Goal: Information Seeking & Learning: Check status

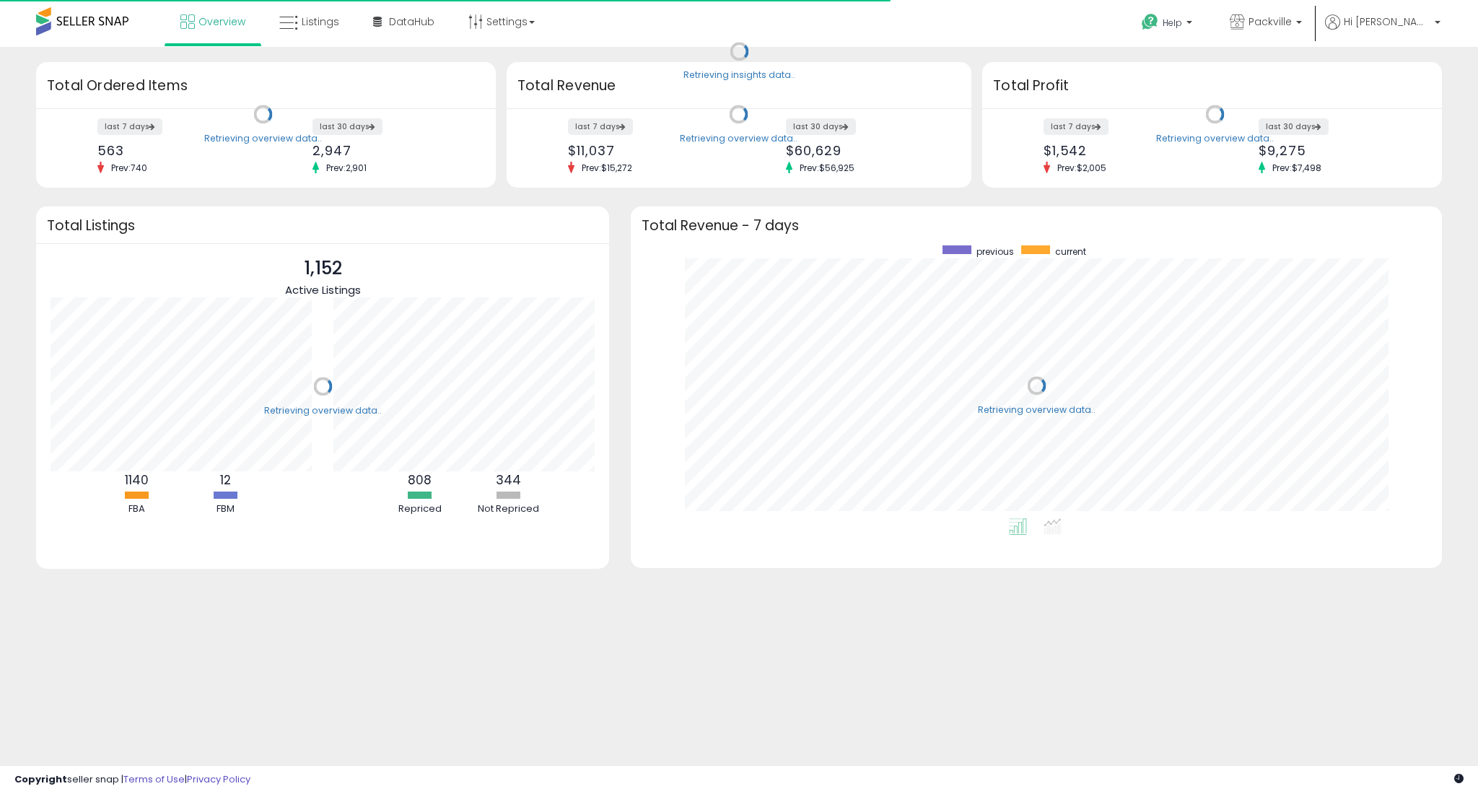
scroll to position [273, 782]
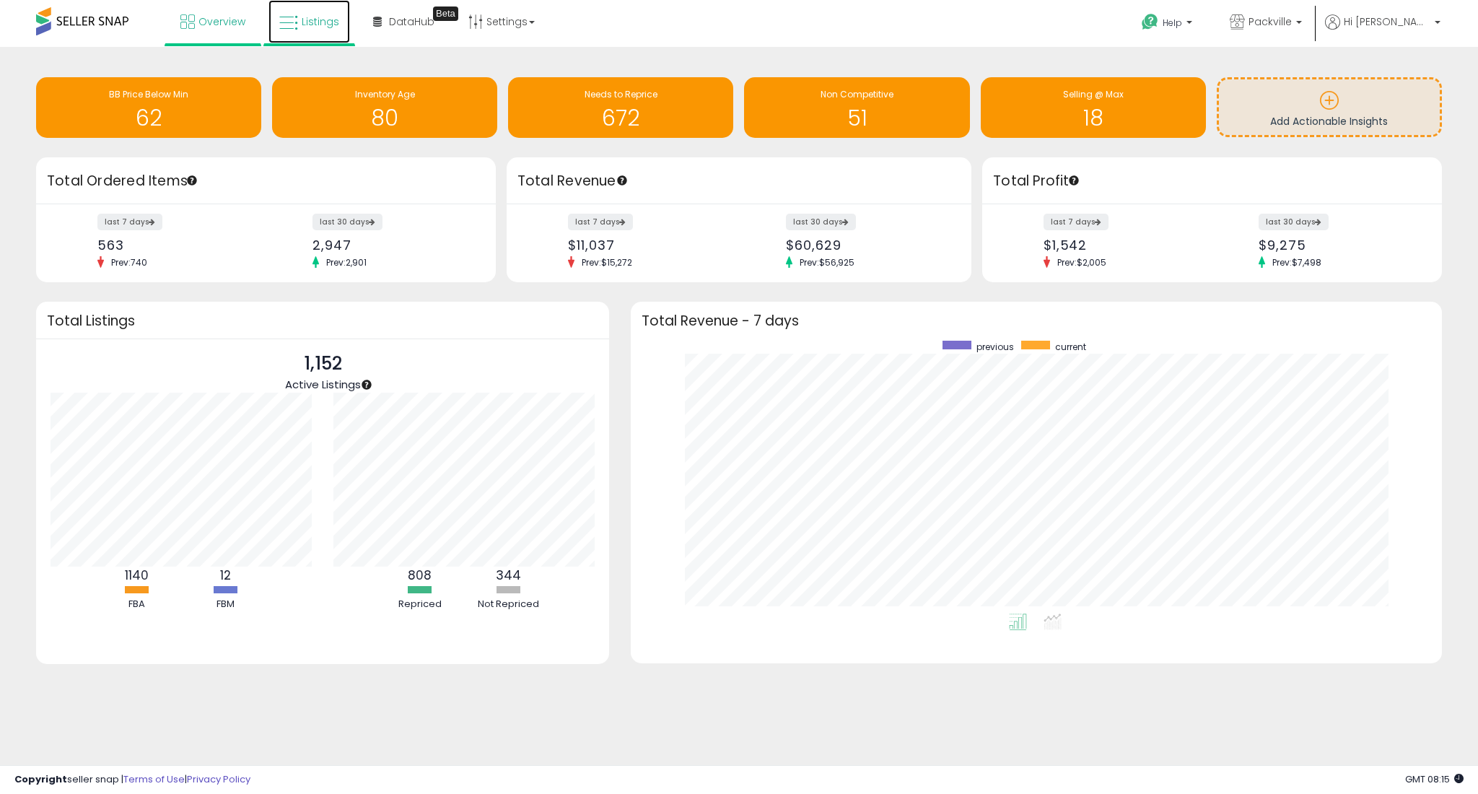
click at [309, 17] on span "Listings" at bounding box center [321, 21] width 38 height 14
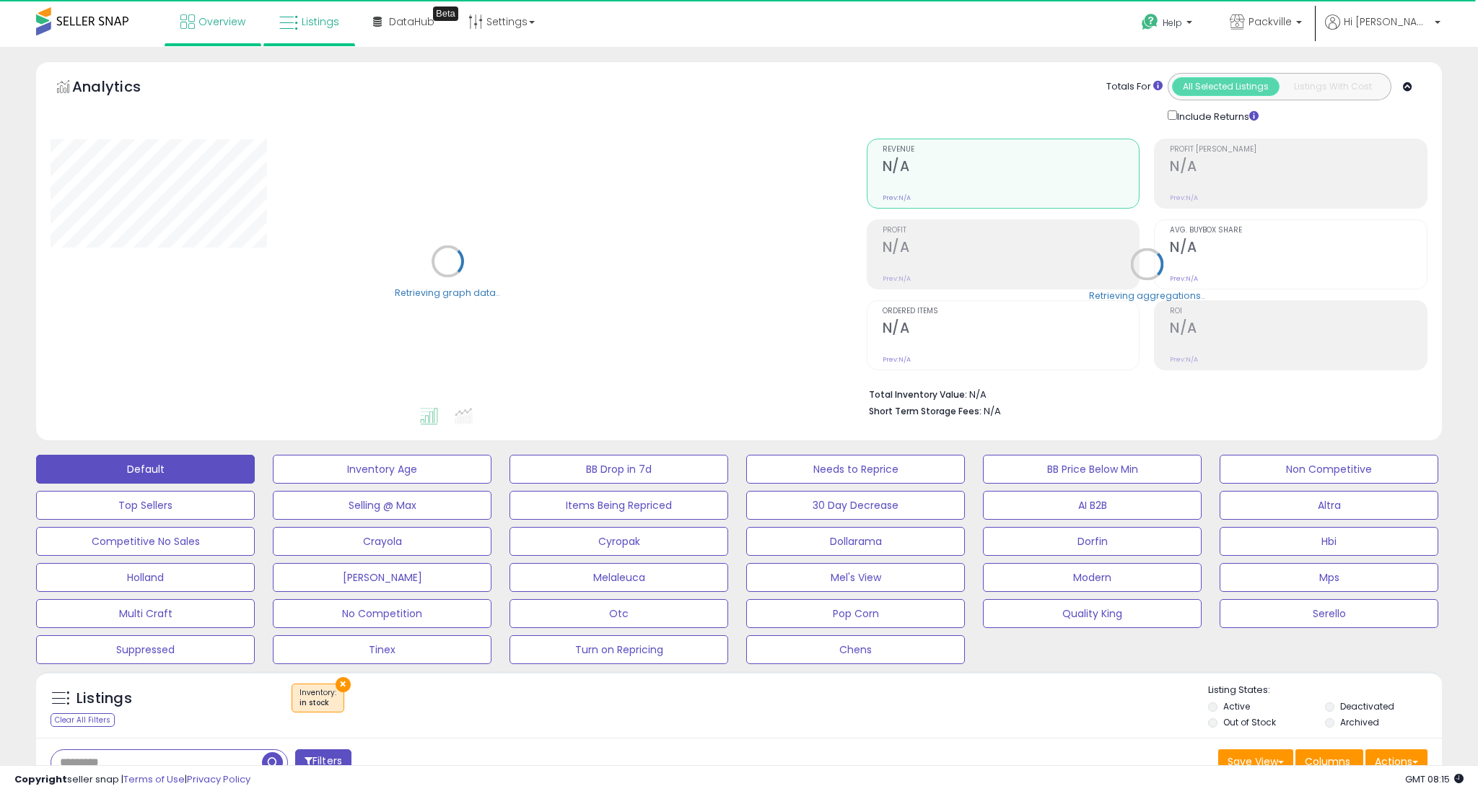
select select "**"
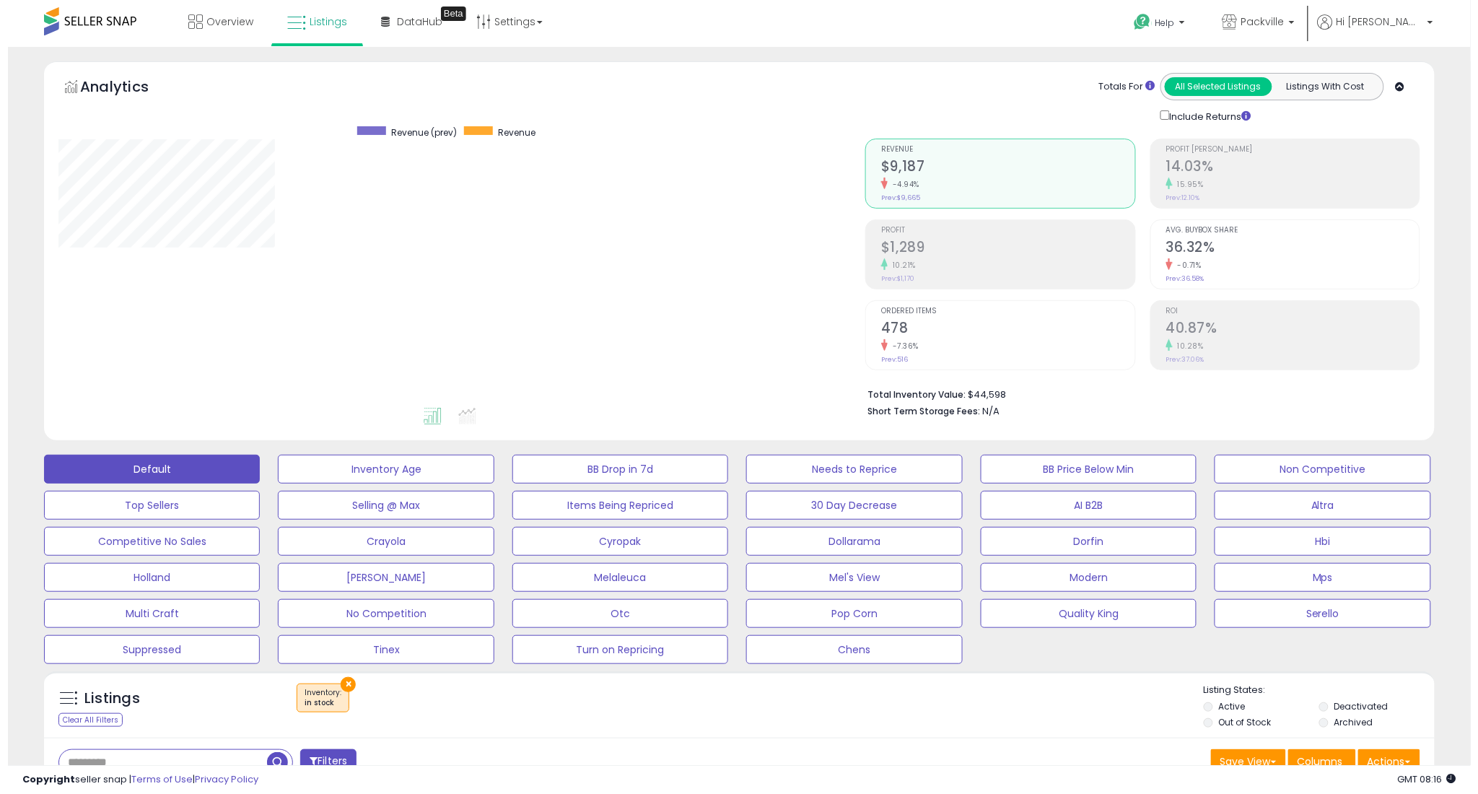
scroll to position [296, 807]
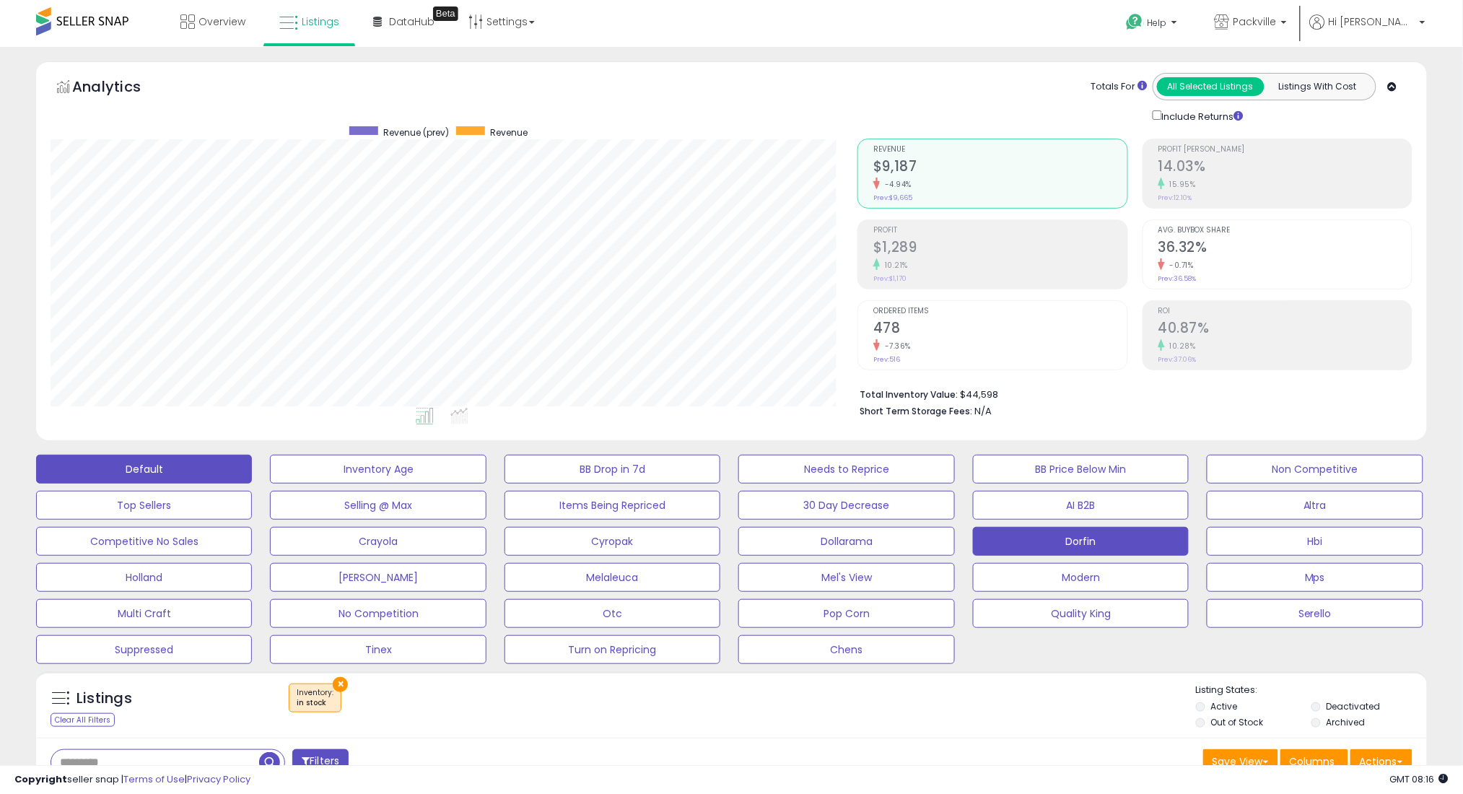
click at [1149, 538] on button "Dorfin" at bounding box center [1081, 541] width 216 height 29
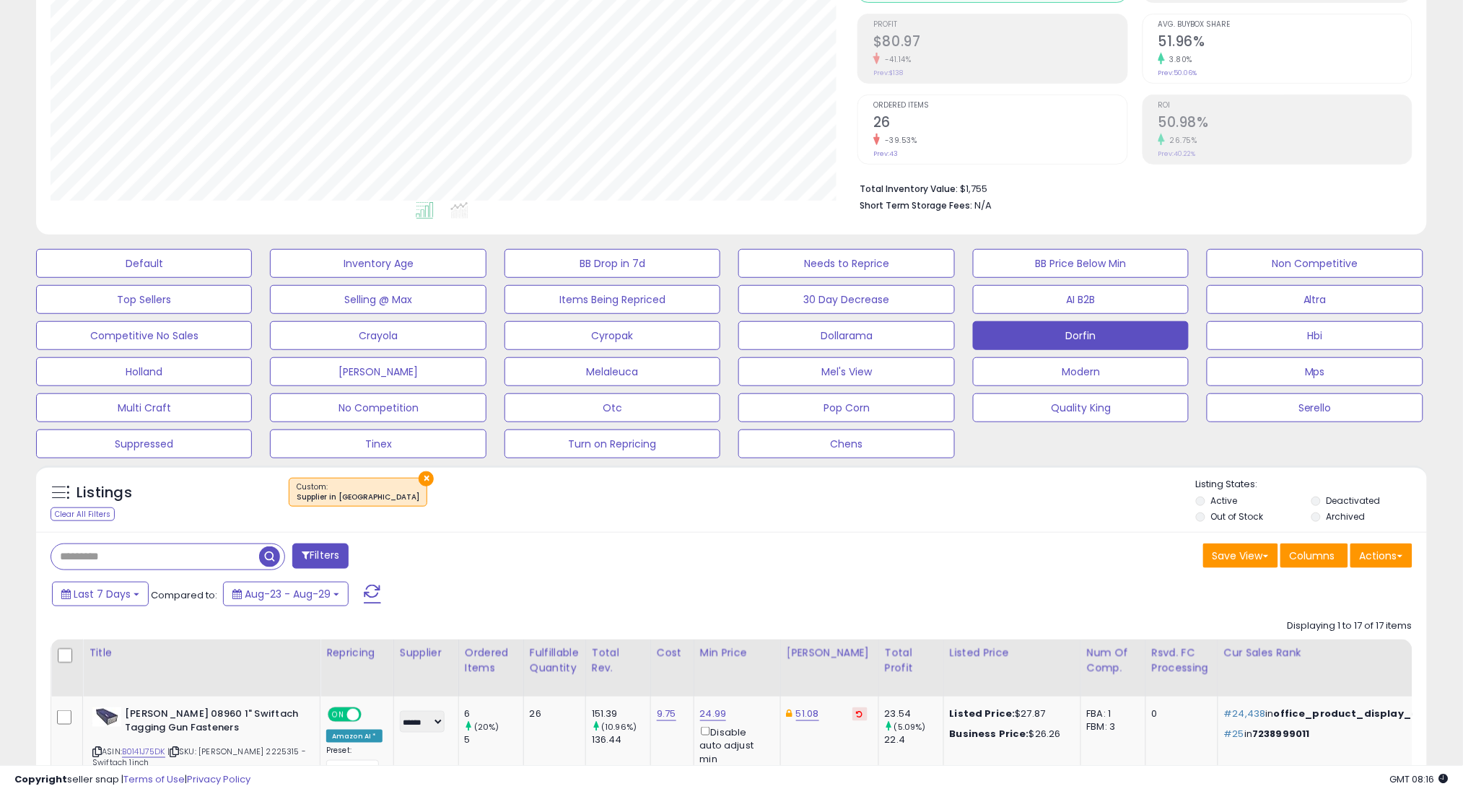
scroll to position [289, 0]
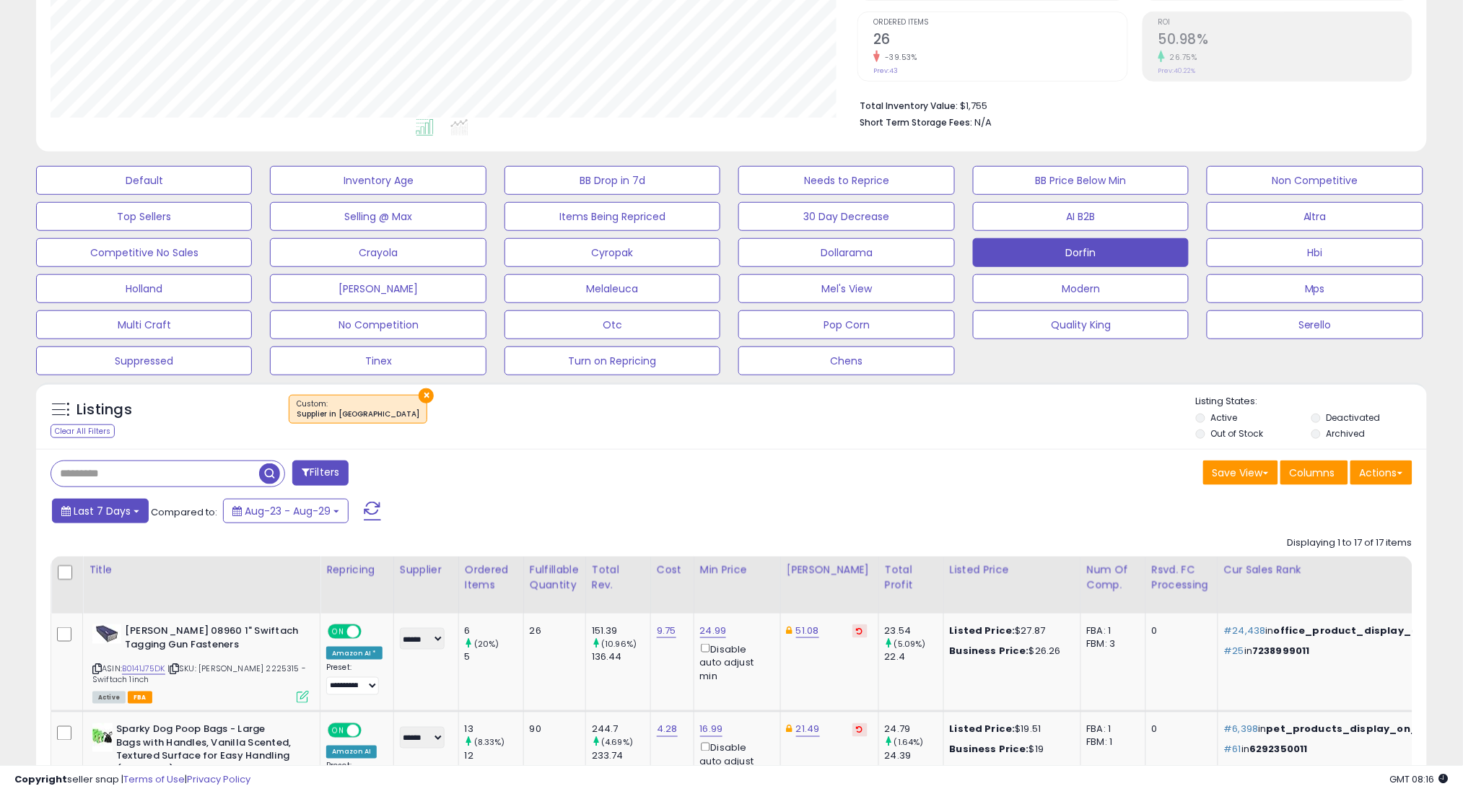
click at [118, 505] on span "Last 7 Days" at bounding box center [102, 511] width 57 height 14
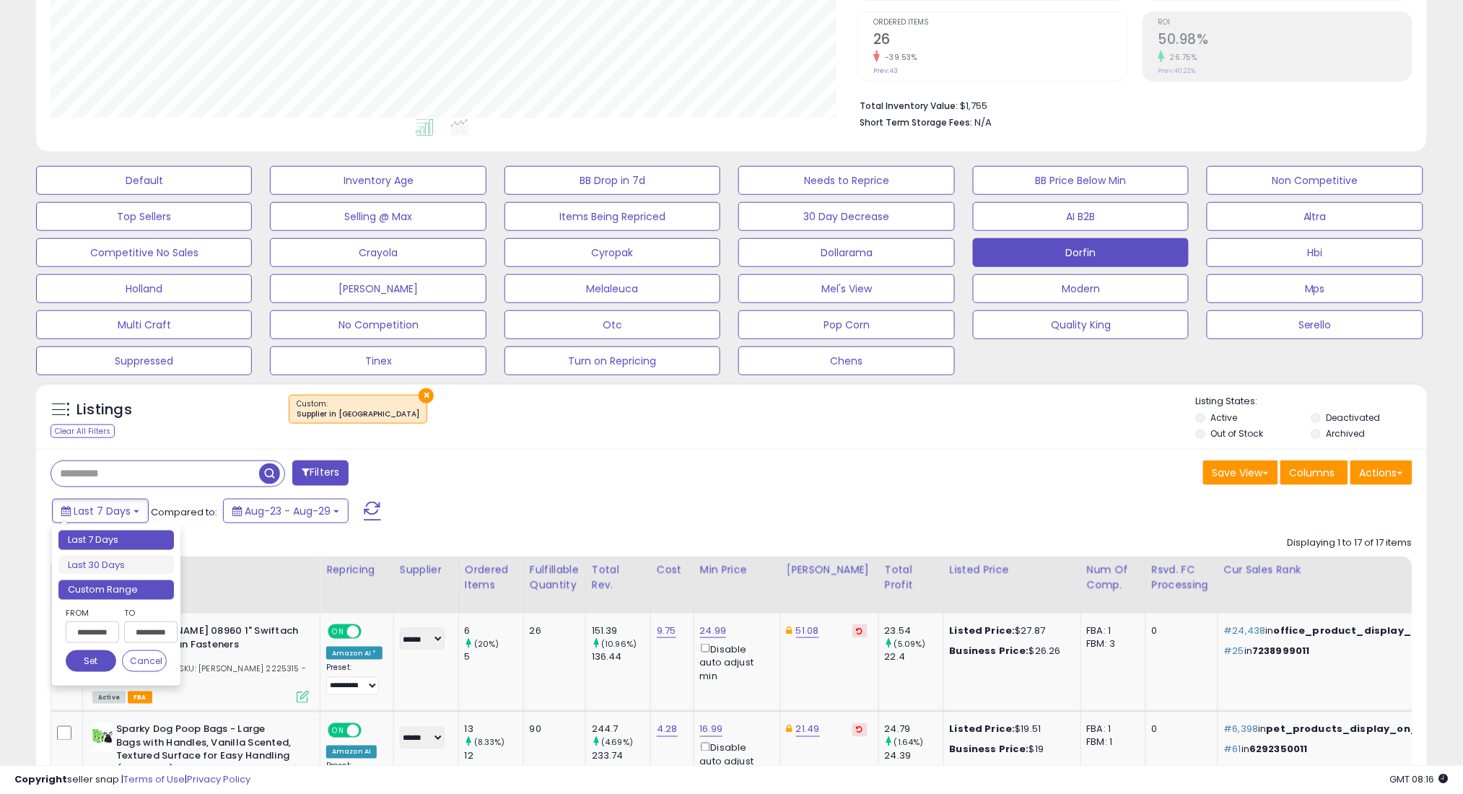
click at [147, 592] on li "Custom Range" at bounding box center [115, 589] width 115 height 19
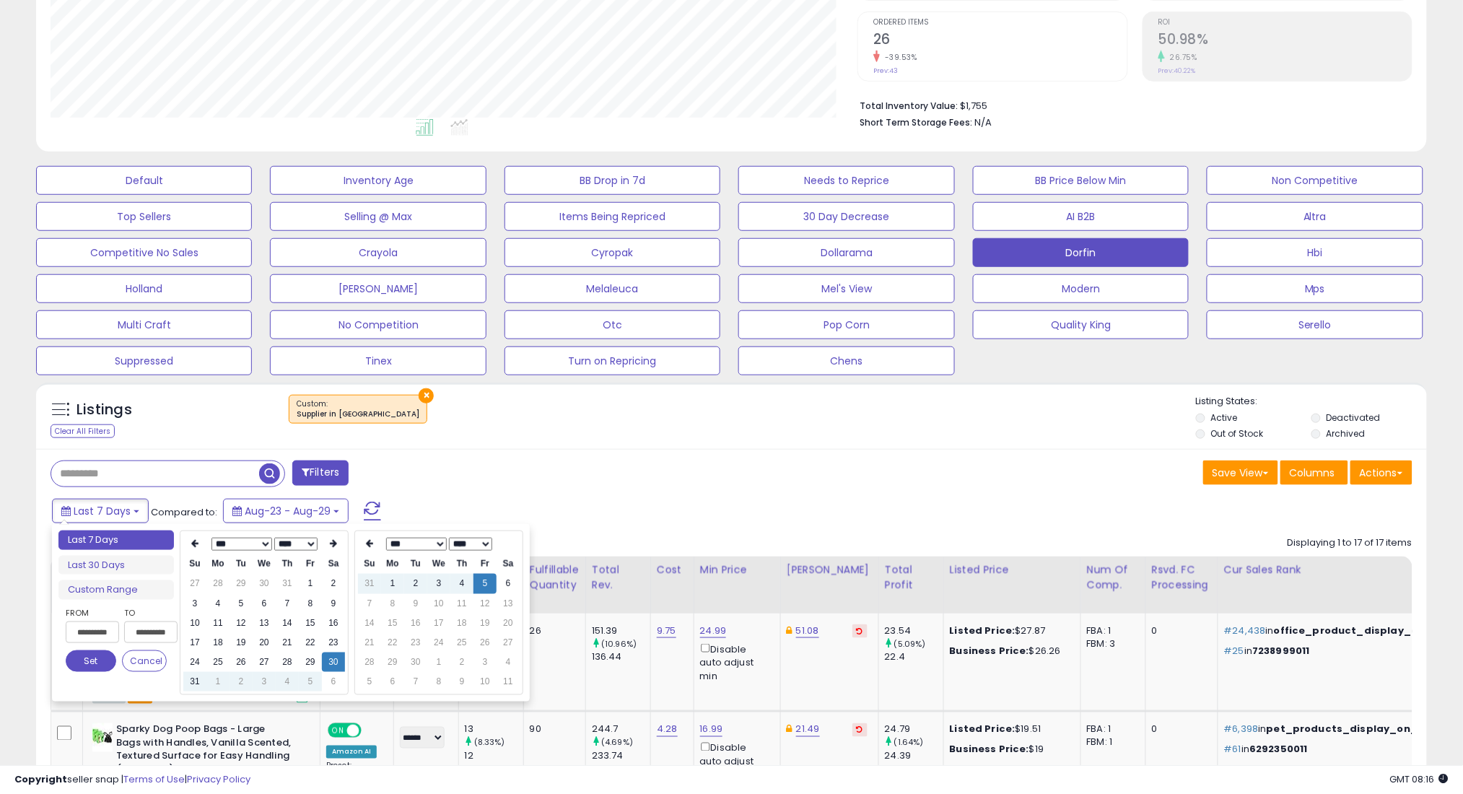
click at [233, 549] on select "*** *** *** *** *** *** *** *** ***" at bounding box center [241, 544] width 61 height 13
click at [264, 578] on td "1" at bounding box center [264, 583] width 23 height 19
type input "**********"
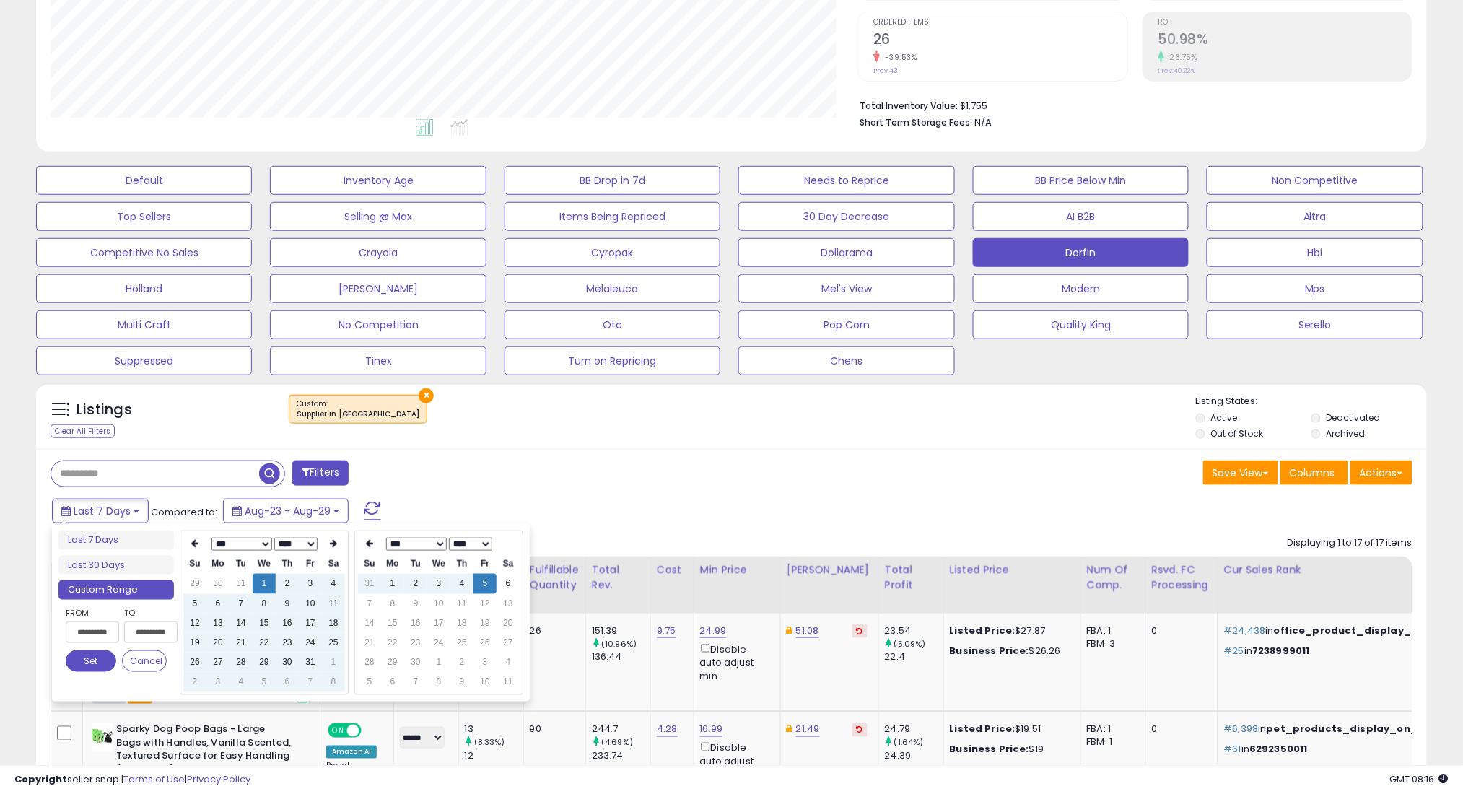
click at [89, 665] on button "Set" at bounding box center [91, 661] width 51 height 22
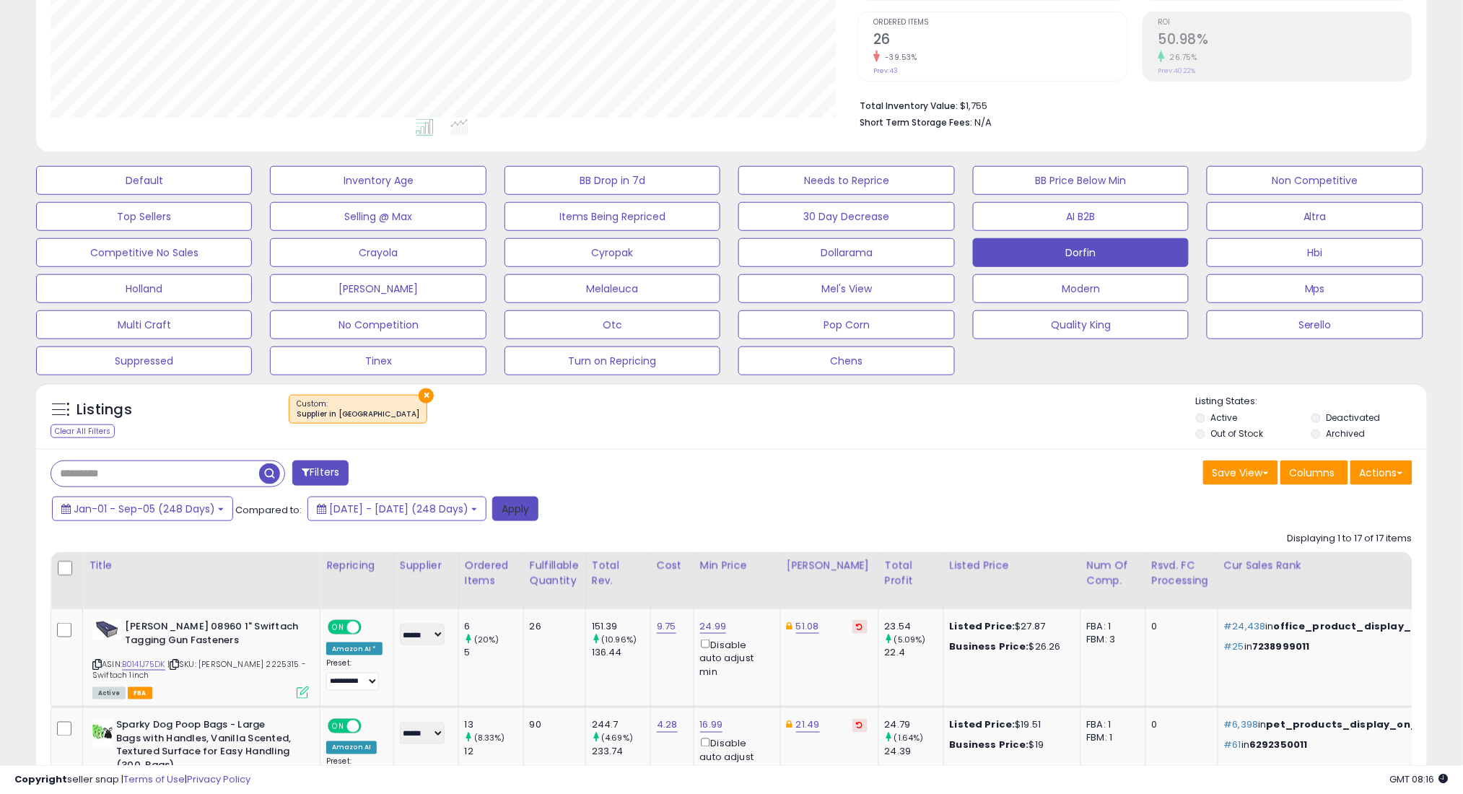
click at [538, 509] on button "Apply" at bounding box center [515, 508] width 46 height 25
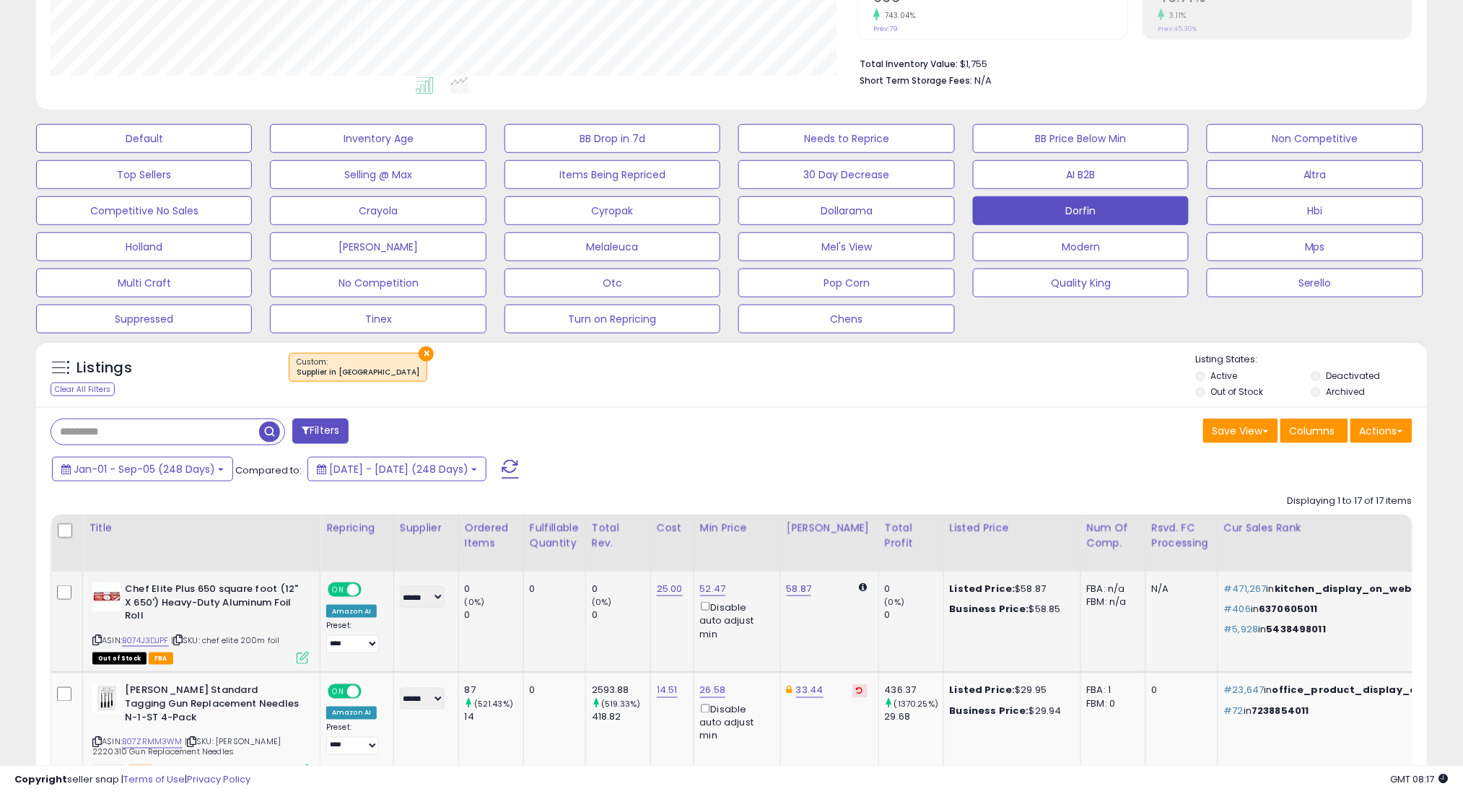
scroll to position [427, 0]
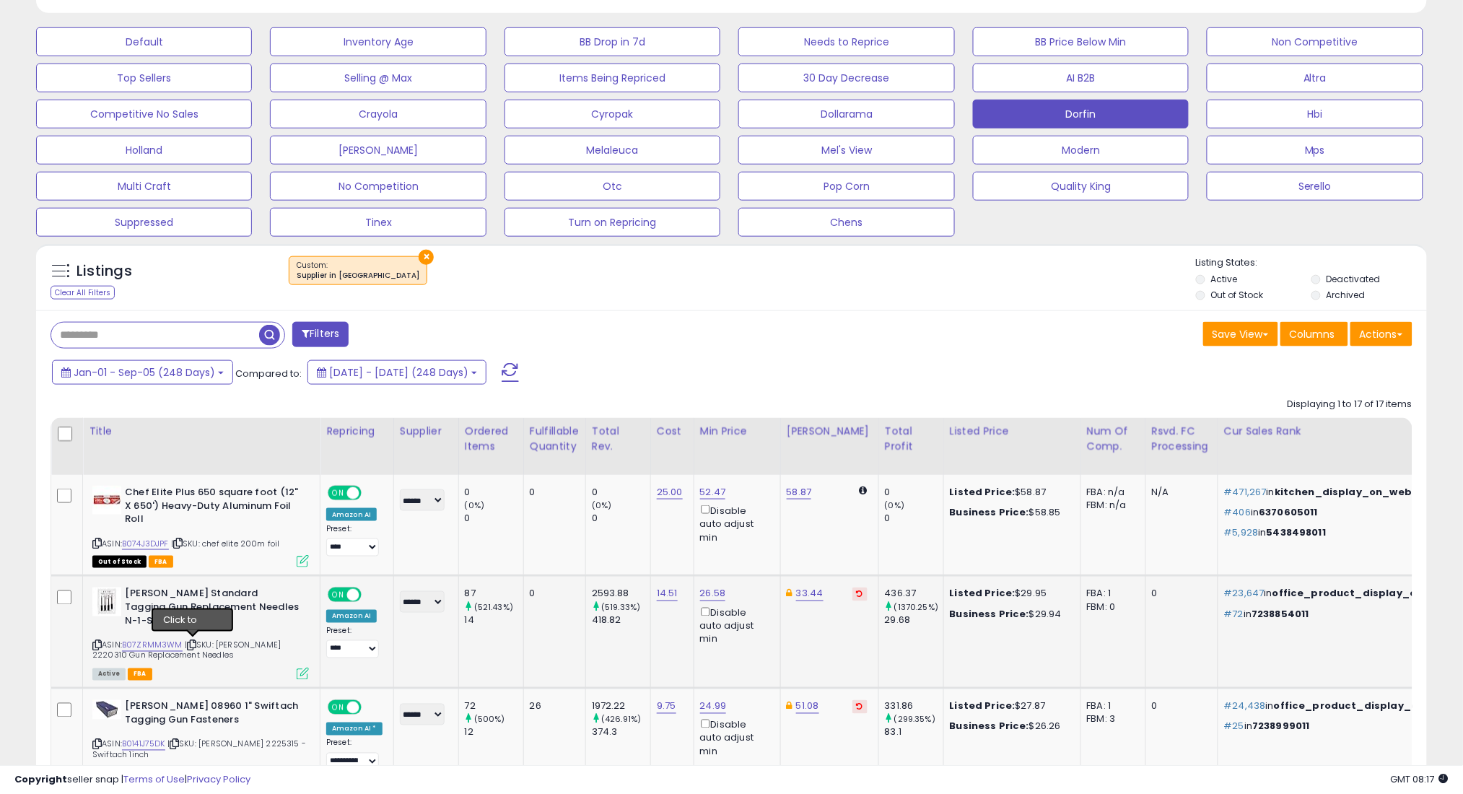
click at [193, 642] on icon at bounding box center [191, 646] width 9 height 8
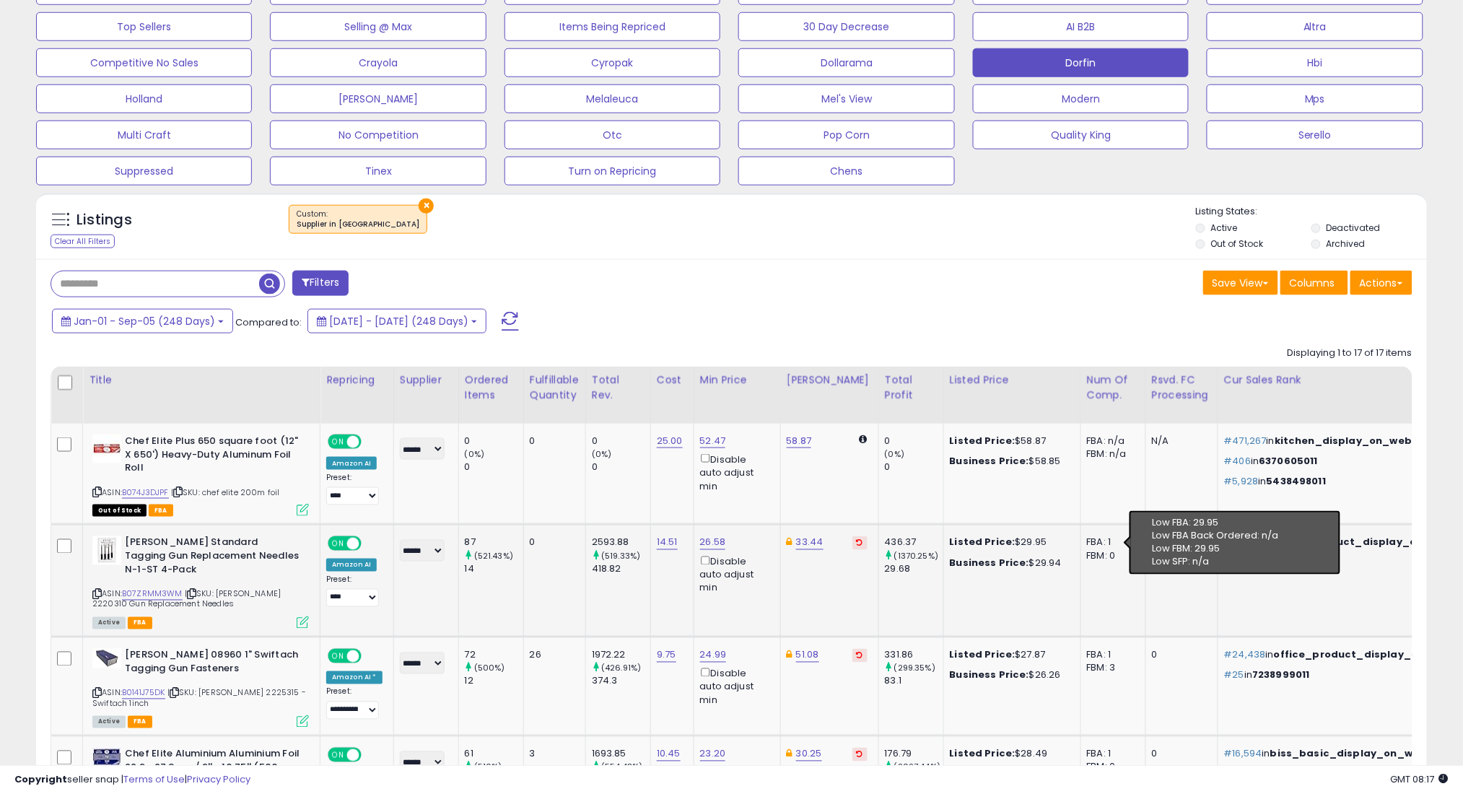
scroll to position [523, 0]
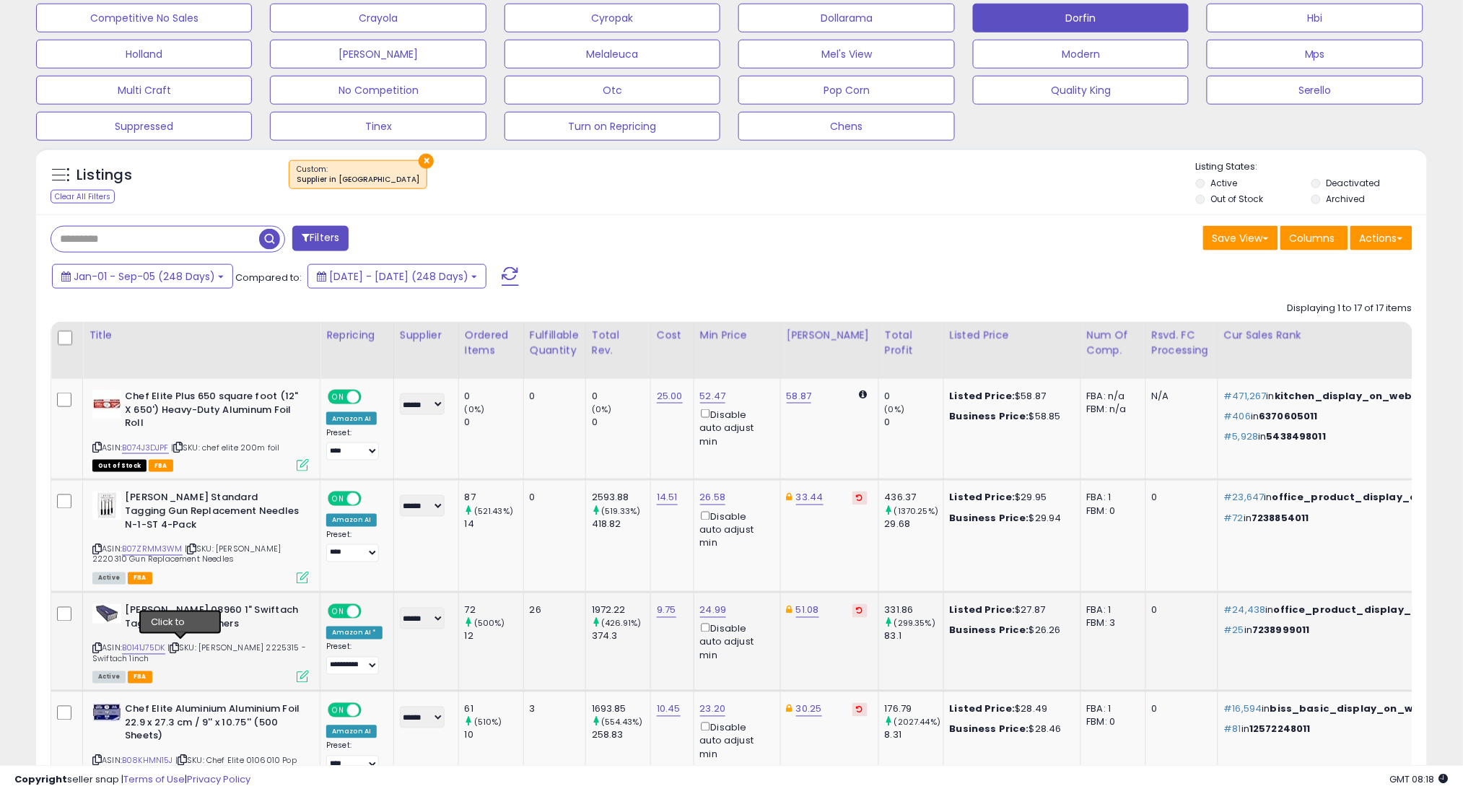
click at [179, 649] on icon at bounding box center [174, 648] width 9 height 8
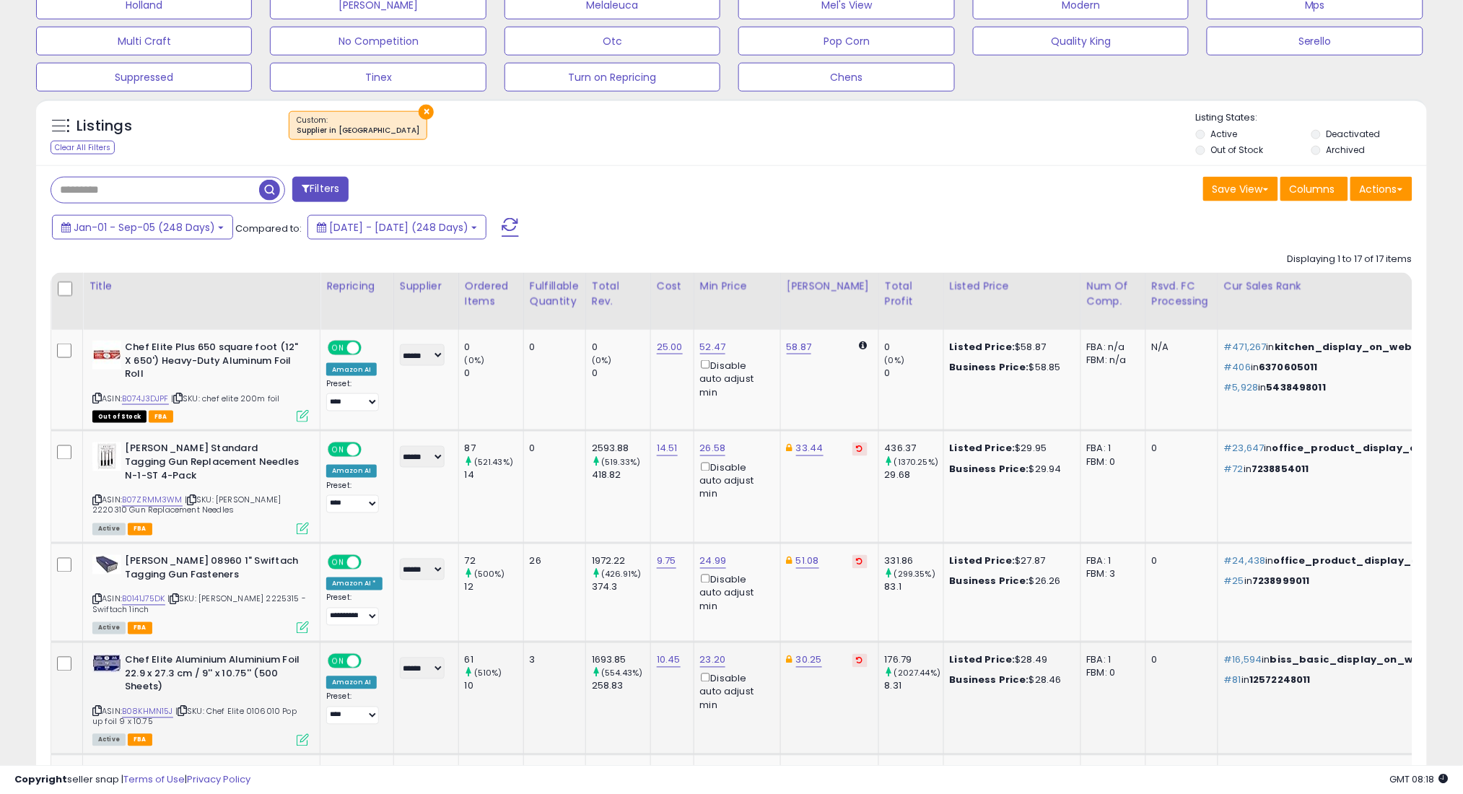
scroll to position [619, 0]
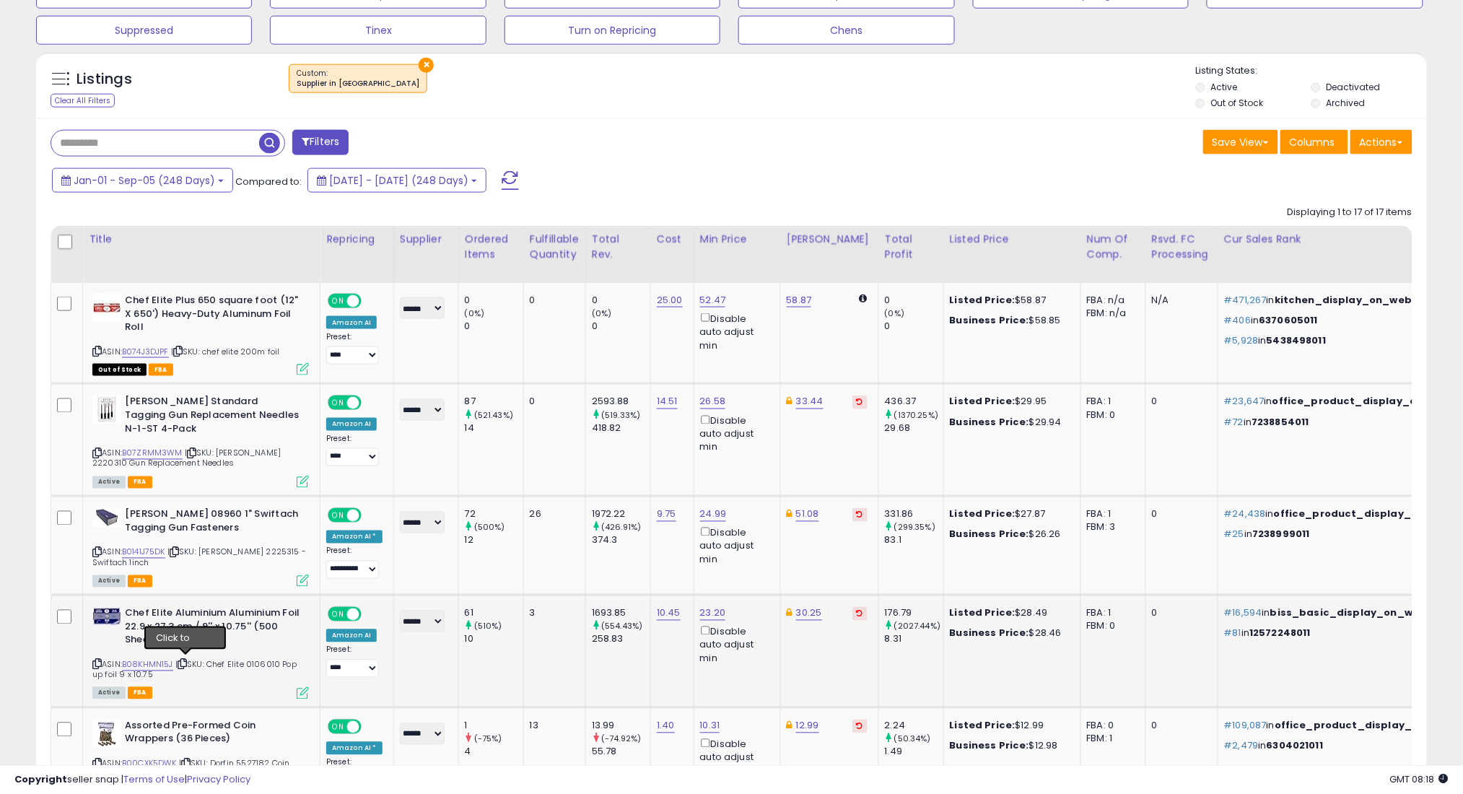
click at [183, 663] on icon at bounding box center [182, 664] width 9 height 8
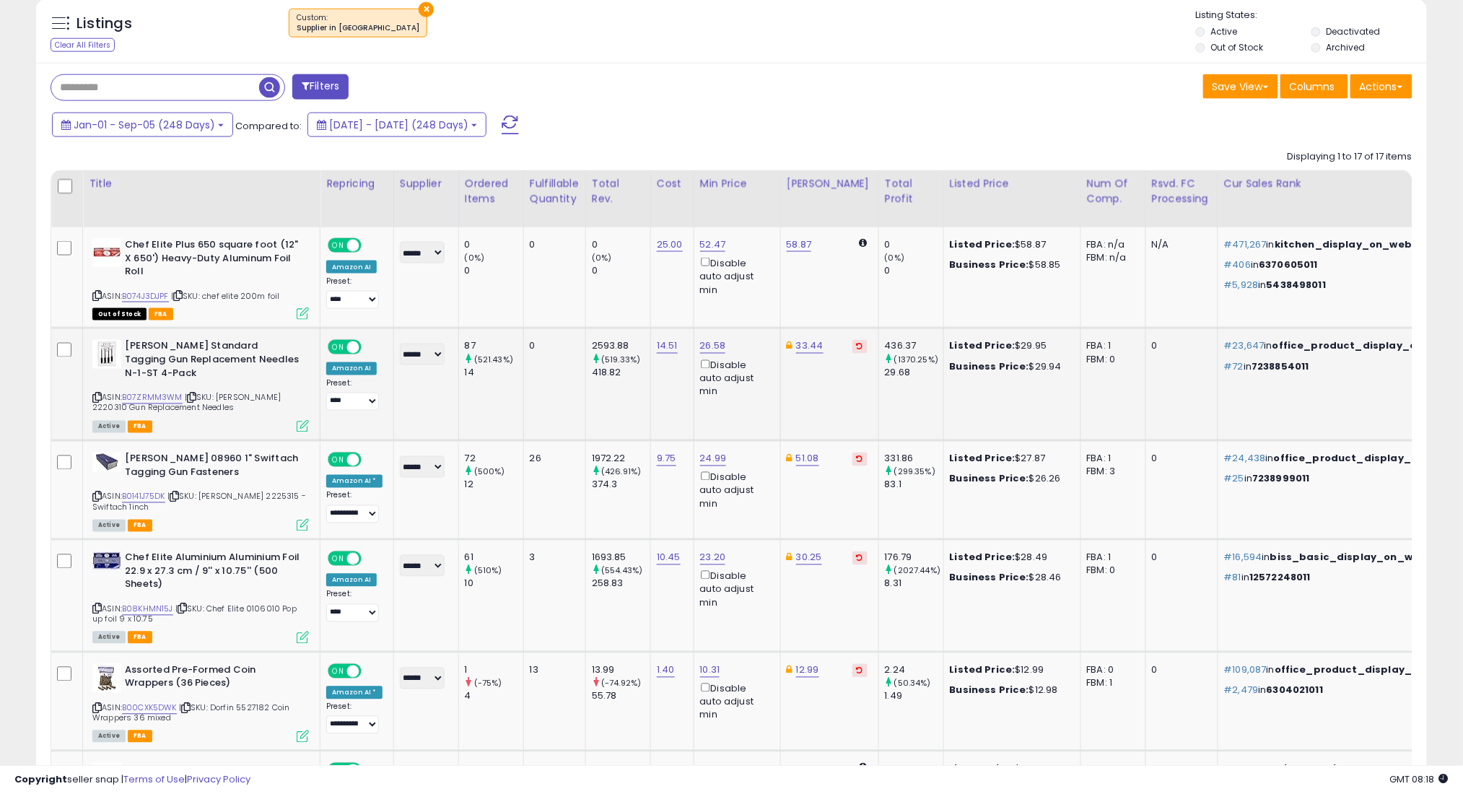
scroll to position [716, 0]
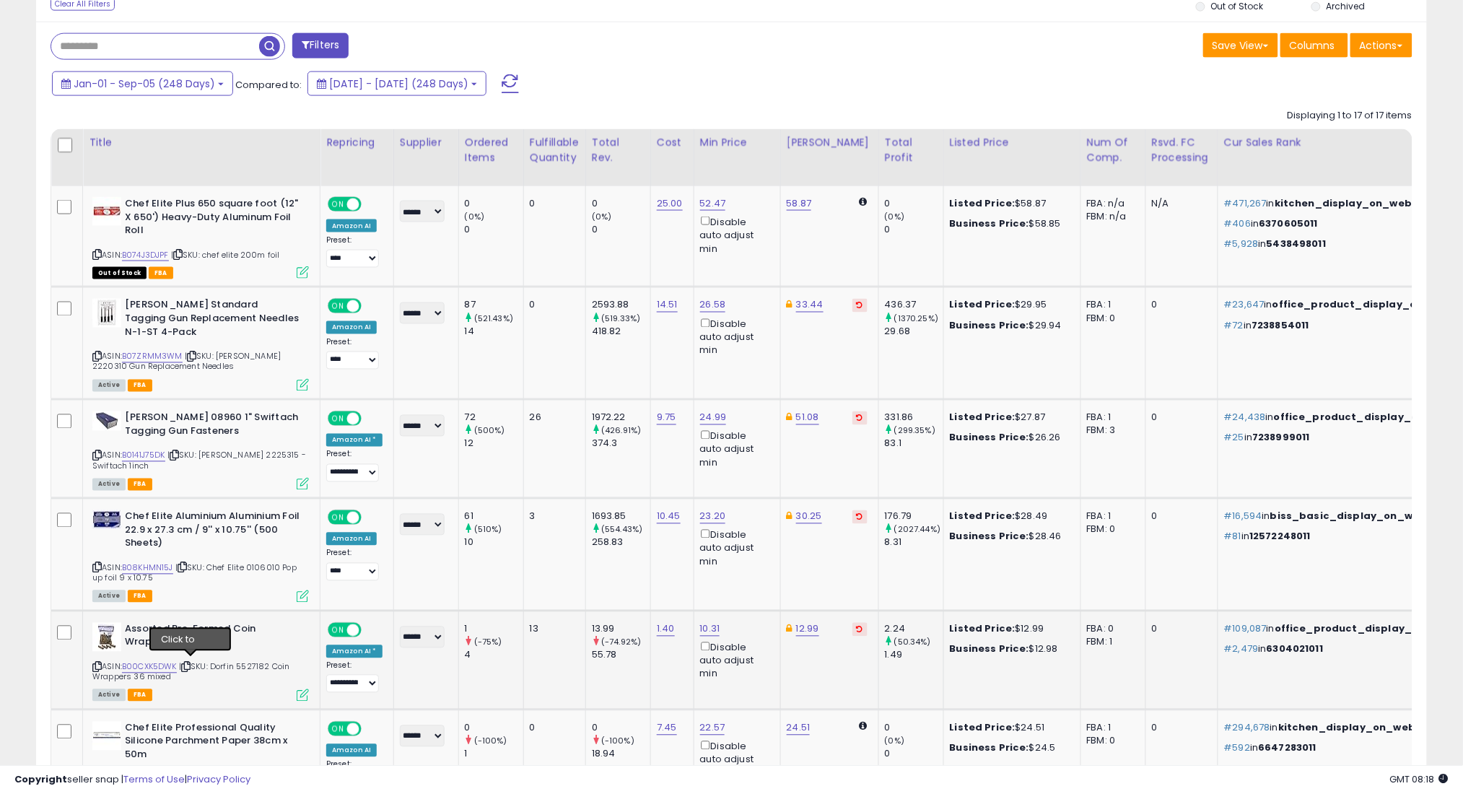
click at [191, 663] on icon at bounding box center [185, 667] width 9 height 8
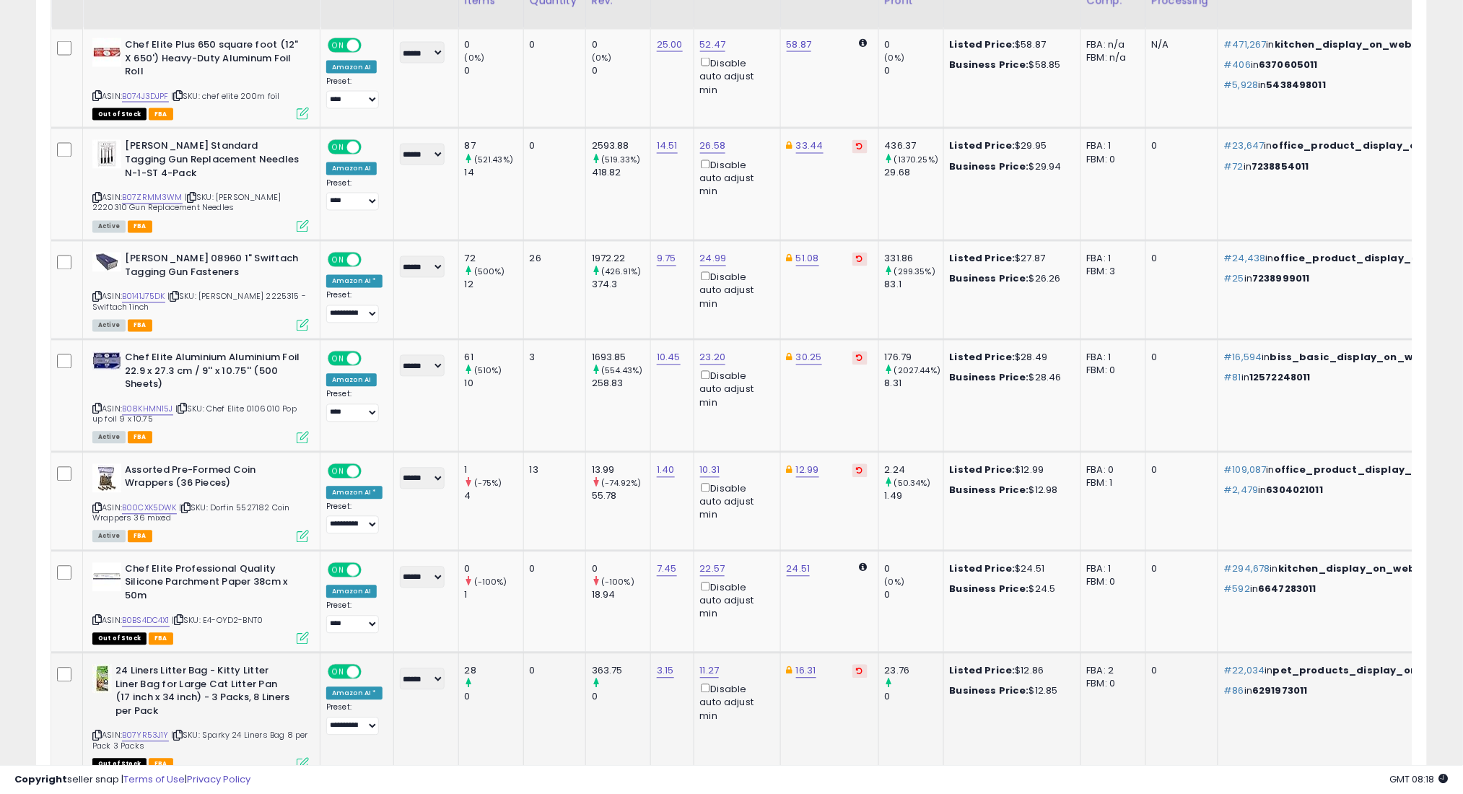
scroll to position [908, 0]
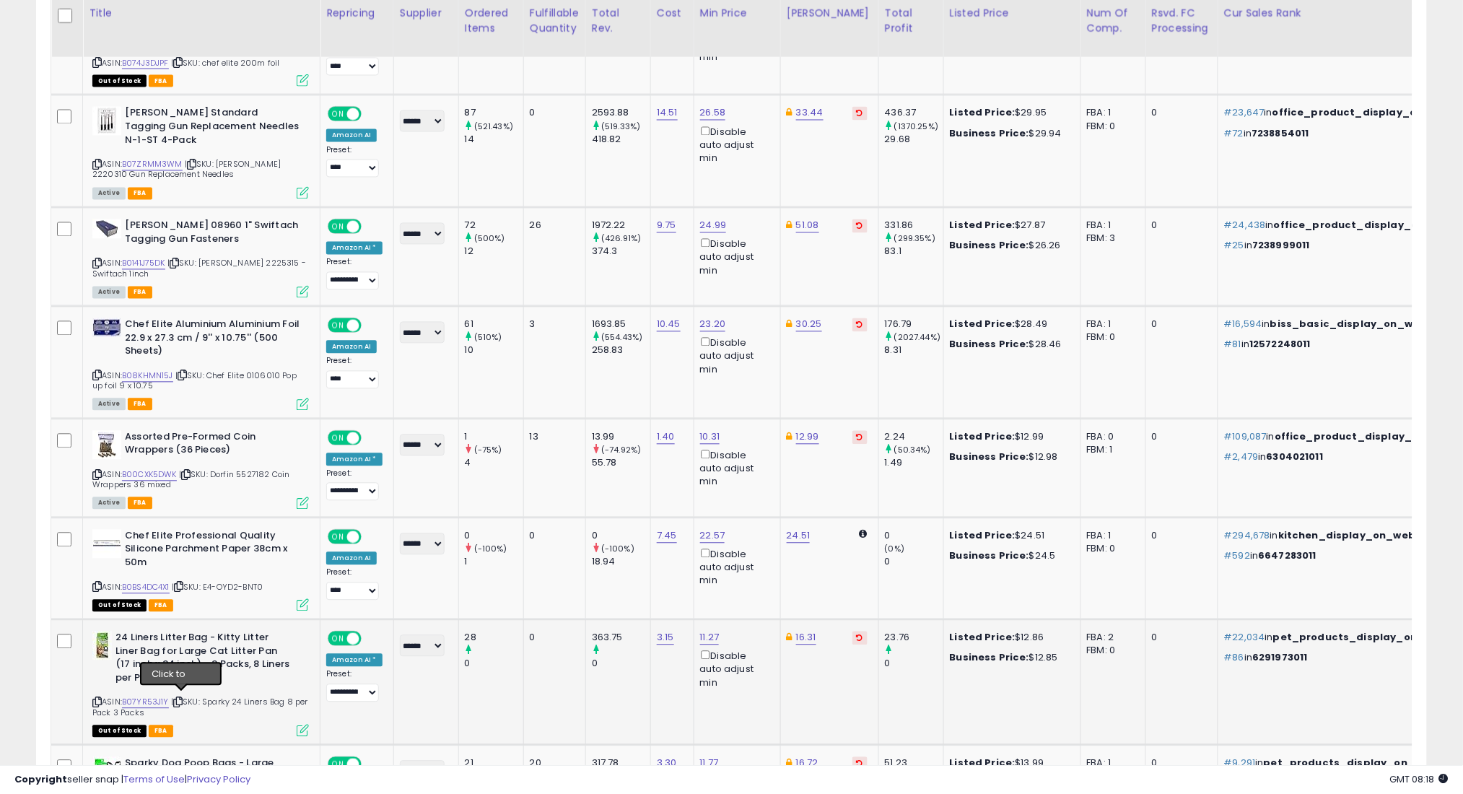
click at [183, 699] on icon at bounding box center [177, 703] width 9 height 8
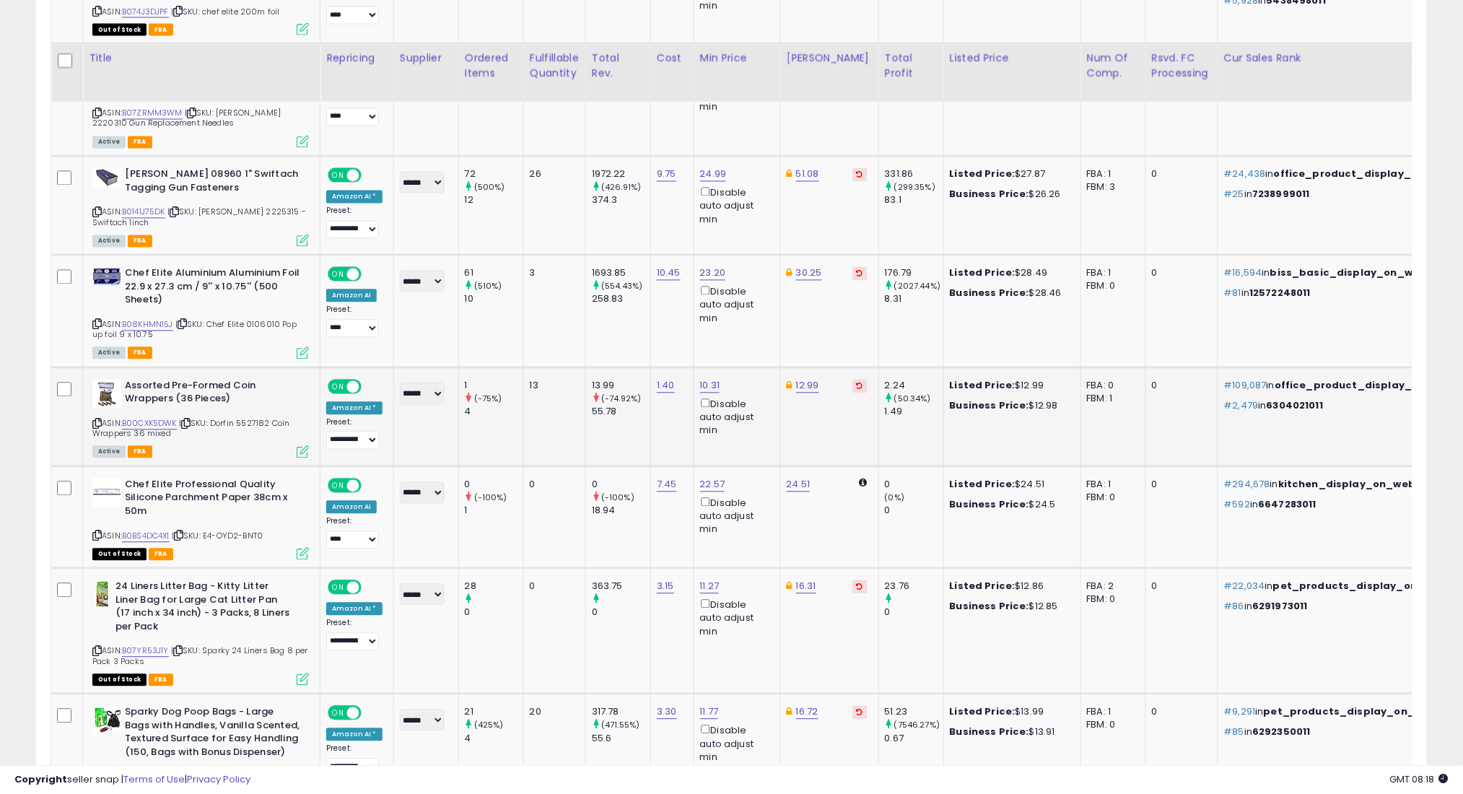
scroll to position [1005, 0]
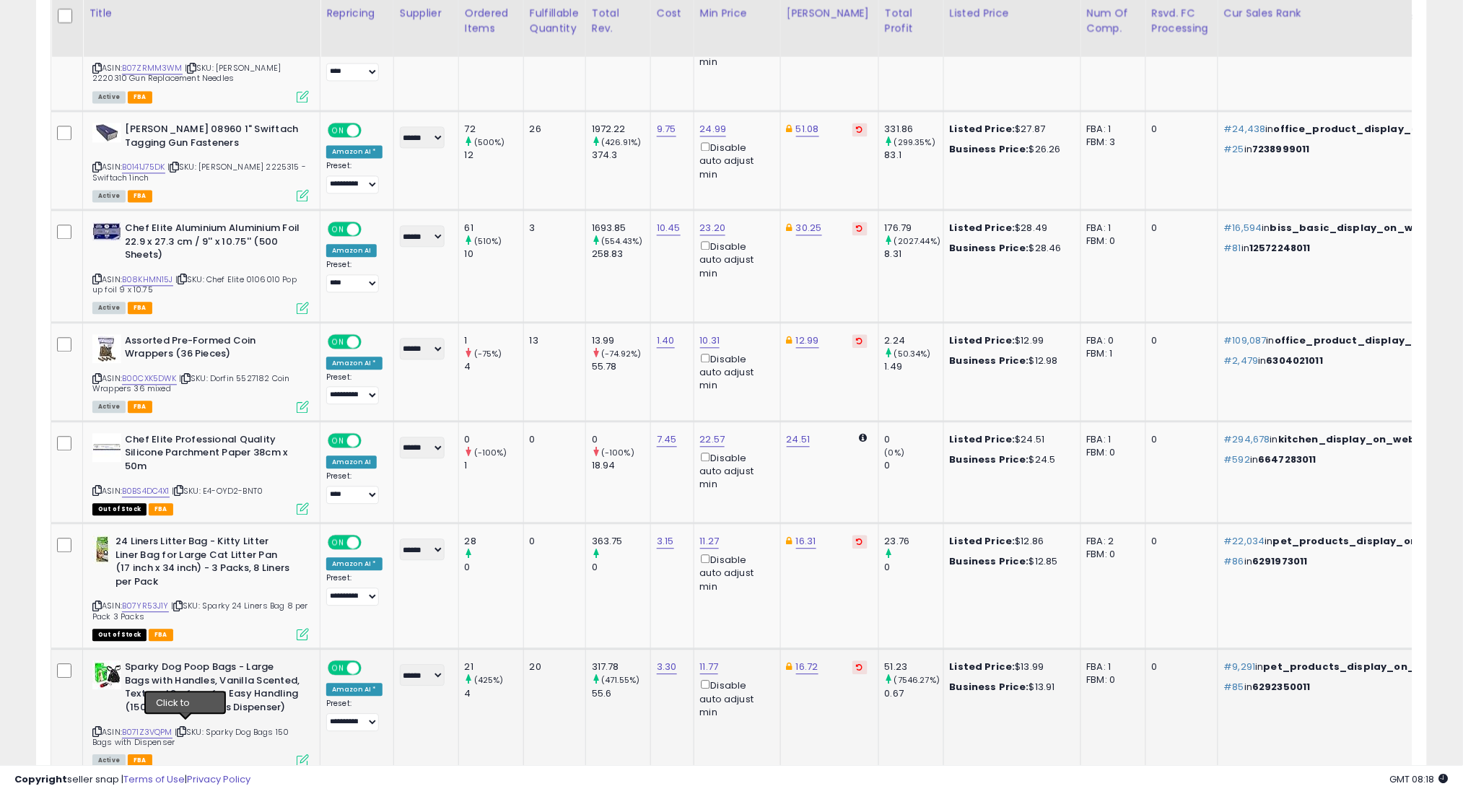
click at [185, 727] on icon at bounding box center [181, 731] width 9 height 8
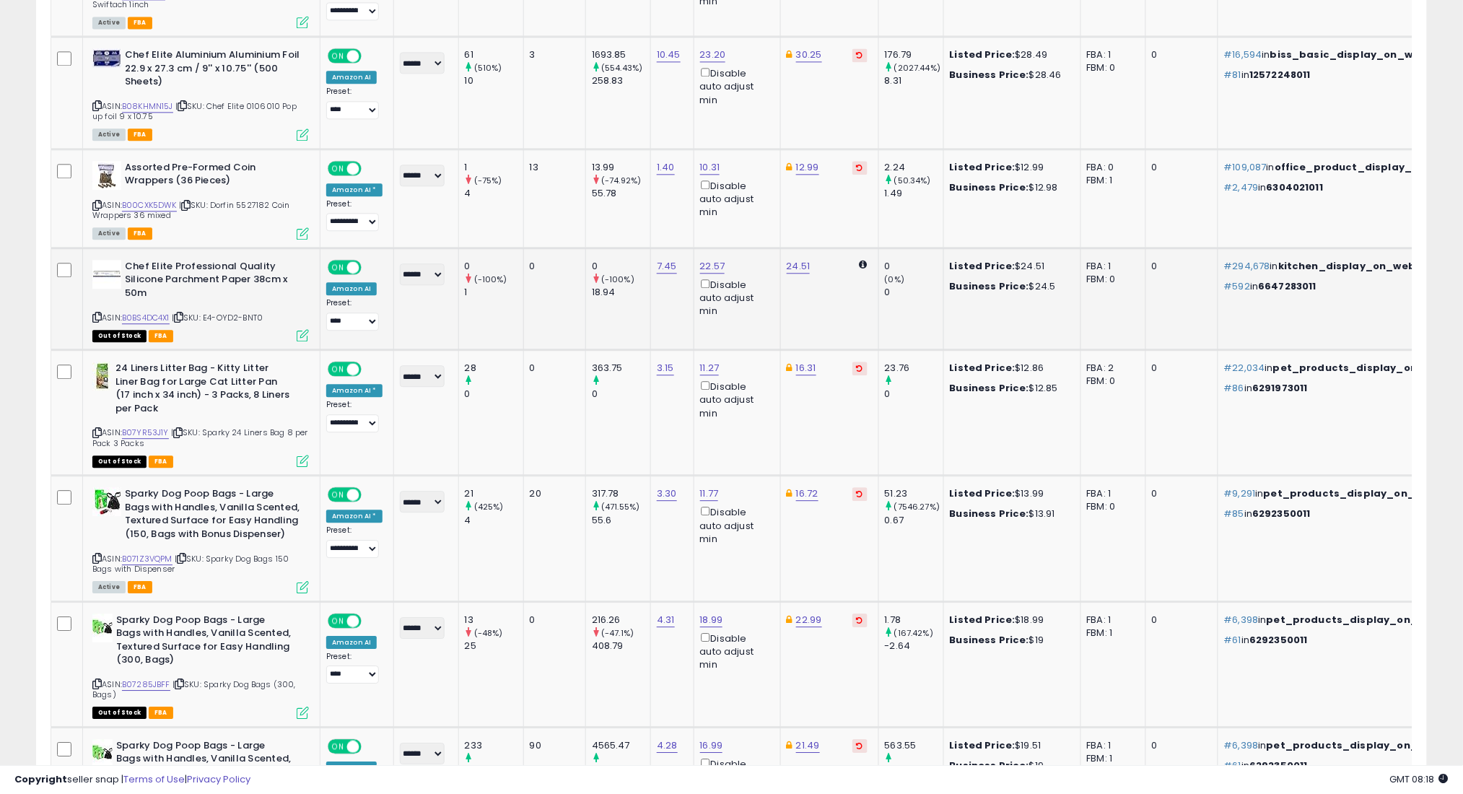
scroll to position [1196, 0]
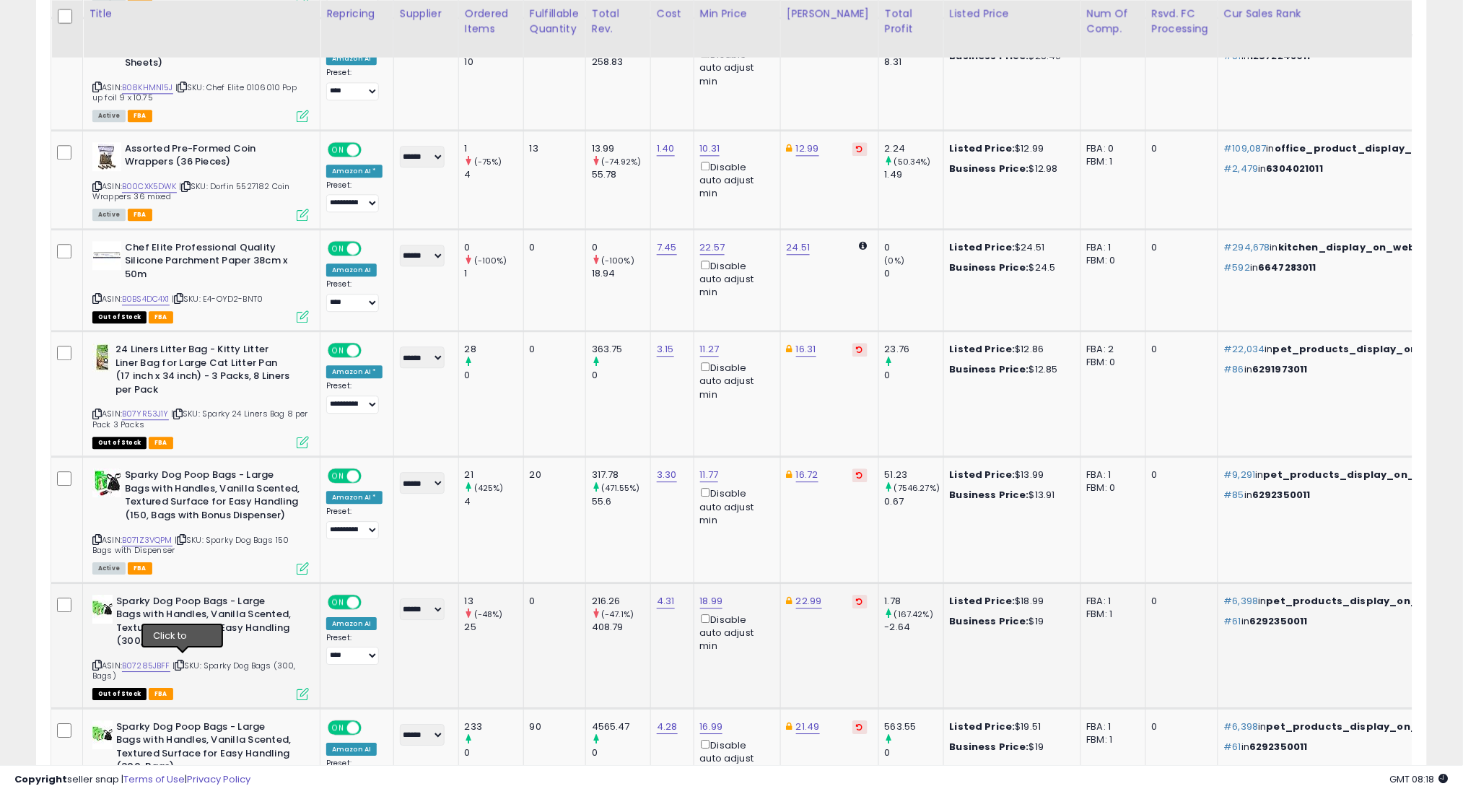
click at [183, 662] on icon at bounding box center [179, 665] width 9 height 8
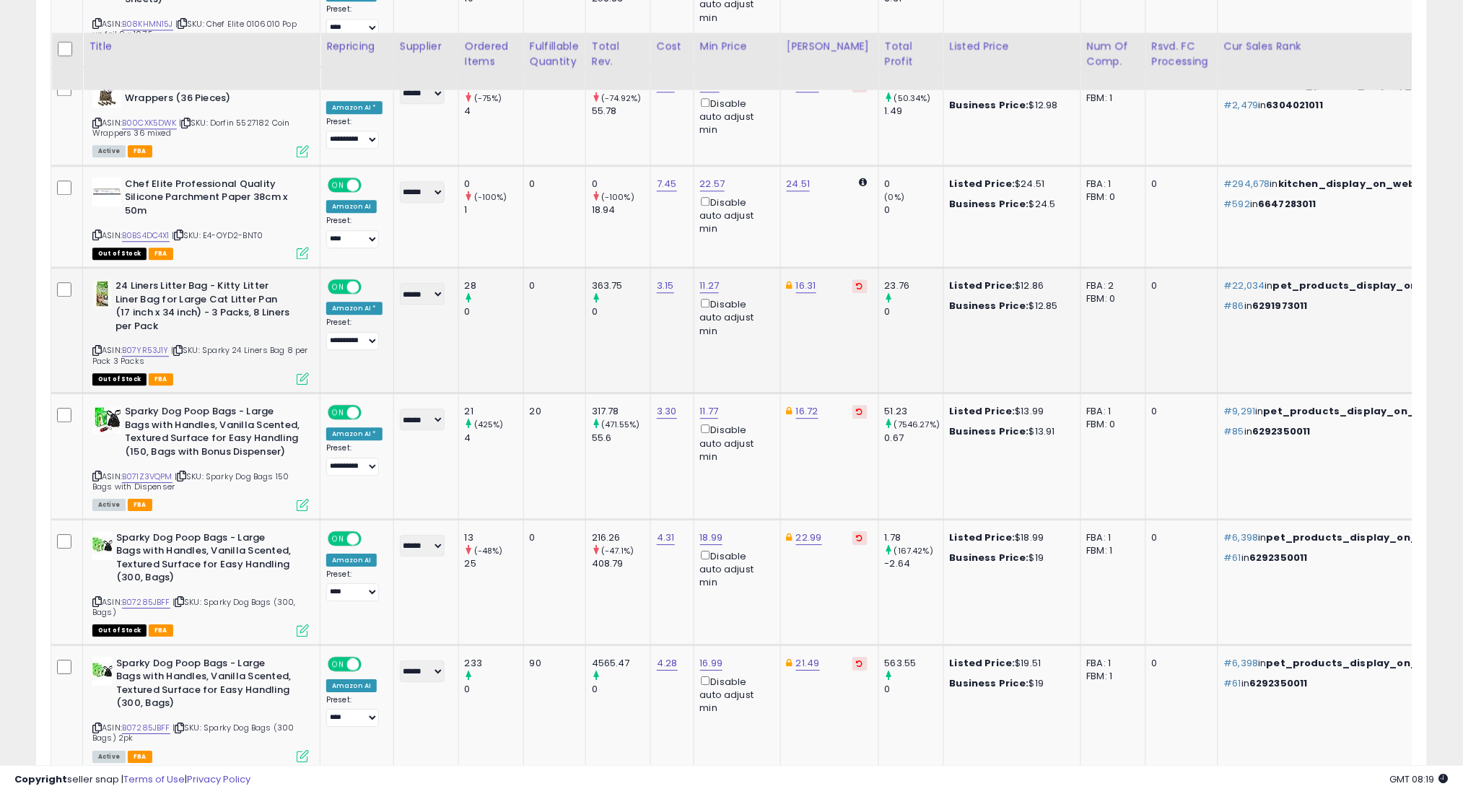
scroll to position [1293, 0]
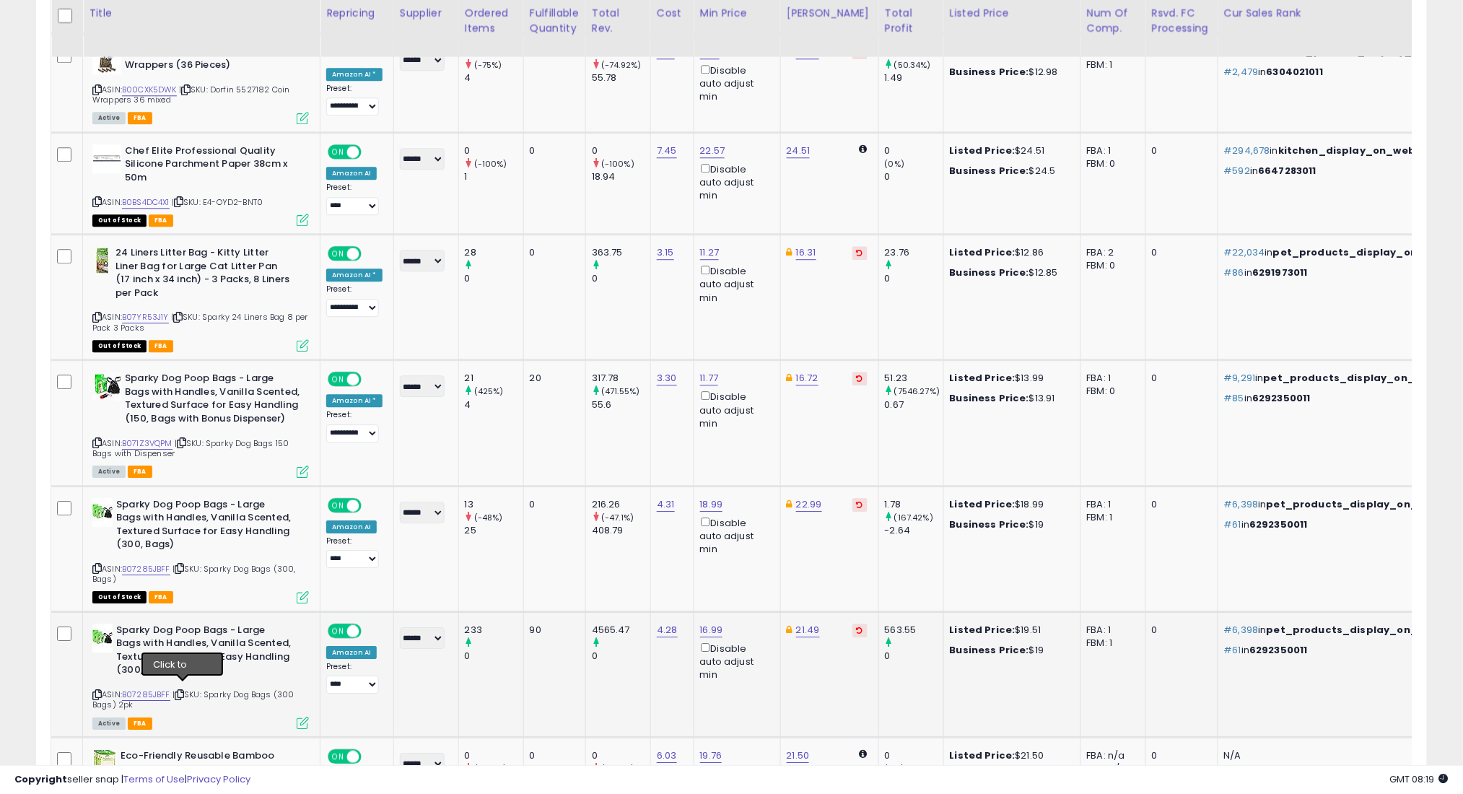
click at [181, 691] on icon at bounding box center [179, 695] width 9 height 8
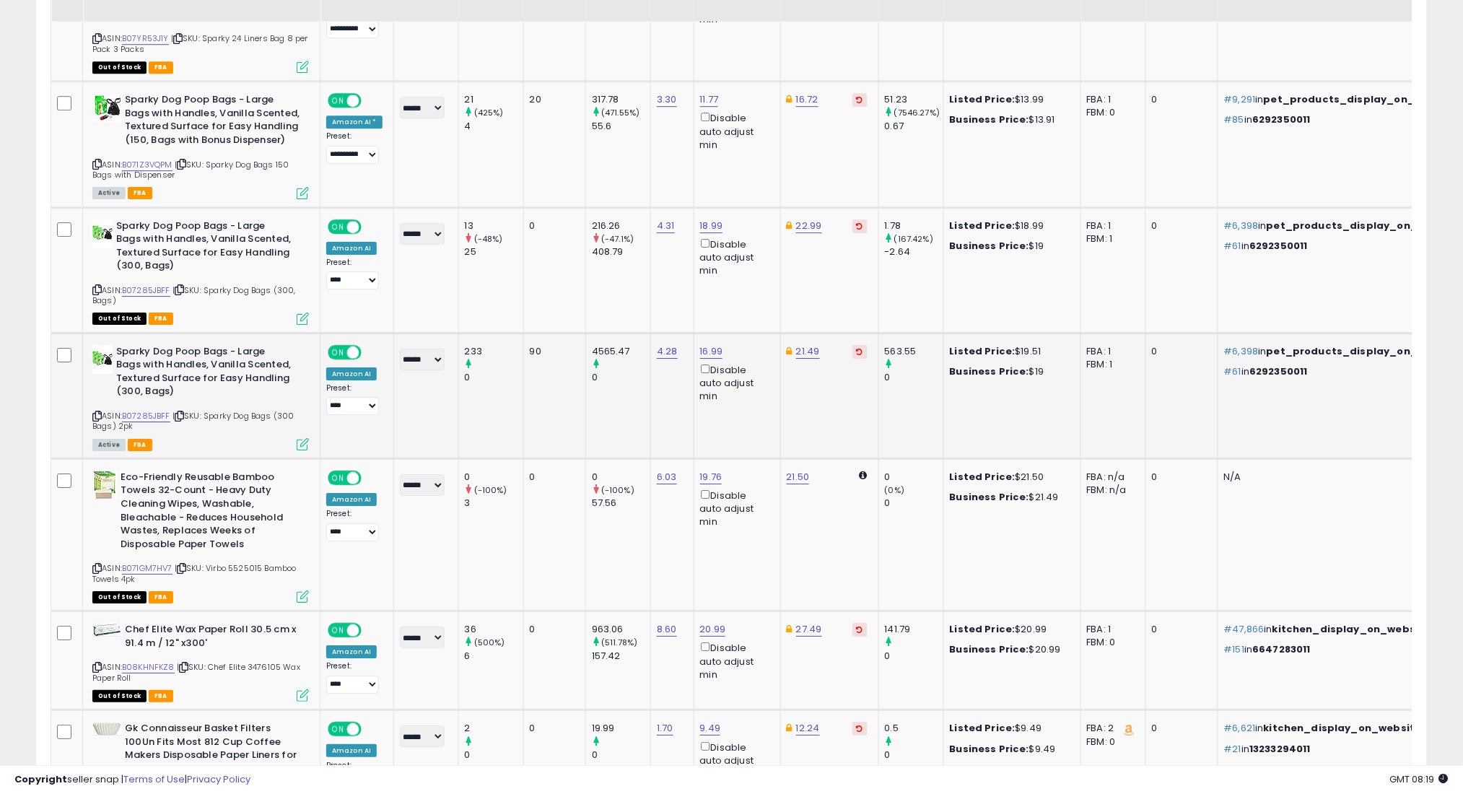
scroll to position [1582, 0]
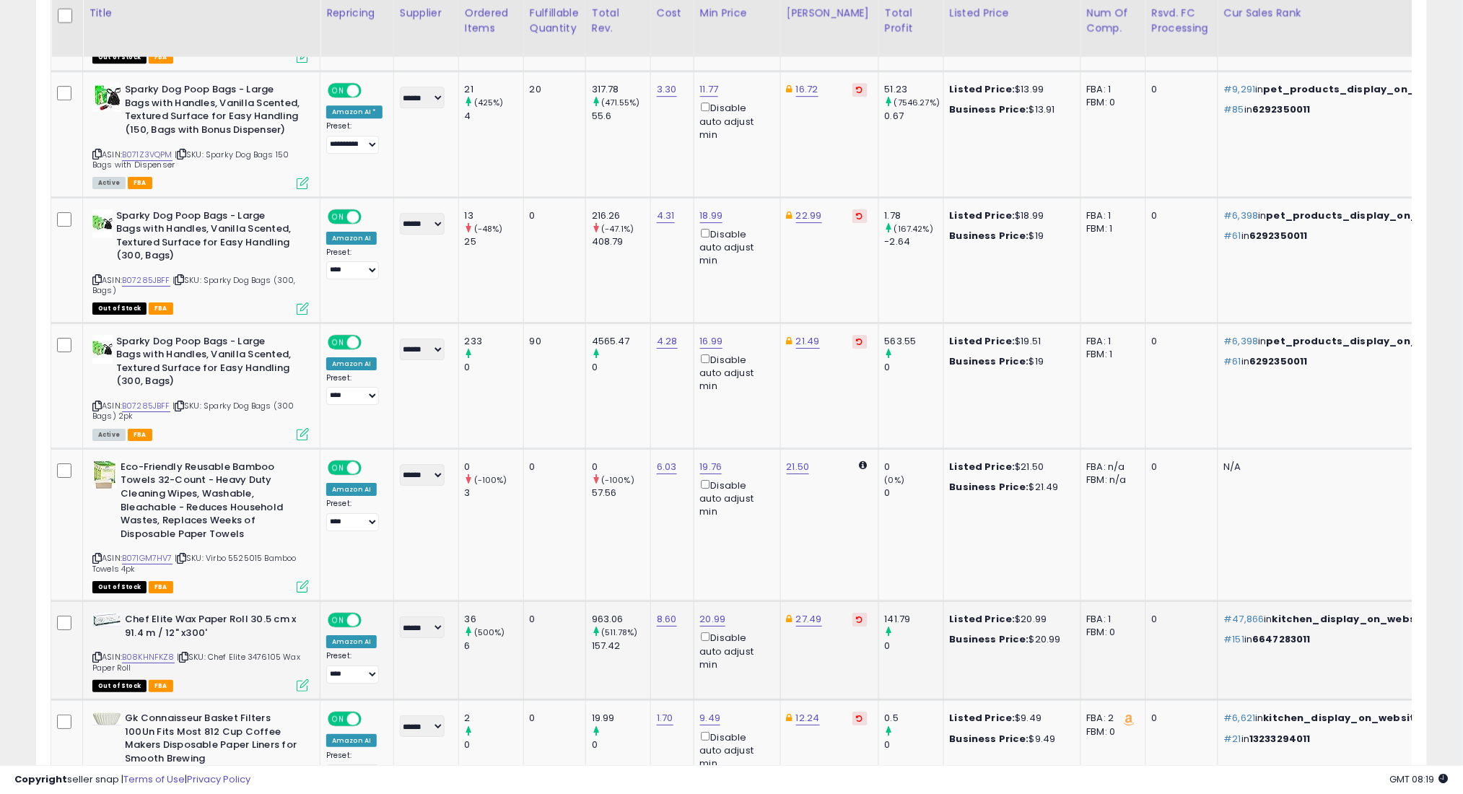
click at [185, 653] on icon at bounding box center [183, 657] width 9 height 8
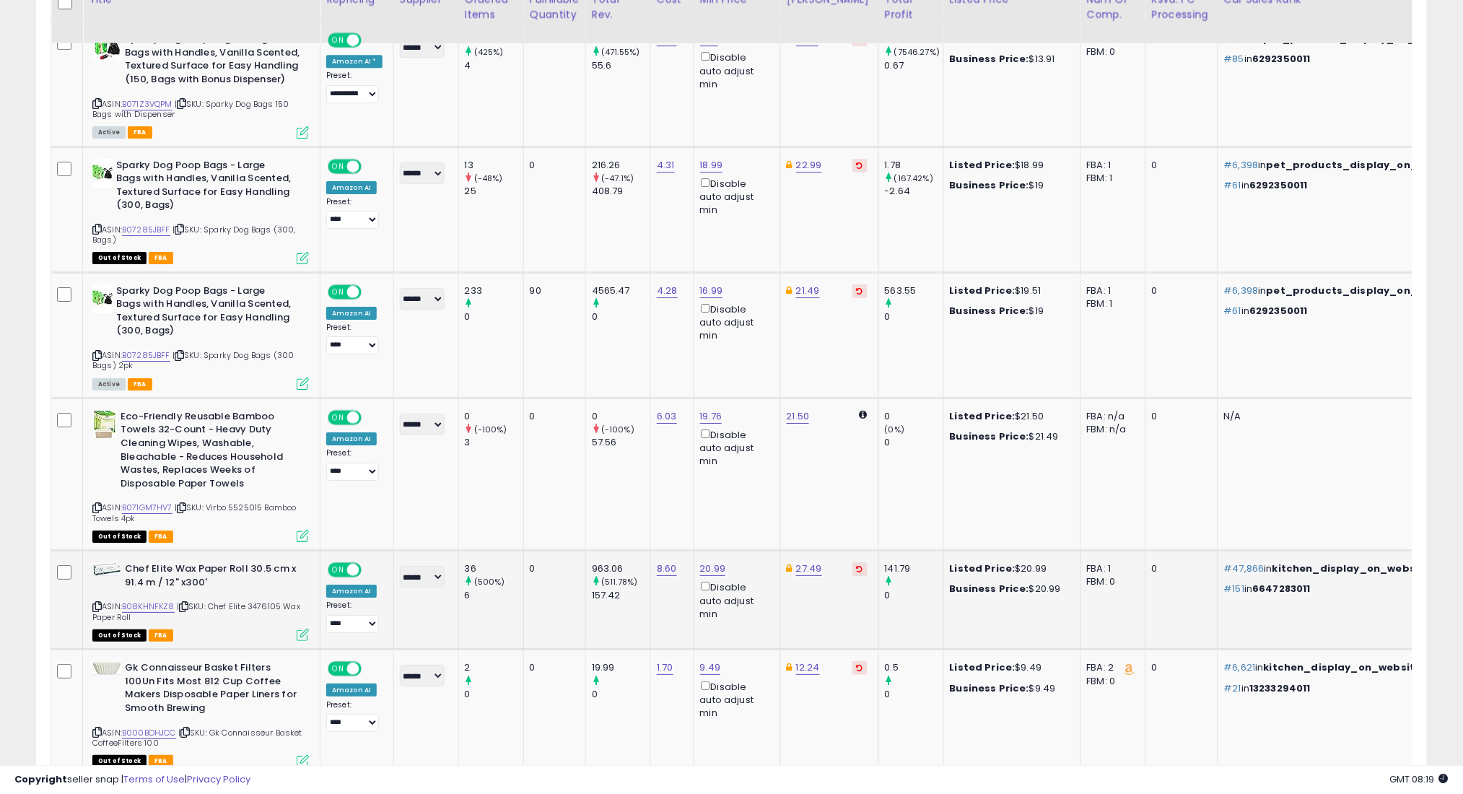
scroll to position [1678, 0]
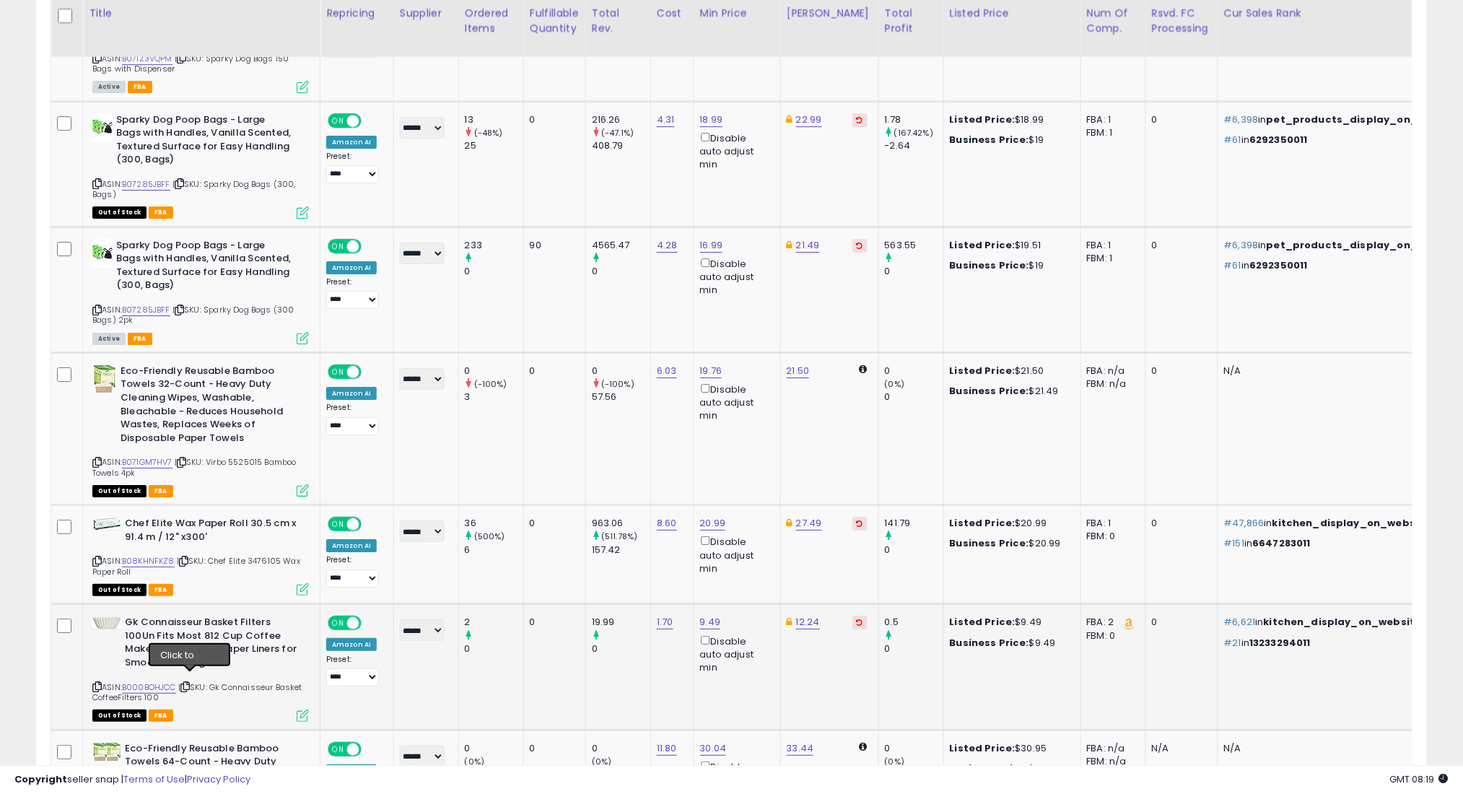
click at [190, 683] on icon at bounding box center [184, 687] width 9 height 8
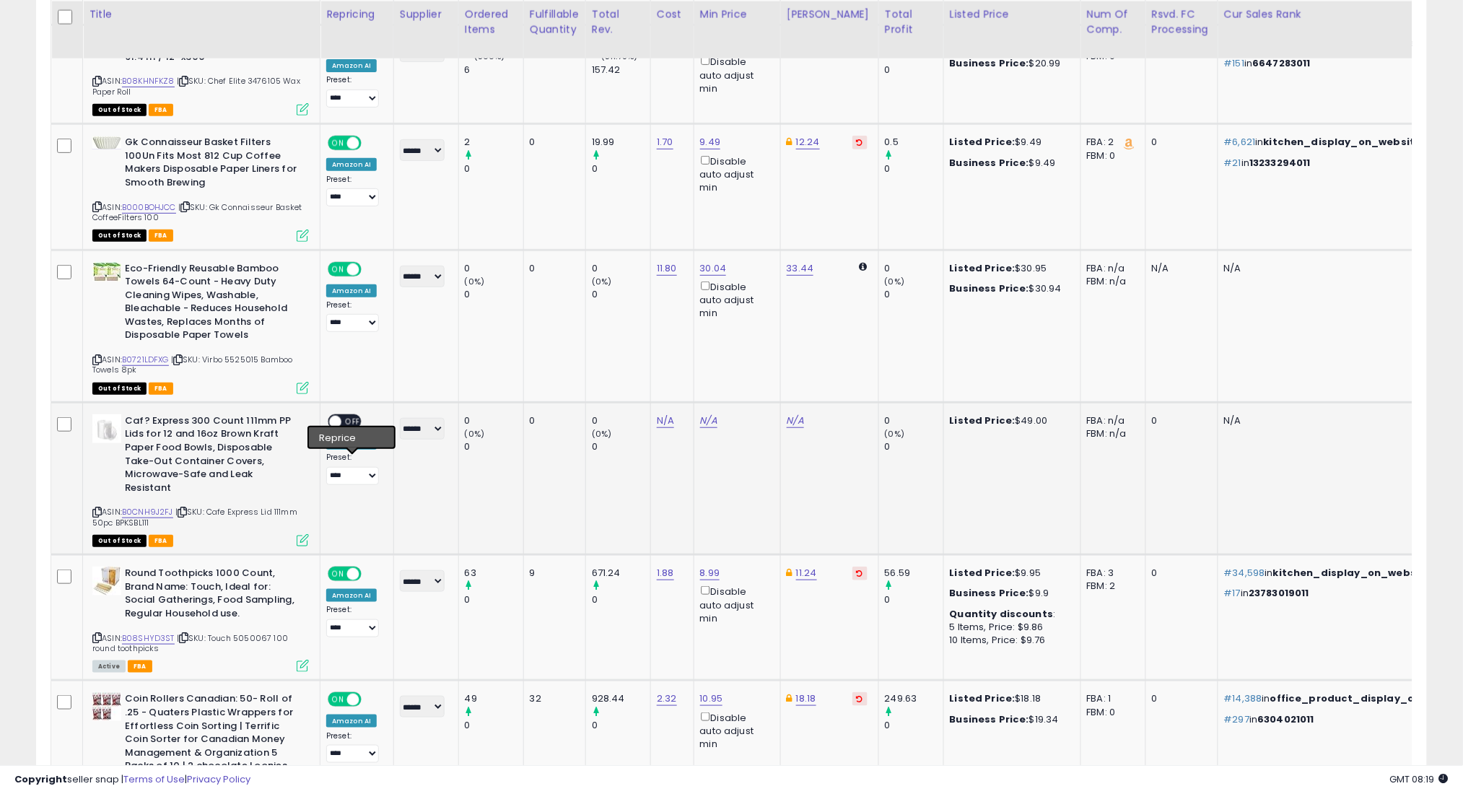
scroll to position [2159, 0]
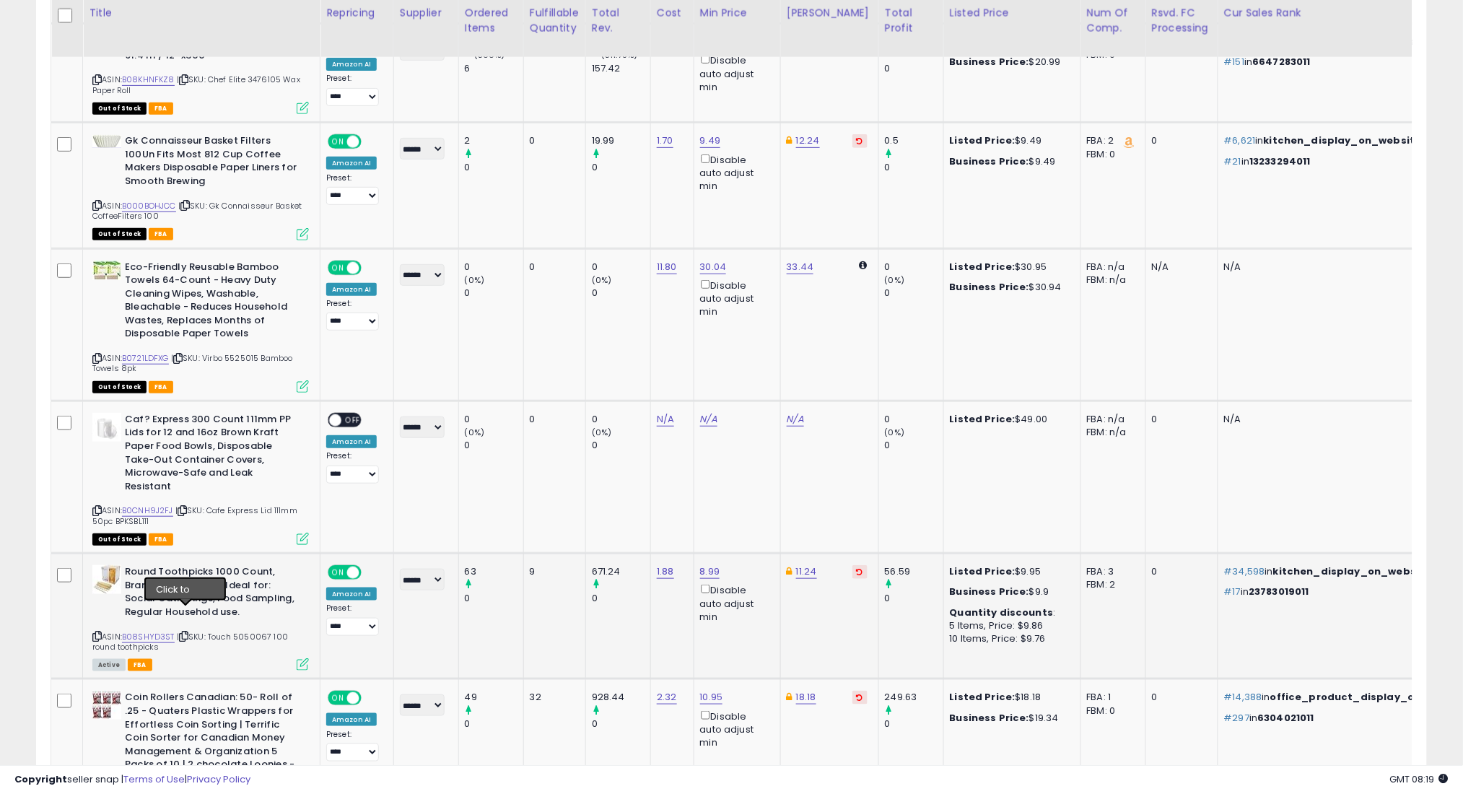
click at [185, 632] on icon at bounding box center [183, 636] width 9 height 8
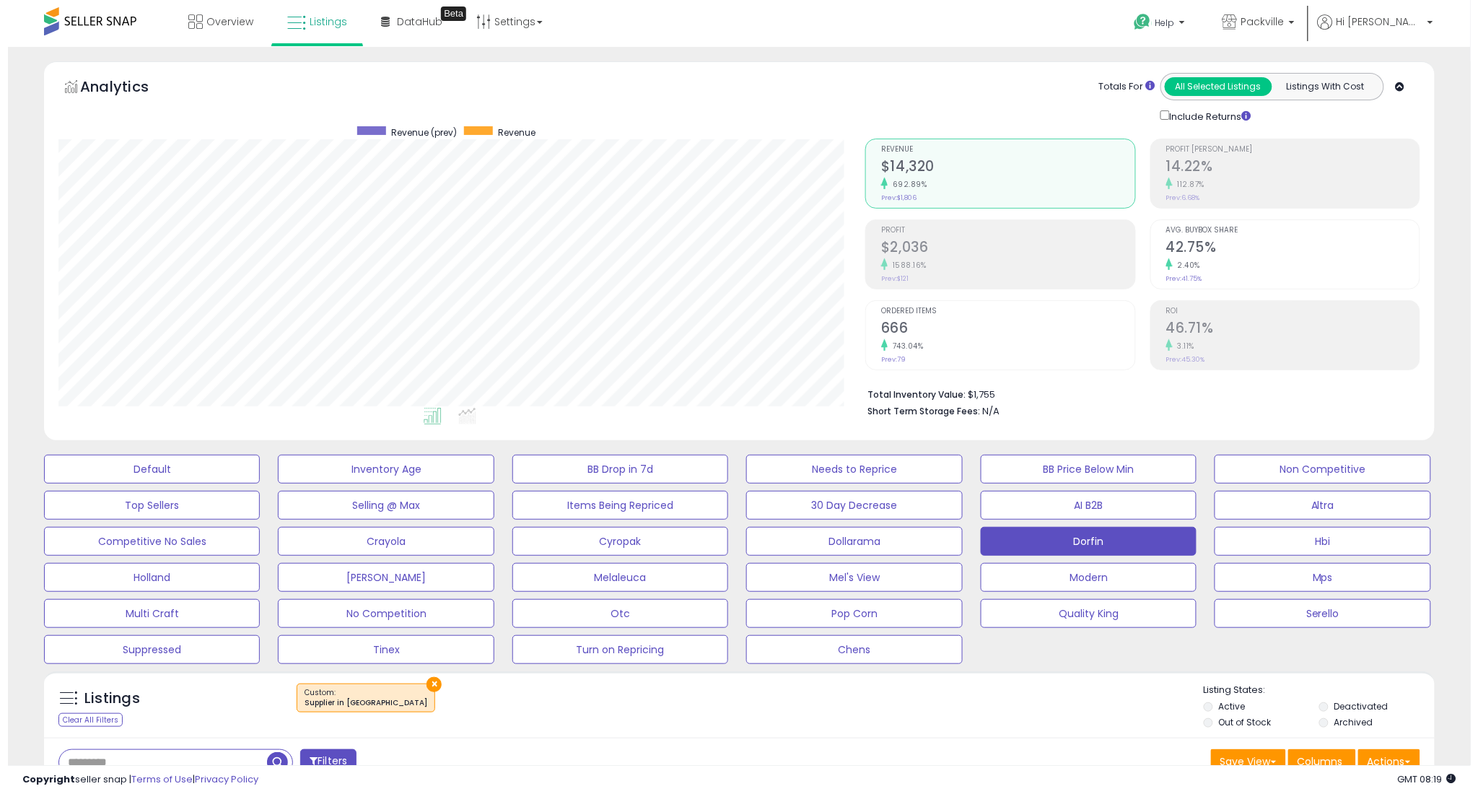
scroll to position [192, 0]
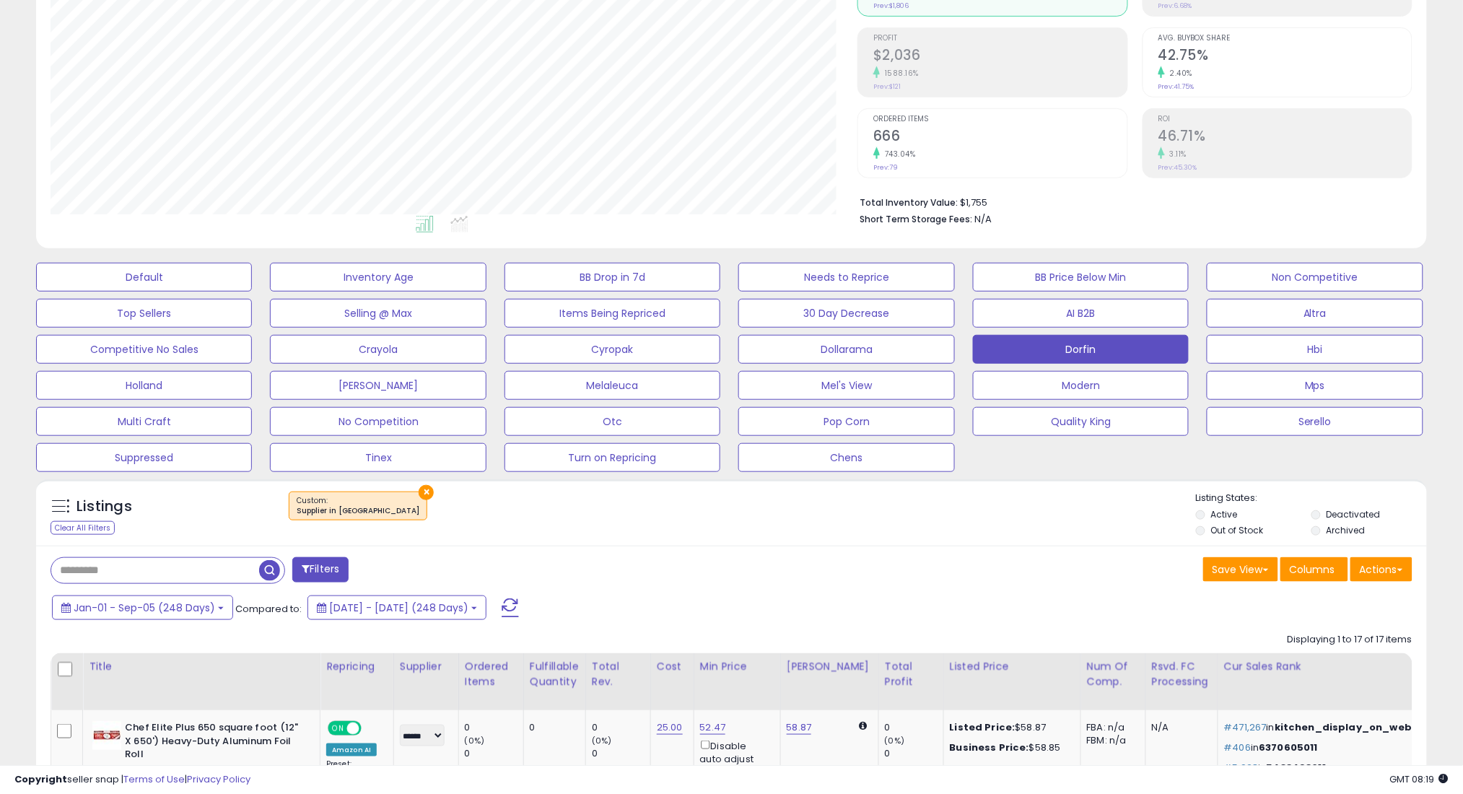
click at [206, 557] on div at bounding box center [168, 570] width 235 height 27
click at [215, 572] on input "text" at bounding box center [155, 570] width 208 height 25
paste input "**********"
type input "**********"
click at [395, 571] on span "button" at bounding box center [403, 570] width 21 height 21
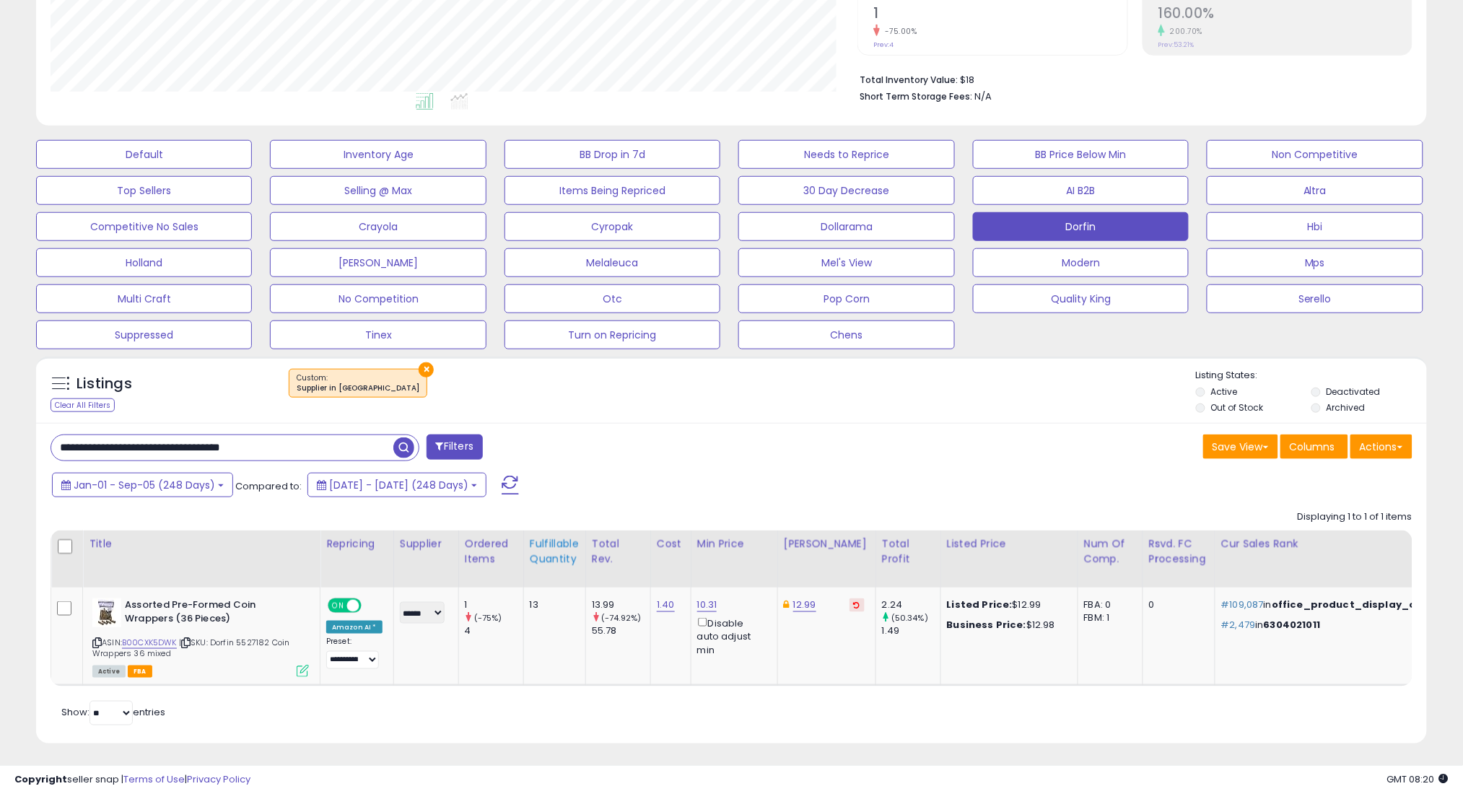
scroll to position [332, 0]
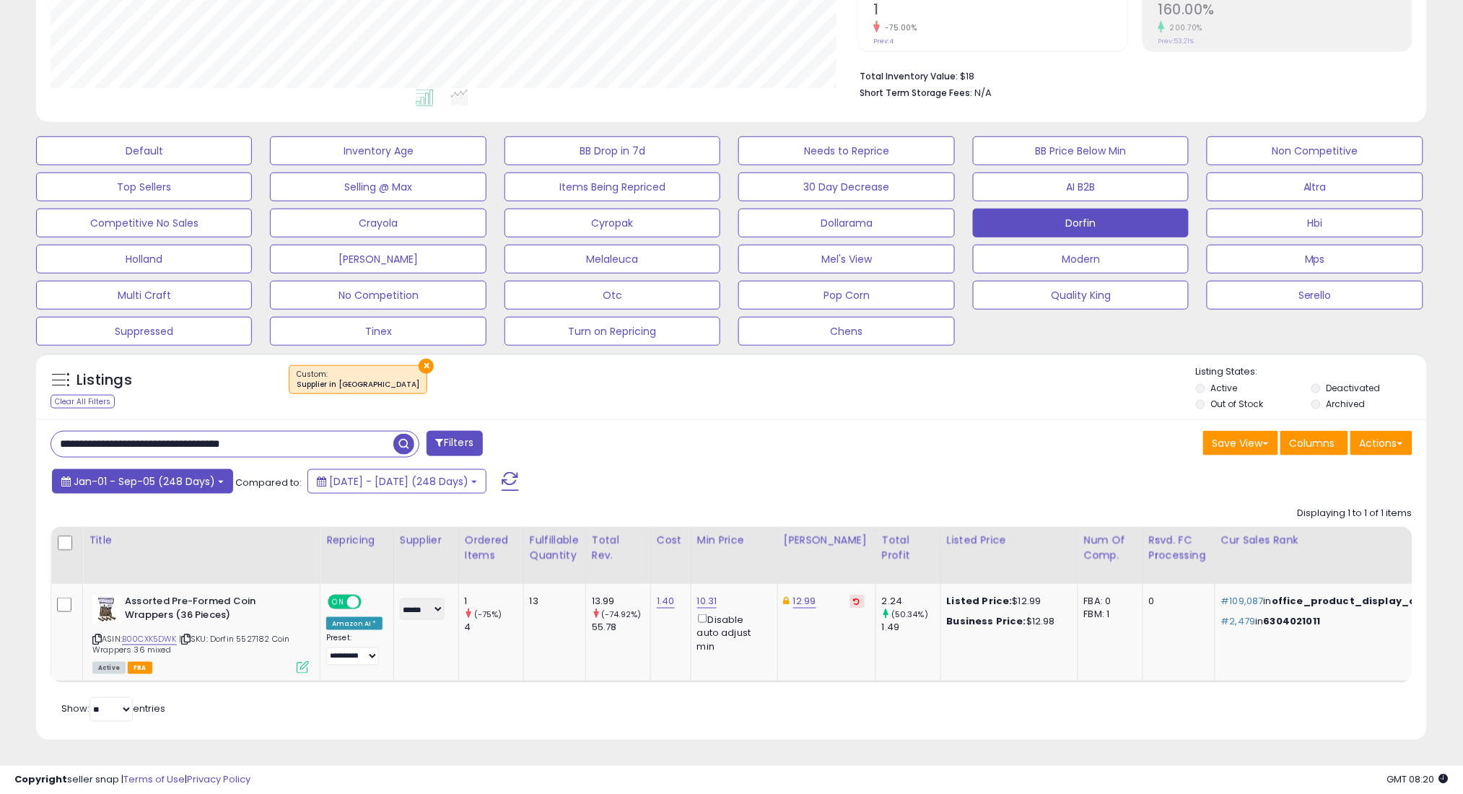
click at [201, 469] on button "Jan-01 - Sep-05 (248 Days)" at bounding box center [142, 481] width 181 height 25
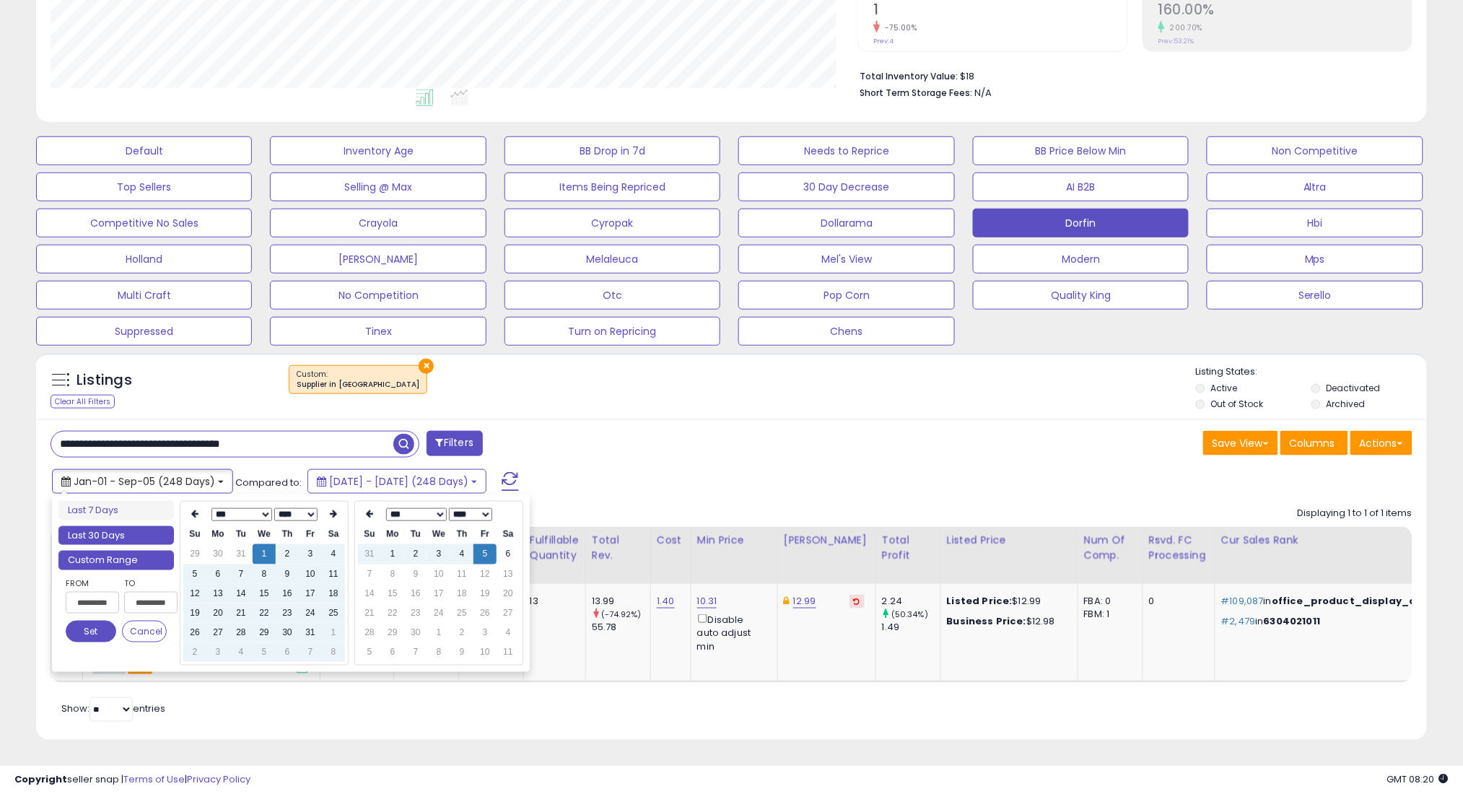
type input "**********"
click at [155, 526] on li "Last 30 Days" at bounding box center [115, 535] width 115 height 19
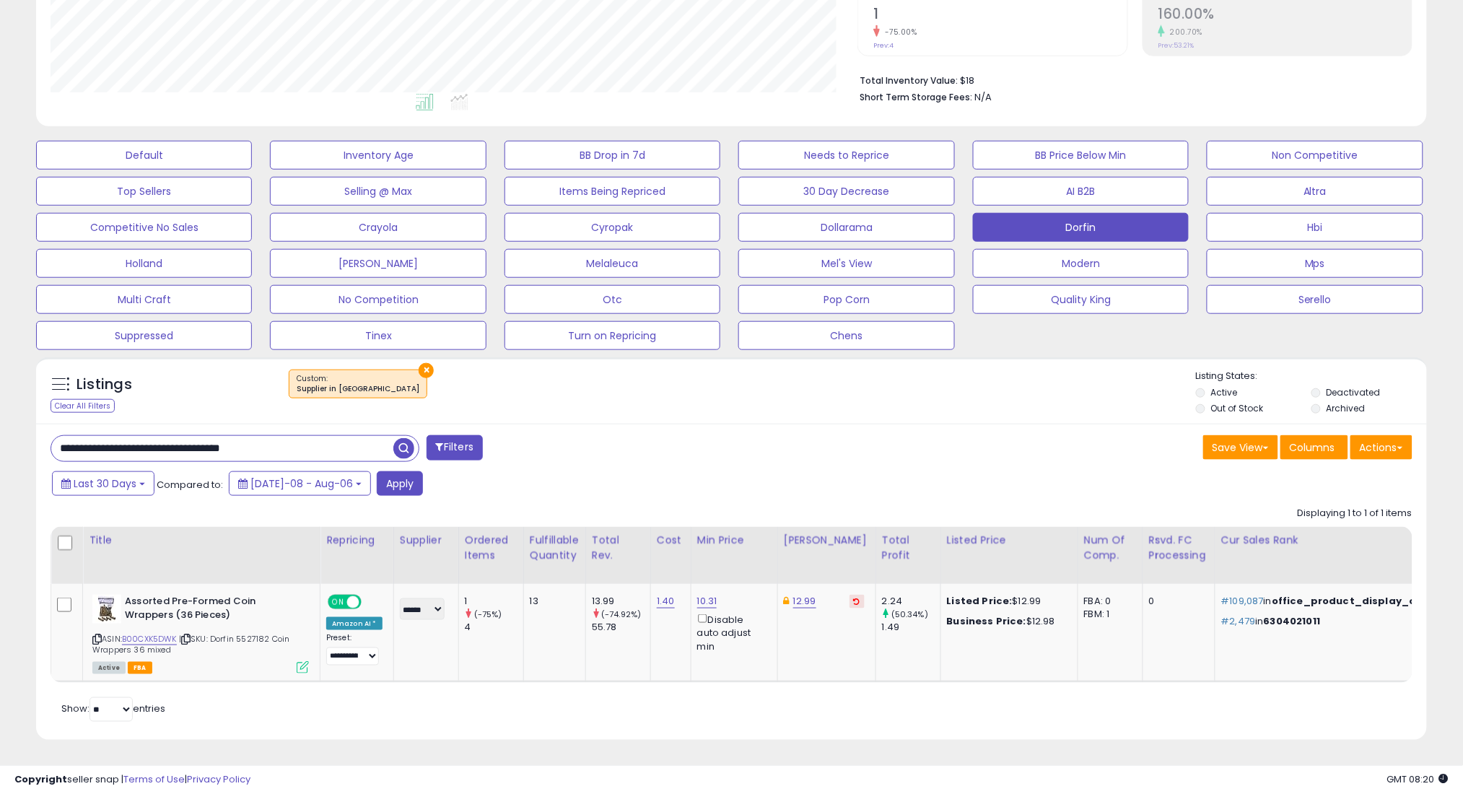
scroll to position [328, 0]
click at [393, 471] on button "Apply" at bounding box center [400, 483] width 46 height 25
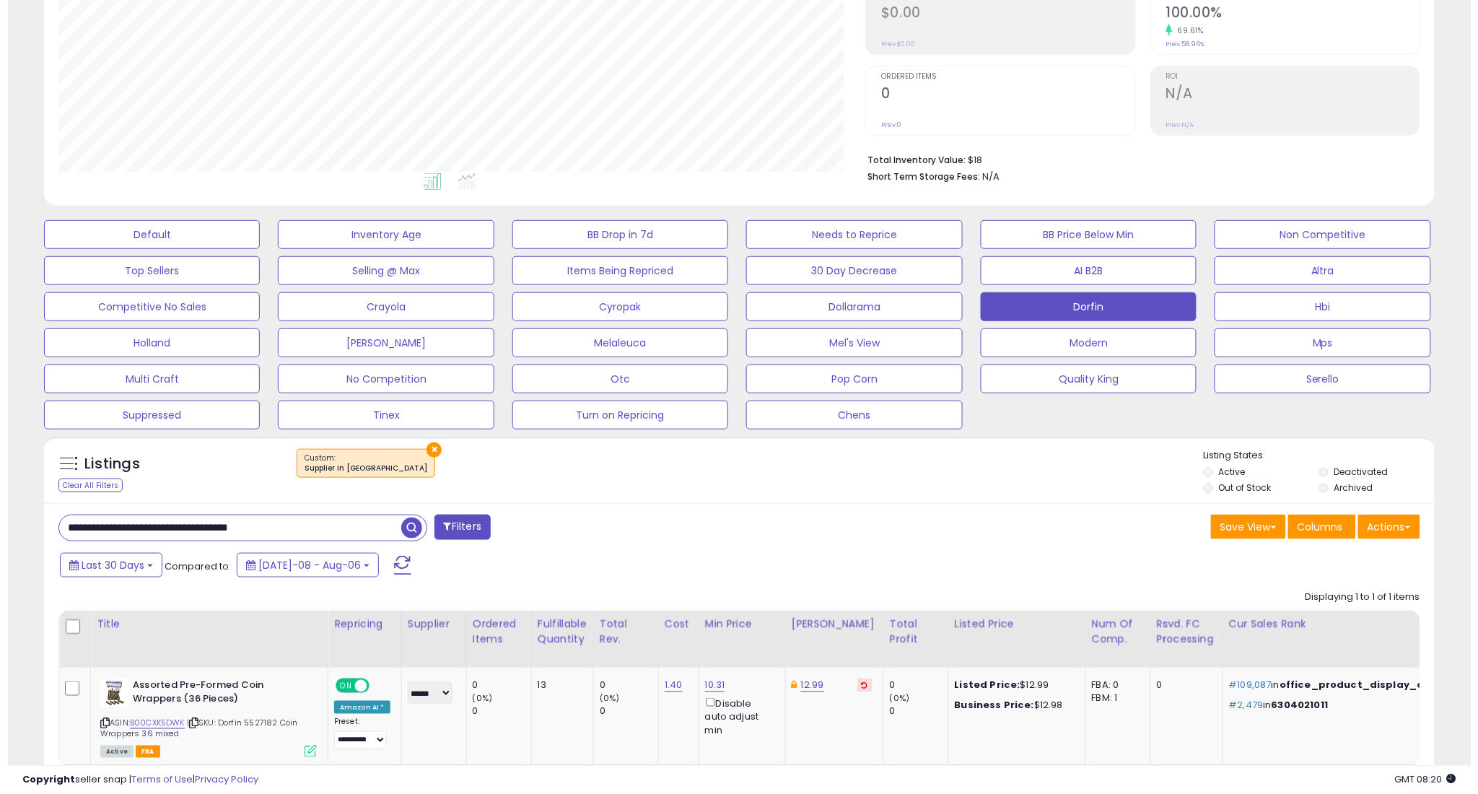
scroll to position [296, 807]
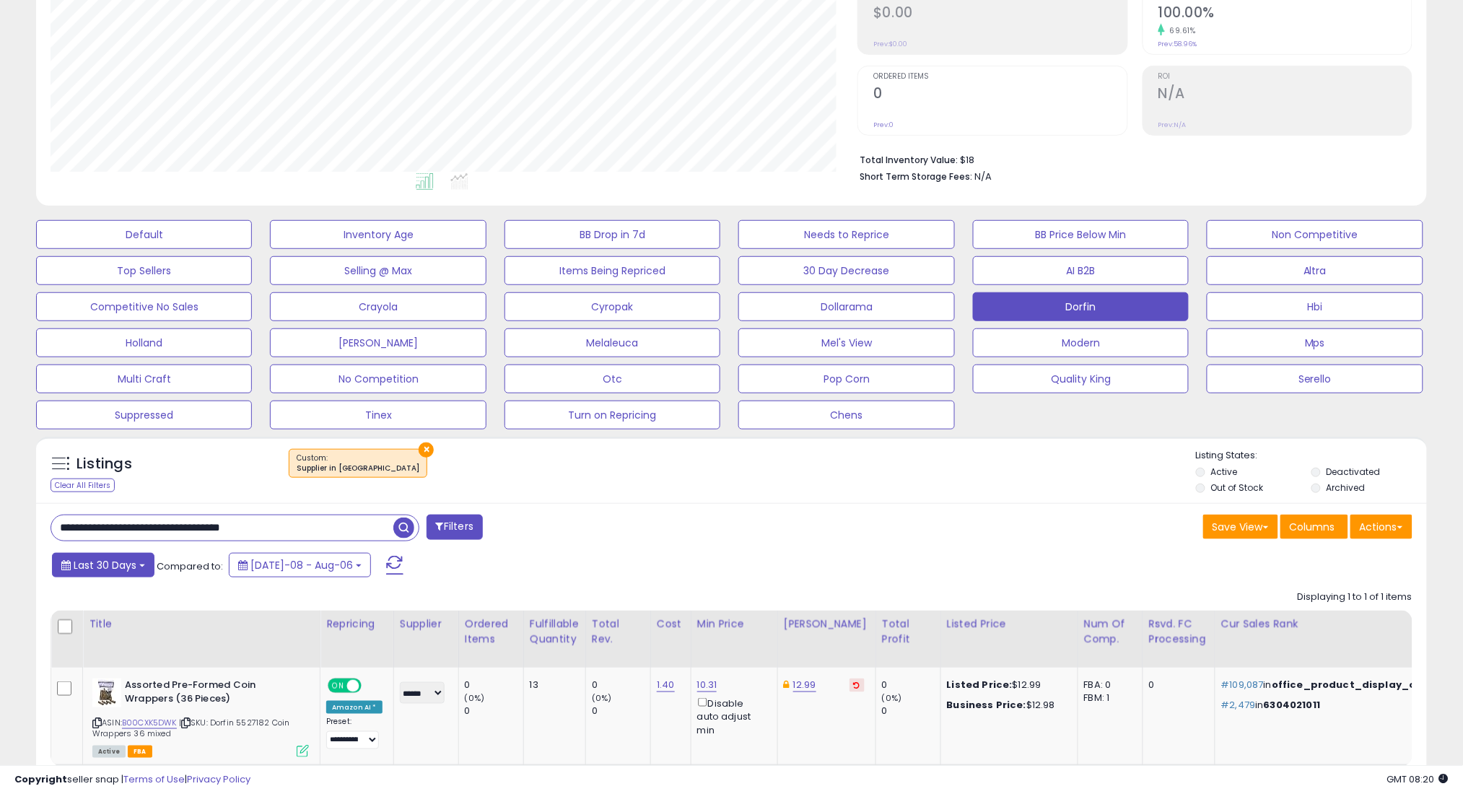
click at [150, 569] on button "Last 30 Days" at bounding box center [103, 565] width 102 height 25
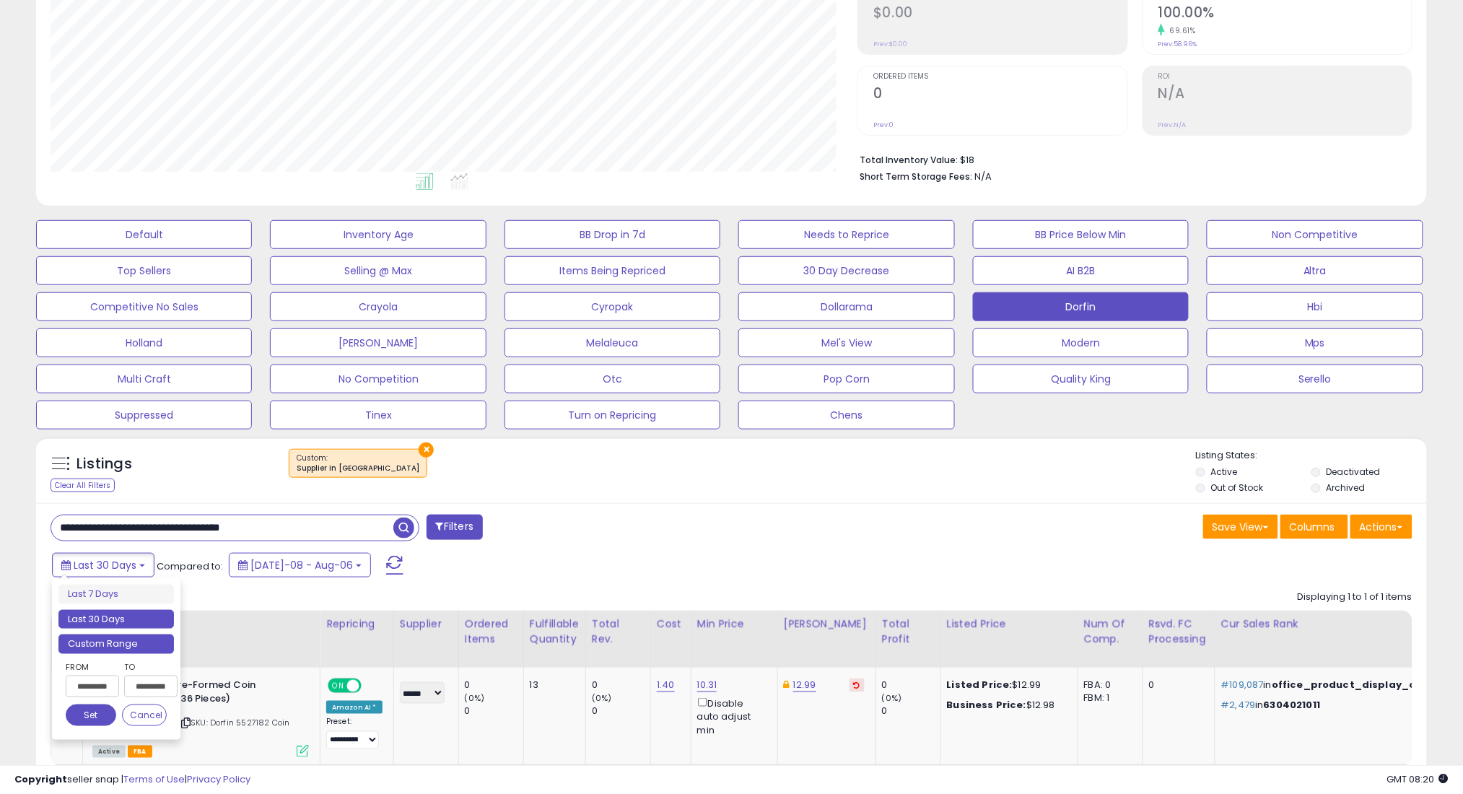
click at [124, 642] on li "Custom Range" at bounding box center [115, 643] width 115 height 19
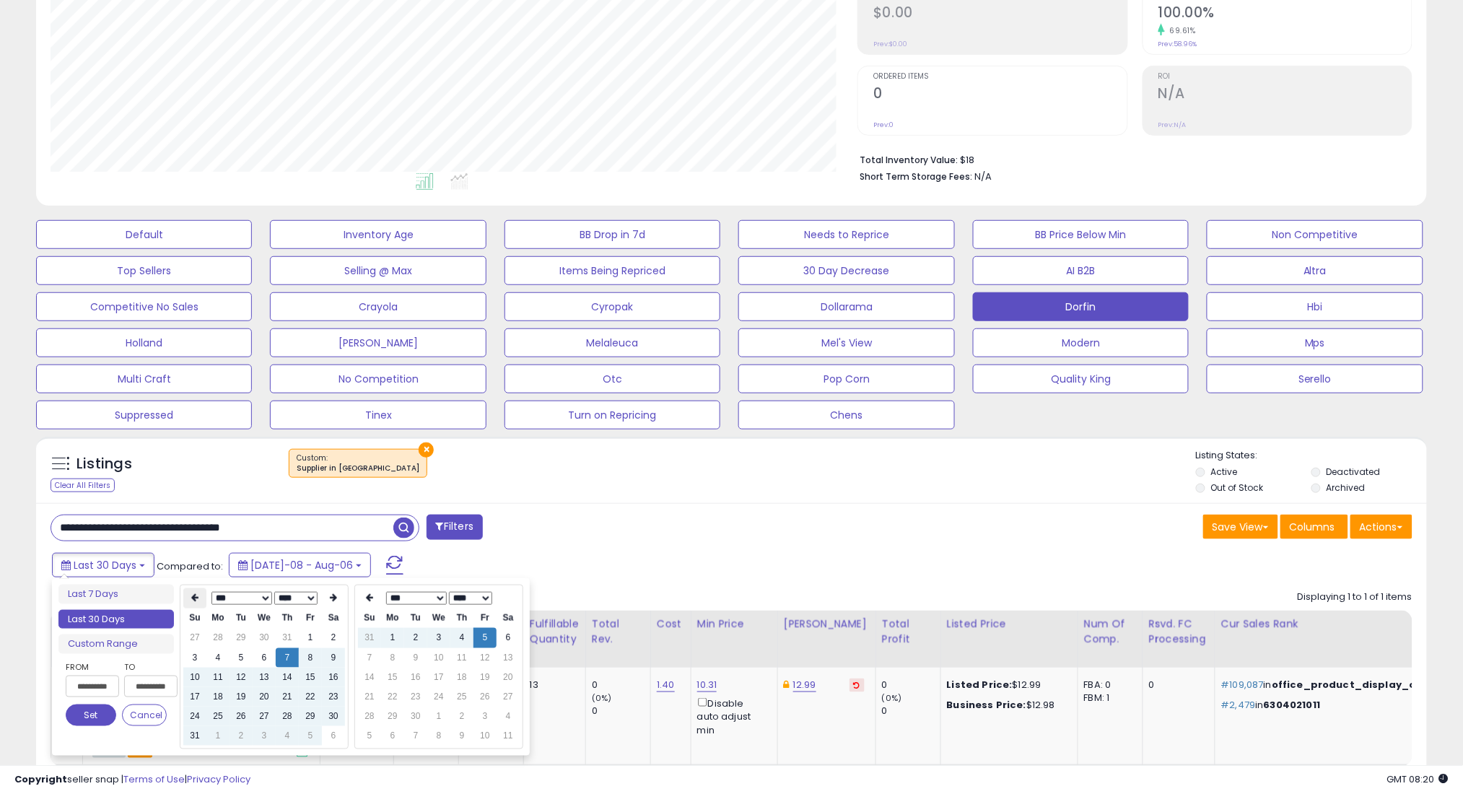
click at [190, 596] on th at bounding box center [194, 598] width 23 height 20
click at [218, 657] on td "7" at bounding box center [217, 657] width 23 height 19
type input "**********"
click at [93, 716] on button "Set" at bounding box center [91, 715] width 51 height 22
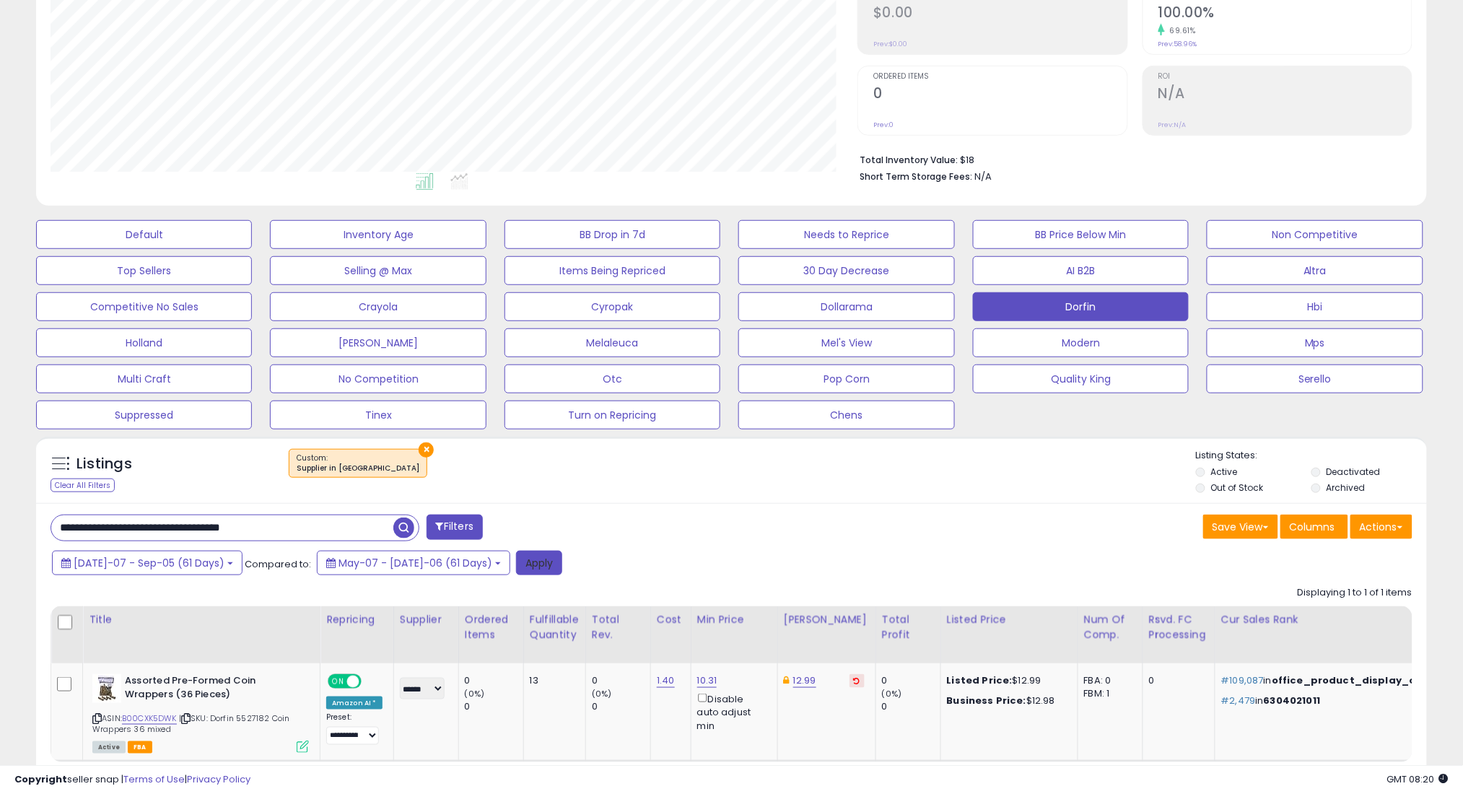
click at [516, 564] on button "Apply" at bounding box center [539, 563] width 46 height 25
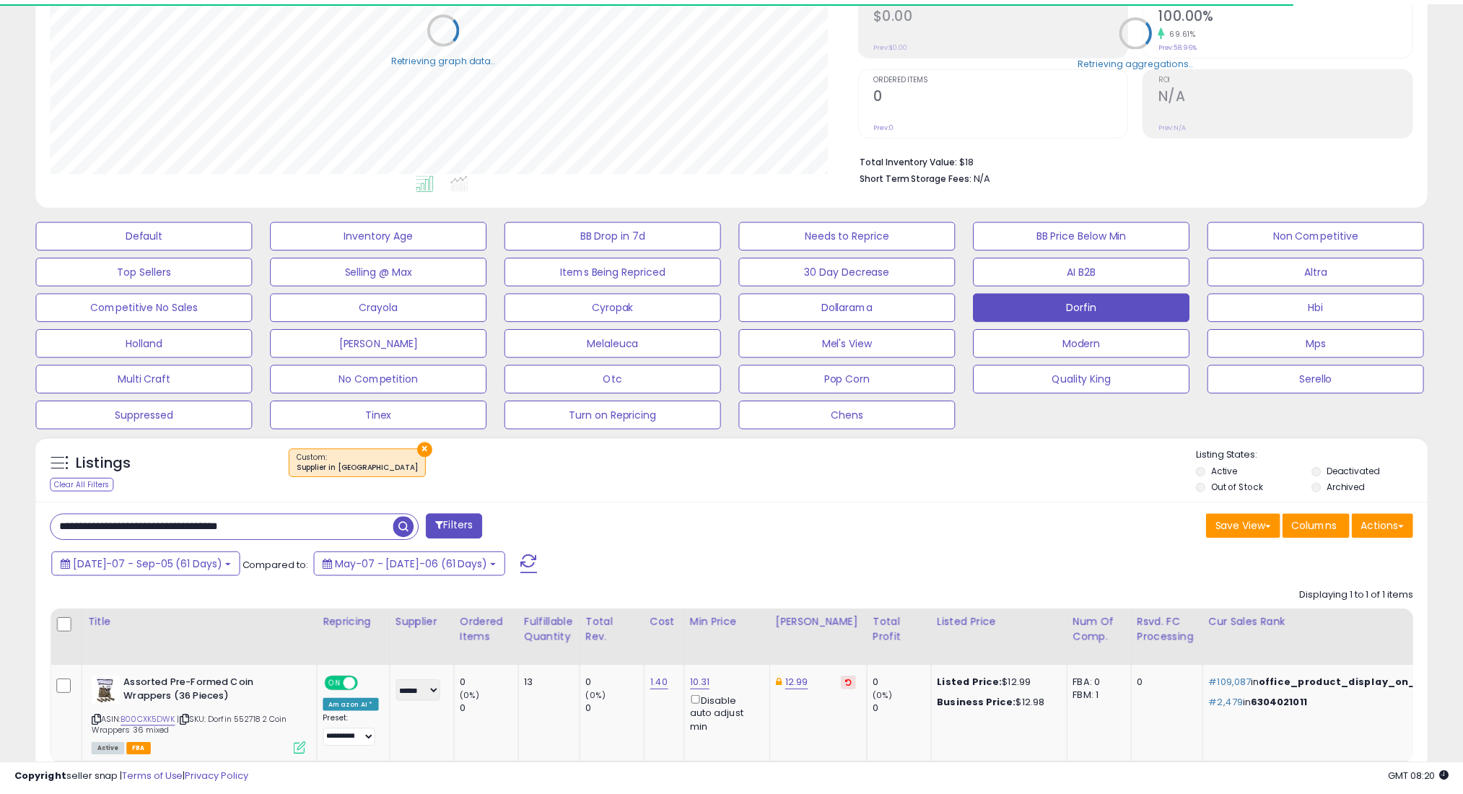
scroll to position [721336, 720824]
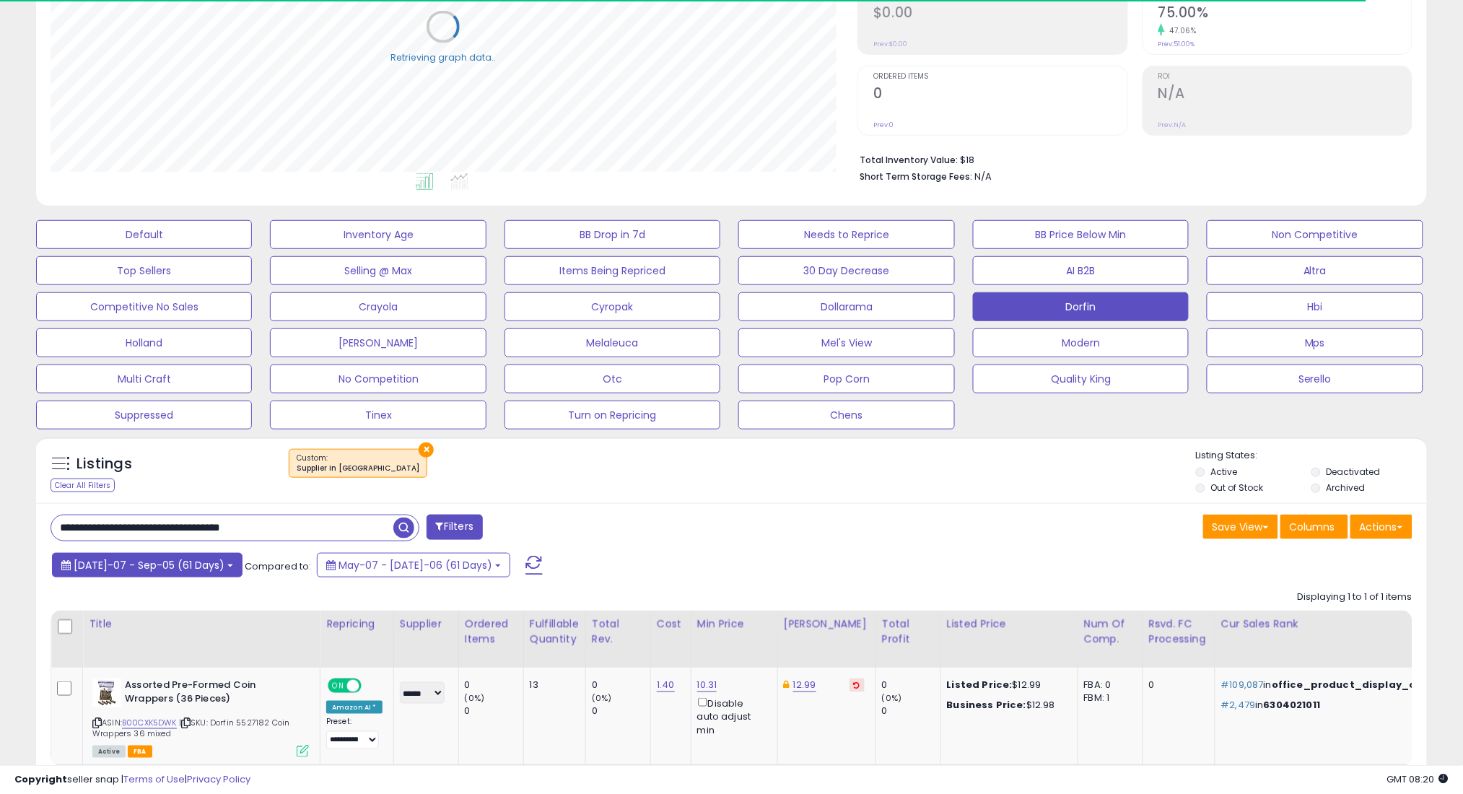
click at [145, 559] on span "[DATE]-07 - Sep-05 (61 Days)" at bounding box center [149, 565] width 151 height 14
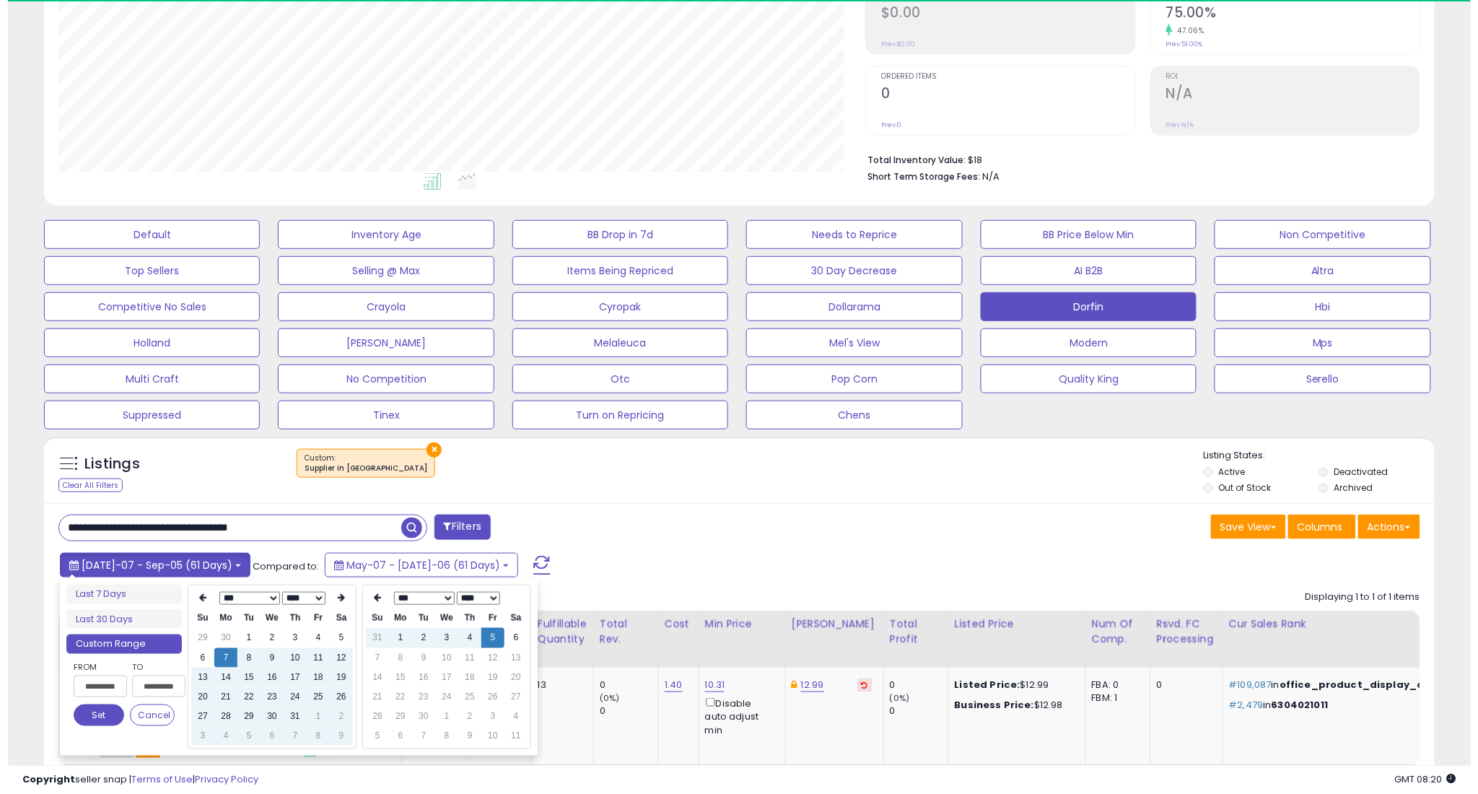
scroll to position [296, 807]
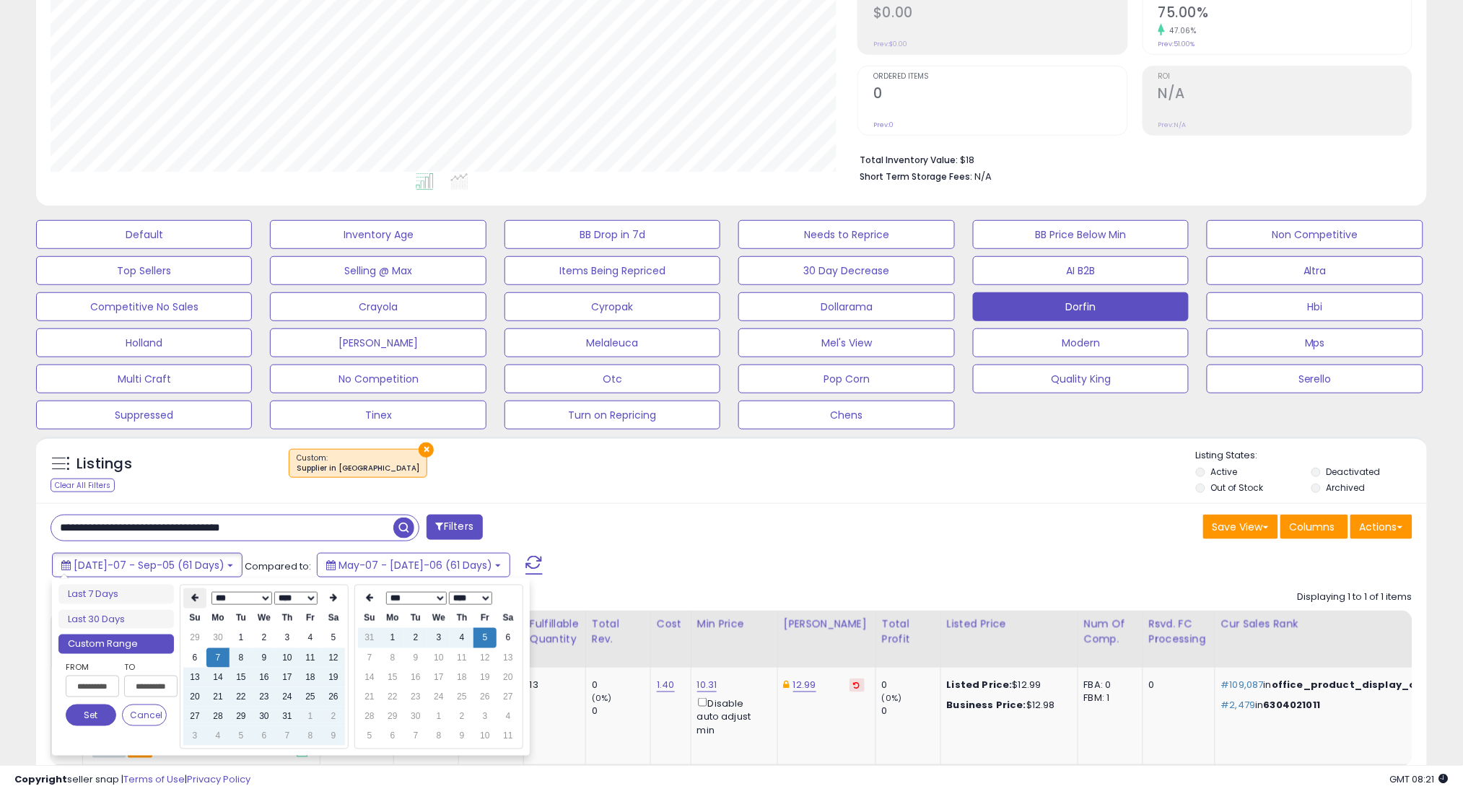
click at [194, 599] on icon at bounding box center [194, 598] width 7 height 9
click at [330, 662] on td "7" at bounding box center [333, 657] width 23 height 19
type input "**********"
click at [77, 712] on button "Set" at bounding box center [91, 715] width 51 height 22
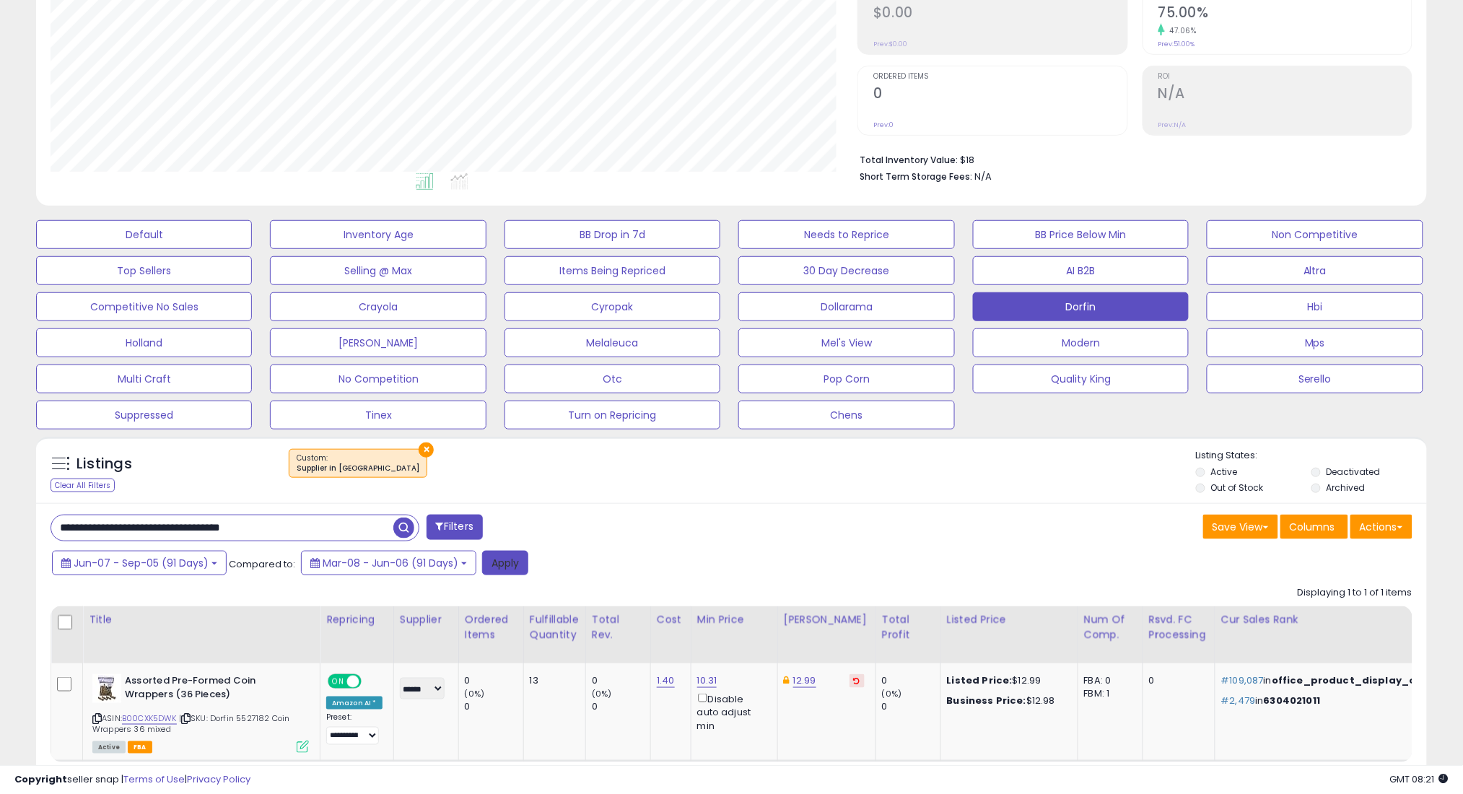
click at [507, 566] on button "Apply" at bounding box center [505, 563] width 46 height 25
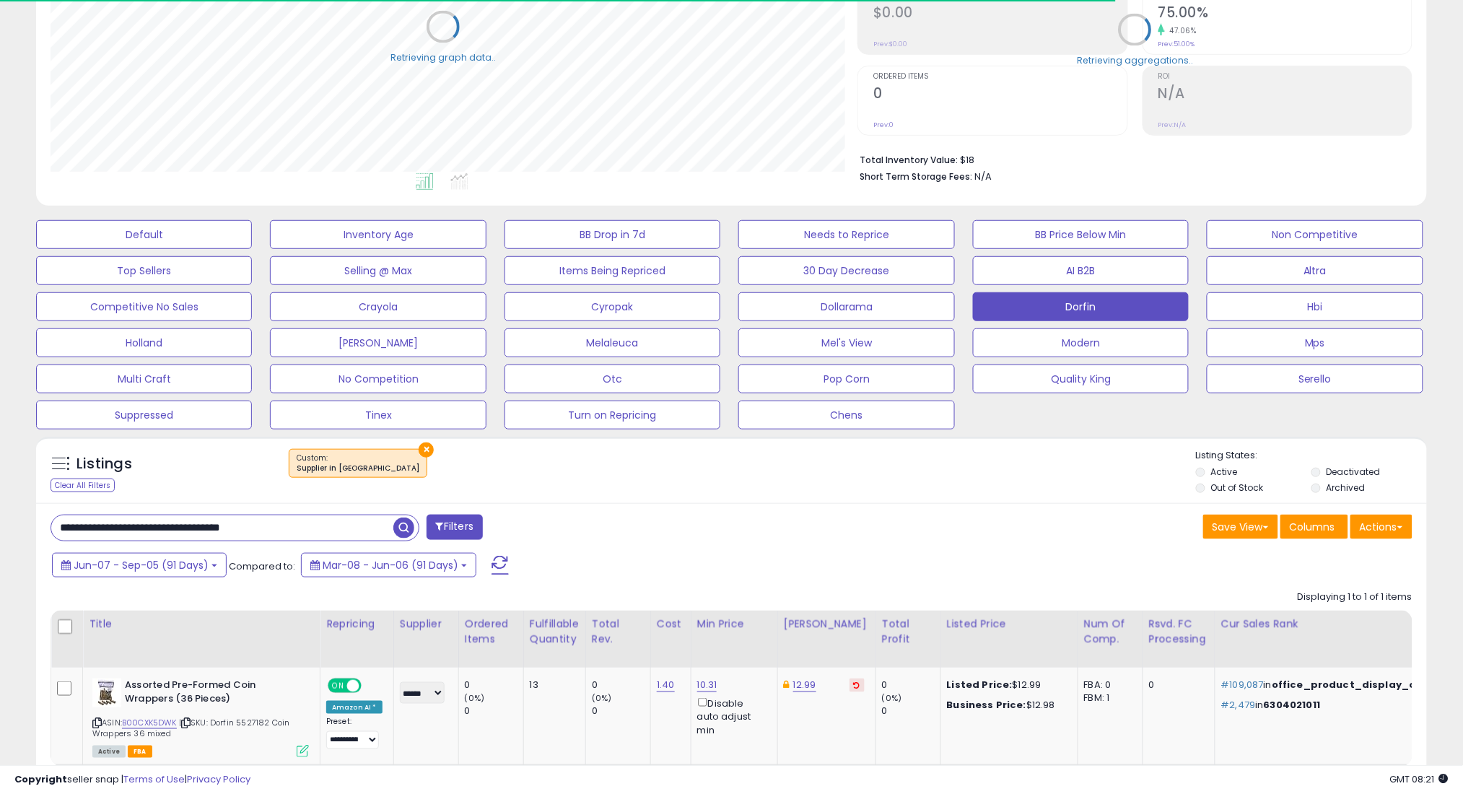
scroll to position [721336, 720824]
click at [173, 561] on span "Jun-07 - Sep-05 (91 Days)" at bounding box center [141, 565] width 135 height 14
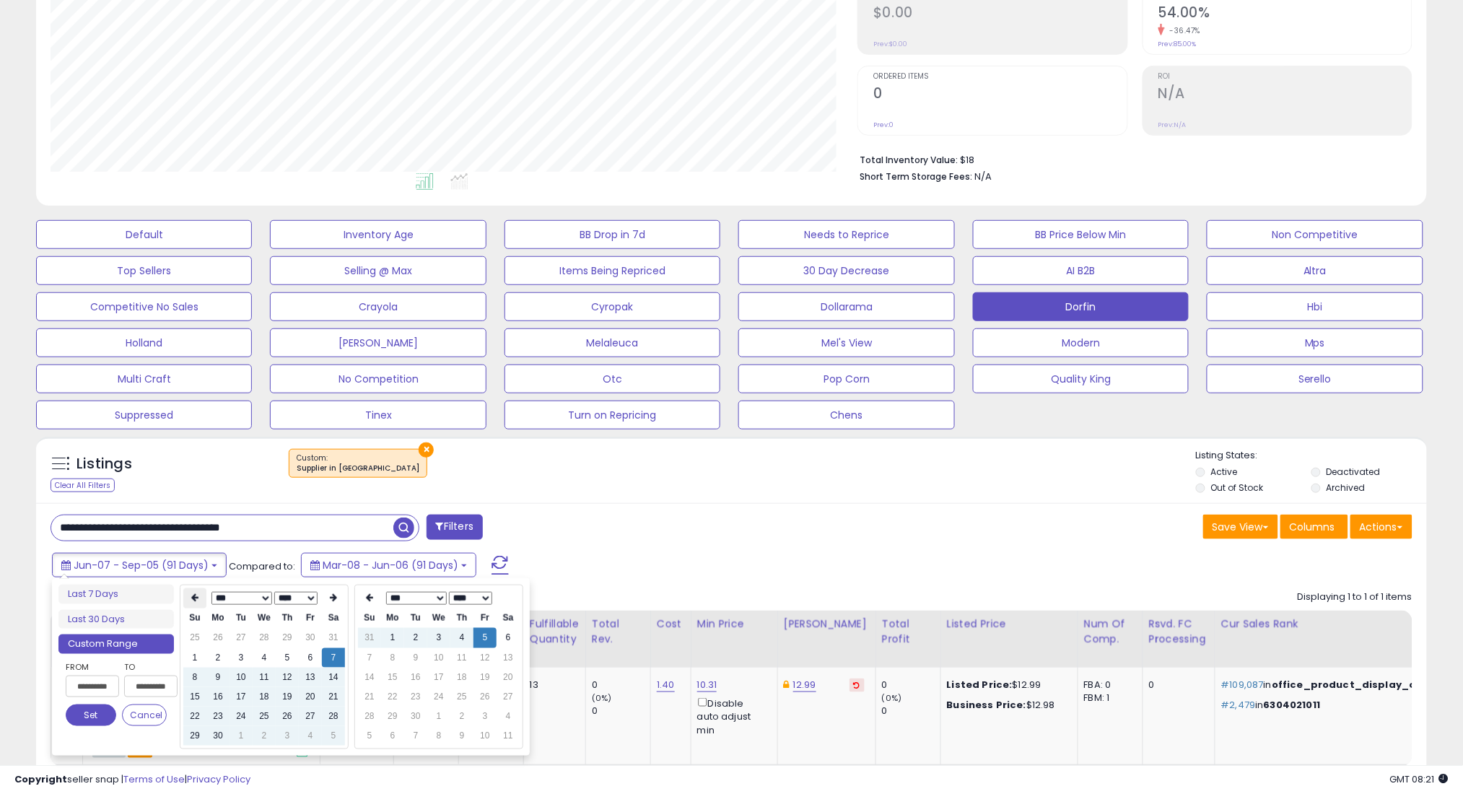
click at [198, 605] on th at bounding box center [194, 598] width 23 height 20
click at [274, 659] on td "7" at bounding box center [264, 657] width 23 height 19
type input "**********"
click at [98, 711] on button "Set" at bounding box center [91, 715] width 51 height 22
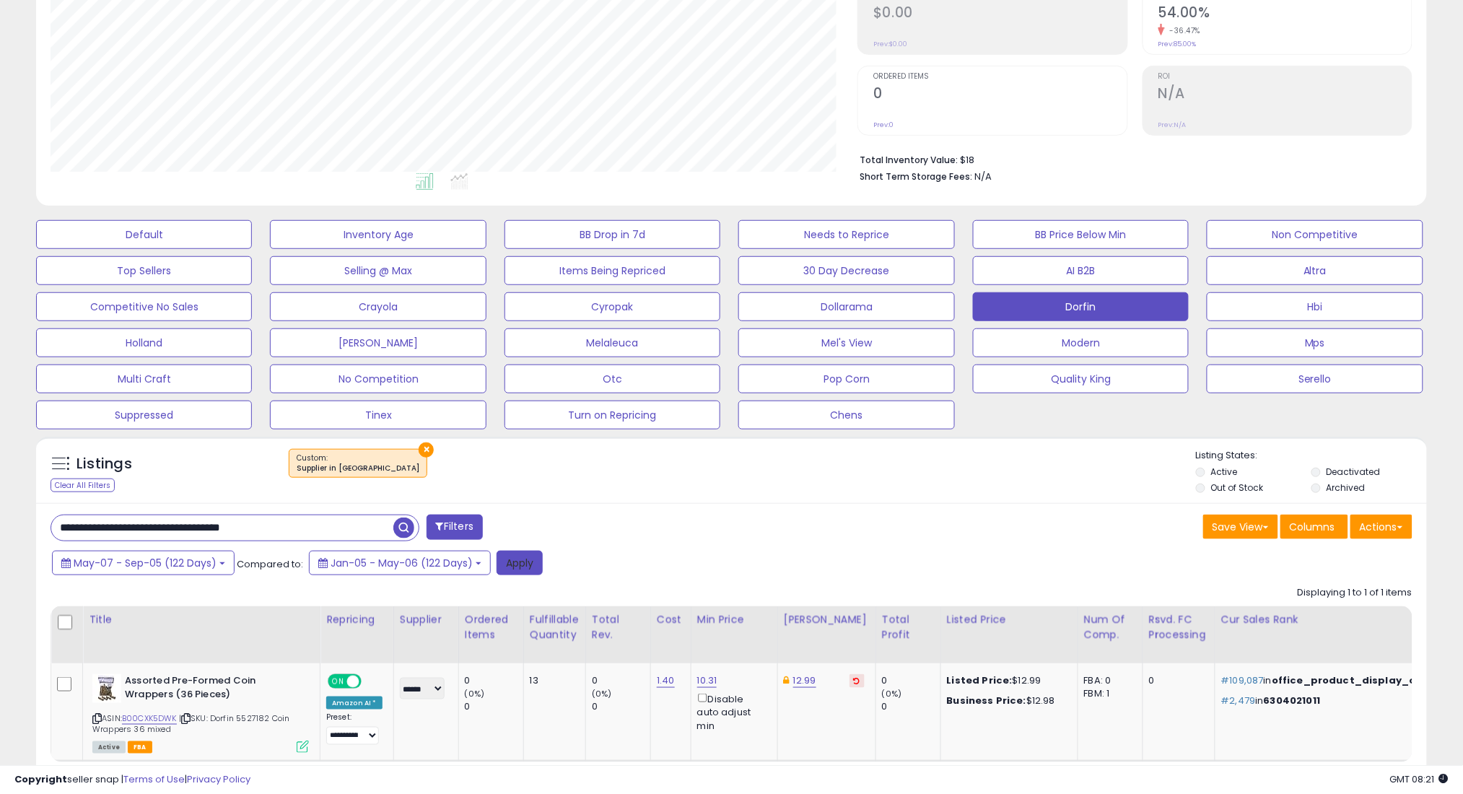
click at [518, 567] on button "Apply" at bounding box center [519, 563] width 46 height 25
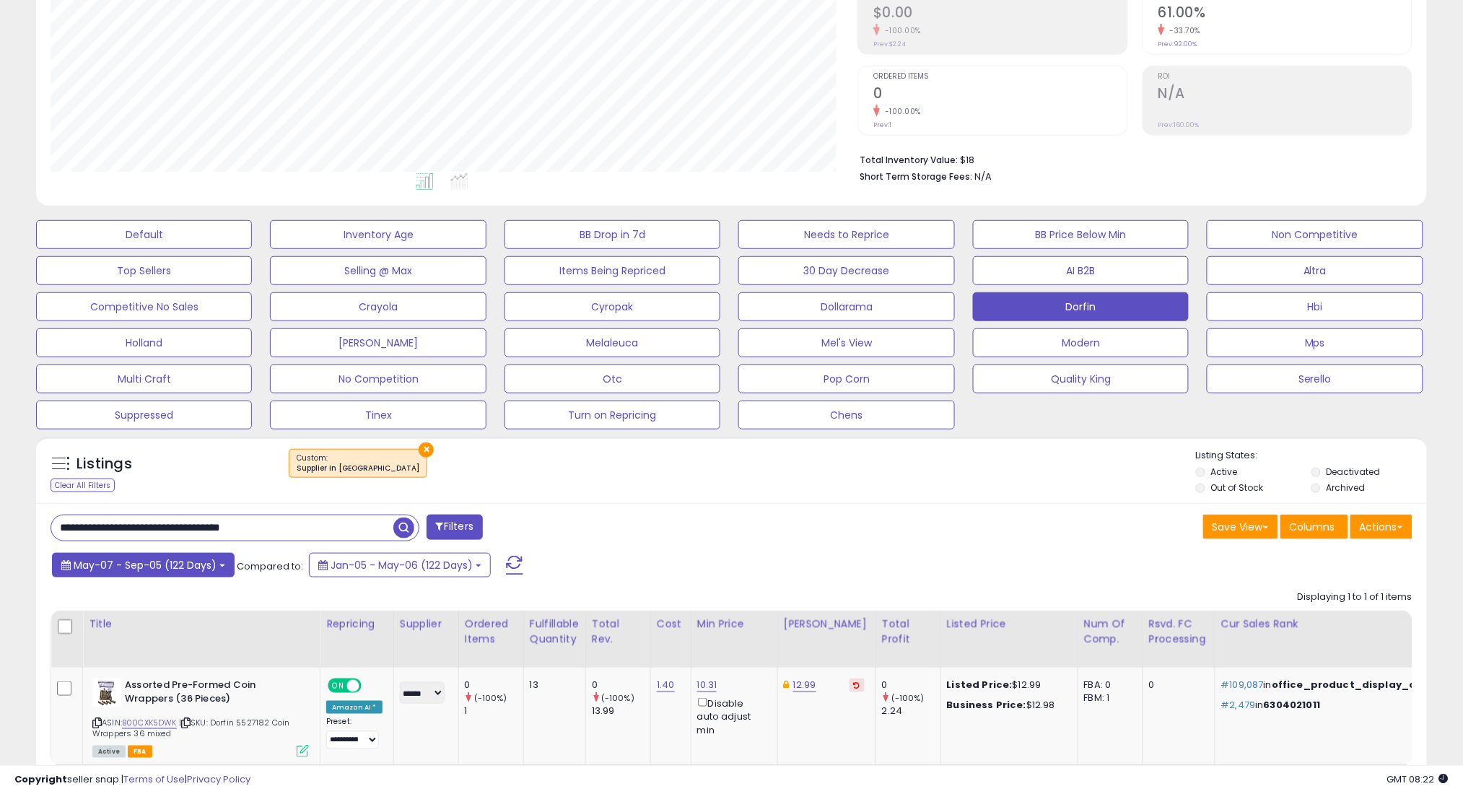
click at [176, 564] on span "May-07 - Sep-05 (122 Days)" at bounding box center [145, 565] width 143 height 14
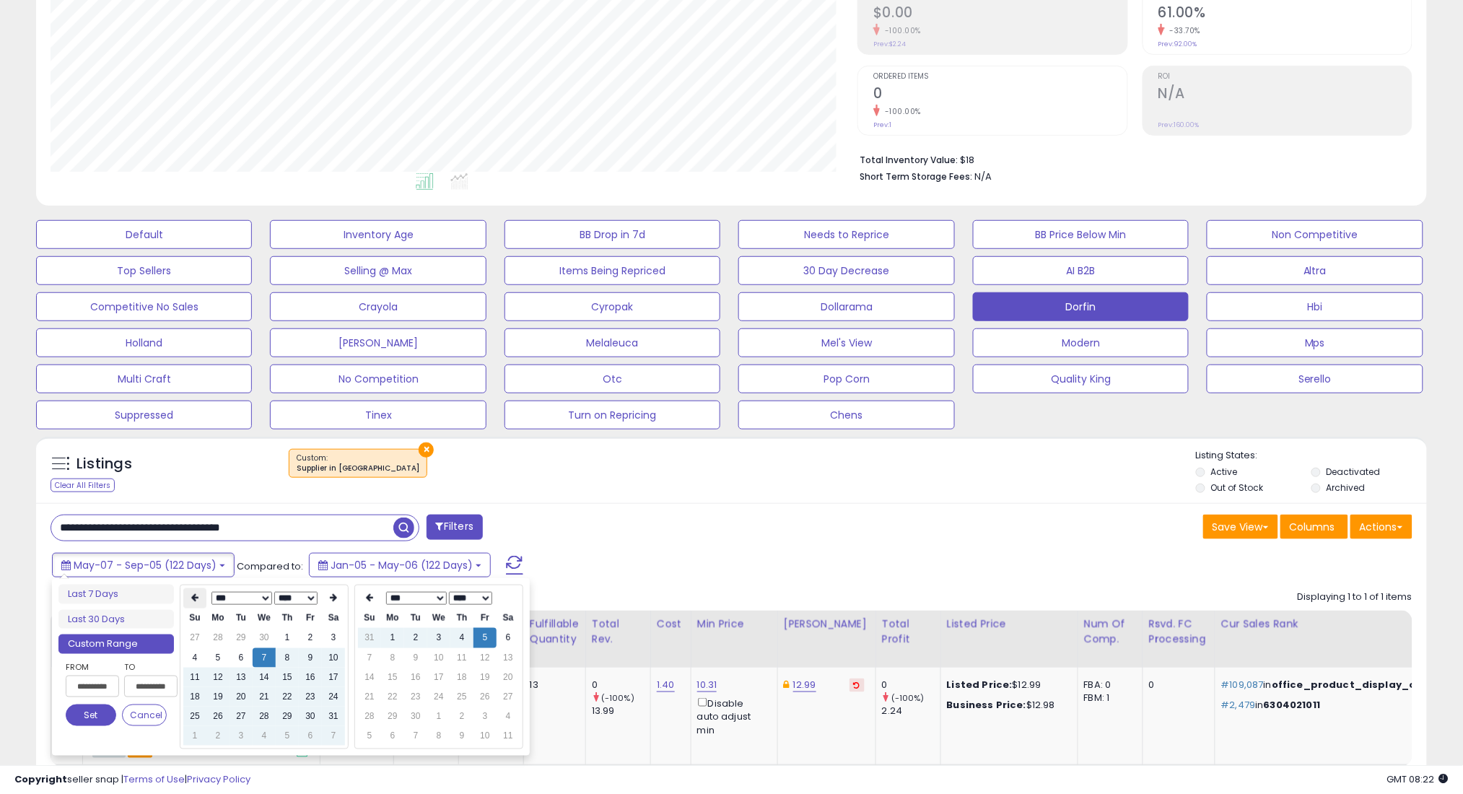
click at [194, 590] on th at bounding box center [194, 598] width 23 height 20
click at [220, 657] on td "7" at bounding box center [217, 657] width 23 height 19
type input "**********"
click at [94, 711] on button "Set" at bounding box center [91, 715] width 51 height 22
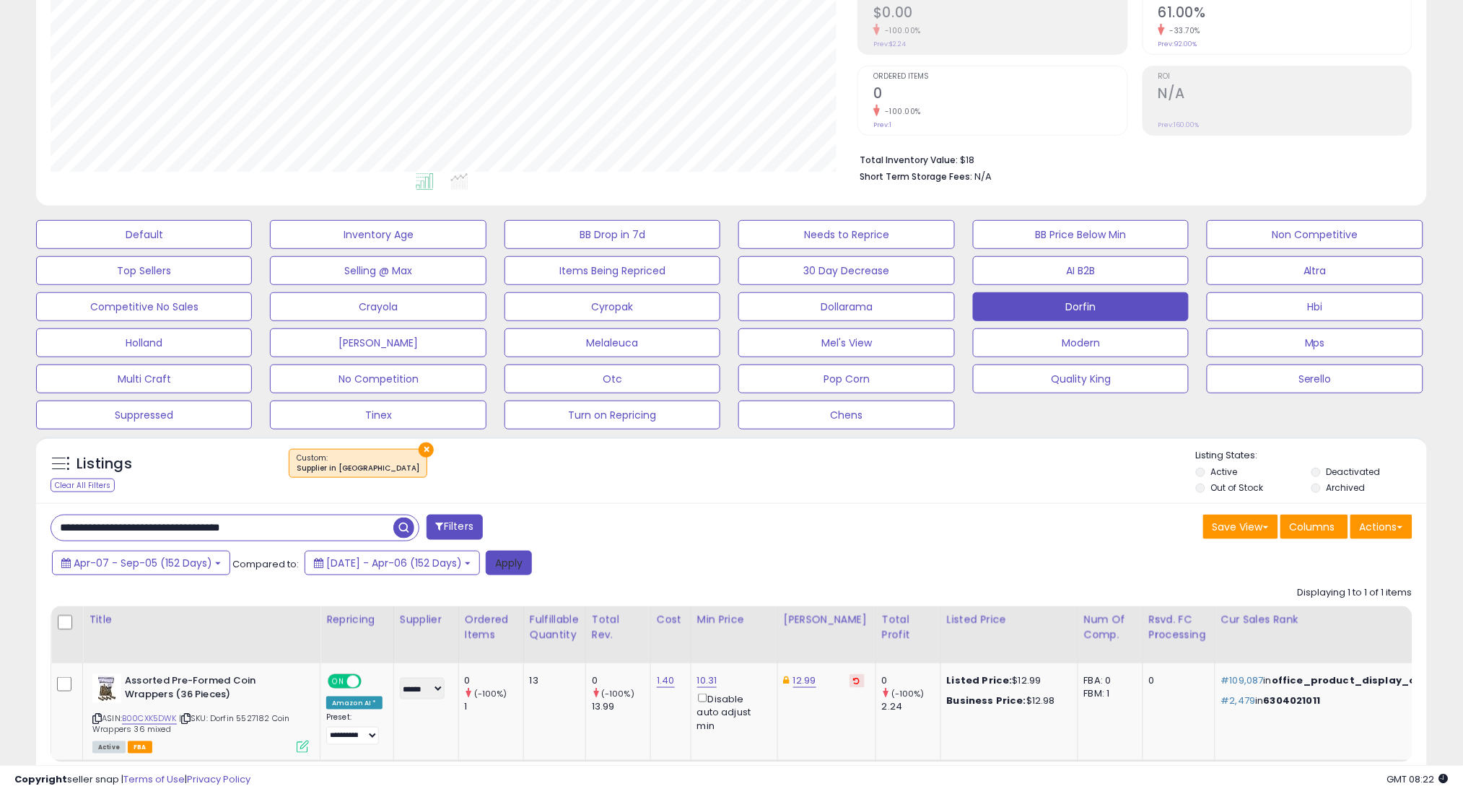
click at [532, 554] on button "Apply" at bounding box center [509, 563] width 46 height 25
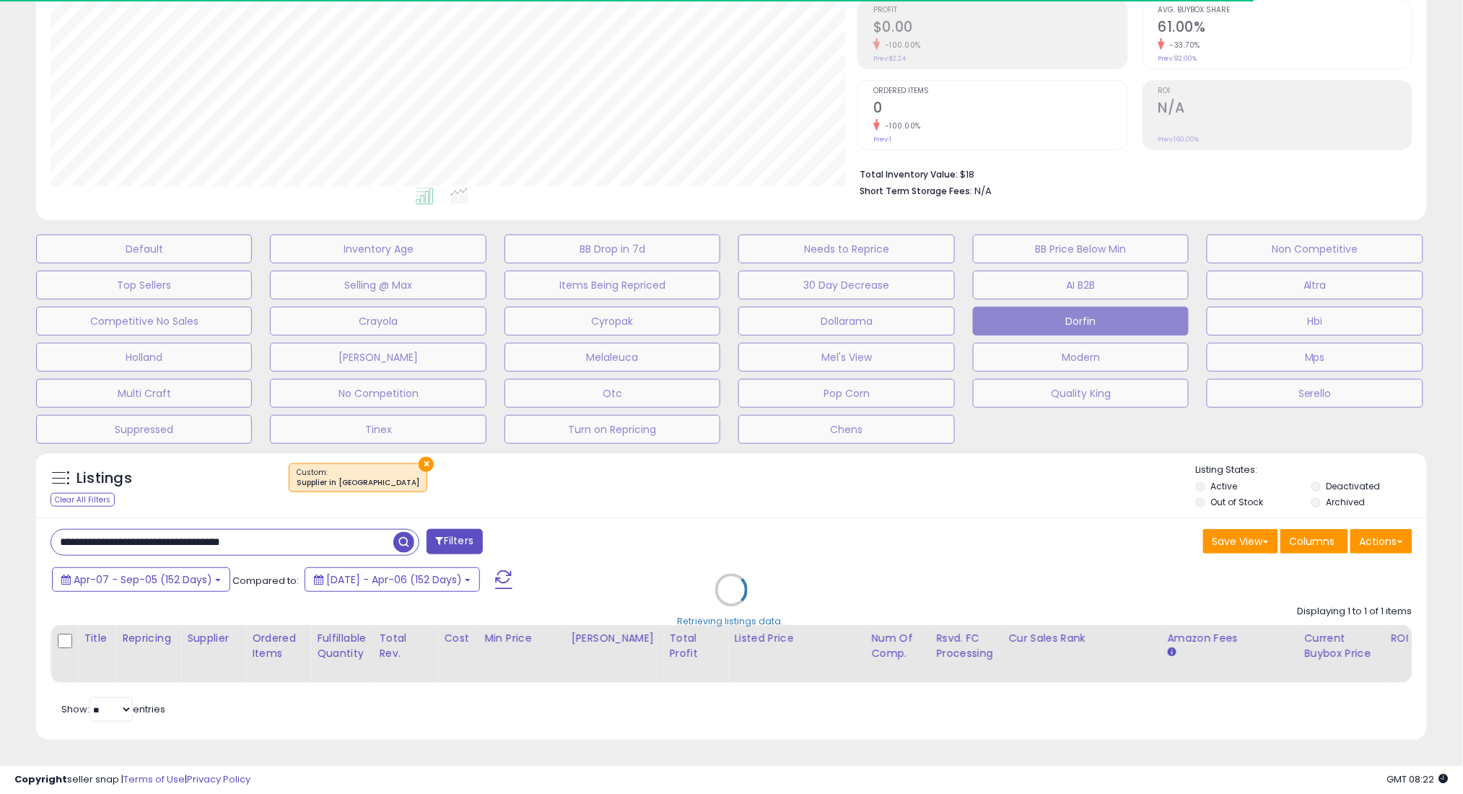
scroll to position [721336, 720824]
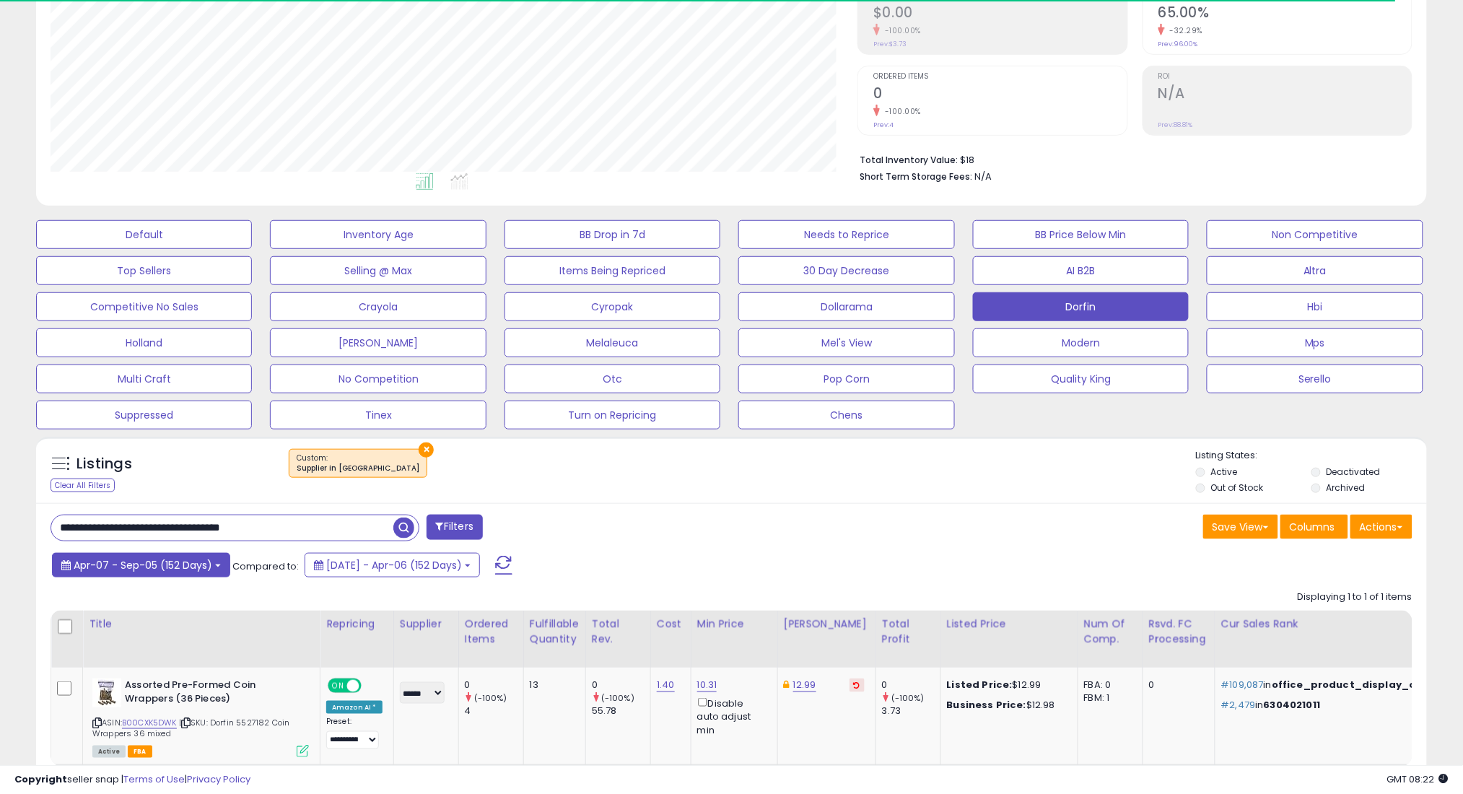
click at [170, 559] on span "Apr-07 - Sep-05 (152 Days)" at bounding box center [143, 565] width 139 height 14
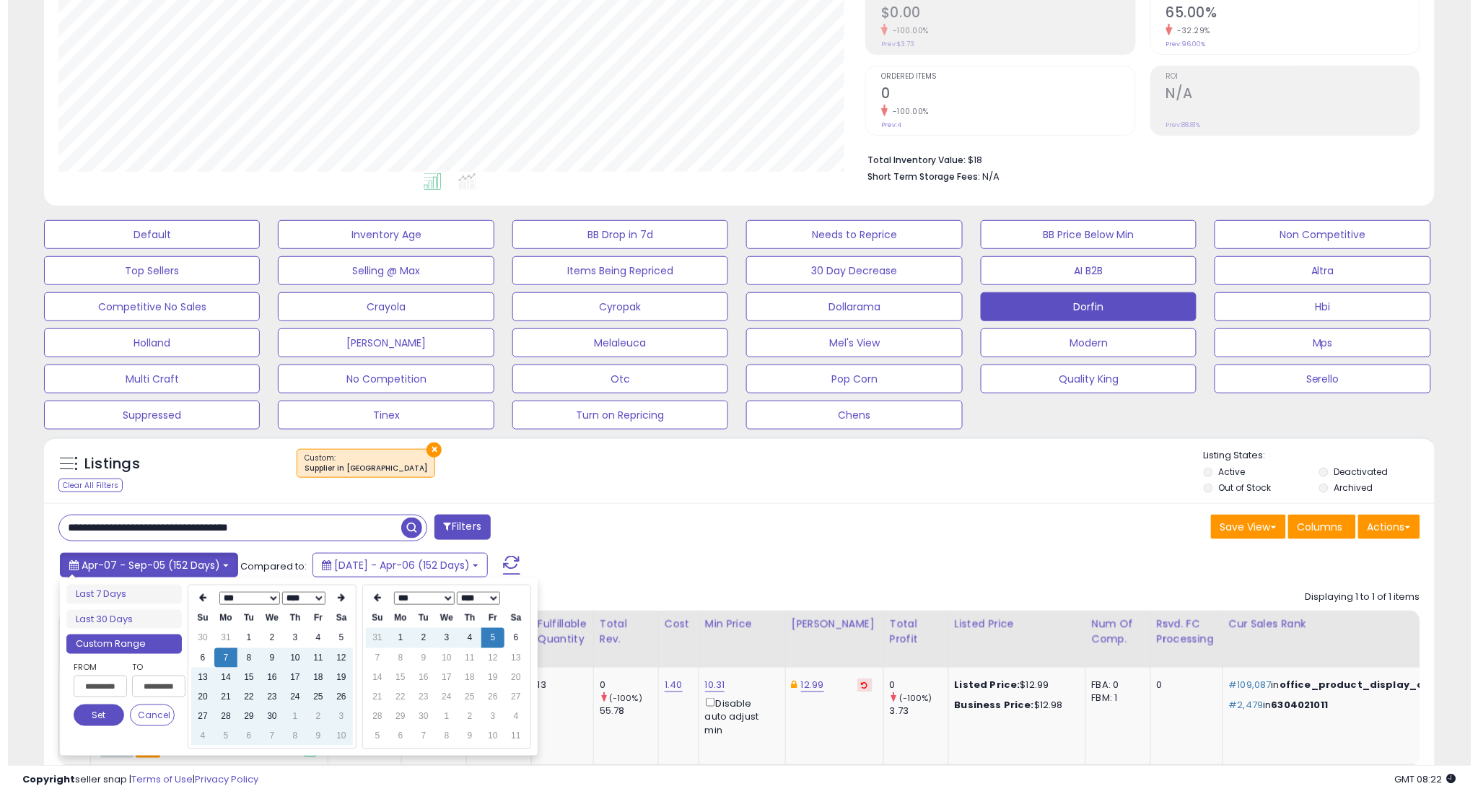
scroll to position [296, 807]
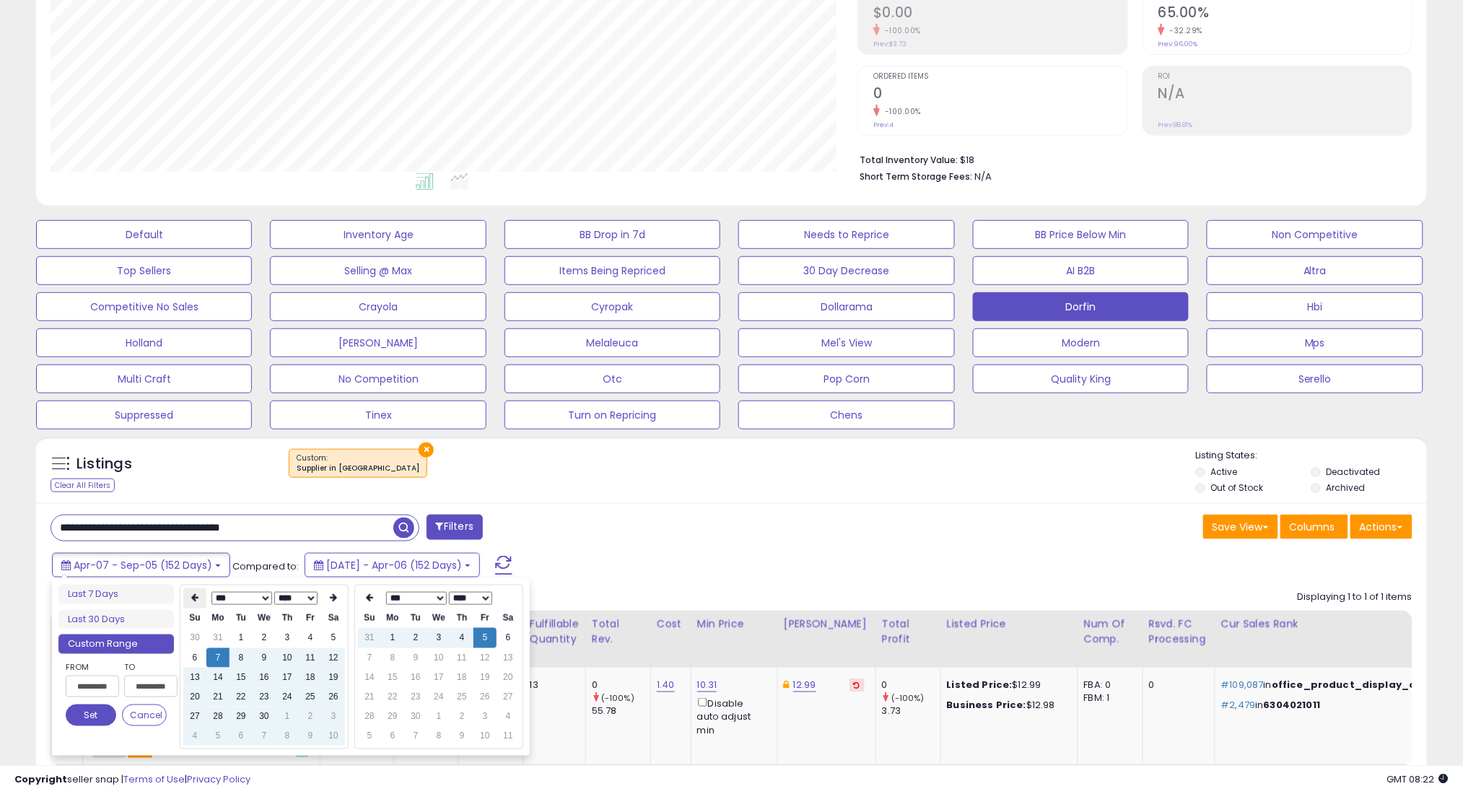
click at [194, 594] on icon at bounding box center [194, 598] width 7 height 9
click at [307, 662] on td "7" at bounding box center [310, 657] width 23 height 19
type input "**********"
click at [71, 714] on button "Set" at bounding box center [91, 715] width 51 height 22
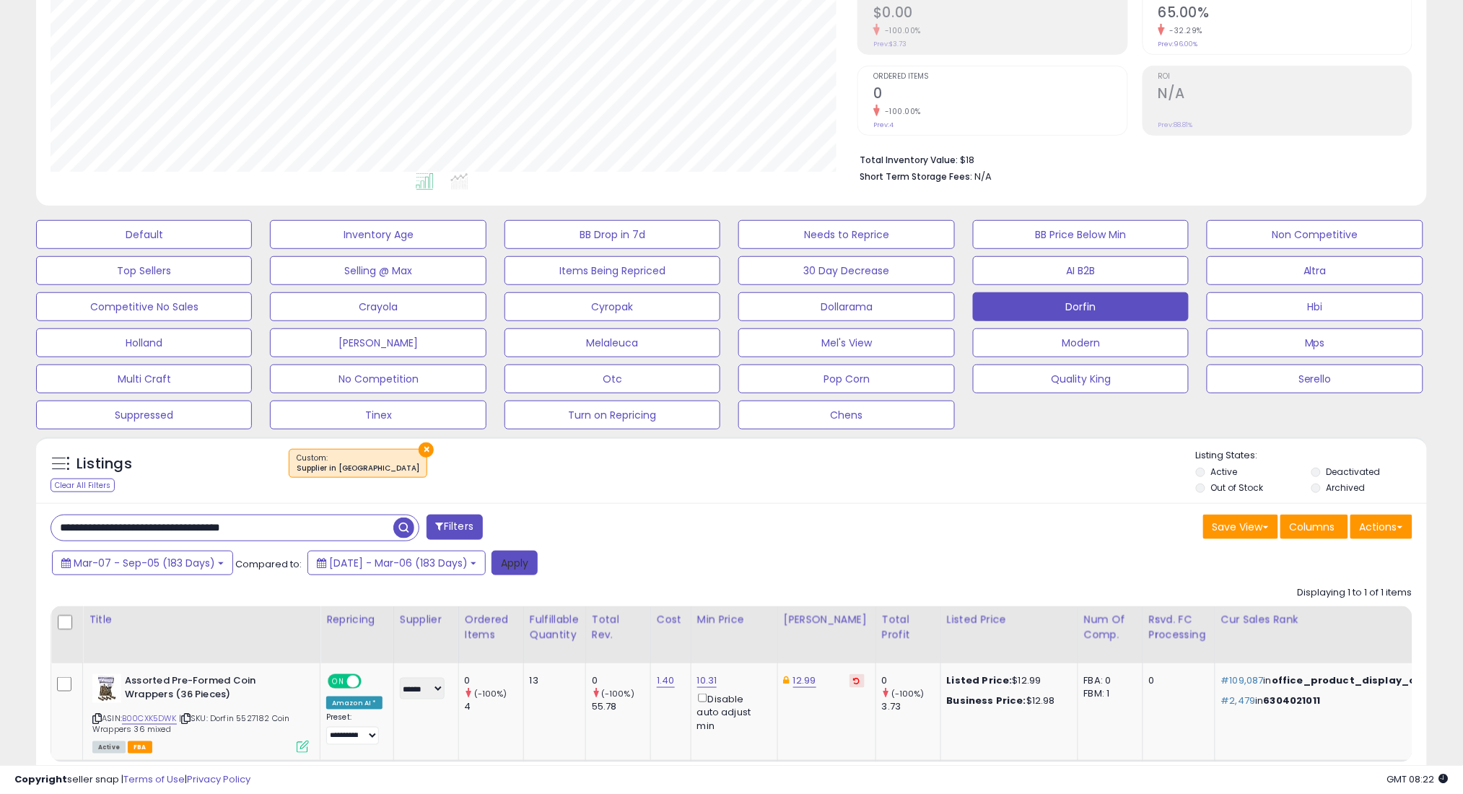
click at [538, 564] on button "Apply" at bounding box center [514, 563] width 46 height 25
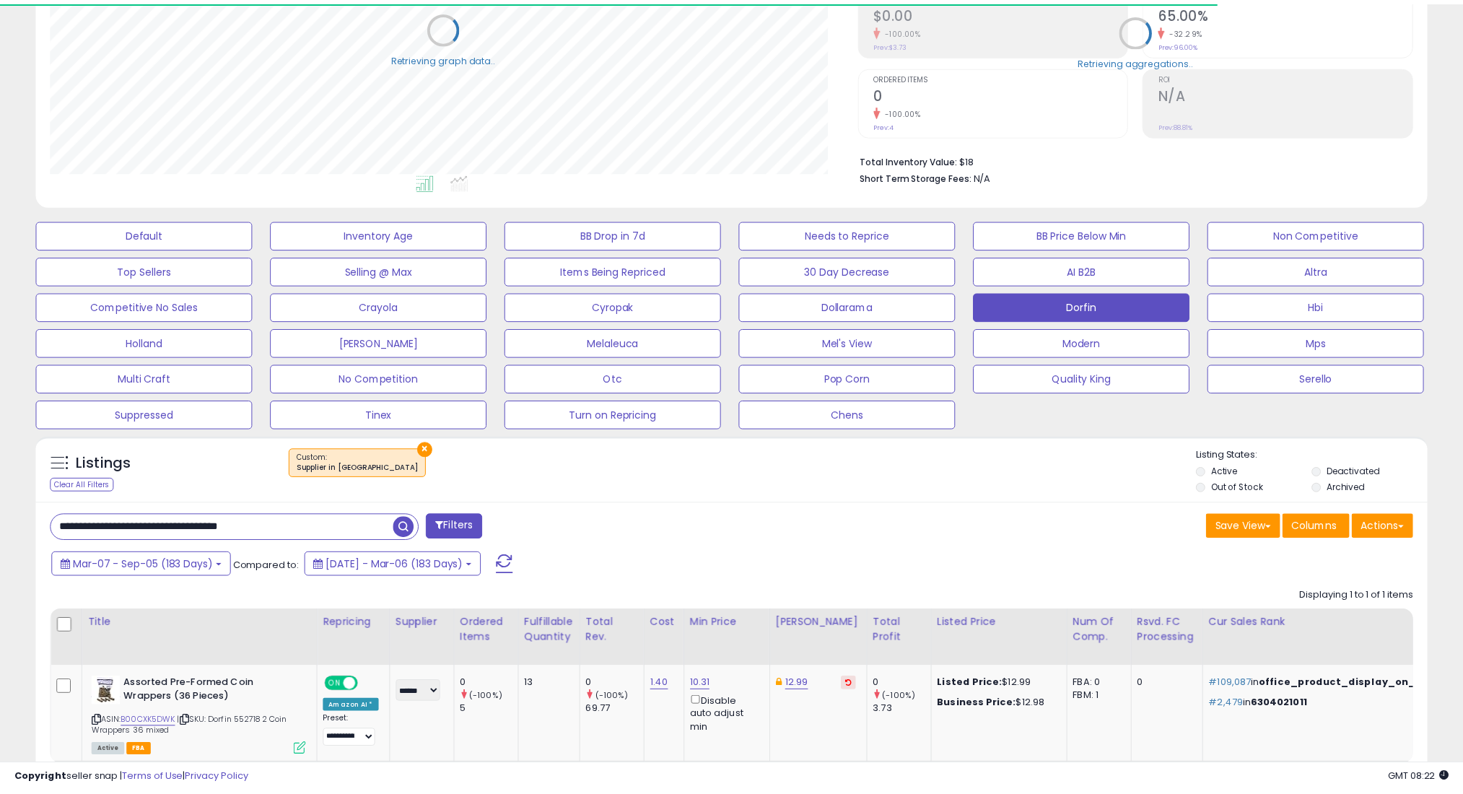
scroll to position [721336, 720824]
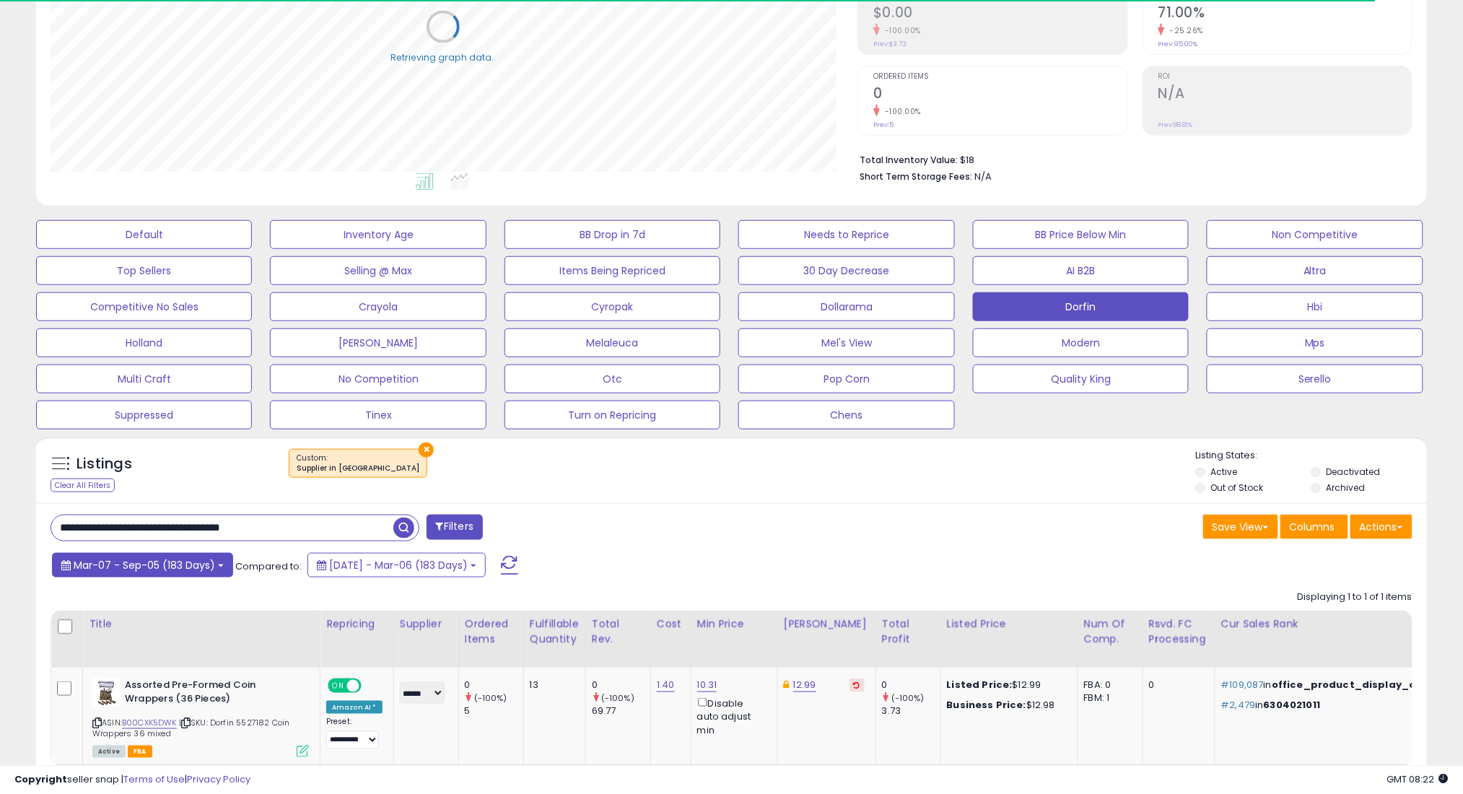
click at [195, 561] on span "Mar-07 - Sep-05 (183 Days)" at bounding box center [144, 565] width 141 height 14
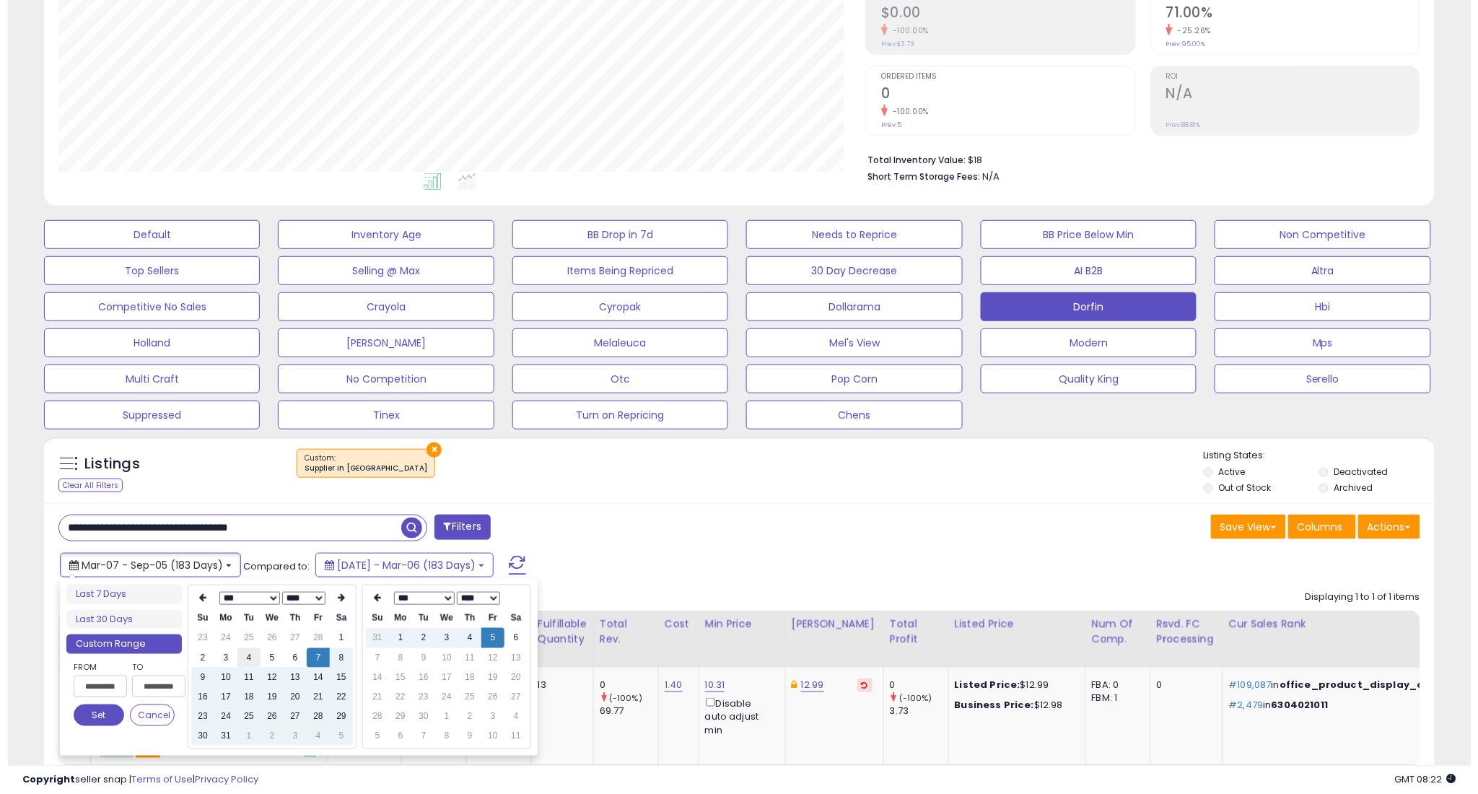
scroll to position [296, 807]
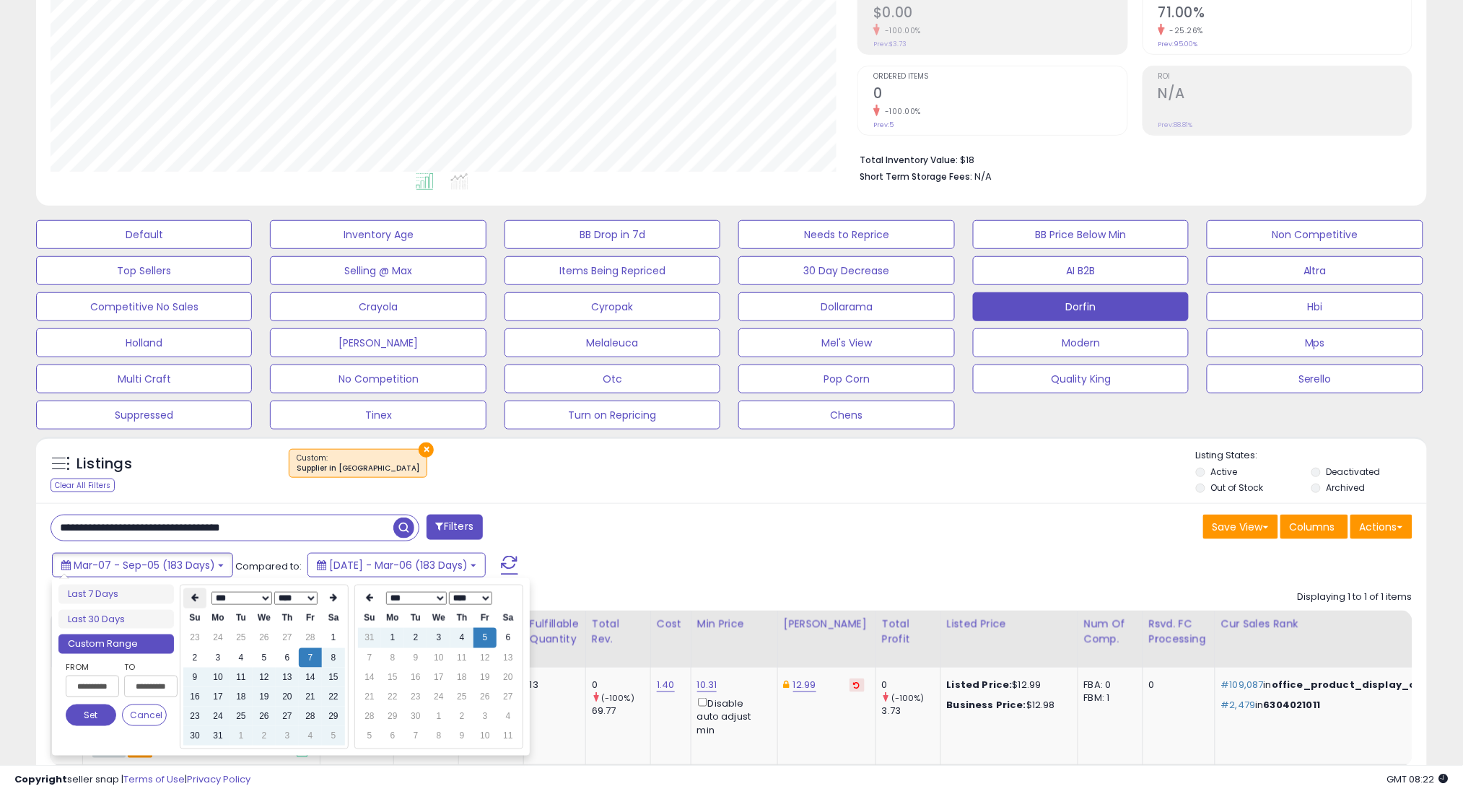
click at [188, 600] on th at bounding box center [194, 598] width 23 height 20
click at [307, 659] on td "7" at bounding box center [310, 657] width 23 height 19
type input "**********"
click at [94, 708] on button "Set" at bounding box center [91, 715] width 51 height 22
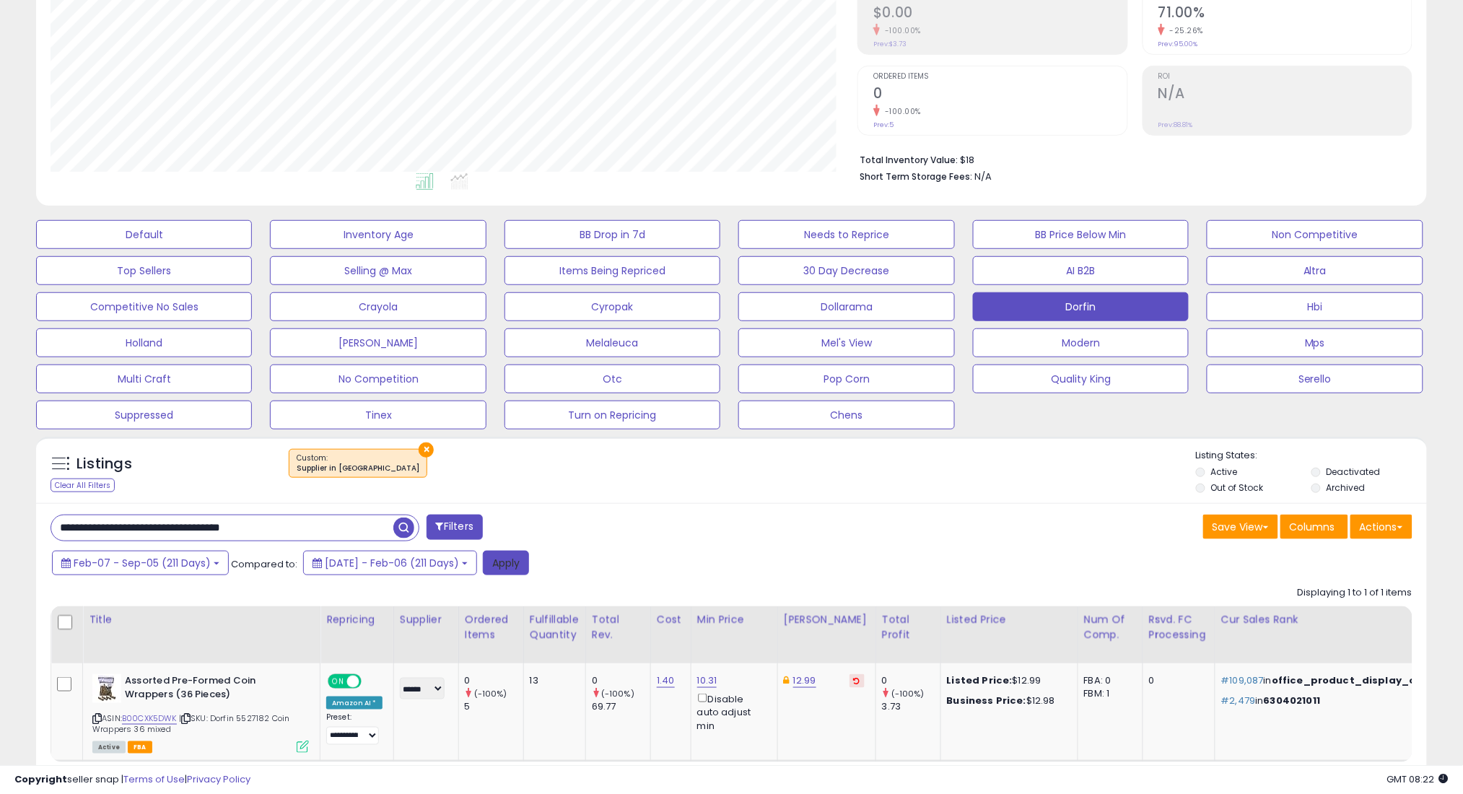
click at [522, 559] on button "Apply" at bounding box center [506, 563] width 46 height 25
click at [358, 524] on input "**********" at bounding box center [222, 527] width 342 height 25
paste input "text"
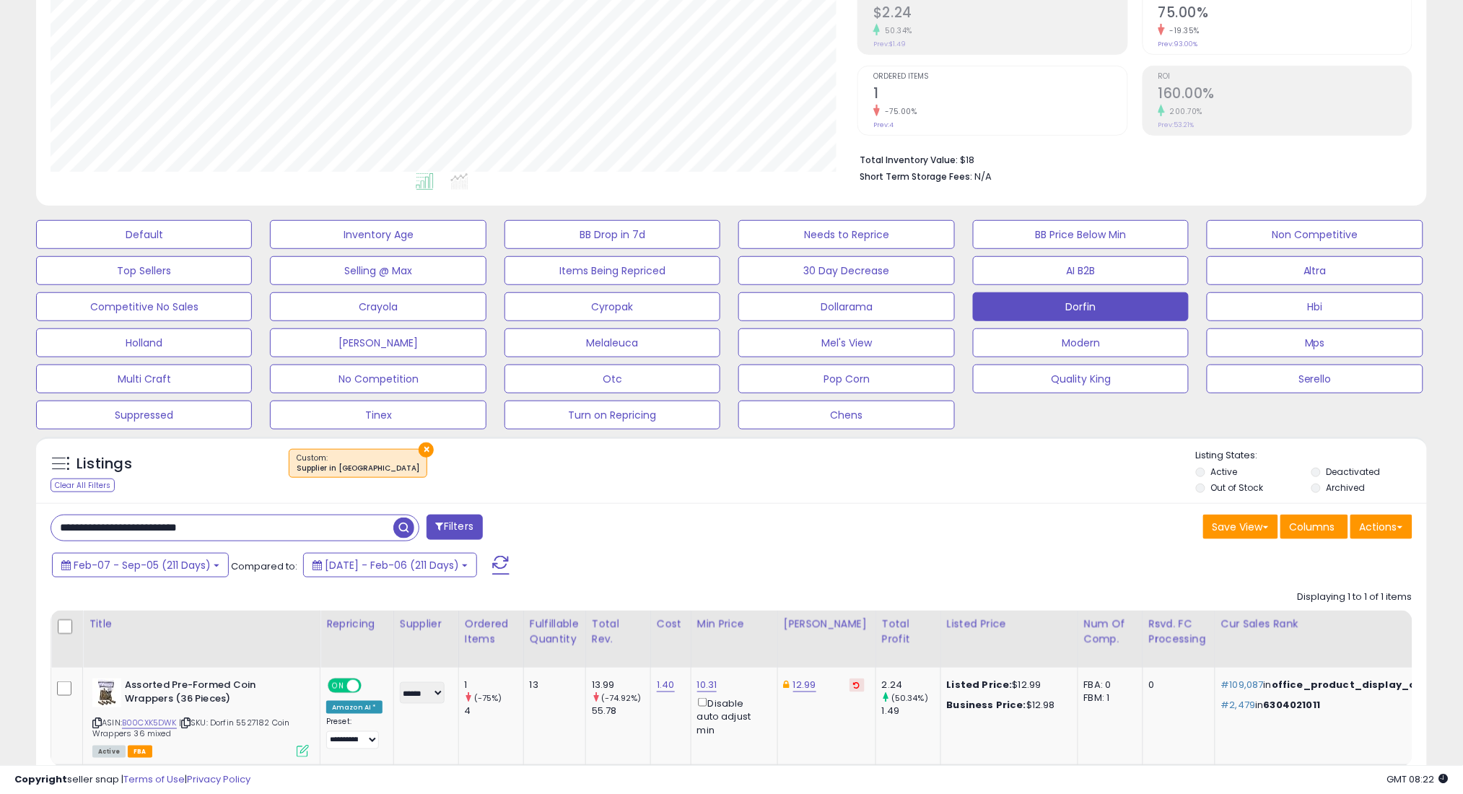
type input "**********"
click at [402, 526] on span "button" at bounding box center [403, 527] width 21 height 21
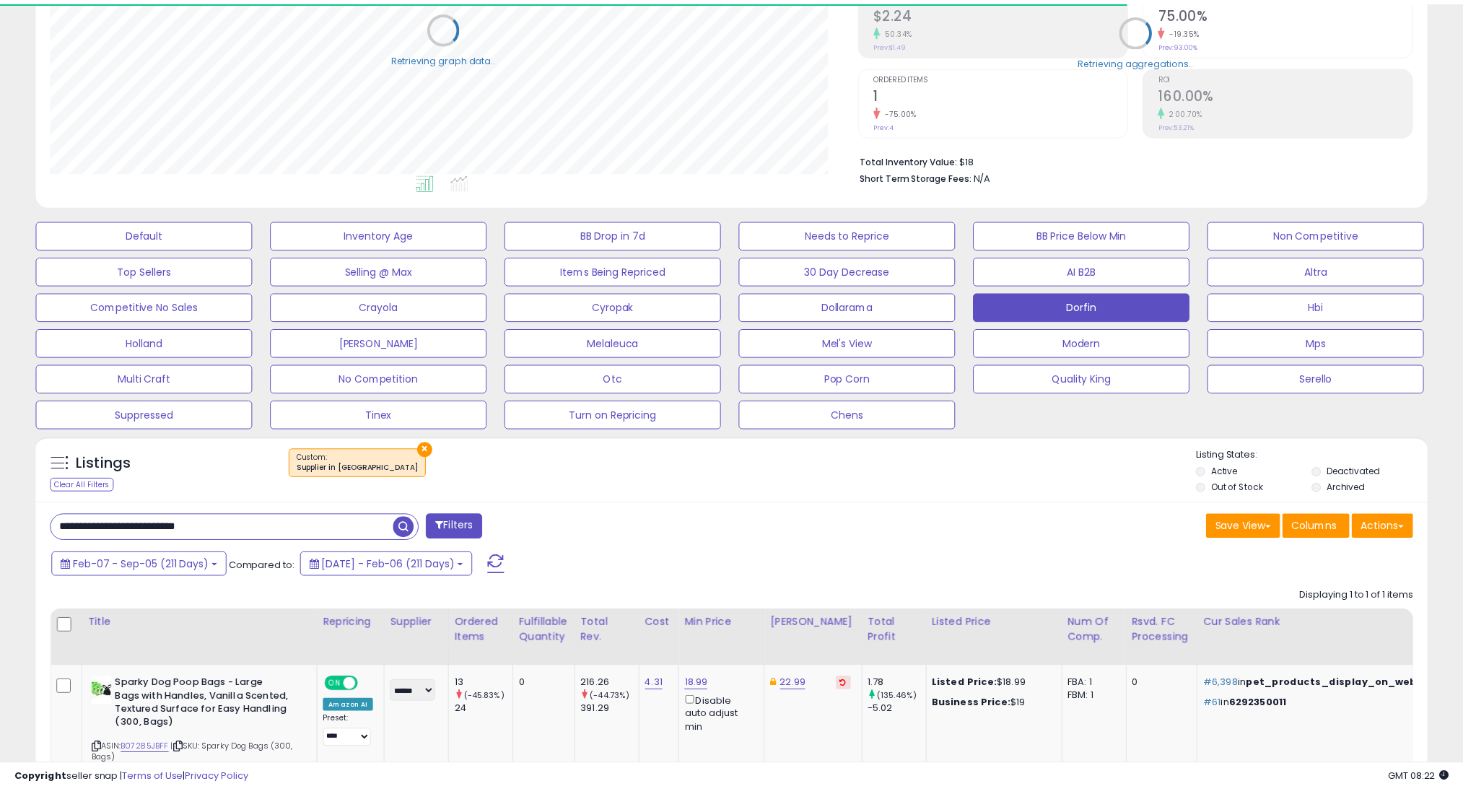
scroll to position [721336, 720824]
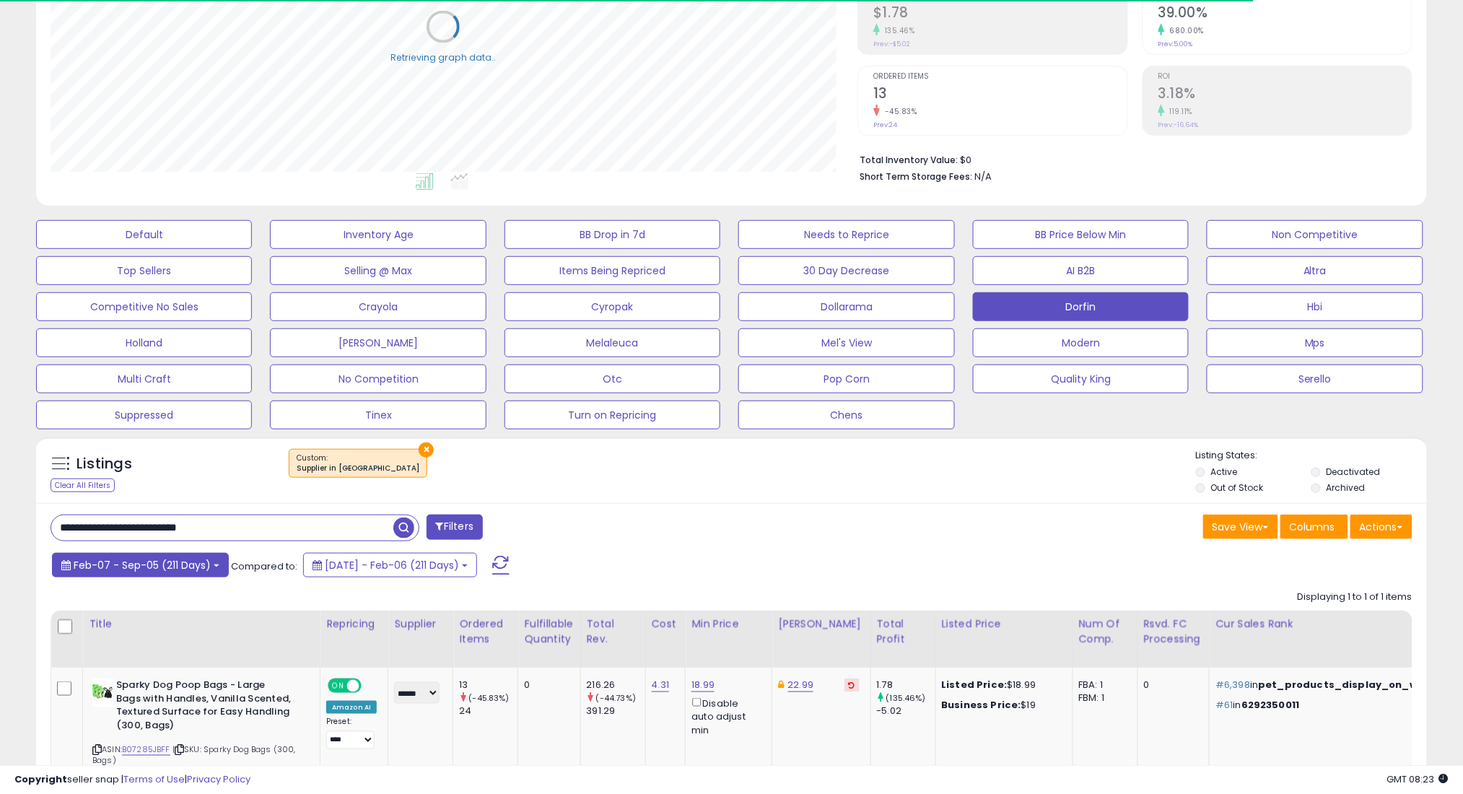
click at [151, 564] on span "Feb-07 - Sep-05 (211 Days)" at bounding box center [142, 565] width 137 height 14
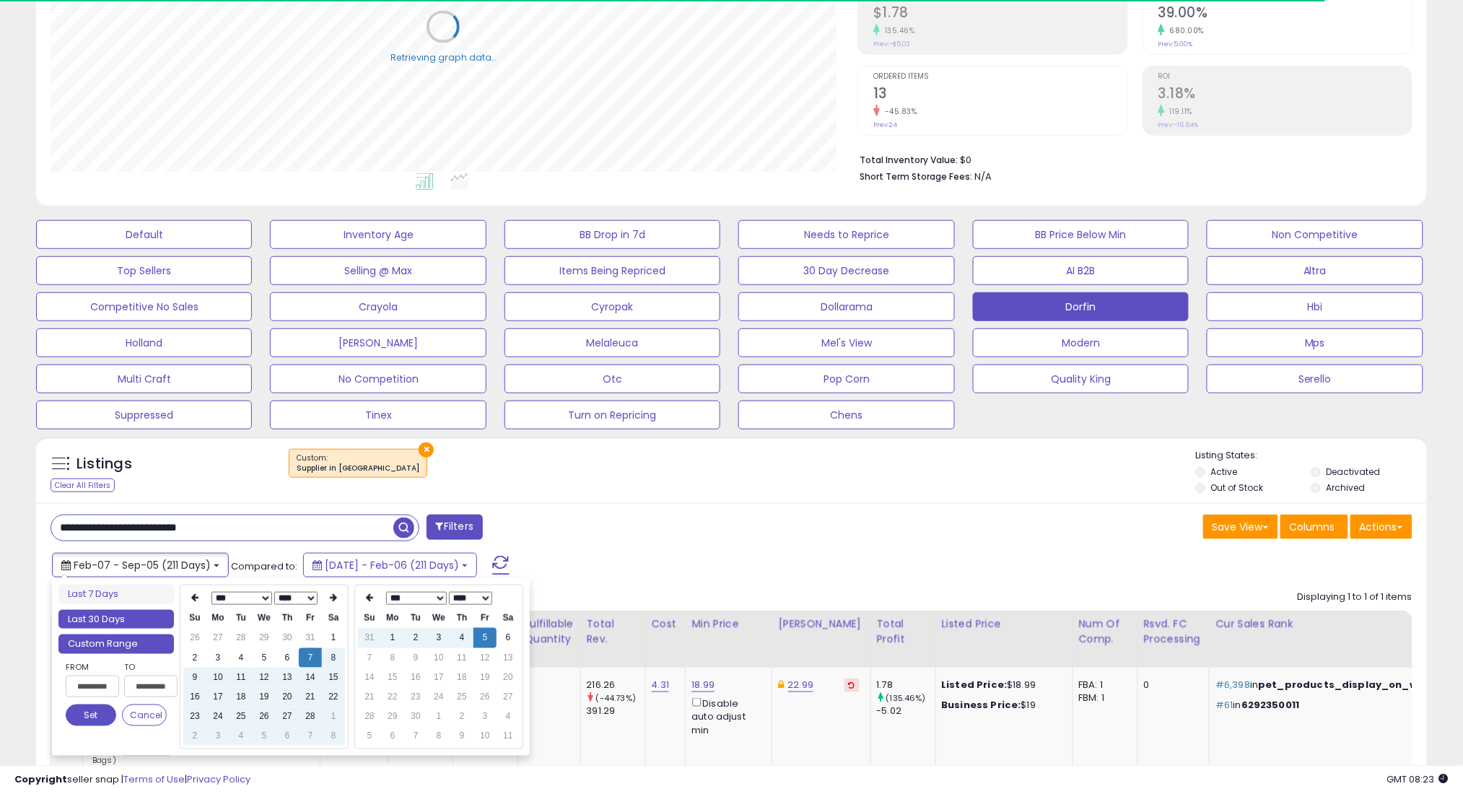
type input "**********"
click at [140, 618] on li "Last 30 Days" at bounding box center [115, 619] width 115 height 19
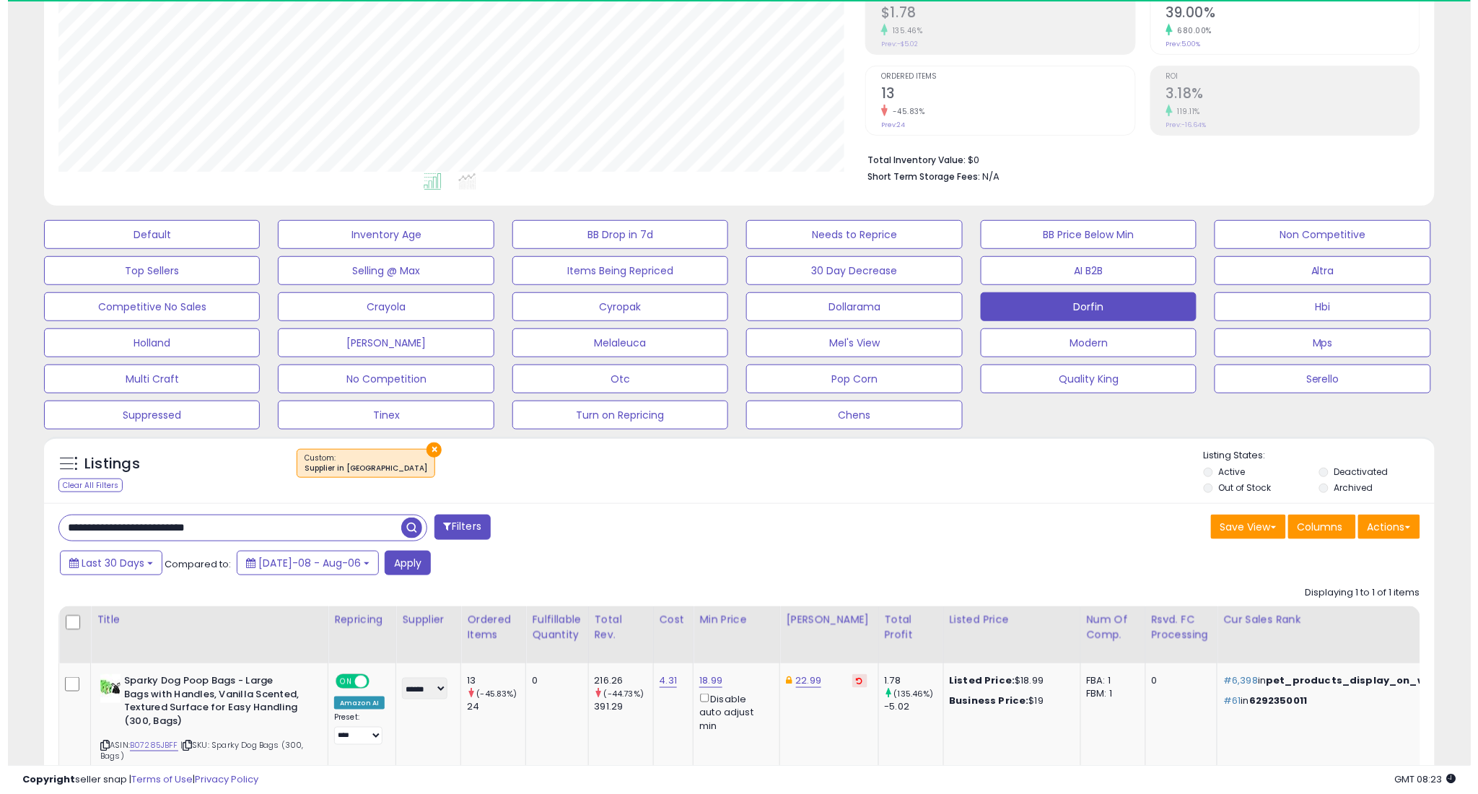
scroll to position [296, 807]
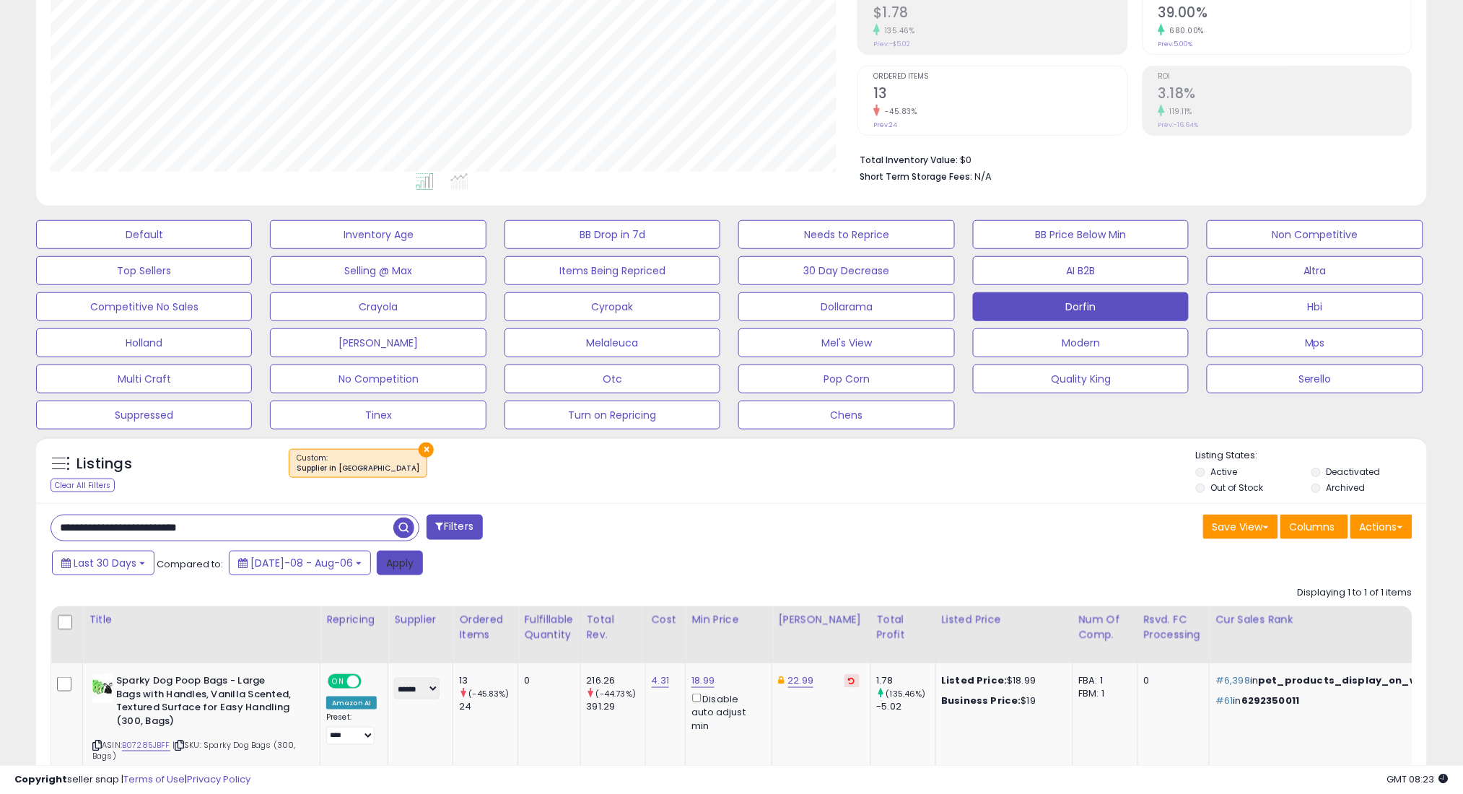
click at [378, 561] on button "Apply" at bounding box center [400, 563] width 46 height 25
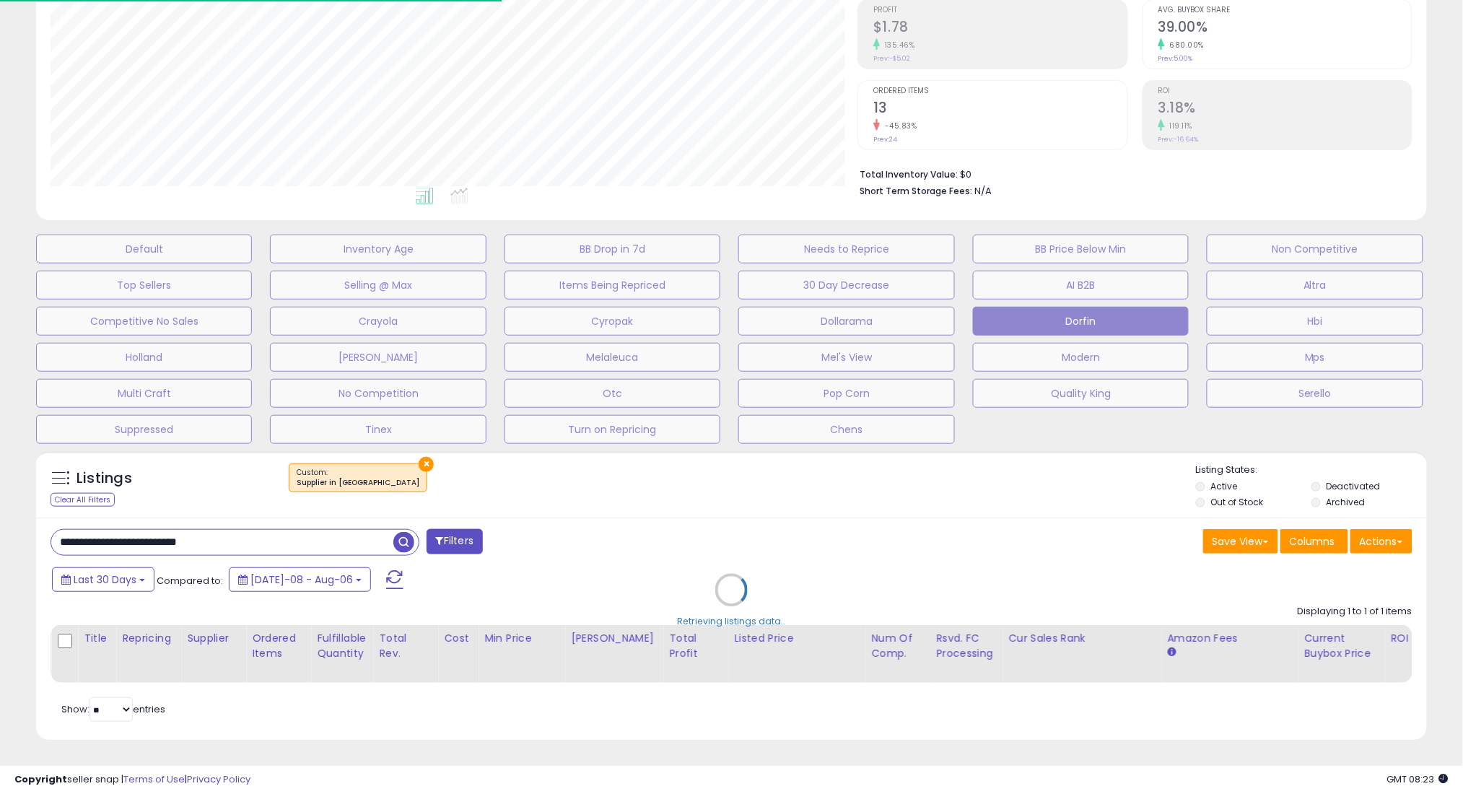
scroll to position [721336, 720824]
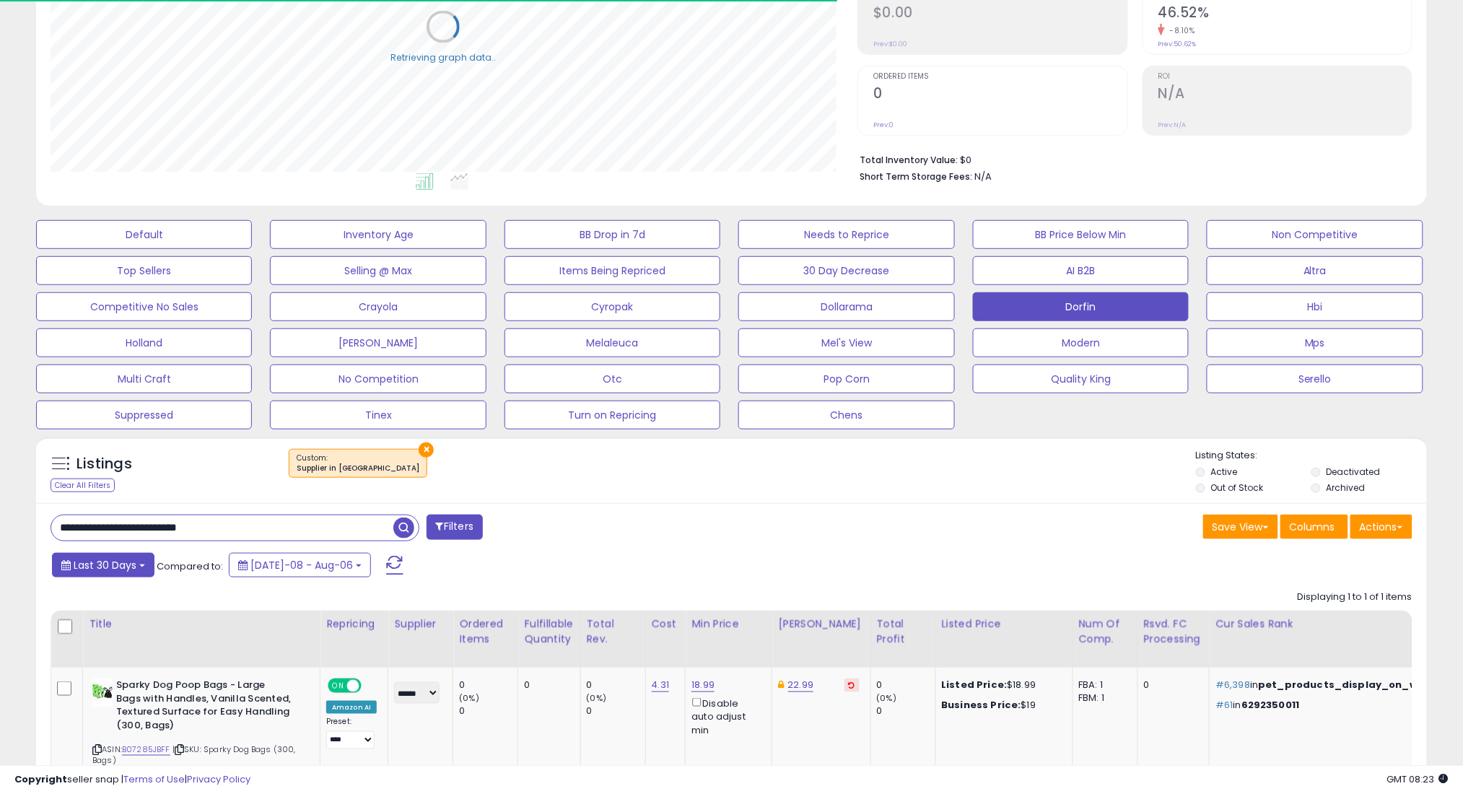
click at [125, 568] on span "Last 30 Days" at bounding box center [105, 565] width 63 height 14
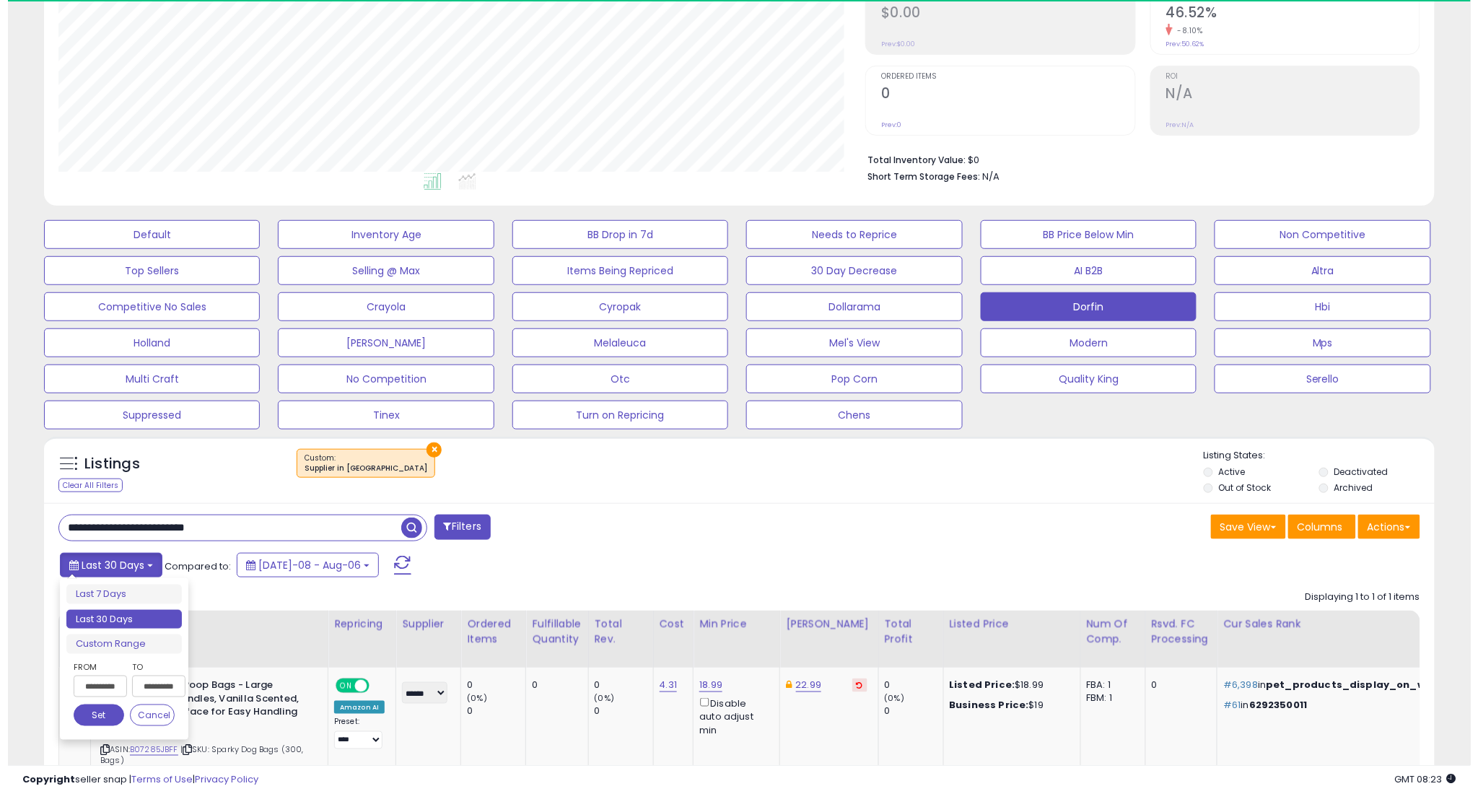
scroll to position [296, 807]
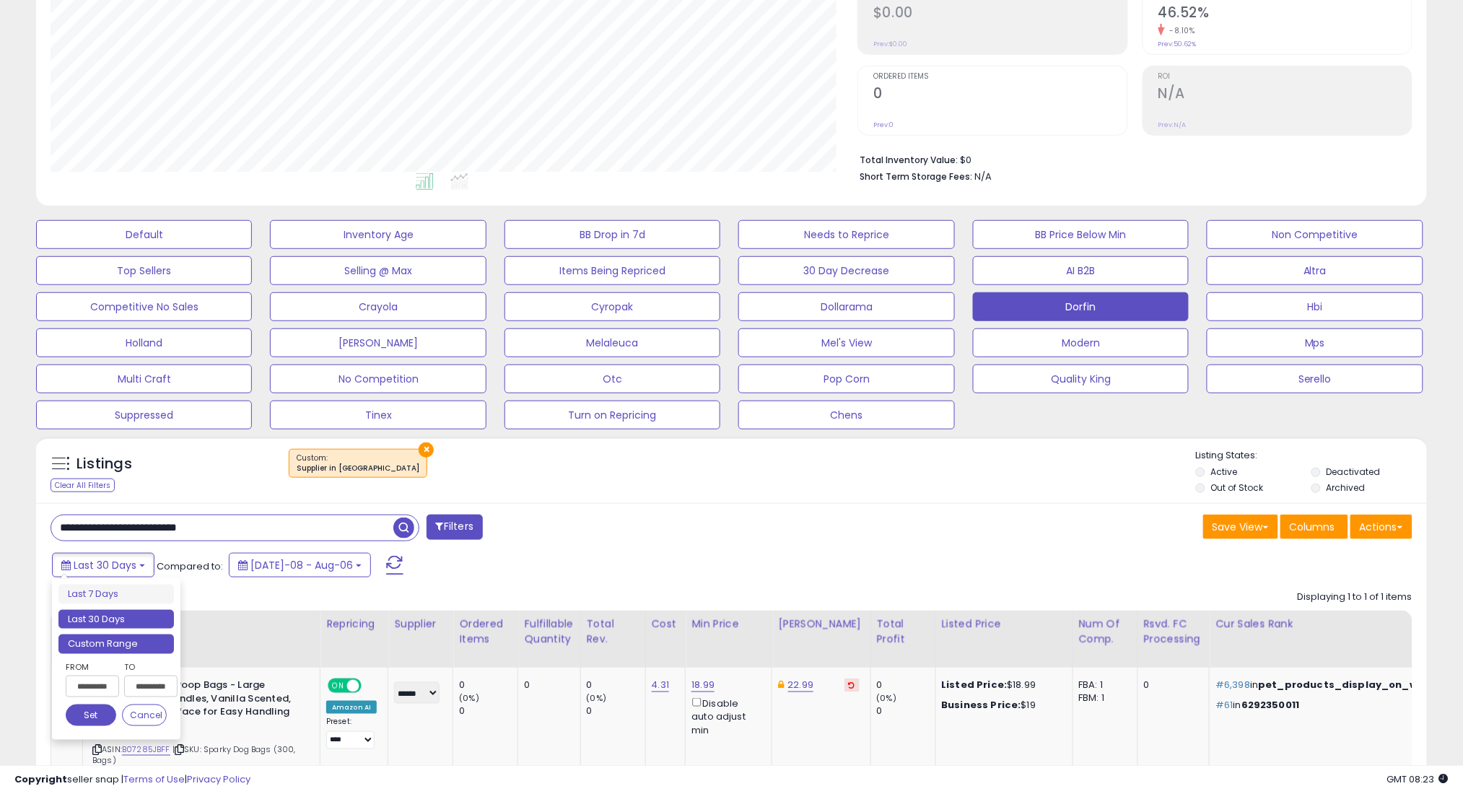
click at [106, 642] on li "Custom Range" at bounding box center [115, 643] width 115 height 19
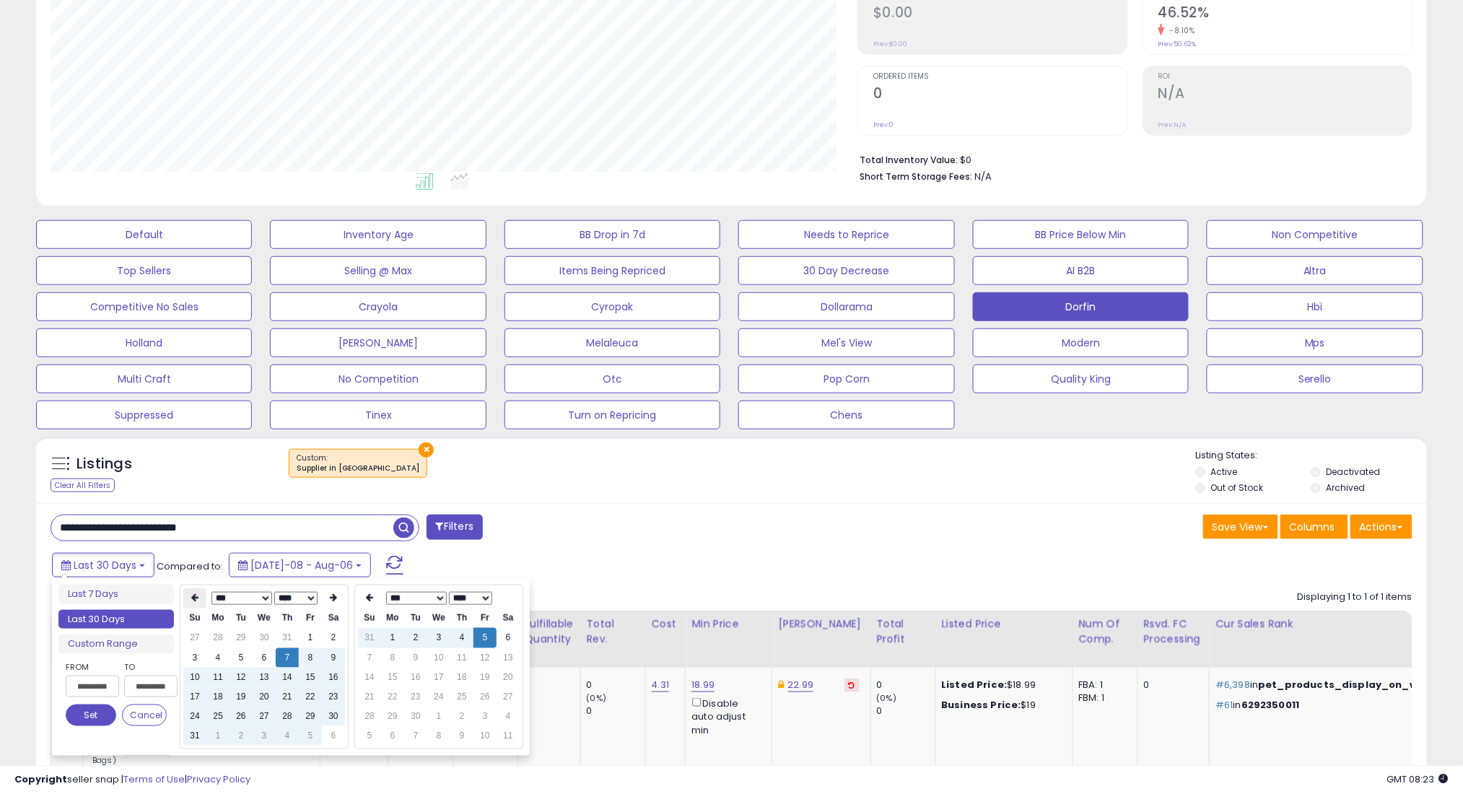
click at [191, 594] on icon at bounding box center [194, 598] width 7 height 9
click at [222, 650] on td "7" at bounding box center [217, 657] width 23 height 19
type input "**********"
click at [97, 714] on button "Set" at bounding box center [91, 715] width 51 height 22
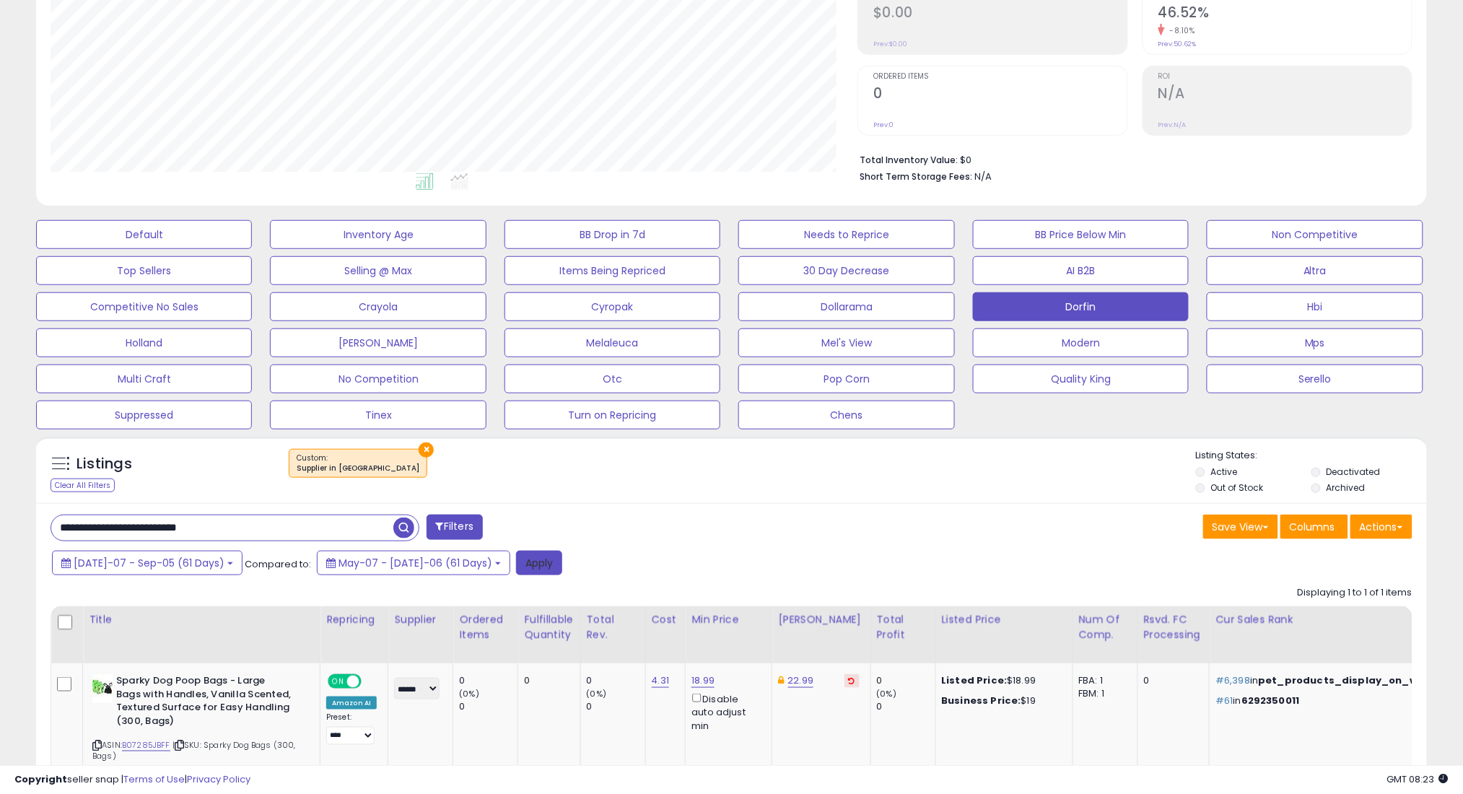
click at [516, 564] on button "Apply" at bounding box center [539, 563] width 46 height 25
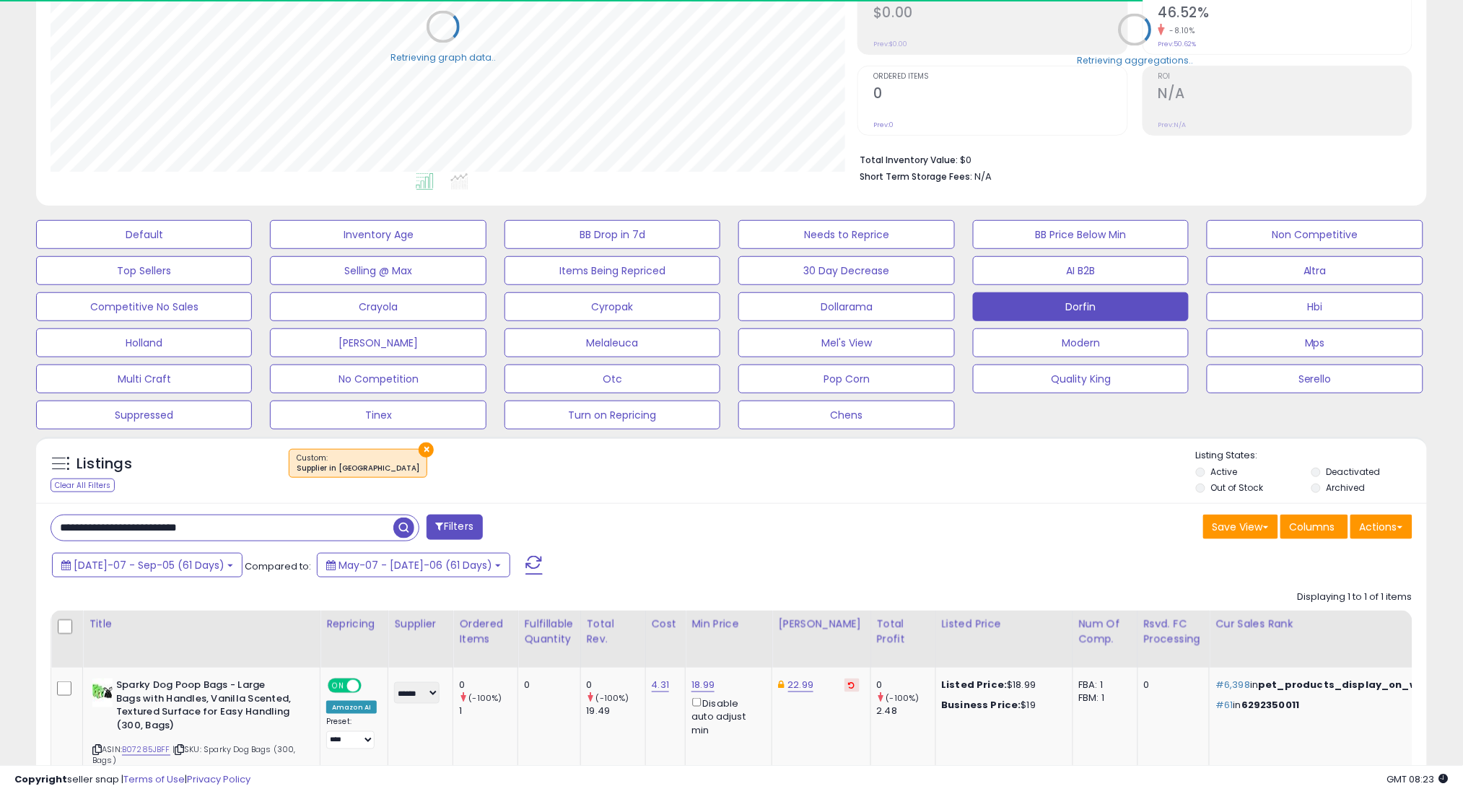
scroll to position [0, 0]
click at [140, 568] on span "[DATE]-07 - Sep-05 (61 Days)" at bounding box center [149, 565] width 151 height 14
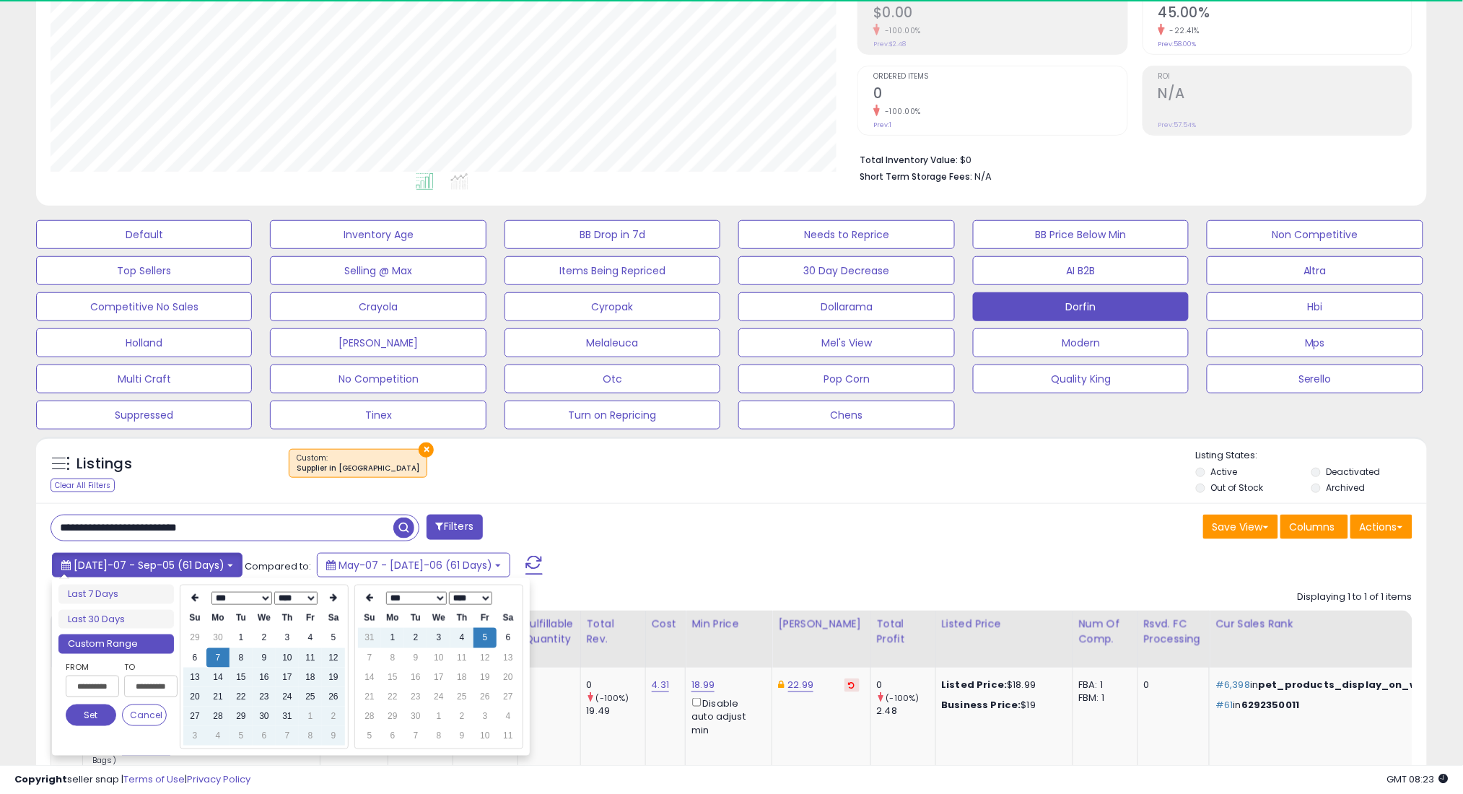
scroll to position [721336, 720824]
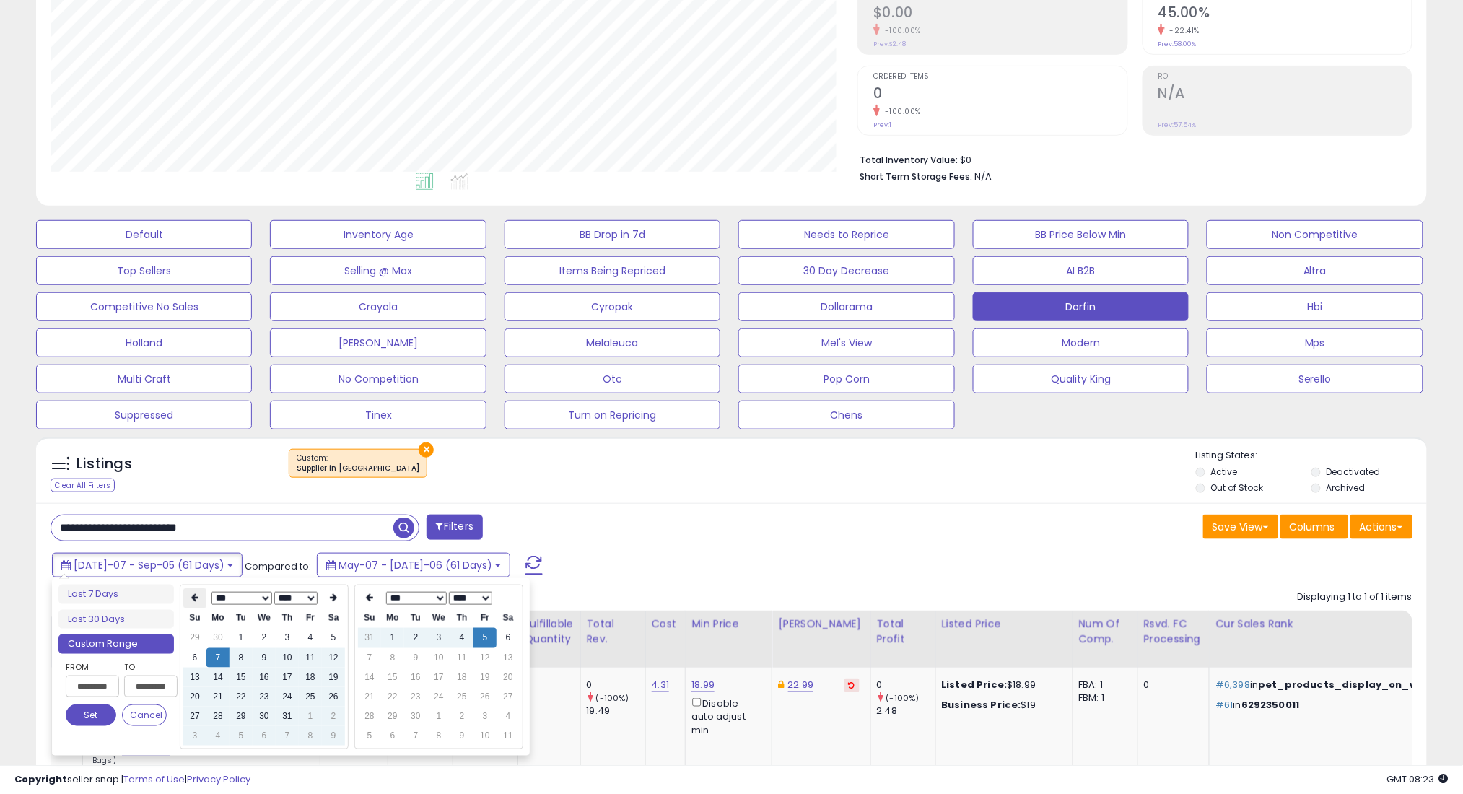
click at [194, 592] on th at bounding box center [194, 598] width 23 height 20
click at [333, 648] on td "7" at bounding box center [333, 657] width 23 height 19
type input "**********"
click at [100, 719] on button "Set" at bounding box center [91, 715] width 51 height 22
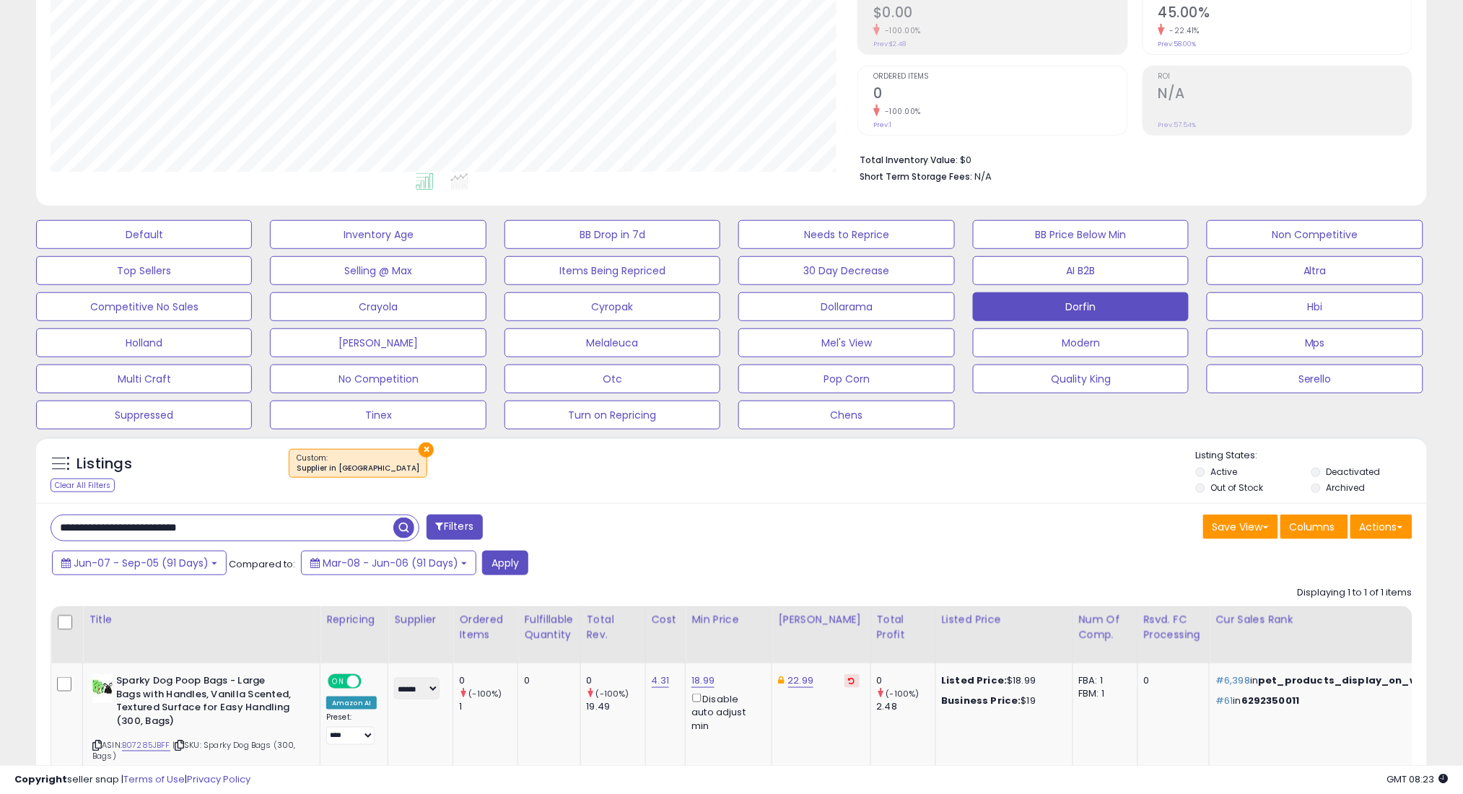
click at [525, 567] on div "Jun-07 - Sep-05 (91 Days) Compared to: Mar-08 - Jun-06 (91 Days) Apply" at bounding box center [558, 565] width 1021 height 28
click at [517, 567] on button "Apply" at bounding box center [505, 563] width 46 height 25
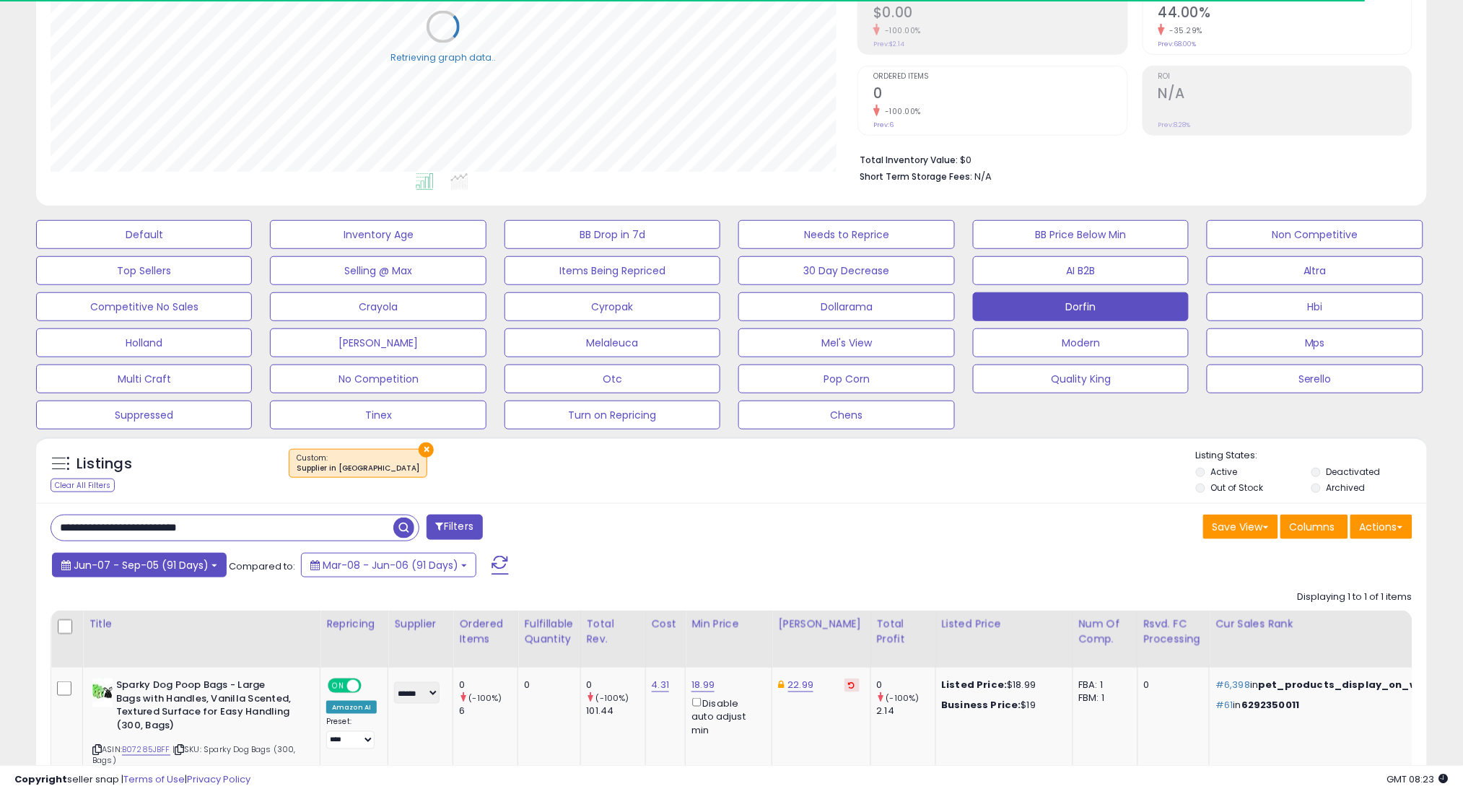
click at [185, 566] on span "Jun-07 - Sep-05 (91 Days)" at bounding box center [141, 565] width 135 height 14
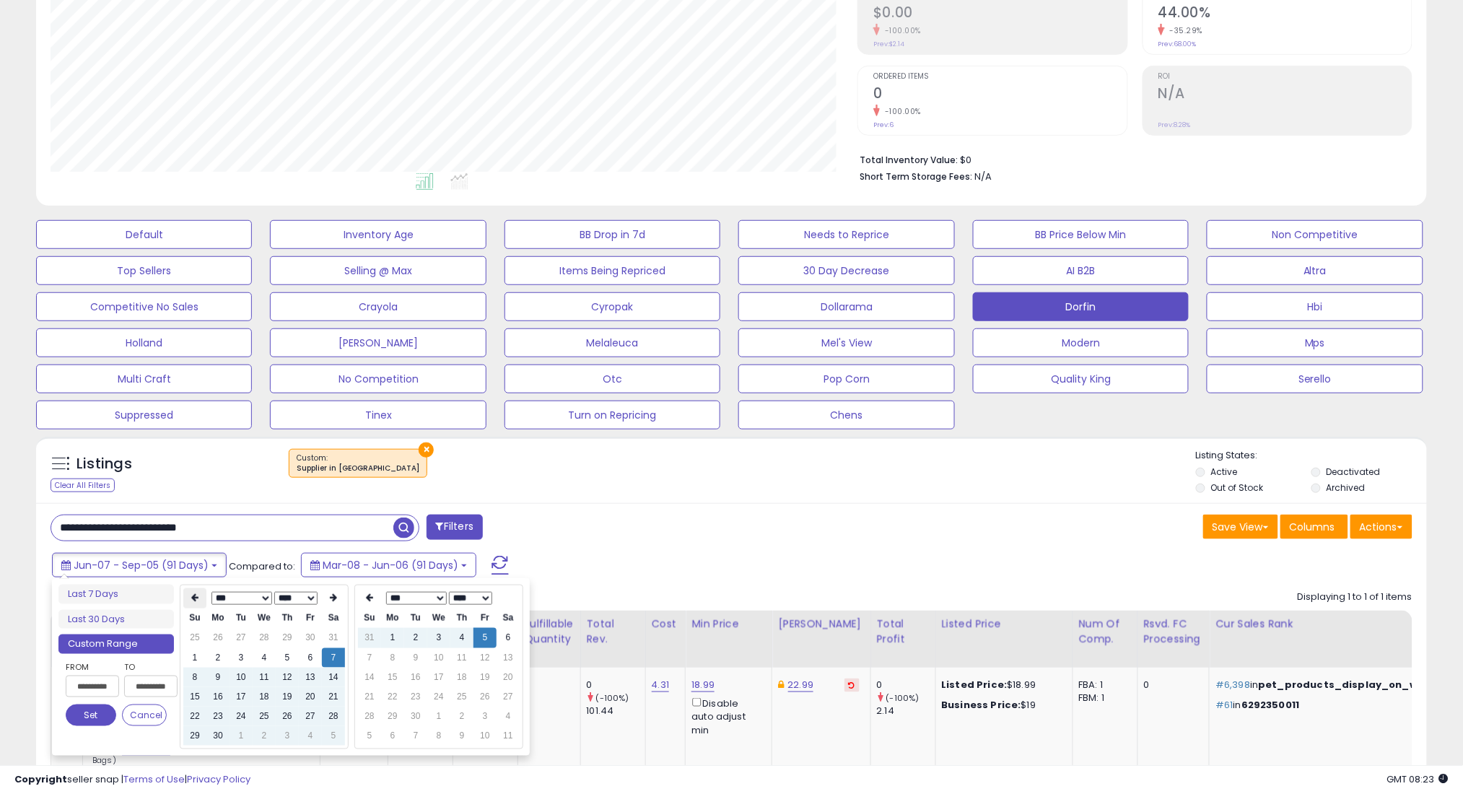
click at [189, 594] on th at bounding box center [194, 598] width 23 height 20
click at [267, 655] on td "7" at bounding box center [264, 657] width 23 height 19
type input "**********"
click at [76, 717] on button "Set" at bounding box center [91, 715] width 51 height 22
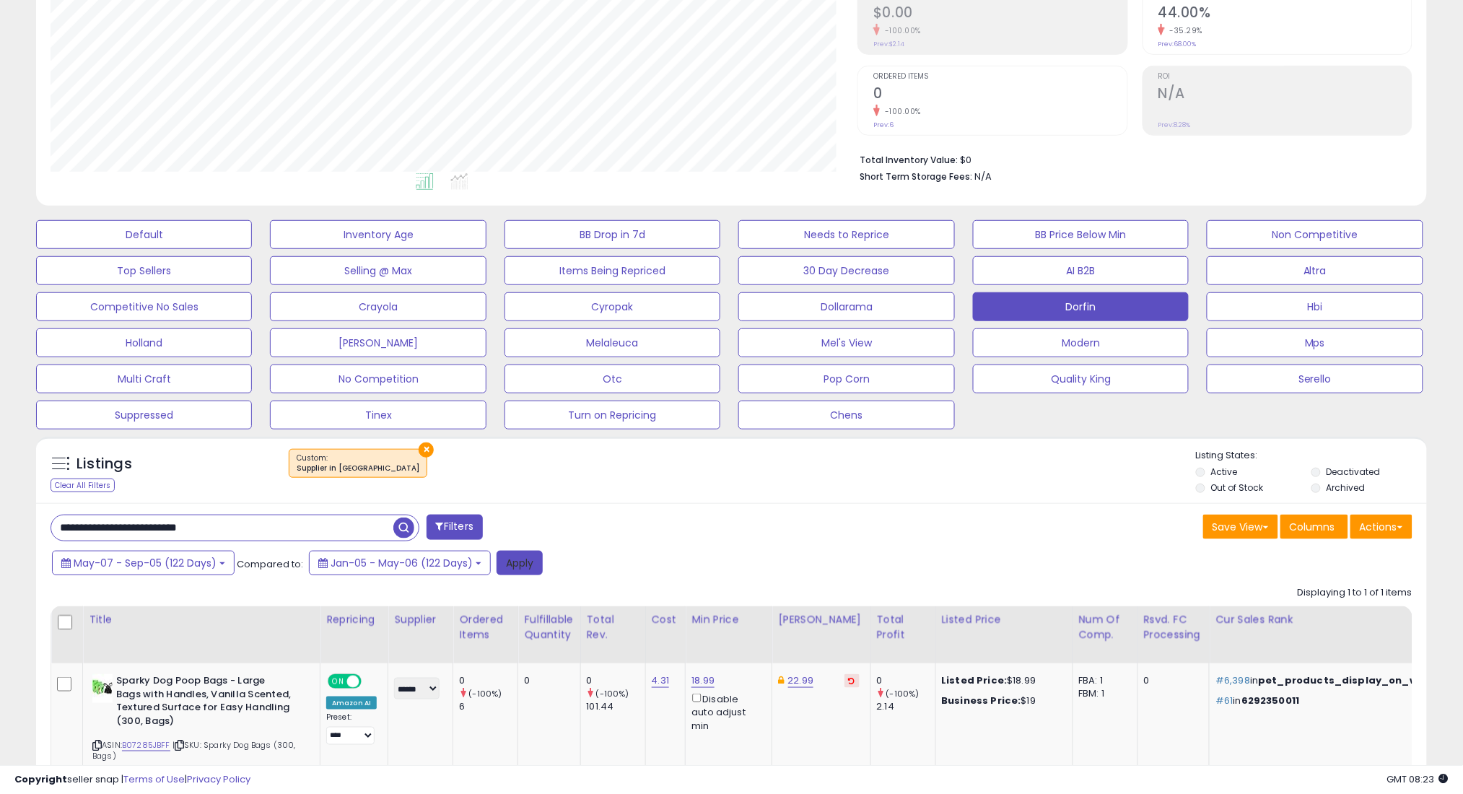
click at [520, 567] on button "Apply" at bounding box center [519, 563] width 46 height 25
click at [351, 529] on input "**********" at bounding box center [222, 527] width 342 height 25
paste input "**********"
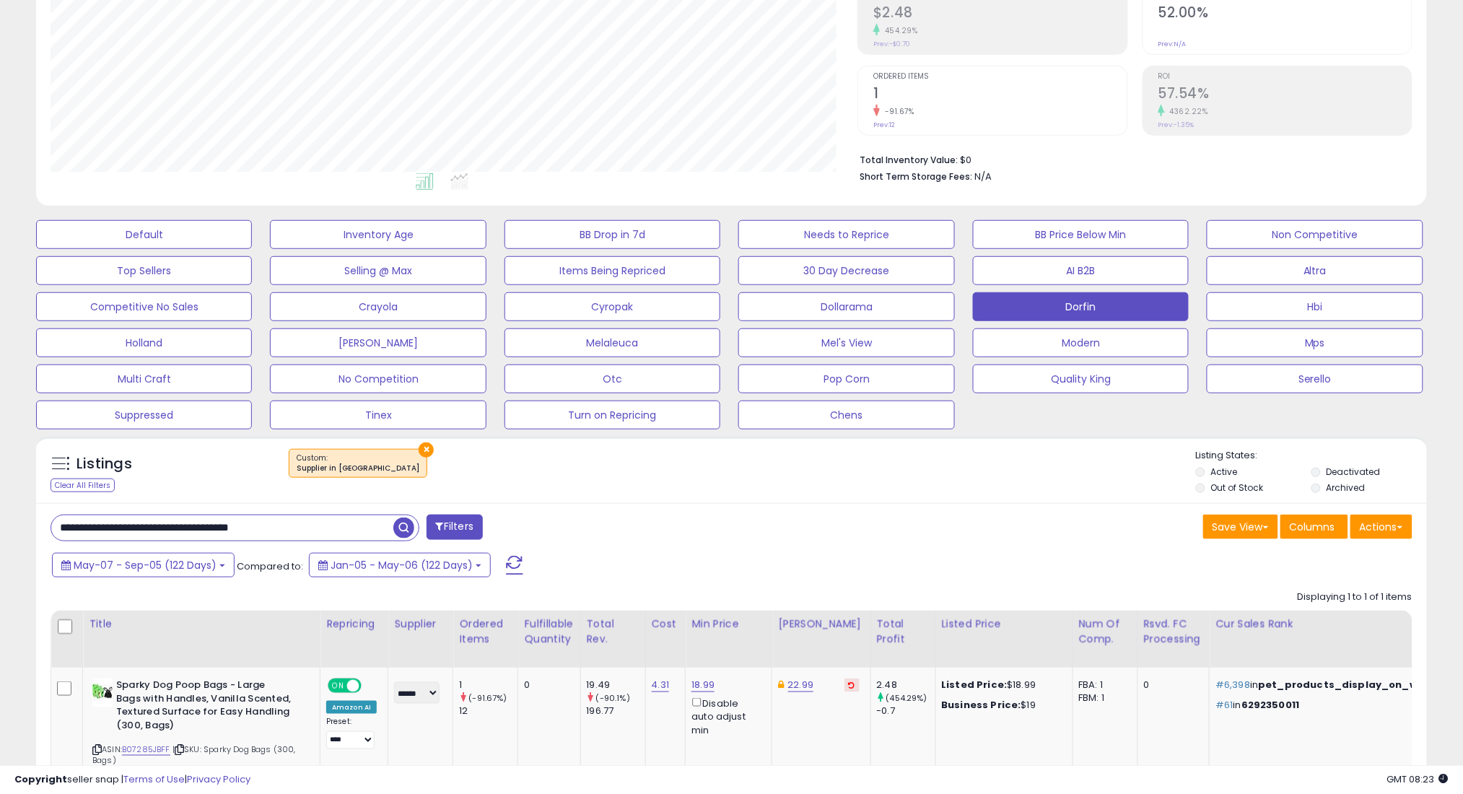
type input "**********"
click at [408, 531] on span "button" at bounding box center [403, 527] width 21 height 21
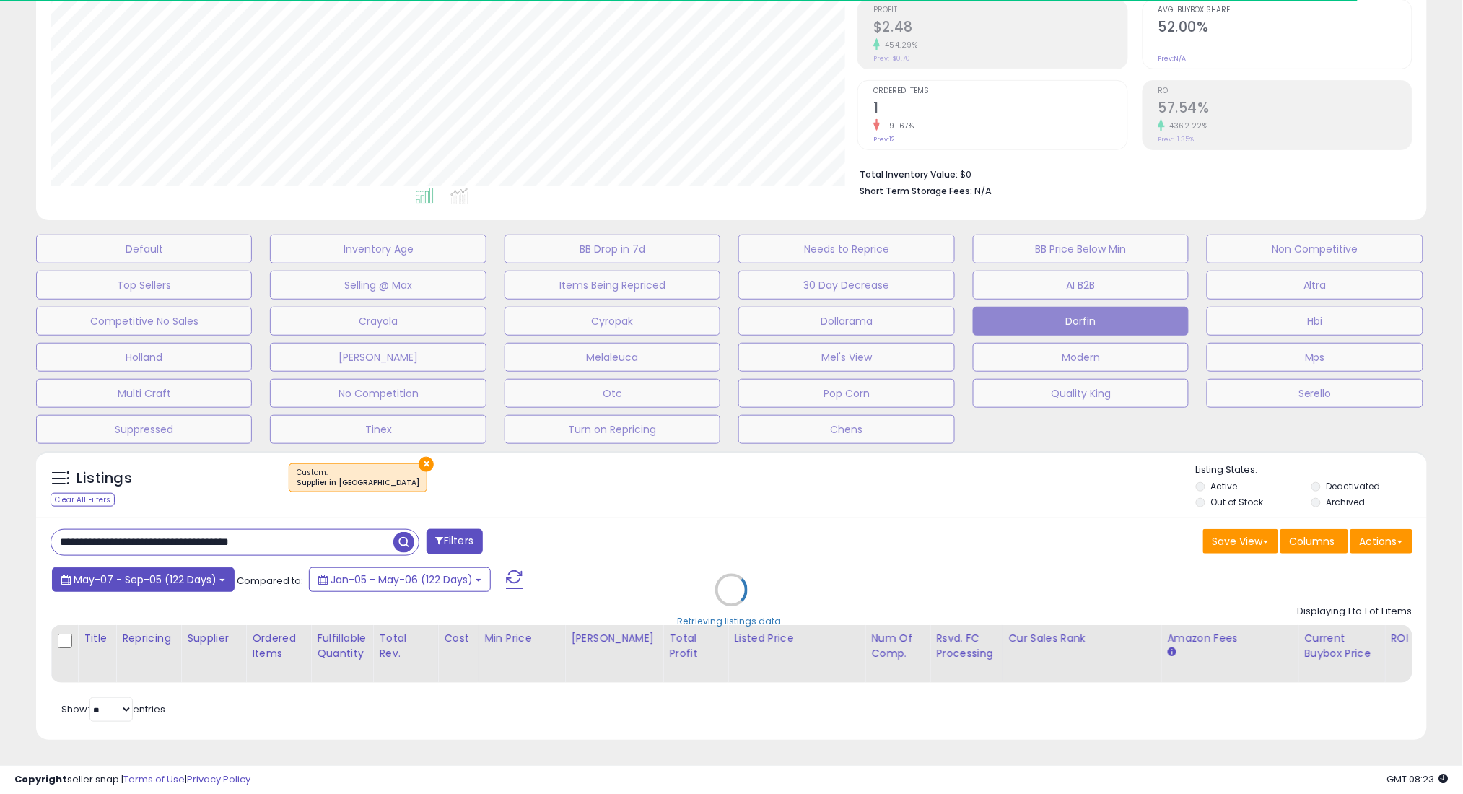
scroll to position [296, 807]
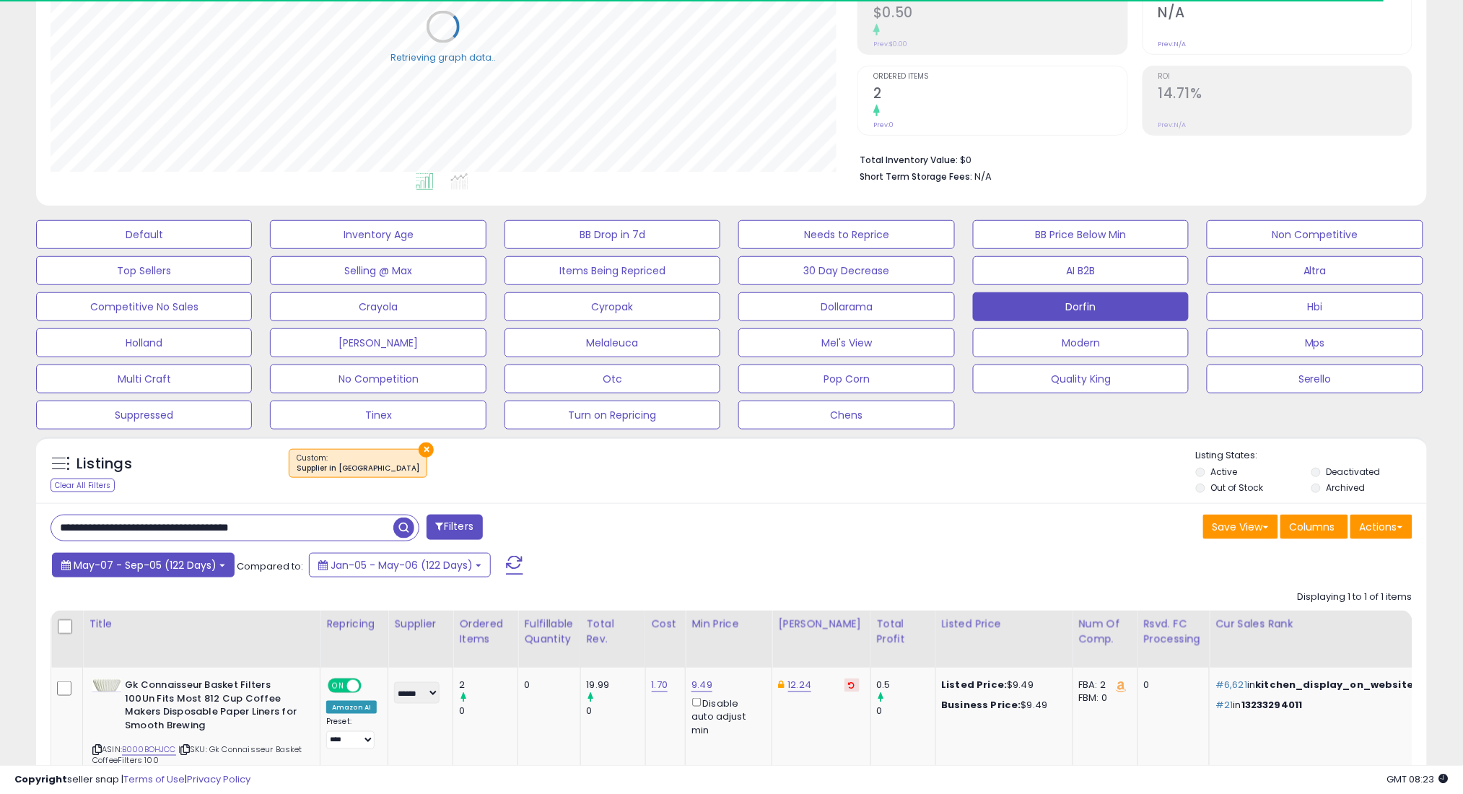
click at [163, 558] on span "May-07 - Sep-05 (122 Days)" at bounding box center [145, 565] width 143 height 14
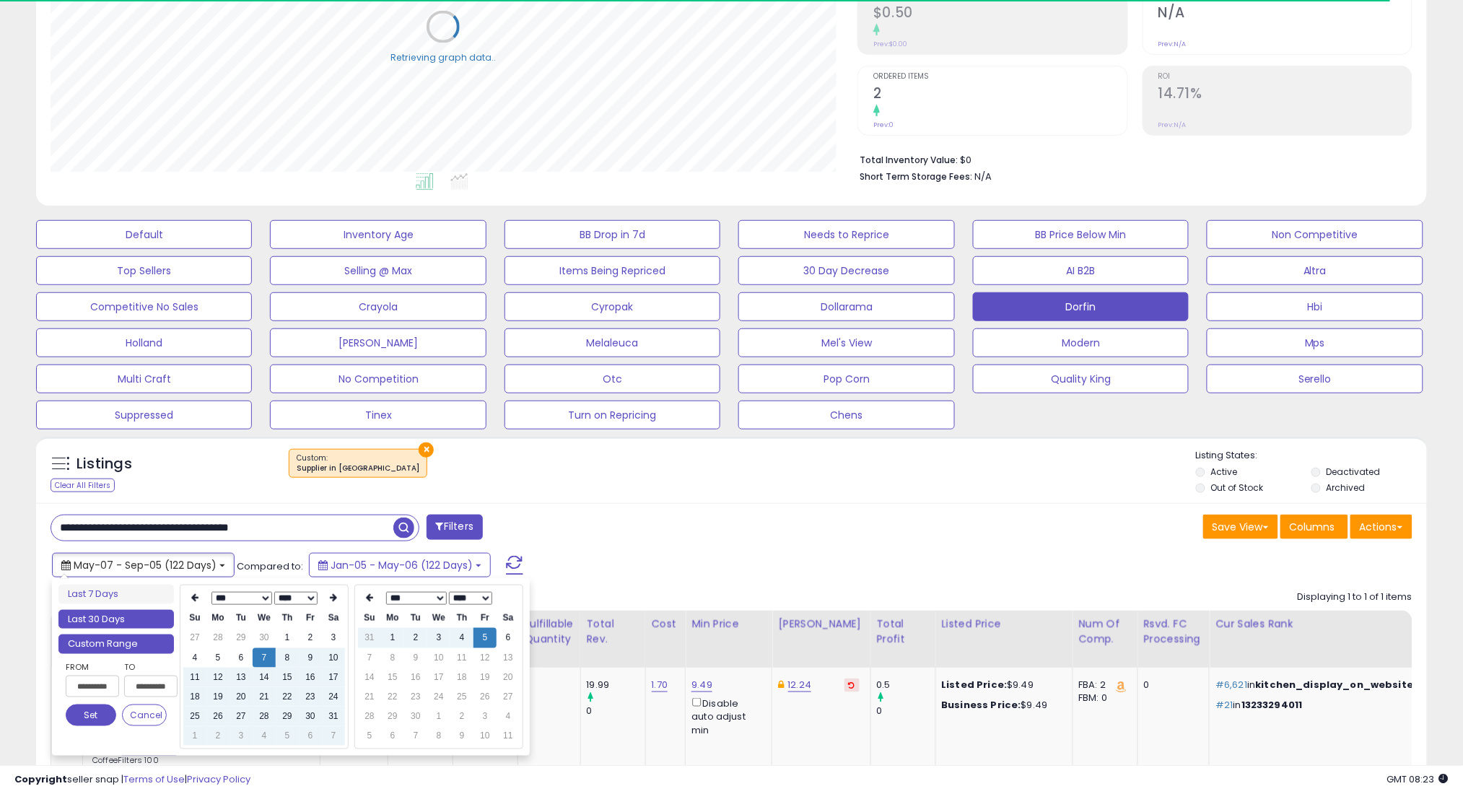
type input "**********"
click at [154, 614] on li "Last 30 Days" at bounding box center [115, 619] width 115 height 19
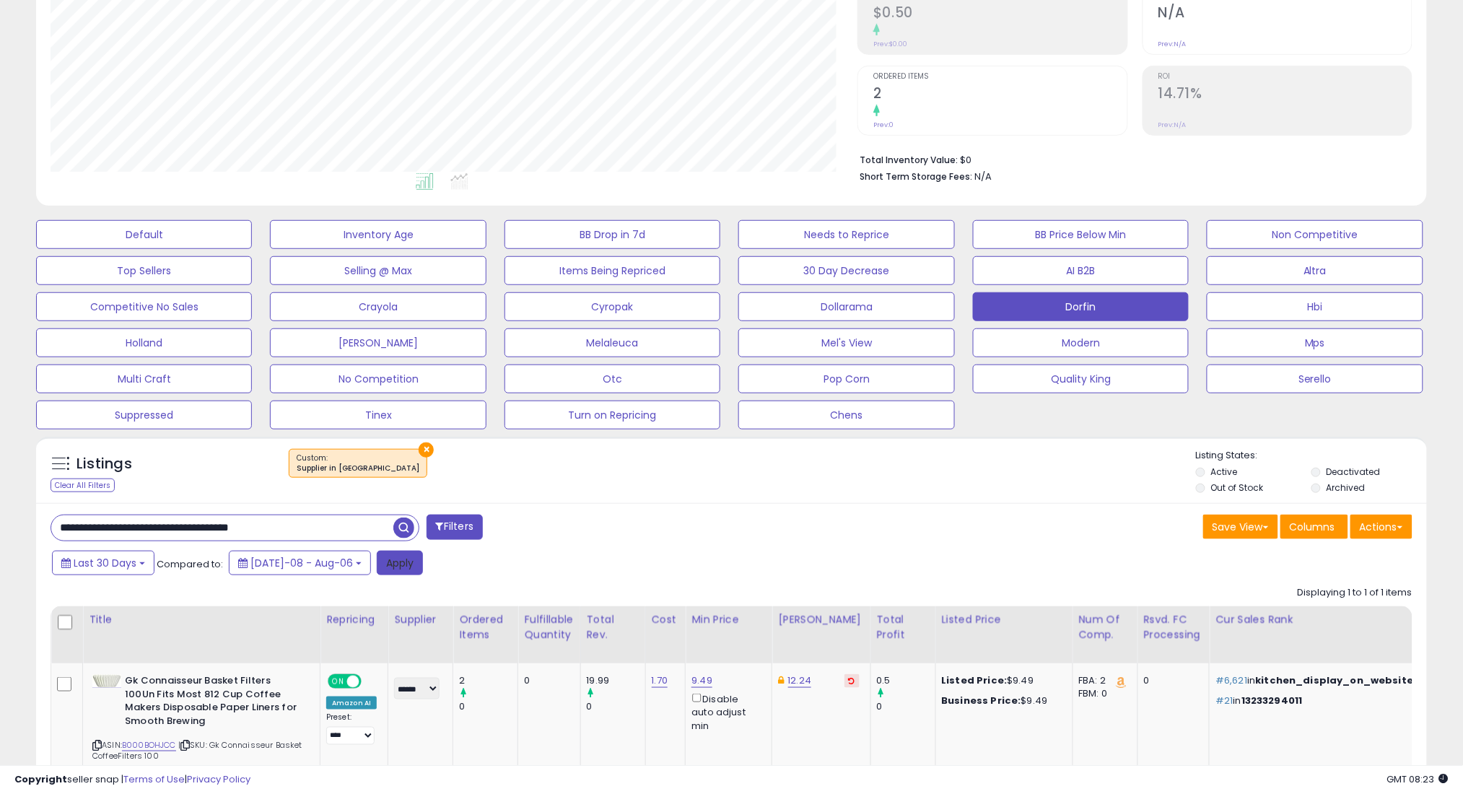
scroll to position [721336, 720824]
click at [377, 572] on button "Apply" at bounding box center [400, 563] width 46 height 25
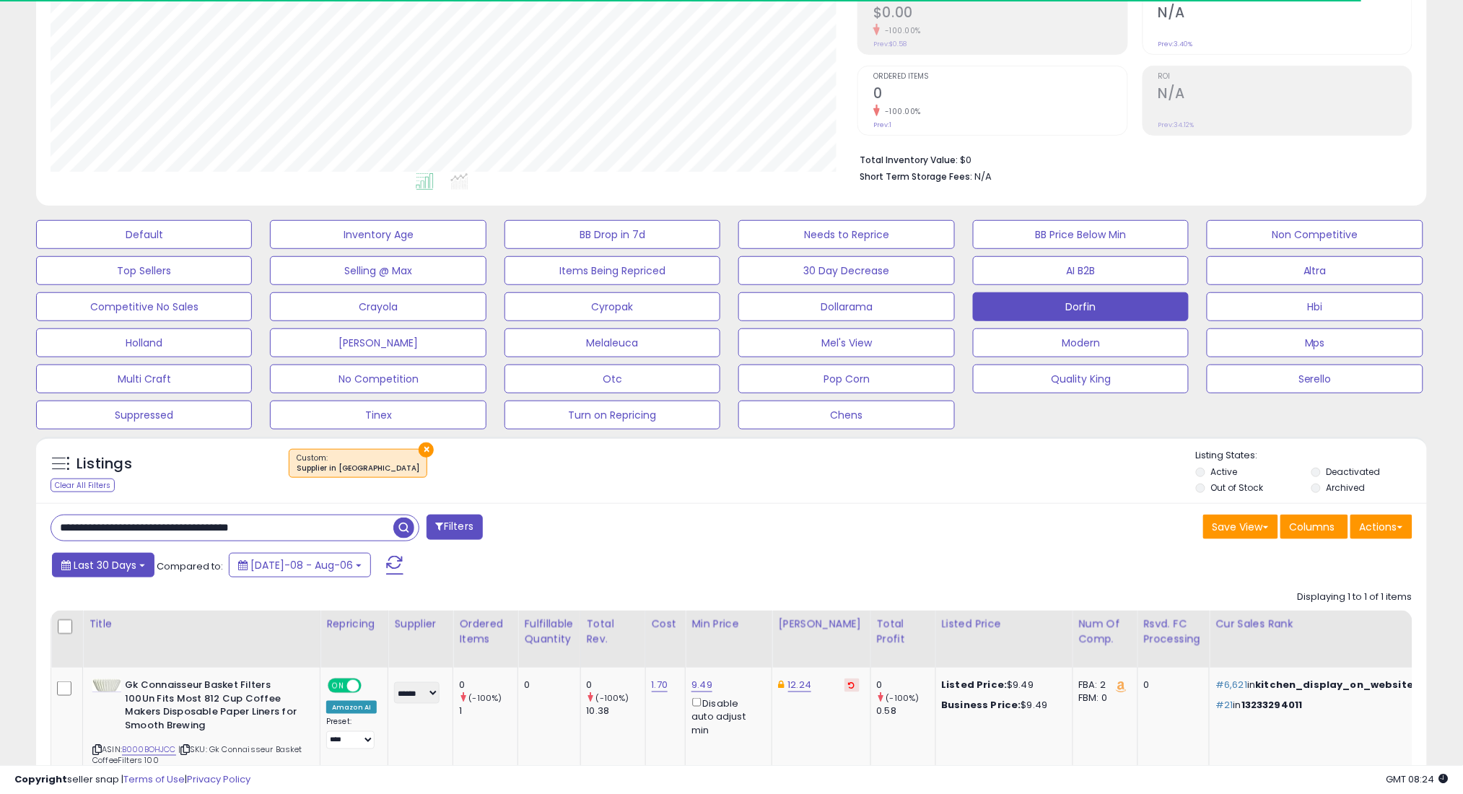
click at [118, 566] on span "Last 30 Days" at bounding box center [105, 565] width 63 height 14
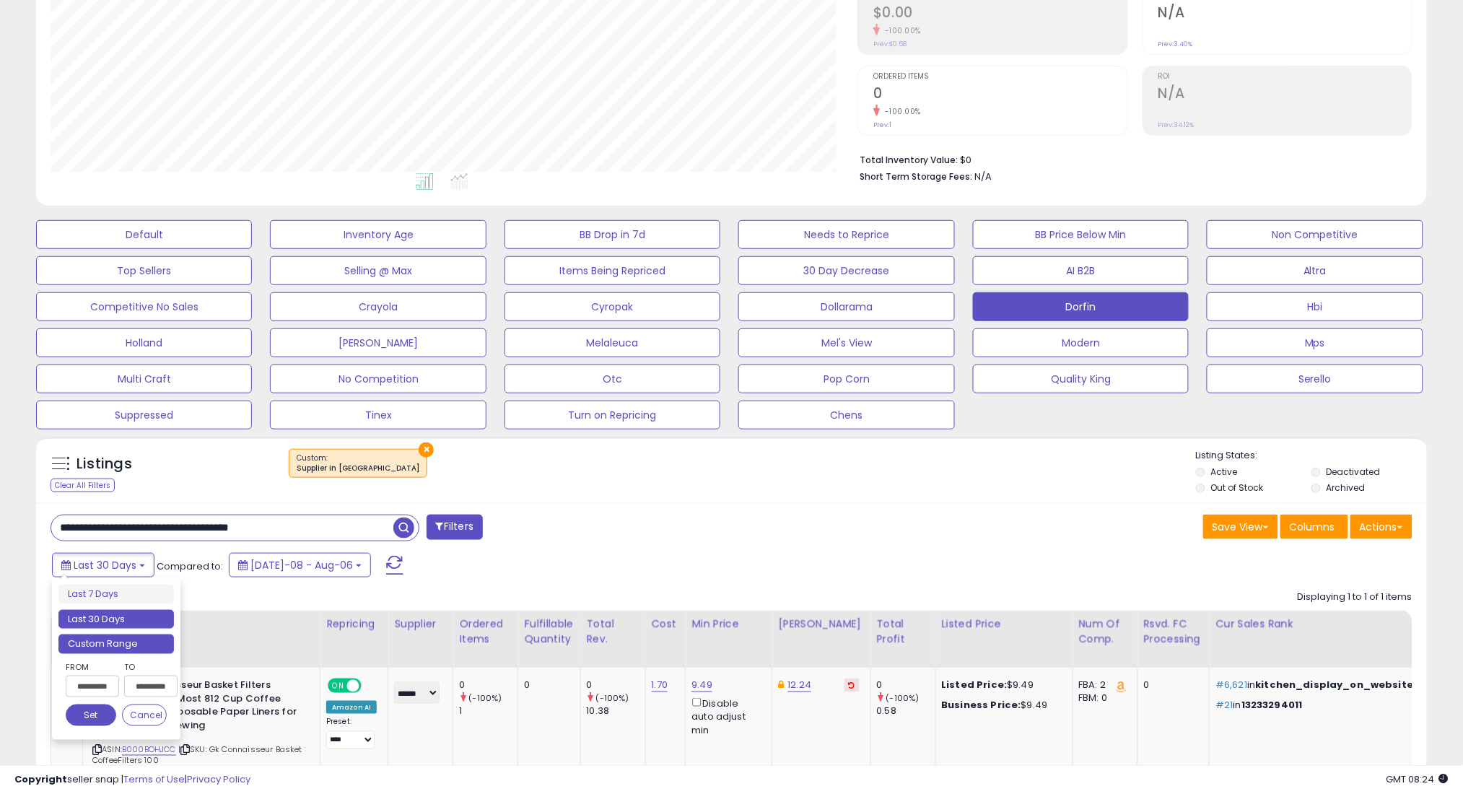
click at [121, 644] on li "Custom Range" at bounding box center [115, 643] width 115 height 19
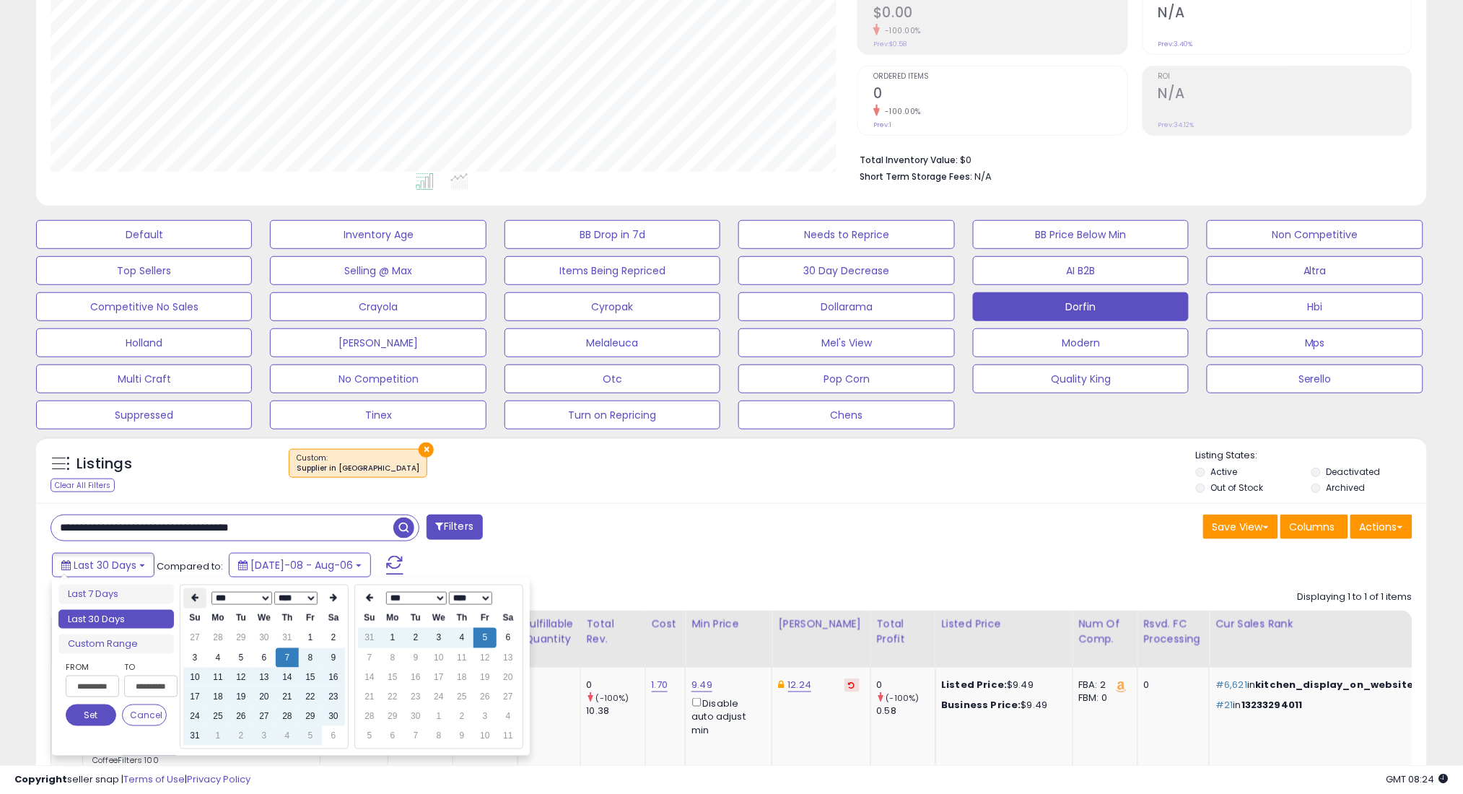
click at [188, 596] on th at bounding box center [194, 598] width 23 height 20
click at [220, 654] on td "7" at bounding box center [217, 657] width 23 height 19
type input "**********"
click at [89, 721] on button "Set" at bounding box center [91, 715] width 51 height 22
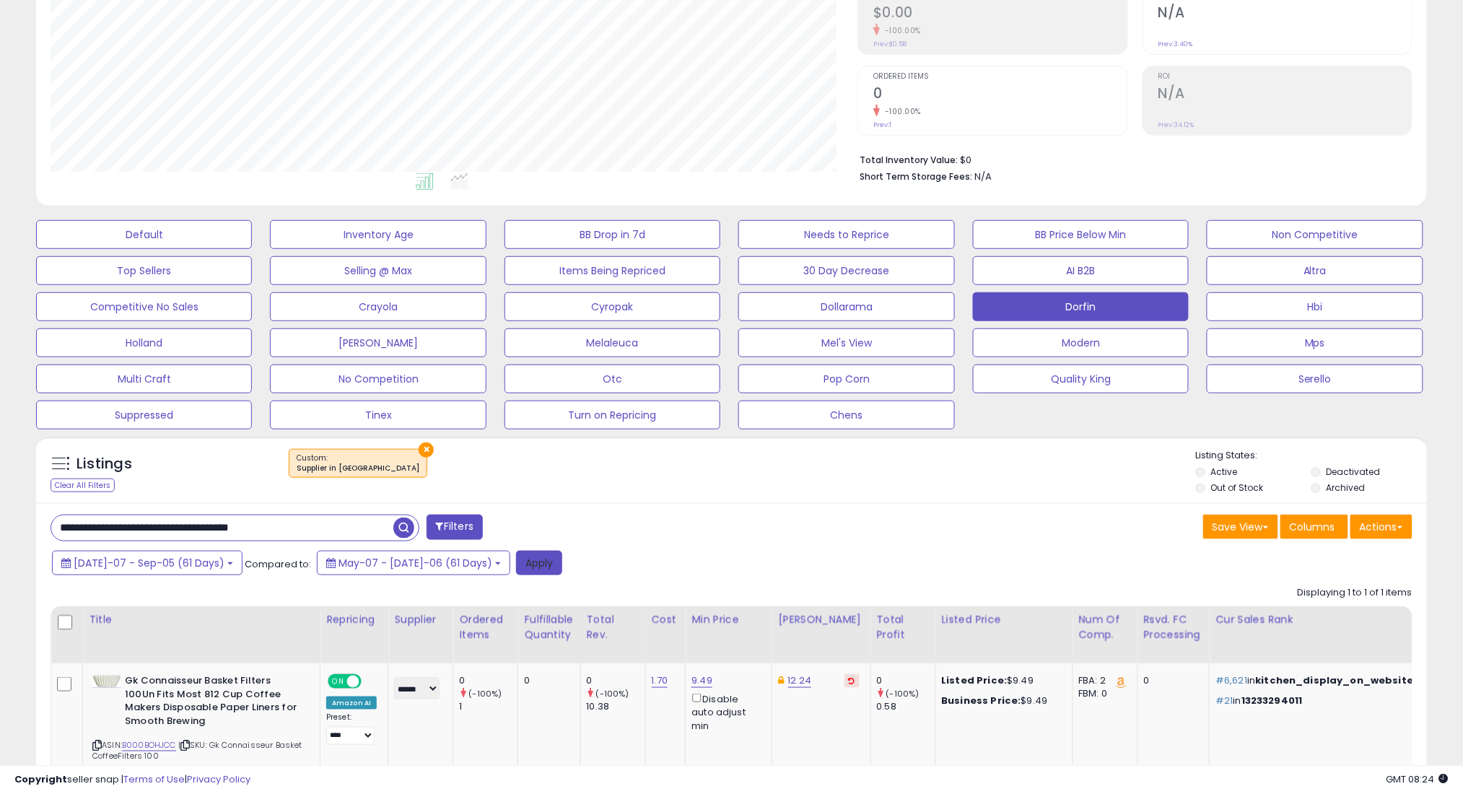
click at [516, 561] on button "Apply" at bounding box center [539, 563] width 46 height 25
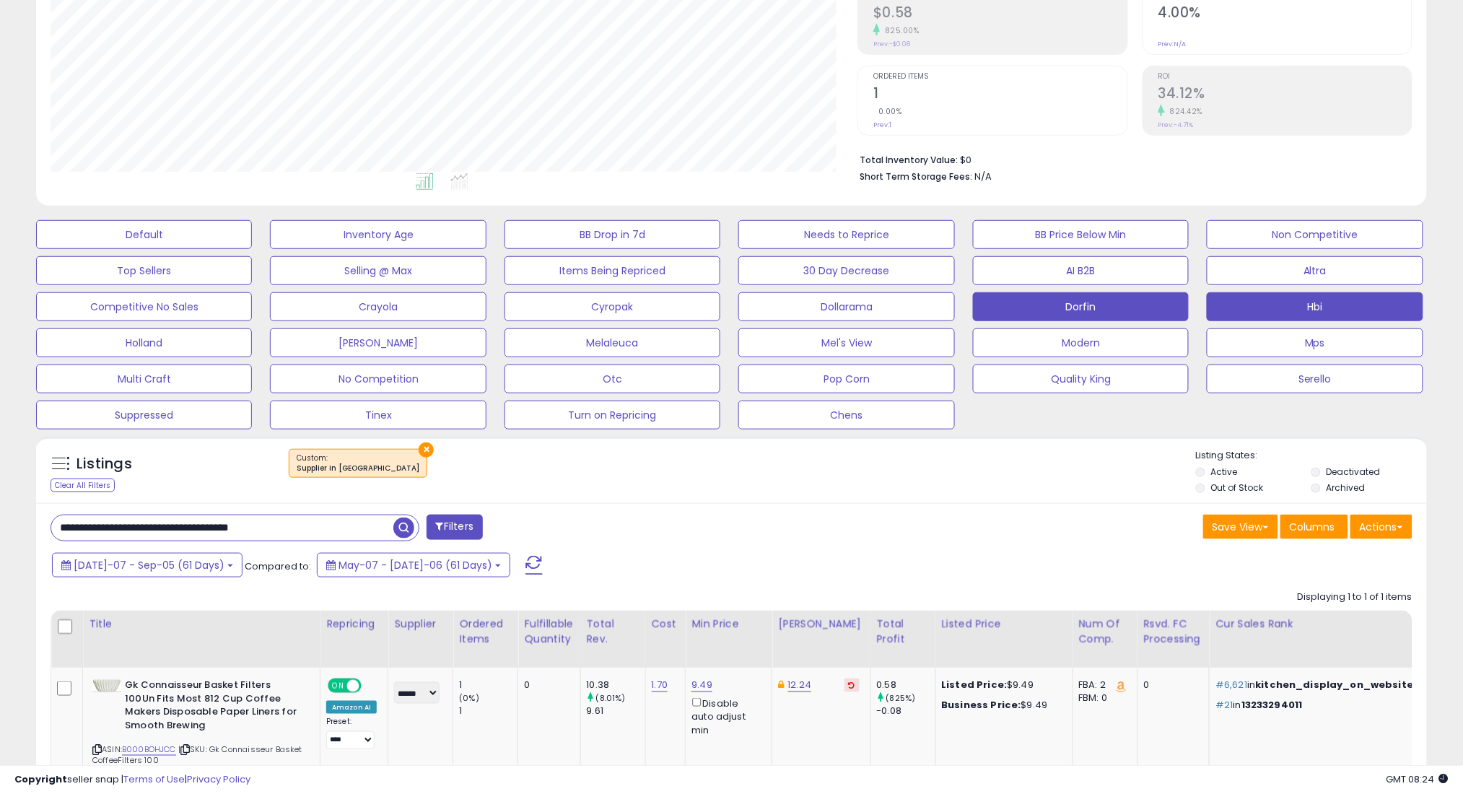
click at [1341, 307] on button "Hbi" at bounding box center [1315, 306] width 216 height 29
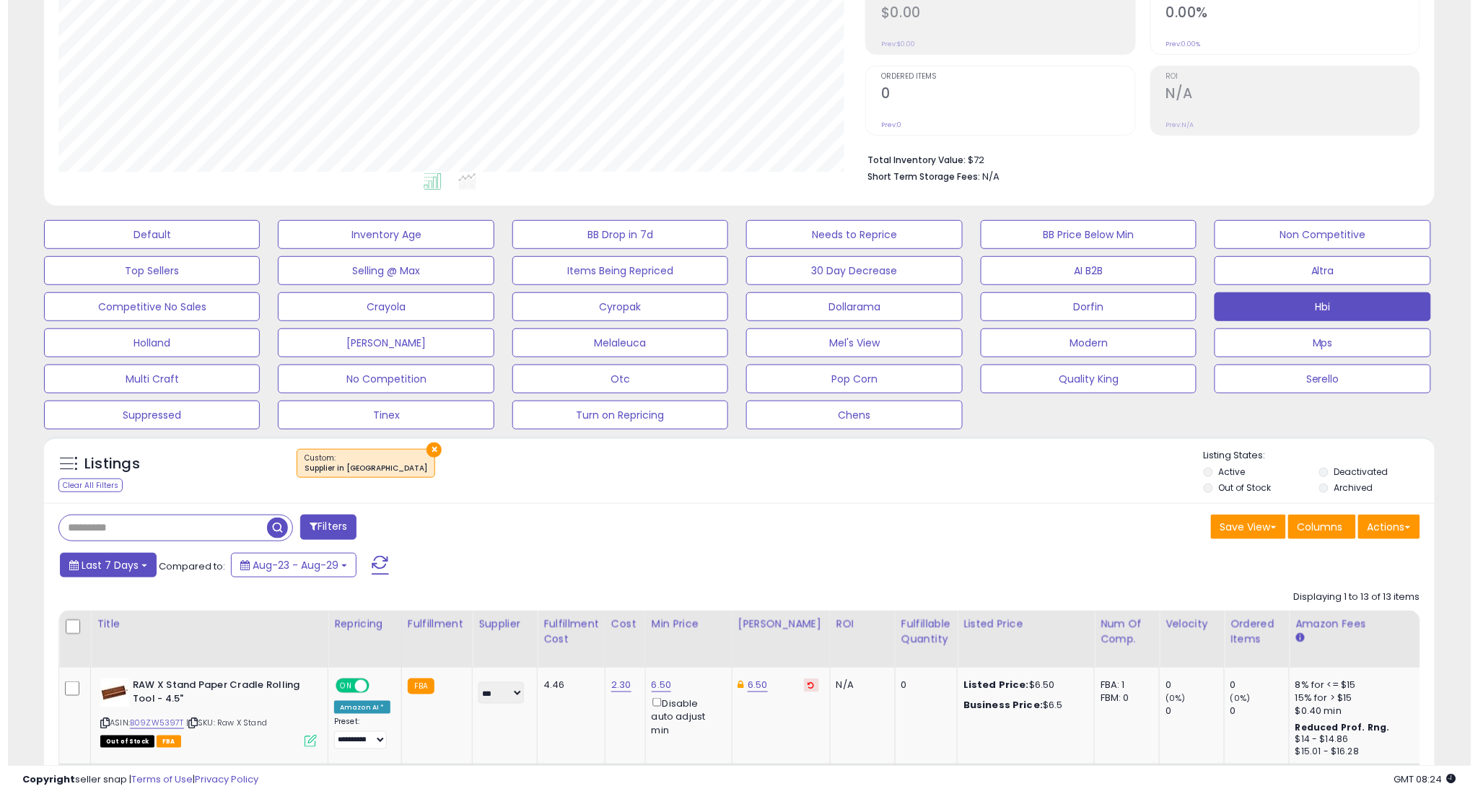
scroll to position [296, 807]
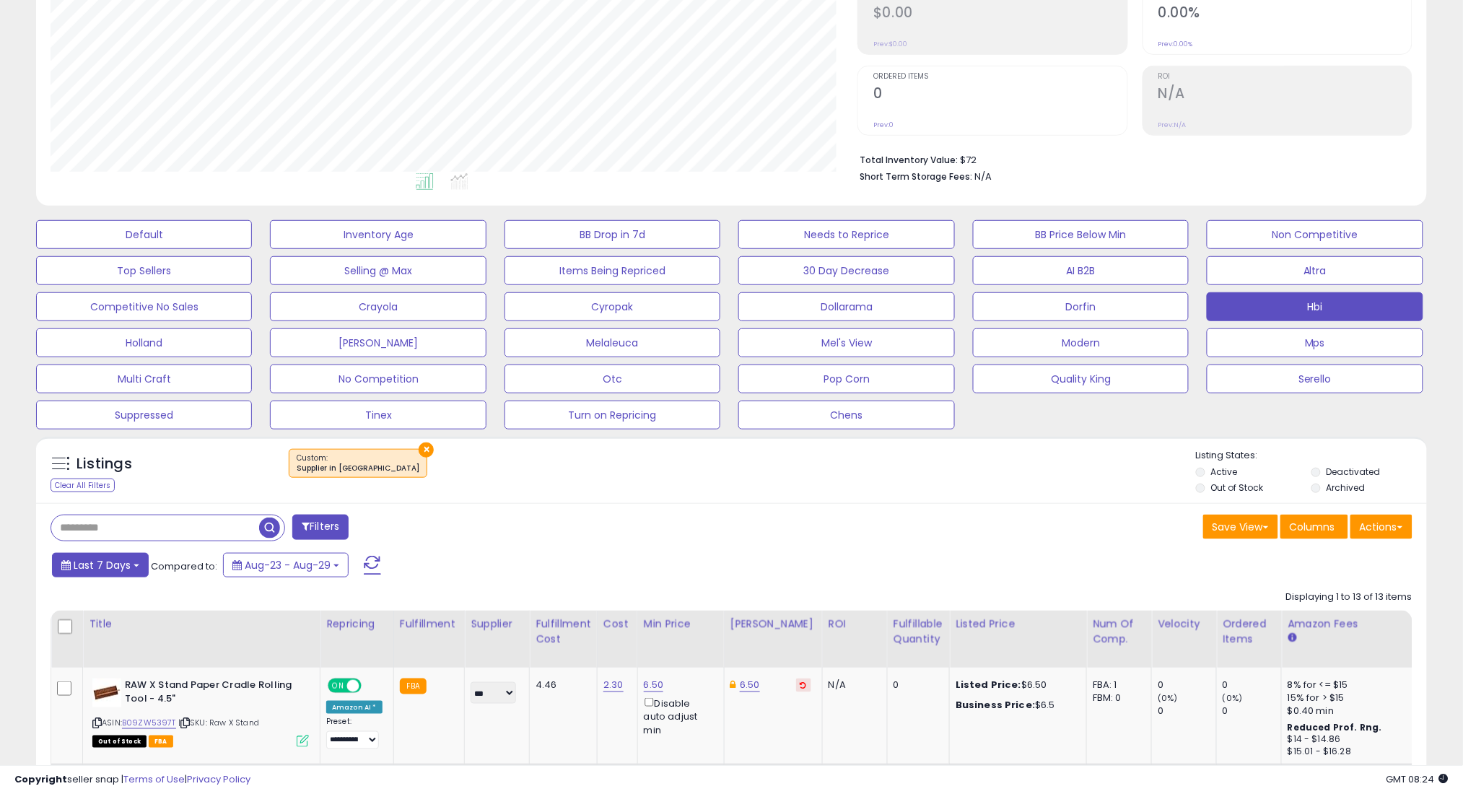
click at [85, 564] on span "Last 7 Days" at bounding box center [102, 565] width 57 height 14
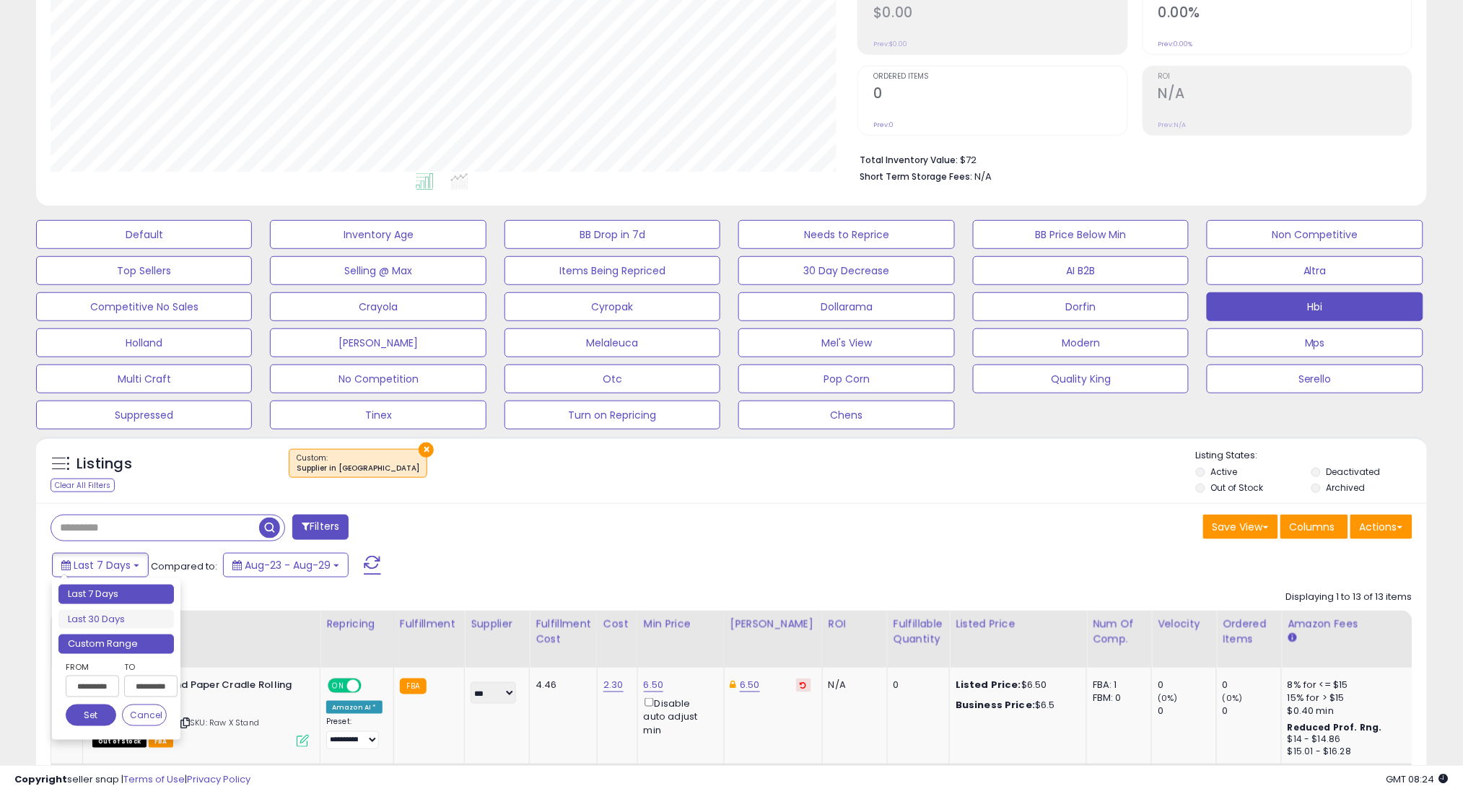
click at [134, 649] on li "Custom Range" at bounding box center [115, 643] width 115 height 19
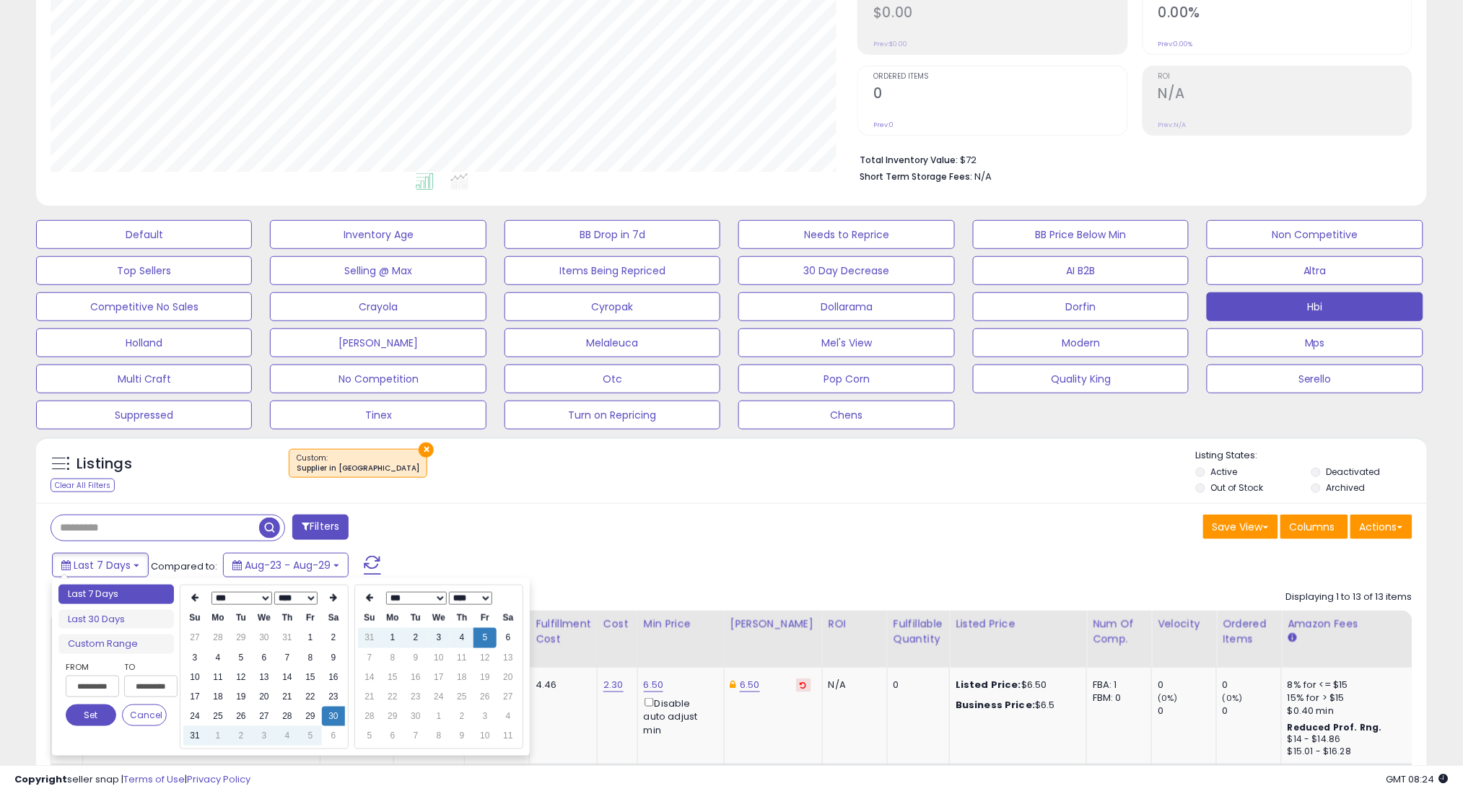
click at [220, 599] on select "*** *** *** *** *** *** *** *** ***" at bounding box center [241, 598] width 61 height 13
click at [271, 641] on td "1" at bounding box center [264, 637] width 23 height 19
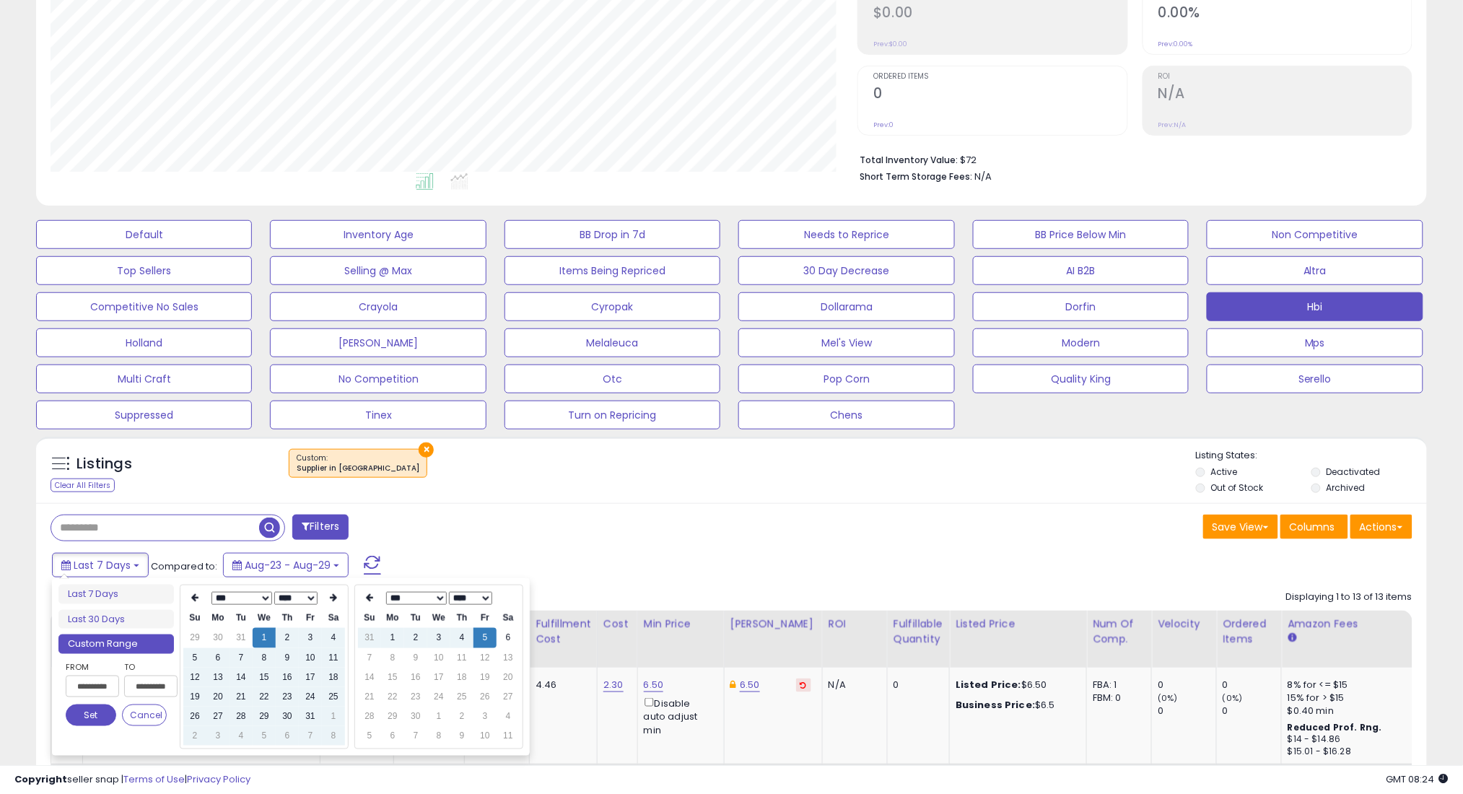
type input "**********"
click at [87, 715] on button "Set" at bounding box center [91, 715] width 51 height 22
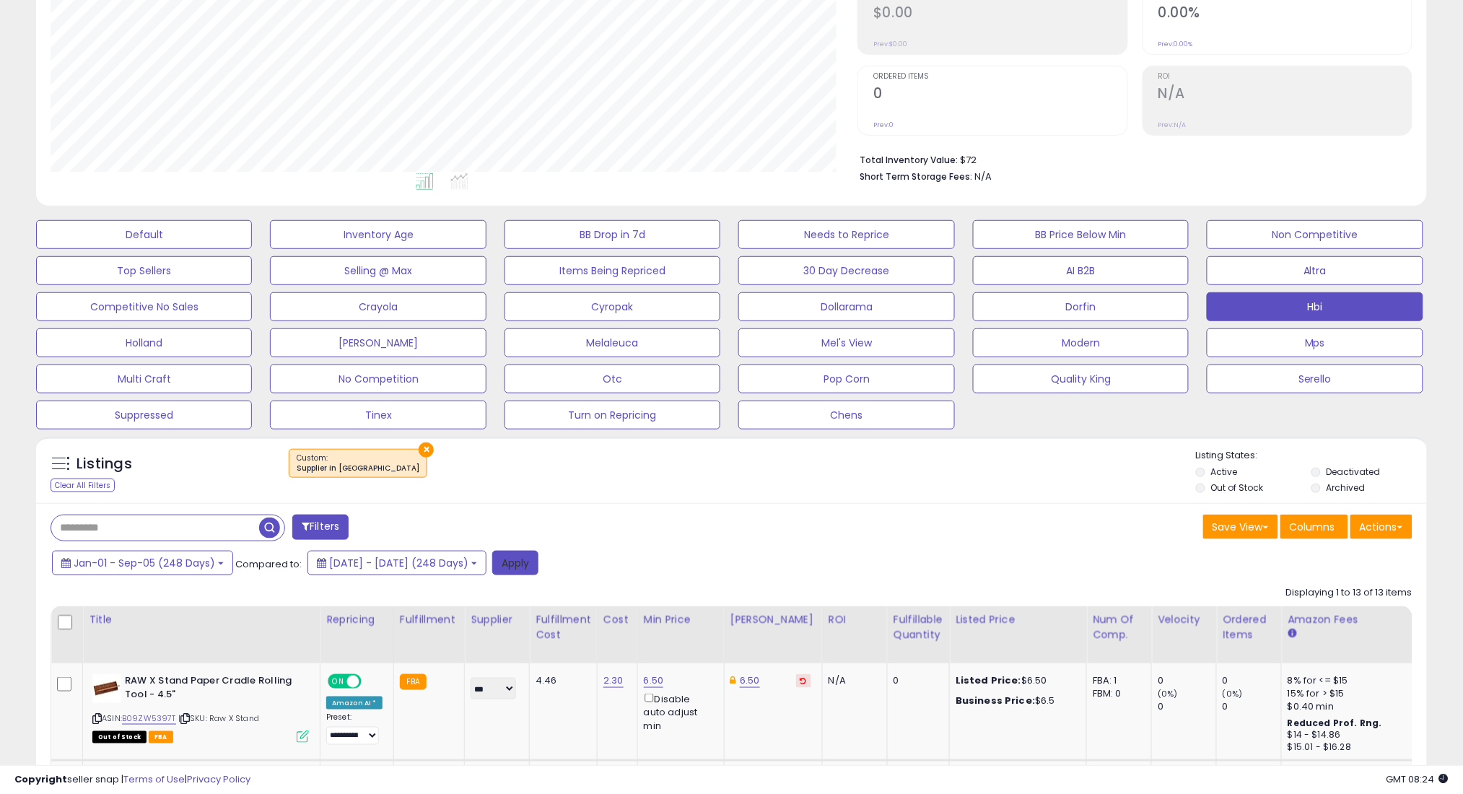
click at [538, 556] on button "Apply" at bounding box center [515, 563] width 46 height 25
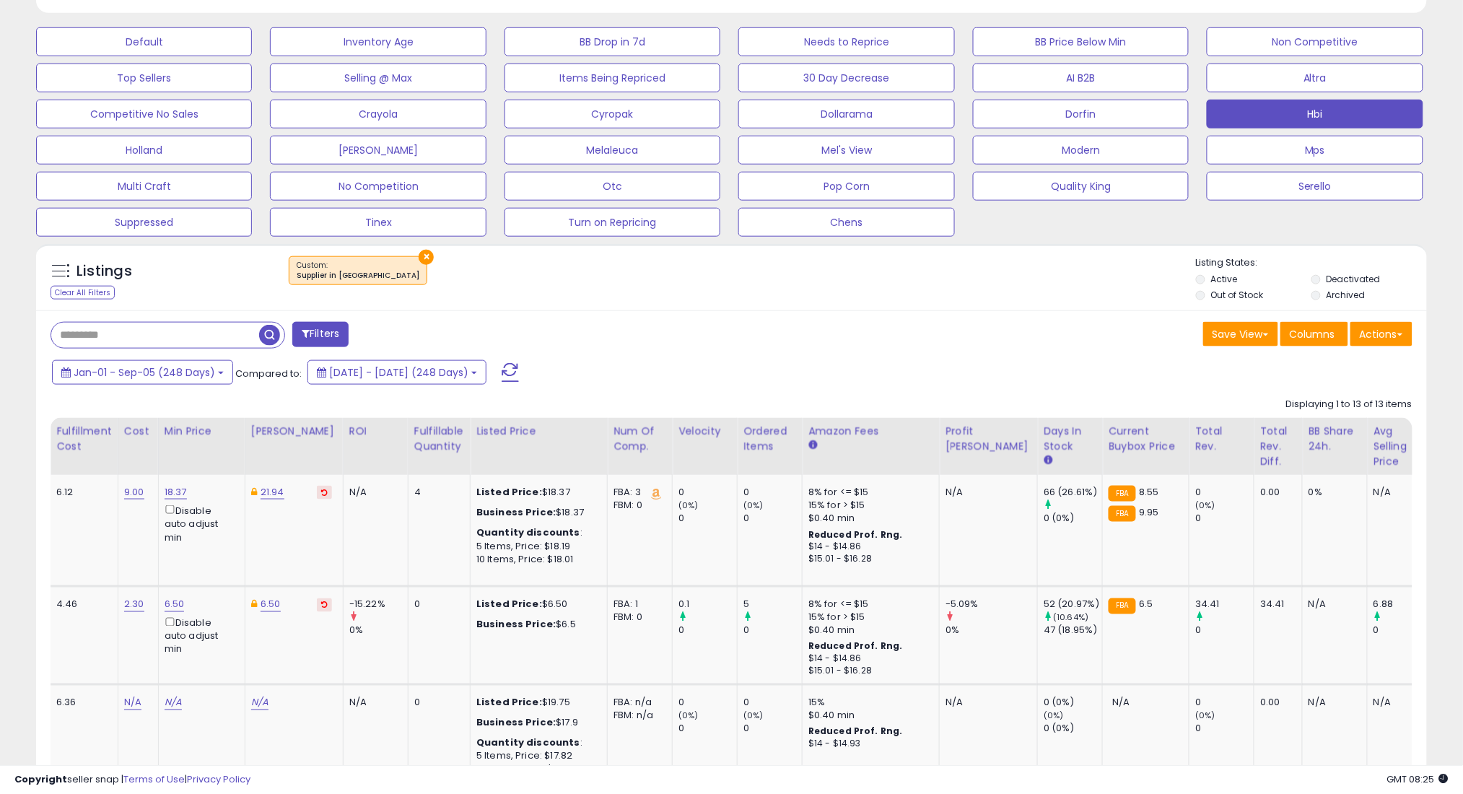
scroll to position [0, 493]
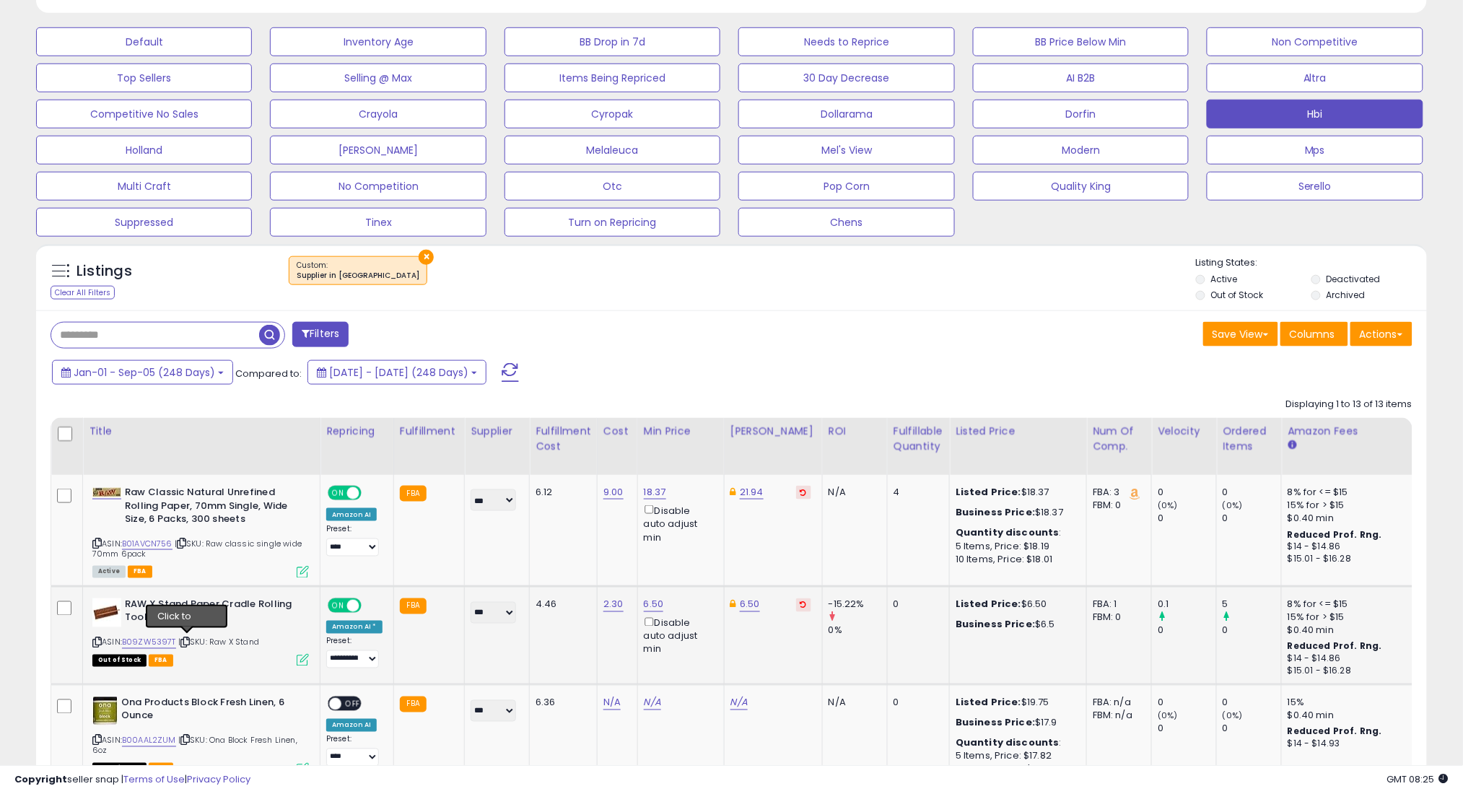
click at [190, 639] on icon at bounding box center [184, 643] width 9 height 8
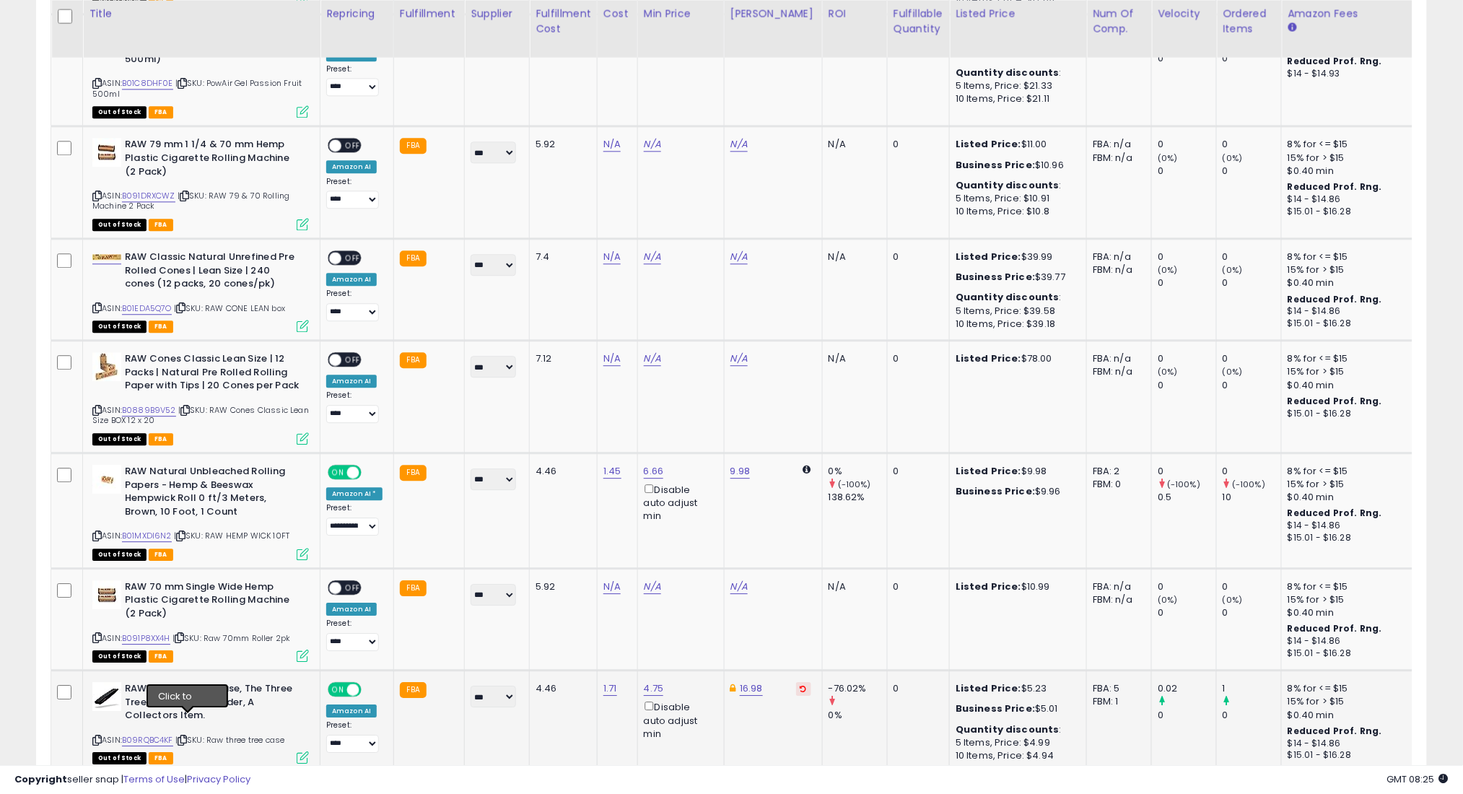
click at [185, 736] on icon at bounding box center [182, 740] width 9 height 8
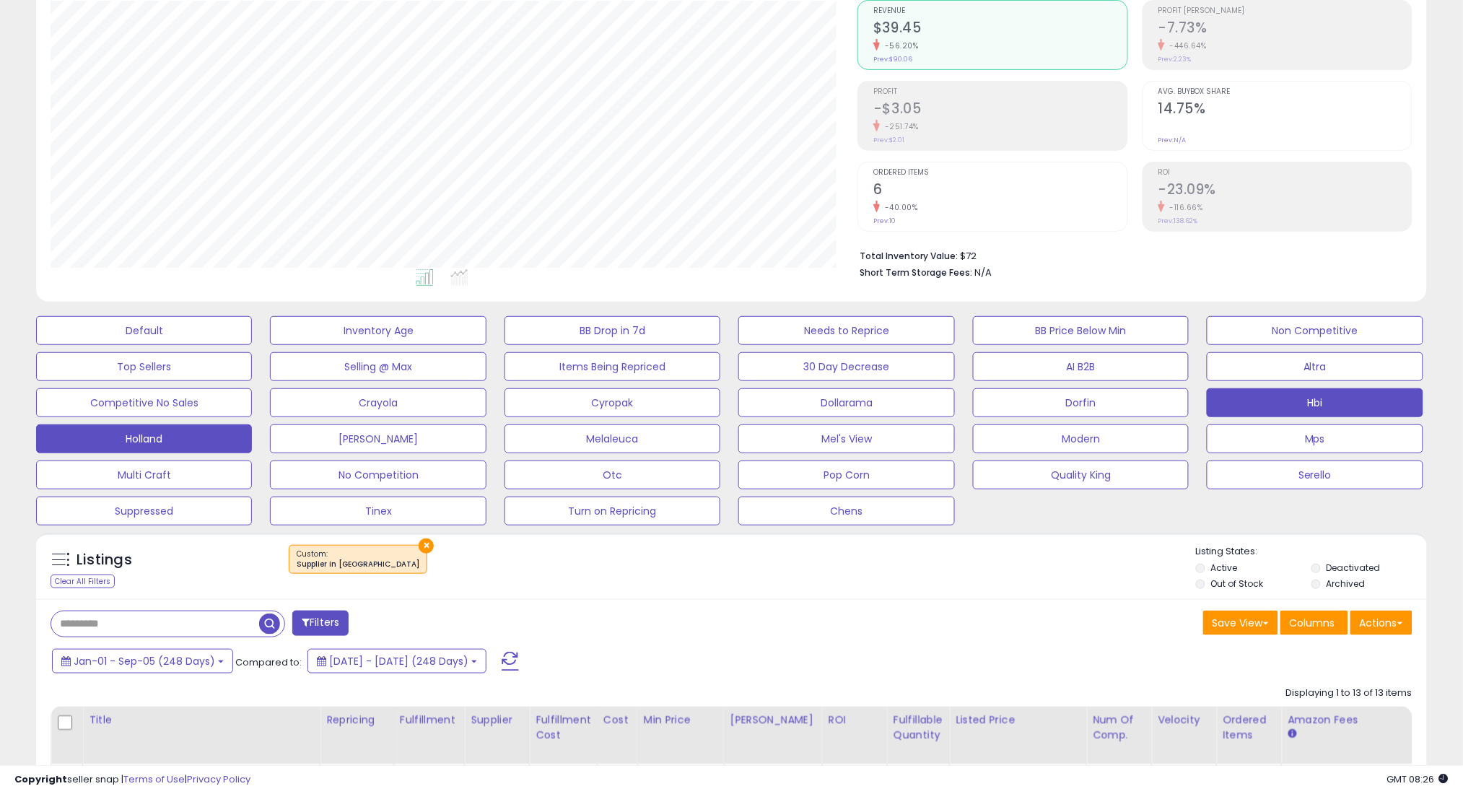
click at [206, 449] on button "Holland" at bounding box center [144, 438] width 216 height 29
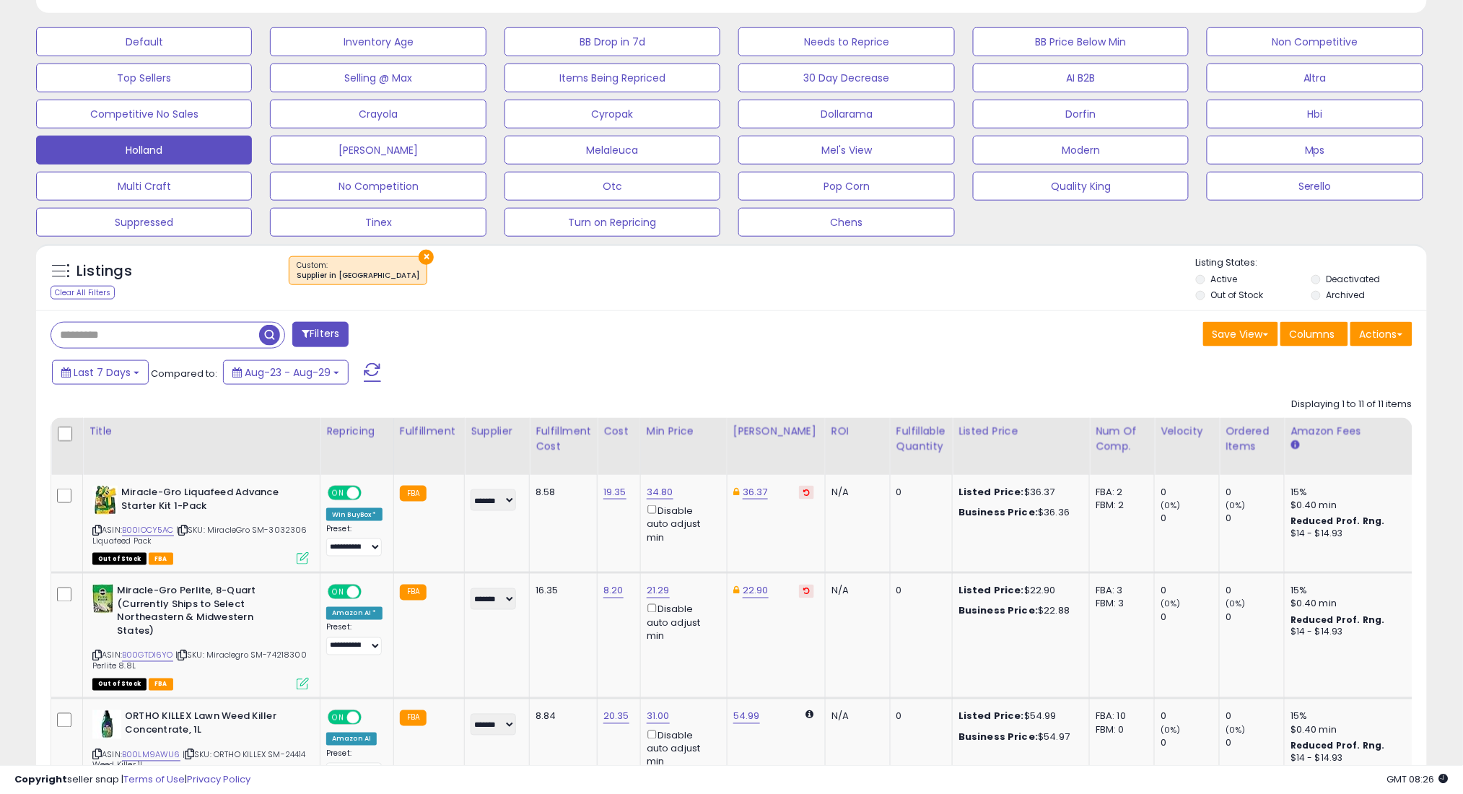
scroll to position [296, 807]
click at [63, 369] on span at bounding box center [65, 372] width 9 height 10
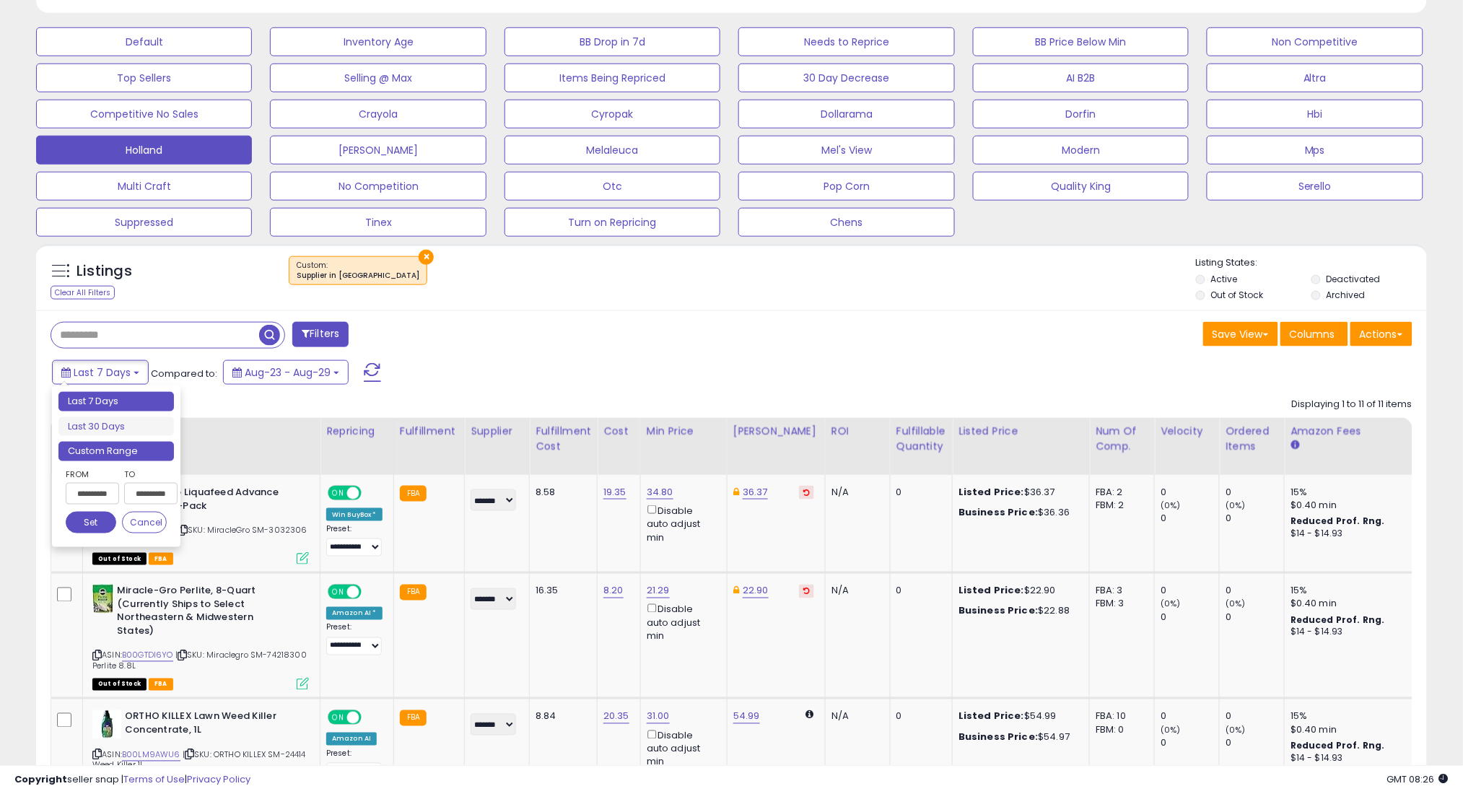
click at [109, 443] on li "Custom Range" at bounding box center [115, 451] width 115 height 19
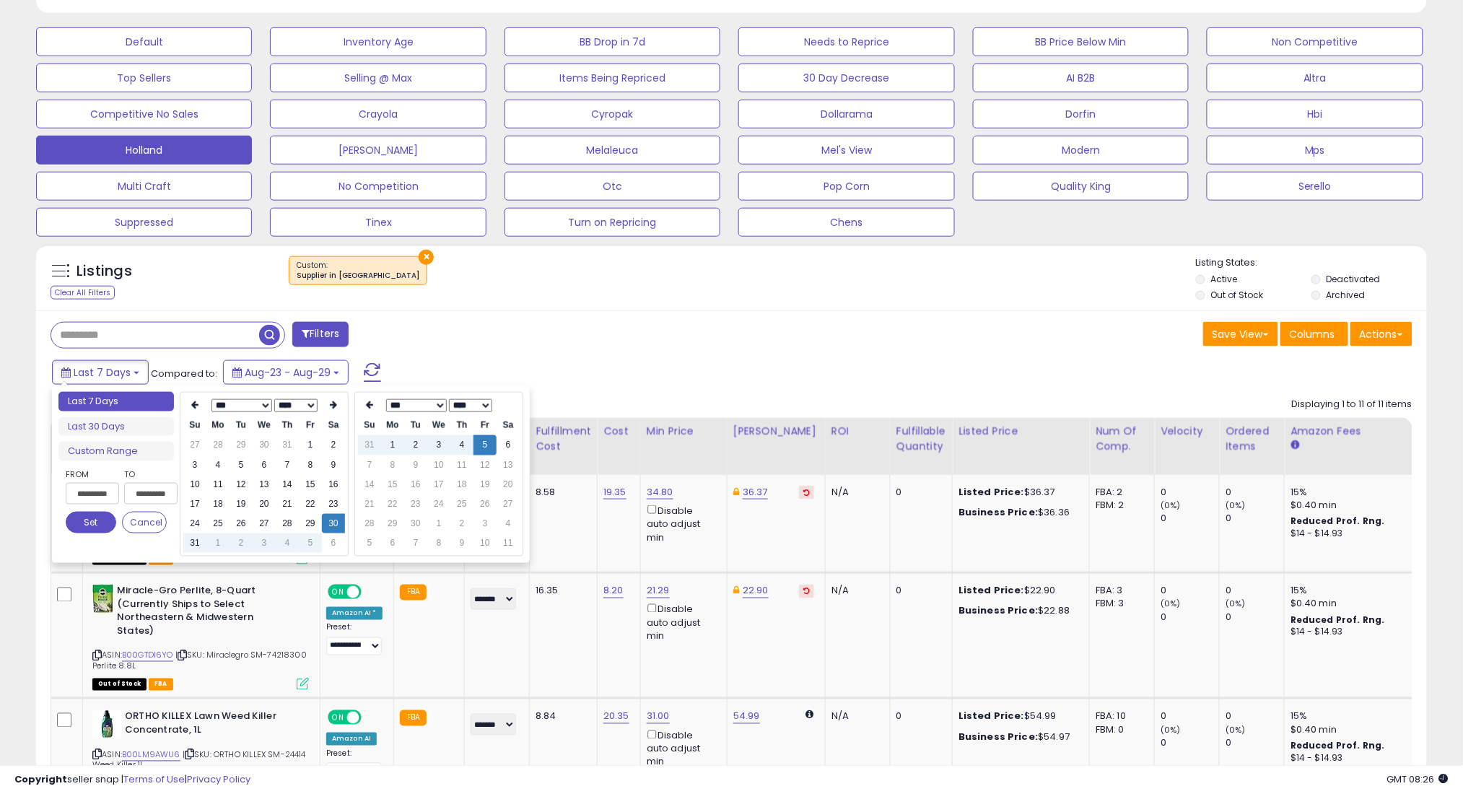
click at [220, 406] on select "*** *** *** *** *** *** *** *** ***" at bounding box center [241, 405] width 61 height 13
click at [266, 442] on td "1" at bounding box center [264, 444] width 23 height 19
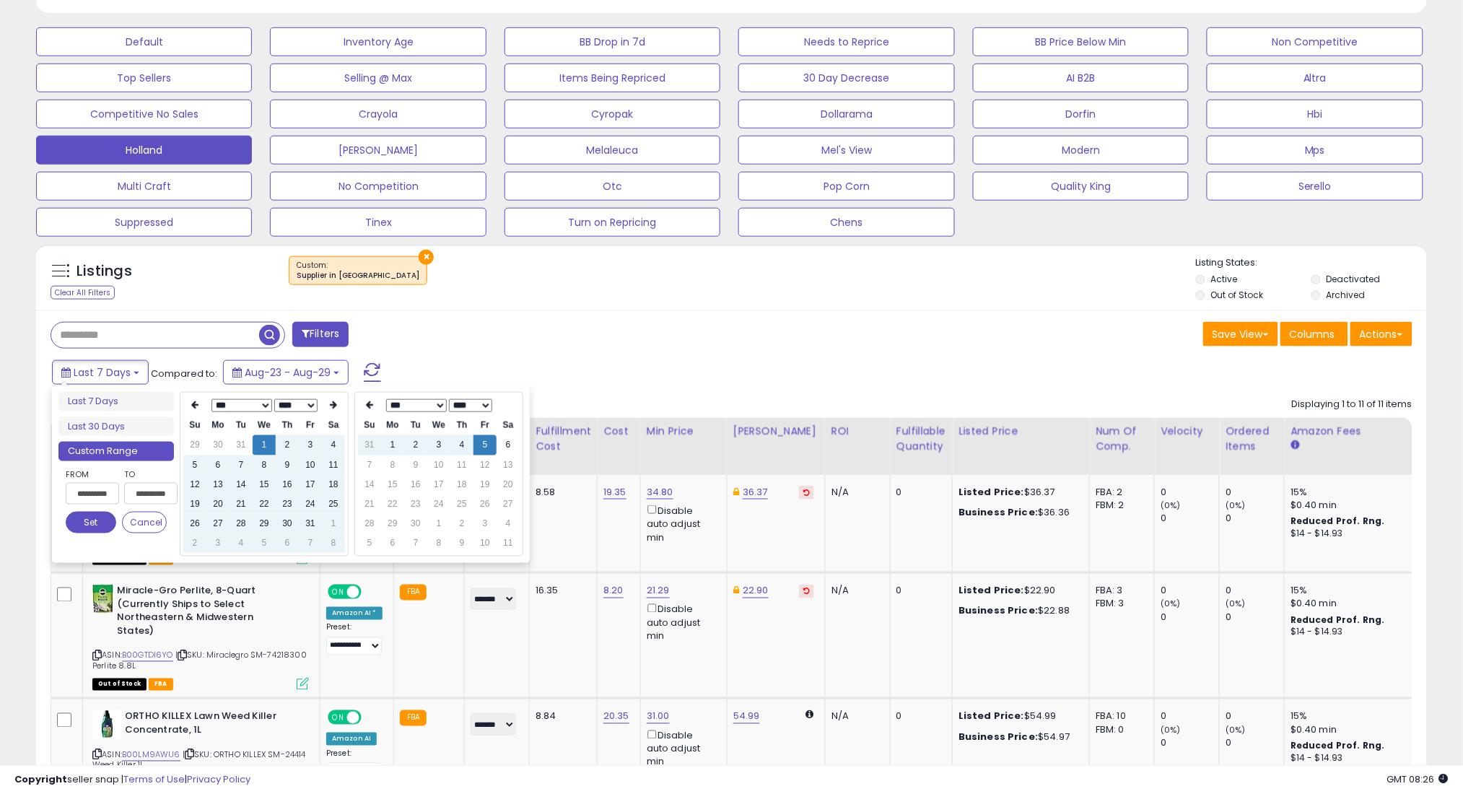
type input "**********"
drag, startPoint x: 87, startPoint y: 526, endPoint x: 290, endPoint y: 489, distance: 206.9
click at [89, 526] on button "Set" at bounding box center [91, 523] width 51 height 22
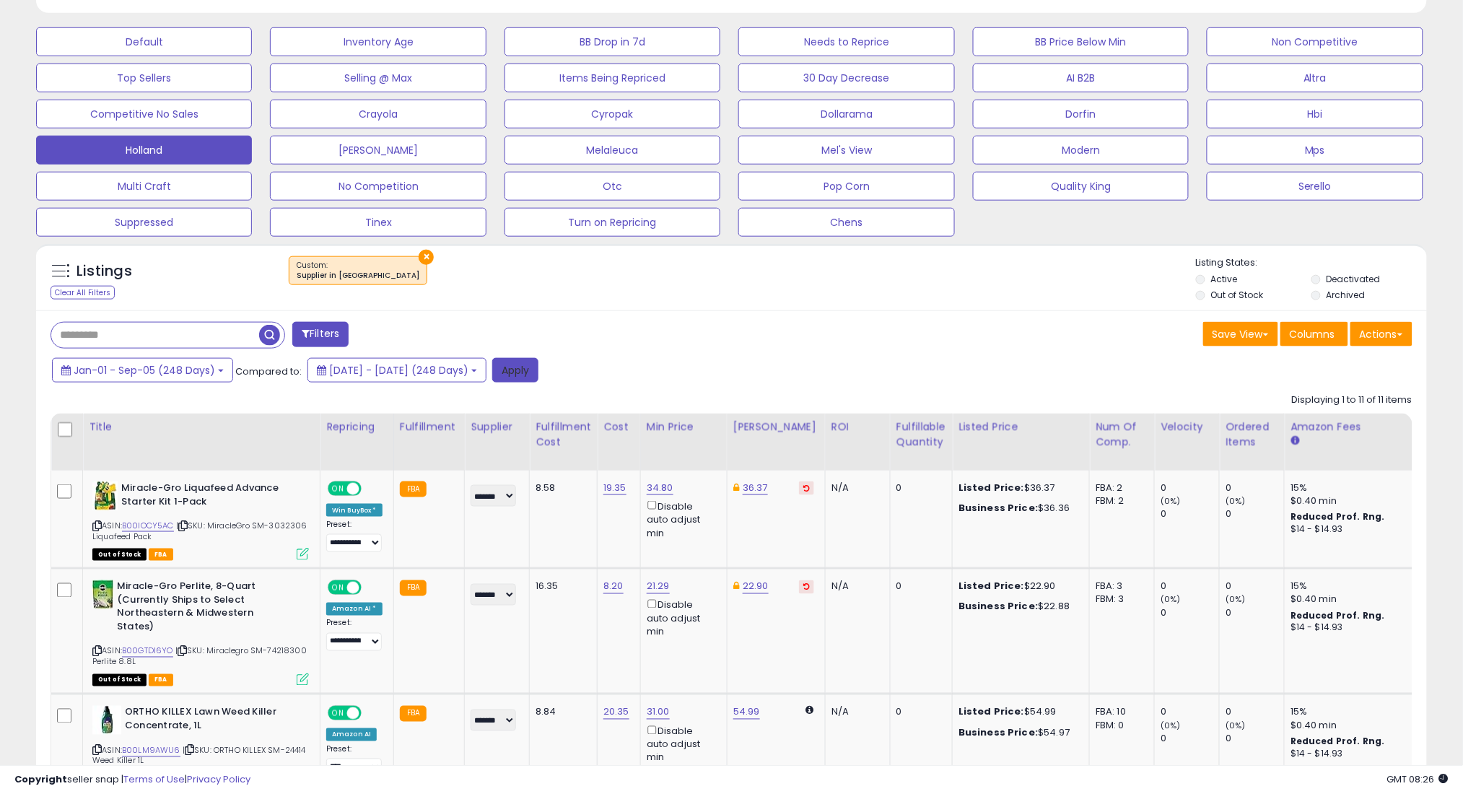
click at [538, 380] on button "Apply" at bounding box center [515, 370] width 46 height 25
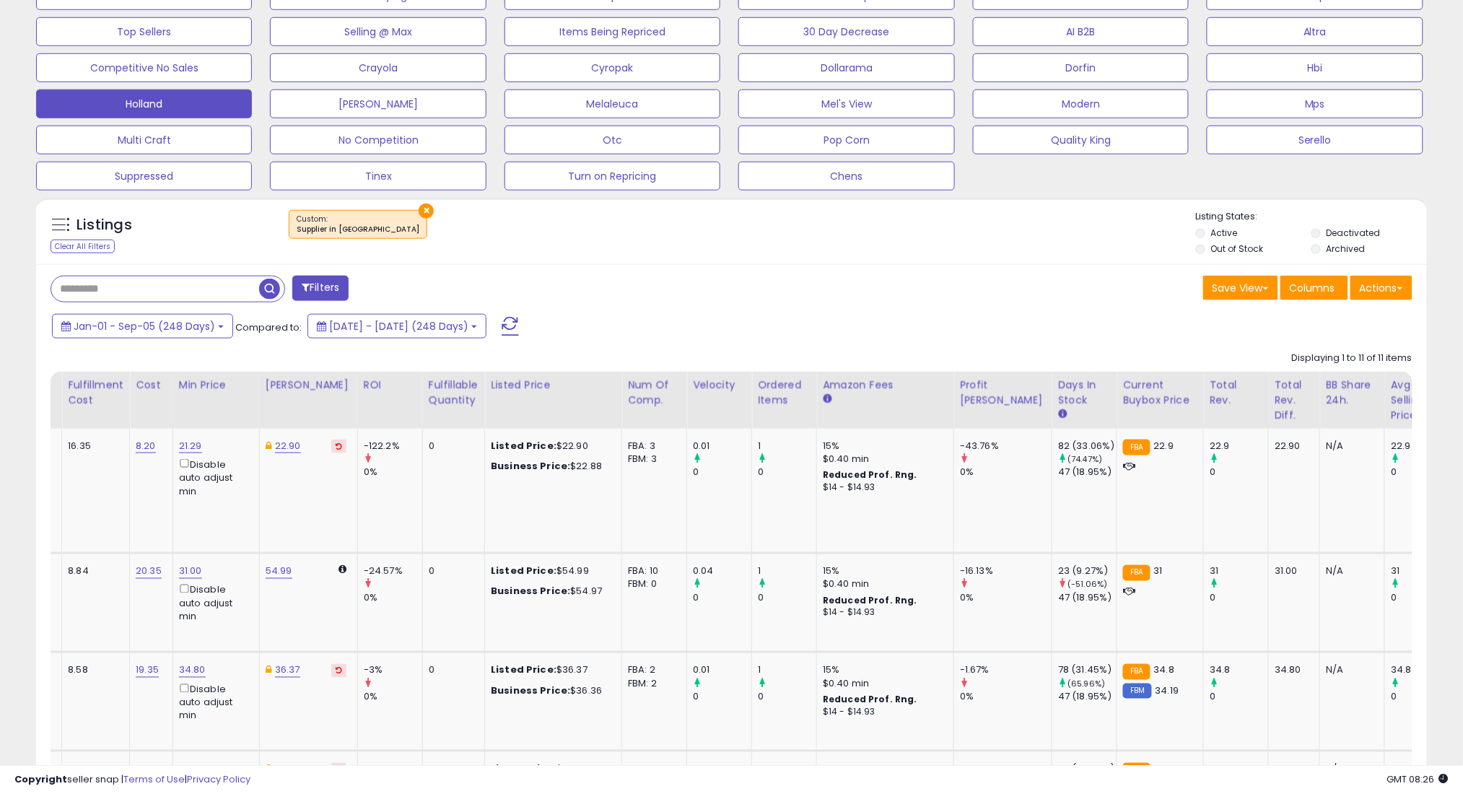
scroll to position [0, 478]
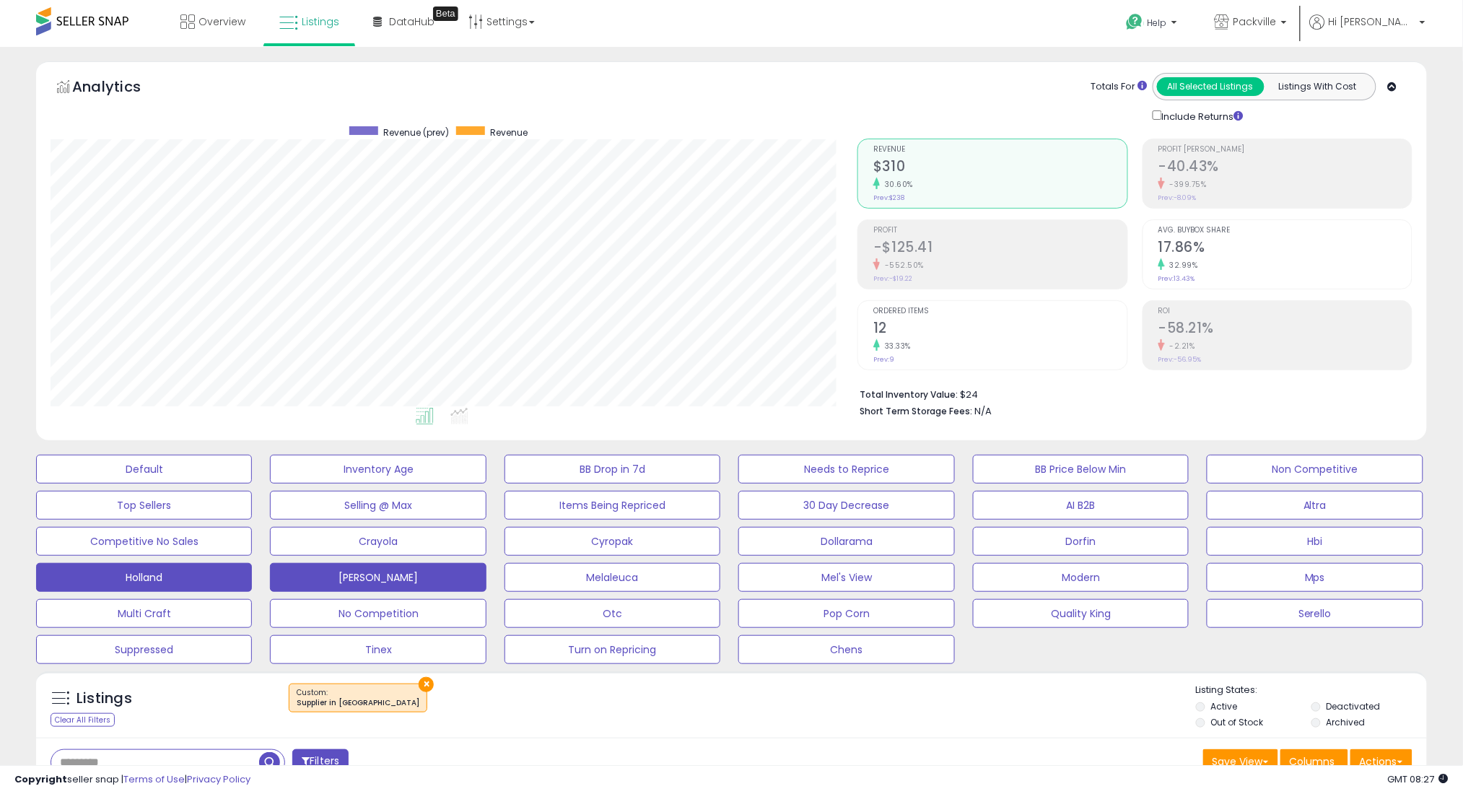
click at [425, 587] on button "[PERSON_NAME]" at bounding box center [378, 577] width 216 height 29
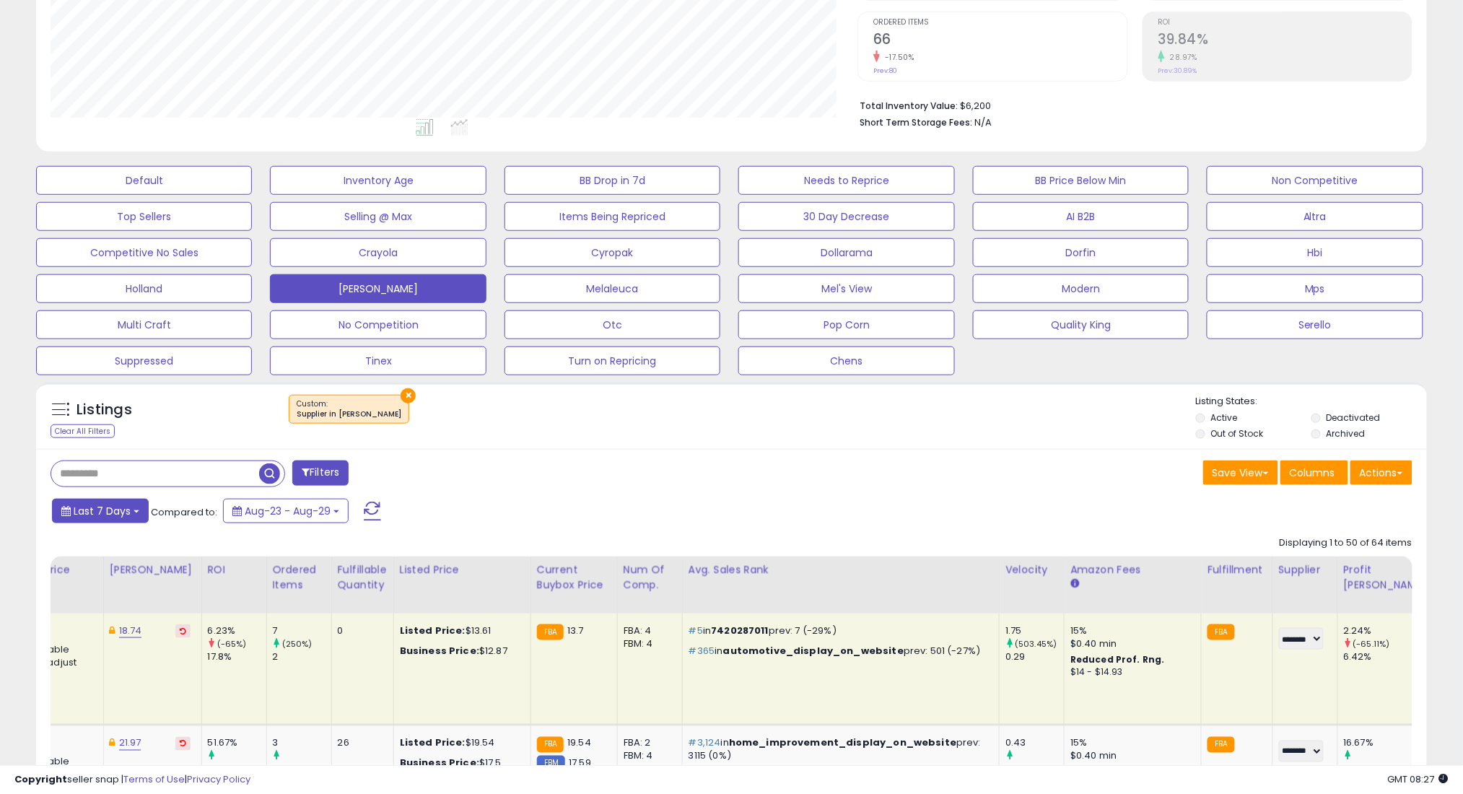
click at [90, 504] on span "Last 7 Days" at bounding box center [102, 511] width 57 height 14
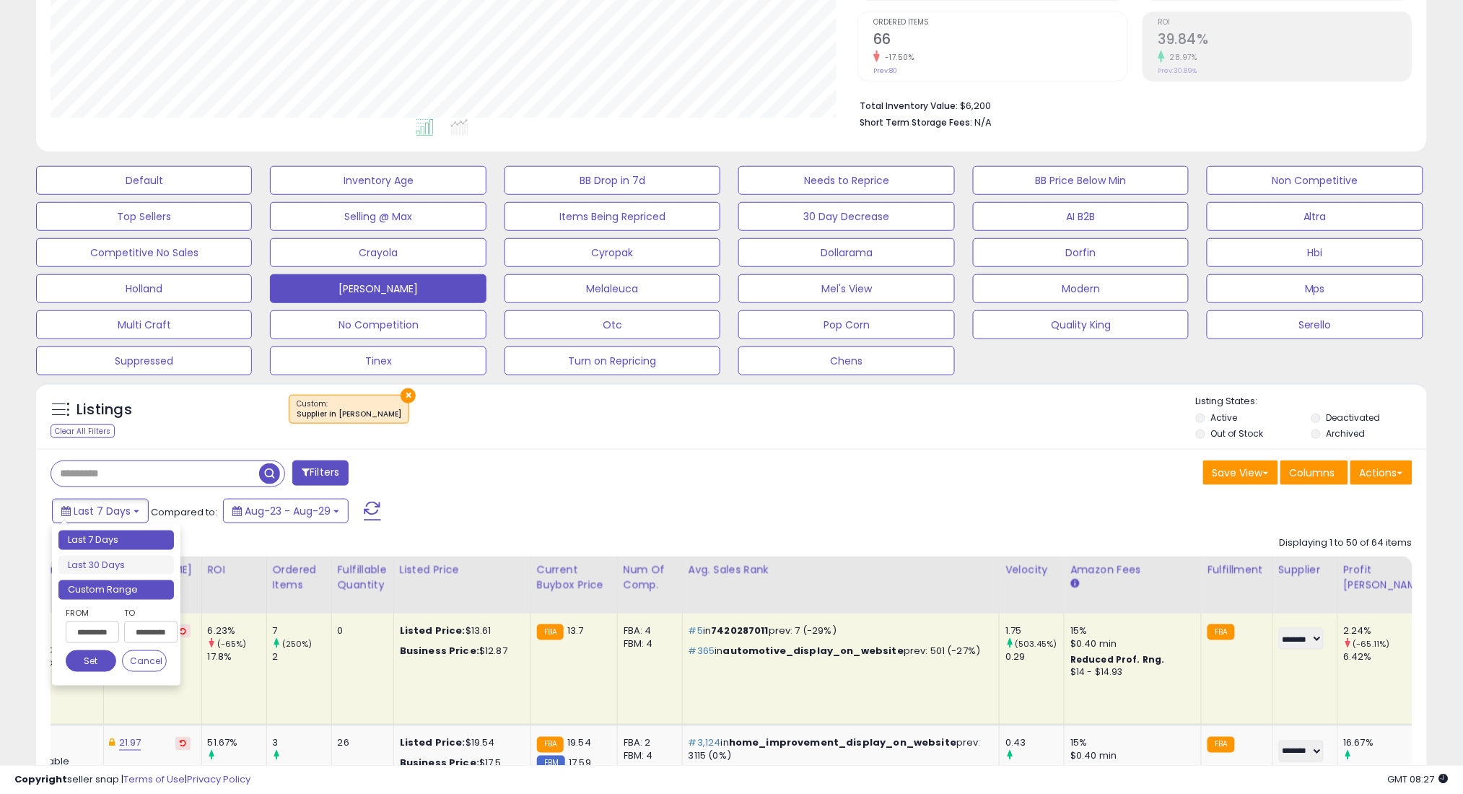
click at [162, 590] on li "Custom Range" at bounding box center [115, 589] width 115 height 19
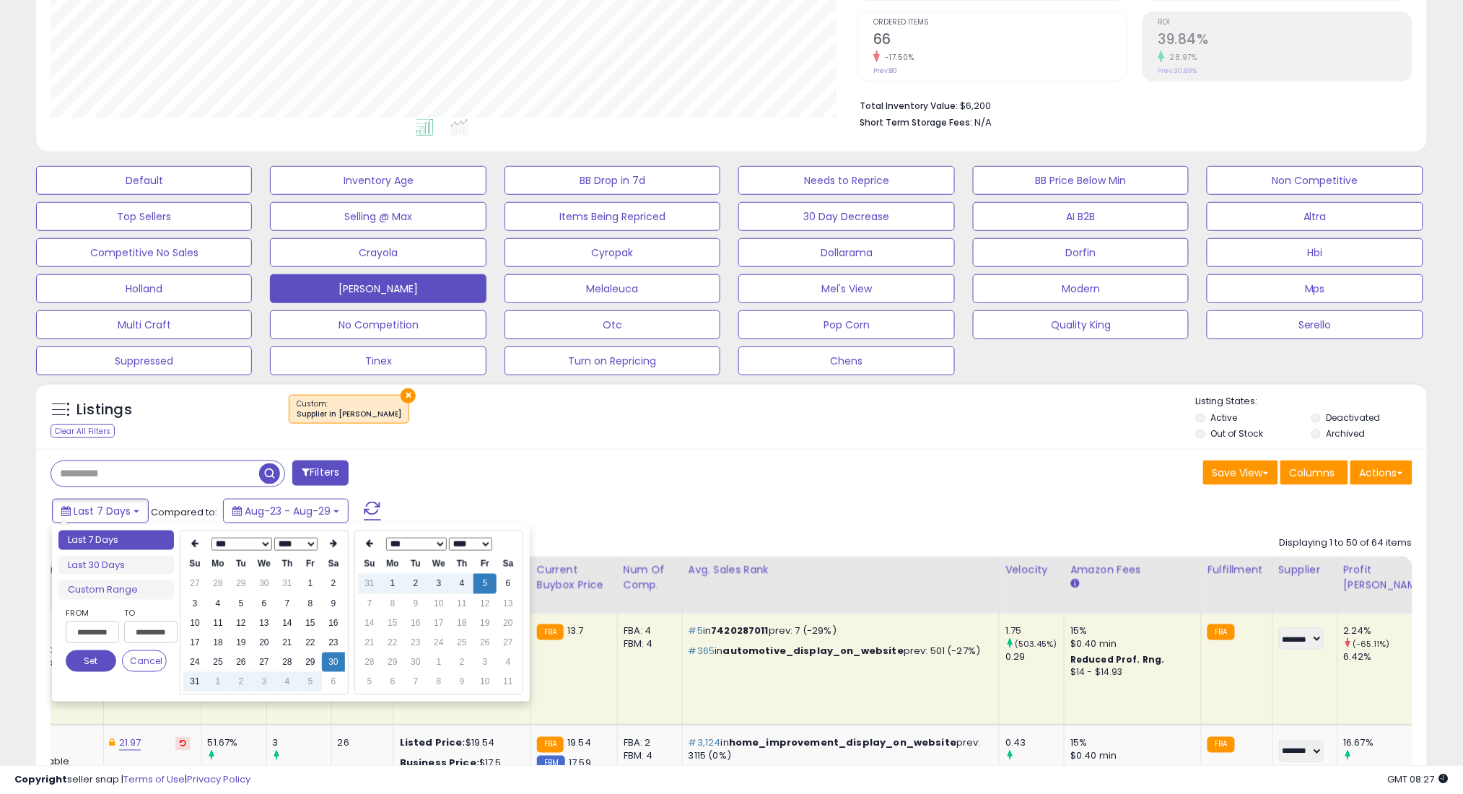
click at [231, 546] on select "*** *** *** *** *** *** *** *** ***" at bounding box center [241, 544] width 61 height 13
click at [260, 582] on td "1" at bounding box center [264, 583] width 23 height 19
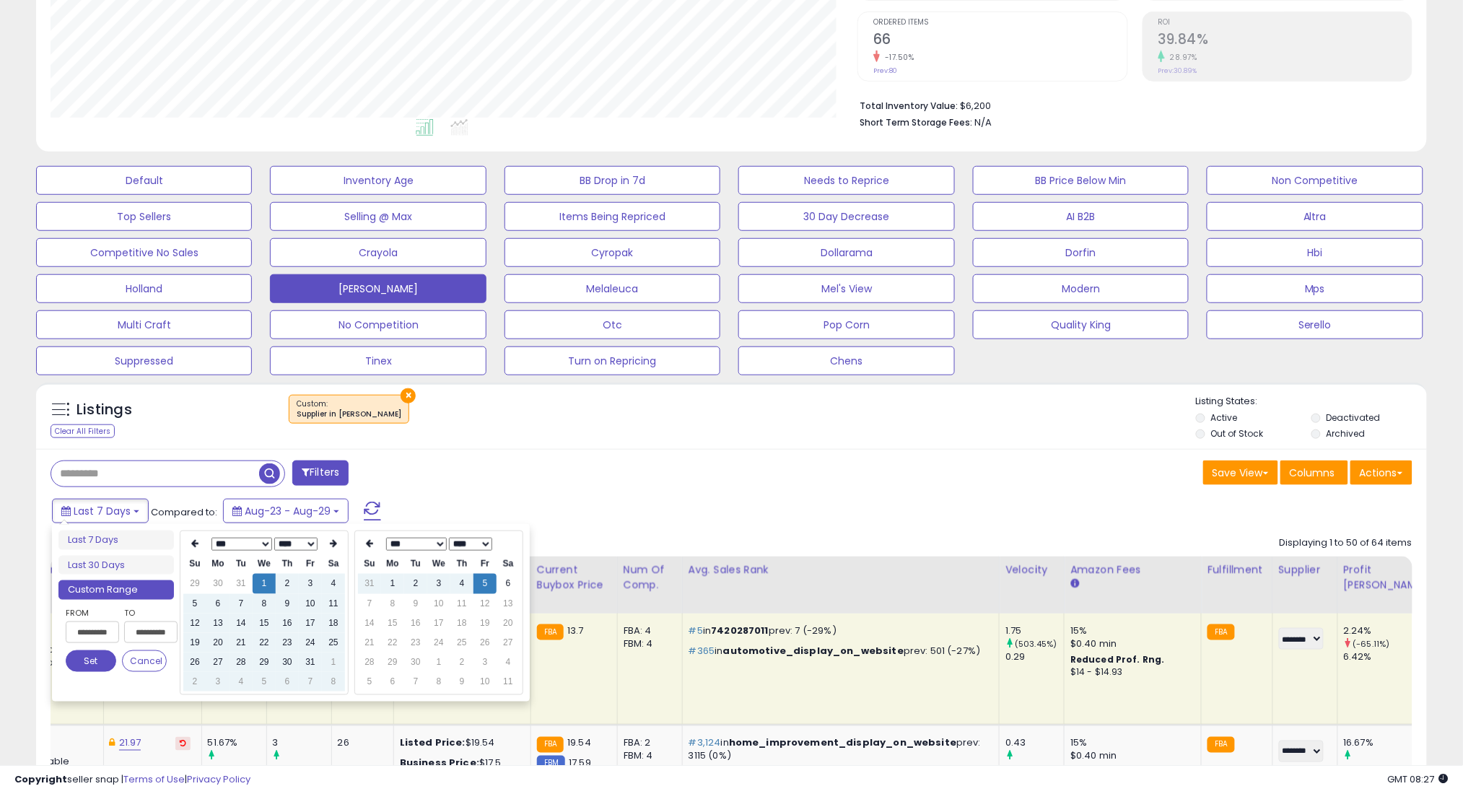
type input "**********"
drag, startPoint x: 90, startPoint y: 665, endPoint x: 302, endPoint y: 610, distance: 218.4
click at [91, 664] on button "Set" at bounding box center [91, 661] width 51 height 22
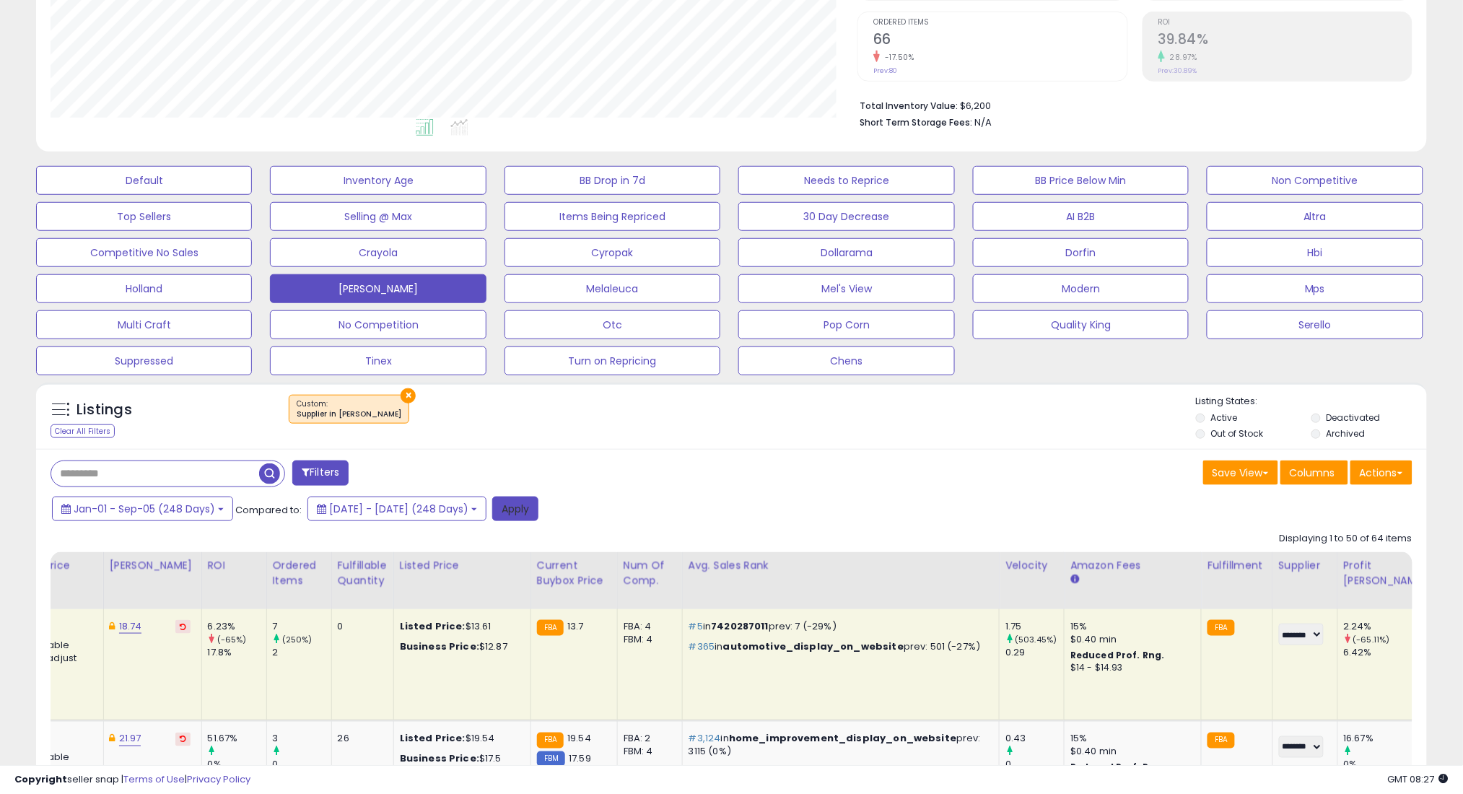
click at [538, 514] on button "Apply" at bounding box center [515, 508] width 46 height 25
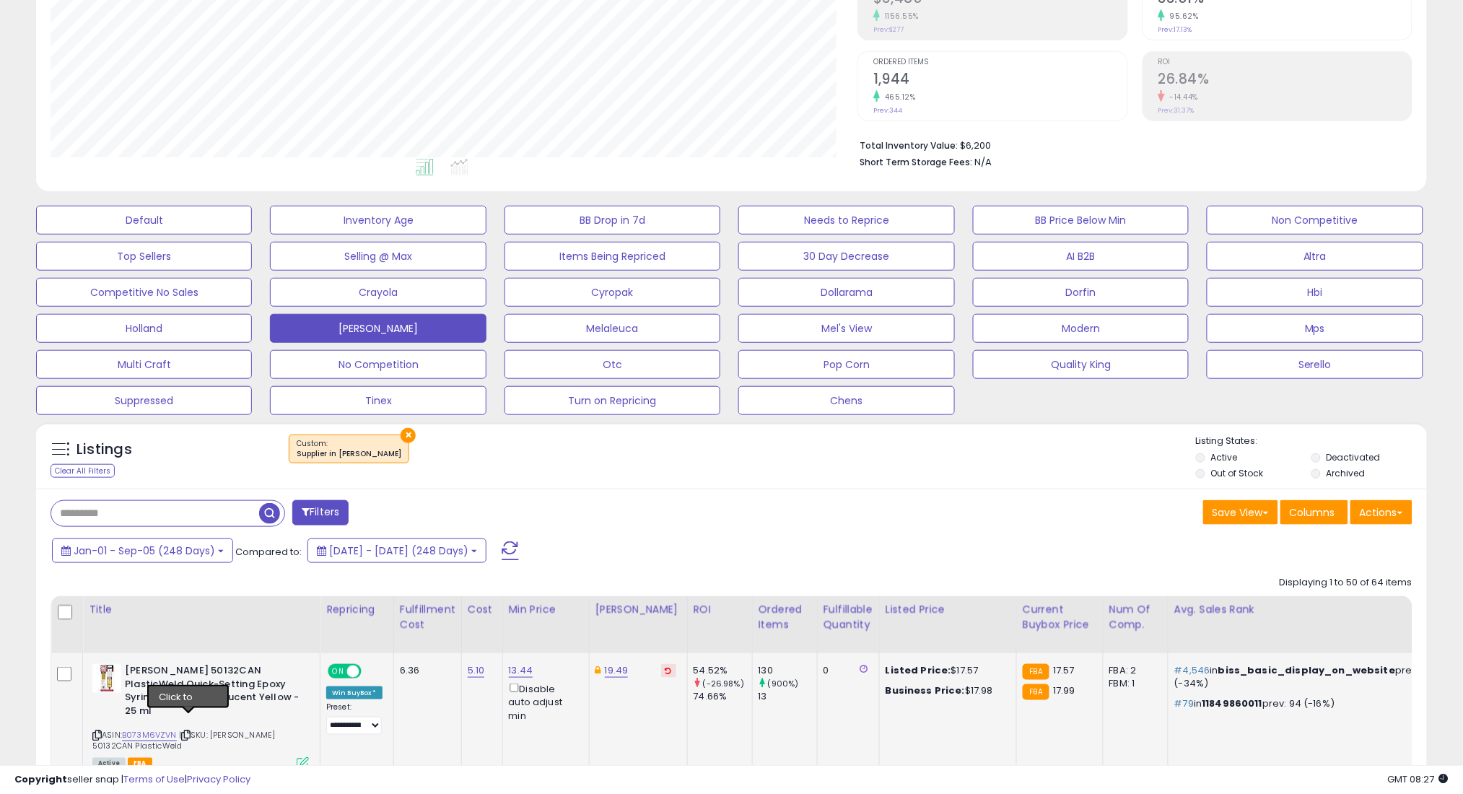
click at [190, 731] on icon at bounding box center [185, 735] width 9 height 8
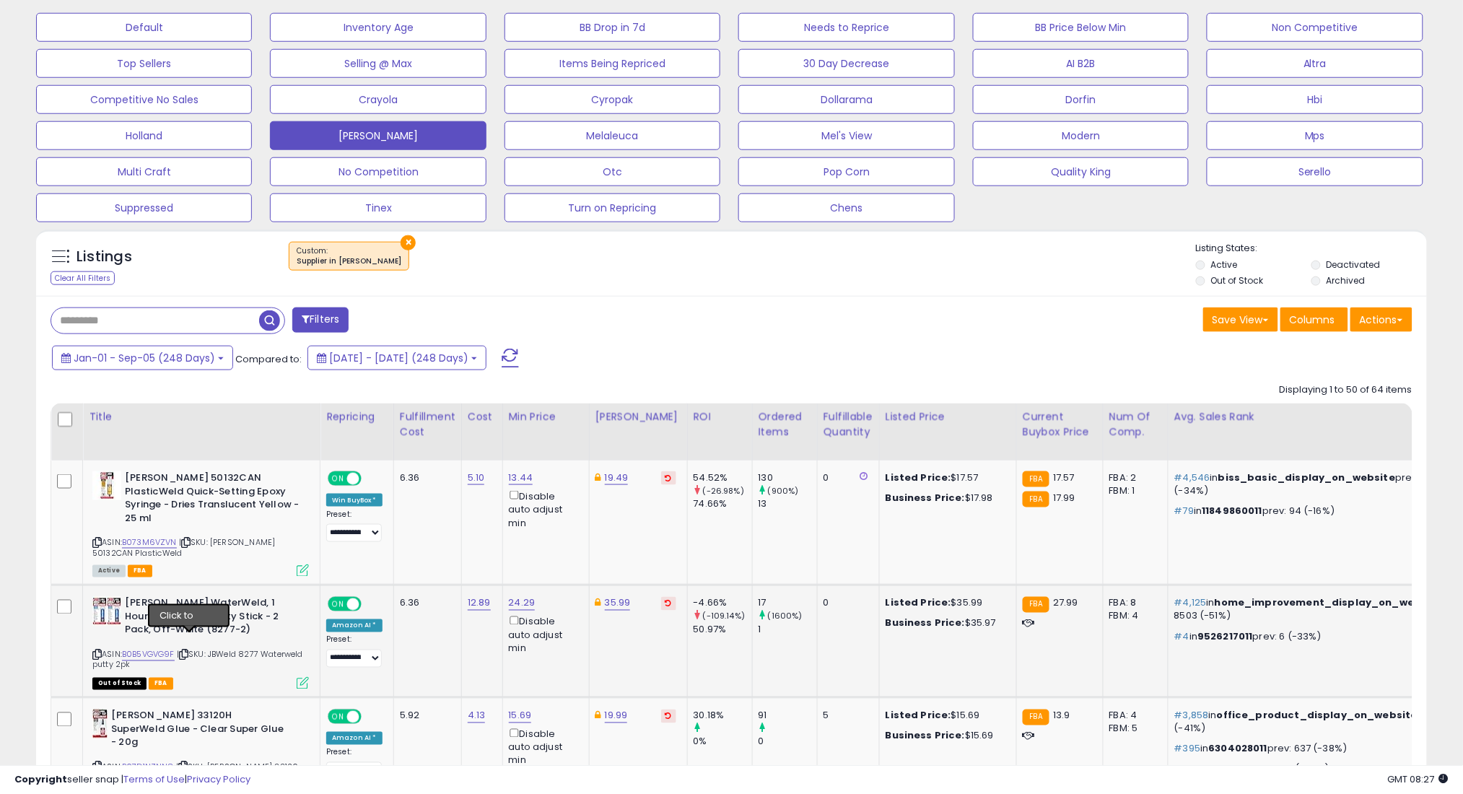
click at [188, 651] on icon at bounding box center [183, 655] width 9 height 8
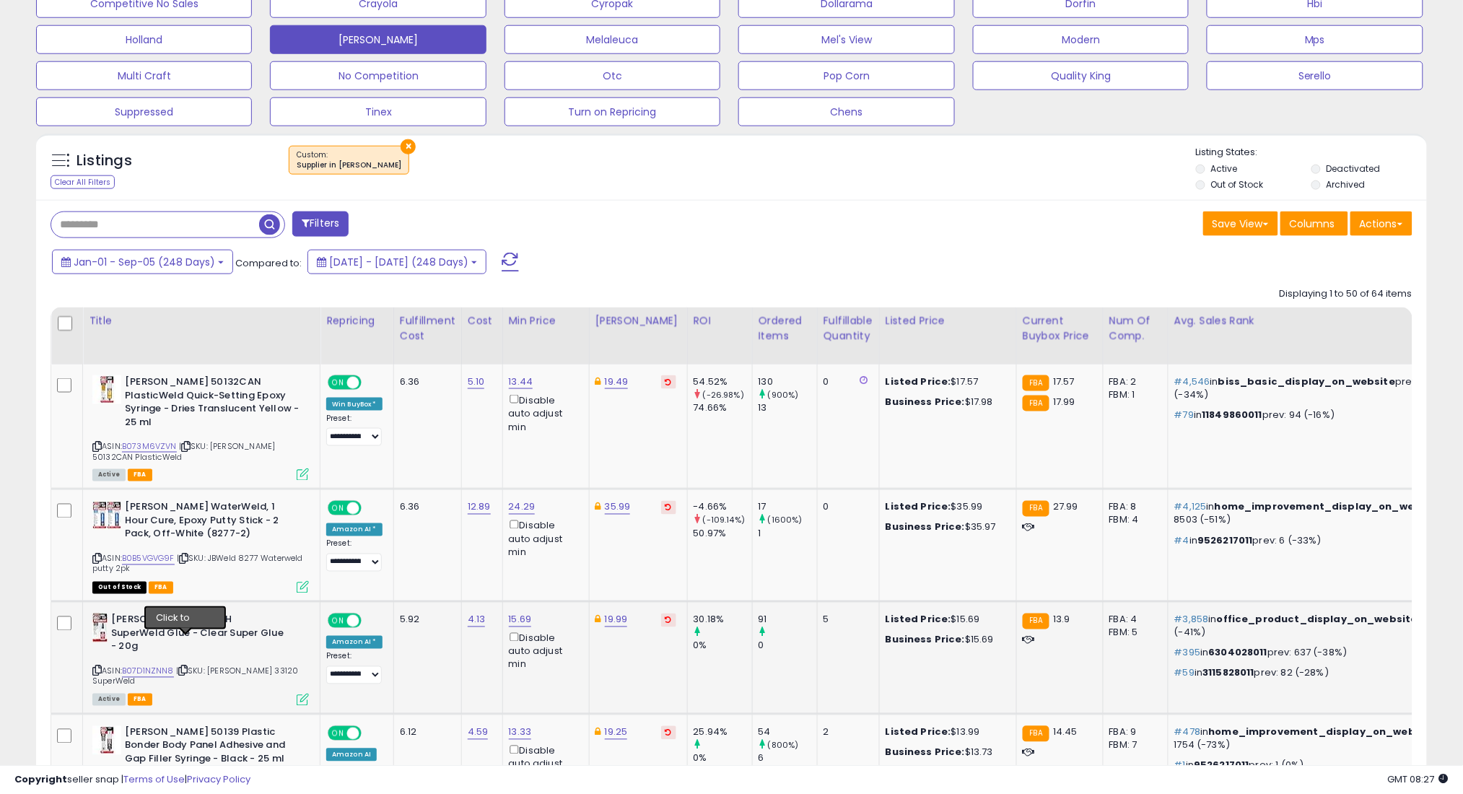
click at [183, 667] on icon at bounding box center [182, 671] width 9 height 8
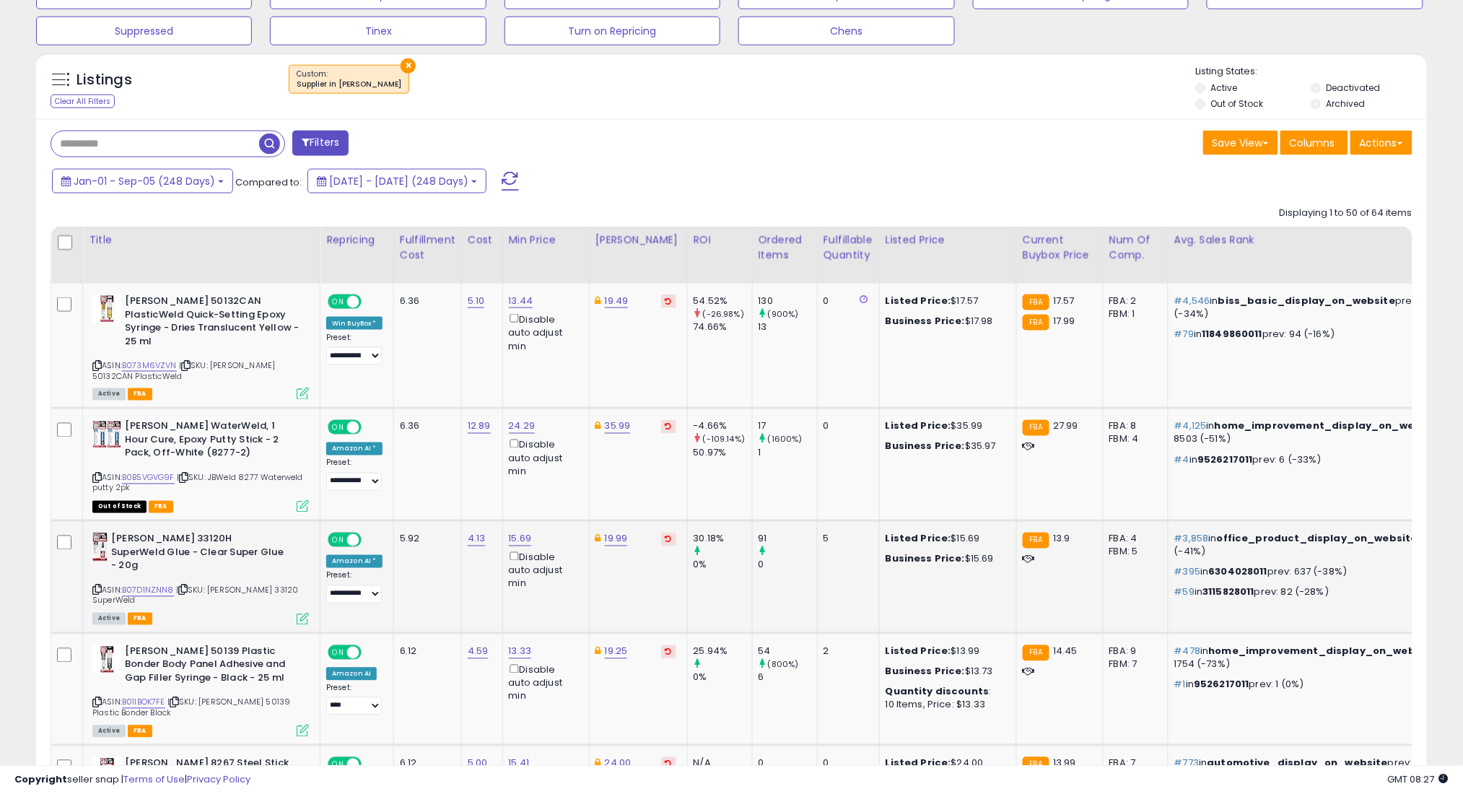
scroll to position [634, 0]
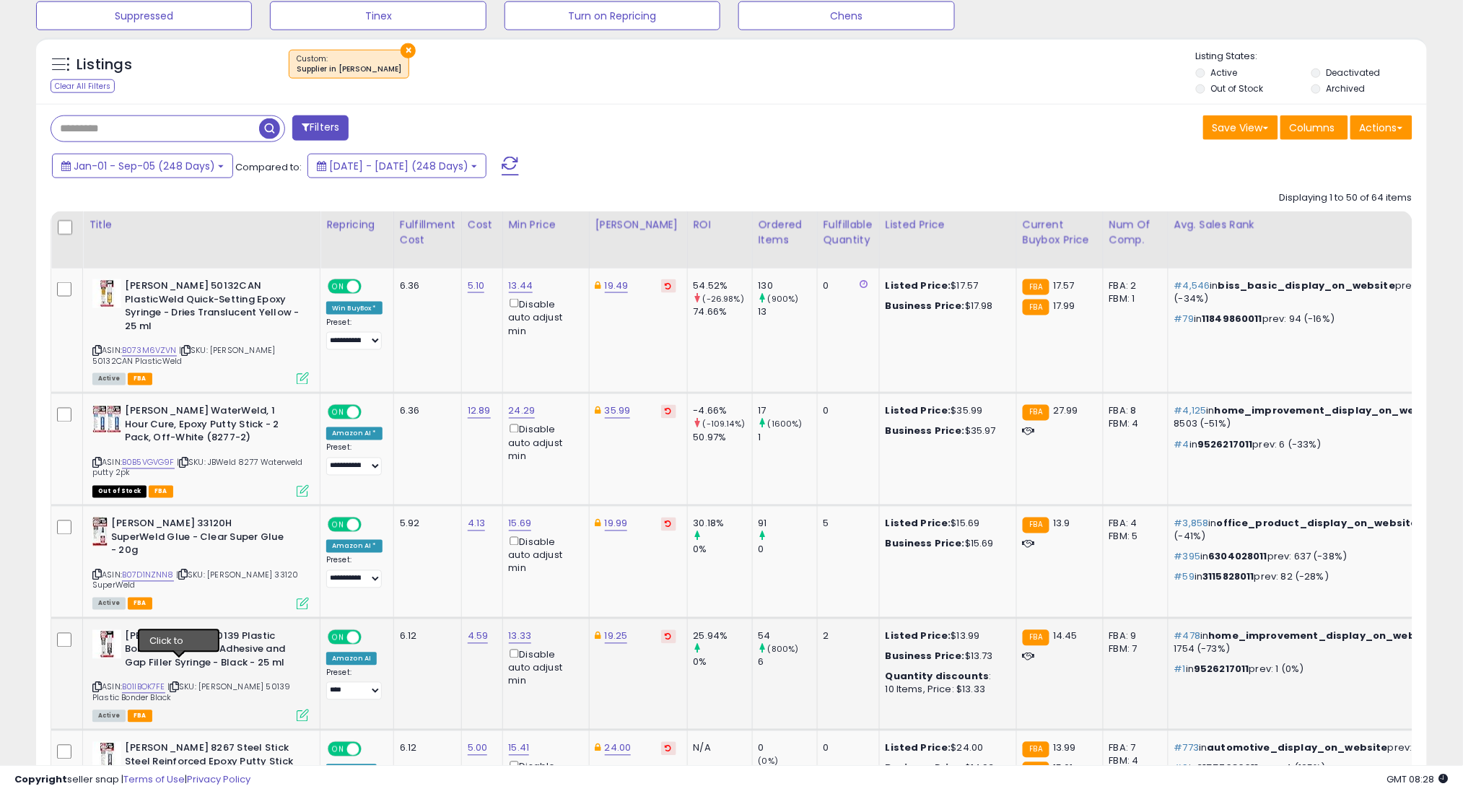
click at [179, 683] on icon at bounding box center [174, 687] width 9 height 8
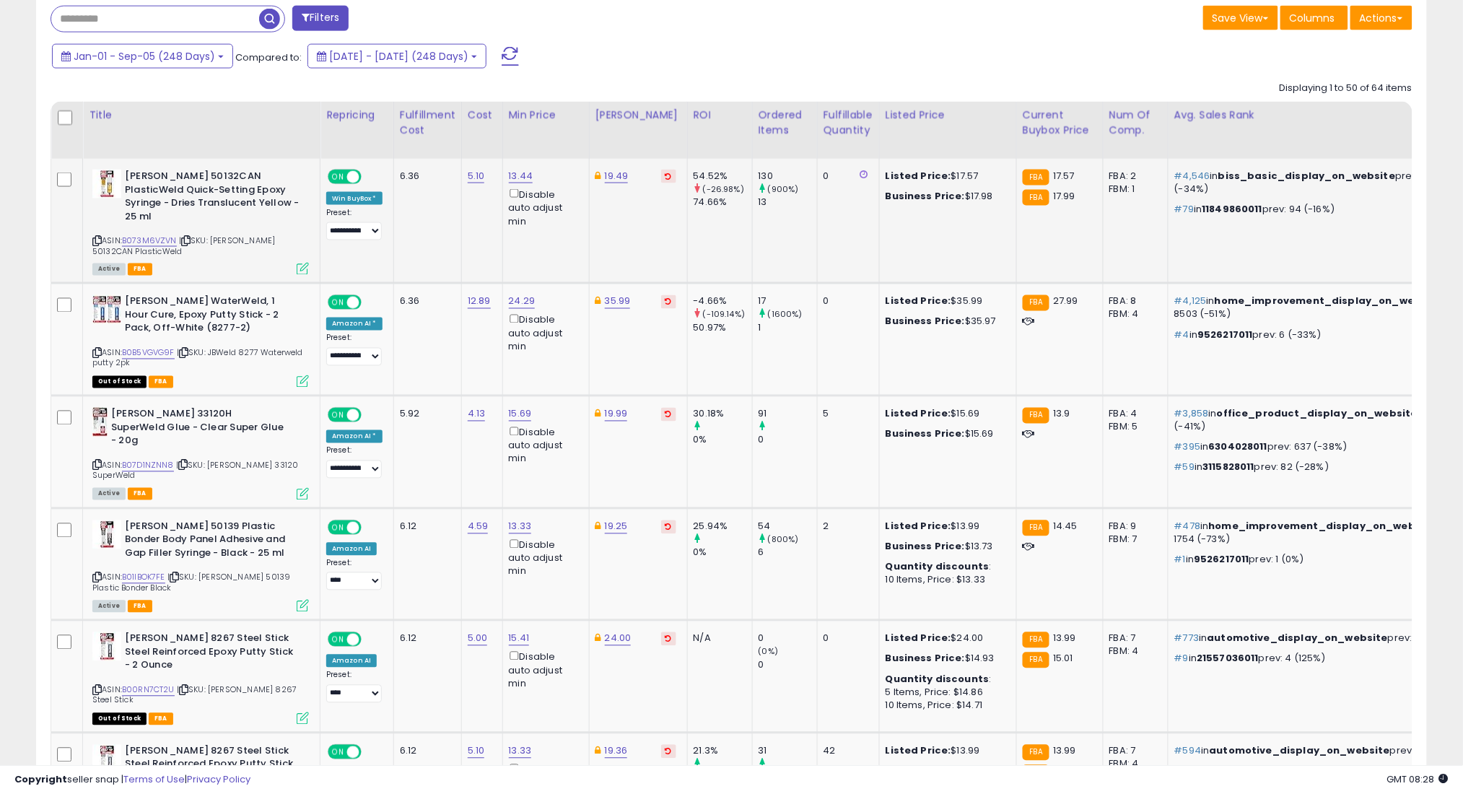
scroll to position [826, 0]
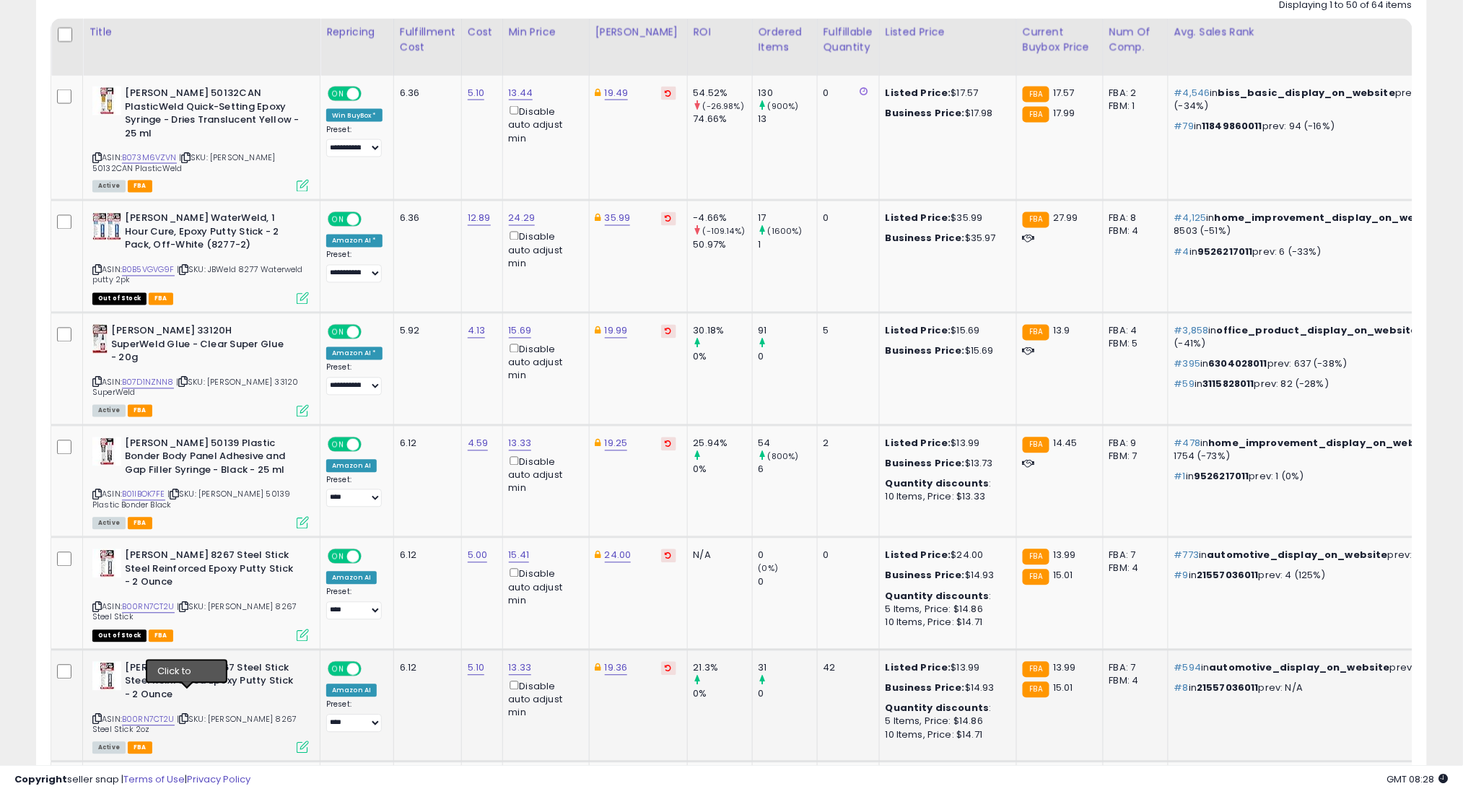
click at [185, 715] on icon at bounding box center [183, 719] width 9 height 8
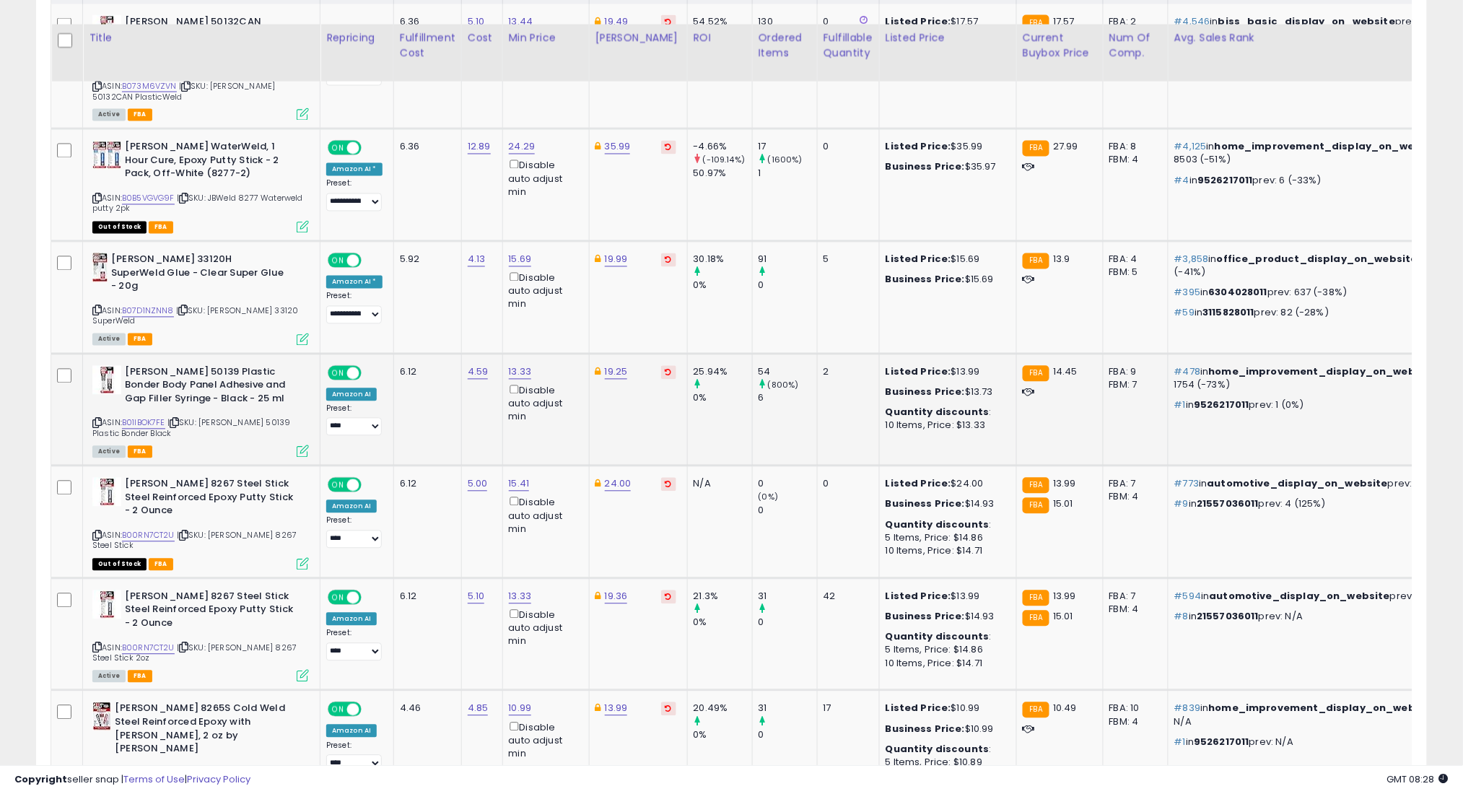
scroll to position [922, 0]
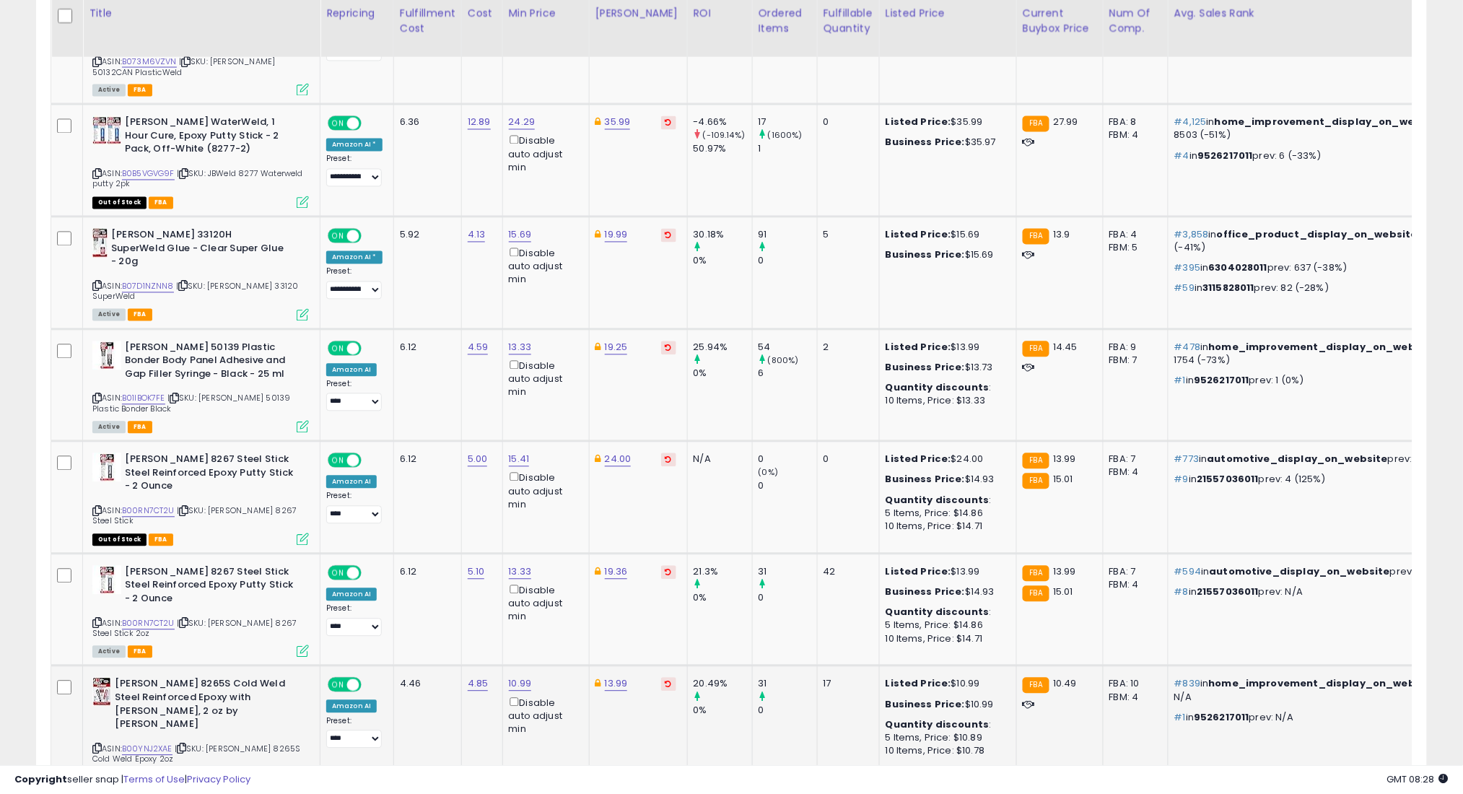
click at [185, 745] on icon at bounding box center [181, 749] width 9 height 8
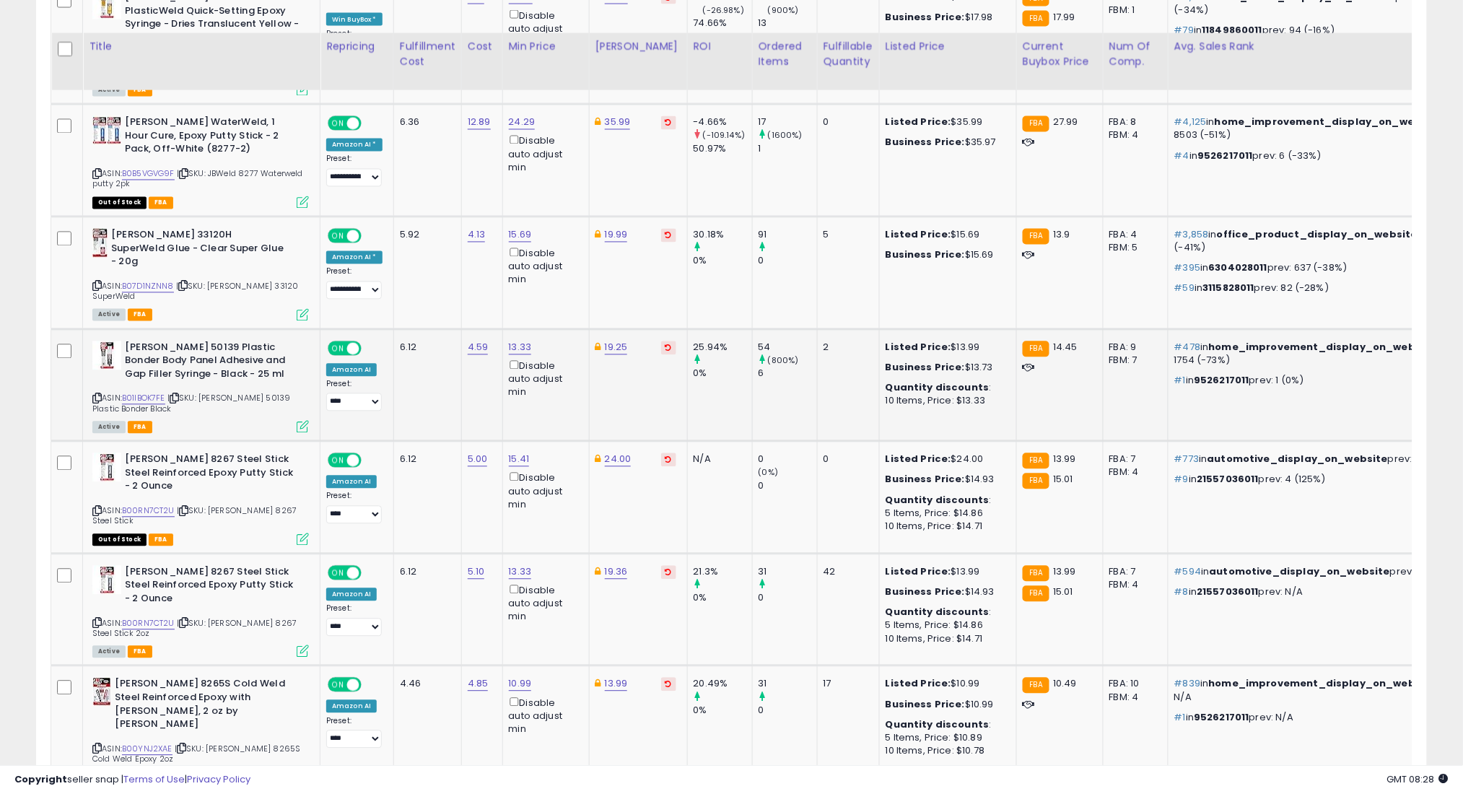
scroll to position [1019, 0]
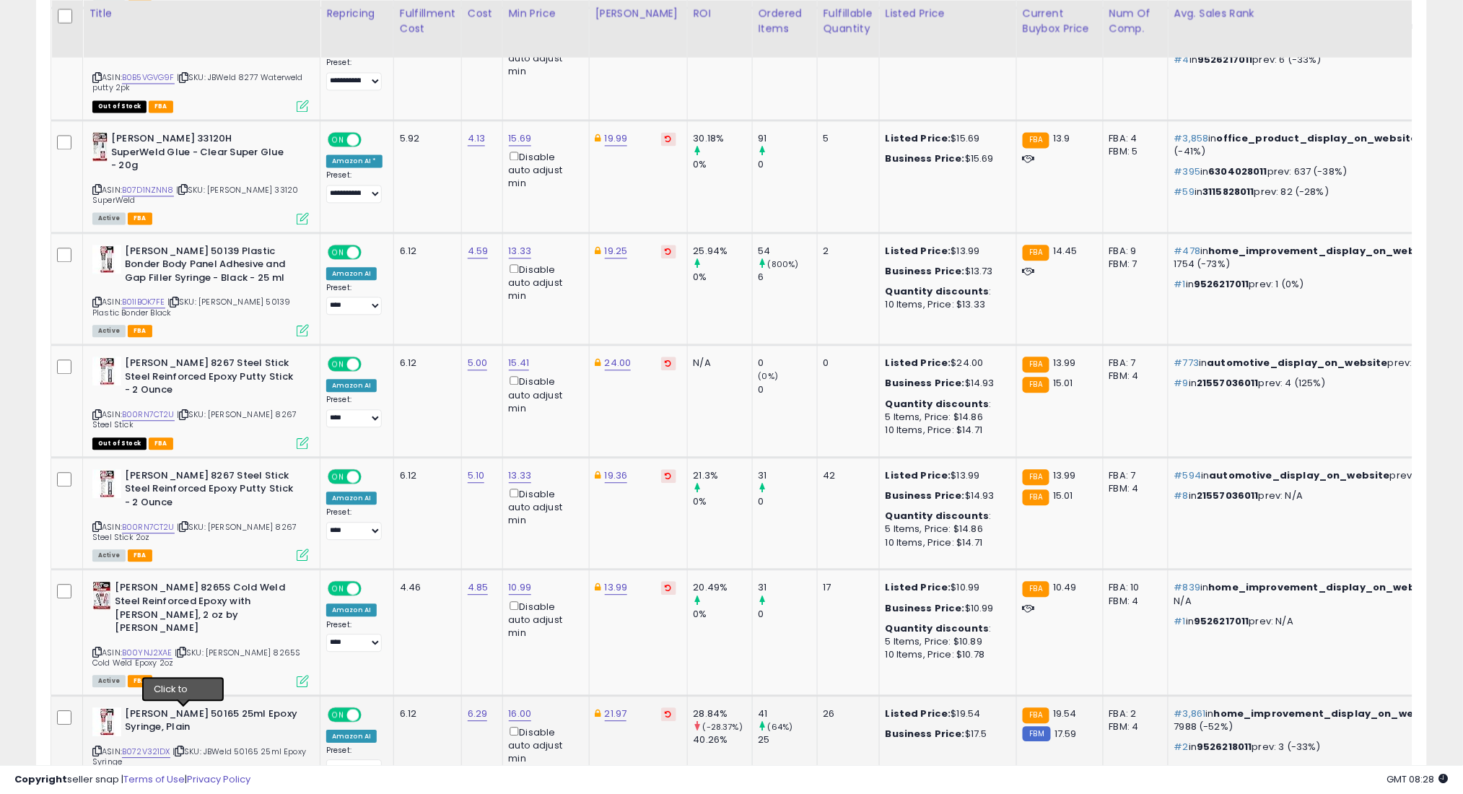
click at [182, 747] on icon at bounding box center [179, 751] width 9 height 8
click at [184, 747] on icon at bounding box center [179, 751] width 9 height 8
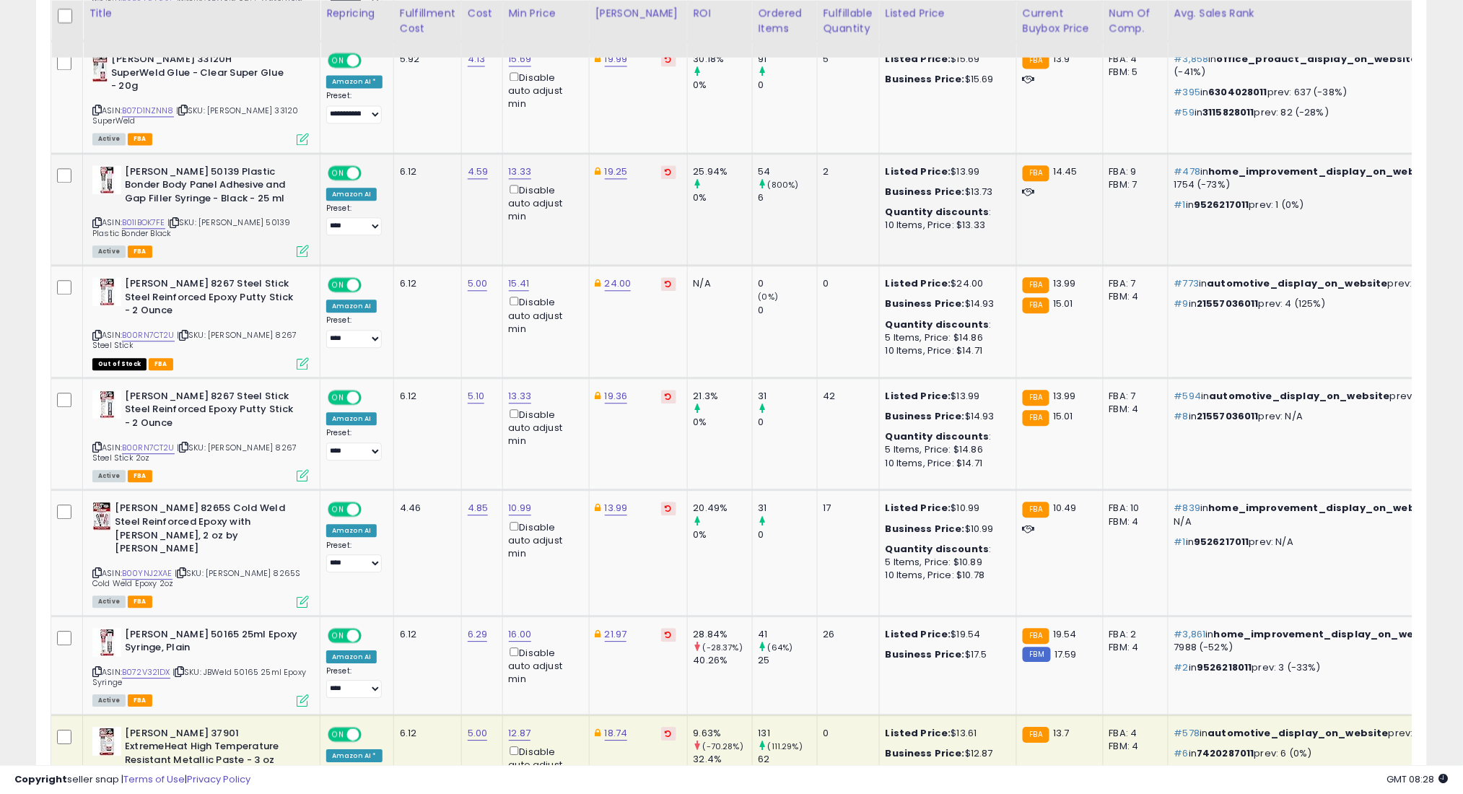
scroll to position [1115, 0]
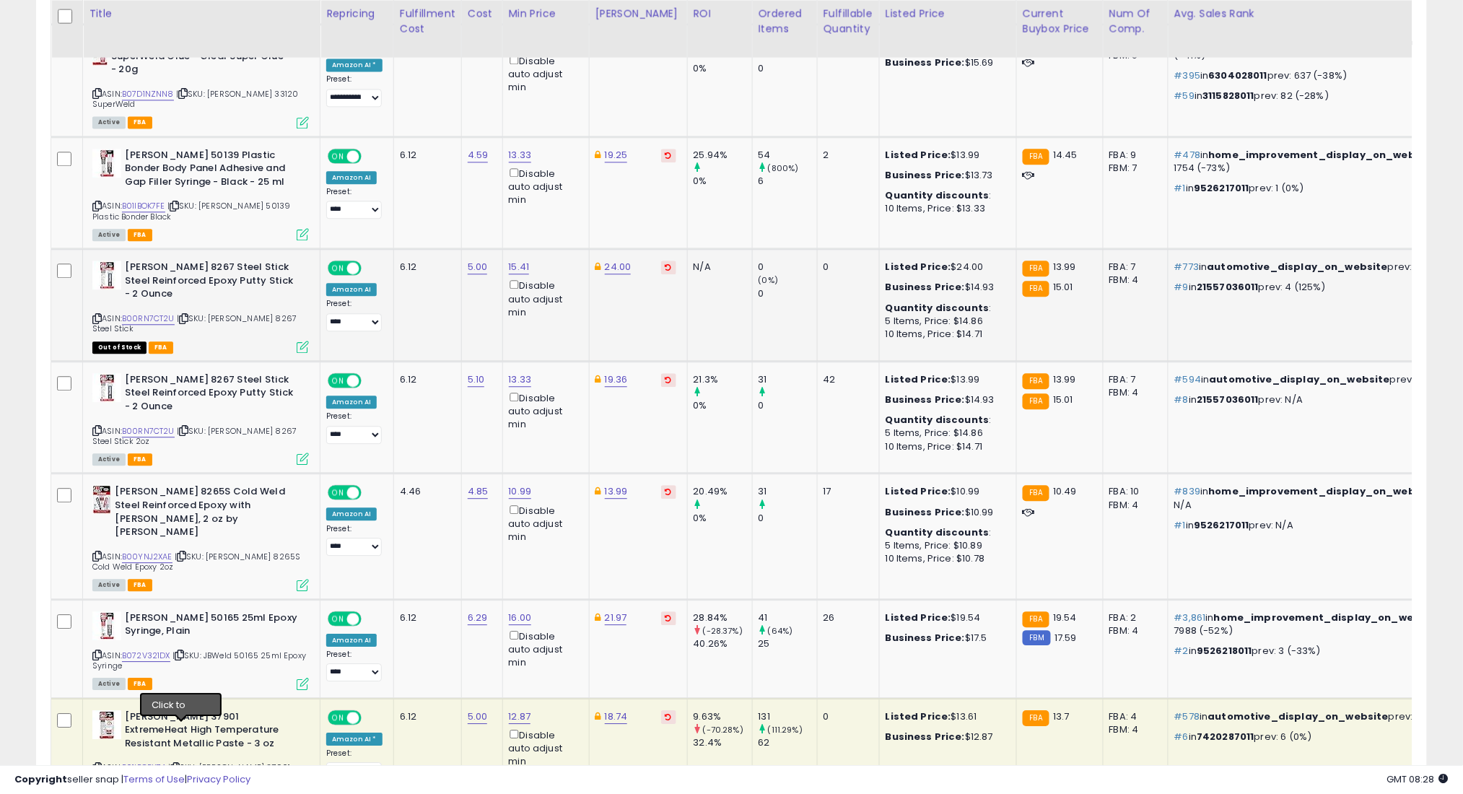
drag, startPoint x: 180, startPoint y: 731, endPoint x: 200, endPoint y: 306, distance: 425.5
click at [180, 763] on icon at bounding box center [174, 767] width 9 height 8
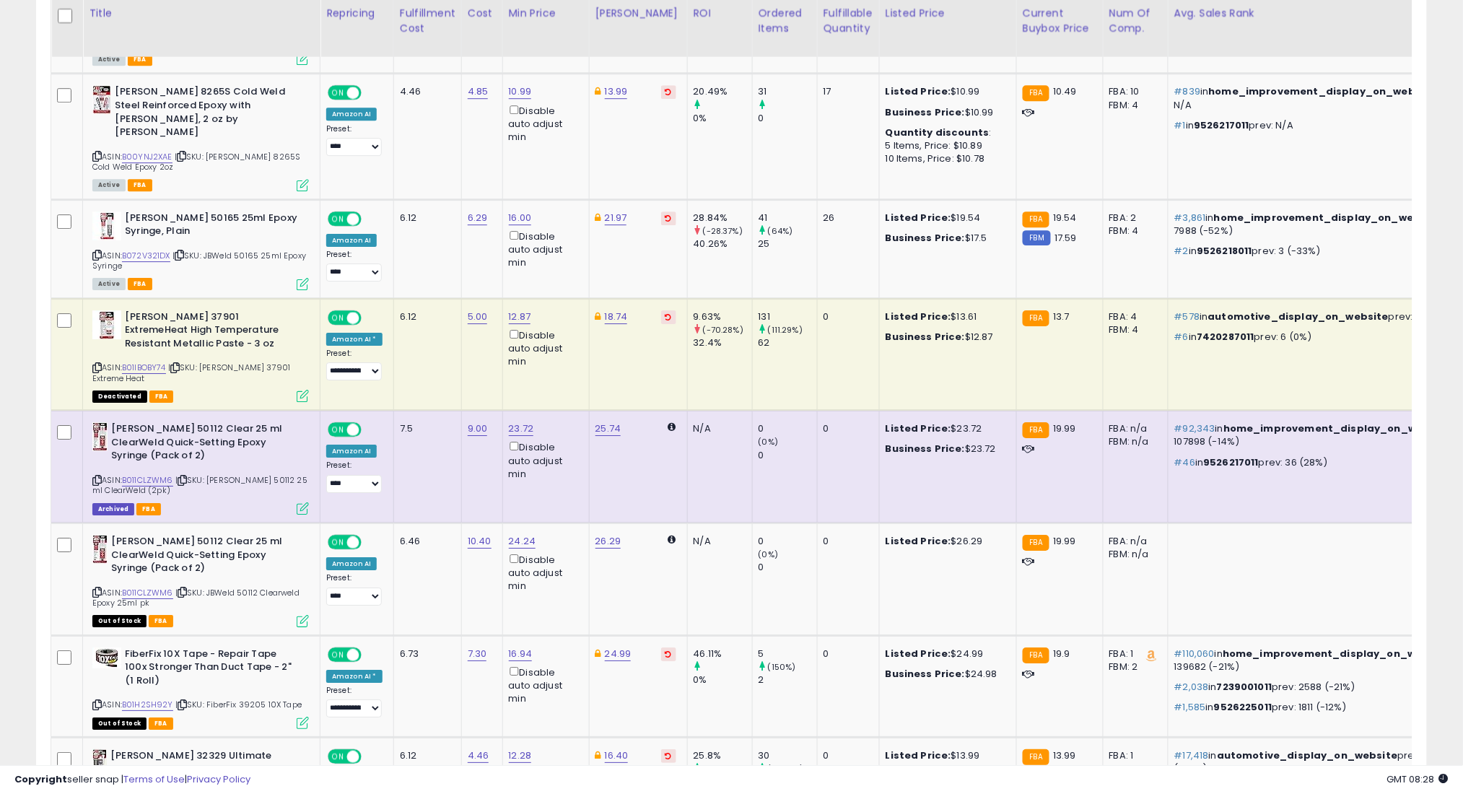
scroll to position [1596, 0]
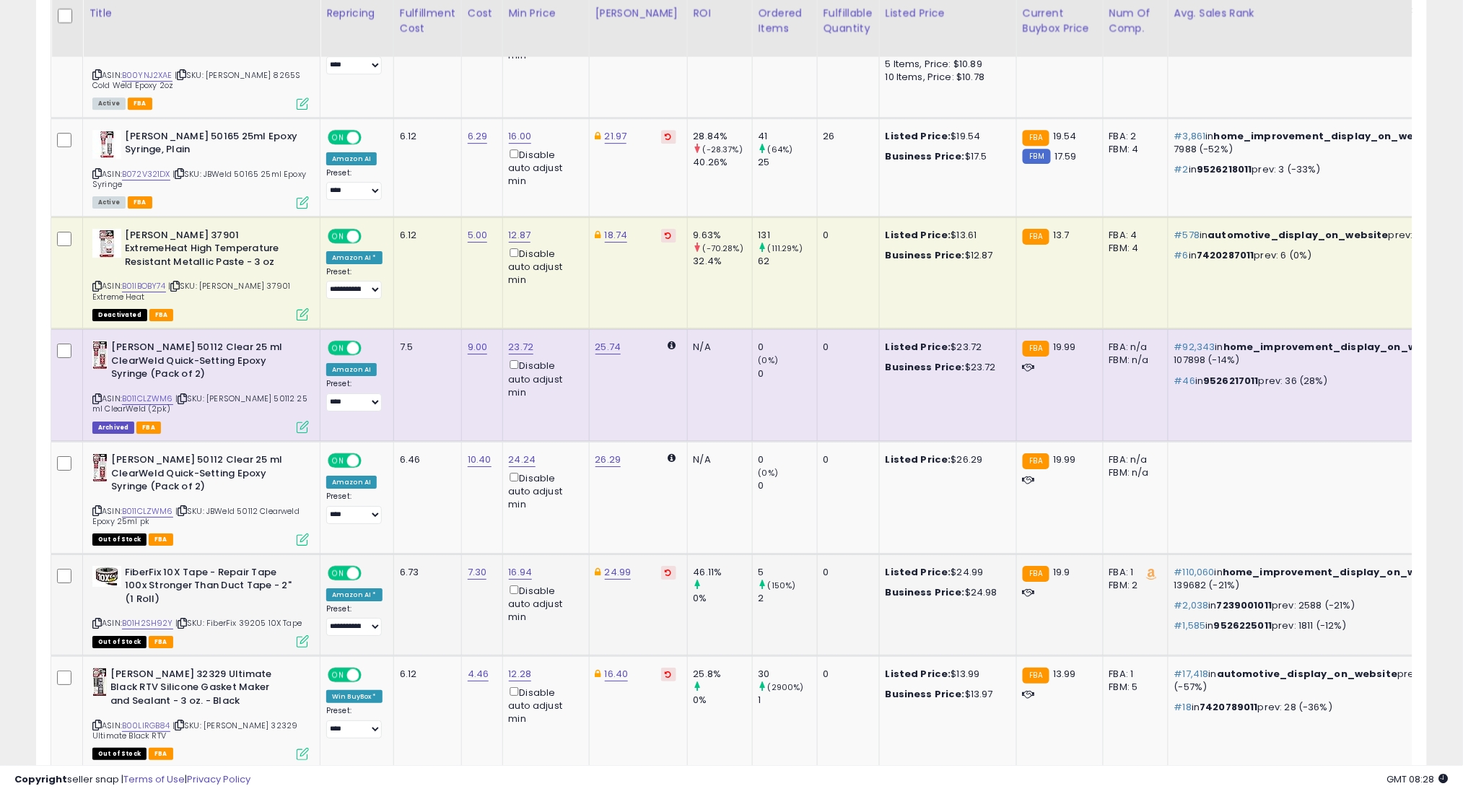
click at [183, 619] on icon at bounding box center [182, 623] width 9 height 8
click at [183, 721] on icon at bounding box center [179, 725] width 9 height 8
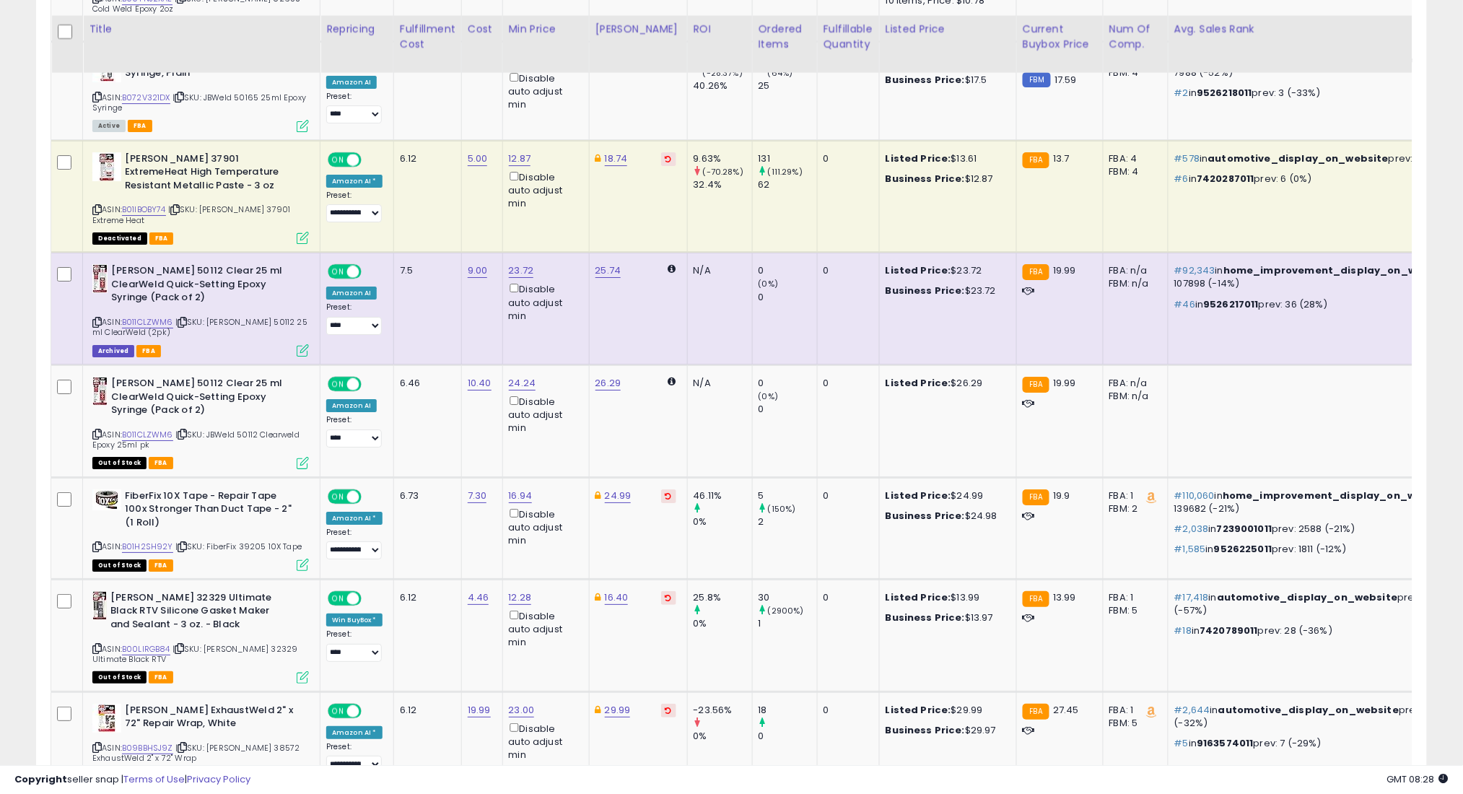
scroll to position [1692, 0]
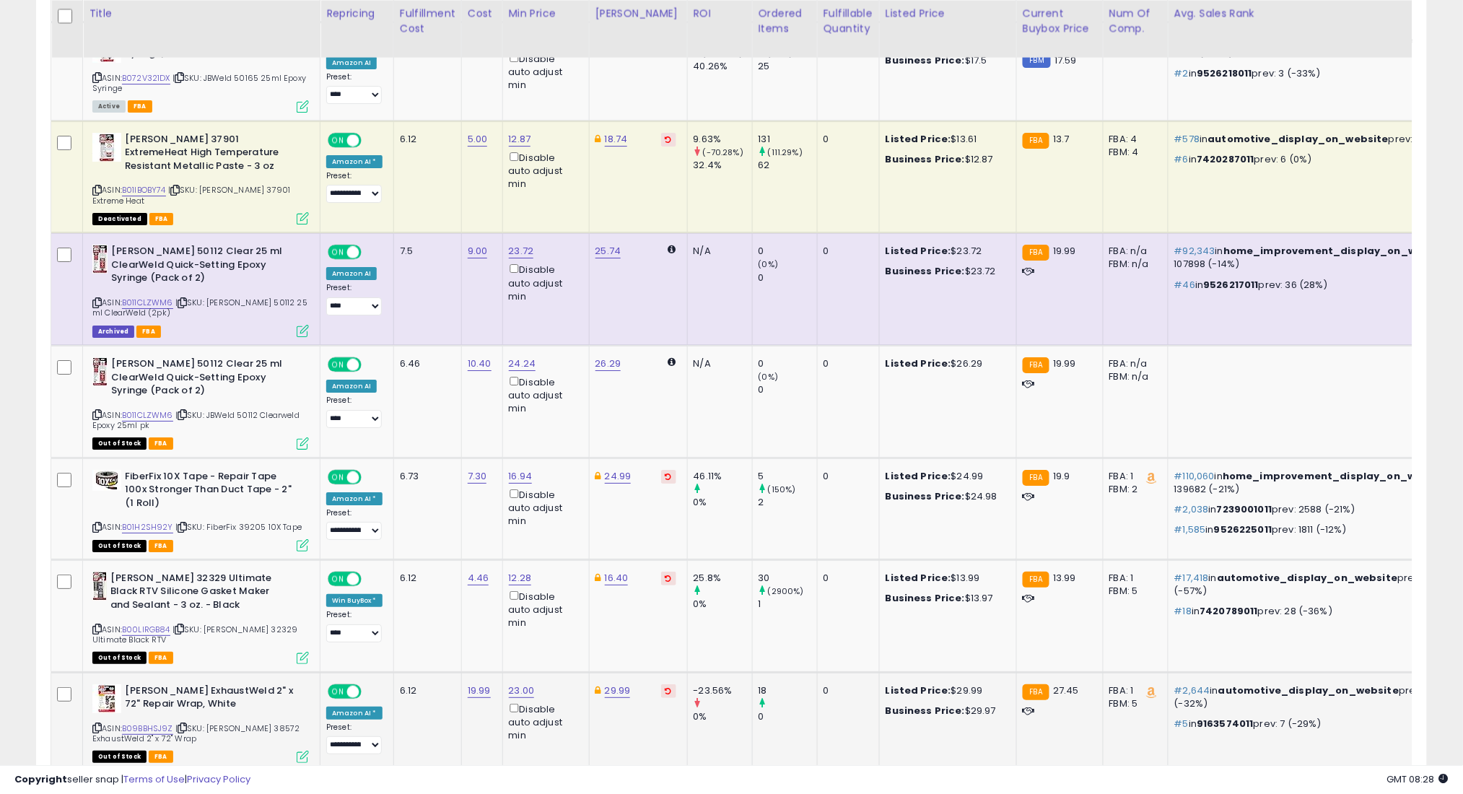
click at [185, 724] on icon at bounding box center [182, 728] width 9 height 8
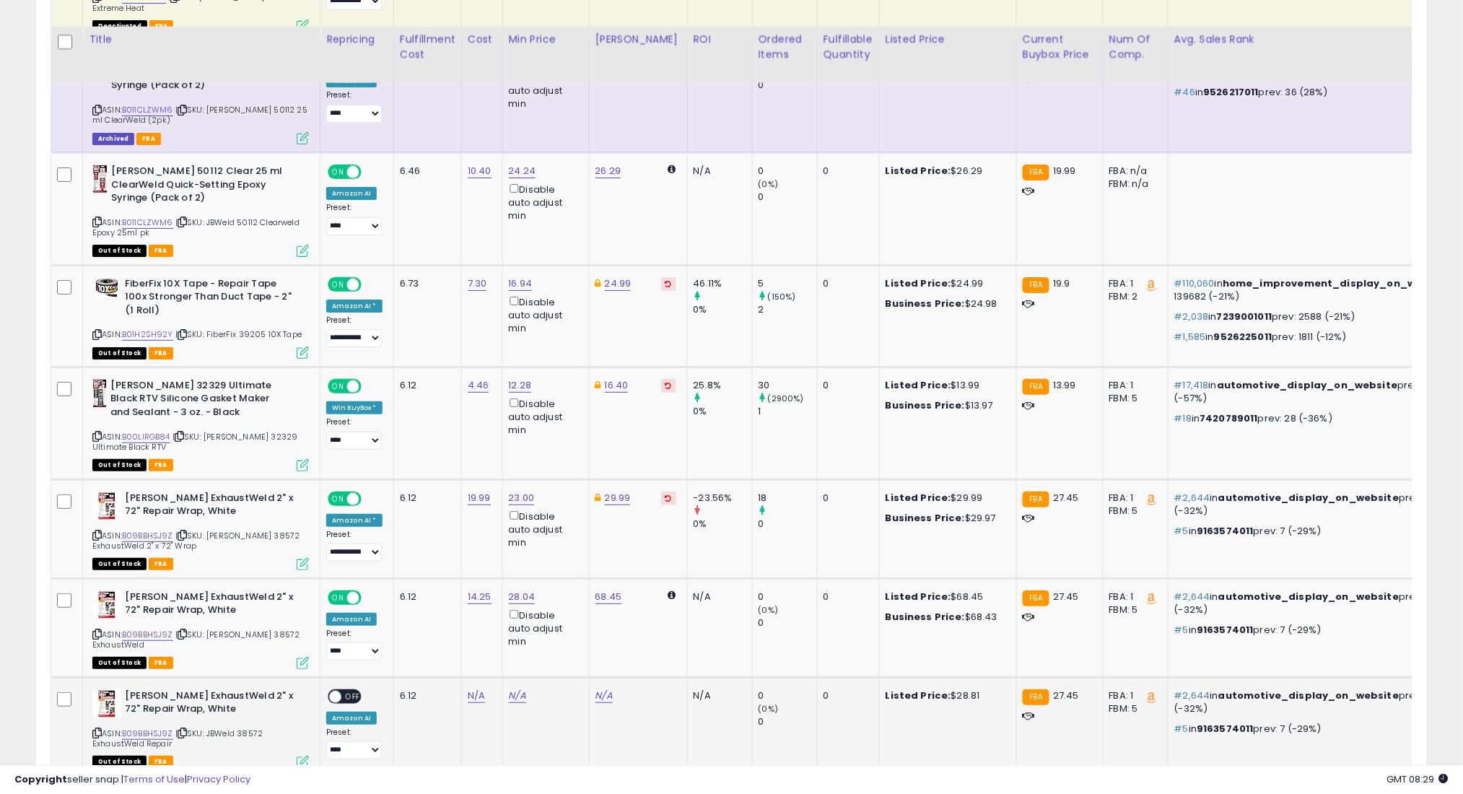
scroll to position [1981, 0]
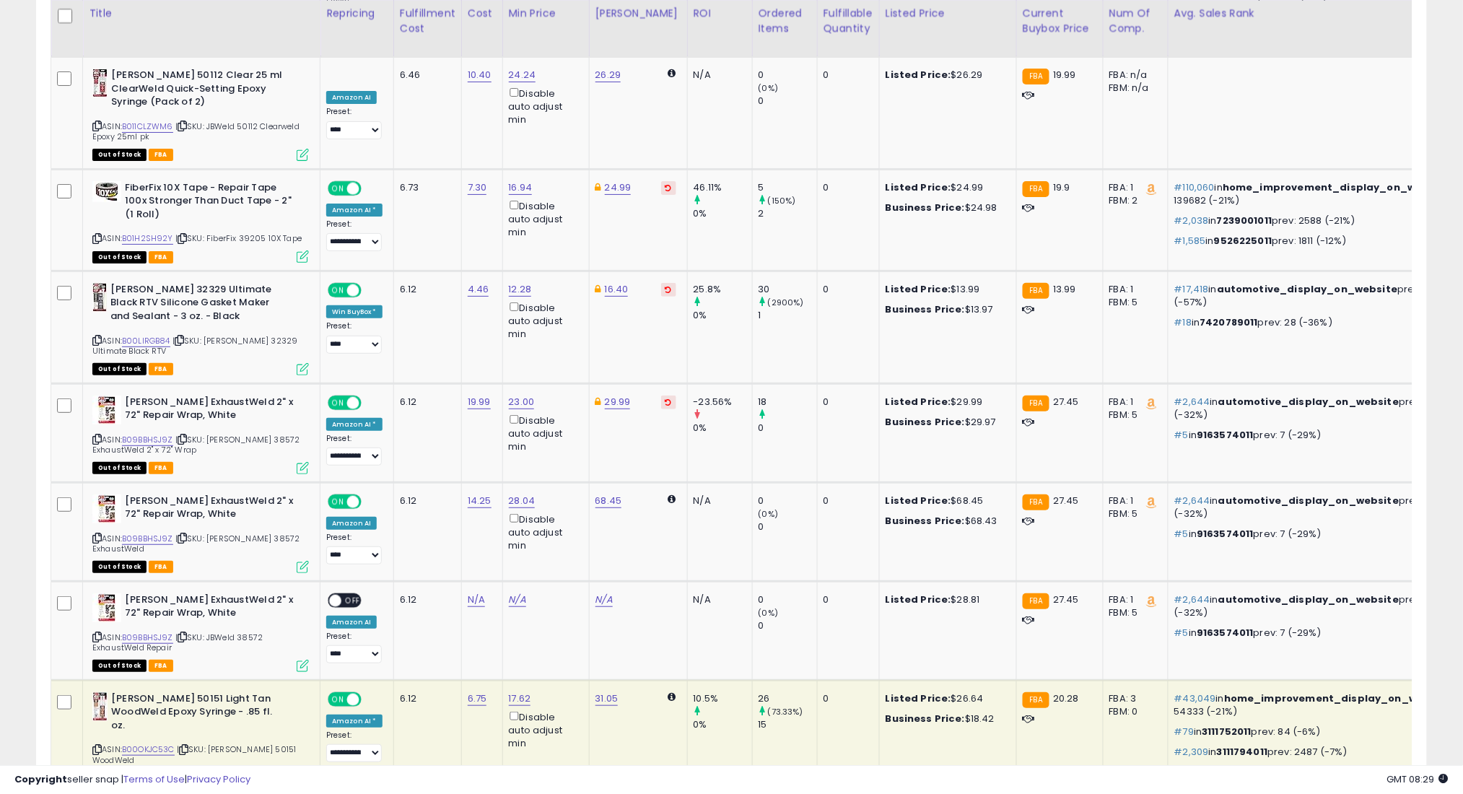
click at [188, 745] on icon at bounding box center [183, 749] width 9 height 8
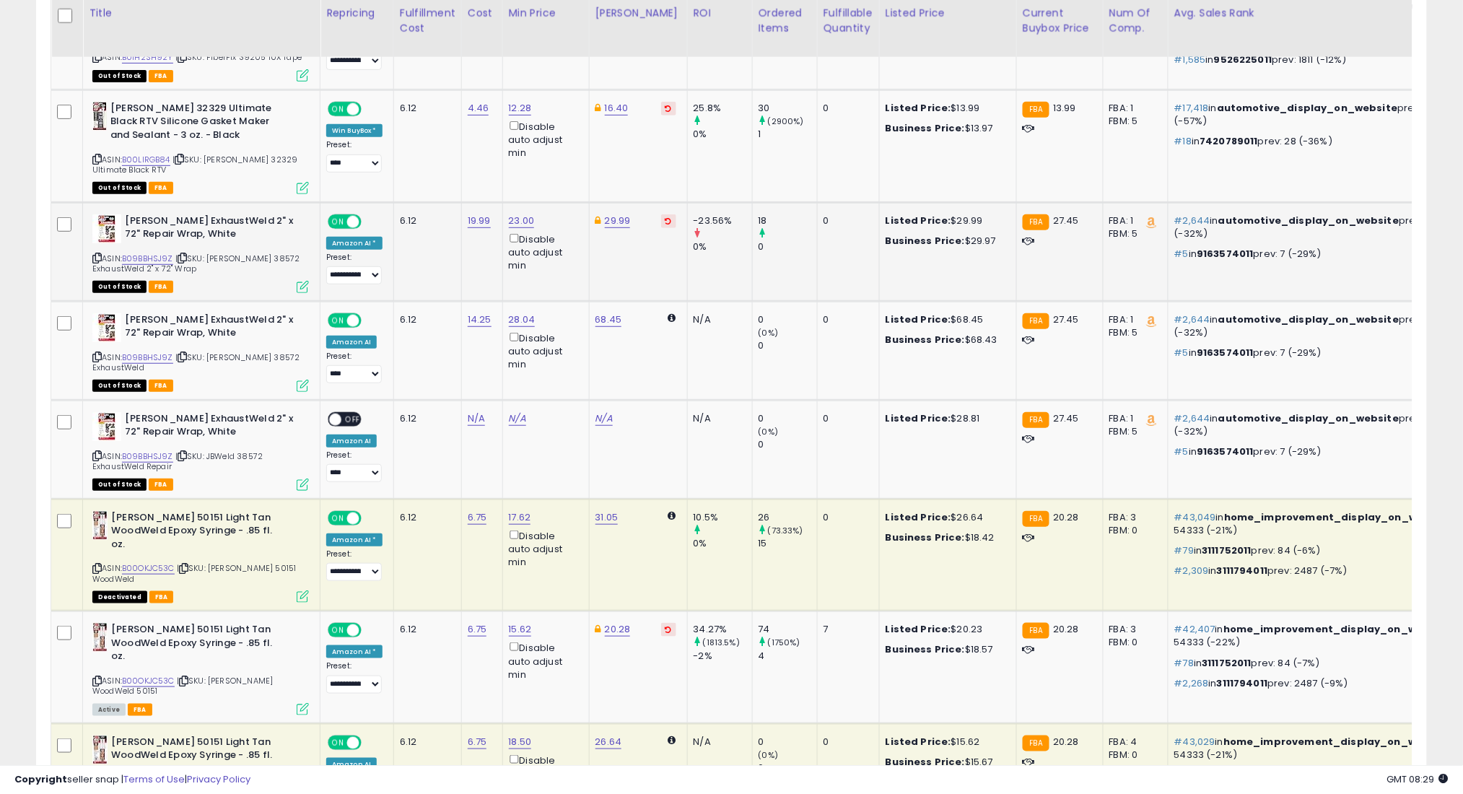
scroll to position [2174, 0]
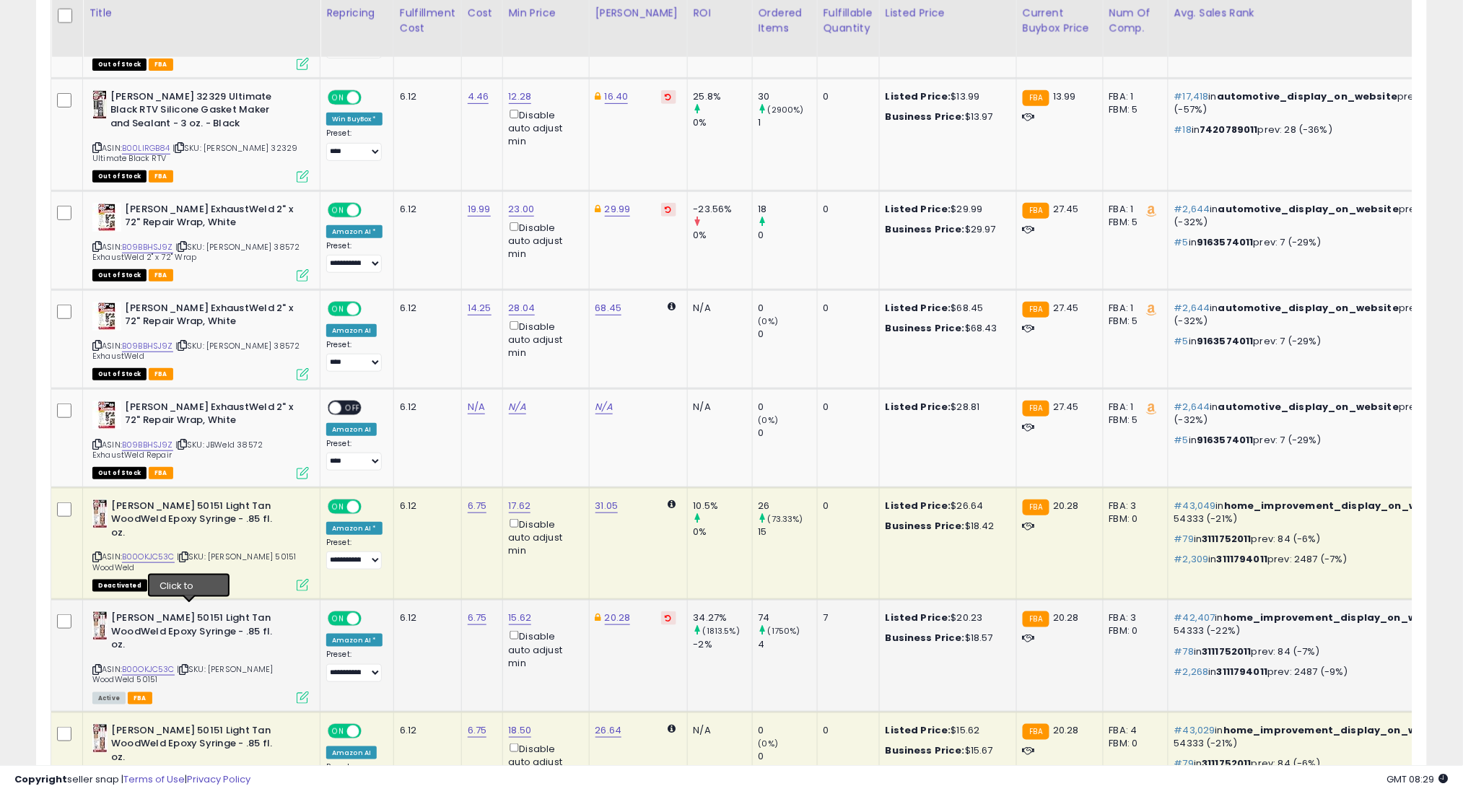
click at [185, 665] on icon at bounding box center [183, 669] width 9 height 8
click at [188, 665] on icon at bounding box center [183, 669] width 9 height 8
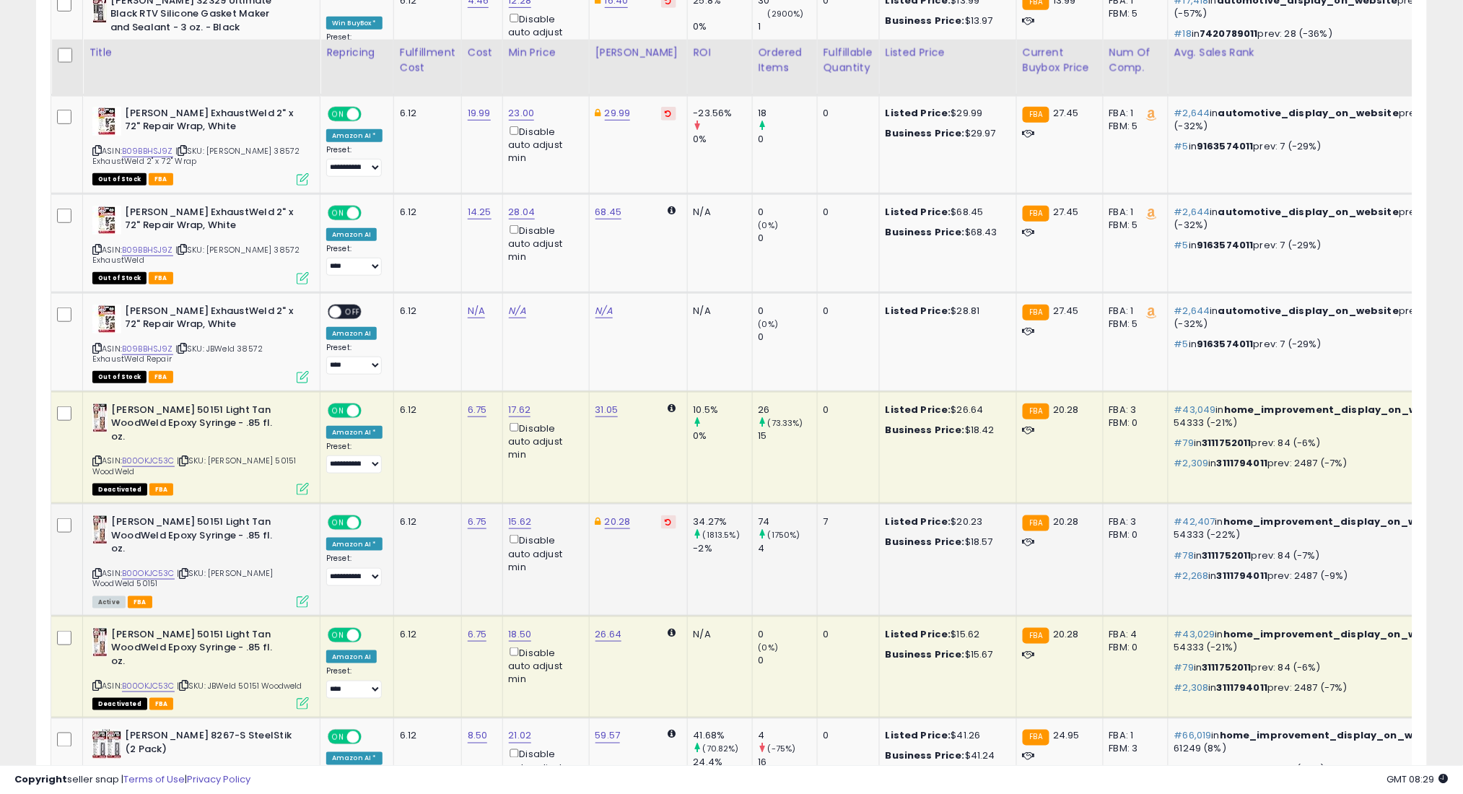
scroll to position [2366, 0]
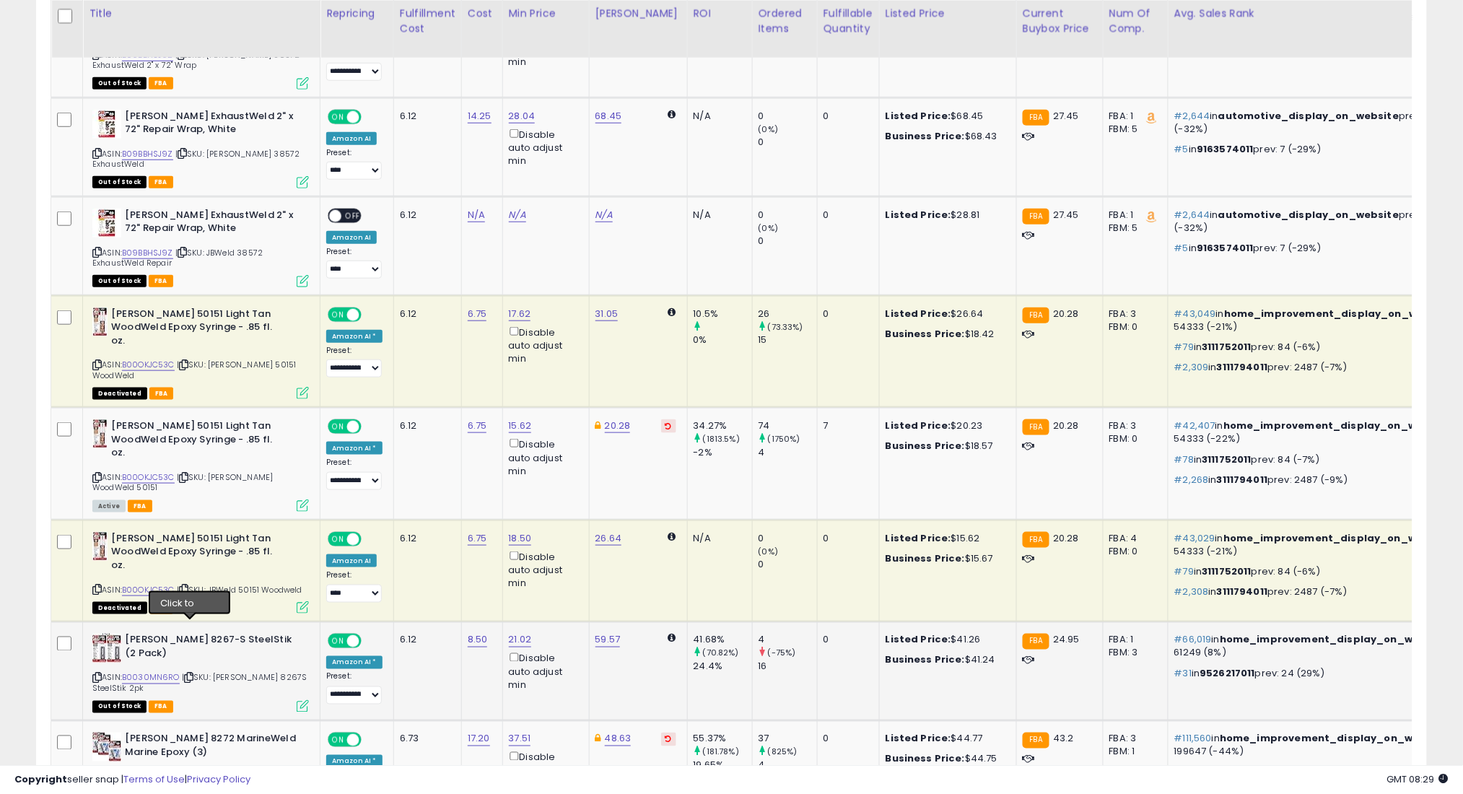
click at [190, 674] on icon at bounding box center [188, 678] width 9 height 8
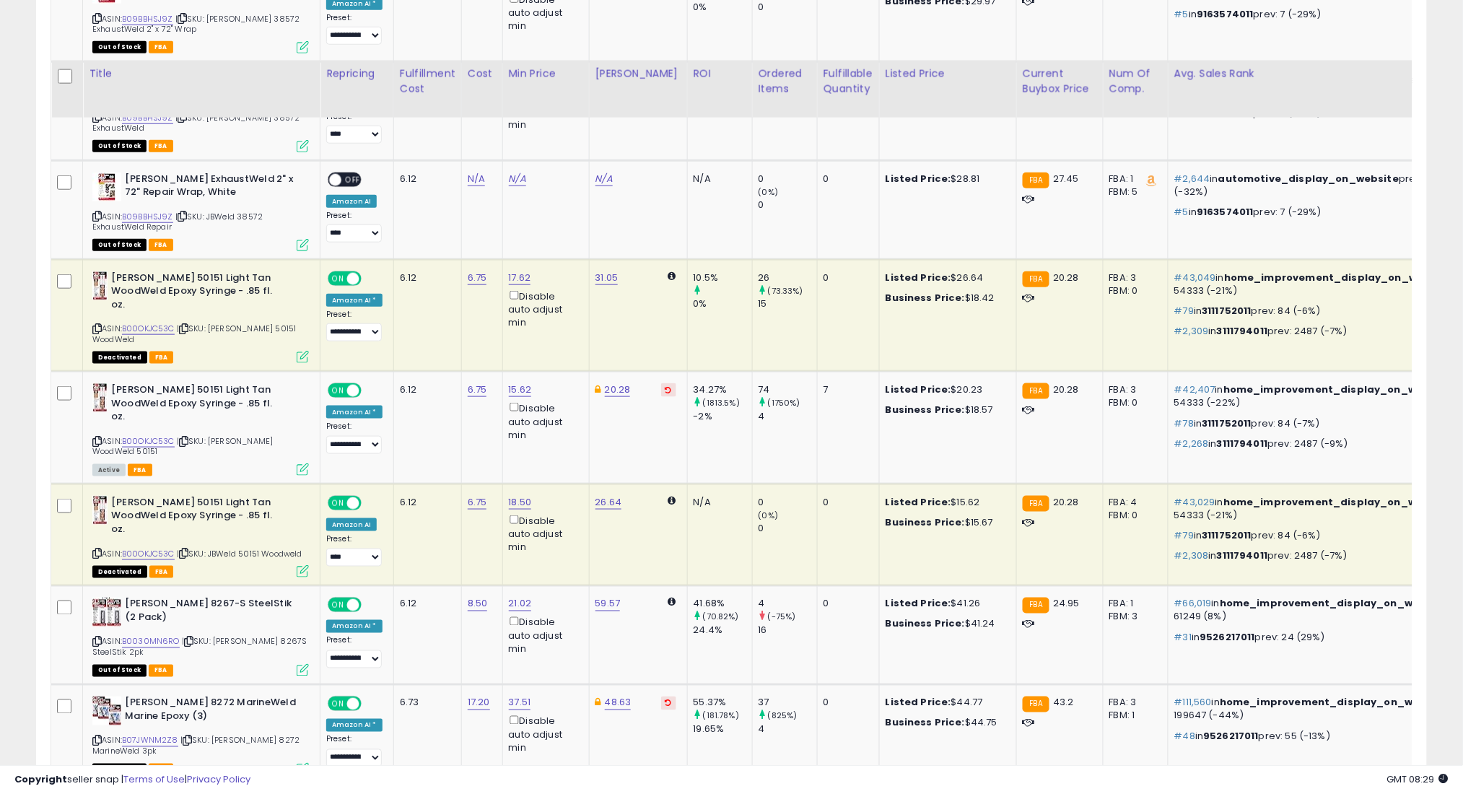
scroll to position [2462, 0]
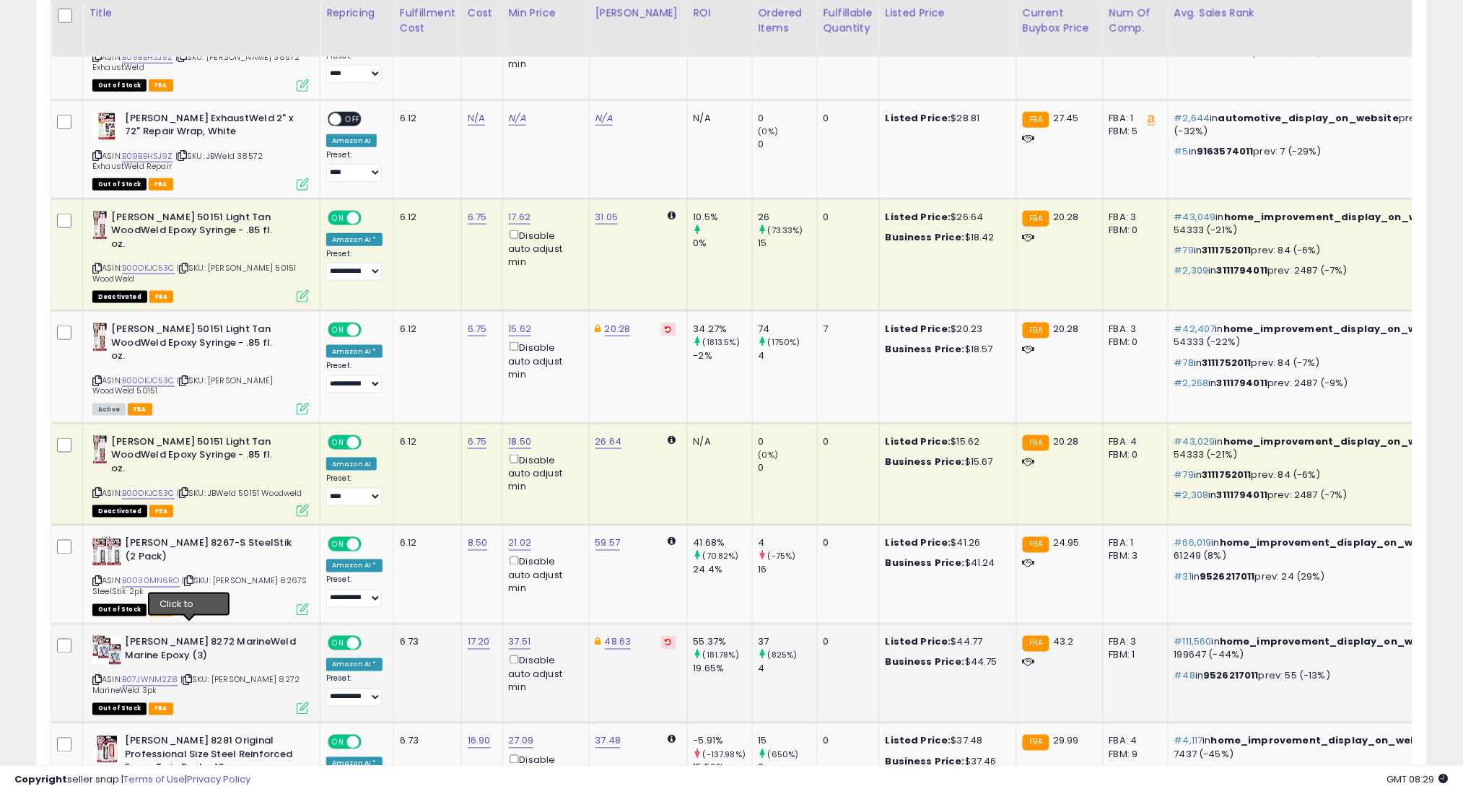
click at [185, 676] on icon at bounding box center [187, 680] width 9 height 8
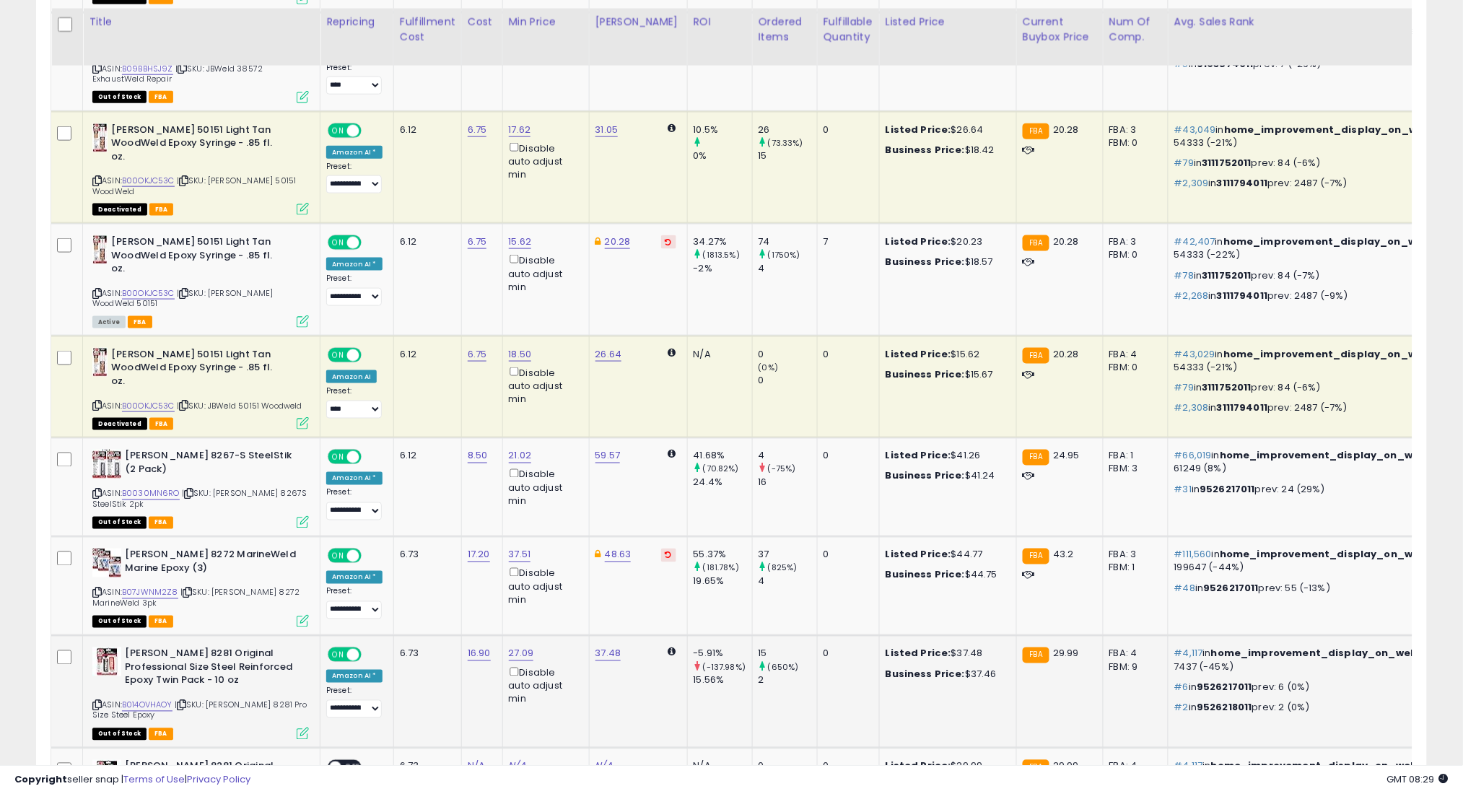
scroll to position [2558, 0]
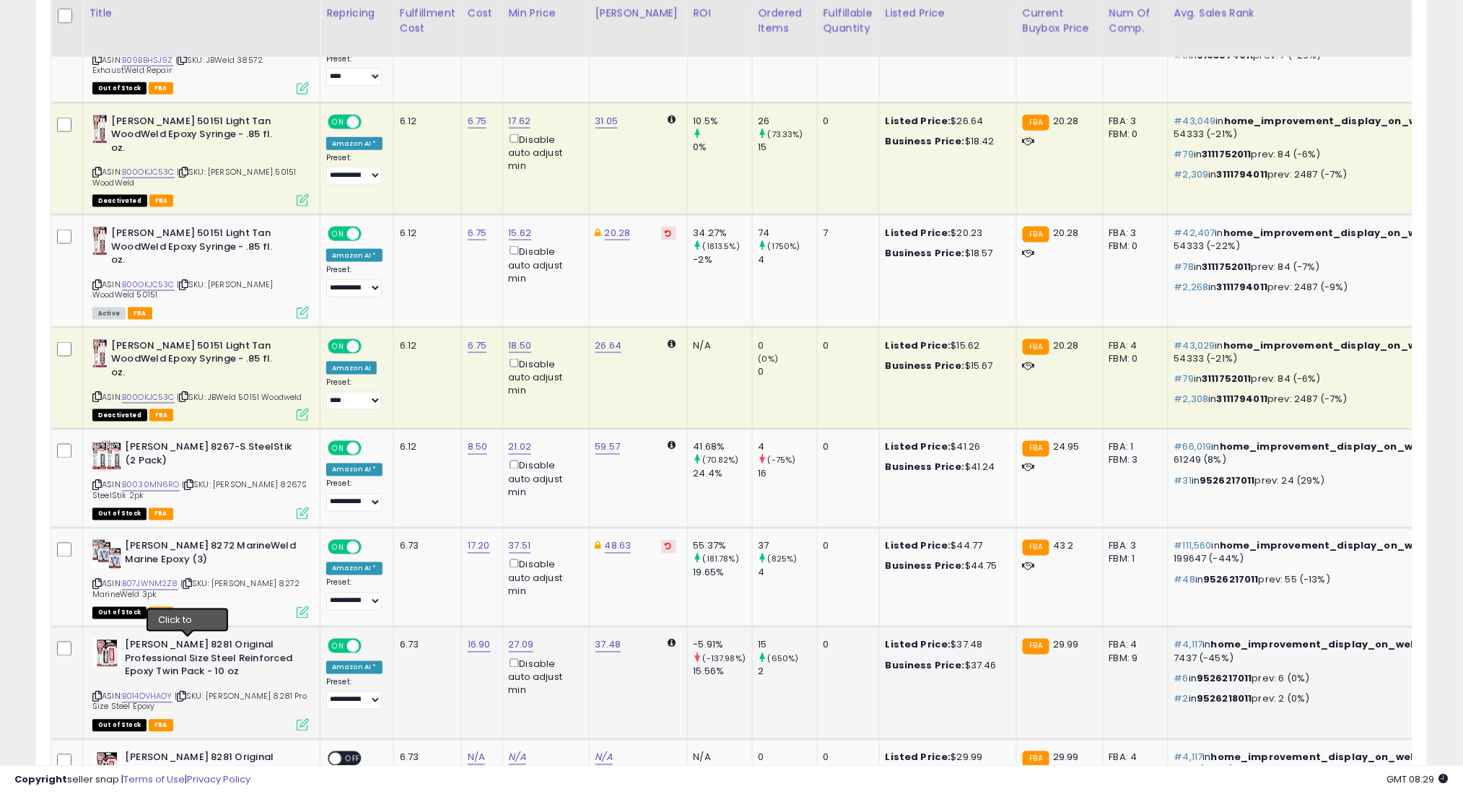
click at [186, 693] on icon at bounding box center [181, 697] width 9 height 8
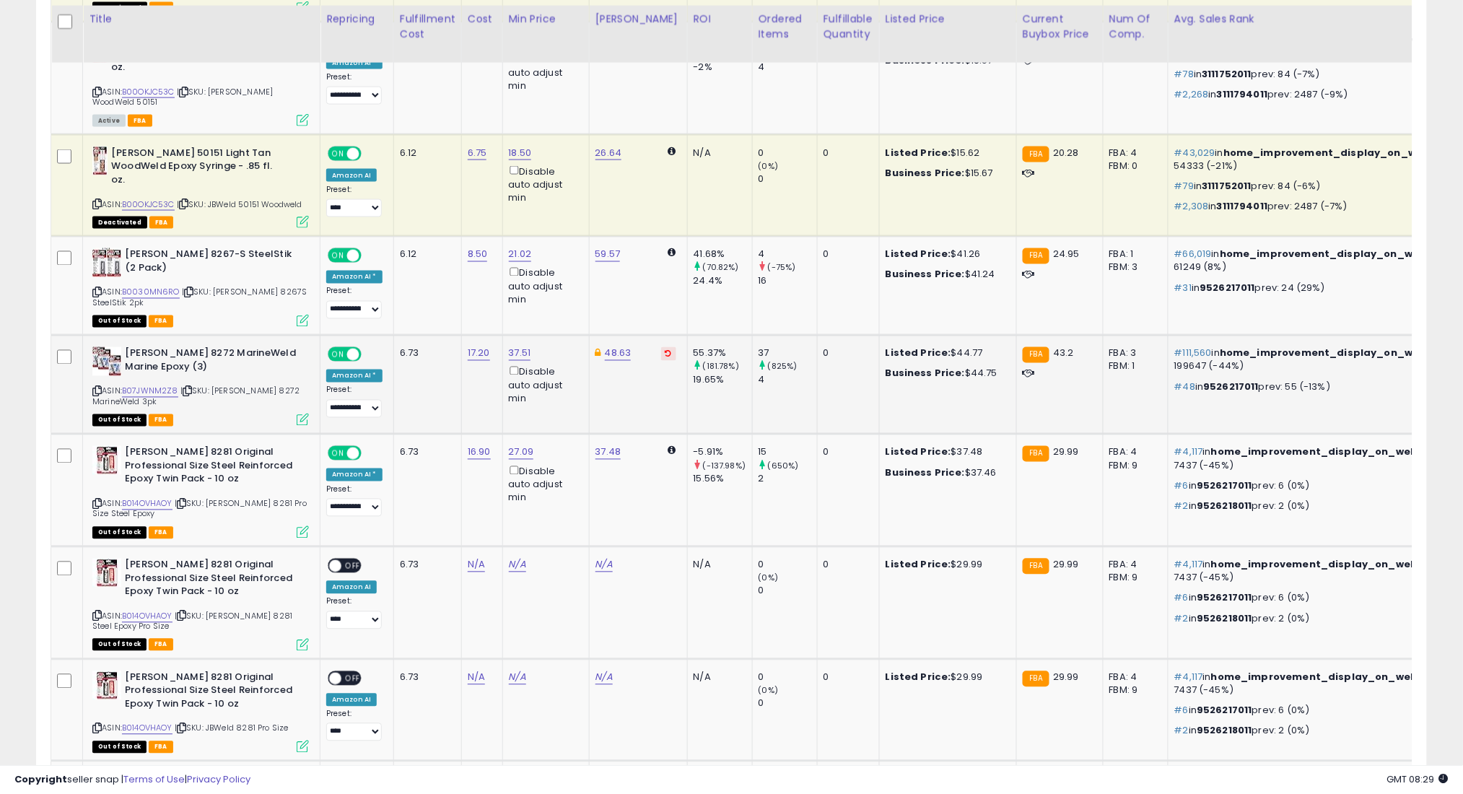
scroll to position [2847, 0]
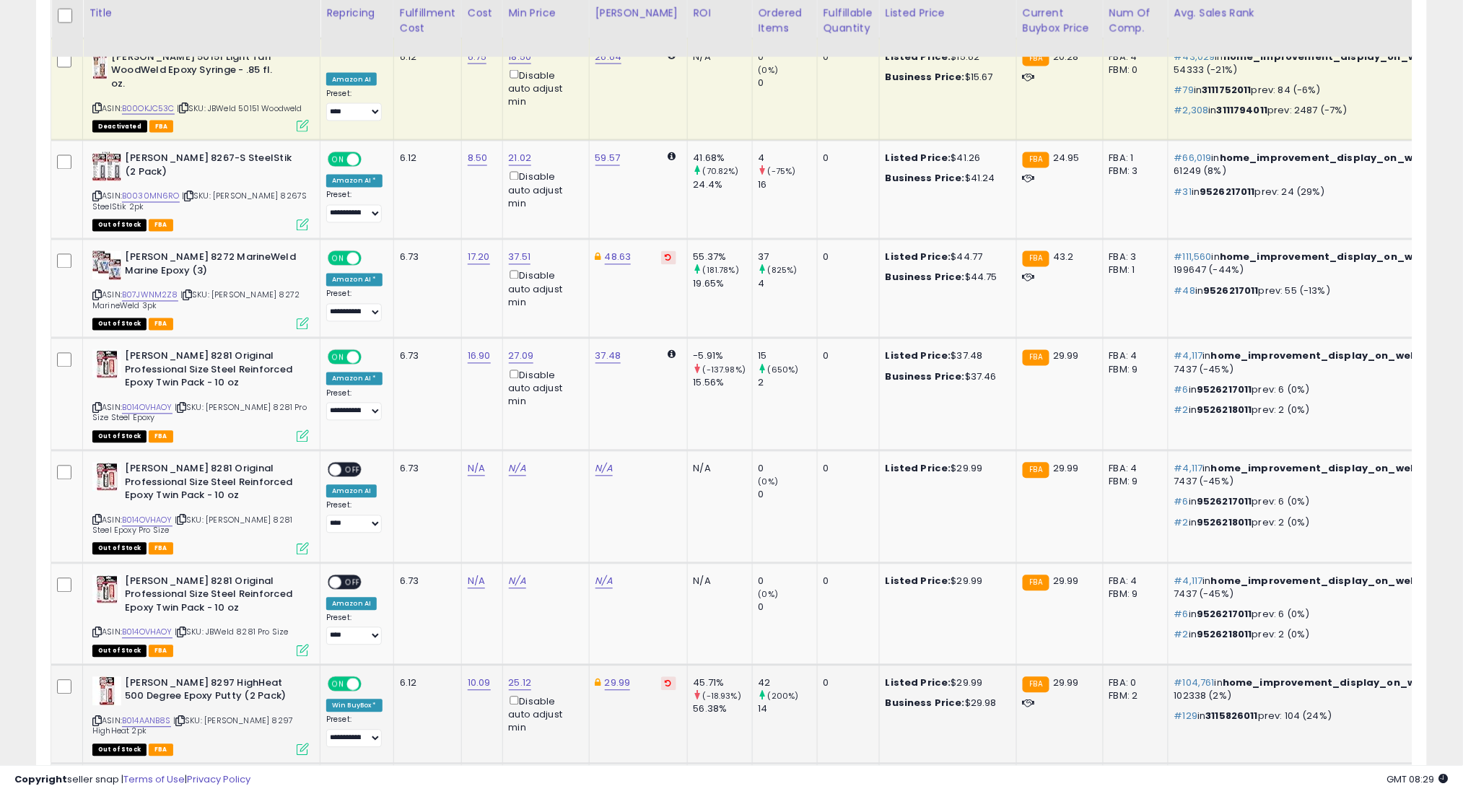
click at [185, 717] on icon at bounding box center [179, 721] width 9 height 8
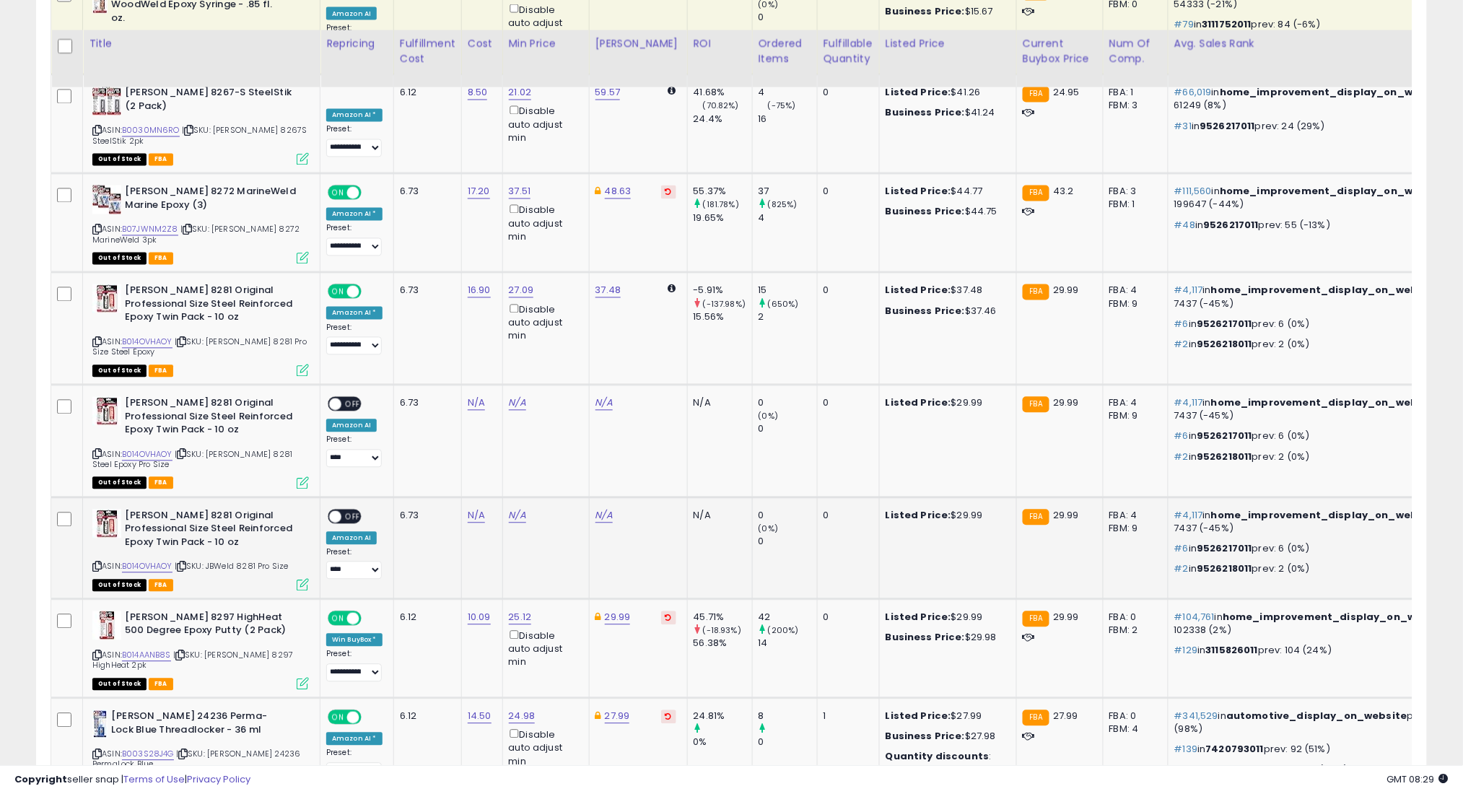
scroll to position [2943, 0]
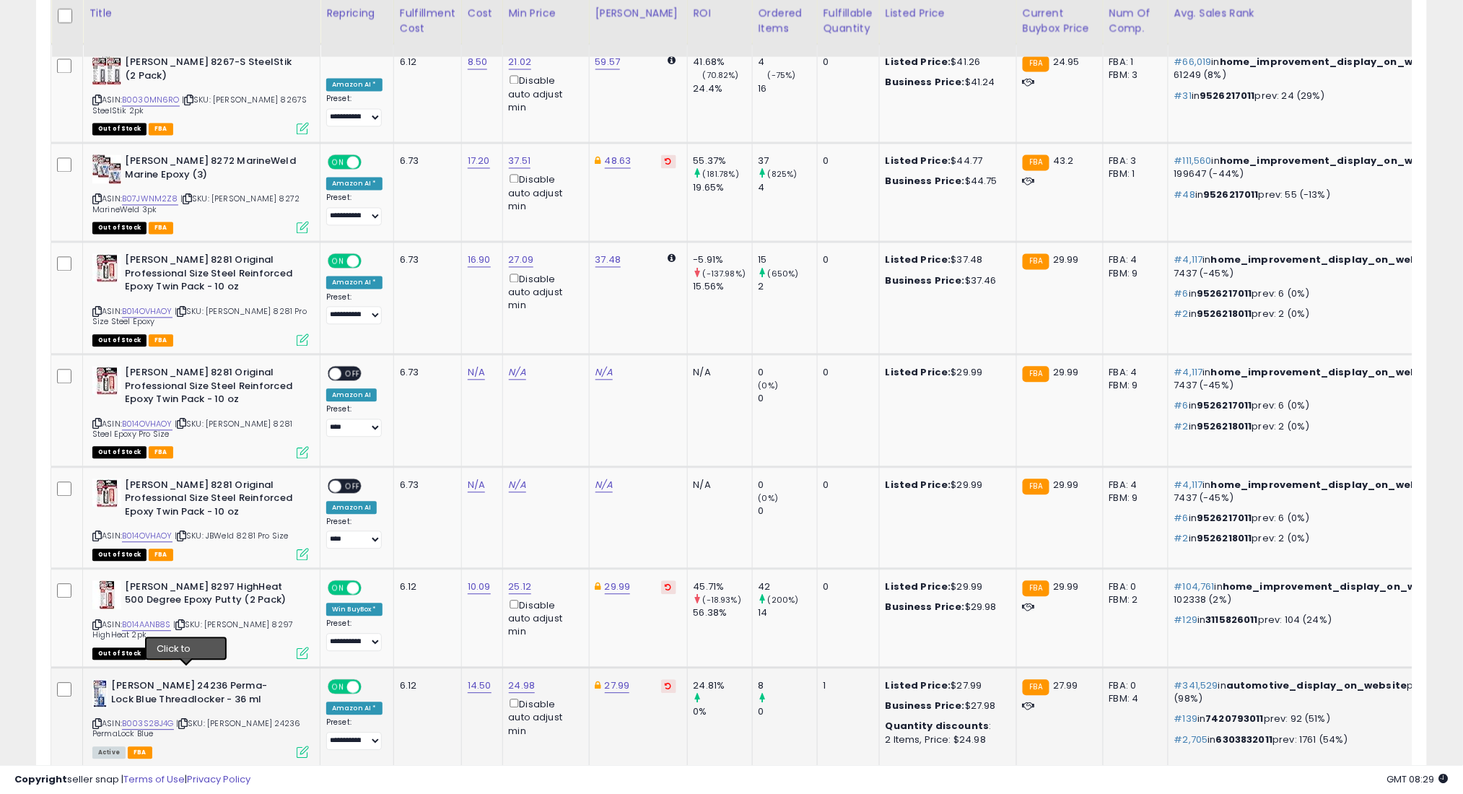
click at [183, 720] on icon at bounding box center [182, 724] width 9 height 8
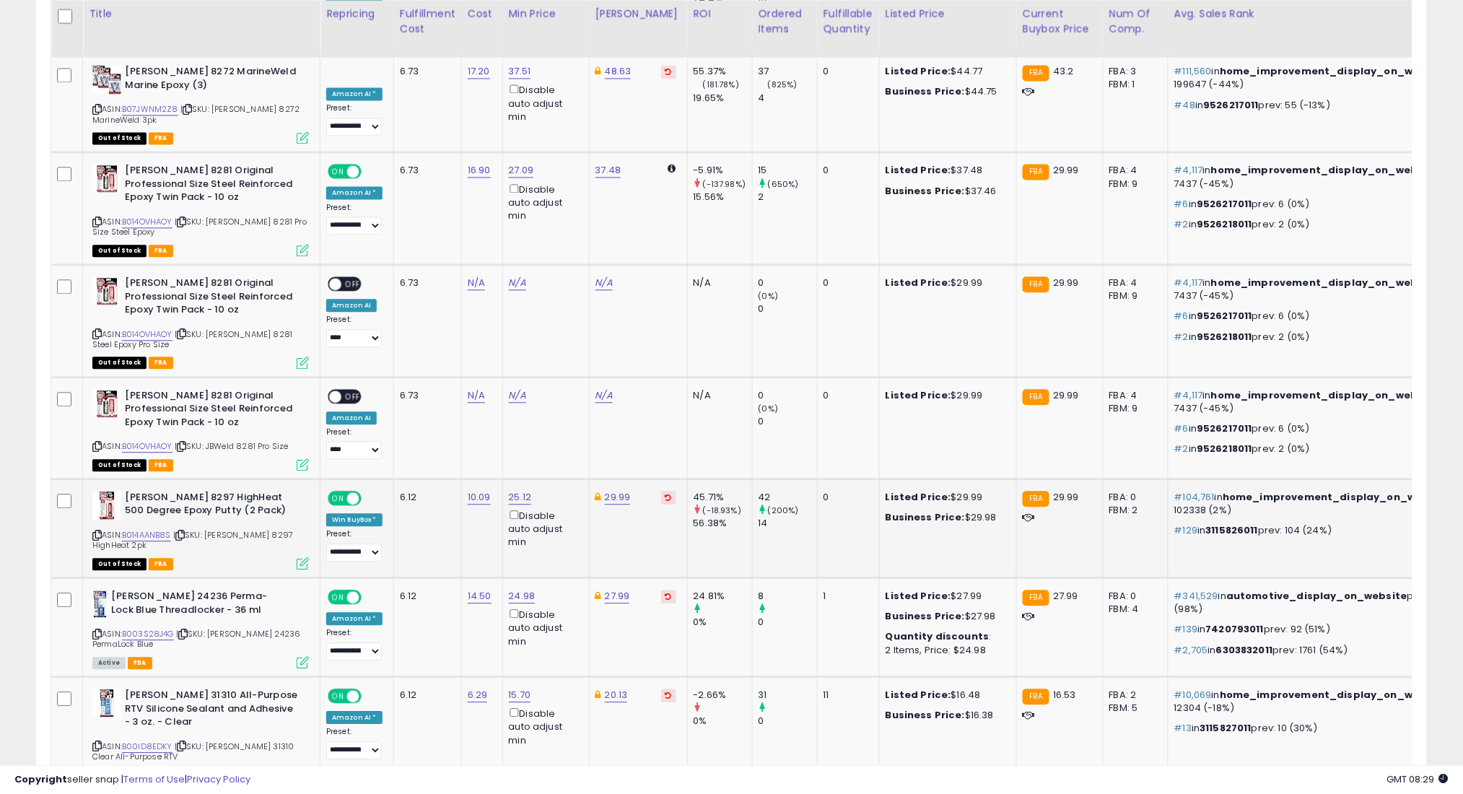
scroll to position [3040, 0]
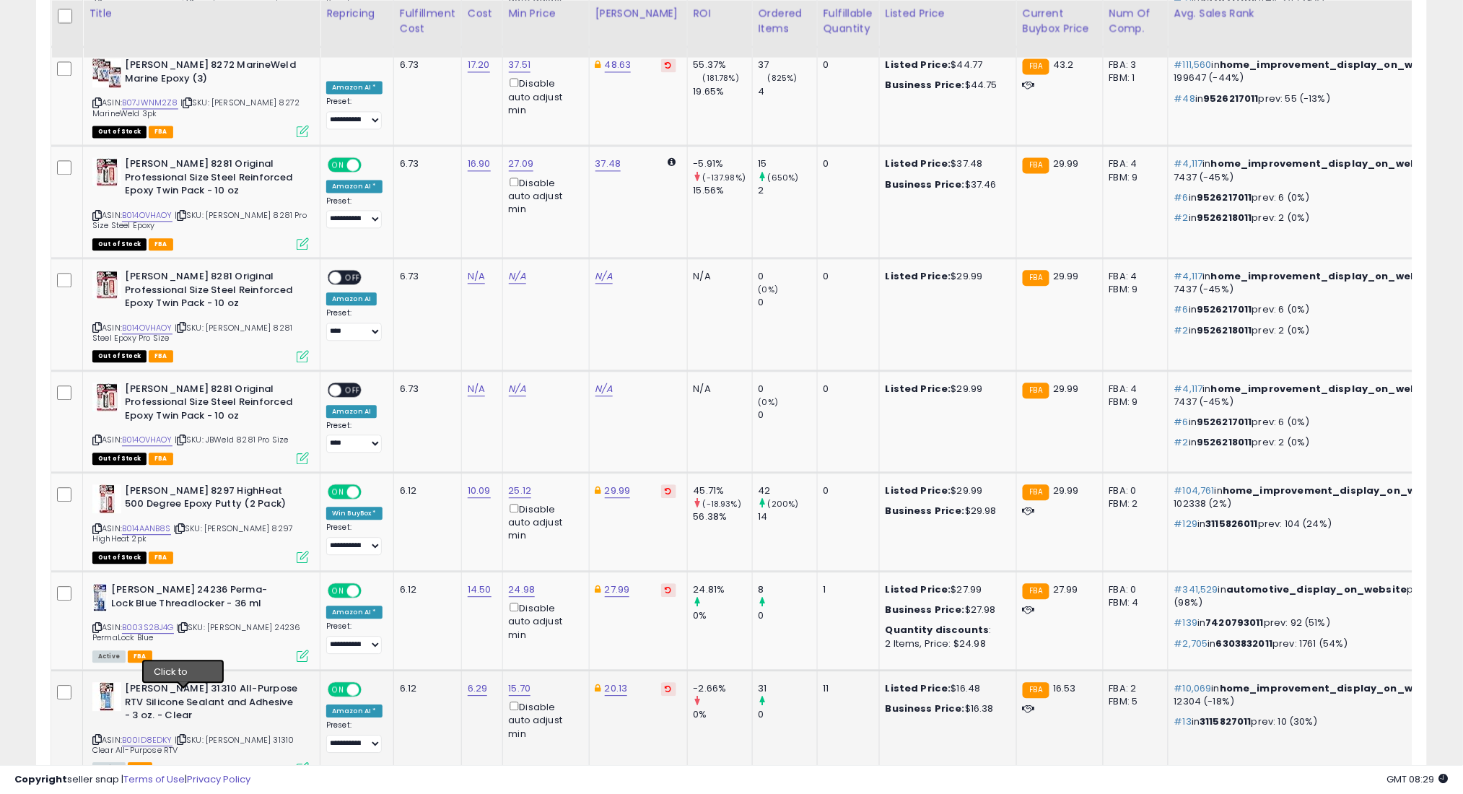
click at [183, 735] on icon at bounding box center [181, 739] width 9 height 8
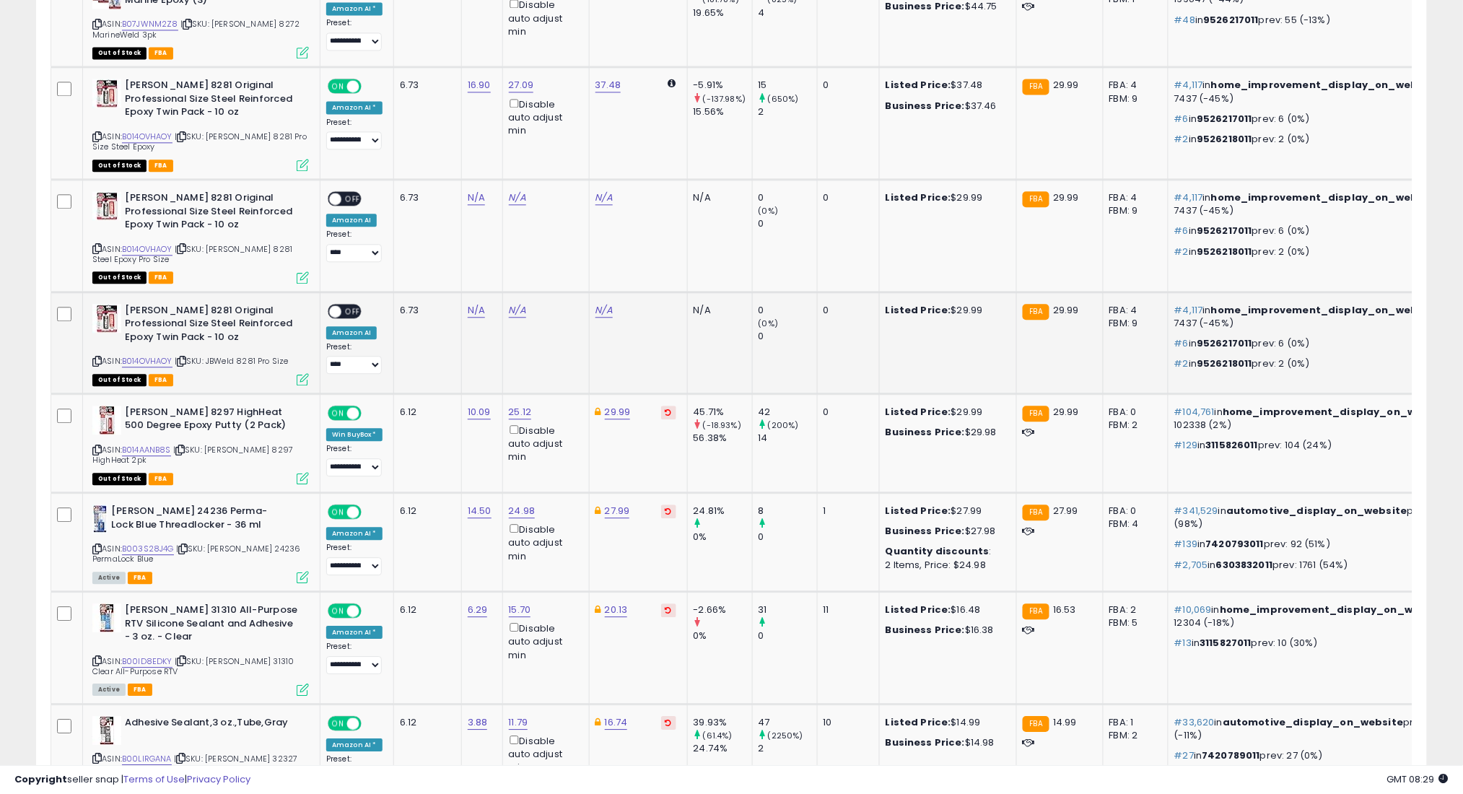
scroll to position [3135, 0]
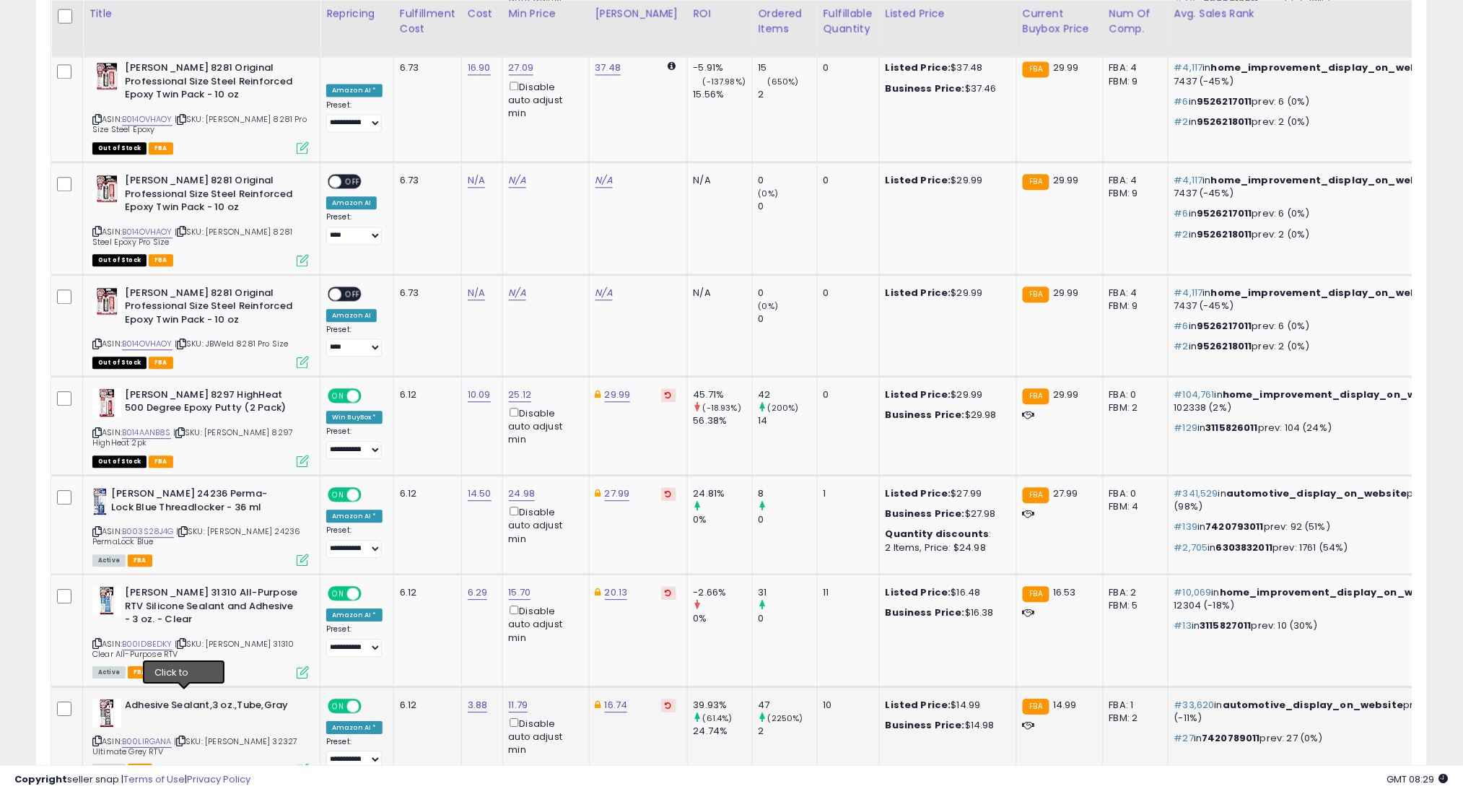
drag, startPoint x: 186, startPoint y: 695, endPoint x: 186, endPoint y: 661, distance: 33.9
click at [185, 737] on icon at bounding box center [180, 741] width 9 height 8
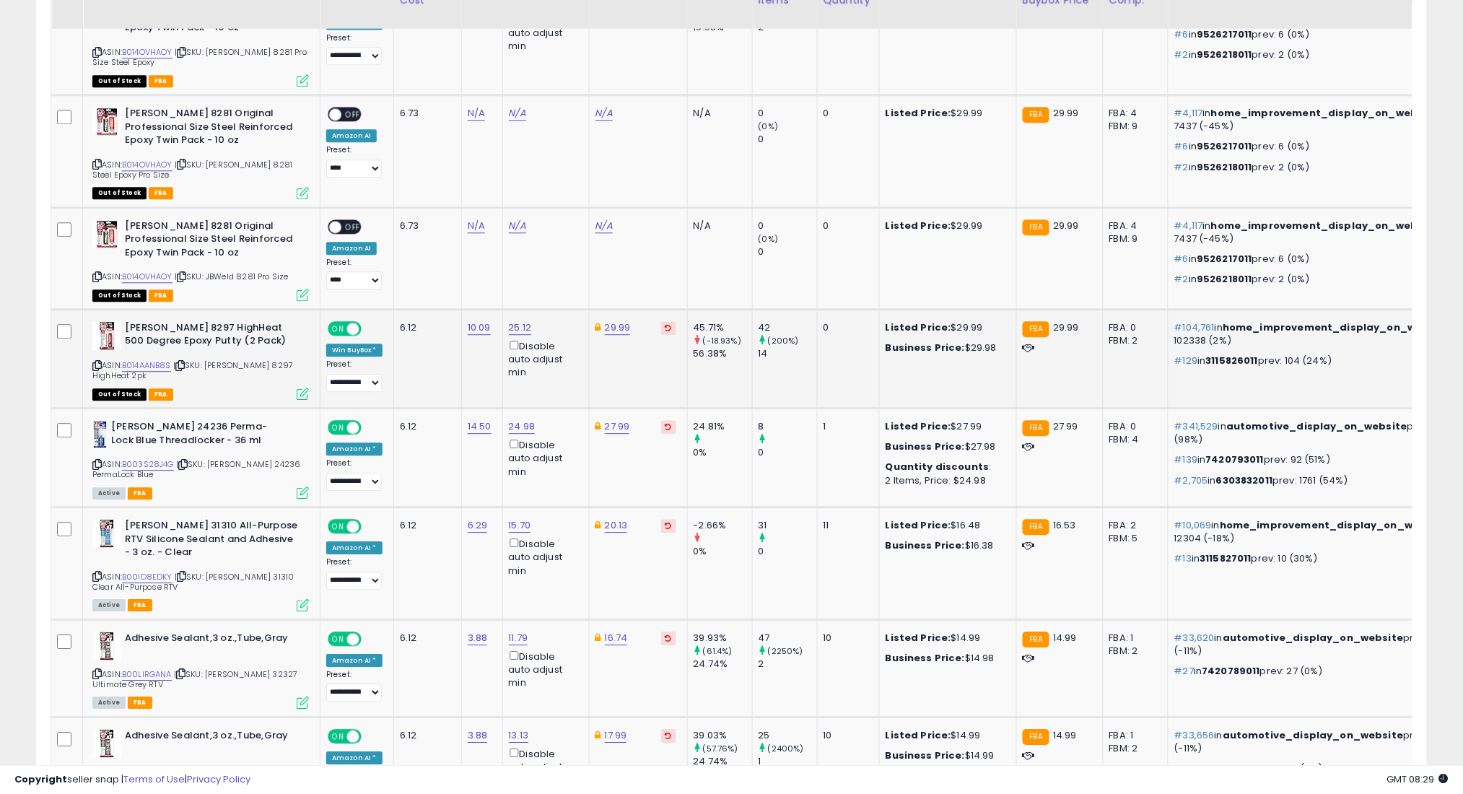
scroll to position [3231, 0]
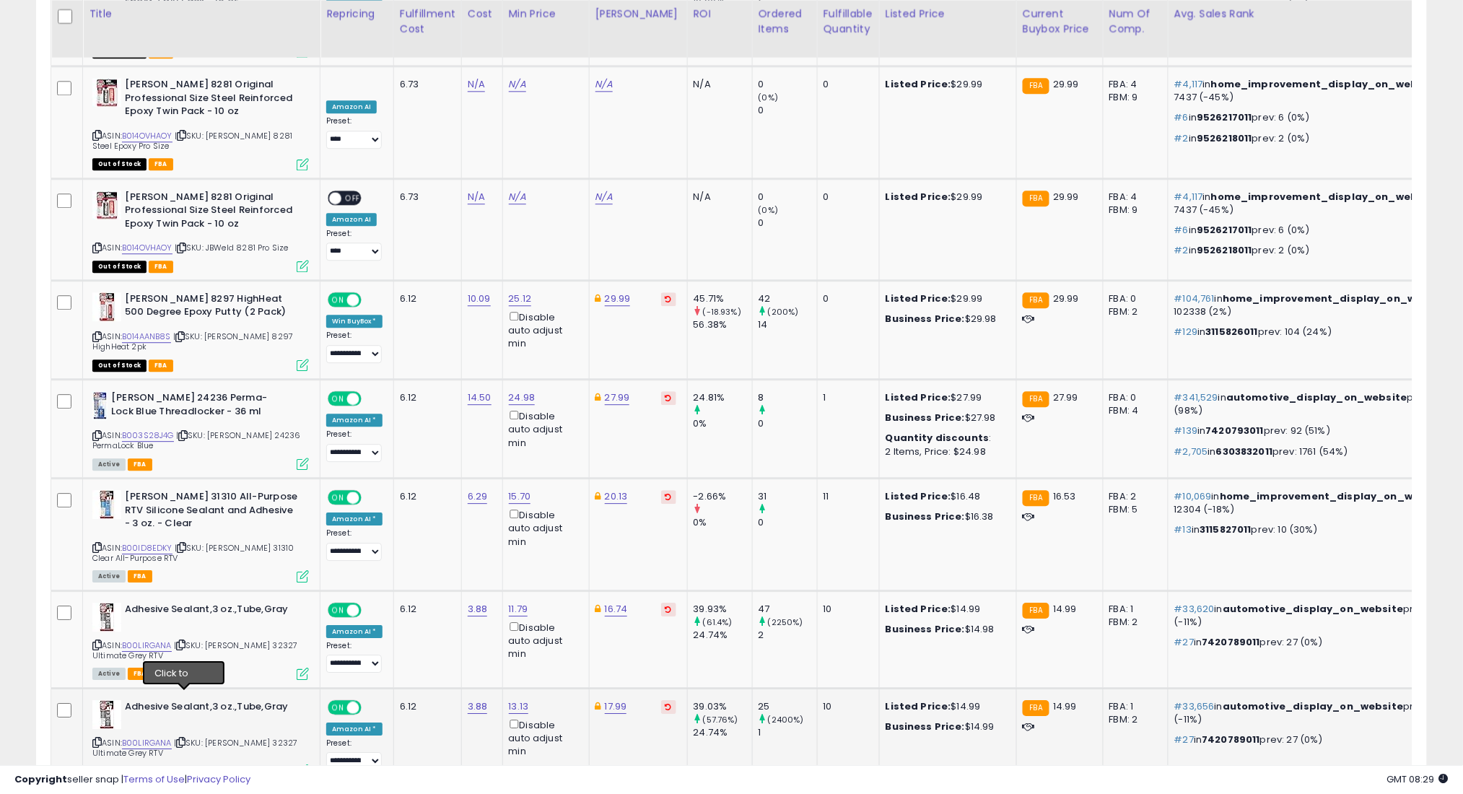
click at [185, 738] on icon at bounding box center [180, 742] width 9 height 8
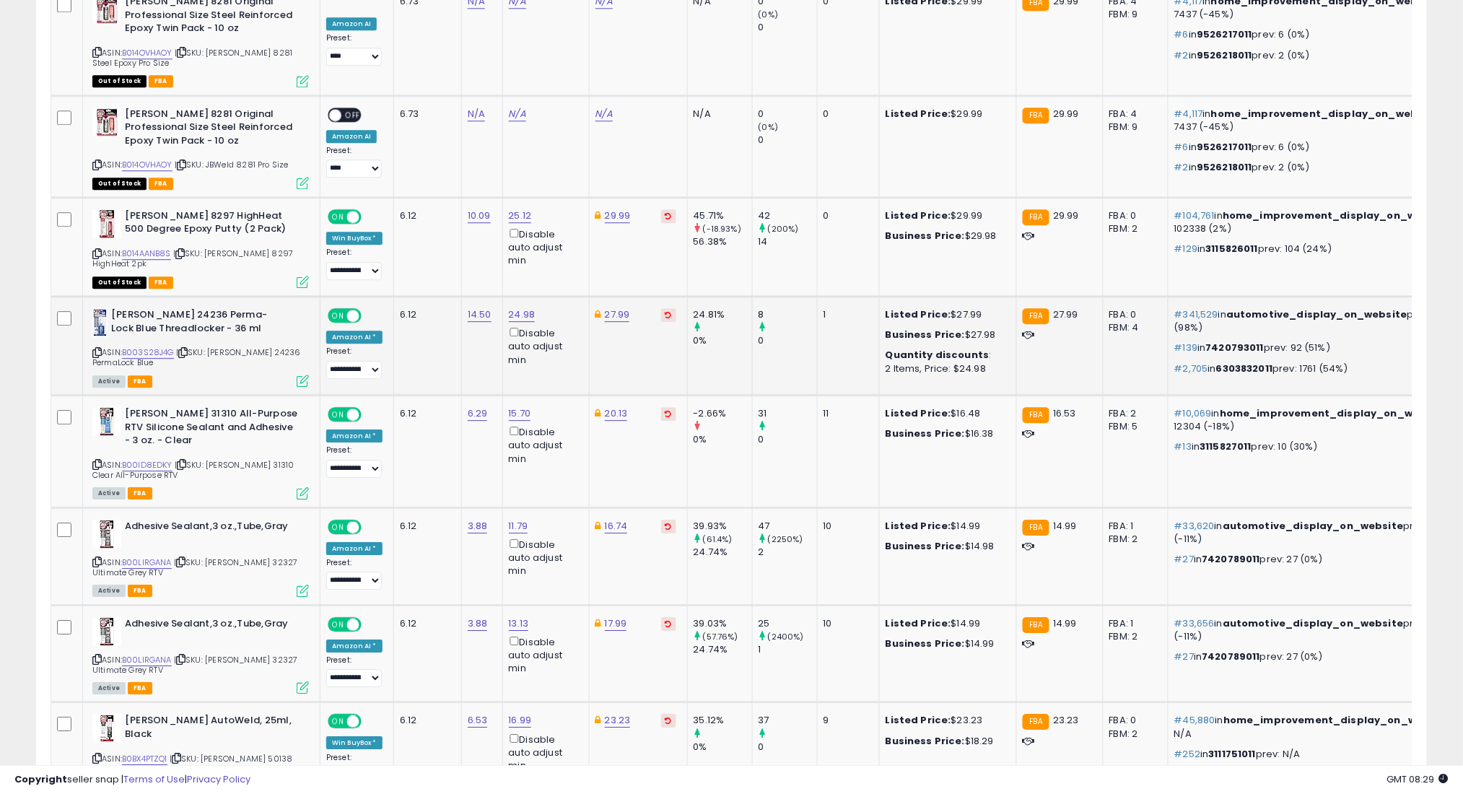
scroll to position [3328, 0]
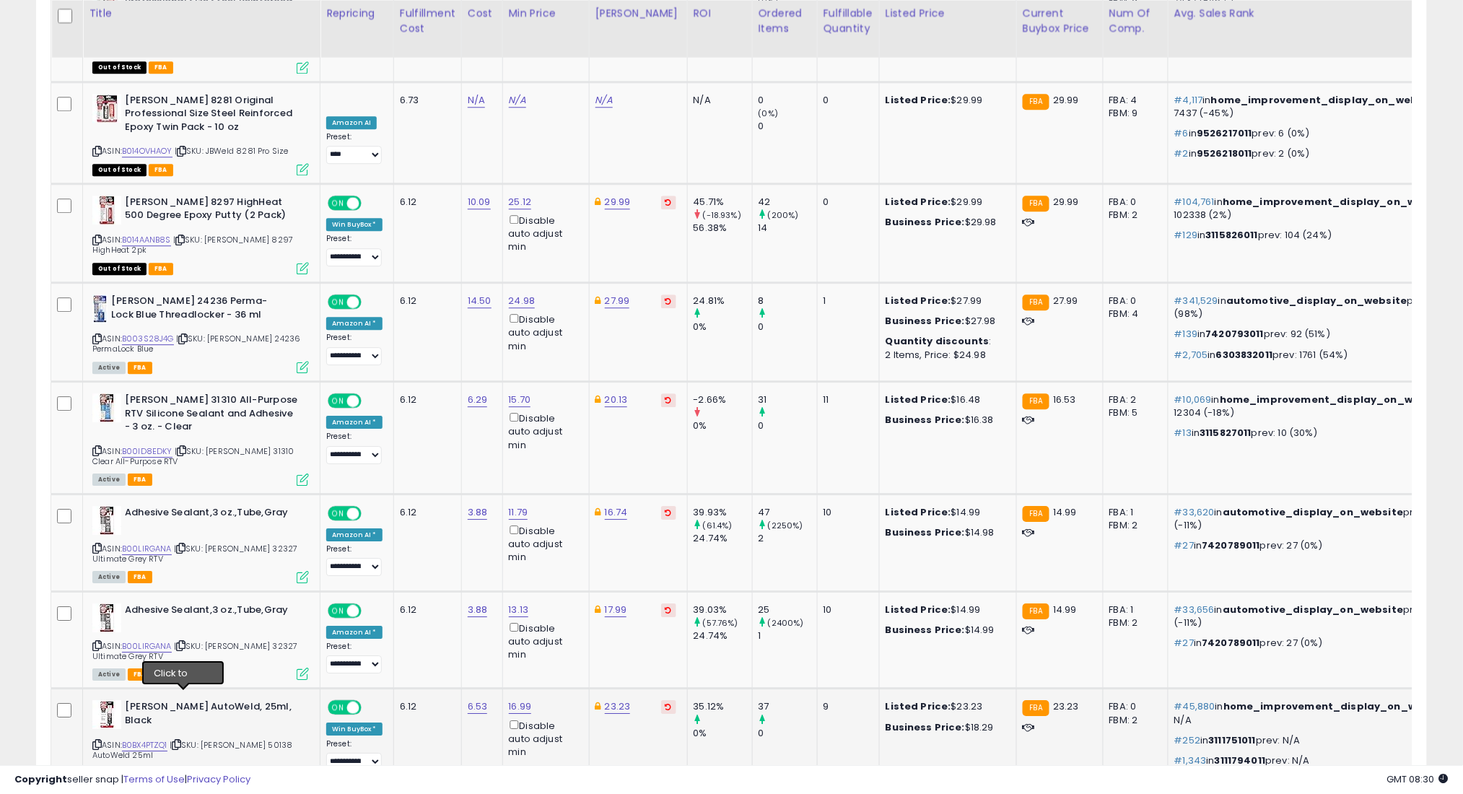
click at [181, 740] on icon at bounding box center [176, 744] width 9 height 8
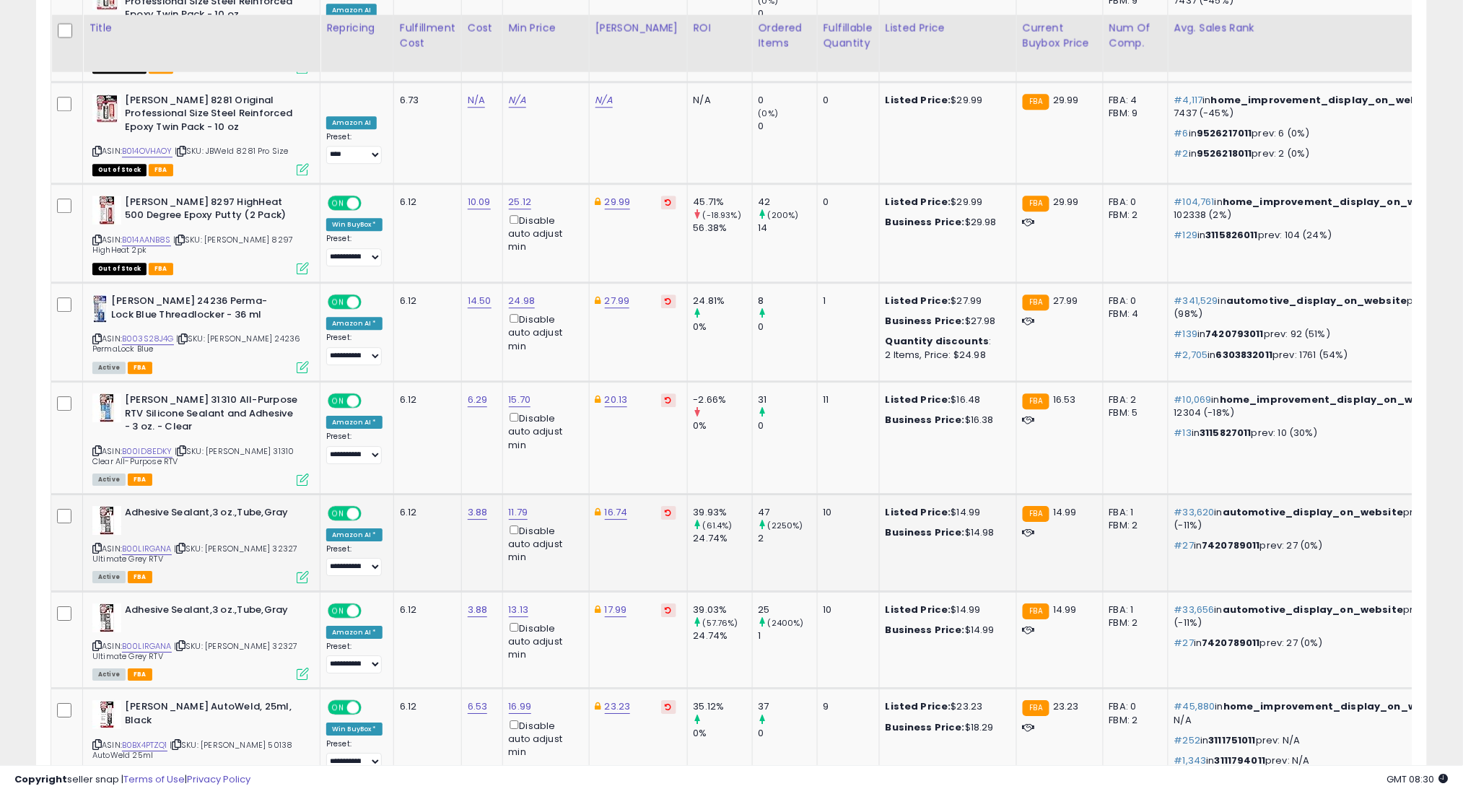
scroll to position [3424, 0]
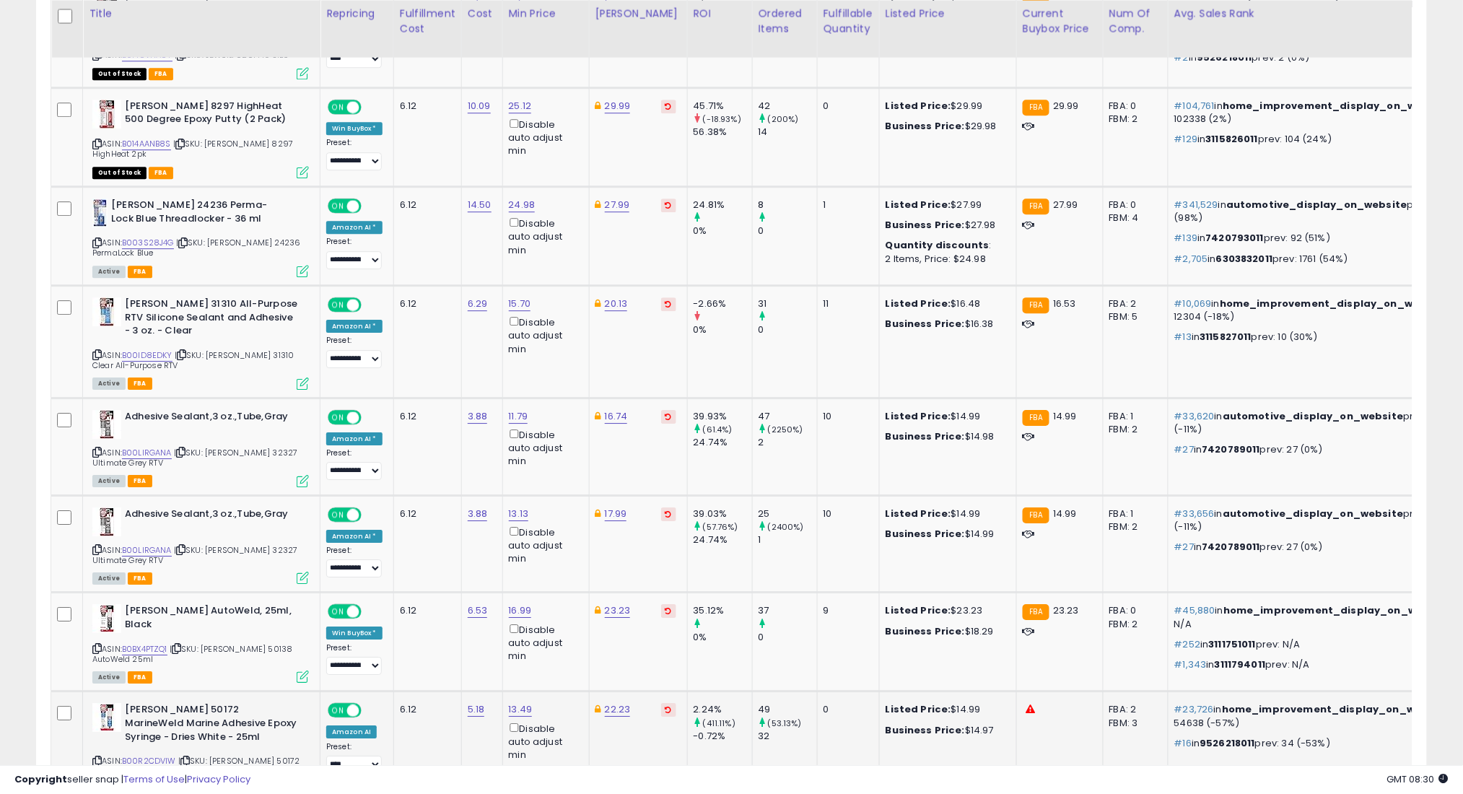
click at [189, 757] on icon at bounding box center [184, 761] width 9 height 8
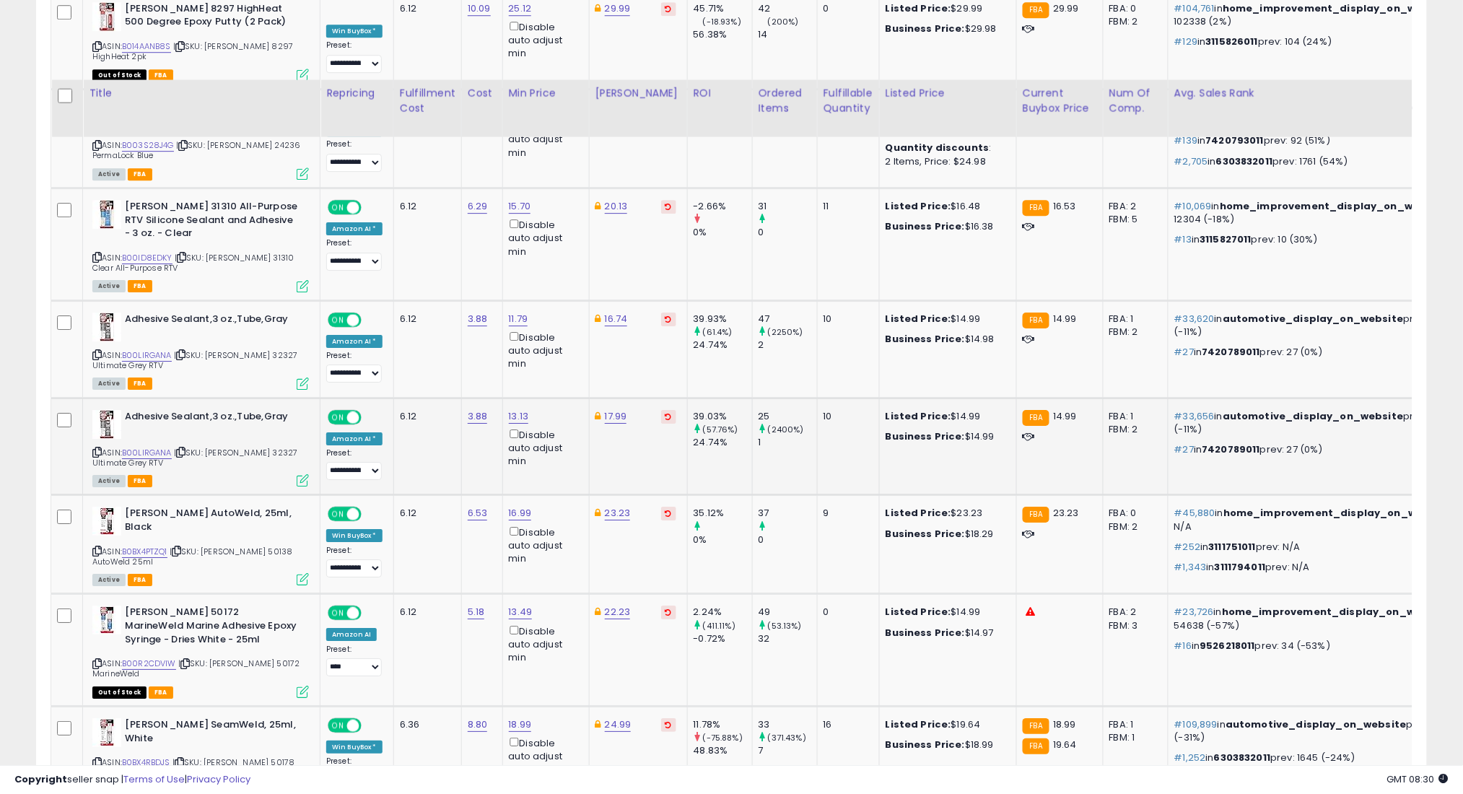
scroll to position [3617, 0]
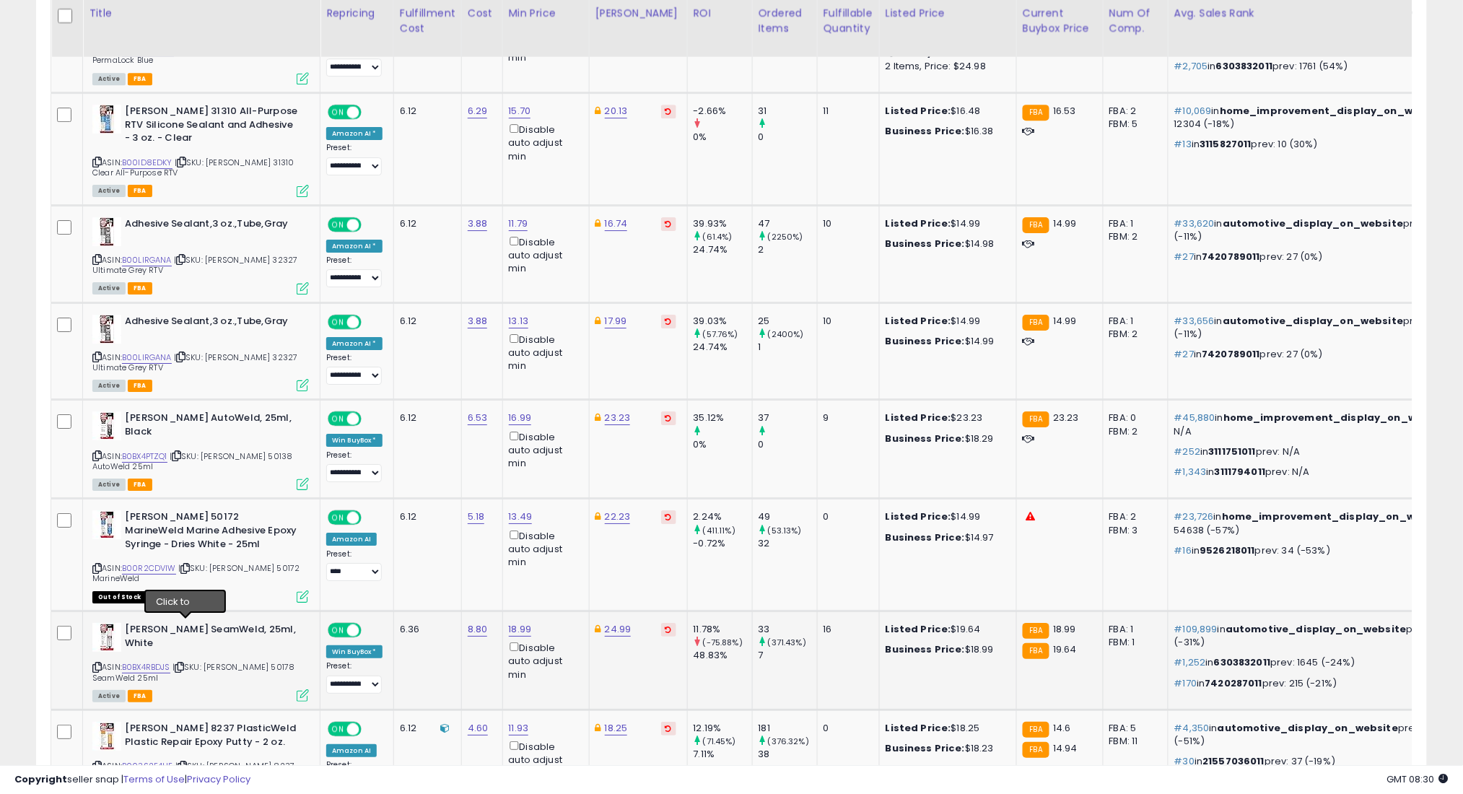
click at [184, 663] on icon at bounding box center [179, 667] width 9 height 8
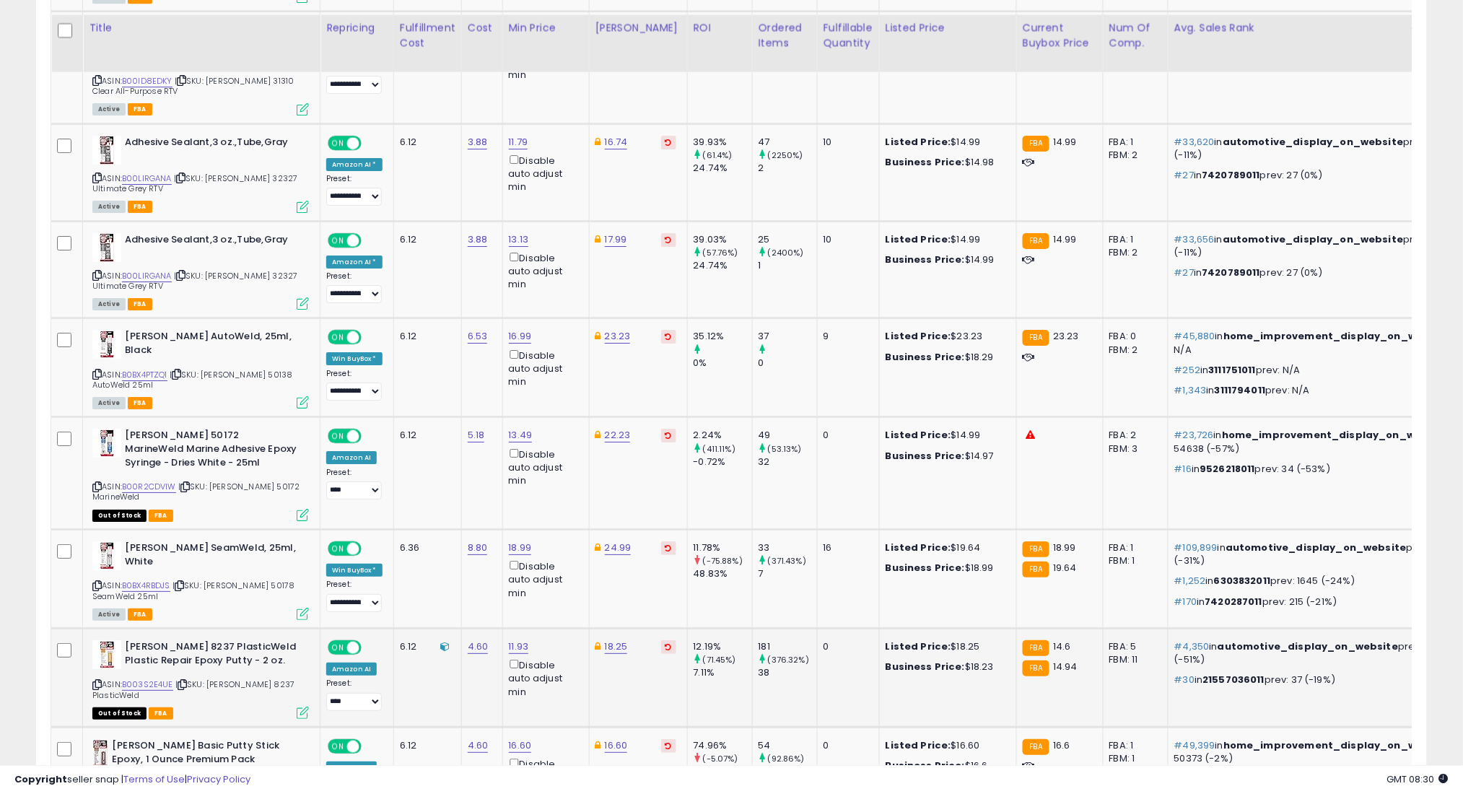
scroll to position [3713, 0]
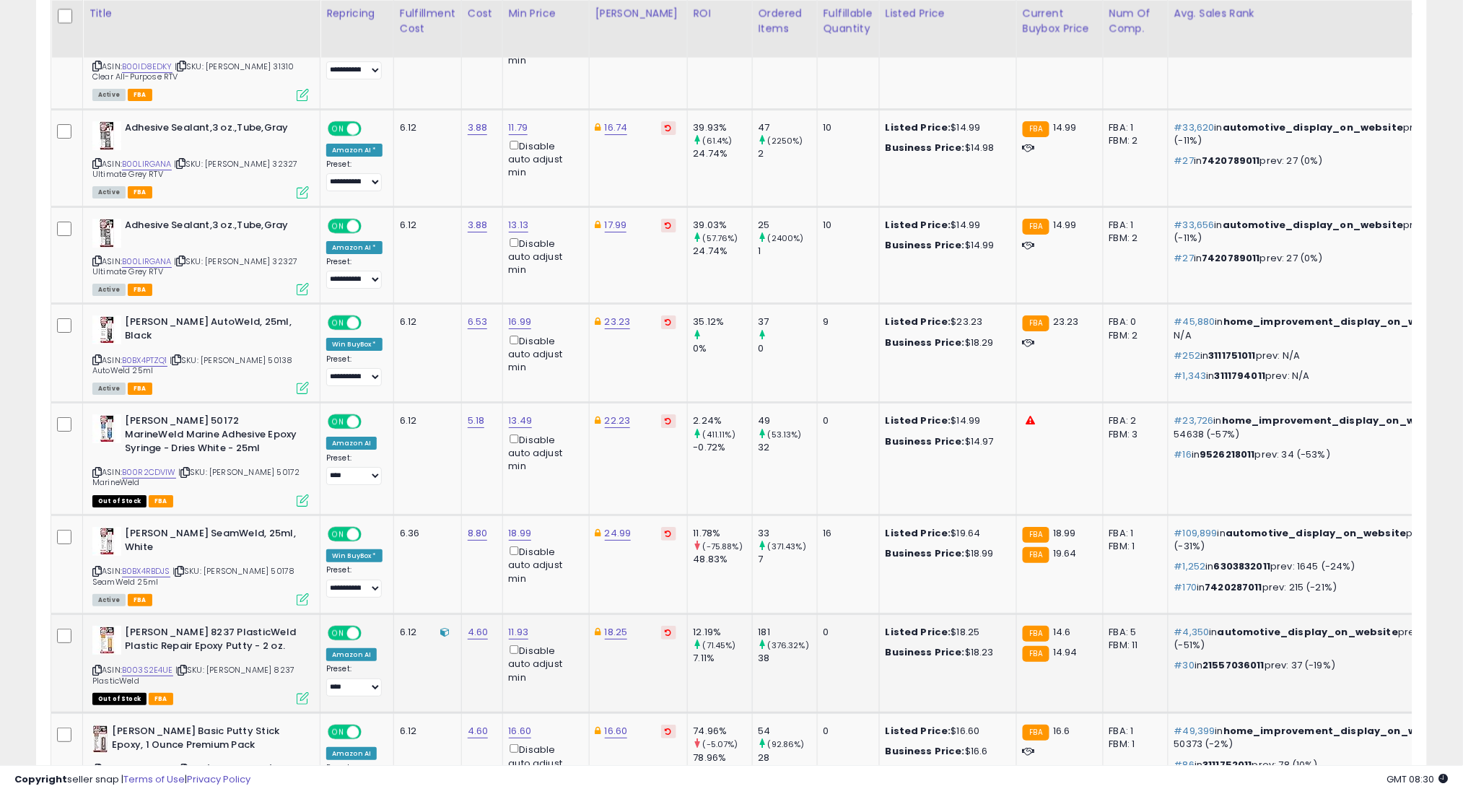
click at [185, 666] on icon at bounding box center [182, 670] width 9 height 8
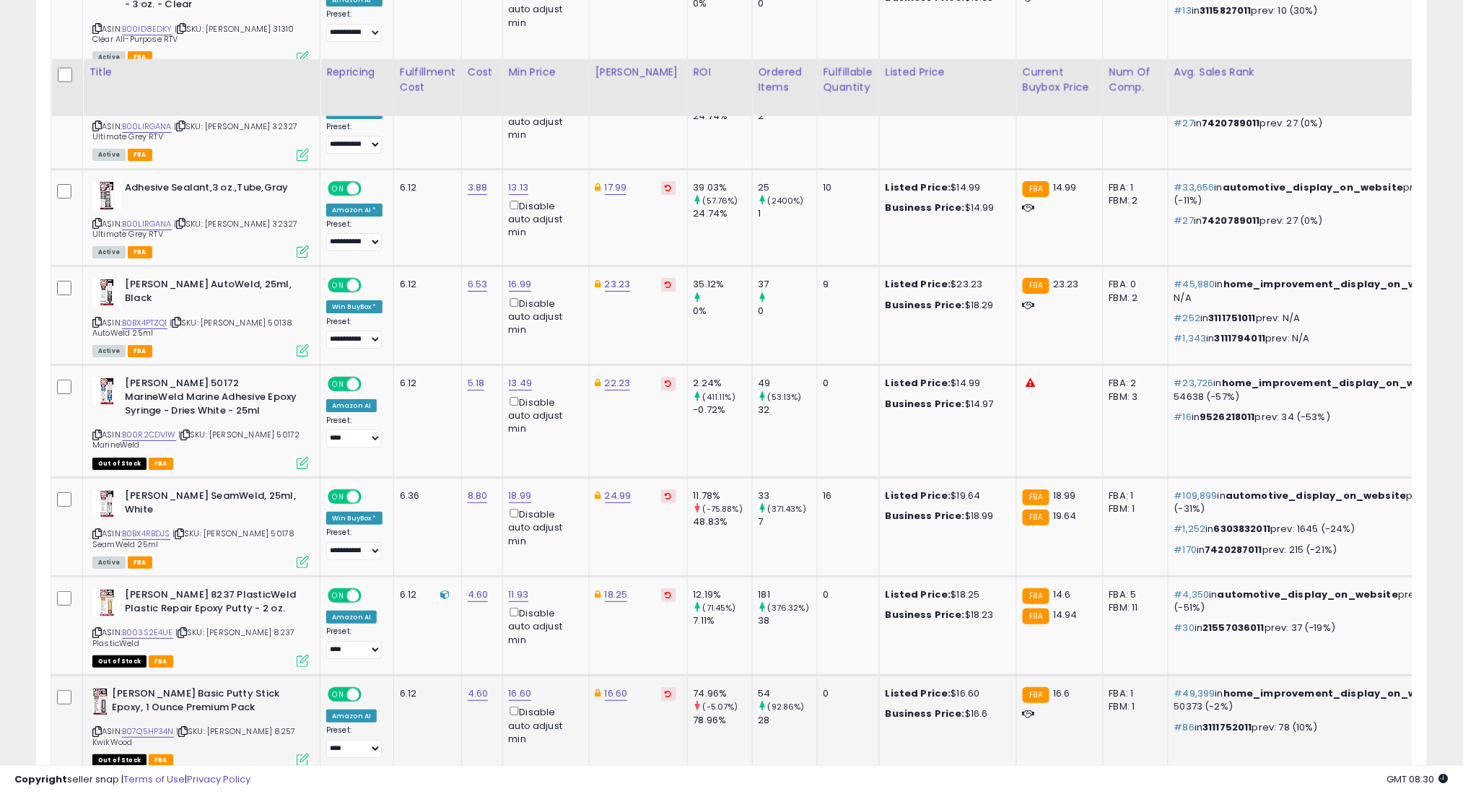
scroll to position [3809, 0]
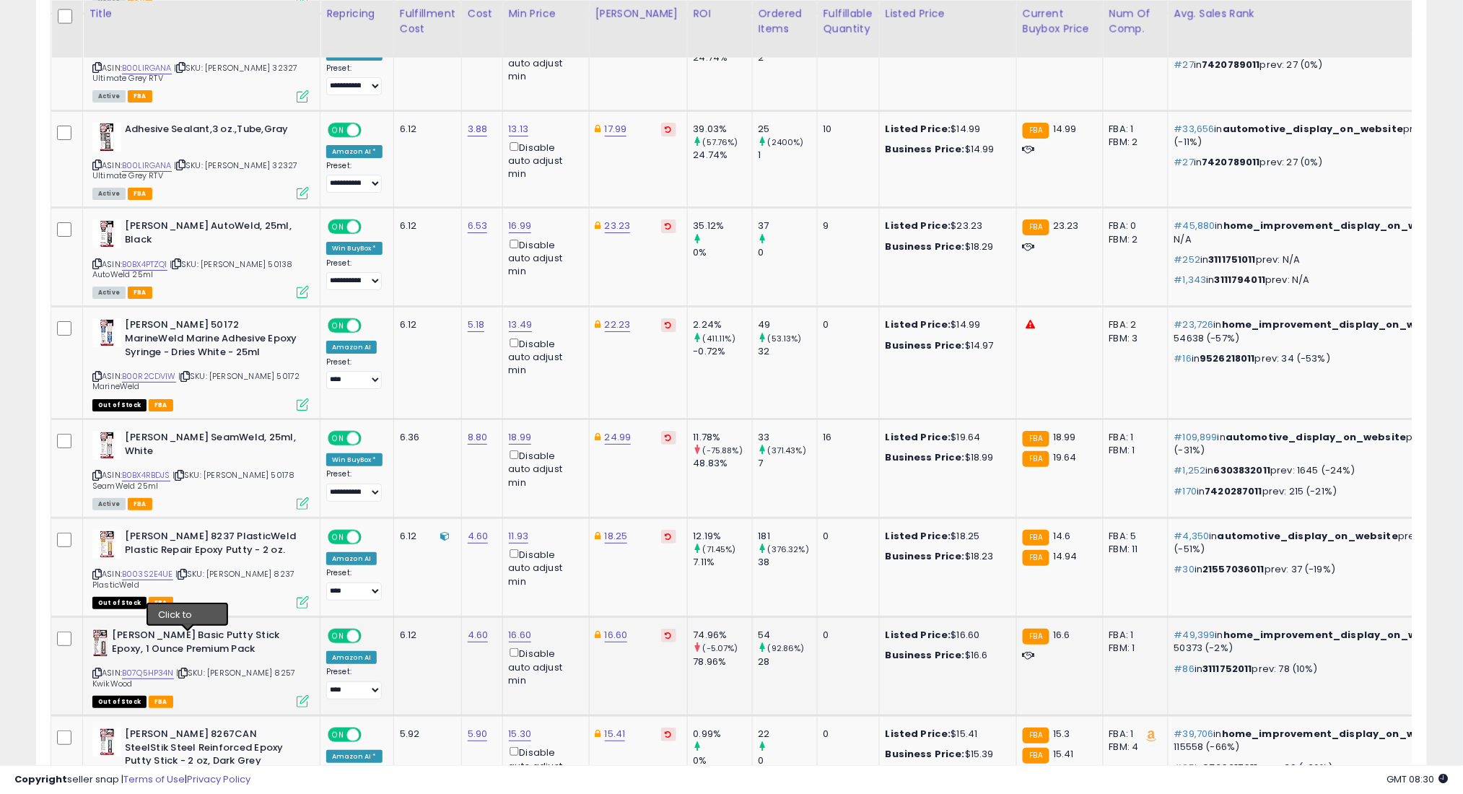
click at [186, 669] on icon at bounding box center [182, 673] width 9 height 8
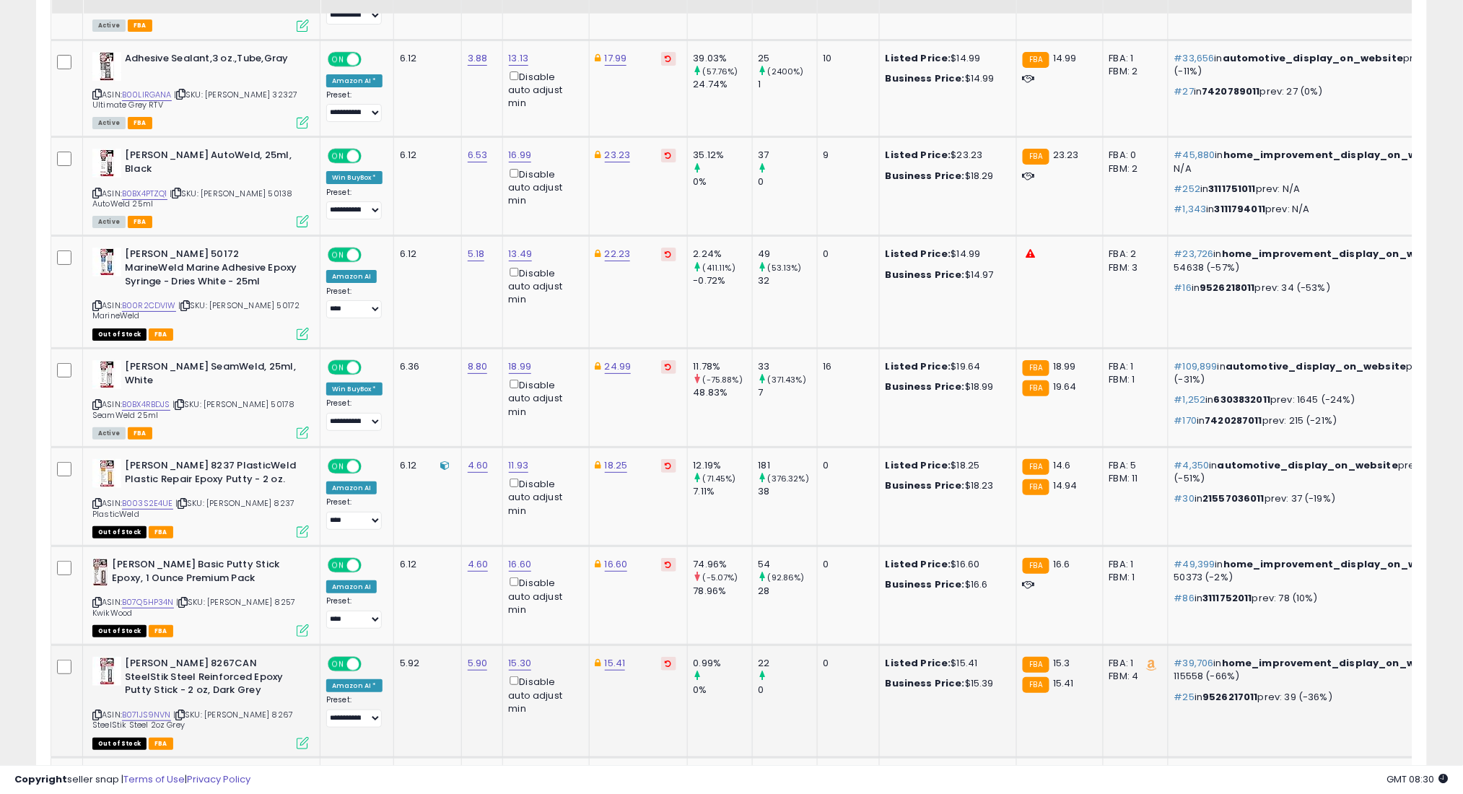
scroll to position [3905, 0]
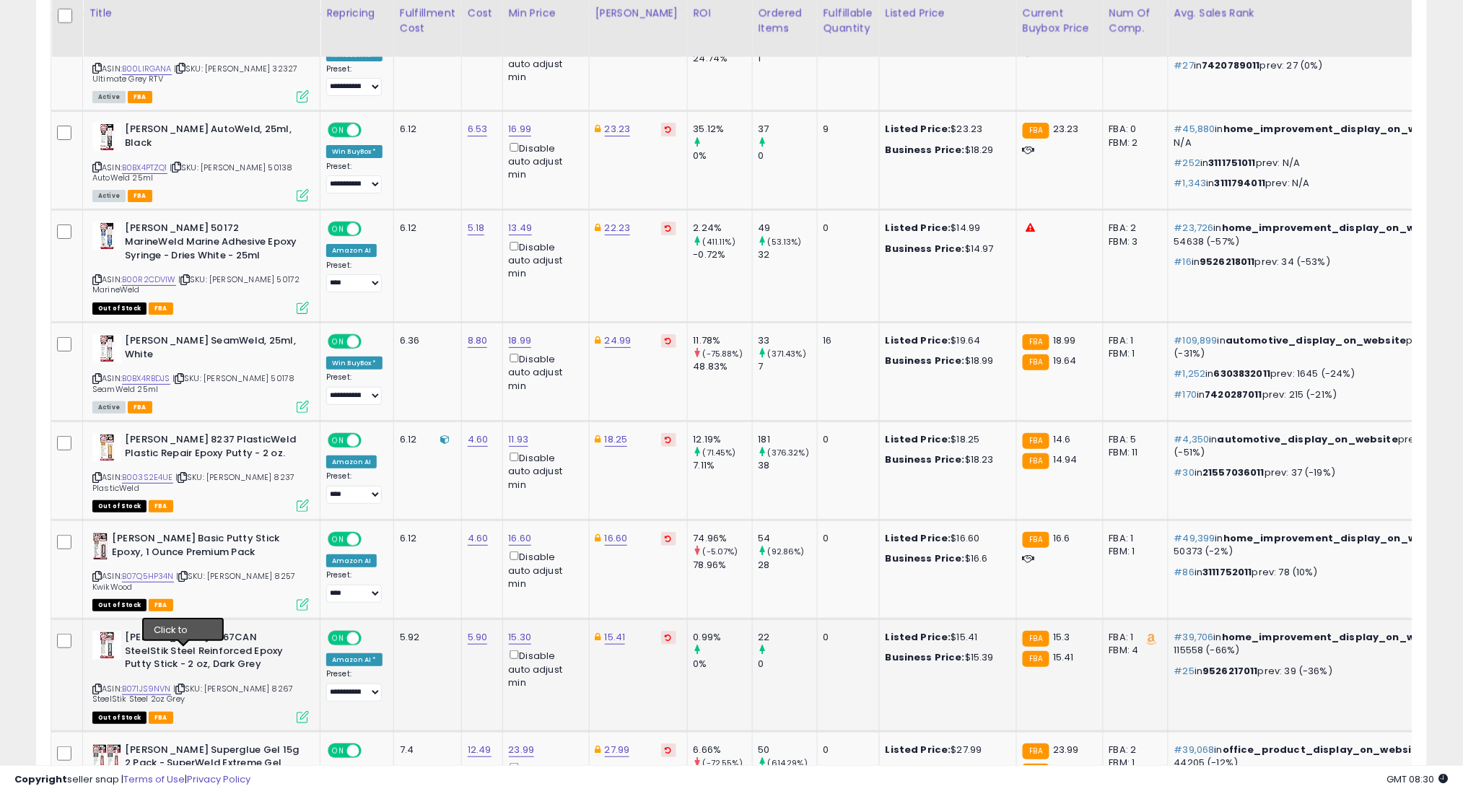
click at [185, 685] on icon at bounding box center [179, 689] width 9 height 8
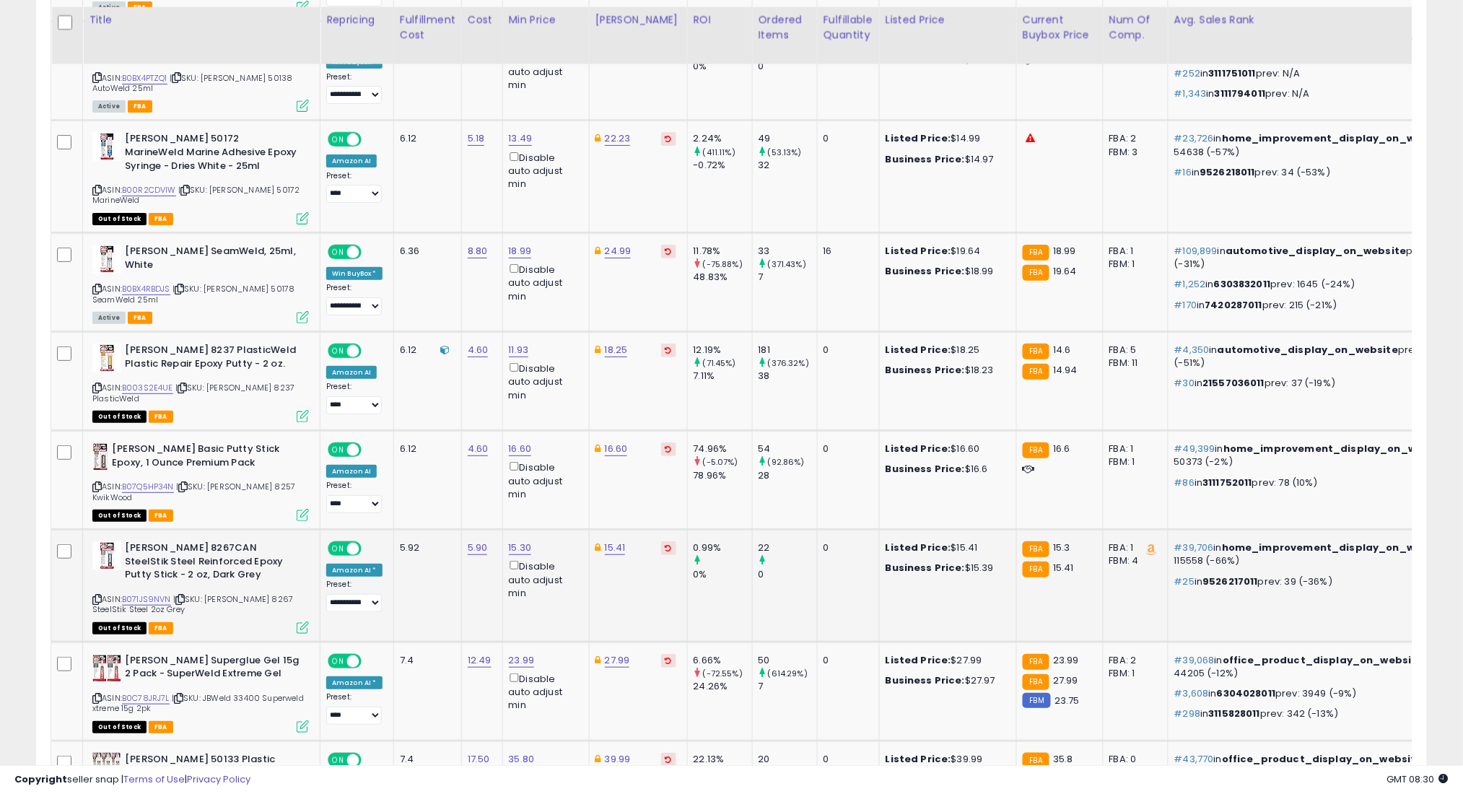
scroll to position [4001, 0]
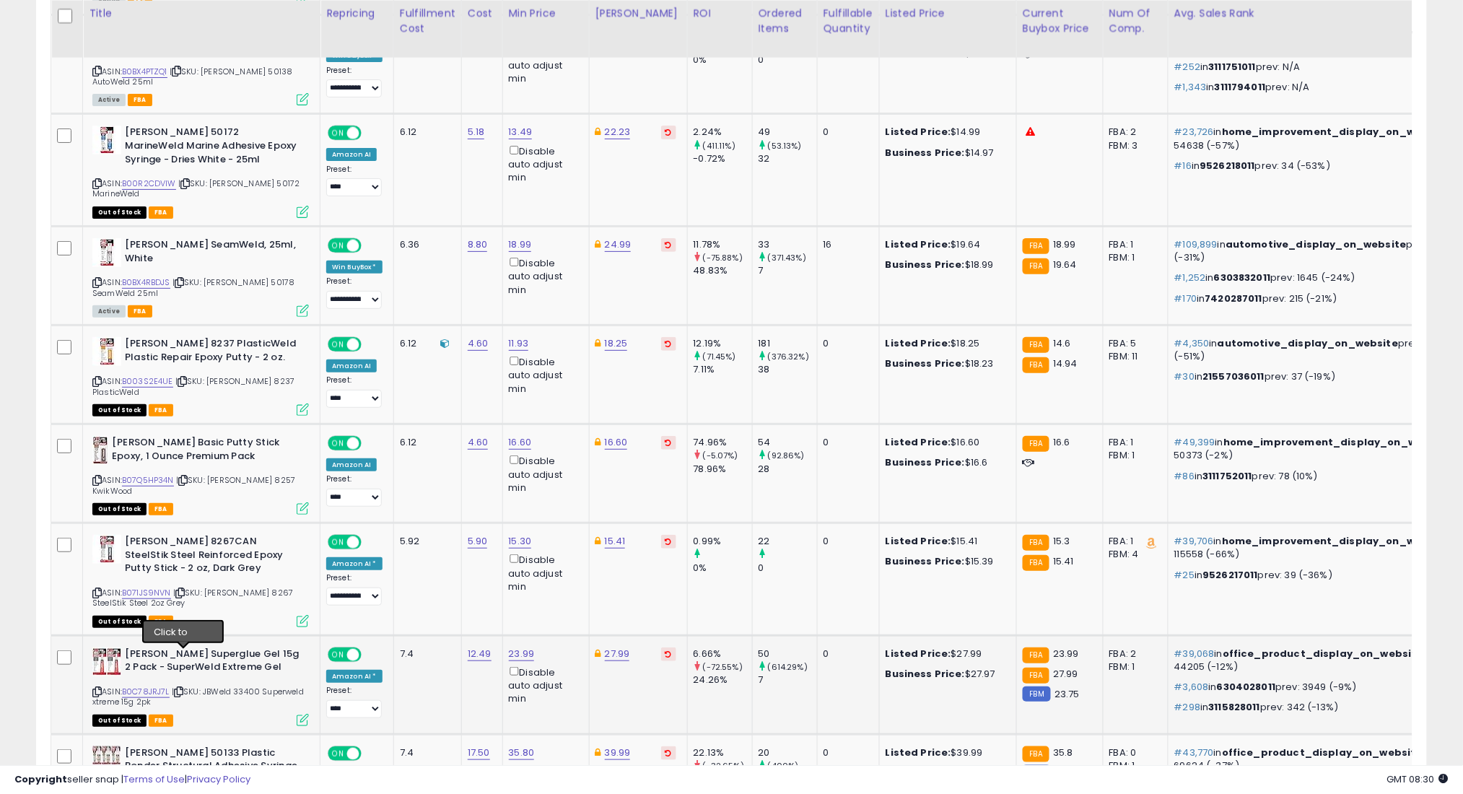
click at [182, 688] on icon at bounding box center [178, 692] width 9 height 8
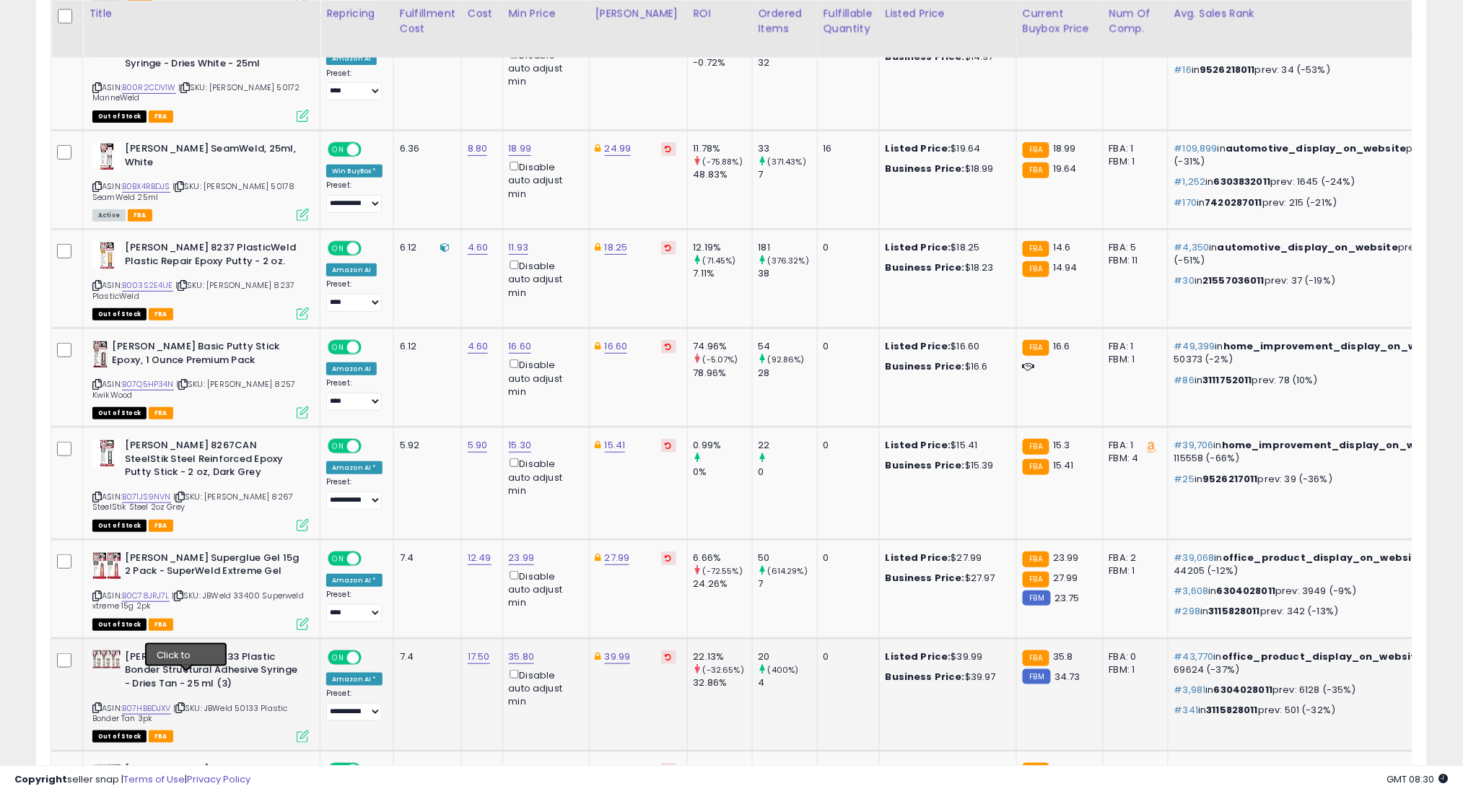
click at [183, 704] on icon at bounding box center [179, 708] width 9 height 8
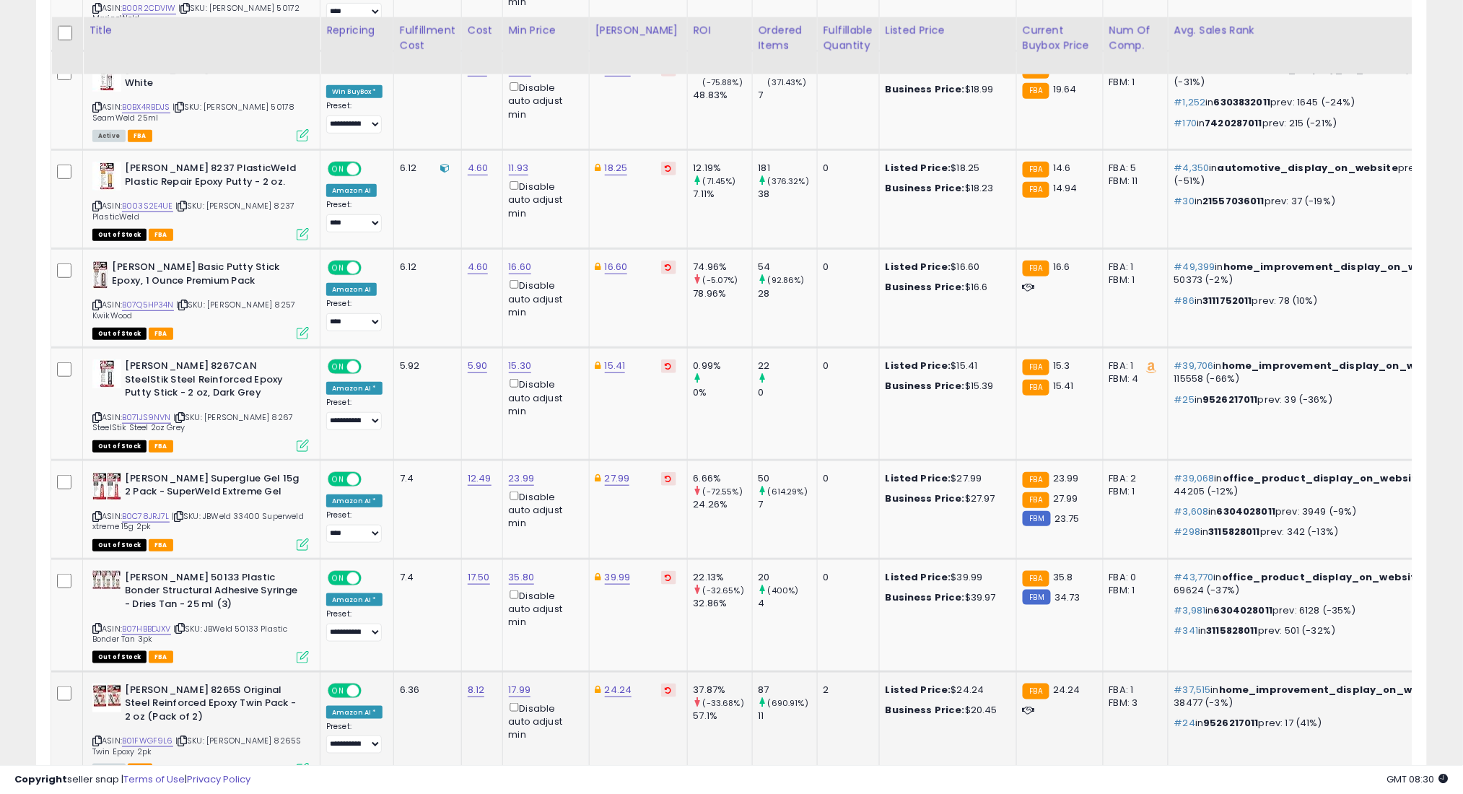
scroll to position [4194, 0]
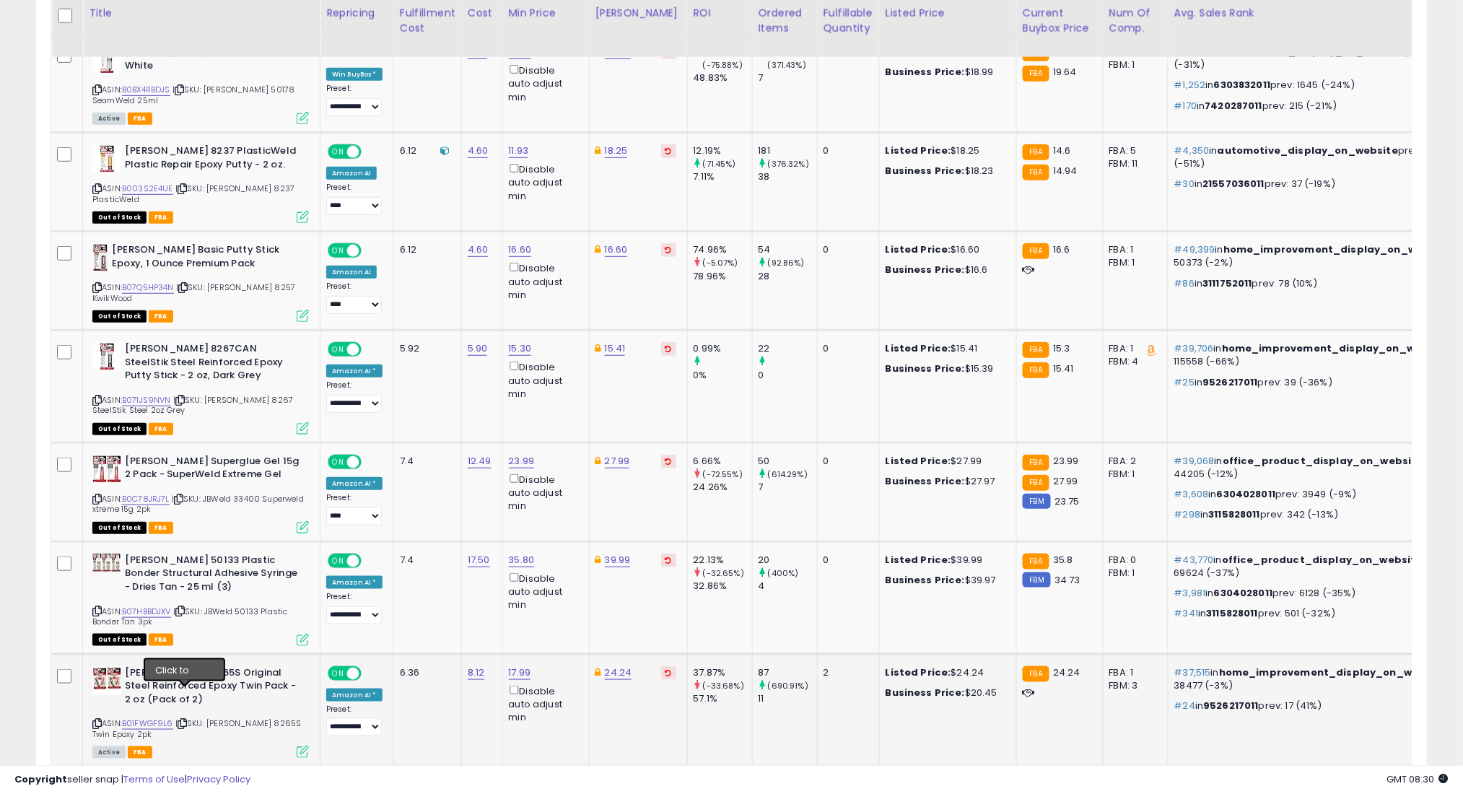
click at [183, 719] on icon at bounding box center [182, 723] width 9 height 8
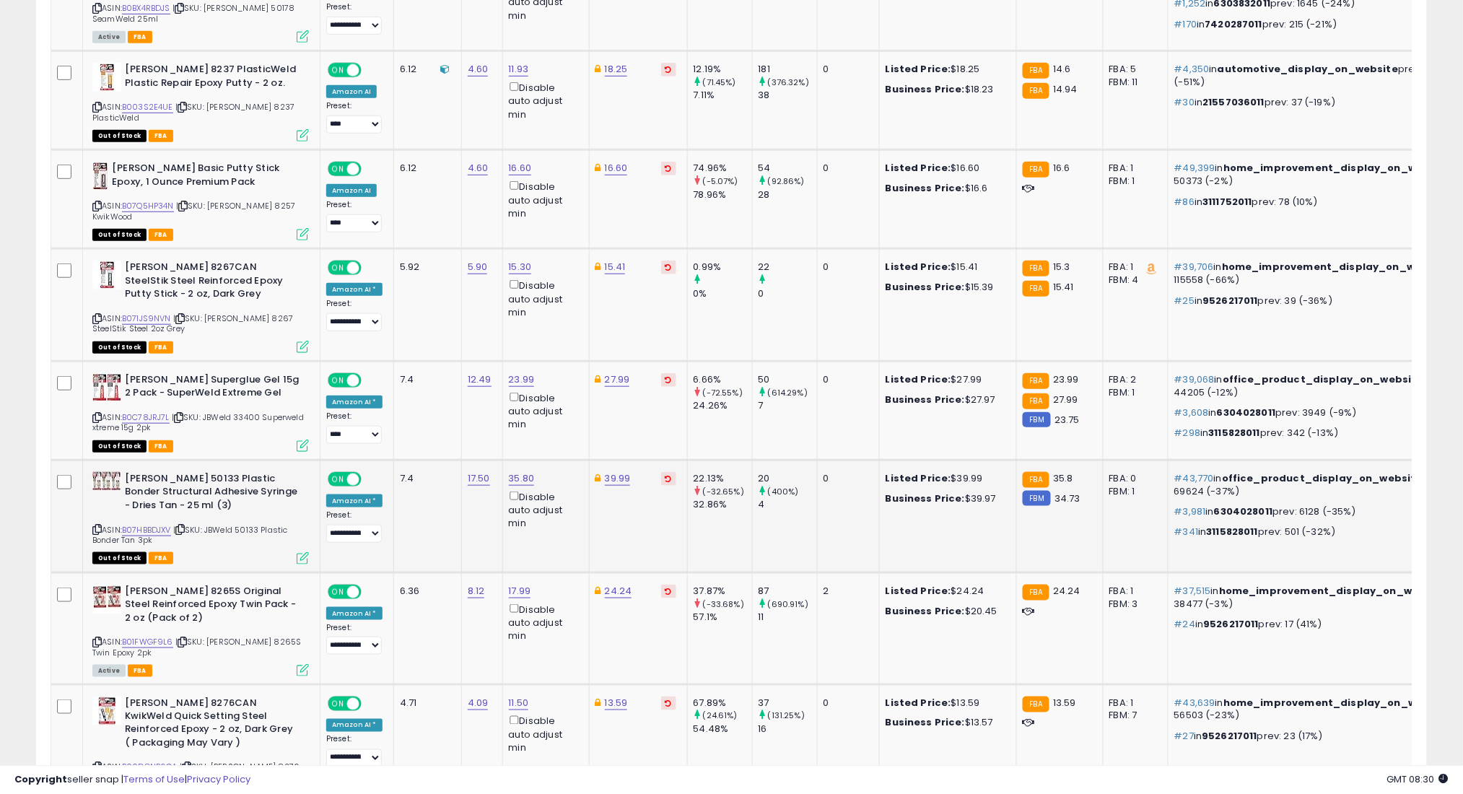
scroll to position [4290, 0]
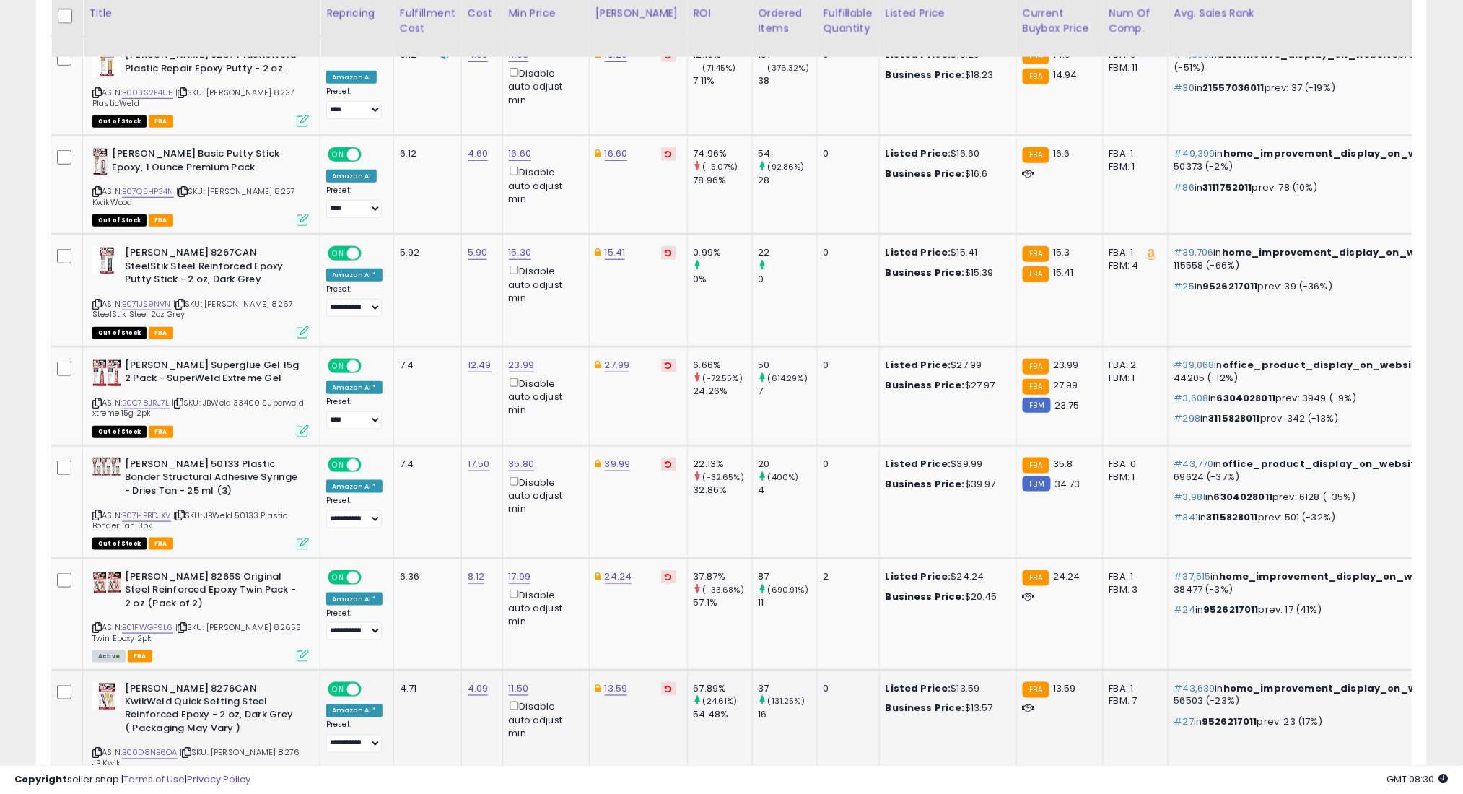
click at [191, 749] on icon at bounding box center [186, 753] width 9 height 8
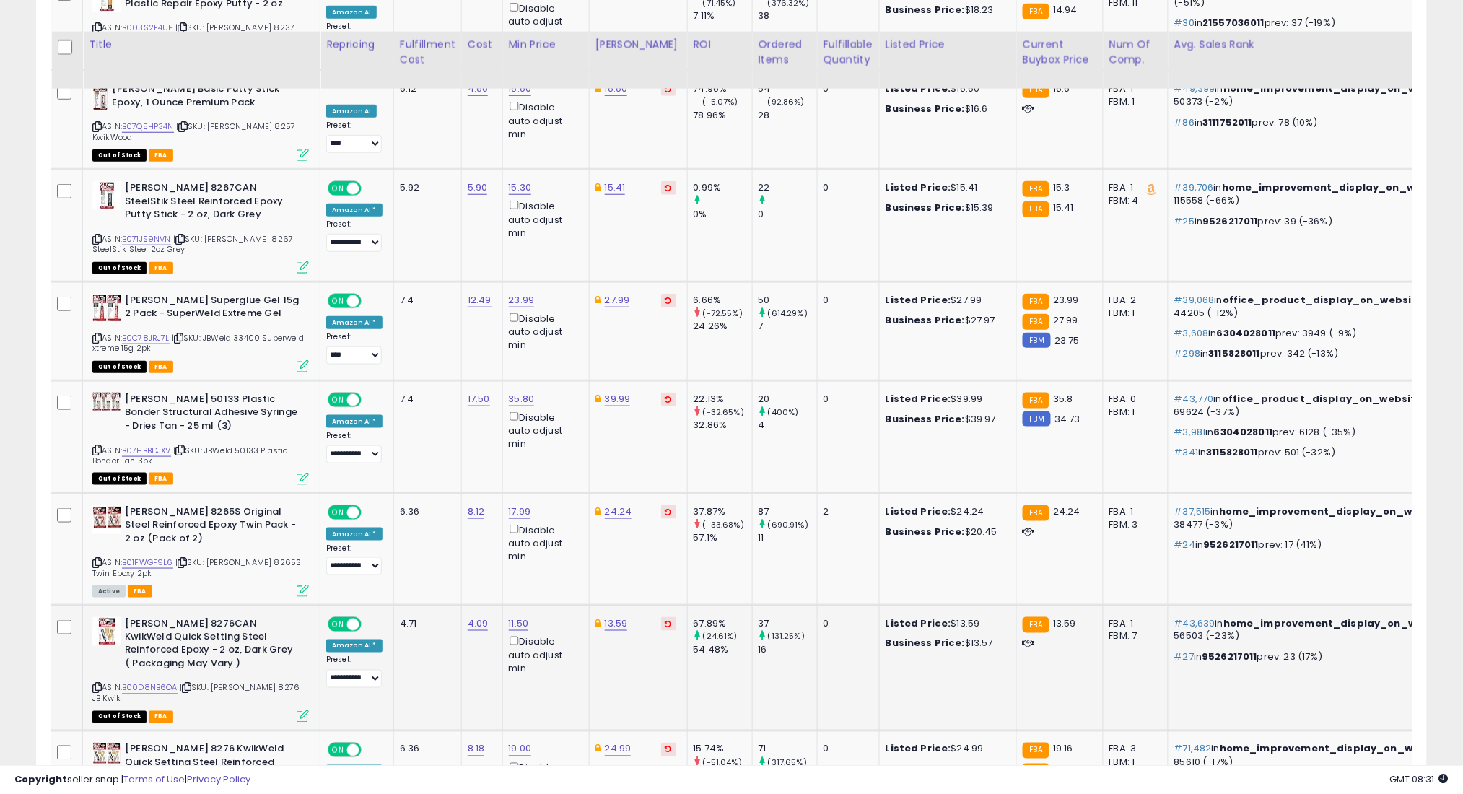
scroll to position [4386, 0]
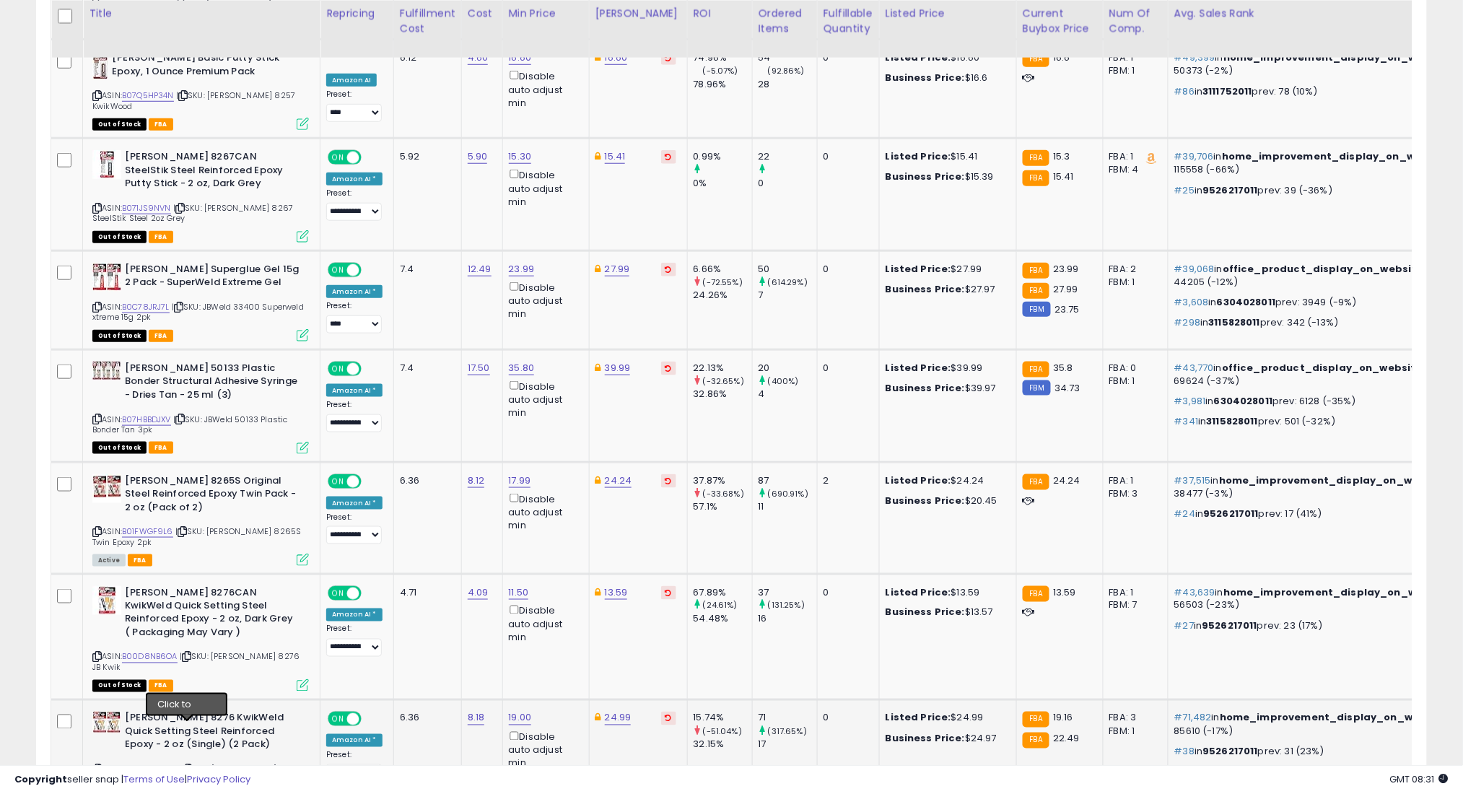
click at [188, 766] on icon at bounding box center [187, 770] width 9 height 8
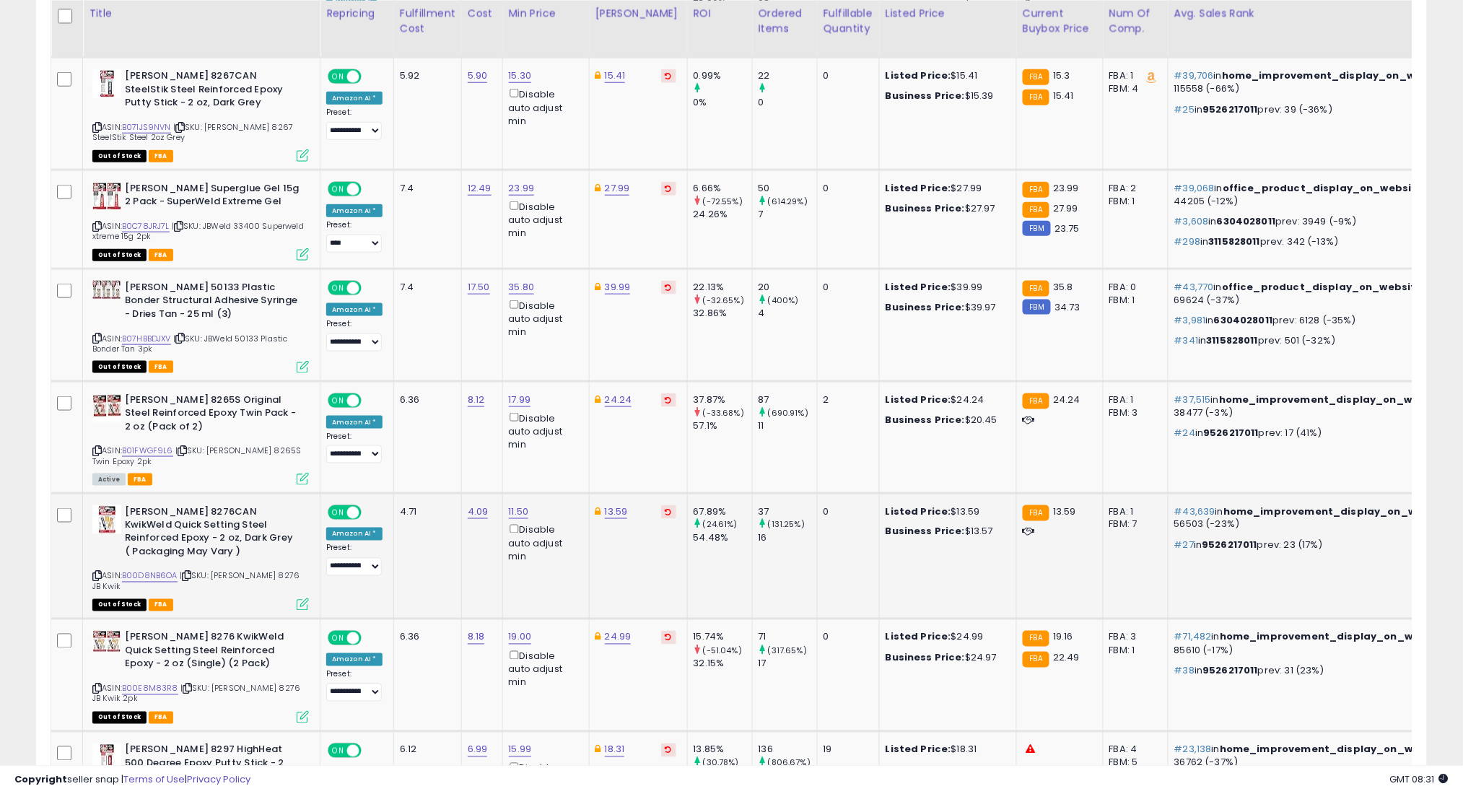
scroll to position [4483, 0]
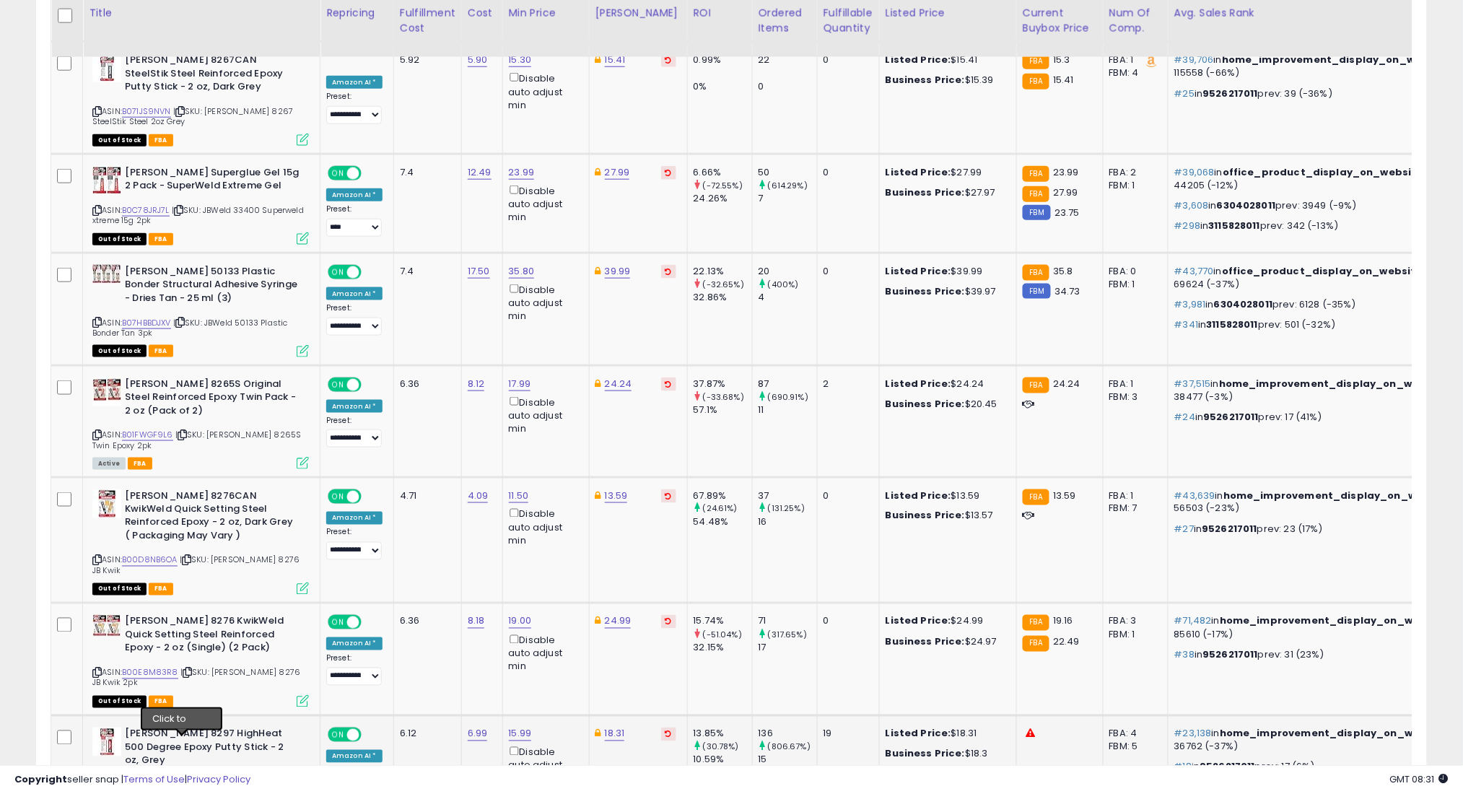
click at [182, 781] on icon at bounding box center [179, 785] width 9 height 8
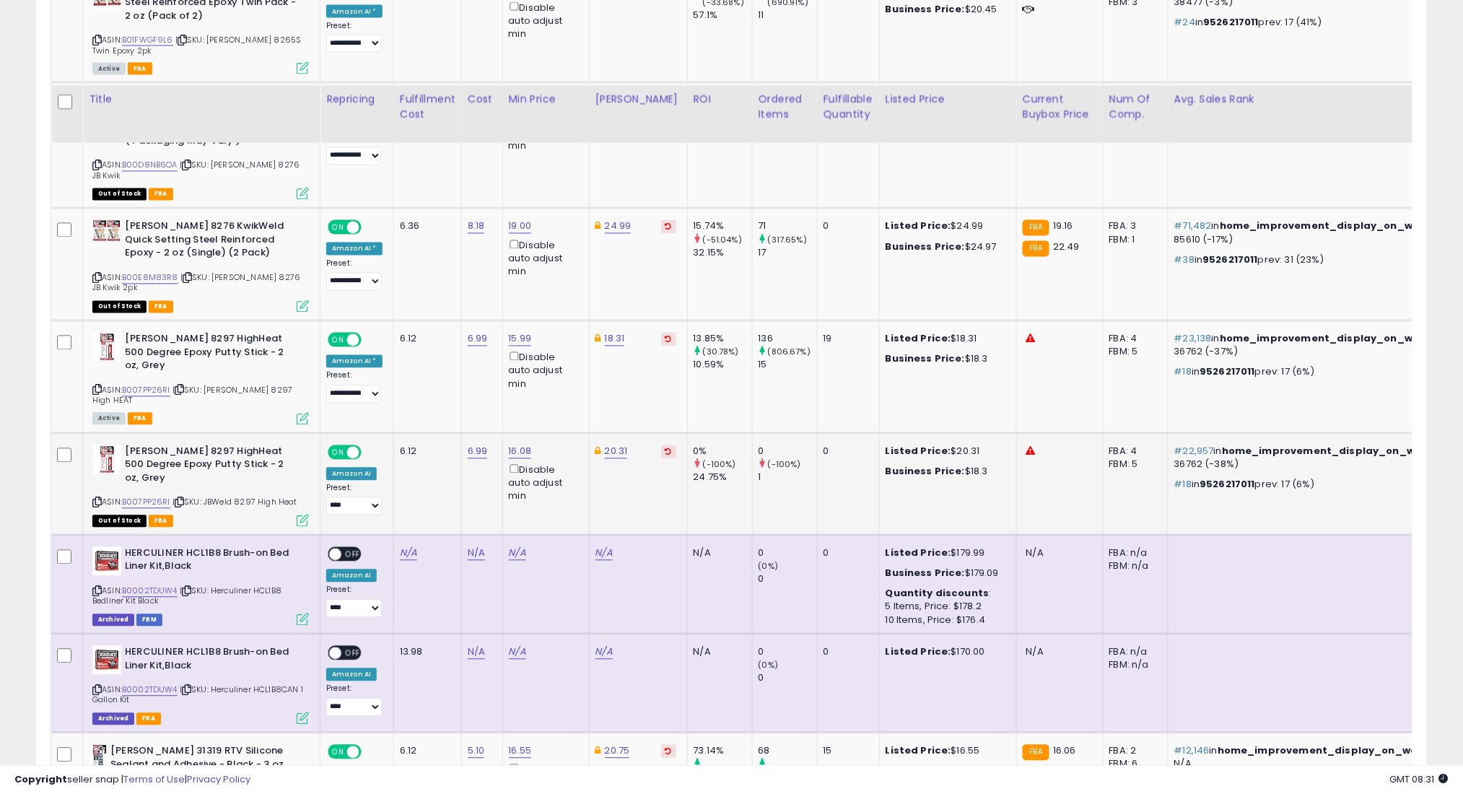
scroll to position [4963, 0]
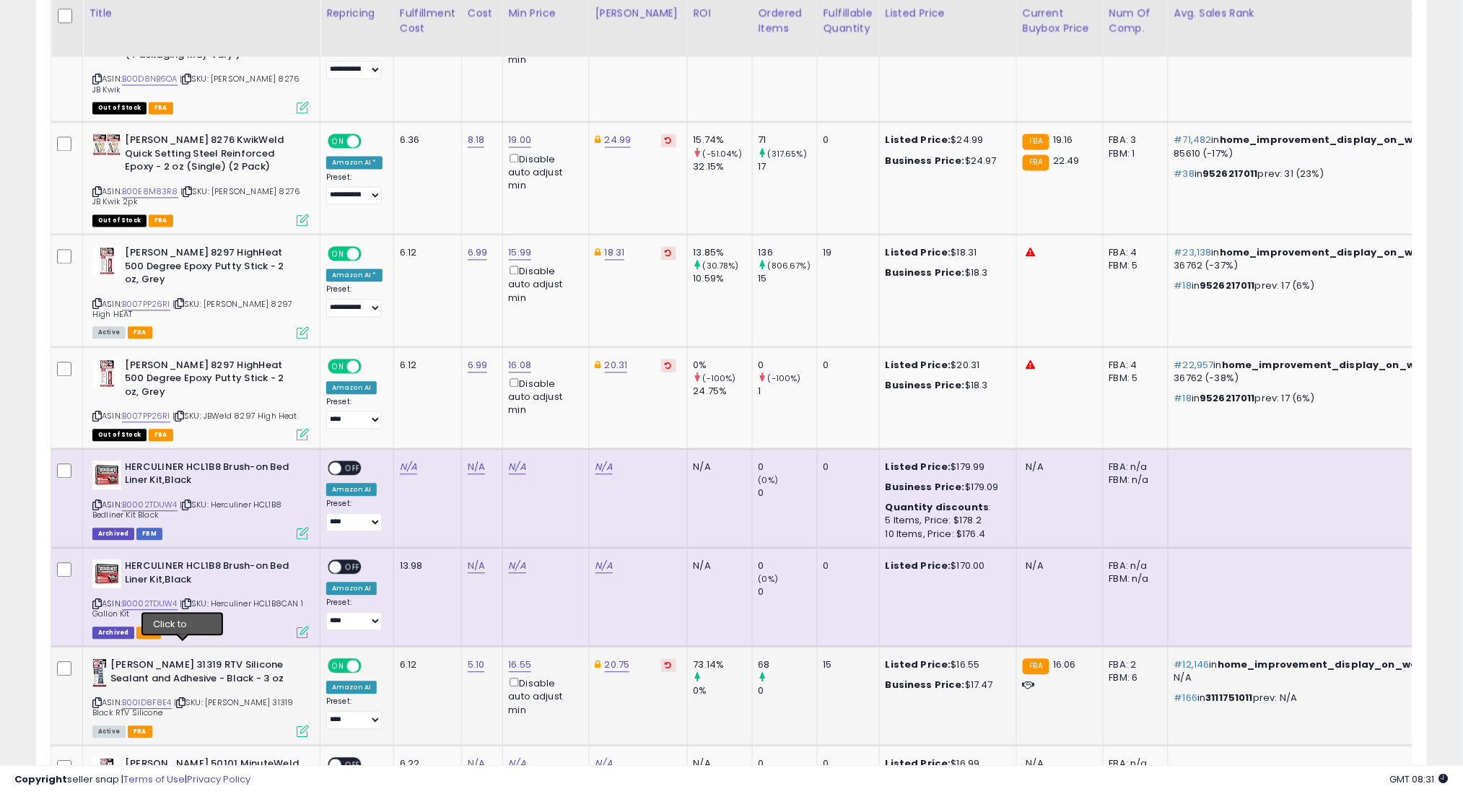
click at [183, 699] on icon at bounding box center [180, 703] width 9 height 8
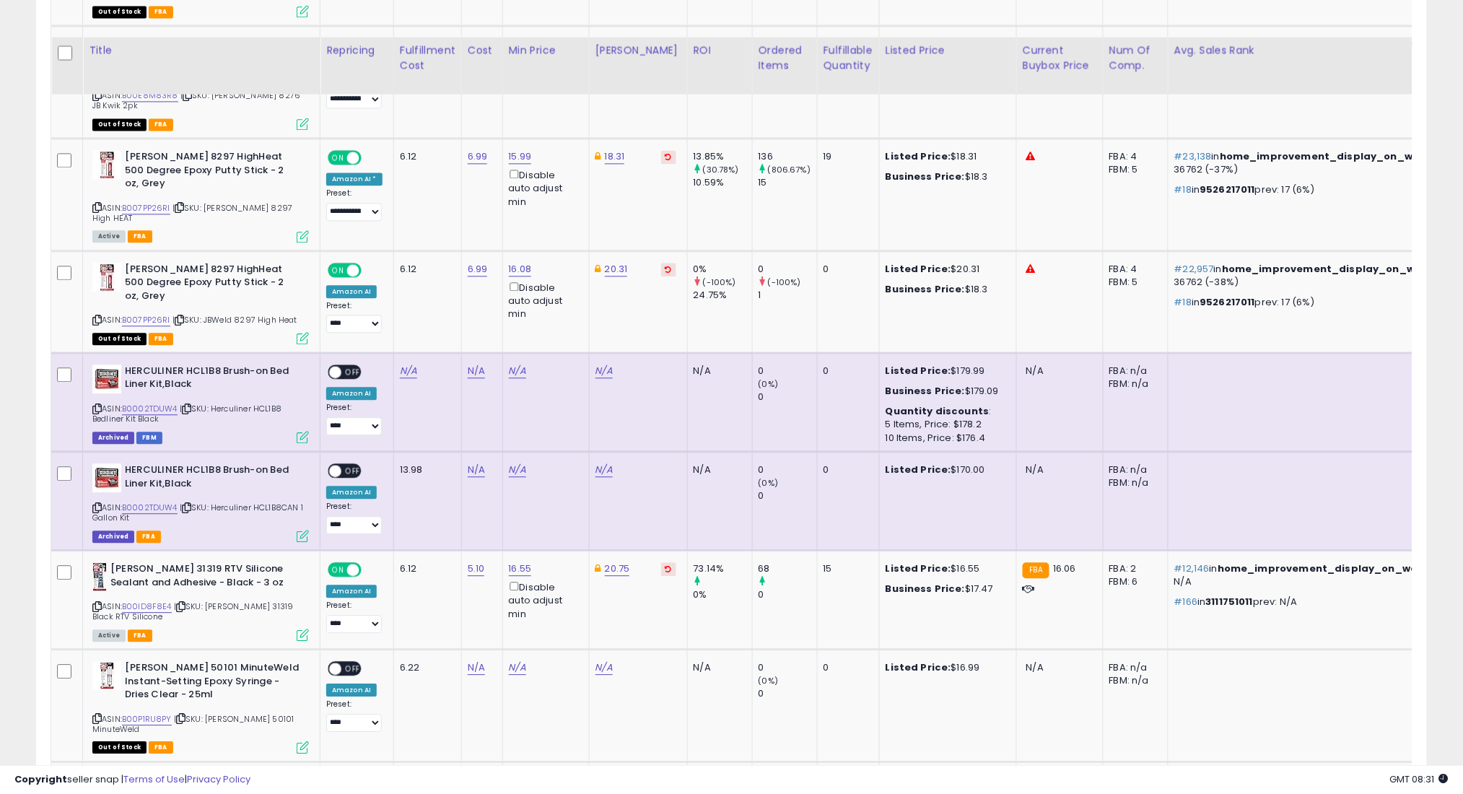
scroll to position [5156, 0]
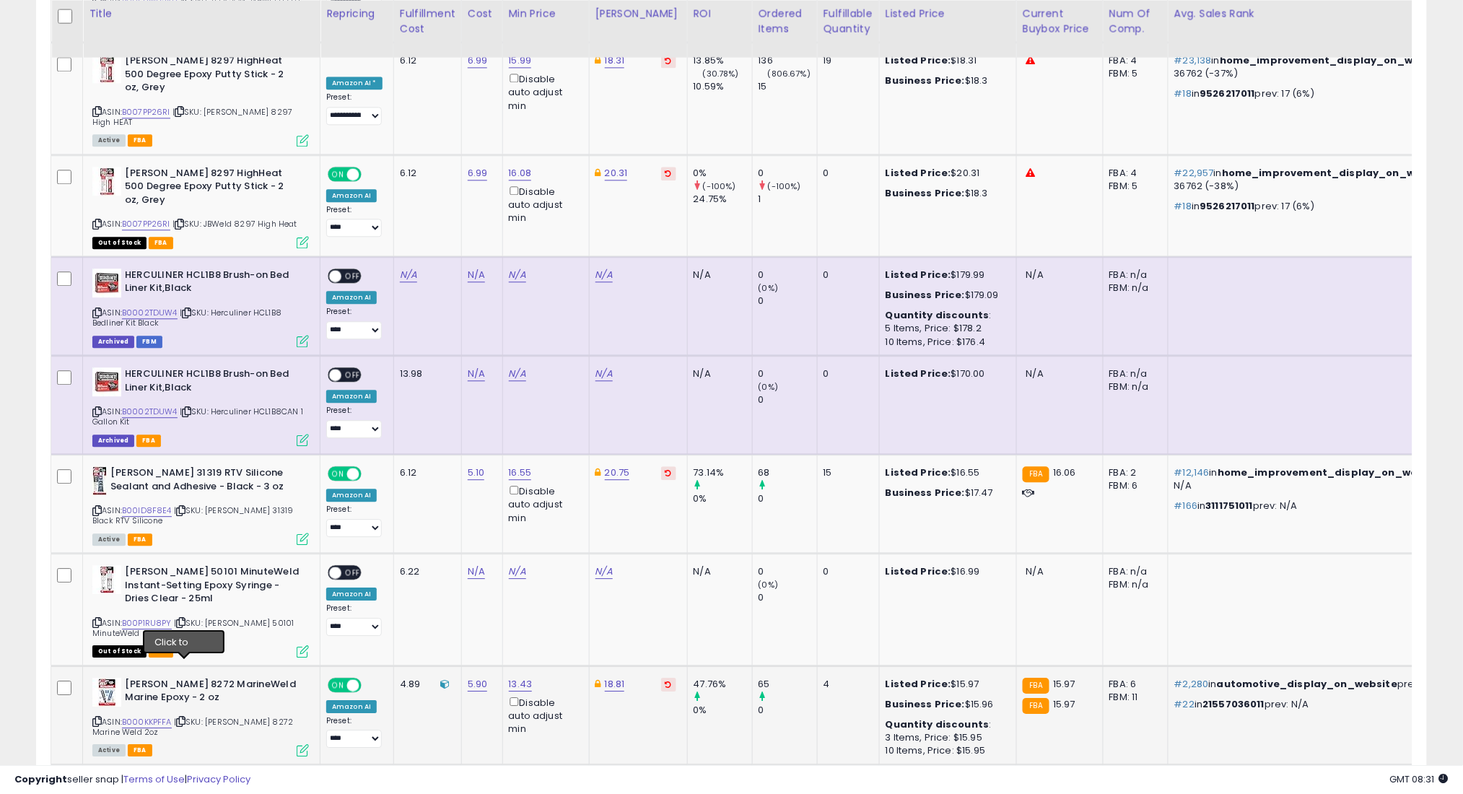
drag, startPoint x: 182, startPoint y: 669, endPoint x: 188, endPoint y: 654, distance: 16.5
click at [182, 717] on icon at bounding box center [180, 721] width 9 height 8
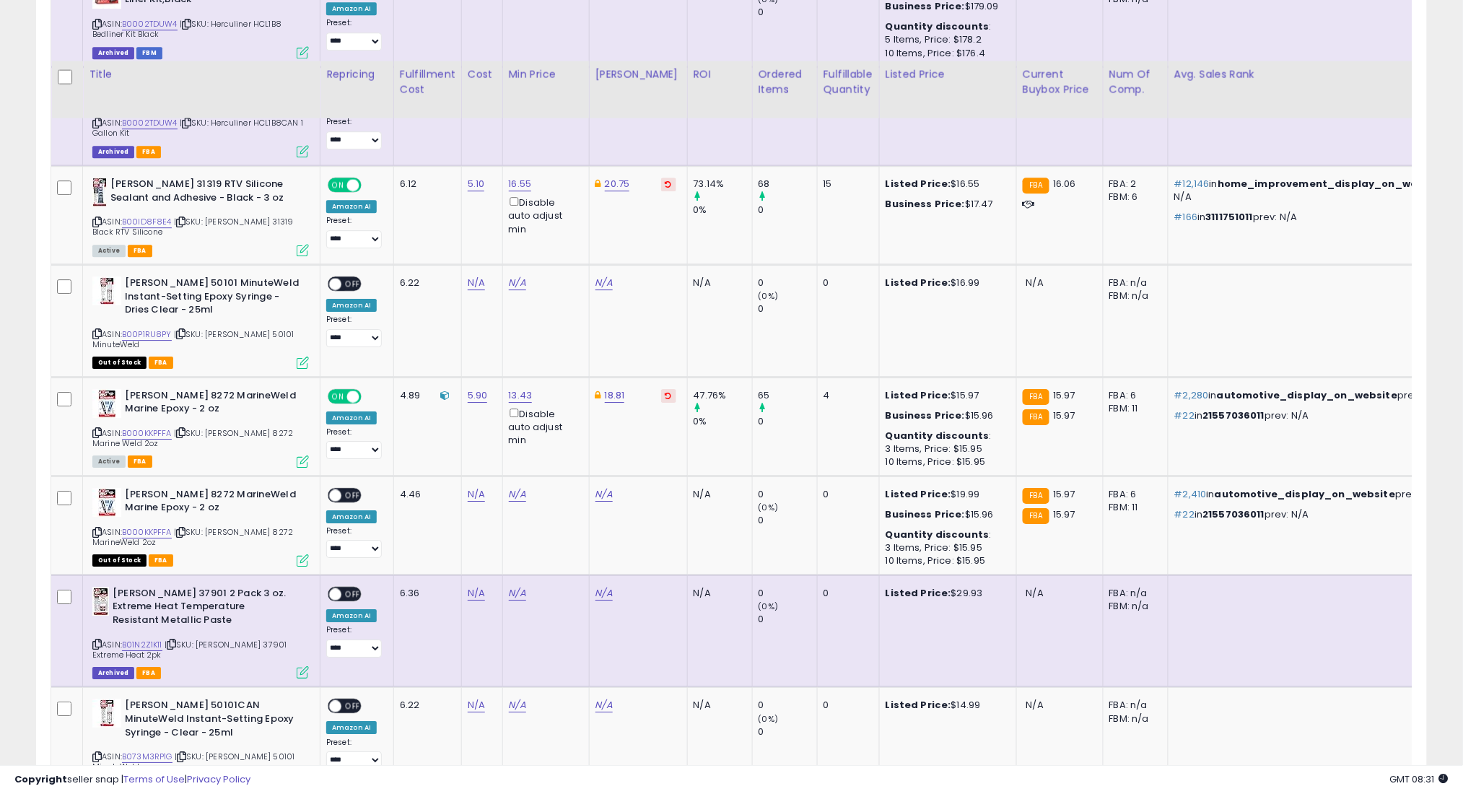
scroll to position [5534, 0]
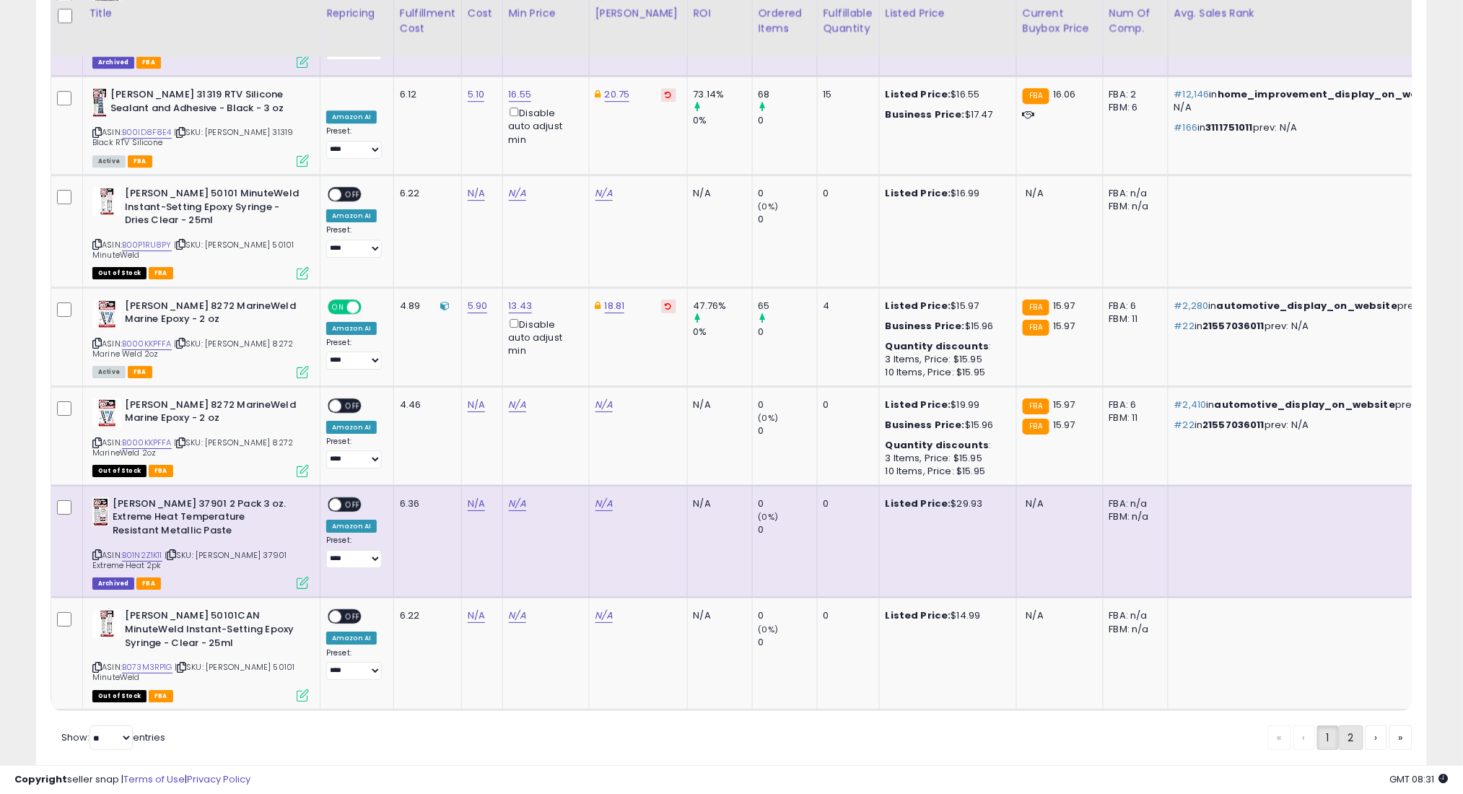
click at [1347, 725] on link "2" at bounding box center [1351, 737] width 25 height 25
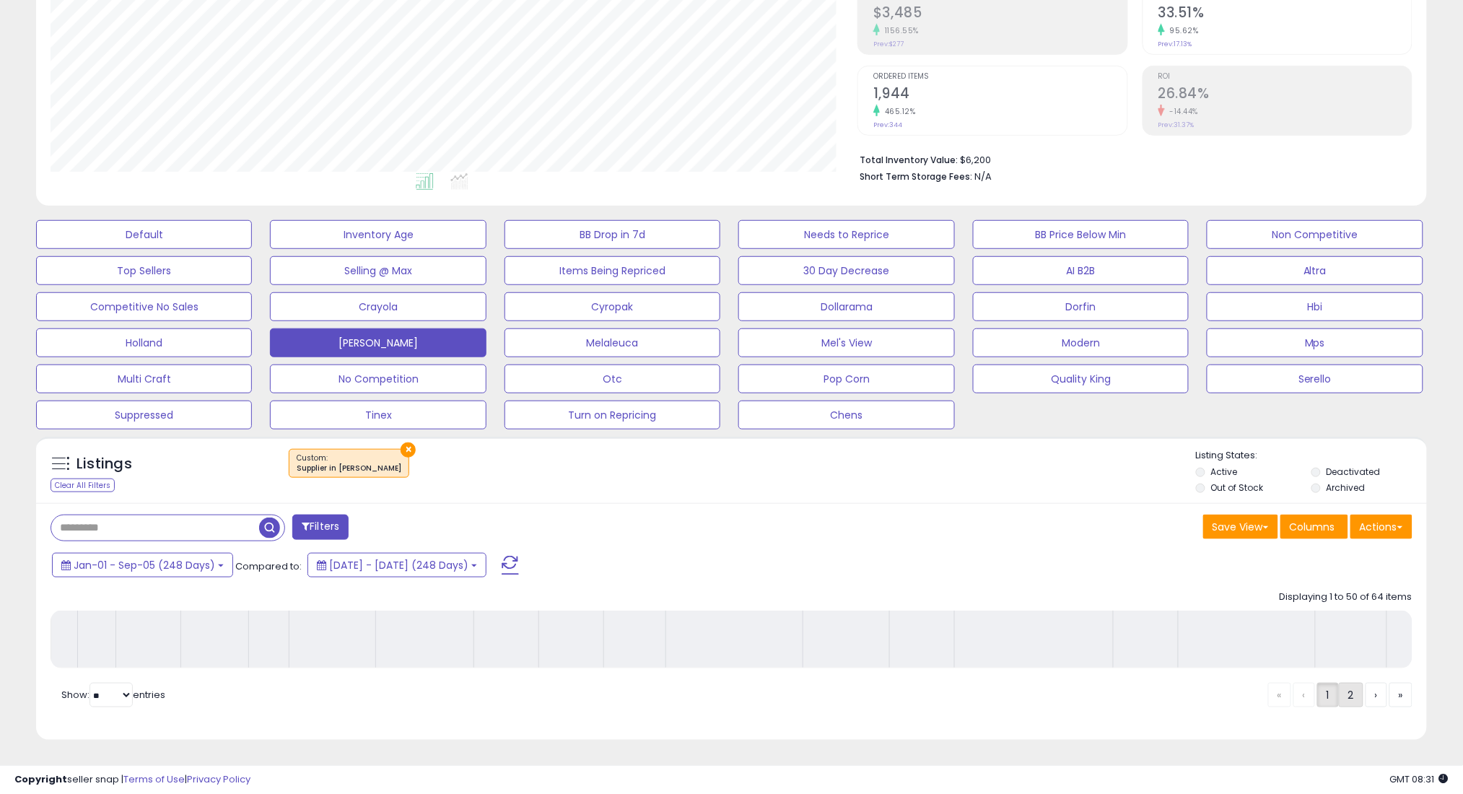
scroll to position [249, 0]
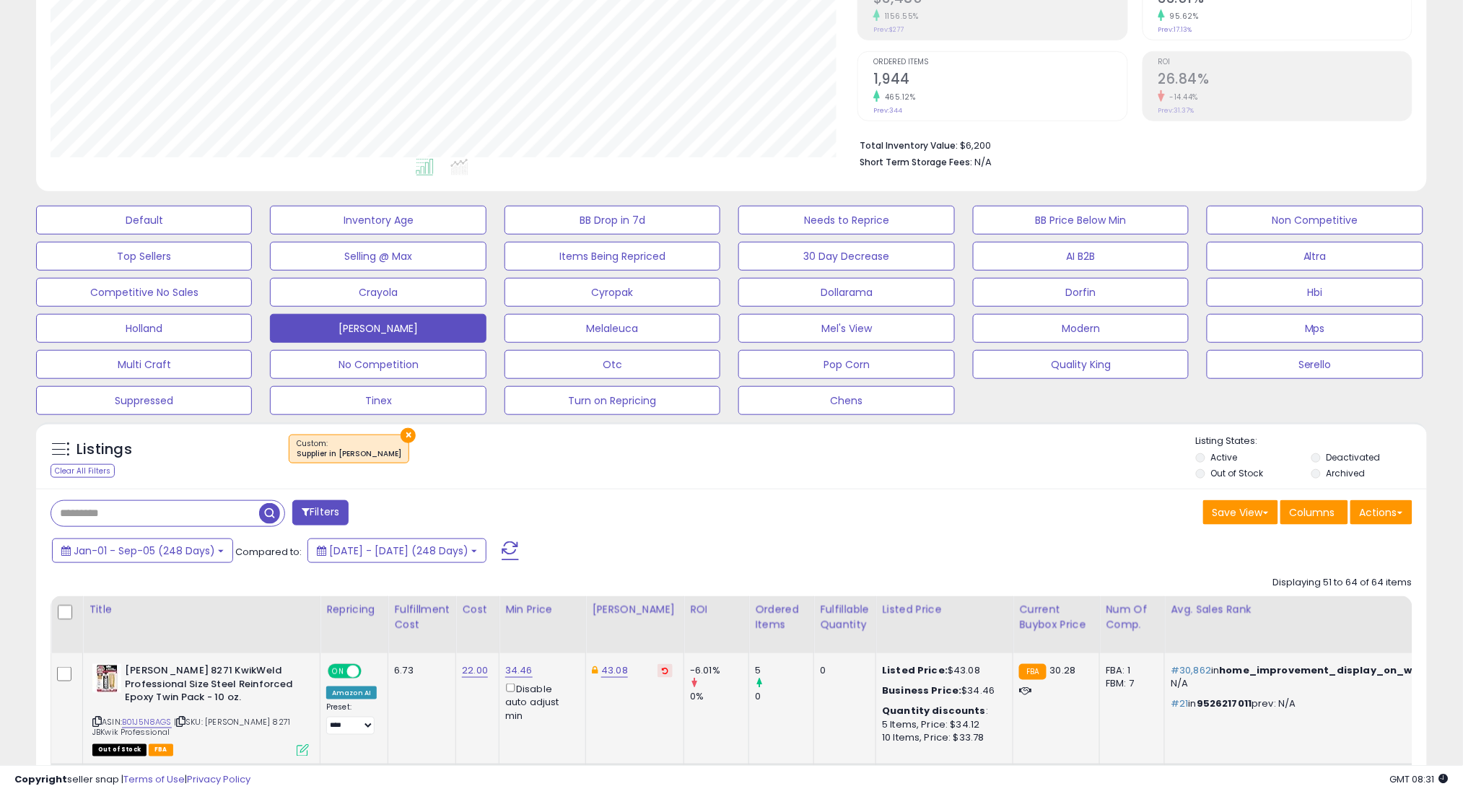
click at [185, 722] on icon at bounding box center [180, 721] width 9 height 8
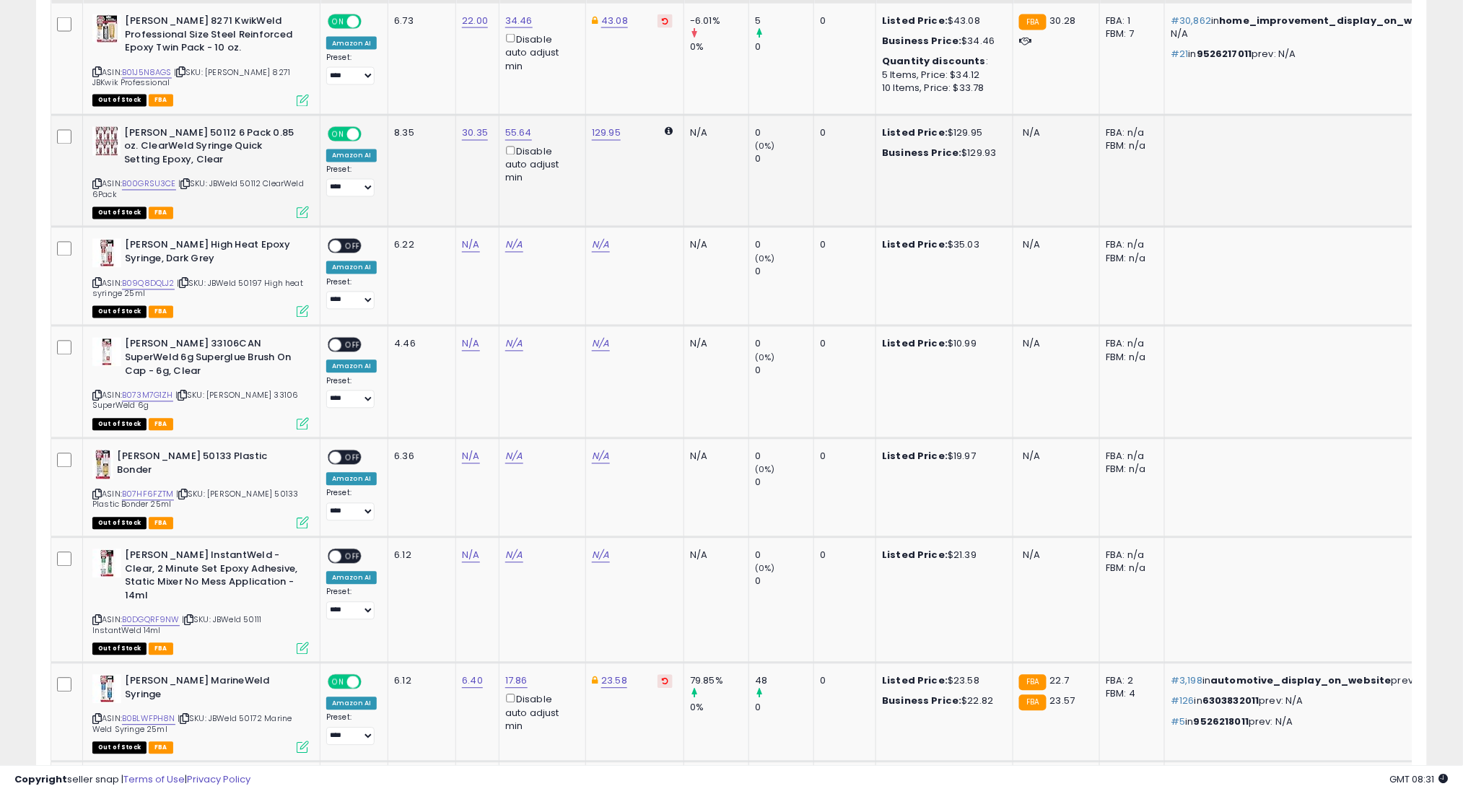
scroll to position [922, 0]
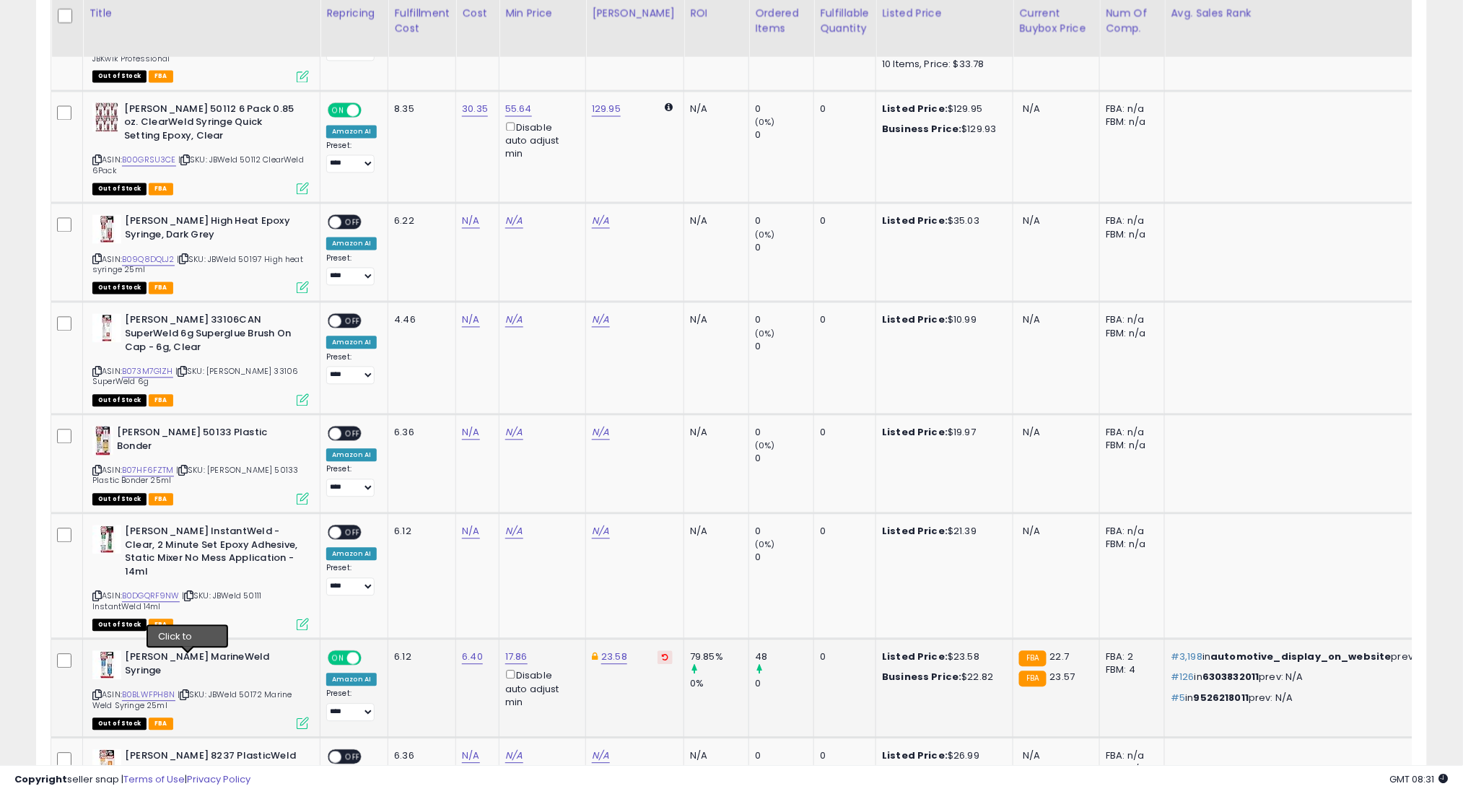
drag, startPoint x: 185, startPoint y: 662, endPoint x: 192, endPoint y: 613, distance: 49.6
click at [185, 691] on icon at bounding box center [184, 695] width 9 height 8
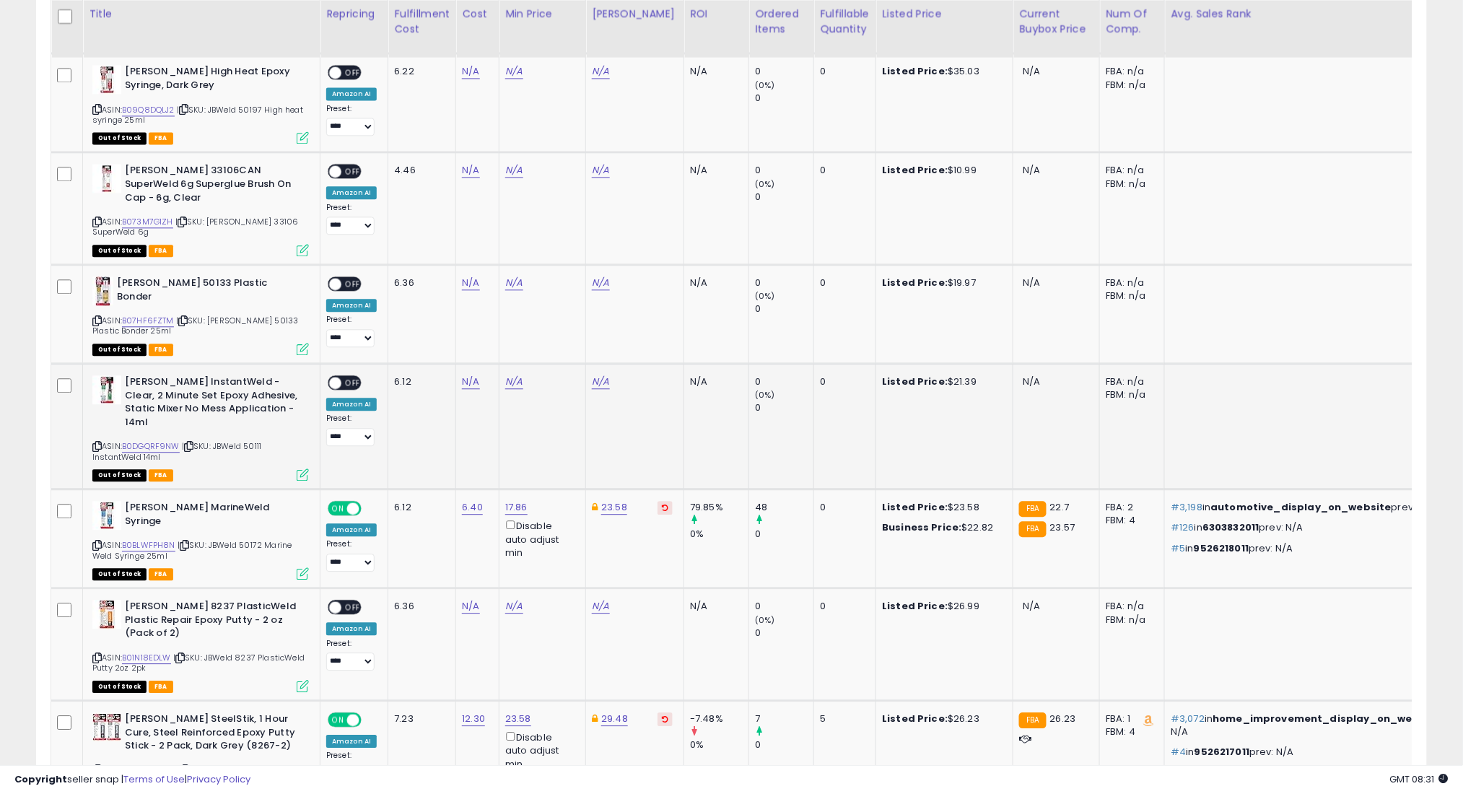
scroll to position [1115, 0]
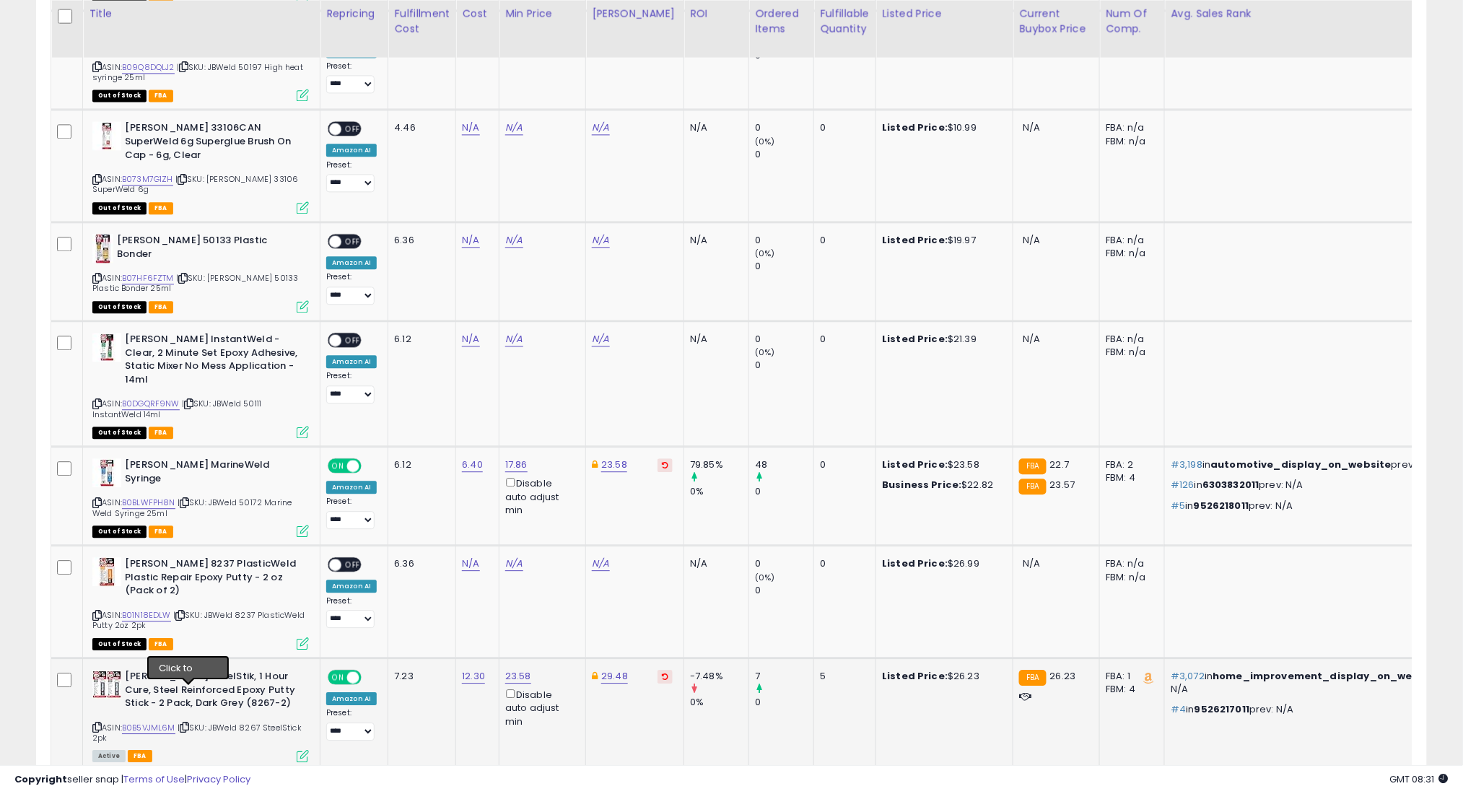
click at [189, 723] on icon at bounding box center [184, 727] width 9 height 8
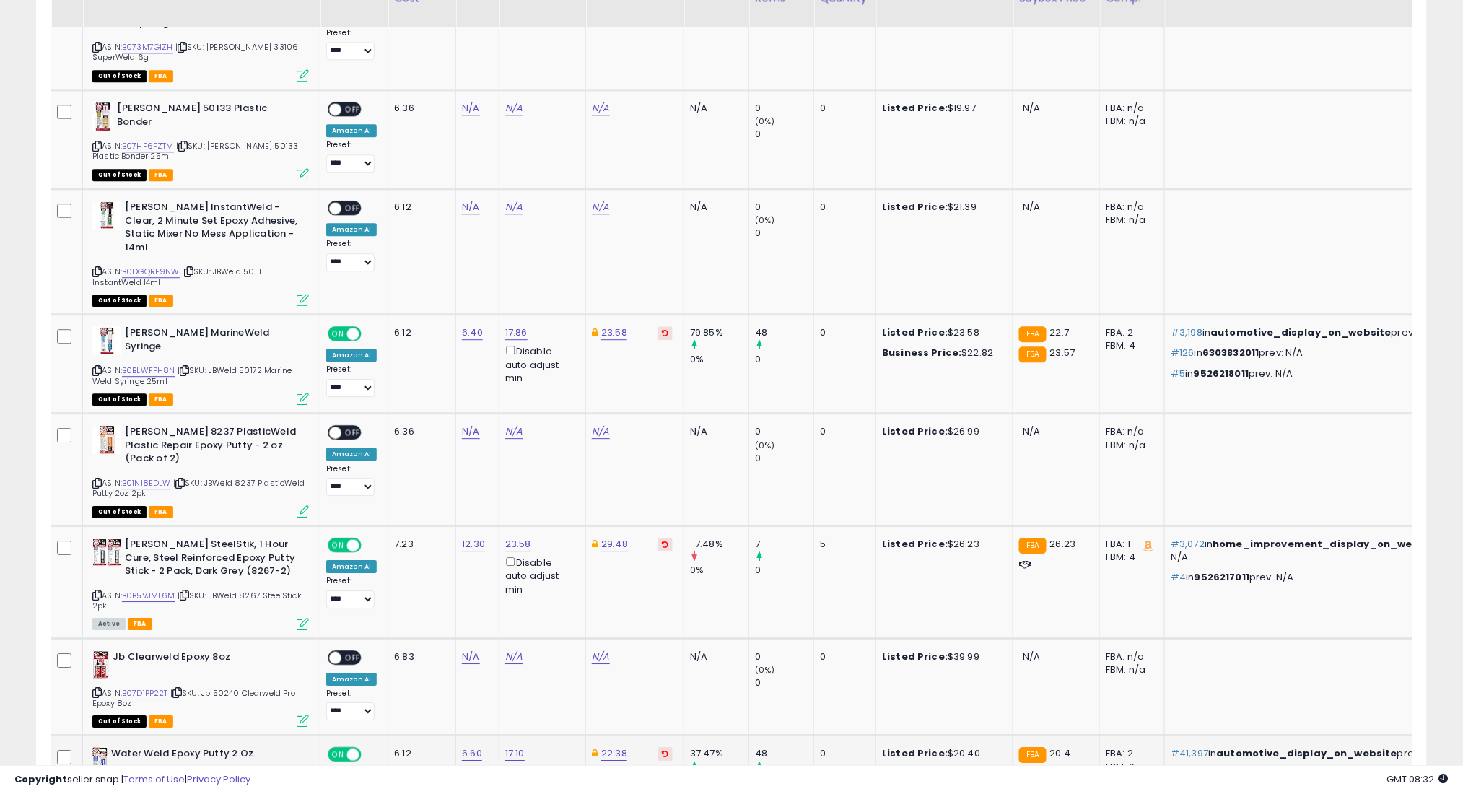
scroll to position [1308, 0]
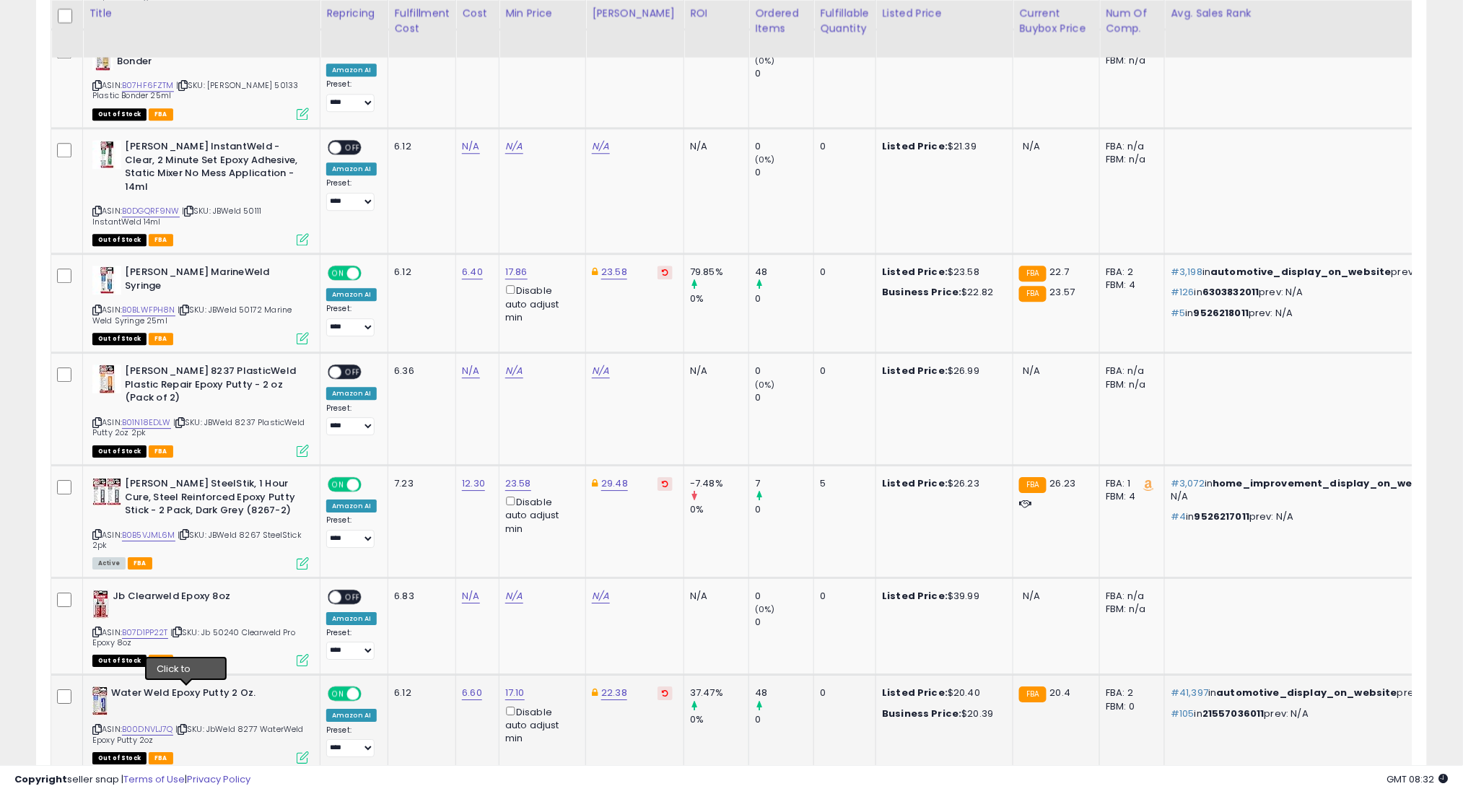
click at [186, 725] on icon at bounding box center [182, 729] width 9 height 8
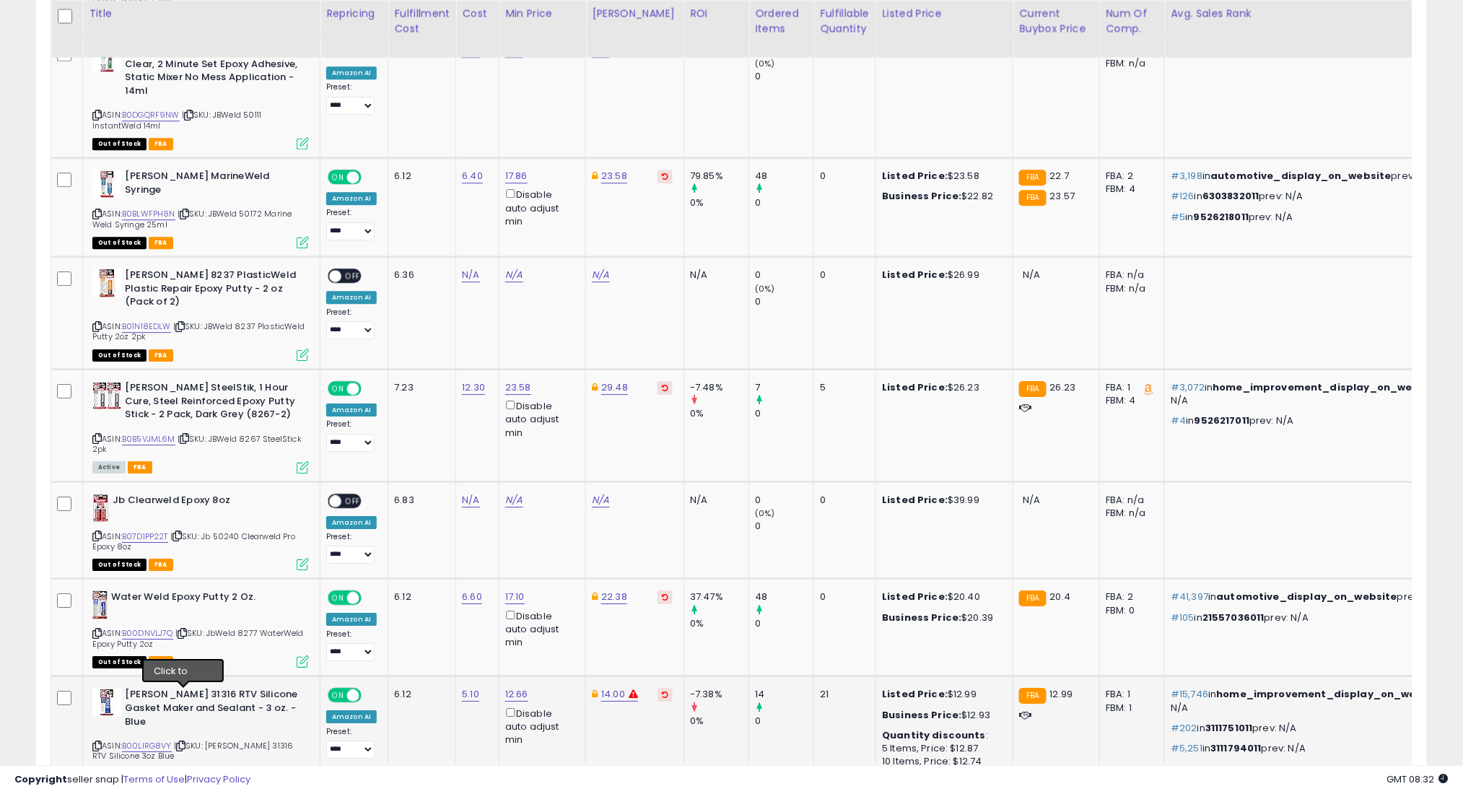
click at [181, 742] on icon at bounding box center [180, 746] width 9 height 8
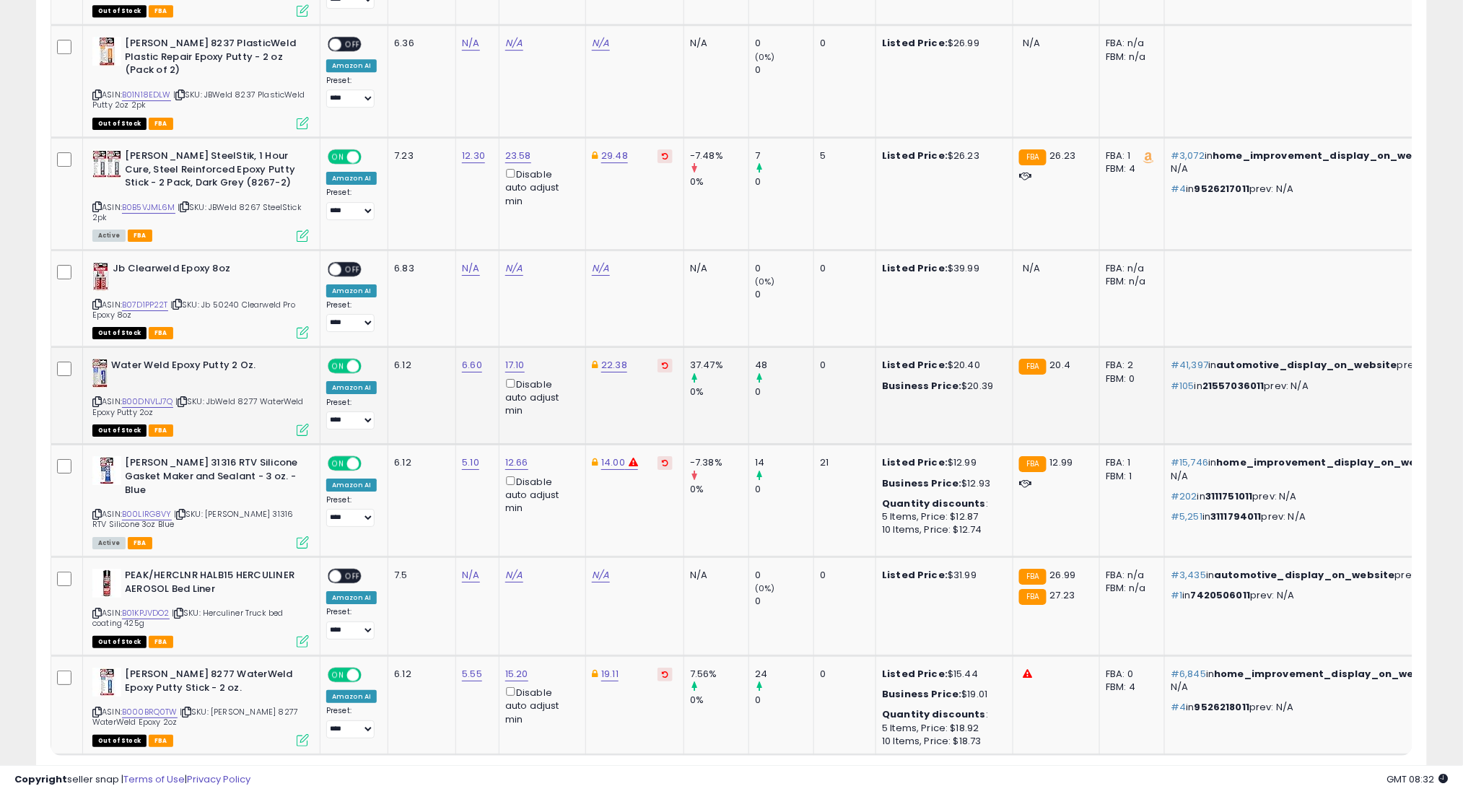
scroll to position [1692, 0]
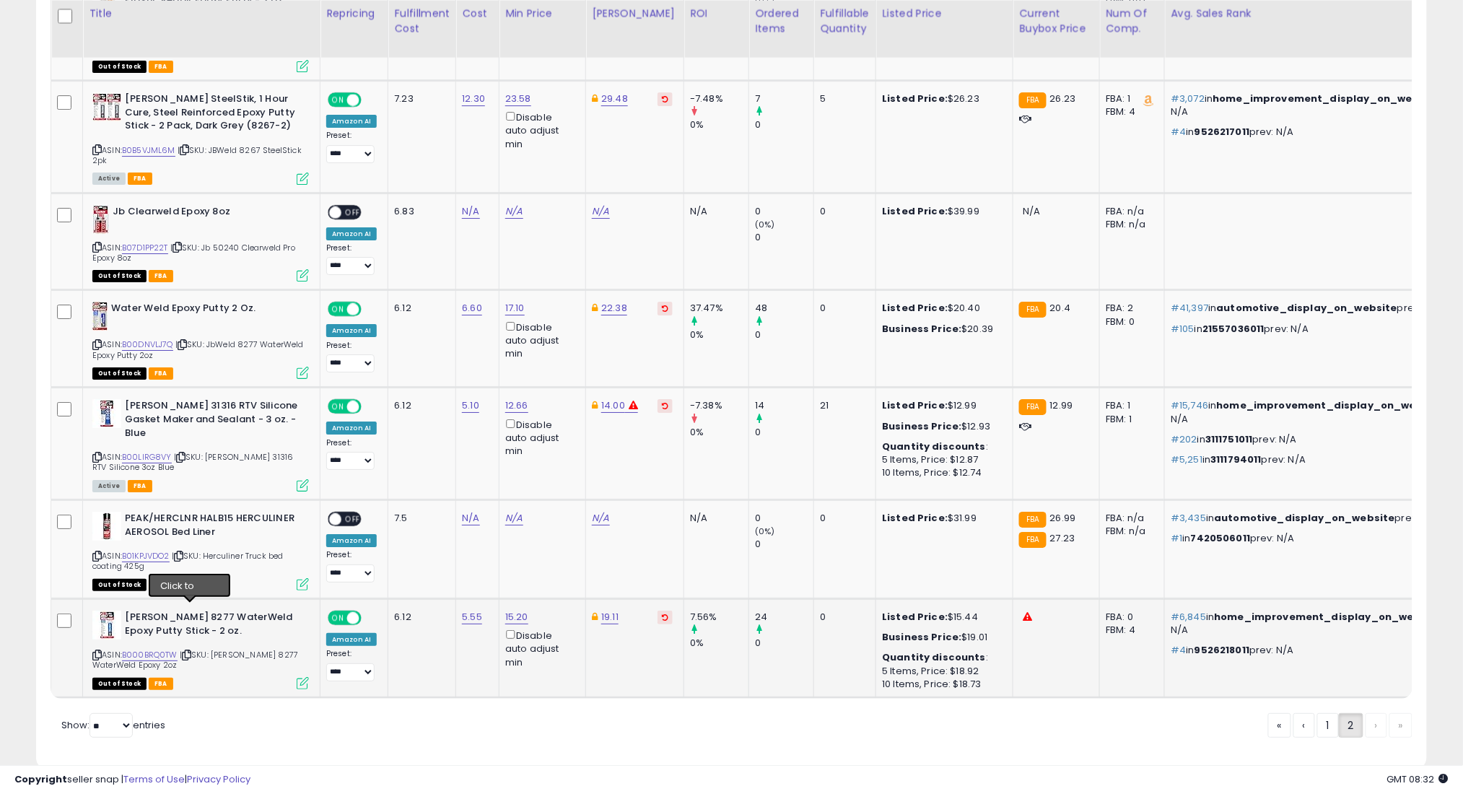
click at [191, 651] on icon at bounding box center [186, 655] width 9 height 8
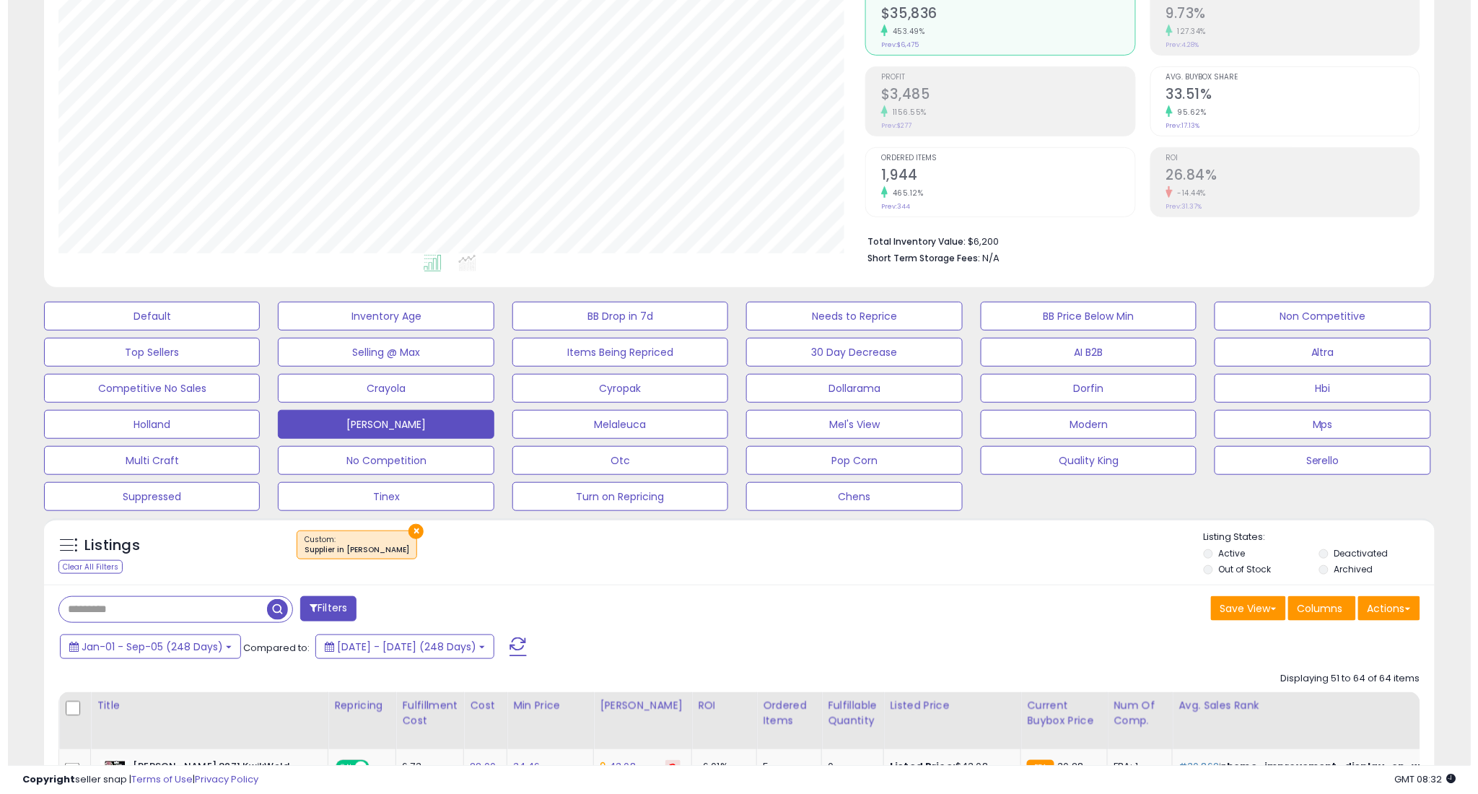
scroll to position [143, 0]
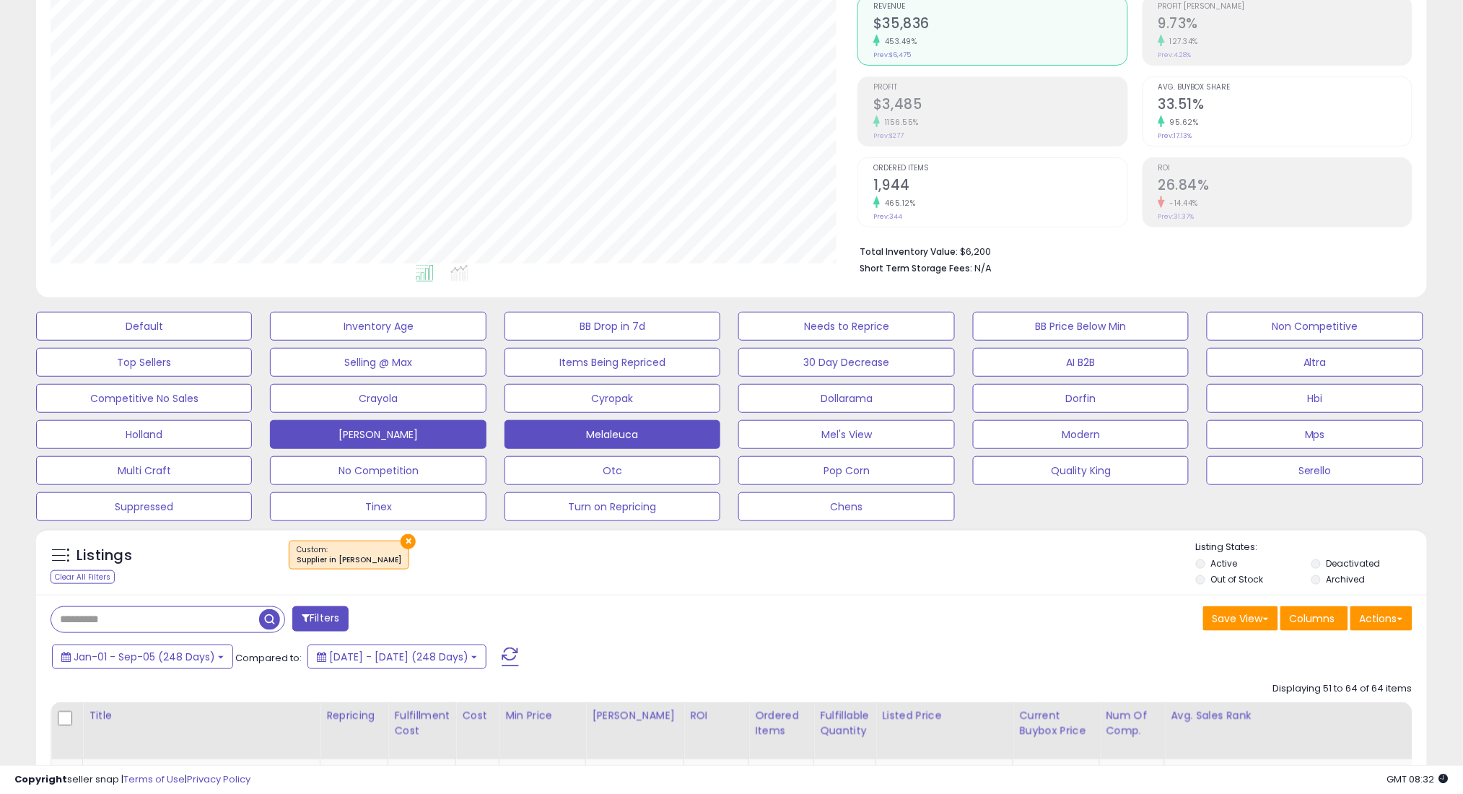
click at [662, 432] on button "Melaleuca" at bounding box center [612, 434] width 216 height 29
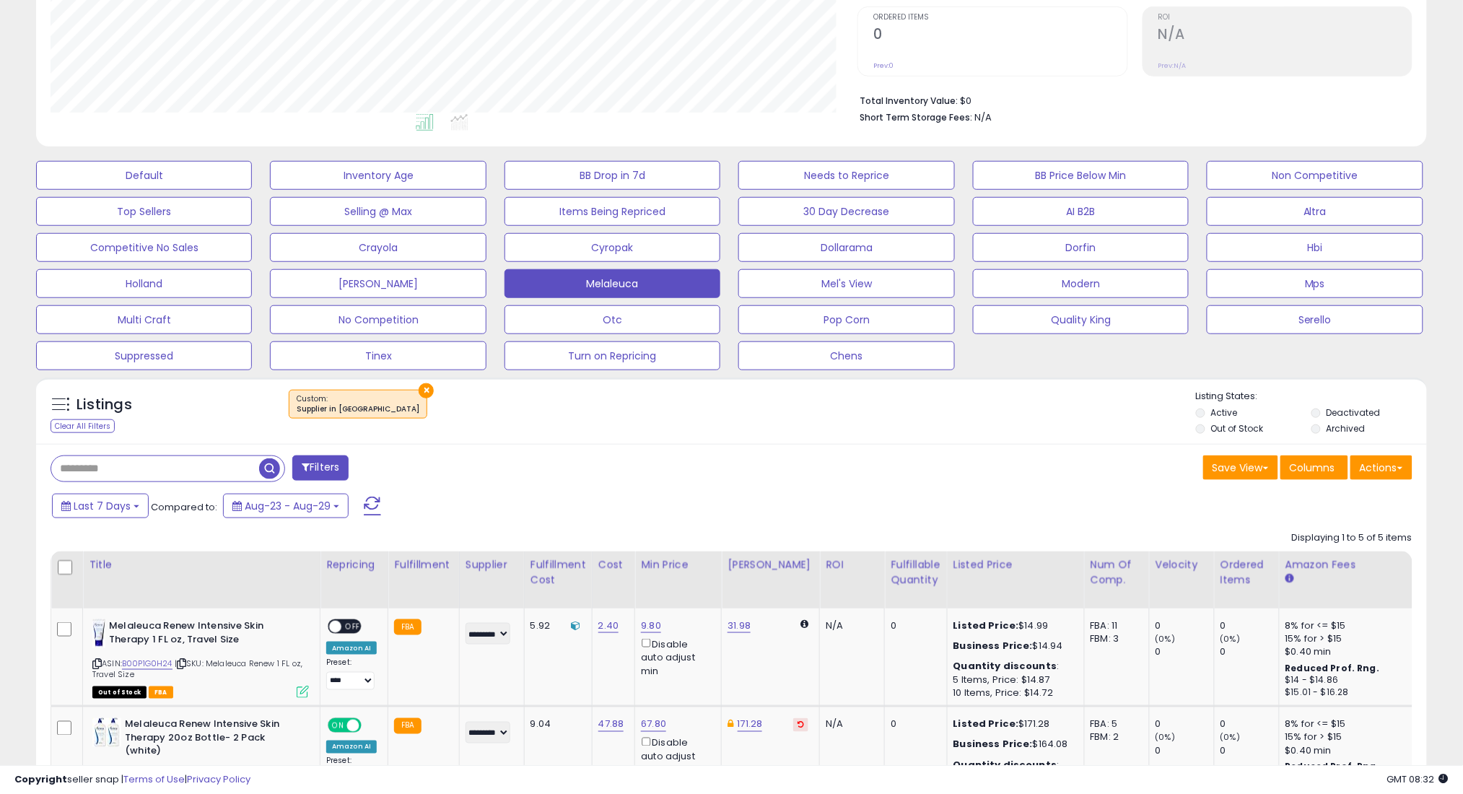
scroll to position [336, 0]
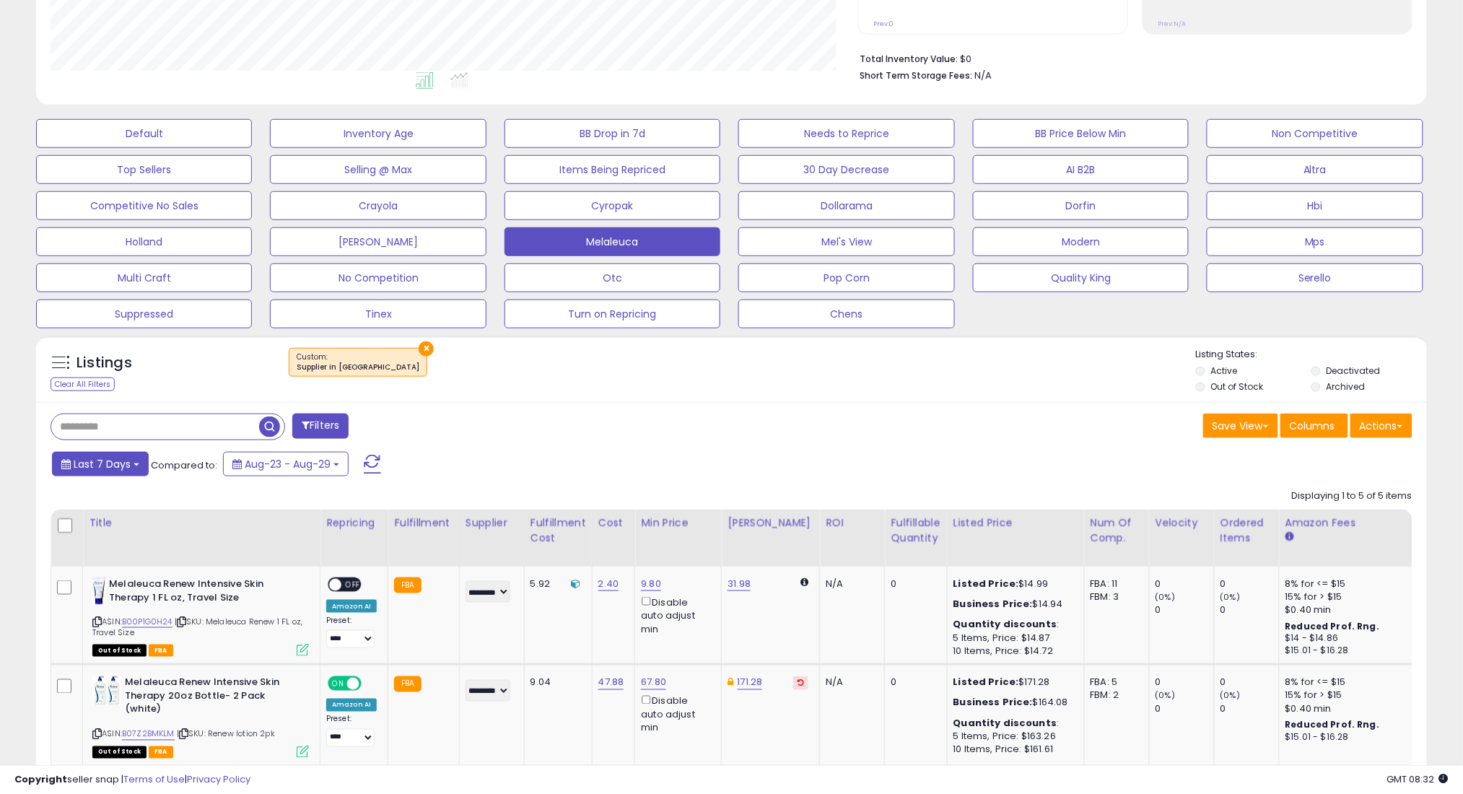
click at [109, 461] on span "Last 7 Days" at bounding box center [102, 464] width 57 height 14
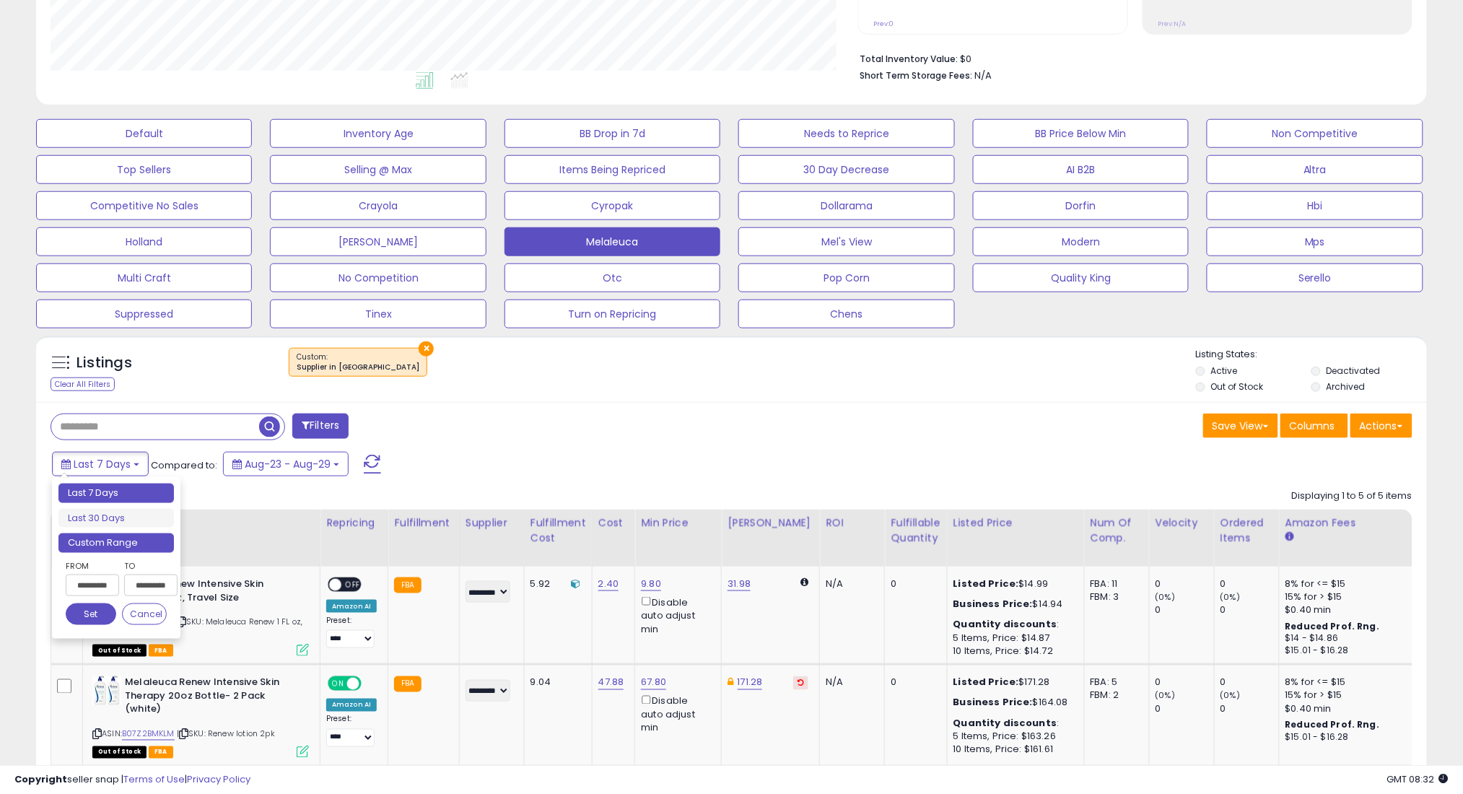
click at [152, 537] on li "Custom Range" at bounding box center [115, 542] width 115 height 19
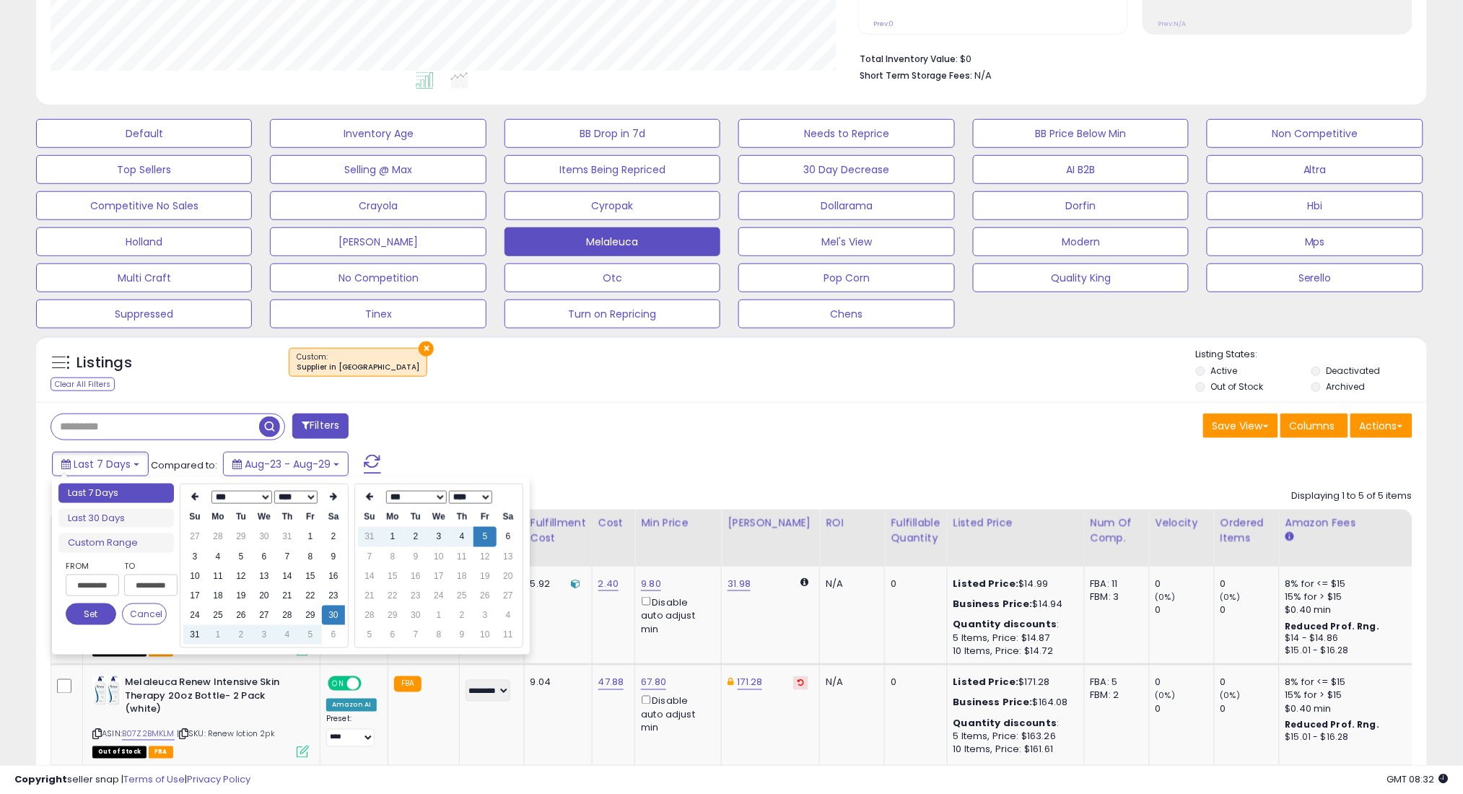
click at [248, 497] on select "*** *** *** *** *** *** *** *** ***" at bounding box center [241, 497] width 61 height 13
click at [85, 614] on button "Set" at bounding box center [91, 614] width 51 height 22
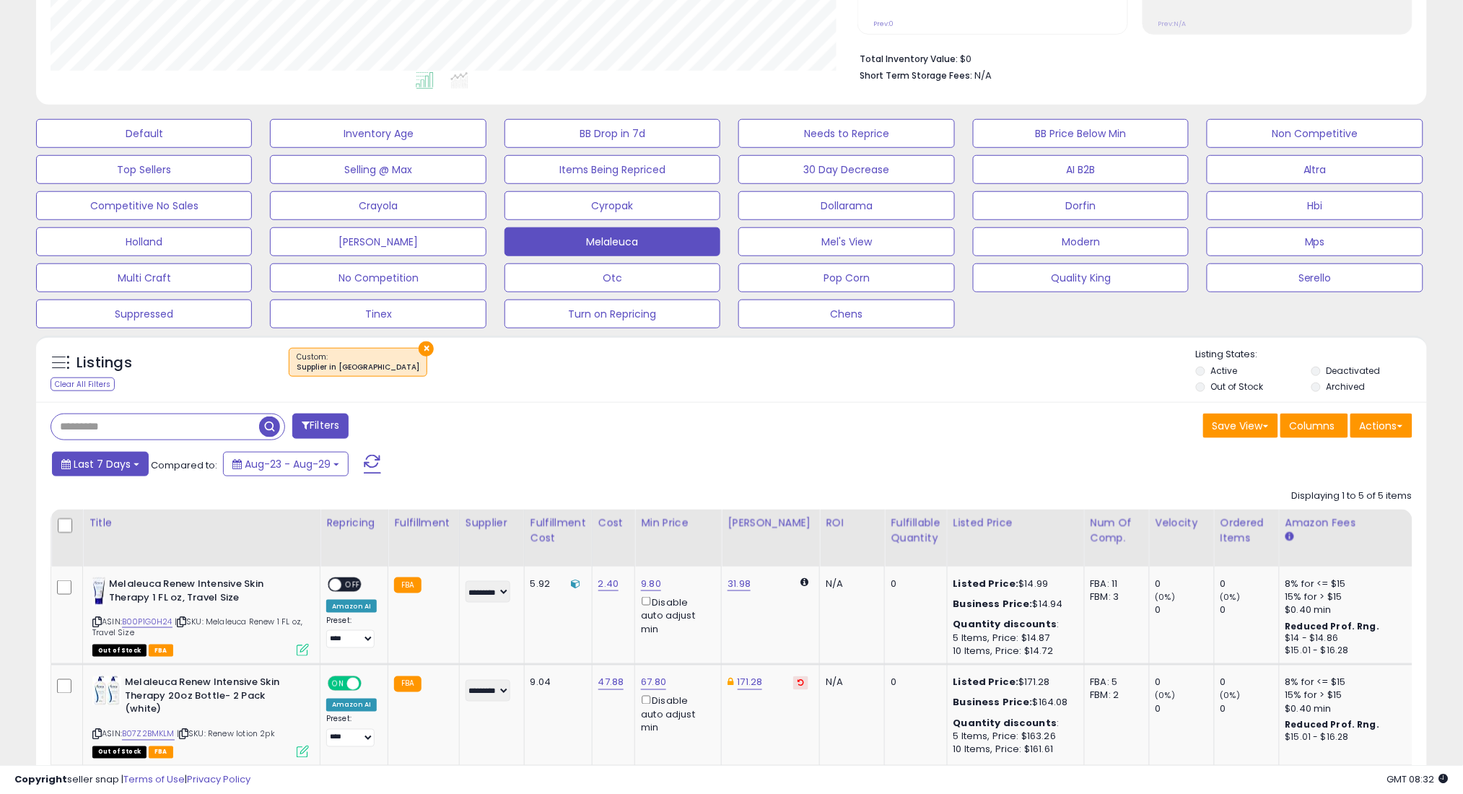
click at [113, 471] on span "Last 7 Days" at bounding box center [102, 464] width 57 height 14
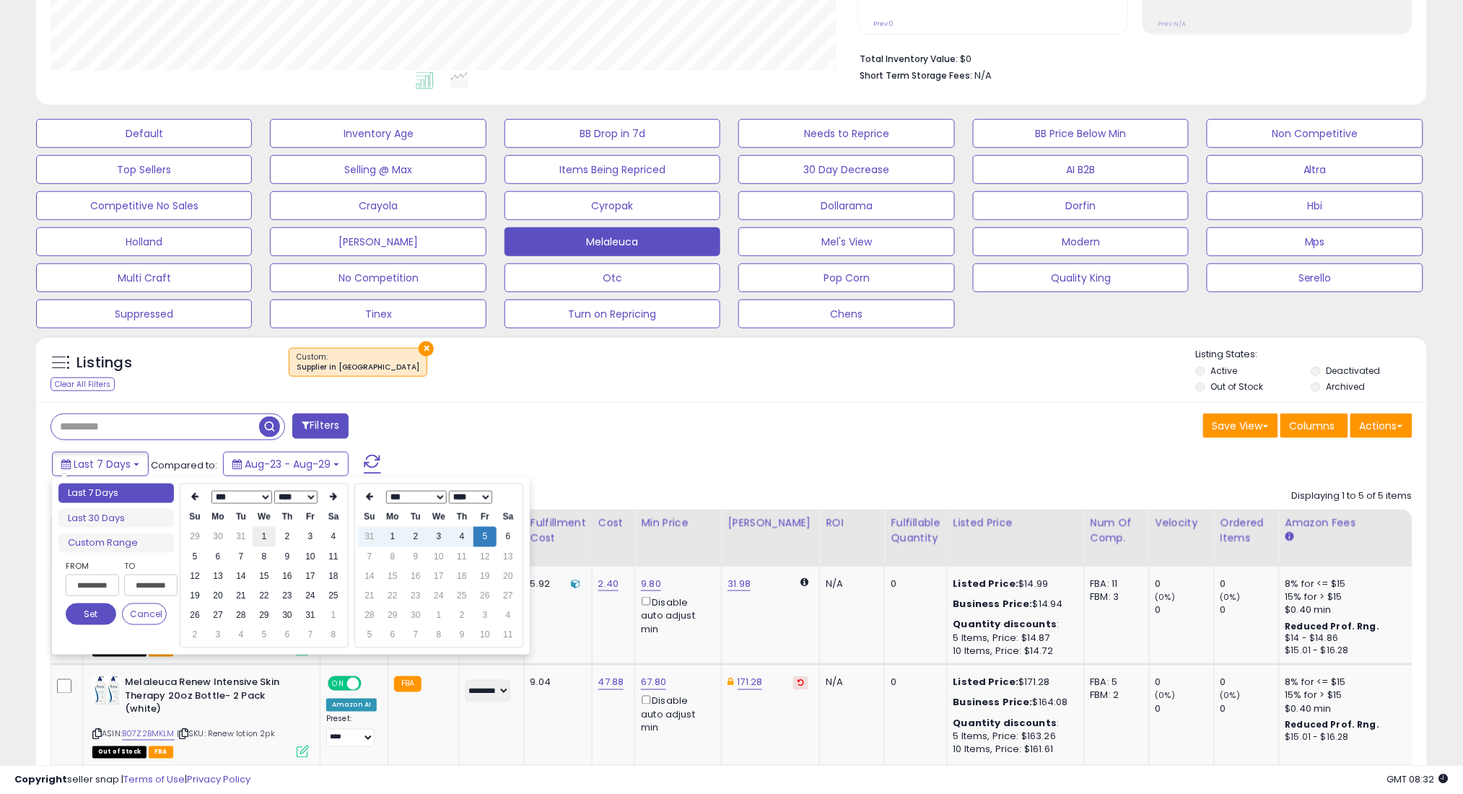
click at [261, 534] on td "1" at bounding box center [264, 536] width 23 height 19
type input "**********"
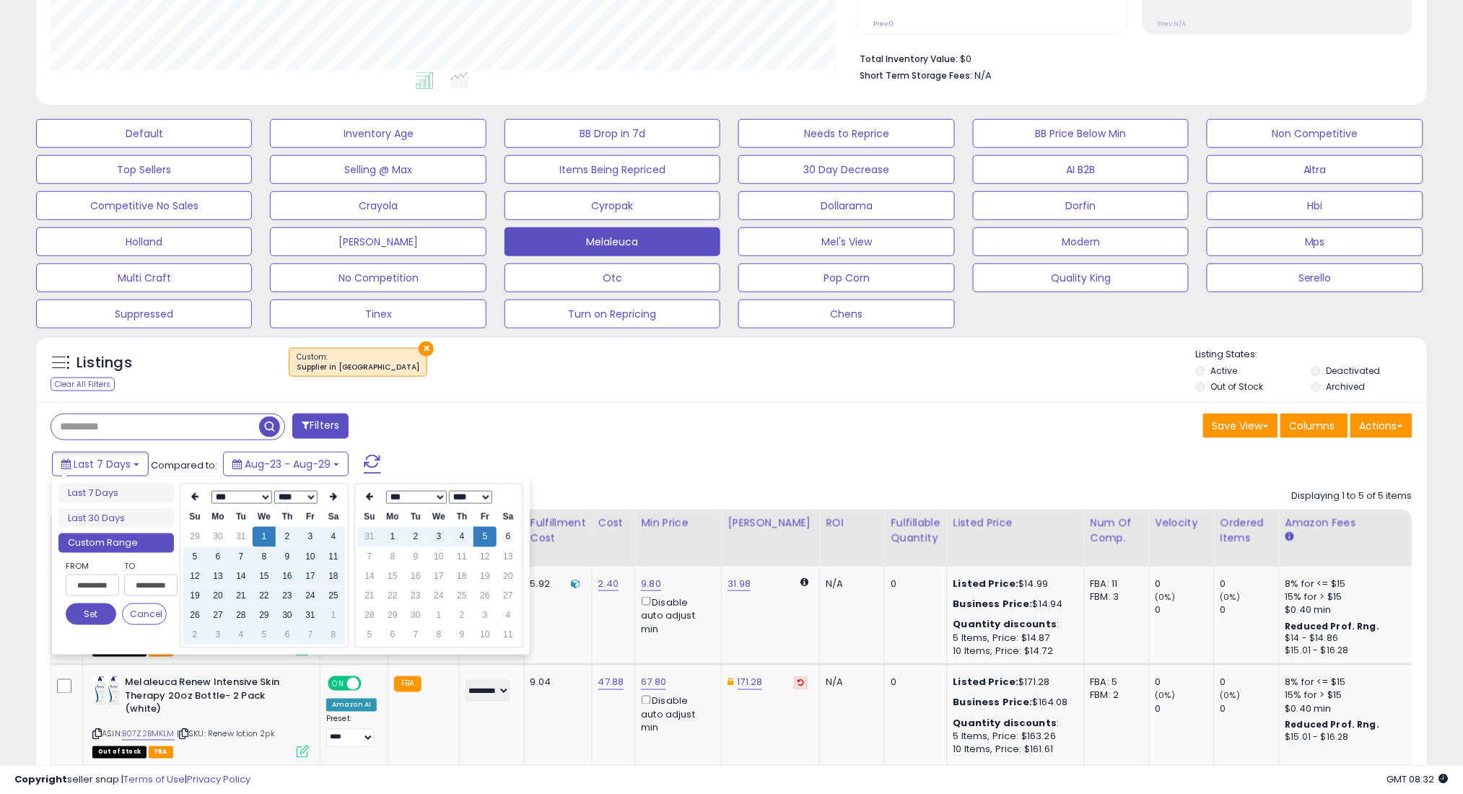
click at [79, 616] on button "Set" at bounding box center [91, 614] width 51 height 22
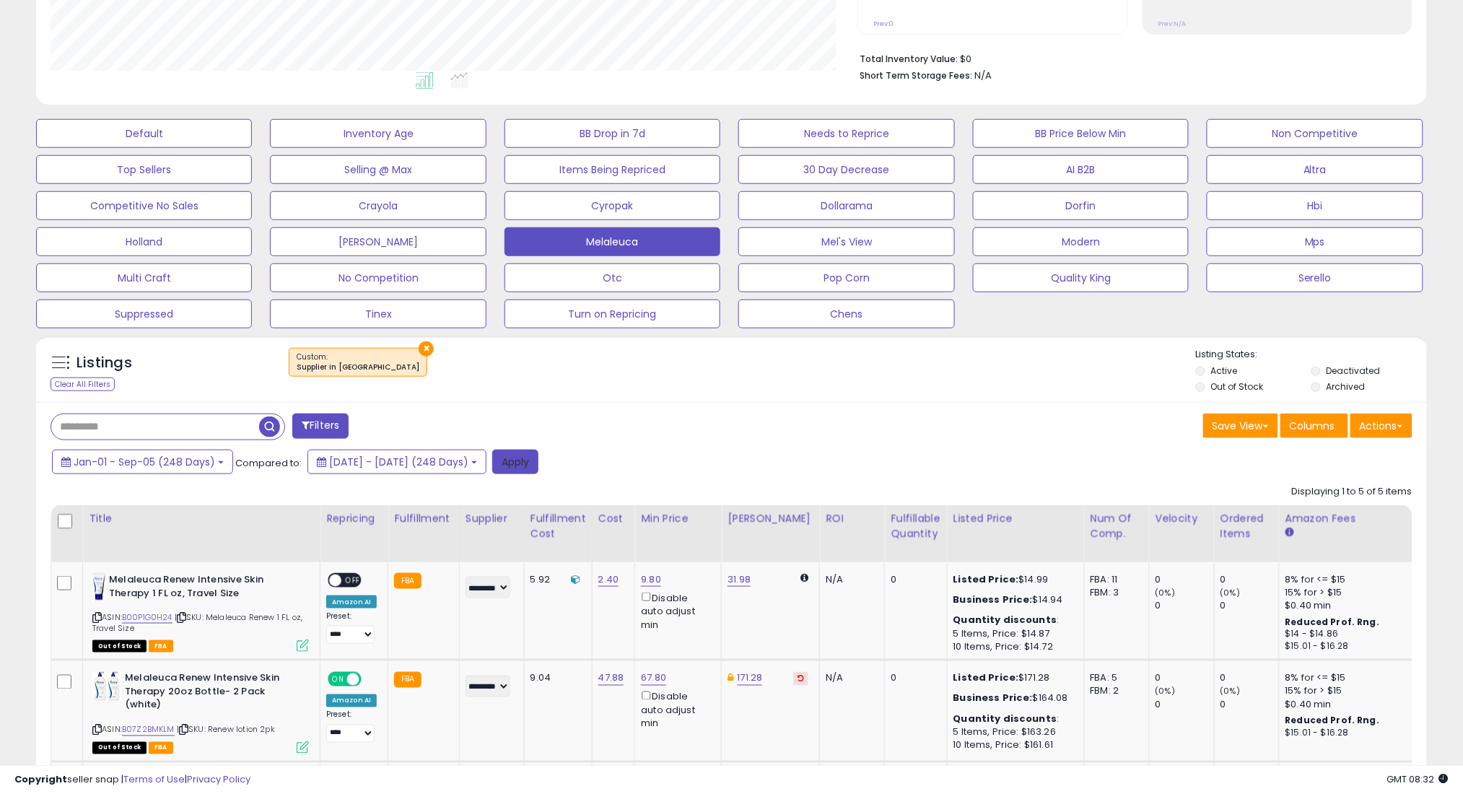
click at [538, 466] on button "Apply" at bounding box center [515, 462] width 46 height 25
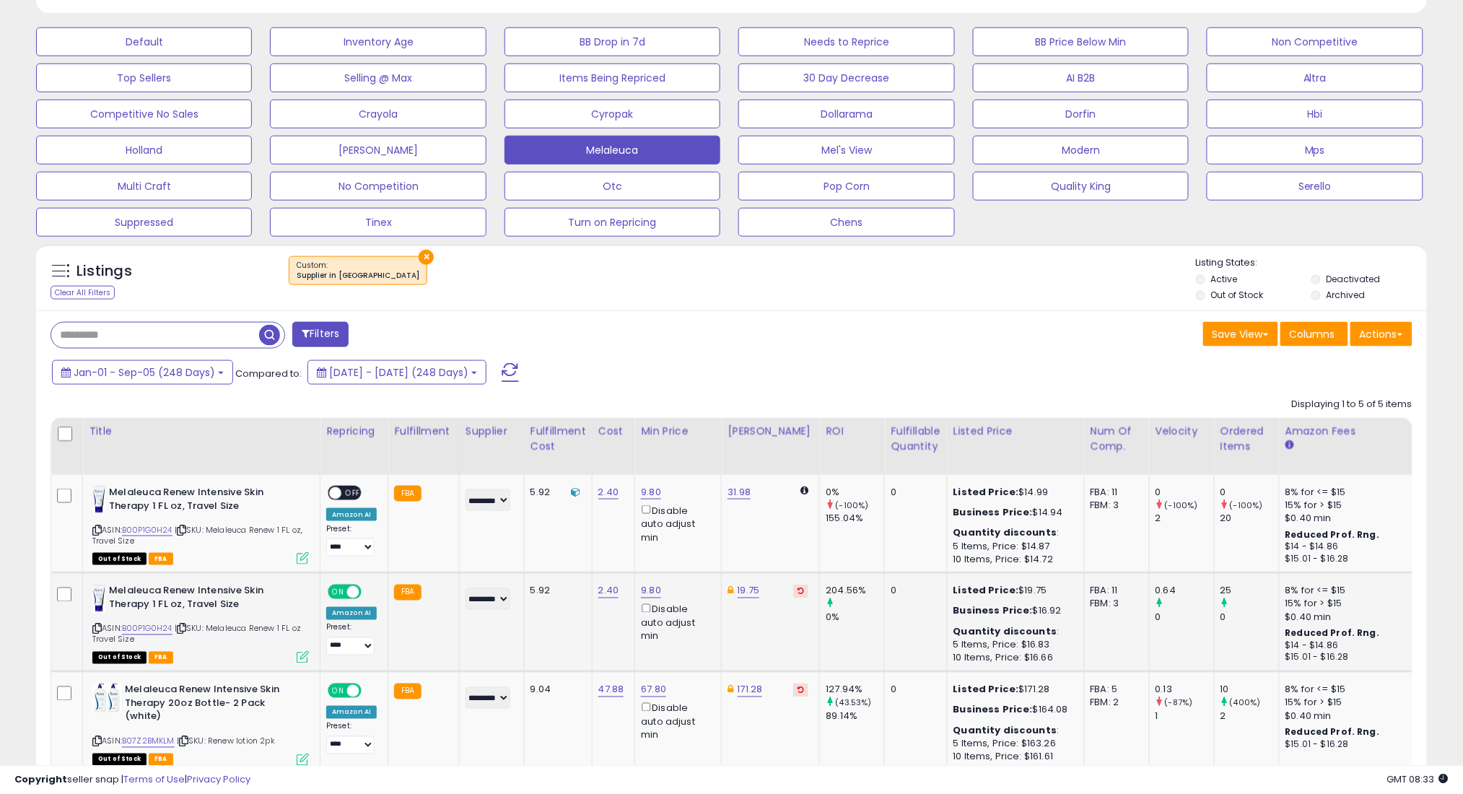
scroll to position [296, 807]
click at [183, 627] on icon at bounding box center [181, 629] width 9 height 8
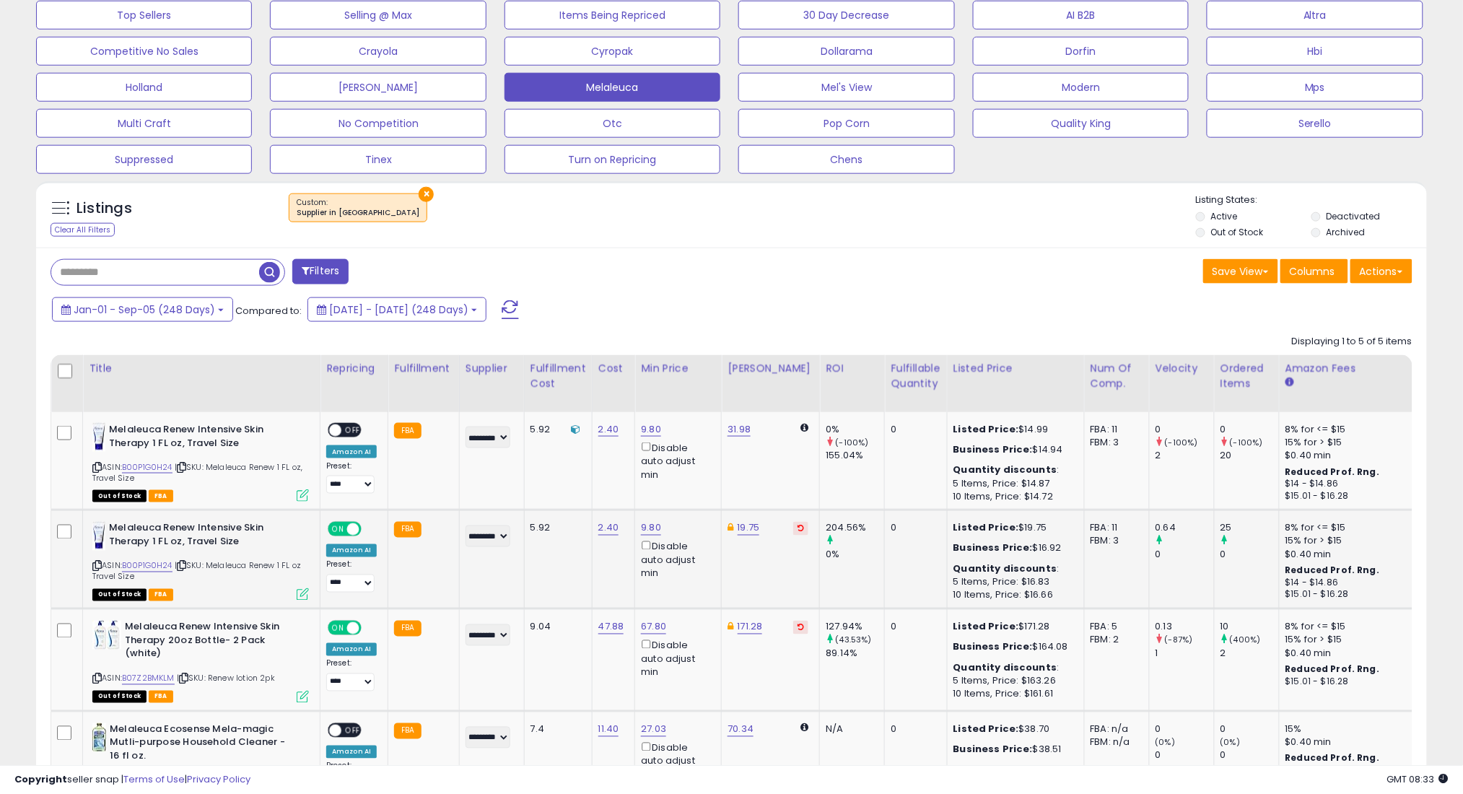
scroll to position [523, 0]
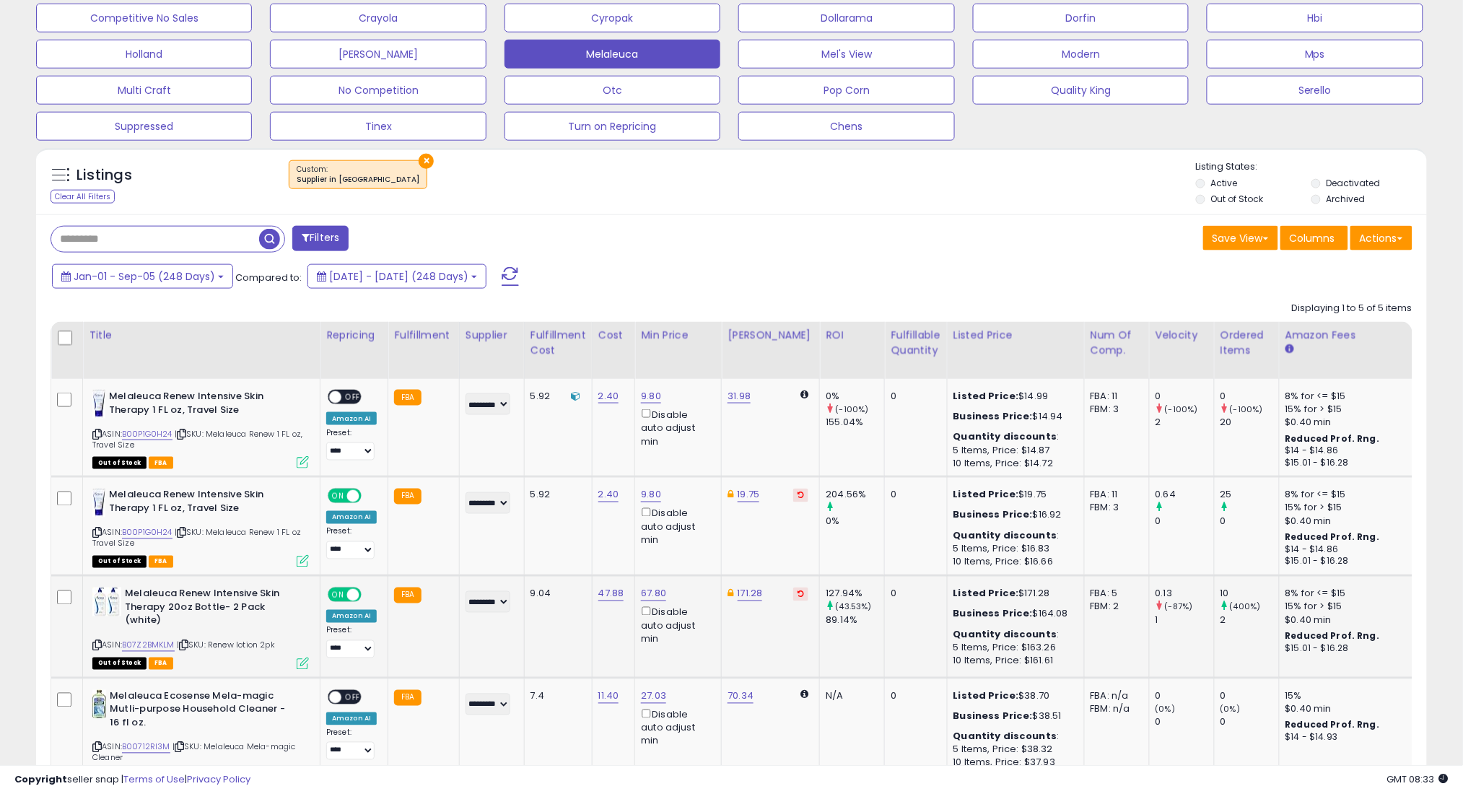
click at [187, 642] on icon at bounding box center [183, 646] width 9 height 8
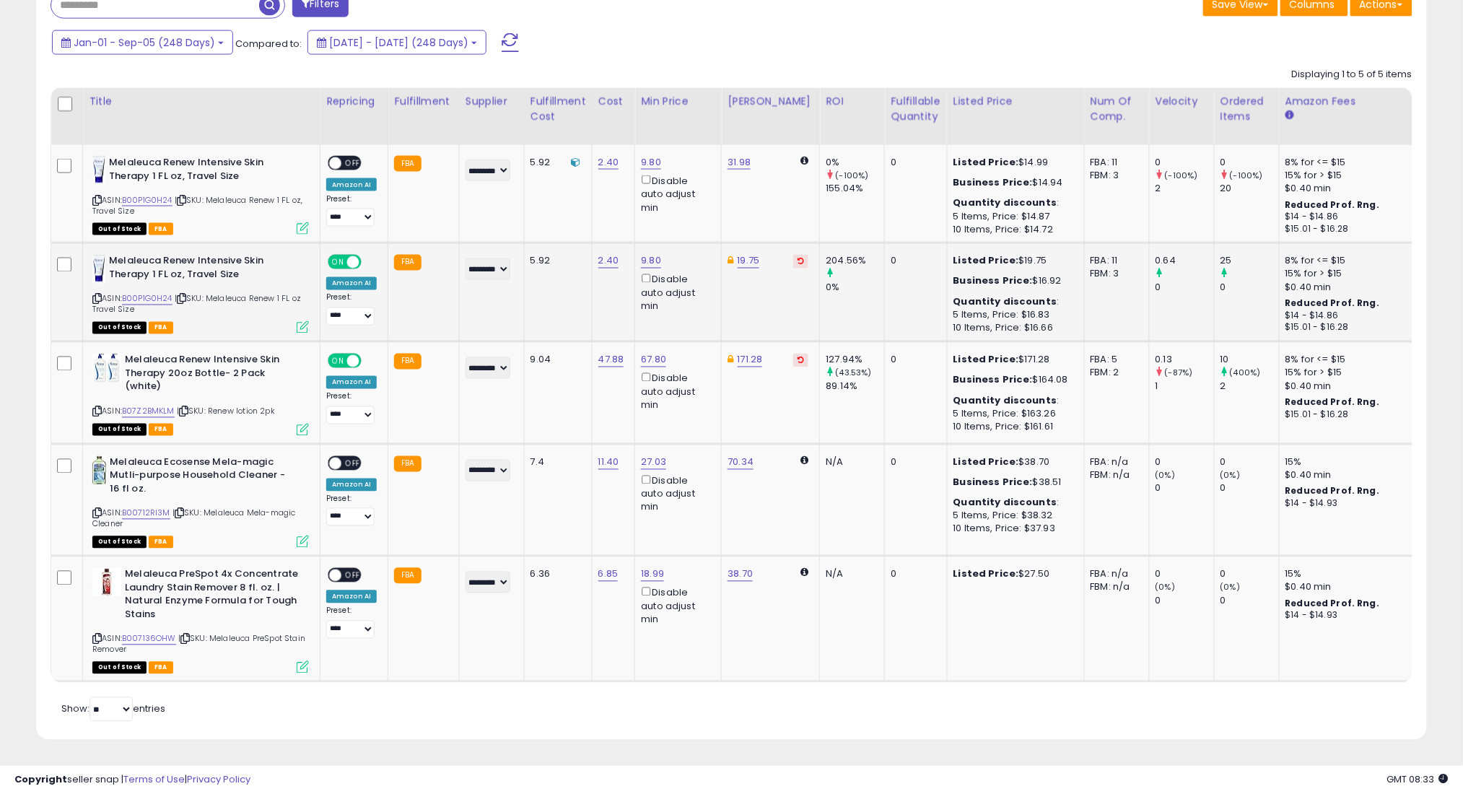
scroll to position [766, 0]
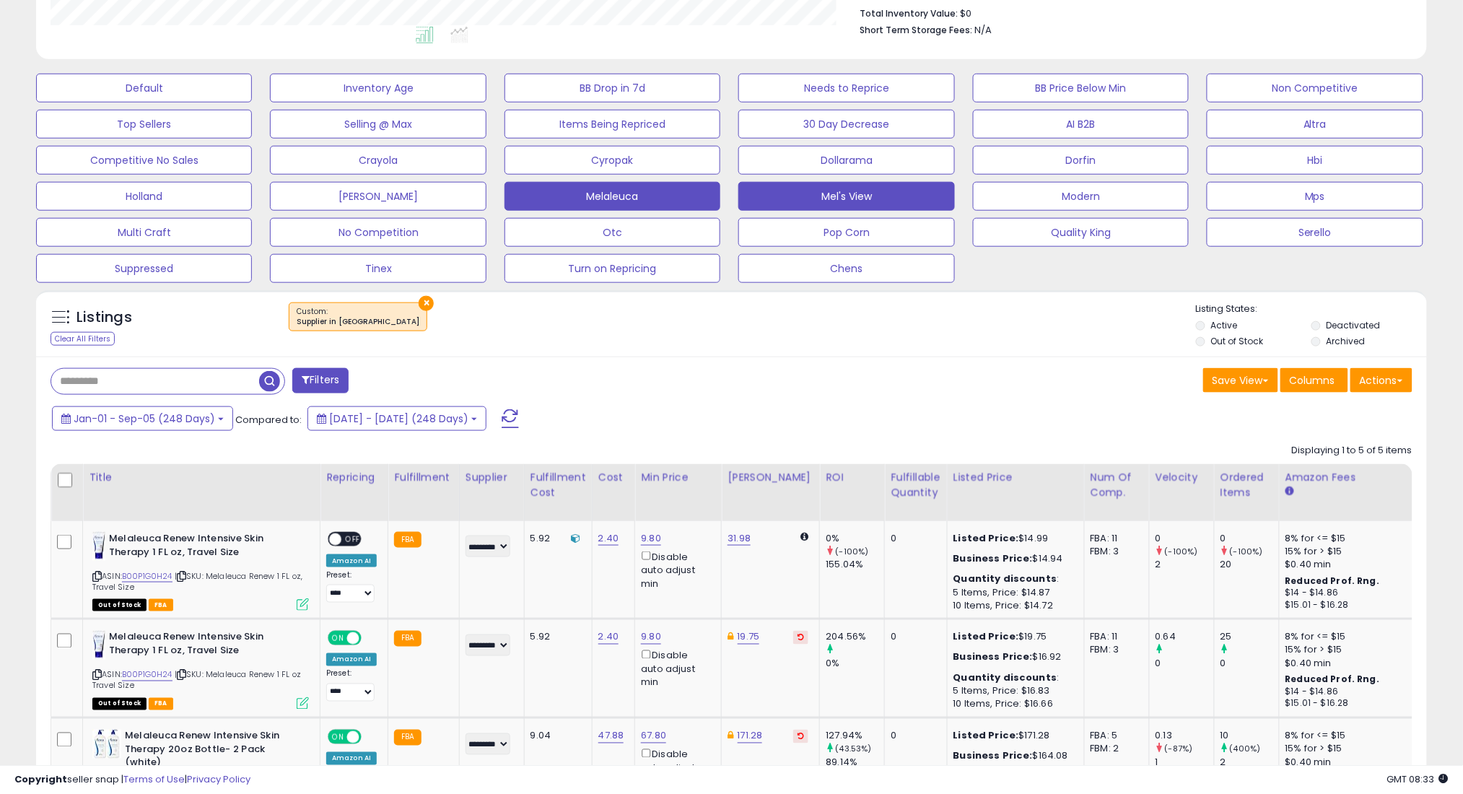
click at [839, 189] on button "Mel's View" at bounding box center [846, 196] width 216 height 29
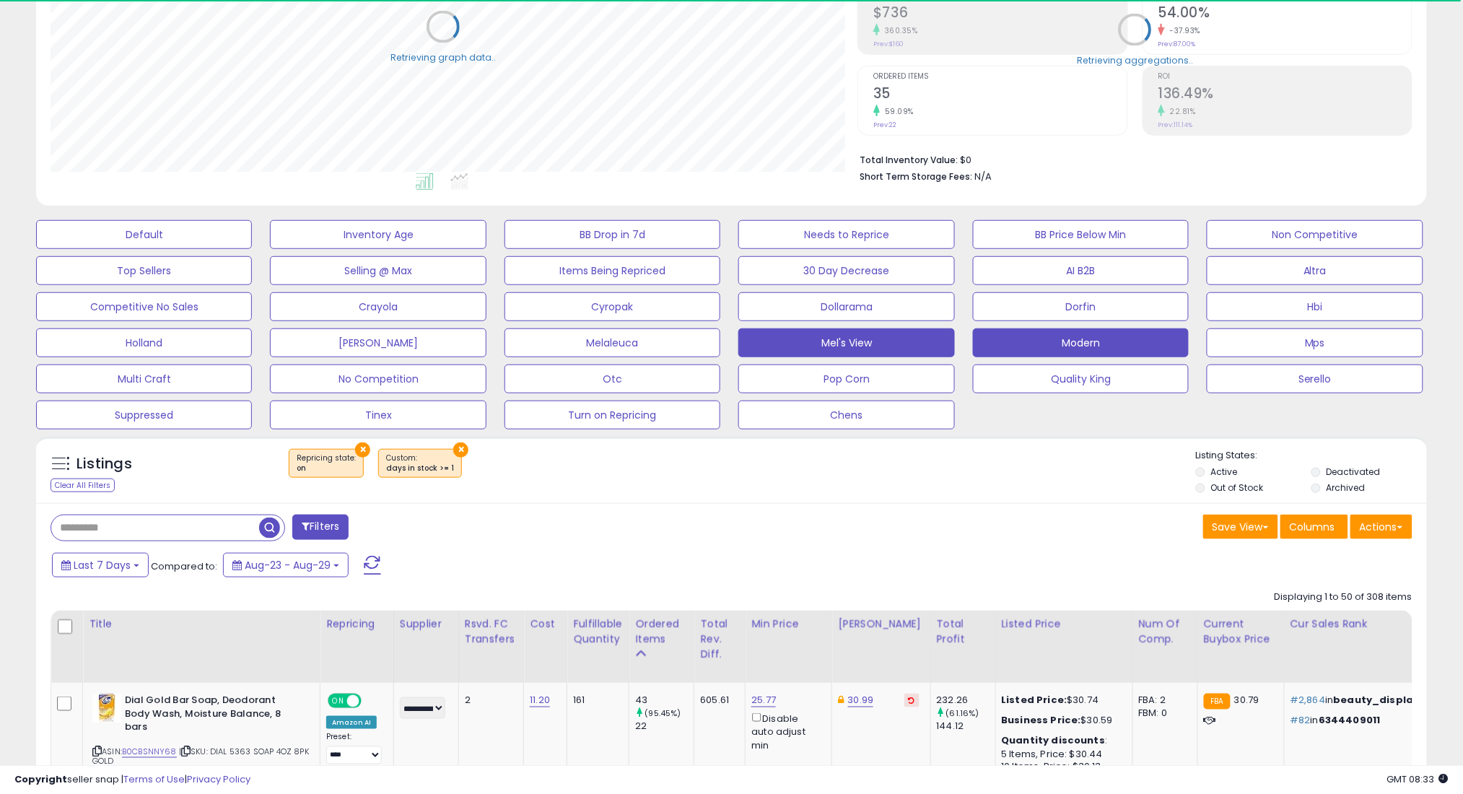
scroll to position [296, 807]
click at [1111, 339] on button "Modern" at bounding box center [1081, 342] width 216 height 29
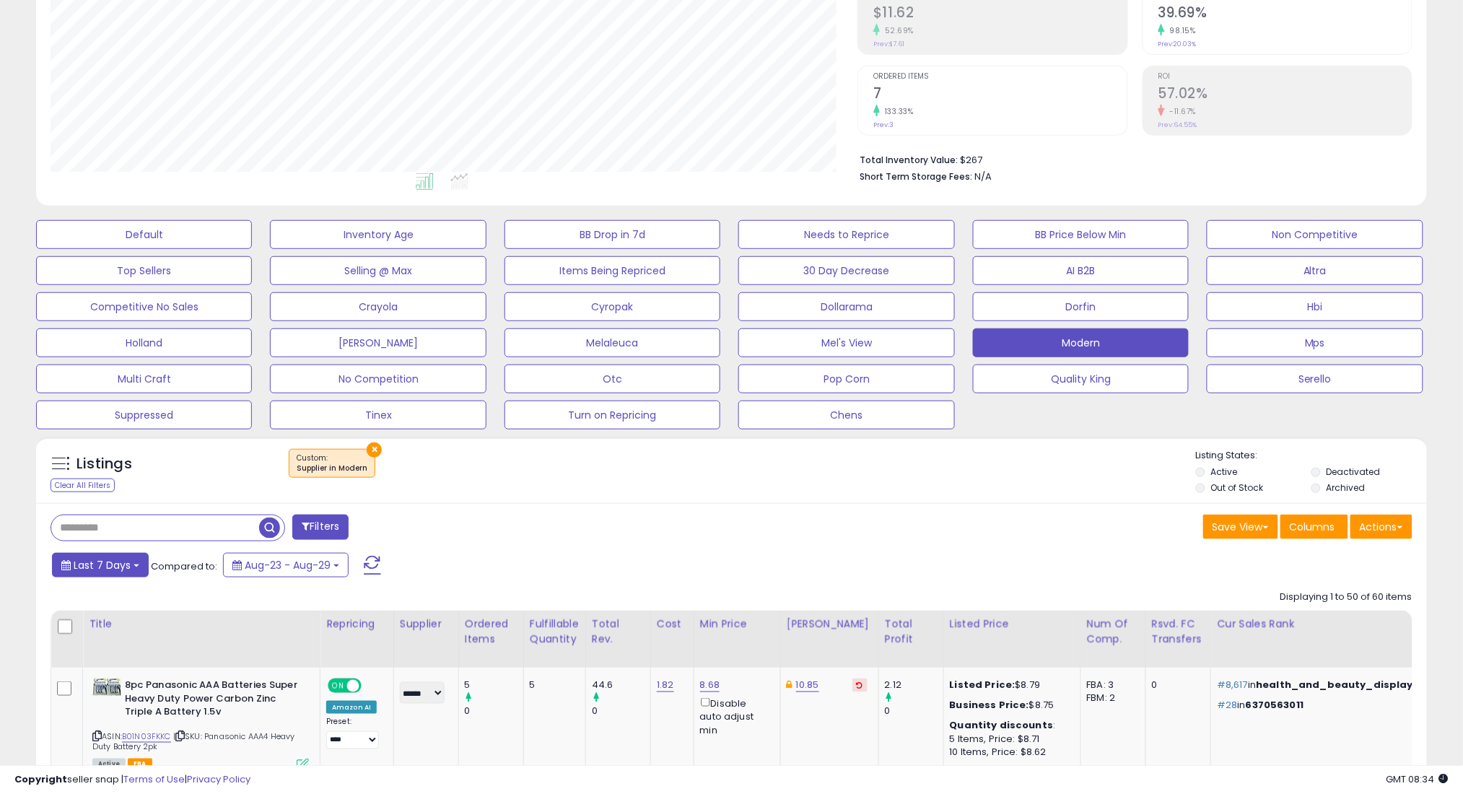
click at [119, 564] on span "Last 7 Days" at bounding box center [102, 565] width 57 height 14
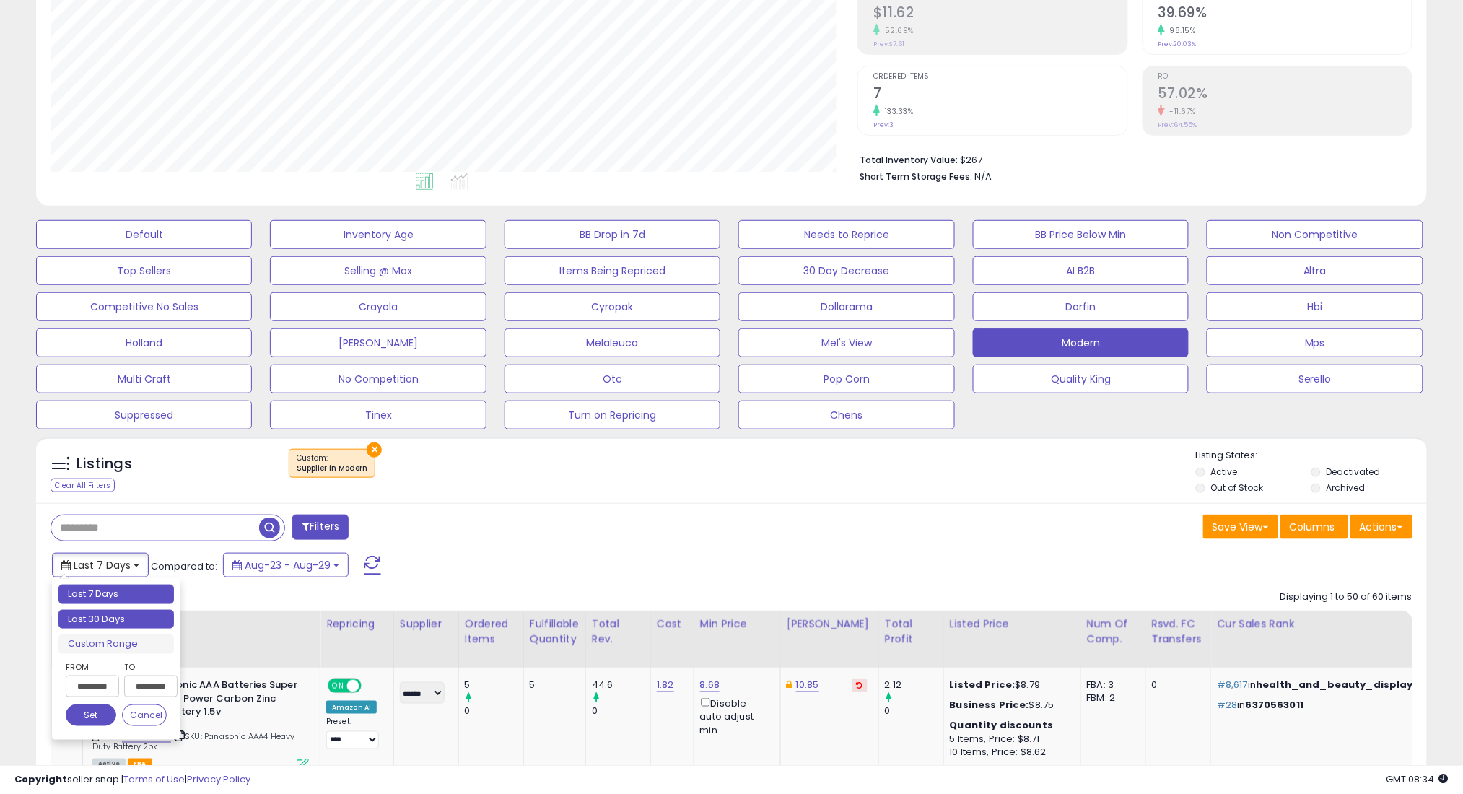
type input "**********"
click at [125, 625] on li "Last 30 Days" at bounding box center [115, 619] width 115 height 19
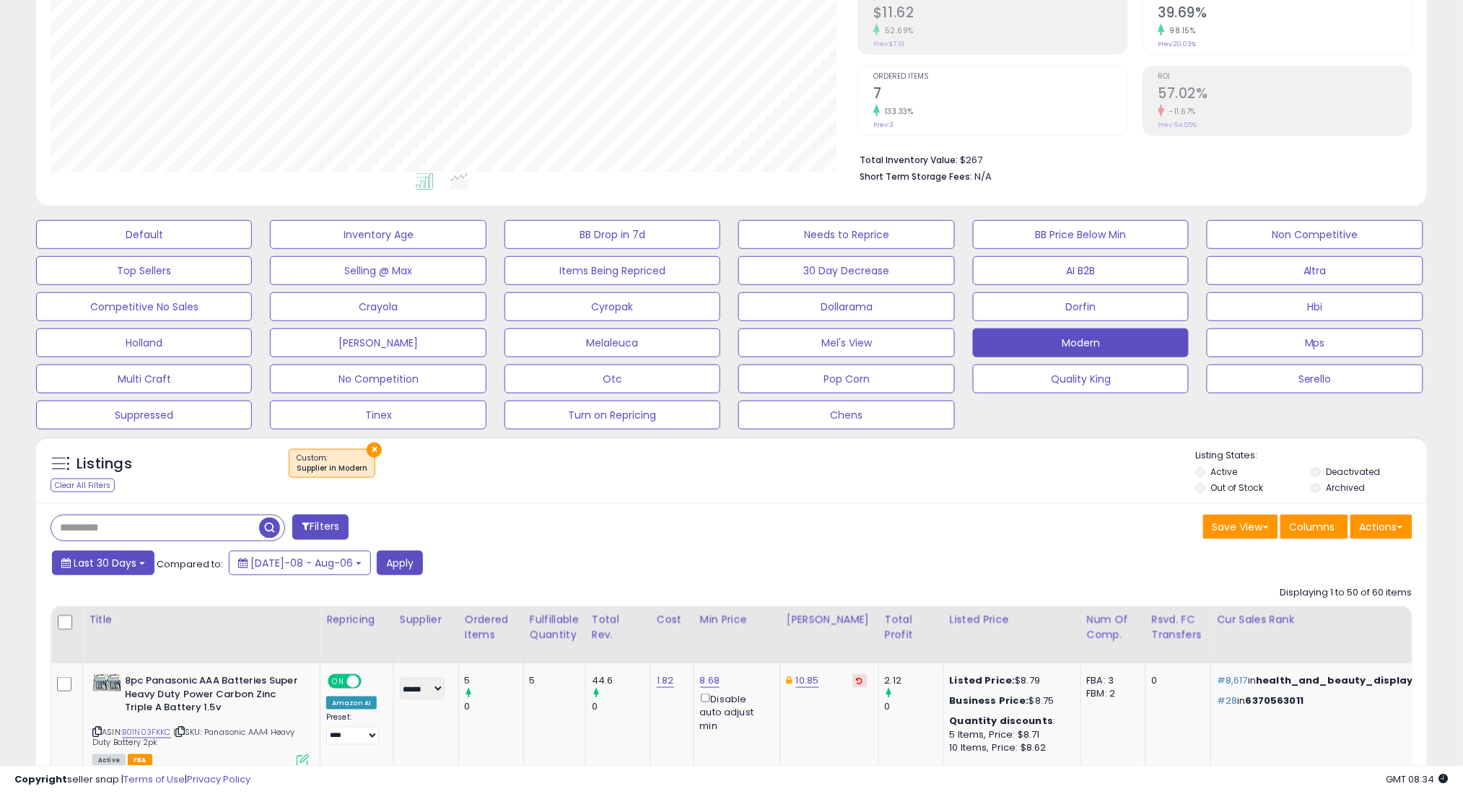
click at [123, 559] on span "Last 30 Days" at bounding box center [105, 563] width 63 height 14
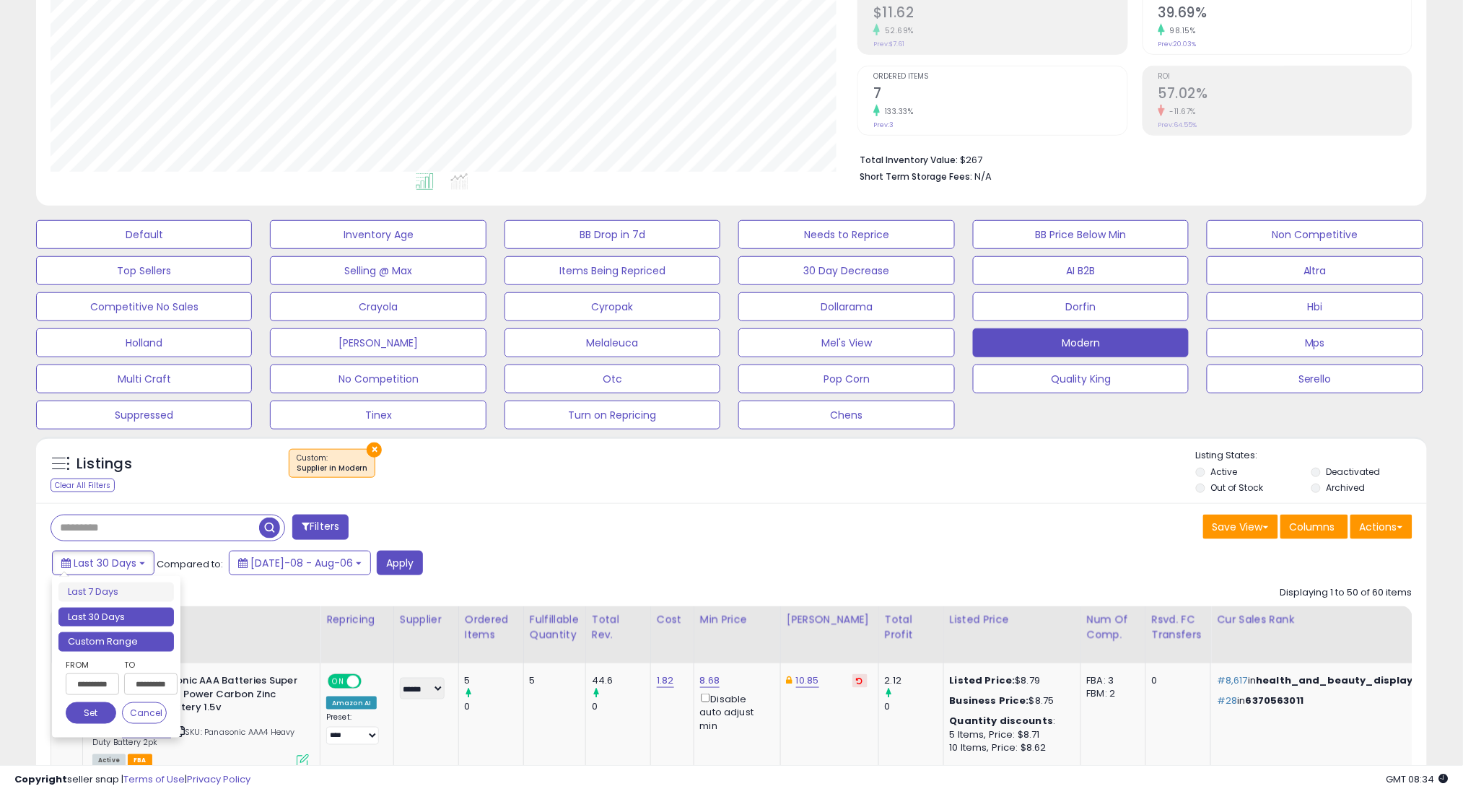
click at [131, 640] on li "Custom Range" at bounding box center [115, 641] width 115 height 19
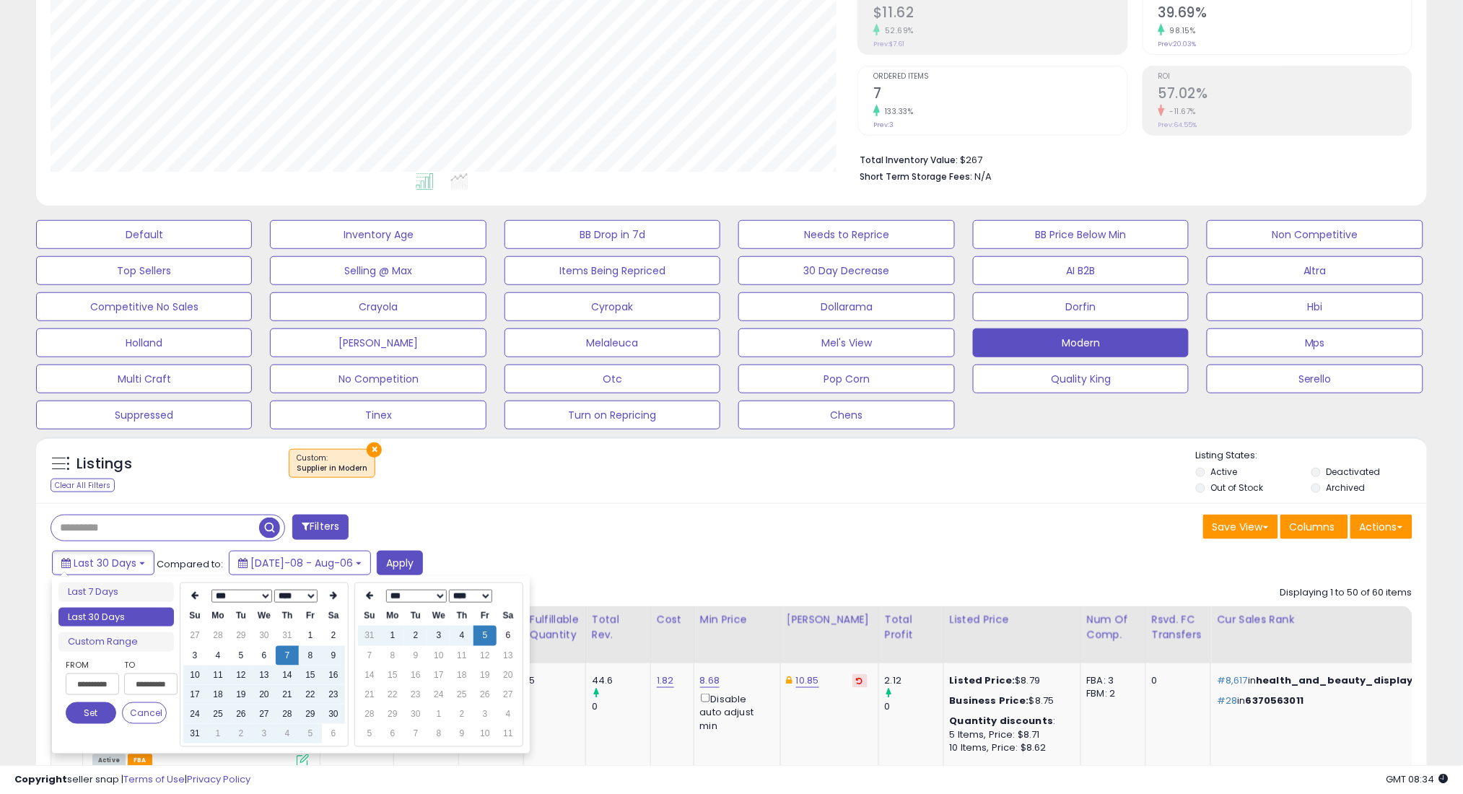
click at [227, 600] on select "*** *** *** *** *** *** *** *** ***" at bounding box center [241, 596] width 61 height 13
click at [258, 634] on td "1" at bounding box center [264, 635] width 23 height 19
type input "**********"
drag, startPoint x: 91, startPoint y: 710, endPoint x: 150, endPoint y: 673, distance: 70.1
click at [92, 709] on button "Set" at bounding box center [91, 713] width 51 height 22
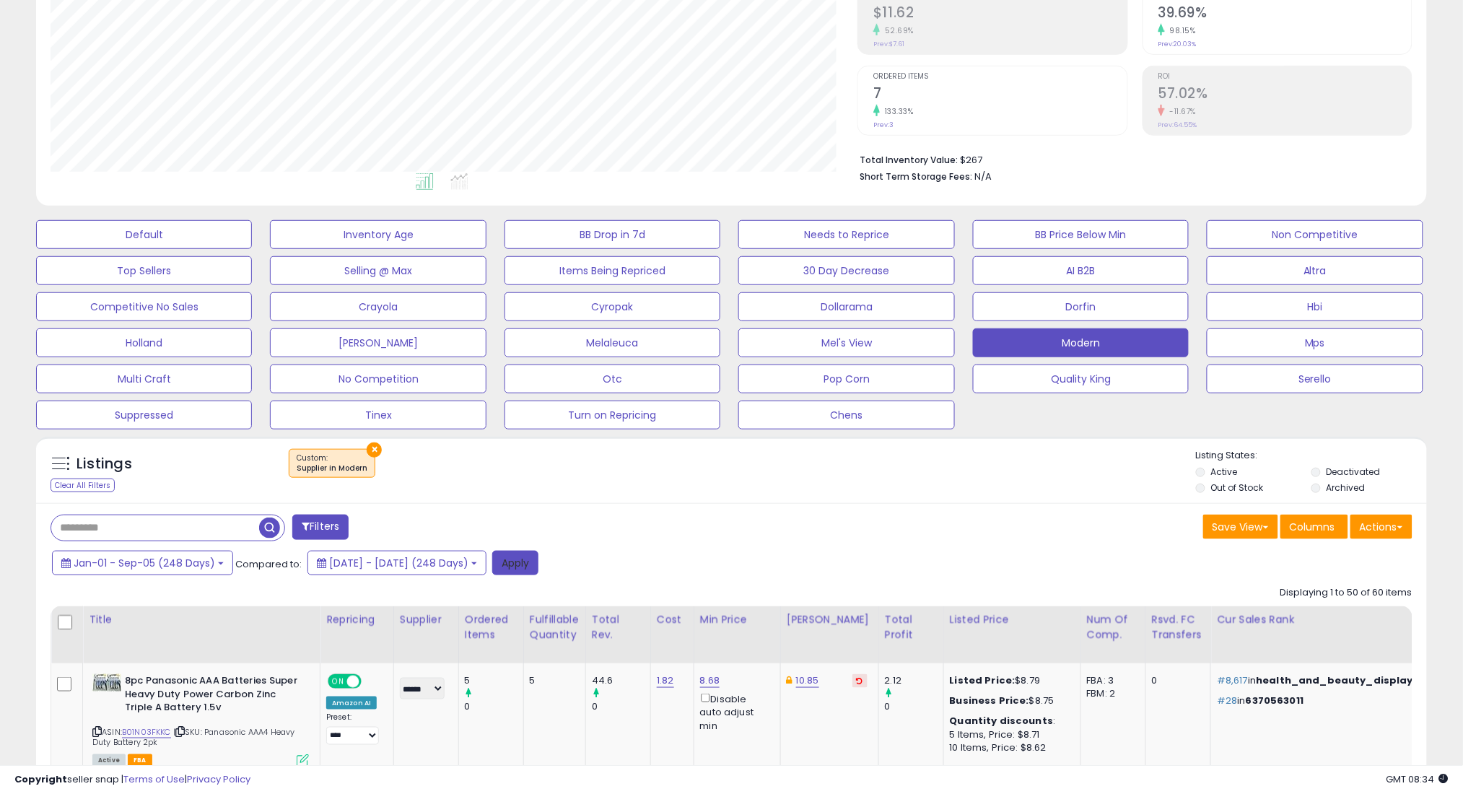
click at [538, 568] on button "Apply" at bounding box center [515, 563] width 46 height 25
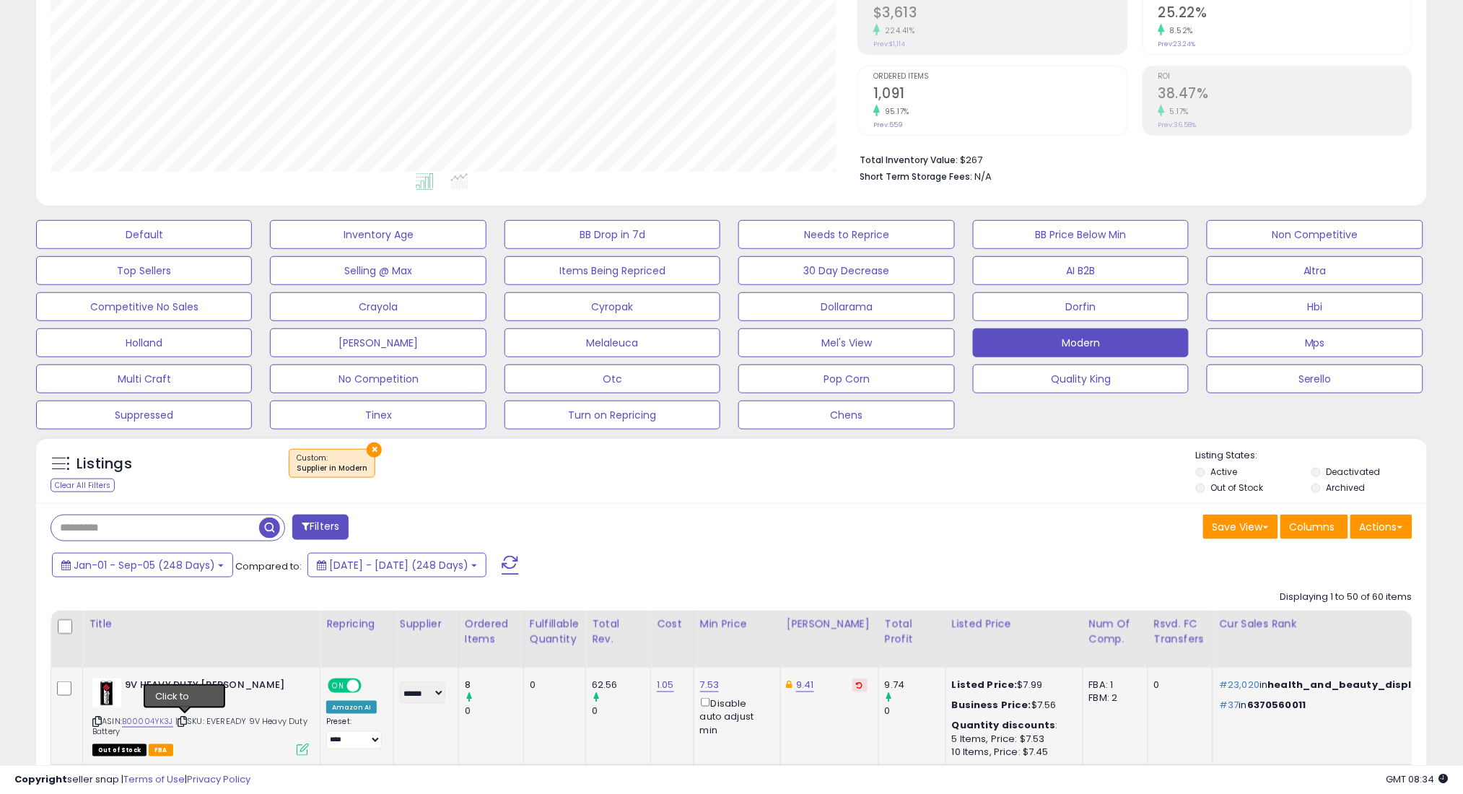
click at [181, 719] on icon at bounding box center [182, 721] width 9 height 8
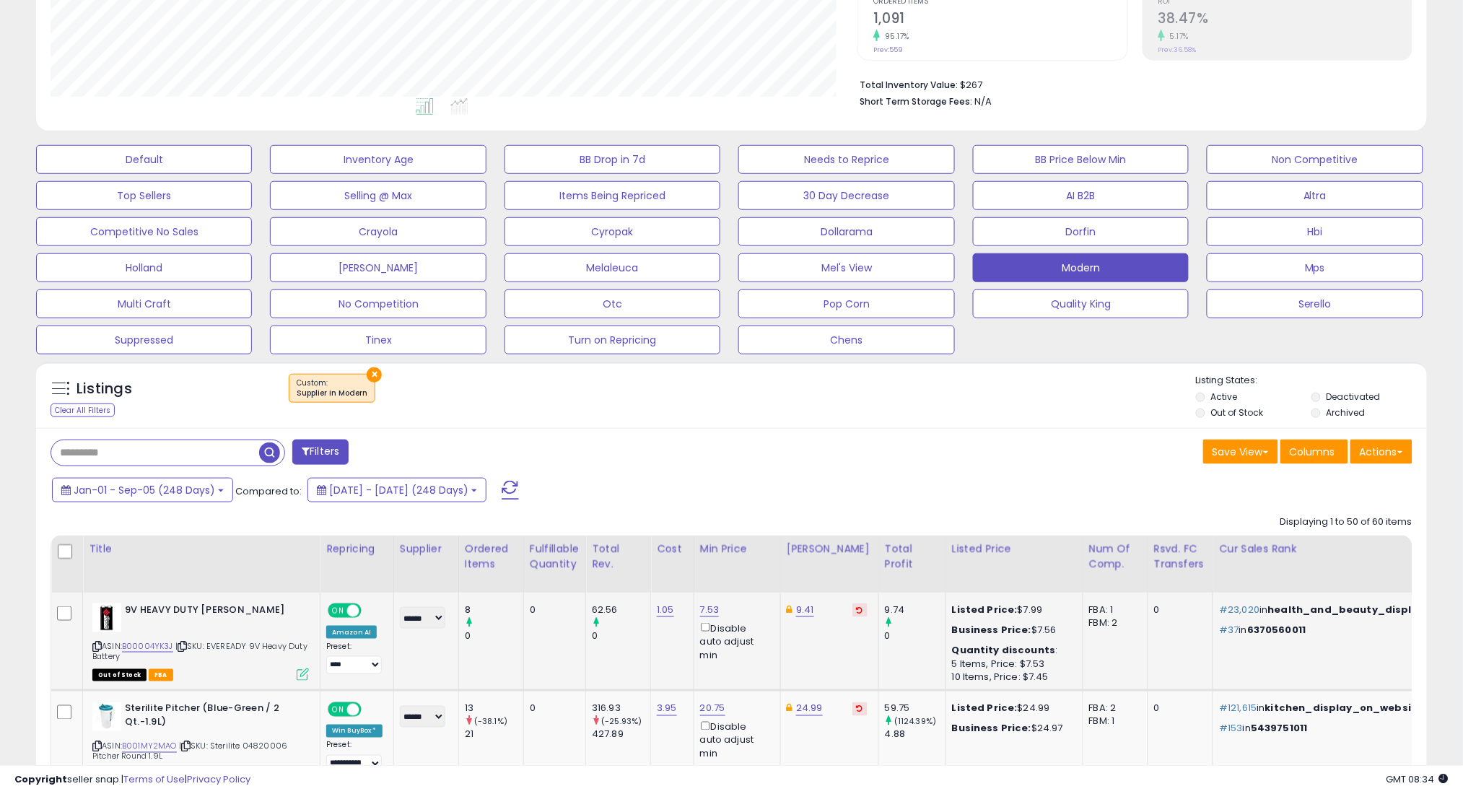
scroll to position [427, 0]
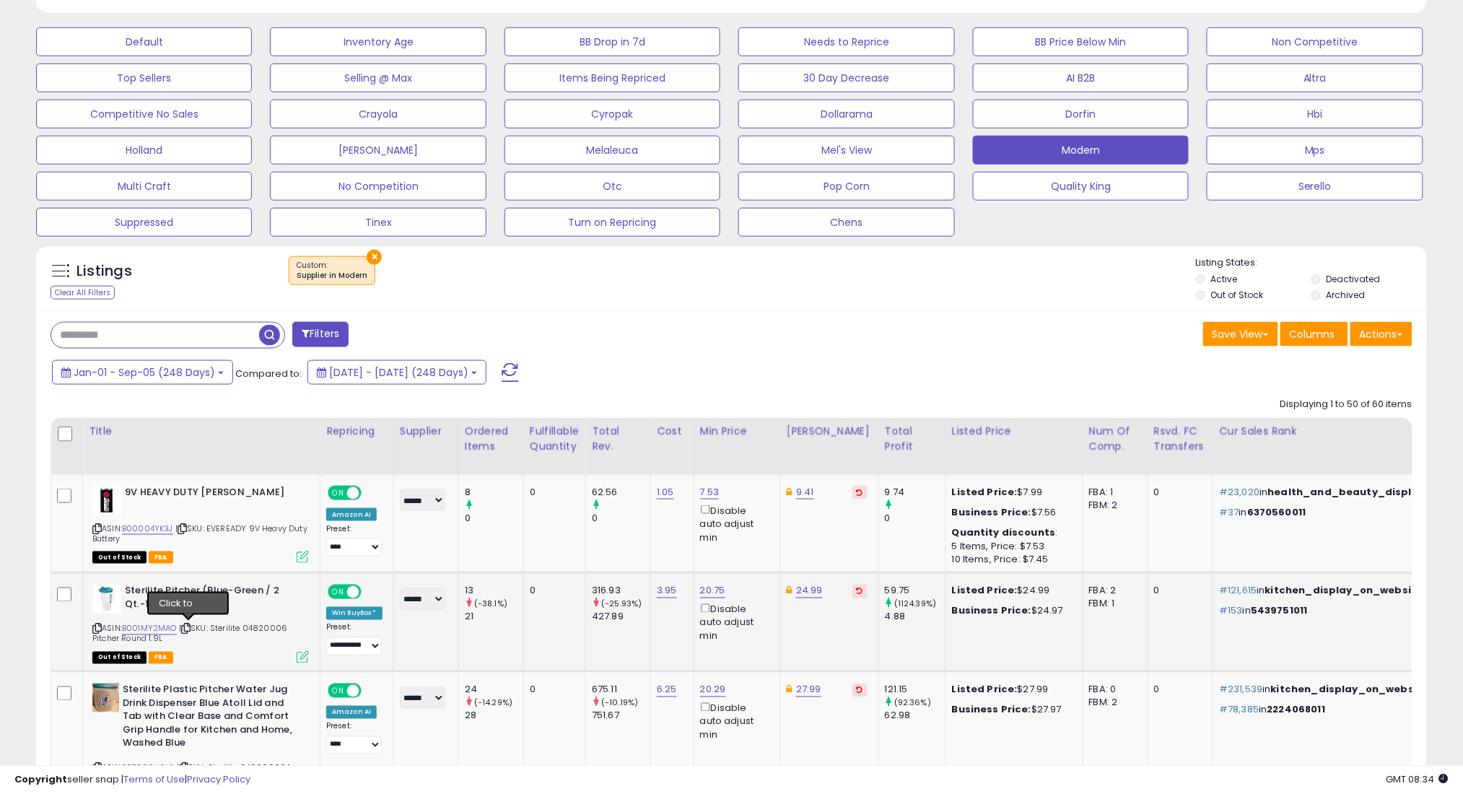
click at [190, 627] on icon at bounding box center [185, 629] width 9 height 8
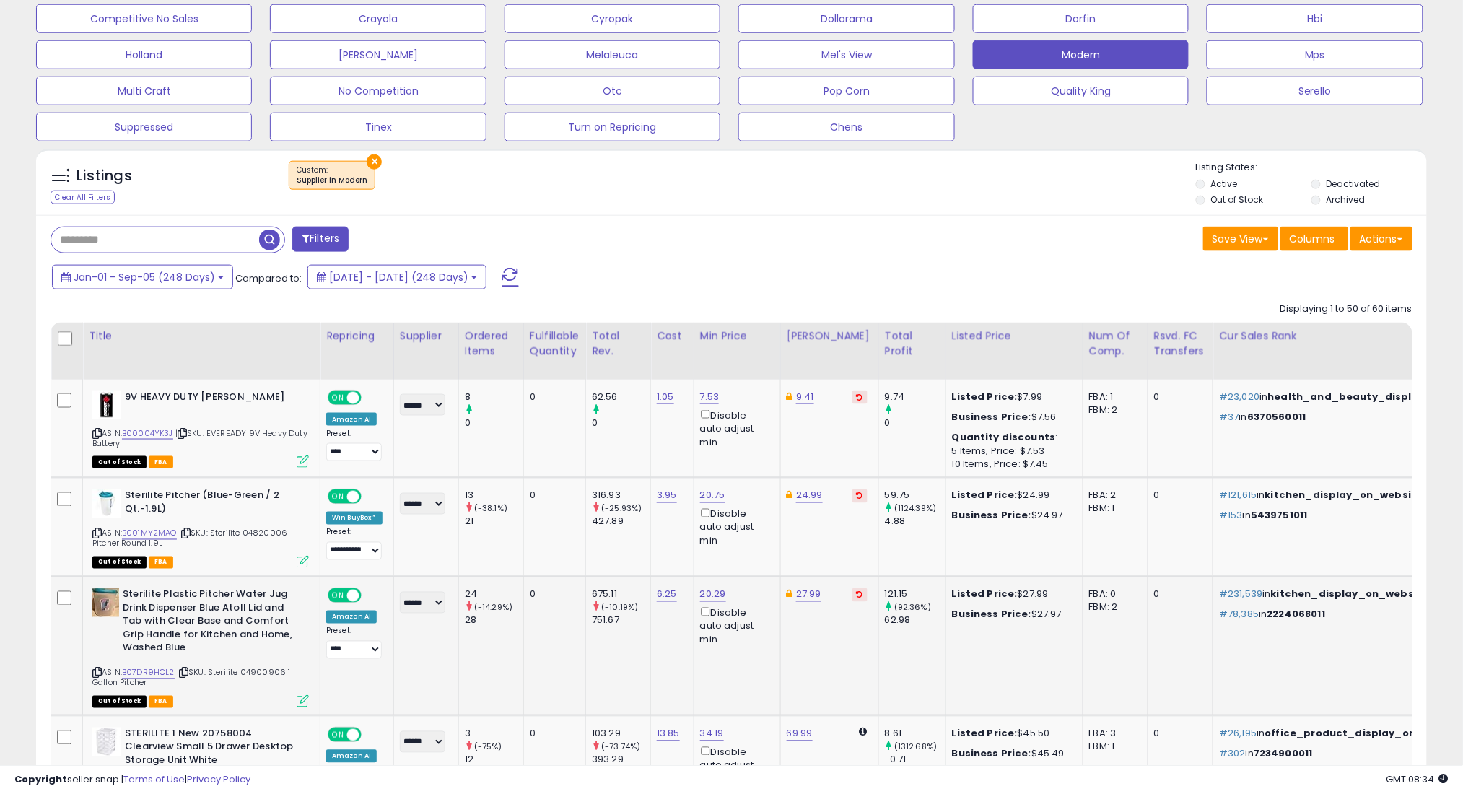
scroll to position [523, 0]
click at [187, 668] on icon at bounding box center [183, 672] width 9 height 8
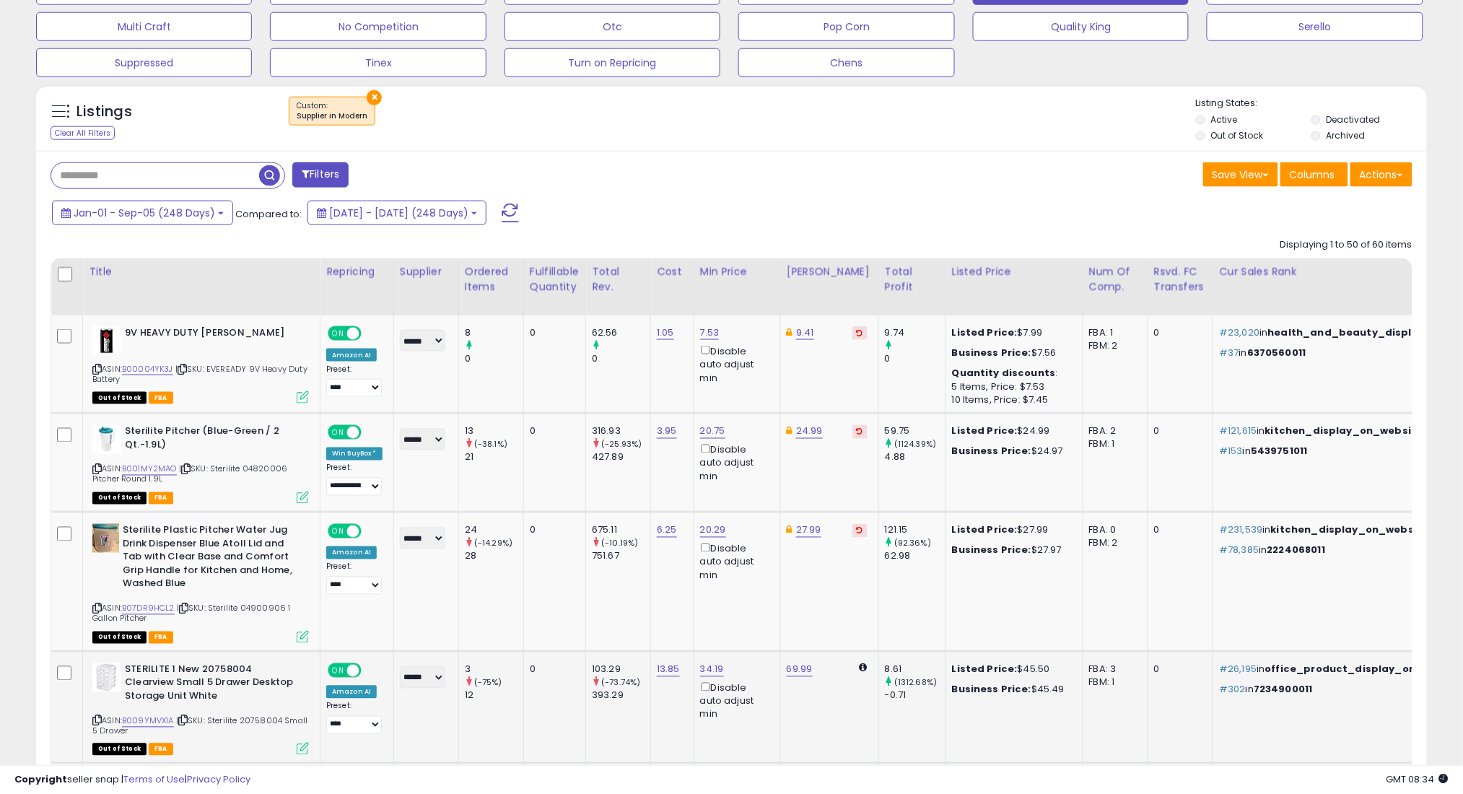
scroll to position [619, 0]
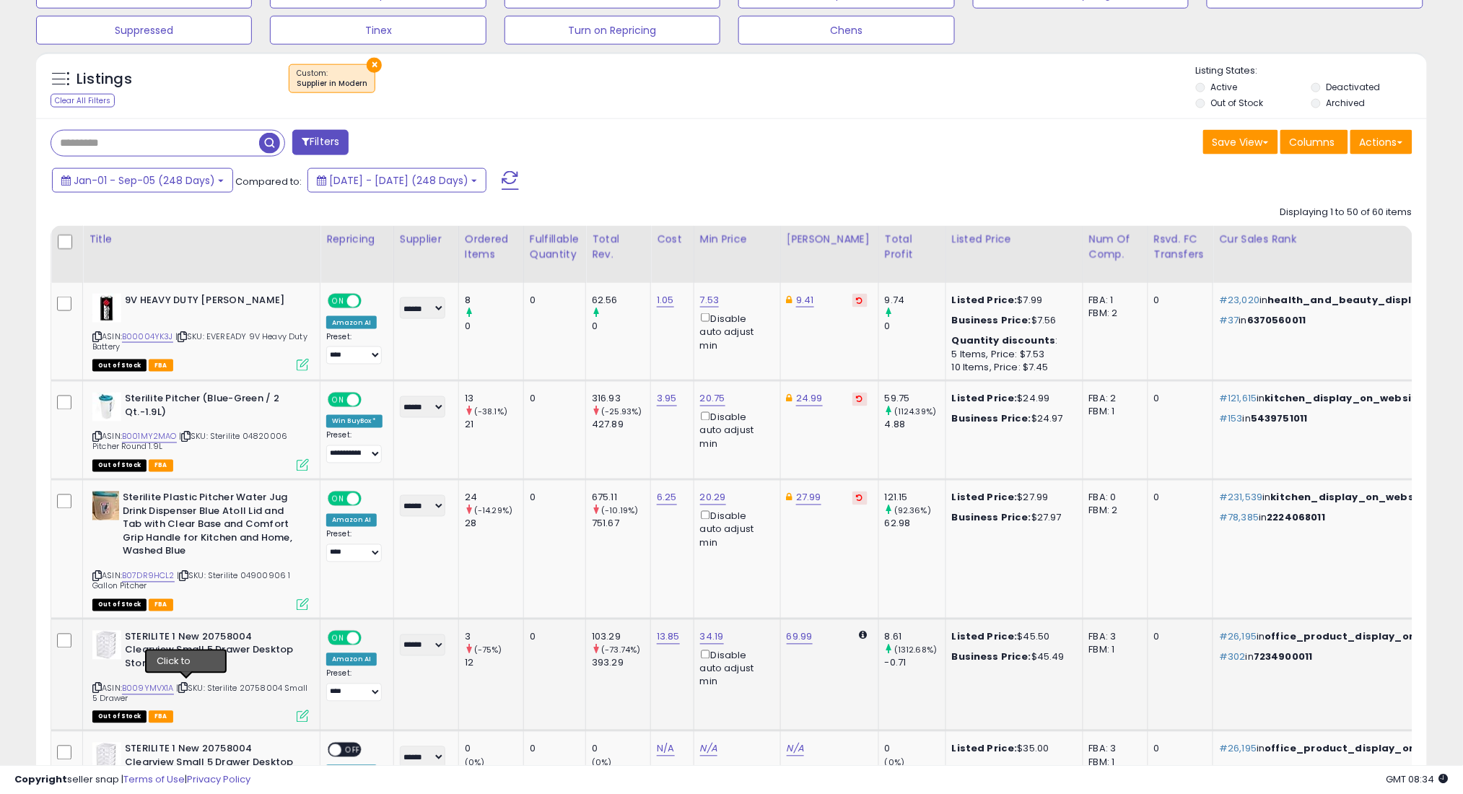
click at [185, 685] on icon at bounding box center [182, 688] width 9 height 8
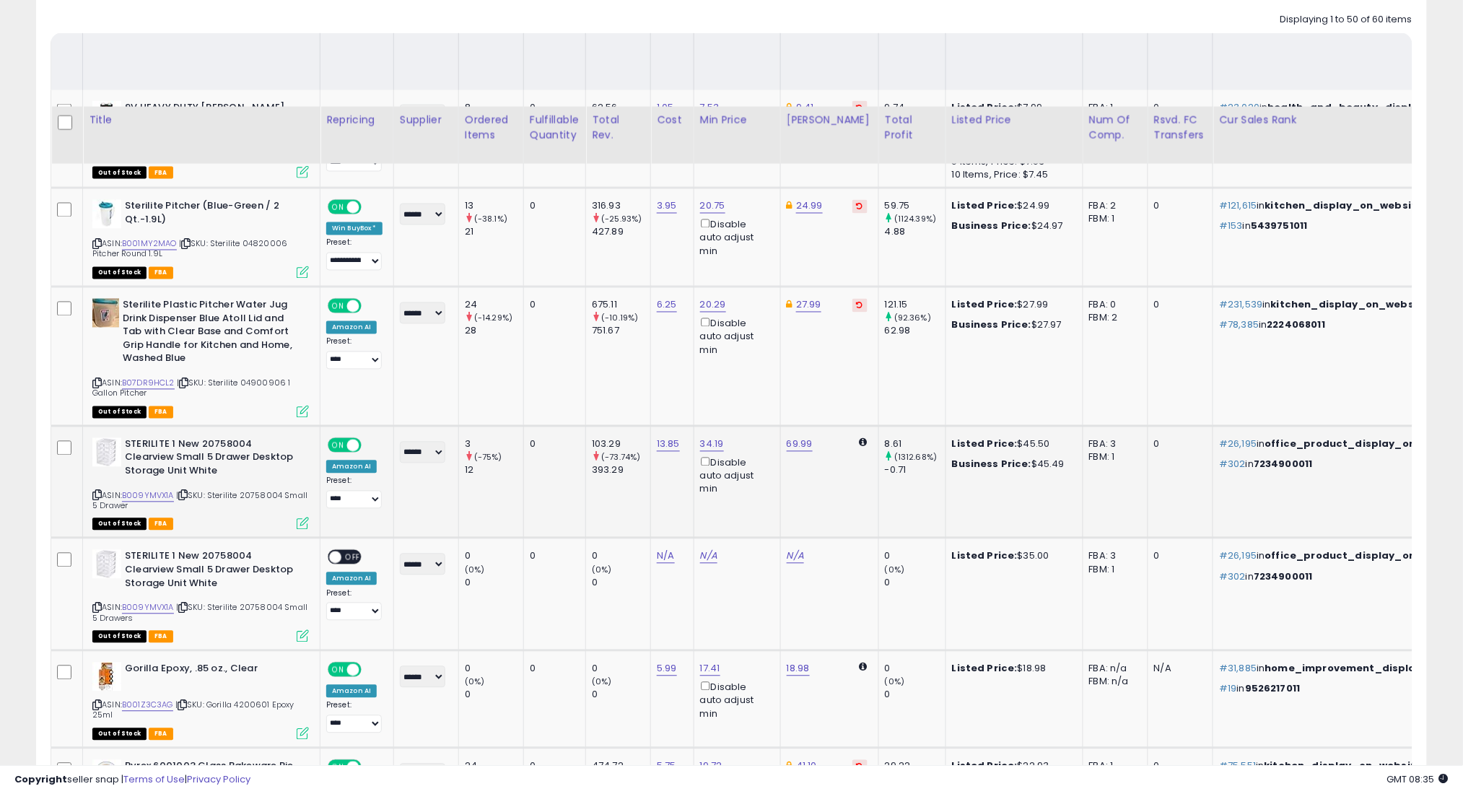
scroll to position [1005, 0]
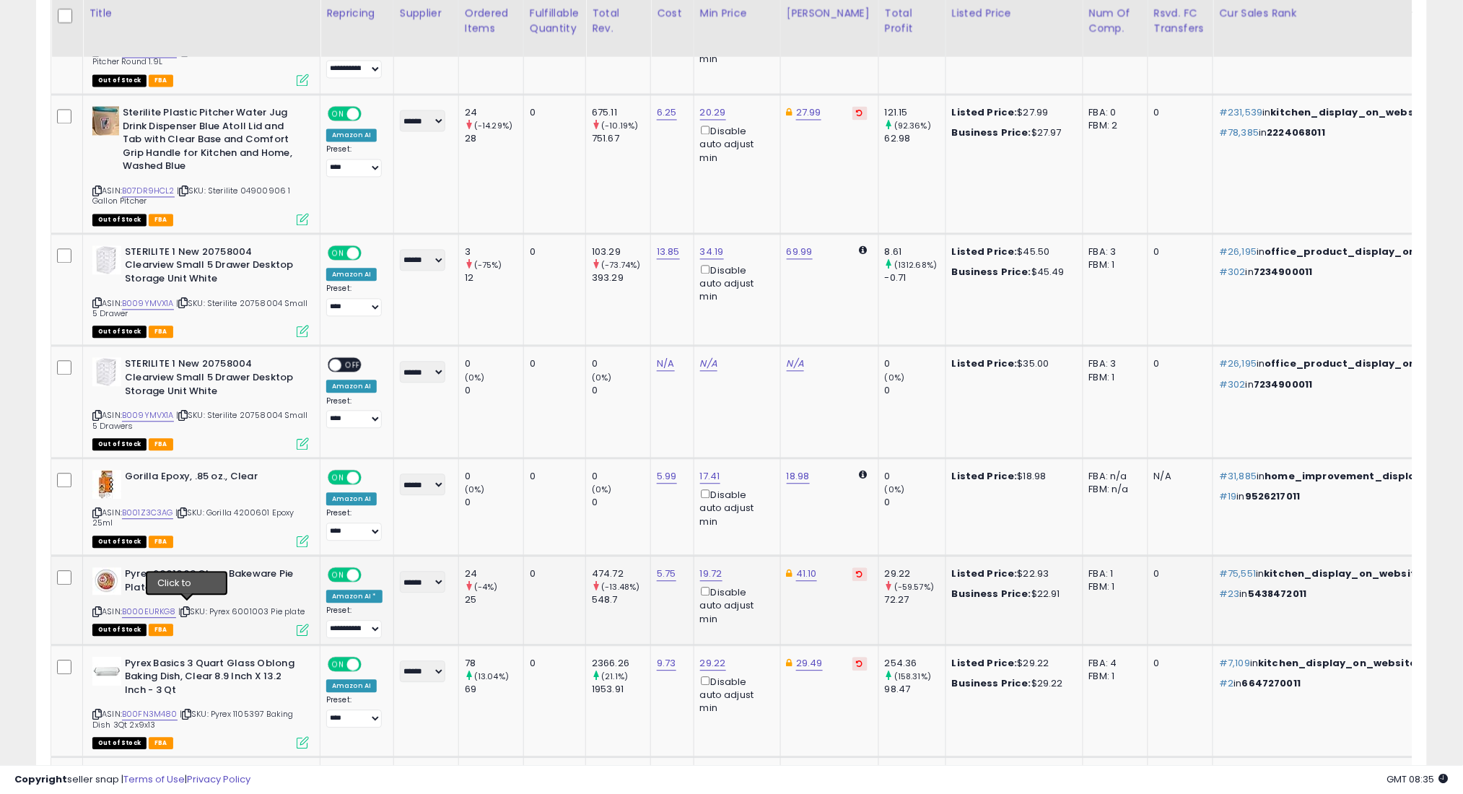
click at [186, 608] on icon at bounding box center [184, 612] width 9 height 8
drag, startPoint x: 188, startPoint y: 710, endPoint x: 183, endPoint y: 188, distance: 522.5
click at [189, 710] on icon at bounding box center [186, 714] width 9 height 8
click at [188, 608] on icon at bounding box center [184, 612] width 9 height 8
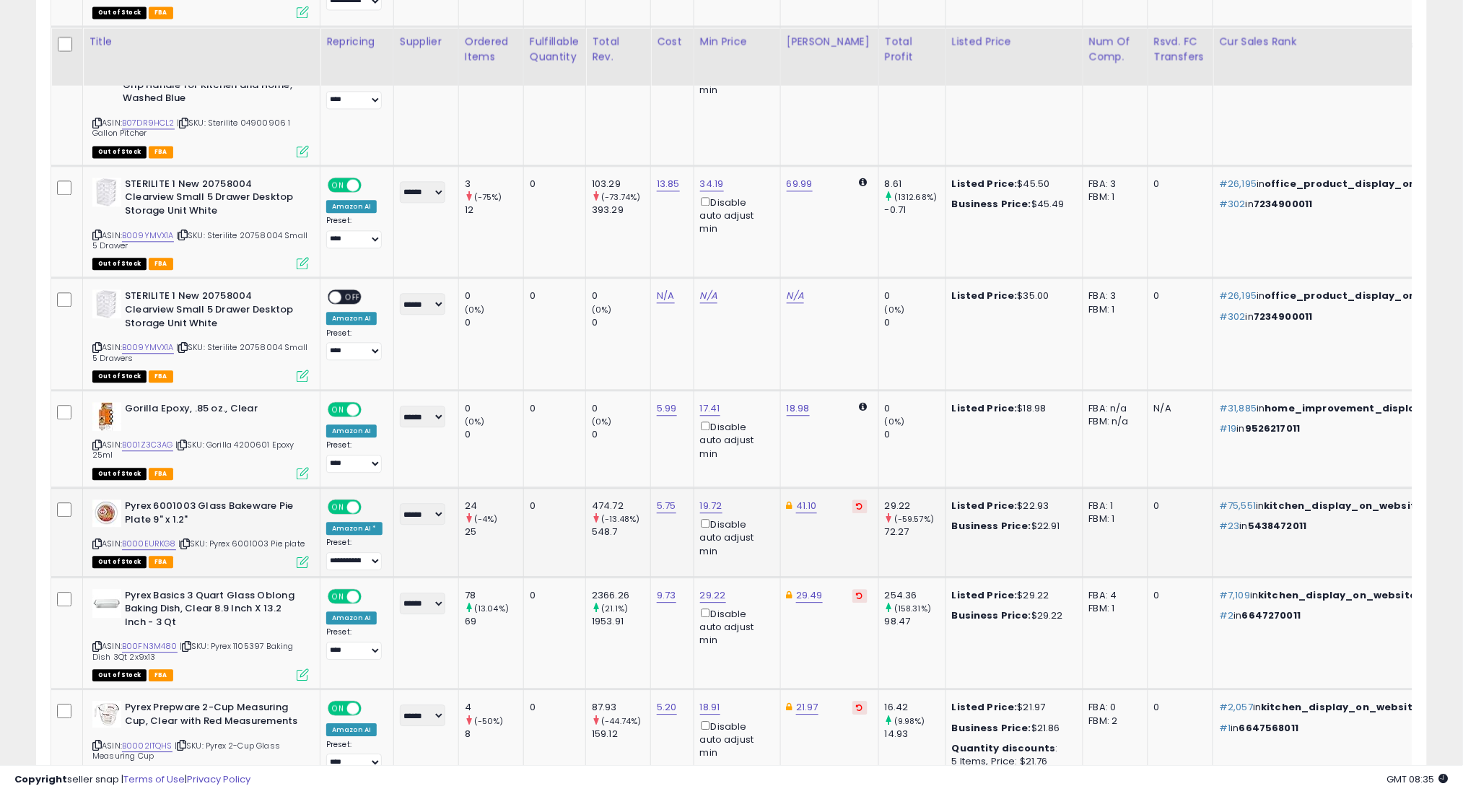
scroll to position [1100, 0]
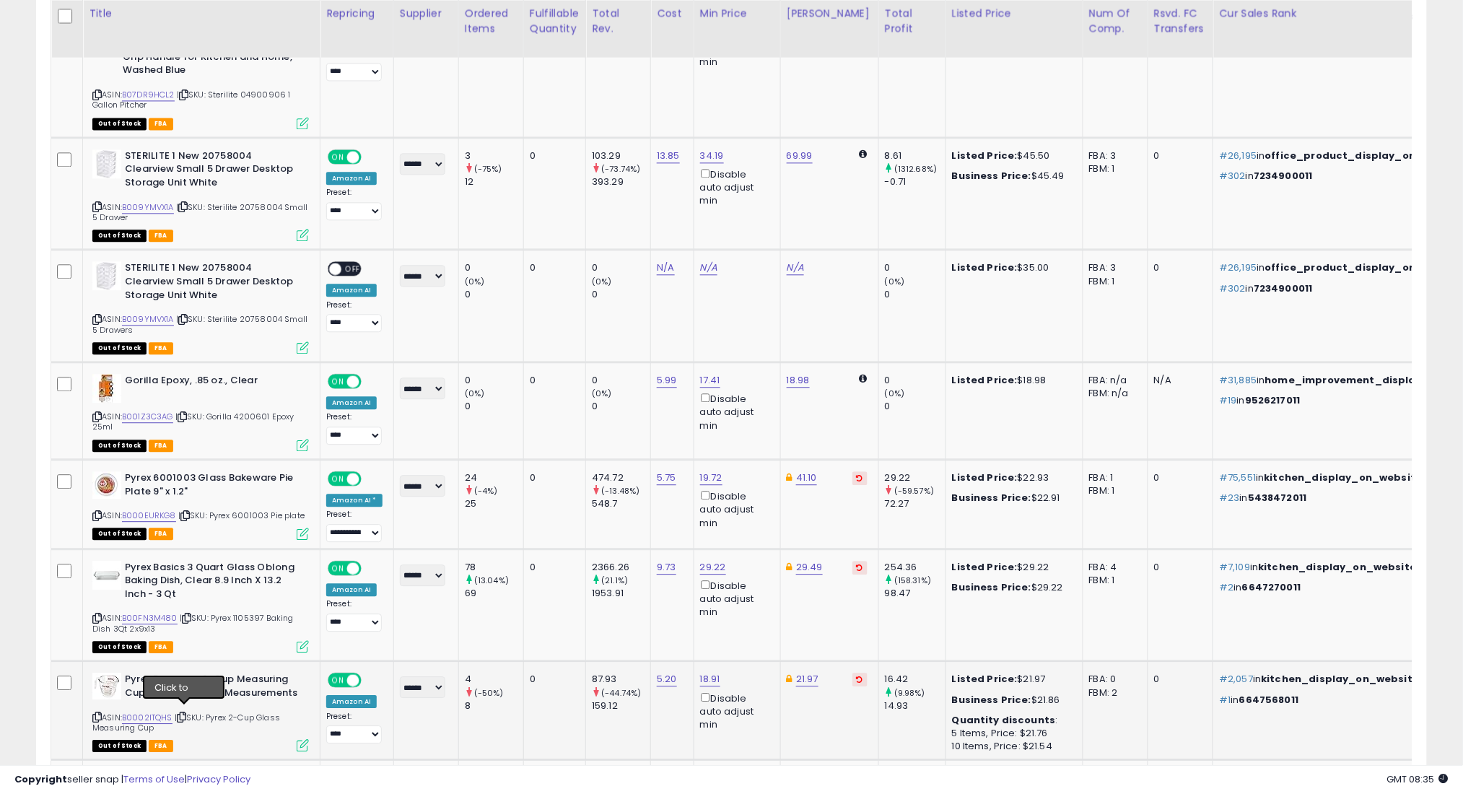
click at [183, 714] on icon at bounding box center [181, 717] width 9 height 8
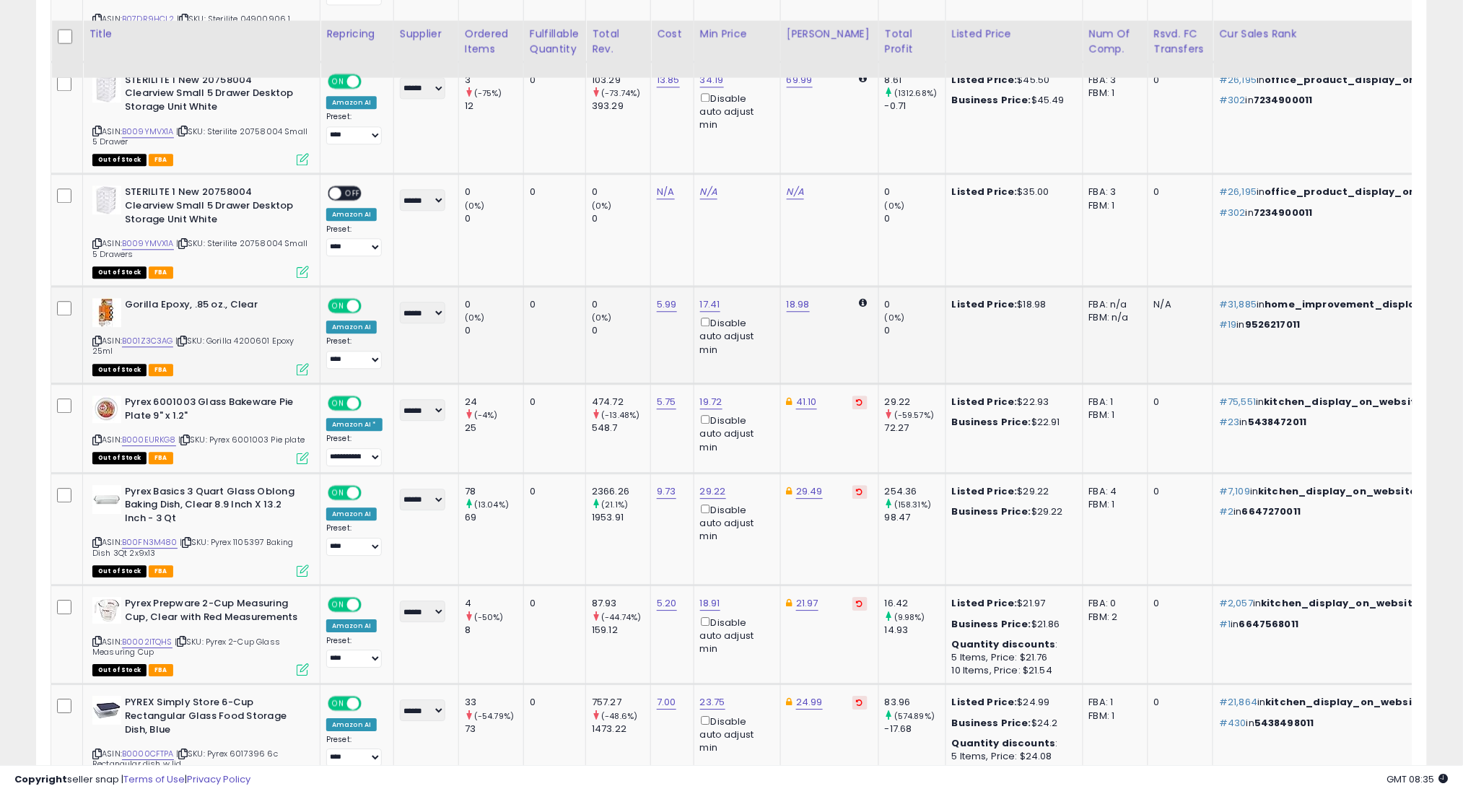
scroll to position [1196, 0]
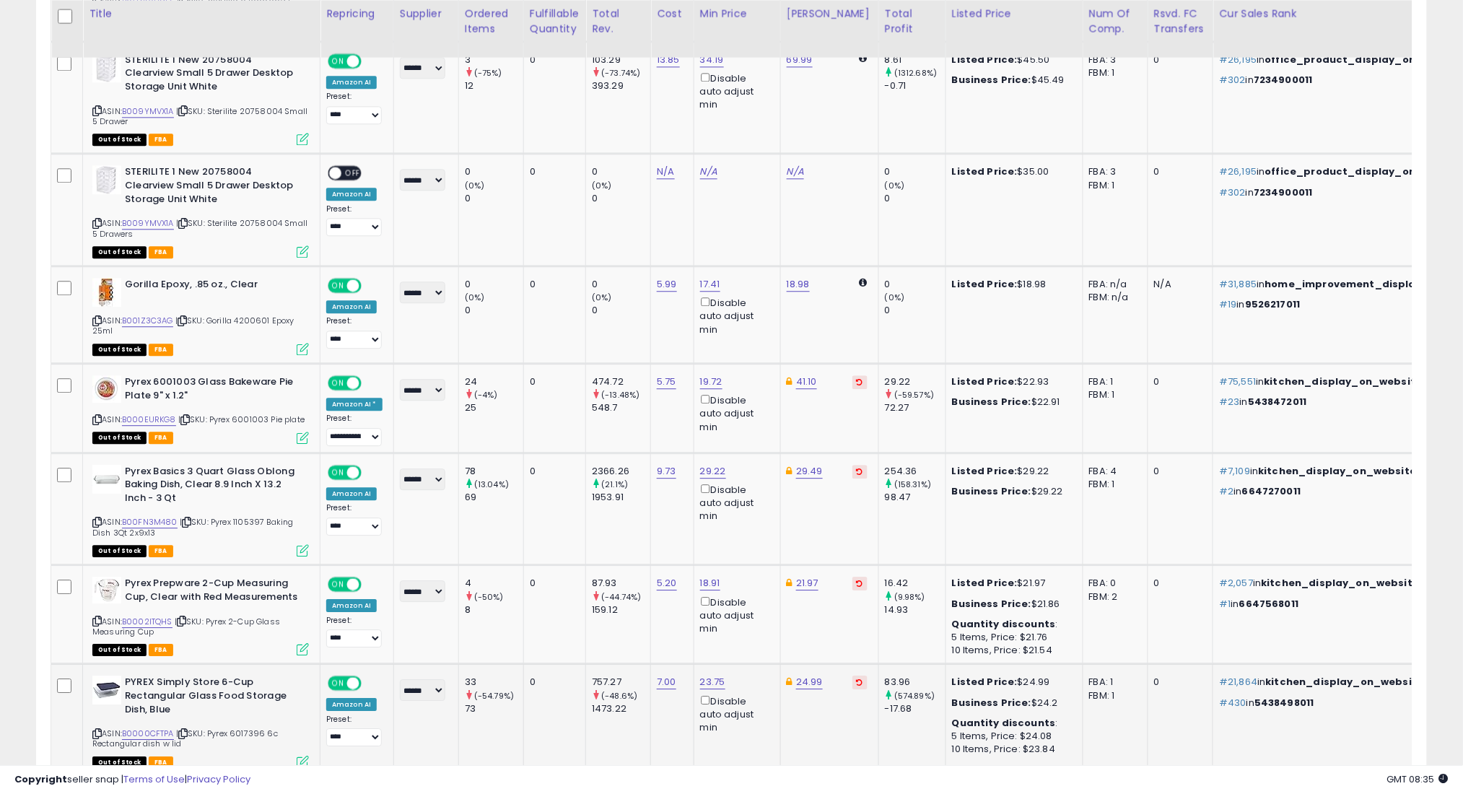
click at [188, 730] on icon at bounding box center [182, 734] width 9 height 8
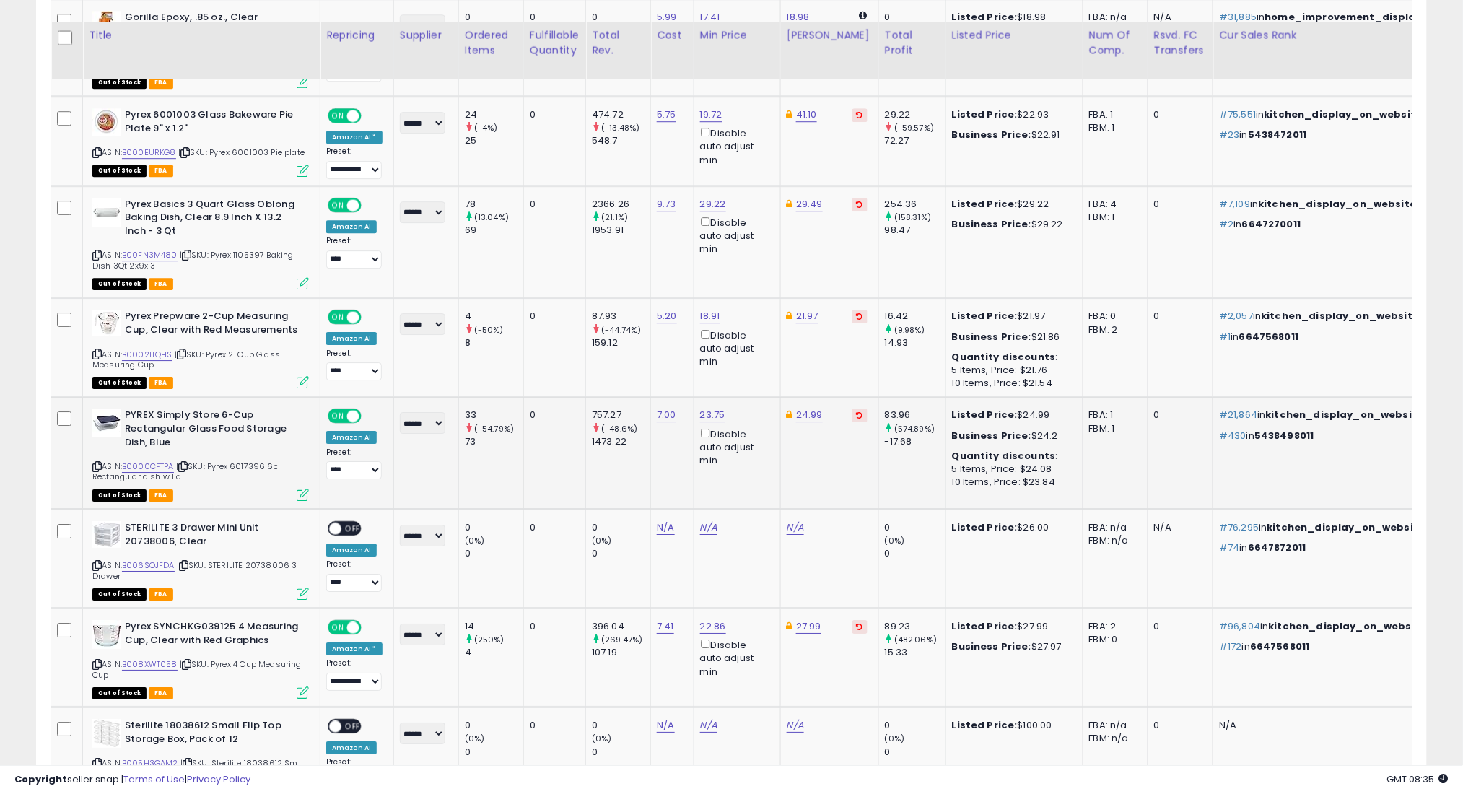
scroll to position [1485, 0]
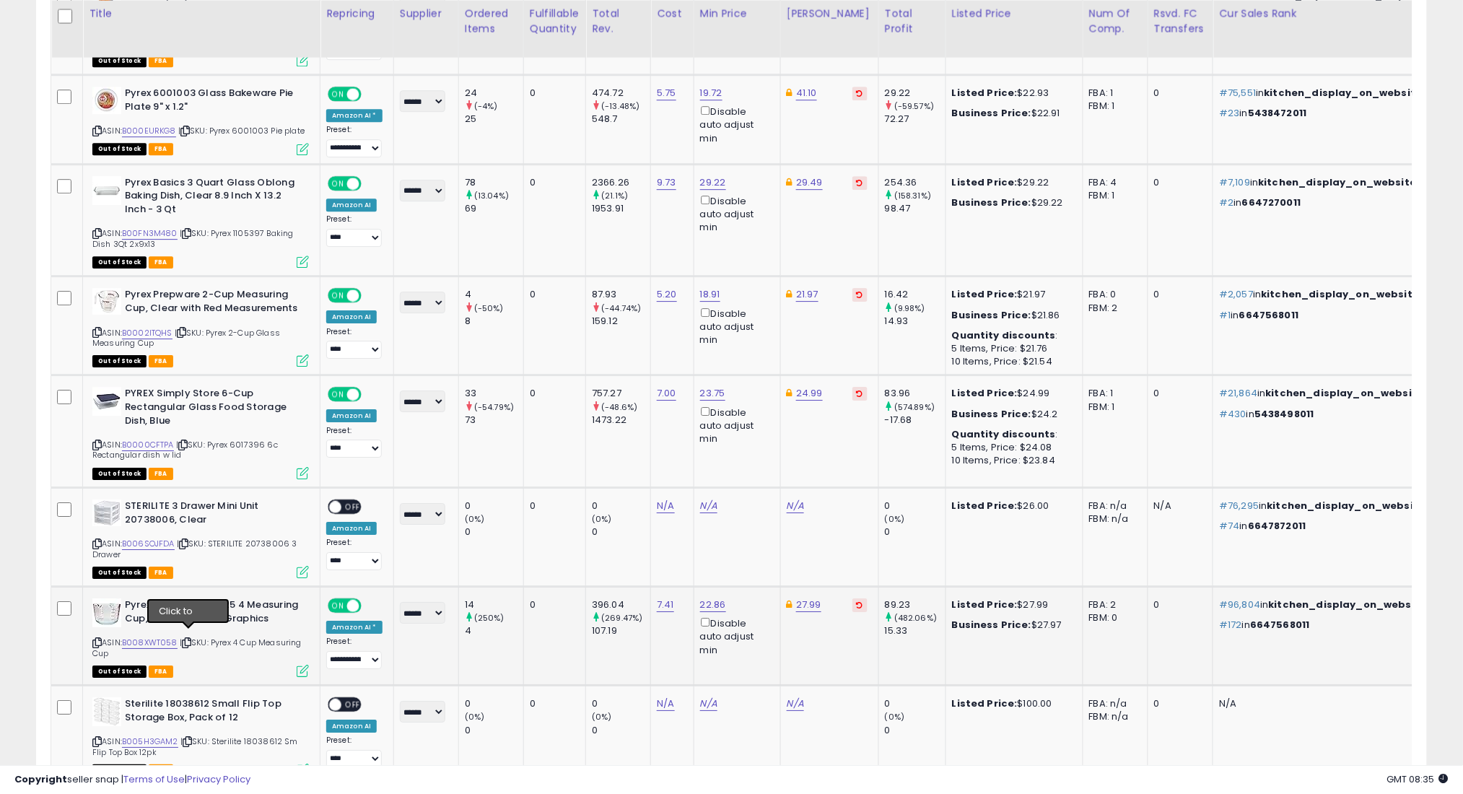
click at [191, 639] on icon at bounding box center [186, 643] width 9 height 8
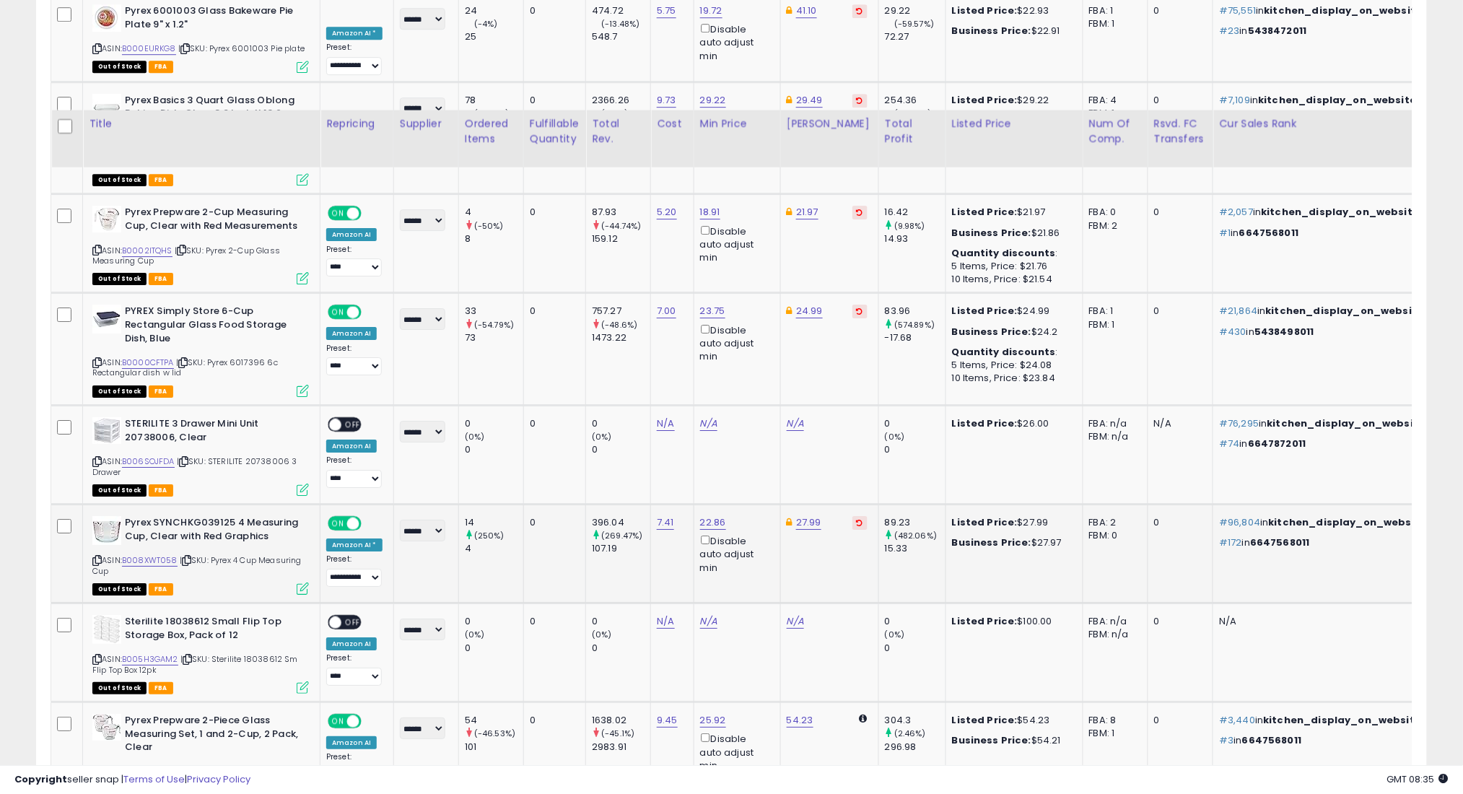
scroll to position [1678, 0]
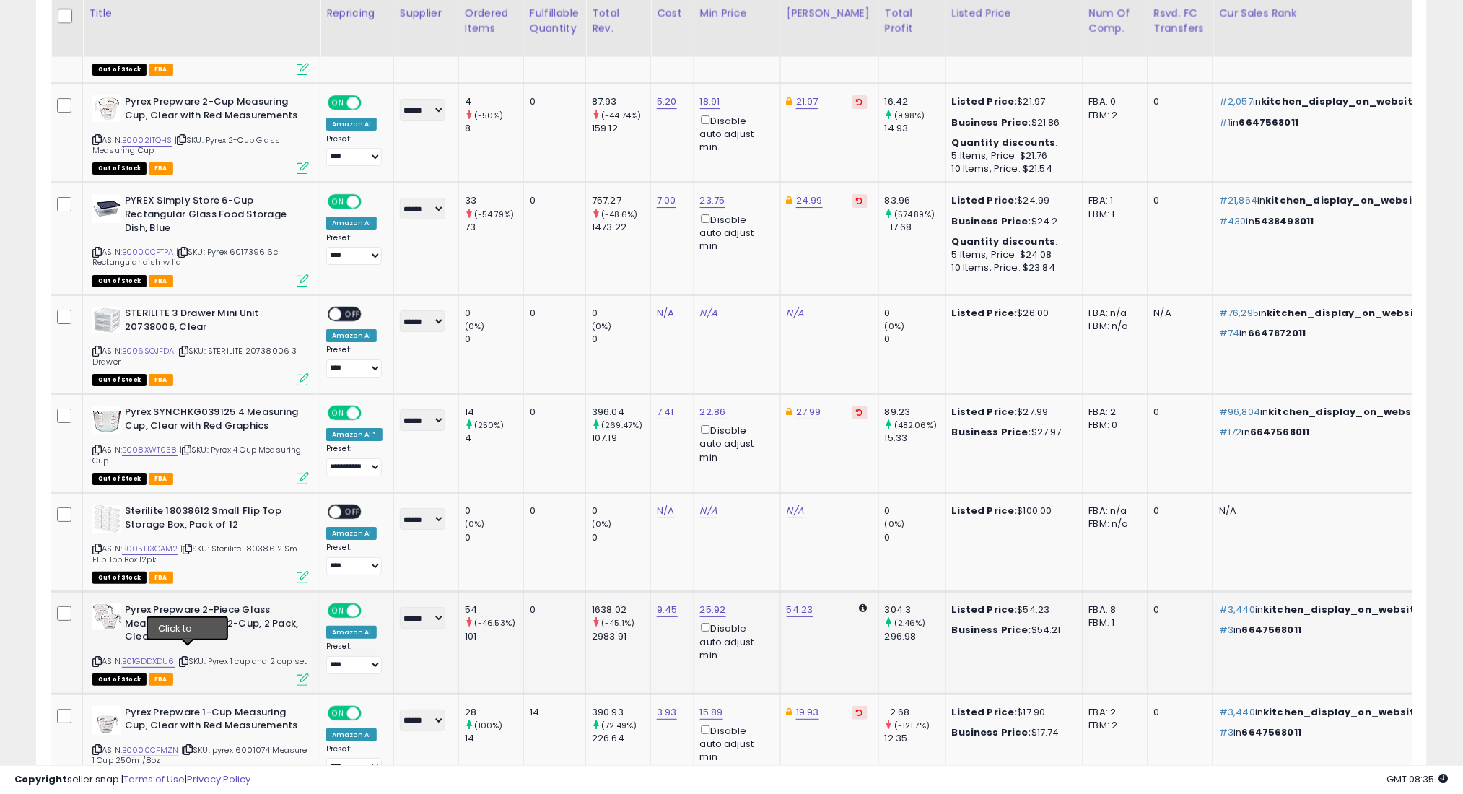
click at [188, 657] on icon at bounding box center [183, 661] width 9 height 8
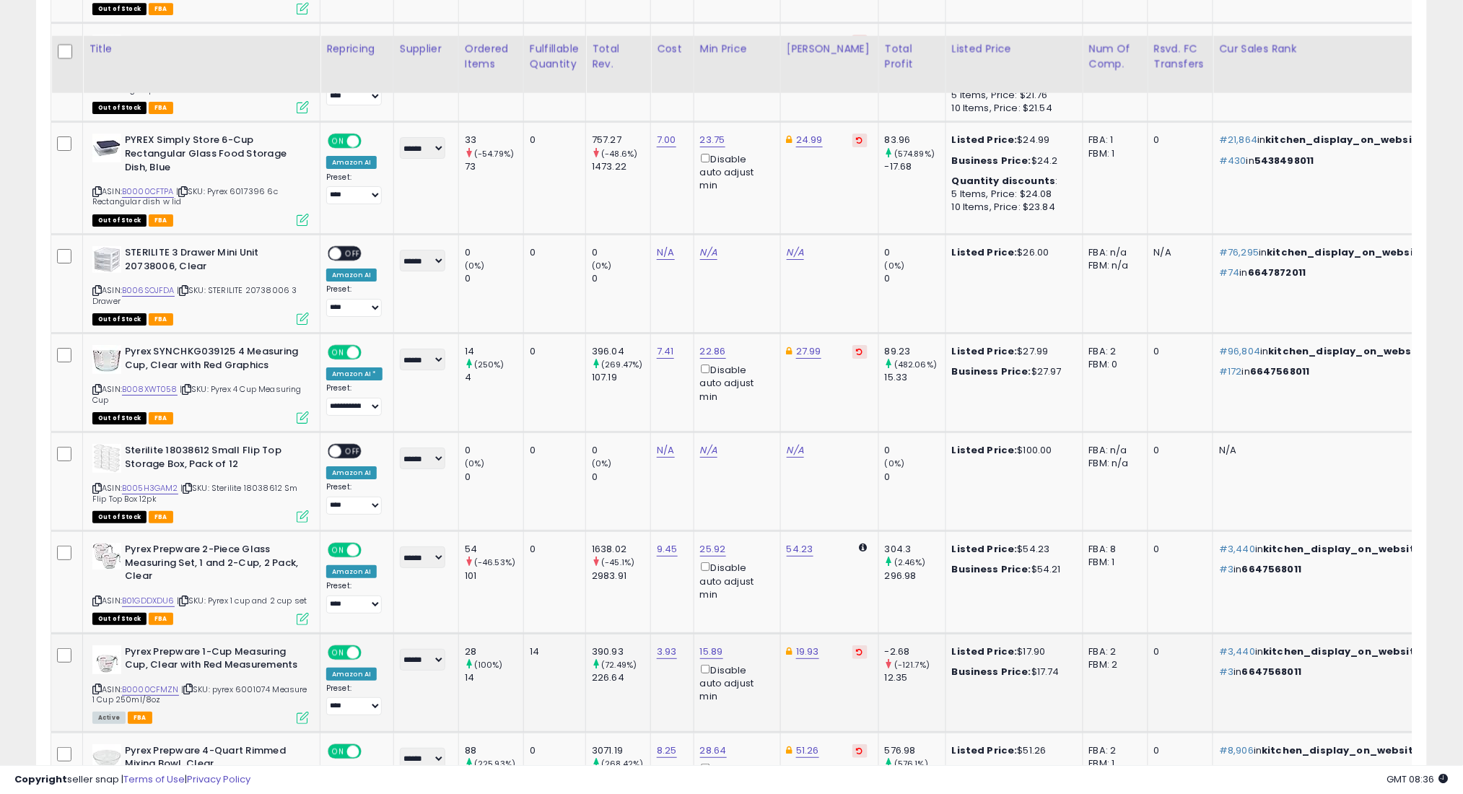
scroll to position [1774, 0]
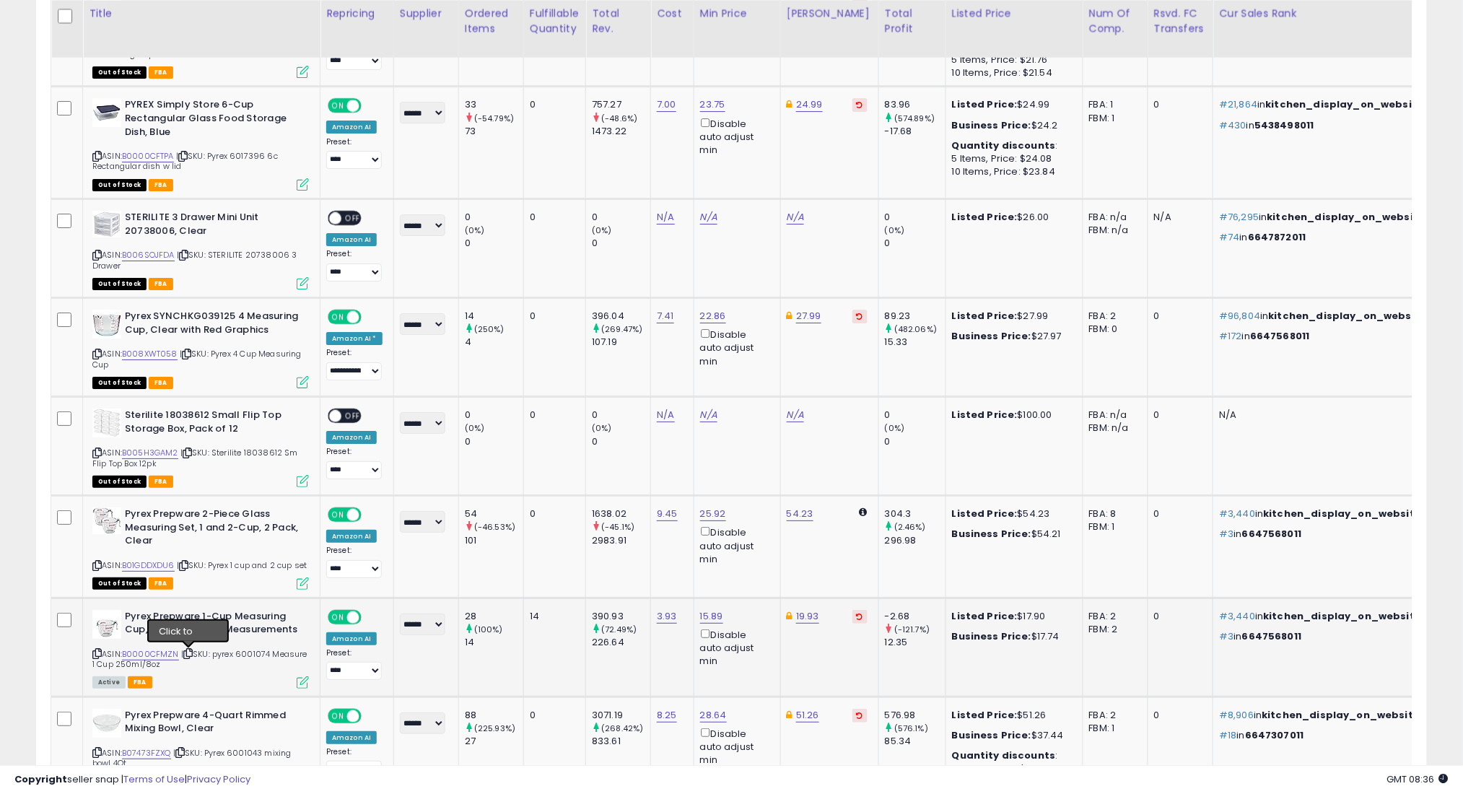
click at [188, 652] on icon at bounding box center [187, 653] width 9 height 8
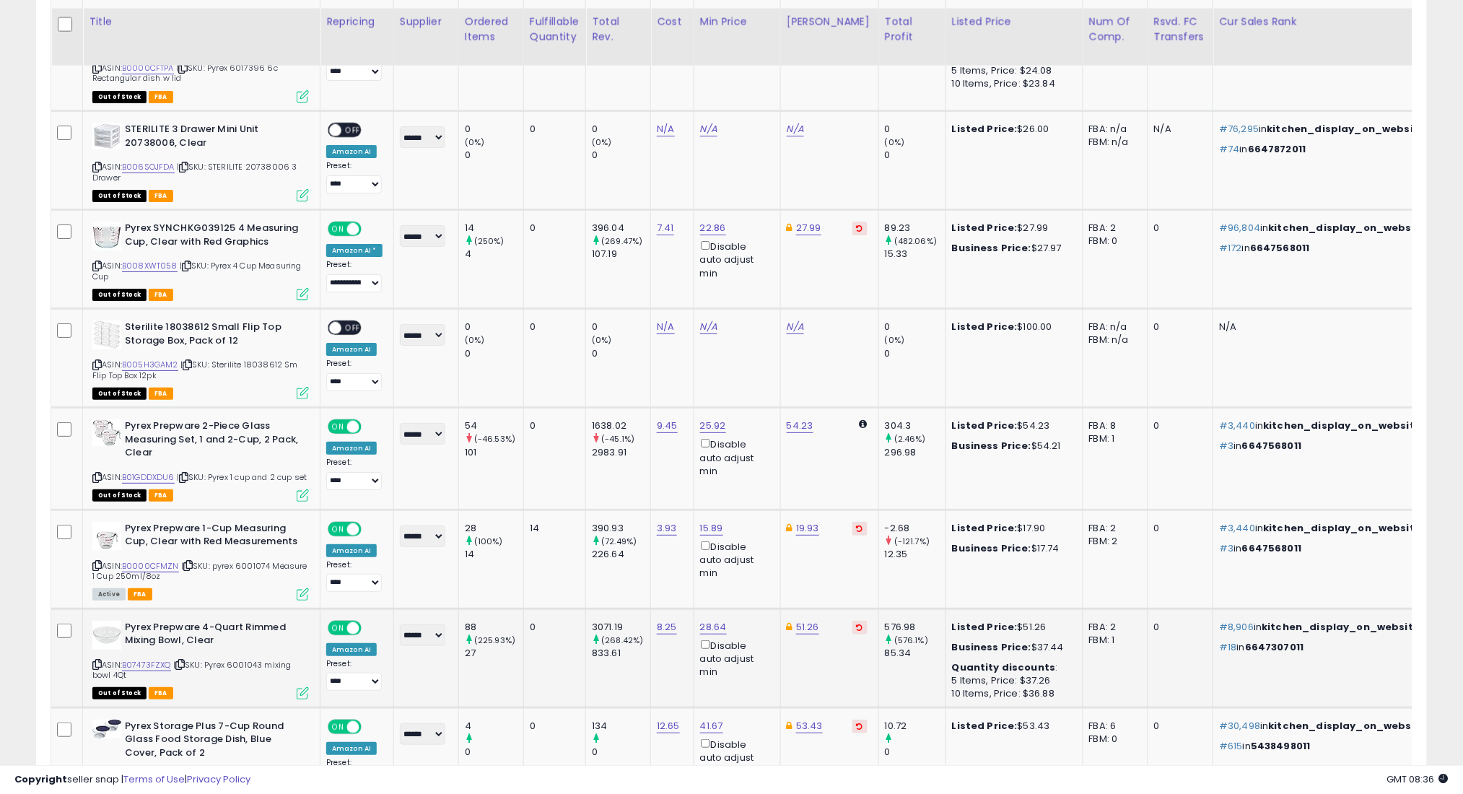
scroll to position [1870, 0]
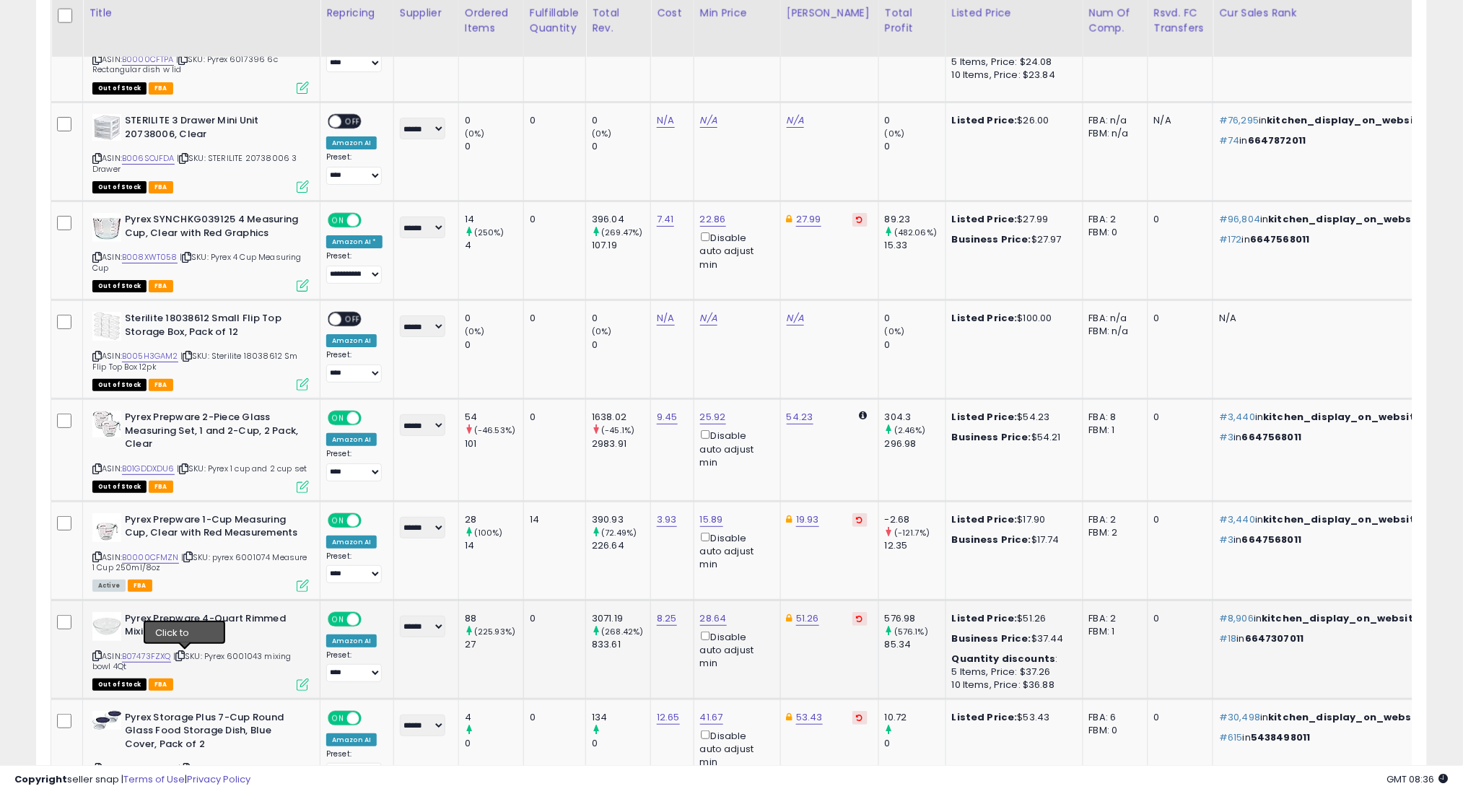
click at [185, 656] on icon at bounding box center [179, 656] width 9 height 8
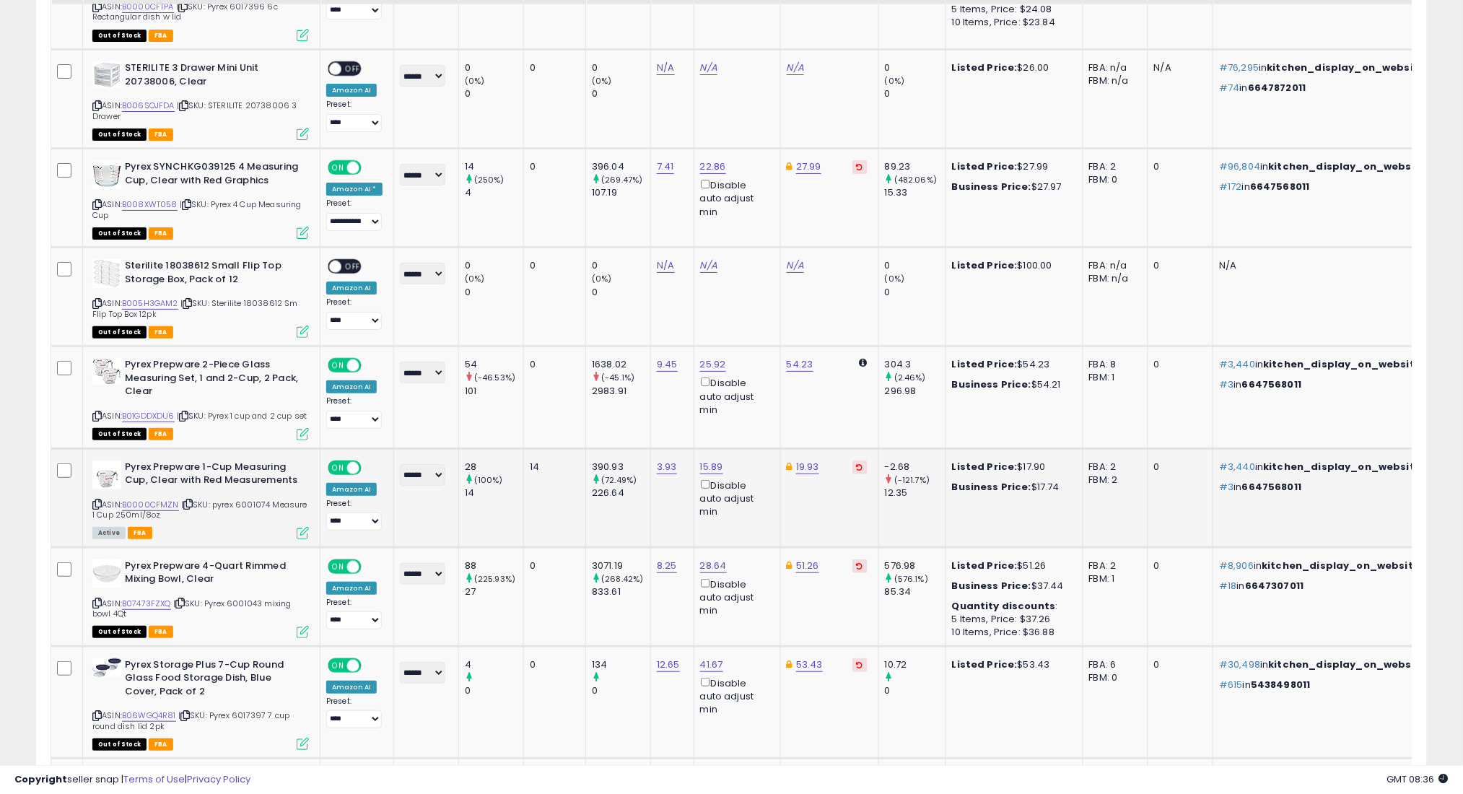
scroll to position [1966, 0]
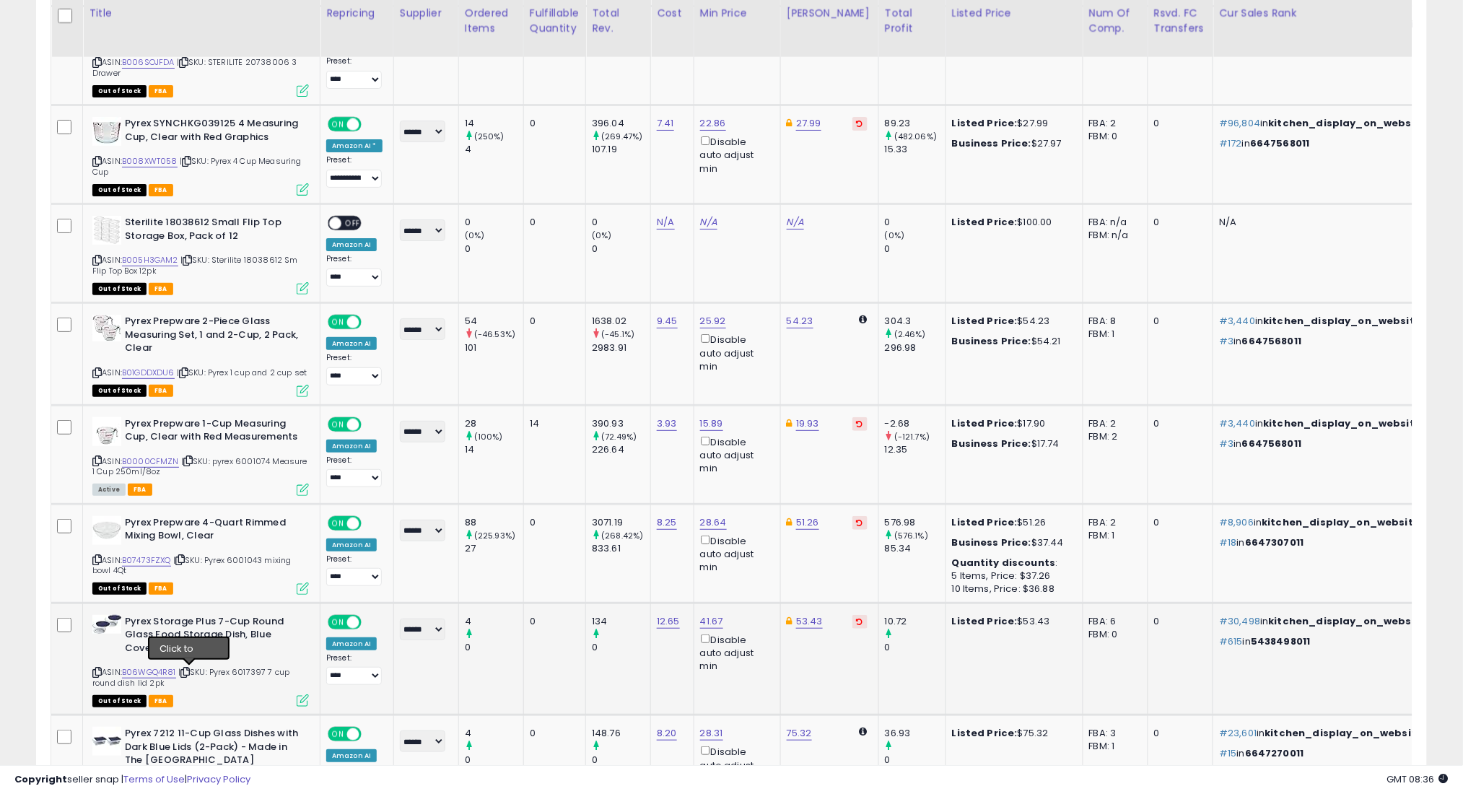
click at [190, 673] on icon at bounding box center [184, 672] width 9 height 8
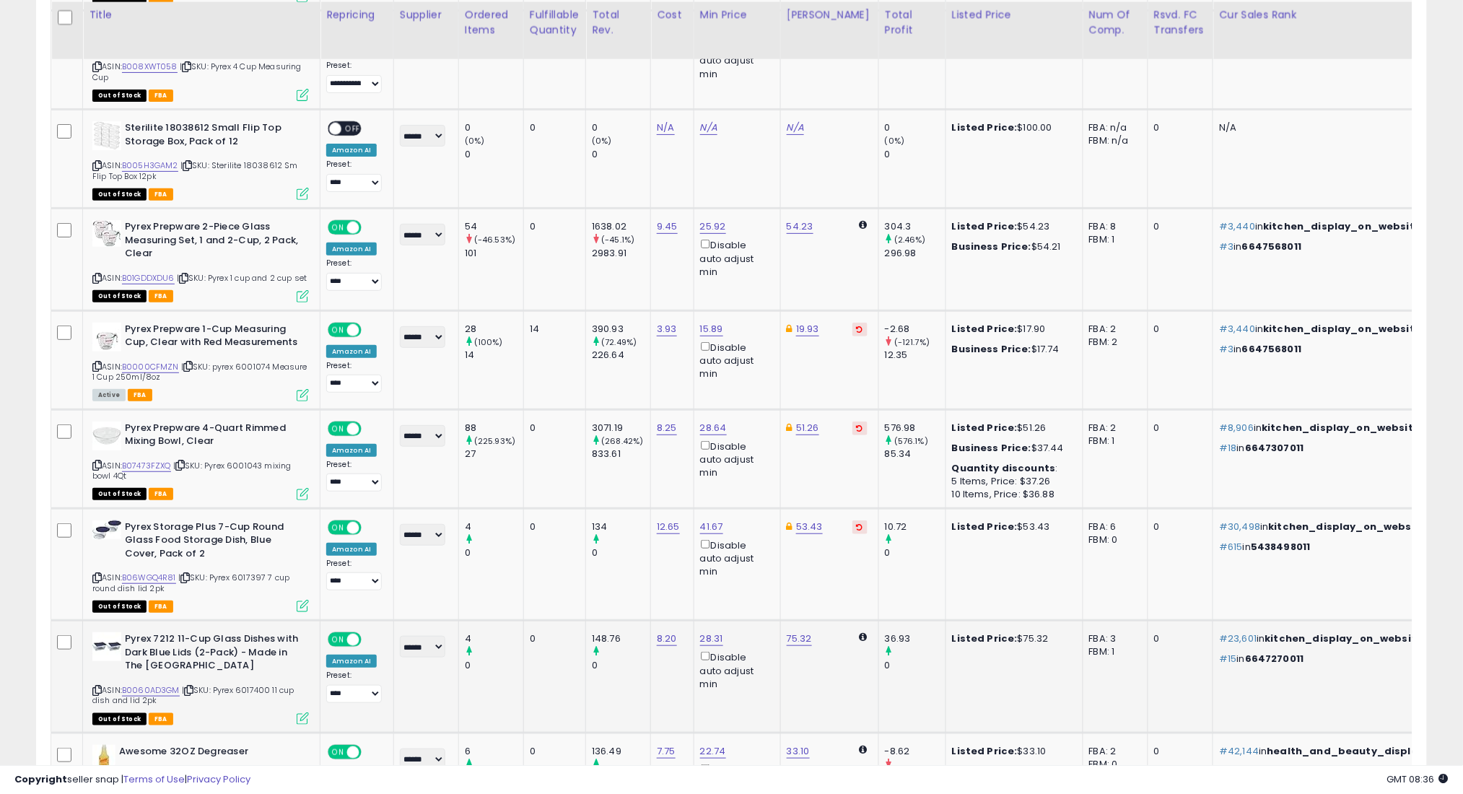
scroll to position [2062, 0]
click at [192, 688] on icon at bounding box center [188, 689] width 9 height 8
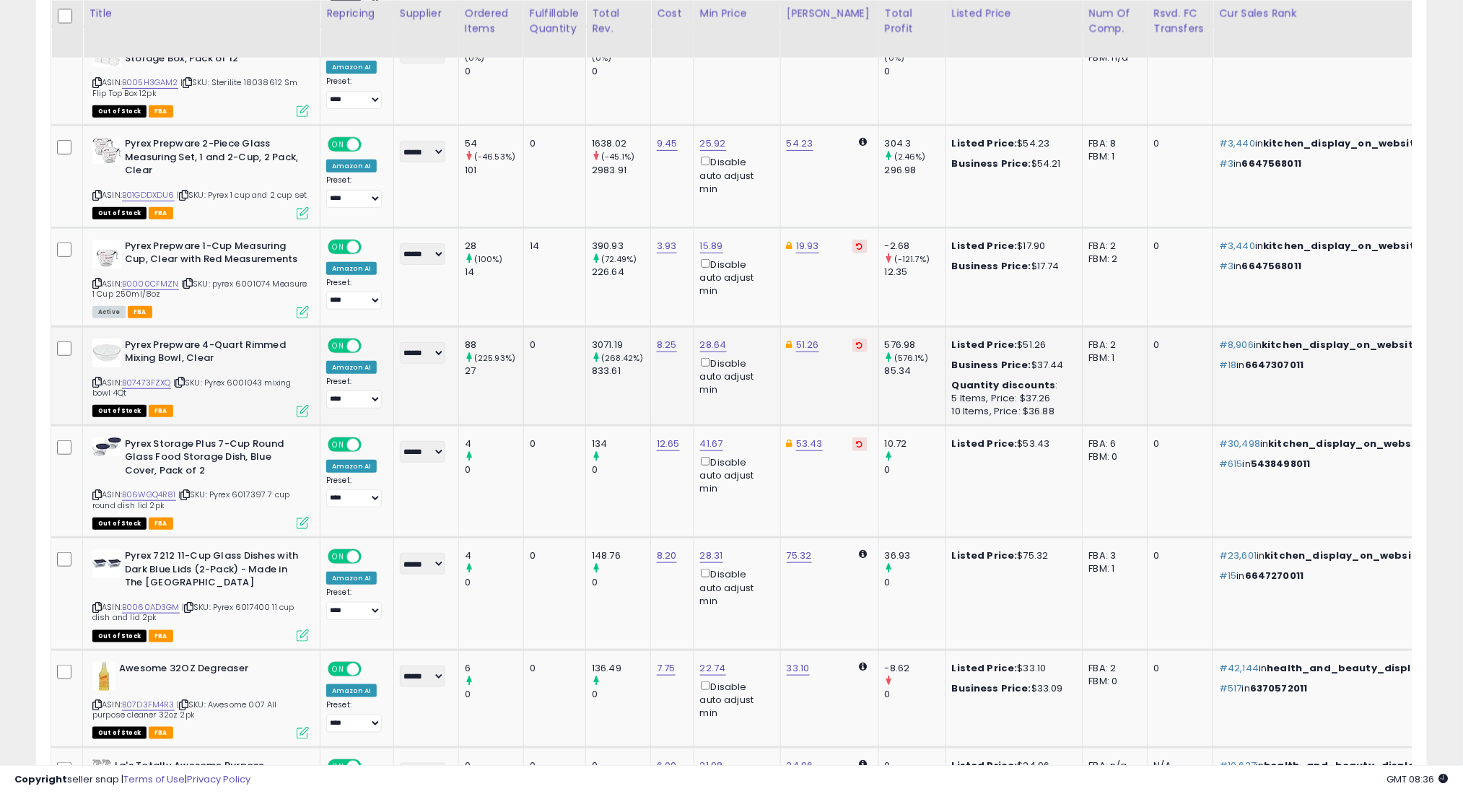
scroll to position [2159, 0]
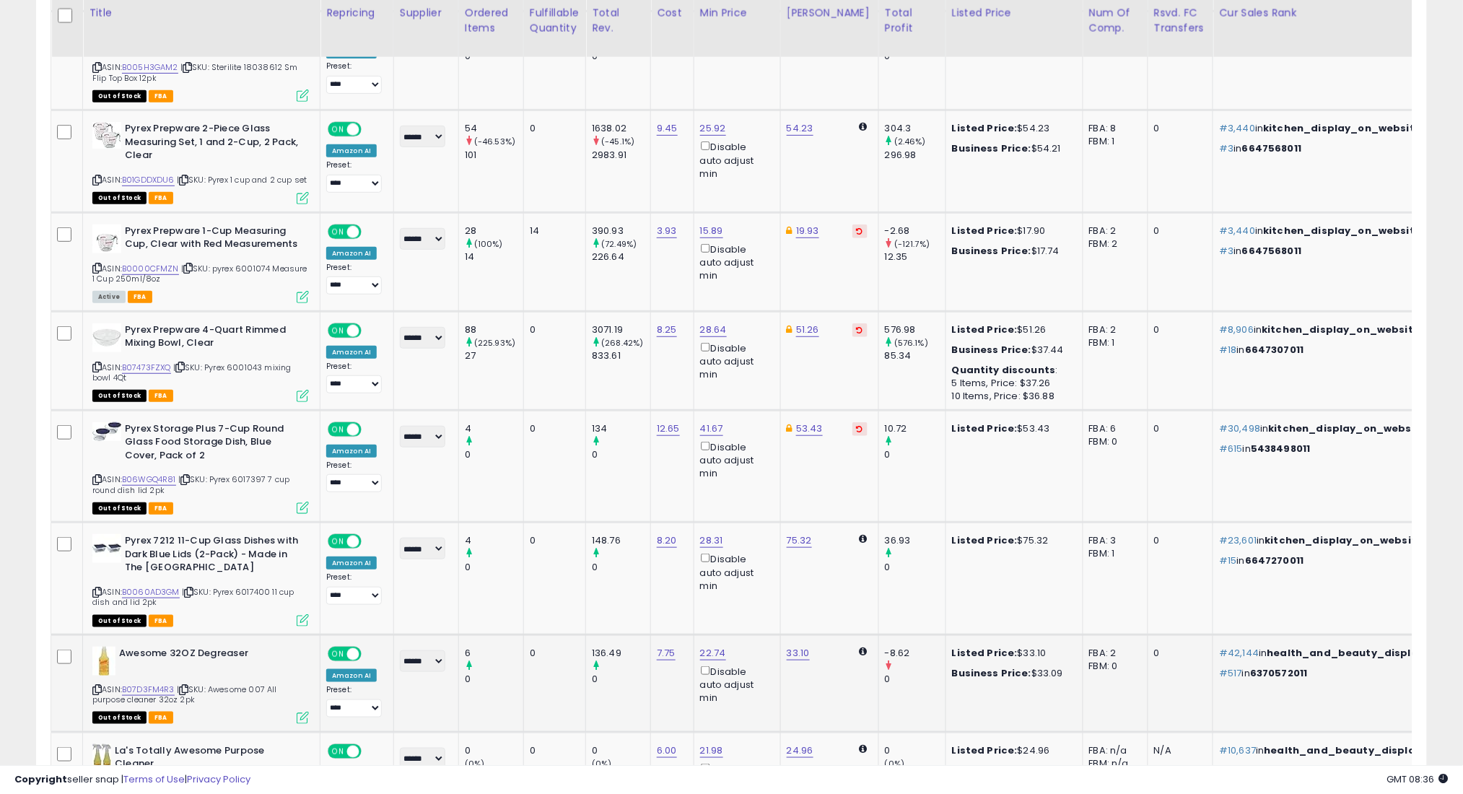
click at [187, 688] on icon at bounding box center [183, 690] width 9 height 8
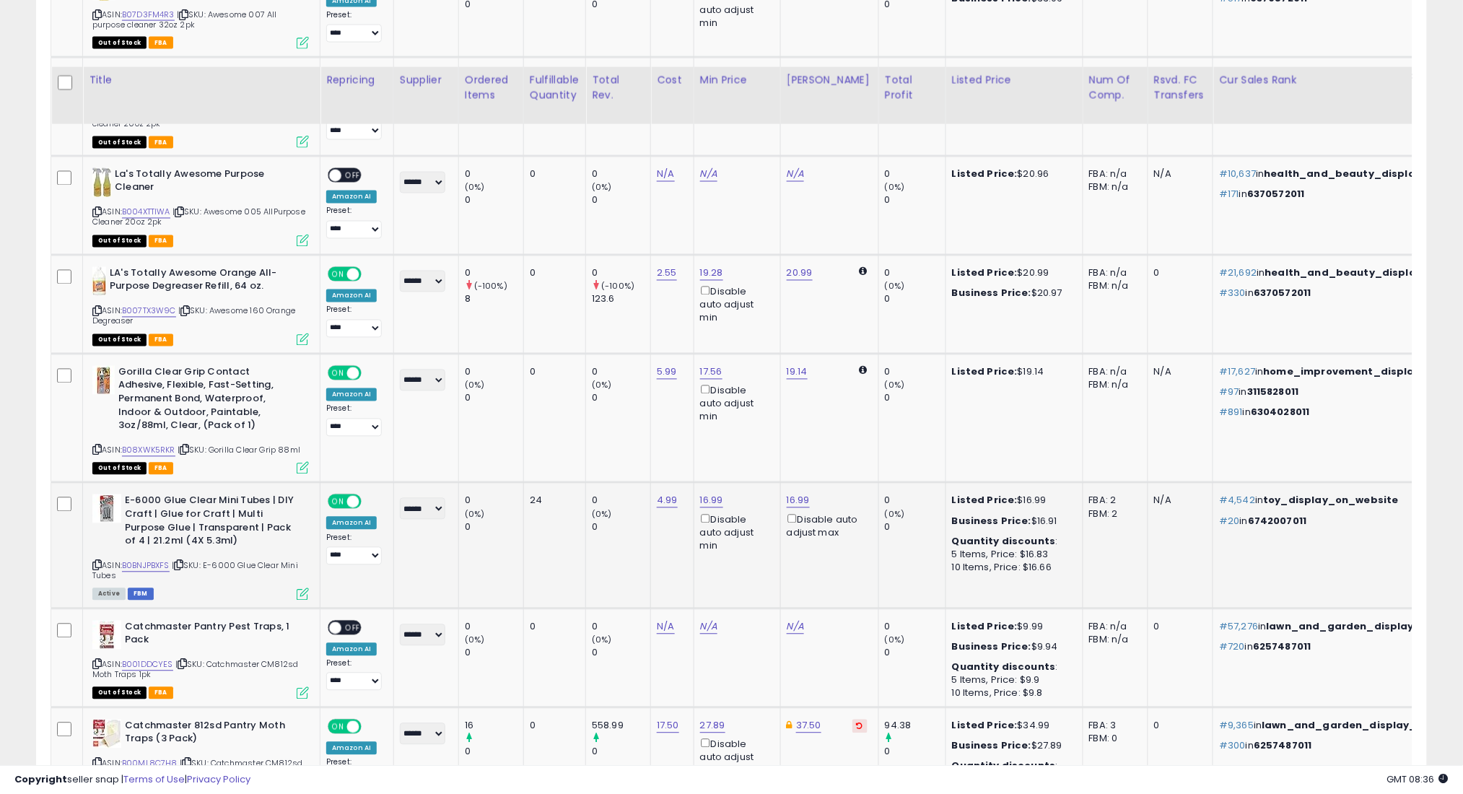
scroll to position [2928, 0]
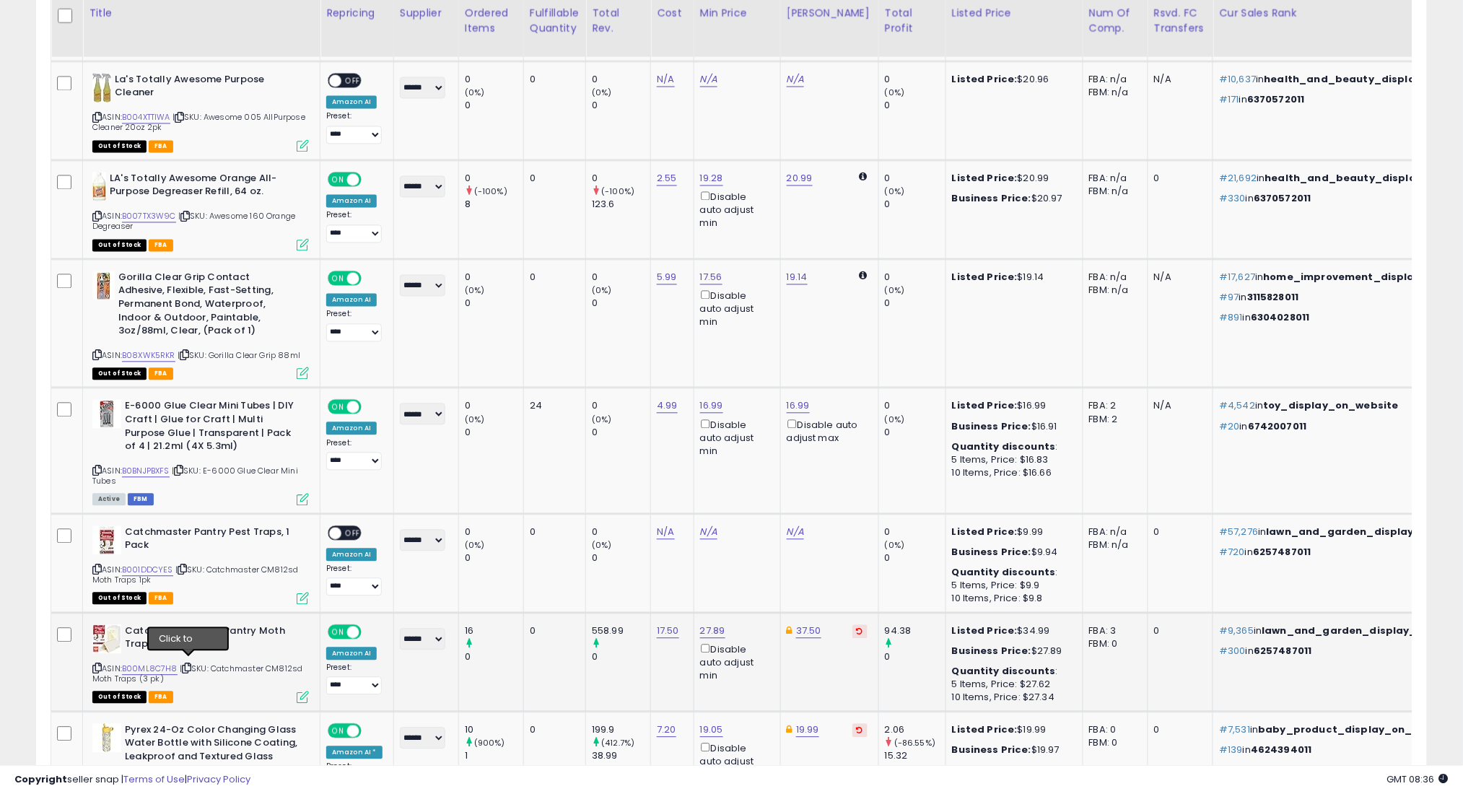
click at [188, 665] on icon at bounding box center [186, 669] width 9 height 8
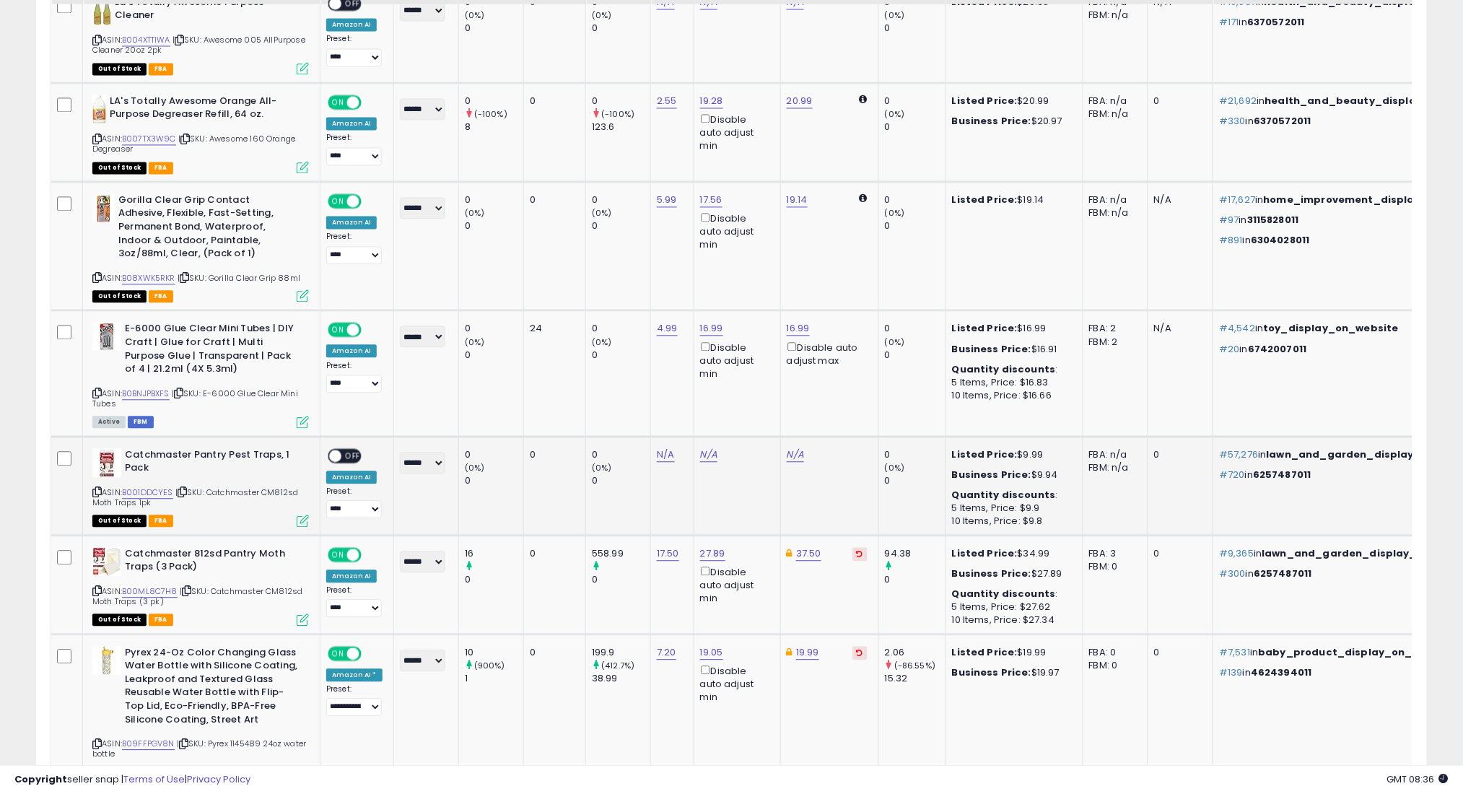
scroll to position [3025, 0]
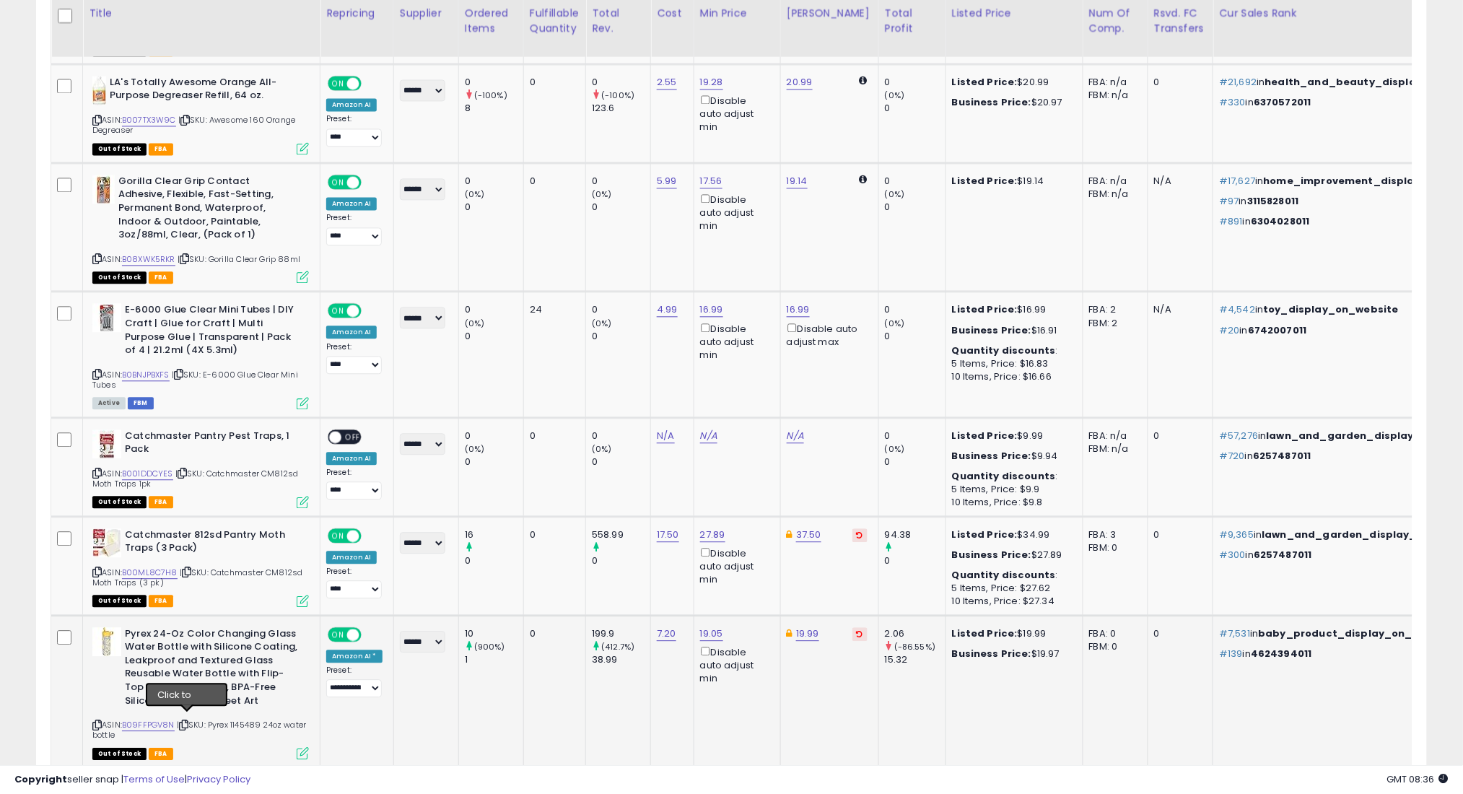
drag, startPoint x: 189, startPoint y: 719, endPoint x: 211, endPoint y: 264, distance: 455.2
click at [188, 721] on icon at bounding box center [183, 725] width 9 height 8
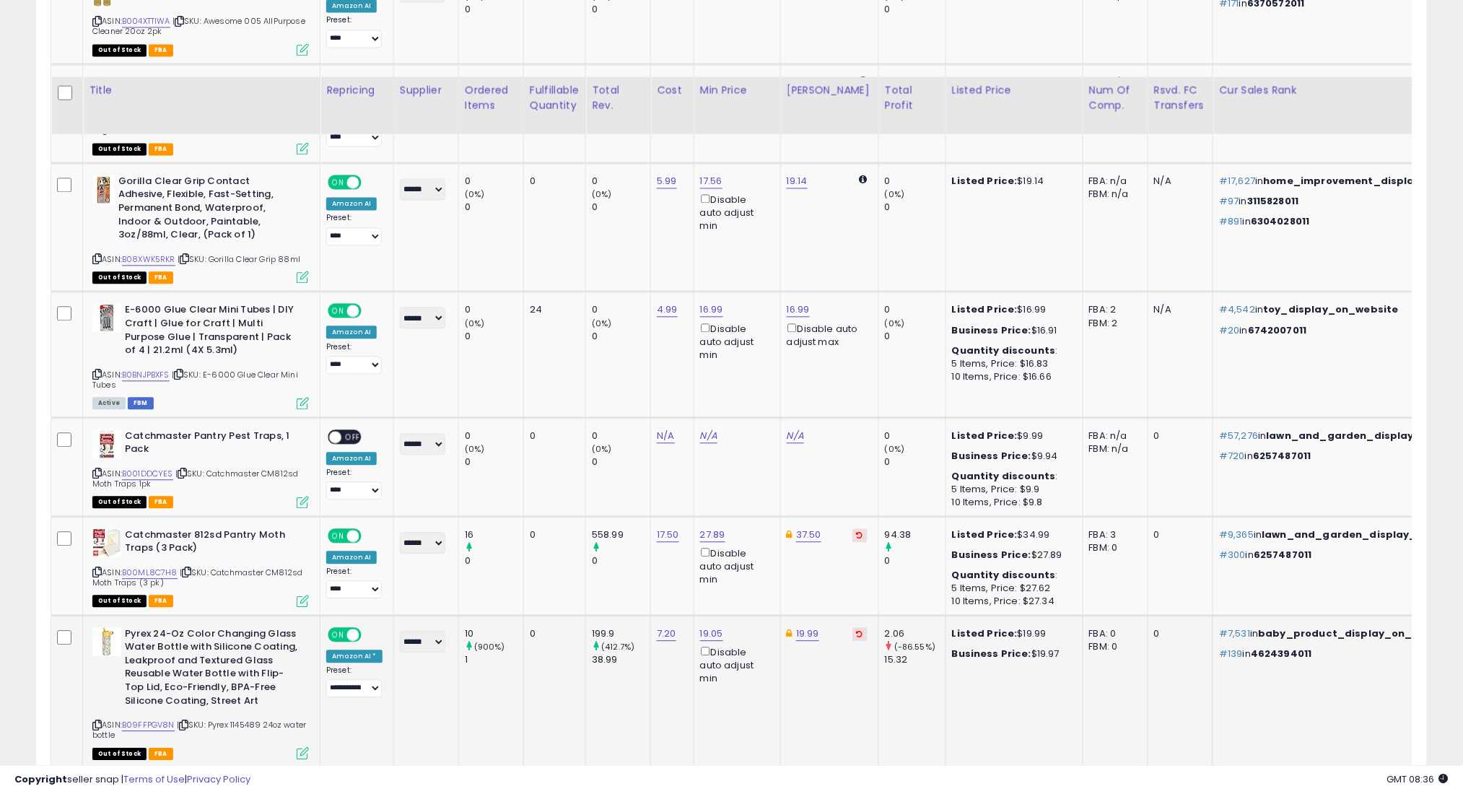
scroll to position [3121, 0]
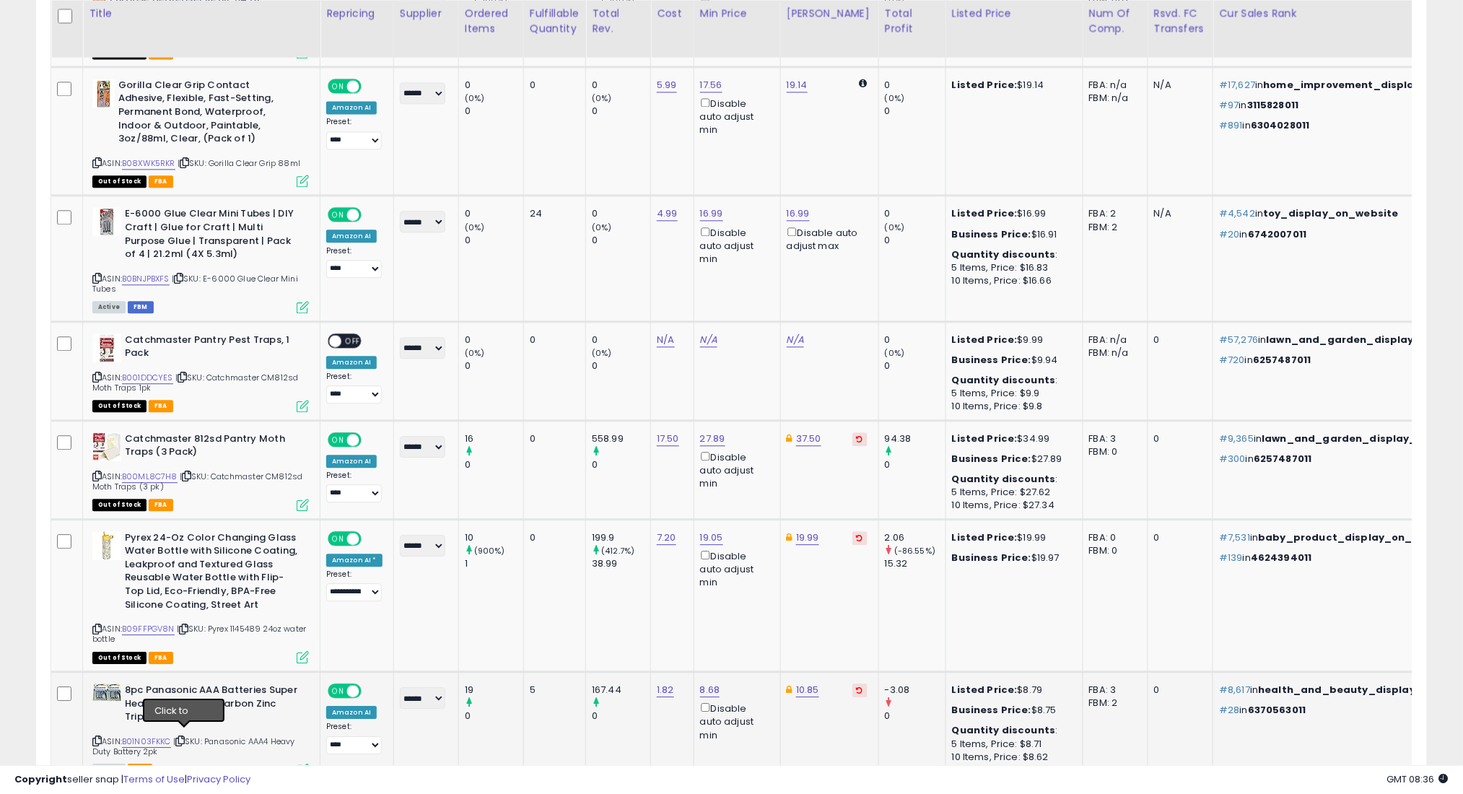
click at [181, 737] on icon at bounding box center [179, 741] width 9 height 8
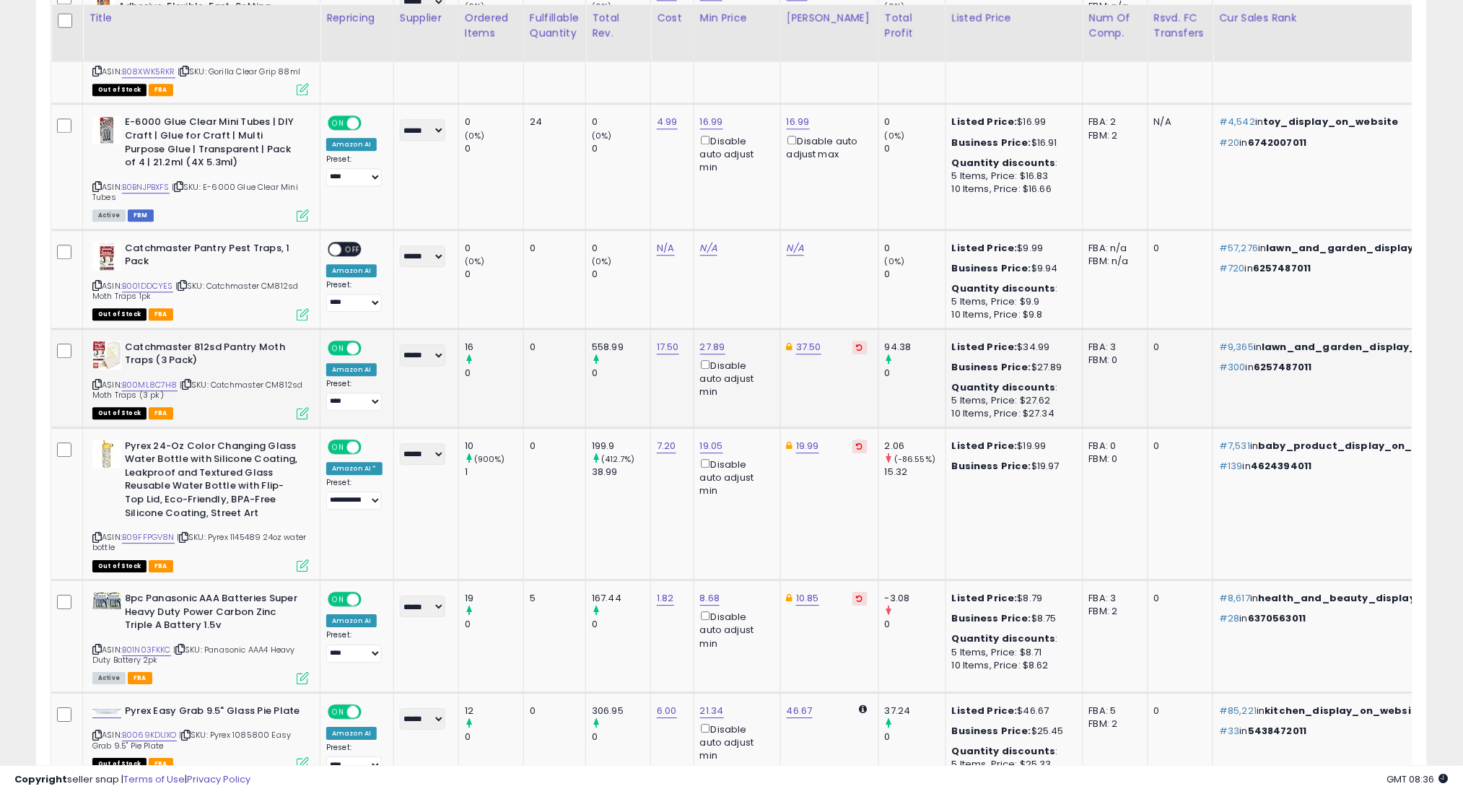
scroll to position [3217, 0]
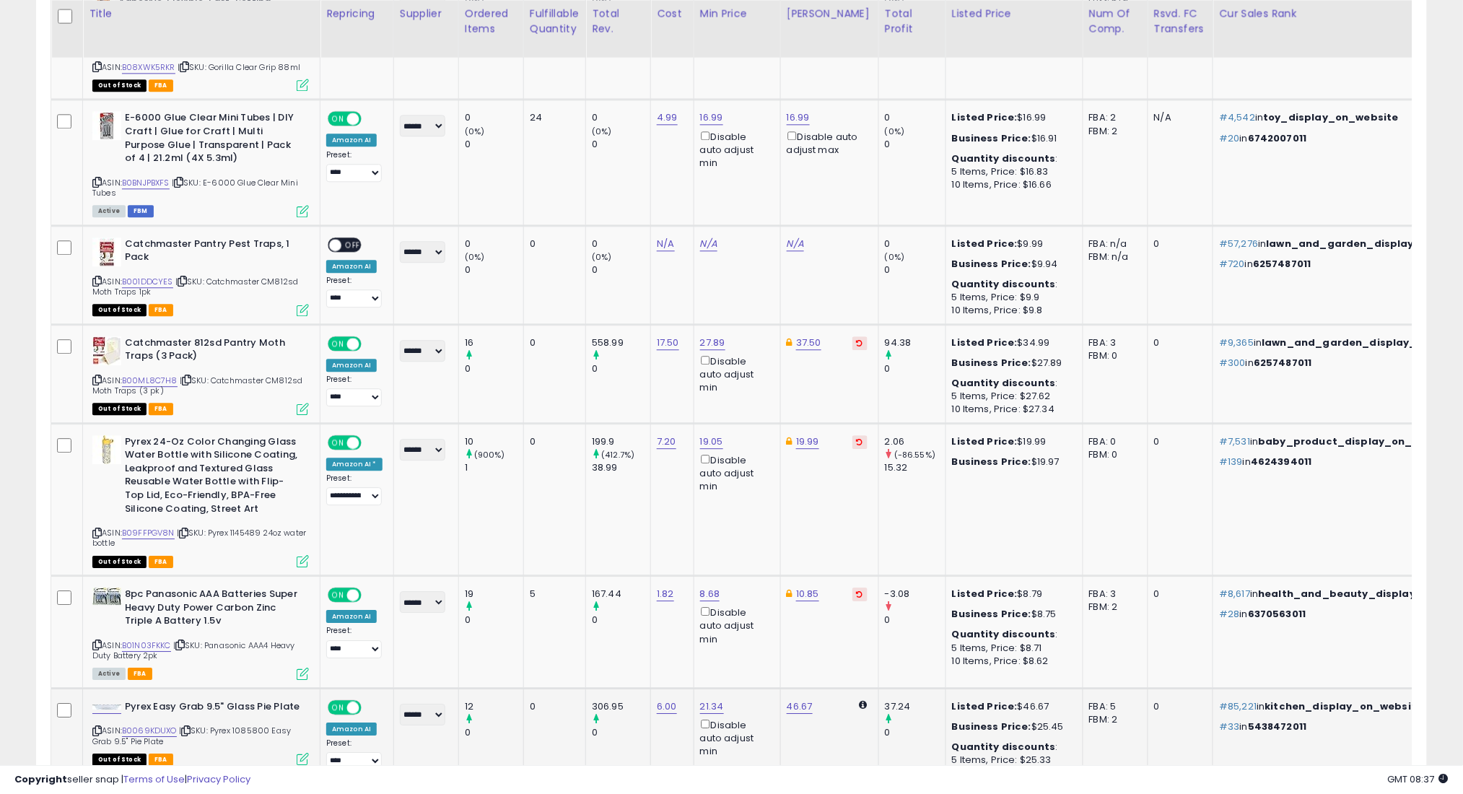
click at [187, 727] on icon at bounding box center [185, 731] width 9 height 8
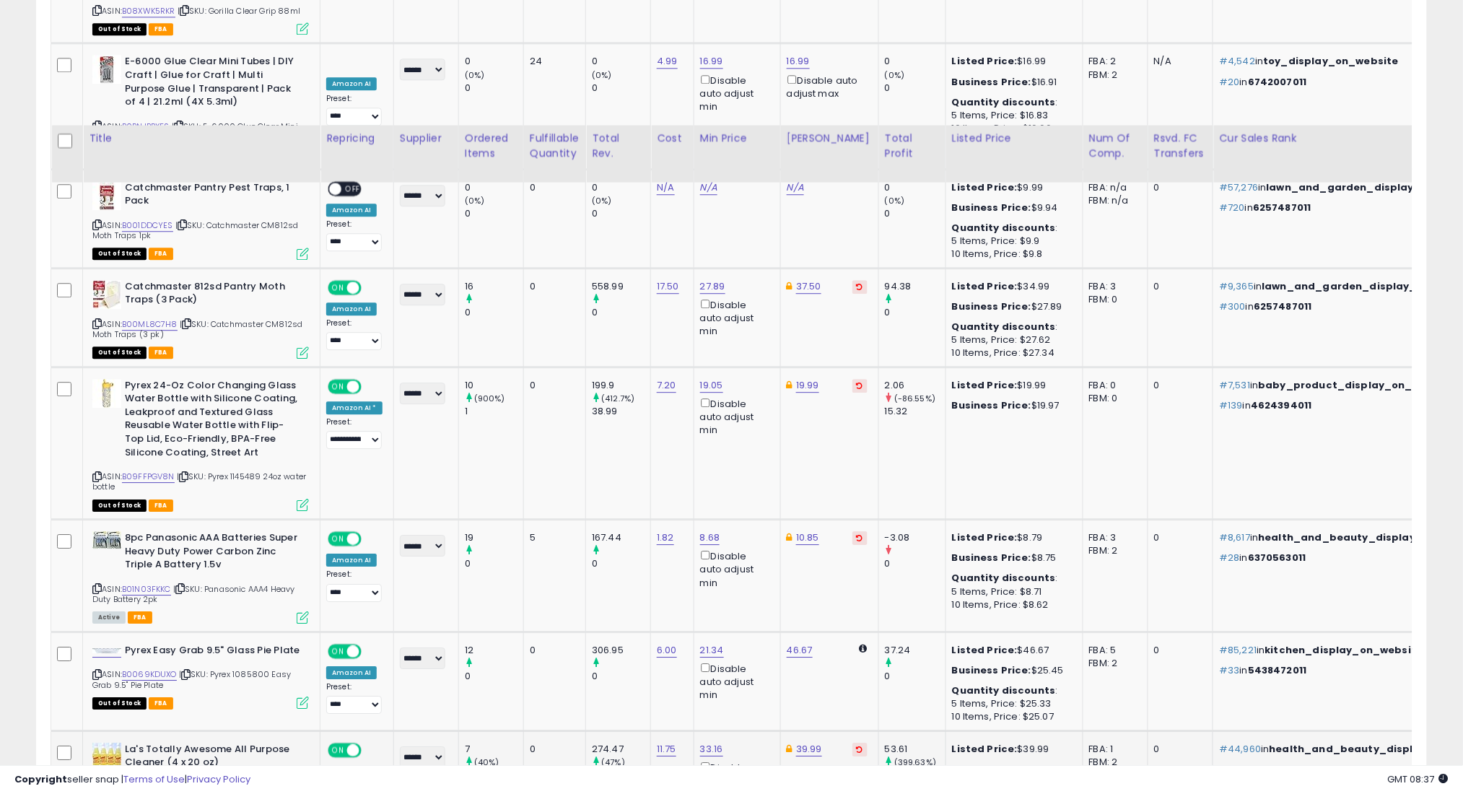
scroll to position [3410, 0]
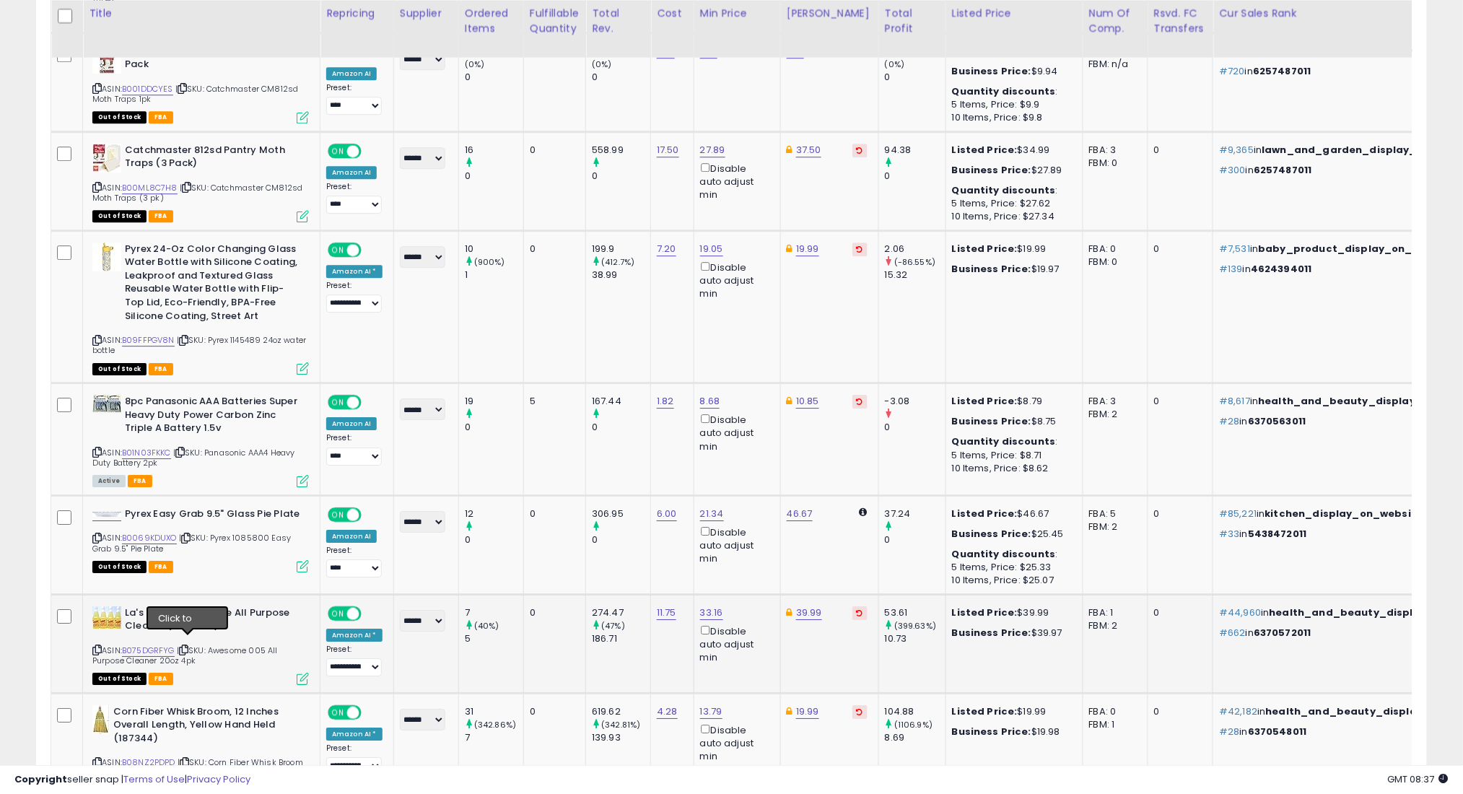
click at [186, 646] on icon at bounding box center [183, 650] width 9 height 8
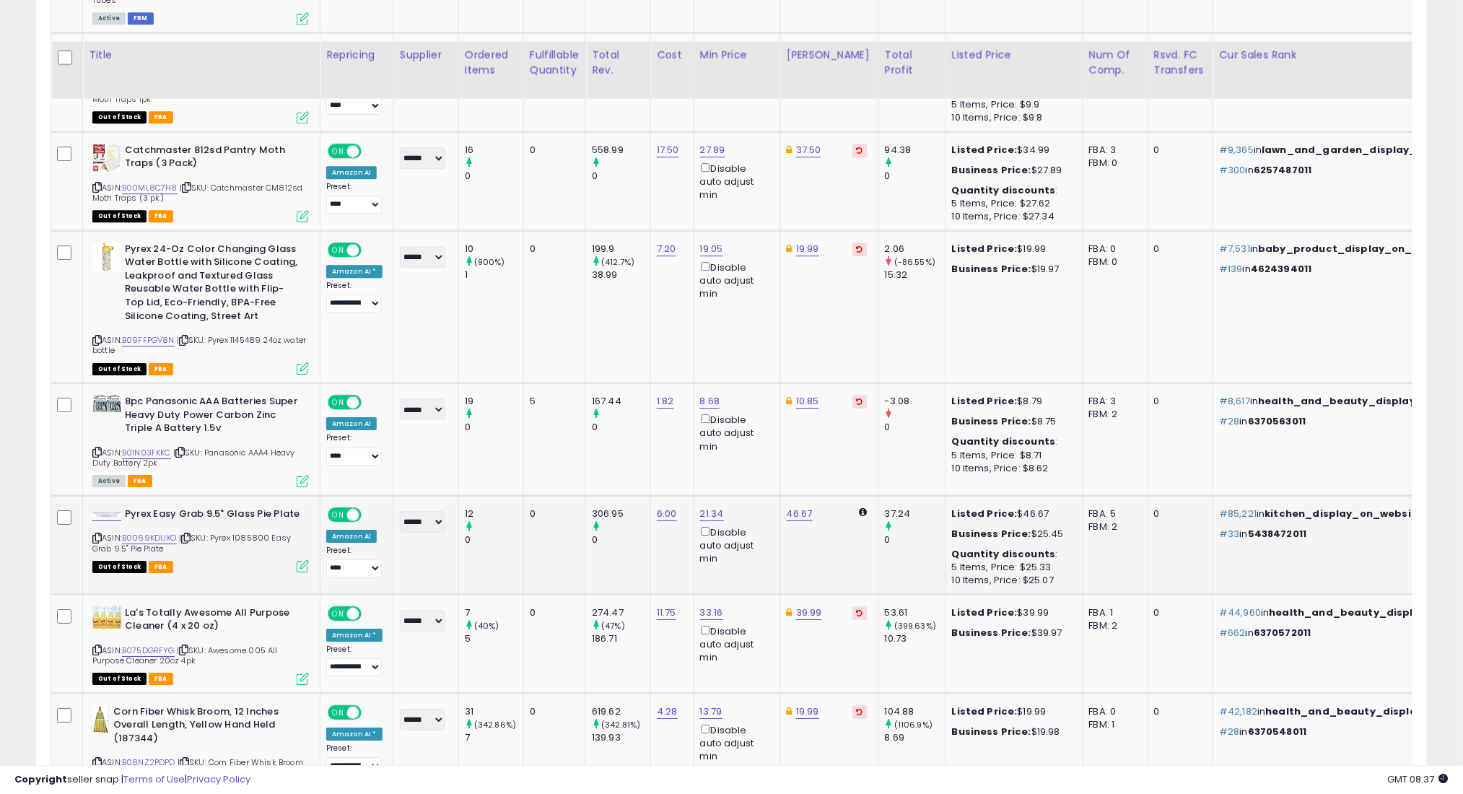
scroll to position [3506, 0]
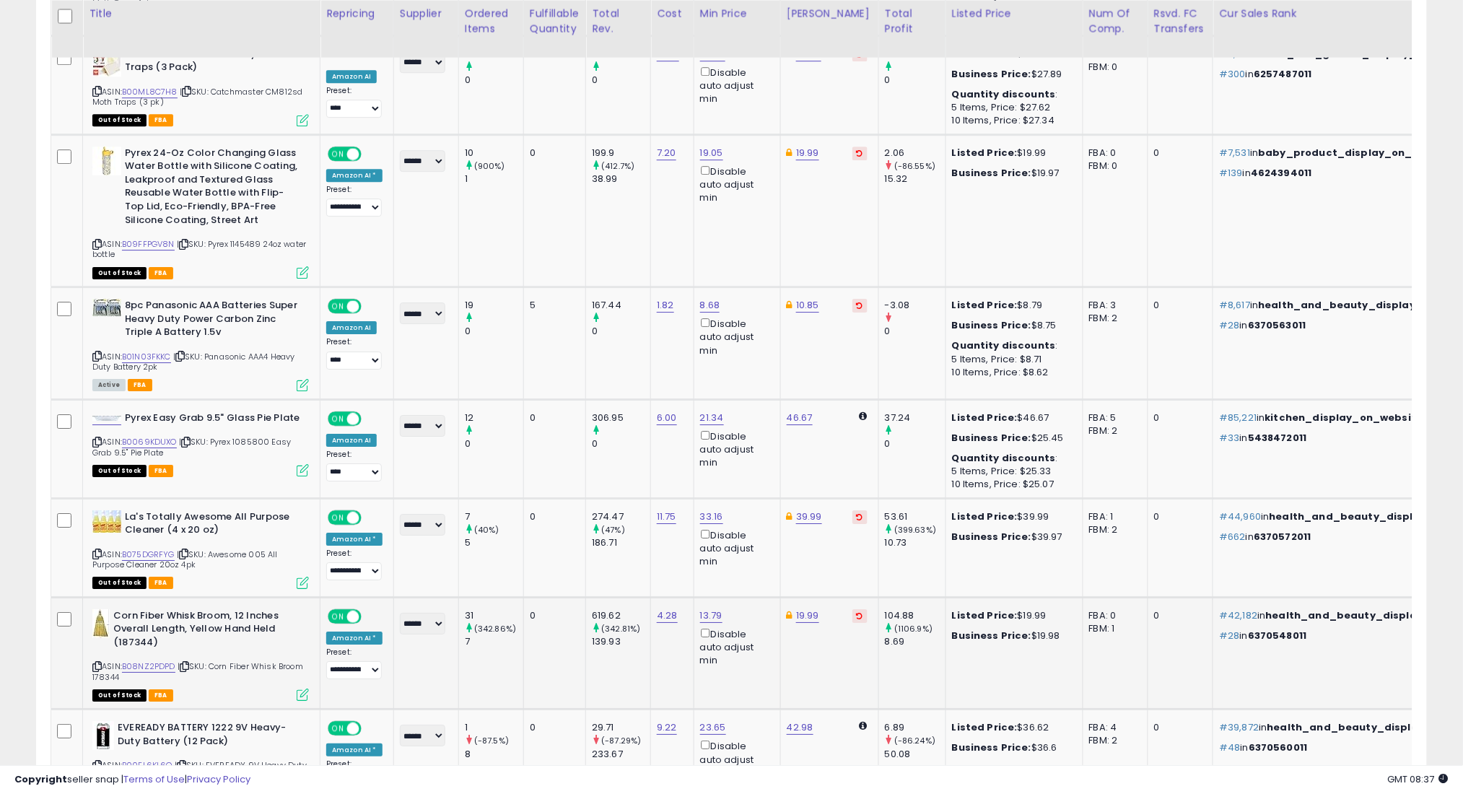
drag, startPoint x: 185, startPoint y: 658, endPoint x: 183, endPoint y: 647, distance: 11.0
click at [185, 662] on icon at bounding box center [184, 666] width 9 height 8
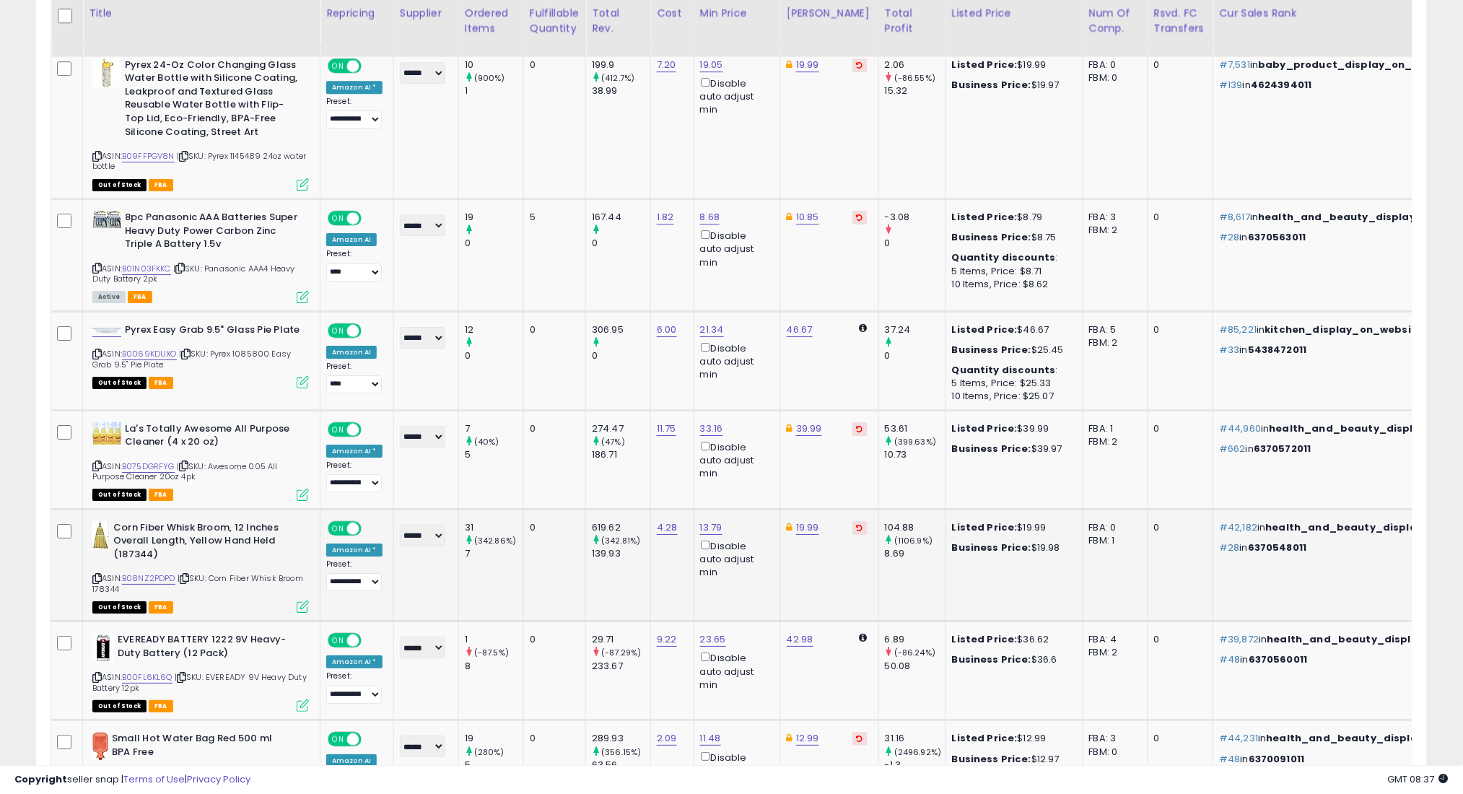
scroll to position [3602, 0]
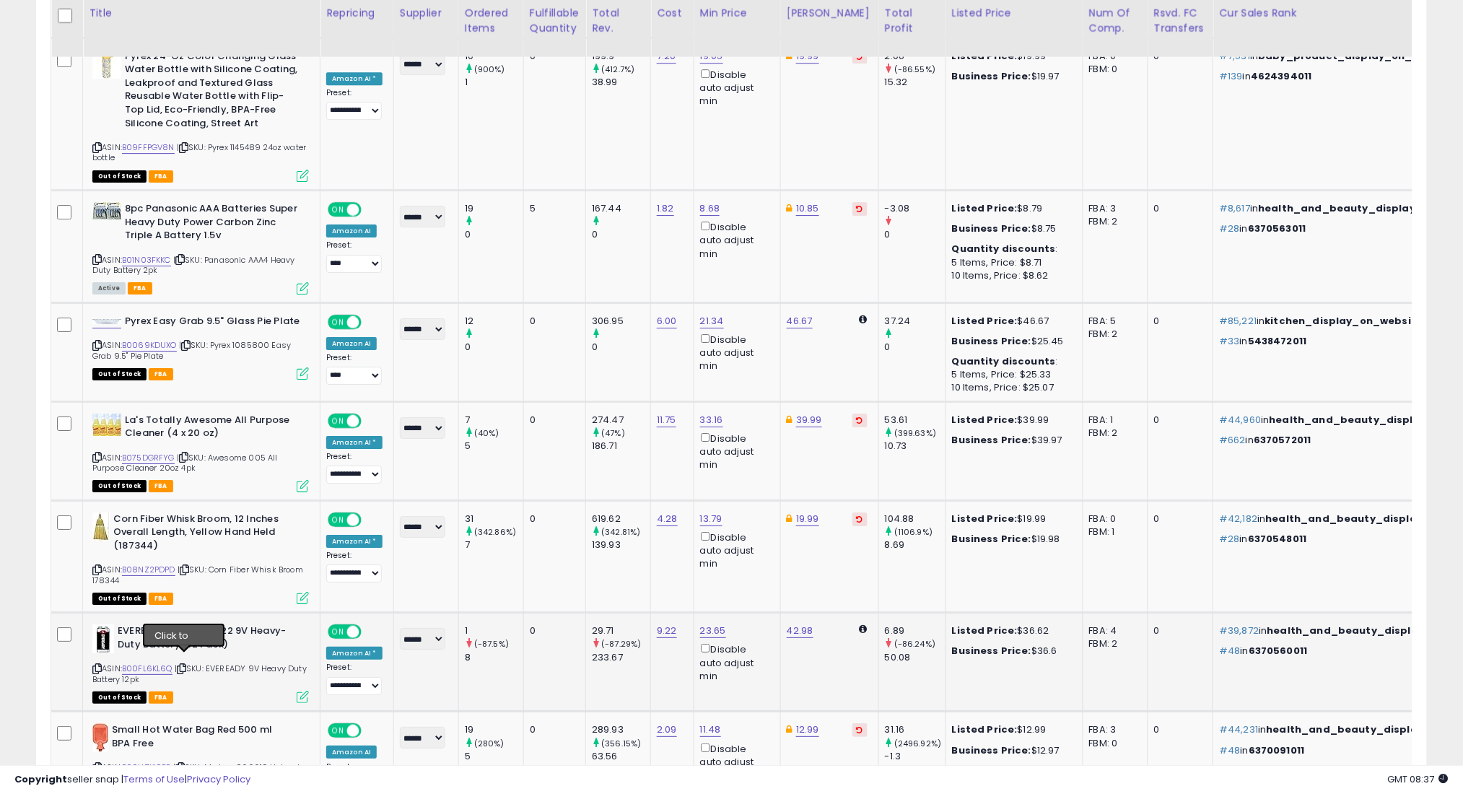
drag, startPoint x: 183, startPoint y: 660, endPoint x: 193, endPoint y: 524, distance: 136.0
click at [183, 665] on icon at bounding box center [181, 669] width 9 height 8
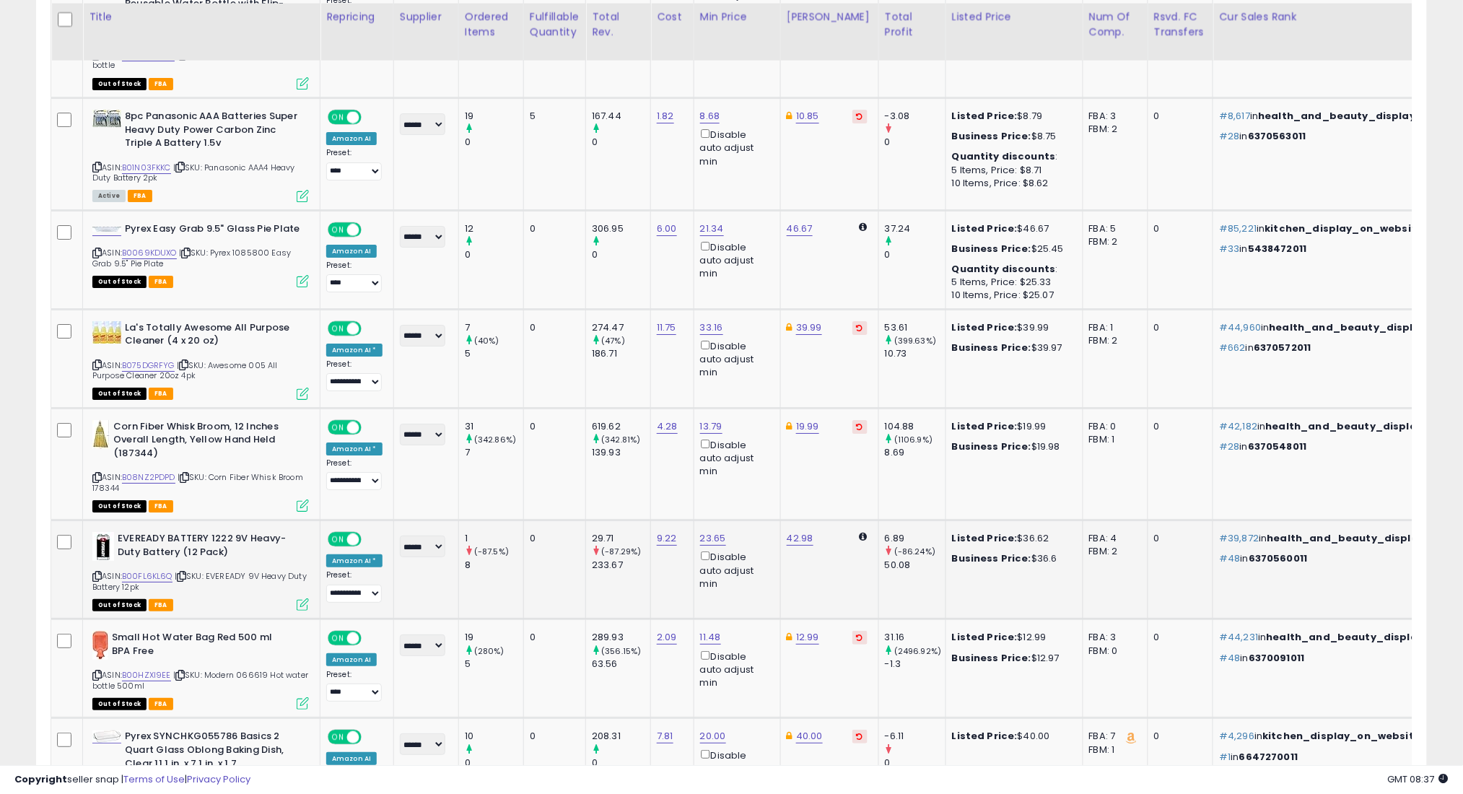
scroll to position [3698, 0]
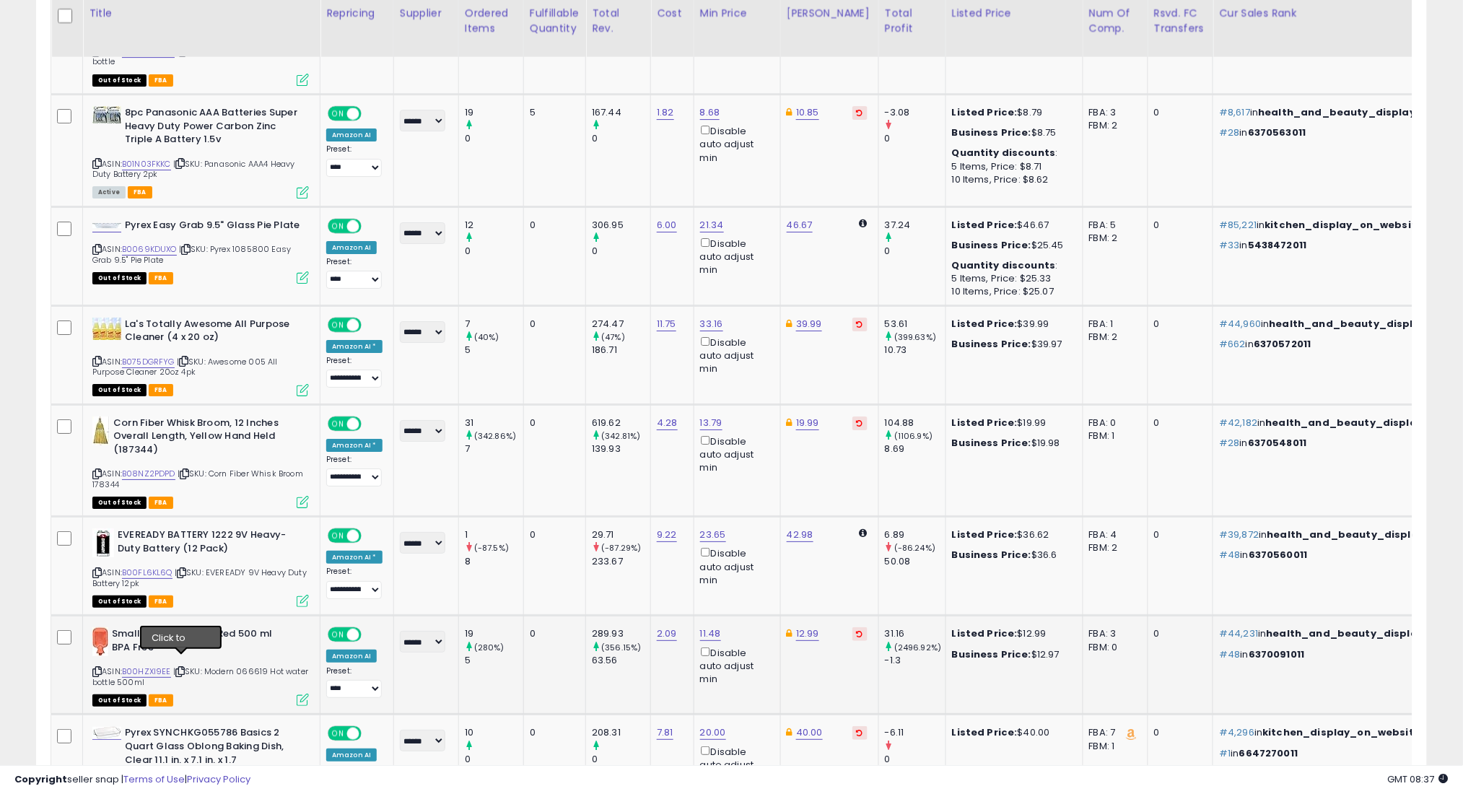
click at [183, 668] on icon at bounding box center [179, 672] width 9 height 8
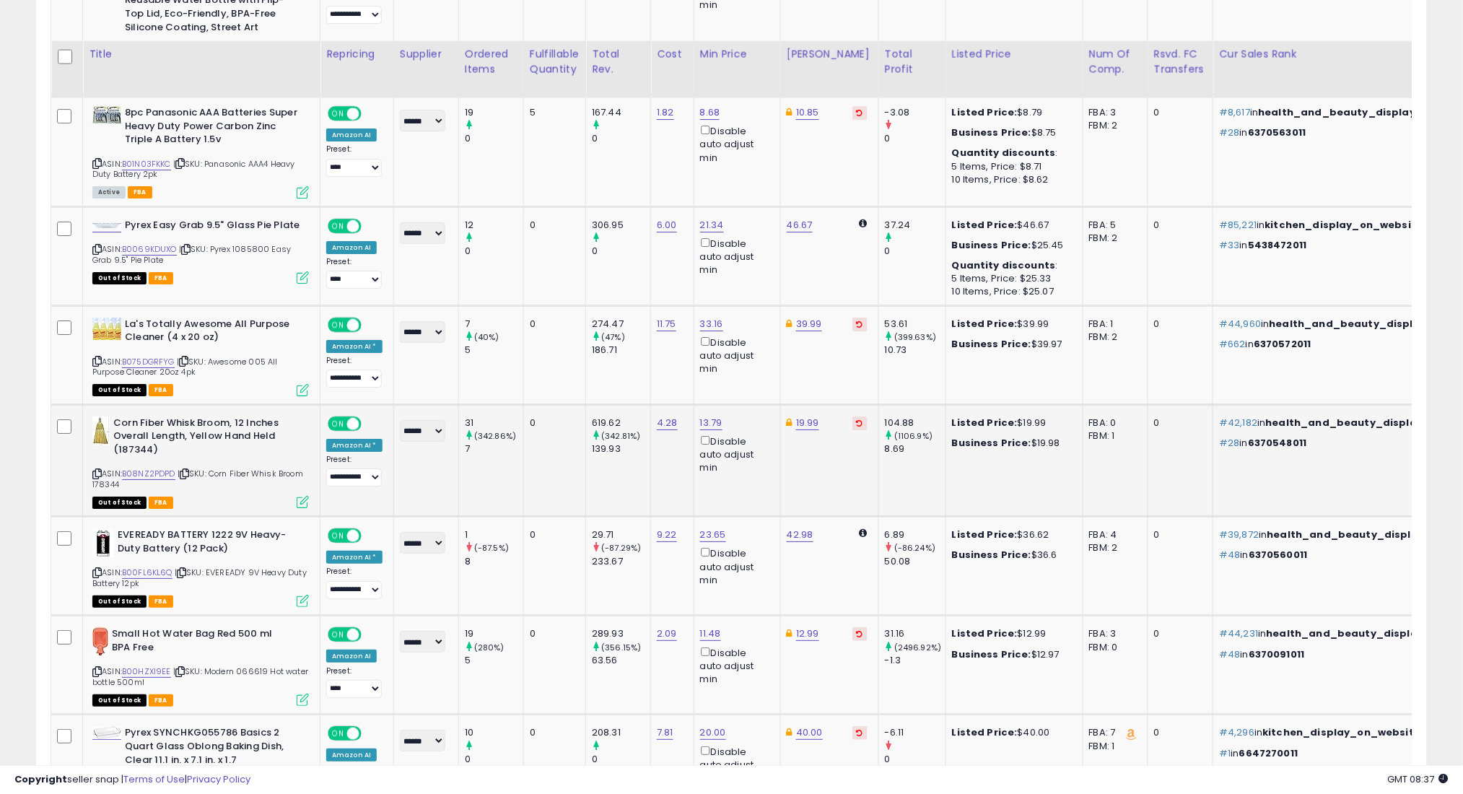
scroll to position [3794, 0]
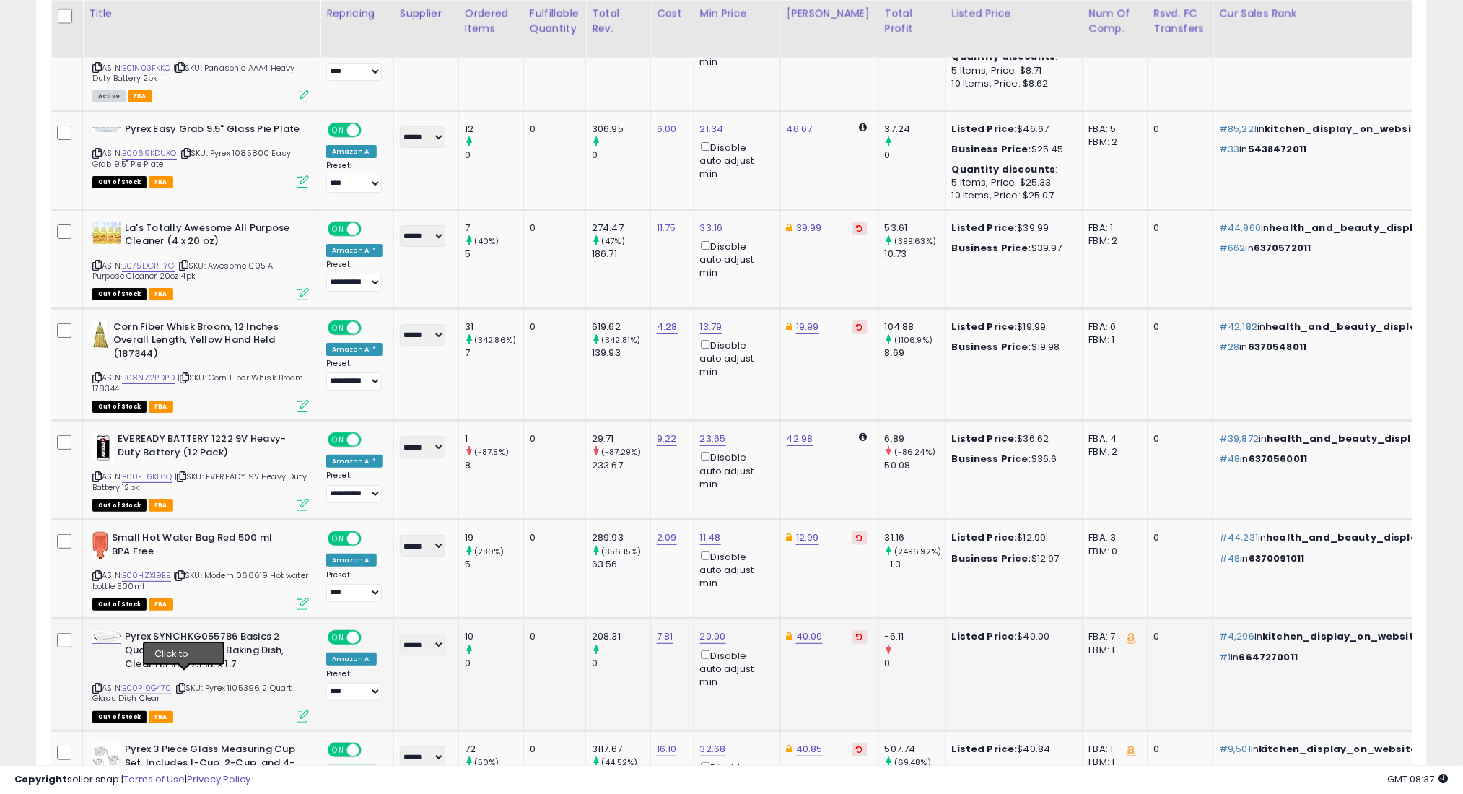
click at [183, 684] on icon at bounding box center [180, 688] width 9 height 8
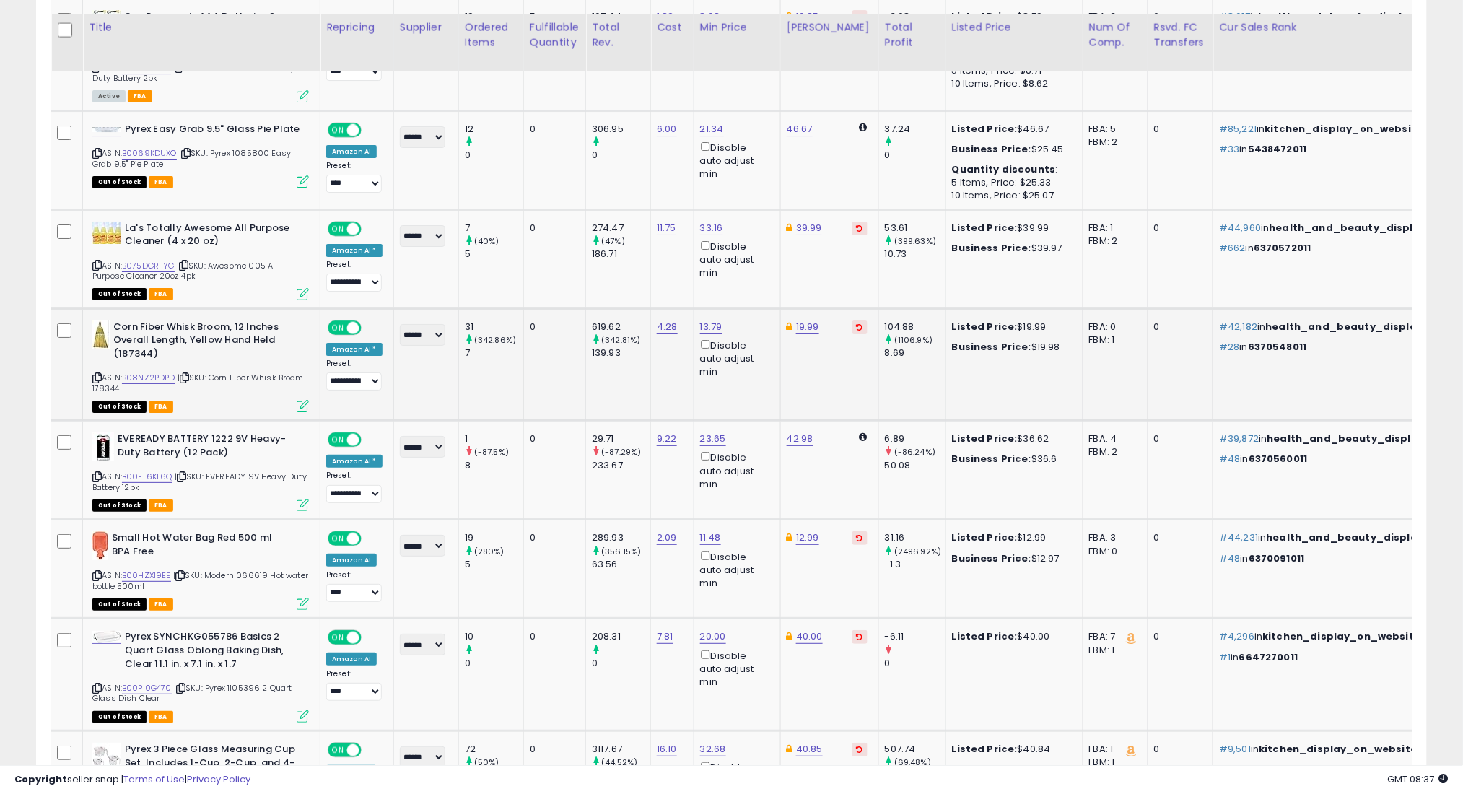
scroll to position [3891, 0]
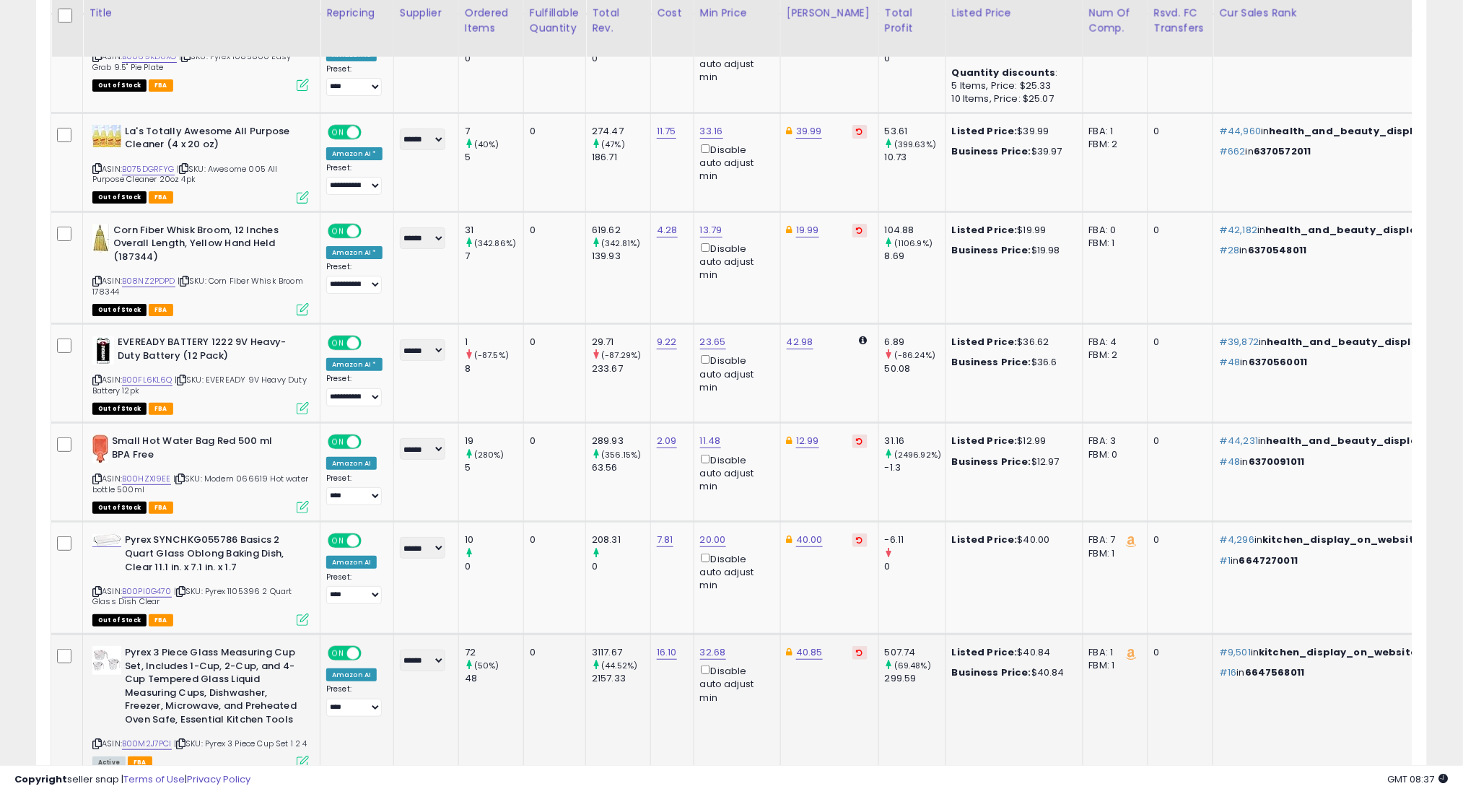
click at [185, 740] on icon at bounding box center [180, 744] width 9 height 8
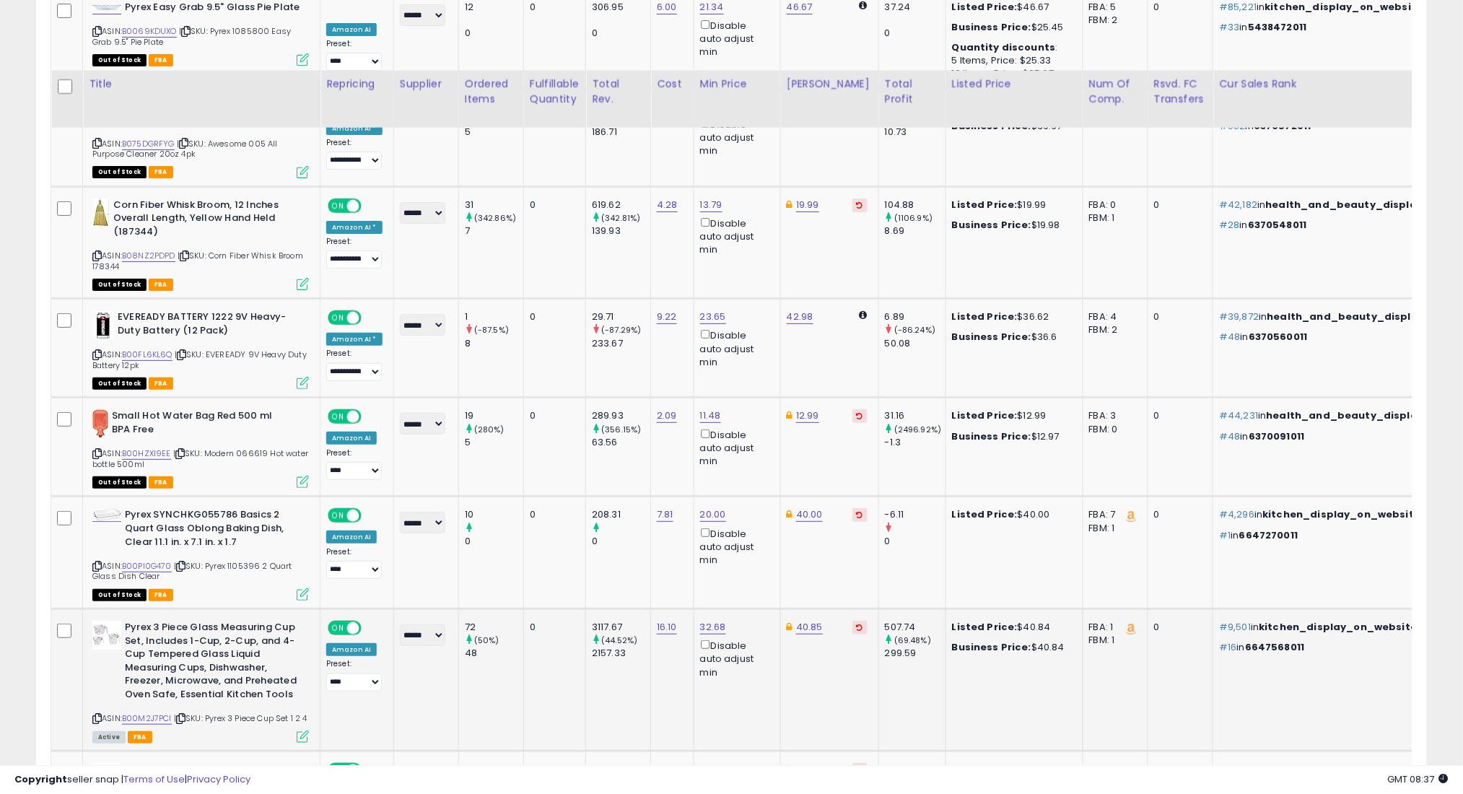
scroll to position [3987, 0]
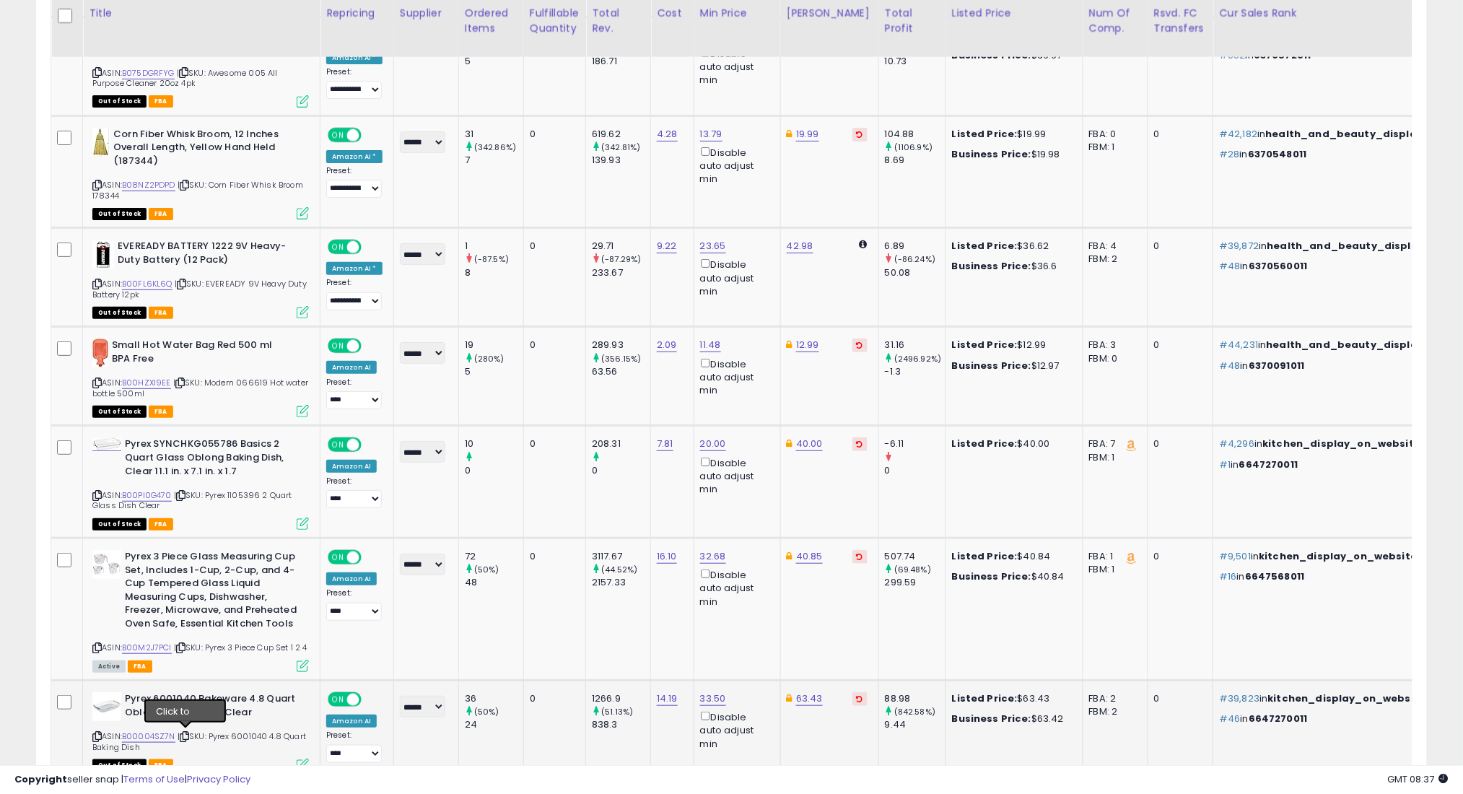
click at [185, 734] on icon at bounding box center [184, 736] width 9 height 8
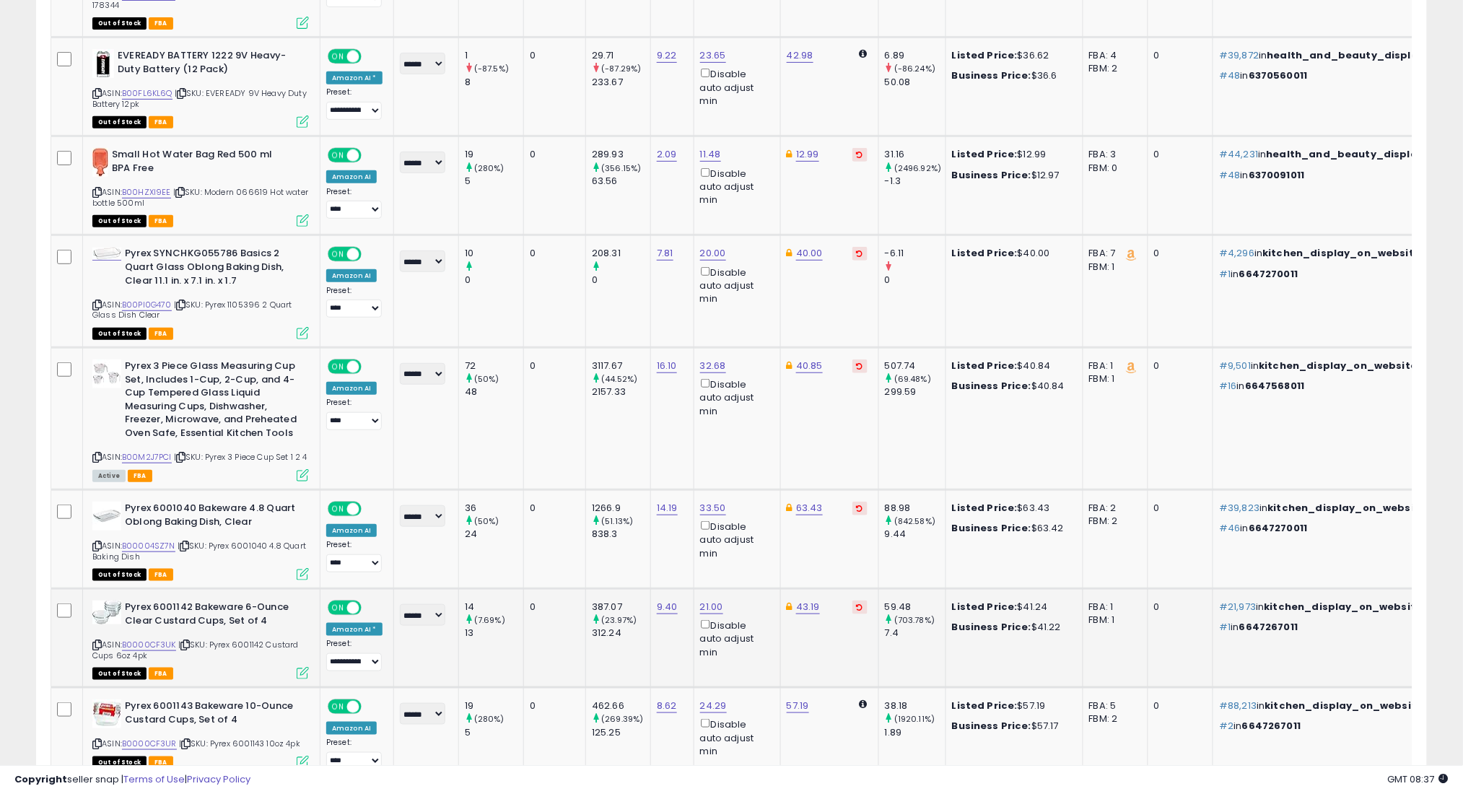
scroll to position [4180, 0]
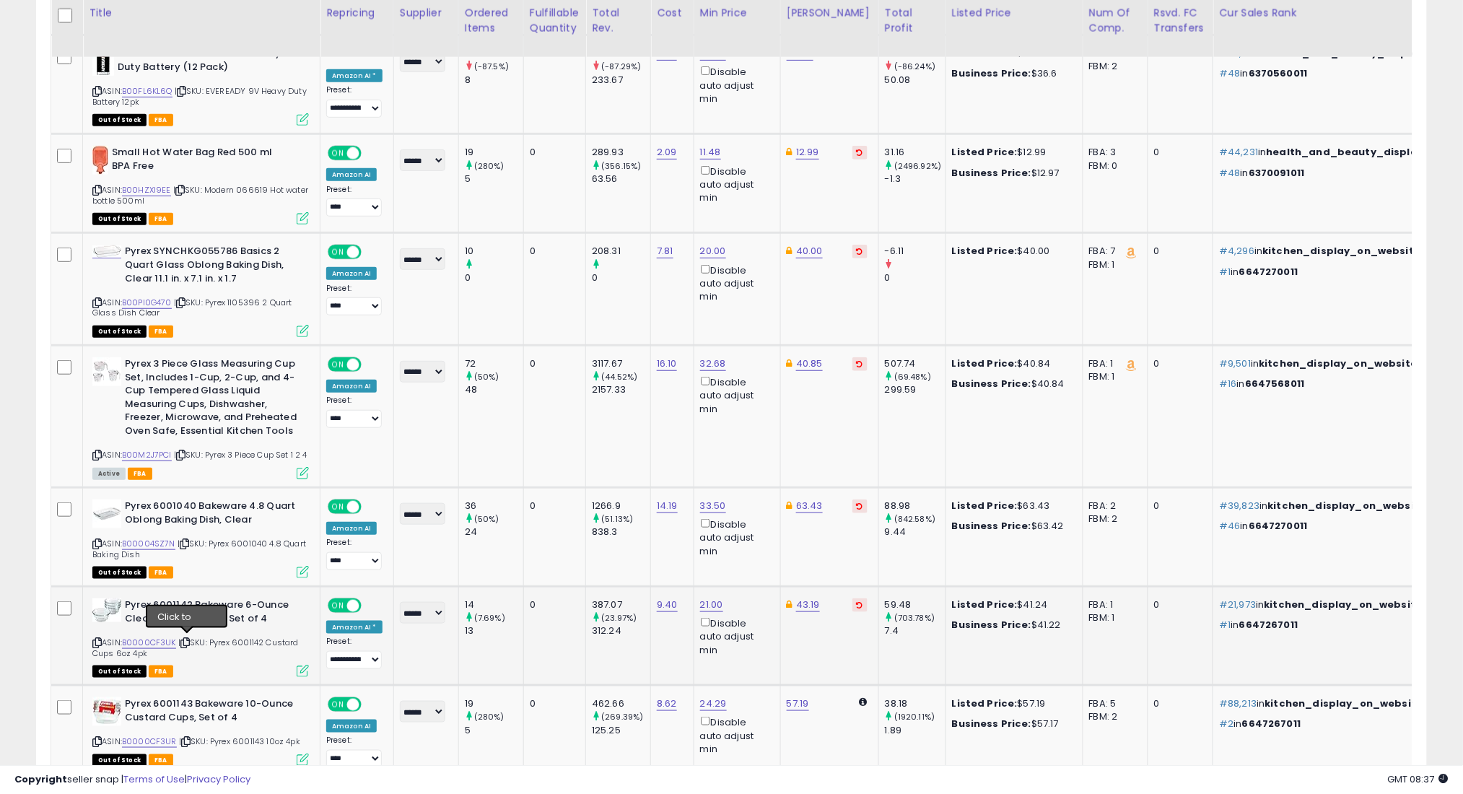
click at [187, 640] on icon at bounding box center [184, 643] width 9 height 8
click at [188, 738] on icon at bounding box center [185, 742] width 9 height 8
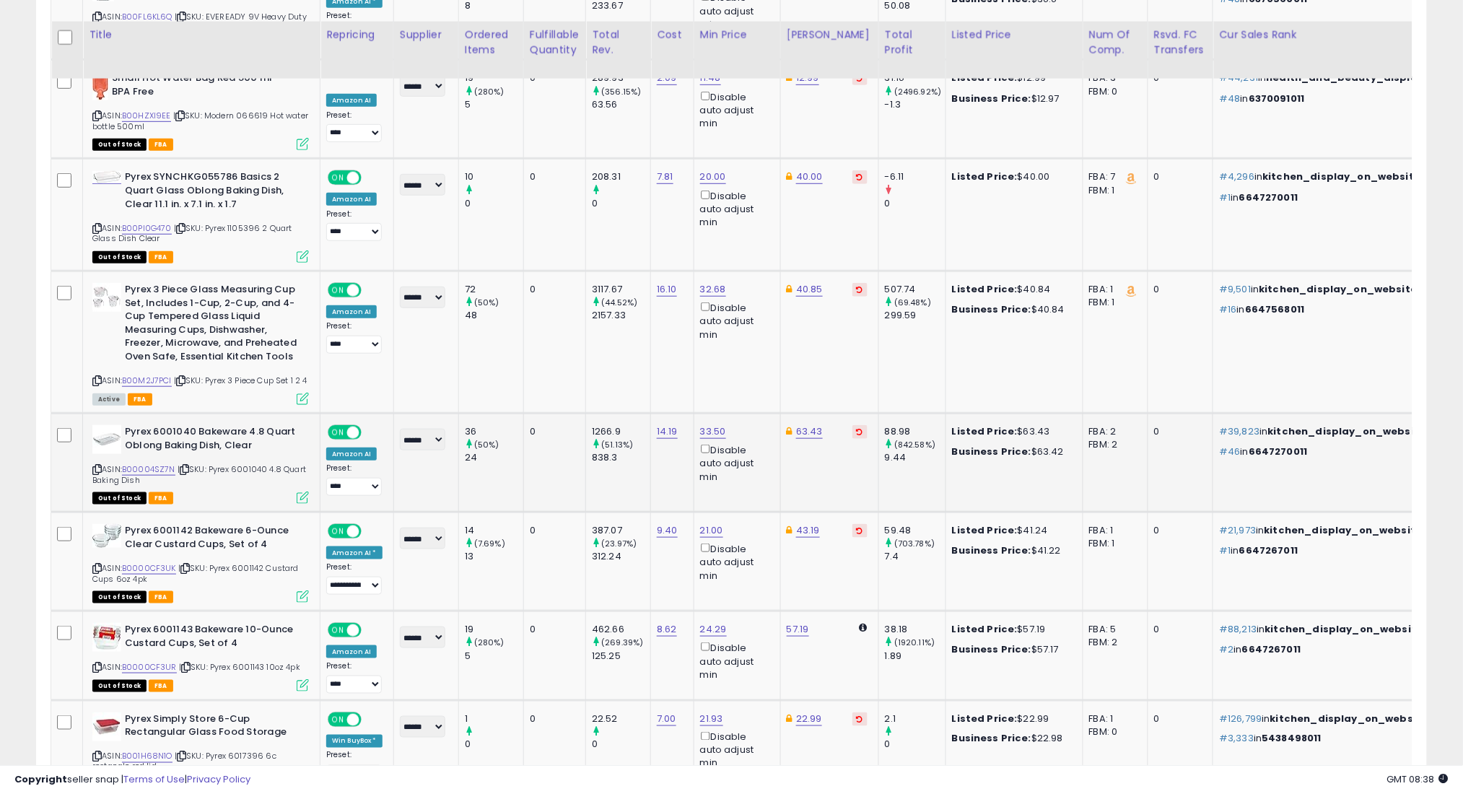
scroll to position [4276, 0]
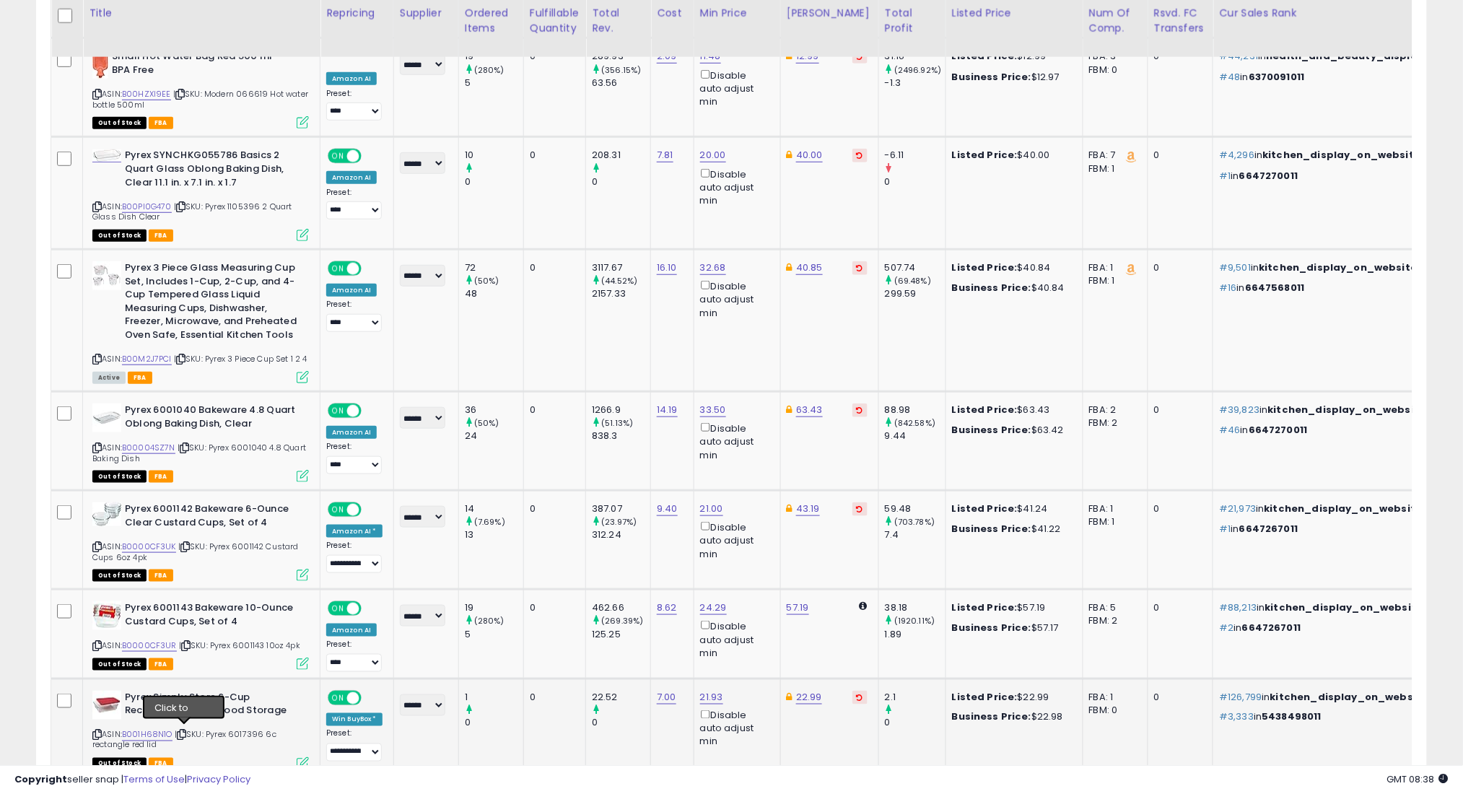
click at [186, 732] on icon at bounding box center [181, 735] width 9 height 8
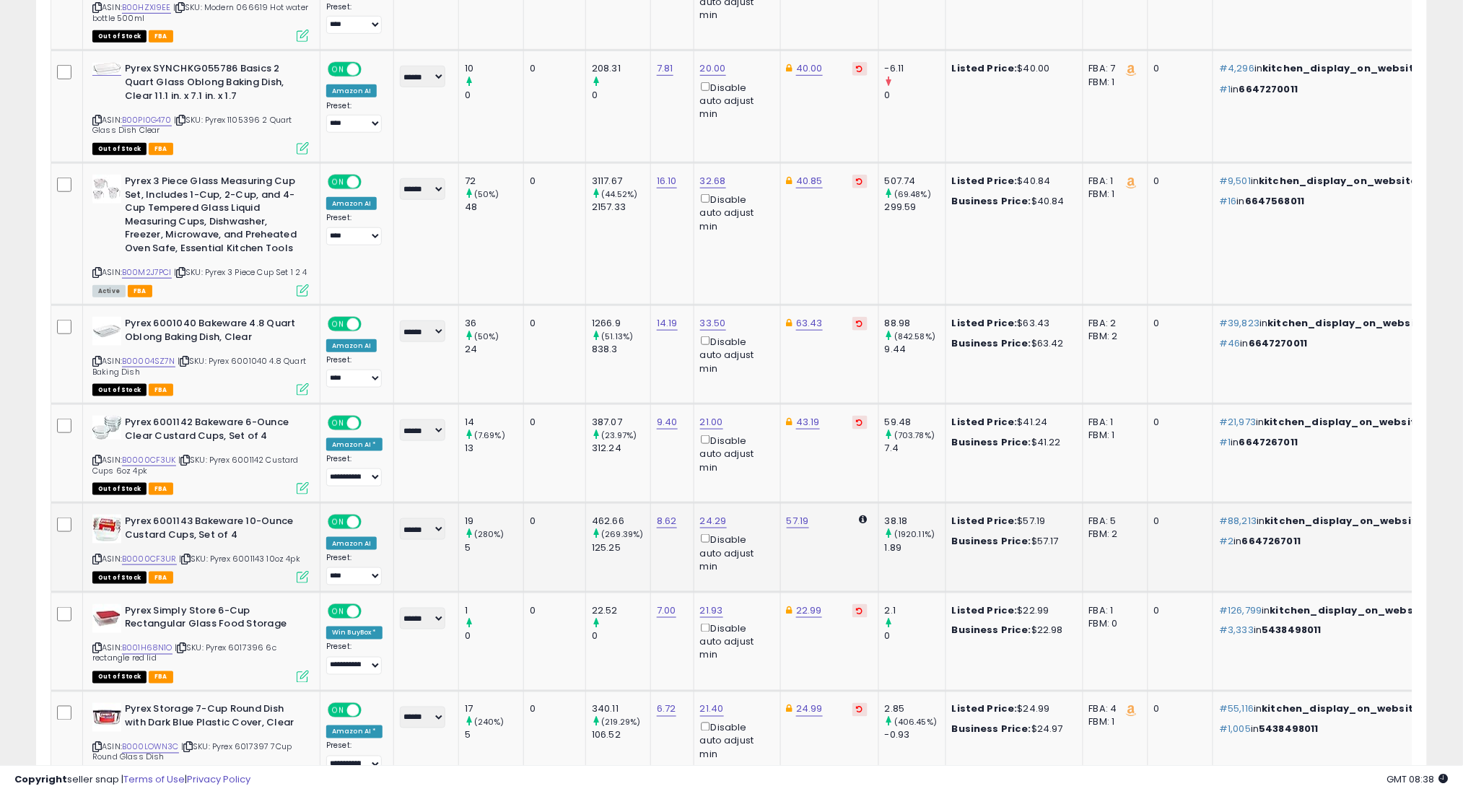
scroll to position [4372, 0]
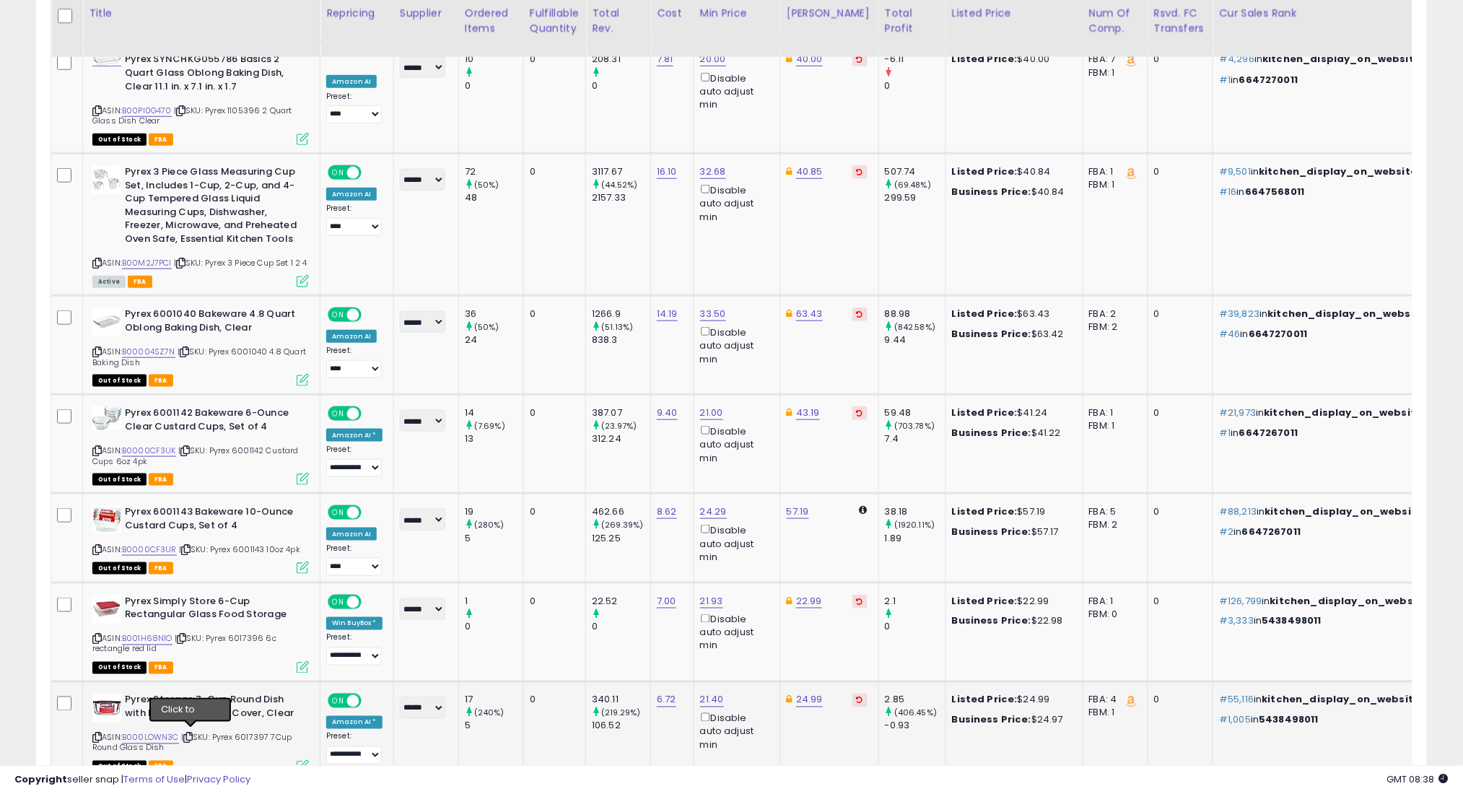
click at [191, 734] on icon at bounding box center [187, 738] width 9 height 8
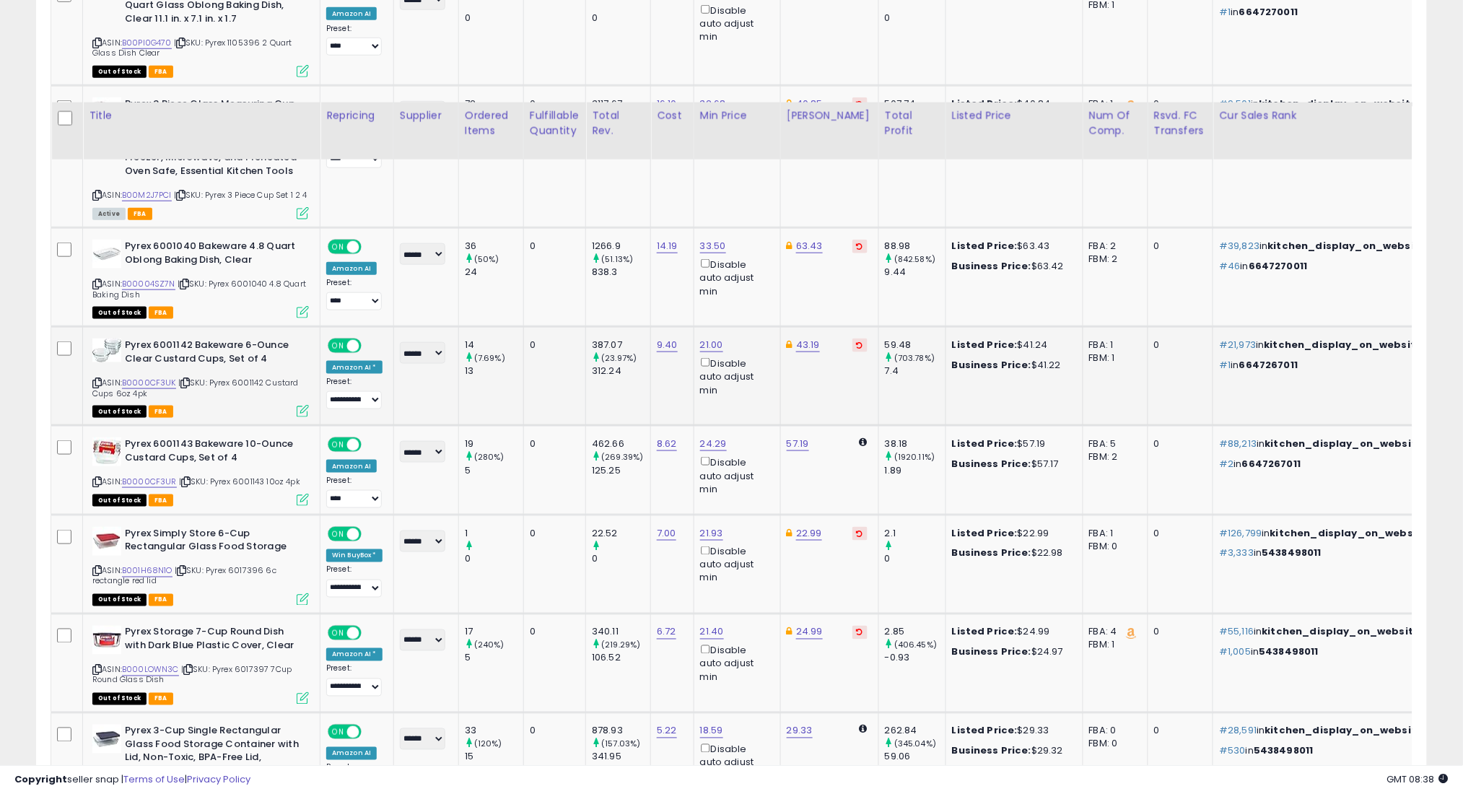
scroll to position [4564, 0]
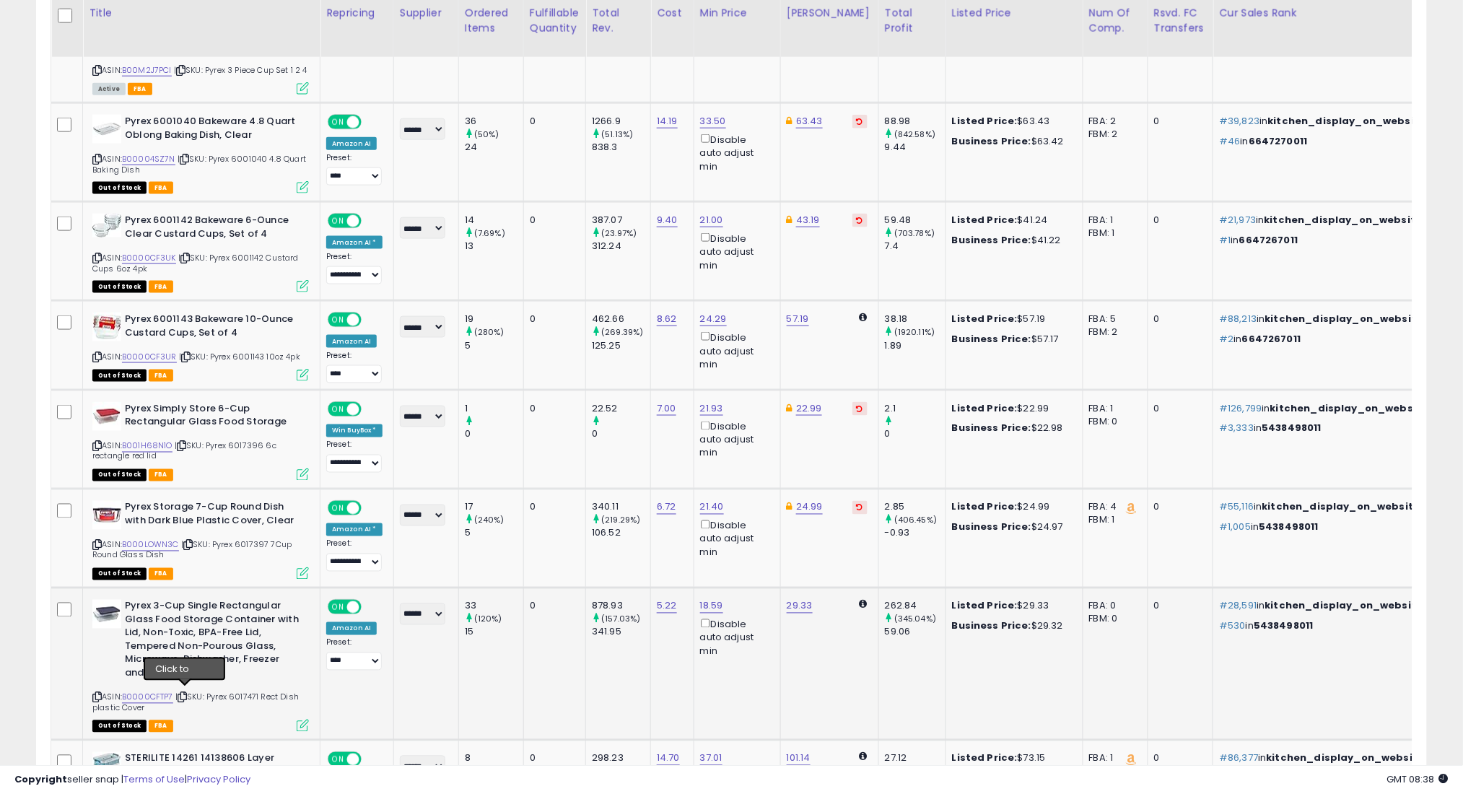
click at [185, 695] on icon at bounding box center [182, 697] width 9 height 8
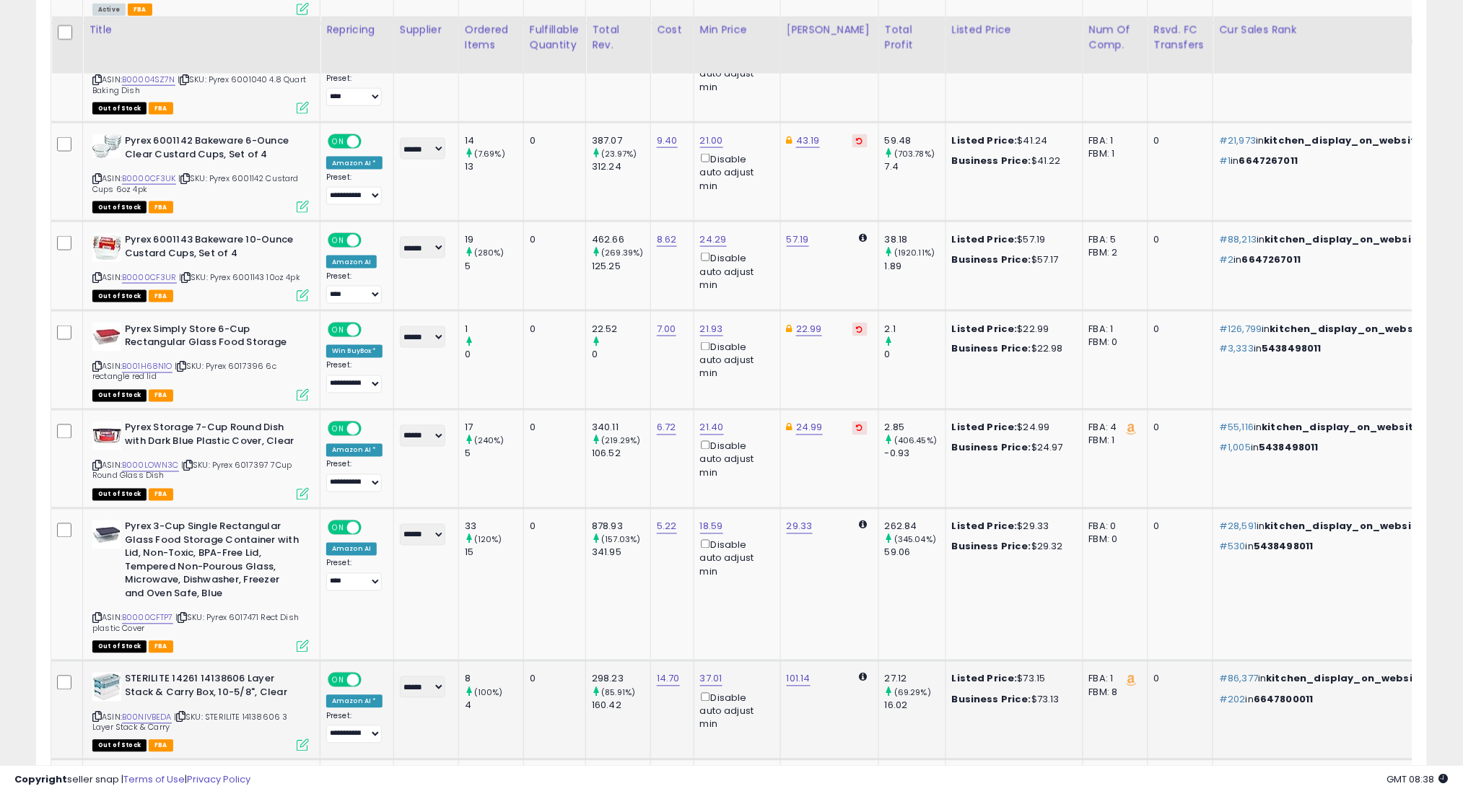
scroll to position [4660, 0]
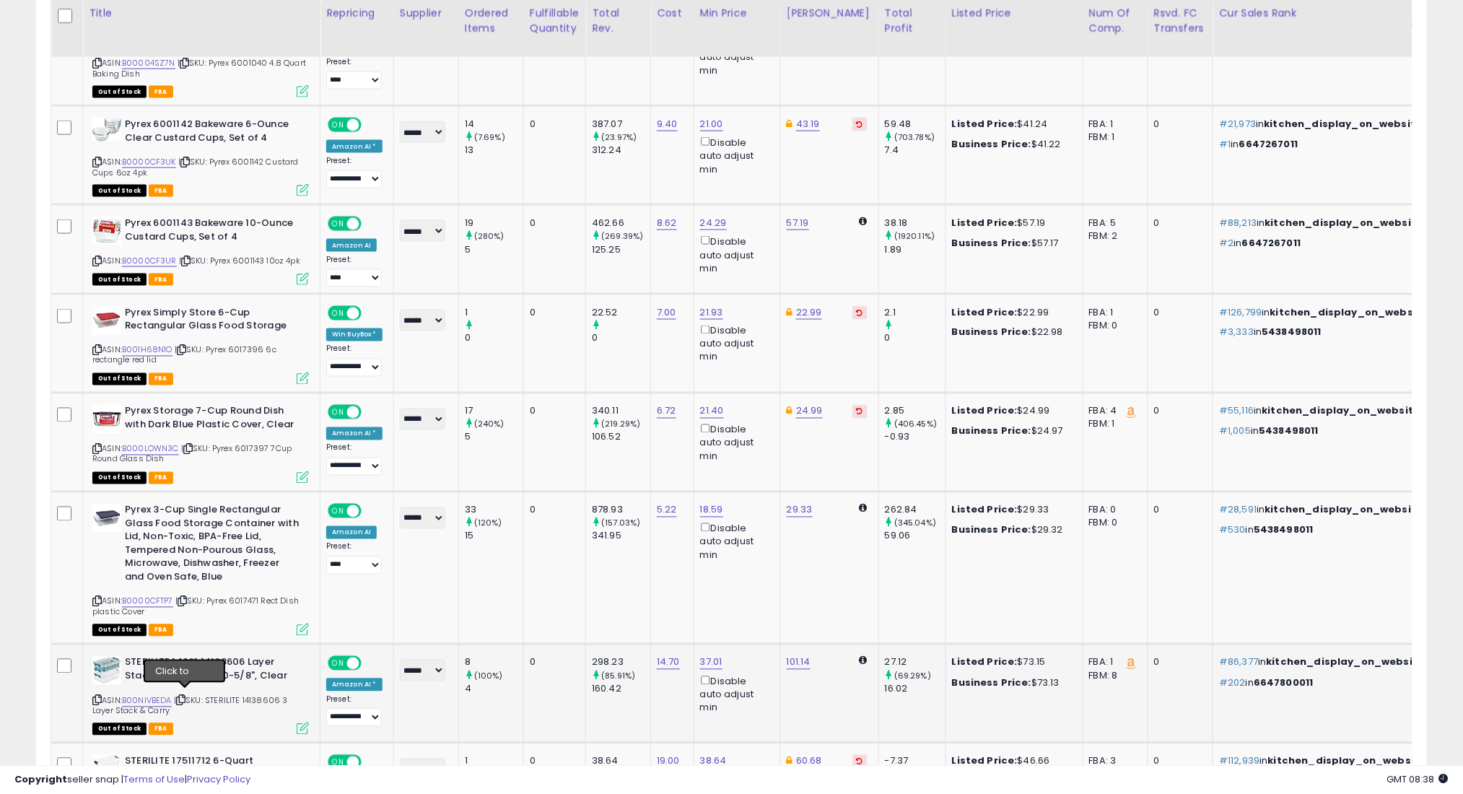
click at [185, 696] on icon at bounding box center [180, 700] width 9 height 8
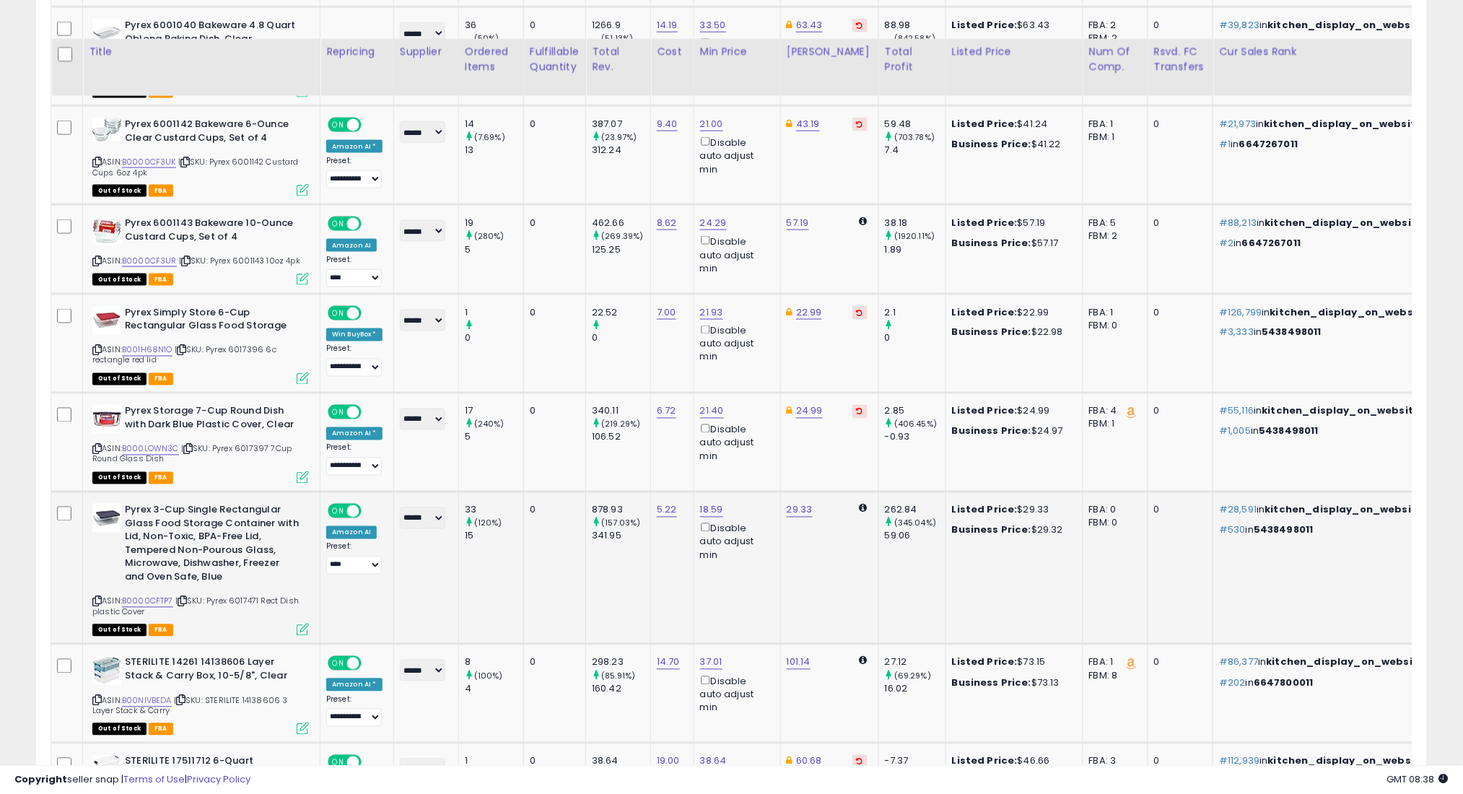
scroll to position [4757, 0]
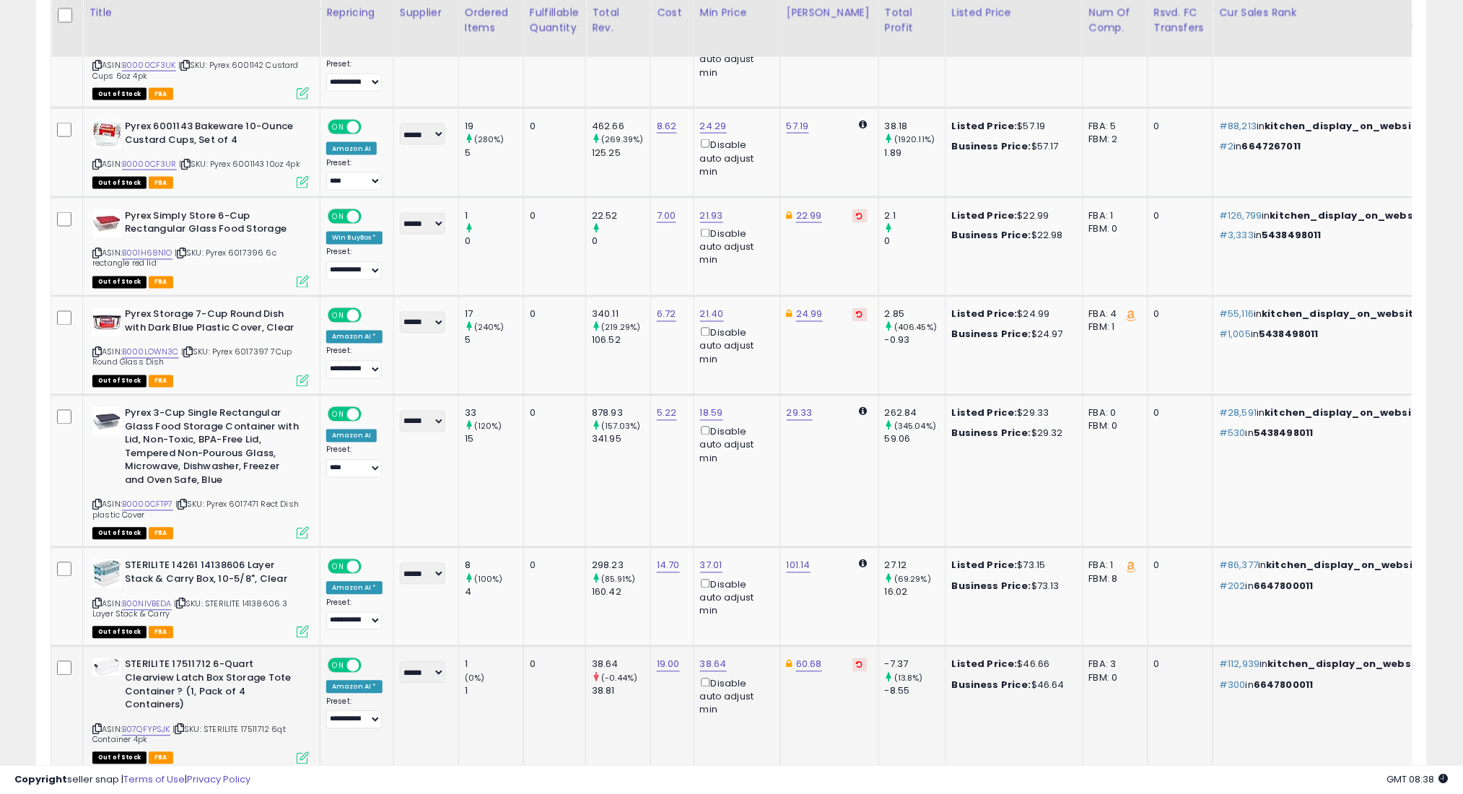
click at [184, 725] on icon at bounding box center [179, 729] width 9 height 8
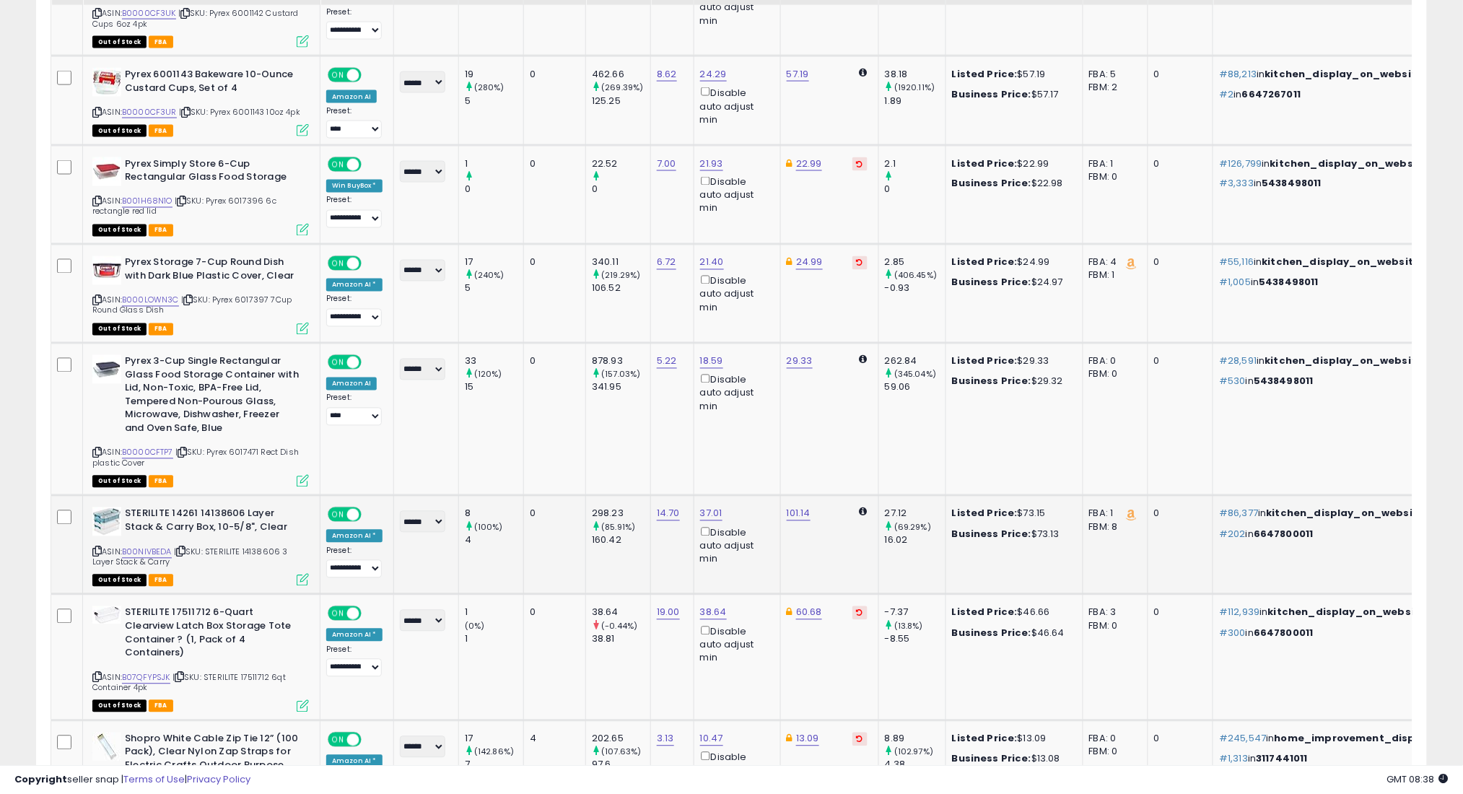
scroll to position [4853, 0]
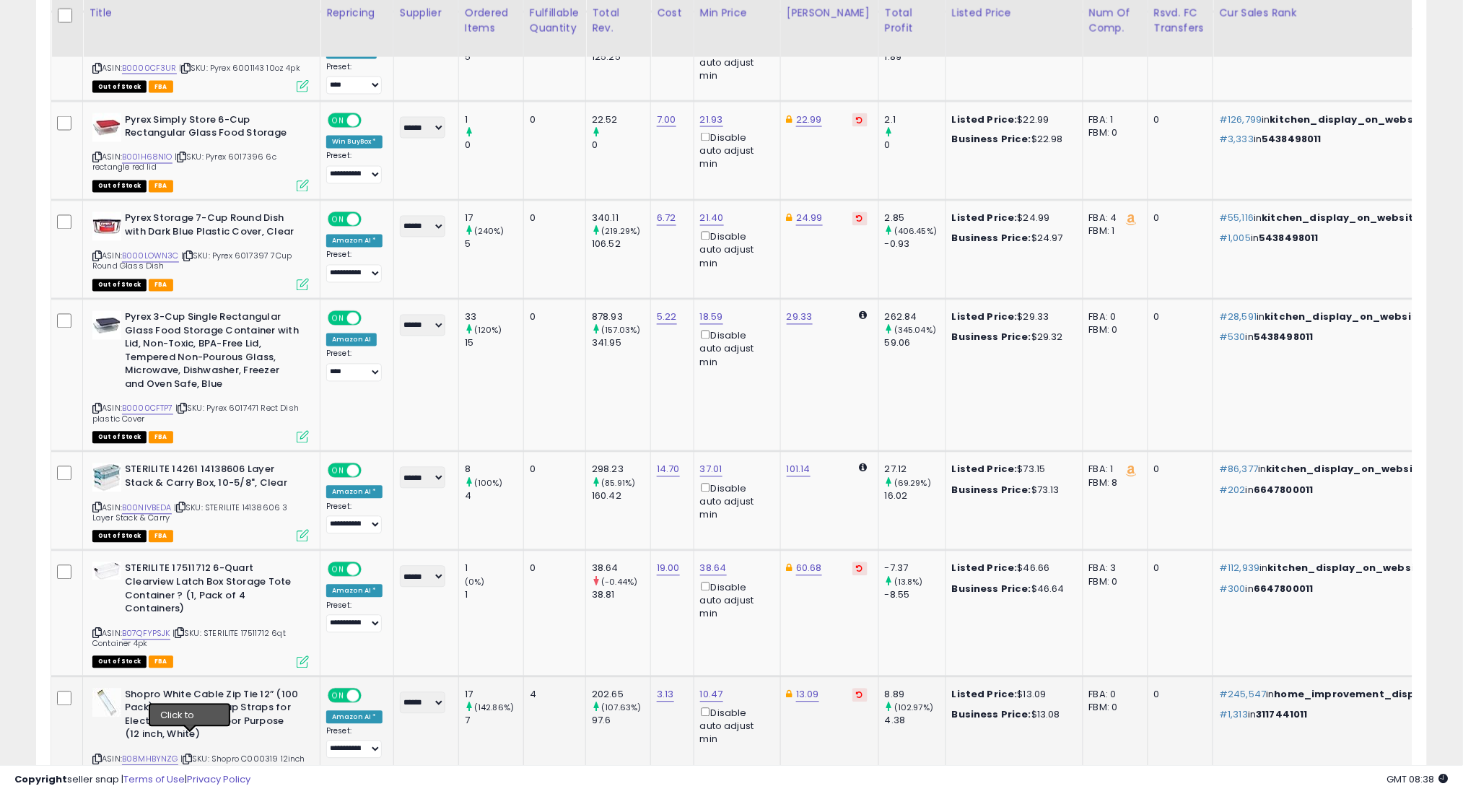
click at [189, 756] on icon at bounding box center [187, 760] width 9 height 8
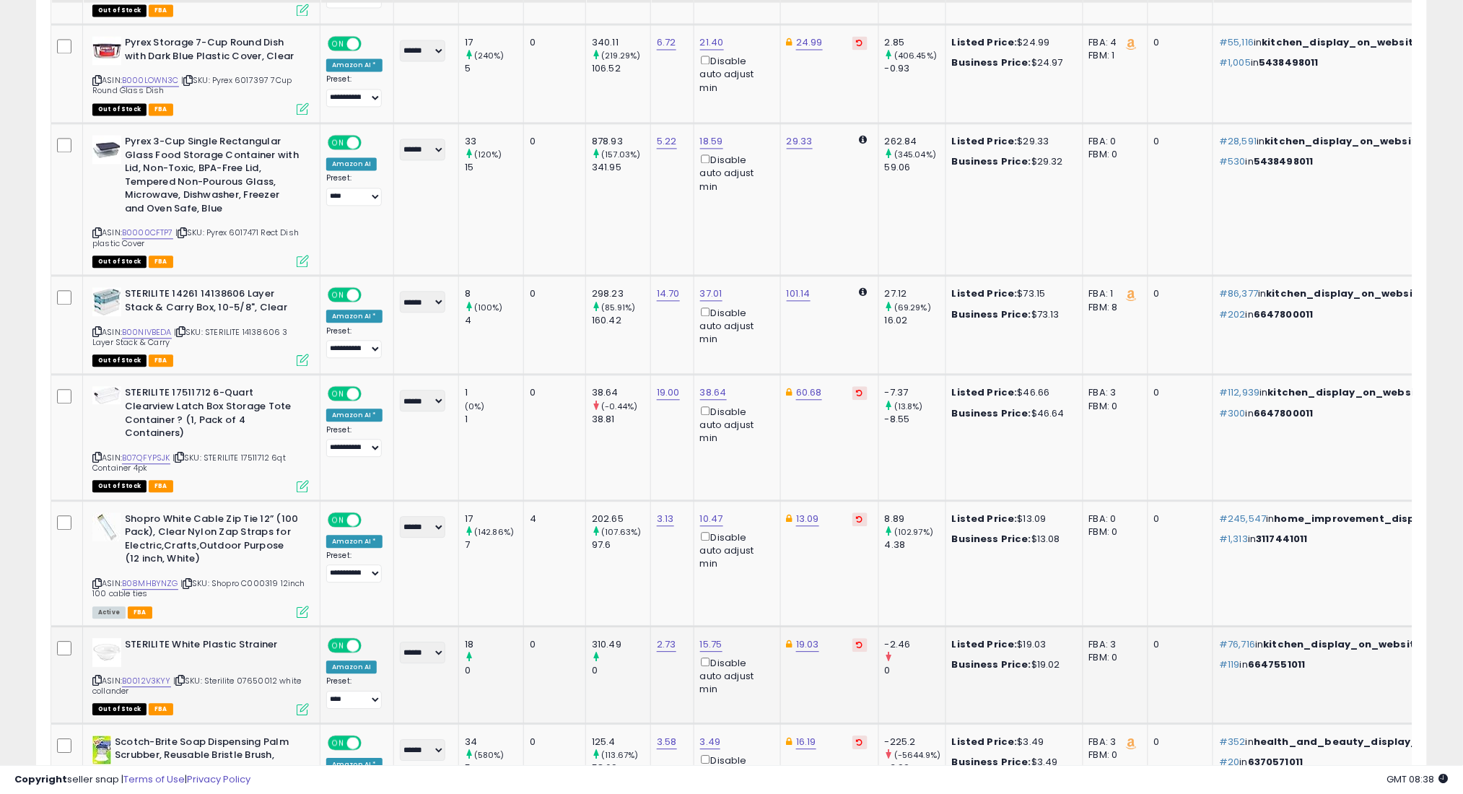
scroll to position [5046, 0]
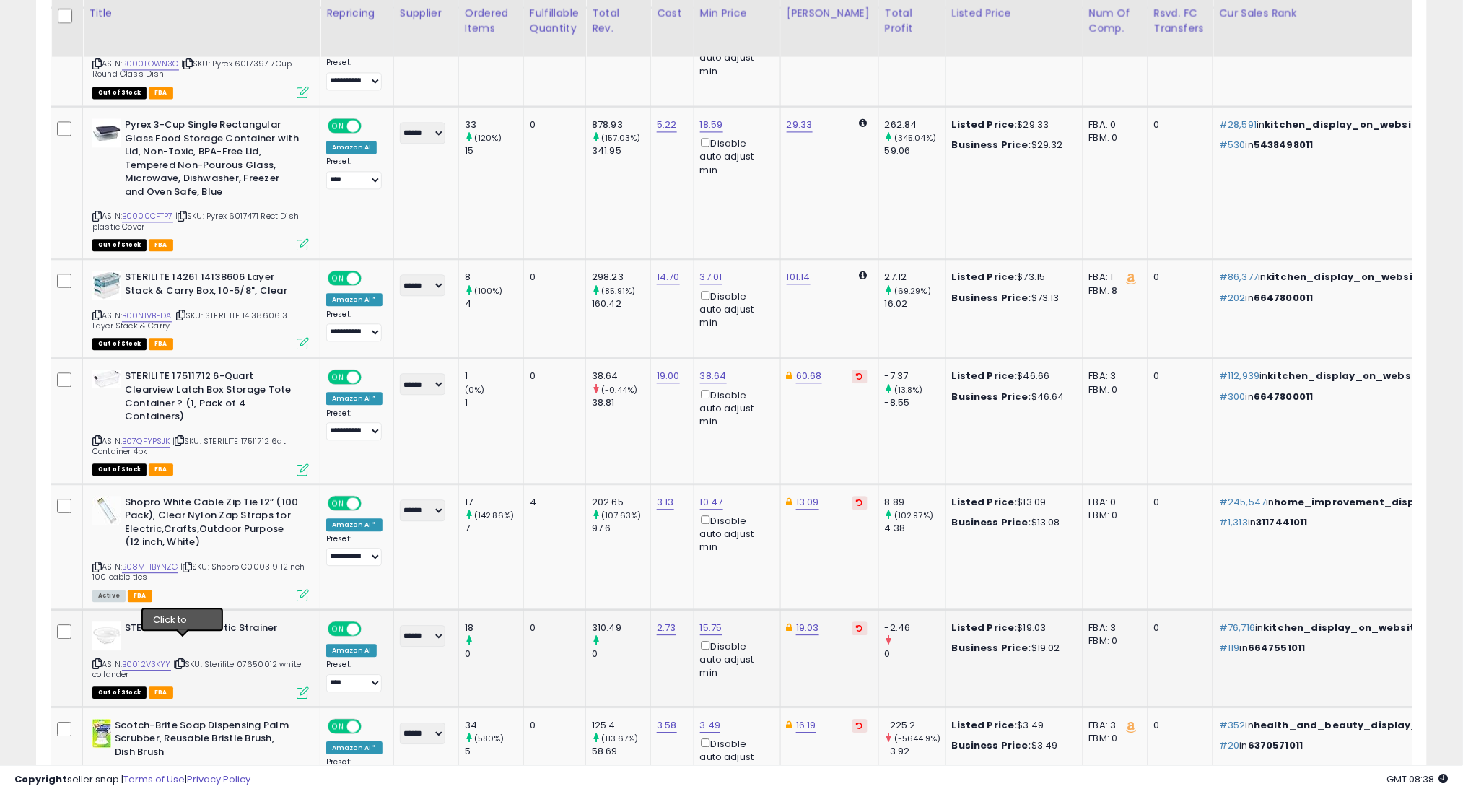
click at [182, 660] on icon at bounding box center [179, 664] width 9 height 8
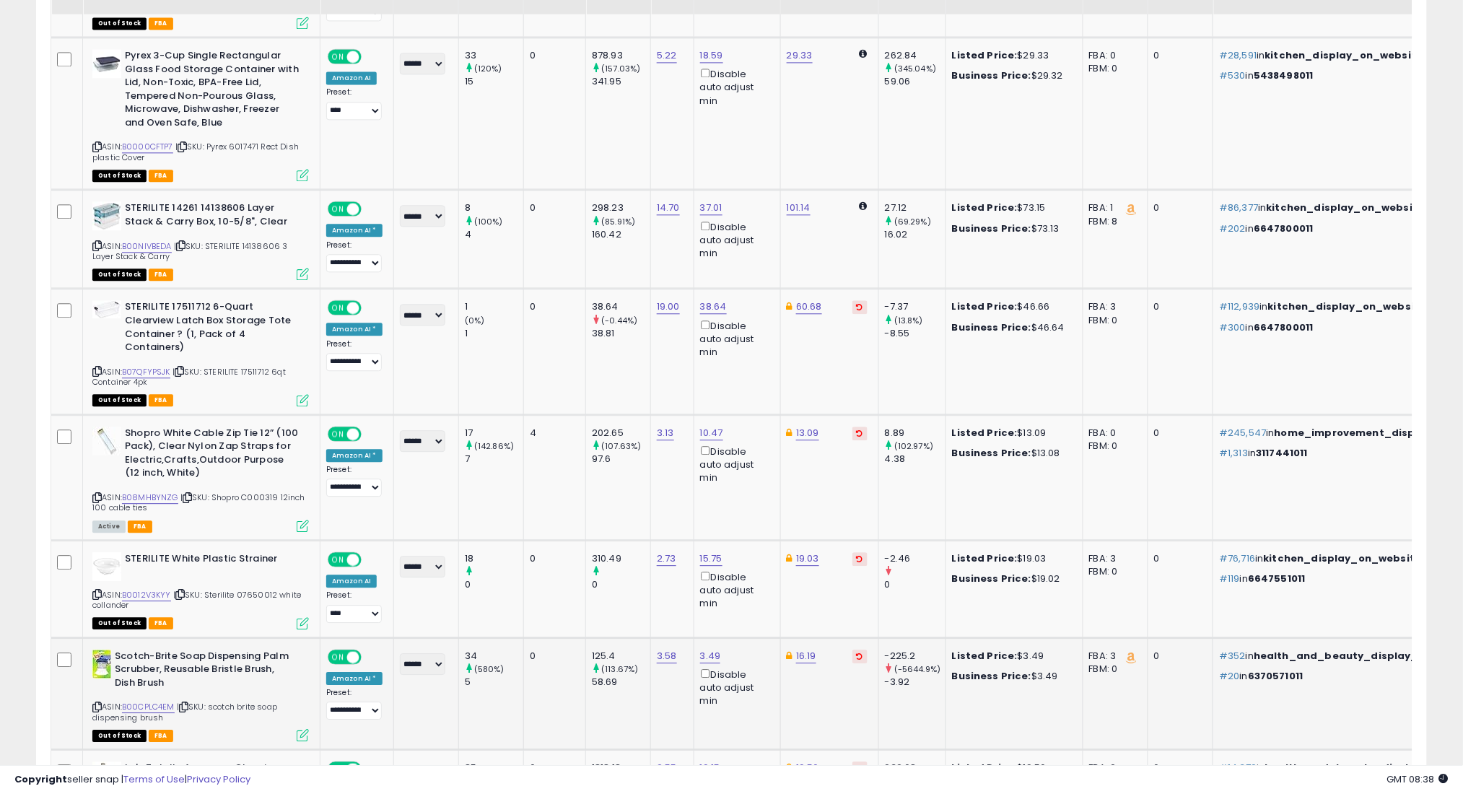
scroll to position [5142, 0]
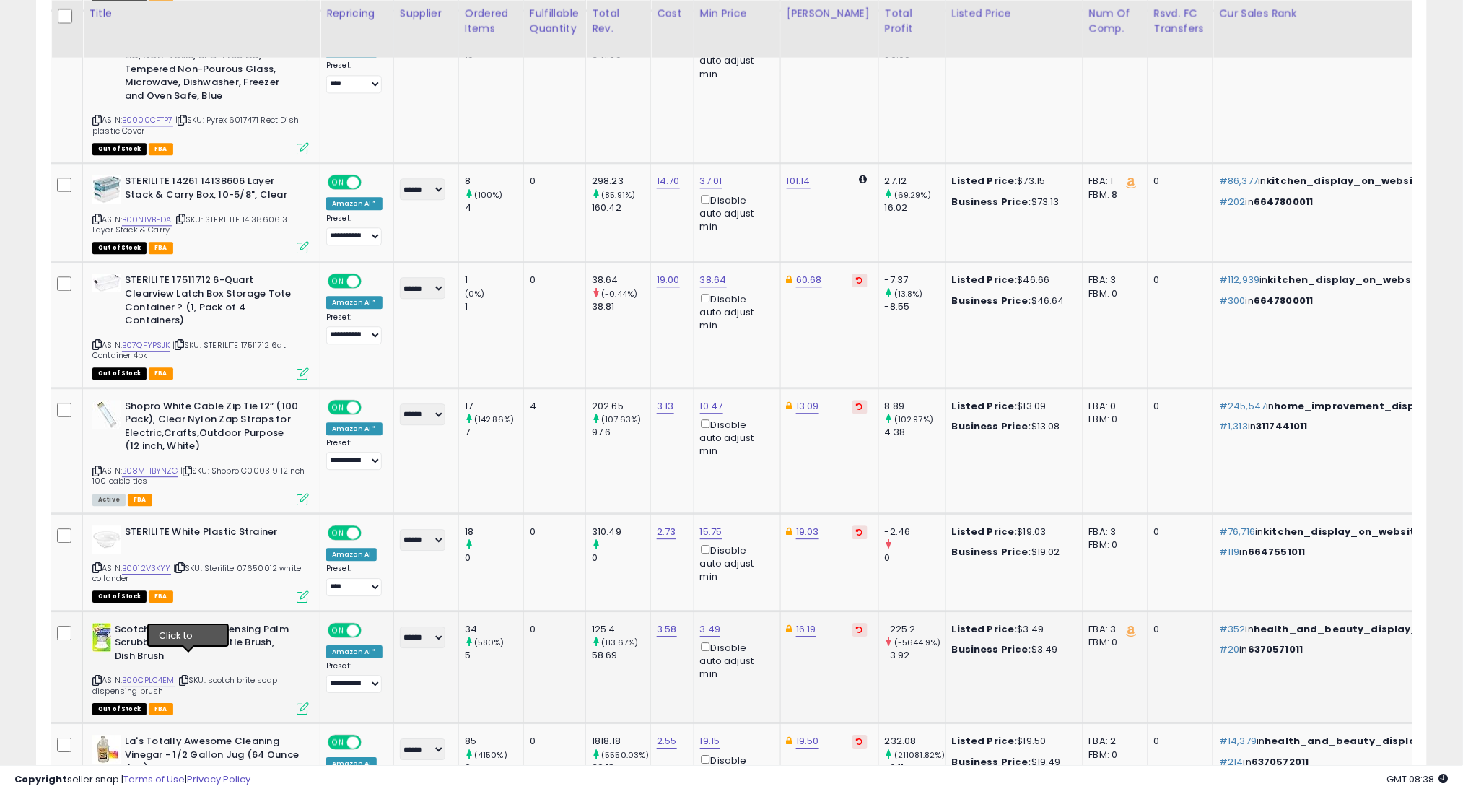
click at [188, 676] on icon at bounding box center [183, 680] width 9 height 8
click at [187, 676] on icon at bounding box center [183, 680] width 9 height 8
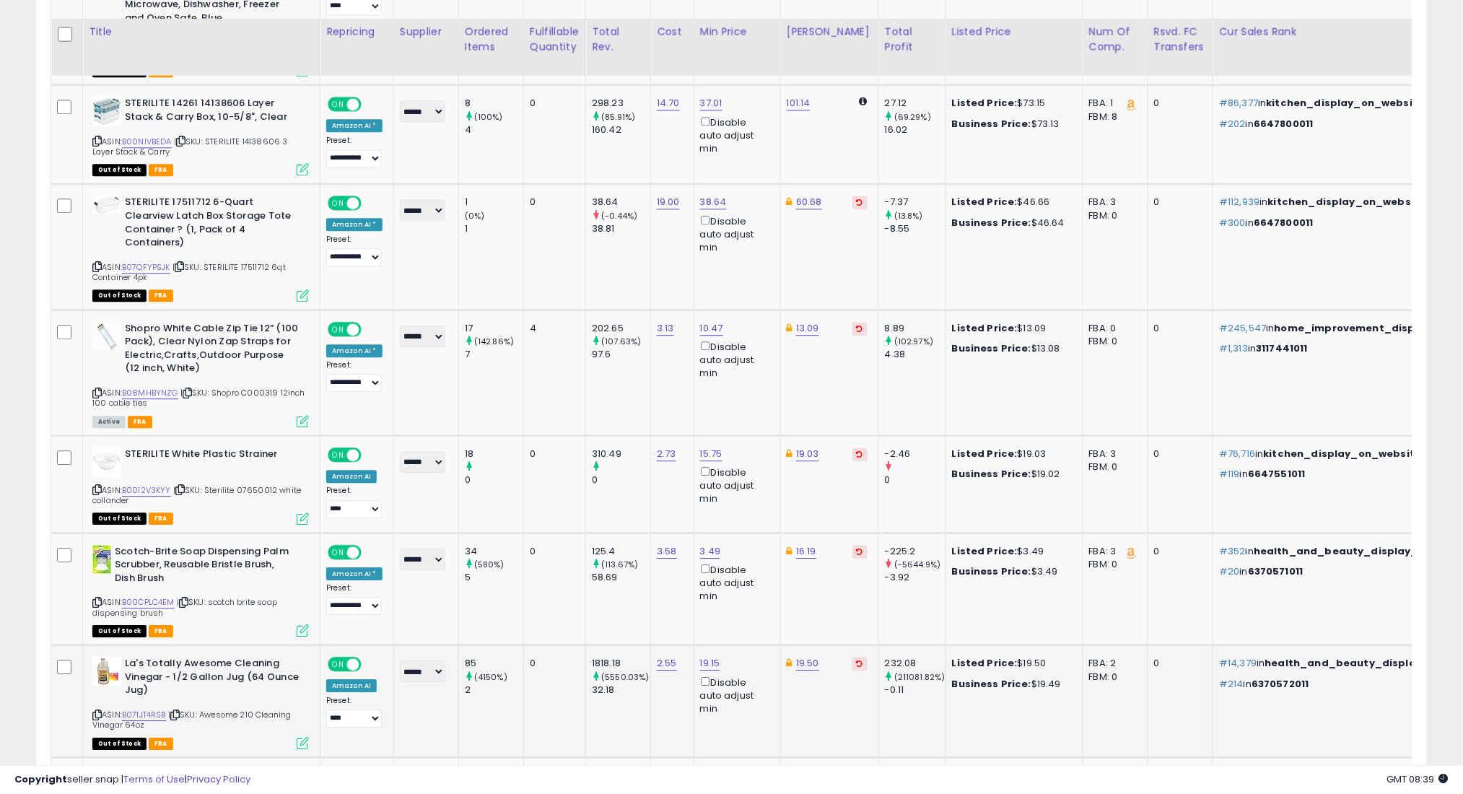
scroll to position [5238, 0]
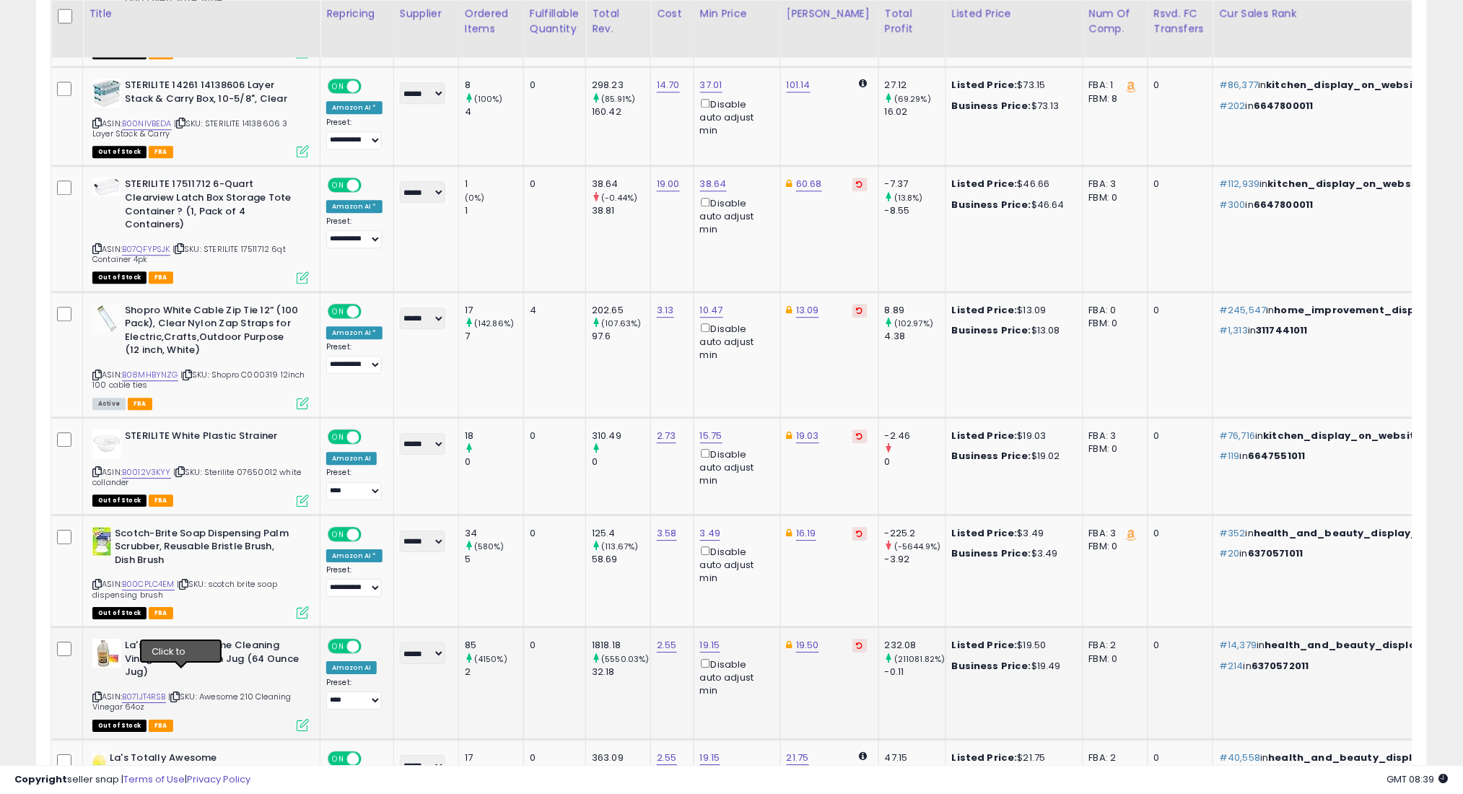
click at [179, 693] on icon at bounding box center [174, 697] width 9 height 8
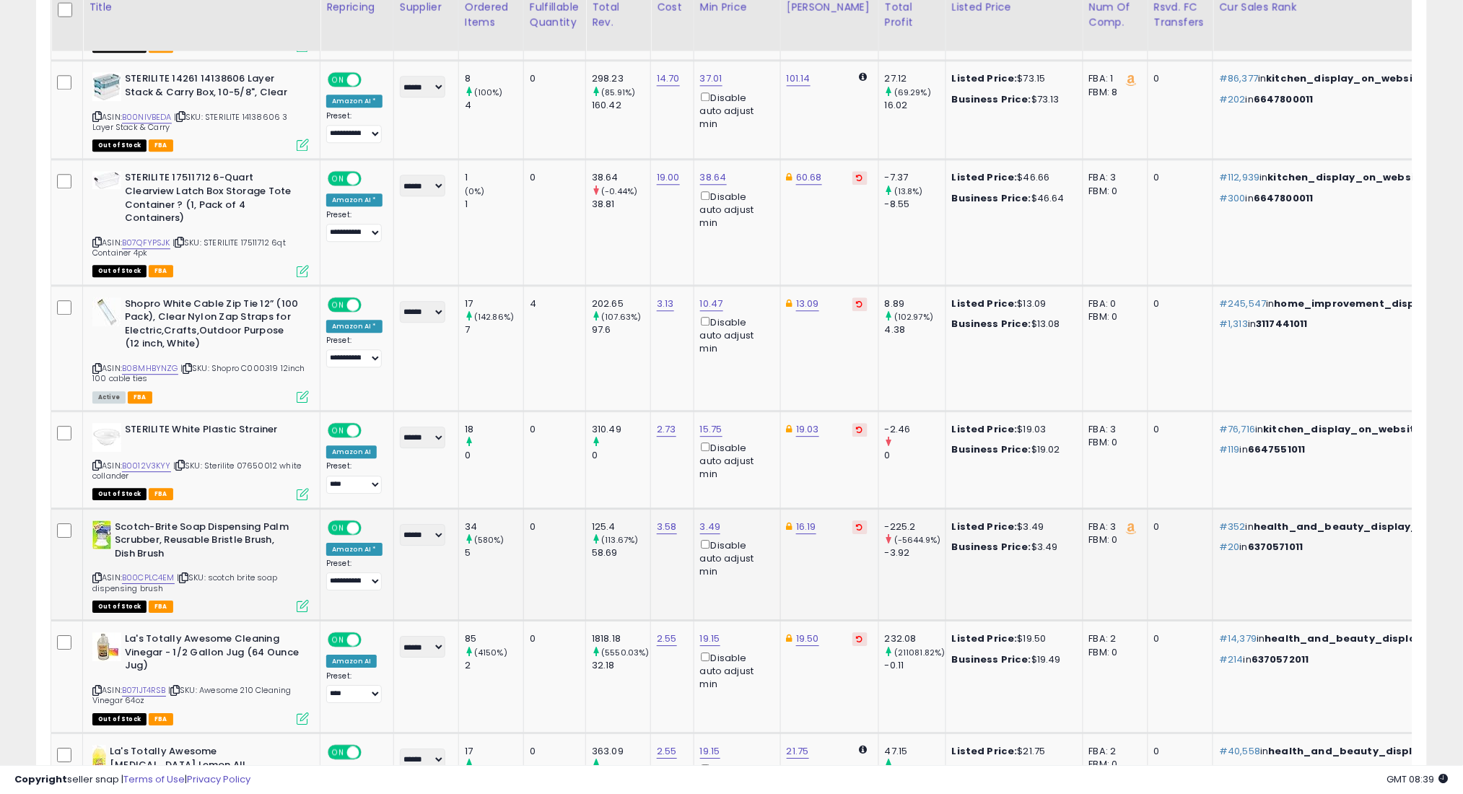
scroll to position [5334, 0]
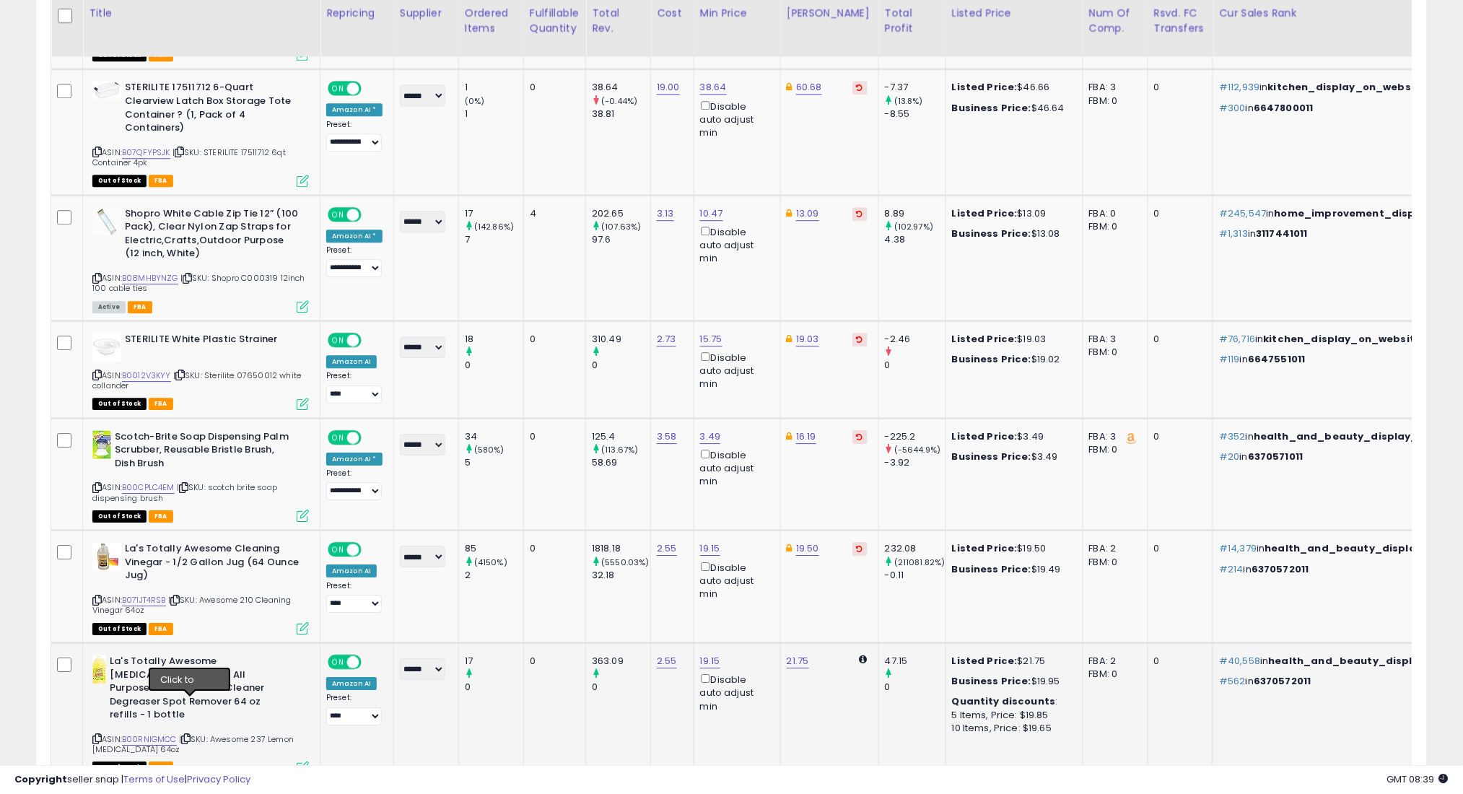
click at [191, 735] on icon at bounding box center [185, 739] width 9 height 8
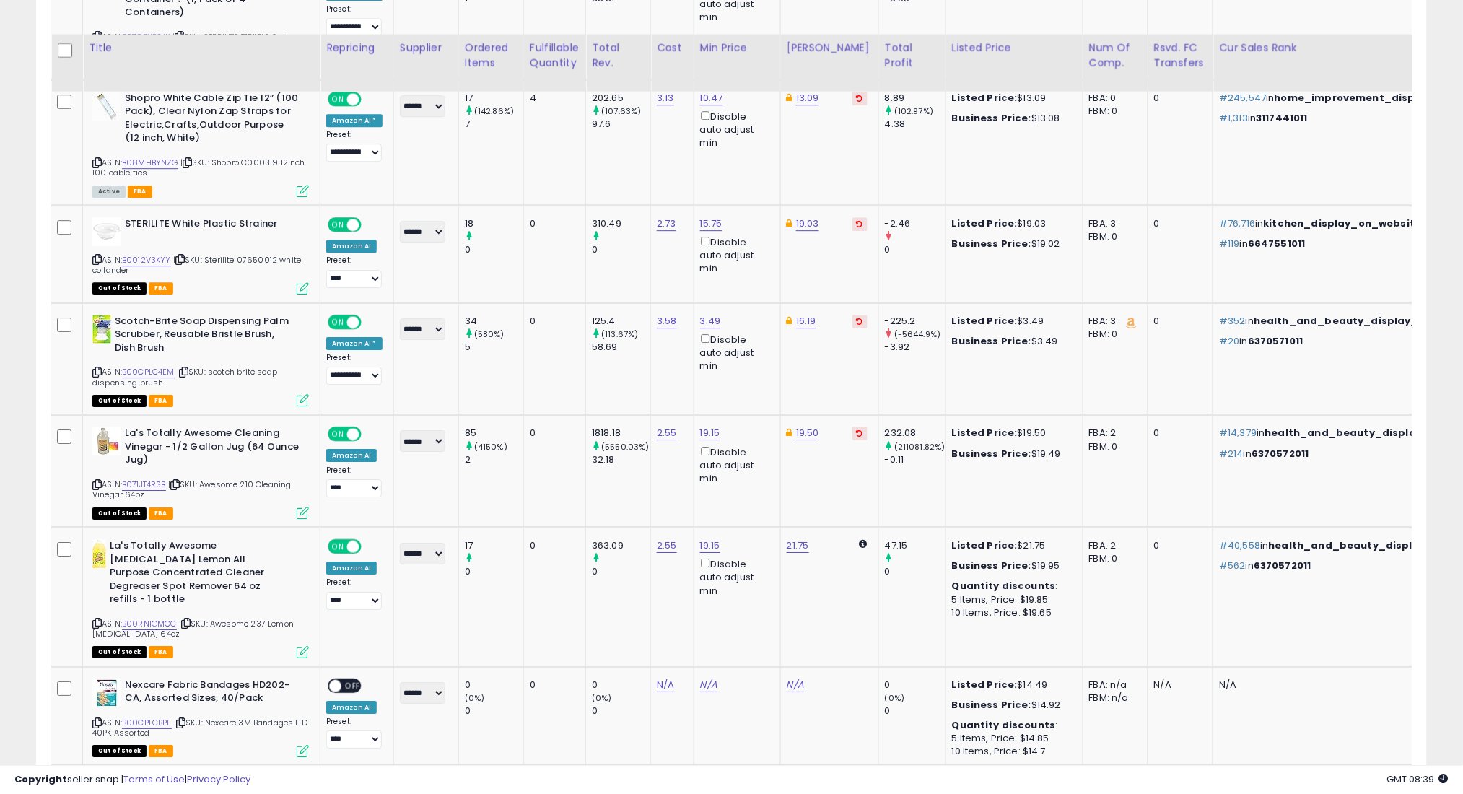
scroll to position [5526, 0]
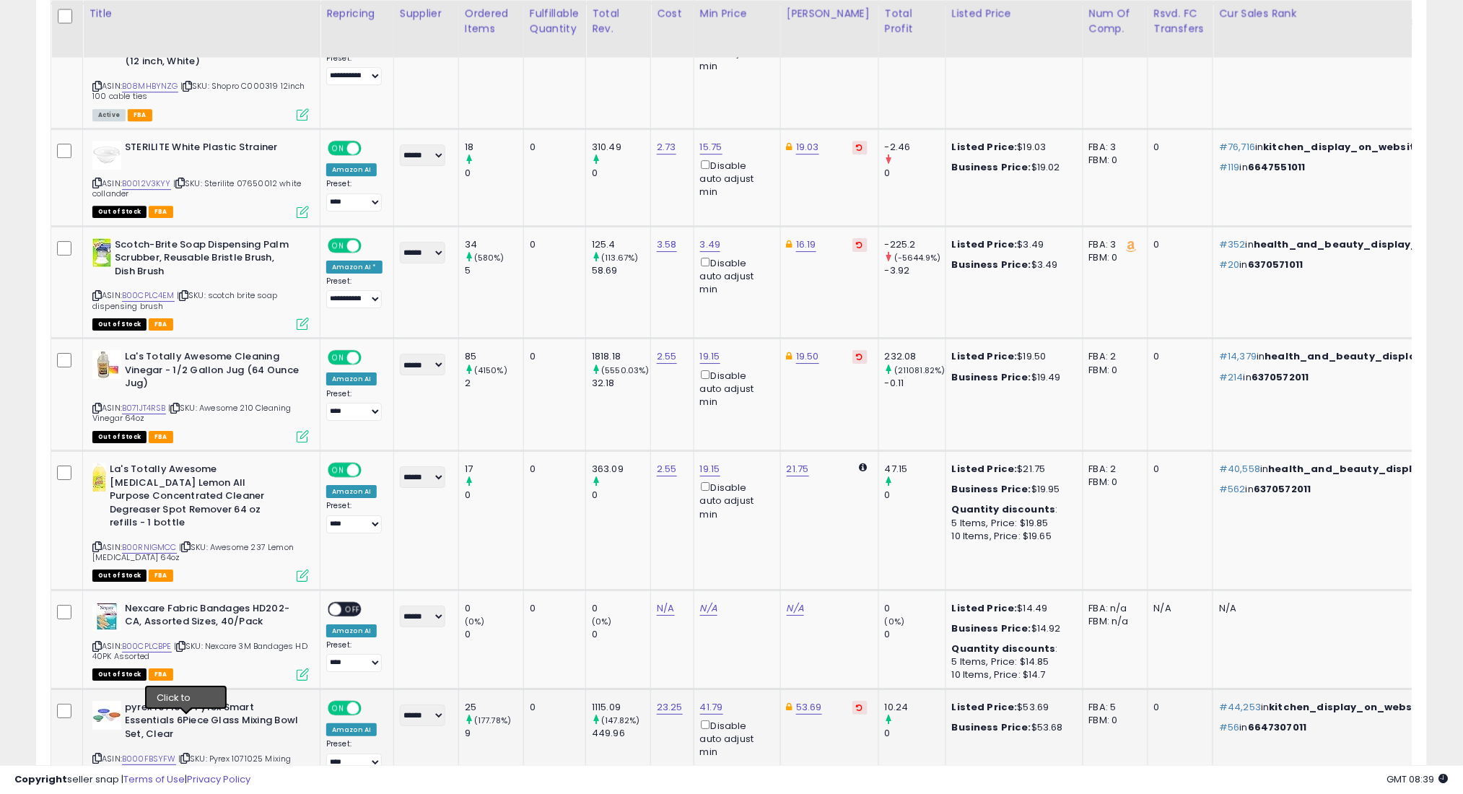
click at [185, 754] on icon at bounding box center [184, 758] width 9 height 8
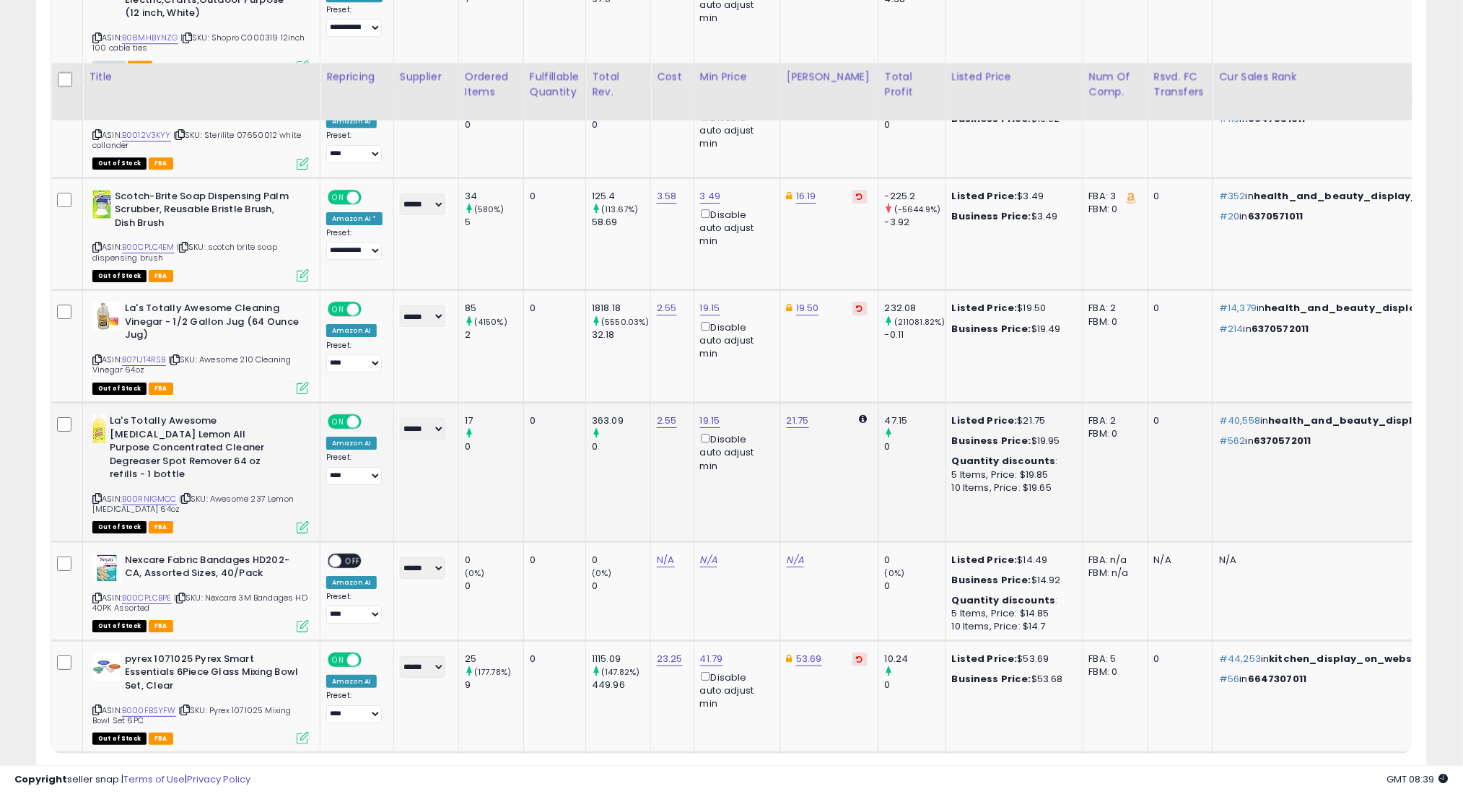
scroll to position [5638, 0]
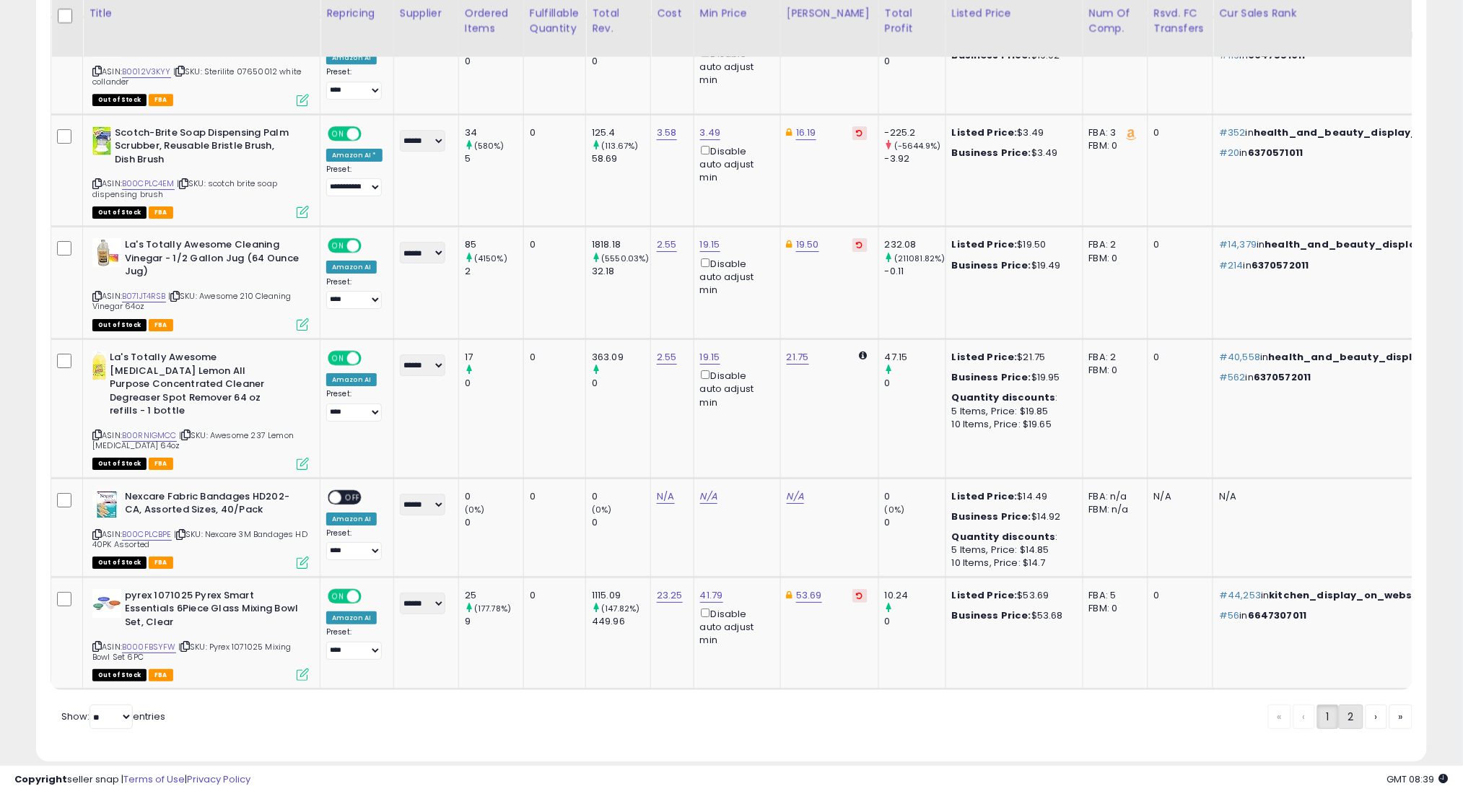
click at [1347, 704] on link "2" at bounding box center [1351, 716] width 25 height 25
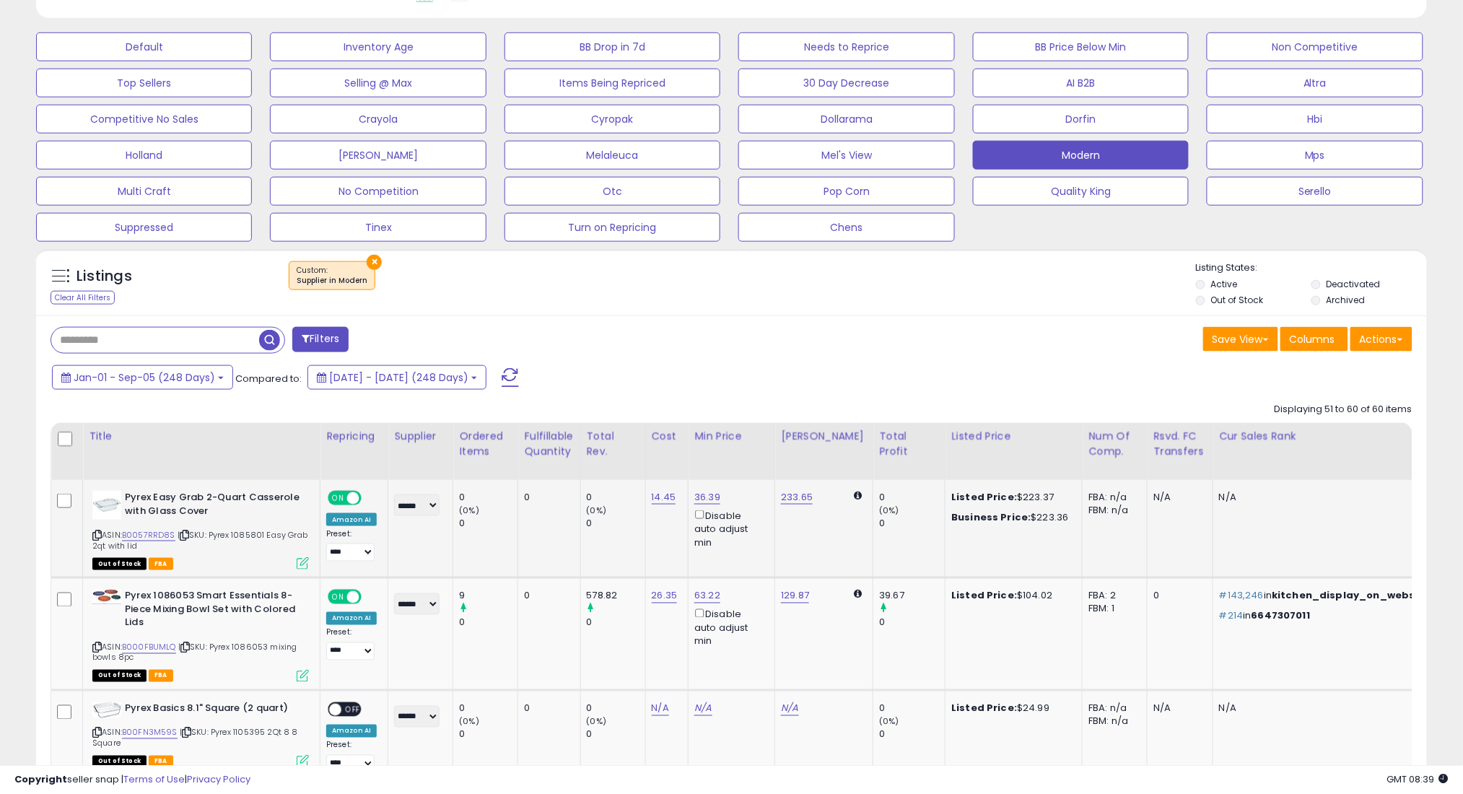
scroll to position [442, 0]
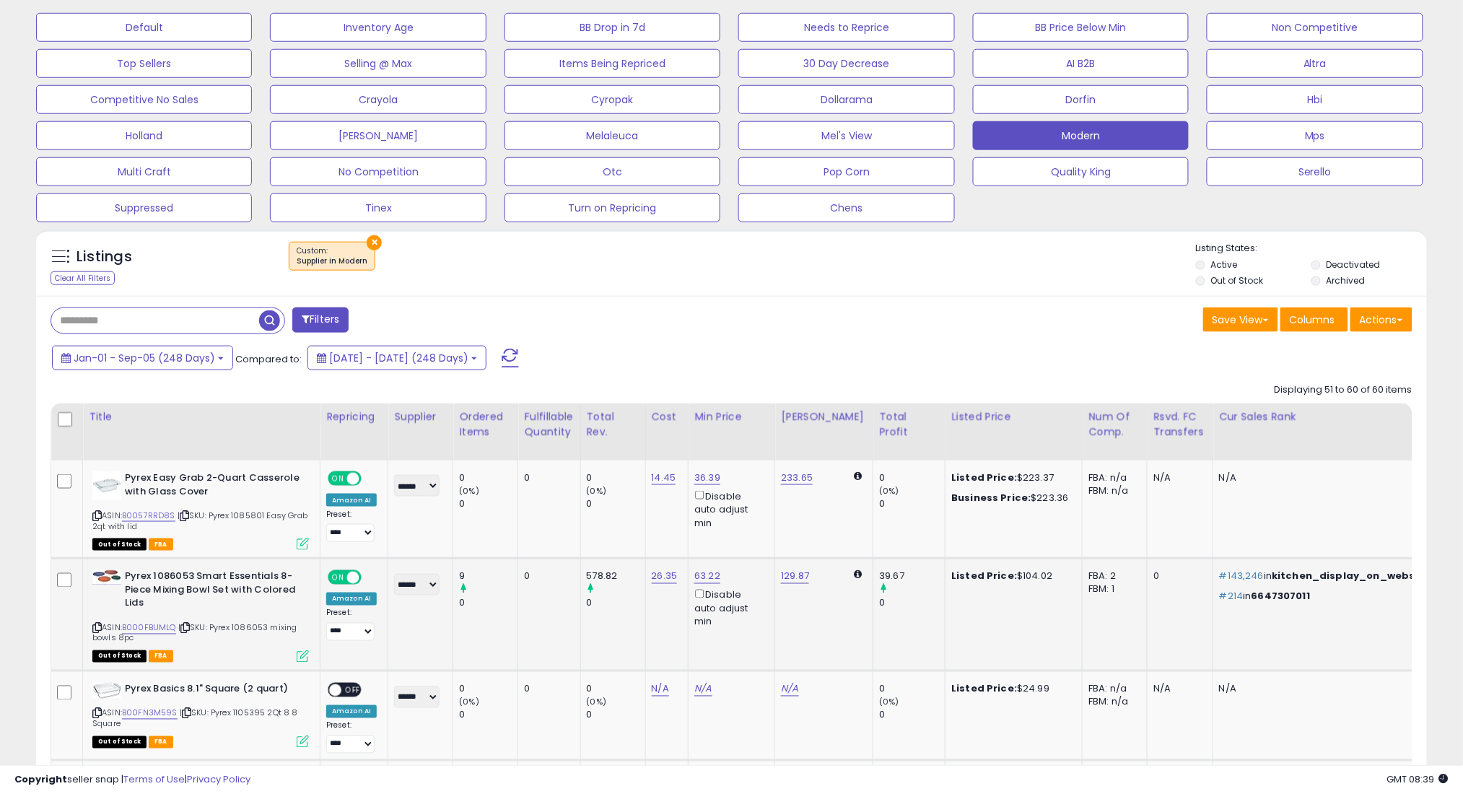
click at [187, 627] on icon at bounding box center [184, 628] width 9 height 8
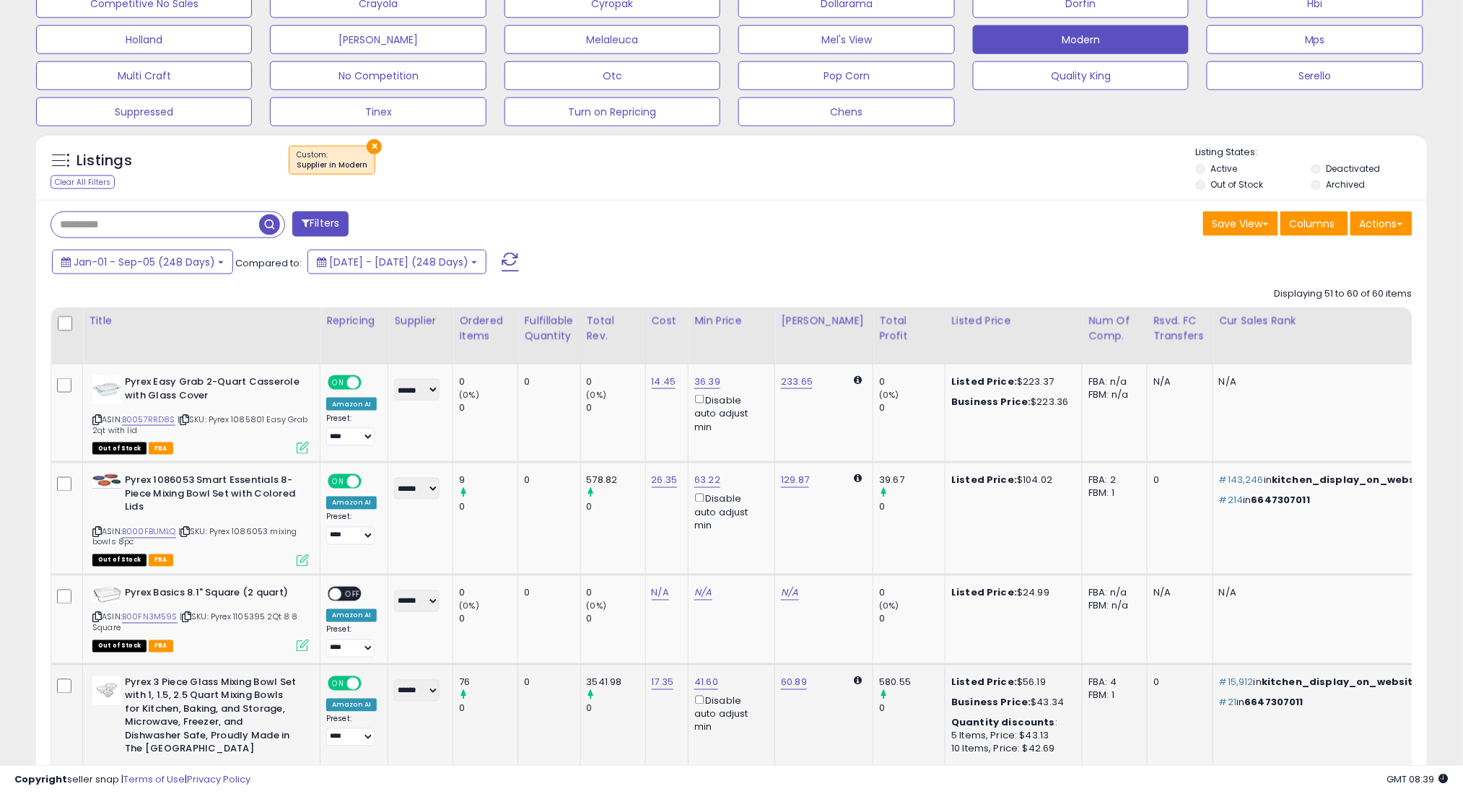
scroll to position [634, 0]
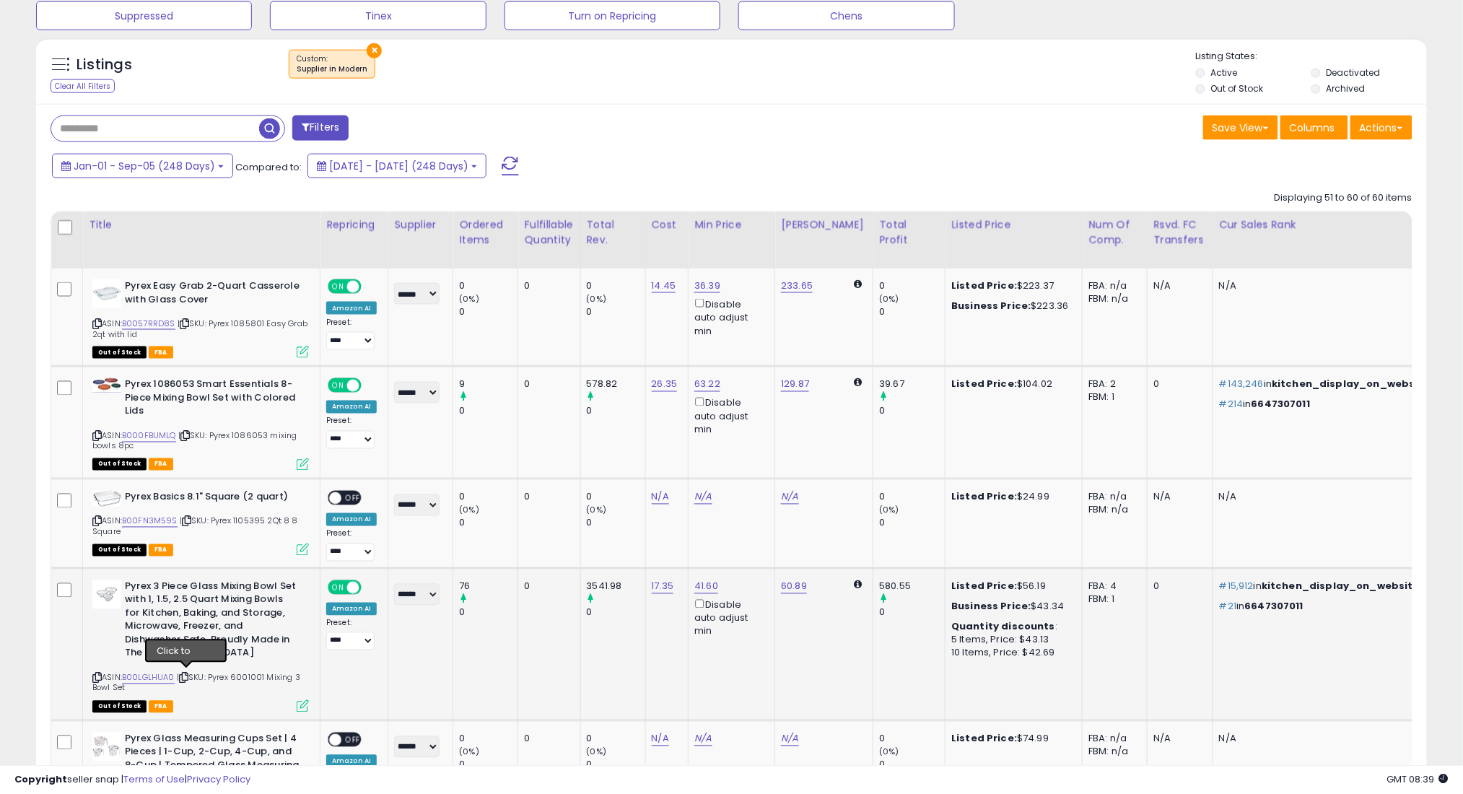
click at [187, 674] on icon at bounding box center [183, 678] width 9 height 8
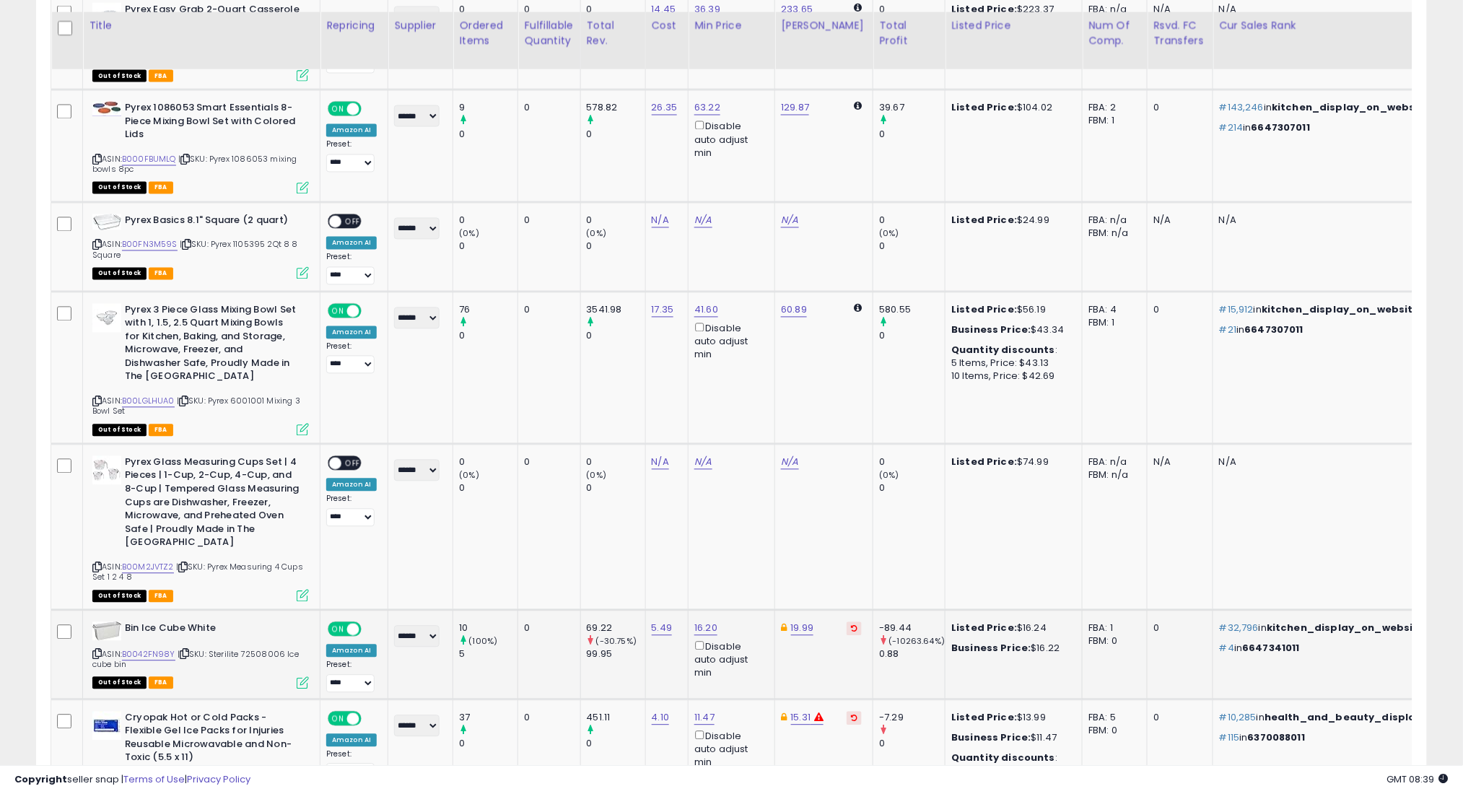
scroll to position [922, 0]
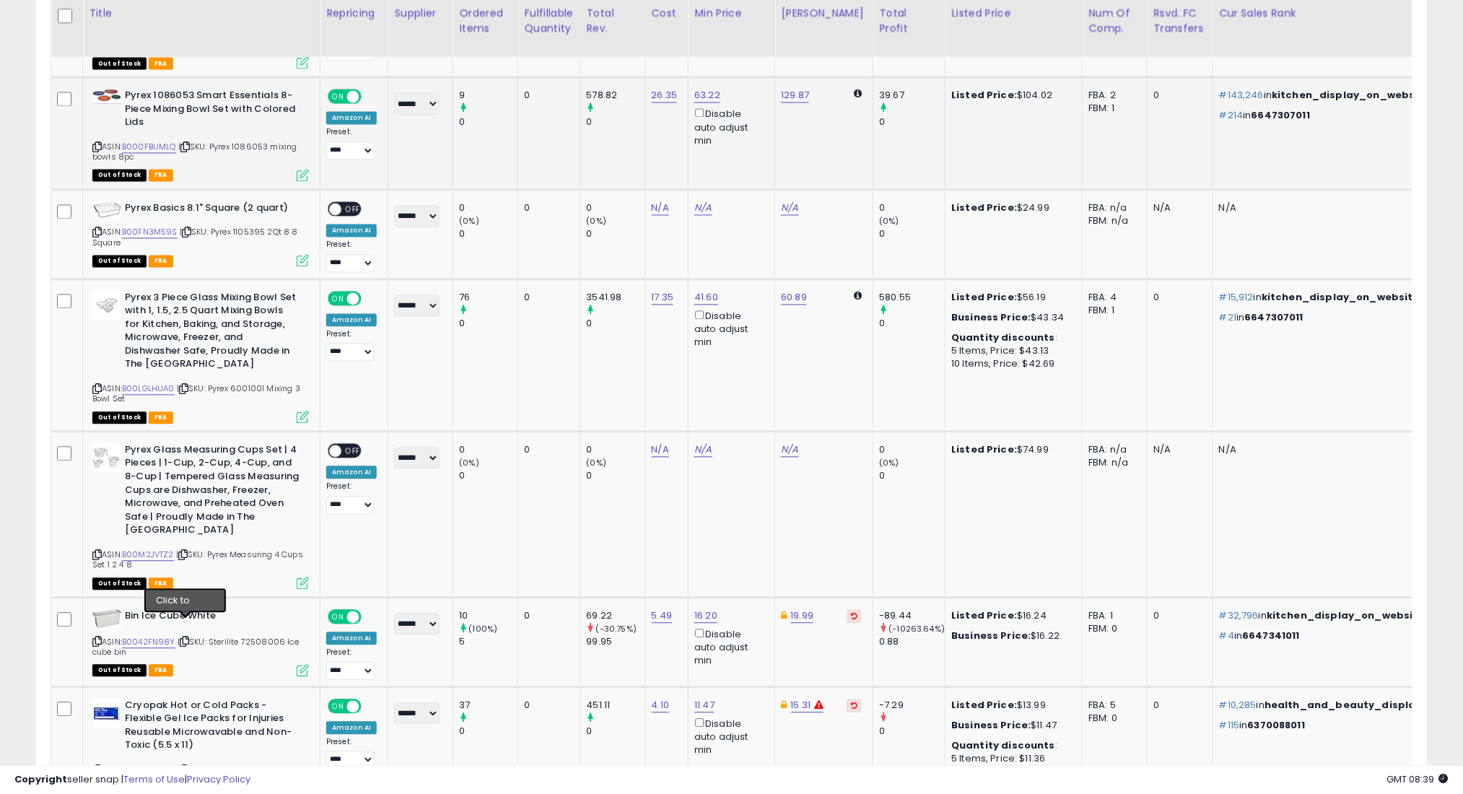
drag, startPoint x: 188, startPoint y: 625, endPoint x: 147, endPoint y: 154, distance: 473.0
click at [188, 638] on icon at bounding box center [184, 642] width 9 height 8
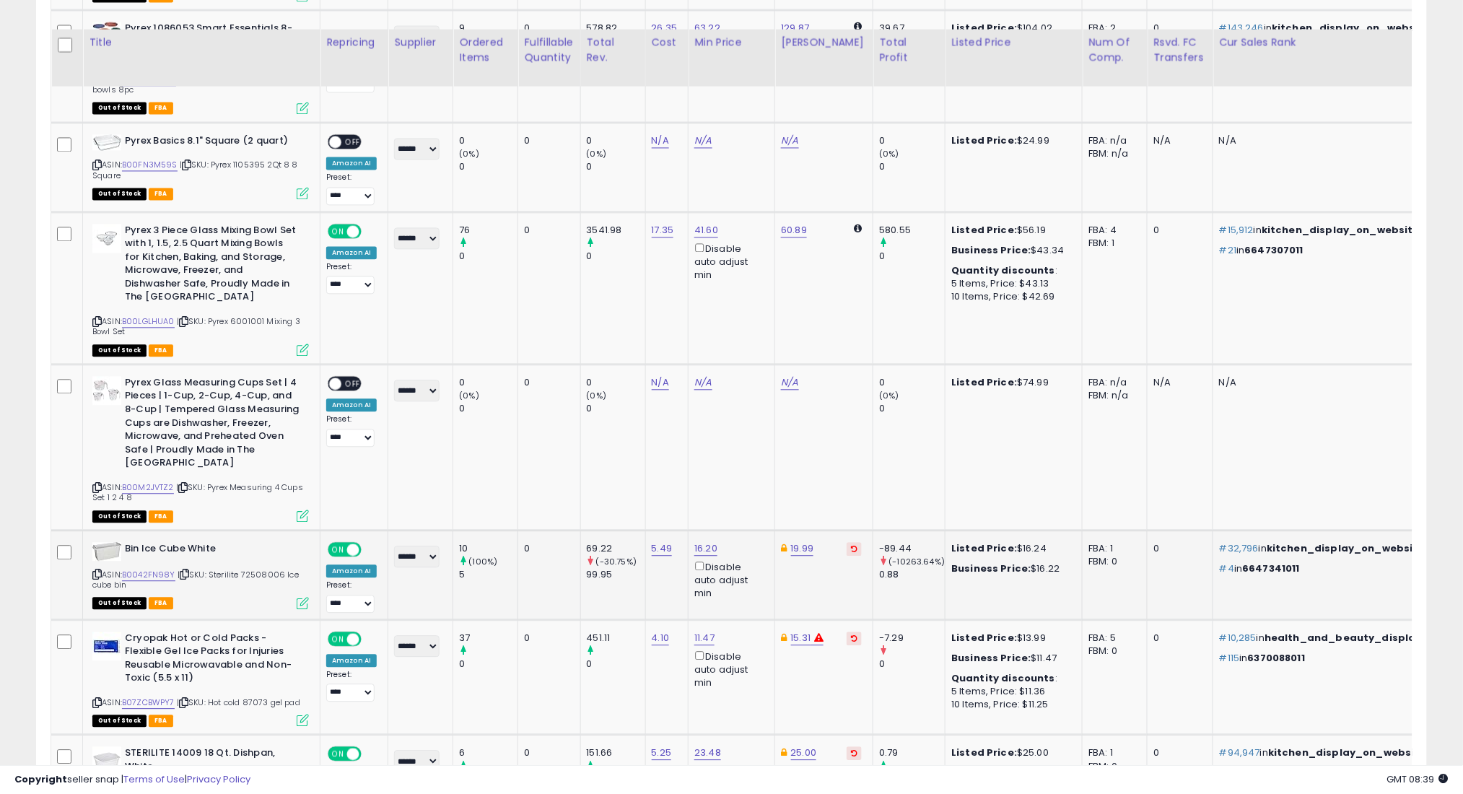
scroll to position [1019, 0]
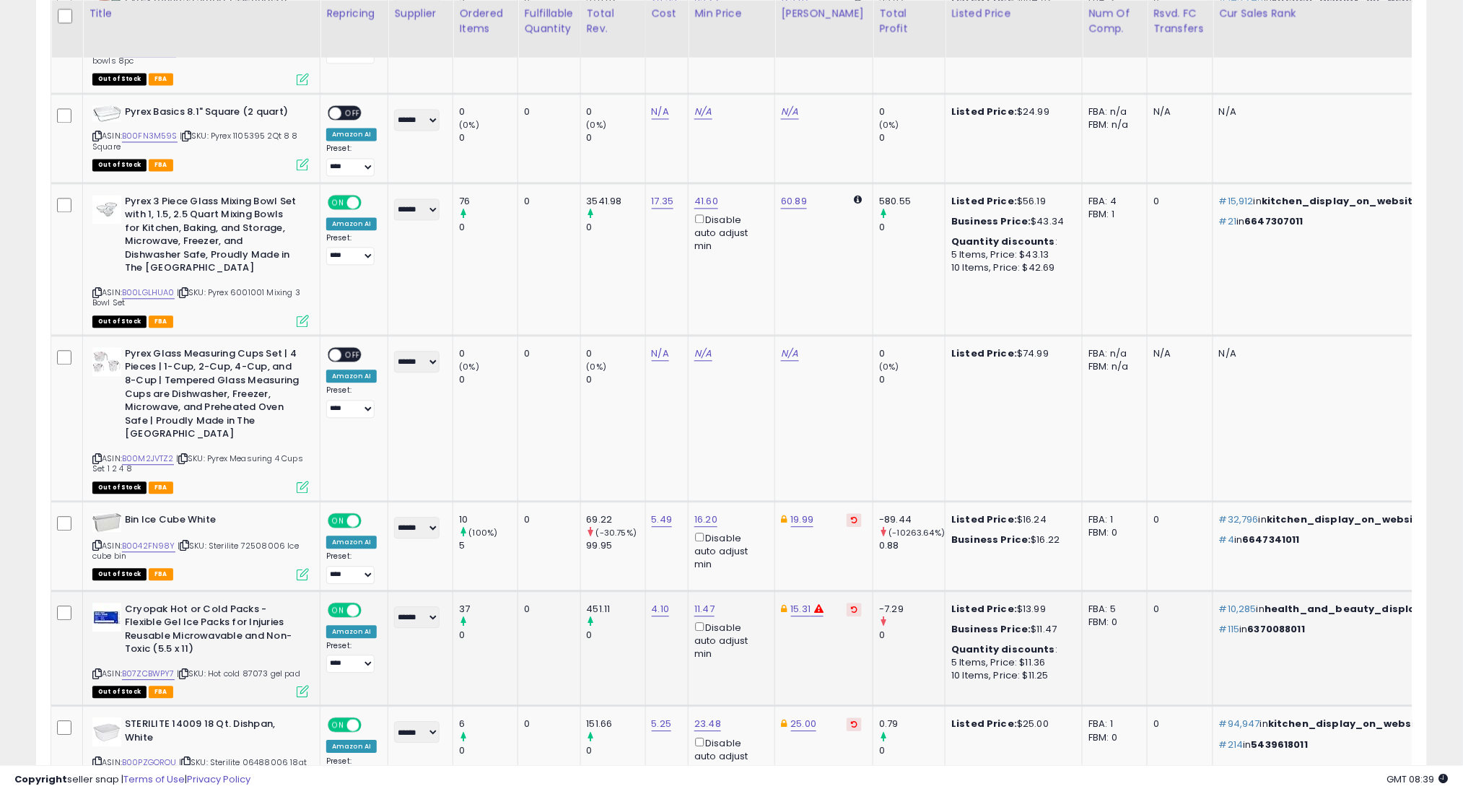
click at [187, 670] on icon at bounding box center [183, 674] width 9 height 8
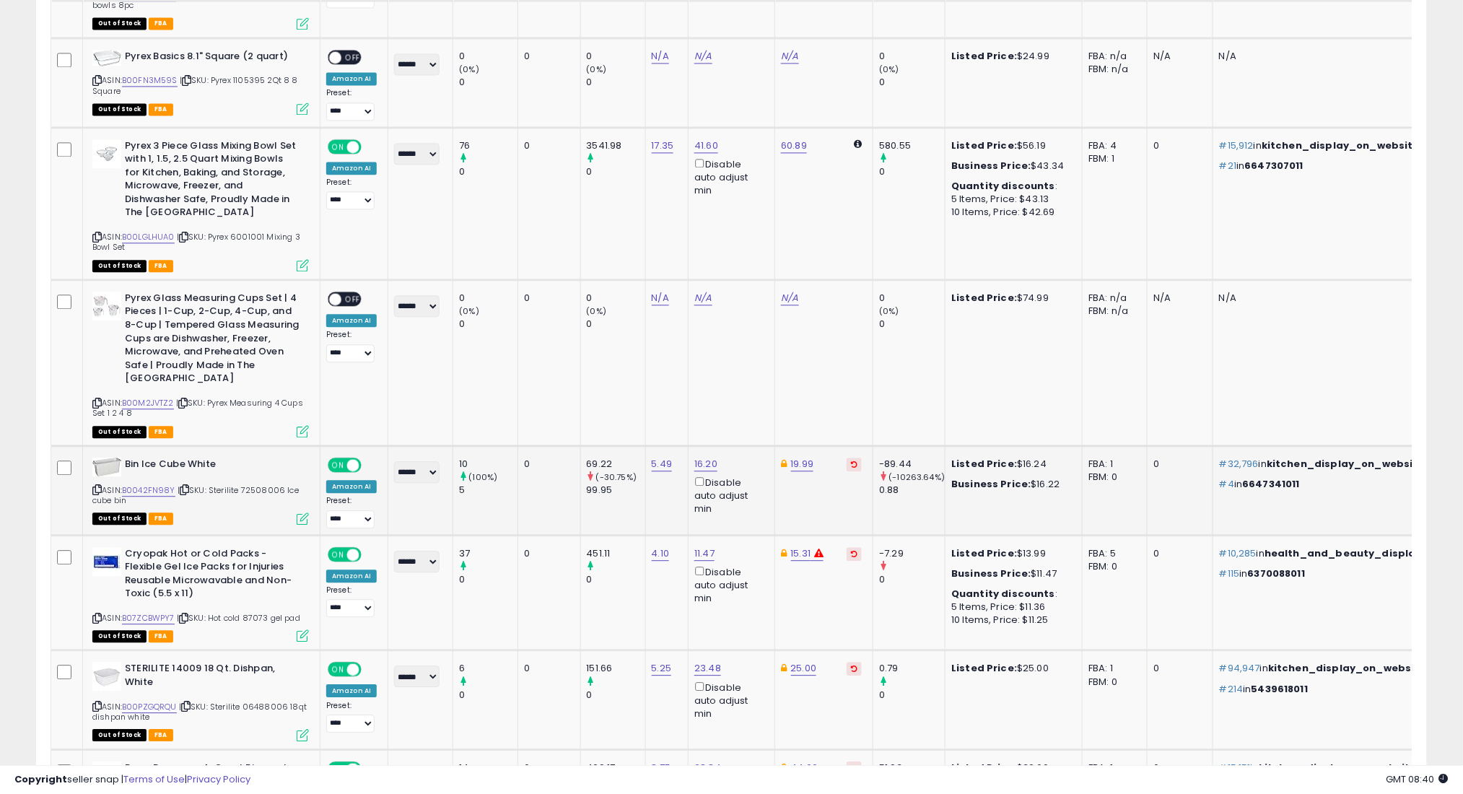
scroll to position [1115, 0]
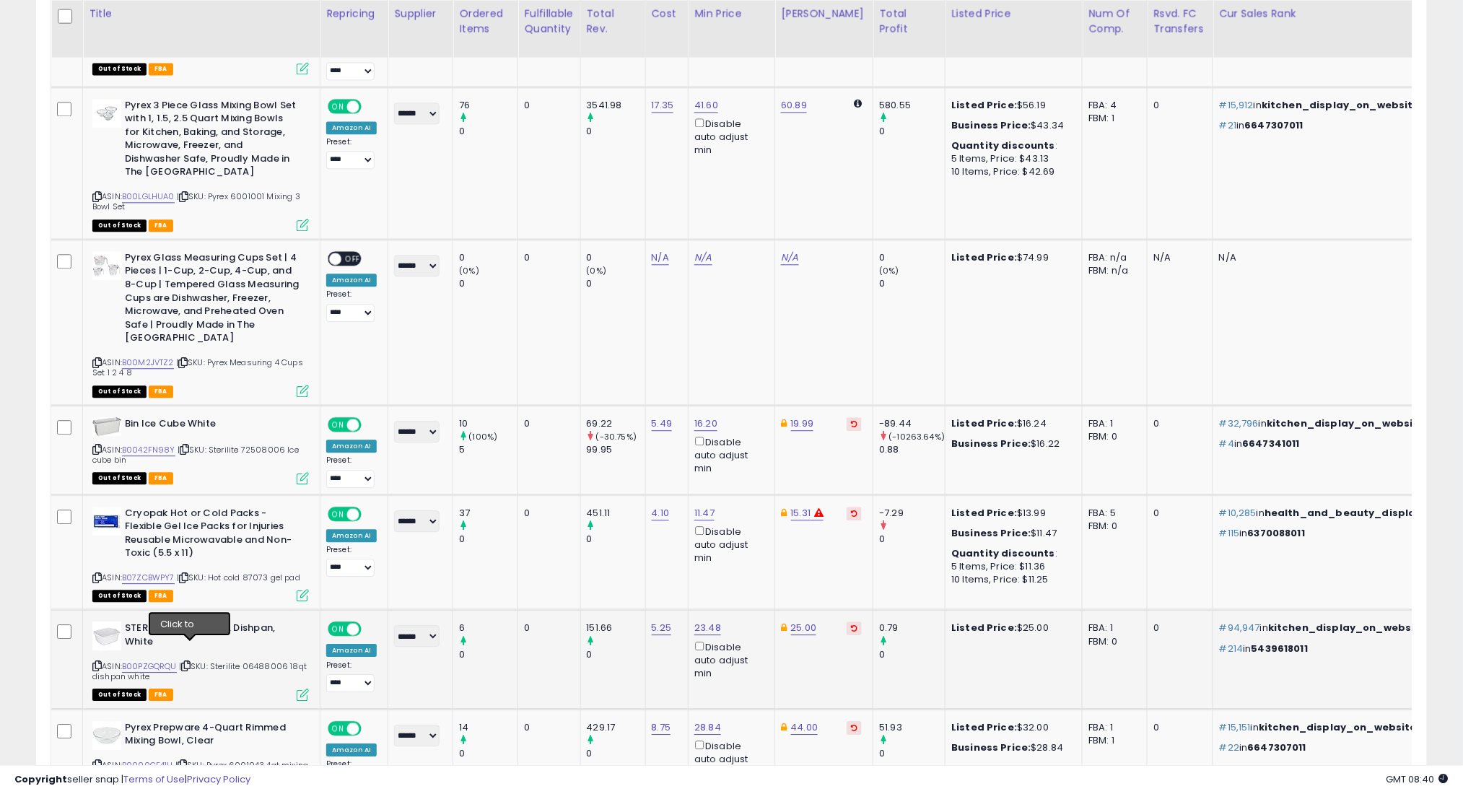
click at [188, 662] on icon at bounding box center [185, 666] width 9 height 8
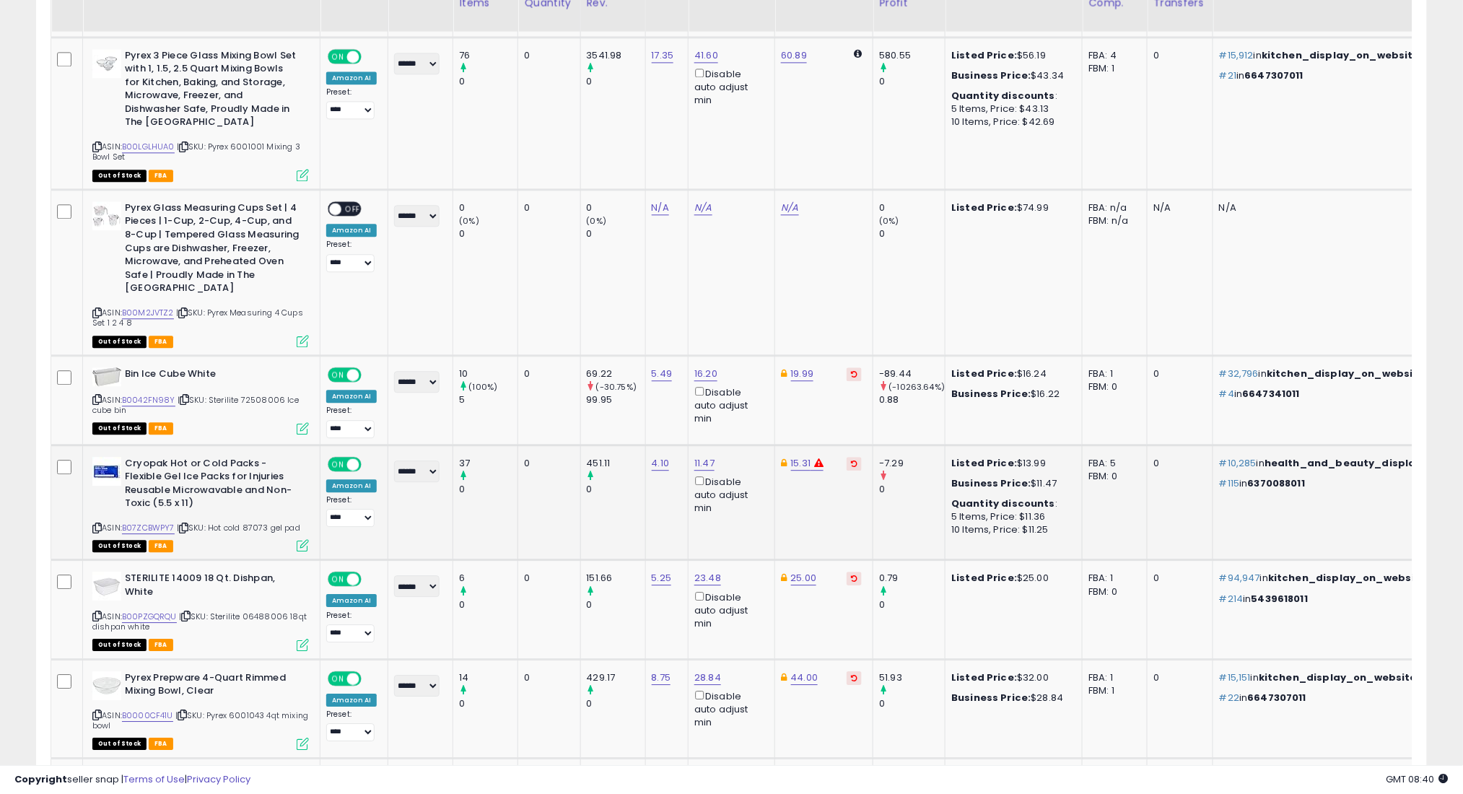
scroll to position [1211, 0]
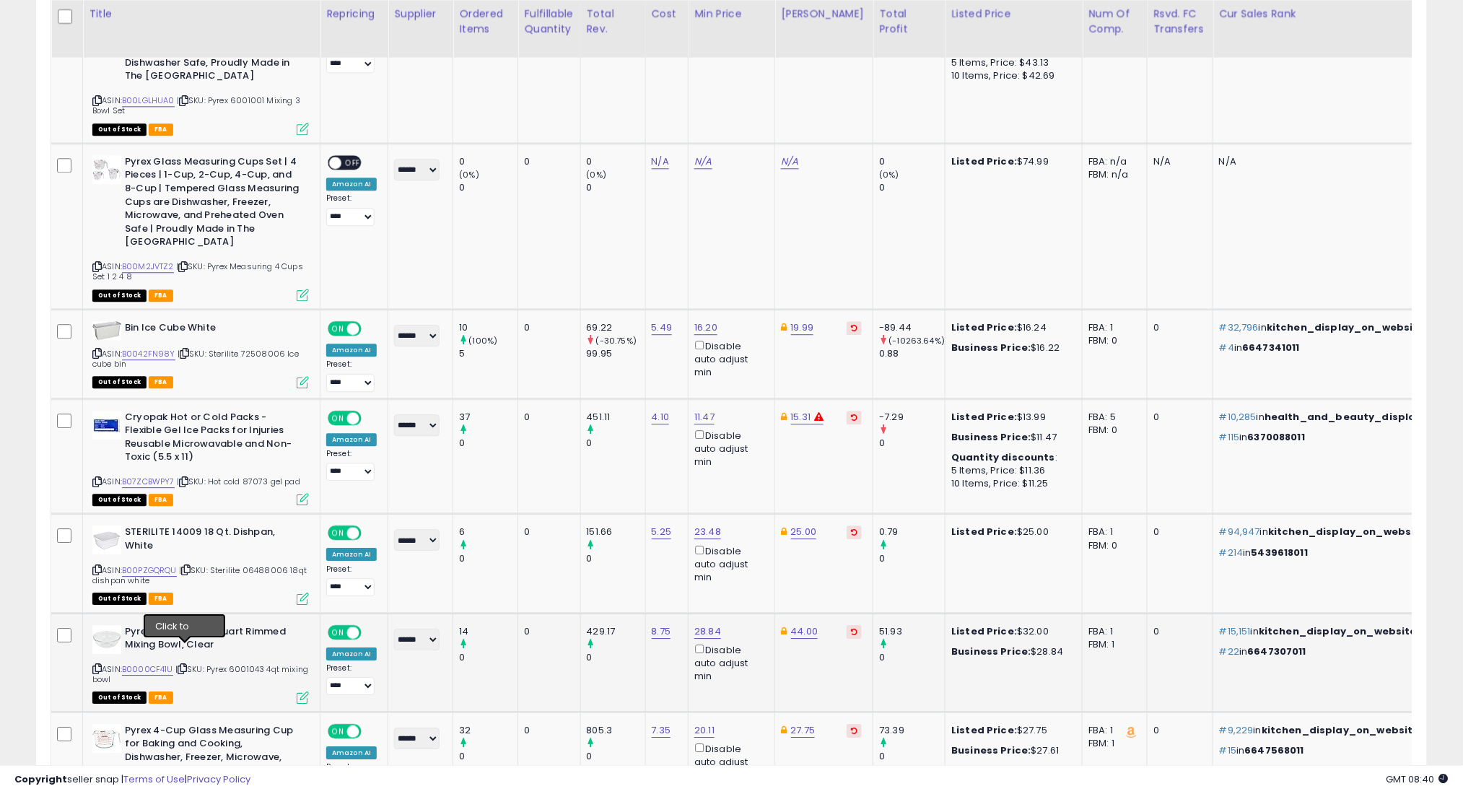
click at [187, 665] on icon at bounding box center [182, 669] width 9 height 8
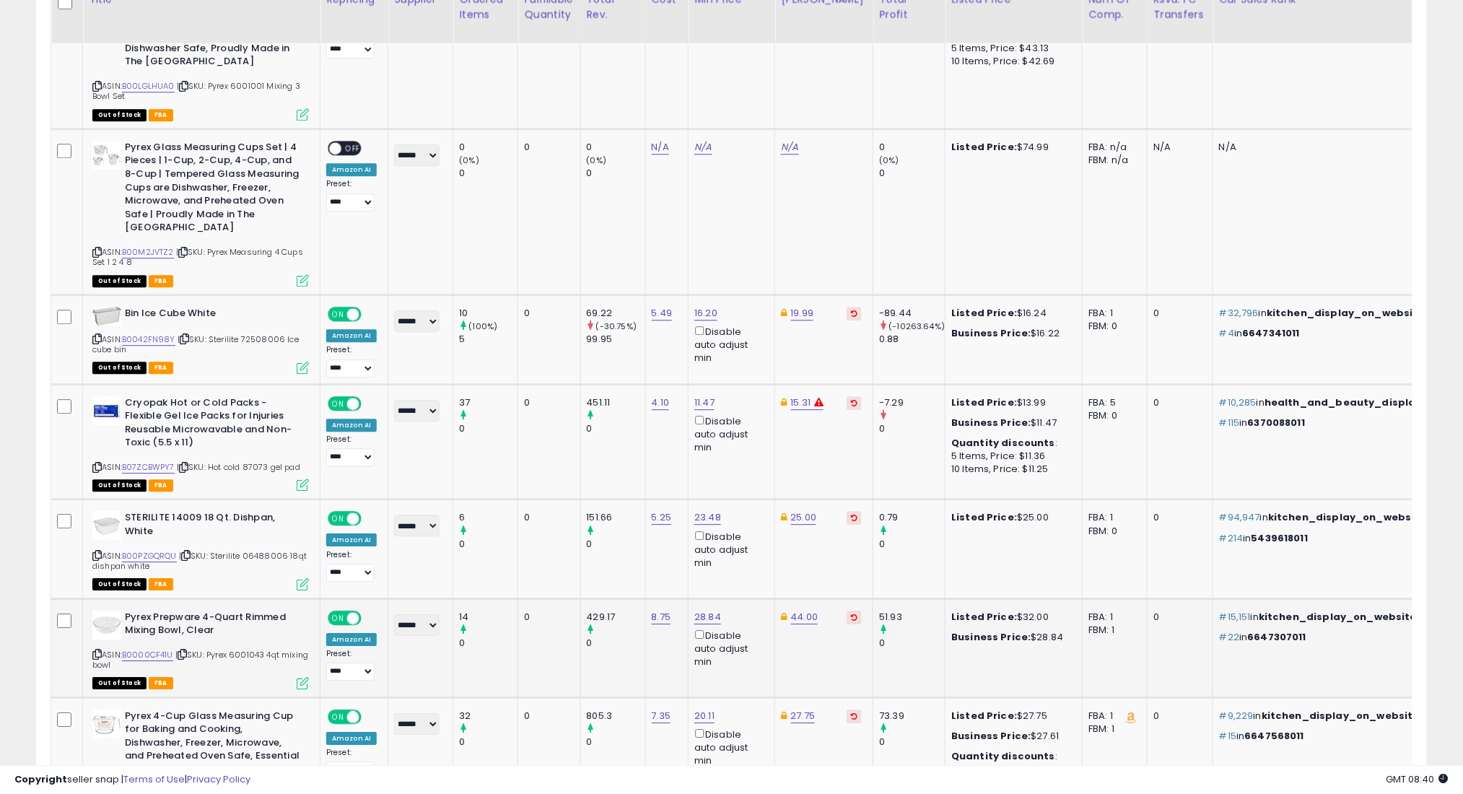
scroll to position [1308, 0]
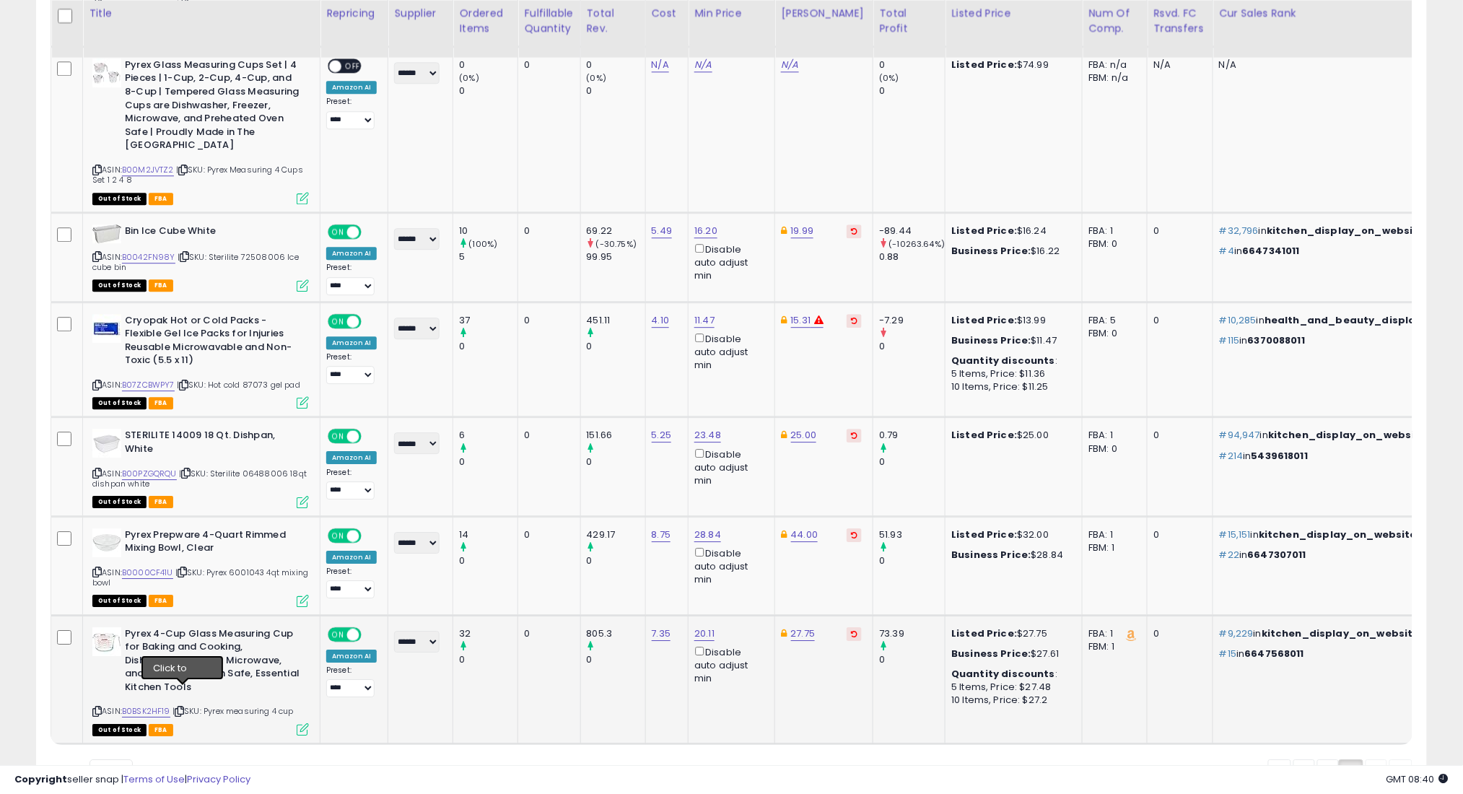
click at [184, 707] on icon at bounding box center [179, 711] width 9 height 8
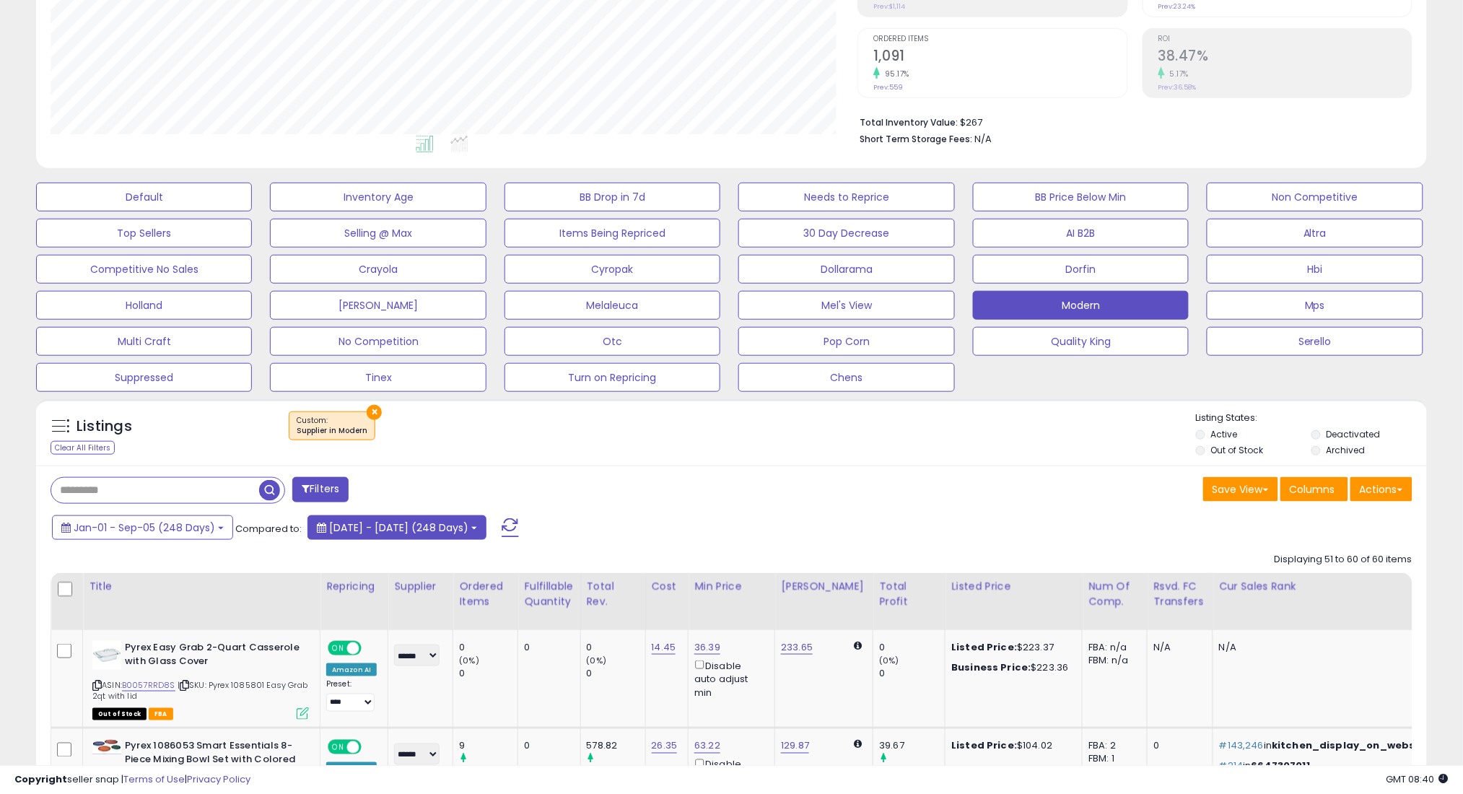
scroll to position [153, 0]
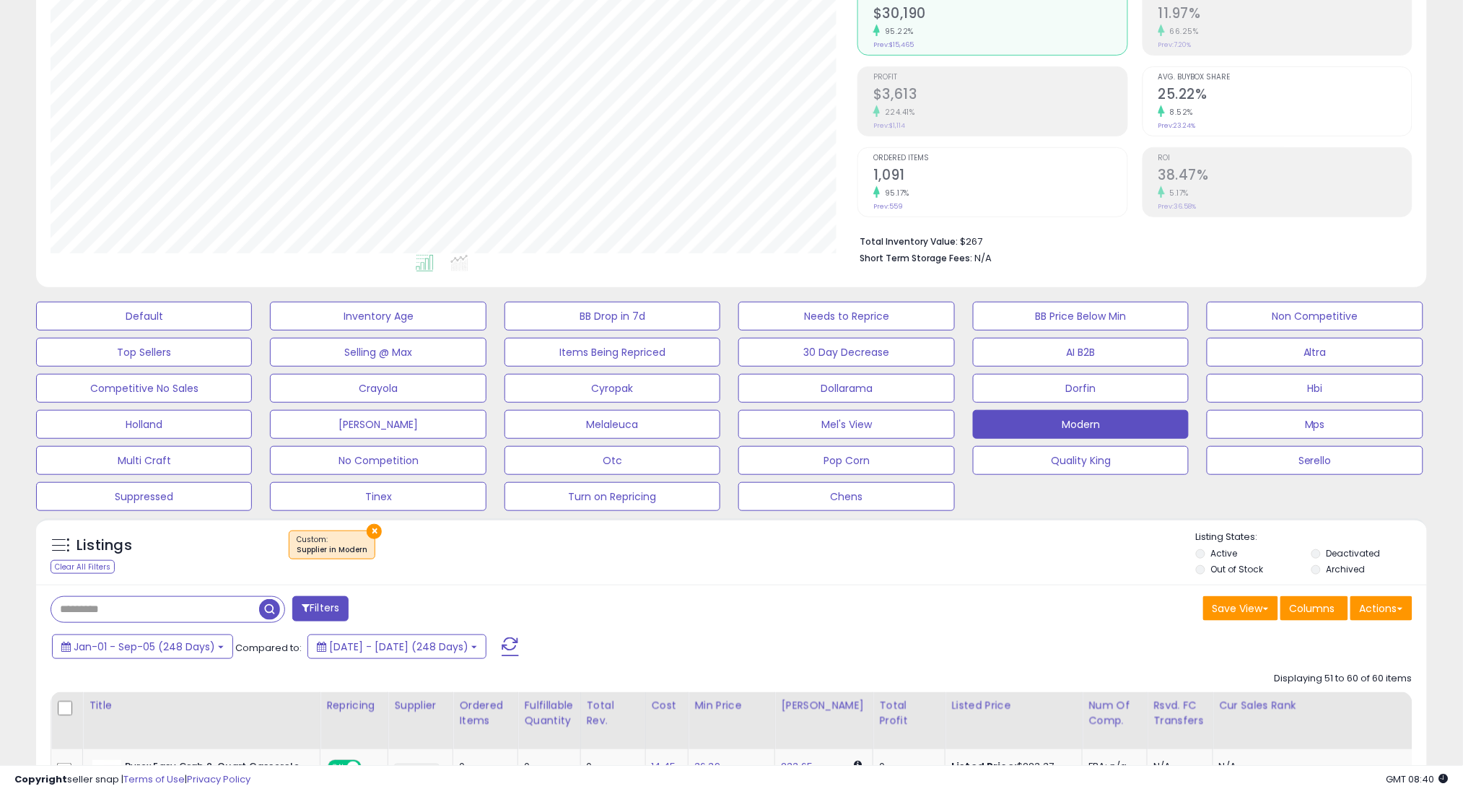
click at [248, 610] on input "text" at bounding box center [155, 609] width 208 height 25
click at [248, 610] on input "text" at bounding box center [222, 609] width 342 height 25
paste input "**********"
type input "**********"
click at [398, 605] on span "button" at bounding box center [403, 609] width 21 height 21
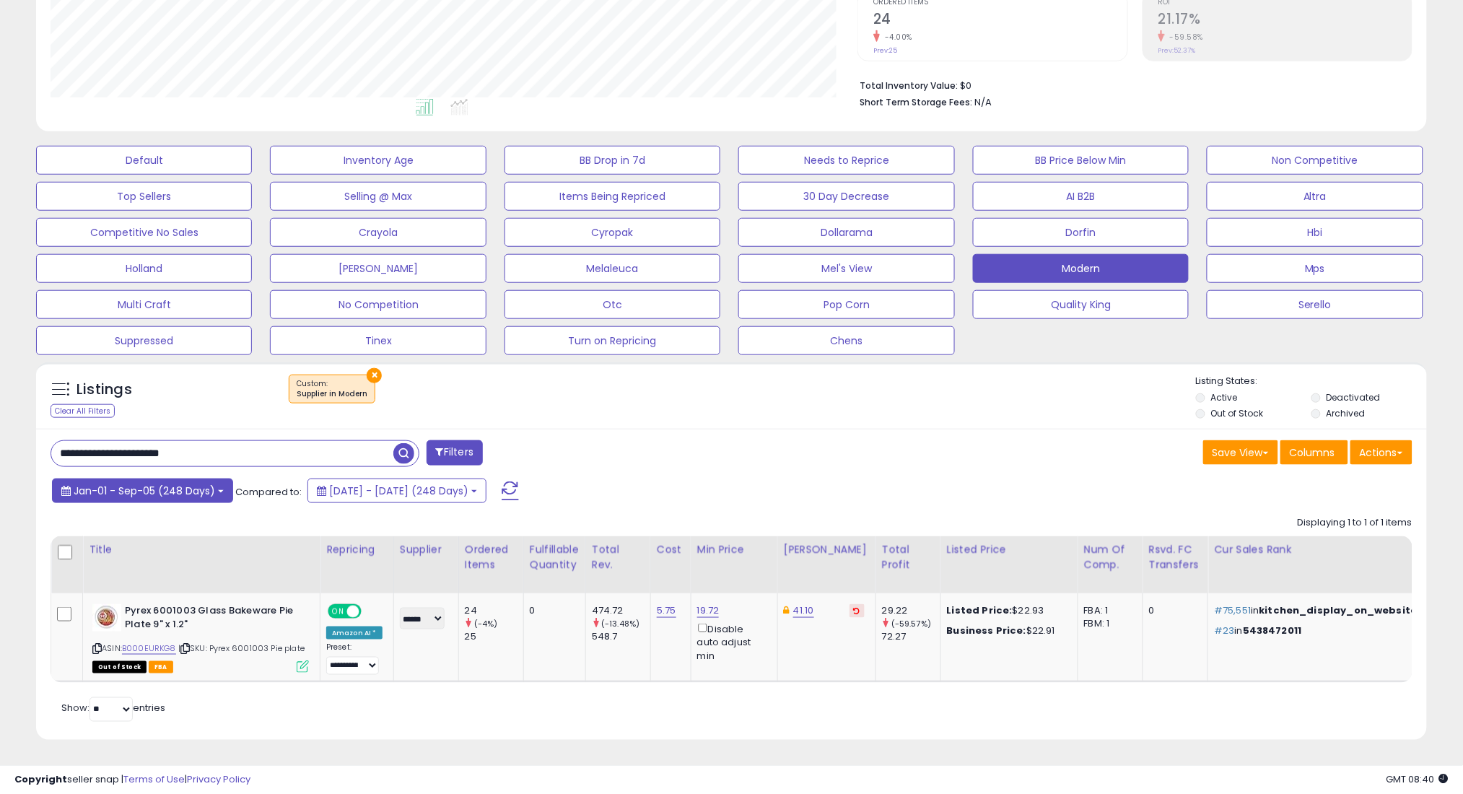
scroll to position [296, 807]
click at [165, 483] on span "Jan-01 - Sep-05 (248 Days)" at bounding box center [144, 490] width 141 height 14
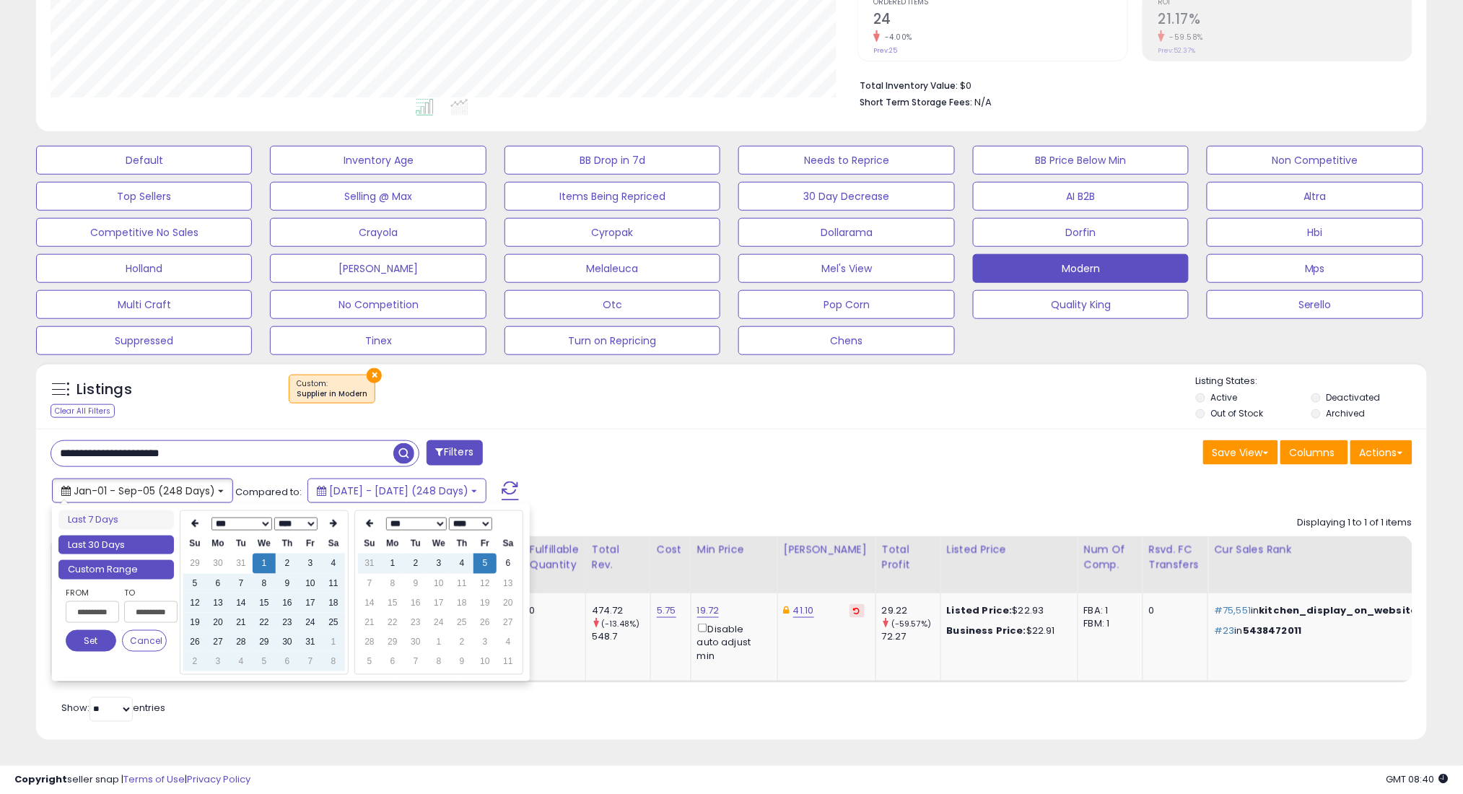
type input "**********"
click at [134, 535] on li "Last 30 Days" at bounding box center [115, 544] width 115 height 19
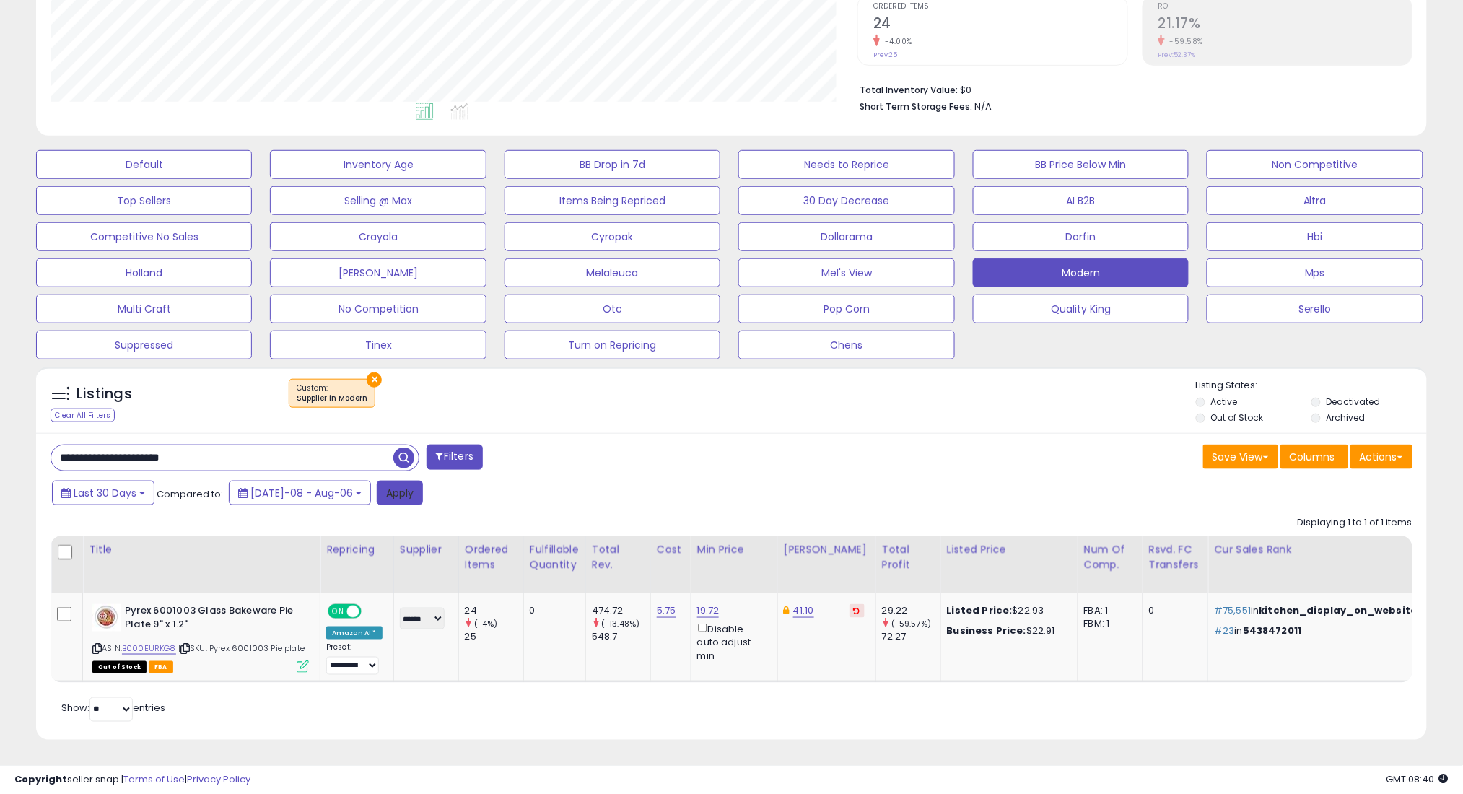
click at [377, 489] on button "Apply" at bounding box center [400, 493] width 46 height 25
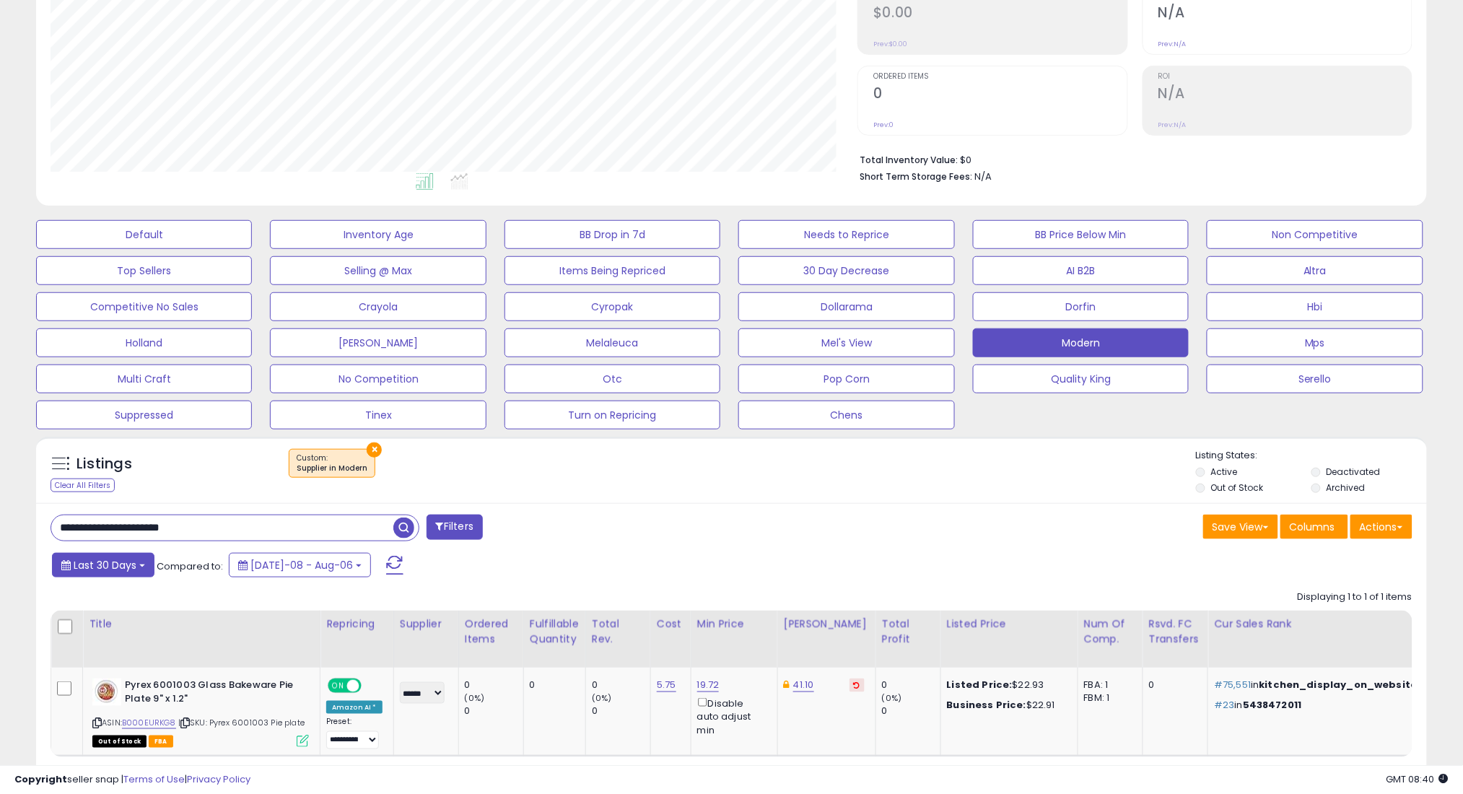
click at [118, 565] on span "Last 30 Days" at bounding box center [105, 565] width 63 height 14
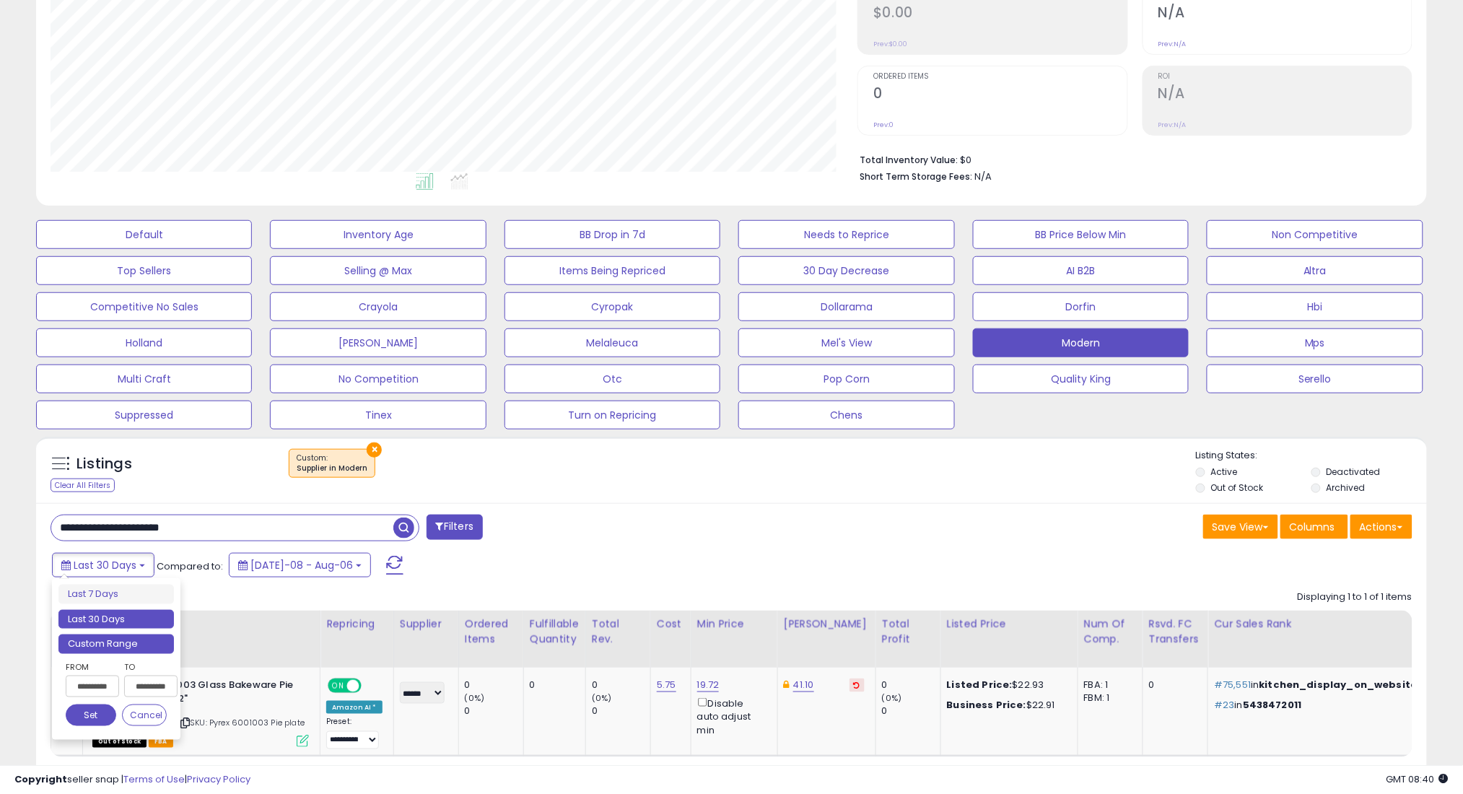
click at [146, 642] on li "Custom Range" at bounding box center [115, 643] width 115 height 19
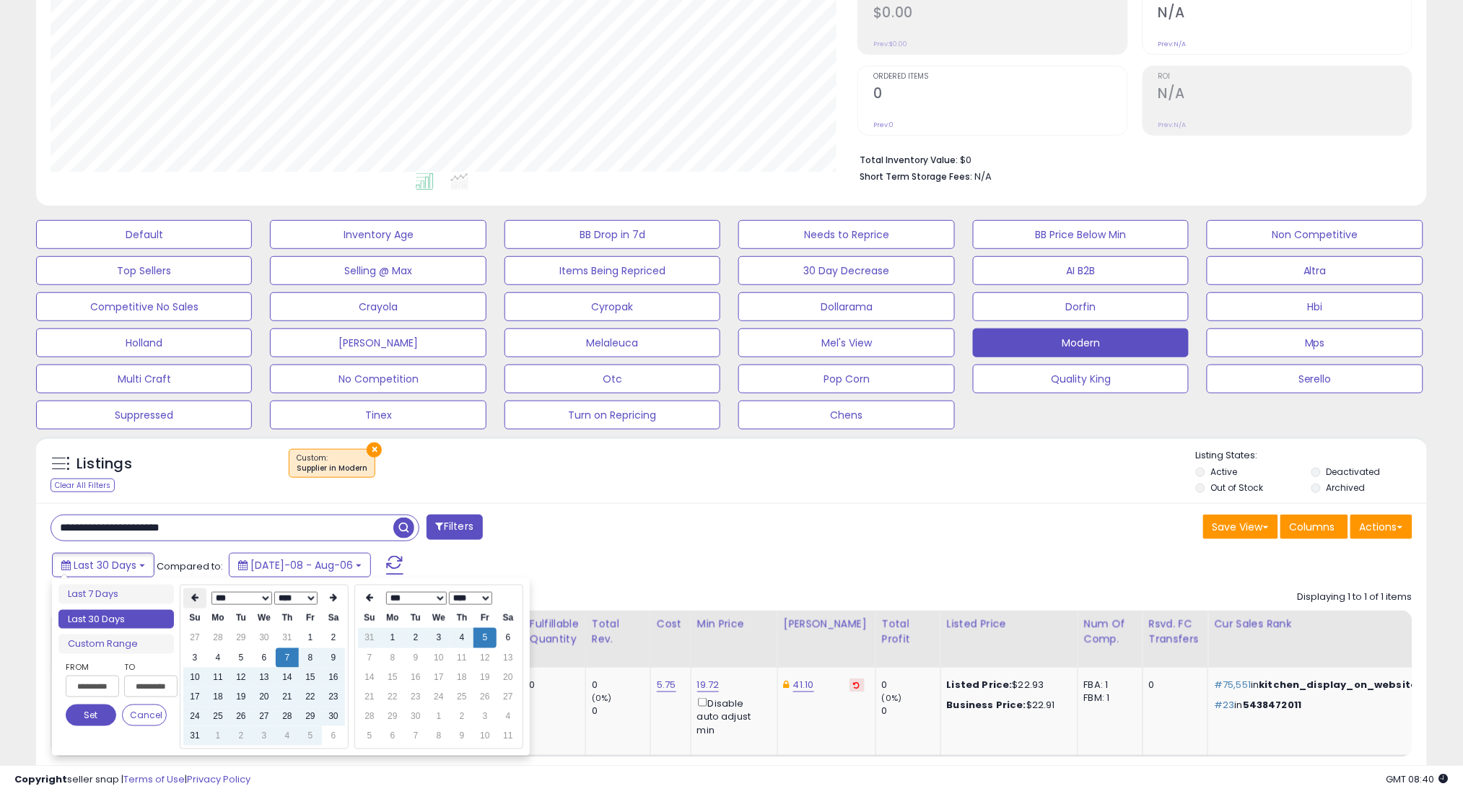
click at [193, 598] on icon at bounding box center [194, 598] width 7 height 9
click at [215, 660] on td "7" at bounding box center [217, 657] width 23 height 19
type input "**********"
click at [100, 707] on button "Set" at bounding box center [91, 715] width 51 height 22
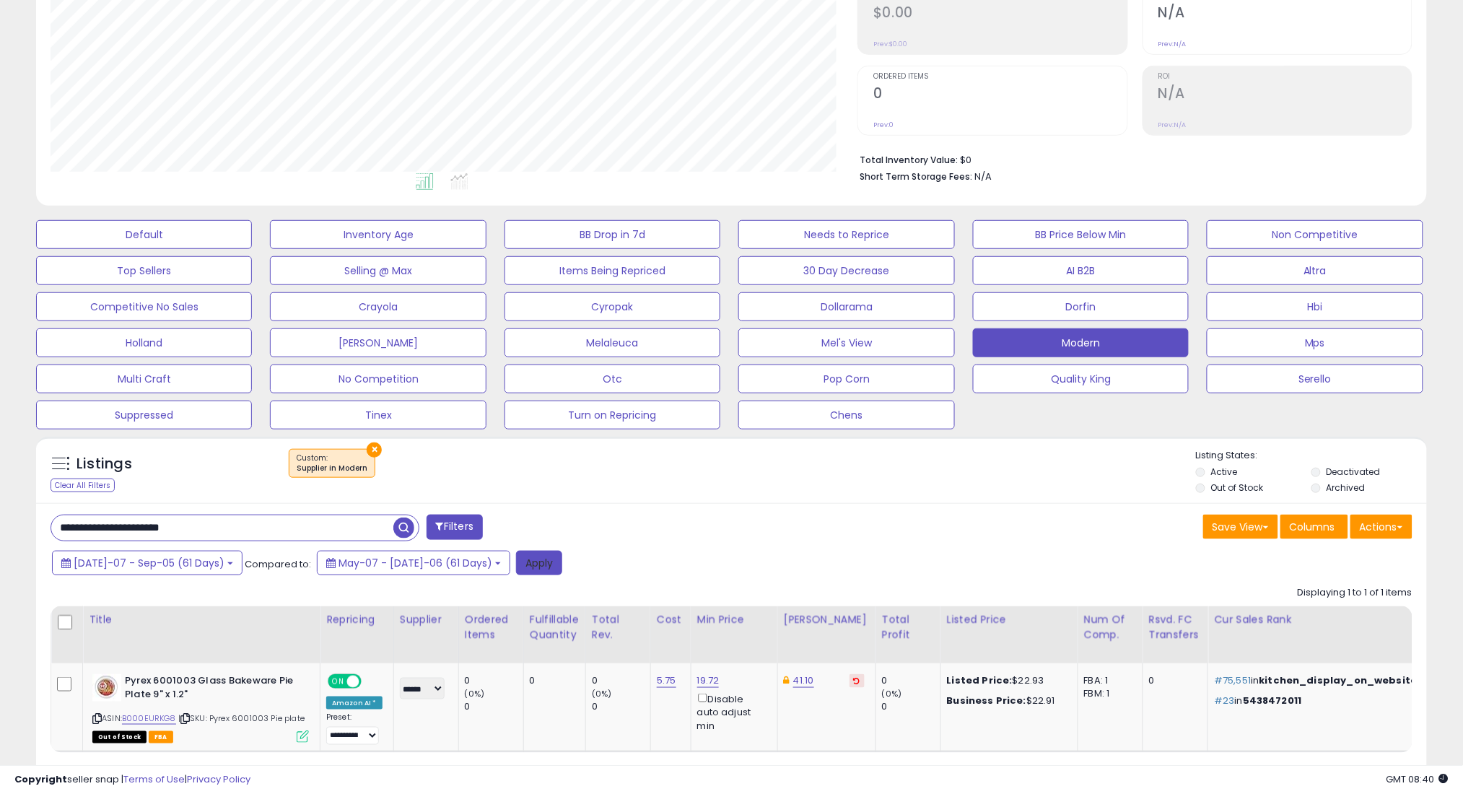
click at [516, 561] on button "Apply" at bounding box center [539, 563] width 46 height 25
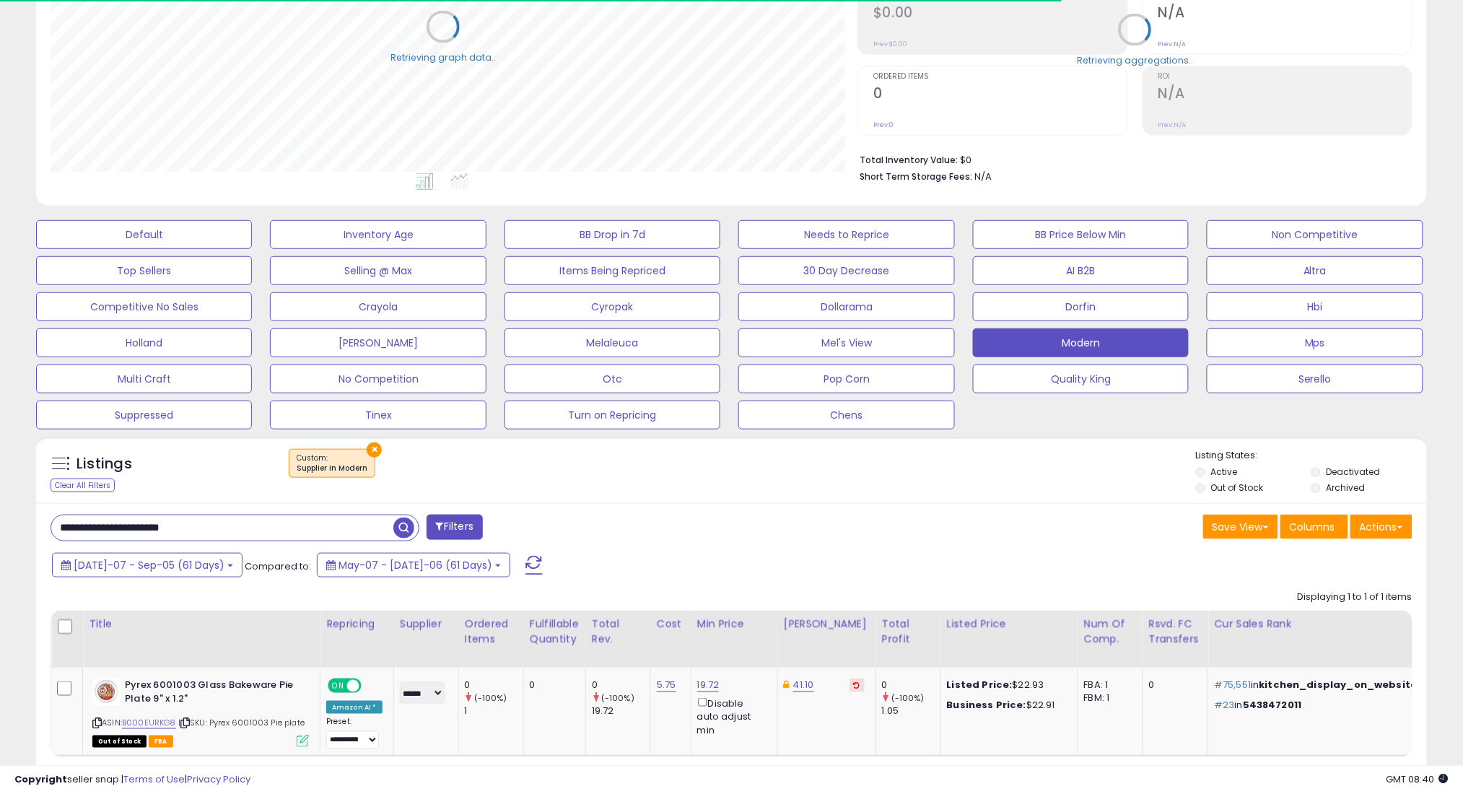
scroll to position [721336, 720824]
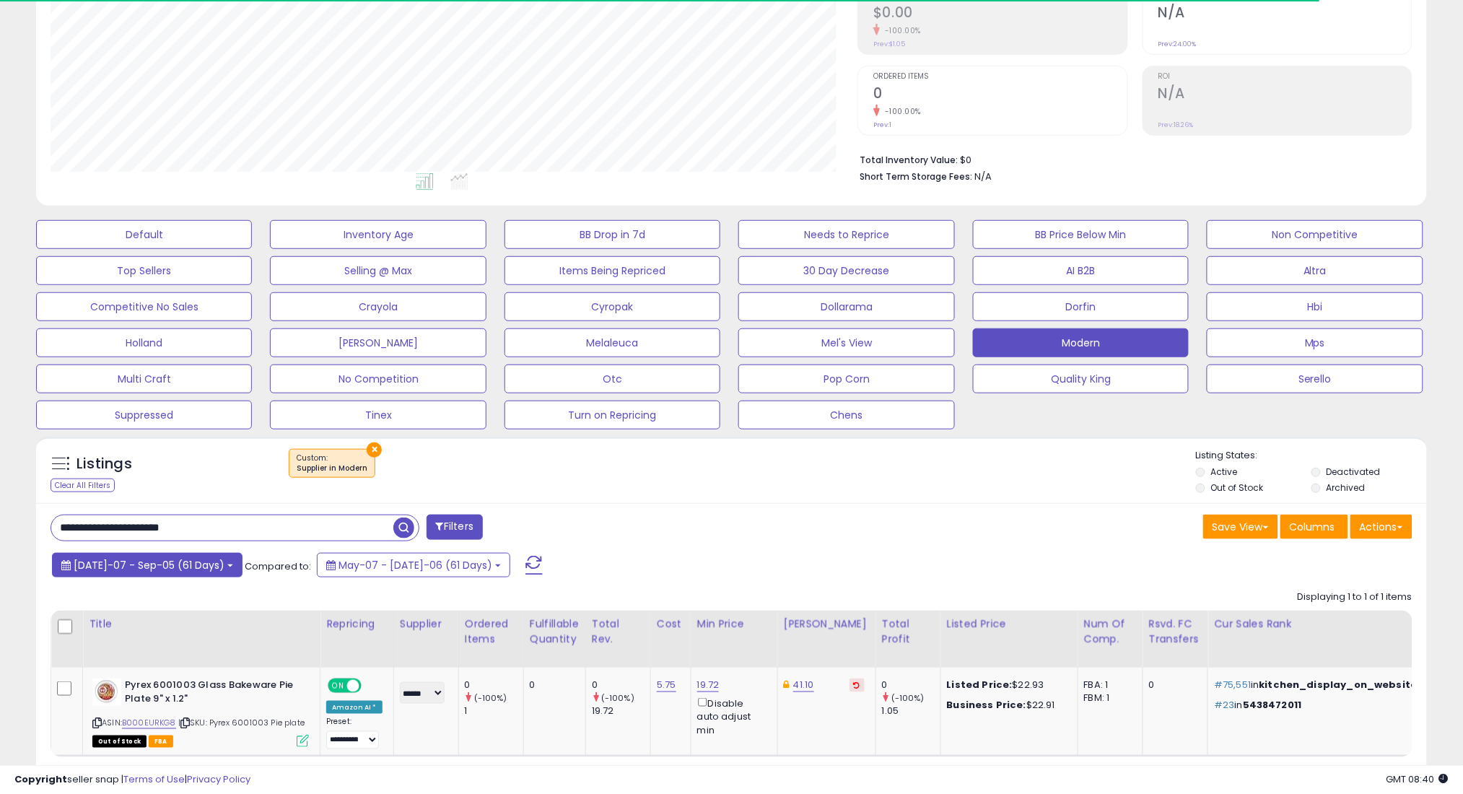
click at [129, 559] on span "[DATE]-07 - Sep-05 (61 Days)" at bounding box center [149, 565] width 151 height 14
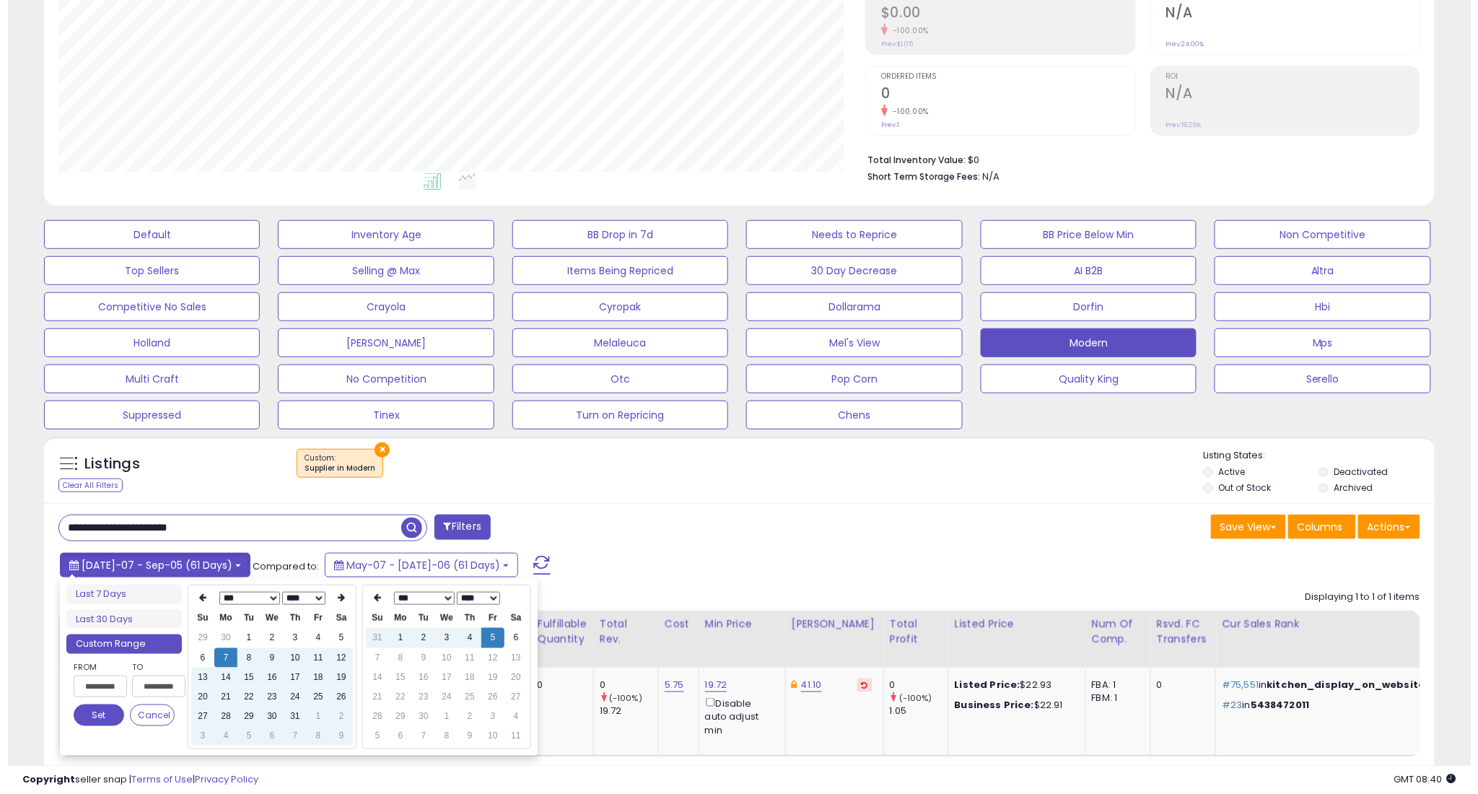
scroll to position [296, 807]
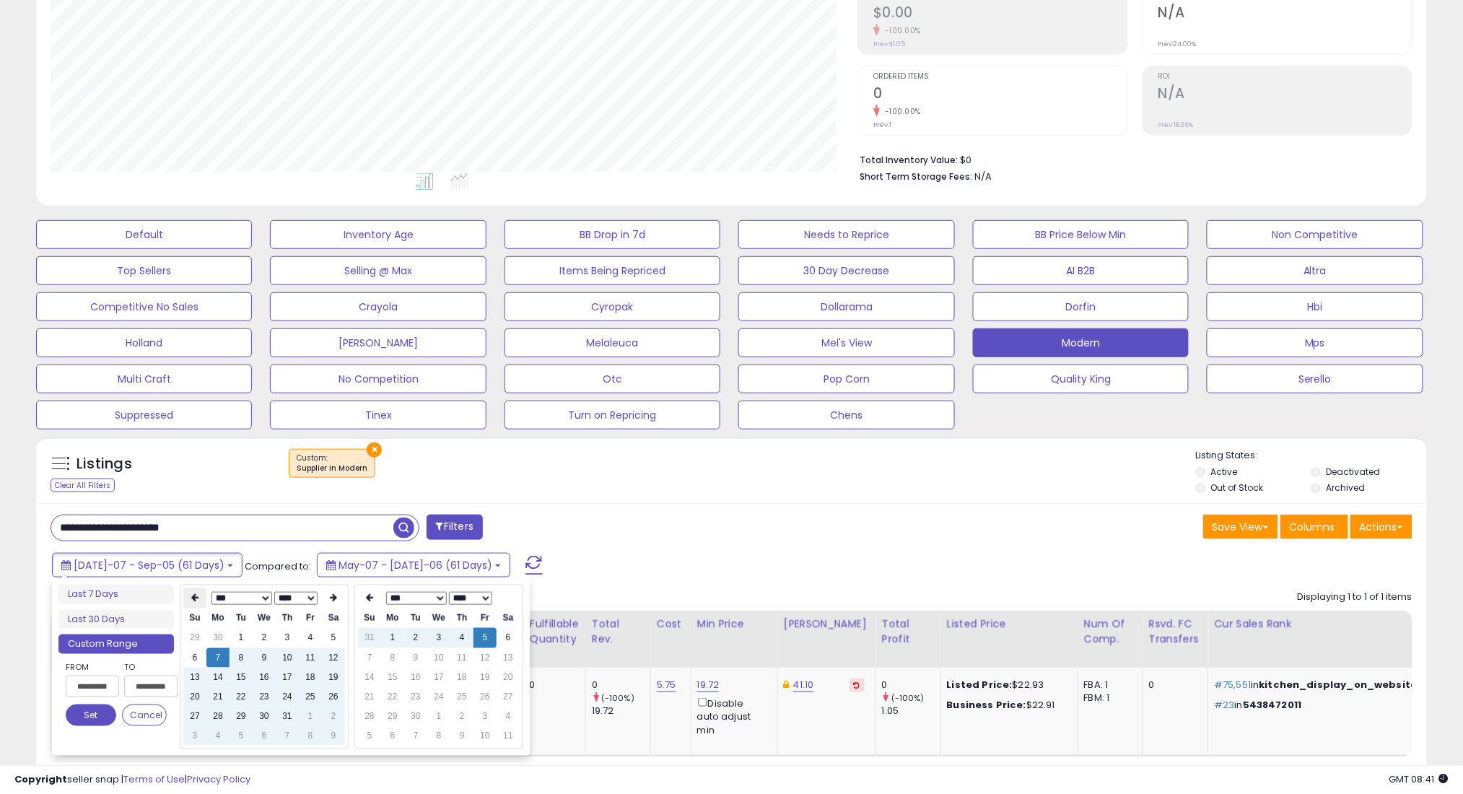
click at [188, 600] on th at bounding box center [194, 598] width 23 height 20
click at [332, 659] on td "7" at bounding box center [333, 657] width 23 height 19
type input "**********"
click at [83, 710] on button "Set" at bounding box center [91, 715] width 51 height 22
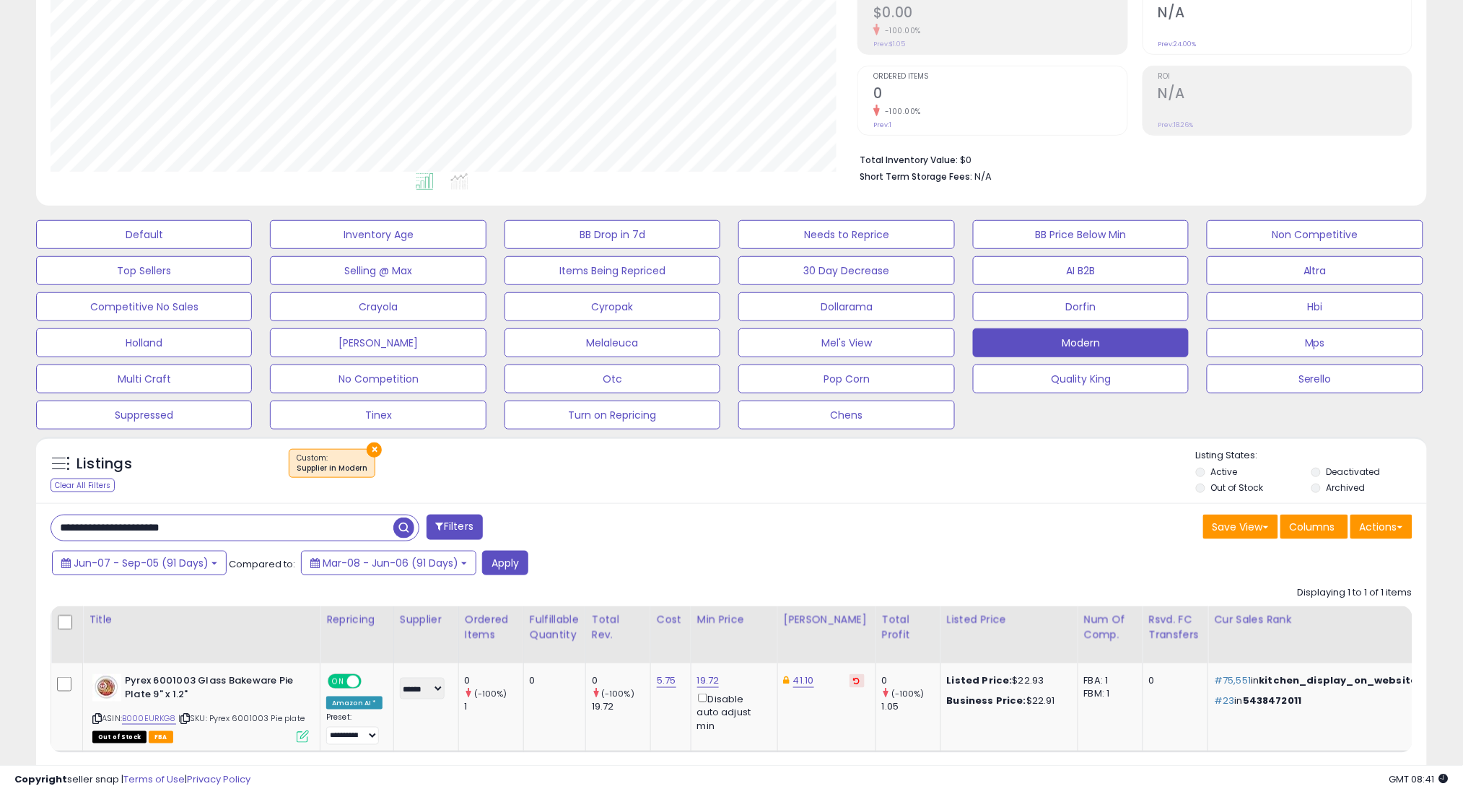
click at [525, 568] on div "Jun-07 - Sep-05 (91 Days) Compared to: Mar-08 - Jun-06 (91 Days) Apply" at bounding box center [558, 565] width 1021 height 28
click at [515, 568] on button "Apply" at bounding box center [505, 563] width 46 height 25
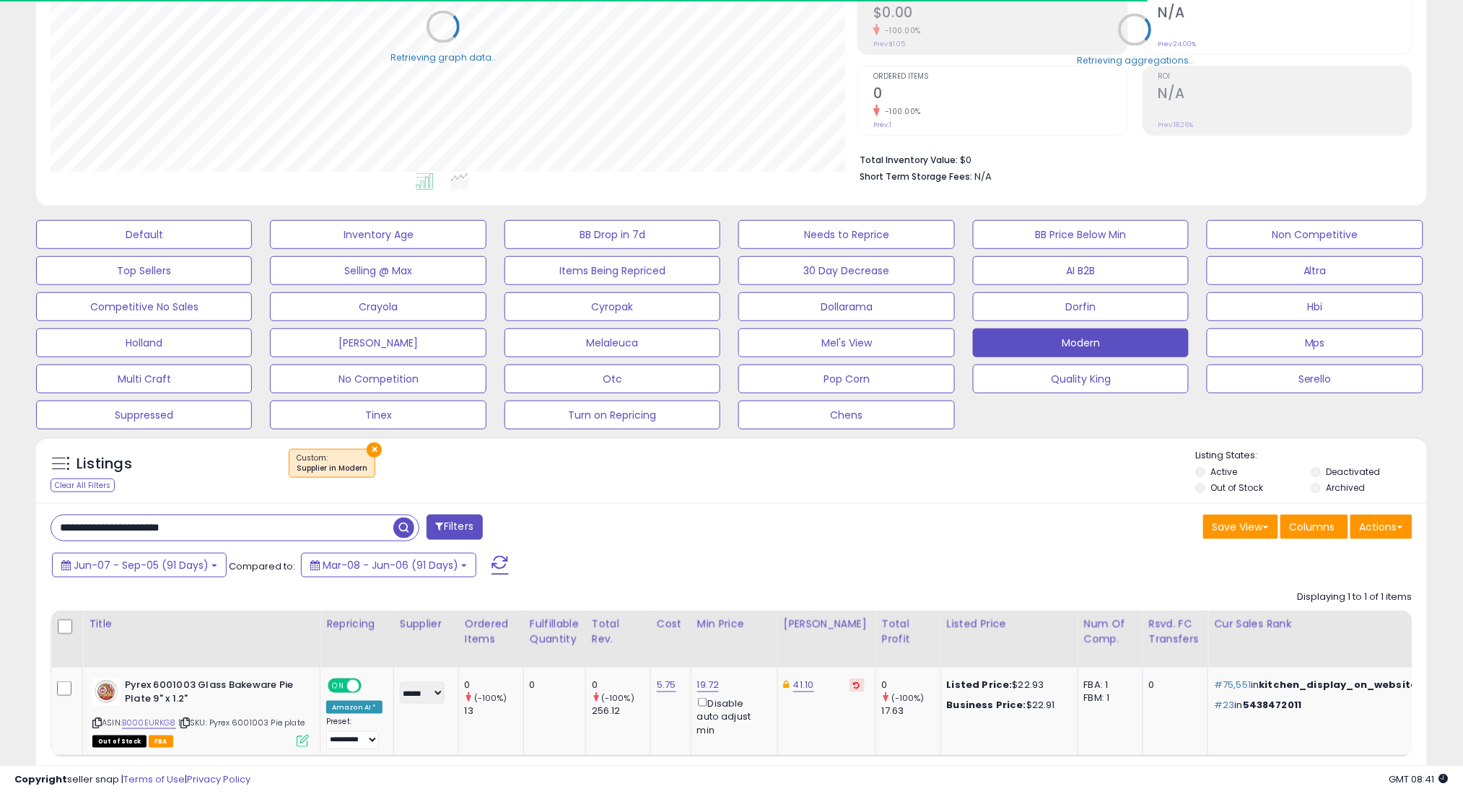
scroll to position [721336, 720824]
click at [148, 559] on span "Jun-07 - Sep-05 (91 Days)" at bounding box center [141, 565] width 135 height 14
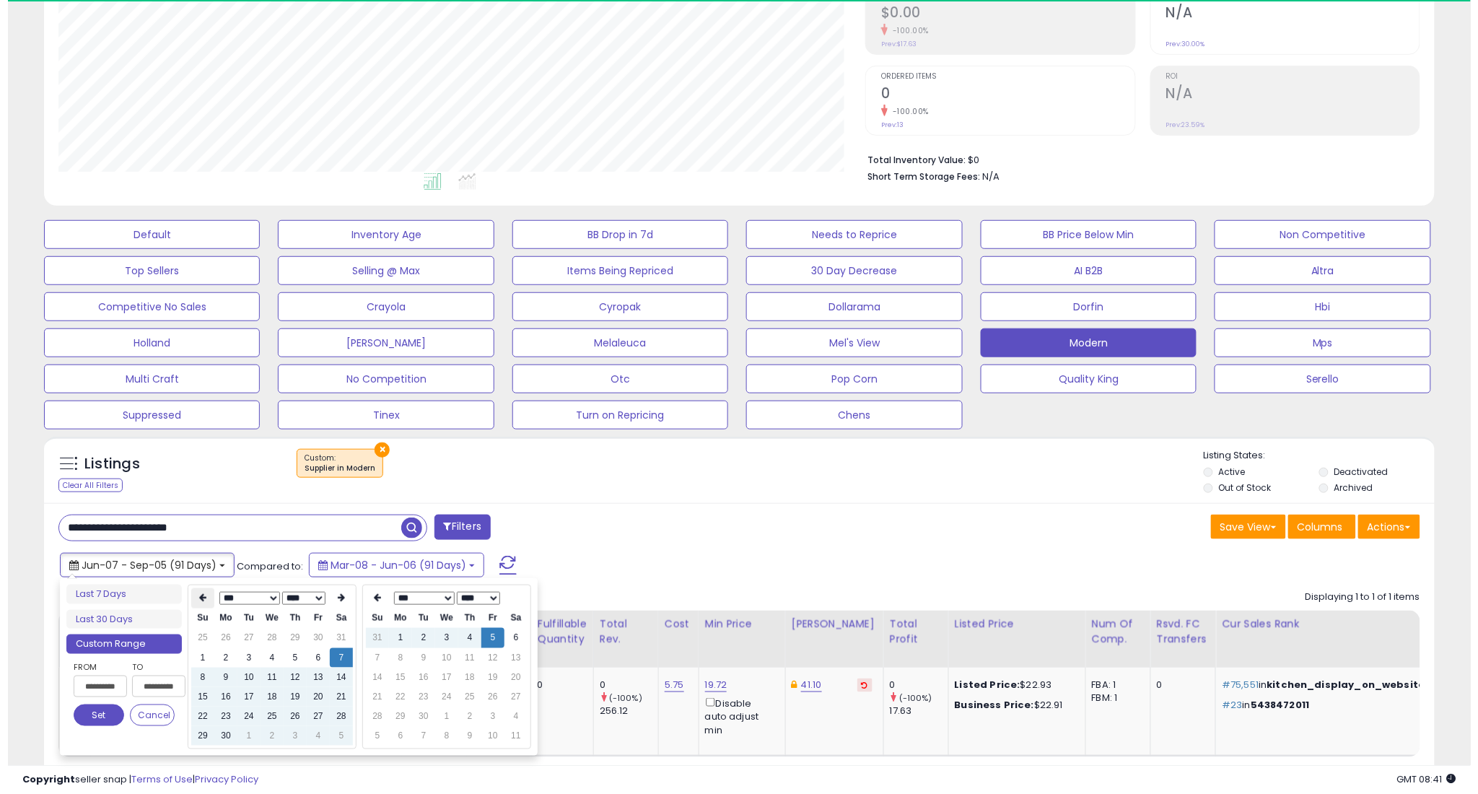
scroll to position [296, 807]
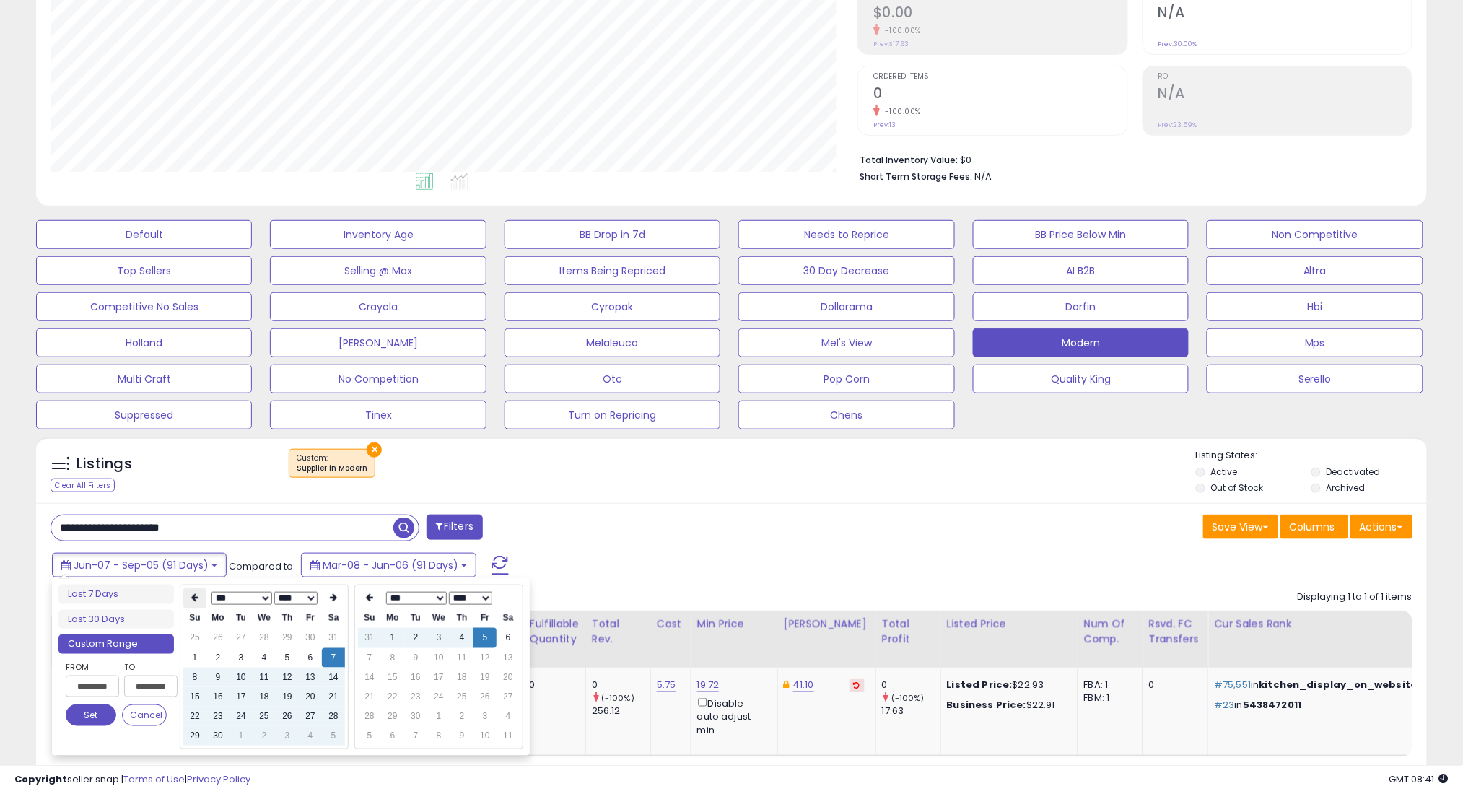
click at [190, 592] on th at bounding box center [194, 598] width 23 height 20
click at [262, 650] on td "7" at bounding box center [264, 657] width 23 height 19
type input "**********"
click at [111, 710] on button "Set" at bounding box center [91, 715] width 51 height 22
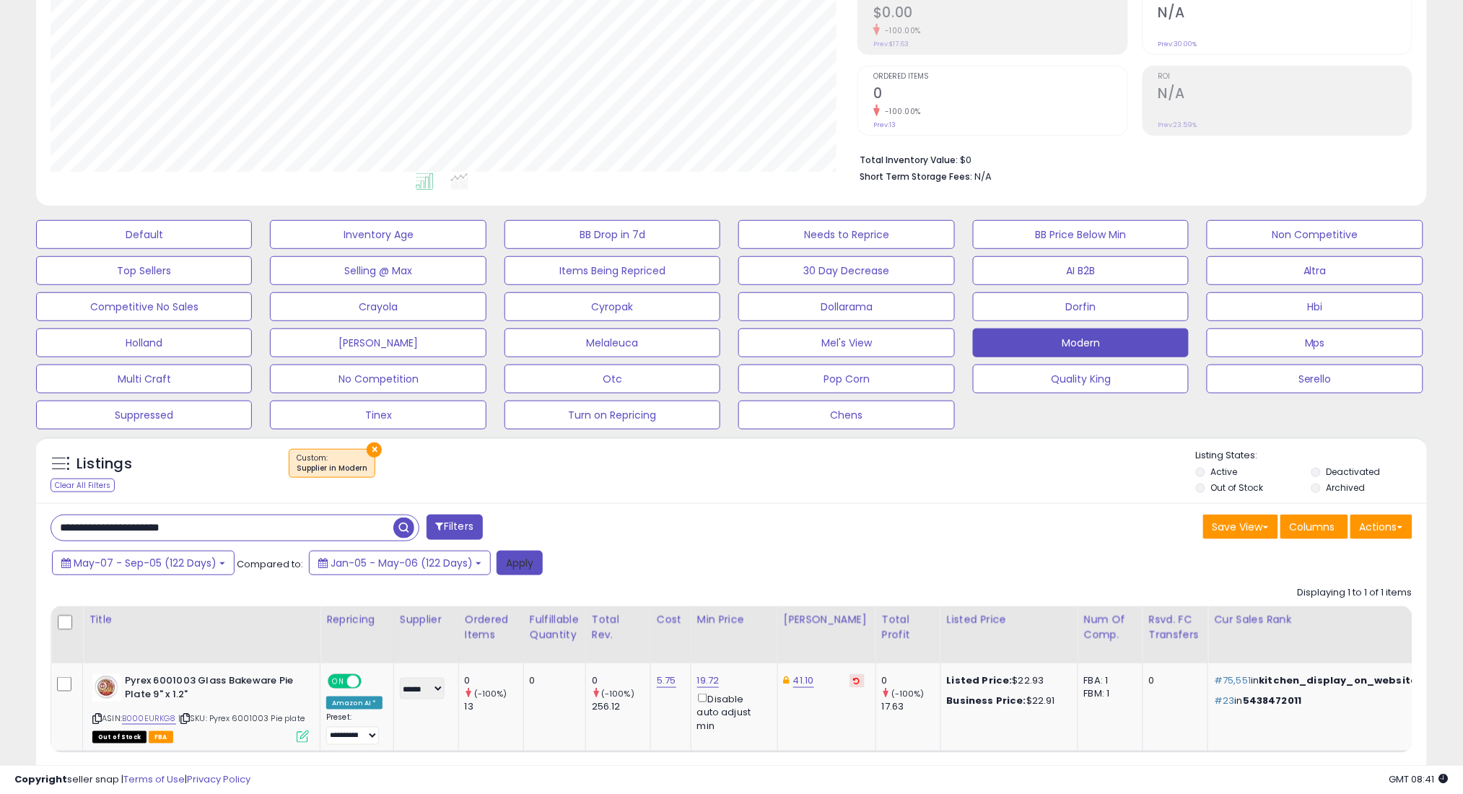
click at [511, 563] on button "Apply" at bounding box center [519, 563] width 46 height 25
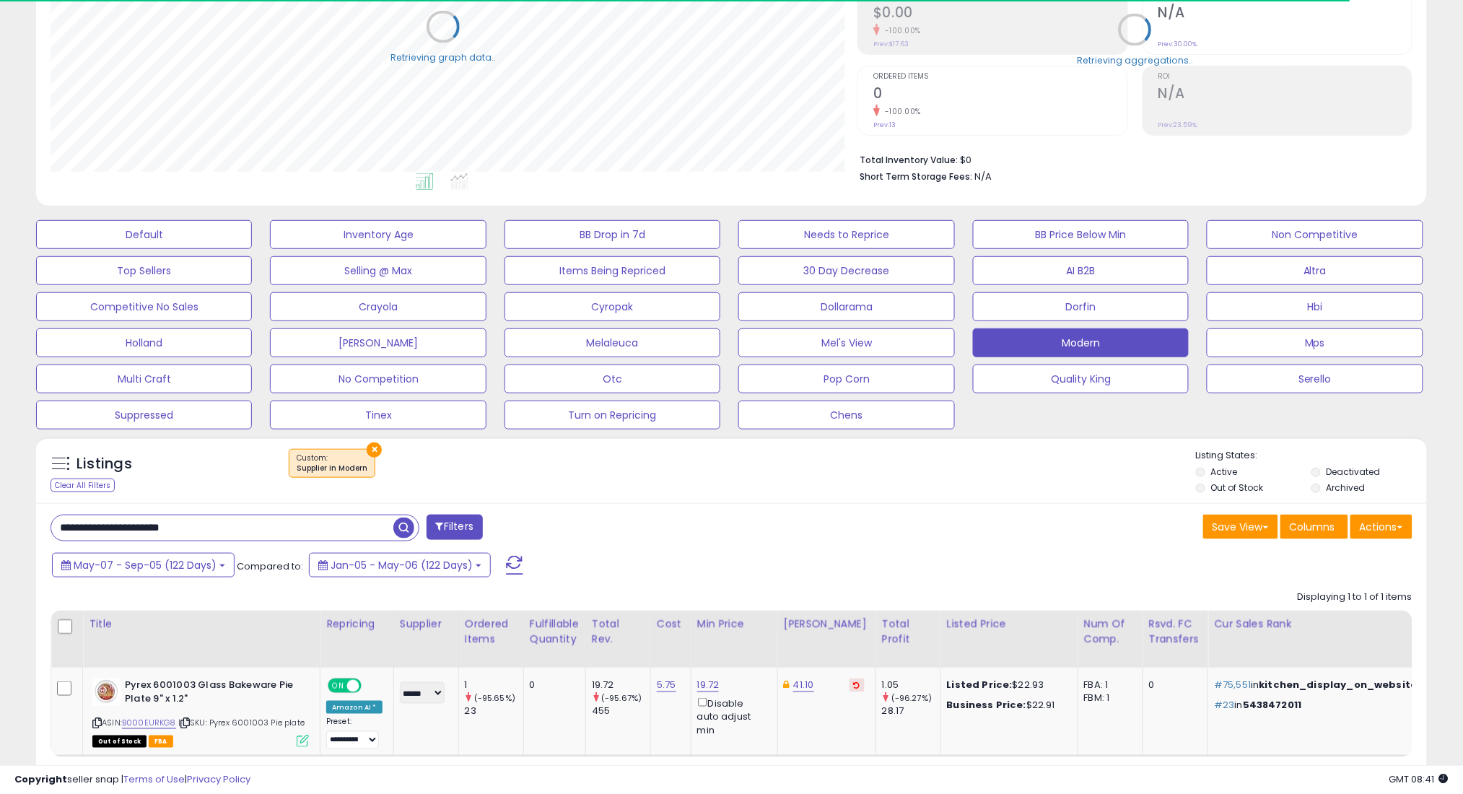
scroll to position [721336, 720824]
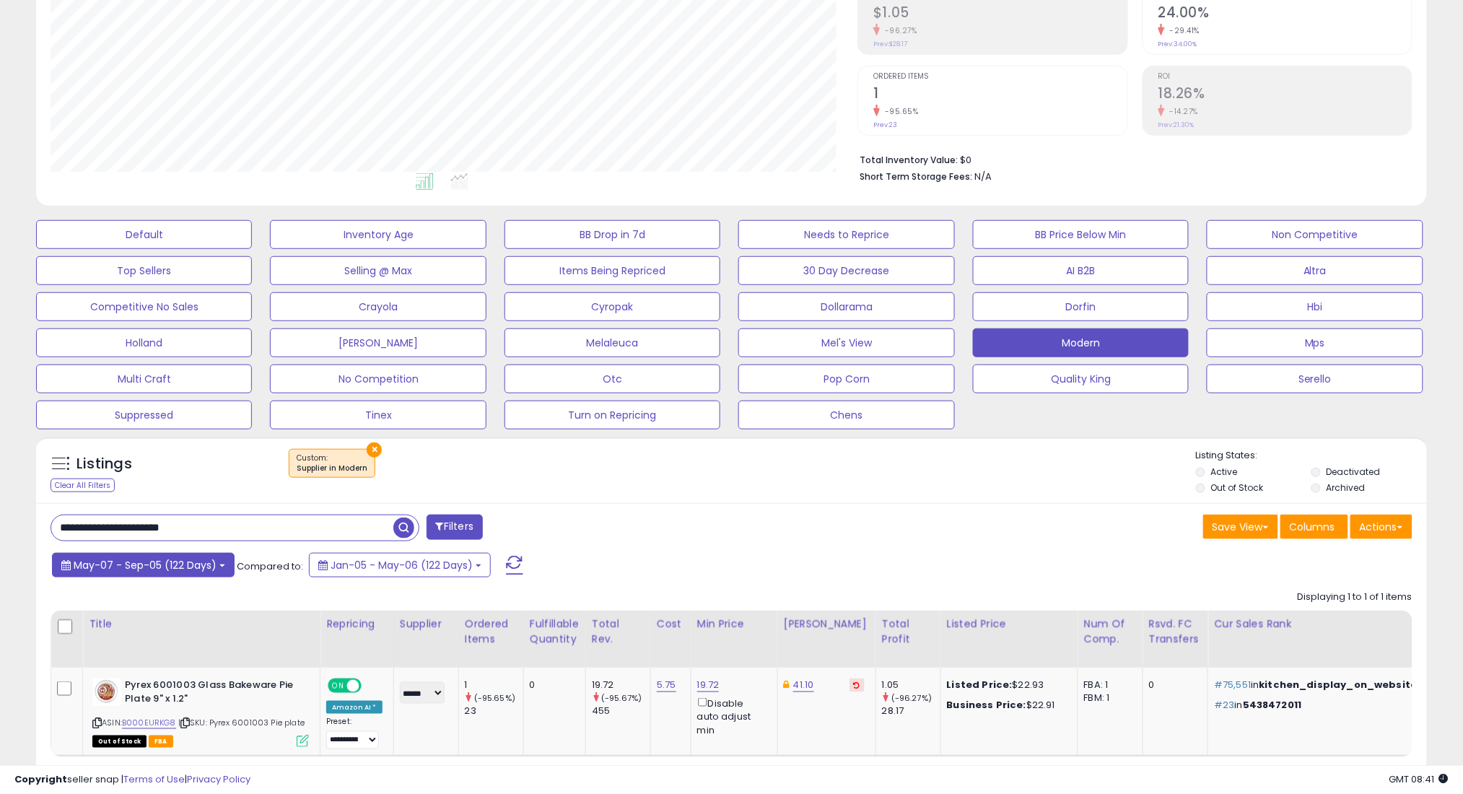
click at [165, 567] on span "May-07 - Sep-05 (122 Days)" at bounding box center [145, 565] width 143 height 14
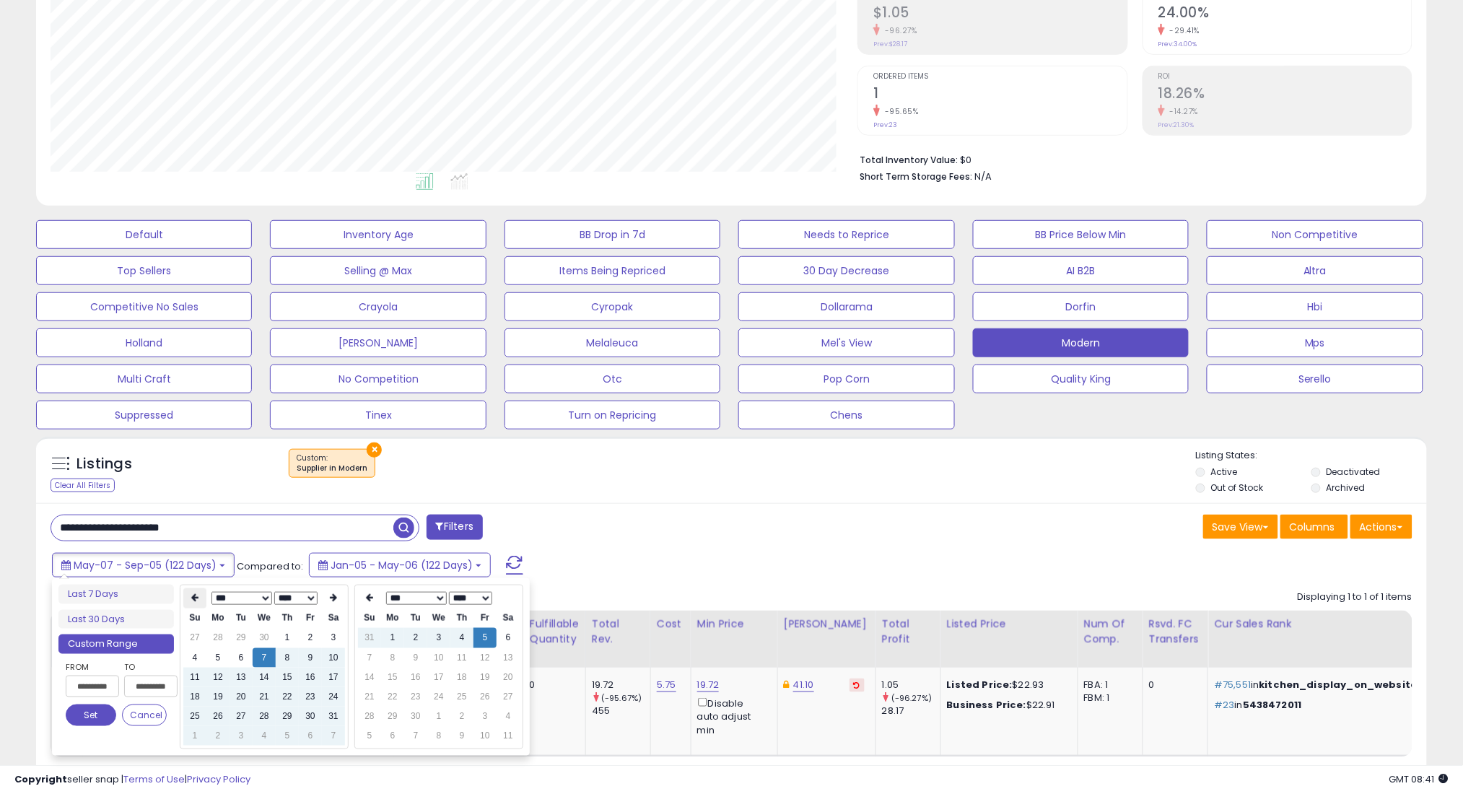
click at [193, 600] on icon at bounding box center [194, 598] width 7 height 9
click at [214, 660] on td "7" at bounding box center [217, 657] width 23 height 19
type input "**********"
click at [97, 718] on button "Set" at bounding box center [91, 715] width 51 height 22
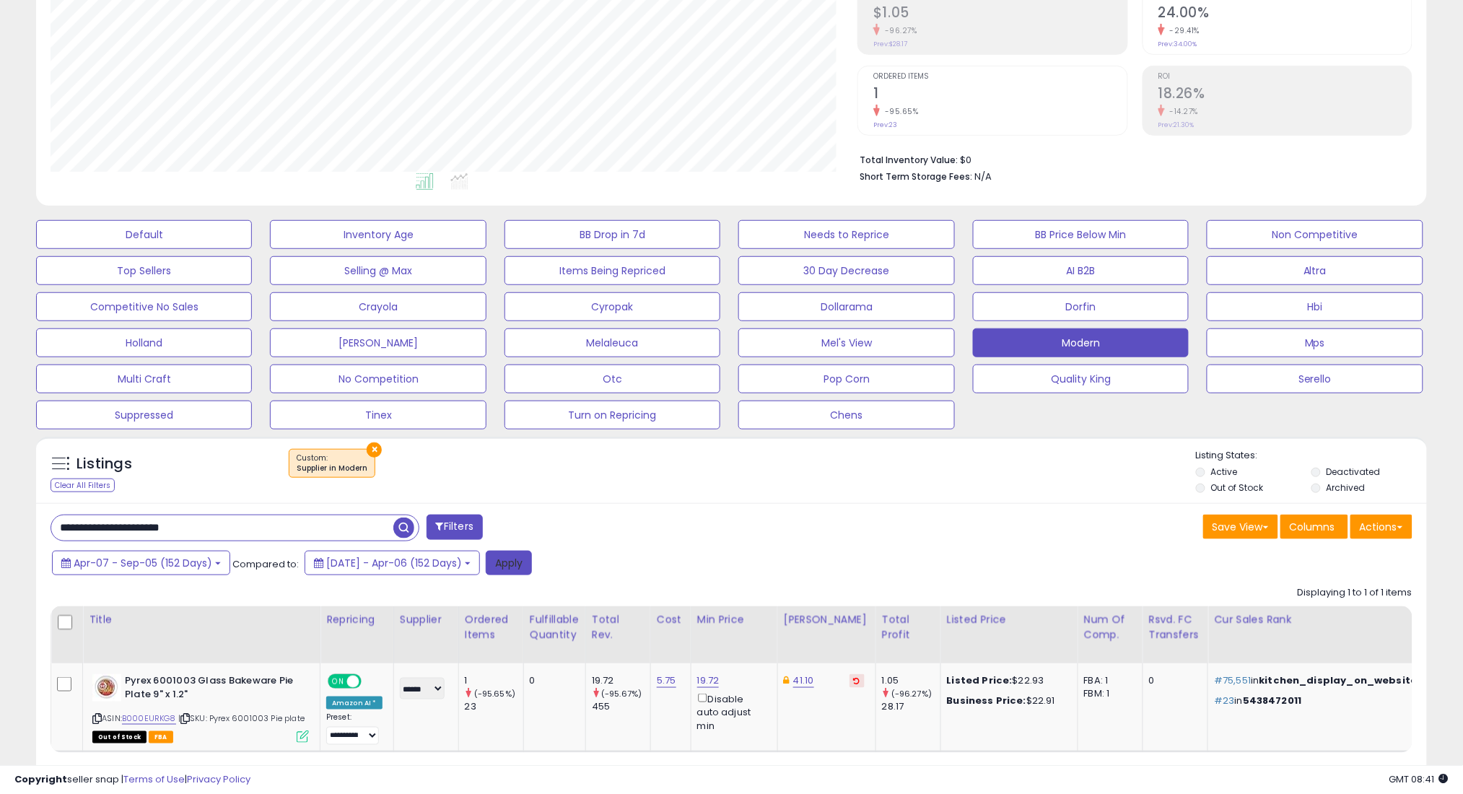
click at [532, 558] on button "Apply" at bounding box center [509, 563] width 46 height 25
click at [367, 530] on input "**********" at bounding box center [222, 527] width 342 height 25
paste input "**********"
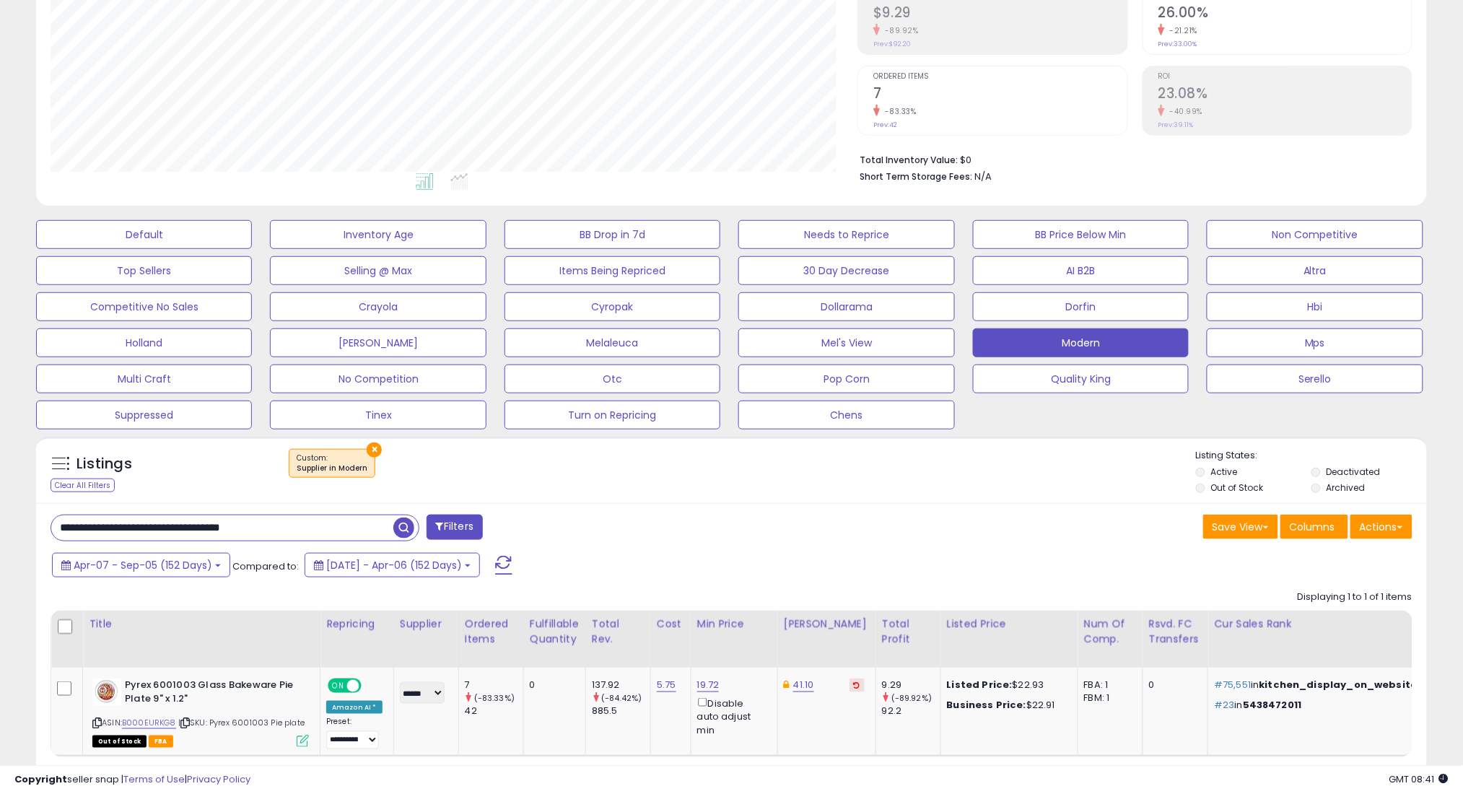
type input "**********"
click at [409, 523] on span "button" at bounding box center [403, 527] width 21 height 21
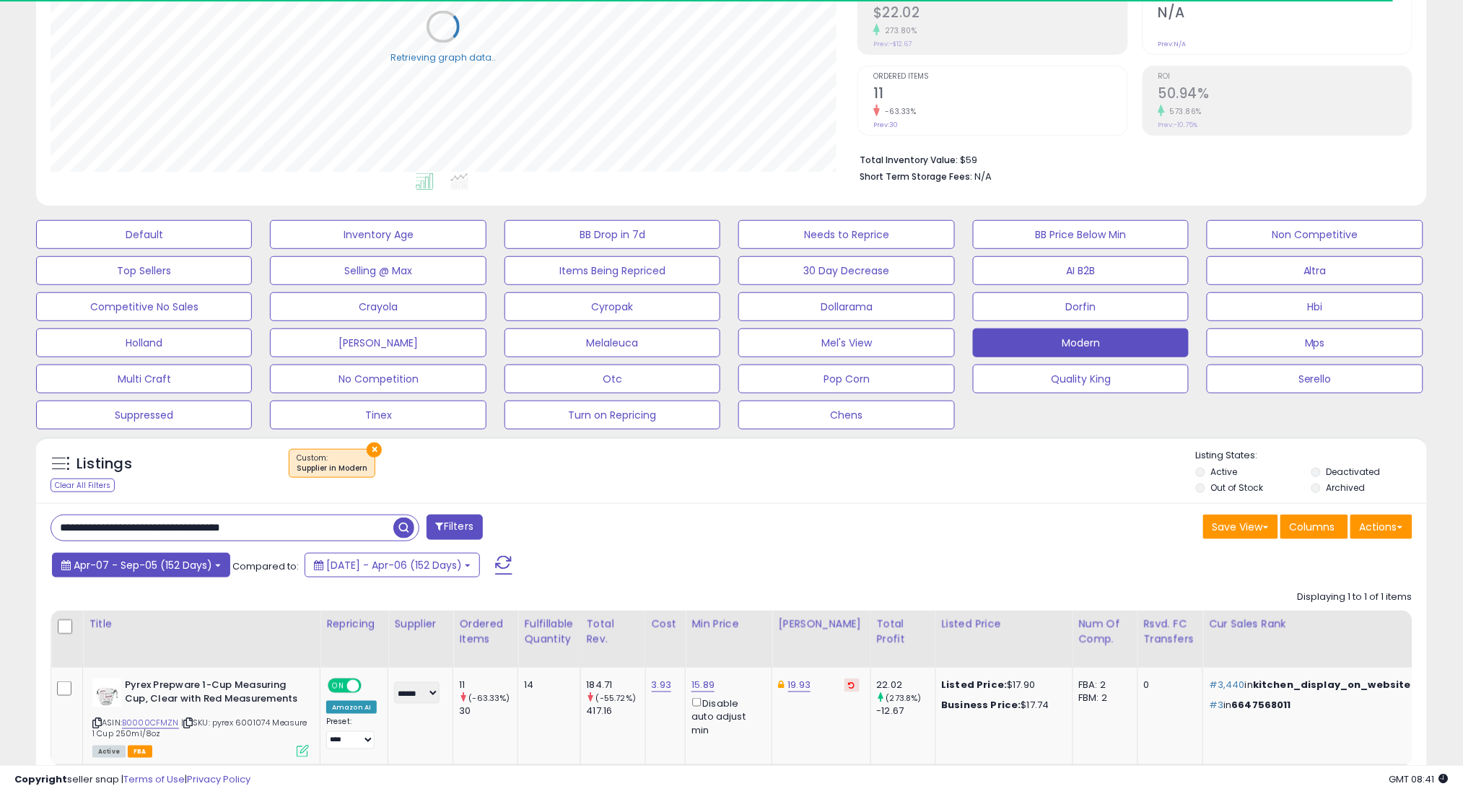
click at [123, 569] on span "Apr-07 - Sep-05 (152 Days)" at bounding box center [143, 565] width 139 height 14
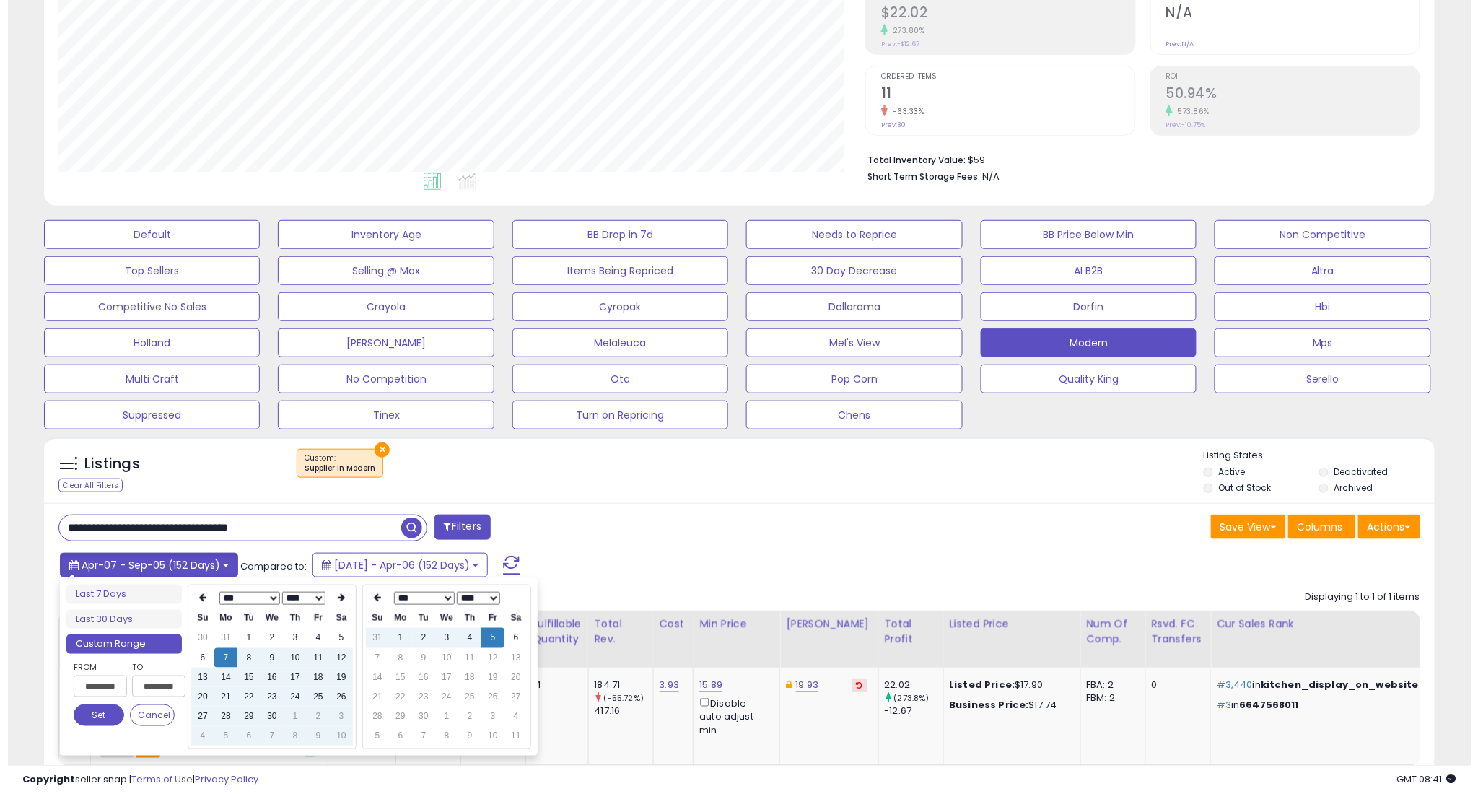
scroll to position [296, 807]
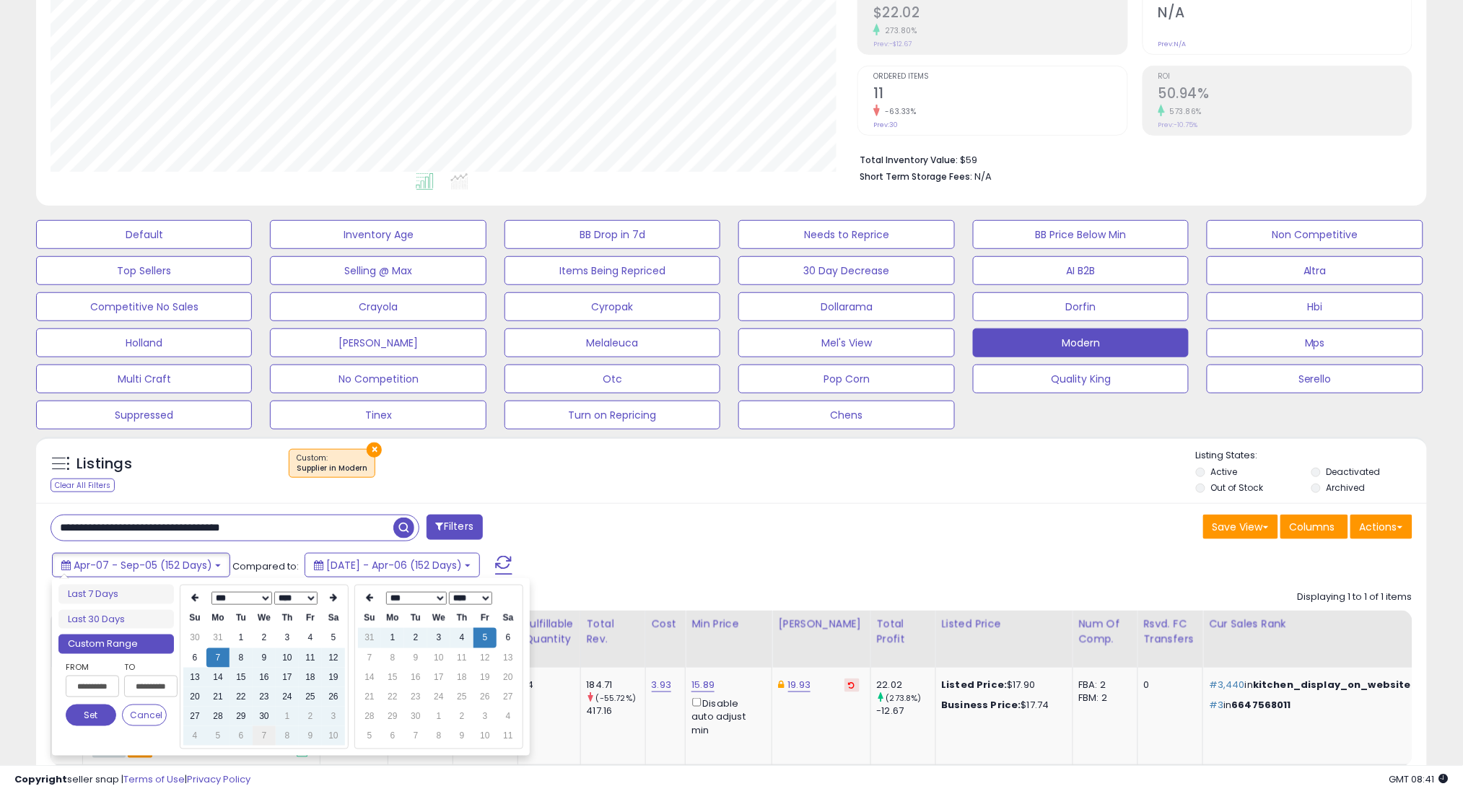
click at [264, 732] on td "7" at bounding box center [264, 735] width 23 height 19
type input "**********"
click at [94, 713] on button "Set" at bounding box center [91, 715] width 51 height 22
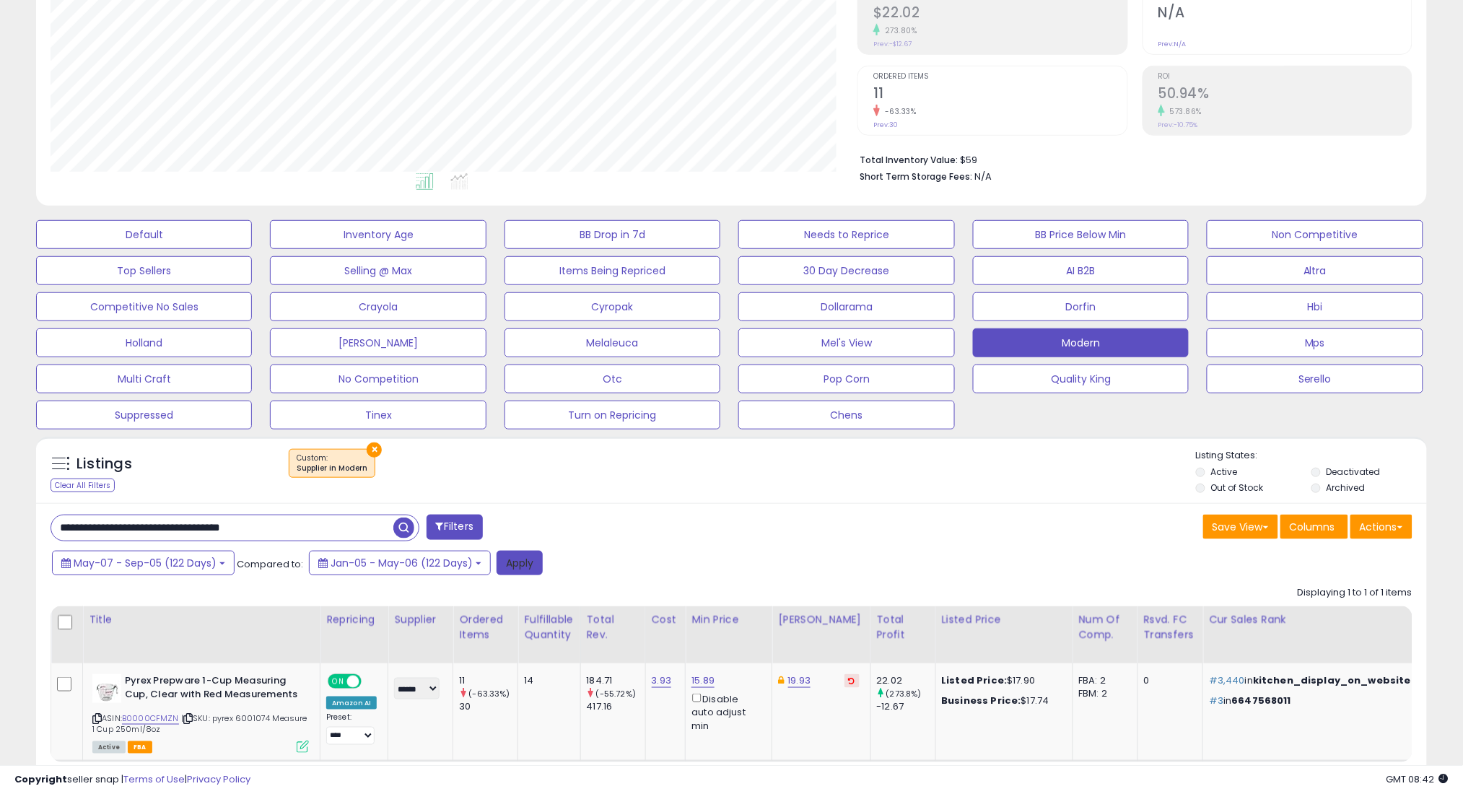
click at [513, 559] on button "Apply" at bounding box center [519, 563] width 46 height 25
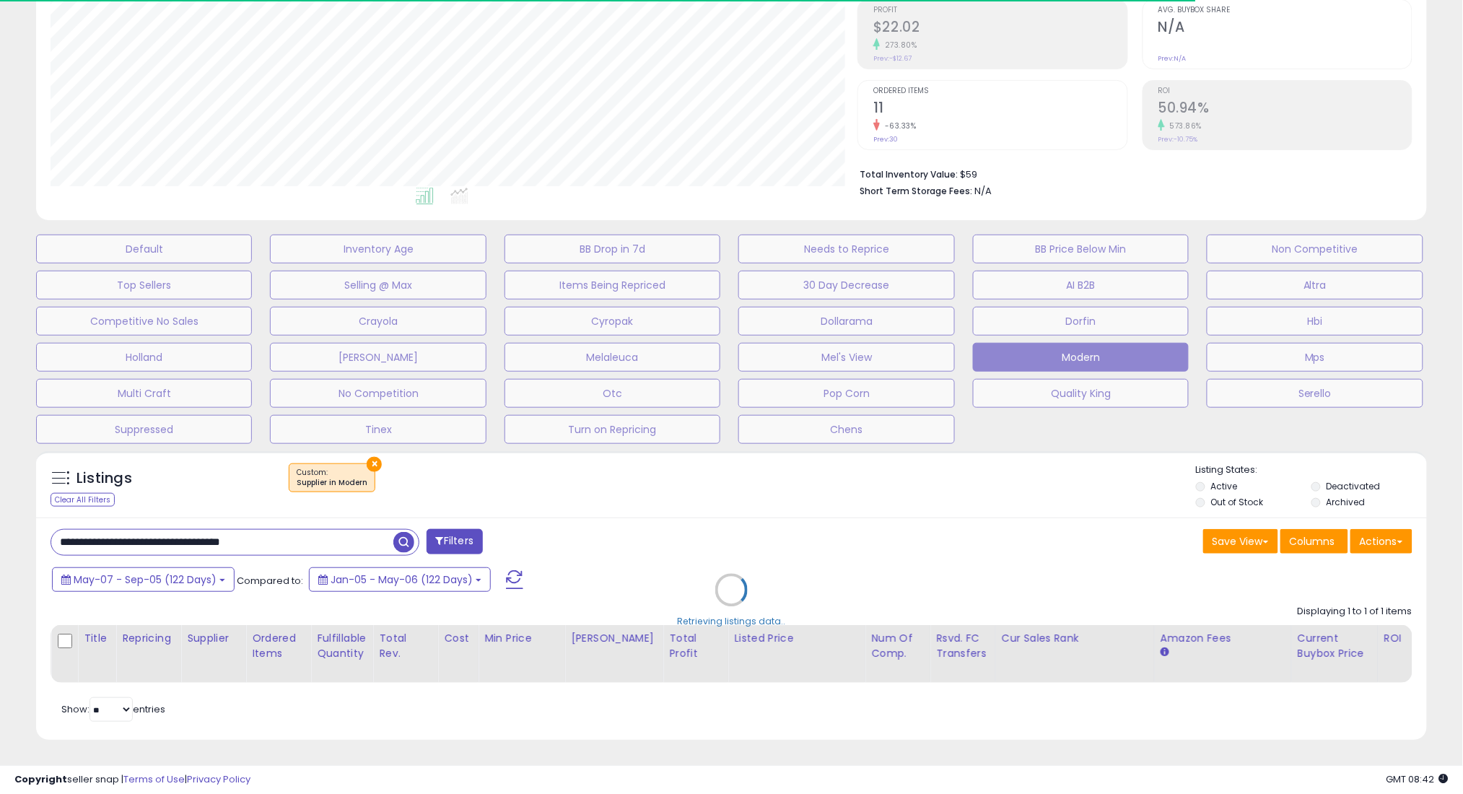
scroll to position [721336, 720824]
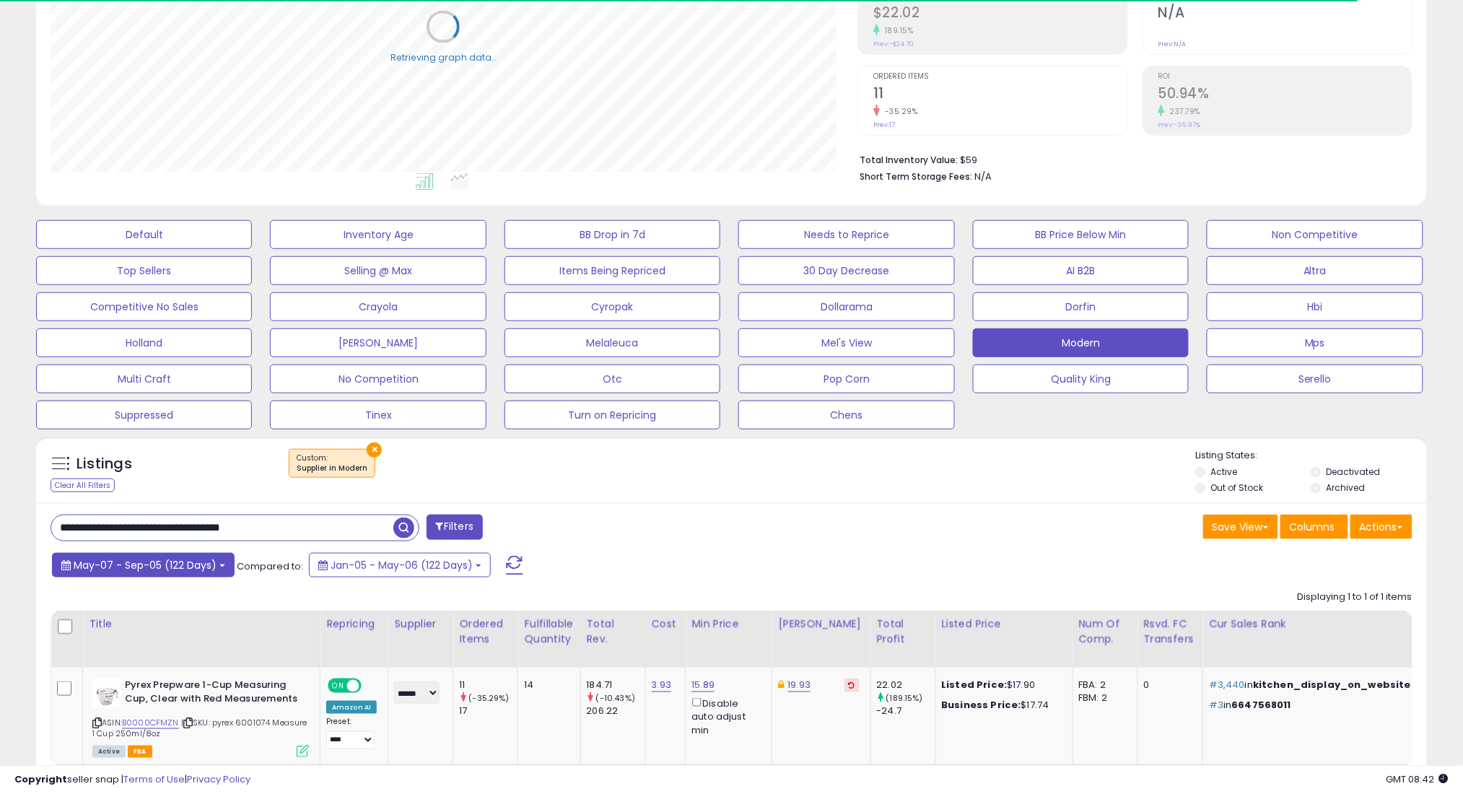
click at [187, 575] on button "May-07 - Sep-05 (122 Days)" at bounding box center [143, 565] width 183 height 25
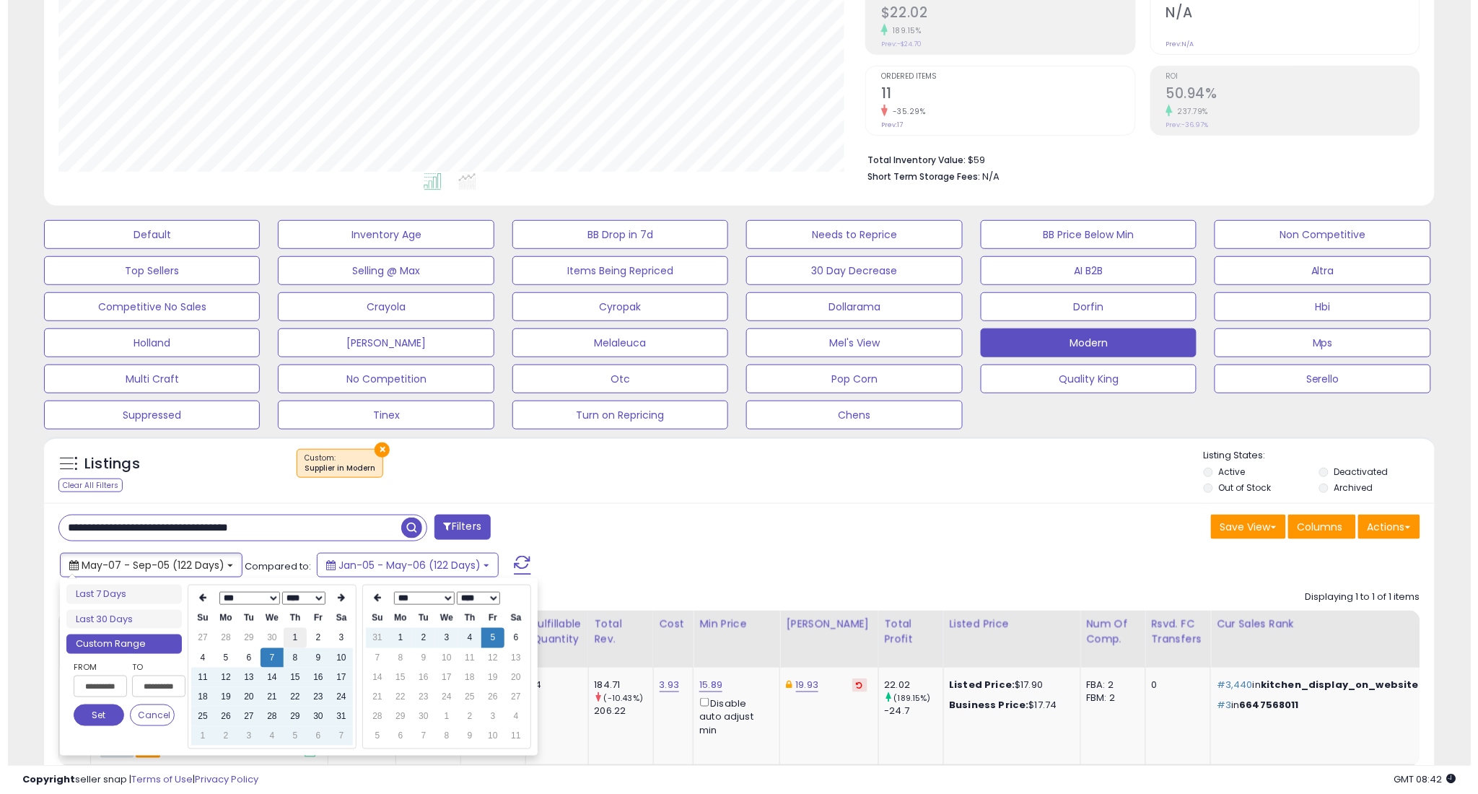
scroll to position [296, 807]
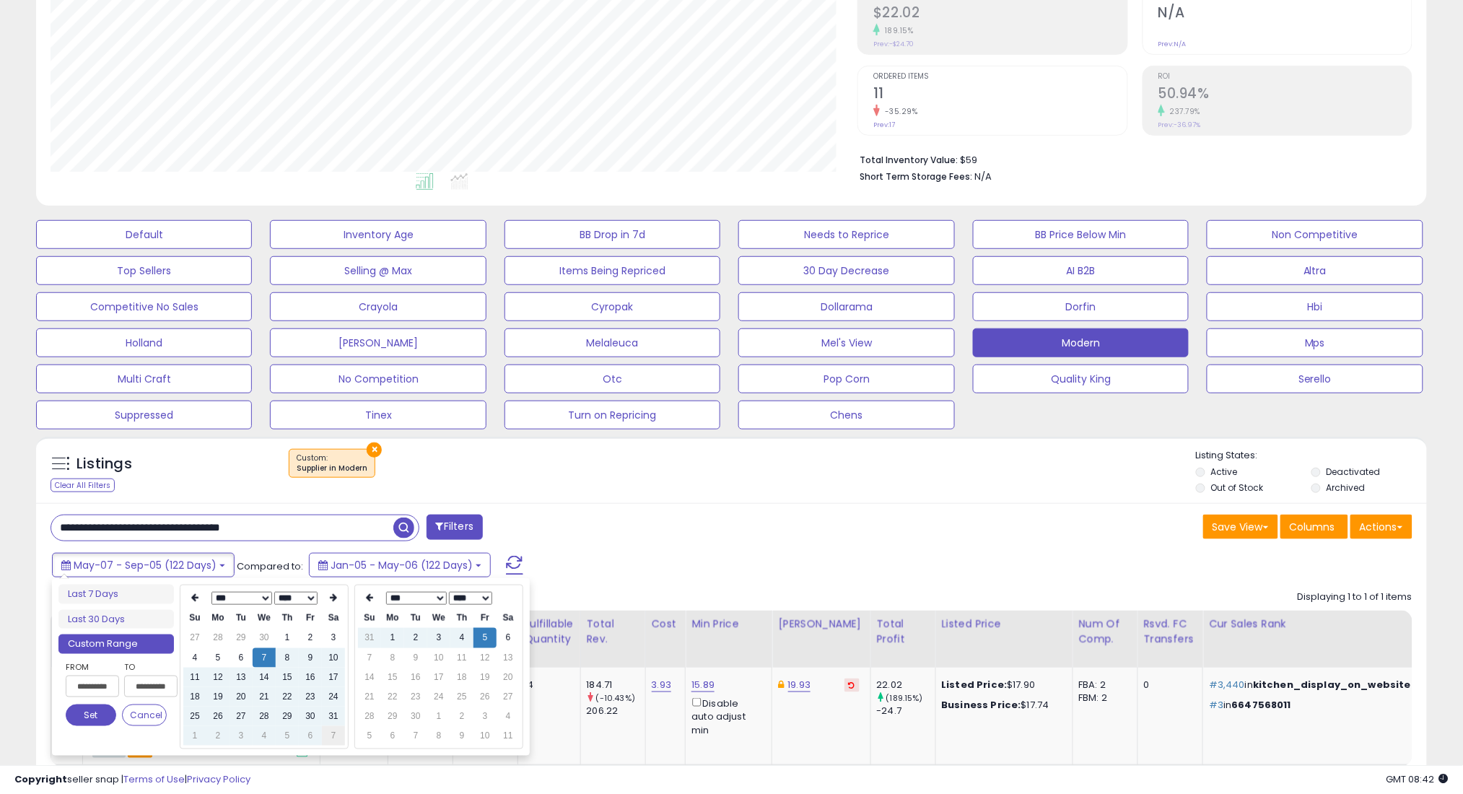
click at [335, 735] on td "7" at bounding box center [333, 735] width 23 height 19
type input "**********"
drag, startPoint x: 97, startPoint y: 712, endPoint x: 109, endPoint y: 709, distance: 11.9
click at [99, 712] on button "Set" at bounding box center [91, 715] width 51 height 22
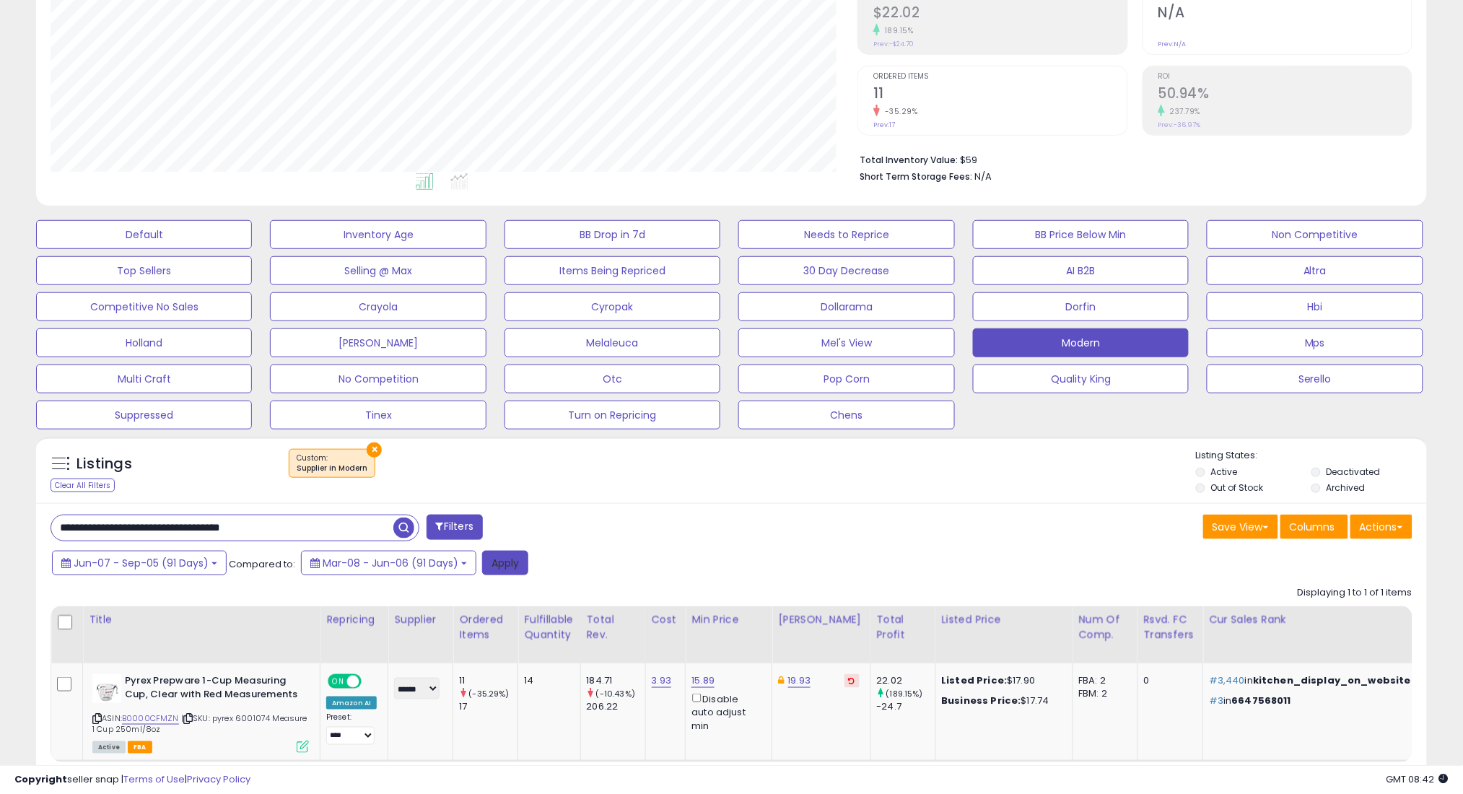
click at [512, 555] on button "Apply" at bounding box center [505, 563] width 46 height 25
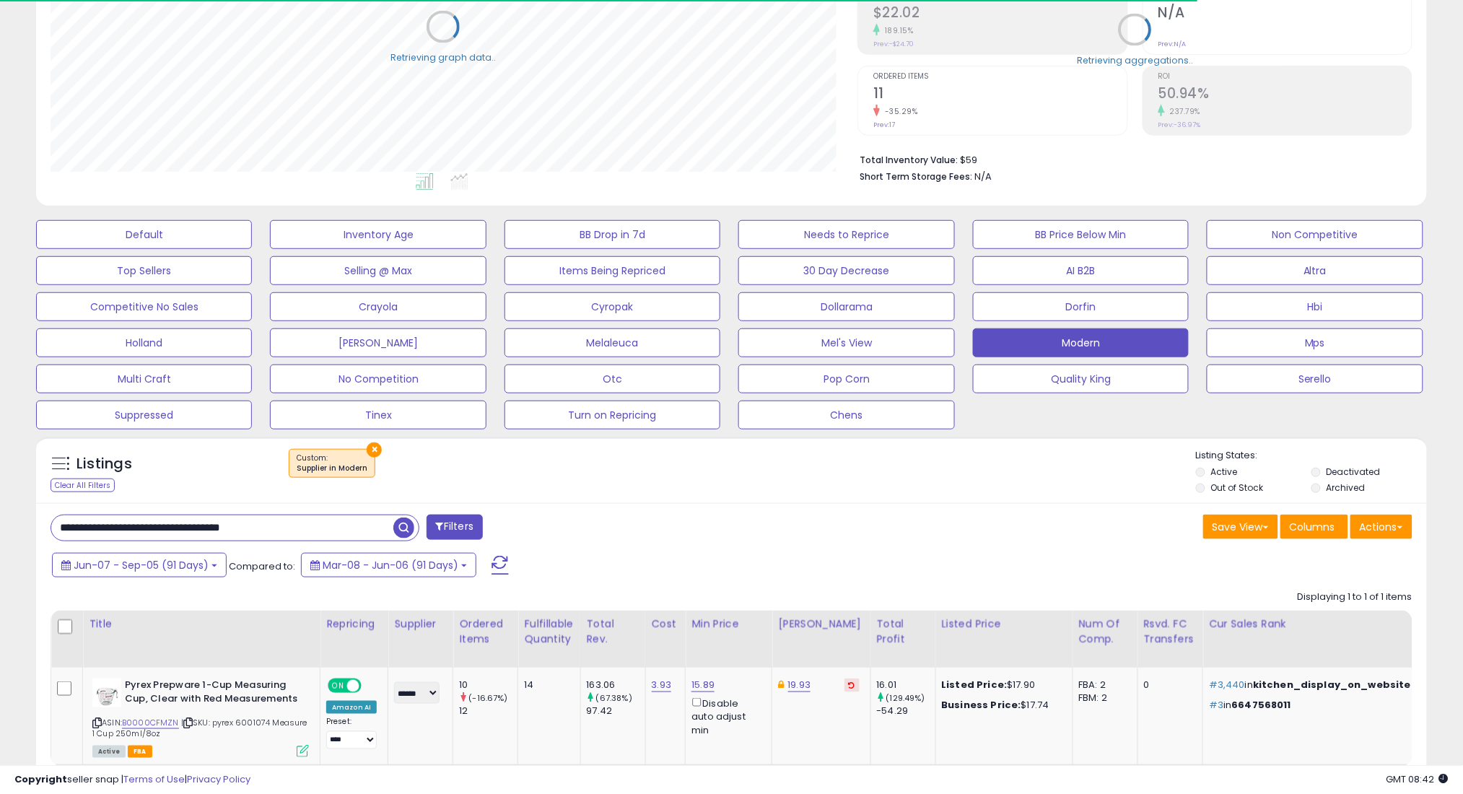
scroll to position [721336, 720824]
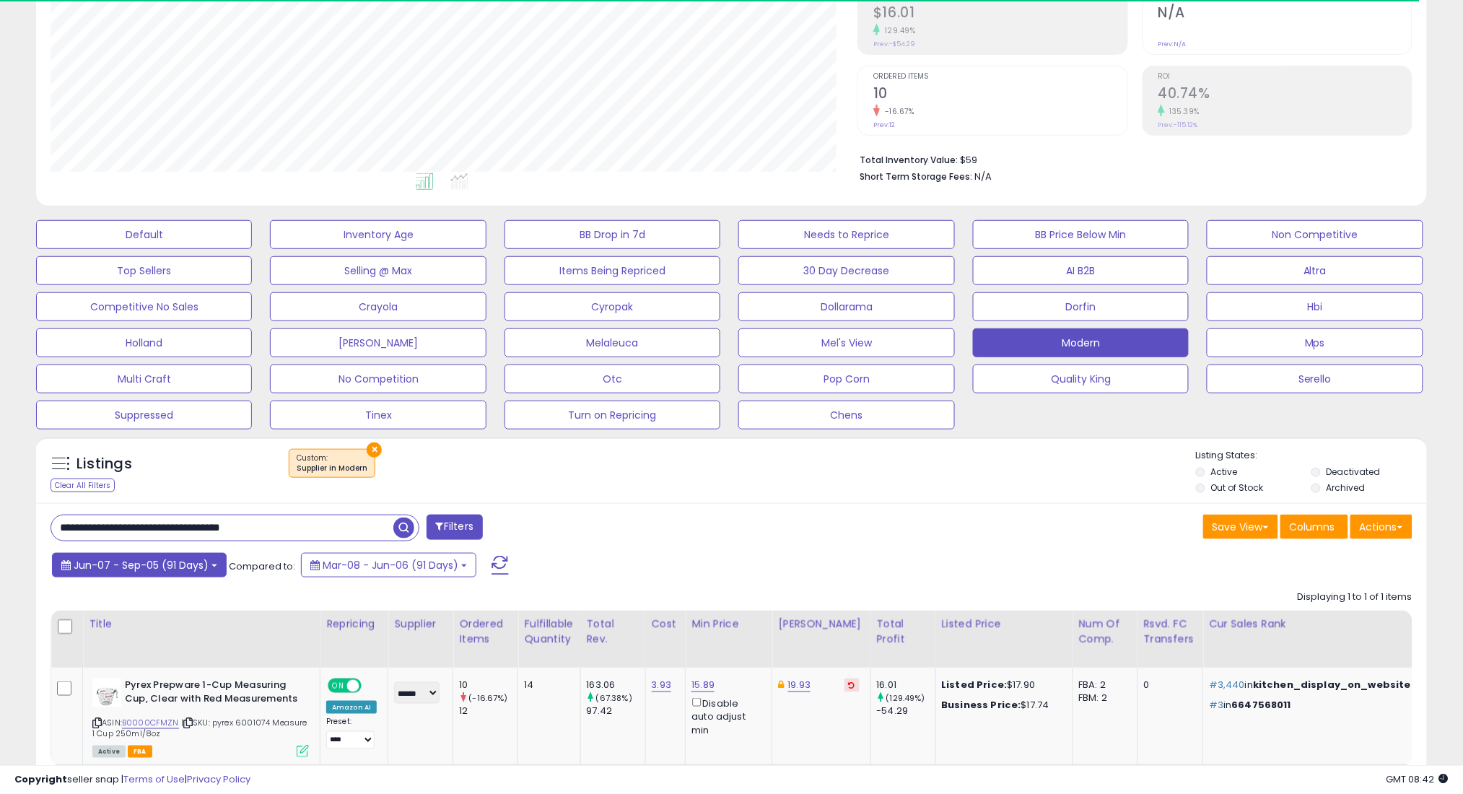
click at [168, 572] on button "Jun-07 - Sep-05 (91 Days)" at bounding box center [139, 565] width 175 height 25
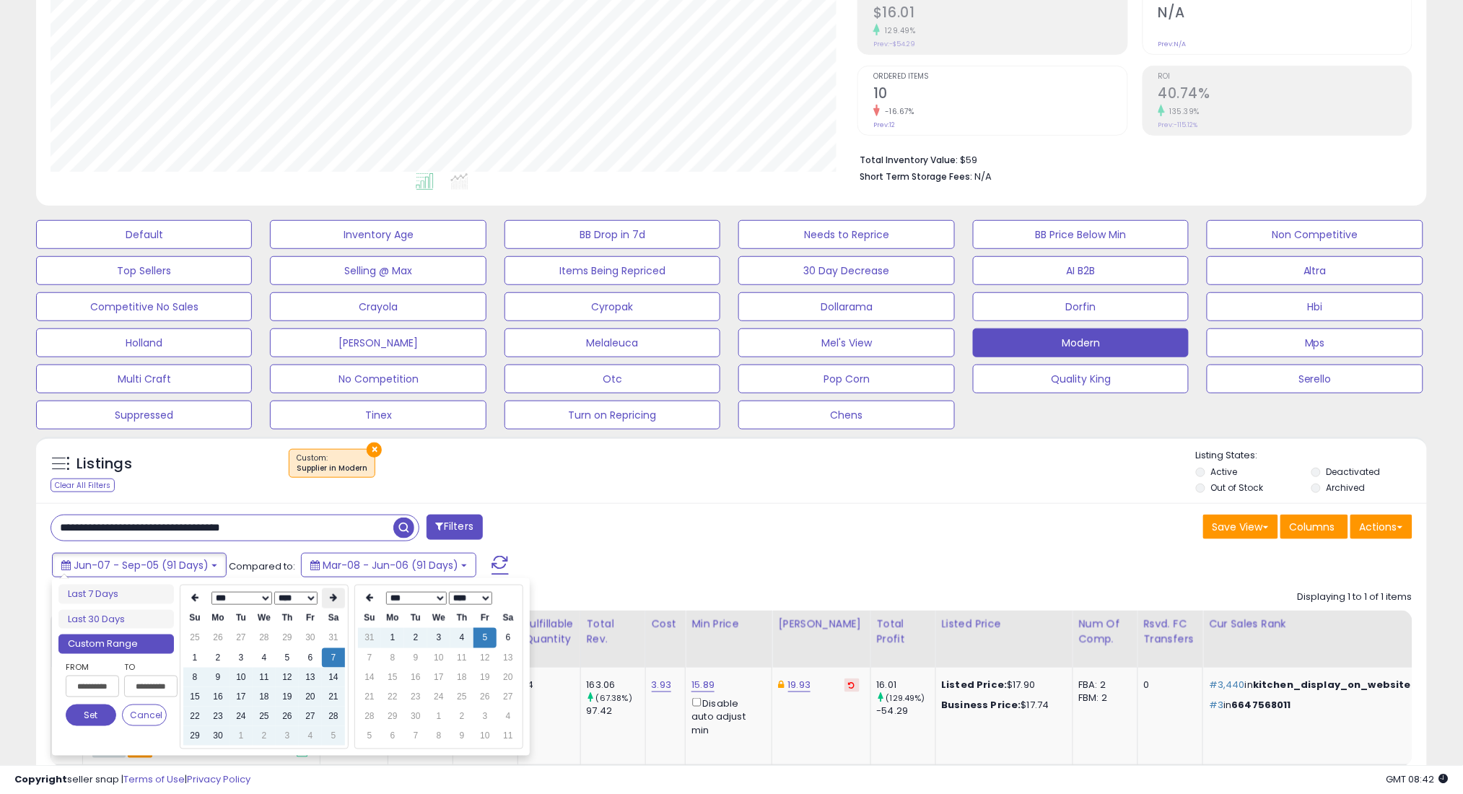
click at [330, 595] on icon at bounding box center [333, 598] width 7 height 9
click at [216, 658] on td "7" at bounding box center [217, 657] width 23 height 19
type input "**********"
click at [97, 714] on button "Set" at bounding box center [91, 715] width 51 height 22
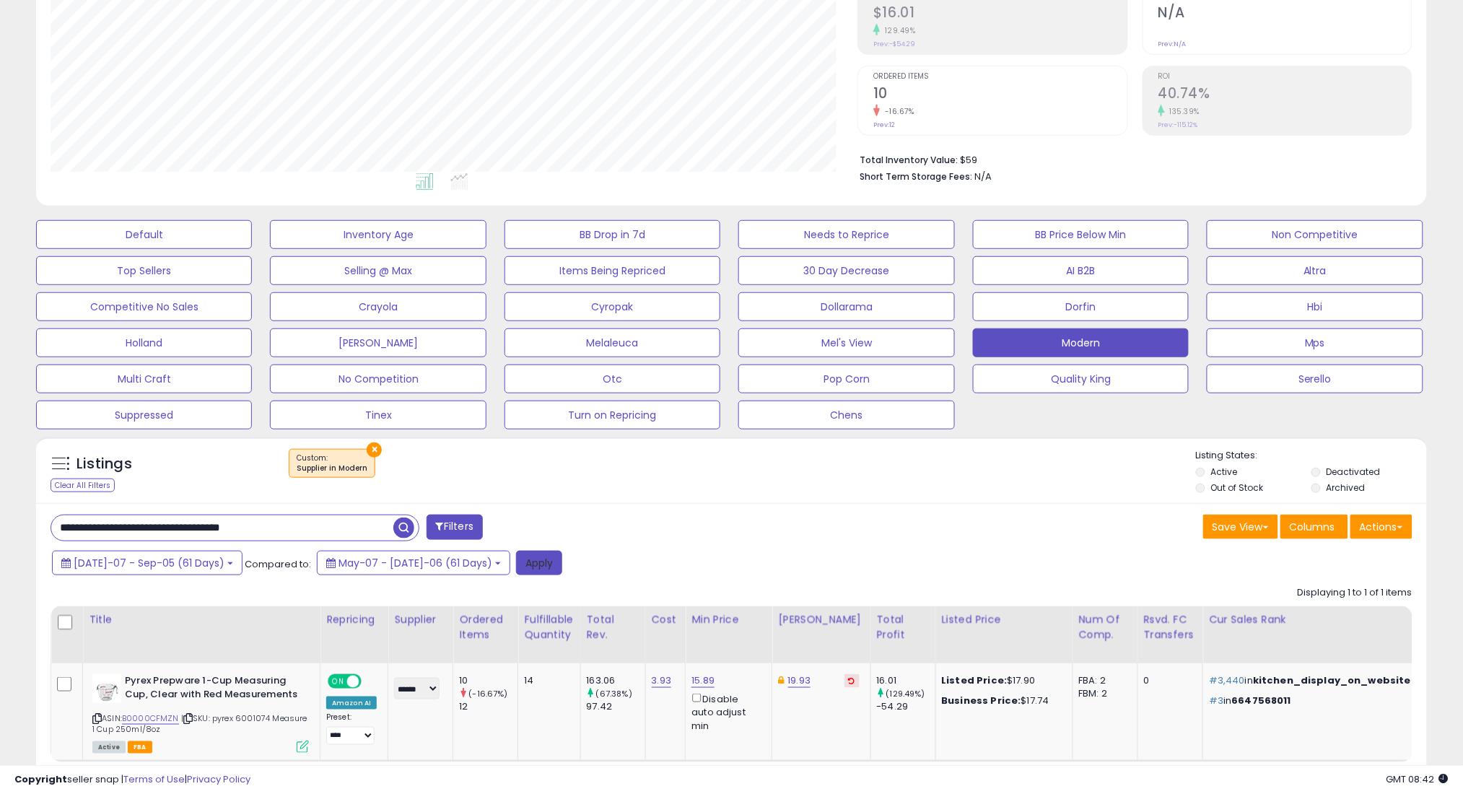
click at [516, 565] on button "Apply" at bounding box center [539, 563] width 46 height 25
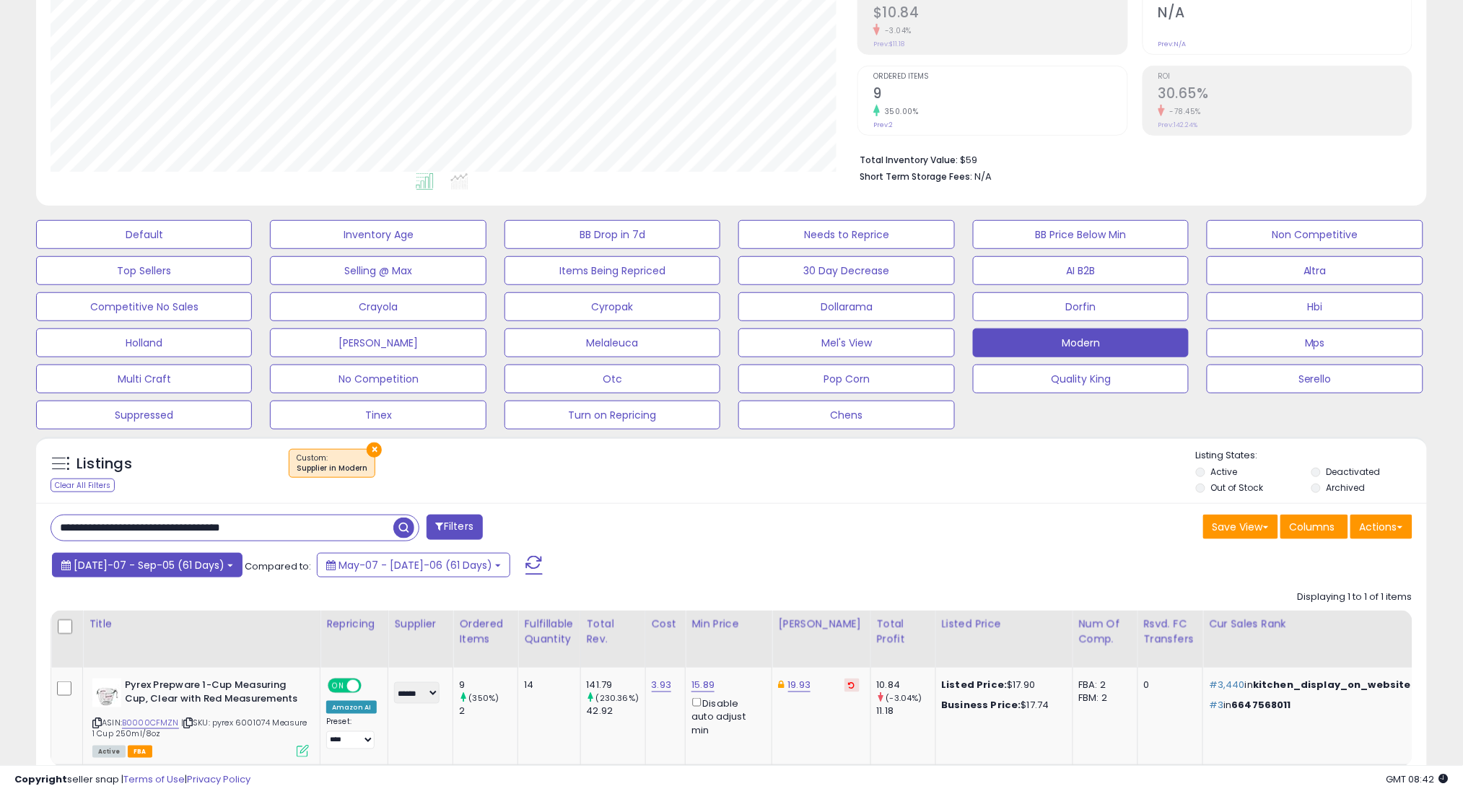
click at [158, 574] on button "[DATE]-07 - Sep-05 (61 Days)" at bounding box center [147, 565] width 191 height 25
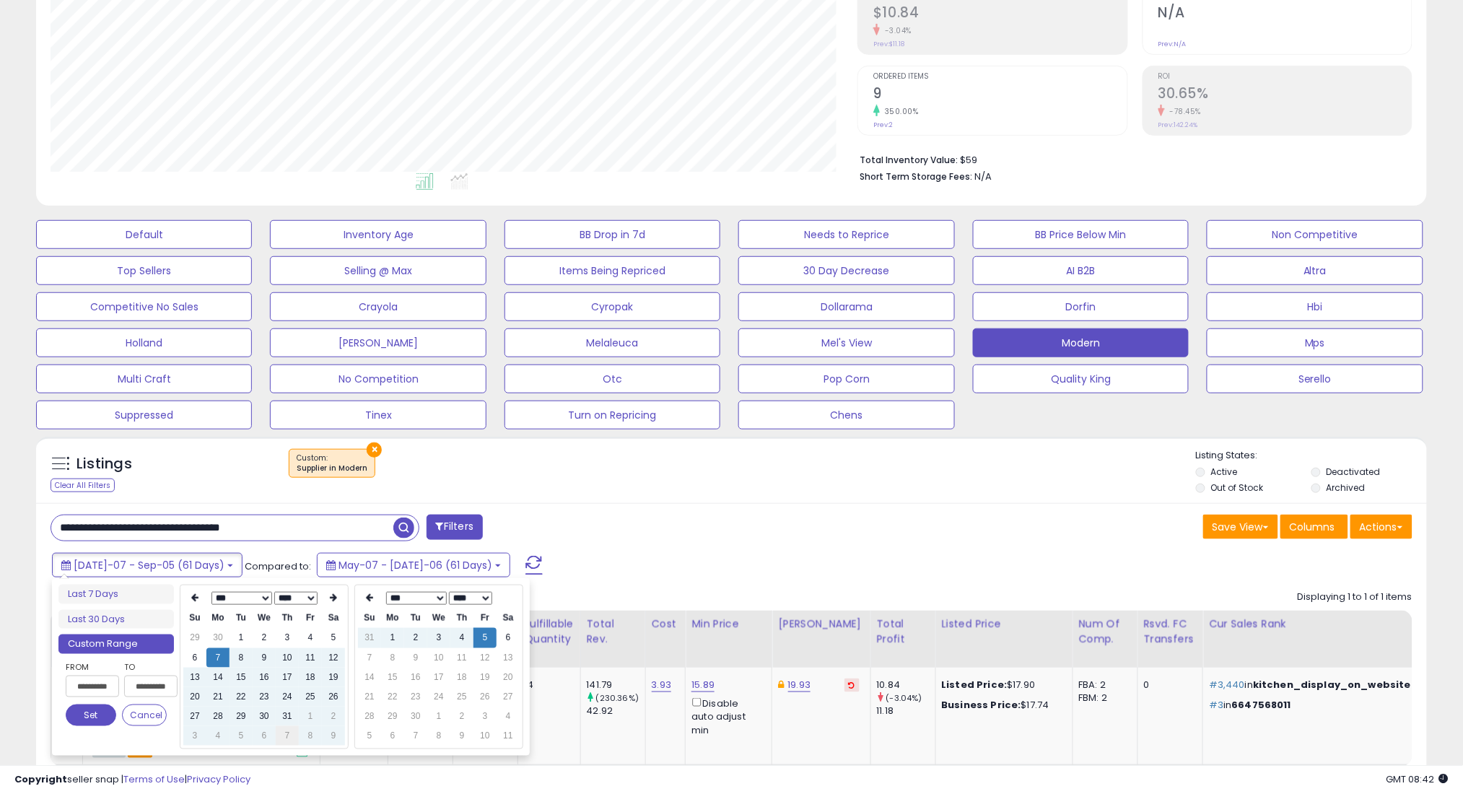
click at [282, 734] on td "7" at bounding box center [287, 735] width 23 height 19
type input "**********"
click at [89, 717] on button "Set" at bounding box center [91, 715] width 51 height 22
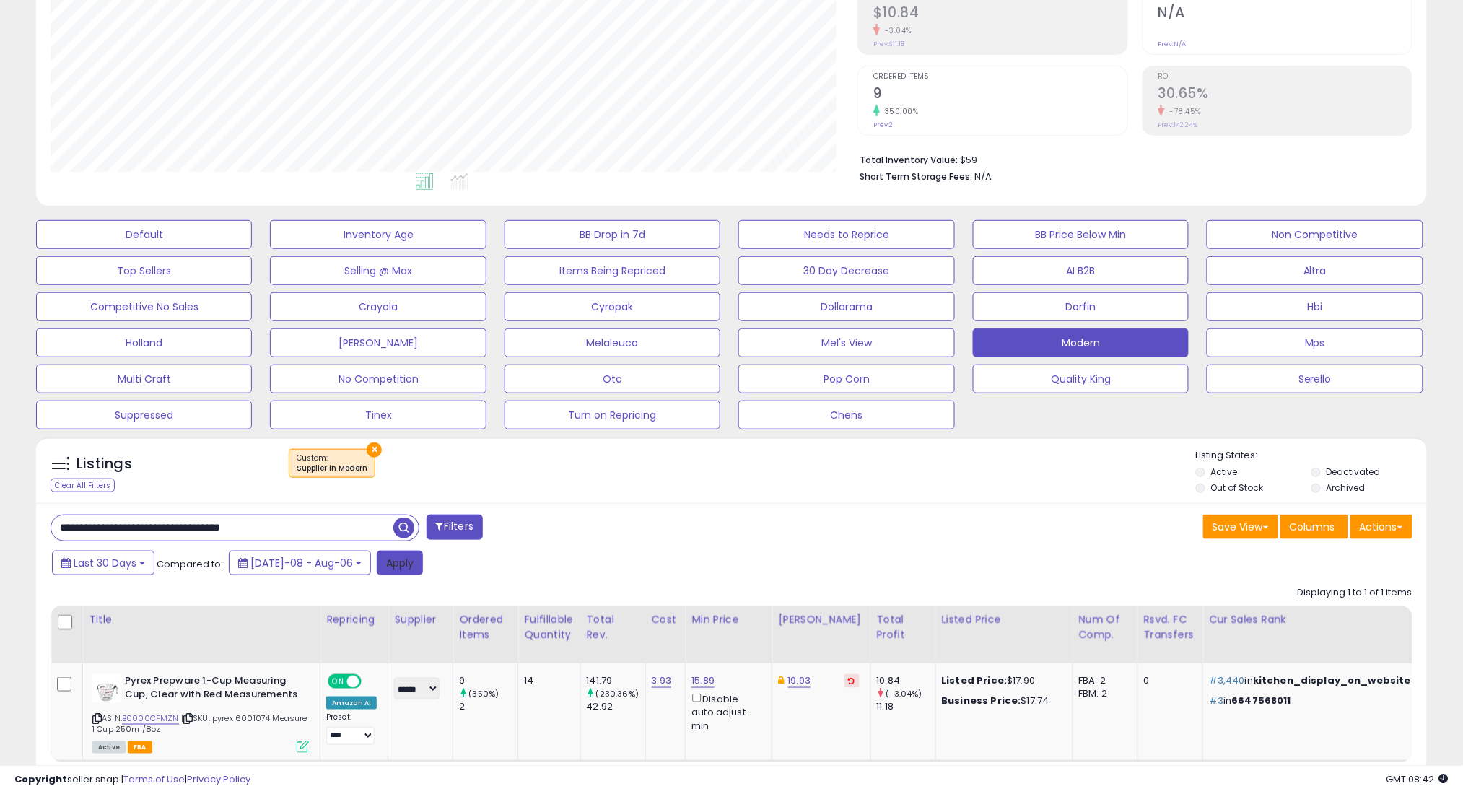
click at [382, 564] on button "Apply" at bounding box center [400, 563] width 46 height 25
click at [126, 576] on button "Last 30 Days" at bounding box center [103, 565] width 102 height 25
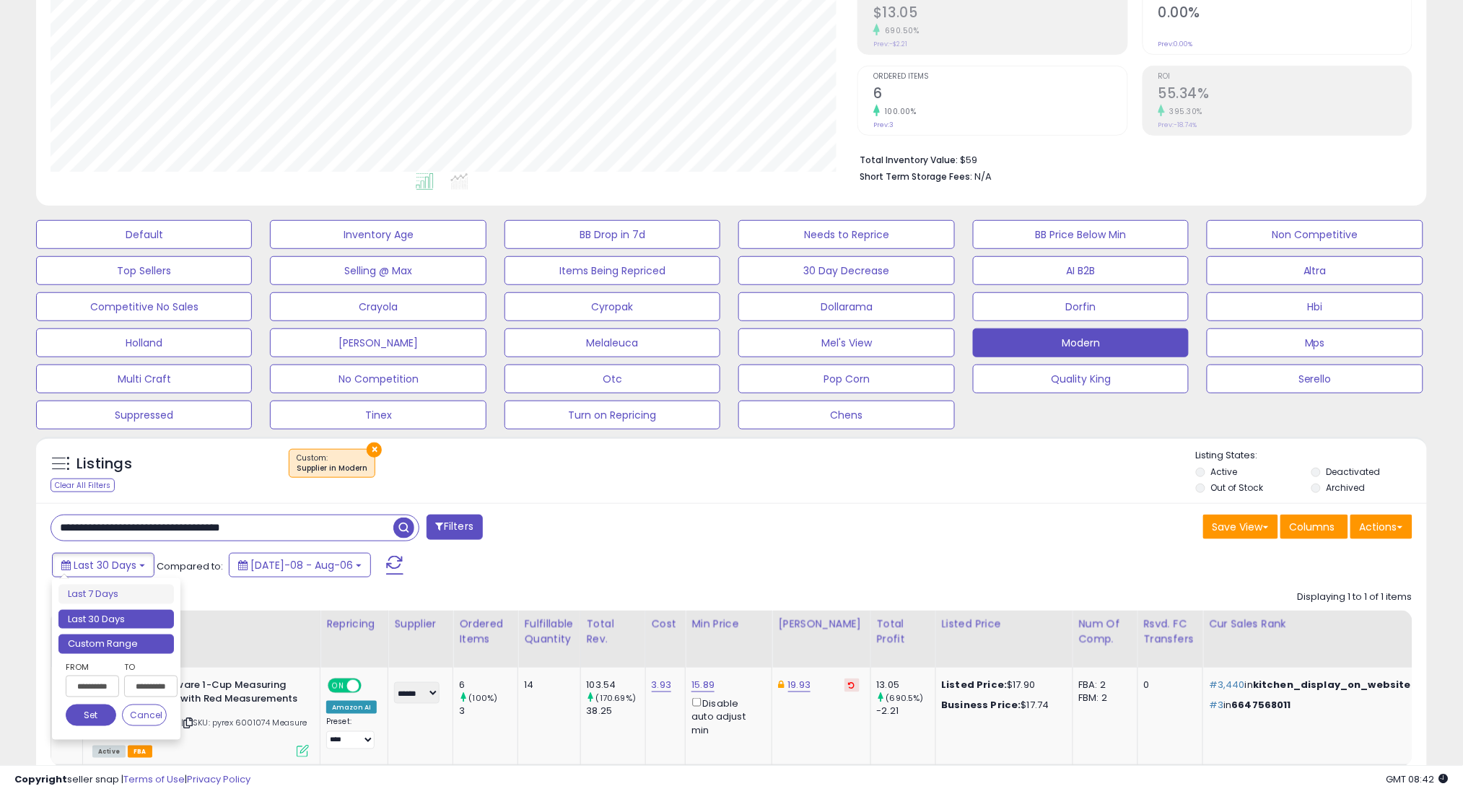
click at [123, 647] on li "Custom Range" at bounding box center [115, 643] width 115 height 19
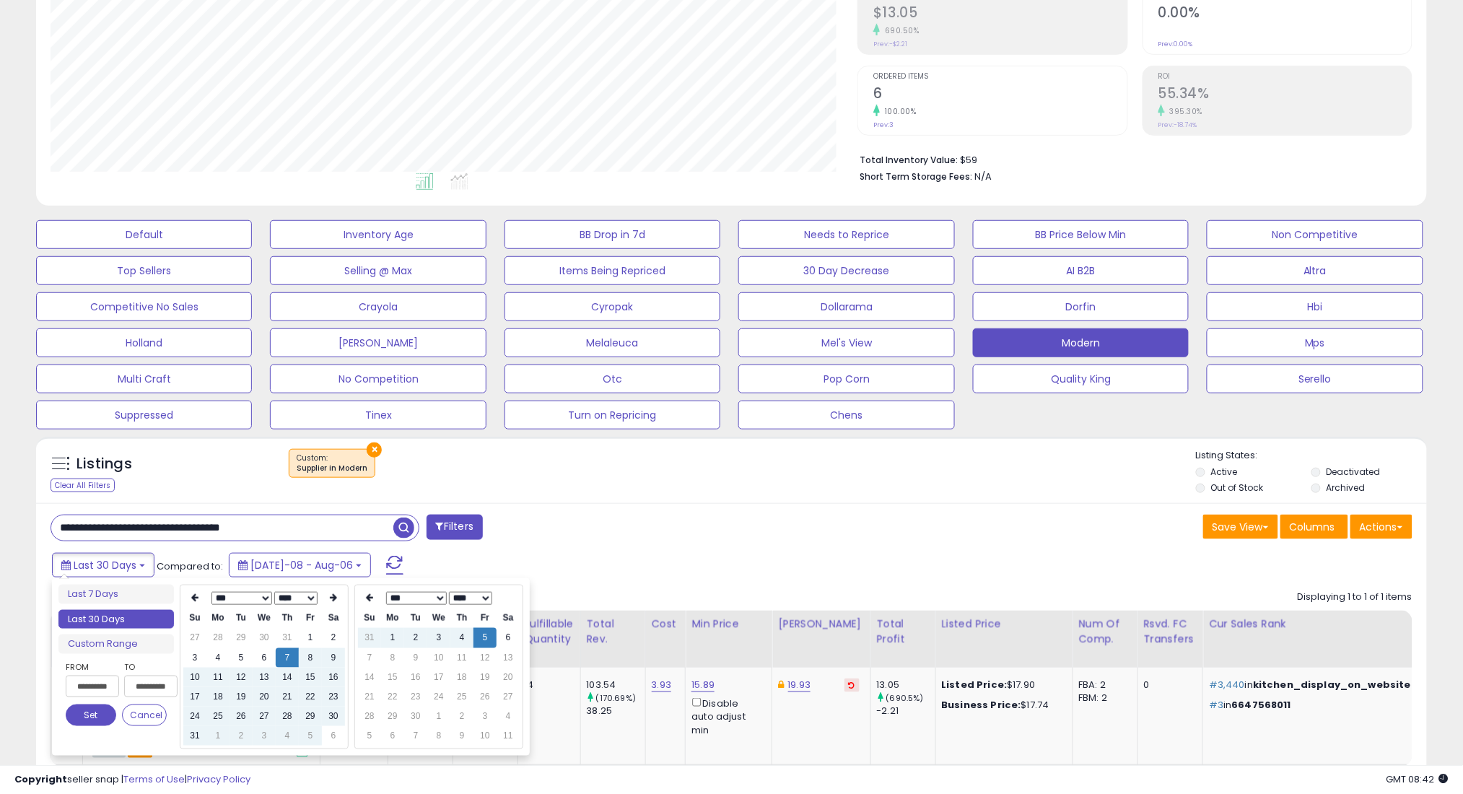
type input "**********"
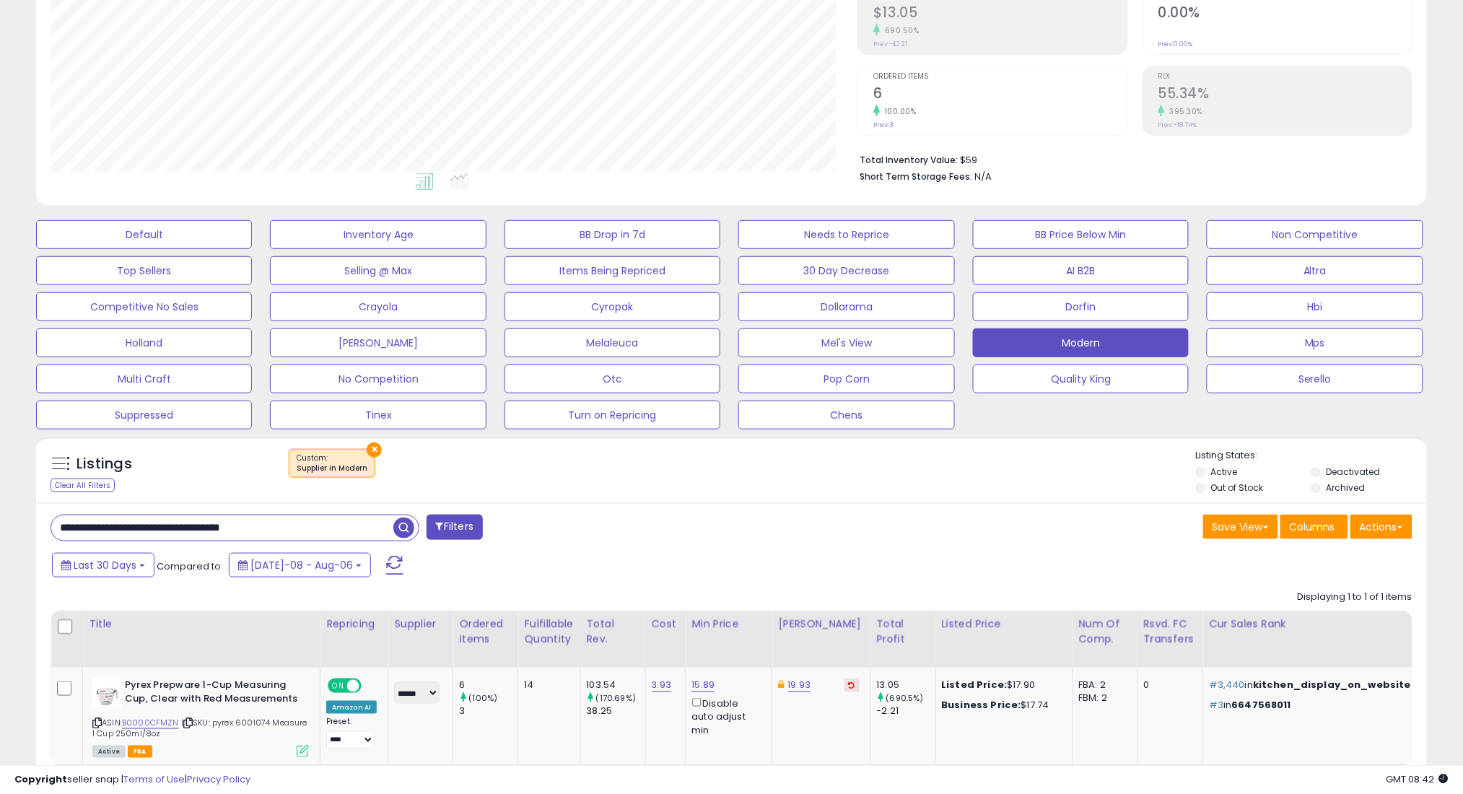
click at [555, 556] on div "Last 30 Days Compared to: Jul-08 - Aug-06" at bounding box center [558, 567] width 1021 height 32
click at [373, 522] on input "**********" at bounding box center [222, 527] width 342 height 25
paste input "***"
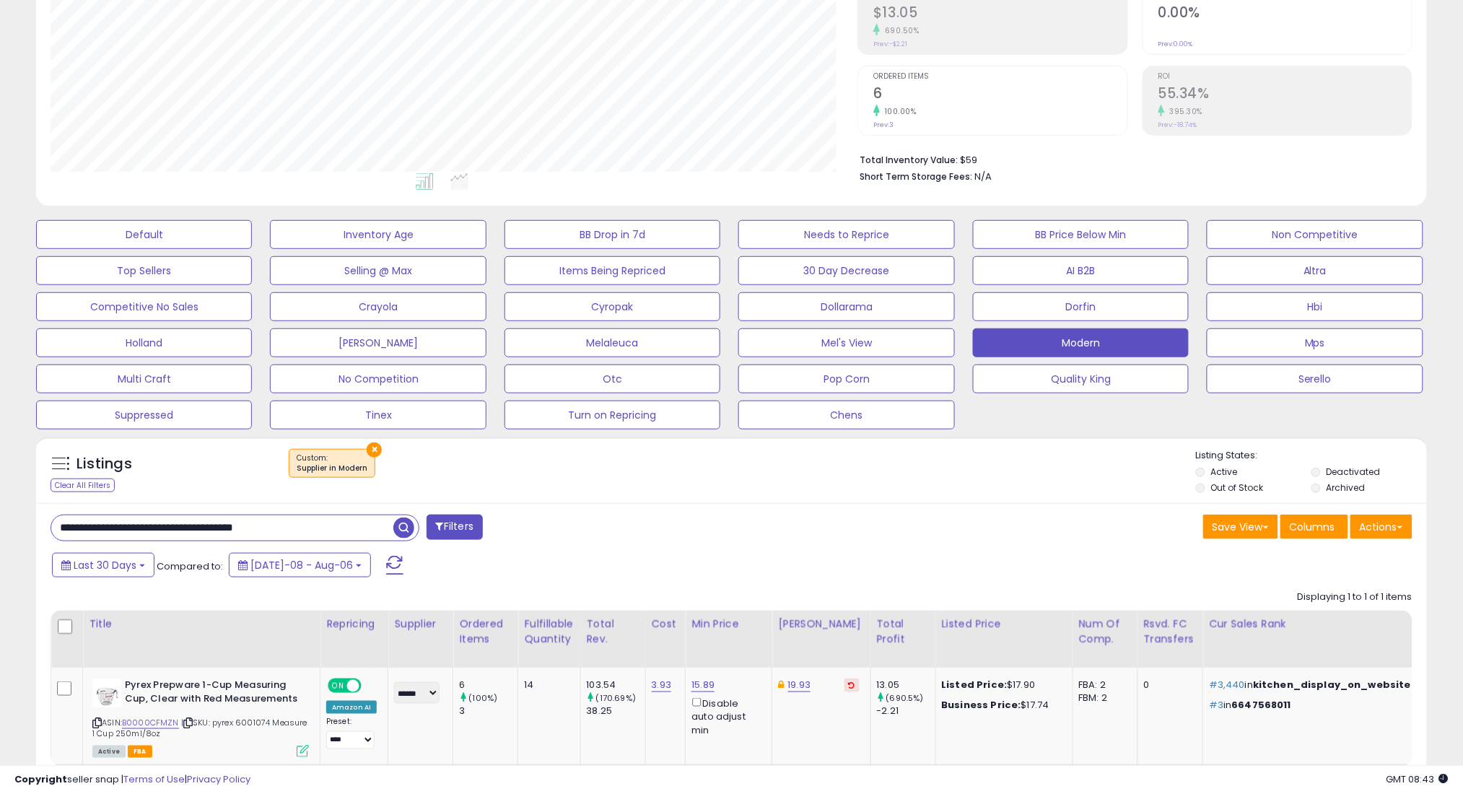
type input "**********"
click at [401, 529] on span "button" at bounding box center [403, 527] width 21 height 21
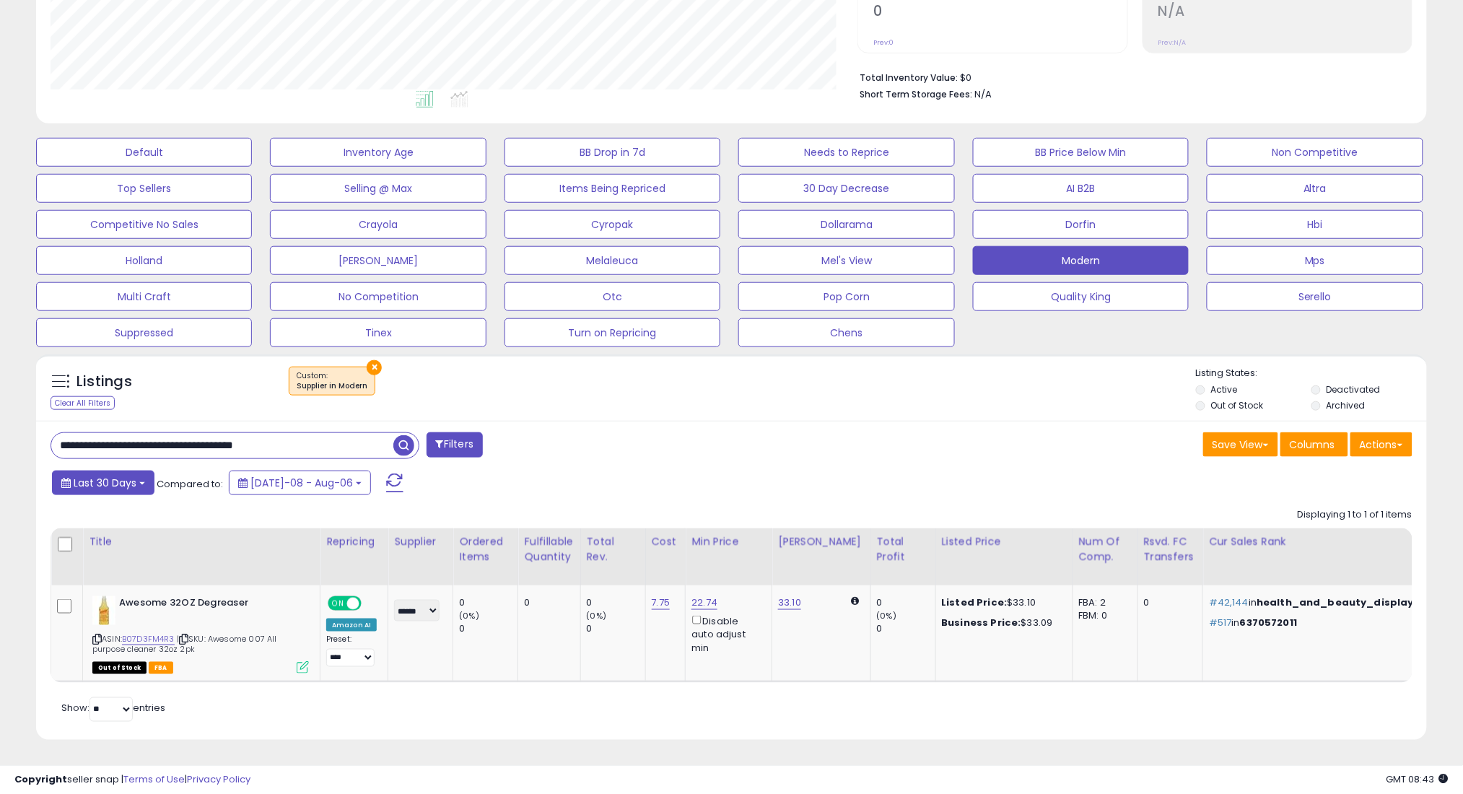
click at [126, 476] on span "Last 30 Days" at bounding box center [105, 483] width 63 height 14
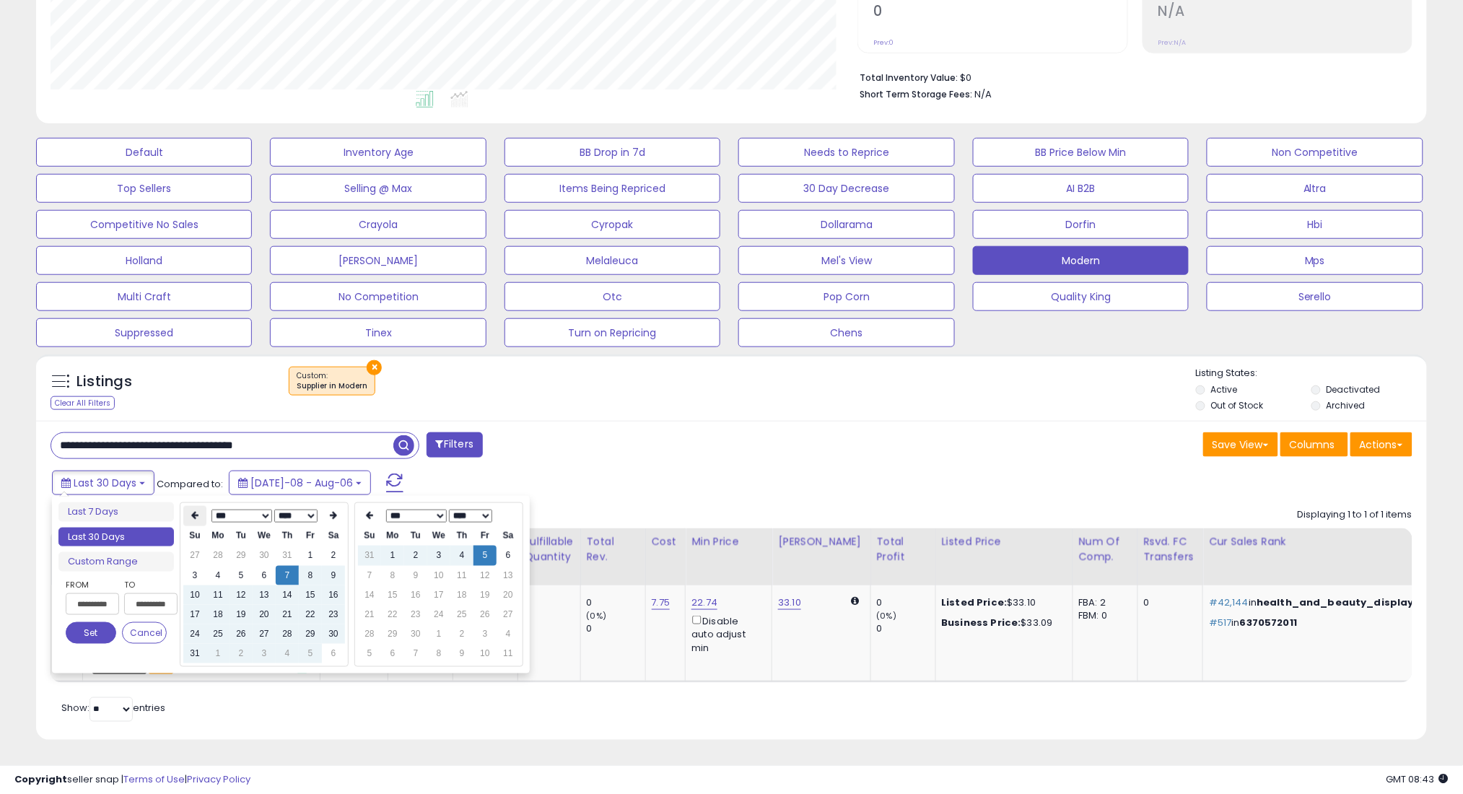
click at [192, 512] on icon at bounding box center [194, 516] width 7 height 9
click at [224, 566] on td "7" at bounding box center [217, 575] width 23 height 19
type input "**********"
drag, startPoint x: 100, startPoint y: 613, endPoint x: 109, endPoint y: 606, distance: 11.4
click at [101, 622] on button "Set" at bounding box center [91, 633] width 51 height 22
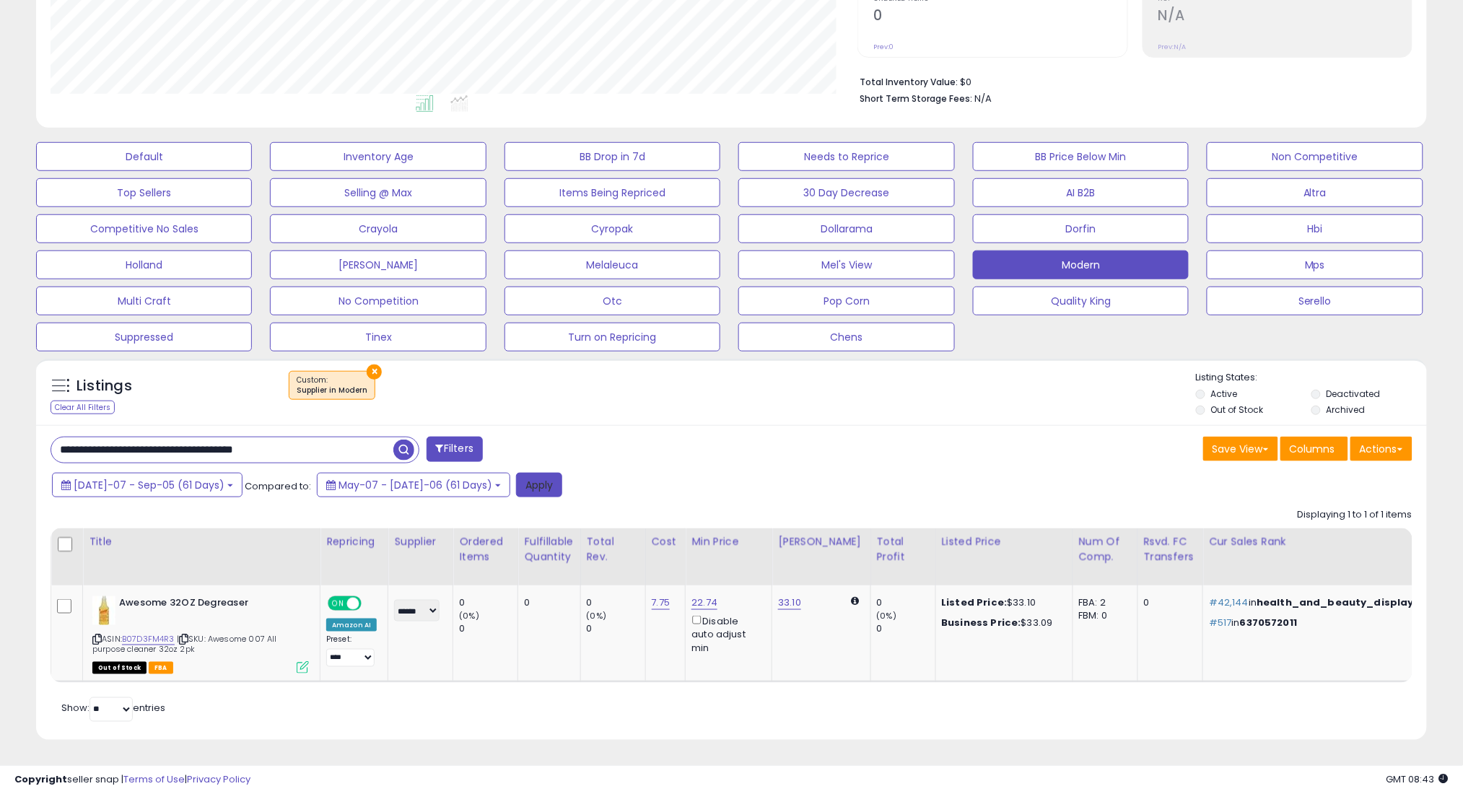
click at [516, 476] on button "Apply" at bounding box center [539, 485] width 46 height 25
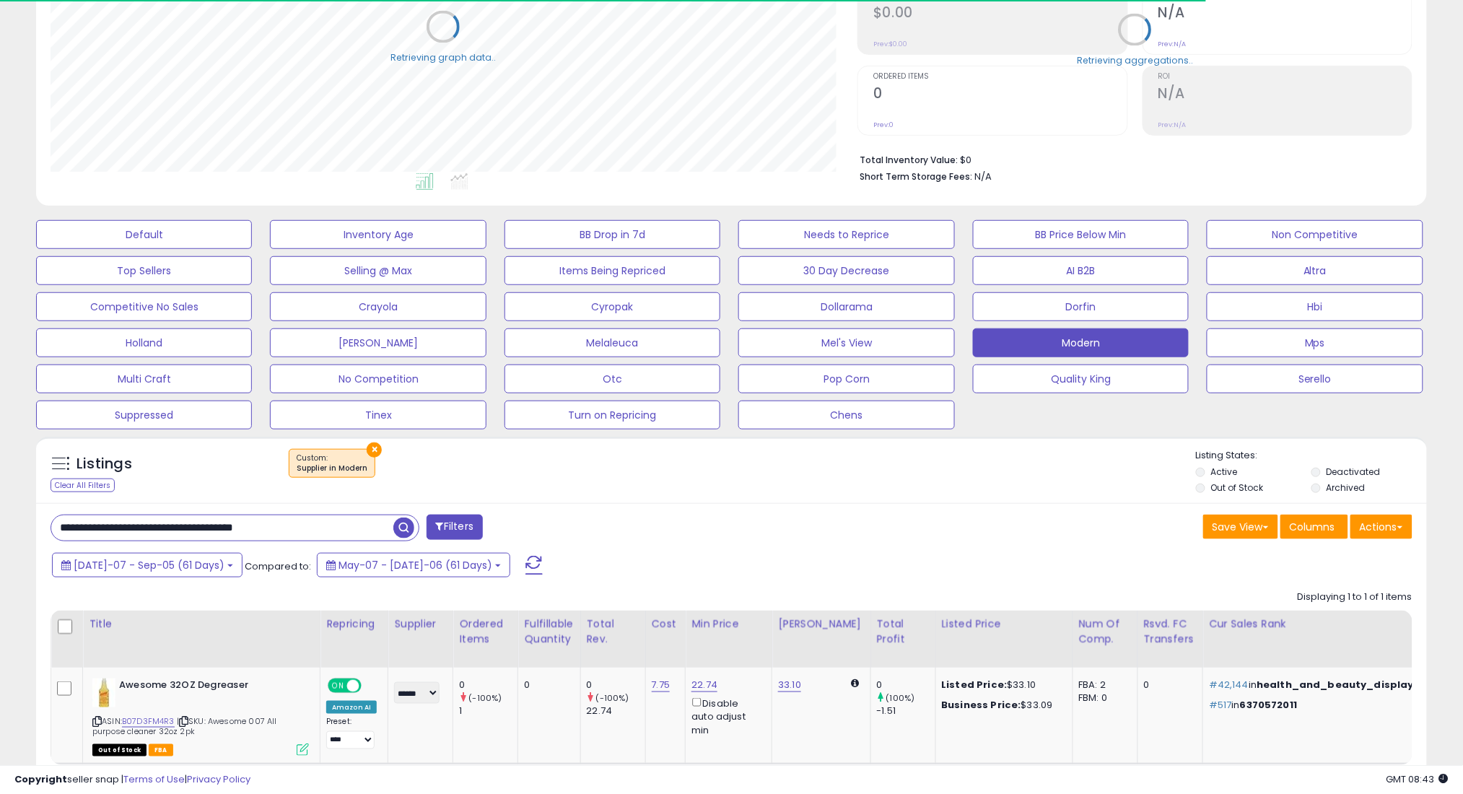
scroll to position [721336, 720824]
click at [168, 567] on span "[DATE]-07 - Sep-05 (61 Days)" at bounding box center [149, 565] width 151 height 14
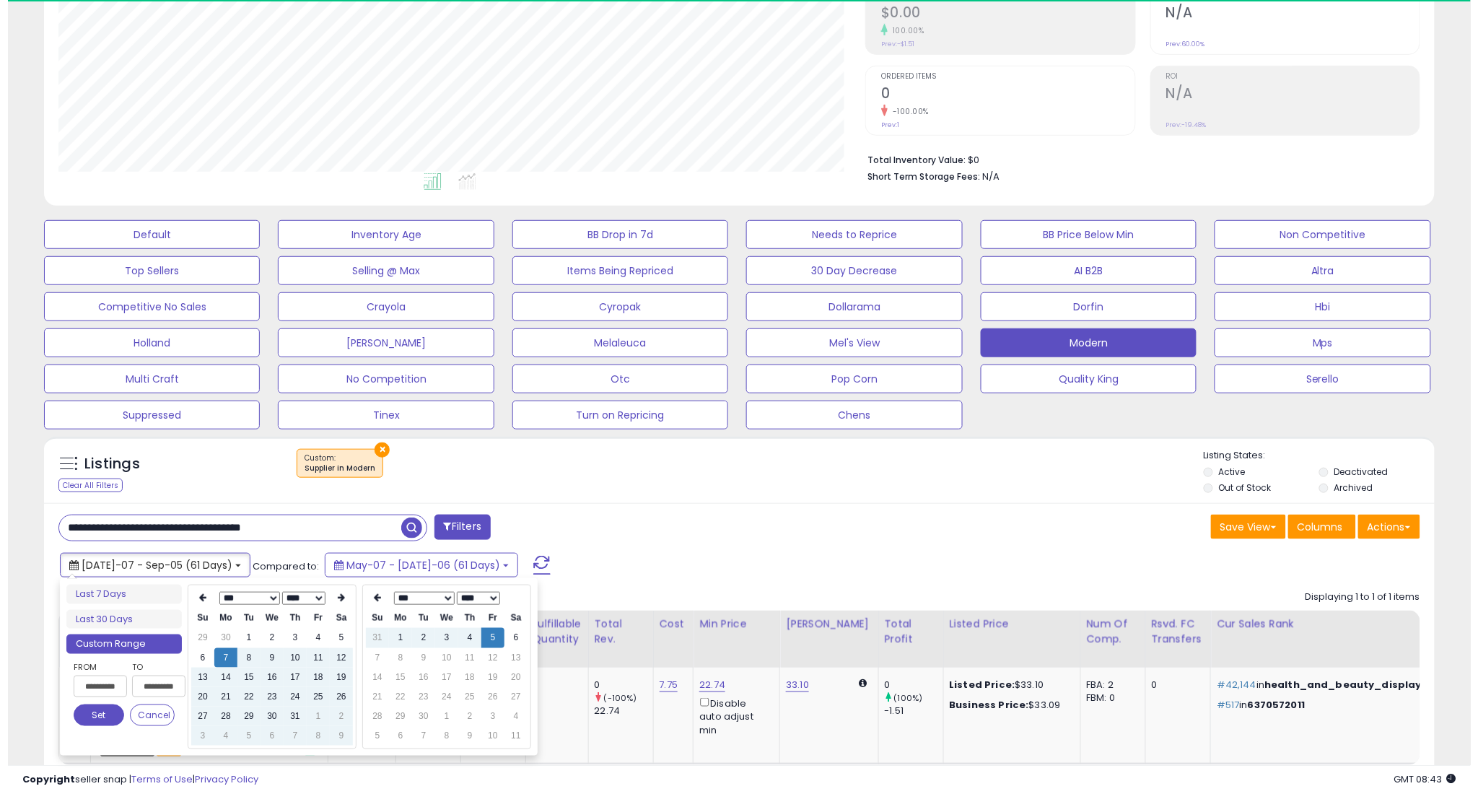
scroll to position [296, 807]
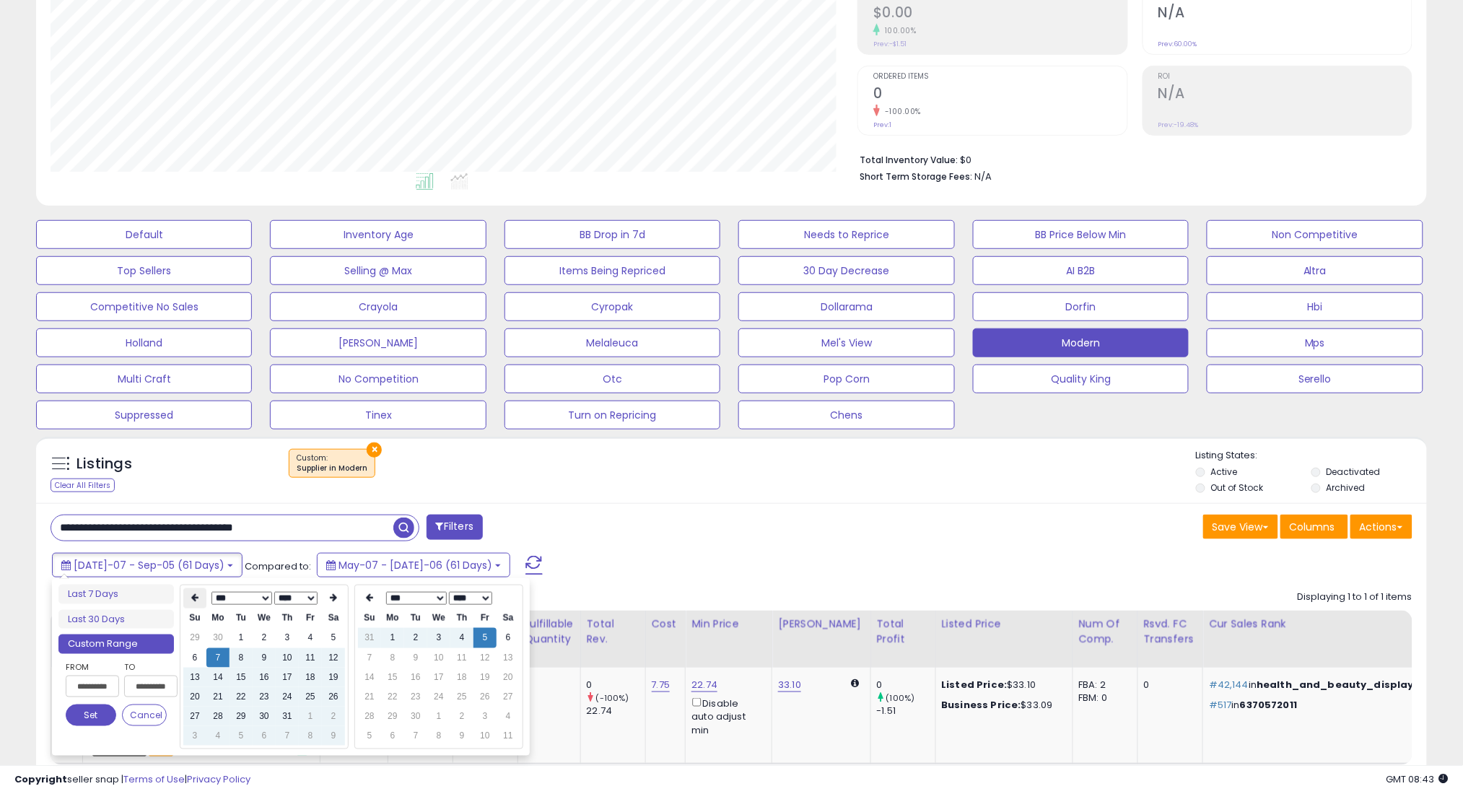
click at [189, 596] on th at bounding box center [194, 598] width 23 height 20
click at [336, 657] on td "7" at bounding box center [333, 657] width 23 height 19
type input "**********"
drag, startPoint x: 81, startPoint y: 714, endPoint x: 146, endPoint y: 693, distance: 68.9
click at [81, 713] on button "Set" at bounding box center [91, 715] width 51 height 22
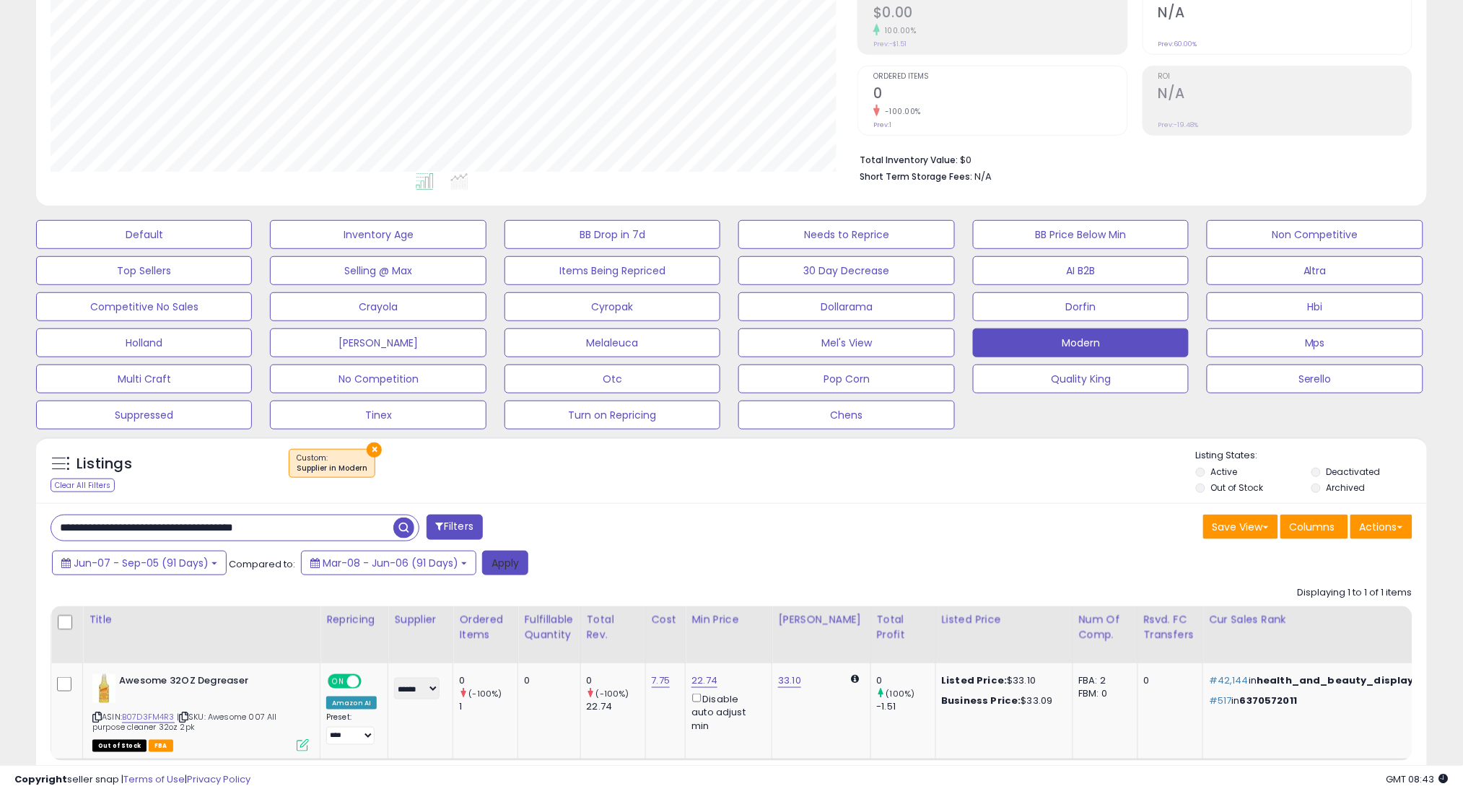
click at [493, 565] on button "Apply" at bounding box center [505, 563] width 46 height 25
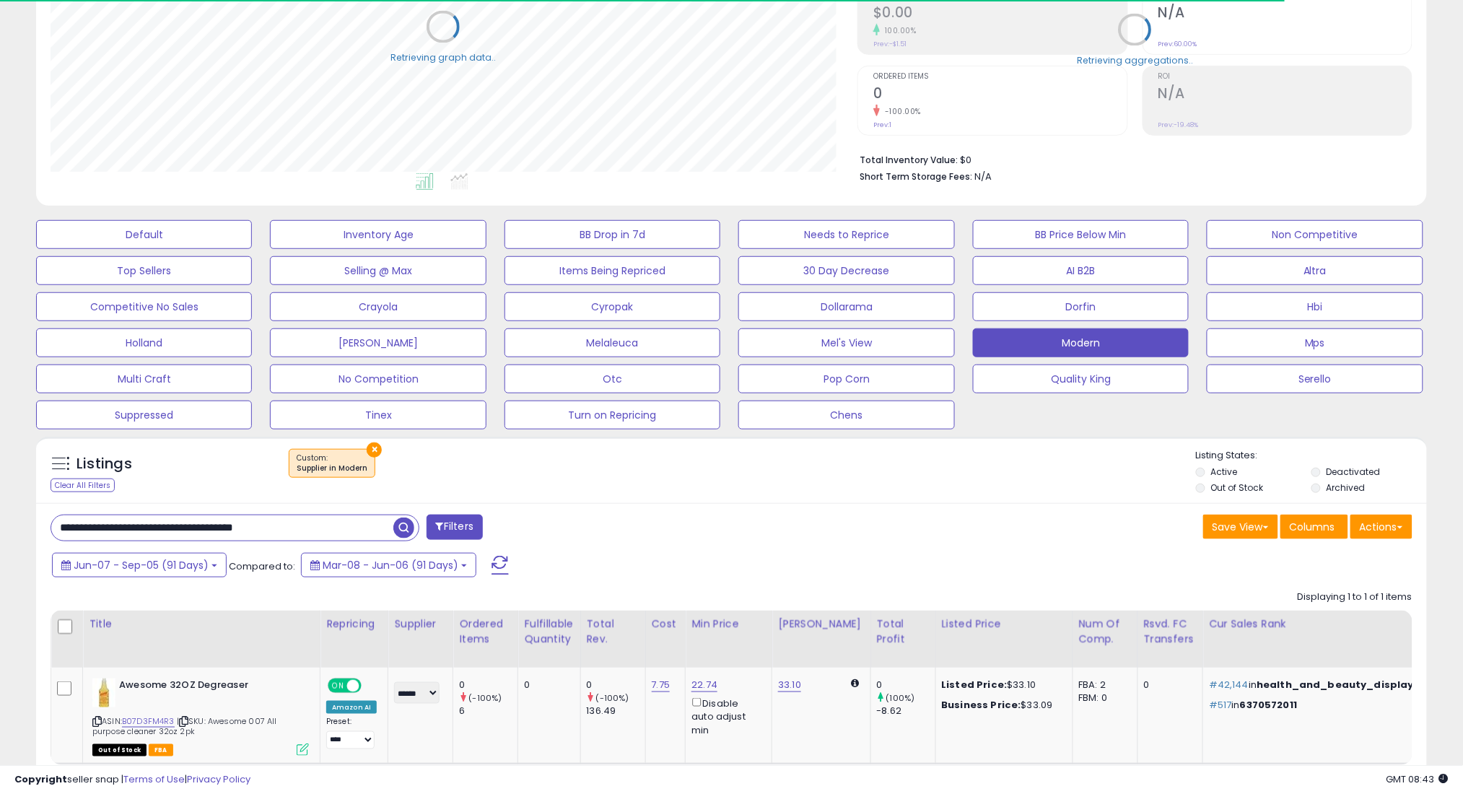
scroll to position [721336, 720824]
click at [143, 556] on button "Jun-07 - Sep-05 (91 Days)" at bounding box center [139, 565] width 175 height 25
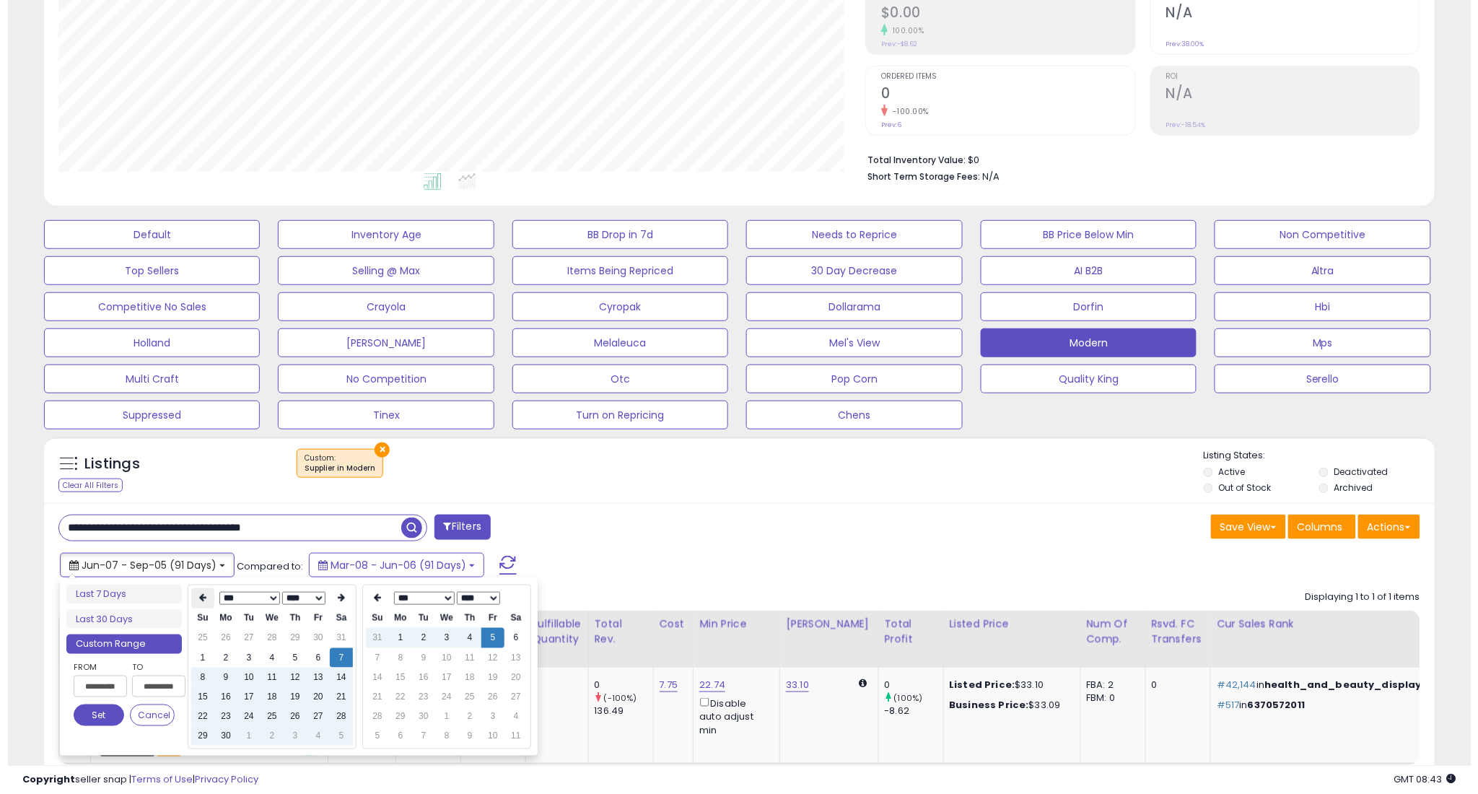
scroll to position [296, 807]
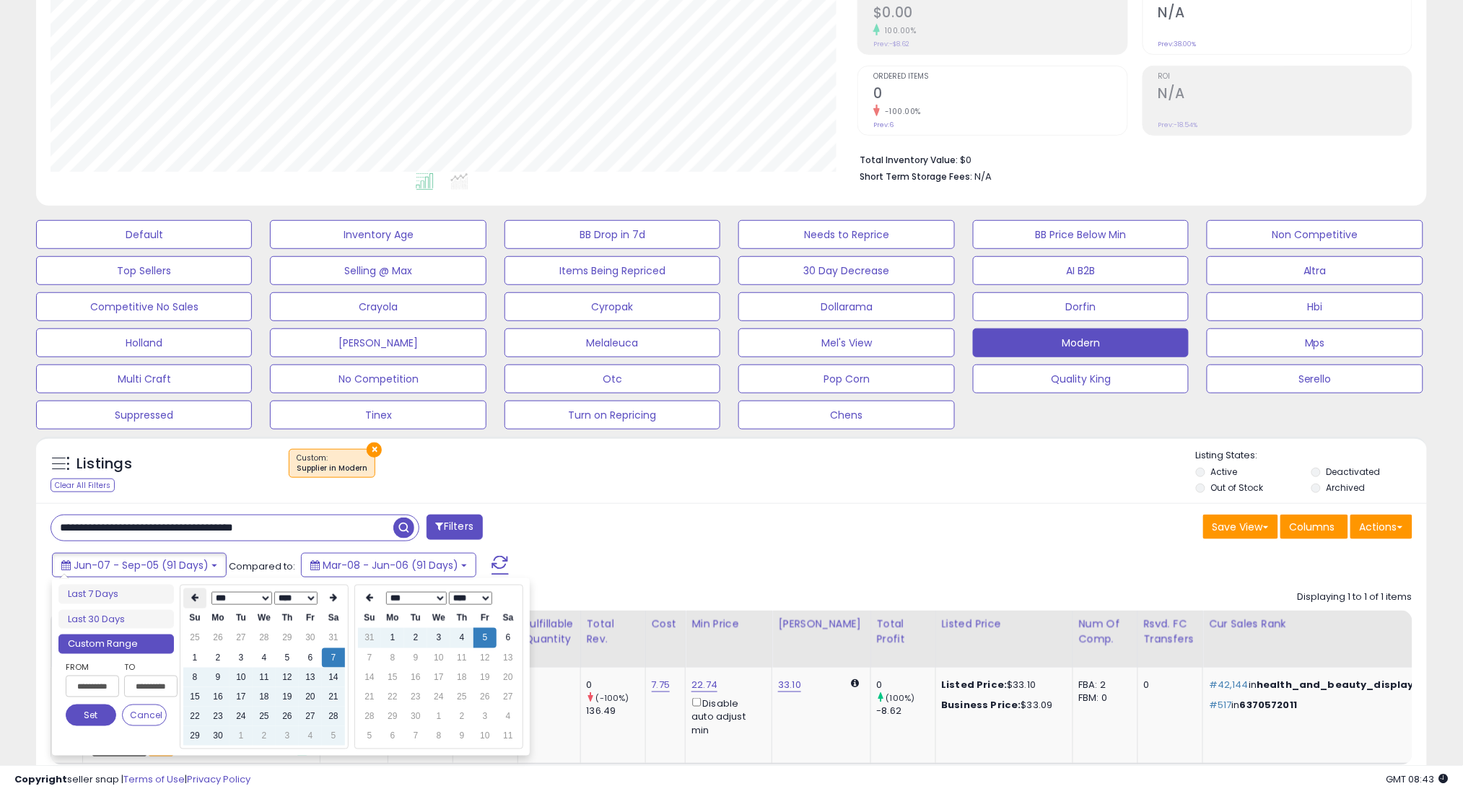
click at [196, 595] on icon at bounding box center [194, 598] width 7 height 9
click at [266, 660] on td "7" at bounding box center [264, 657] width 23 height 19
type input "**********"
drag, startPoint x: 83, startPoint y: 711, endPoint x: 87, endPoint y: 704, distance: 7.8
click at [84, 709] on button "Set" at bounding box center [91, 715] width 51 height 22
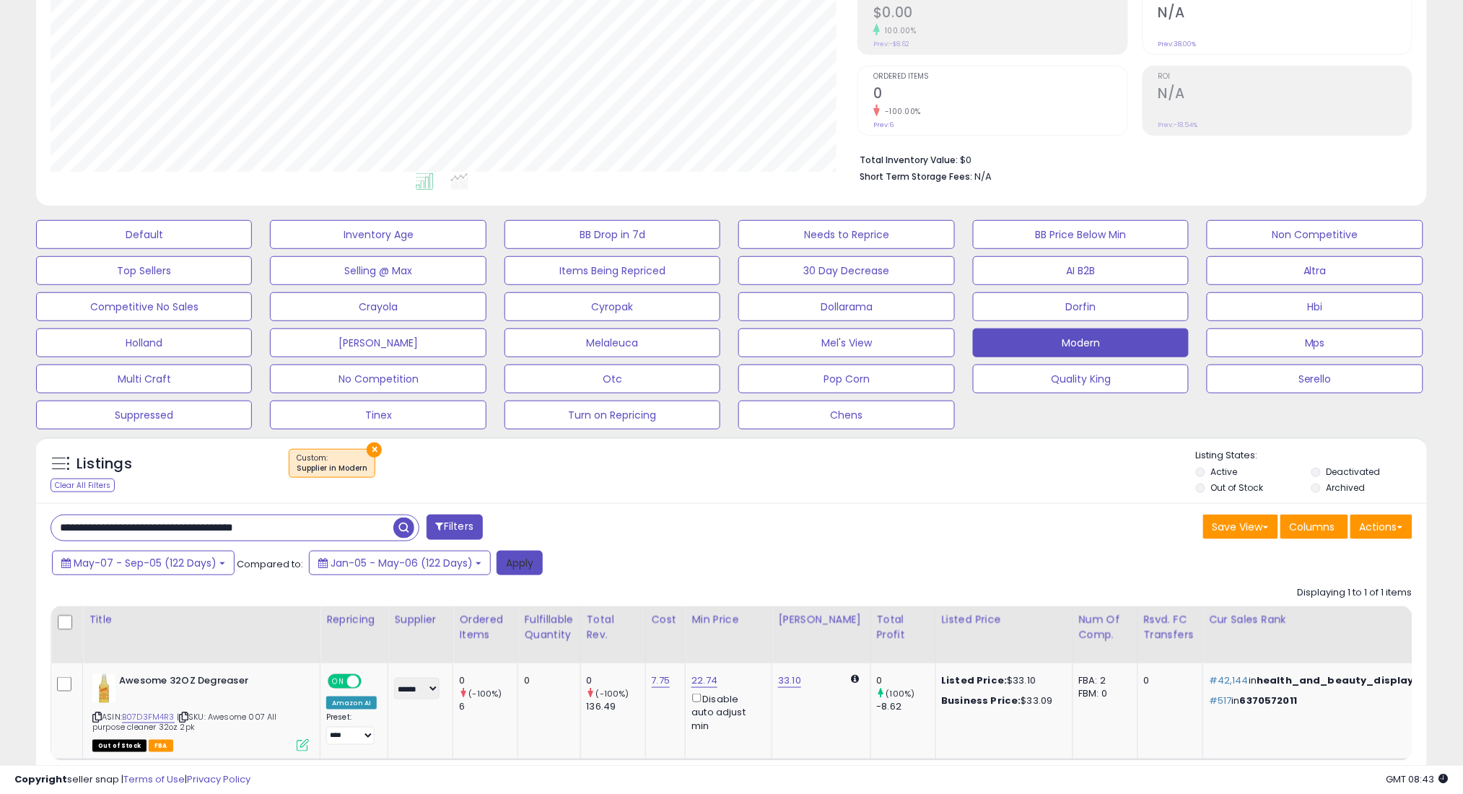
click at [516, 564] on button "Apply" at bounding box center [519, 563] width 46 height 25
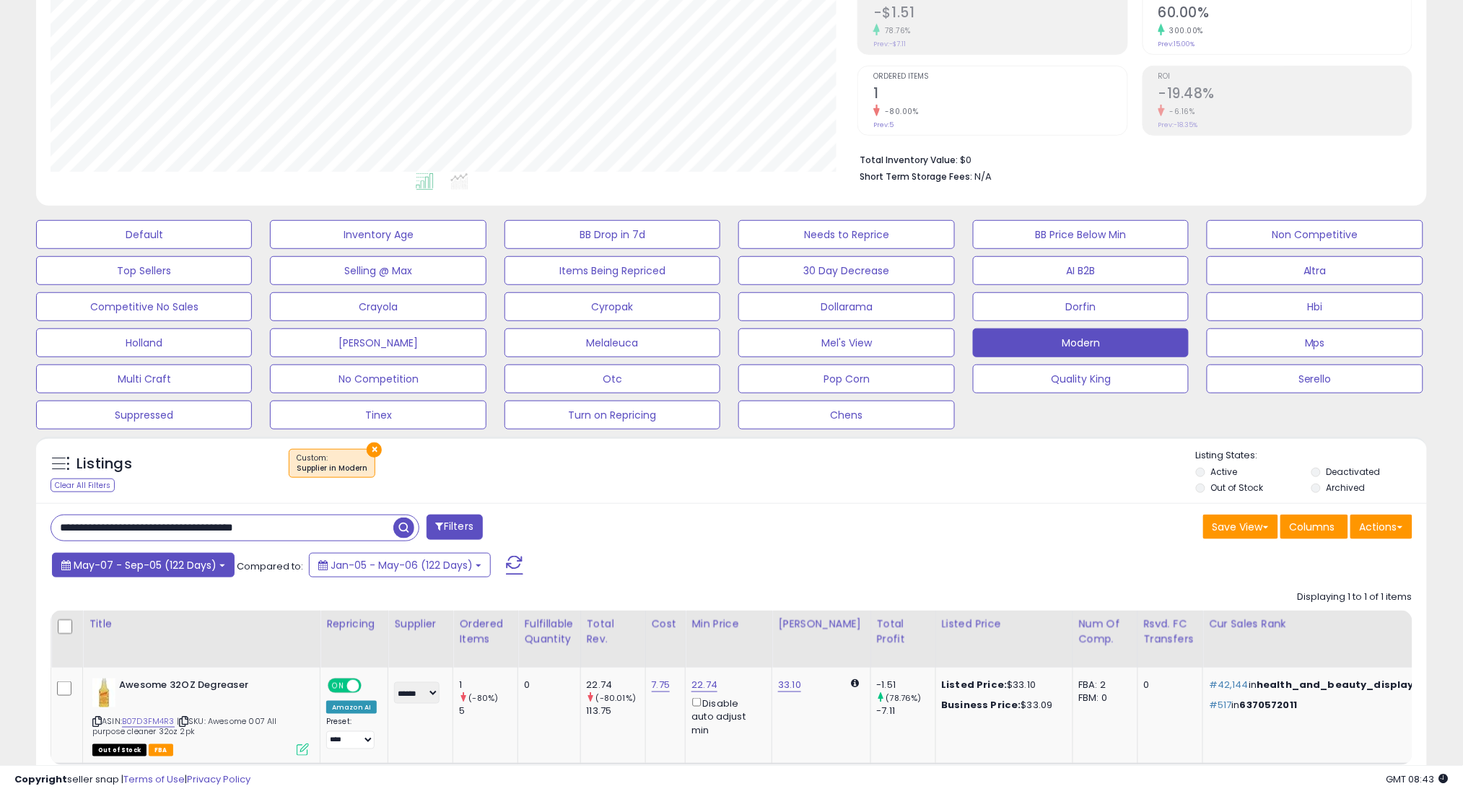
click at [183, 573] on button "May-07 - Sep-05 (122 Days)" at bounding box center [143, 565] width 183 height 25
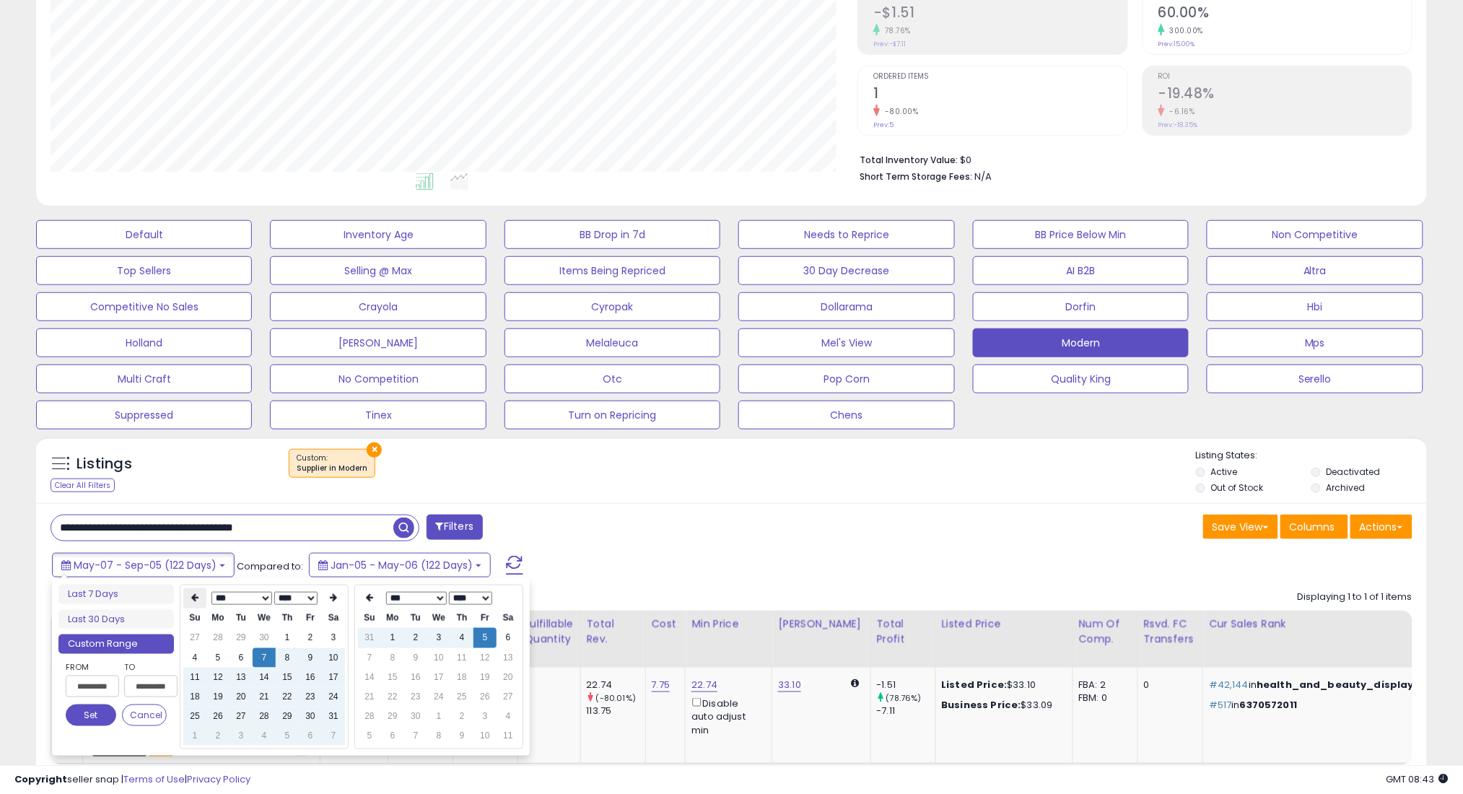
click at [198, 595] on icon at bounding box center [194, 598] width 7 height 9
click at [210, 660] on td "7" at bounding box center [217, 657] width 23 height 19
type input "**********"
click at [105, 712] on button "Set" at bounding box center [91, 715] width 51 height 22
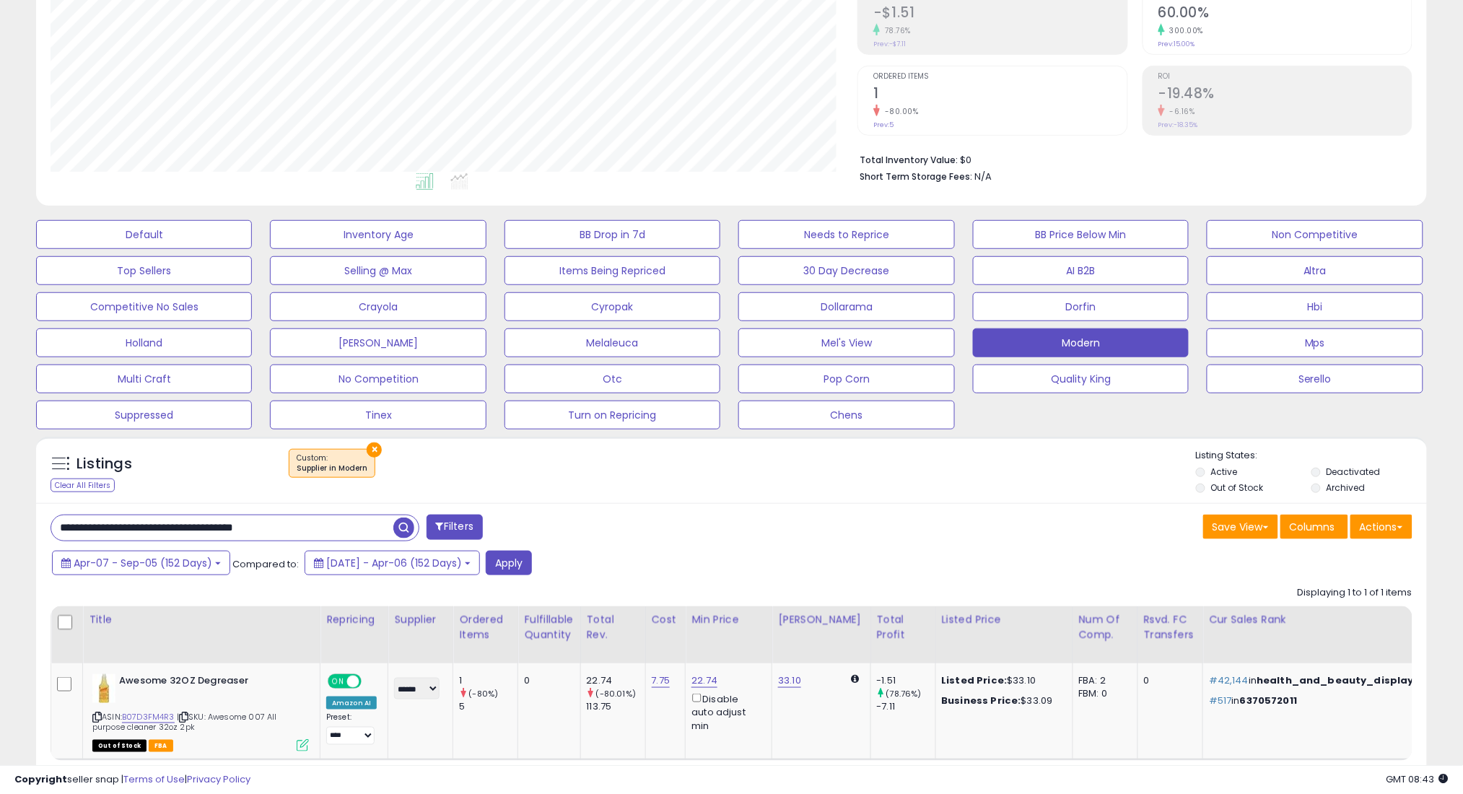
click at [562, 551] on div "Apr-07 - Sep-05 (152 Days) Compared to: 2024-Nov-06 - Apr-06 (152 Days) Apply" at bounding box center [558, 565] width 1021 height 28
click at [532, 553] on button "Apply" at bounding box center [509, 563] width 46 height 25
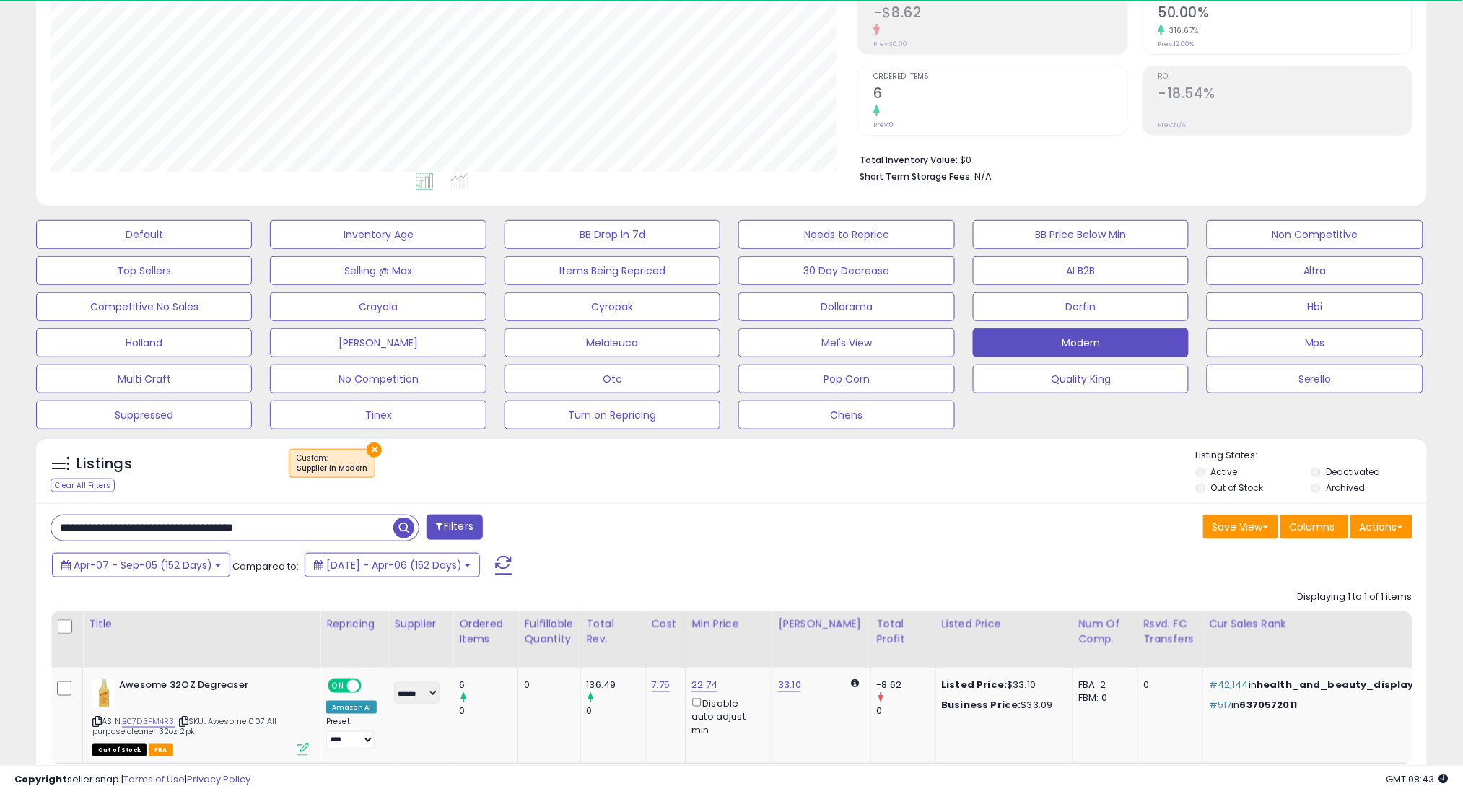
scroll to position [721336, 720824]
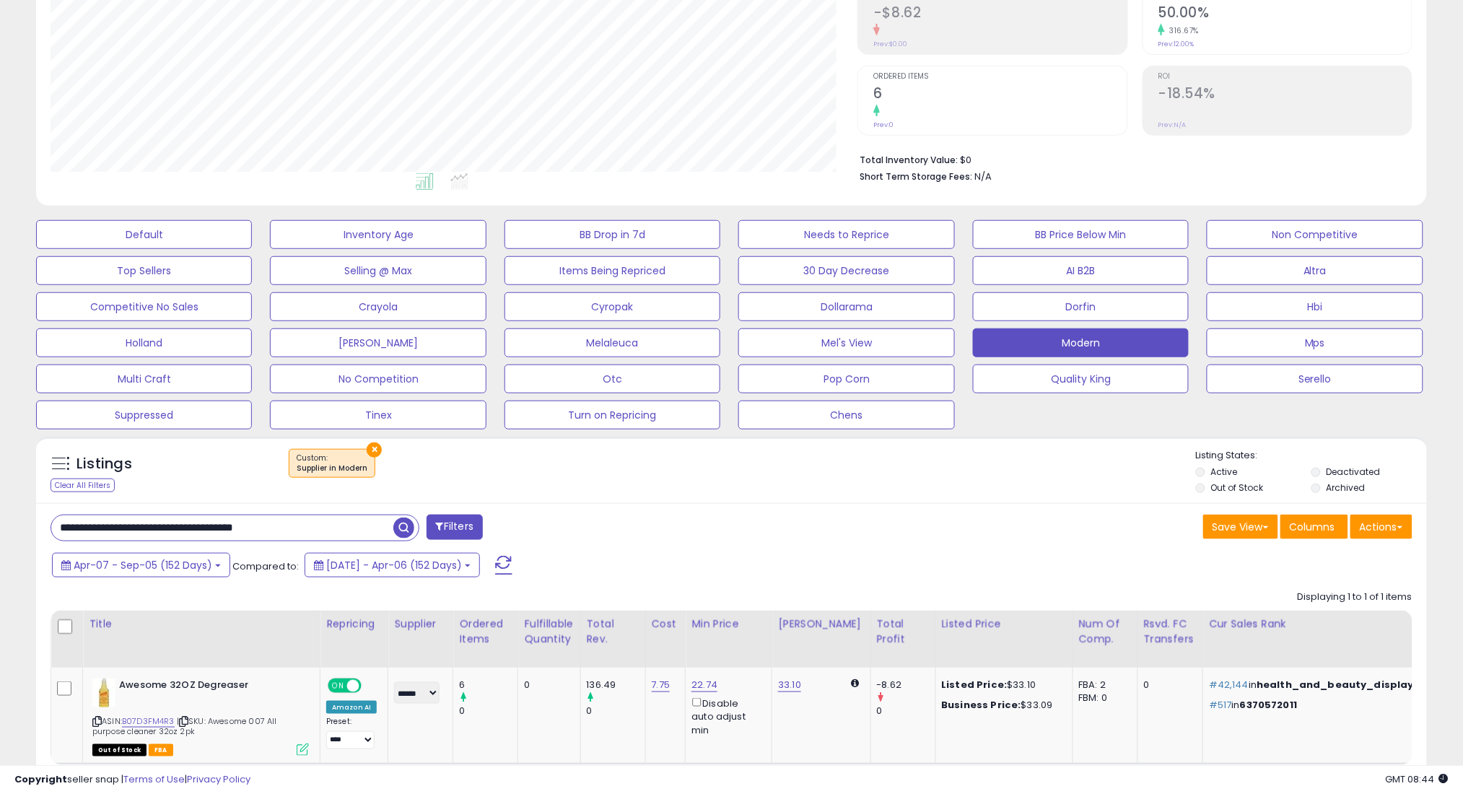
click at [380, 531] on input "**********" at bounding box center [222, 527] width 342 height 25
paste input "text"
type input "**********"
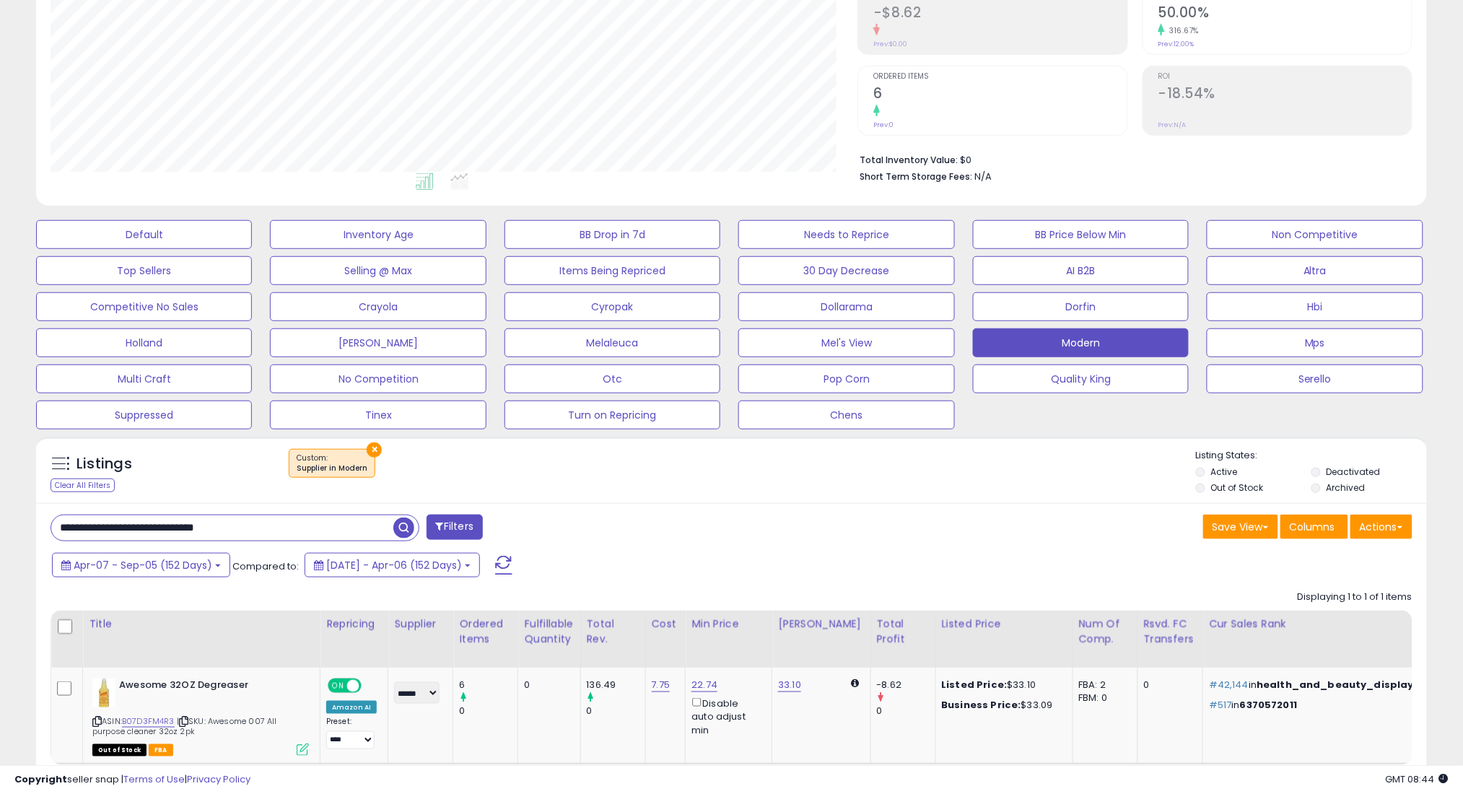
click at [403, 530] on span "button" at bounding box center [403, 527] width 21 height 21
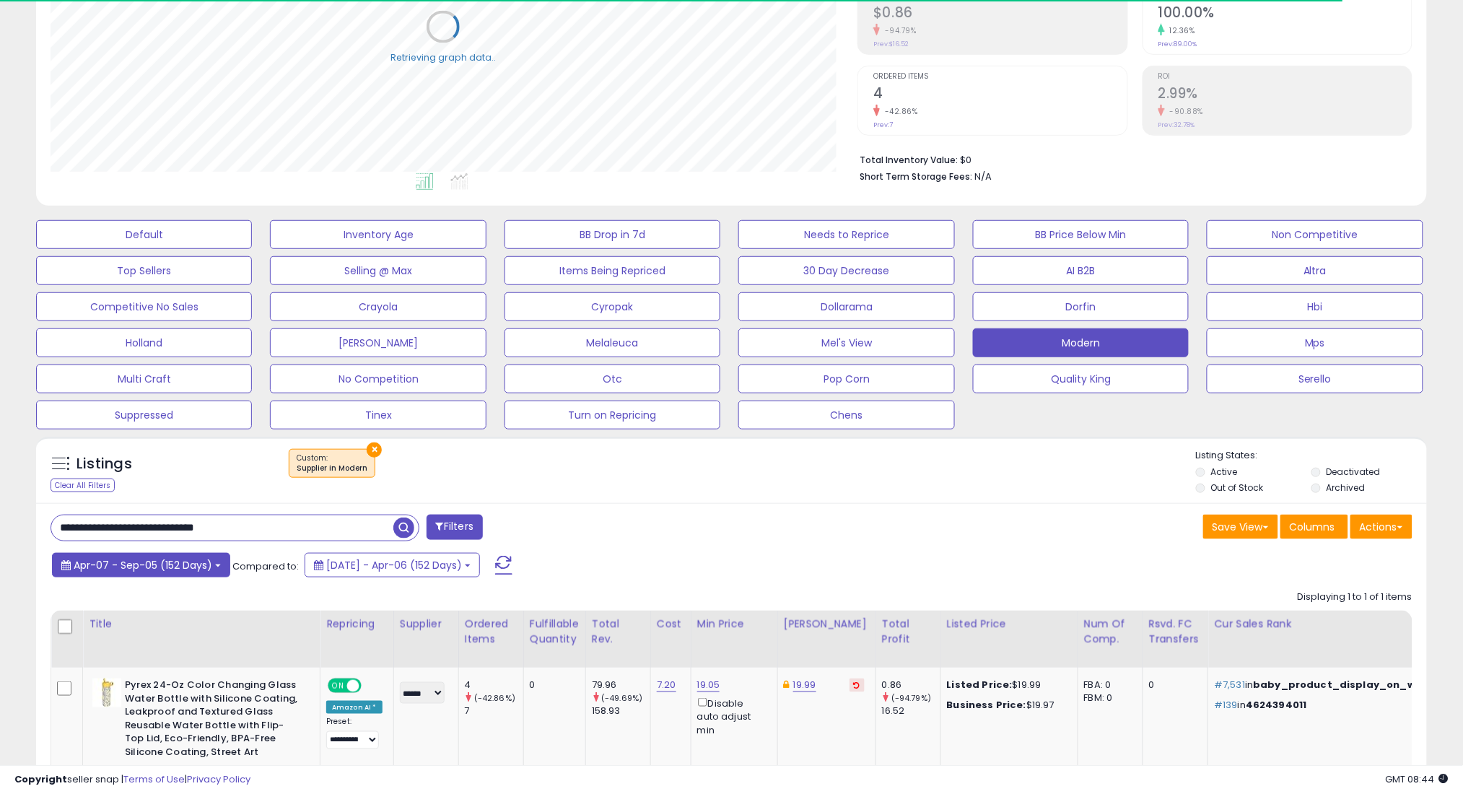
click at [214, 559] on button "Apr-07 - Sep-05 (152 Days)" at bounding box center [141, 565] width 178 height 25
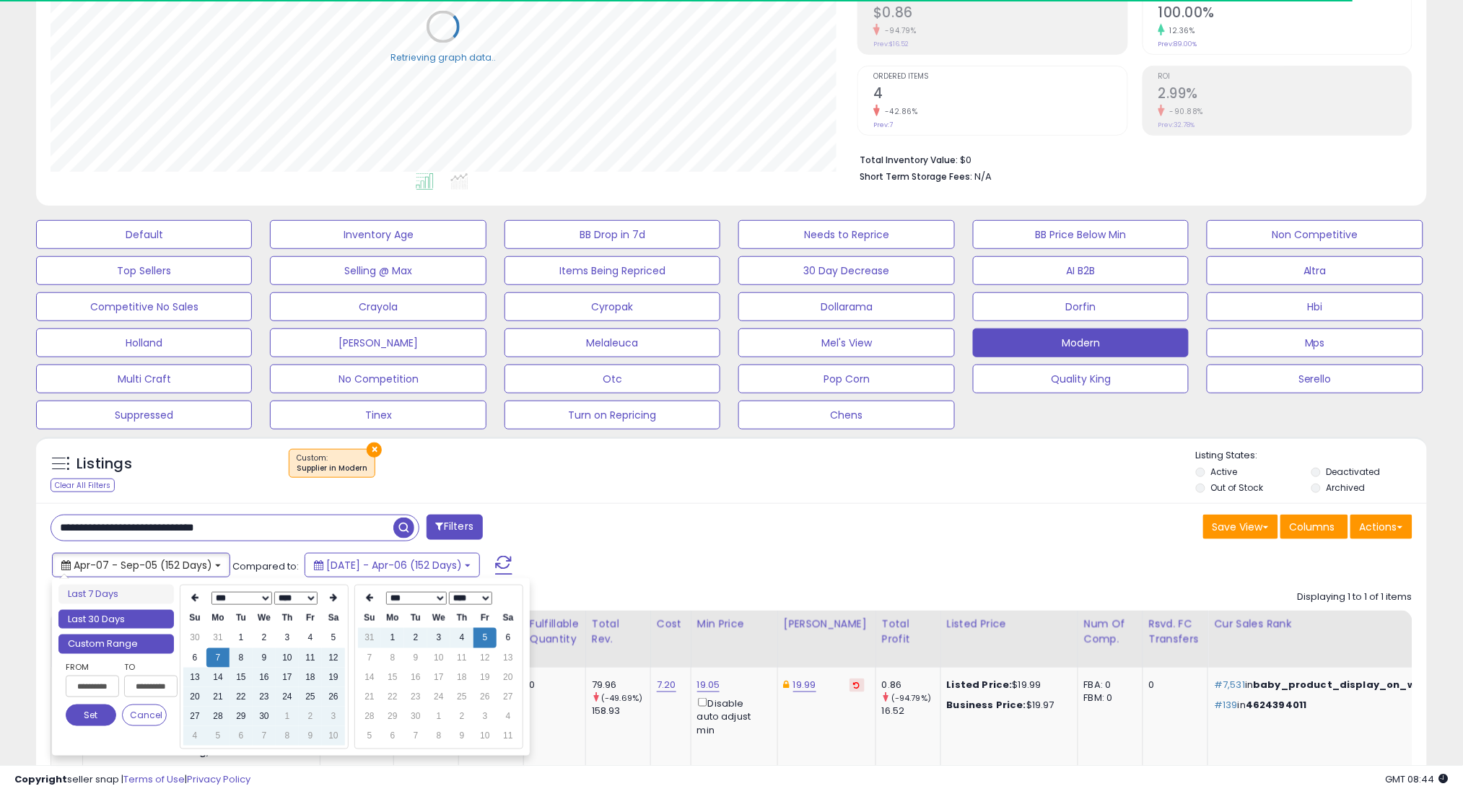
type input "**********"
click at [151, 621] on li "Last 30 Days" at bounding box center [115, 619] width 115 height 19
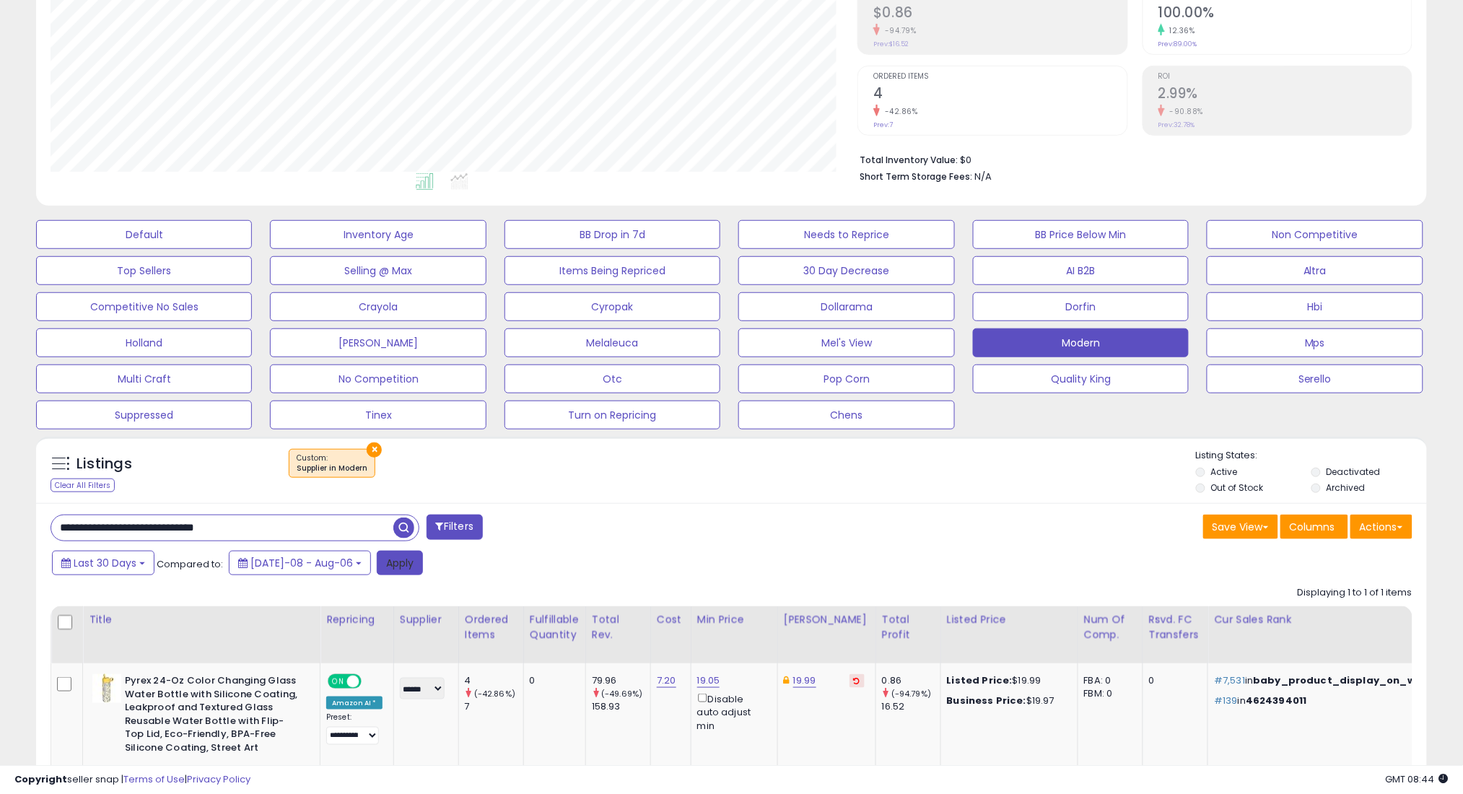
click at [382, 564] on button "Apply" at bounding box center [400, 563] width 46 height 25
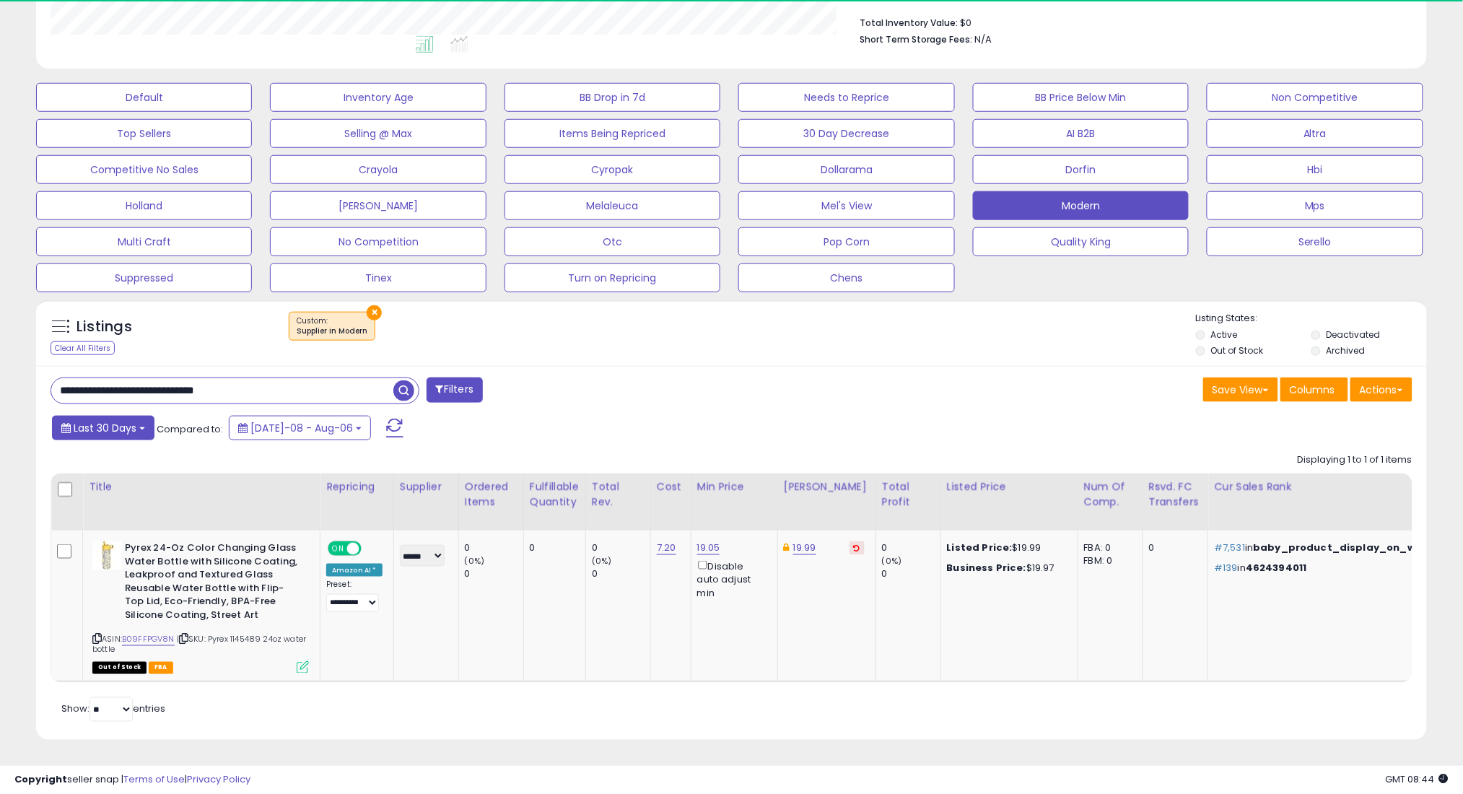
scroll to position [296, 807]
click at [102, 416] on button "Last 30 Days" at bounding box center [103, 428] width 102 height 25
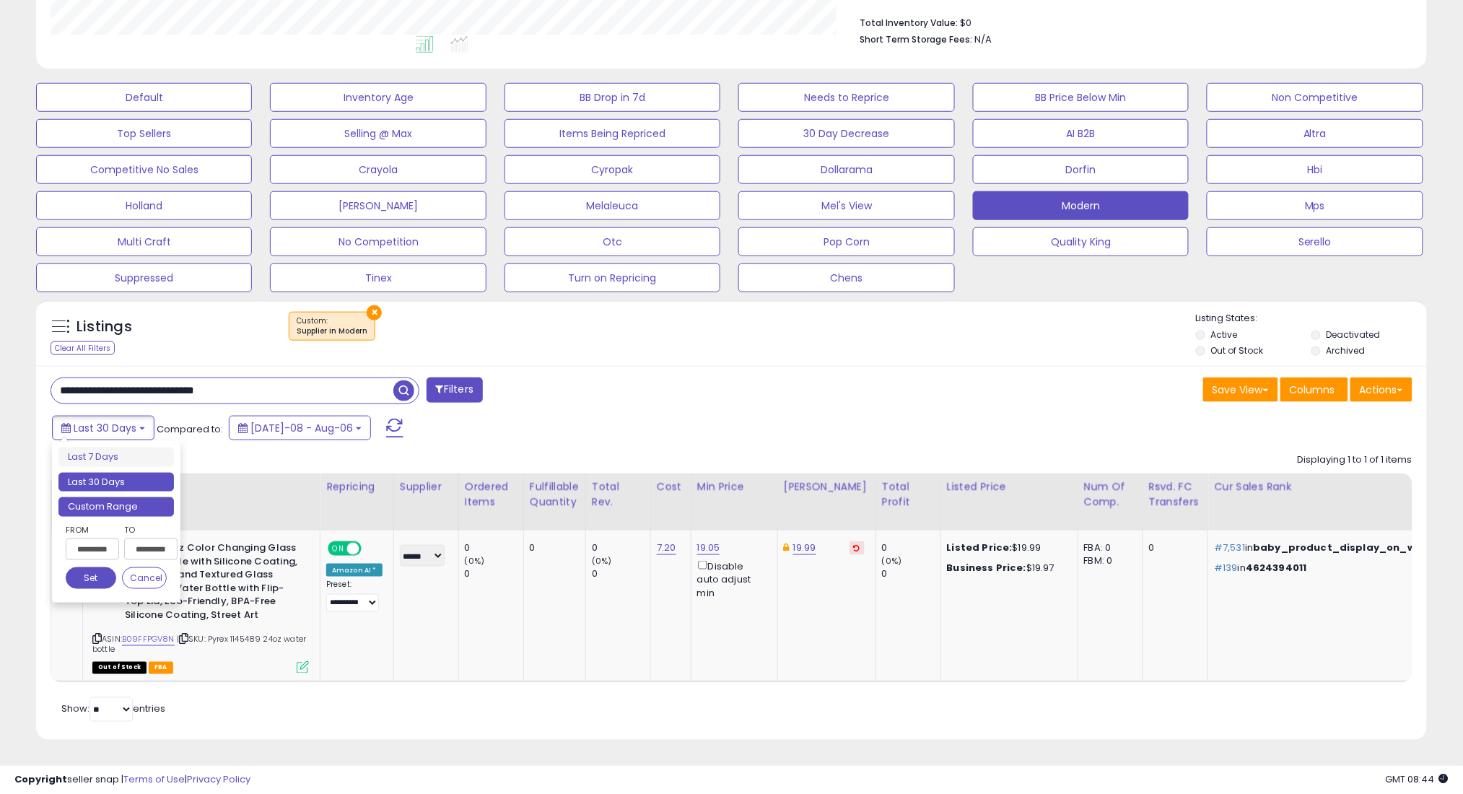
click at [117, 497] on li "Custom Range" at bounding box center [115, 506] width 115 height 19
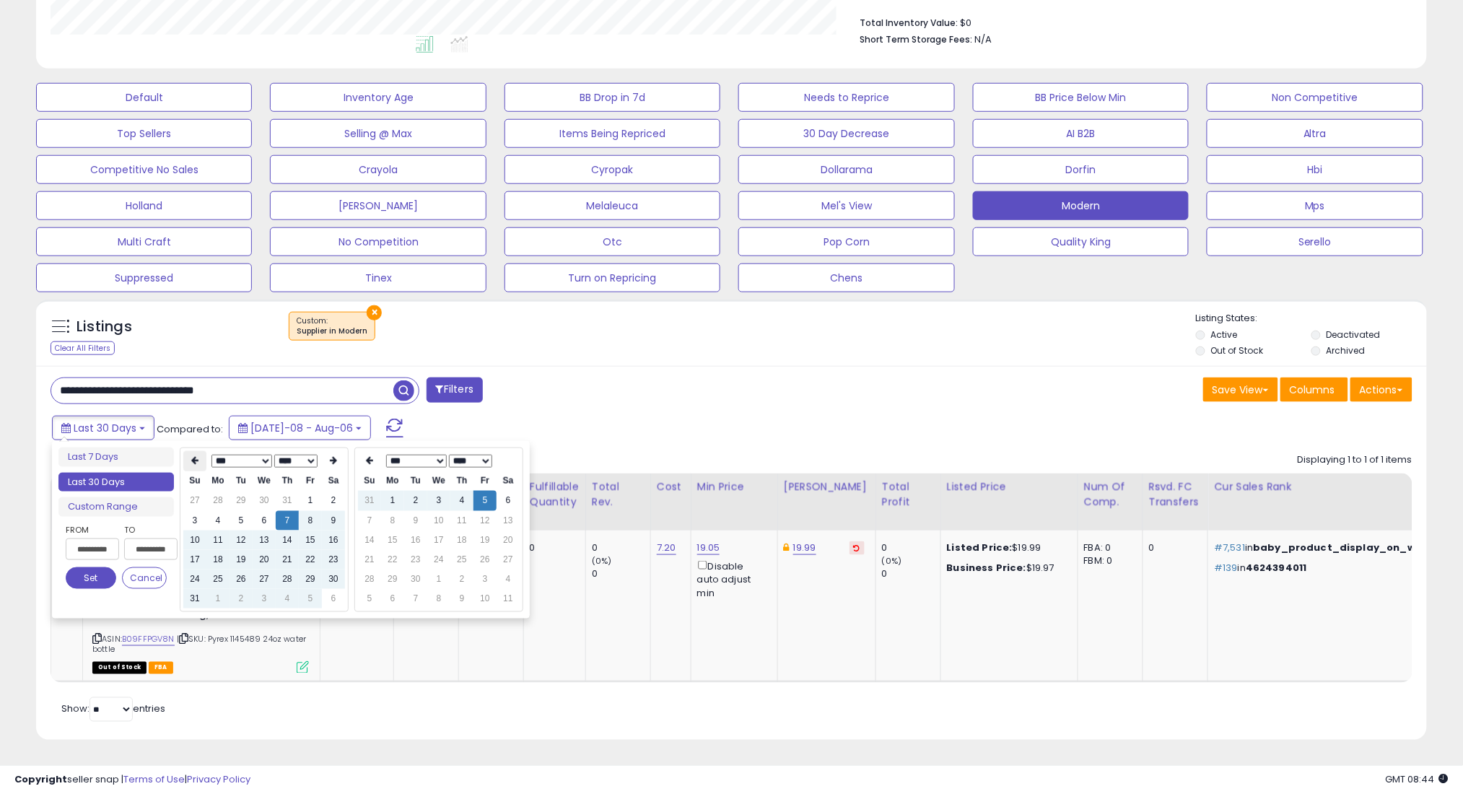
click at [193, 457] on icon at bounding box center [194, 461] width 7 height 9
click at [214, 511] on td "7" at bounding box center [217, 520] width 23 height 19
type input "**********"
click at [102, 567] on button "Set" at bounding box center [91, 578] width 51 height 22
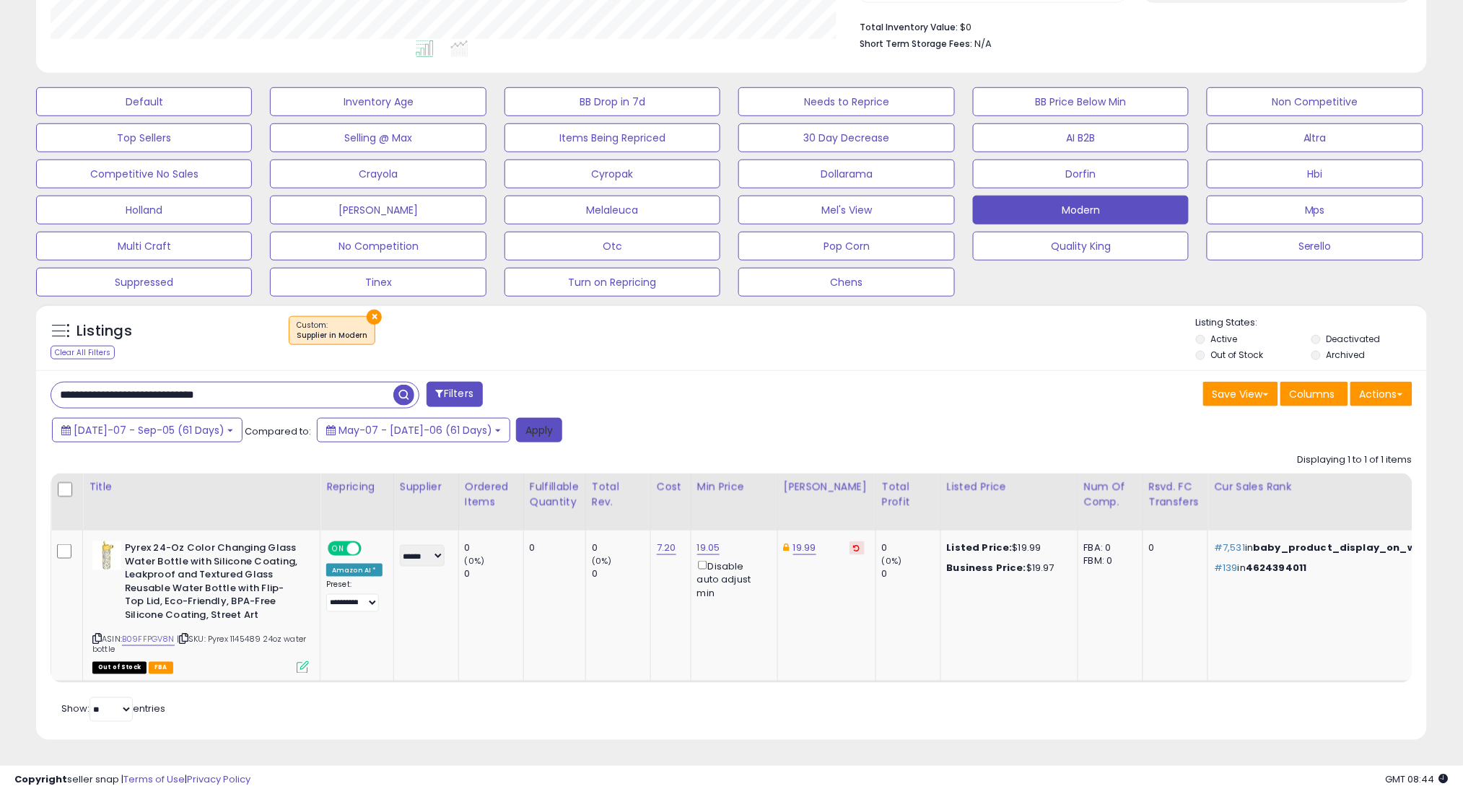
click at [516, 418] on button "Apply" at bounding box center [539, 430] width 46 height 25
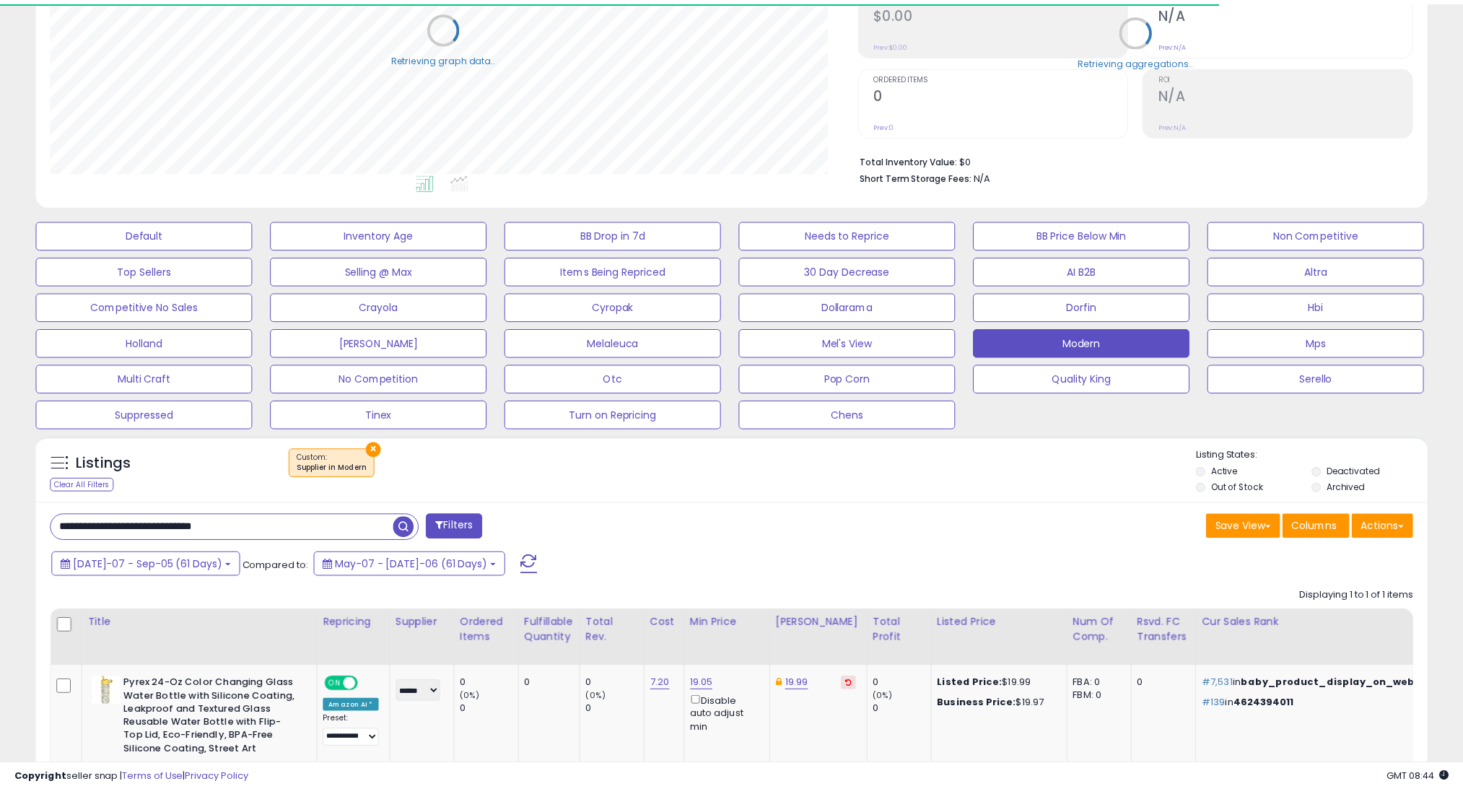
scroll to position [721336, 720824]
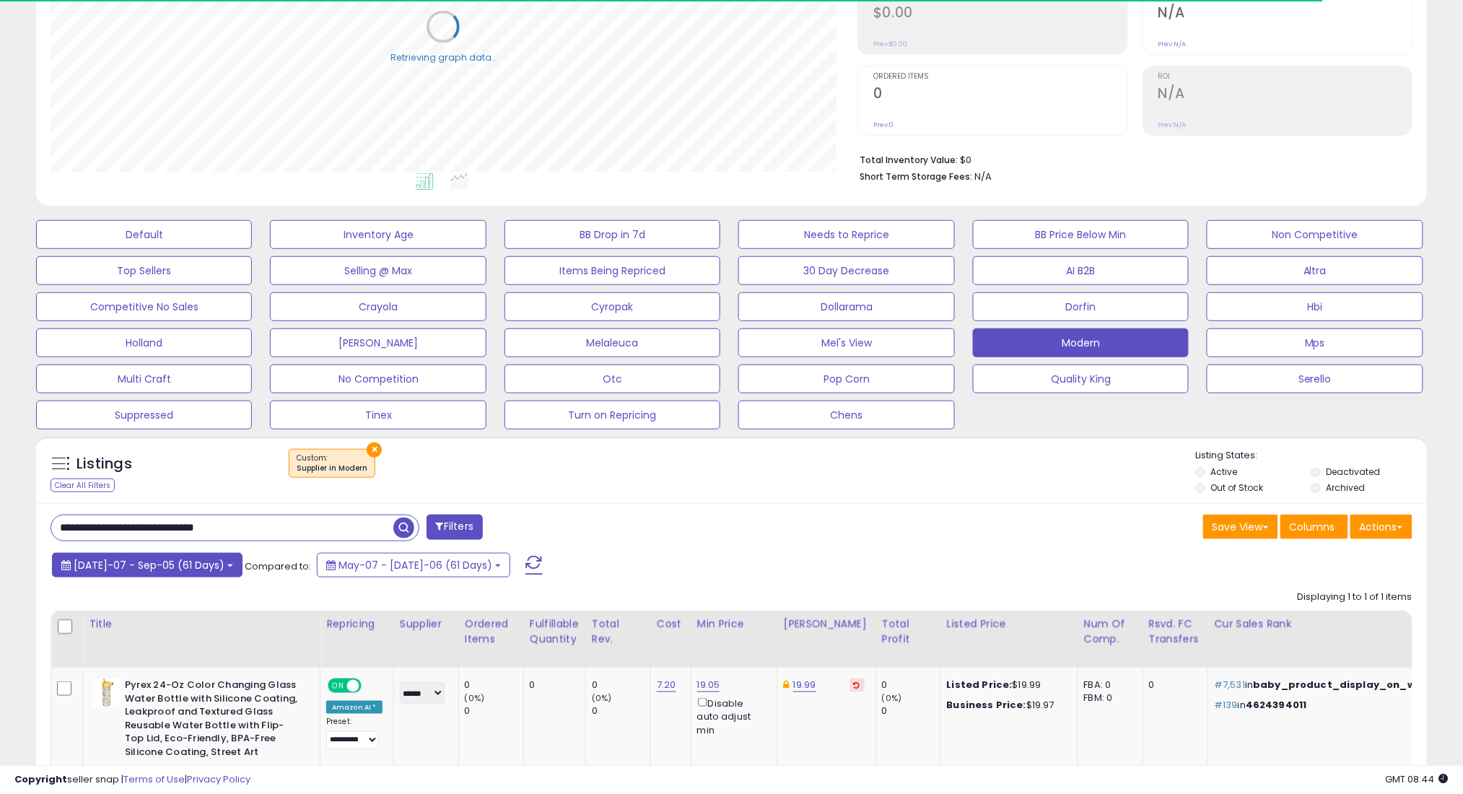
click at [197, 558] on span "[DATE]-07 - Sep-05 (61 Days)" at bounding box center [149, 565] width 151 height 14
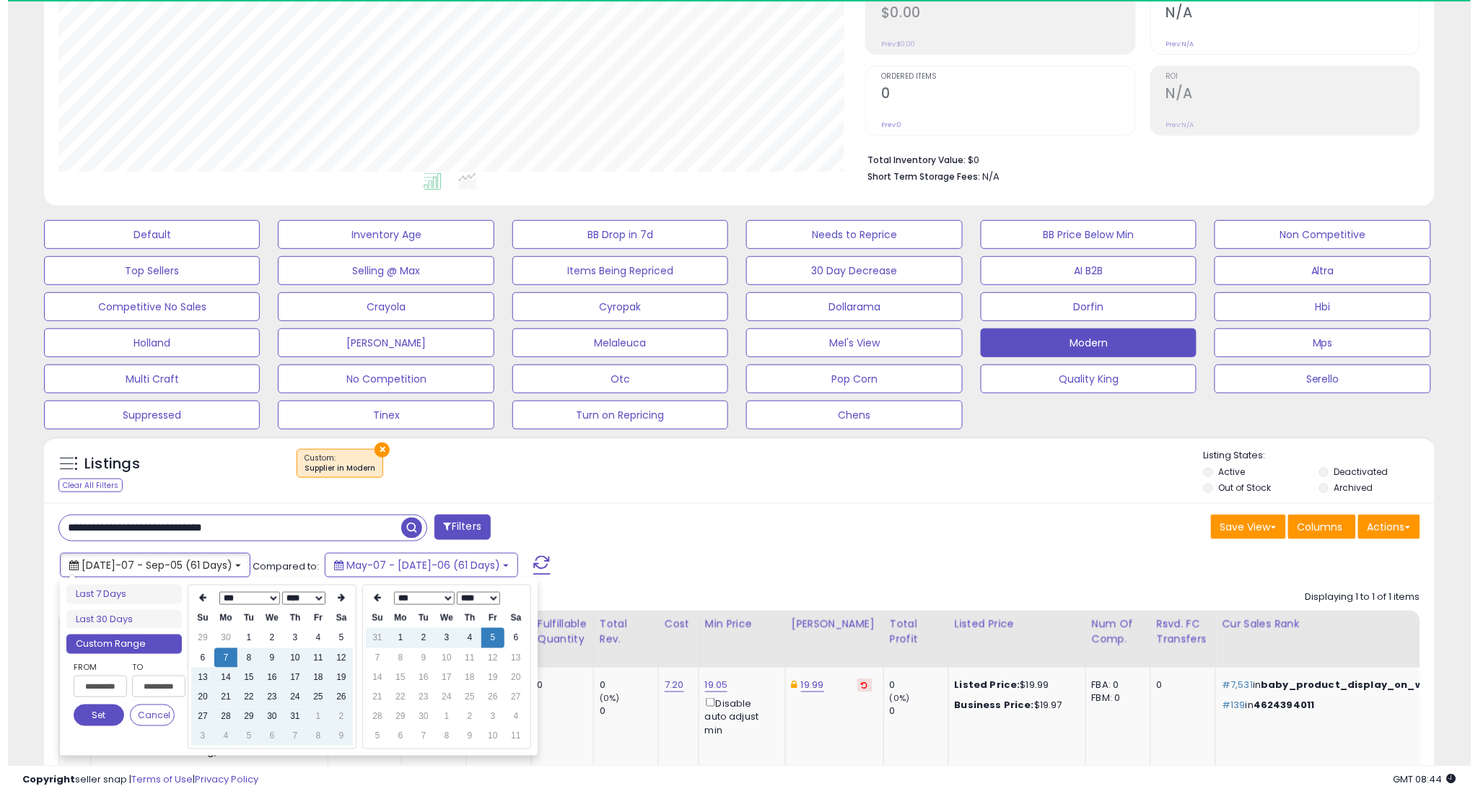
scroll to position [296, 807]
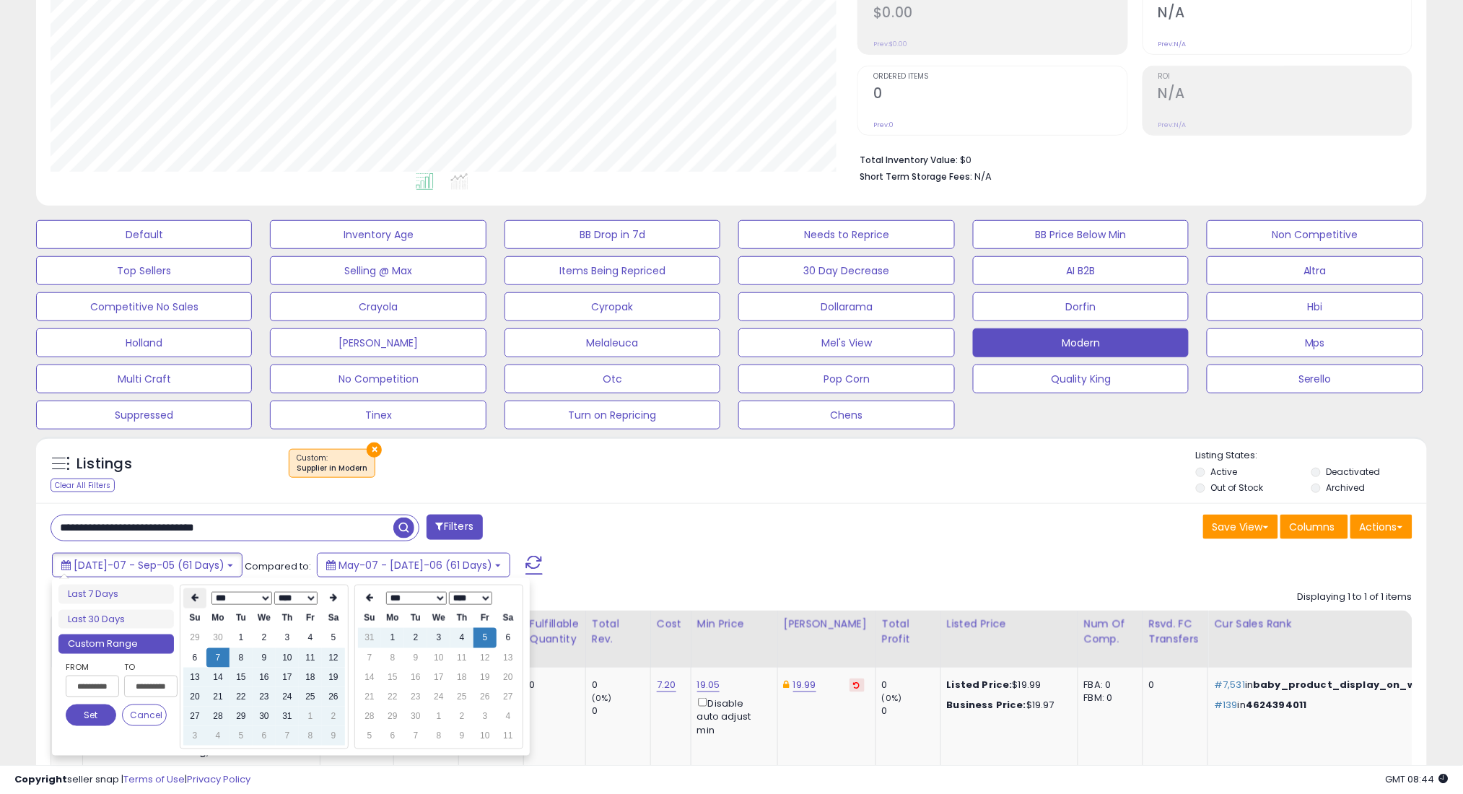
click at [191, 591] on th at bounding box center [194, 598] width 23 height 20
click at [325, 659] on td "7" at bounding box center [333, 657] width 23 height 19
type input "**********"
click at [100, 713] on button "Set" at bounding box center [91, 715] width 51 height 22
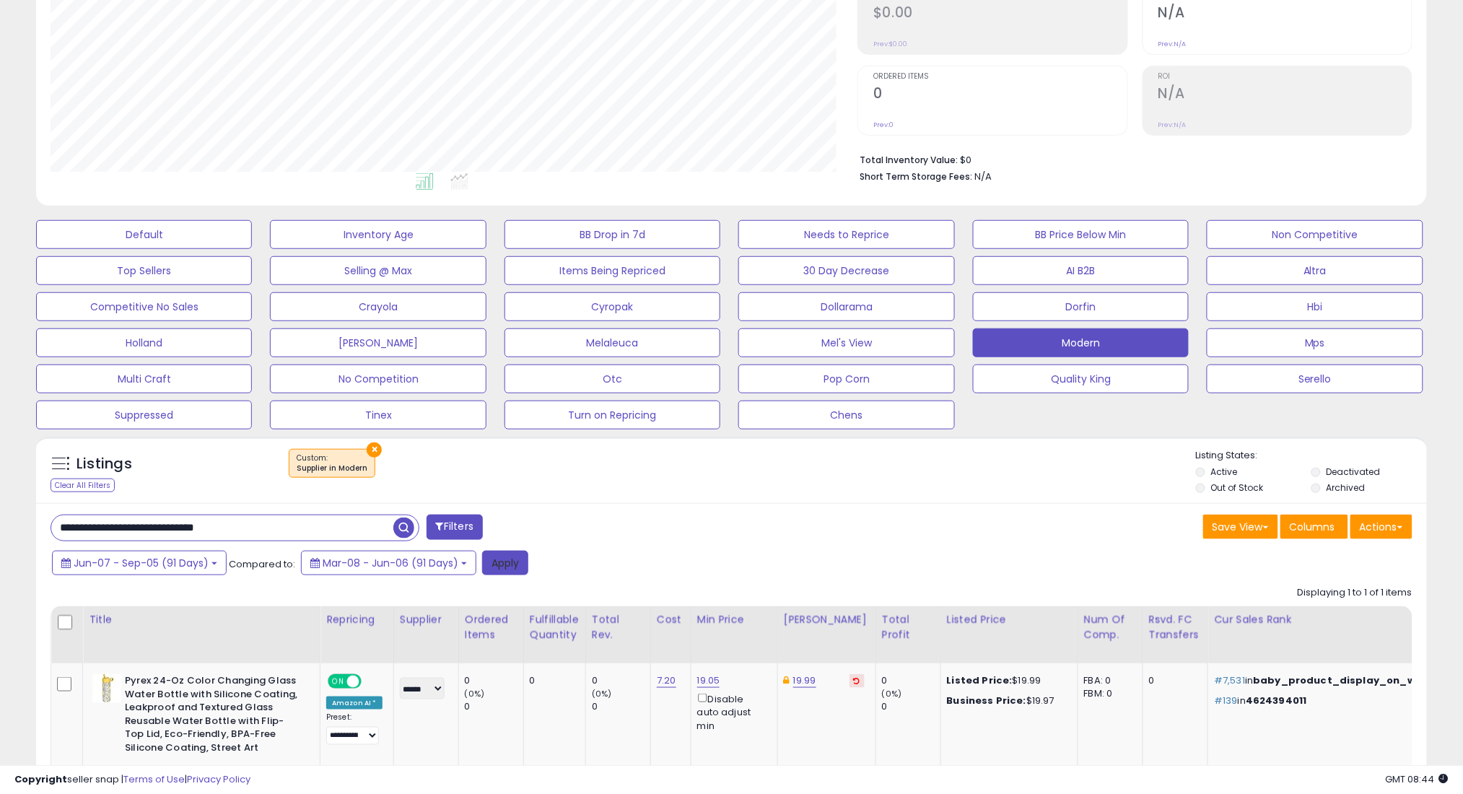
click at [510, 557] on button "Apply" at bounding box center [505, 563] width 46 height 25
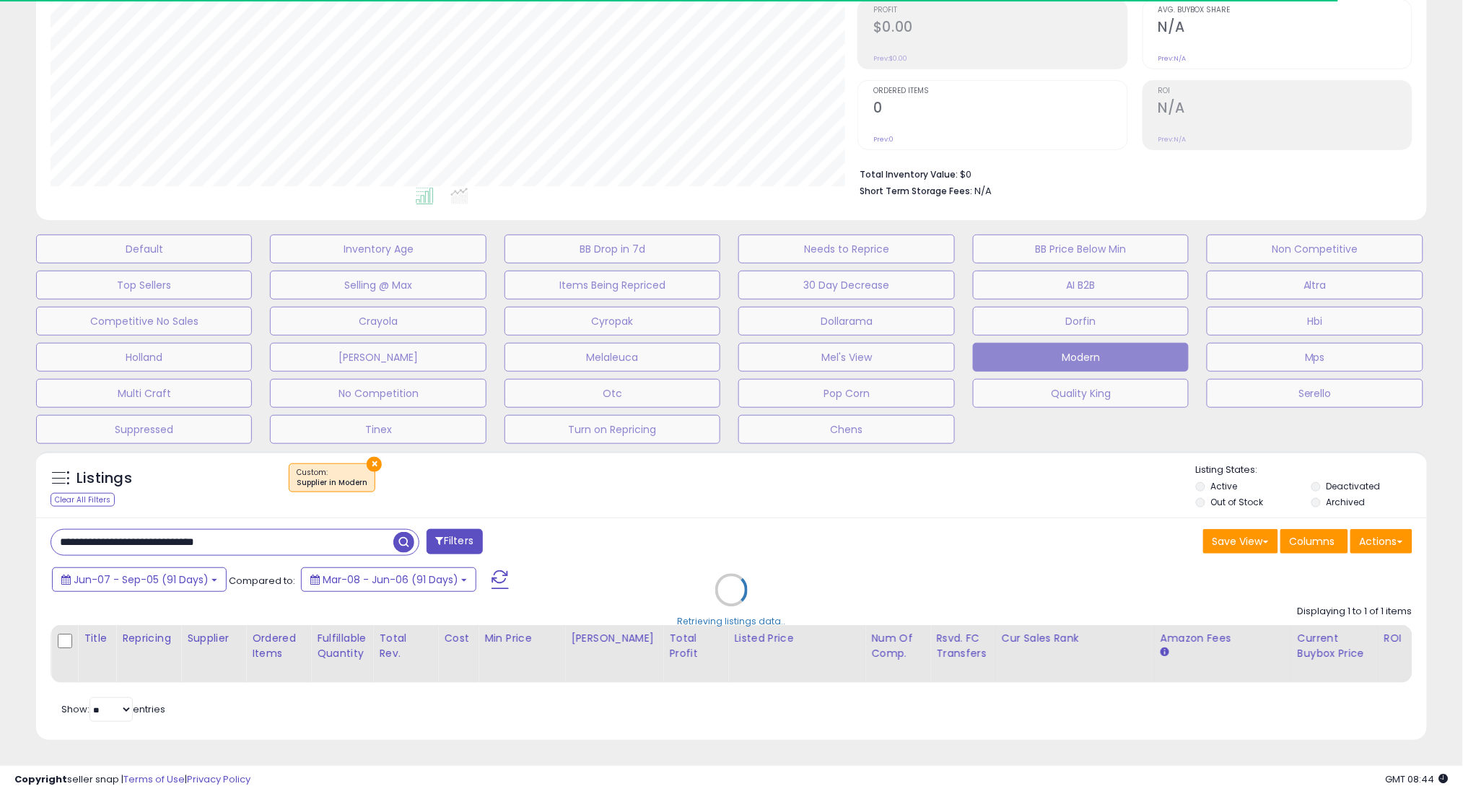
scroll to position [721336, 720824]
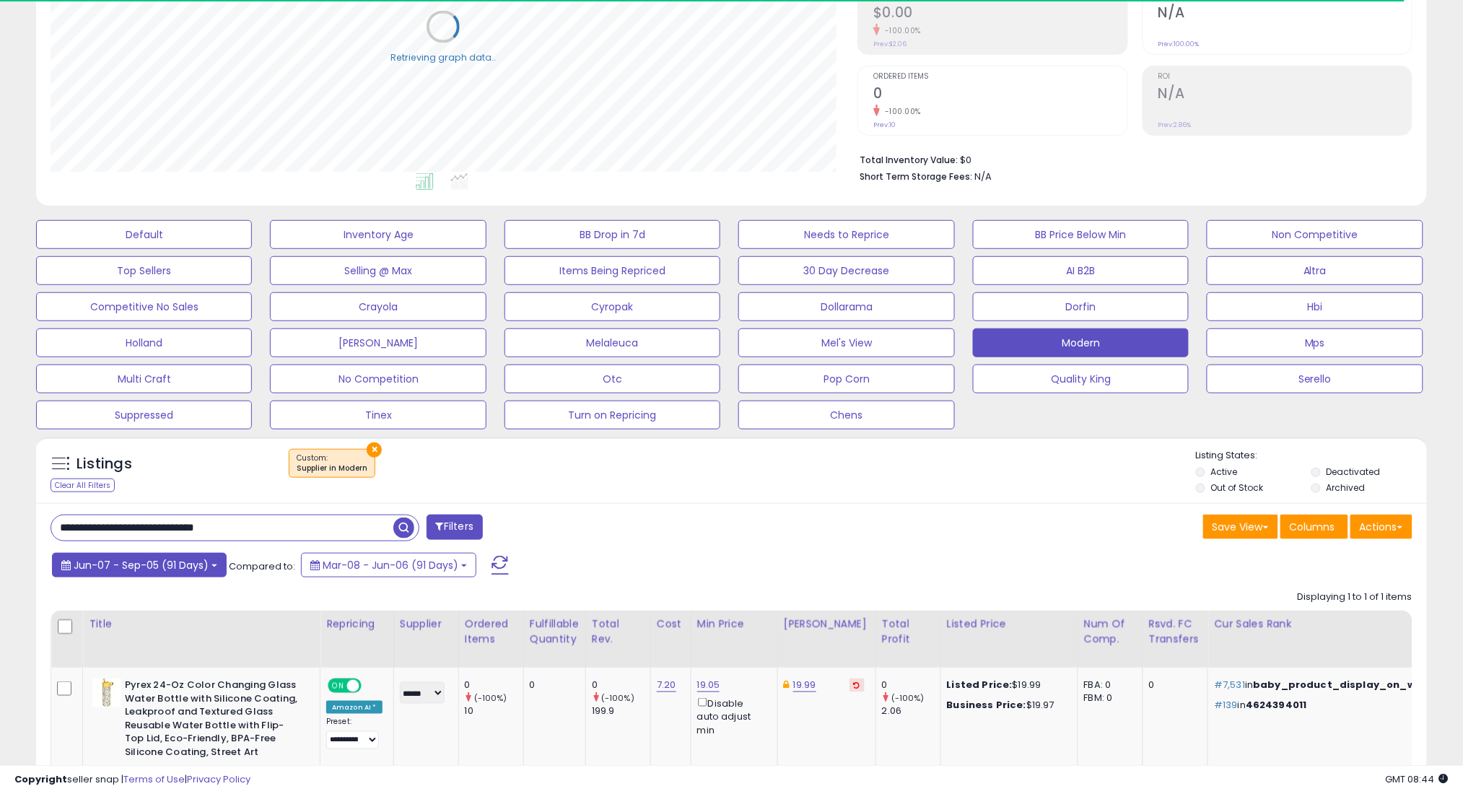
click at [167, 573] on button "Jun-07 - Sep-05 (91 Days)" at bounding box center [139, 565] width 175 height 25
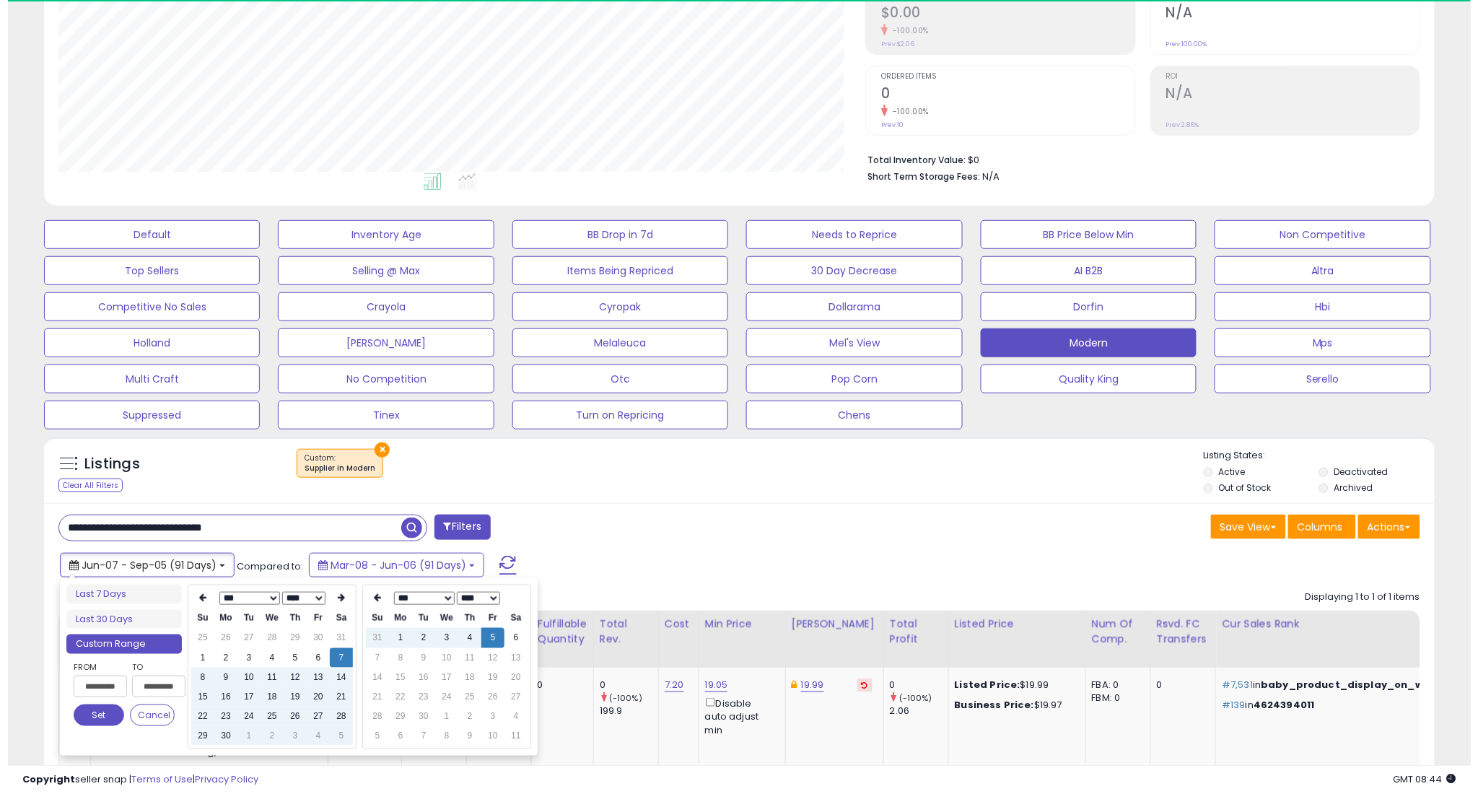
scroll to position [296, 807]
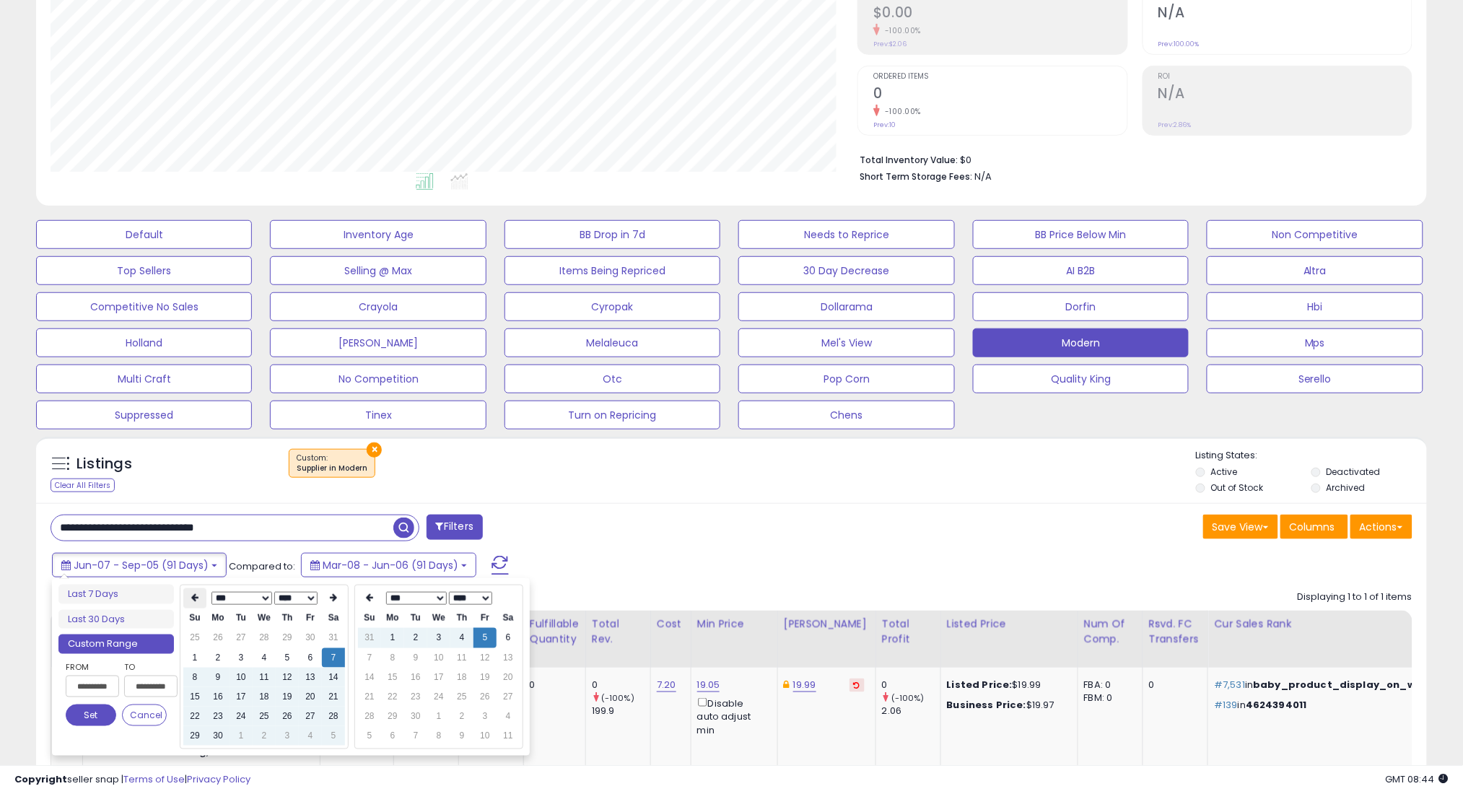
click at [194, 598] on icon at bounding box center [194, 598] width 7 height 9
click at [263, 656] on td "7" at bounding box center [264, 657] width 23 height 19
type input "**********"
click at [98, 704] on button "Set" at bounding box center [91, 715] width 51 height 22
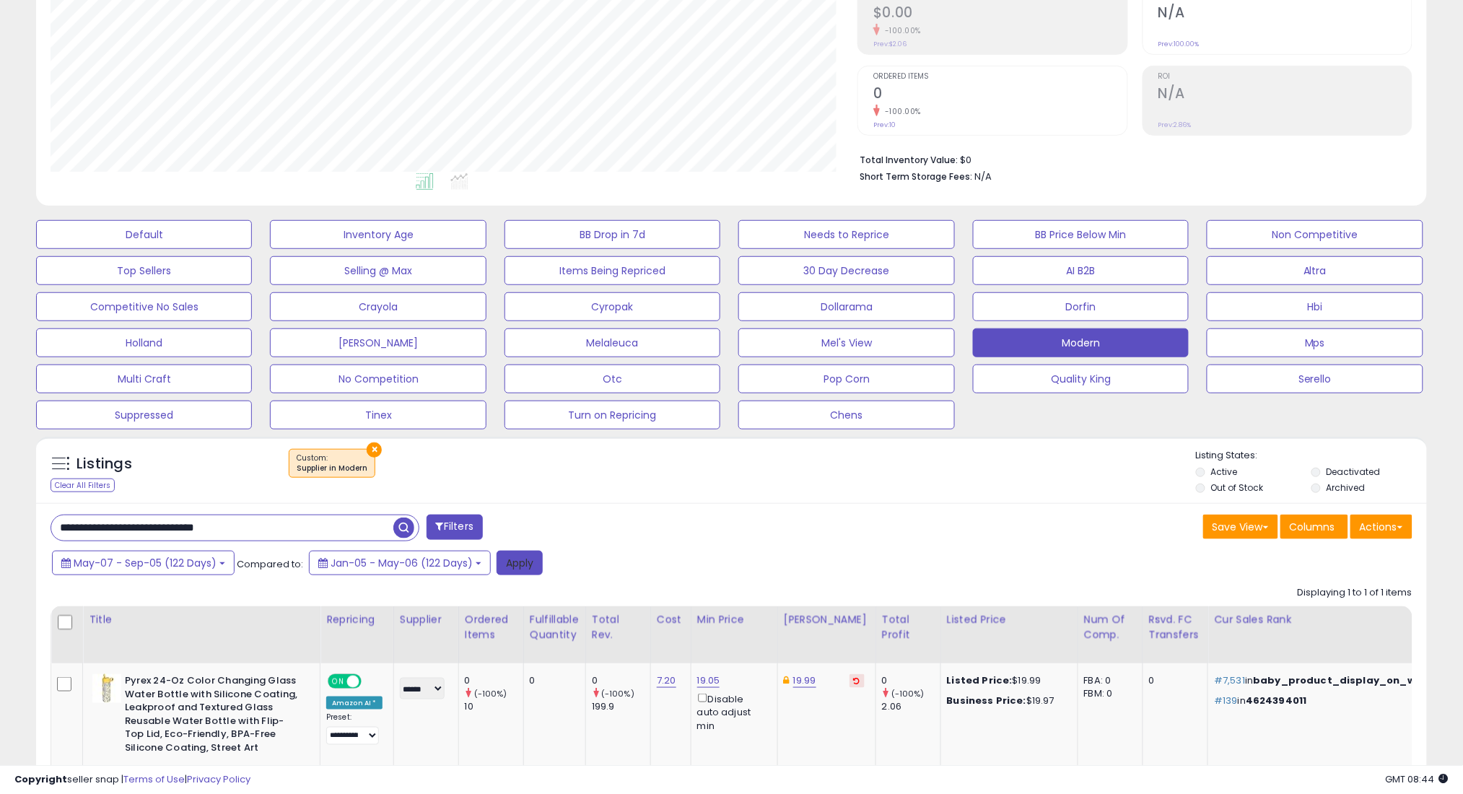
click at [504, 561] on button "Apply" at bounding box center [519, 563] width 46 height 25
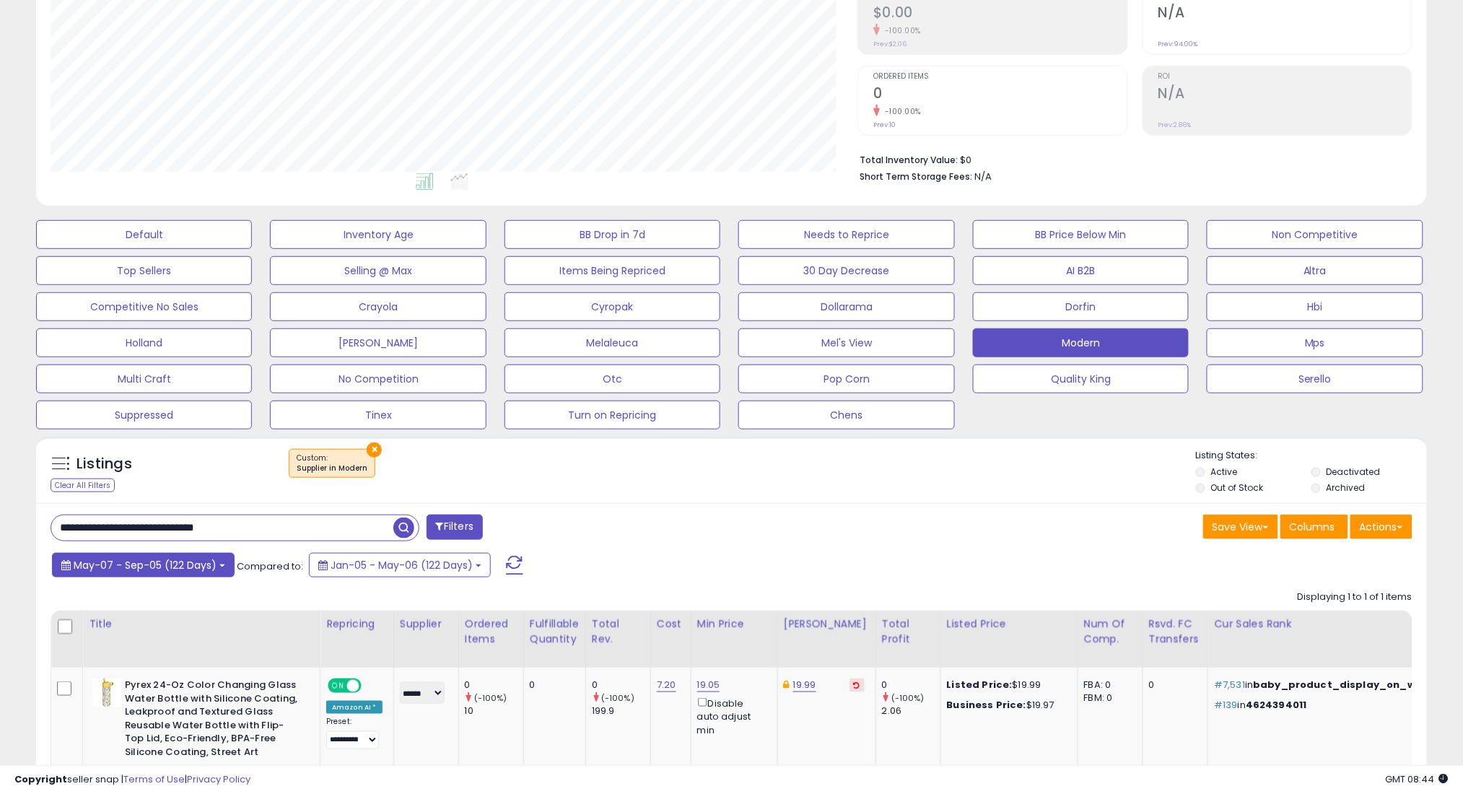
click at [131, 566] on span "May-07 - Sep-05 (122 Days)" at bounding box center [145, 565] width 143 height 14
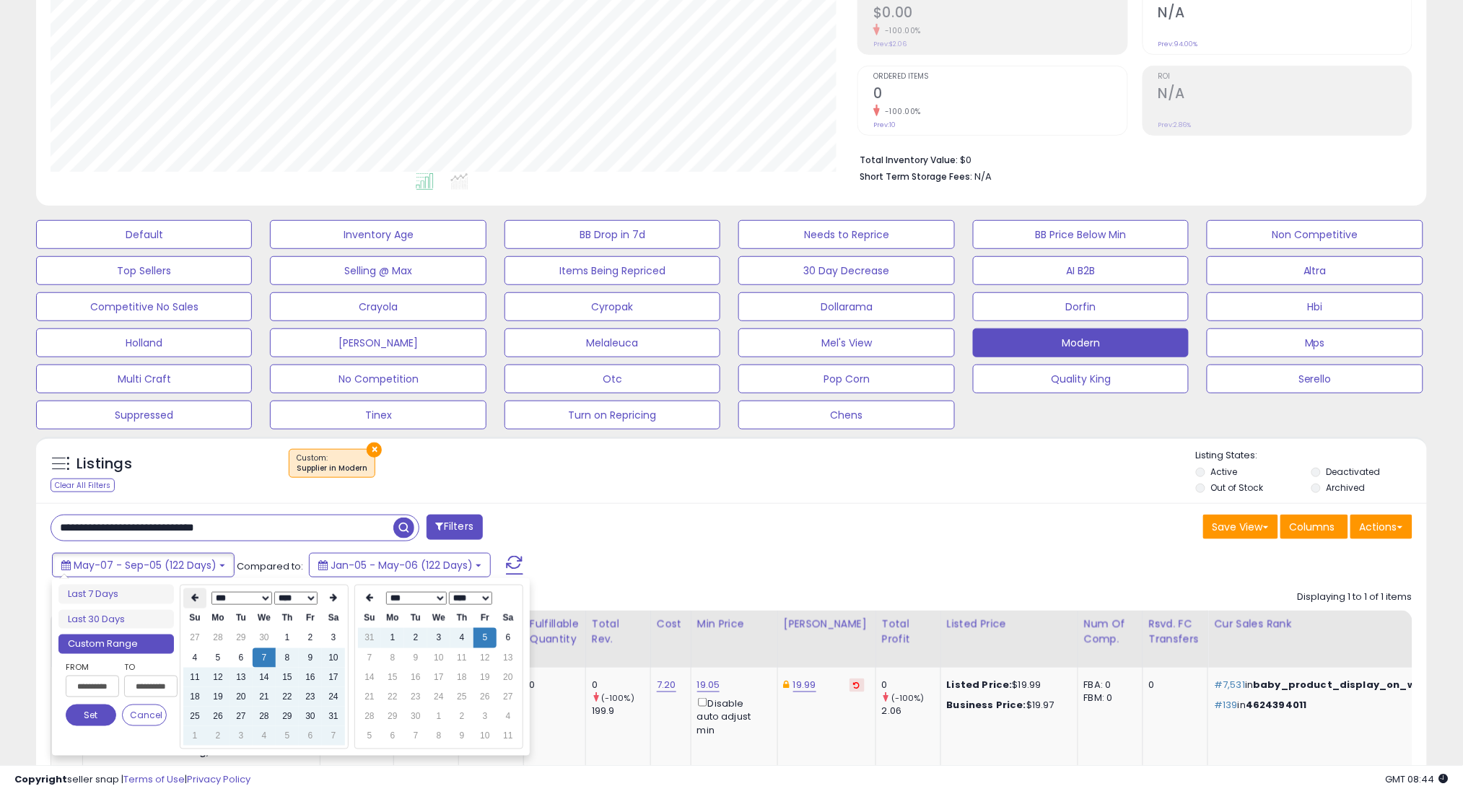
click at [191, 598] on icon at bounding box center [194, 598] width 7 height 9
click at [214, 661] on td "7" at bounding box center [217, 657] width 23 height 19
type input "**********"
click at [89, 719] on button "Set" at bounding box center [91, 715] width 51 height 22
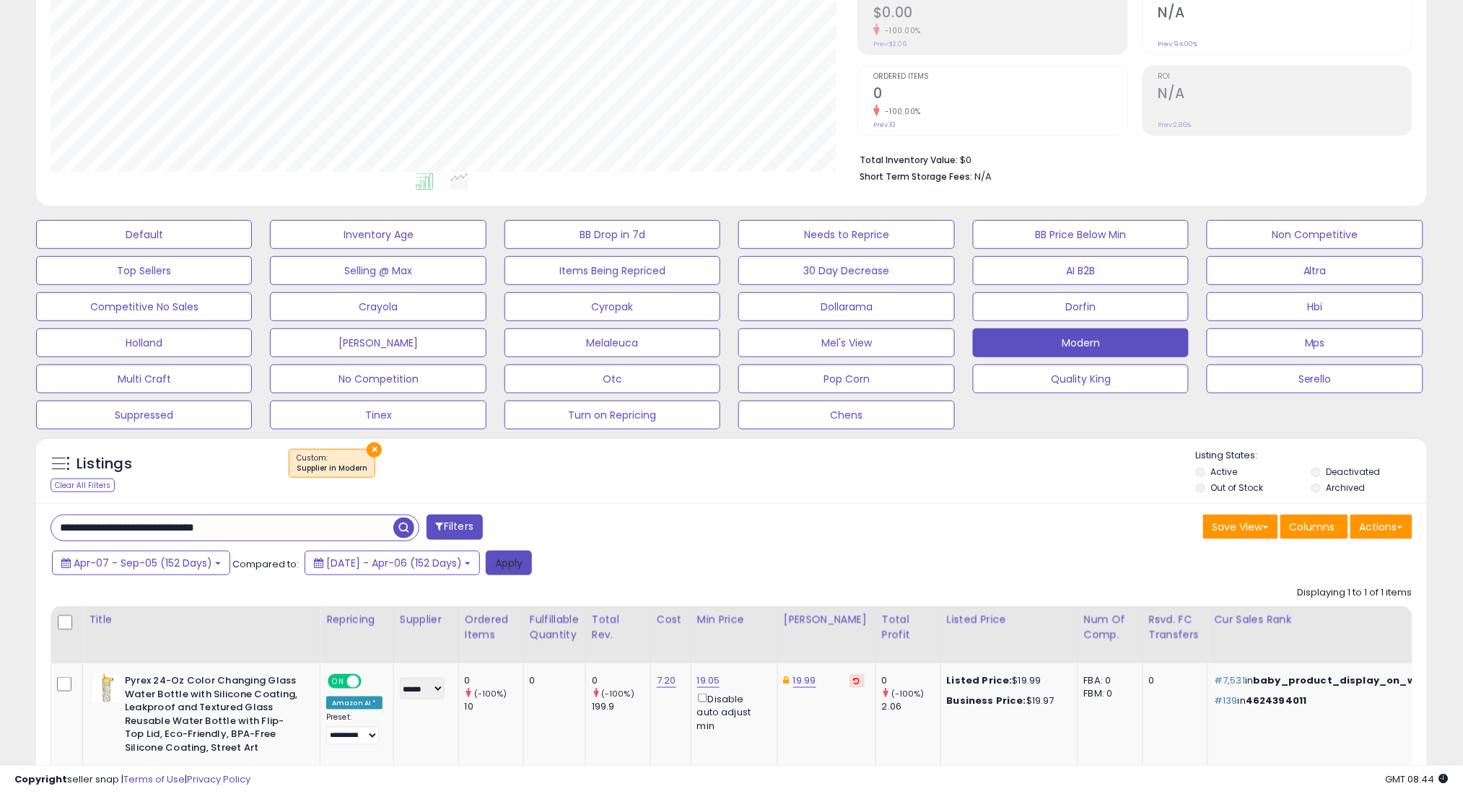
click at [532, 569] on button "Apply" at bounding box center [509, 563] width 46 height 25
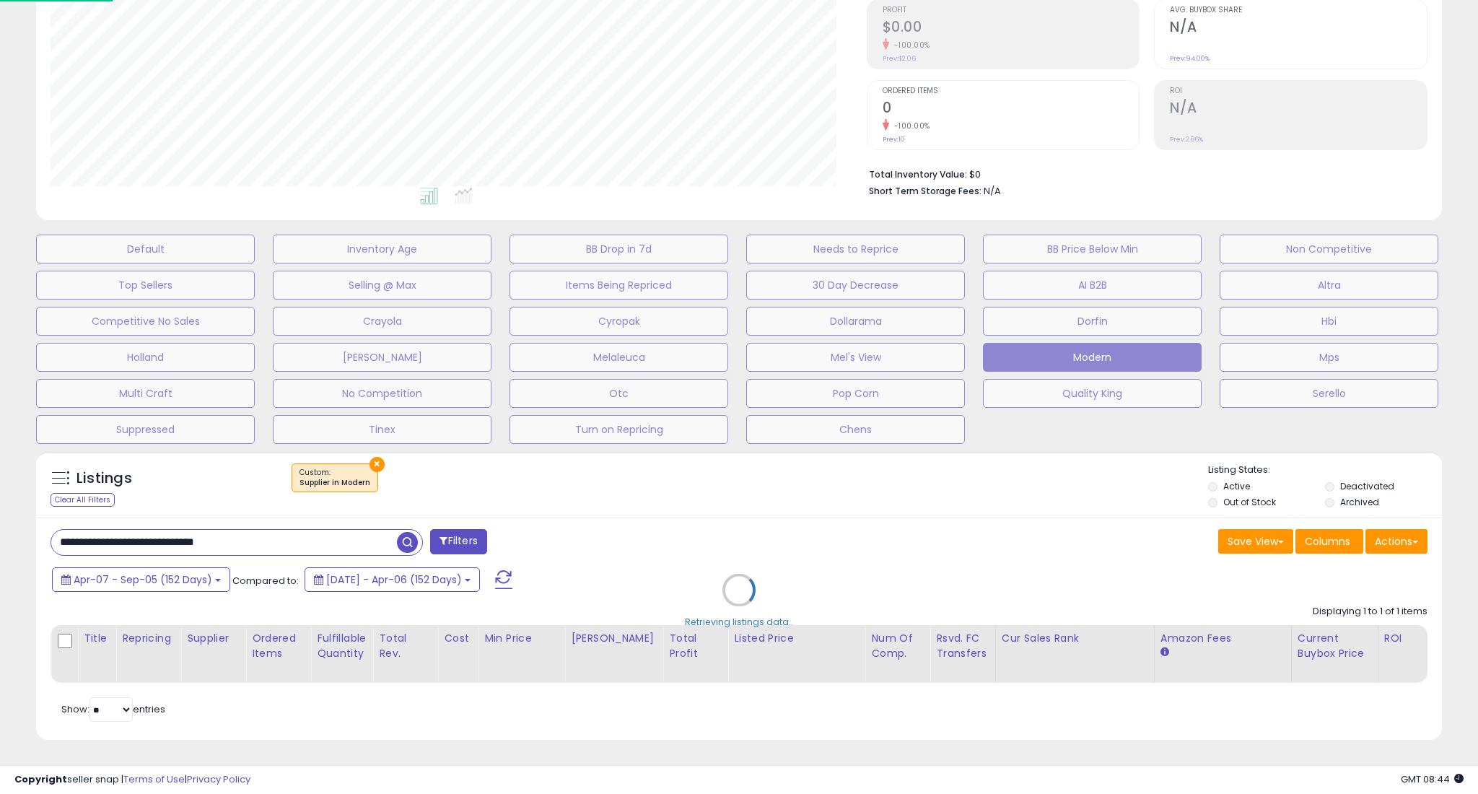
scroll to position [721336, 720816]
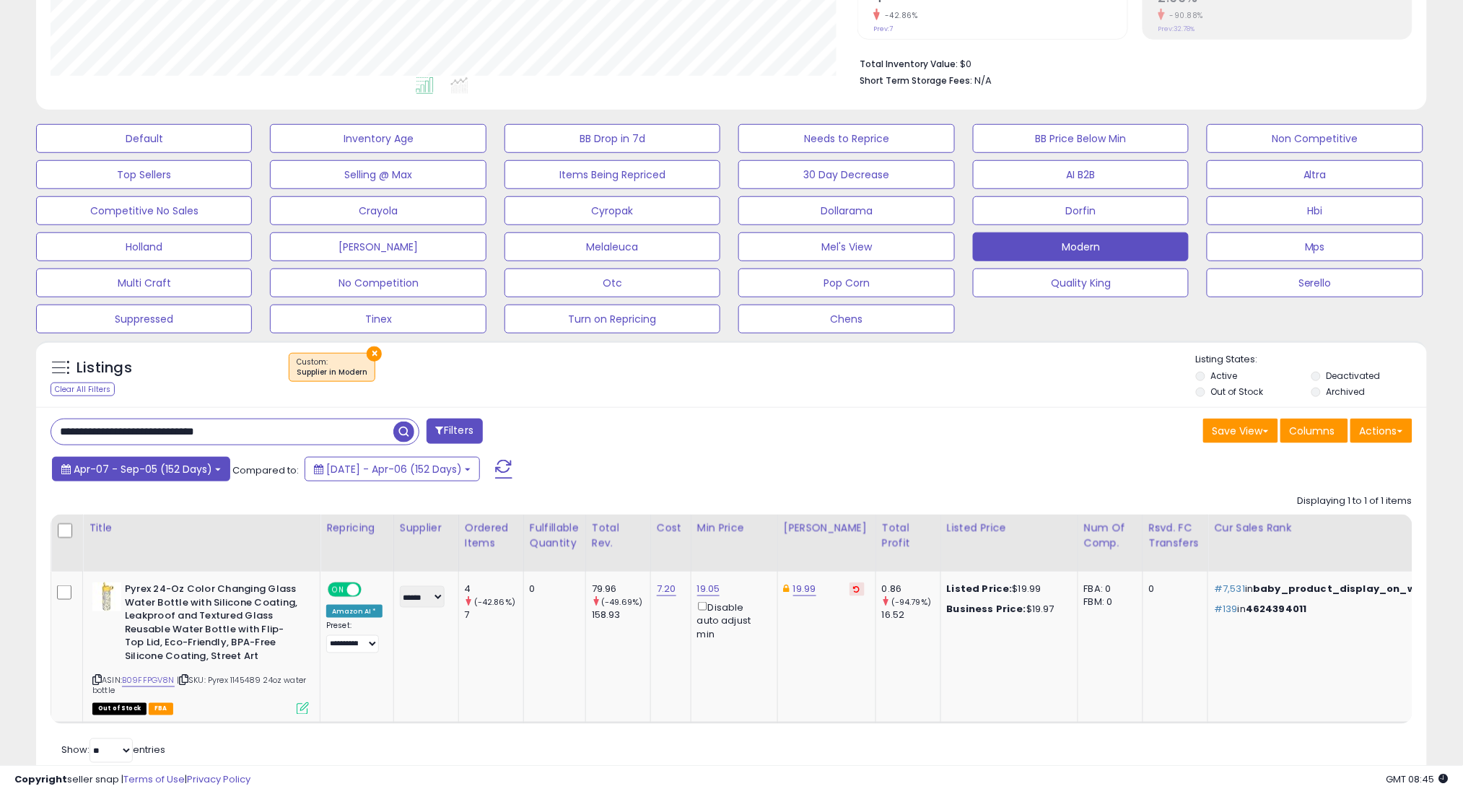
click at [199, 469] on span "Apr-07 - Sep-05 (152 Days)" at bounding box center [143, 469] width 139 height 14
click at [771, 452] on div "**********" at bounding box center [731, 594] width 1391 height 375
click at [343, 424] on input "**********" at bounding box center [222, 431] width 342 height 25
drag, startPoint x: 342, startPoint y: 424, endPoint x: 380, endPoint y: 432, distance: 38.2
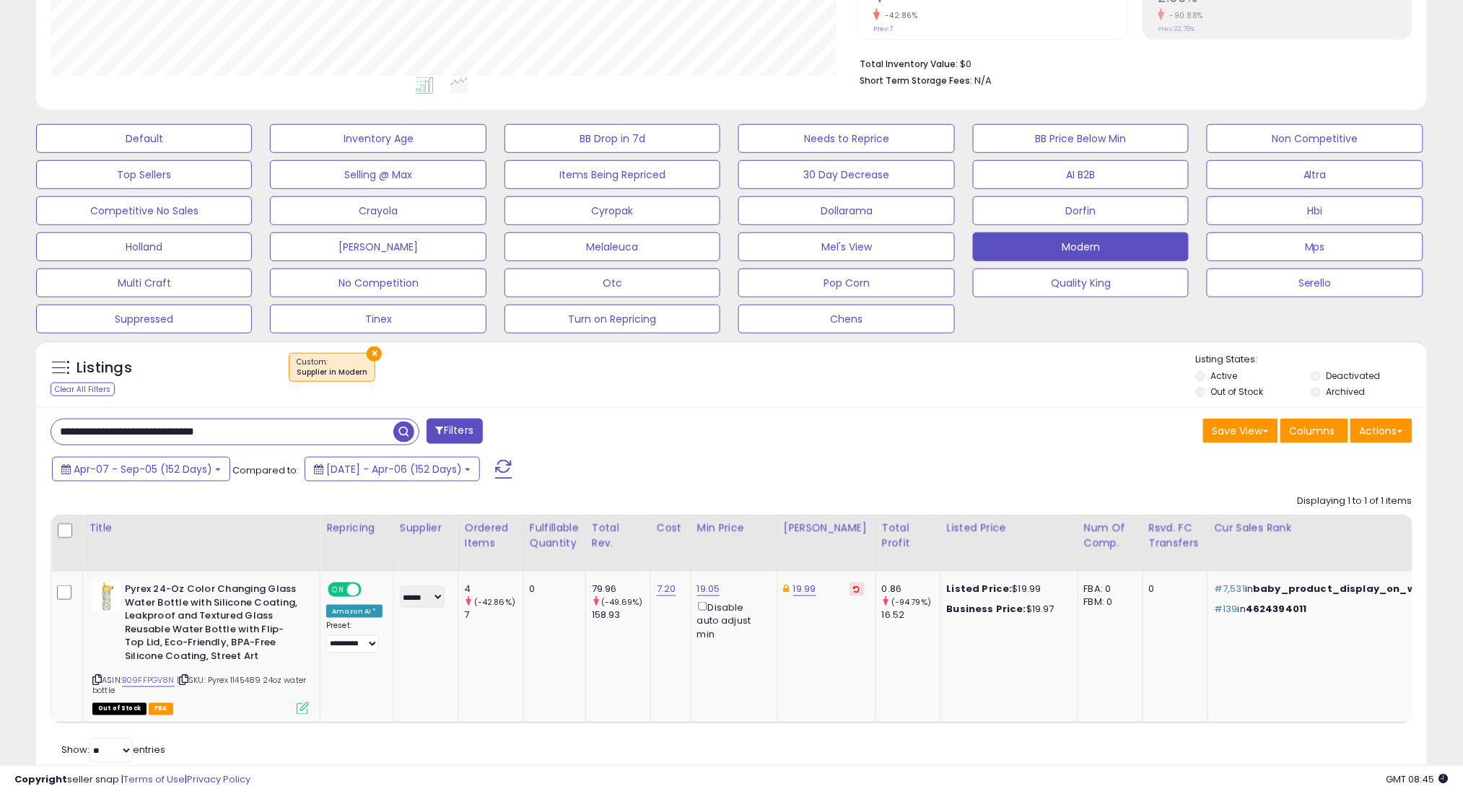
click at [345, 423] on input "**********" at bounding box center [222, 431] width 342 height 25
paste input "*****"
type input "**********"
click at [407, 433] on span "button" at bounding box center [403, 431] width 21 height 21
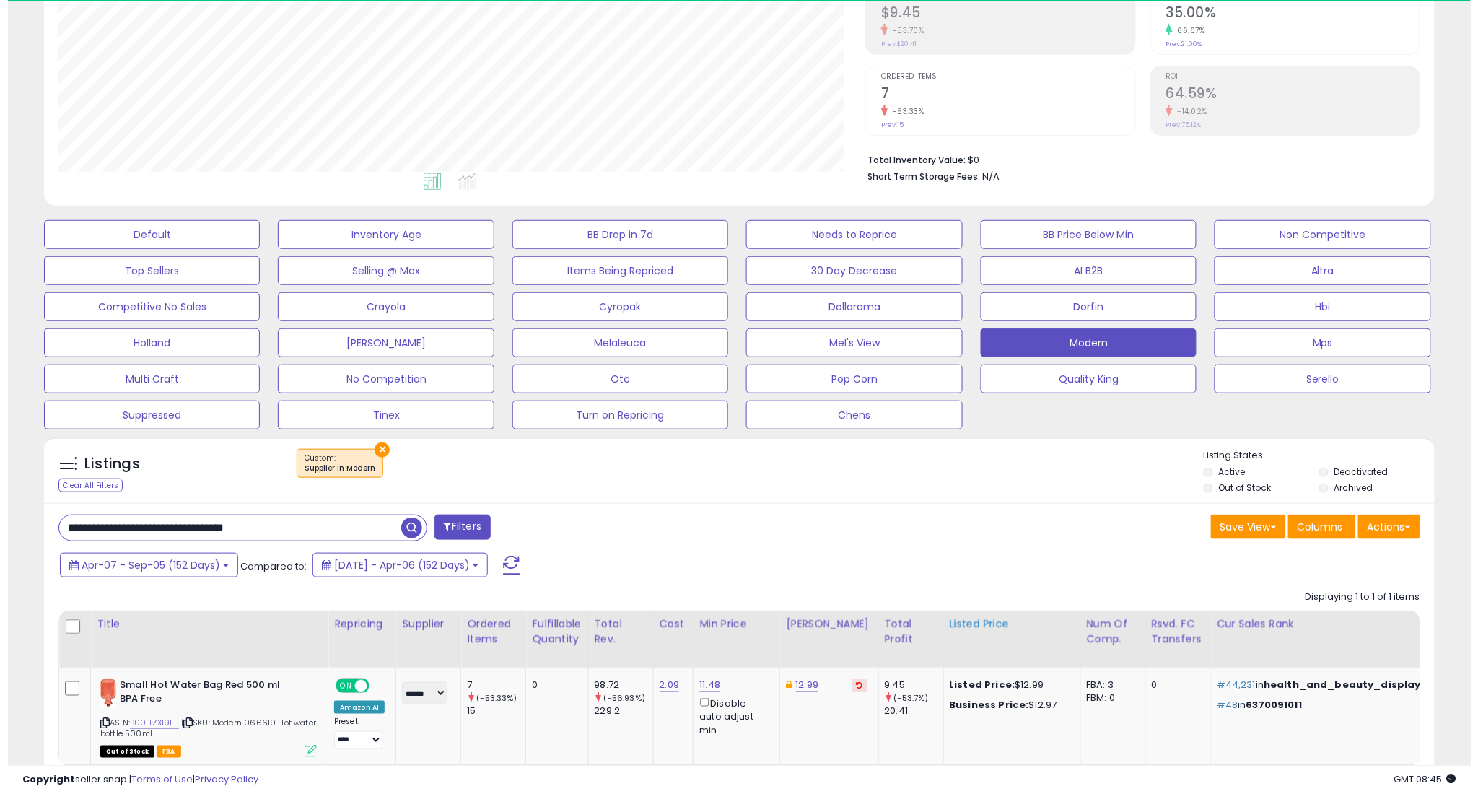
scroll to position [296, 807]
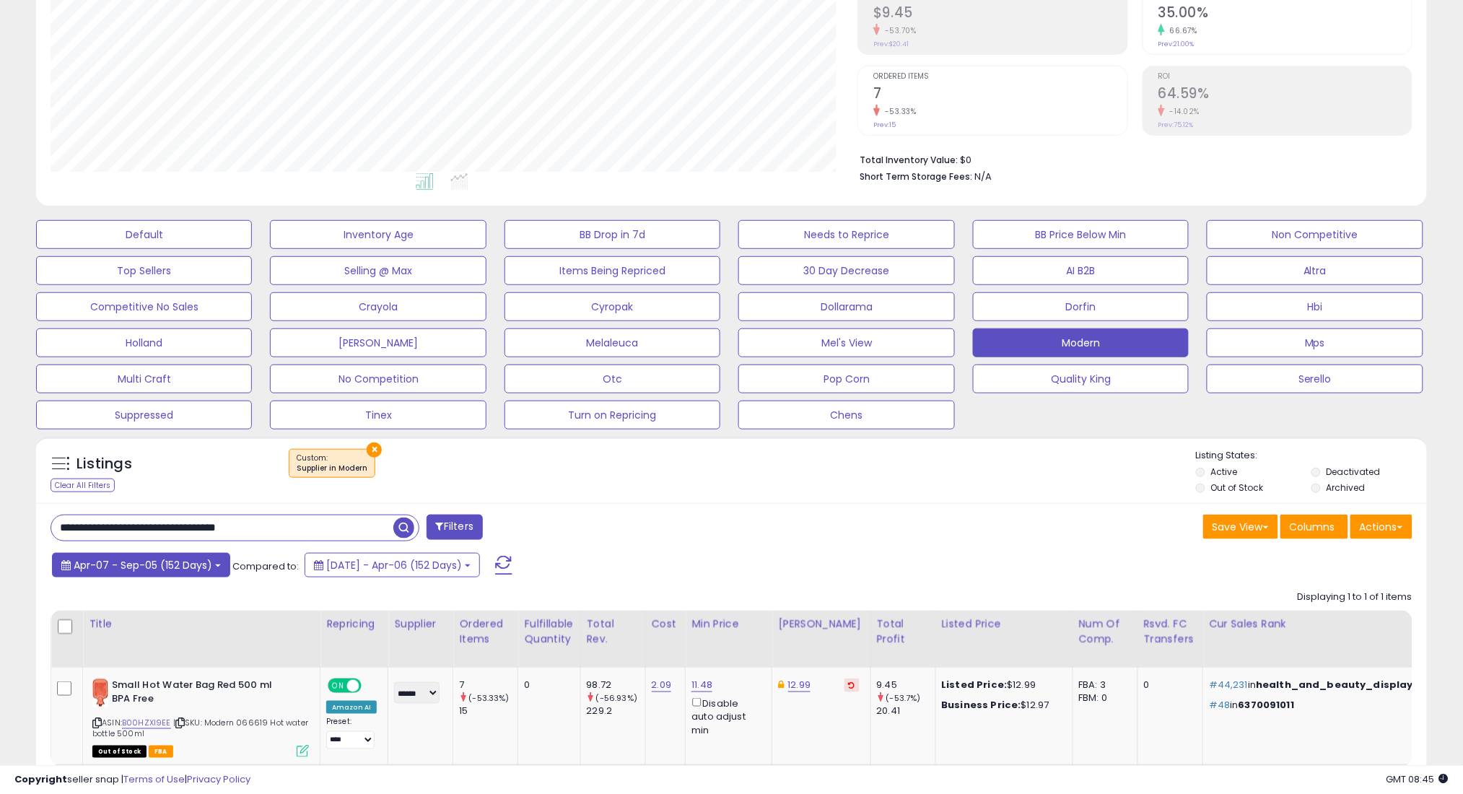
click at [181, 569] on span "Apr-07 - Sep-05 (152 Days)" at bounding box center [143, 565] width 139 height 14
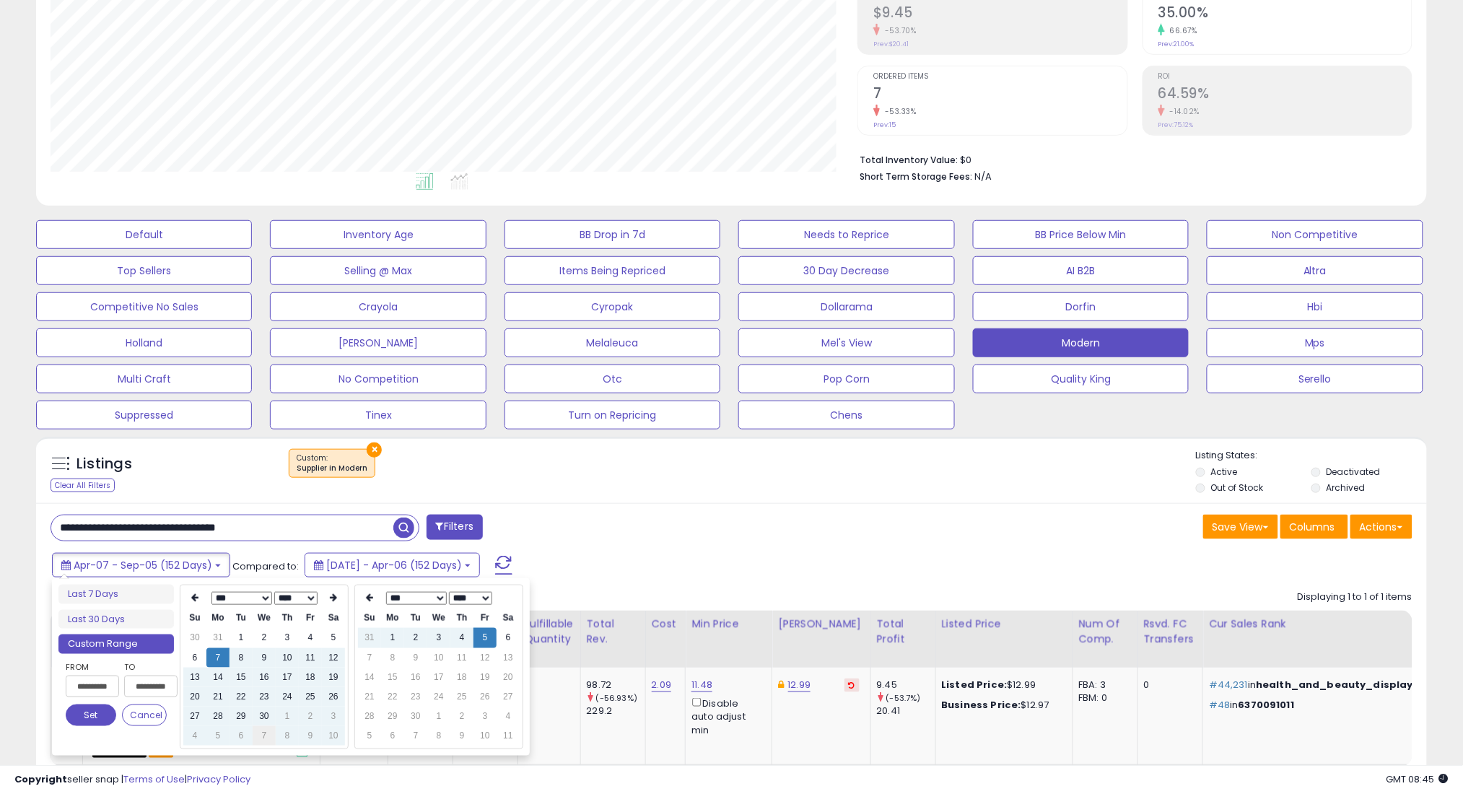
click at [263, 736] on td "7" at bounding box center [264, 735] width 23 height 19
type input "**********"
click at [79, 716] on button "Set" at bounding box center [91, 715] width 51 height 22
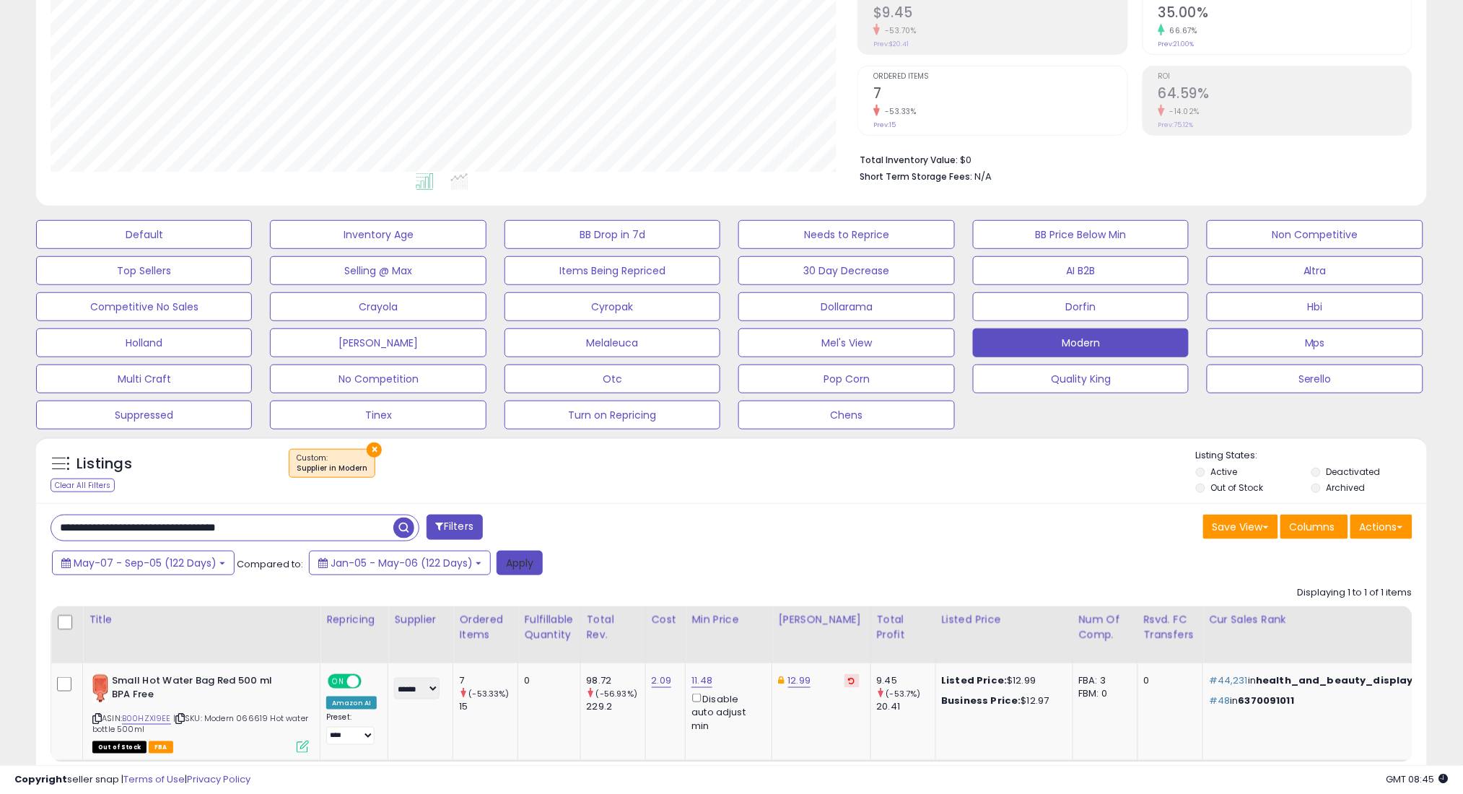
click at [515, 564] on button "Apply" at bounding box center [519, 563] width 46 height 25
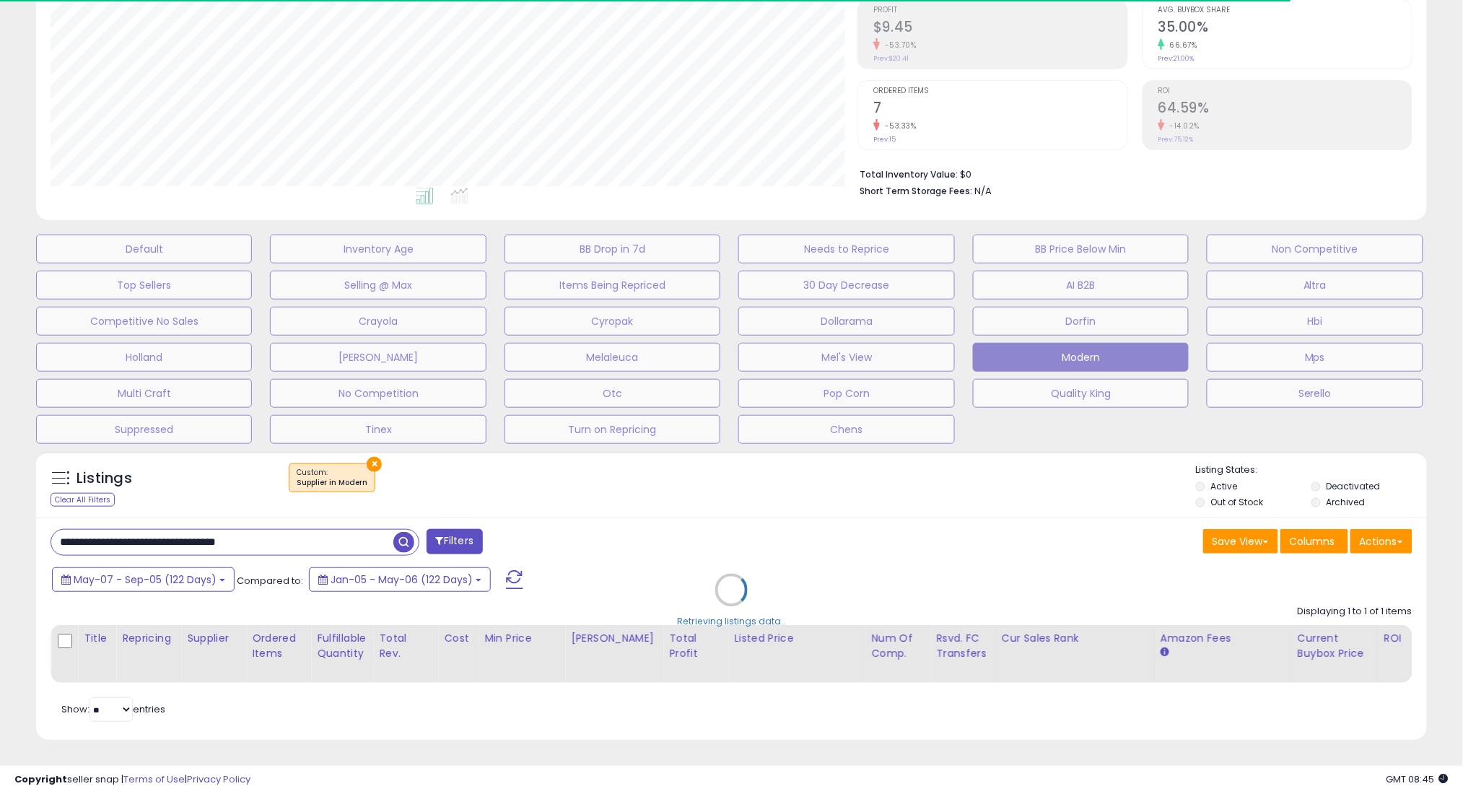
scroll to position [721336, 720824]
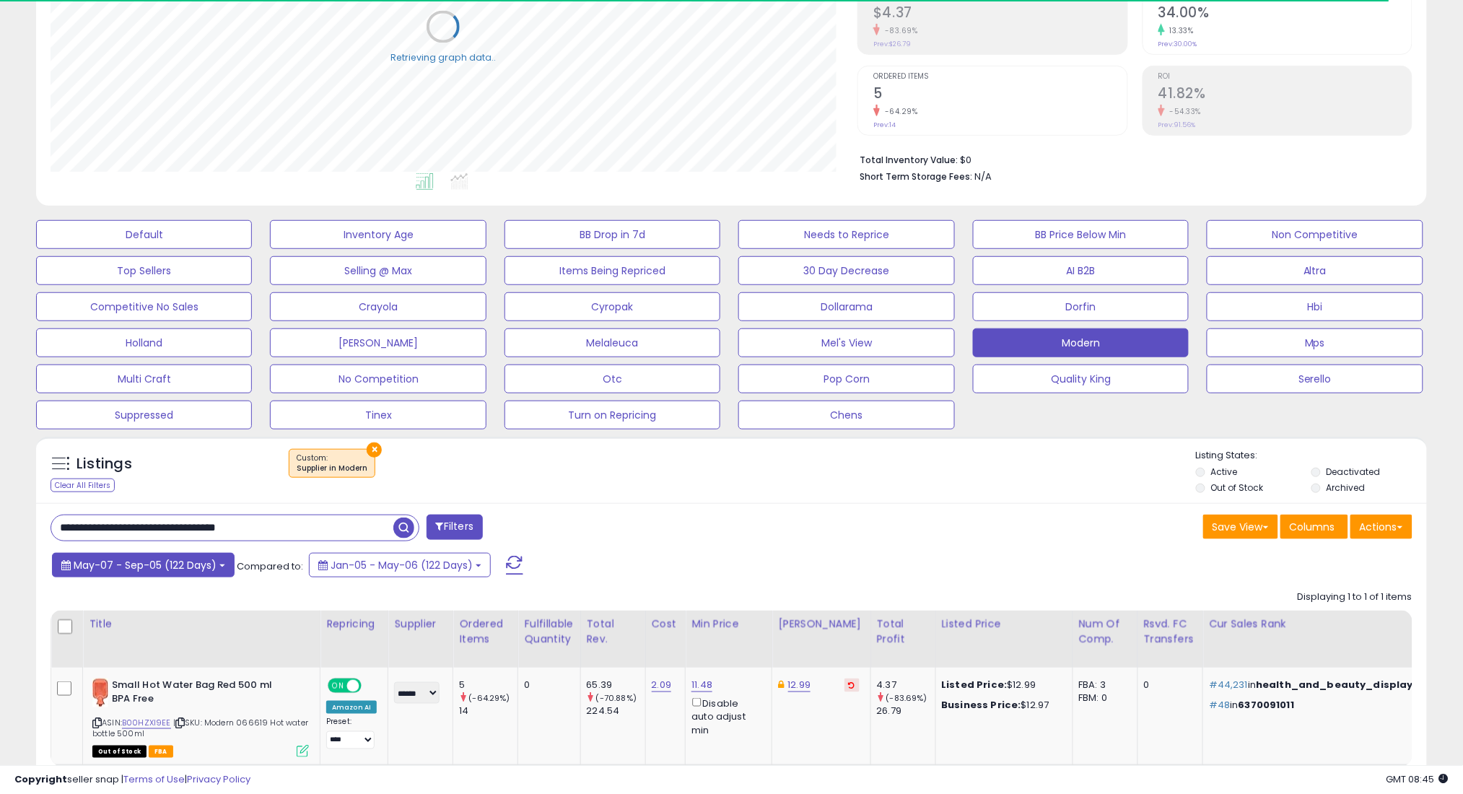
click at [175, 566] on span "May-07 - Sep-05 (122 Days)" at bounding box center [145, 565] width 143 height 14
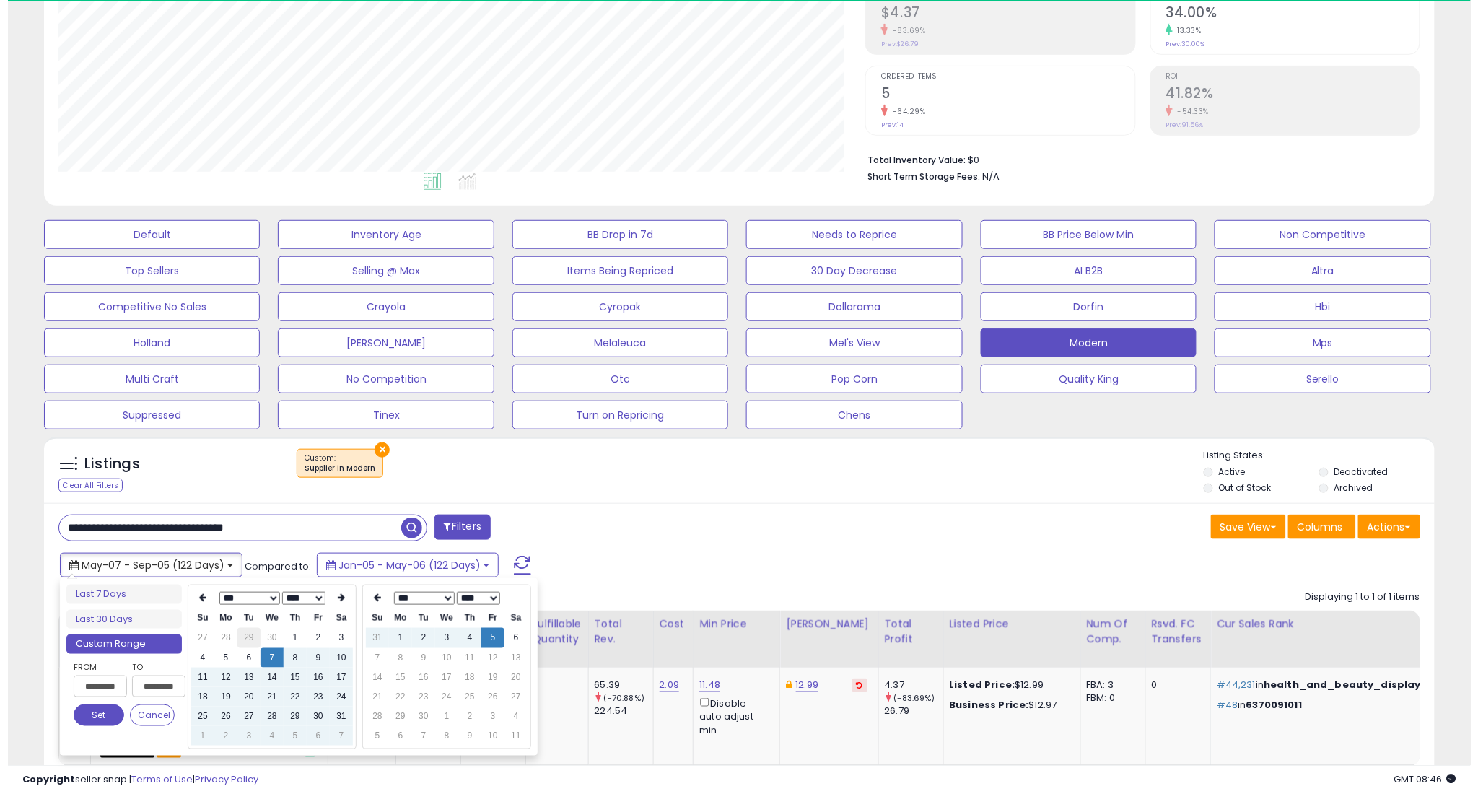
scroll to position [296, 807]
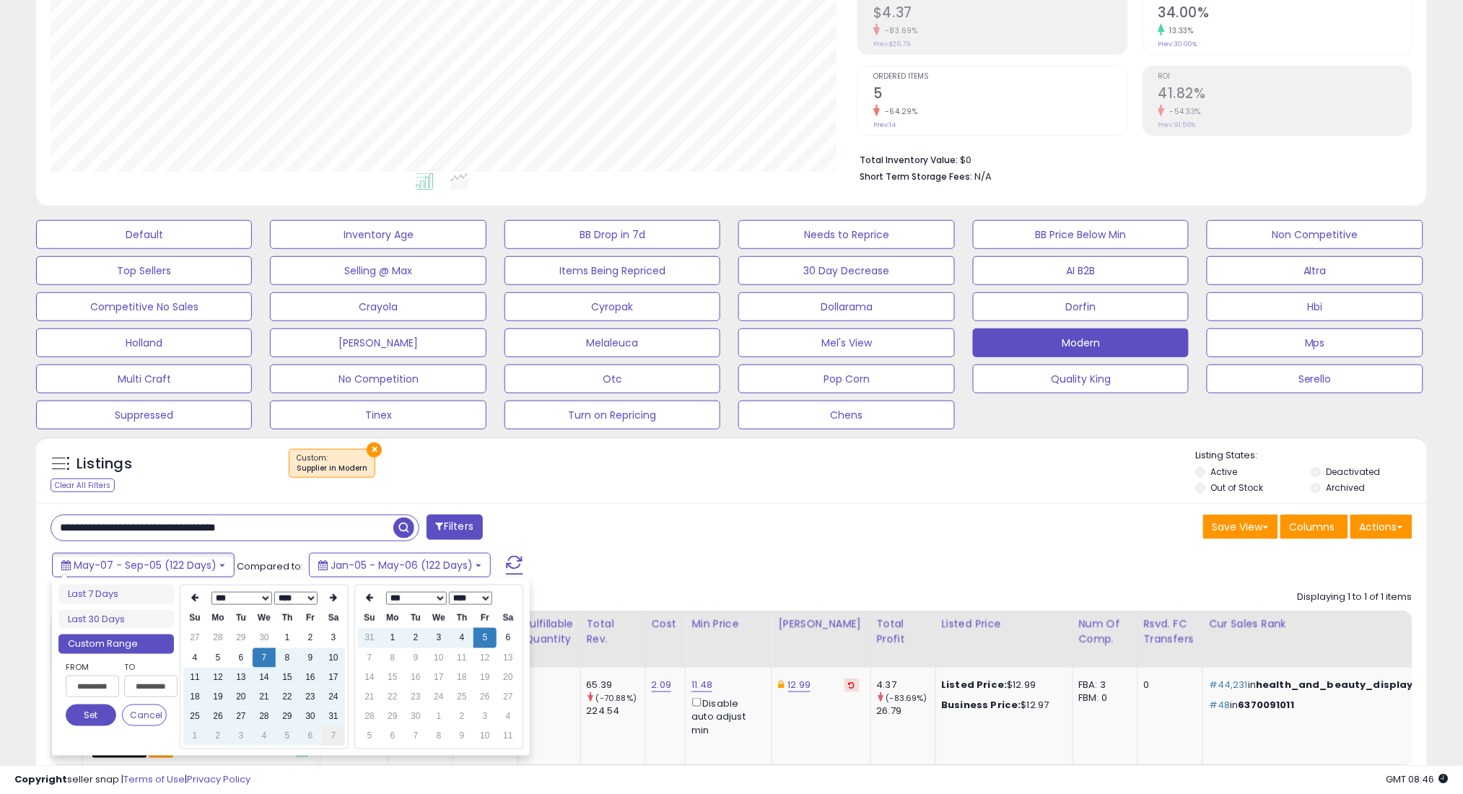
click at [336, 732] on td "7" at bounding box center [333, 735] width 23 height 19
type input "**********"
click at [90, 711] on button "Set" at bounding box center [91, 715] width 51 height 22
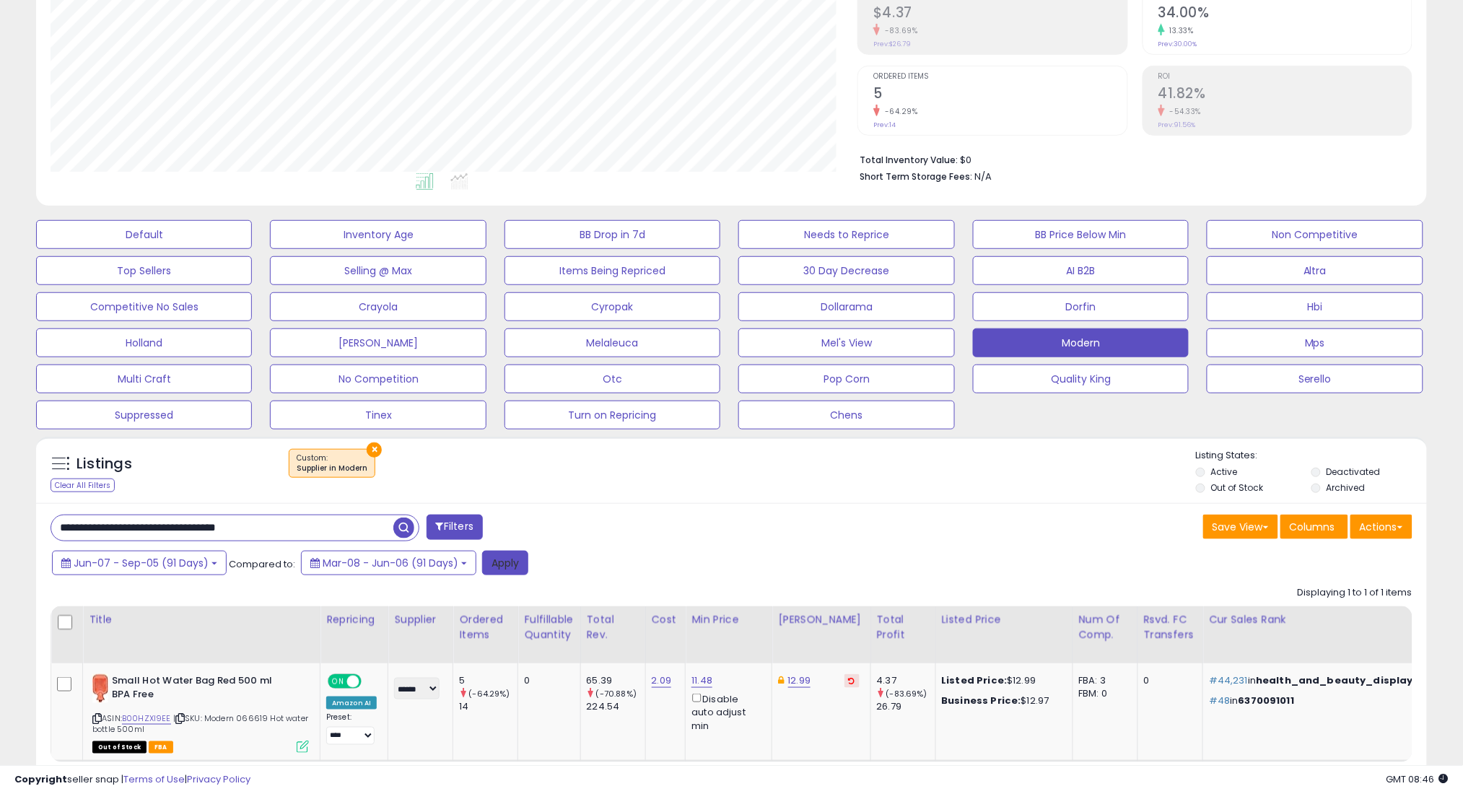
click at [502, 568] on button "Apply" at bounding box center [505, 563] width 46 height 25
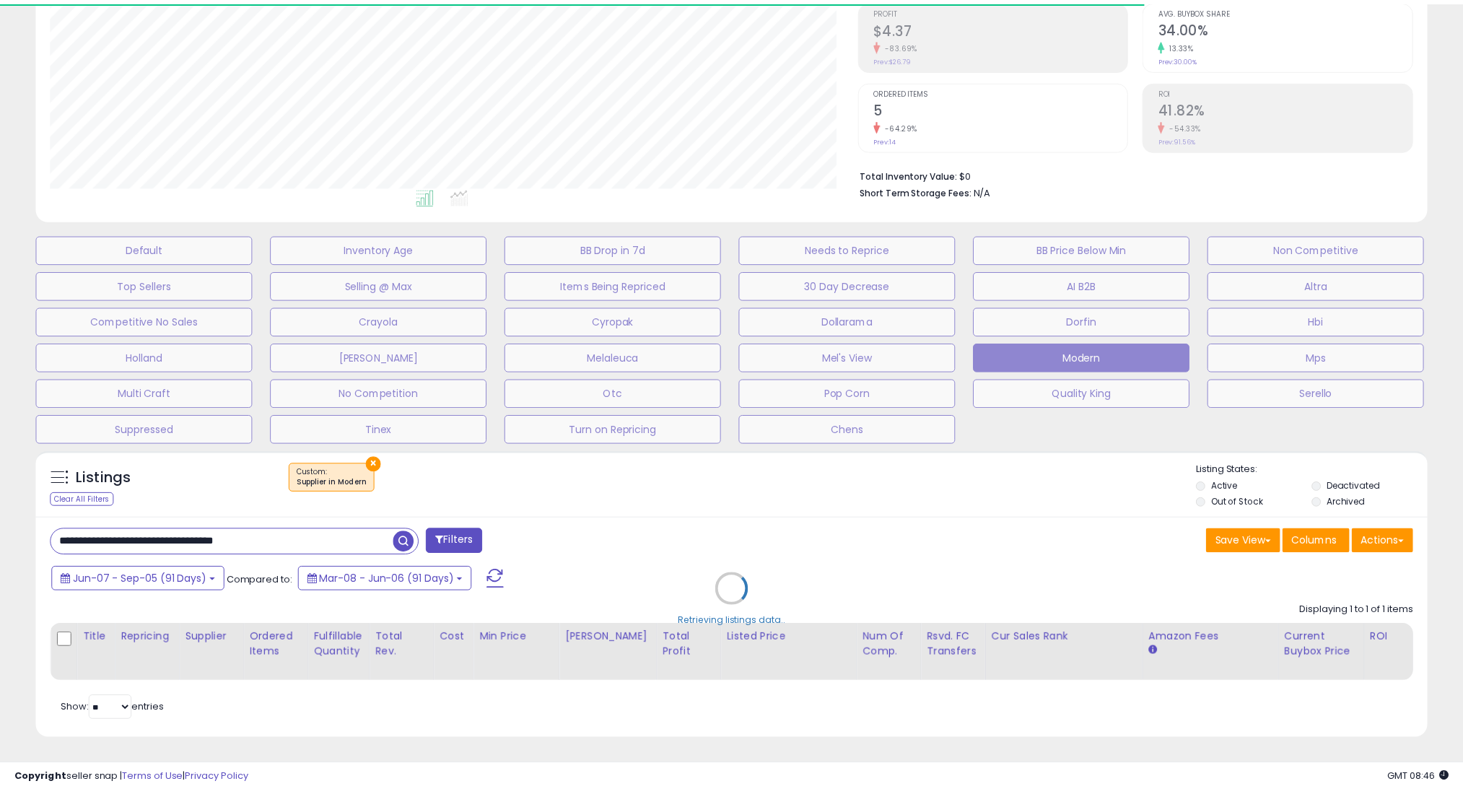
scroll to position [721336, 720824]
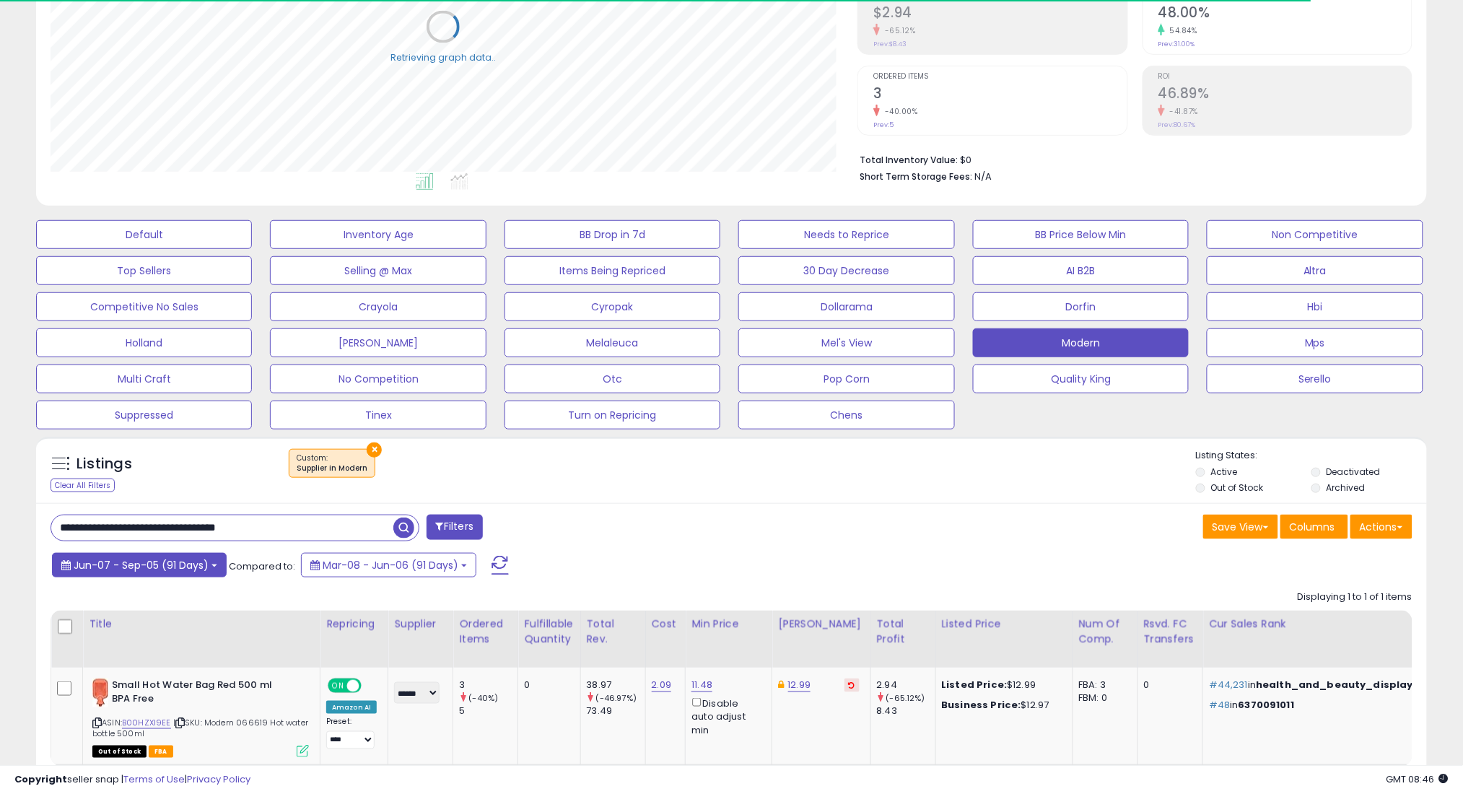
click at [175, 572] on button "Jun-07 - Sep-05 (91 Days)" at bounding box center [139, 565] width 175 height 25
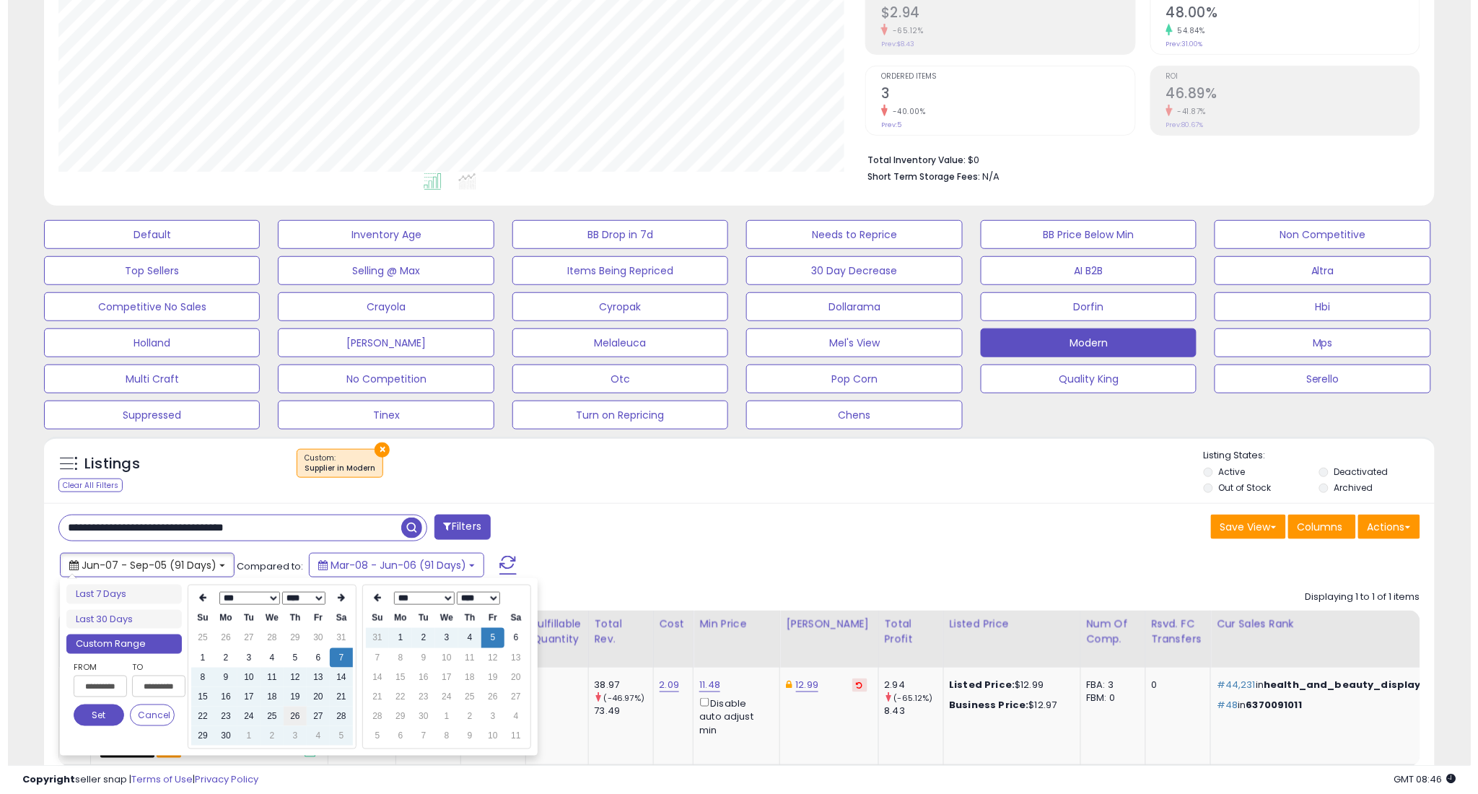
scroll to position [296, 807]
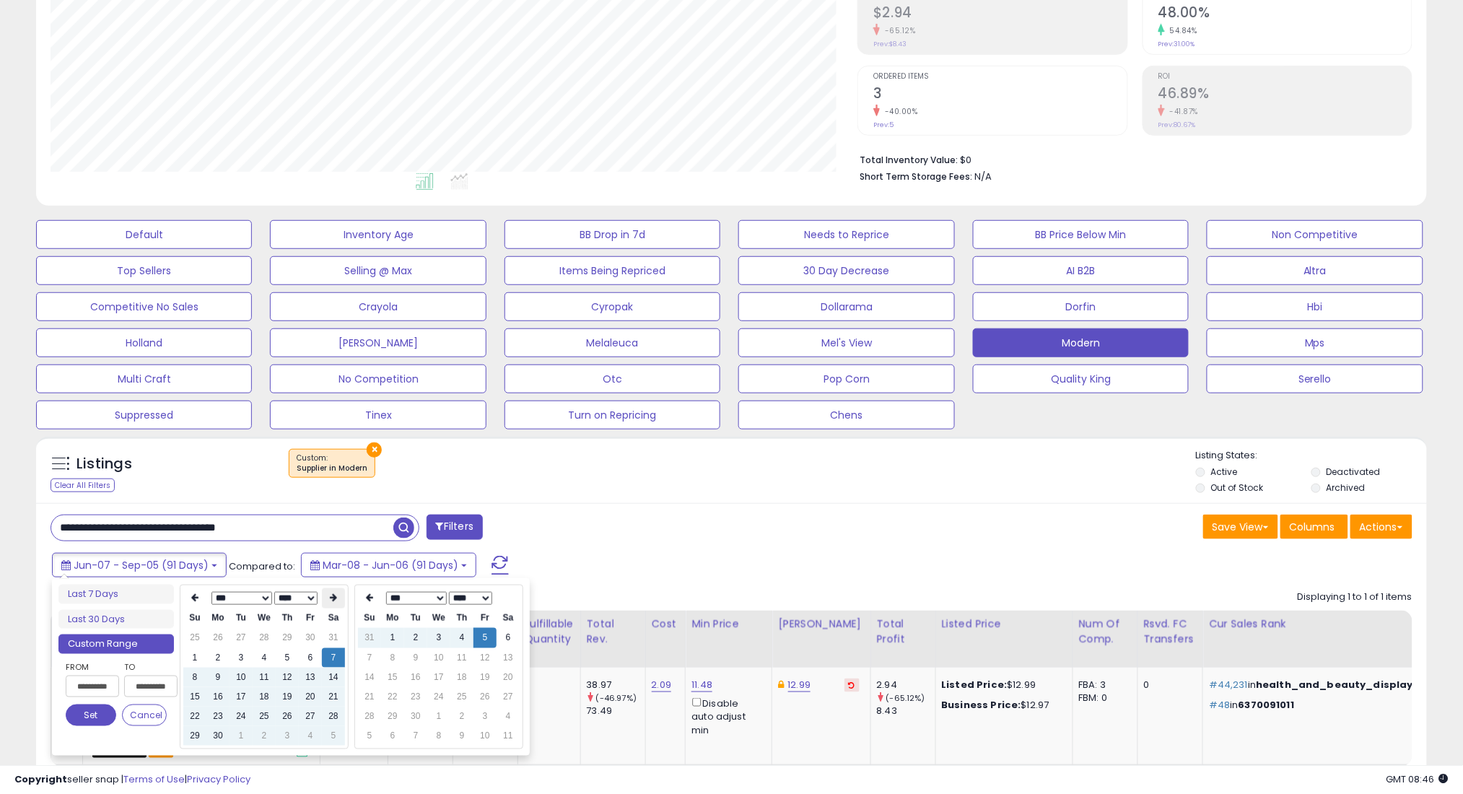
click at [336, 600] on icon at bounding box center [333, 598] width 7 height 9
click at [214, 655] on td "7" at bounding box center [217, 657] width 23 height 19
type input "**********"
click at [82, 719] on button "Set" at bounding box center [91, 715] width 51 height 22
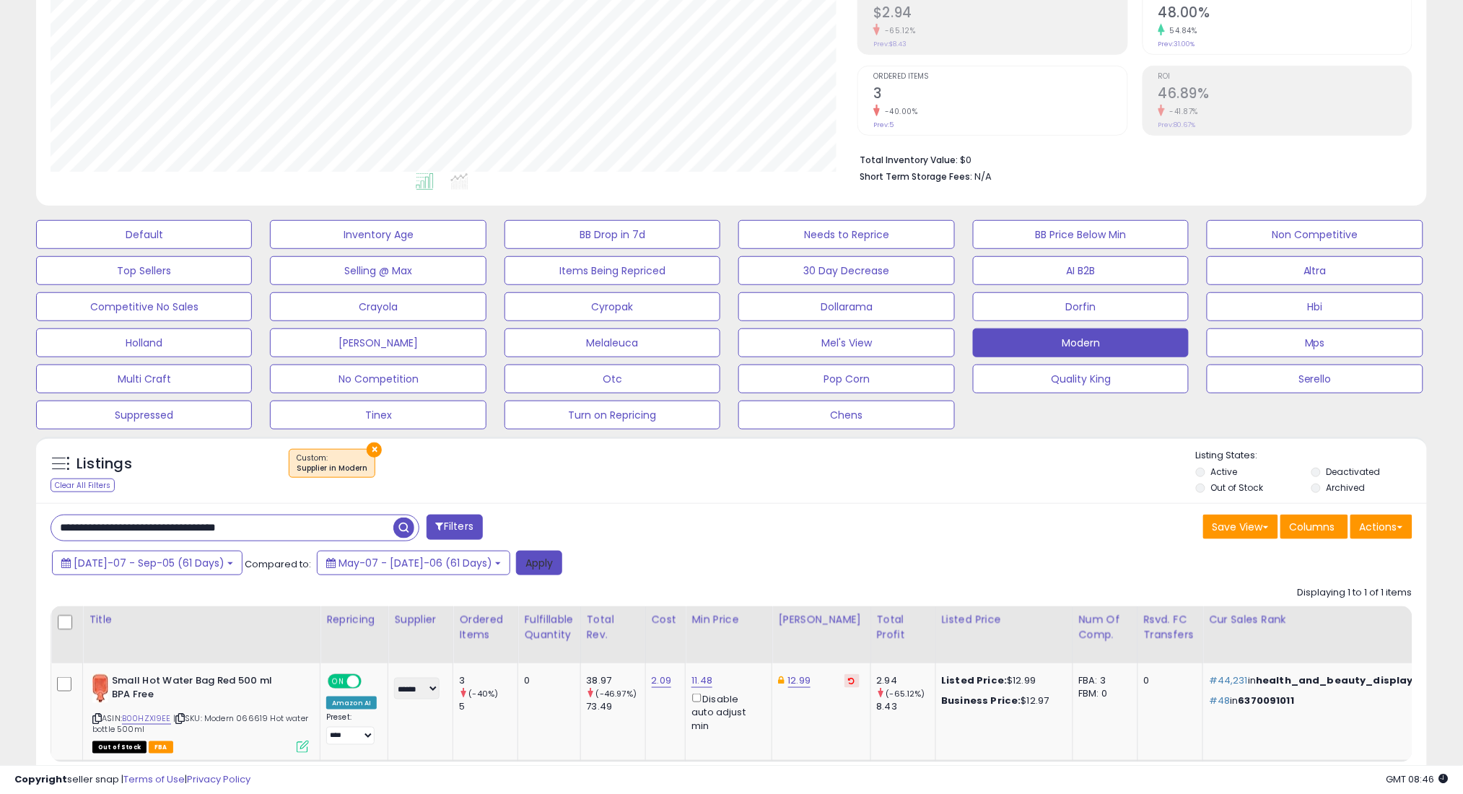
click at [516, 564] on button "Apply" at bounding box center [539, 563] width 46 height 25
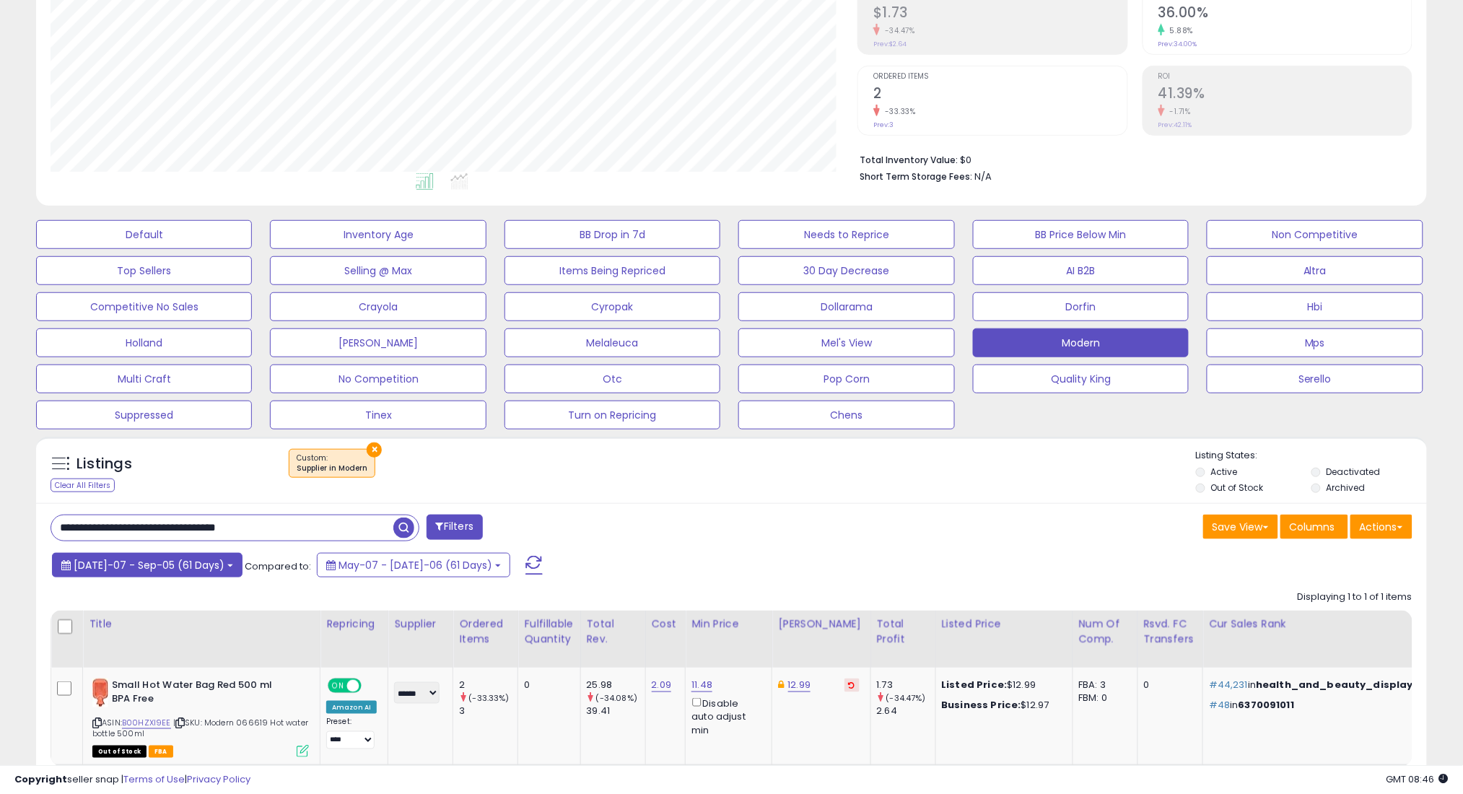
click at [154, 572] on button "[DATE]-07 - Sep-05 (61 Days)" at bounding box center [147, 565] width 191 height 25
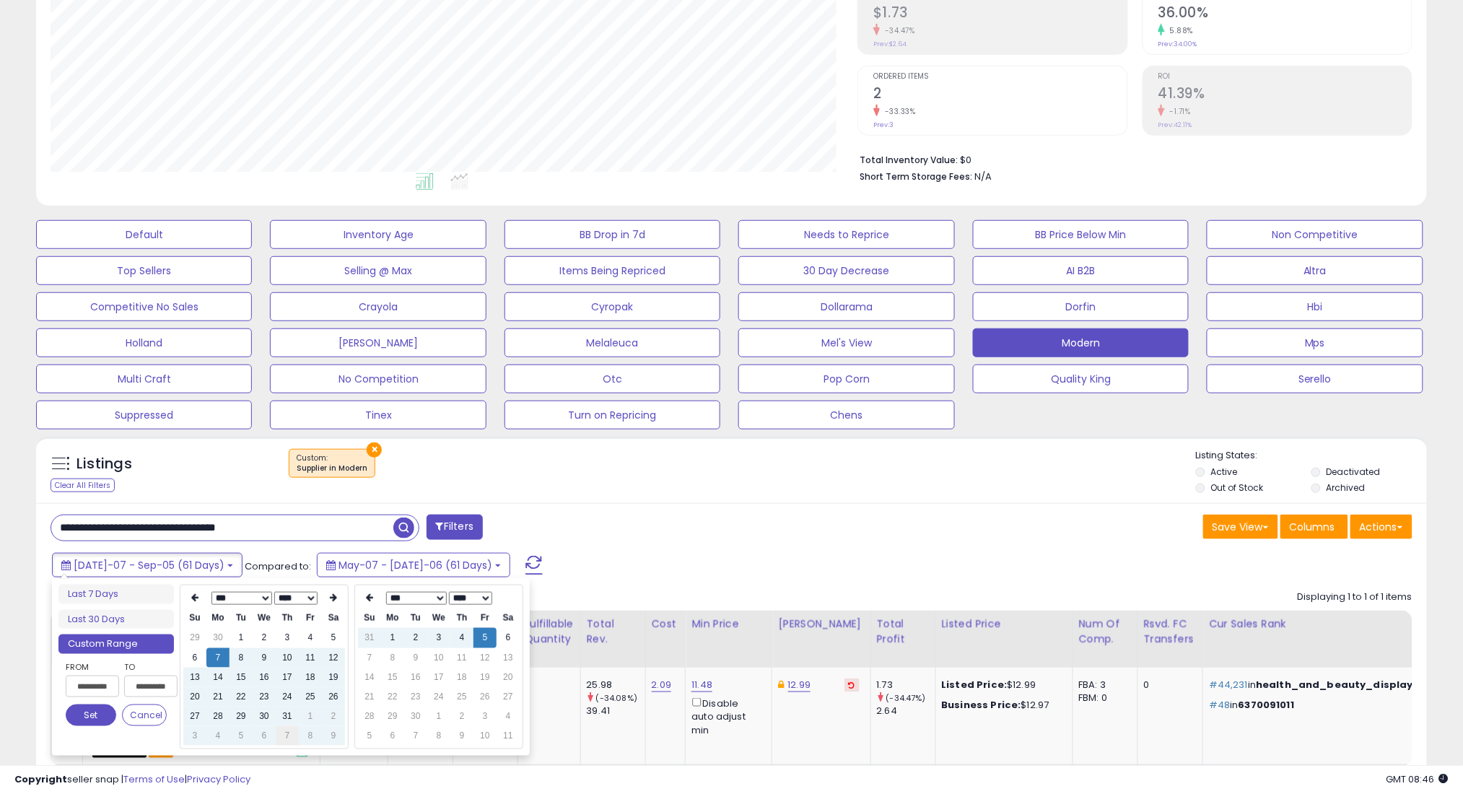
click at [290, 733] on td "7" at bounding box center [287, 735] width 23 height 19
type input "**********"
click at [94, 714] on button "Set" at bounding box center [91, 715] width 51 height 22
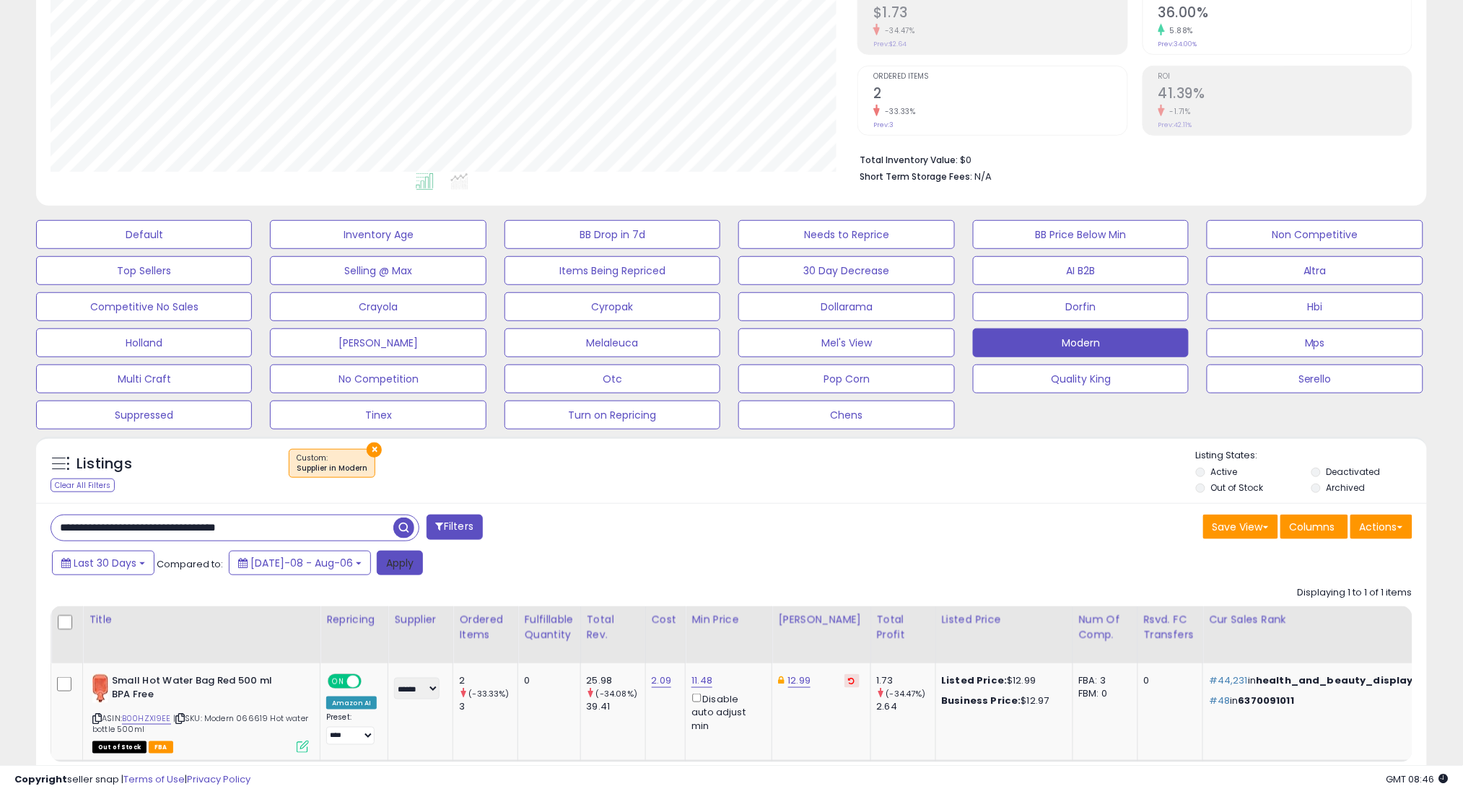
click at [386, 567] on button "Apply" at bounding box center [400, 563] width 46 height 25
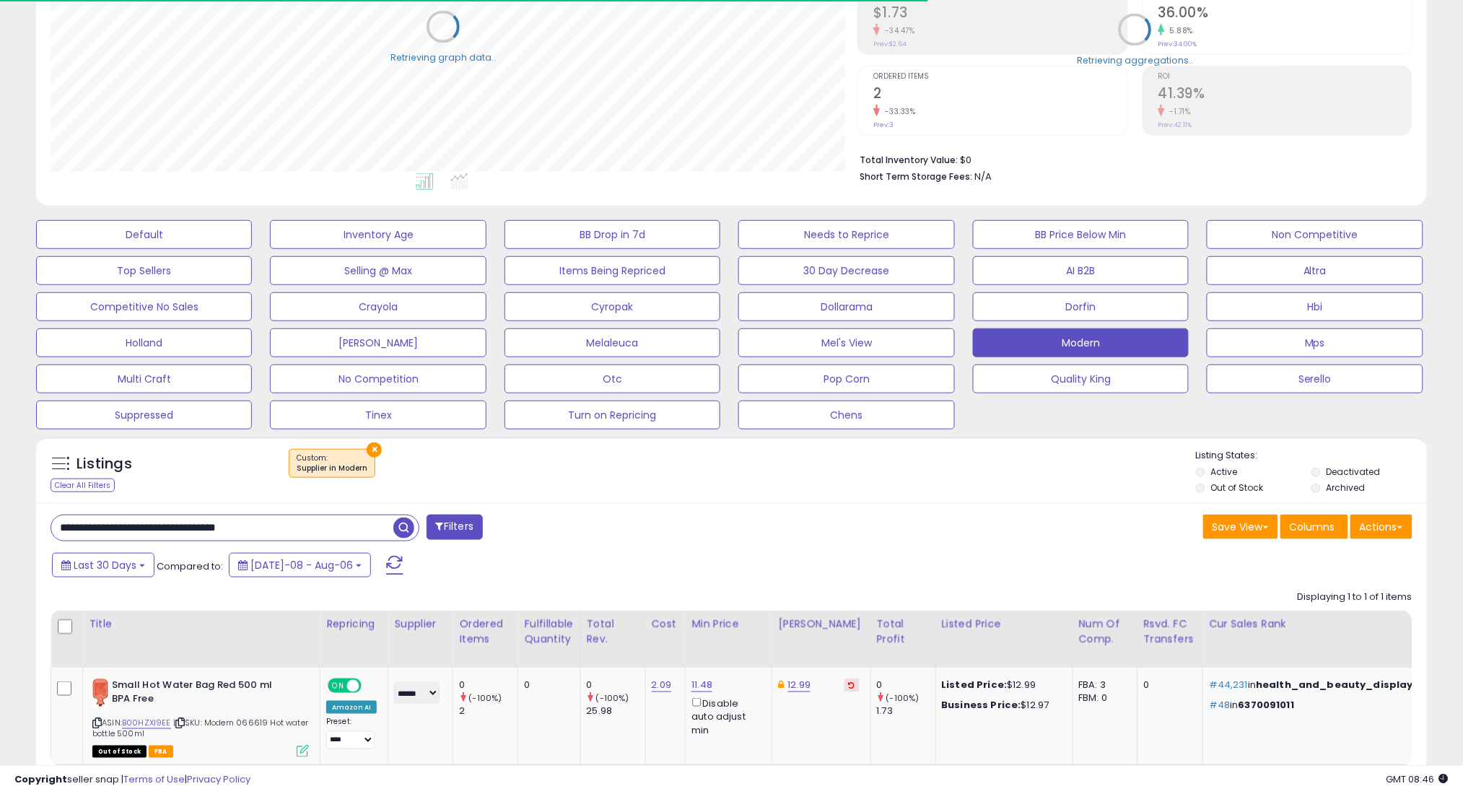
scroll to position [721336, 720824]
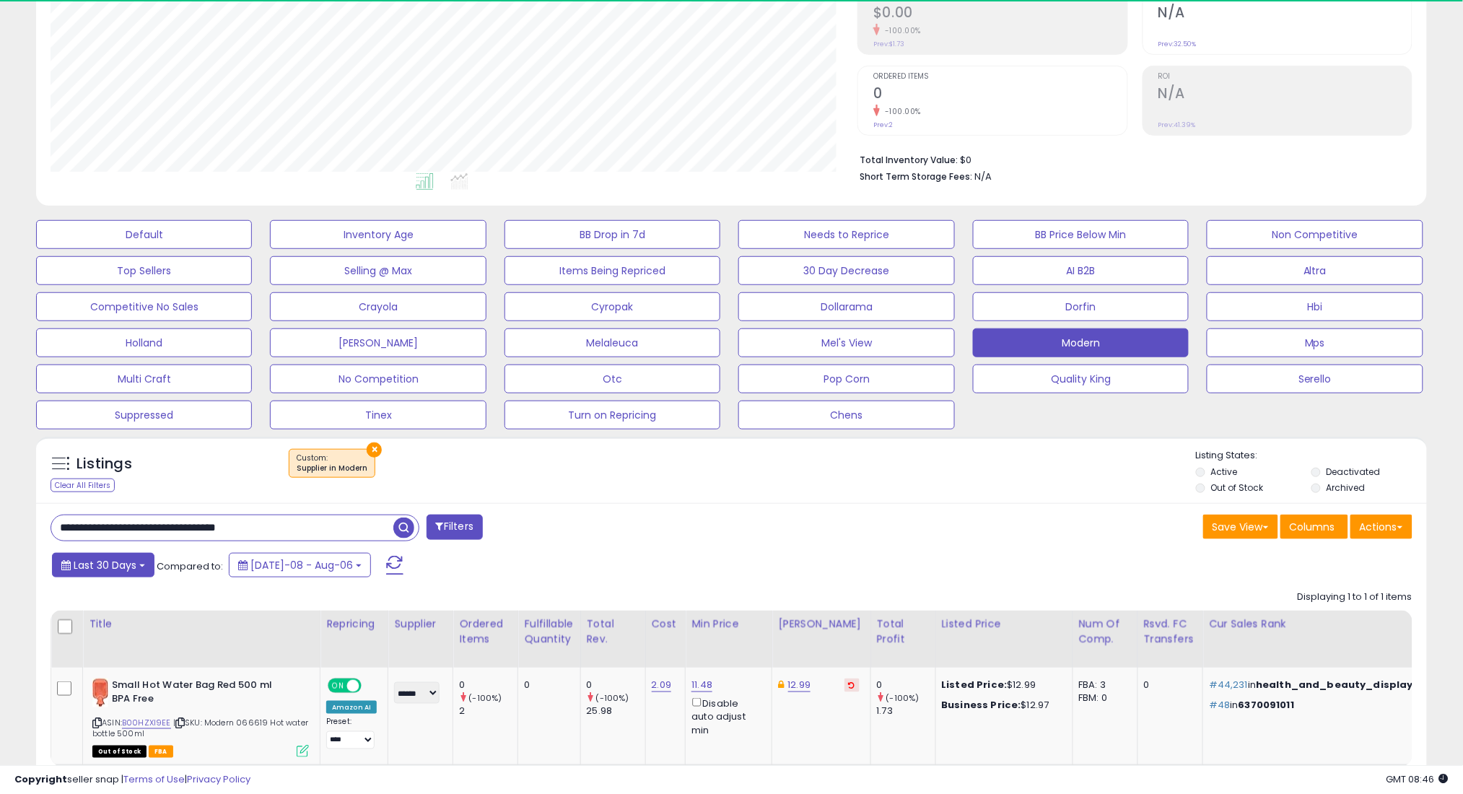
click at [95, 570] on span "Last 30 Days" at bounding box center [105, 565] width 63 height 14
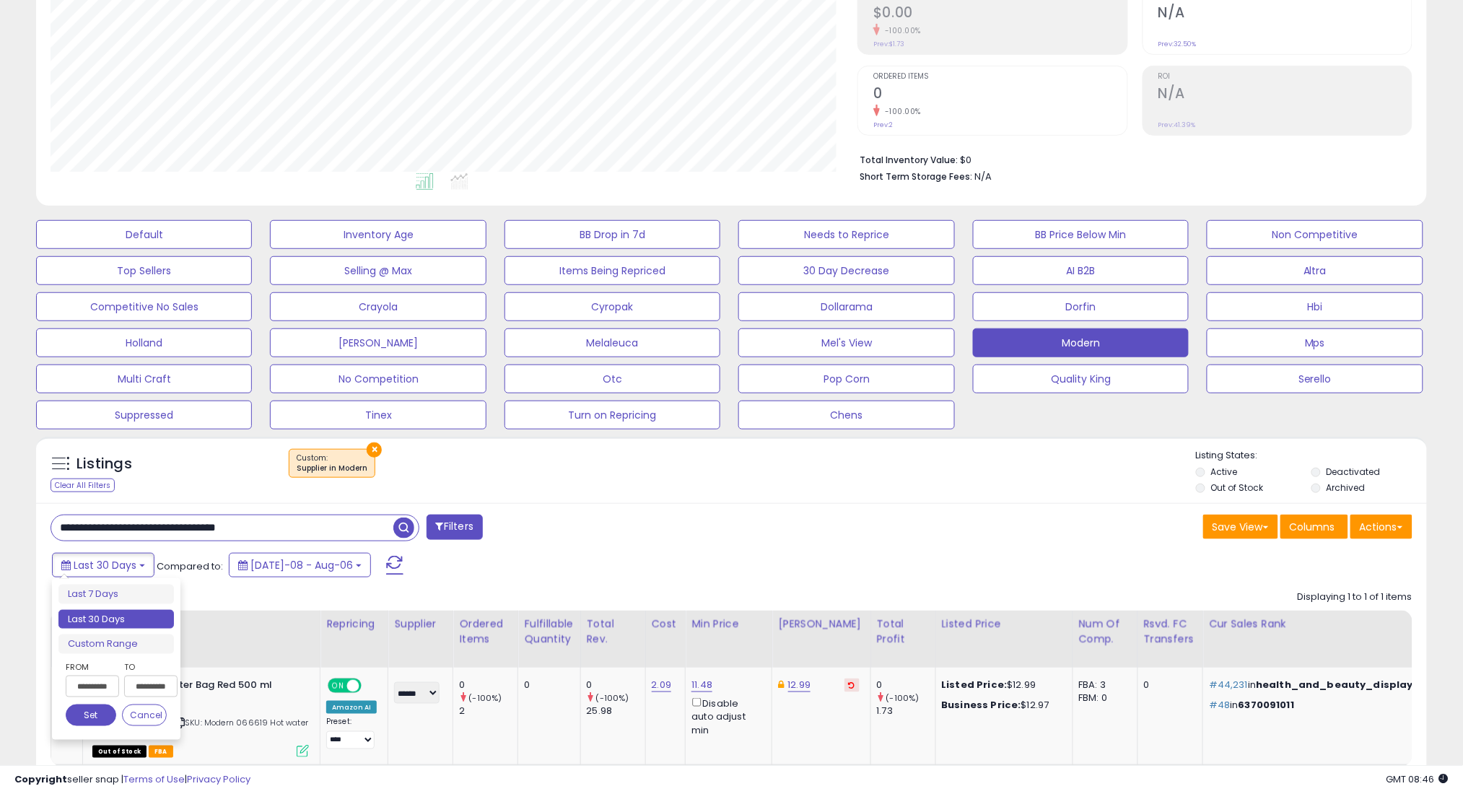
click at [147, 634] on ul "Last 7 Days Last 30 Days Custom Range" at bounding box center [115, 619] width 115 height 69
click at [146, 636] on li "Custom Range" at bounding box center [115, 643] width 115 height 19
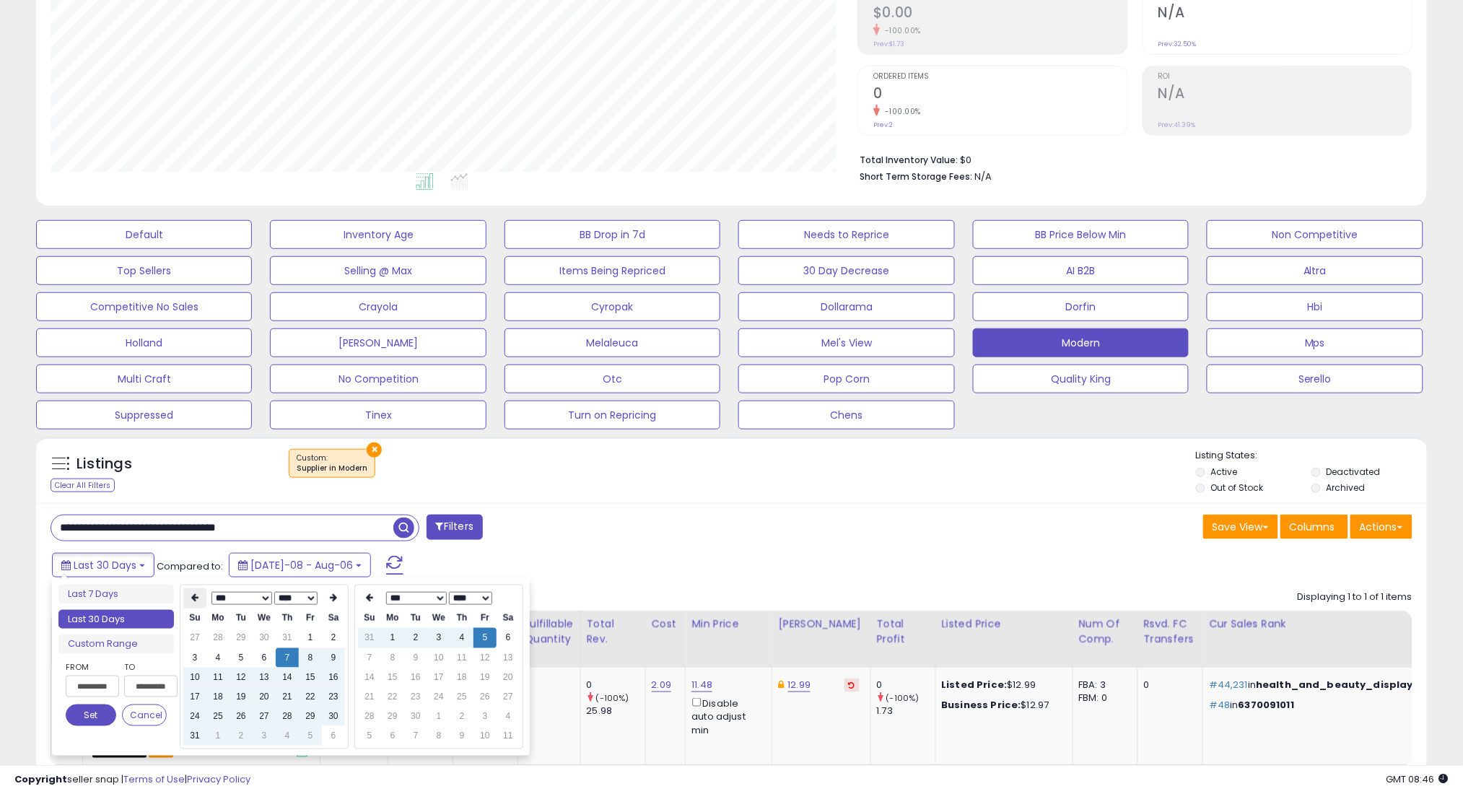
click at [196, 599] on icon at bounding box center [194, 598] width 7 height 9
click at [225, 659] on td "7" at bounding box center [217, 657] width 23 height 19
type input "**********"
drag, startPoint x: 100, startPoint y: 714, endPoint x: 109, endPoint y: 710, distance: 9.4
click at [100, 714] on button "Set" at bounding box center [91, 715] width 51 height 22
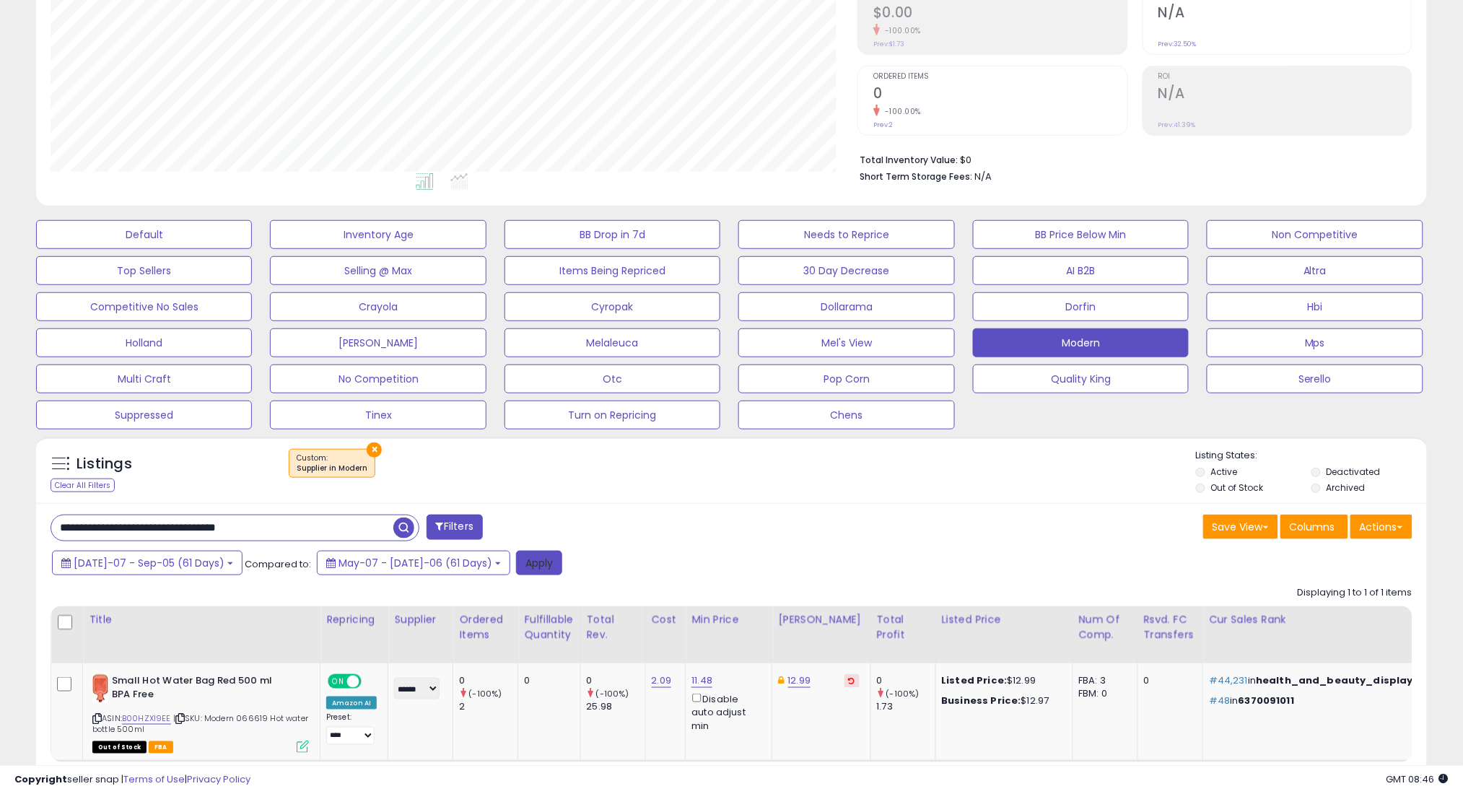
click at [516, 559] on button "Apply" at bounding box center [539, 563] width 46 height 25
click at [338, 530] on input "**********" at bounding box center [222, 527] width 342 height 25
paste input "**"
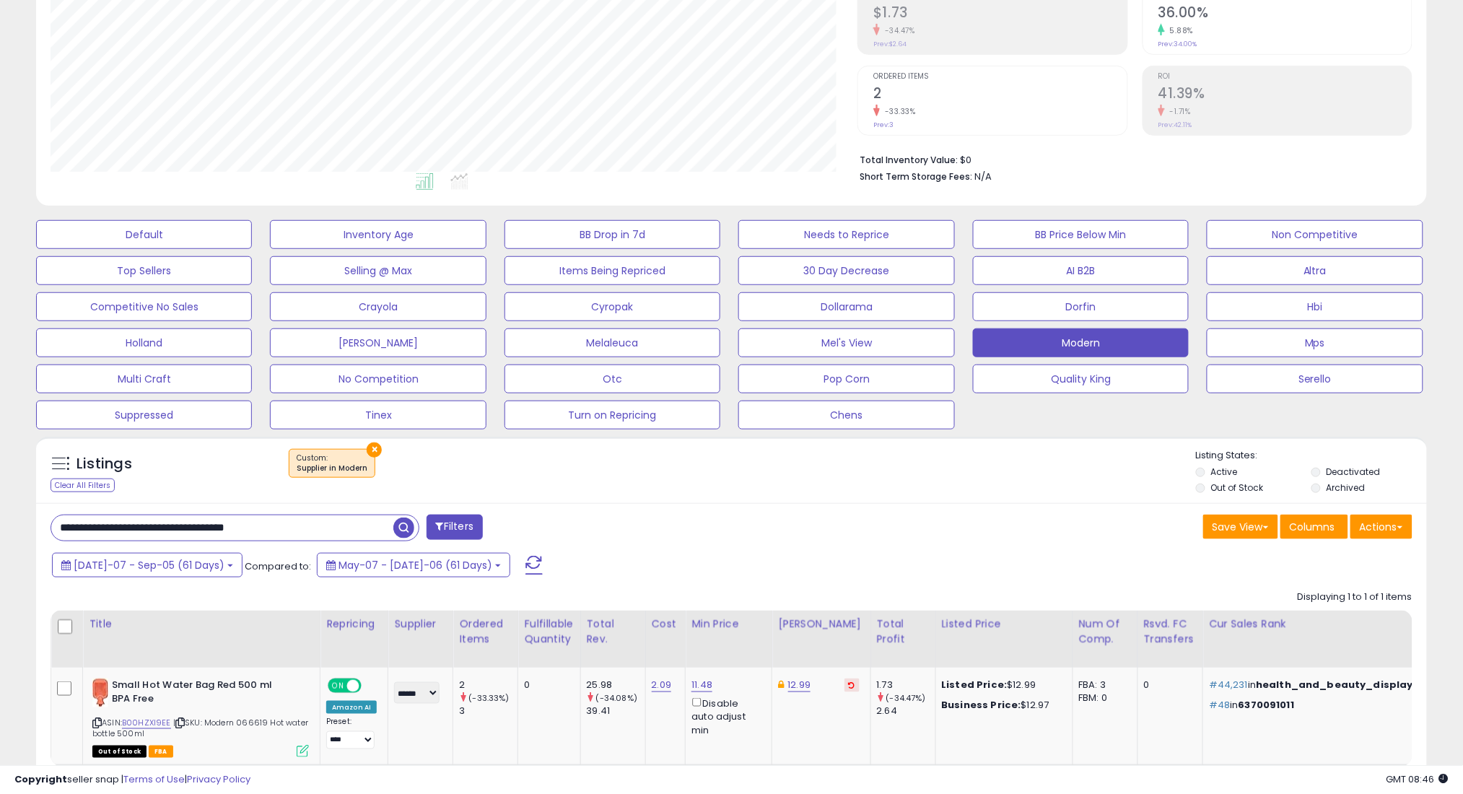
type input "**********"
click at [403, 530] on span "button" at bounding box center [403, 527] width 21 height 21
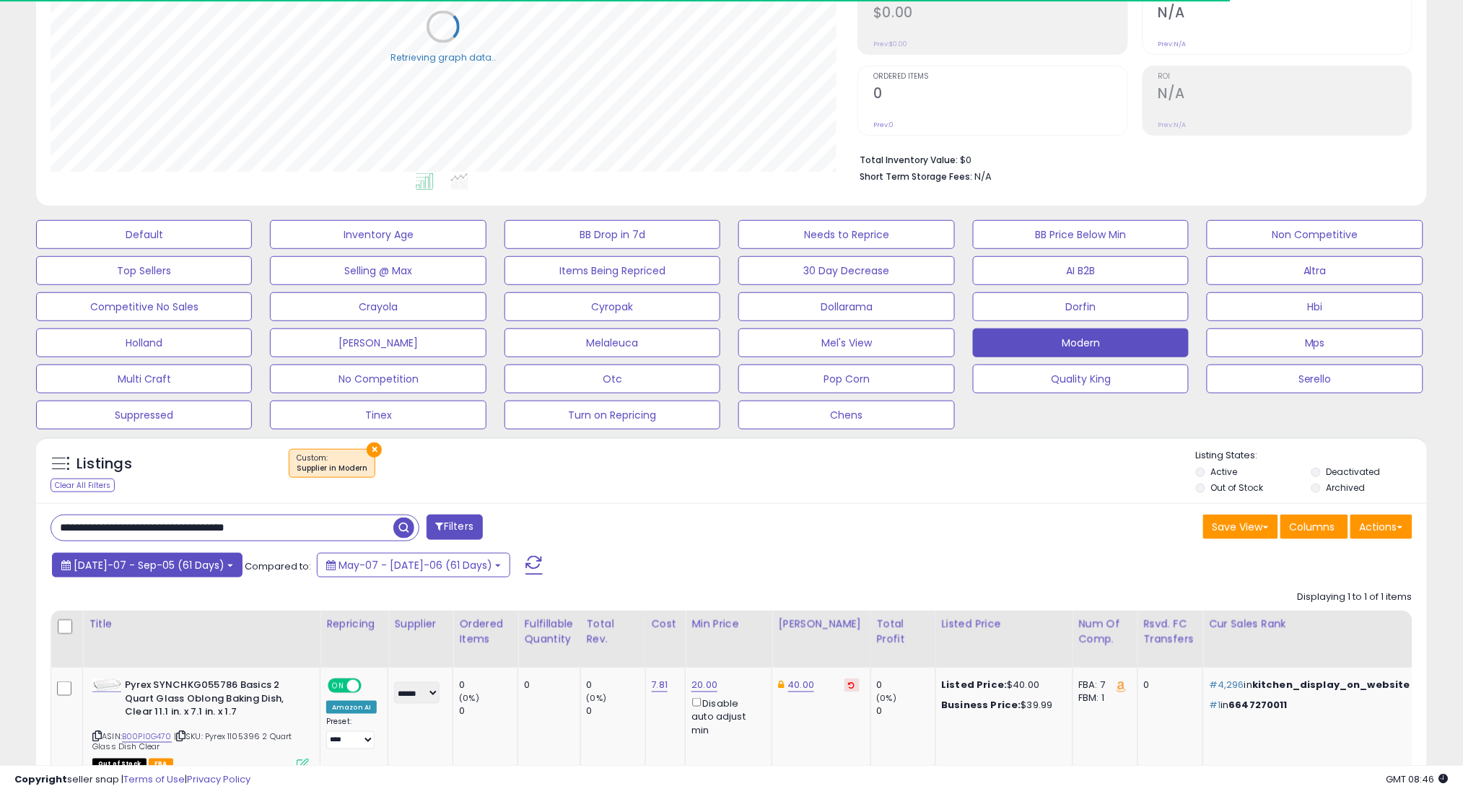
click at [162, 563] on span "[DATE]-07 - Sep-05 (61 Days)" at bounding box center [149, 565] width 151 height 14
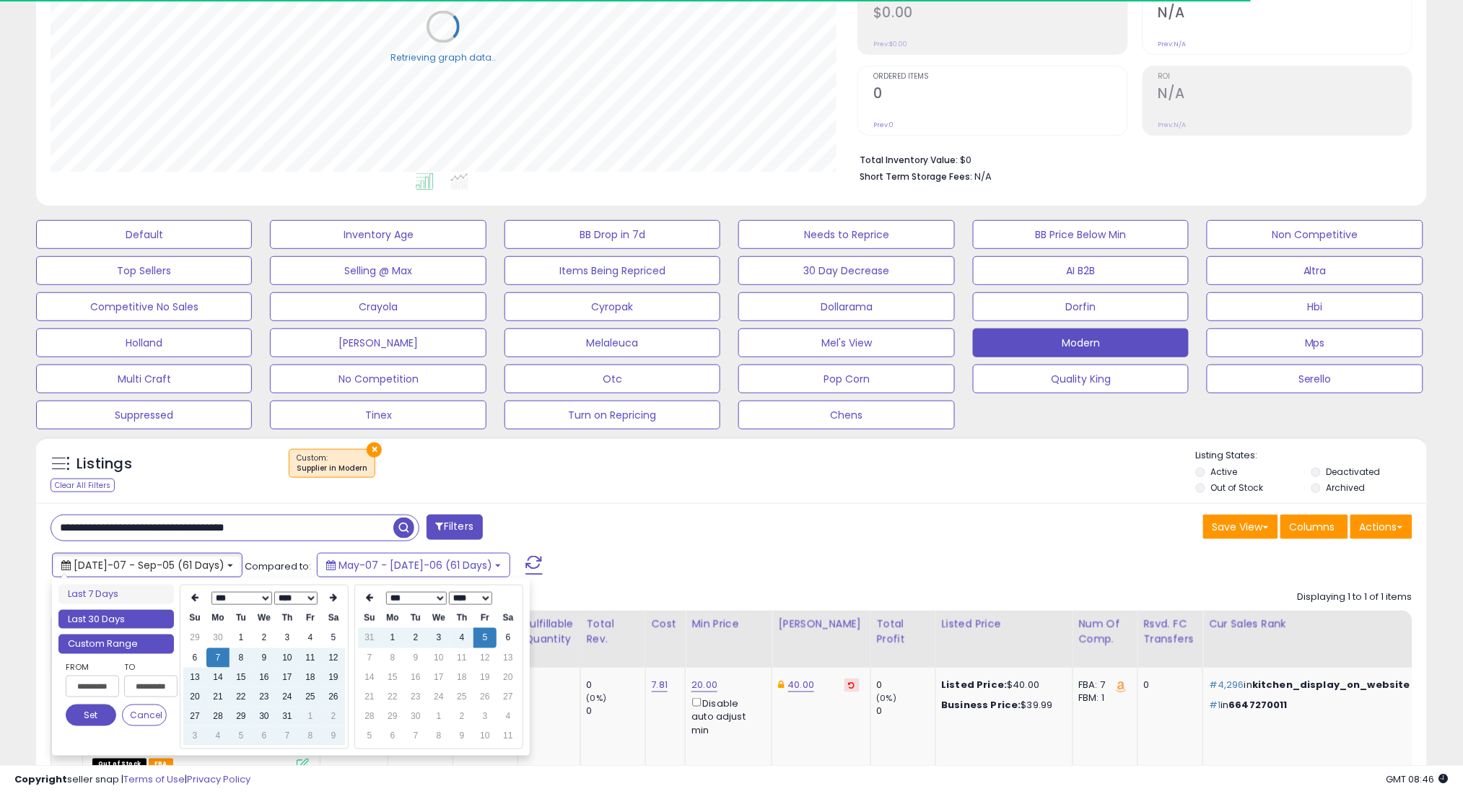
type input "**********"
click at [159, 615] on li "Last 30 Days" at bounding box center [115, 619] width 115 height 19
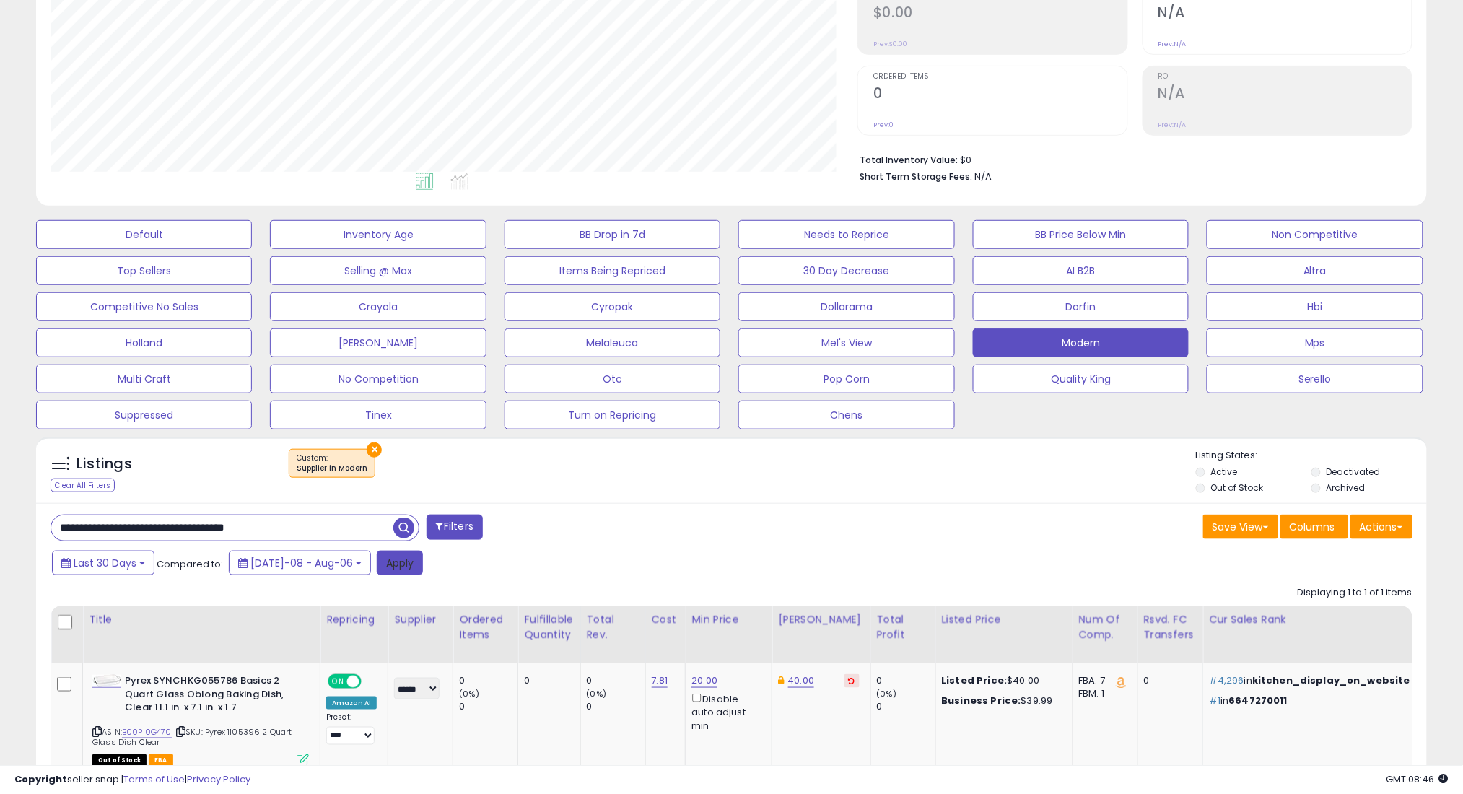
click at [384, 564] on button "Apply" at bounding box center [400, 563] width 46 height 25
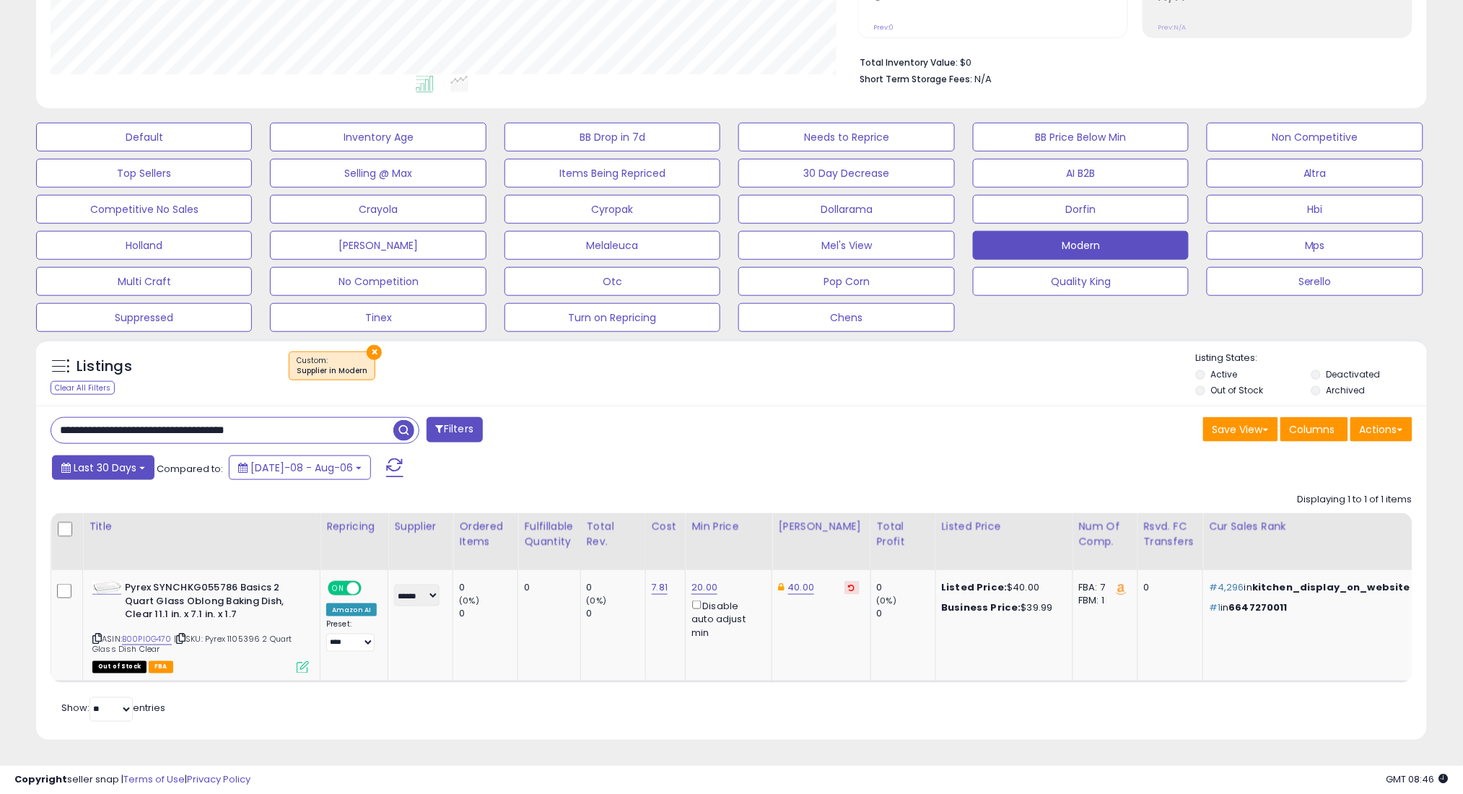
click at [95, 460] on span "Last 30 Days" at bounding box center [105, 467] width 63 height 14
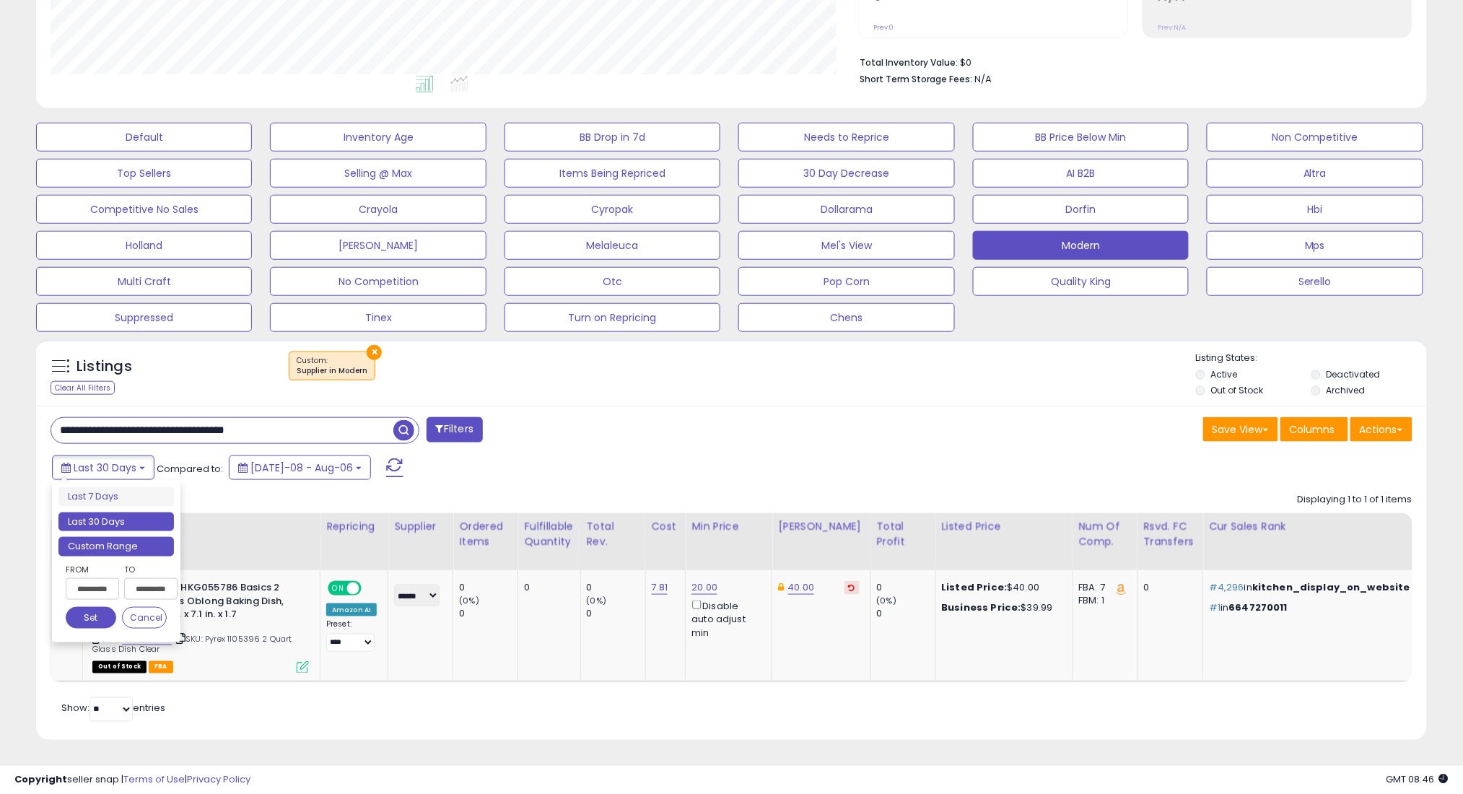
click at [89, 537] on li "Custom Range" at bounding box center [115, 546] width 115 height 19
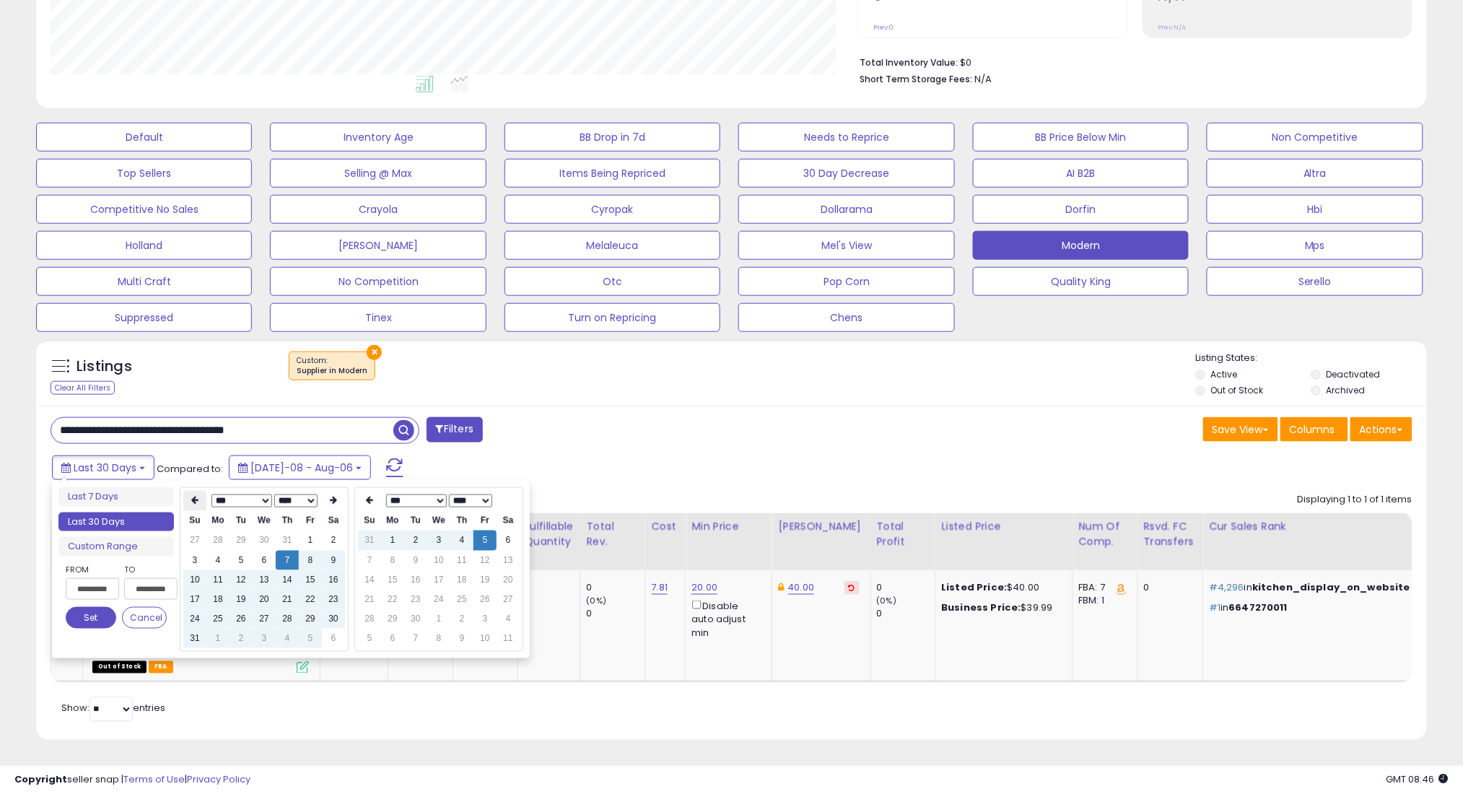
click at [189, 491] on th at bounding box center [194, 501] width 23 height 20
click at [214, 551] on td "7" at bounding box center [217, 560] width 23 height 19
type input "**********"
click at [96, 607] on button "Set" at bounding box center [91, 618] width 51 height 22
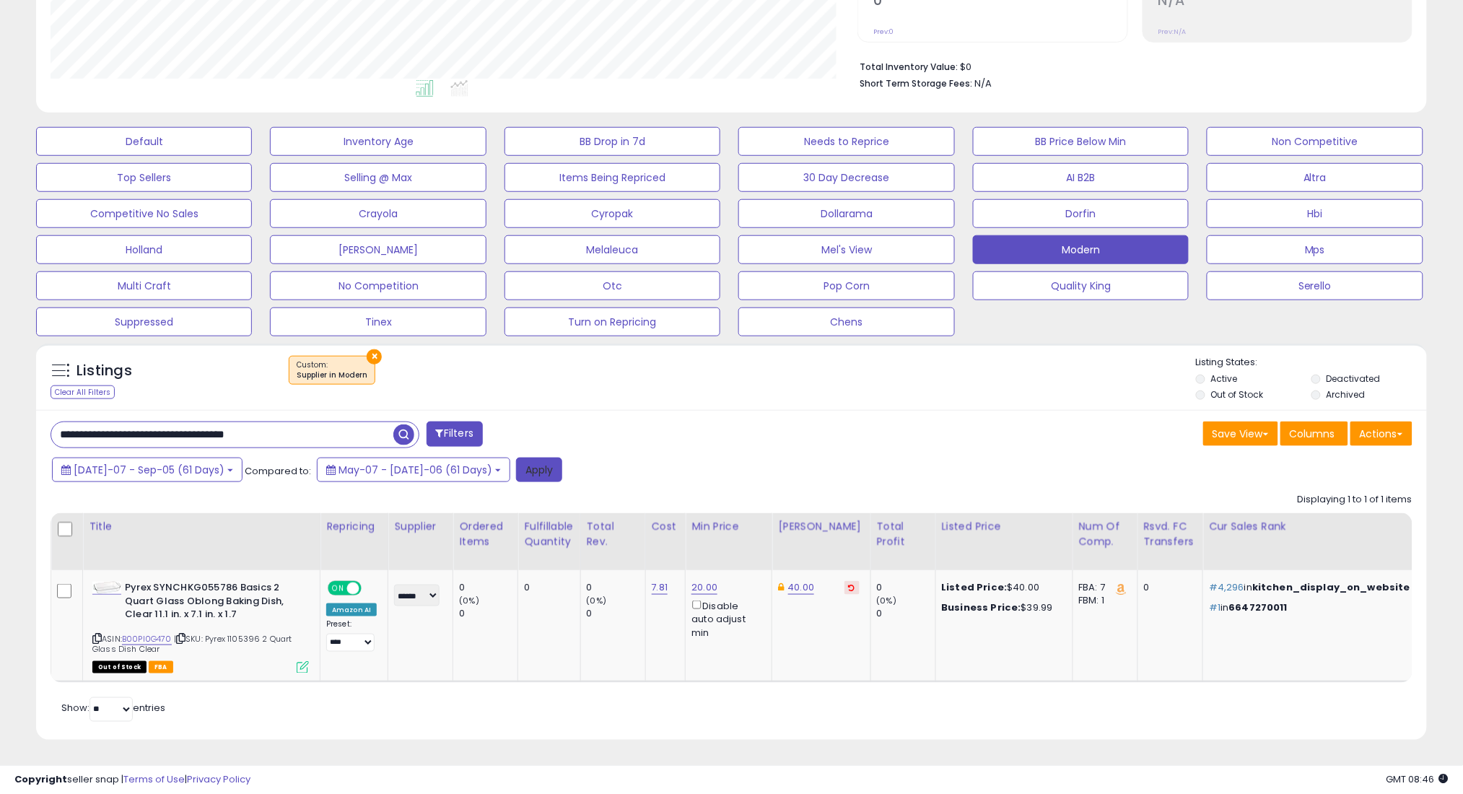
click at [516, 458] on button "Apply" at bounding box center [539, 470] width 46 height 25
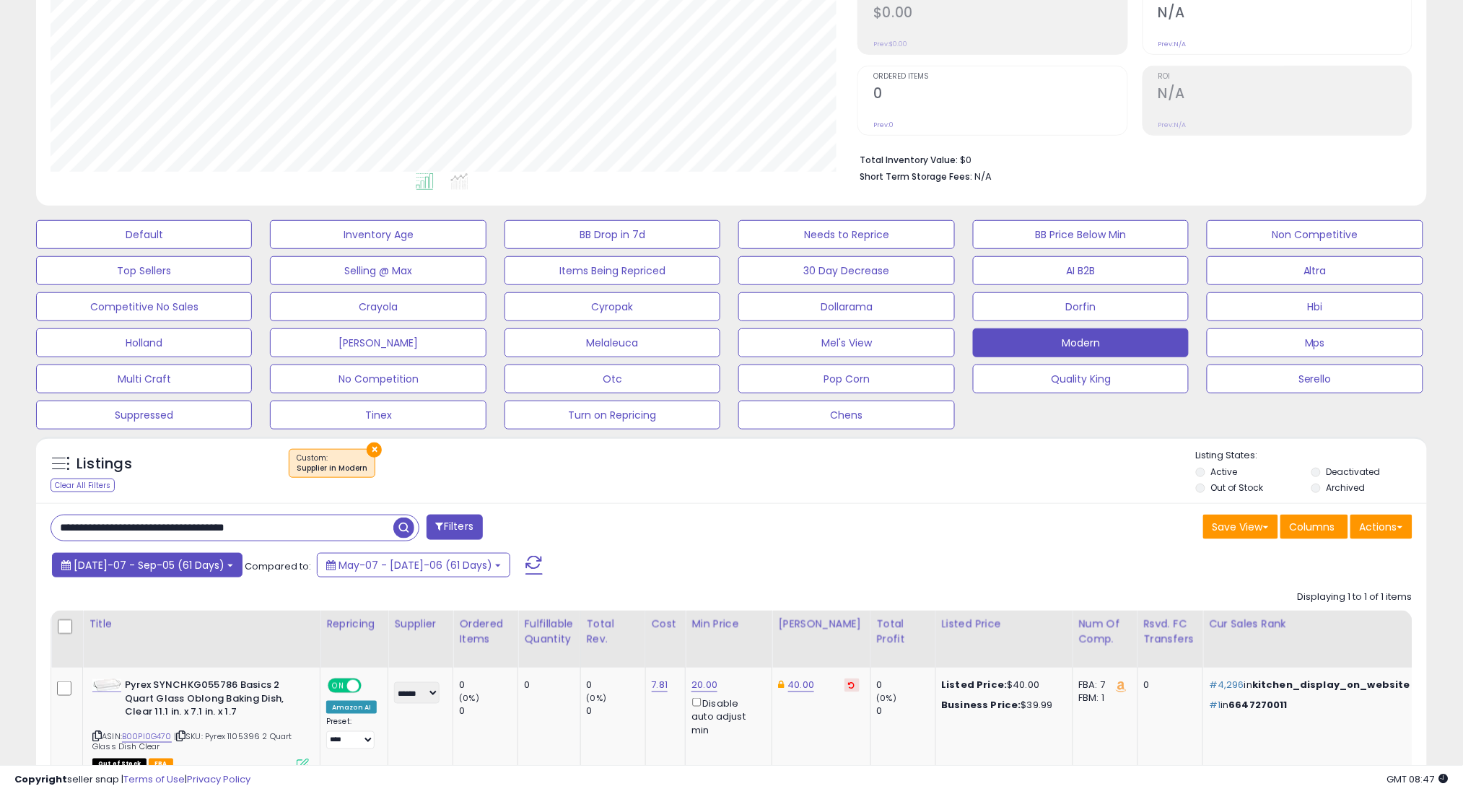
click at [102, 561] on span "[DATE]-07 - Sep-05 (61 Days)" at bounding box center [149, 565] width 151 height 14
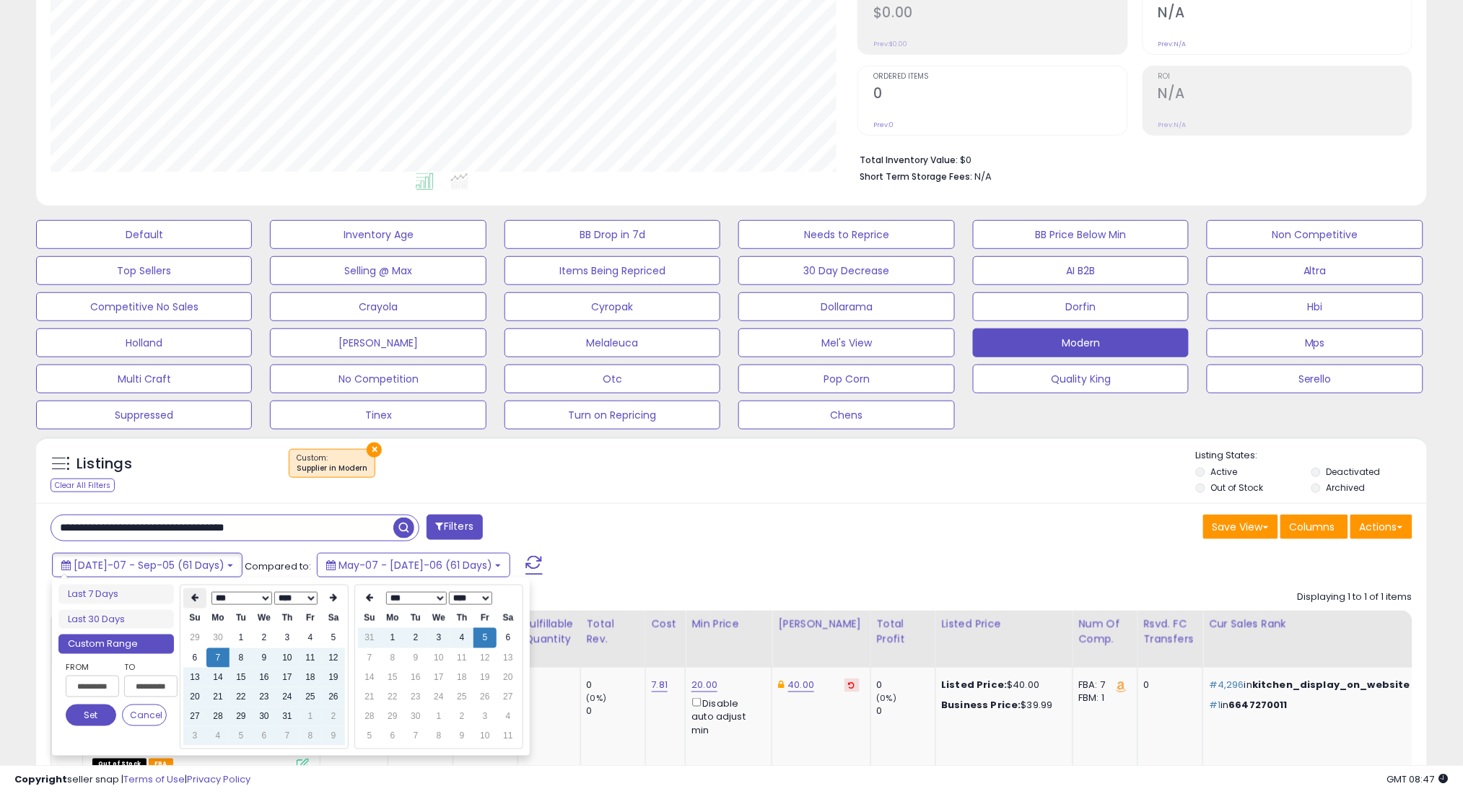
click at [189, 598] on th at bounding box center [194, 598] width 23 height 20
click at [331, 656] on td "7" at bounding box center [333, 657] width 23 height 19
type input "**********"
click at [87, 716] on button "Set" at bounding box center [91, 715] width 51 height 22
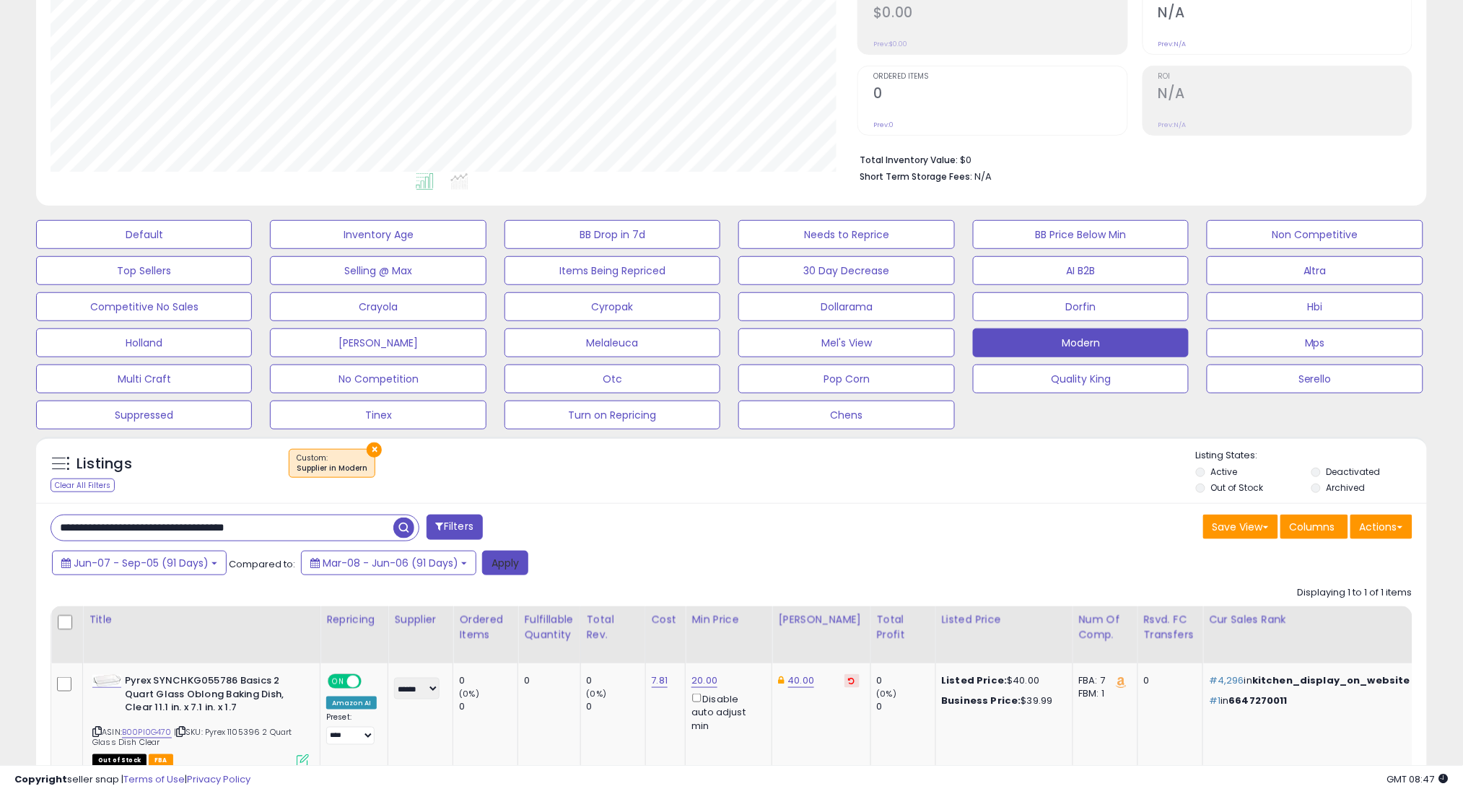
click at [504, 569] on button "Apply" at bounding box center [505, 563] width 46 height 25
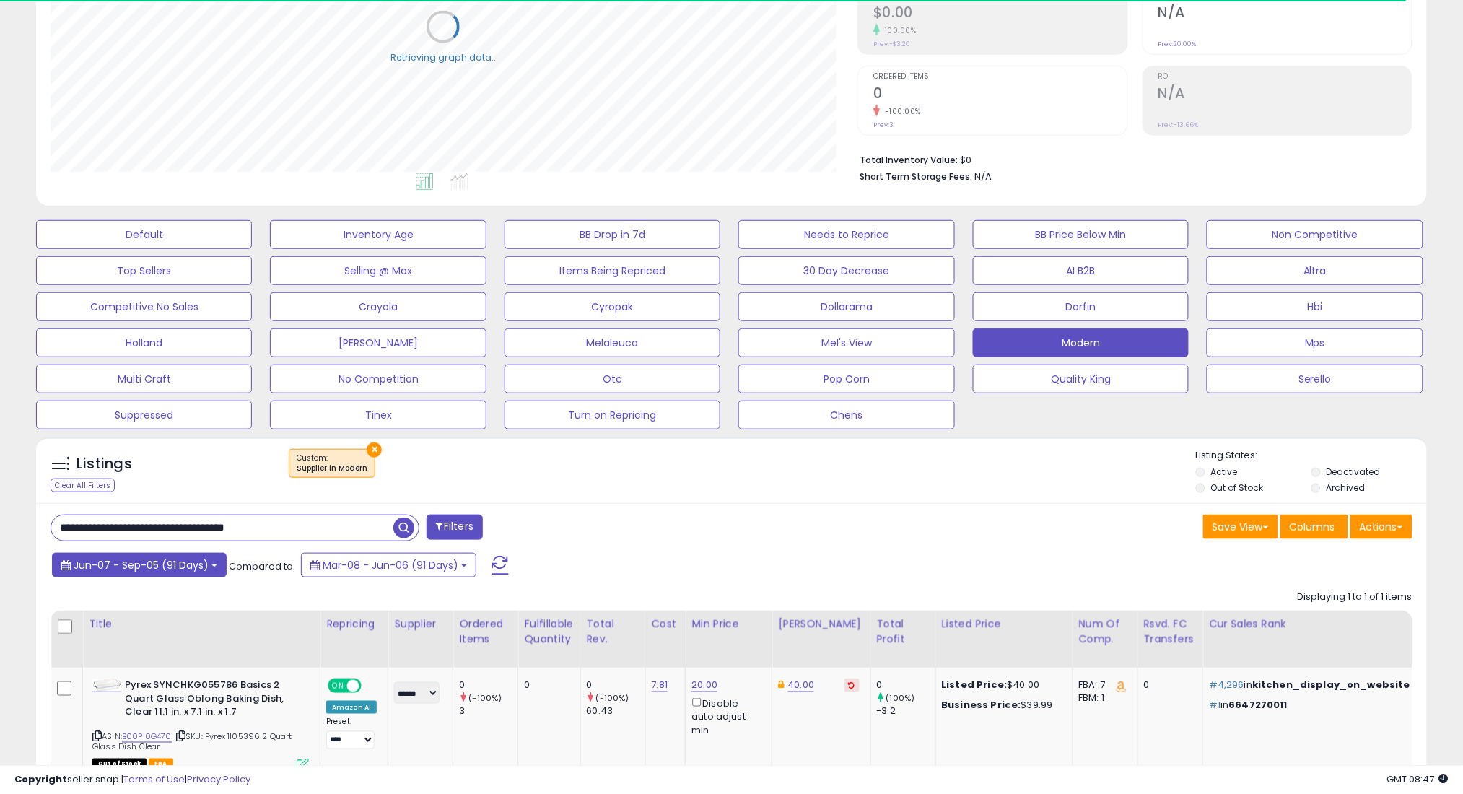
click at [191, 569] on span "Jun-07 - Sep-05 (91 Days)" at bounding box center [141, 565] width 135 height 14
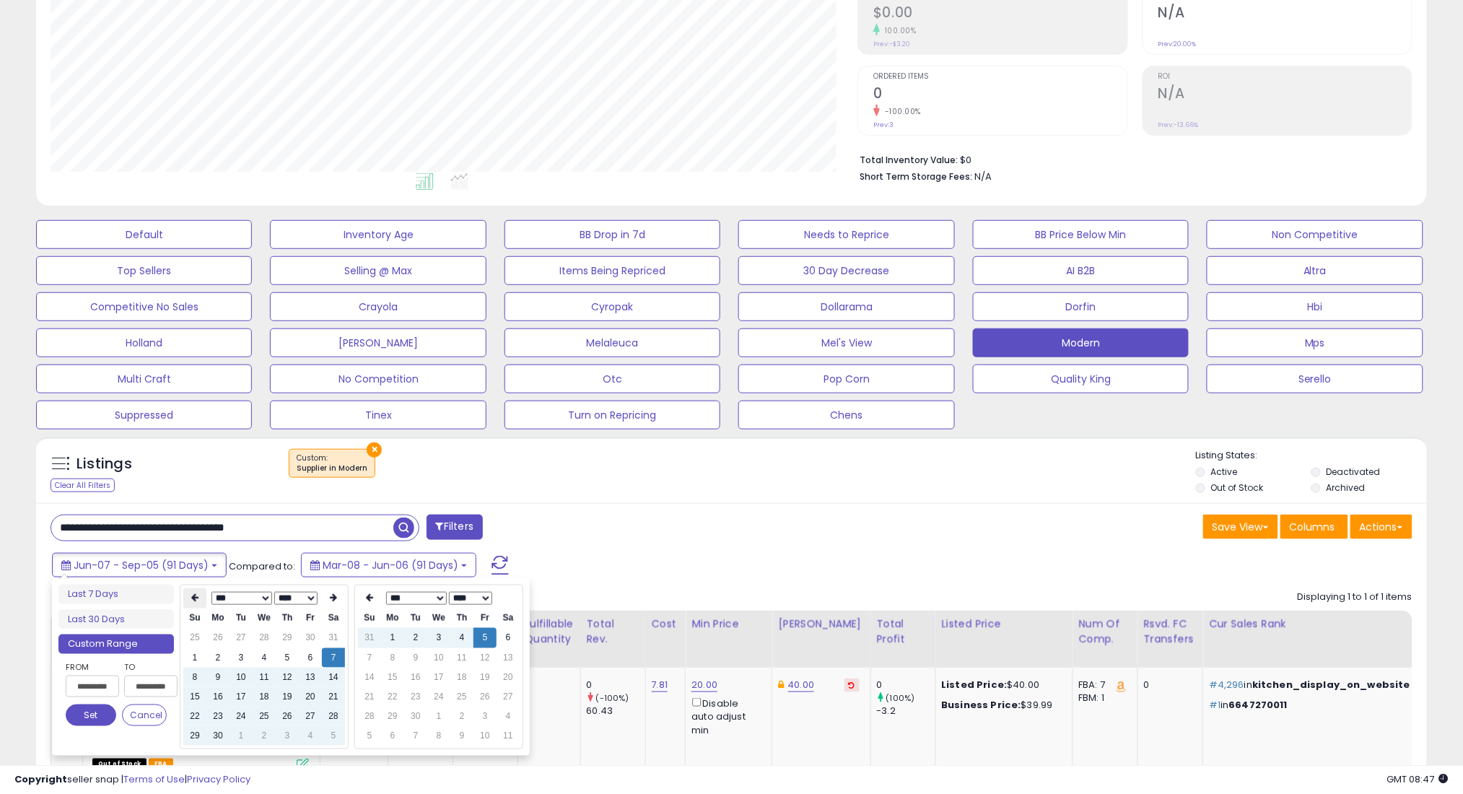
click at [193, 595] on icon at bounding box center [194, 598] width 7 height 9
click at [258, 654] on td "7" at bounding box center [264, 657] width 23 height 19
type input "**********"
drag, startPoint x: 63, startPoint y: 720, endPoint x: 76, endPoint y: 719, distance: 13.1
click at [65, 719] on div "**********" at bounding box center [115, 697] width 115 height 74
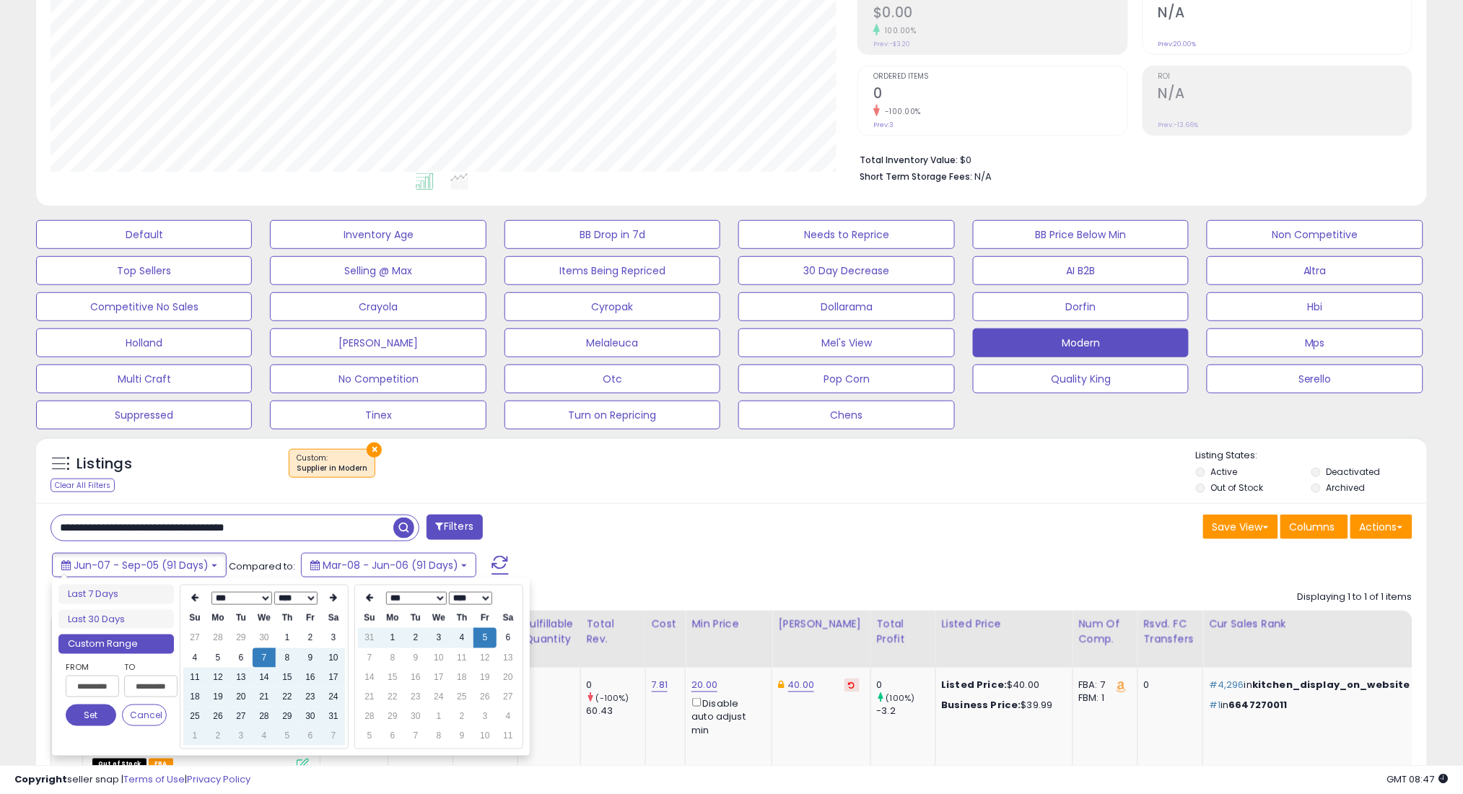
click at [84, 719] on button "Set" at bounding box center [91, 715] width 51 height 22
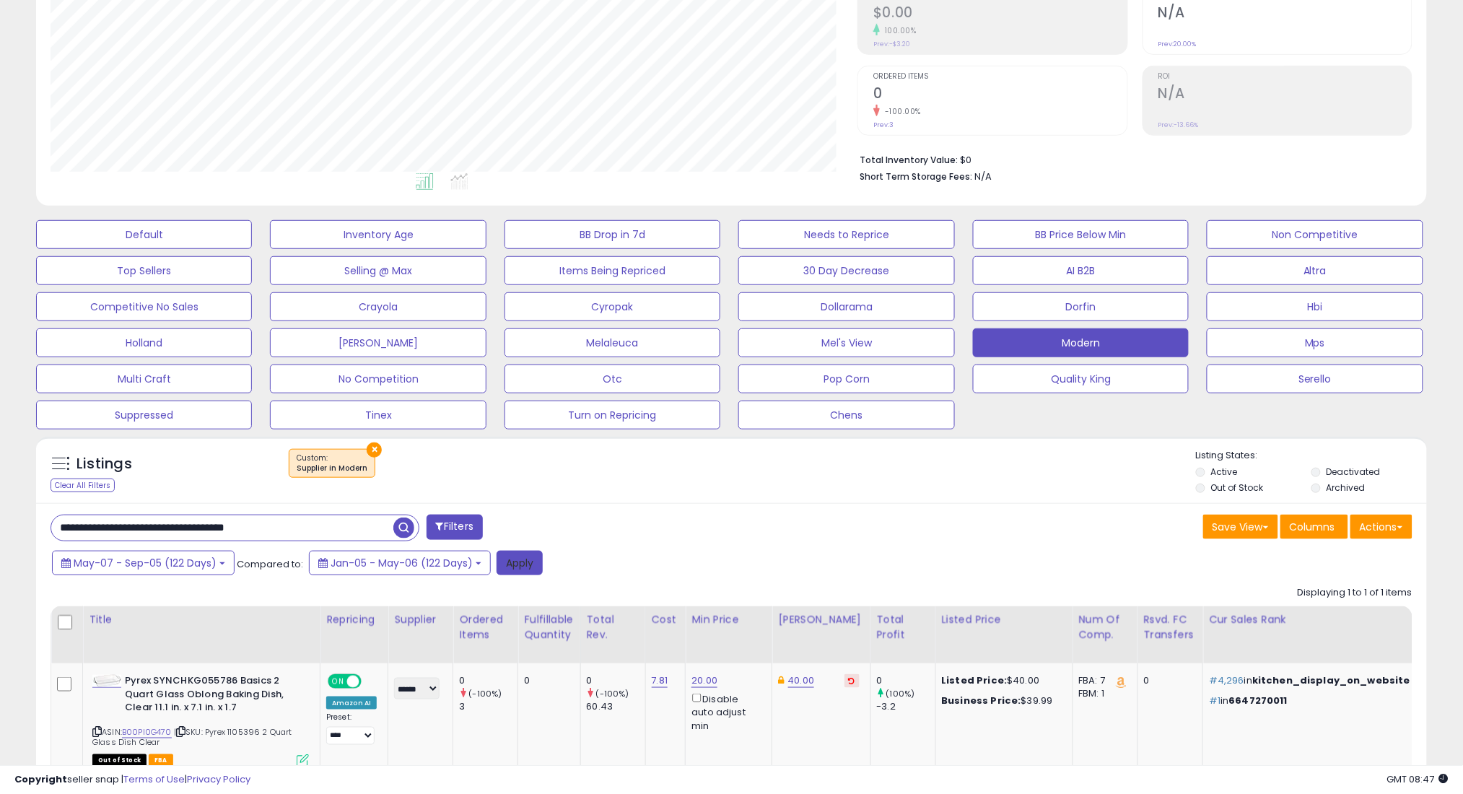
click at [513, 561] on button "Apply" at bounding box center [519, 563] width 46 height 25
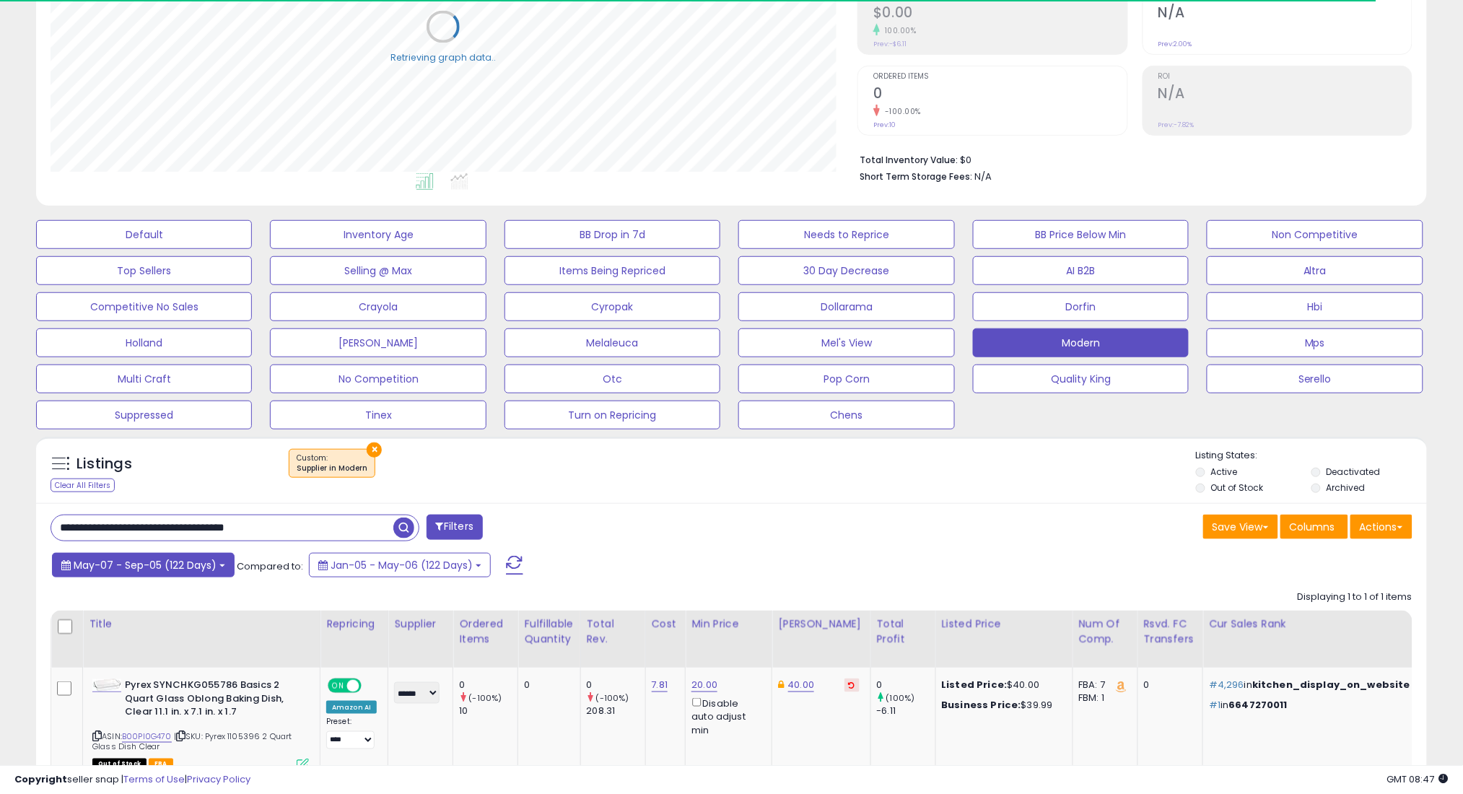
click at [167, 567] on span "May-07 - Sep-05 (122 Days)" at bounding box center [145, 565] width 143 height 14
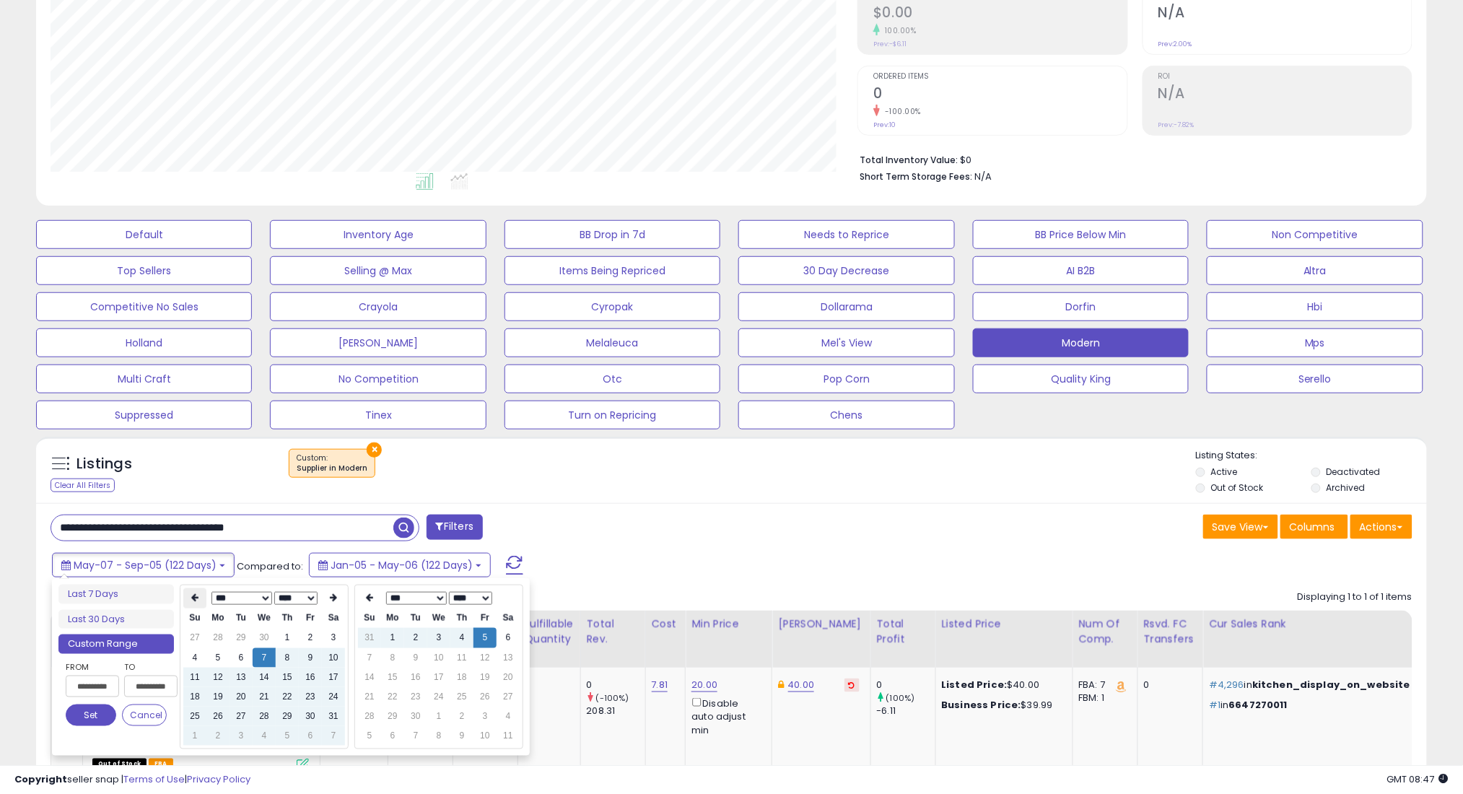
click at [196, 594] on icon at bounding box center [194, 598] width 7 height 9
click at [215, 655] on td "7" at bounding box center [217, 657] width 23 height 19
type input "**********"
click at [95, 713] on button "Set" at bounding box center [91, 715] width 51 height 22
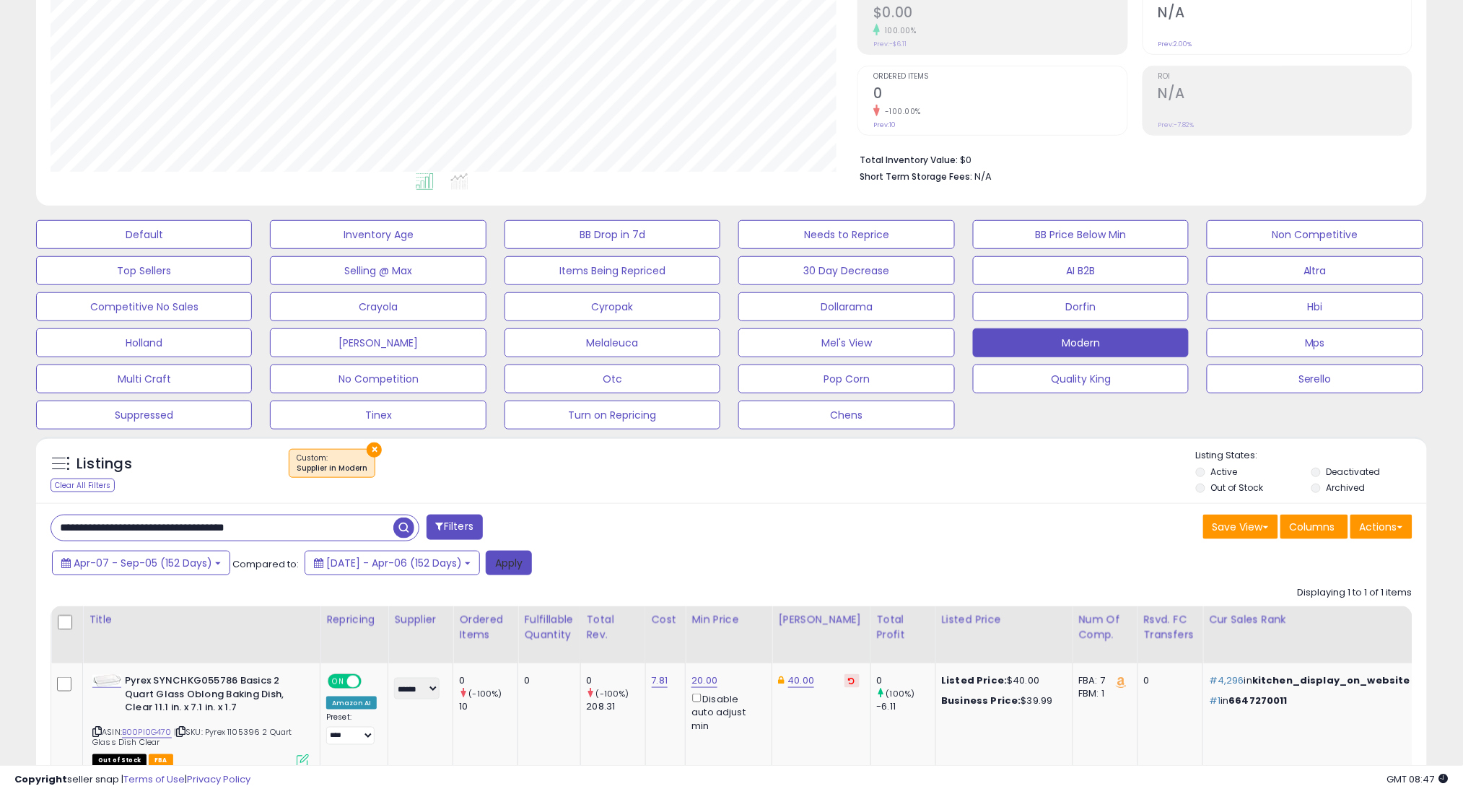
click at [525, 569] on button "Apply" at bounding box center [509, 563] width 46 height 25
click at [227, 563] on div "Apr-07 - Sep-05 (152 Days) Compared to: 2024-Nov-06 - Apr-06 (152 Days)" at bounding box center [558, 567] width 1021 height 32
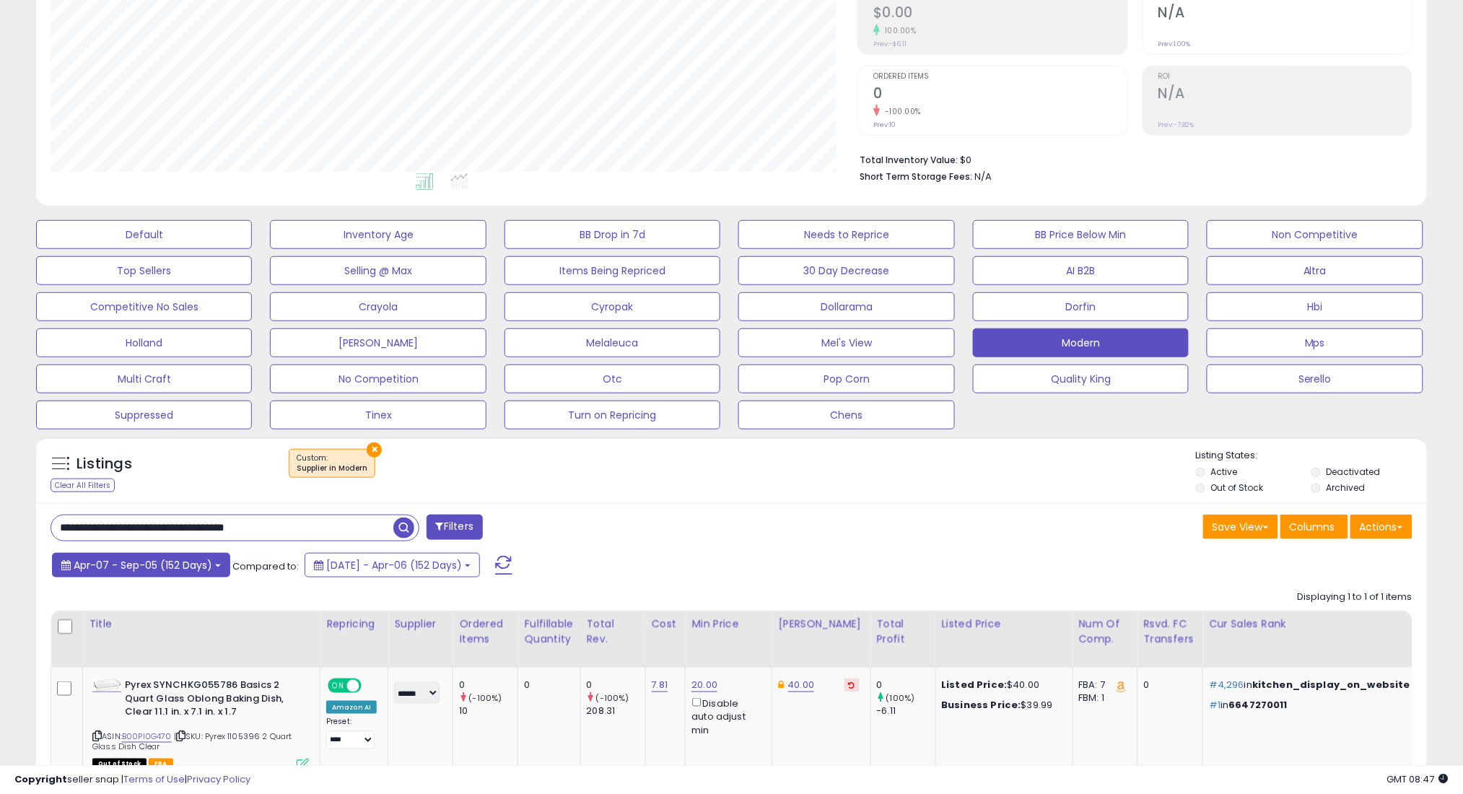
click at [211, 564] on span "Apr-07 - Sep-05 (152 Days)" at bounding box center [143, 565] width 139 height 14
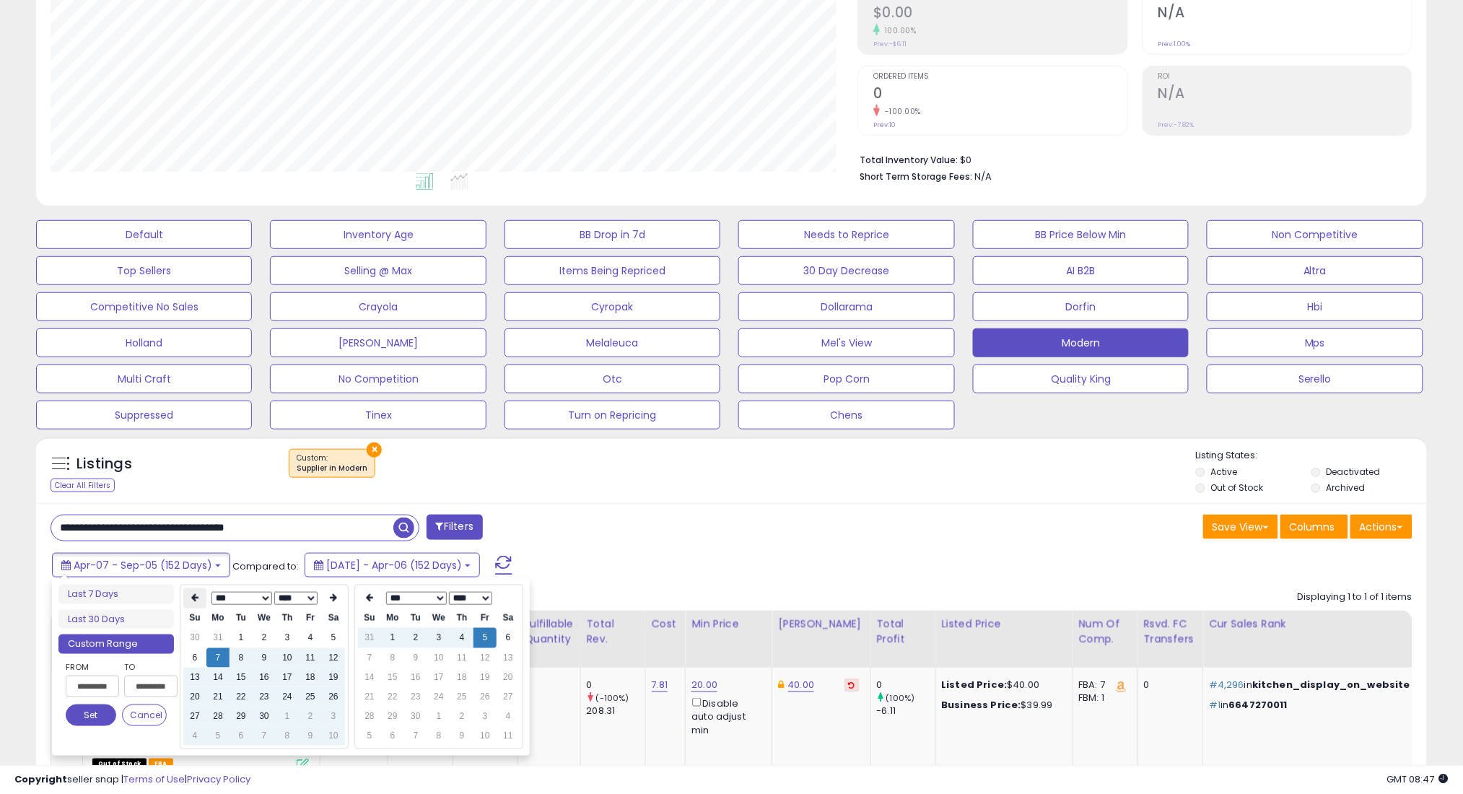
click at [192, 596] on icon at bounding box center [194, 598] width 7 height 9
click at [307, 662] on td "7" at bounding box center [310, 657] width 23 height 19
type input "**********"
click at [102, 720] on button "Set" at bounding box center [91, 715] width 51 height 22
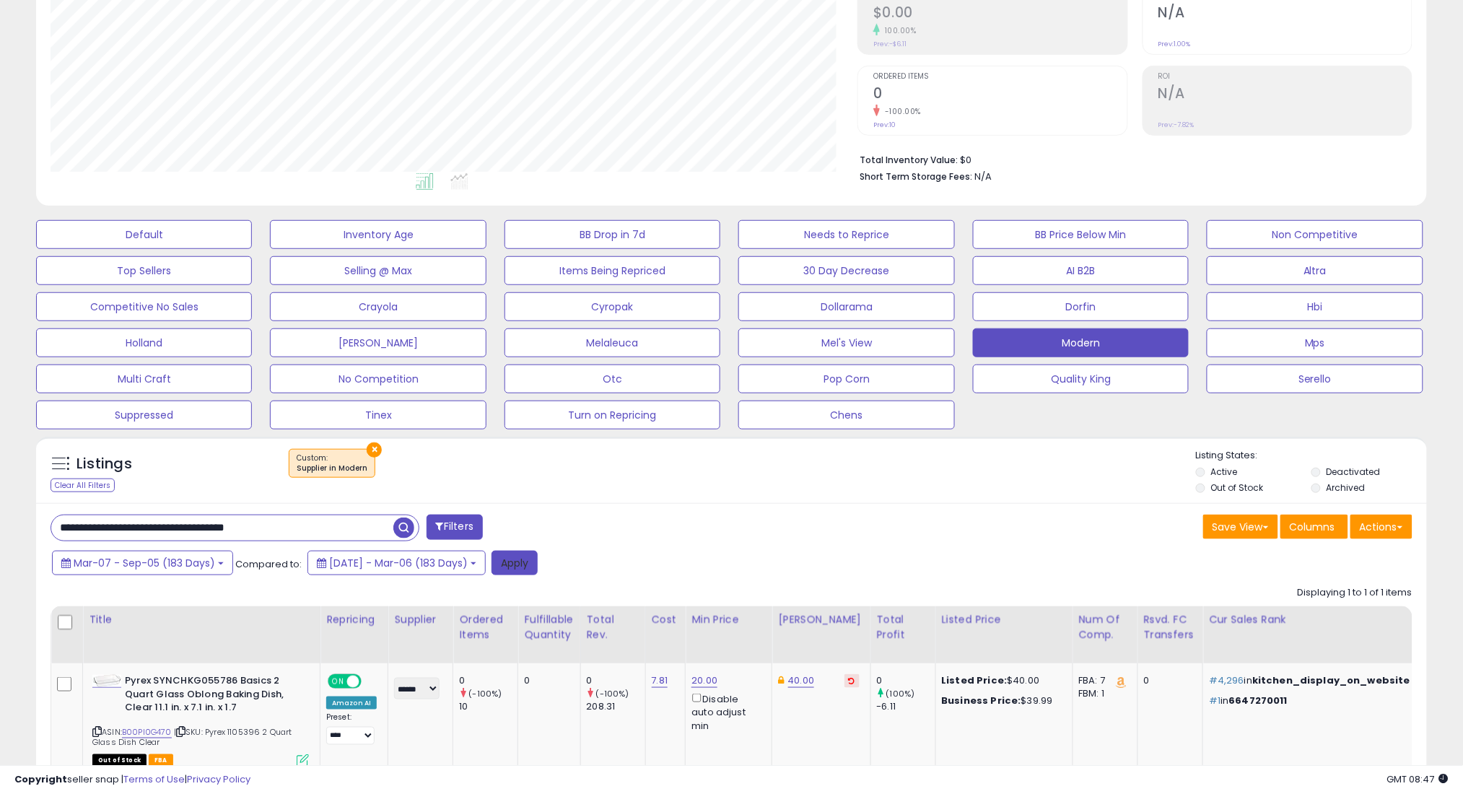
click at [538, 561] on button "Apply" at bounding box center [514, 563] width 46 height 25
click at [375, 533] on input "**********" at bounding box center [222, 527] width 342 height 25
click at [376, 533] on input "**********" at bounding box center [222, 527] width 342 height 25
paste input "text"
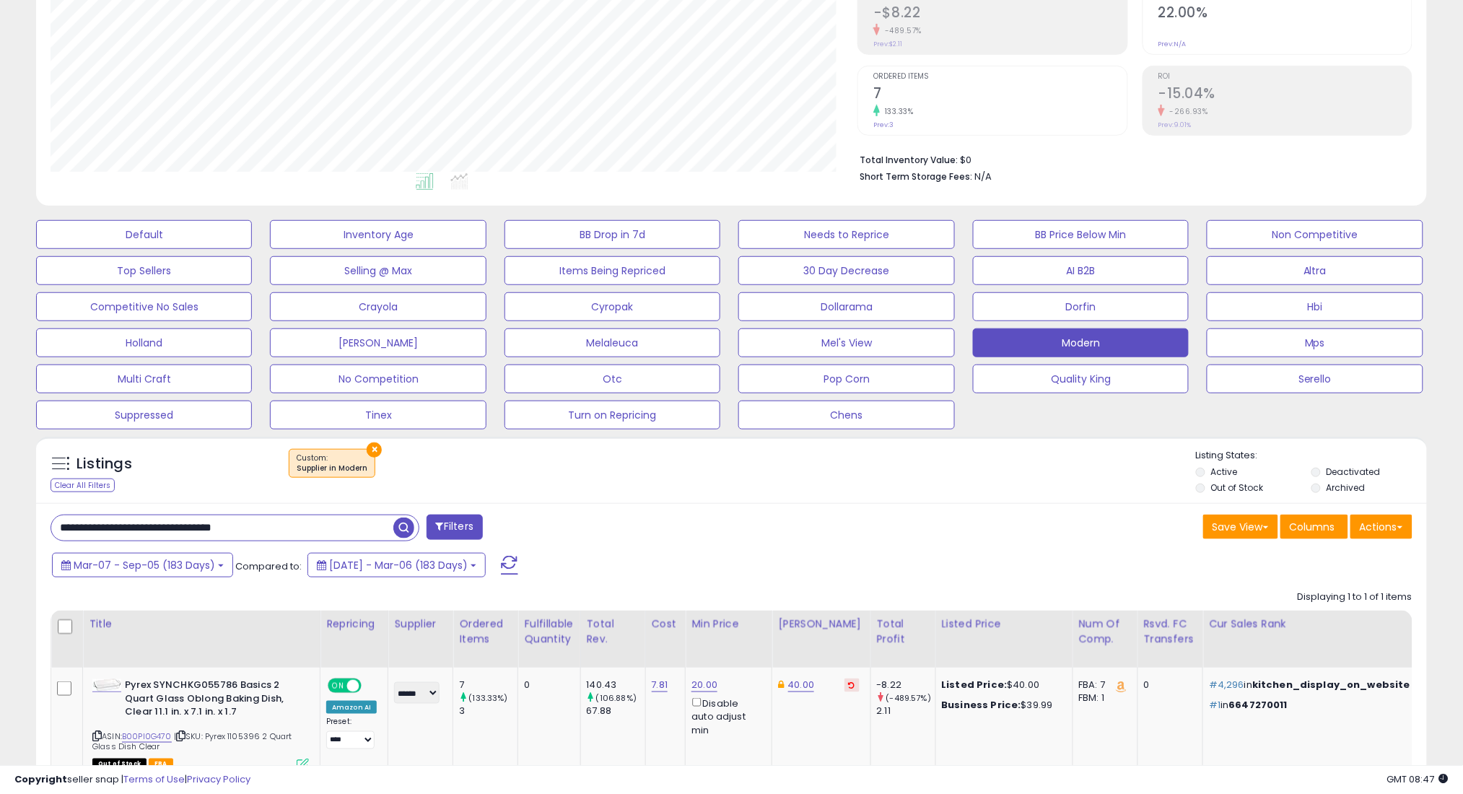
type input "**********"
click at [406, 529] on span "button" at bounding box center [403, 527] width 21 height 21
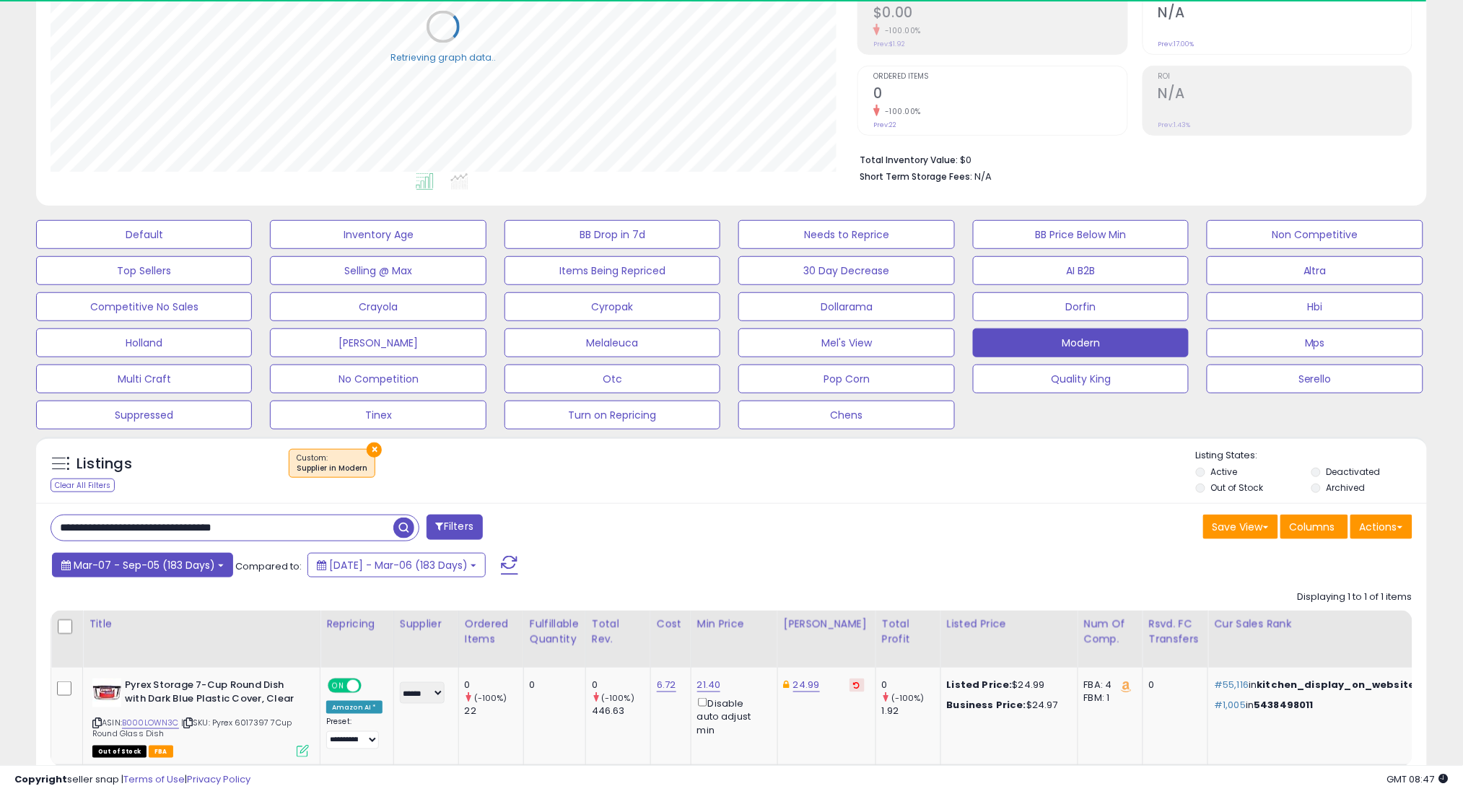
click at [145, 561] on span "Mar-07 - Sep-05 (183 Days)" at bounding box center [144, 565] width 141 height 14
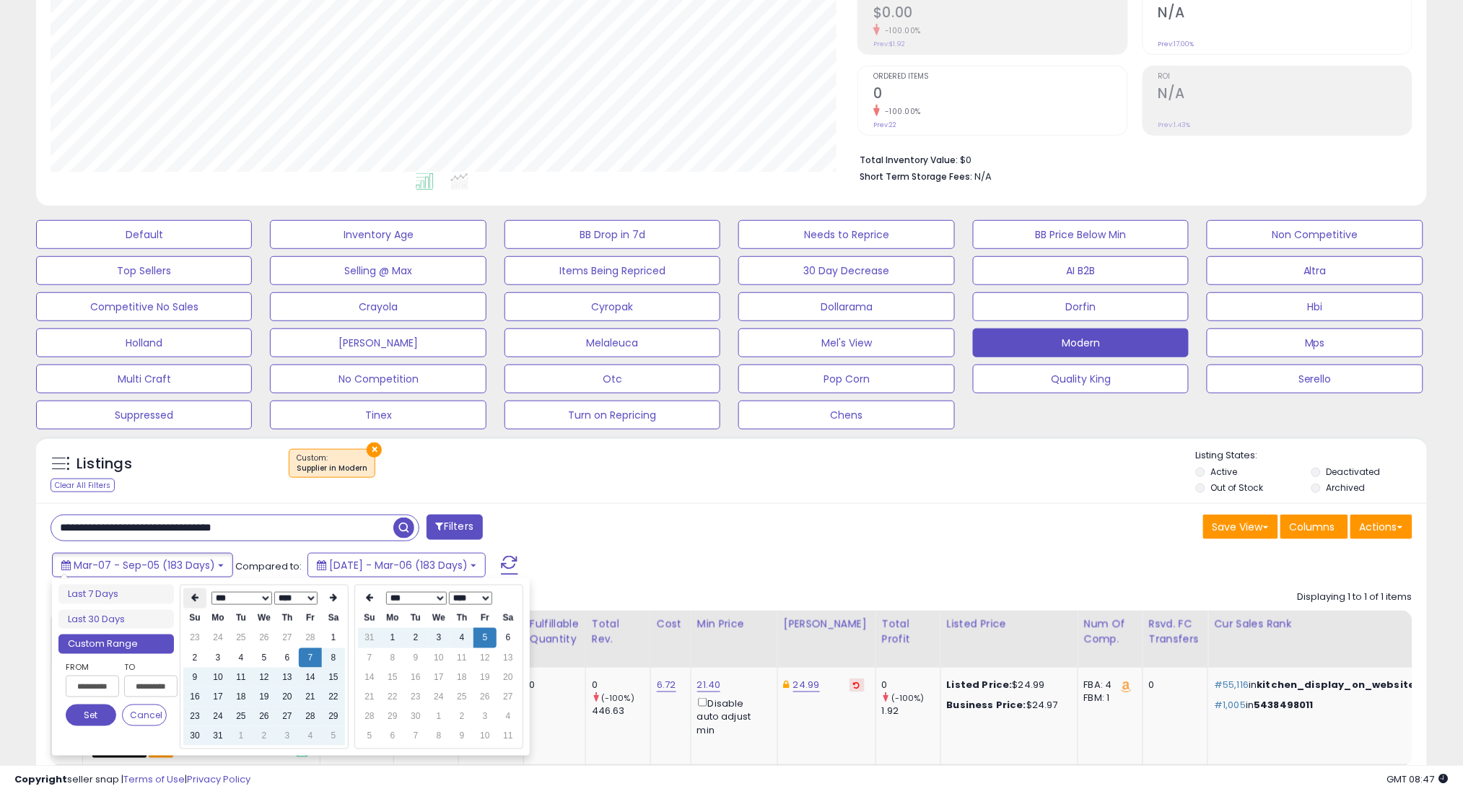
click at [193, 600] on icon at bounding box center [194, 598] width 7 height 9
click at [313, 658] on td "7" at bounding box center [310, 657] width 23 height 19
type input "**********"
click at [91, 708] on button "Set" at bounding box center [91, 715] width 51 height 22
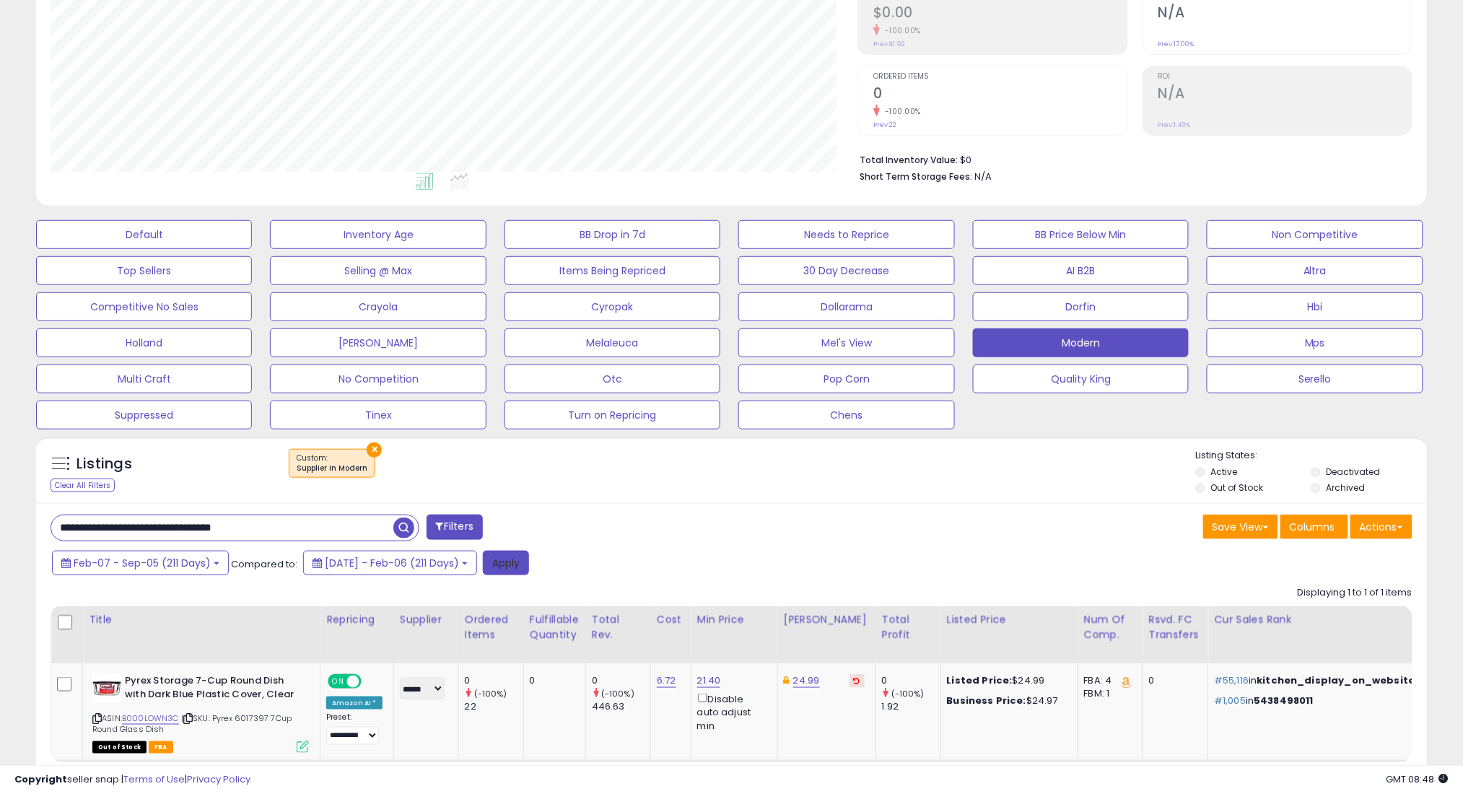
click at [522, 556] on button "Apply" at bounding box center [506, 563] width 46 height 25
click at [335, 524] on input "**********" at bounding box center [222, 527] width 342 height 25
paste input "*"
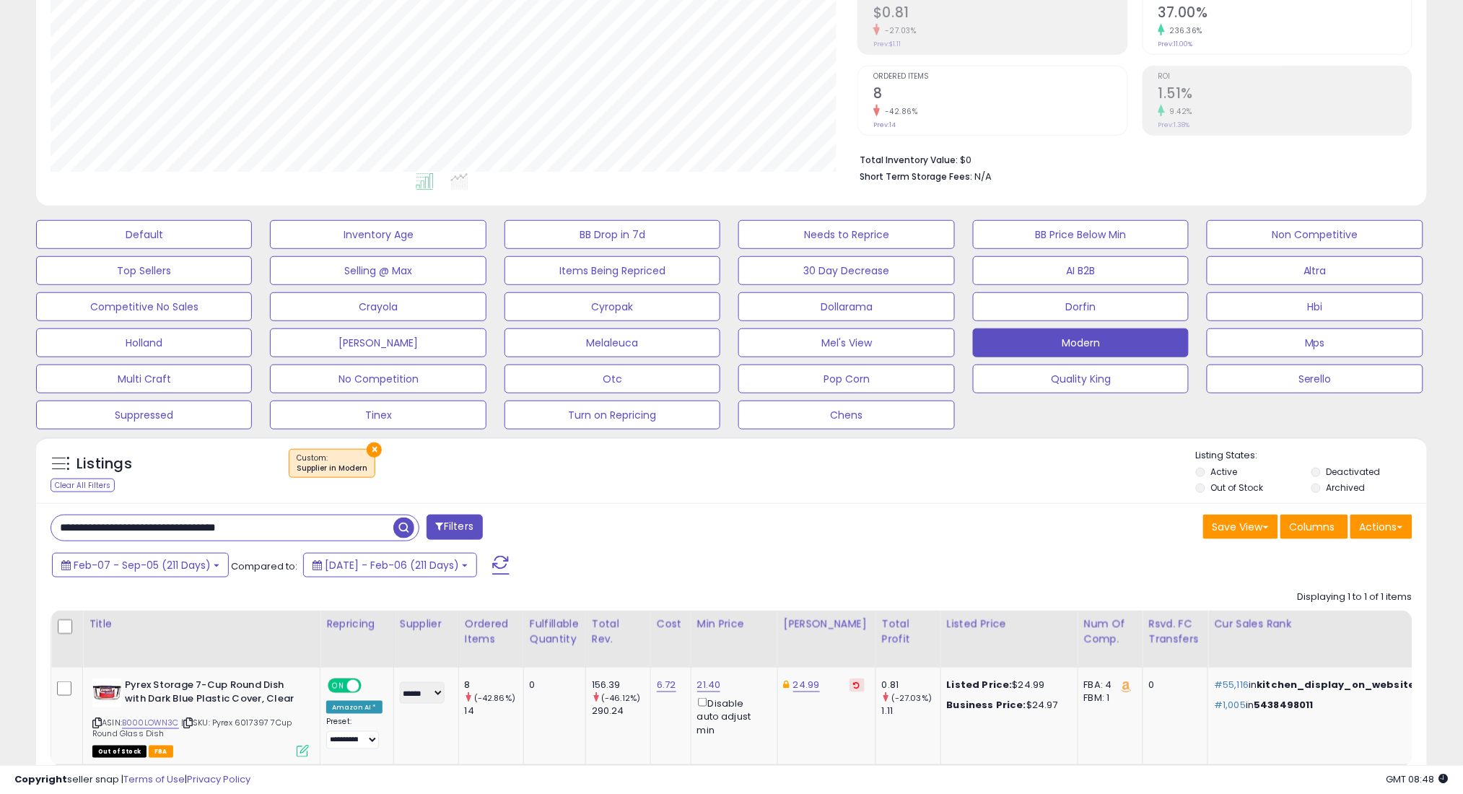
type input "**********"
click at [410, 525] on span "button" at bounding box center [403, 527] width 21 height 21
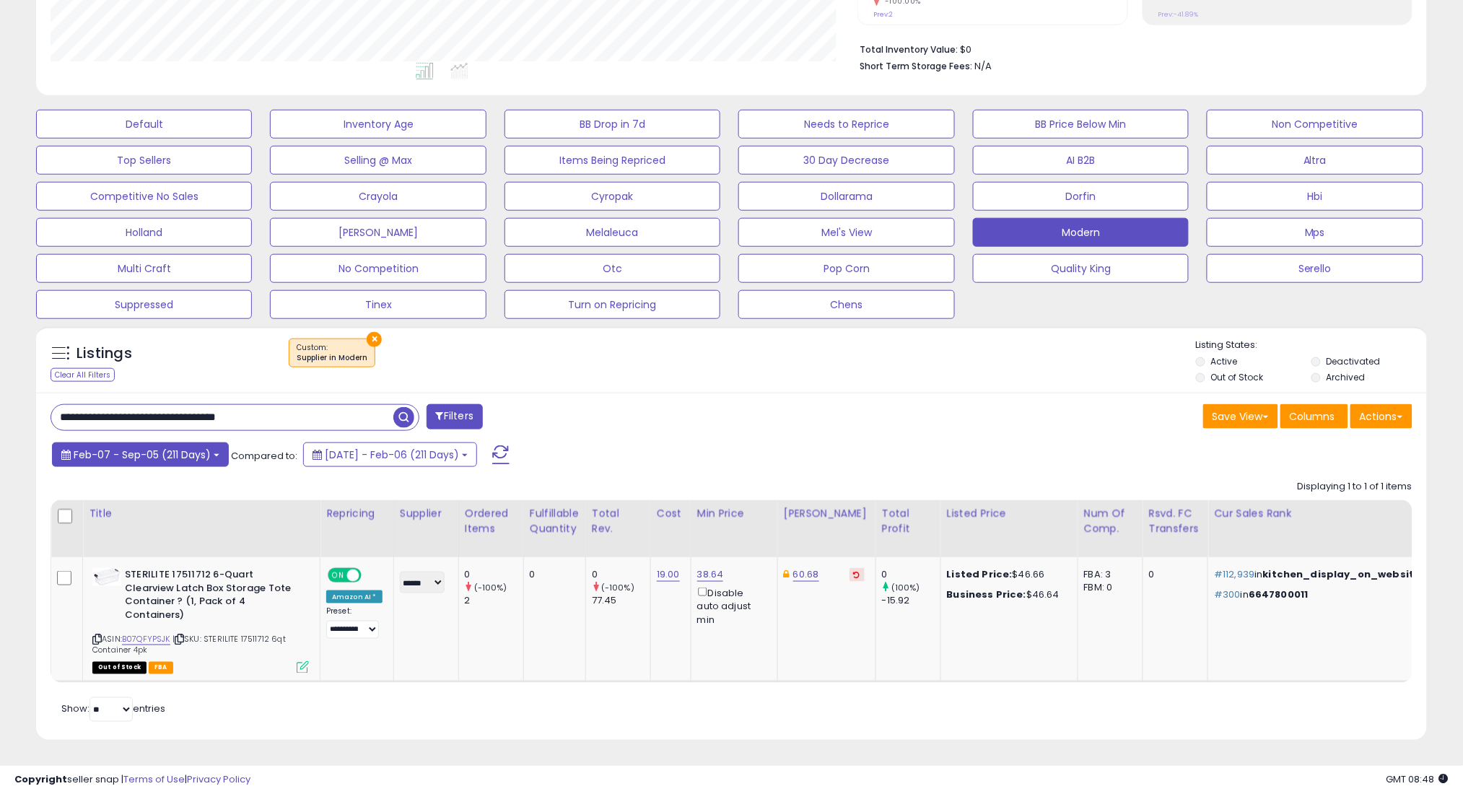
scroll to position [721336, 720824]
click at [118, 454] on span "Feb-07 - Sep-05 (211 Days)" at bounding box center [142, 454] width 137 height 14
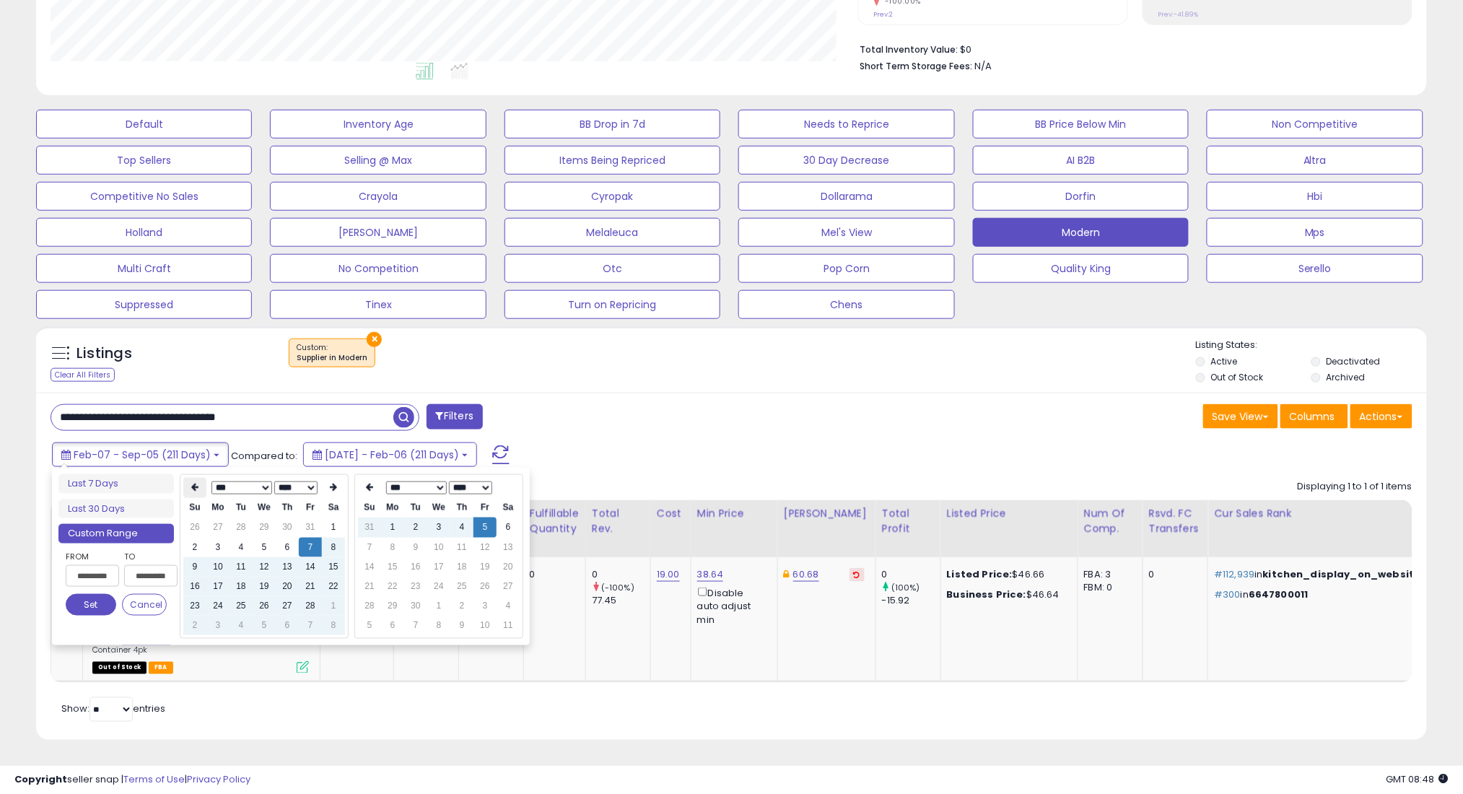
click at [193, 484] on icon at bounding box center [194, 487] width 7 height 9
click at [238, 543] on td "7" at bounding box center [240, 547] width 23 height 19
type input "**********"
click at [93, 604] on button "Set" at bounding box center [91, 605] width 51 height 22
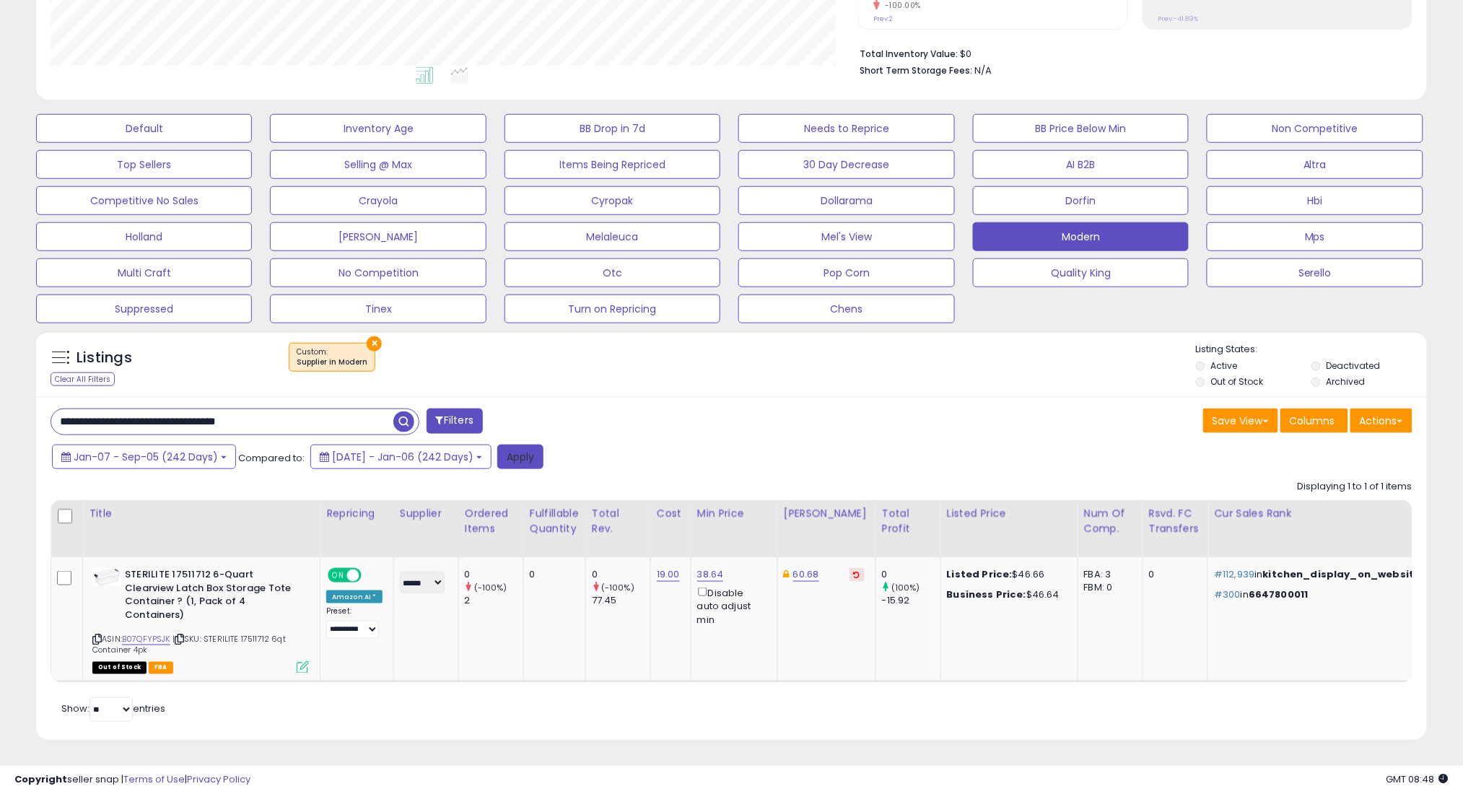
click at [528, 457] on button "Apply" at bounding box center [520, 457] width 46 height 25
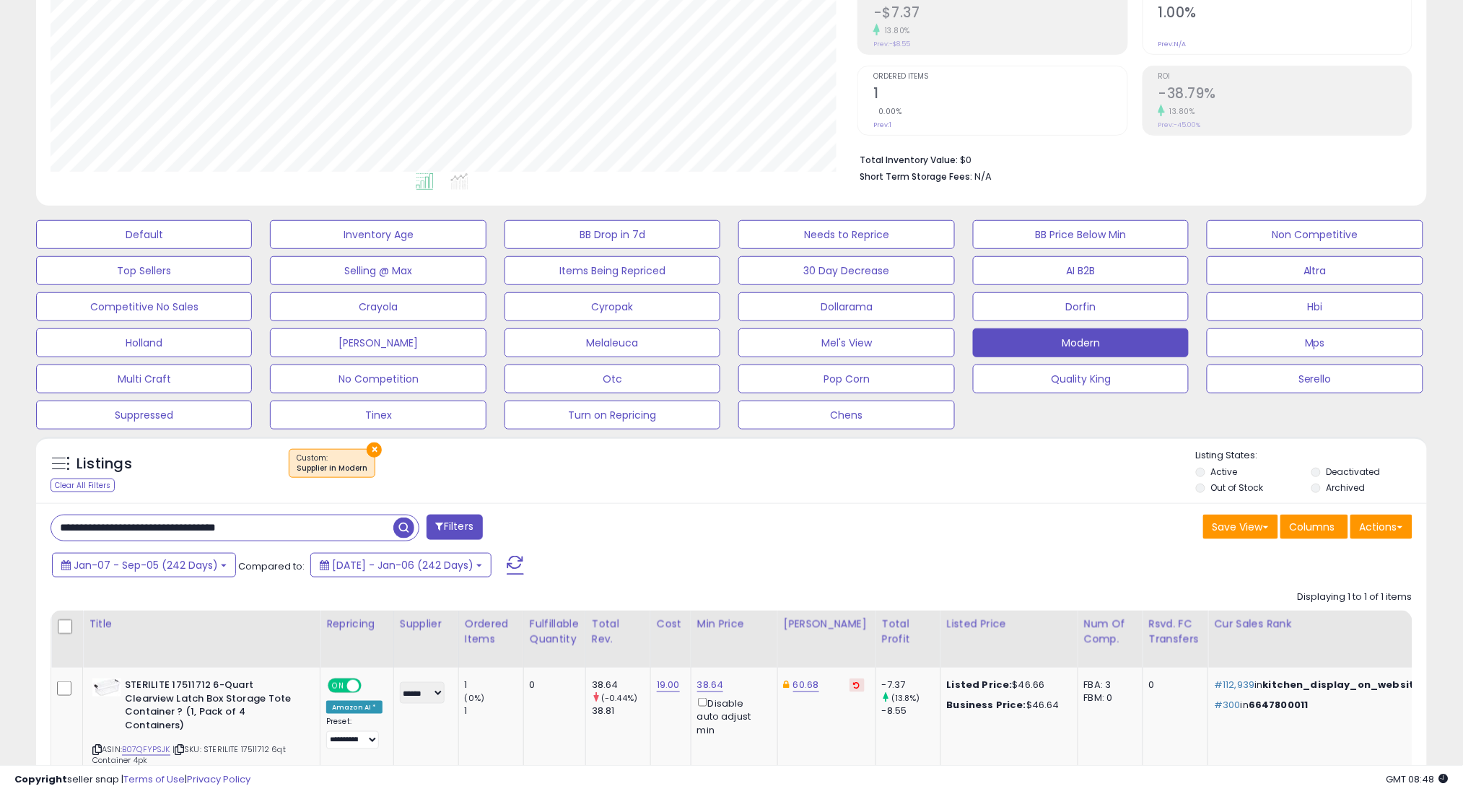
click at [351, 528] on input "**********" at bounding box center [222, 527] width 342 height 25
paste input "text"
type input "**********"
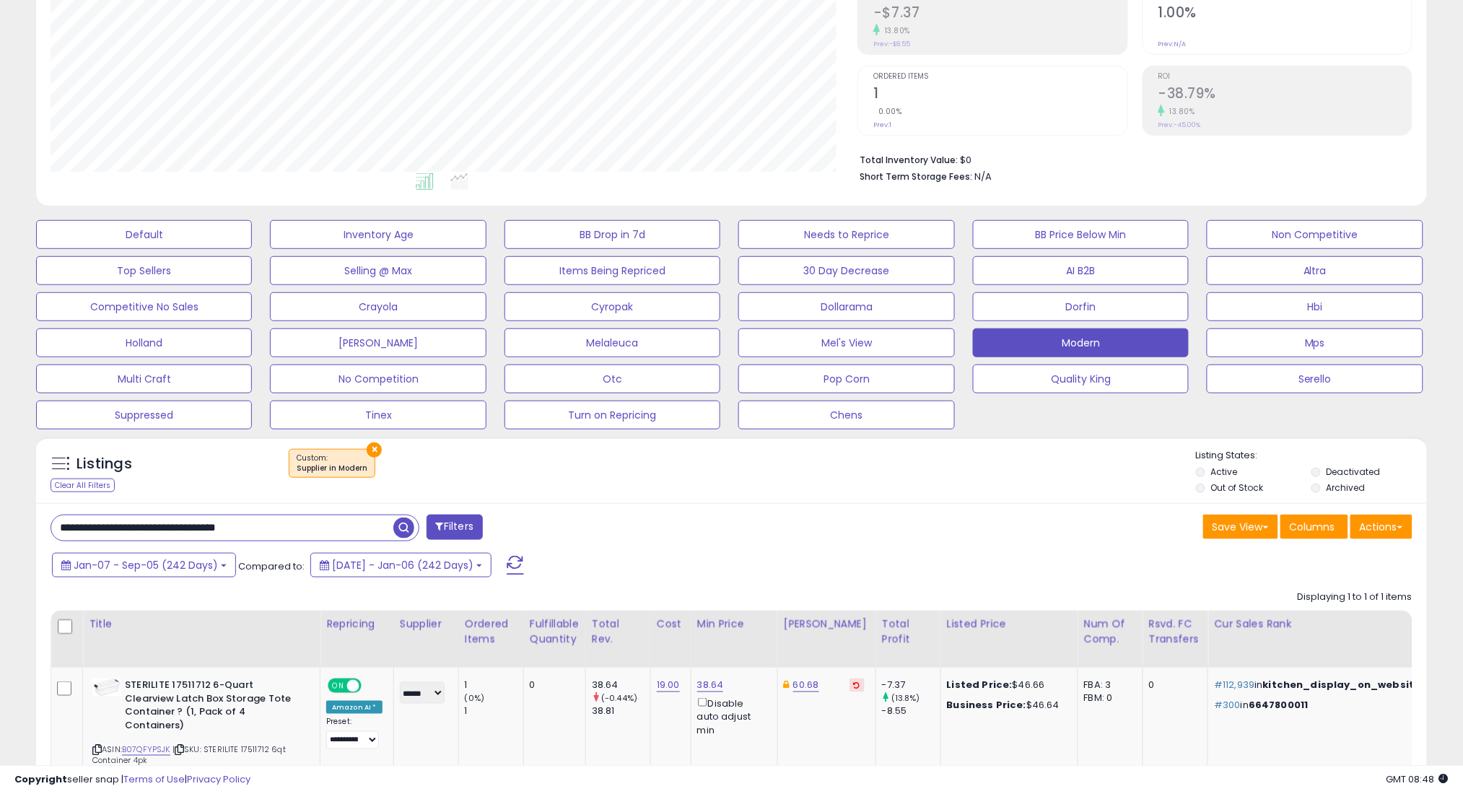
click at [407, 529] on span "button" at bounding box center [403, 527] width 21 height 21
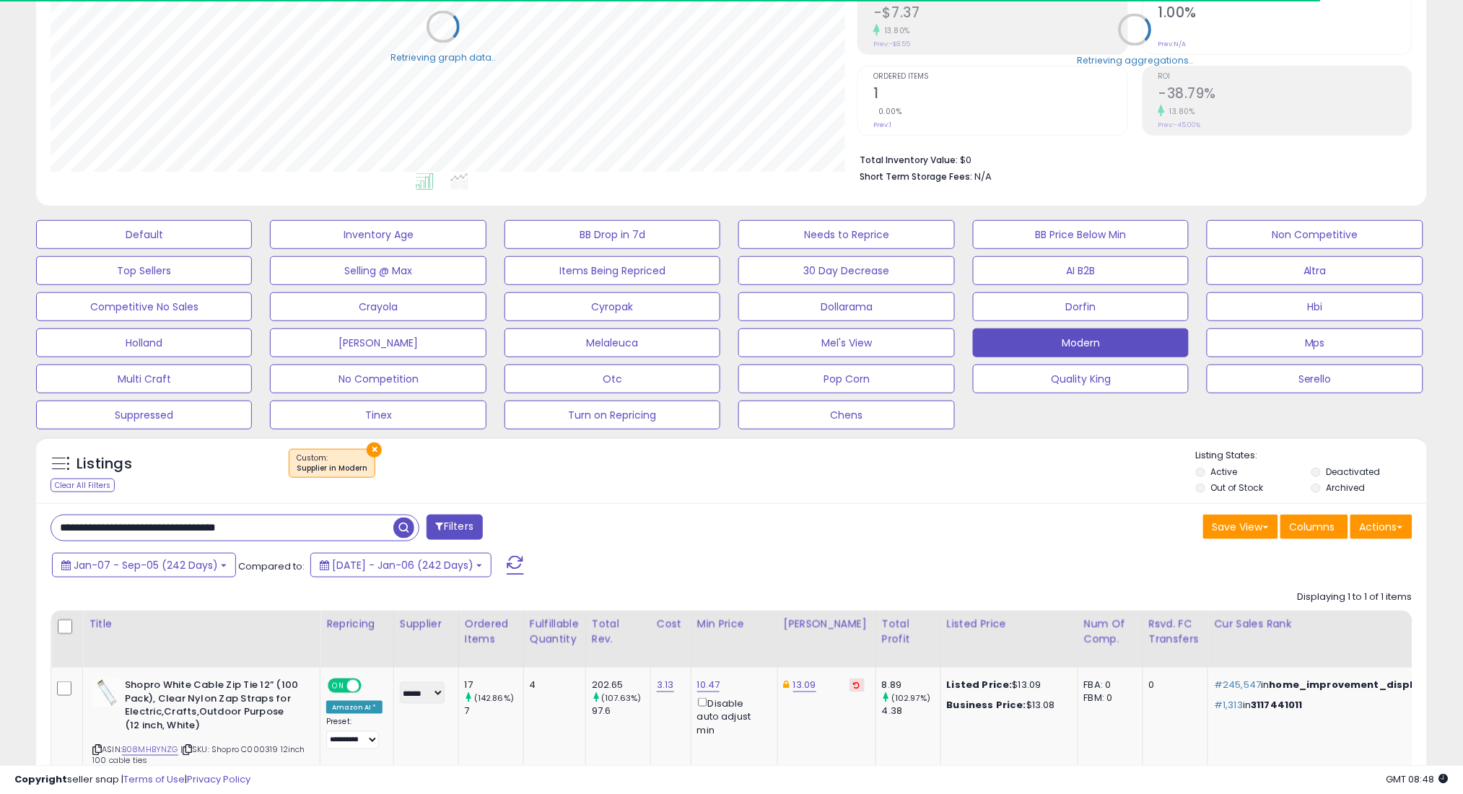
scroll to position [721336, 720824]
click at [170, 564] on span "Jan-07 - Sep-05 (242 Days)" at bounding box center [146, 565] width 144 height 14
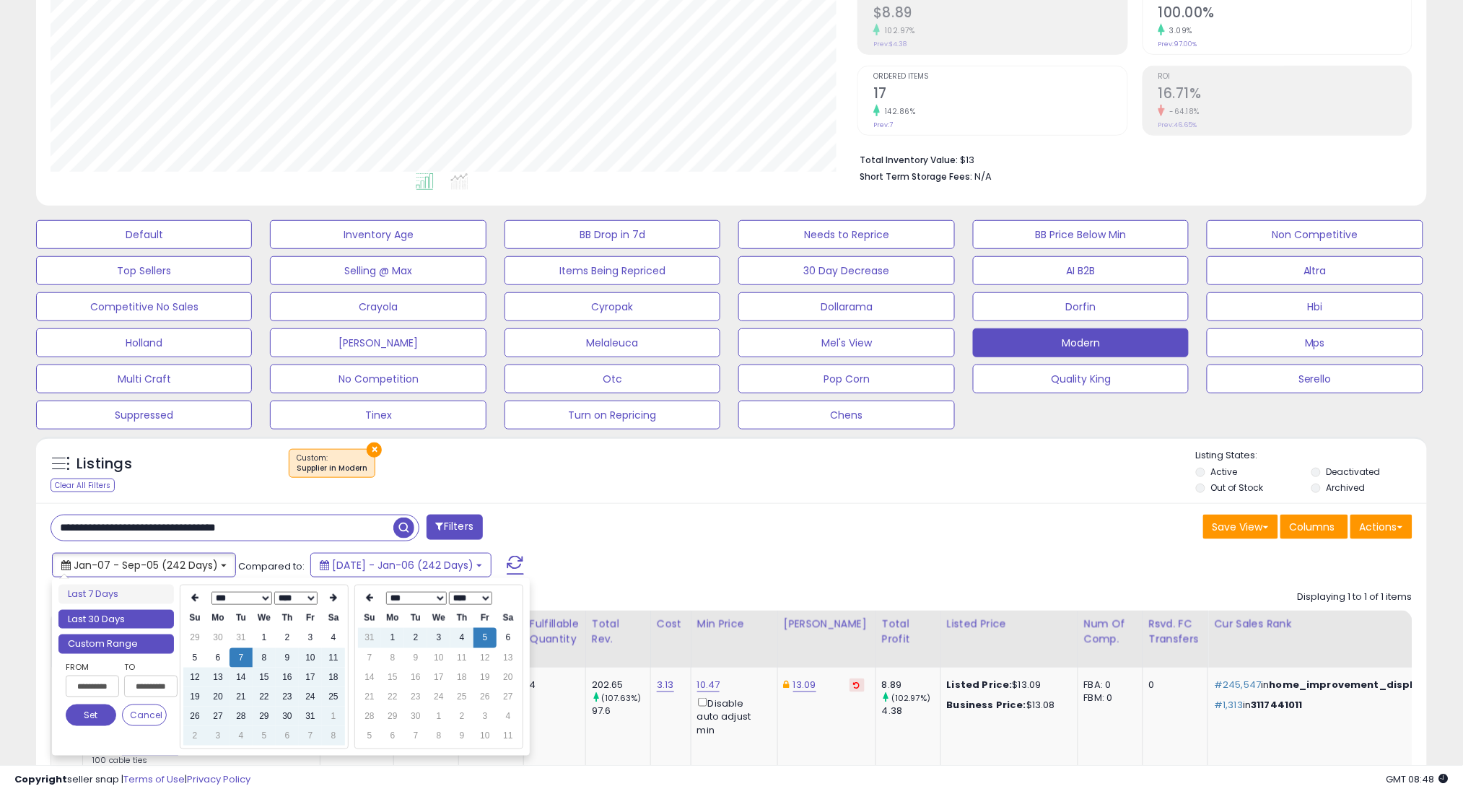
type input "**********"
click at [108, 618] on li "Last 30 Days" at bounding box center [115, 619] width 115 height 19
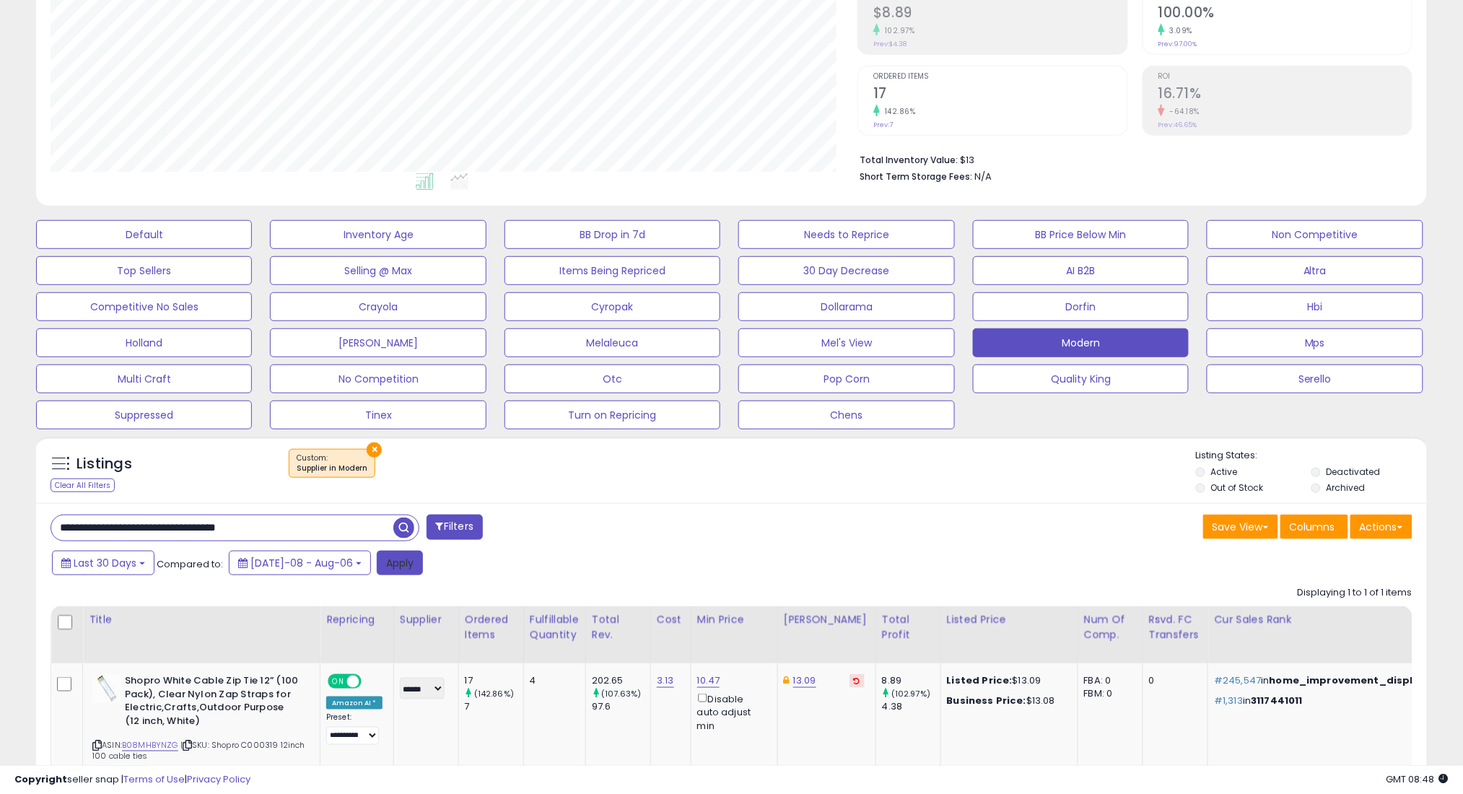
click at [387, 561] on button "Apply" at bounding box center [400, 563] width 46 height 25
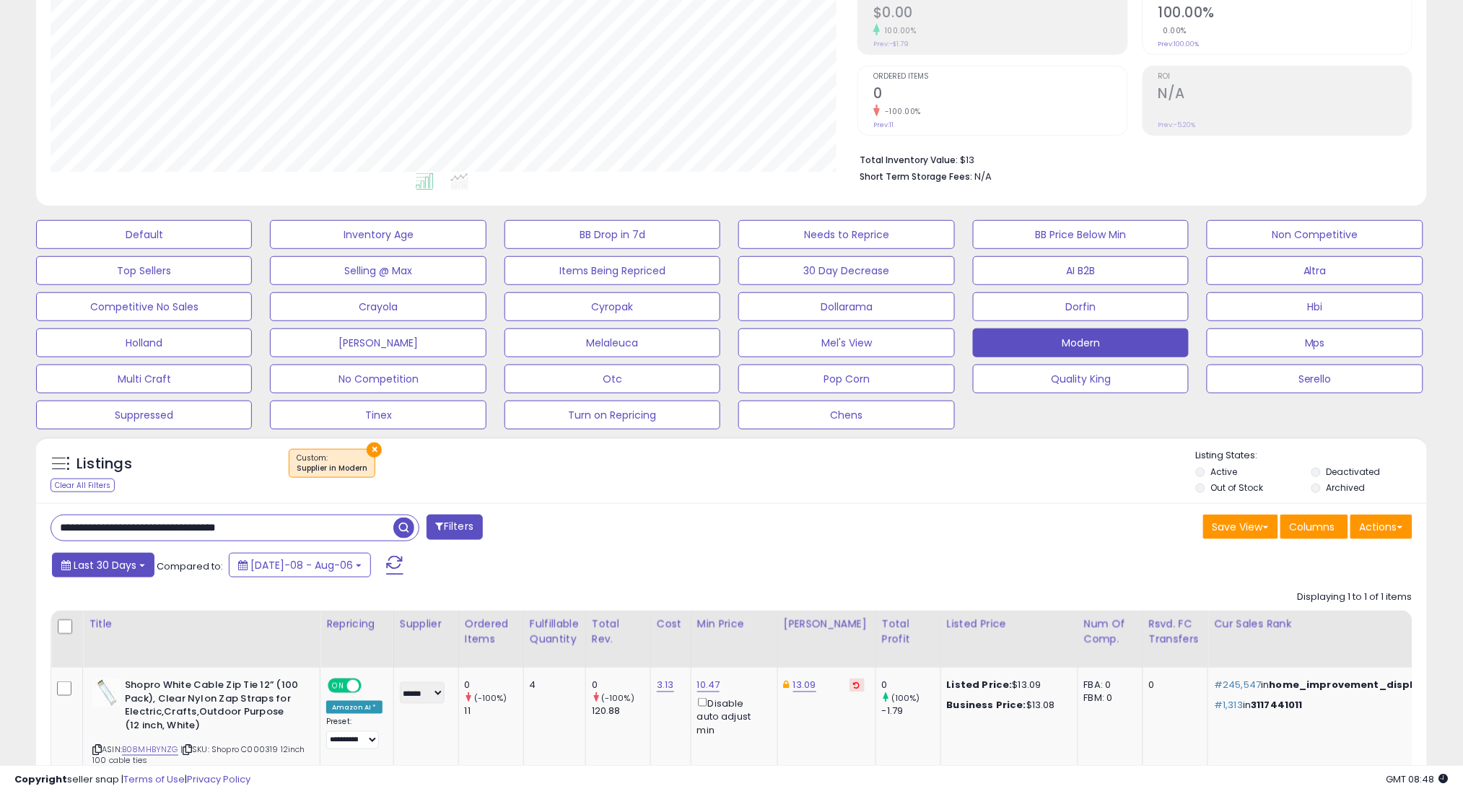
click at [123, 571] on span "Last 30 Days" at bounding box center [105, 565] width 63 height 14
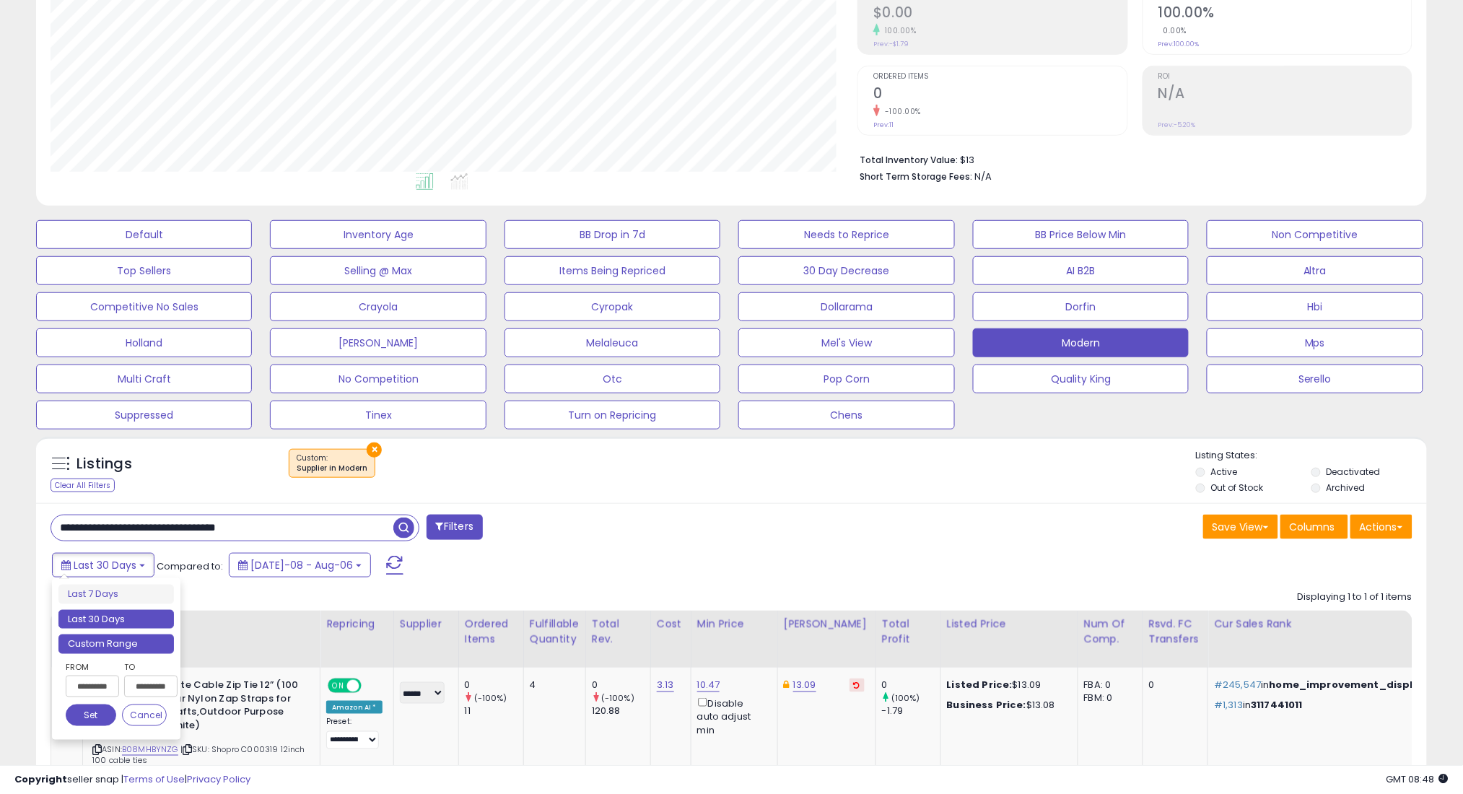
click at [118, 649] on li "Custom Range" at bounding box center [115, 643] width 115 height 19
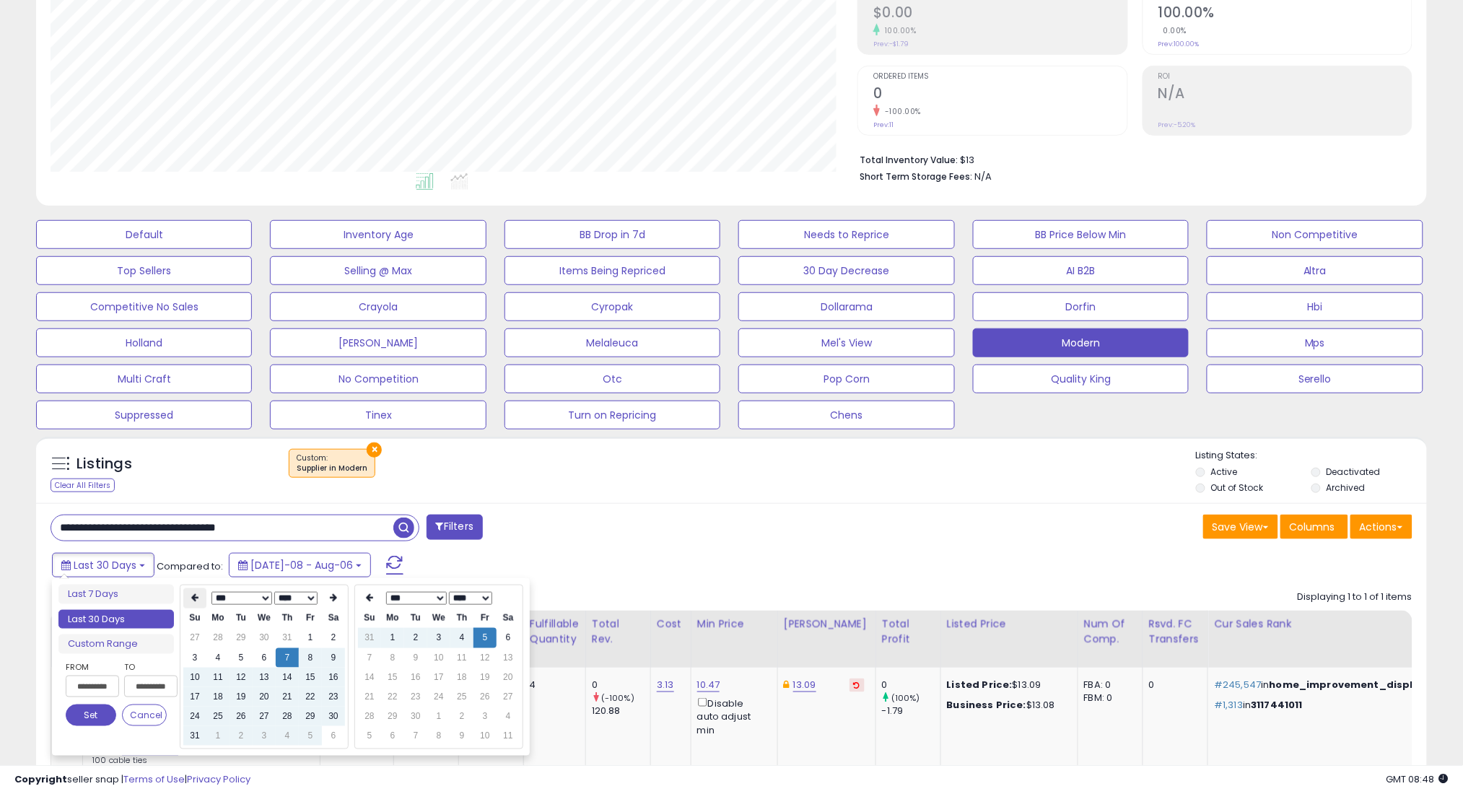
click at [187, 598] on th at bounding box center [194, 598] width 23 height 20
click at [213, 661] on td "7" at bounding box center [217, 657] width 23 height 19
type input "**********"
click at [89, 711] on button "Set" at bounding box center [91, 715] width 51 height 22
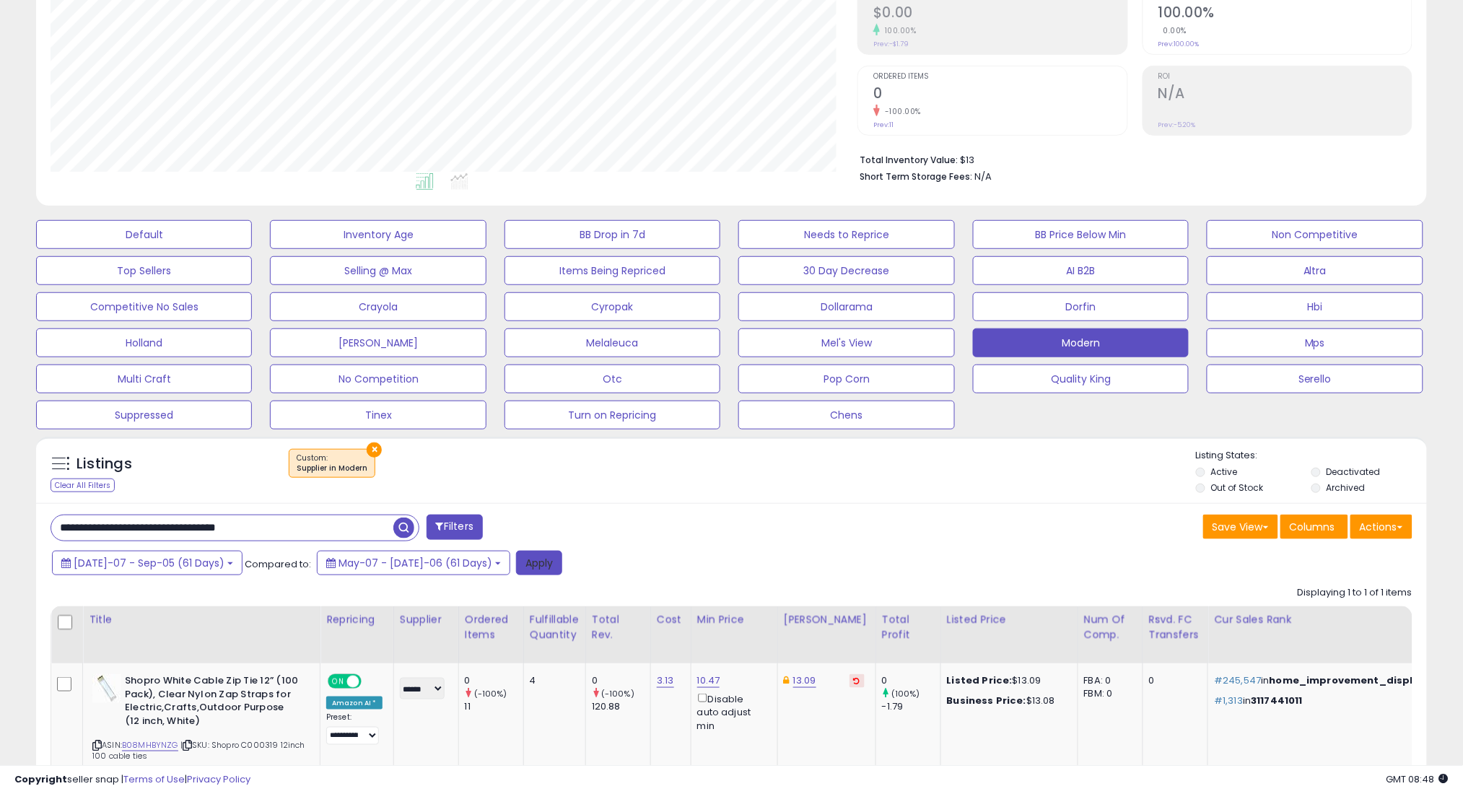
click at [516, 564] on button "Apply" at bounding box center [539, 563] width 46 height 25
click at [338, 517] on input "**********" at bounding box center [222, 527] width 342 height 25
paste input "text"
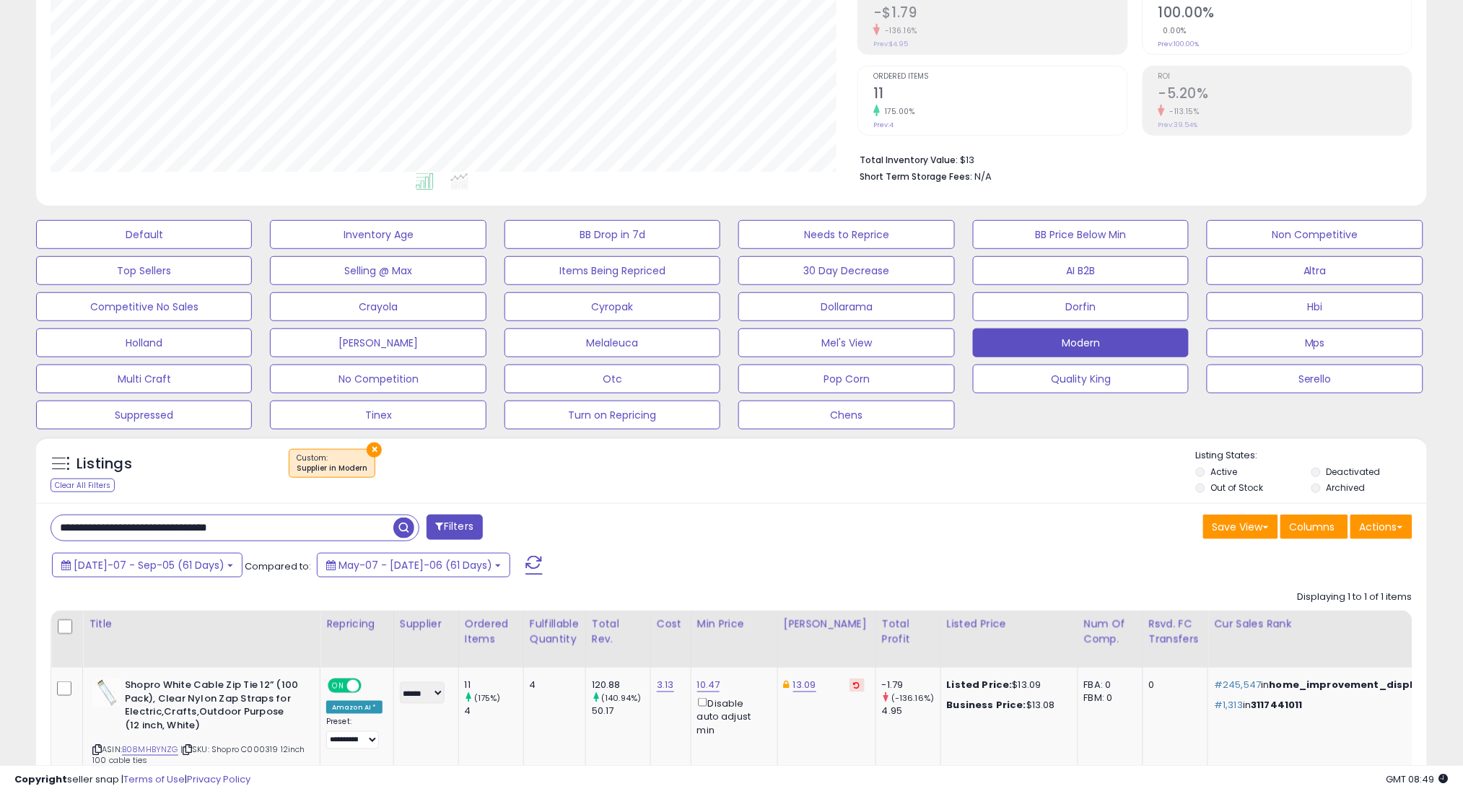
type input "**********"
click at [408, 526] on span "button" at bounding box center [403, 527] width 21 height 21
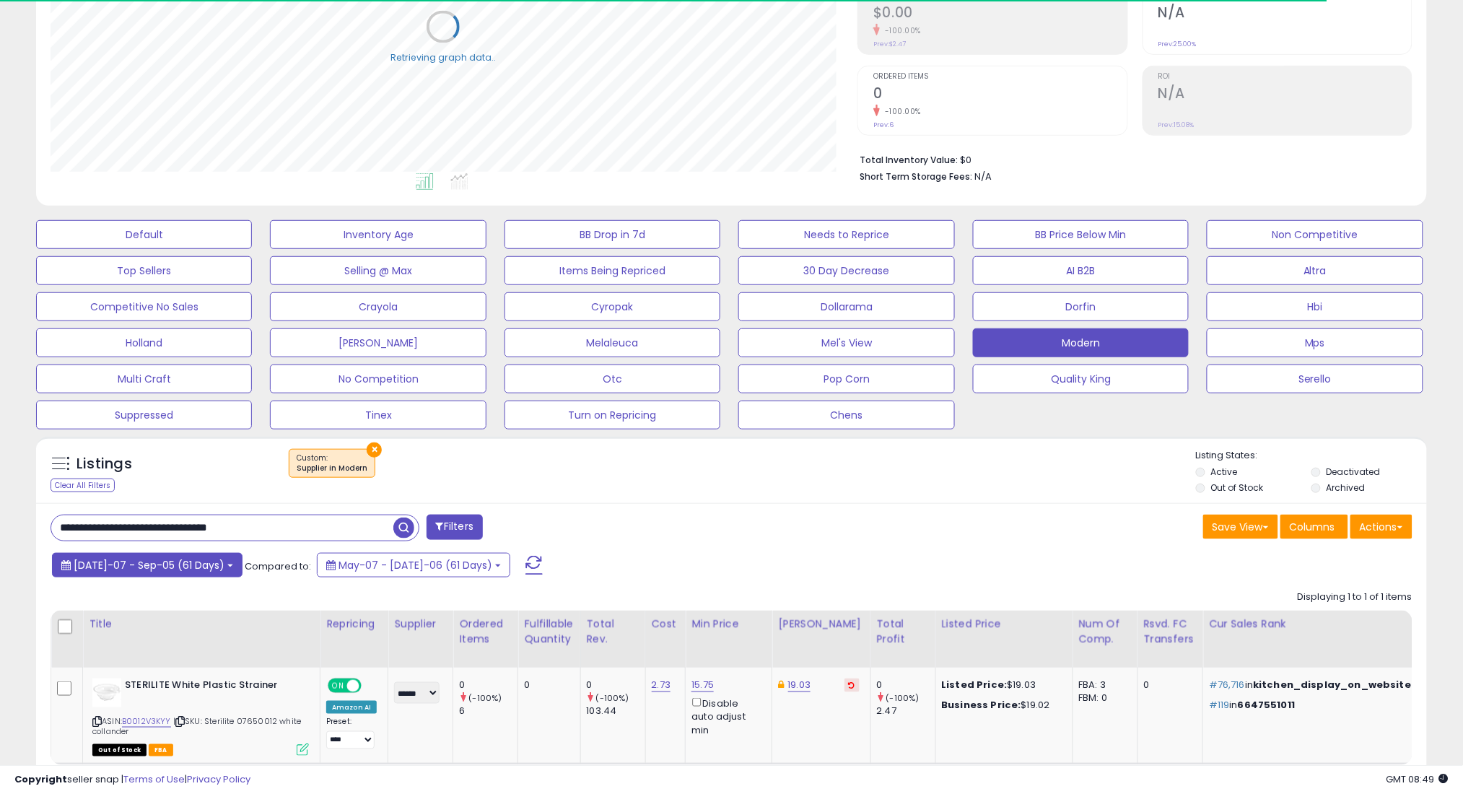
click at [139, 566] on span "[DATE]-07 - Sep-05 (61 Days)" at bounding box center [149, 565] width 151 height 14
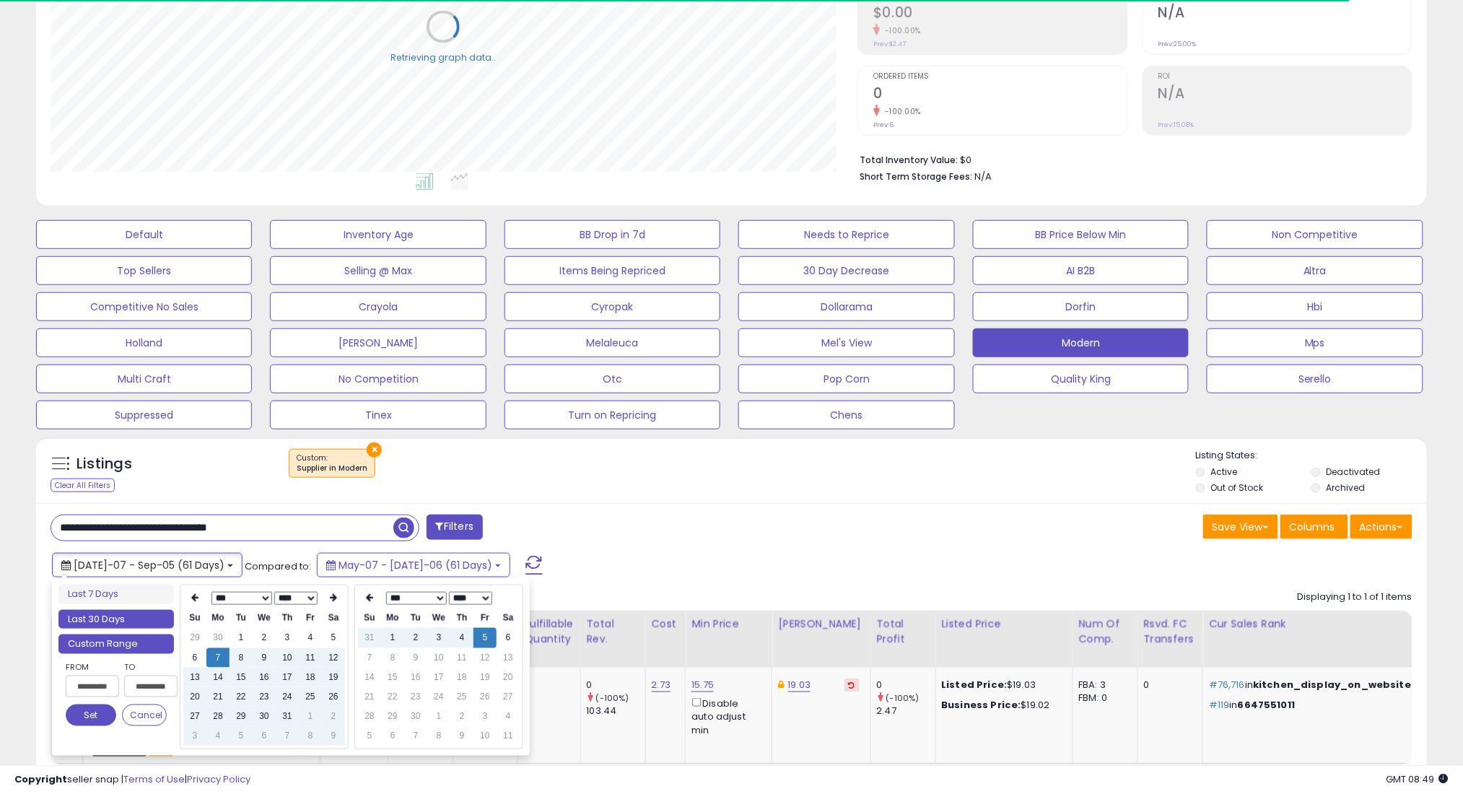
type input "**********"
click at [148, 618] on li "Last 30 Days" at bounding box center [115, 619] width 115 height 19
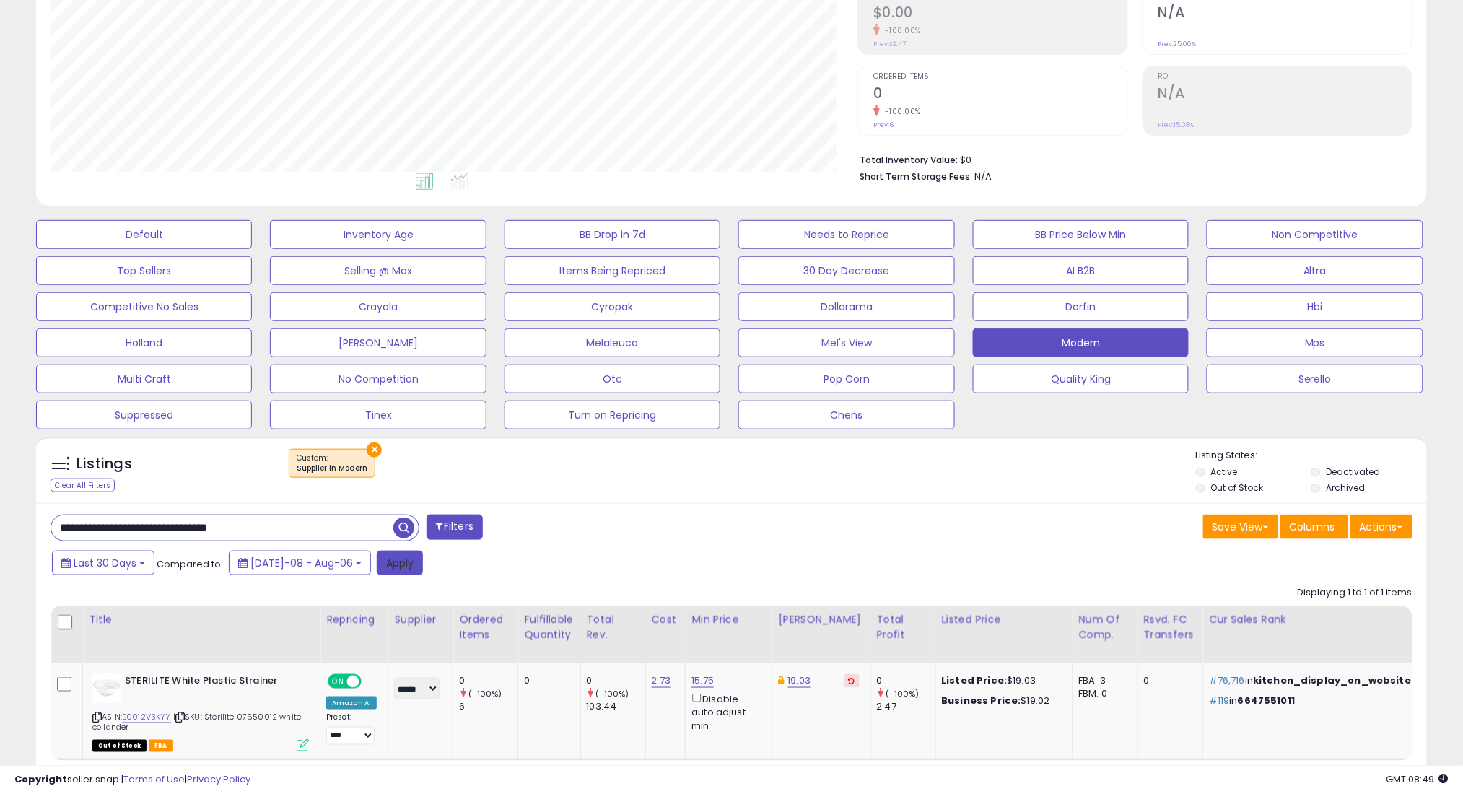
click at [378, 569] on button "Apply" at bounding box center [400, 563] width 46 height 25
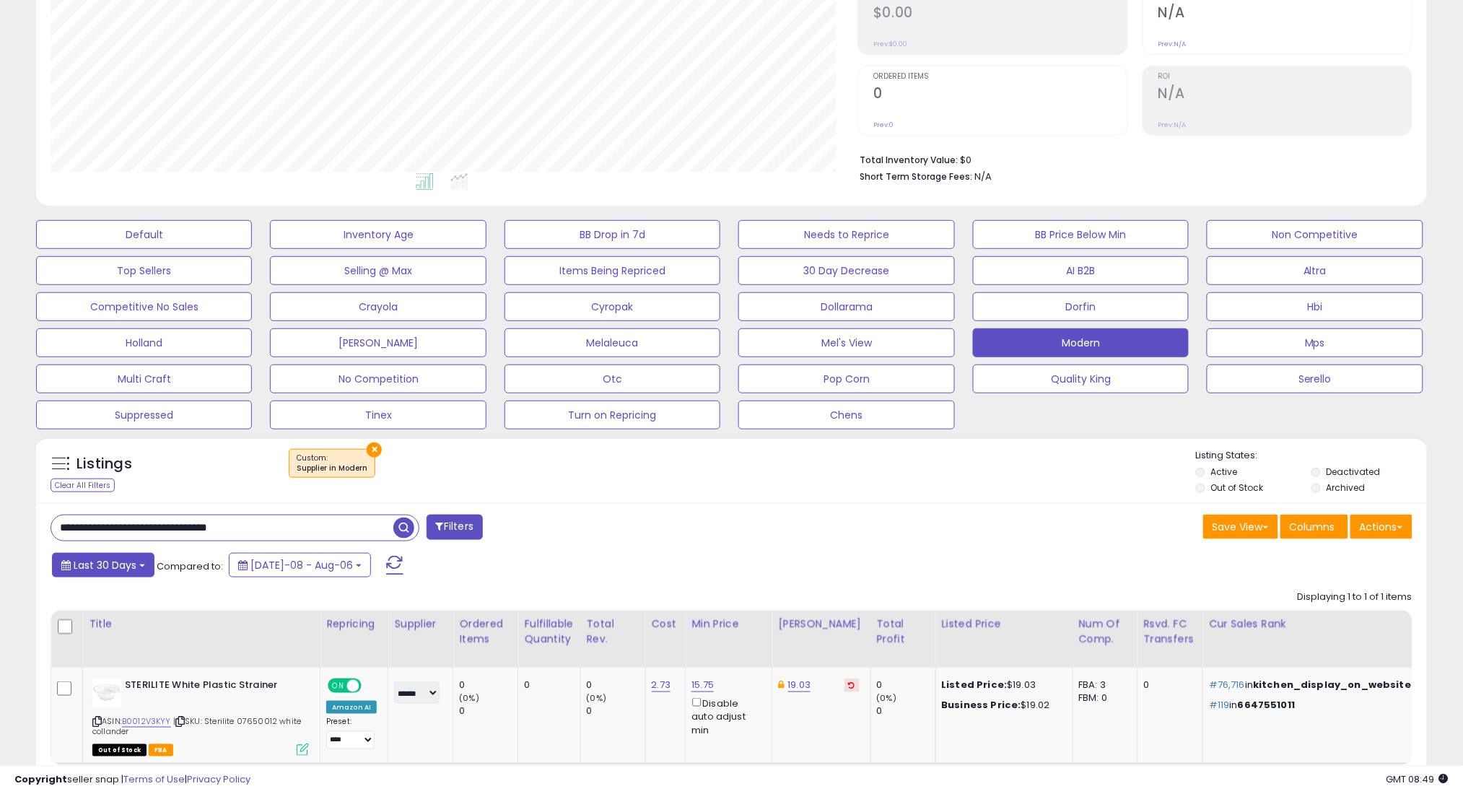
click at [84, 572] on button "Last 30 Days" at bounding box center [103, 565] width 102 height 25
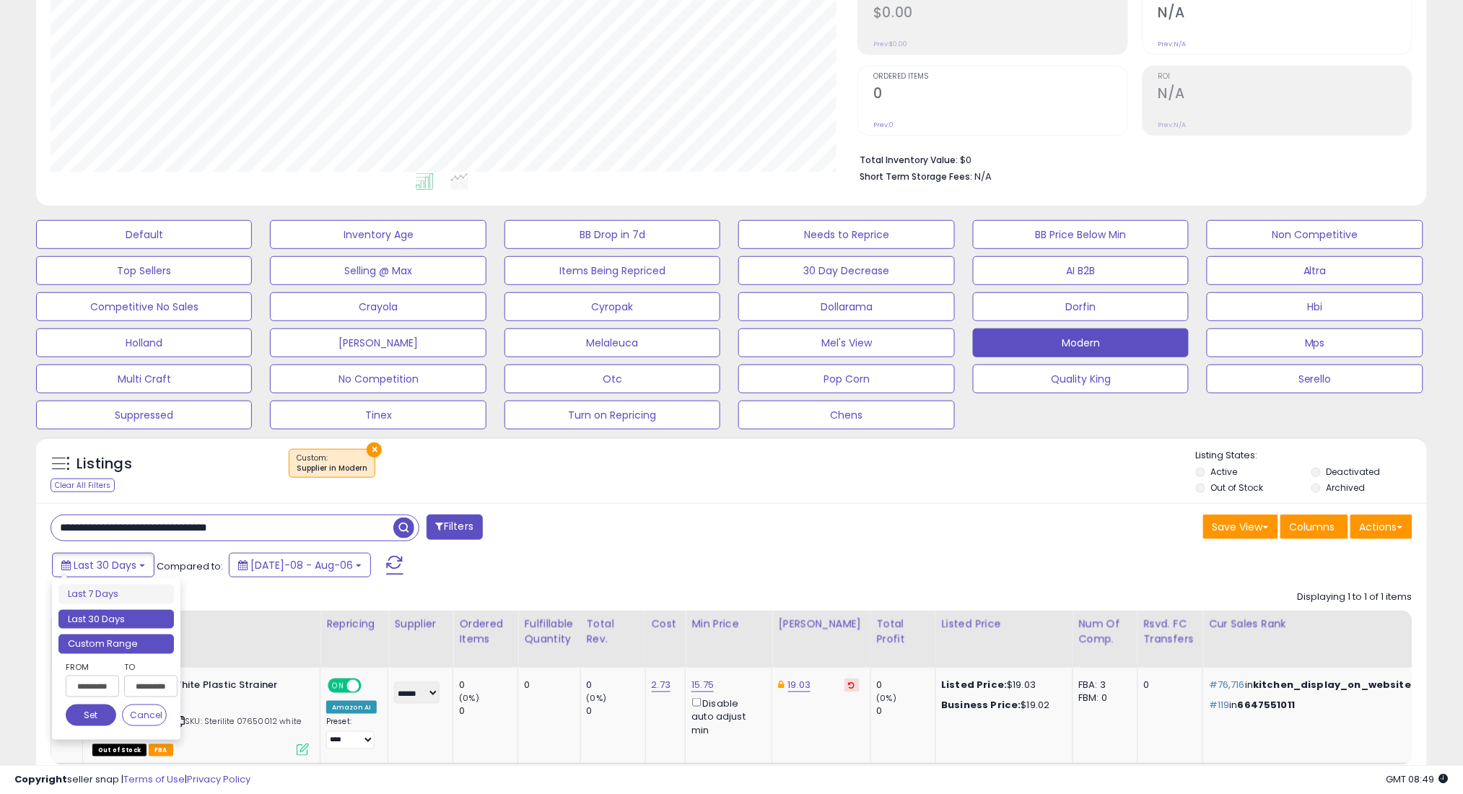
click at [146, 647] on li "Custom Range" at bounding box center [115, 643] width 115 height 19
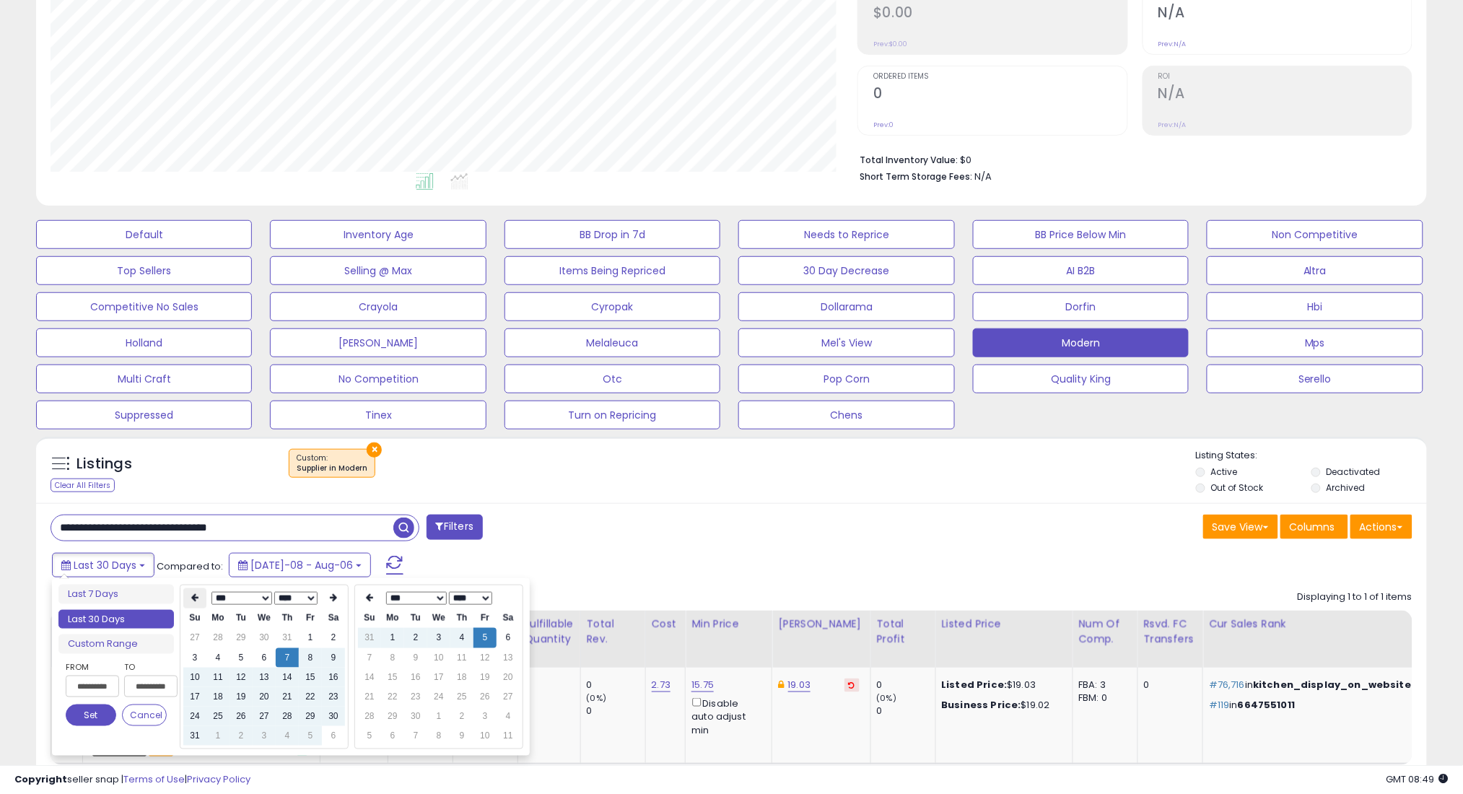
click at [192, 596] on icon at bounding box center [194, 598] width 7 height 9
click at [214, 657] on td "7" at bounding box center [217, 657] width 23 height 19
type input "**********"
click at [100, 712] on button "Set" at bounding box center [91, 715] width 51 height 22
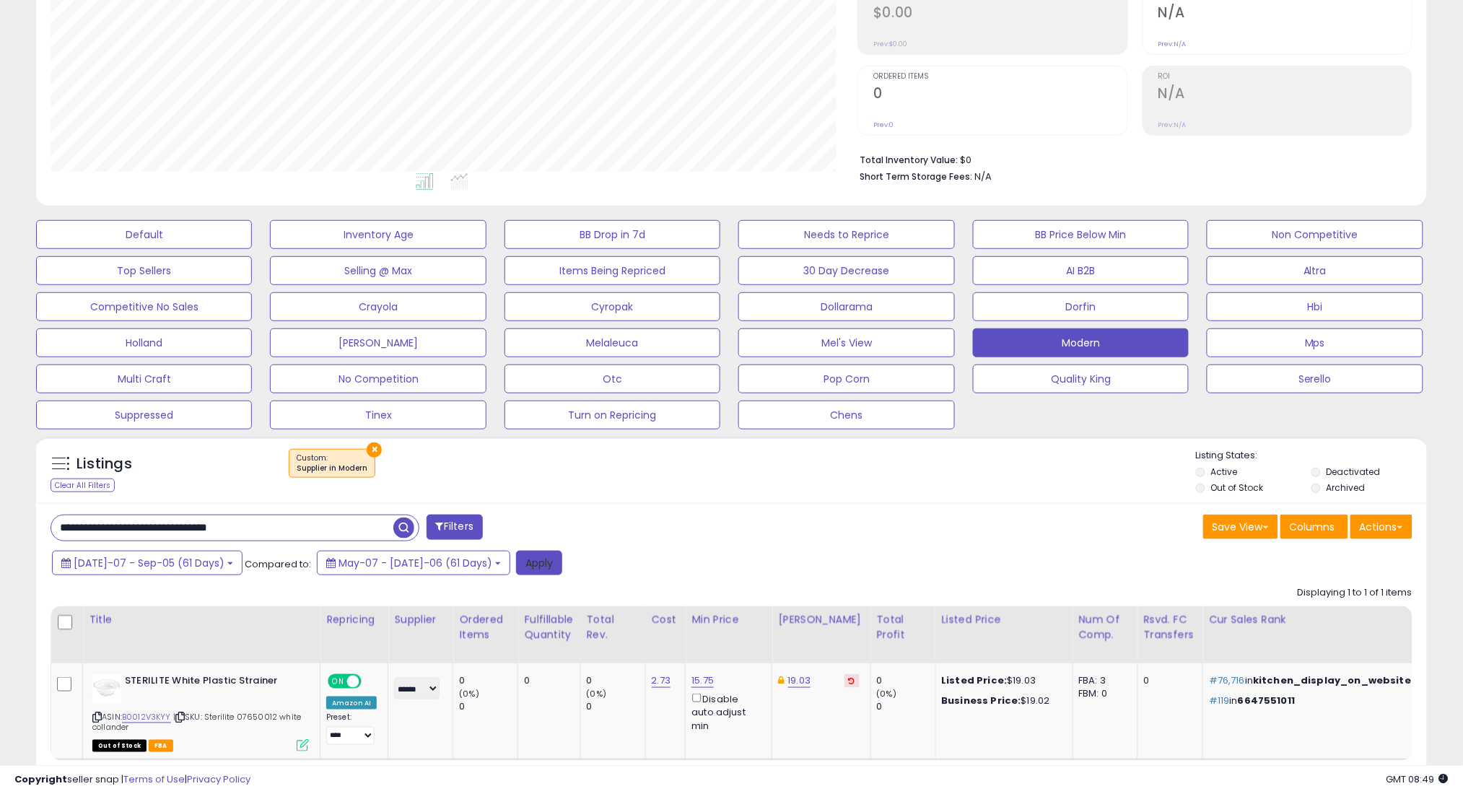
click at [516, 569] on button "Apply" at bounding box center [539, 563] width 46 height 25
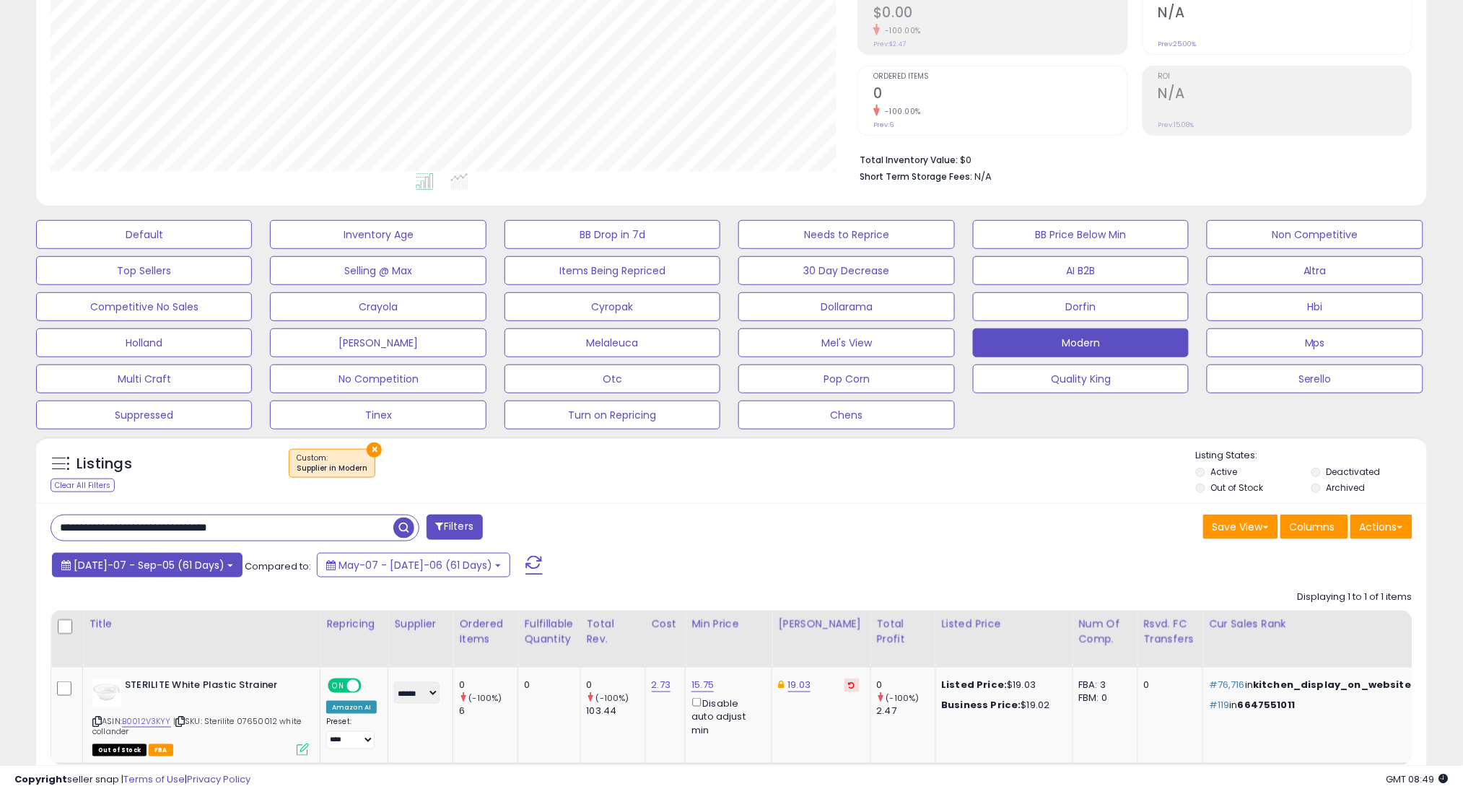
click at [180, 571] on span "[DATE]-07 - Sep-05 (61 Days)" at bounding box center [149, 565] width 151 height 14
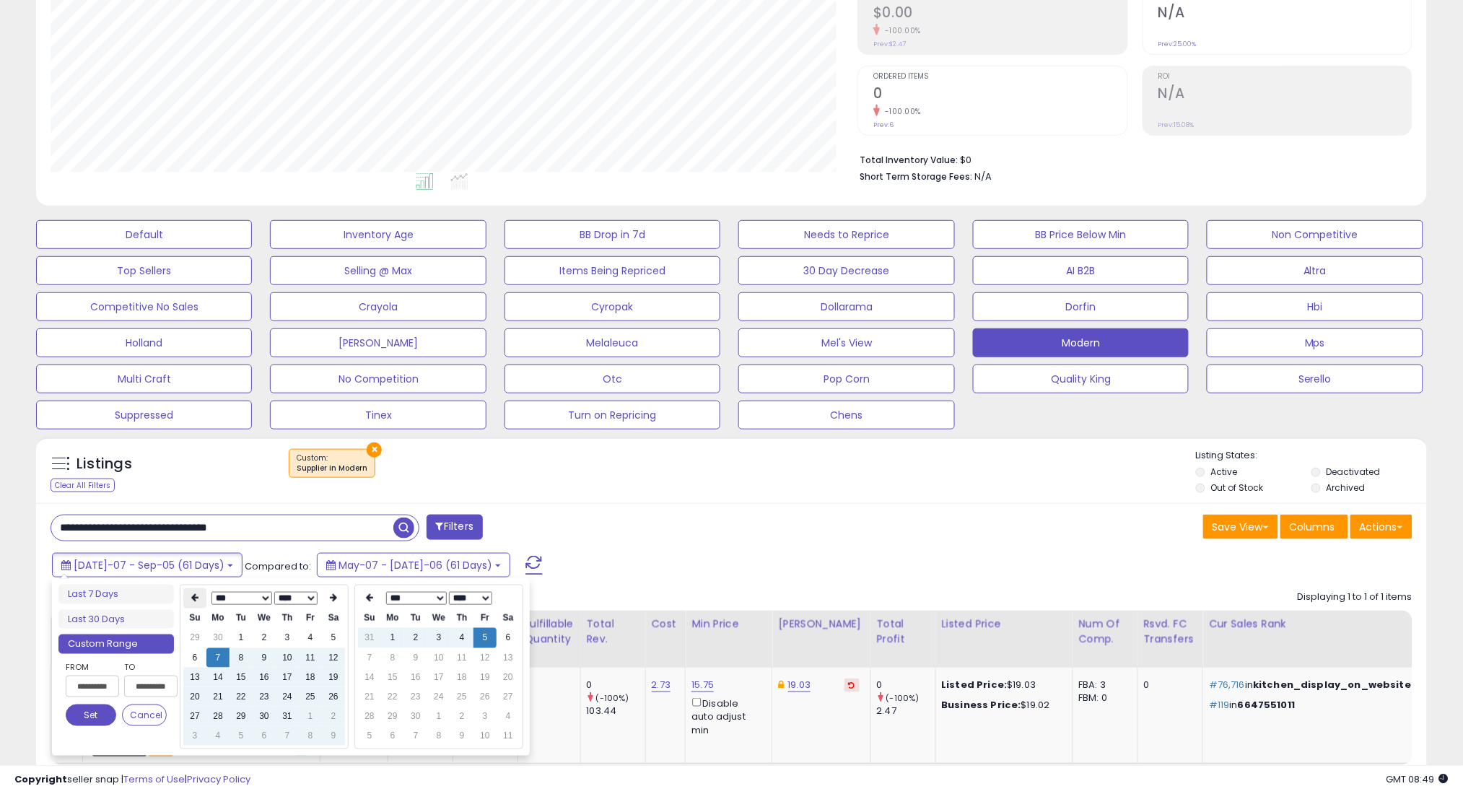
click at [193, 595] on icon at bounding box center [194, 598] width 7 height 9
click at [335, 656] on td "7" at bounding box center [333, 657] width 23 height 19
type input "**********"
click at [84, 704] on button "Set" at bounding box center [91, 715] width 51 height 22
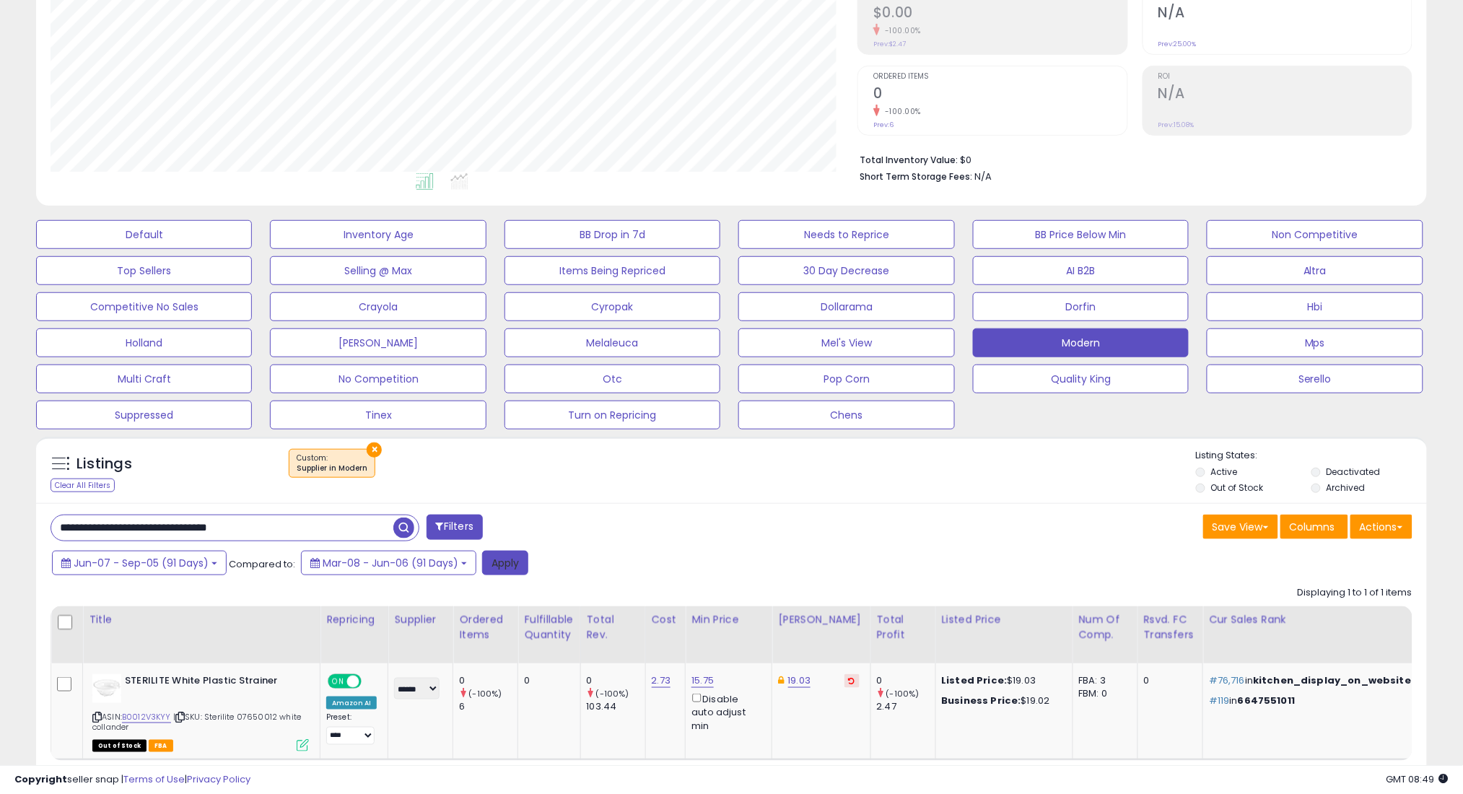
click at [509, 555] on button "Apply" at bounding box center [505, 563] width 46 height 25
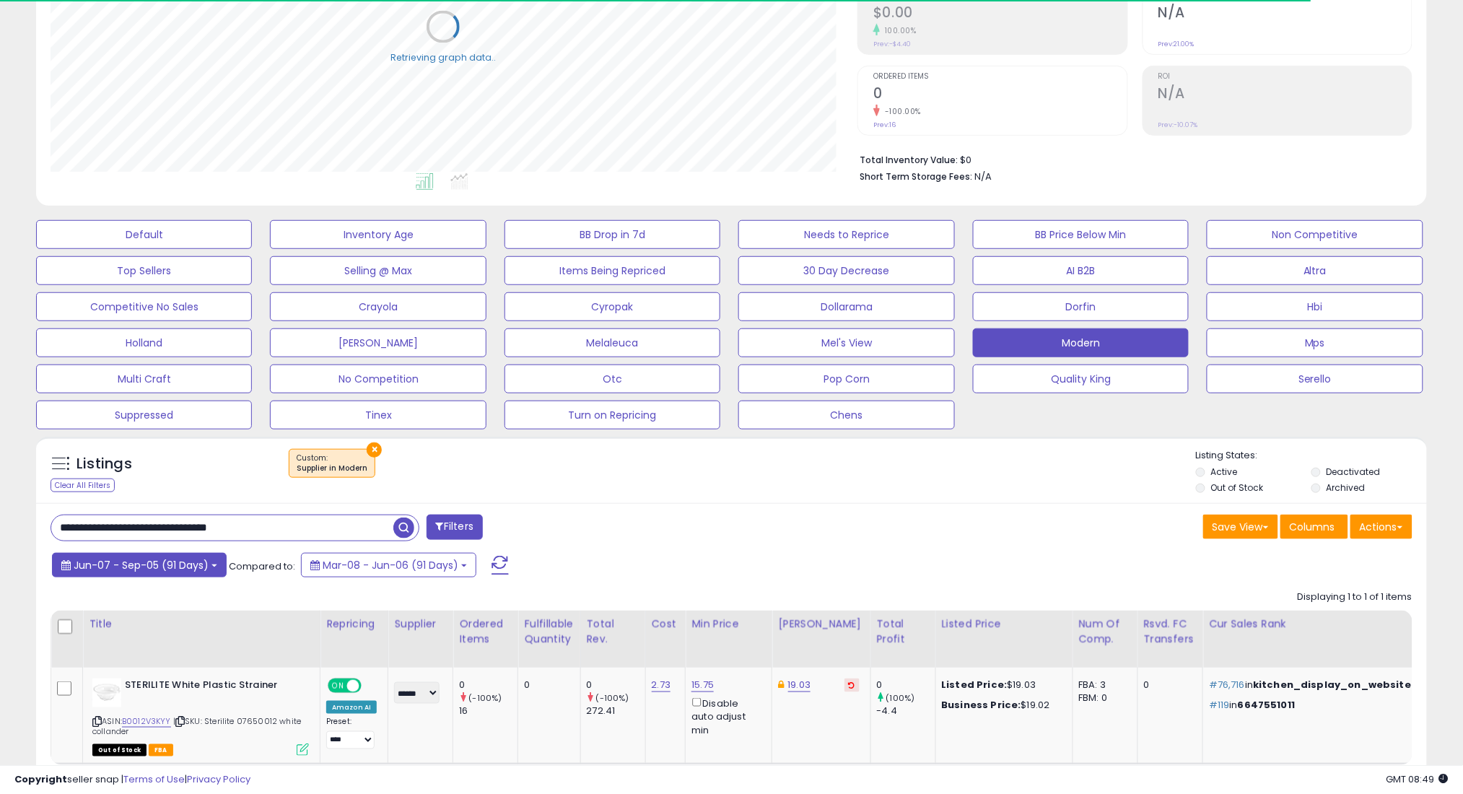
click at [180, 564] on span "Jun-07 - Sep-05 (91 Days)" at bounding box center [141, 565] width 135 height 14
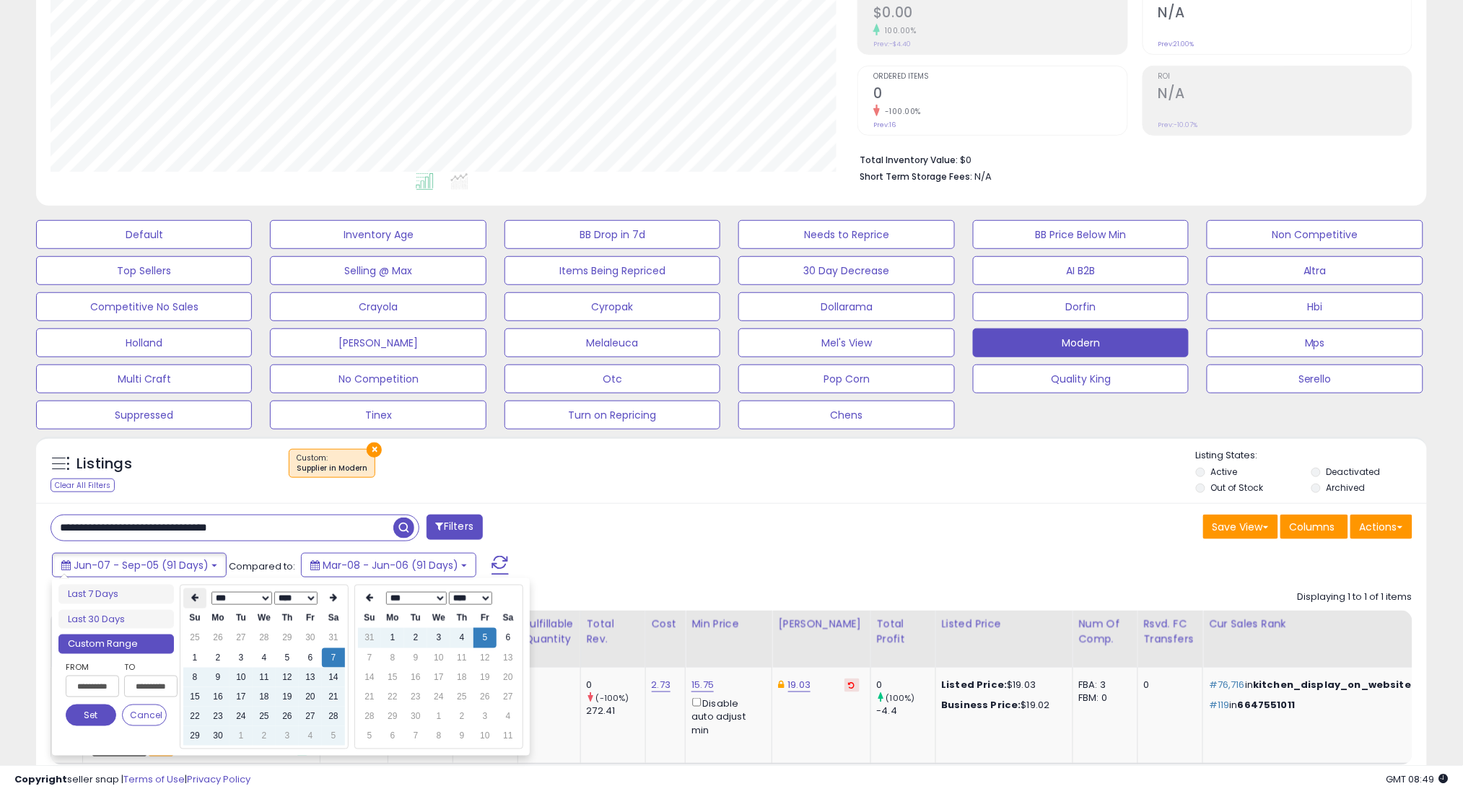
click at [188, 596] on th at bounding box center [194, 598] width 23 height 20
click at [263, 660] on td "7" at bounding box center [264, 657] width 23 height 19
type input "**********"
click at [79, 711] on button "Set" at bounding box center [91, 715] width 51 height 22
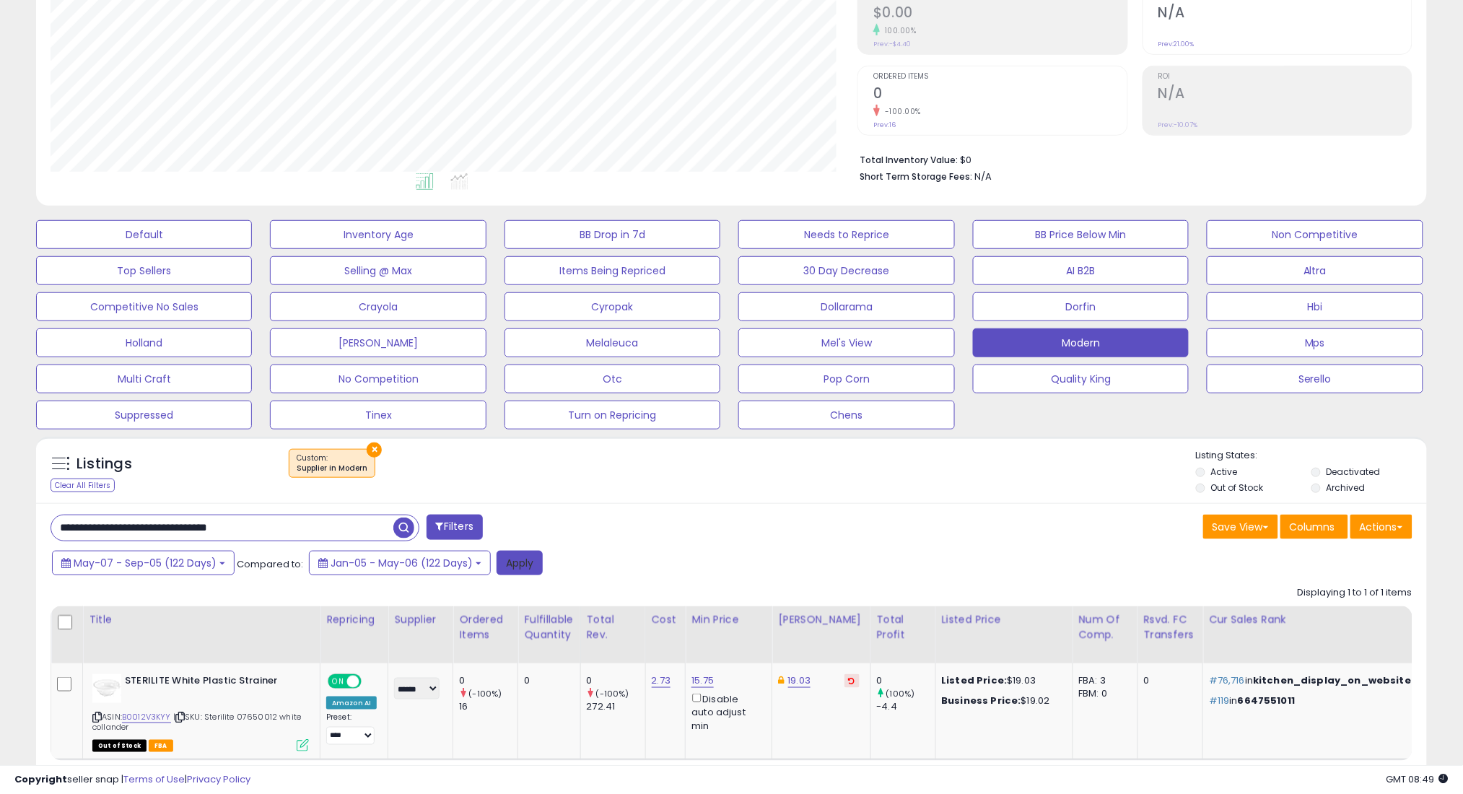
click at [507, 568] on button "Apply" at bounding box center [519, 563] width 46 height 25
click at [374, 520] on input "**********" at bounding box center [222, 527] width 342 height 25
paste input "text"
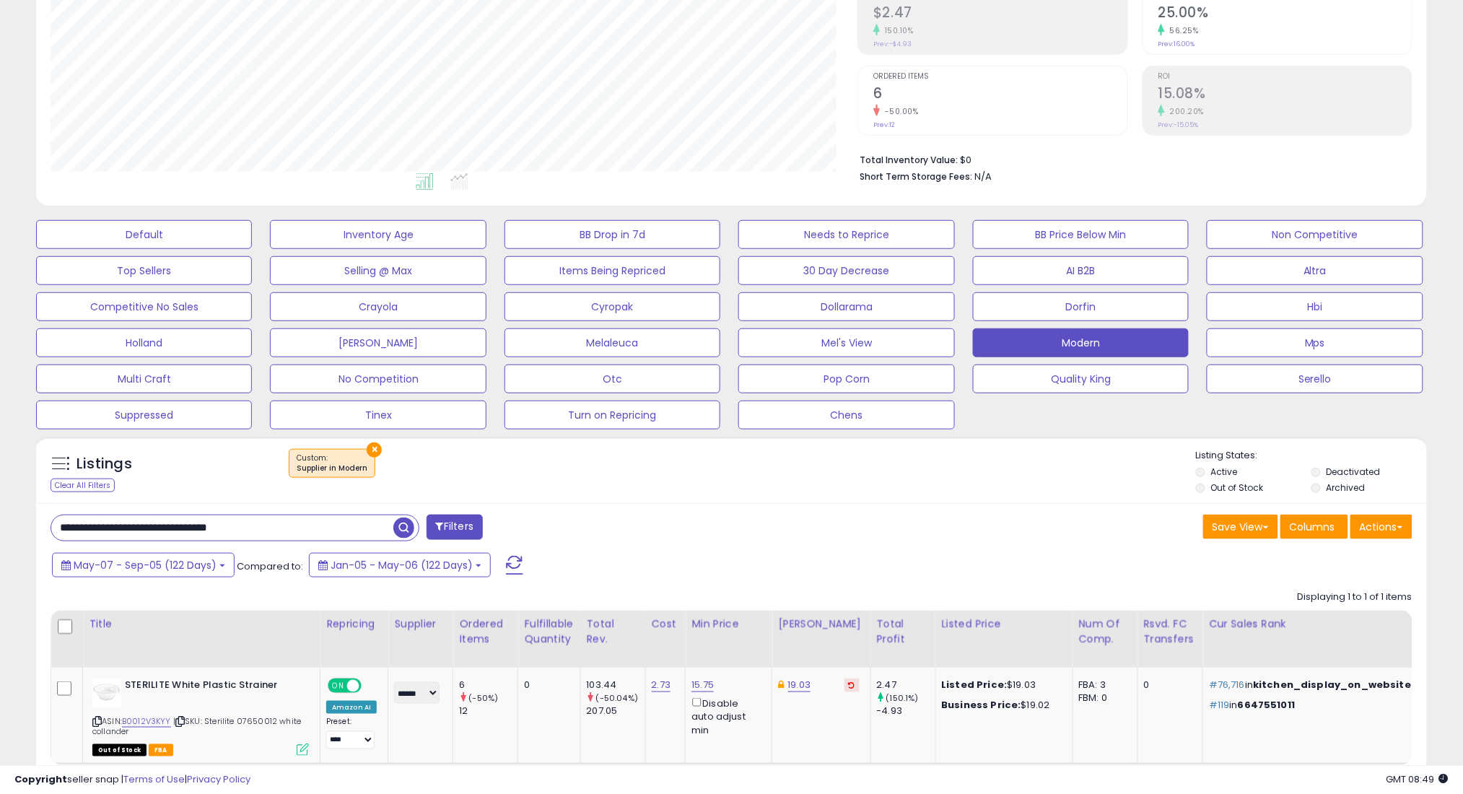
type input "**********"
click at [402, 529] on span "button" at bounding box center [403, 527] width 21 height 21
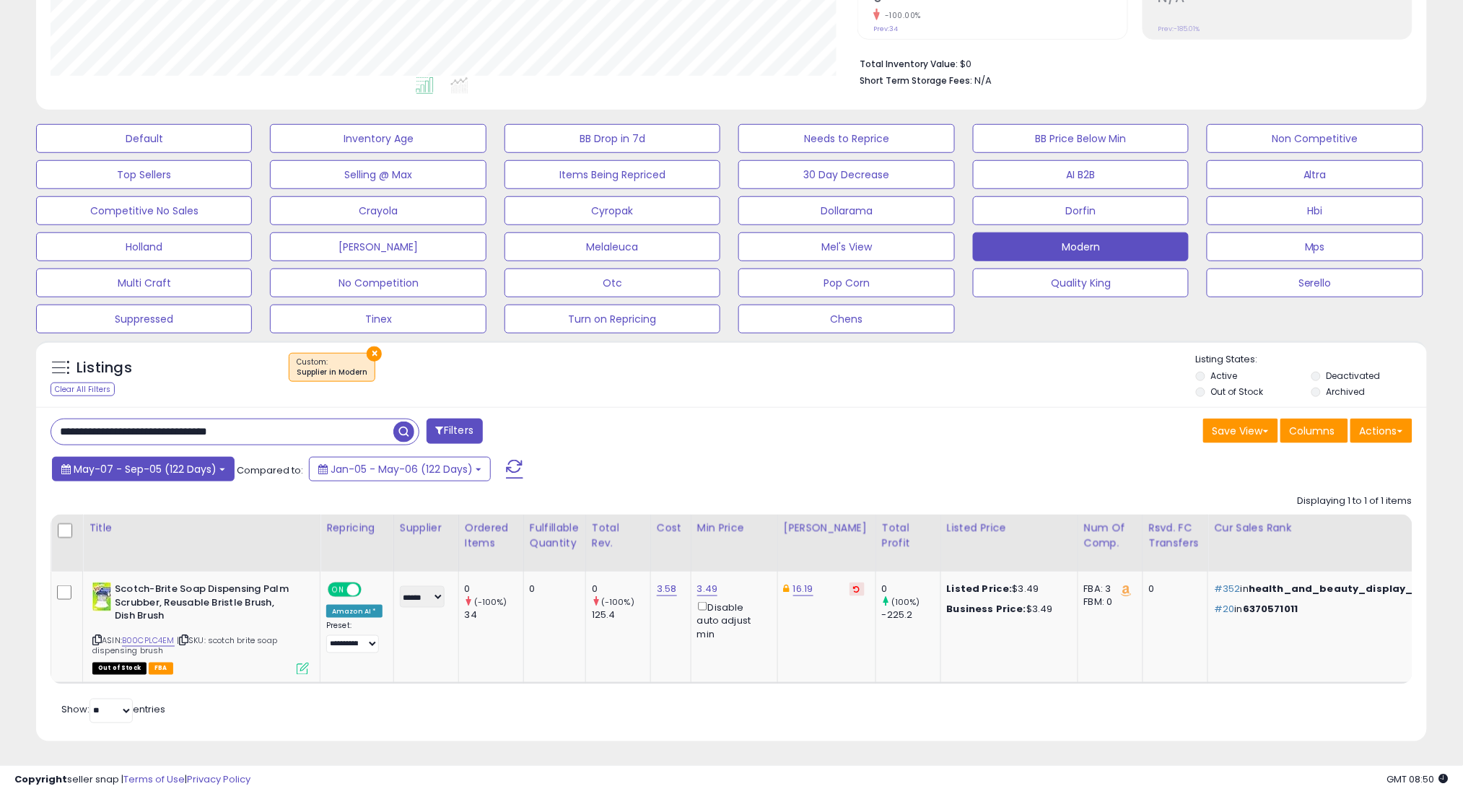
click at [144, 459] on button "May-07 - Sep-05 (122 Days)" at bounding box center [143, 469] width 183 height 25
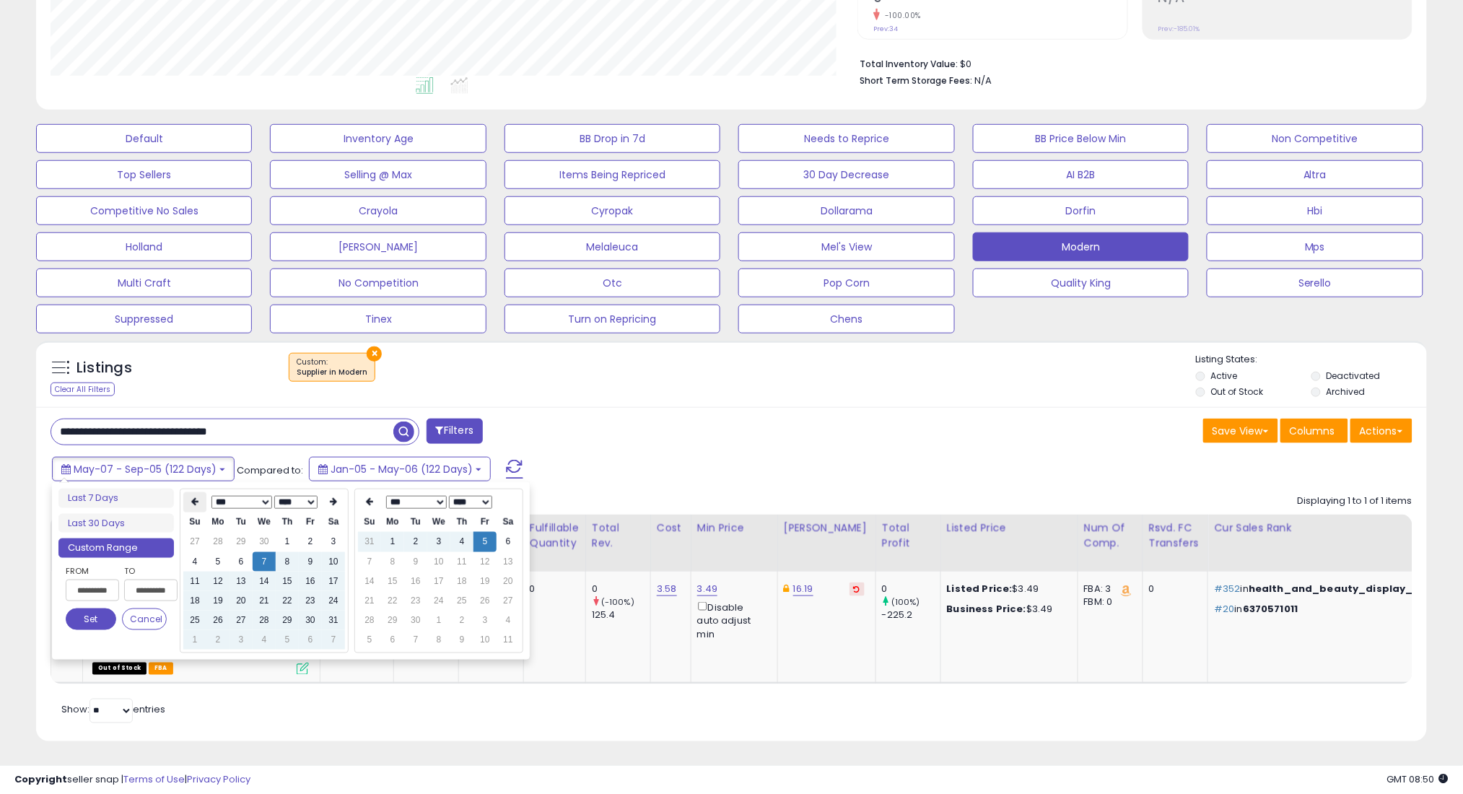
click at [185, 499] on th at bounding box center [194, 502] width 23 height 20
click at [216, 561] on td "7" at bounding box center [217, 561] width 23 height 19
type input "**********"
click at [96, 618] on button "Set" at bounding box center [91, 619] width 51 height 22
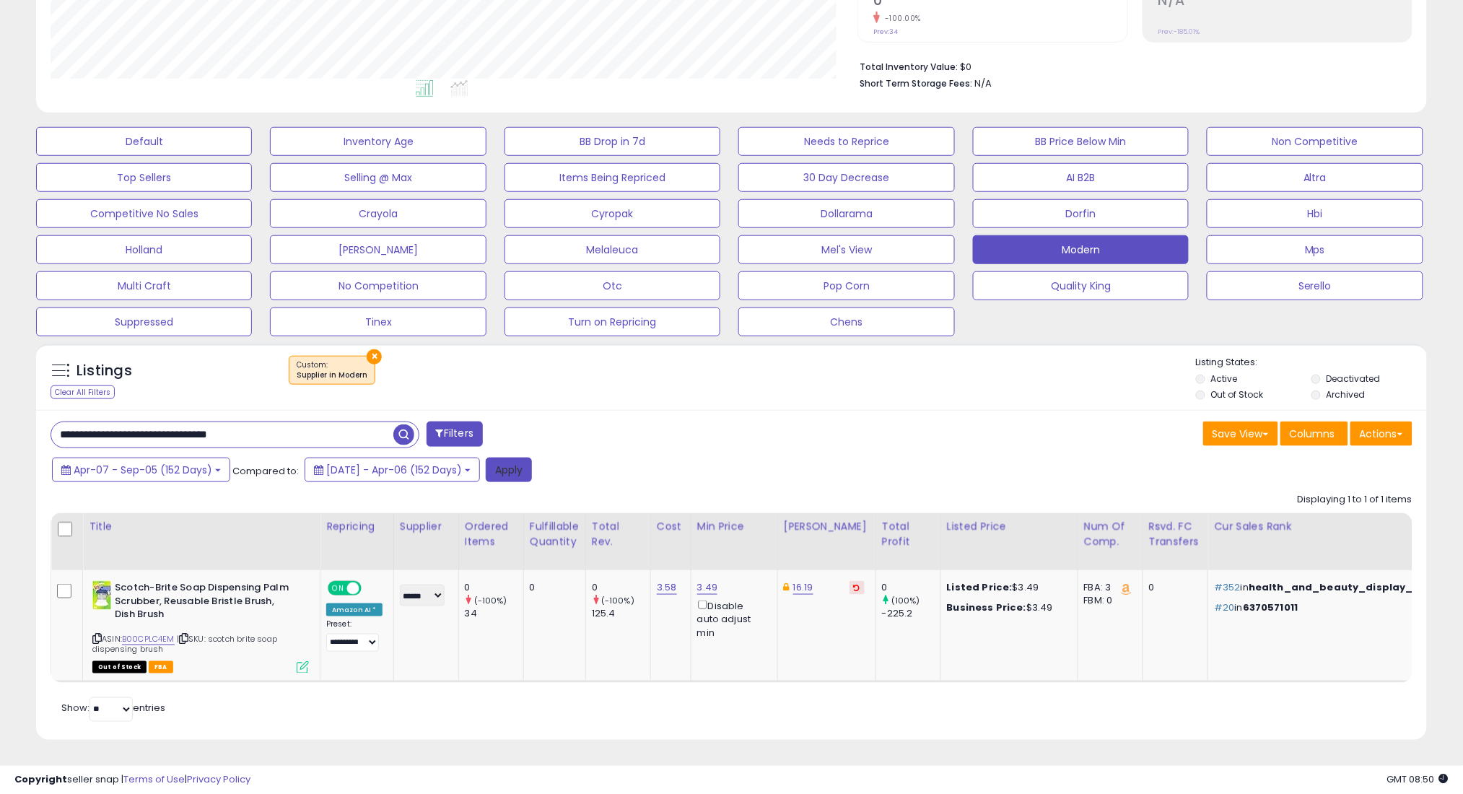
click at [532, 472] on button "Apply" at bounding box center [509, 470] width 46 height 25
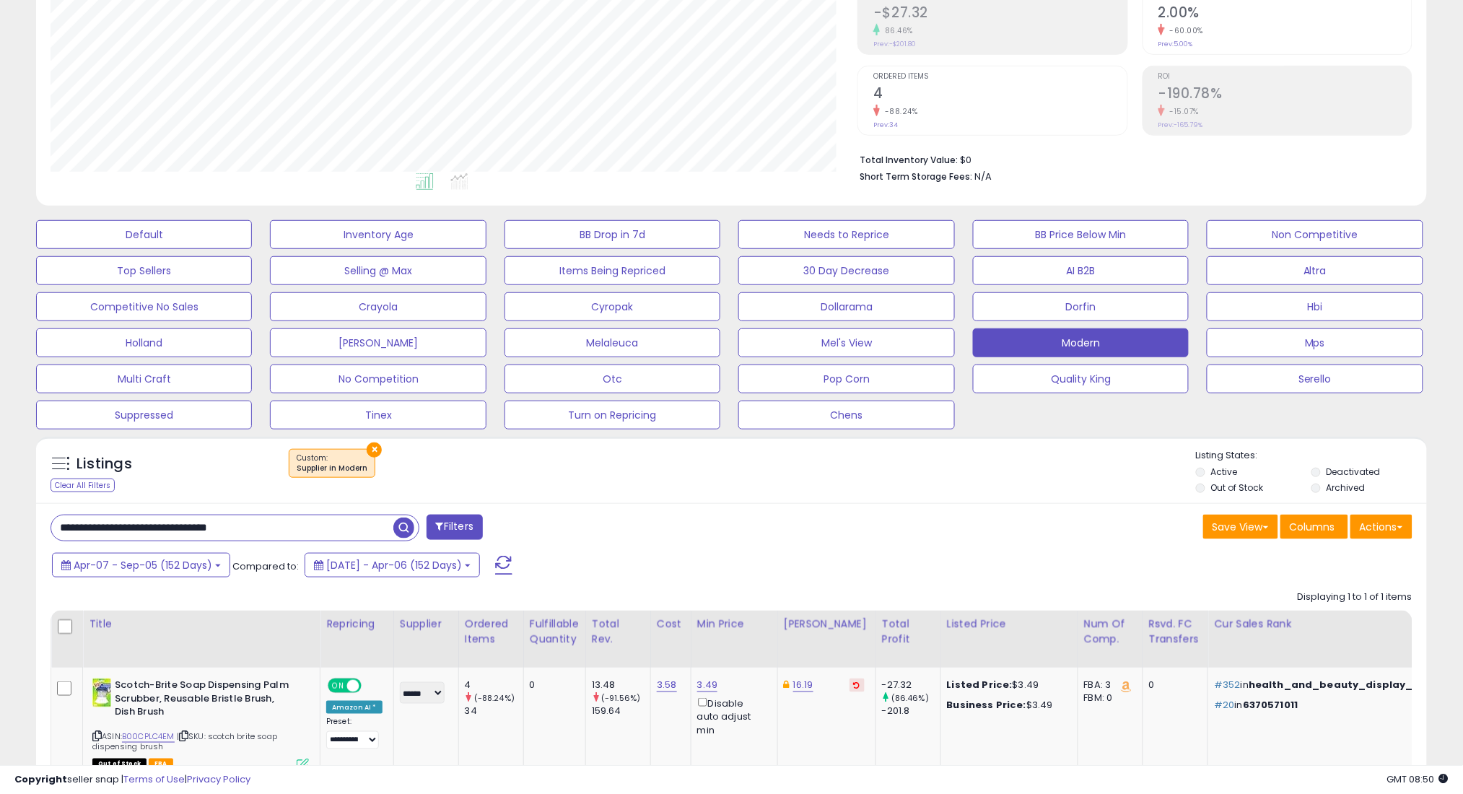
click at [333, 525] on input "**********" at bounding box center [222, 527] width 342 height 25
paste input "text"
type input "**********"
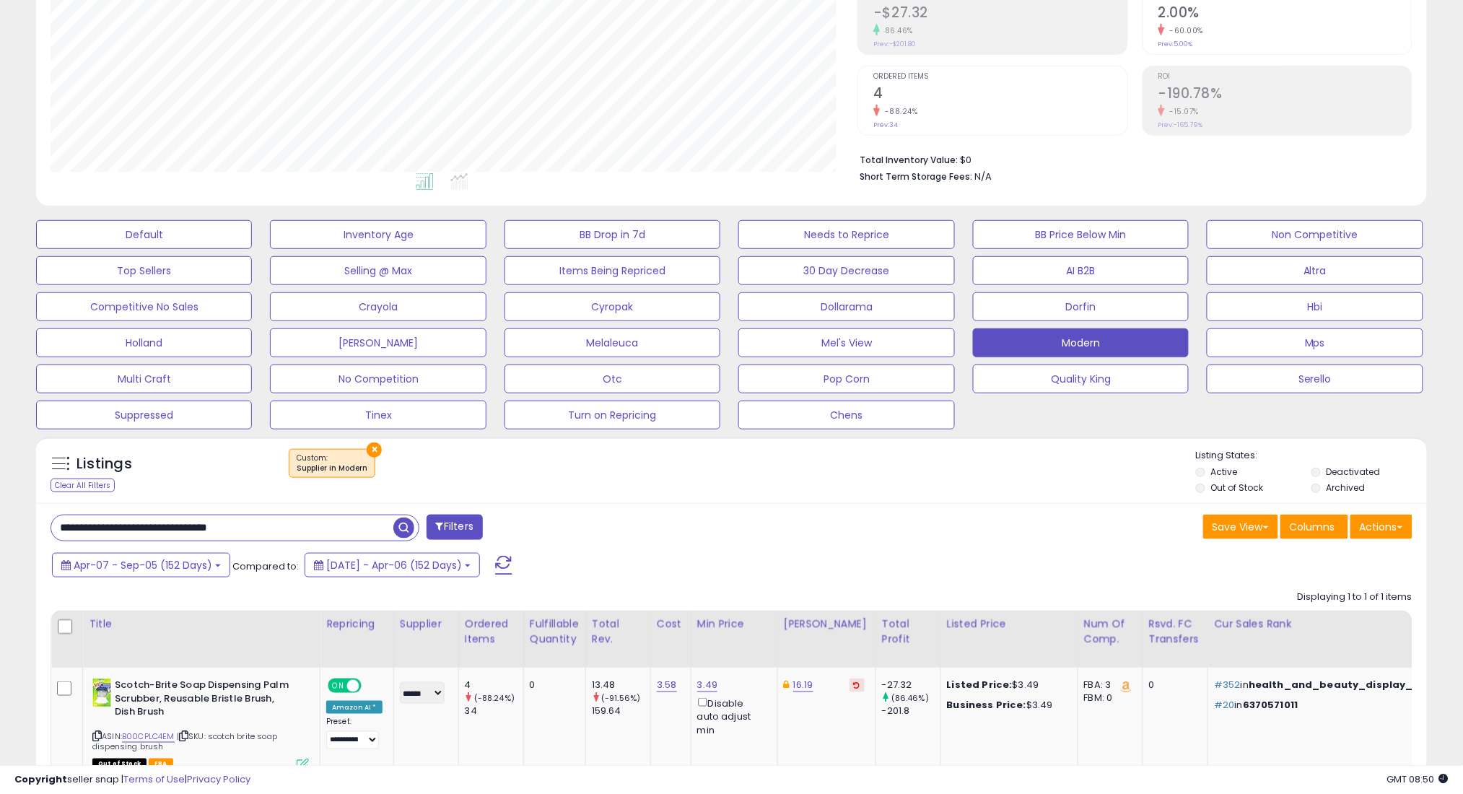
click at [395, 526] on span "button" at bounding box center [403, 527] width 21 height 21
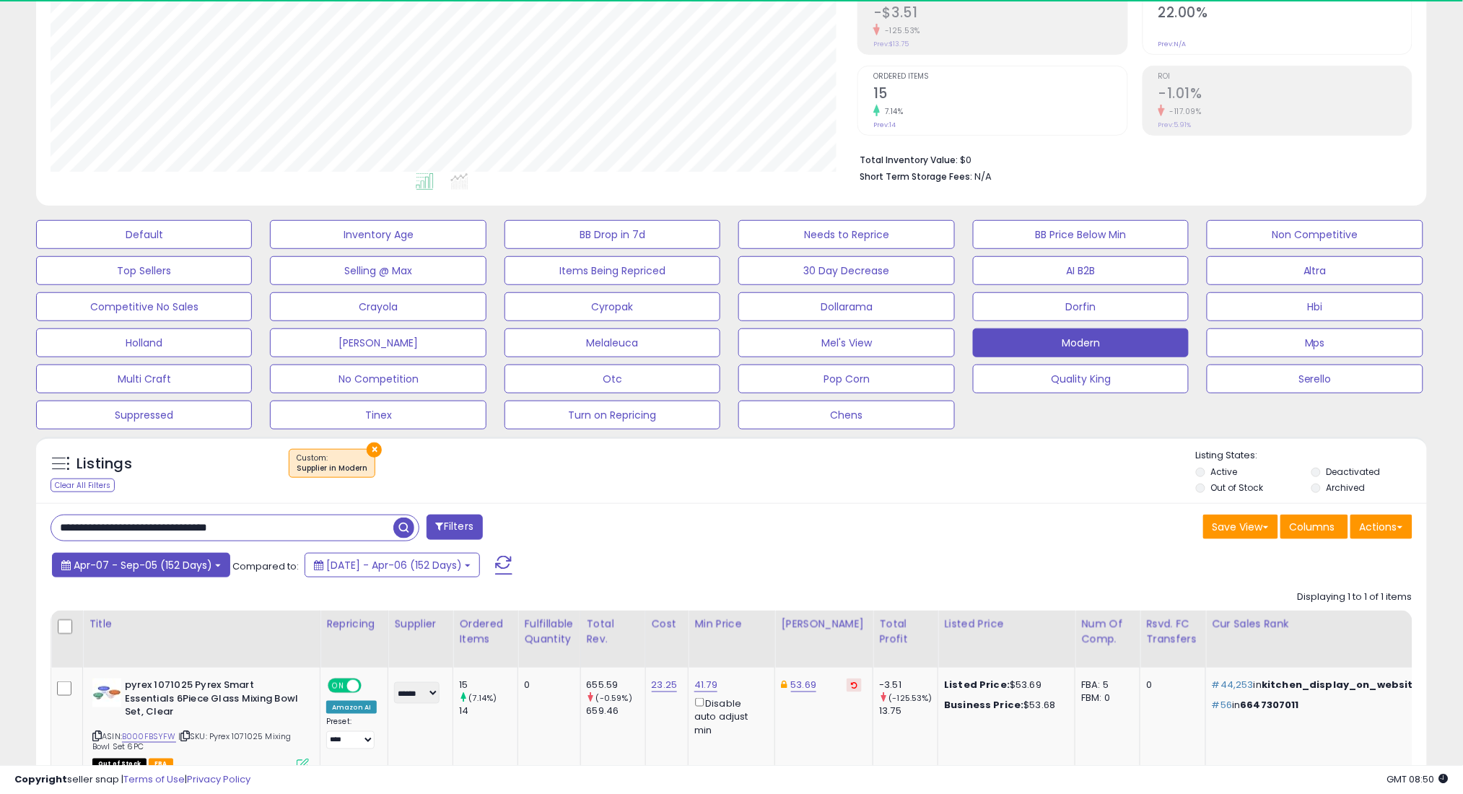
click at [156, 560] on span "Apr-07 - Sep-05 (152 Days)" at bounding box center [143, 565] width 139 height 14
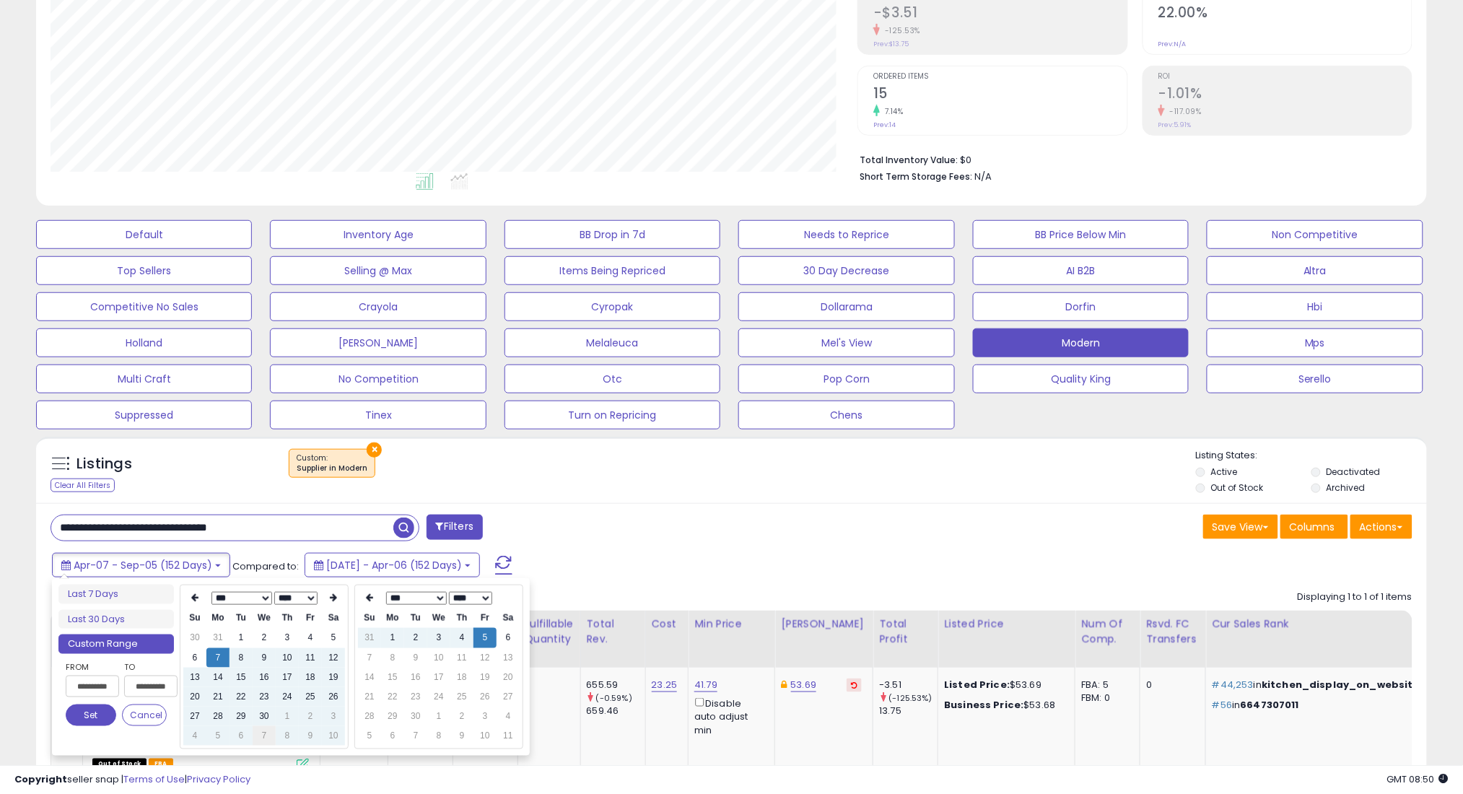
click at [268, 733] on td "7" at bounding box center [264, 735] width 23 height 19
type input "**********"
click at [95, 709] on button "Set" at bounding box center [91, 715] width 51 height 22
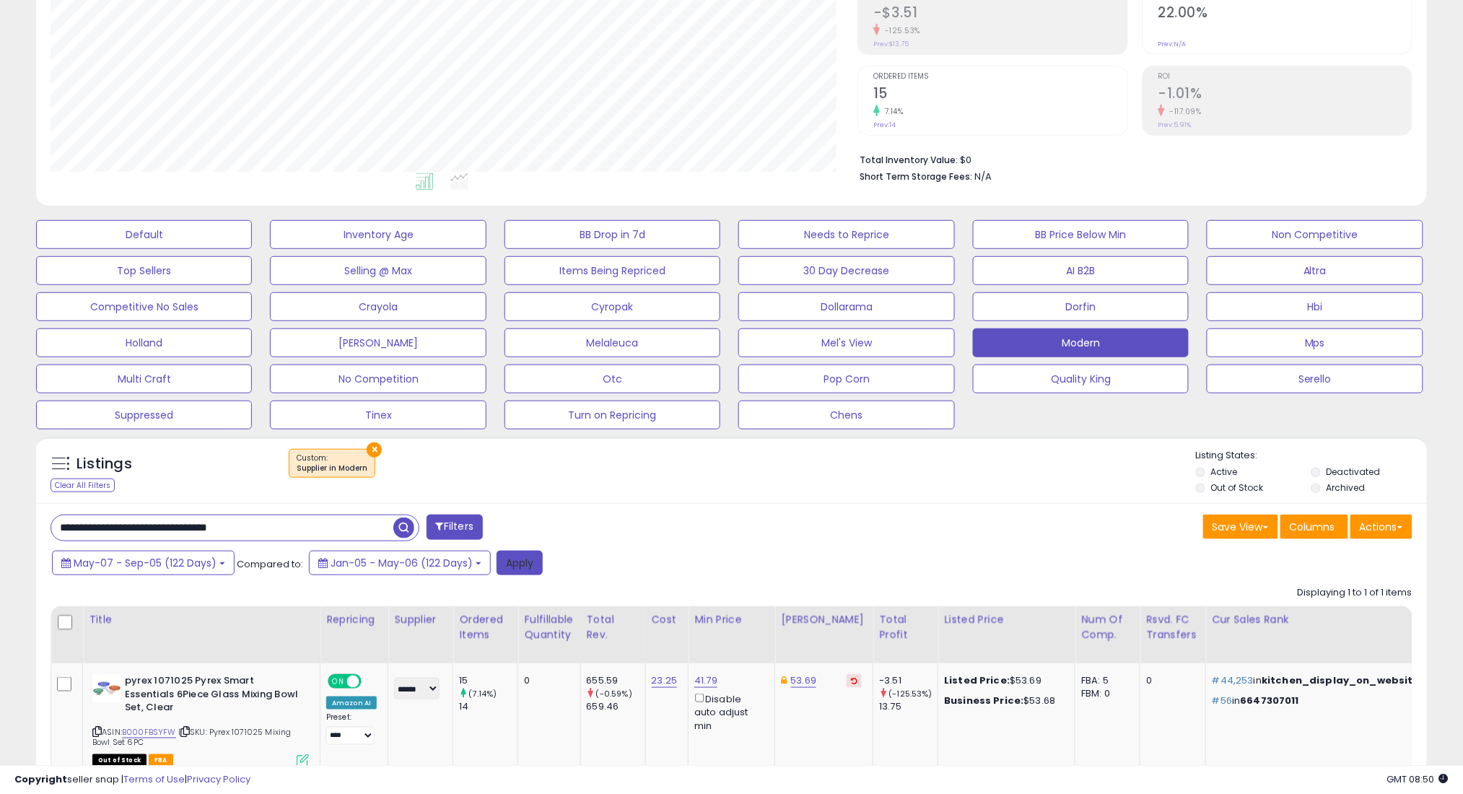
click at [524, 551] on button "Apply" at bounding box center [519, 563] width 46 height 25
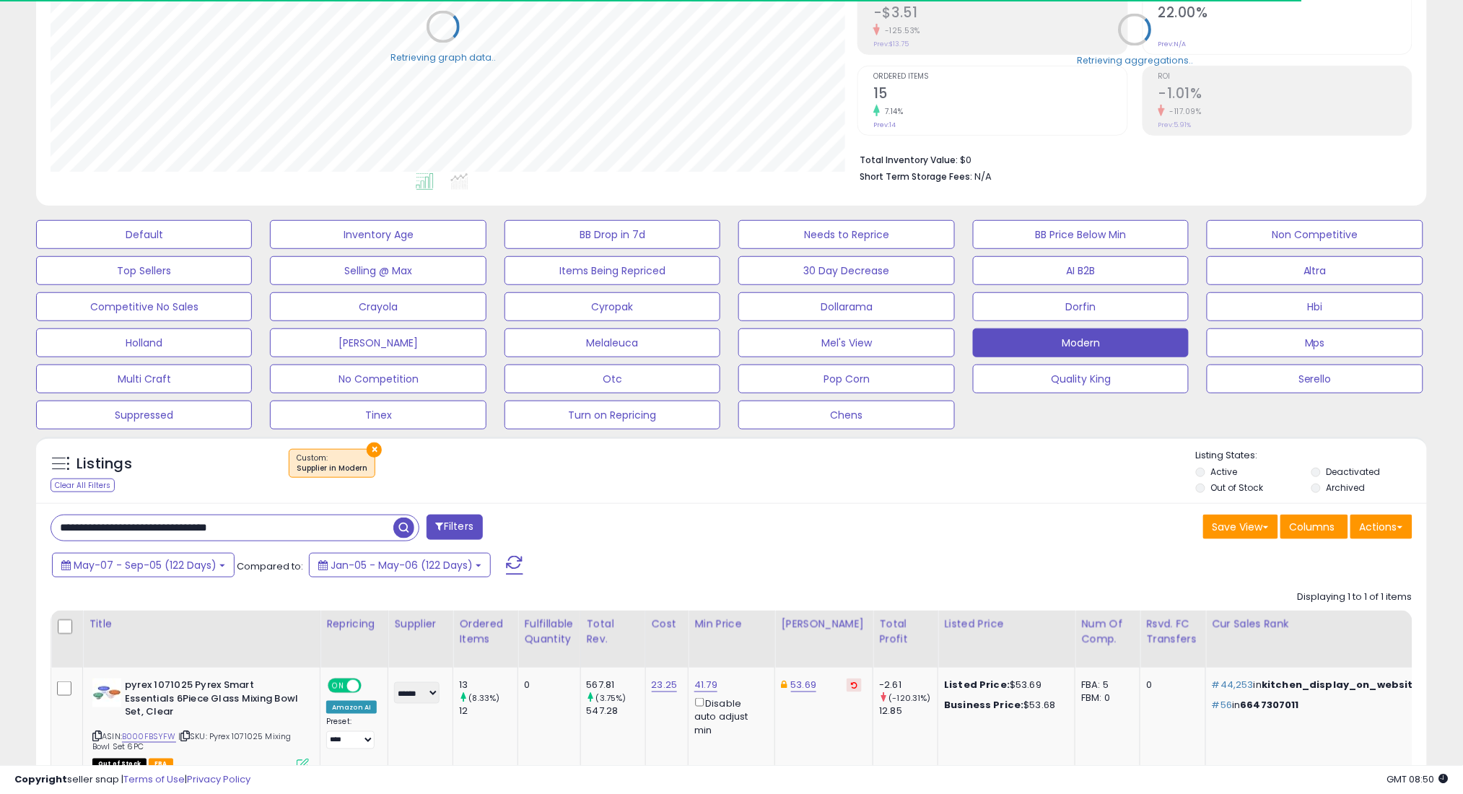
scroll to position [721336, 720824]
click at [216, 560] on button "May-07 - Sep-05 (122 Days)" at bounding box center [143, 565] width 183 height 25
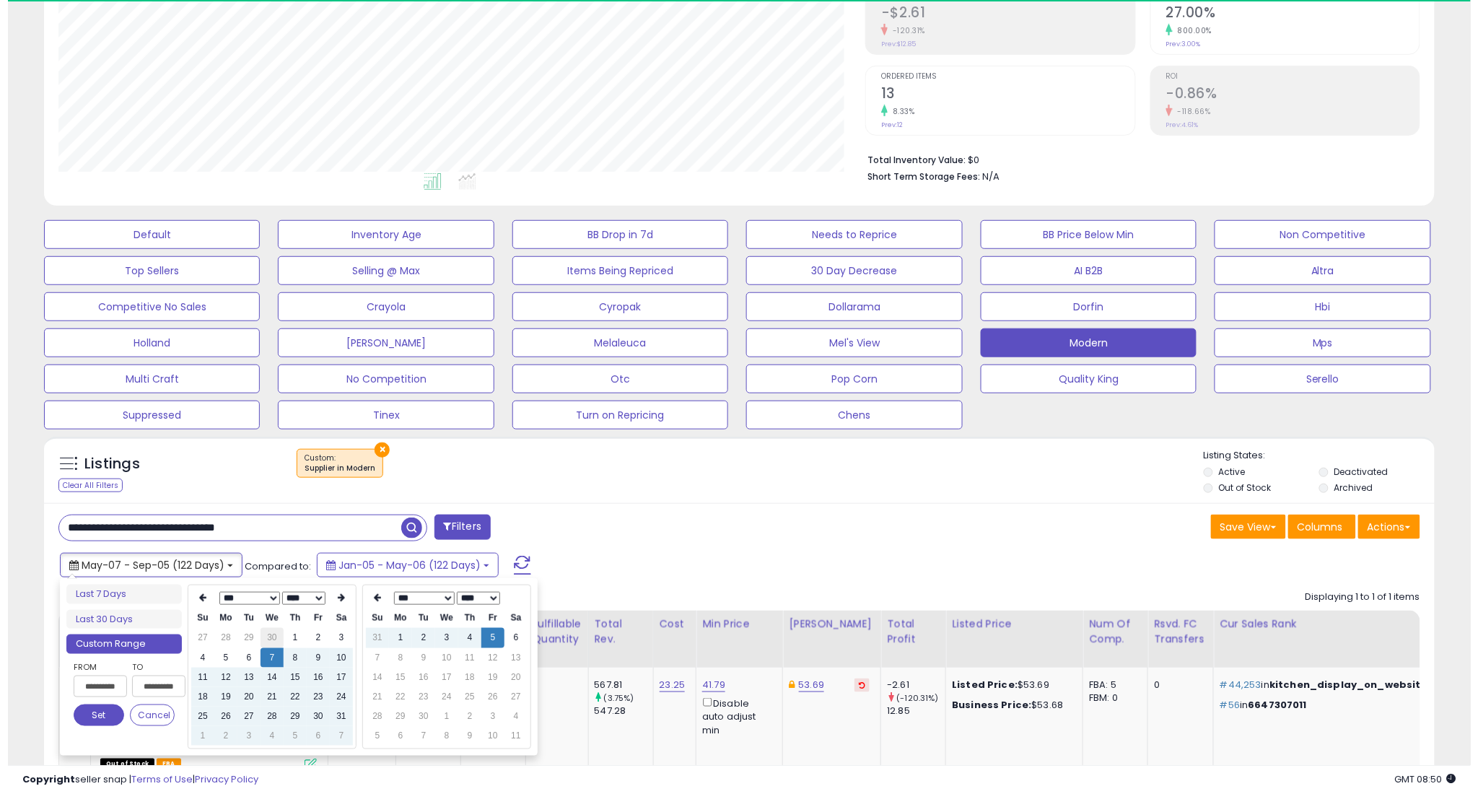
scroll to position [296, 807]
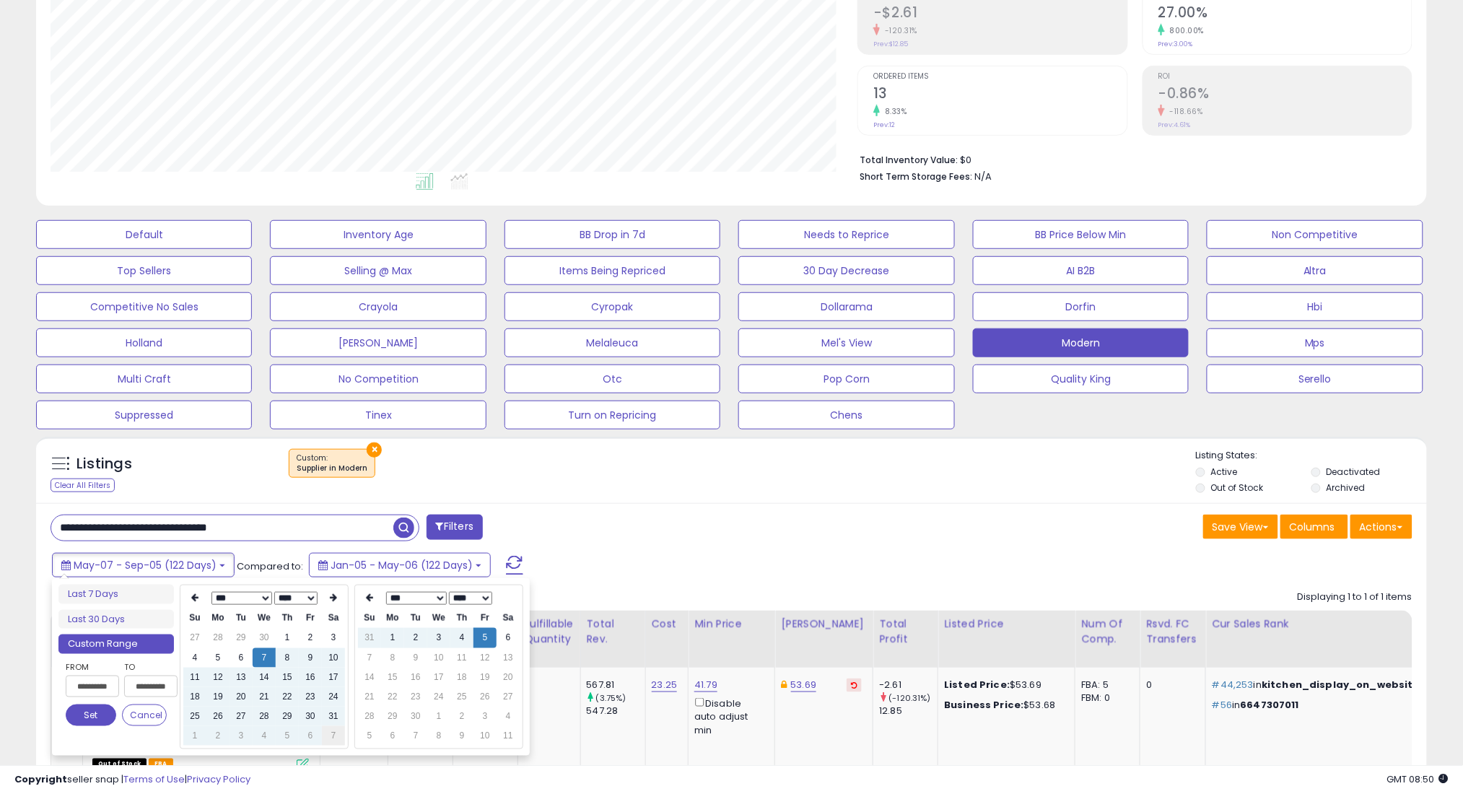
click at [340, 738] on td "7" at bounding box center [333, 735] width 23 height 19
type input "**********"
click at [74, 715] on button "Set" at bounding box center [91, 715] width 51 height 22
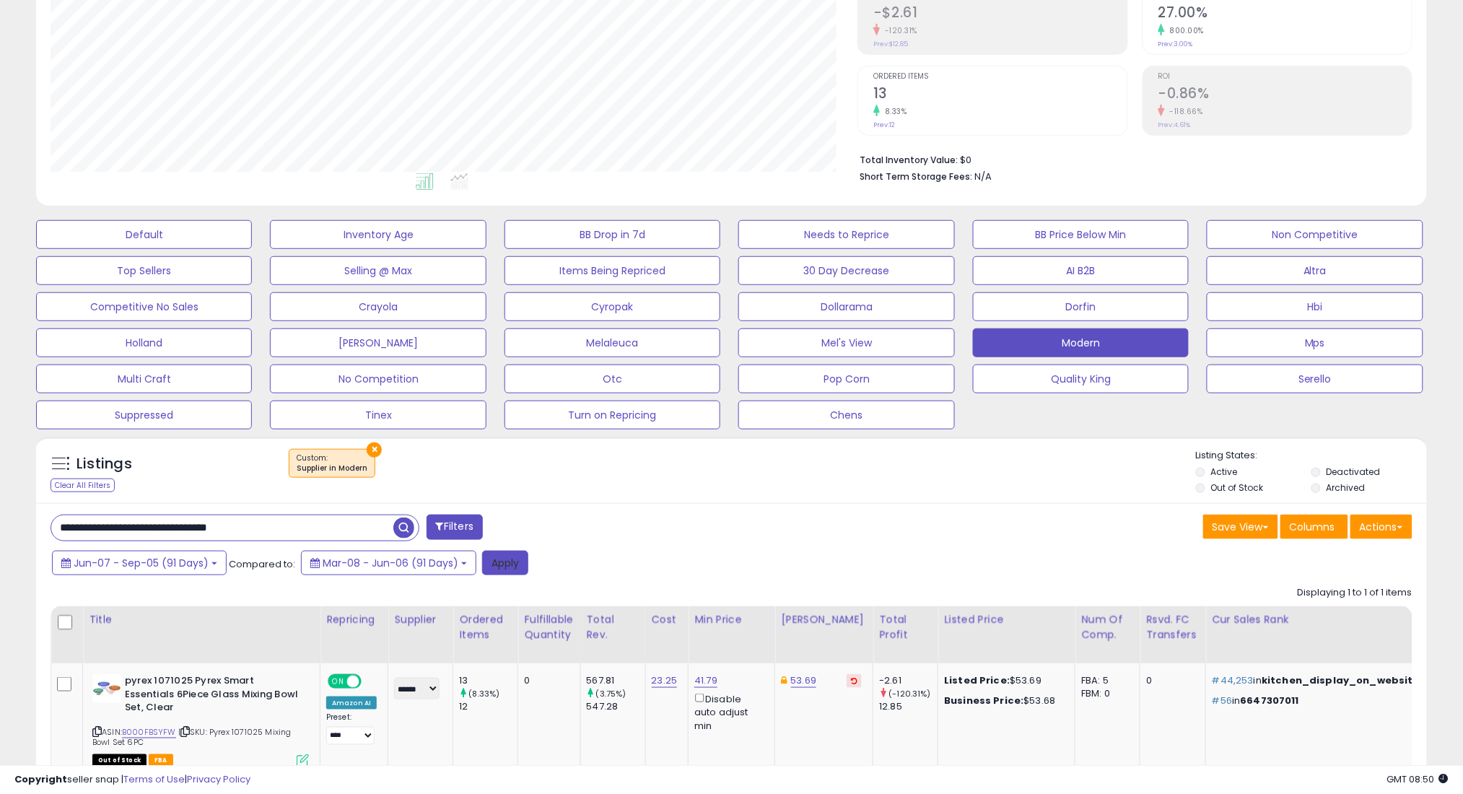
click at [495, 564] on button "Apply" at bounding box center [505, 563] width 46 height 25
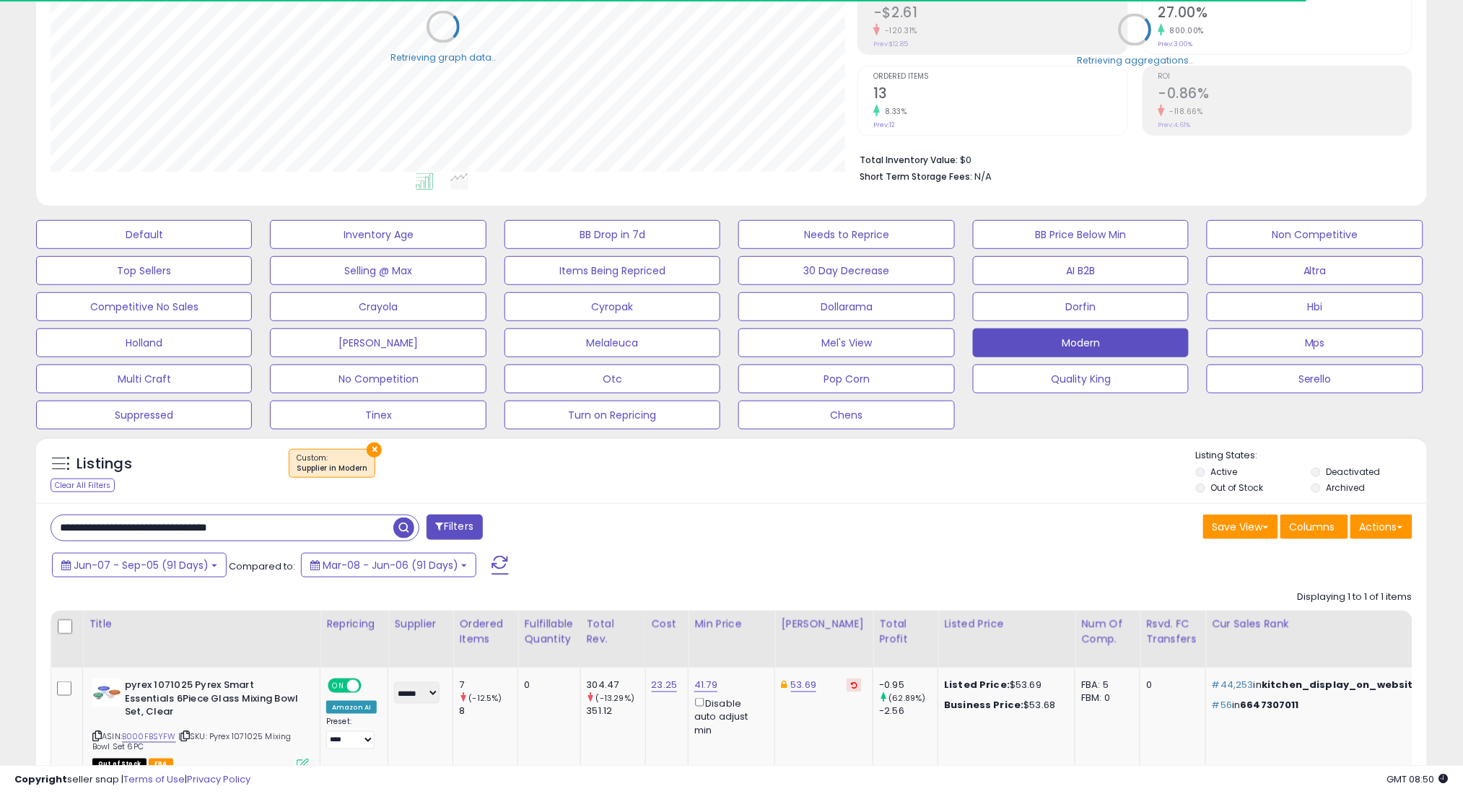
scroll to position [721336, 720824]
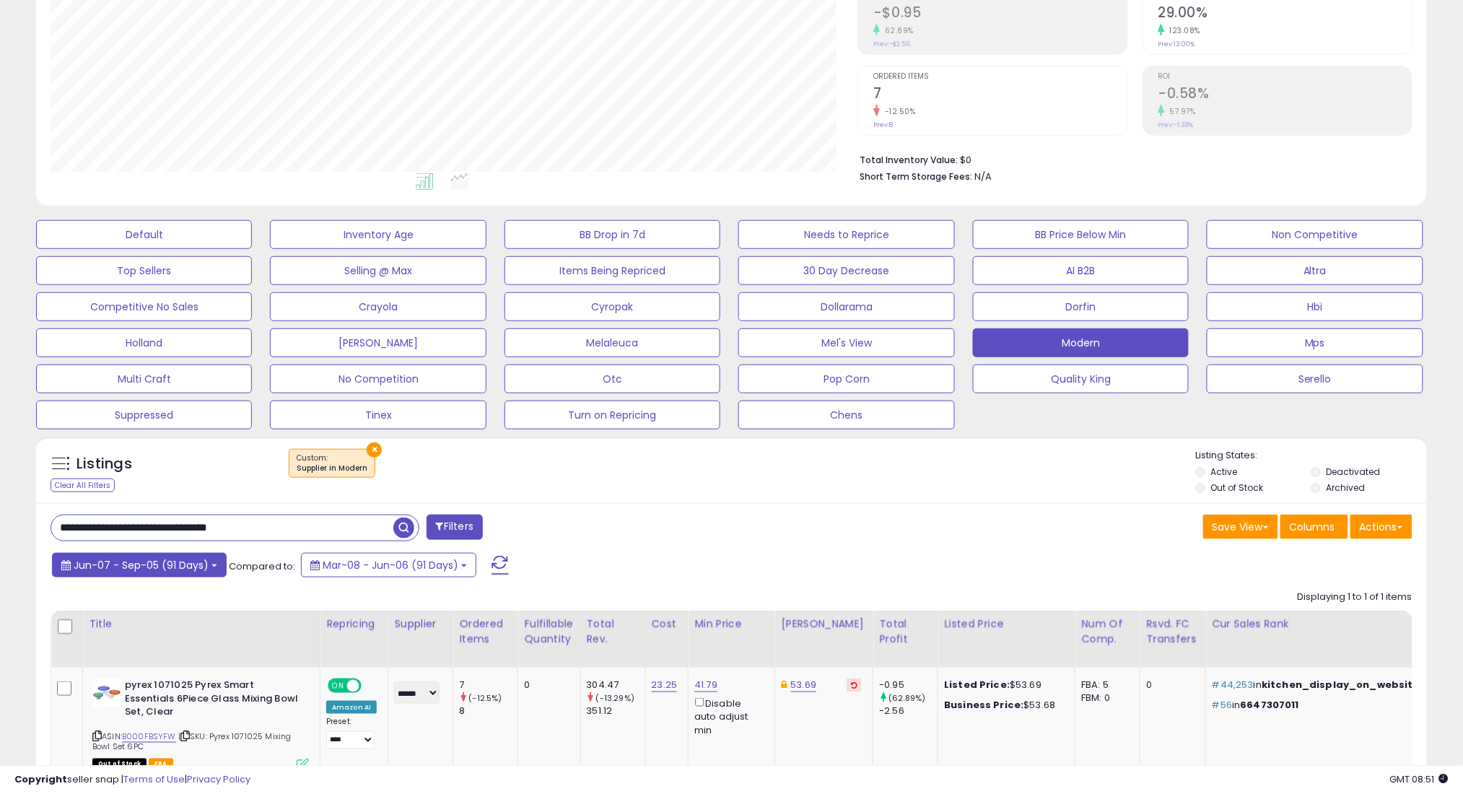
click at [167, 569] on span "Jun-07 - Sep-05 (91 Days)" at bounding box center [141, 565] width 135 height 14
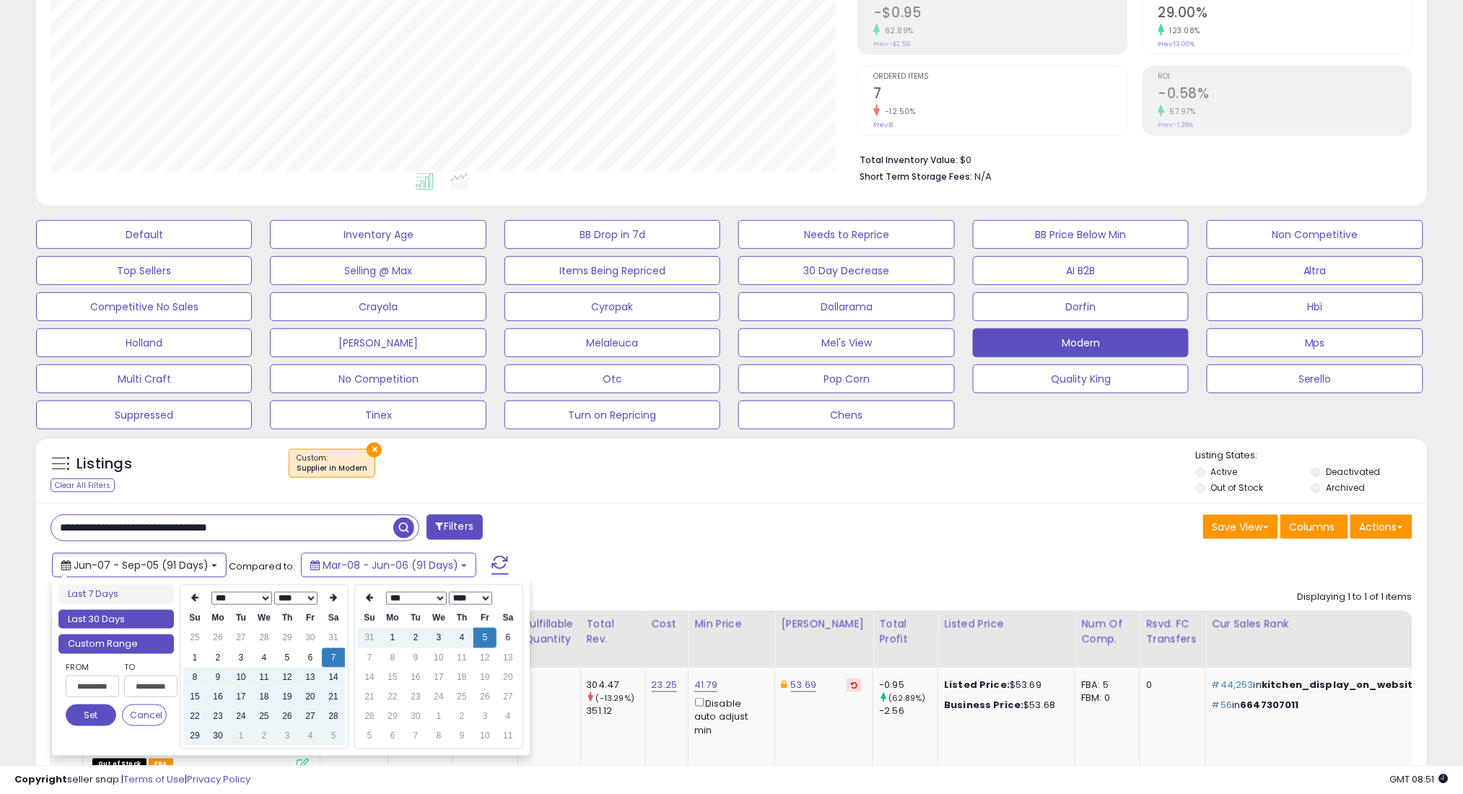
type input "**********"
click at [147, 621] on li "Last 30 Days" at bounding box center [115, 619] width 115 height 19
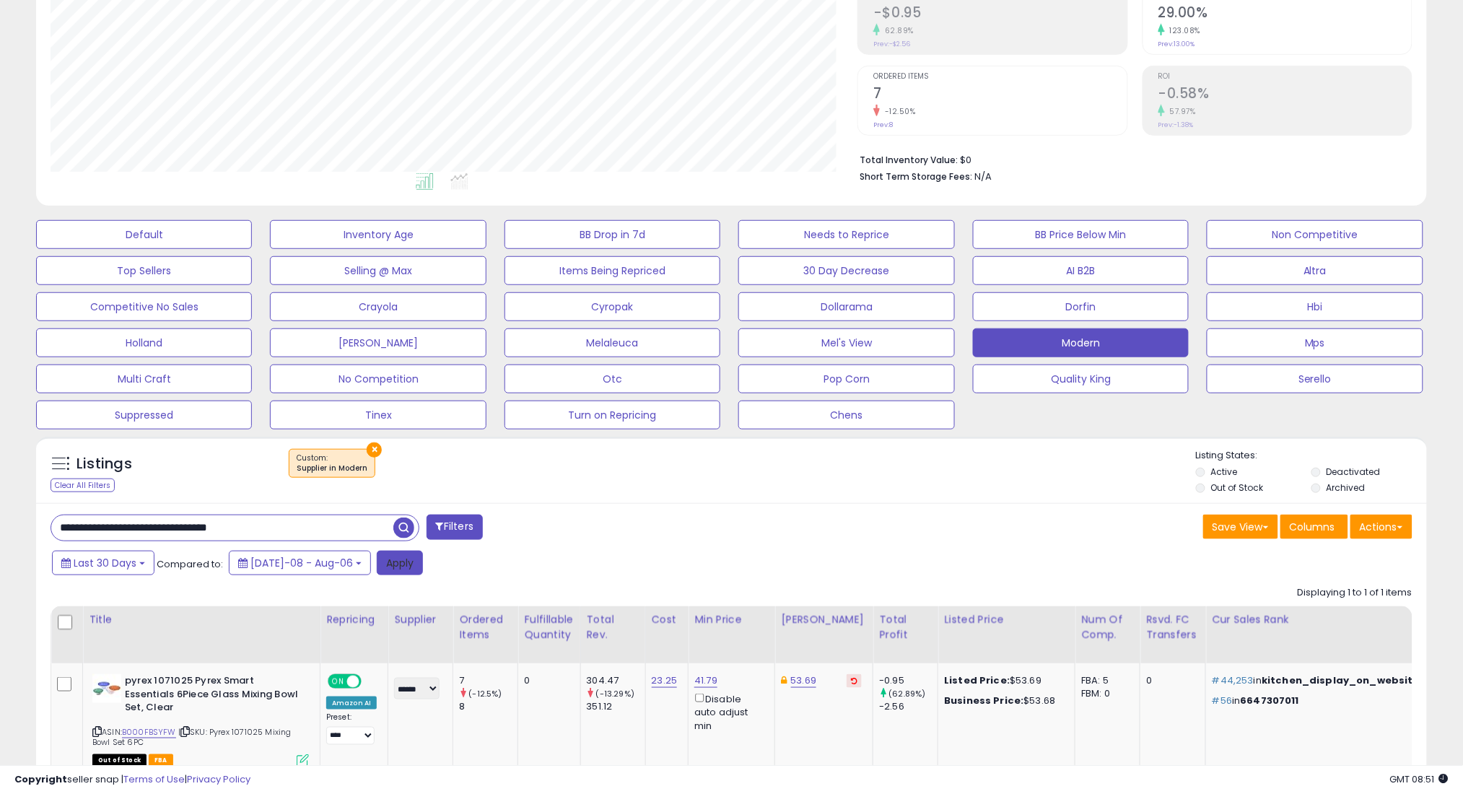
click at [388, 561] on button "Apply" at bounding box center [400, 563] width 46 height 25
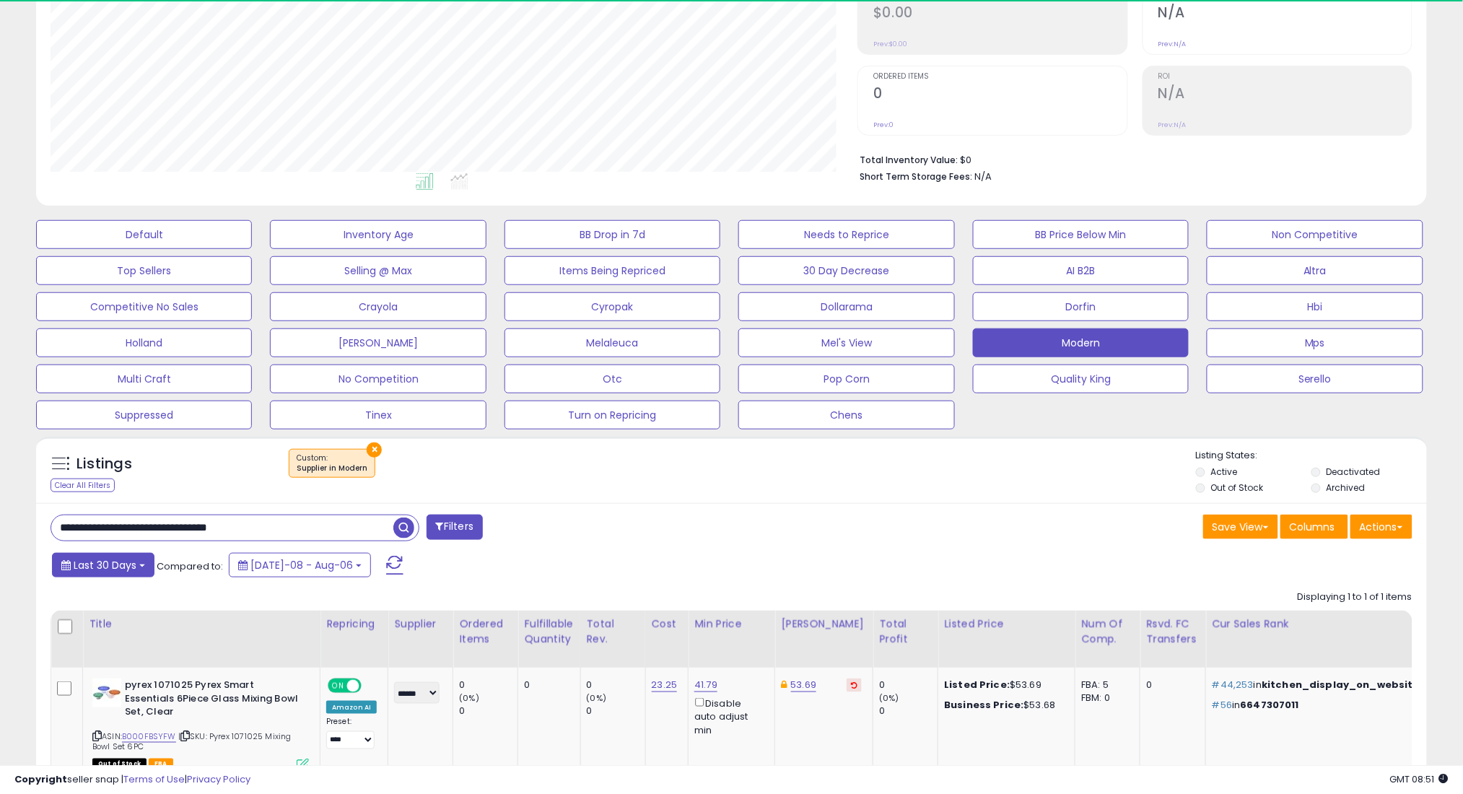
click at [118, 566] on span "Last 30 Days" at bounding box center [105, 565] width 63 height 14
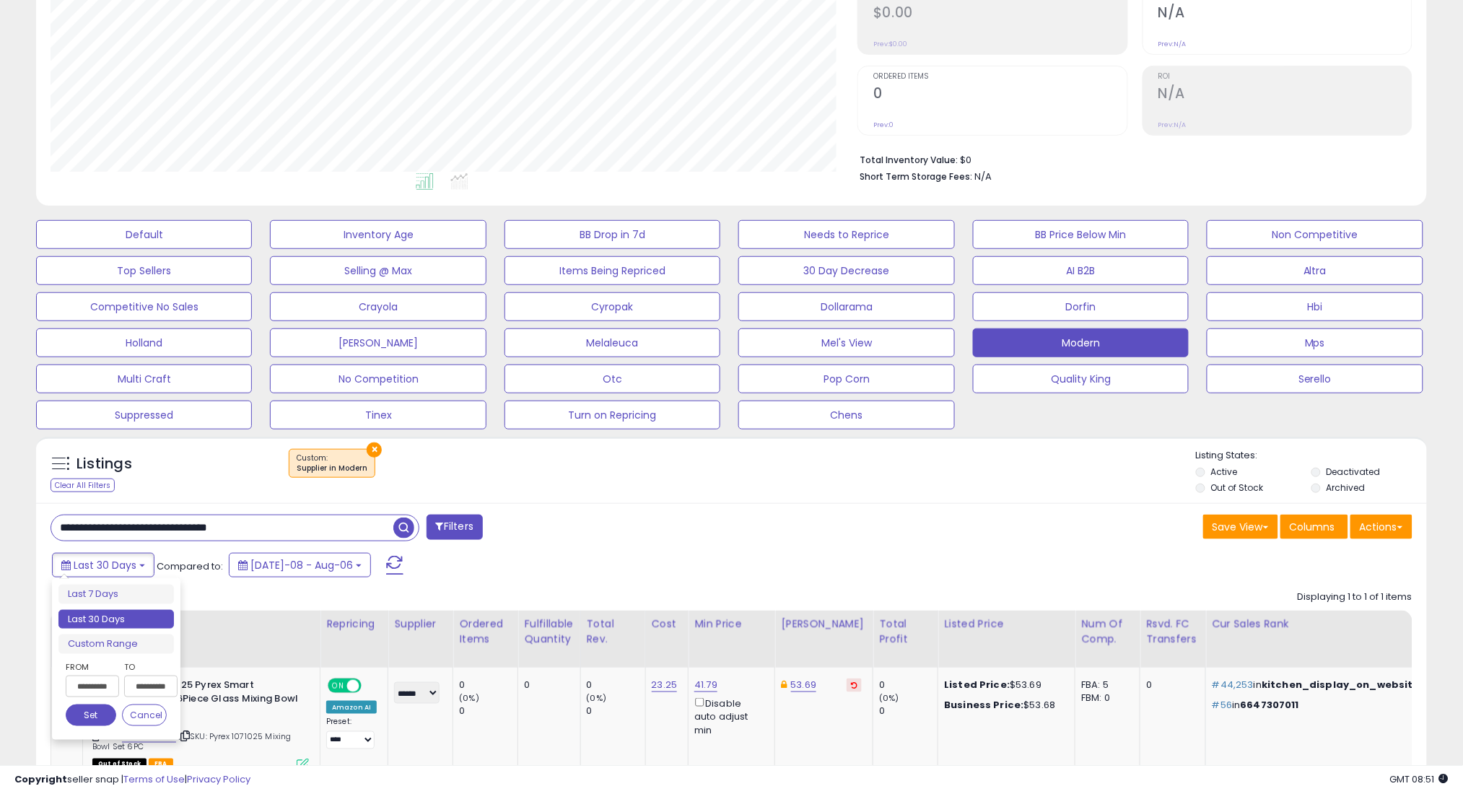
click at [116, 654] on div "**********" at bounding box center [115, 659] width 115 height 149
click at [122, 644] on li "Custom Range" at bounding box center [115, 643] width 115 height 19
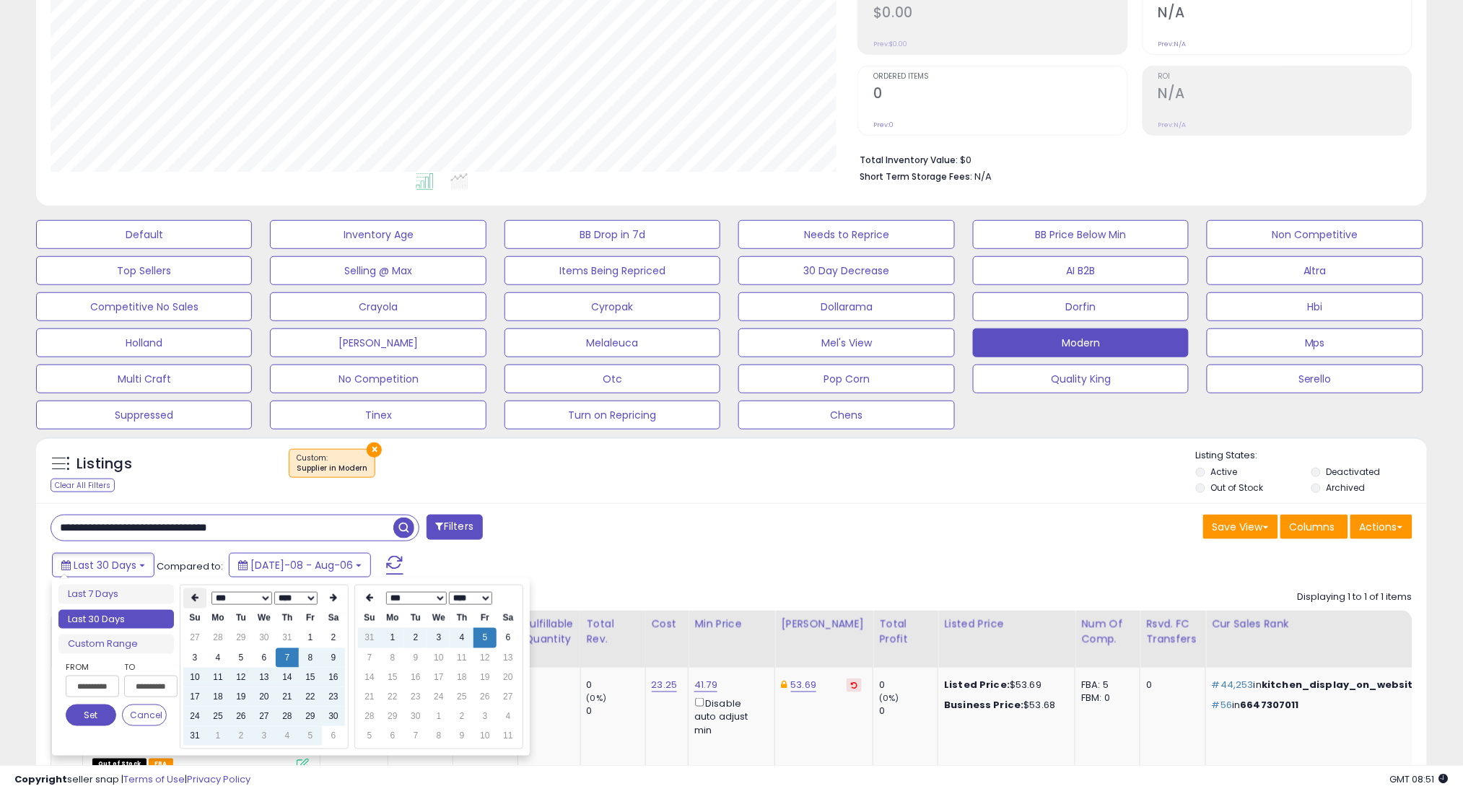
click at [194, 601] on icon at bounding box center [194, 598] width 7 height 9
click at [214, 649] on td "7" at bounding box center [217, 657] width 23 height 19
type input "**********"
click at [97, 717] on button "Set" at bounding box center [91, 715] width 51 height 22
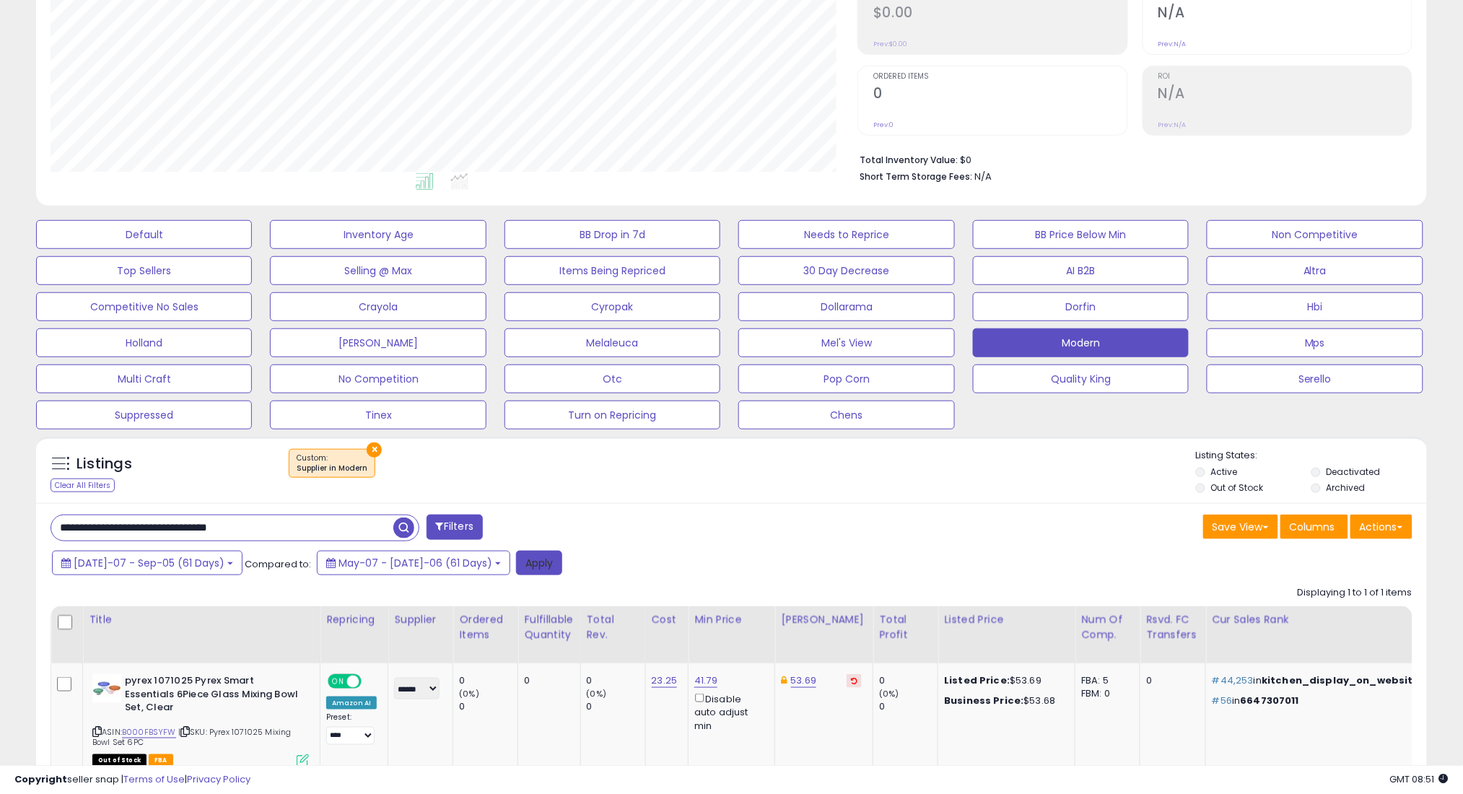
click at [516, 573] on button "Apply" at bounding box center [539, 563] width 46 height 25
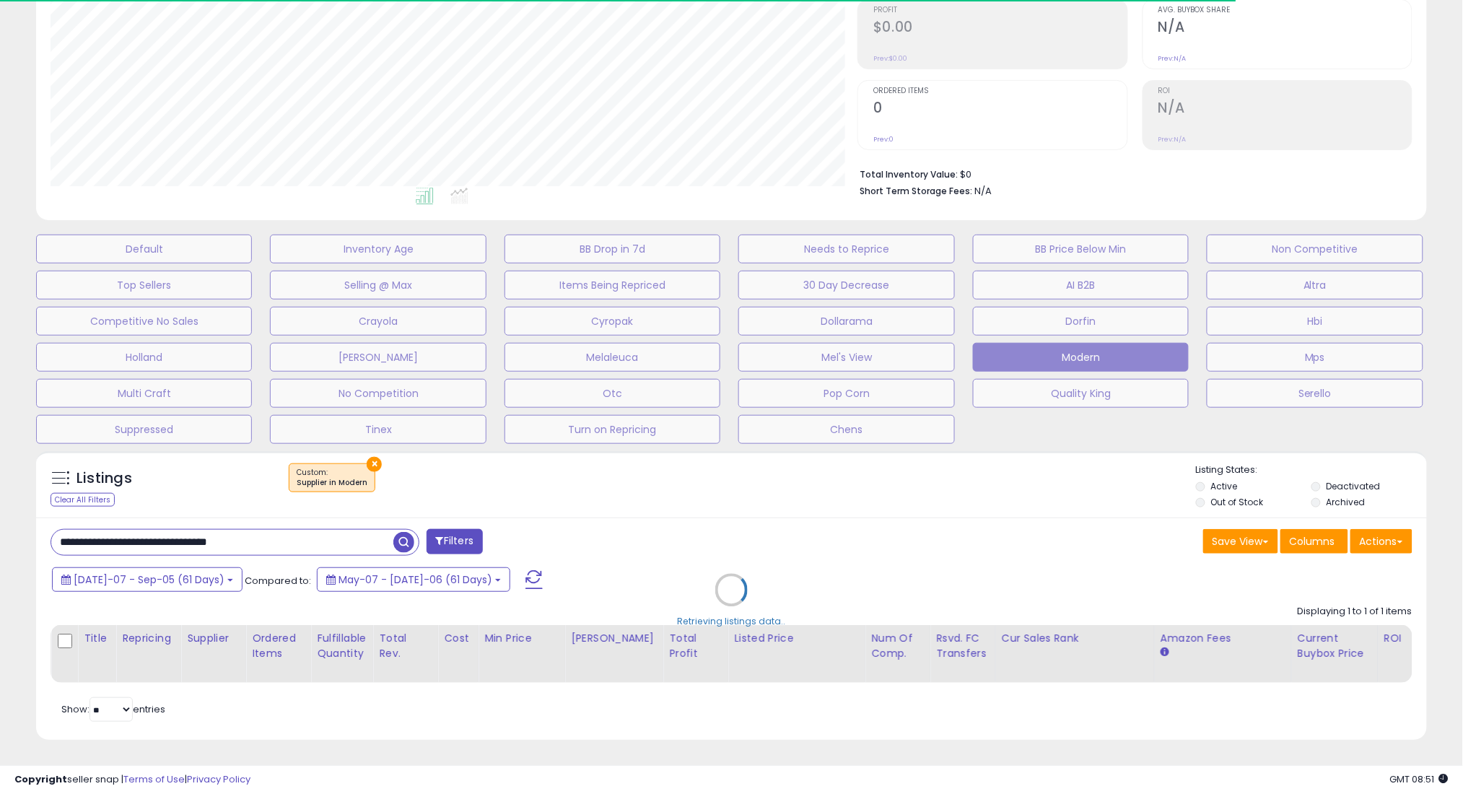
scroll to position [721336, 720824]
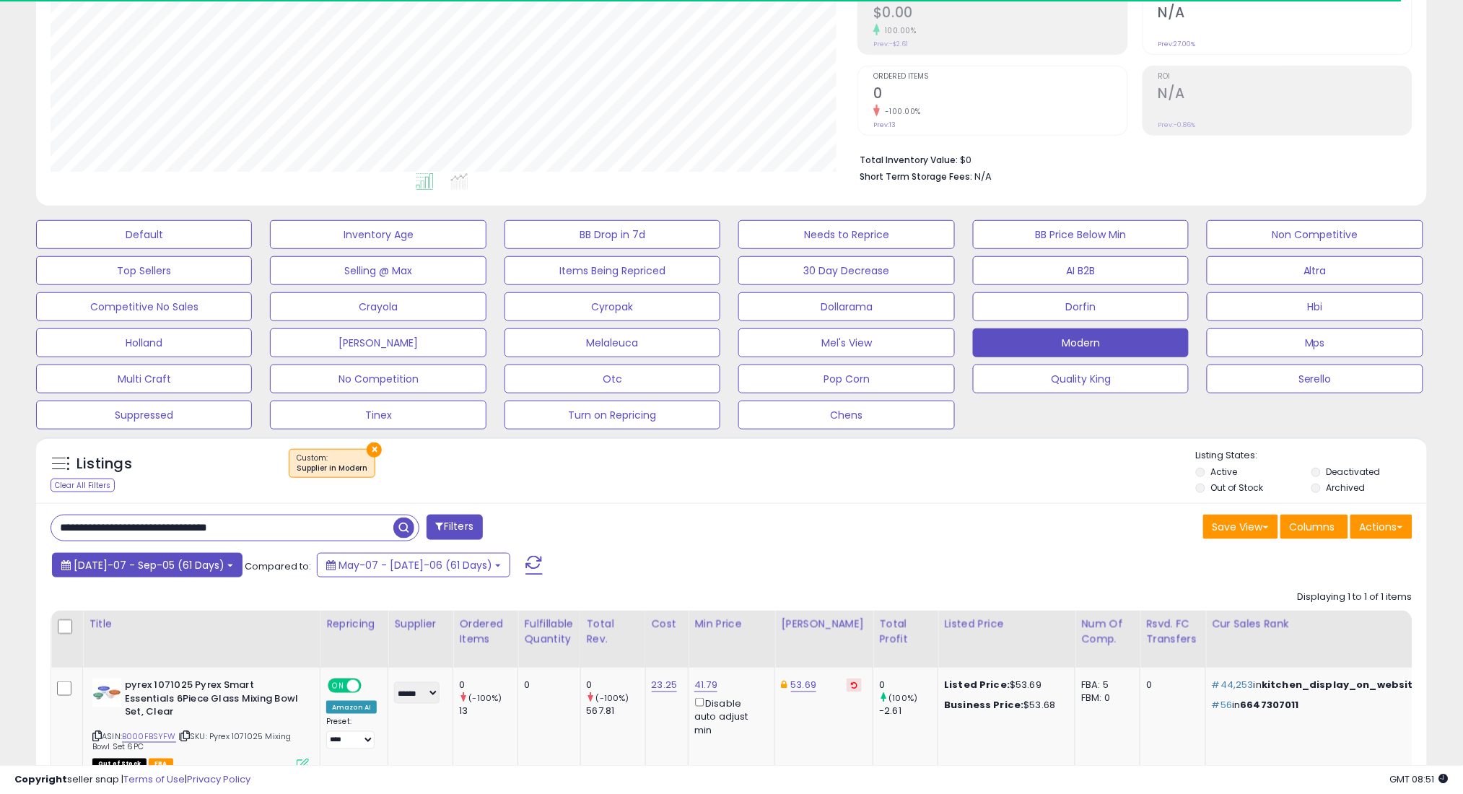
click at [174, 565] on span "[DATE]-07 - Sep-05 (61 Days)" at bounding box center [149, 565] width 151 height 14
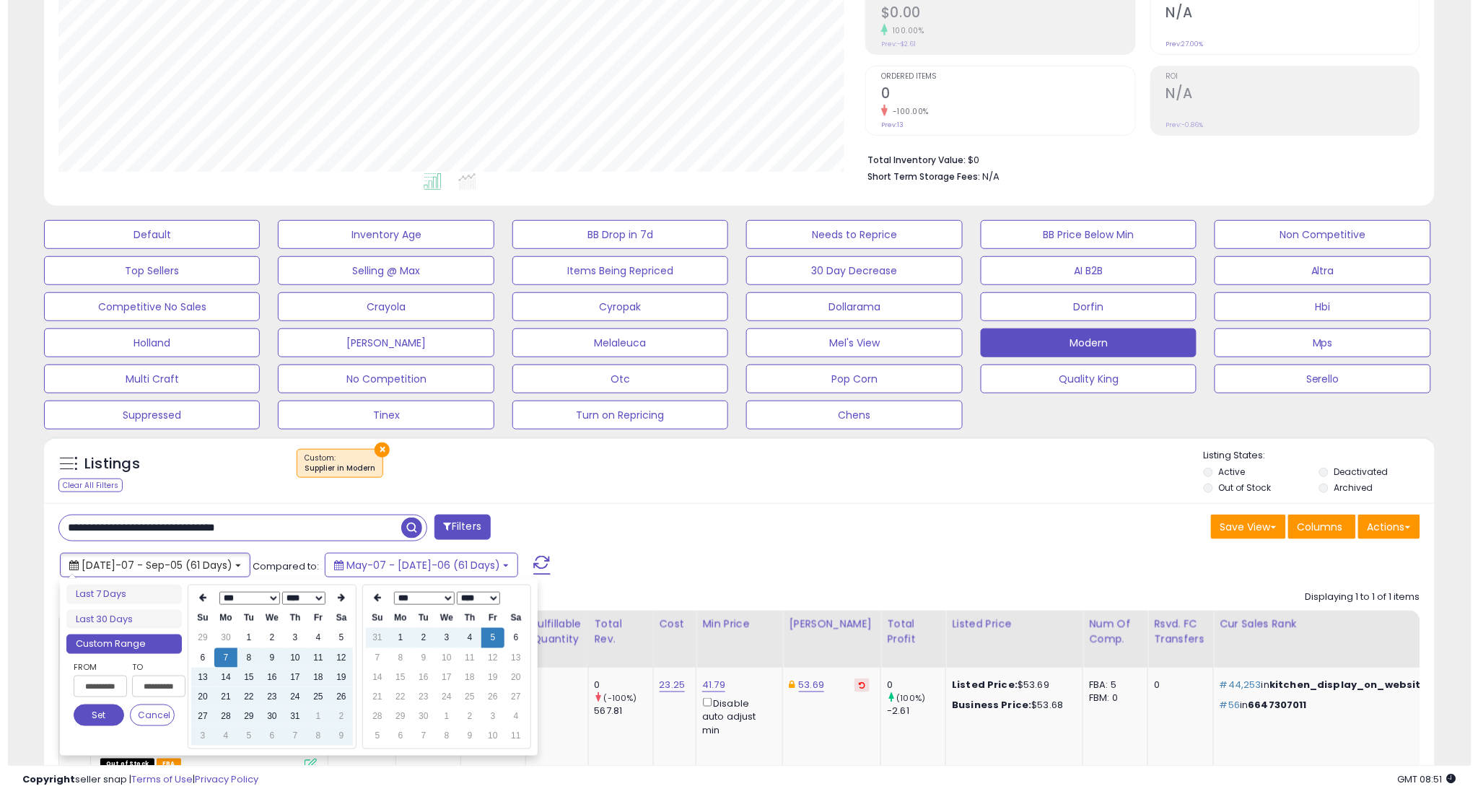
scroll to position [296, 807]
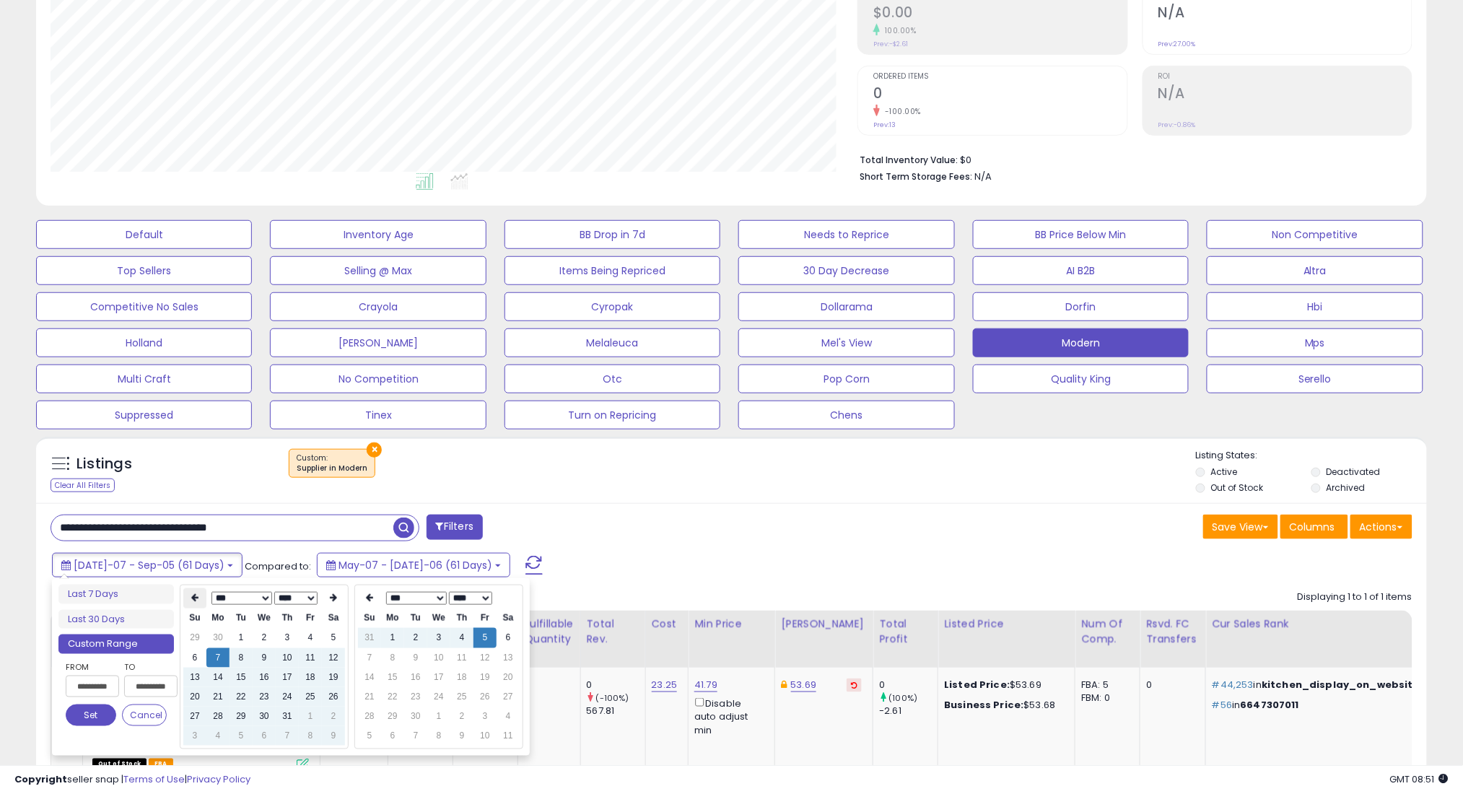
click at [188, 596] on th at bounding box center [194, 598] width 23 height 20
type input "**********"
click at [330, 657] on td "7" at bounding box center [333, 657] width 23 height 19
type input "**********"
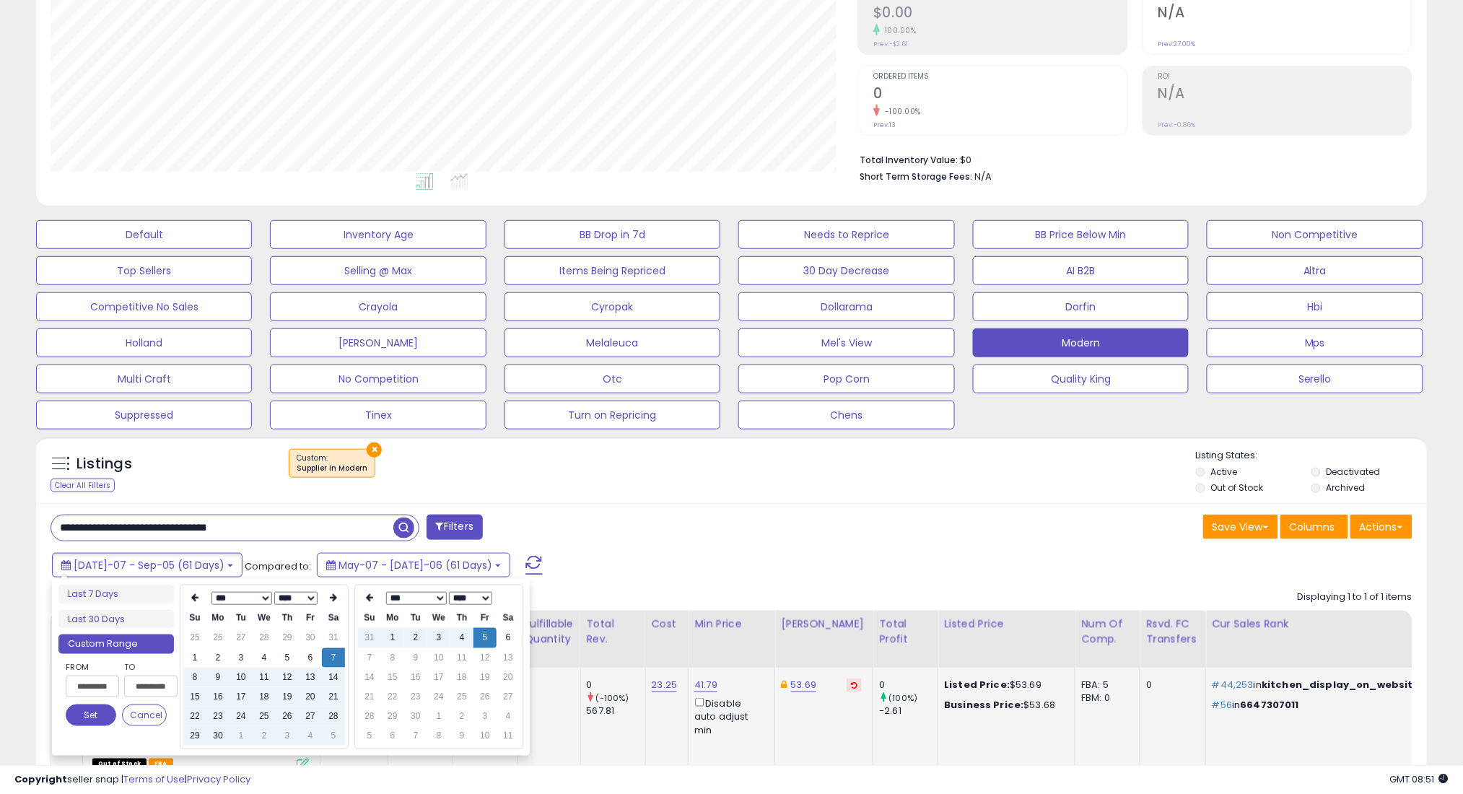
click at [93, 717] on button "Set" at bounding box center [91, 715] width 51 height 22
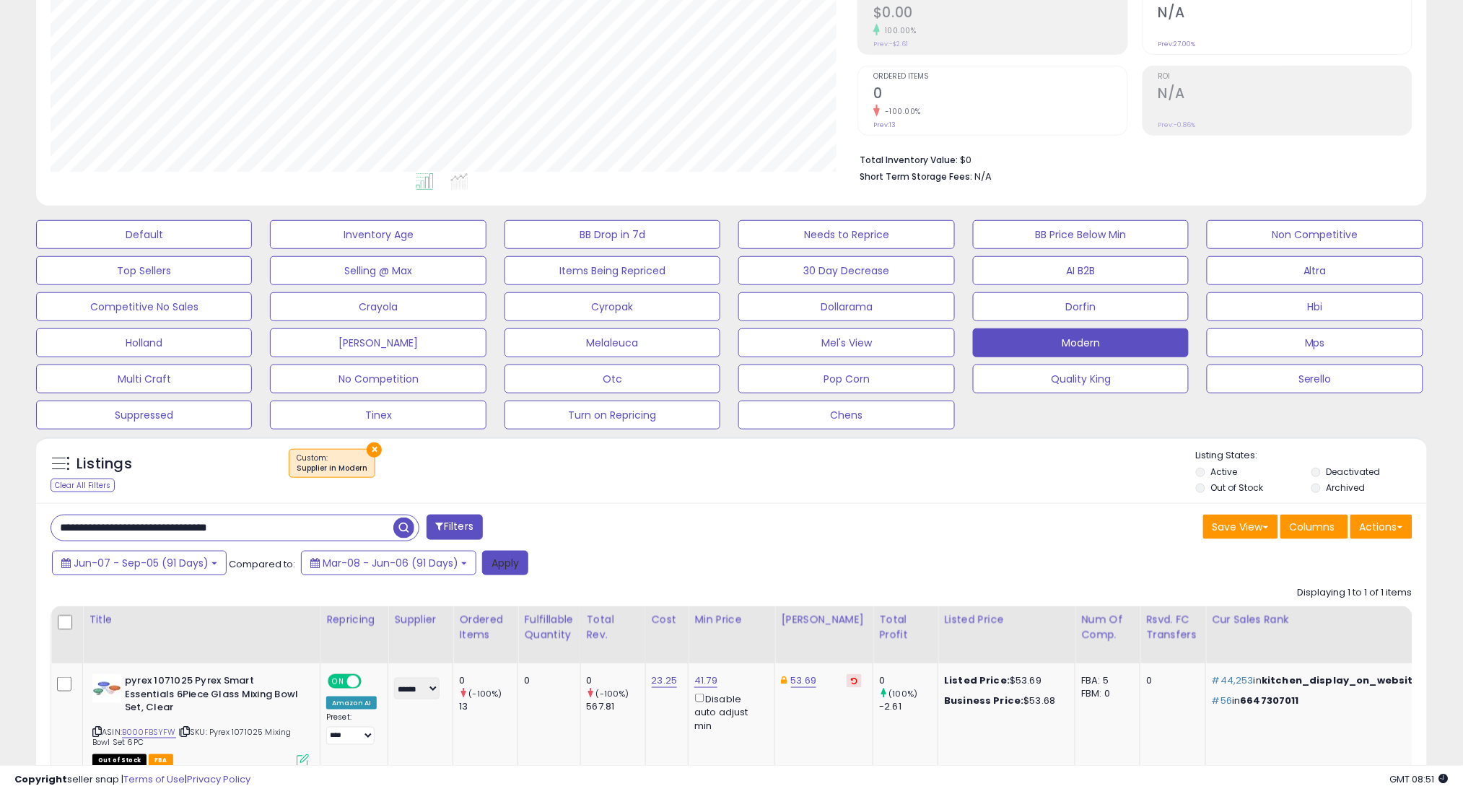
click at [489, 564] on button "Apply" at bounding box center [505, 563] width 46 height 25
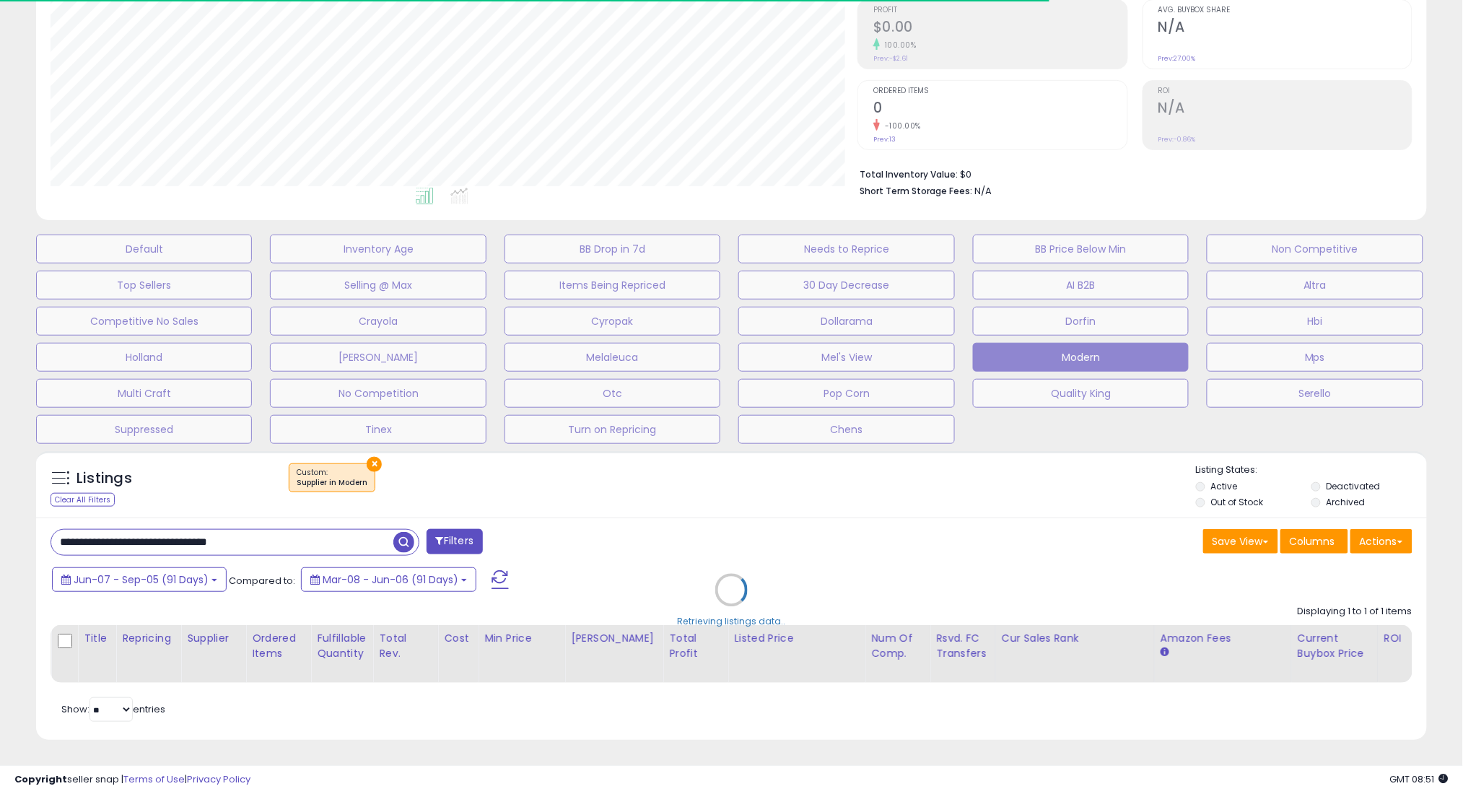
scroll to position [721336, 720824]
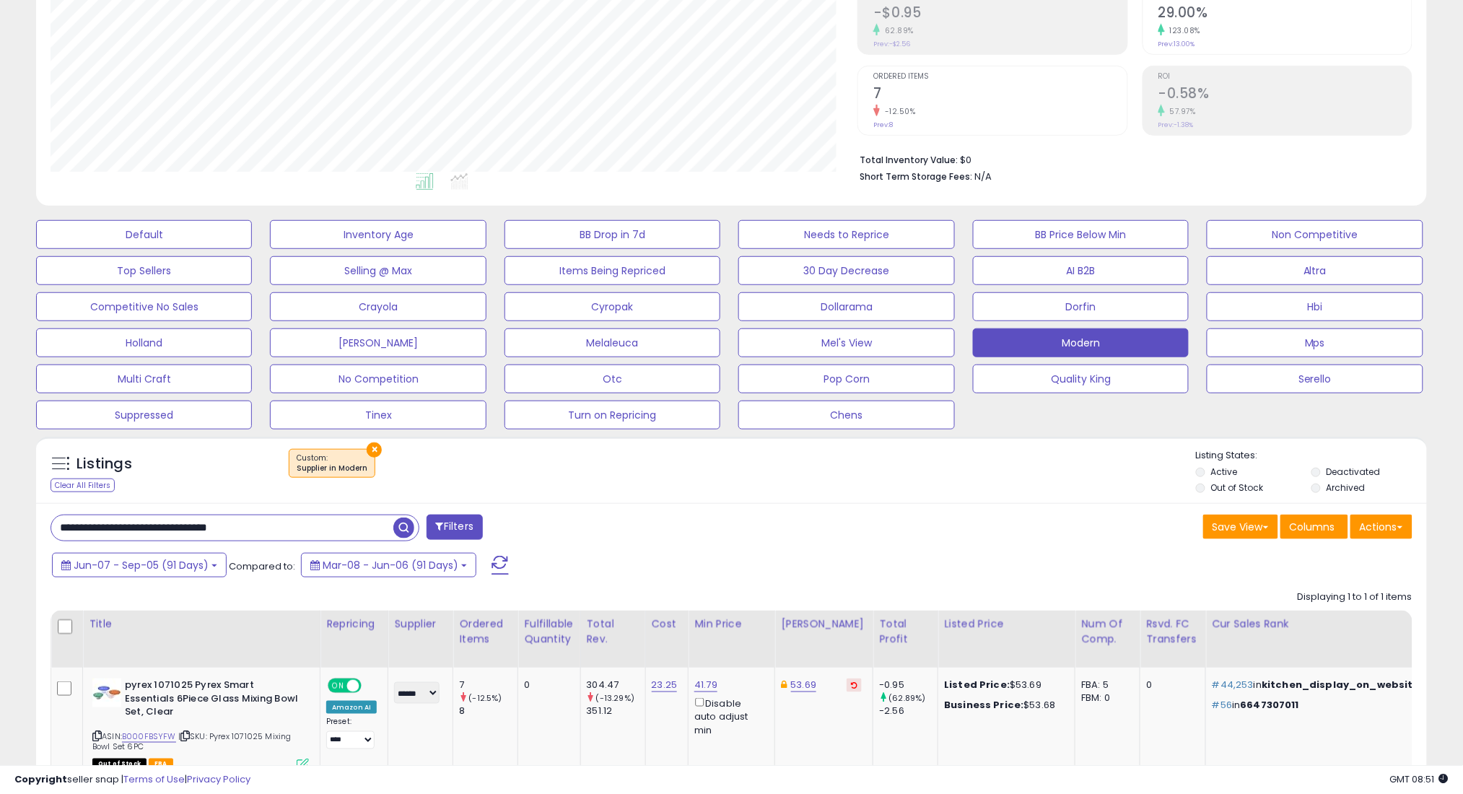
click at [343, 533] on input "**********" at bounding box center [222, 527] width 342 height 25
paste input "text"
type input "**********"
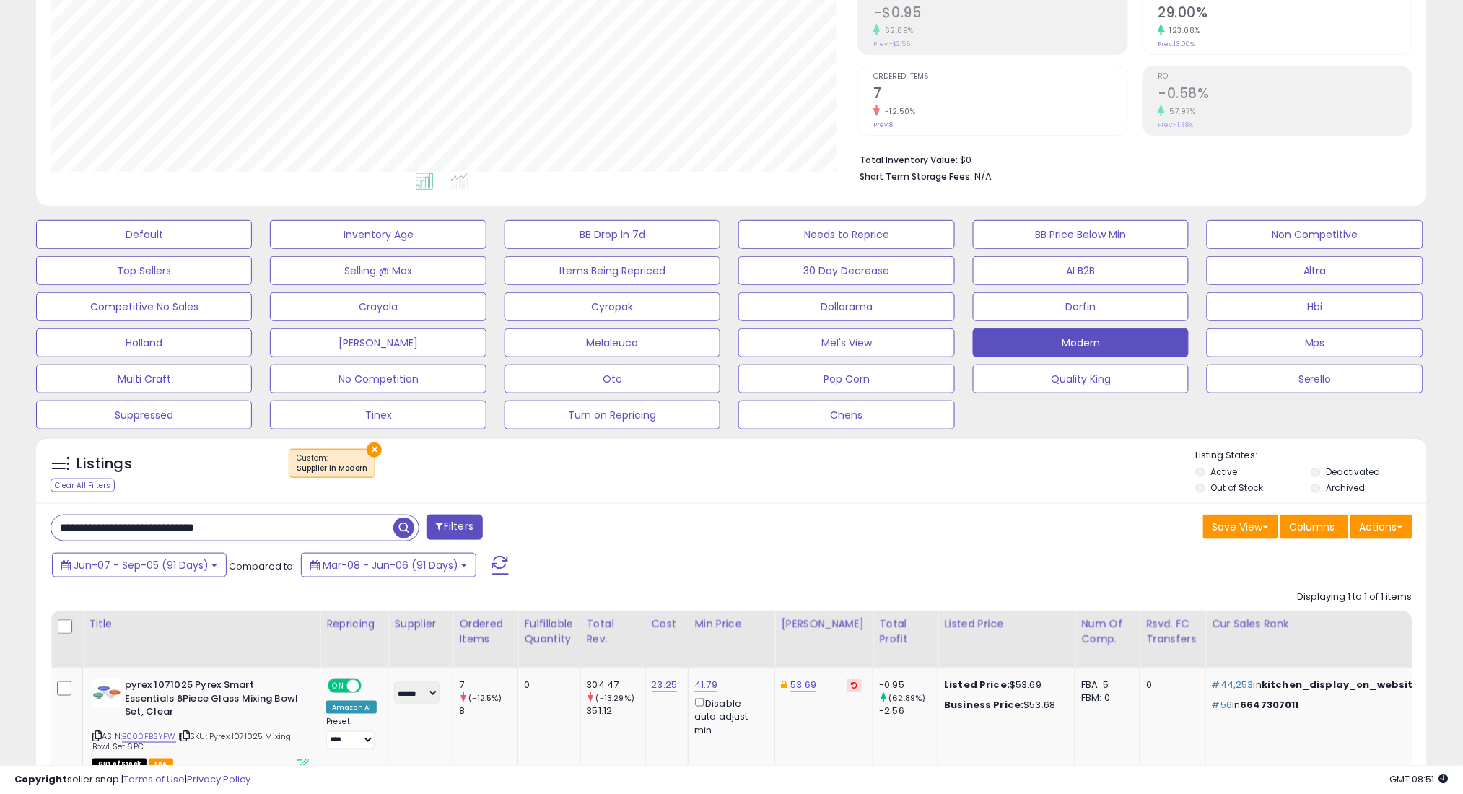
click at [405, 532] on span "button" at bounding box center [403, 527] width 21 height 21
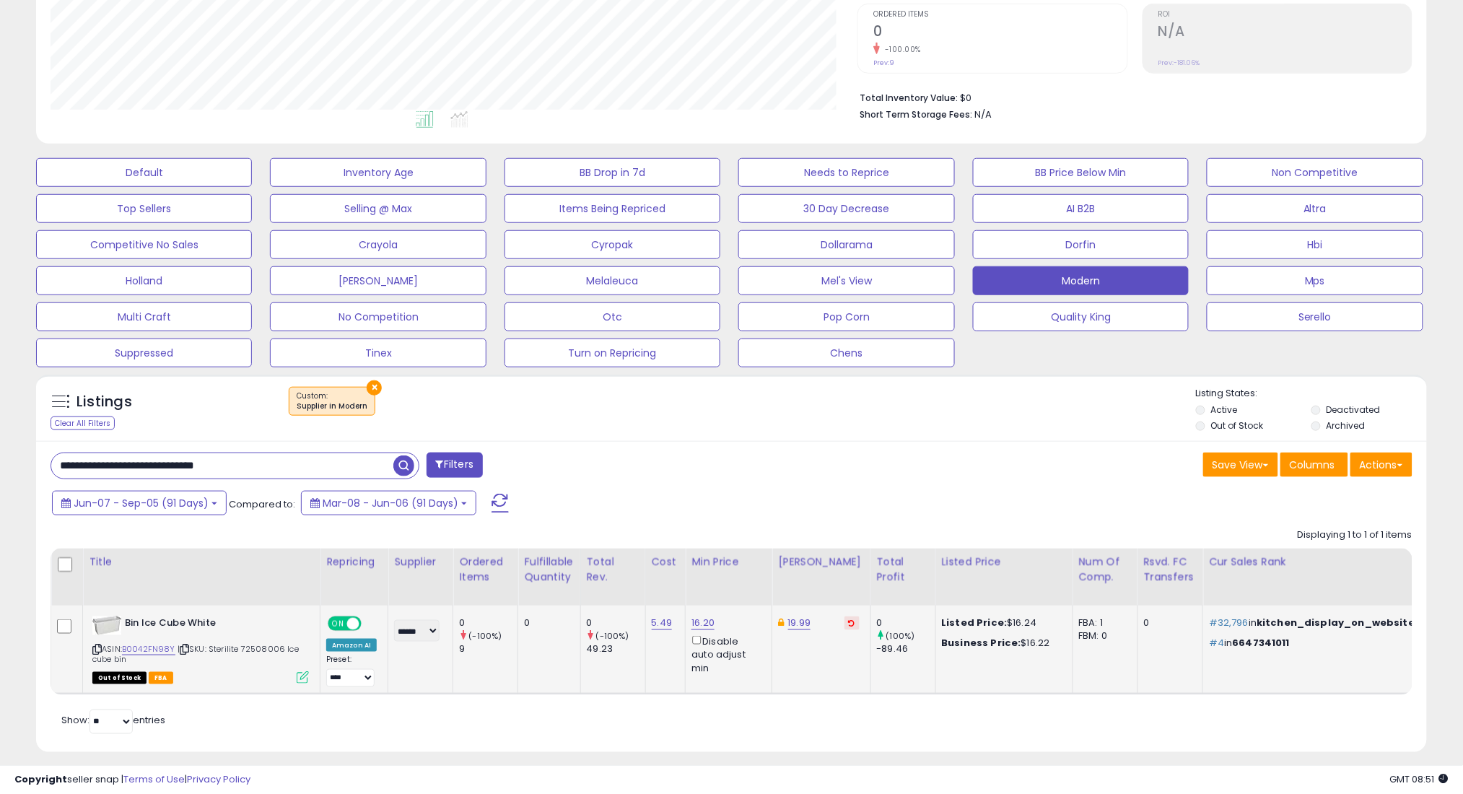
scroll to position [322, 0]
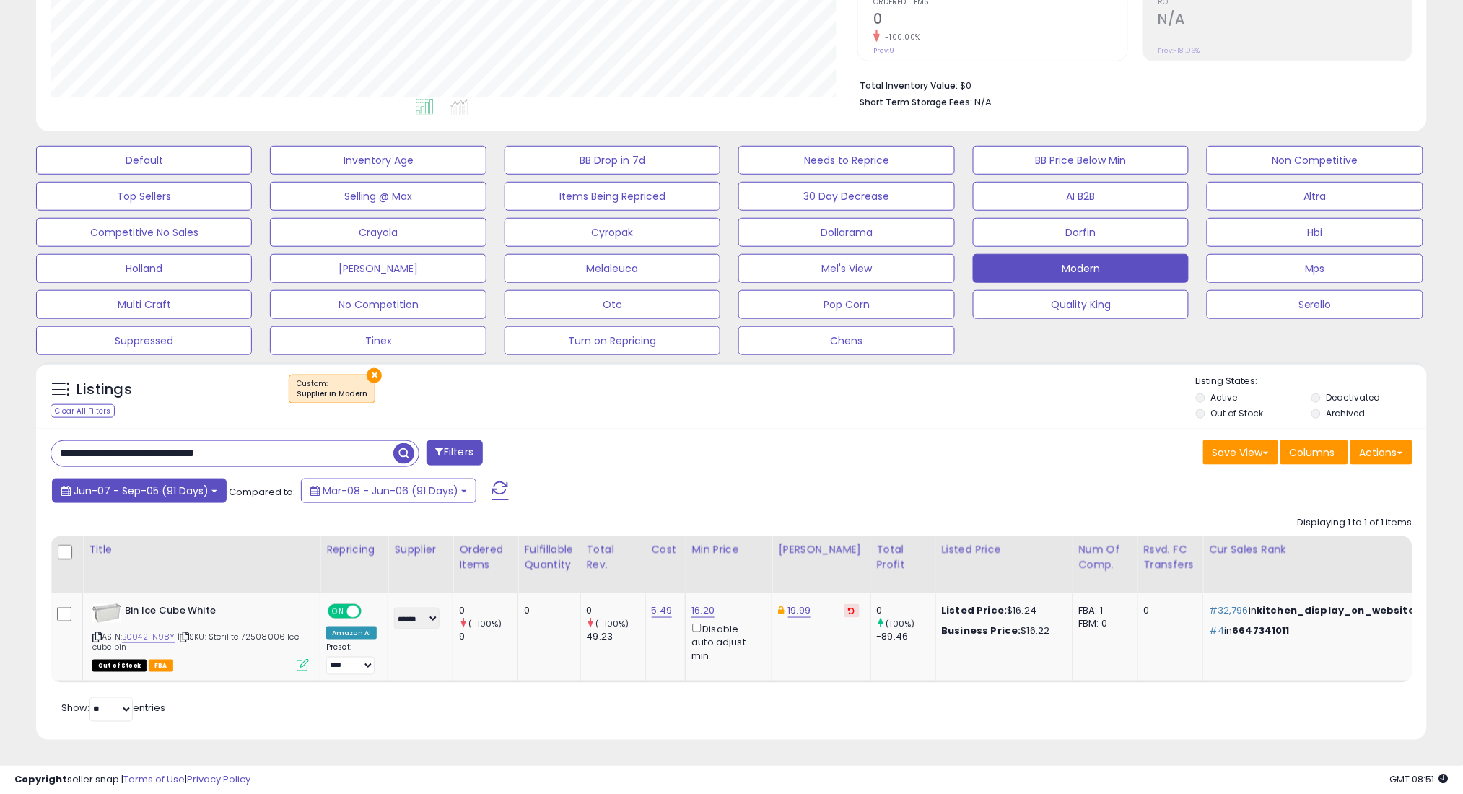
click at [127, 483] on span "Jun-07 - Sep-05 (91 Days)" at bounding box center [141, 490] width 135 height 14
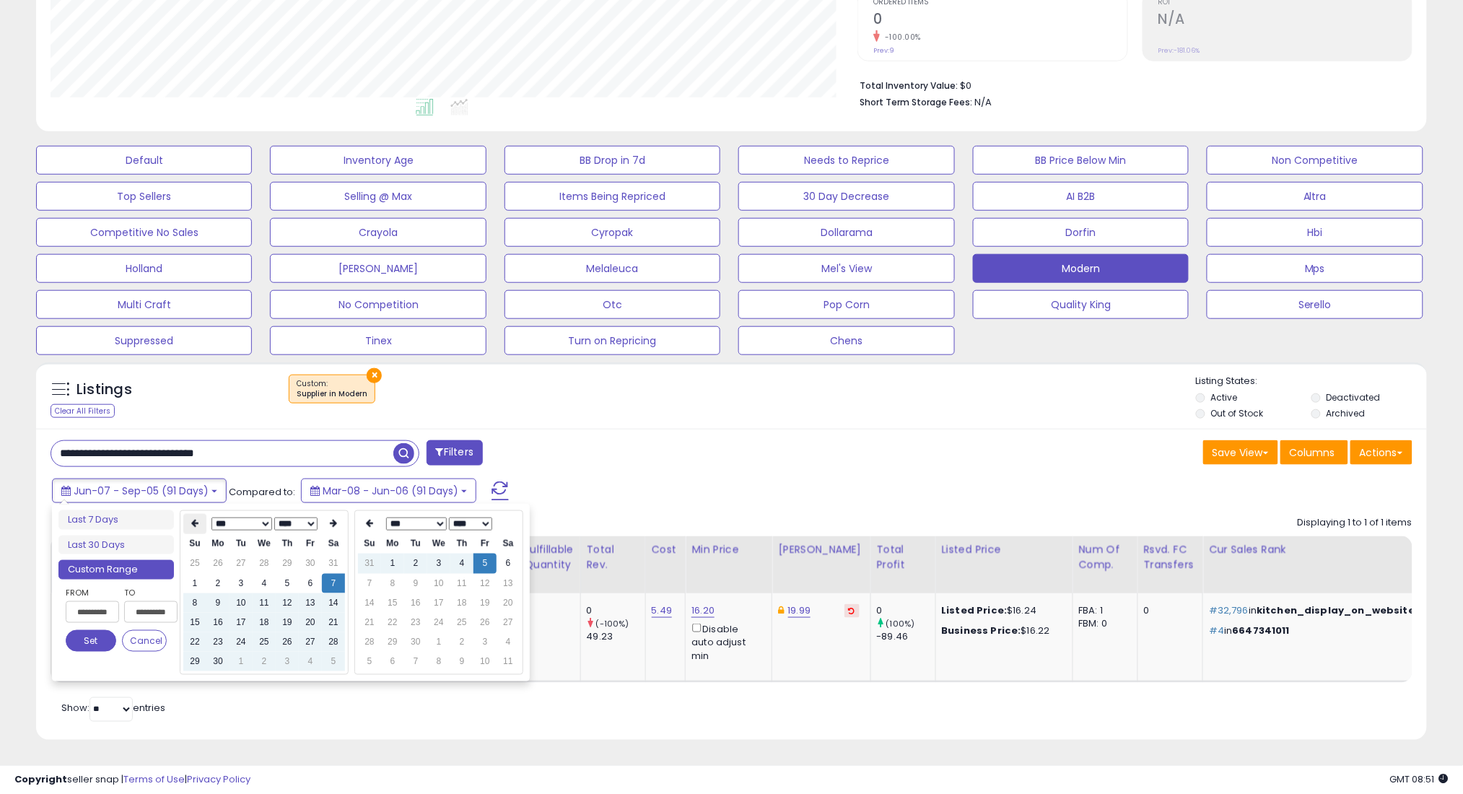
click at [188, 514] on th at bounding box center [194, 524] width 23 height 20
click at [258, 574] on td "7" at bounding box center [264, 583] width 23 height 19
type input "**********"
click at [108, 630] on button "Set" at bounding box center [91, 641] width 51 height 22
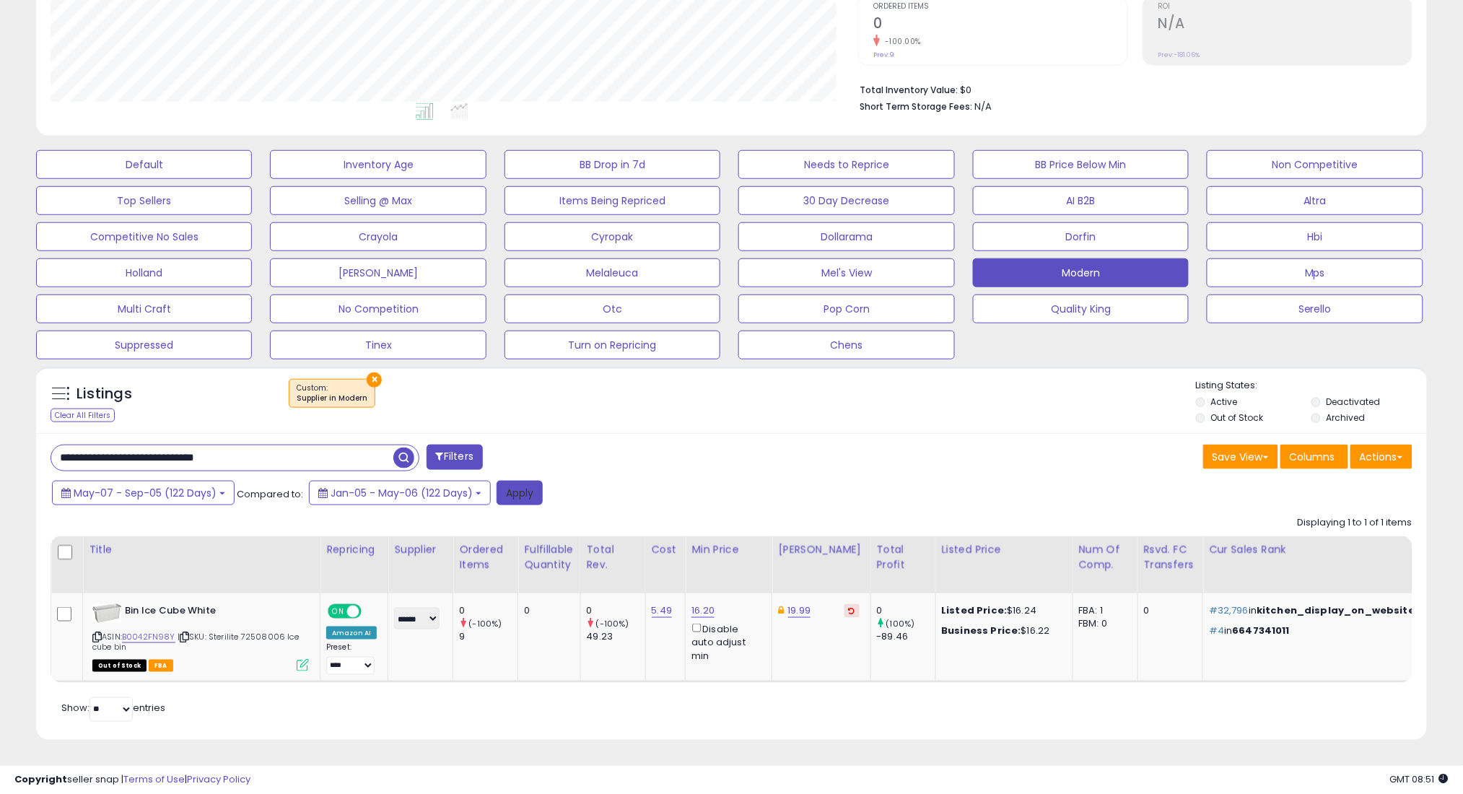
click at [533, 481] on button "Apply" at bounding box center [519, 493] width 46 height 25
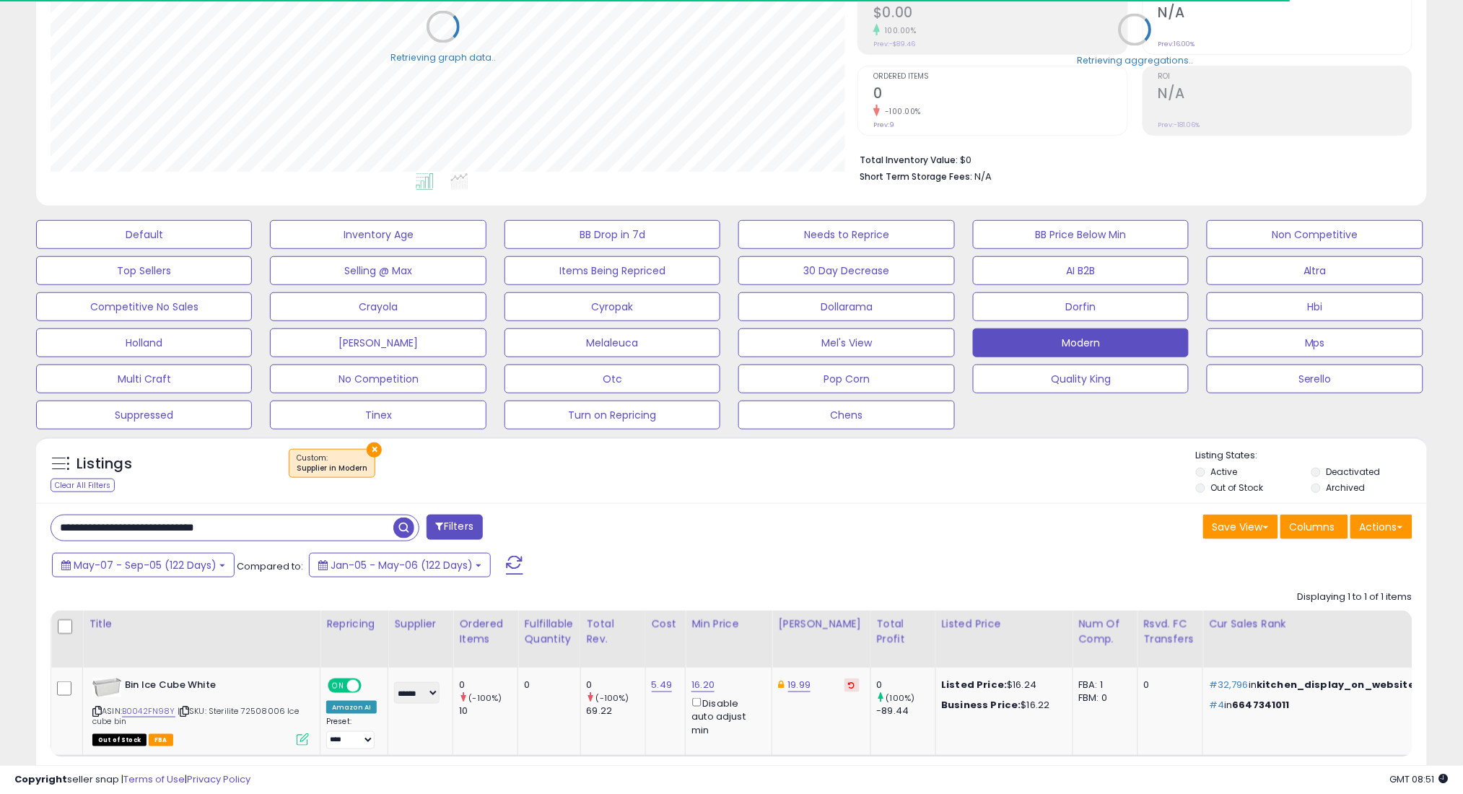
scroll to position [721336, 720824]
drag, startPoint x: 141, startPoint y: 568, endPoint x: 157, endPoint y: 575, distance: 17.4
click at [144, 569] on span "May-07 - Sep-05 (122 Days)" at bounding box center [145, 565] width 143 height 14
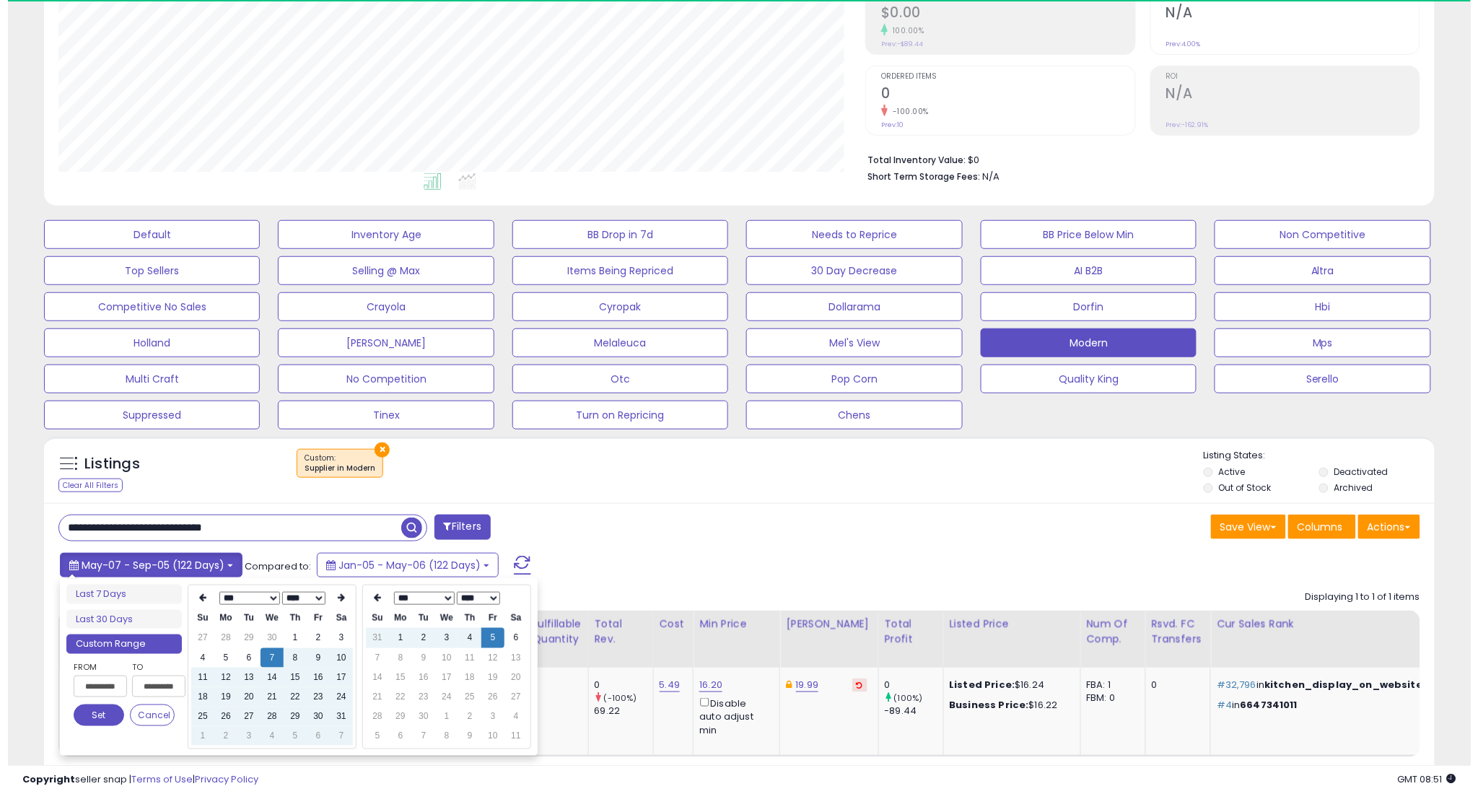
scroll to position [296, 807]
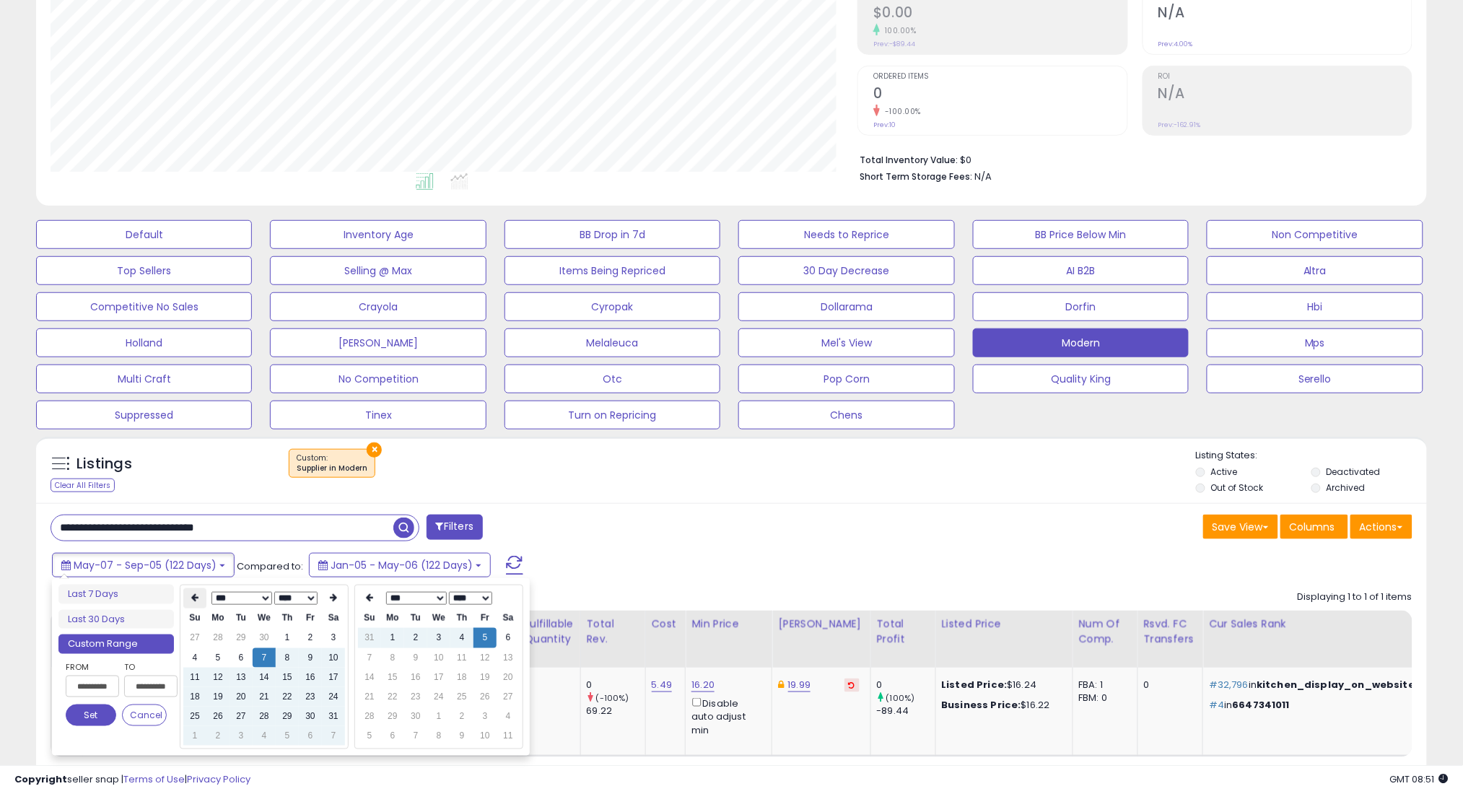
click at [194, 598] on icon at bounding box center [194, 598] width 7 height 9
click at [215, 660] on td "7" at bounding box center [217, 657] width 23 height 19
type input "**********"
click at [96, 711] on button "Set" at bounding box center [91, 715] width 51 height 22
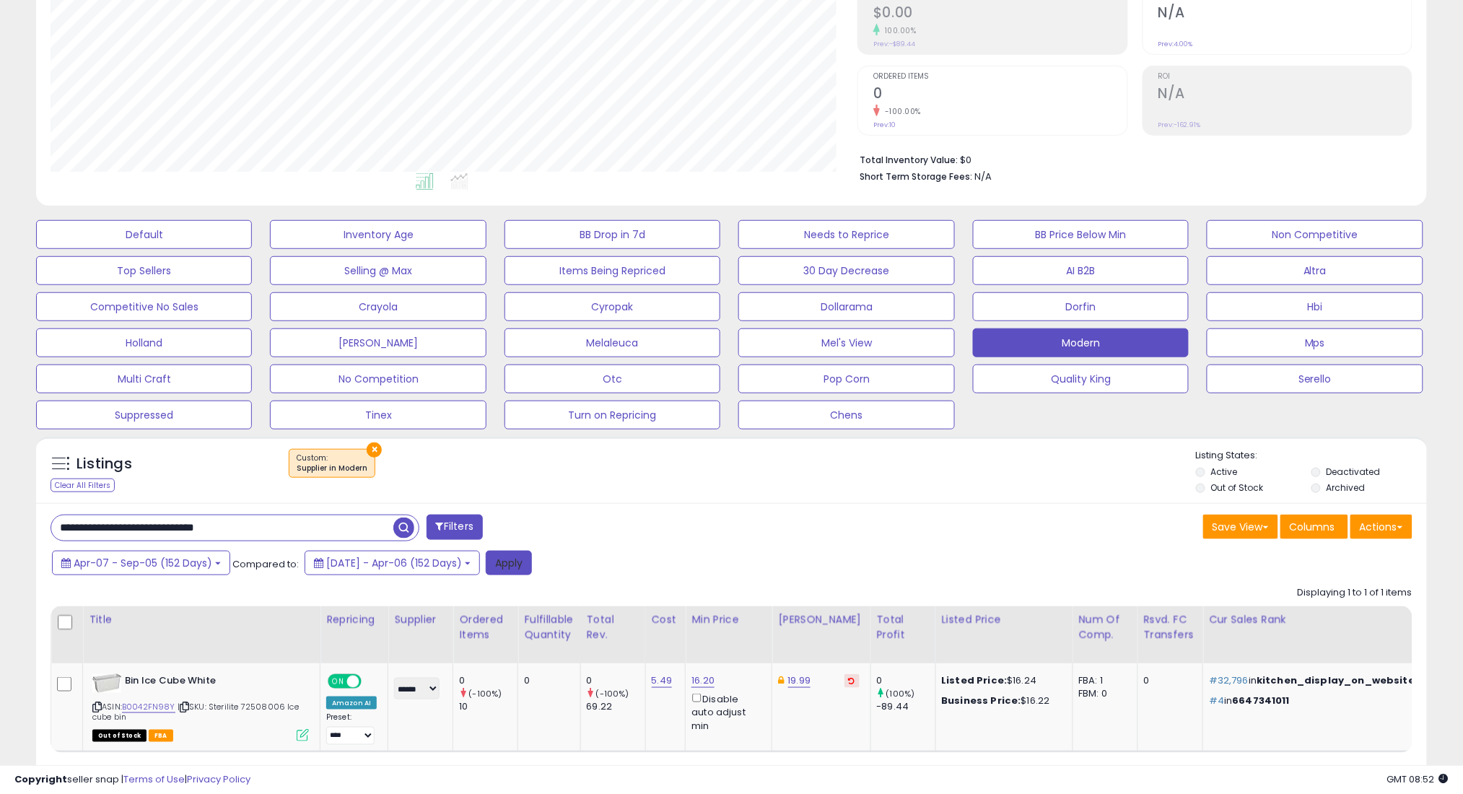
click at [532, 570] on button "Apply" at bounding box center [509, 563] width 46 height 25
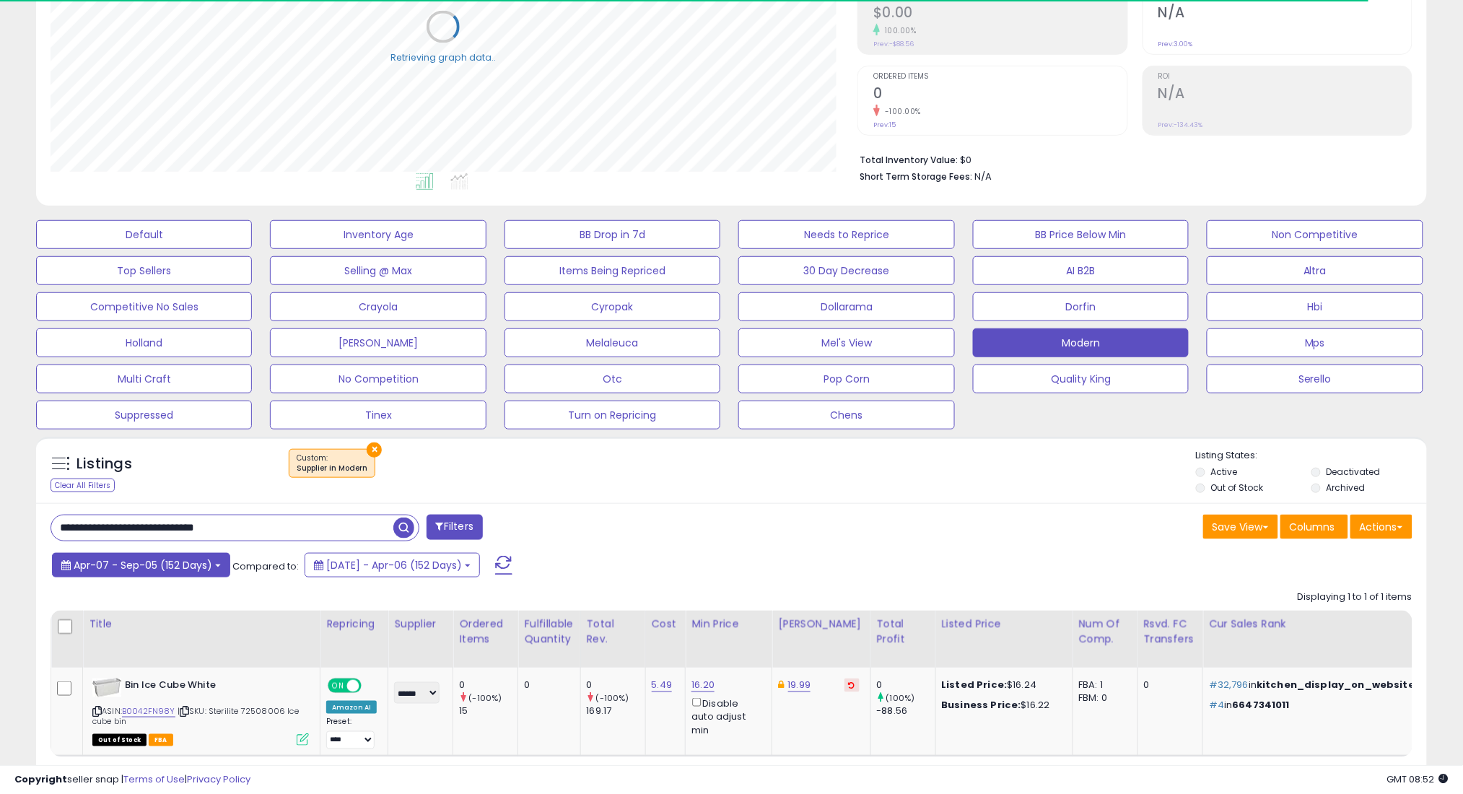
click at [113, 555] on button "Apr-07 - Sep-05 (152 Days)" at bounding box center [141, 565] width 178 height 25
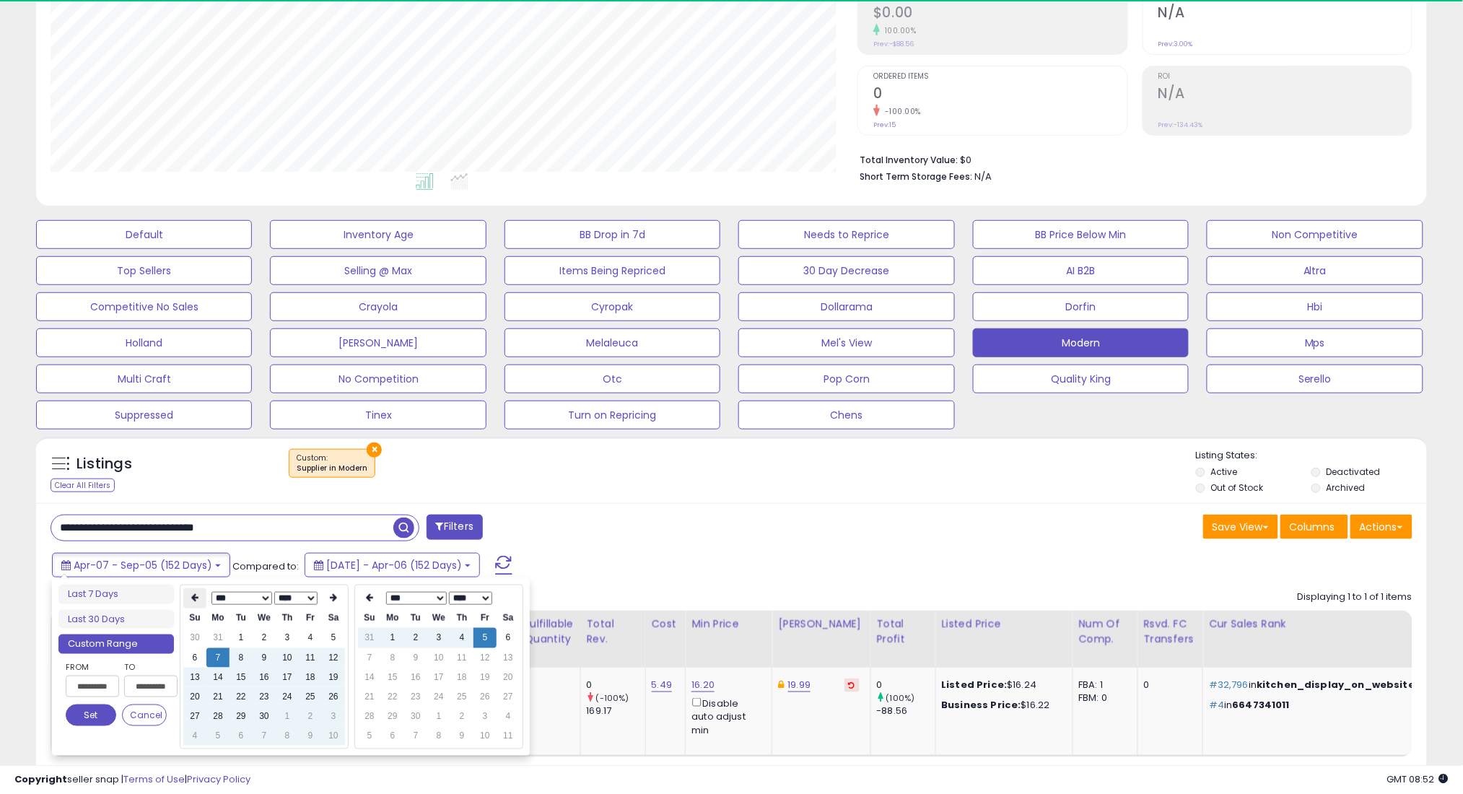
click at [201, 596] on th at bounding box center [194, 598] width 23 height 20
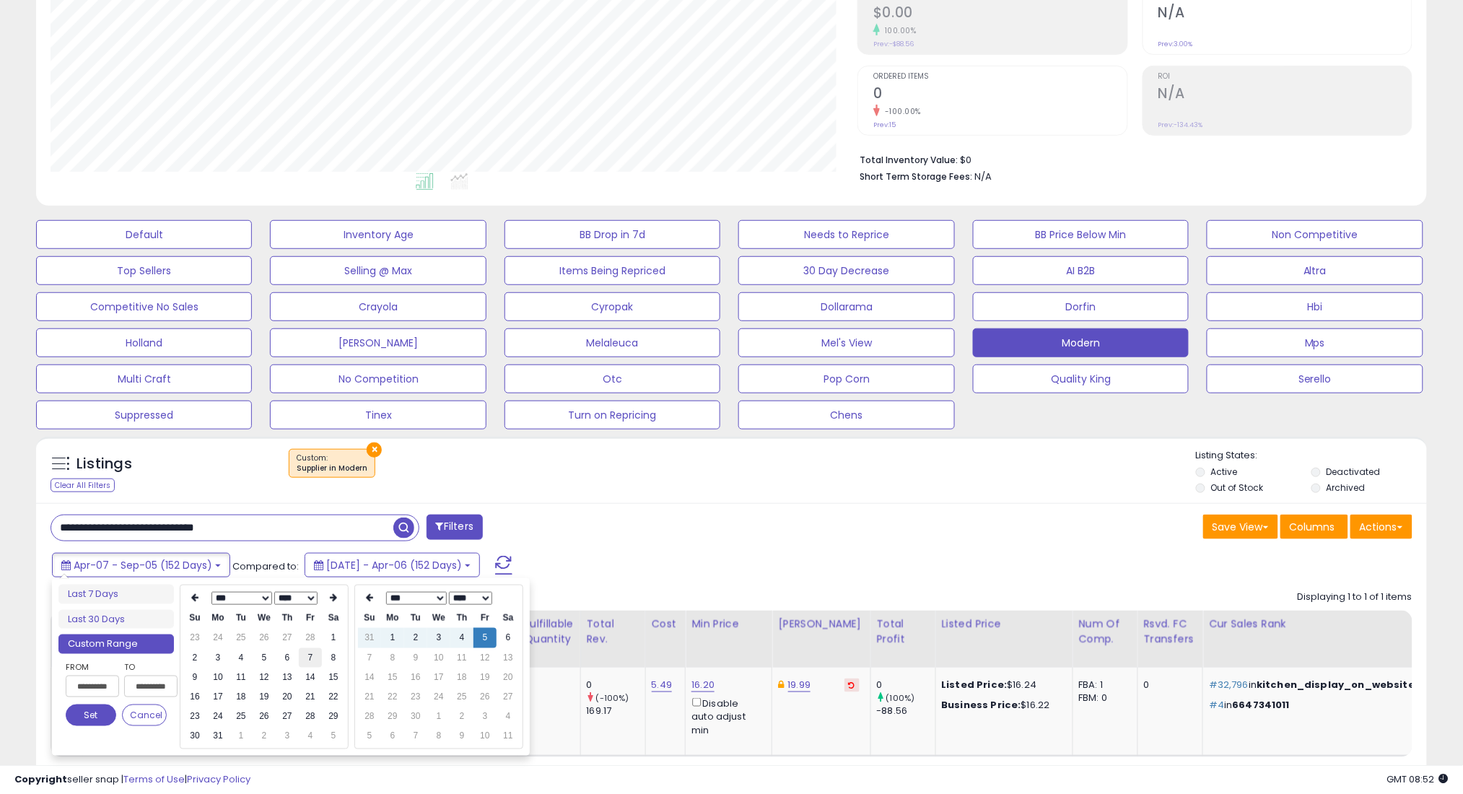
click at [307, 658] on td "7" at bounding box center [310, 657] width 23 height 19
type input "**********"
drag, startPoint x: 92, startPoint y: 714, endPoint x: 258, endPoint y: 646, distance: 179.3
click at [93, 714] on button "Set" at bounding box center [91, 715] width 51 height 22
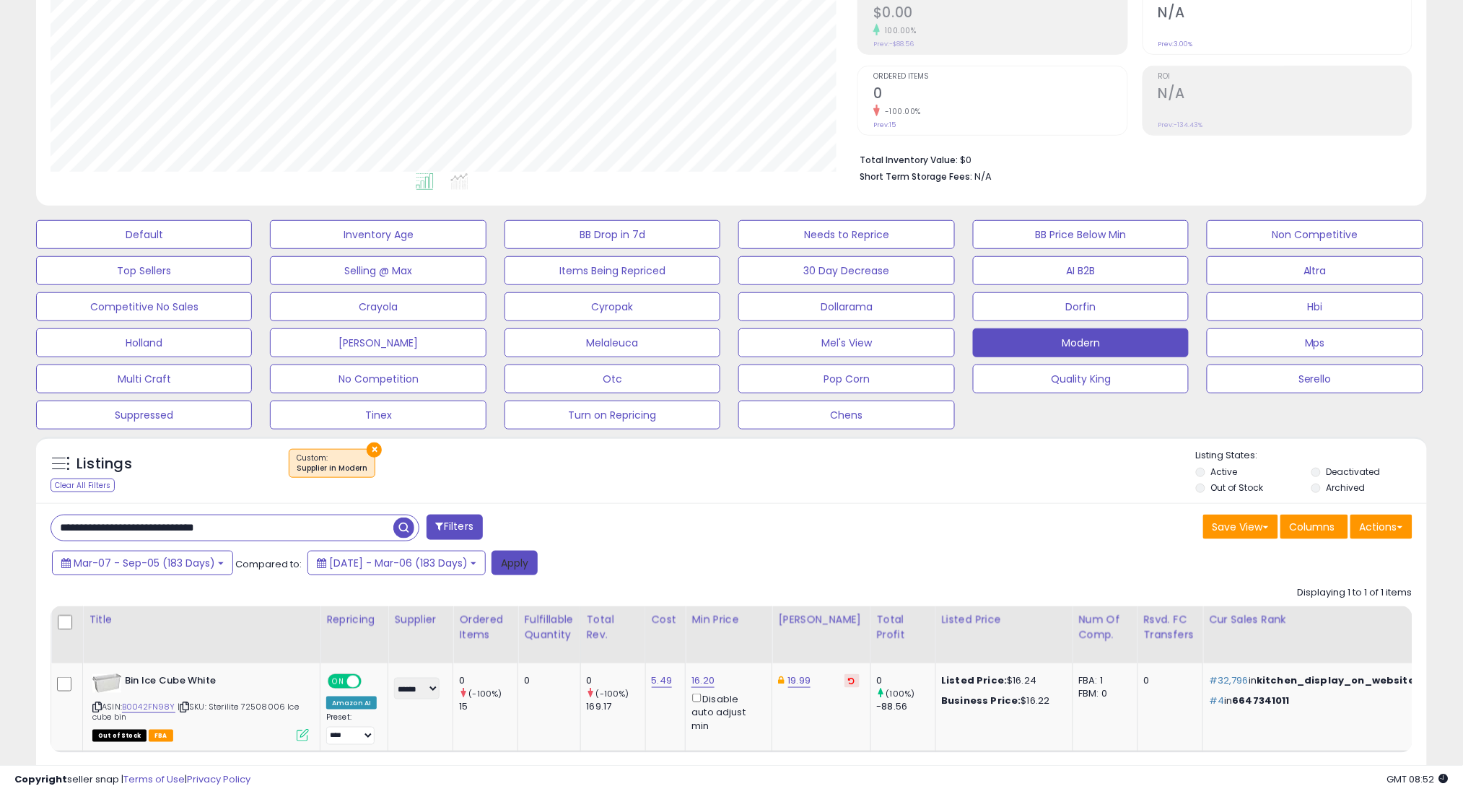
click at [538, 566] on button "Apply" at bounding box center [514, 563] width 46 height 25
click at [319, 518] on input "**********" at bounding box center [222, 527] width 342 height 25
paste input "text"
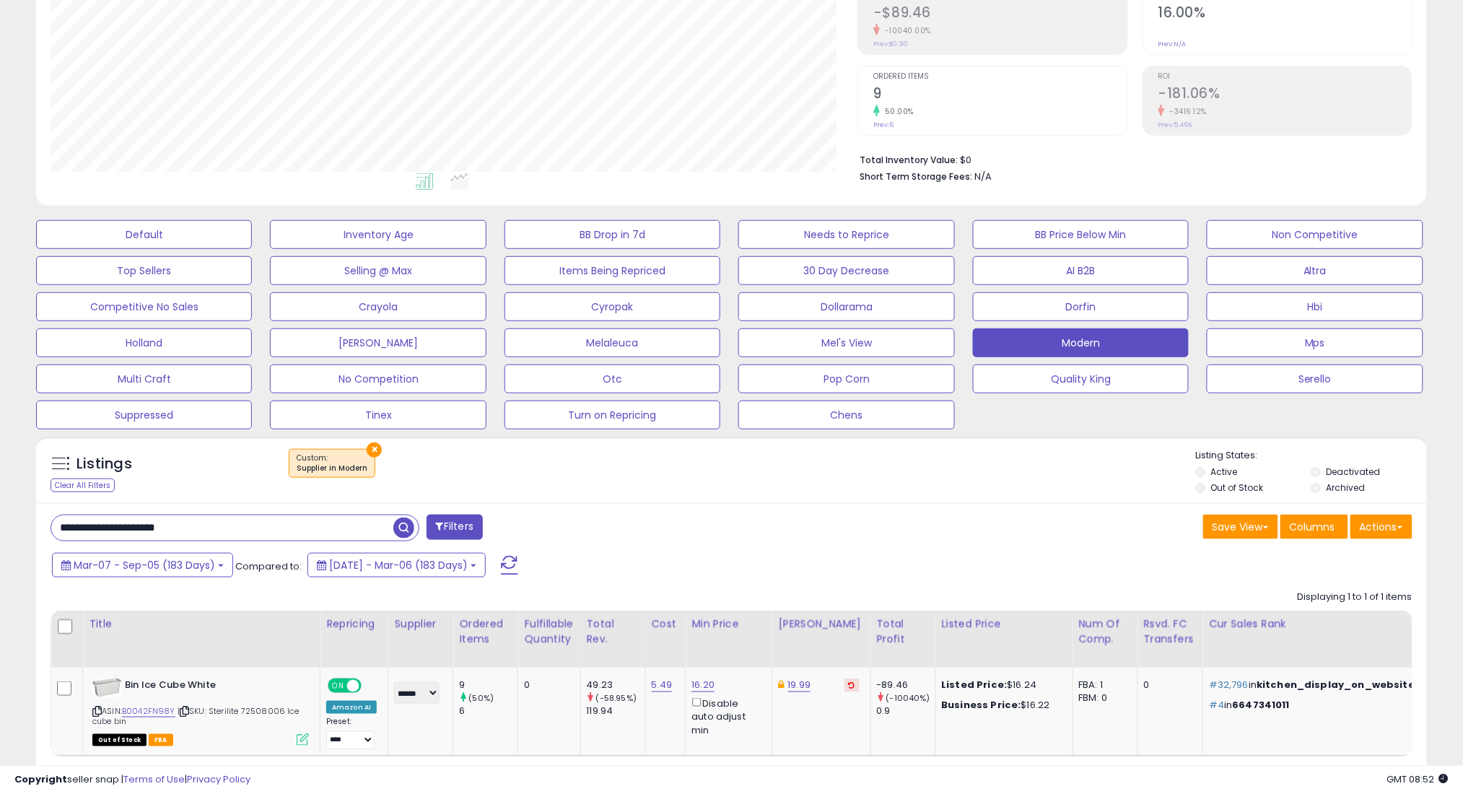
type input "**********"
click at [403, 525] on span "button" at bounding box center [403, 527] width 21 height 21
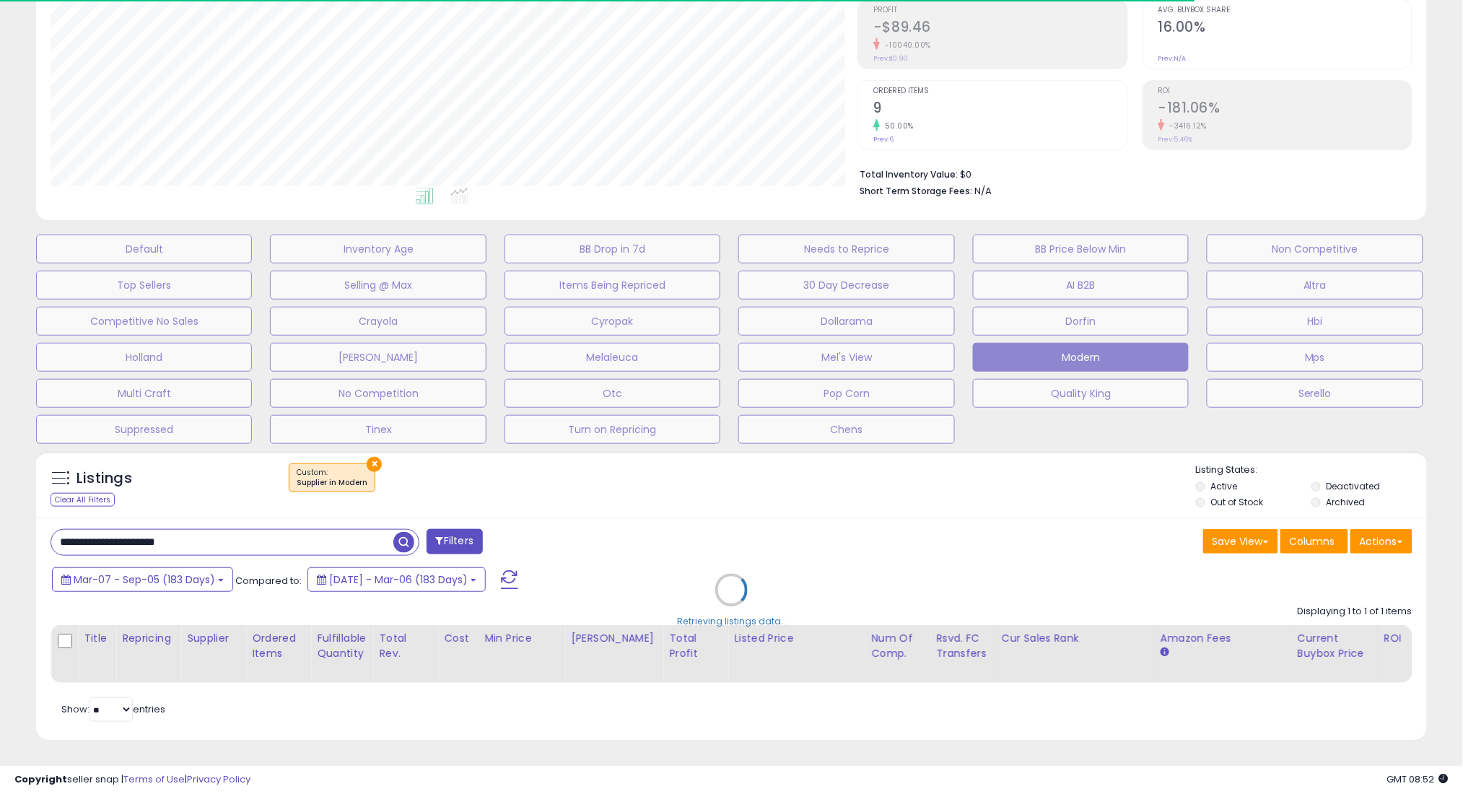
scroll to position [721336, 720824]
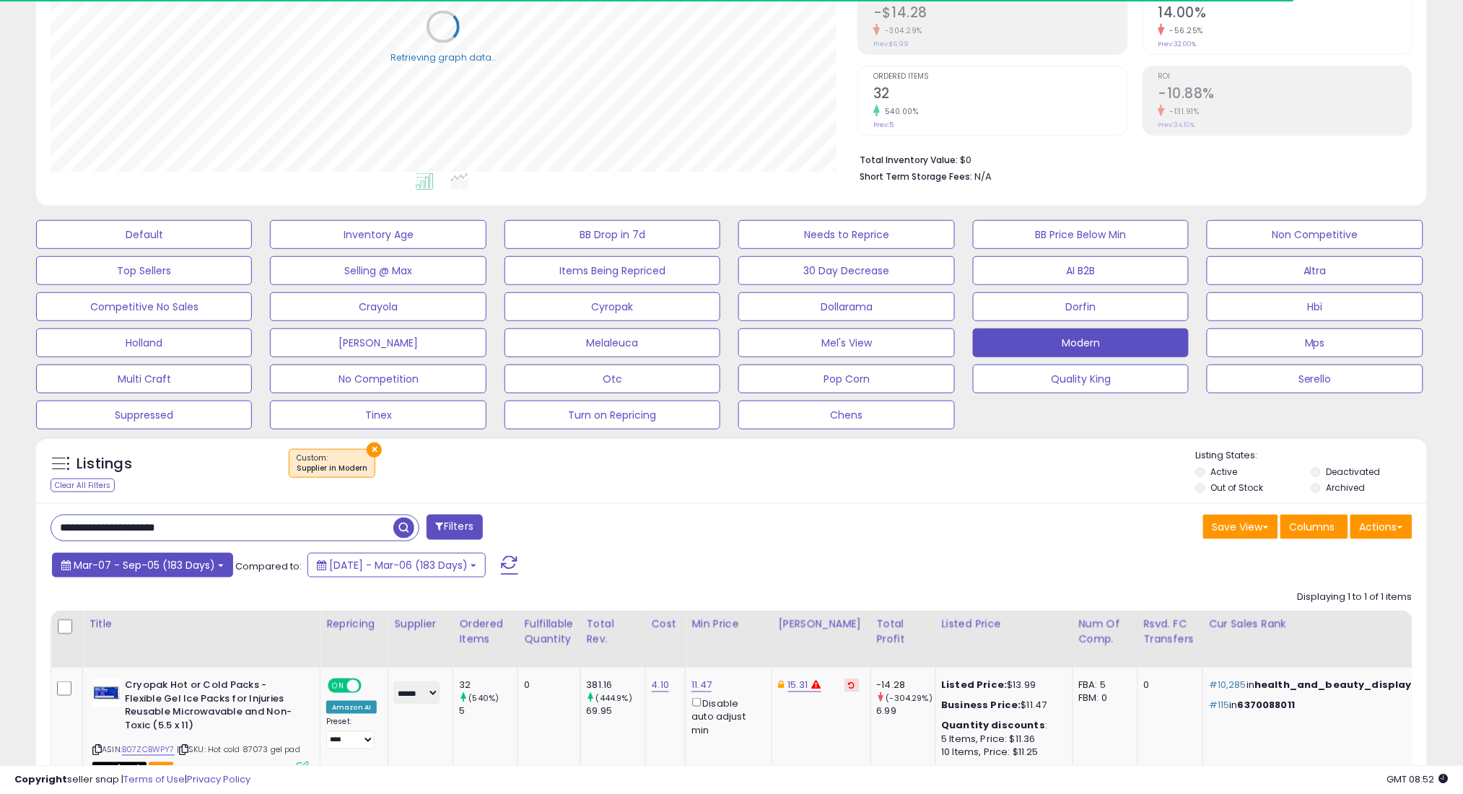
drag, startPoint x: 157, startPoint y: 561, endPoint x: 168, endPoint y: 561, distance: 11.5
click at [159, 561] on span "Mar-07 - Sep-05 (183 Days)" at bounding box center [144, 565] width 141 height 14
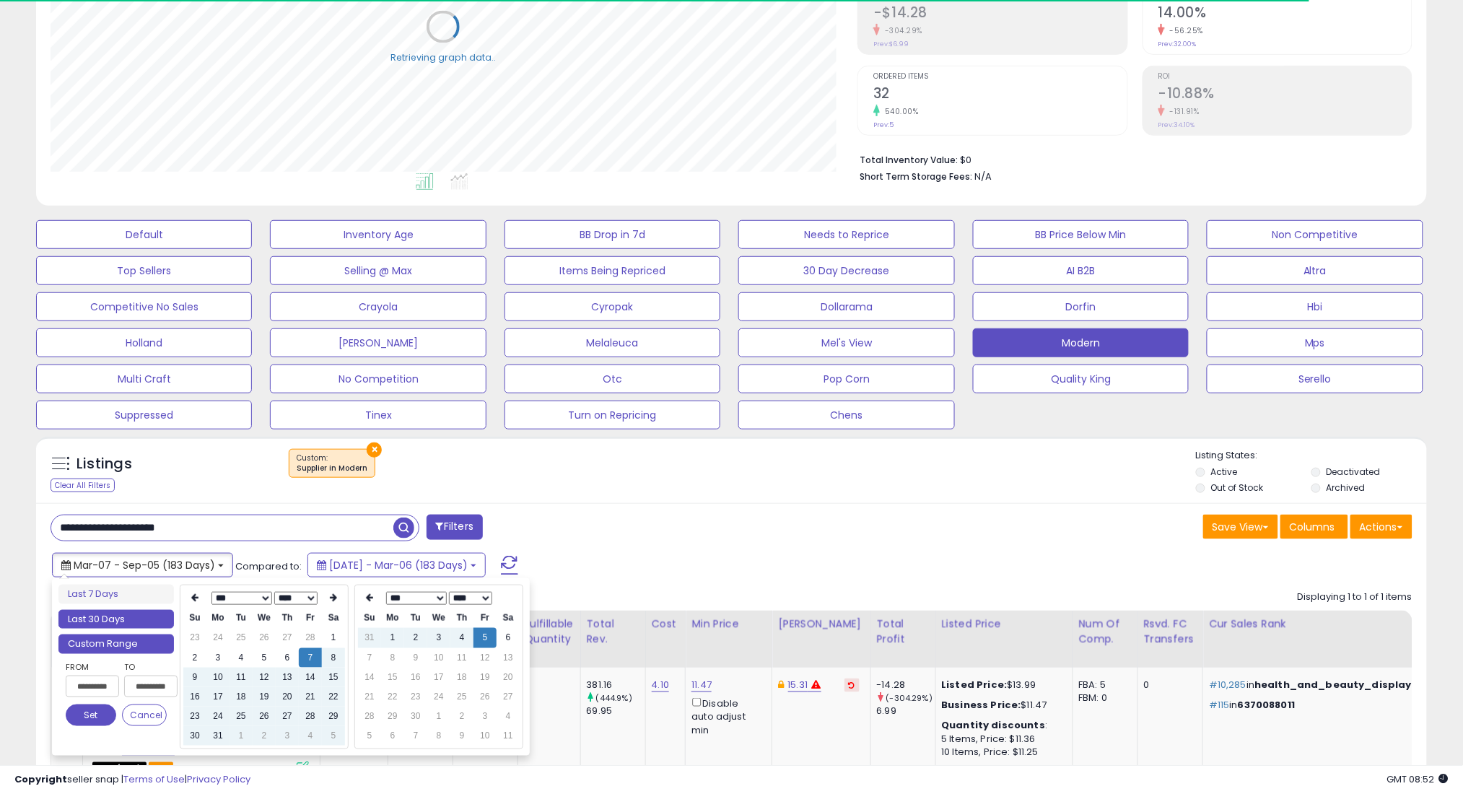
type input "**********"
click at [165, 624] on li "Last 30 Days" at bounding box center [115, 619] width 115 height 19
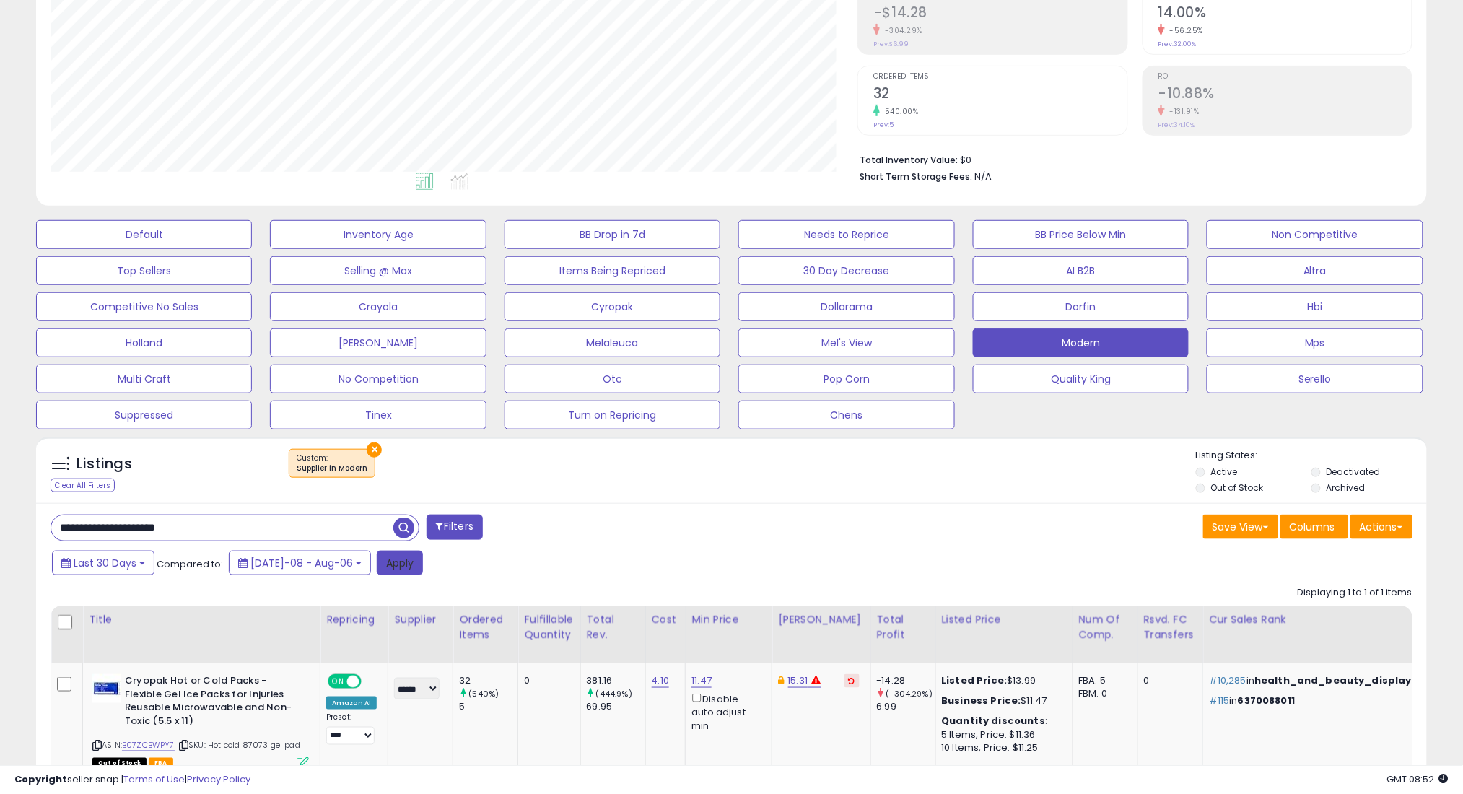
click at [390, 565] on button "Apply" at bounding box center [400, 563] width 46 height 25
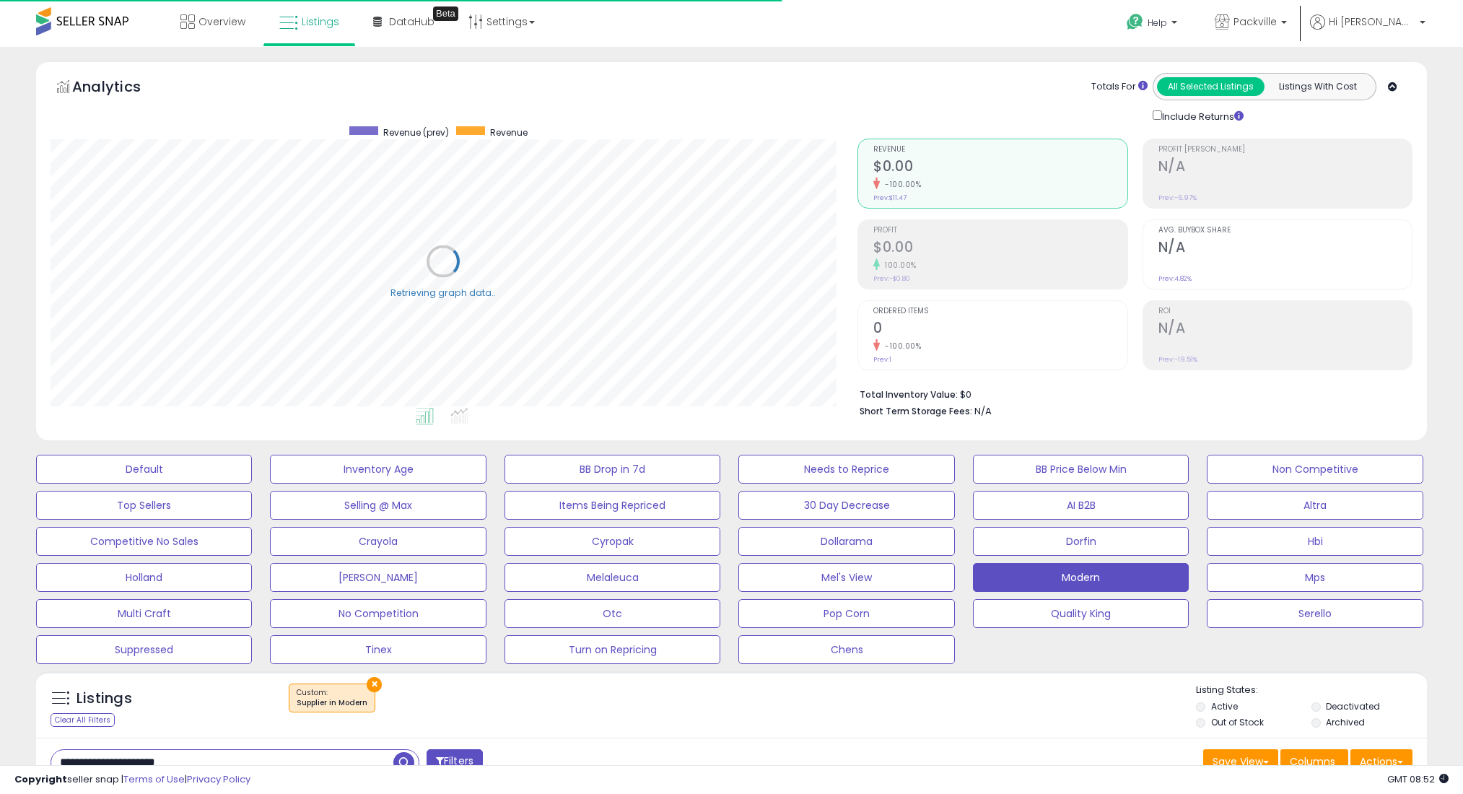
select select "**"
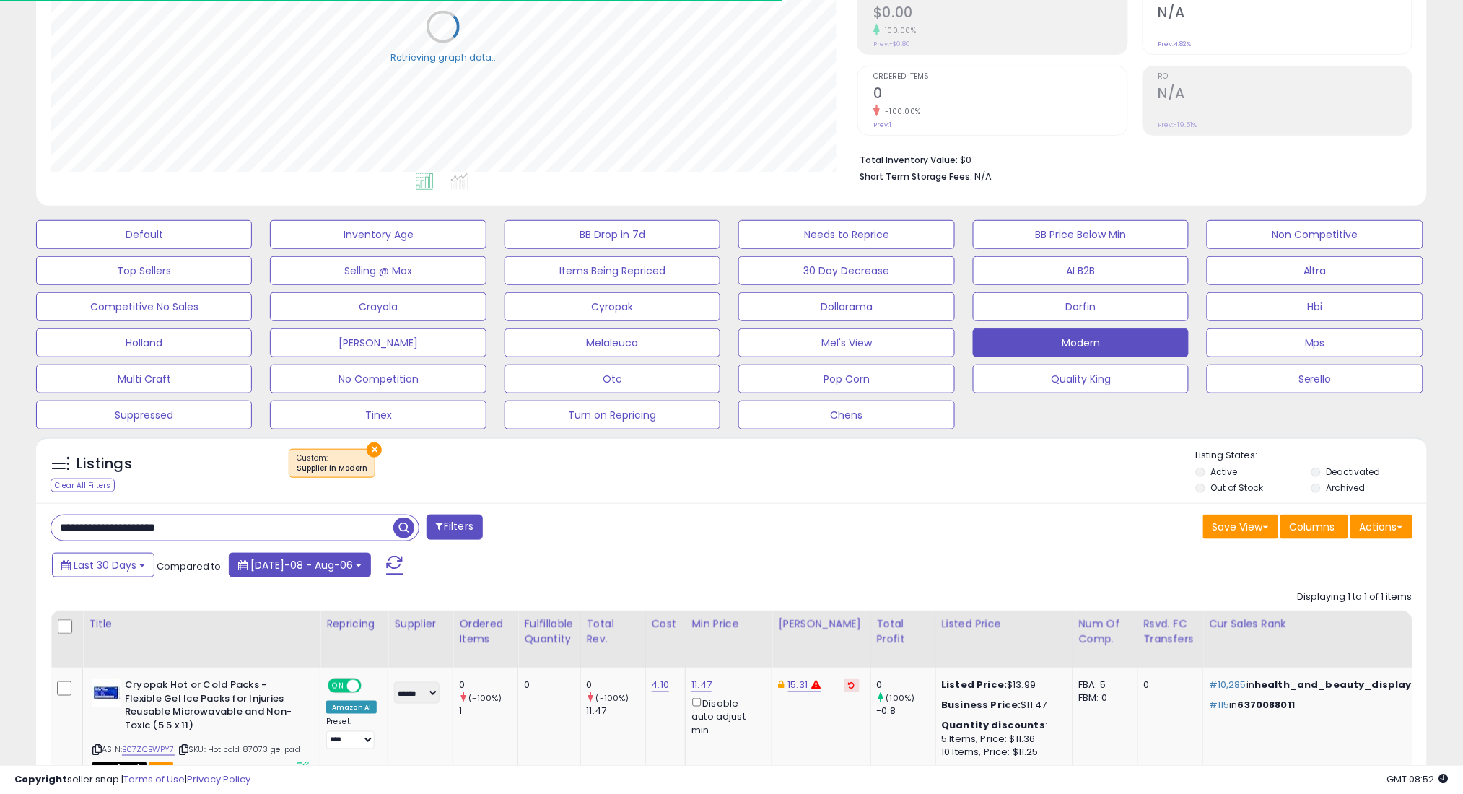
scroll to position [296, 807]
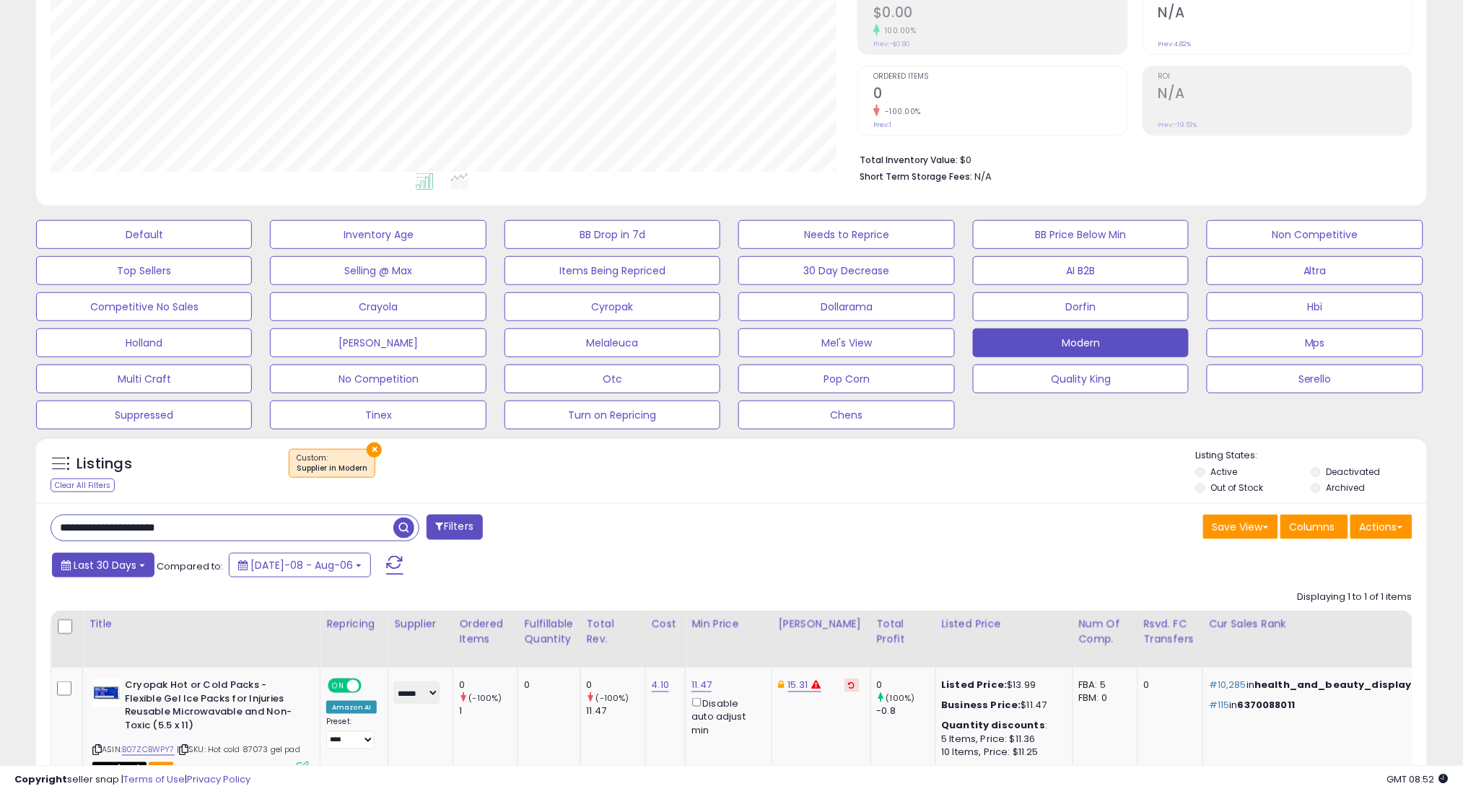
click at [120, 563] on span "Last 30 Days" at bounding box center [105, 565] width 63 height 14
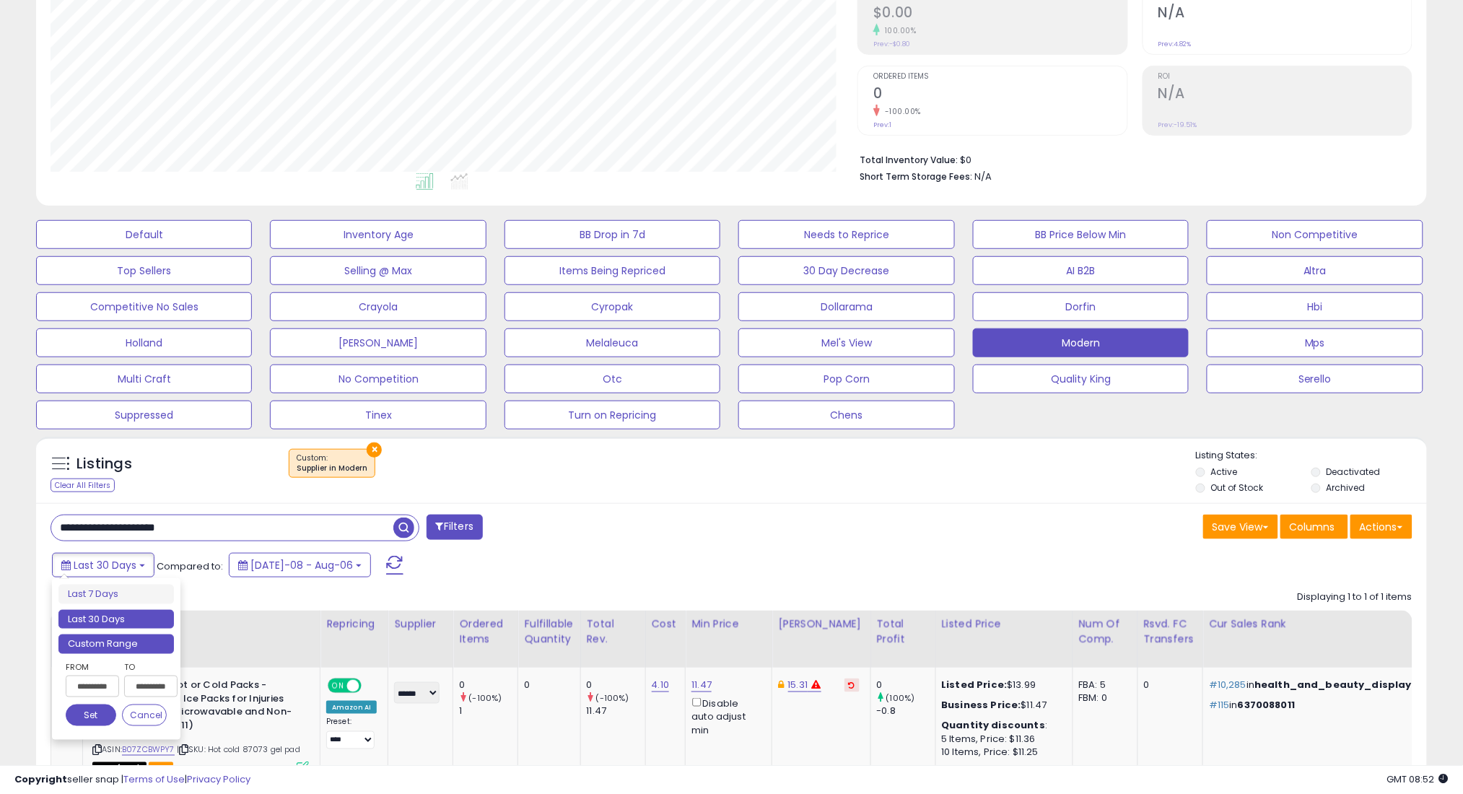
click at [147, 649] on li "Custom Range" at bounding box center [115, 643] width 115 height 19
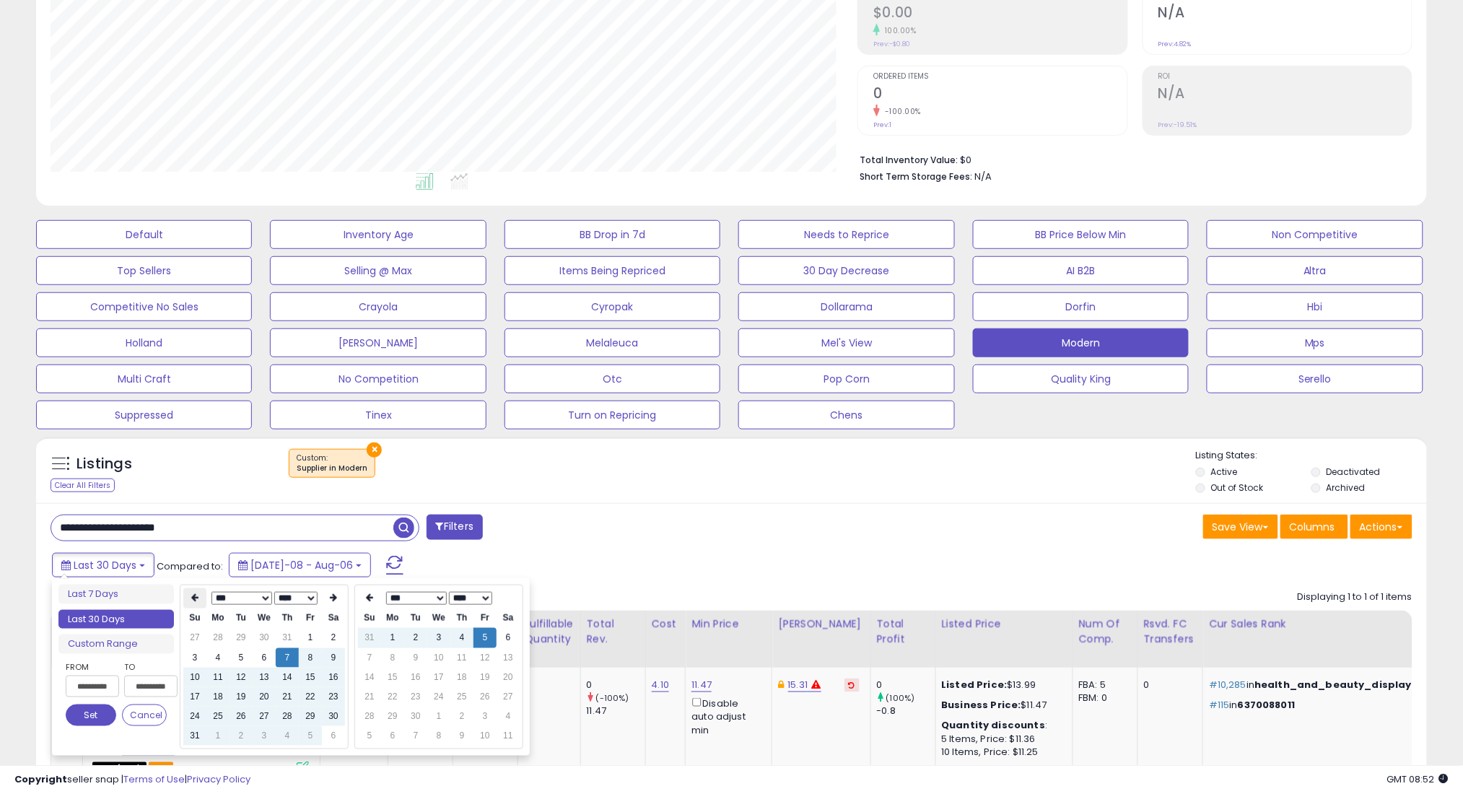
click at [193, 598] on icon at bounding box center [194, 598] width 7 height 9
click at [211, 658] on td "7" at bounding box center [217, 657] width 23 height 19
type input "**********"
click at [79, 712] on button "Set" at bounding box center [91, 715] width 51 height 22
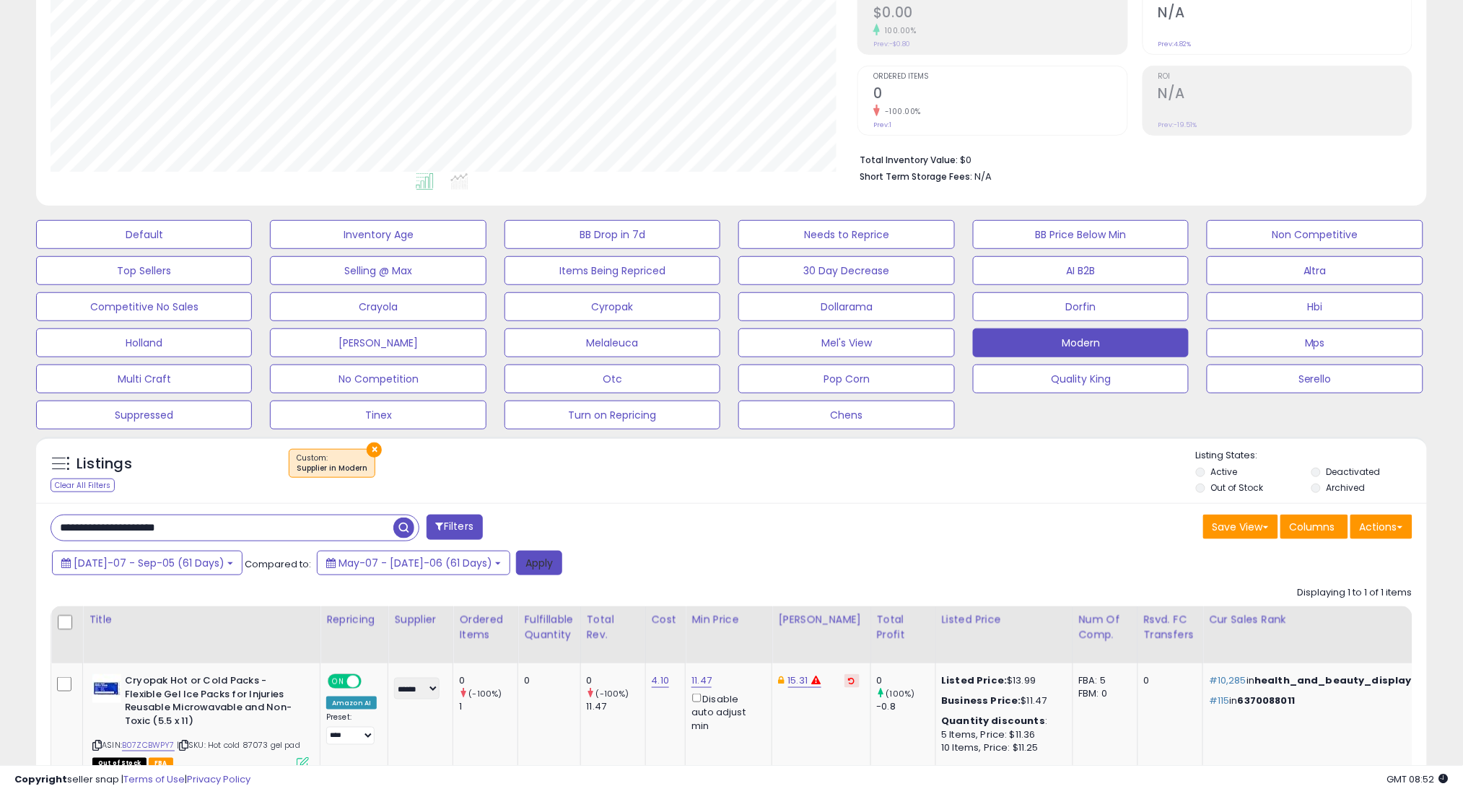
click at [516, 563] on button "Apply" at bounding box center [539, 563] width 46 height 25
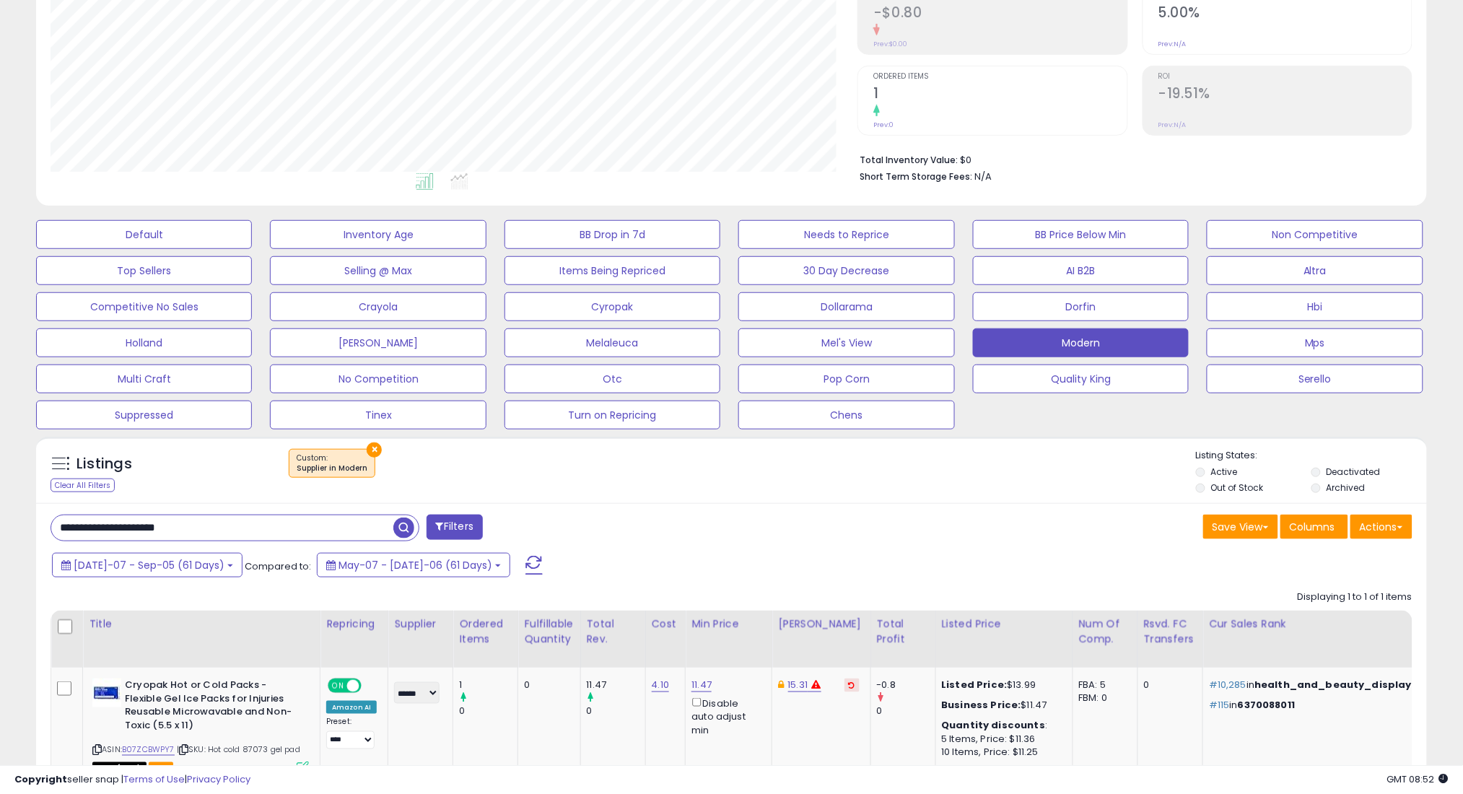
click at [379, 530] on input "**********" at bounding box center [222, 527] width 342 height 25
paste input "**********"
type input "**********"
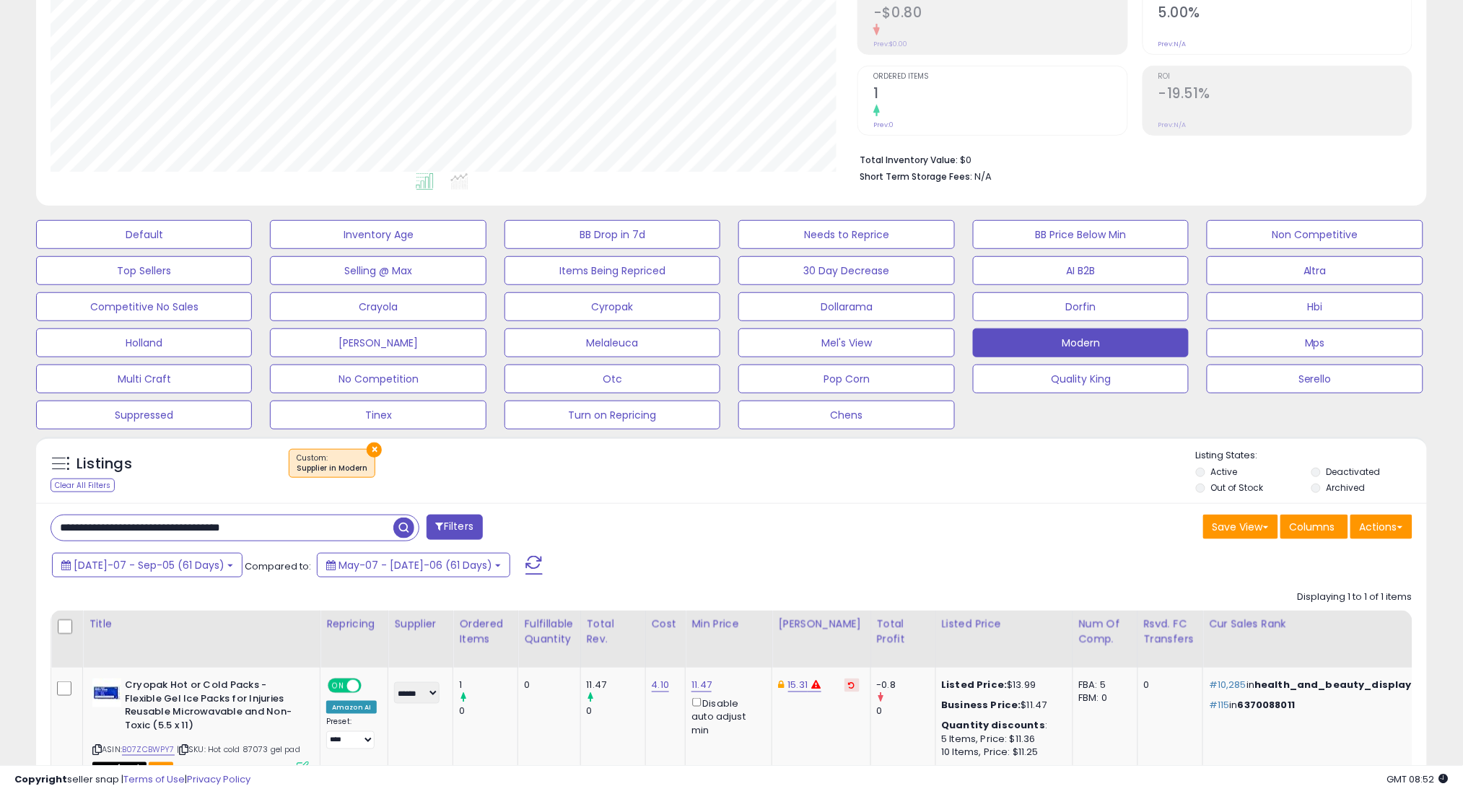
click at [410, 527] on span "button" at bounding box center [403, 527] width 21 height 21
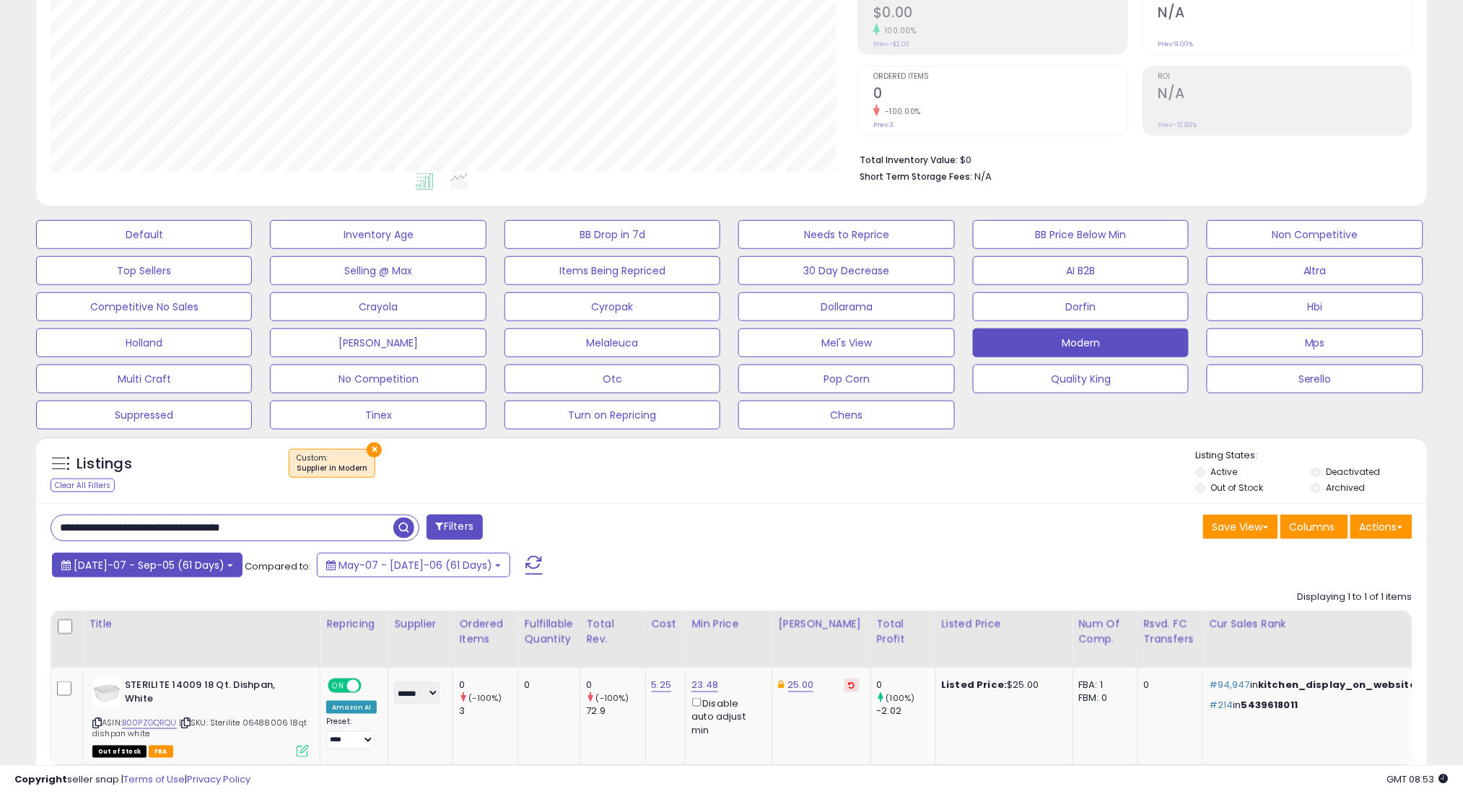
click at [146, 568] on span "[DATE]-07 - Sep-05 (61 Days)" at bounding box center [149, 565] width 151 height 14
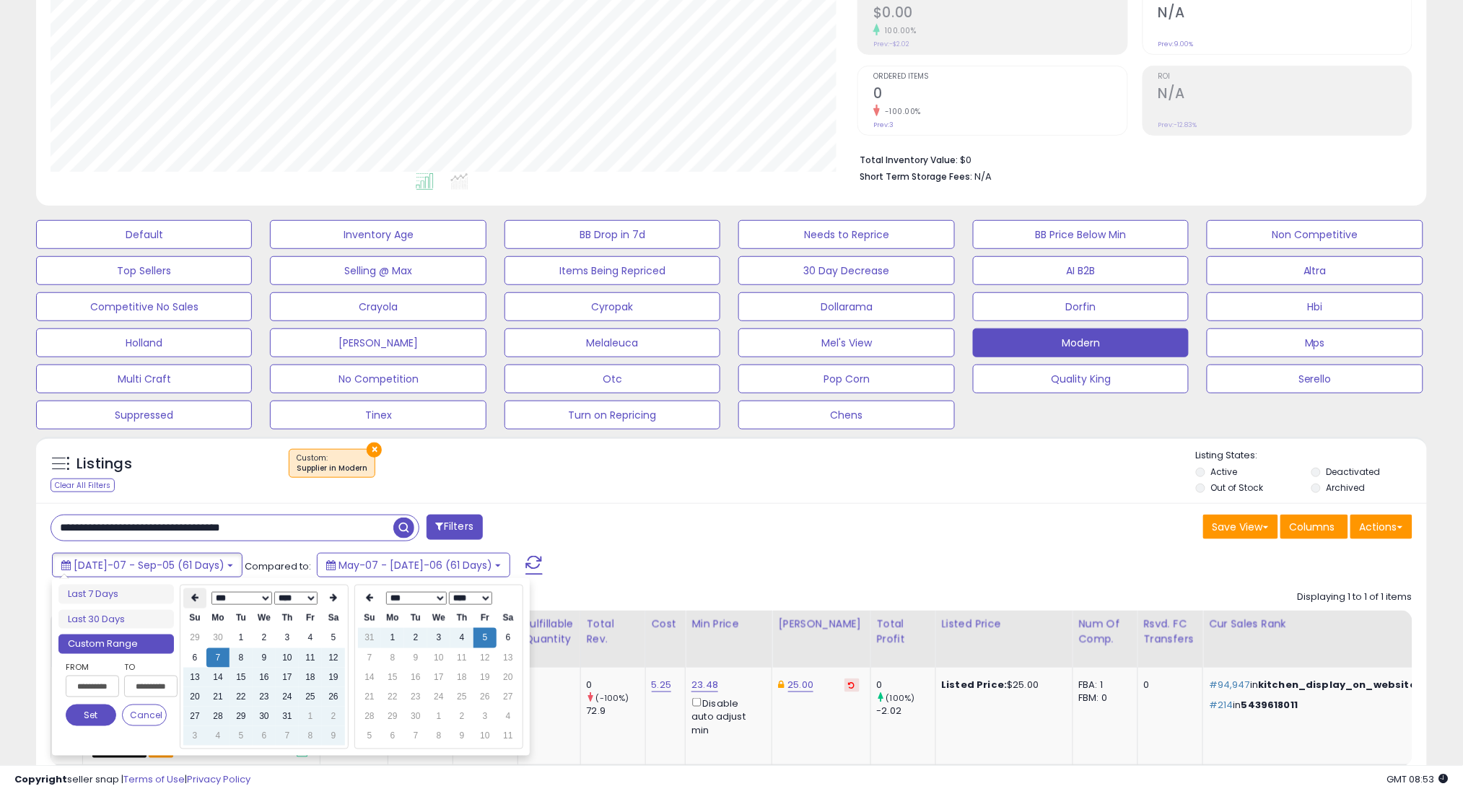
click at [189, 598] on th at bounding box center [194, 598] width 23 height 20
click at [337, 648] on td "7" at bounding box center [333, 657] width 23 height 19
type input "**********"
click at [89, 715] on button "Set" at bounding box center [91, 715] width 51 height 22
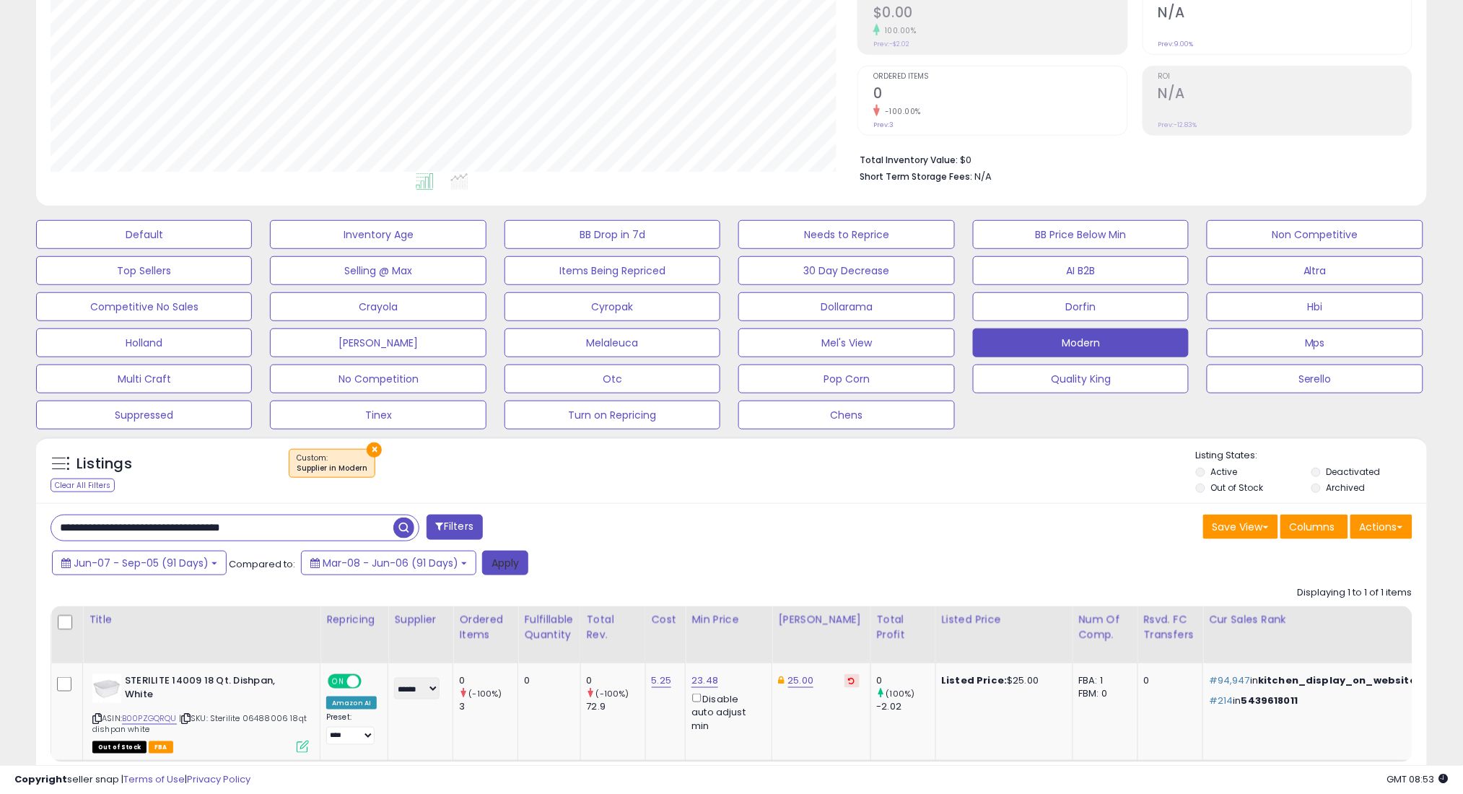
click at [507, 556] on button "Apply" at bounding box center [505, 563] width 46 height 25
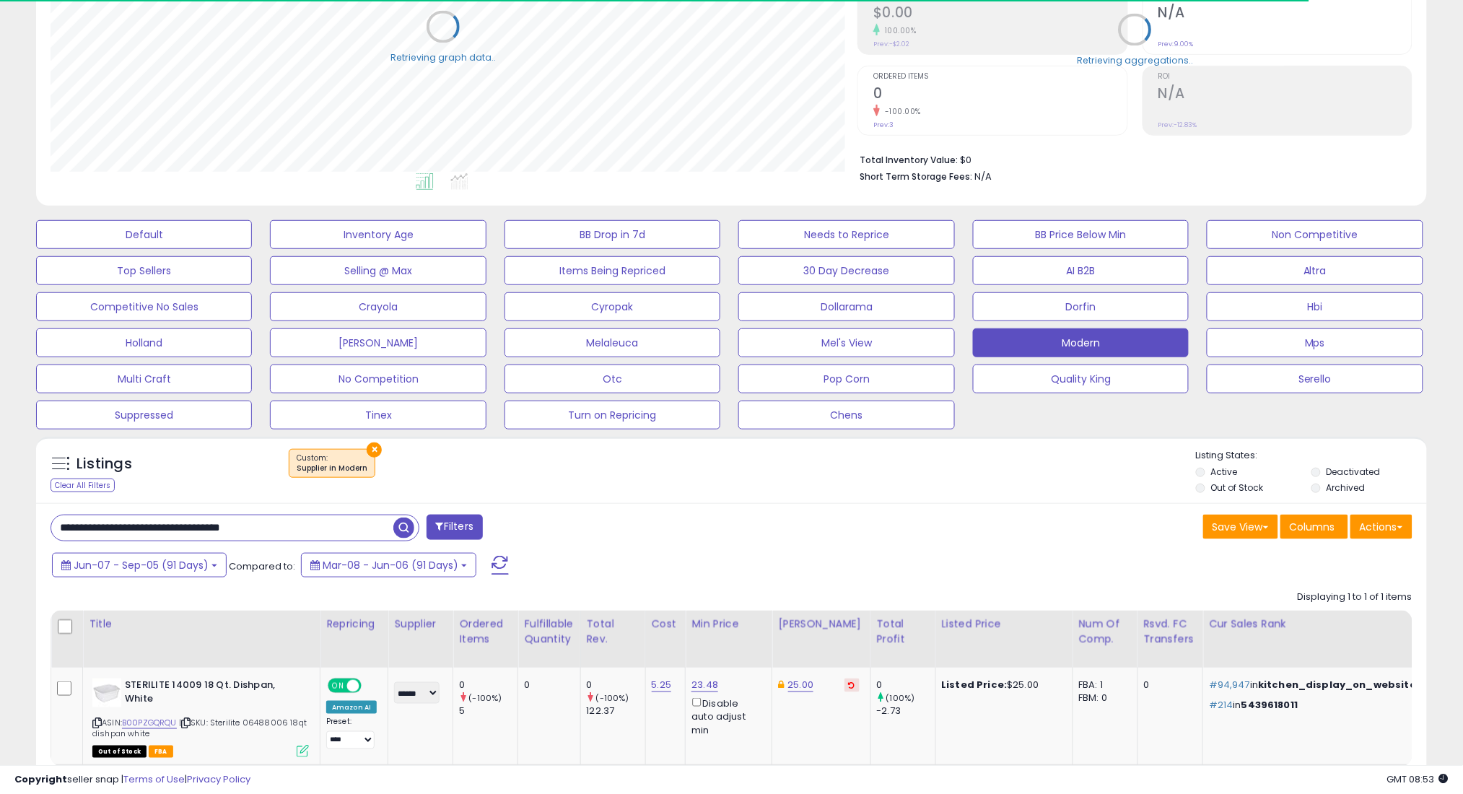
scroll to position [721336, 720824]
click at [157, 556] on button "Jun-07 - Sep-05 (91 Days)" at bounding box center [139, 565] width 175 height 25
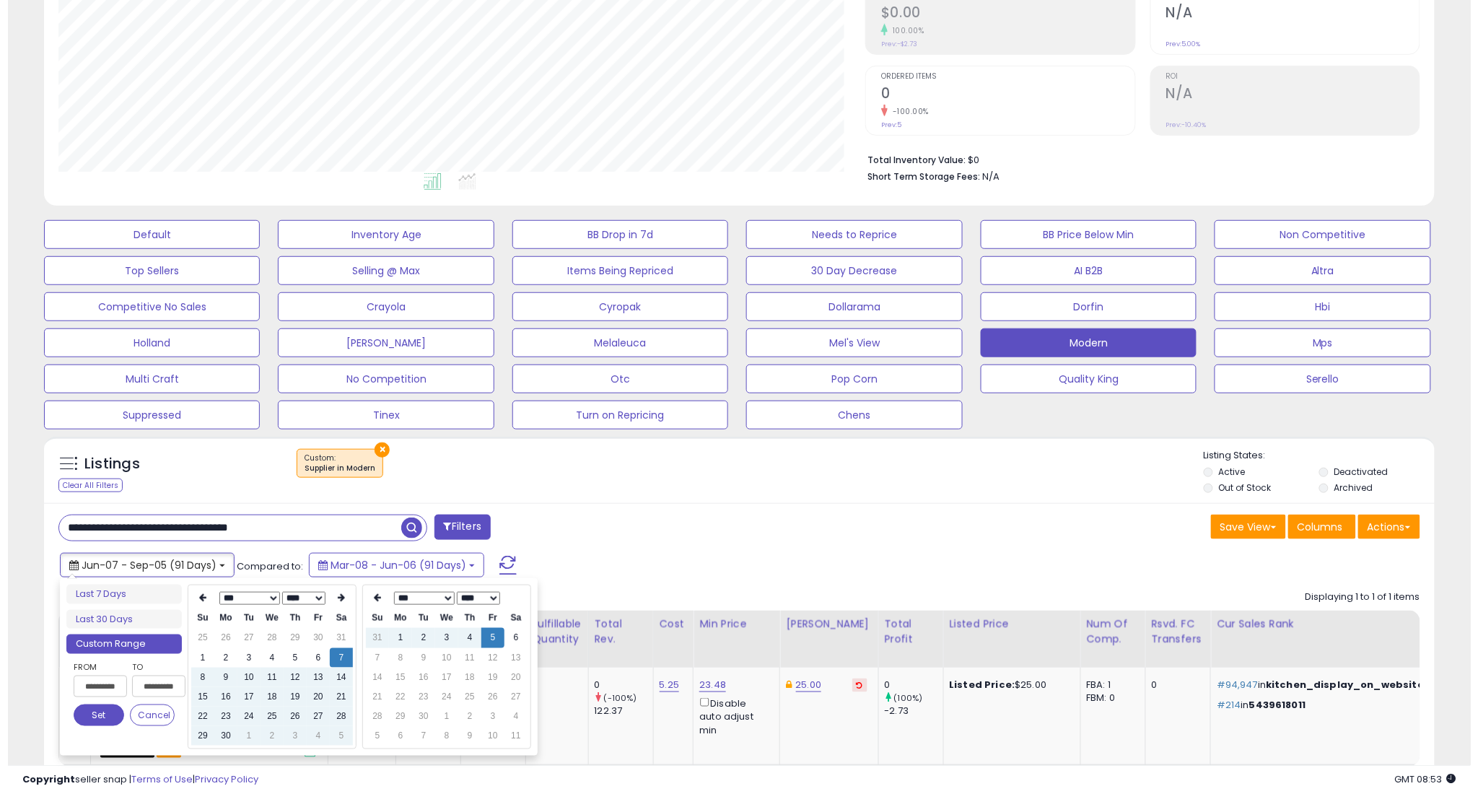
scroll to position [296, 807]
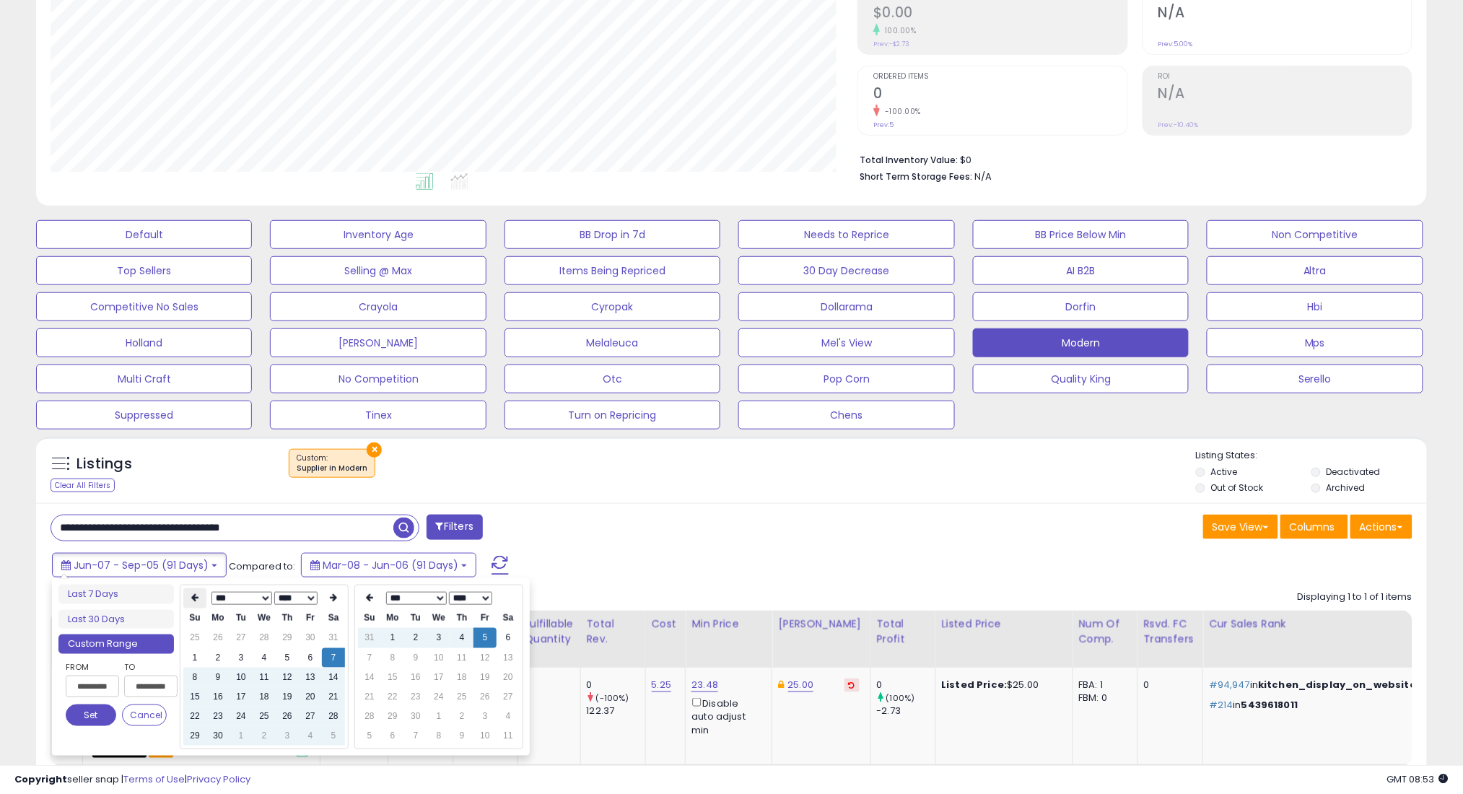
click at [192, 595] on icon at bounding box center [194, 598] width 7 height 9
click at [266, 658] on td "7" at bounding box center [264, 657] width 23 height 19
type input "**********"
click at [98, 714] on button "Set" at bounding box center [91, 715] width 51 height 22
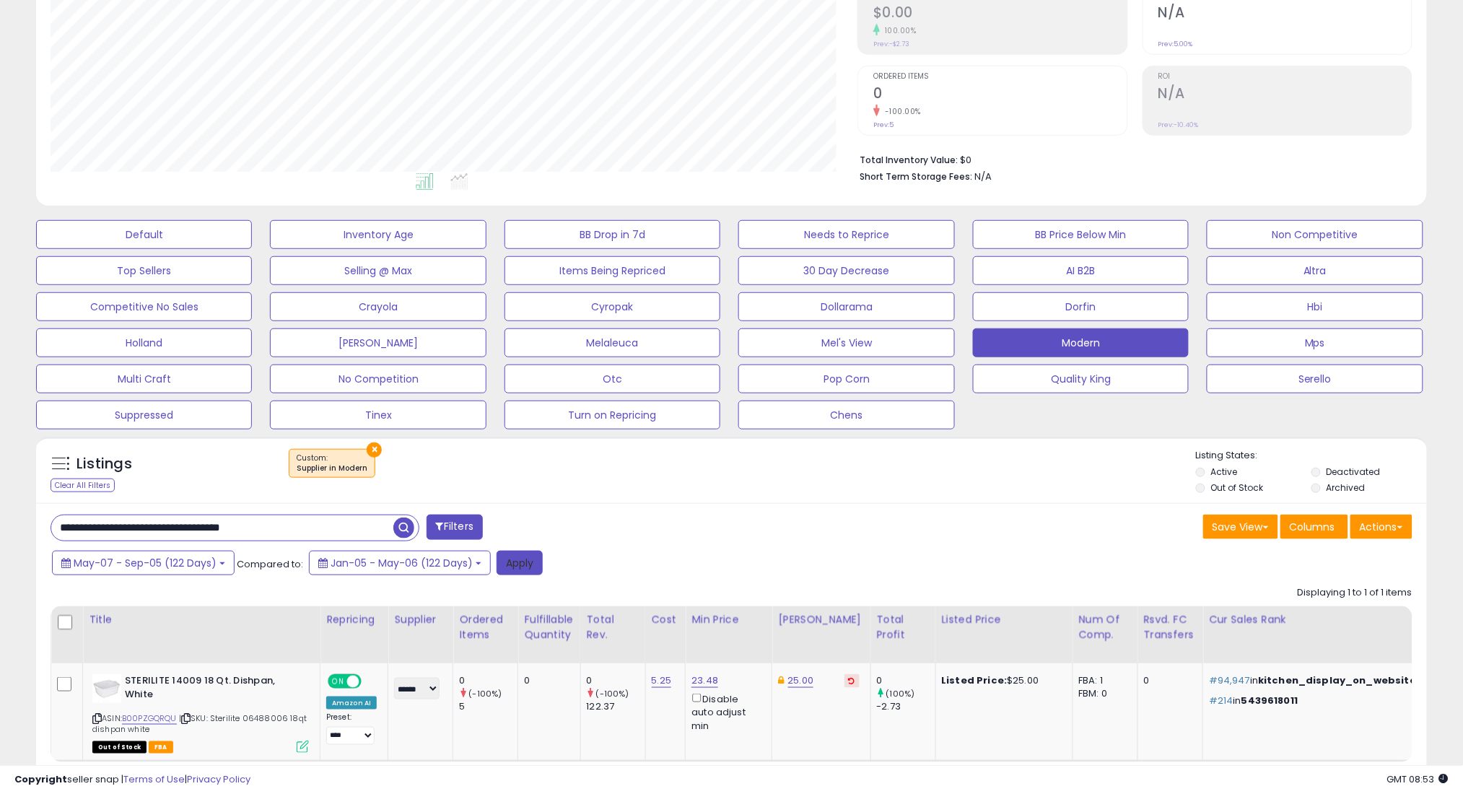
click at [522, 564] on button "Apply" at bounding box center [519, 563] width 46 height 25
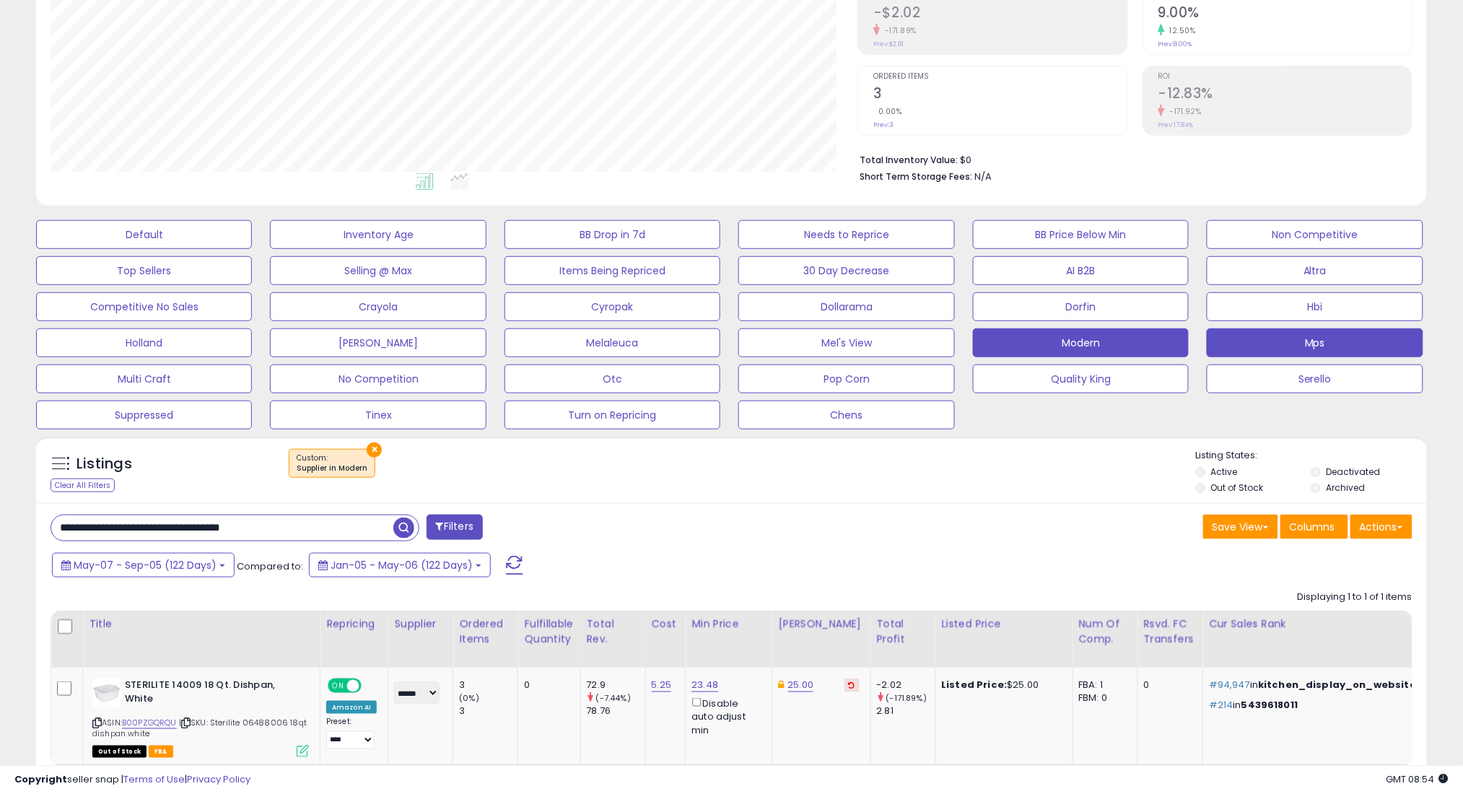
click at [1305, 331] on button "Mps" at bounding box center [1315, 342] width 216 height 29
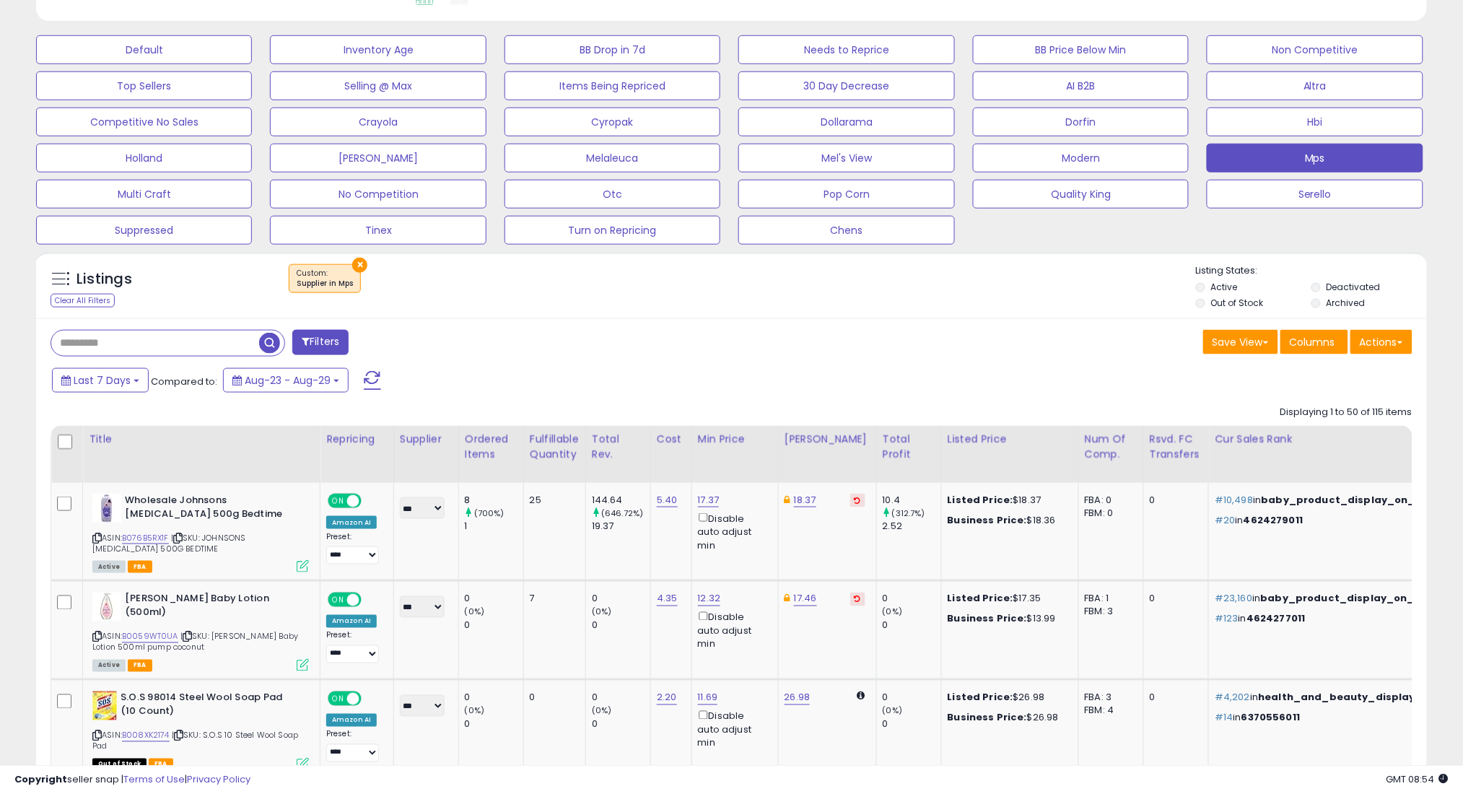
scroll to position [427, 0]
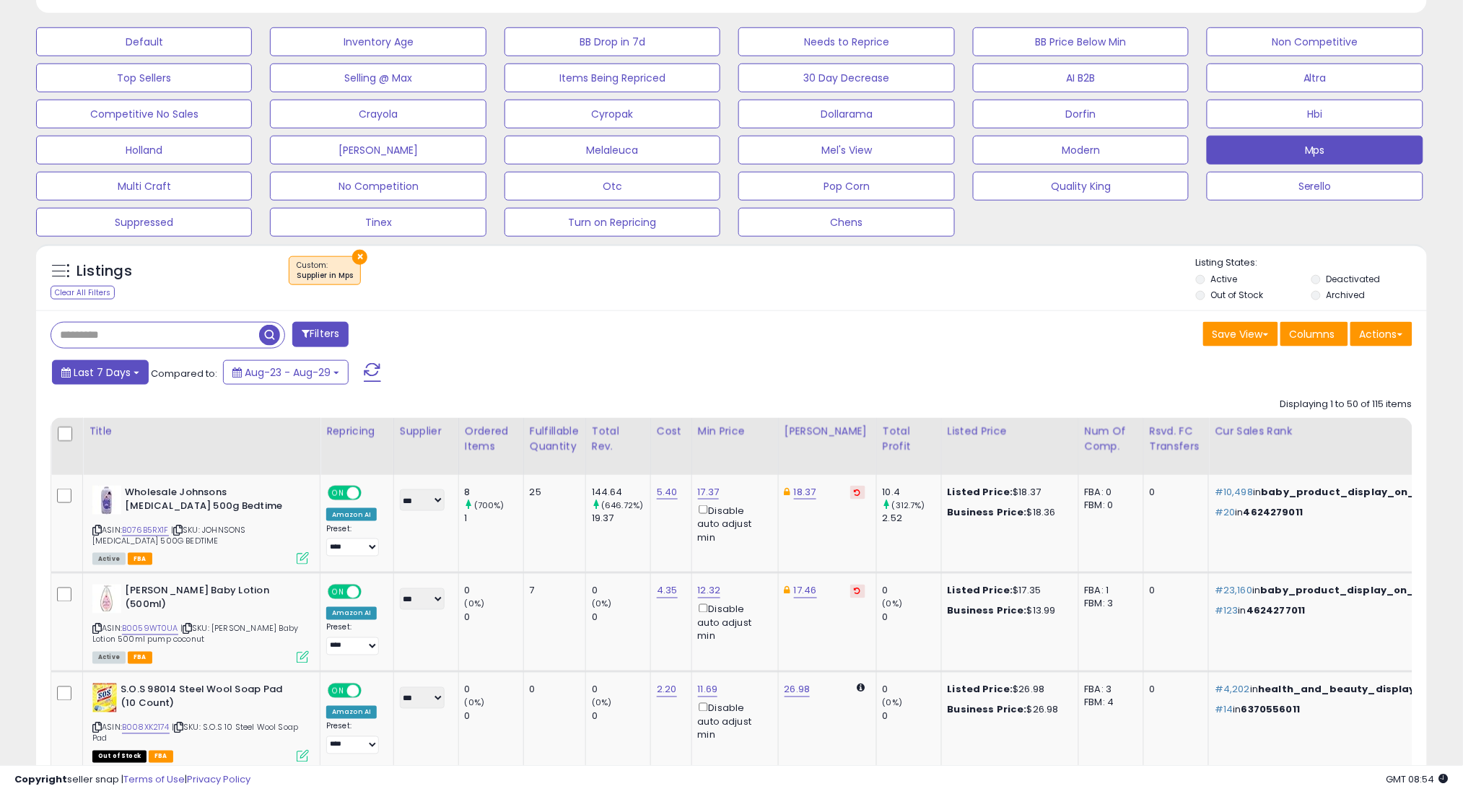
click at [114, 372] on span "Last 7 Days" at bounding box center [102, 372] width 57 height 14
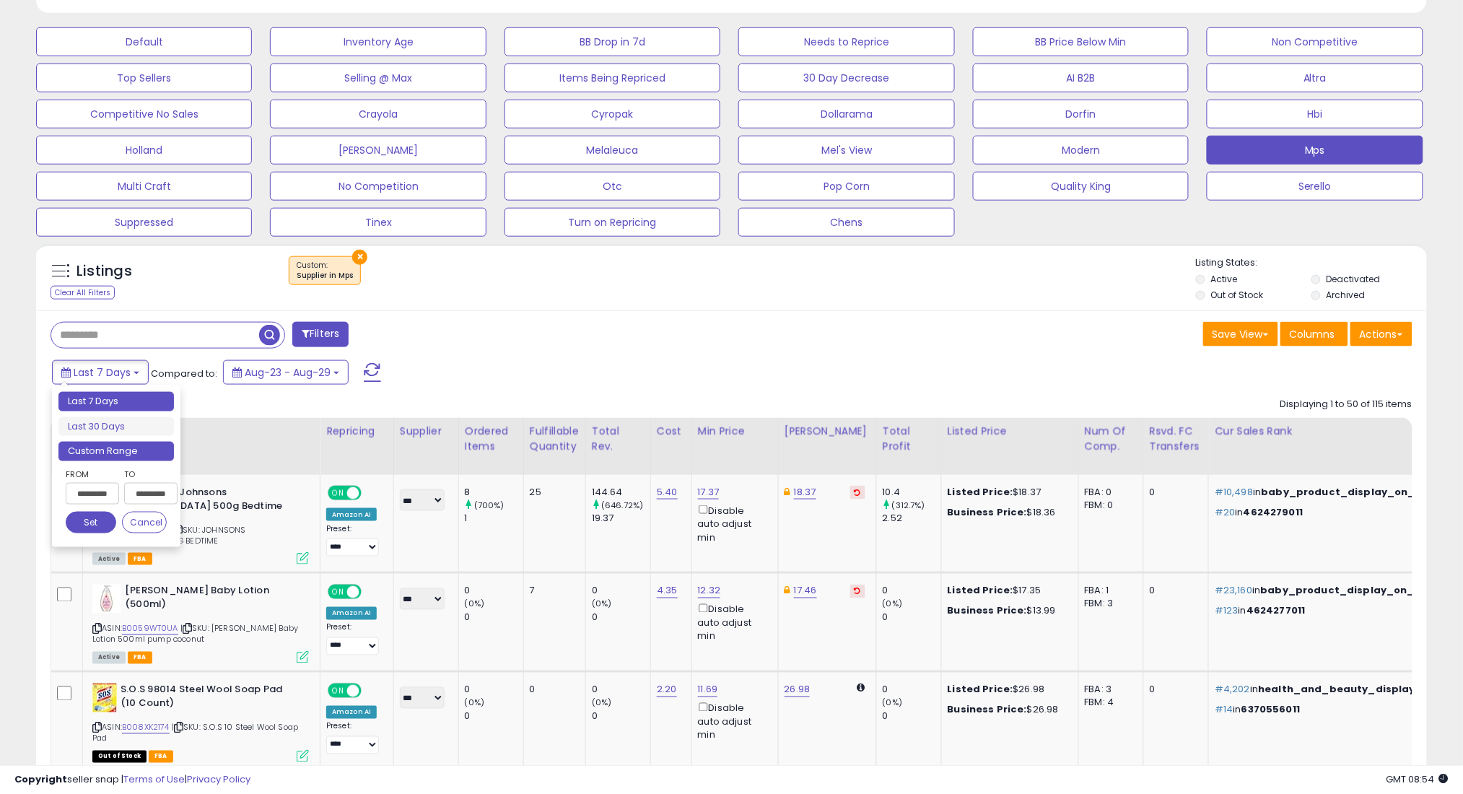
click at [133, 455] on li "Custom Range" at bounding box center [115, 451] width 115 height 19
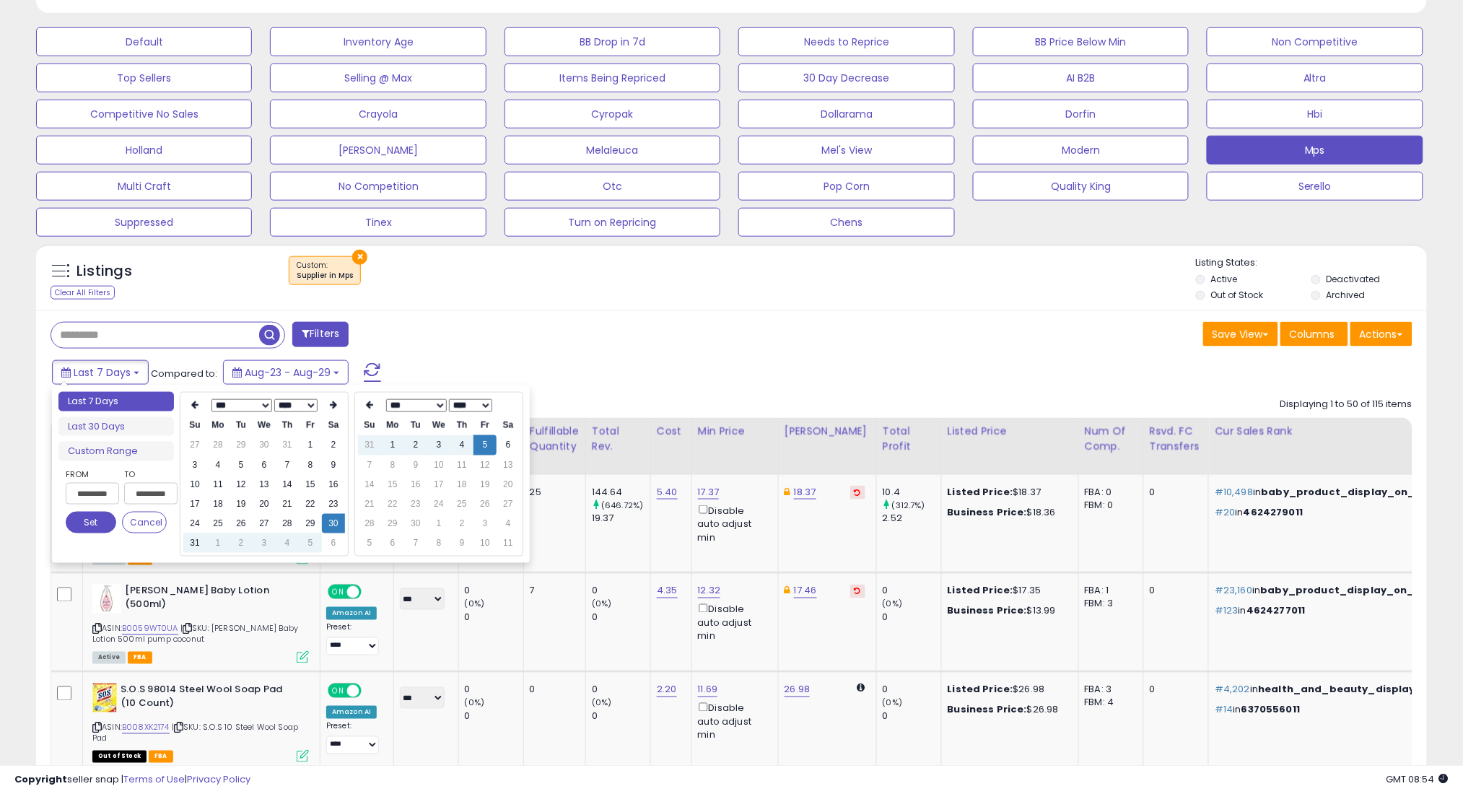
click at [249, 408] on select "*** *** *** *** *** *** *** *** ***" at bounding box center [241, 405] width 61 height 13
click at [255, 444] on td "1" at bounding box center [264, 444] width 23 height 19
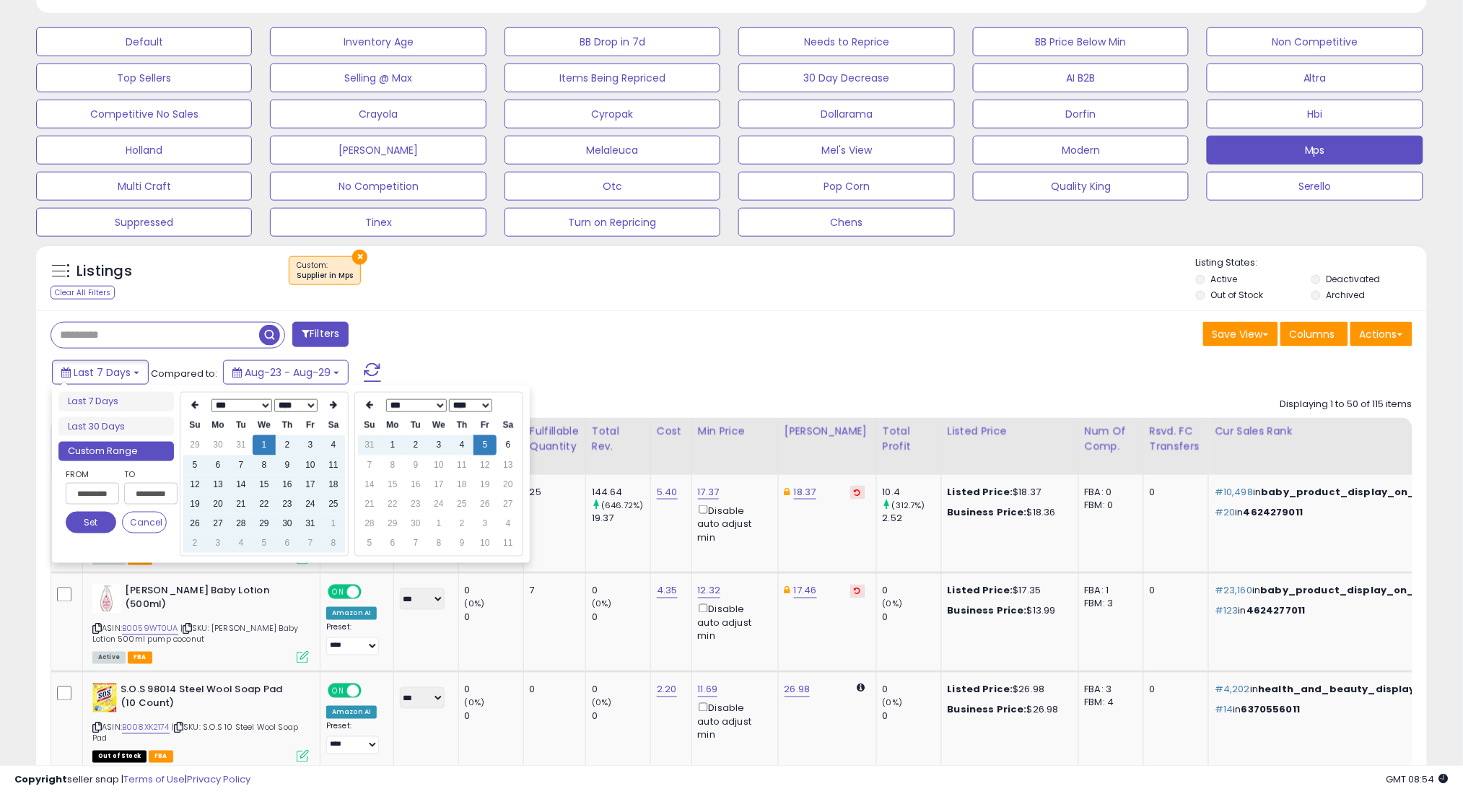
type input "**********"
click at [83, 525] on button "Set" at bounding box center [91, 523] width 51 height 22
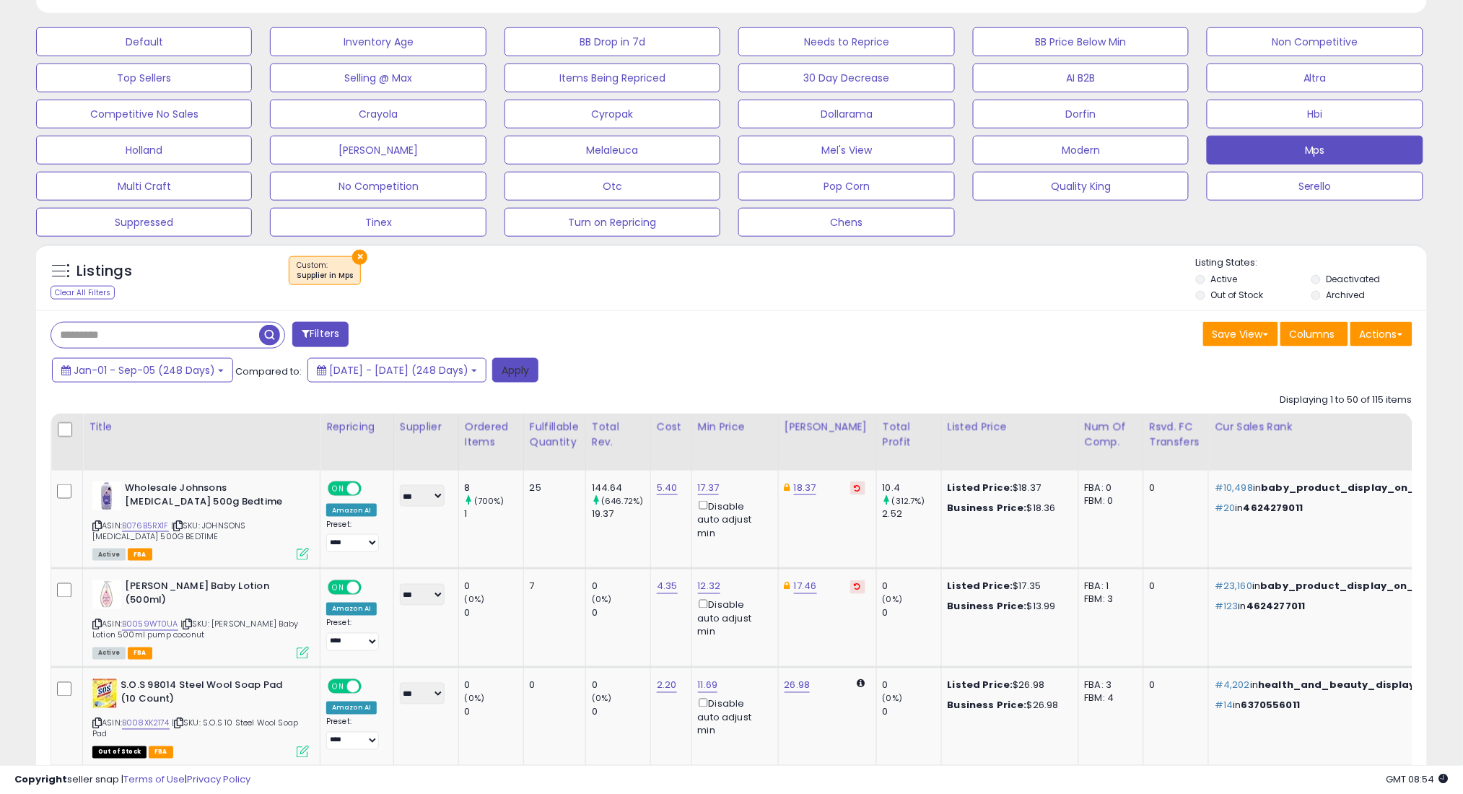
click at [538, 372] on button "Apply" at bounding box center [515, 370] width 46 height 25
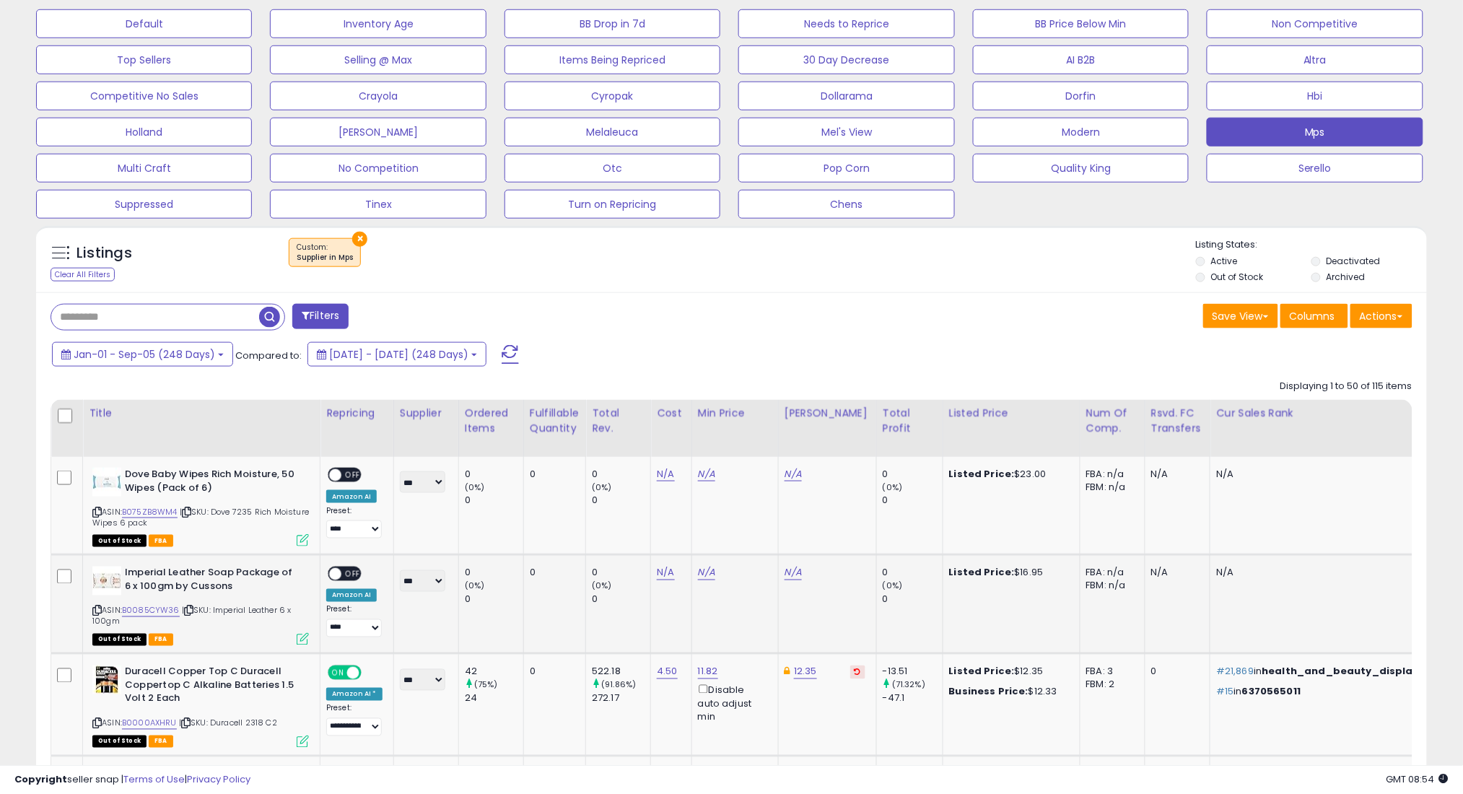
scroll to position [538, 0]
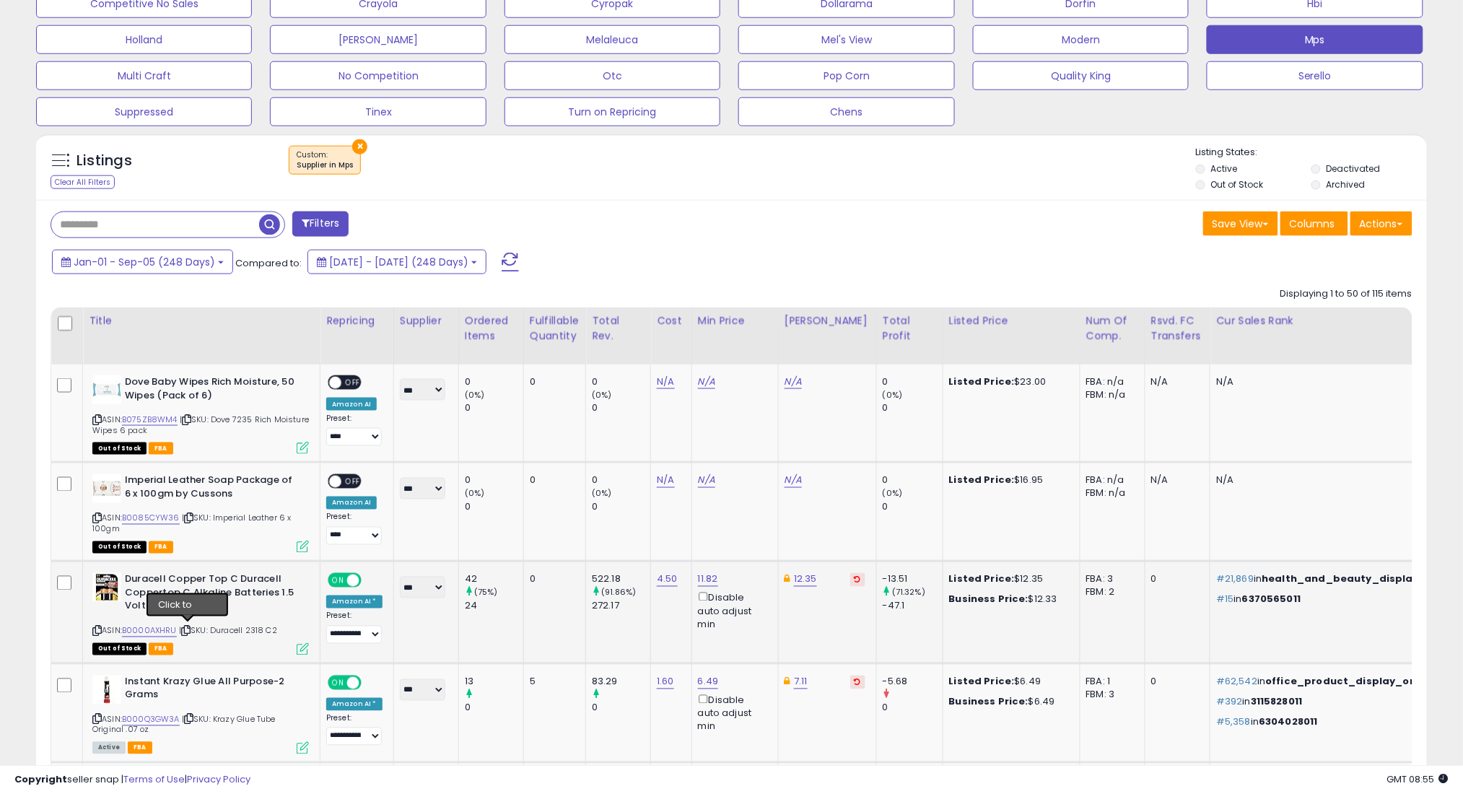
click at [186, 629] on icon at bounding box center [185, 631] width 9 height 8
click at [193, 717] on icon at bounding box center [188, 719] width 9 height 8
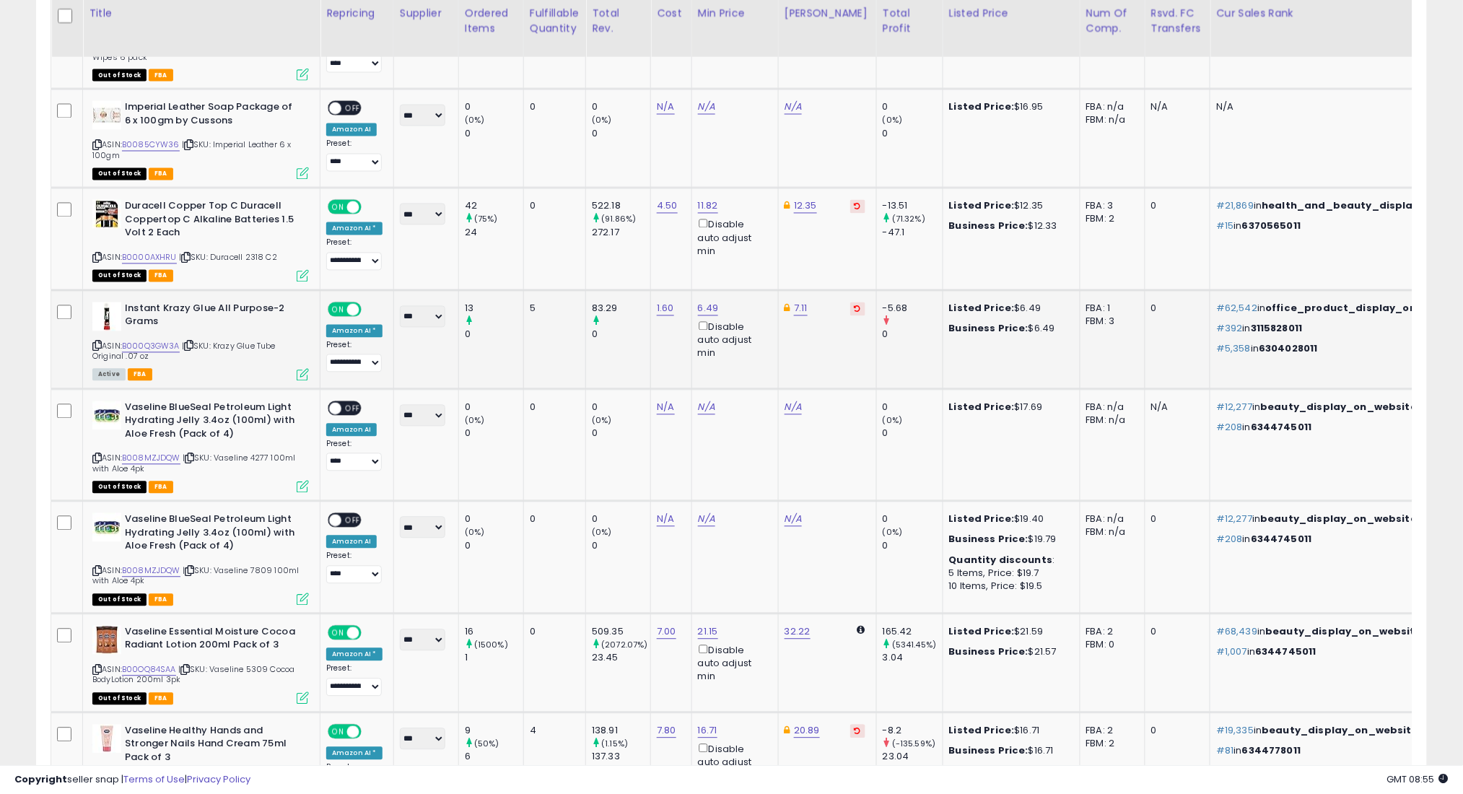
scroll to position [922, 0]
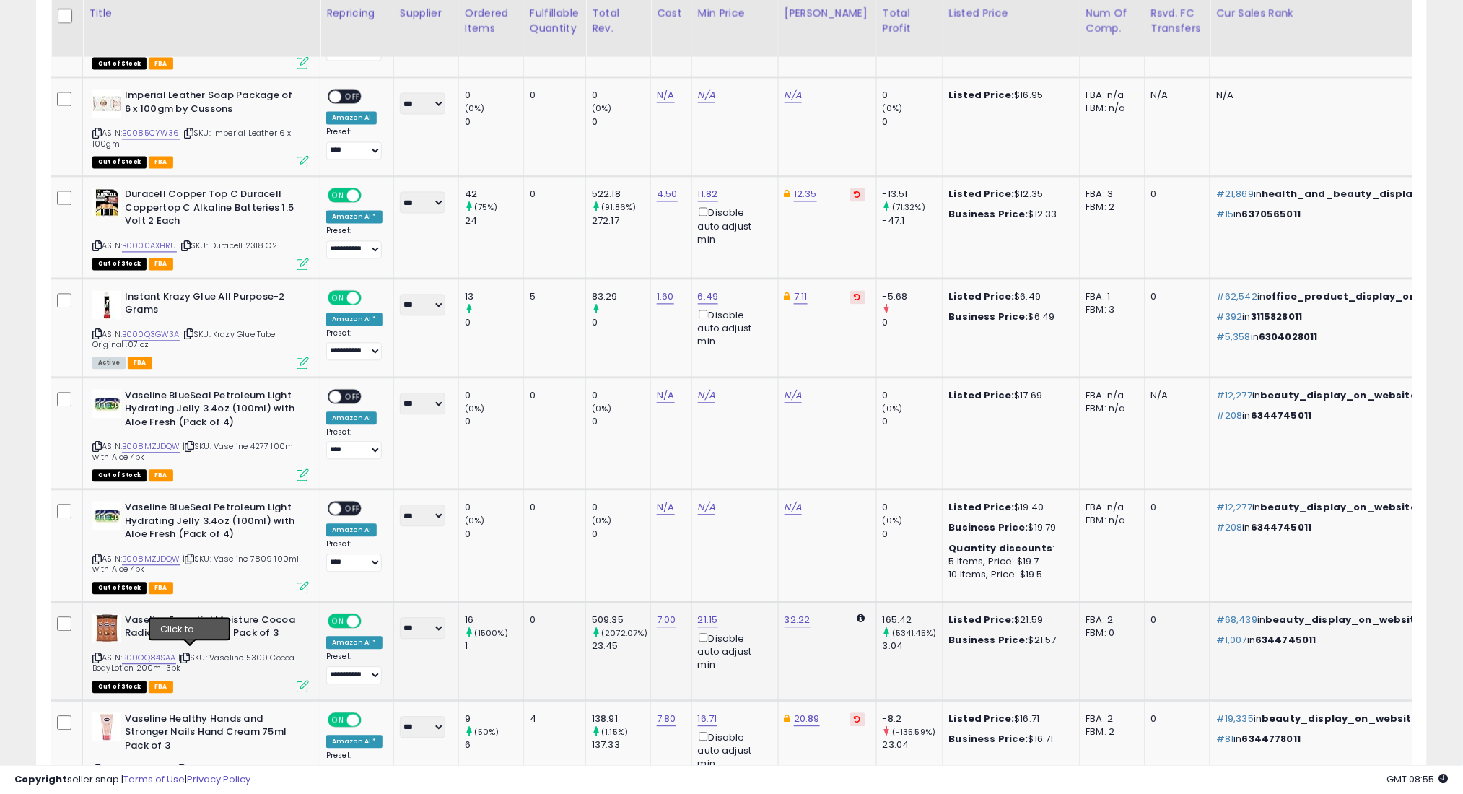
click at [189, 655] on icon at bounding box center [184, 659] width 9 height 8
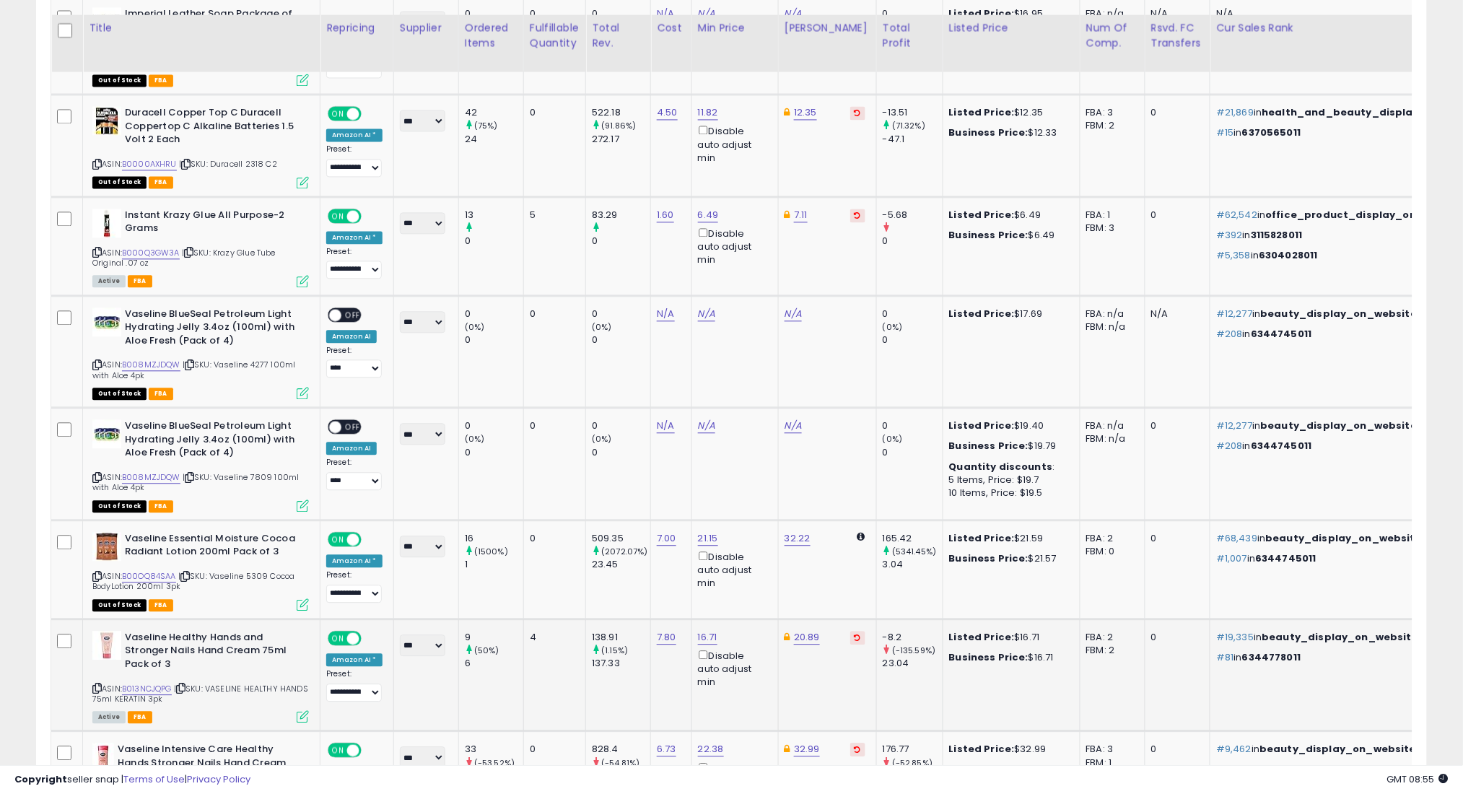
scroll to position [1019, 0]
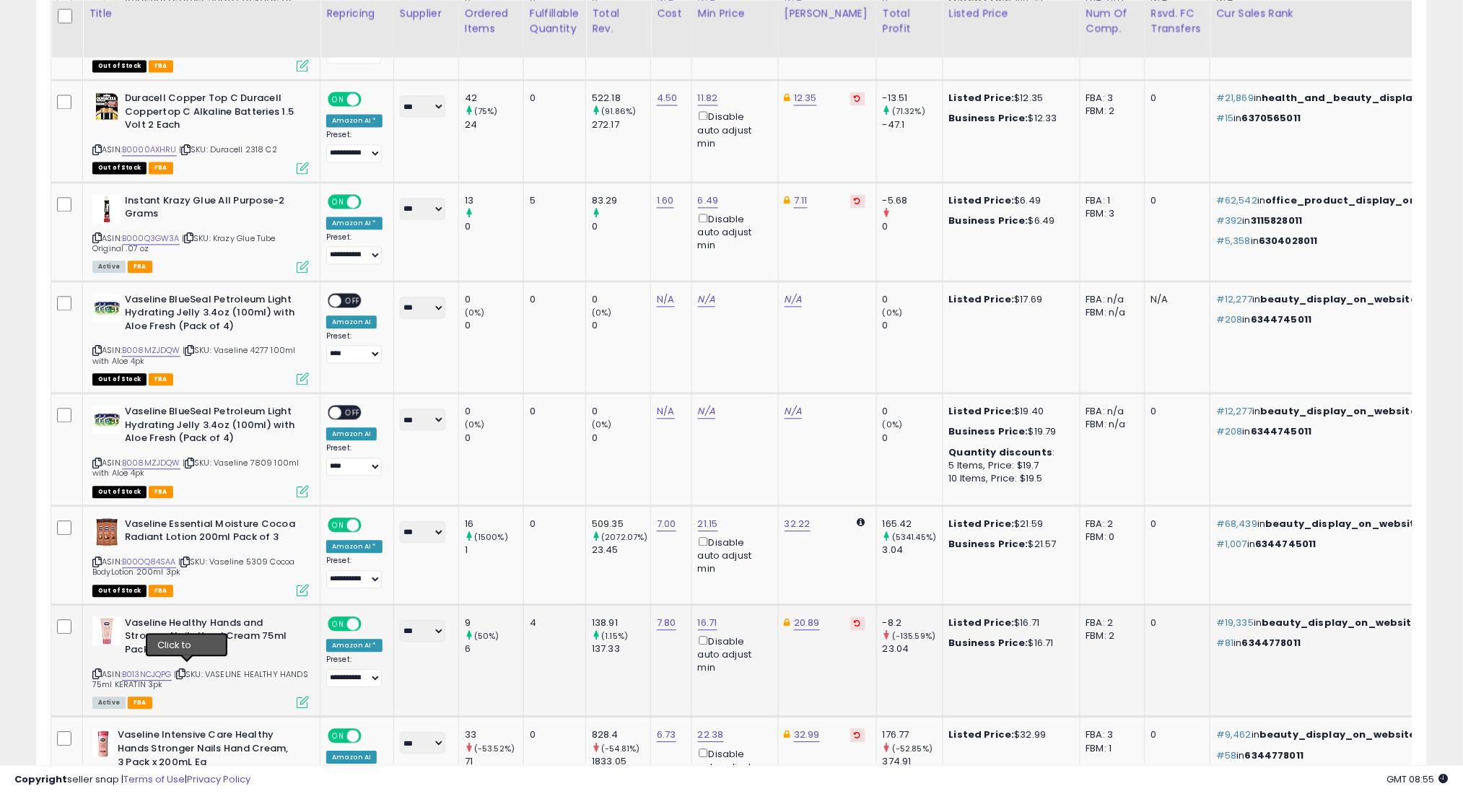
click at [185, 670] on icon at bounding box center [180, 674] width 9 height 8
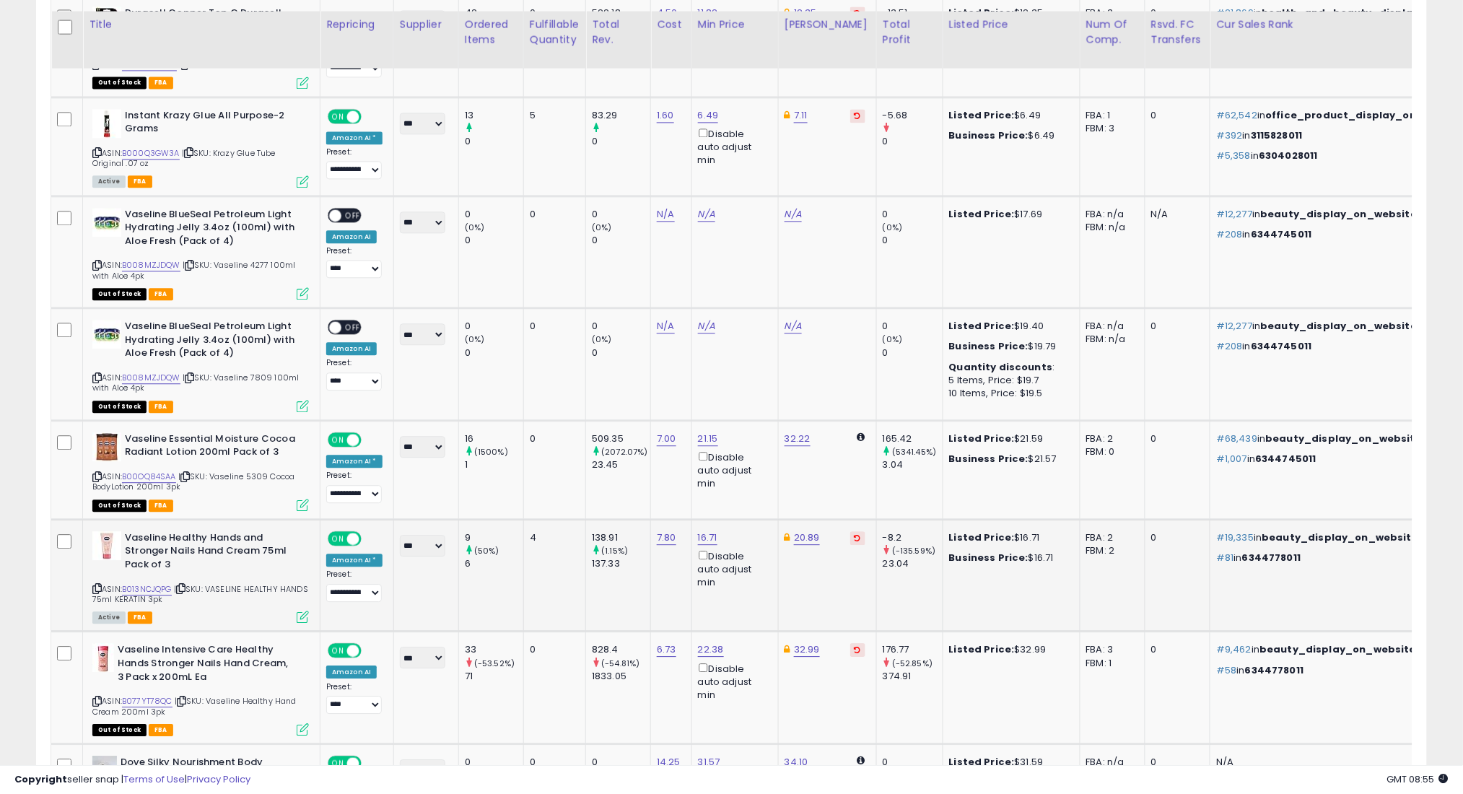
scroll to position [1115, 0]
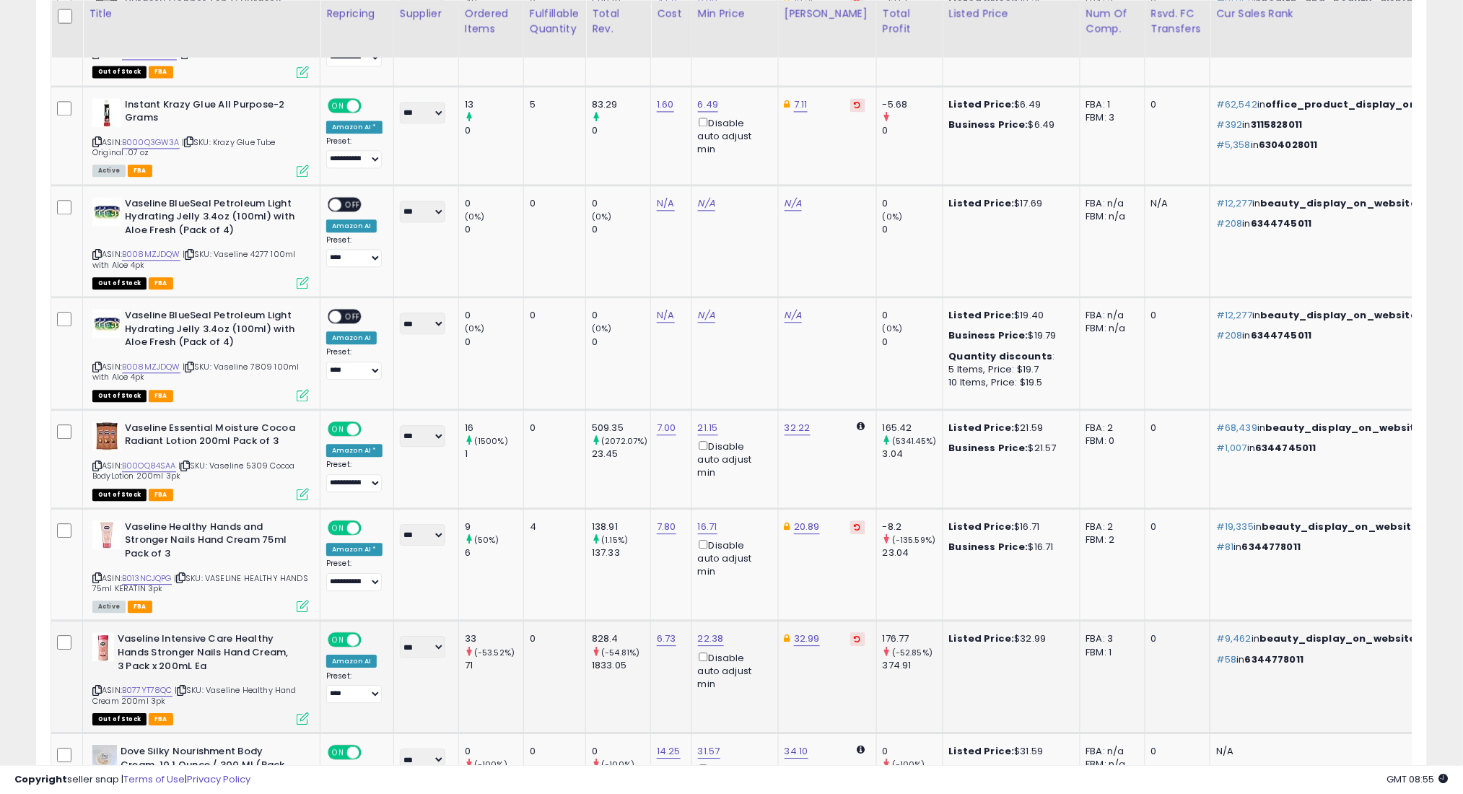
drag, startPoint x: 185, startPoint y: 683, endPoint x: 188, endPoint y: 634, distance: 49.9
click at [185, 686] on icon at bounding box center [181, 690] width 9 height 8
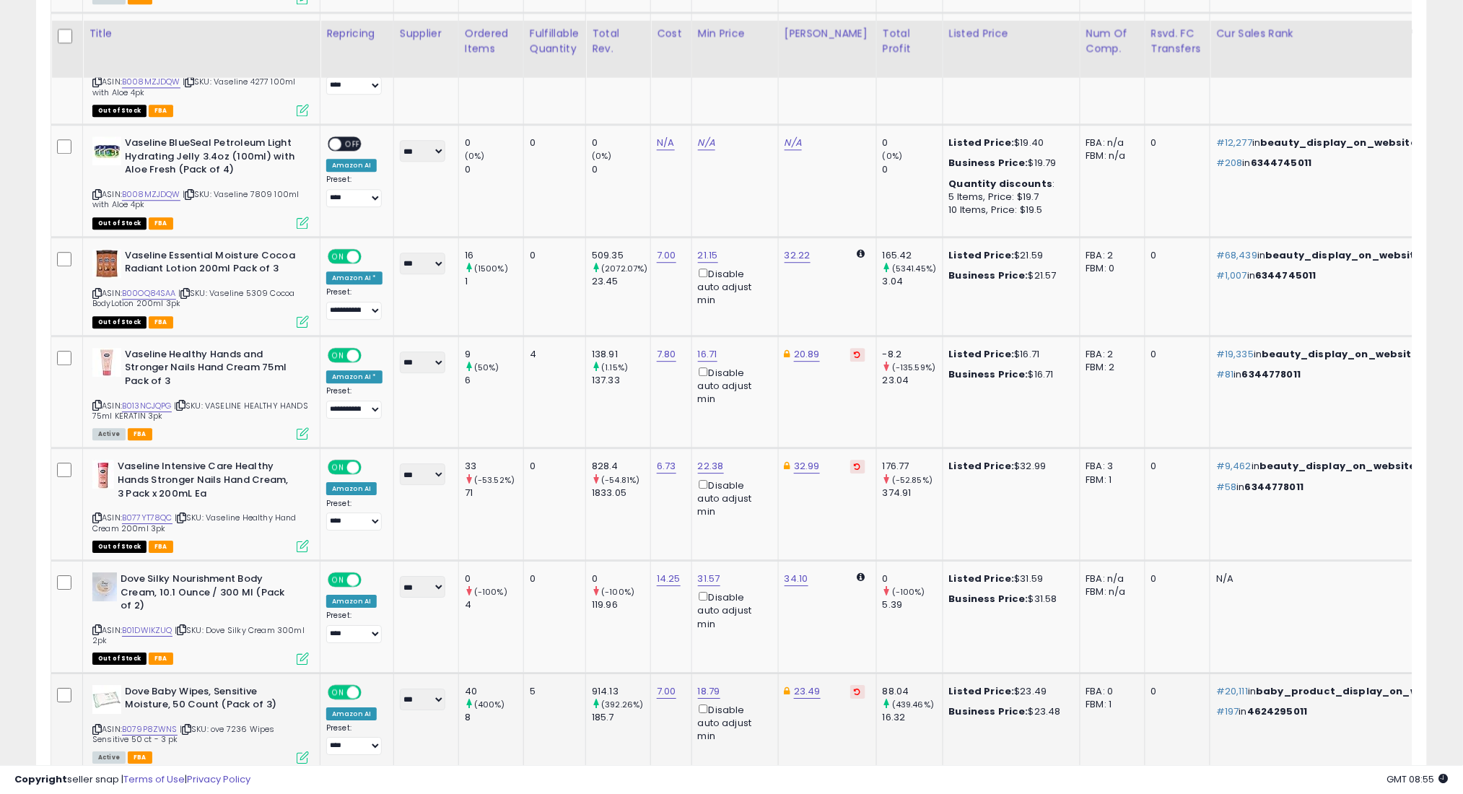
scroll to position [1308, 0]
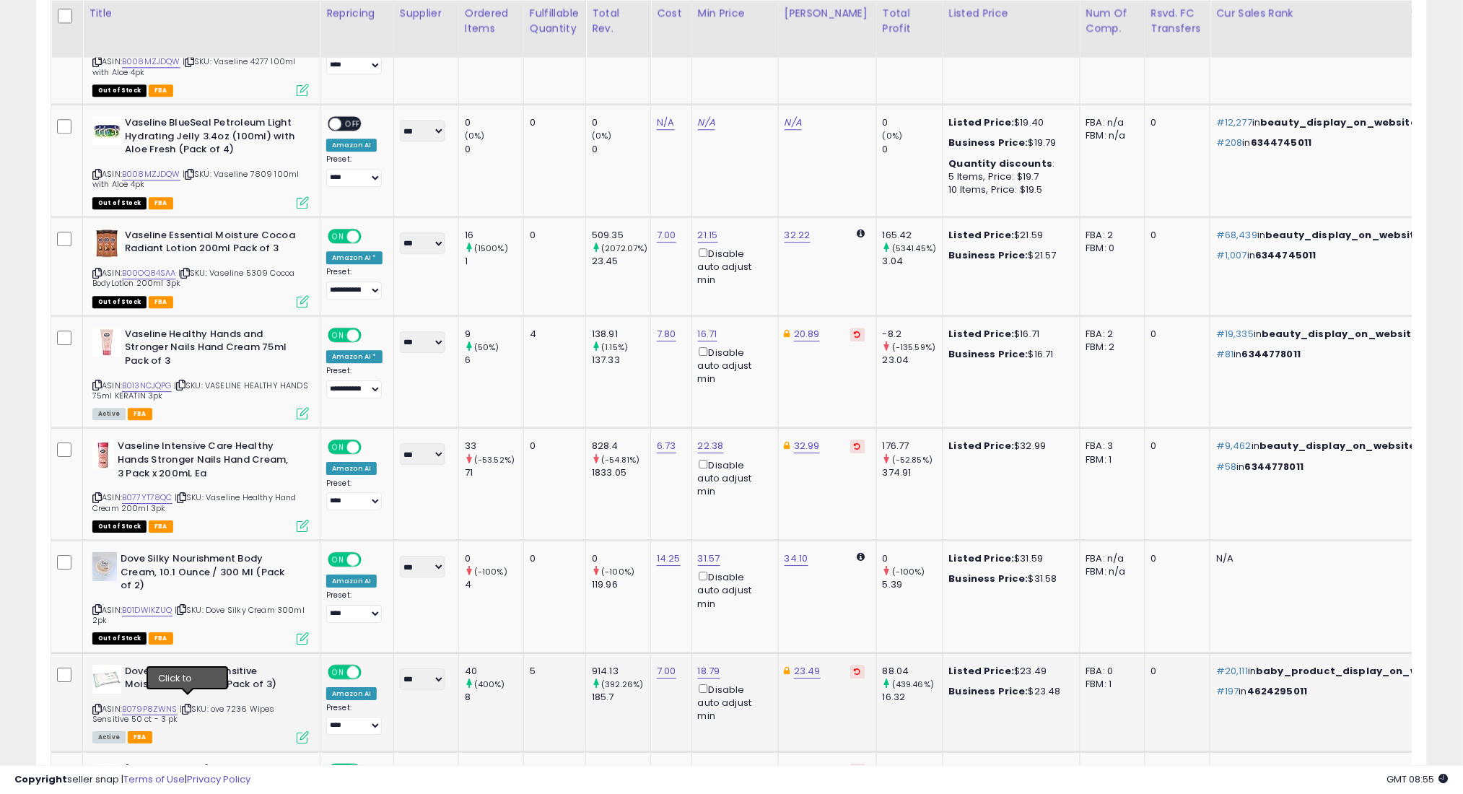
click at [189, 705] on icon at bounding box center [186, 709] width 9 height 8
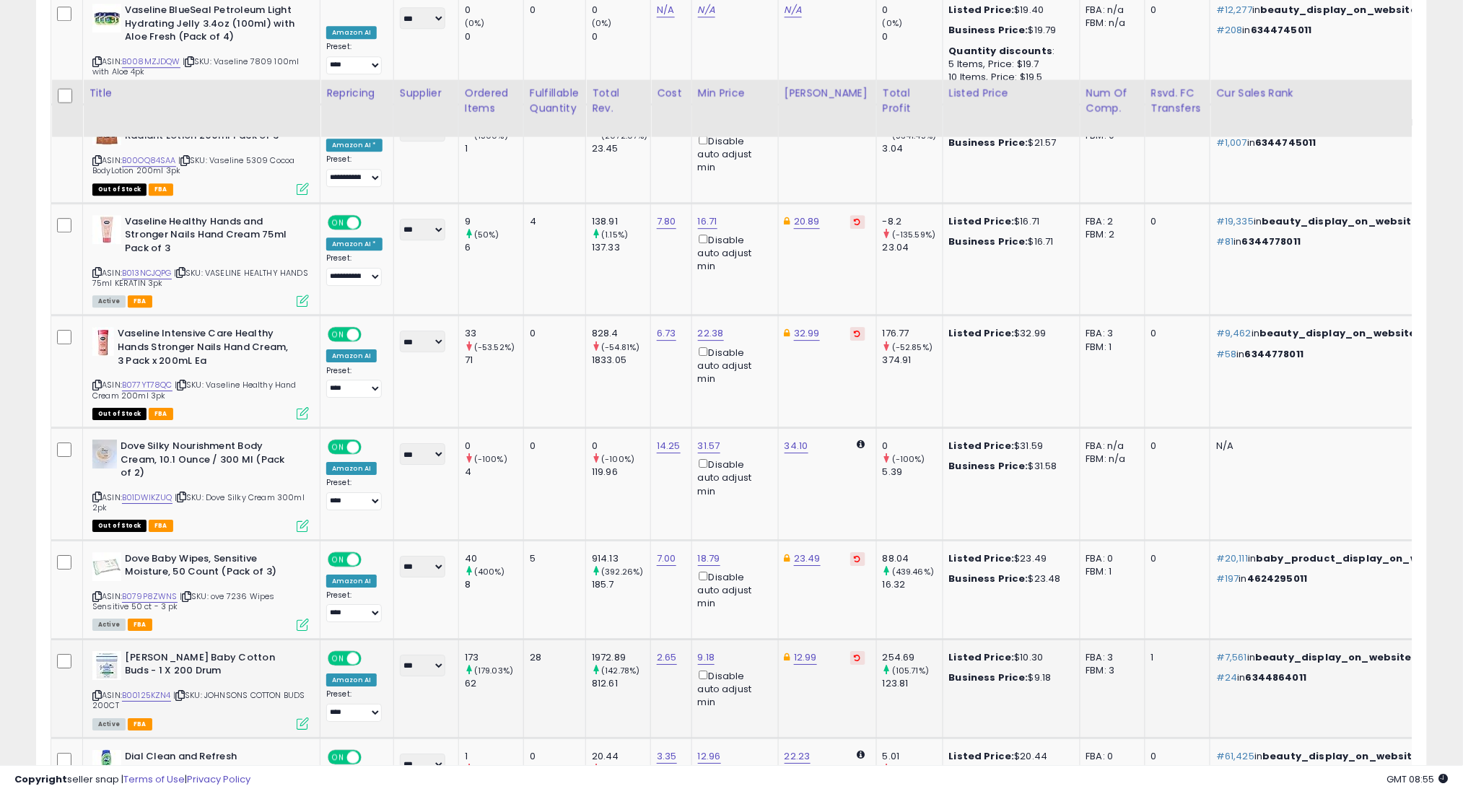
scroll to position [1500, 0]
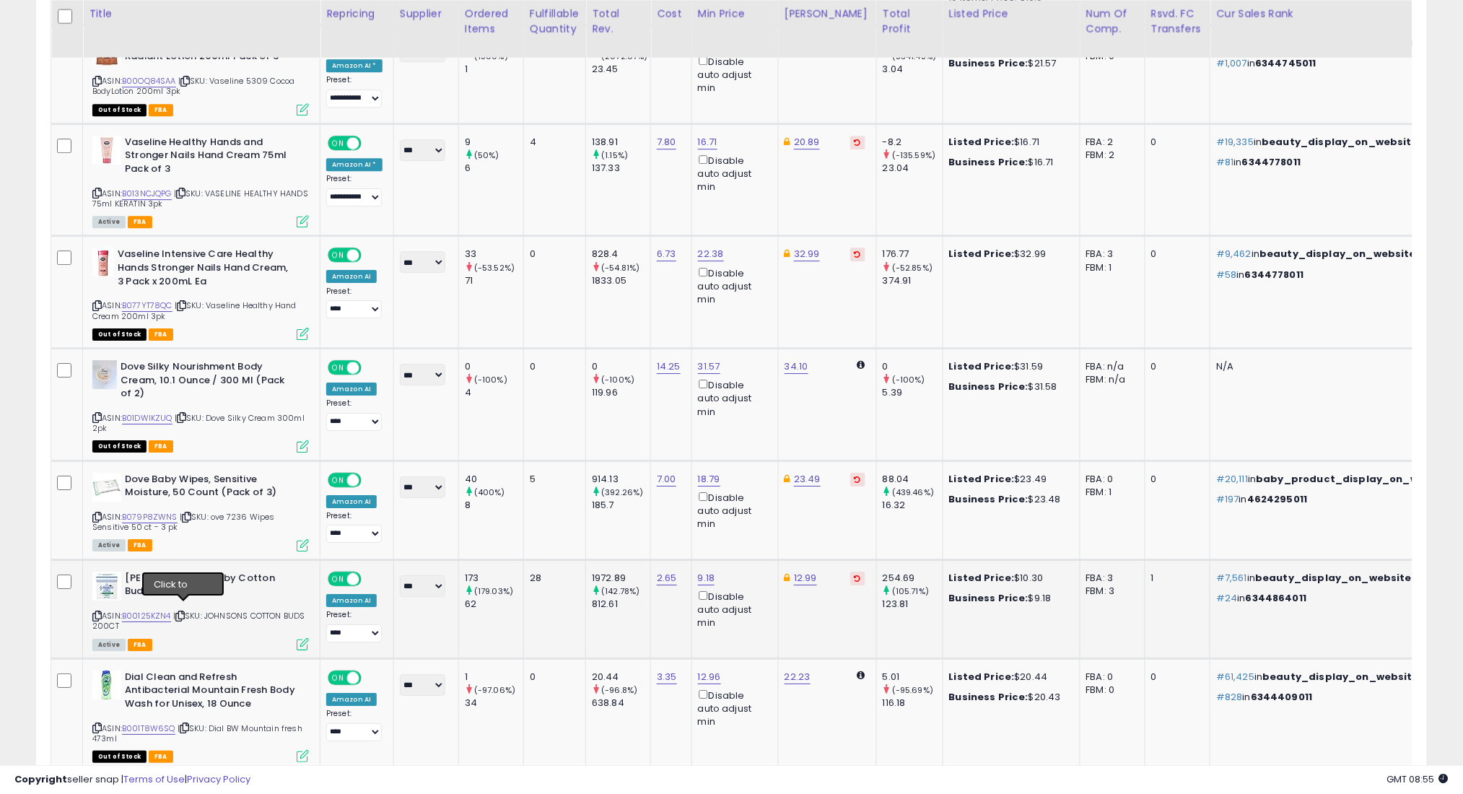
click at [185, 612] on icon at bounding box center [179, 616] width 9 height 8
click at [185, 724] on icon at bounding box center [184, 728] width 9 height 8
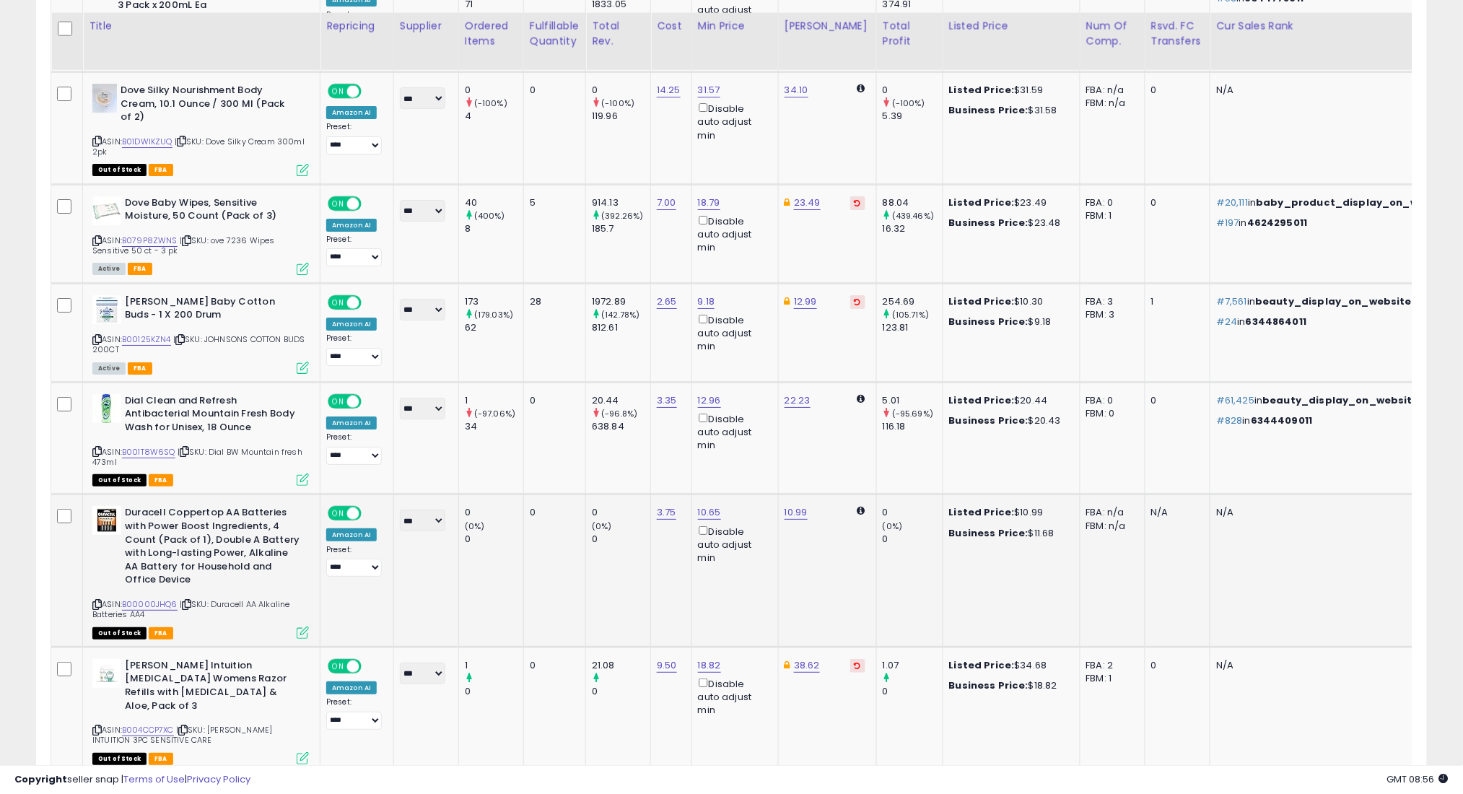
scroll to position [1788, 0]
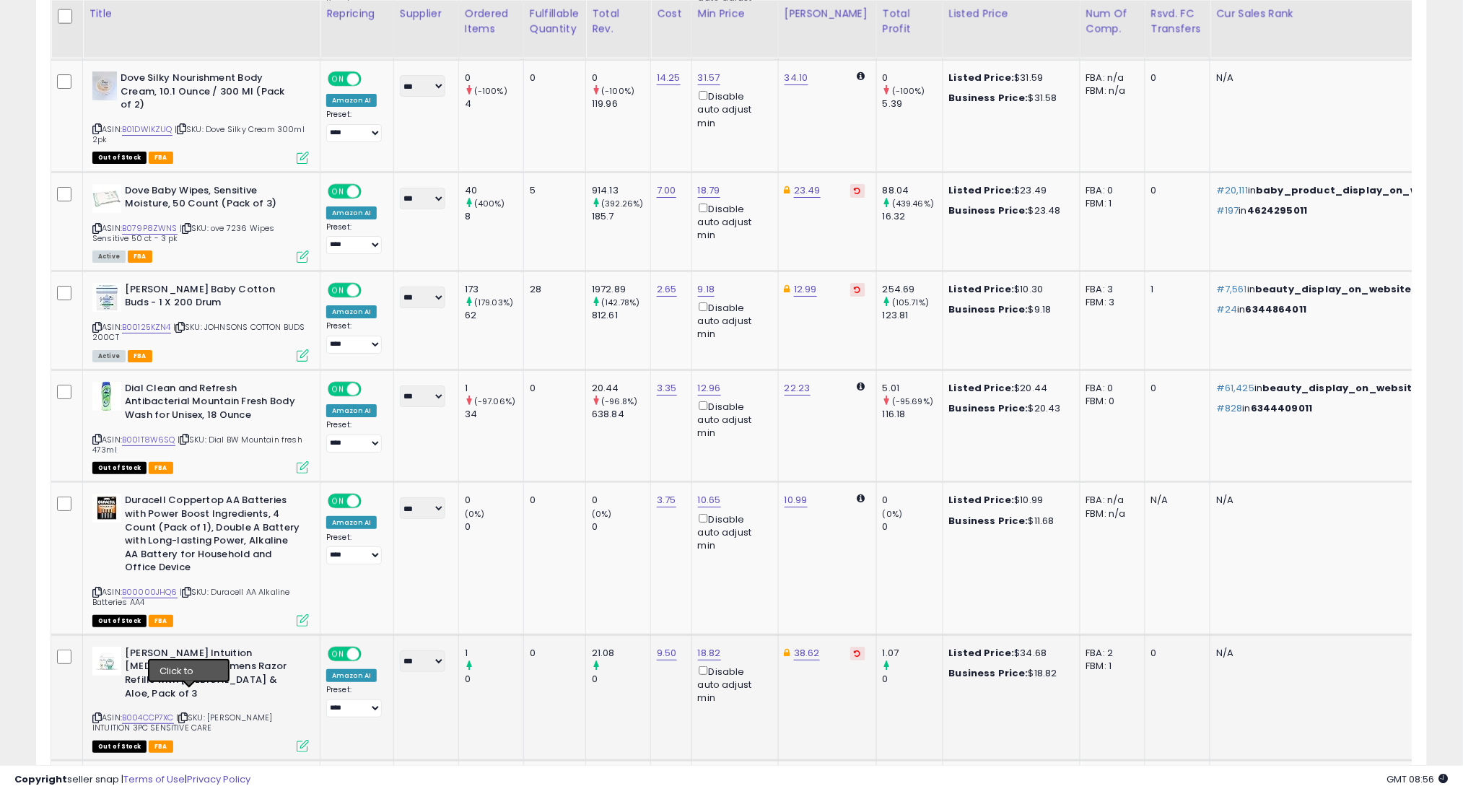
click at [187, 714] on icon at bounding box center [182, 718] width 9 height 8
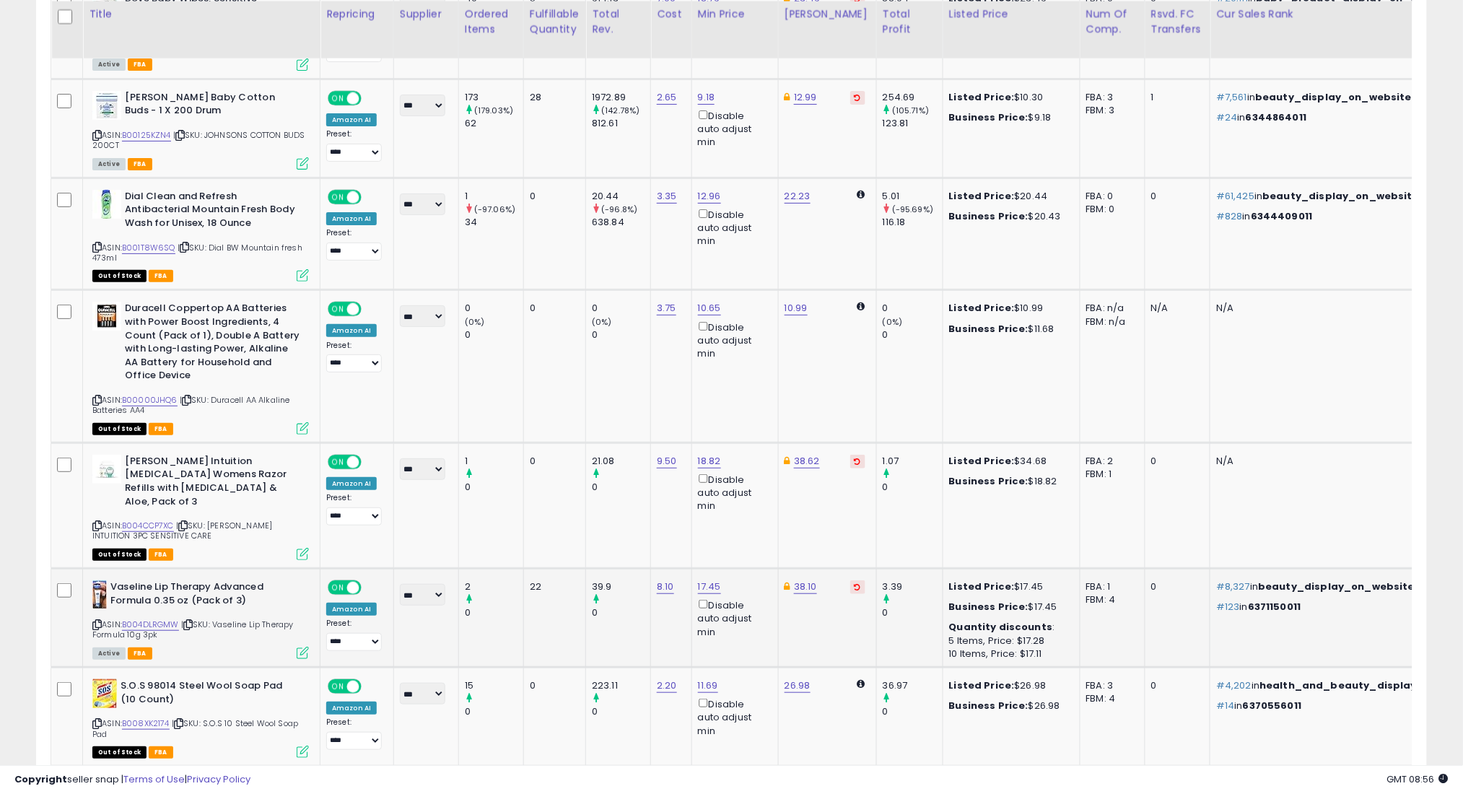
scroll to position [1981, 0]
click at [190, 620] on icon at bounding box center [187, 624] width 9 height 8
click at [182, 719] on icon at bounding box center [178, 723] width 9 height 8
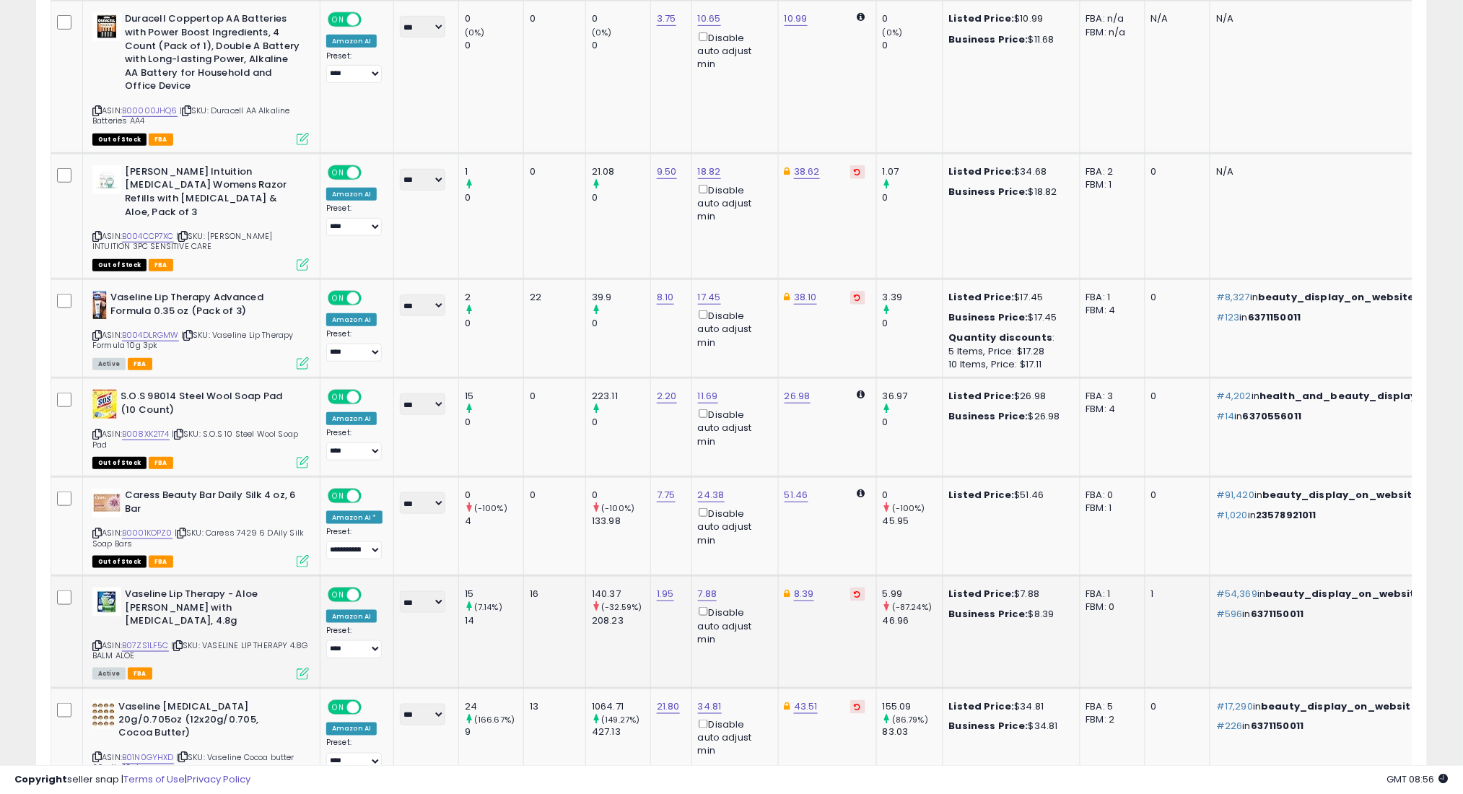
scroll to position [2174, 0]
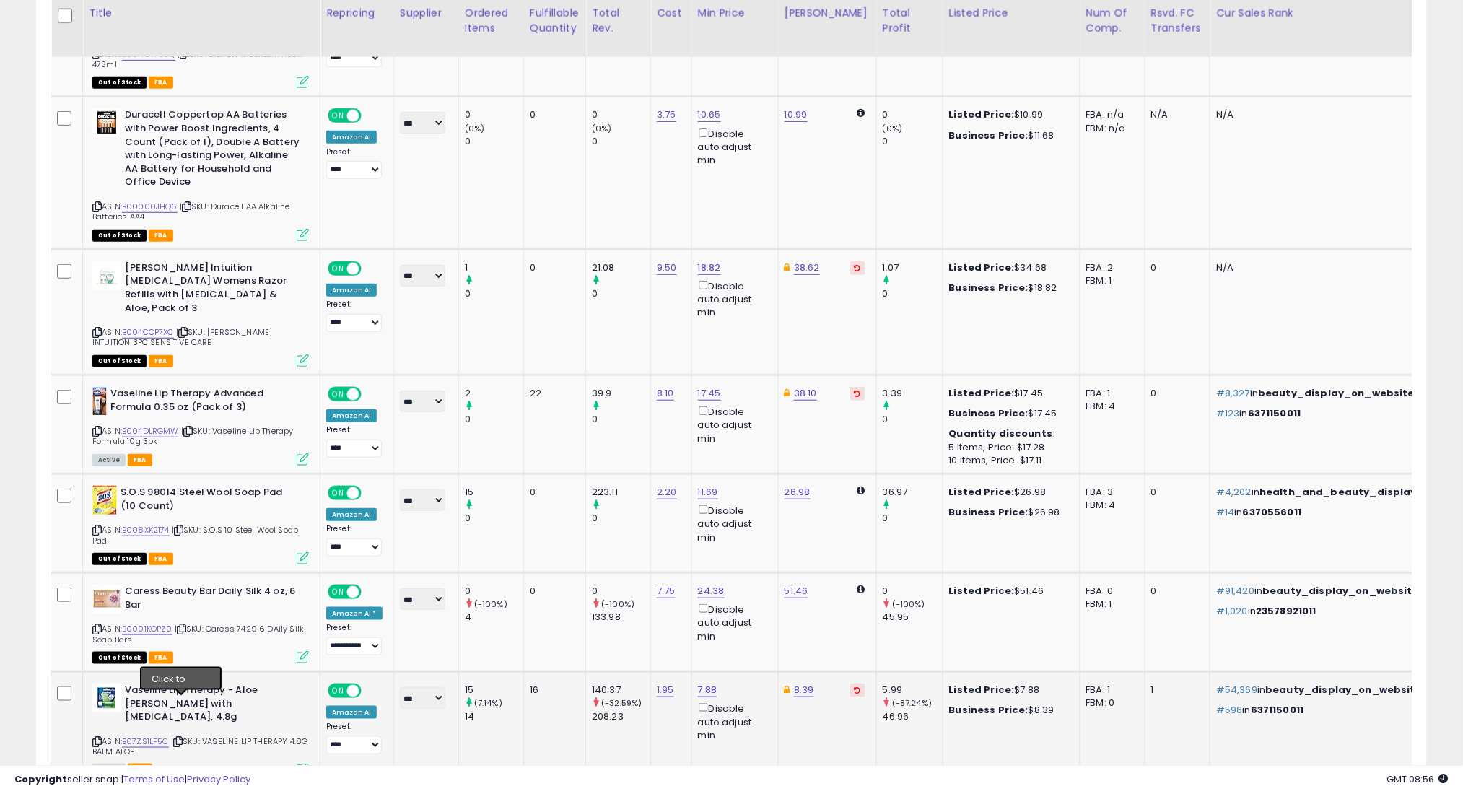
click at [181, 738] on icon at bounding box center [177, 742] width 9 height 8
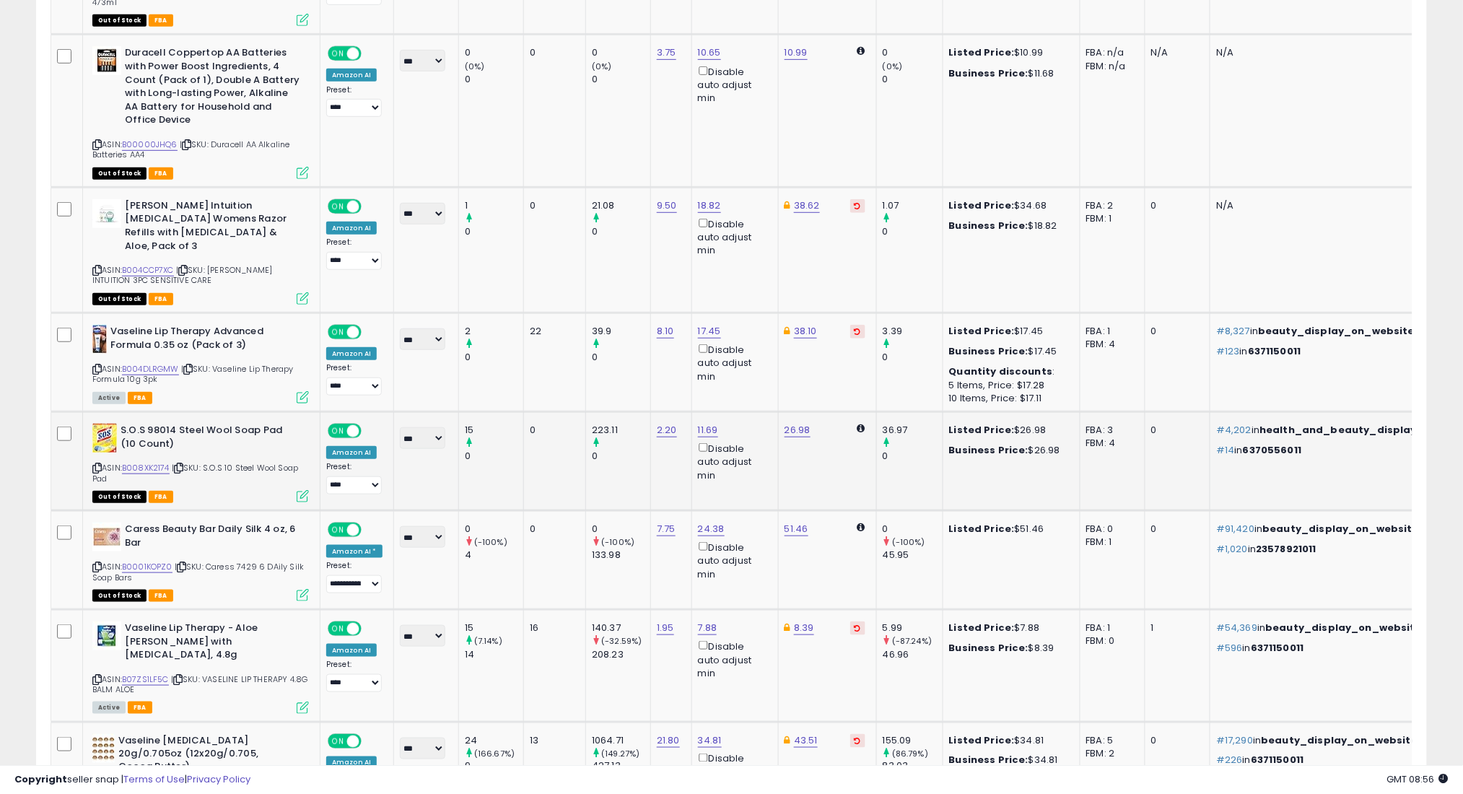
scroll to position [2270, 0]
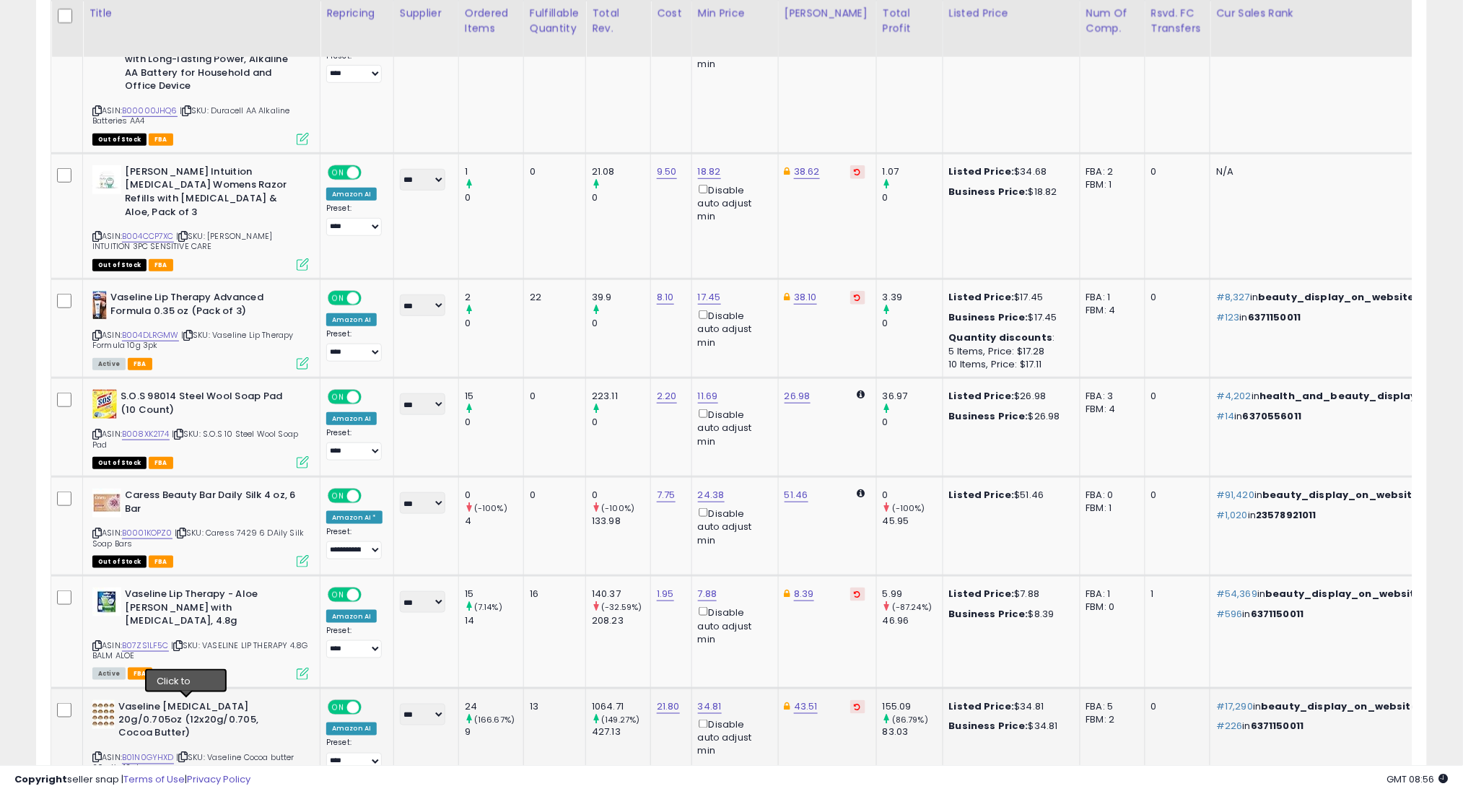
click at [188, 753] on icon at bounding box center [182, 757] width 9 height 8
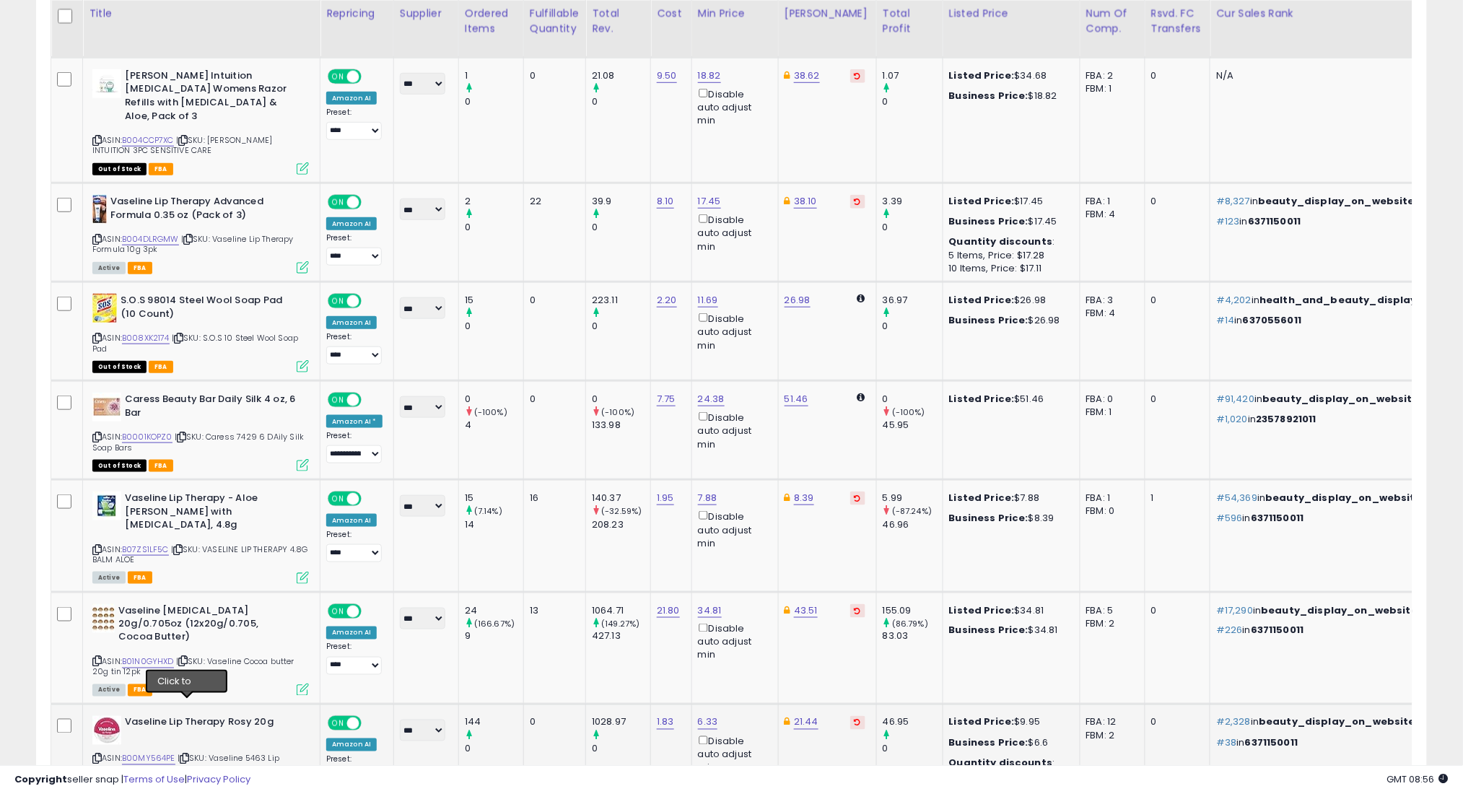
click at [189, 755] on icon at bounding box center [184, 759] width 9 height 8
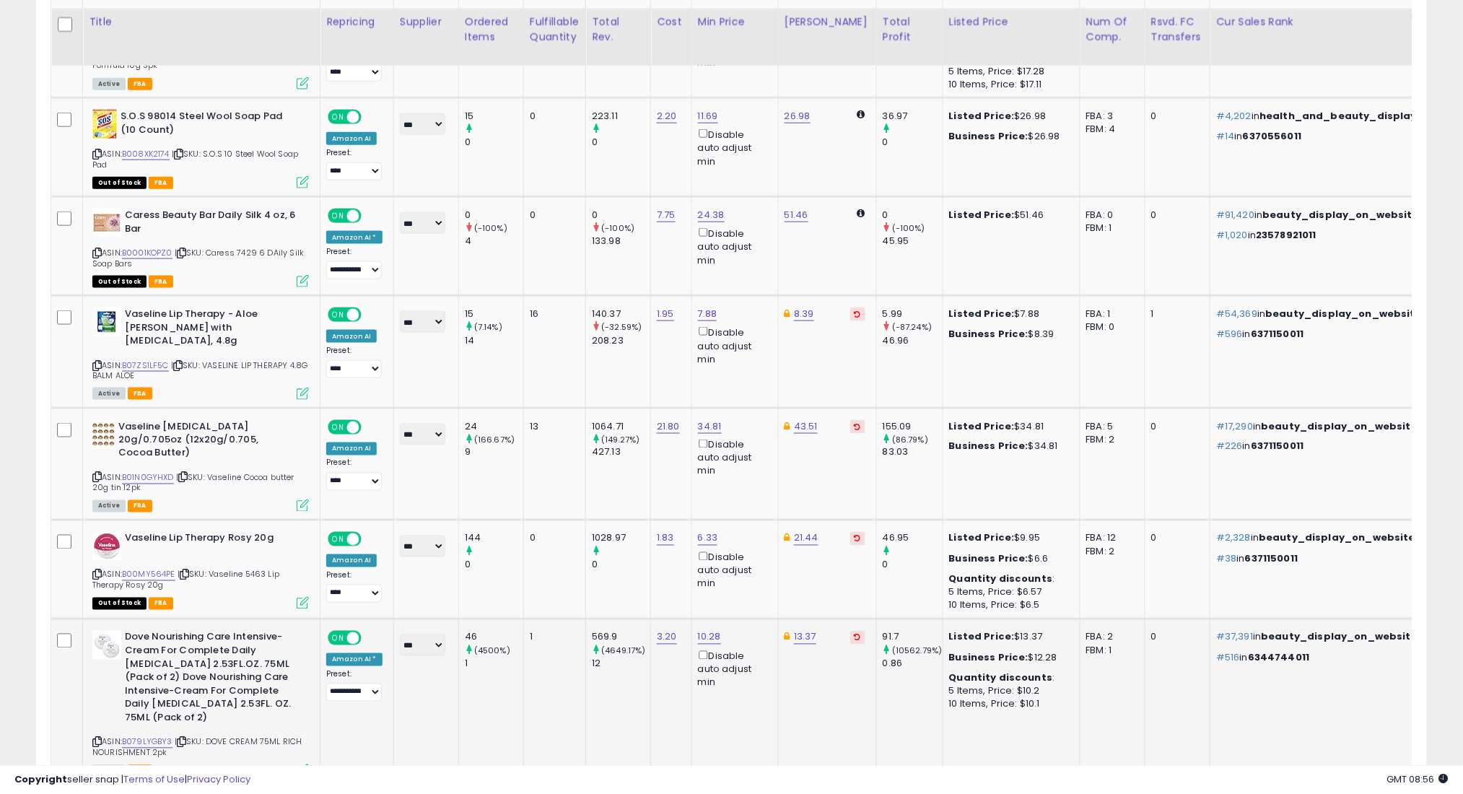
scroll to position [2558, 0]
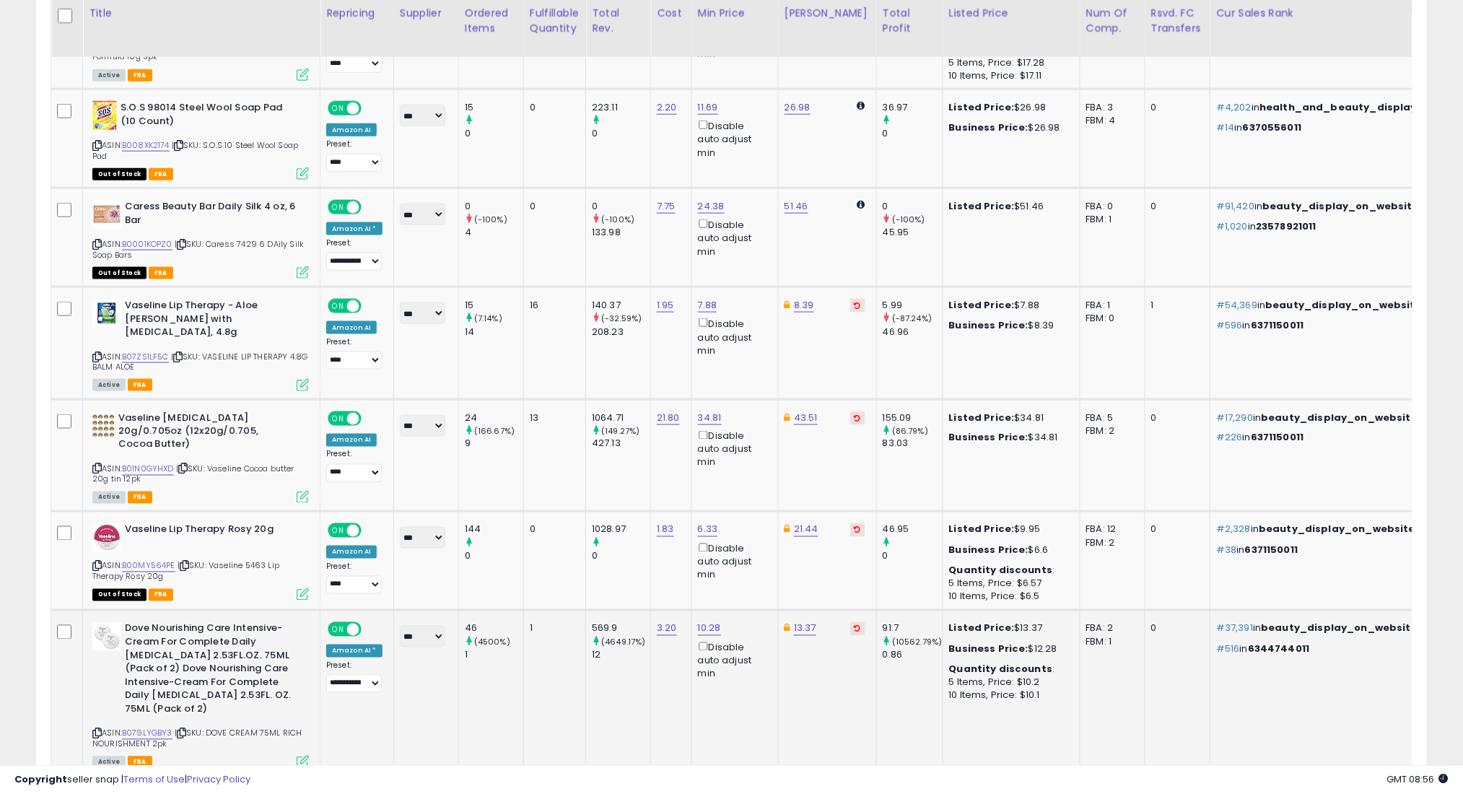
click at [183, 730] on icon at bounding box center [181, 734] width 9 height 8
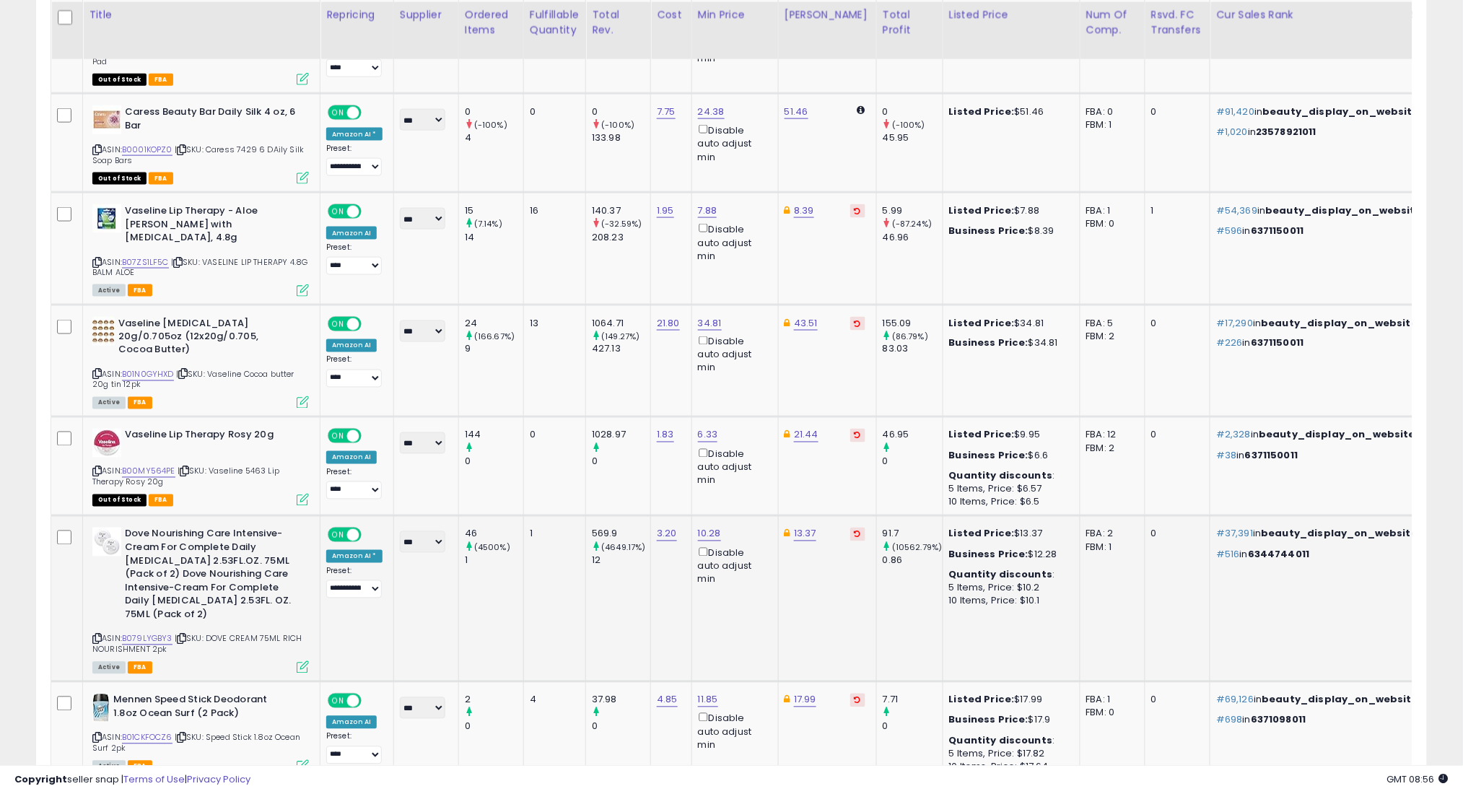
scroll to position [2654, 0]
click at [185, 732] on icon at bounding box center [181, 736] width 9 height 8
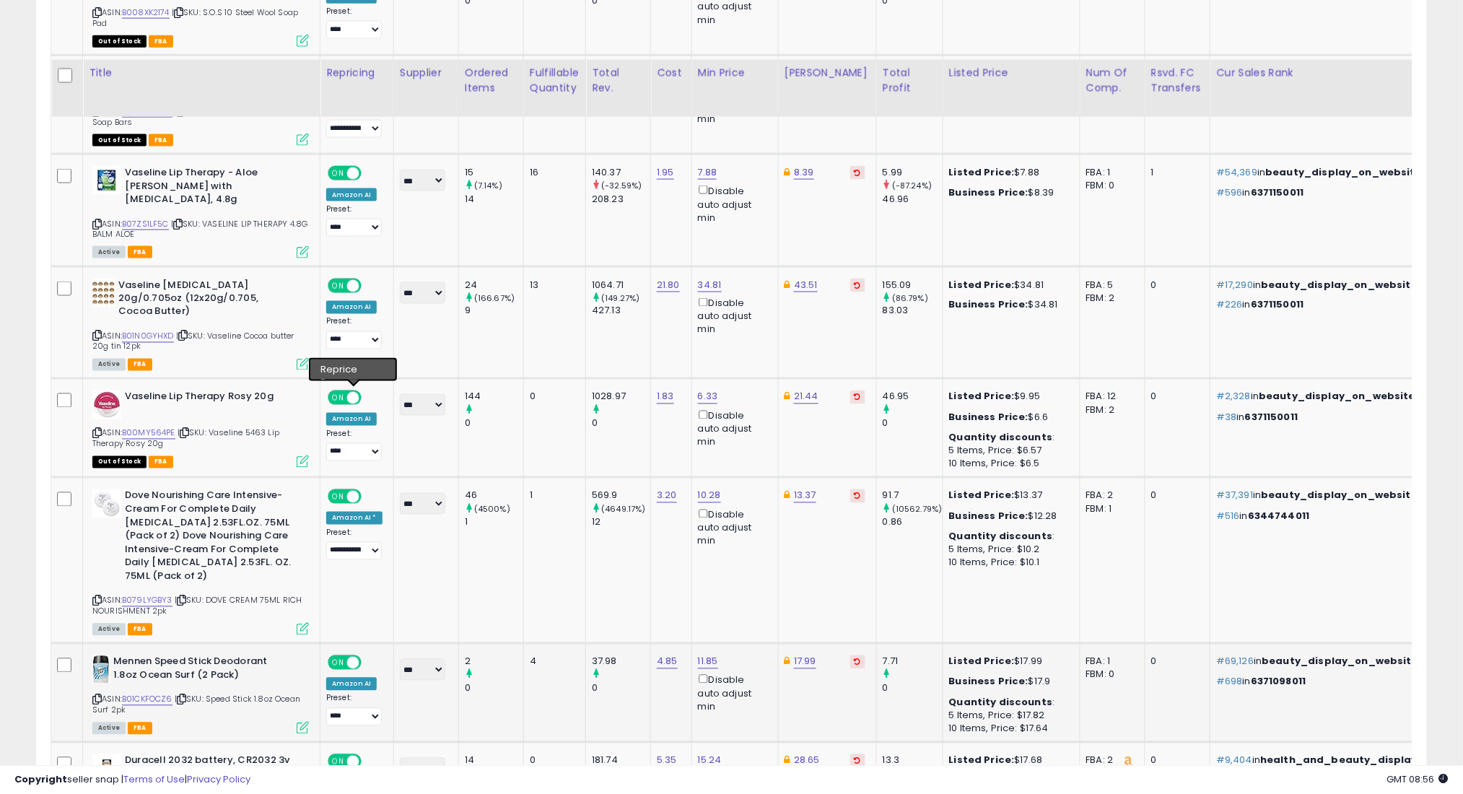
scroll to position [2751, 0]
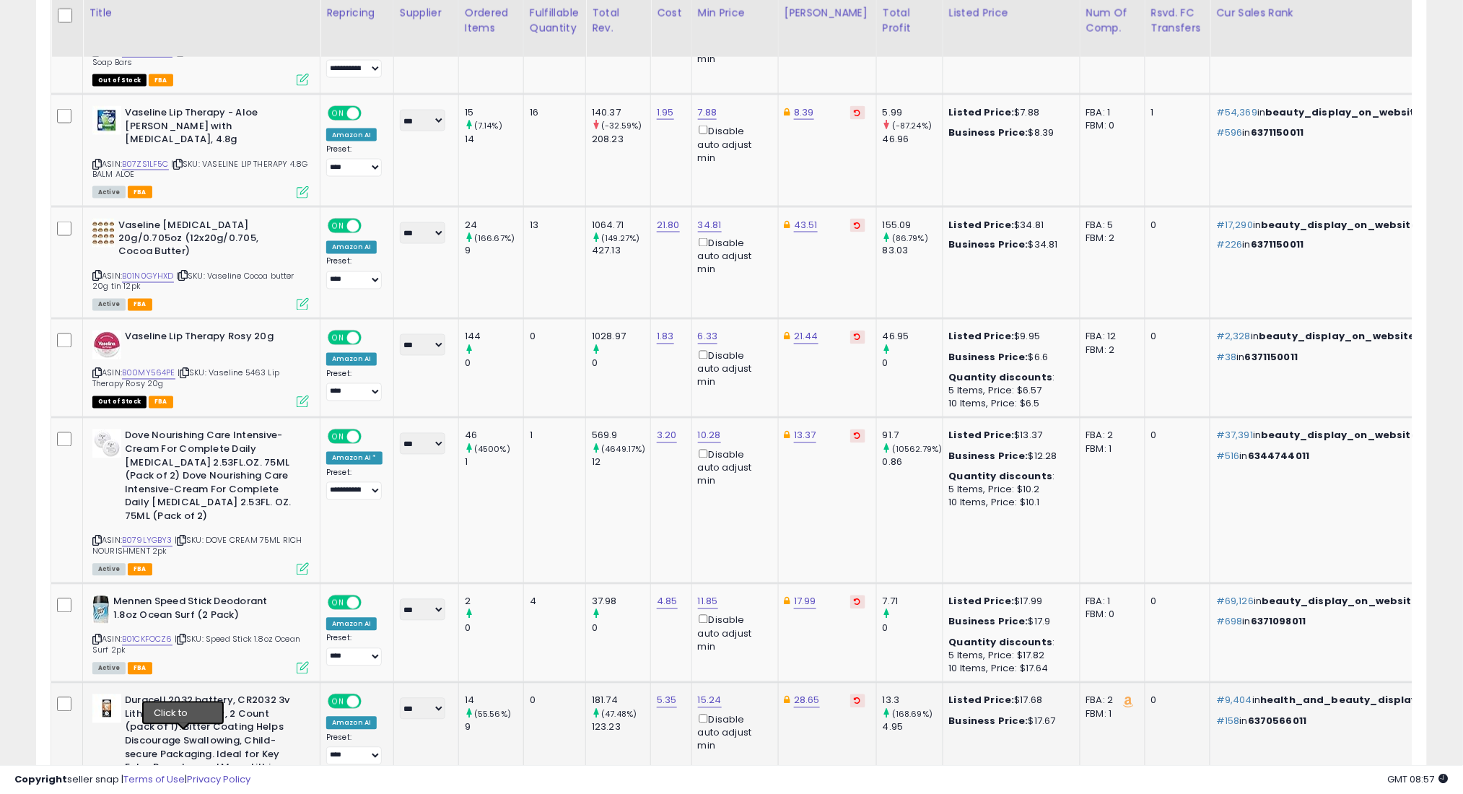
click at [183, 793] on icon at bounding box center [180, 806] width 9 height 8
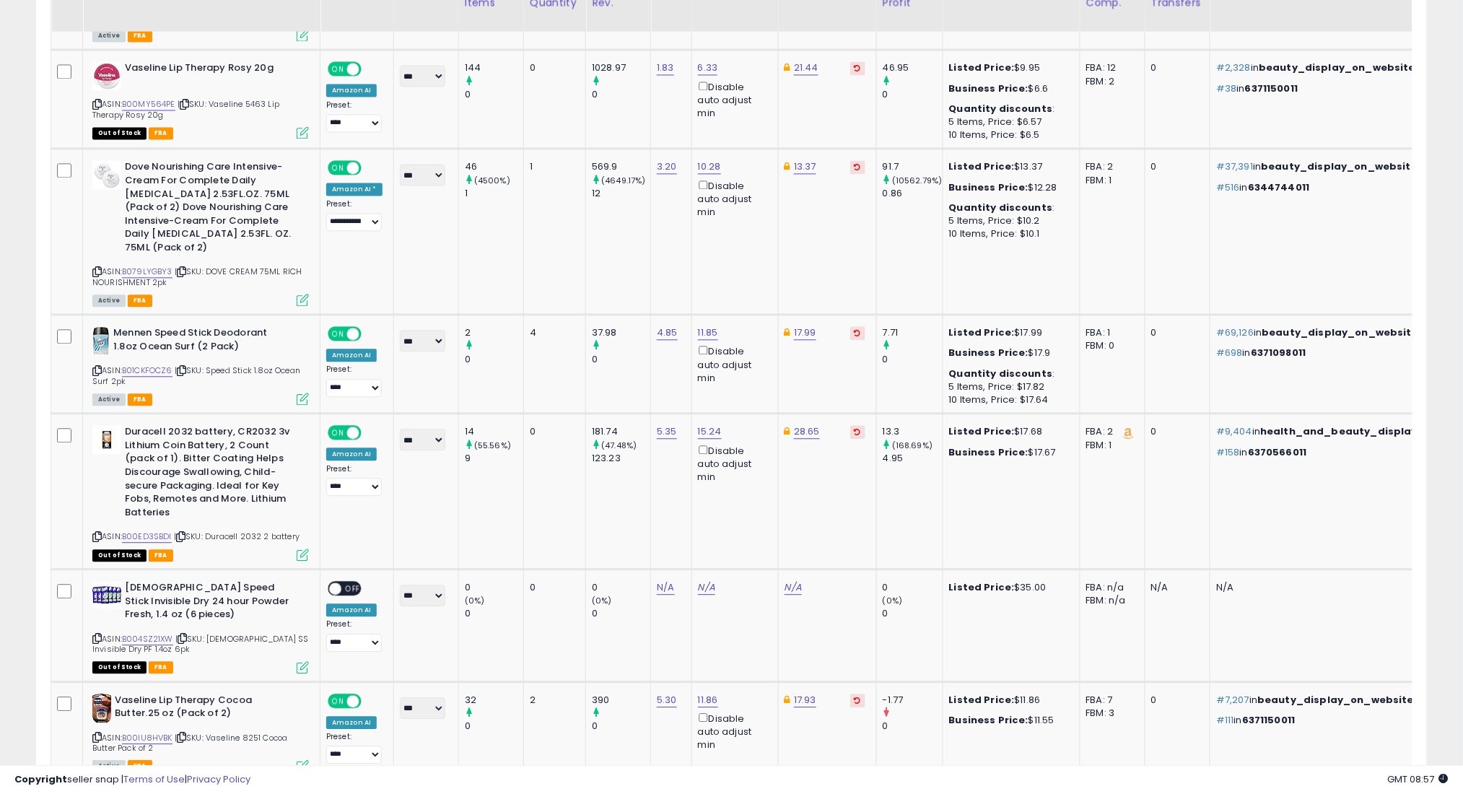
scroll to position [3040, 0]
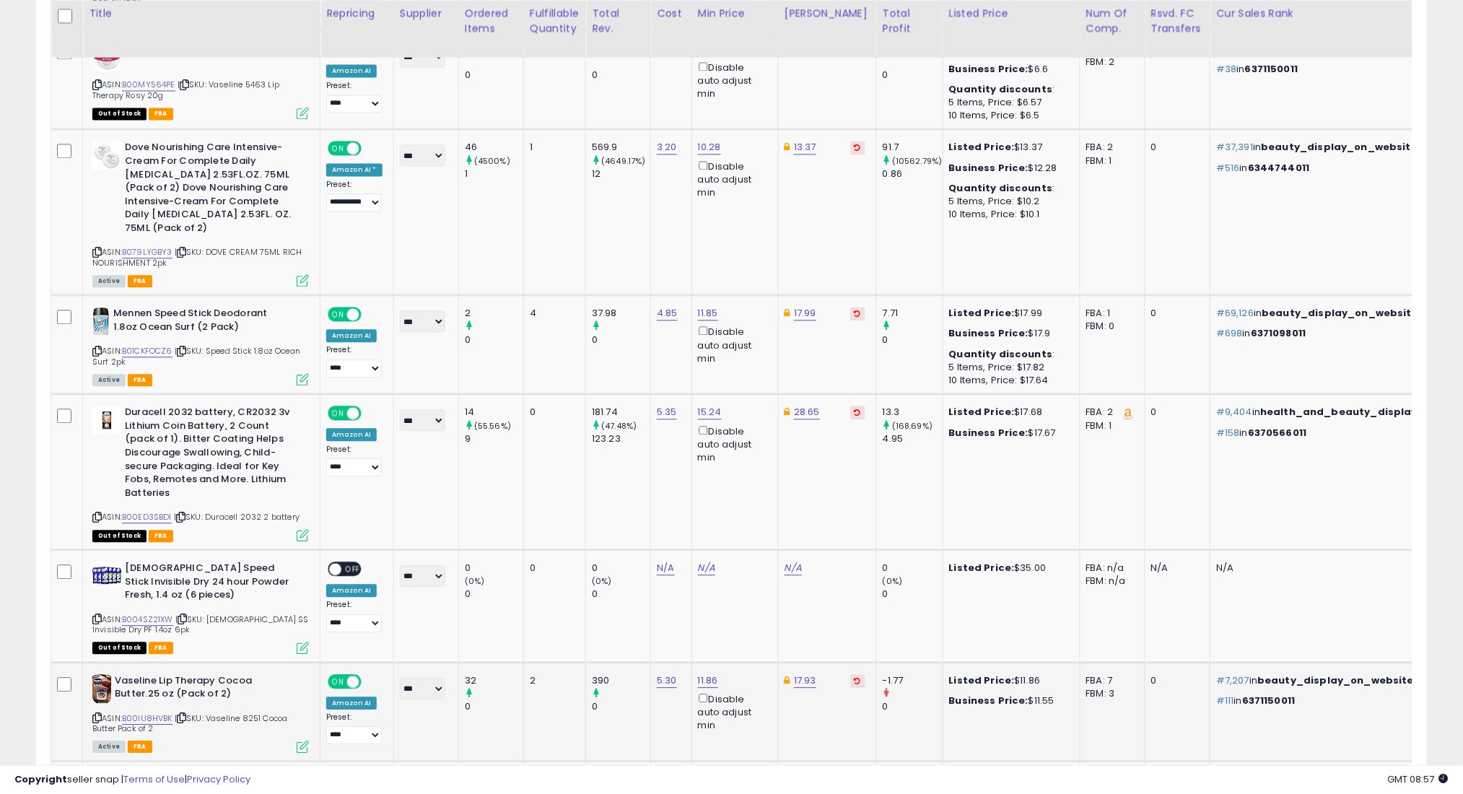
click at [186, 714] on icon at bounding box center [181, 718] width 9 height 8
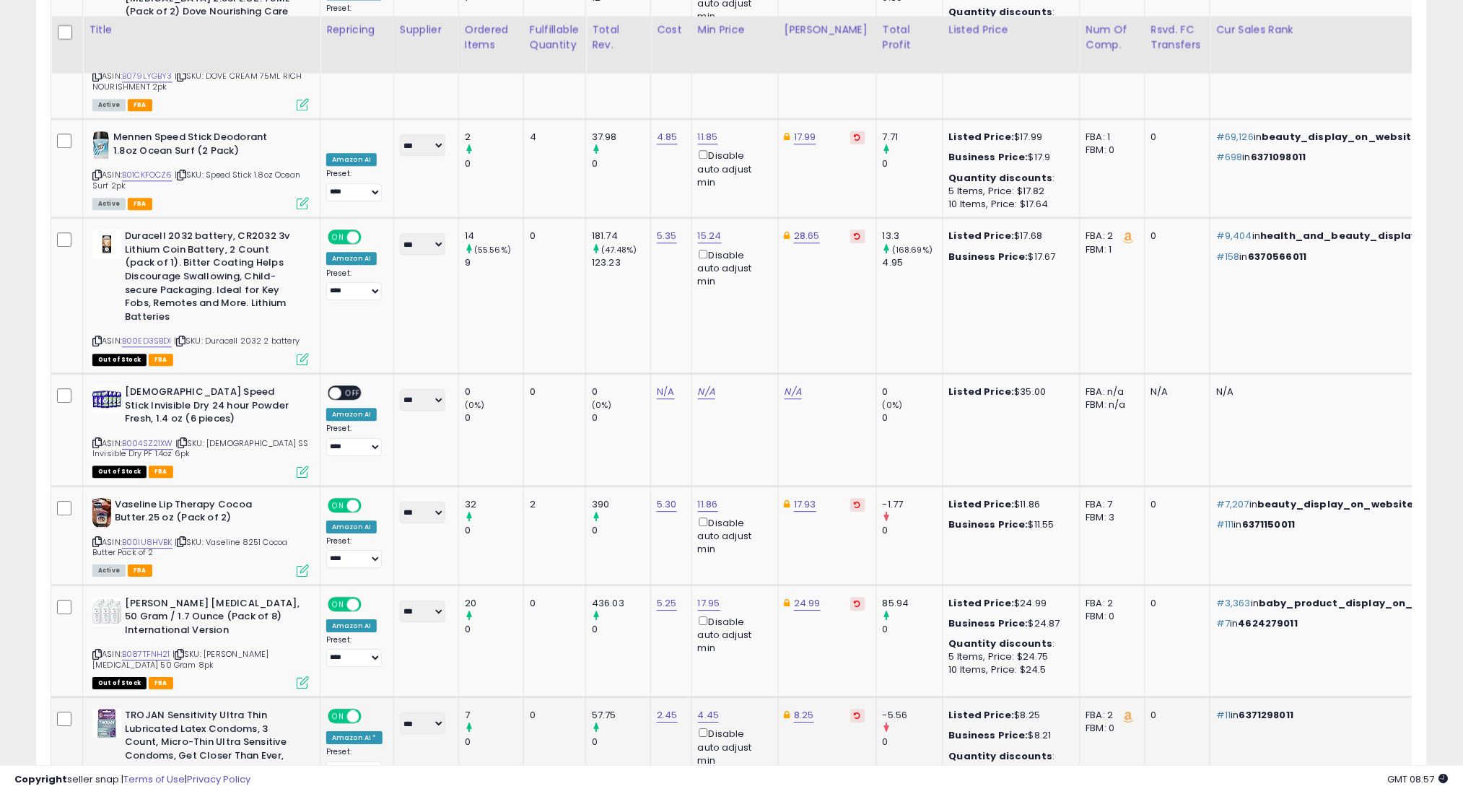
scroll to position [3231, 0]
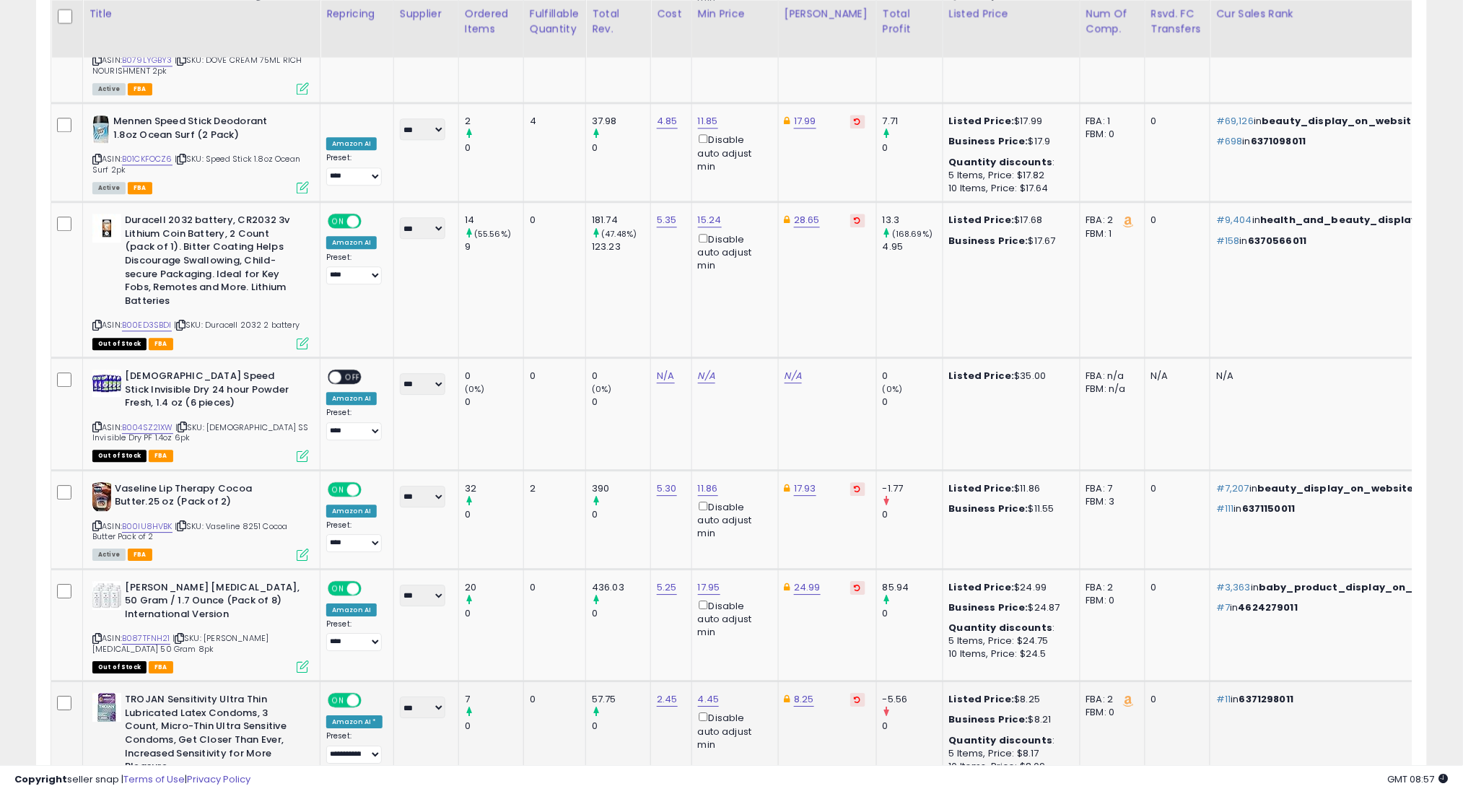
click at [183, 787] on icon at bounding box center [179, 791] width 9 height 8
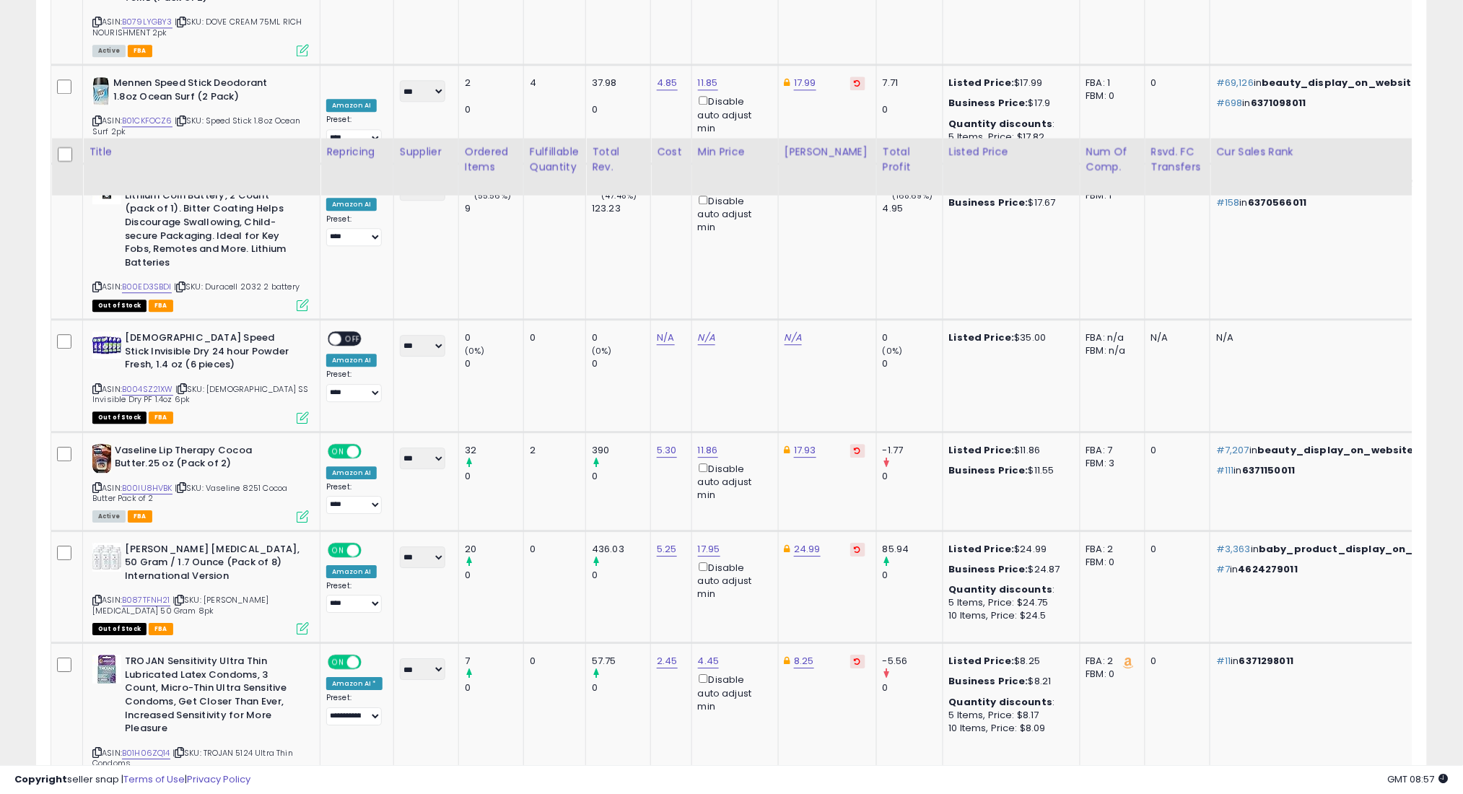
scroll to position [3424, 0]
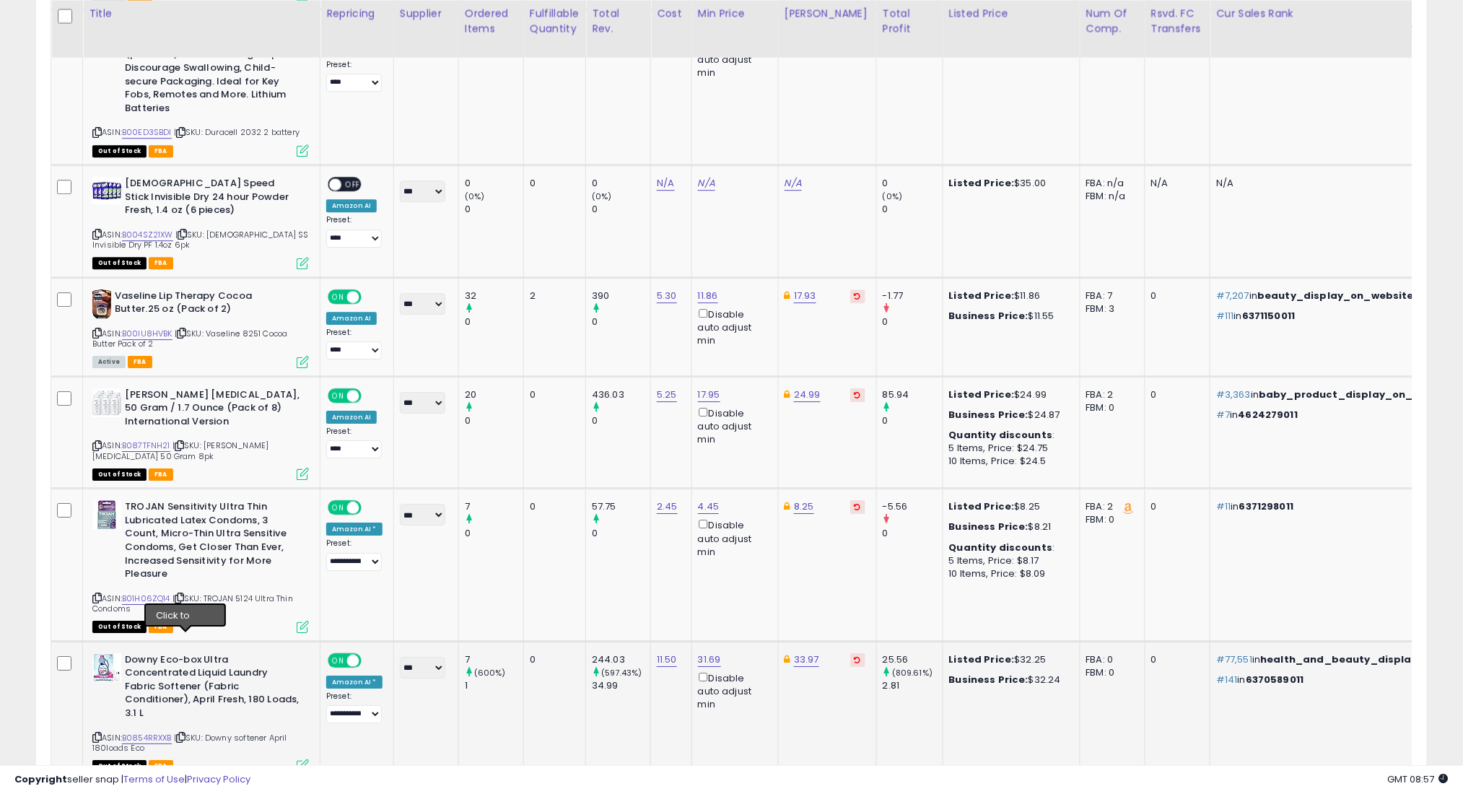
click at [185, 733] on icon at bounding box center [180, 737] width 9 height 8
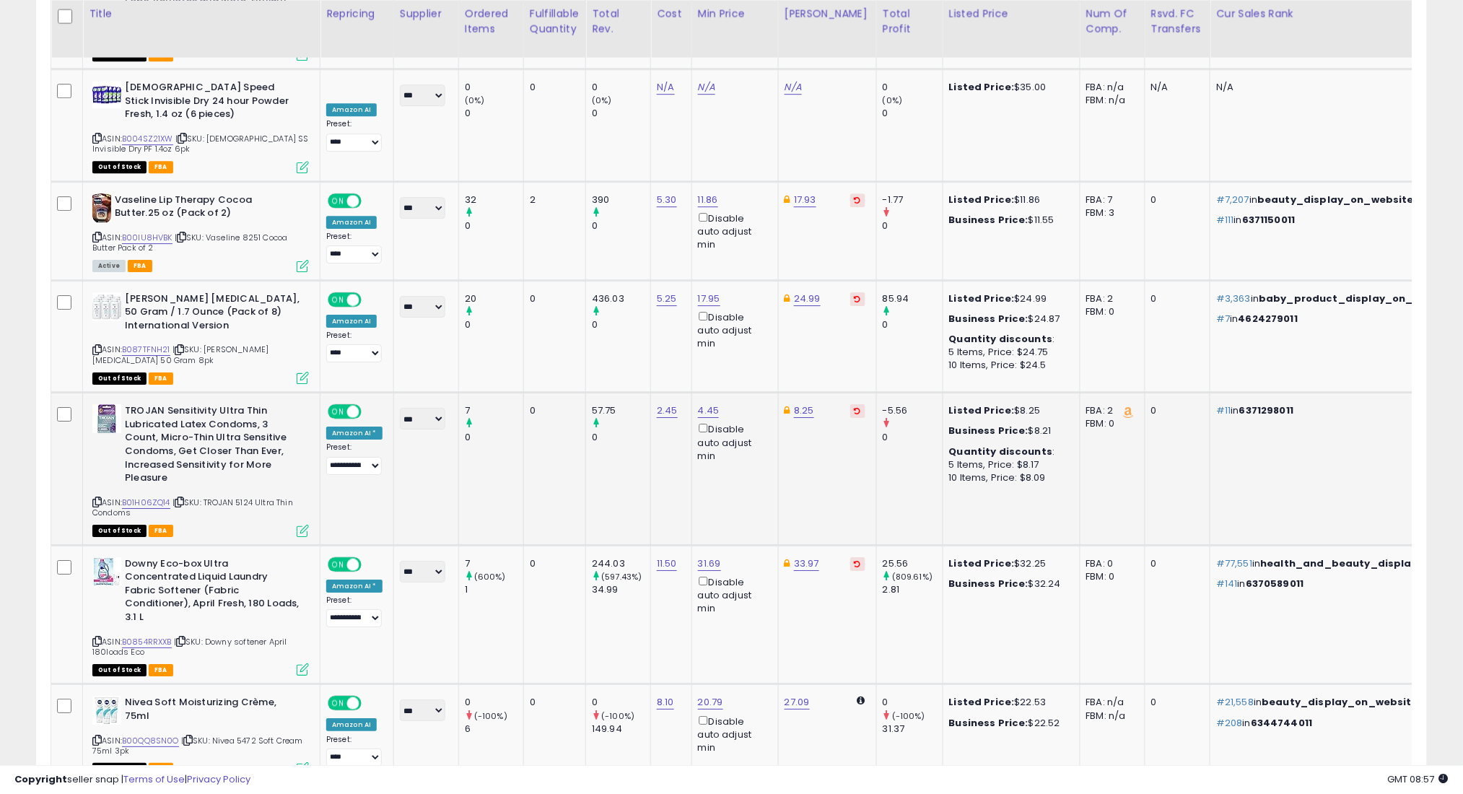
scroll to position [3617, 0]
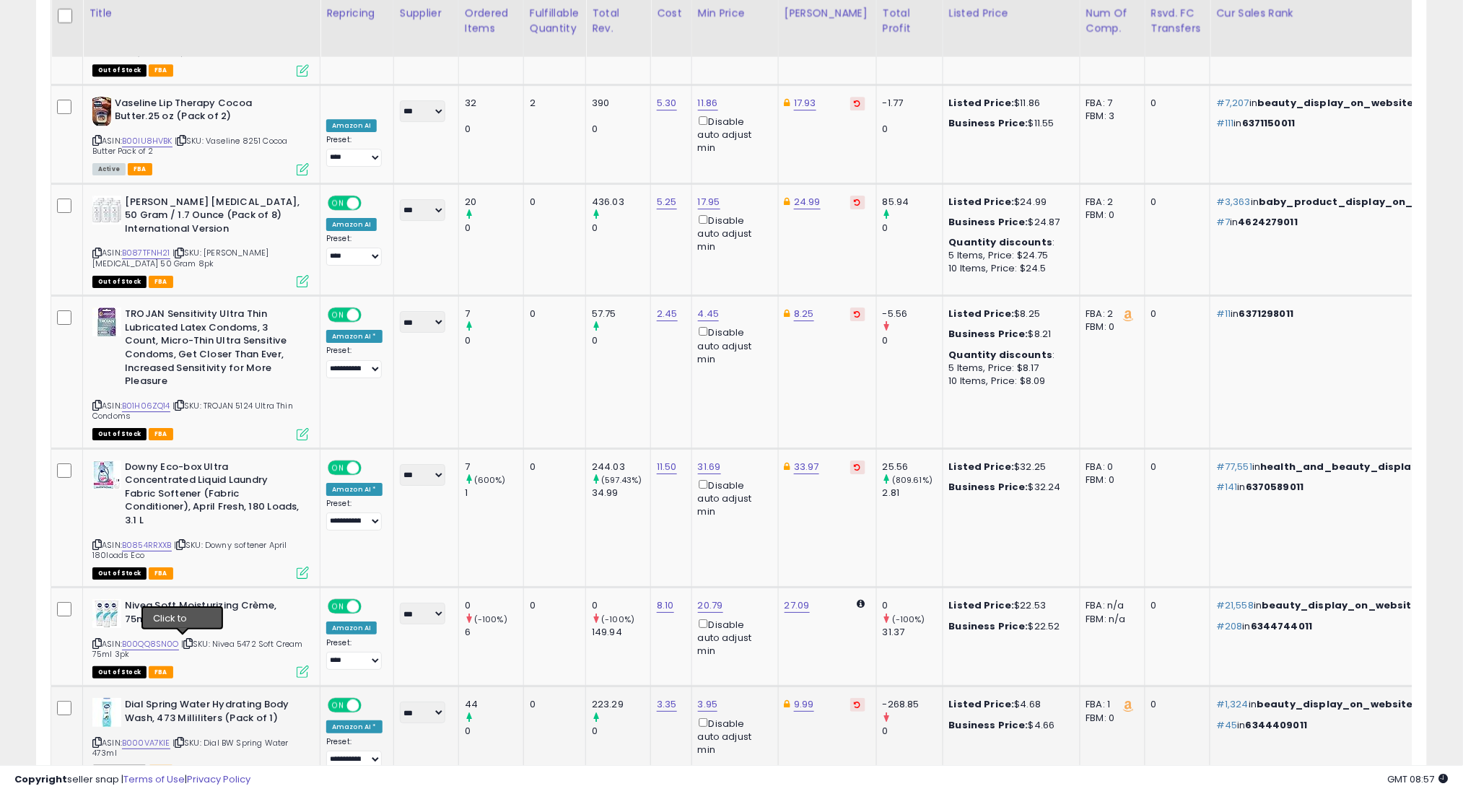
click at [182, 738] on icon at bounding box center [179, 742] width 9 height 8
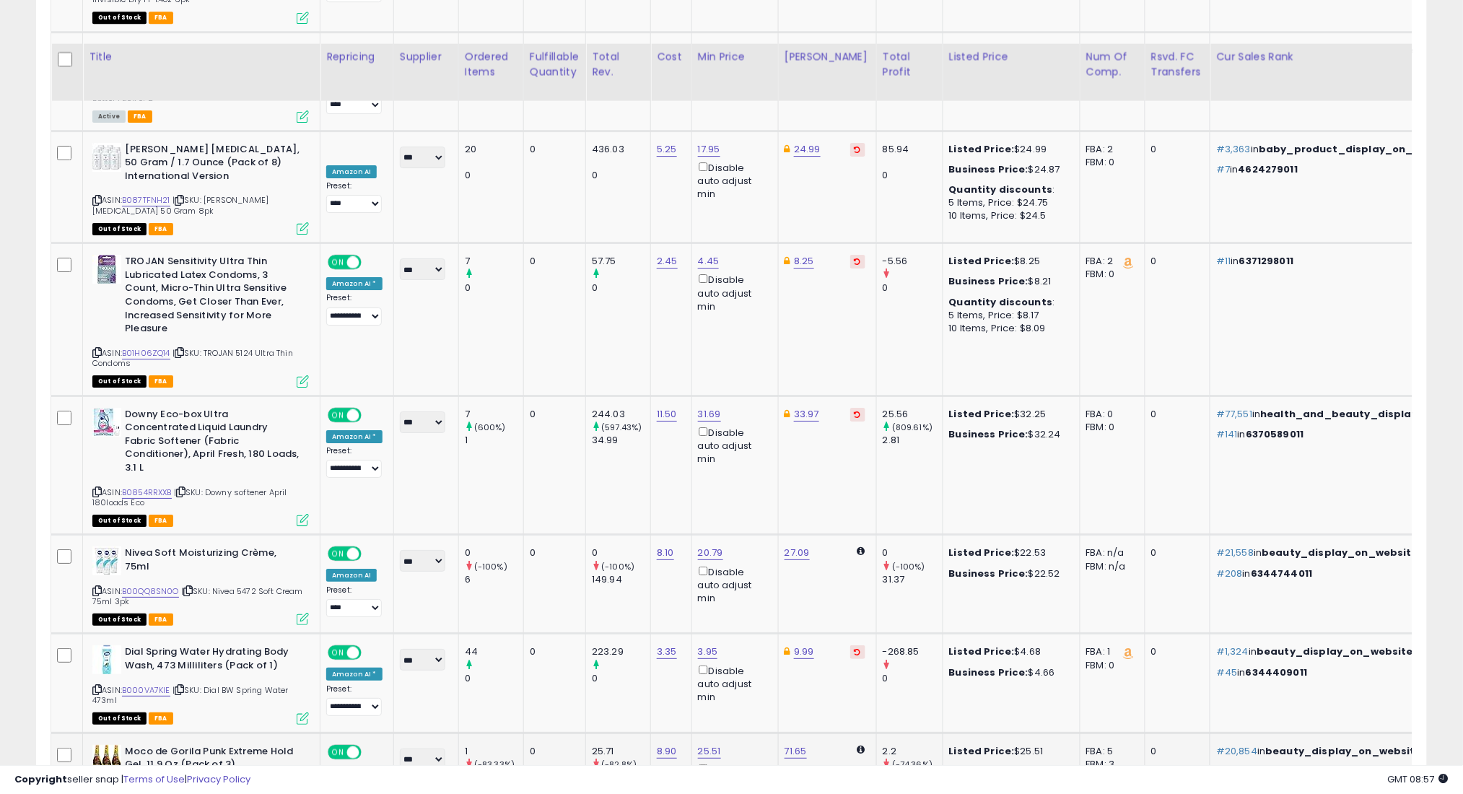
scroll to position [3713, 0]
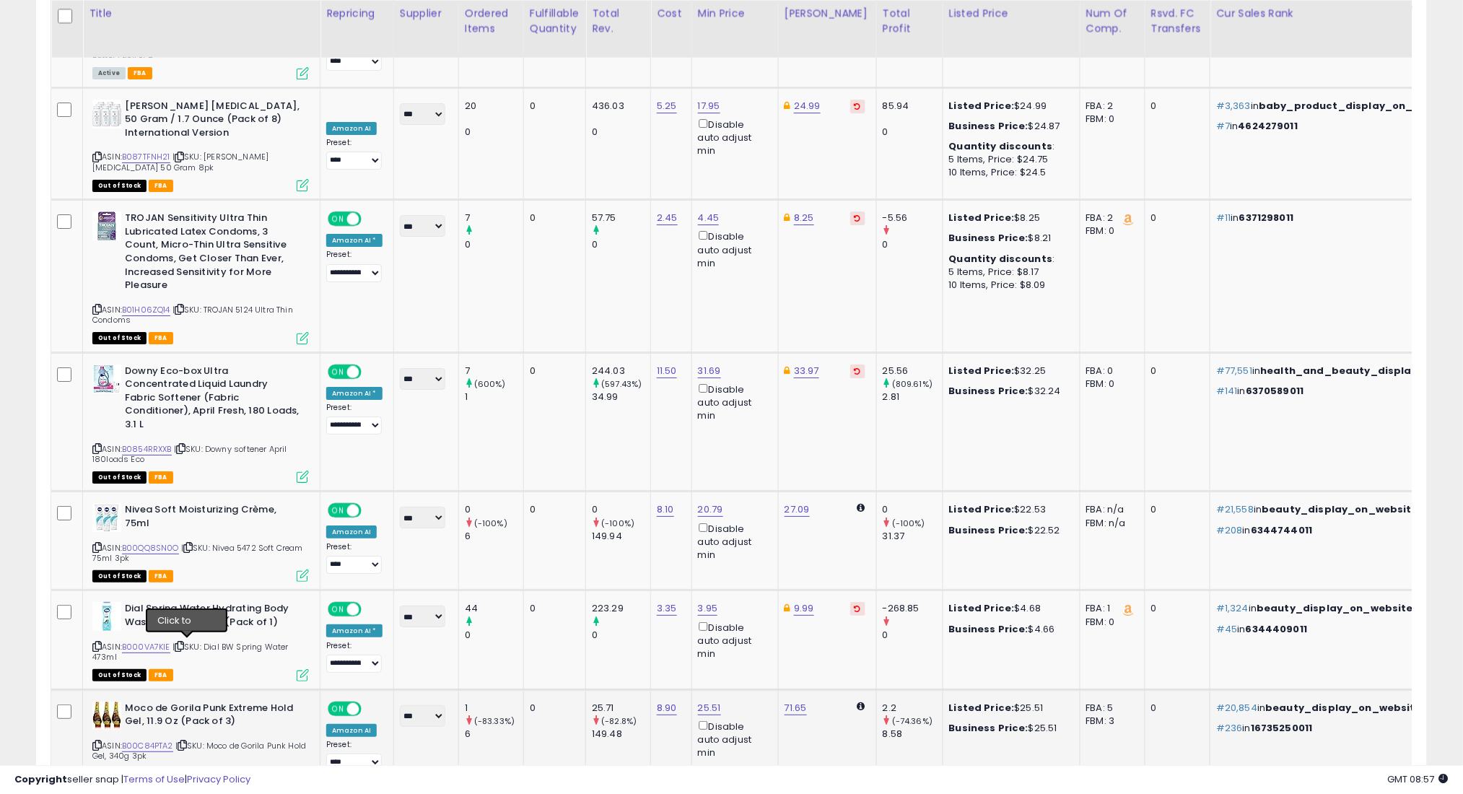
click at [185, 741] on icon at bounding box center [182, 745] width 9 height 8
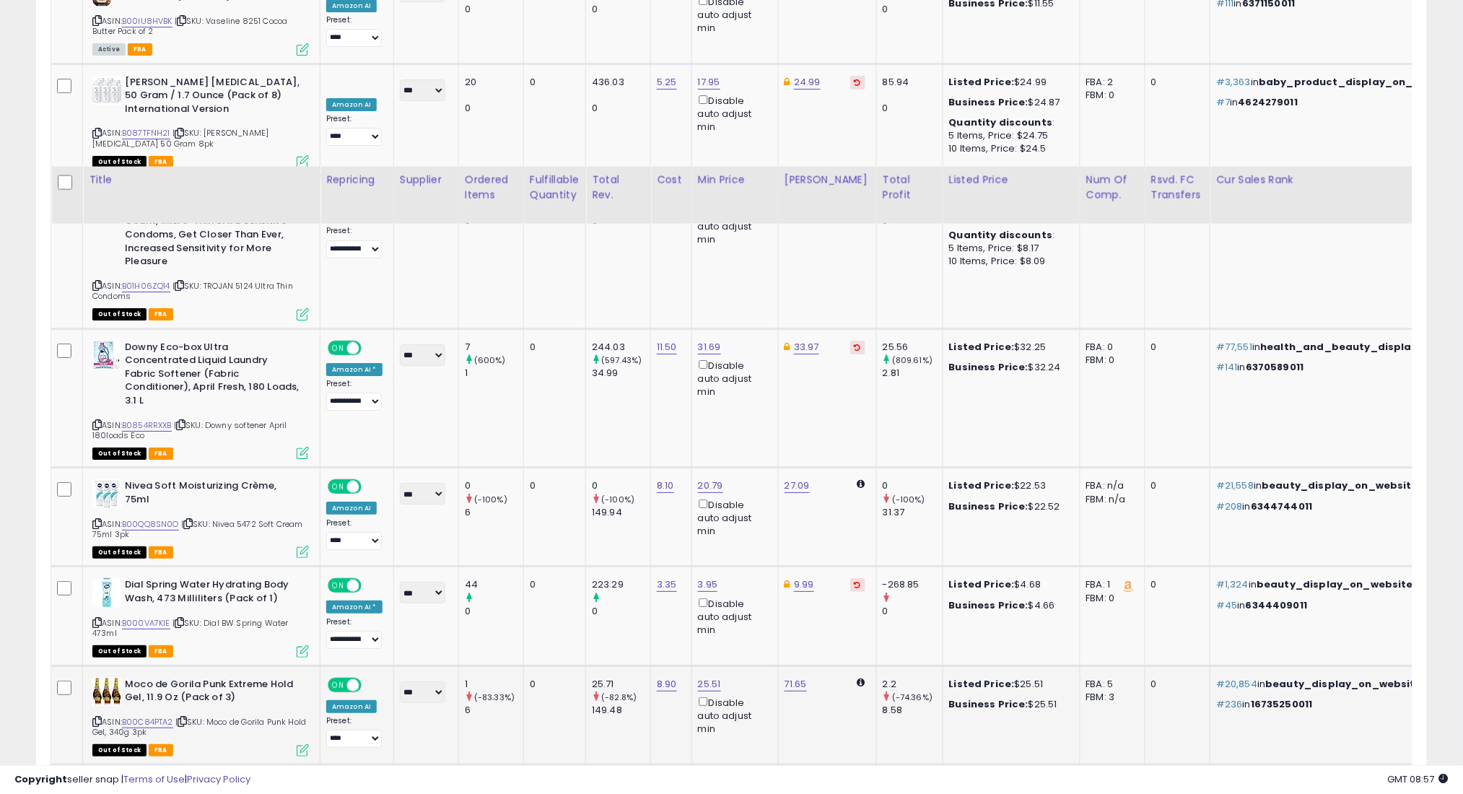
scroll to position [3905, 0]
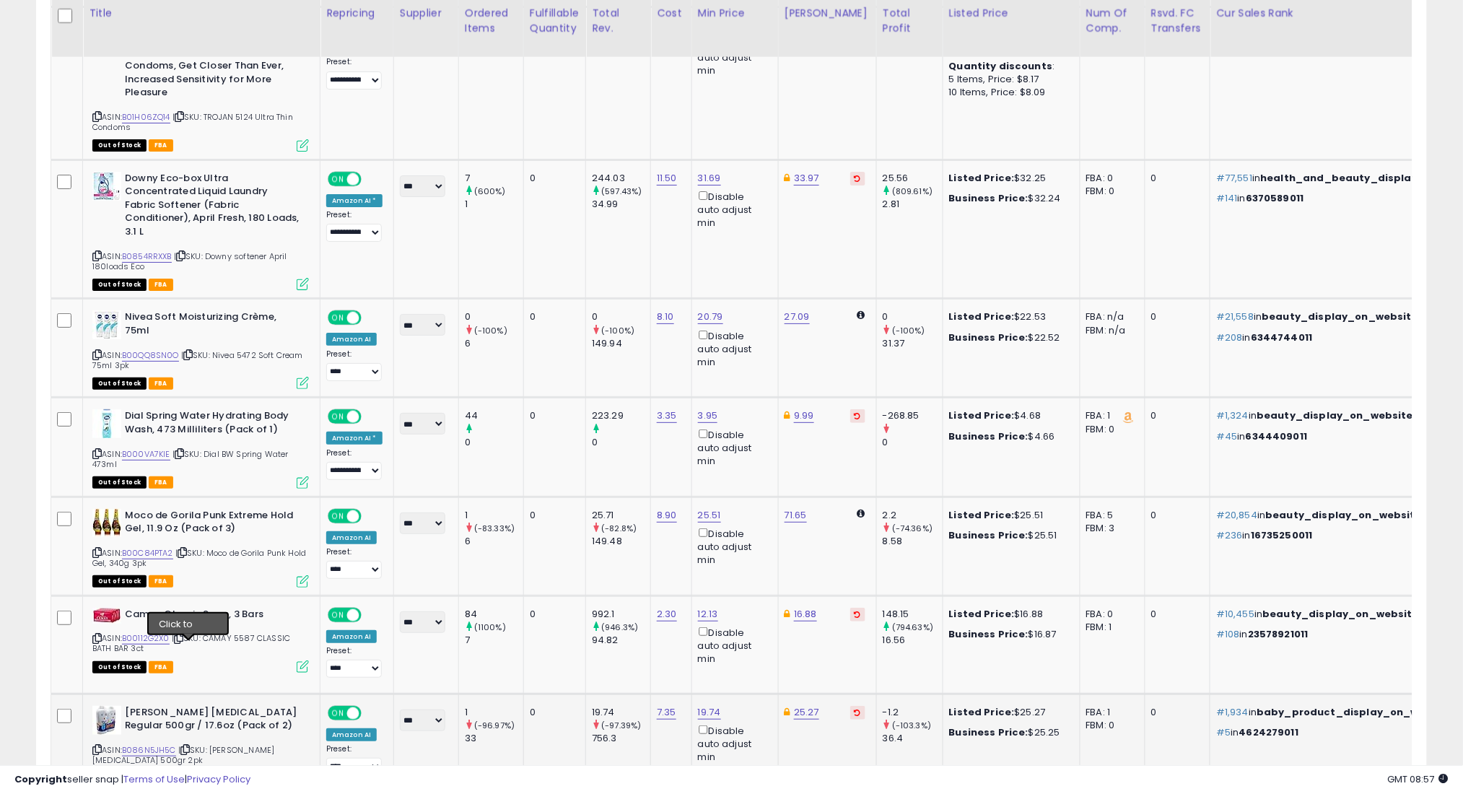
click at [187, 745] on icon at bounding box center [184, 749] width 9 height 8
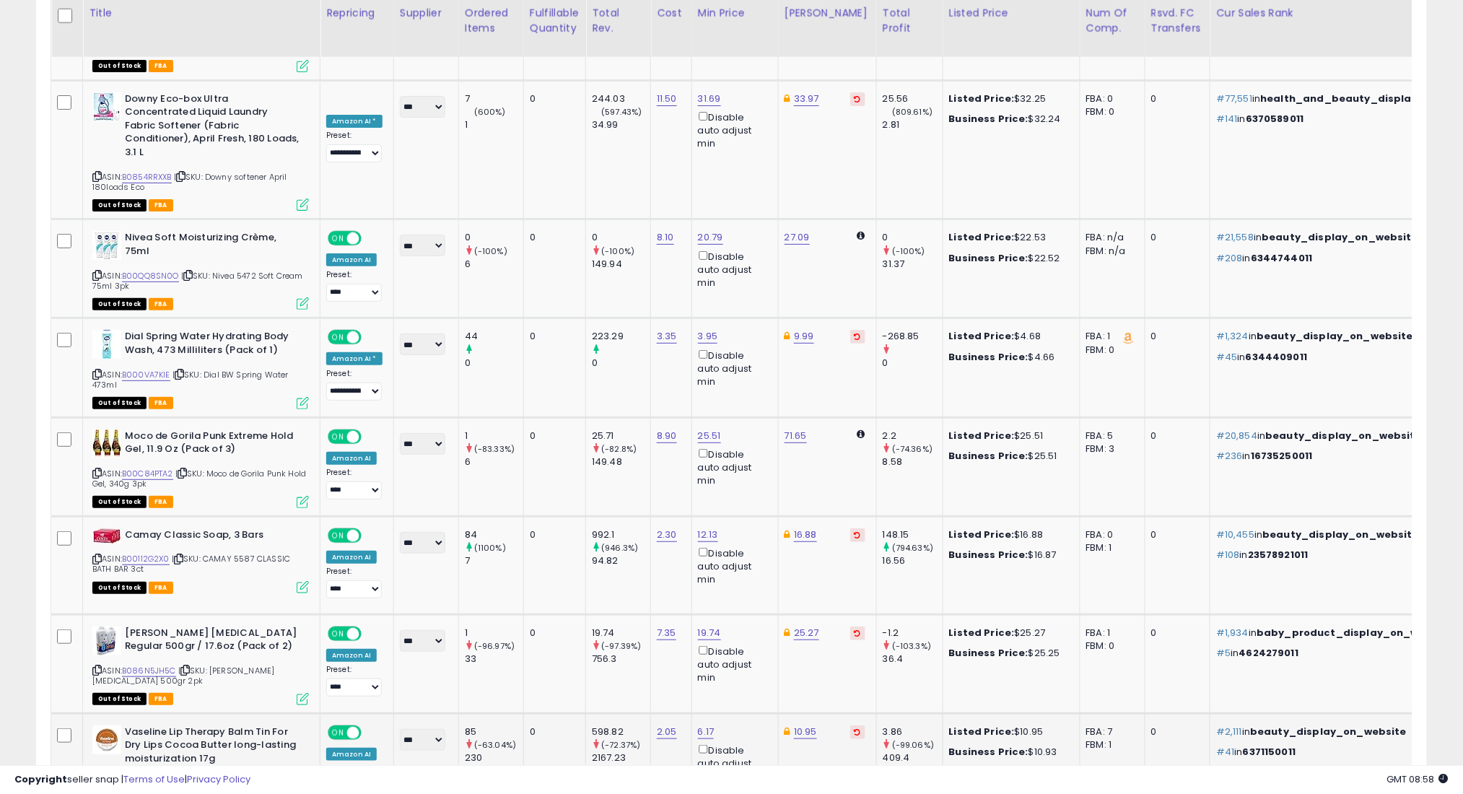
scroll to position [4001, 0]
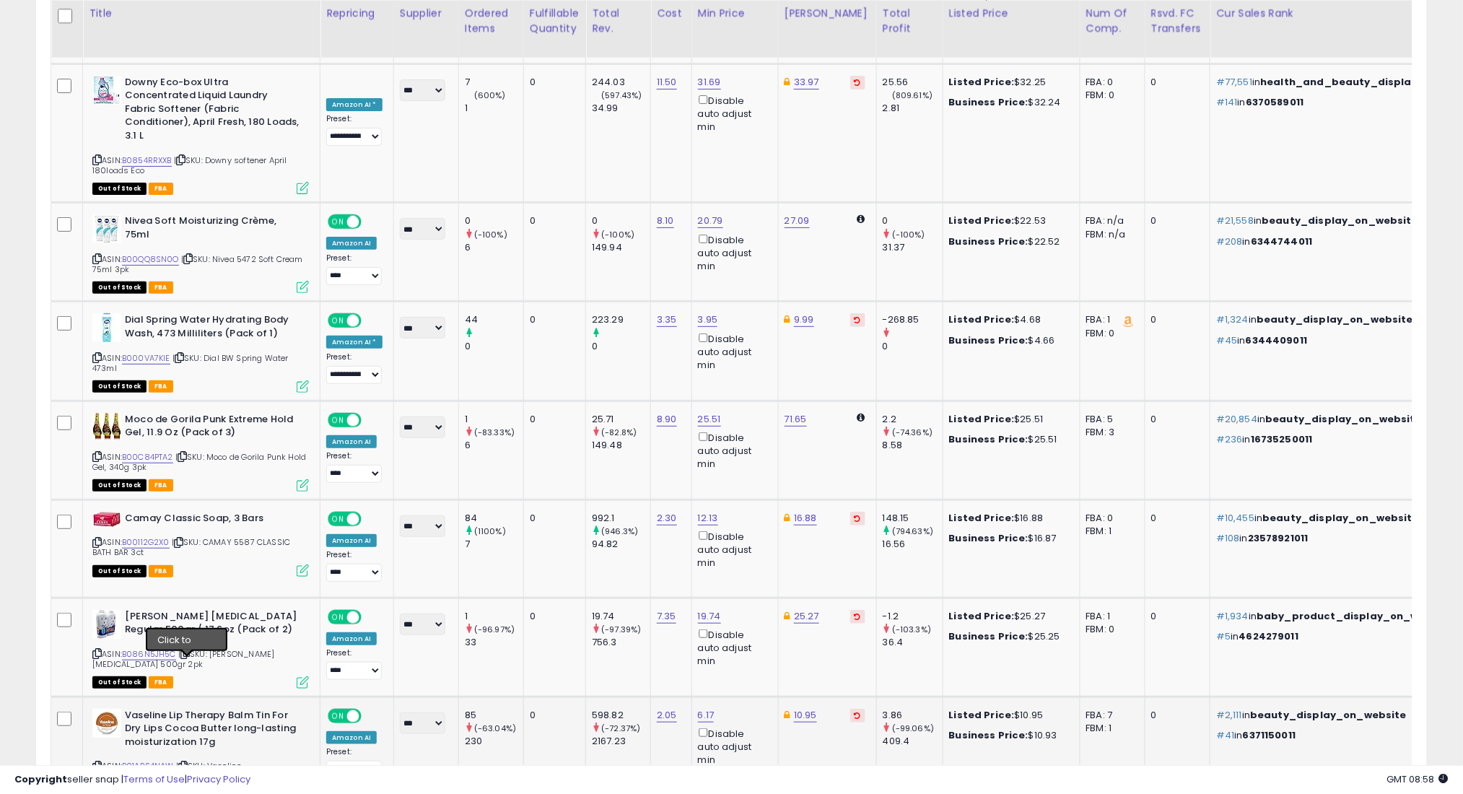
click at [188, 762] on icon at bounding box center [182, 766] width 9 height 8
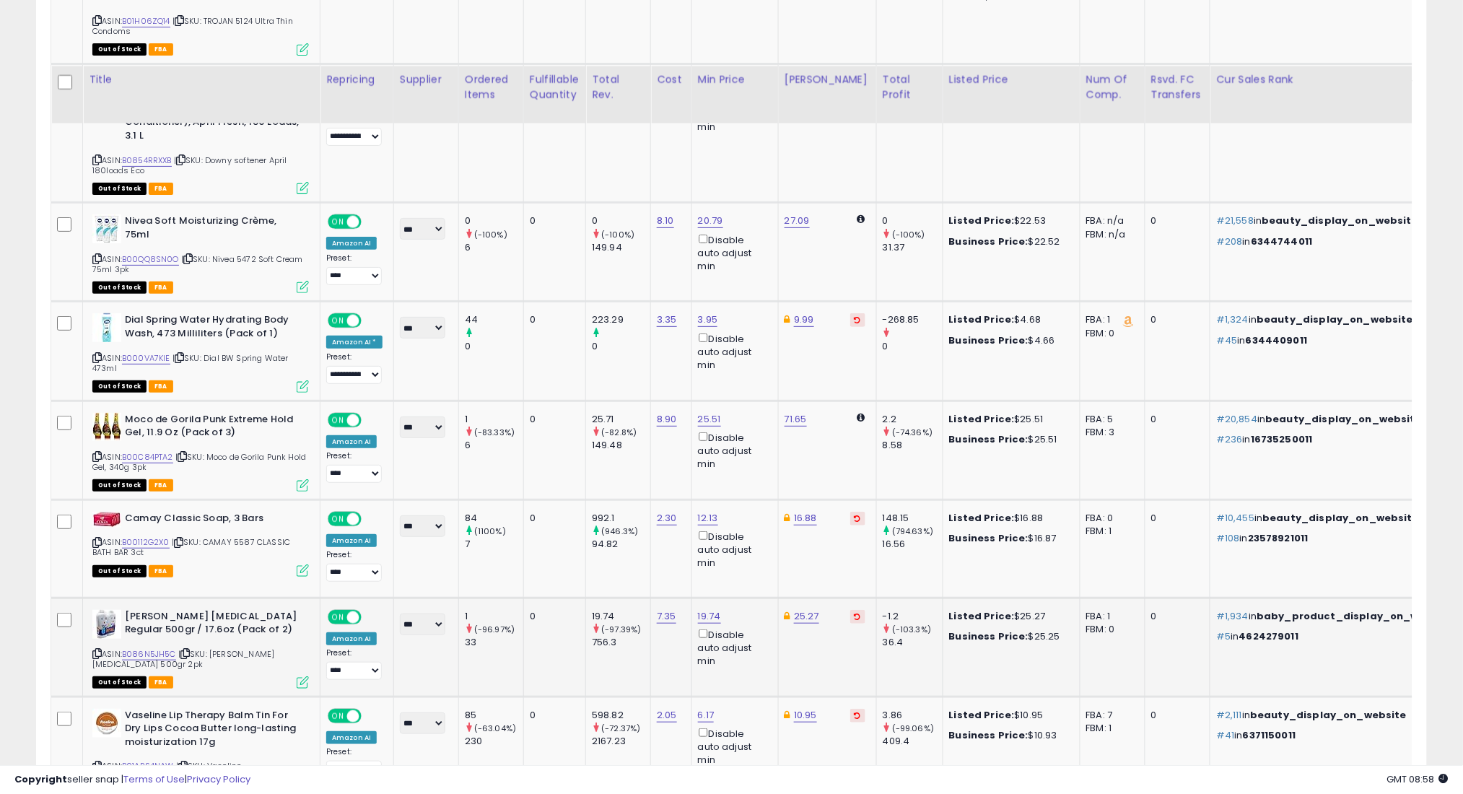
scroll to position [4097, 0]
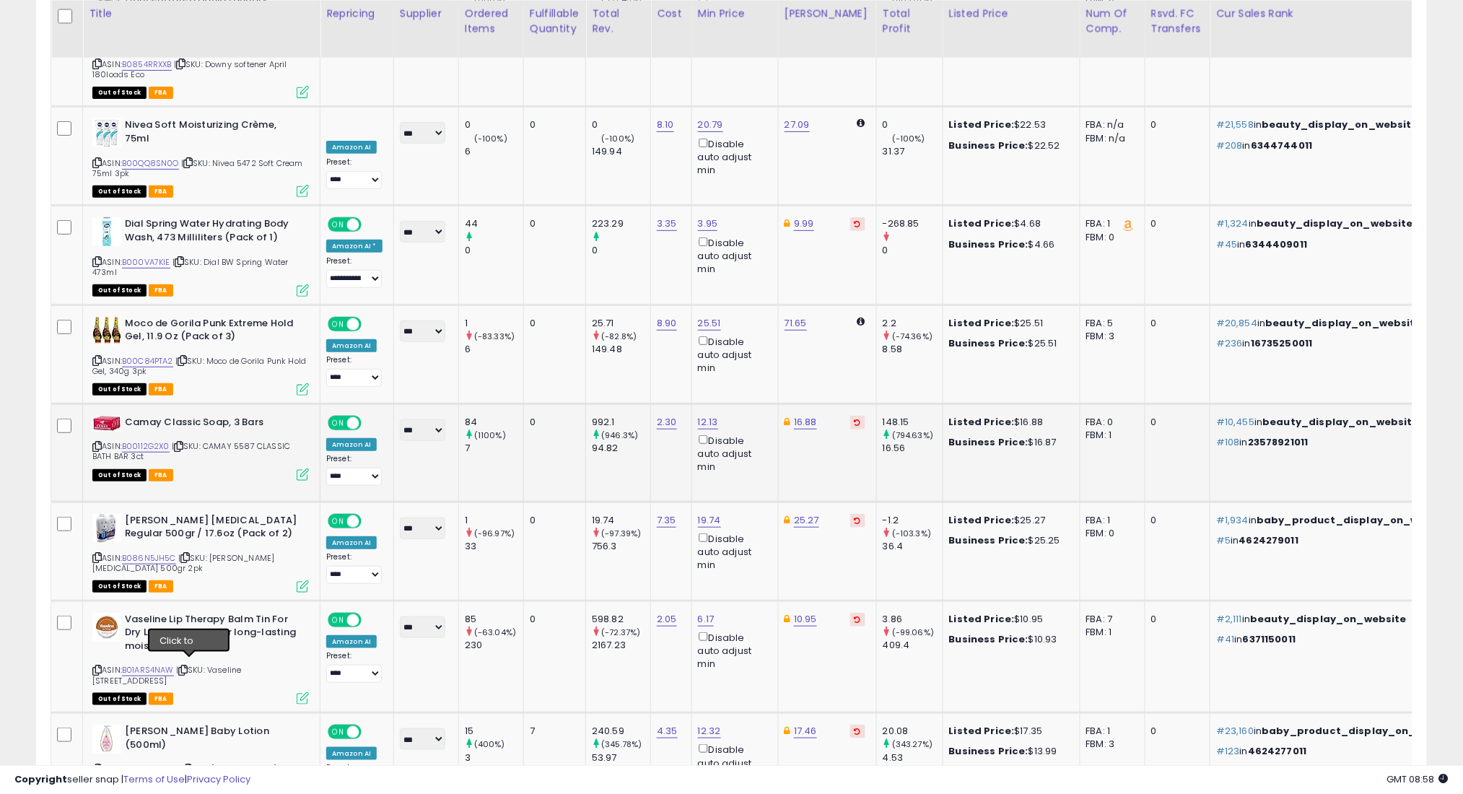
drag, startPoint x: 188, startPoint y: 663, endPoint x: 195, endPoint y: 358, distance: 305.3
click at [189, 765] on icon at bounding box center [187, 769] width 9 height 8
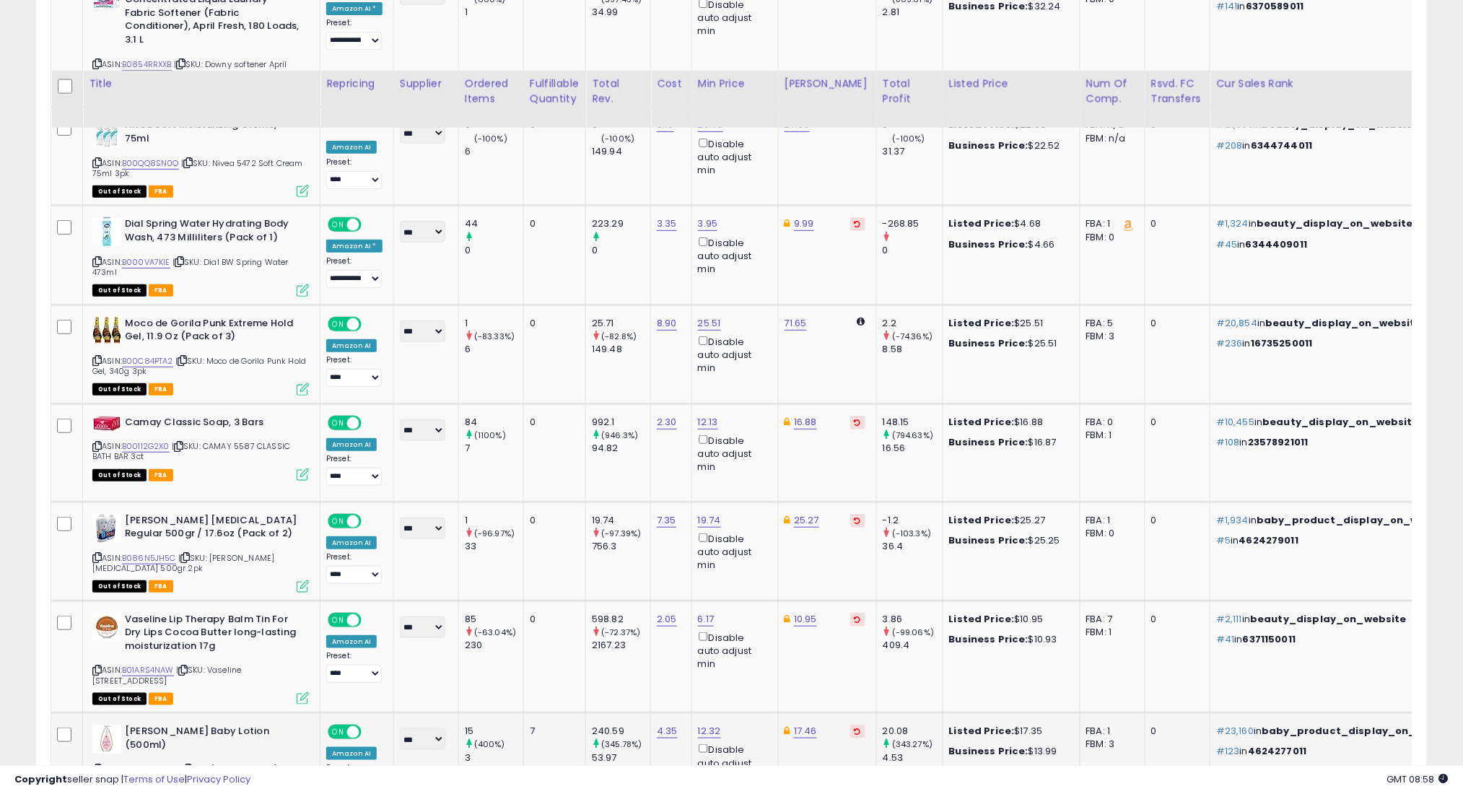
scroll to position [4194, 0]
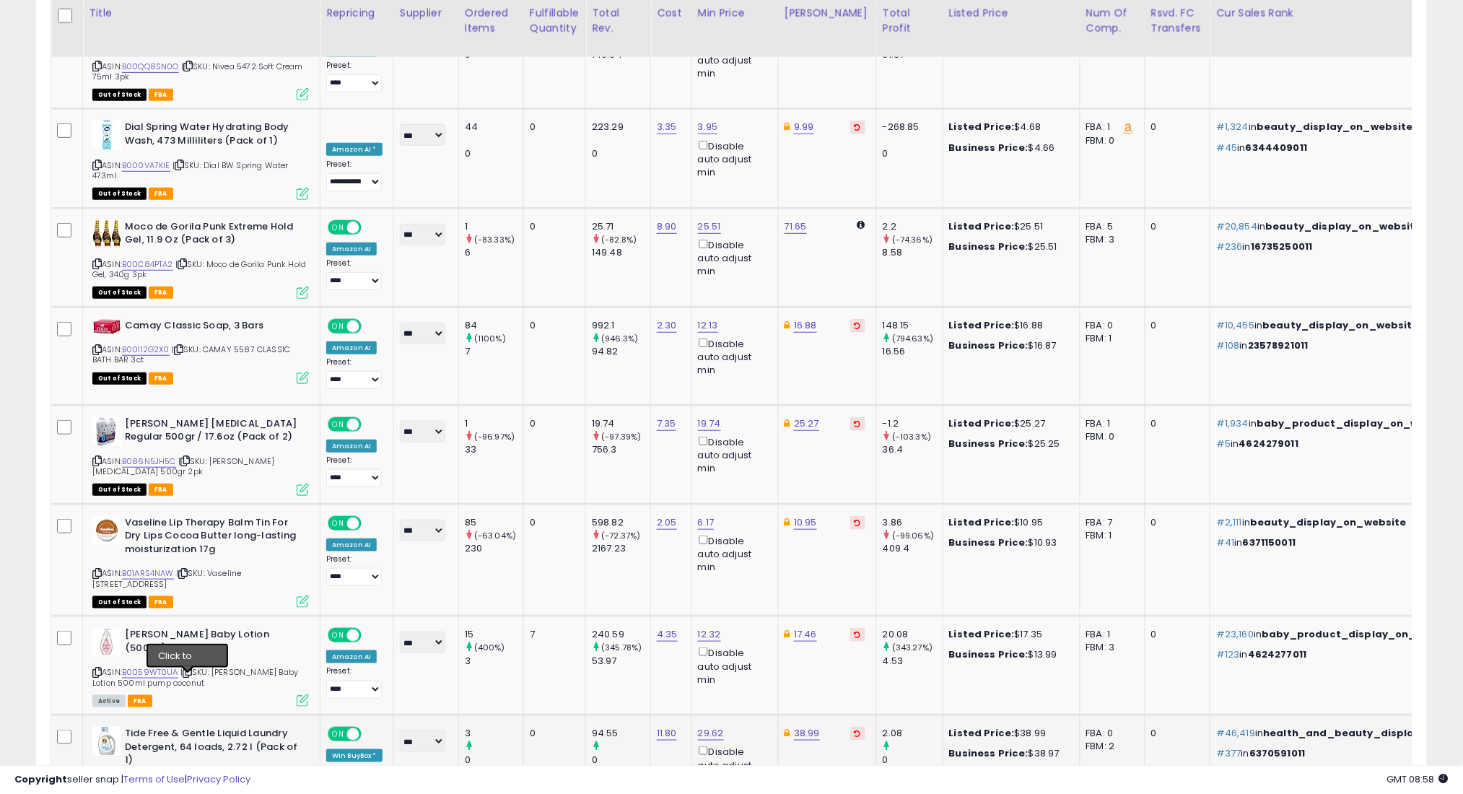
click at [187, 781] on icon at bounding box center [184, 785] width 9 height 8
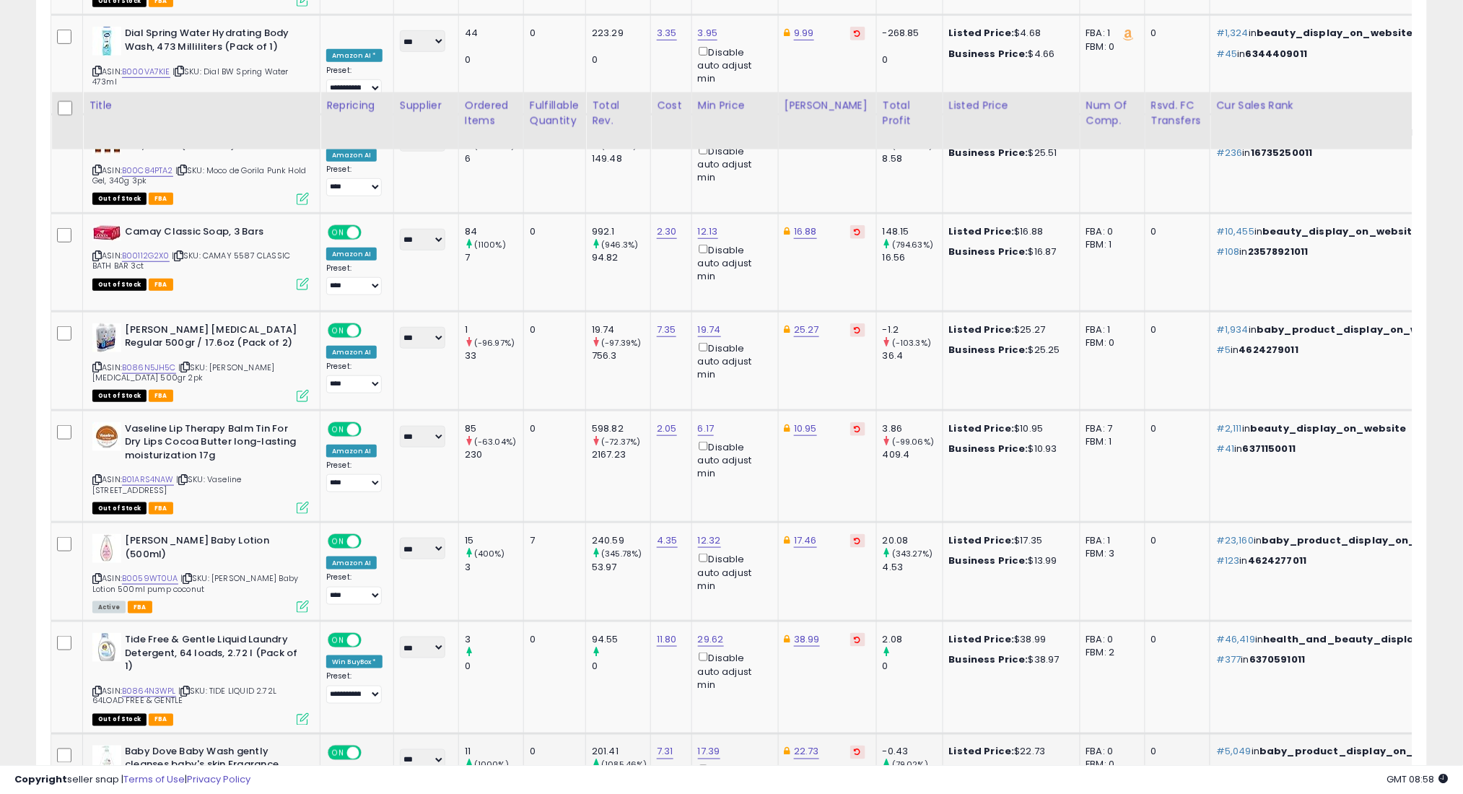
scroll to position [4386, 0]
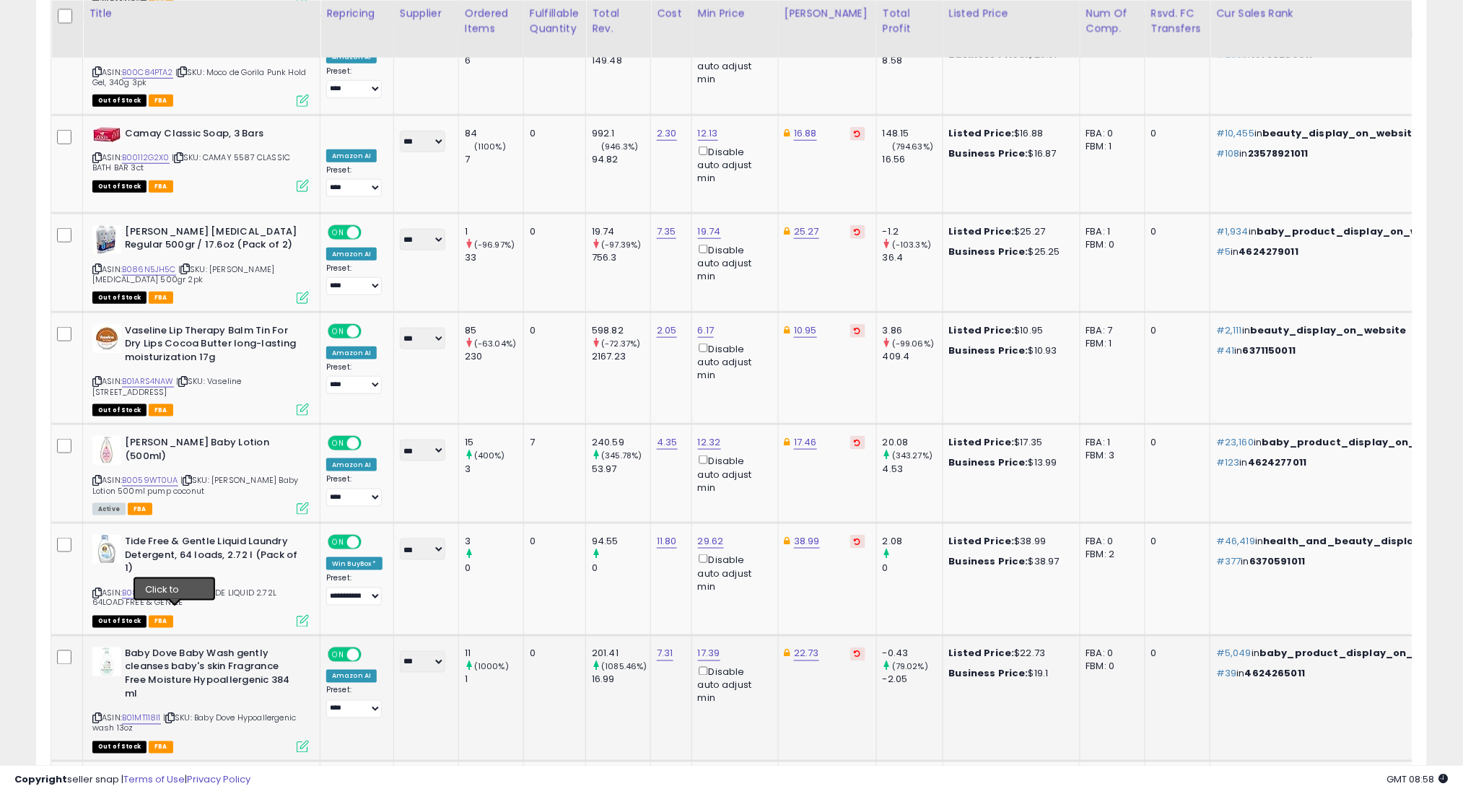
click at [174, 714] on icon at bounding box center [169, 718] width 9 height 8
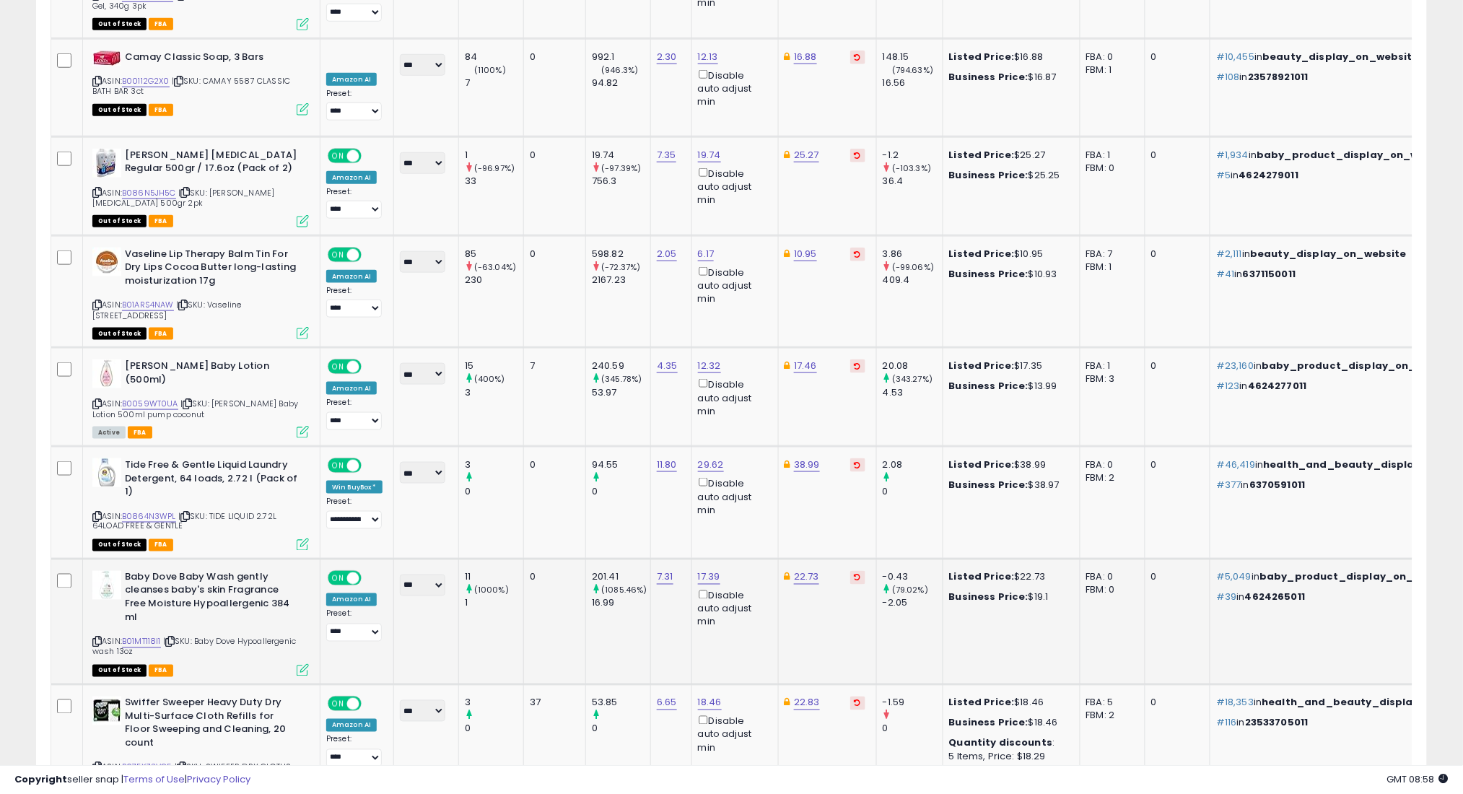
scroll to position [4483, 0]
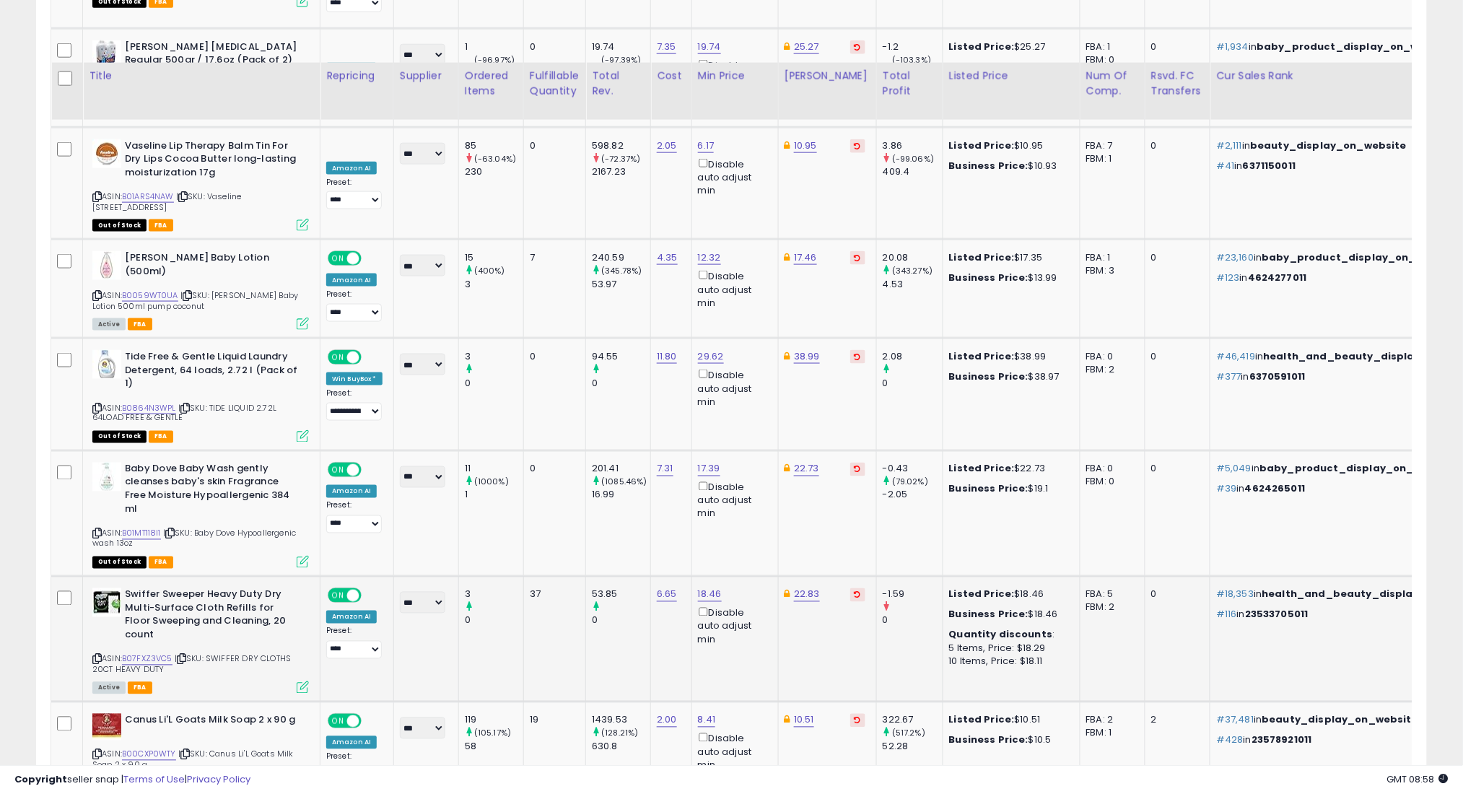
scroll to position [4675, 0]
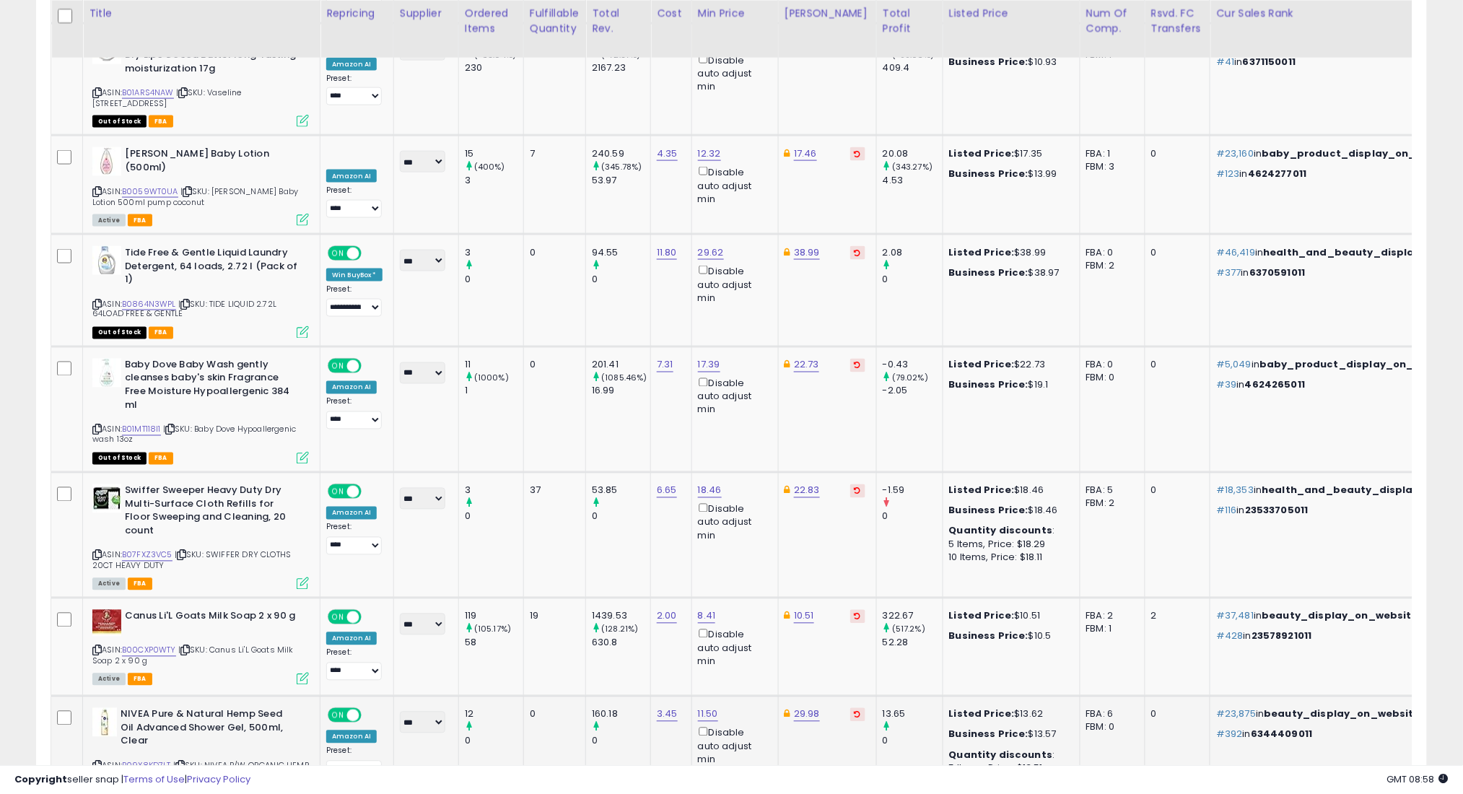
drag, startPoint x: 183, startPoint y: 647, endPoint x: 185, endPoint y: 618, distance: 29.0
click at [183, 762] on icon at bounding box center [179, 766] width 9 height 8
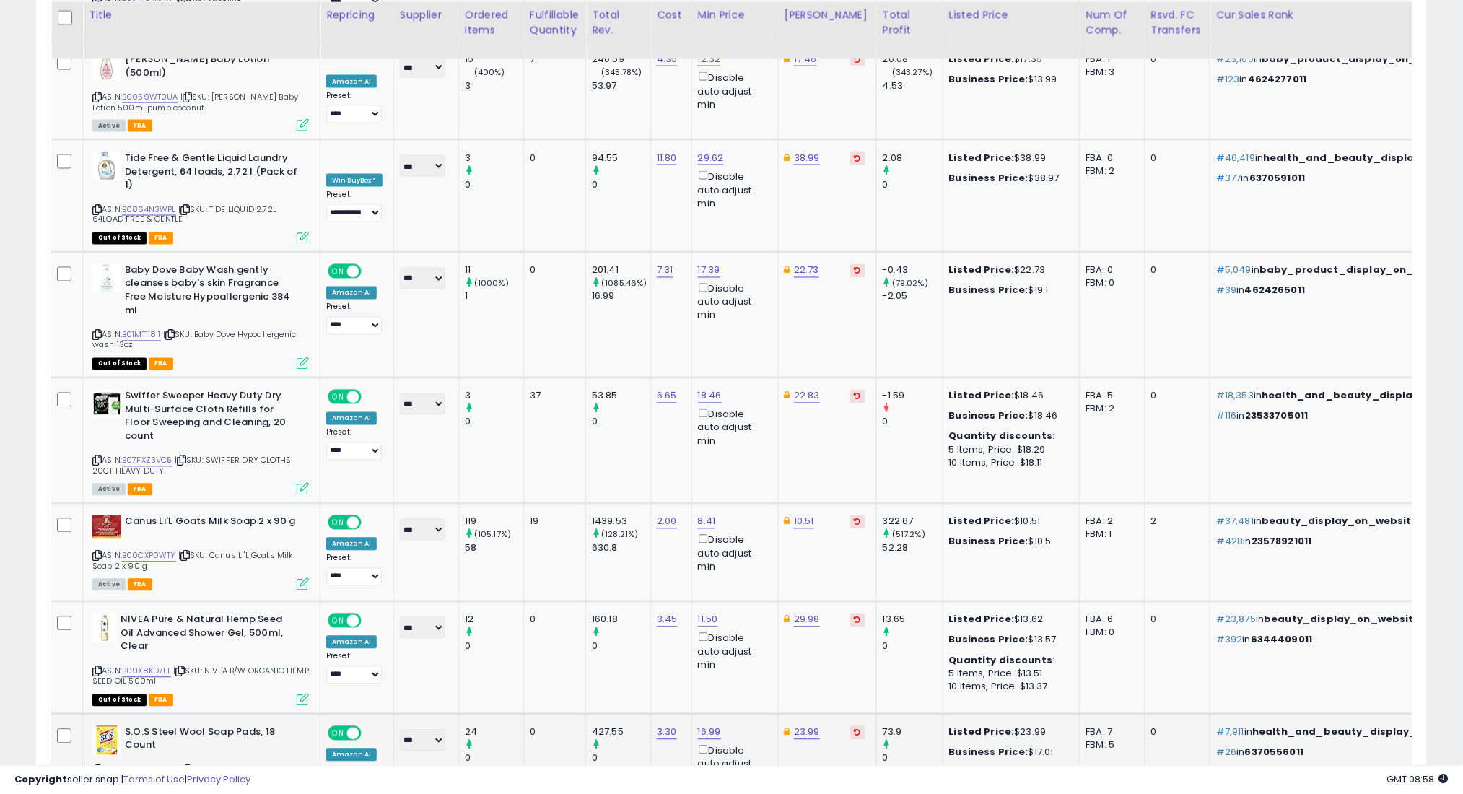
scroll to position [4771, 0]
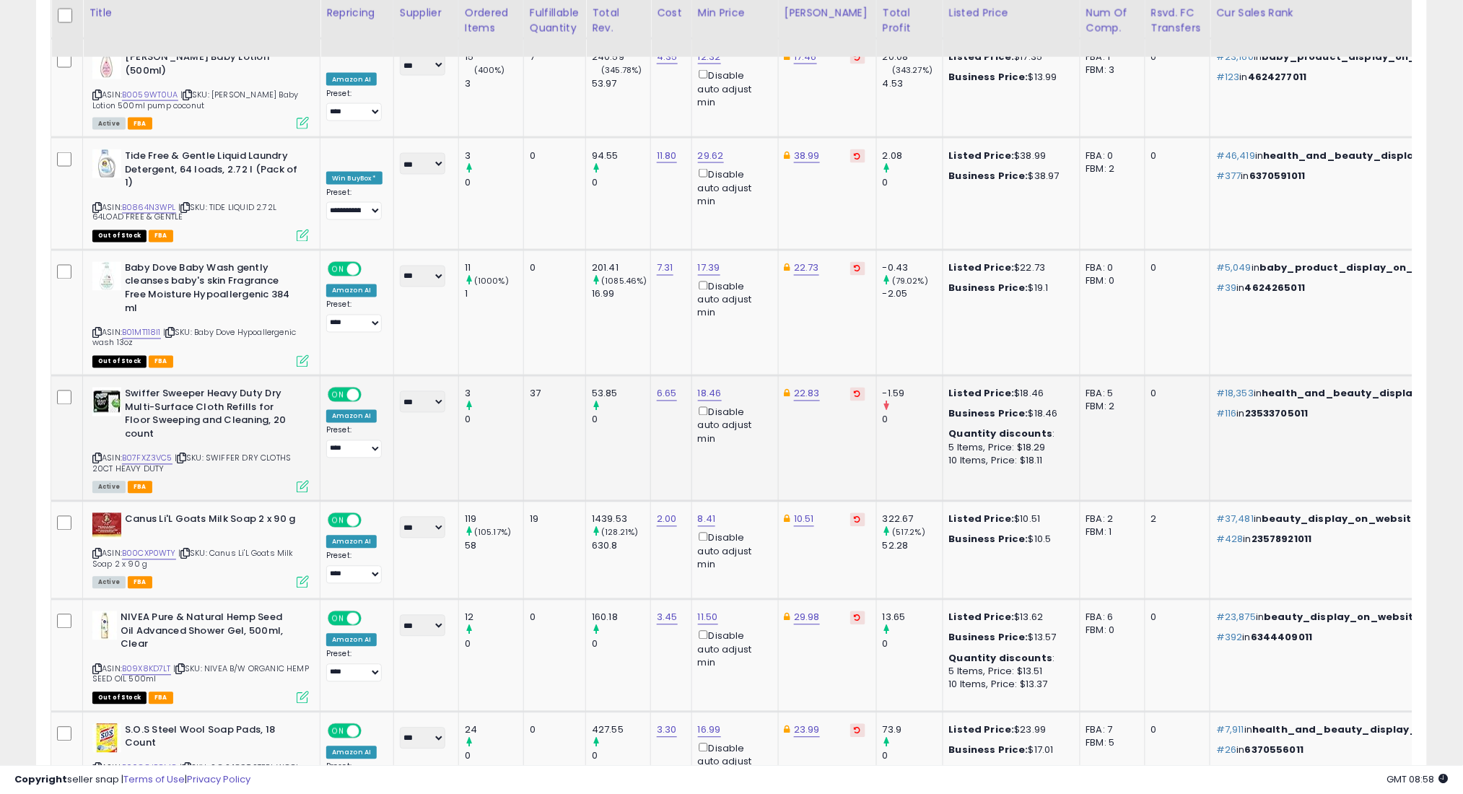
drag, startPoint x: 191, startPoint y: 648, endPoint x: 196, endPoint y: 339, distance: 308.9
click at [191, 764] on icon at bounding box center [186, 768] width 9 height 8
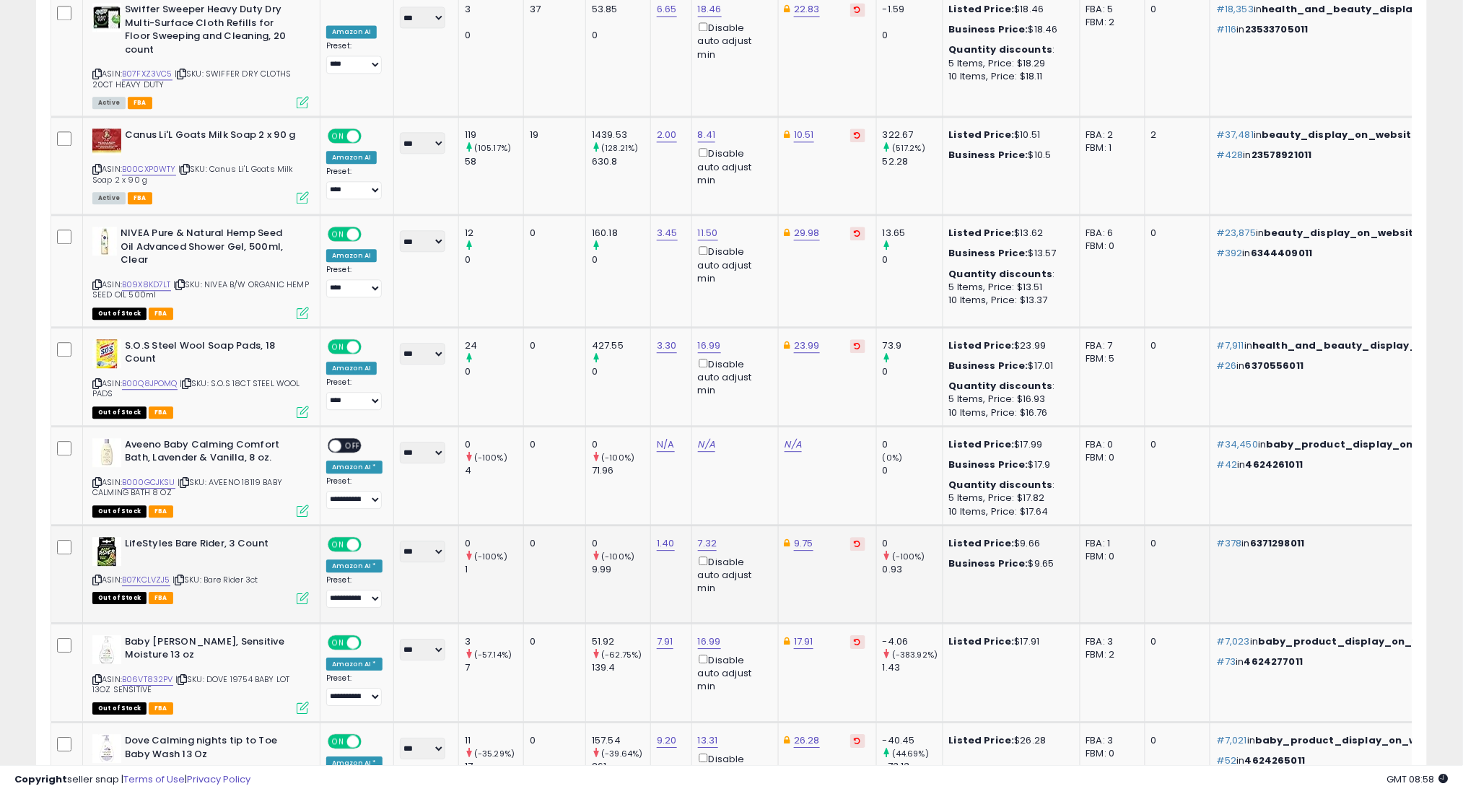
scroll to position [5060, 0]
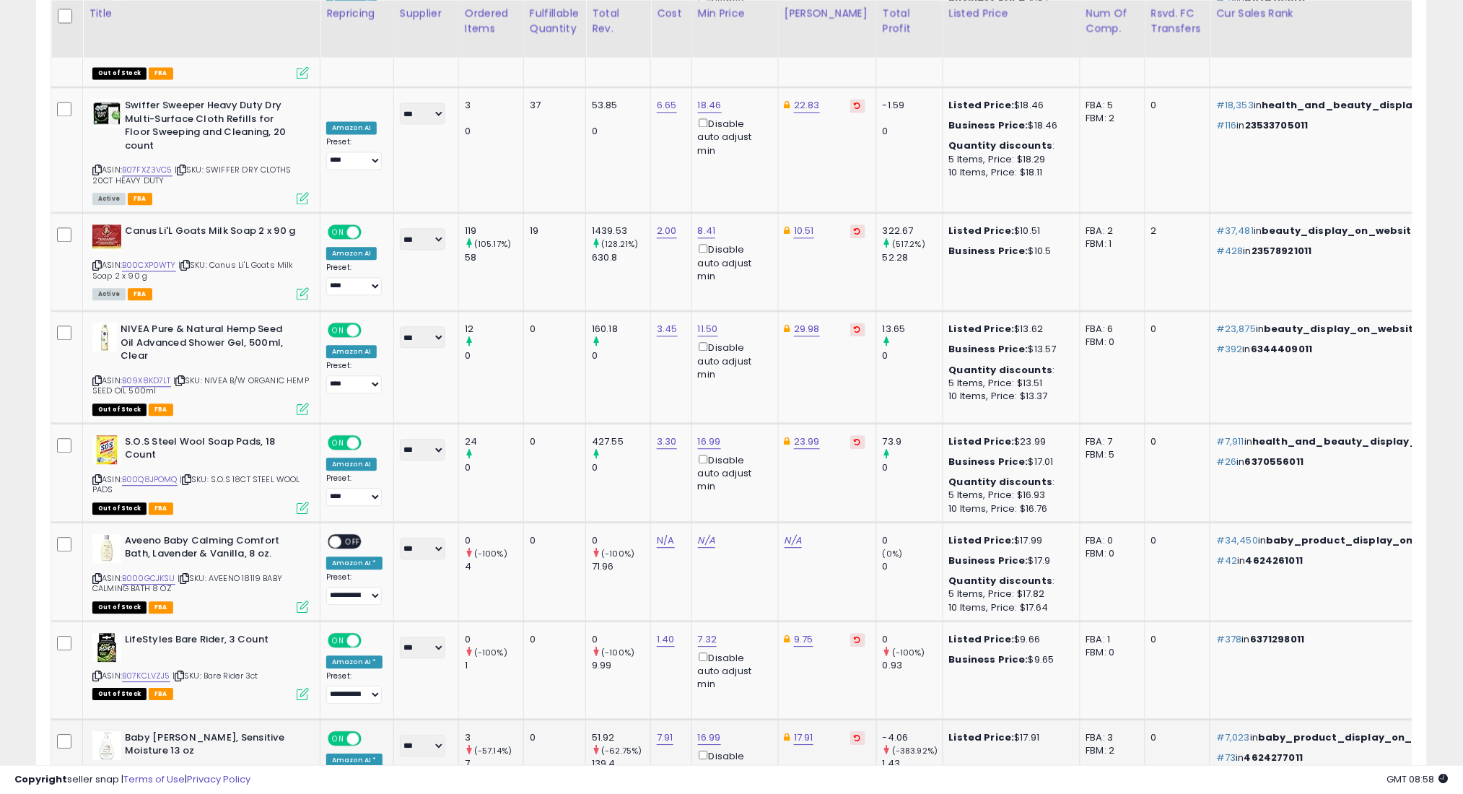
click at [185, 771] on icon at bounding box center [182, 775] width 9 height 8
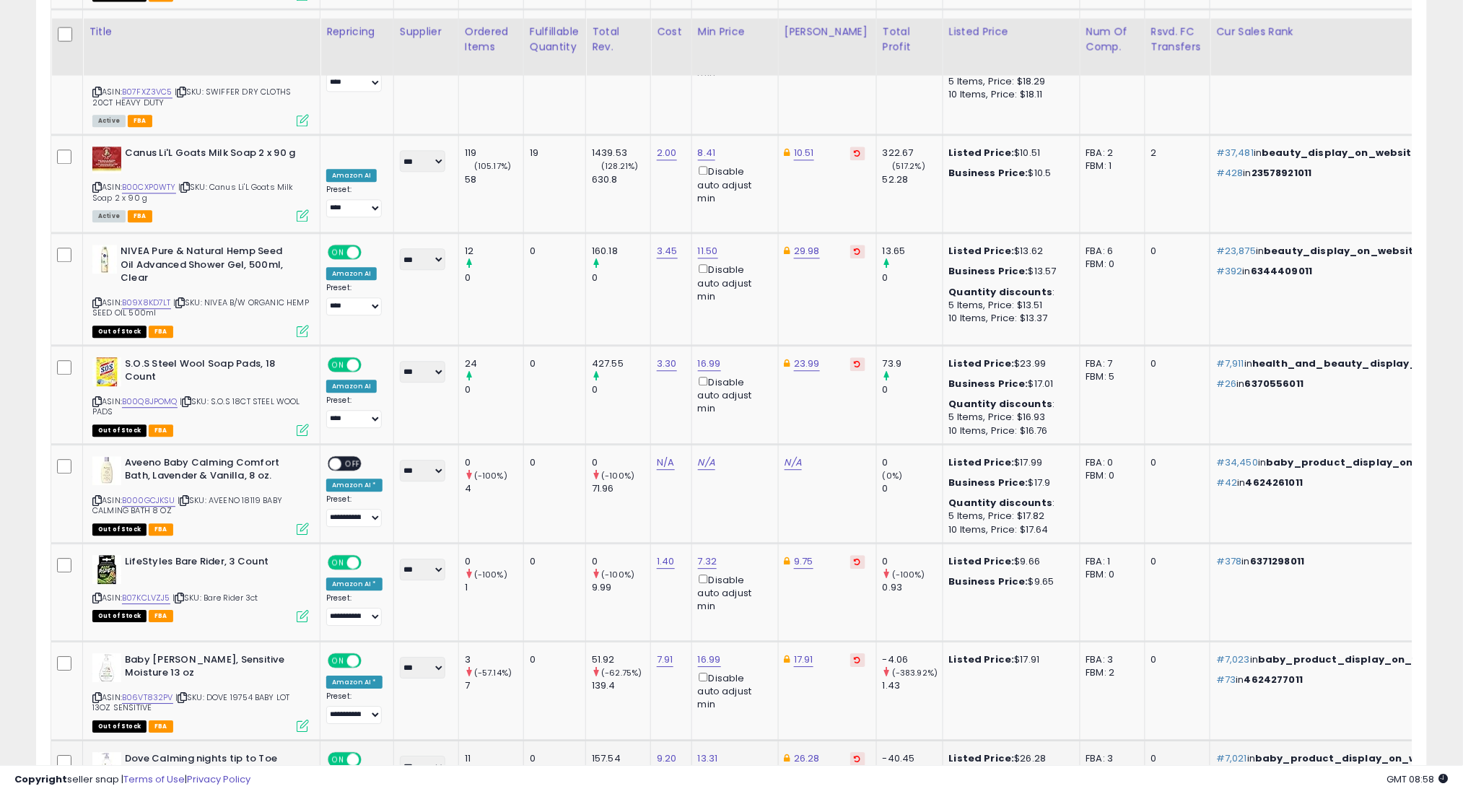
scroll to position [5156, 0]
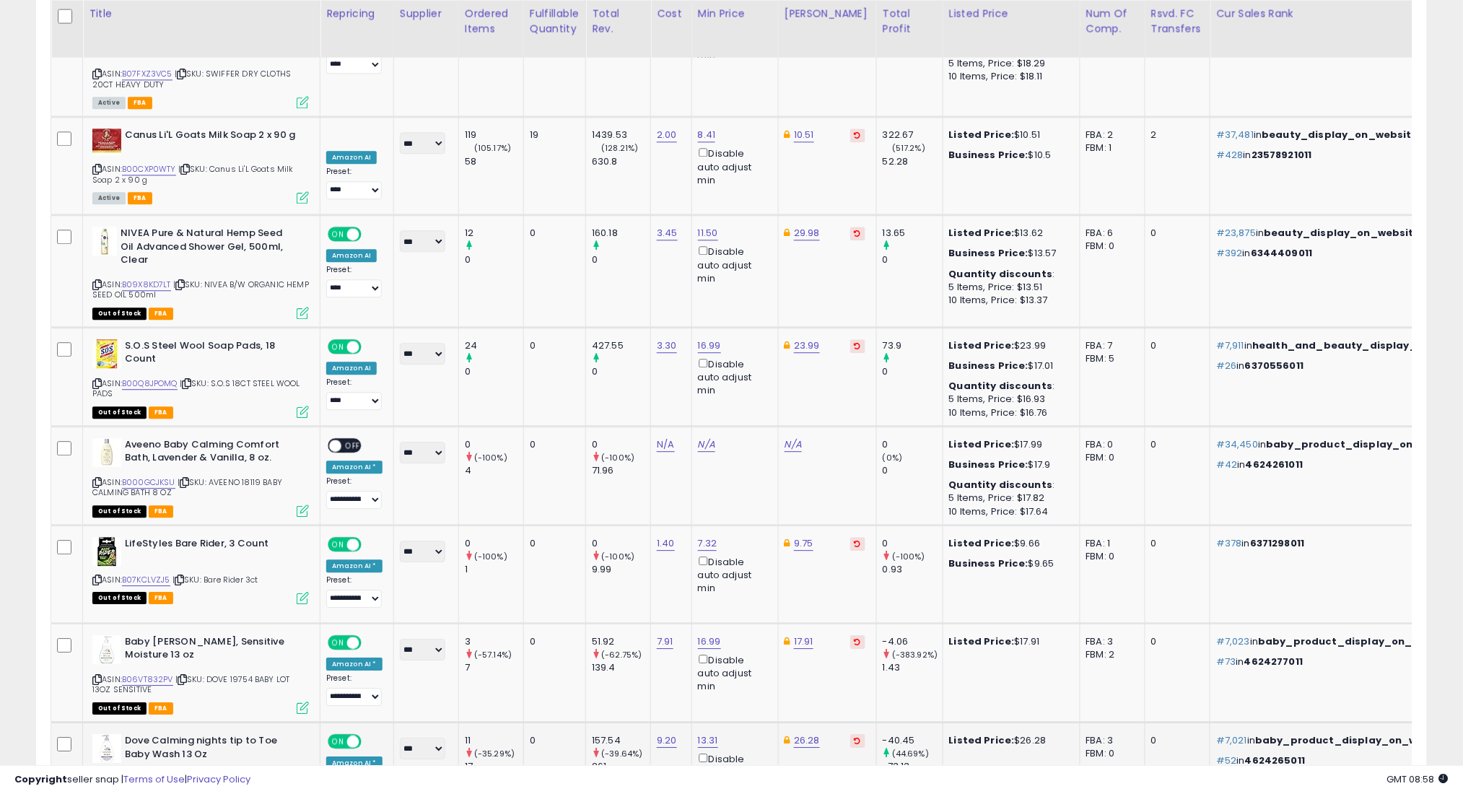
click at [186, 774] on icon at bounding box center [181, 778] width 9 height 8
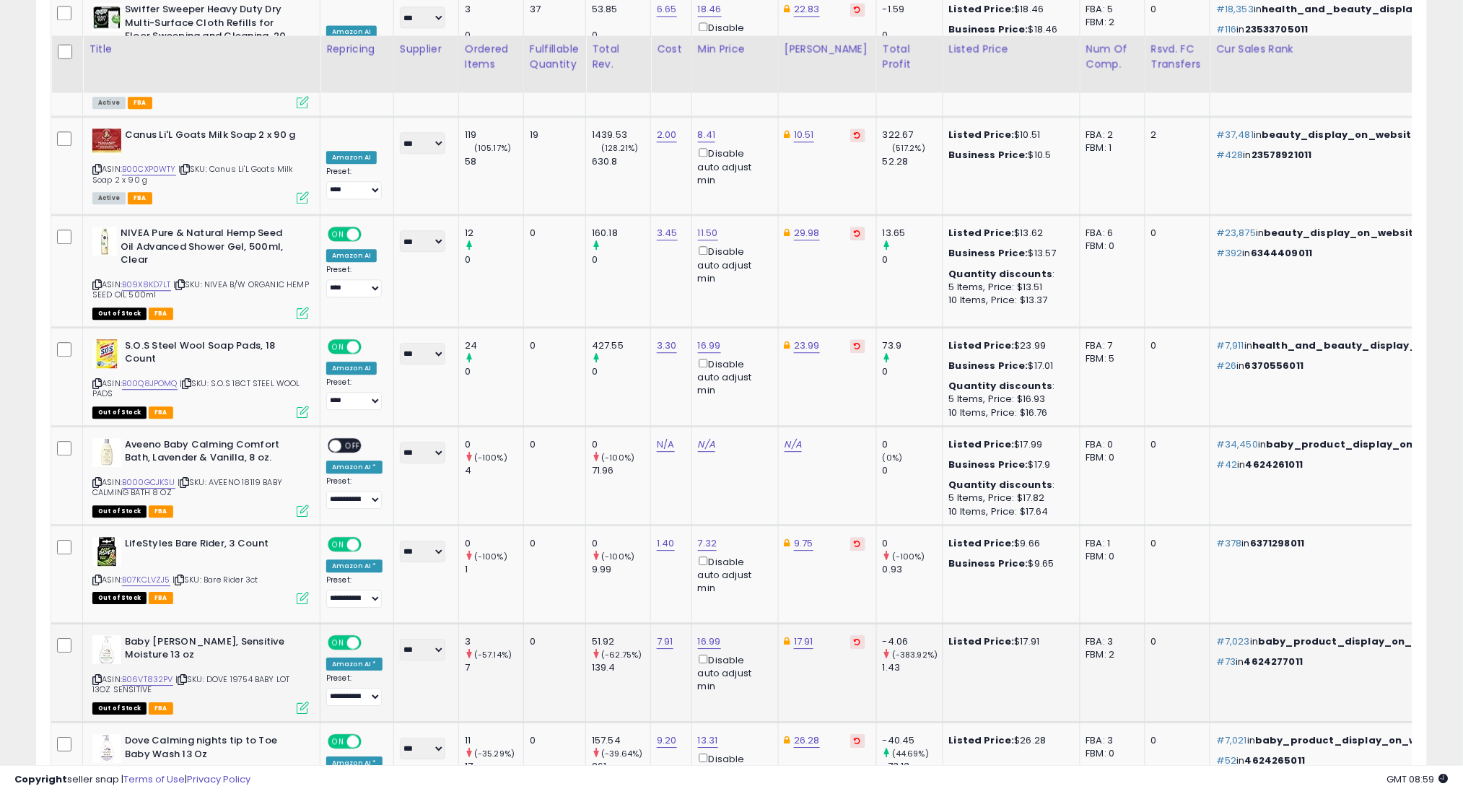
scroll to position [5252, 0]
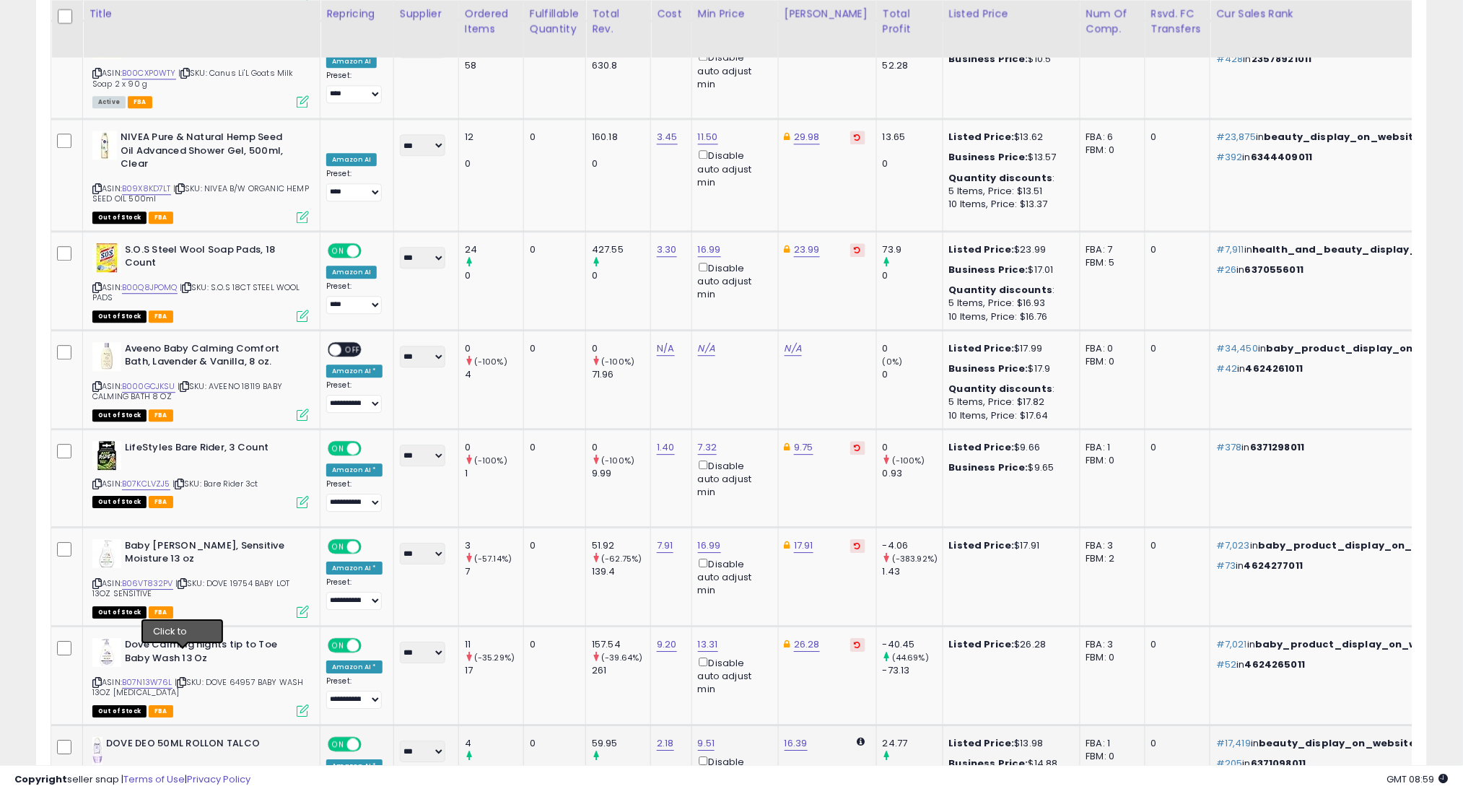
click at [186, 776] on icon at bounding box center [181, 780] width 9 height 8
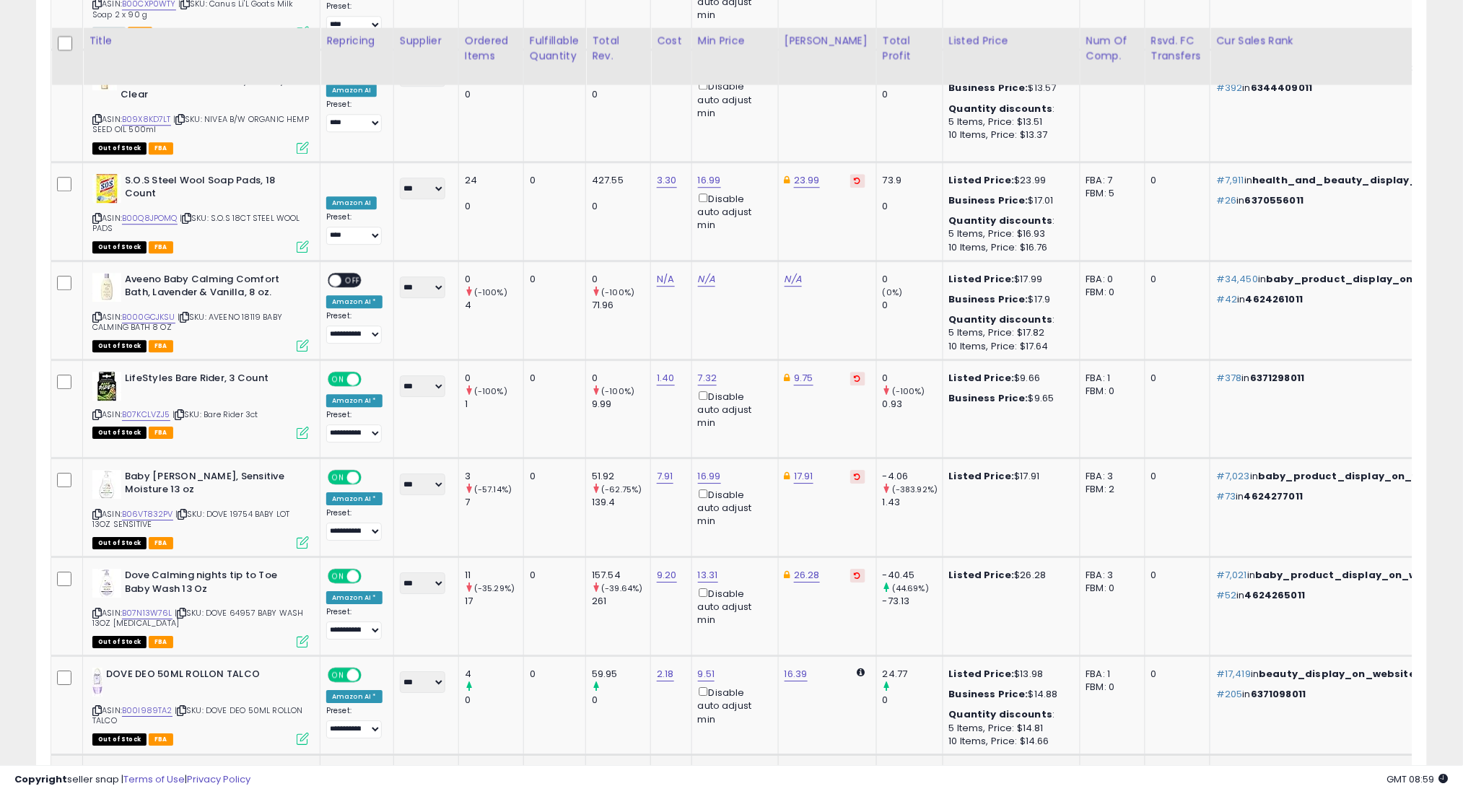
scroll to position [5349, 0]
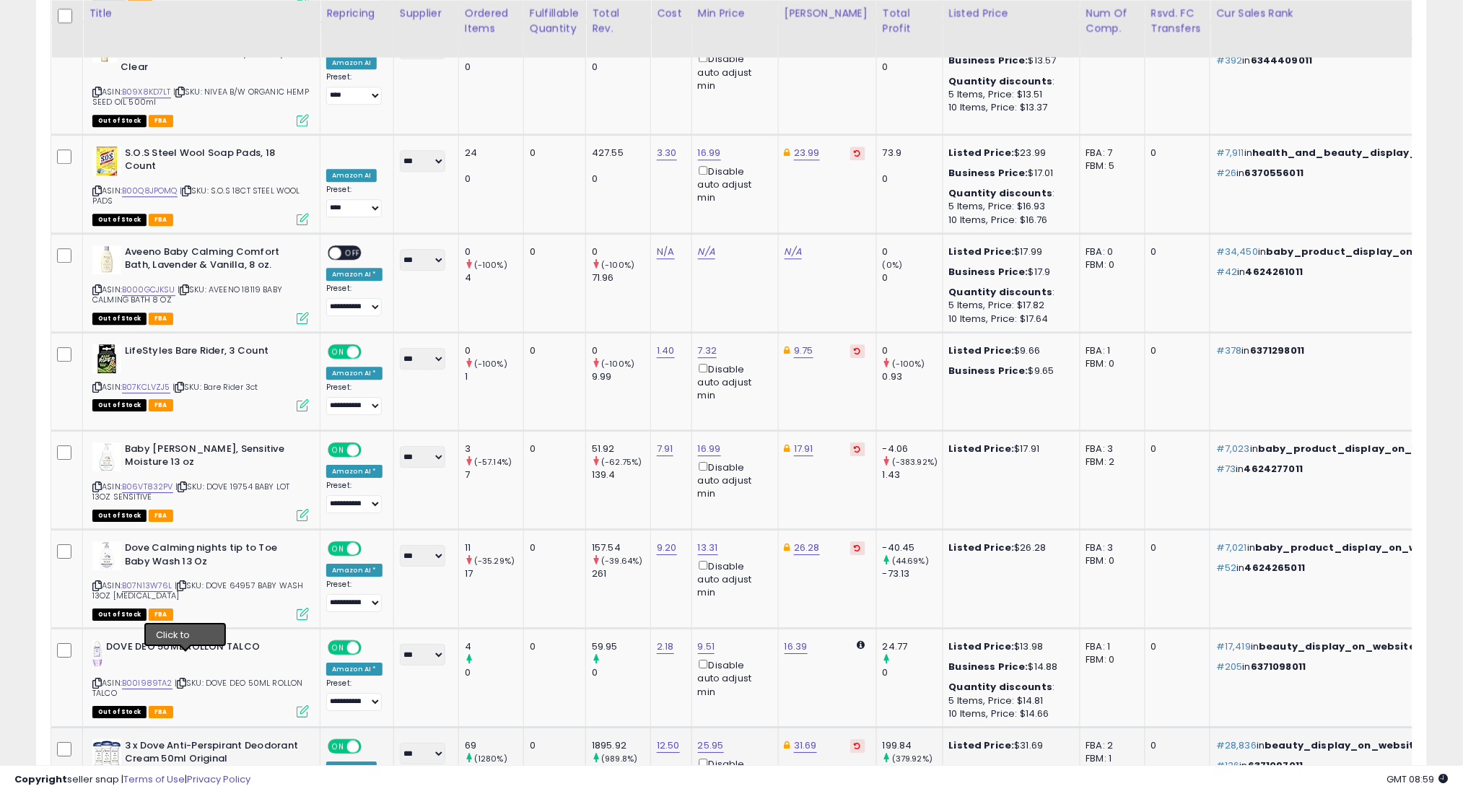
click at [185, 779] on icon at bounding box center [181, 783] width 9 height 8
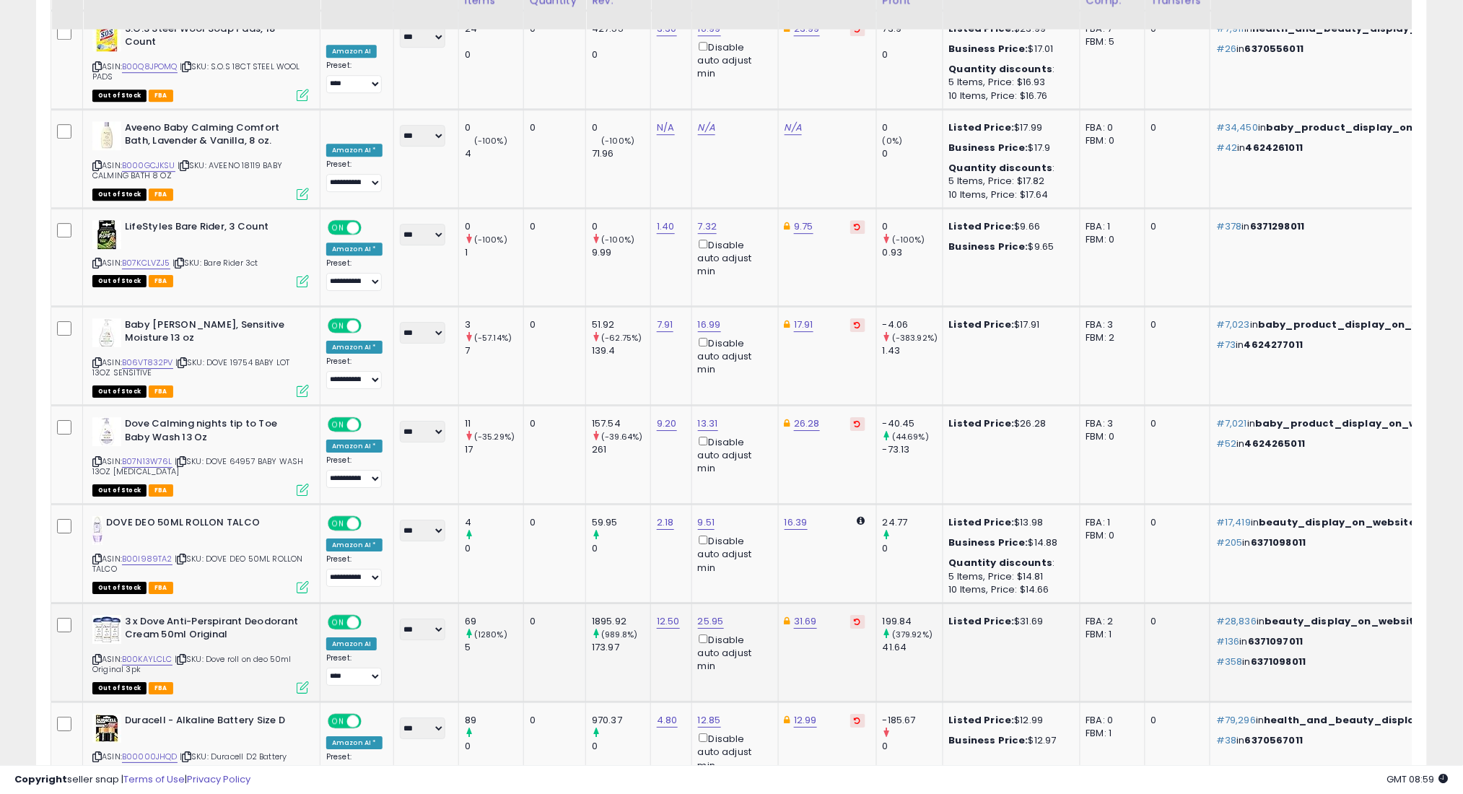
scroll to position [5445, 0]
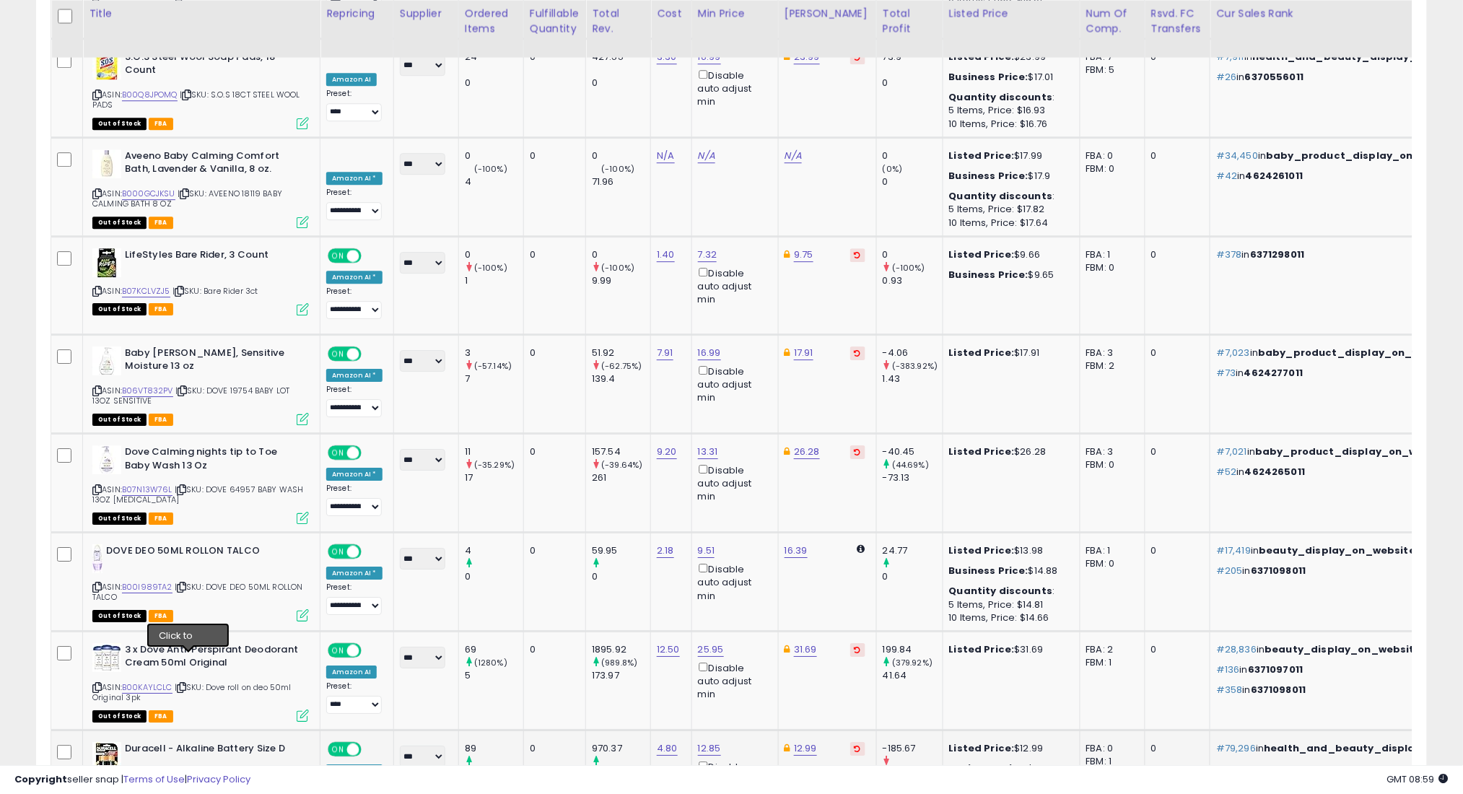
click at [185, 781] on icon at bounding box center [186, 785] width 9 height 8
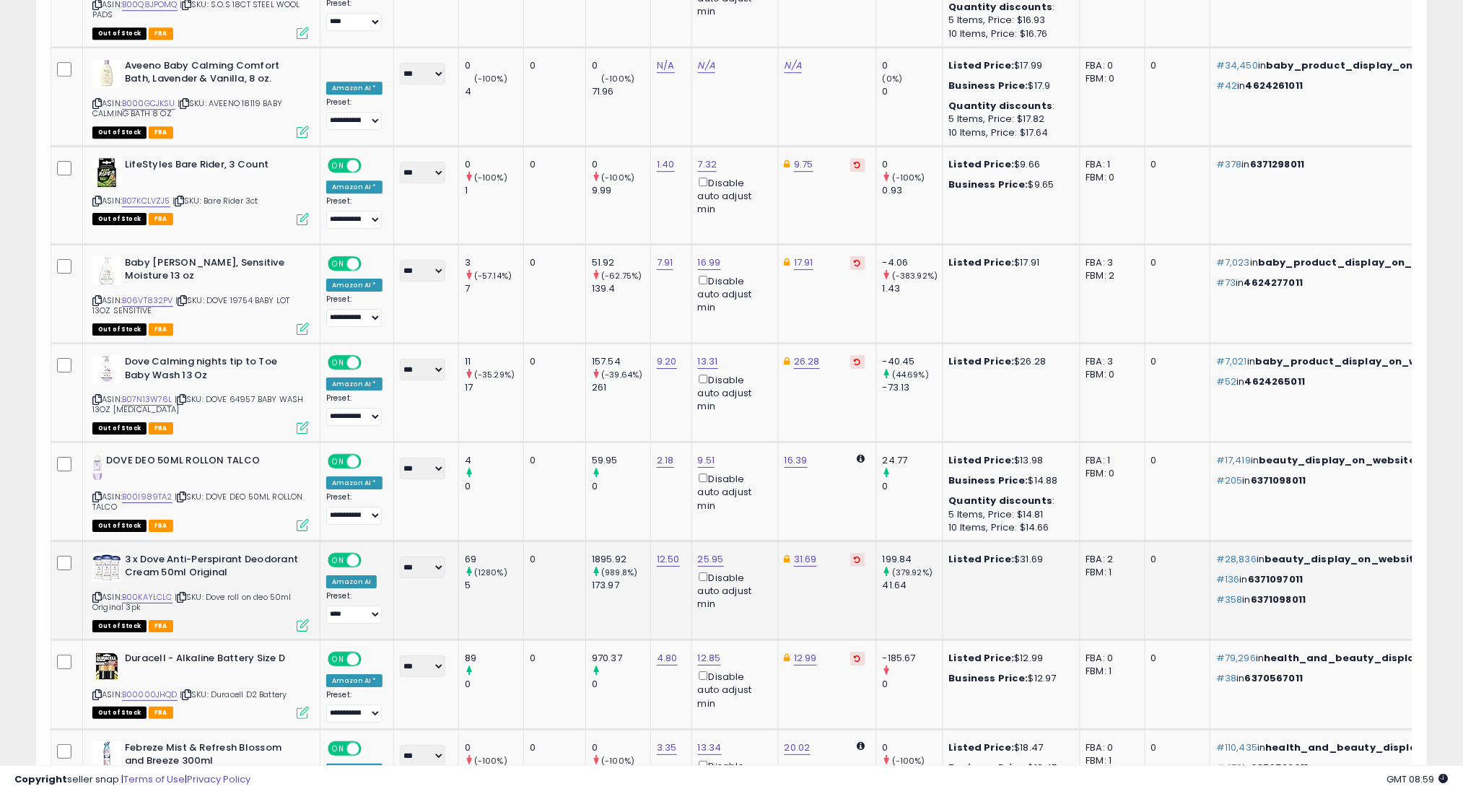
scroll to position [5541, 0]
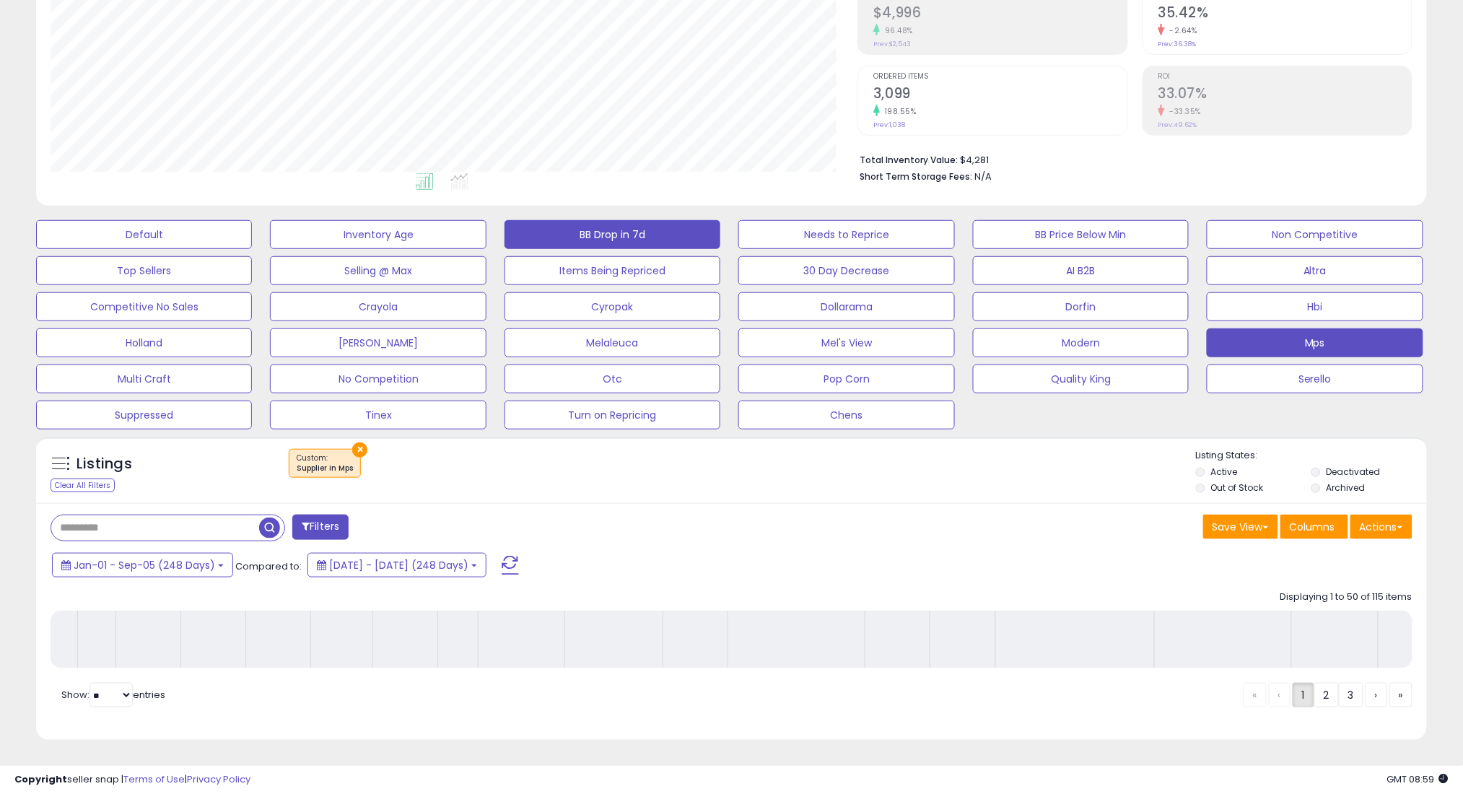
scroll to position [249, 0]
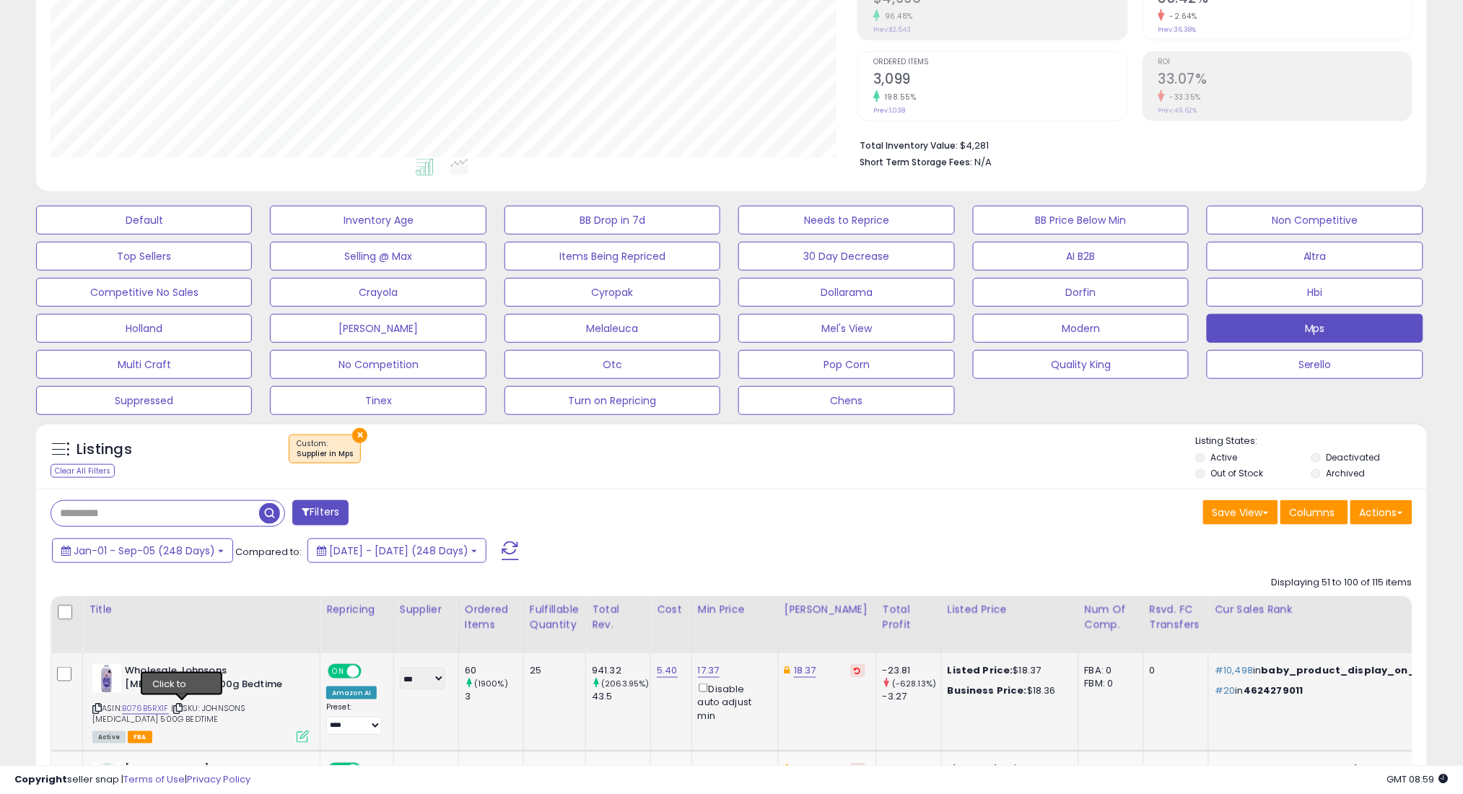
click at [183, 707] on icon at bounding box center [177, 708] width 9 height 8
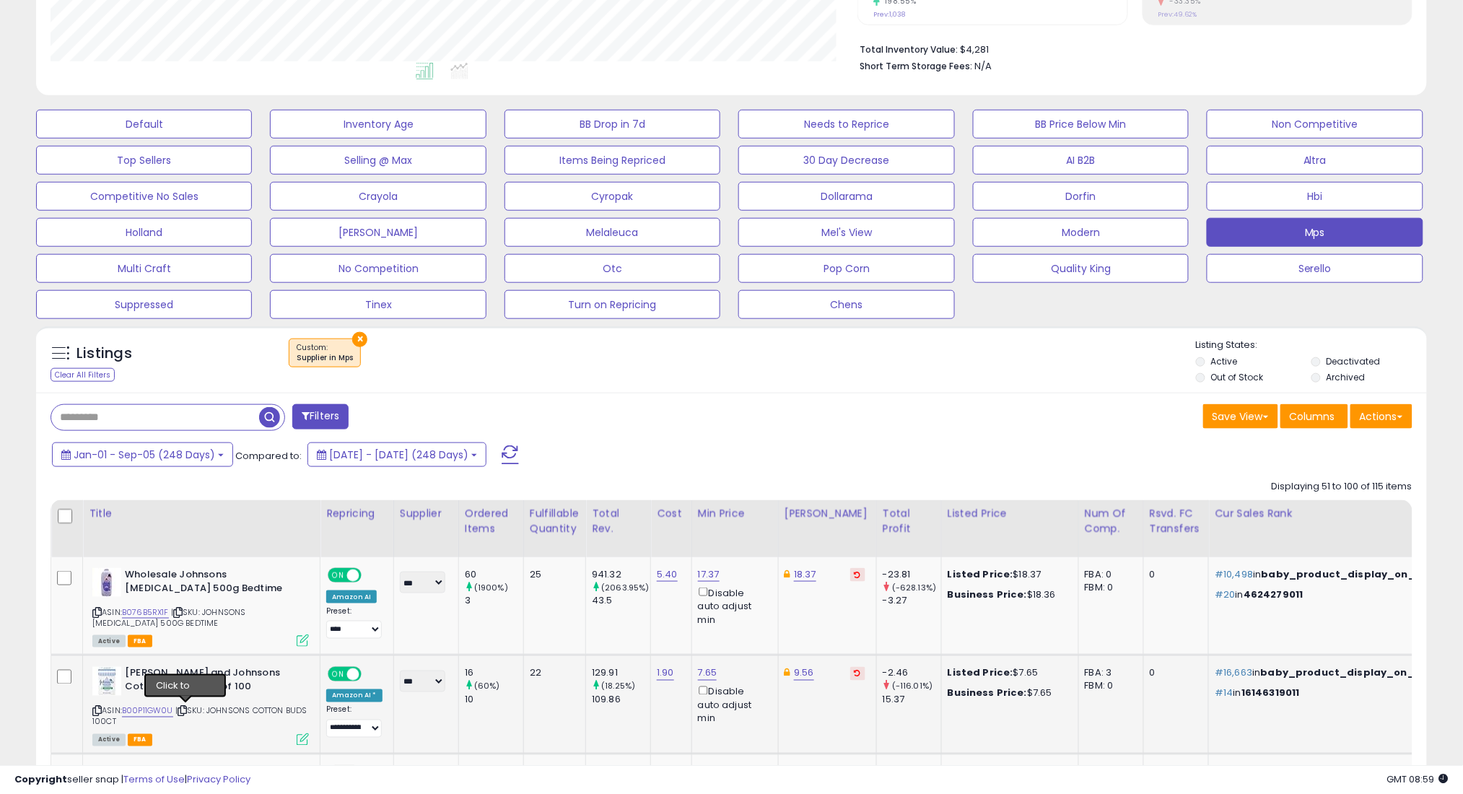
click at [187, 708] on icon at bounding box center [182, 711] width 9 height 8
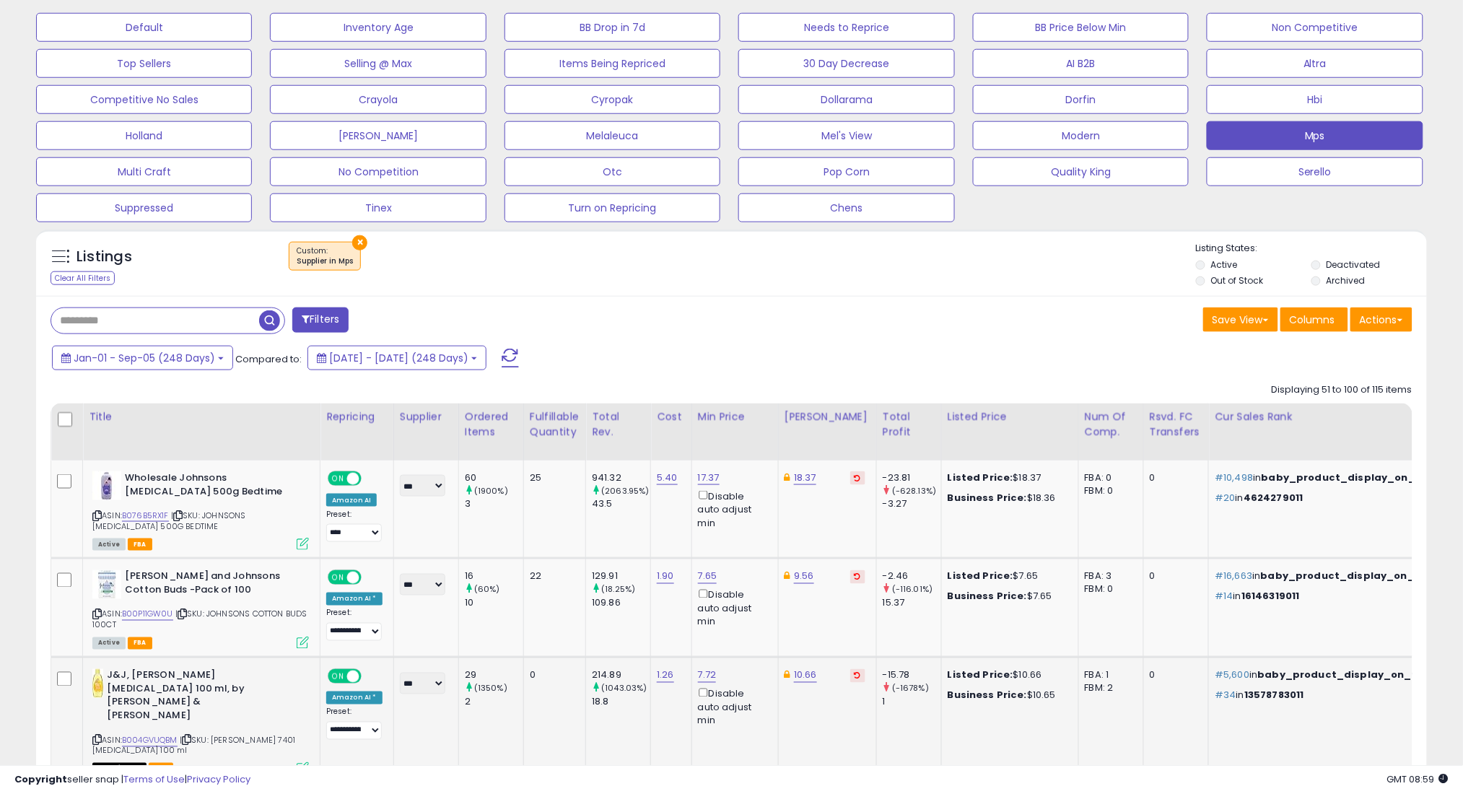
click at [191, 736] on icon at bounding box center [186, 740] width 9 height 8
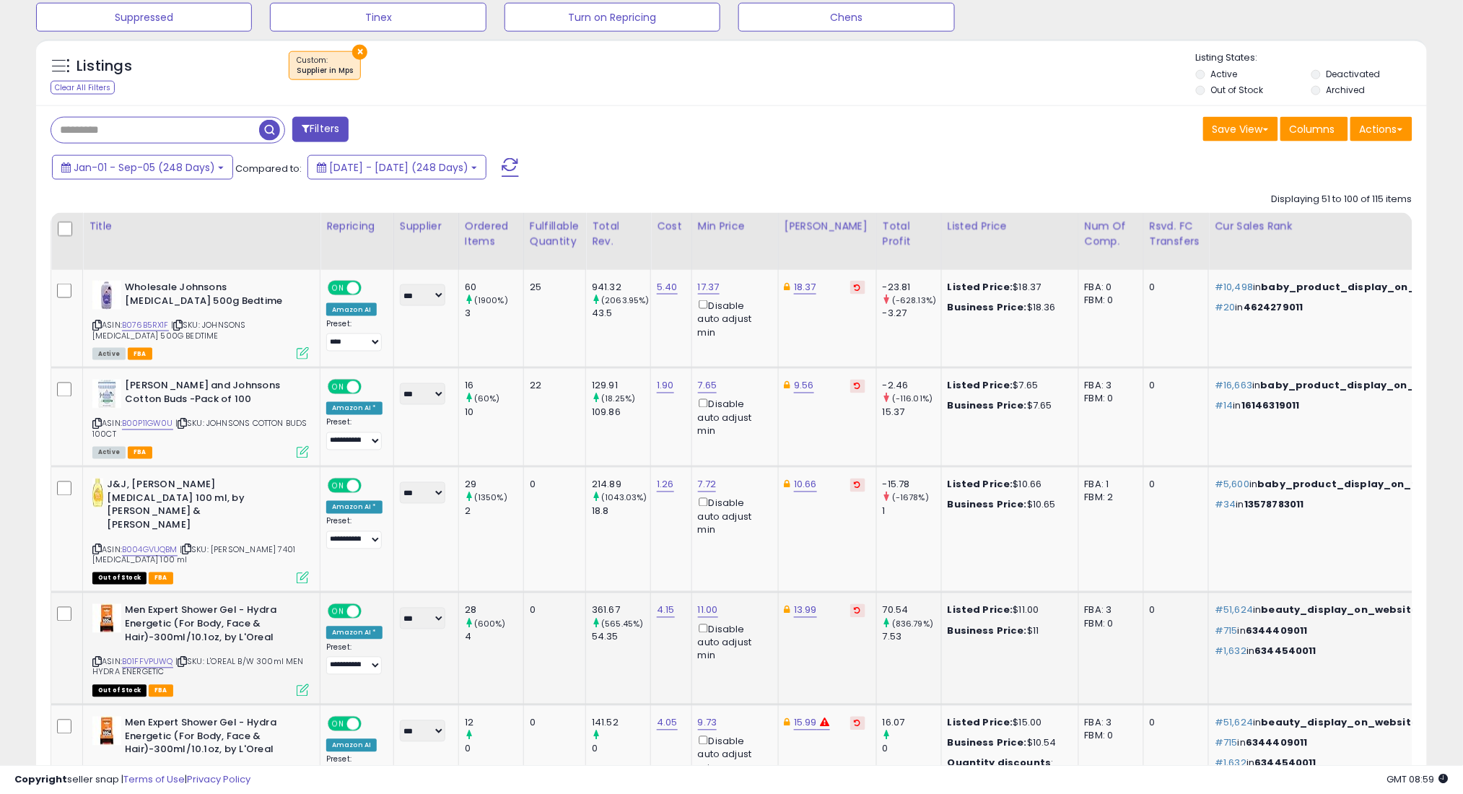
scroll to position [634, 0]
click at [183, 657] on icon at bounding box center [182, 661] width 9 height 8
click at [187, 657] on icon at bounding box center [182, 661] width 9 height 8
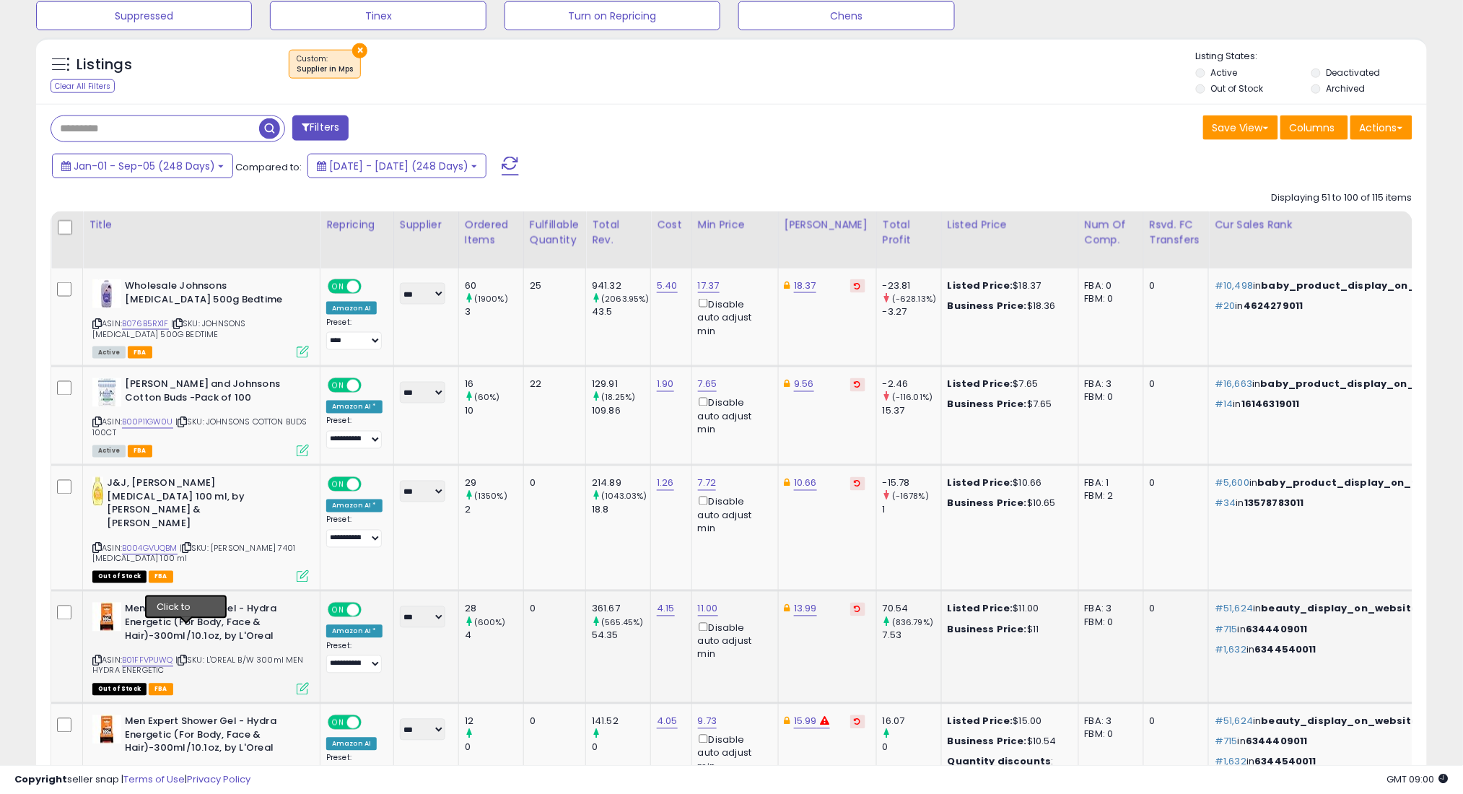
click at [186, 657] on icon at bounding box center [182, 661] width 9 height 8
drag, startPoint x: 211, startPoint y: 632, endPoint x: 218, endPoint y: 637, distance: 8.8
click at [218, 637] on div "ASIN: B01FFVPUWQ | SKU: L'OREAL B/W 300ml MEN HYDRA ENERGETIC Out of Stock FBA" at bounding box center [200, 648] width 216 height 91
copy span "L'OREAL B/W 300ml MEN HYDRA ENERGETIC"
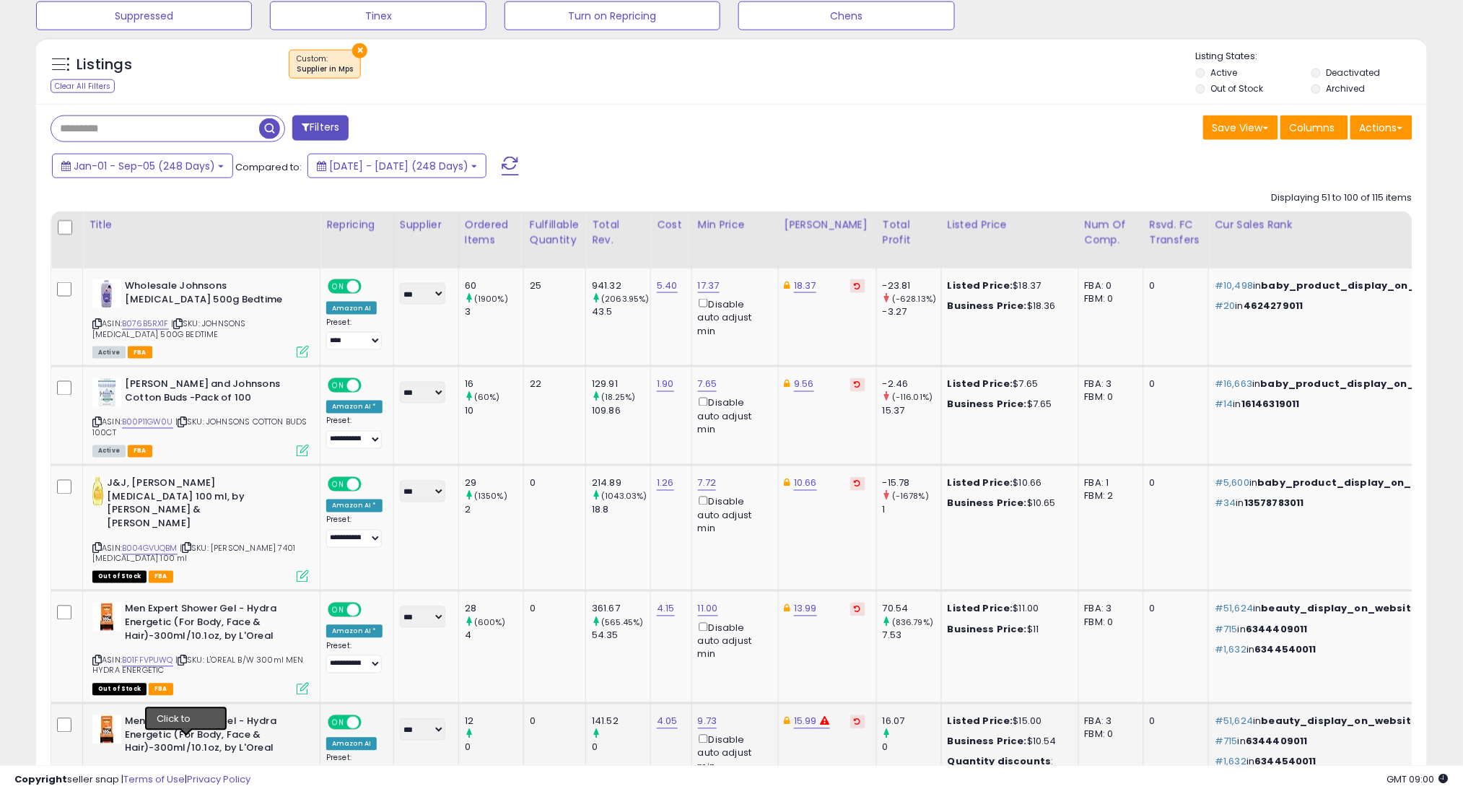
click at [185, 769] on icon at bounding box center [182, 773] width 9 height 8
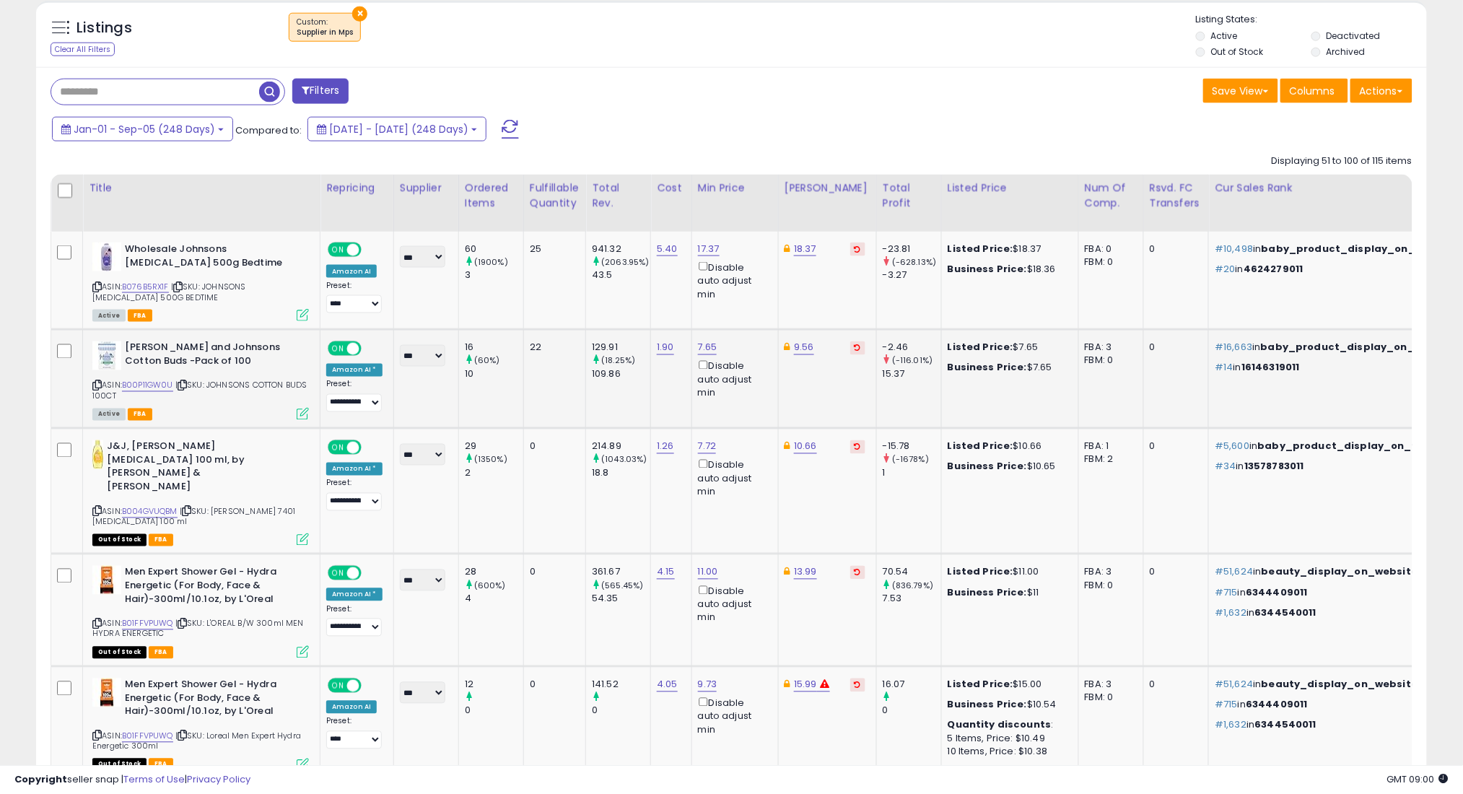
scroll to position [730, 0]
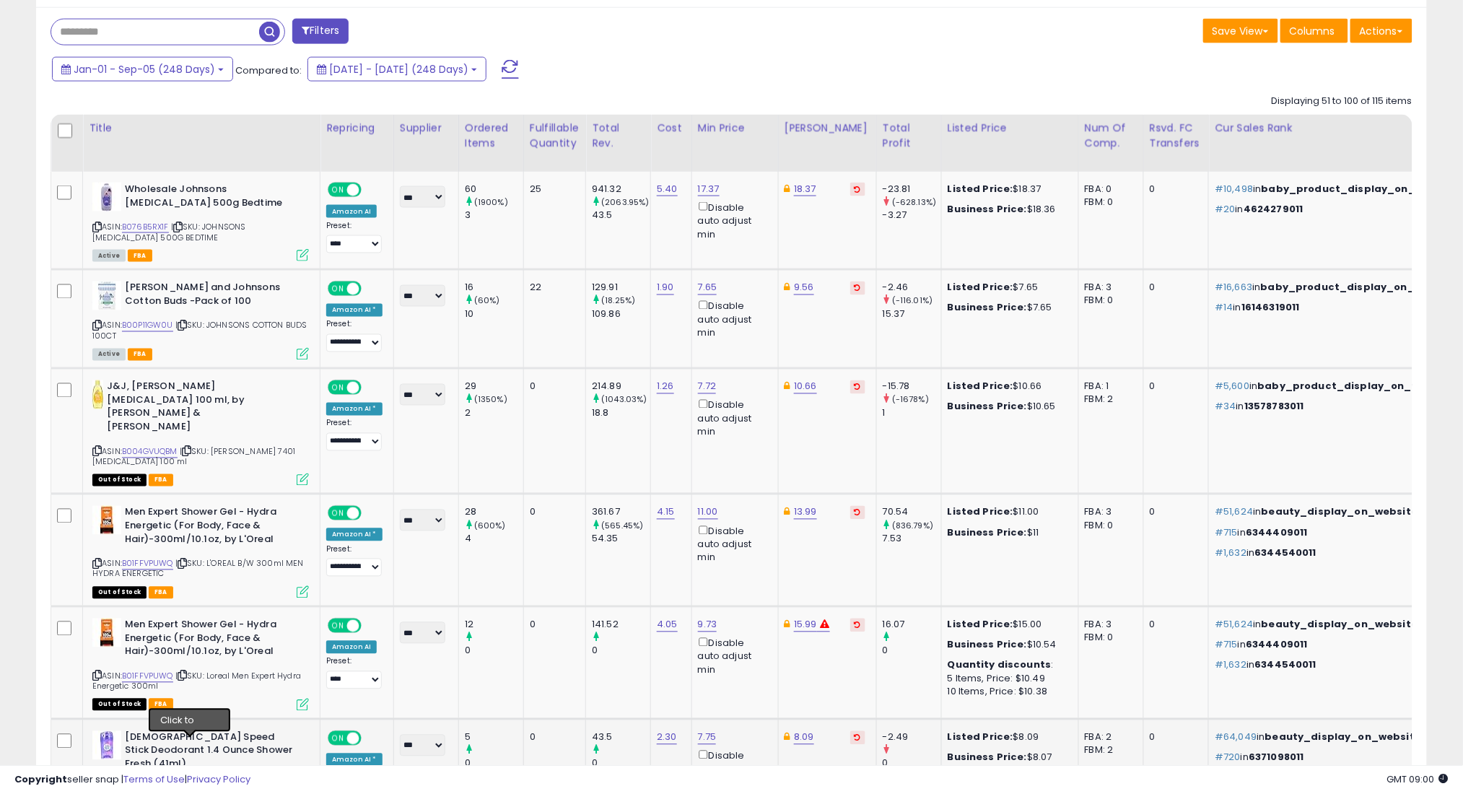
click at [189, 784] on icon at bounding box center [186, 788] width 9 height 8
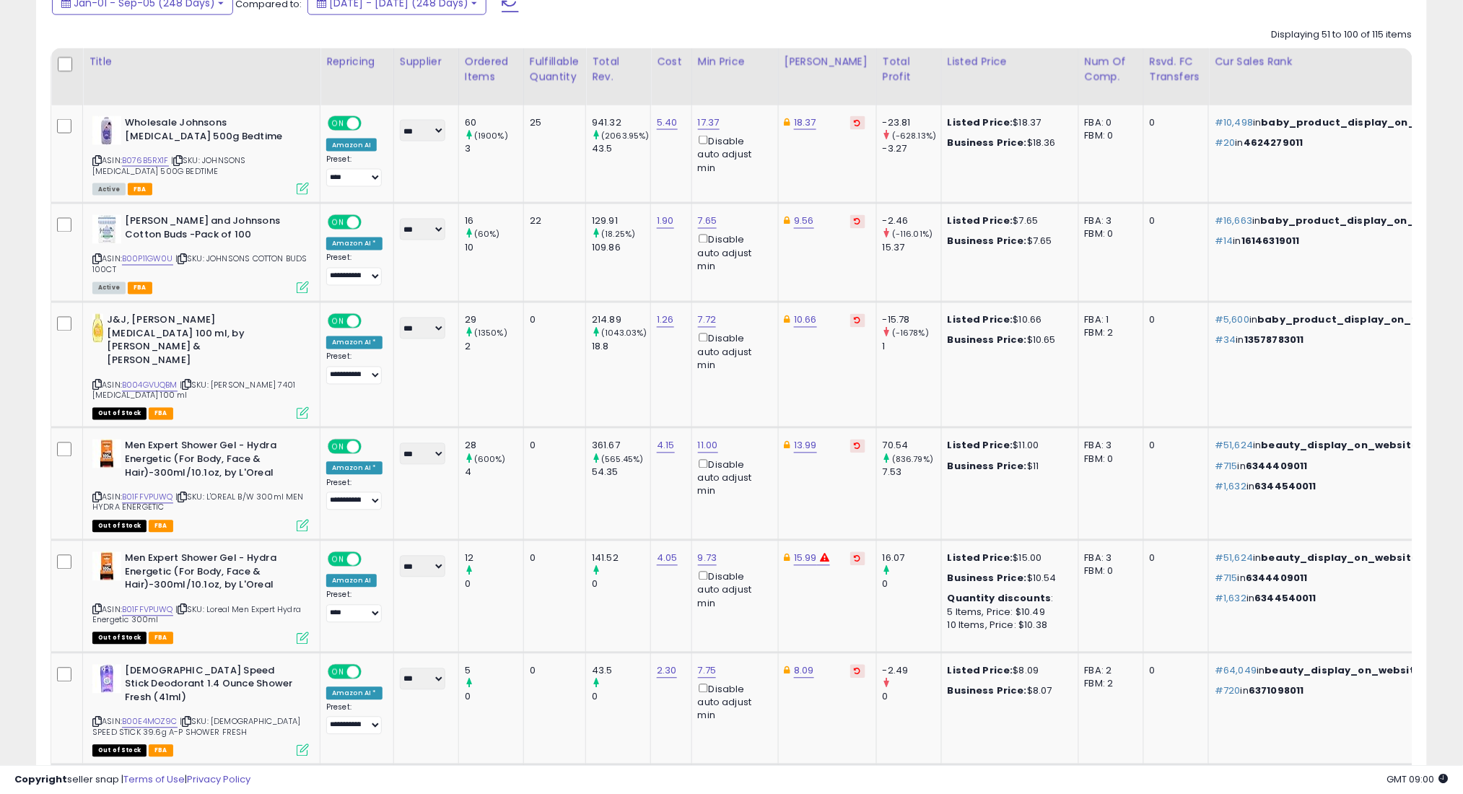
scroll to position [826, 0]
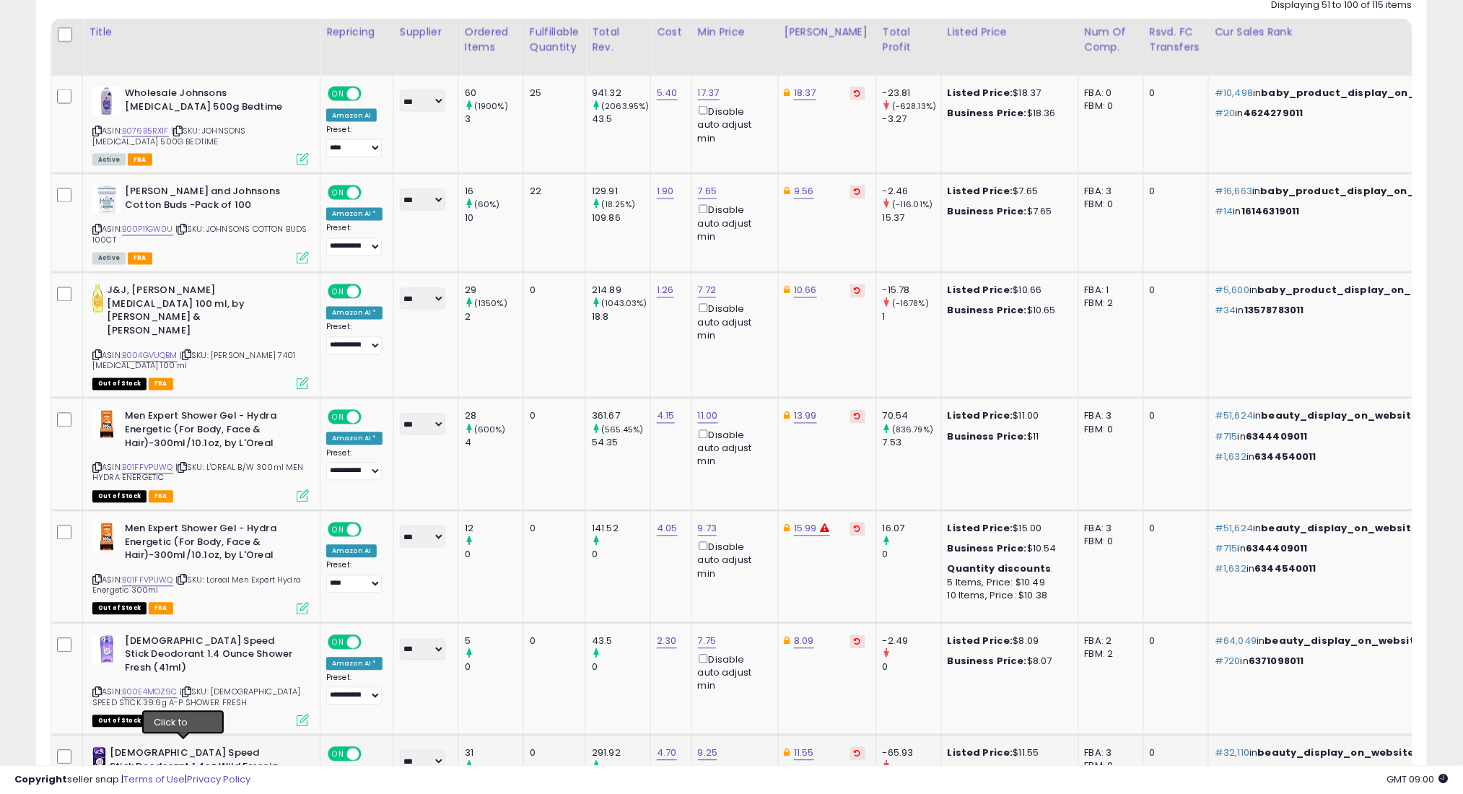
click at [183, 793] on icon at bounding box center [178, 805] width 9 height 8
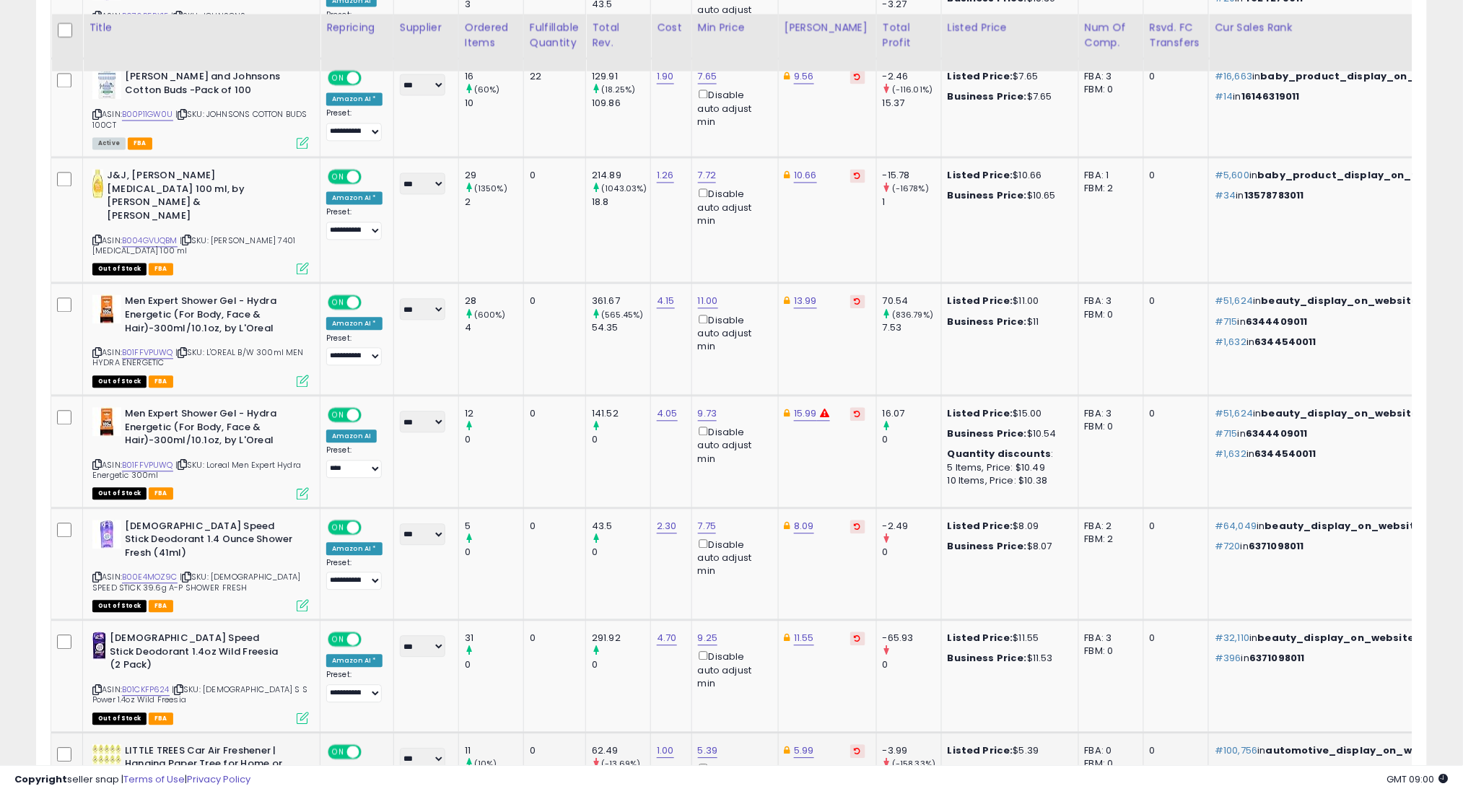
scroll to position [1019, 0]
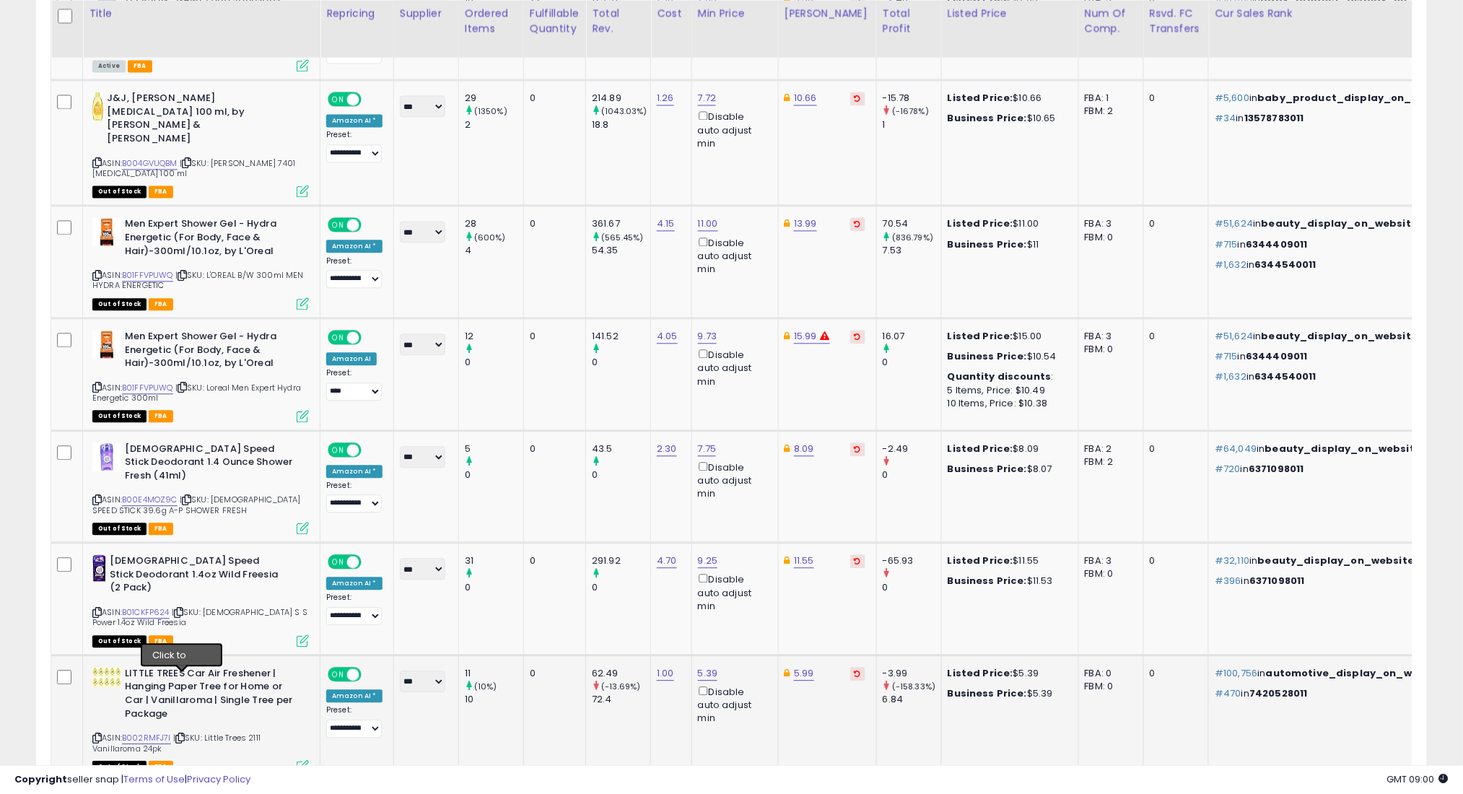
drag, startPoint x: 181, startPoint y: 682, endPoint x: 179, endPoint y: 629, distance: 52.7
click at [181, 734] on icon at bounding box center [179, 738] width 9 height 8
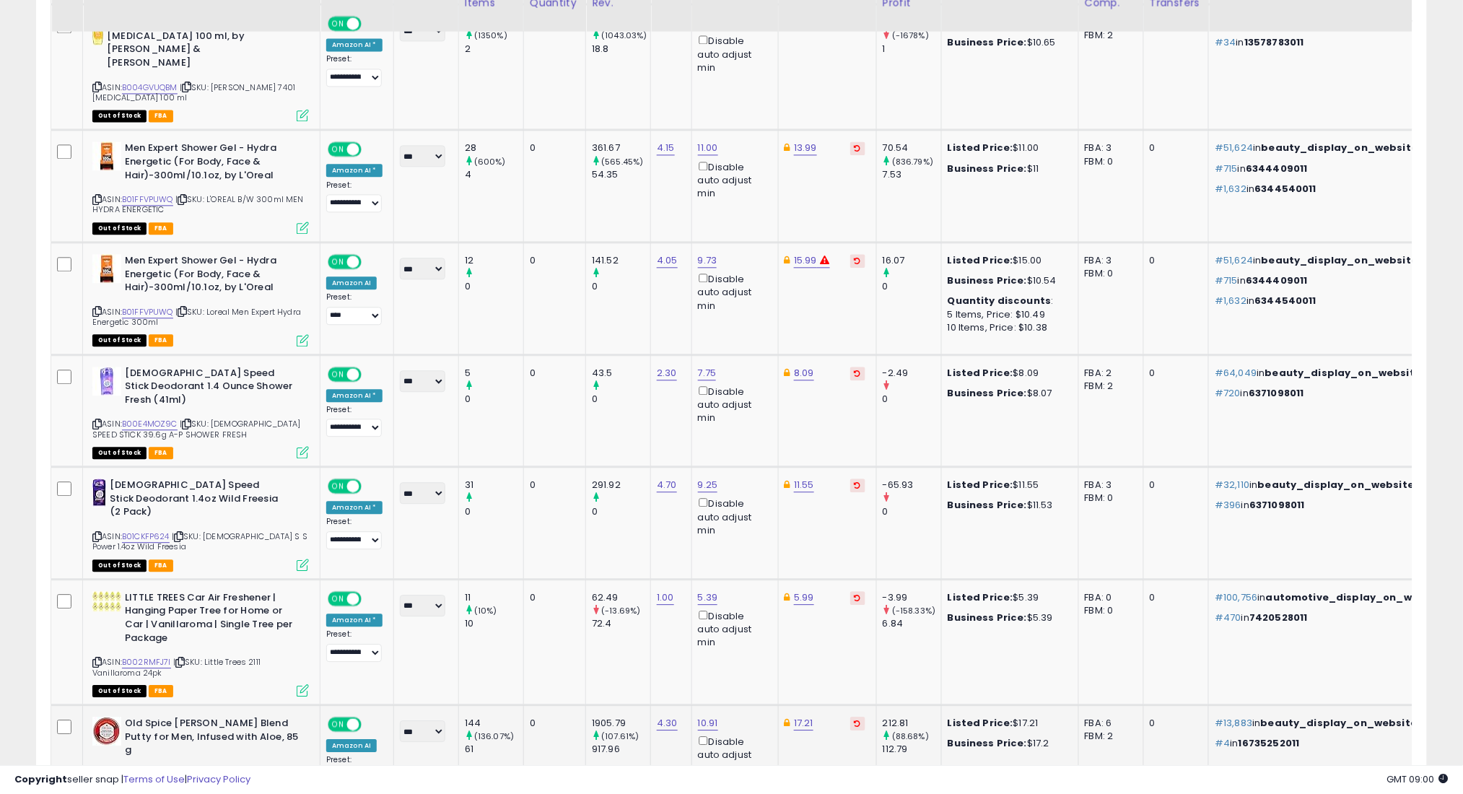
scroll to position [1115, 0]
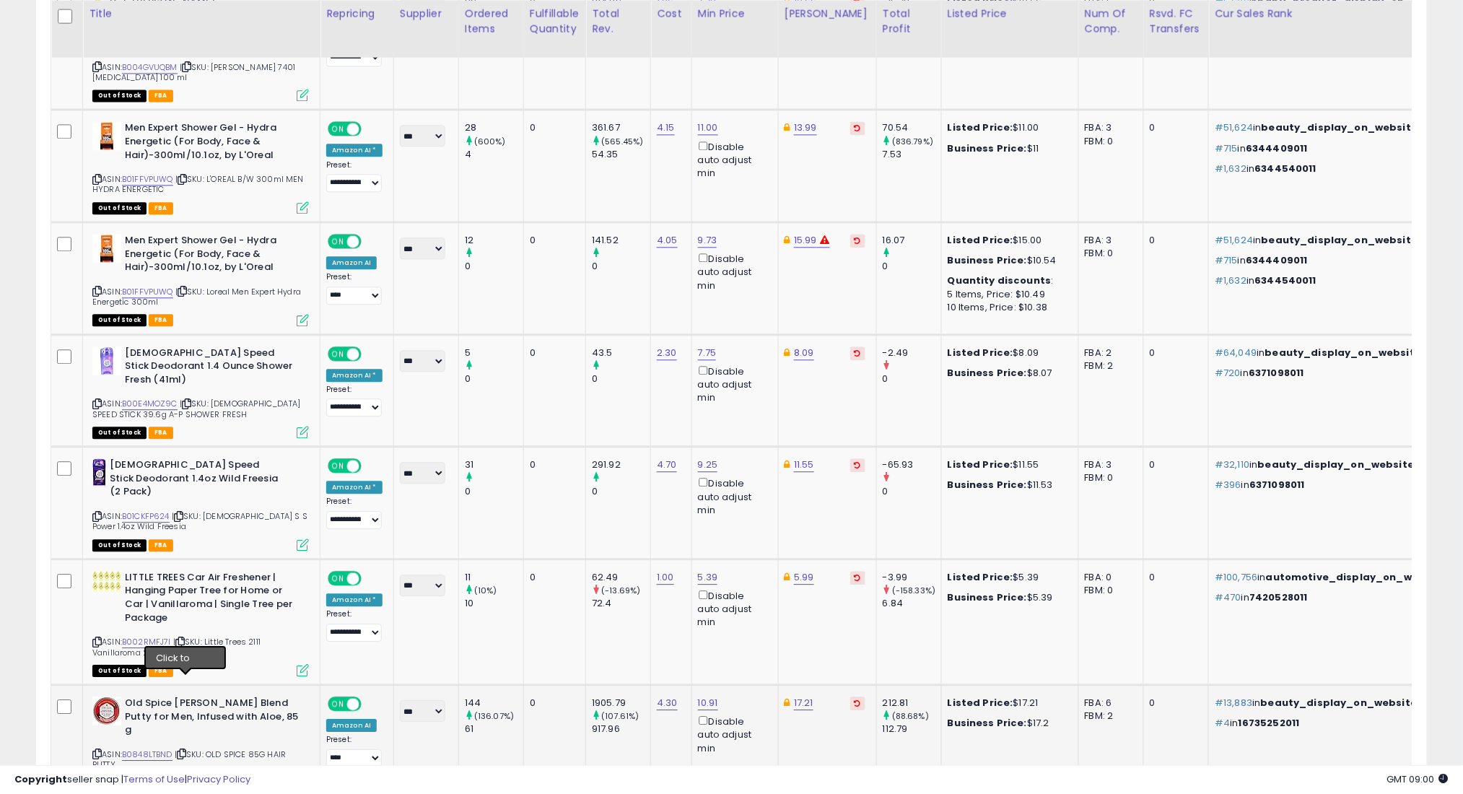
click at [186, 750] on icon at bounding box center [181, 754] width 9 height 8
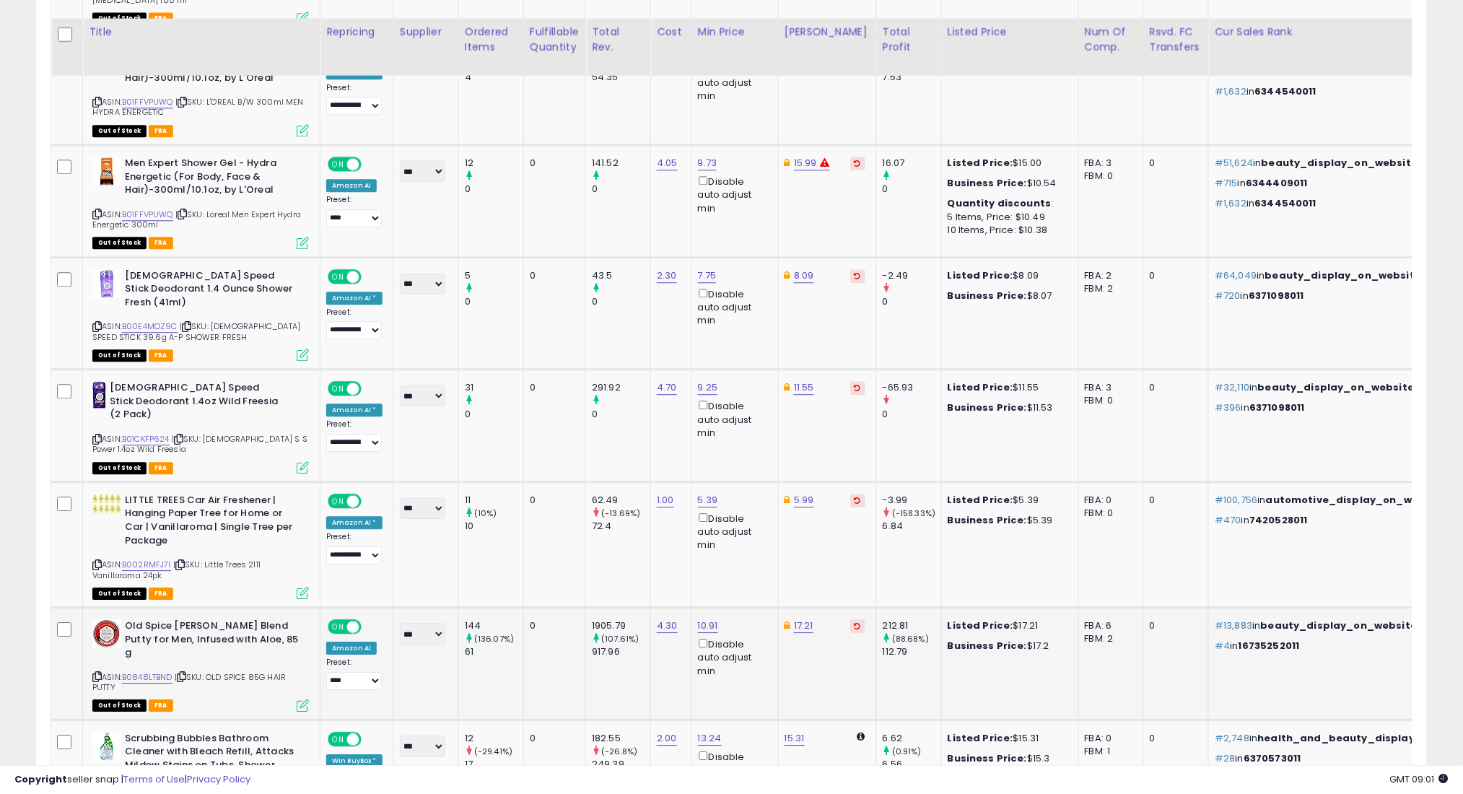
scroll to position [1211, 0]
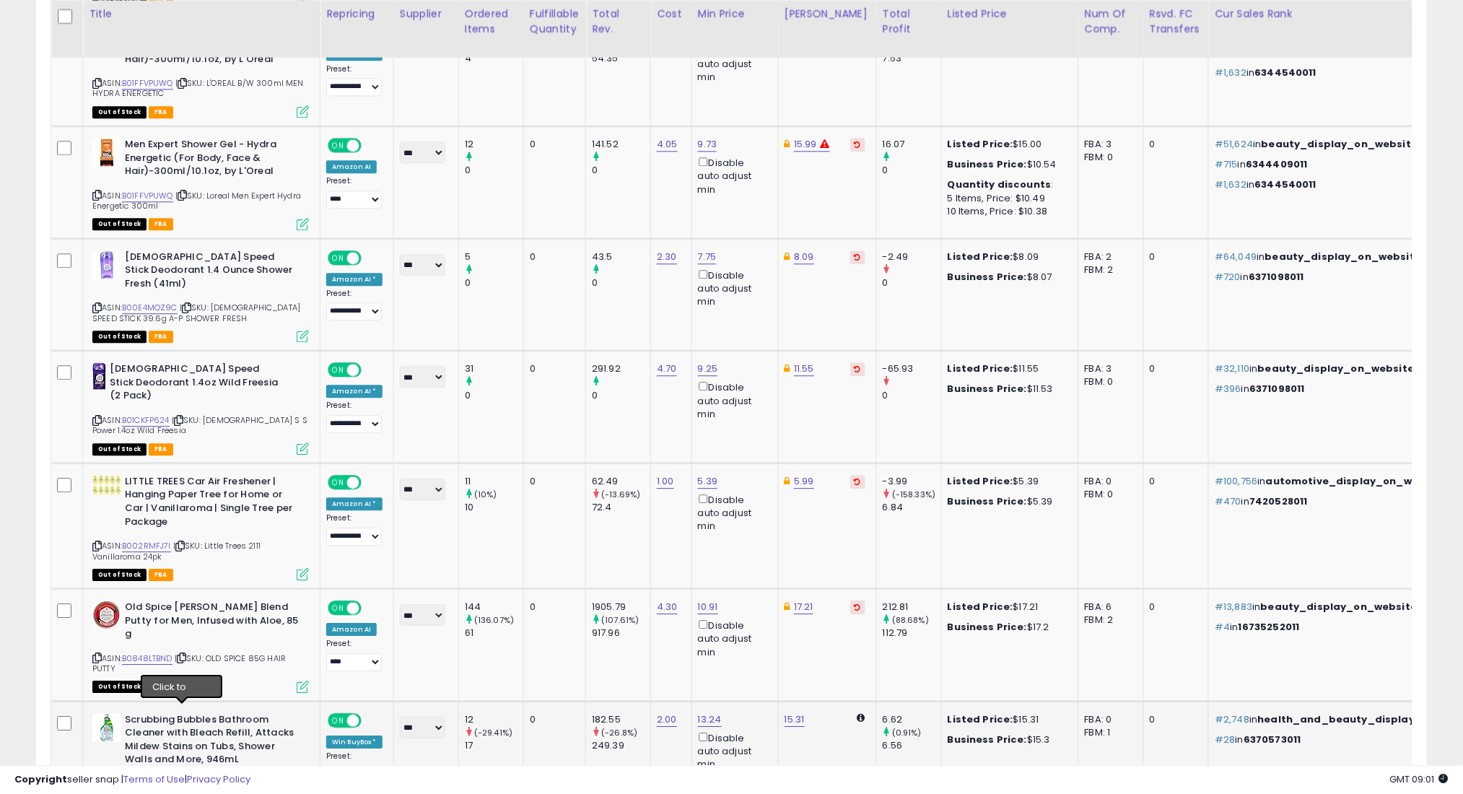
click at [181, 780] on icon at bounding box center [180, 784] width 9 height 8
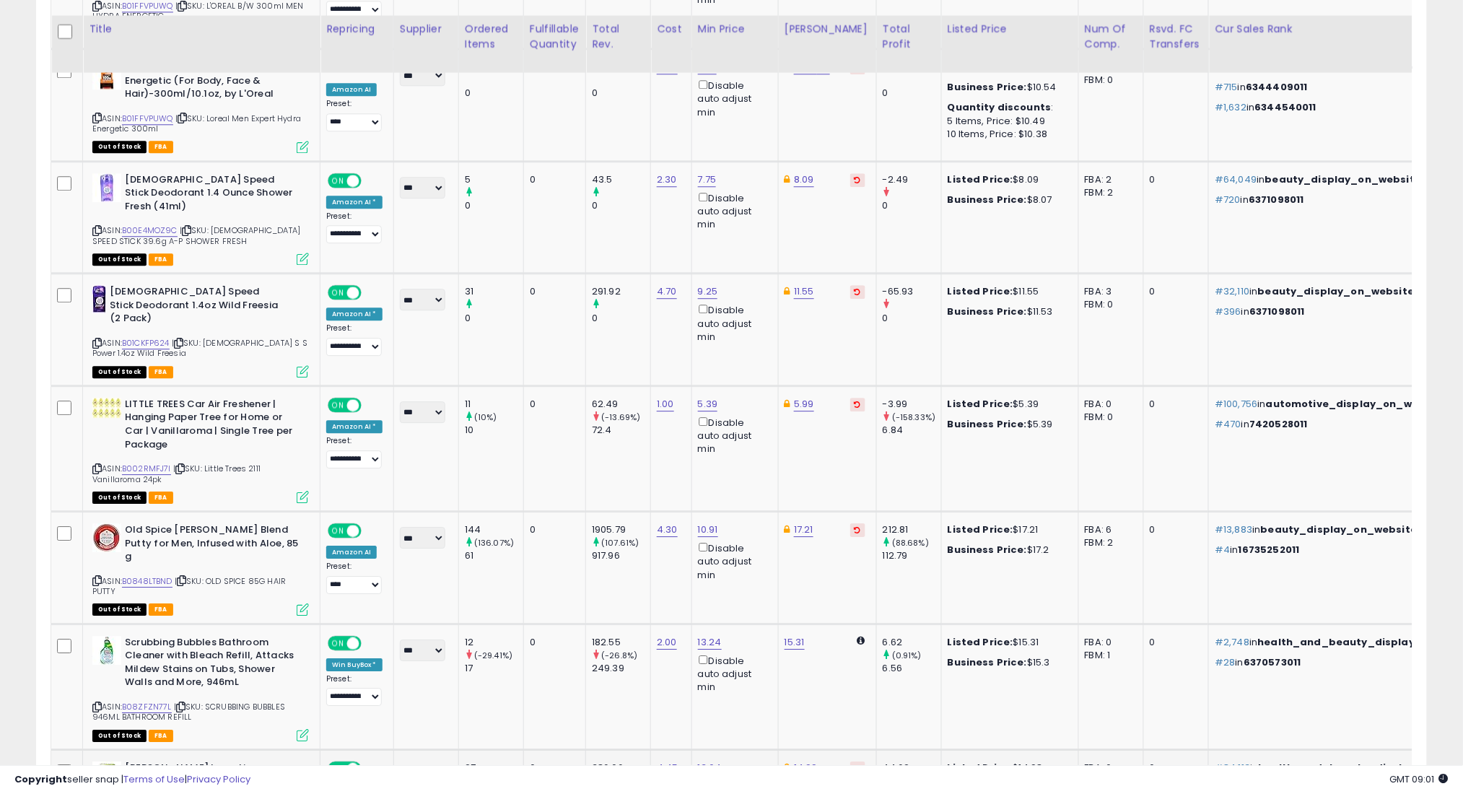
scroll to position [1308, 0]
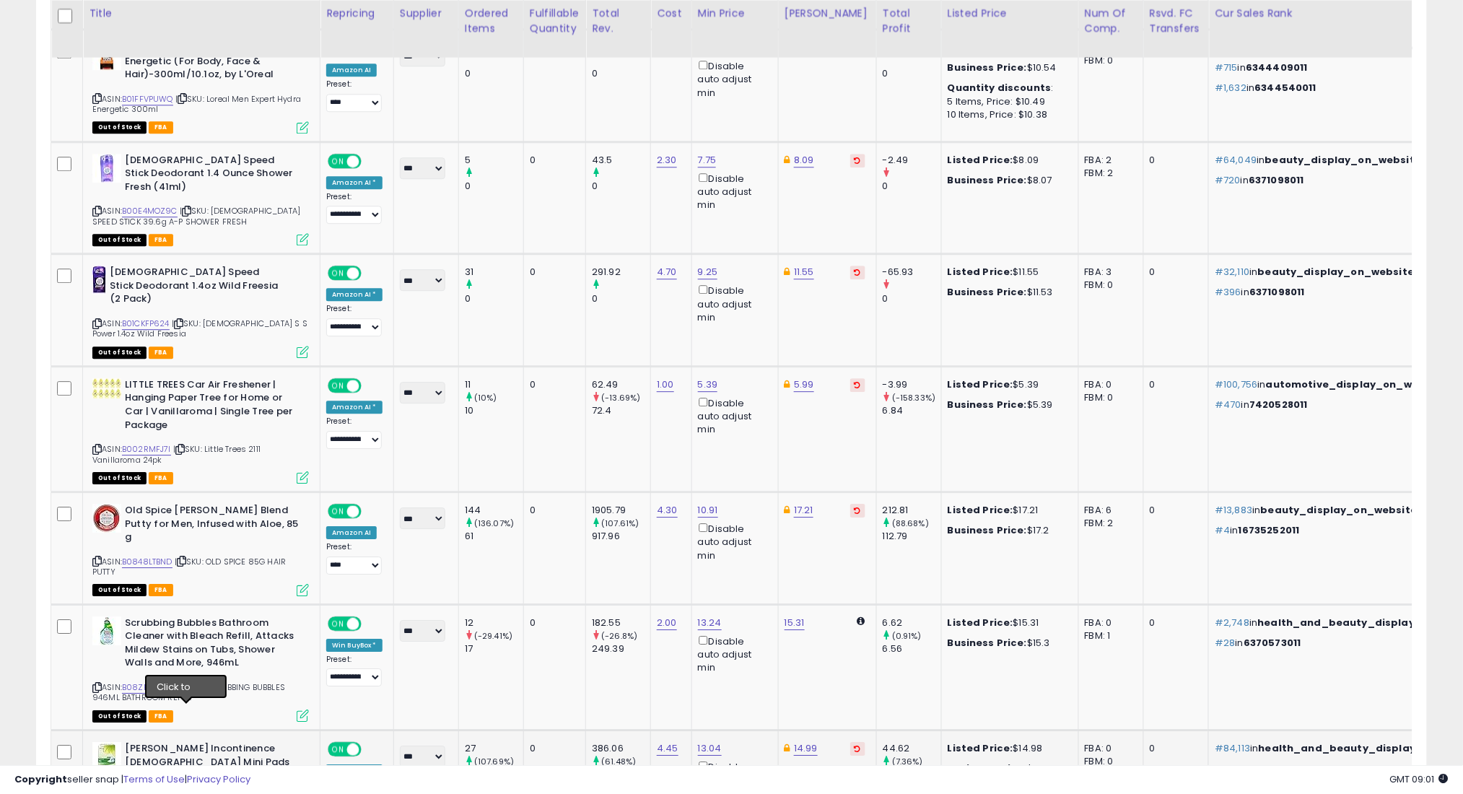
click at [188, 782] on icon at bounding box center [183, 786] width 9 height 8
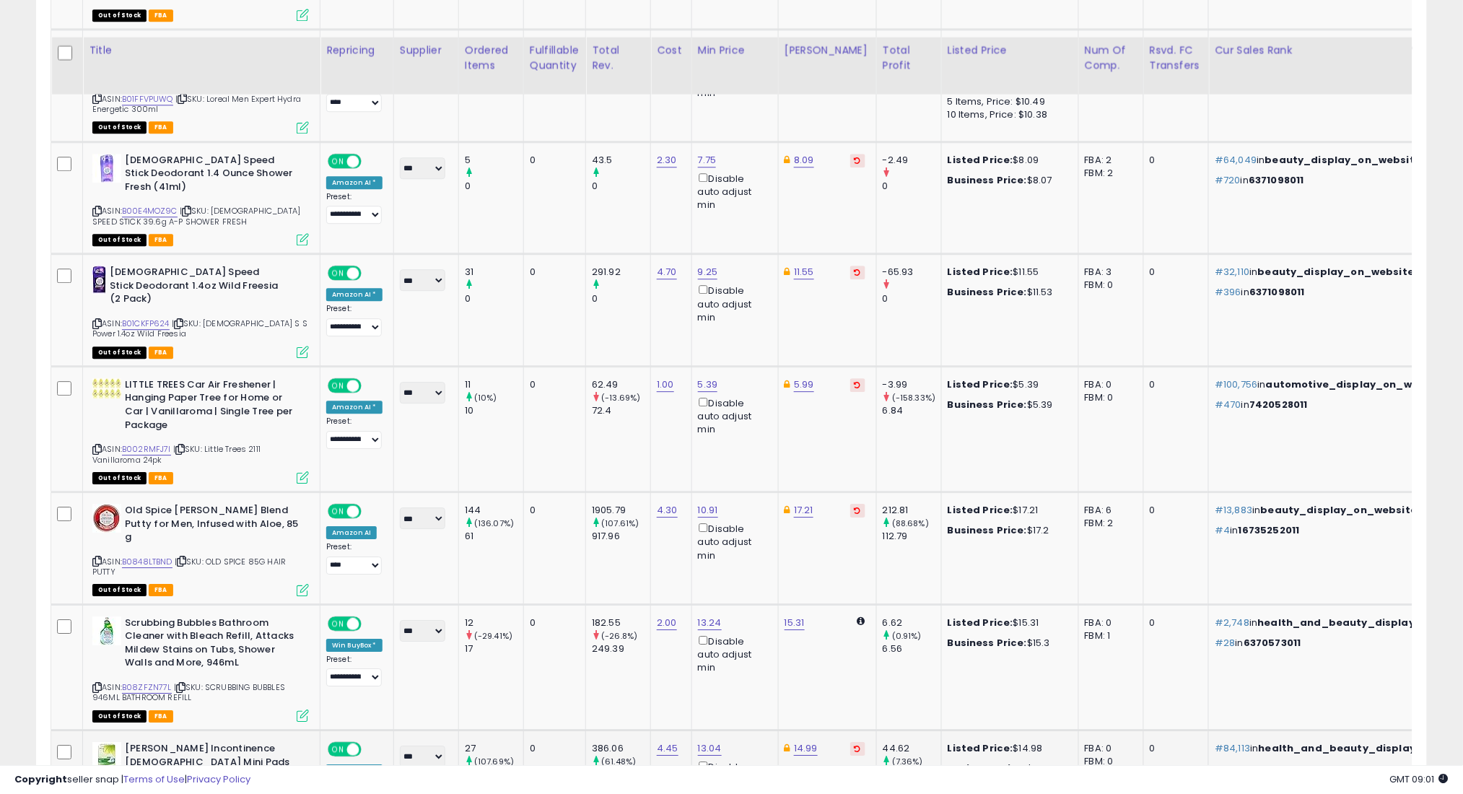
scroll to position [1404, 0]
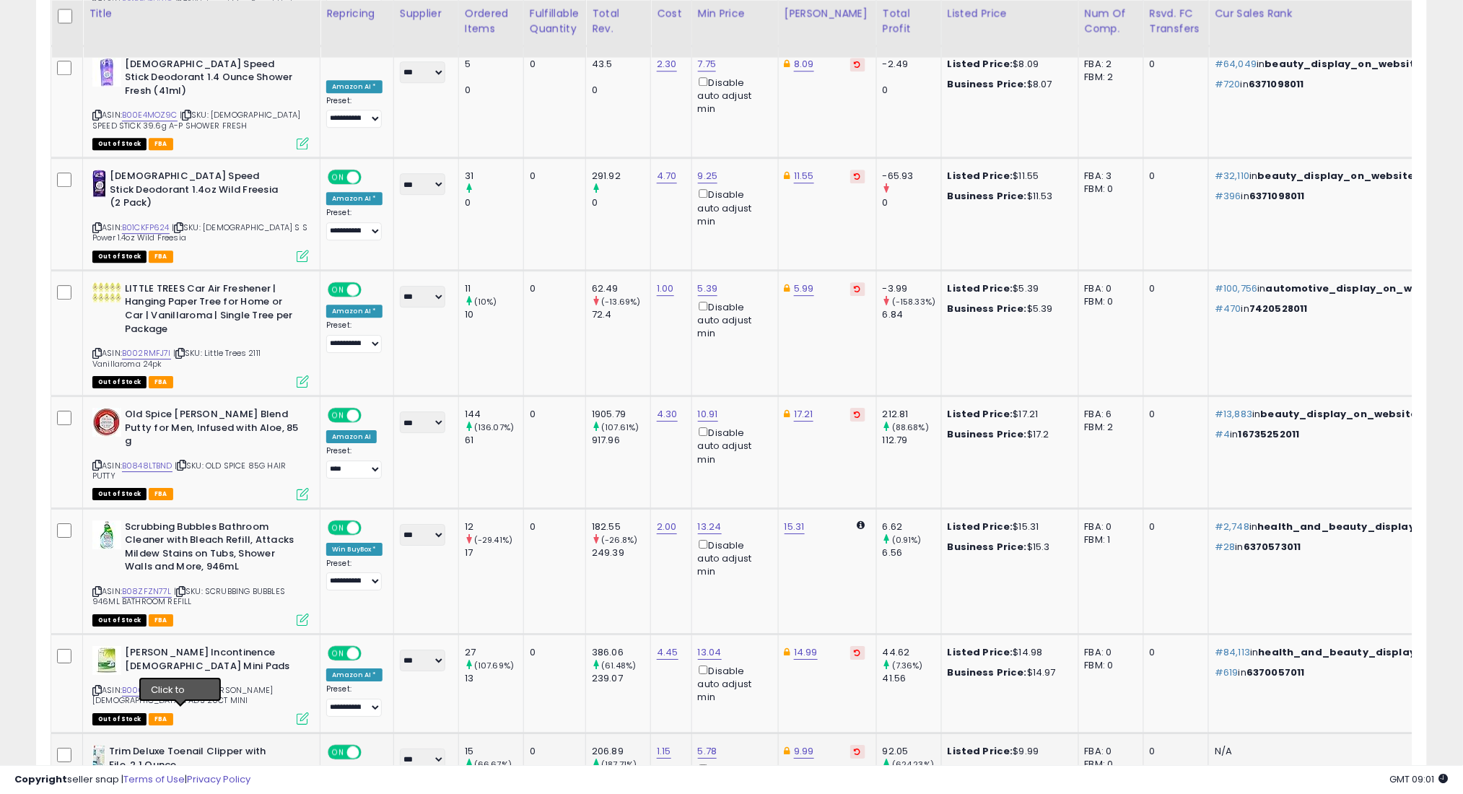
click at [179, 785] on icon at bounding box center [178, 789] width 9 height 8
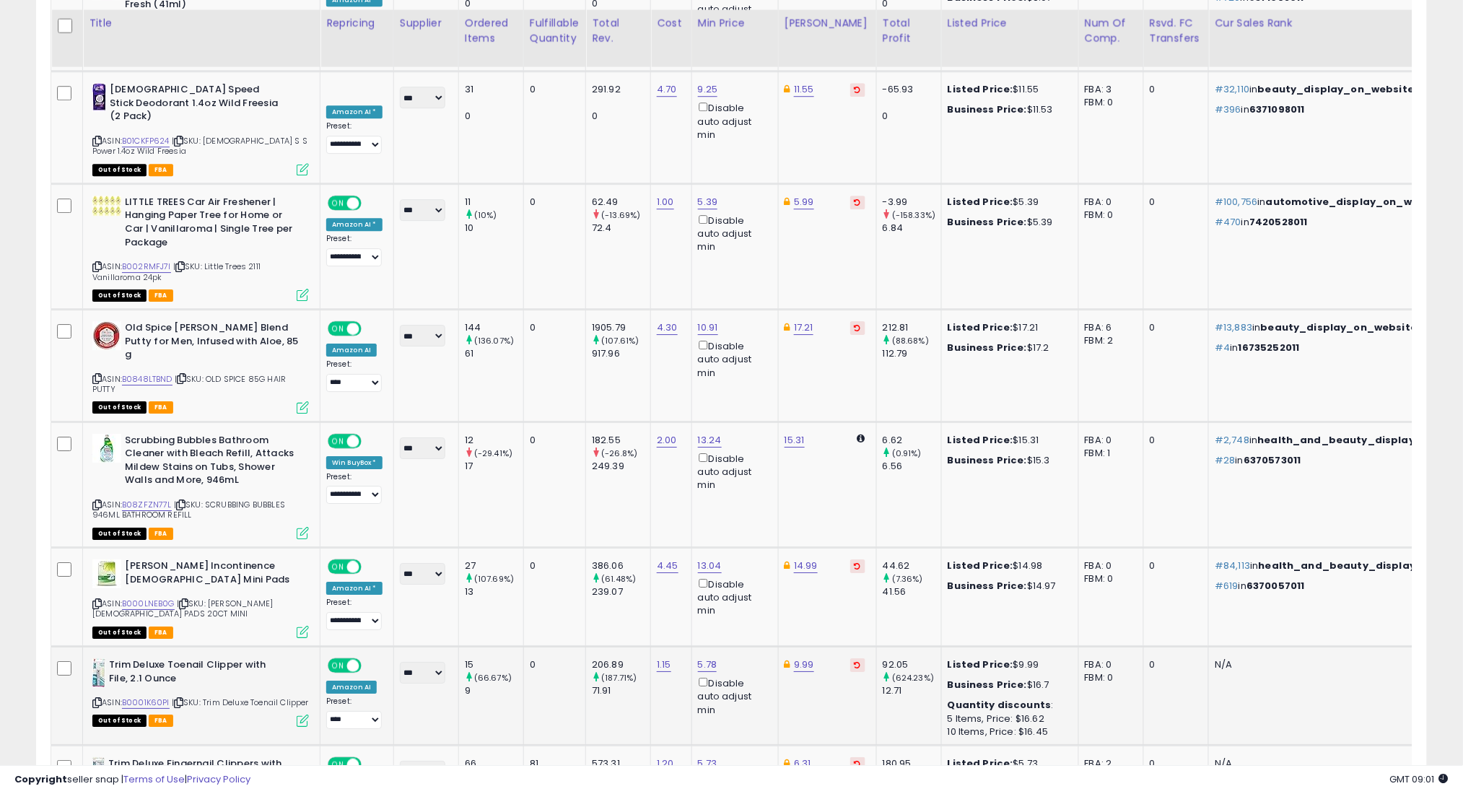
scroll to position [1500, 0]
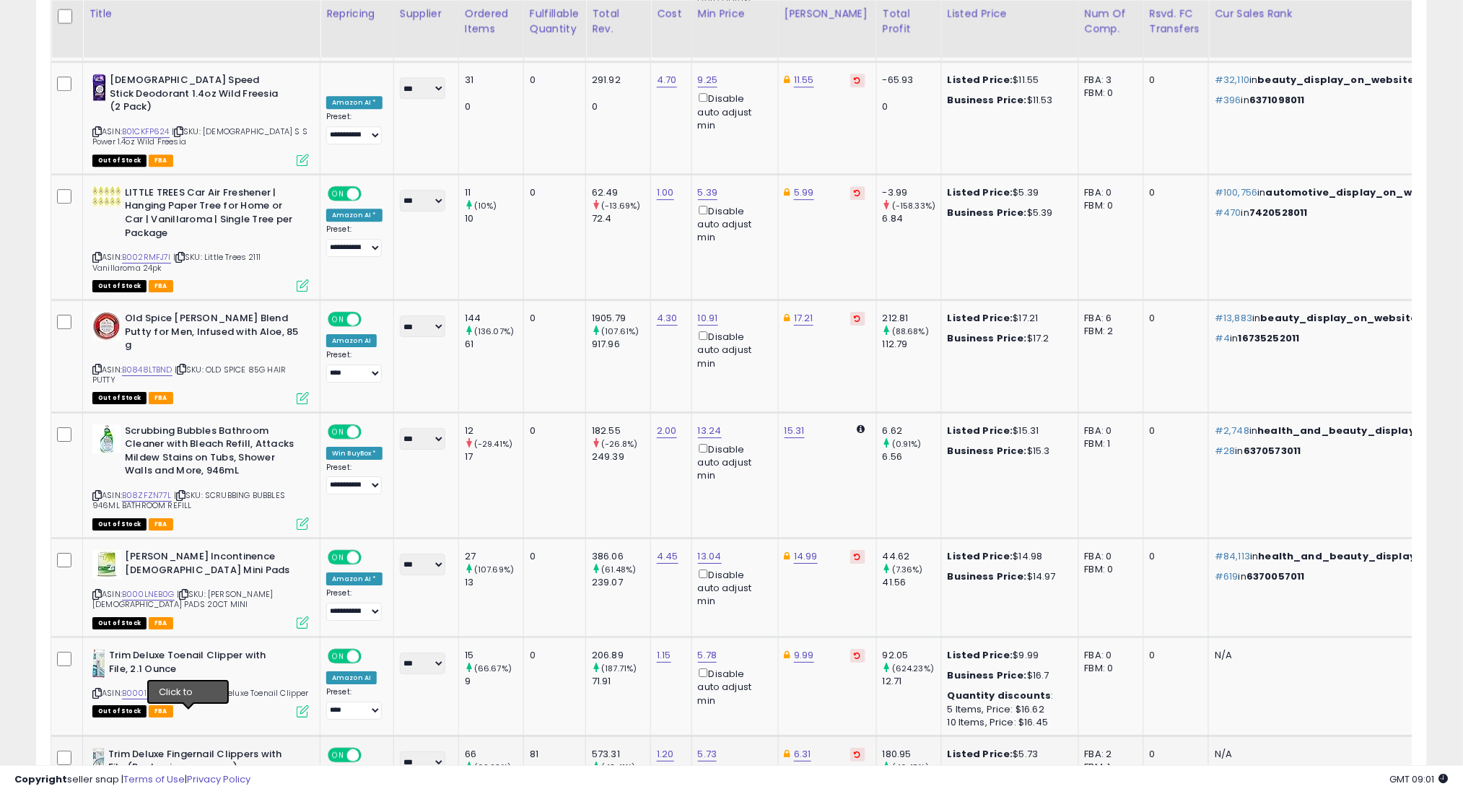
click at [190, 788] on icon at bounding box center [187, 792] width 9 height 8
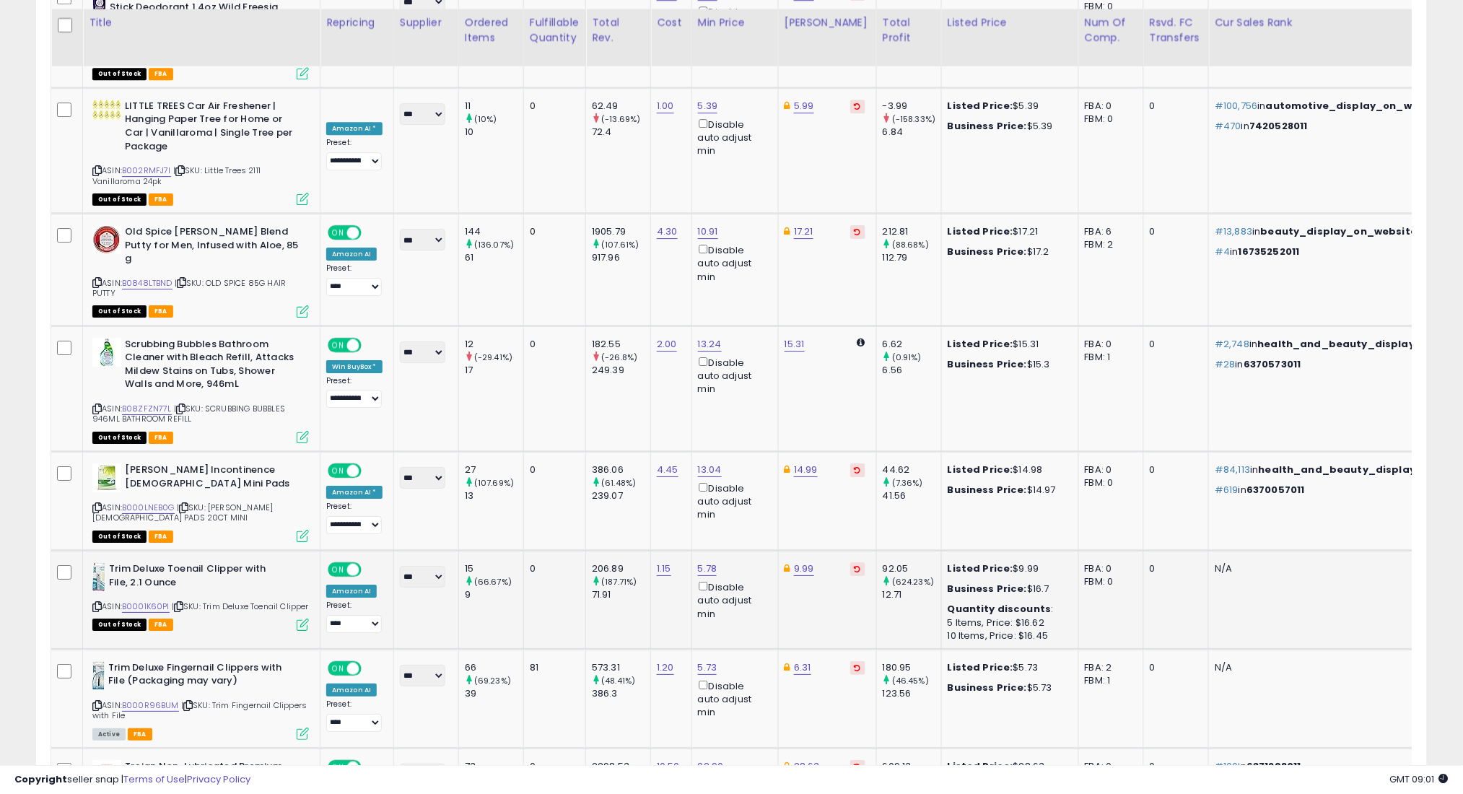
scroll to position [1596, 0]
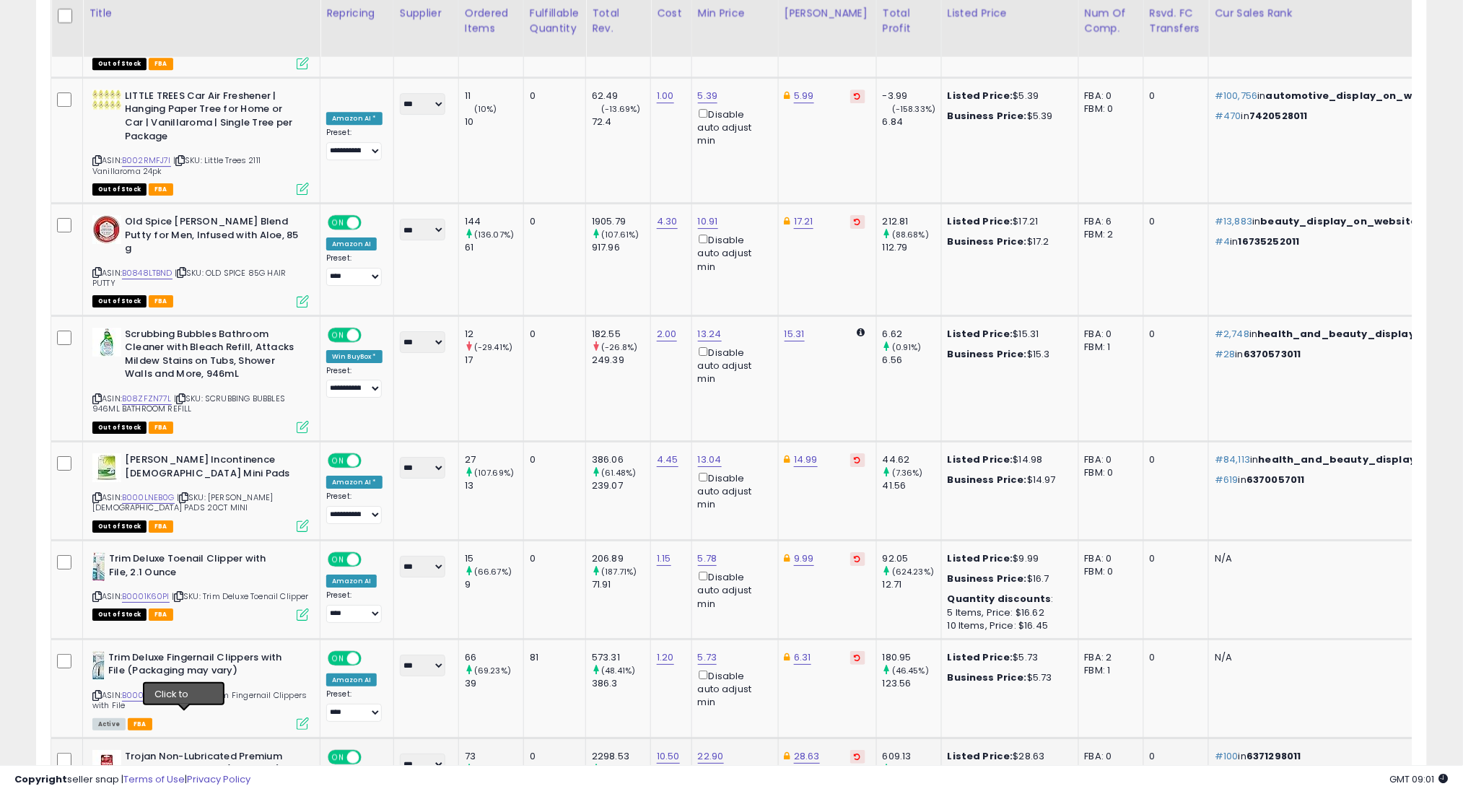
click at [182, 790] on icon at bounding box center [181, 794] width 9 height 8
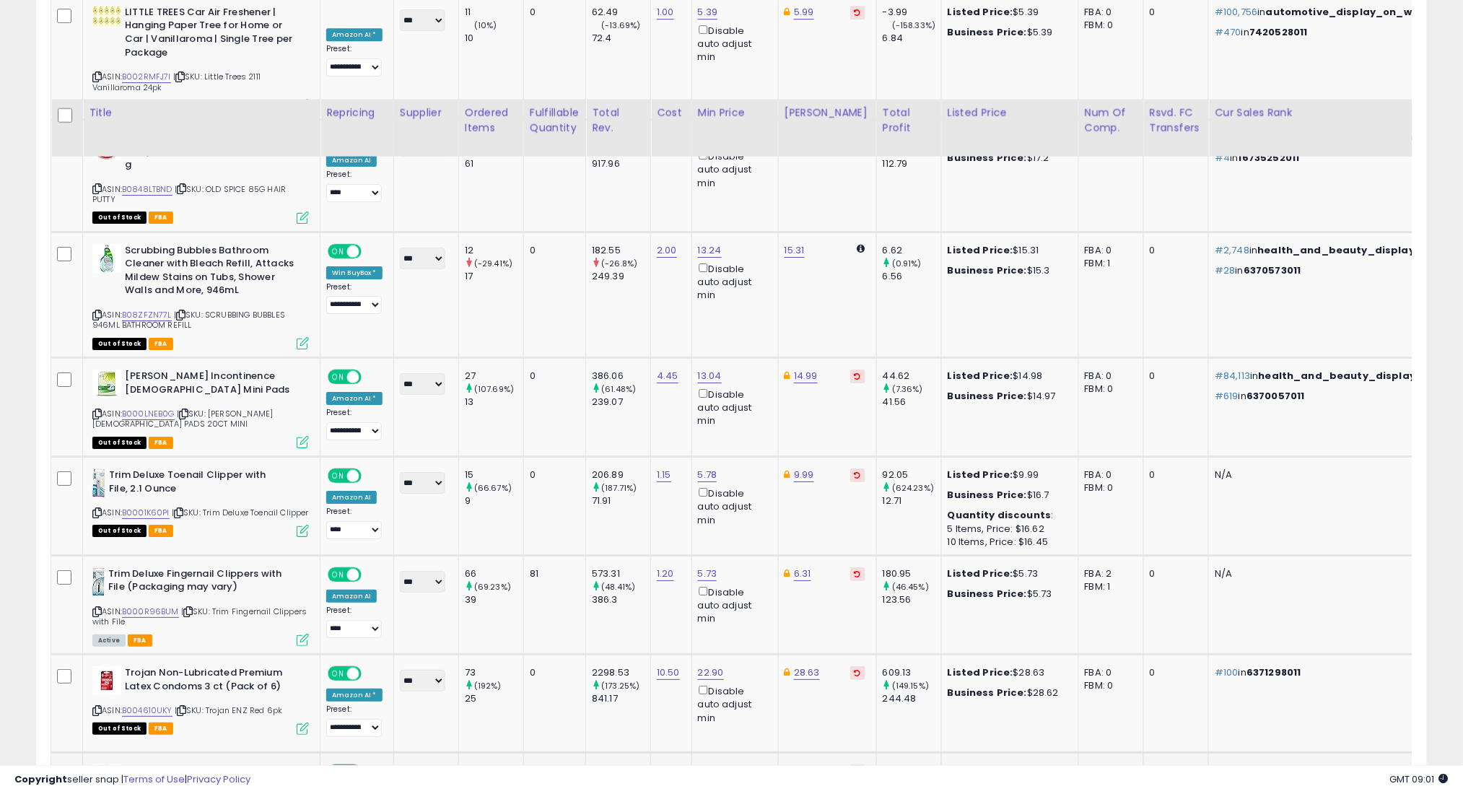
scroll to position [1788, 0]
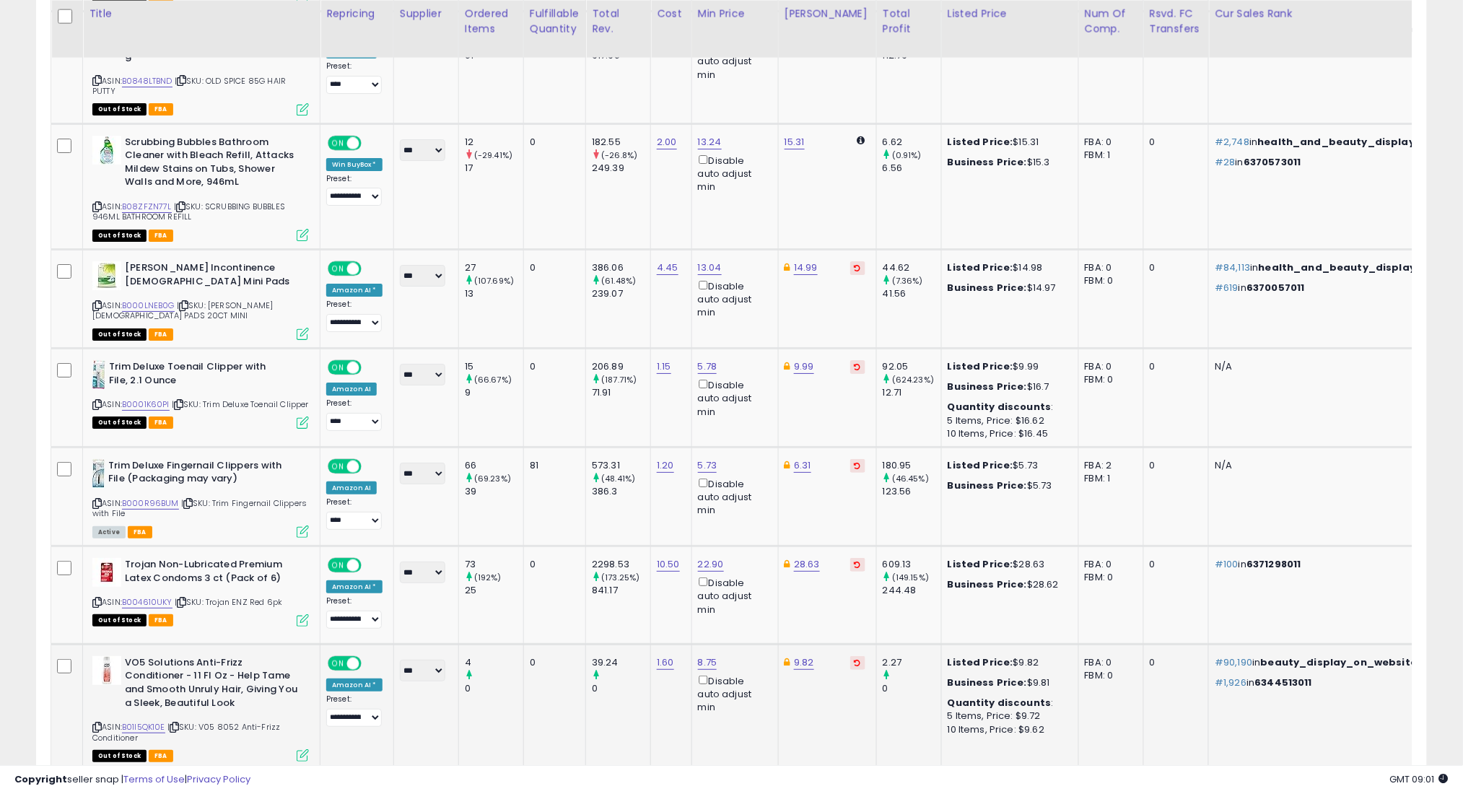
click at [179, 723] on icon at bounding box center [174, 727] width 9 height 8
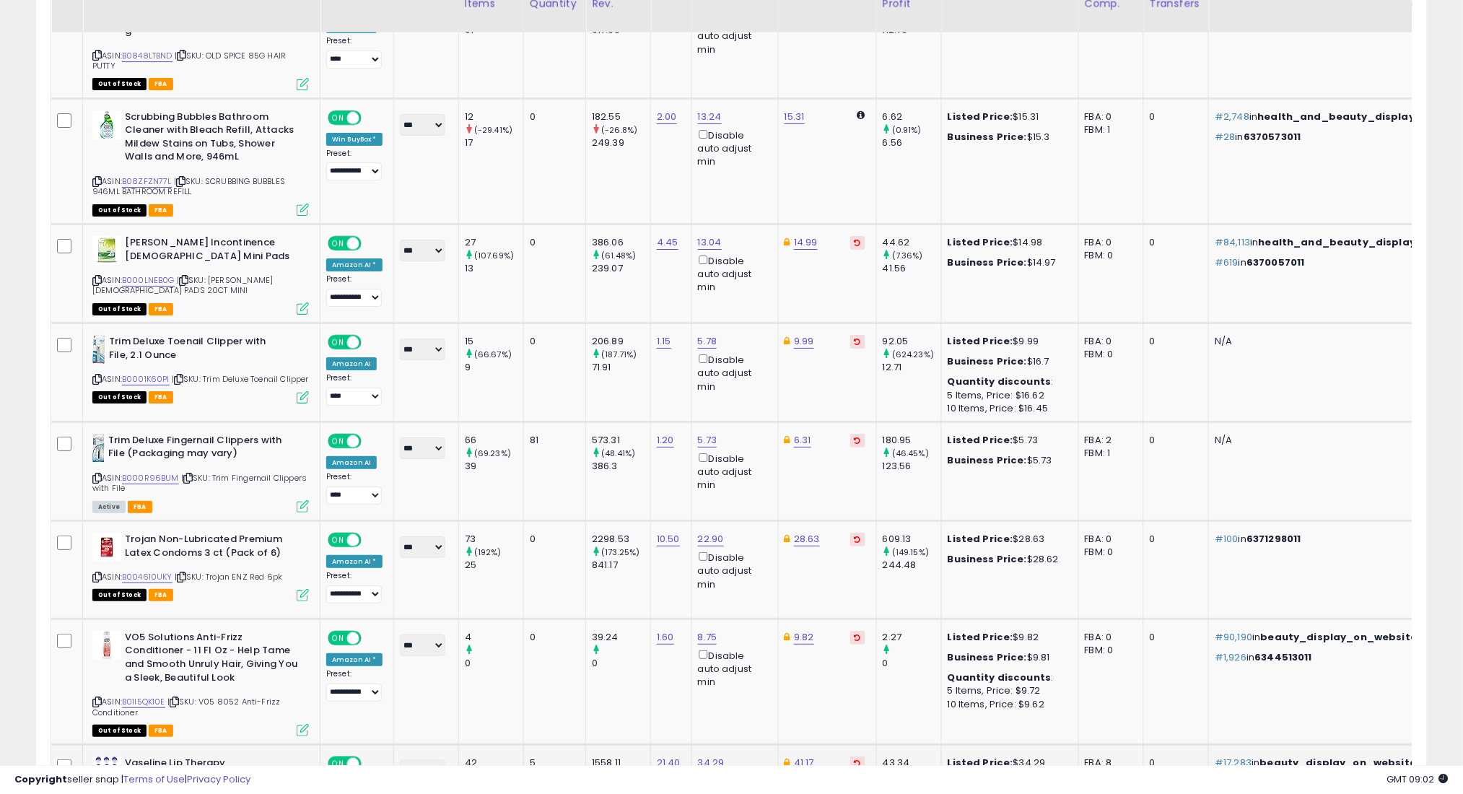
scroll to position [1885, 0]
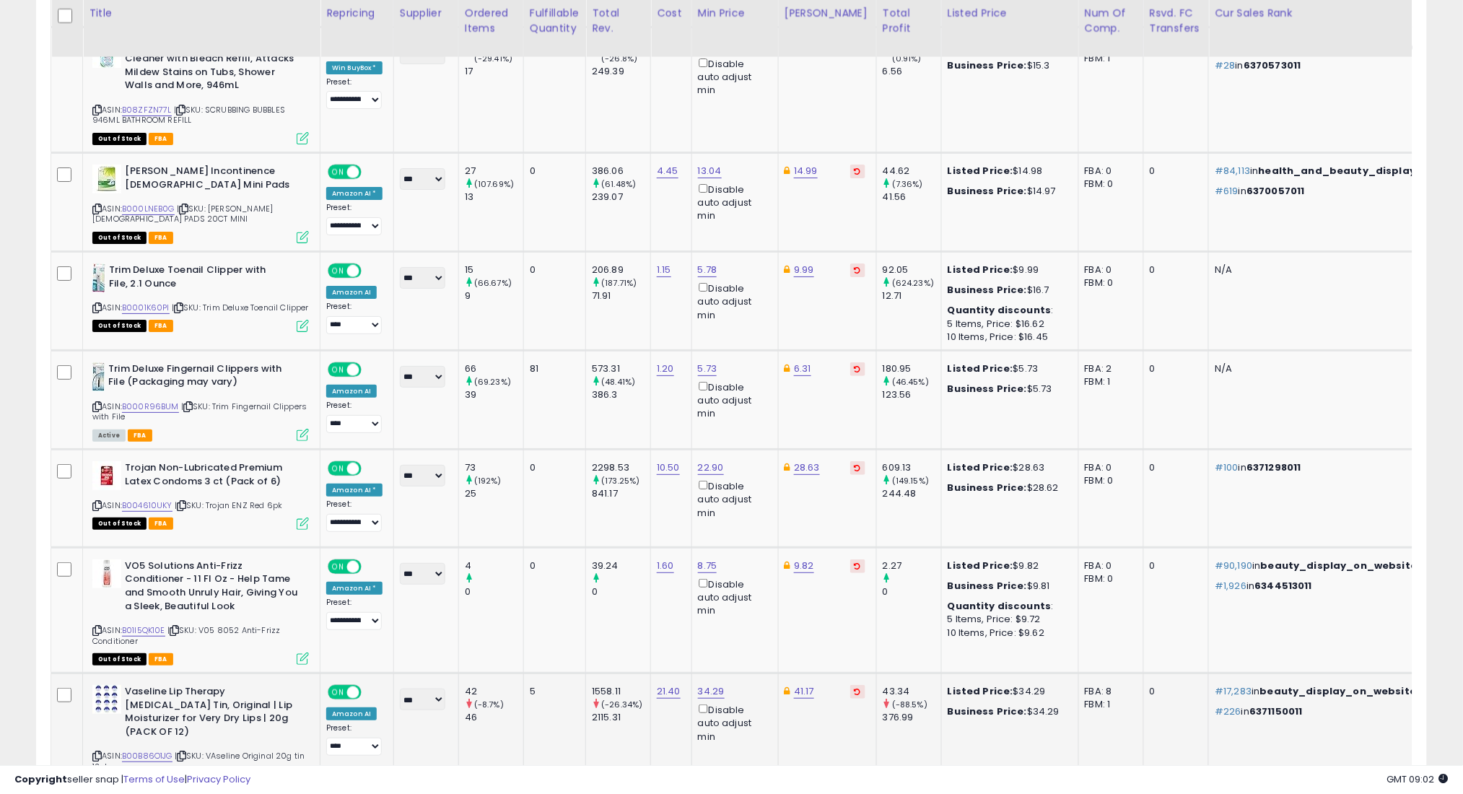
click at [185, 752] on icon at bounding box center [181, 756] width 9 height 8
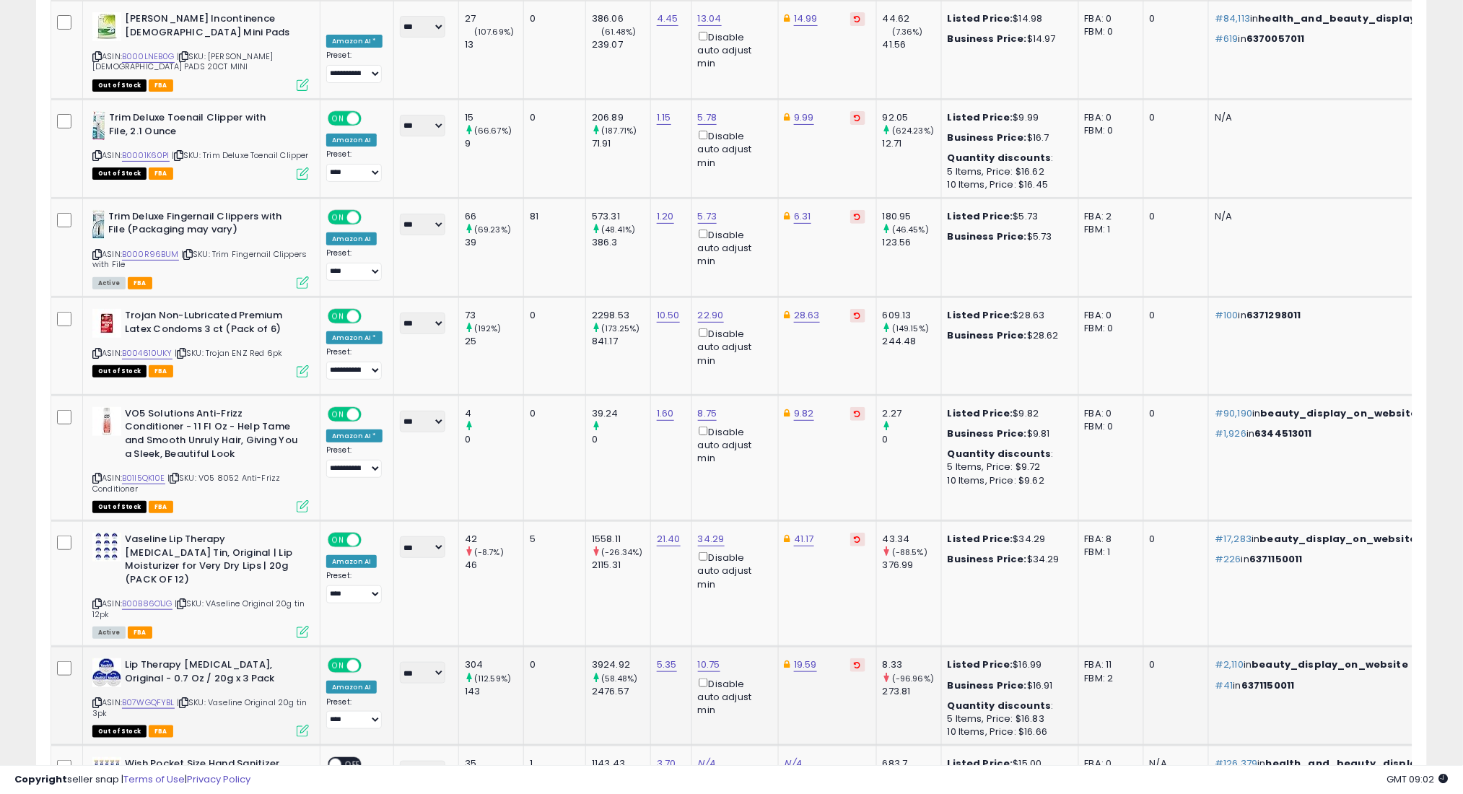
scroll to position [1981, 0]
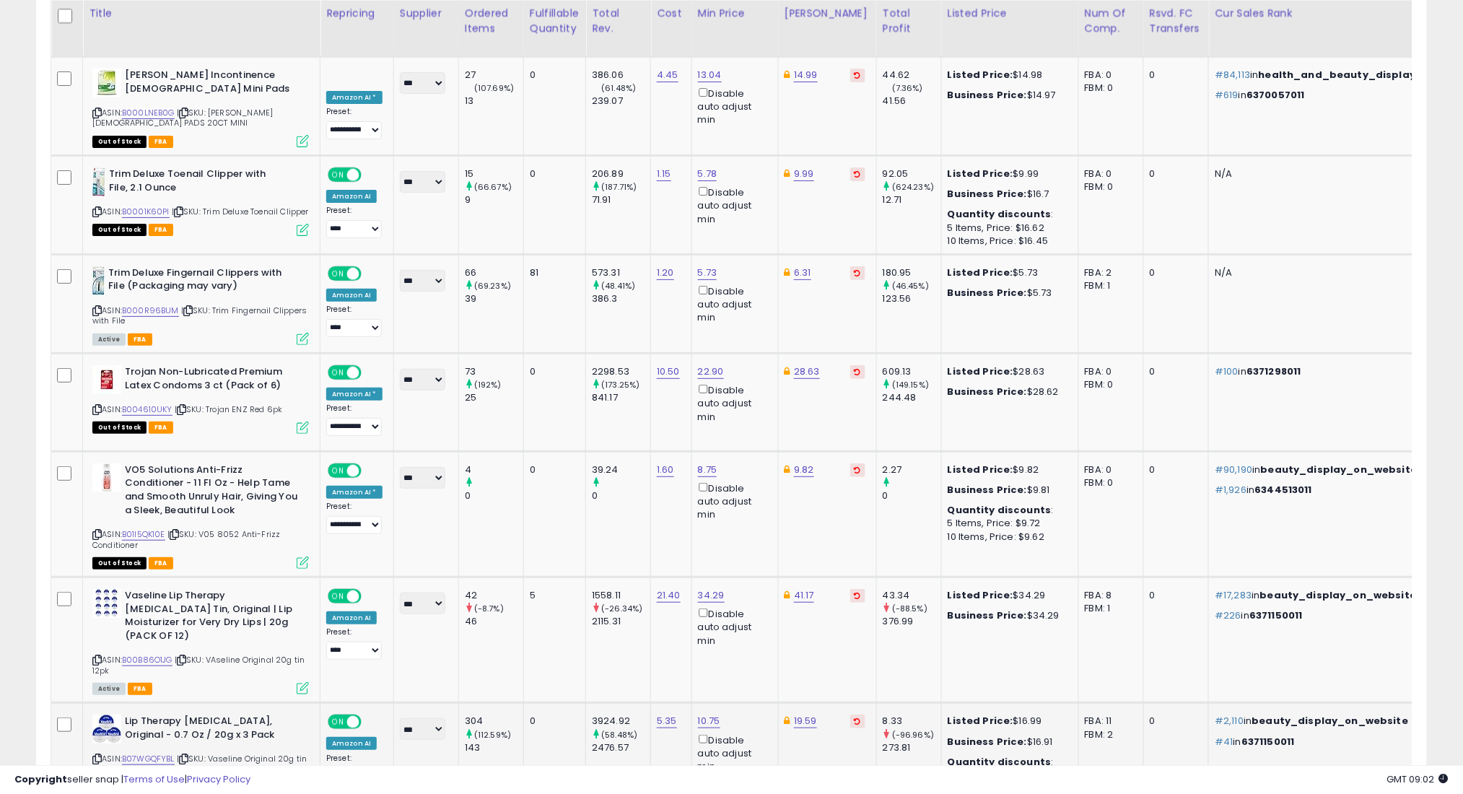
click at [188, 755] on icon at bounding box center [183, 759] width 9 height 8
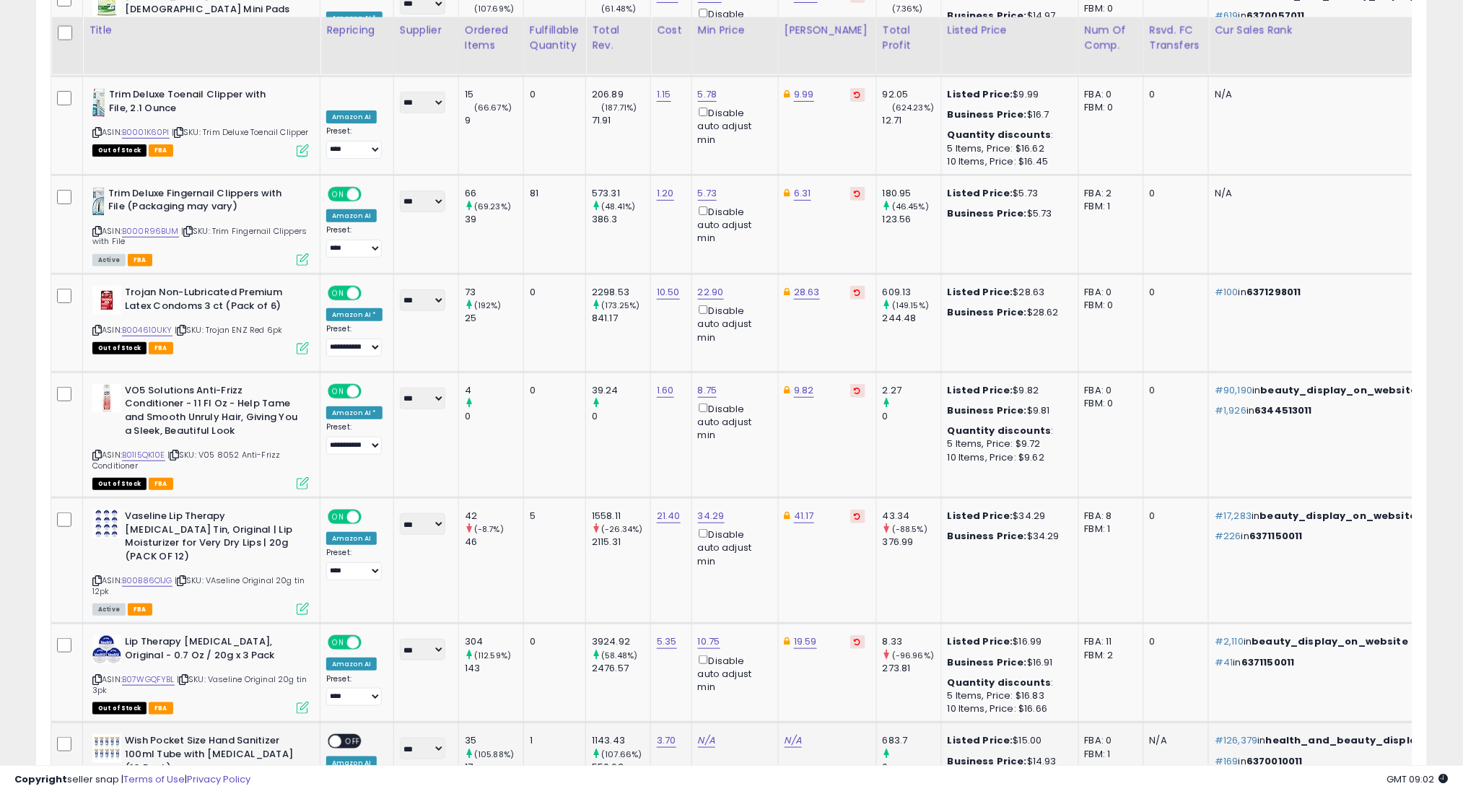
scroll to position [2077, 0]
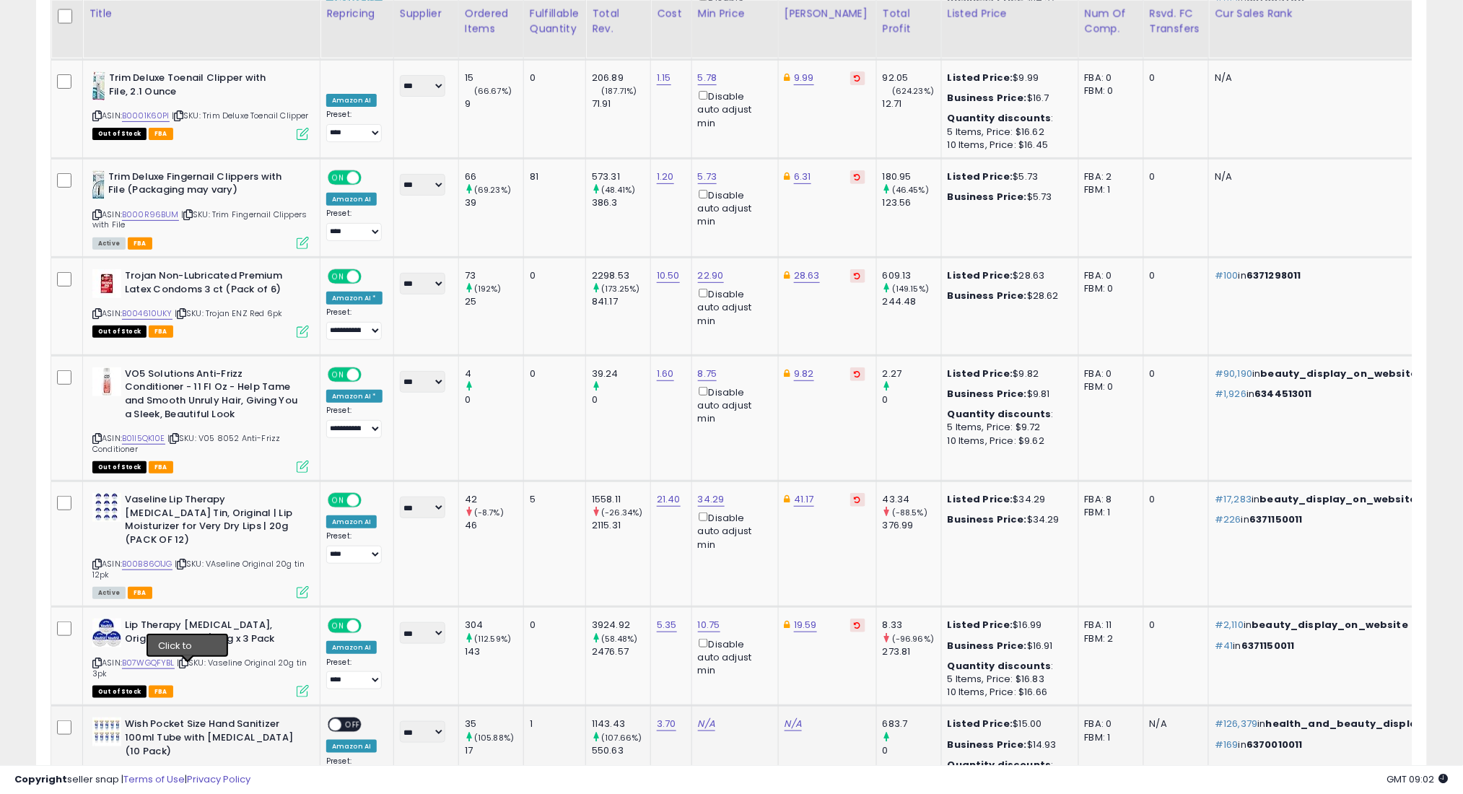
click at [187, 771] on icon at bounding box center [182, 775] width 9 height 8
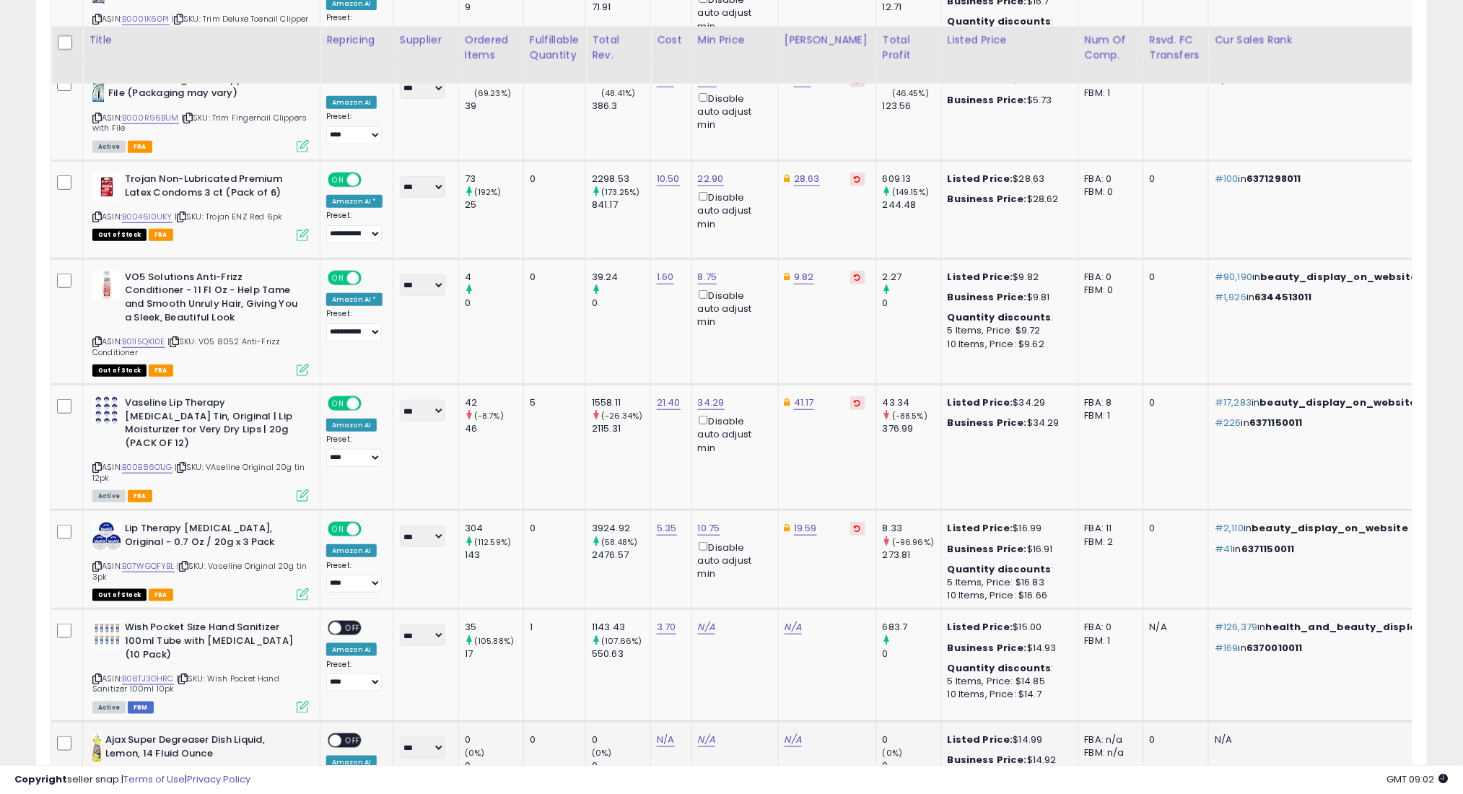
scroll to position [2270, 0]
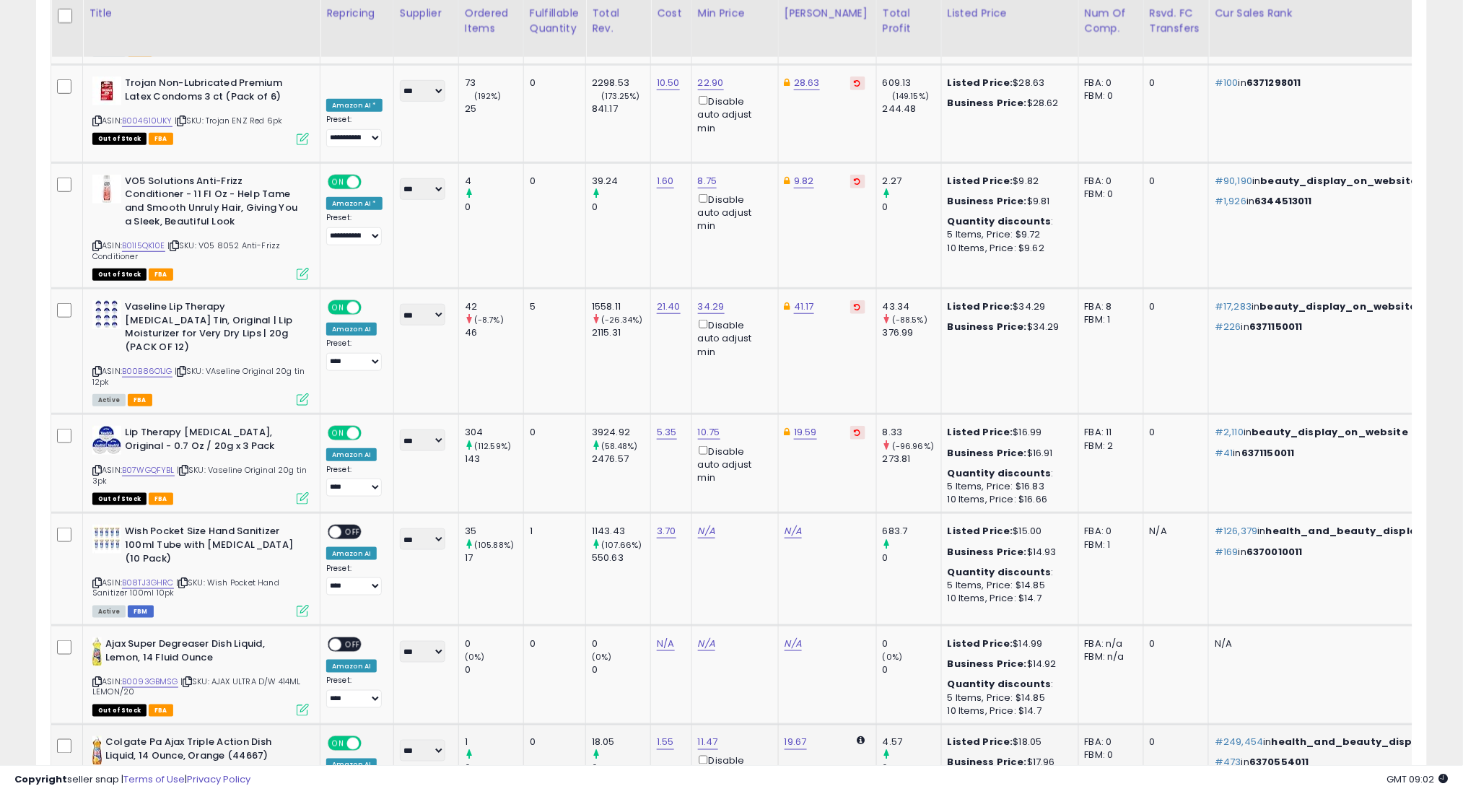
click at [191, 776] on icon at bounding box center [186, 780] width 9 height 8
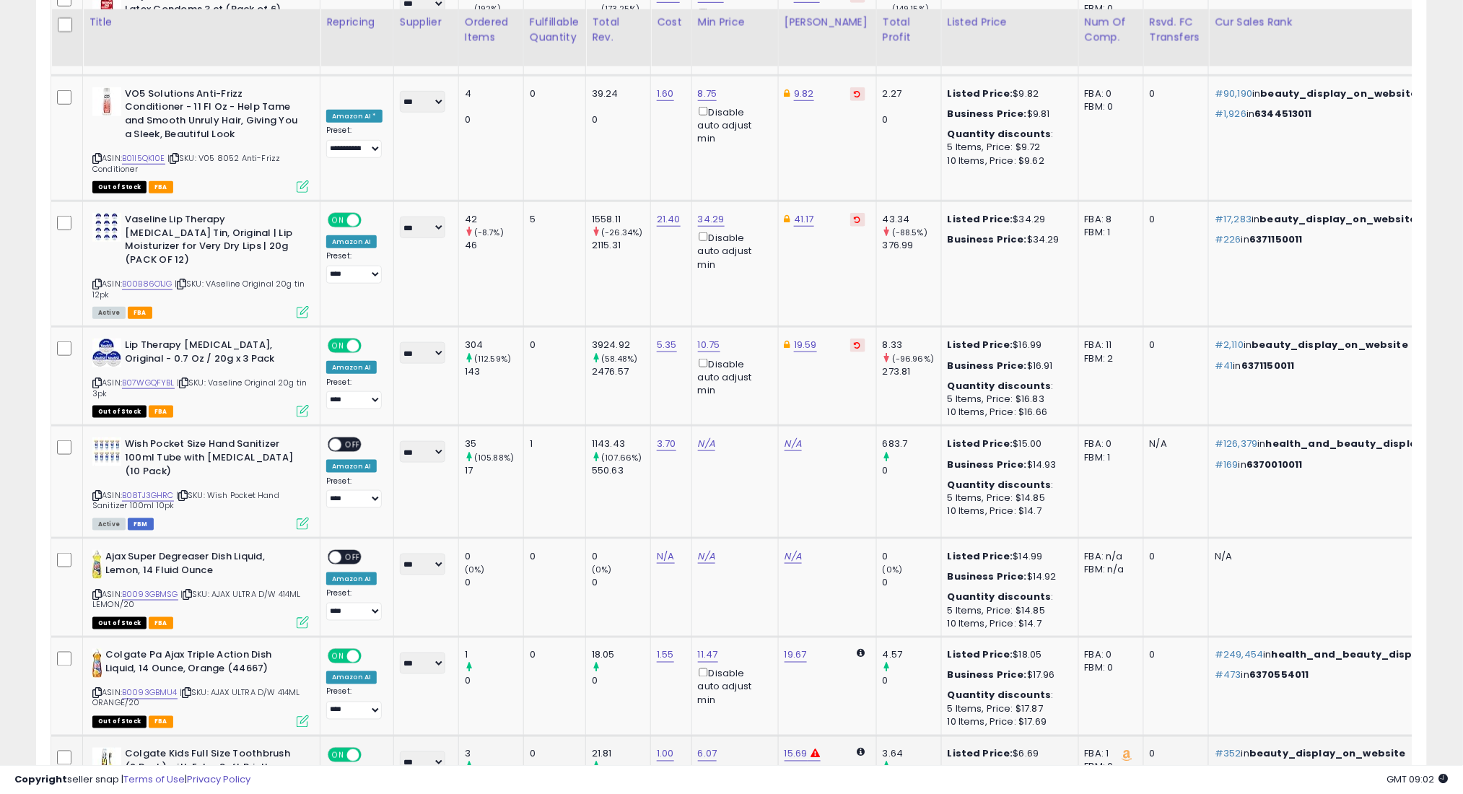
scroll to position [2366, 0]
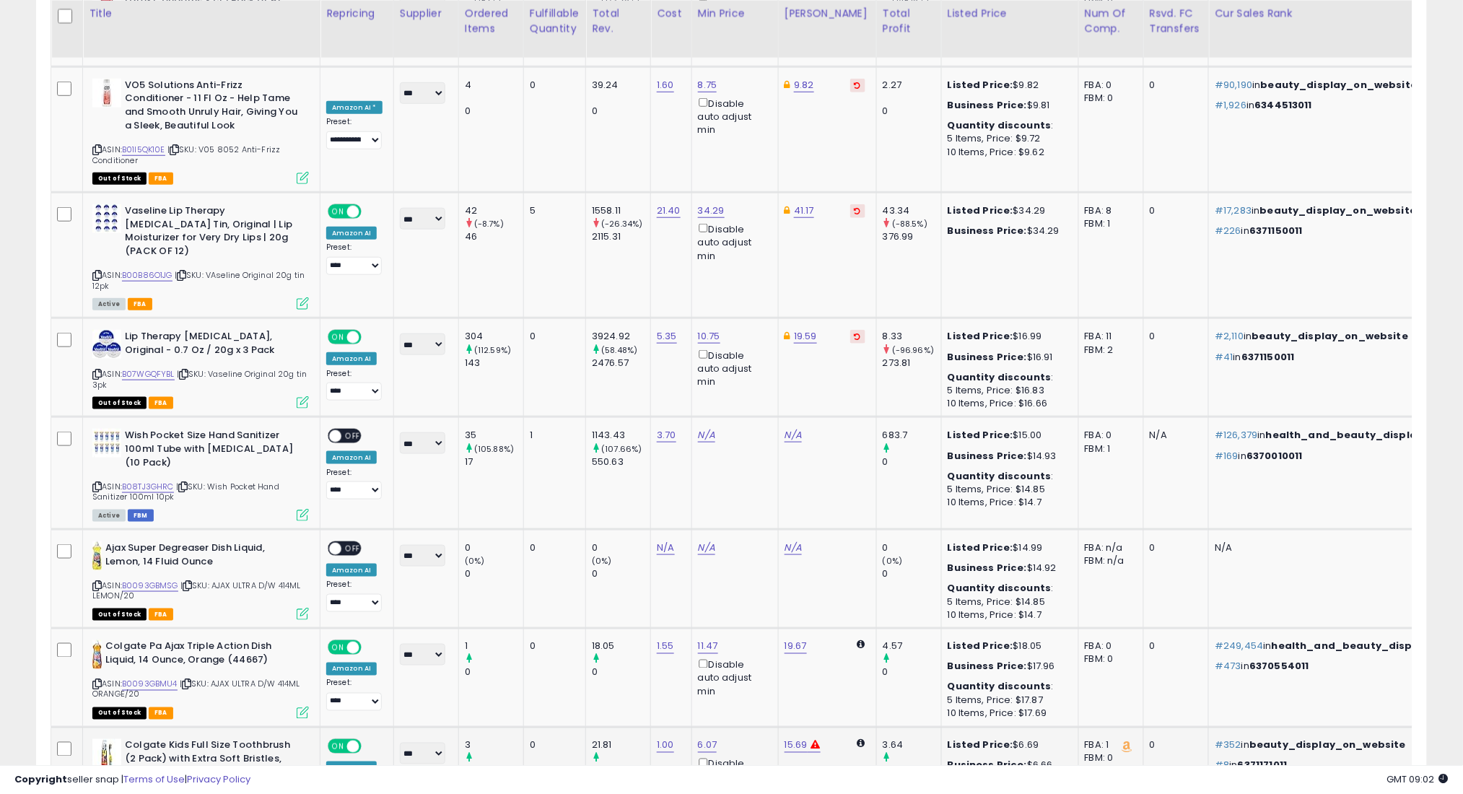
drag, startPoint x: 186, startPoint y: 730, endPoint x: 186, endPoint y: 722, distance: 7.9
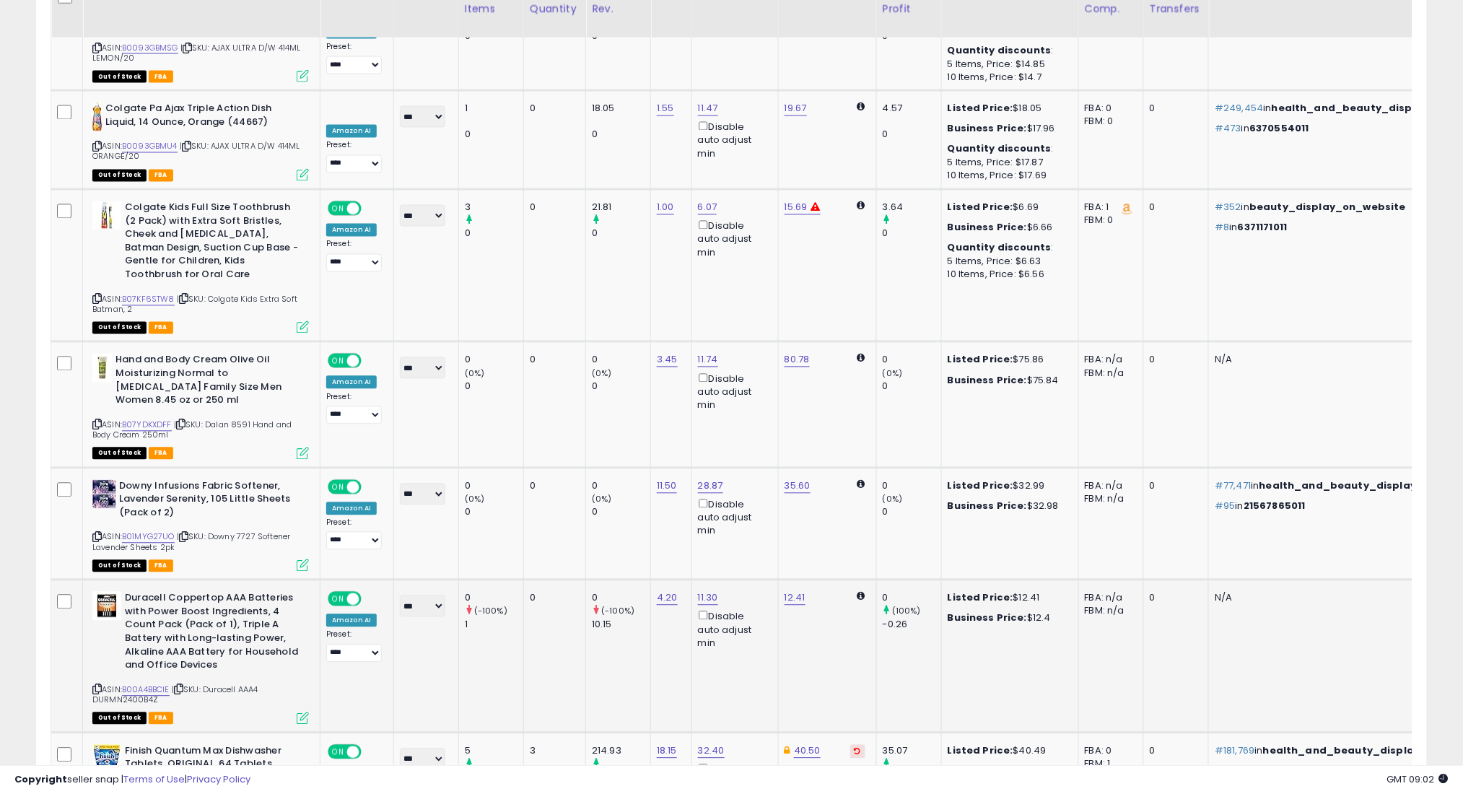
scroll to position [2943, 0]
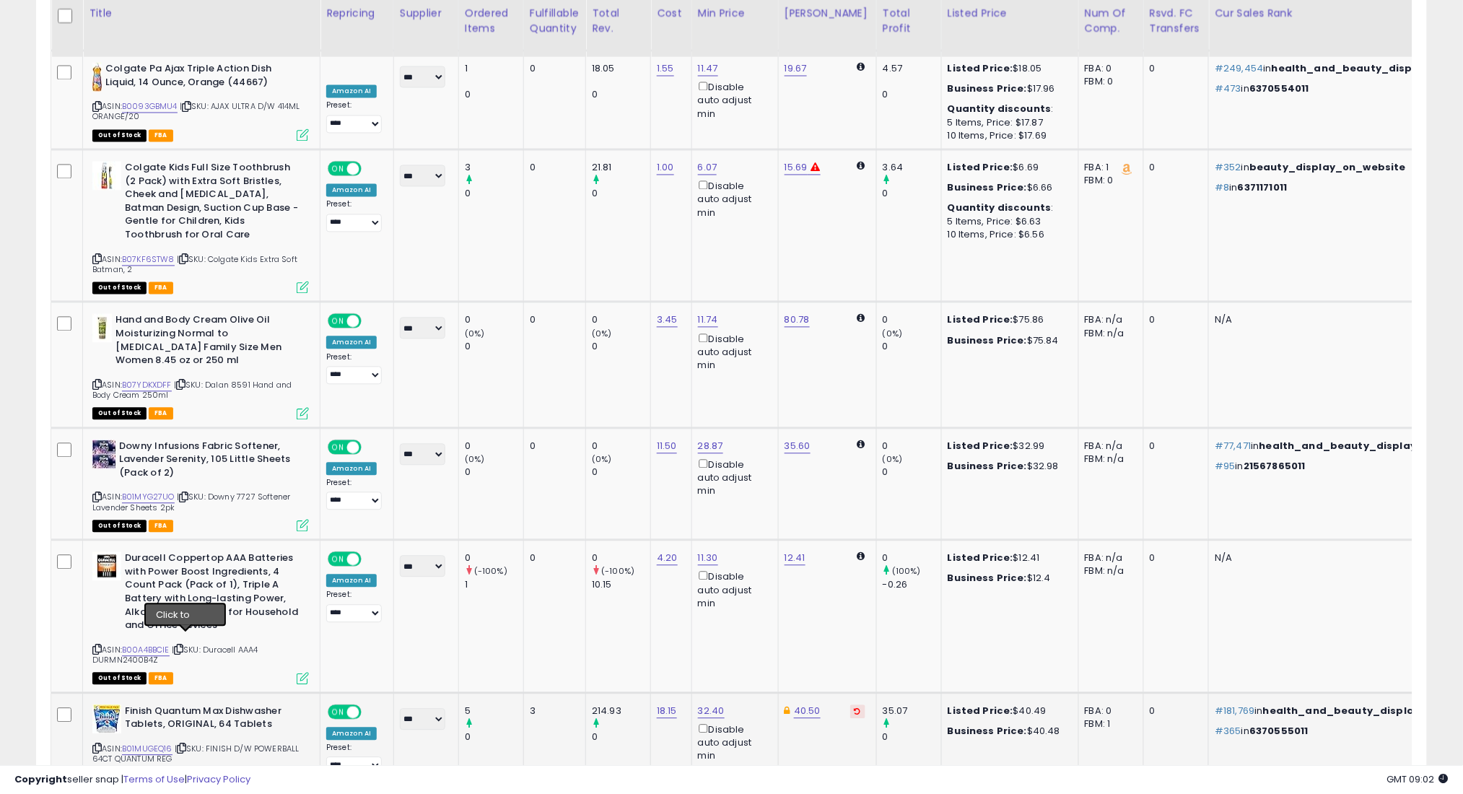
click at [185, 745] on icon at bounding box center [181, 749] width 9 height 8
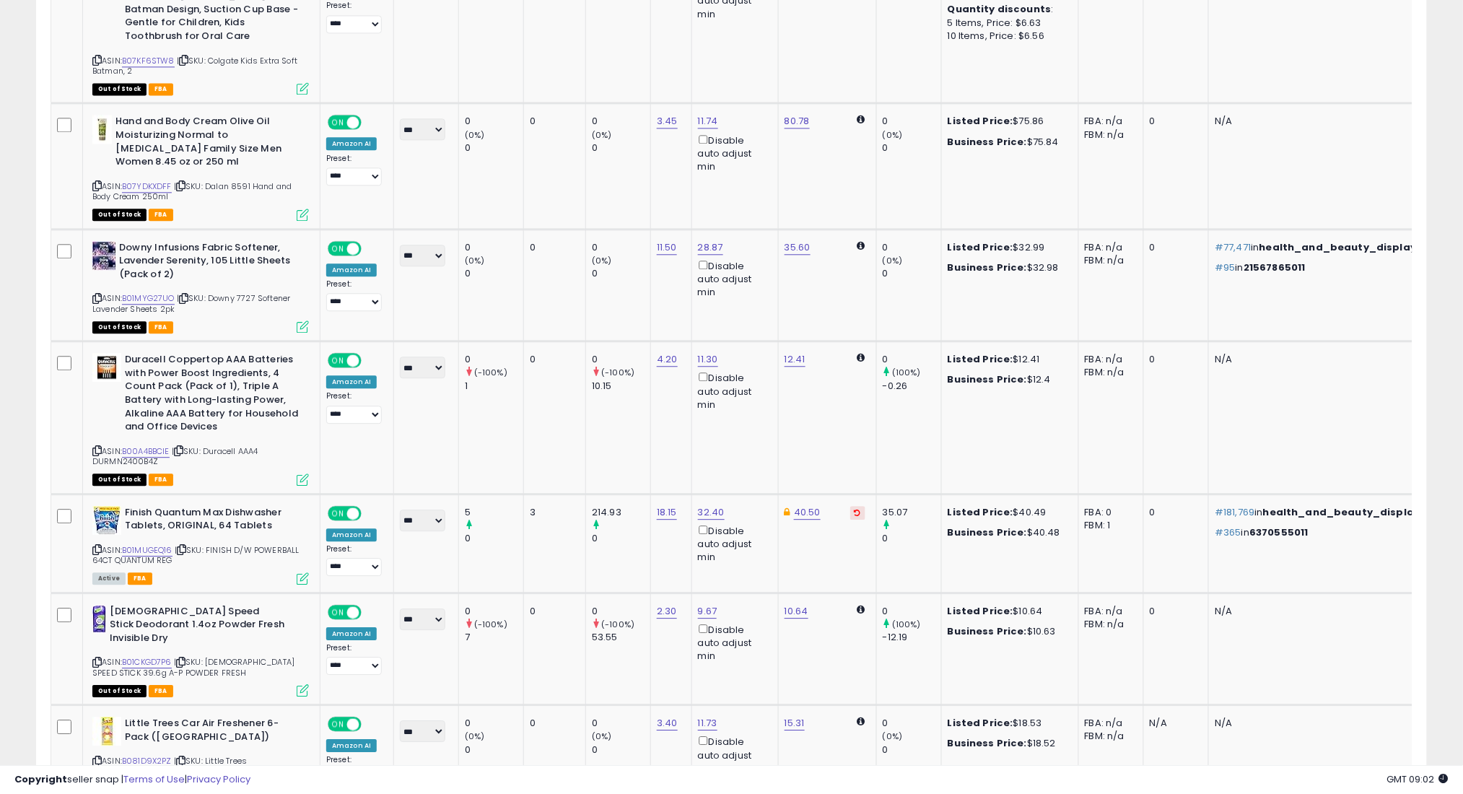
scroll to position [3231, 0]
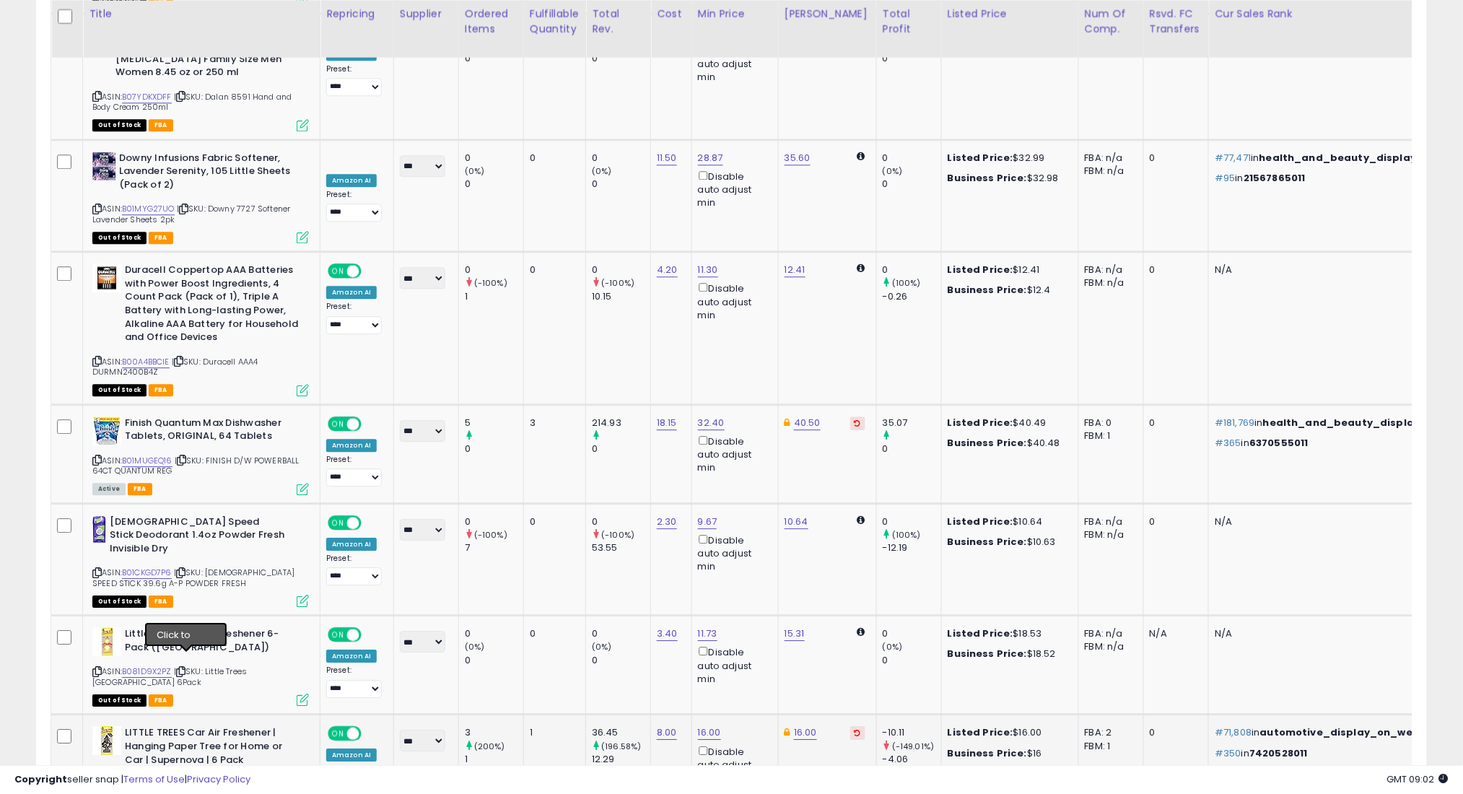
click at [186, 780] on icon at bounding box center [184, 784] width 9 height 8
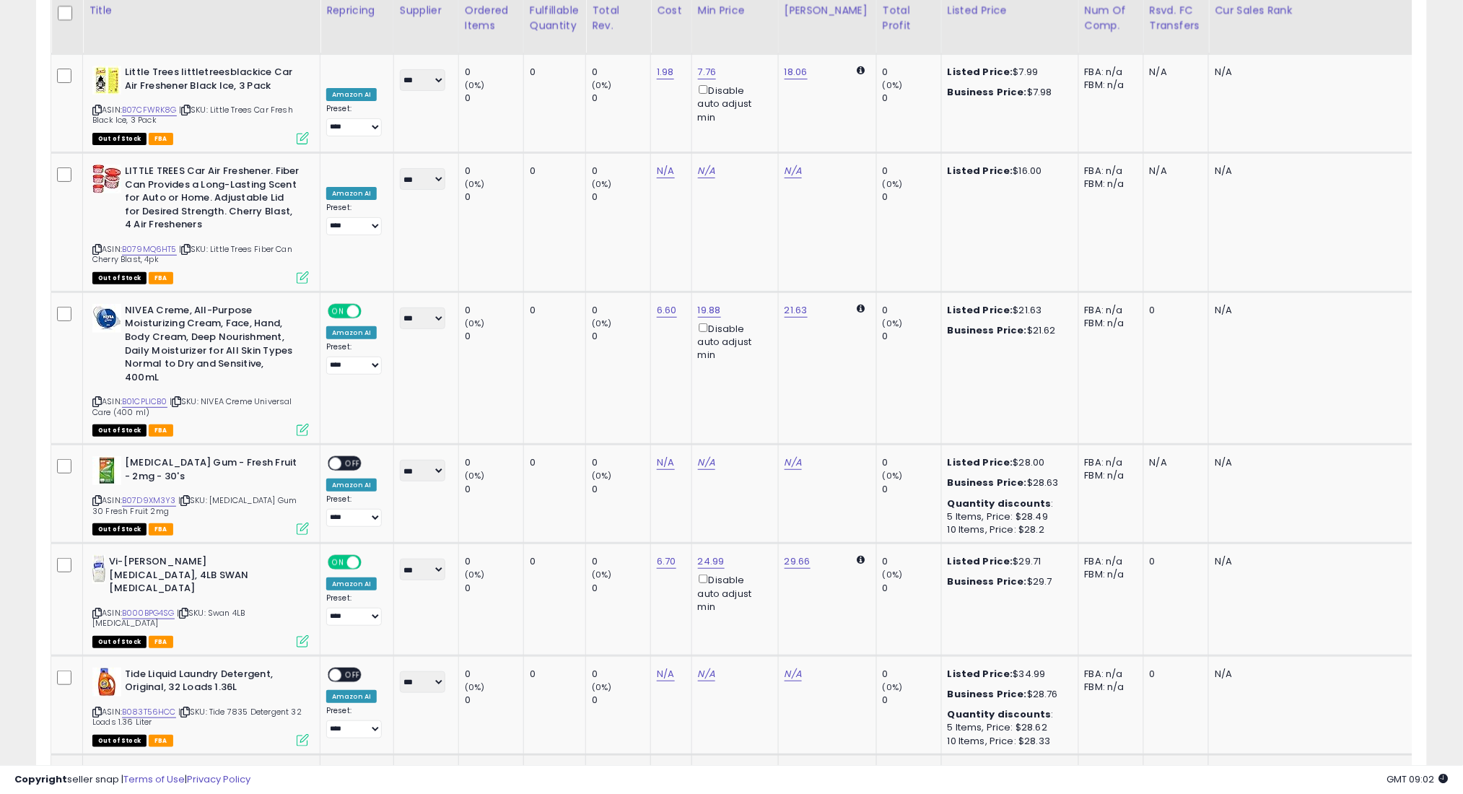
scroll to position [4001, 0]
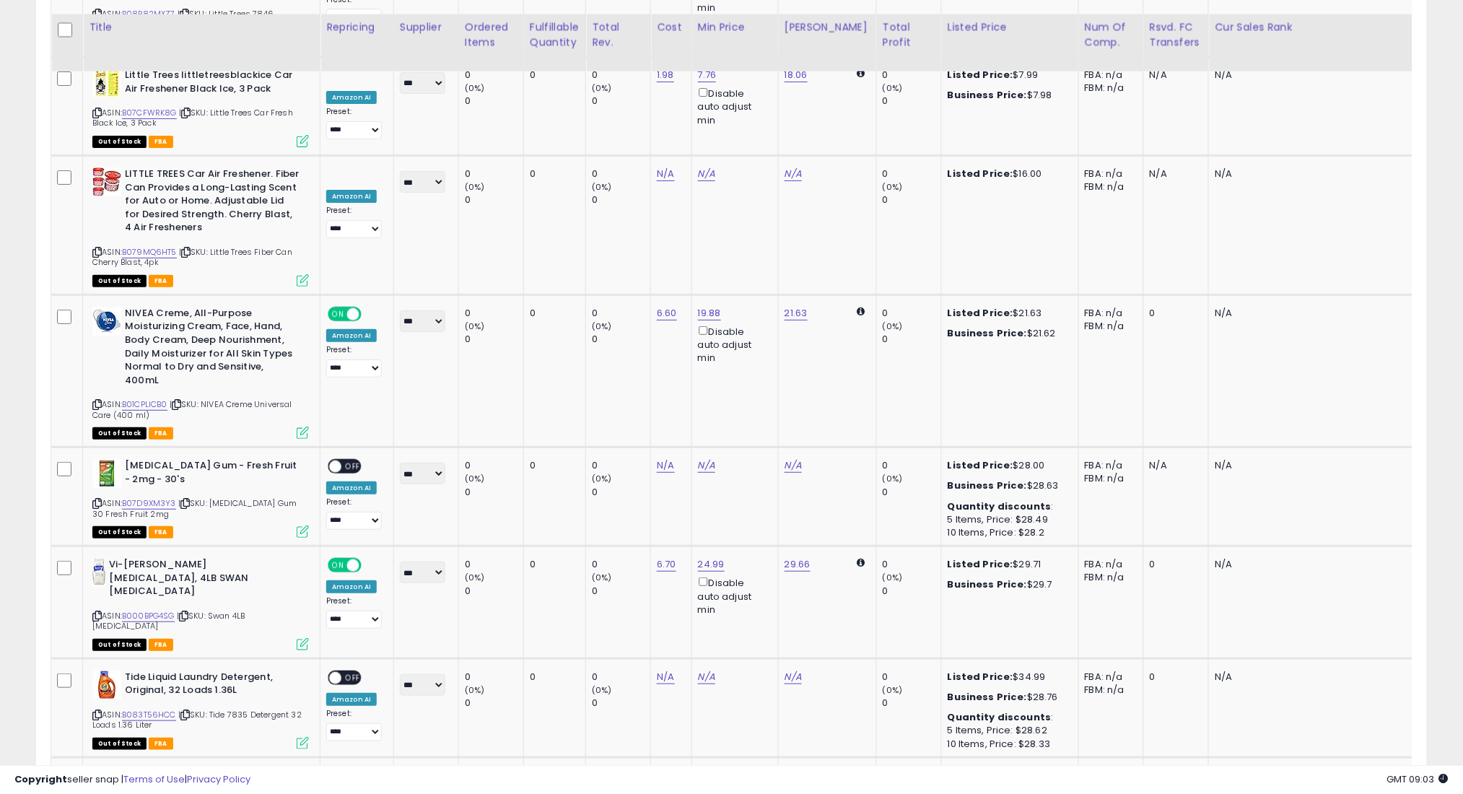
scroll to position [4097, 0]
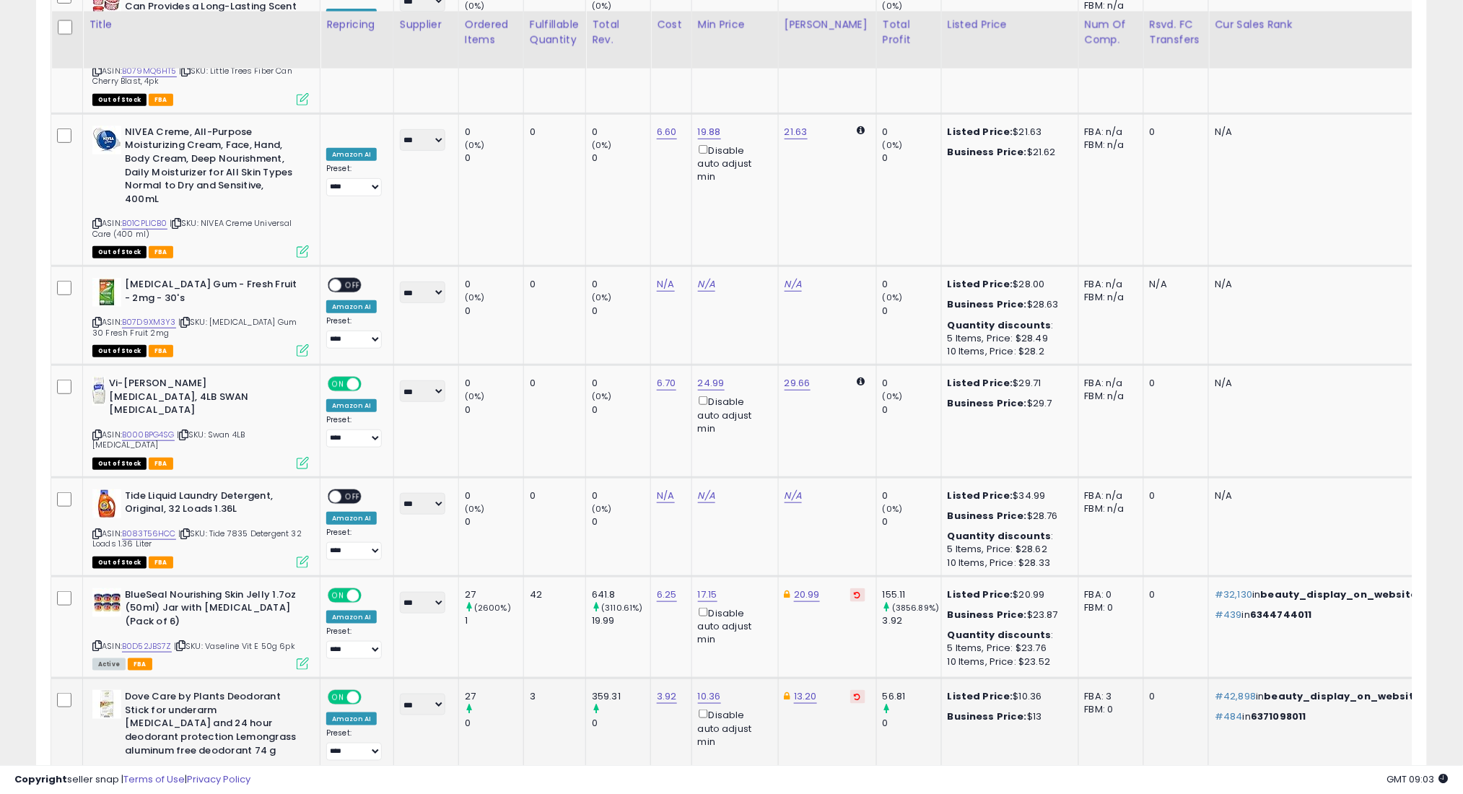
scroll to position [4194, 0]
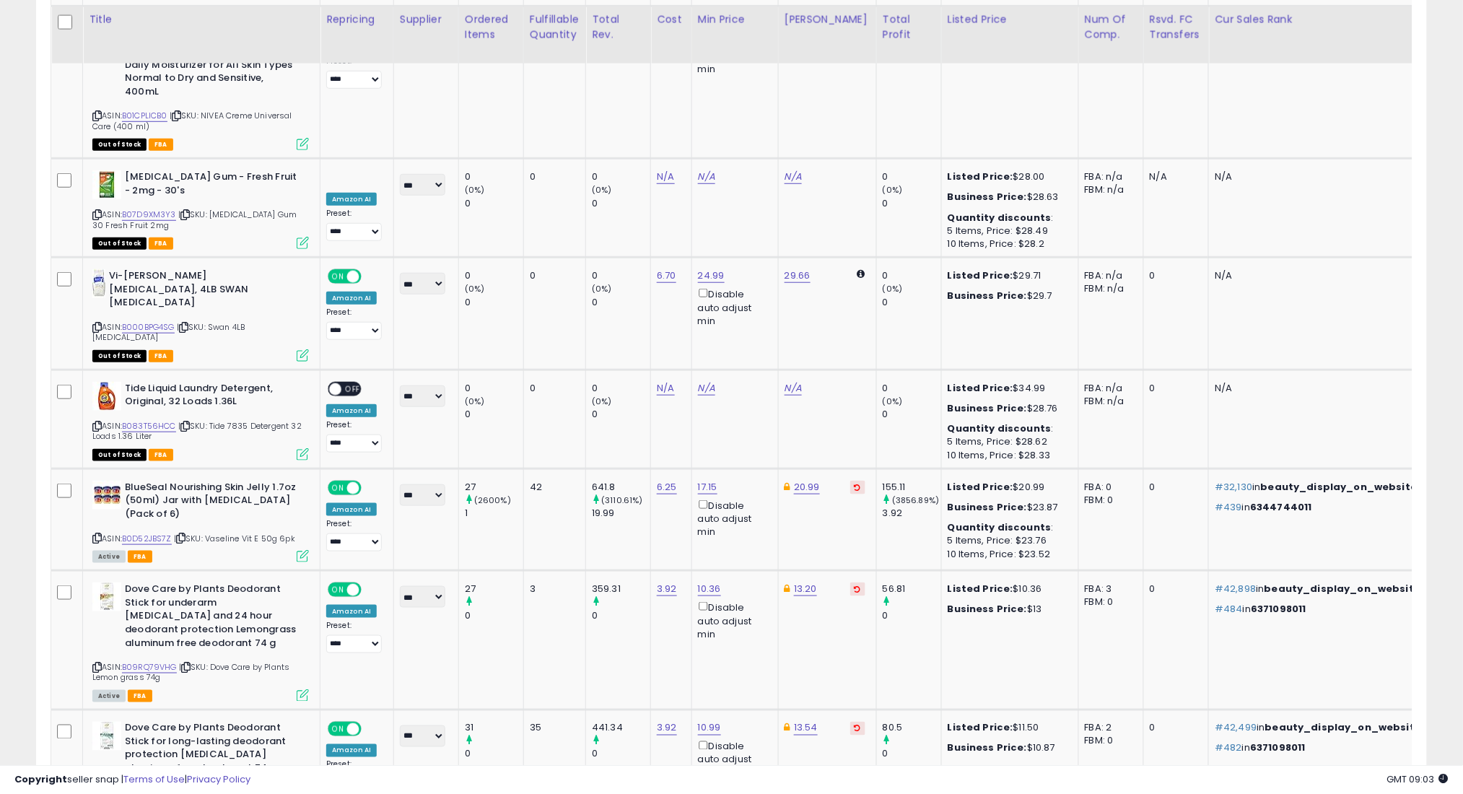
scroll to position [4386, 0]
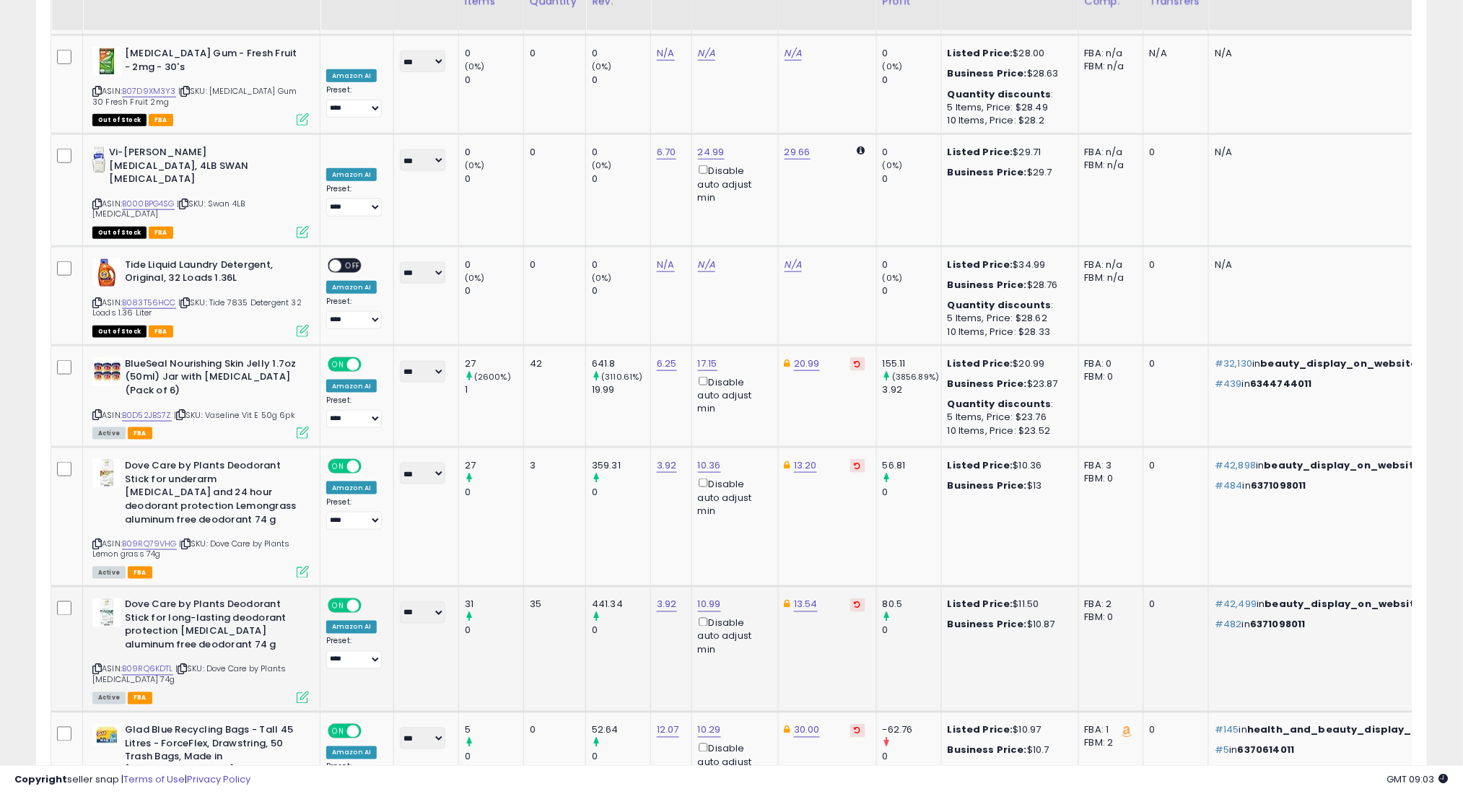
scroll to position [4483, 0]
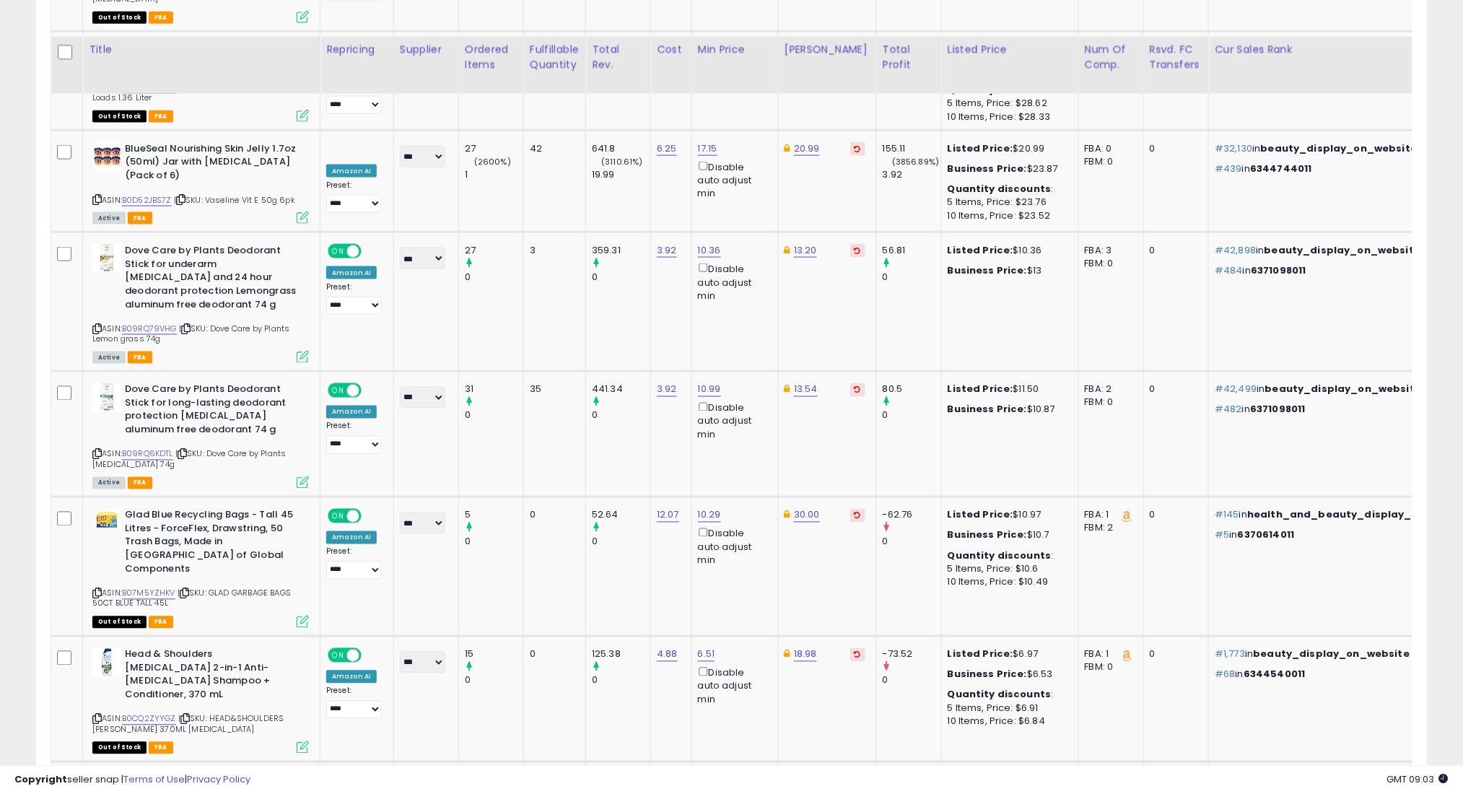
scroll to position [4675, 0]
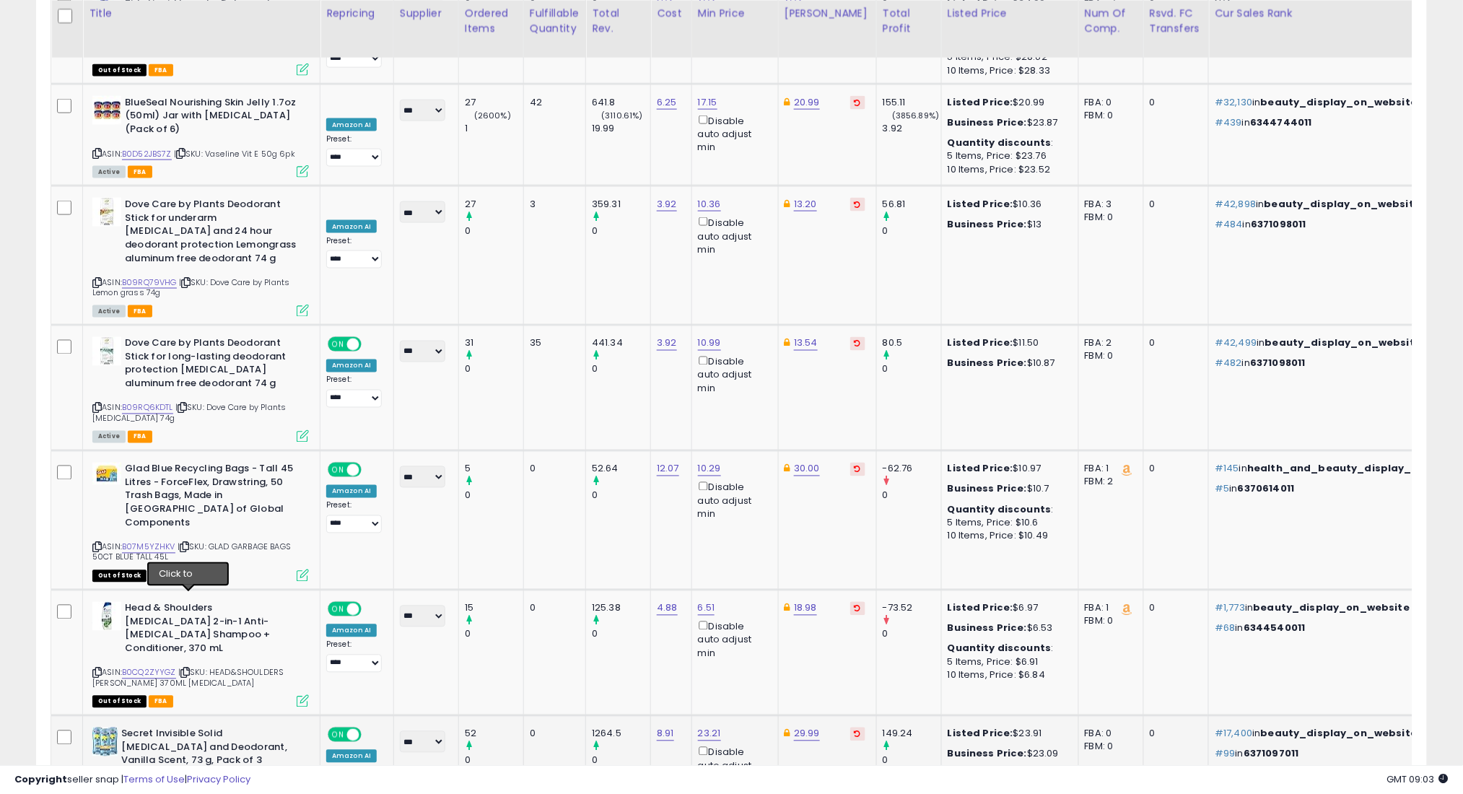
click at [188, 782] on icon at bounding box center [183, 786] width 9 height 8
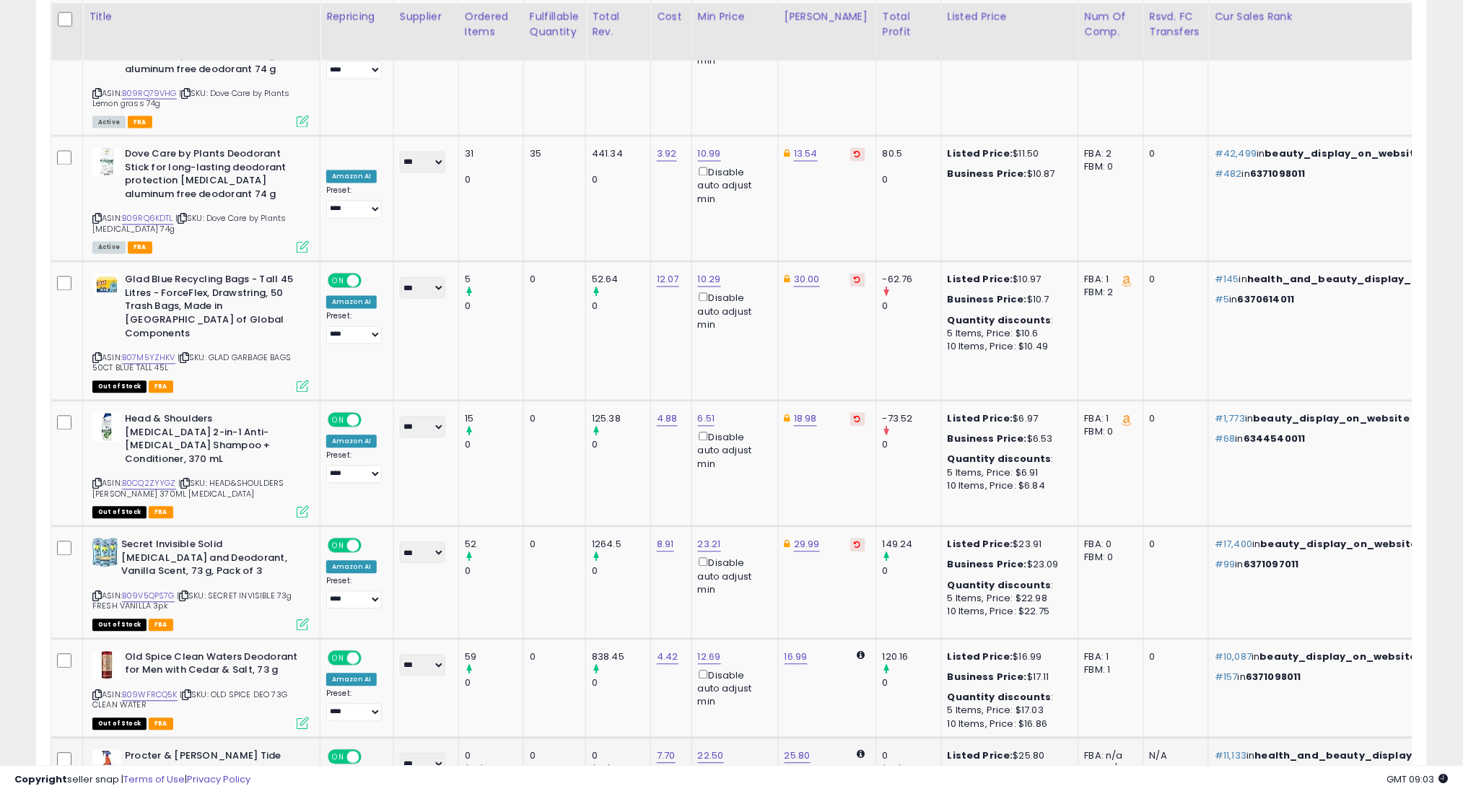
scroll to position [4867, 0]
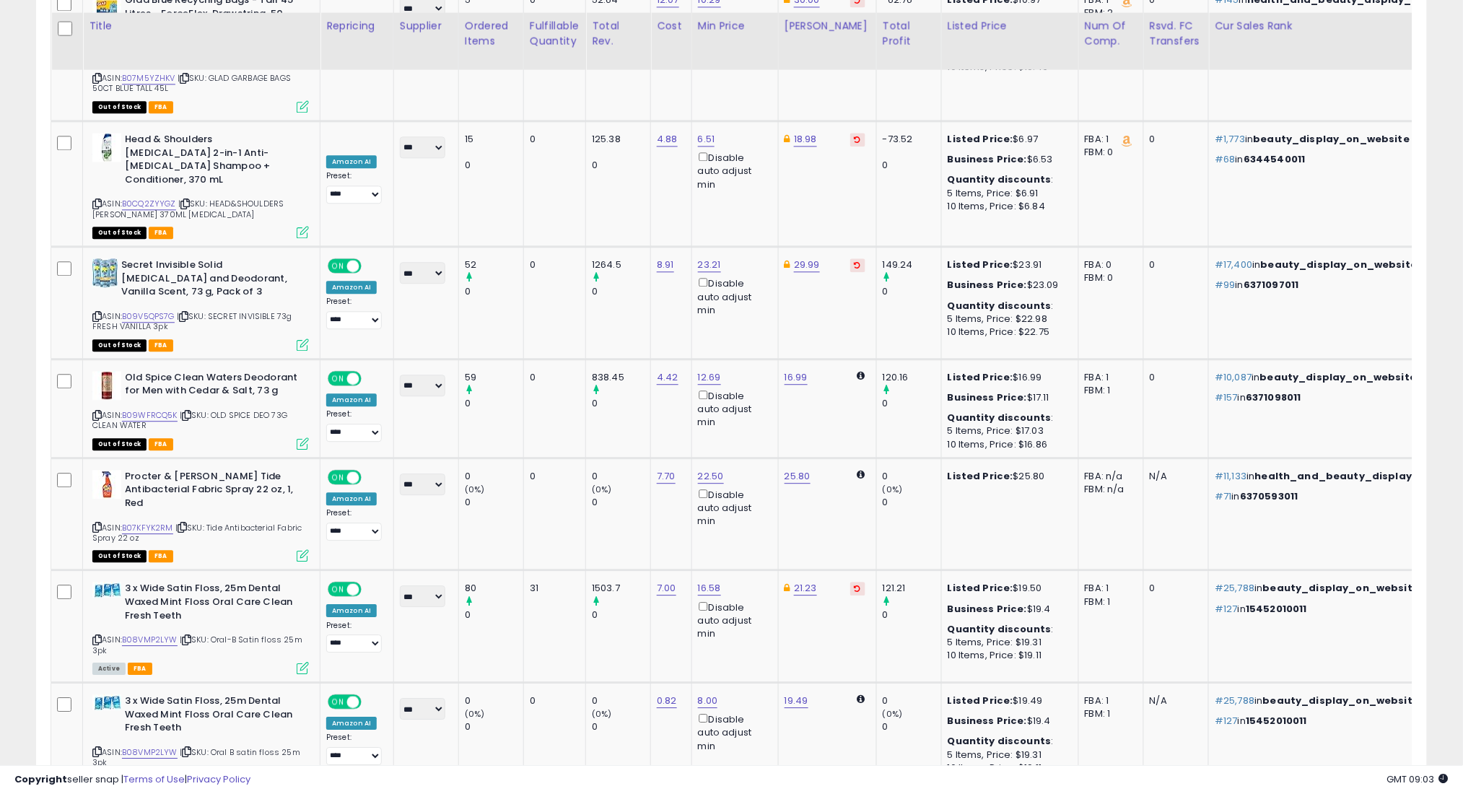
scroll to position [5156, 0]
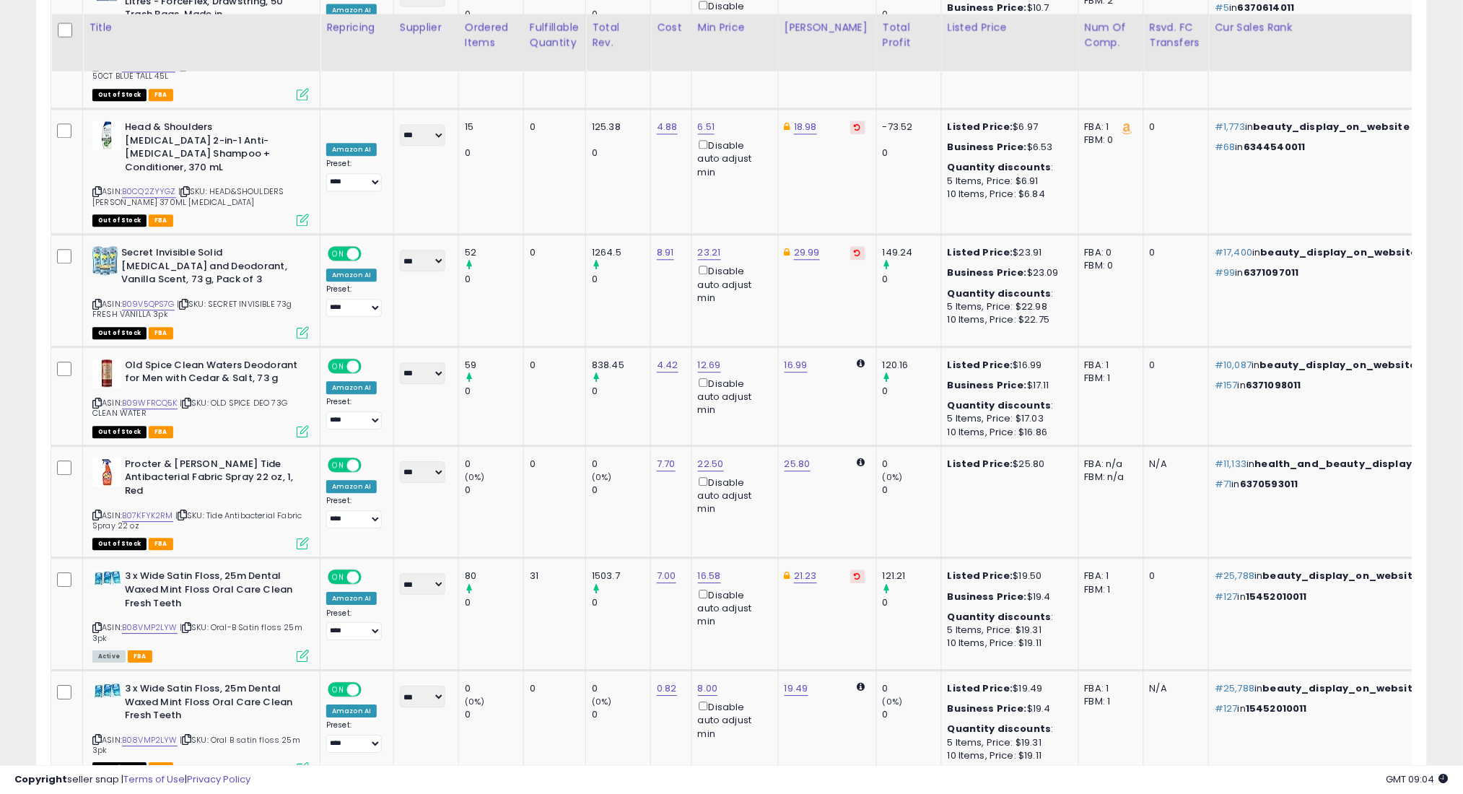
scroll to position [5252, 0]
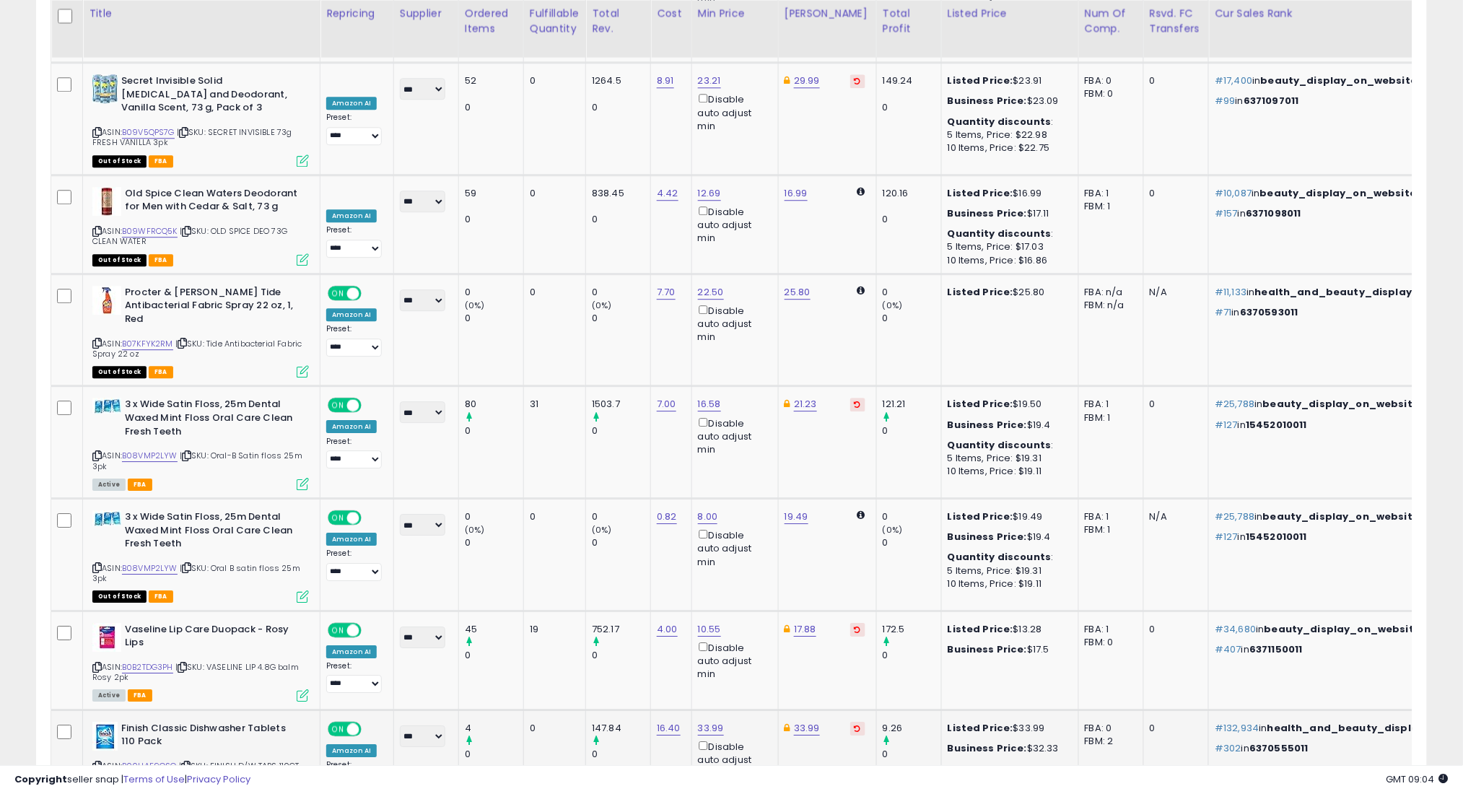
scroll to position [5349, 0]
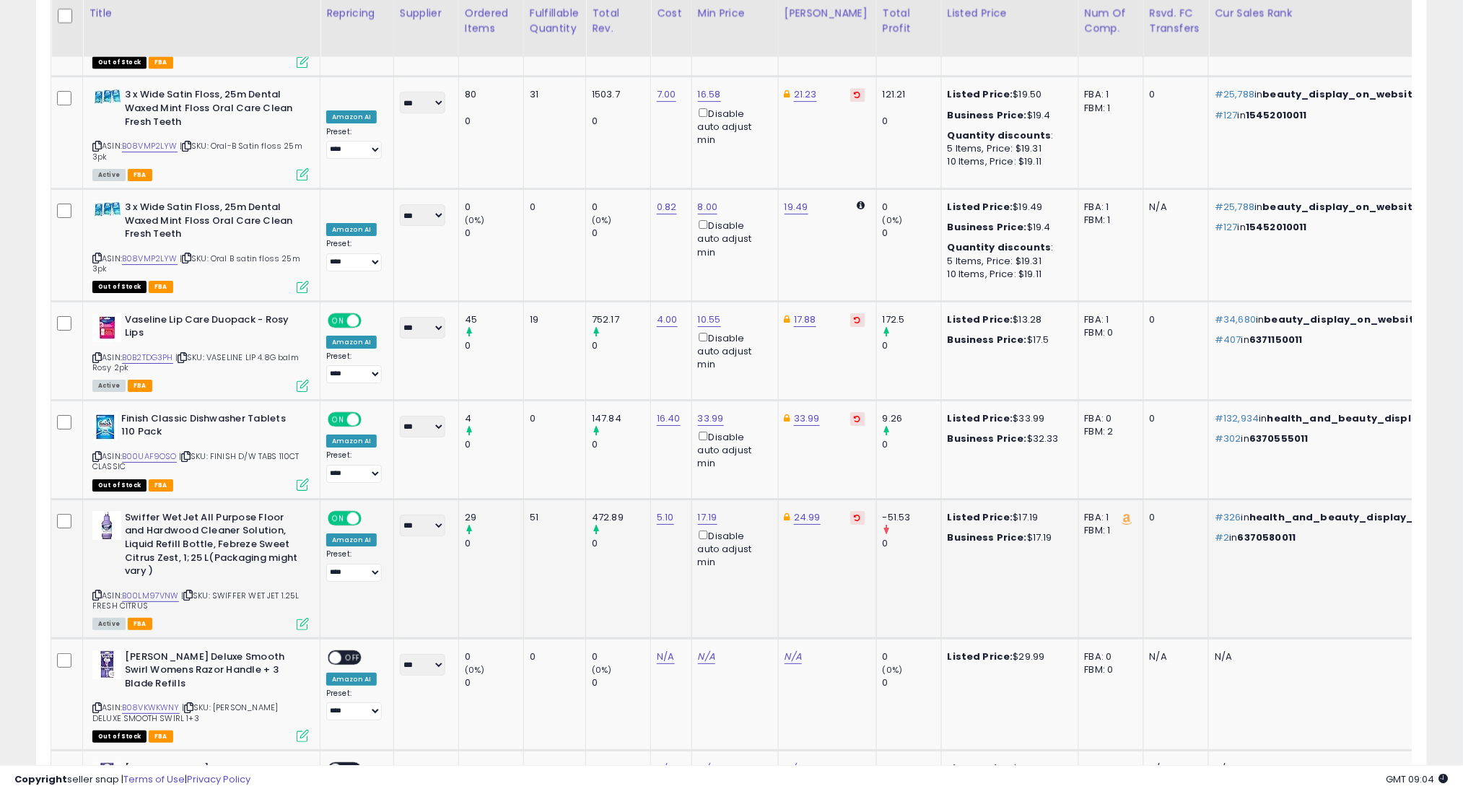
scroll to position [5733, 0]
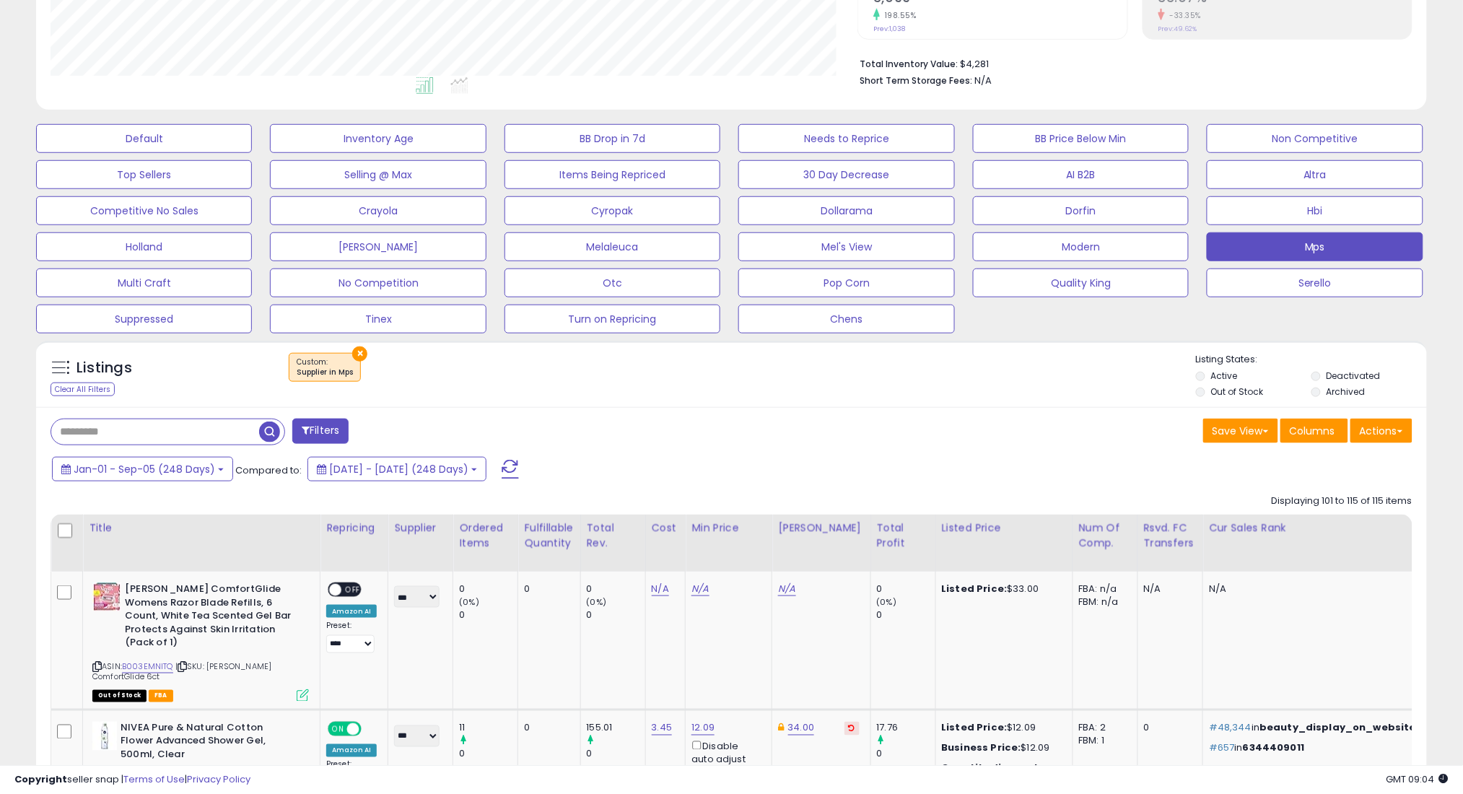
scroll to position [442, 0]
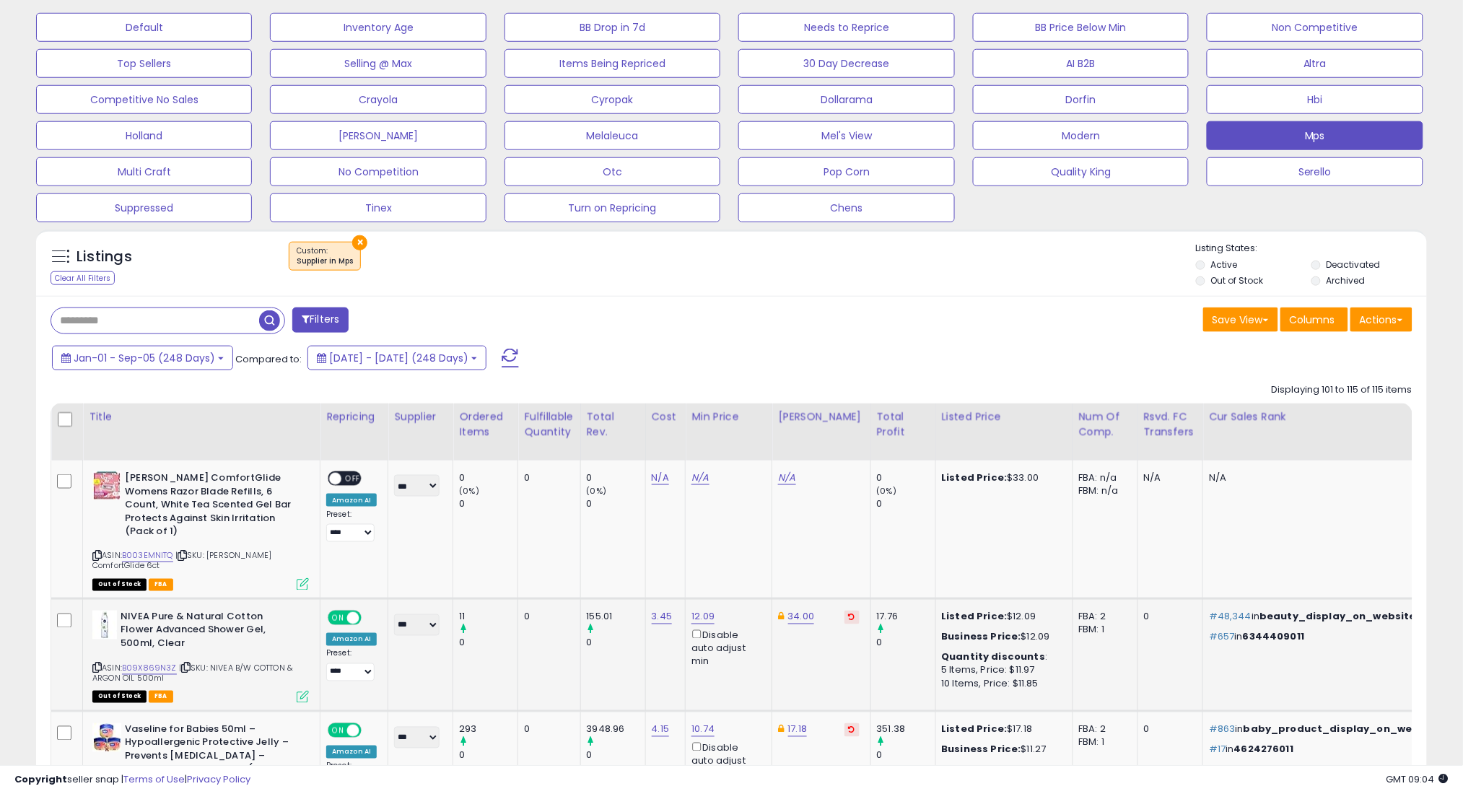
click at [185, 664] on icon at bounding box center [185, 668] width 9 height 8
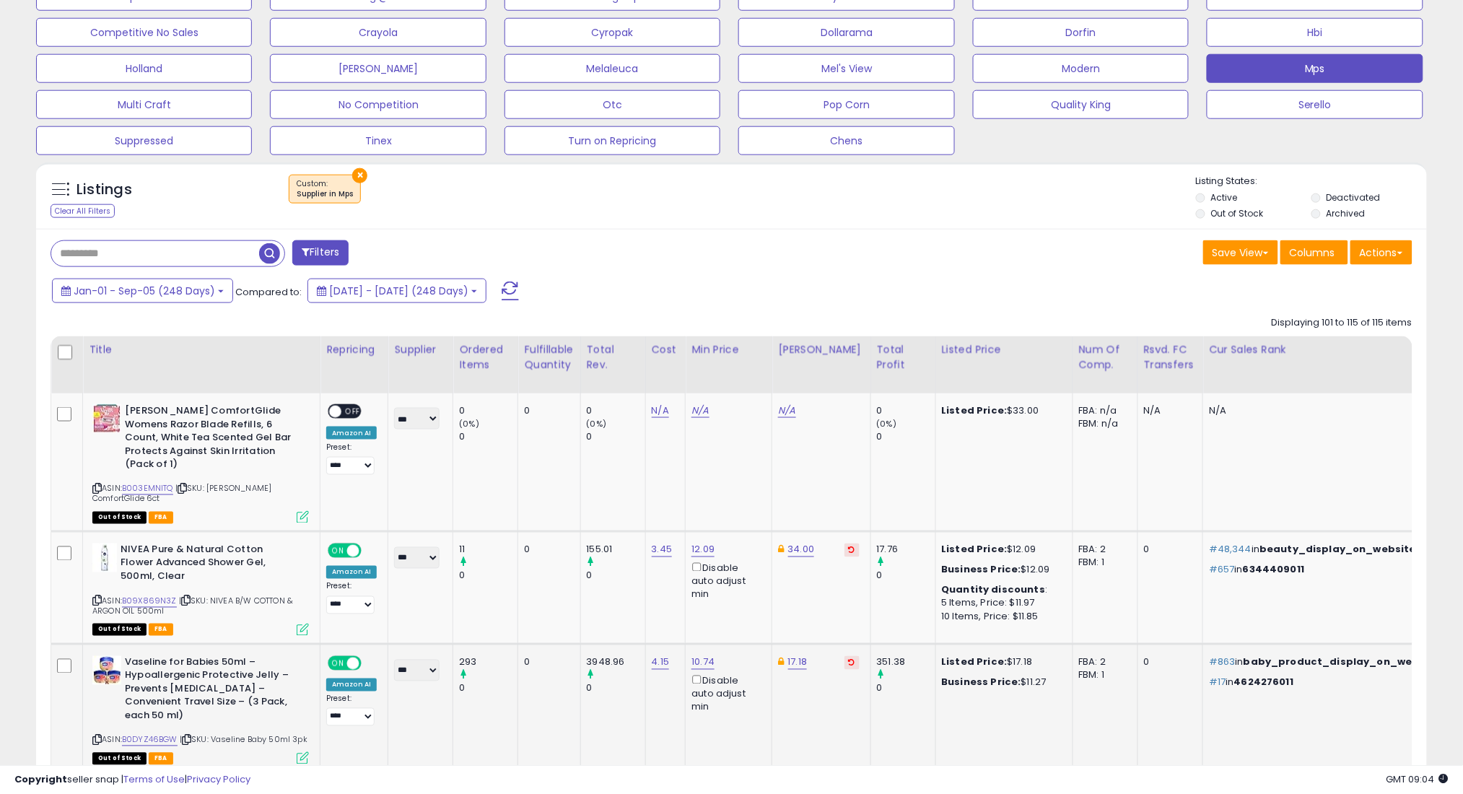
scroll to position [538, 0]
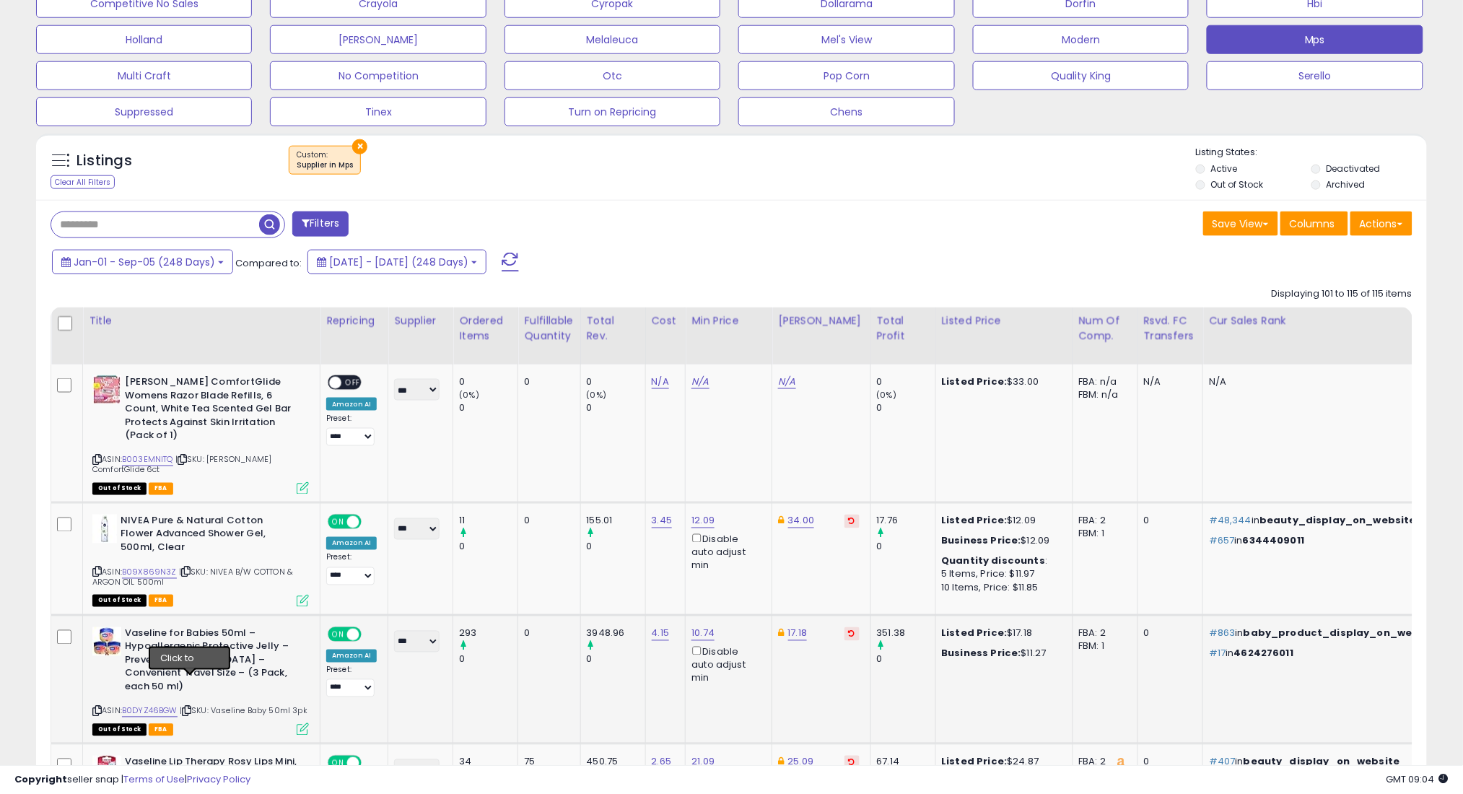
click at [191, 707] on icon at bounding box center [186, 711] width 9 height 8
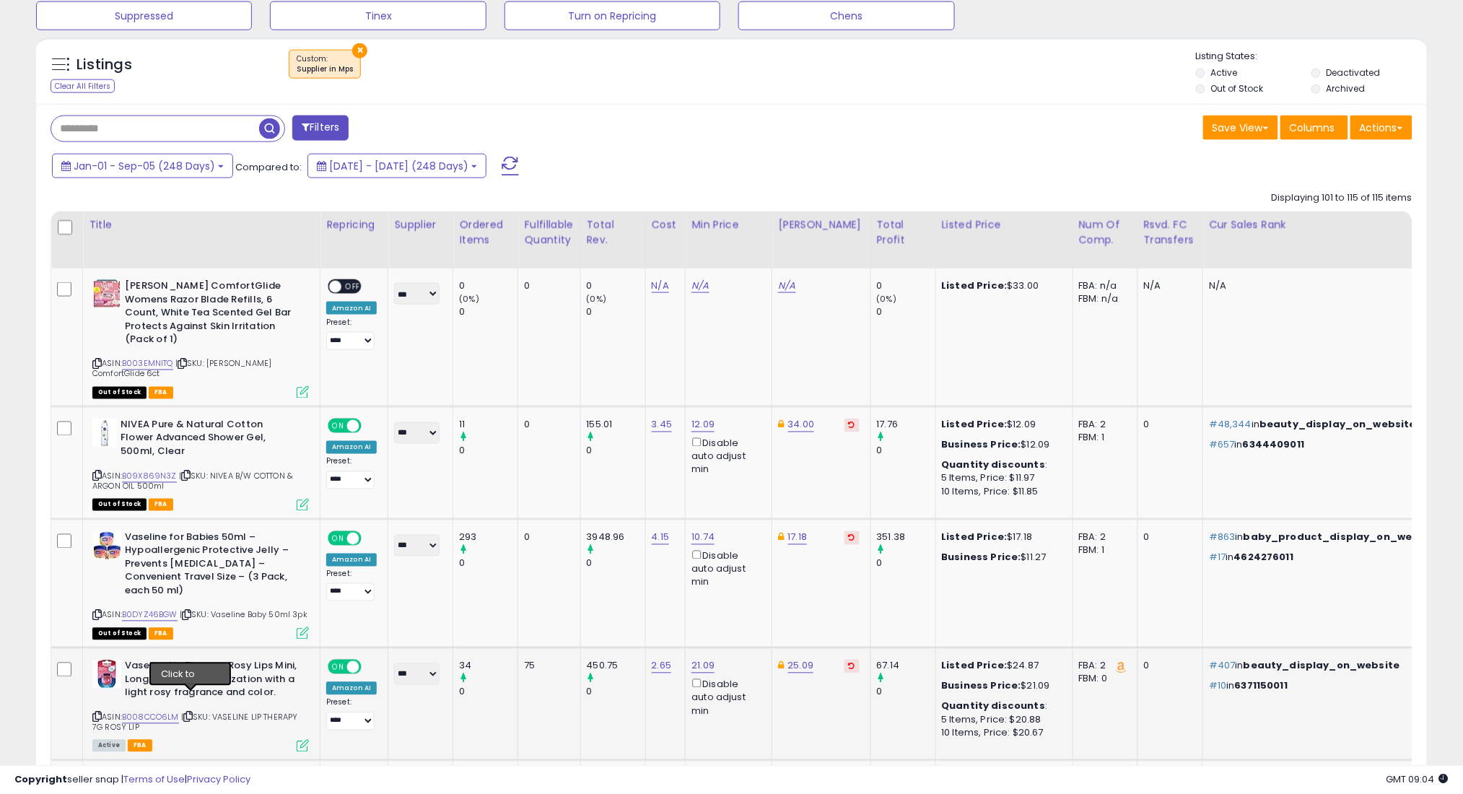
click at [192, 713] on icon at bounding box center [187, 717] width 9 height 8
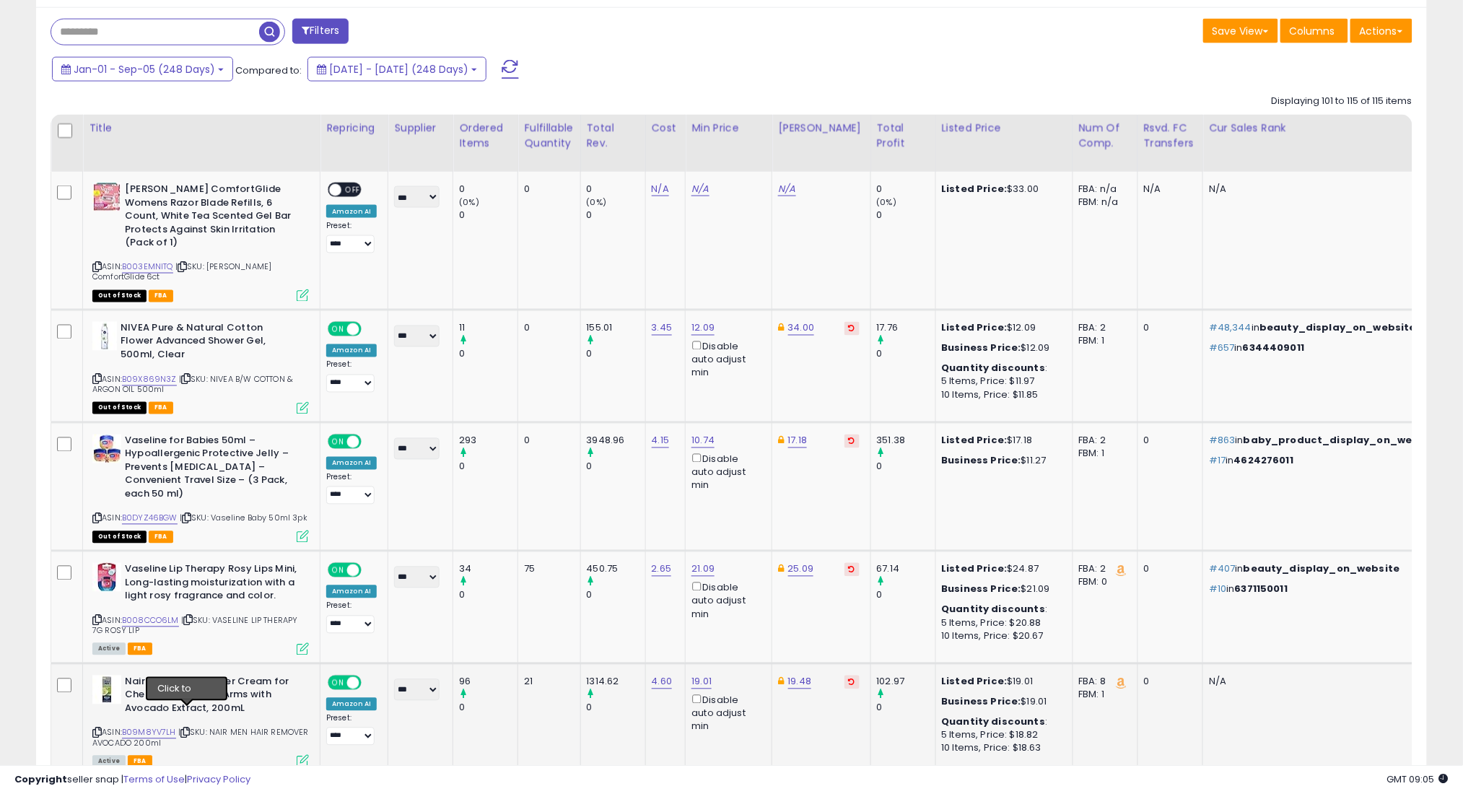
click at [189, 729] on icon at bounding box center [184, 733] width 9 height 8
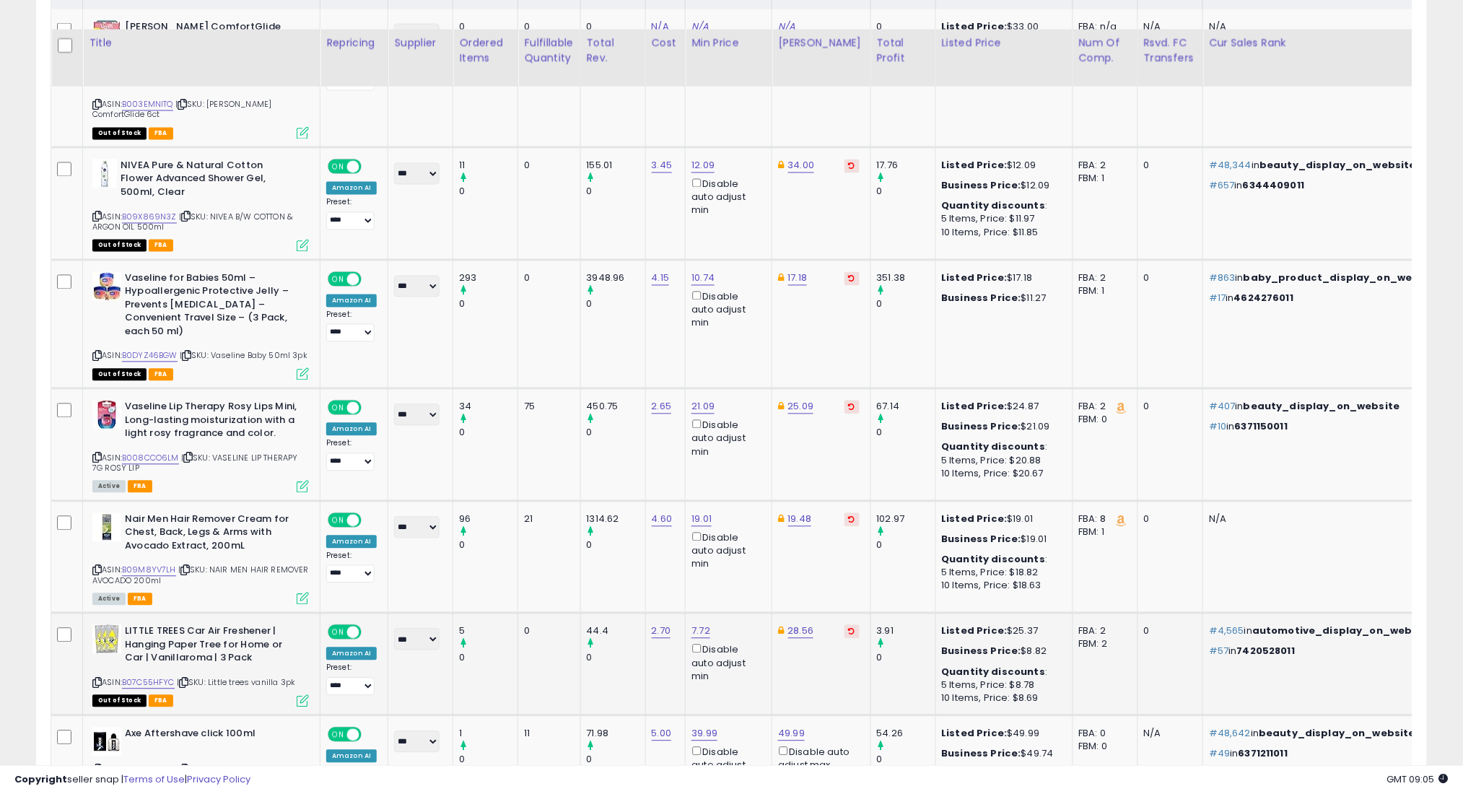
scroll to position [922, 0]
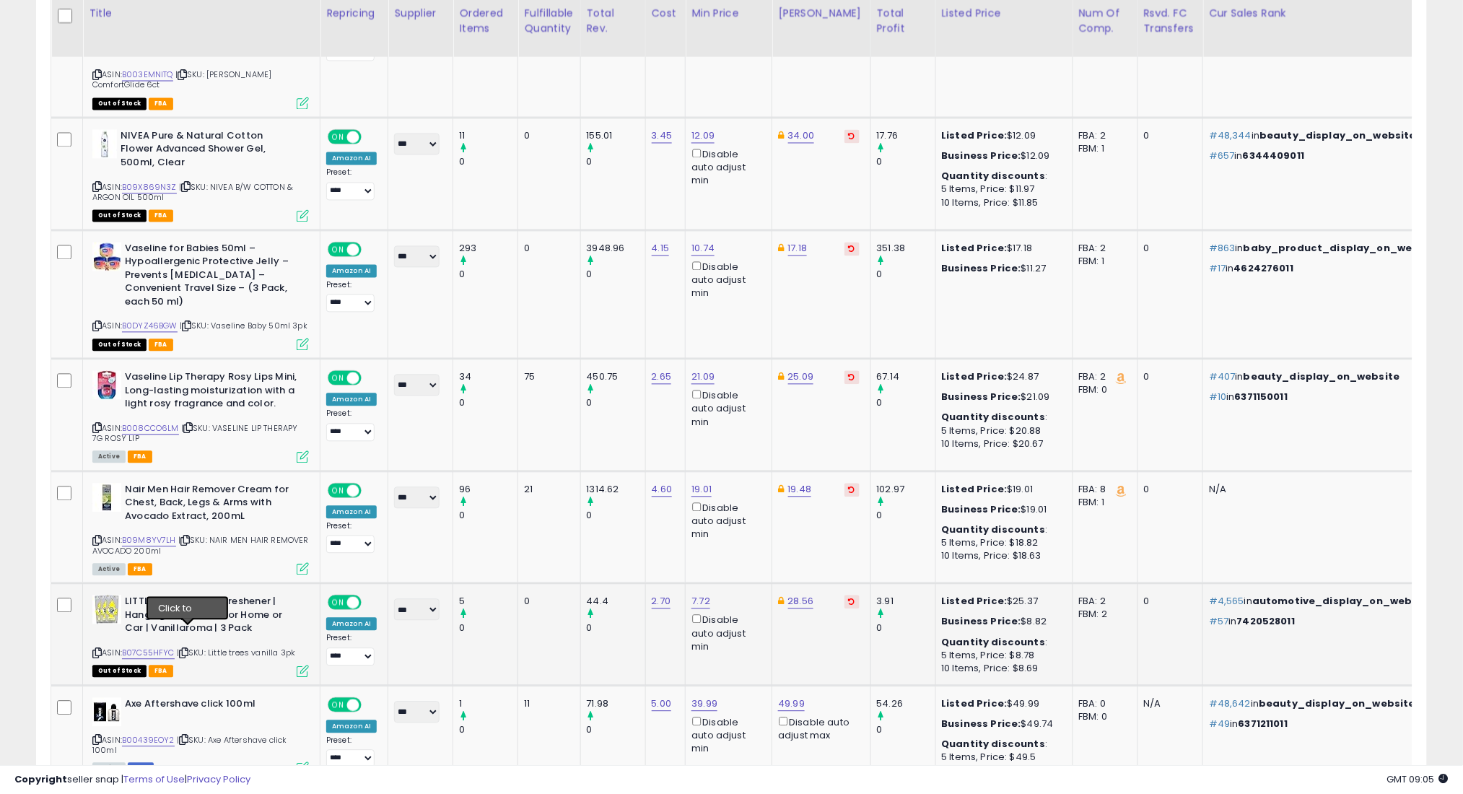
click at [188, 649] on icon at bounding box center [183, 653] width 9 height 8
click at [183, 736] on icon at bounding box center [183, 740] width 9 height 8
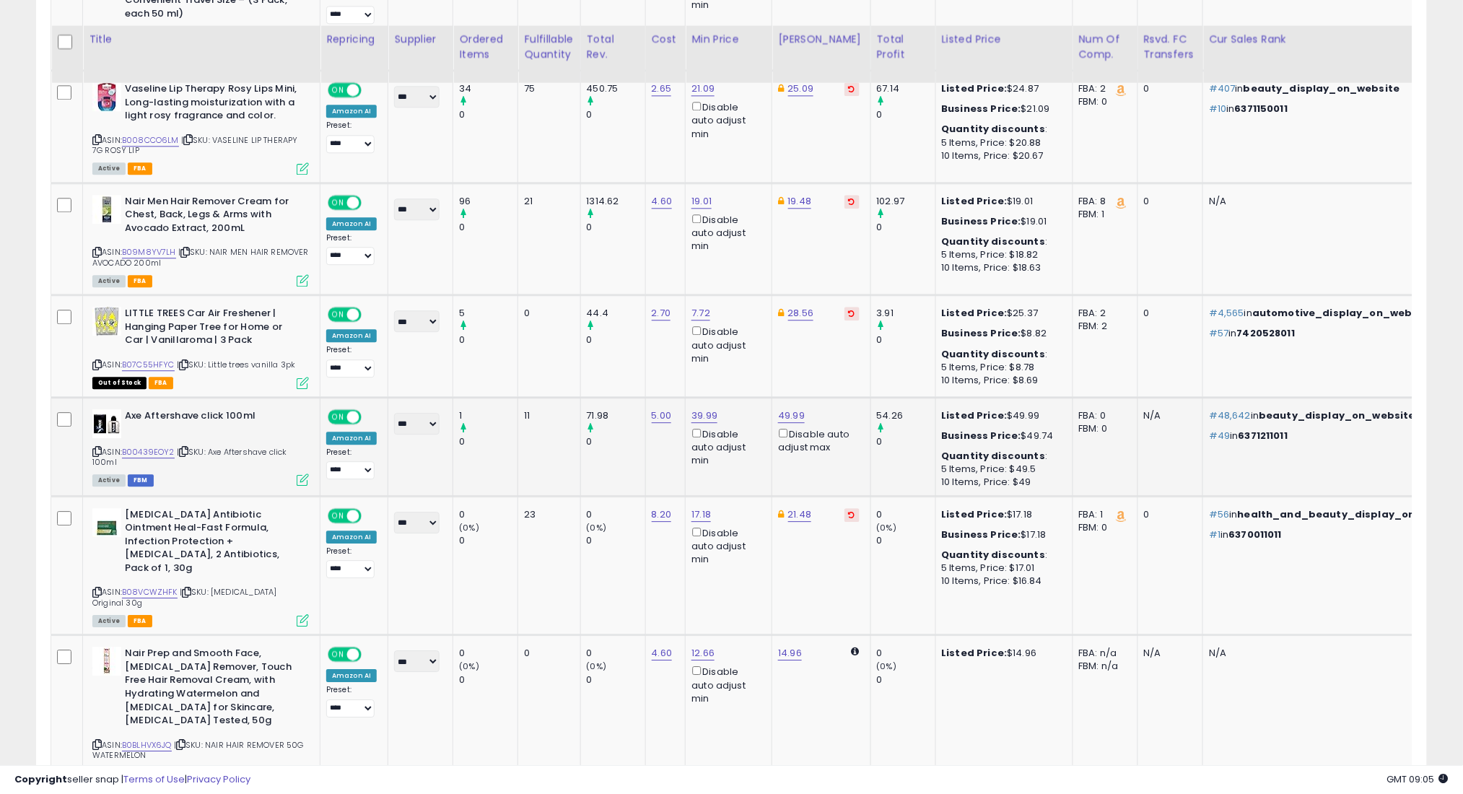
scroll to position [1404, 0]
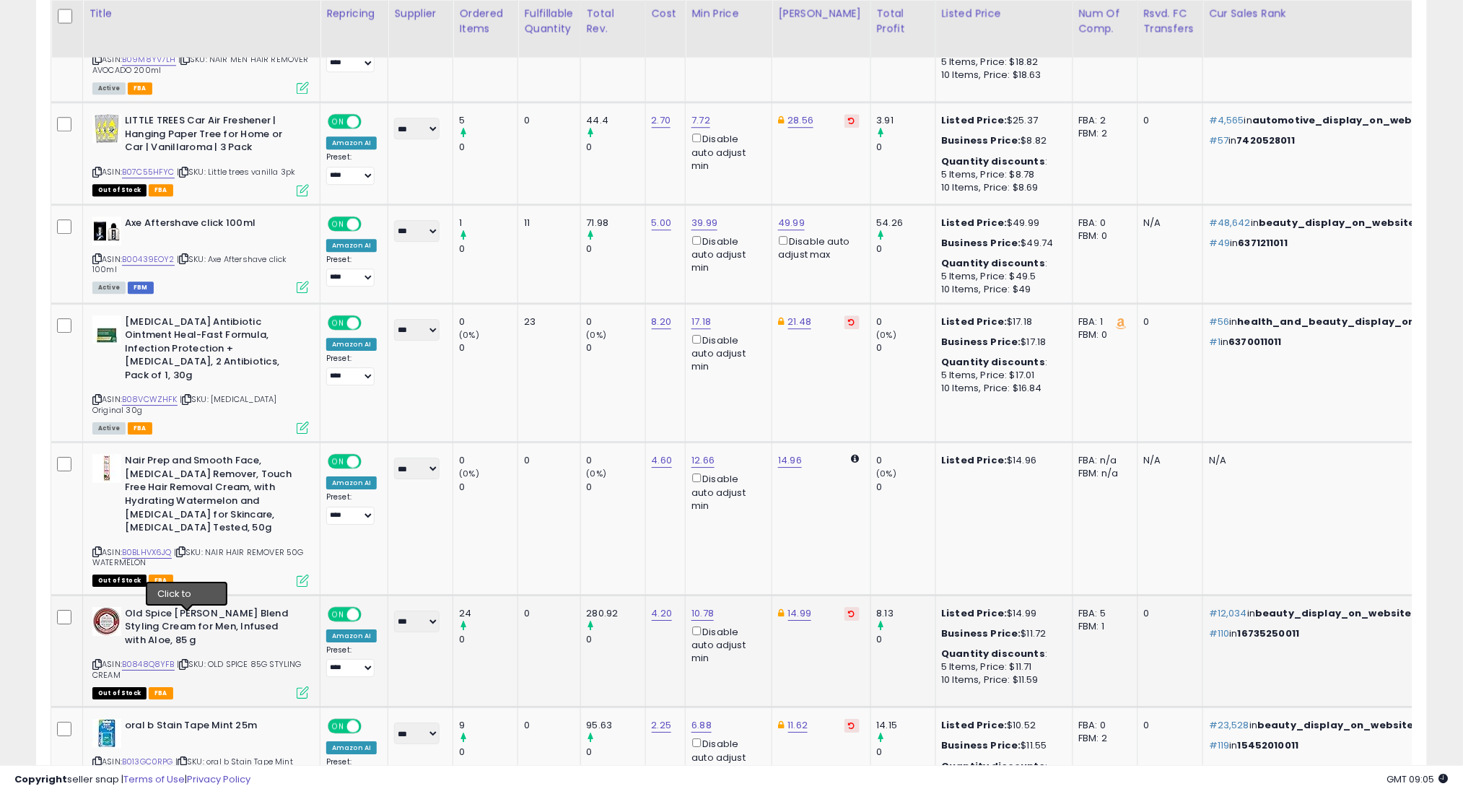
click at [186, 660] on icon at bounding box center [183, 664] width 9 height 8
click at [187, 758] on icon at bounding box center [182, 762] width 9 height 8
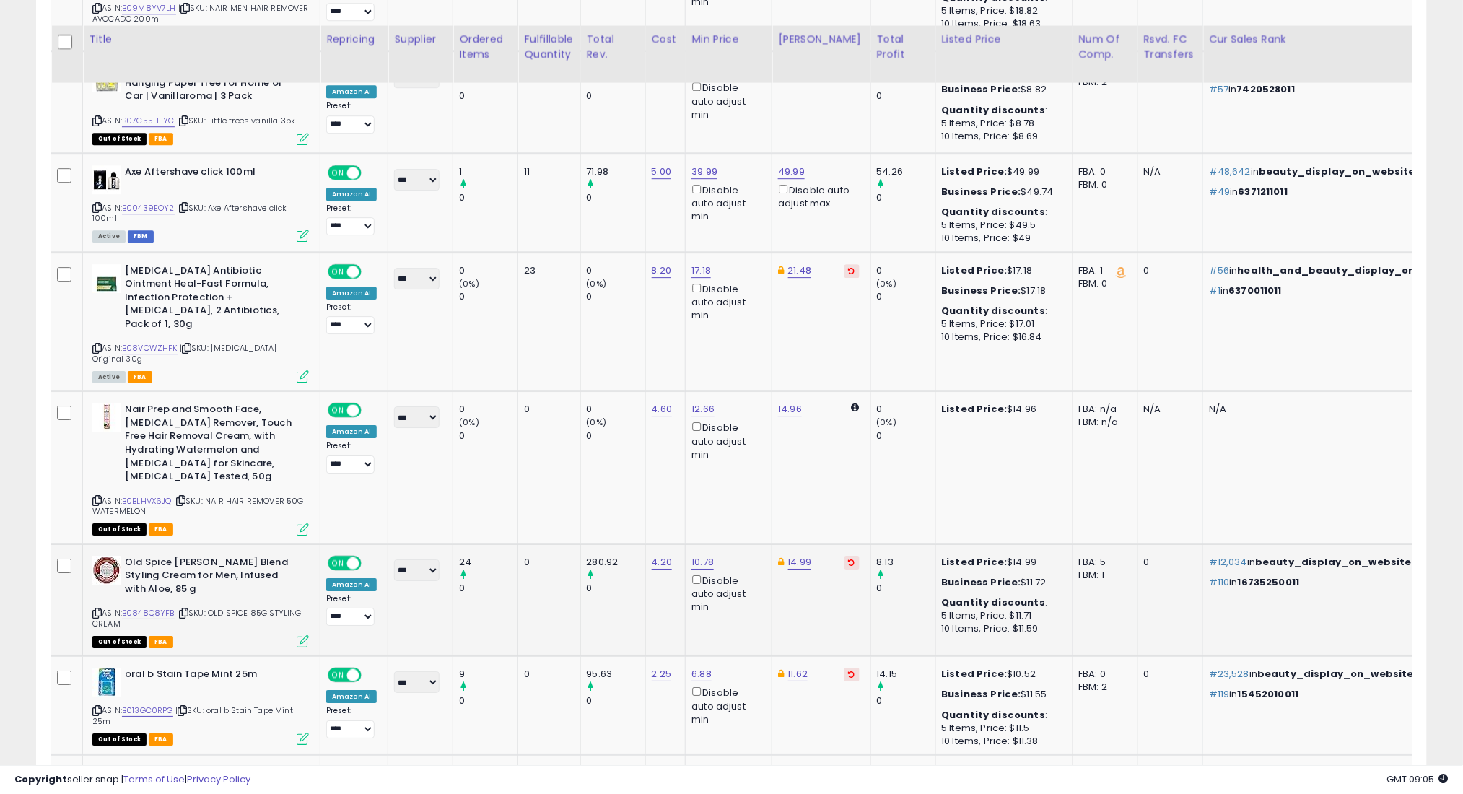
scroll to position [1500, 0]
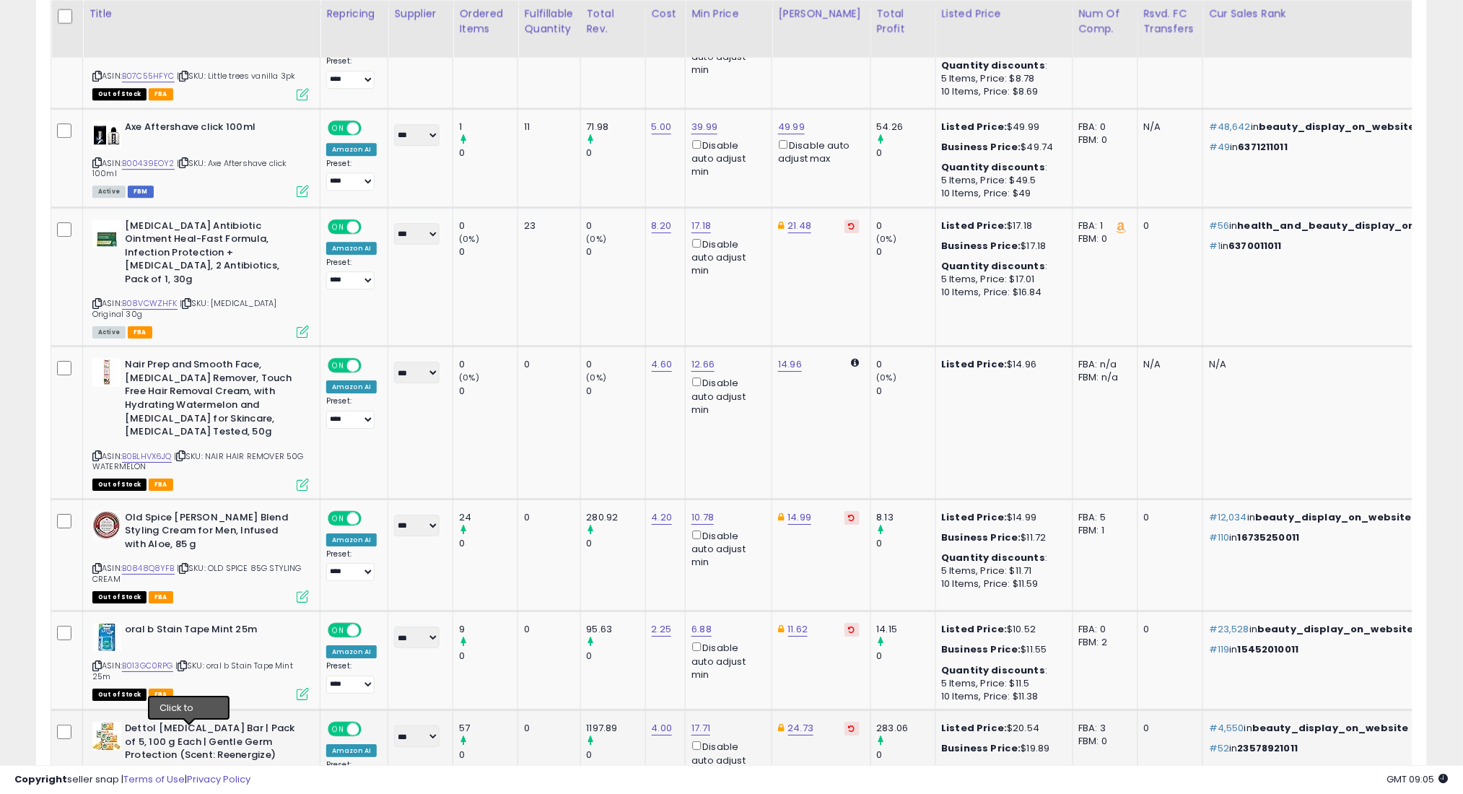
click at [188, 776] on icon at bounding box center [183, 780] width 9 height 8
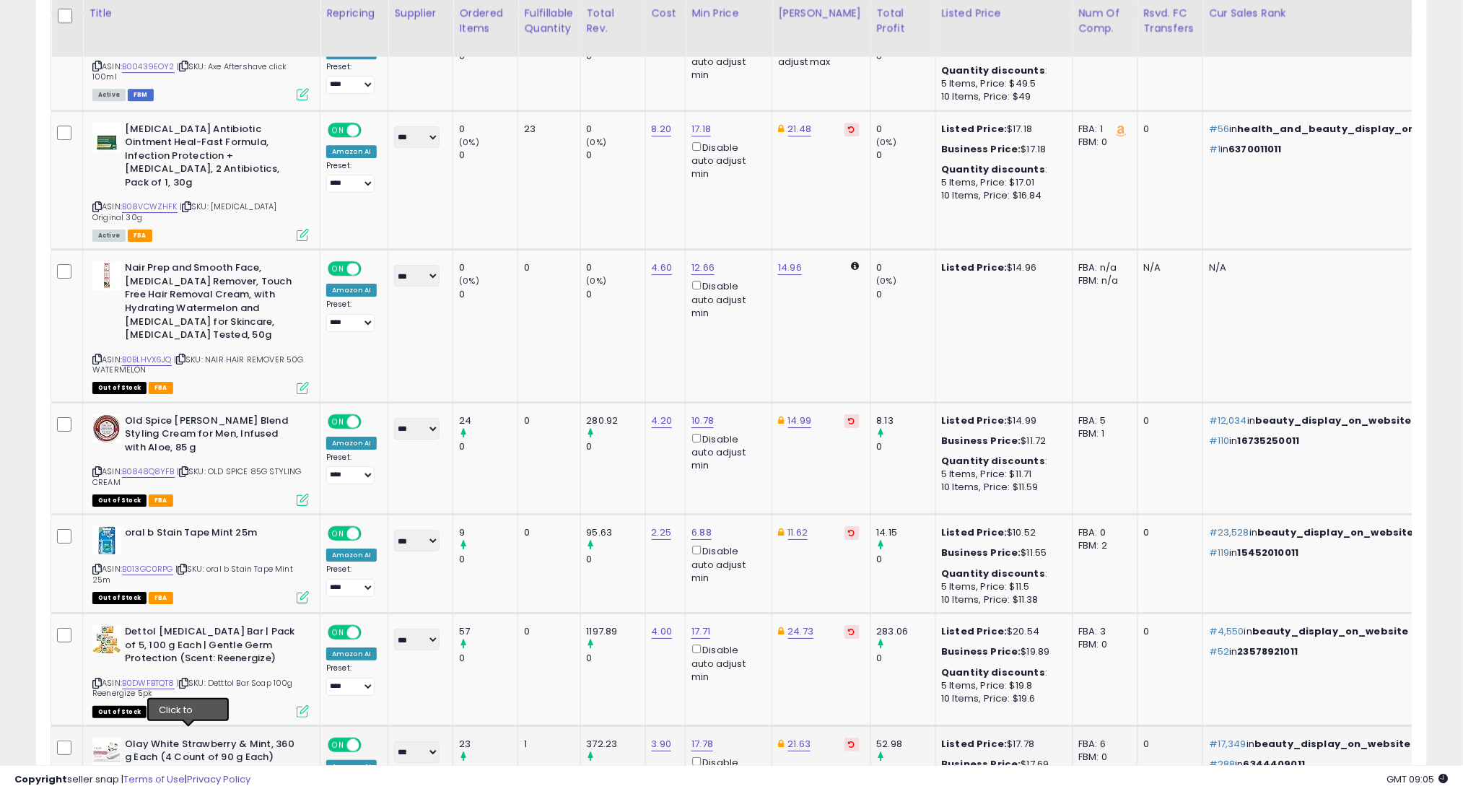
click at [187, 778] on icon at bounding box center [182, 782] width 9 height 8
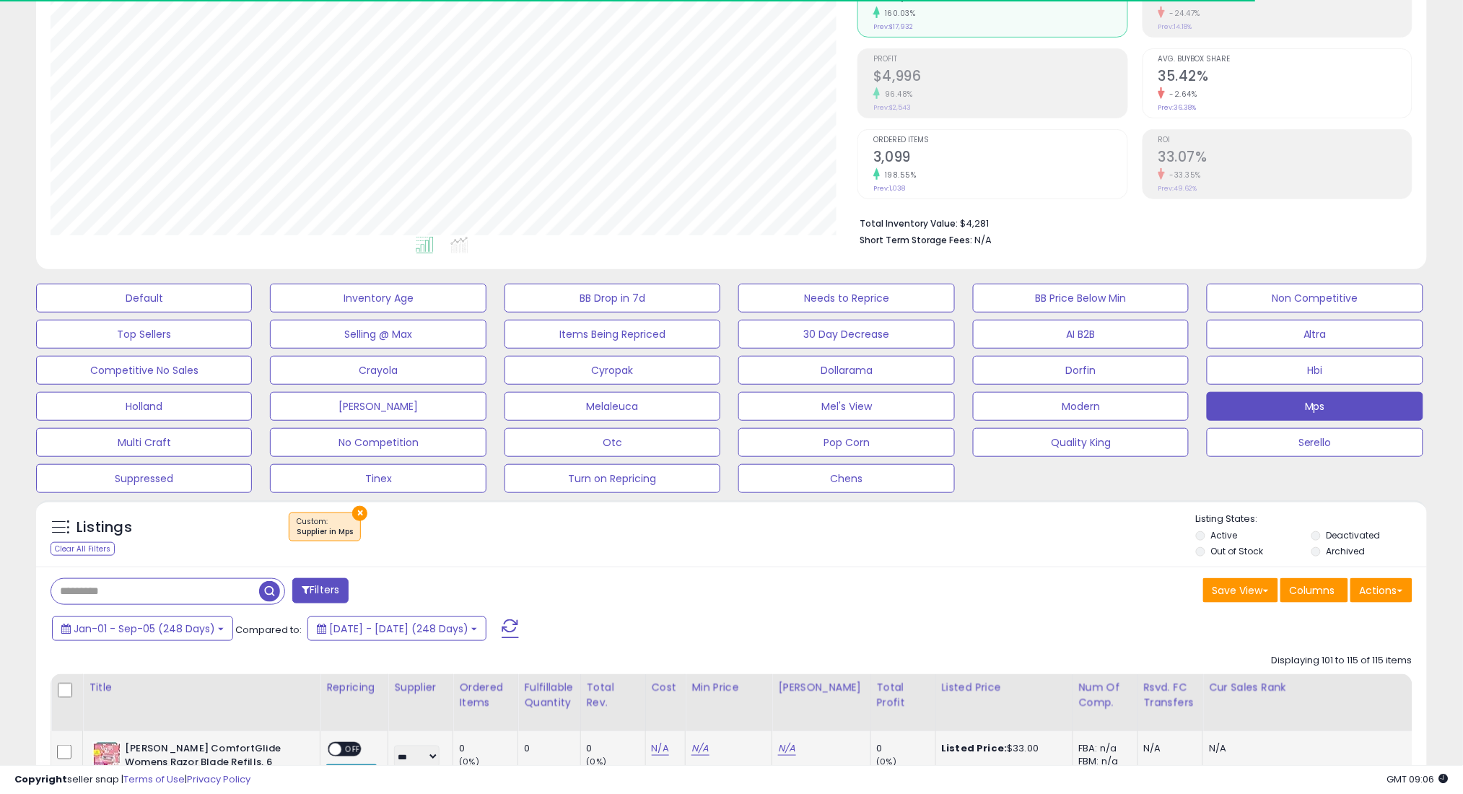
scroll to position [385, 0]
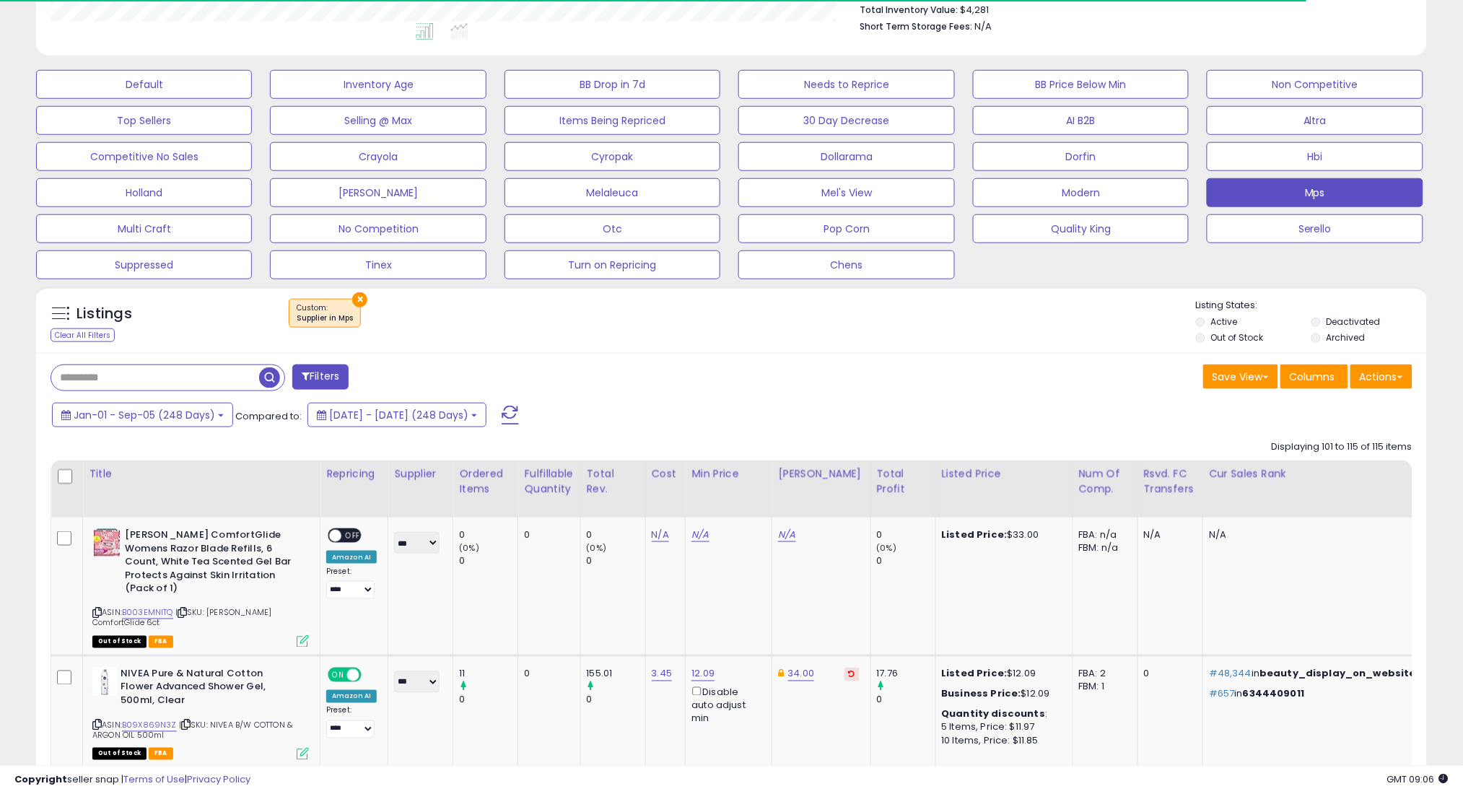
click at [233, 378] on input "text" at bounding box center [155, 377] width 208 height 25
paste input "**********"
click at [389, 379] on input "**********" at bounding box center [222, 377] width 342 height 25
type input "**********"
click at [397, 379] on span "button" at bounding box center [403, 377] width 21 height 21
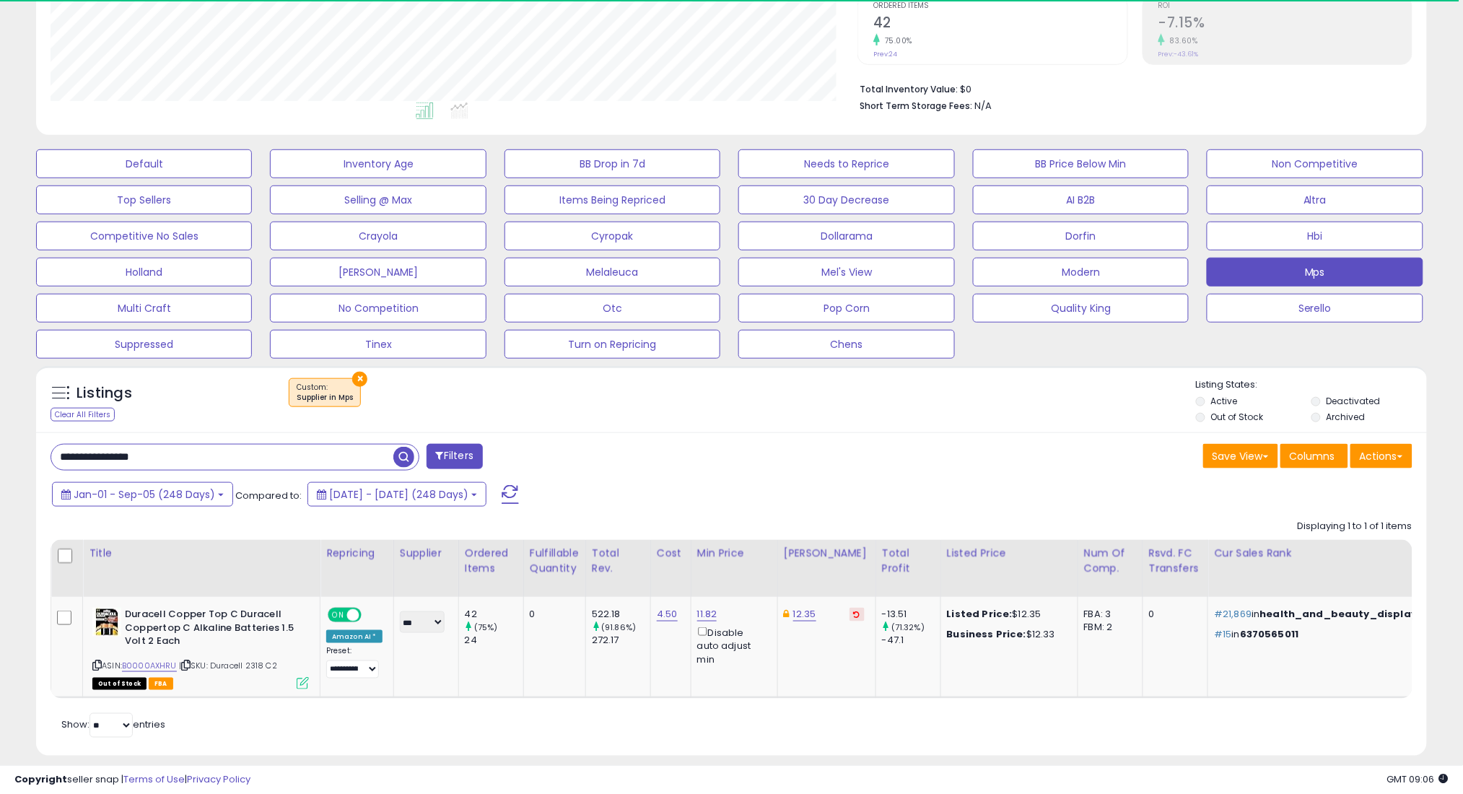
scroll to position [336, 0]
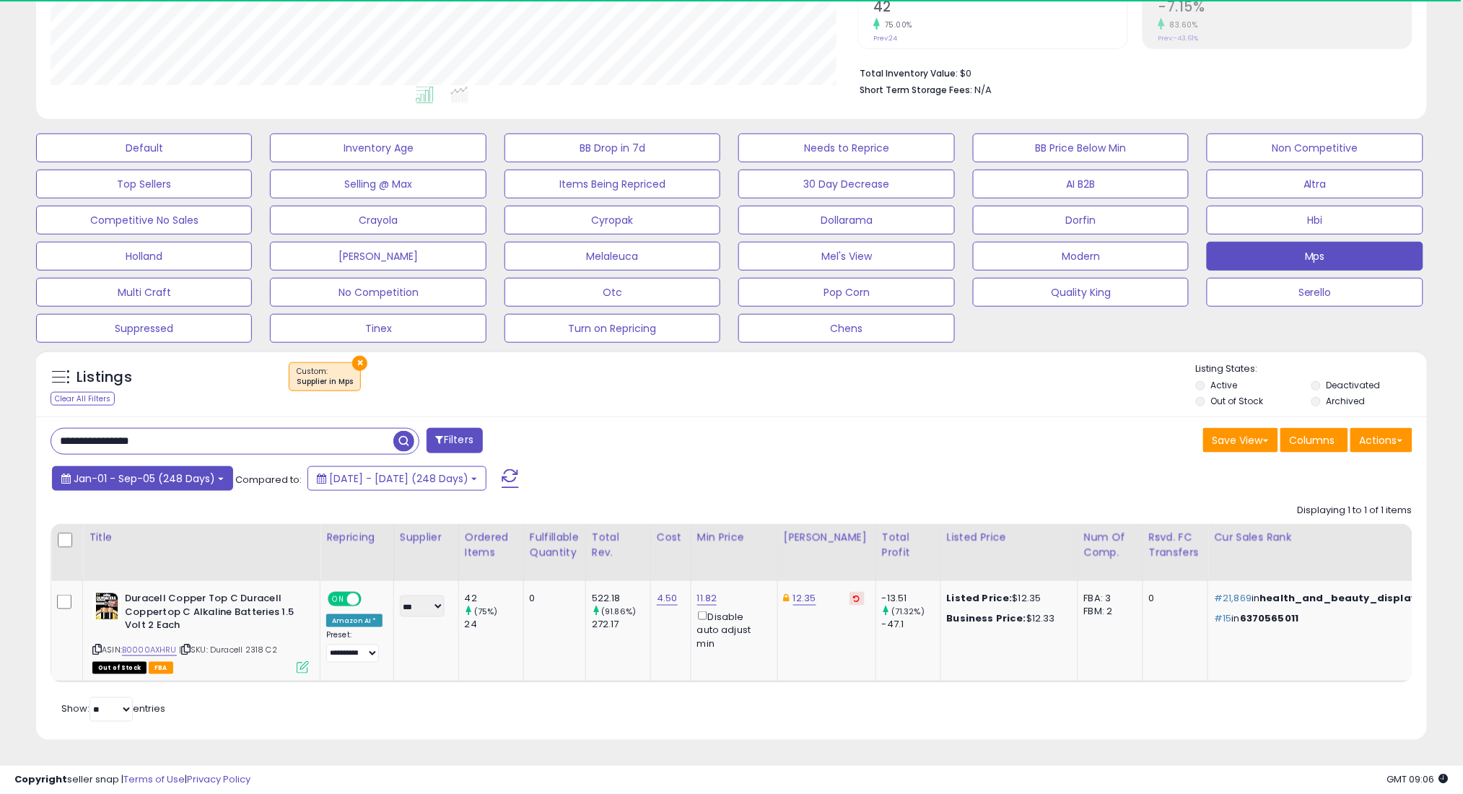
drag, startPoint x: 134, startPoint y: 466, endPoint x: 152, endPoint y: 488, distance: 28.2
click at [134, 471] on span "Jan-01 - Sep-05 (248 Days)" at bounding box center [144, 478] width 141 height 14
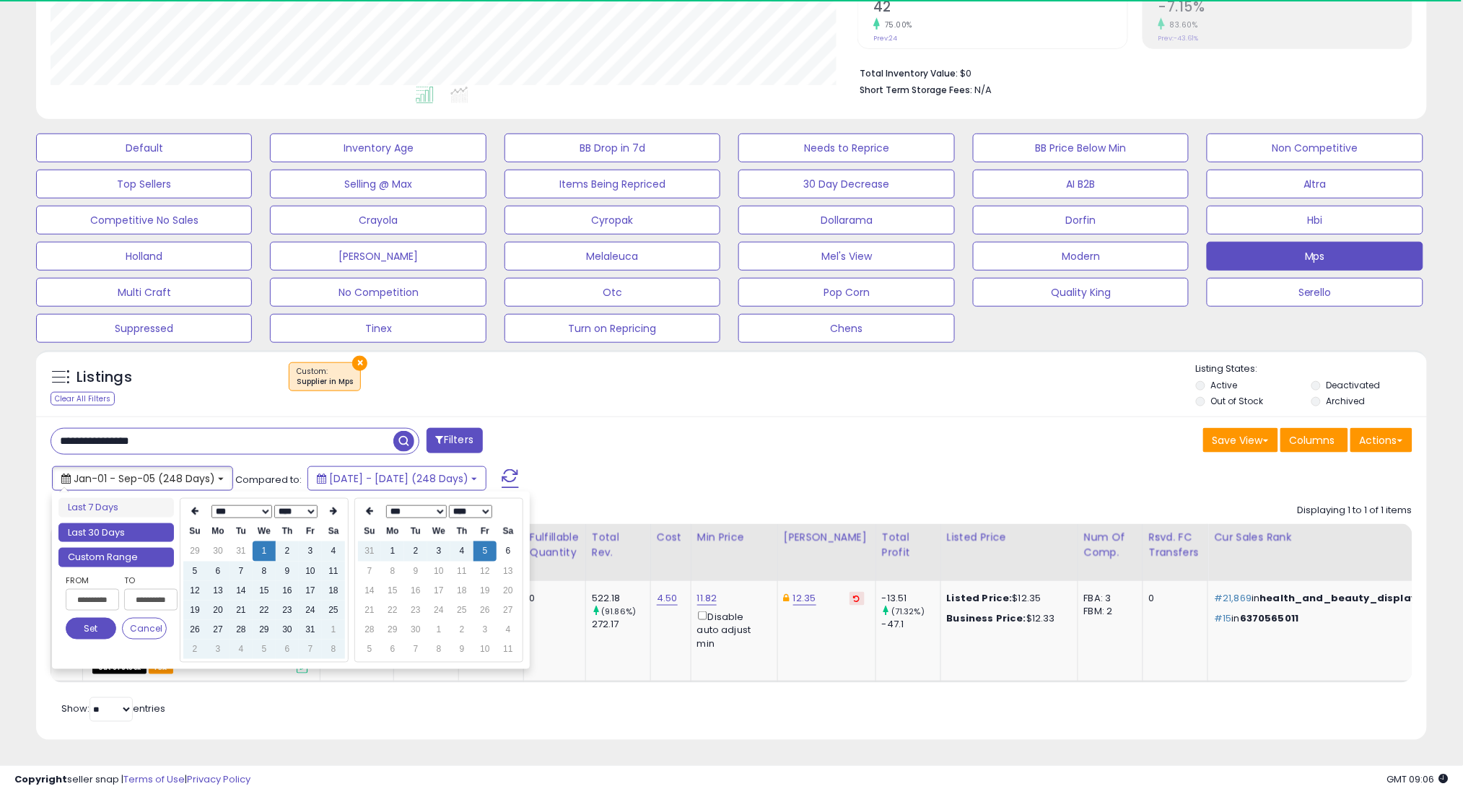
type input "**********"
click at [146, 523] on li "Last 30 Days" at bounding box center [115, 532] width 115 height 19
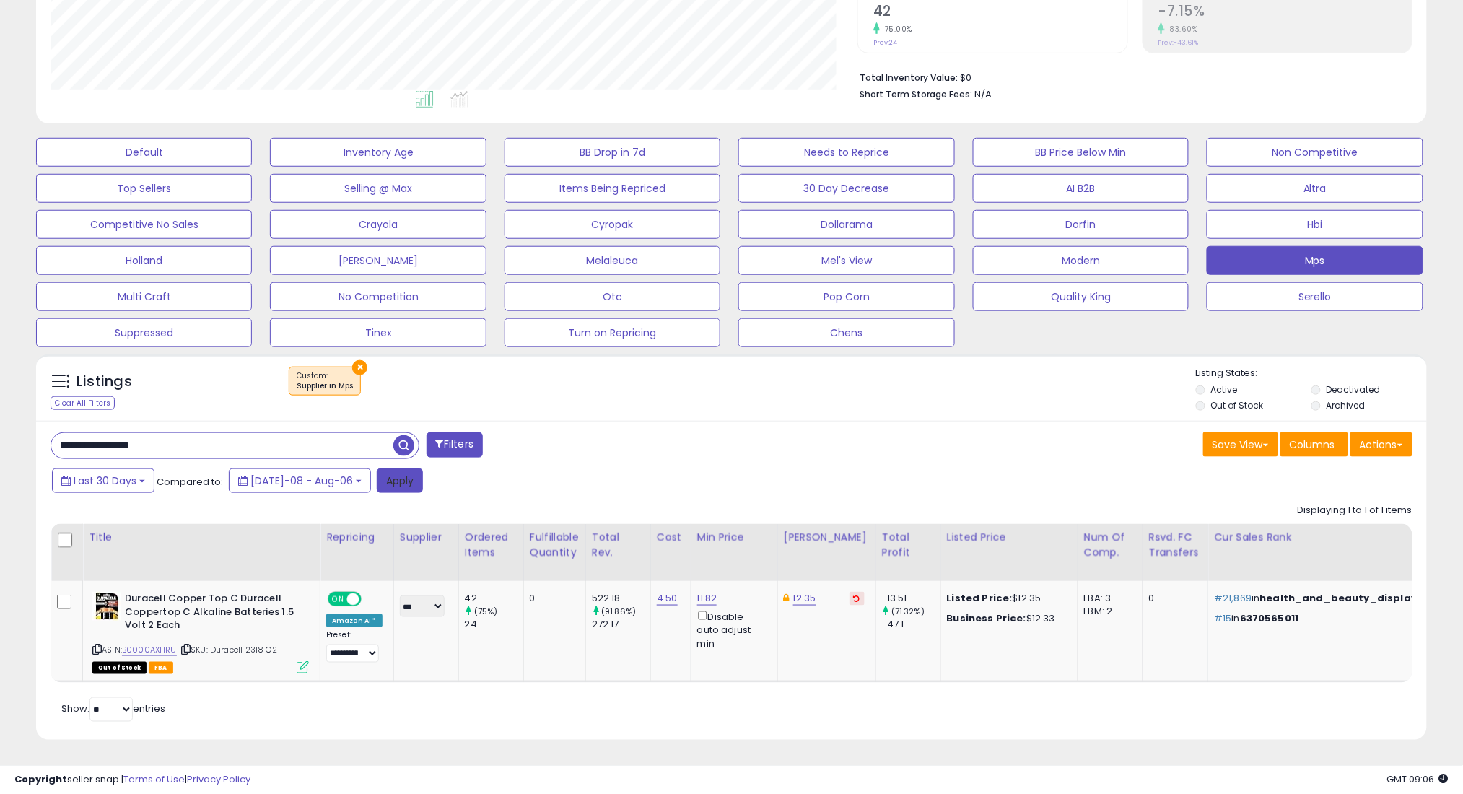
click at [377, 468] on button "Apply" at bounding box center [400, 480] width 46 height 25
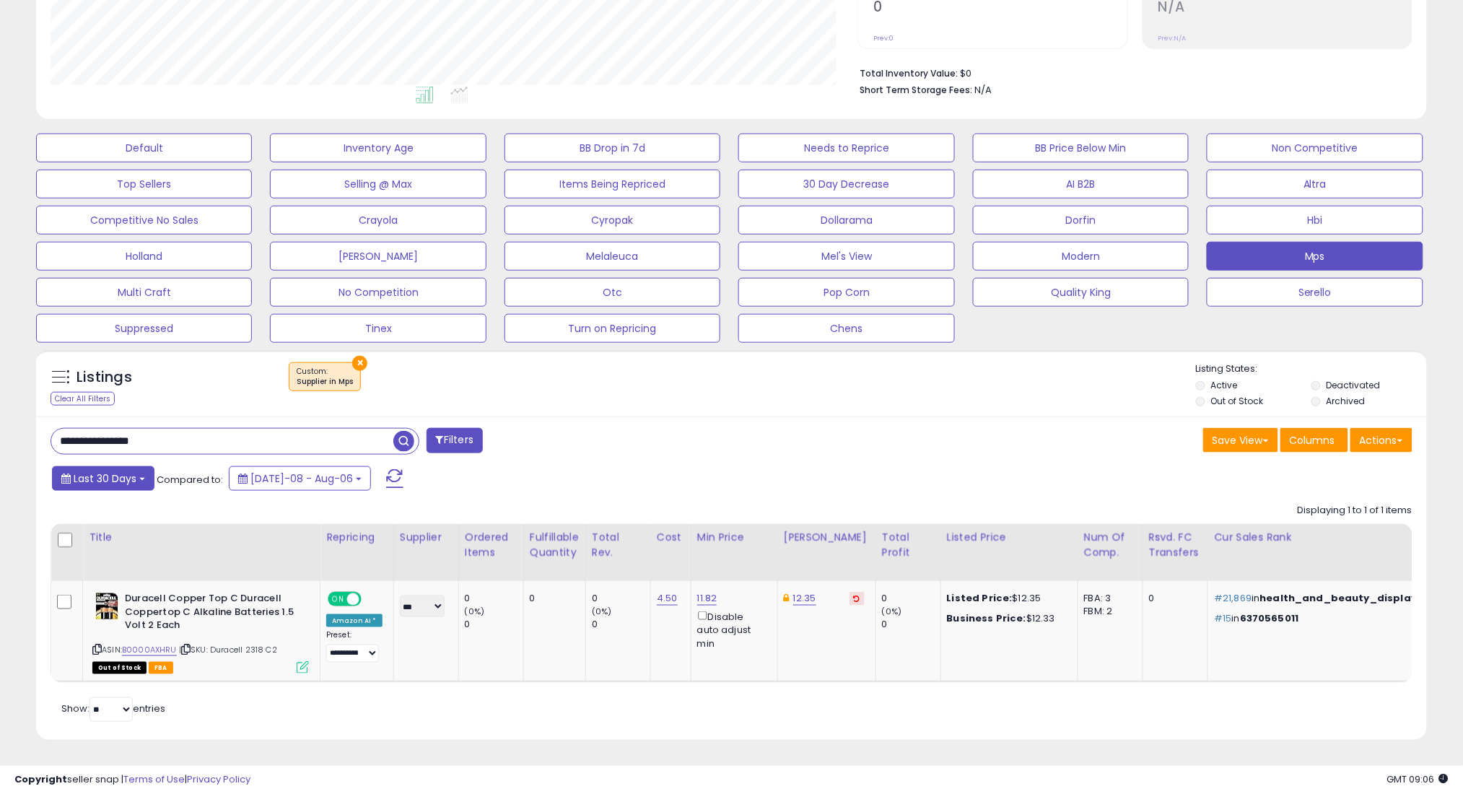
click at [111, 471] on span "Last 30 Days" at bounding box center [105, 478] width 63 height 14
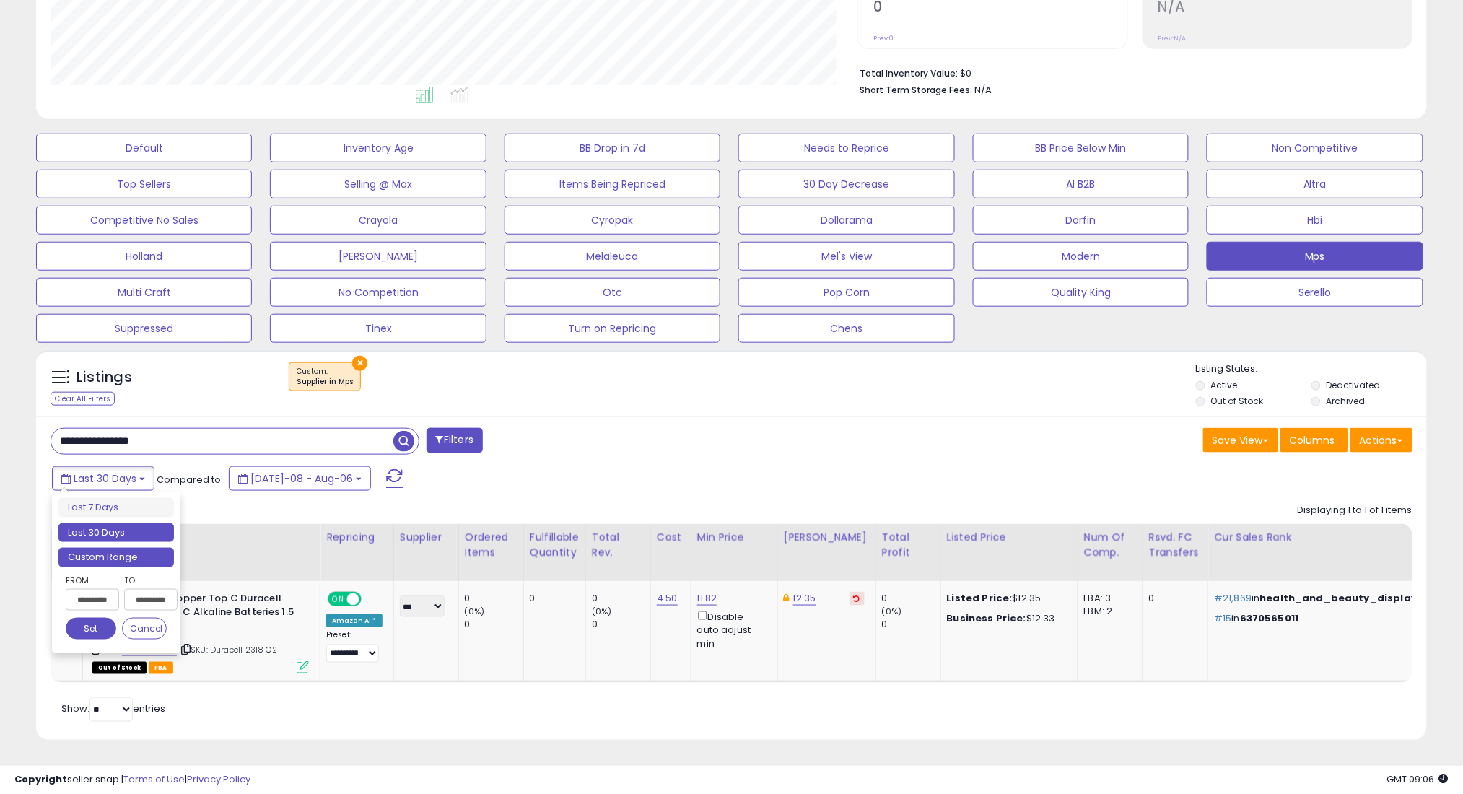
click at [139, 548] on li "Custom Range" at bounding box center [115, 557] width 115 height 19
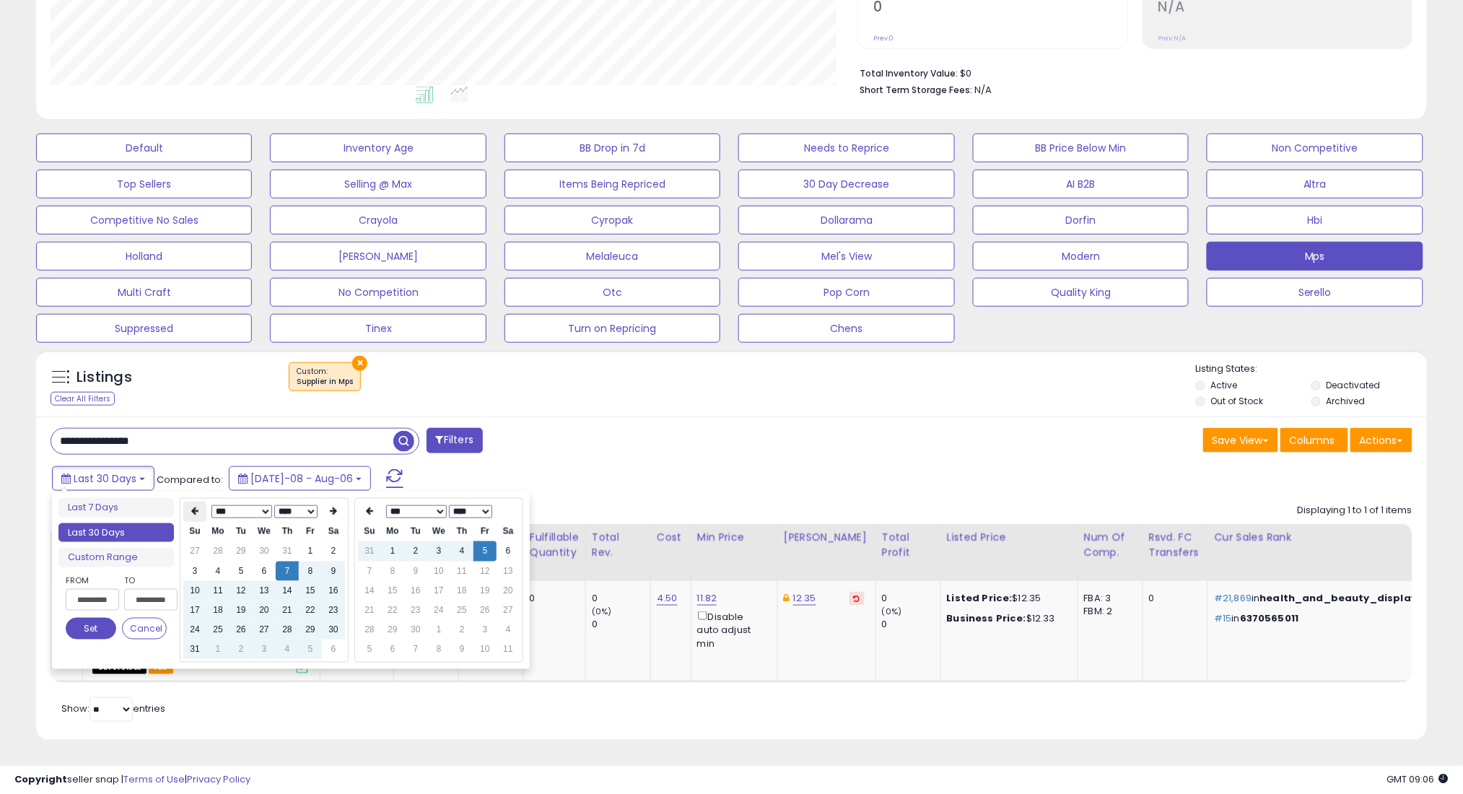
click at [200, 502] on th at bounding box center [194, 512] width 23 height 20
click at [213, 561] on td "7" at bounding box center [217, 570] width 23 height 19
type input "**********"
click at [95, 618] on button "Set" at bounding box center [91, 629] width 51 height 22
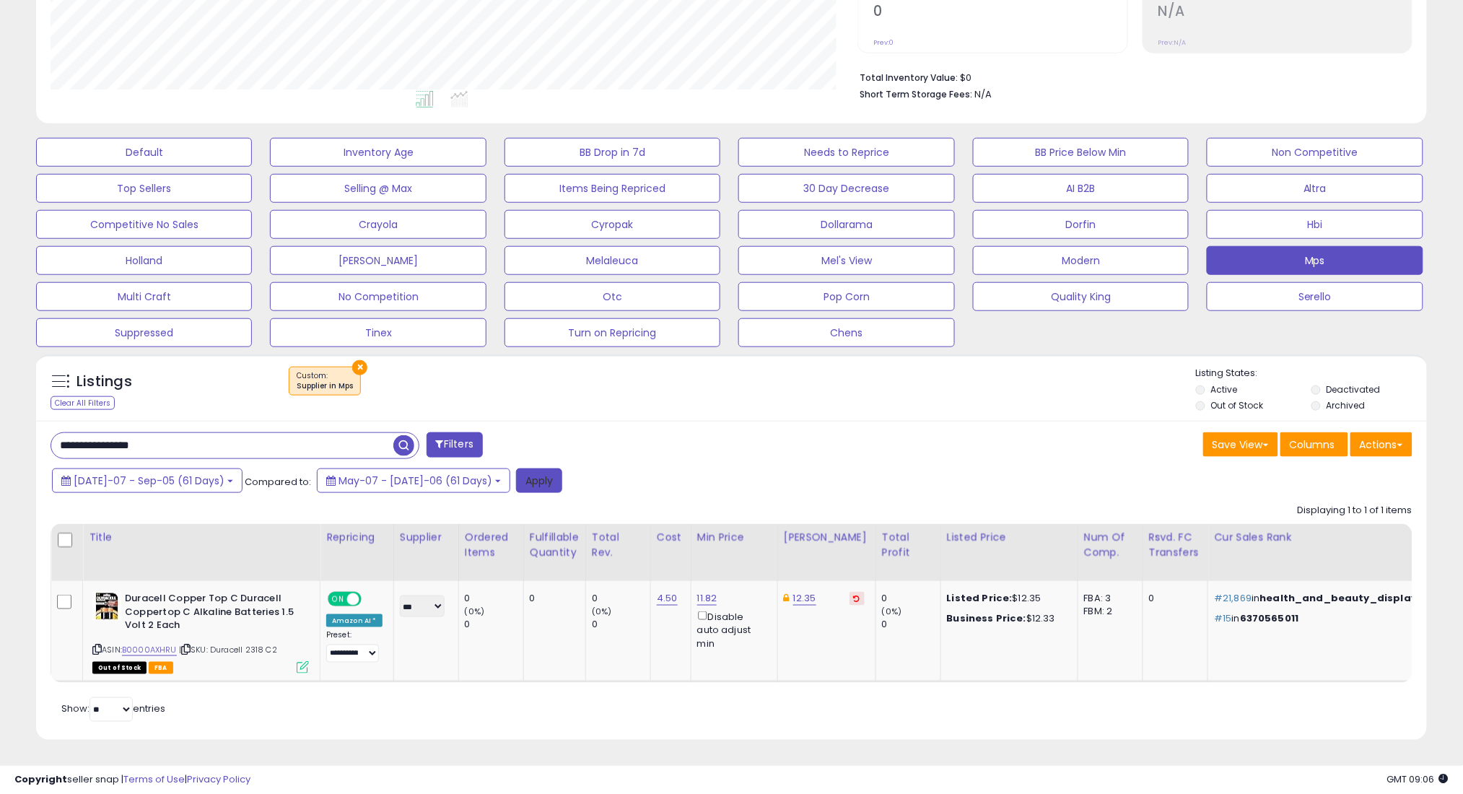
click at [516, 468] on button "Apply" at bounding box center [539, 480] width 46 height 25
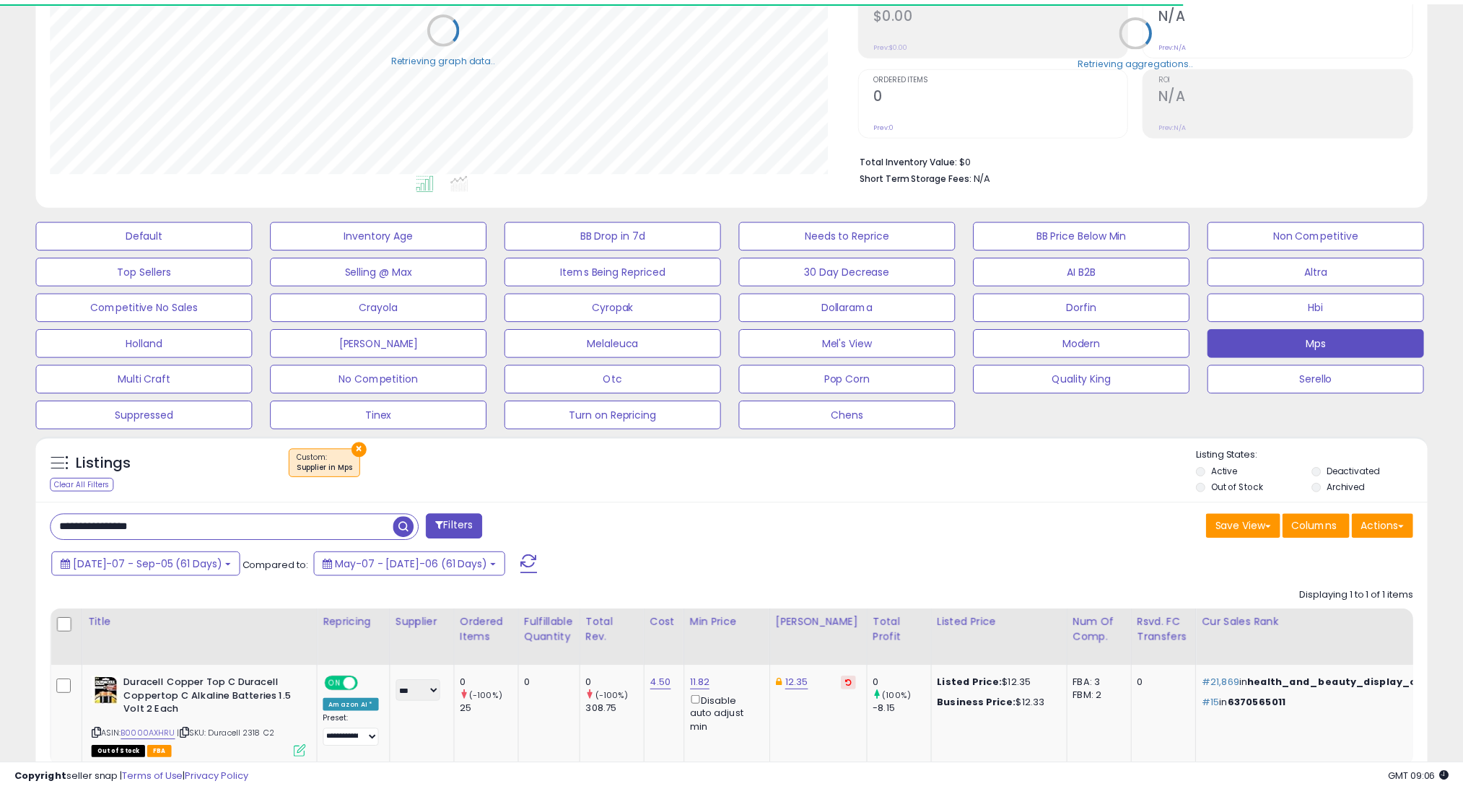
scroll to position [721336, 720824]
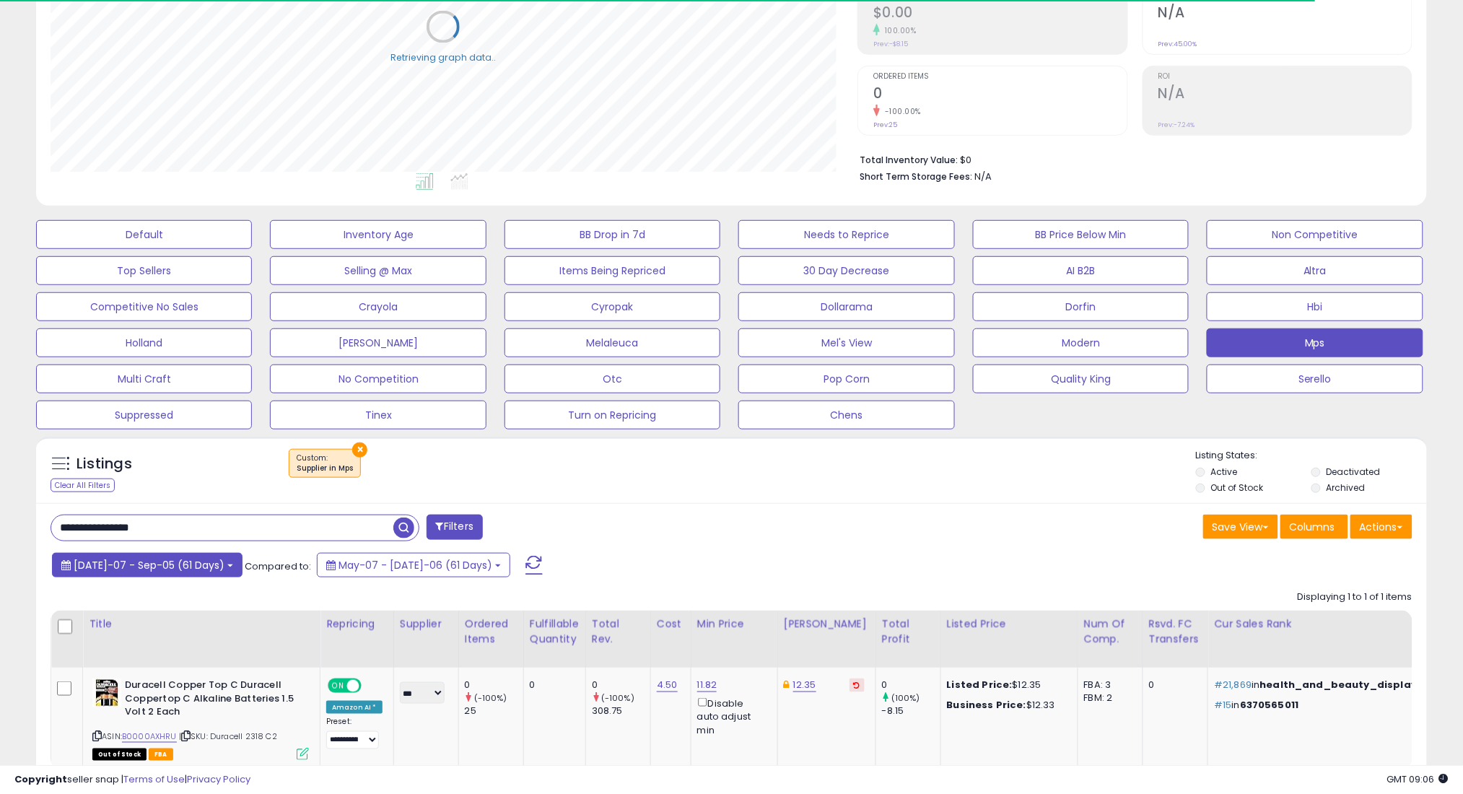
click at [189, 569] on span "[DATE]-07 - Sep-05 (61 Days)" at bounding box center [149, 565] width 151 height 14
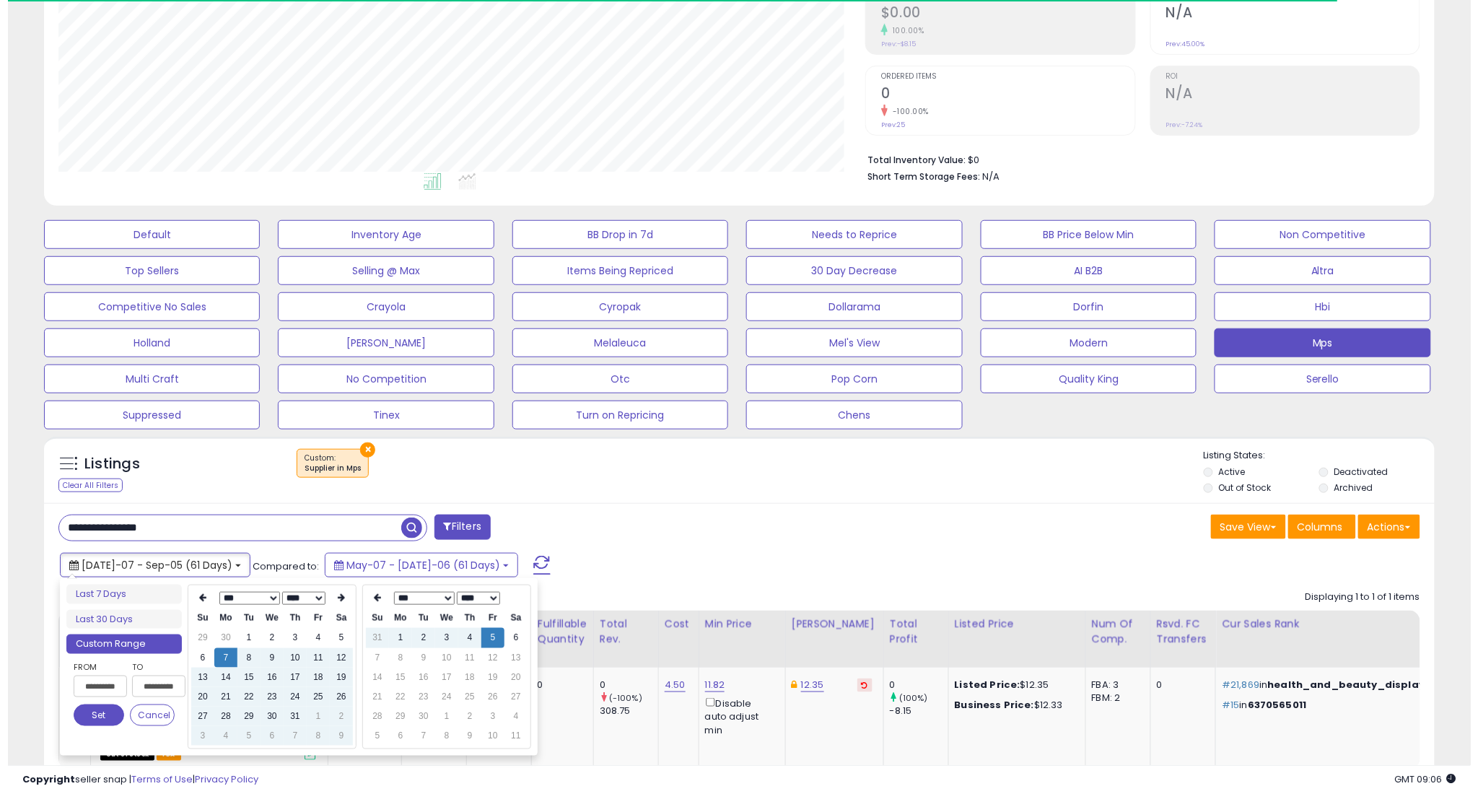
scroll to position [296, 807]
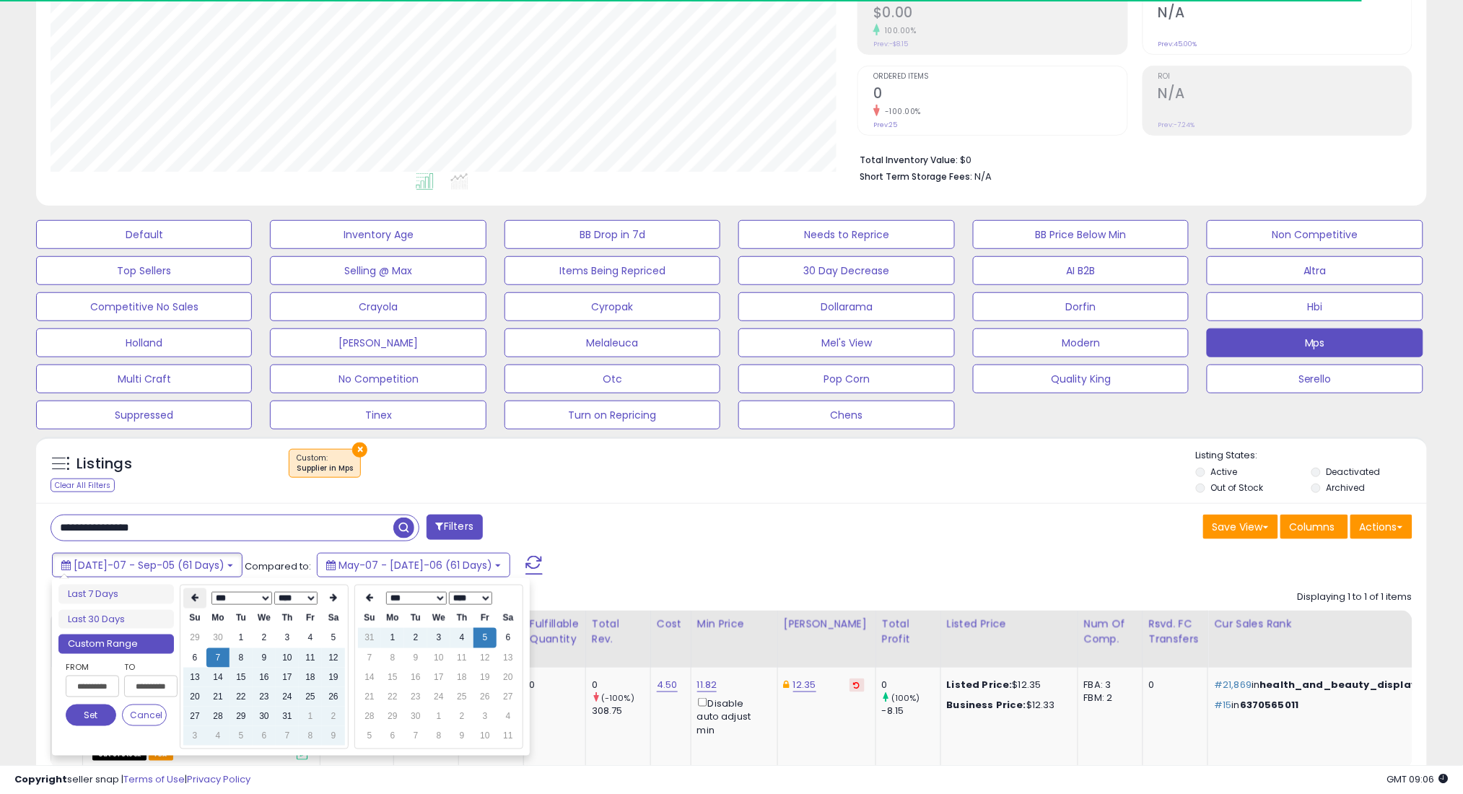
click at [191, 596] on icon at bounding box center [194, 598] width 7 height 9
click at [333, 655] on td "7" at bounding box center [333, 657] width 23 height 19
type input "**********"
click at [84, 712] on button "Set" at bounding box center [91, 715] width 51 height 22
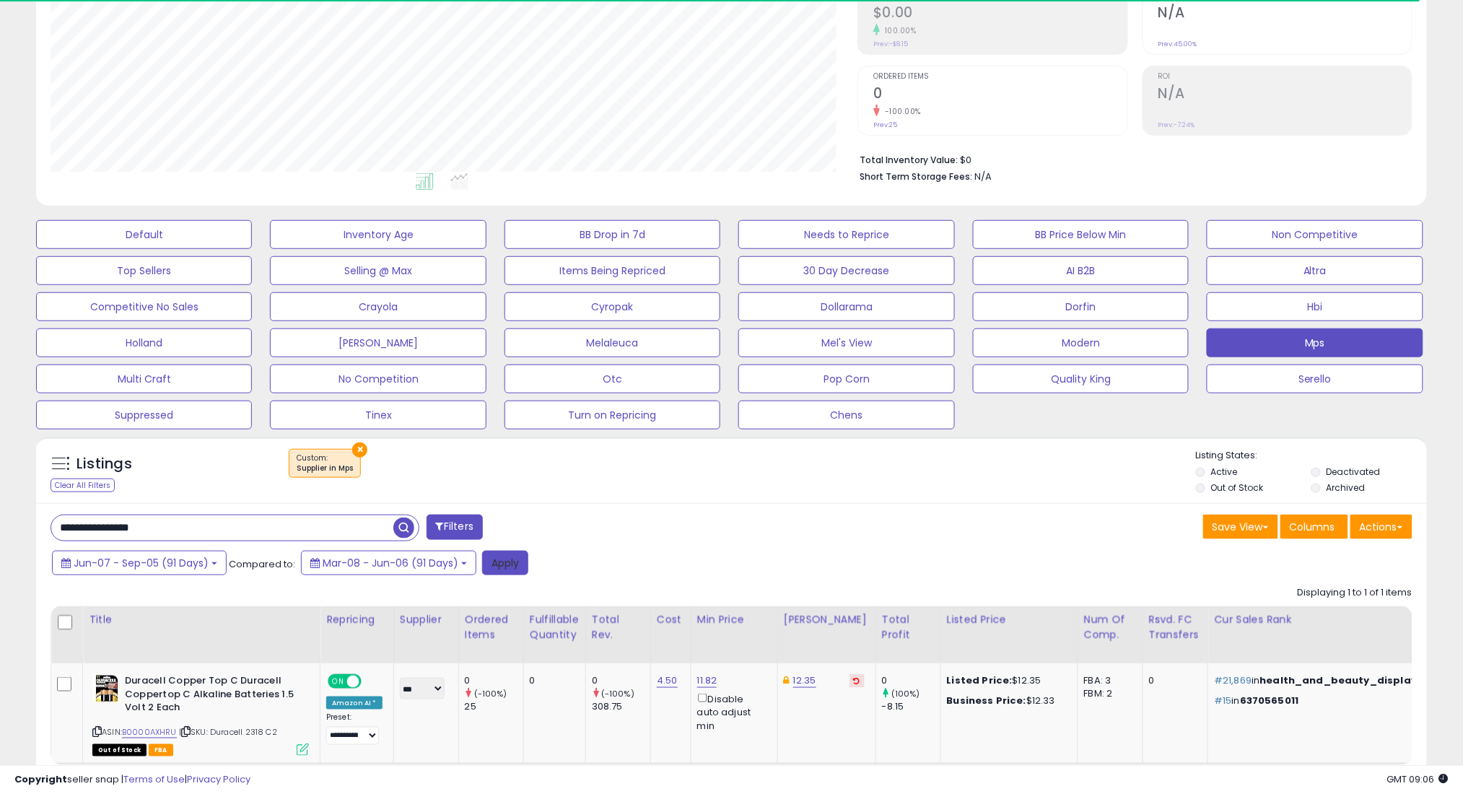
click at [504, 565] on button "Apply" at bounding box center [505, 563] width 46 height 25
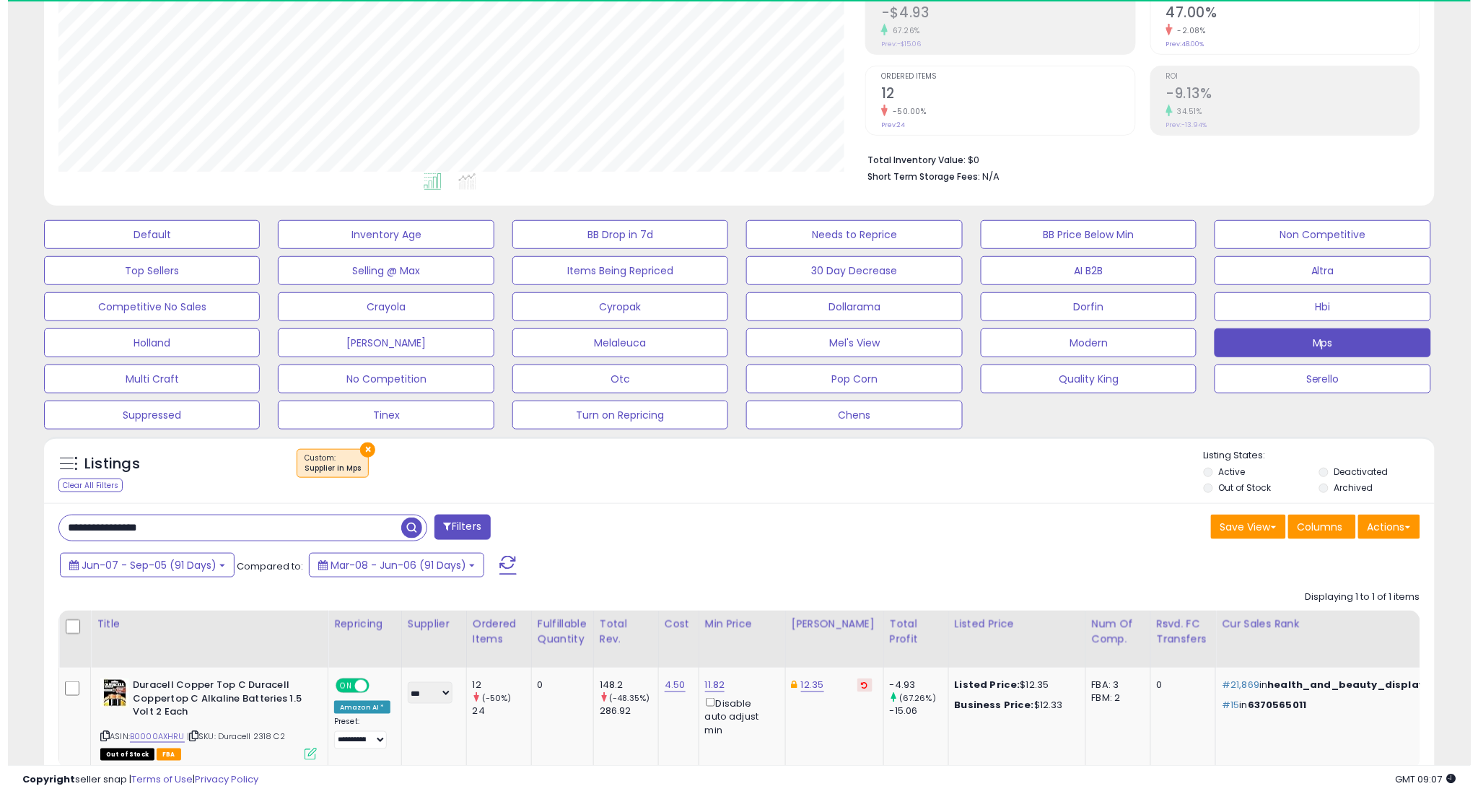
scroll to position [0, 0]
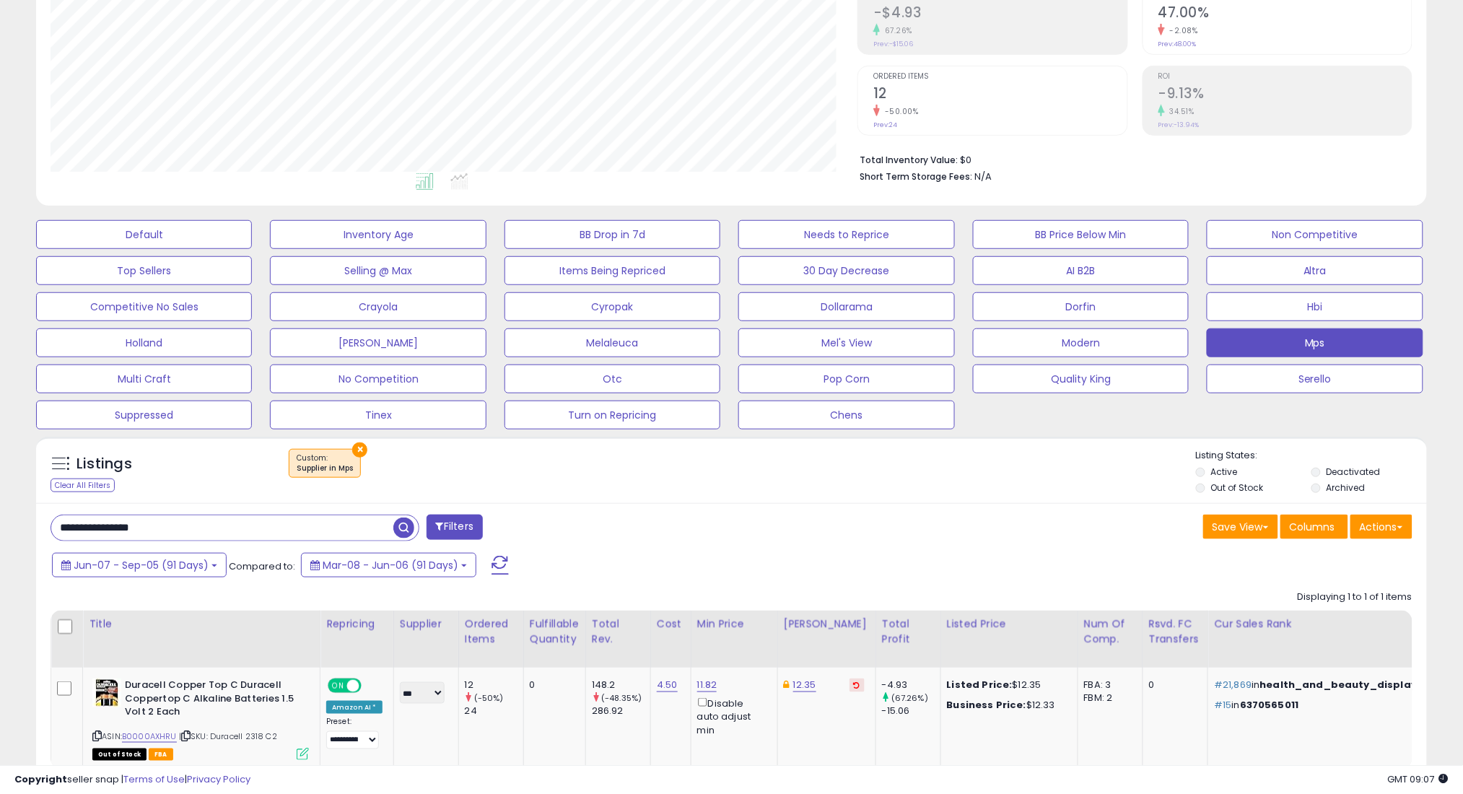
click at [346, 530] on input "**********" at bounding box center [222, 527] width 342 height 25
paste input "**********"
type input "**********"
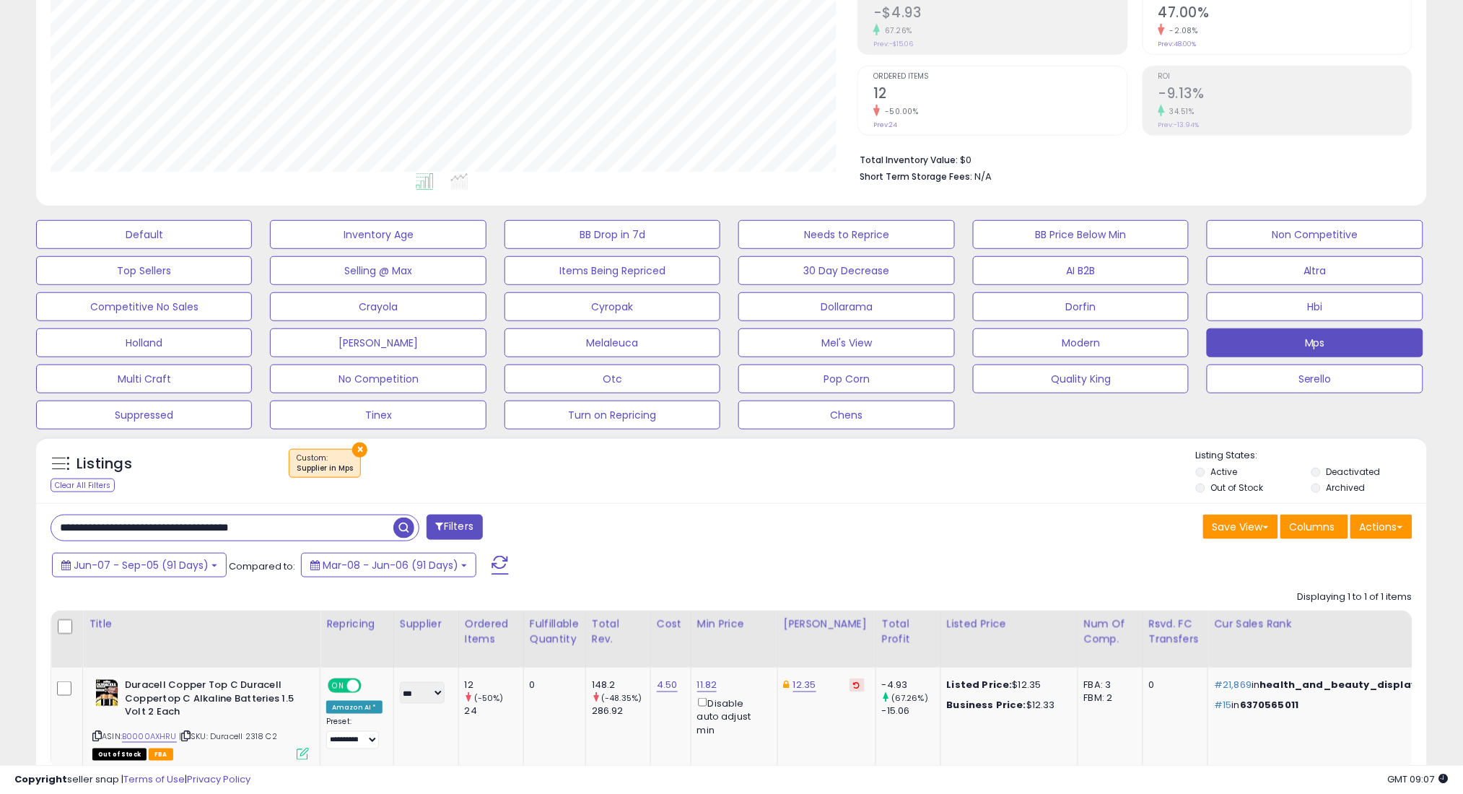
click at [402, 529] on span "button" at bounding box center [403, 527] width 21 height 21
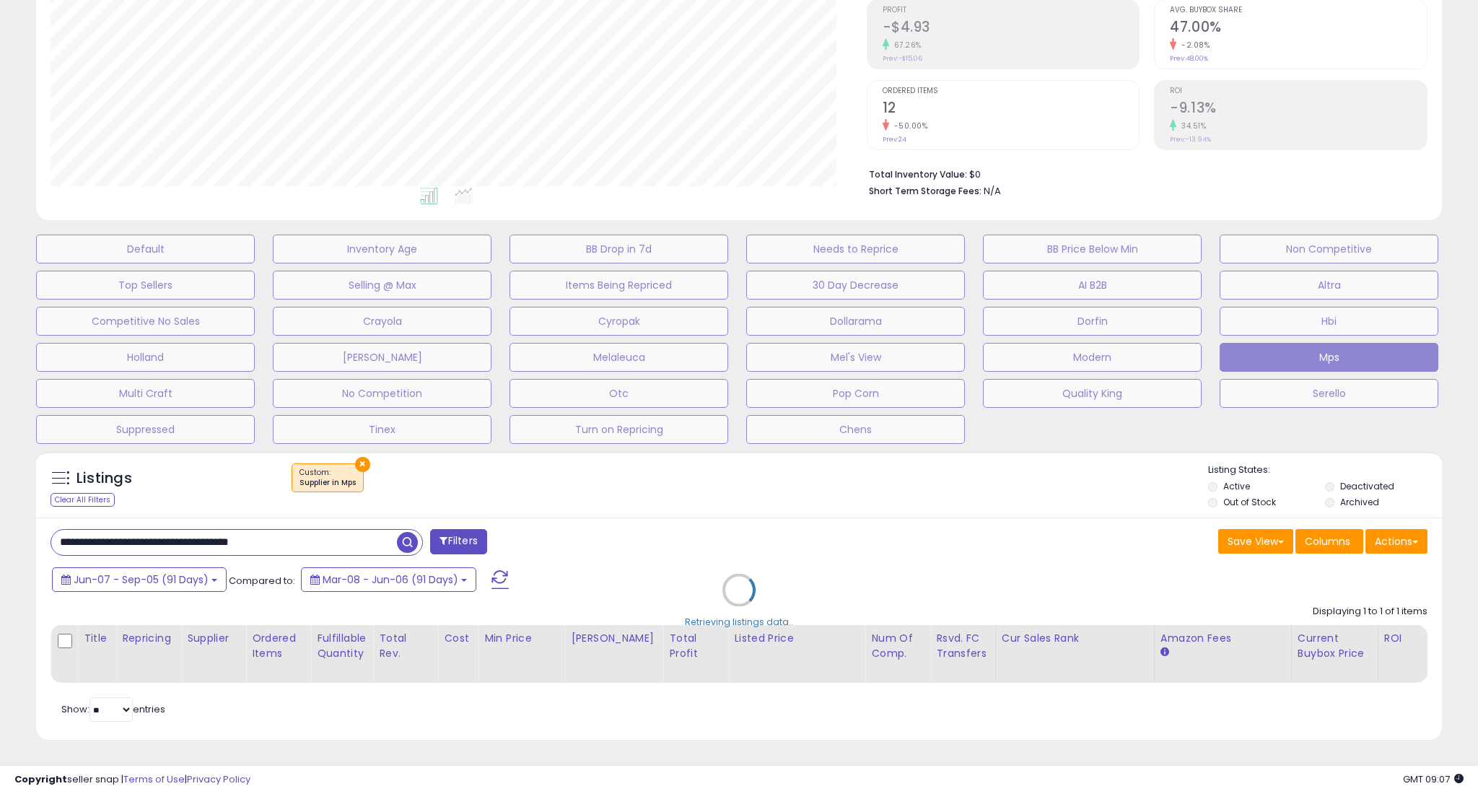
scroll to position [721336, 720816]
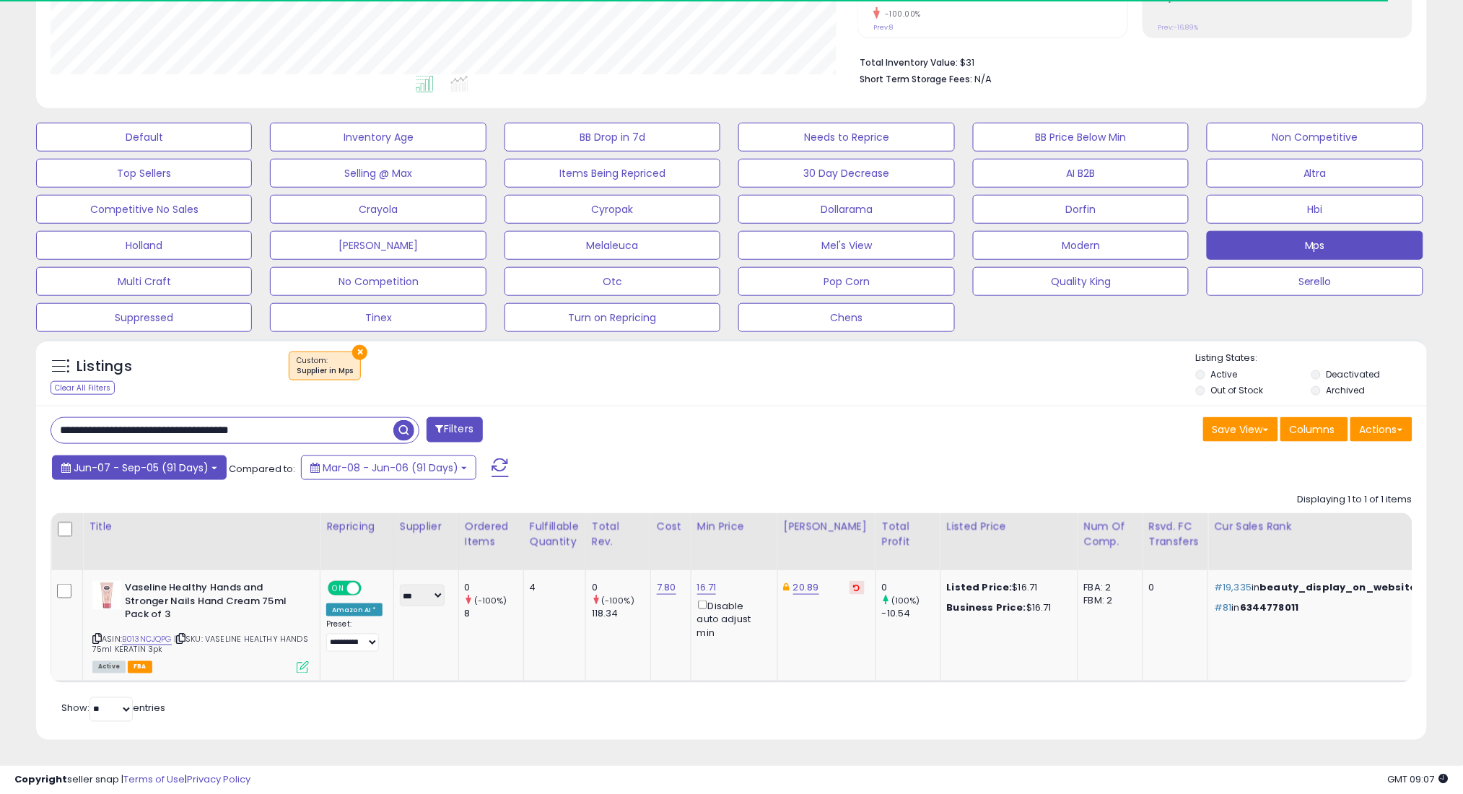
click at [158, 460] on span "Jun-07 - Sep-05 (91 Days)" at bounding box center [141, 467] width 135 height 14
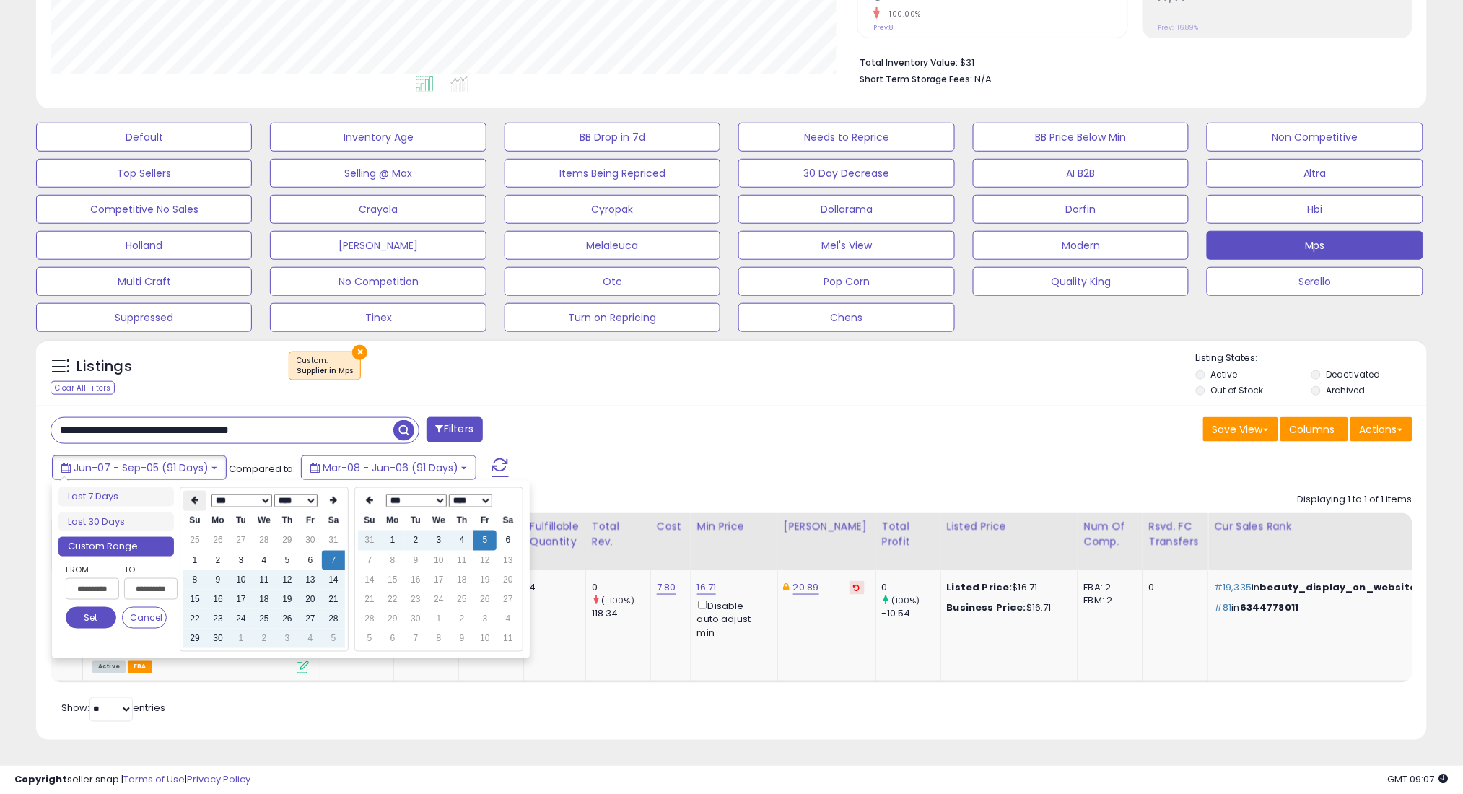
click at [188, 491] on th at bounding box center [194, 501] width 23 height 20
click at [260, 551] on td "7" at bounding box center [264, 560] width 23 height 19
type input "**********"
click at [100, 607] on button "Set" at bounding box center [91, 618] width 51 height 22
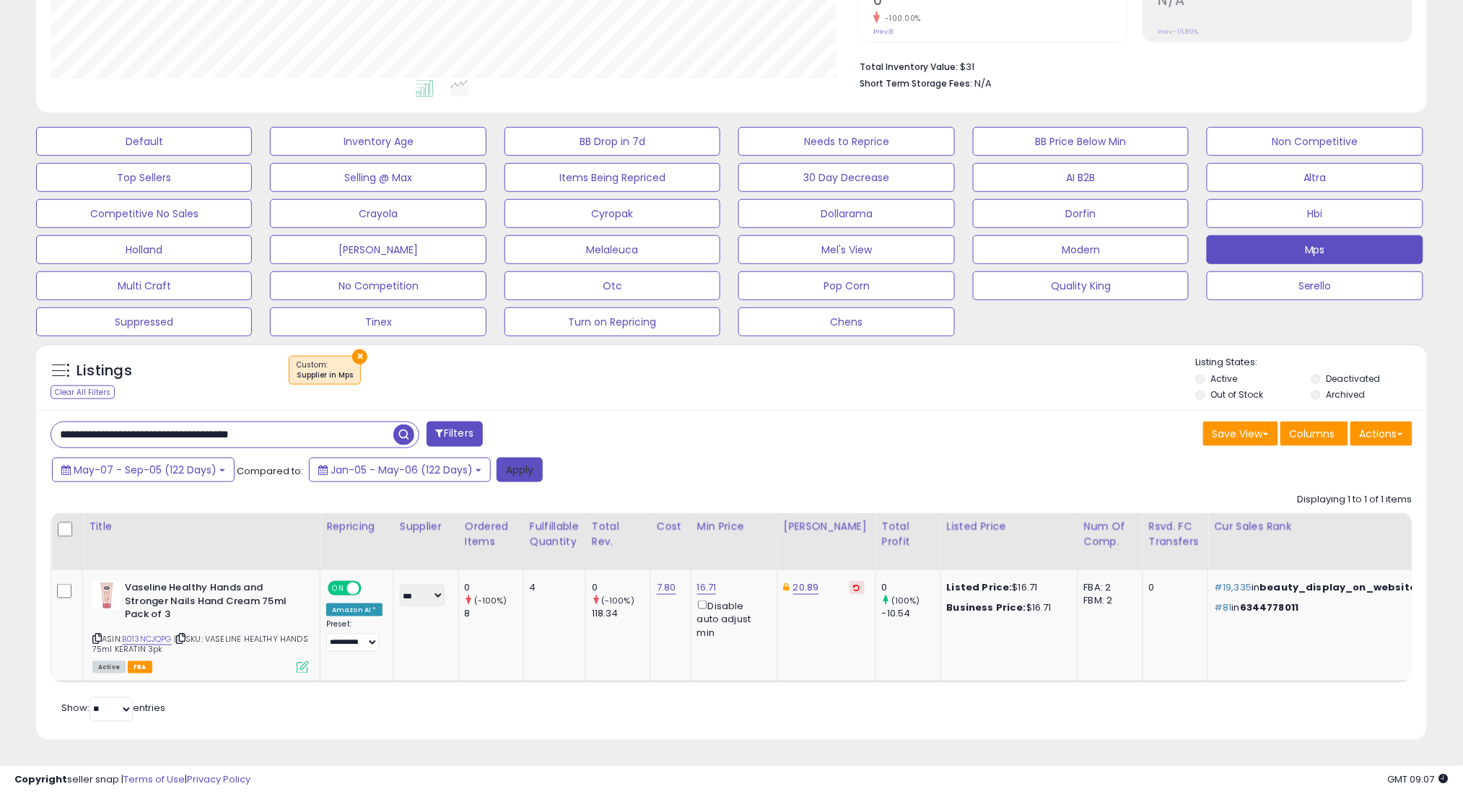
click at [510, 463] on button "Apply" at bounding box center [519, 470] width 46 height 25
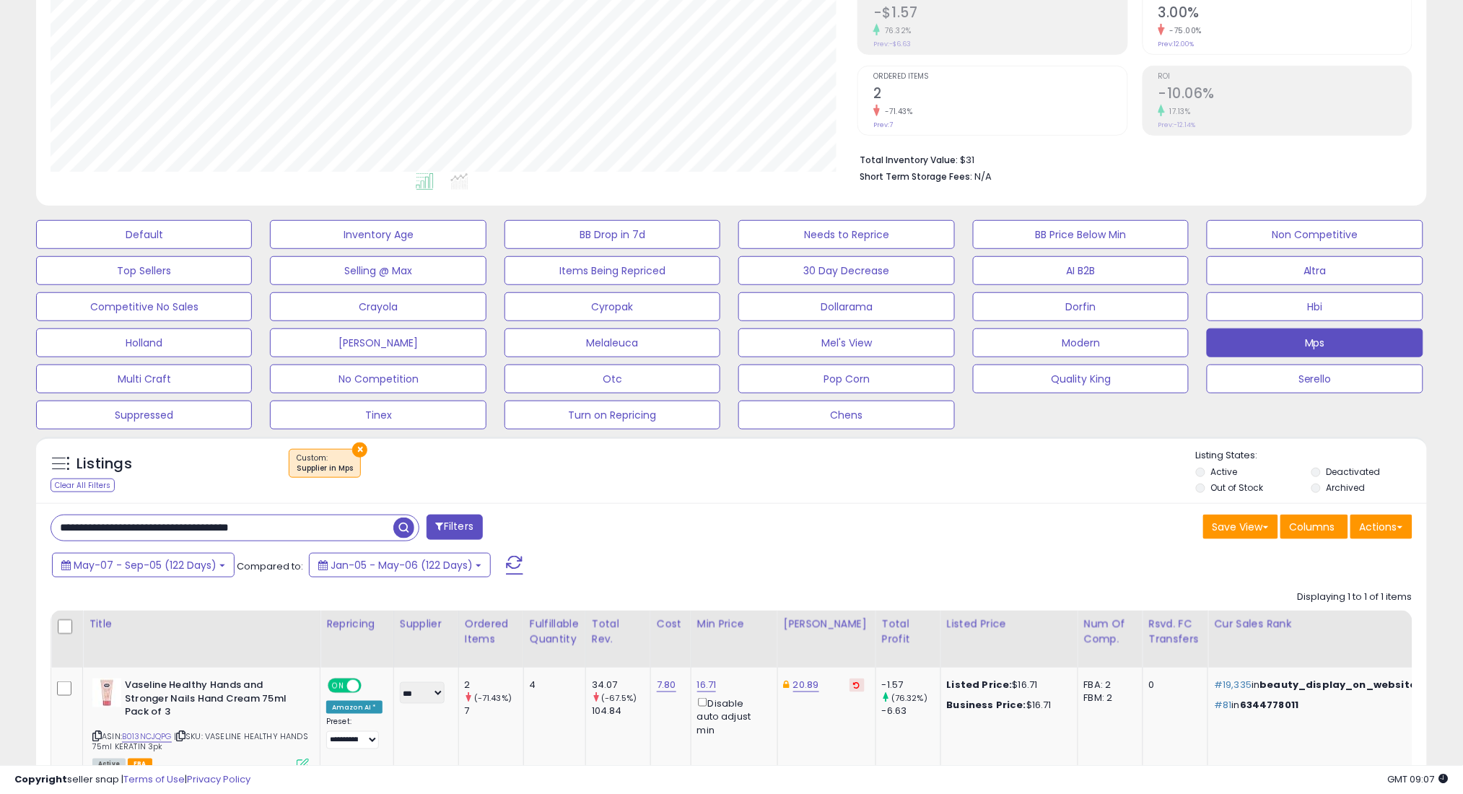
click at [356, 533] on input "**********" at bounding box center [222, 527] width 342 height 25
click at [355, 533] on input "**********" at bounding box center [222, 527] width 342 height 25
paste input "text"
click at [407, 528] on span "button" at bounding box center [403, 527] width 21 height 21
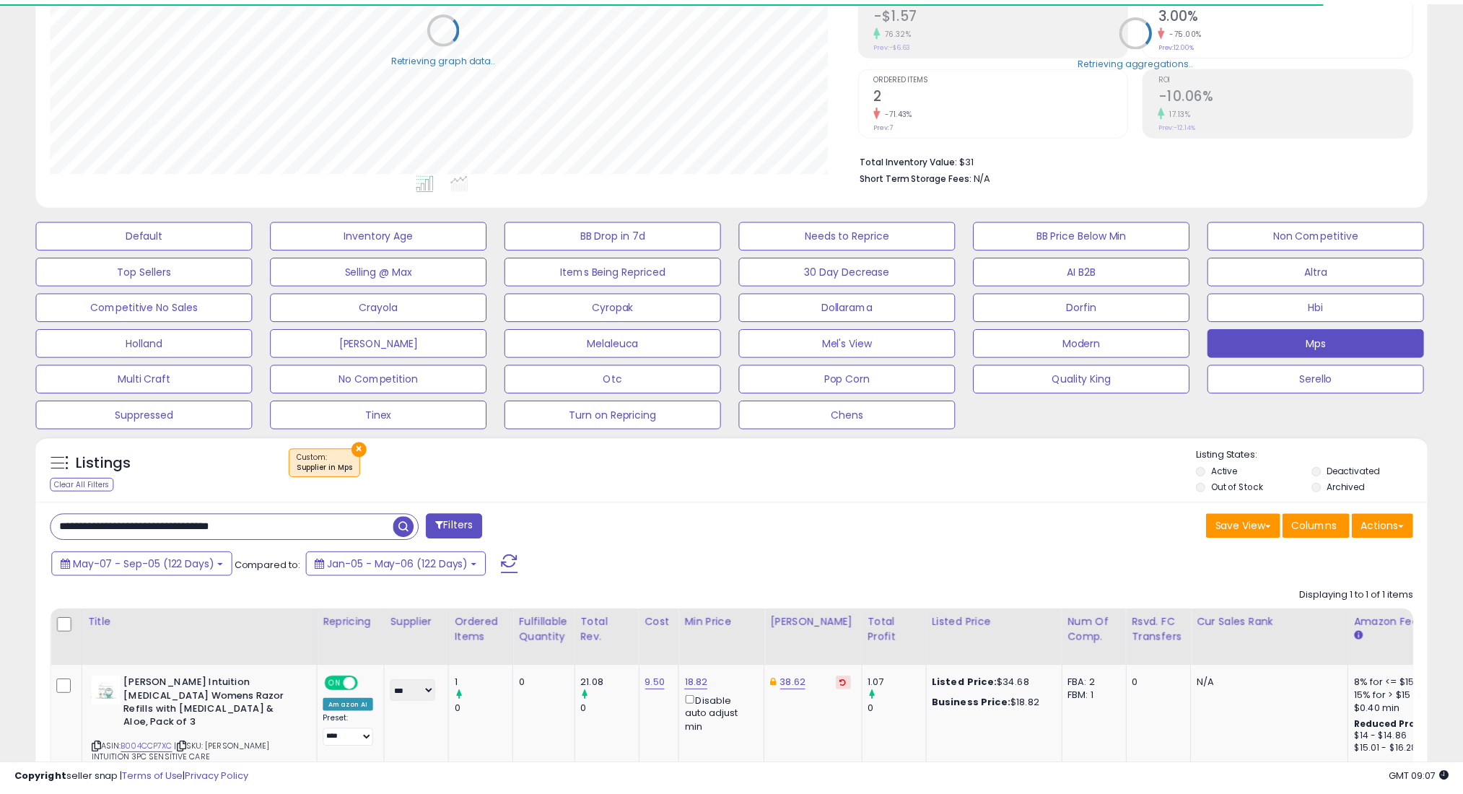
scroll to position [296, 807]
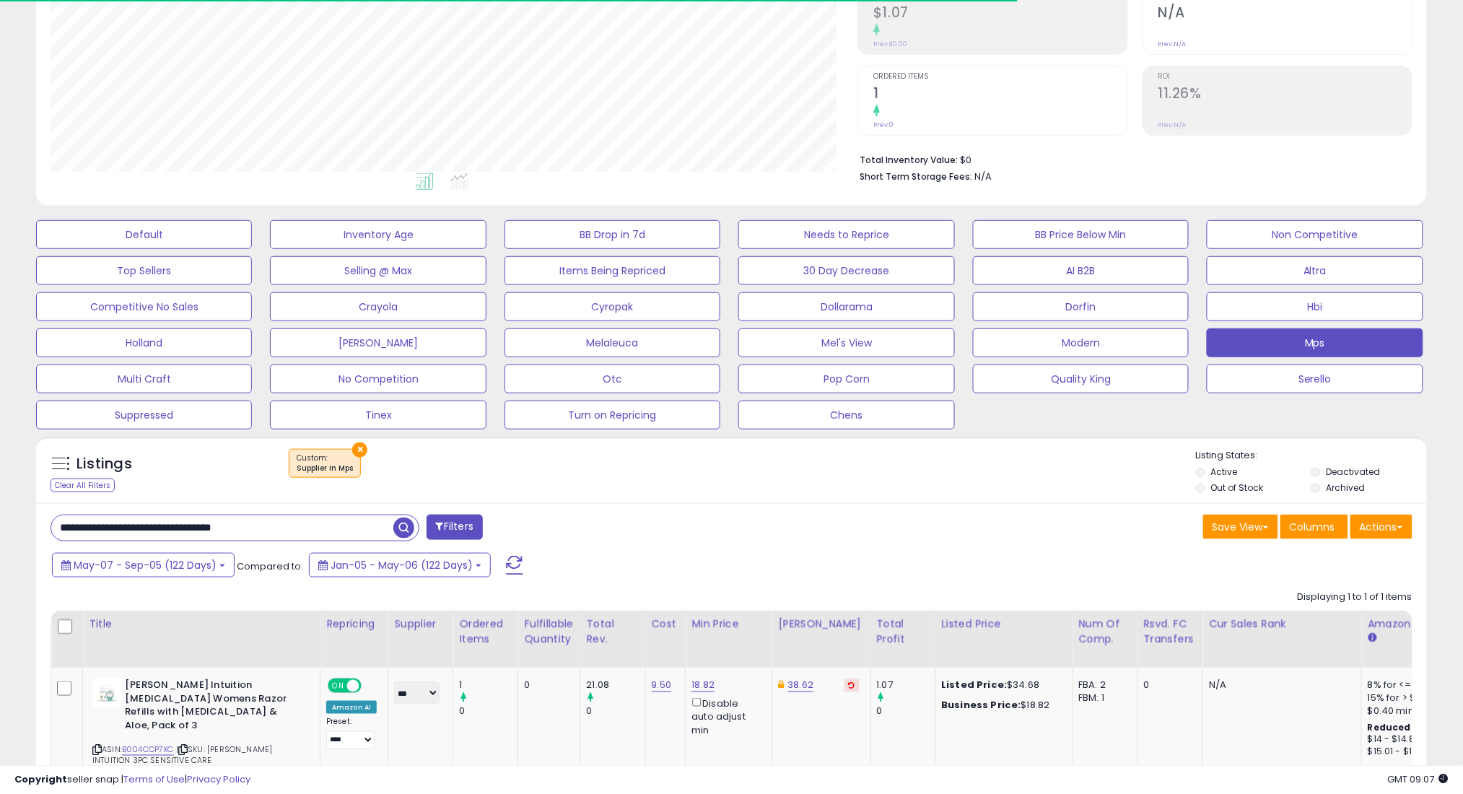
click at [337, 534] on input "**********" at bounding box center [222, 527] width 342 height 25
paste input "*"
click at [406, 530] on span "button" at bounding box center [403, 527] width 21 height 21
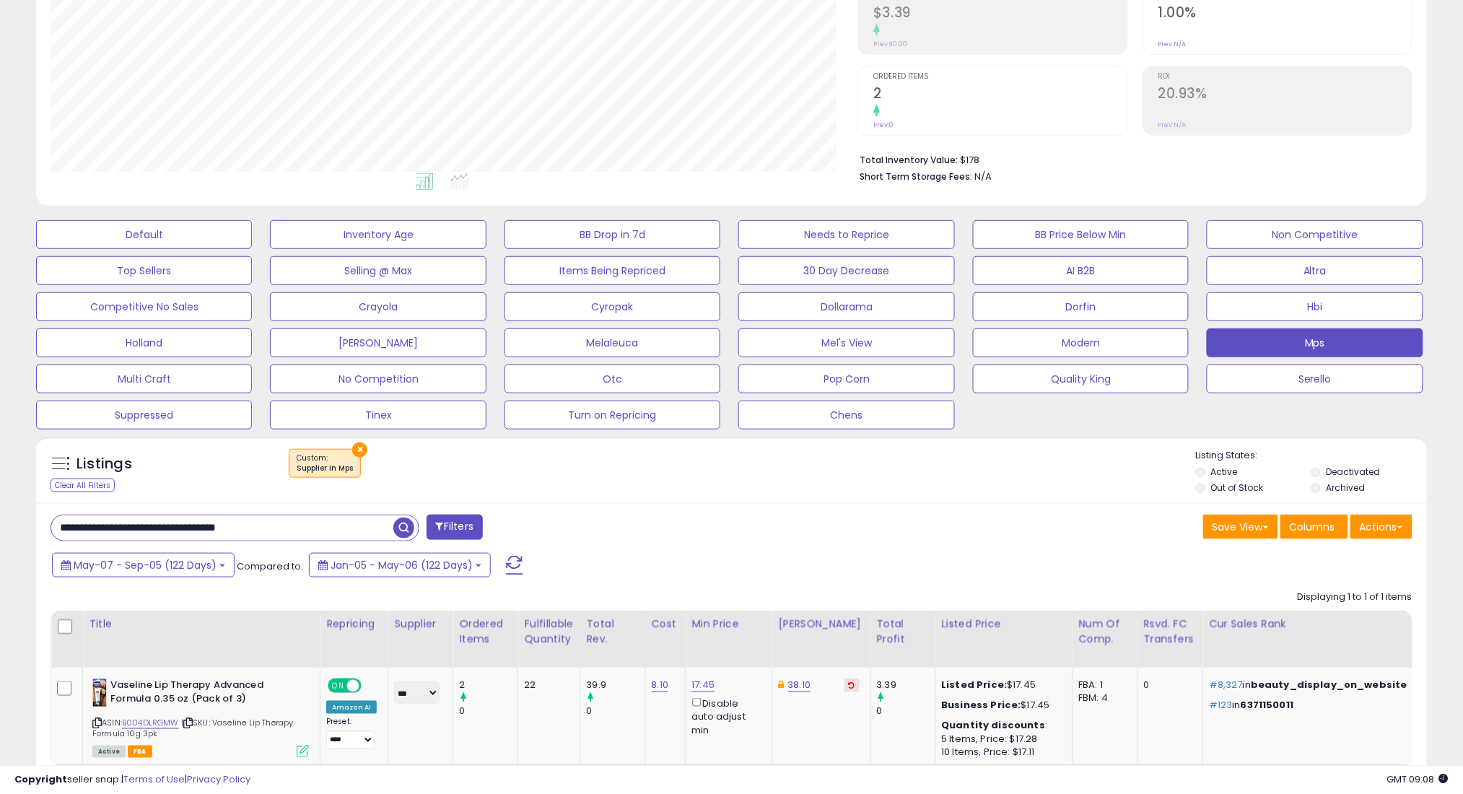
click at [352, 532] on input "**********" at bounding box center [222, 527] width 342 height 25
paste input "text"
click at [402, 530] on span "button" at bounding box center [403, 527] width 21 height 21
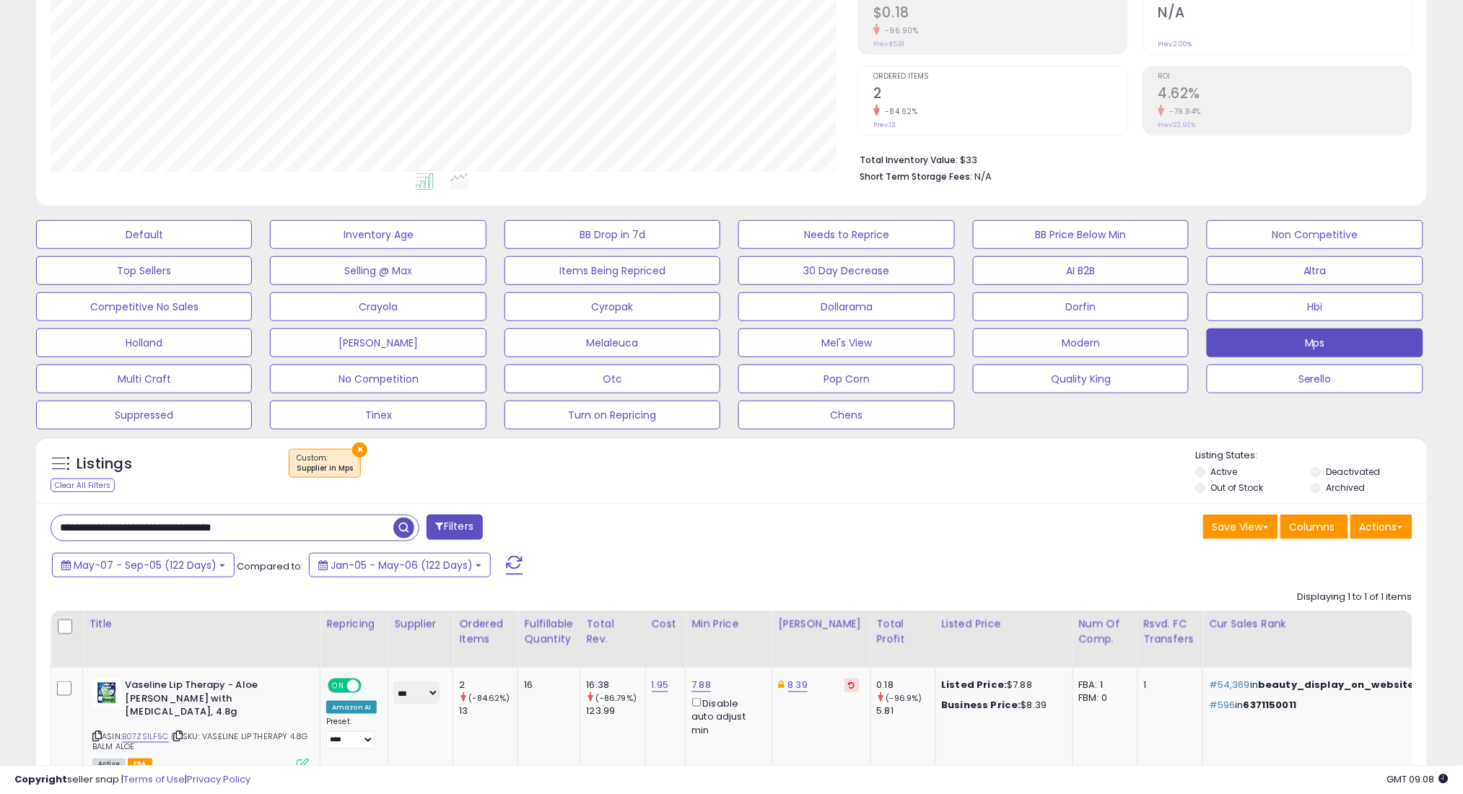
click at [384, 520] on input "**********" at bounding box center [222, 527] width 342 height 25
paste input "text"
click at [401, 525] on span "button" at bounding box center [403, 527] width 21 height 21
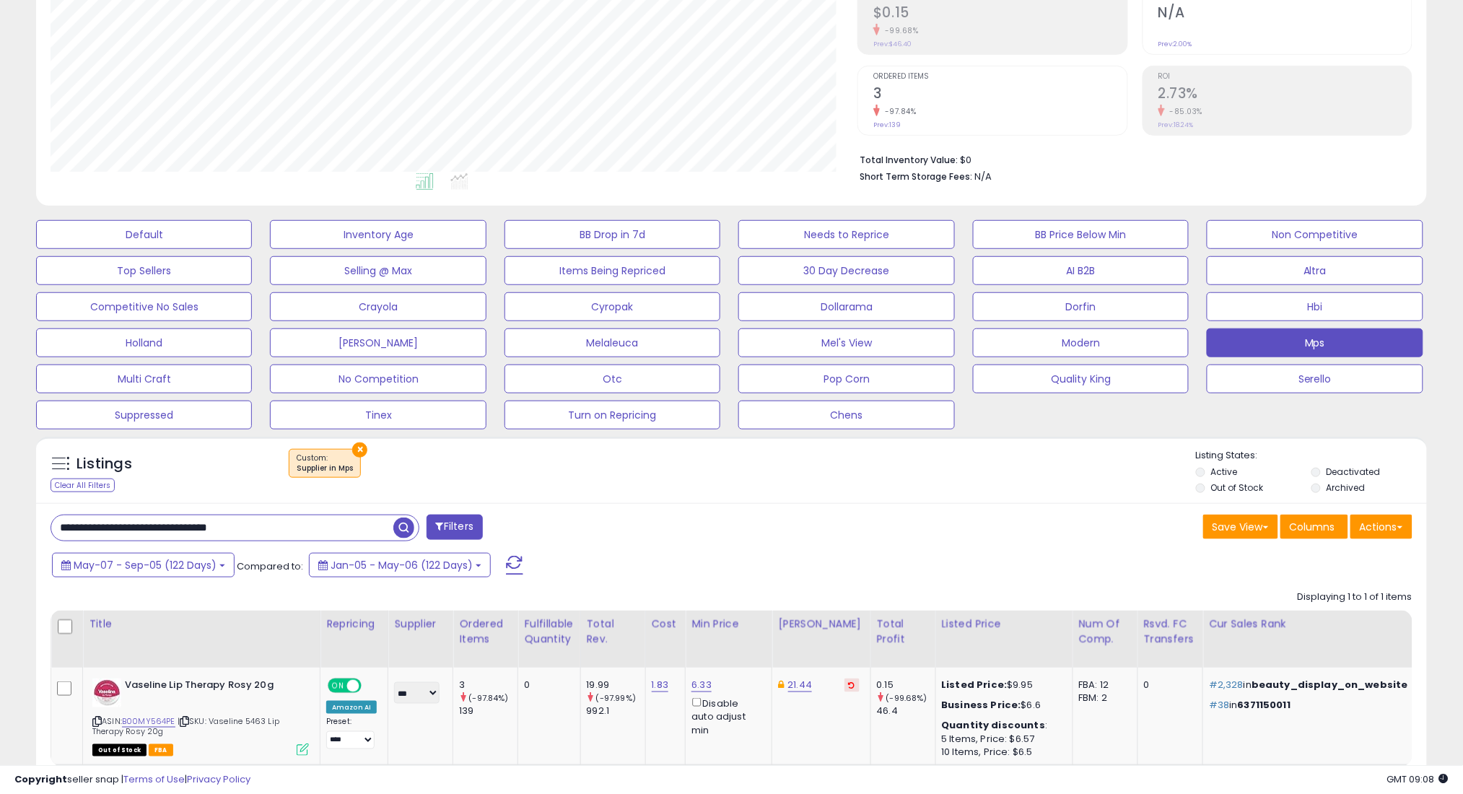
click at [368, 537] on input "**********" at bounding box center [222, 527] width 342 height 25
paste input "**"
type input "**********"
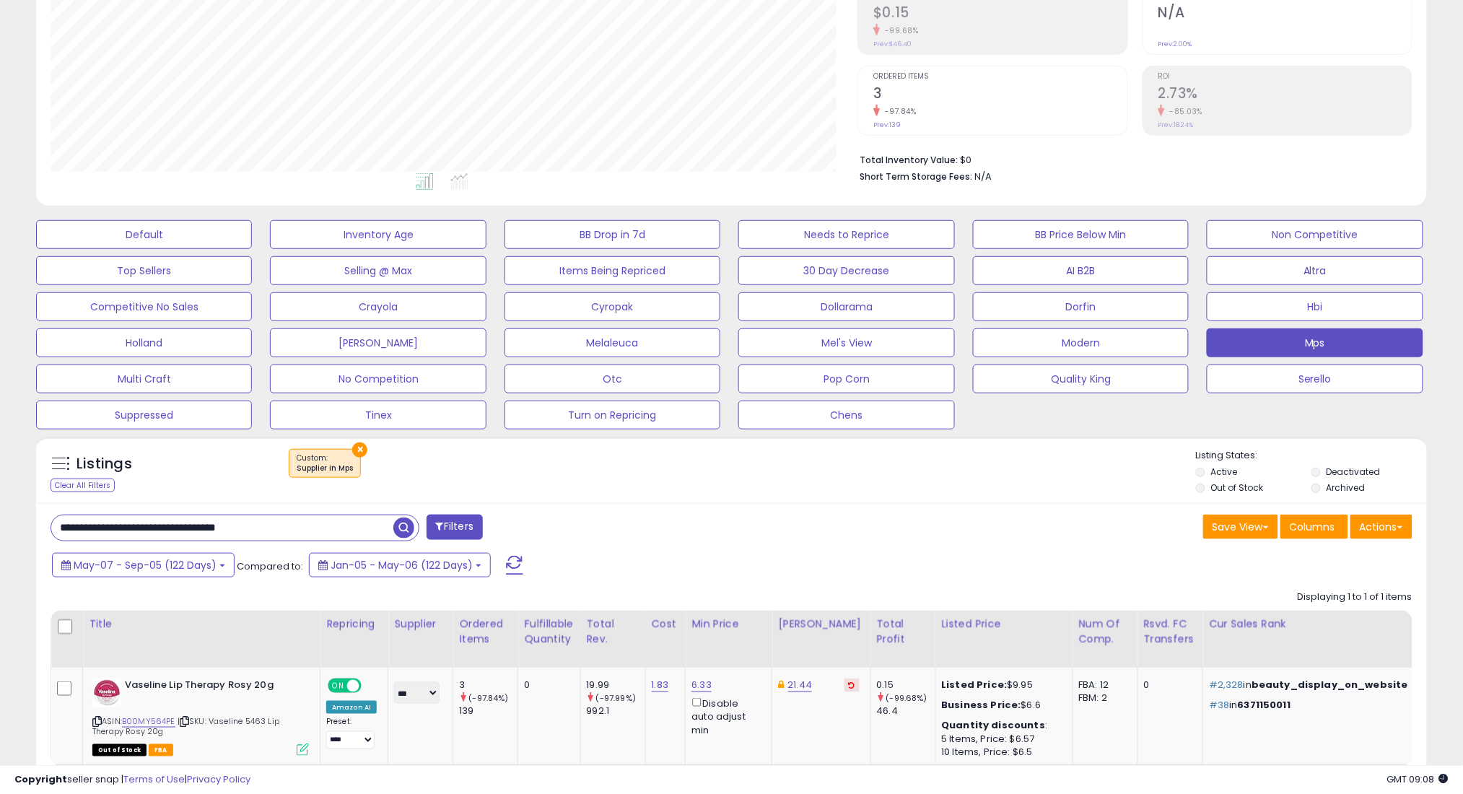
click at [409, 527] on span "button" at bounding box center [403, 527] width 21 height 21
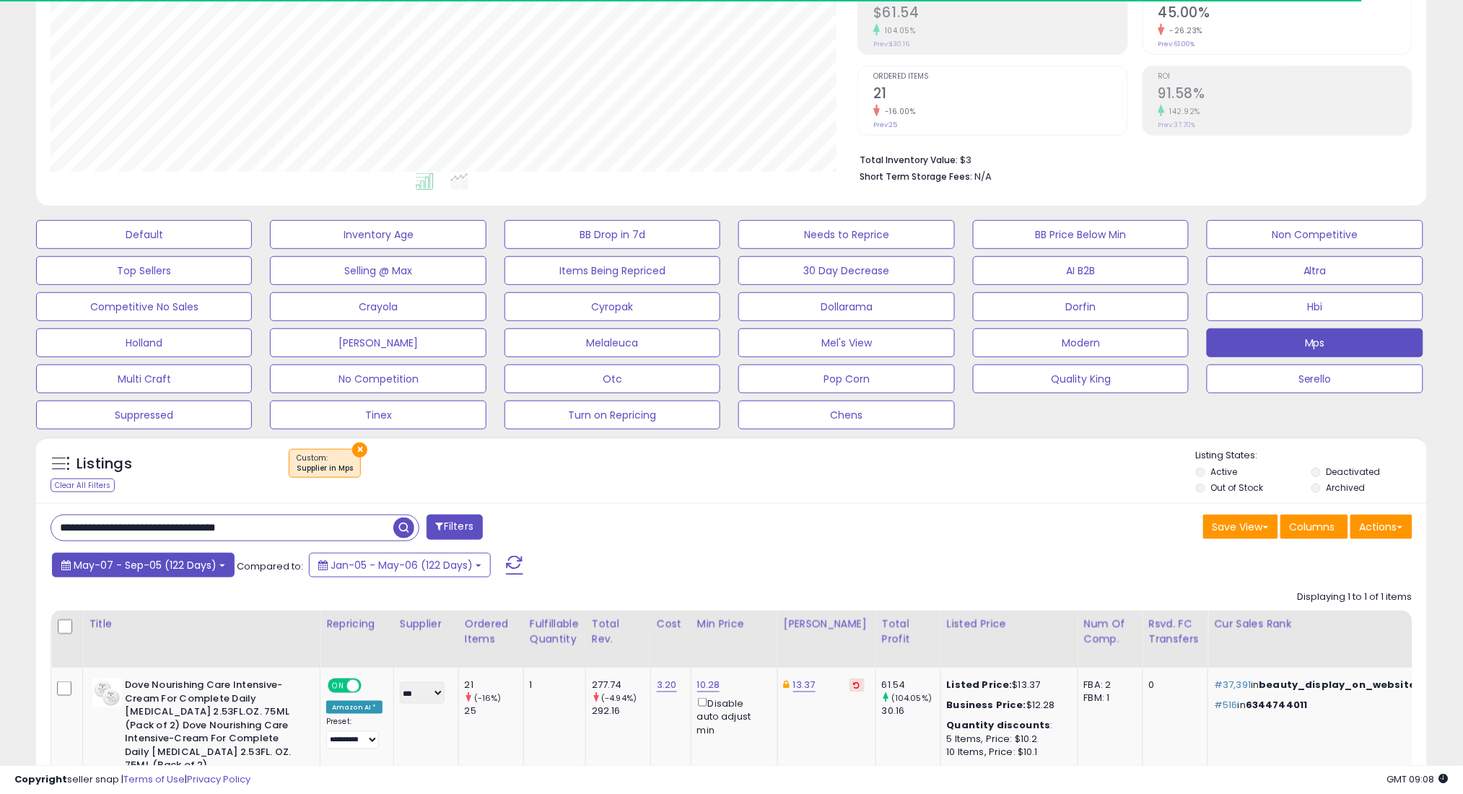
click at [199, 563] on span "May-07 - Sep-05 (122 Days)" at bounding box center [145, 565] width 143 height 14
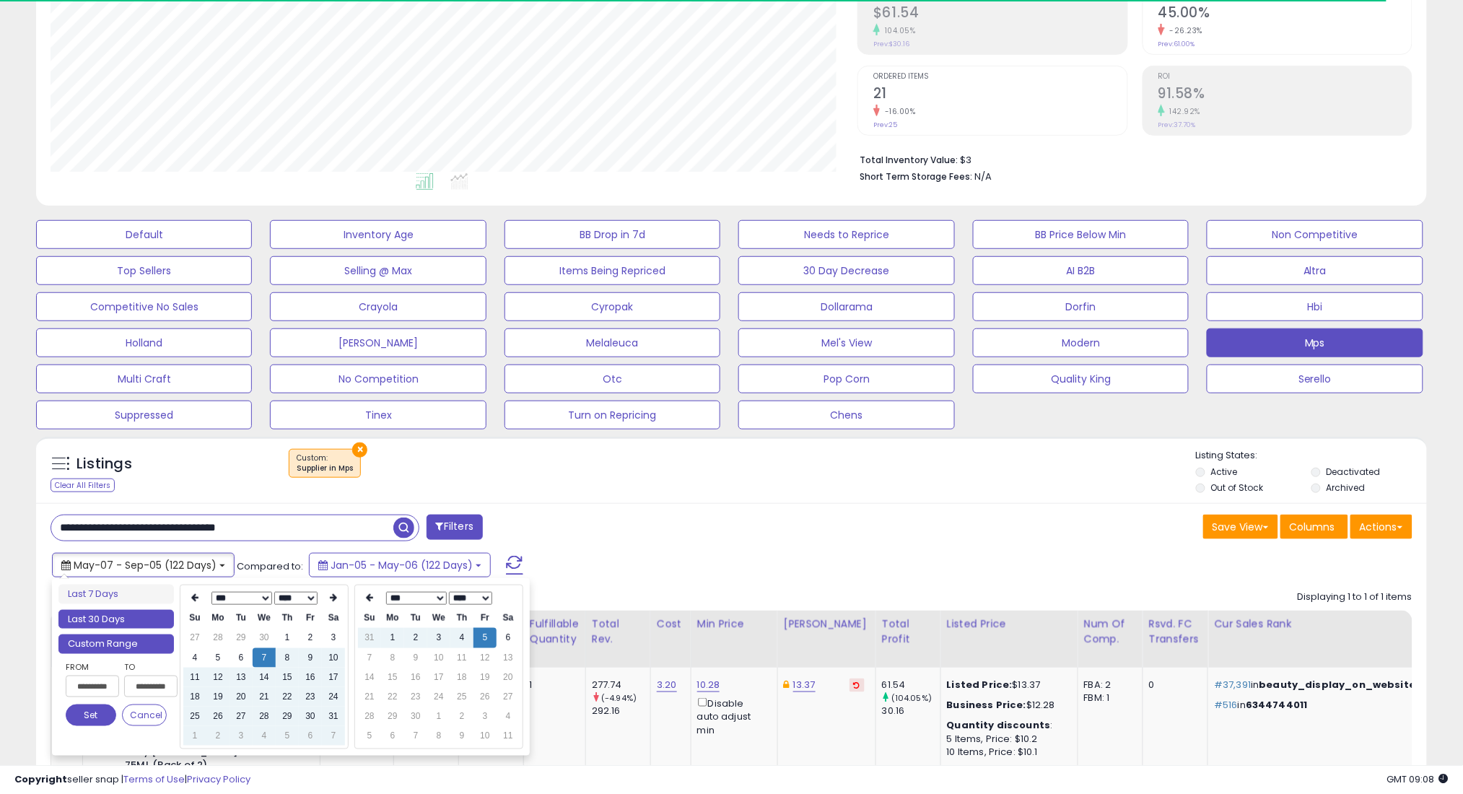
type input "**********"
click at [156, 617] on li "Last 30 Days" at bounding box center [115, 619] width 115 height 19
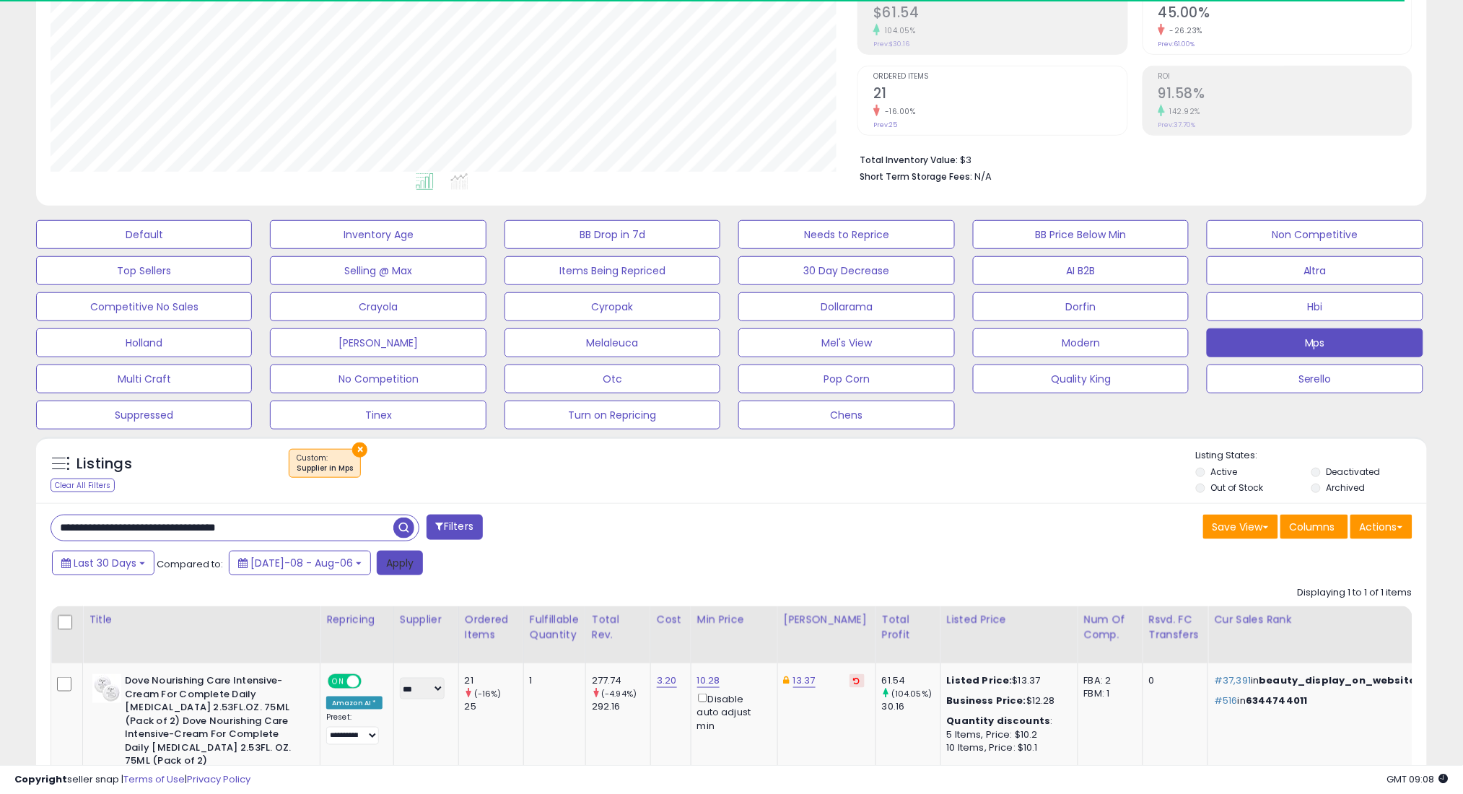
click at [390, 559] on button "Apply" at bounding box center [400, 563] width 46 height 25
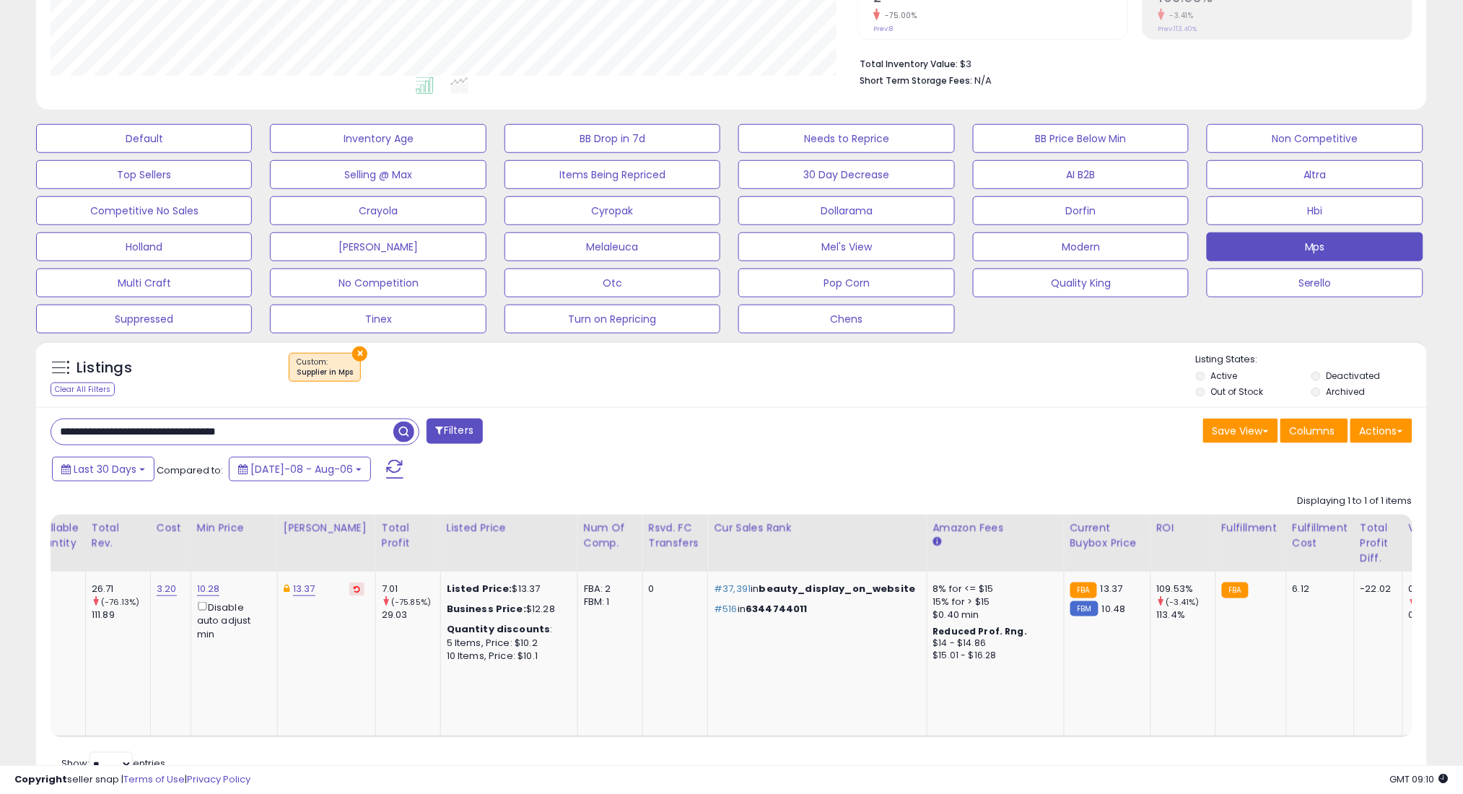
scroll to position [0, 696]
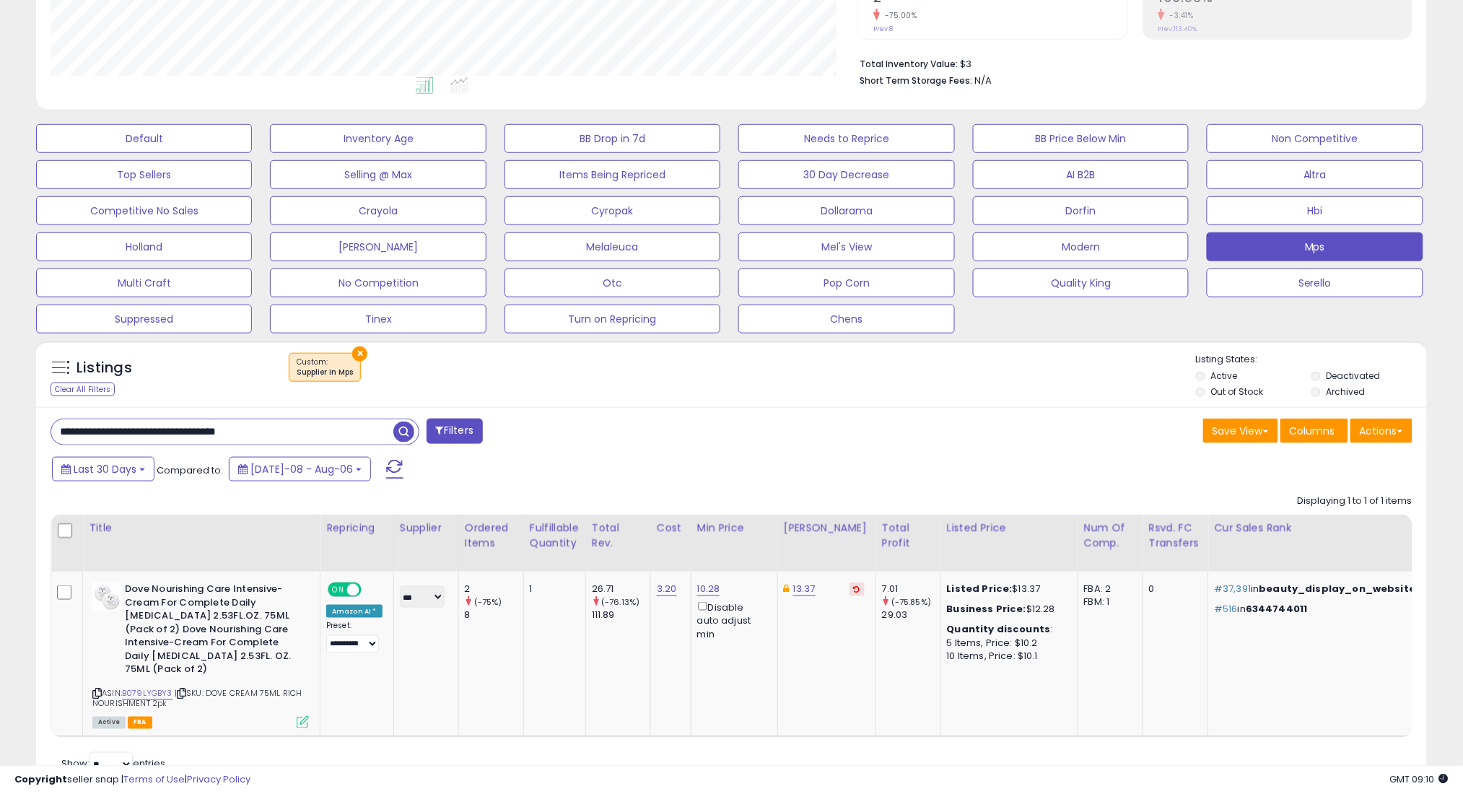
click at [362, 422] on input "**********" at bounding box center [222, 431] width 342 height 25
paste input "text"
type input "**********"
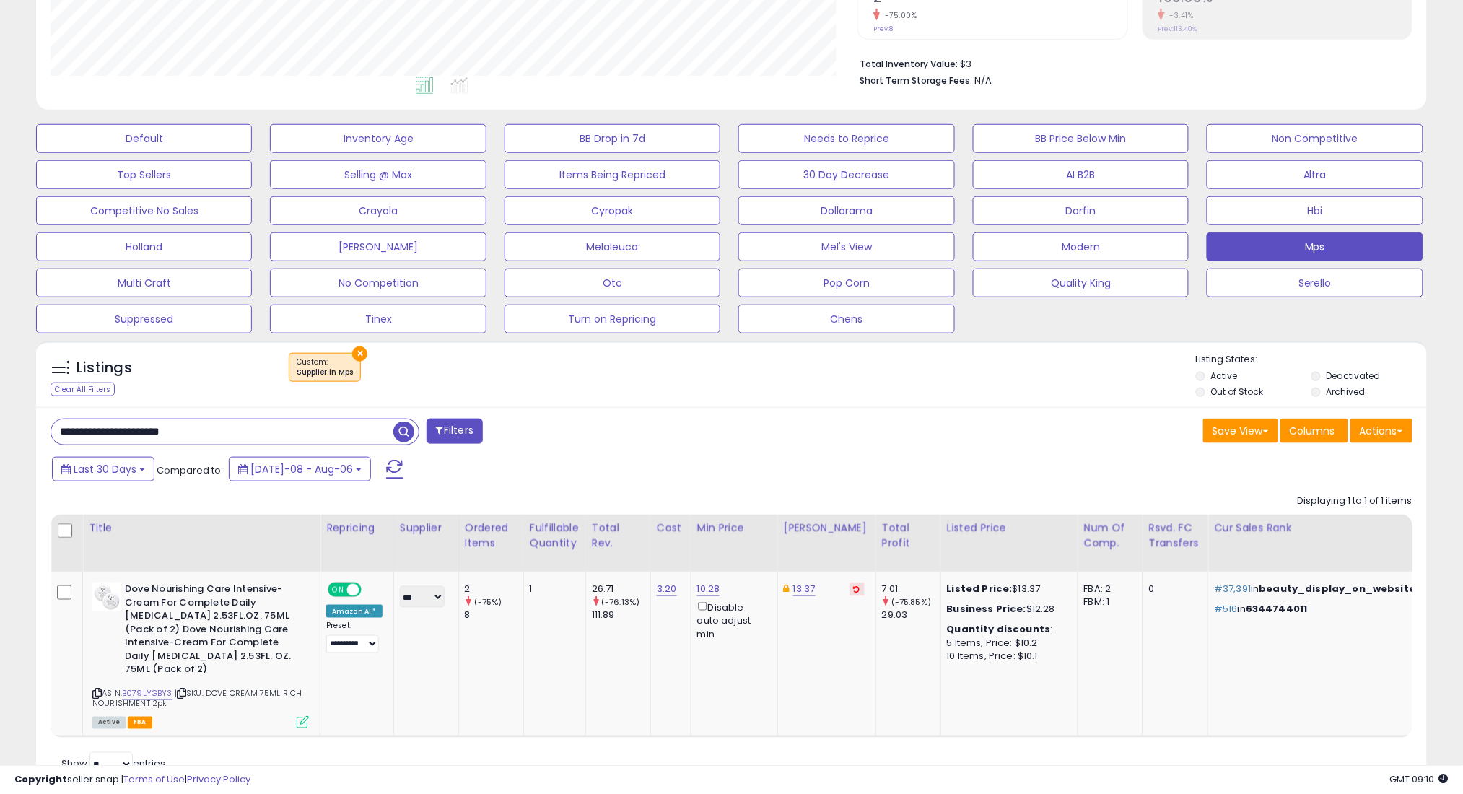
click at [402, 429] on span "button" at bounding box center [403, 431] width 21 height 21
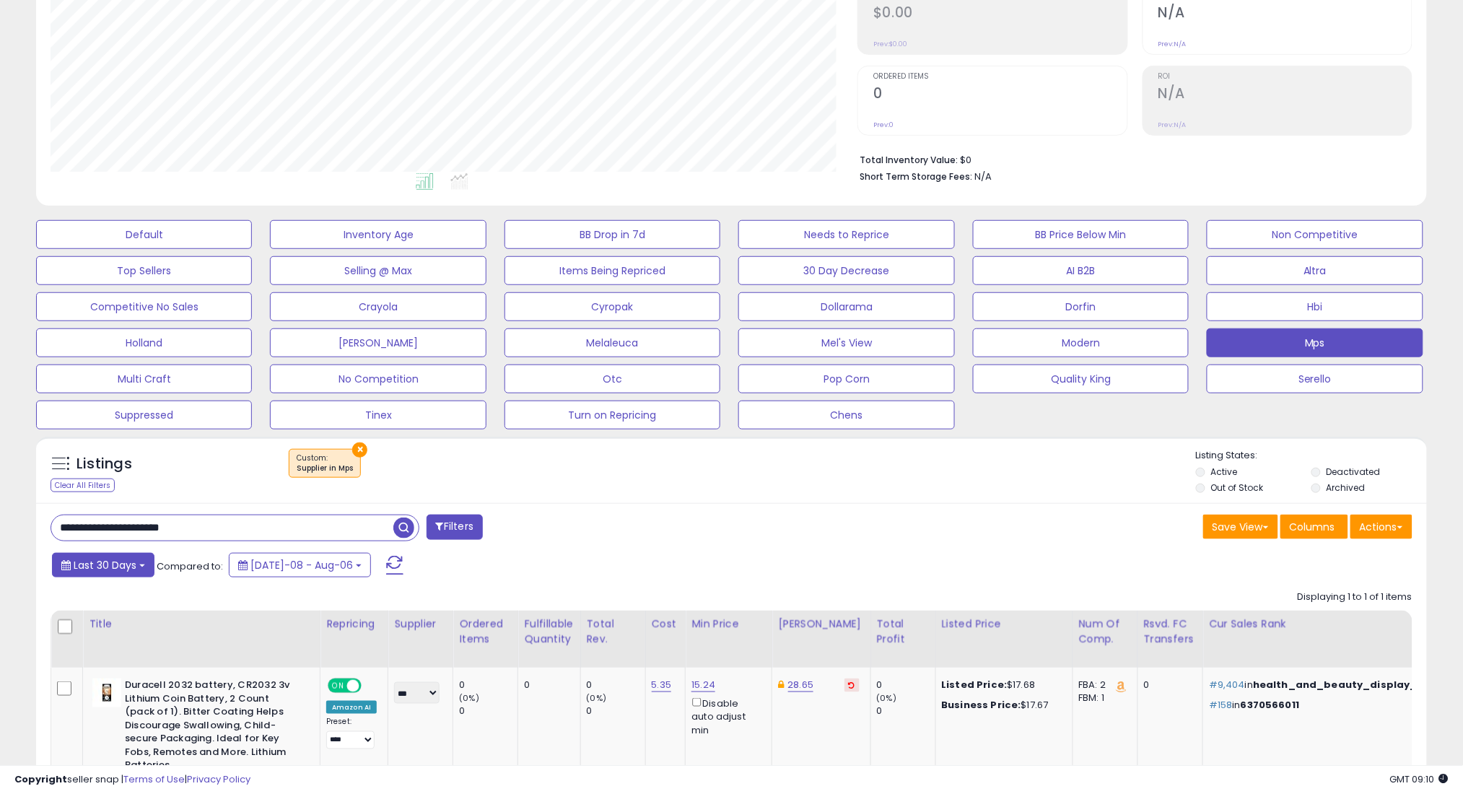
click at [97, 555] on button "Last 30 Days" at bounding box center [103, 565] width 102 height 25
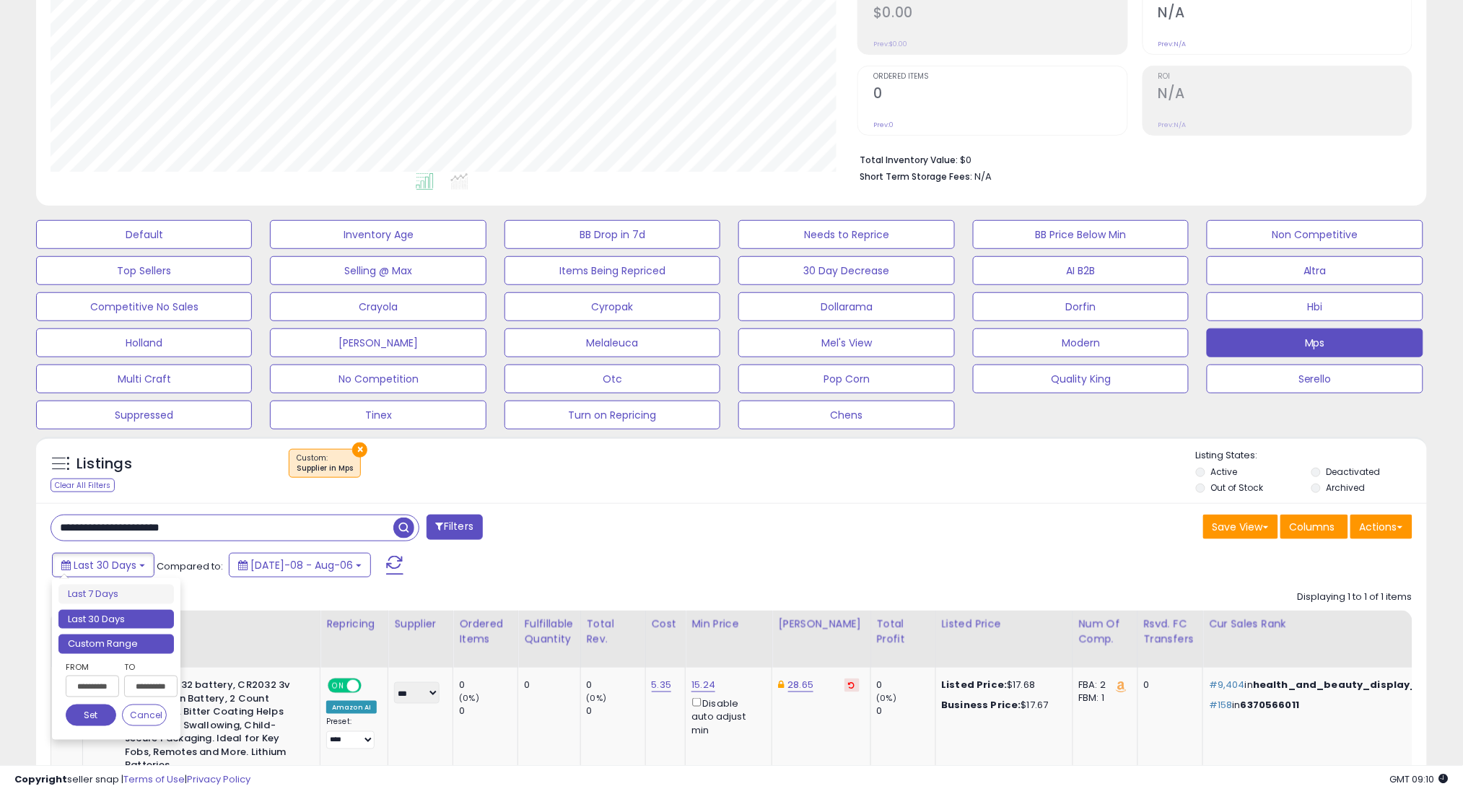
click at [165, 647] on li "Custom Range" at bounding box center [115, 643] width 115 height 19
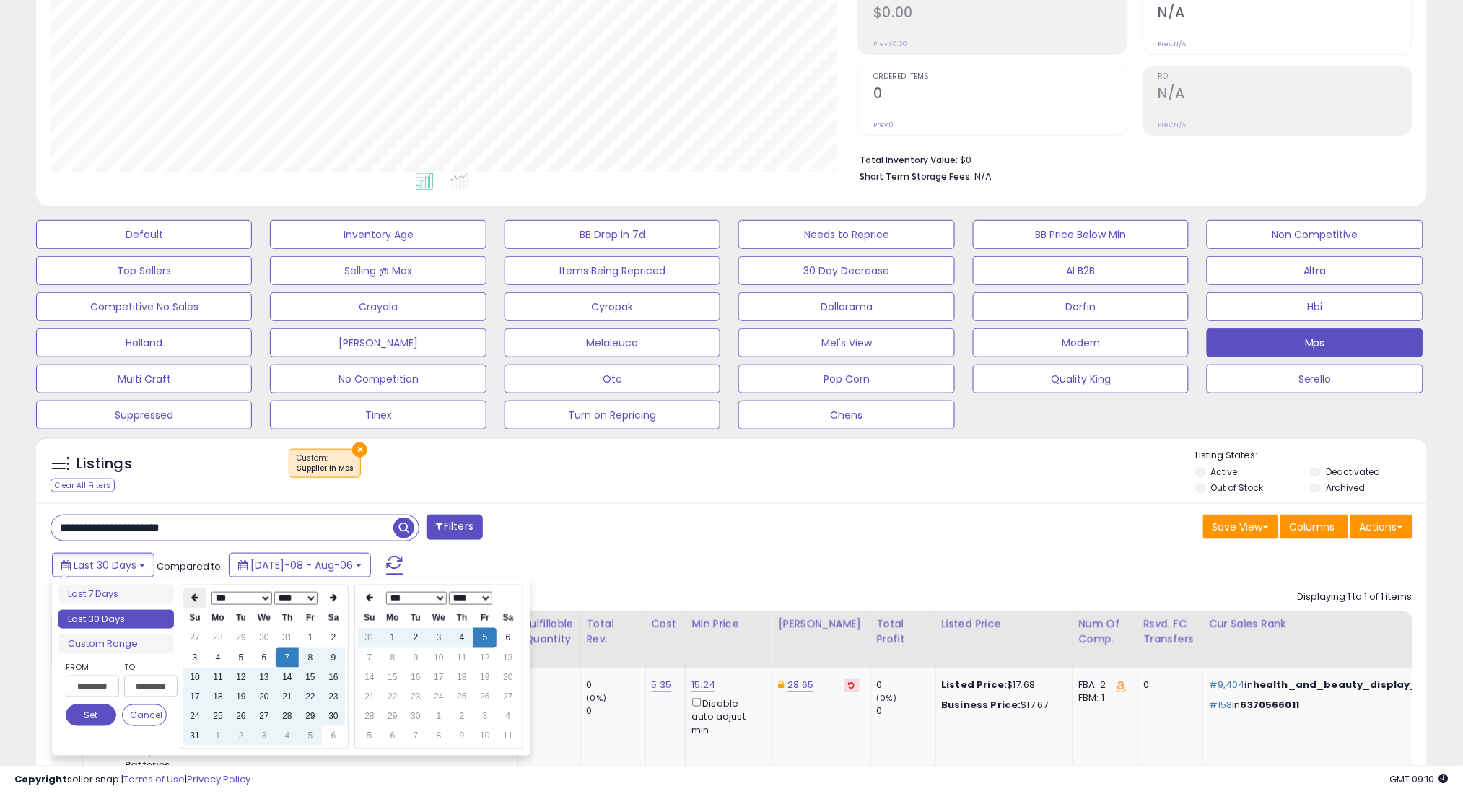
click at [194, 598] on icon at bounding box center [194, 598] width 7 height 9
click at [213, 651] on td "7" at bounding box center [217, 657] width 23 height 19
type input "**********"
click at [76, 716] on button "Set" at bounding box center [91, 715] width 51 height 22
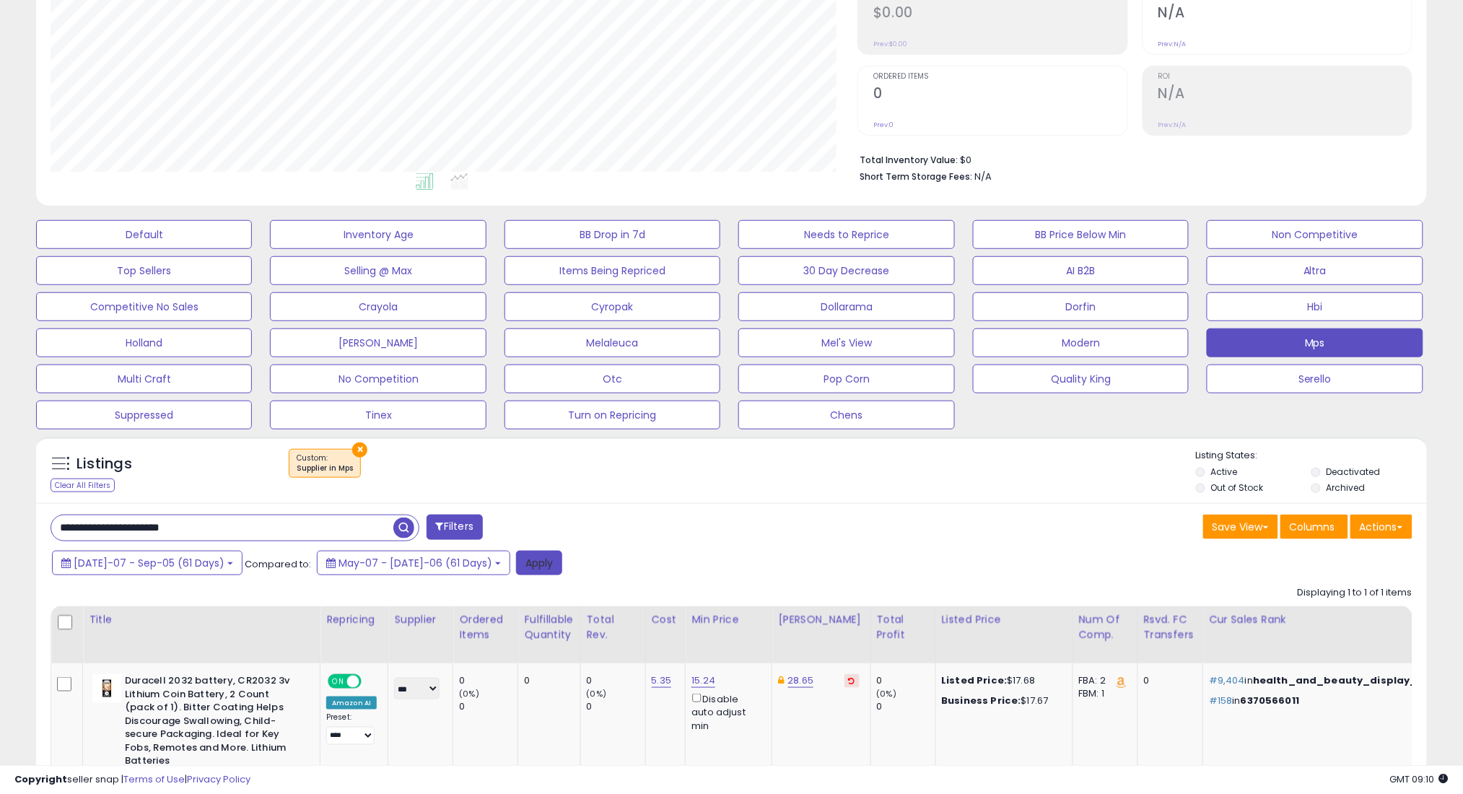
click at [516, 568] on button "Apply" at bounding box center [539, 563] width 46 height 25
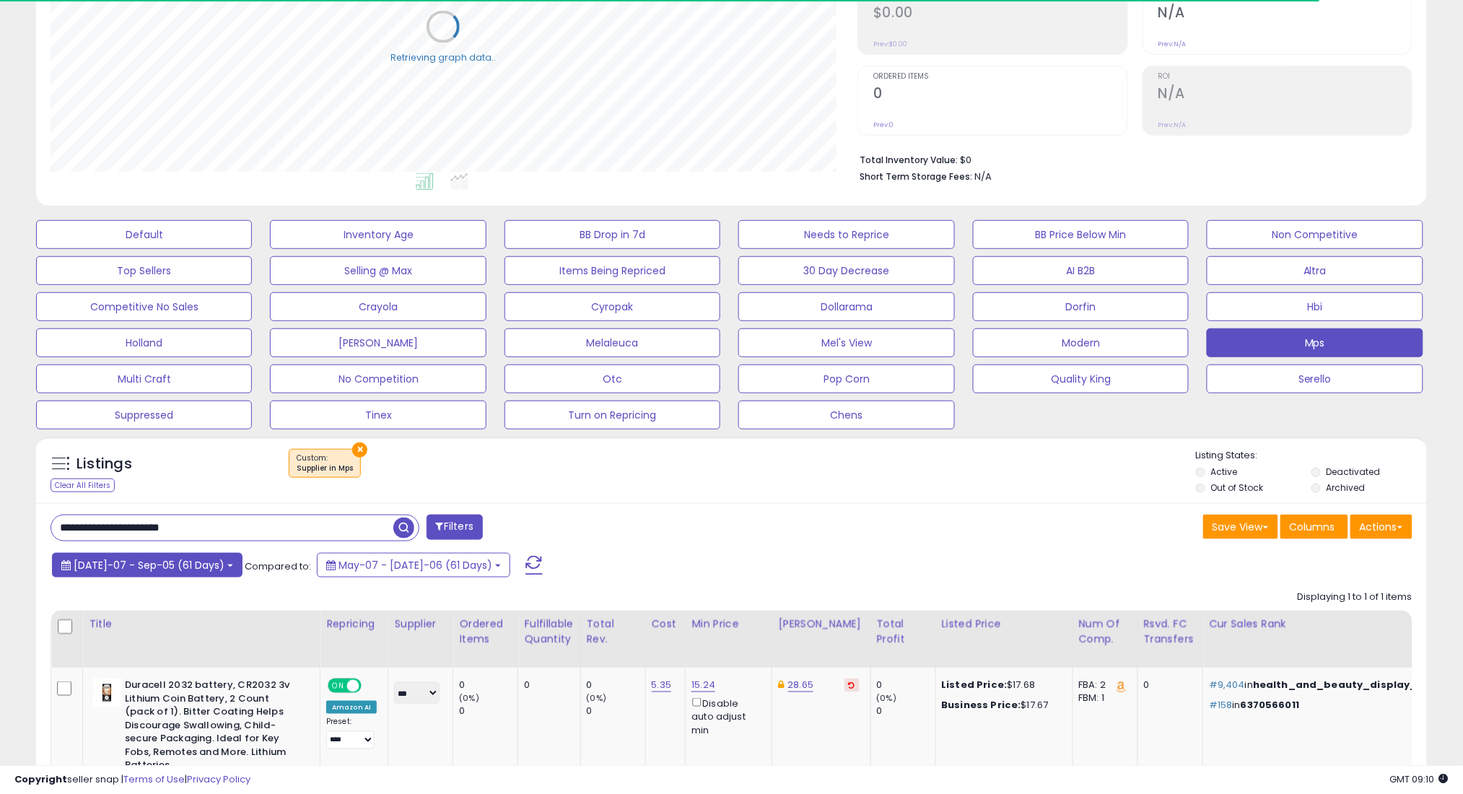
click at [156, 569] on span "[DATE]-07 - Sep-05 (61 Days)" at bounding box center [149, 565] width 151 height 14
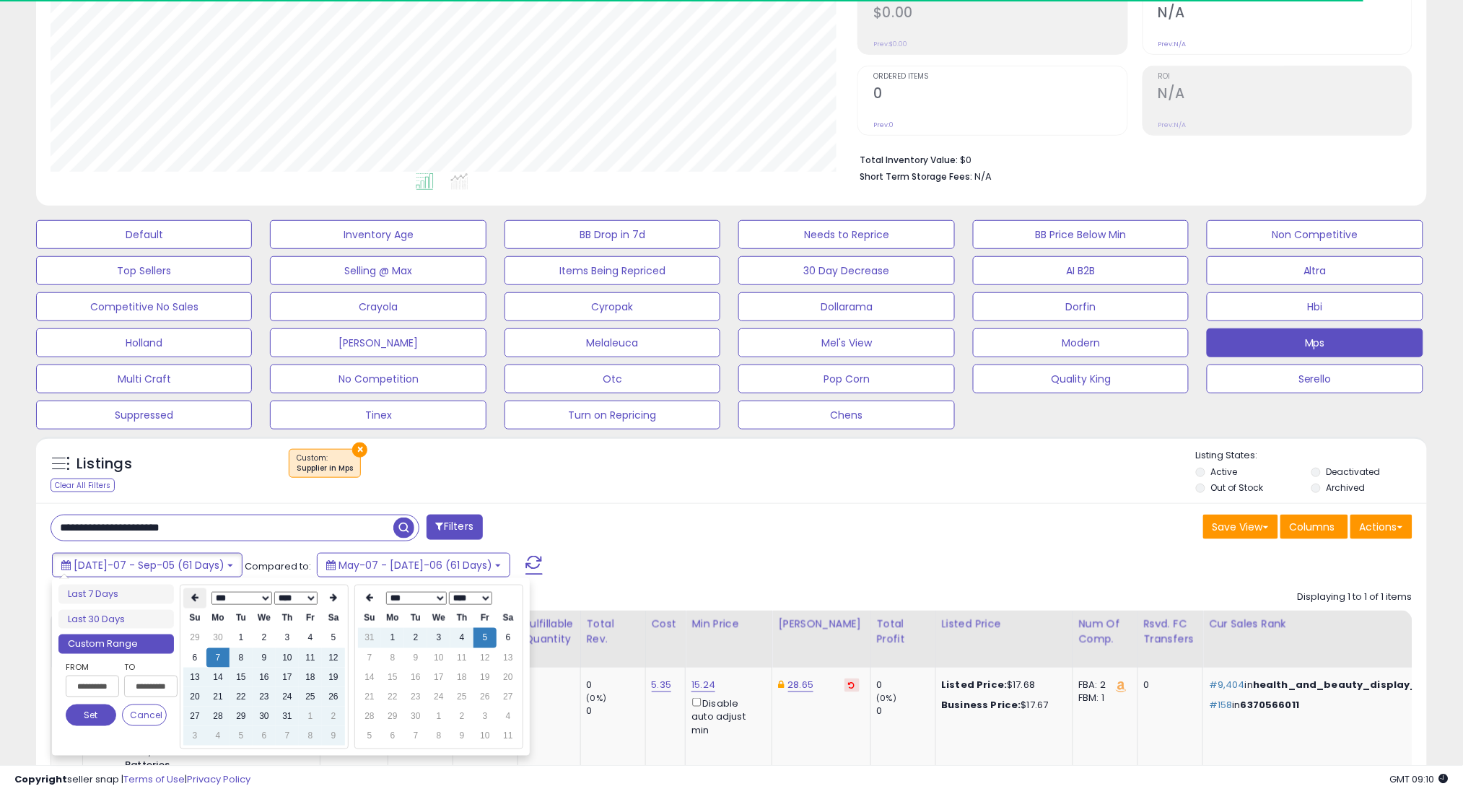
click at [202, 591] on th at bounding box center [194, 598] width 23 height 20
click at [333, 656] on td "7" at bounding box center [333, 657] width 23 height 19
type input "**********"
click at [74, 709] on button "Set" at bounding box center [91, 715] width 51 height 22
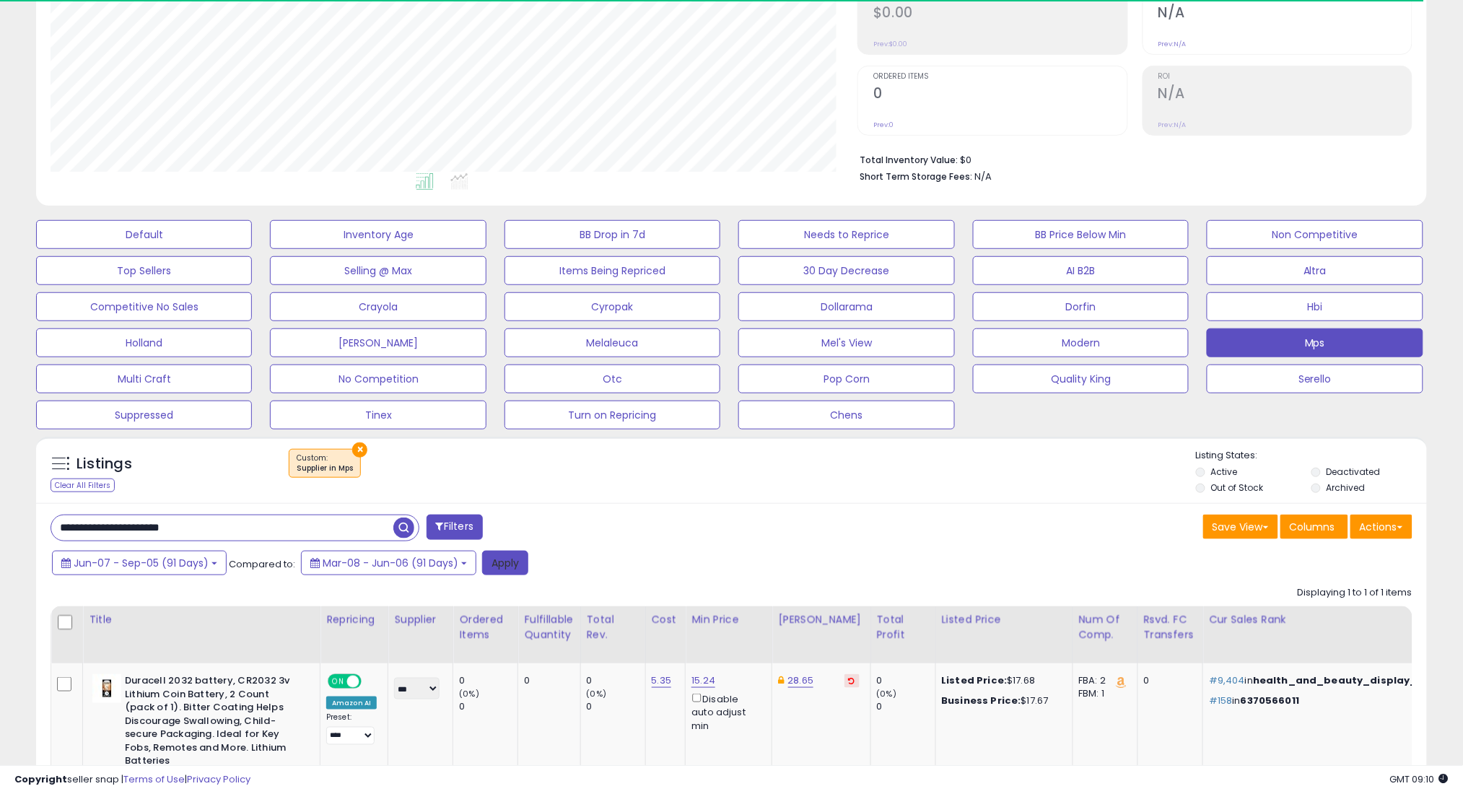
click at [504, 559] on button "Apply" at bounding box center [505, 563] width 46 height 25
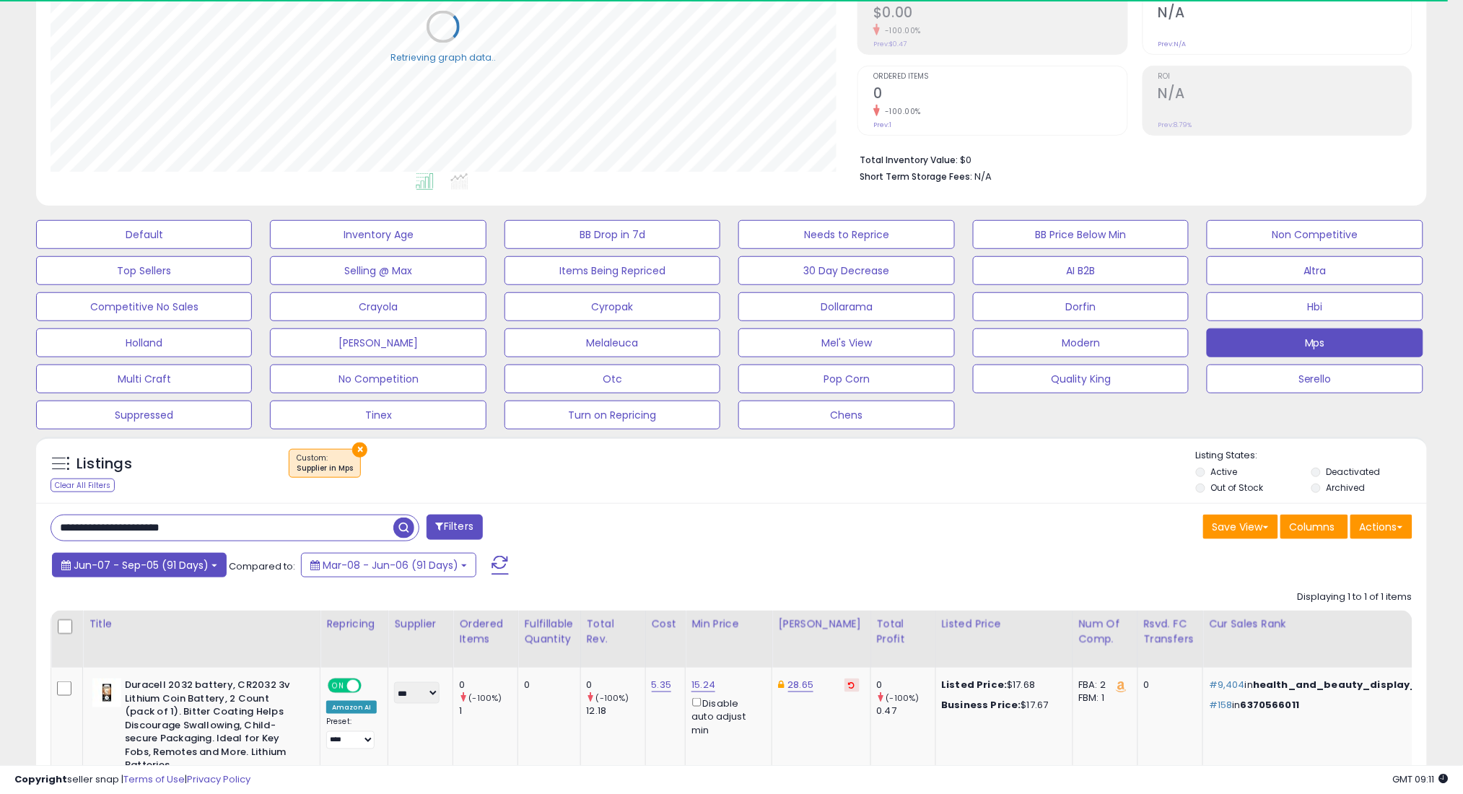
click at [139, 575] on button "Jun-07 - Sep-05 (91 Days)" at bounding box center [139, 565] width 175 height 25
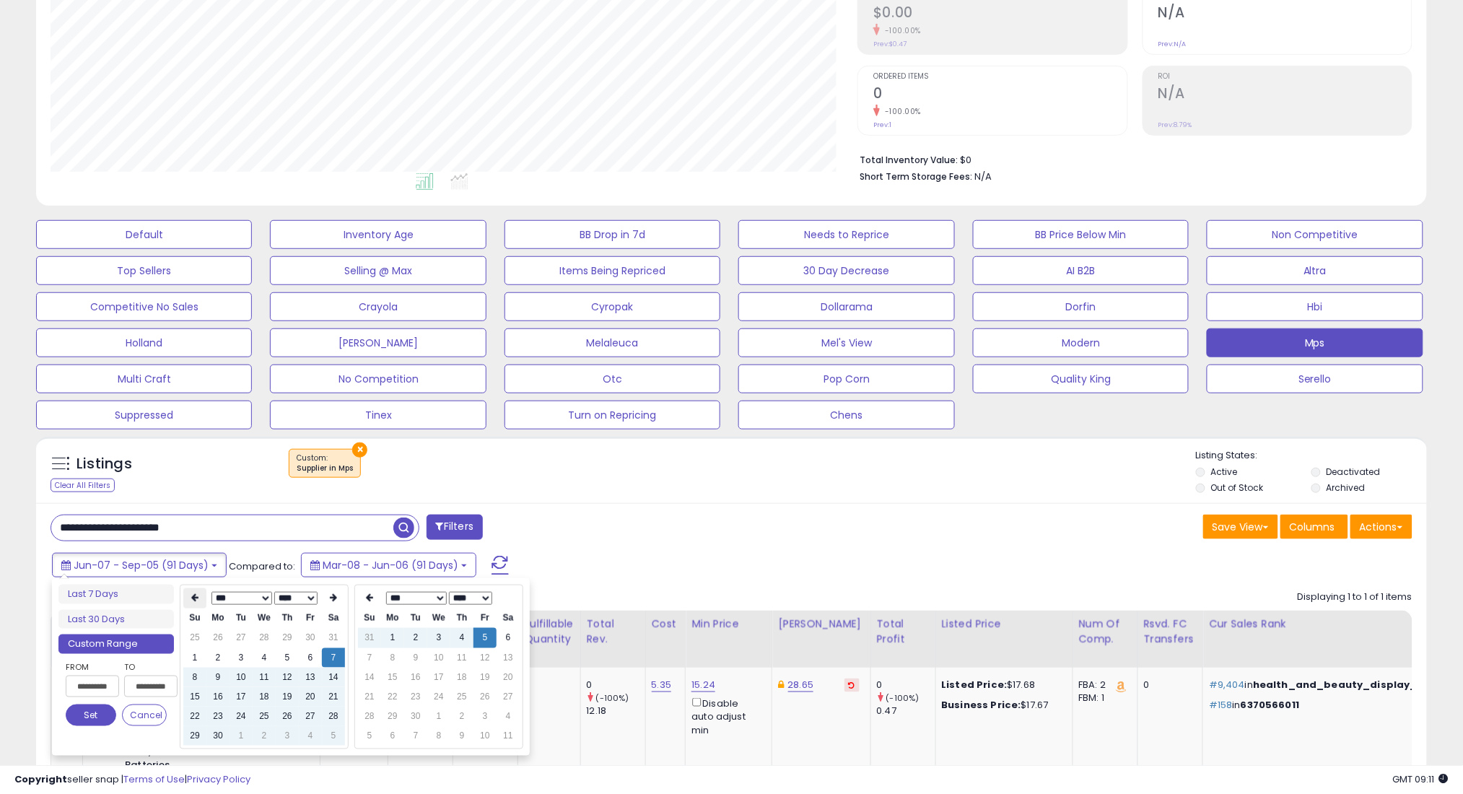
click at [204, 595] on th at bounding box center [194, 598] width 23 height 20
click at [268, 658] on td "7" at bounding box center [264, 657] width 23 height 19
type input "**********"
click at [67, 717] on button "Set" at bounding box center [91, 715] width 51 height 22
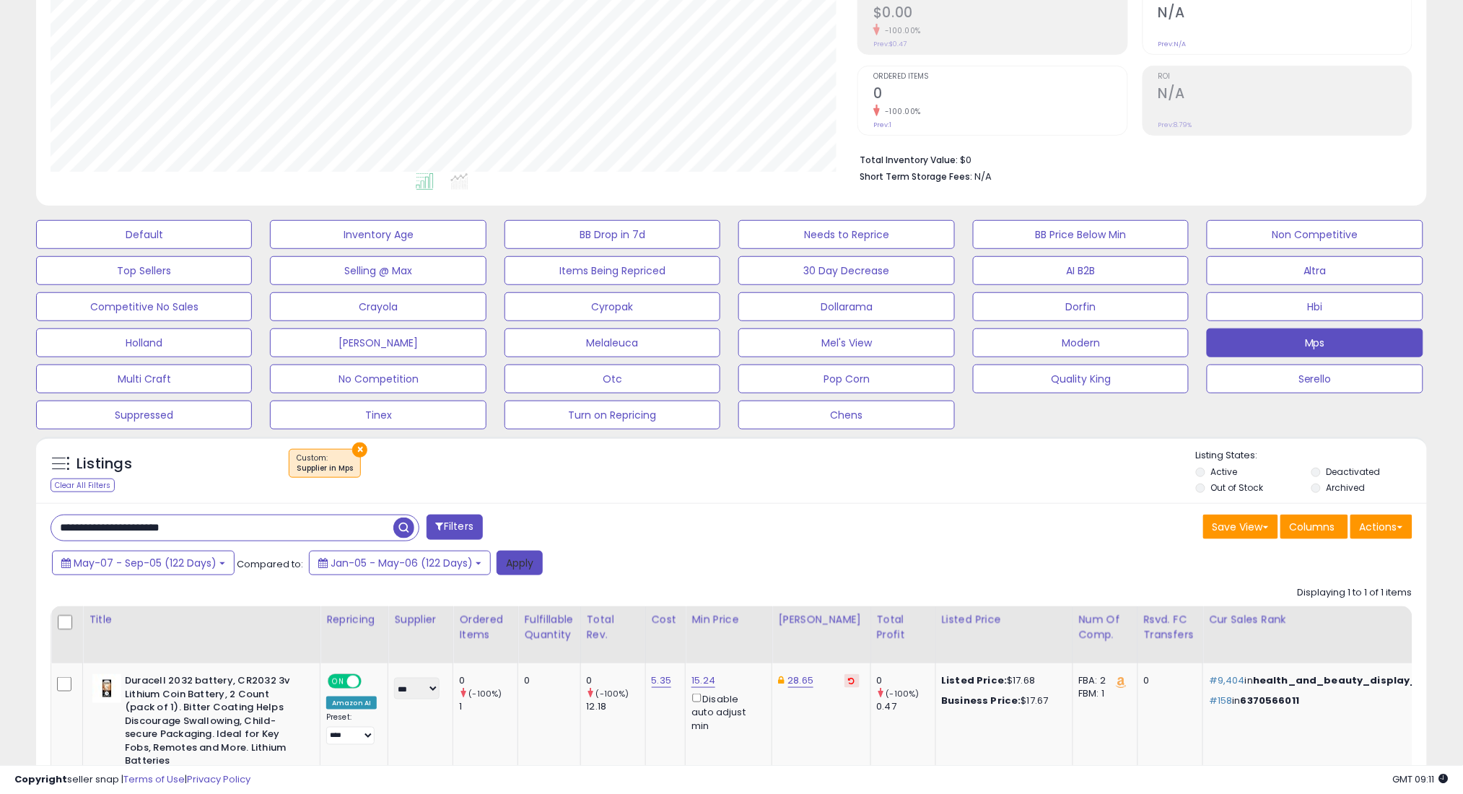
click at [535, 551] on button "Apply" at bounding box center [519, 563] width 46 height 25
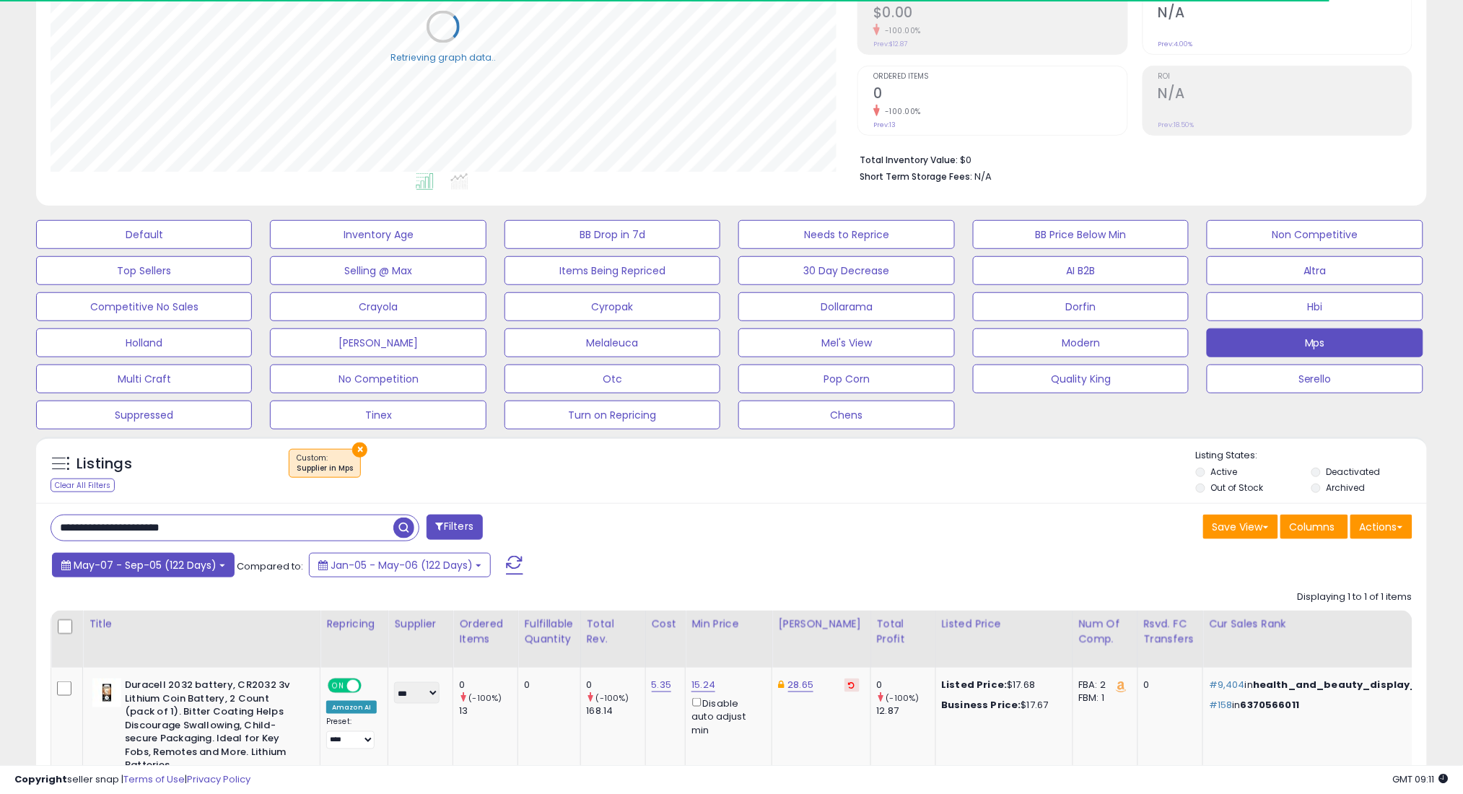
click at [135, 569] on span "May-07 - Sep-05 (122 Days)" at bounding box center [145, 565] width 143 height 14
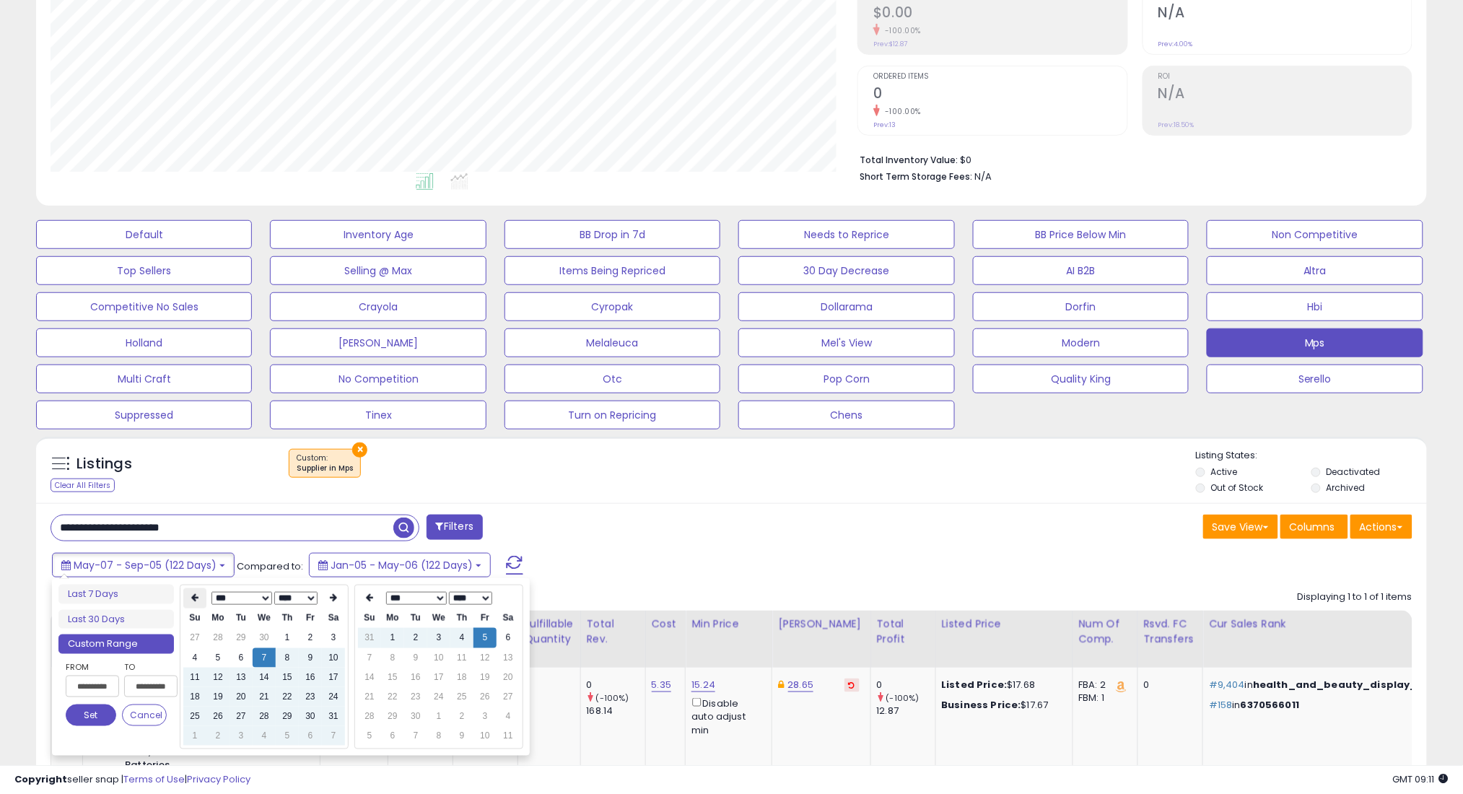
click at [191, 592] on th at bounding box center [194, 598] width 23 height 20
click at [219, 648] on td "7" at bounding box center [217, 657] width 23 height 19
type input "**********"
click at [85, 716] on button "Set" at bounding box center [91, 715] width 51 height 22
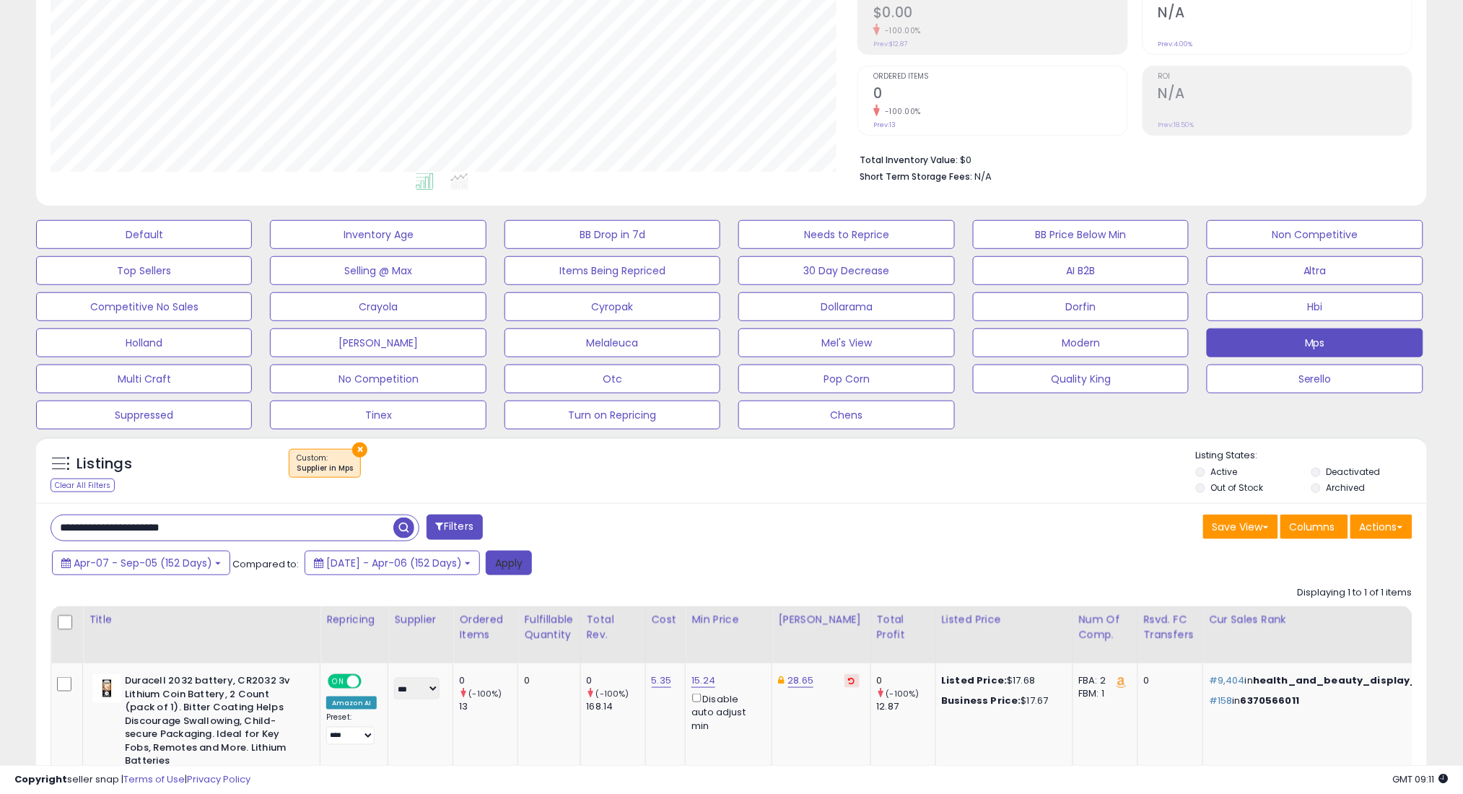
click at [526, 566] on button "Apply" at bounding box center [509, 563] width 46 height 25
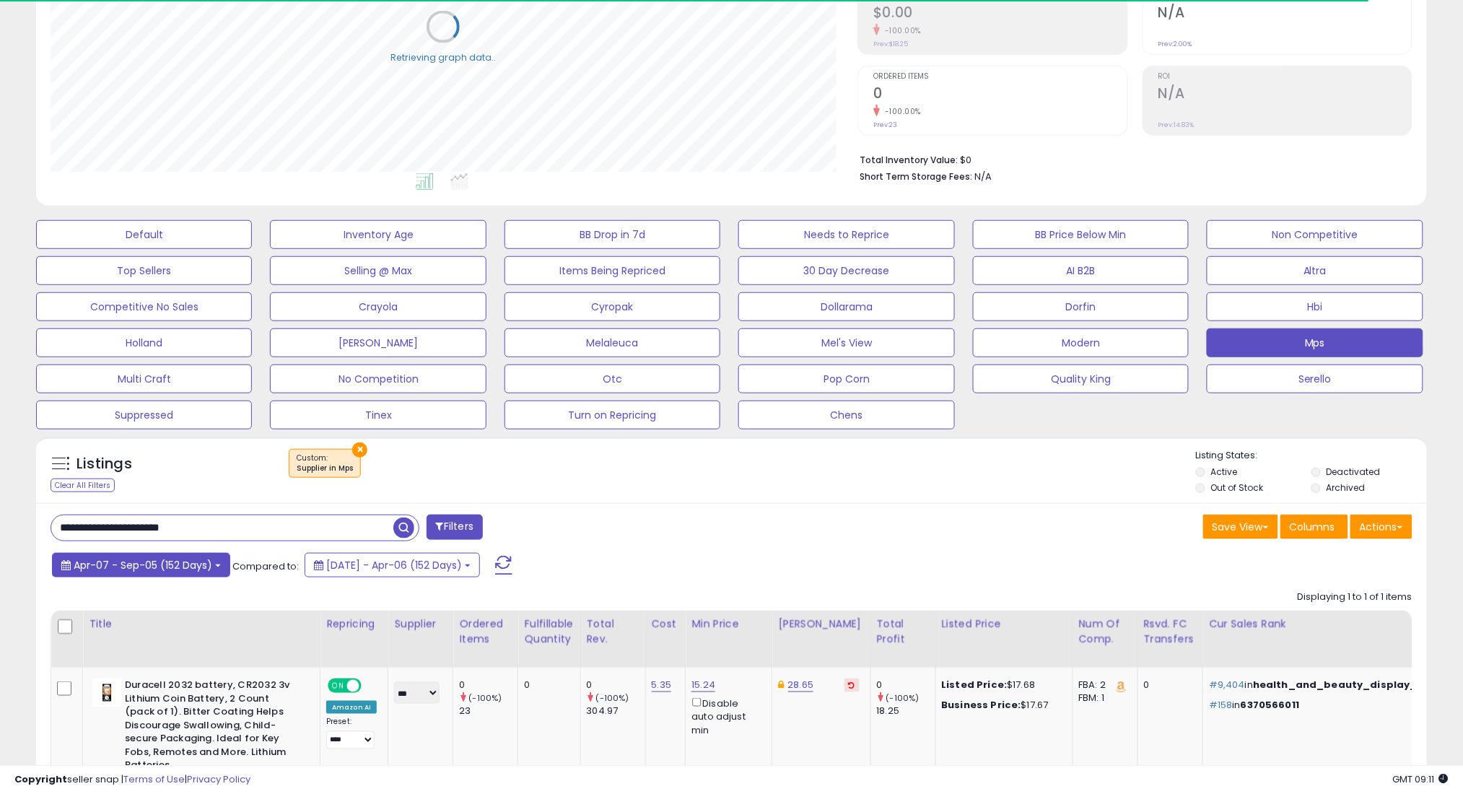
click at [193, 558] on span "Apr-07 - Sep-05 (152 Days)" at bounding box center [143, 565] width 139 height 14
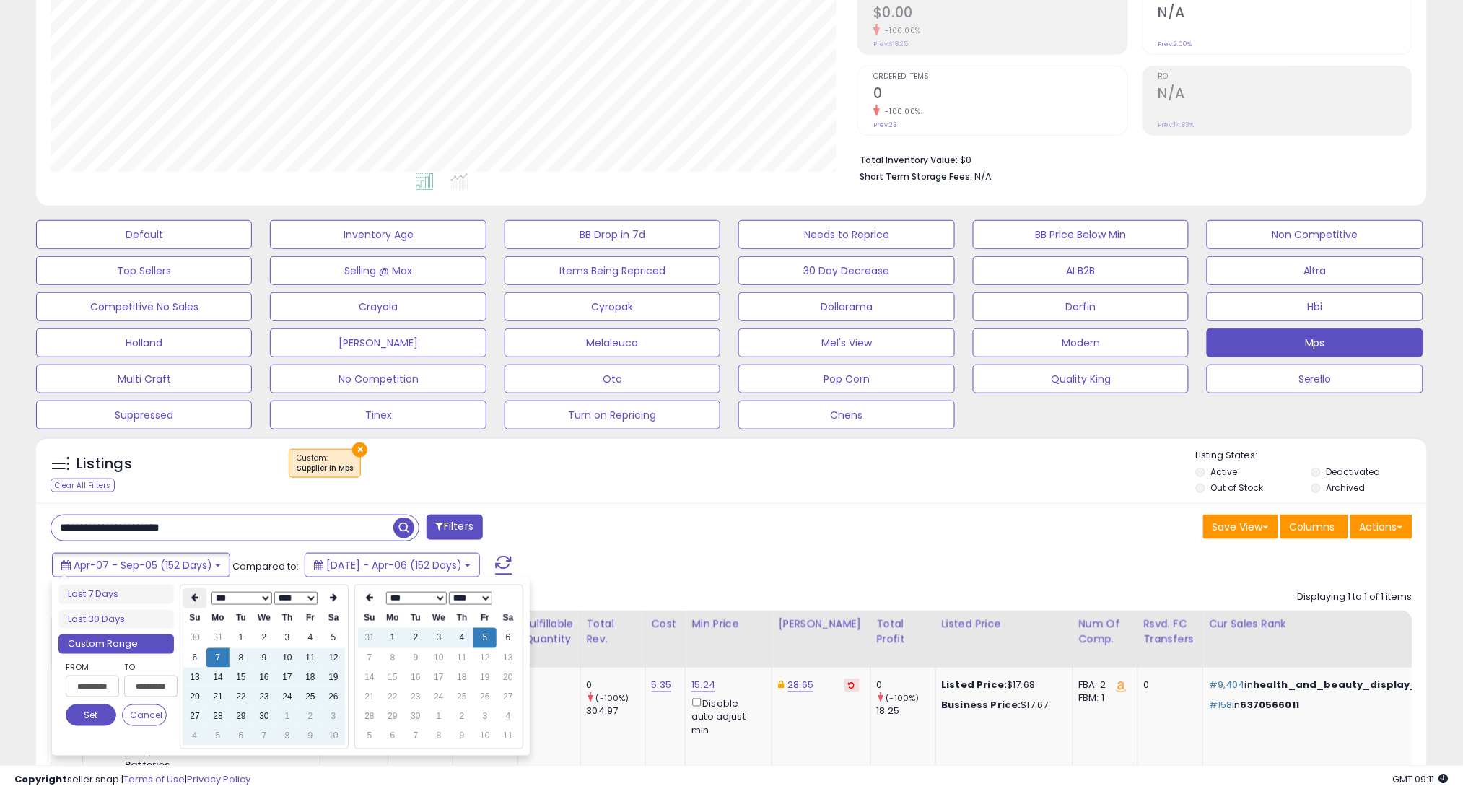
click at [193, 595] on icon at bounding box center [194, 598] width 7 height 9
click at [312, 652] on td "7" at bounding box center [310, 657] width 23 height 19
type input "**********"
click at [94, 714] on button "Set" at bounding box center [91, 715] width 51 height 22
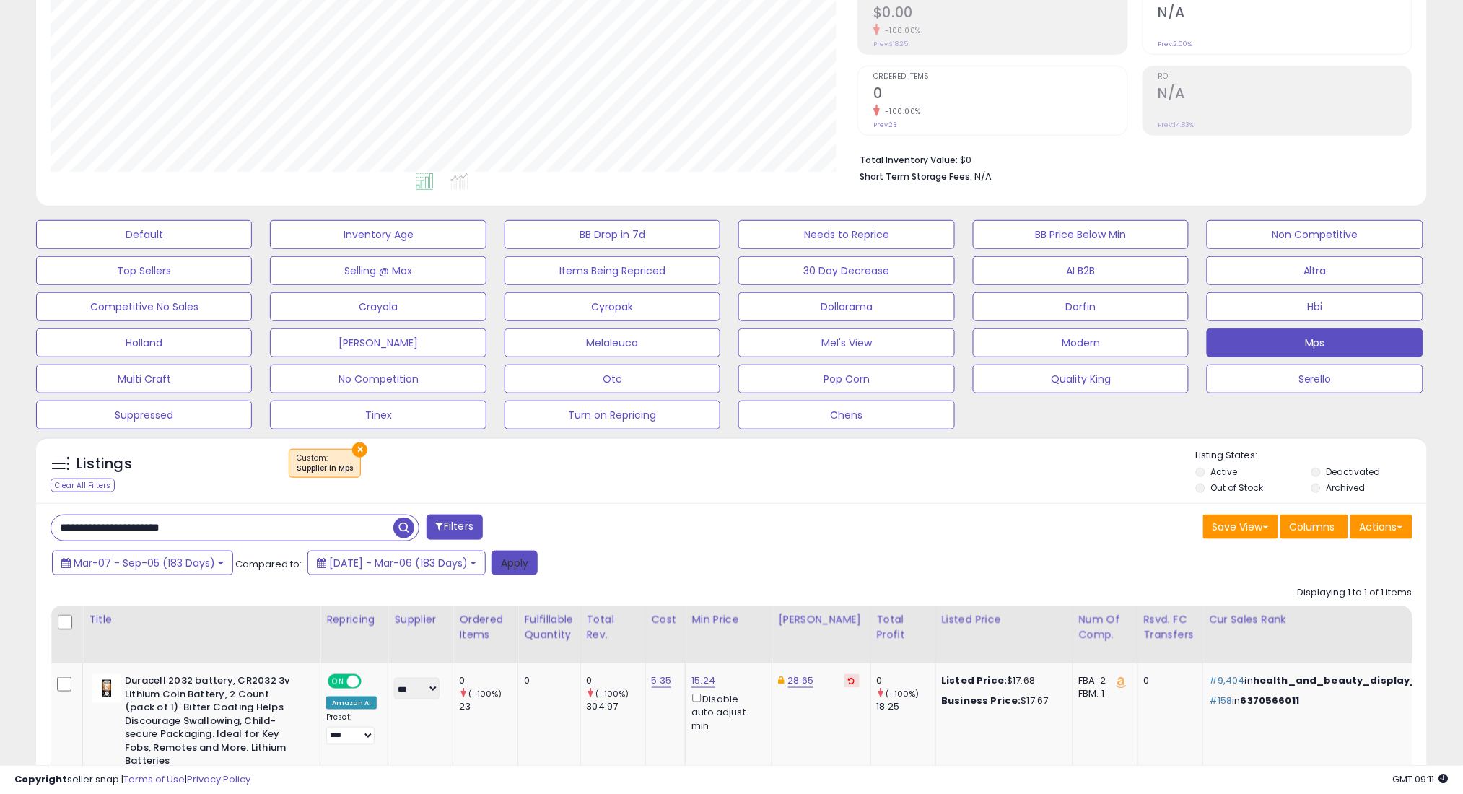
click at [538, 555] on button "Apply" at bounding box center [514, 563] width 46 height 25
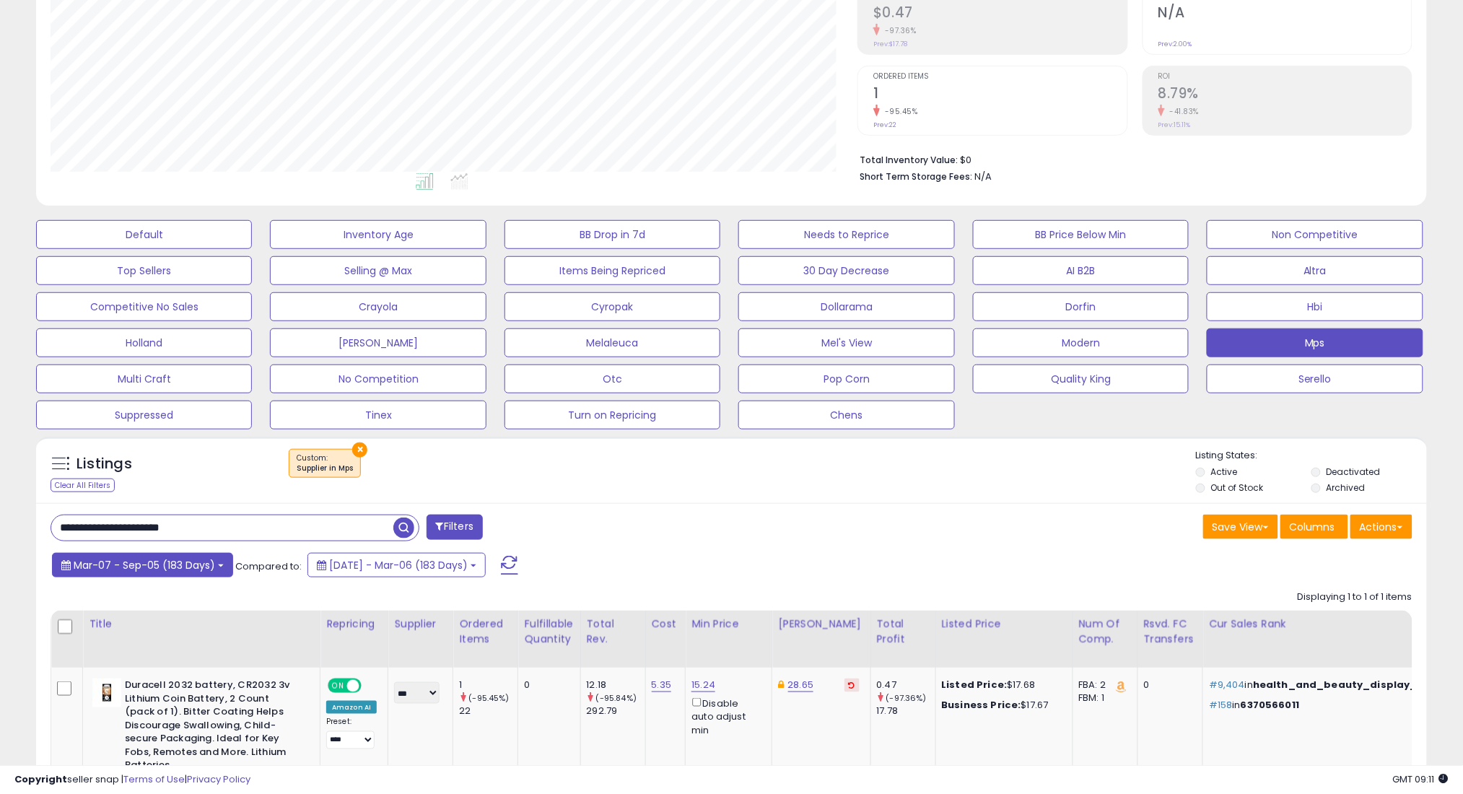
click at [146, 565] on span "Mar-07 - Sep-05 (183 Days)" at bounding box center [144, 565] width 141 height 14
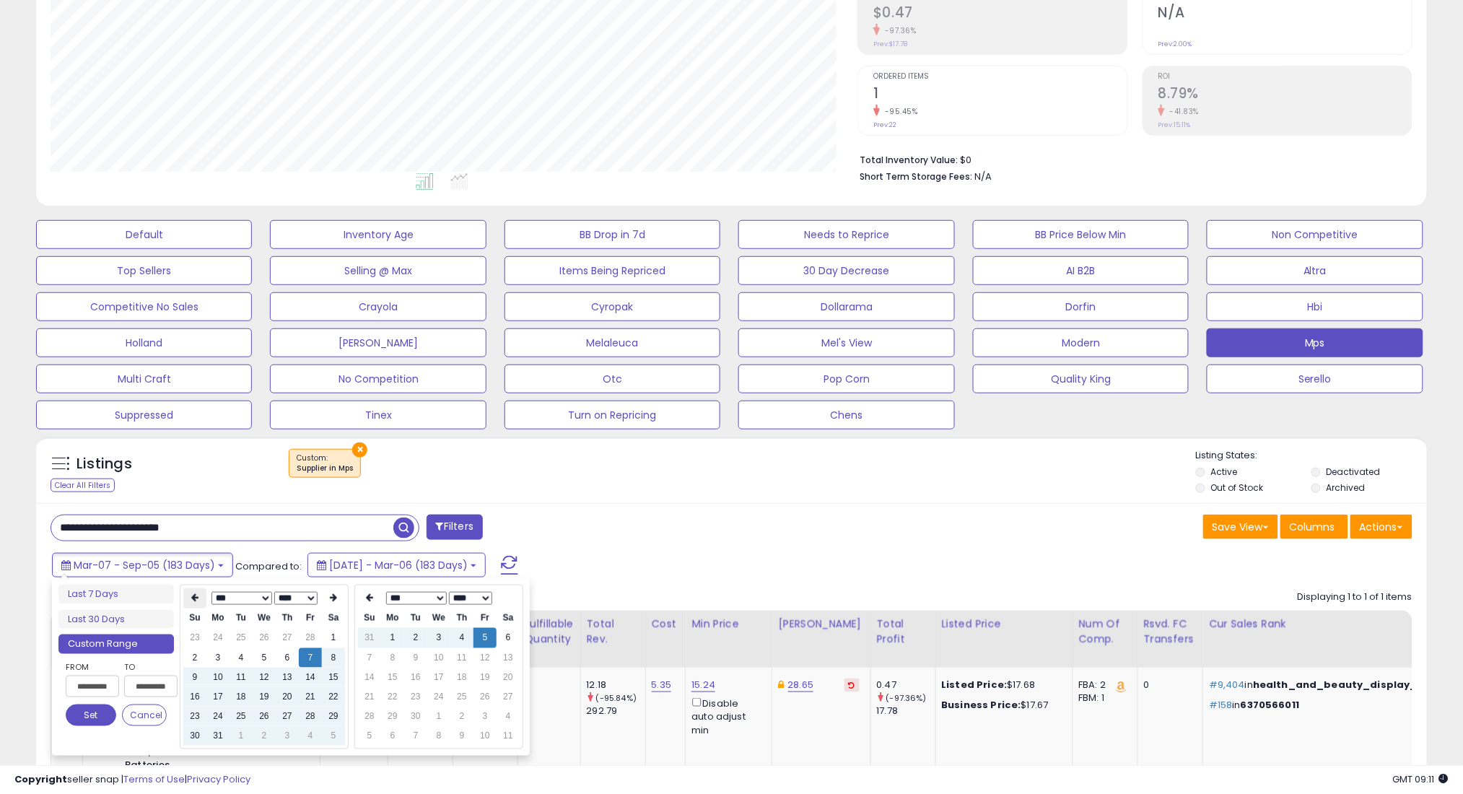
click at [198, 594] on icon at bounding box center [194, 598] width 7 height 9
click at [304, 658] on td "7" at bounding box center [310, 657] width 23 height 19
type input "**********"
click at [87, 717] on button "Set" at bounding box center [91, 715] width 51 height 22
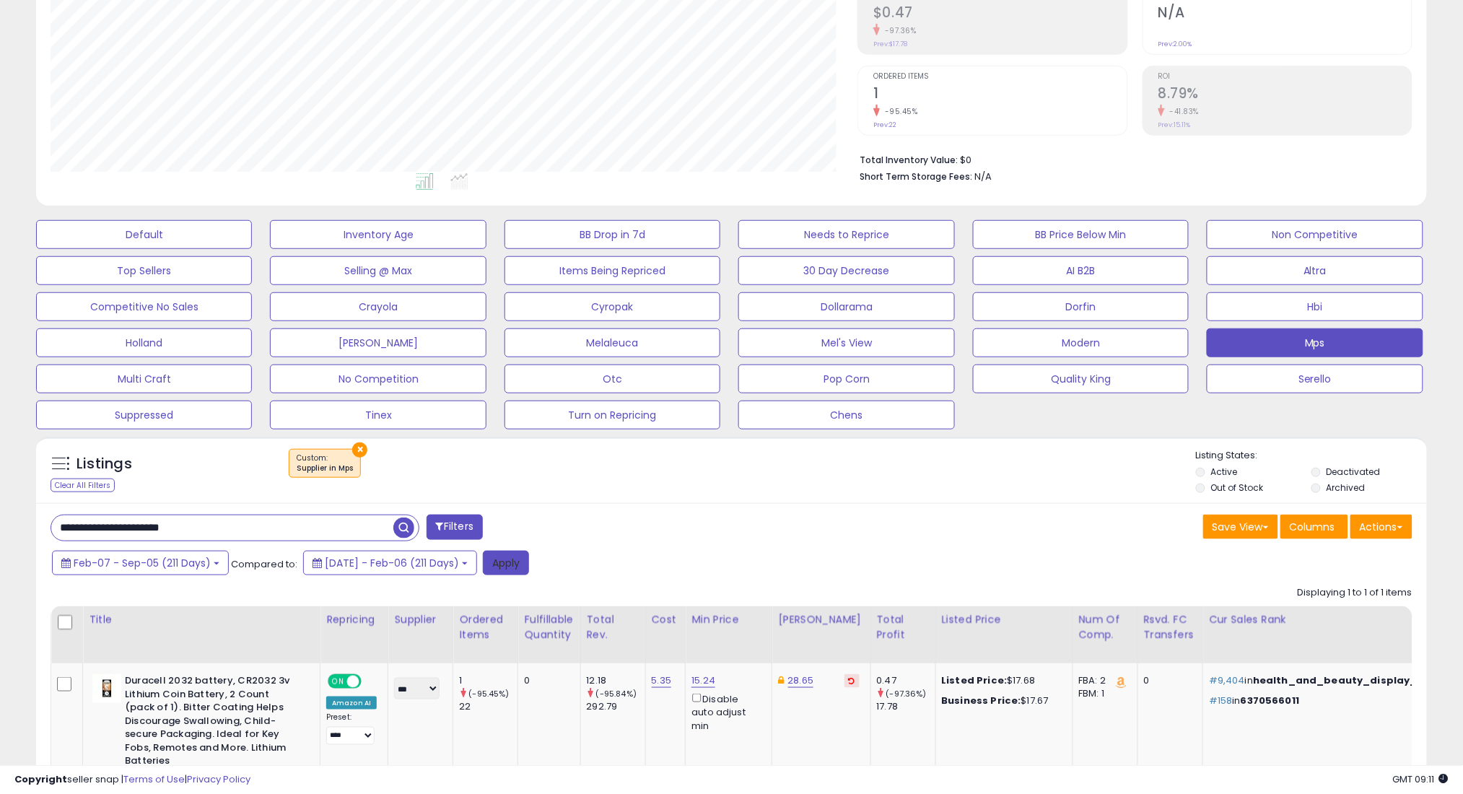
click at [529, 564] on button "Apply" at bounding box center [506, 563] width 46 height 25
click at [371, 522] on input "**********" at bounding box center [222, 527] width 342 height 25
click at [370, 522] on input "**********" at bounding box center [222, 527] width 342 height 25
paste input "**********"
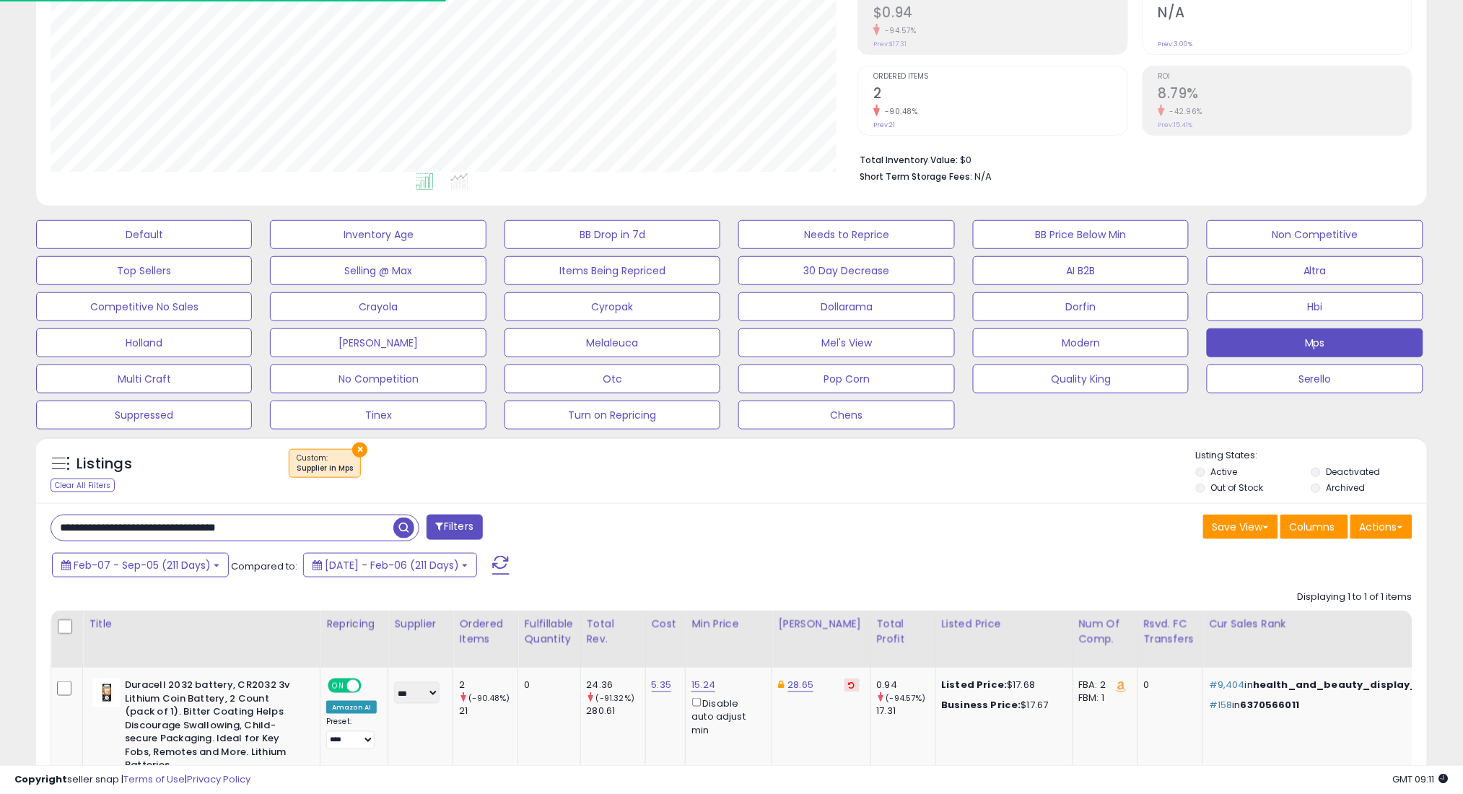
type input "**********"
click at [398, 525] on span "button" at bounding box center [403, 527] width 21 height 21
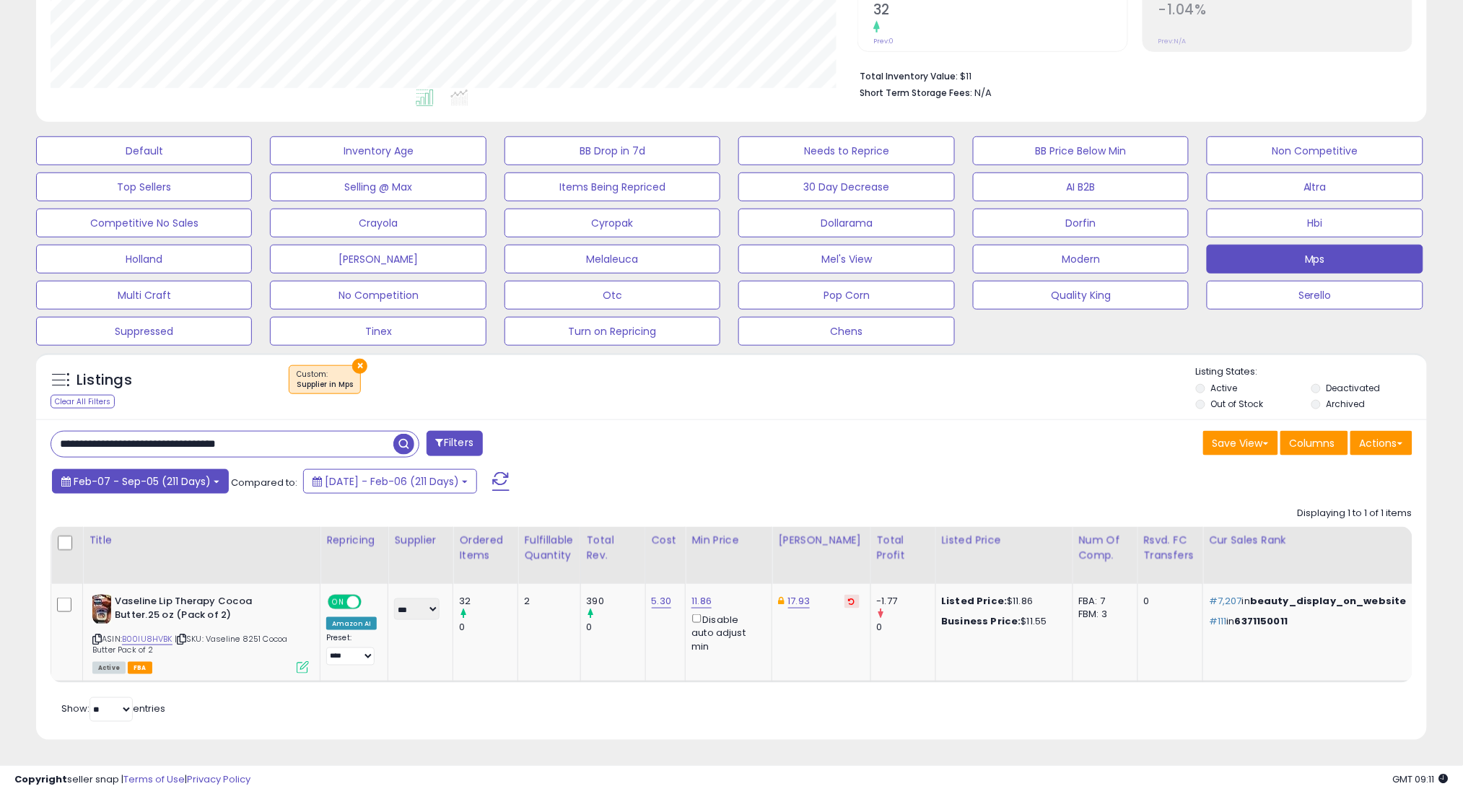
click at [187, 469] on button "Feb-07 - Sep-05 (211 Days)" at bounding box center [140, 481] width 177 height 25
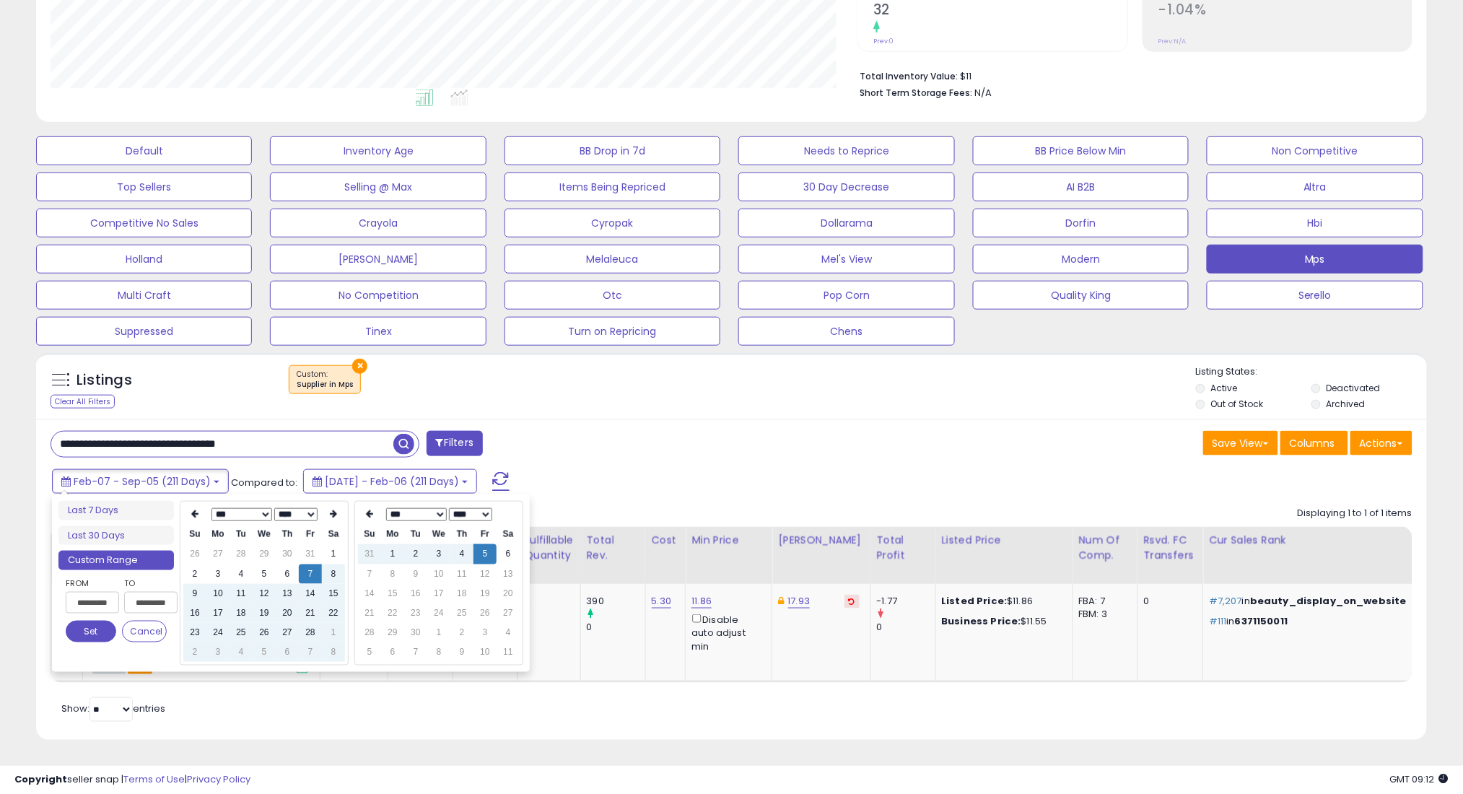
click at [156, 551] on li "Custom Range" at bounding box center [115, 560] width 115 height 19
type input "**********"
click at [153, 526] on li "Last 30 Days" at bounding box center [115, 535] width 115 height 19
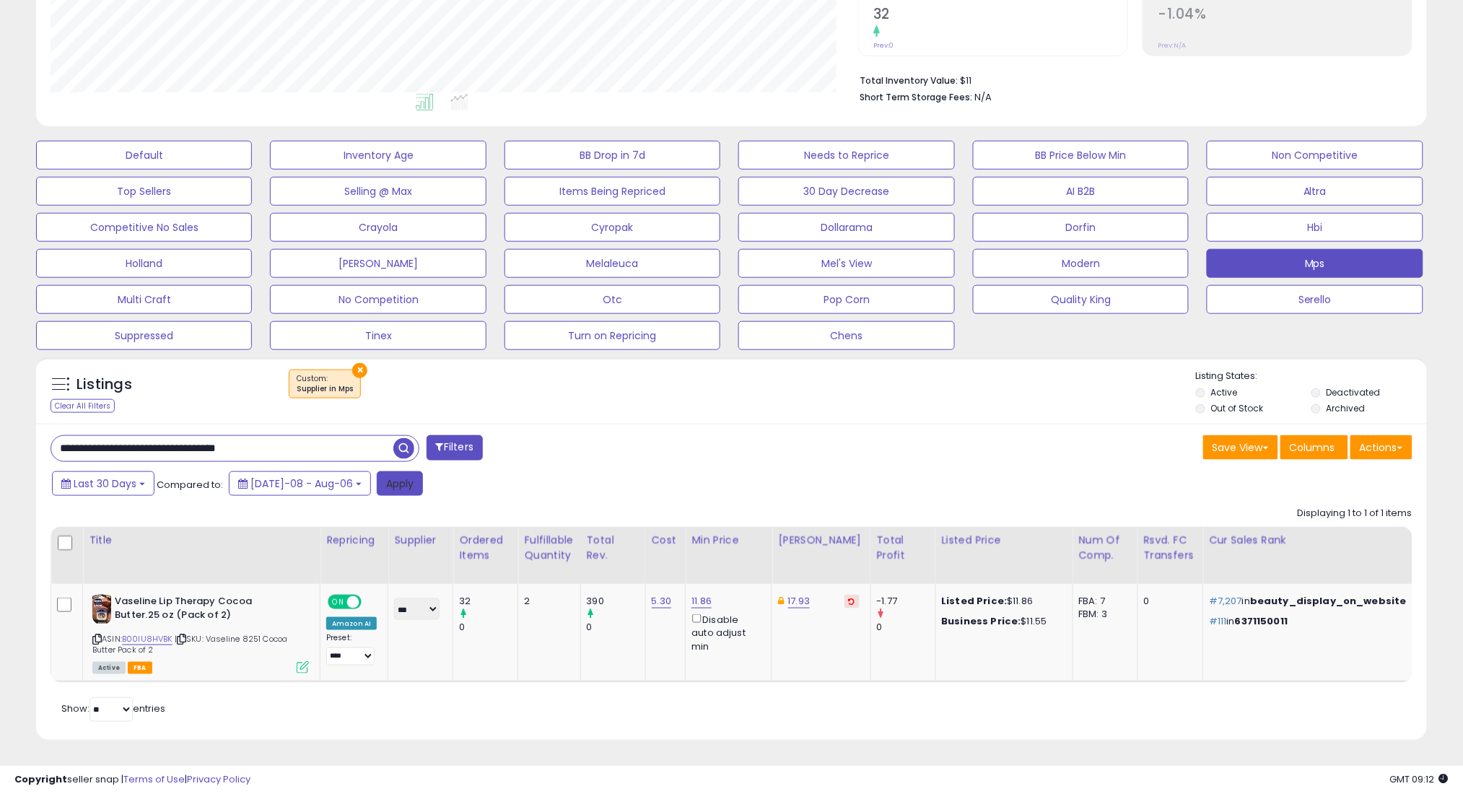
click at [377, 471] on button "Apply" at bounding box center [400, 483] width 46 height 25
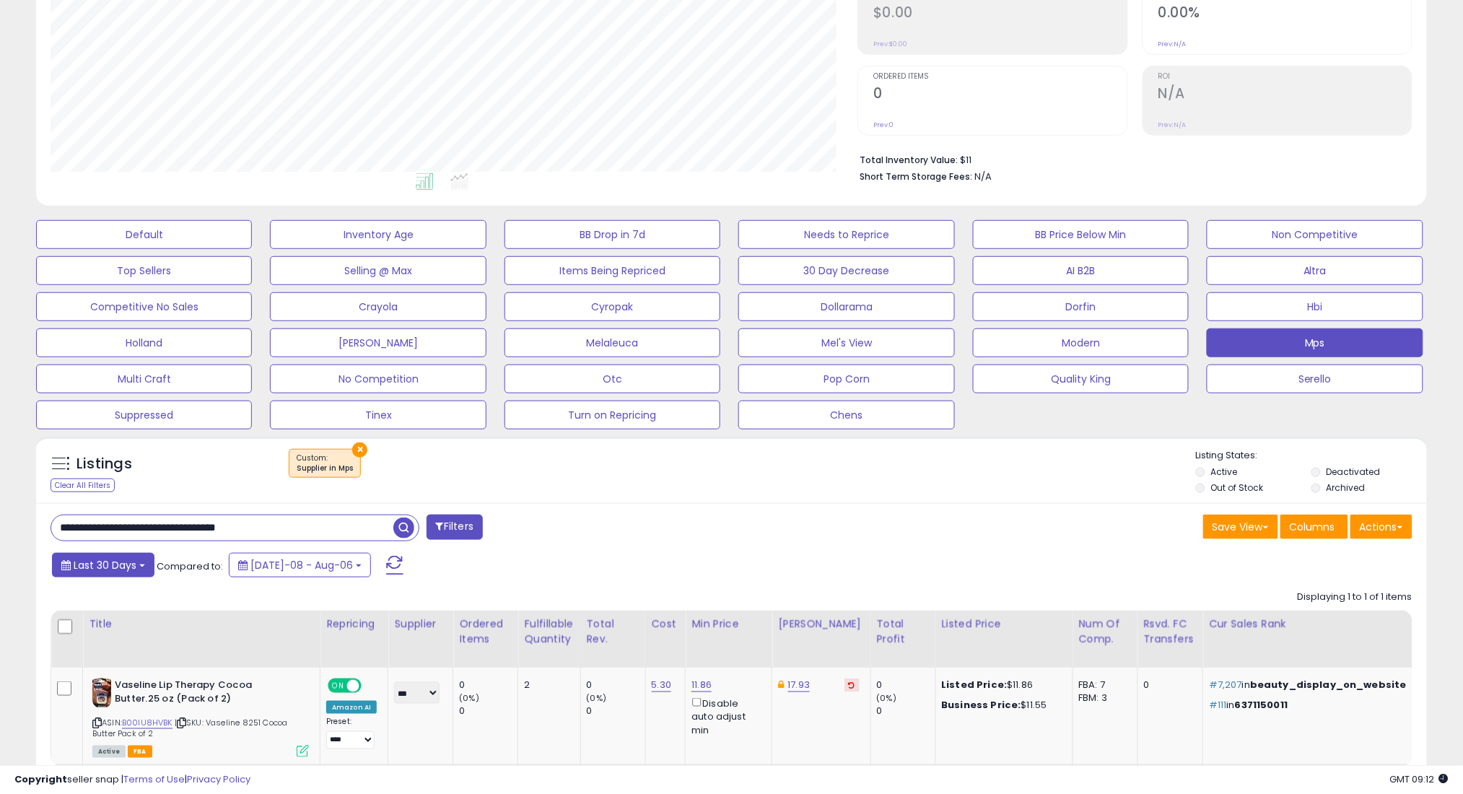
click at [108, 565] on span "Last 30 Days" at bounding box center [105, 565] width 63 height 14
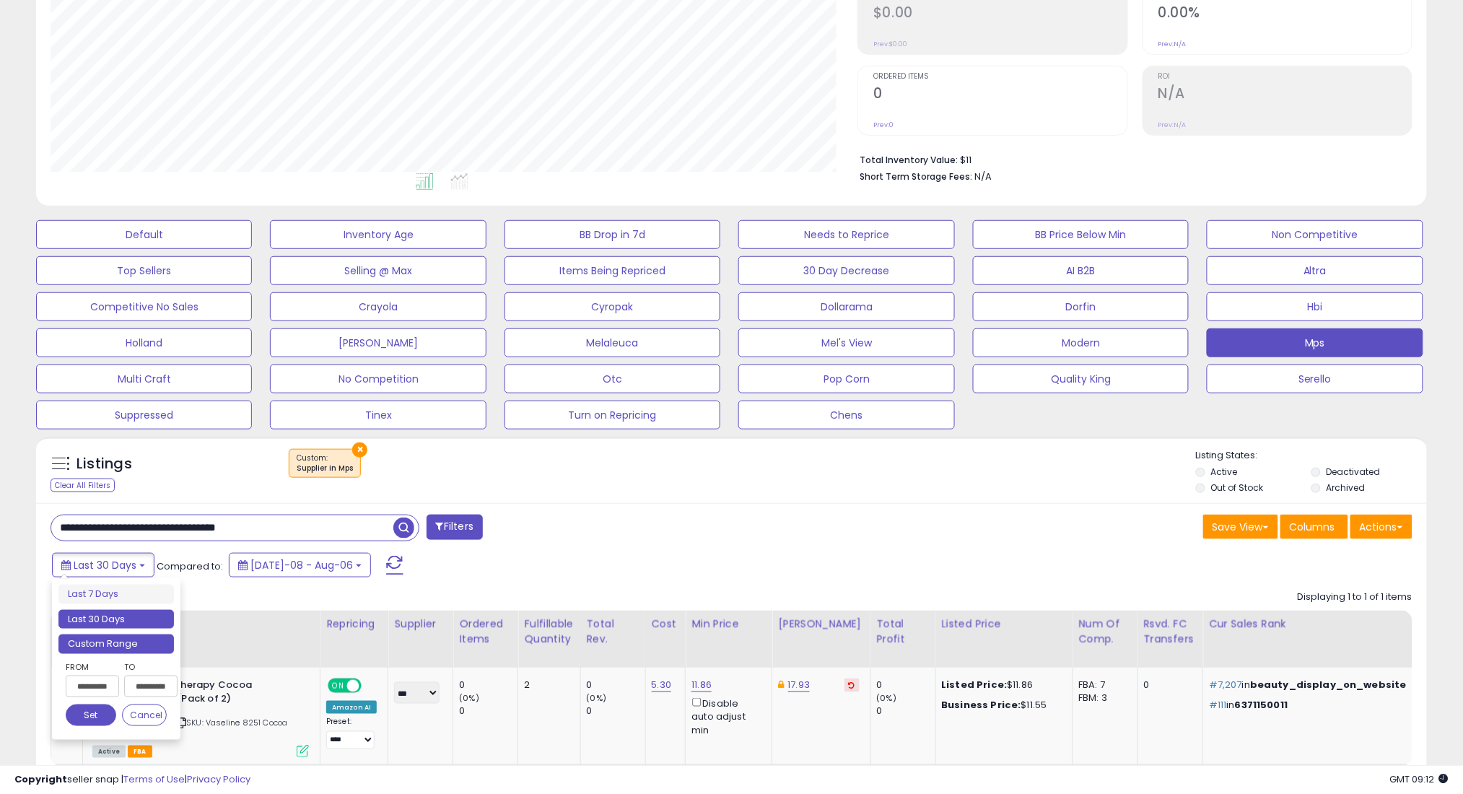
click at [108, 640] on li "Custom Range" at bounding box center [115, 643] width 115 height 19
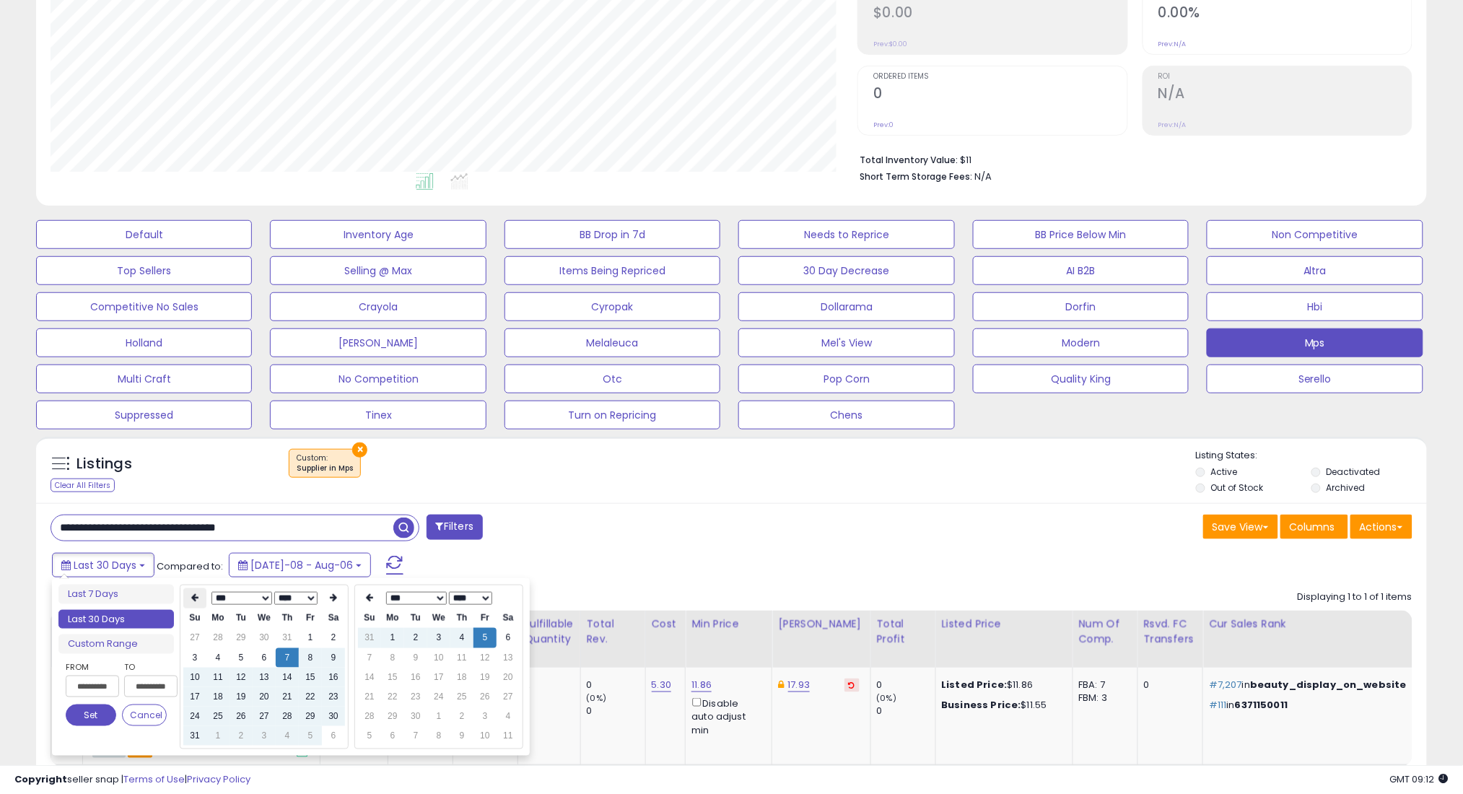
click at [188, 600] on th at bounding box center [194, 598] width 23 height 20
click at [219, 657] on td "7" at bounding box center [217, 657] width 23 height 19
type input "**********"
click at [91, 718] on button "Set" at bounding box center [91, 715] width 51 height 22
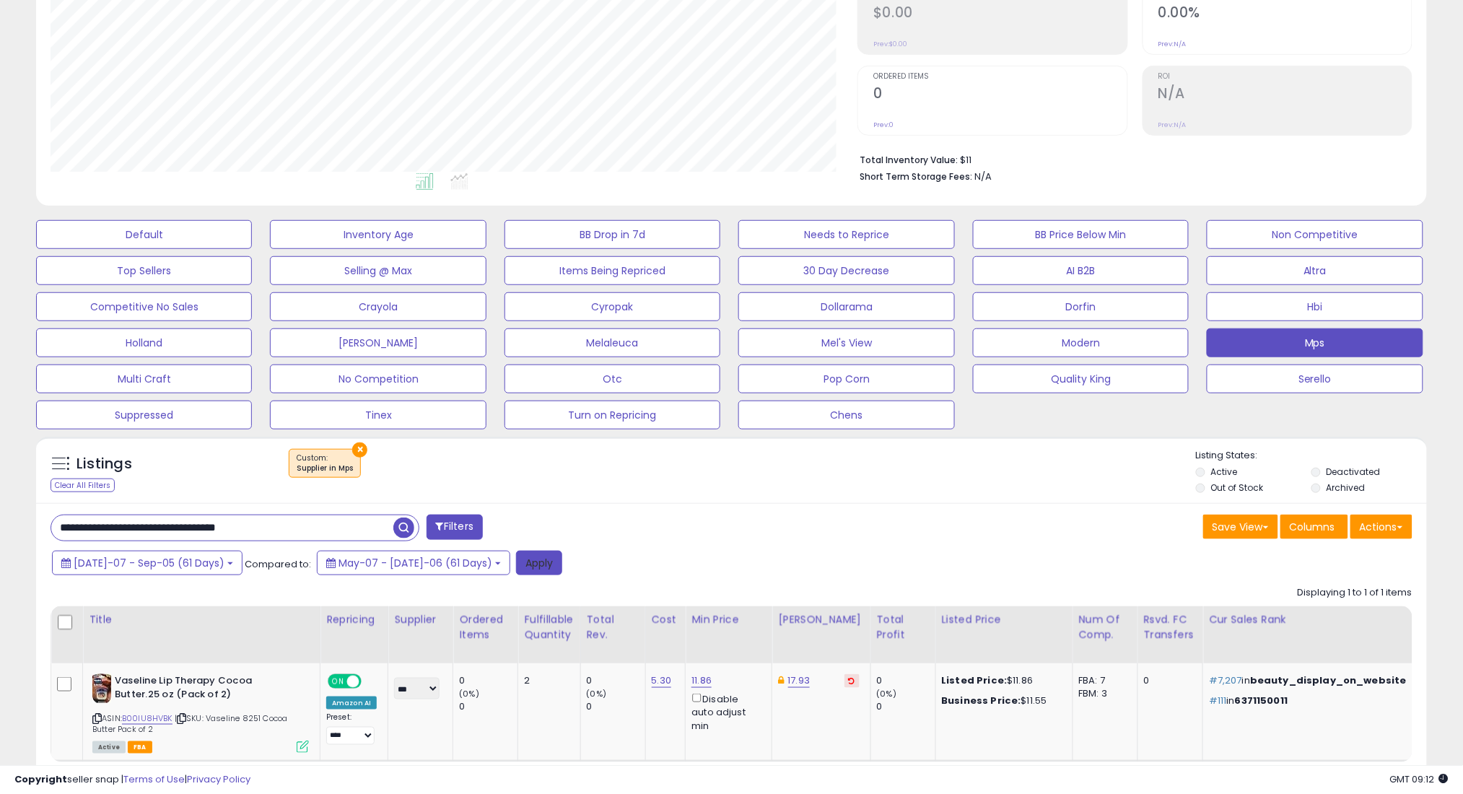
click at [516, 565] on button "Apply" at bounding box center [539, 563] width 46 height 25
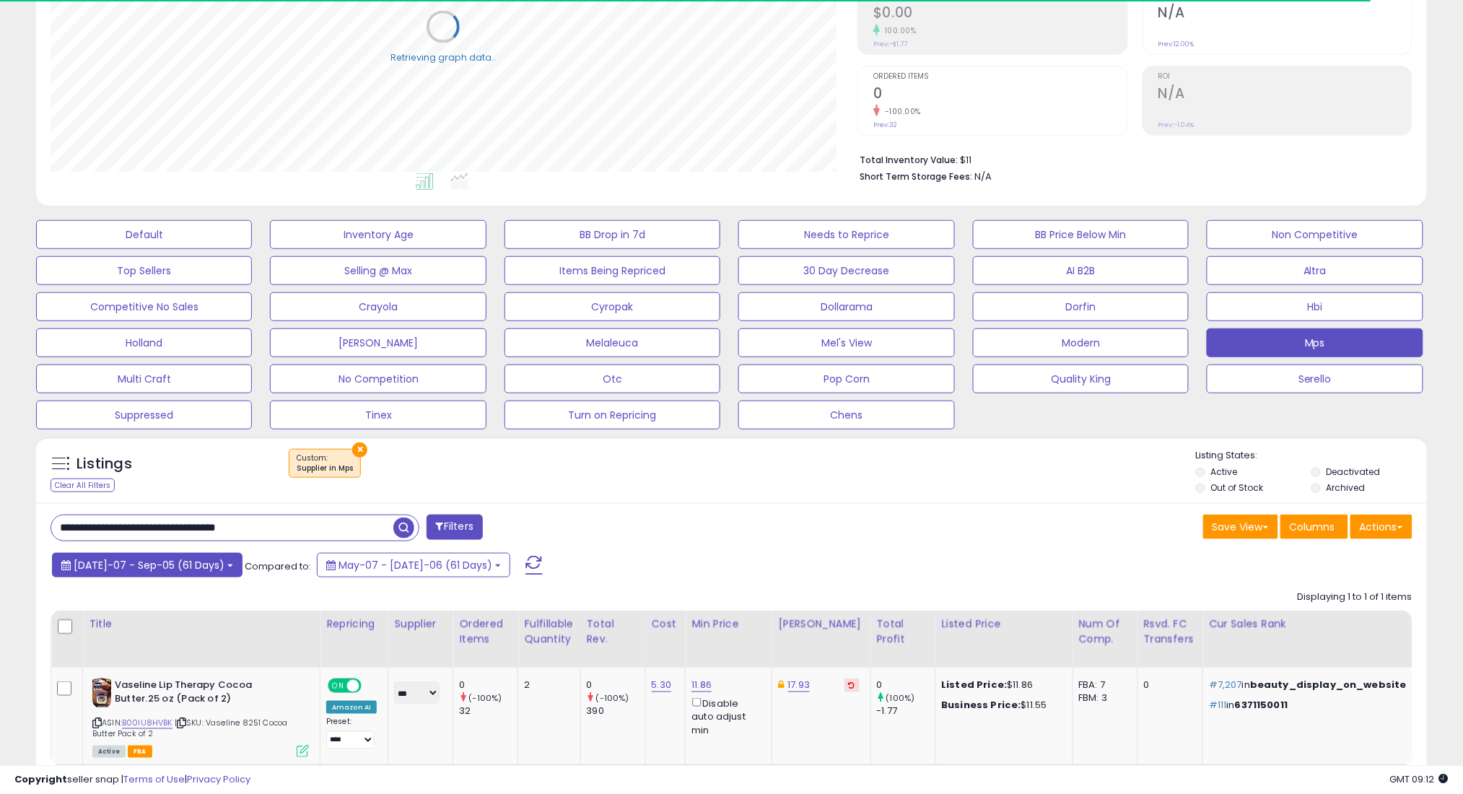
click at [178, 564] on span "[DATE]-07 - Sep-05 (61 Days)" at bounding box center [149, 565] width 151 height 14
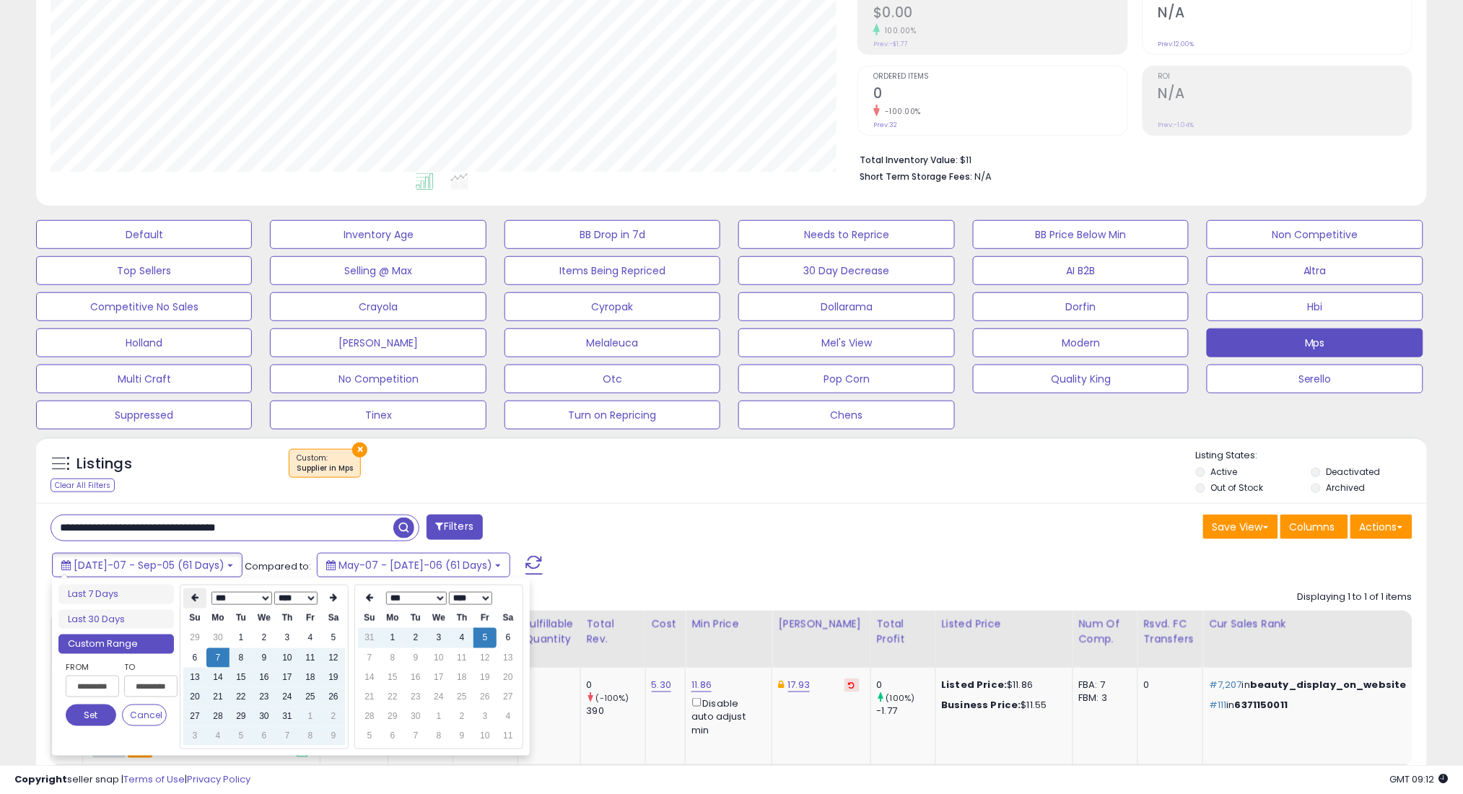
click at [198, 598] on th at bounding box center [194, 598] width 23 height 20
click at [326, 655] on td "7" at bounding box center [333, 657] width 23 height 19
type input "**********"
click at [95, 714] on button "Set" at bounding box center [91, 715] width 51 height 22
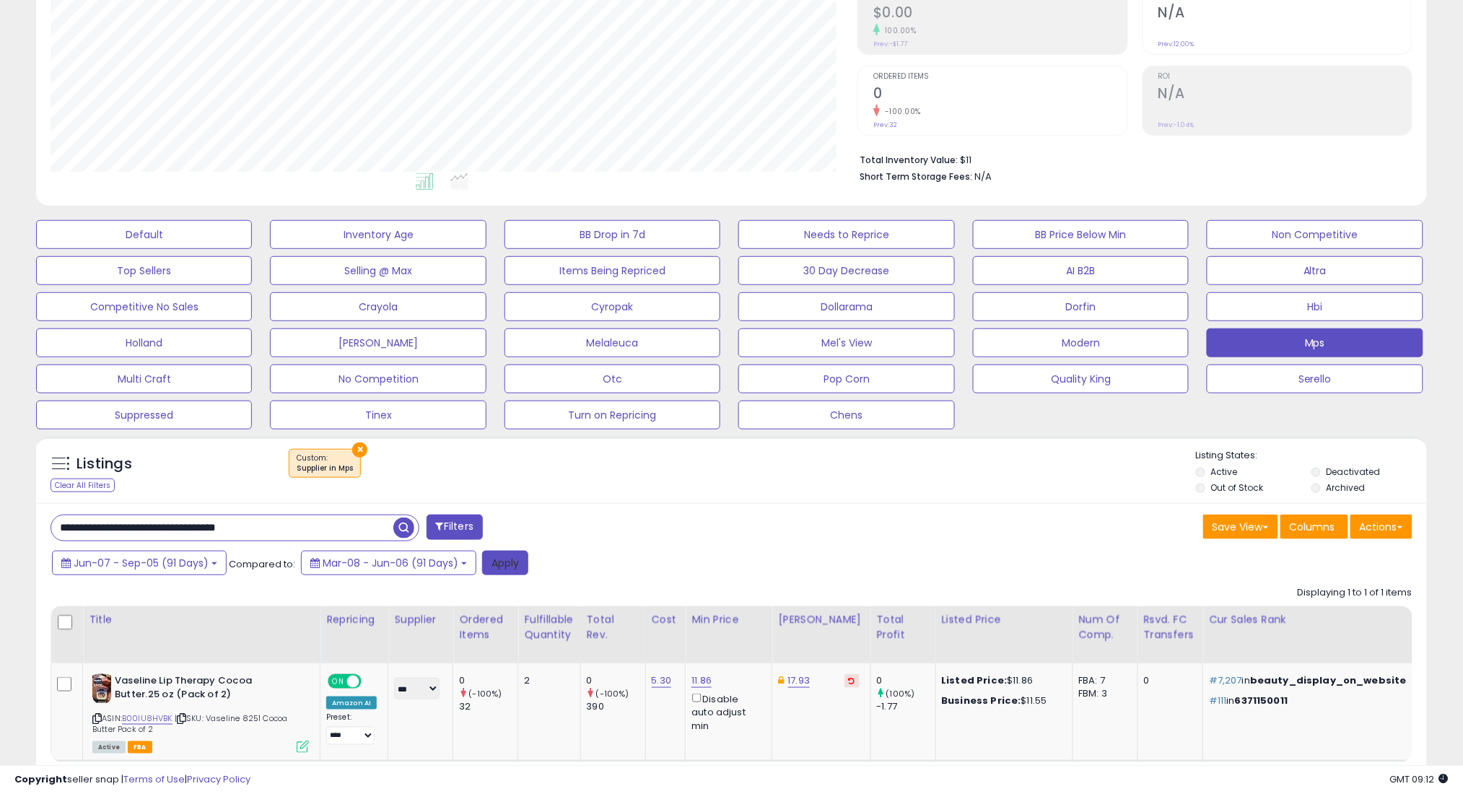
click at [500, 564] on button "Apply" at bounding box center [505, 563] width 46 height 25
click at [375, 517] on input "**********" at bounding box center [222, 527] width 342 height 25
paste input "text"
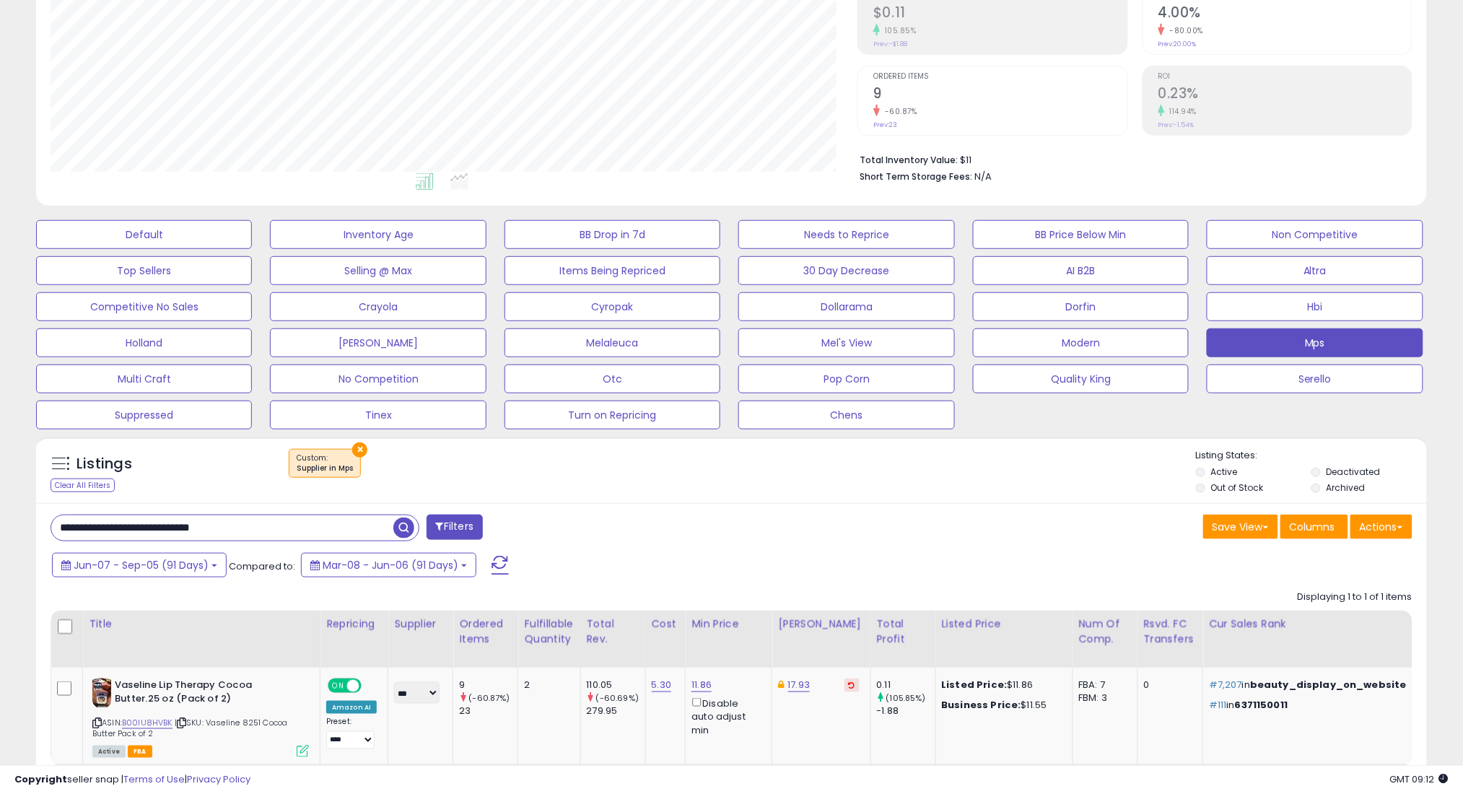
type input "**********"
click at [402, 520] on span "button" at bounding box center [403, 527] width 21 height 21
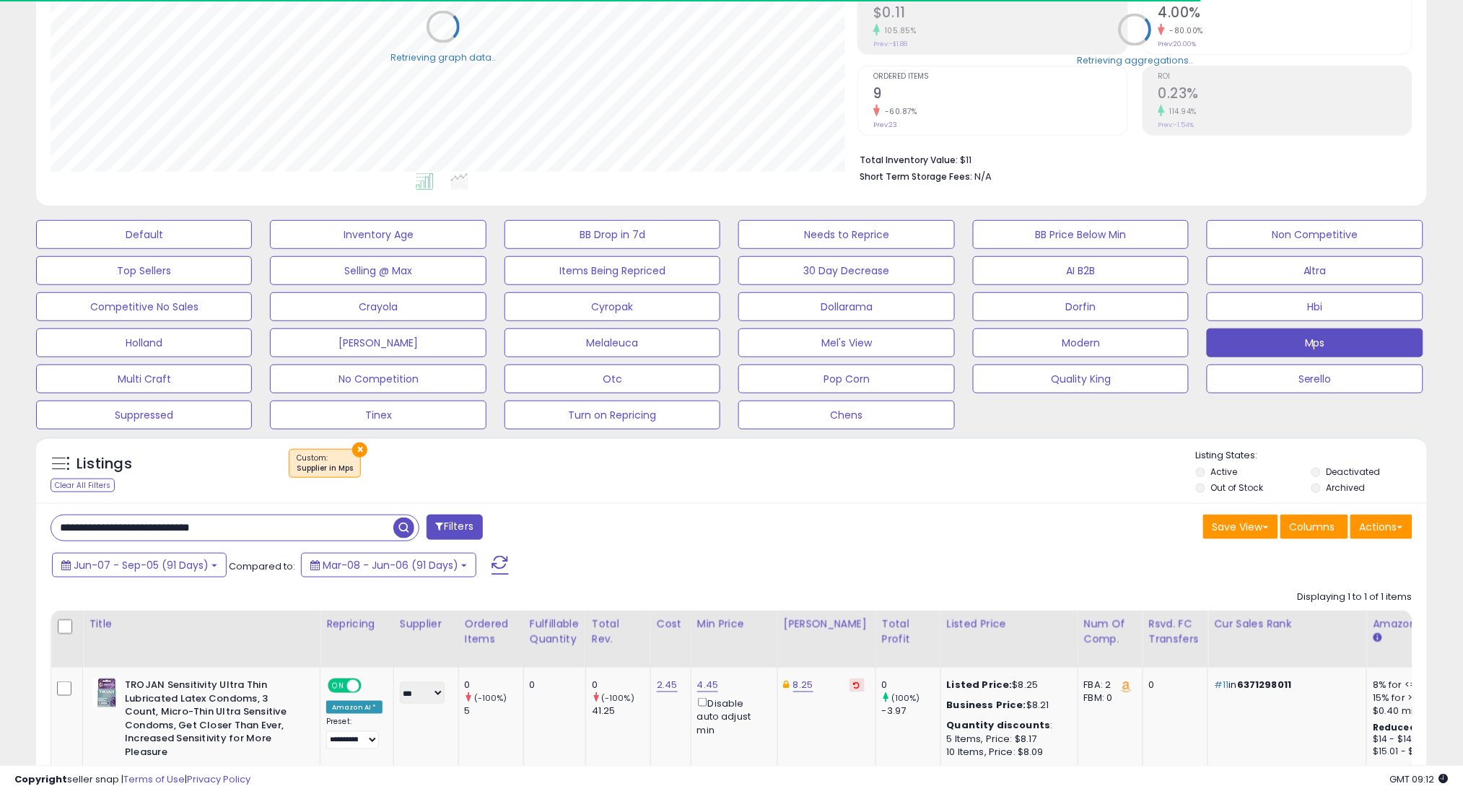
scroll to position [721336, 720824]
click at [145, 547] on div "**********" at bounding box center [731, 690] width 1391 height 375
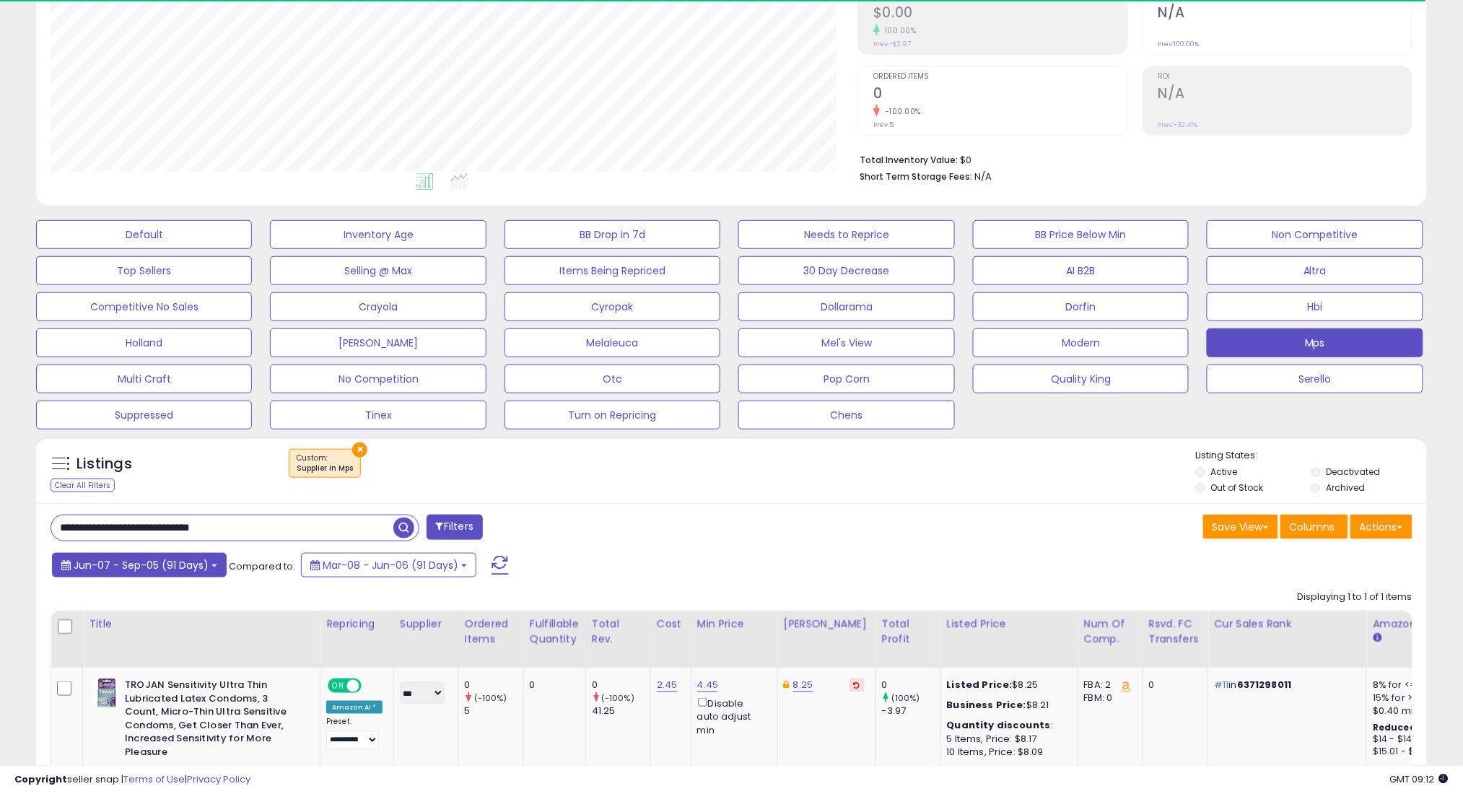
click at [146, 559] on span "Jun-07 - Sep-05 (91 Days)" at bounding box center [141, 565] width 135 height 14
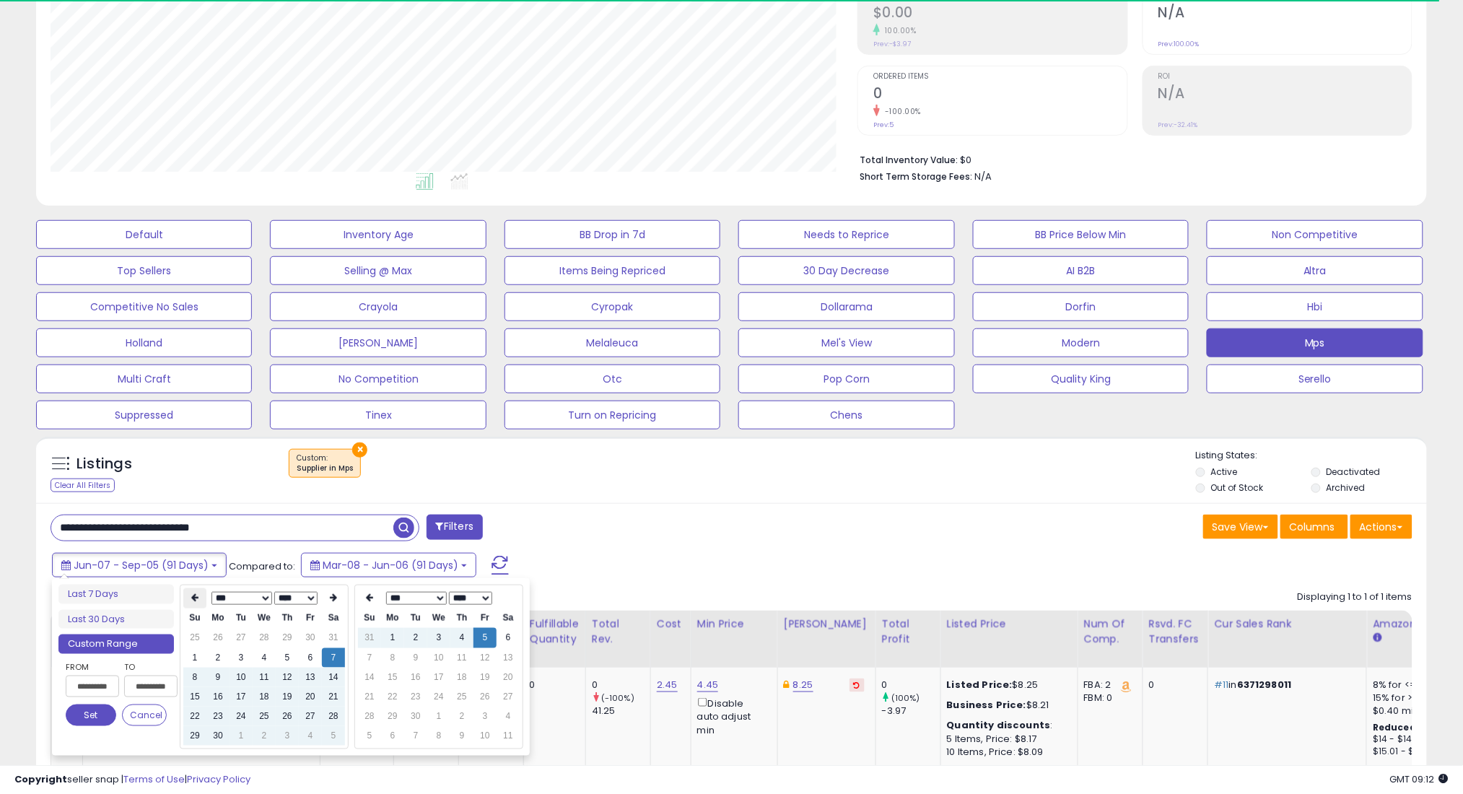
click at [195, 595] on icon at bounding box center [194, 598] width 7 height 9
click at [261, 658] on td "7" at bounding box center [264, 657] width 23 height 19
type input "**********"
click at [105, 717] on button "Set" at bounding box center [91, 715] width 51 height 22
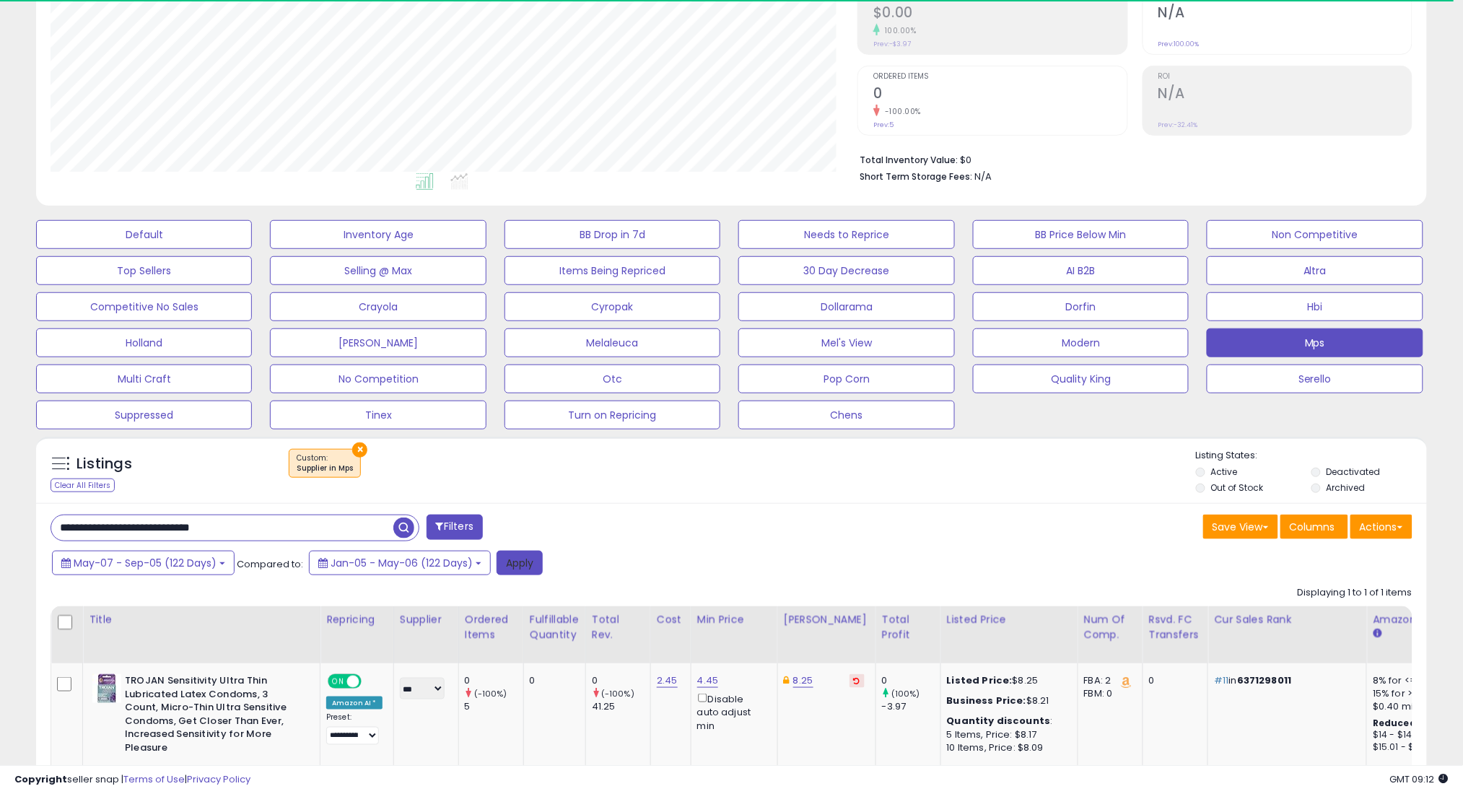
click at [516, 566] on button "Apply" at bounding box center [519, 563] width 46 height 25
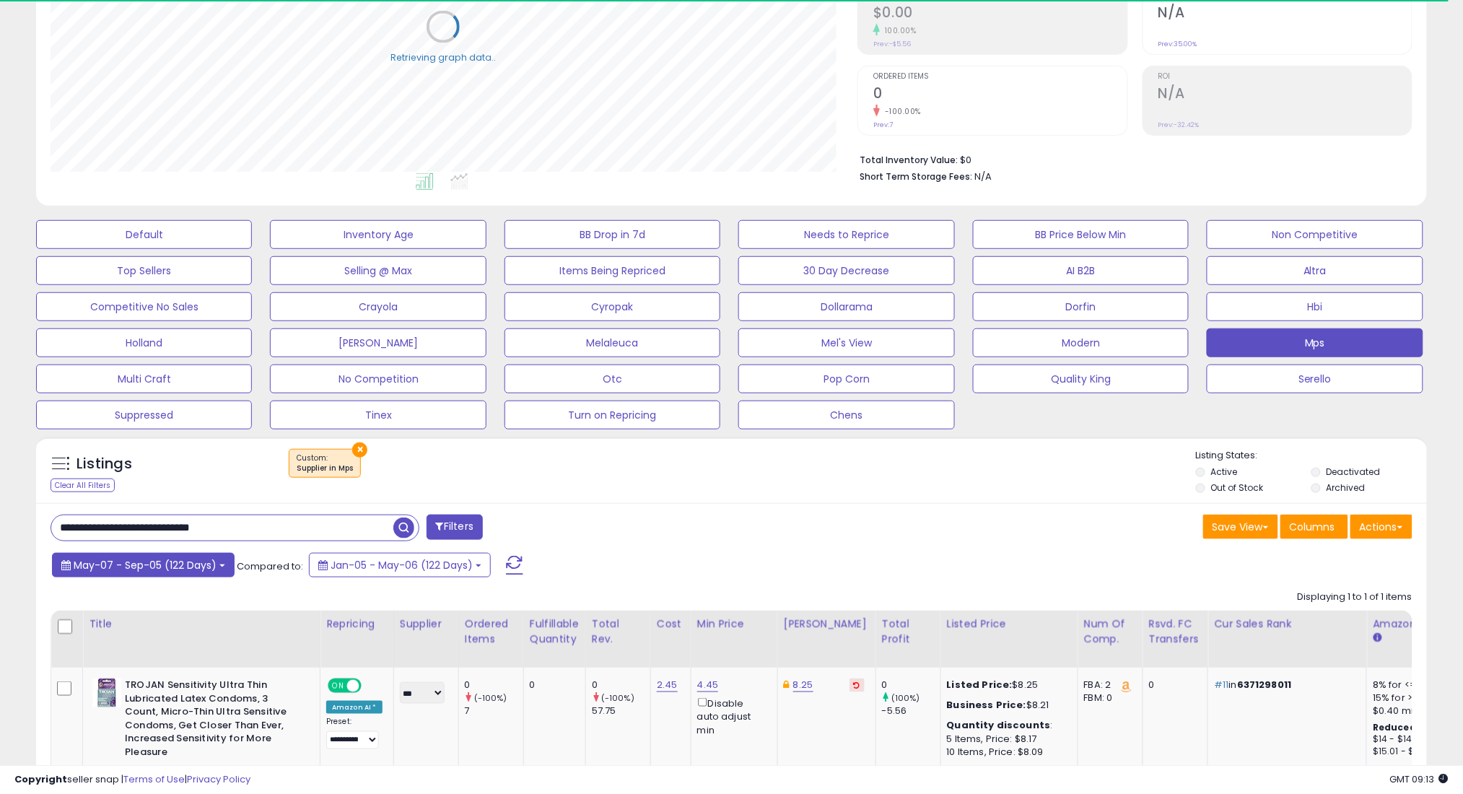
click at [176, 567] on span "May-07 - Sep-05 (122 Days)" at bounding box center [145, 565] width 143 height 14
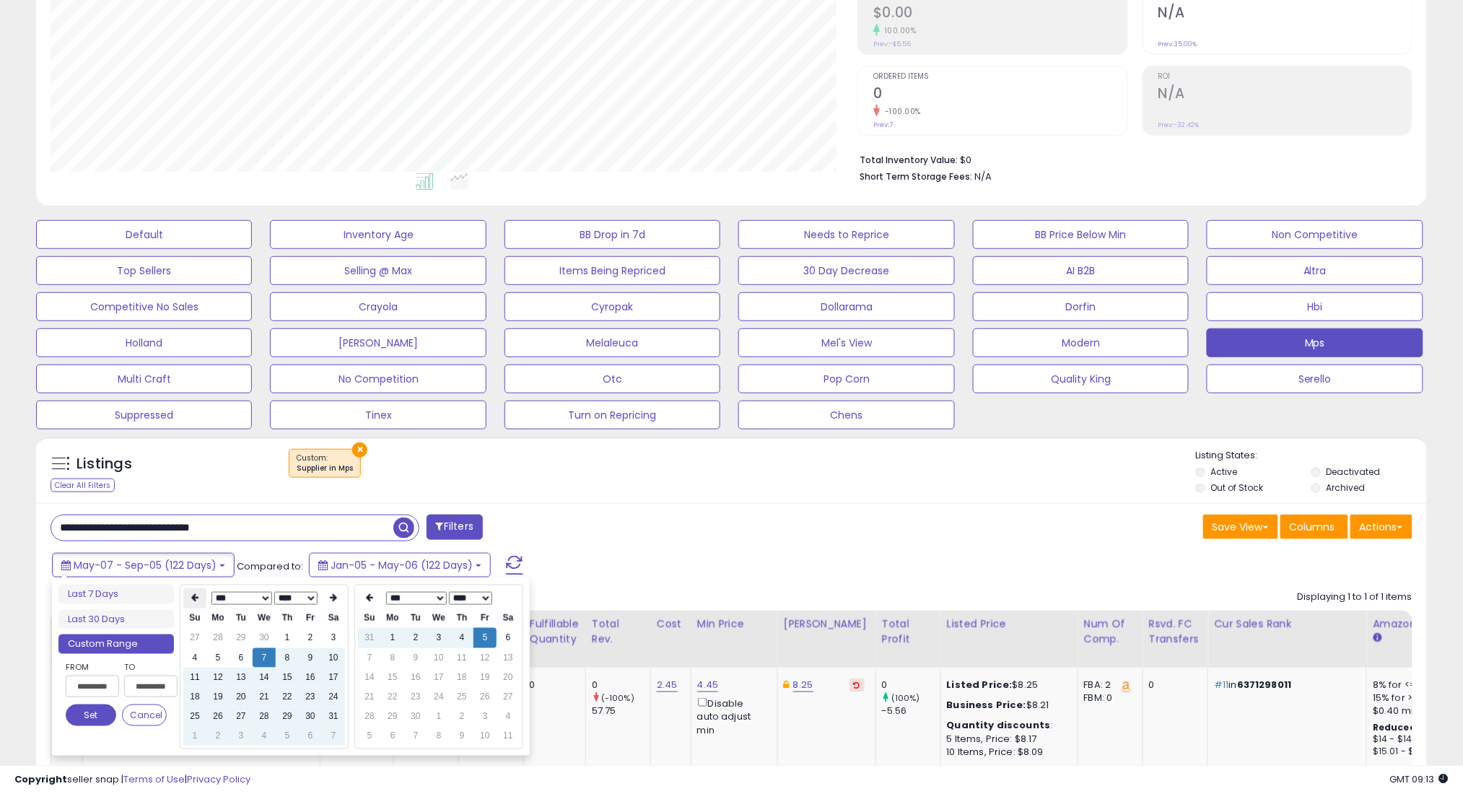
click at [194, 598] on icon at bounding box center [194, 598] width 7 height 9
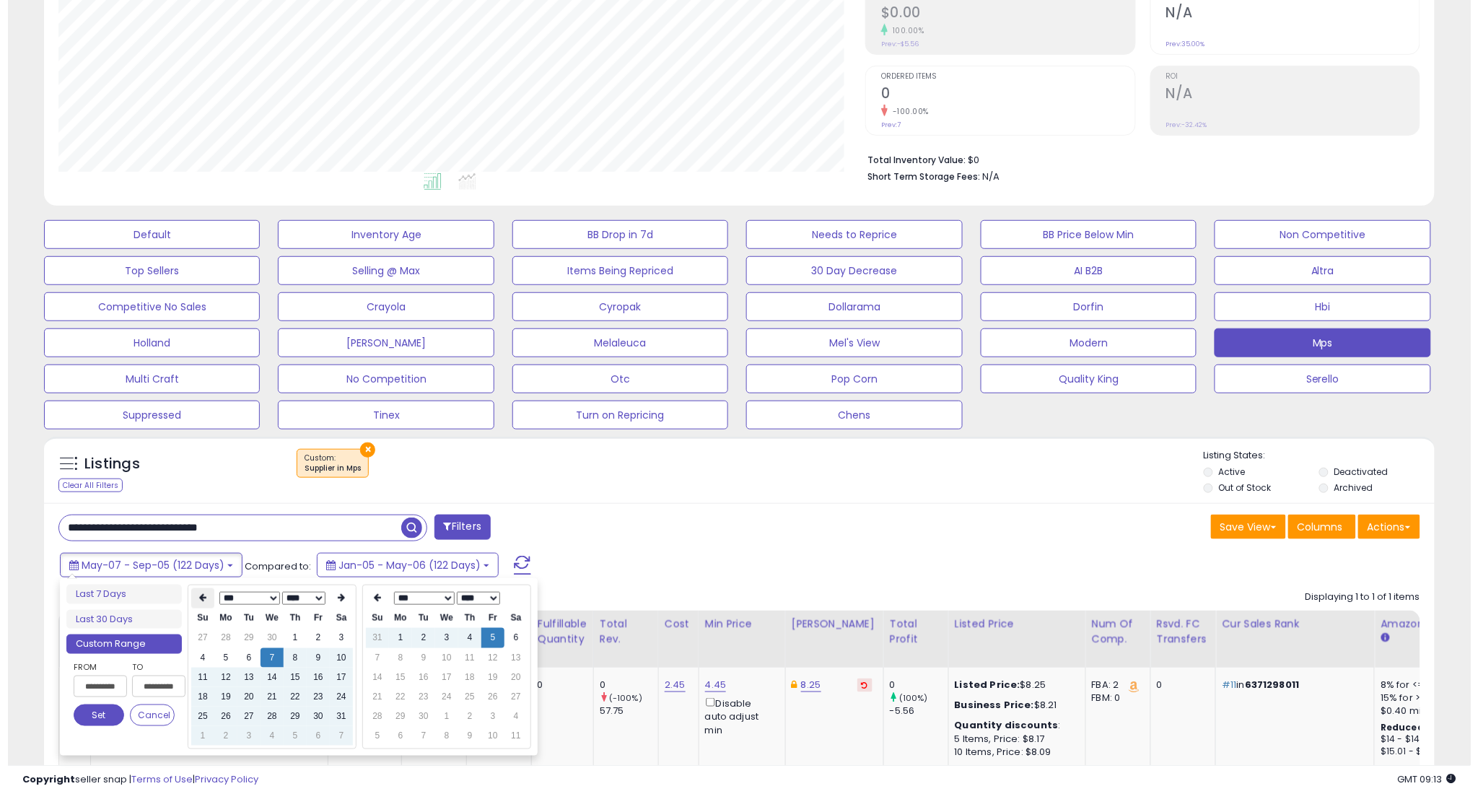
scroll to position [296, 807]
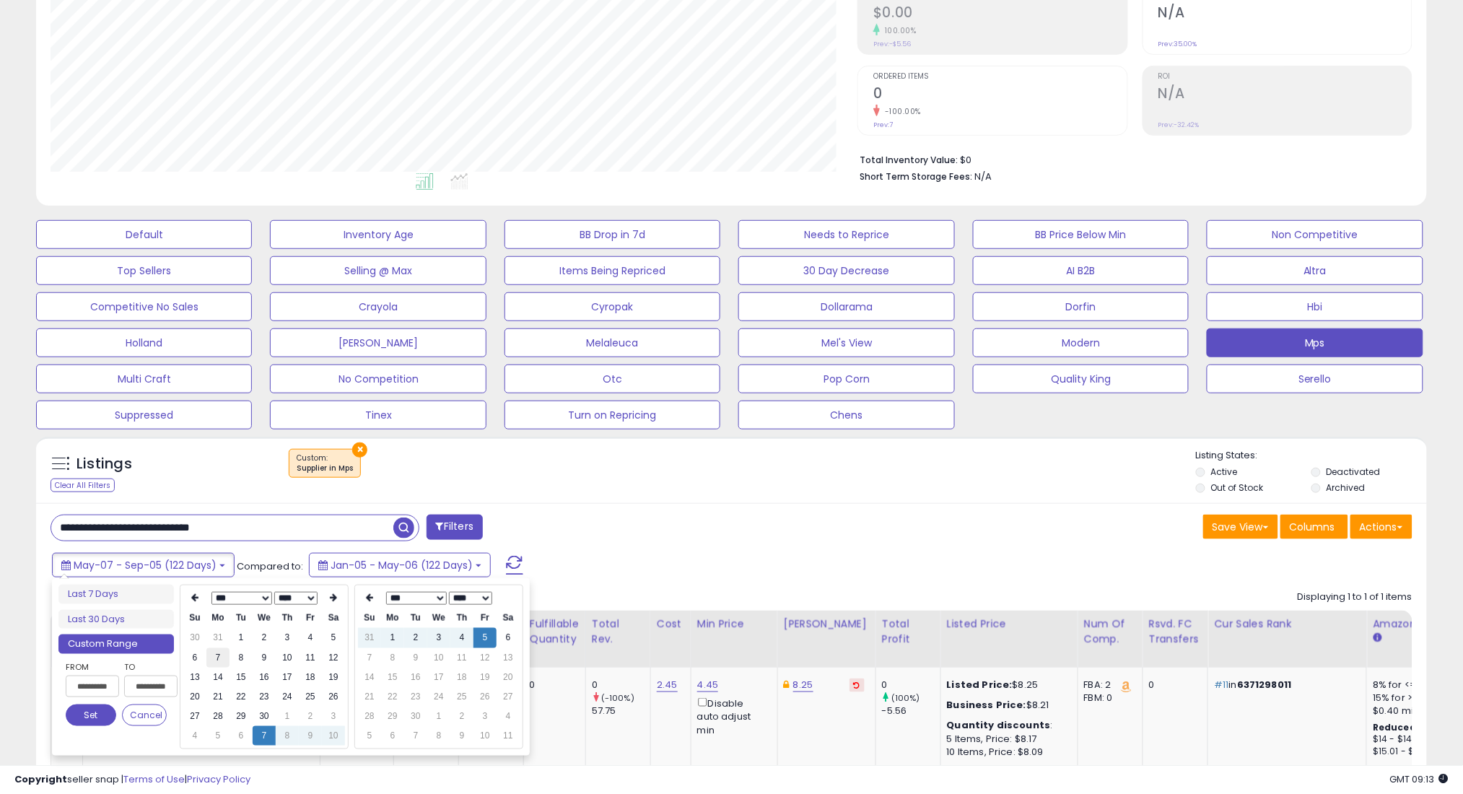
click at [216, 657] on td "7" at bounding box center [217, 657] width 23 height 19
type input "**********"
click at [95, 709] on button "Set" at bounding box center [91, 715] width 51 height 22
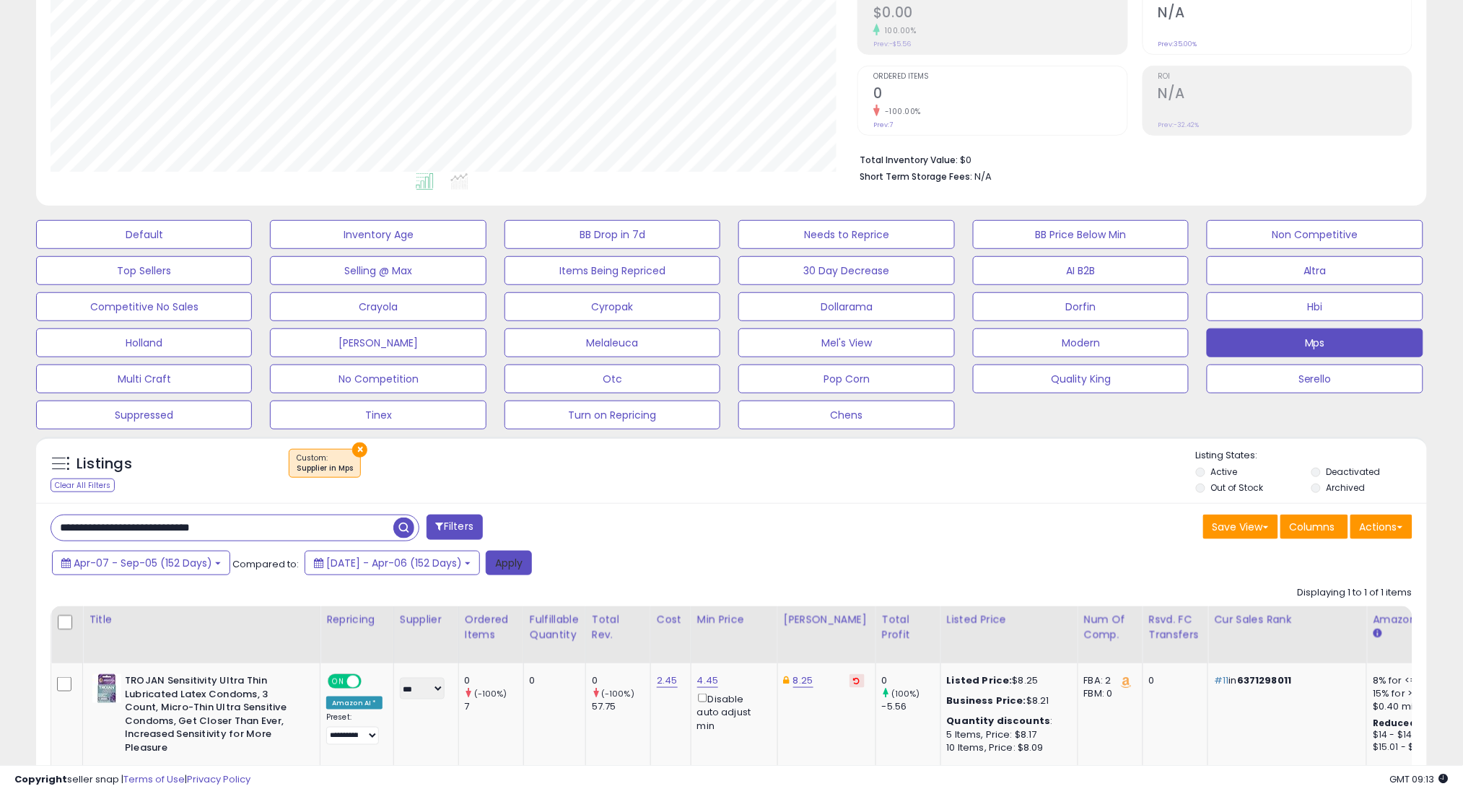
click at [532, 571] on button "Apply" at bounding box center [509, 563] width 46 height 25
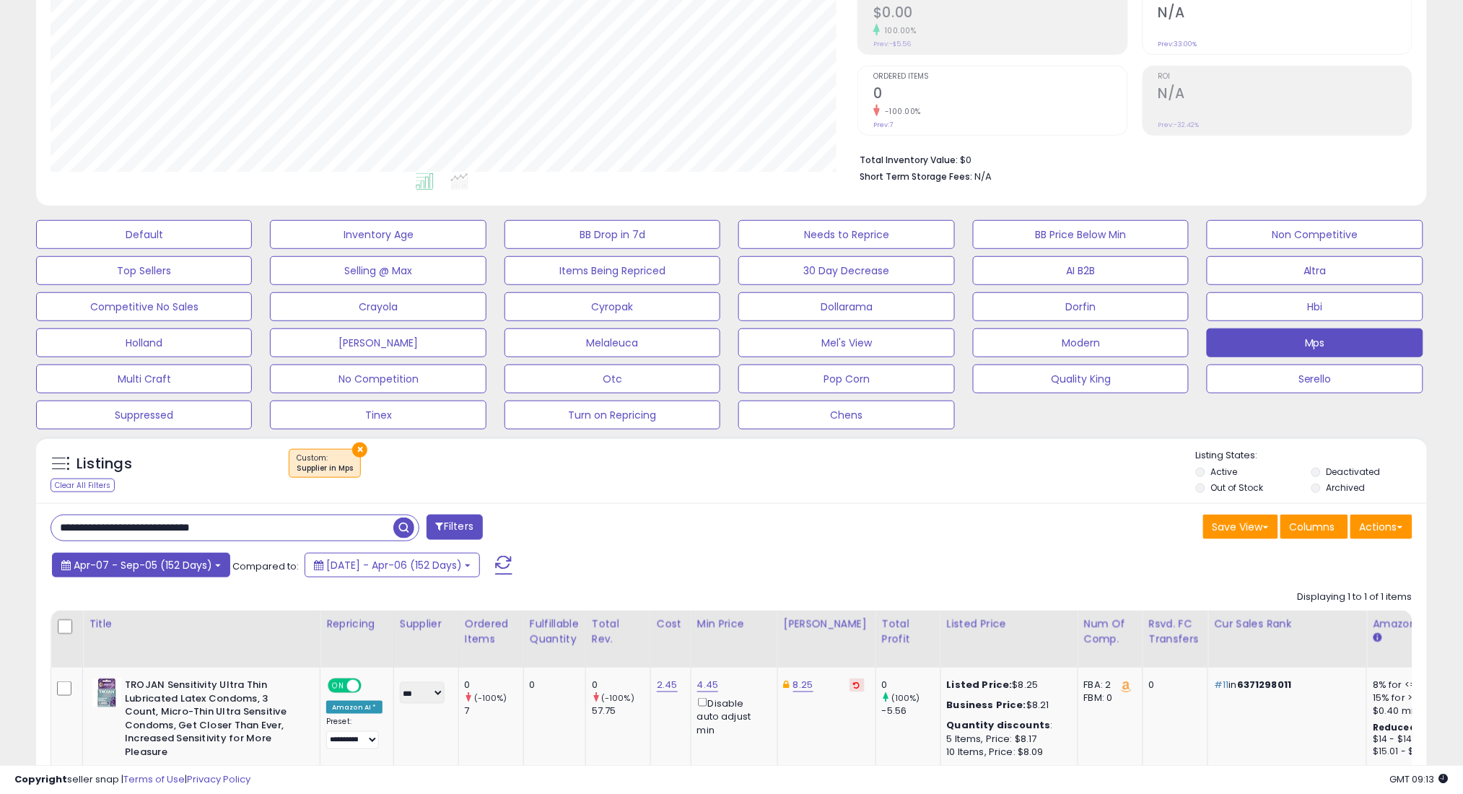
click at [157, 572] on button "Apr-07 - Sep-05 (152 Days)" at bounding box center [141, 565] width 178 height 25
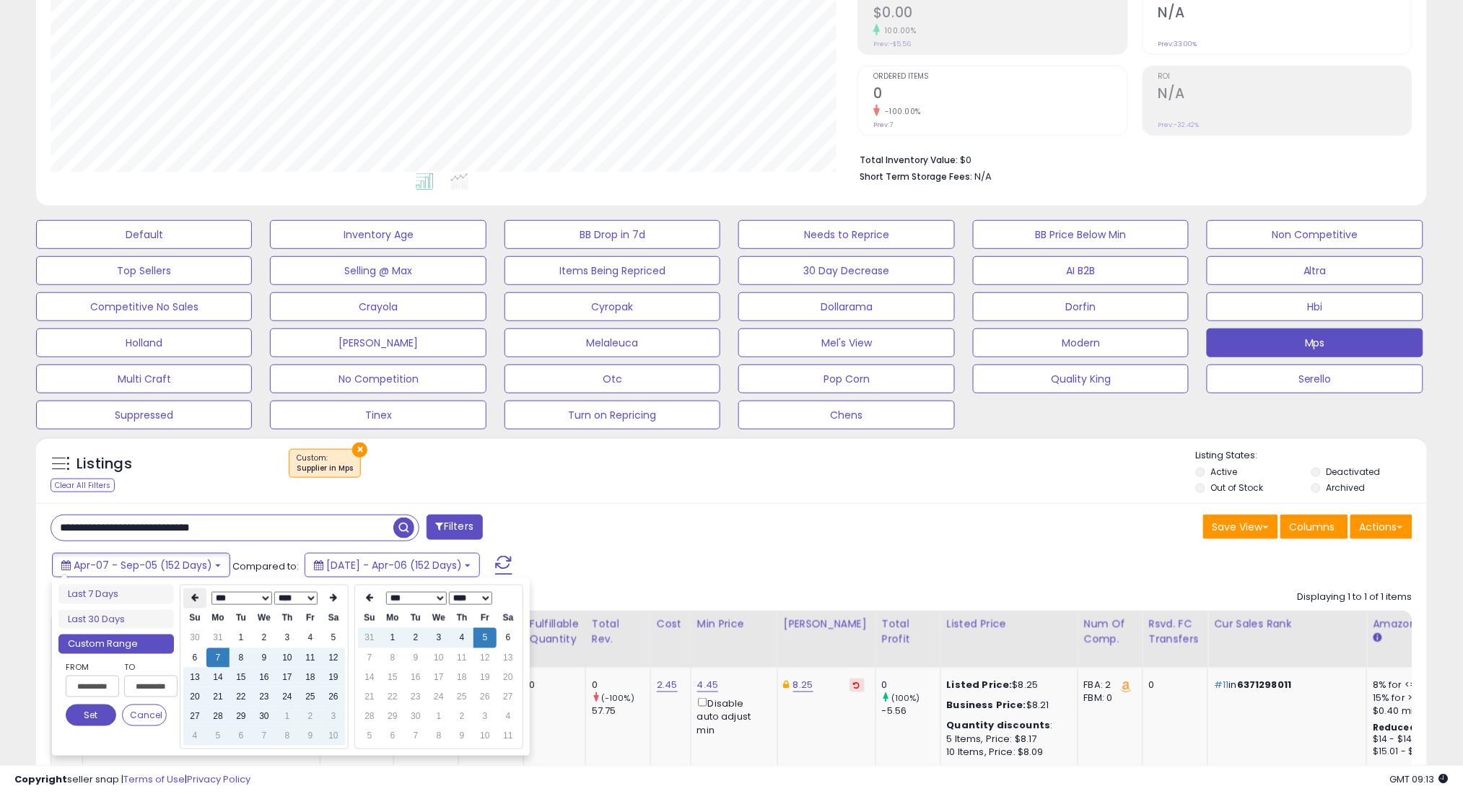
click at [194, 598] on icon at bounding box center [194, 598] width 7 height 9
click at [308, 652] on td "7" at bounding box center [310, 657] width 23 height 19
type input "**********"
click at [82, 714] on button "Set" at bounding box center [91, 715] width 51 height 22
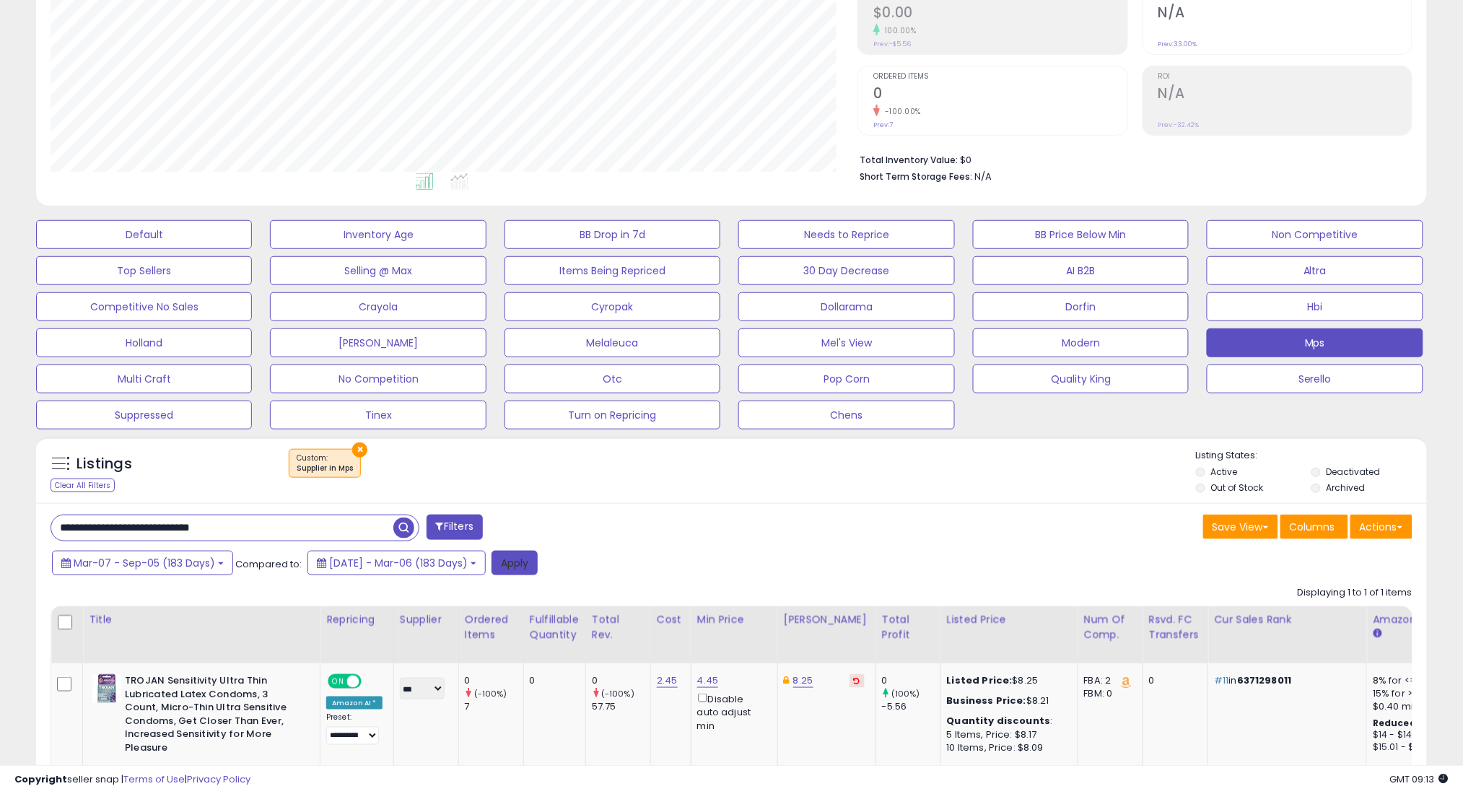
click at [538, 558] on button "Apply" at bounding box center [514, 563] width 46 height 25
click at [368, 536] on input "**********" at bounding box center [222, 527] width 342 height 25
drag, startPoint x: 368, startPoint y: 536, endPoint x: 405, endPoint y: 536, distance: 36.8
click at [369, 536] on input "**********" at bounding box center [222, 527] width 342 height 25
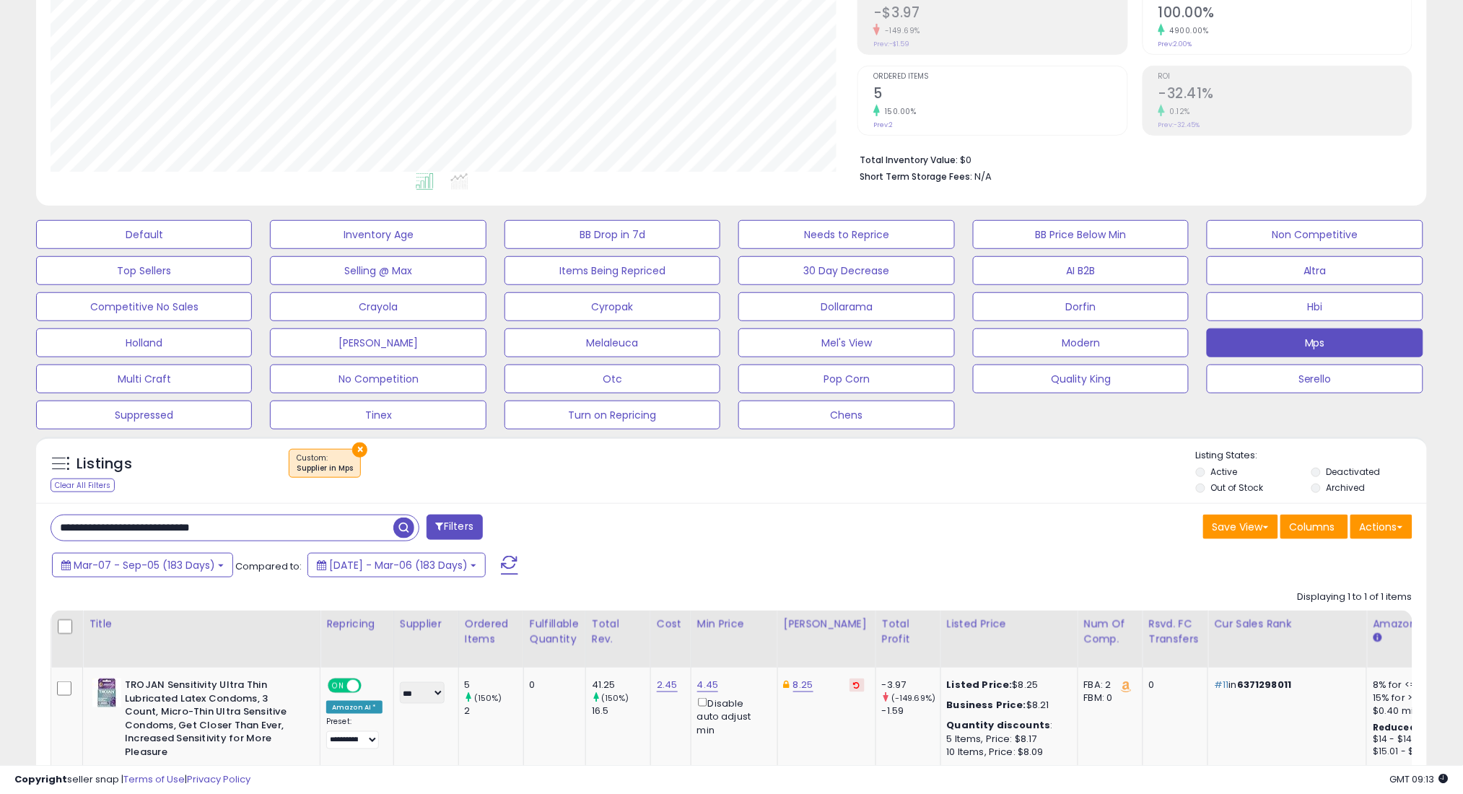
paste input "text"
type input "**********"
click at [403, 526] on span "button" at bounding box center [403, 527] width 21 height 21
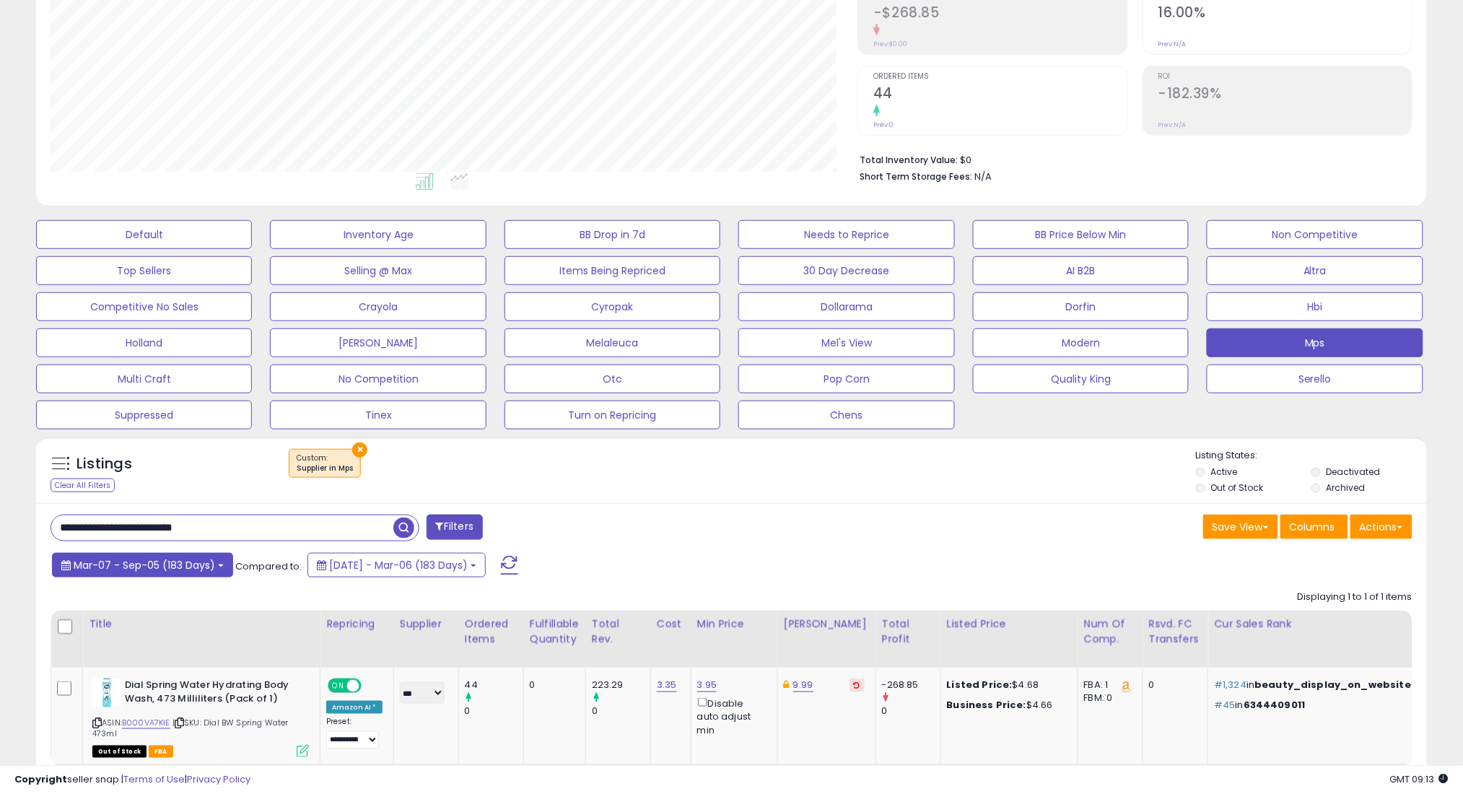
drag, startPoint x: 158, startPoint y: 569, endPoint x: 162, endPoint y: 576, distance: 8.4
click at [159, 569] on span "Mar-07 - Sep-05 (183 Days)" at bounding box center [144, 565] width 141 height 14
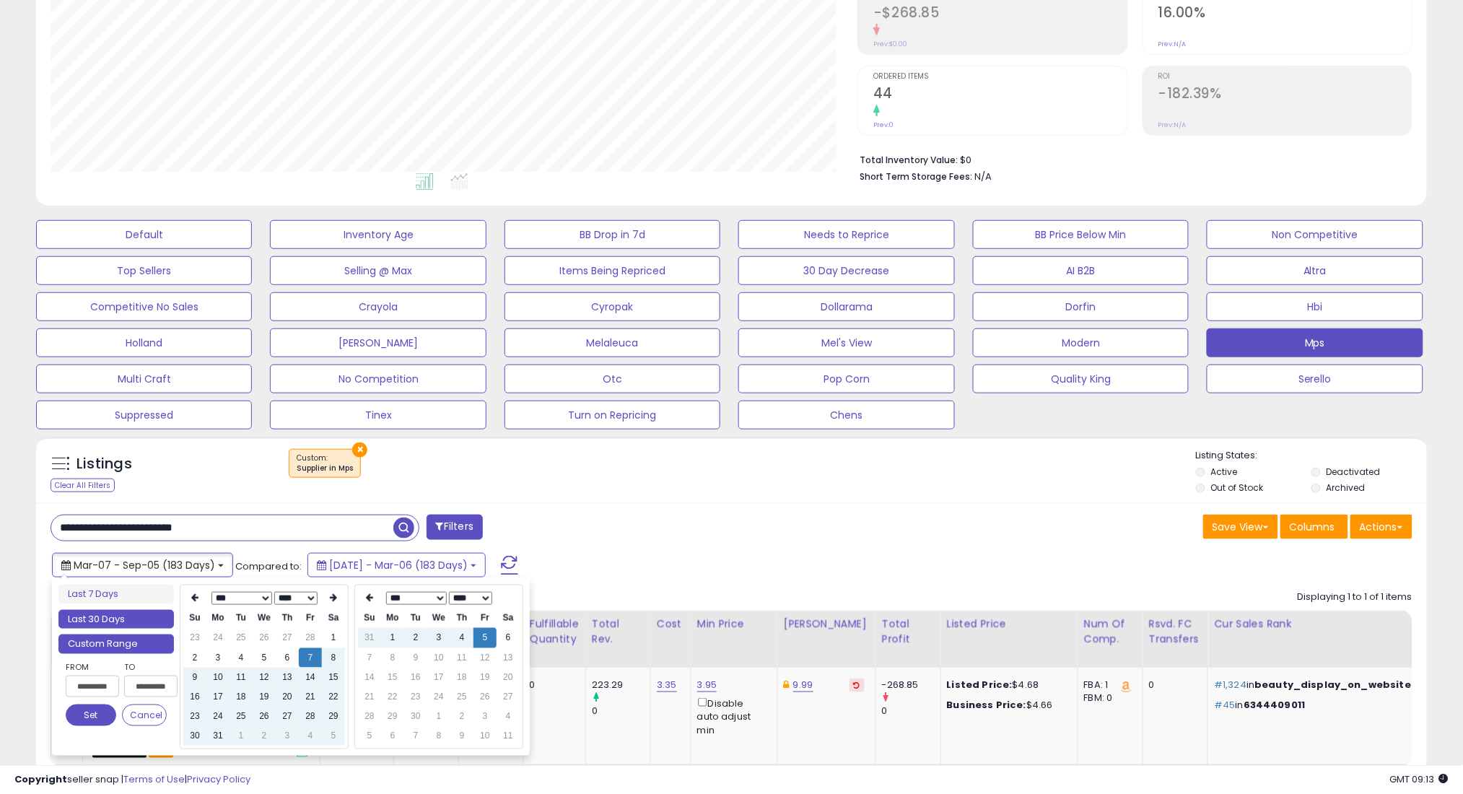
type input "**********"
click at [169, 617] on li "Last 30 Days" at bounding box center [115, 619] width 115 height 19
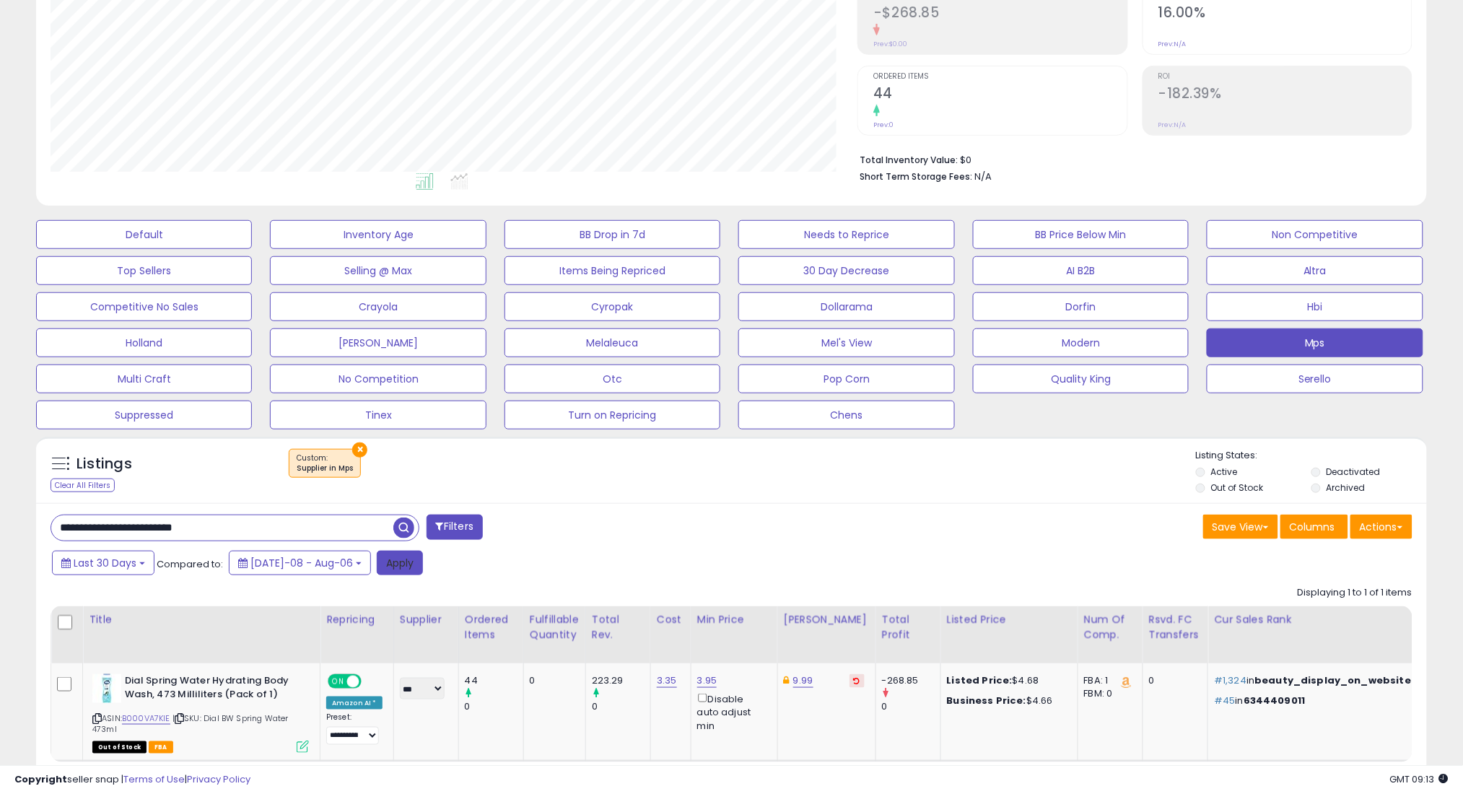
click at [382, 566] on button "Apply" at bounding box center [400, 563] width 46 height 25
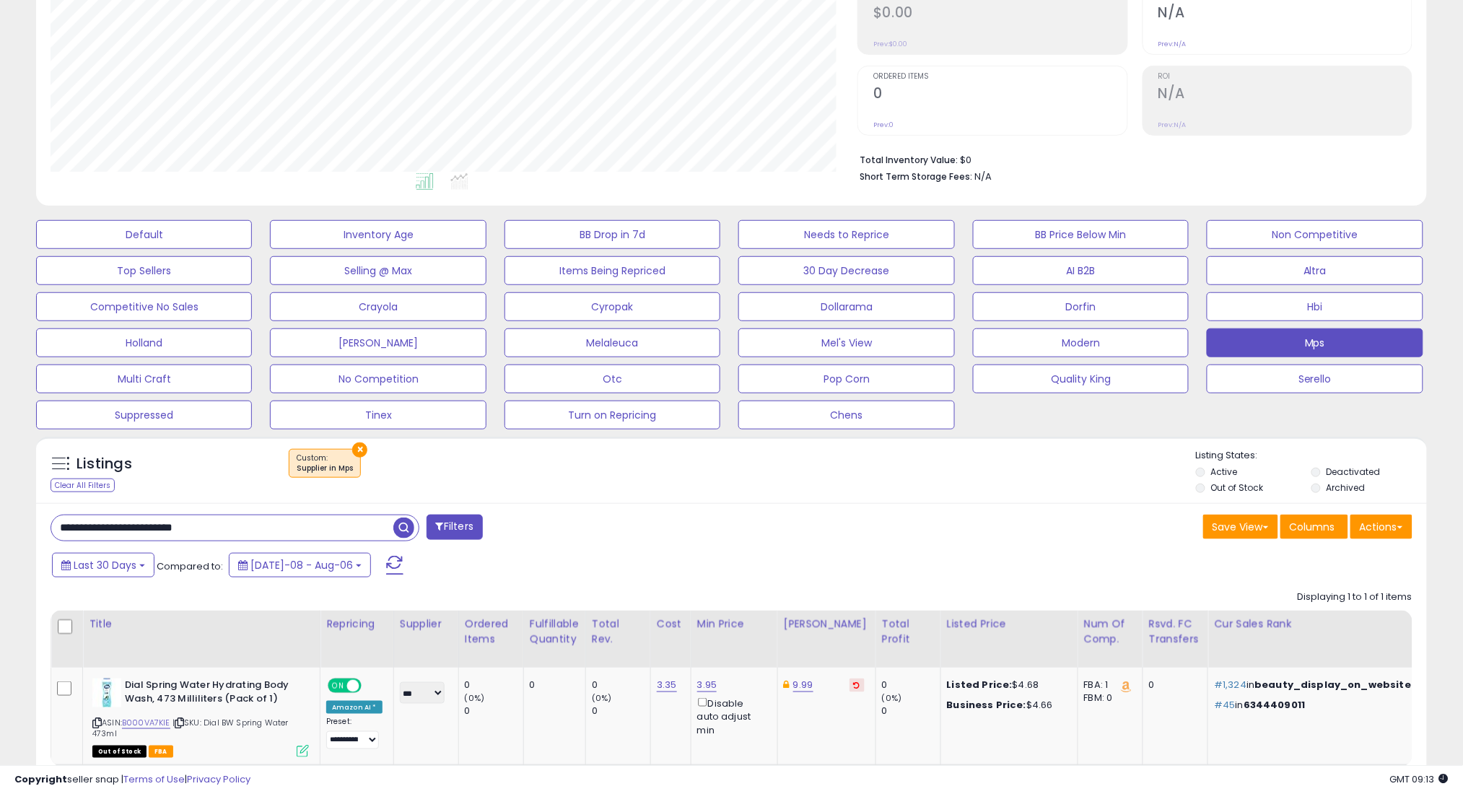
scroll to position [721336, 720824]
click at [113, 569] on span "Last 30 Days" at bounding box center [105, 565] width 63 height 14
click at [153, 644] on li "Custom Range" at bounding box center [115, 643] width 115 height 19
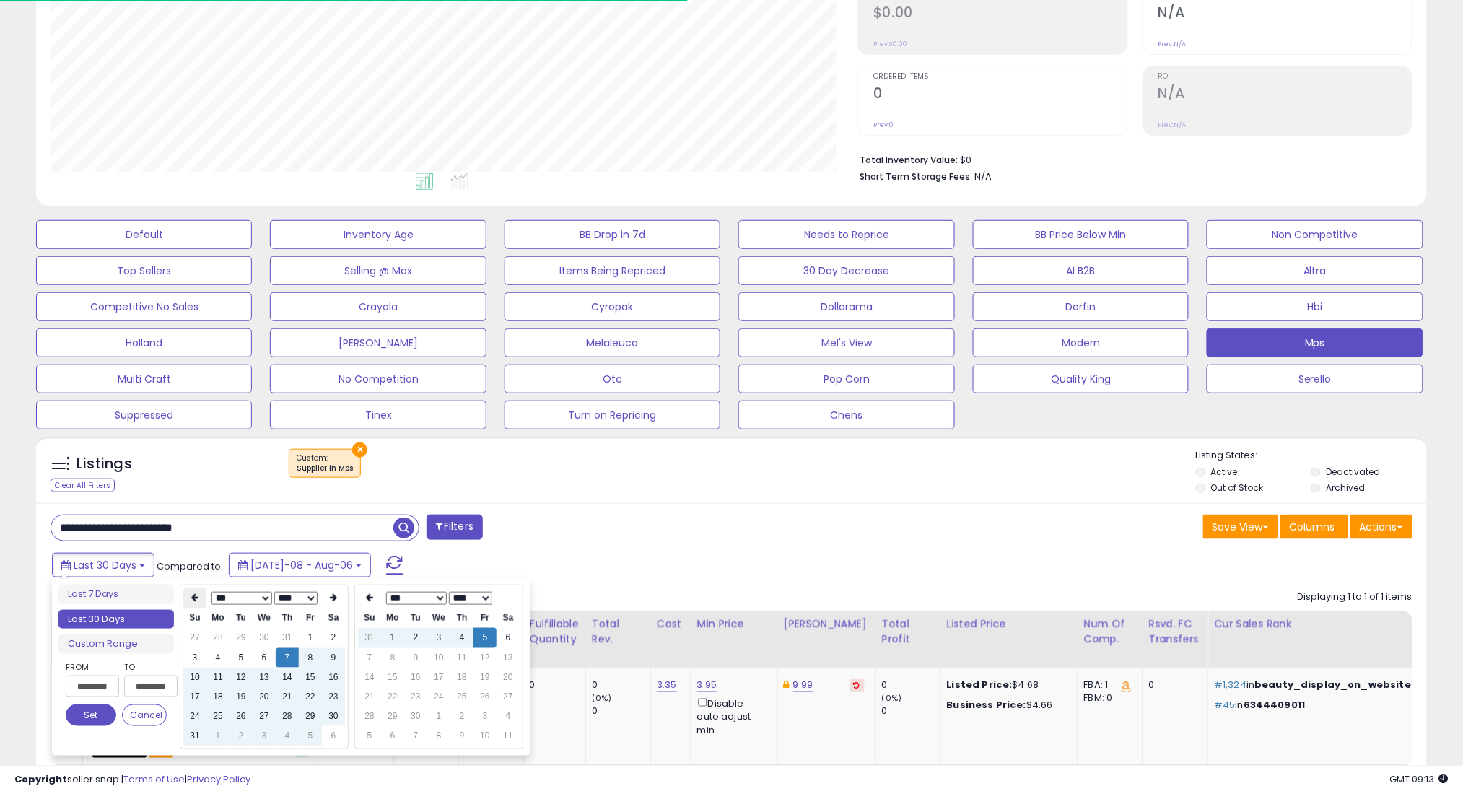
click at [191, 595] on icon at bounding box center [194, 598] width 7 height 9
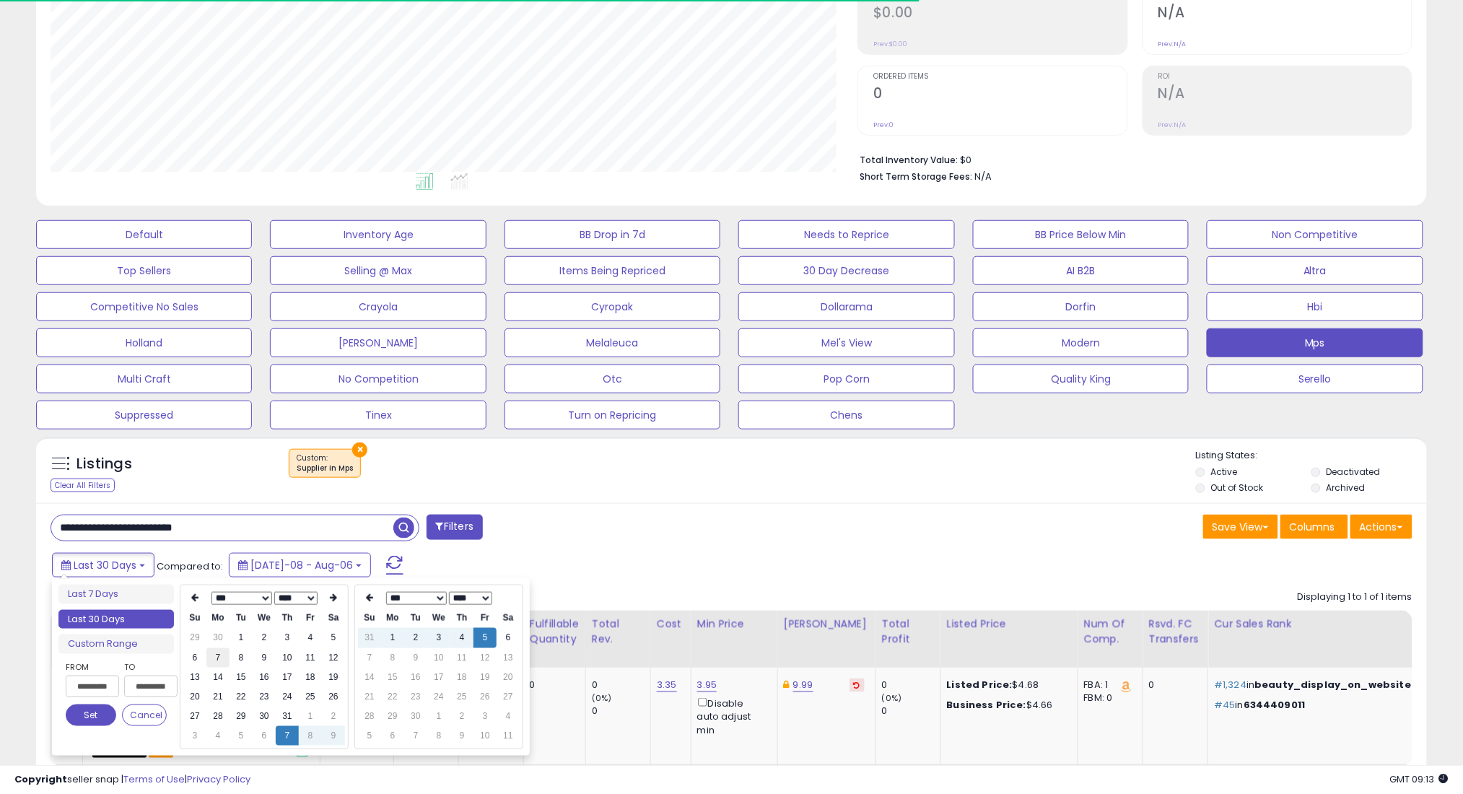
click at [217, 657] on td "7" at bounding box center [217, 657] width 23 height 19
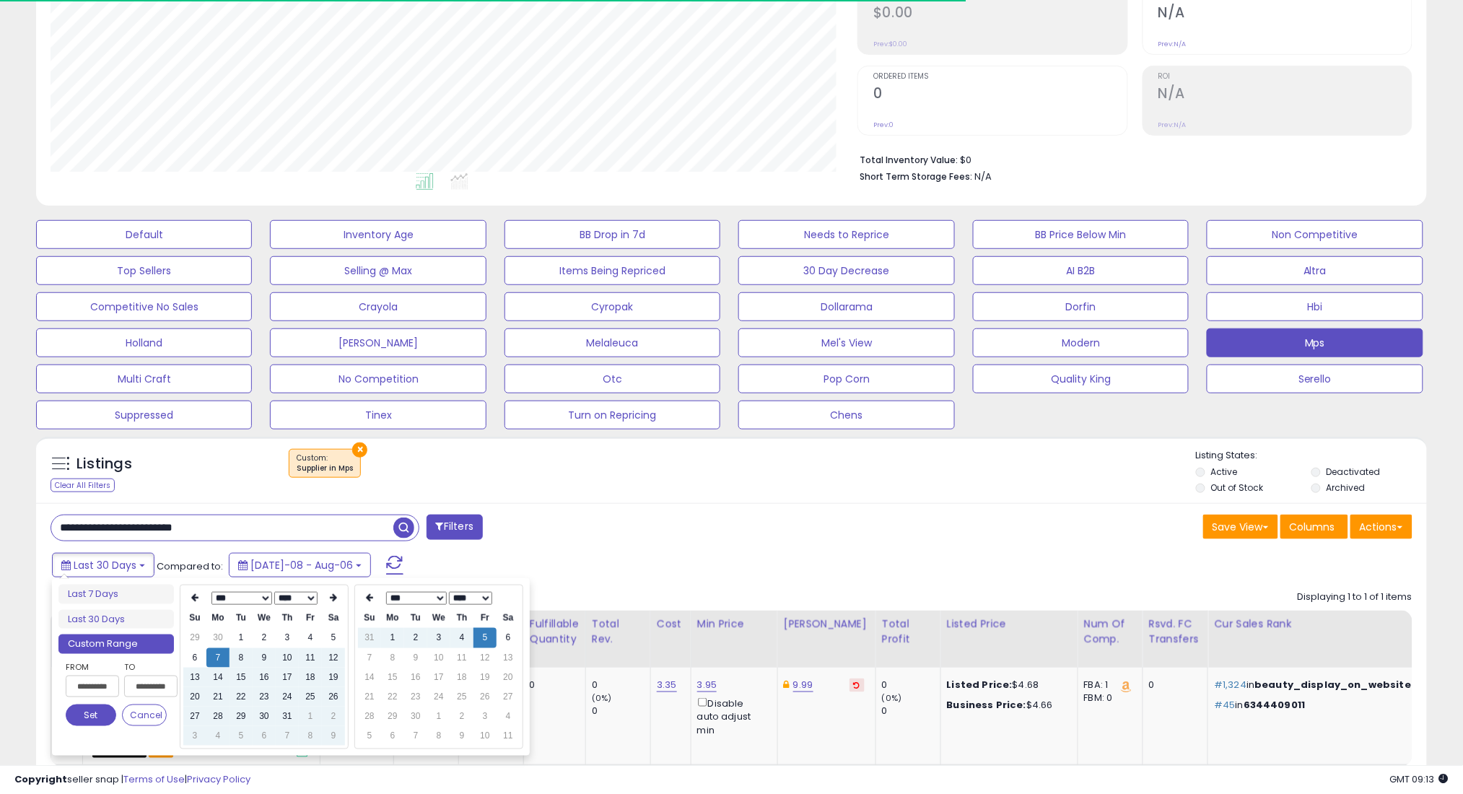
type input "**********"
click at [92, 709] on button "Set" at bounding box center [91, 715] width 51 height 22
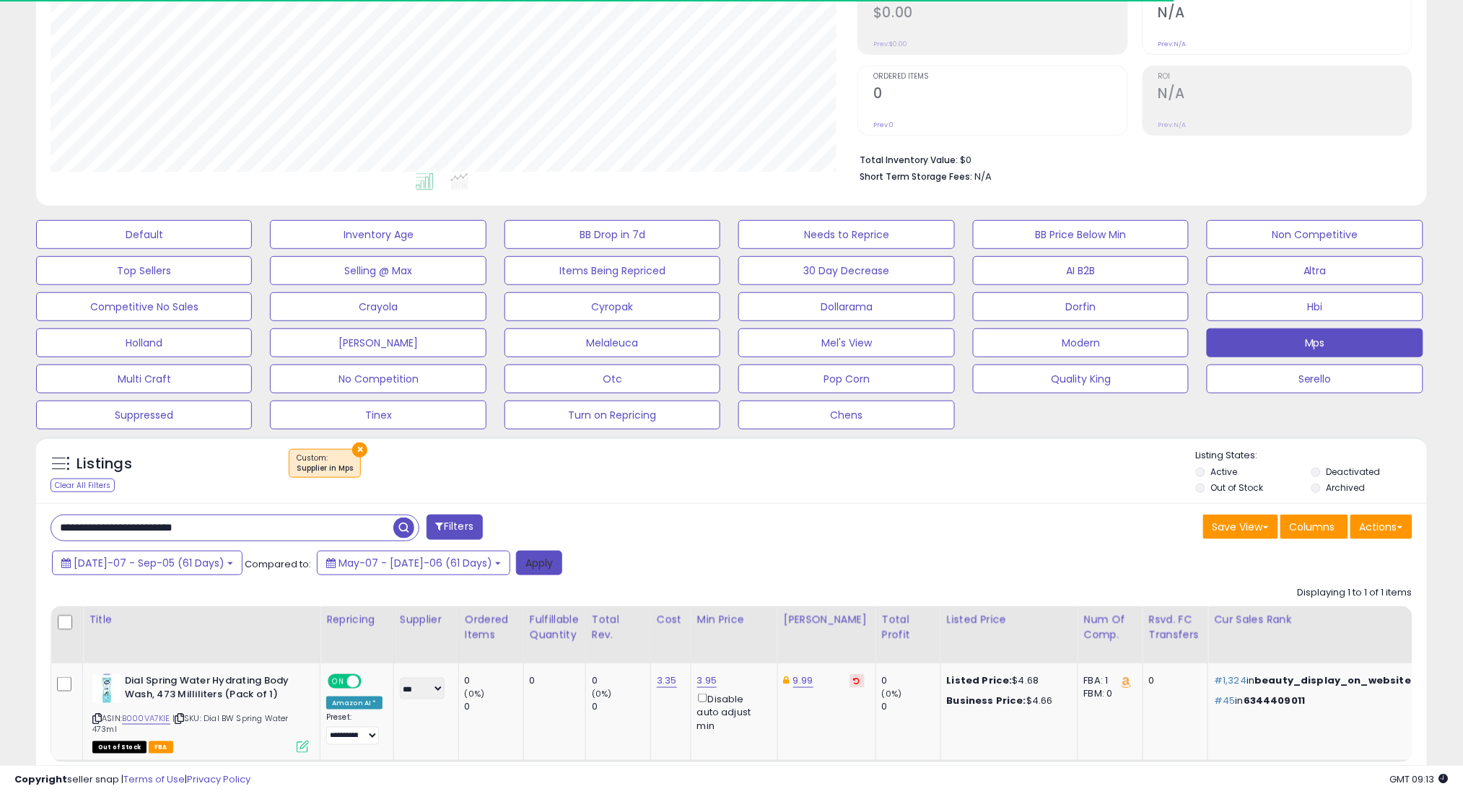
click at [516, 563] on button "Apply" at bounding box center [539, 563] width 46 height 25
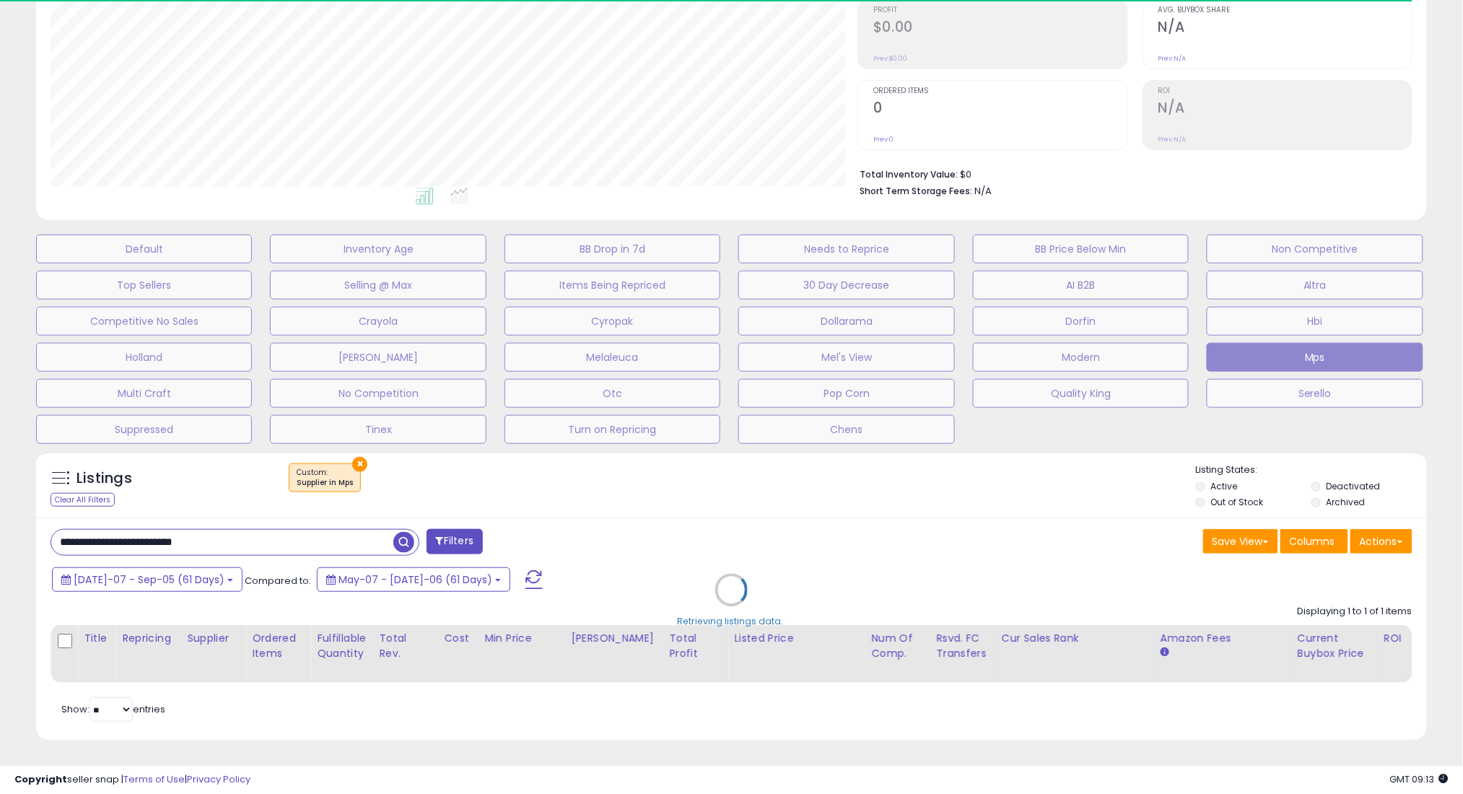
scroll to position [296, 807]
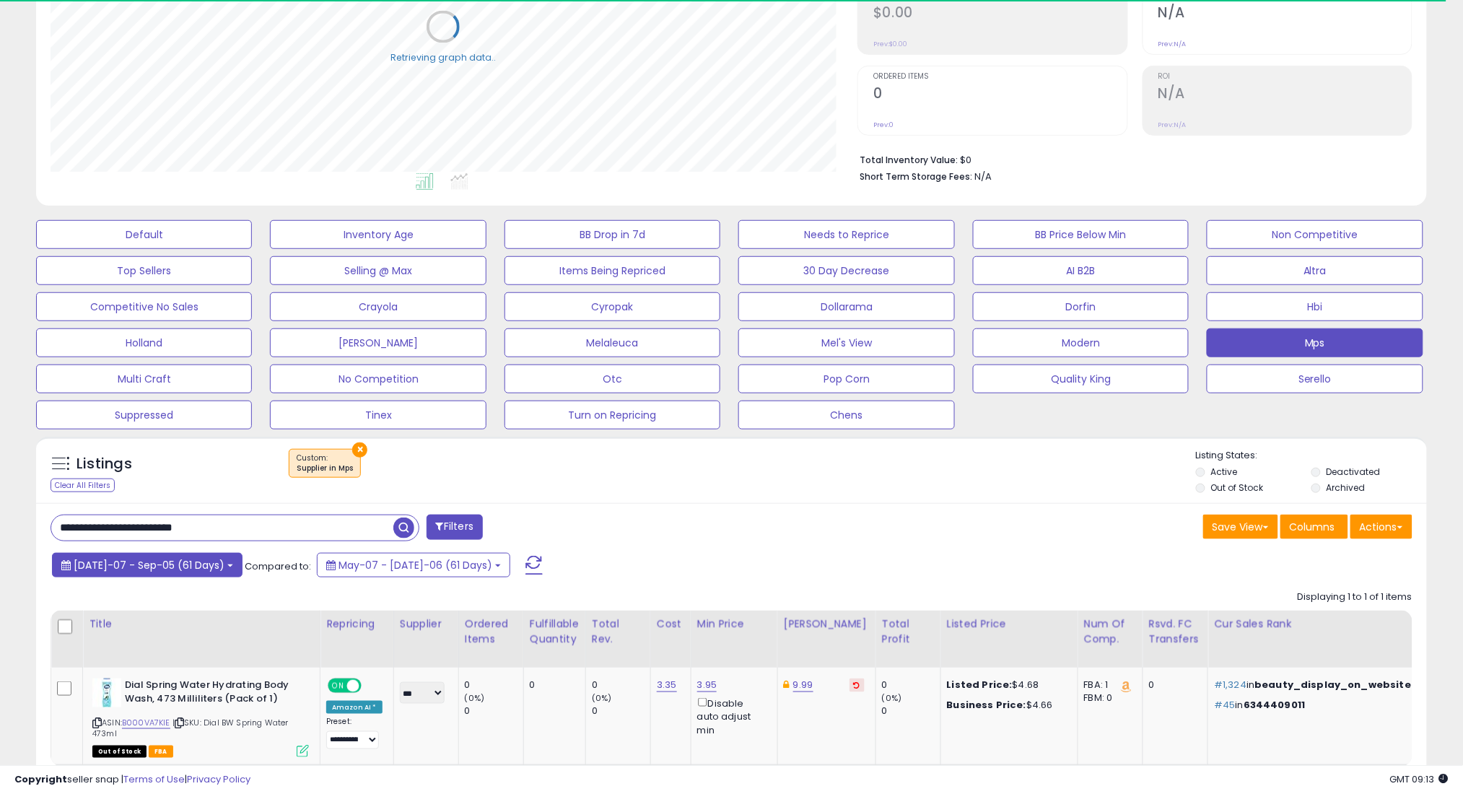
click at [179, 566] on span "[DATE]-07 - Sep-05 (61 Days)" at bounding box center [149, 565] width 151 height 14
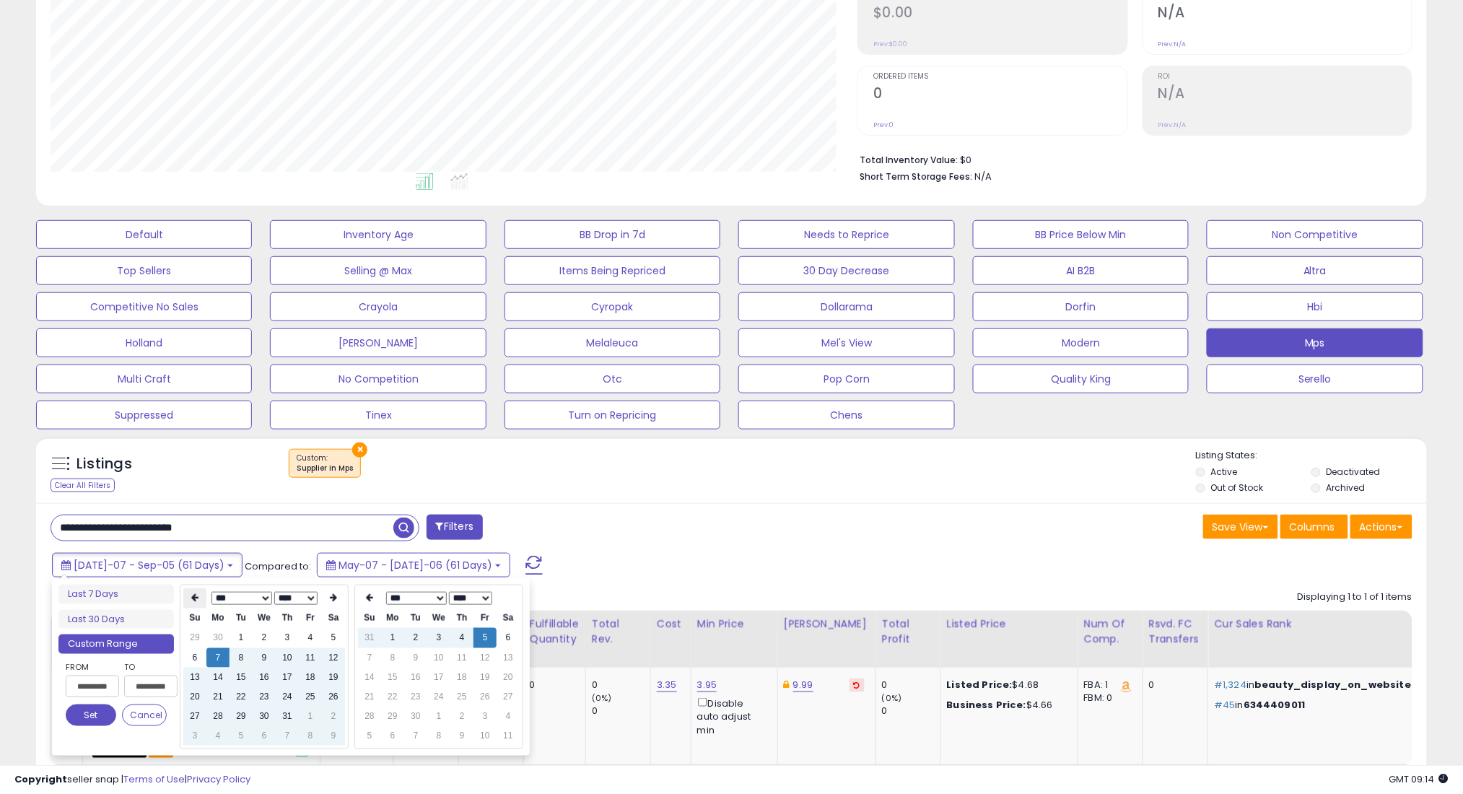
click at [199, 595] on th at bounding box center [194, 598] width 23 height 20
click at [335, 655] on td "7" at bounding box center [333, 657] width 23 height 19
type input "**********"
click at [89, 711] on button "Set" at bounding box center [91, 715] width 51 height 22
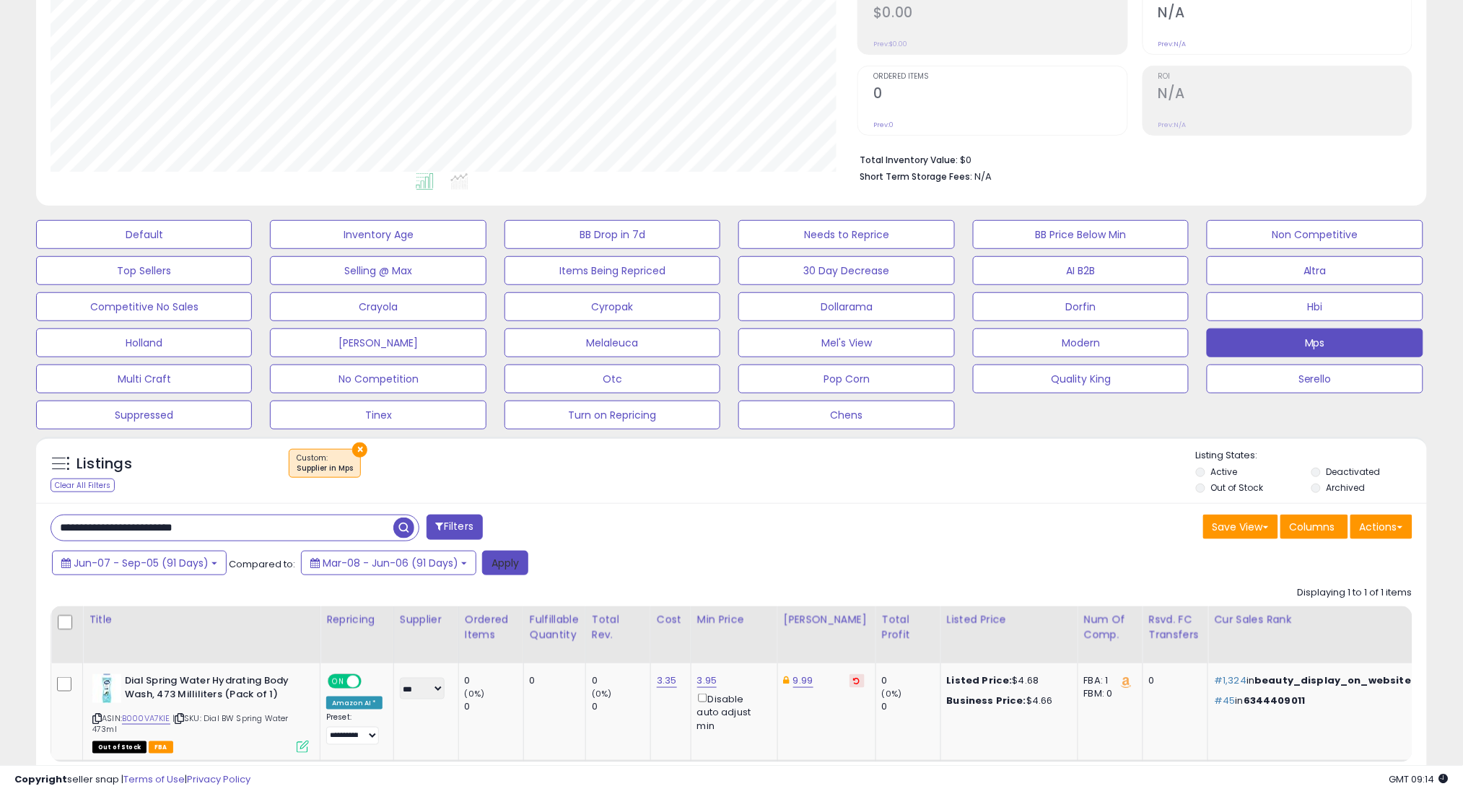
click at [517, 565] on button "Apply" at bounding box center [505, 563] width 46 height 25
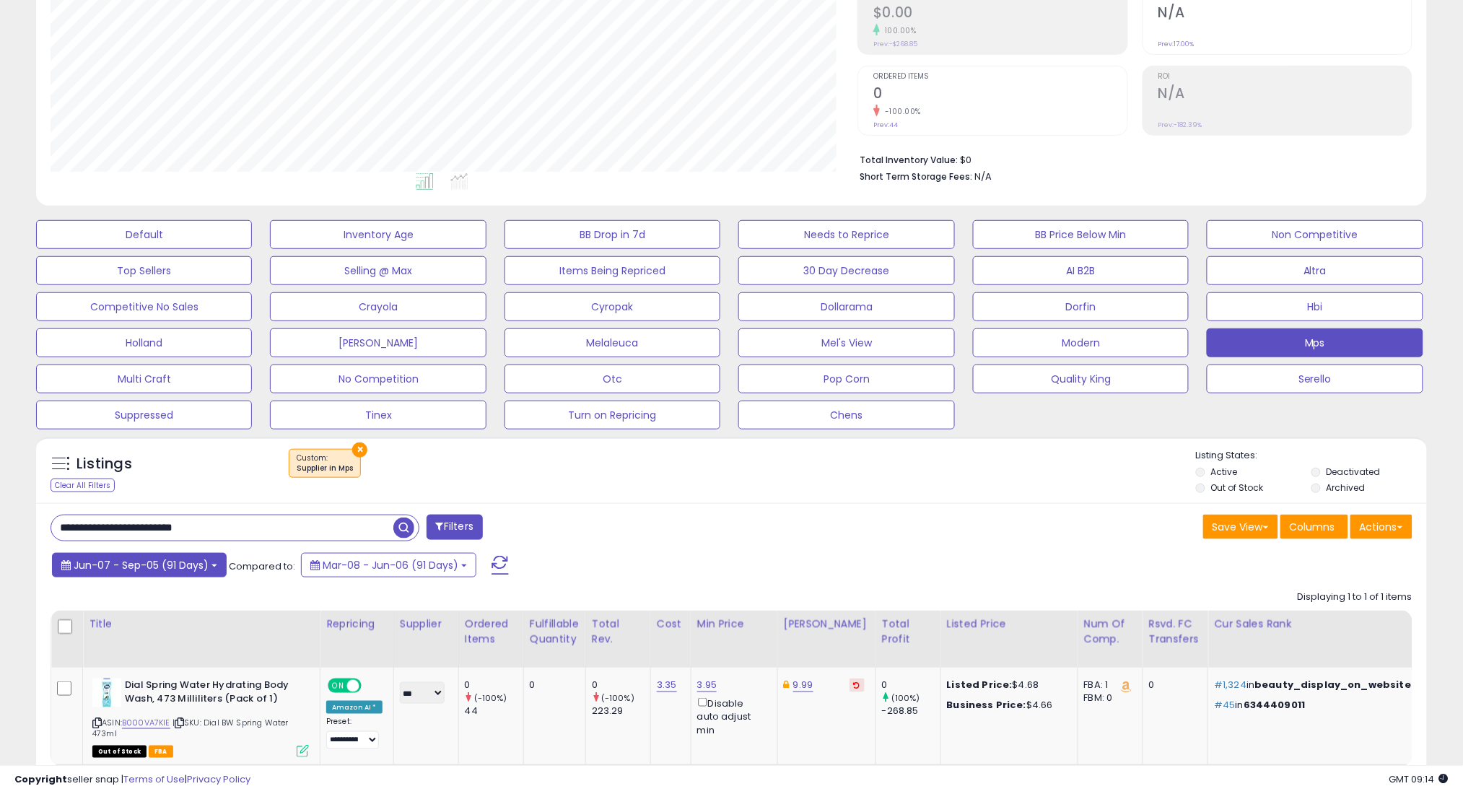
click at [152, 565] on span "Jun-07 - Sep-05 (91 Days)" at bounding box center [141, 565] width 135 height 14
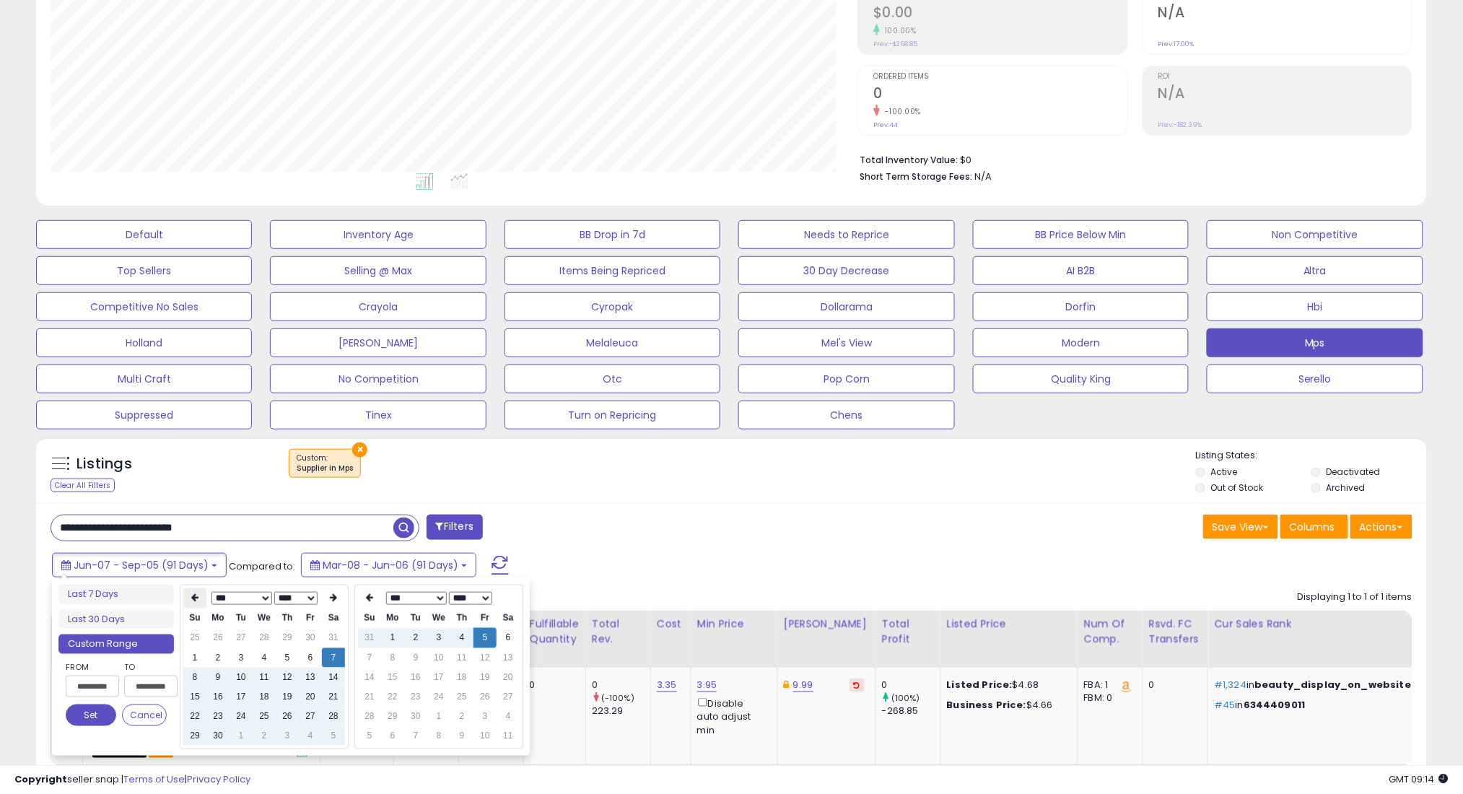
click at [196, 596] on icon at bounding box center [194, 598] width 7 height 9
click at [263, 651] on td "7" at bounding box center [264, 657] width 23 height 19
type input "**********"
drag, startPoint x: 82, startPoint y: 712, endPoint x: 181, endPoint y: 700, distance: 100.3
click at [82, 712] on button "Set" at bounding box center [91, 715] width 51 height 22
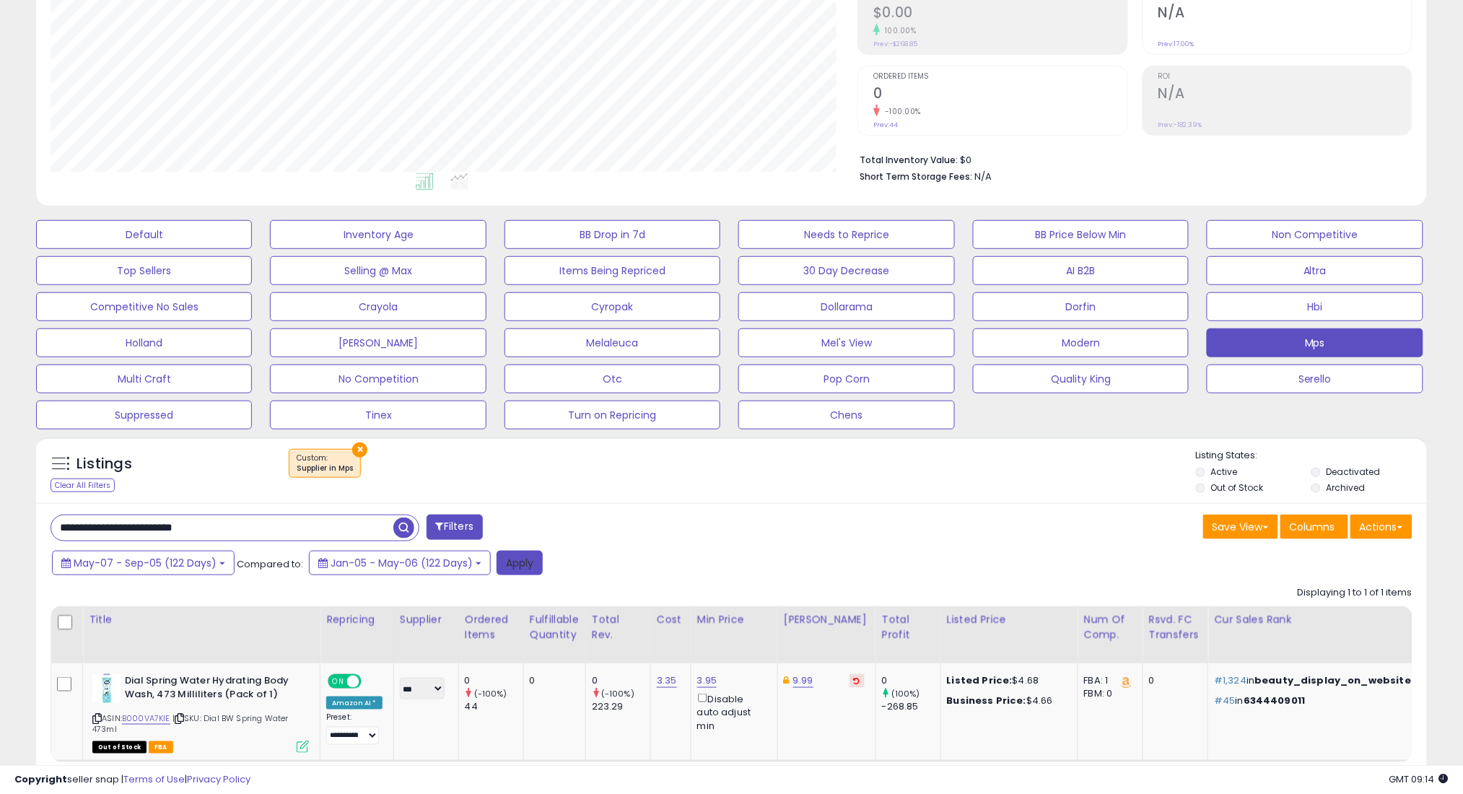
click at [503, 566] on button "Apply" at bounding box center [519, 563] width 46 height 25
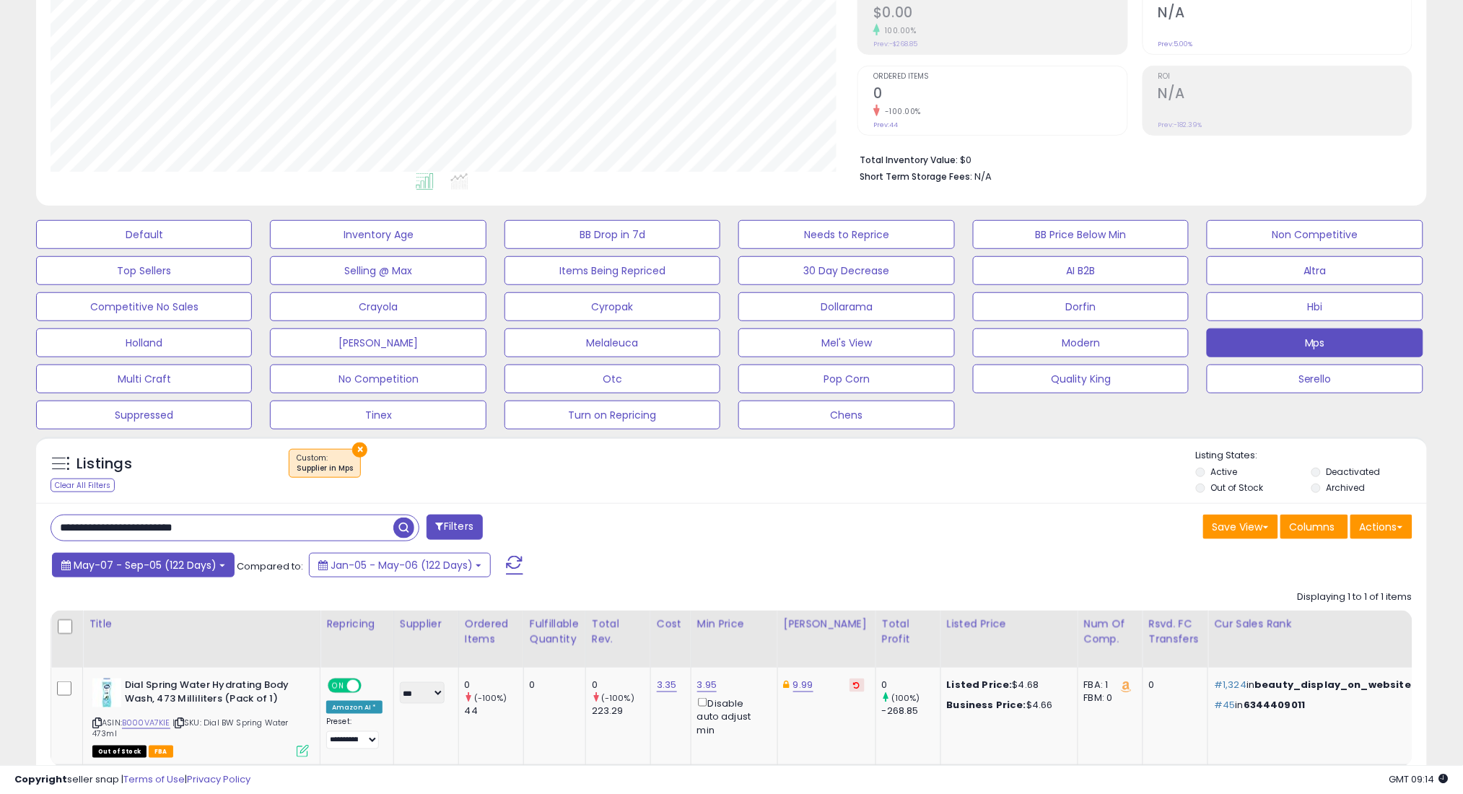
click at [164, 561] on span "May-07 - Sep-05 (122 Days)" at bounding box center [145, 565] width 143 height 14
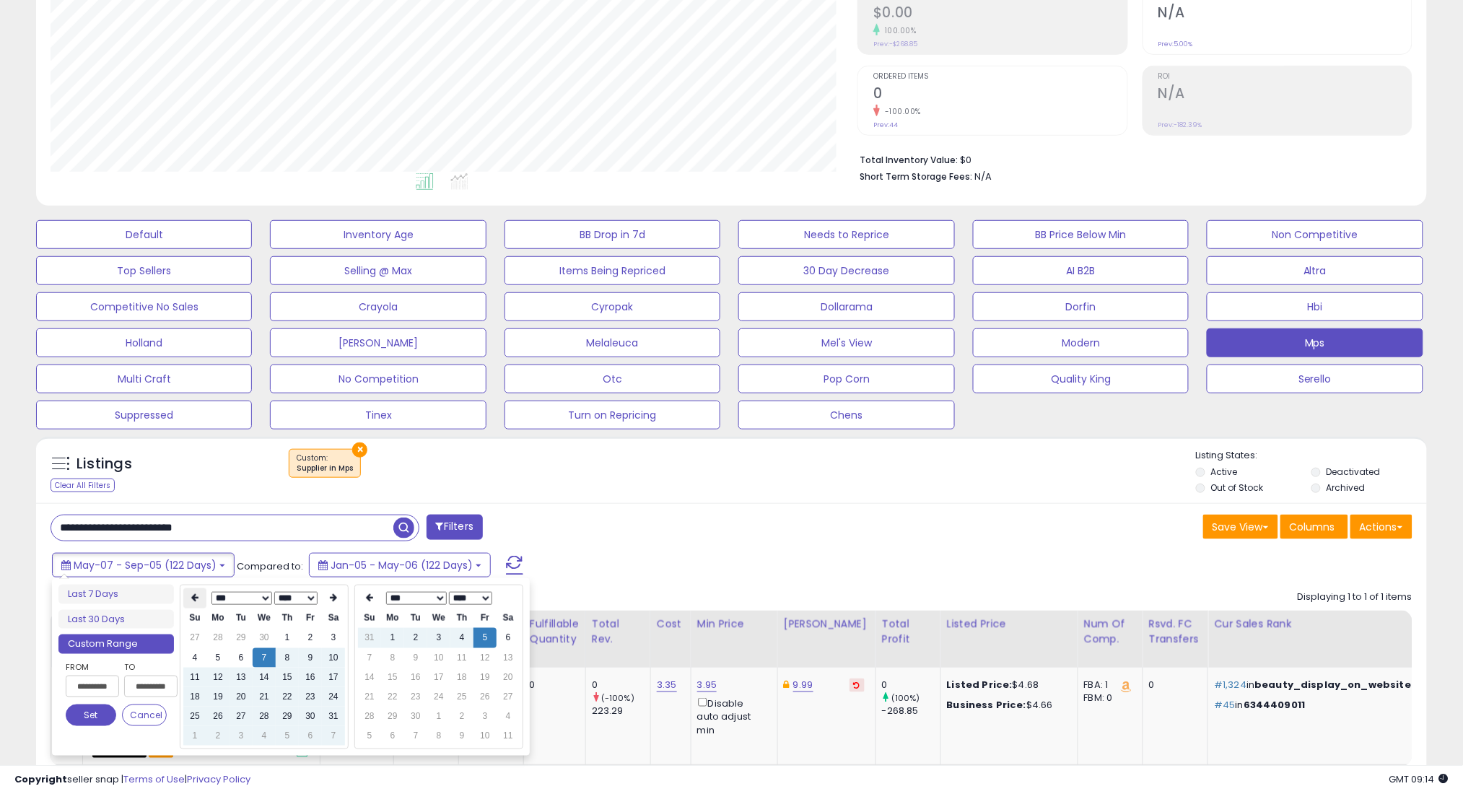
click at [191, 594] on icon at bounding box center [194, 598] width 7 height 9
click at [210, 655] on td "7" at bounding box center [217, 657] width 23 height 19
type input "**********"
drag, startPoint x: 72, startPoint y: 711, endPoint x: 263, endPoint y: 674, distance: 194.0
click at [74, 711] on button "Set" at bounding box center [91, 715] width 51 height 22
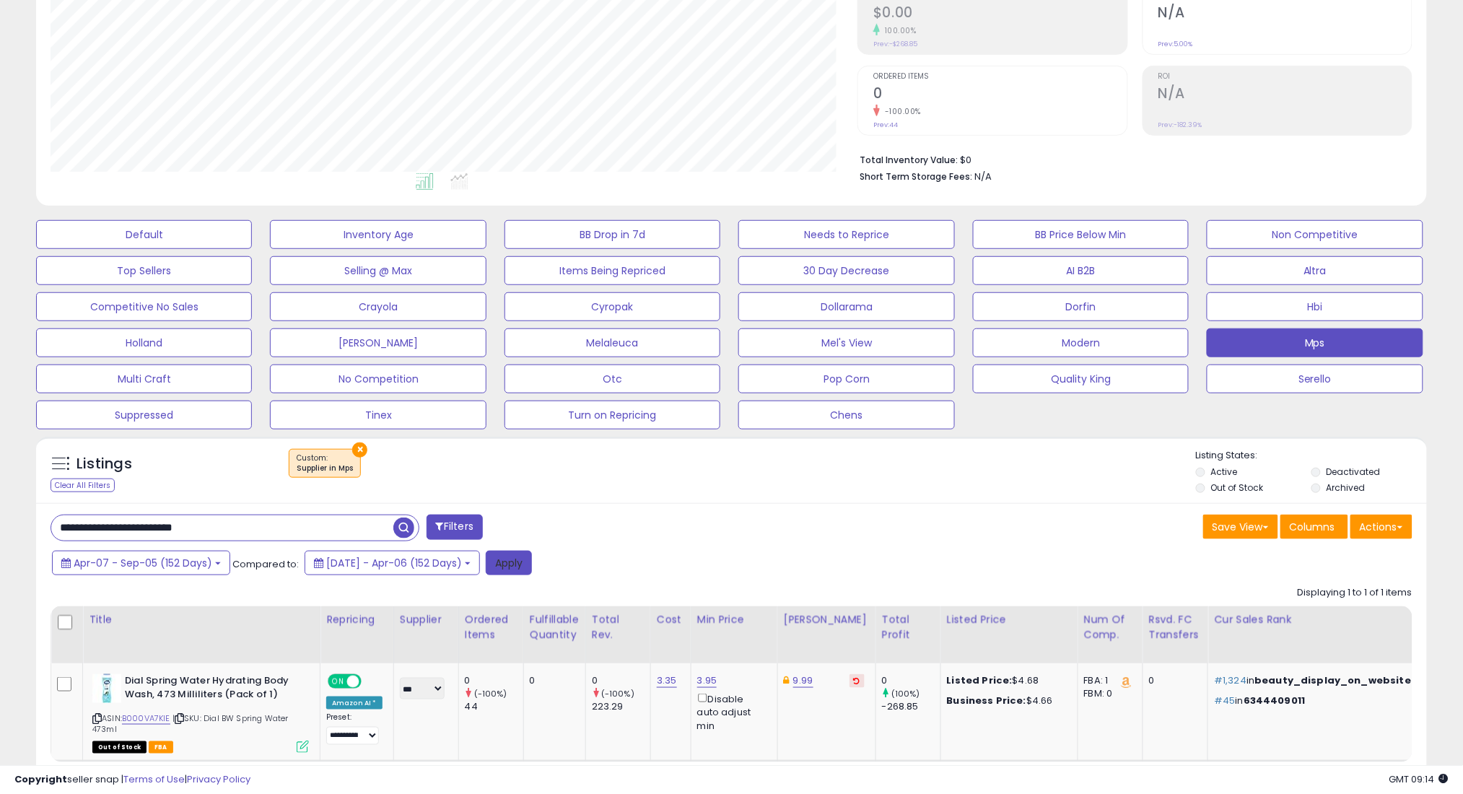
click at [532, 563] on button "Apply" at bounding box center [509, 563] width 46 height 25
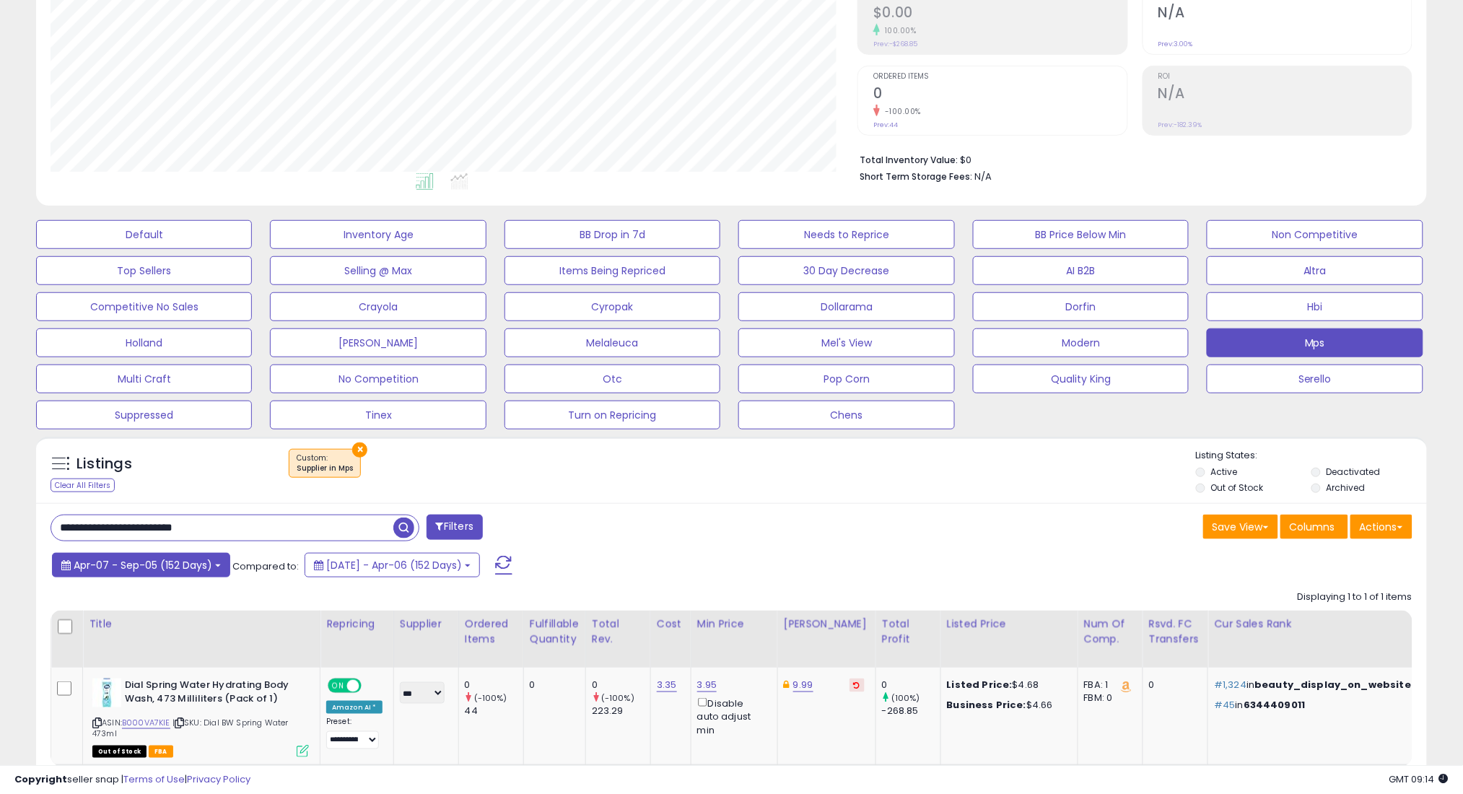
click at [102, 566] on span "Apr-07 - Sep-05 (152 Days)" at bounding box center [143, 565] width 139 height 14
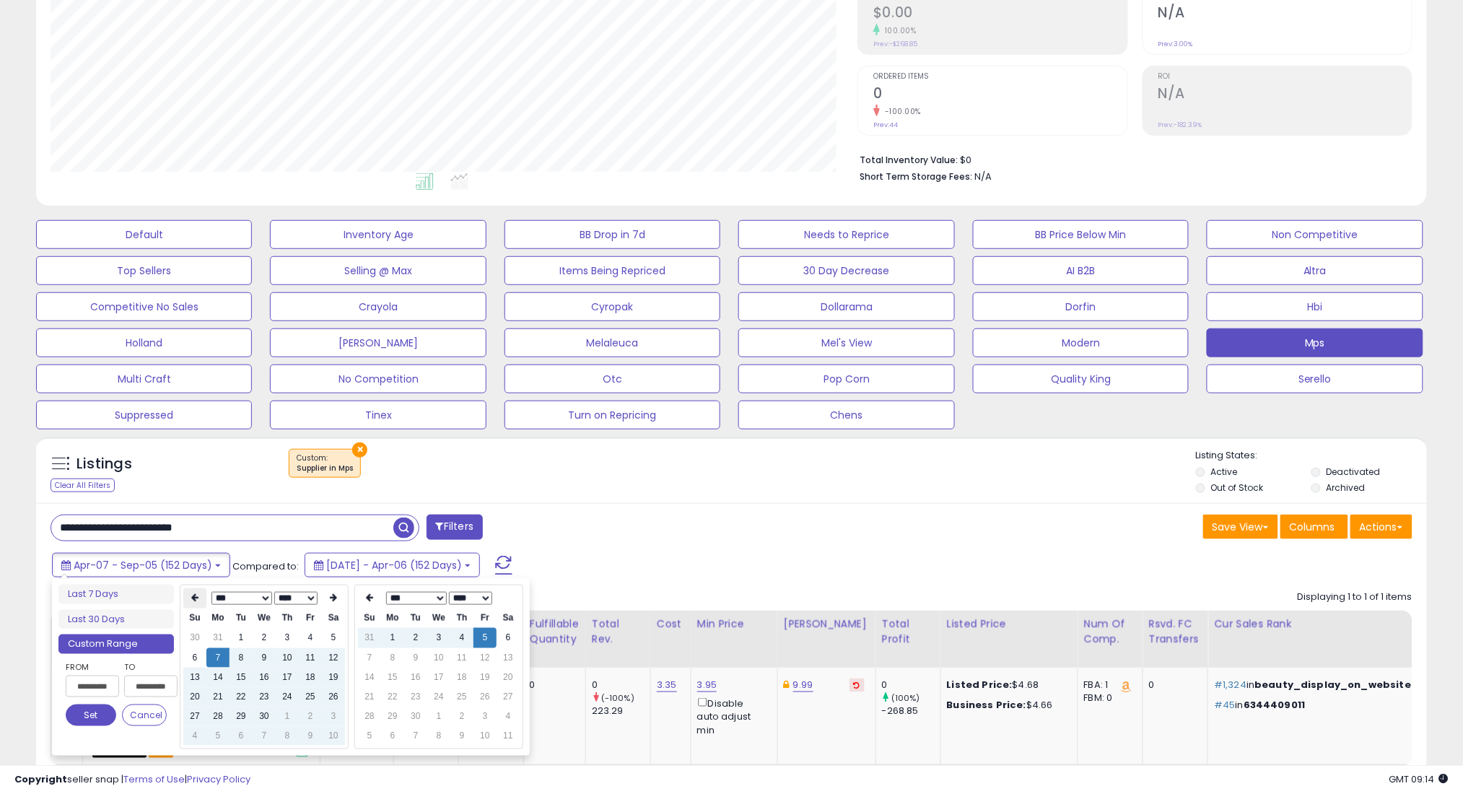
click at [190, 593] on th at bounding box center [194, 598] width 23 height 20
click at [317, 659] on td "7" at bounding box center [310, 657] width 23 height 19
type input "**********"
click at [94, 709] on button "Set" at bounding box center [91, 715] width 51 height 22
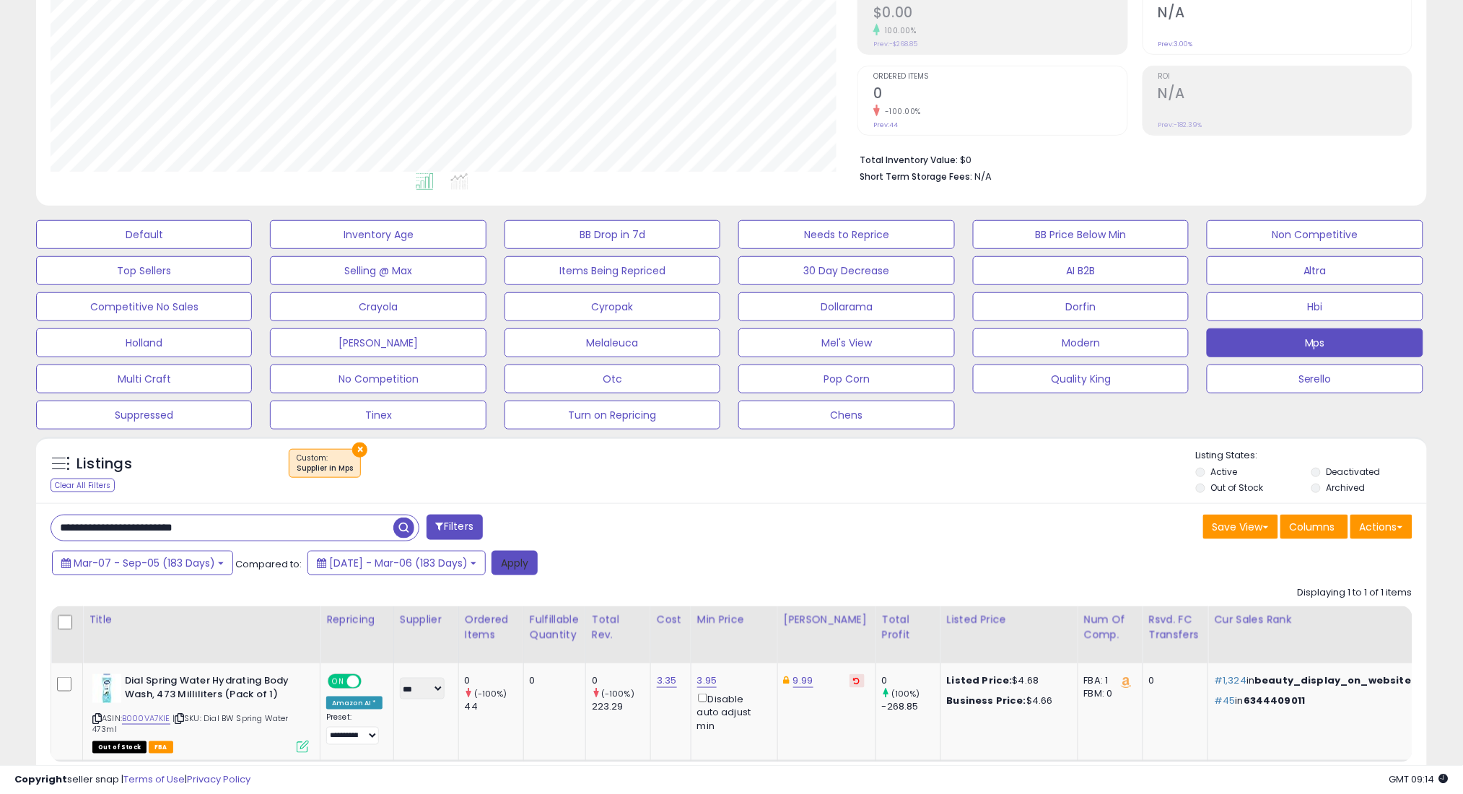
click at [538, 556] on button "Apply" at bounding box center [514, 563] width 46 height 25
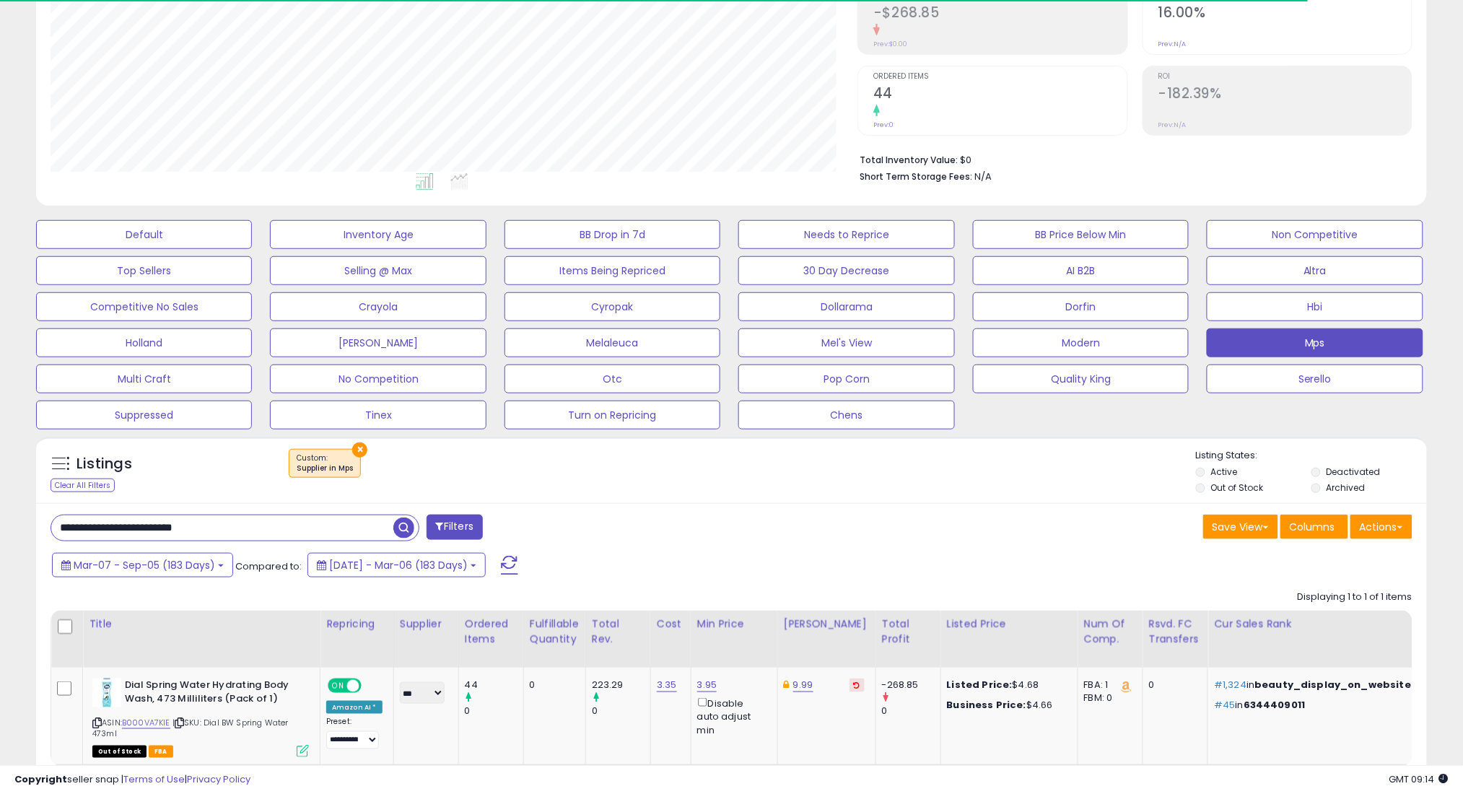
scroll to position [296, 807]
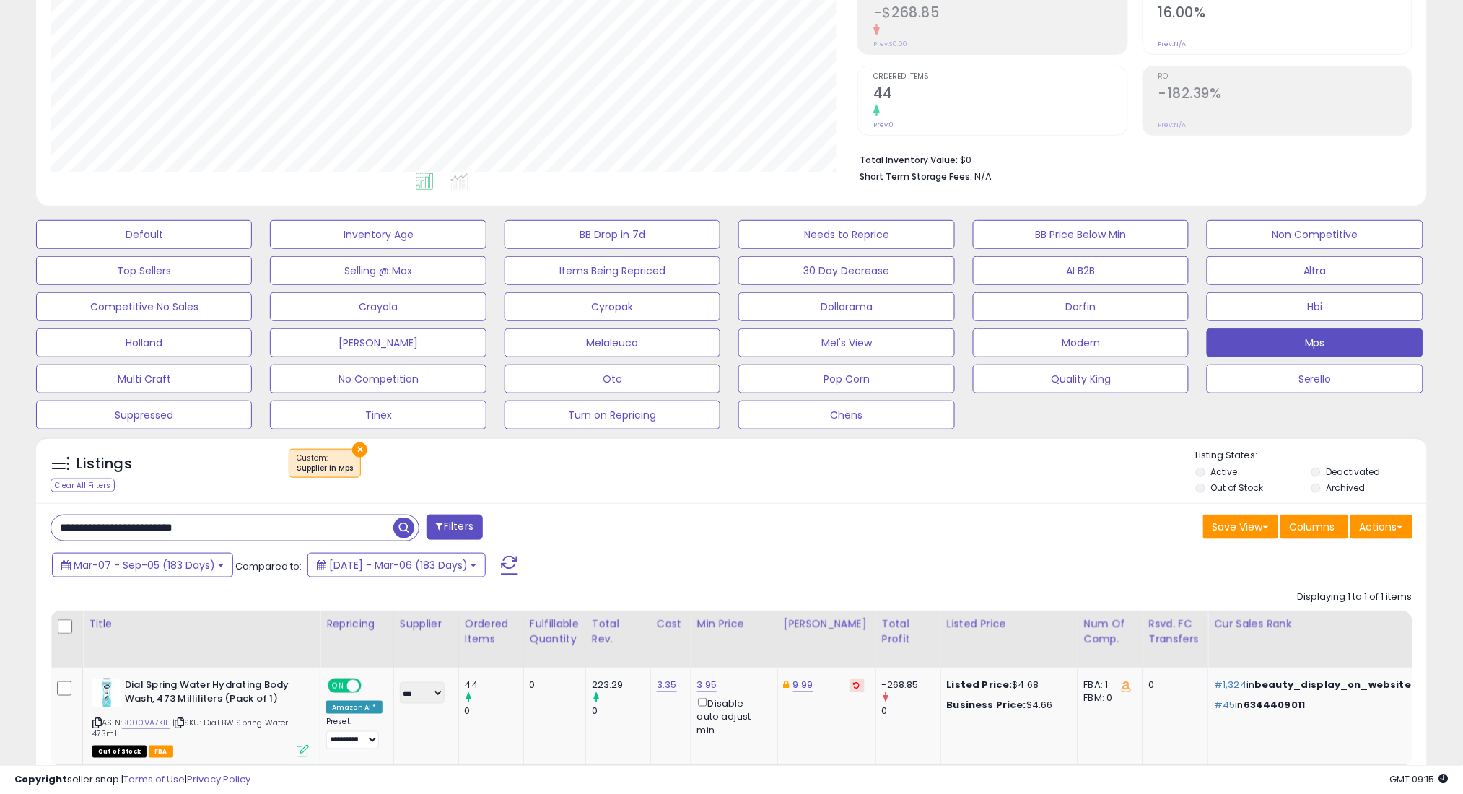
click at [340, 533] on input "**********" at bounding box center [222, 527] width 342 height 25
paste input "**********"
type input "**********"
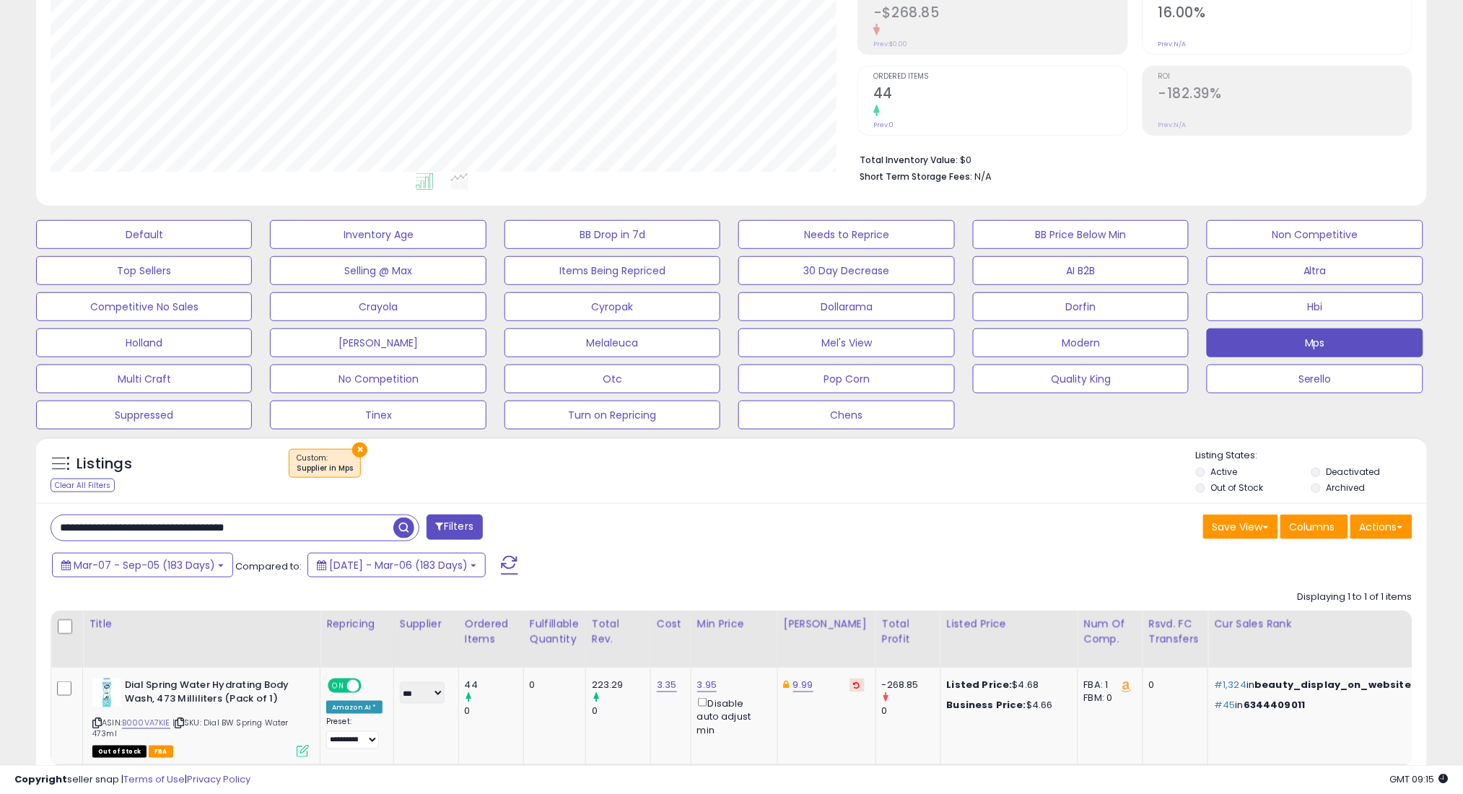
click at [406, 524] on span "button" at bounding box center [403, 527] width 21 height 21
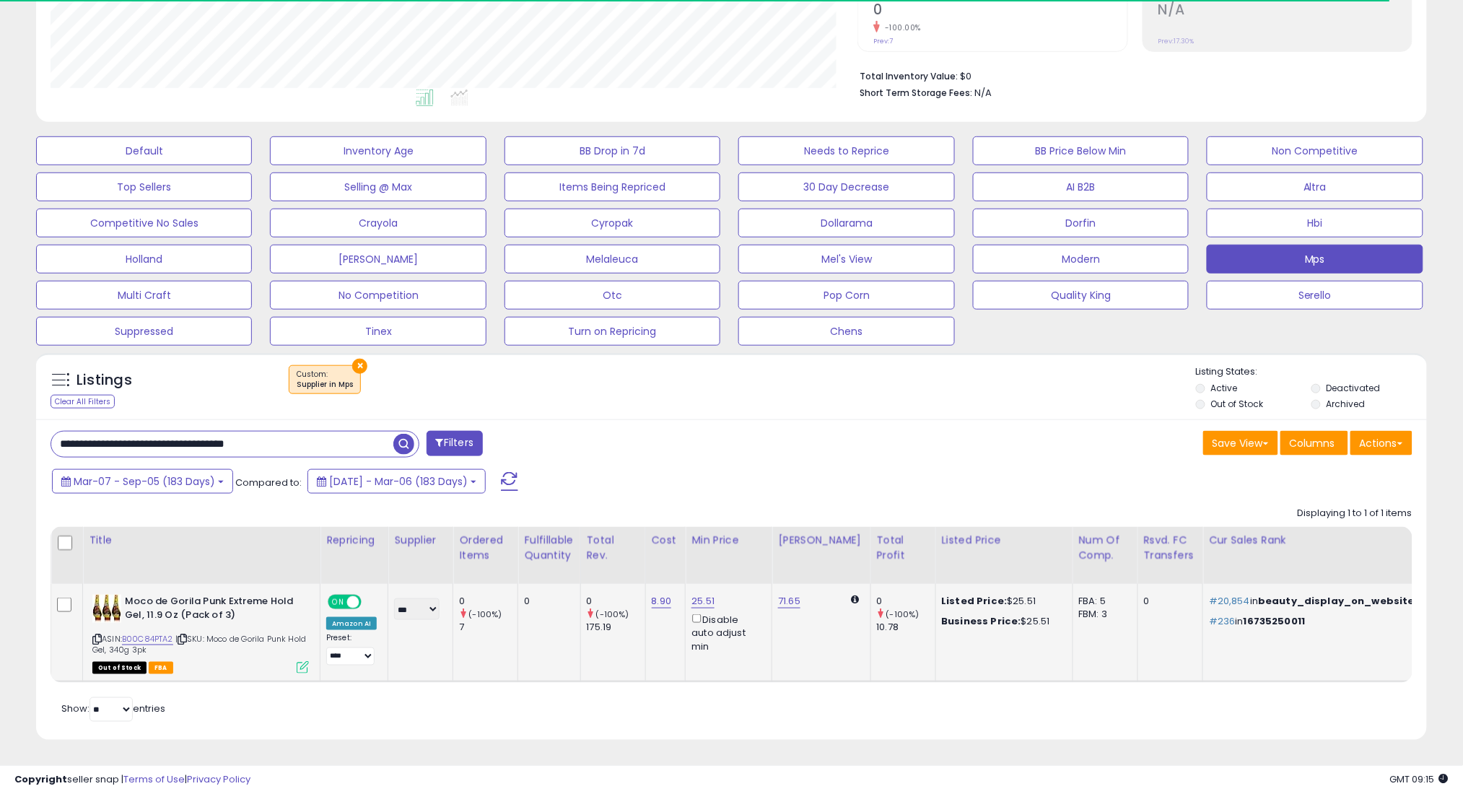
scroll to position [331, 0]
click at [159, 478] on button "Mar-07 - Sep-05 (183 Days)" at bounding box center [142, 481] width 181 height 25
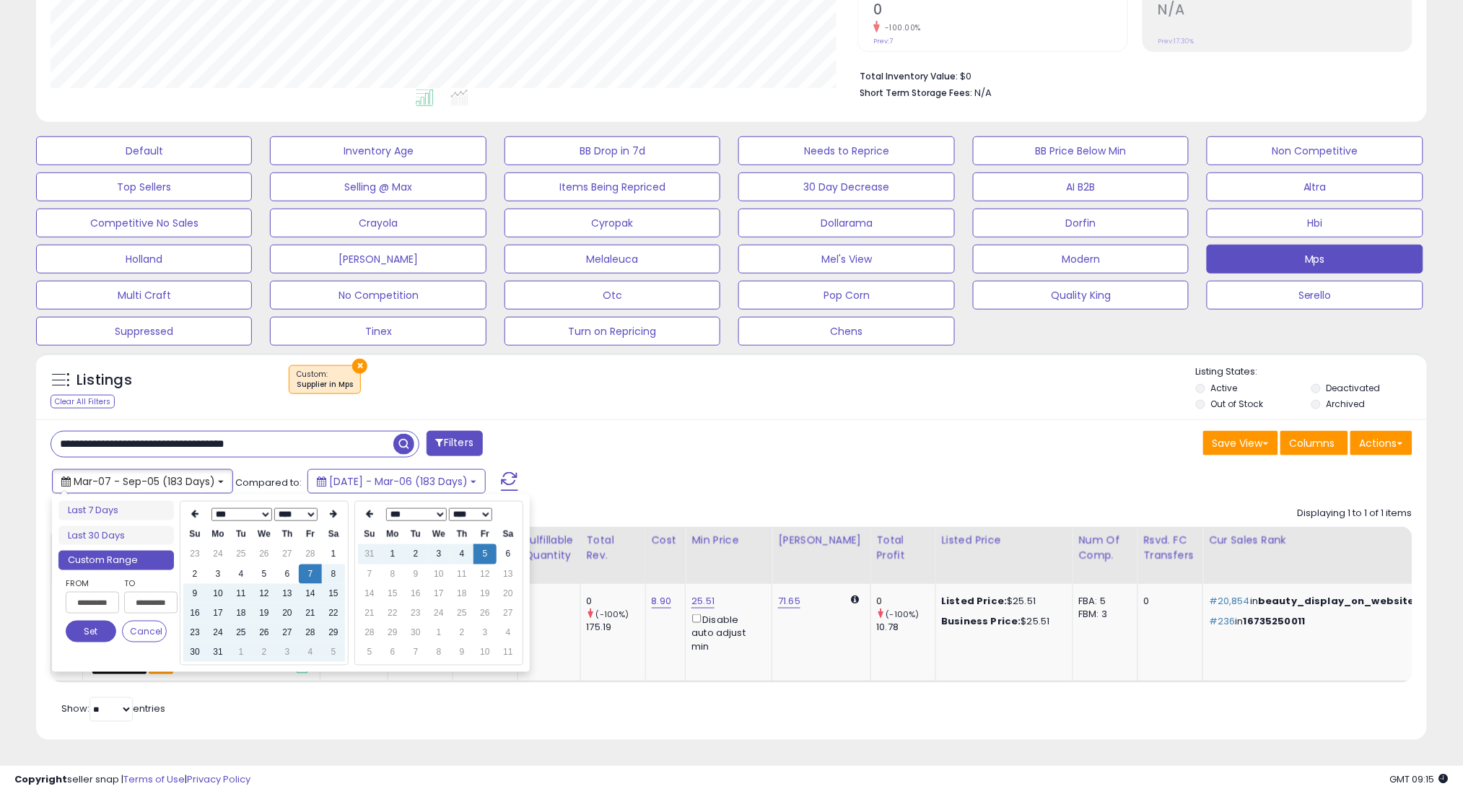
scroll to position [296, 807]
click at [193, 510] on icon at bounding box center [194, 514] width 7 height 9
click at [303, 564] on td "7" at bounding box center [310, 573] width 23 height 19
type input "**********"
drag, startPoint x: 94, startPoint y: 619, endPoint x: 467, endPoint y: 530, distance: 383.7
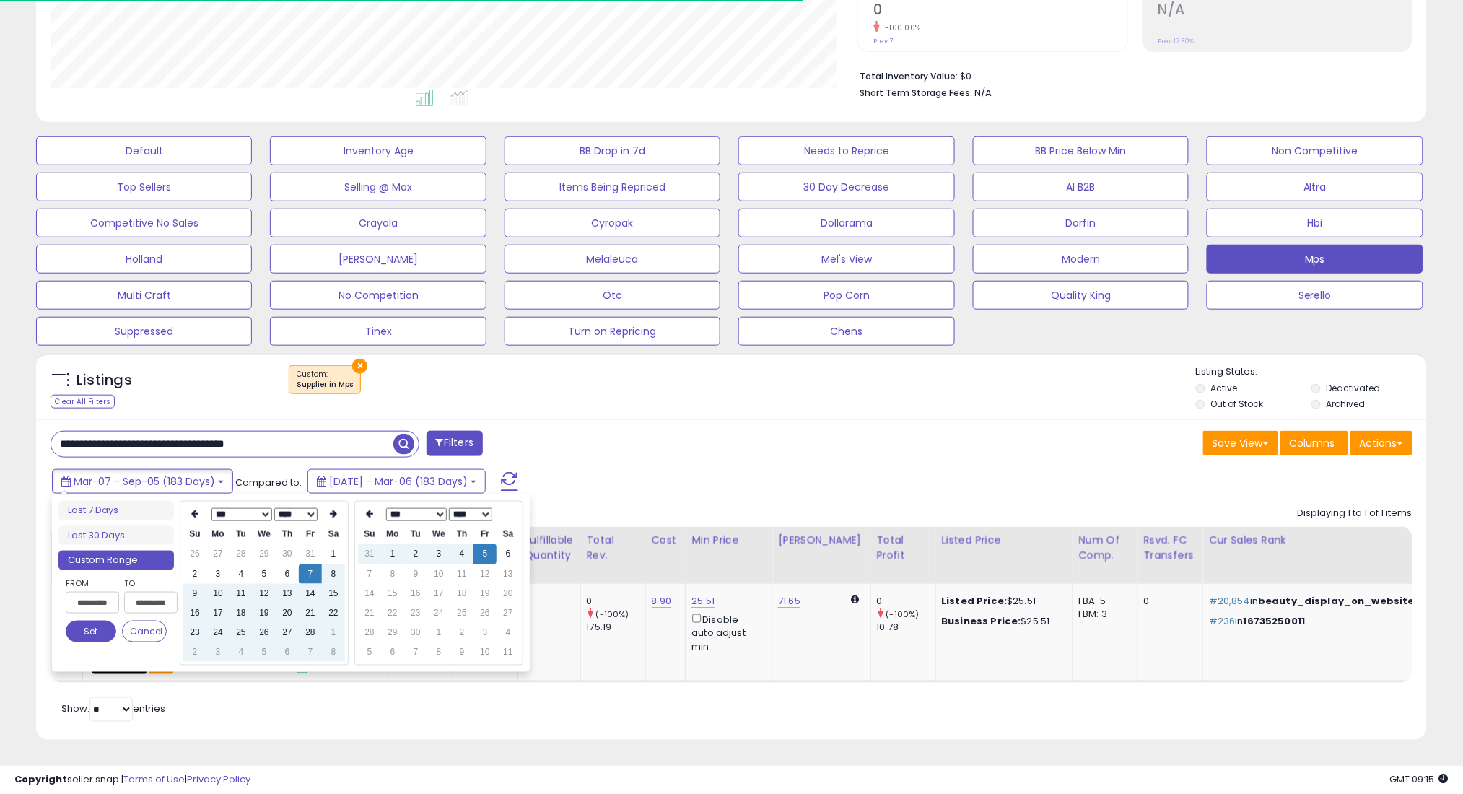
click at [95, 621] on button "Set" at bounding box center [91, 632] width 51 height 22
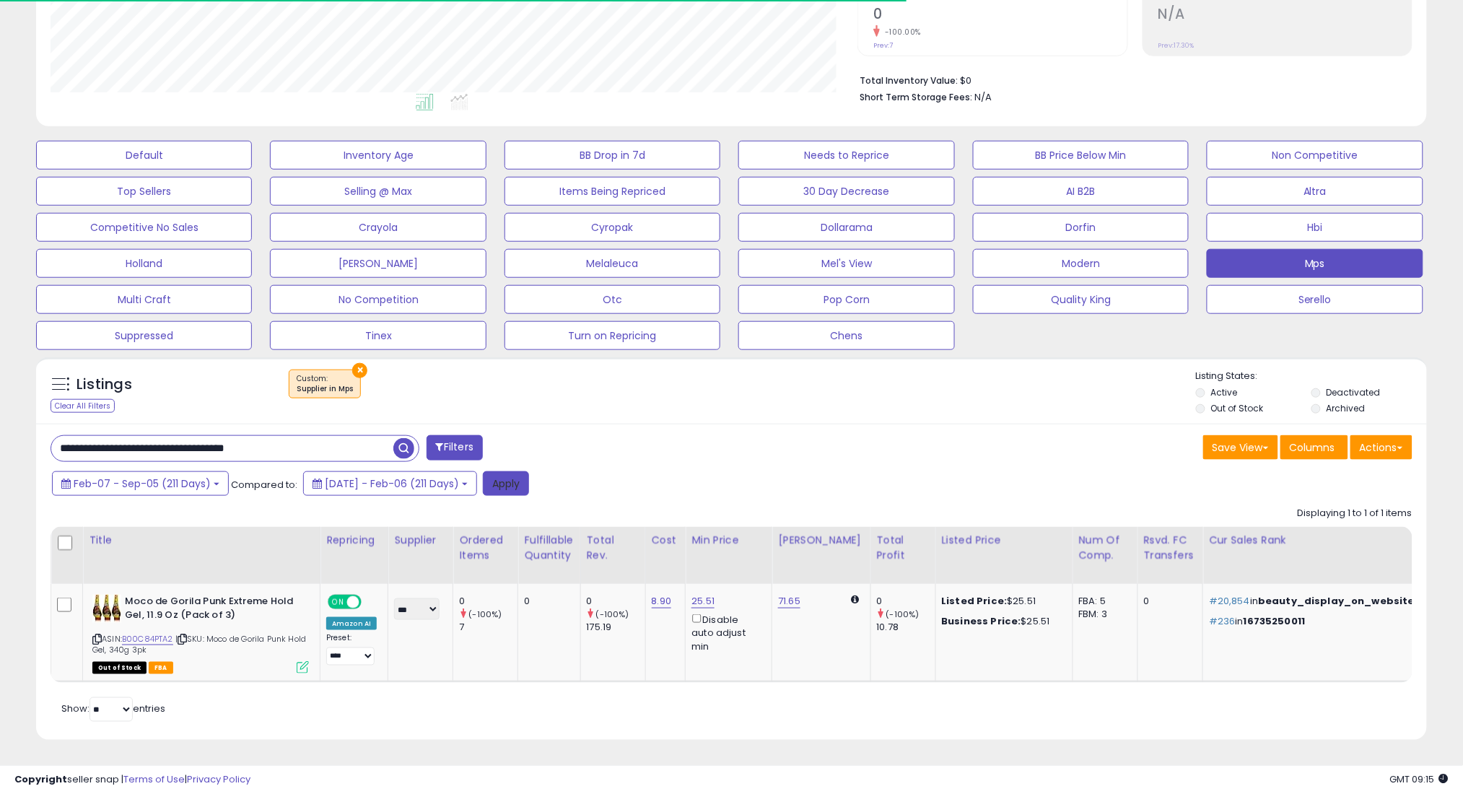
click at [521, 471] on button "Apply" at bounding box center [506, 483] width 46 height 25
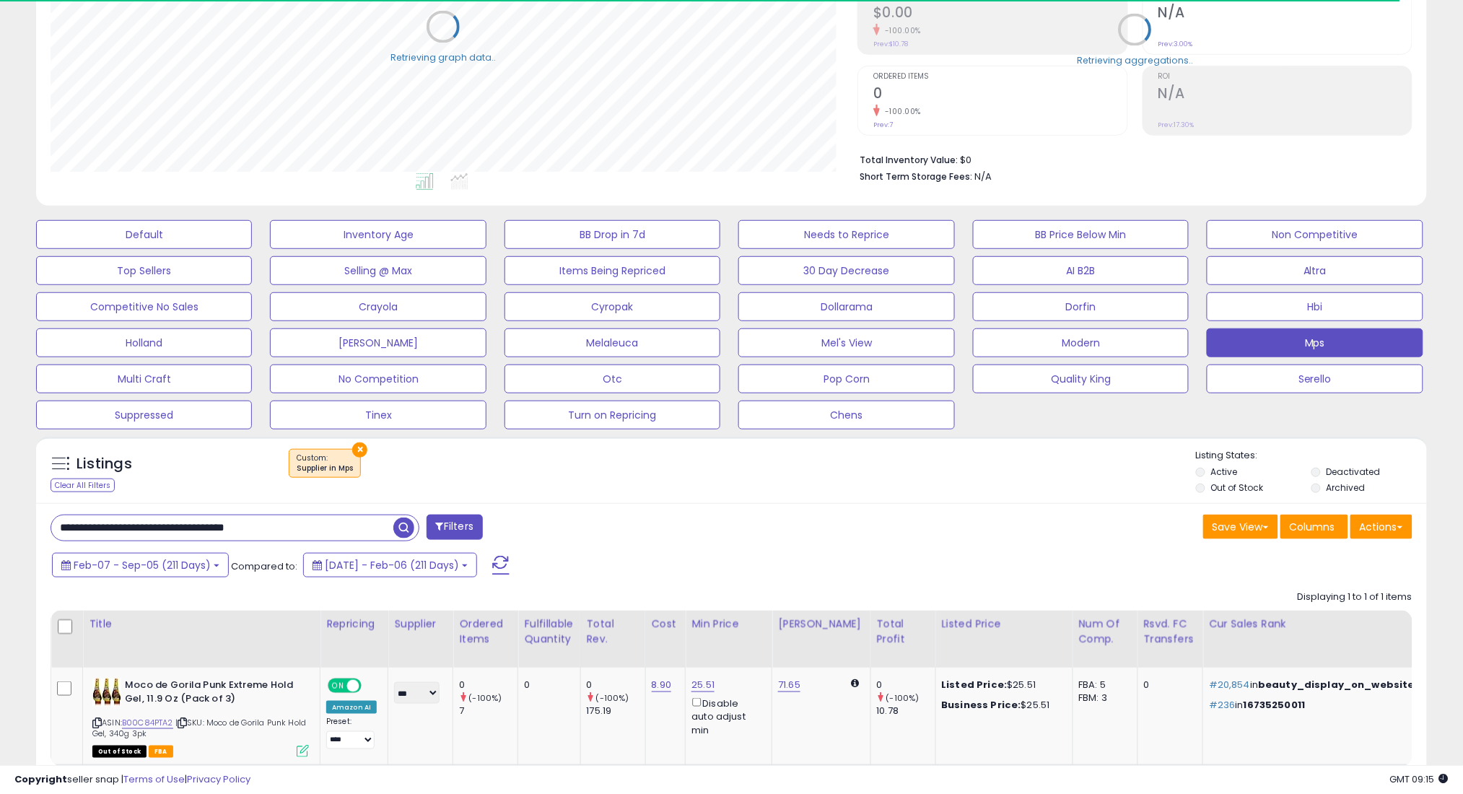
scroll to position [721336, 720824]
click at [134, 565] on span "Feb-07 - Sep-05 (211 Days)" at bounding box center [142, 565] width 137 height 14
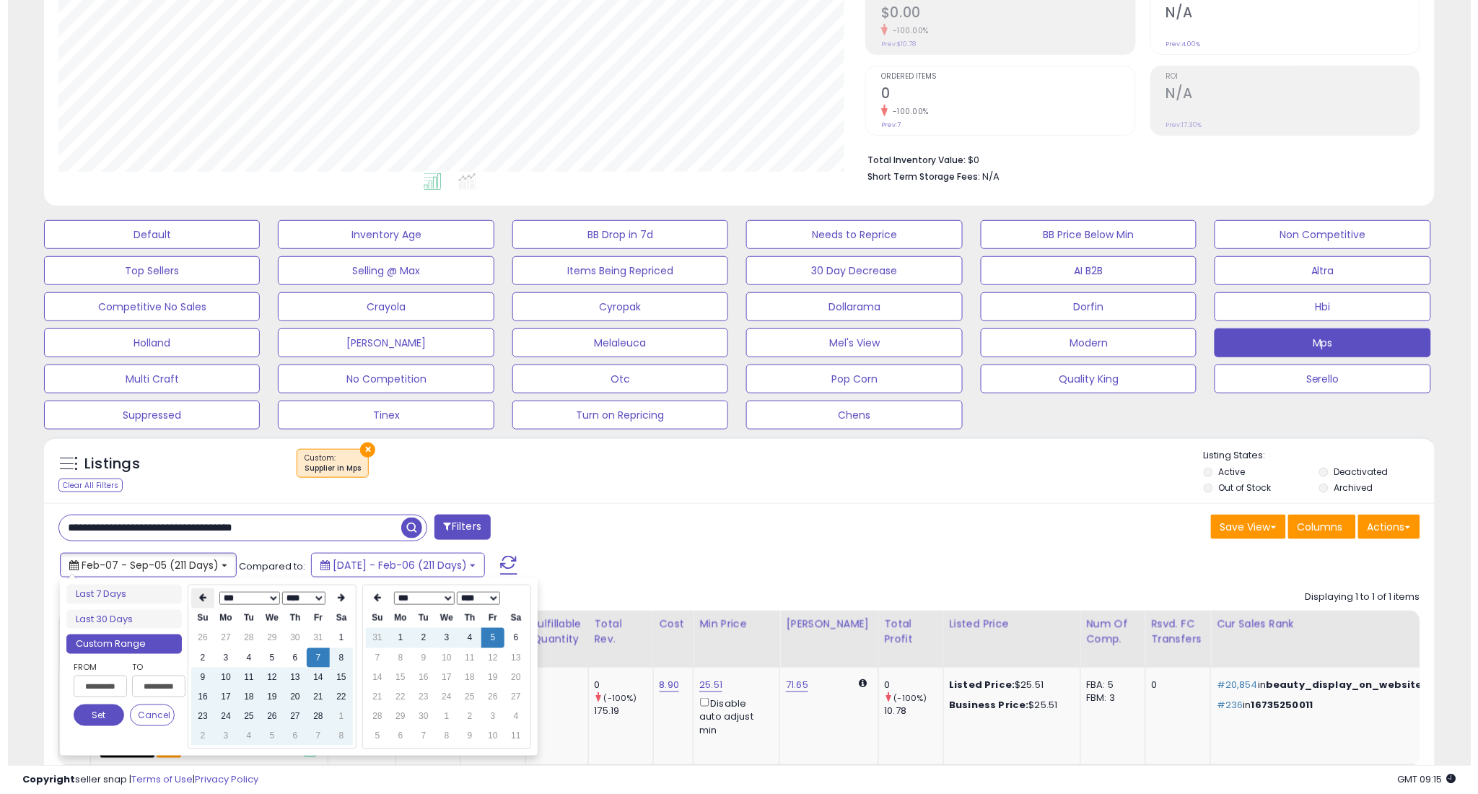
scroll to position [296, 807]
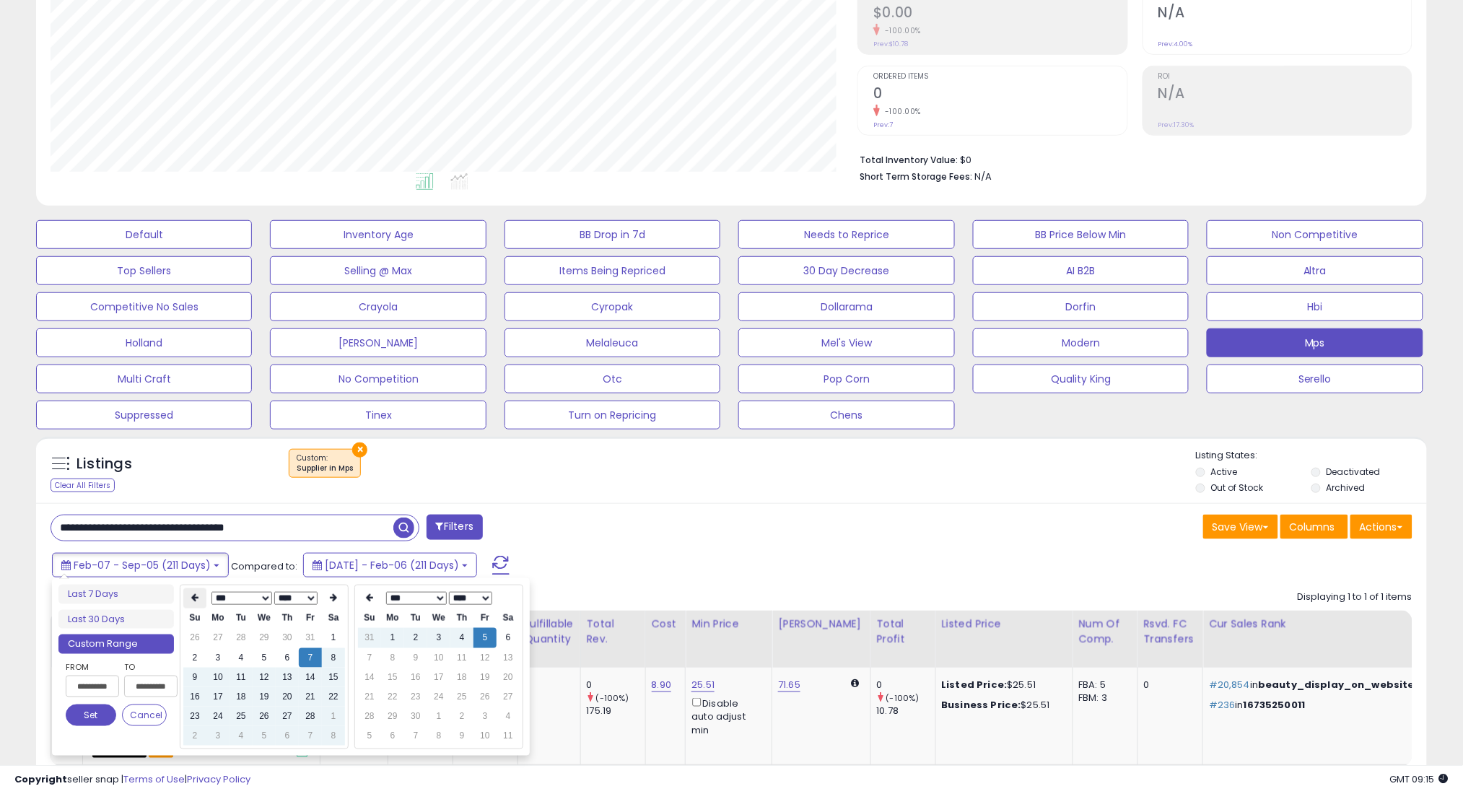
click at [186, 598] on th at bounding box center [194, 598] width 23 height 20
click at [240, 660] on td "7" at bounding box center [240, 657] width 23 height 19
type input "**********"
click at [82, 717] on button "Set" at bounding box center [91, 715] width 51 height 22
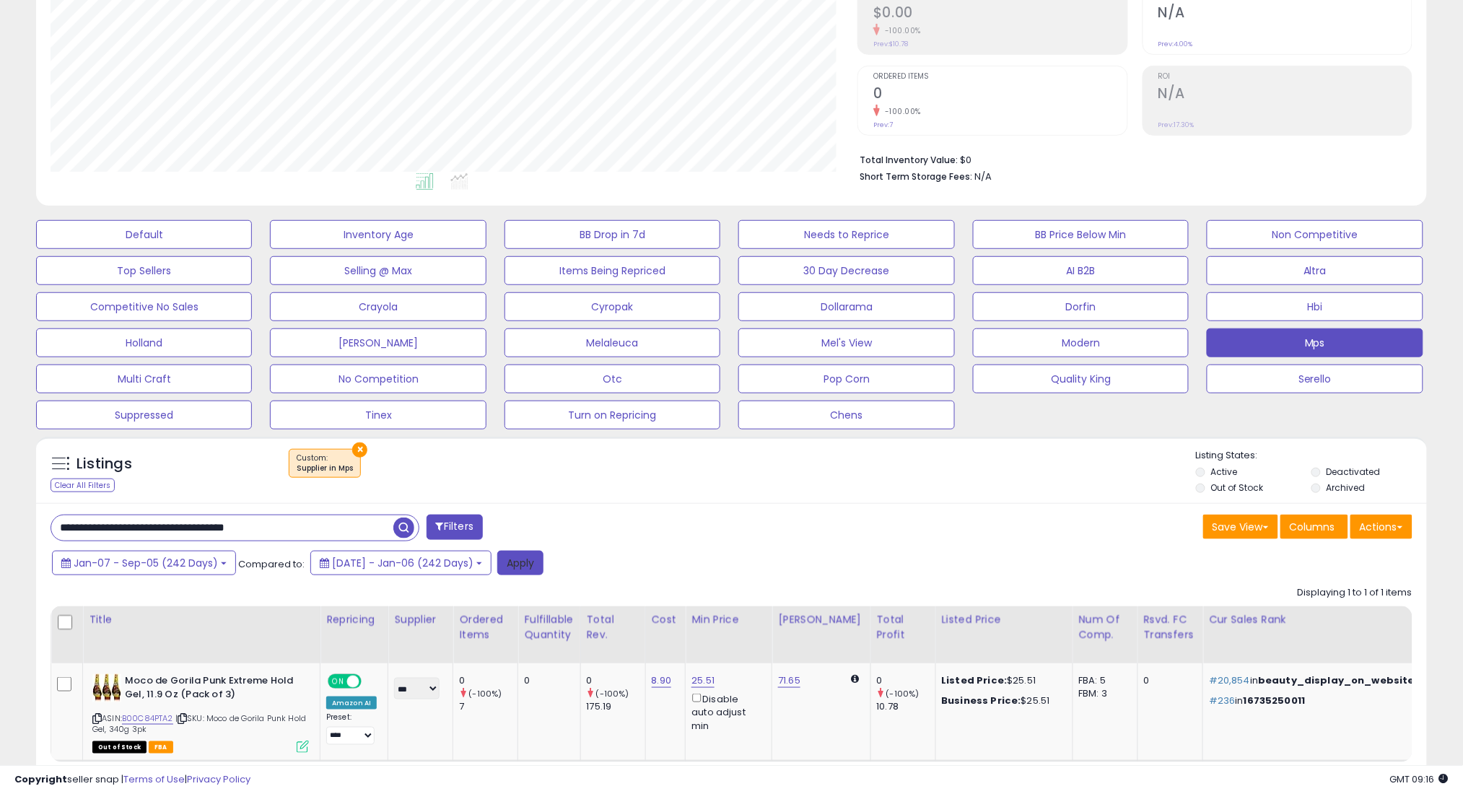
click at [541, 561] on button "Apply" at bounding box center [520, 563] width 46 height 25
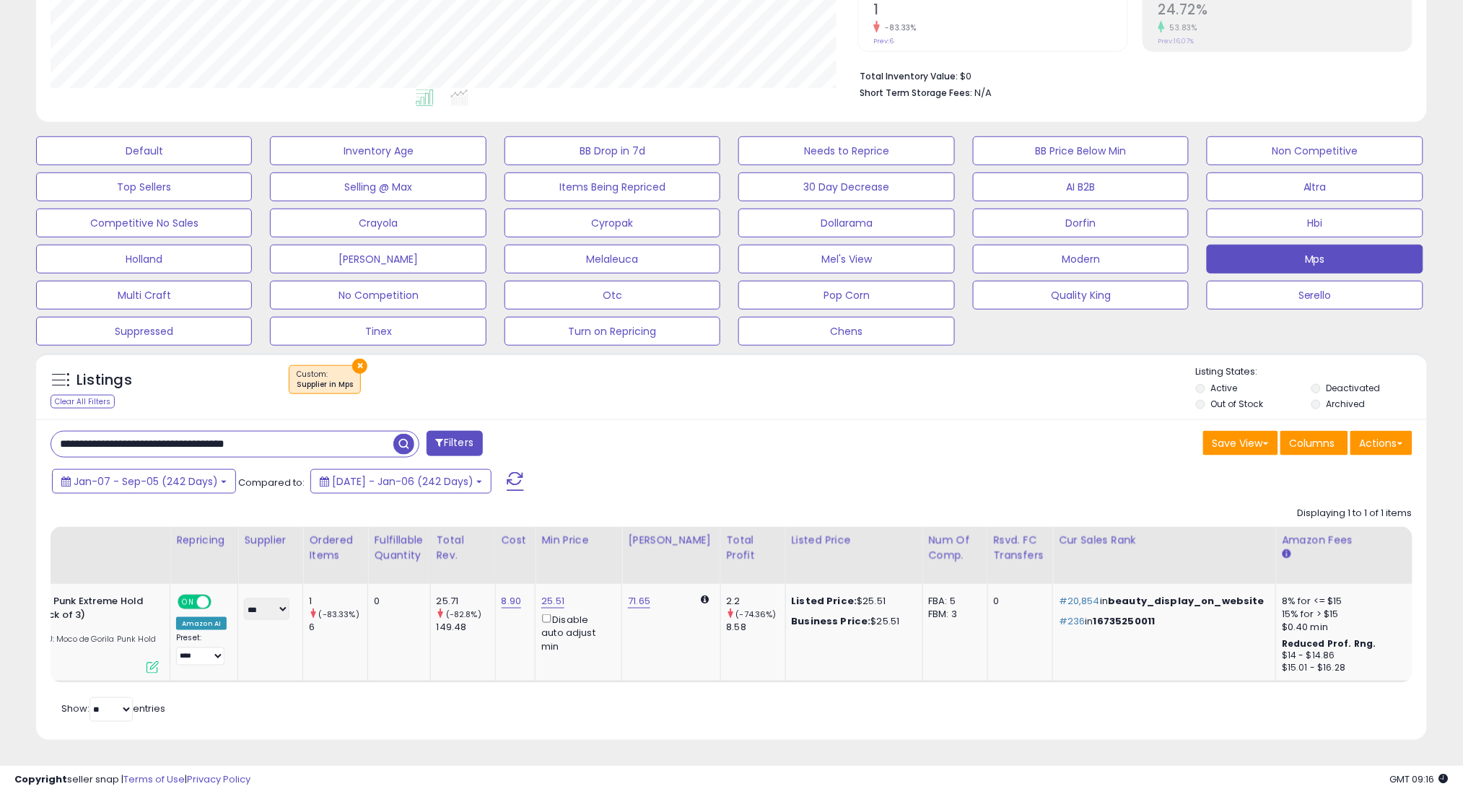
scroll to position [0, 0]
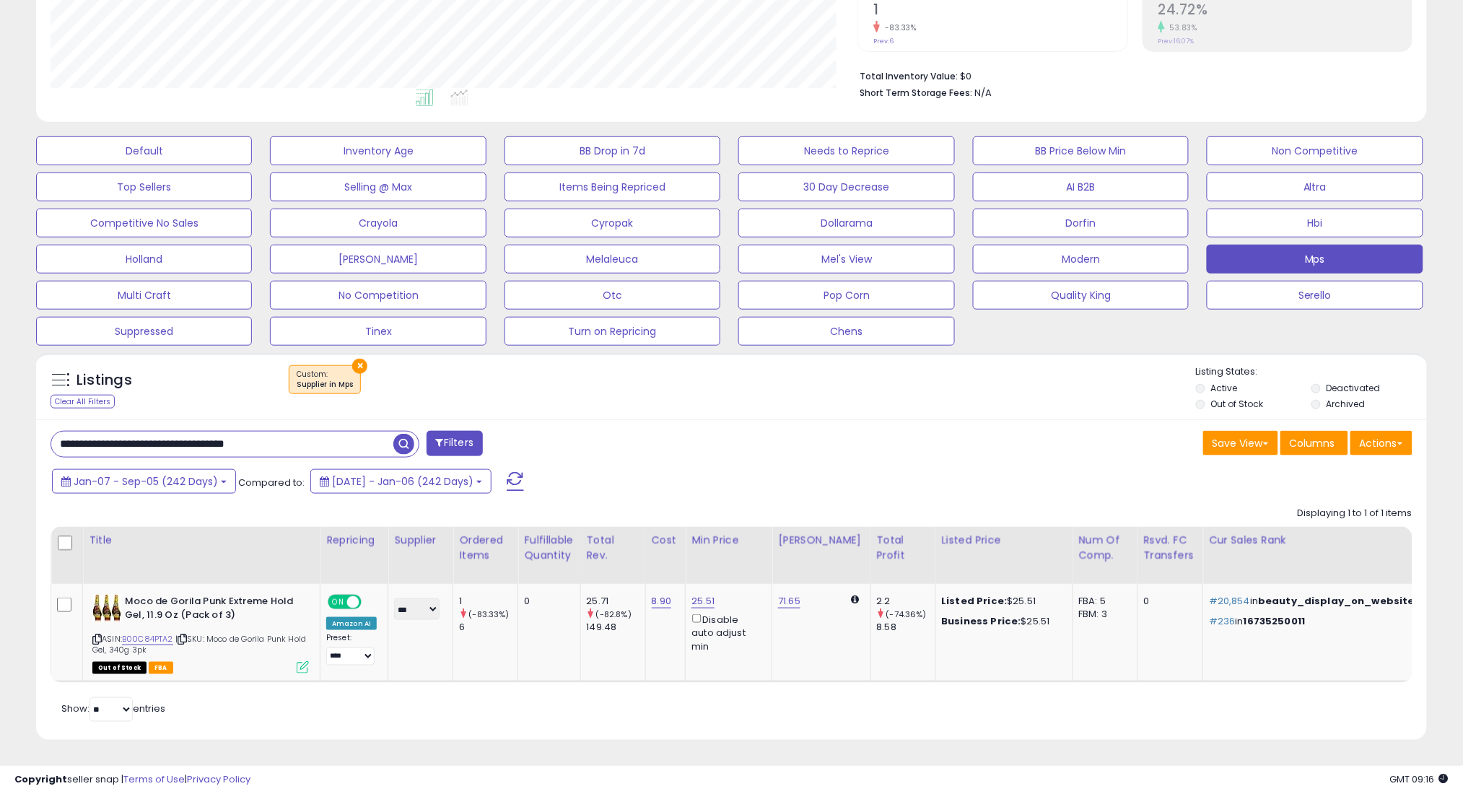
click at [364, 432] on input "**********" at bounding box center [222, 444] width 342 height 25
paste input "text"
type input "**********"
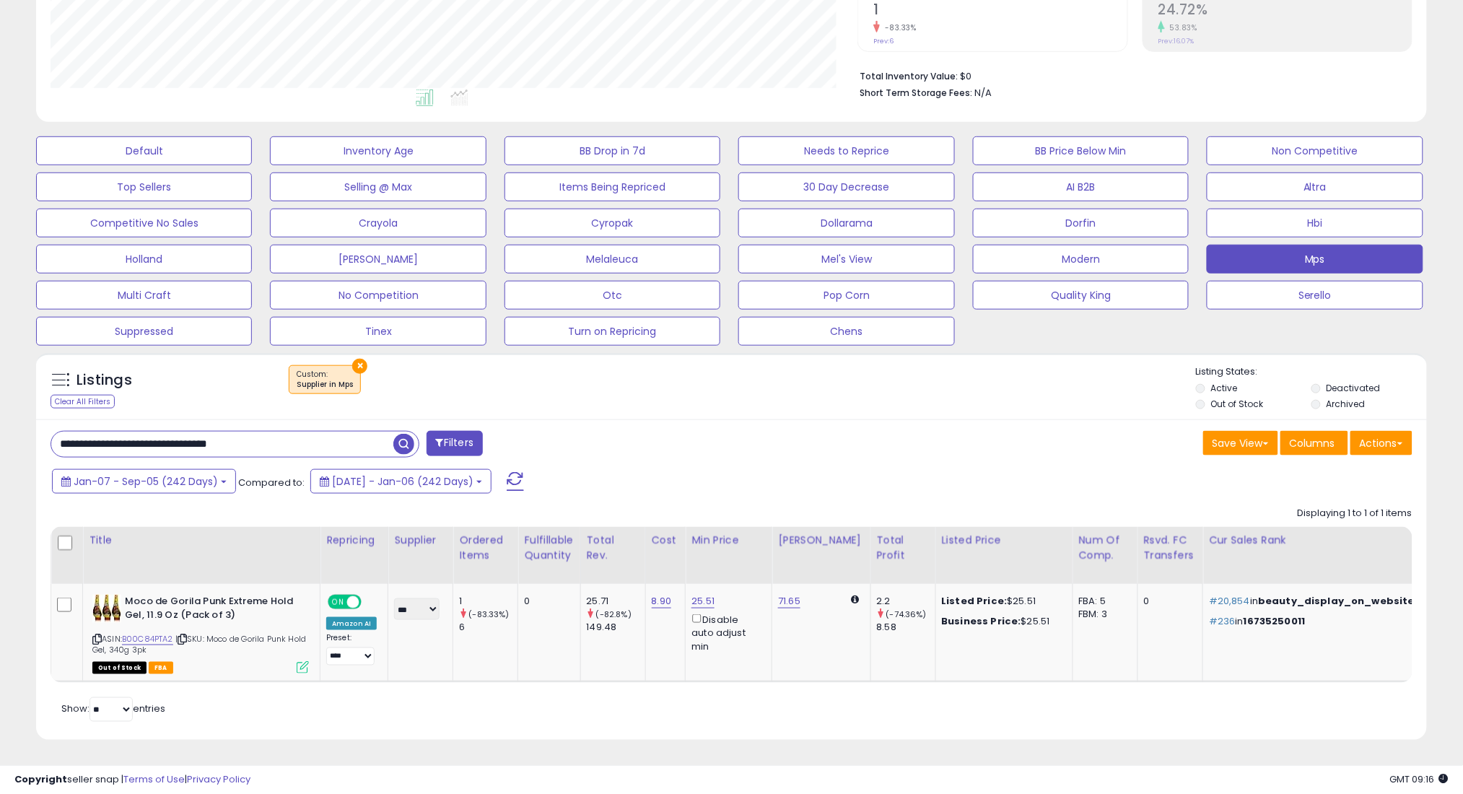
click at [406, 434] on span "button" at bounding box center [403, 444] width 21 height 21
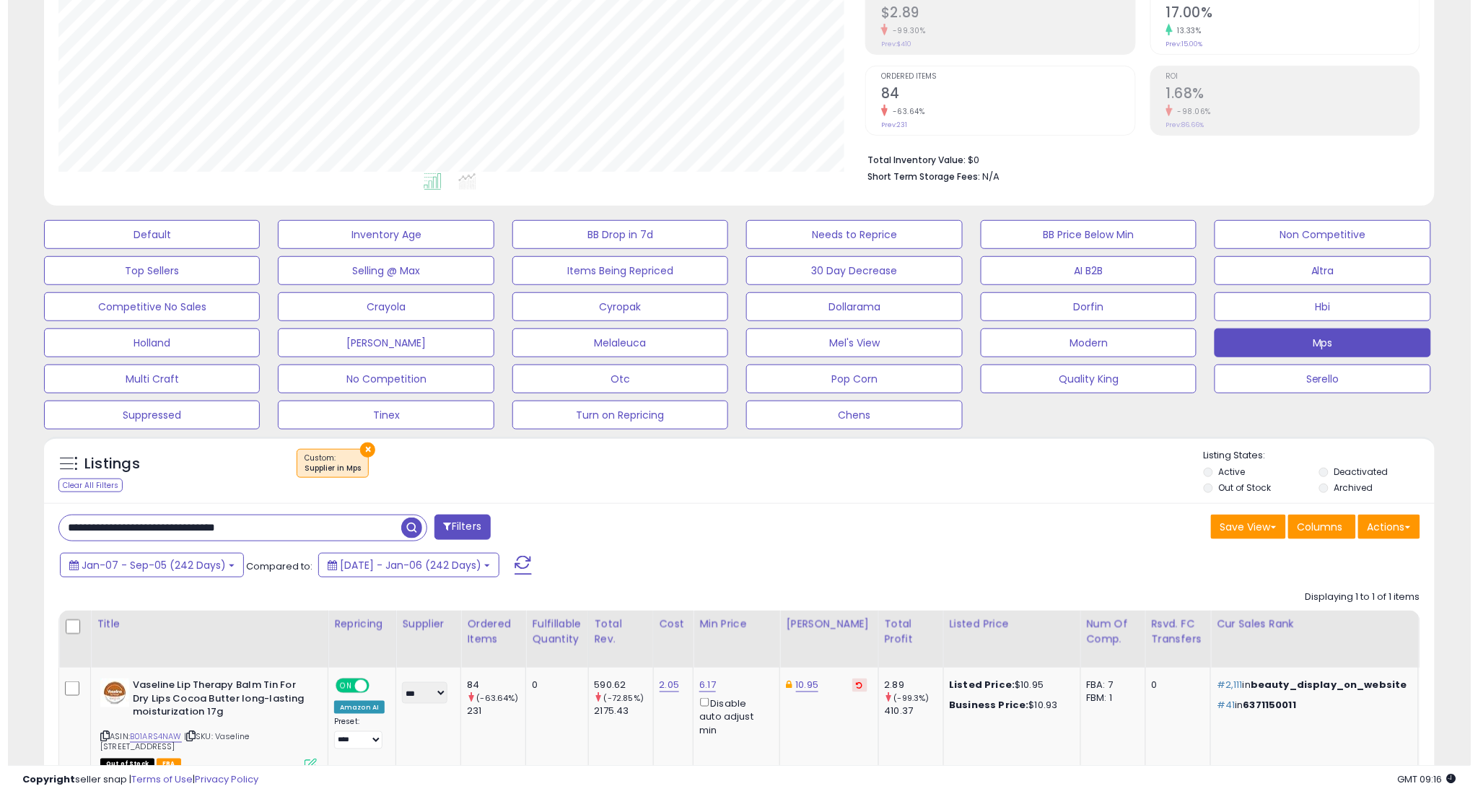
scroll to position [296, 807]
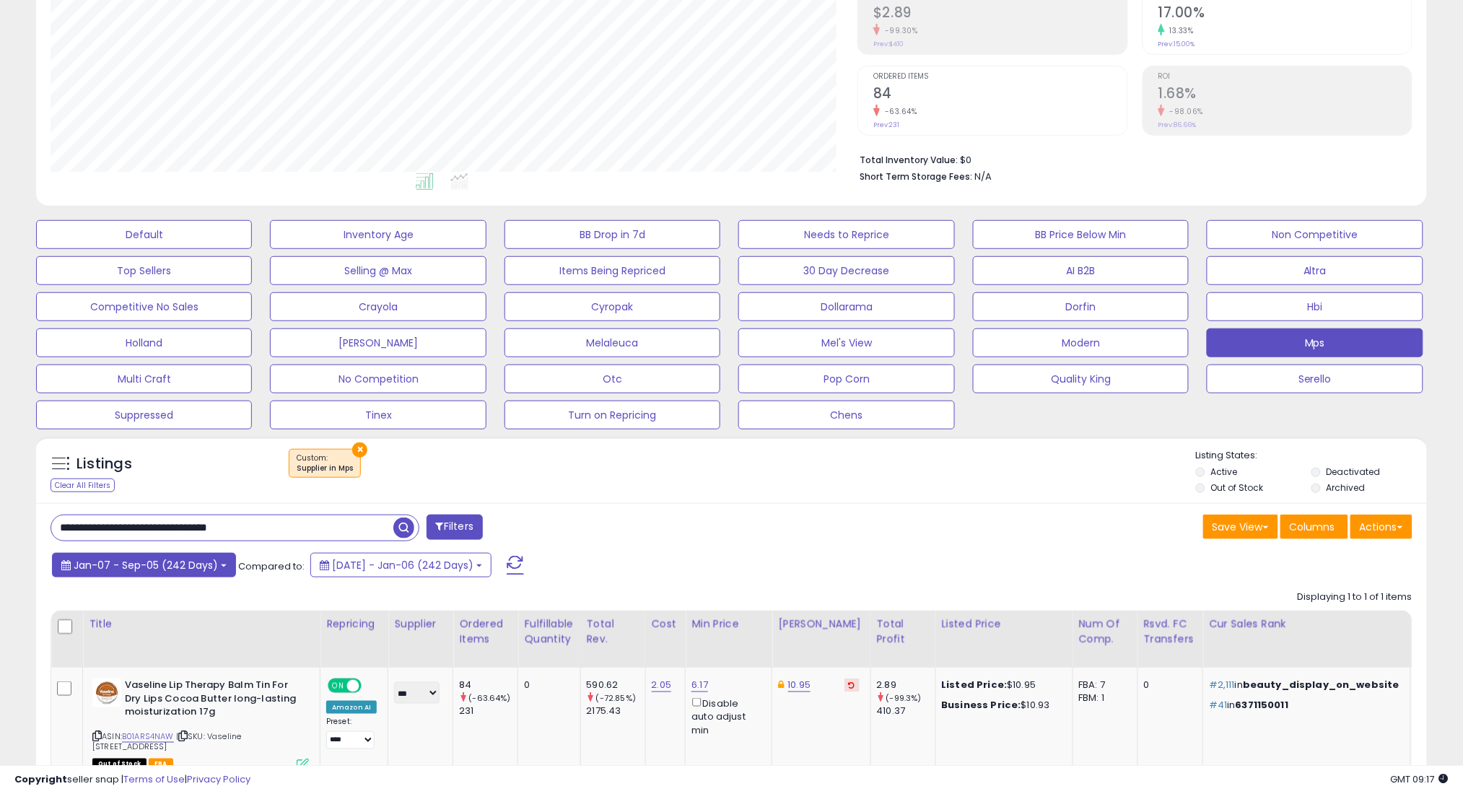
click at [188, 561] on span "Jan-07 - Sep-05 (242 Days)" at bounding box center [146, 565] width 144 height 14
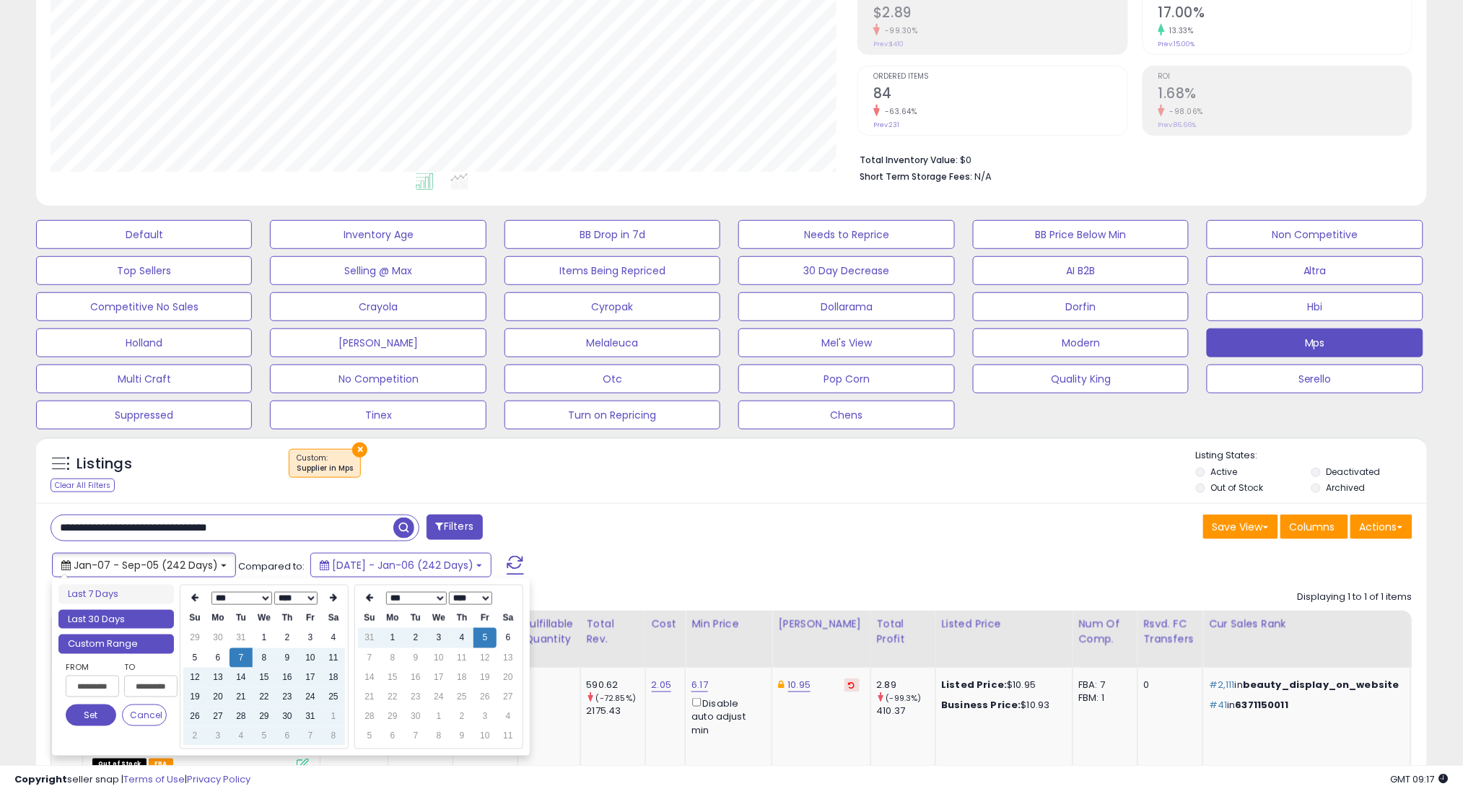
type input "**********"
click at [143, 618] on li "Last 30 Days" at bounding box center [115, 619] width 115 height 19
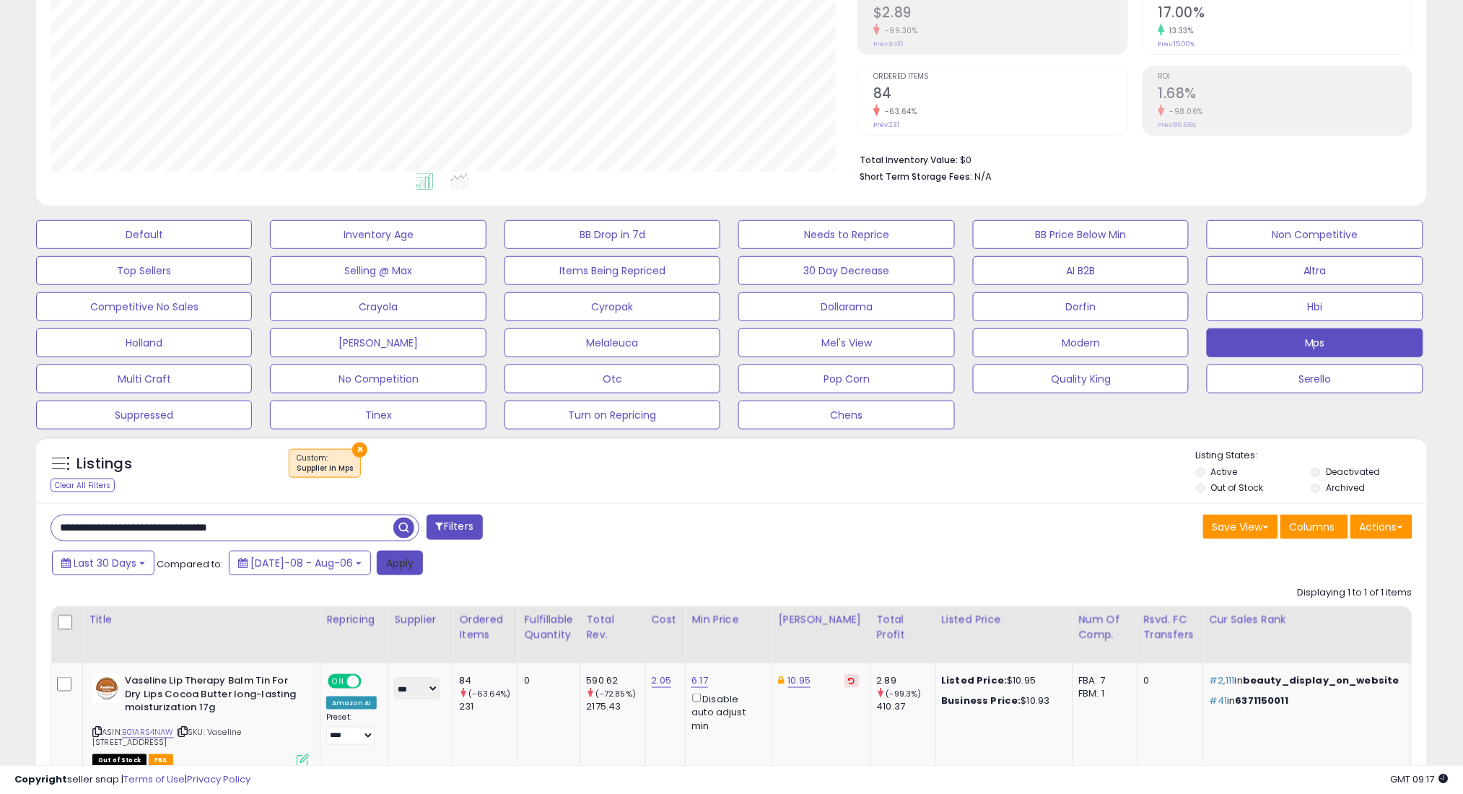
click at [377, 563] on button "Apply" at bounding box center [400, 563] width 46 height 25
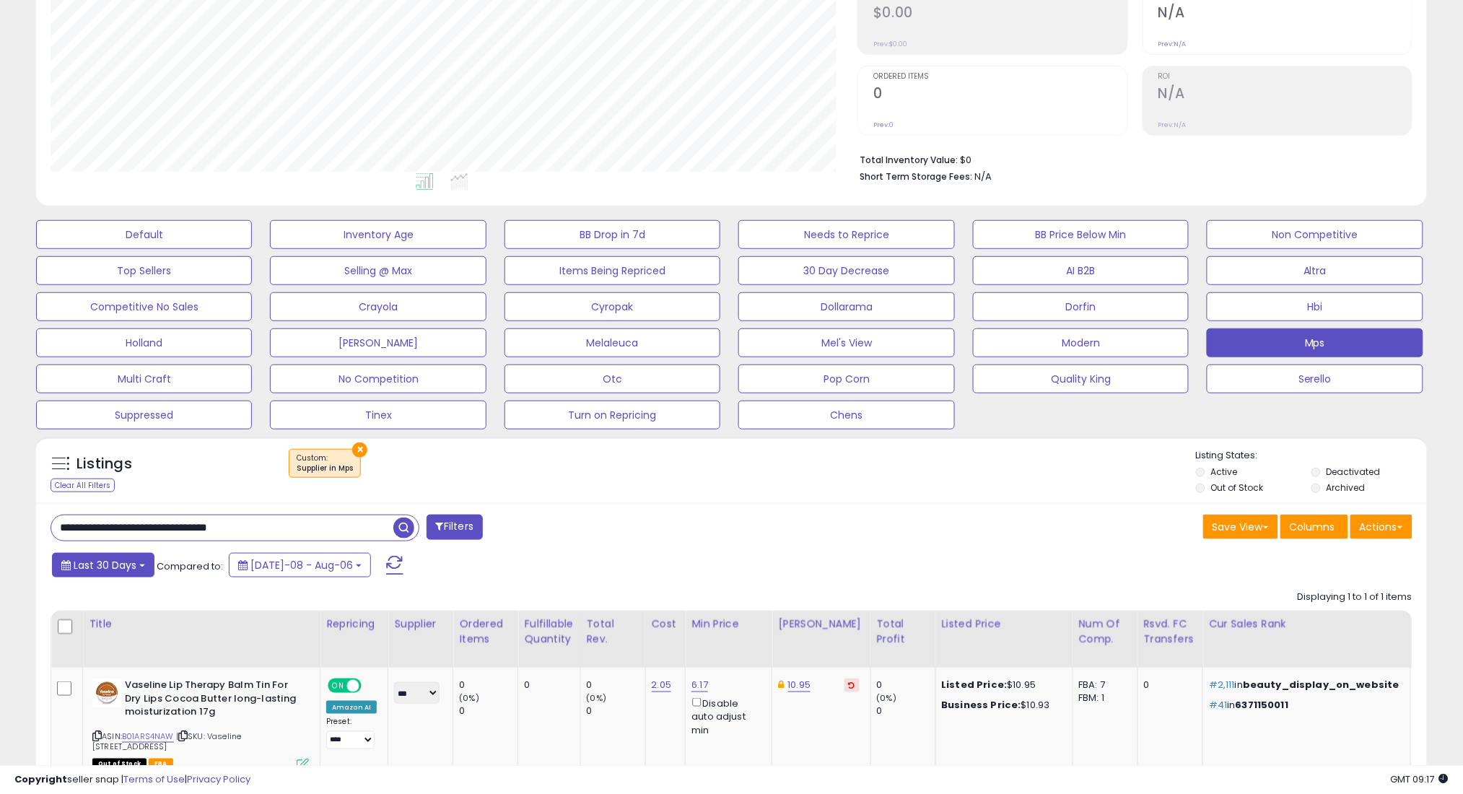
click at [131, 565] on span "Last 30 Days" at bounding box center [105, 565] width 63 height 14
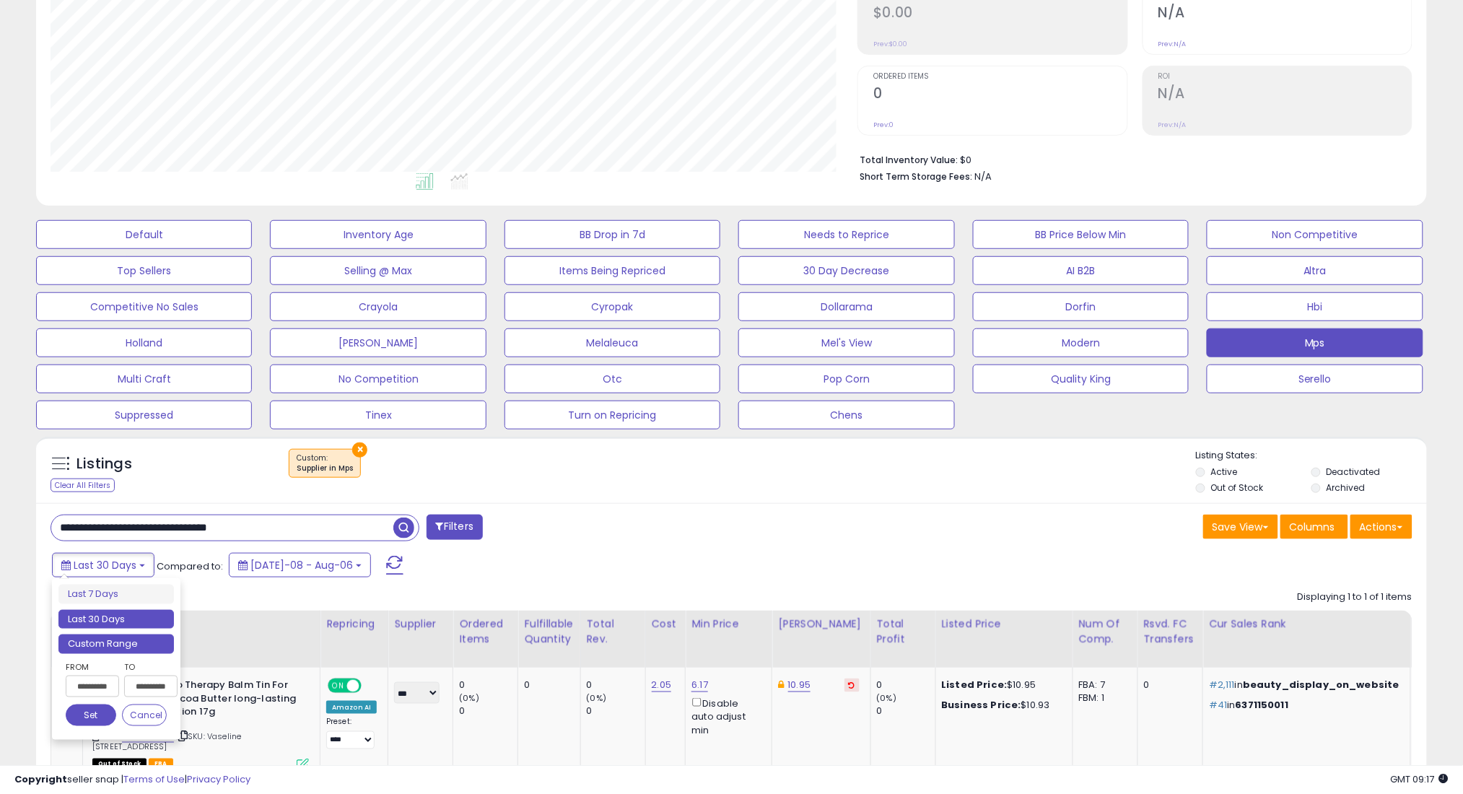
click at [148, 642] on li "Custom Range" at bounding box center [115, 643] width 115 height 19
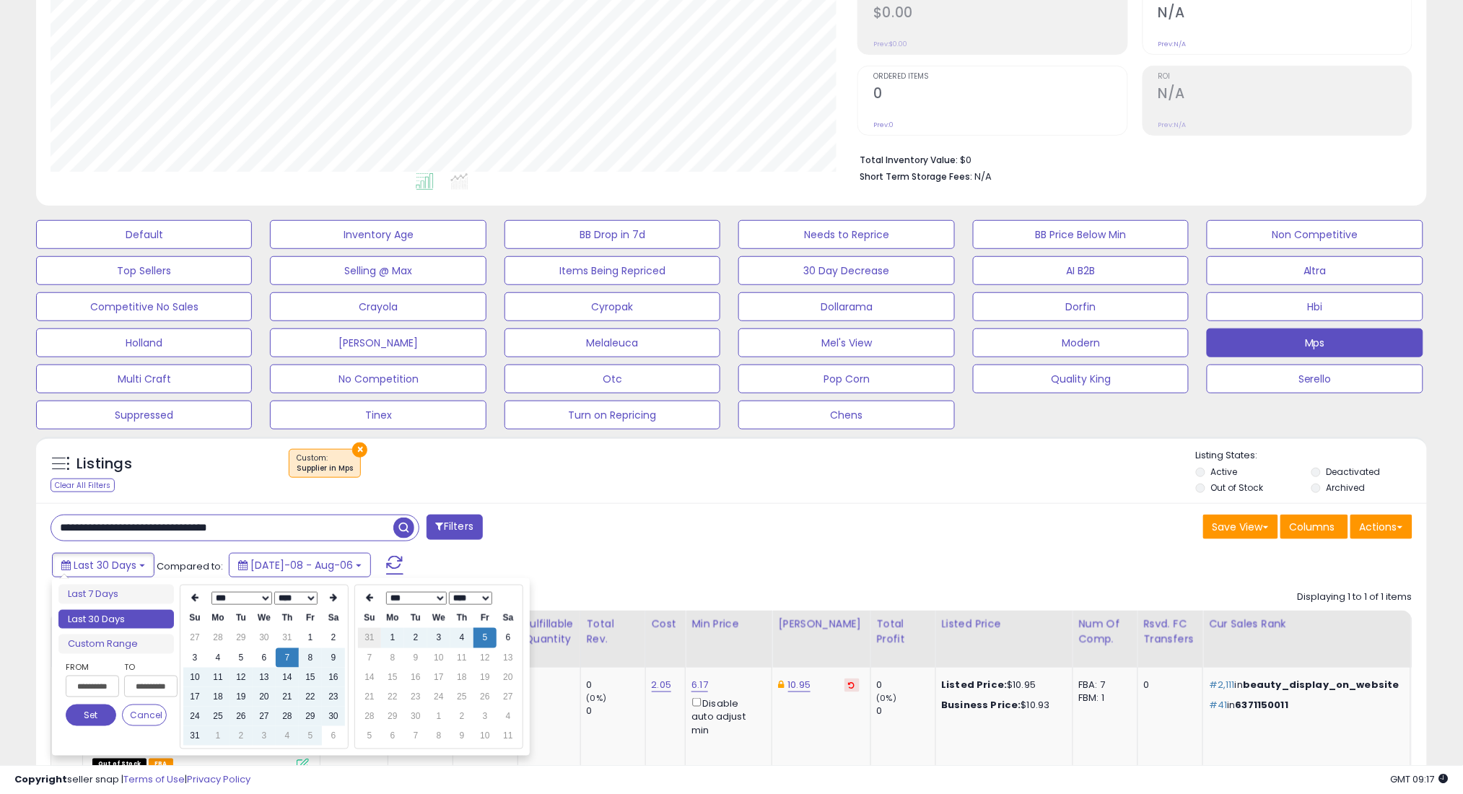
type input "**********"
click at [193, 602] on icon at bounding box center [194, 598] width 7 height 9
click at [215, 653] on td "7" at bounding box center [217, 657] width 23 height 19
type input "**********"
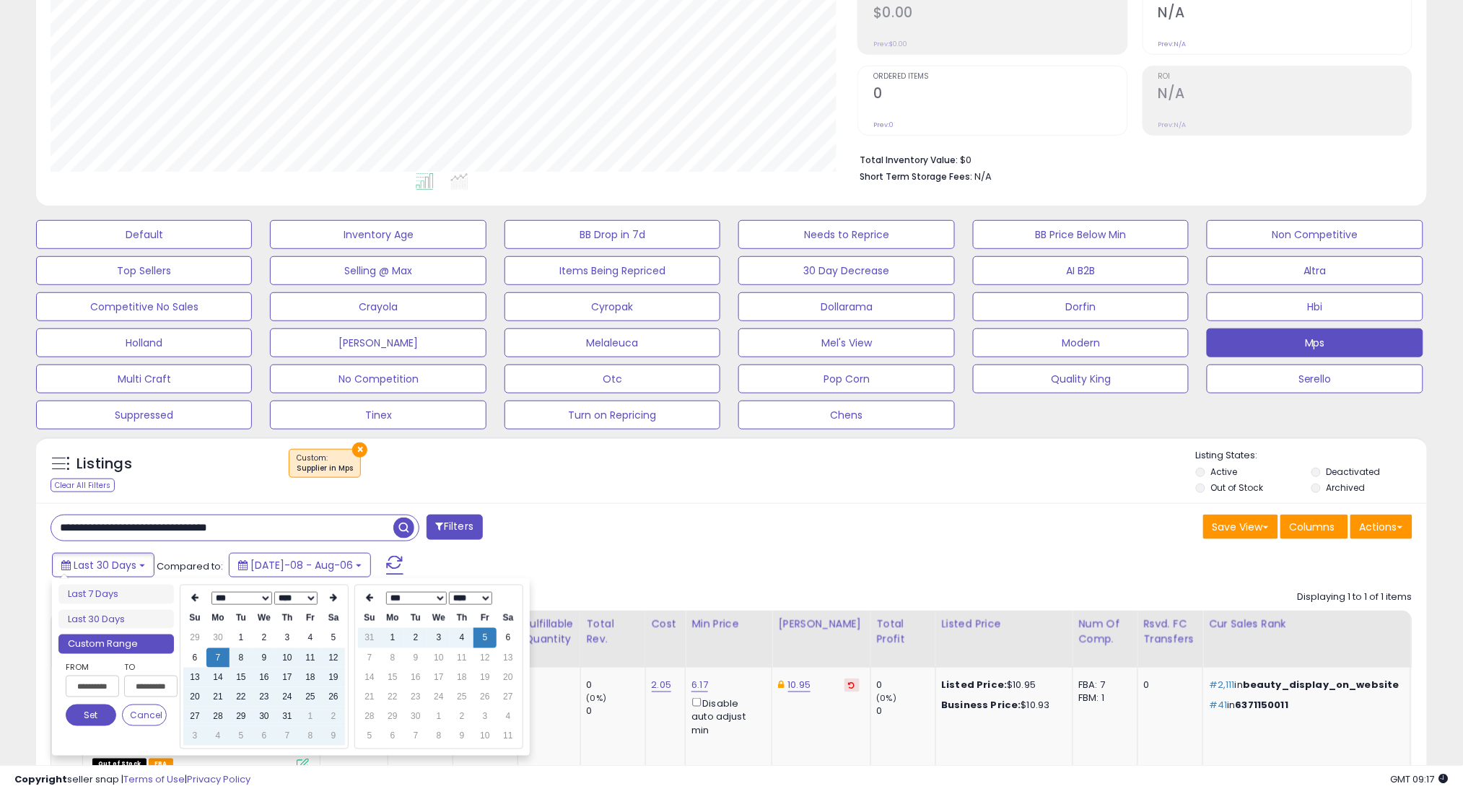
click at [89, 713] on button "Set" at bounding box center [91, 715] width 51 height 22
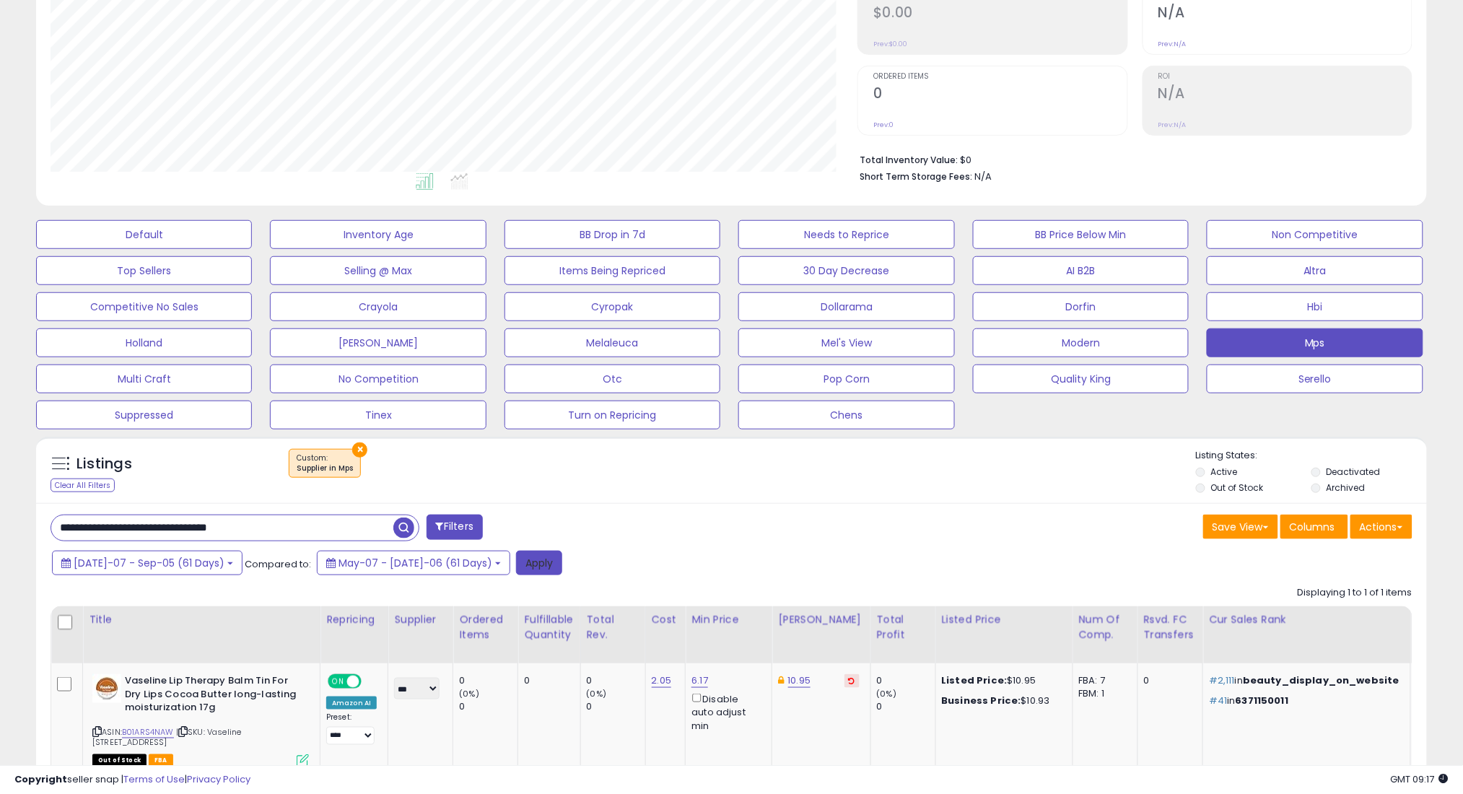
click at [516, 565] on button "Apply" at bounding box center [539, 563] width 46 height 25
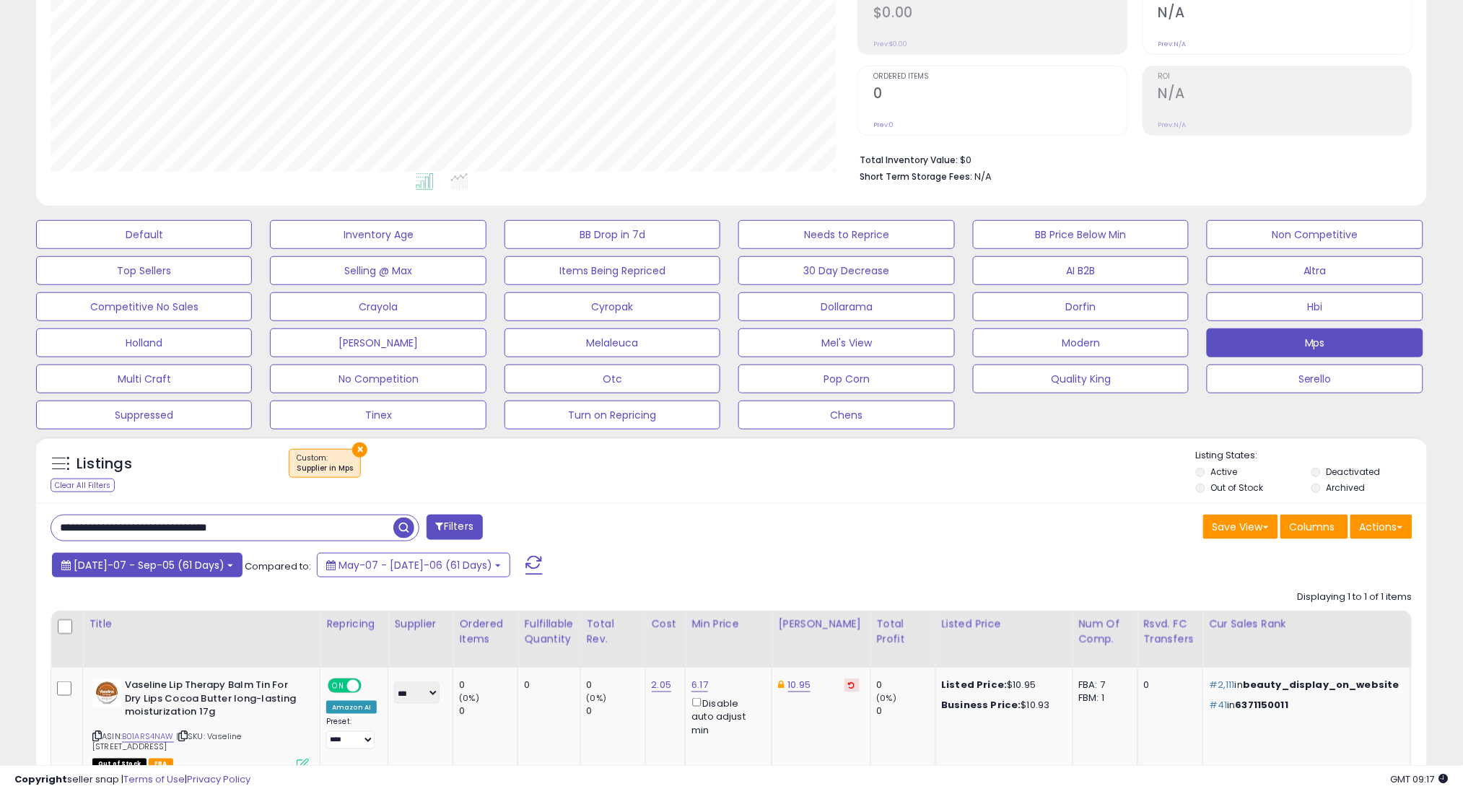
click at [113, 571] on span "[DATE]-07 - Sep-05 (61 Days)" at bounding box center [149, 565] width 151 height 14
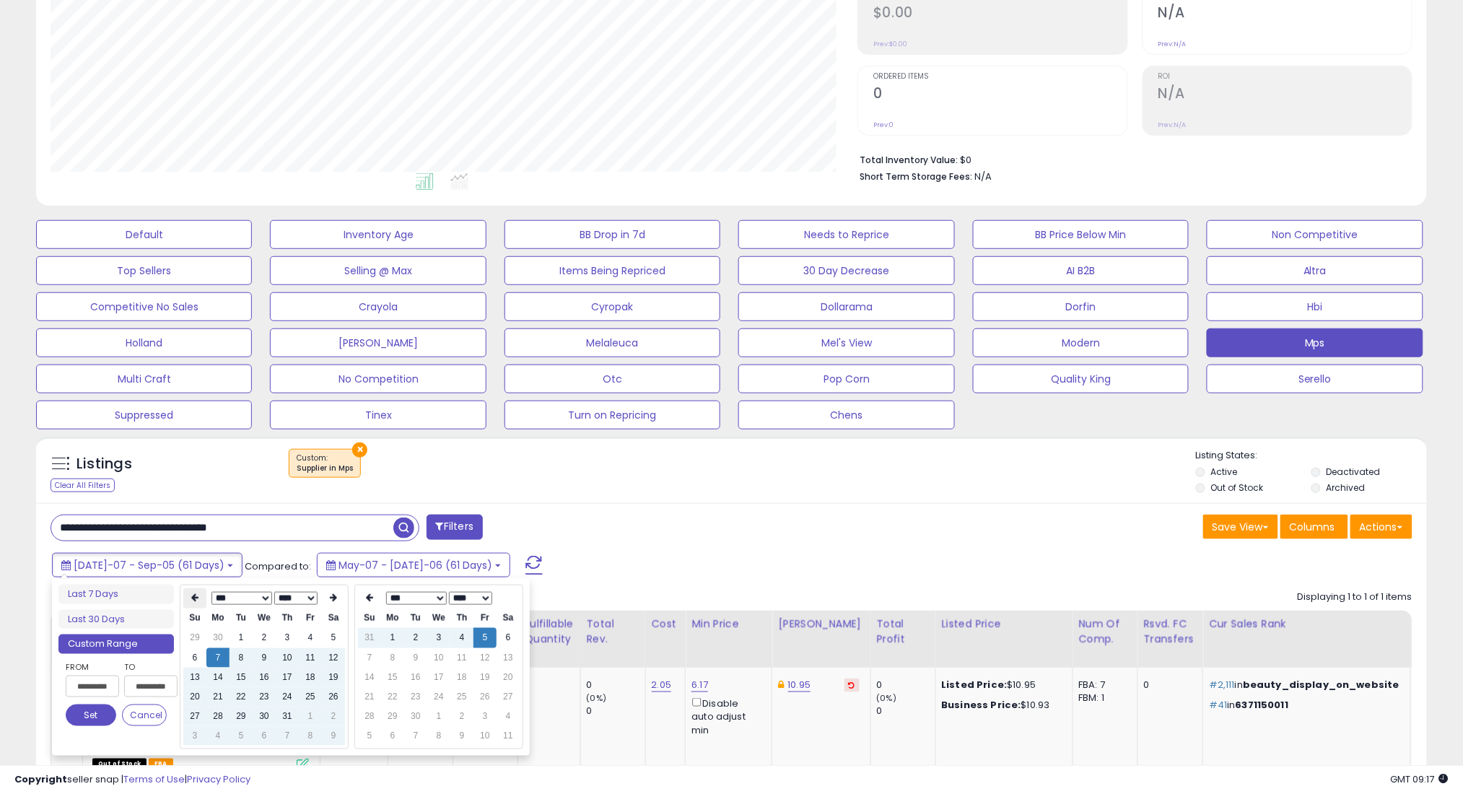
click at [193, 595] on icon at bounding box center [194, 598] width 7 height 9
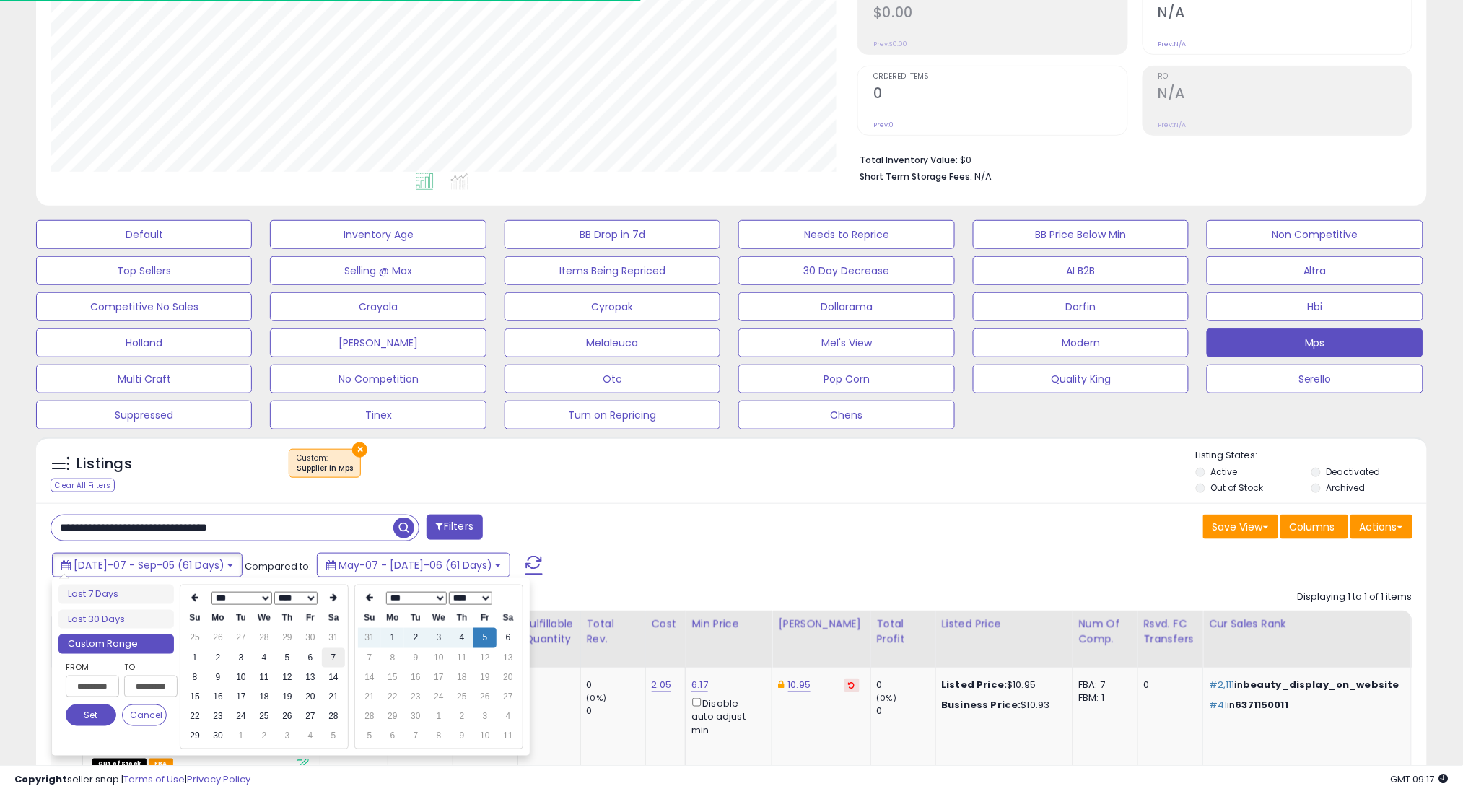
click at [335, 650] on td "7" at bounding box center [333, 657] width 23 height 19
type input "**********"
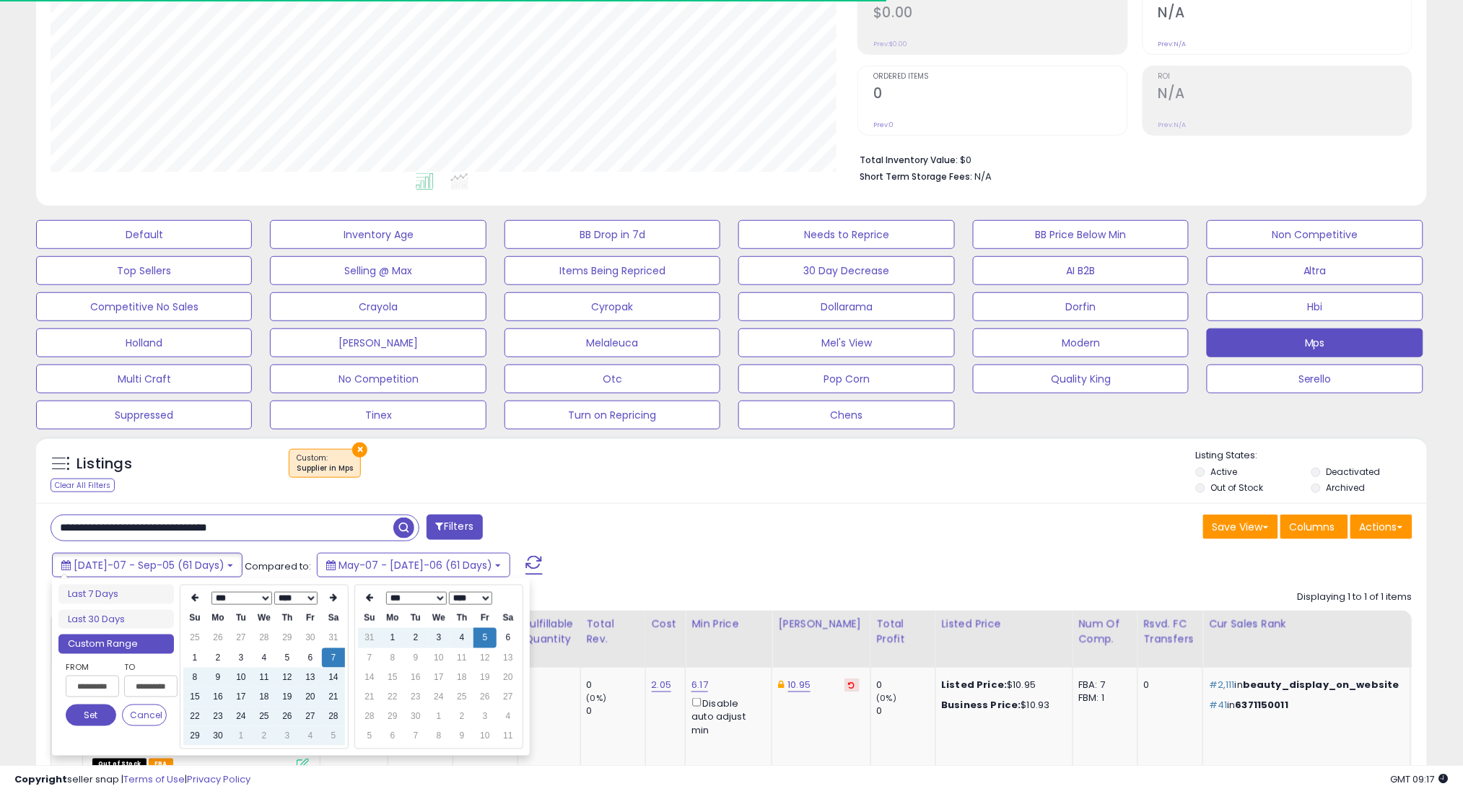
click at [95, 719] on button "Set" at bounding box center [91, 715] width 51 height 22
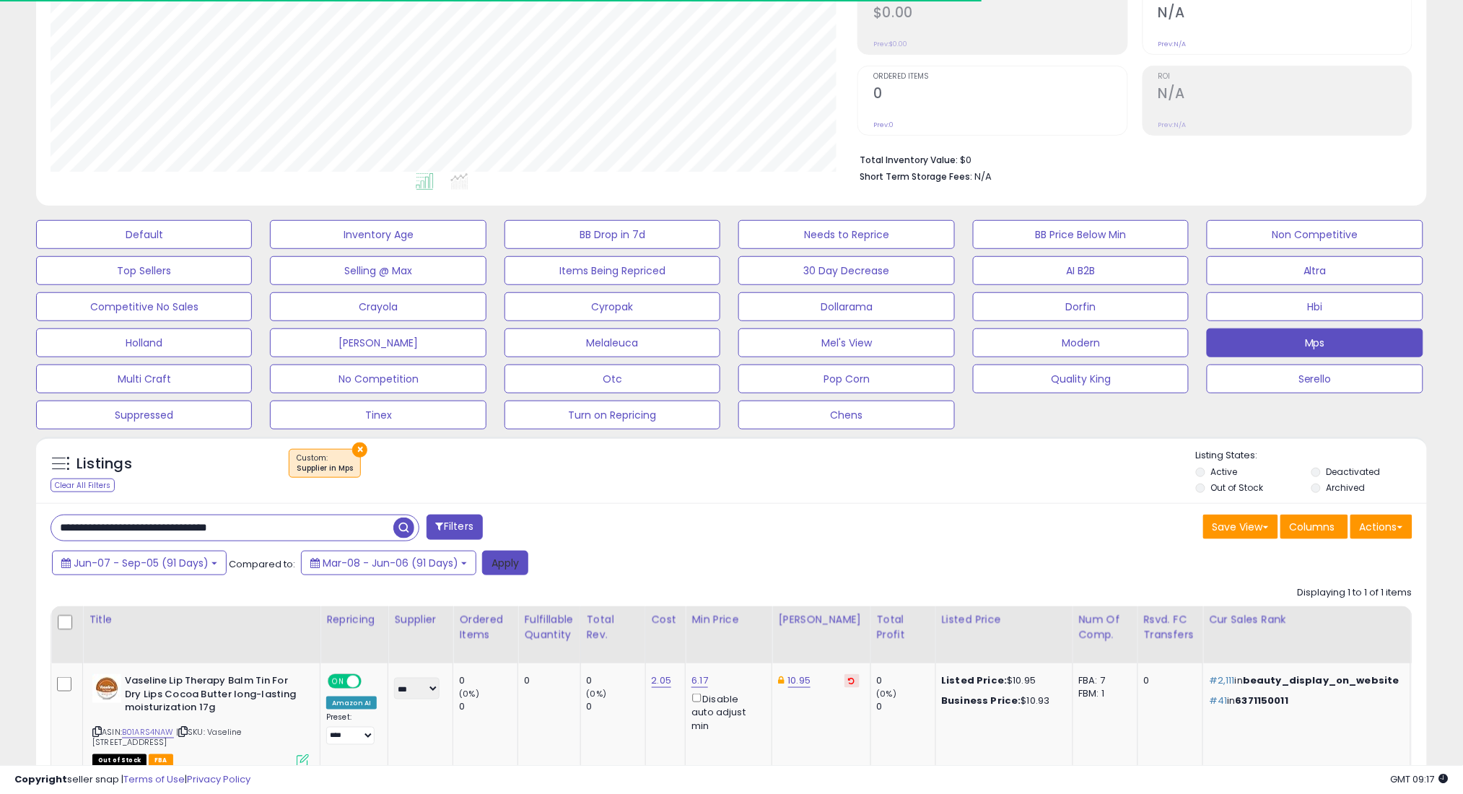
click at [502, 564] on button "Apply" at bounding box center [505, 563] width 46 height 25
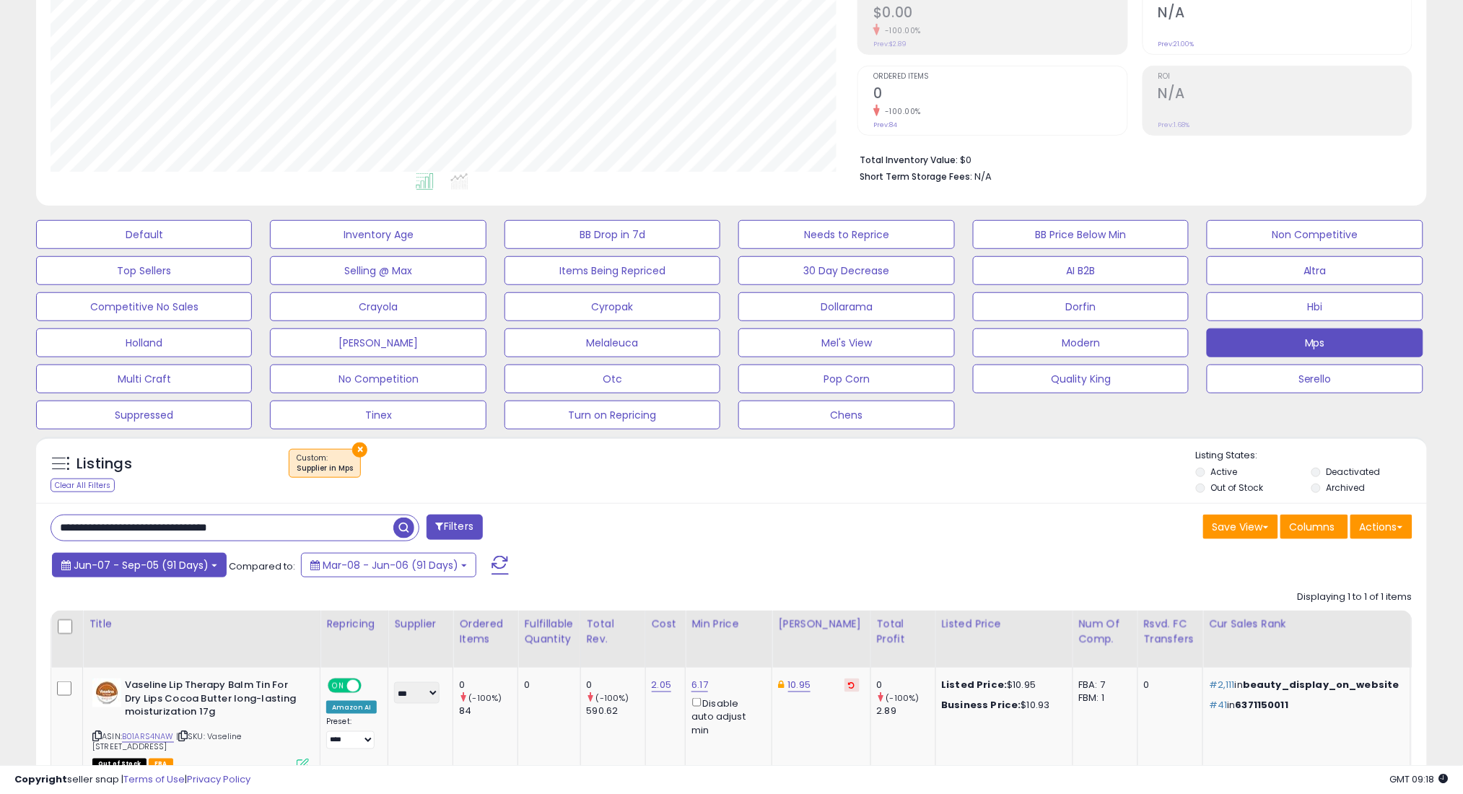
click at [190, 570] on span "Jun-07 - Sep-05 (91 Days)" at bounding box center [141, 565] width 135 height 14
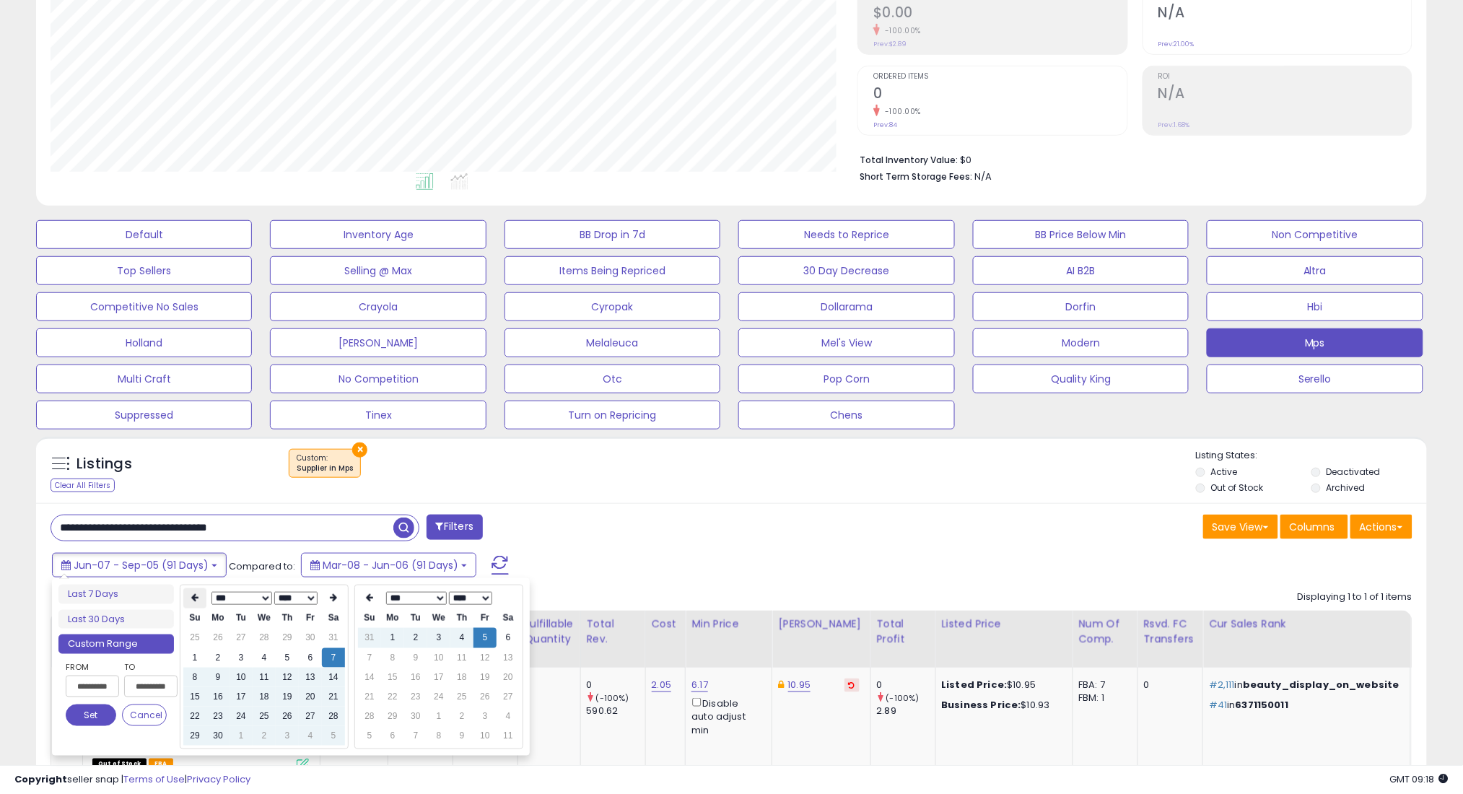
click at [192, 598] on icon at bounding box center [194, 598] width 7 height 9
click at [258, 654] on td "7" at bounding box center [264, 657] width 23 height 19
type input "**********"
click at [91, 718] on button "Set" at bounding box center [91, 715] width 51 height 22
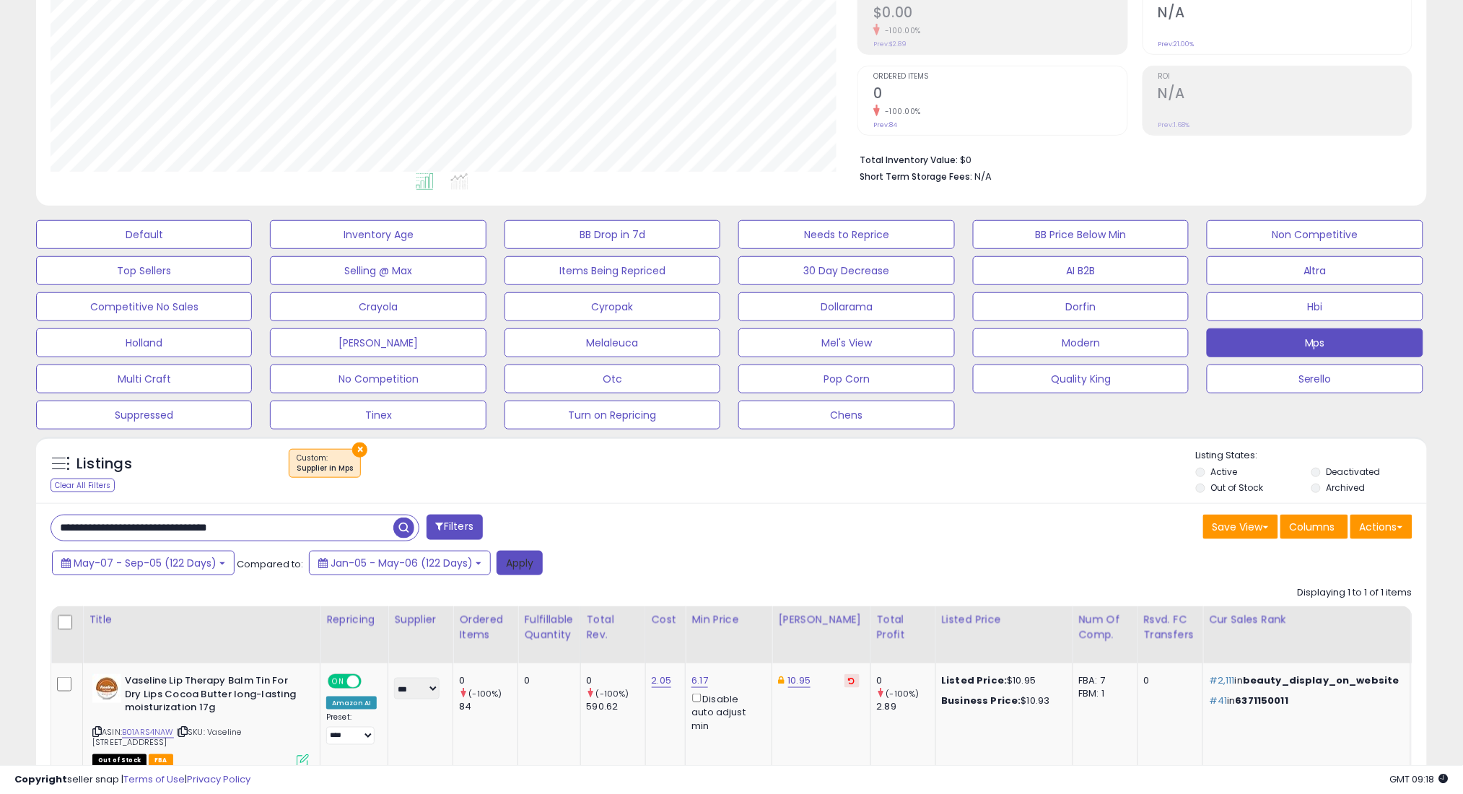
click at [505, 561] on button "Apply" at bounding box center [519, 563] width 46 height 25
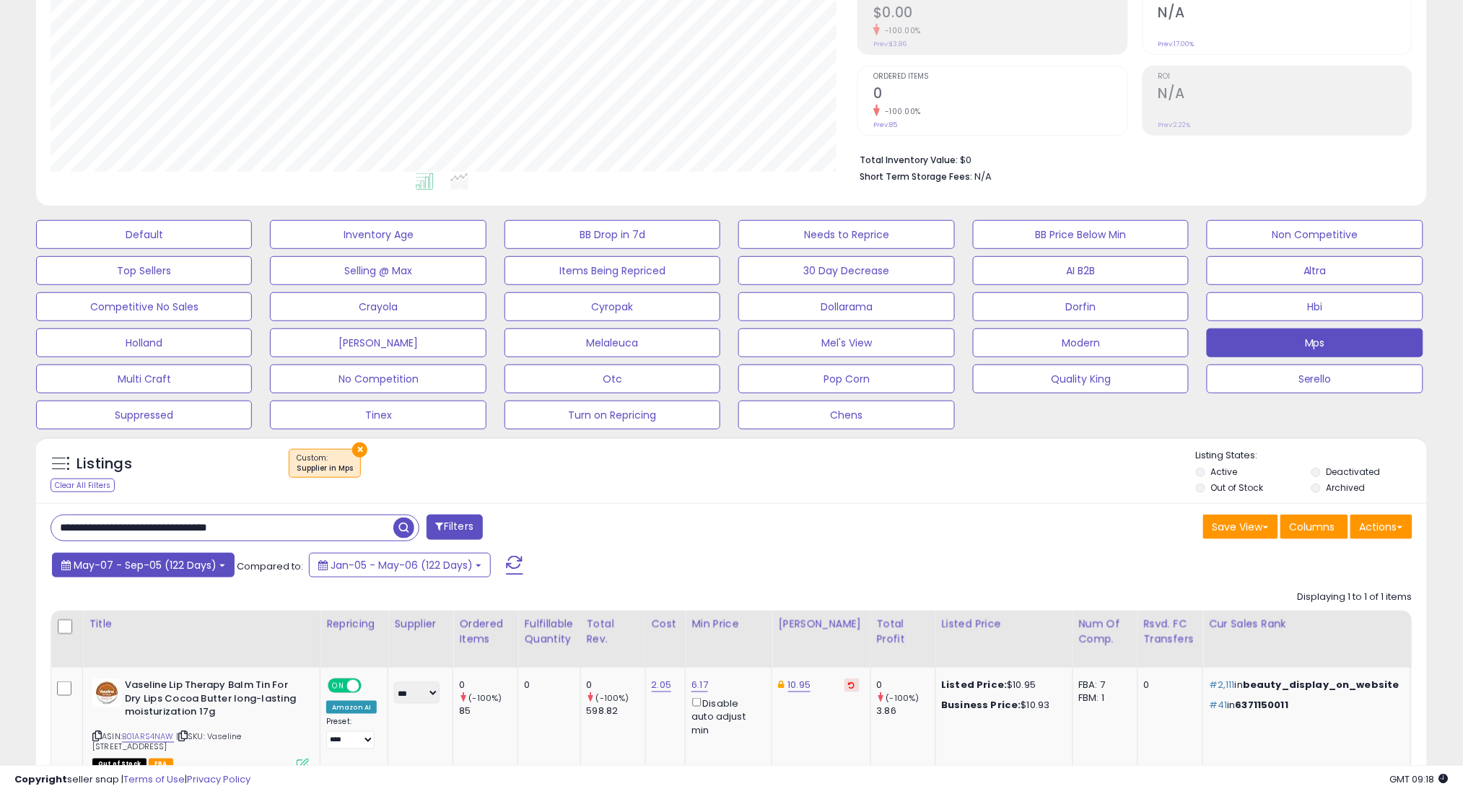
click at [128, 564] on span "May-07 - Sep-05 (122 Days)" at bounding box center [145, 565] width 143 height 14
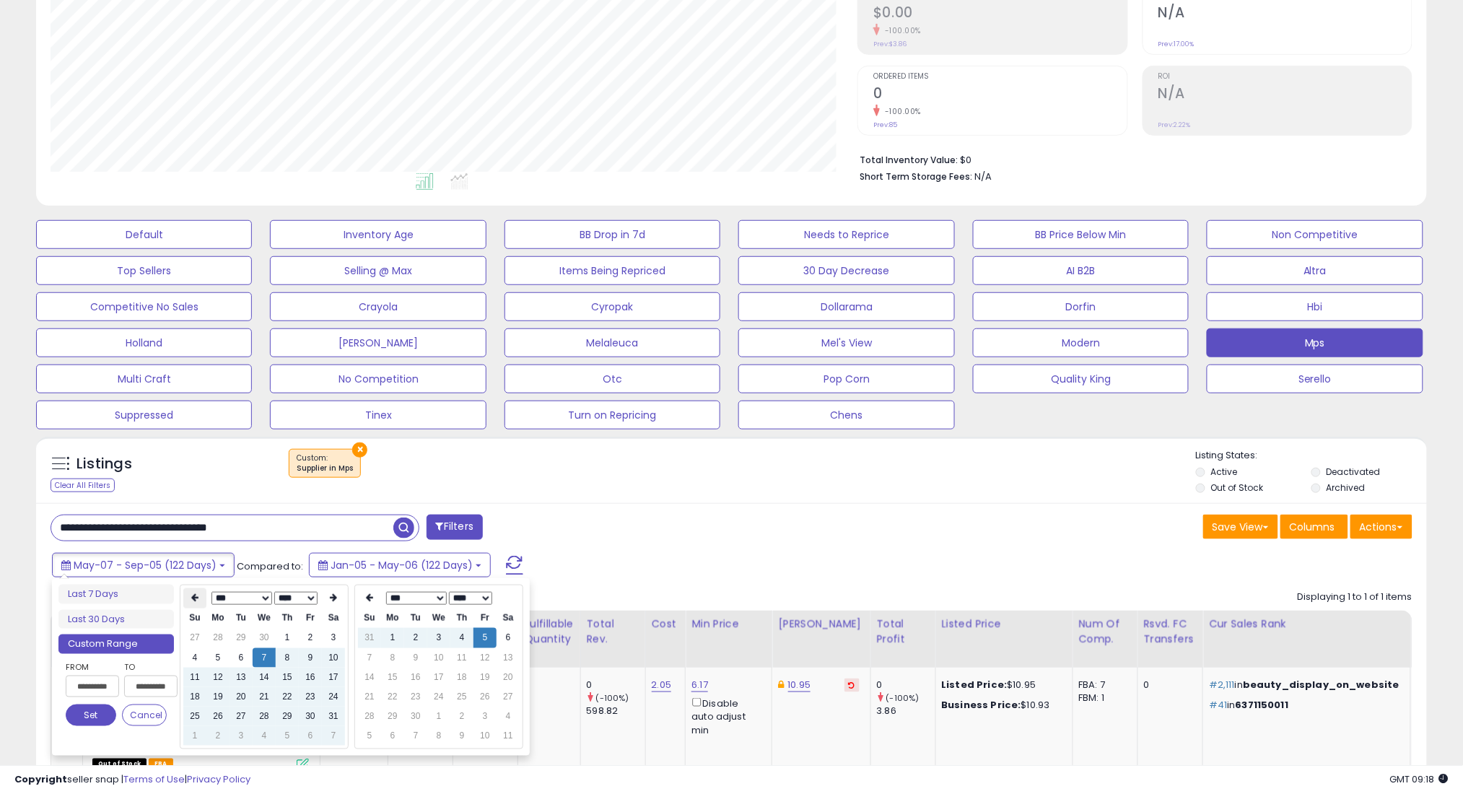
click at [193, 600] on icon at bounding box center [194, 598] width 7 height 9
click at [213, 655] on td "7" at bounding box center [217, 657] width 23 height 19
type input "**********"
click at [78, 715] on button "Set" at bounding box center [91, 715] width 51 height 22
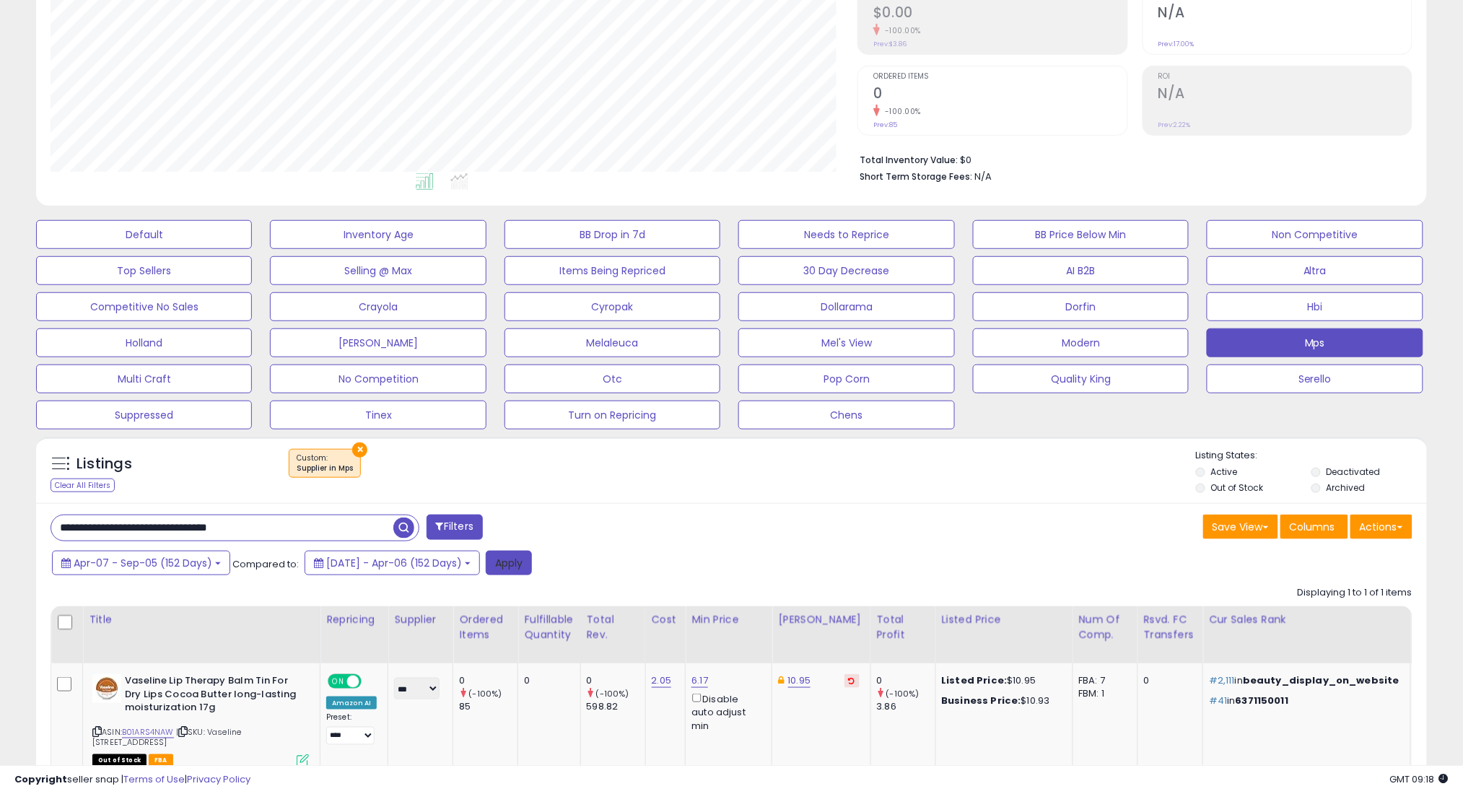
click at [532, 564] on button "Apply" at bounding box center [509, 563] width 46 height 25
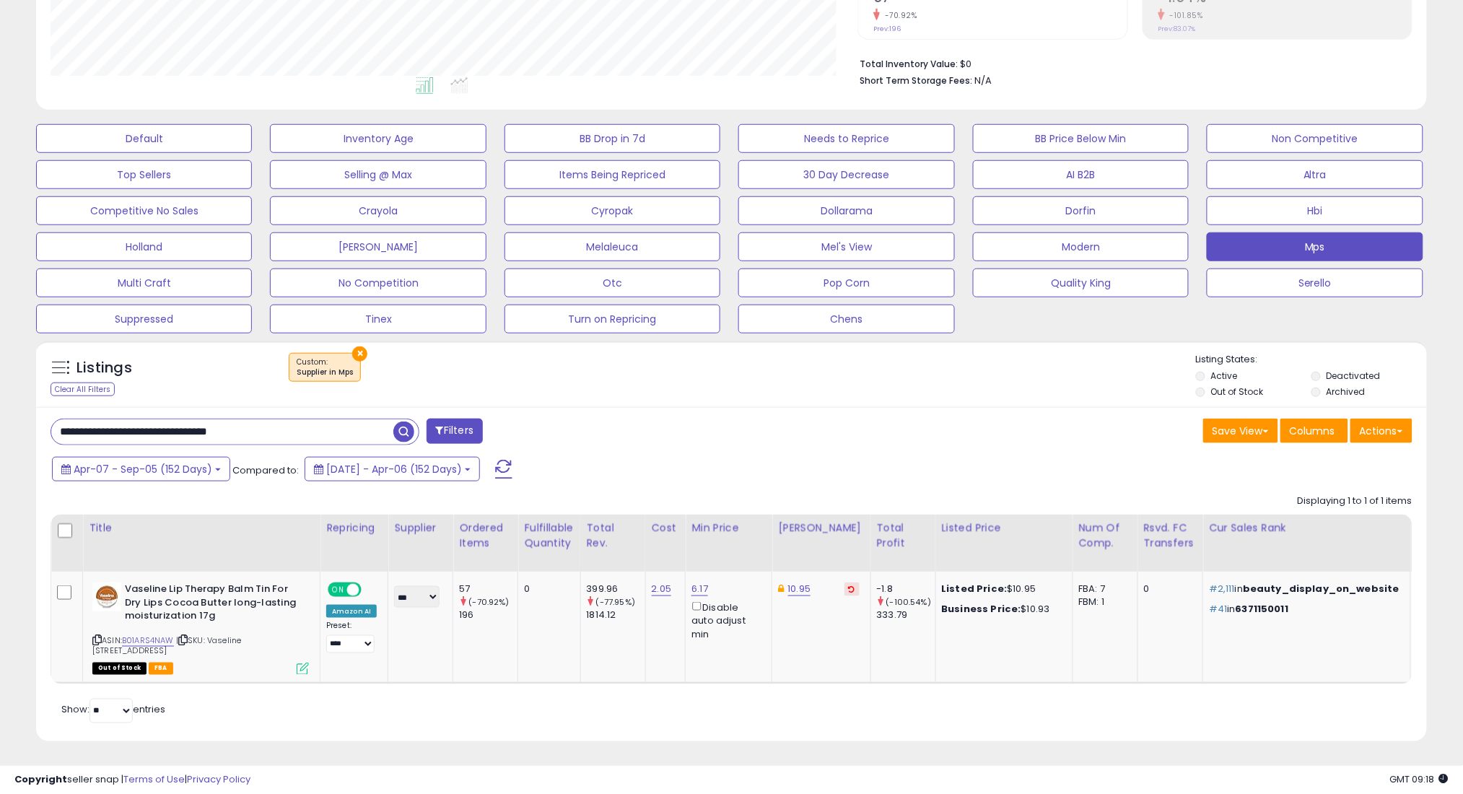
click at [348, 438] on input "**********" at bounding box center [222, 431] width 342 height 25
paste input "****"
type input "**********"
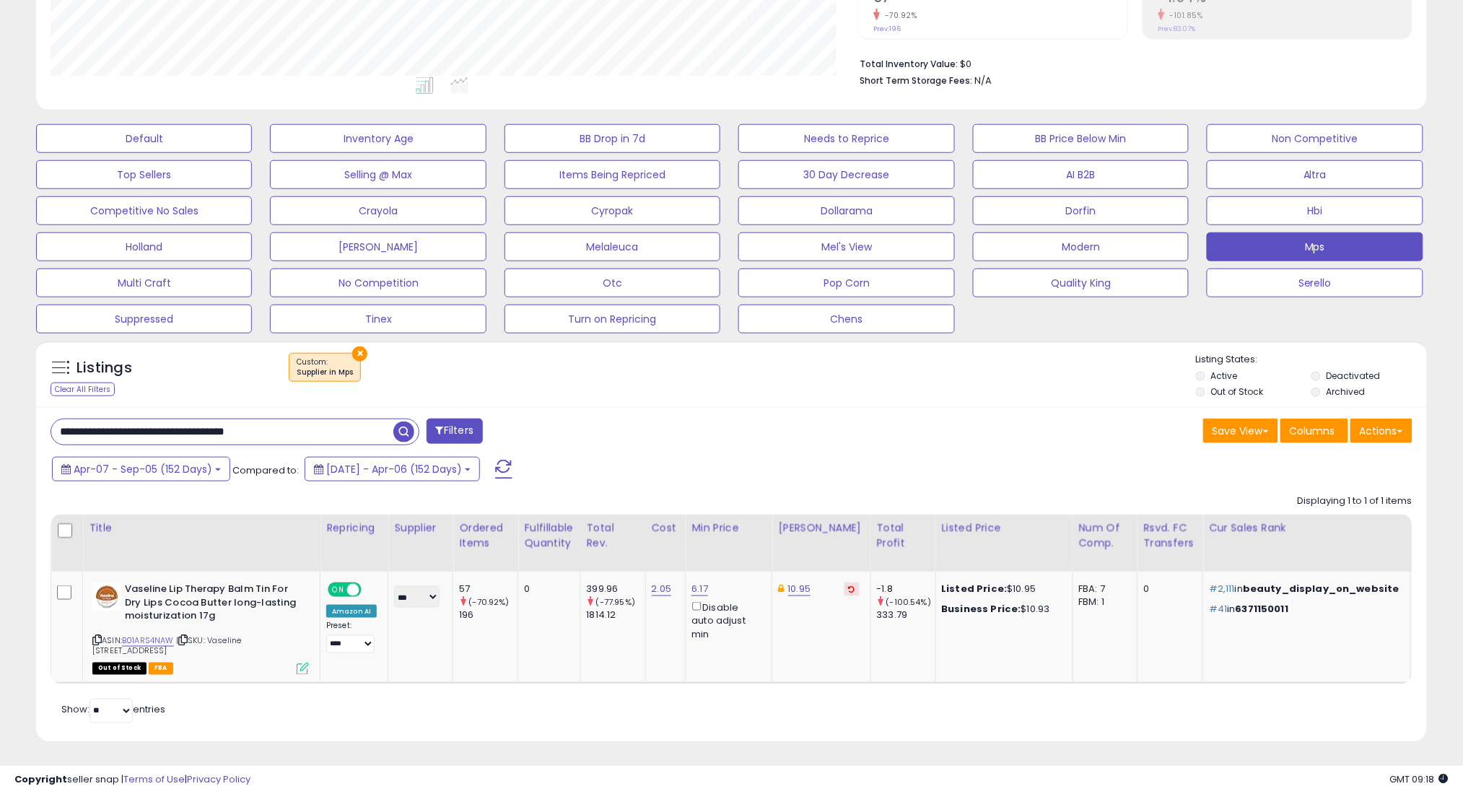
click at [404, 431] on span "button" at bounding box center [403, 431] width 21 height 21
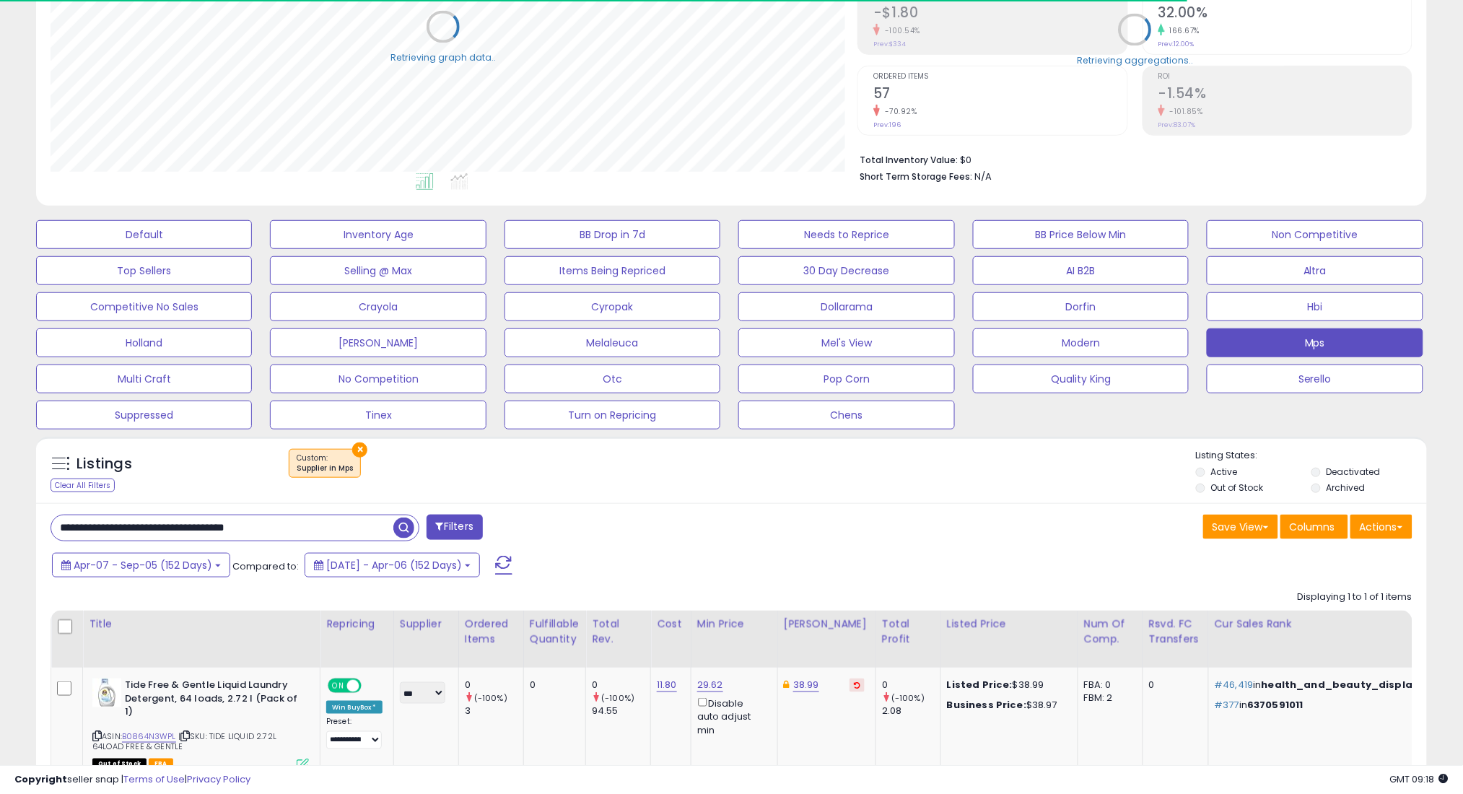
scroll to position [721336, 720824]
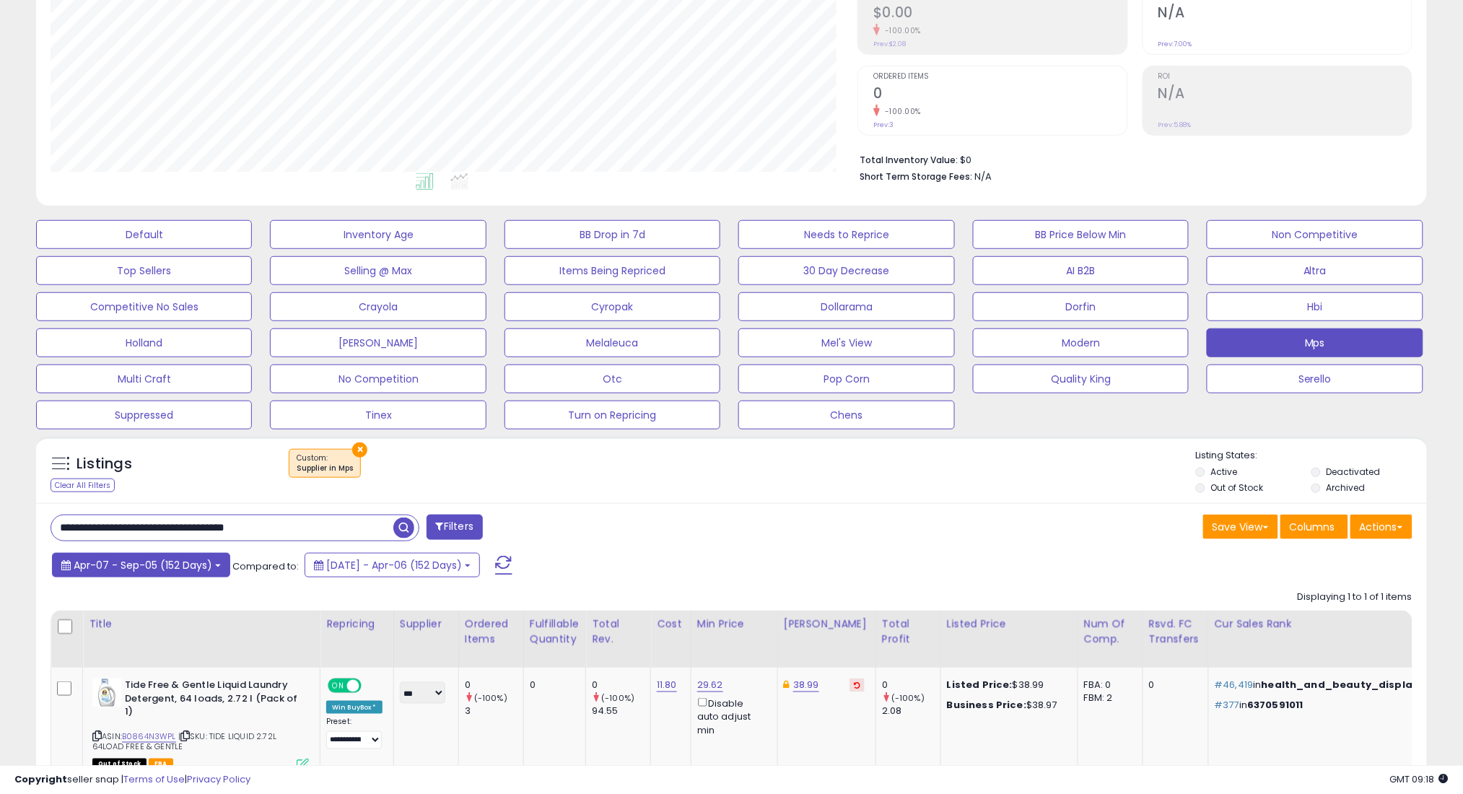
click at [157, 572] on button "Apr-07 - Sep-05 (152 Days)" at bounding box center [141, 565] width 178 height 25
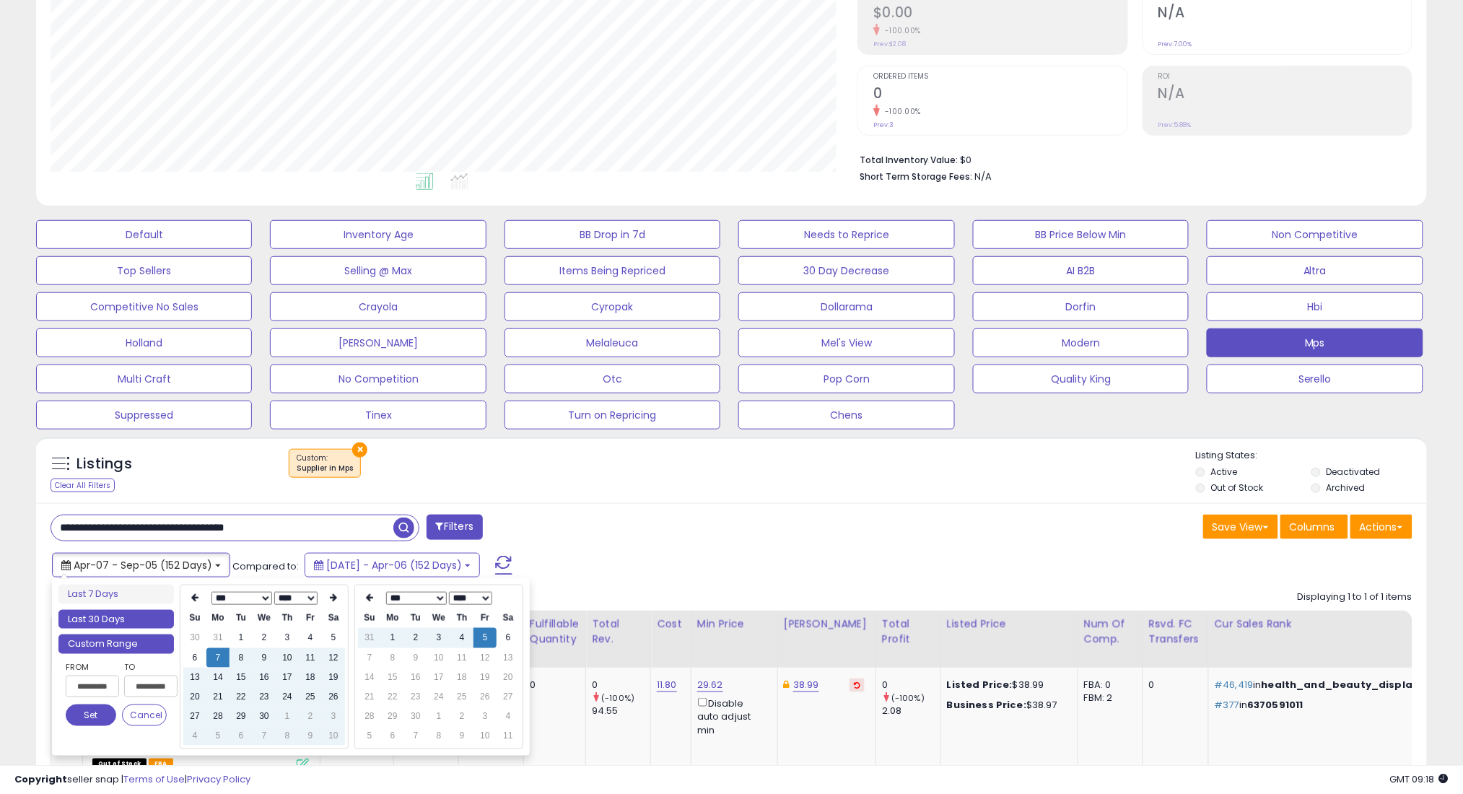
type input "**********"
click at [152, 623] on li "Last 30 Days" at bounding box center [115, 619] width 115 height 19
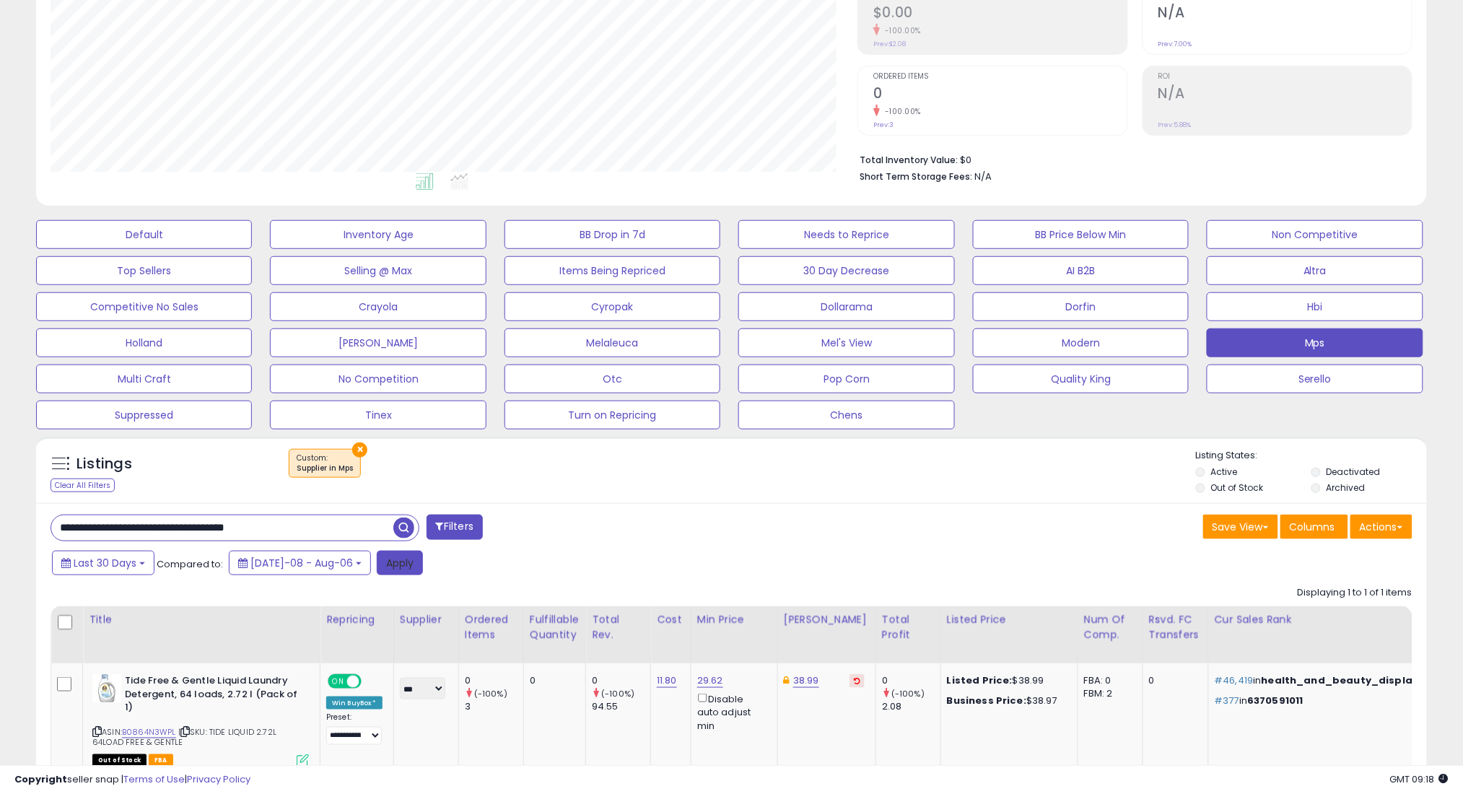
click at [380, 559] on button "Apply" at bounding box center [400, 563] width 46 height 25
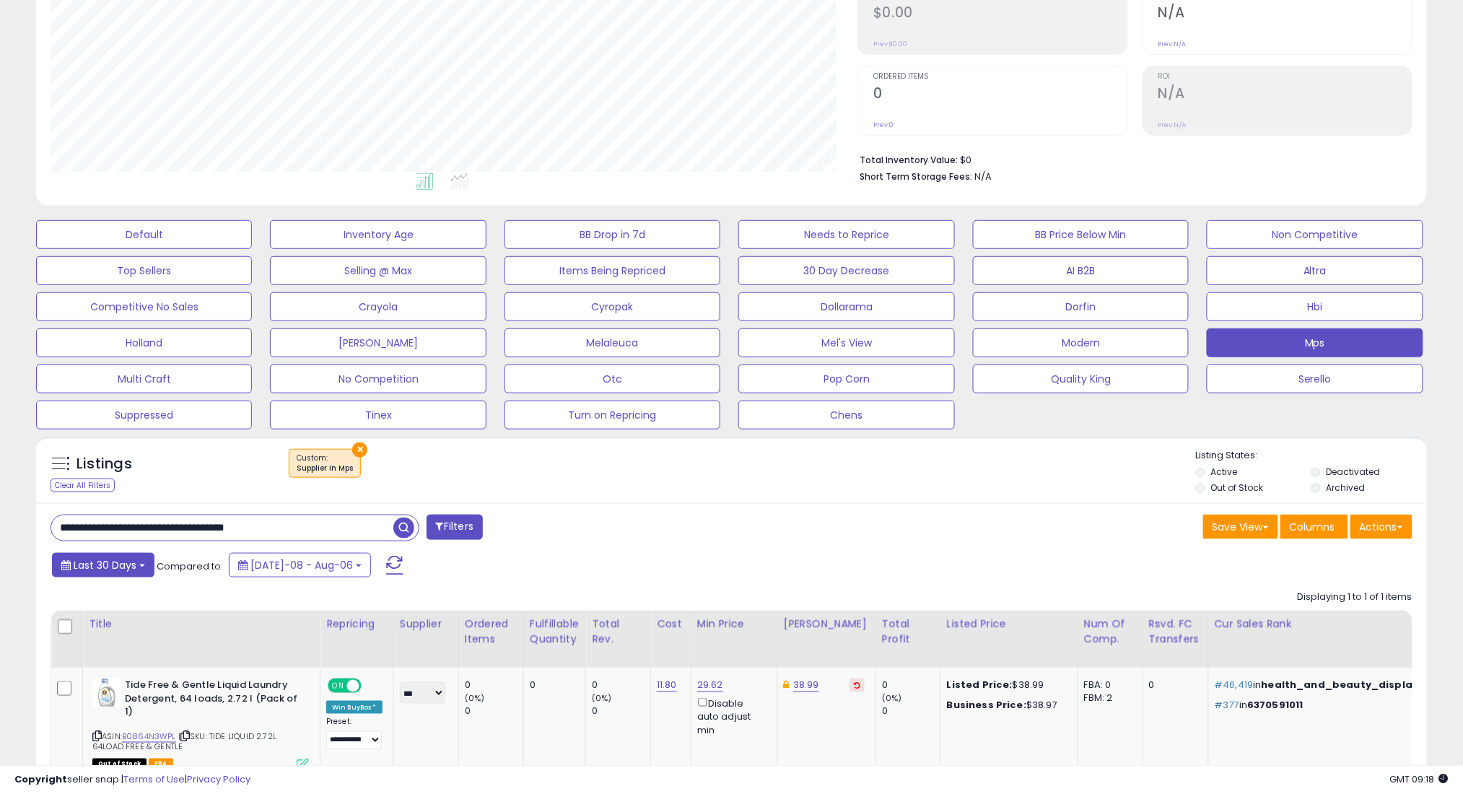
click at [105, 569] on span "Last 30 Days" at bounding box center [105, 565] width 63 height 14
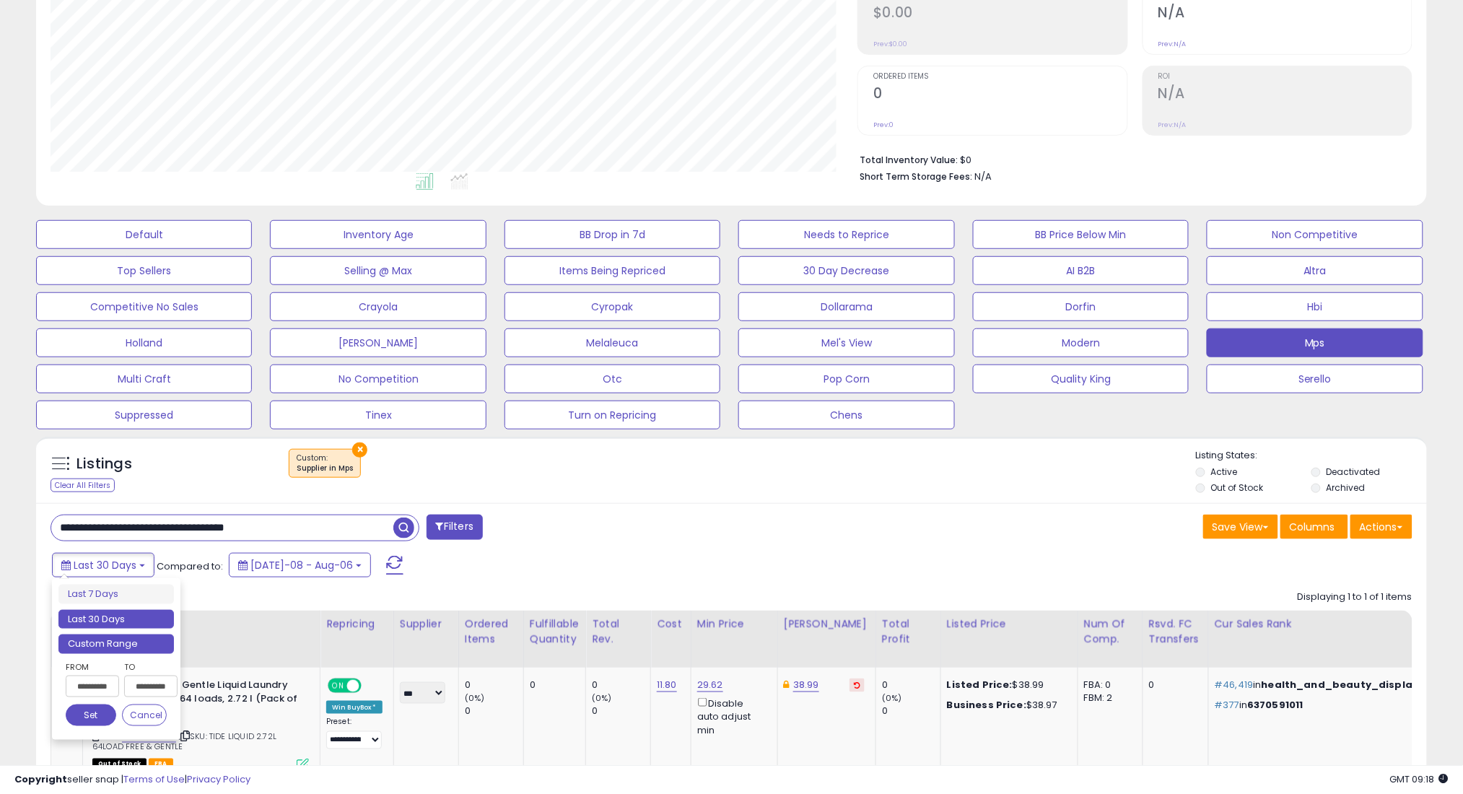
click at [115, 647] on li "Custom Range" at bounding box center [115, 643] width 115 height 19
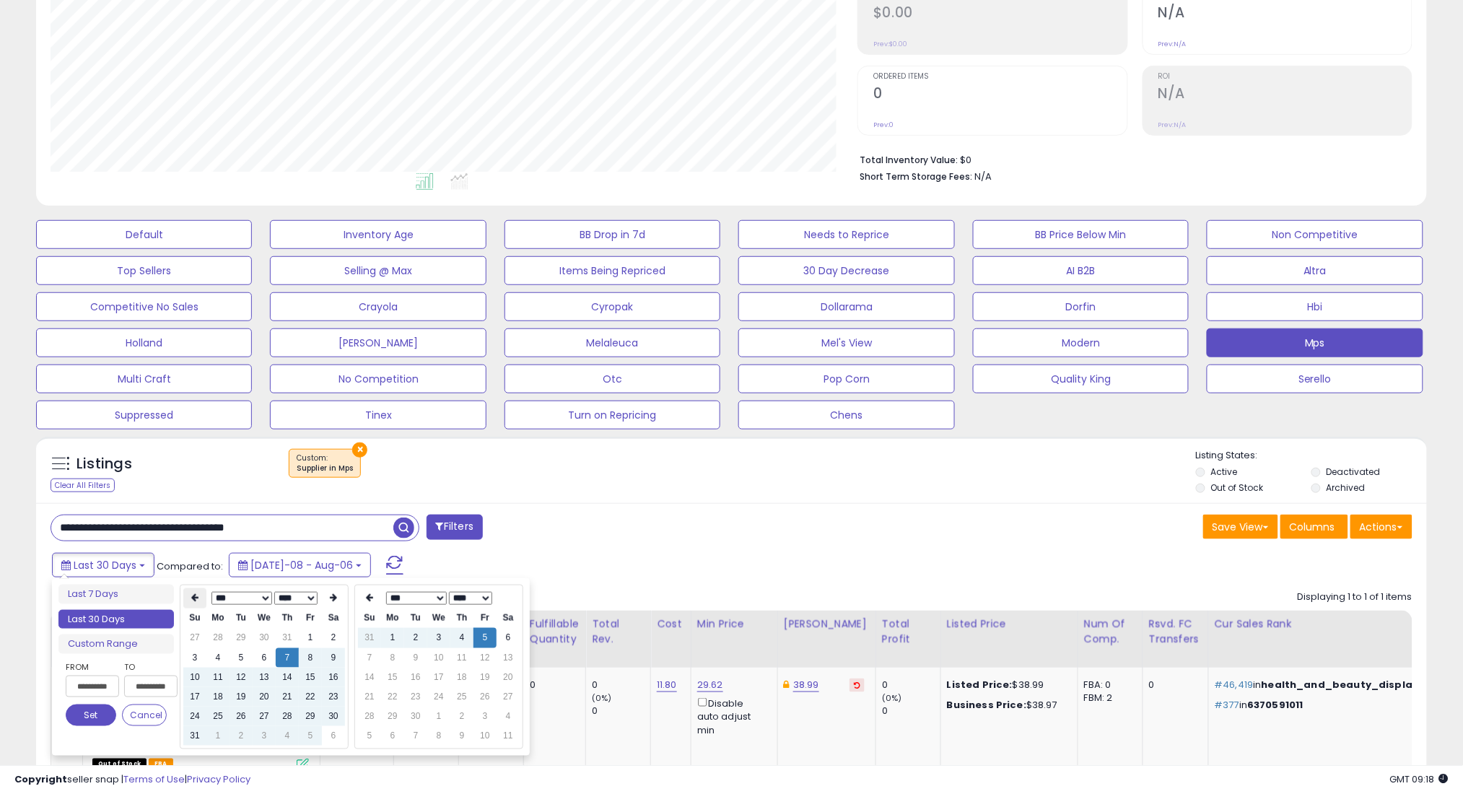
click at [193, 598] on icon at bounding box center [194, 598] width 7 height 9
click at [215, 658] on td "7" at bounding box center [217, 657] width 23 height 19
type input "**********"
click at [93, 718] on button "Set" at bounding box center [91, 715] width 51 height 22
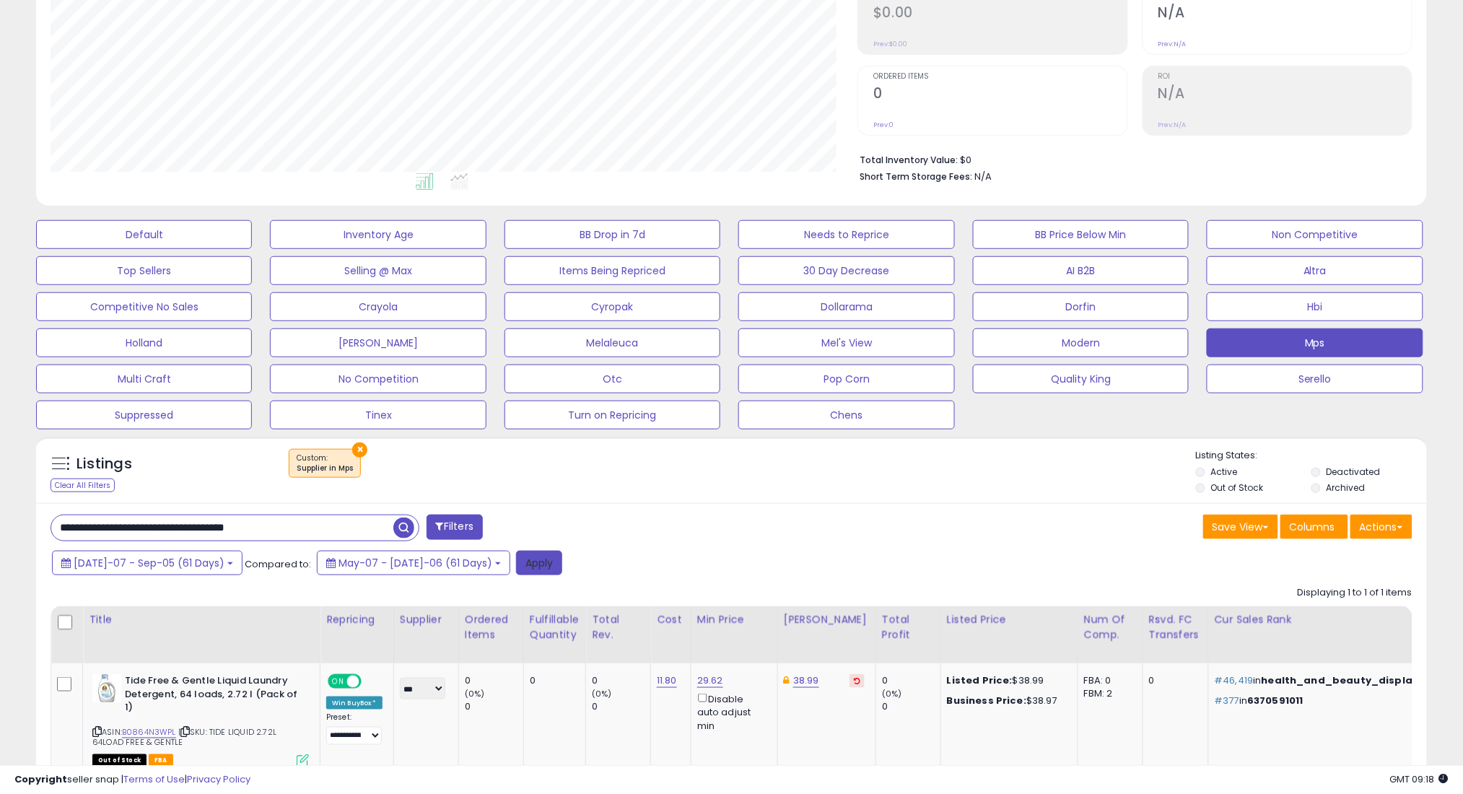
click at [516, 556] on button "Apply" at bounding box center [539, 563] width 46 height 25
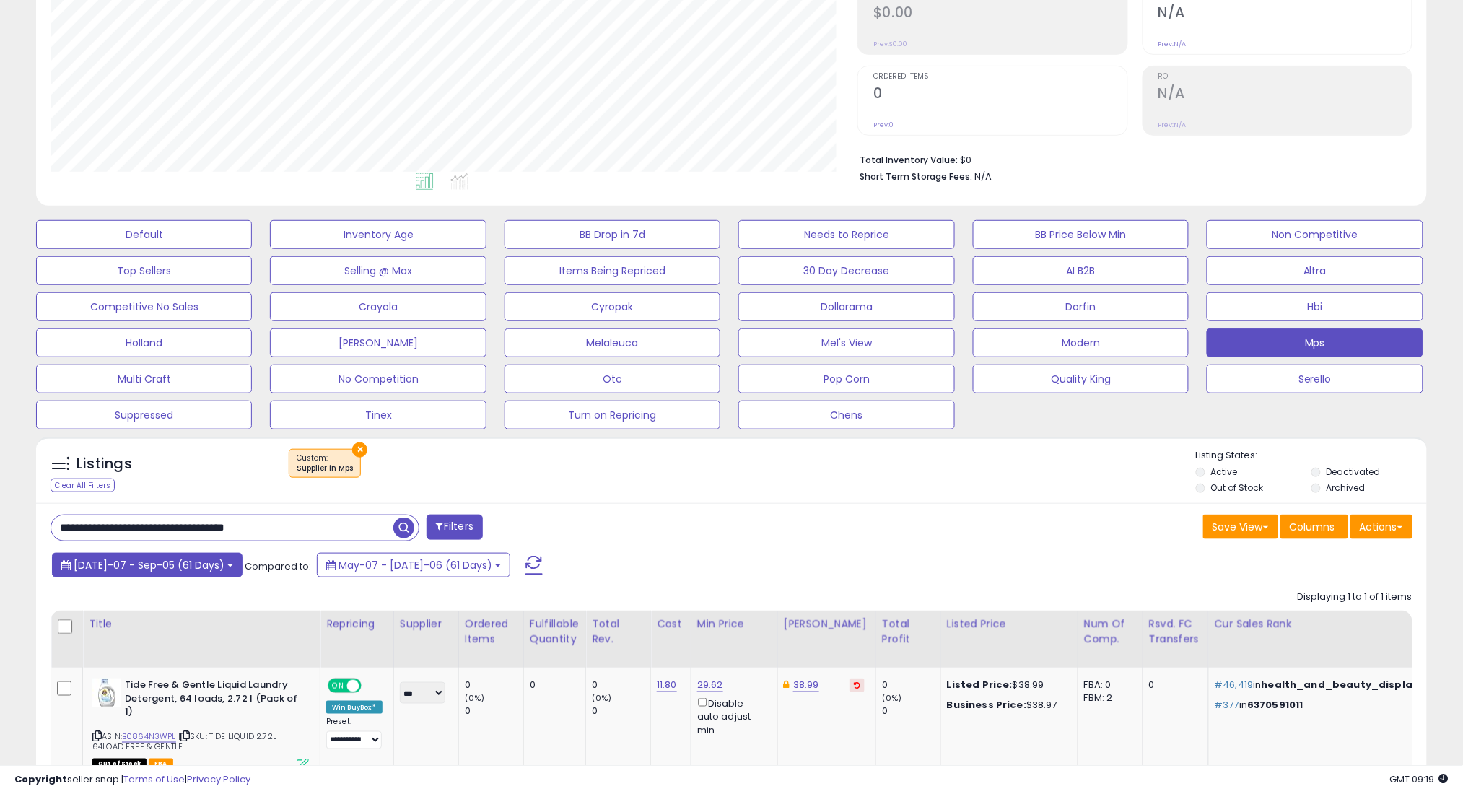
click at [155, 553] on button "[DATE]-07 - Sep-05 (61 Days)" at bounding box center [147, 565] width 191 height 25
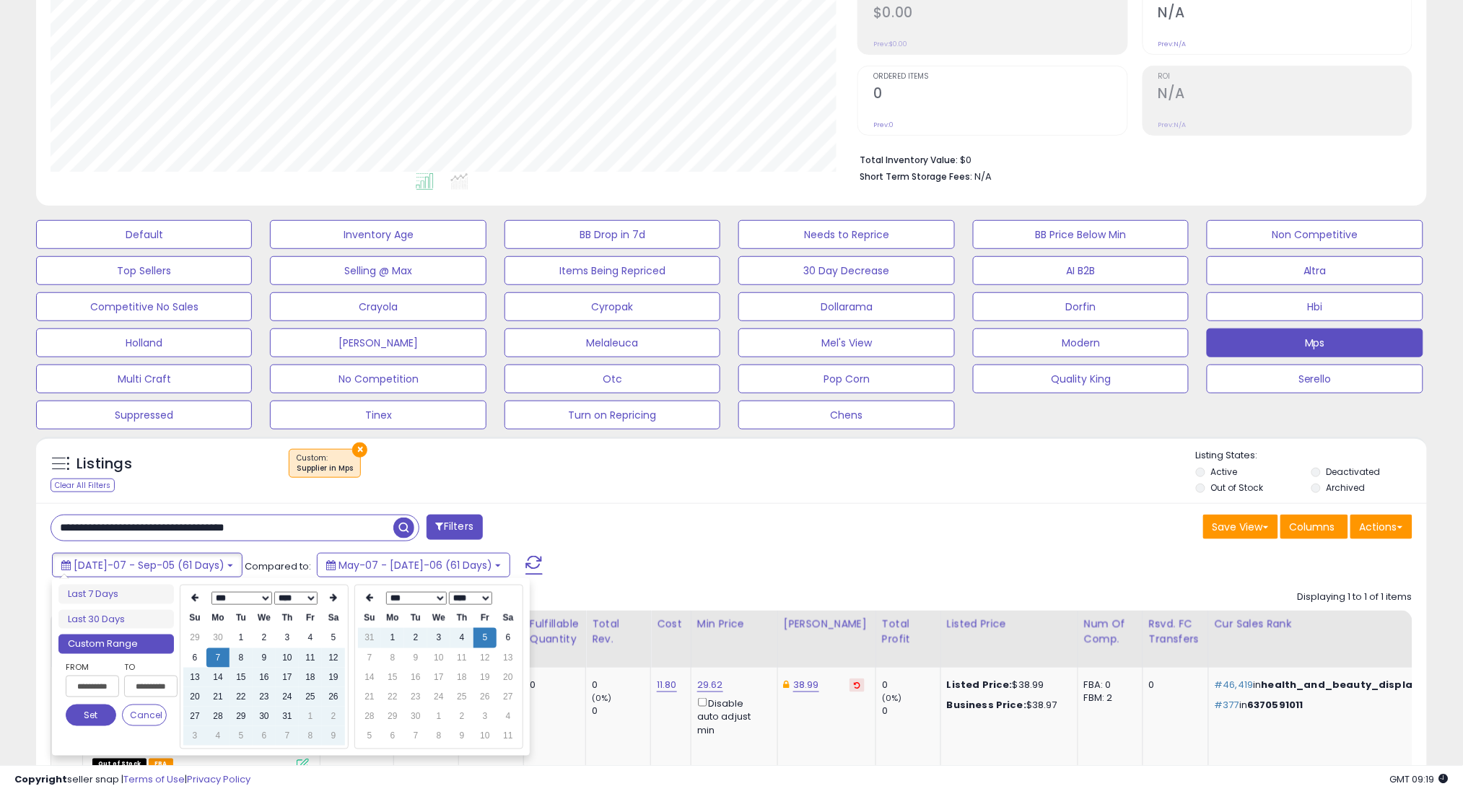
click at [691, 569] on div "[DATE]-07 - Sep-05 (61 Days) Compared to: May-07 - [DATE]-06 (61 Days)" at bounding box center [558, 567] width 1021 height 32
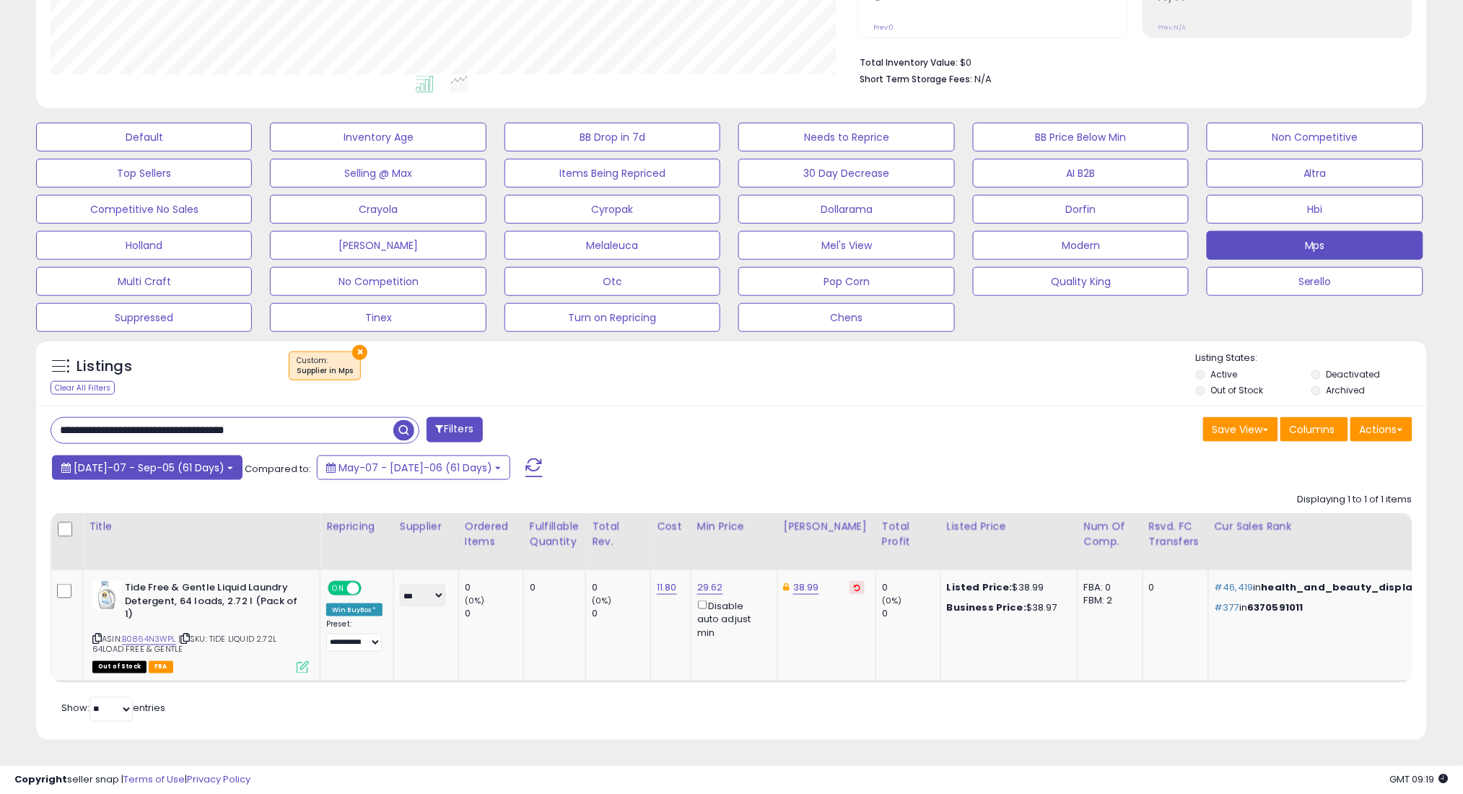
click at [140, 460] on span "[DATE]-07 - Sep-05 (61 Days)" at bounding box center [149, 467] width 151 height 14
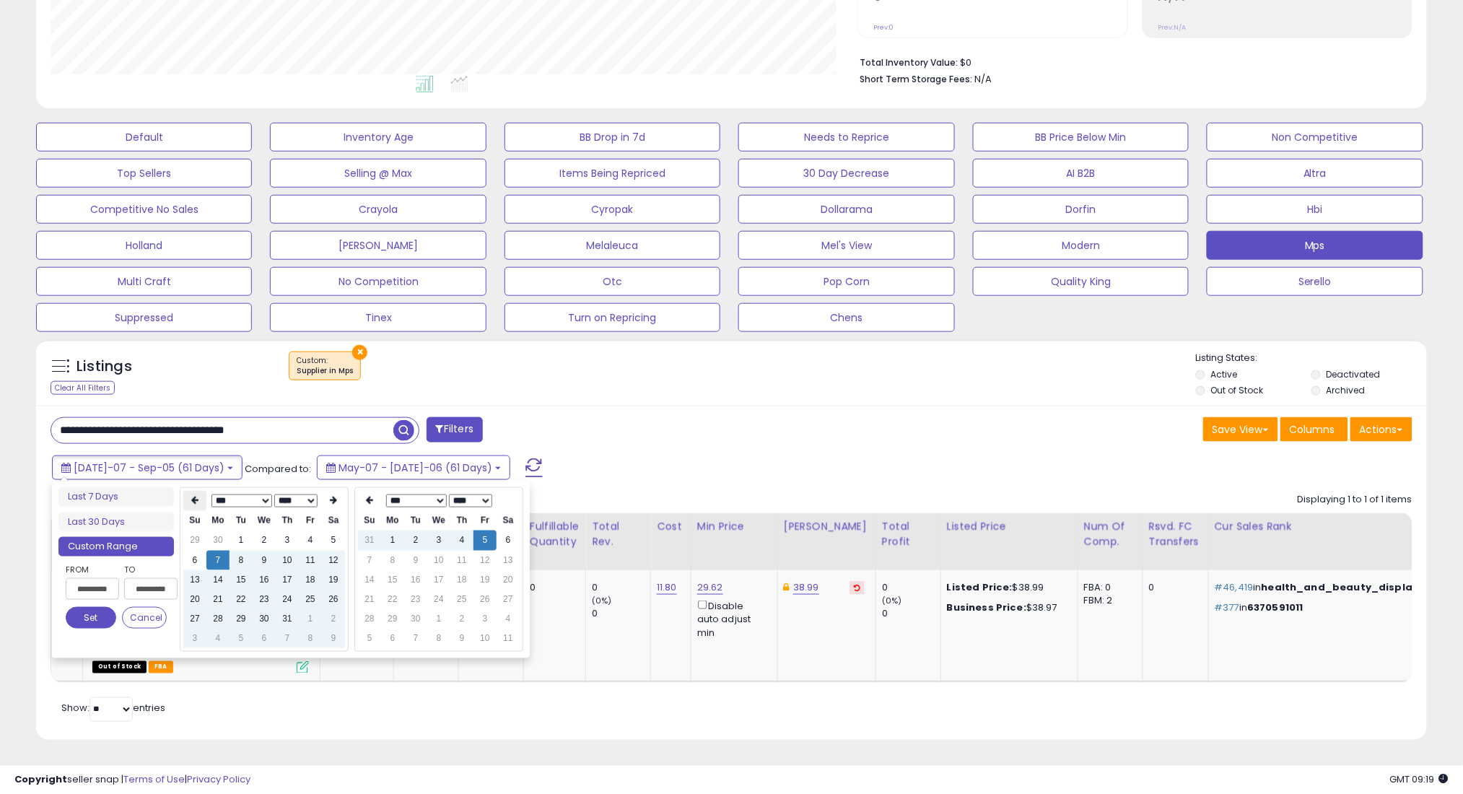
click at [193, 496] on icon at bounding box center [194, 500] width 7 height 9
click at [329, 551] on td "7" at bounding box center [333, 560] width 23 height 19
type input "**********"
click at [86, 607] on button "Set" at bounding box center [91, 618] width 51 height 22
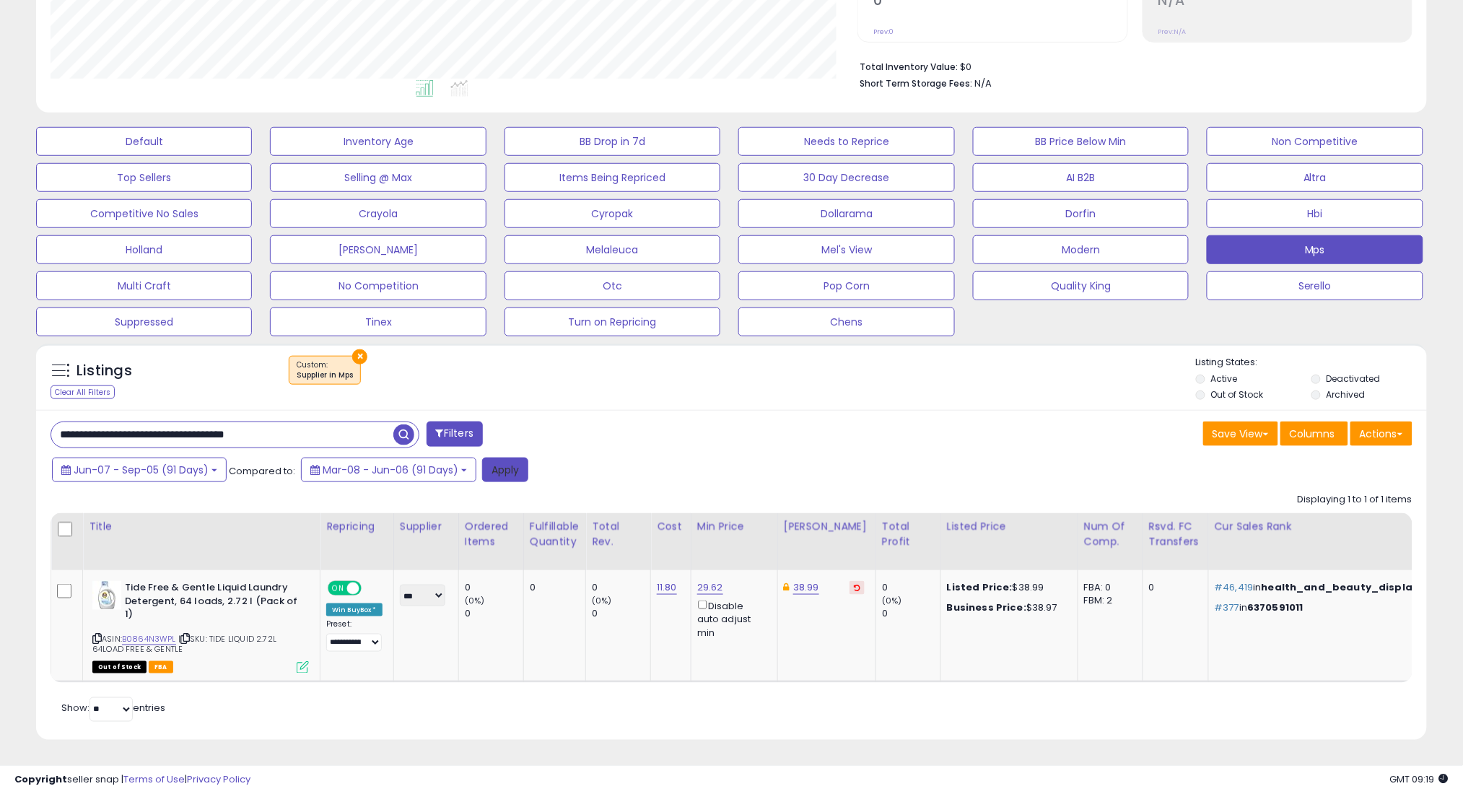
click at [501, 458] on button "Apply" at bounding box center [505, 470] width 46 height 25
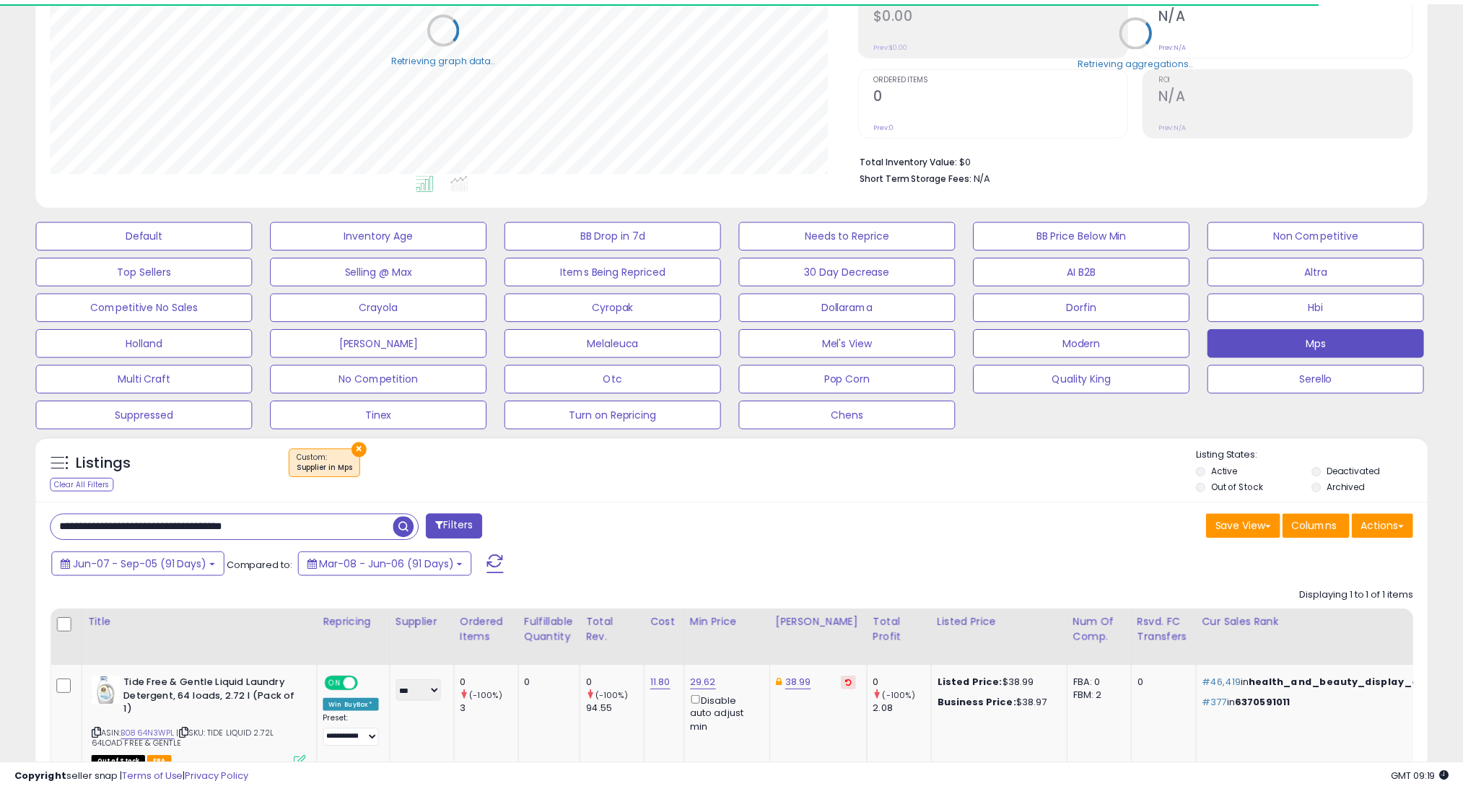
scroll to position [296, 807]
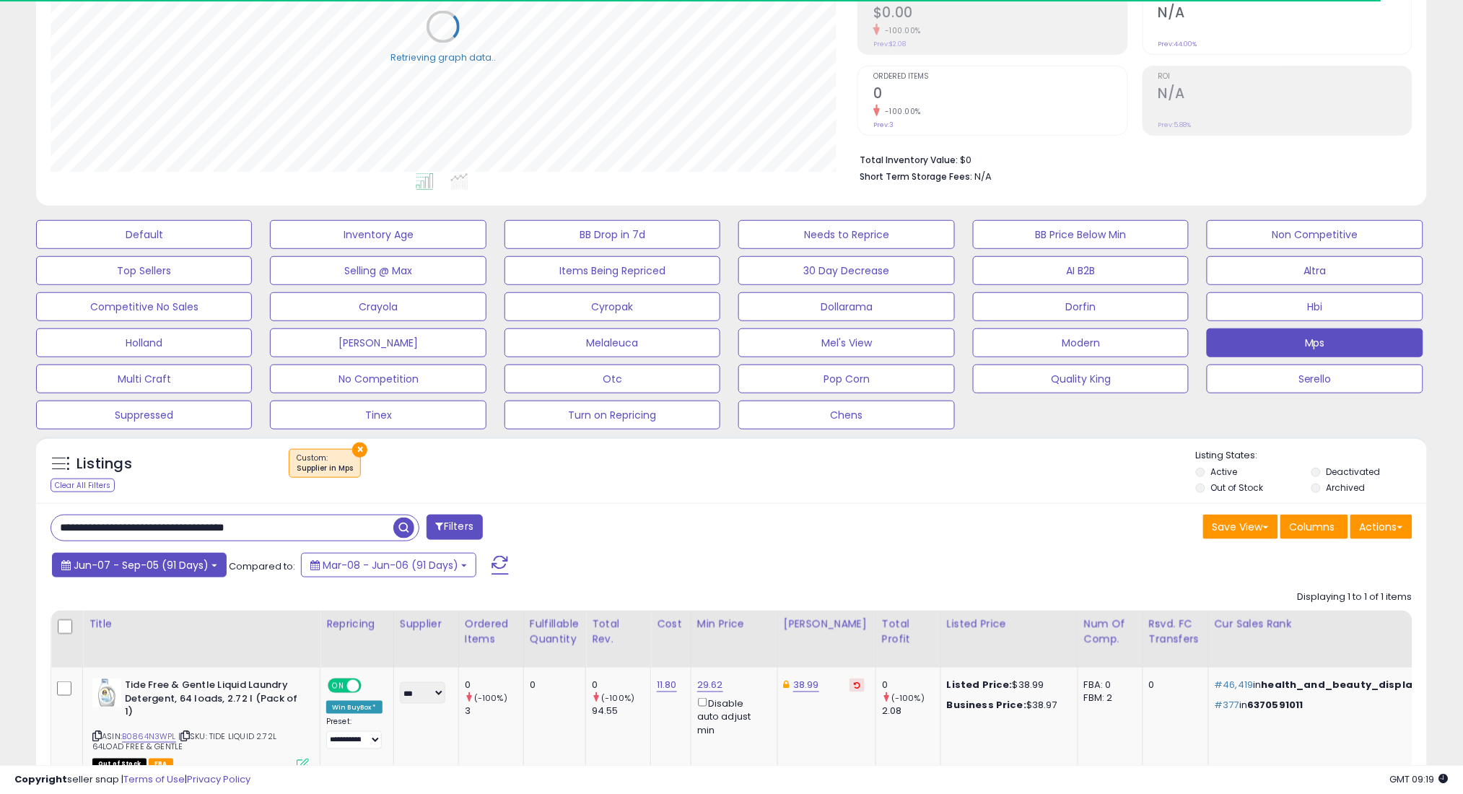
click at [145, 568] on span "Jun-07 - Sep-05 (91 Days)" at bounding box center [141, 565] width 135 height 14
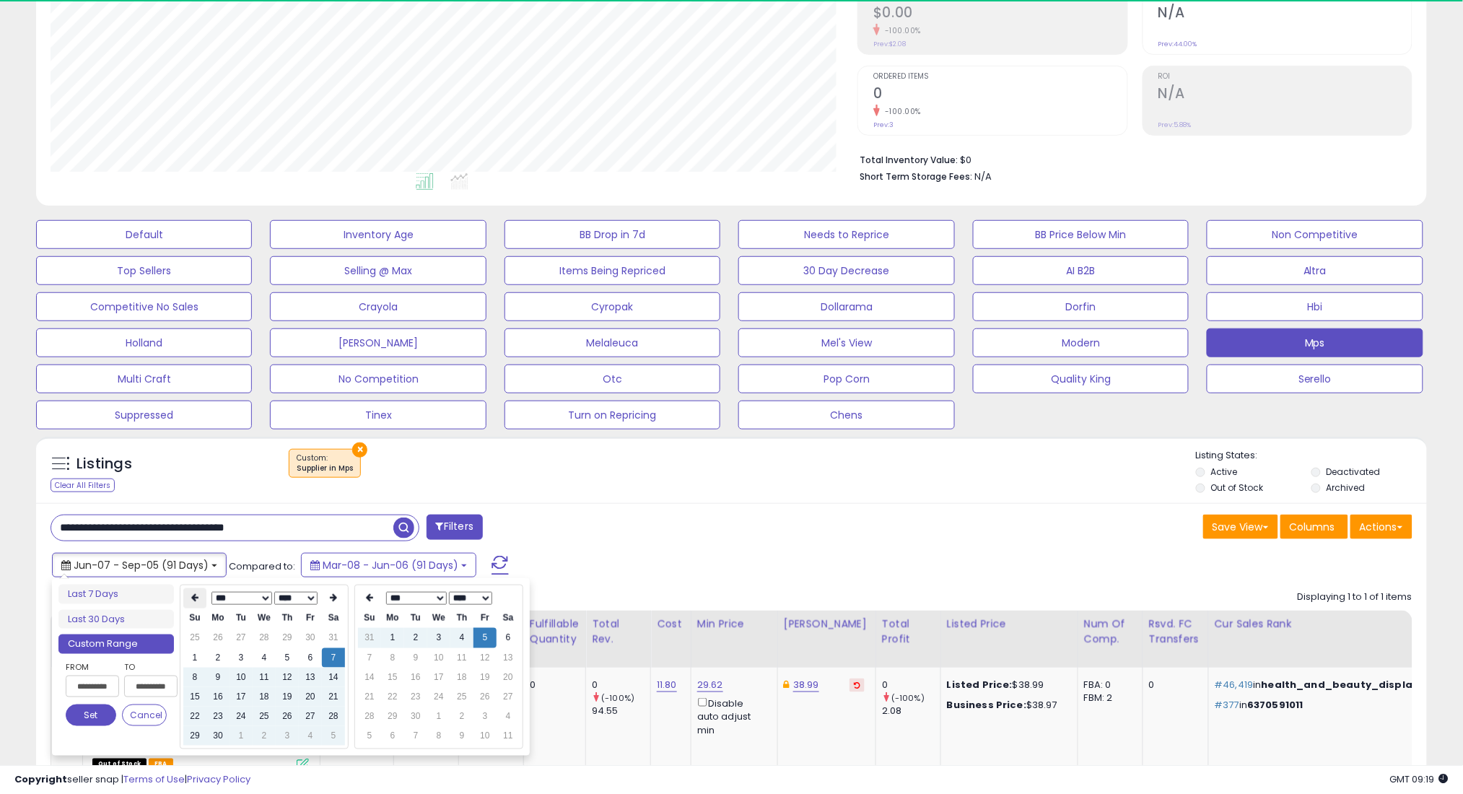
scroll to position [721336, 720824]
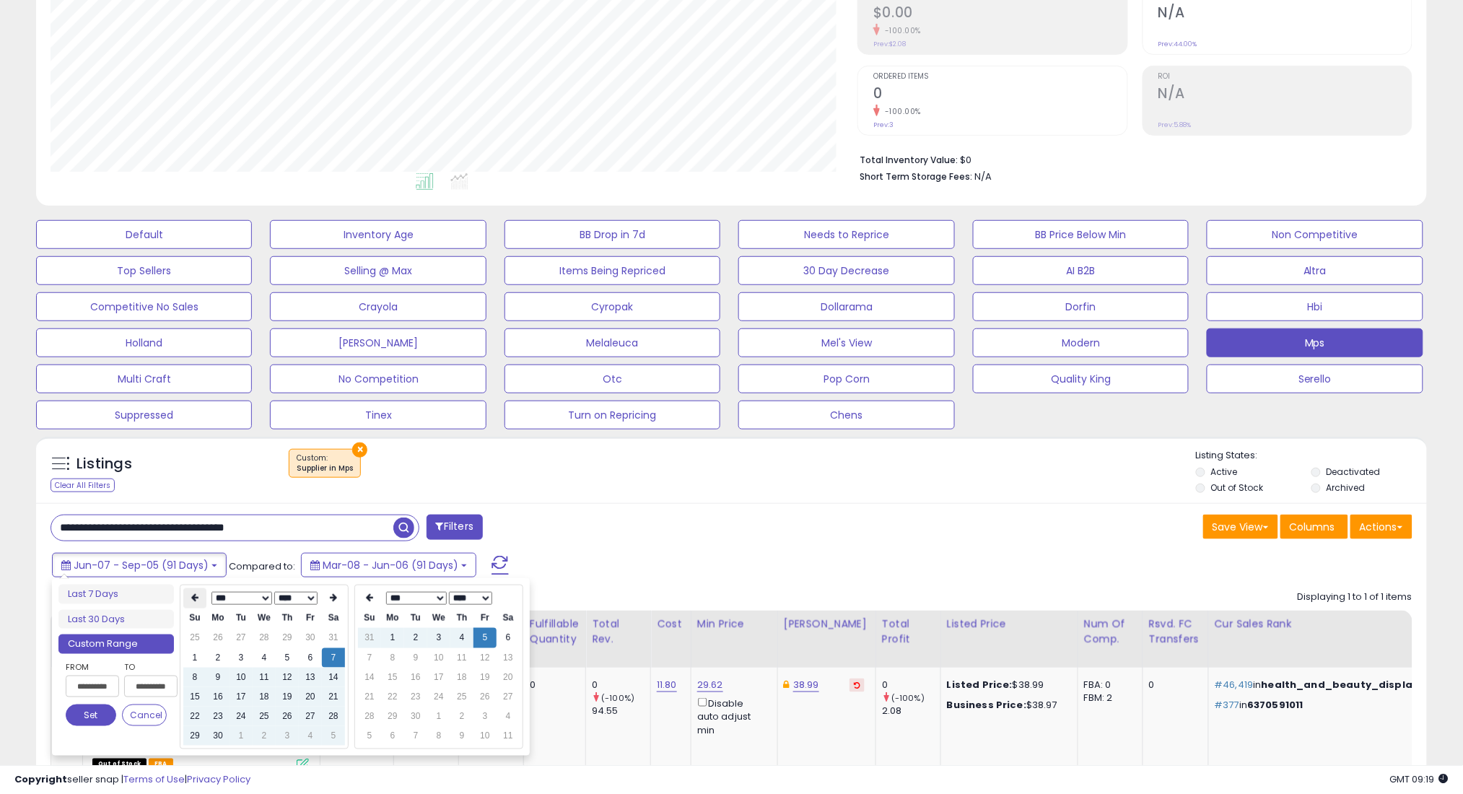
click at [193, 596] on icon at bounding box center [194, 598] width 7 height 9
click at [268, 655] on td "7" at bounding box center [264, 657] width 23 height 19
type input "**********"
click at [94, 717] on button "Set" at bounding box center [91, 715] width 51 height 22
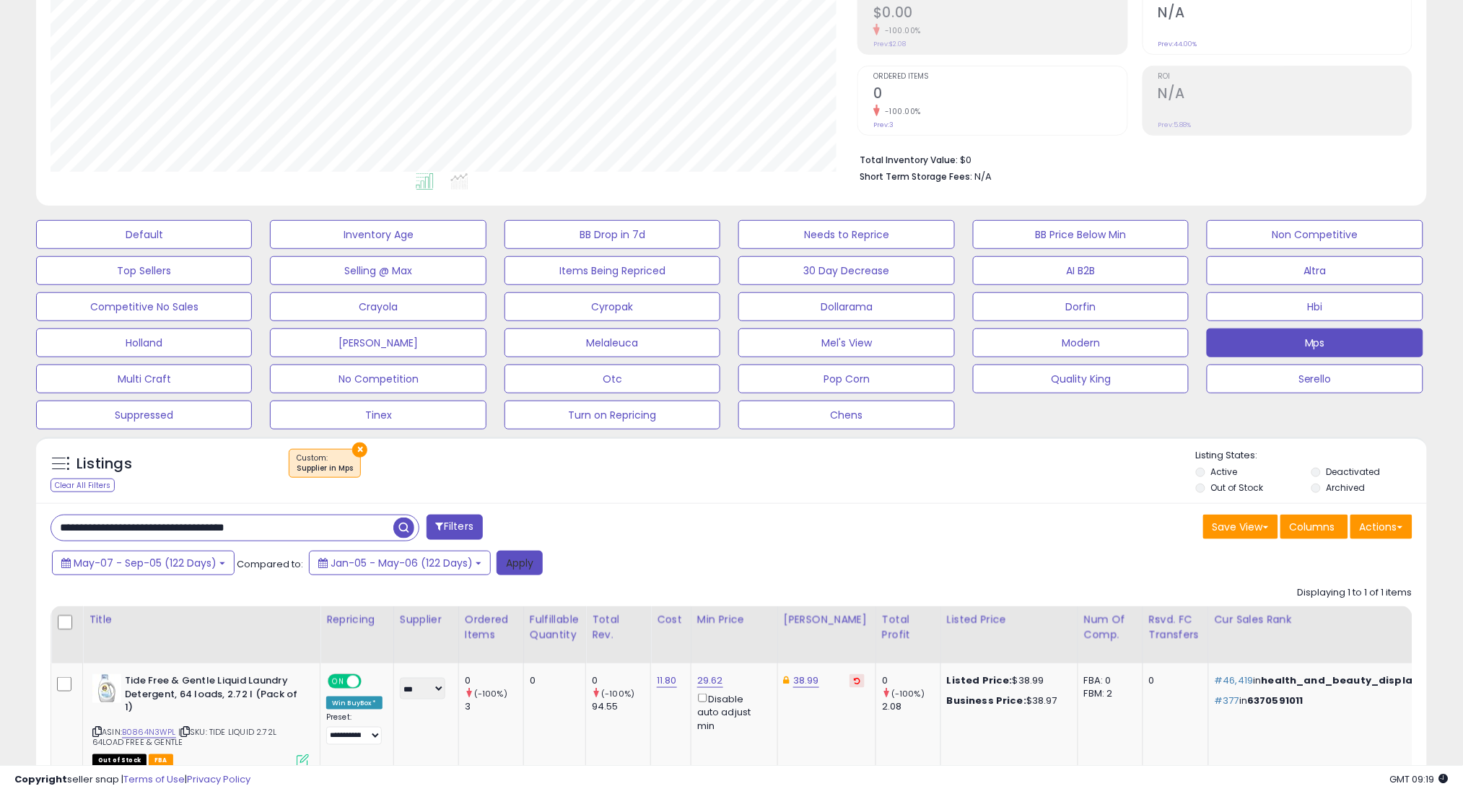
click at [505, 556] on button "Apply" at bounding box center [519, 563] width 46 height 25
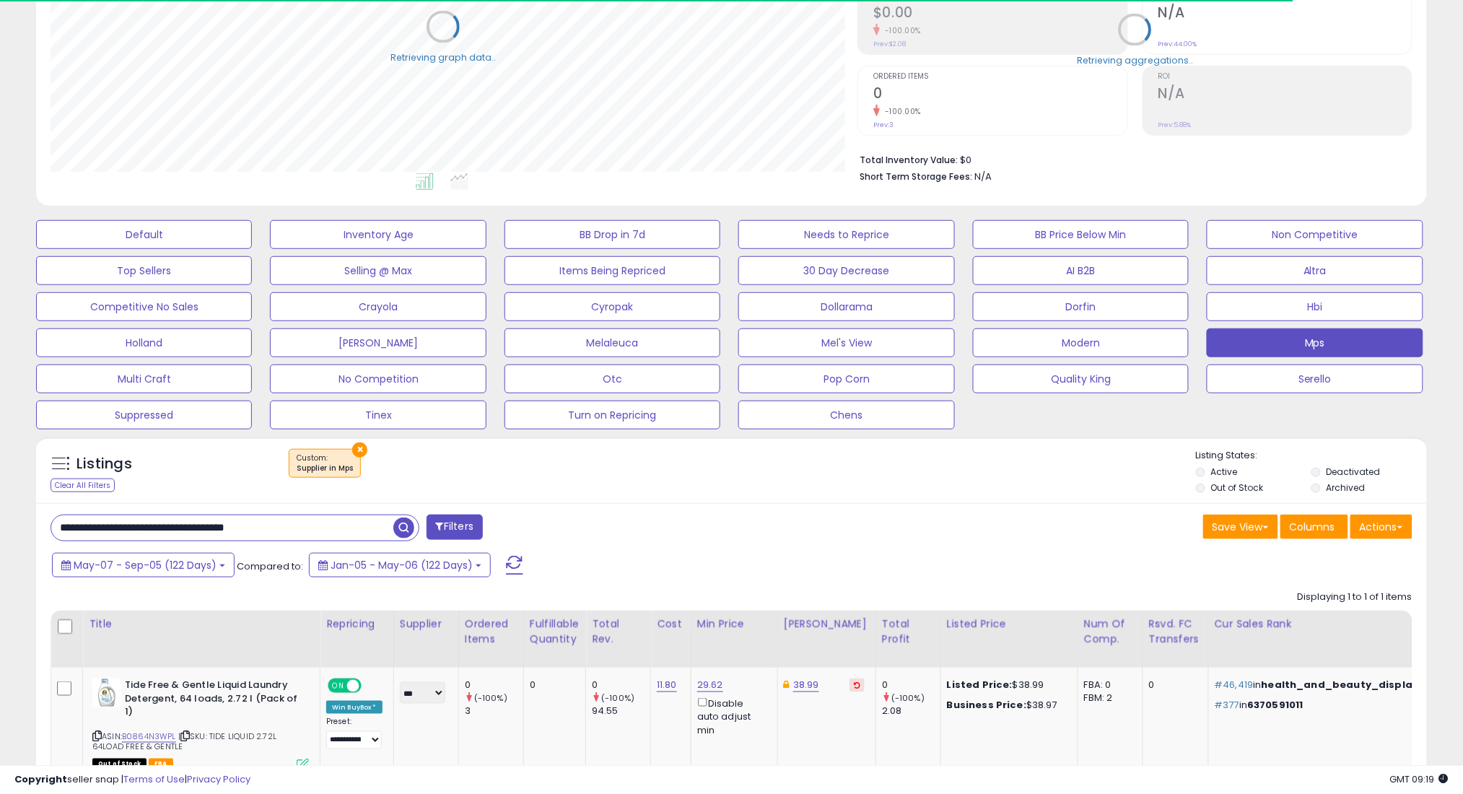
scroll to position [296, 807]
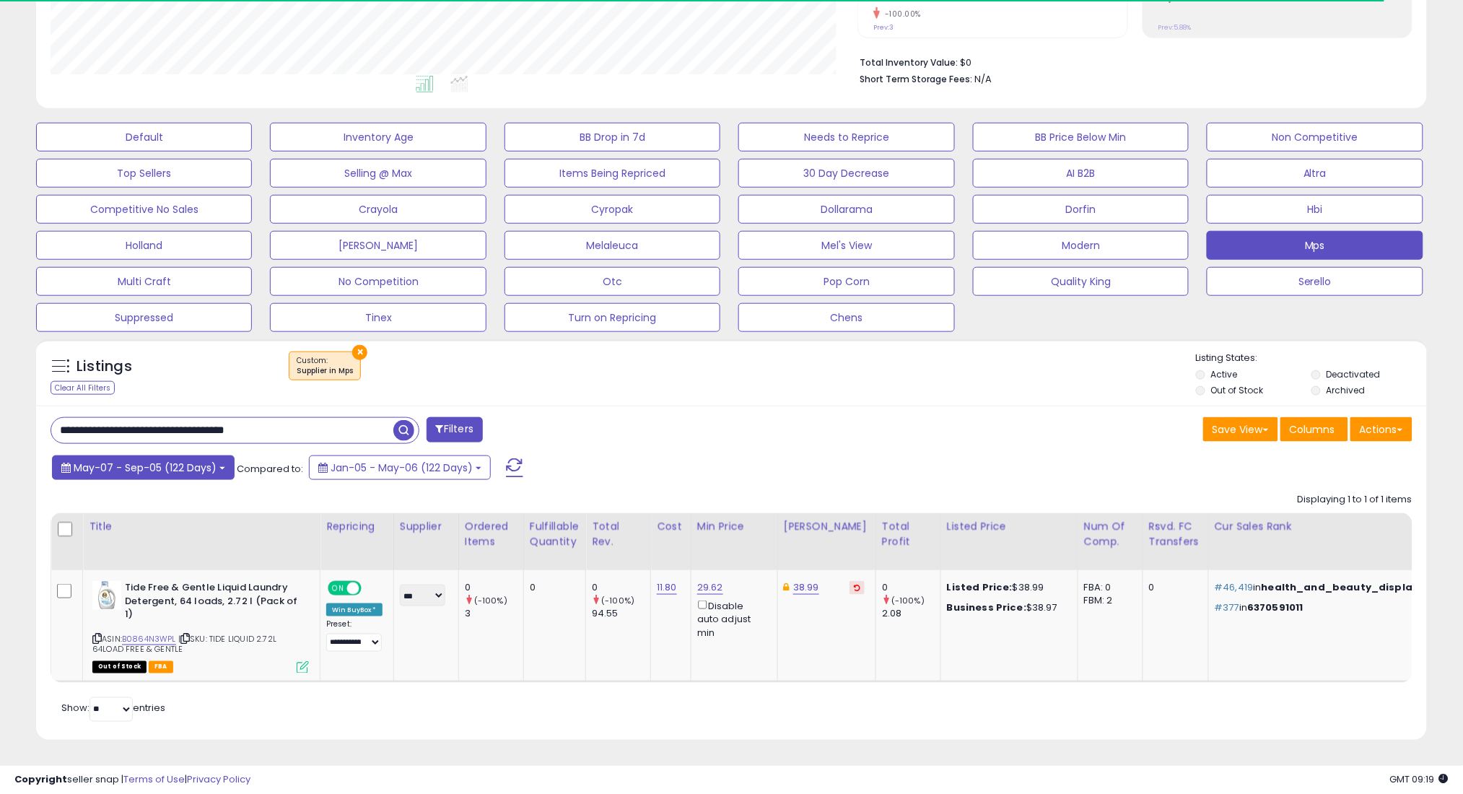
click at [127, 460] on span "May-07 - Sep-05 (122 Days)" at bounding box center [145, 467] width 143 height 14
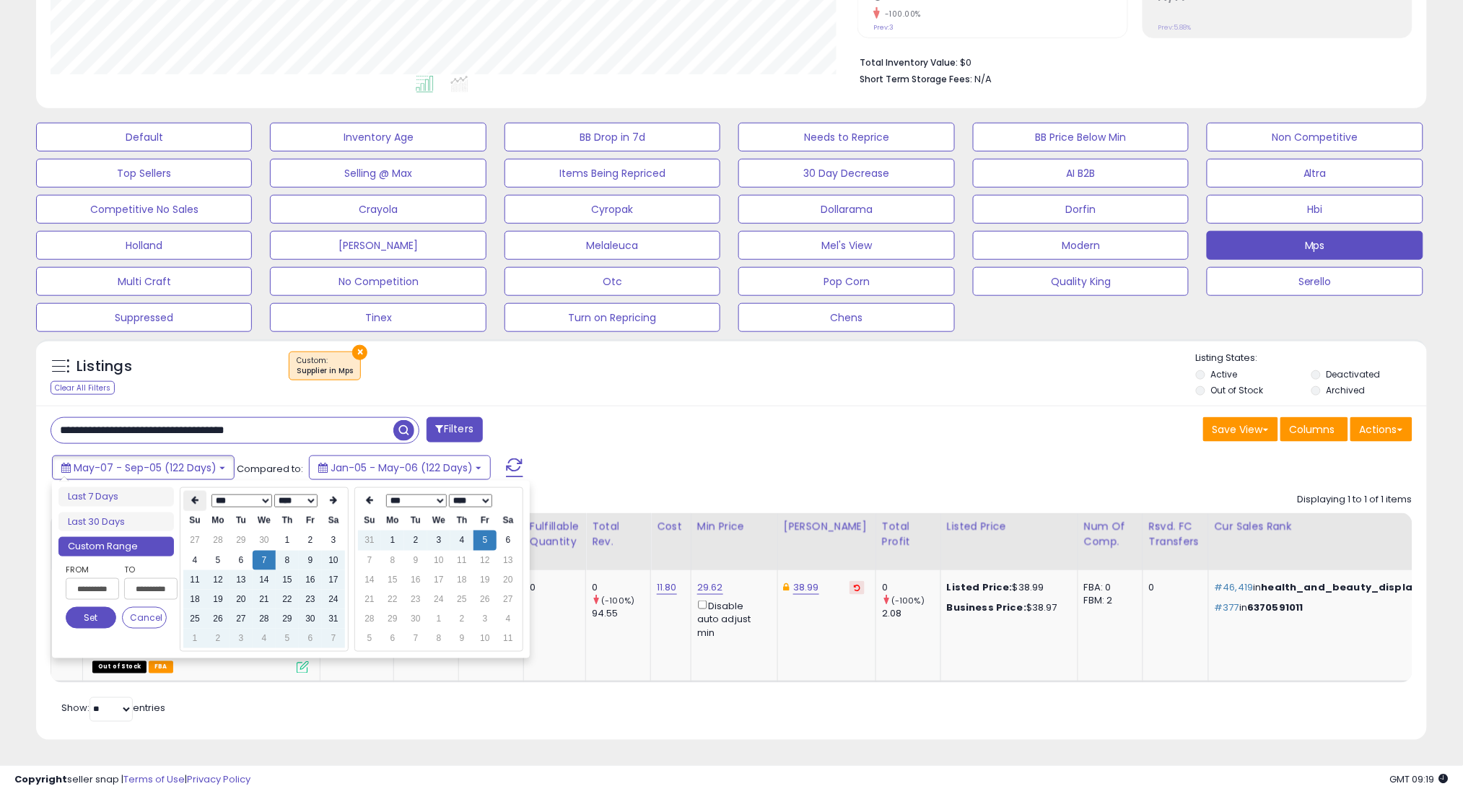
click at [190, 491] on th at bounding box center [194, 501] width 23 height 20
click at [224, 553] on td "7" at bounding box center [217, 560] width 23 height 19
type input "**********"
click at [99, 607] on button "Set" at bounding box center [91, 618] width 51 height 22
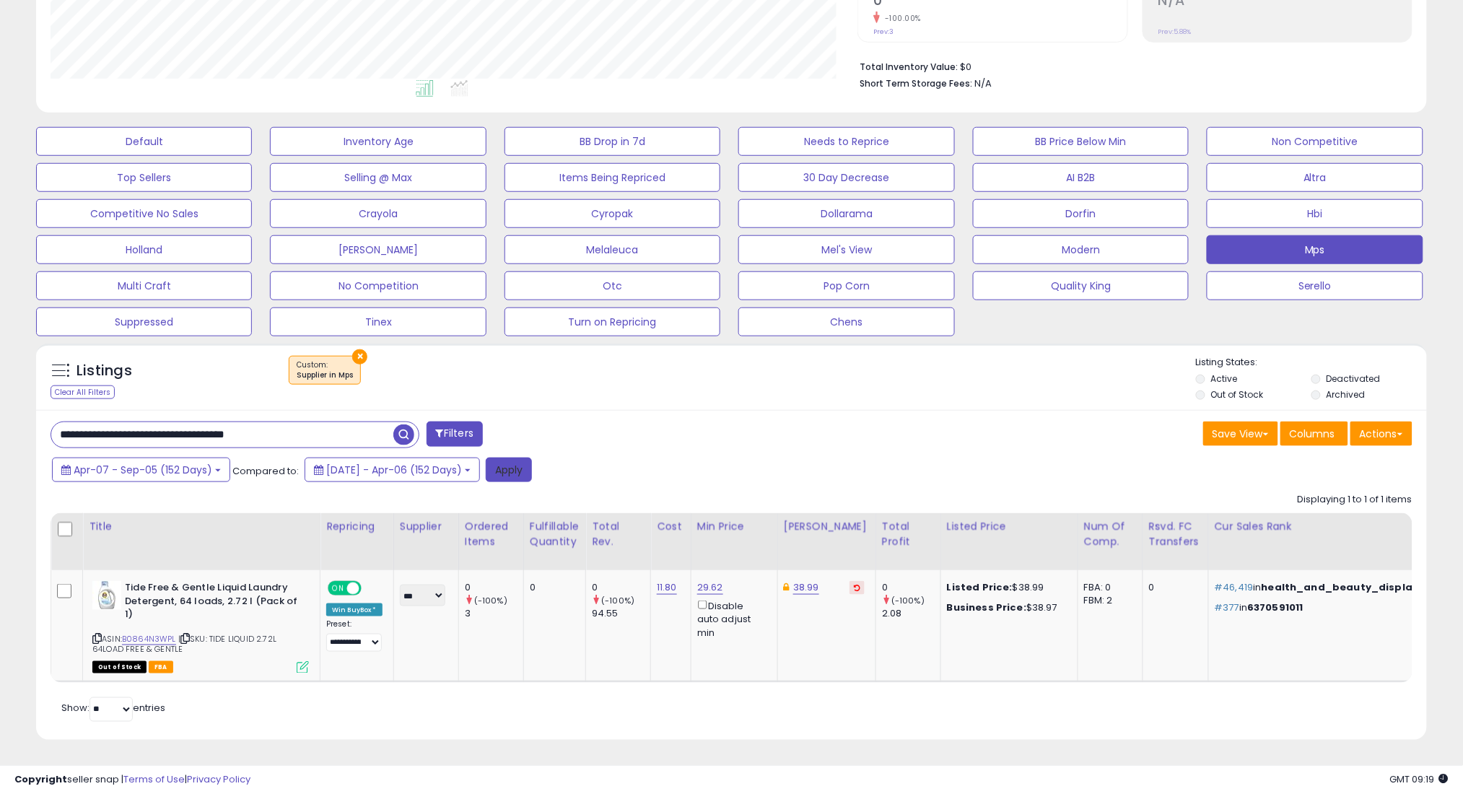
click at [532, 460] on button "Apply" at bounding box center [509, 470] width 46 height 25
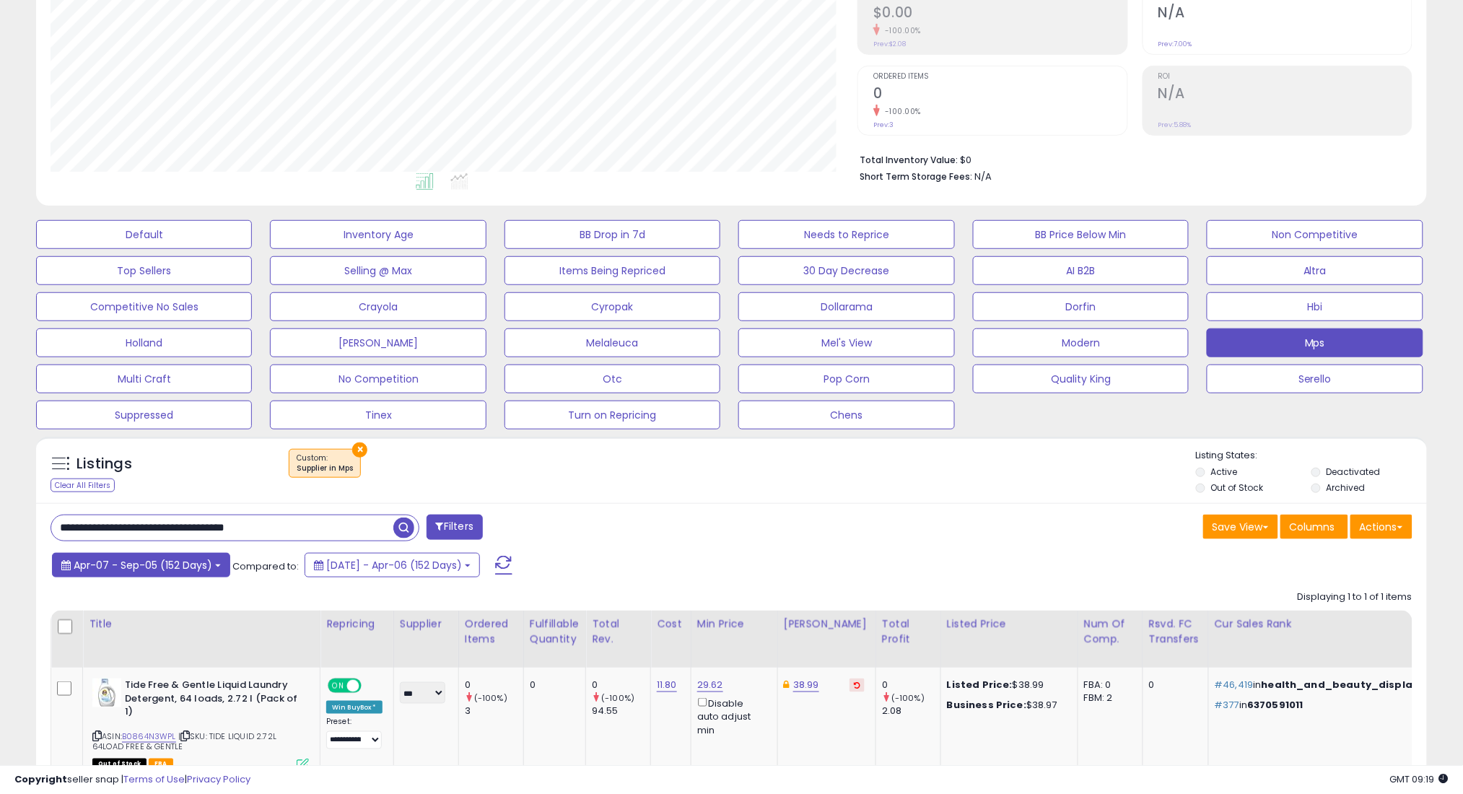
click at [195, 568] on span "Apr-07 - Sep-05 (152 Days)" at bounding box center [143, 565] width 139 height 14
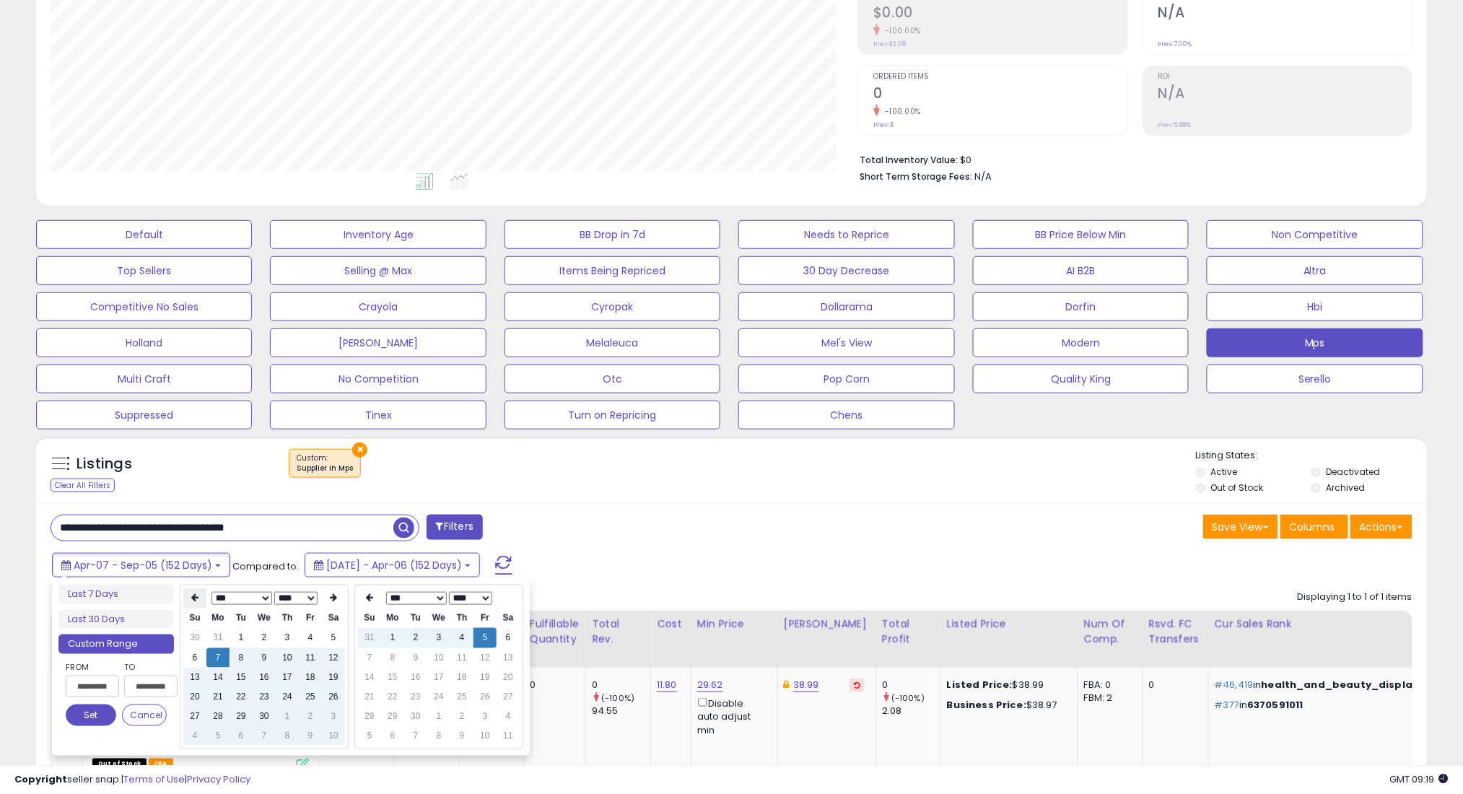
click at [195, 595] on icon at bounding box center [194, 598] width 7 height 9
click at [318, 652] on td "7" at bounding box center [310, 657] width 23 height 19
type input "**********"
drag, startPoint x: 95, startPoint y: 712, endPoint x: 358, endPoint y: 637, distance: 273.7
click at [95, 711] on button "Set" at bounding box center [91, 715] width 51 height 22
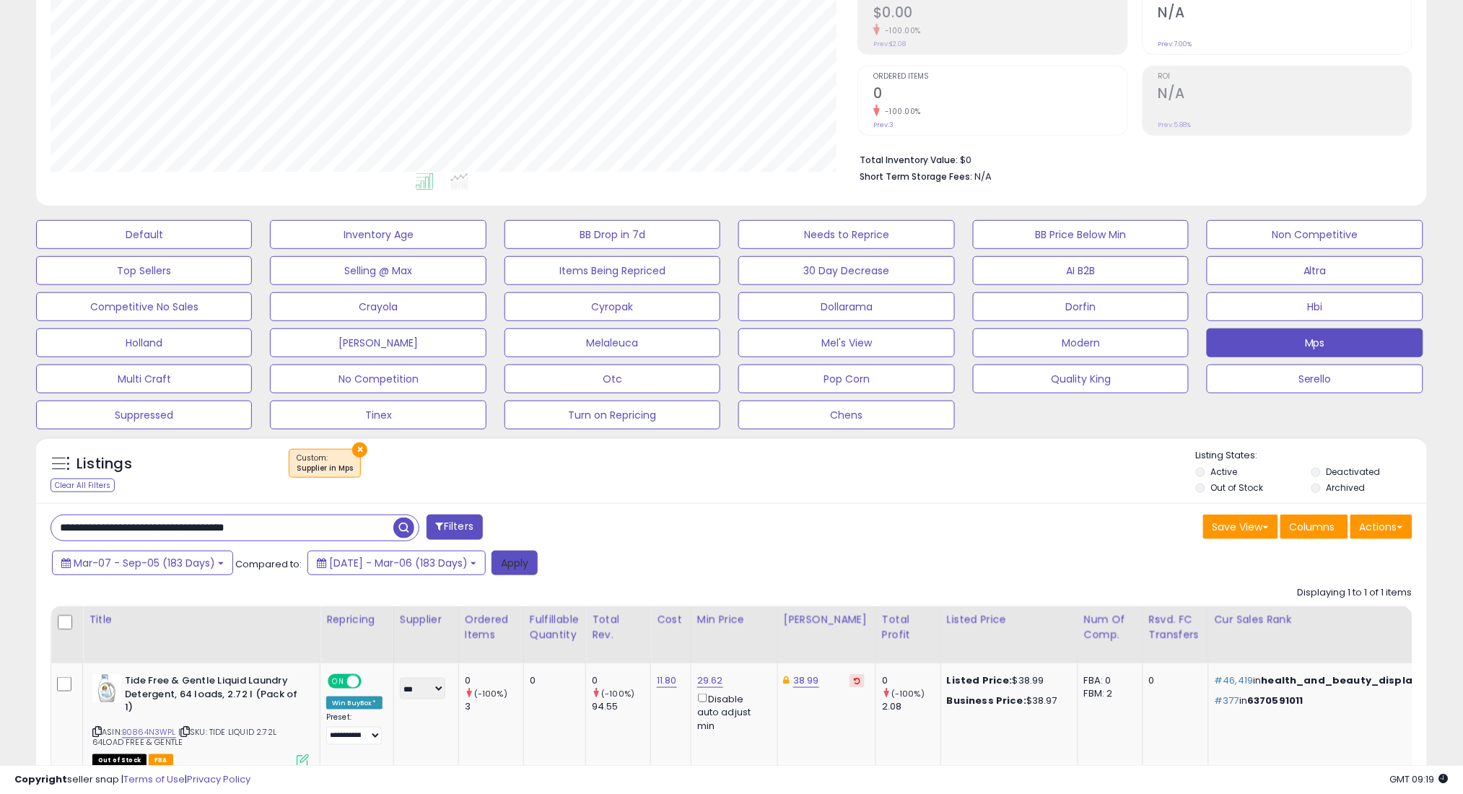
click at [533, 554] on button "Apply" at bounding box center [514, 563] width 46 height 25
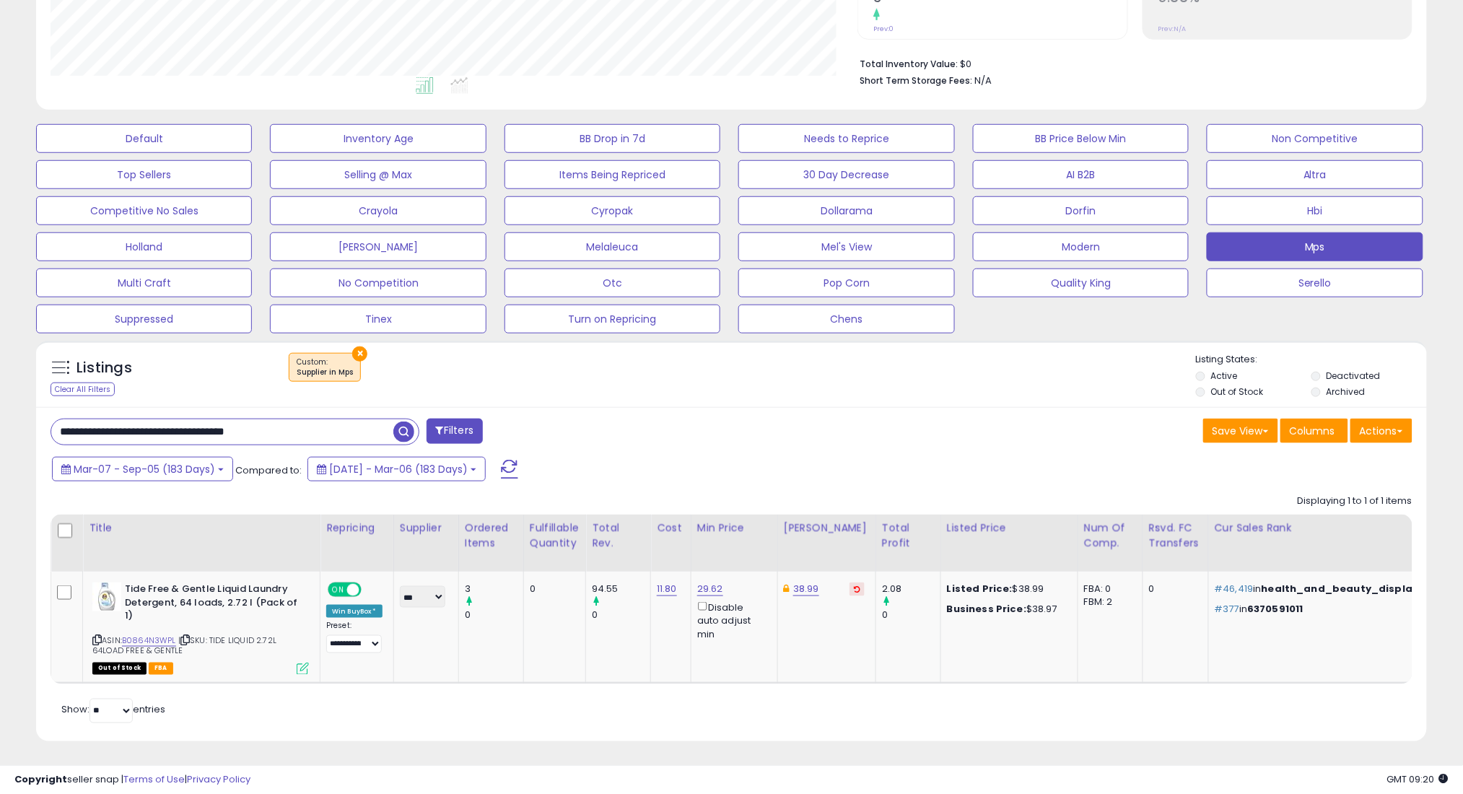
click at [356, 424] on input "**********" at bounding box center [222, 431] width 342 height 25
paste input "text"
type input "**********"
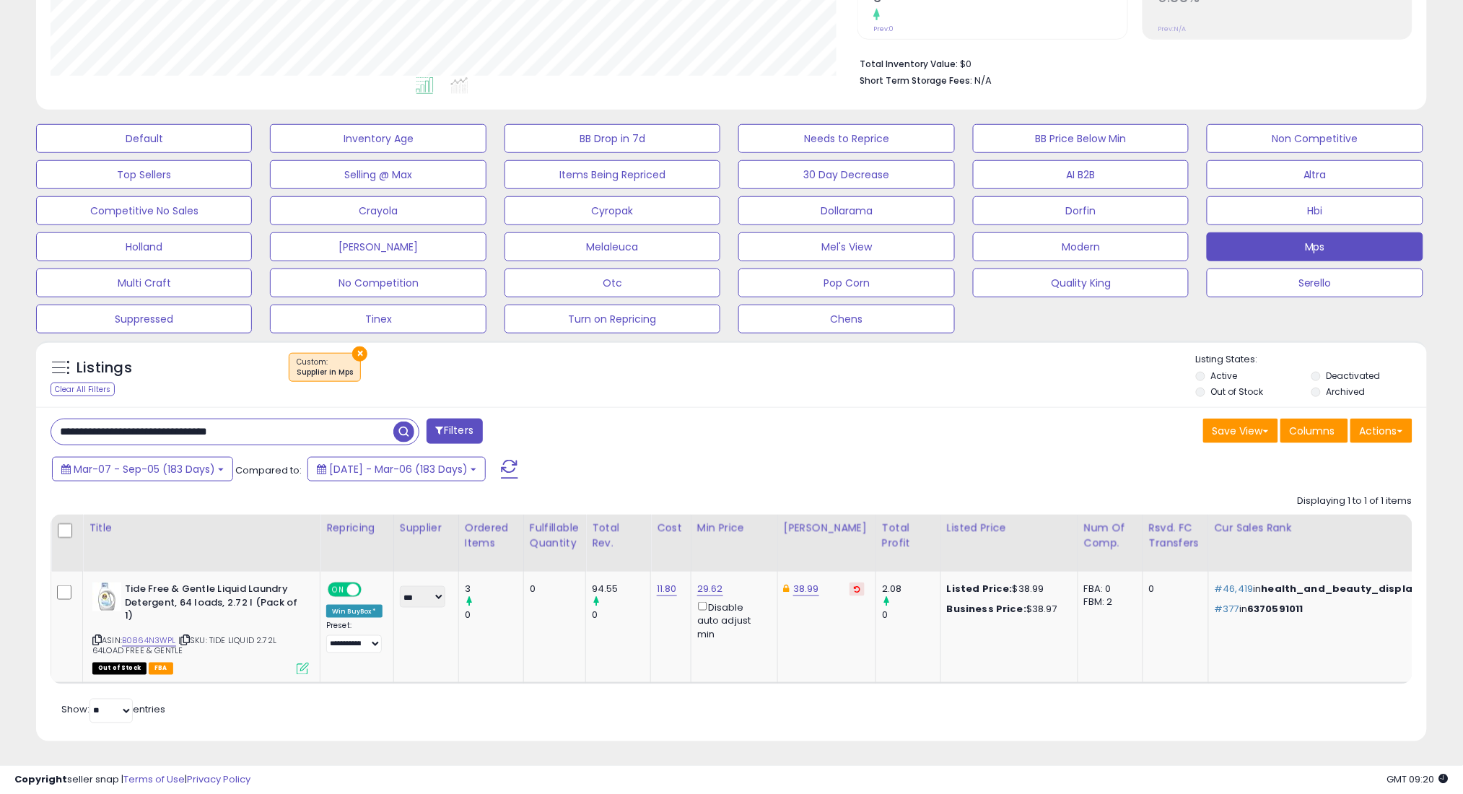
click at [401, 426] on span "button" at bounding box center [403, 431] width 21 height 21
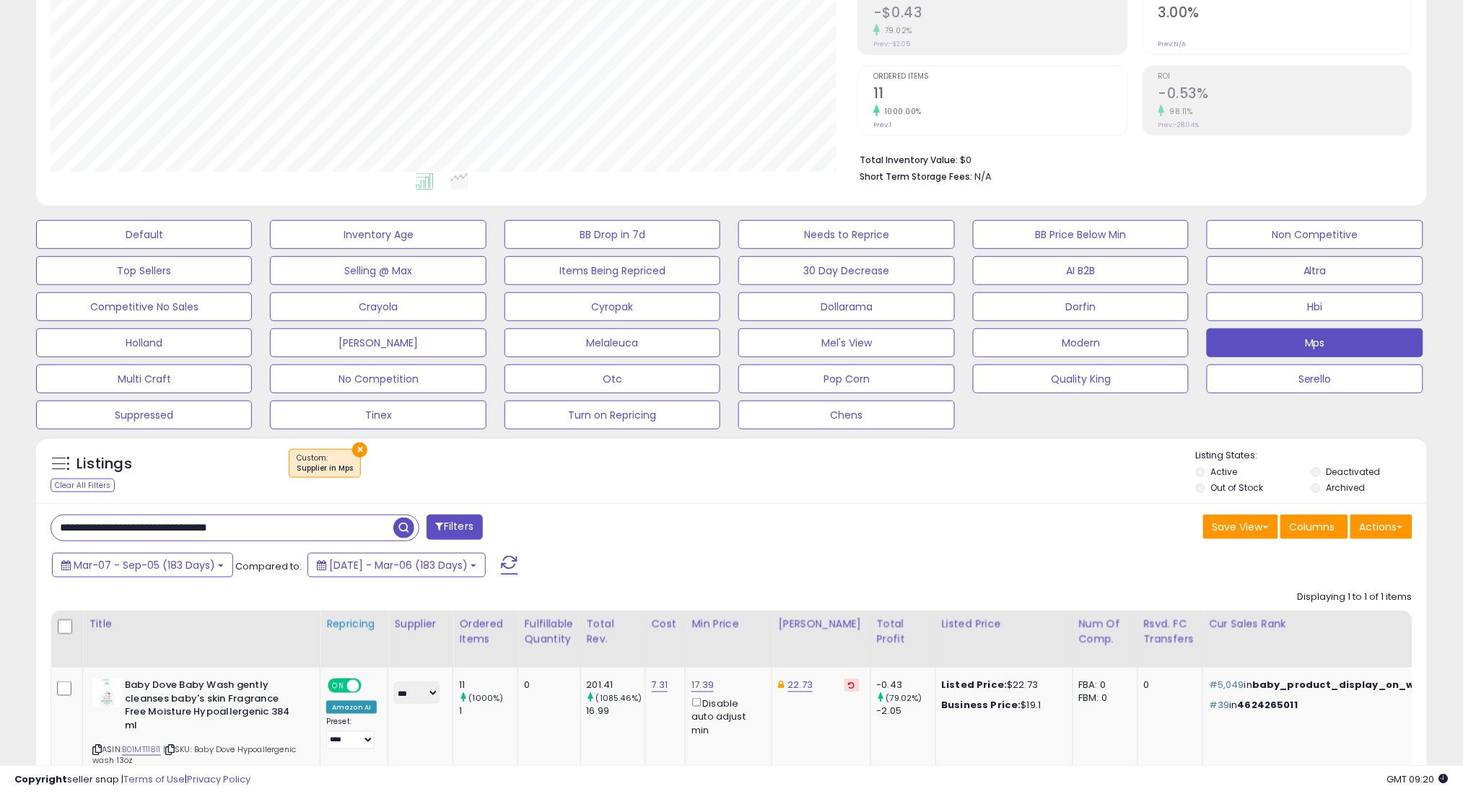
scroll to position [331, 0]
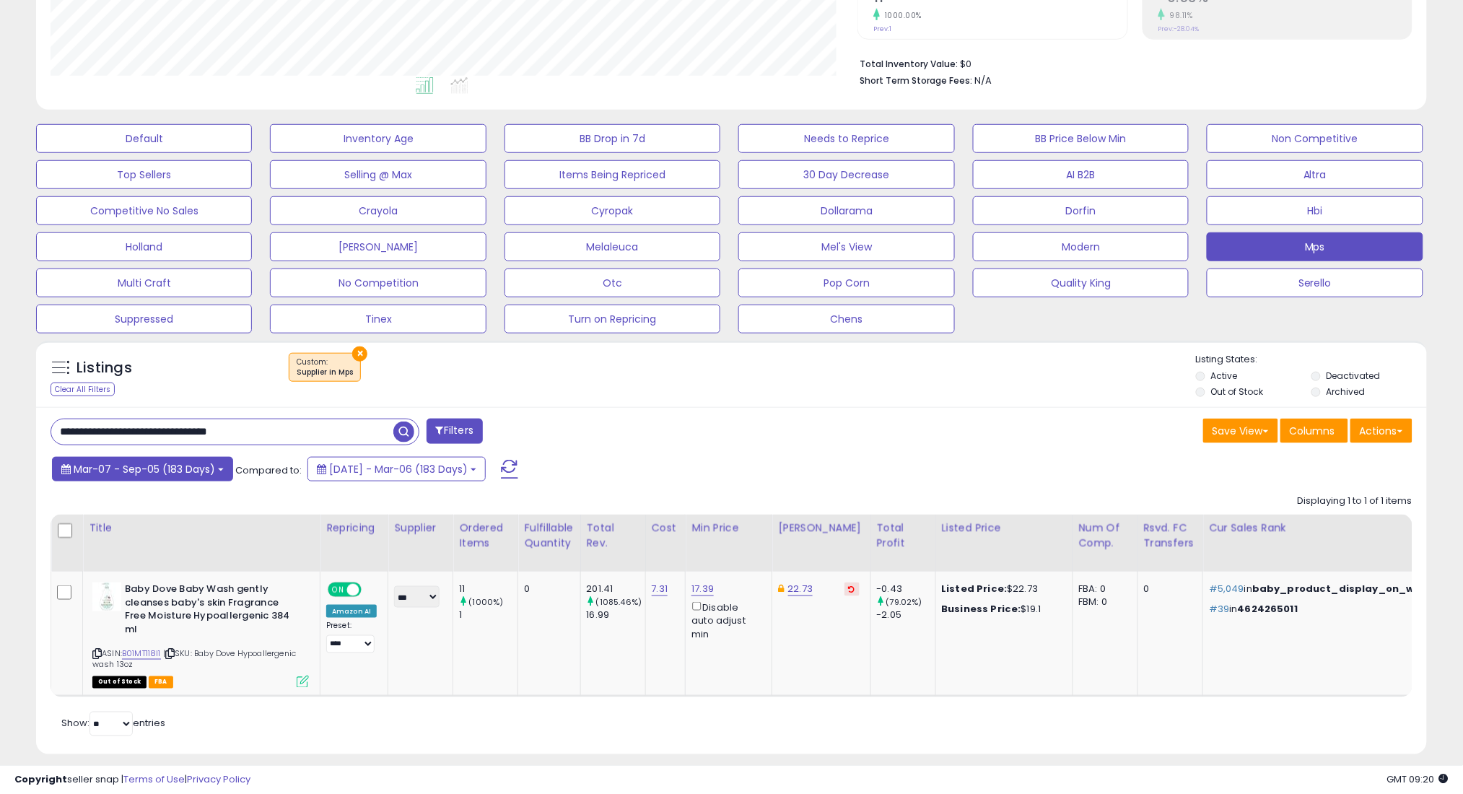
click at [188, 468] on span "Mar-07 - Sep-05 (183 Days)" at bounding box center [144, 469] width 141 height 14
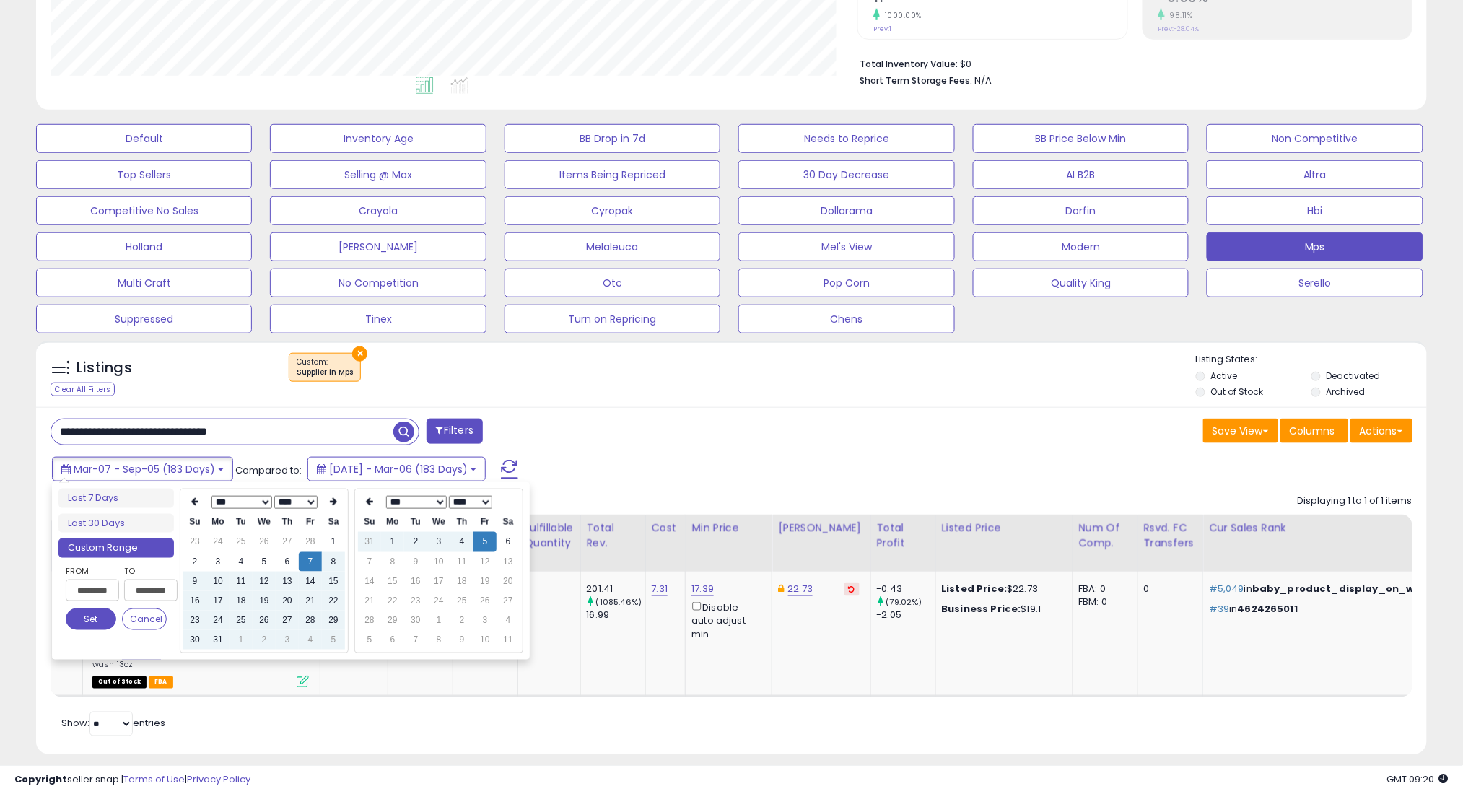
click at [139, 533] on ul "Last 7 Days Last 30 Days Custom Range" at bounding box center [115, 523] width 115 height 69
type input "**********"
click at [141, 525] on li "Last 30 Days" at bounding box center [115, 523] width 115 height 19
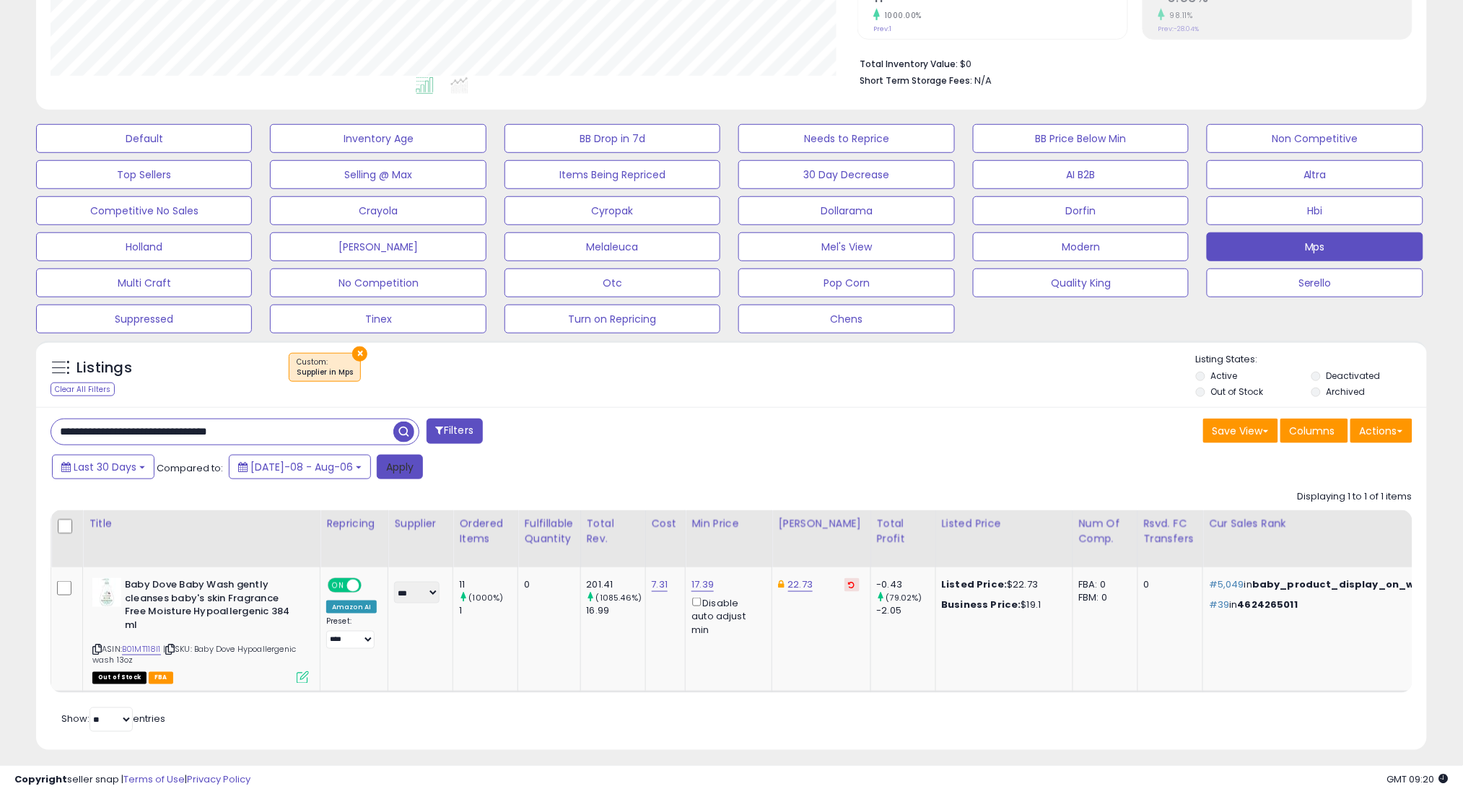
click at [377, 471] on button "Apply" at bounding box center [400, 467] width 46 height 25
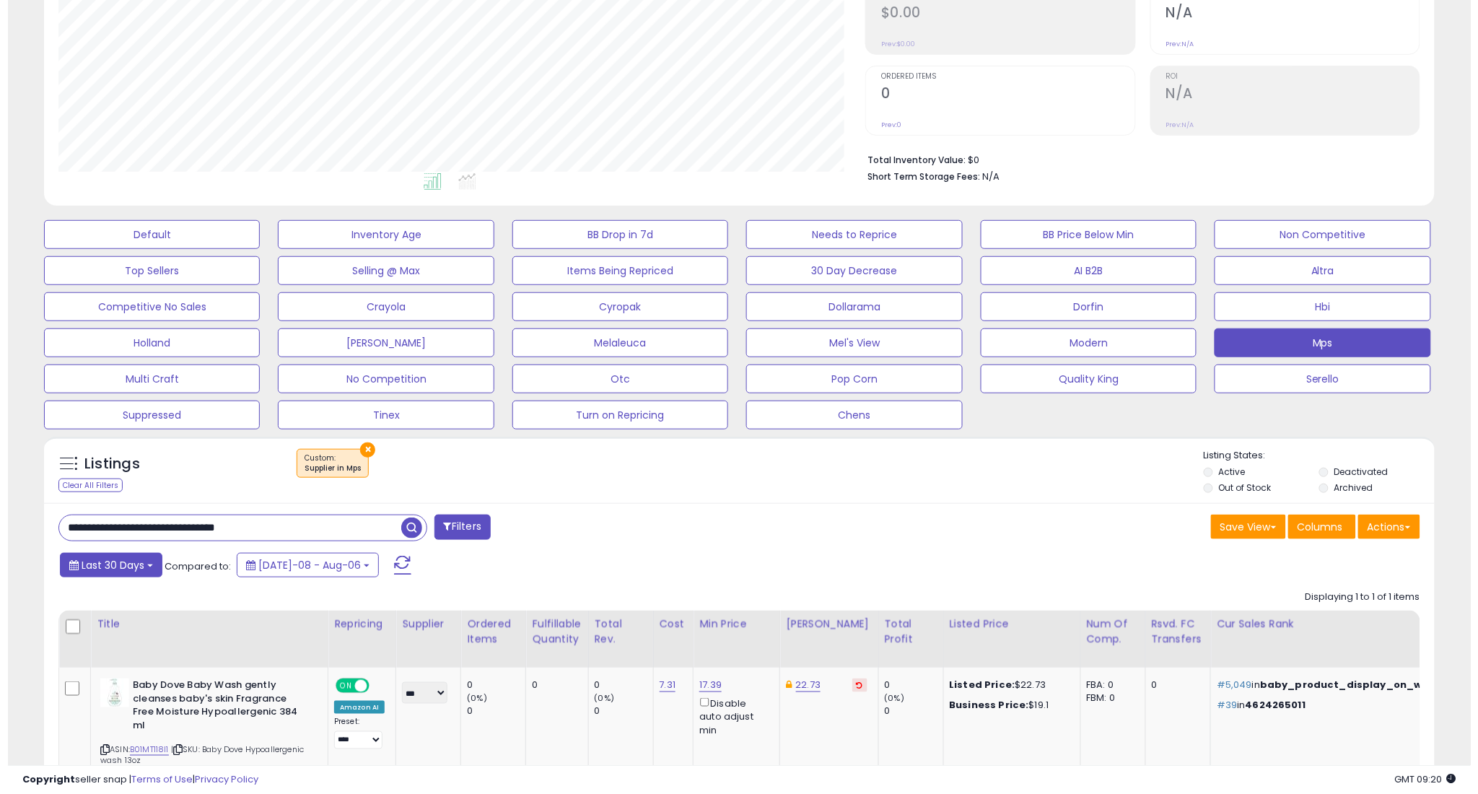
scroll to position [296, 807]
click at [94, 559] on span "Last 30 Days" at bounding box center [105, 565] width 63 height 14
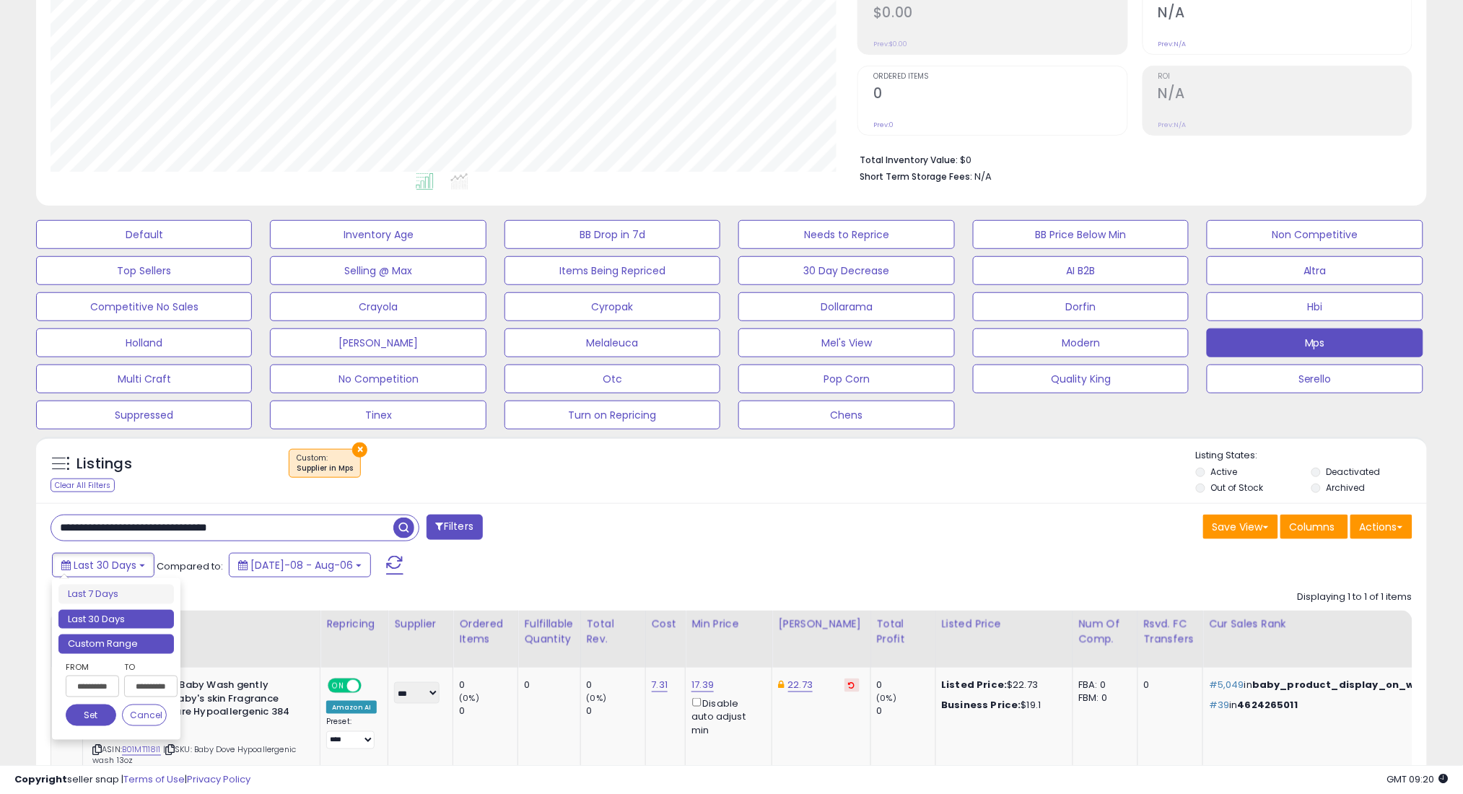
click at [127, 644] on li "Custom Range" at bounding box center [115, 643] width 115 height 19
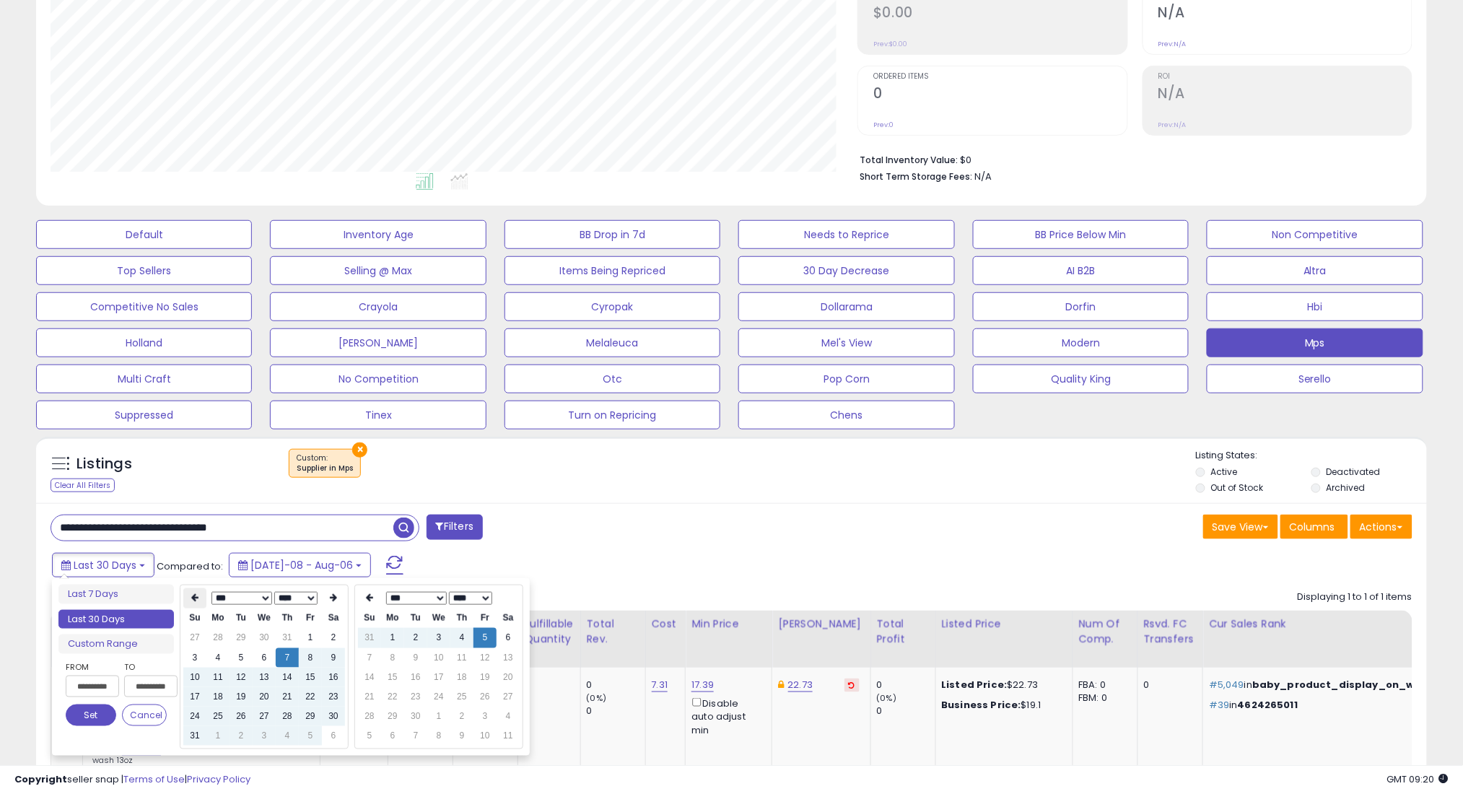
click at [196, 600] on icon at bounding box center [194, 598] width 7 height 9
click at [211, 661] on td "7" at bounding box center [217, 657] width 23 height 19
type input "**********"
click at [73, 718] on button "Set" at bounding box center [91, 715] width 51 height 22
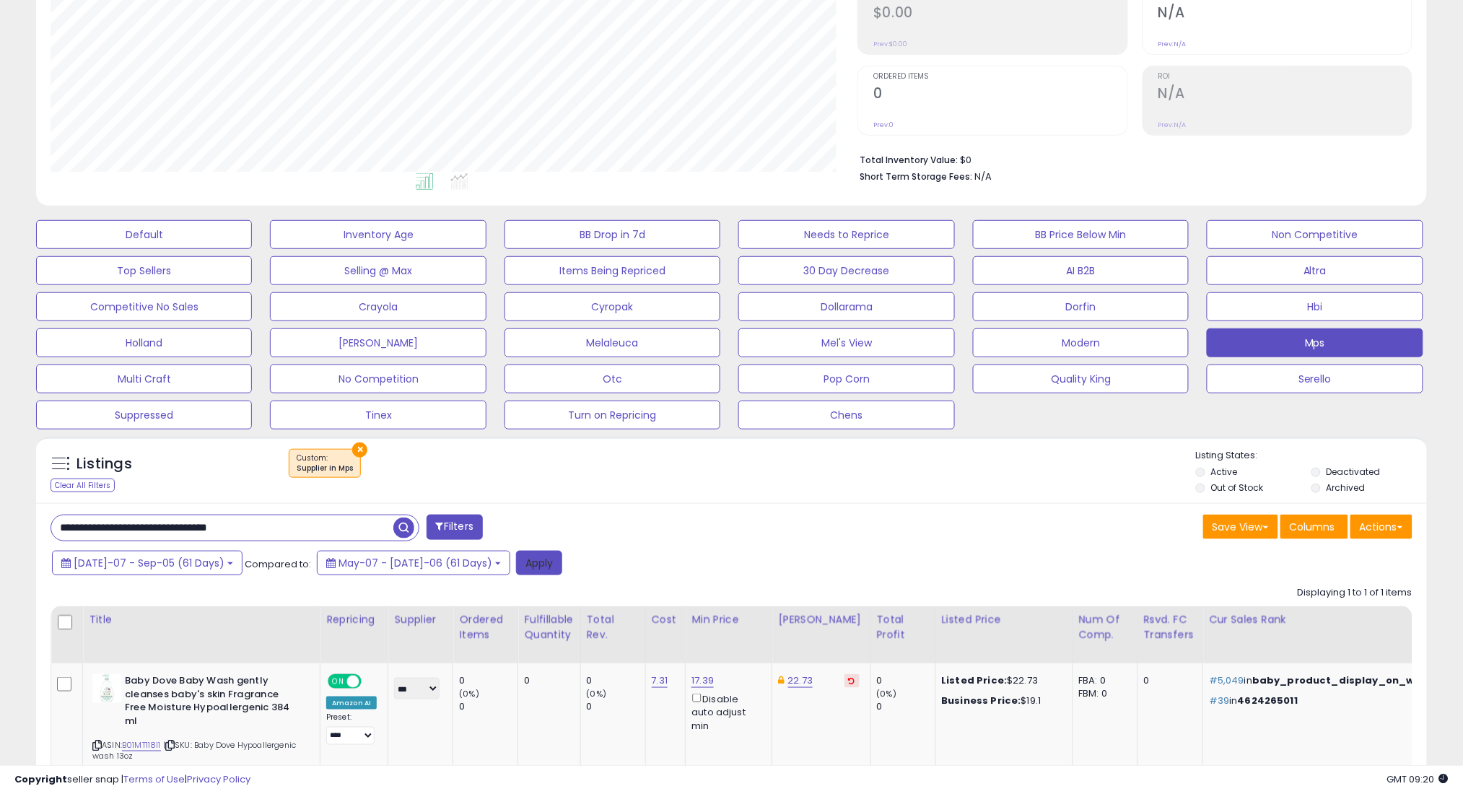
click at [516, 569] on button "Apply" at bounding box center [539, 563] width 46 height 25
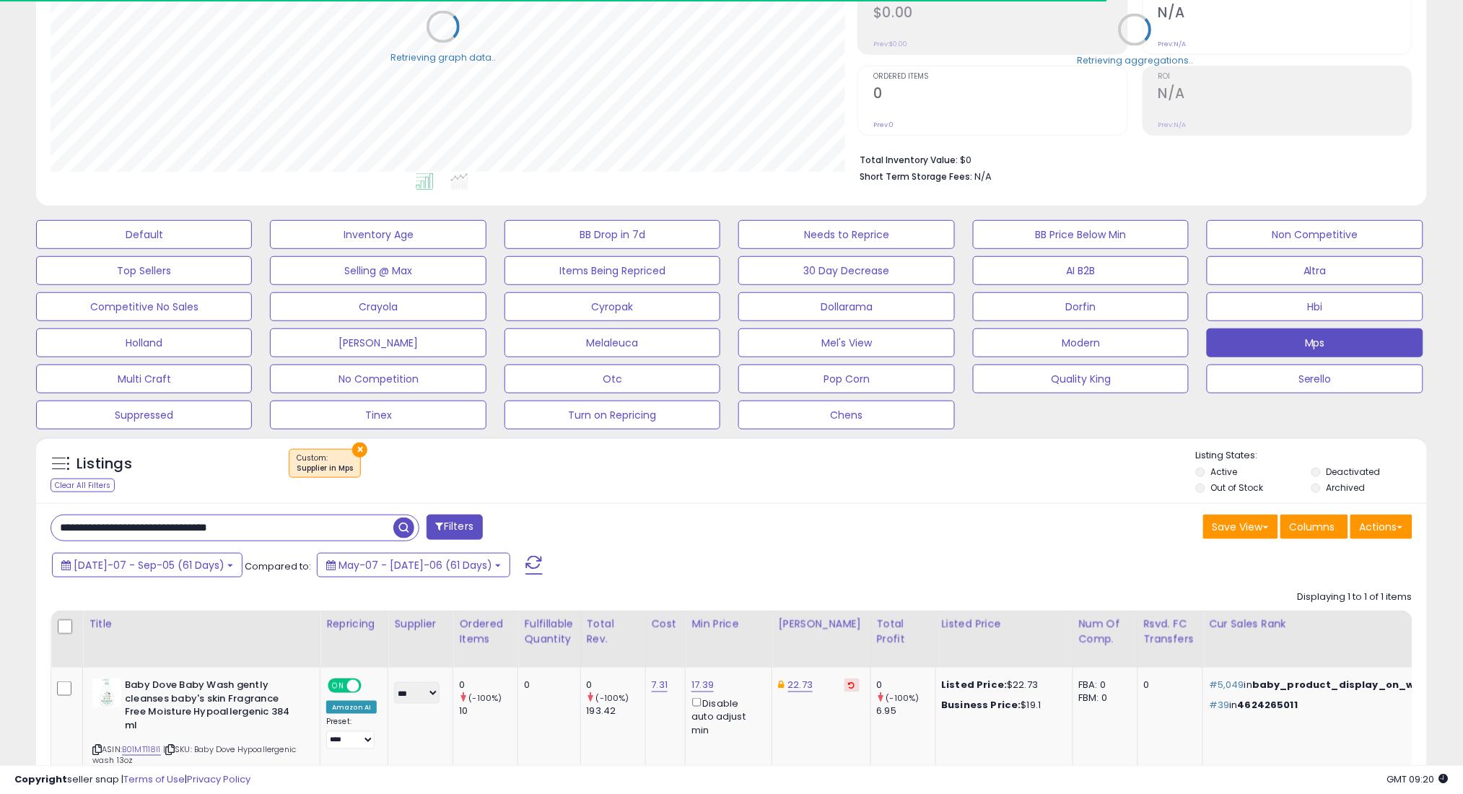
scroll to position [721336, 720824]
click at [159, 561] on span "[DATE]-07 - Sep-05 (61 Days)" at bounding box center [149, 565] width 151 height 14
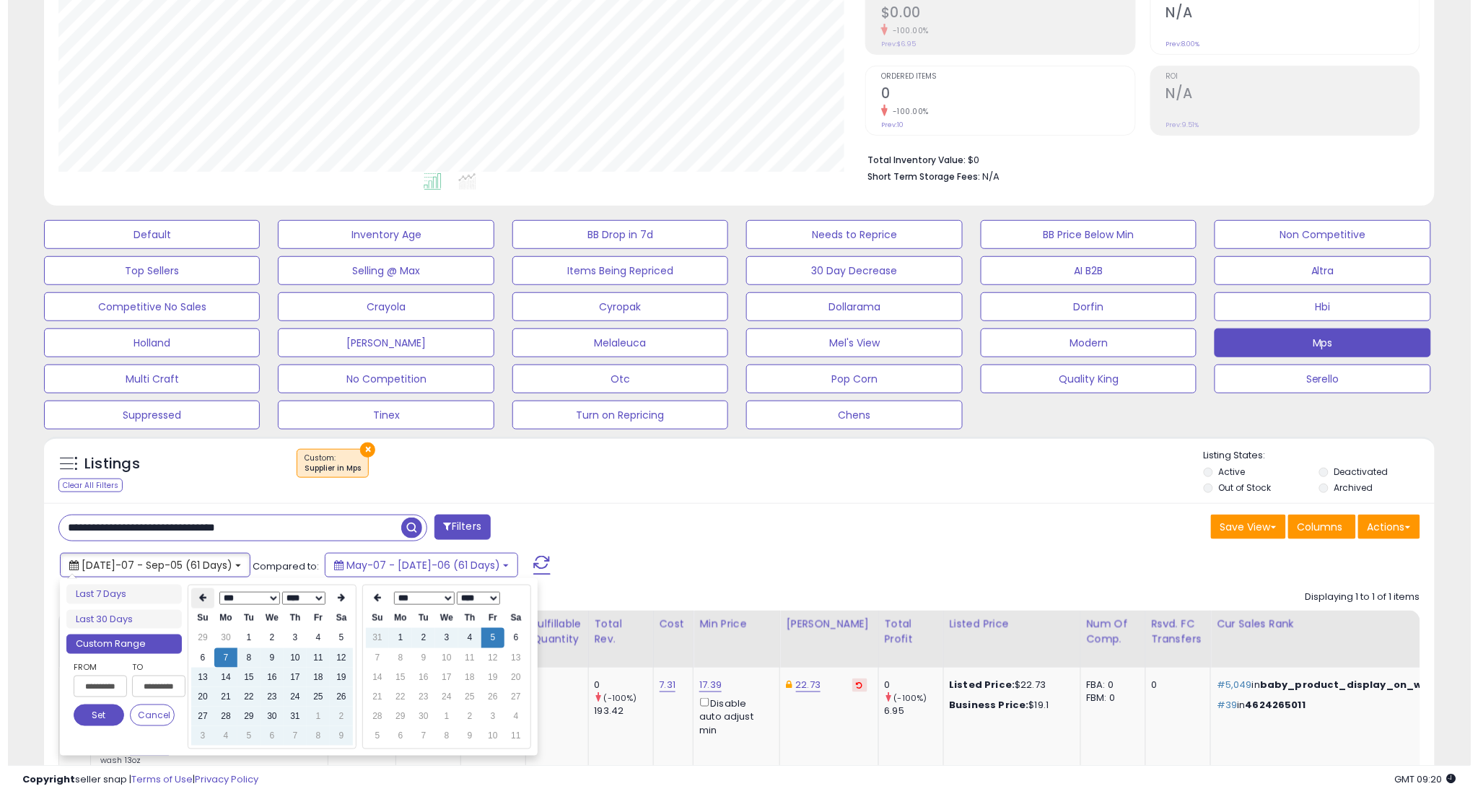
scroll to position [296, 807]
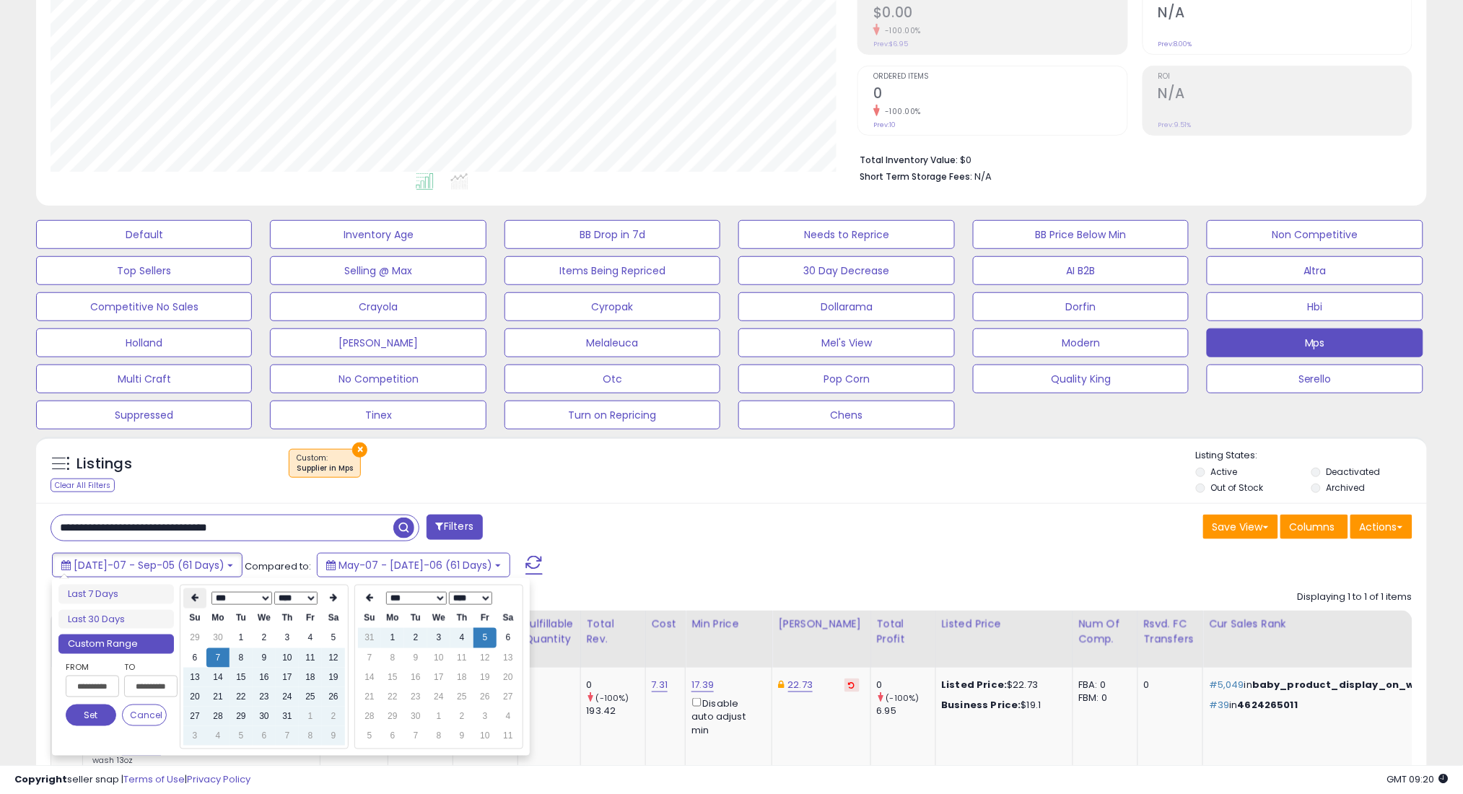
click at [192, 595] on icon at bounding box center [194, 598] width 7 height 9
click at [335, 657] on td "7" at bounding box center [333, 657] width 23 height 19
type input "**********"
click at [104, 708] on button "Set" at bounding box center [91, 715] width 51 height 22
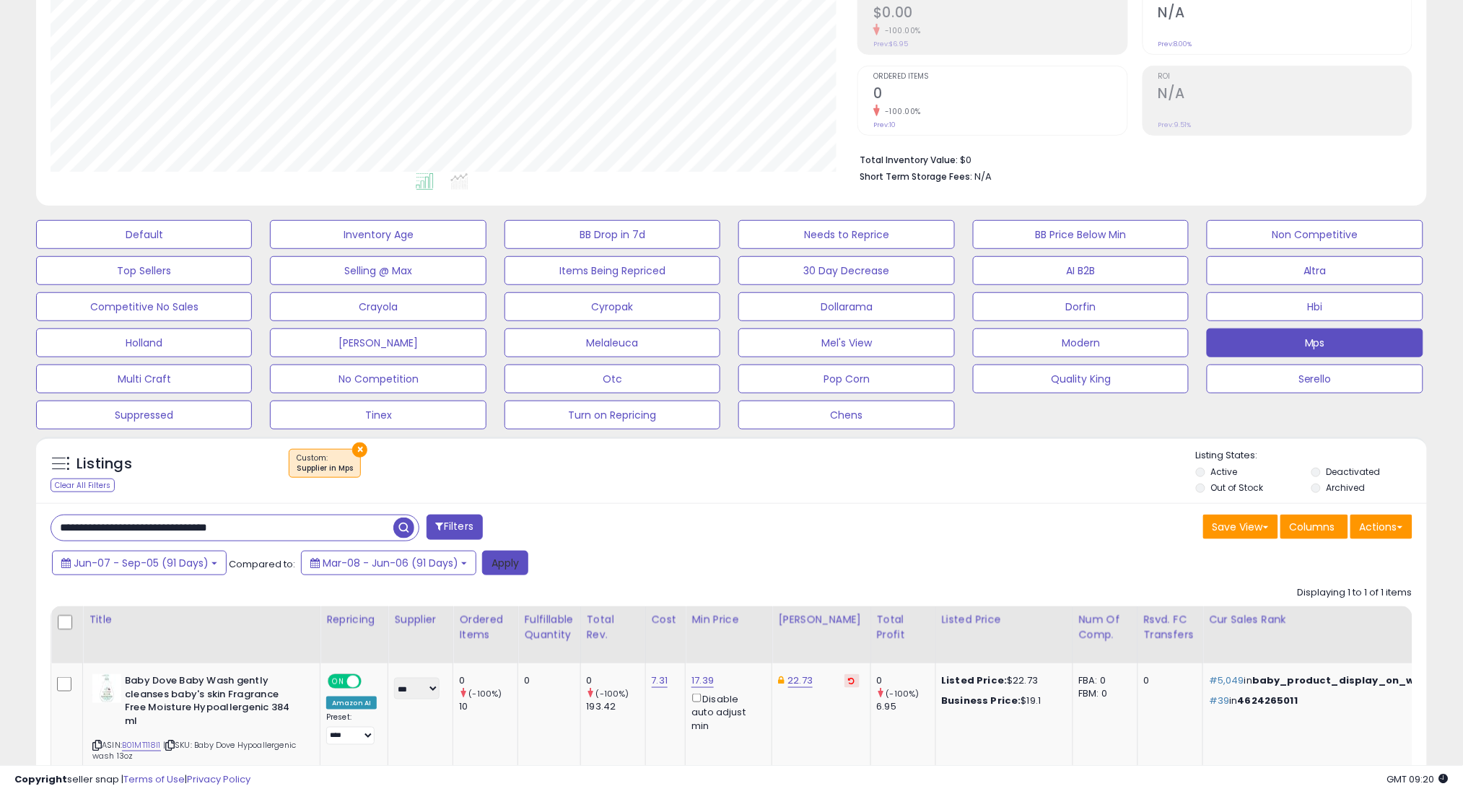
click at [500, 561] on button "Apply" at bounding box center [505, 563] width 46 height 25
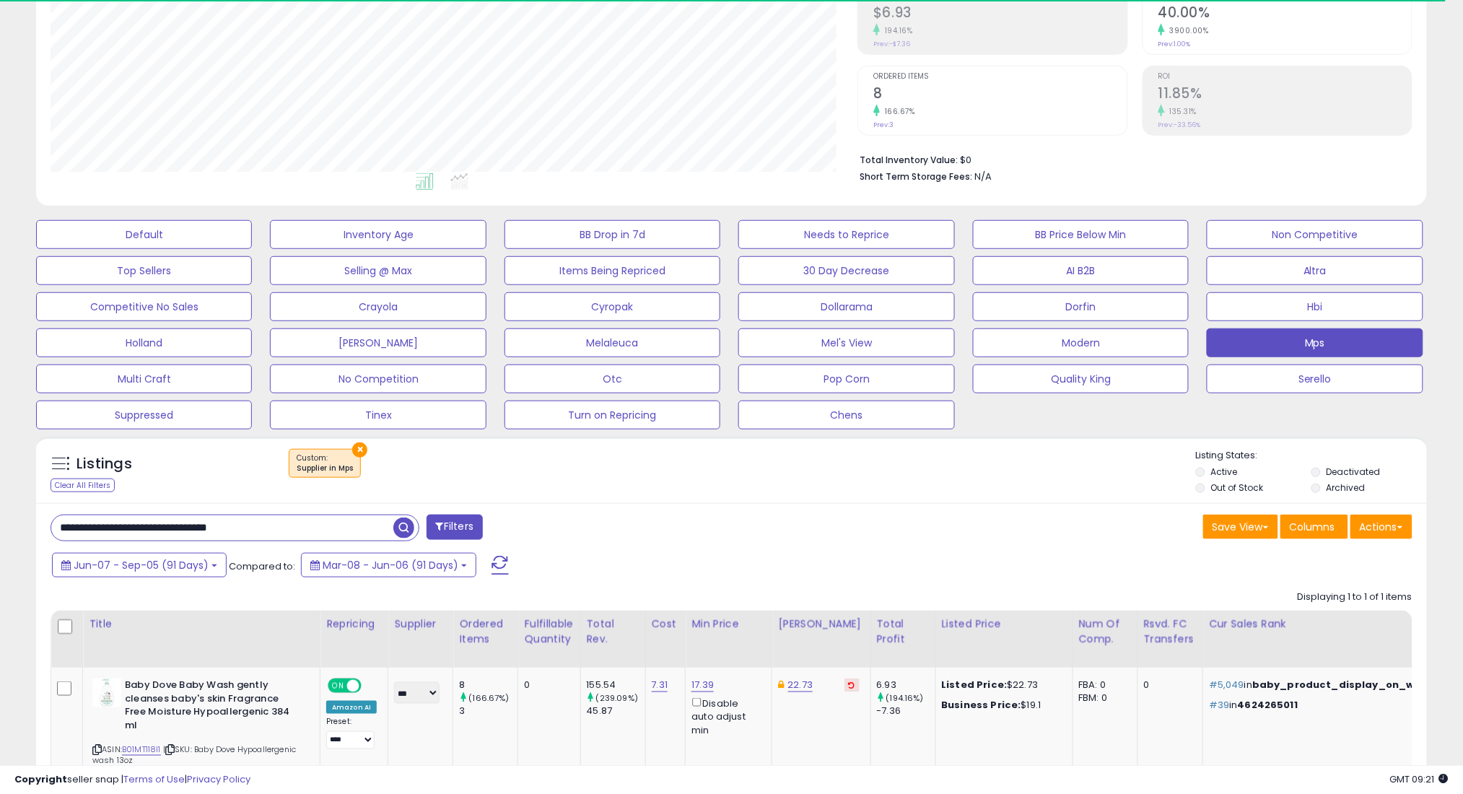
click at [332, 527] on input "**********" at bounding box center [222, 527] width 342 height 25
paste input "***"
type input "**********"
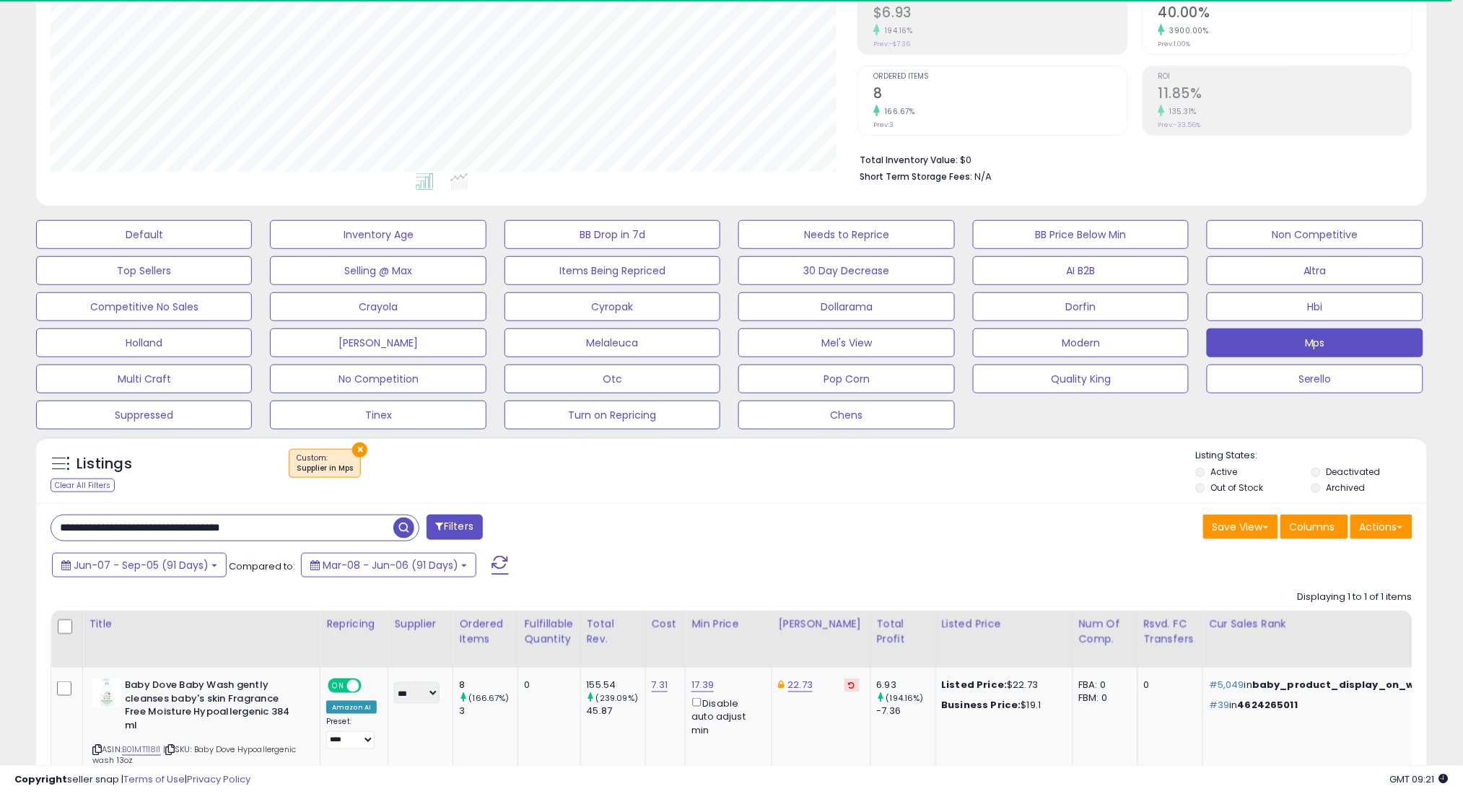
click at [402, 527] on span "button" at bounding box center [403, 527] width 21 height 21
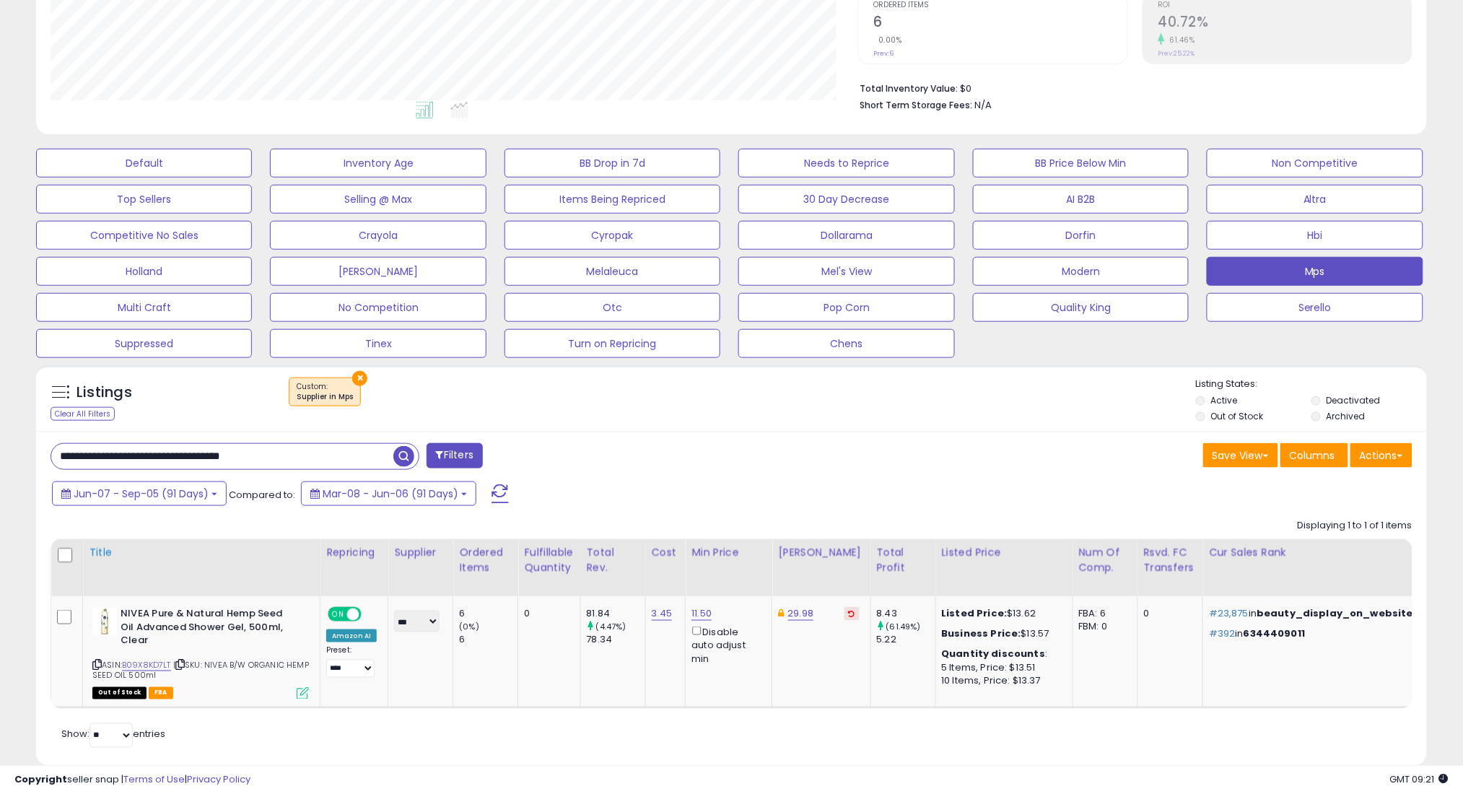
scroll to position [345, 0]
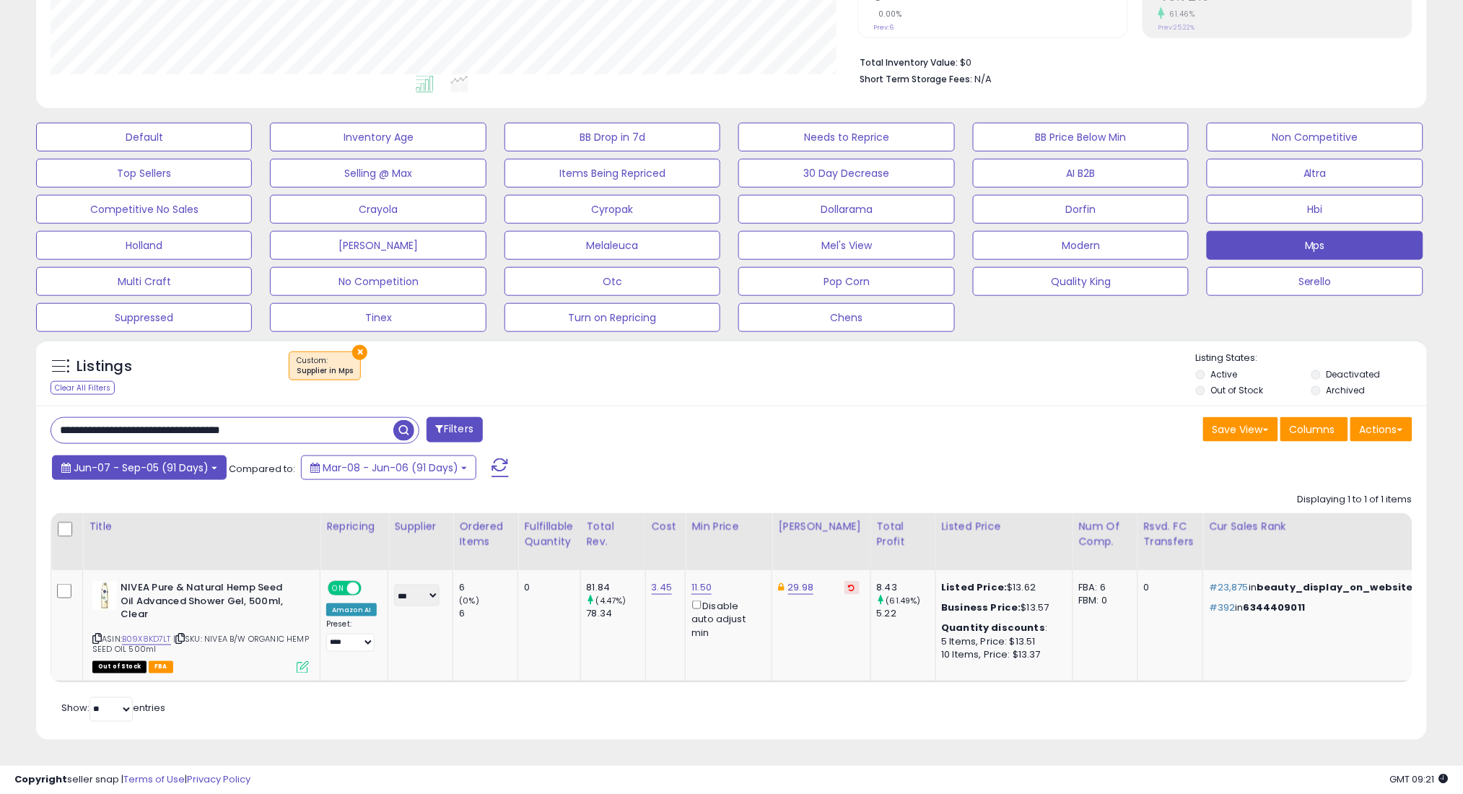
click at [155, 455] on button "Jun-07 - Sep-05 (91 Days)" at bounding box center [139, 467] width 175 height 25
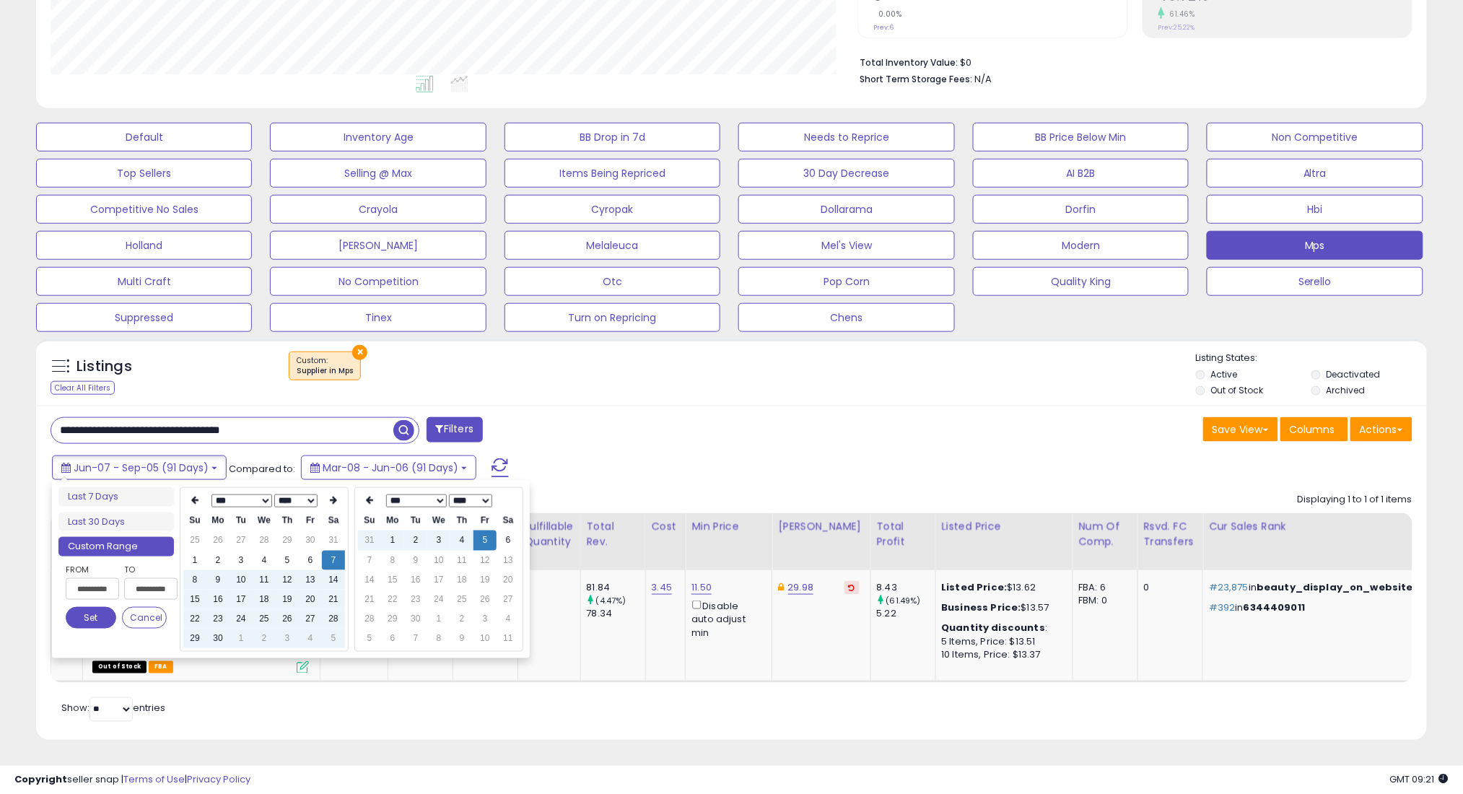
click at [163, 519] on ul "Last 7 Days Last 30 Days Custom Range" at bounding box center [115, 521] width 115 height 69
type input "**********"
click at [155, 512] on li "Last 30 Days" at bounding box center [115, 521] width 115 height 19
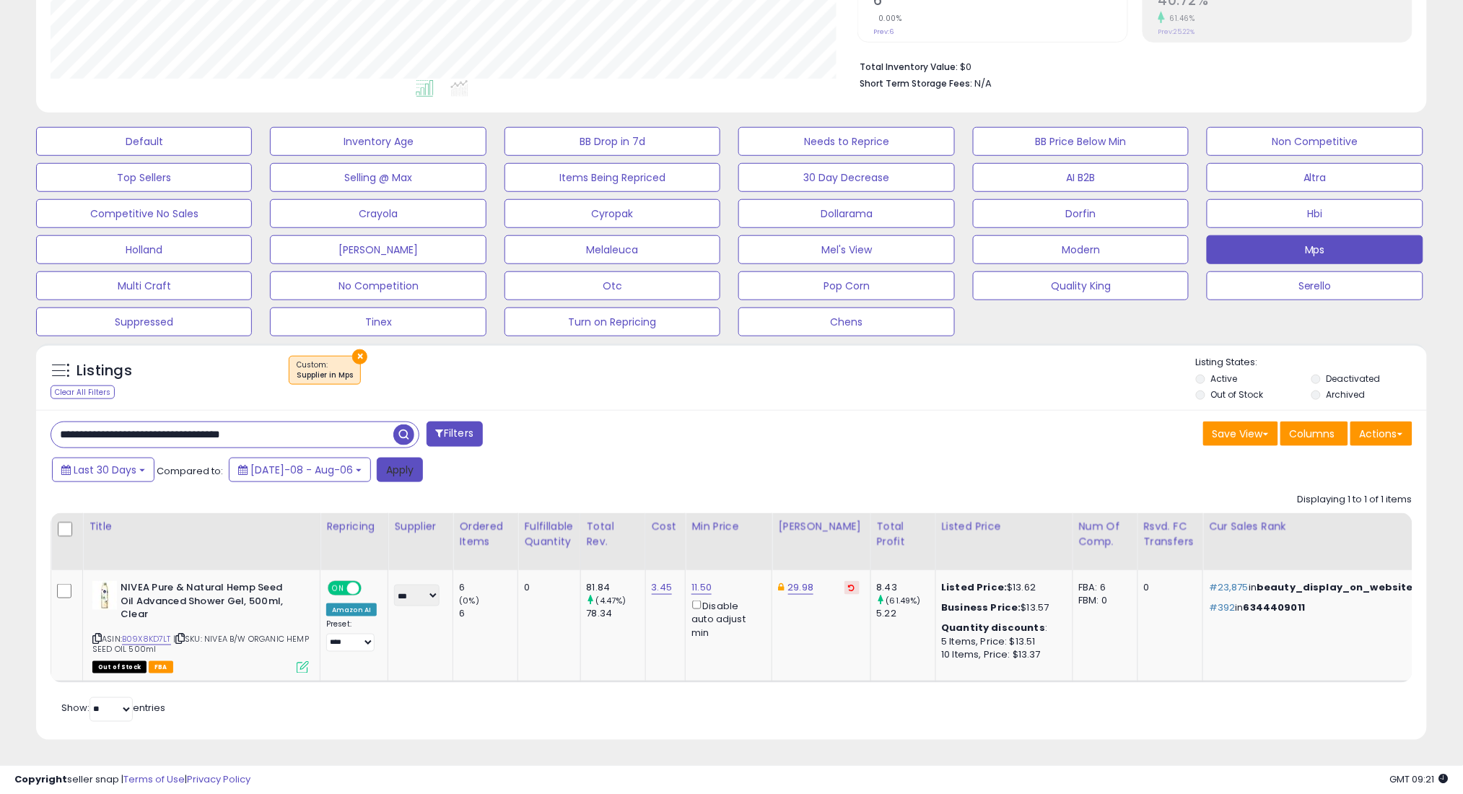
click at [387, 458] on button "Apply" at bounding box center [400, 470] width 46 height 25
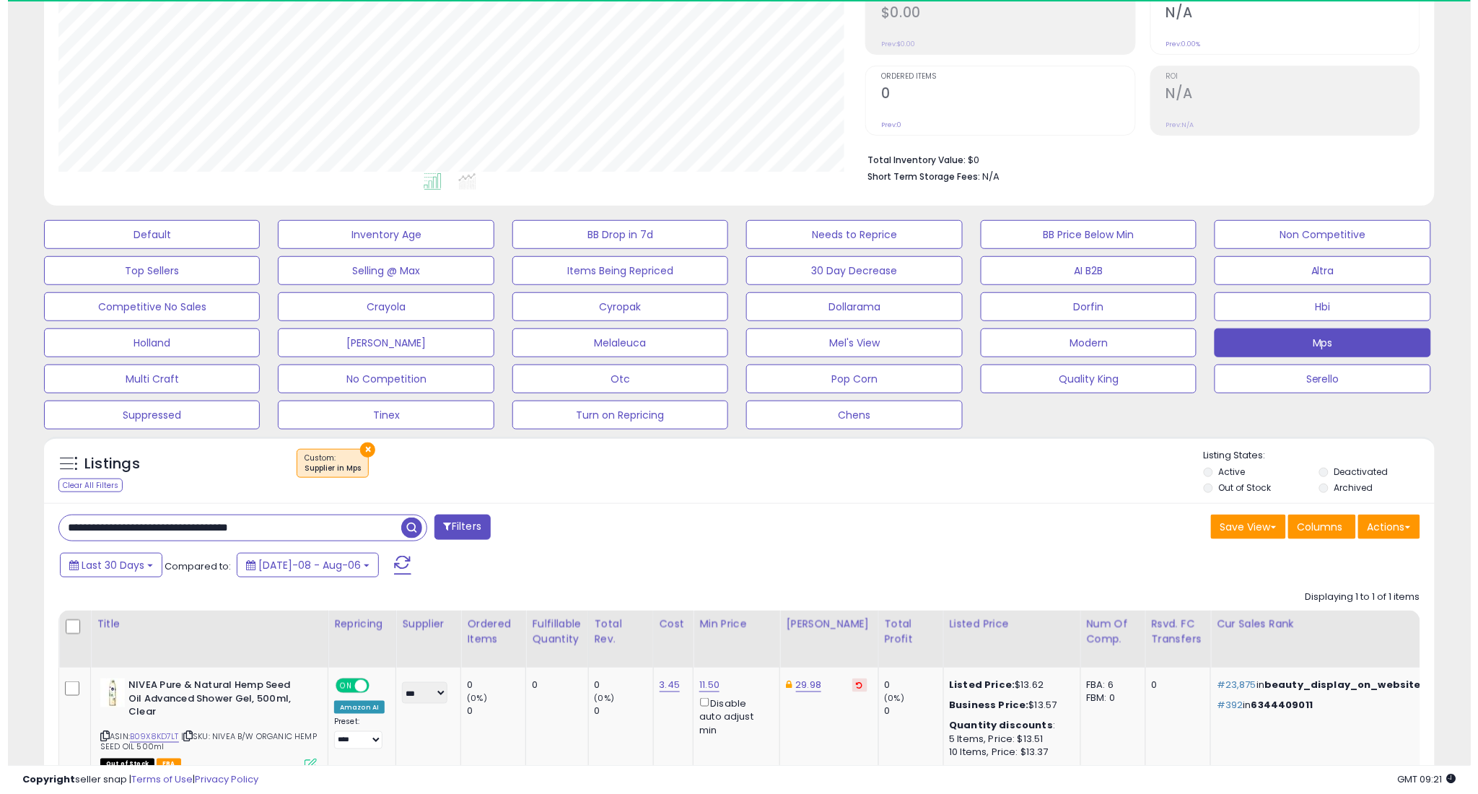
scroll to position [296, 807]
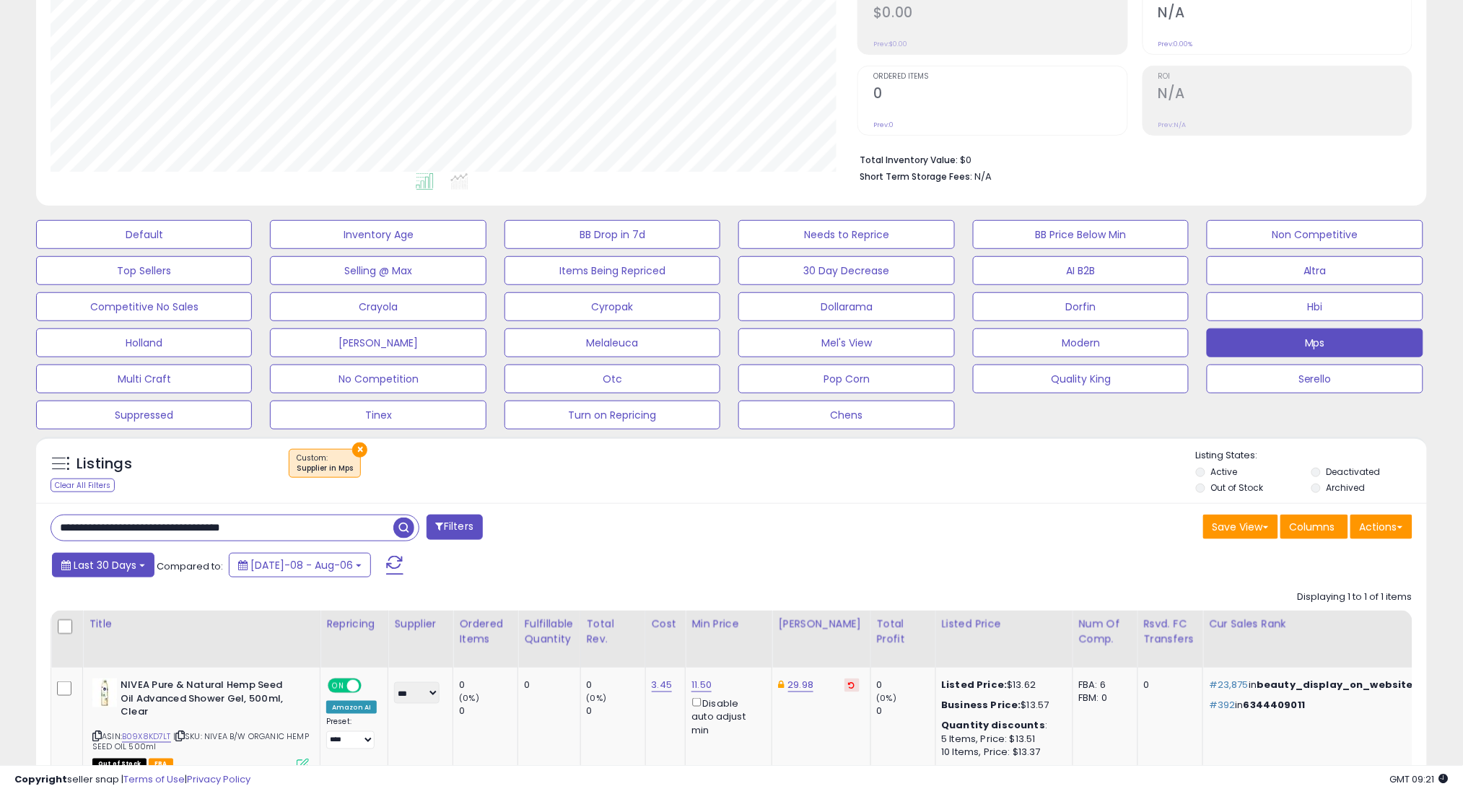
click at [105, 563] on span "Last 30 Days" at bounding box center [105, 565] width 63 height 14
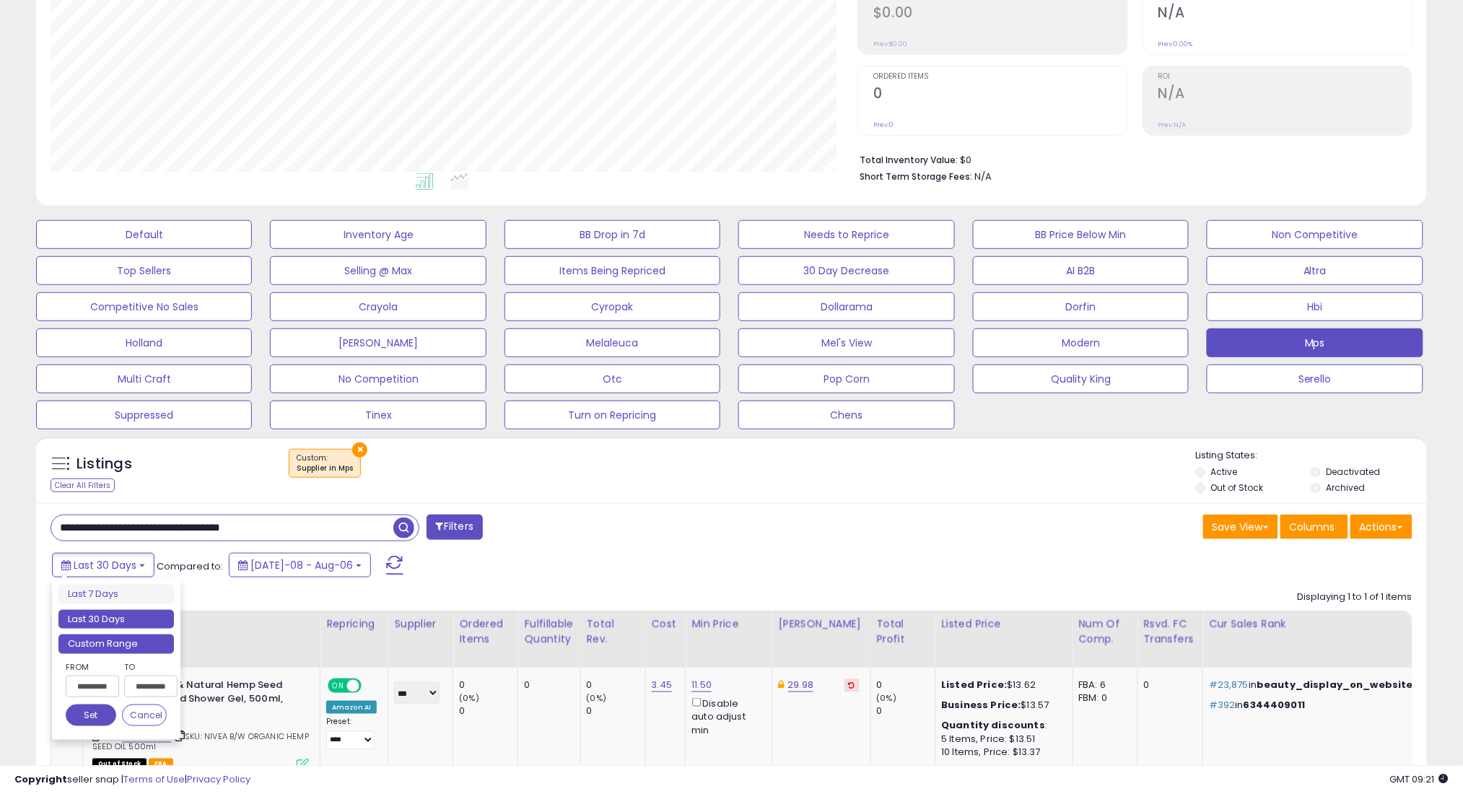
click at [124, 651] on li "Custom Range" at bounding box center [115, 643] width 115 height 19
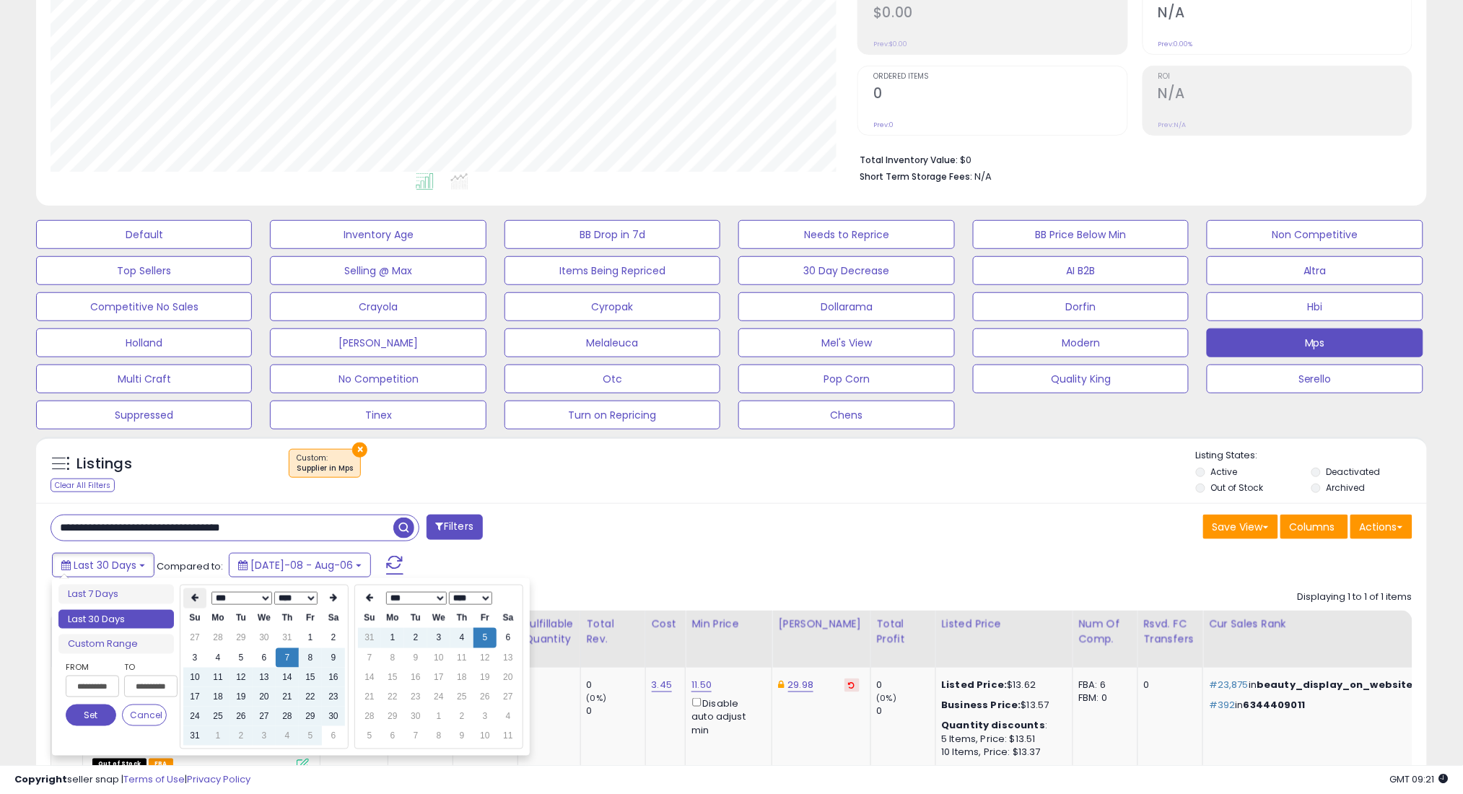
click at [193, 595] on icon at bounding box center [194, 598] width 7 height 9
click at [216, 653] on td "7" at bounding box center [217, 657] width 23 height 19
type input "**********"
click at [83, 720] on button "Set" at bounding box center [91, 715] width 51 height 22
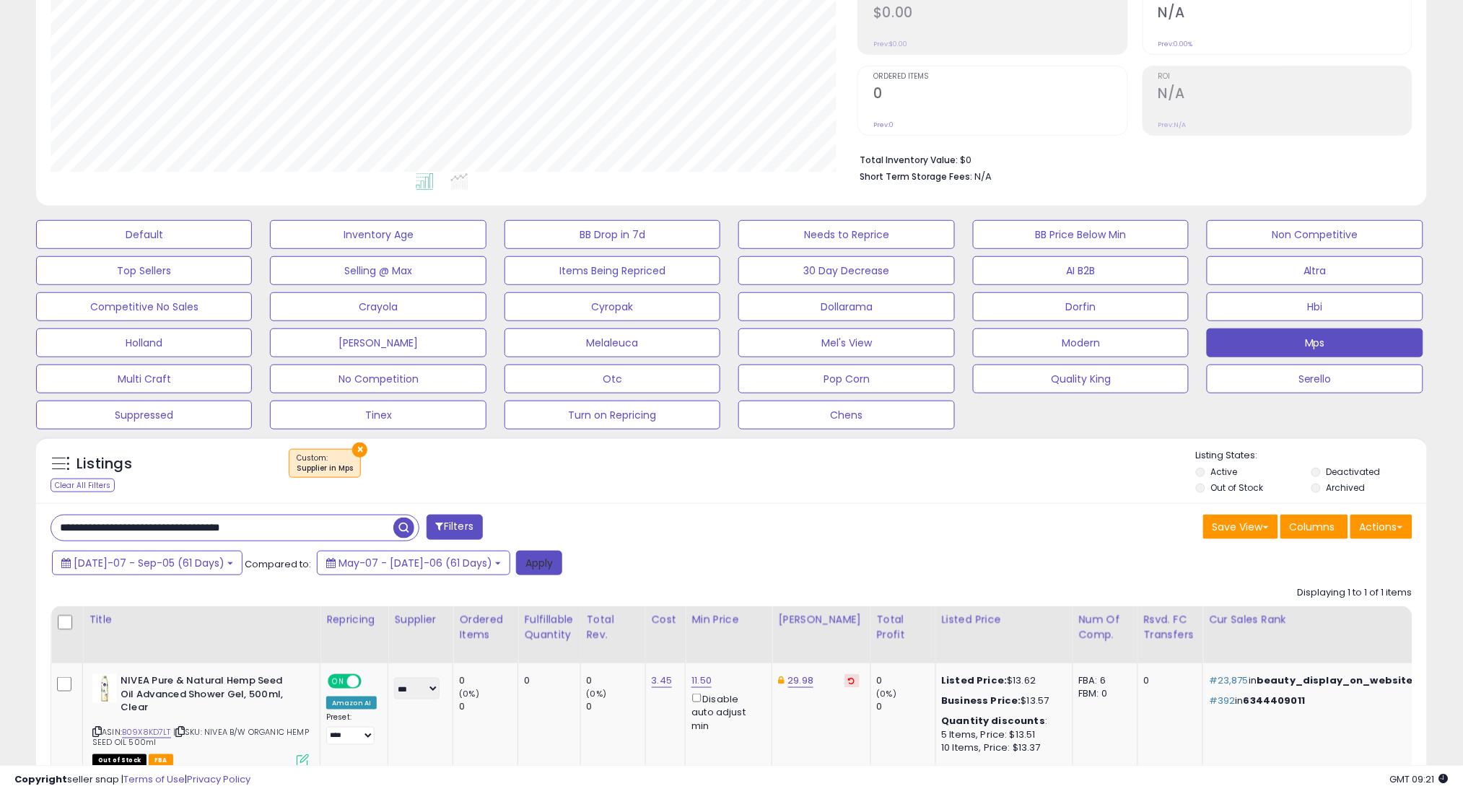
click at [516, 564] on button "Apply" at bounding box center [539, 563] width 46 height 25
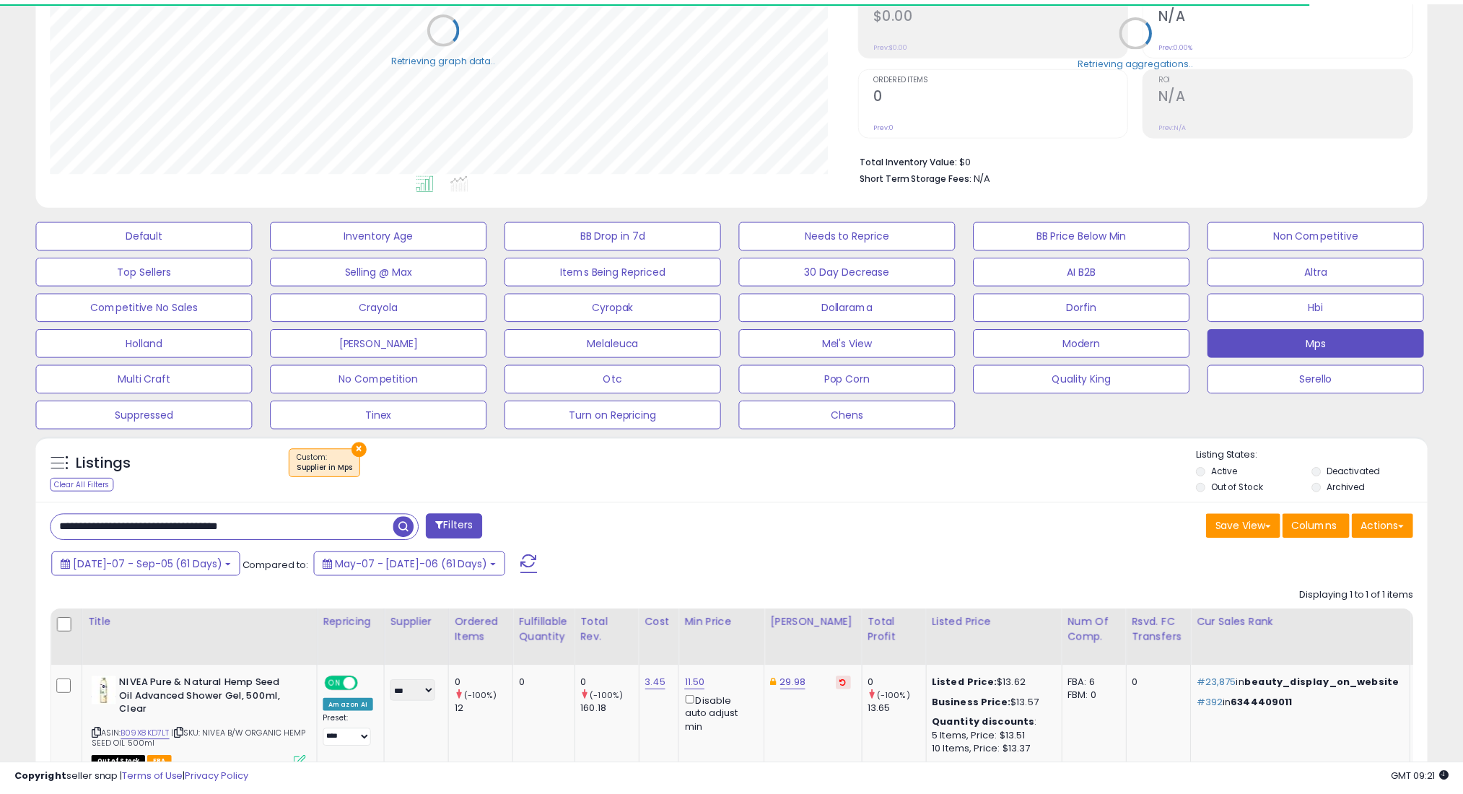
scroll to position [721336, 720824]
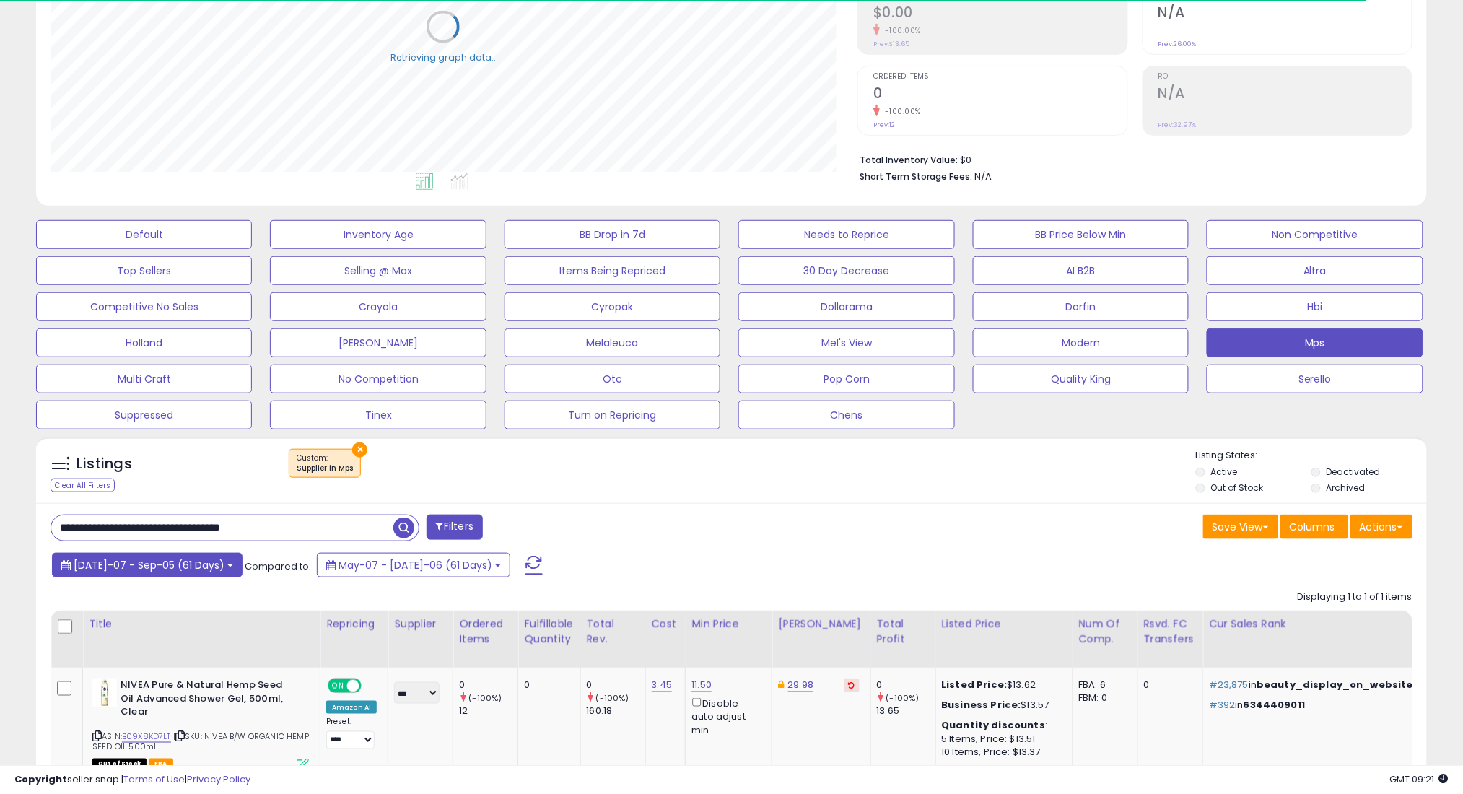
click at [165, 566] on span "[DATE]-07 - Sep-05 (61 Days)" at bounding box center [149, 565] width 151 height 14
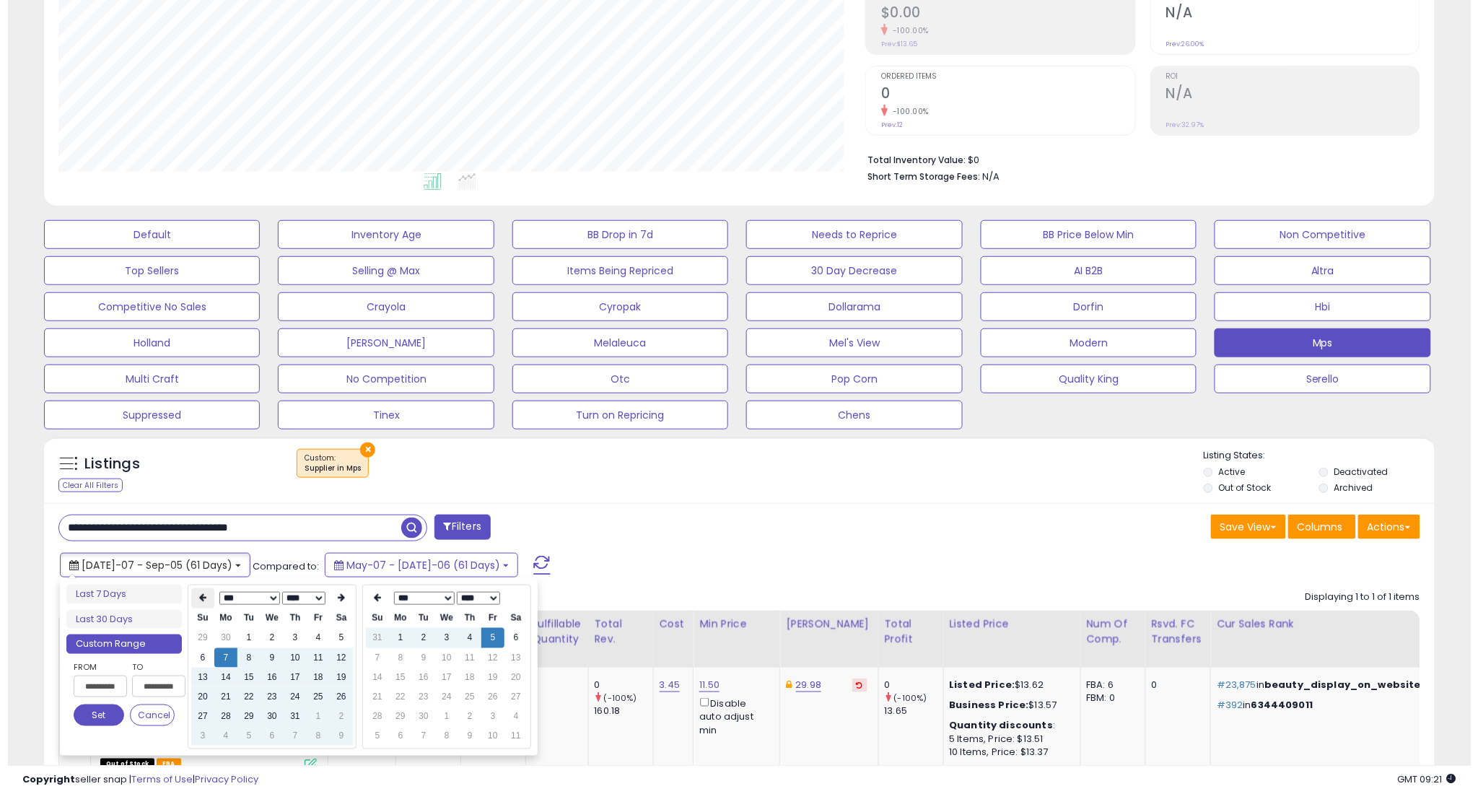
scroll to position [296, 807]
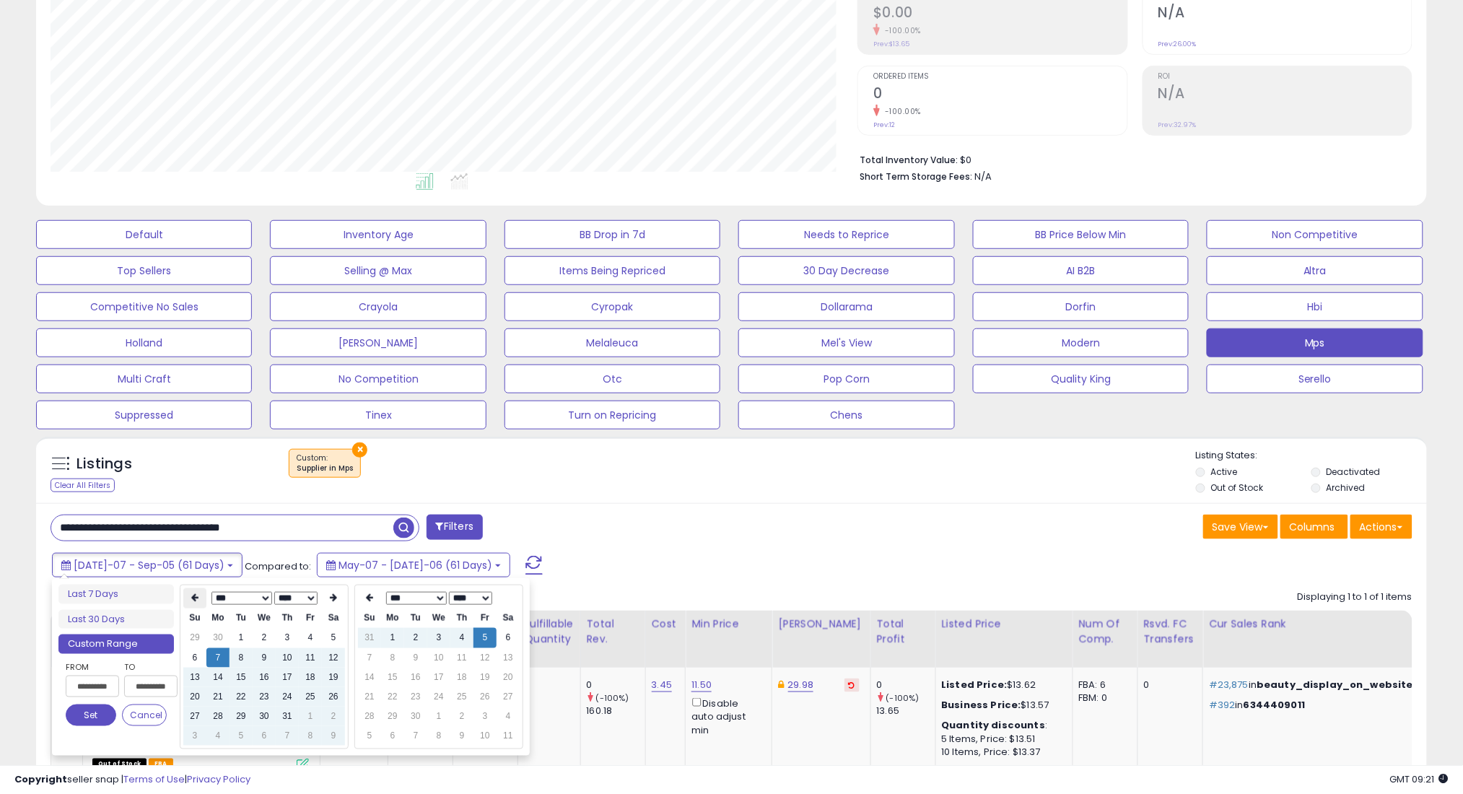
click at [196, 599] on icon at bounding box center [194, 598] width 7 height 9
click at [327, 649] on td "7" at bounding box center [333, 657] width 23 height 19
type input "**********"
click at [92, 712] on button "Set" at bounding box center [91, 715] width 51 height 22
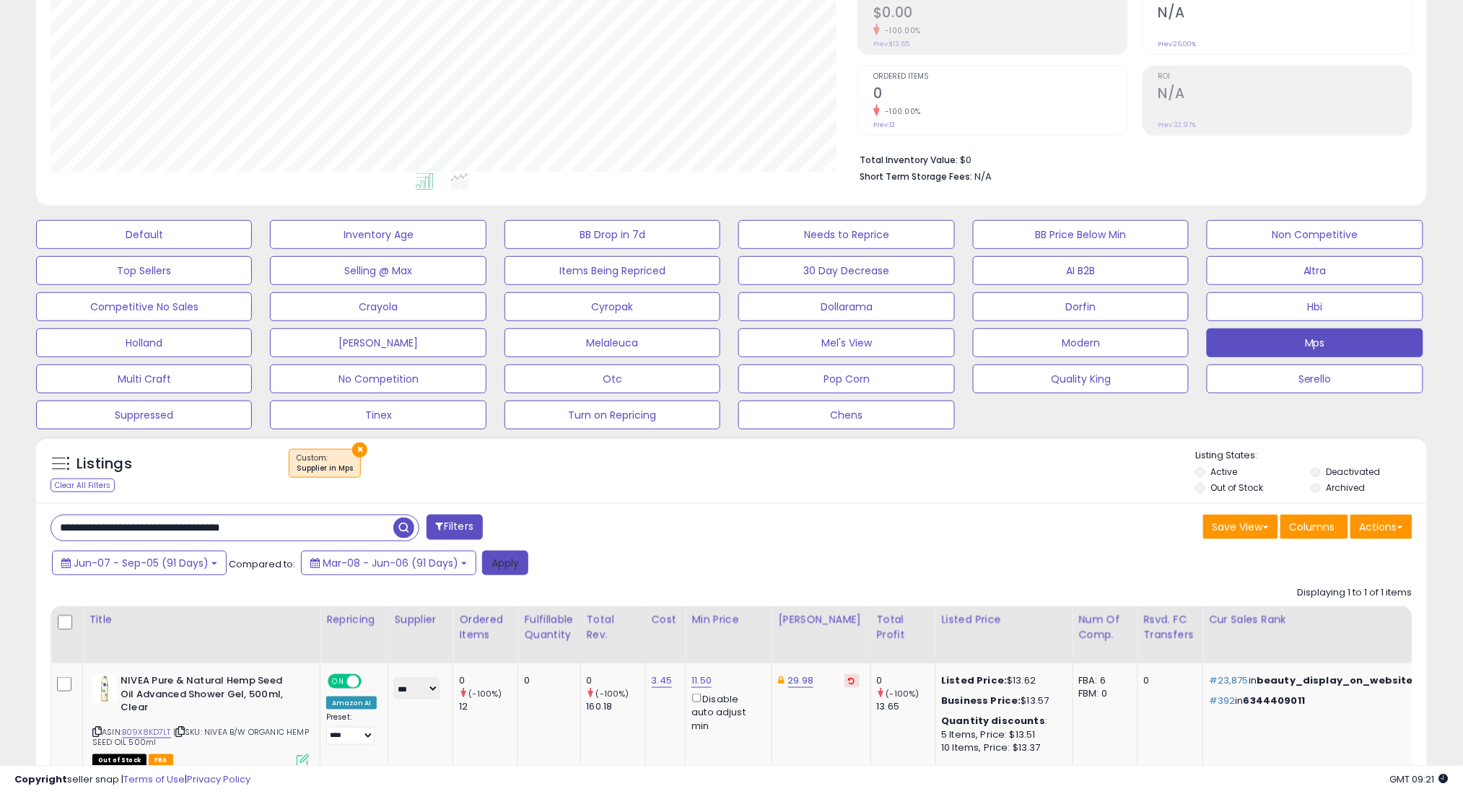
click at [496, 557] on button "Apply" at bounding box center [505, 563] width 46 height 25
click at [369, 522] on input "**********" at bounding box center [222, 527] width 342 height 25
paste input "text"
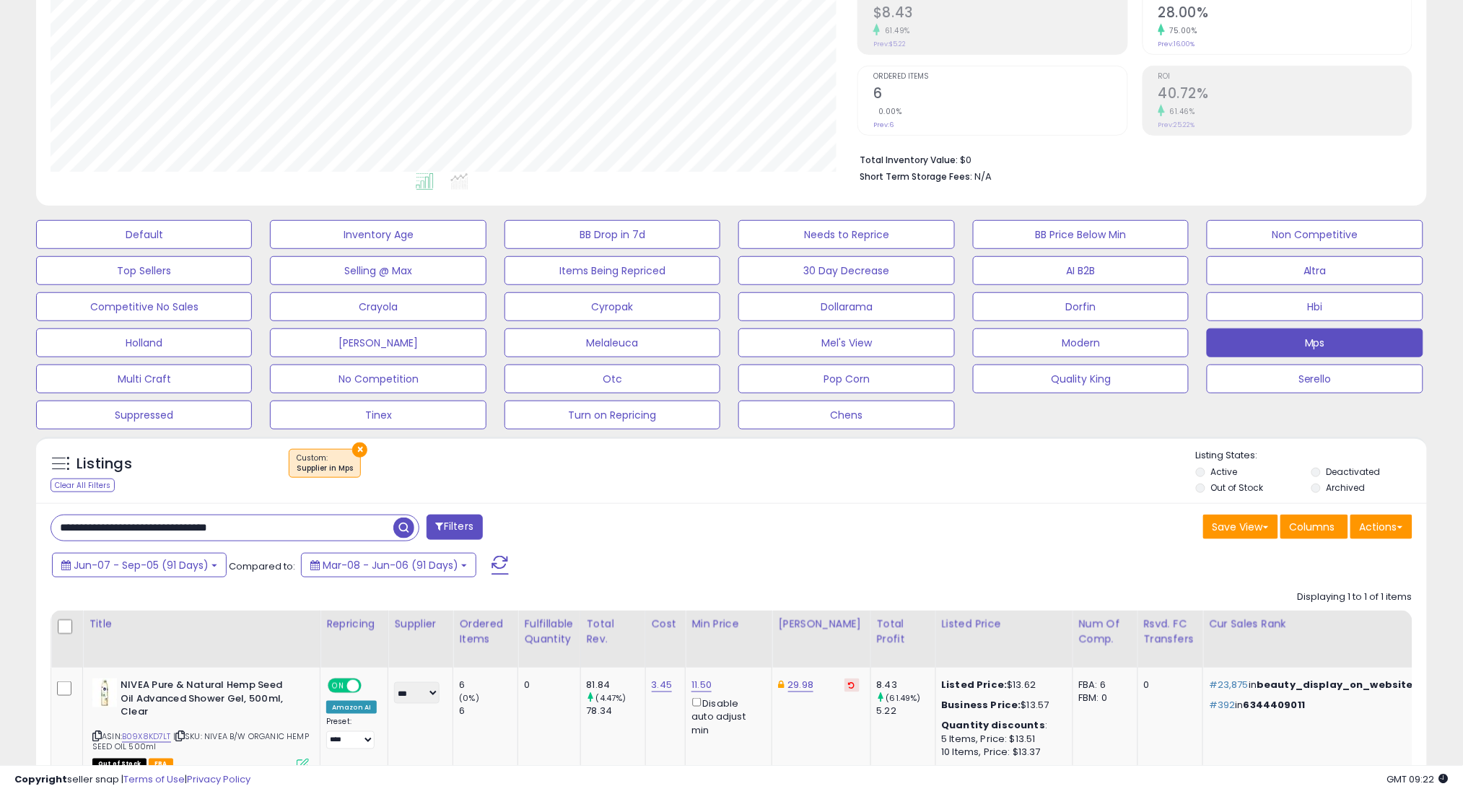
type input "**********"
click at [405, 525] on span "button" at bounding box center [403, 527] width 21 height 21
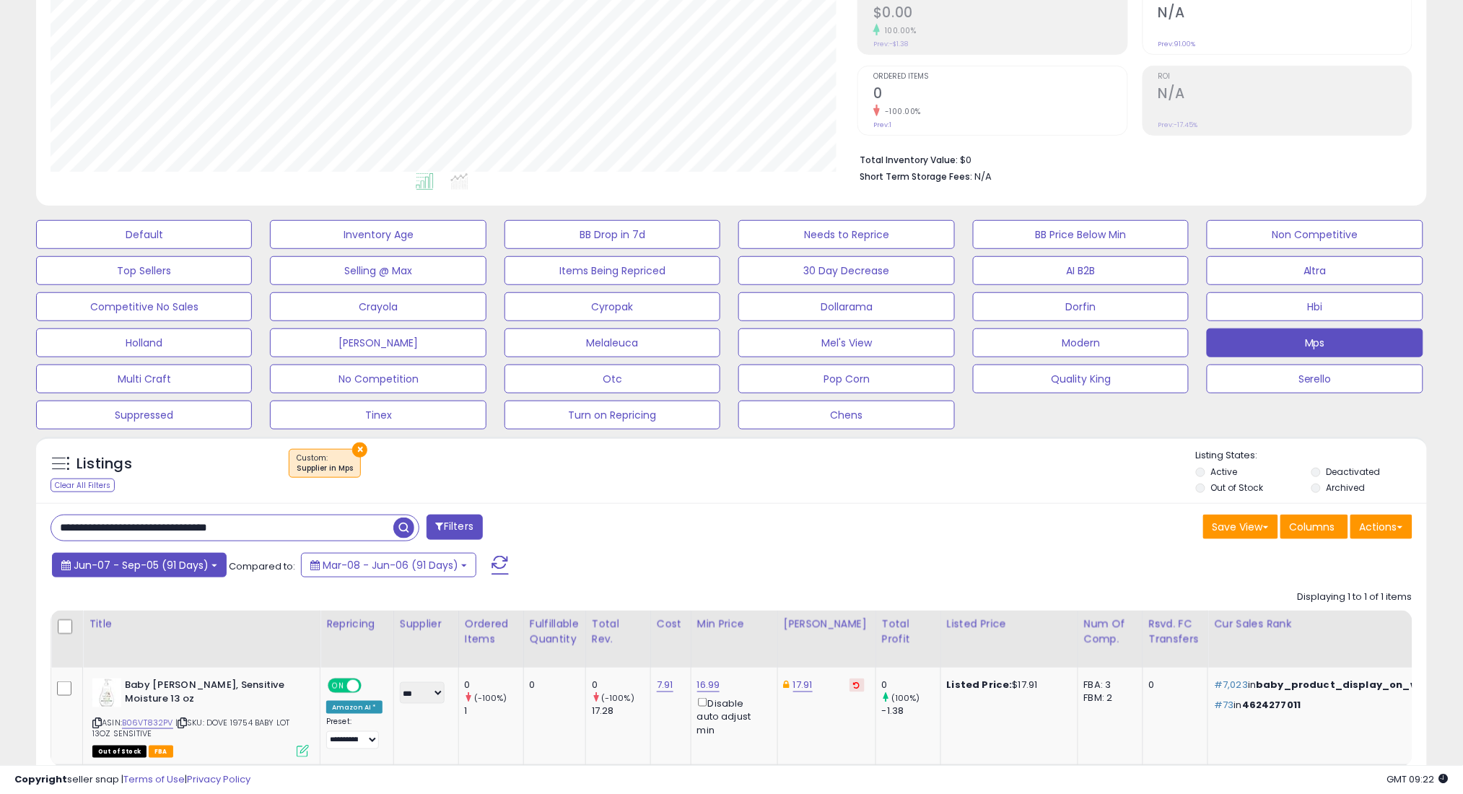
click at [191, 564] on span "Jun-07 - Sep-05 (91 Days)" at bounding box center [141, 565] width 135 height 14
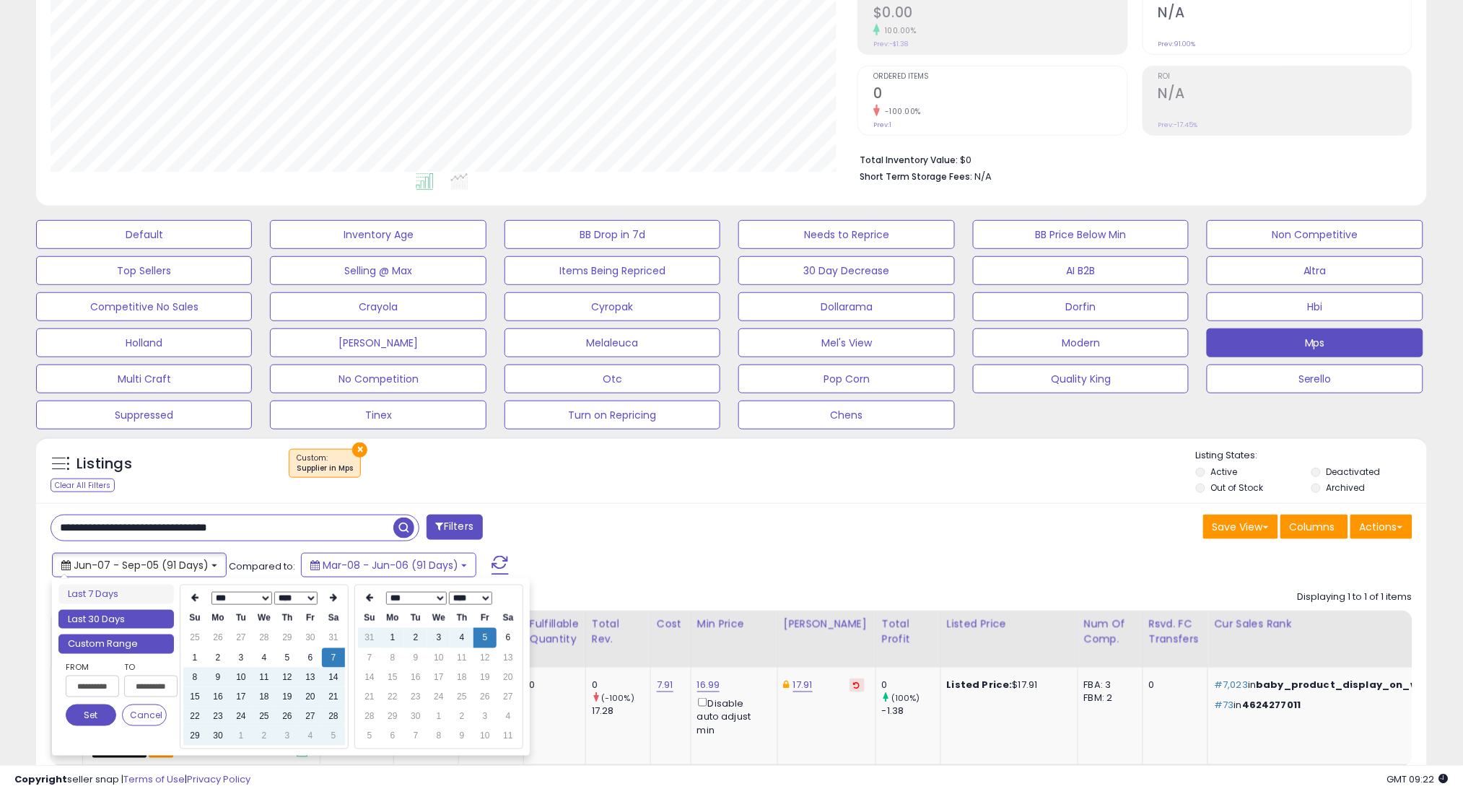
type input "**********"
click at [133, 617] on li "Last 30 Days" at bounding box center [115, 619] width 115 height 19
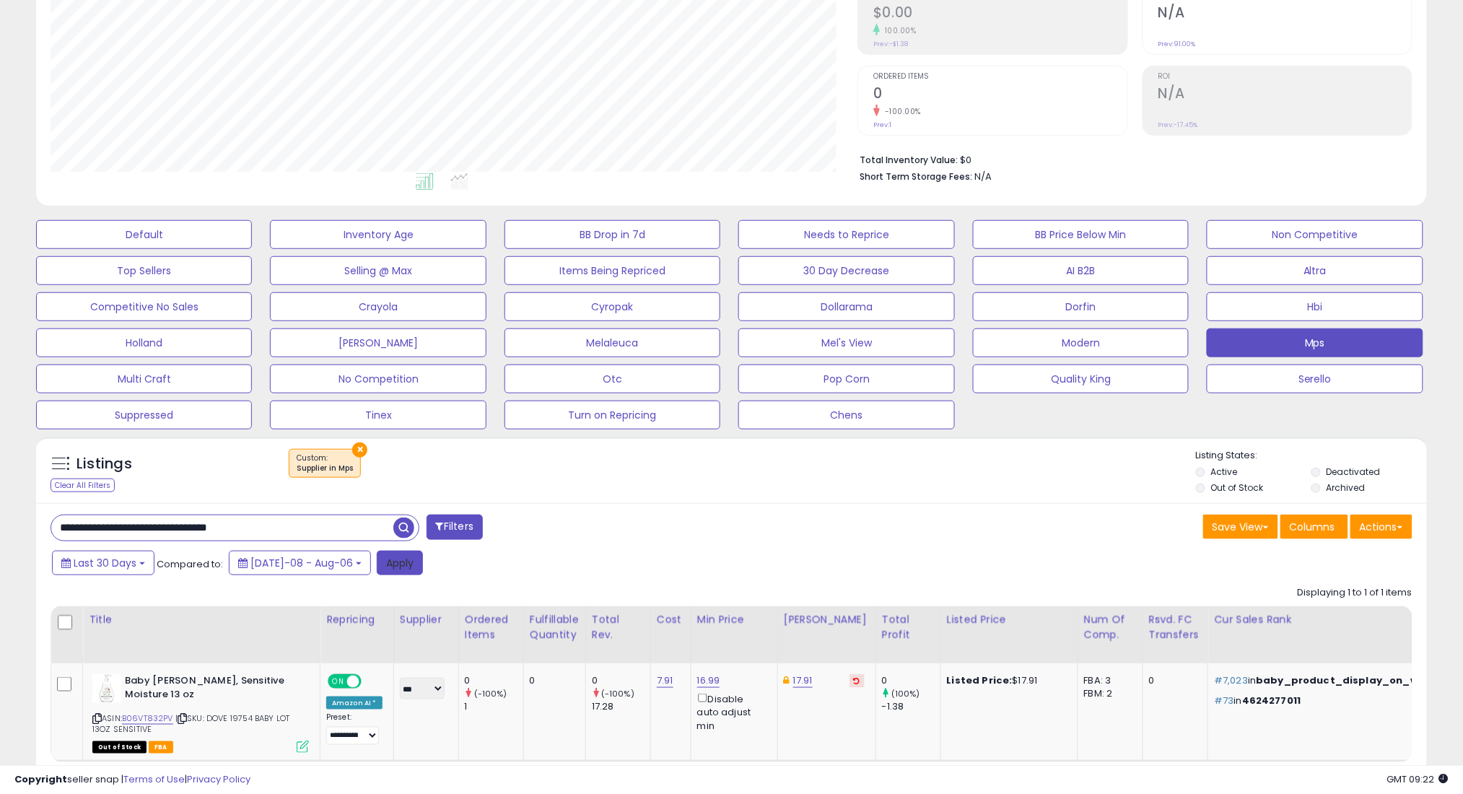
click at [380, 569] on button "Apply" at bounding box center [400, 563] width 46 height 25
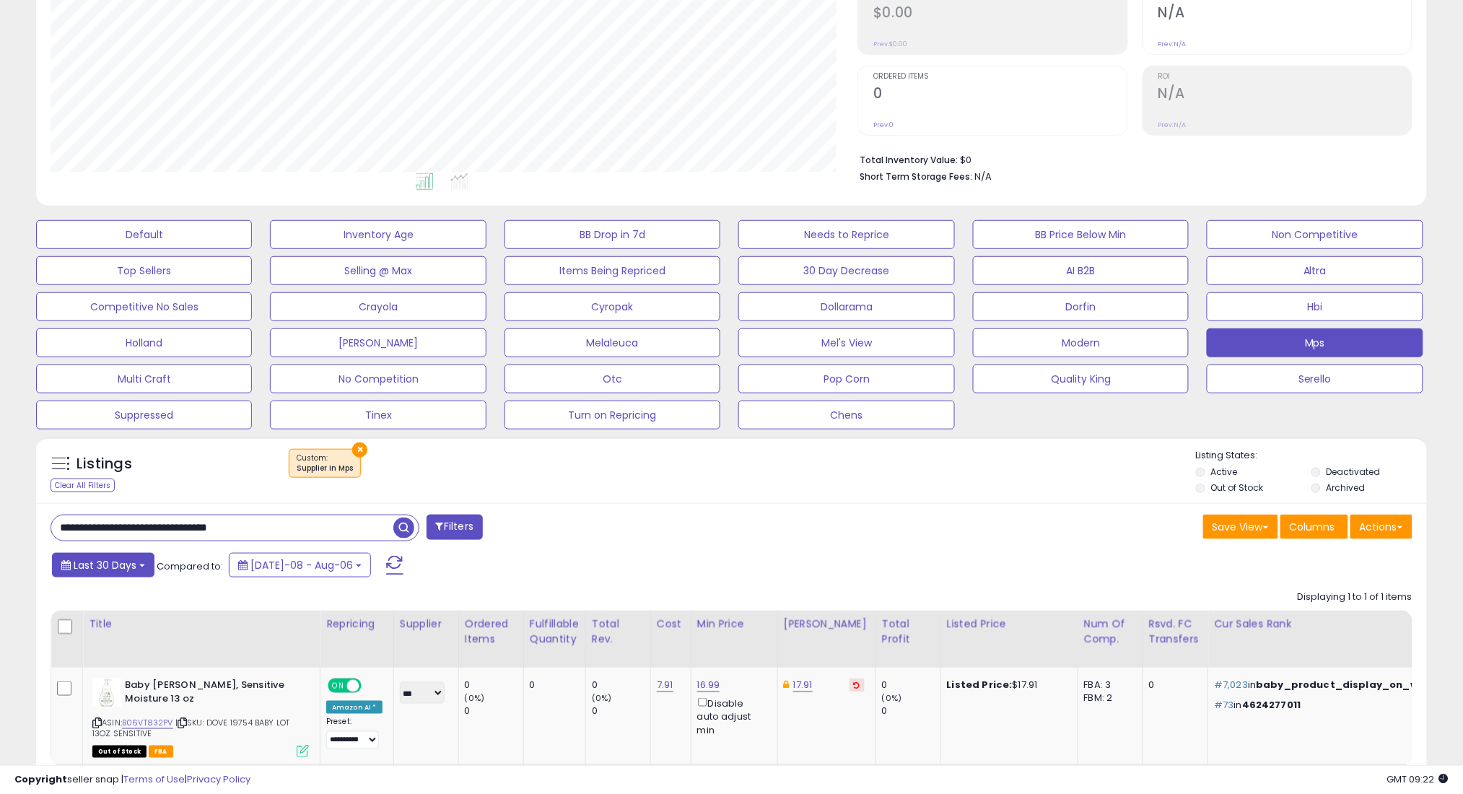
click at [118, 570] on span "Last 30 Days" at bounding box center [105, 565] width 63 height 14
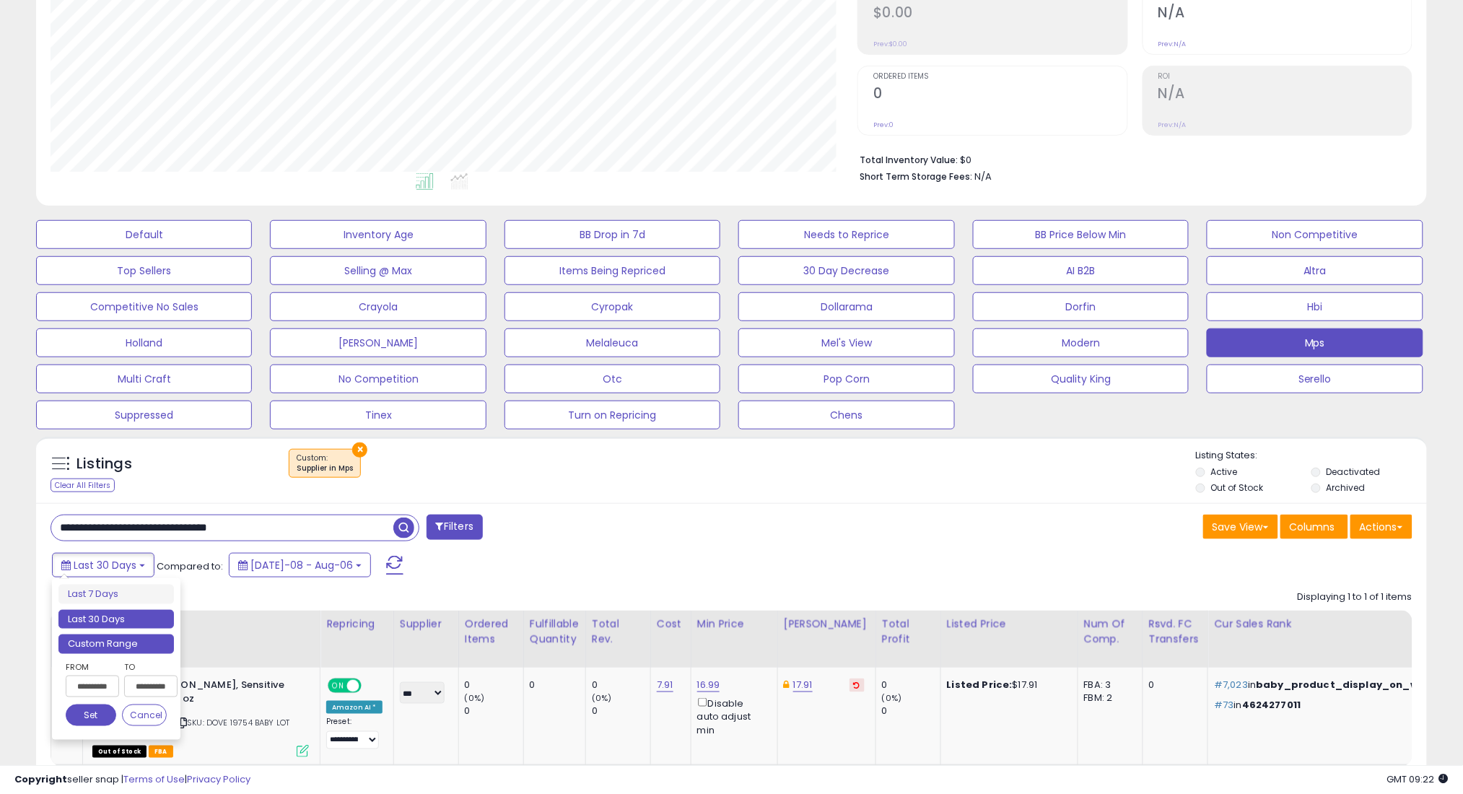
click at [133, 639] on li "Custom Range" at bounding box center [115, 643] width 115 height 19
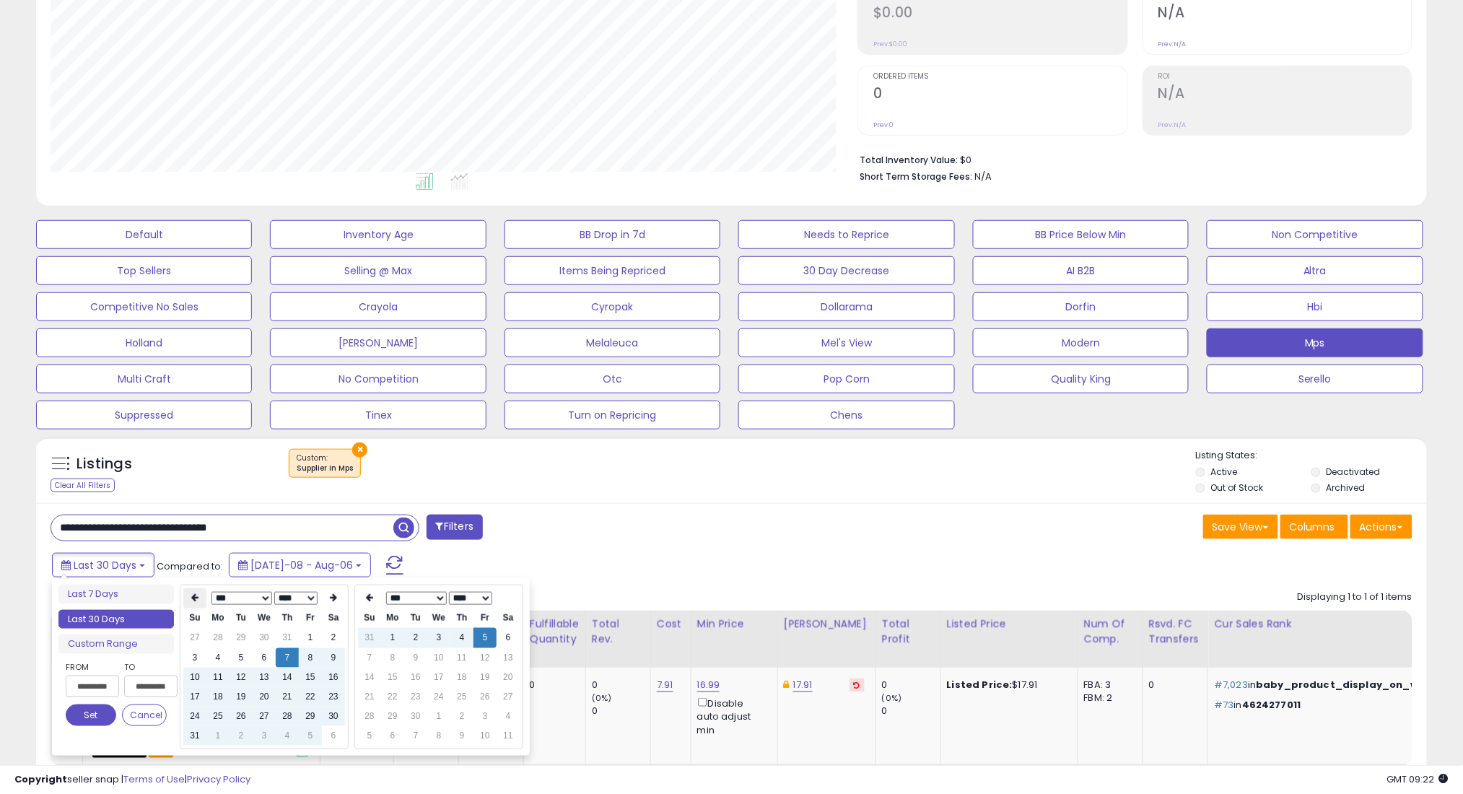
click at [196, 599] on icon at bounding box center [194, 598] width 7 height 9
click at [218, 657] on td "7" at bounding box center [217, 657] width 23 height 19
type input "**********"
click at [101, 717] on button "Set" at bounding box center [91, 715] width 51 height 22
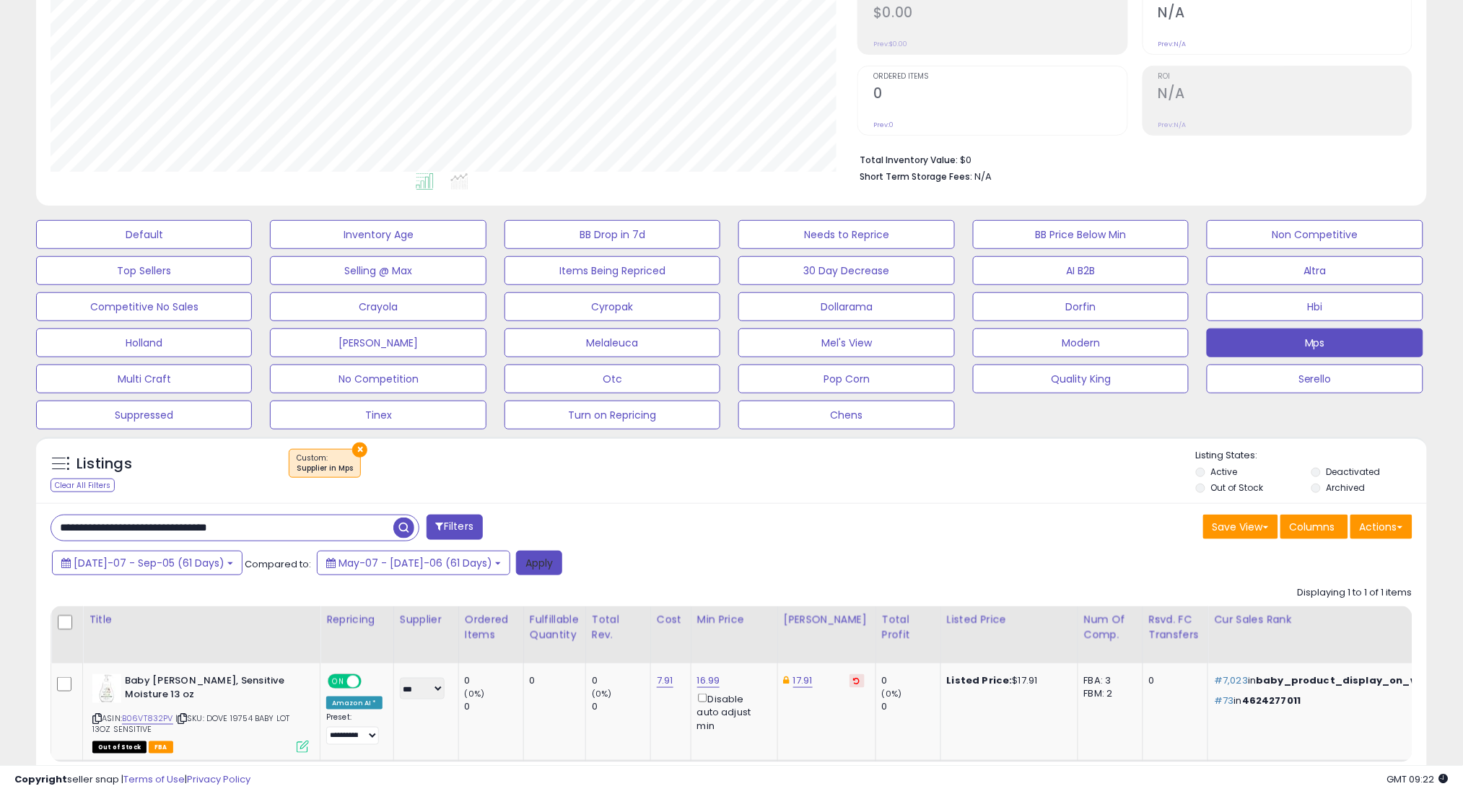
click at [516, 571] on button "Apply" at bounding box center [539, 563] width 46 height 25
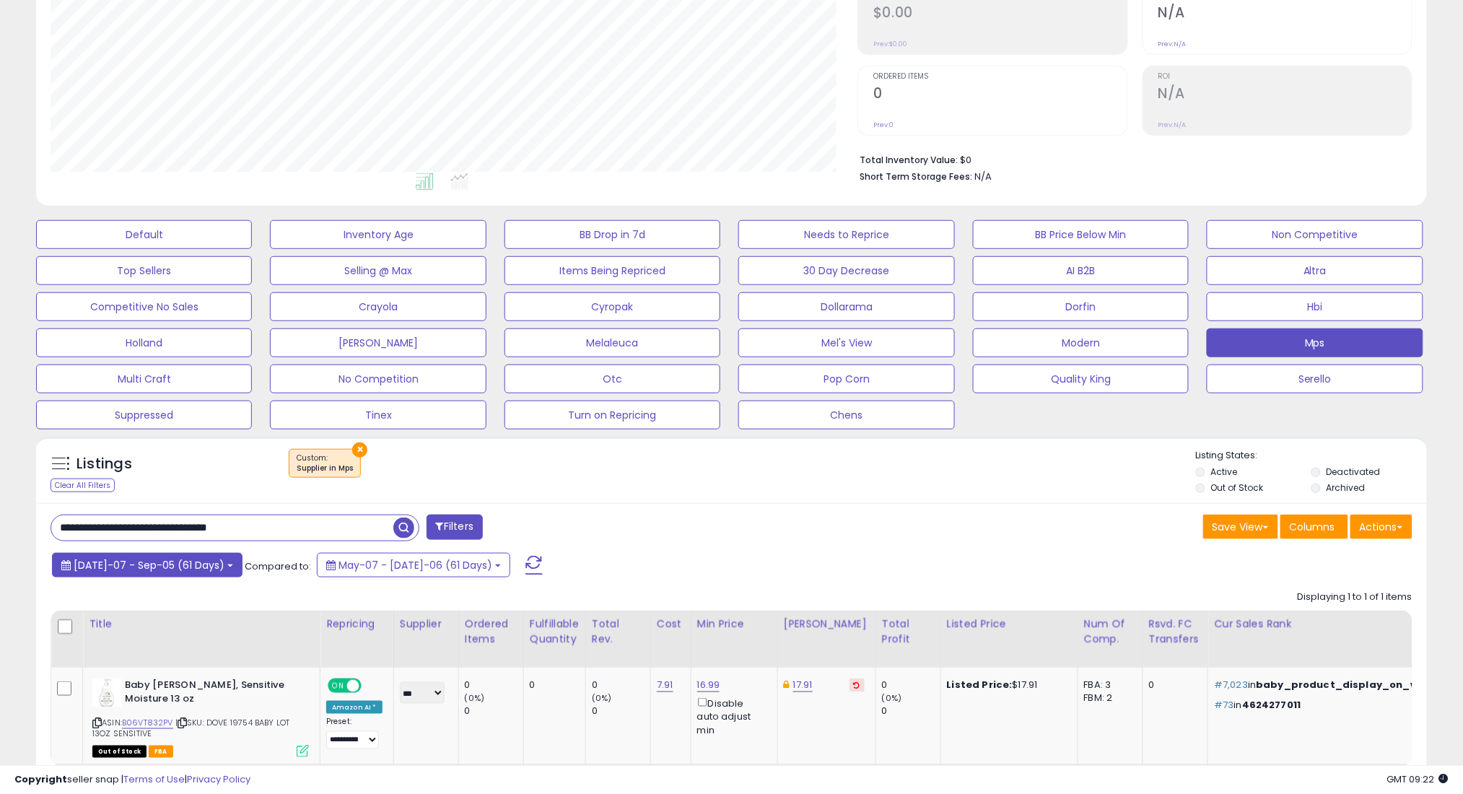
click at [173, 572] on button "[DATE]-07 - Sep-05 (61 Days)" at bounding box center [147, 565] width 191 height 25
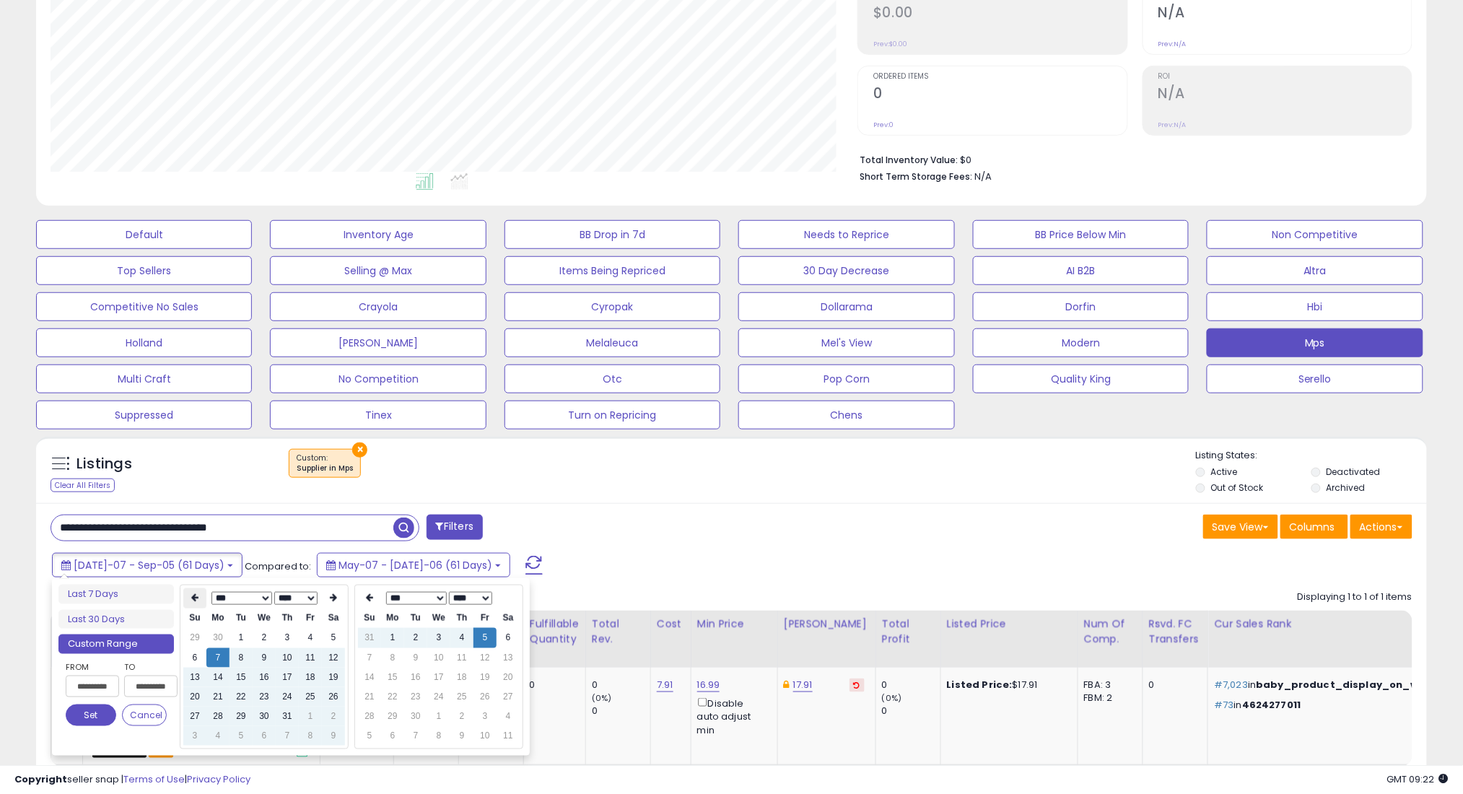
click at [201, 598] on th at bounding box center [194, 598] width 23 height 20
click at [340, 659] on td "7" at bounding box center [333, 657] width 23 height 19
type input "**********"
click at [99, 716] on button "Set" at bounding box center [91, 715] width 51 height 22
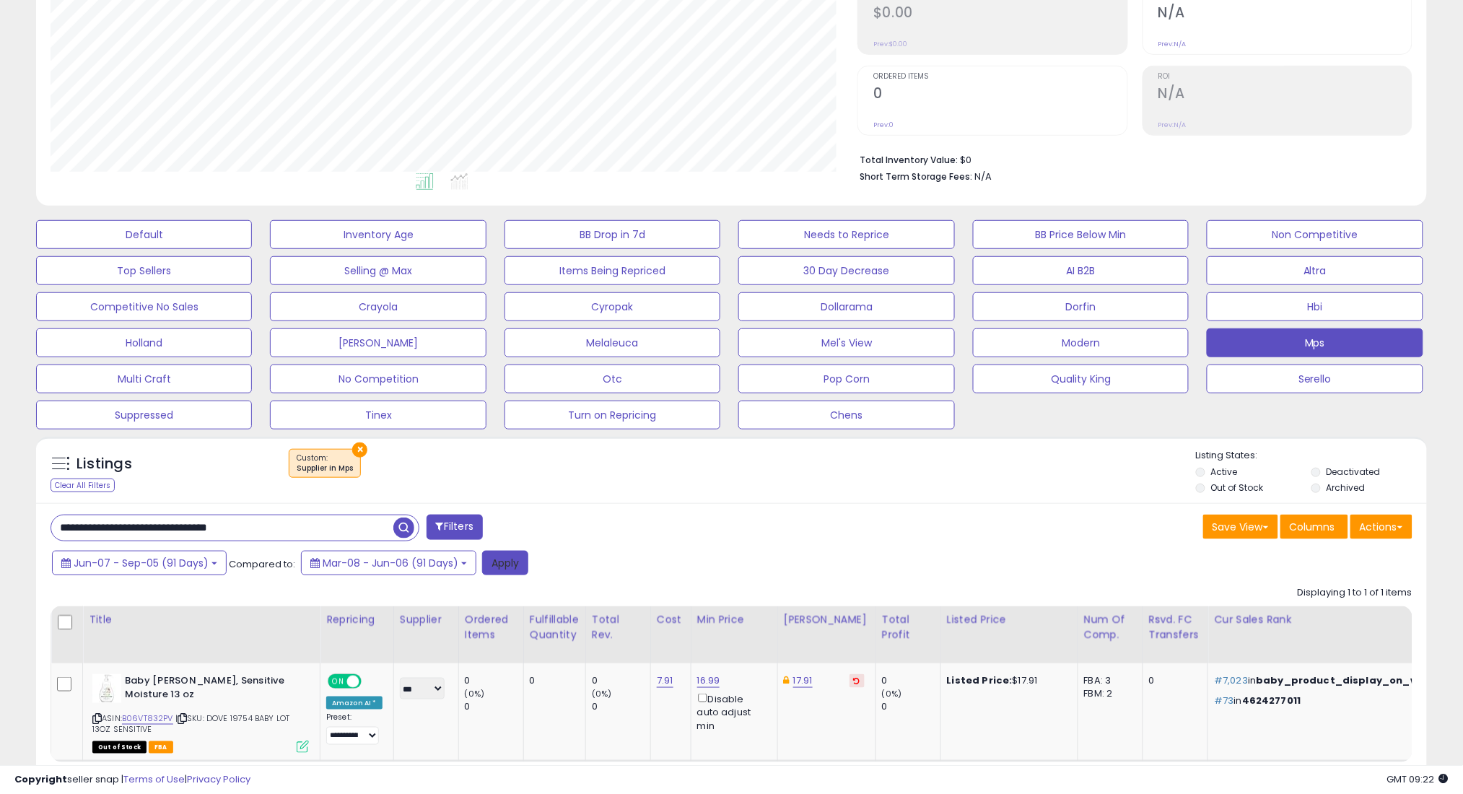
click at [499, 557] on button "Apply" at bounding box center [505, 563] width 46 height 25
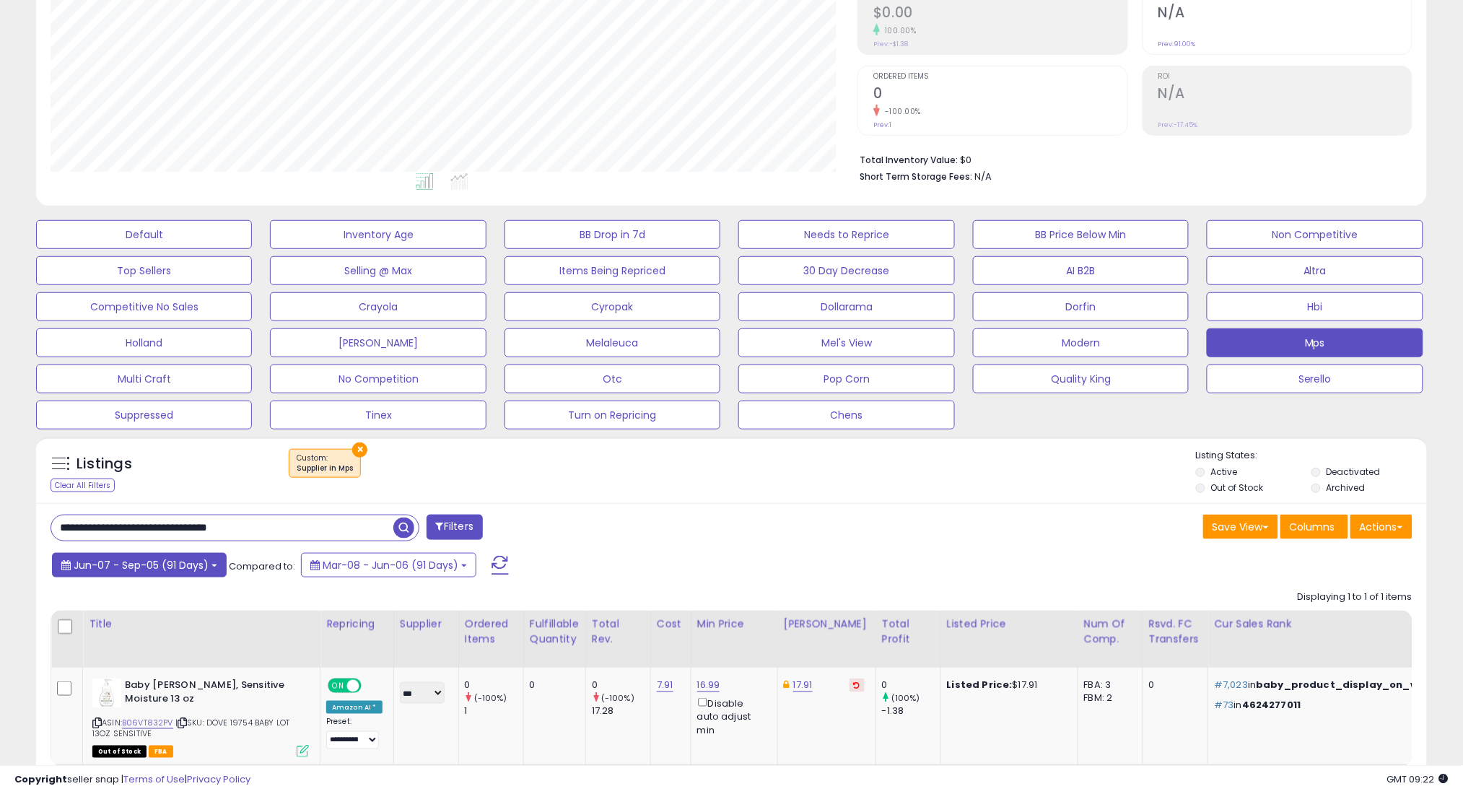
click at [159, 570] on span "Jun-07 - Sep-05 (91 Days)" at bounding box center [141, 565] width 135 height 14
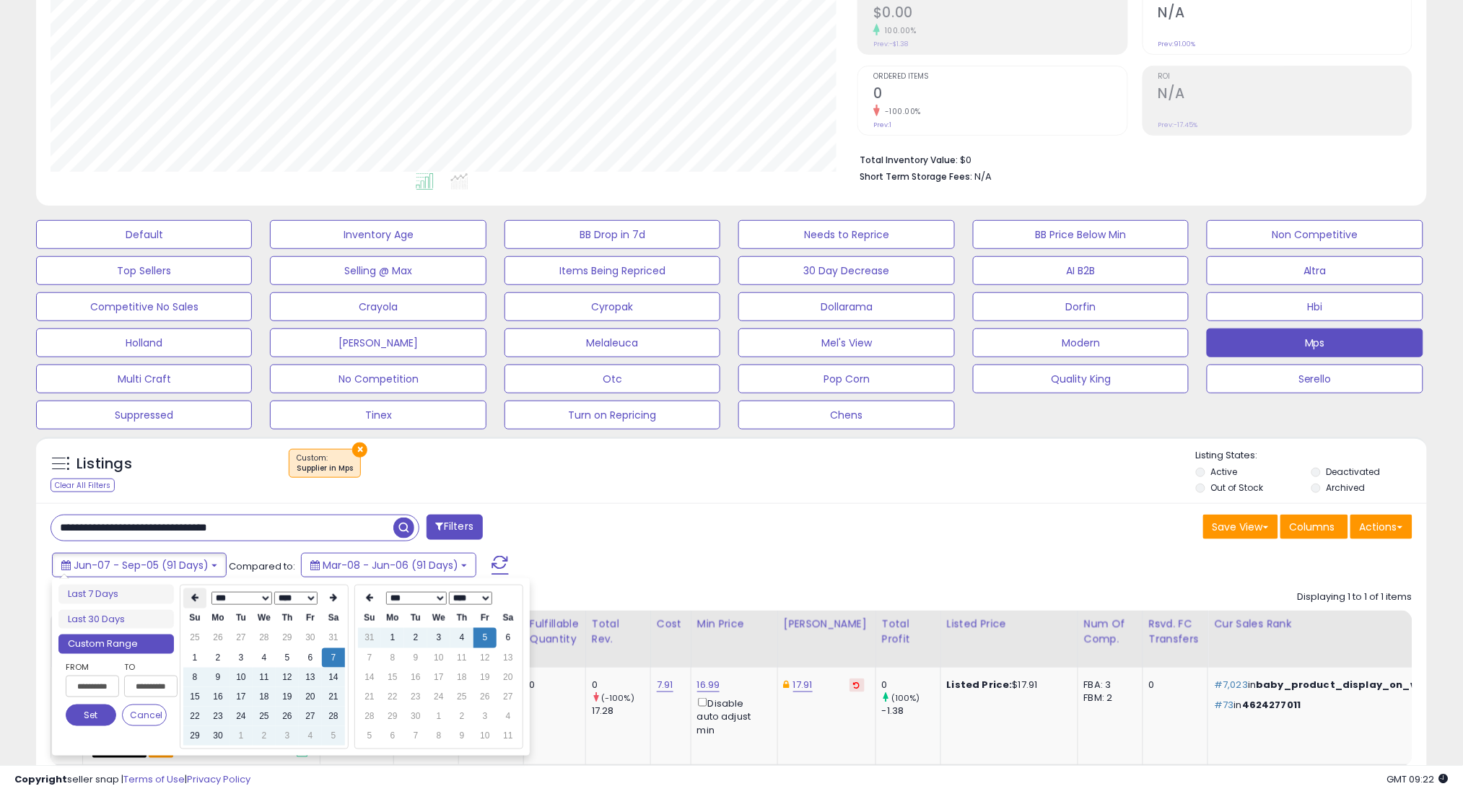
click at [199, 595] on th at bounding box center [194, 598] width 23 height 20
click at [261, 661] on td "7" at bounding box center [264, 657] width 23 height 19
type input "**********"
click at [102, 709] on button "Set" at bounding box center [91, 715] width 51 height 22
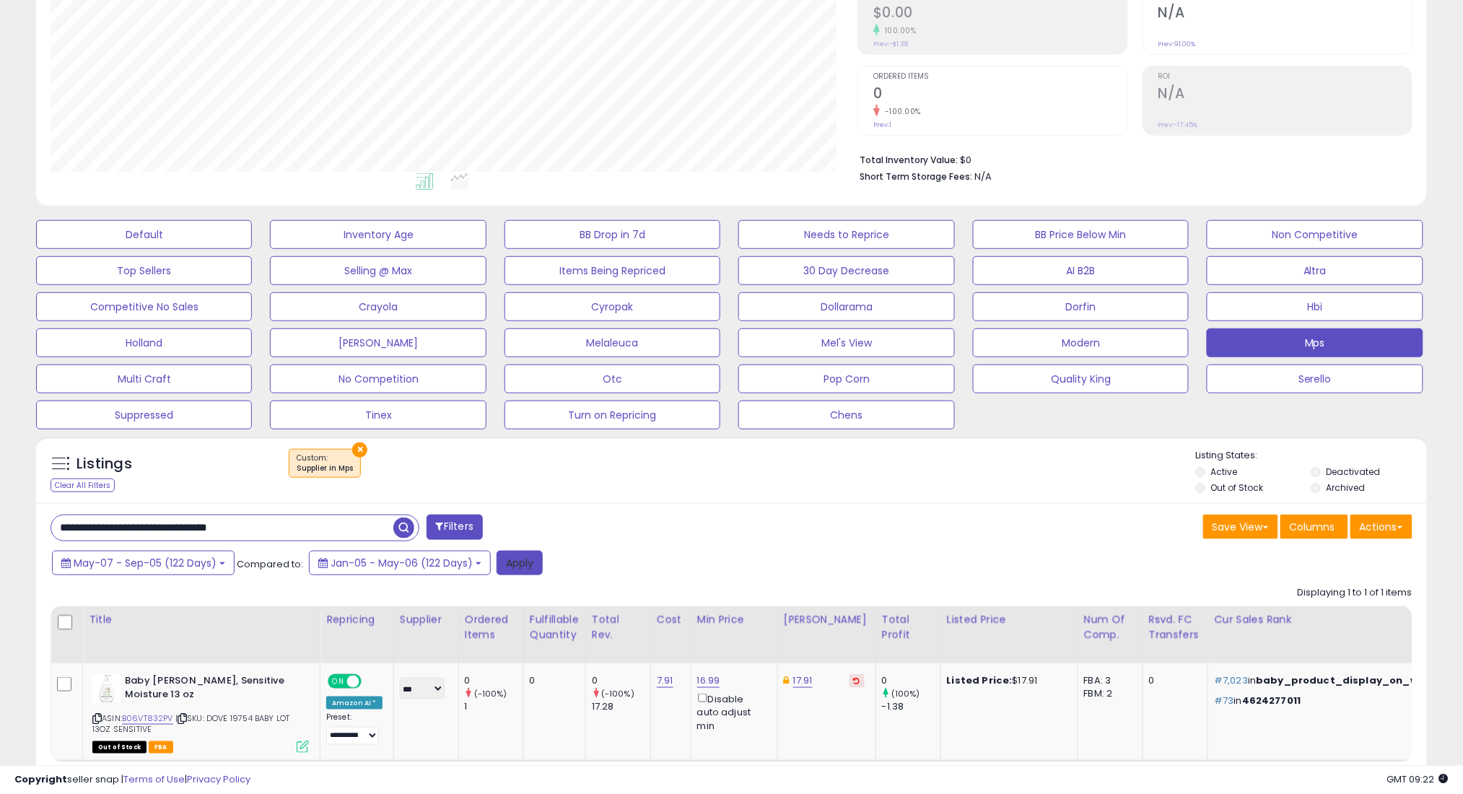
click at [528, 559] on button "Apply" at bounding box center [519, 563] width 46 height 25
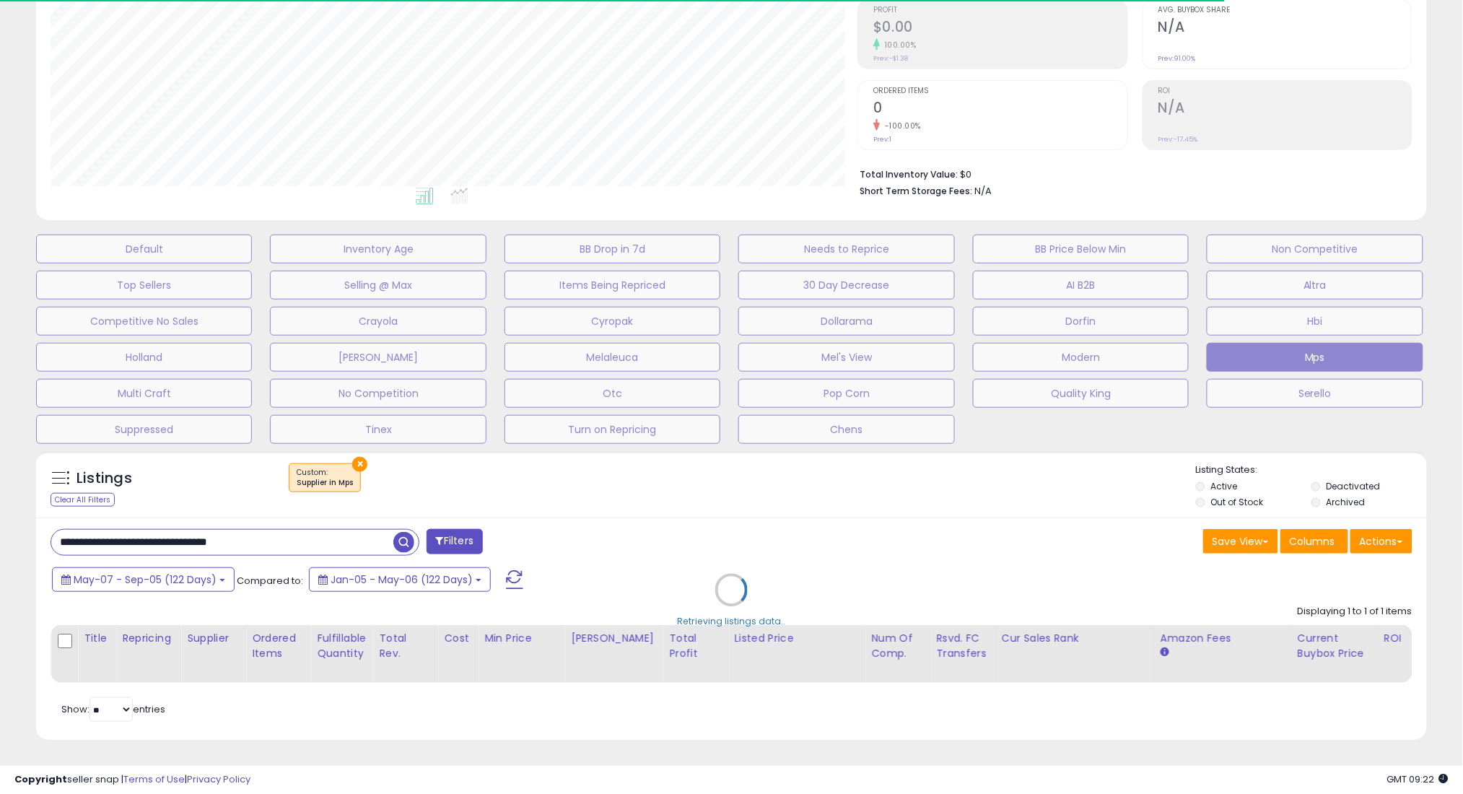
scroll to position [721336, 720824]
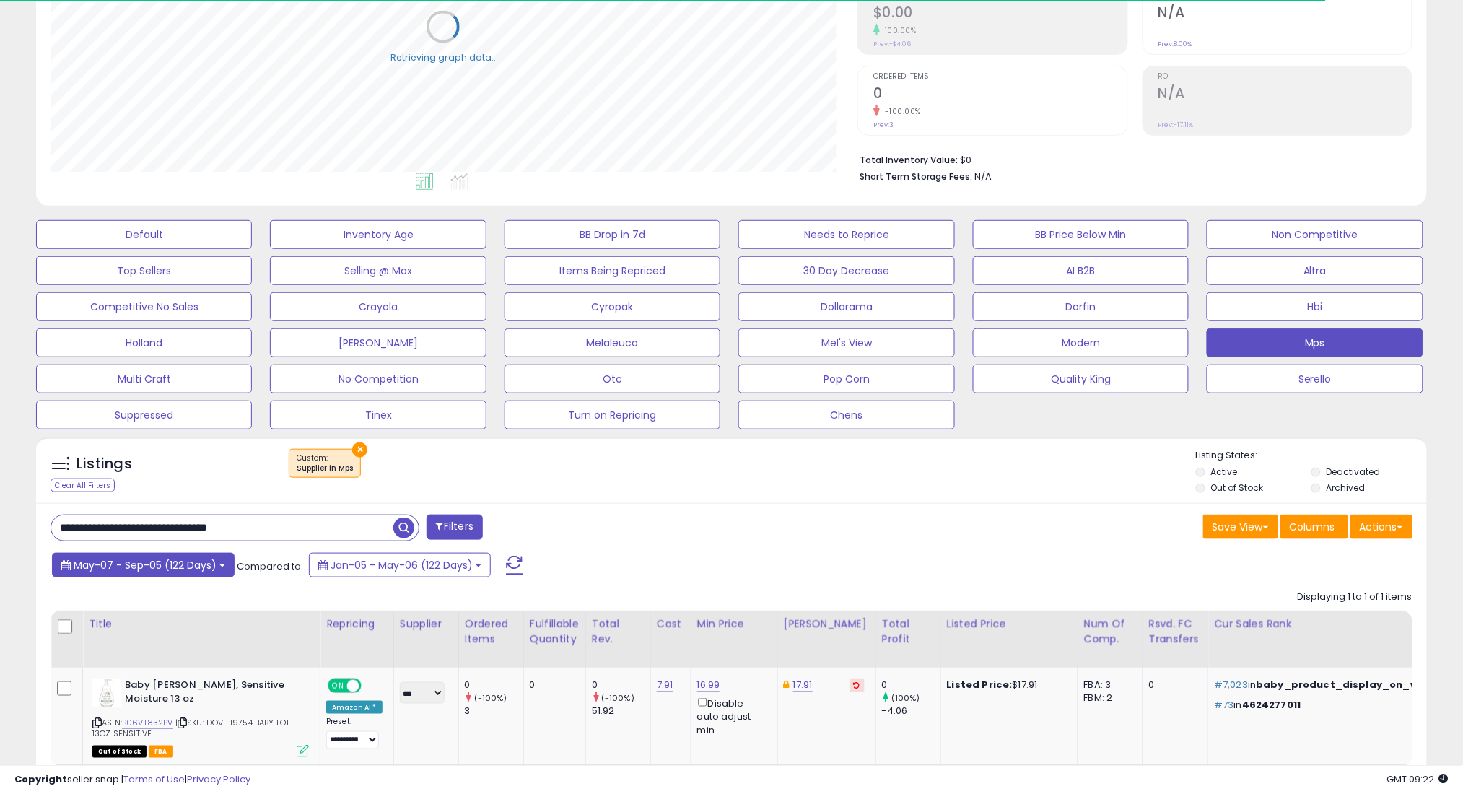
click at [134, 565] on span "May-07 - Sep-05 (122 Days)" at bounding box center [145, 565] width 143 height 14
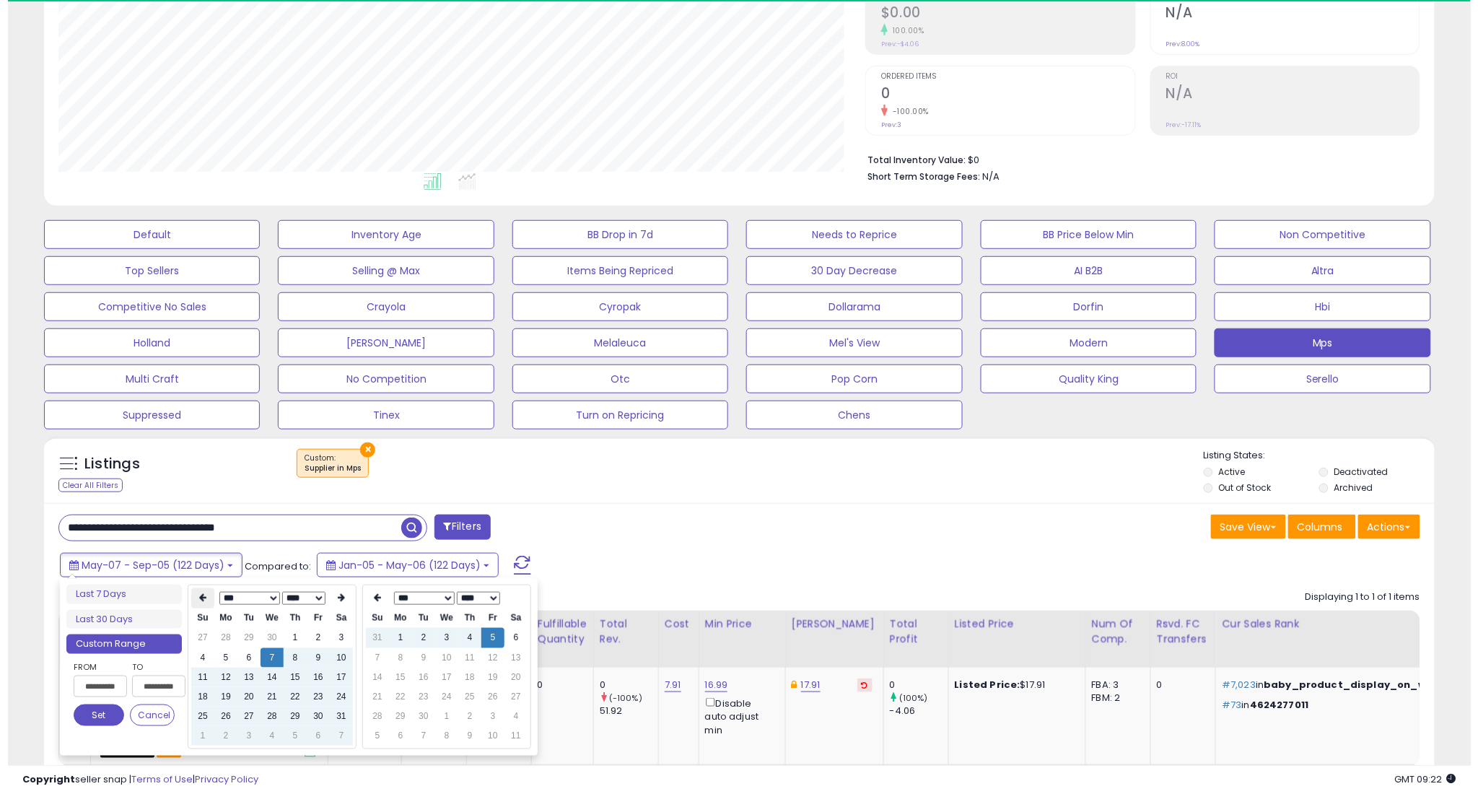
scroll to position [296, 807]
click at [193, 600] on icon at bounding box center [194, 598] width 7 height 9
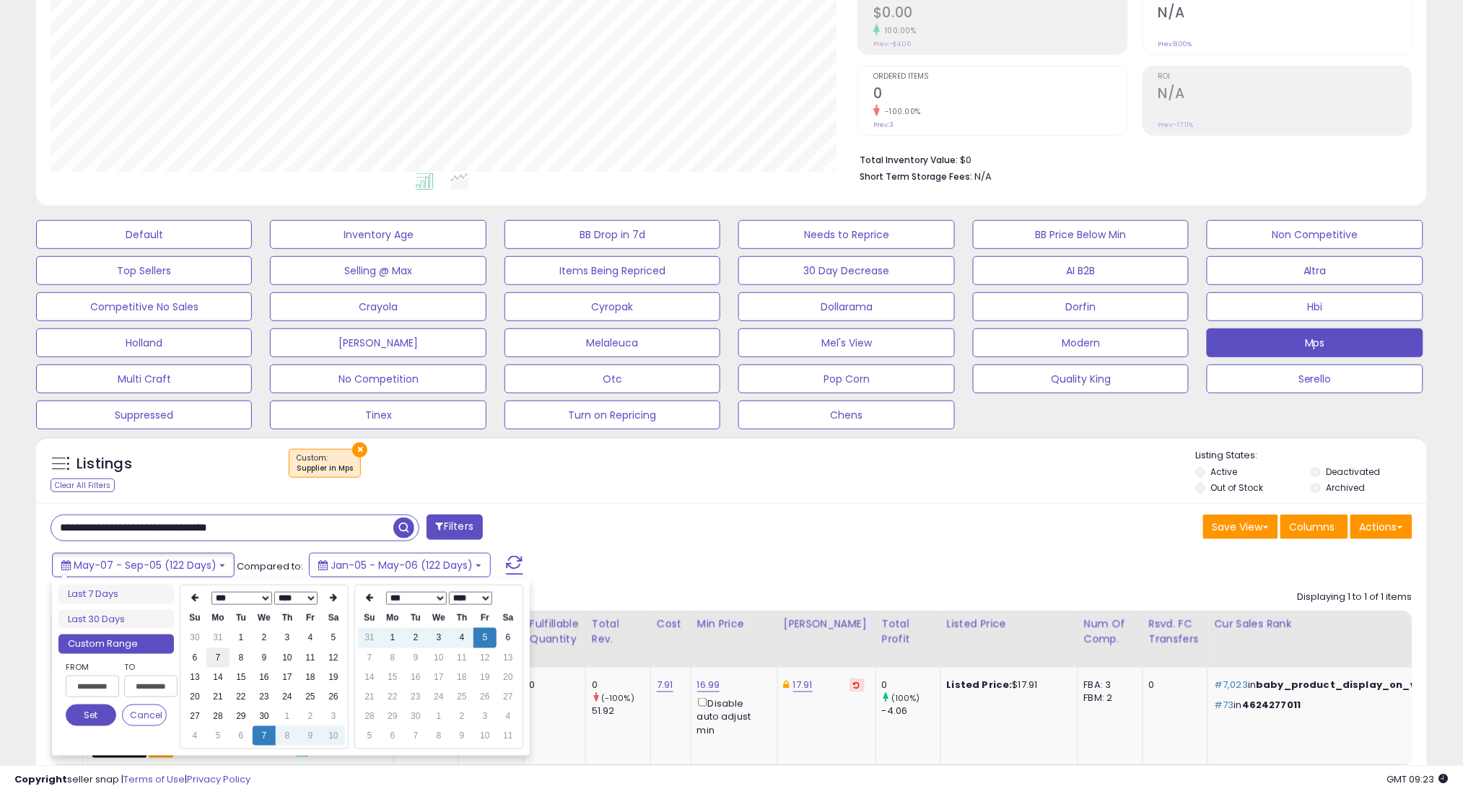
click at [216, 657] on td "7" at bounding box center [217, 657] width 23 height 19
type input "**********"
click at [109, 712] on button "Set" at bounding box center [91, 715] width 51 height 22
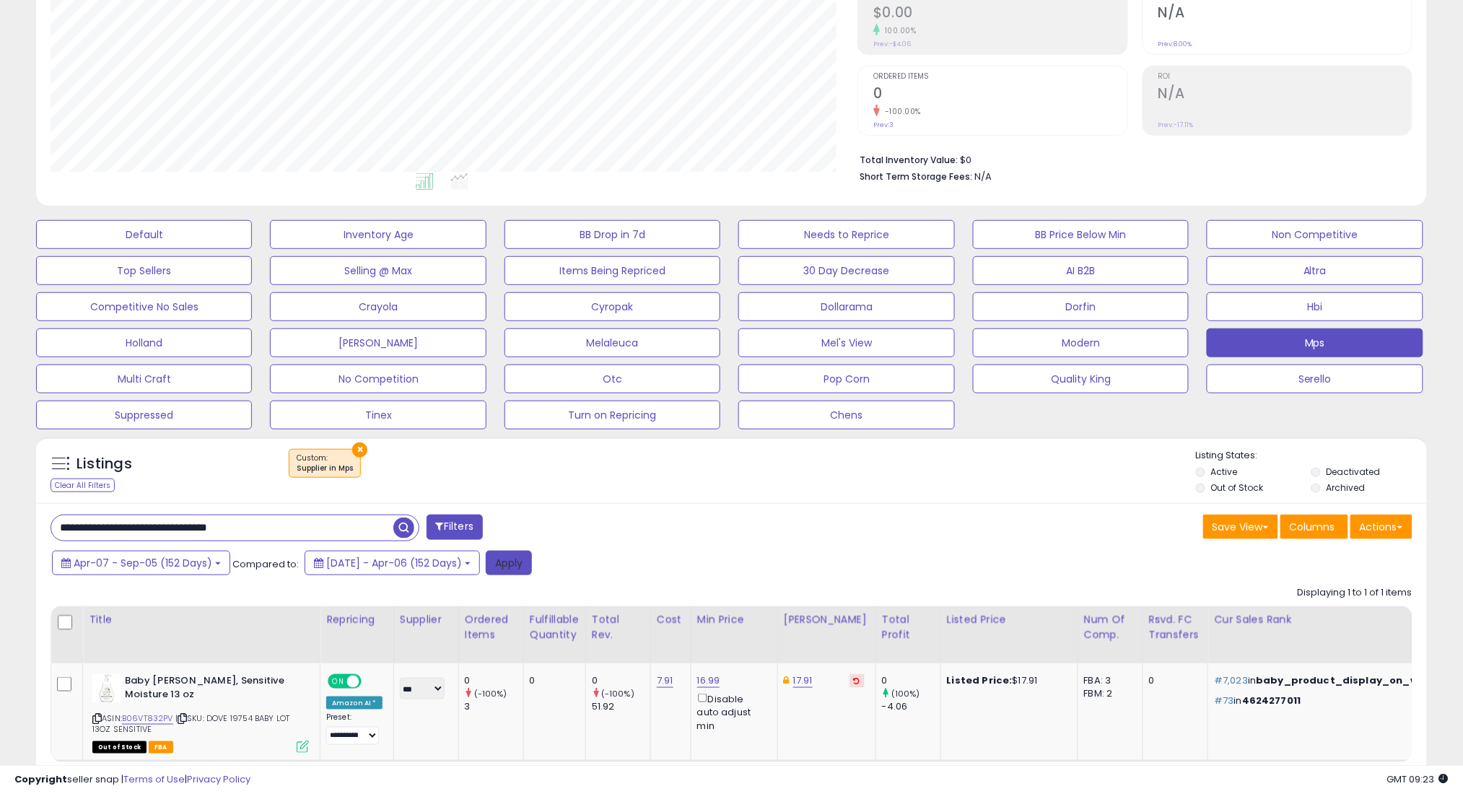
click at [532, 559] on button "Apply" at bounding box center [509, 563] width 46 height 25
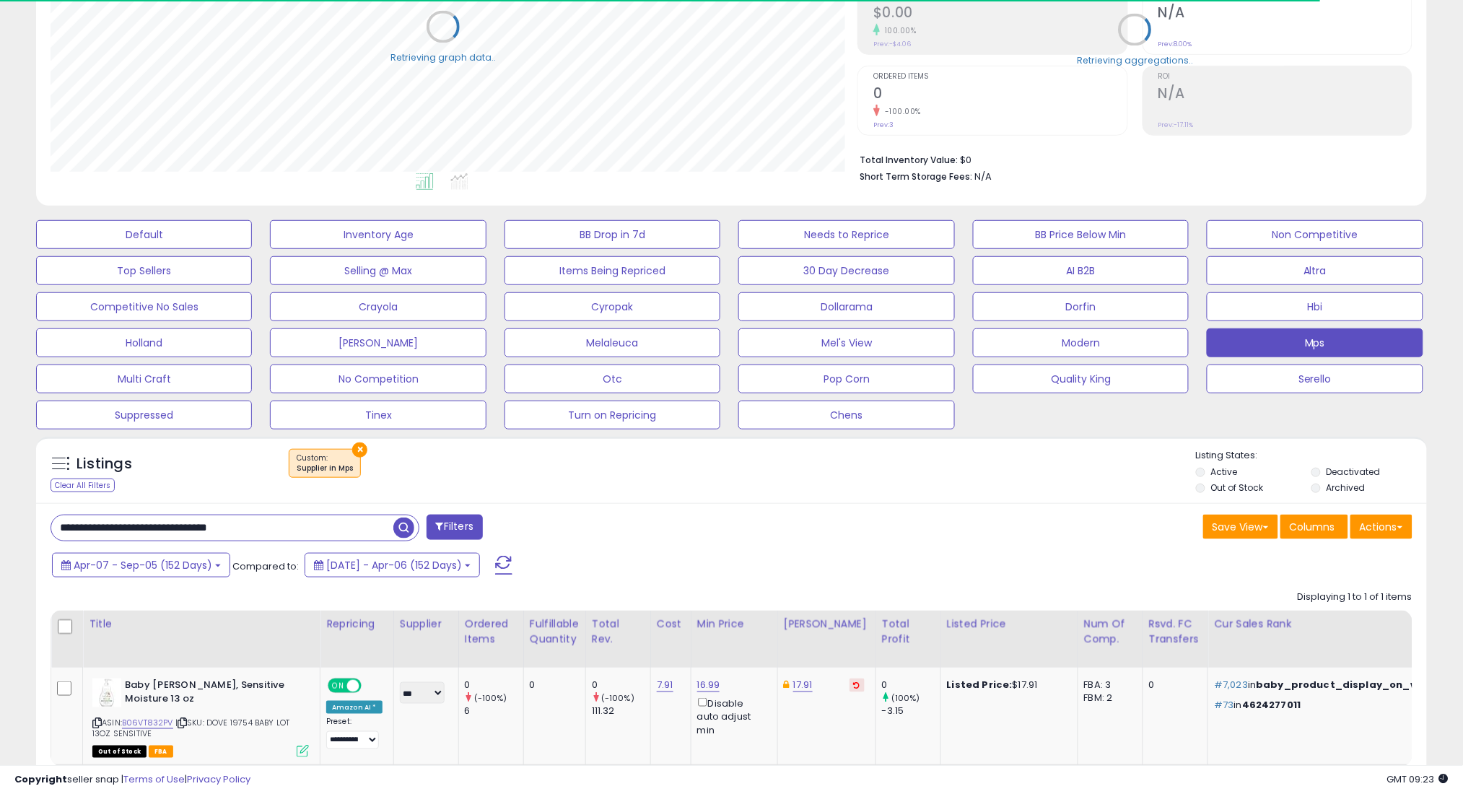
scroll to position [721336, 720824]
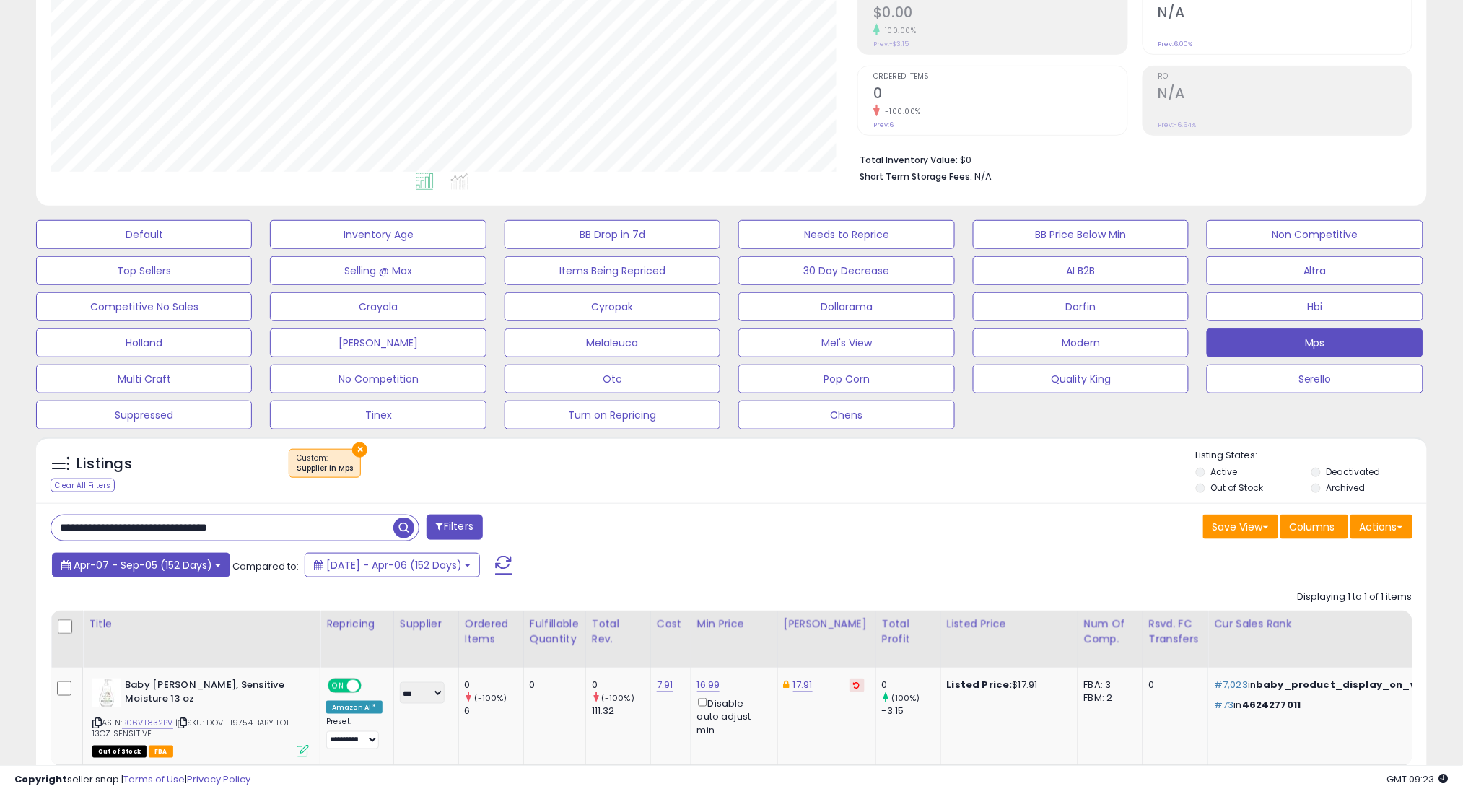
click at [172, 558] on span "Apr-07 - Sep-05 (152 Days)" at bounding box center [143, 565] width 139 height 14
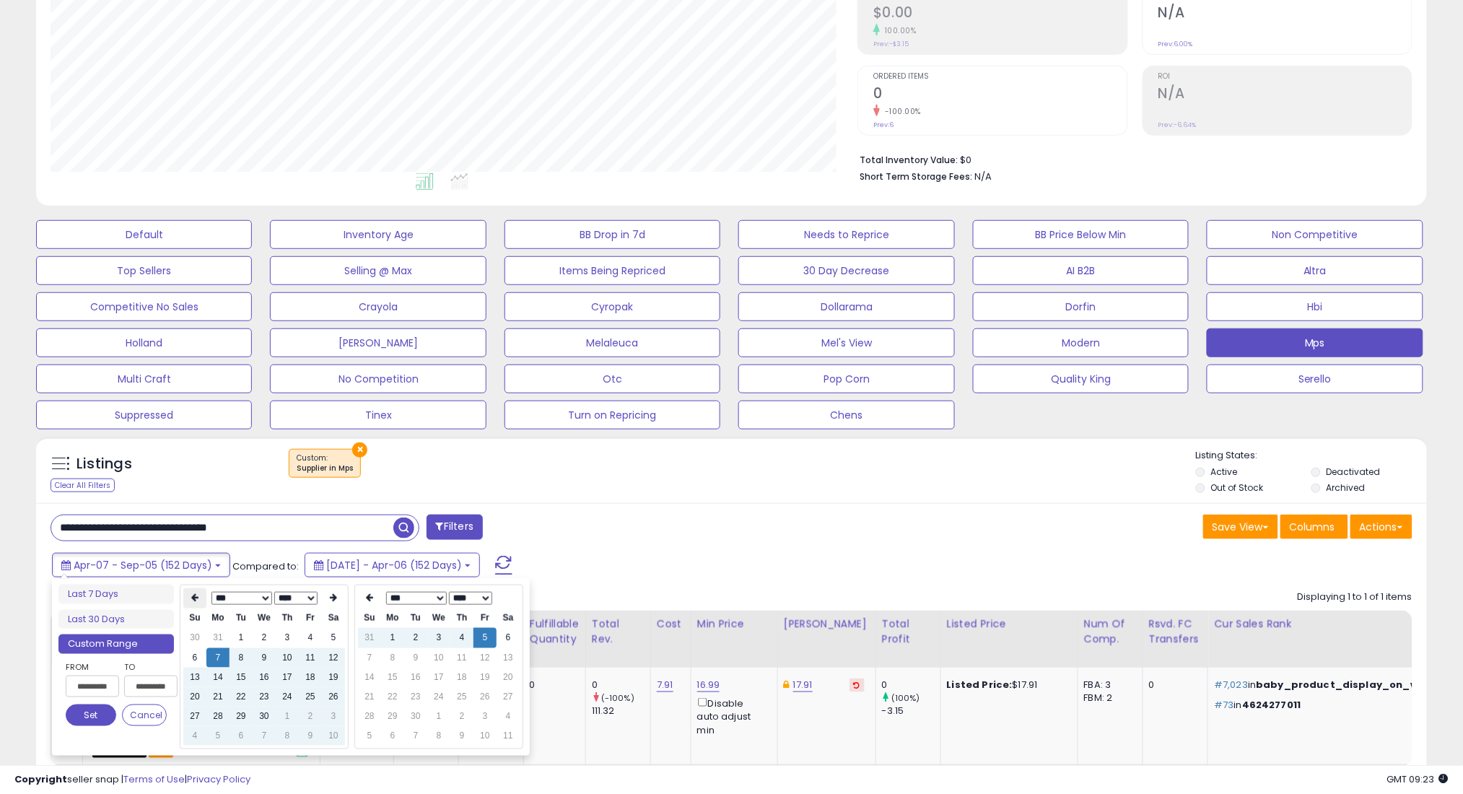
click at [202, 601] on th at bounding box center [194, 598] width 23 height 20
click at [310, 654] on td "7" at bounding box center [310, 657] width 23 height 19
type input "**********"
click at [95, 719] on button "Set" at bounding box center [91, 715] width 51 height 22
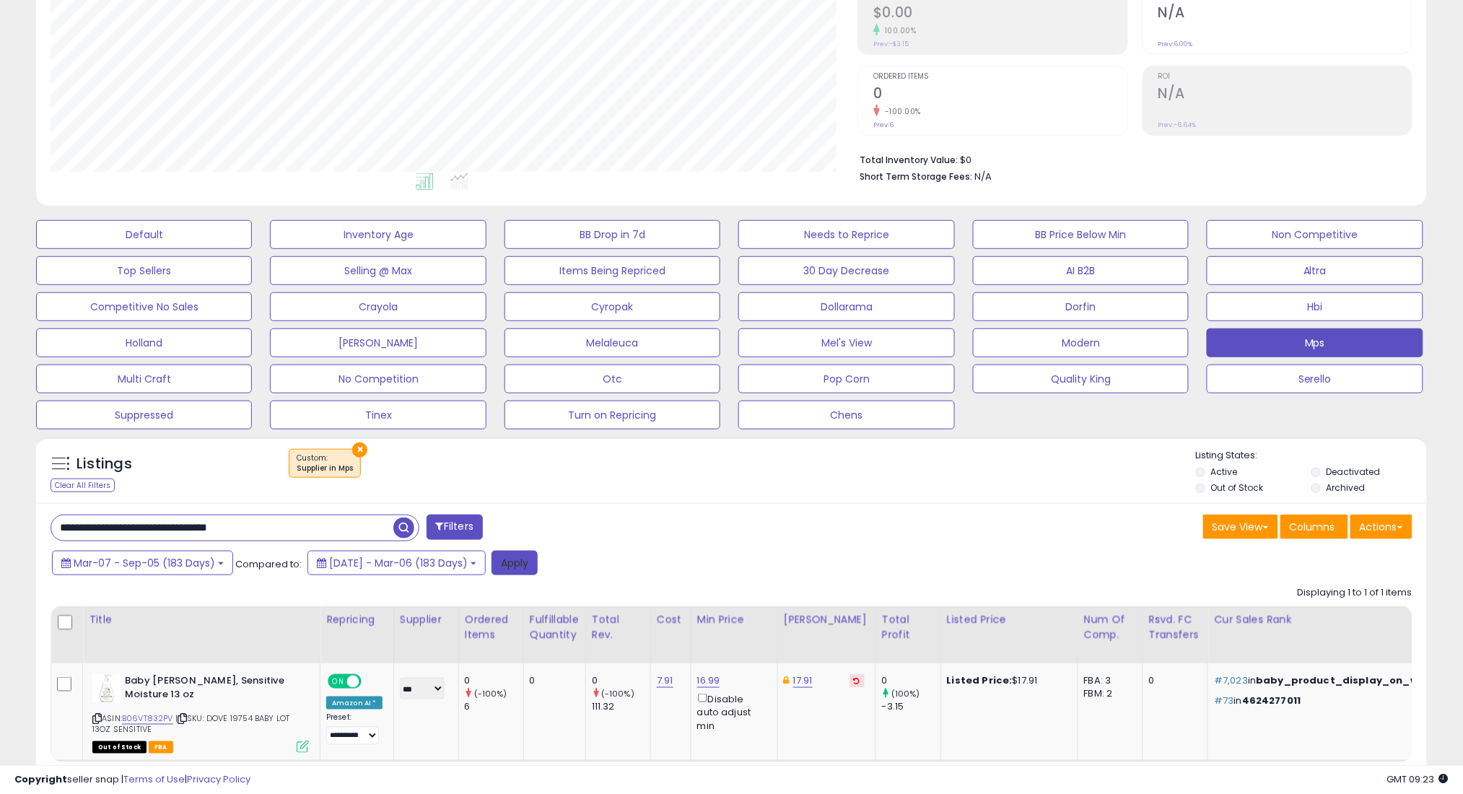
click at [538, 568] on button "Apply" at bounding box center [514, 563] width 46 height 25
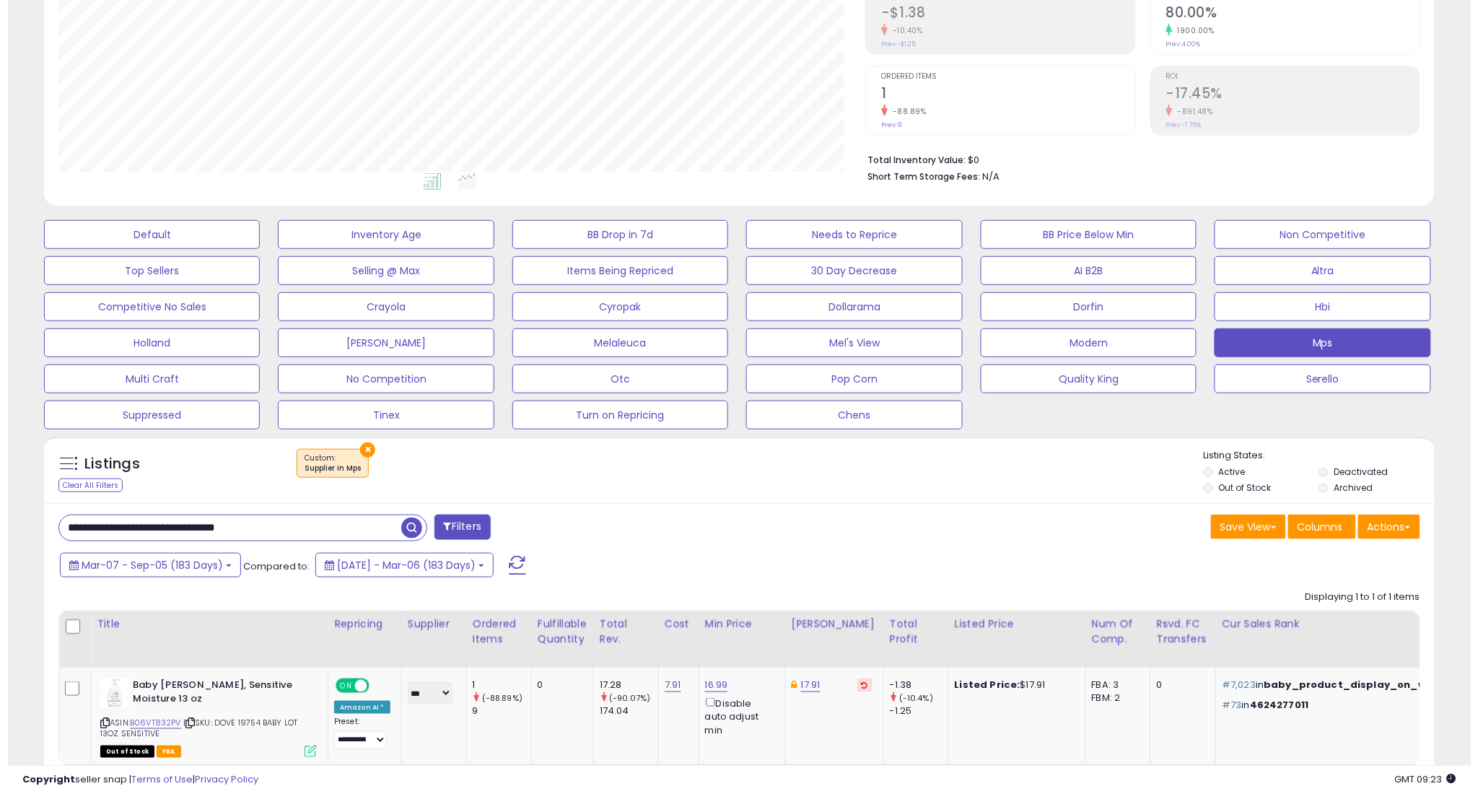
scroll to position [296, 807]
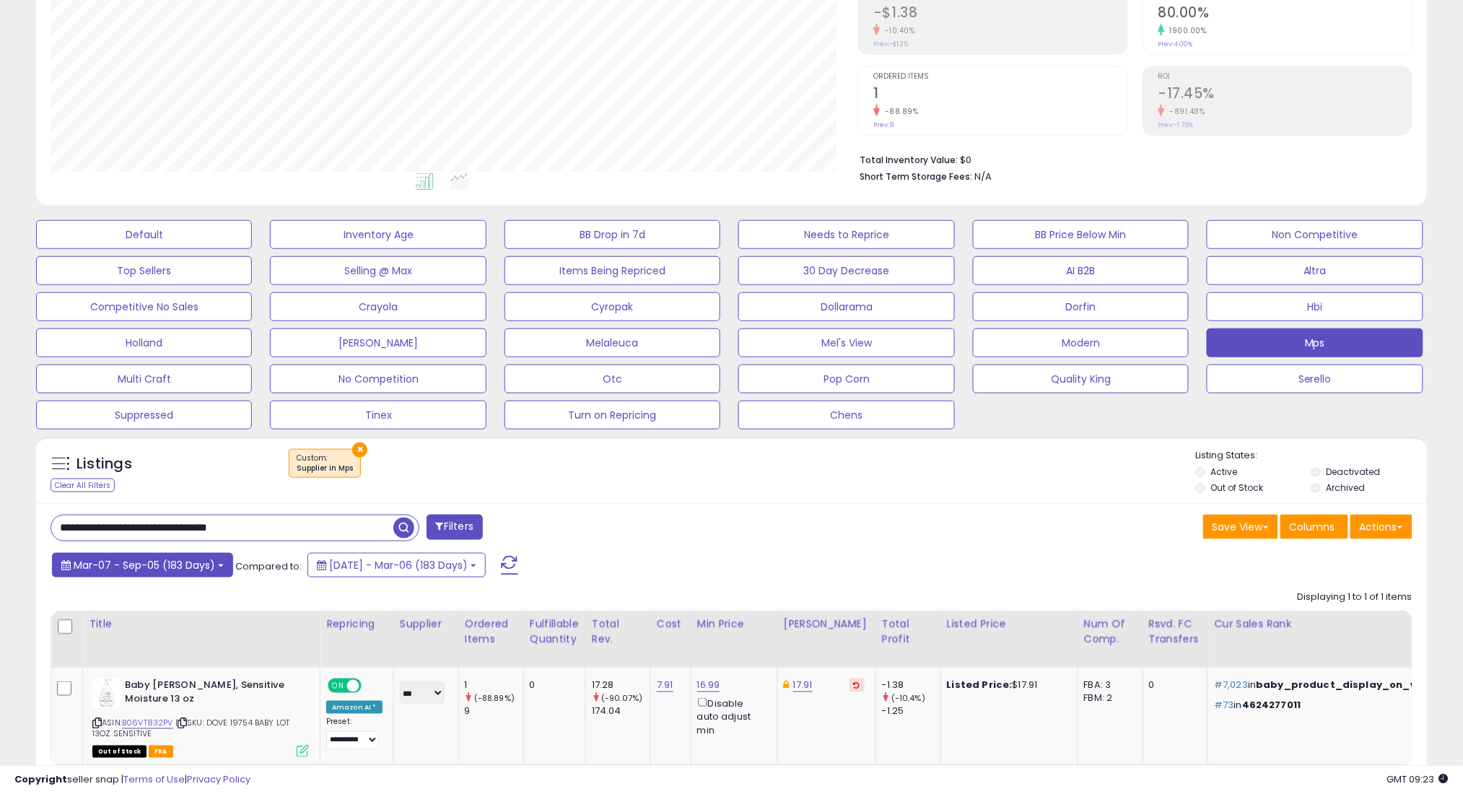
click at [194, 570] on span "Mar-07 - Sep-05 (183 Days)" at bounding box center [144, 565] width 141 height 14
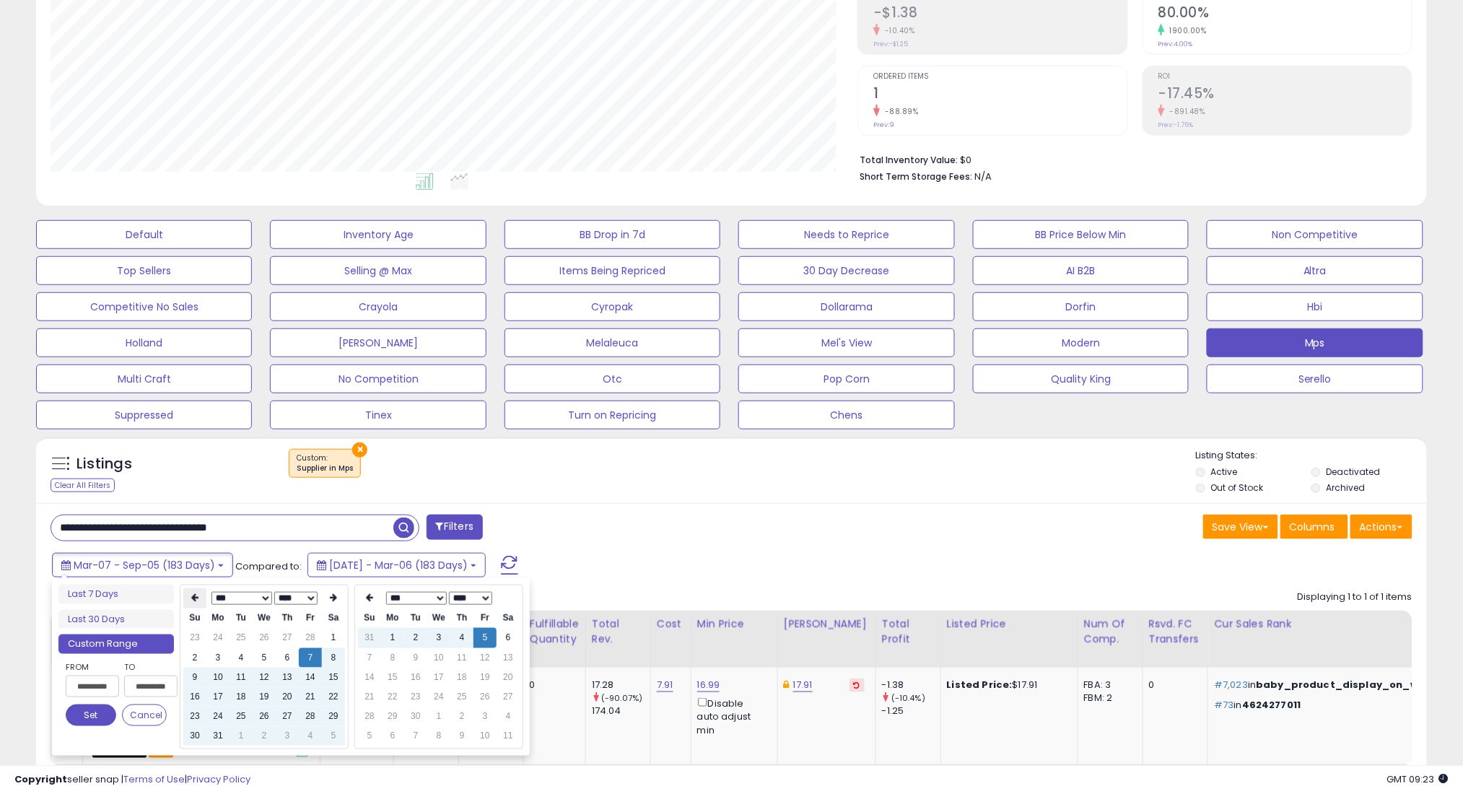
click at [193, 595] on icon at bounding box center [194, 598] width 7 height 9
click at [304, 656] on td "7" at bounding box center [310, 657] width 23 height 19
type input "**********"
click at [95, 714] on button "Set" at bounding box center [91, 715] width 51 height 22
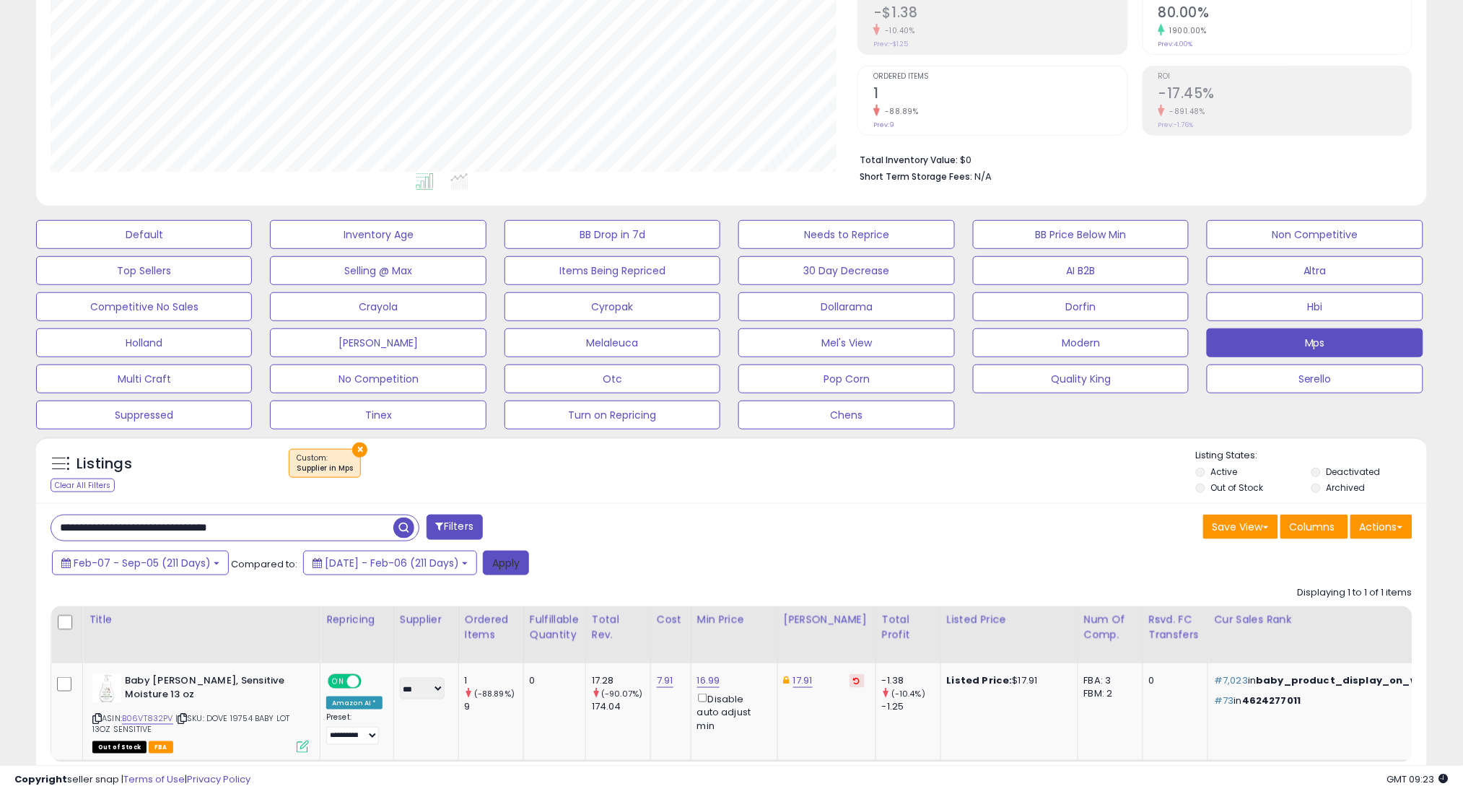
click at [529, 567] on button "Apply" at bounding box center [506, 563] width 46 height 25
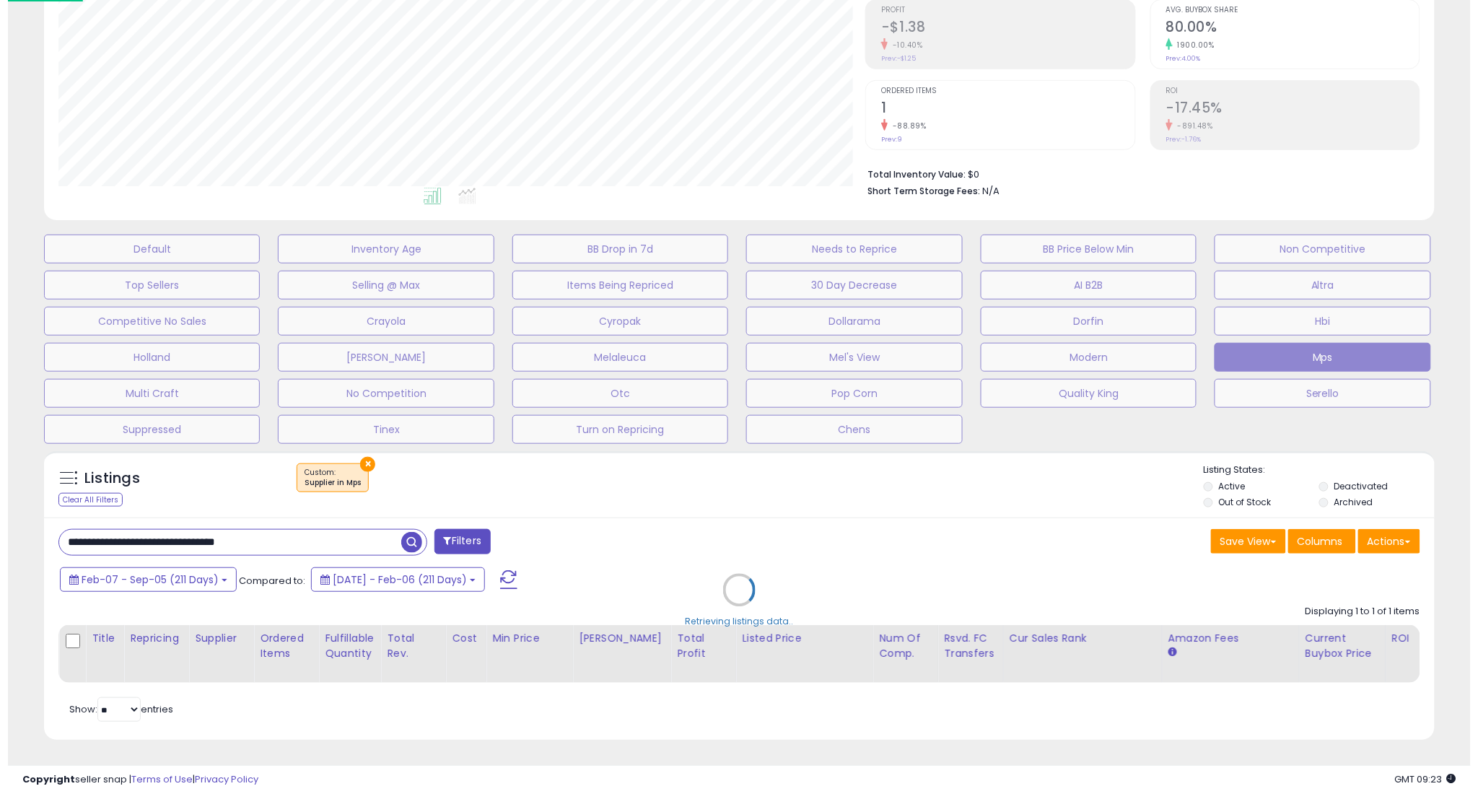
scroll to position [721336, 720816]
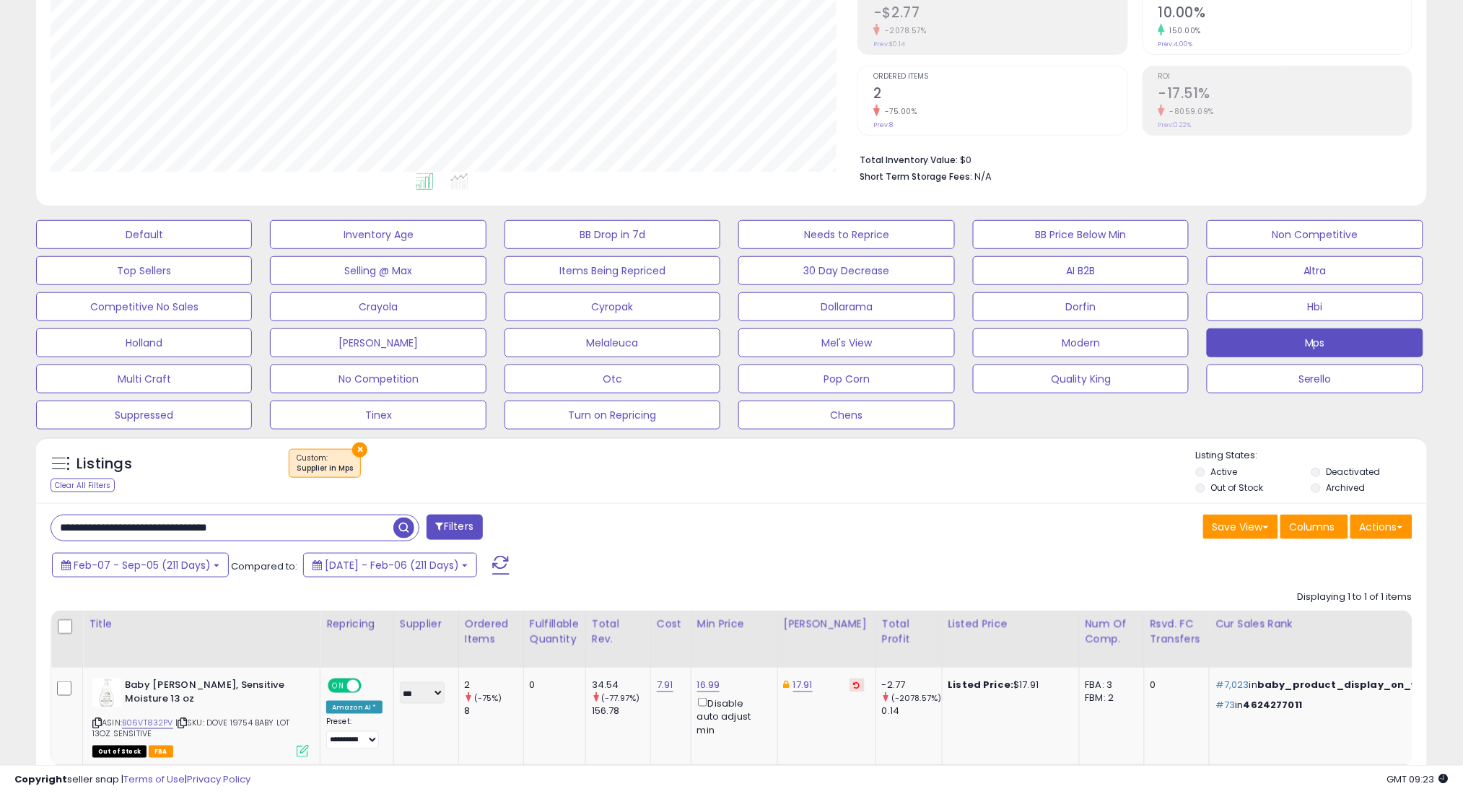
click at [360, 528] on input "**********" at bounding box center [222, 527] width 342 height 25
paste input "*"
type input "**********"
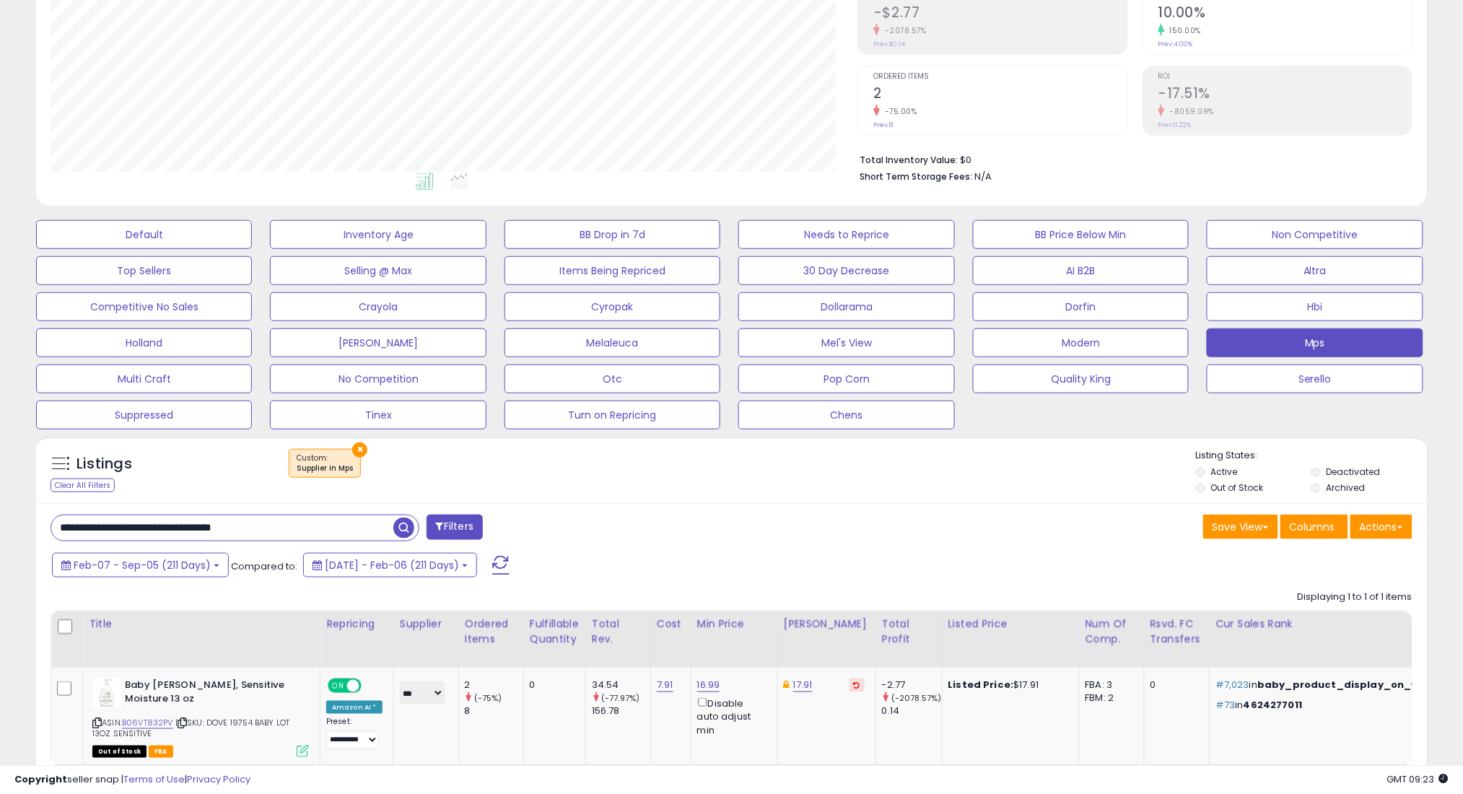
click at [404, 522] on span "button" at bounding box center [403, 527] width 21 height 21
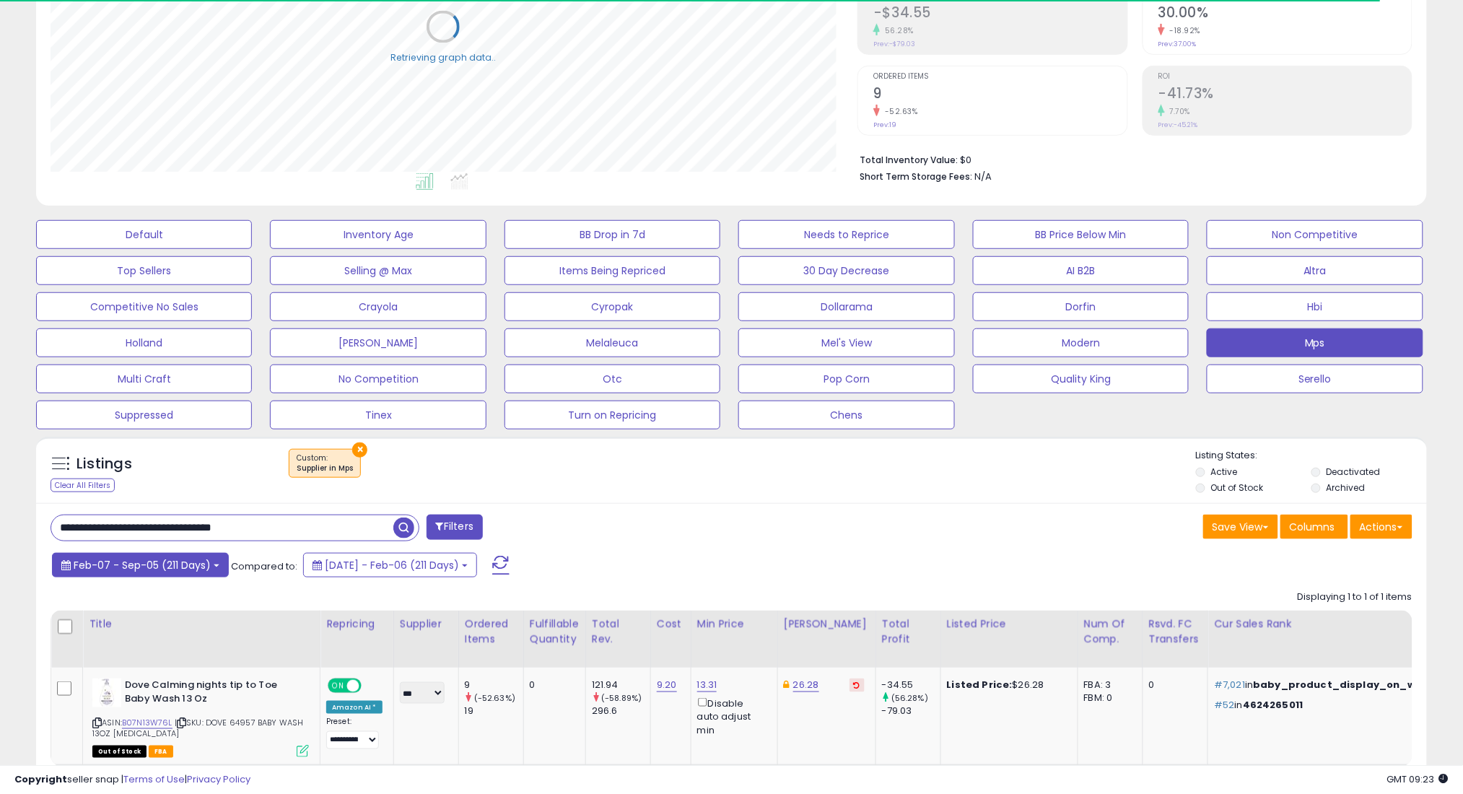
click at [191, 566] on span "Feb-07 - Sep-05 (211 Days)" at bounding box center [142, 565] width 137 height 14
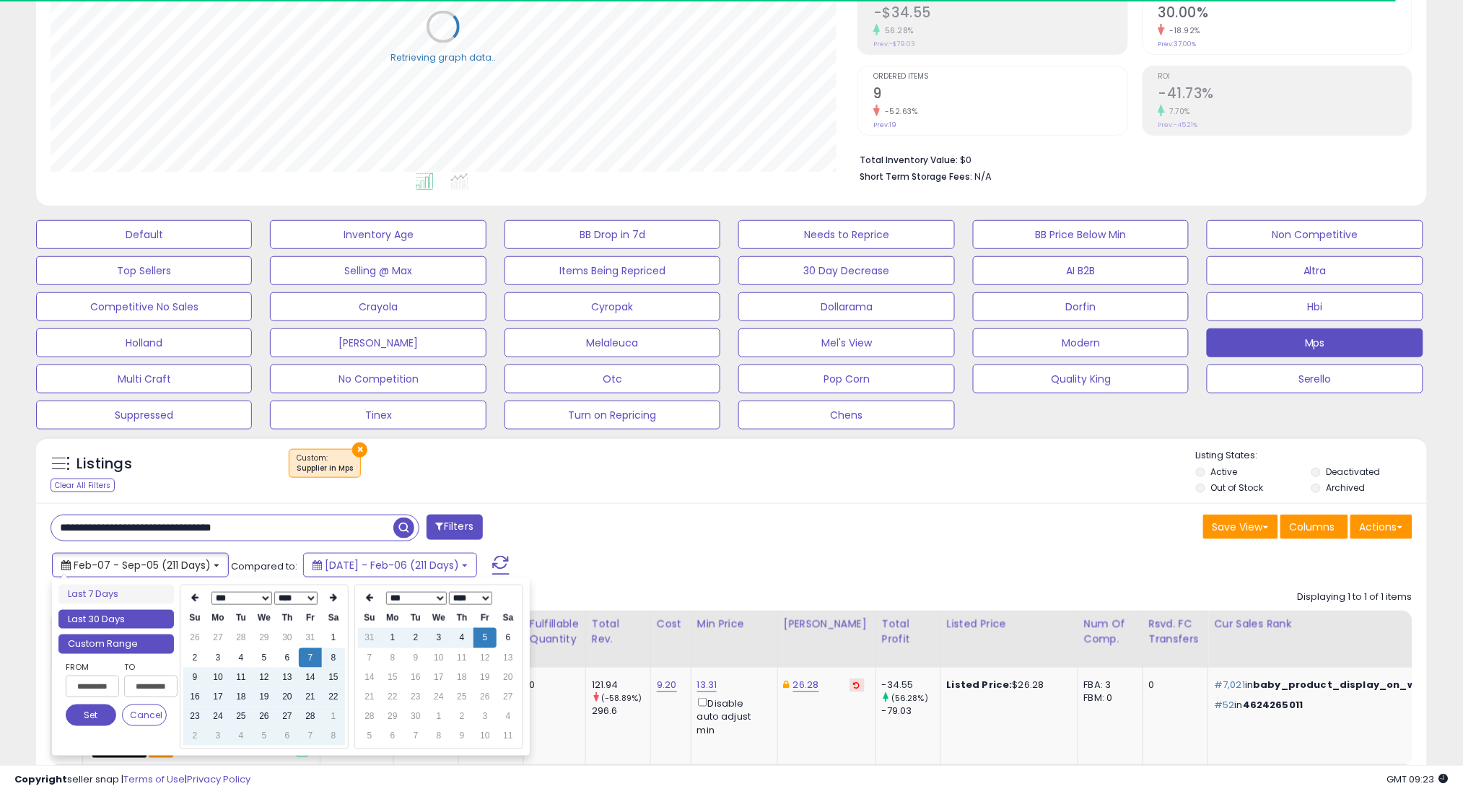
type input "**********"
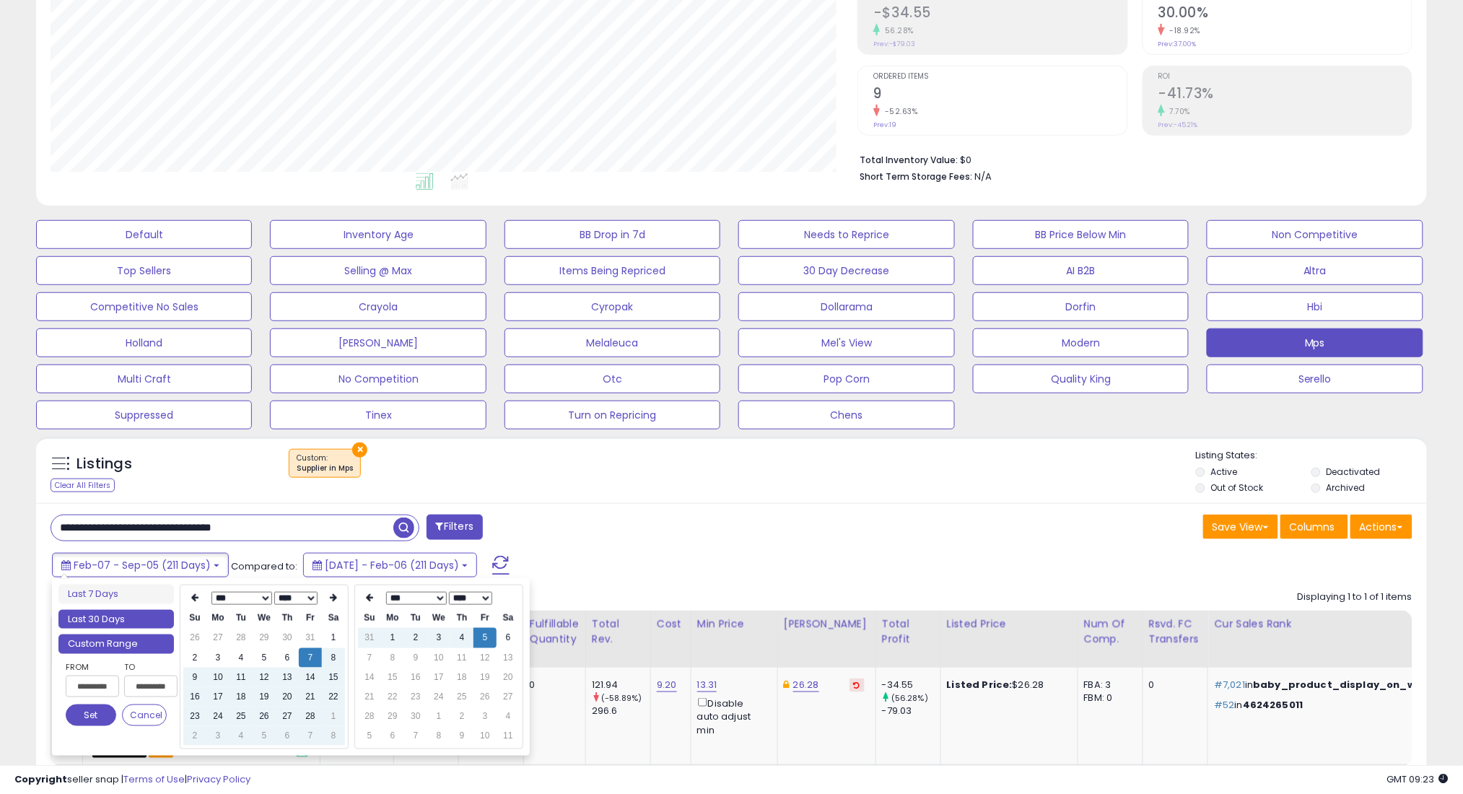
click at [150, 618] on li "Last 30 Days" at bounding box center [115, 619] width 115 height 19
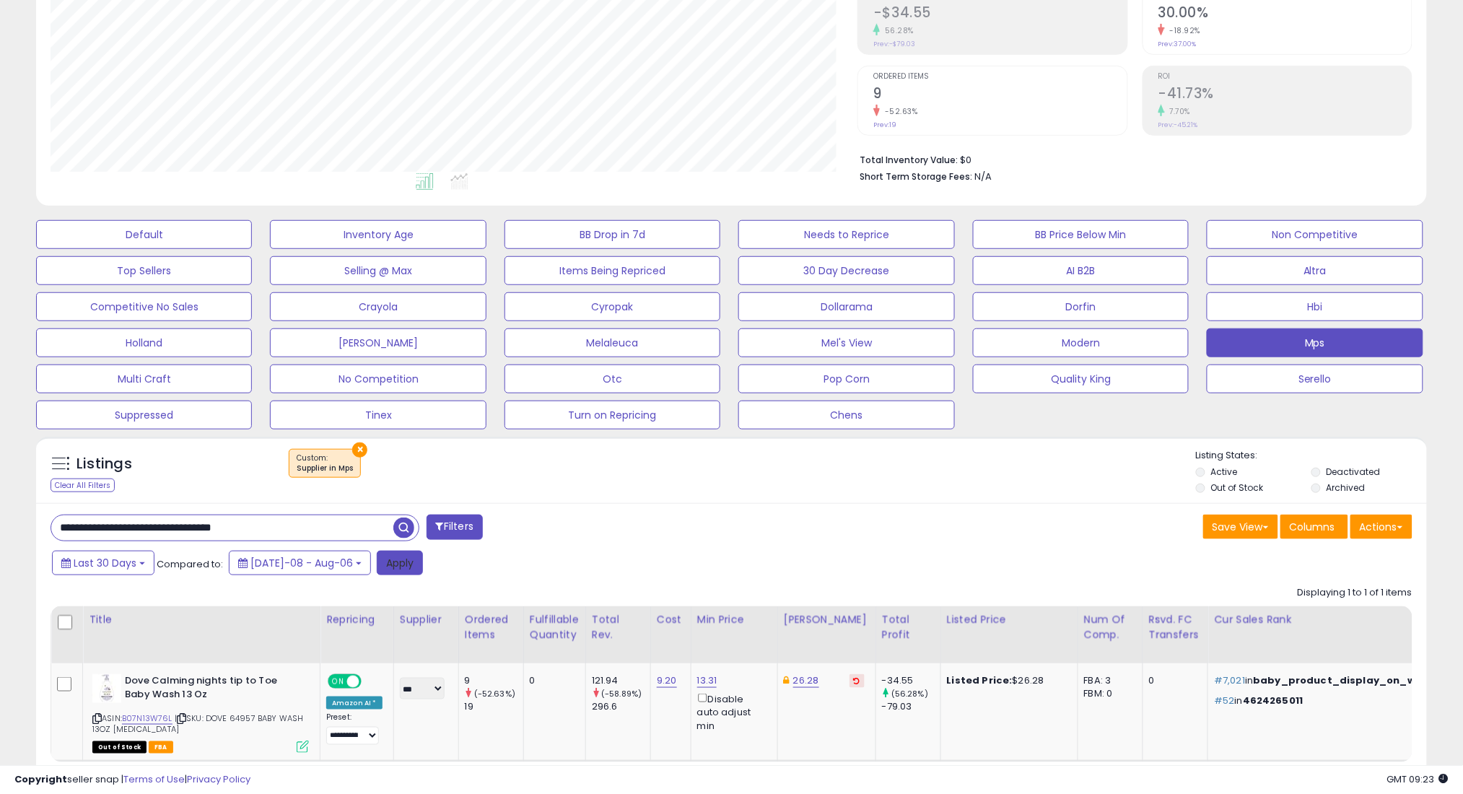
click at [380, 561] on button "Apply" at bounding box center [400, 563] width 46 height 25
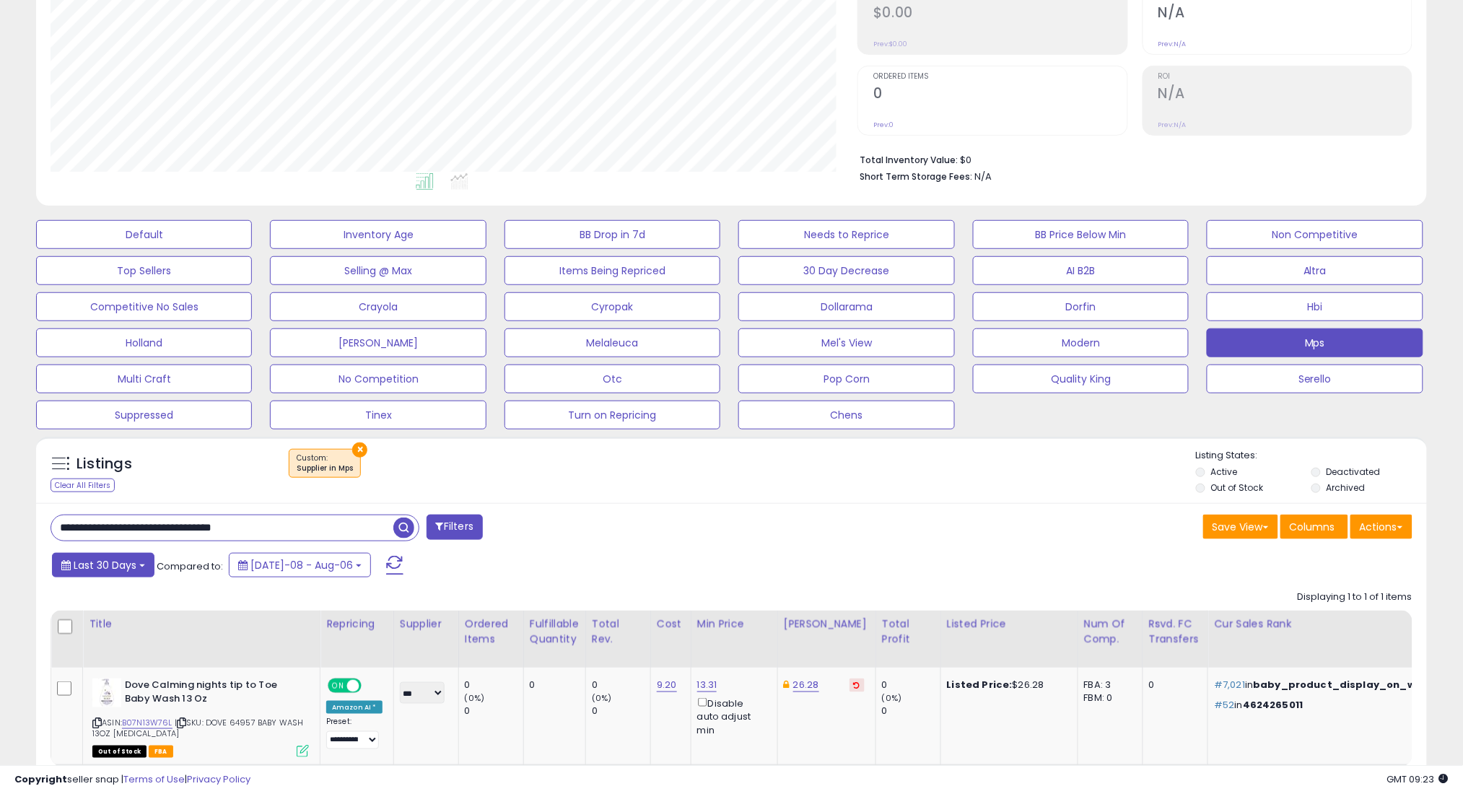
click at [131, 569] on span "Last 30 Days" at bounding box center [105, 565] width 63 height 14
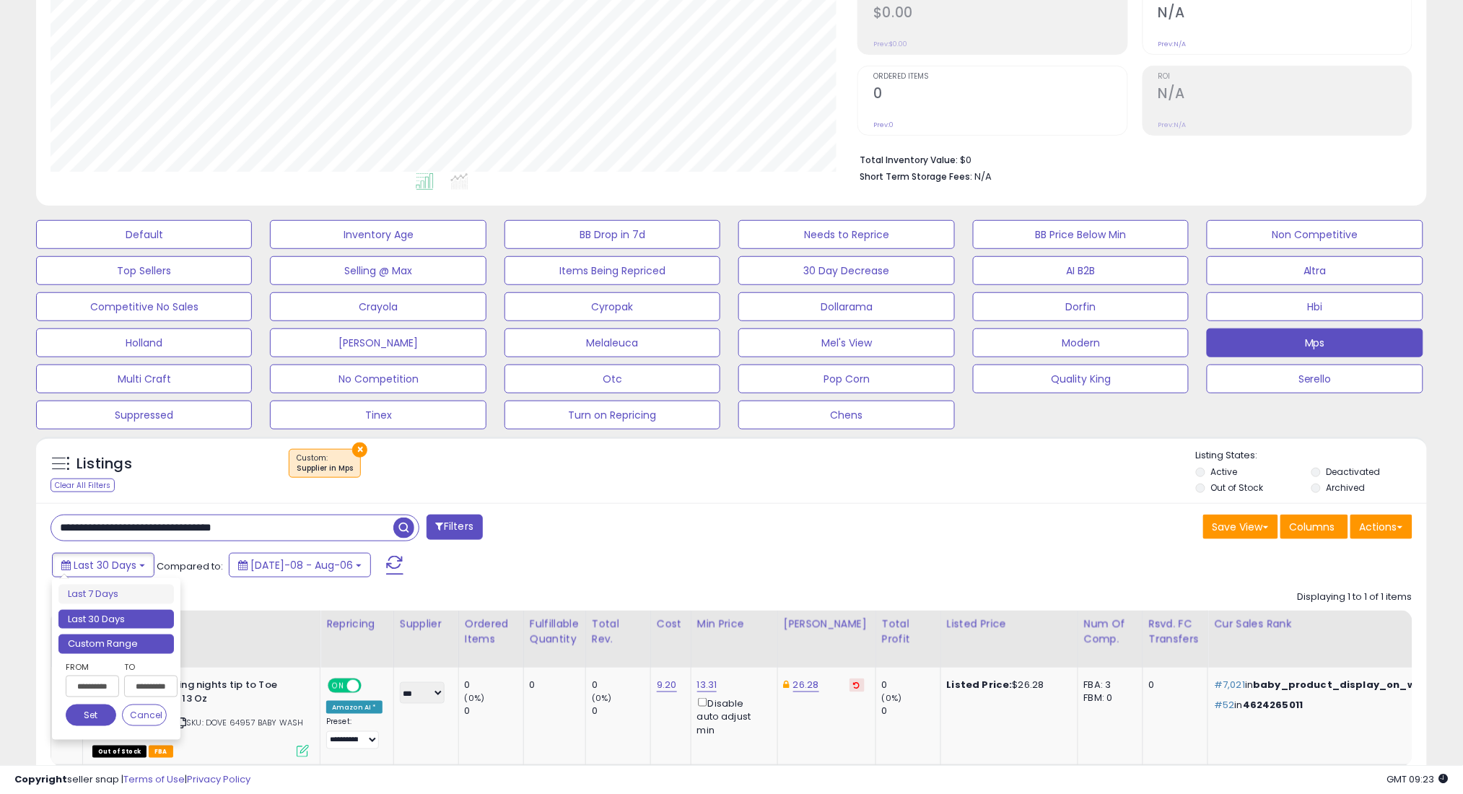
click at [144, 644] on li "Custom Range" at bounding box center [115, 643] width 115 height 19
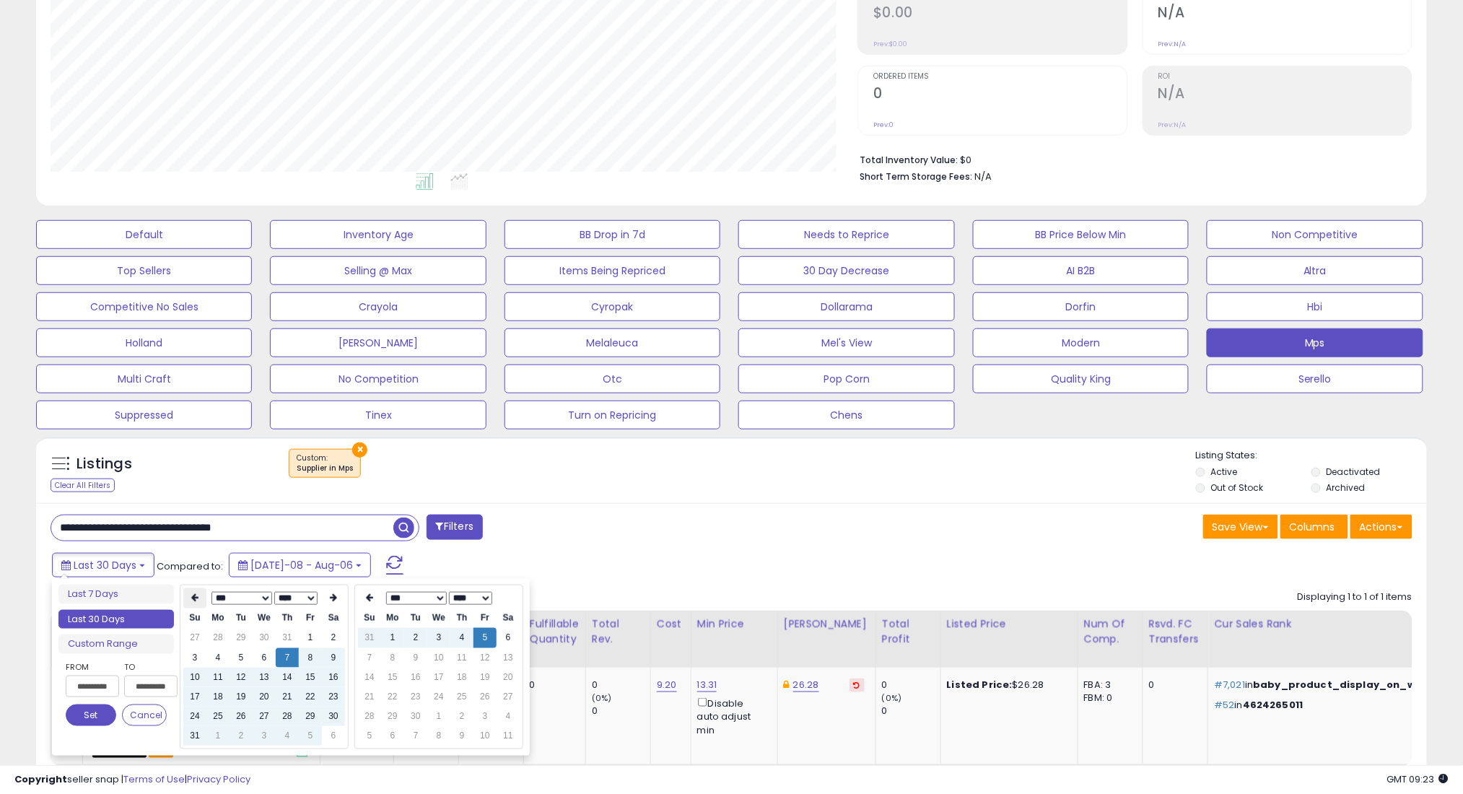
click at [192, 598] on icon at bounding box center [194, 598] width 7 height 9
click at [215, 654] on td "7" at bounding box center [217, 657] width 23 height 19
type input "**********"
click at [98, 717] on button "Set" at bounding box center [91, 715] width 51 height 22
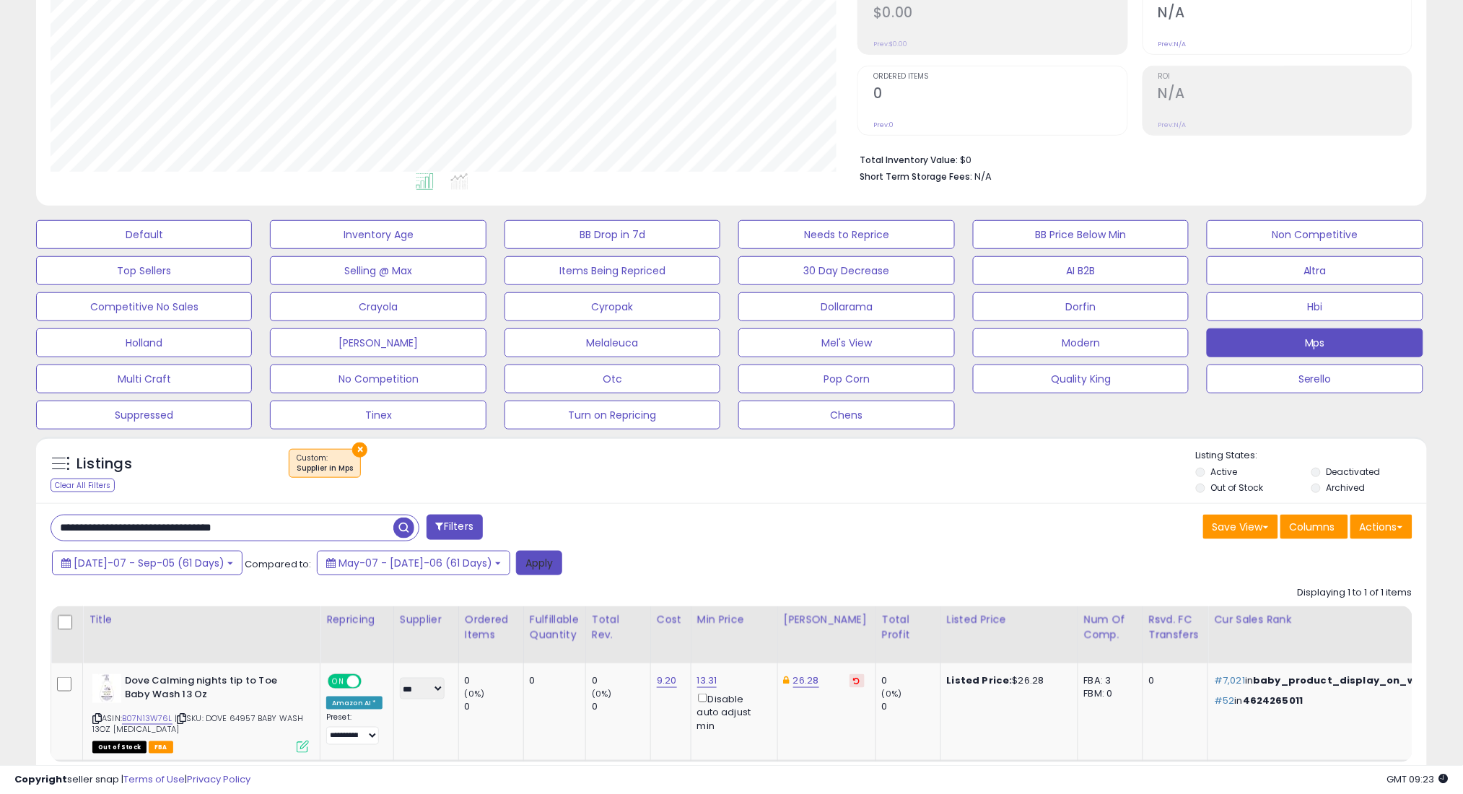
click at [516, 564] on button "Apply" at bounding box center [539, 563] width 46 height 25
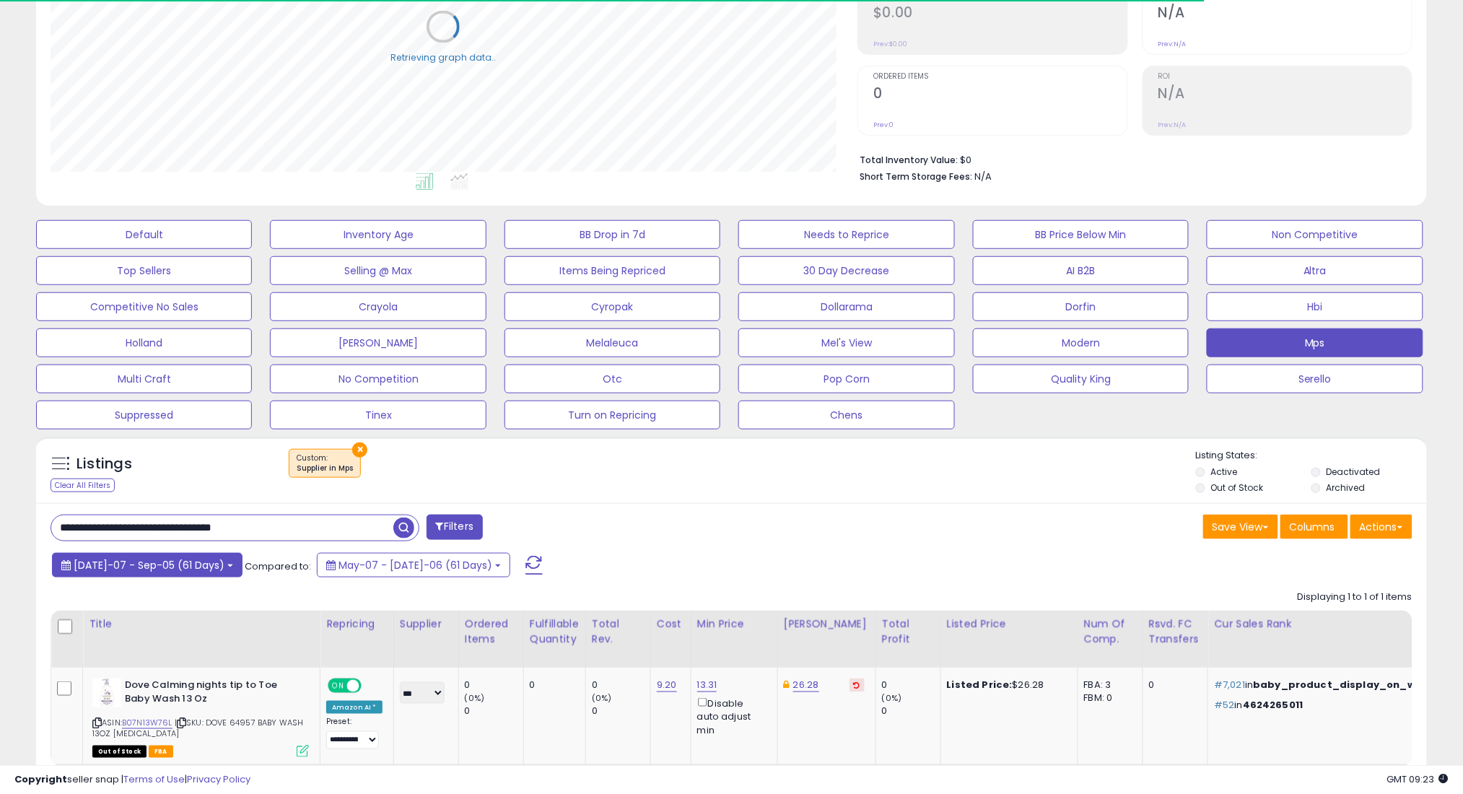
click at [175, 572] on button "[DATE]-07 - Sep-05 (61 Days)" at bounding box center [147, 565] width 191 height 25
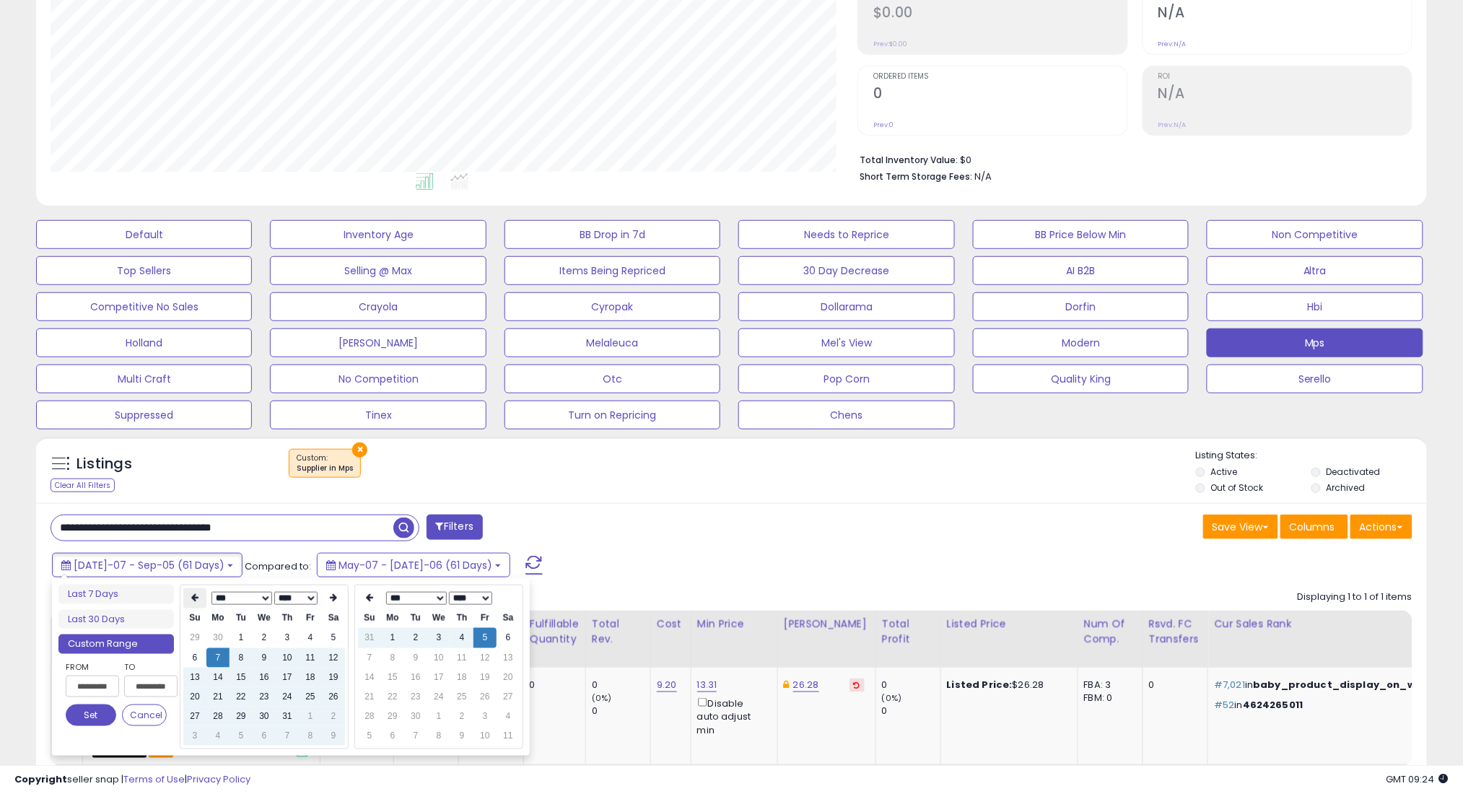
click at [193, 598] on icon at bounding box center [194, 598] width 7 height 9
click at [337, 662] on td "7" at bounding box center [333, 657] width 23 height 19
type input "**********"
drag, startPoint x: 89, startPoint y: 714, endPoint x: 416, endPoint y: 644, distance: 334.9
click at [92, 711] on button "Set" at bounding box center [91, 715] width 51 height 22
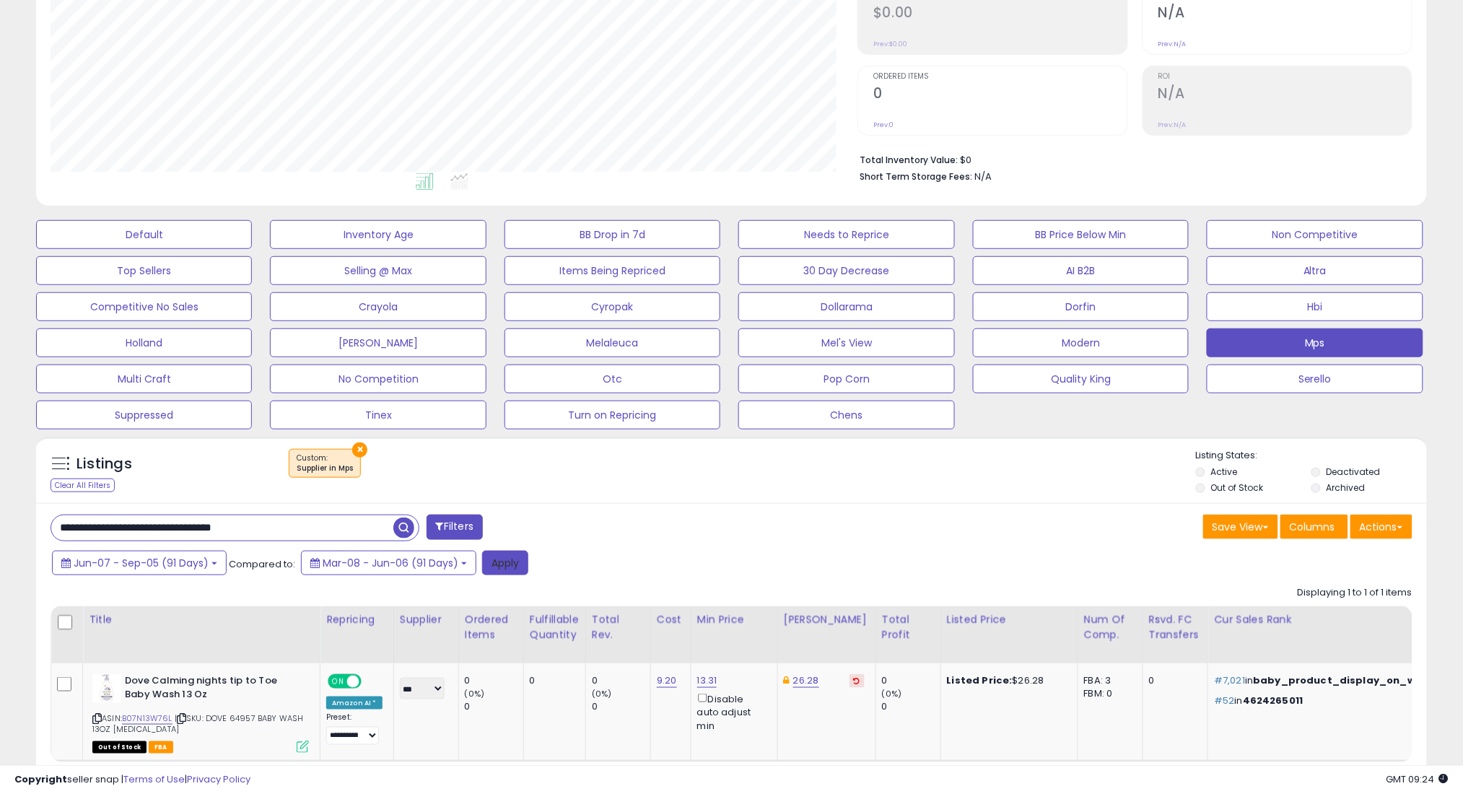
click at [509, 566] on button "Apply" at bounding box center [505, 563] width 46 height 25
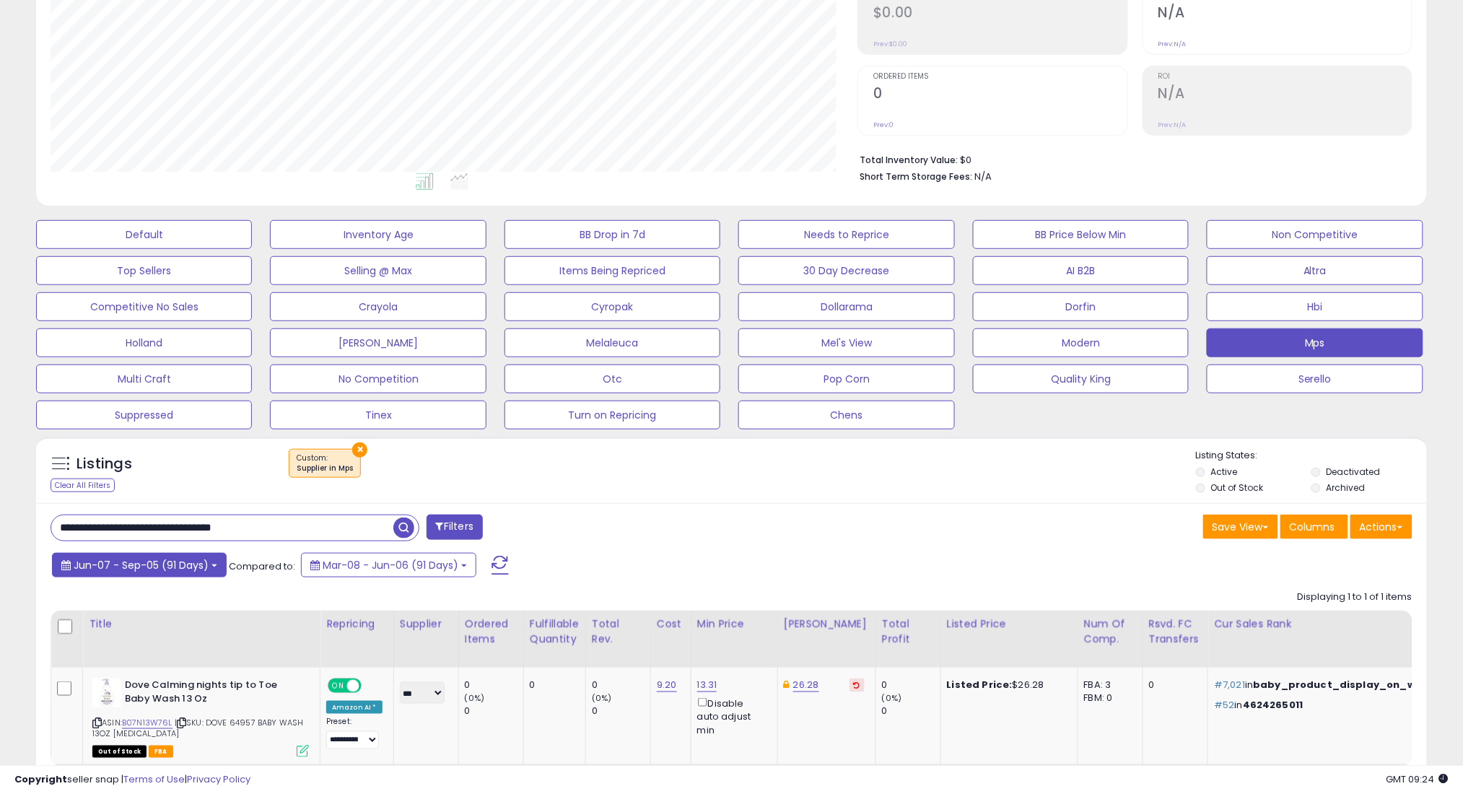
click at [188, 563] on span "Jun-07 - Sep-05 (91 Days)" at bounding box center [141, 565] width 135 height 14
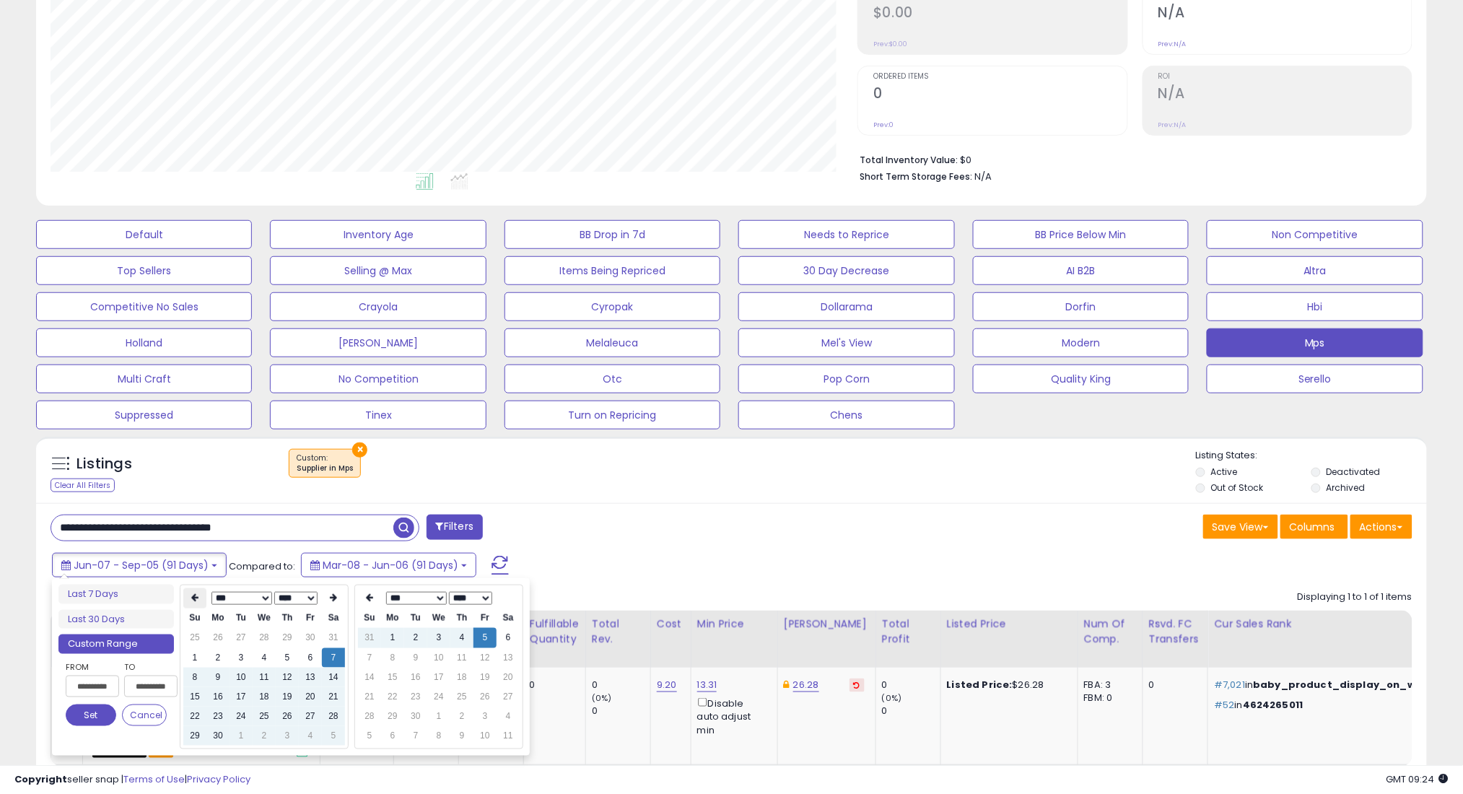
click at [198, 594] on icon at bounding box center [194, 598] width 7 height 9
click at [258, 662] on td "7" at bounding box center [264, 657] width 23 height 19
type input "**********"
click at [89, 708] on button "Set" at bounding box center [91, 715] width 51 height 22
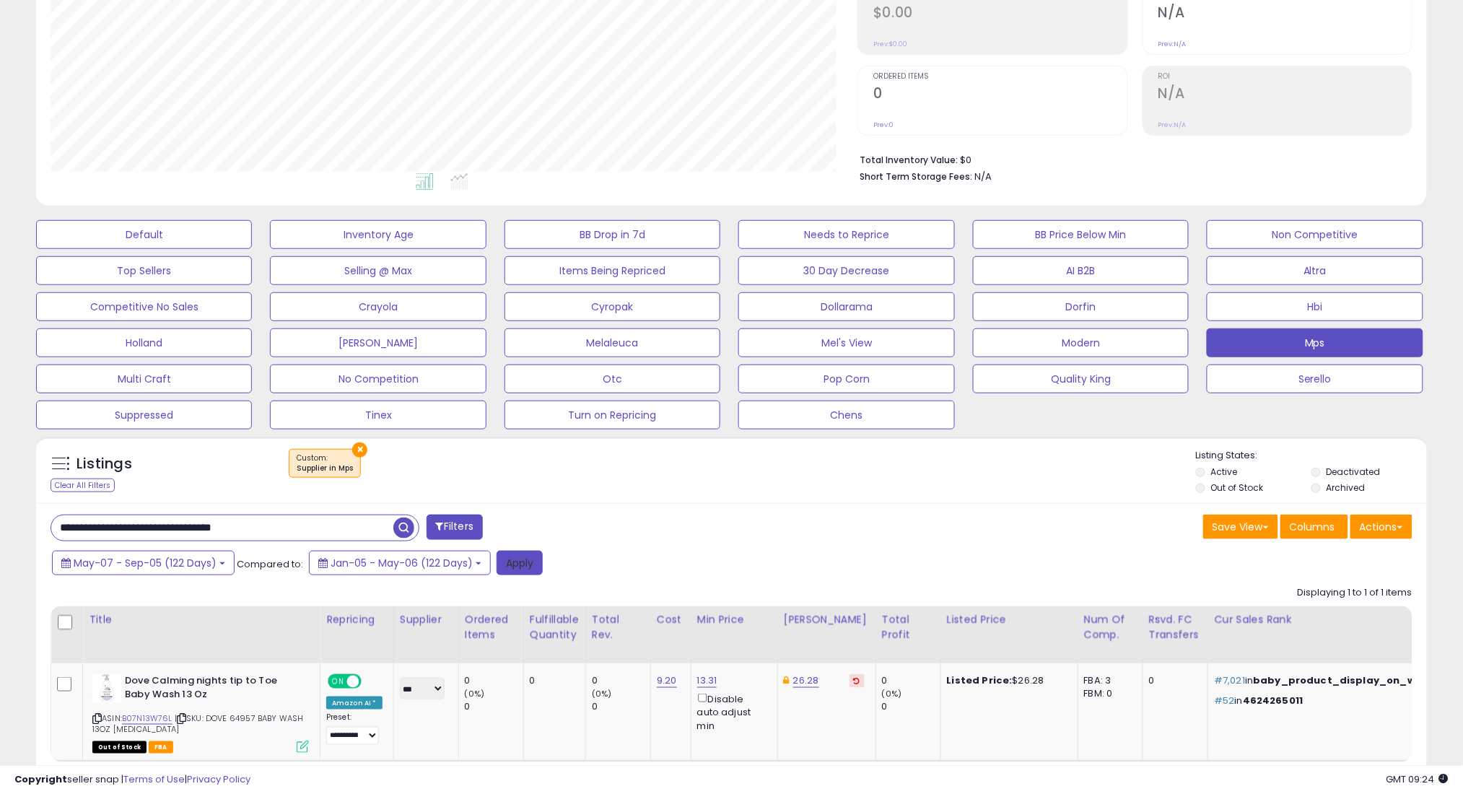
click at [520, 569] on button "Apply" at bounding box center [519, 563] width 46 height 25
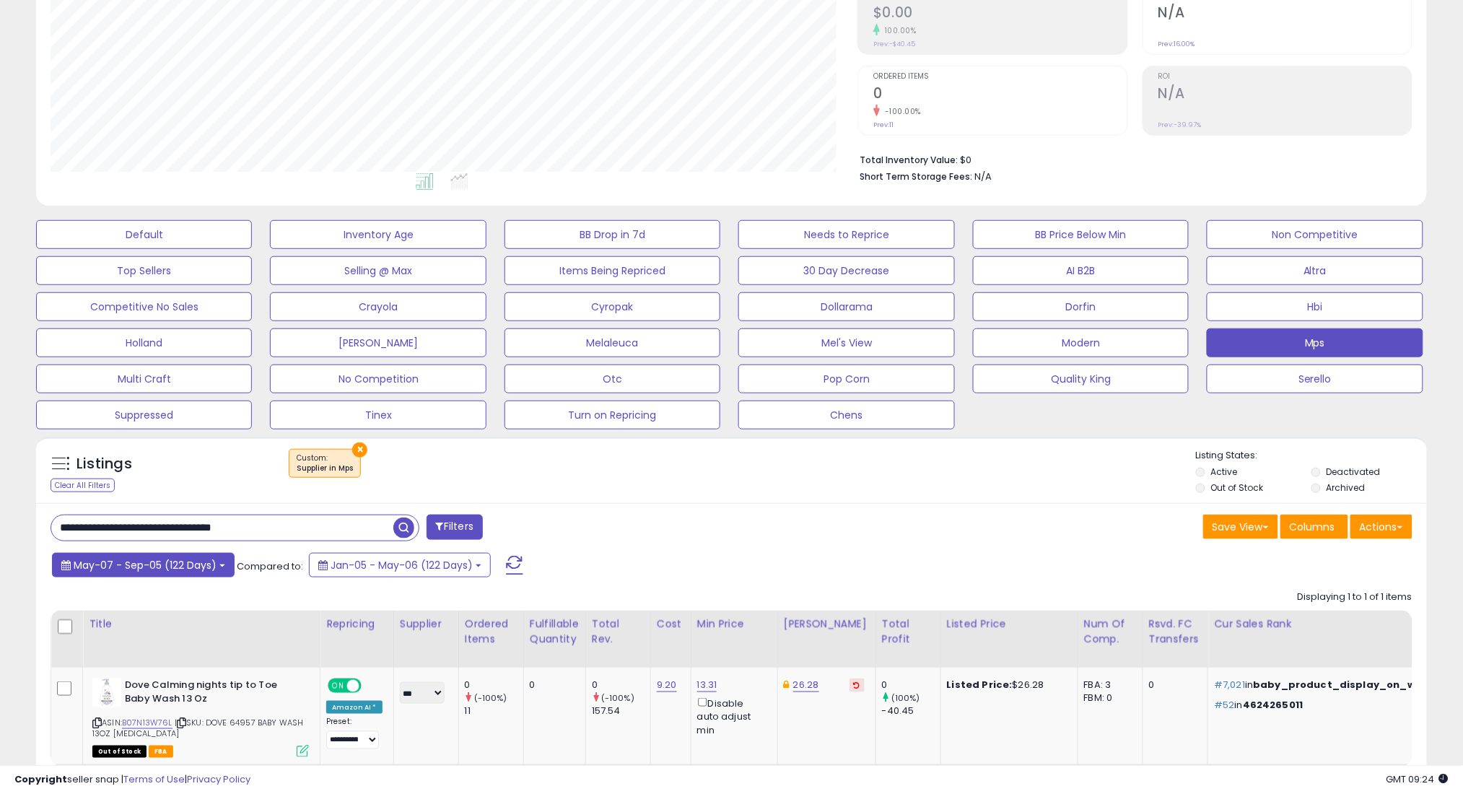
click at [158, 569] on span "May-07 - Sep-05 (122 Days)" at bounding box center [145, 565] width 143 height 14
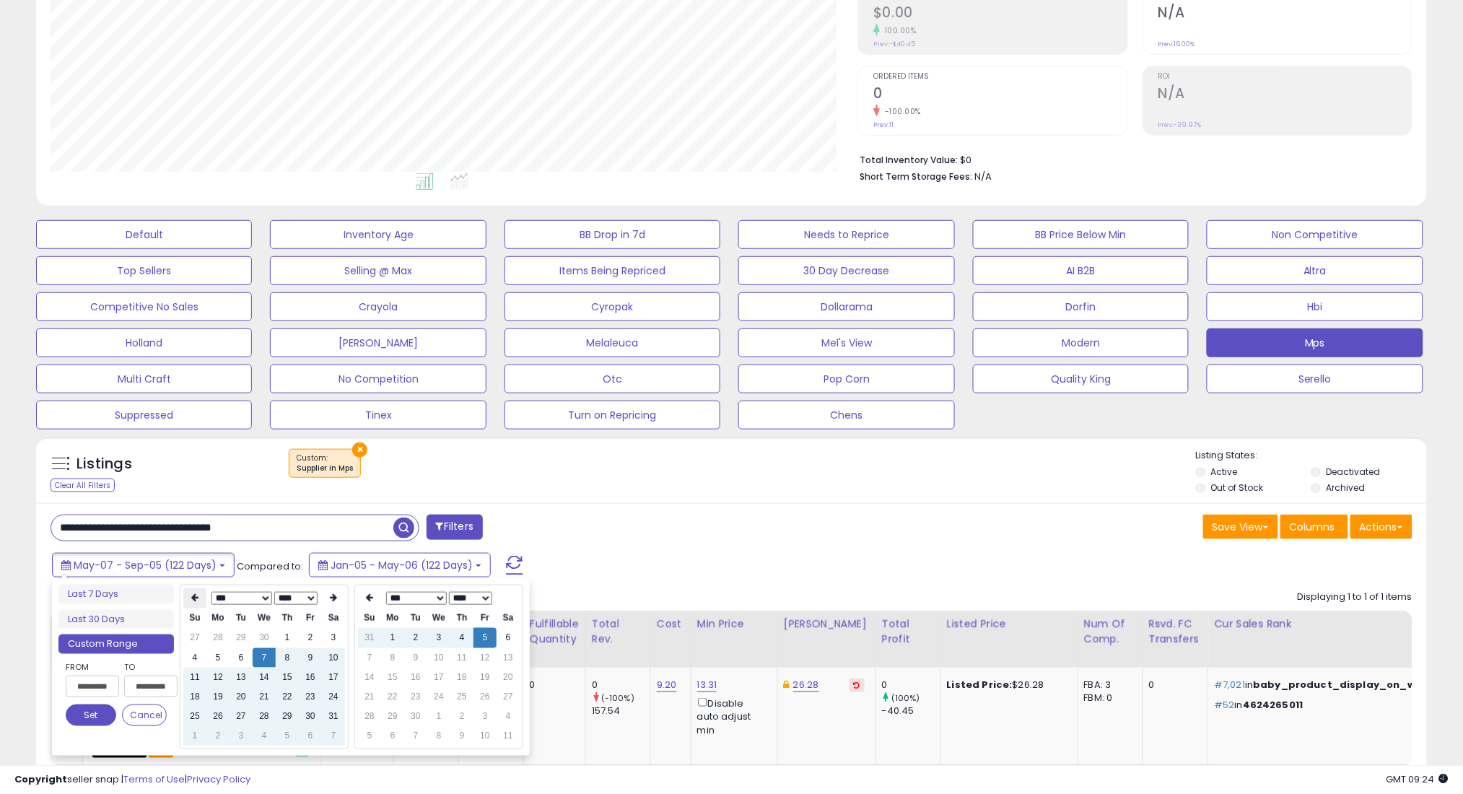
click at [191, 598] on icon at bounding box center [194, 598] width 7 height 9
click at [220, 649] on td "7" at bounding box center [217, 657] width 23 height 19
type input "**********"
click at [85, 714] on button "Set" at bounding box center [91, 715] width 51 height 22
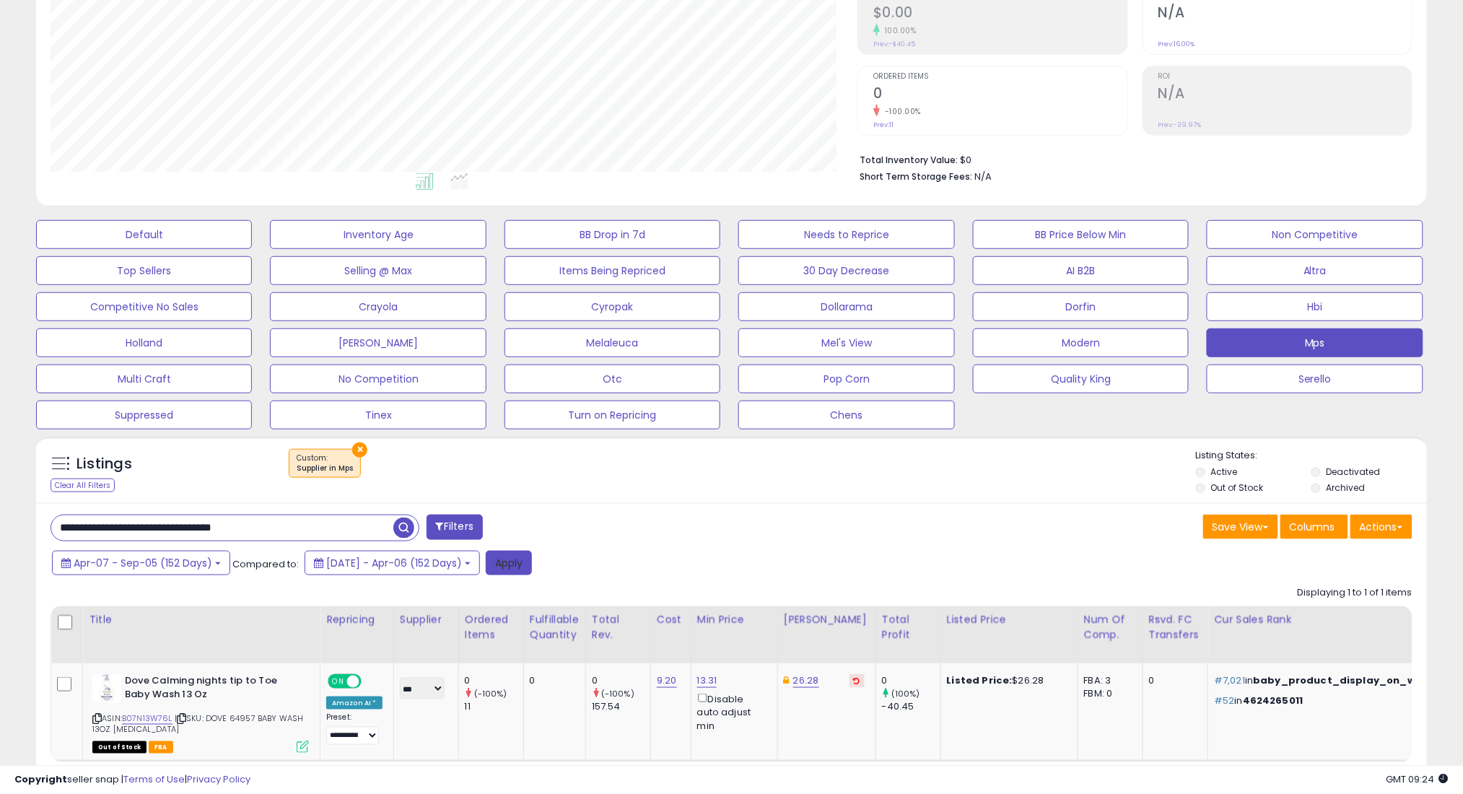
click at [532, 560] on button "Apply" at bounding box center [509, 563] width 46 height 25
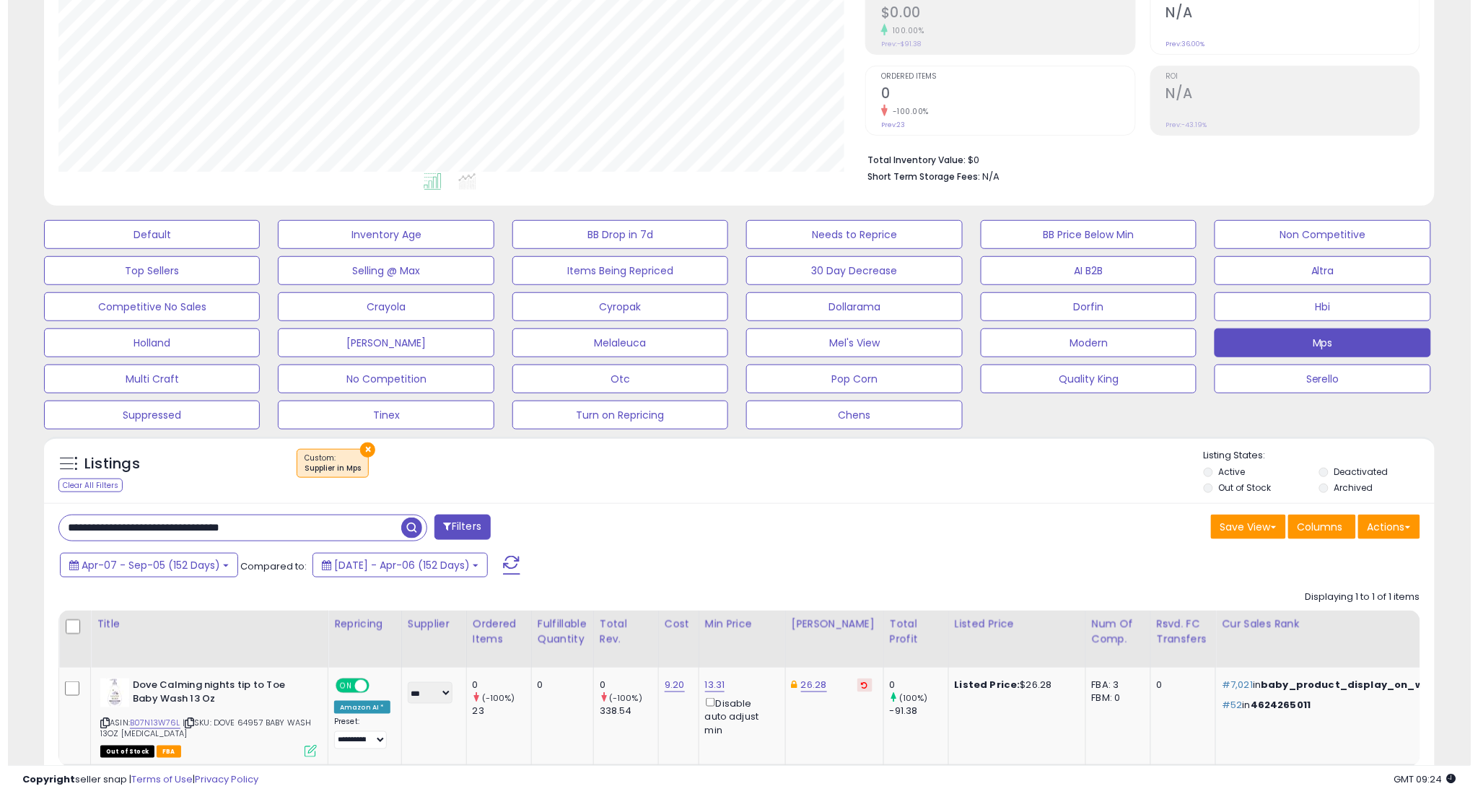
scroll to position [296, 807]
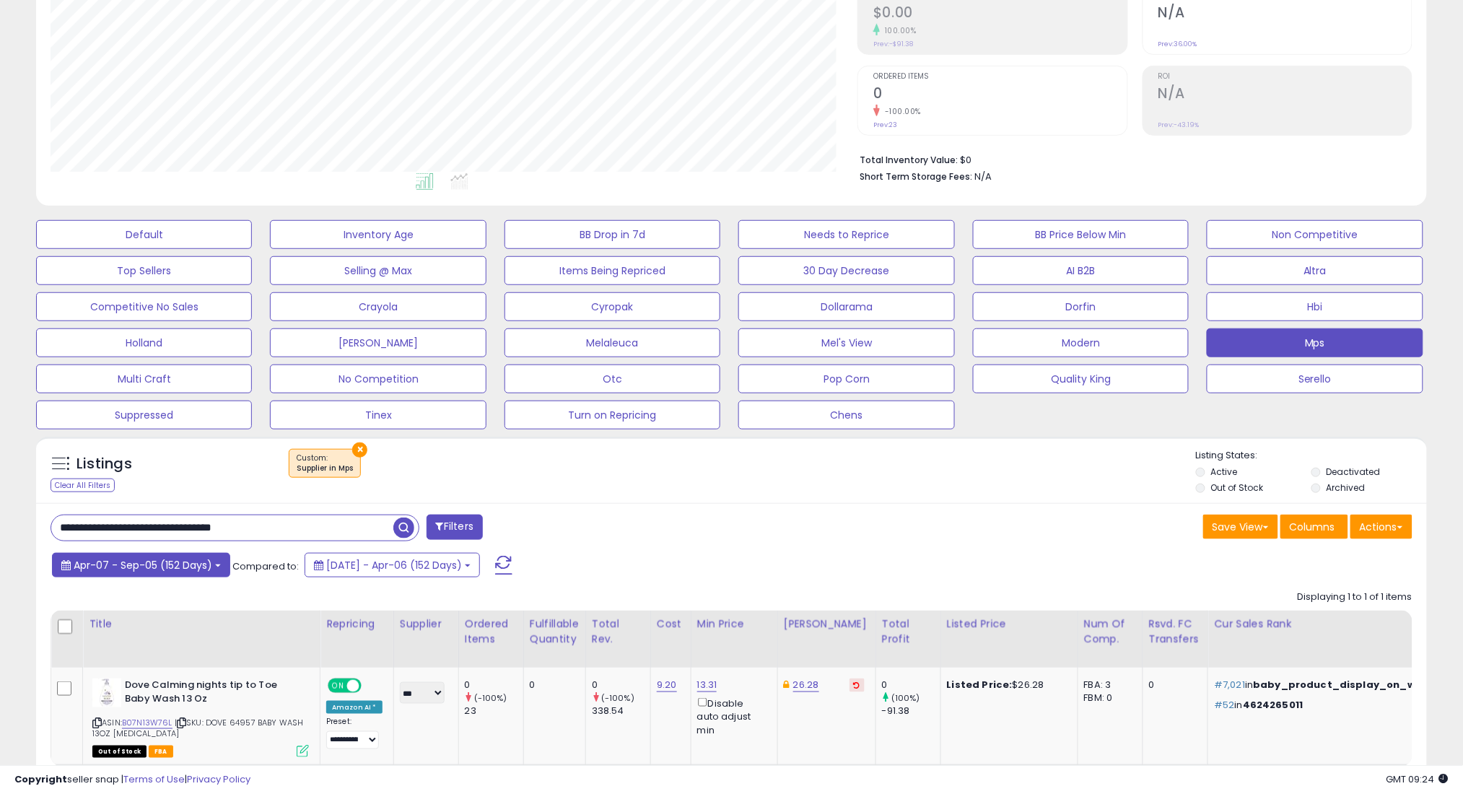
click at [180, 570] on span "Apr-07 - Sep-05 (152 Days)" at bounding box center [143, 565] width 139 height 14
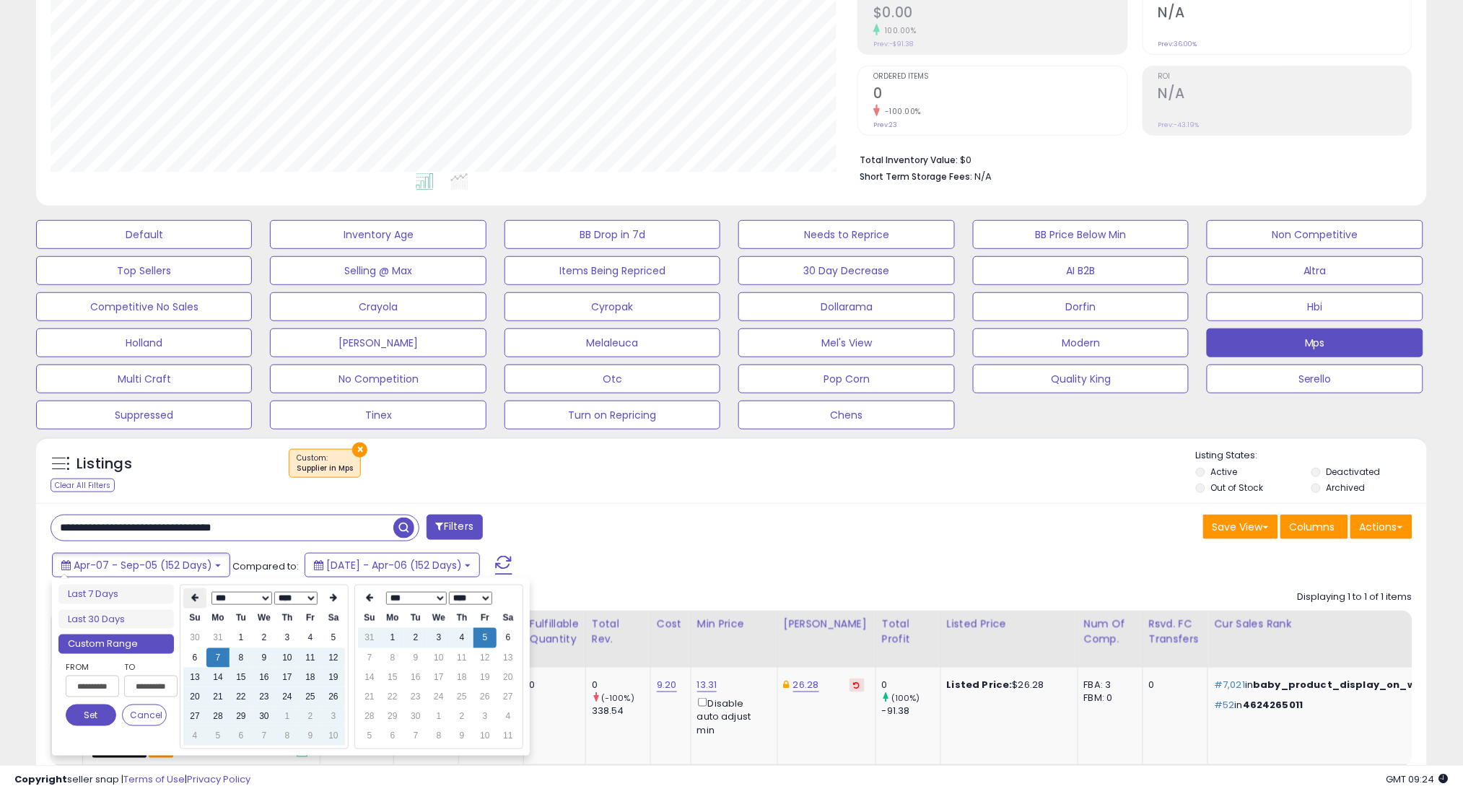
click at [197, 595] on icon at bounding box center [194, 598] width 7 height 9
click at [310, 652] on td "7" at bounding box center [310, 657] width 23 height 19
type input "**********"
drag, startPoint x: 87, startPoint y: 713, endPoint x: 453, endPoint y: 629, distance: 376.0
click at [87, 713] on button "Set" at bounding box center [91, 715] width 51 height 22
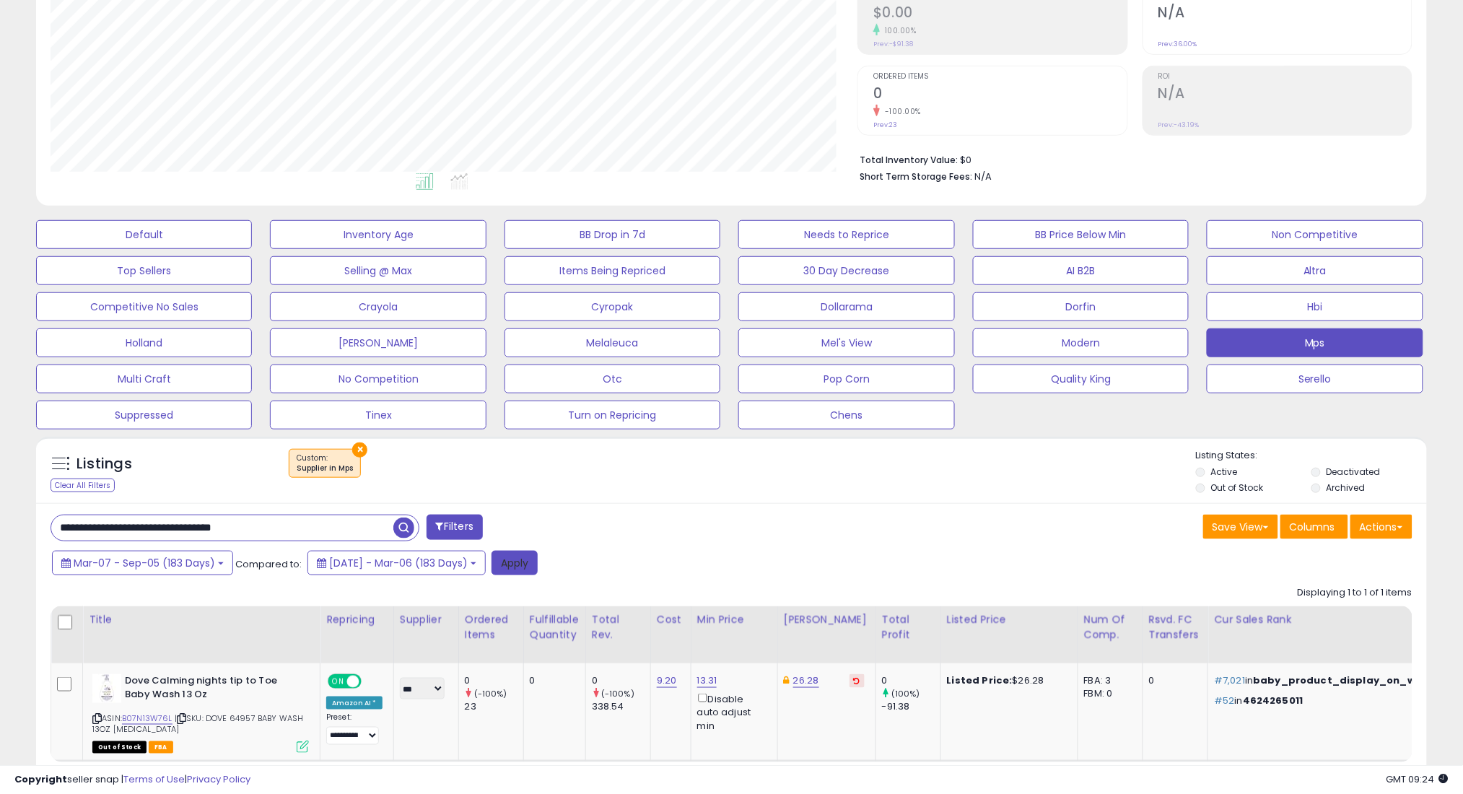
click at [538, 563] on button "Apply" at bounding box center [514, 563] width 46 height 25
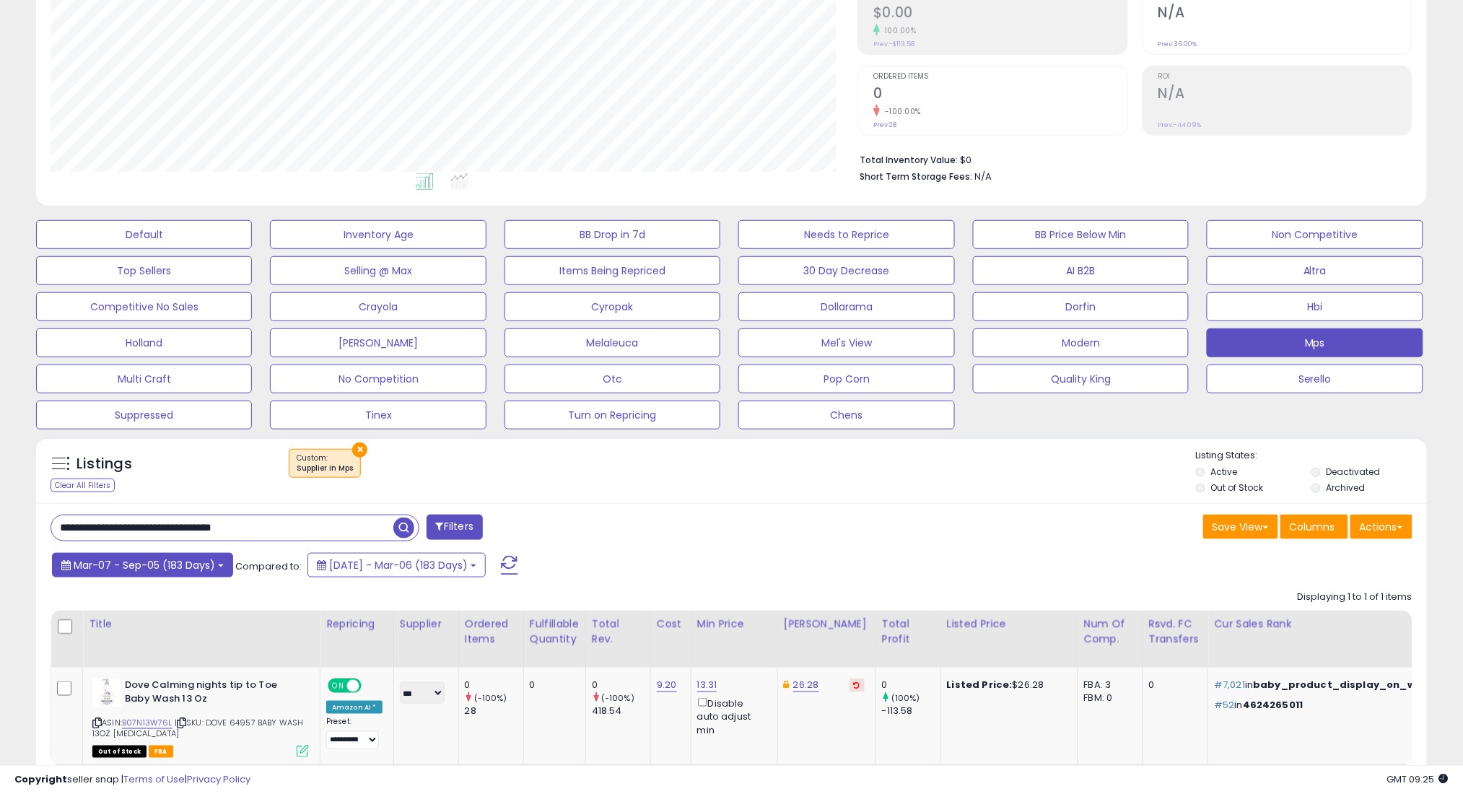
click at [164, 563] on span "Mar-07 - Sep-05 (183 Days)" at bounding box center [144, 565] width 141 height 14
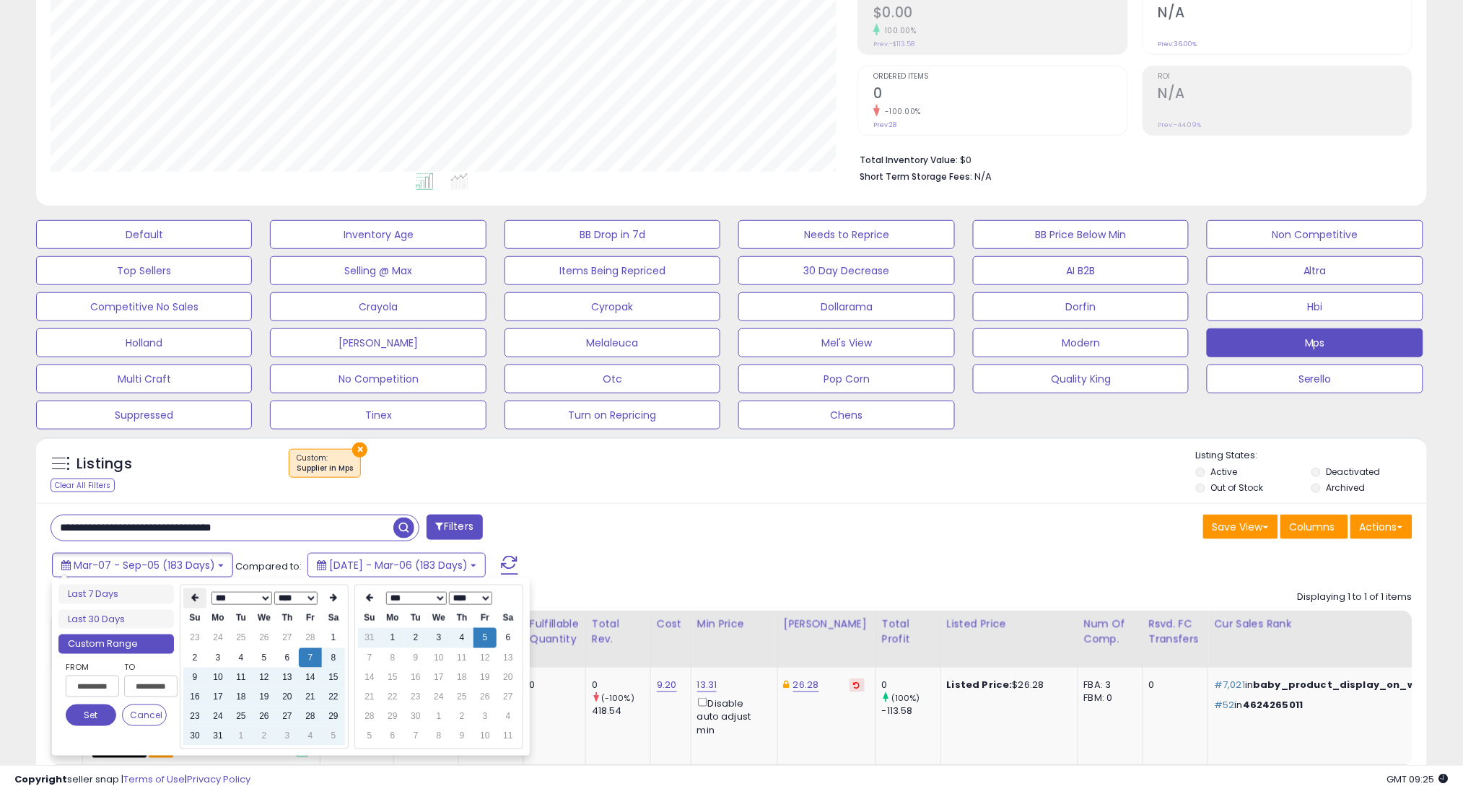
click at [191, 599] on icon at bounding box center [194, 598] width 7 height 9
click at [312, 651] on td "7" at bounding box center [310, 657] width 23 height 19
type input "**********"
click at [95, 717] on button "Set" at bounding box center [91, 715] width 51 height 22
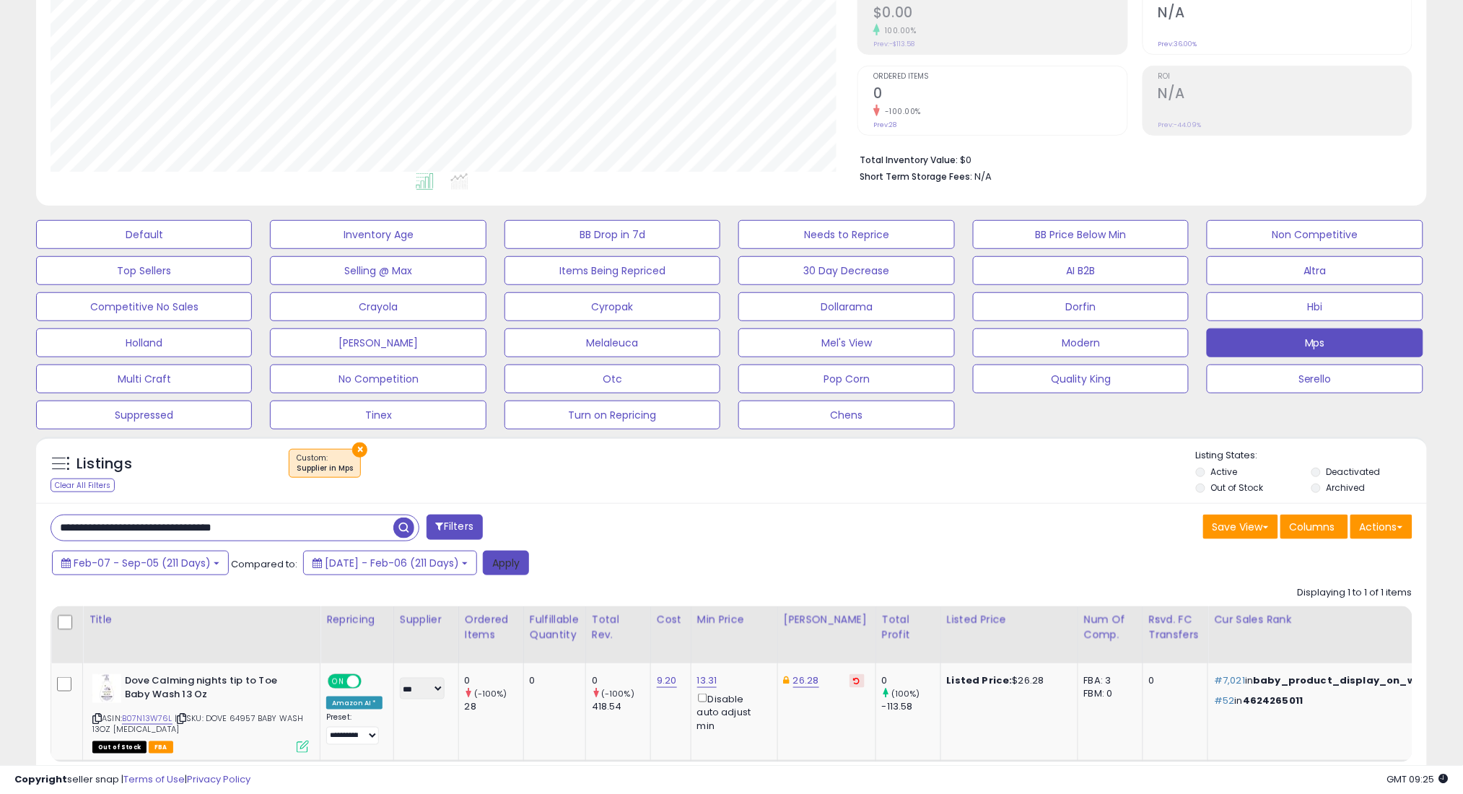
click at [529, 568] on button "Apply" at bounding box center [506, 563] width 46 height 25
click at [353, 529] on input "**********" at bounding box center [222, 527] width 342 height 25
click at [352, 529] on input "**********" at bounding box center [222, 527] width 342 height 25
paste input "text"
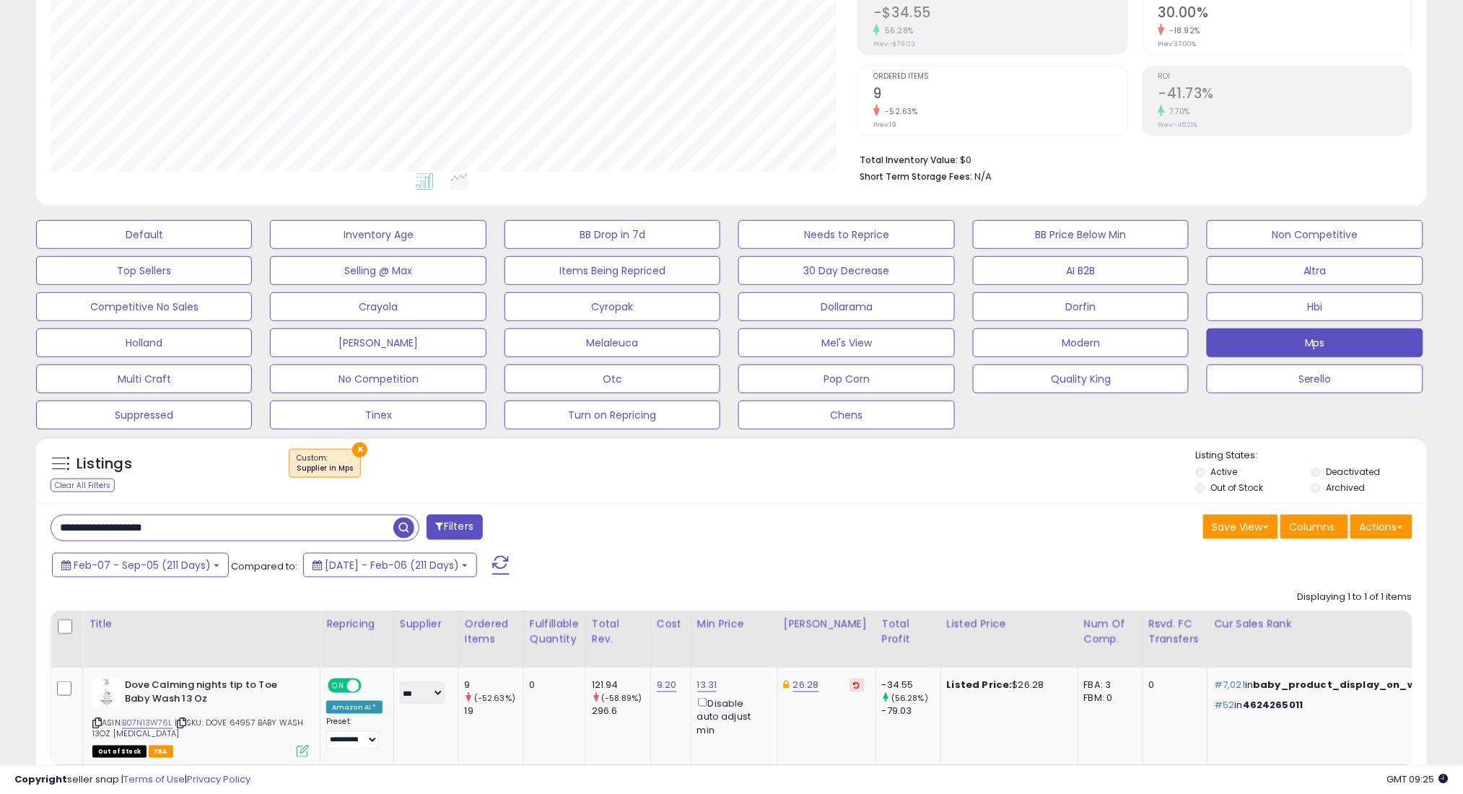
type input "**********"
click at [401, 528] on span "button" at bounding box center [403, 527] width 21 height 21
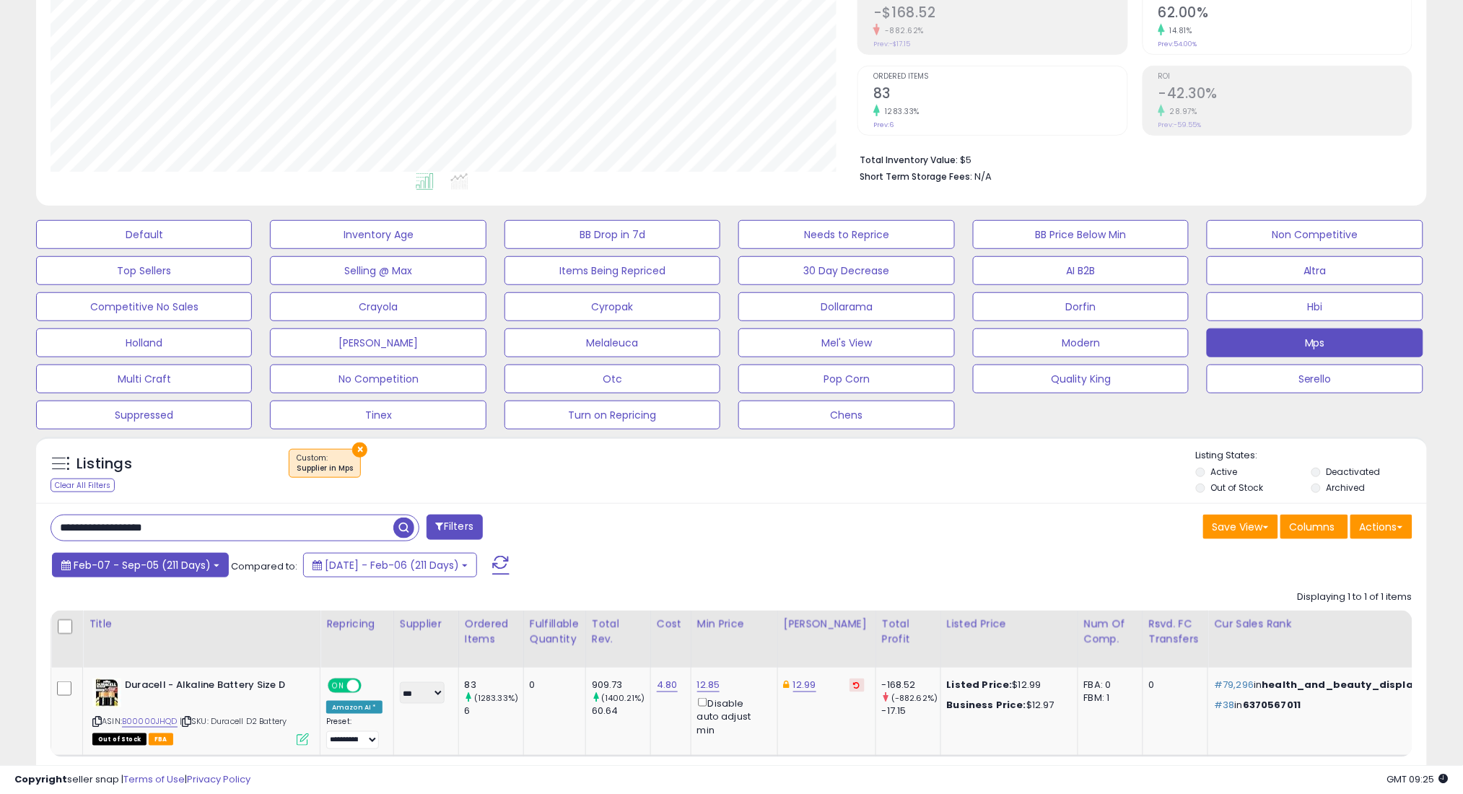
click at [178, 561] on span "Feb-07 - Sep-05 (211 Days)" at bounding box center [142, 565] width 137 height 14
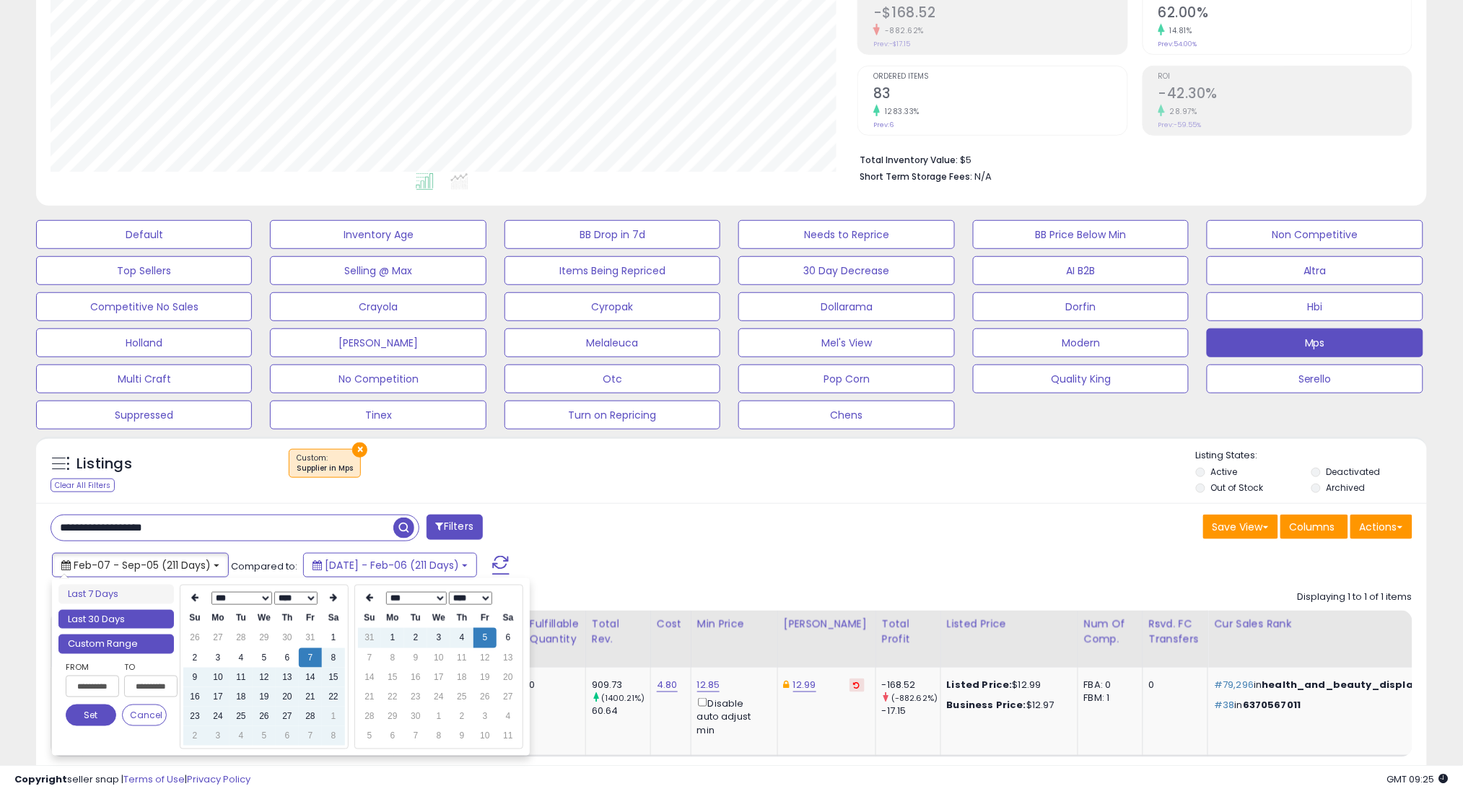
type input "**********"
click at [140, 623] on li "Last 30 Days" at bounding box center [115, 619] width 115 height 19
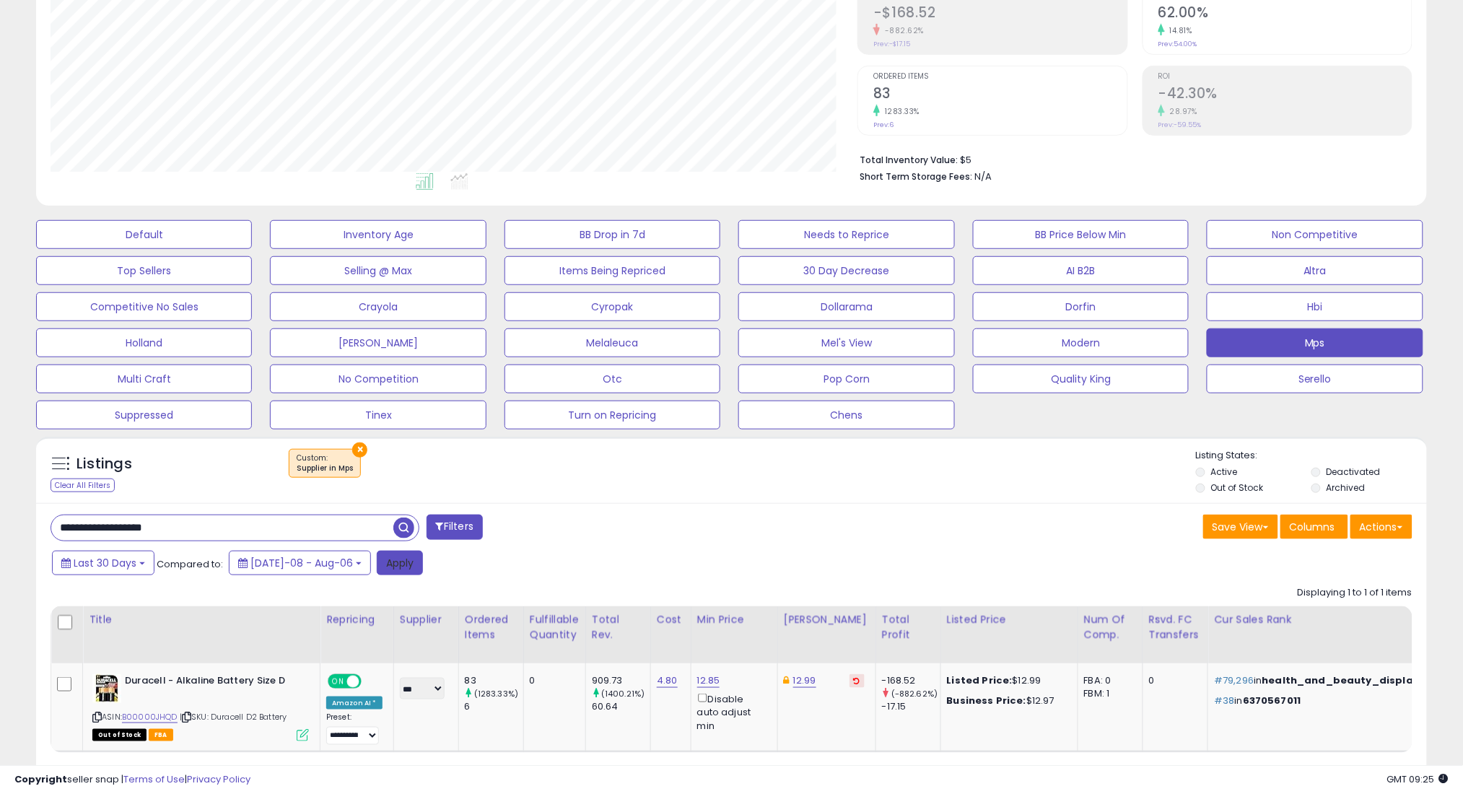
click at [377, 566] on button "Apply" at bounding box center [400, 563] width 46 height 25
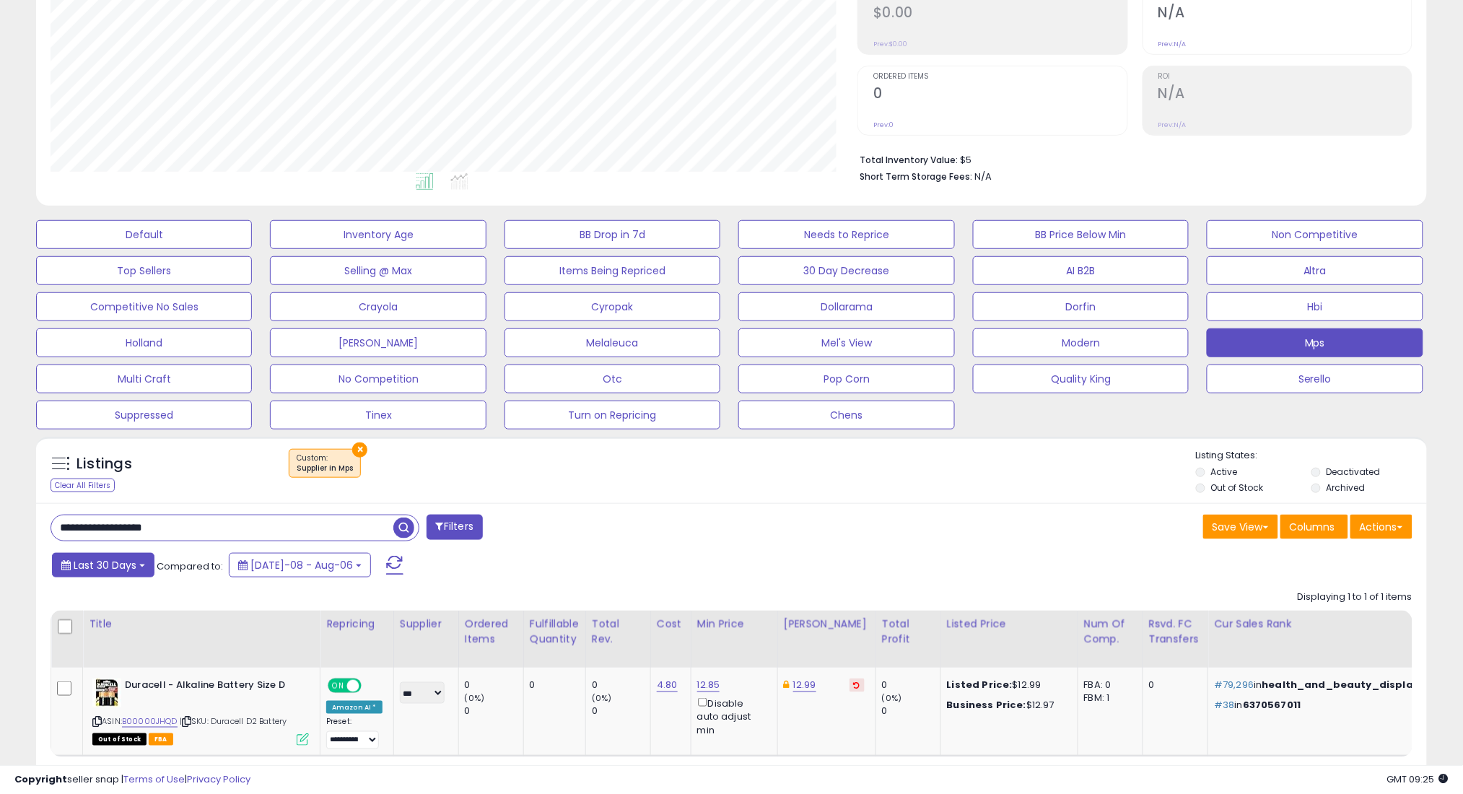
click at [139, 566] on button "Last 30 Days" at bounding box center [103, 565] width 102 height 25
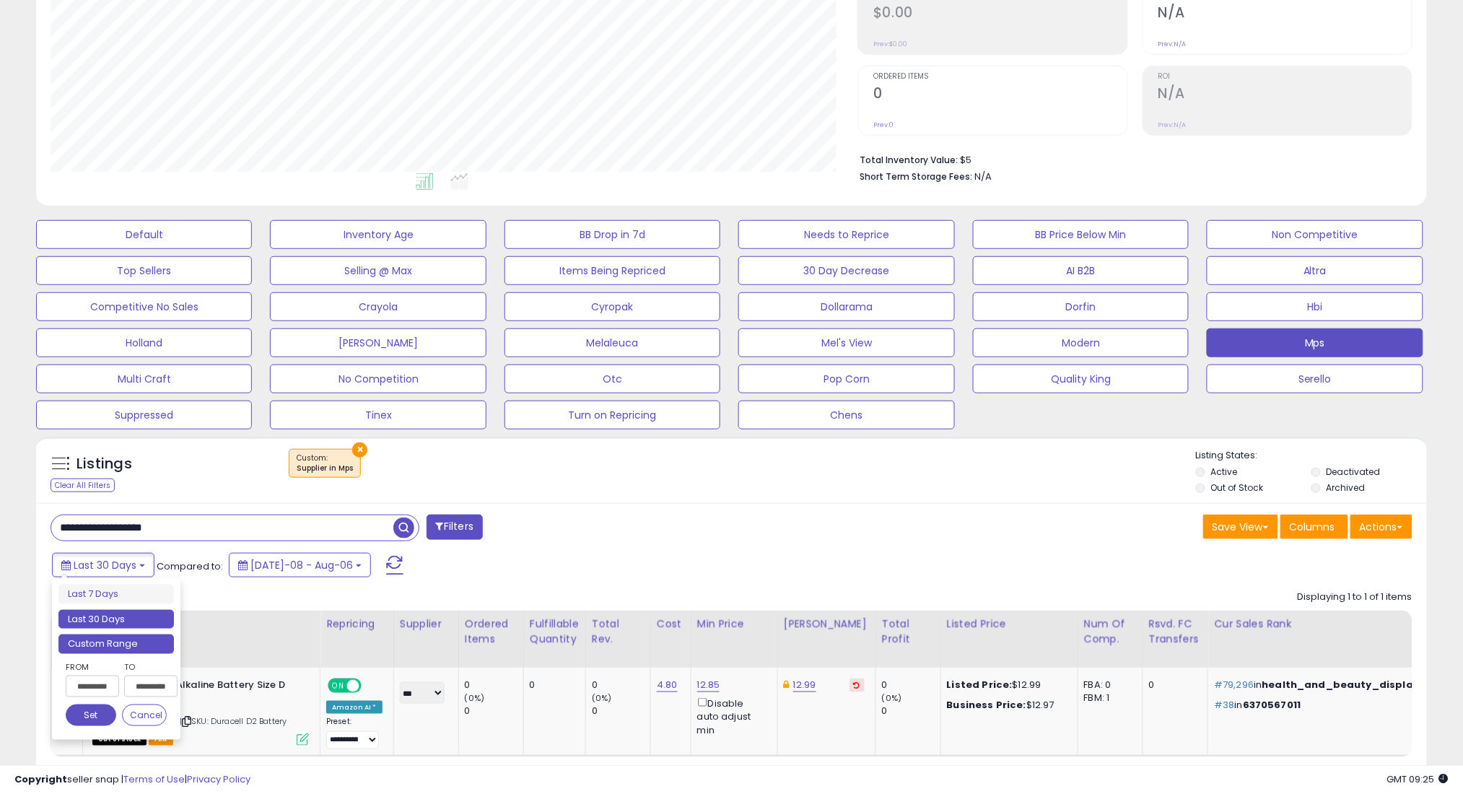
click at [160, 651] on li "Custom Range" at bounding box center [115, 643] width 115 height 19
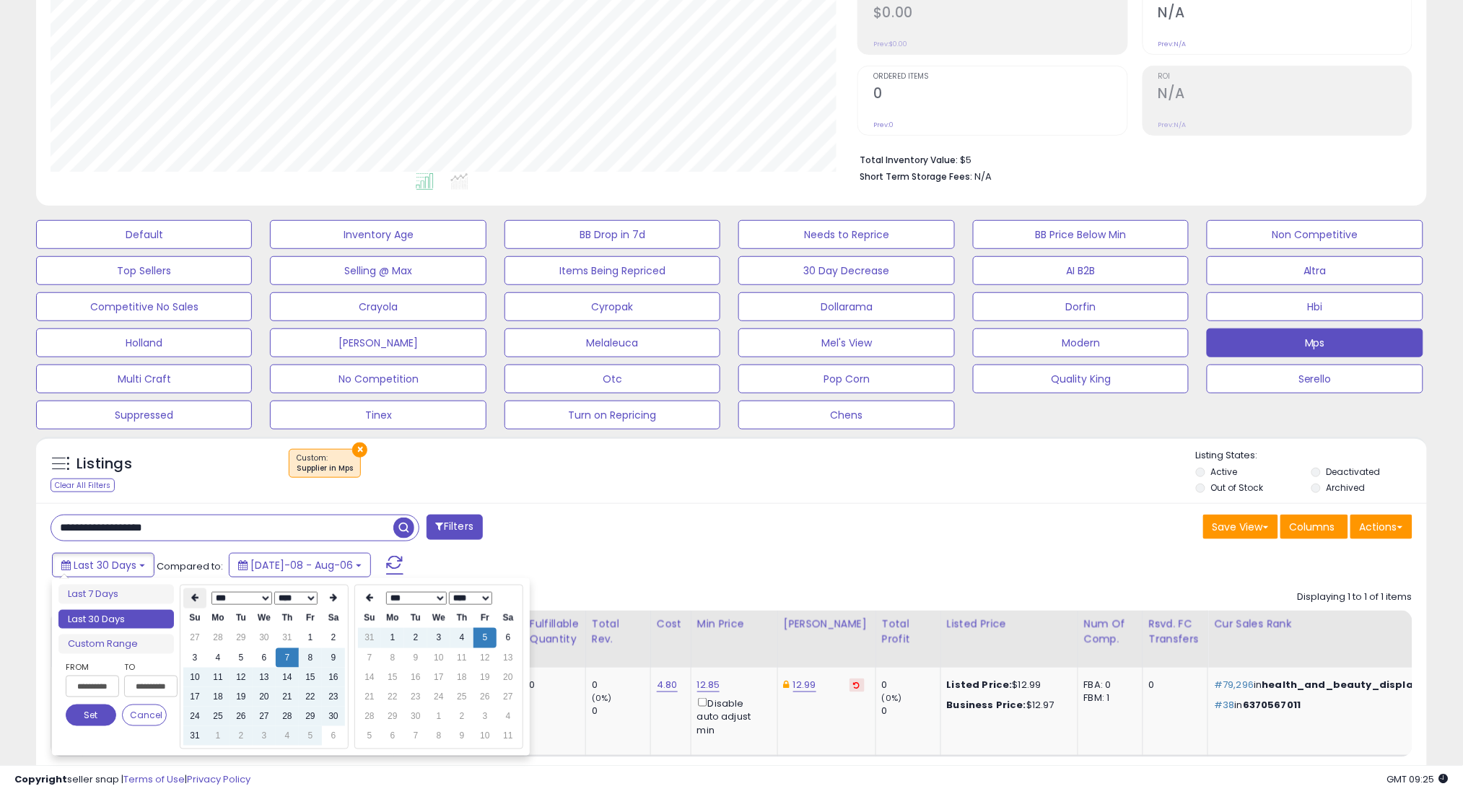
click at [195, 598] on icon at bounding box center [194, 598] width 7 height 9
drag, startPoint x: 216, startPoint y: 653, endPoint x: 127, endPoint y: 696, distance: 99.1
click at [216, 653] on td "7" at bounding box center [217, 657] width 23 height 19
type input "**********"
drag, startPoint x: 76, startPoint y: 717, endPoint x: 390, endPoint y: 623, distance: 328.3
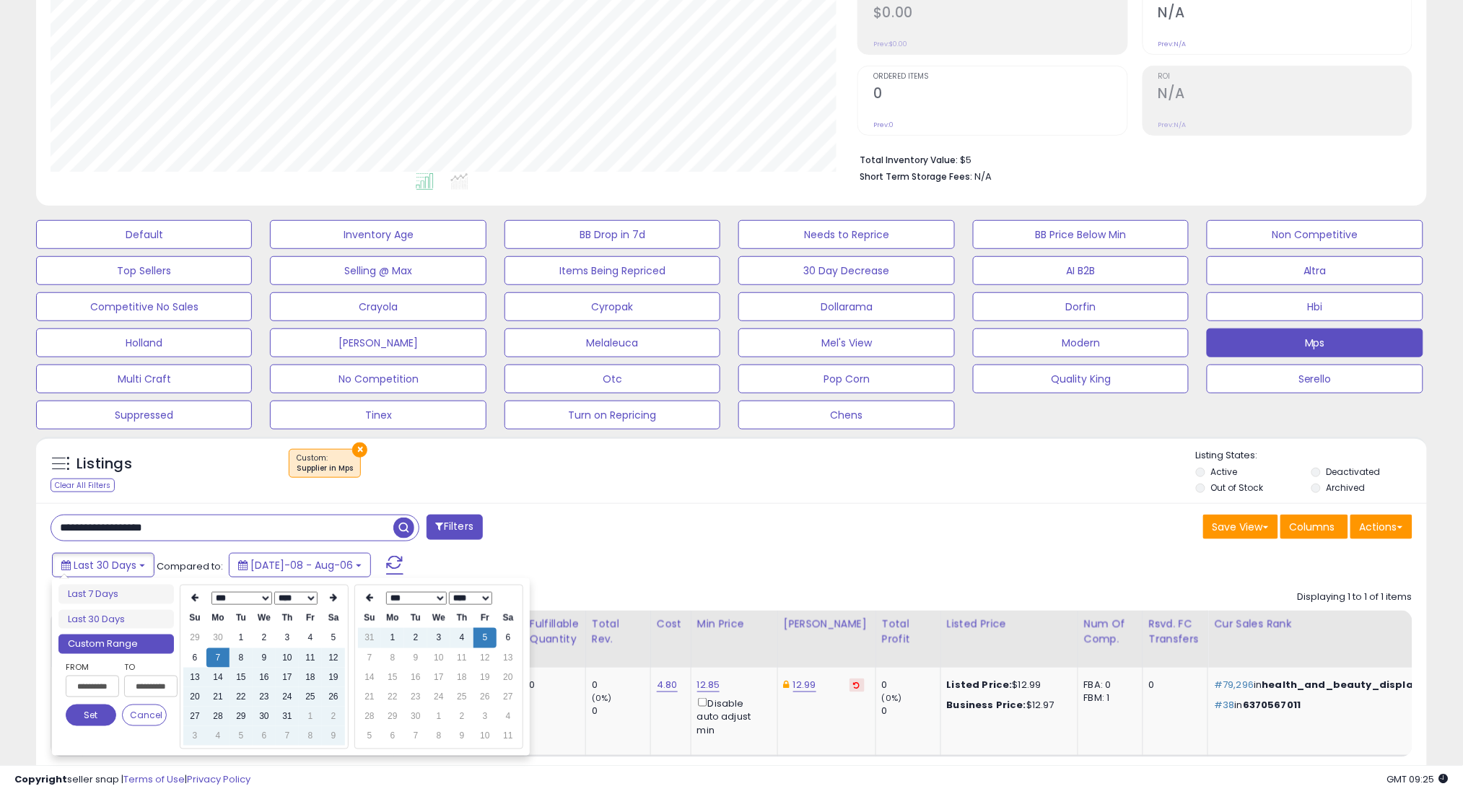
click at [77, 717] on button "Set" at bounding box center [91, 715] width 51 height 22
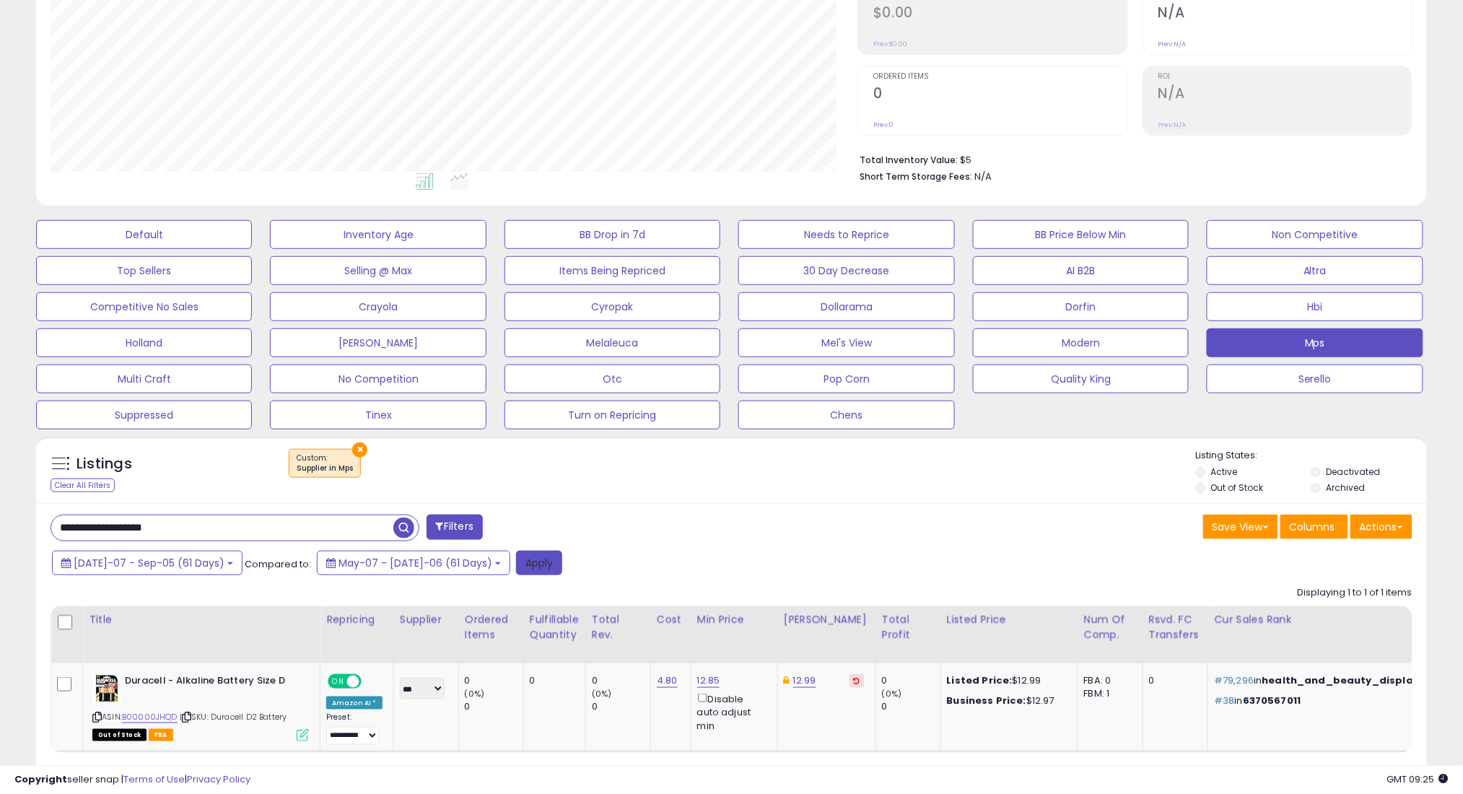
click at [516, 558] on button "Apply" at bounding box center [539, 563] width 46 height 25
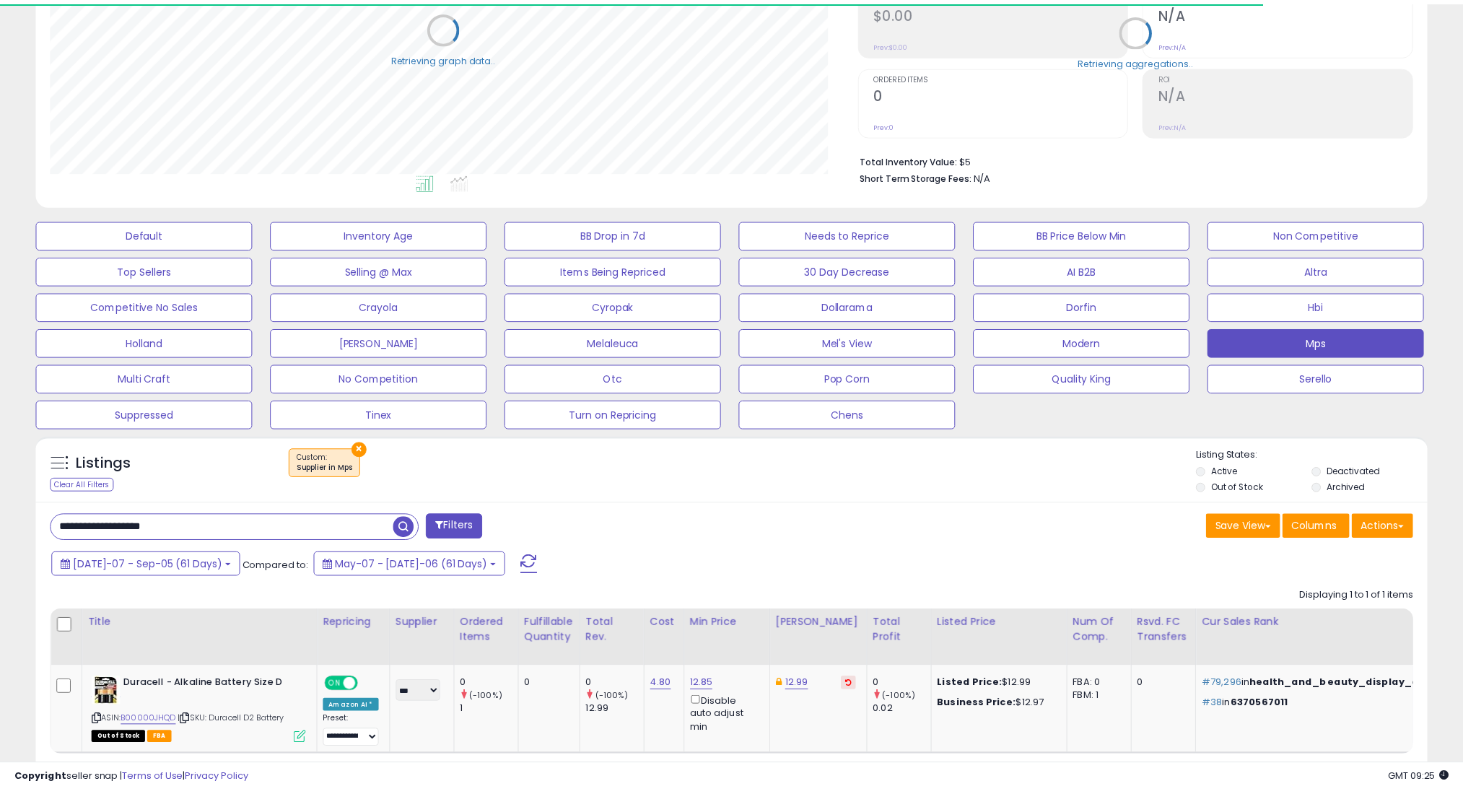
scroll to position [721336, 720824]
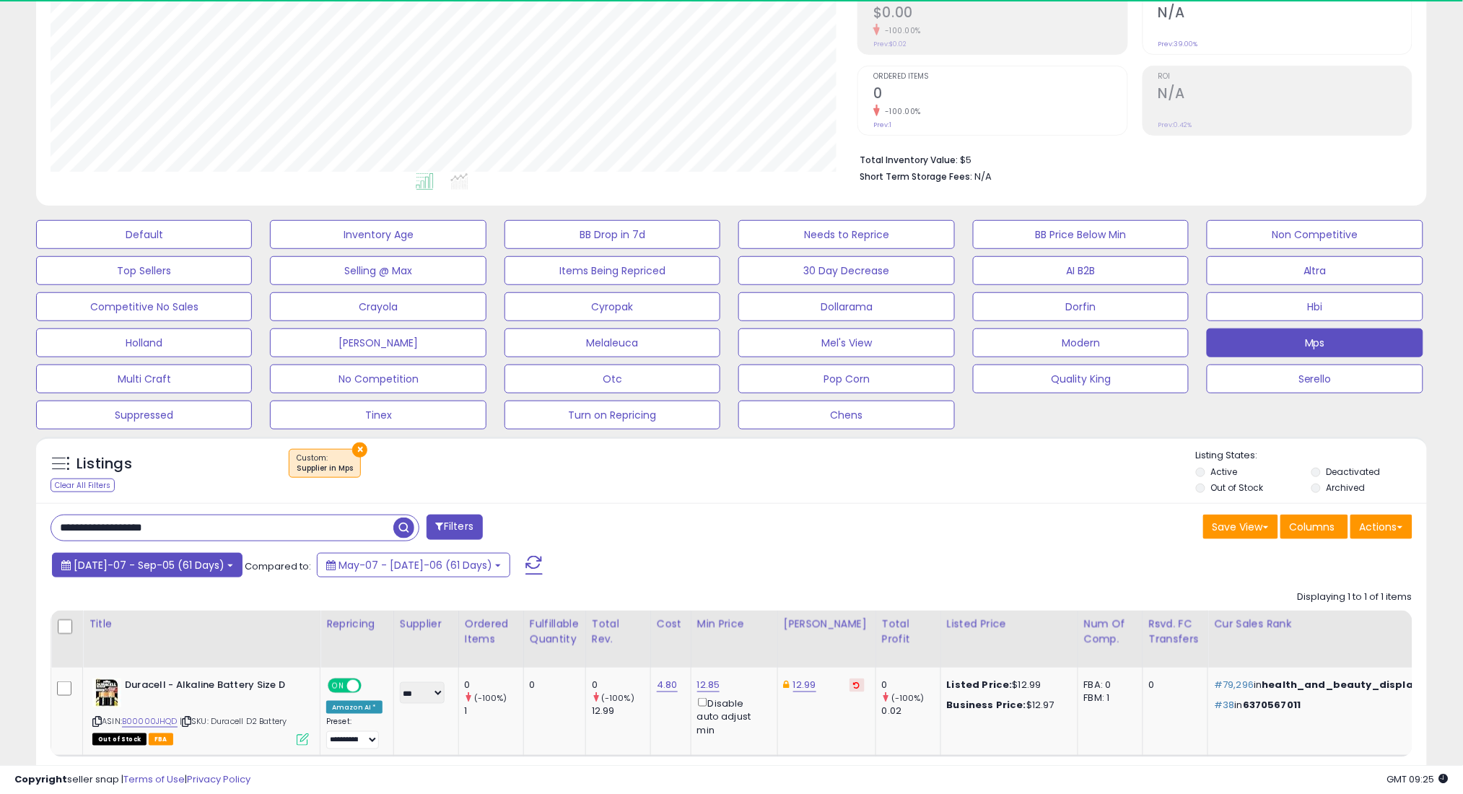
click at [118, 565] on span "[DATE]-07 - Sep-05 (61 Days)" at bounding box center [149, 565] width 151 height 14
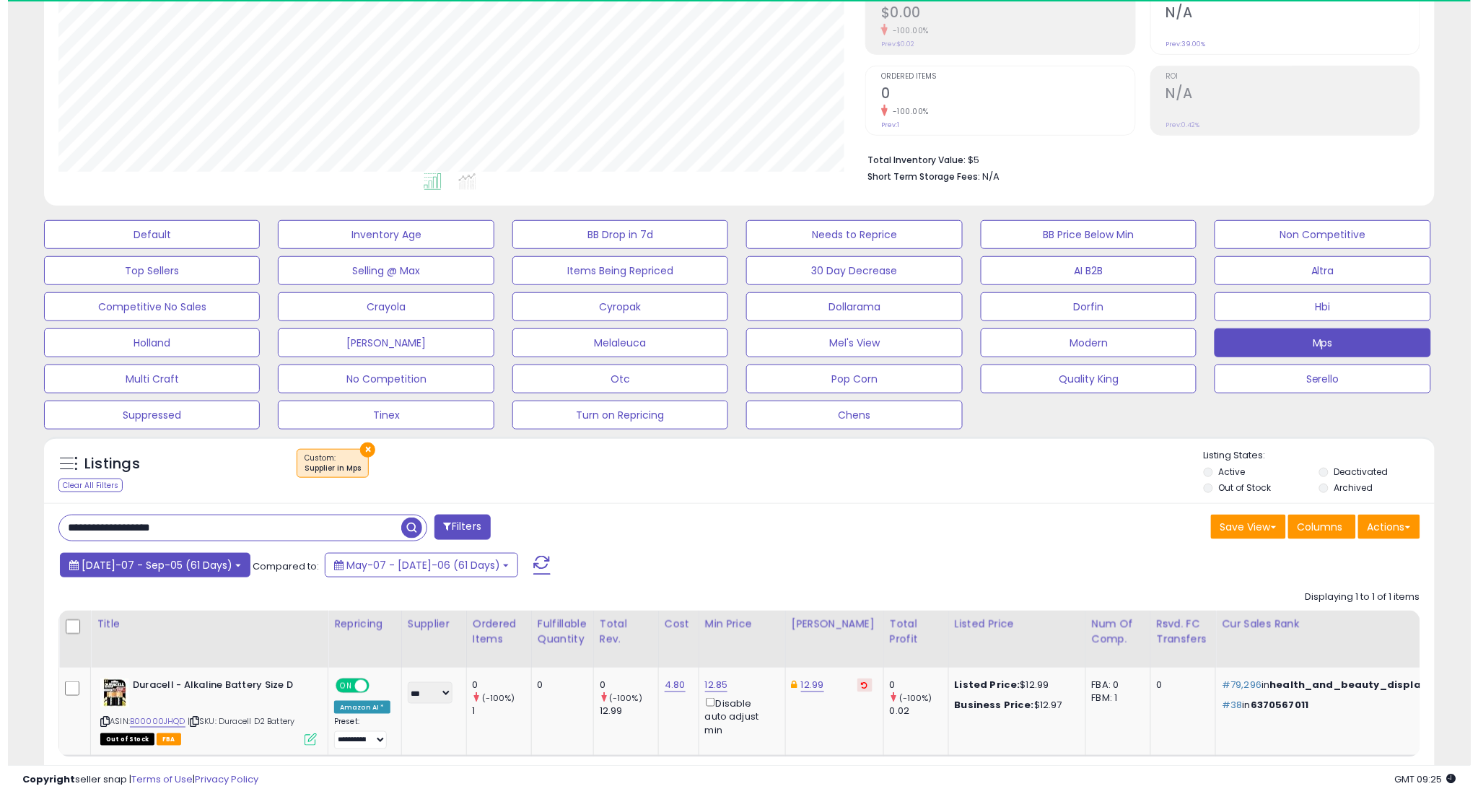
scroll to position [296, 807]
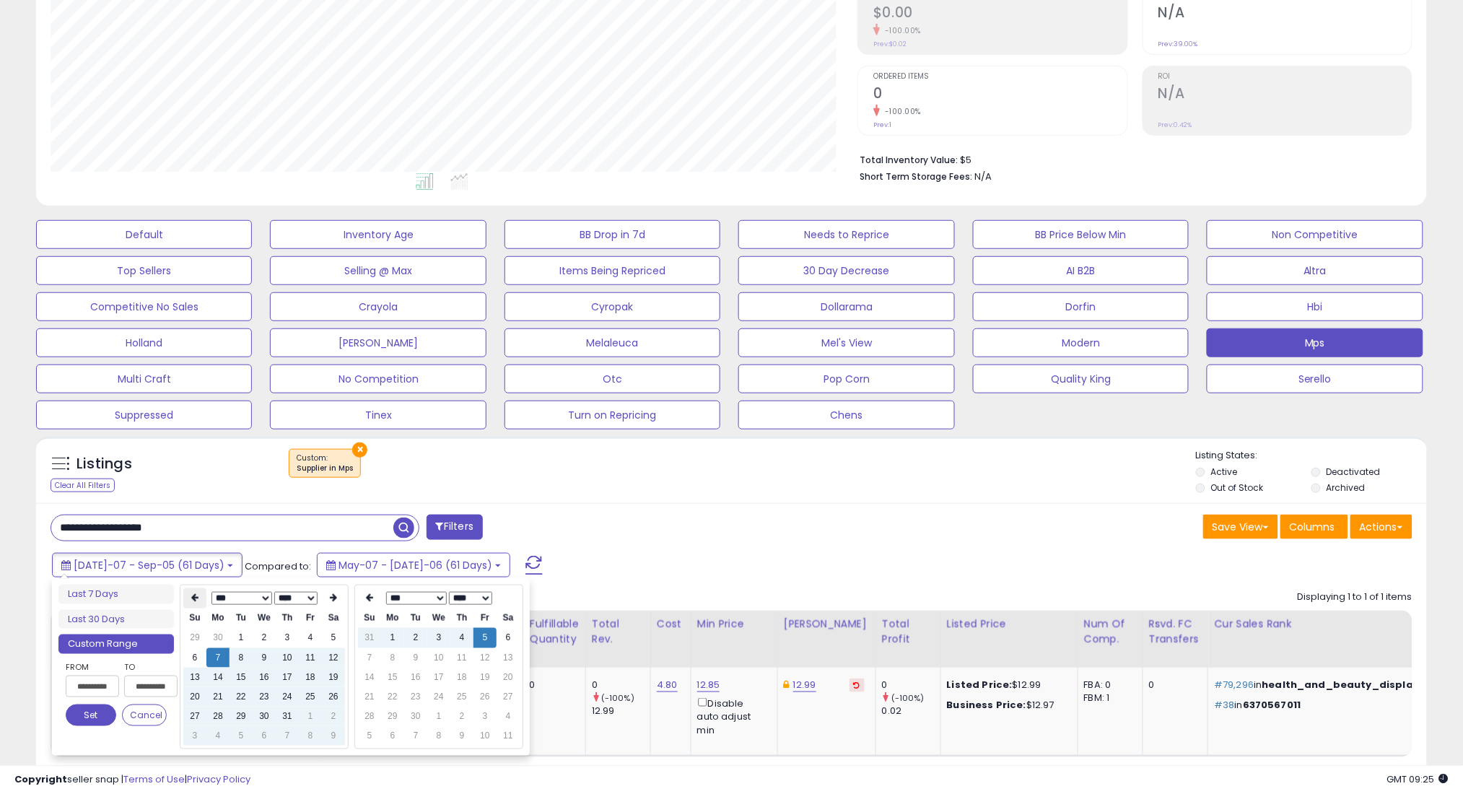
click at [187, 596] on th at bounding box center [194, 598] width 23 height 20
click at [327, 652] on td "7" at bounding box center [333, 657] width 23 height 19
type input "**********"
click at [100, 715] on button "Set" at bounding box center [91, 715] width 51 height 22
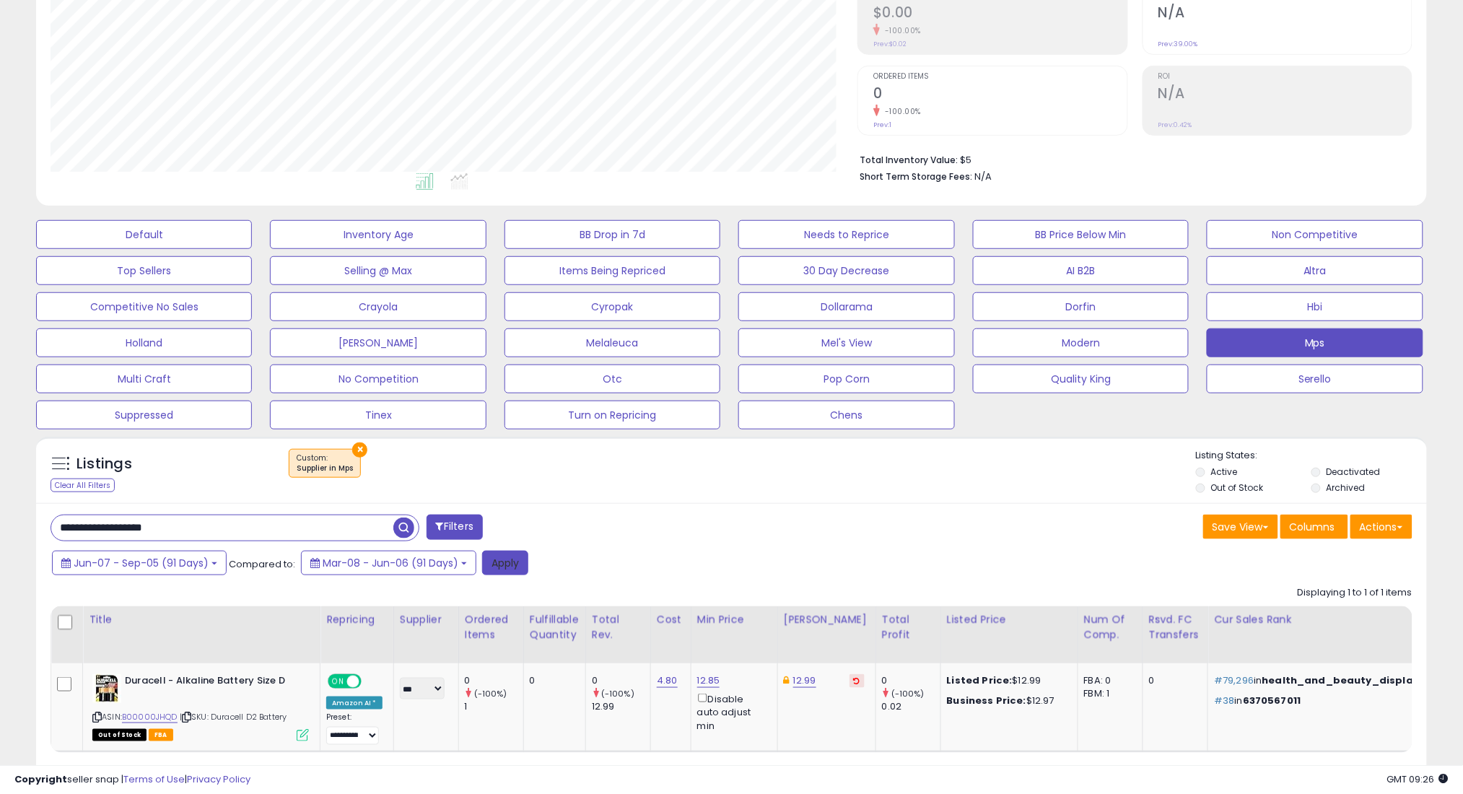
click at [498, 559] on button "Apply" at bounding box center [505, 563] width 46 height 25
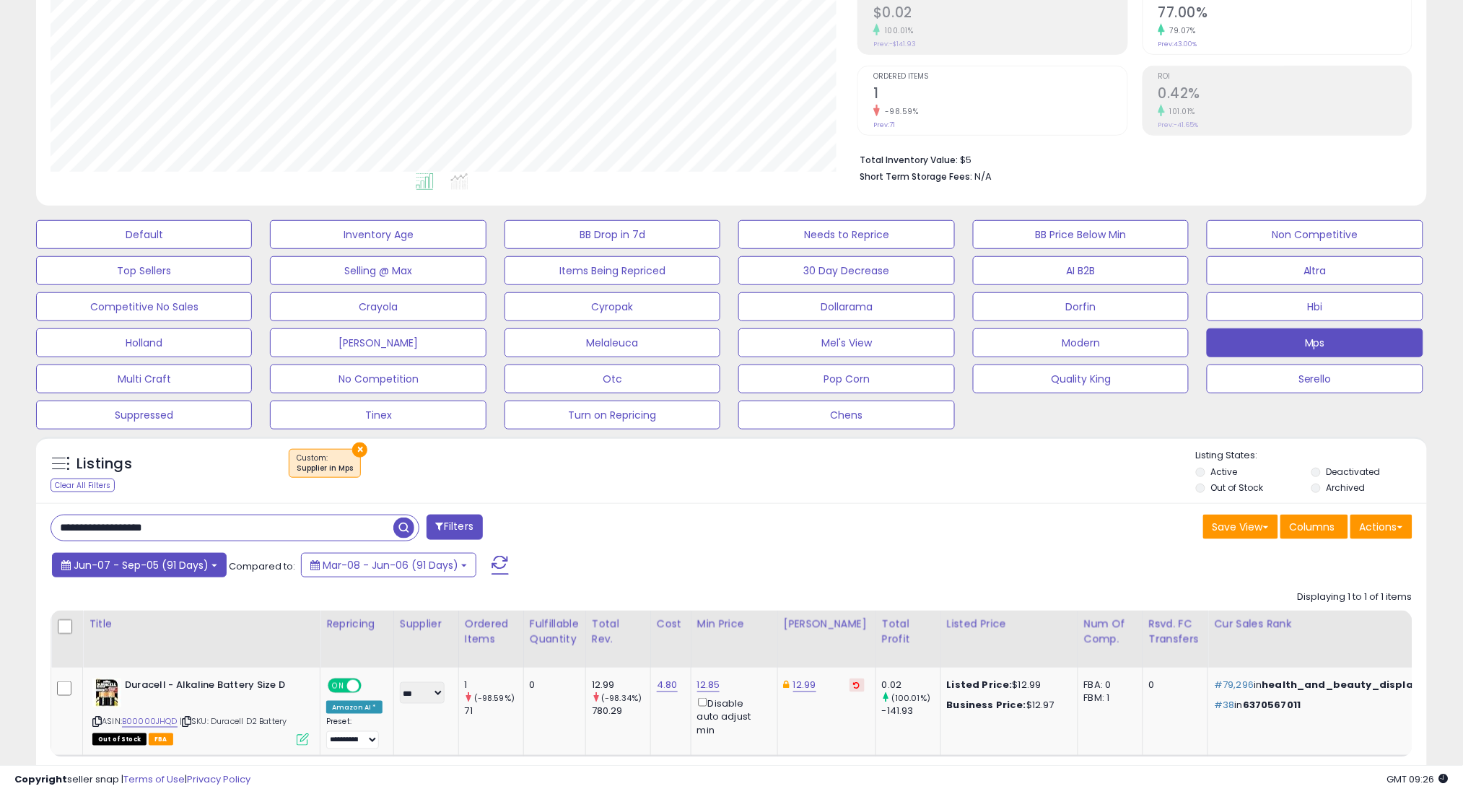
click at [153, 569] on span "Jun-07 - Sep-05 (91 Days)" at bounding box center [141, 565] width 135 height 14
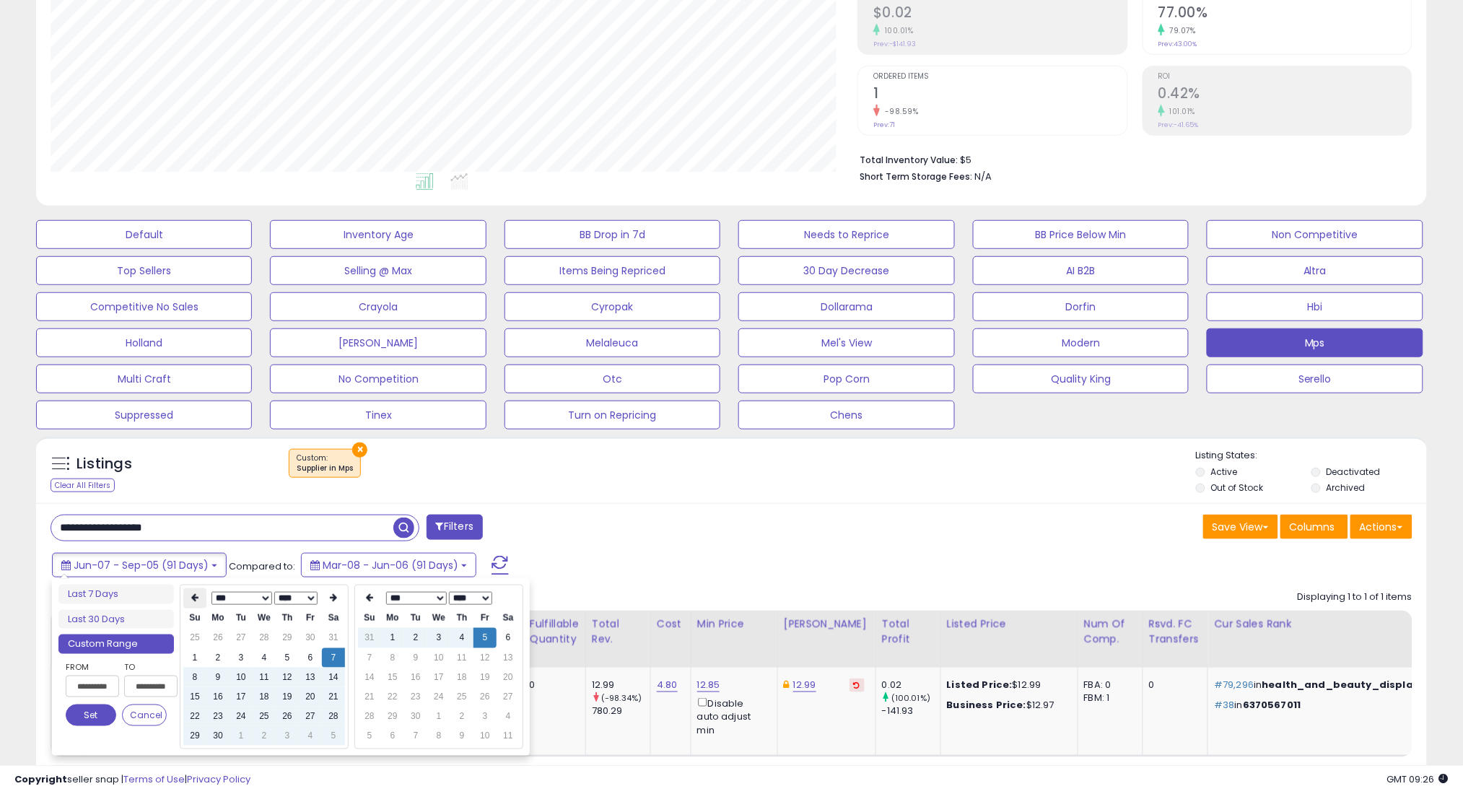
click at [190, 596] on th at bounding box center [194, 598] width 23 height 20
click at [264, 660] on td "7" at bounding box center [264, 657] width 23 height 19
type input "**********"
drag, startPoint x: 97, startPoint y: 718, endPoint x: 434, endPoint y: 615, distance: 351.8
click at [100, 715] on button "Set" at bounding box center [91, 715] width 51 height 22
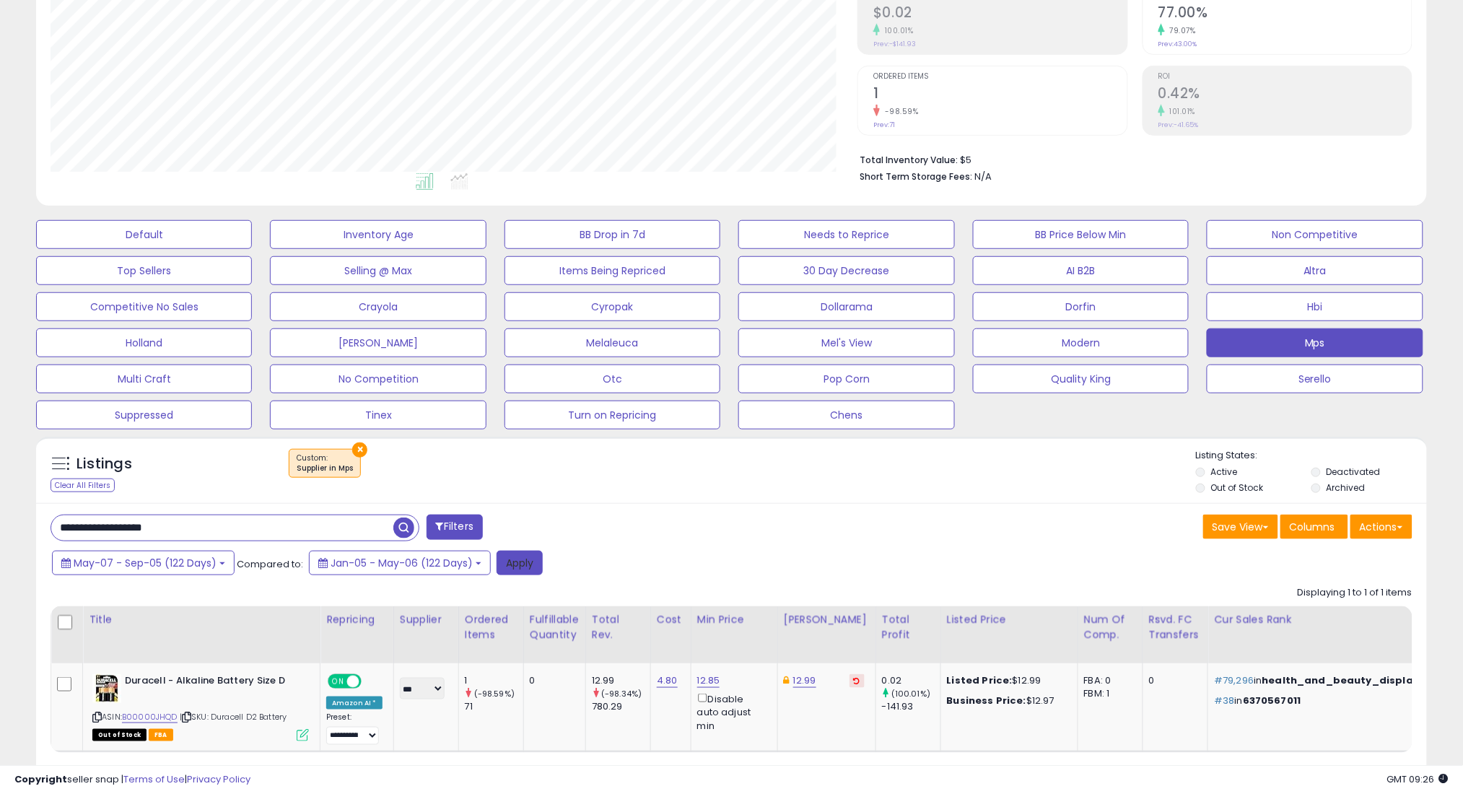
click at [503, 563] on button "Apply" at bounding box center [519, 563] width 46 height 25
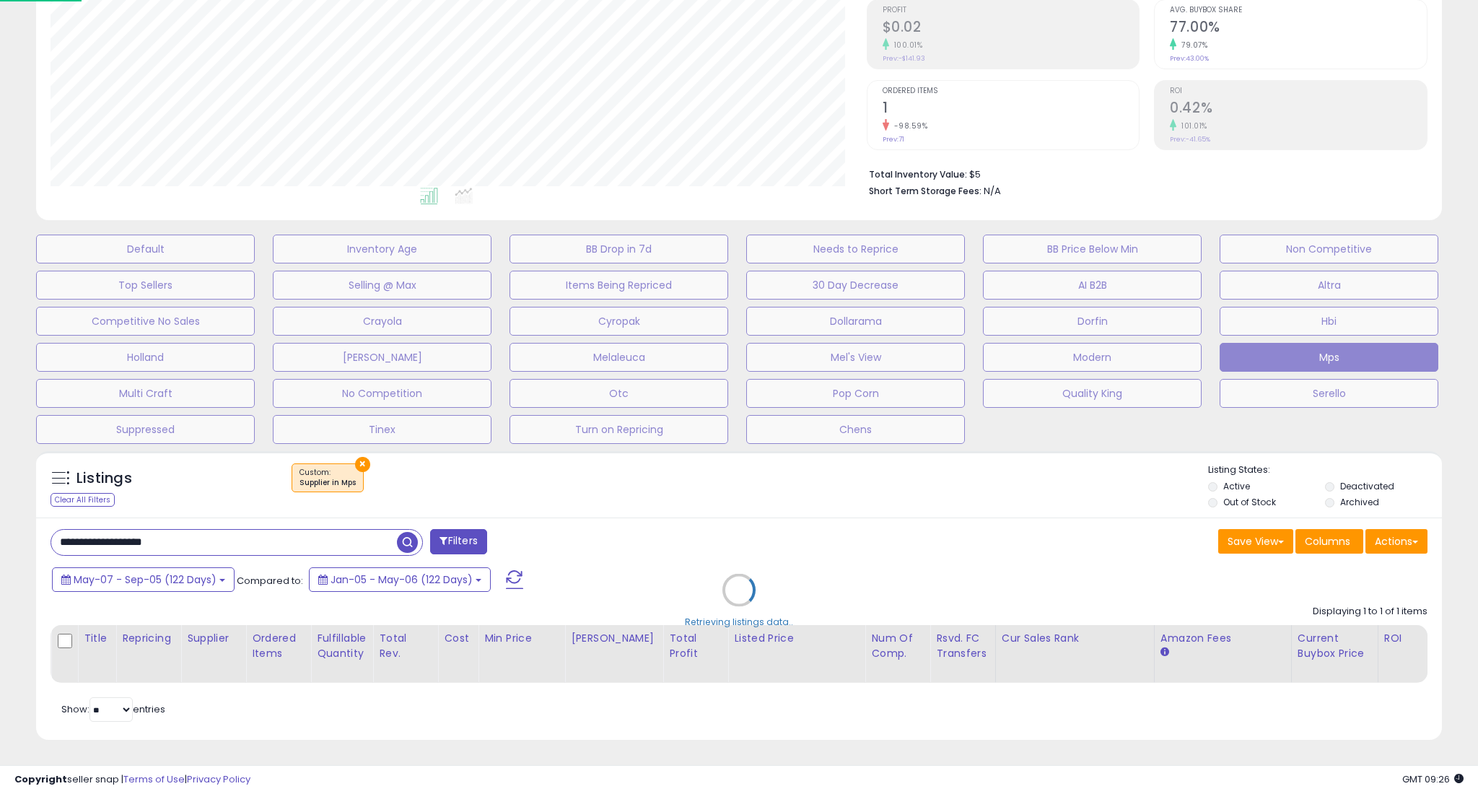
scroll to position [721336, 720816]
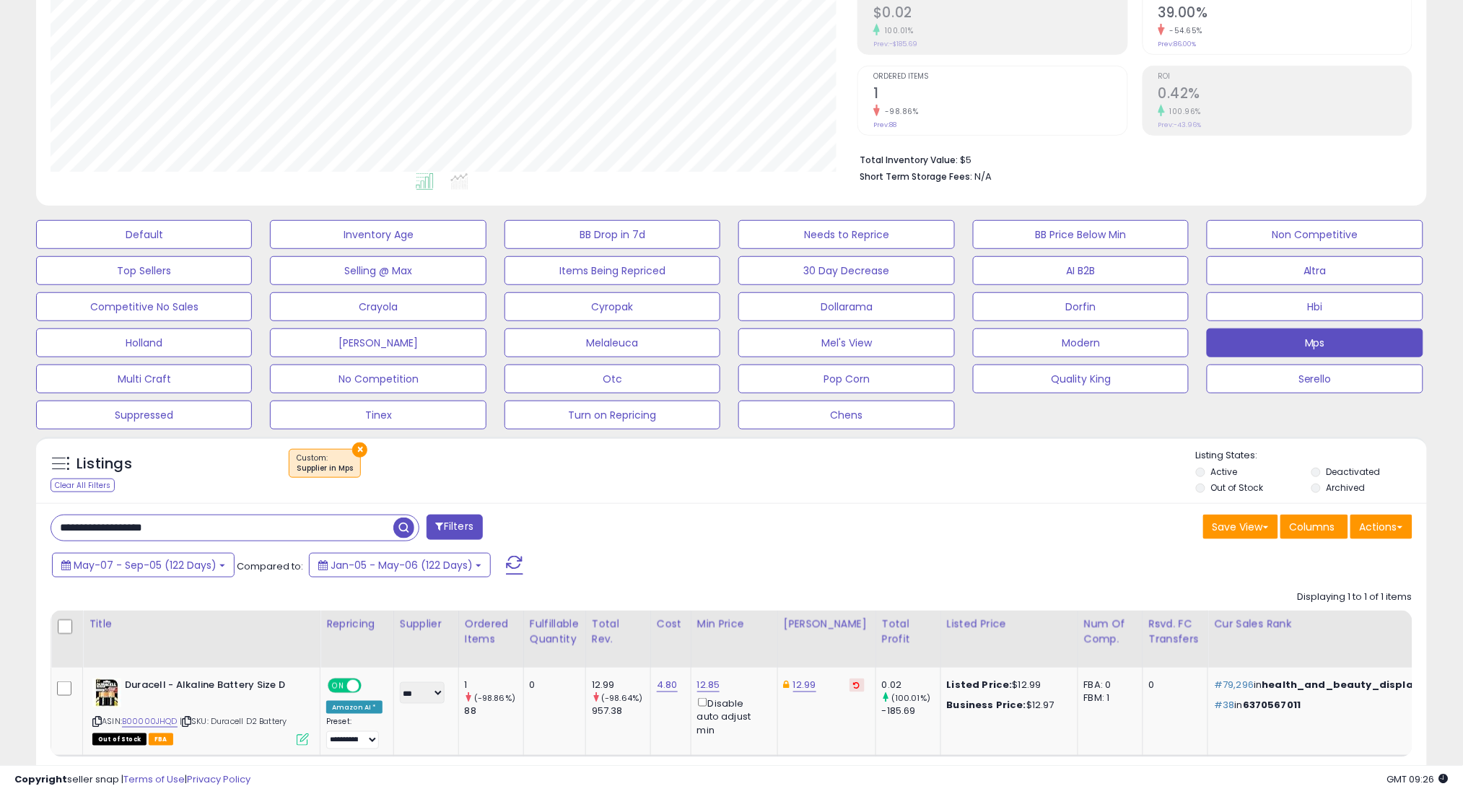
click at [349, 515] on input "**********" at bounding box center [222, 527] width 342 height 25
click at [353, 529] on input "**********" at bounding box center [222, 527] width 342 height 25
paste input "**********"
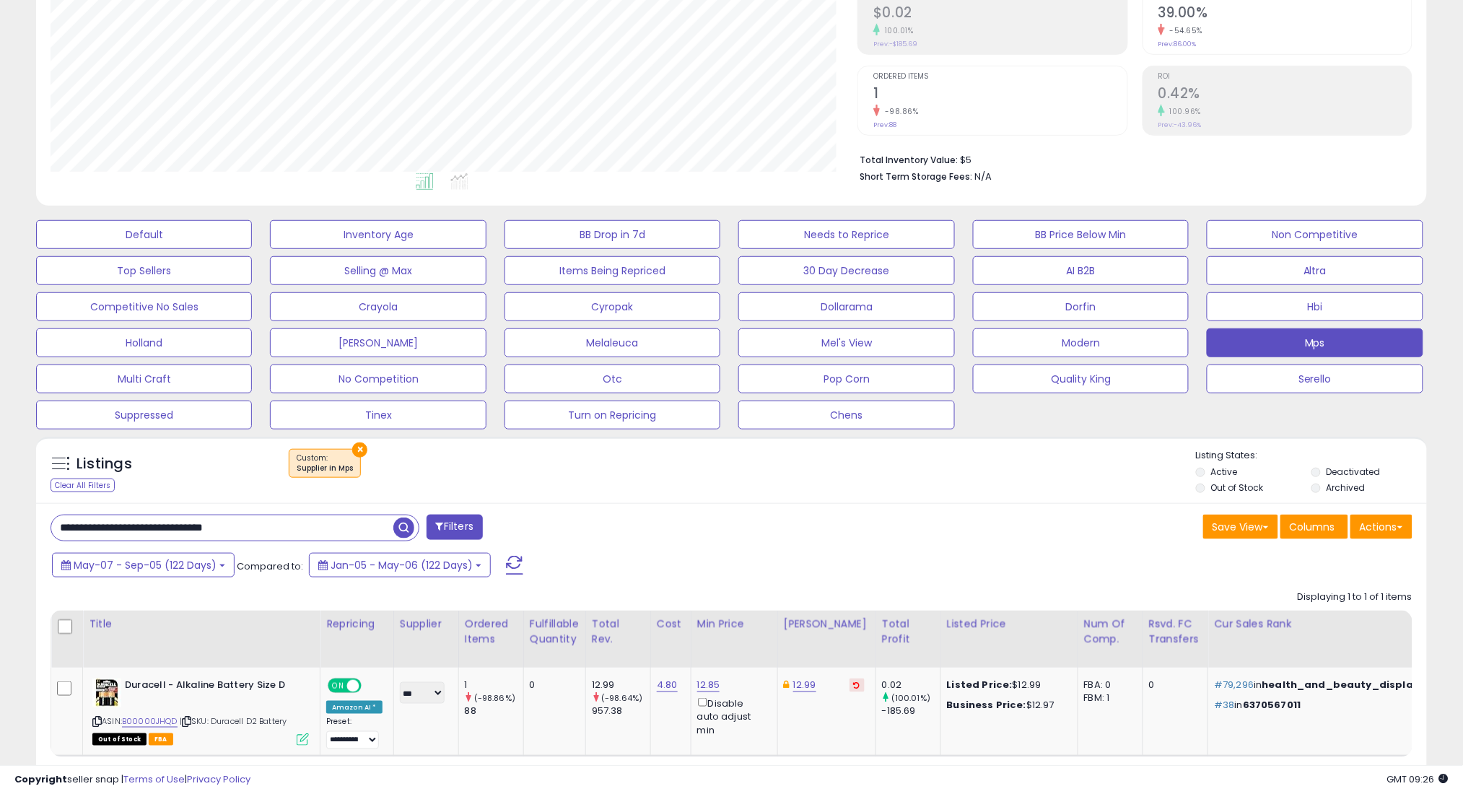
type input "**********"
click at [404, 525] on span "button" at bounding box center [403, 527] width 21 height 21
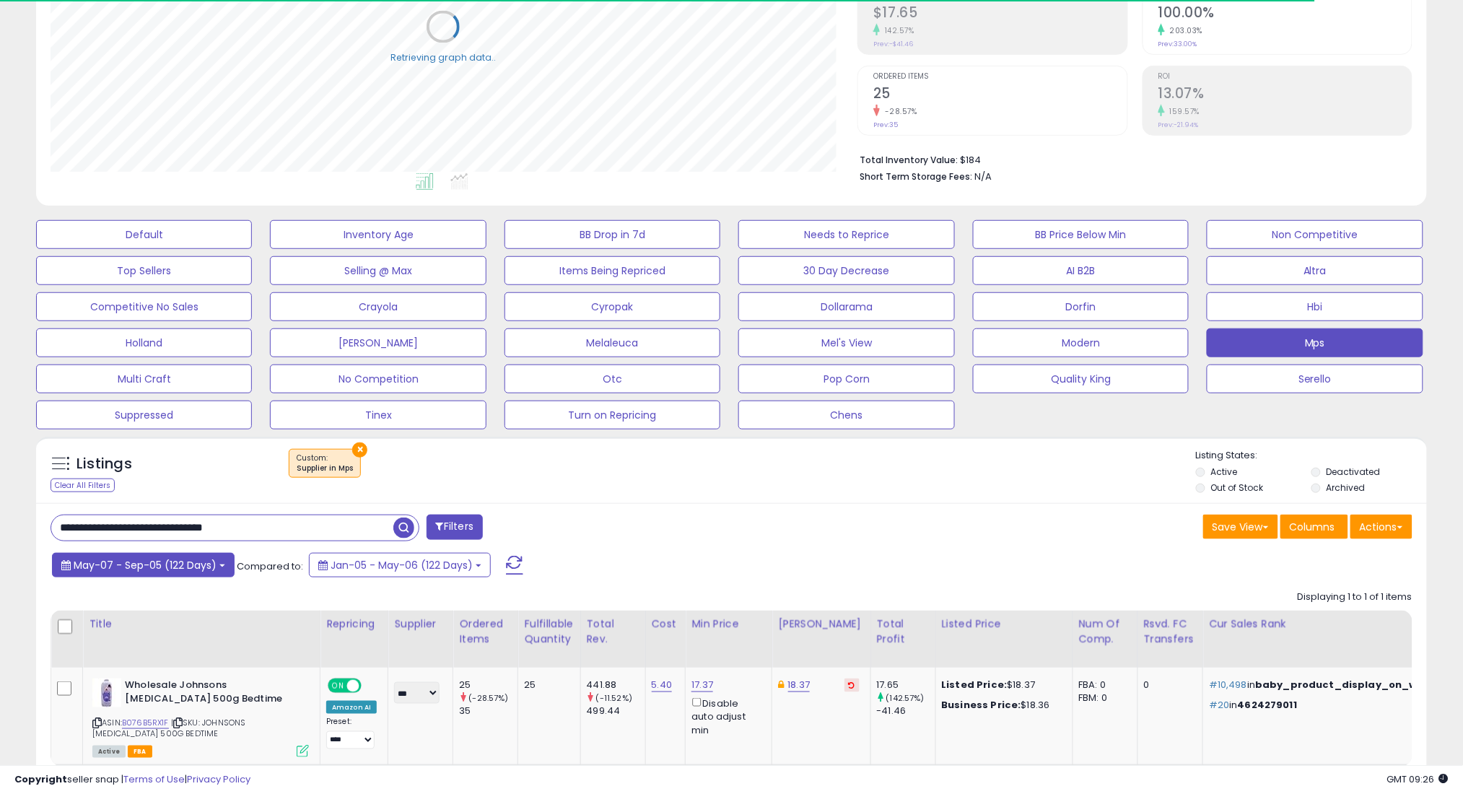
click at [193, 573] on button "May-07 - Sep-05 (122 Days)" at bounding box center [143, 565] width 183 height 25
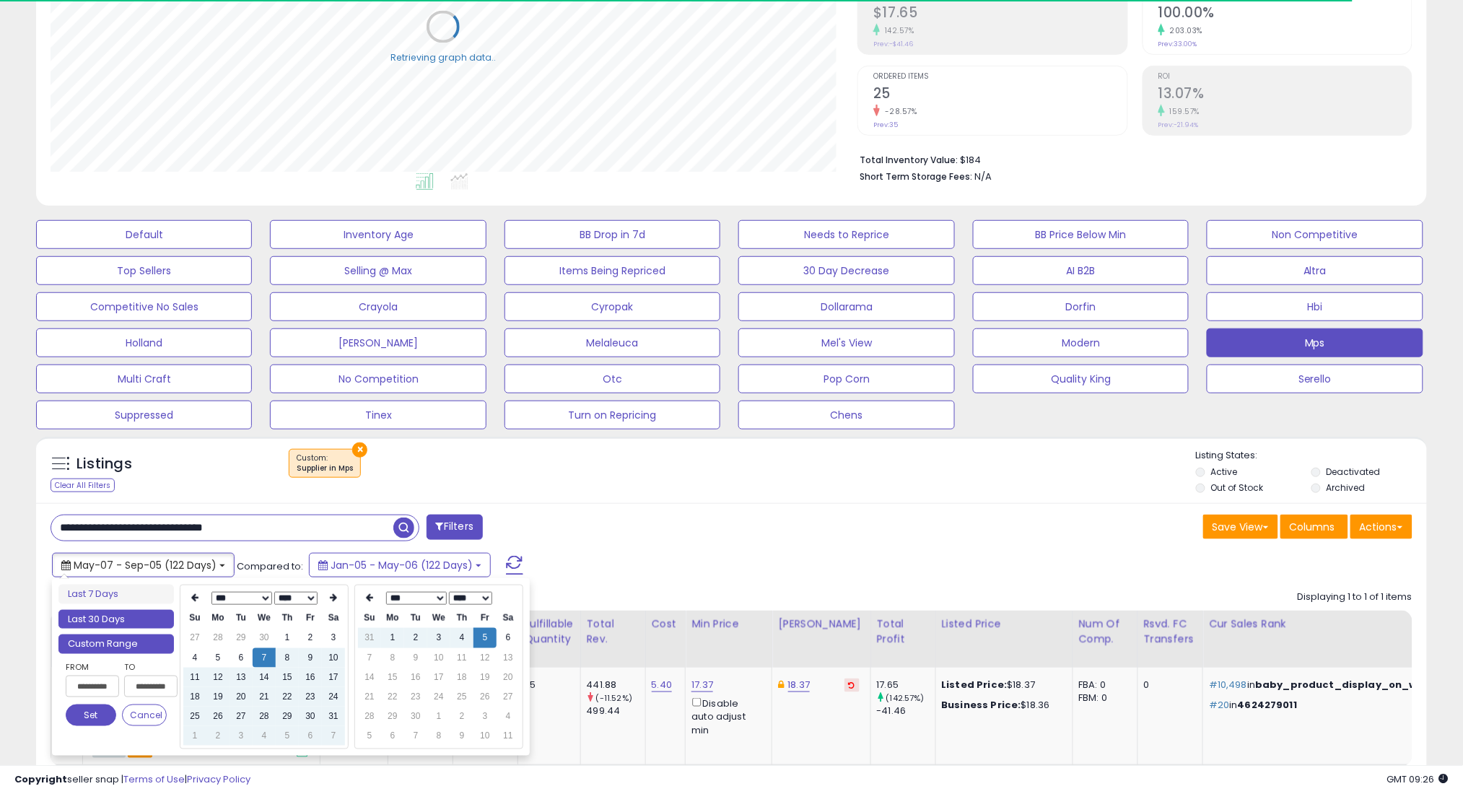
type input "**********"
click at [143, 617] on li "Last 30 Days" at bounding box center [115, 619] width 115 height 19
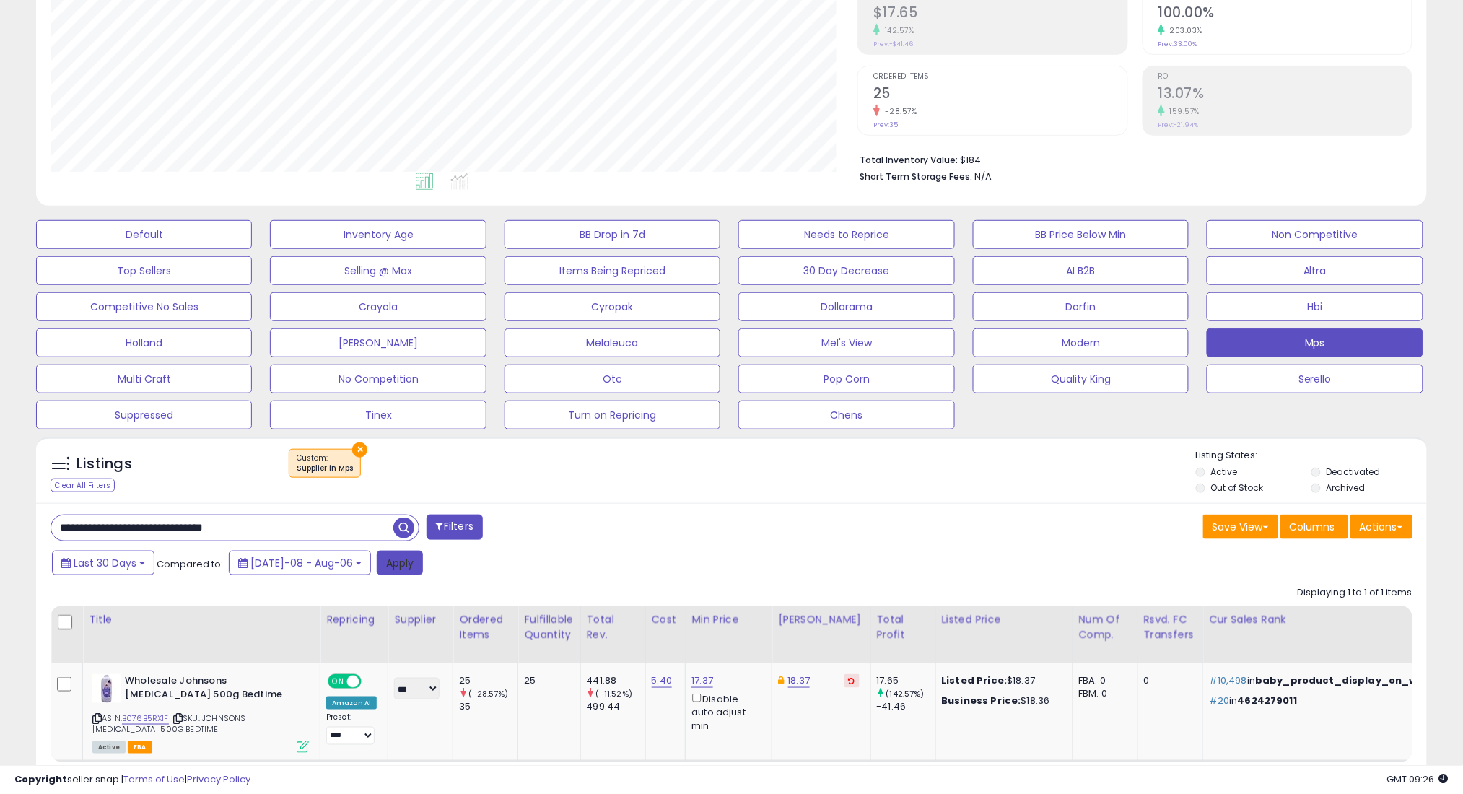
click at [377, 561] on button "Apply" at bounding box center [400, 563] width 46 height 25
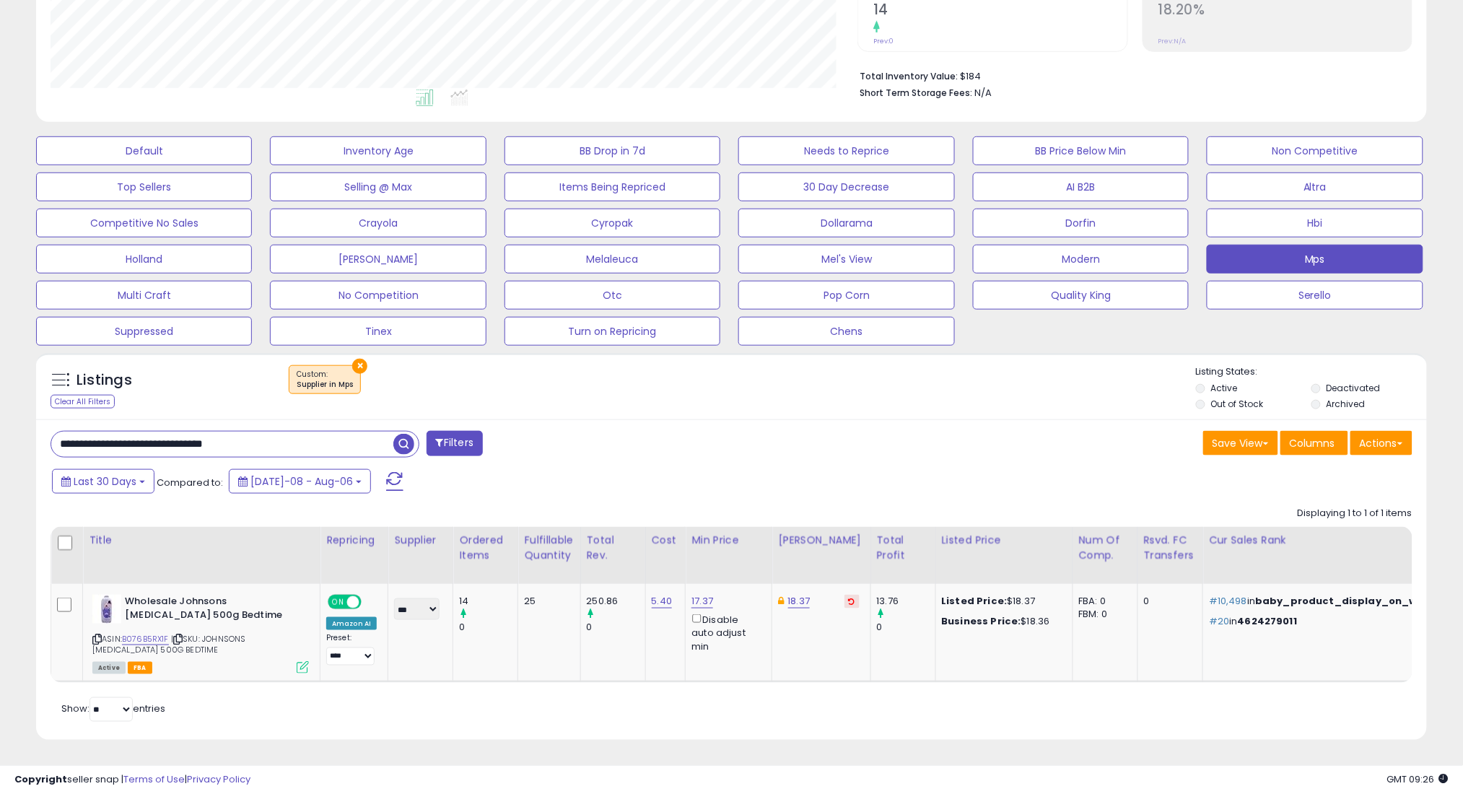
click at [390, 432] on input "**********" at bounding box center [222, 444] width 342 height 25
paste input "text"
type input "**********"
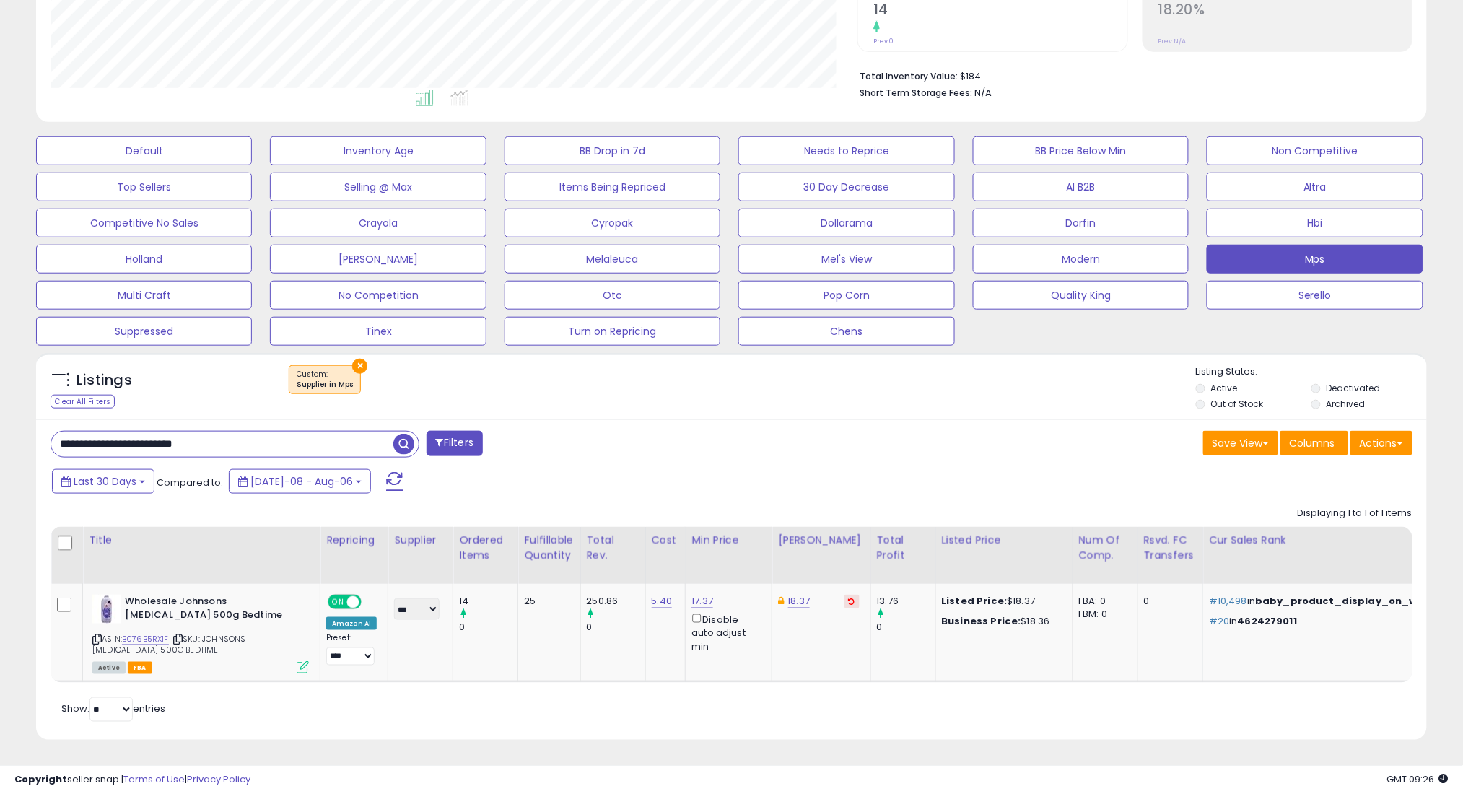
click at [403, 434] on span "button" at bounding box center [403, 444] width 21 height 21
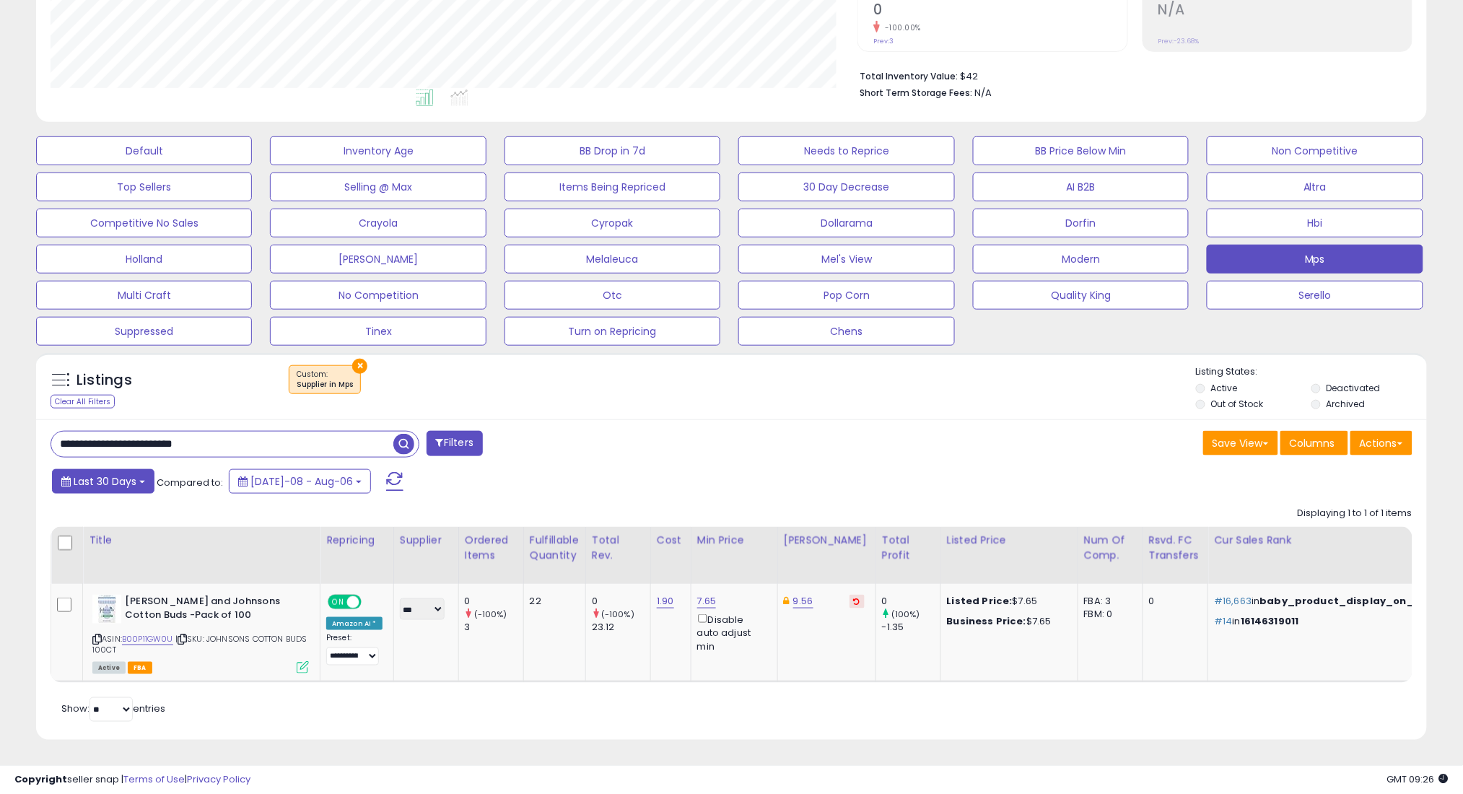
click at [122, 474] on span "Last 30 Days" at bounding box center [105, 481] width 63 height 14
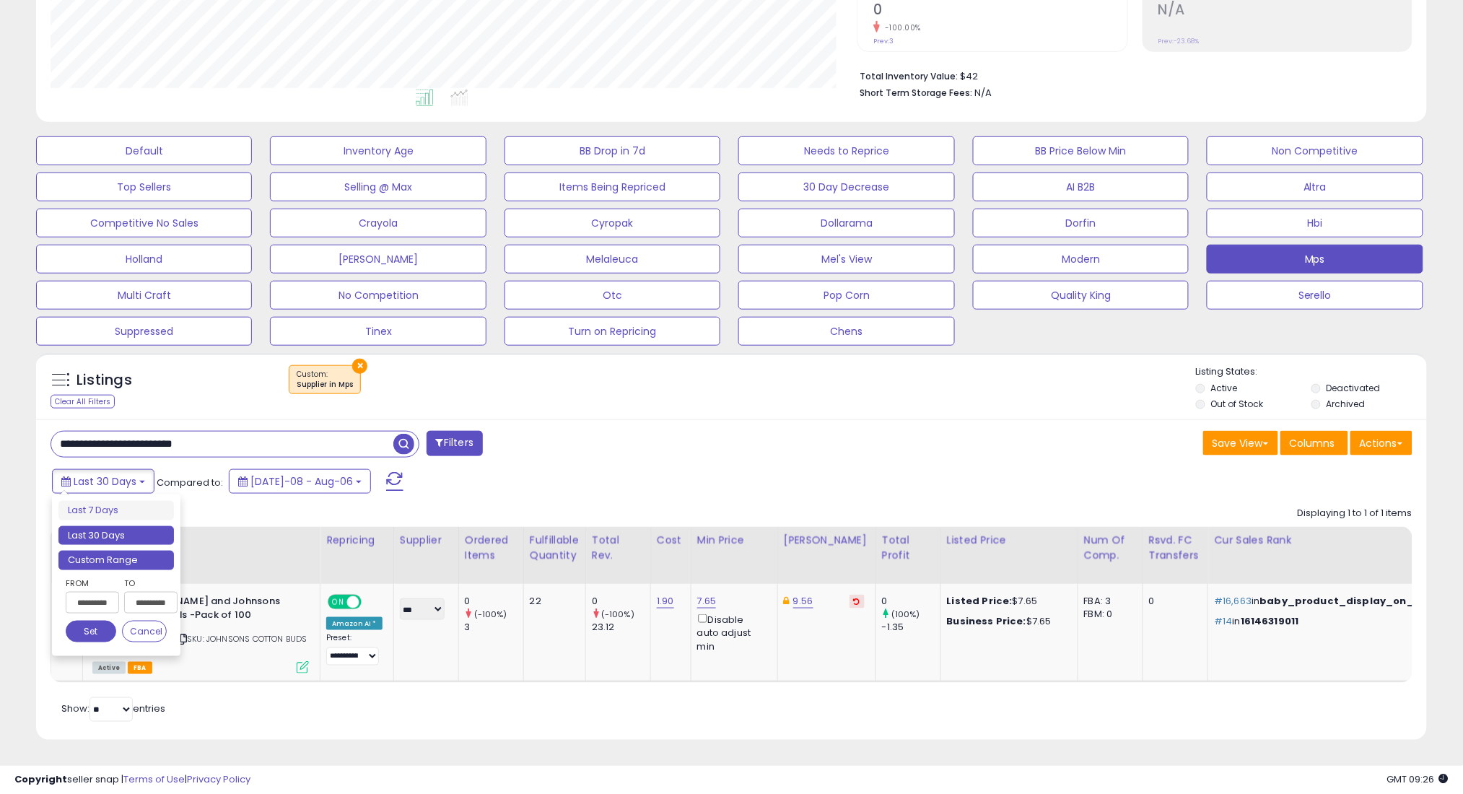
click at [150, 551] on li "Custom Range" at bounding box center [115, 560] width 115 height 19
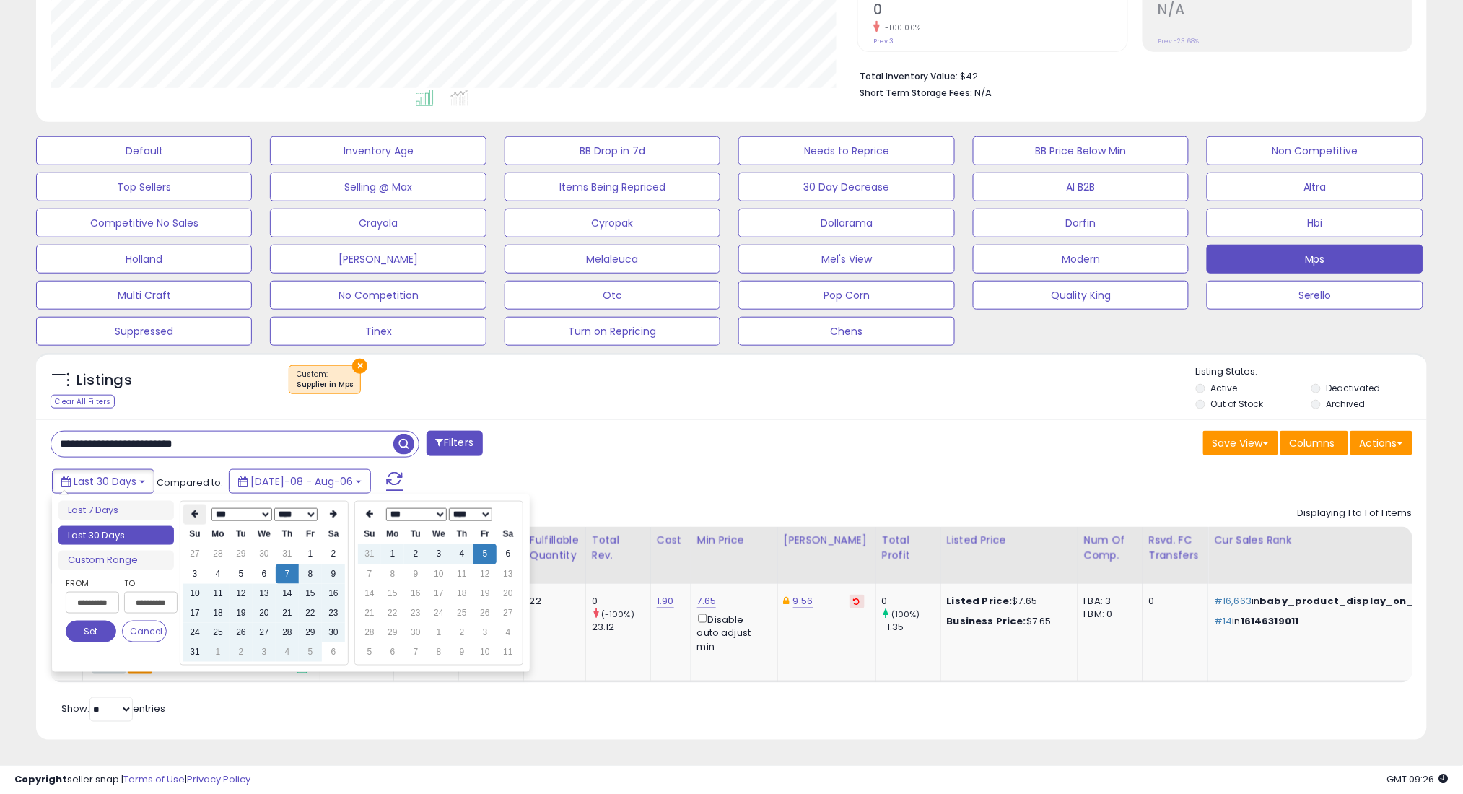
click at [191, 504] on th at bounding box center [194, 514] width 23 height 20
click at [220, 564] on td "7" at bounding box center [217, 573] width 23 height 19
type input "**********"
click at [110, 621] on button "Set" at bounding box center [91, 632] width 51 height 22
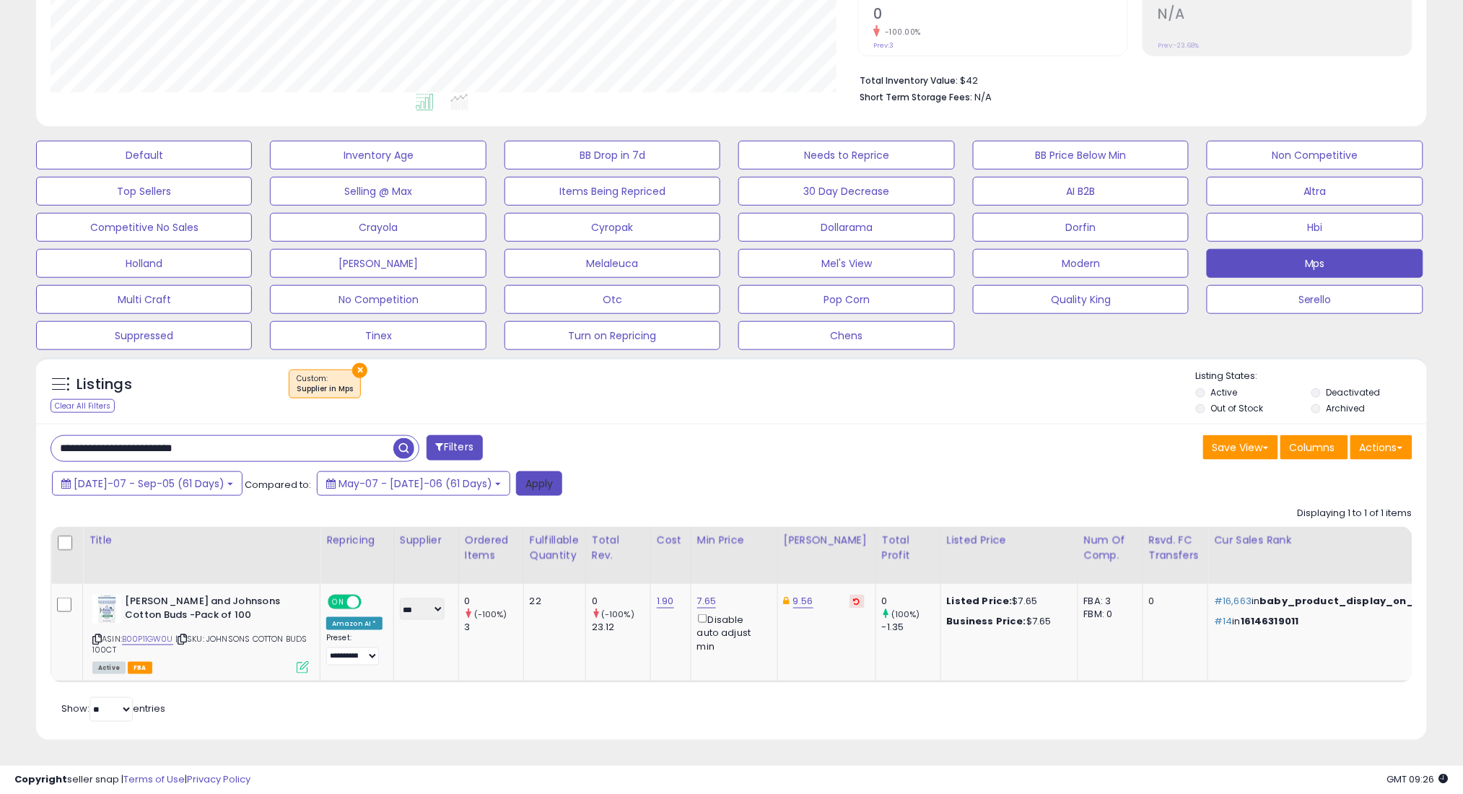
drag, startPoint x: 486, startPoint y: 474, endPoint x: 491, endPoint y: 468, distance: 7.7
click at [516, 472] on button "Apply" at bounding box center [539, 483] width 46 height 25
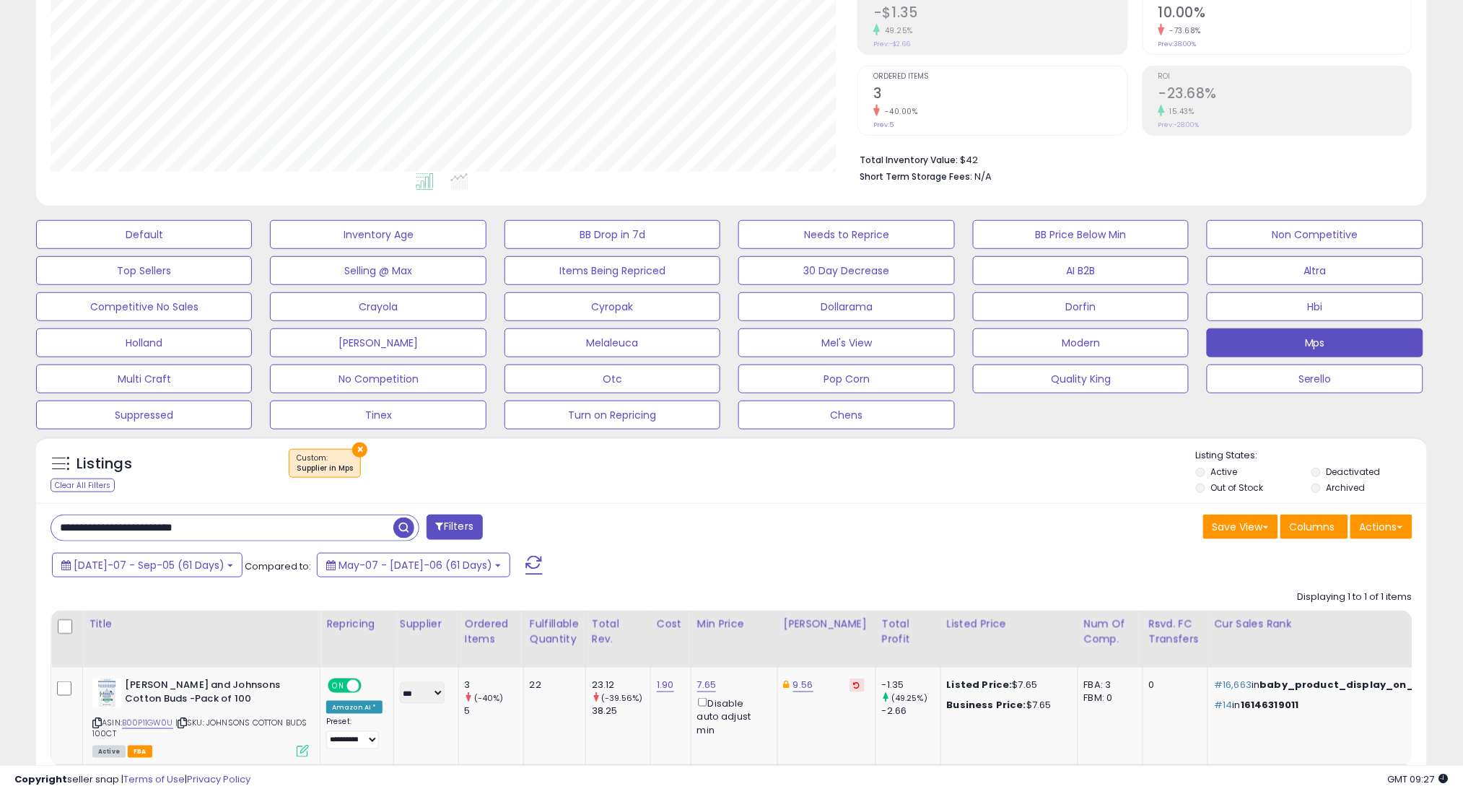
click at [321, 527] on input "**********" at bounding box center [222, 527] width 342 height 25
click at [321, 525] on input "**********" at bounding box center [222, 527] width 342 height 25
click at [321, 523] on input "**********" at bounding box center [222, 527] width 342 height 25
paste input "**********"
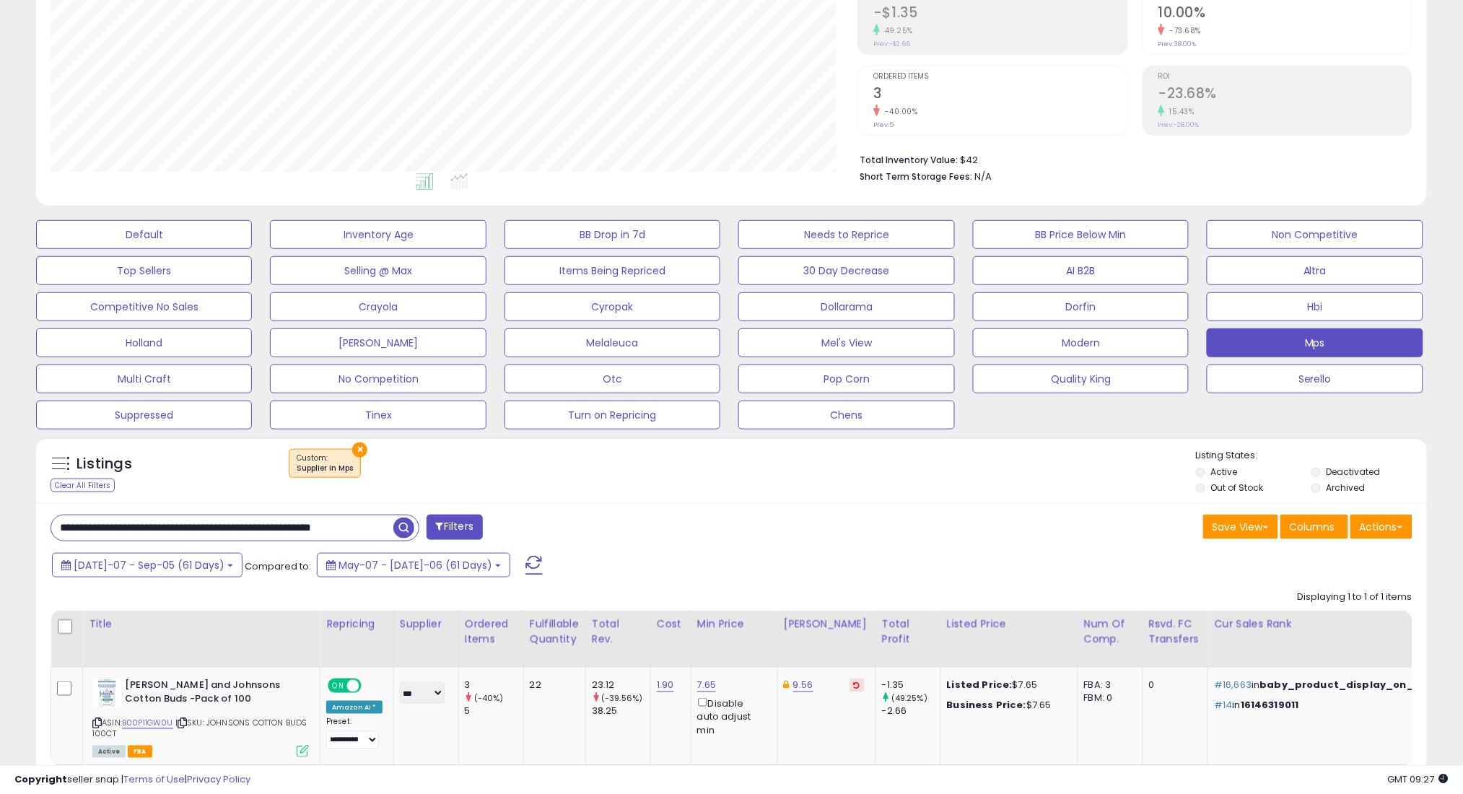
click at [333, 538] on input "**********" at bounding box center [222, 527] width 342 height 25
paste input "text"
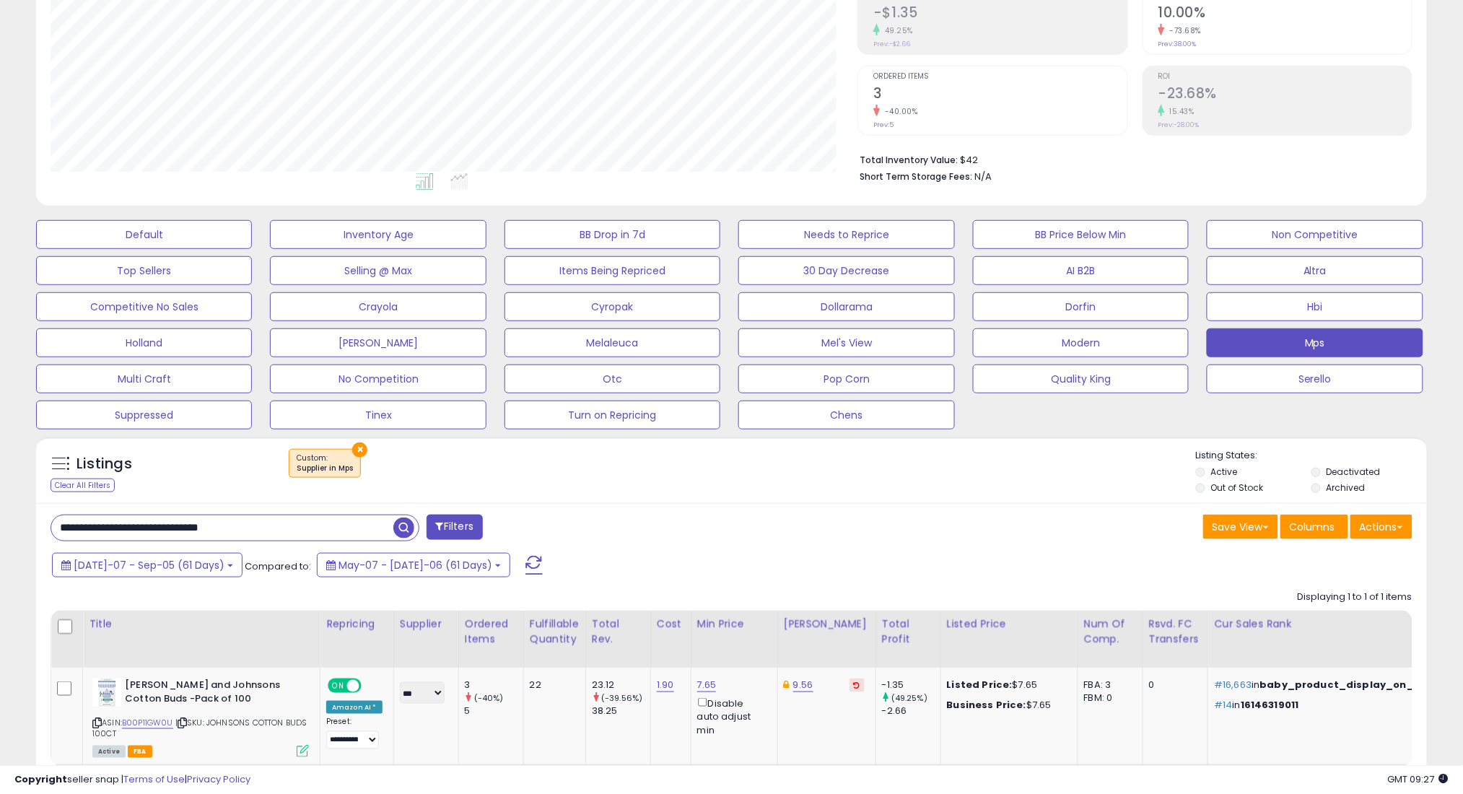
type input "**********"
click at [401, 536] on span "button" at bounding box center [403, 527] width 21 height 21
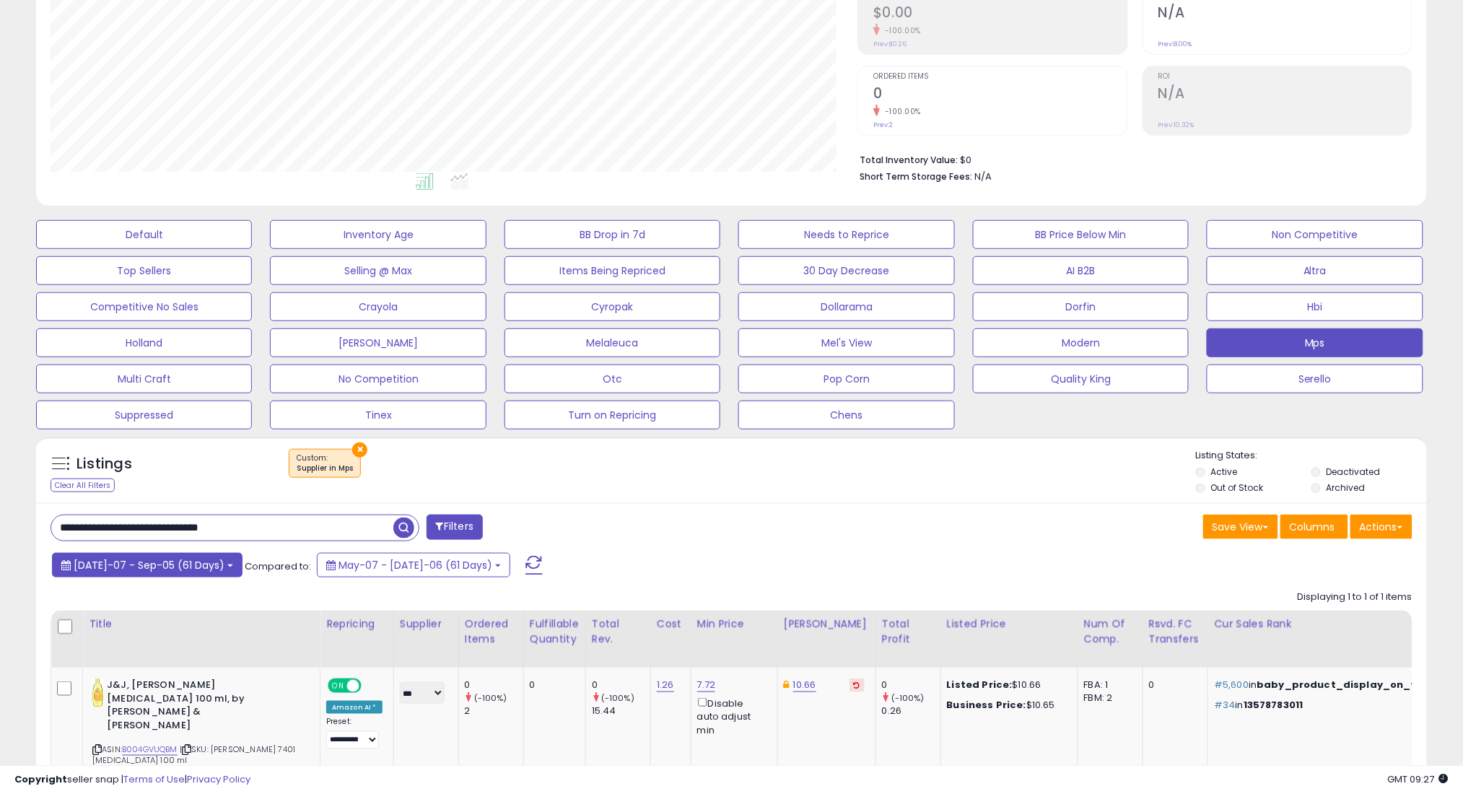
click at [131, 561] on span "[DATE]-07 - Sep-05 (61 Days)" at bounding box center [149, 565] width 151 height 14
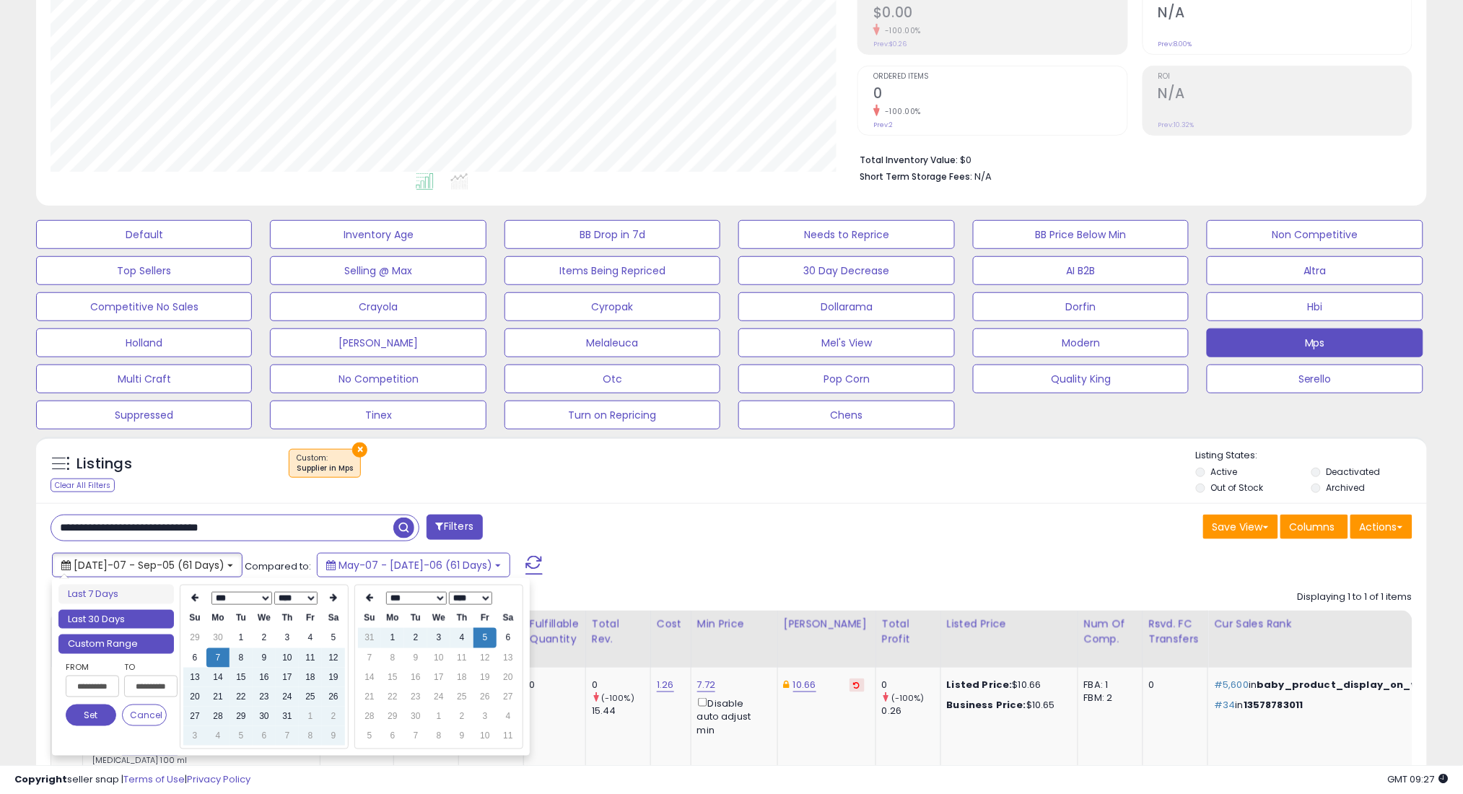
type input "**********"
click at [131, 621] on li "Last 30 Days" at bounding box center [115, 619] width 115 height 19
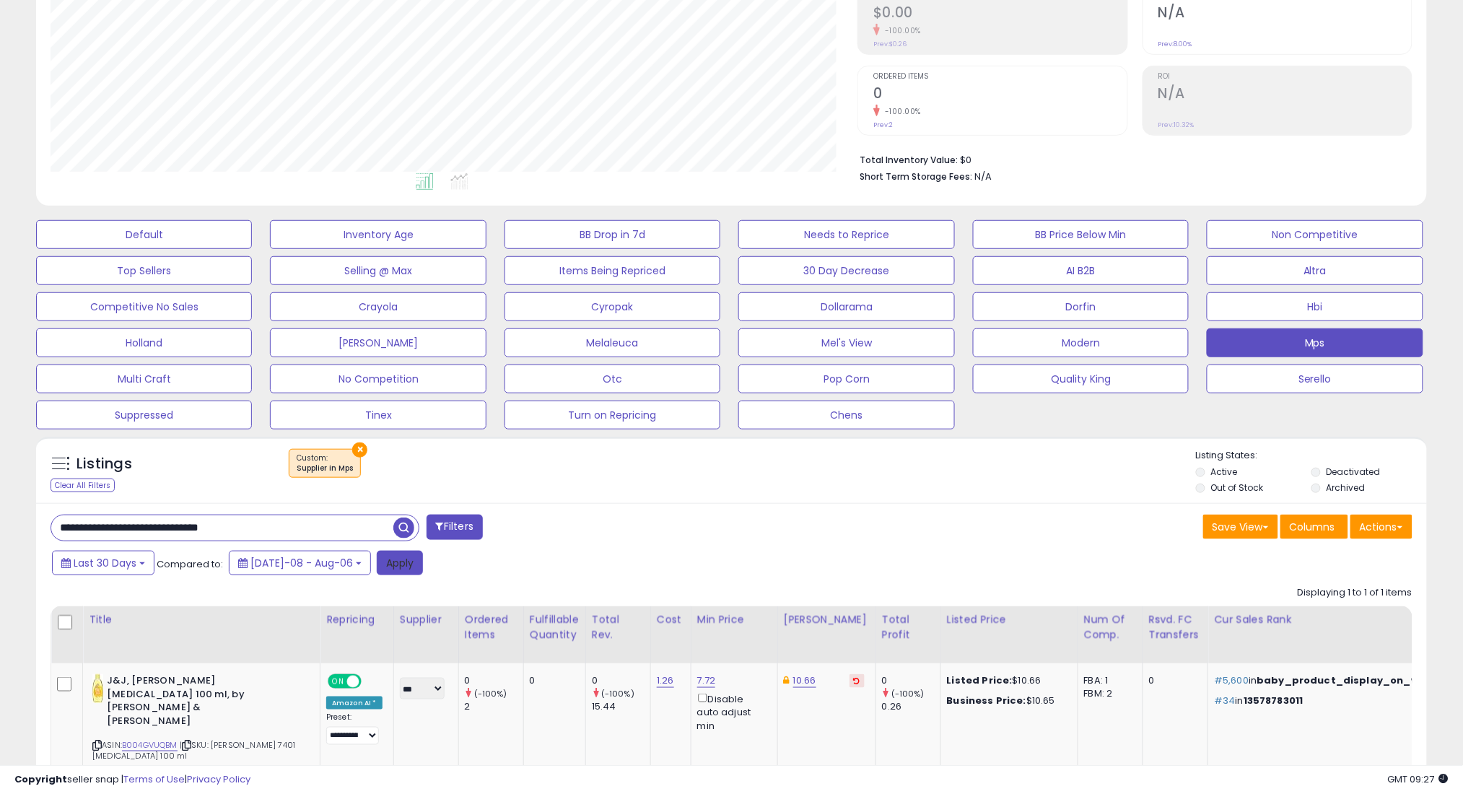
click at [377, 564] on button "Apply" at bounding box center [400, 563] width 46 height 25
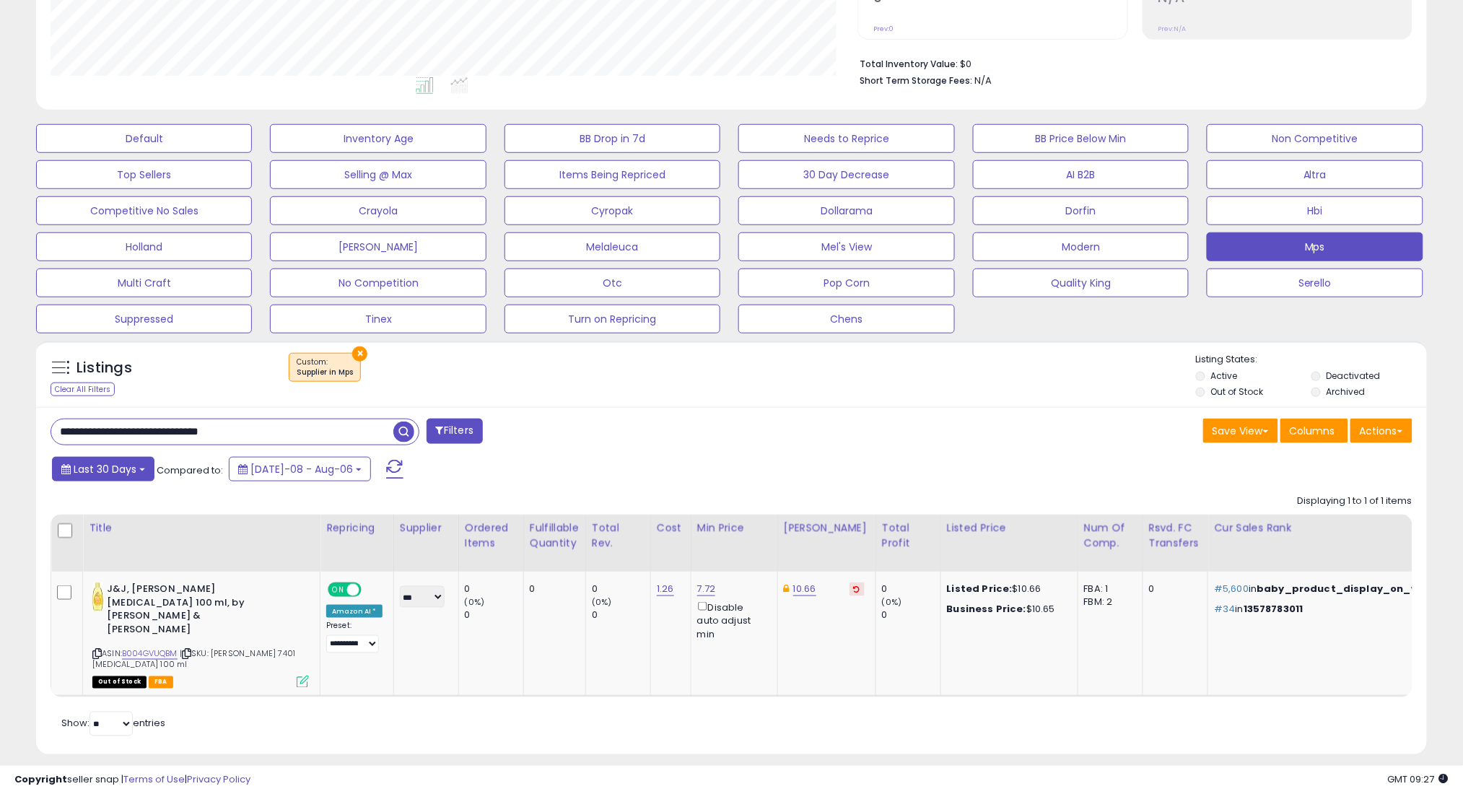
scroll to position [296, 807]
click at [113, 460] on button "Last 30 Days" at bounding box center [103, 469] width 102 height 25
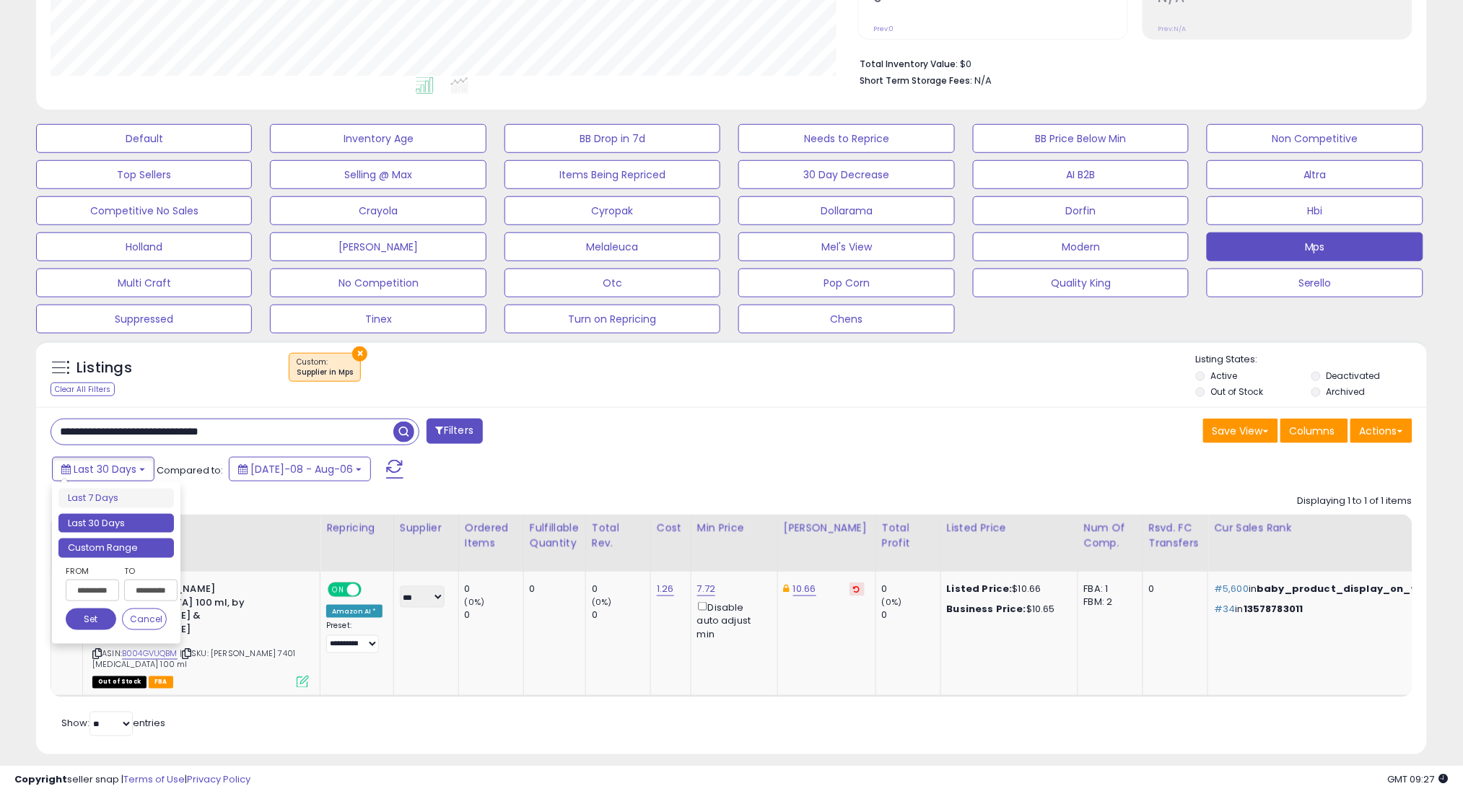
click at [148, 547] on li "Custom Range" at bounding box center [115, 547] width 115 height 19
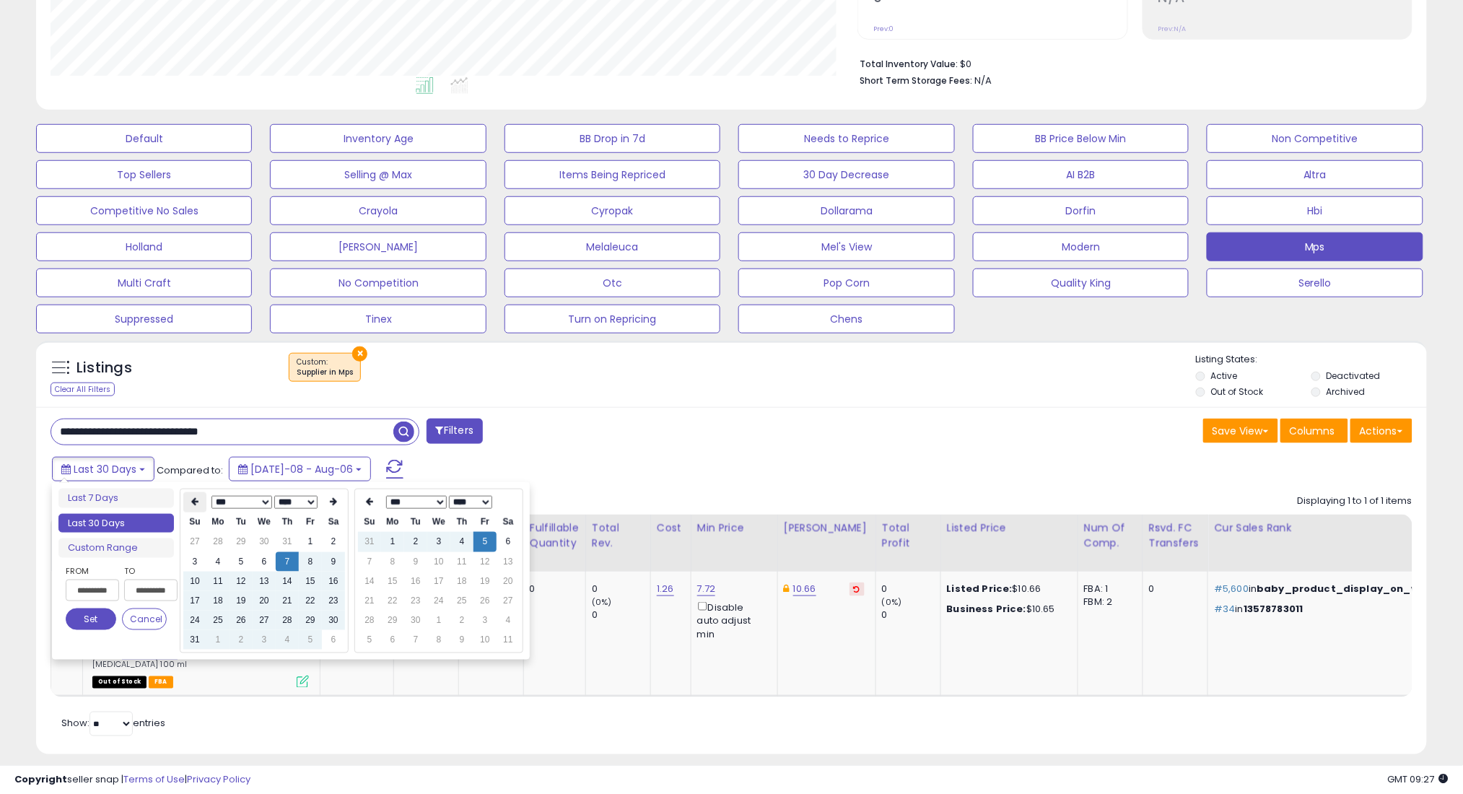
click at [194, 498] on icon at bounding box center [194, 502] width 7 height 9
drag, startPoint x: 215, startPoint y: 561, endPoint x: 146, endPoint y: 592, distance: 75.3
click at [214, 561] on td "7" at bounding box center [217, 561] width 23 height 19
type input "**********"
drag, startPoint x: 79, startPoint y: 619, endPoint x: 110, endPoint y: 605, distance: 33.3
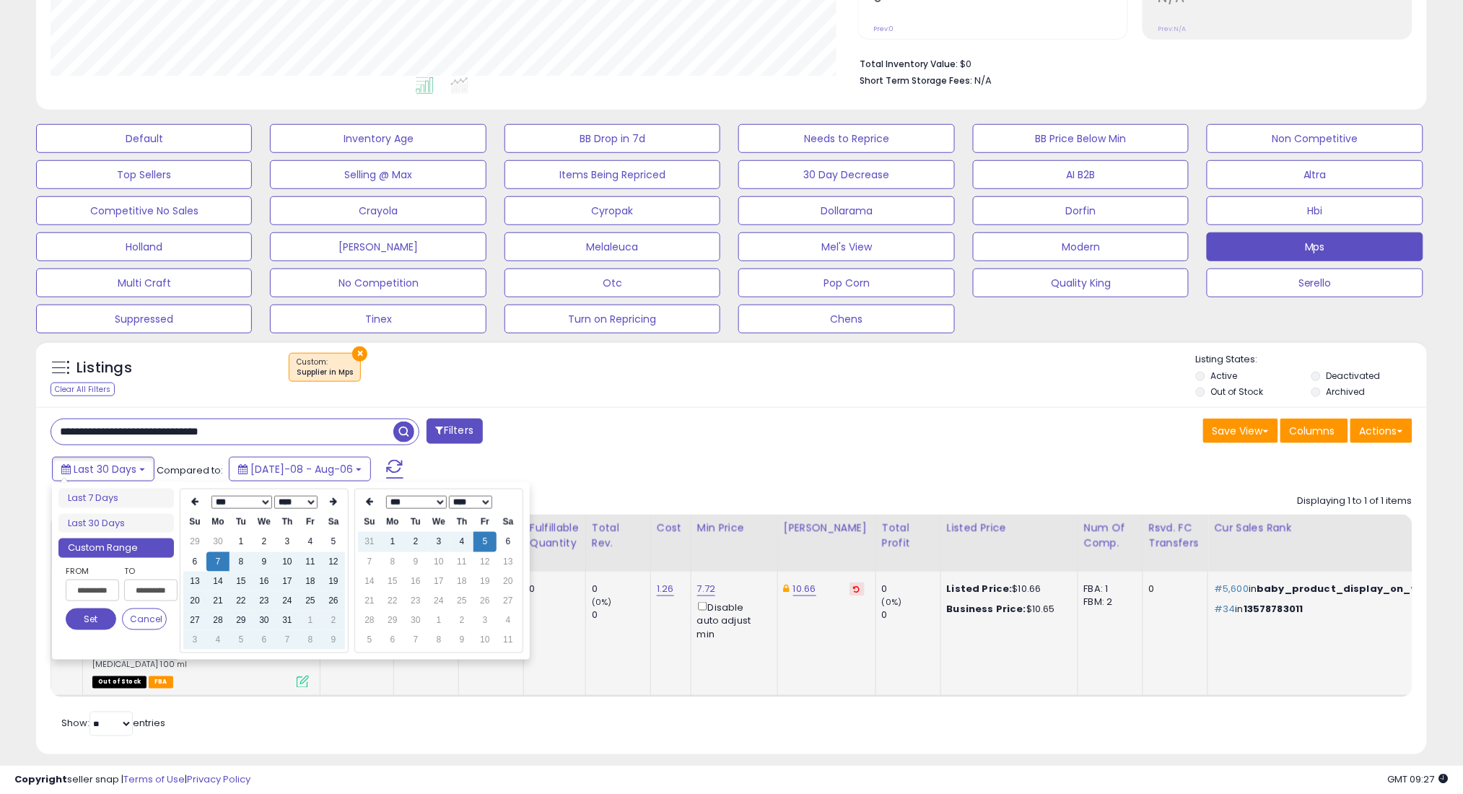
click at [82, 618] on button "Set" at bounding box center [91, 619] width 51 height 22
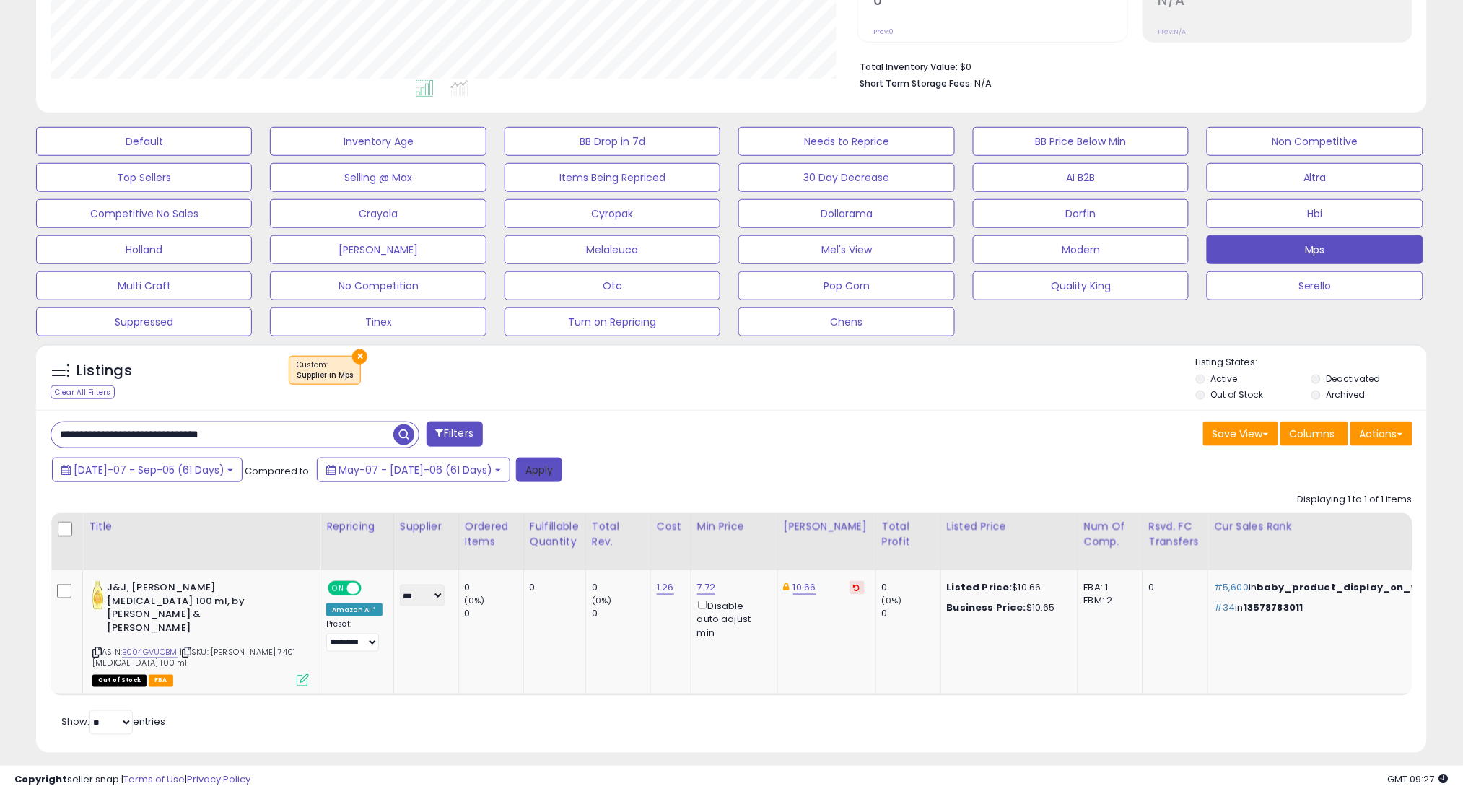
click at [516, 476] on button "Apply" at bounding box center [539, 470] width 46 height 25
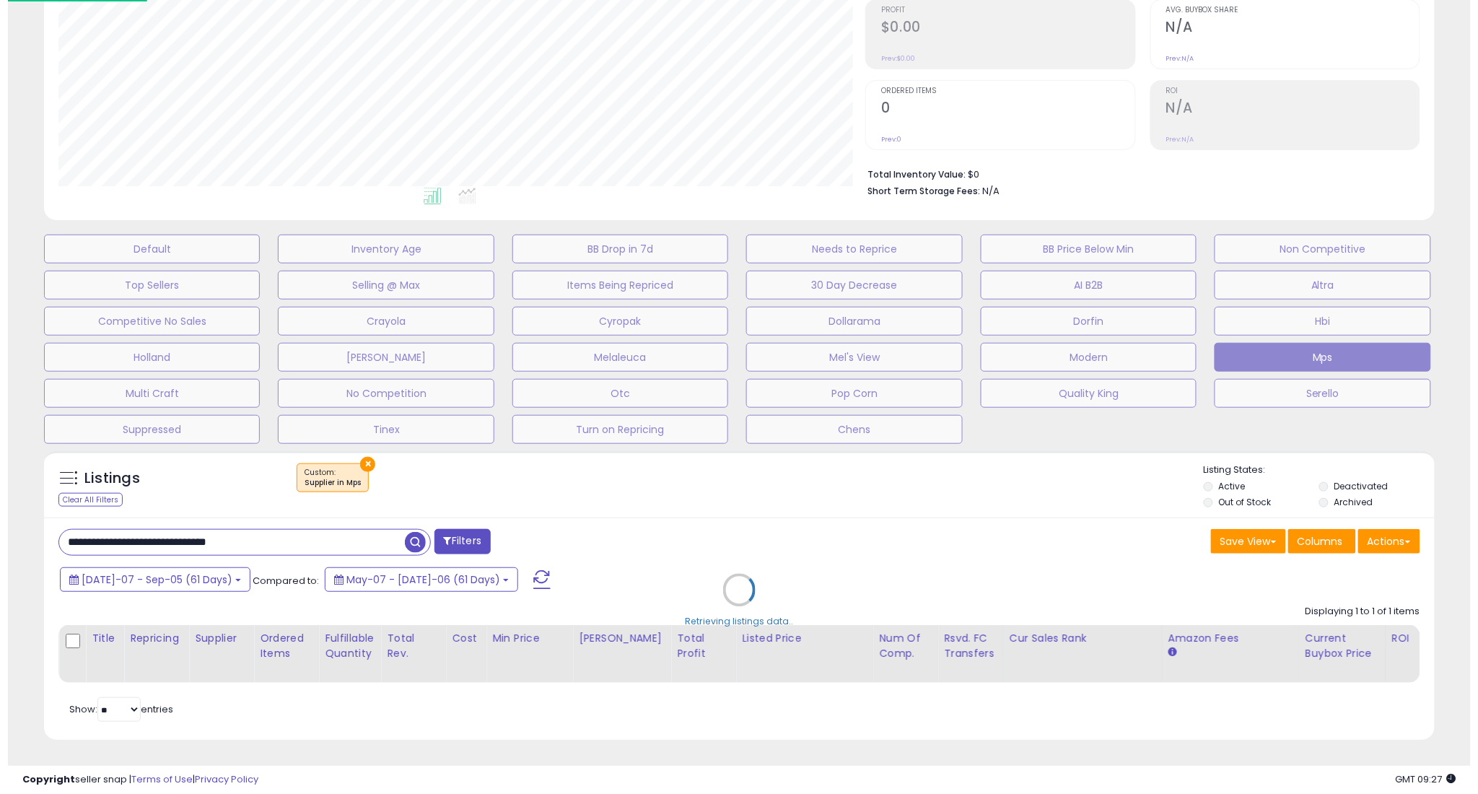
scroll to position [235, 0]
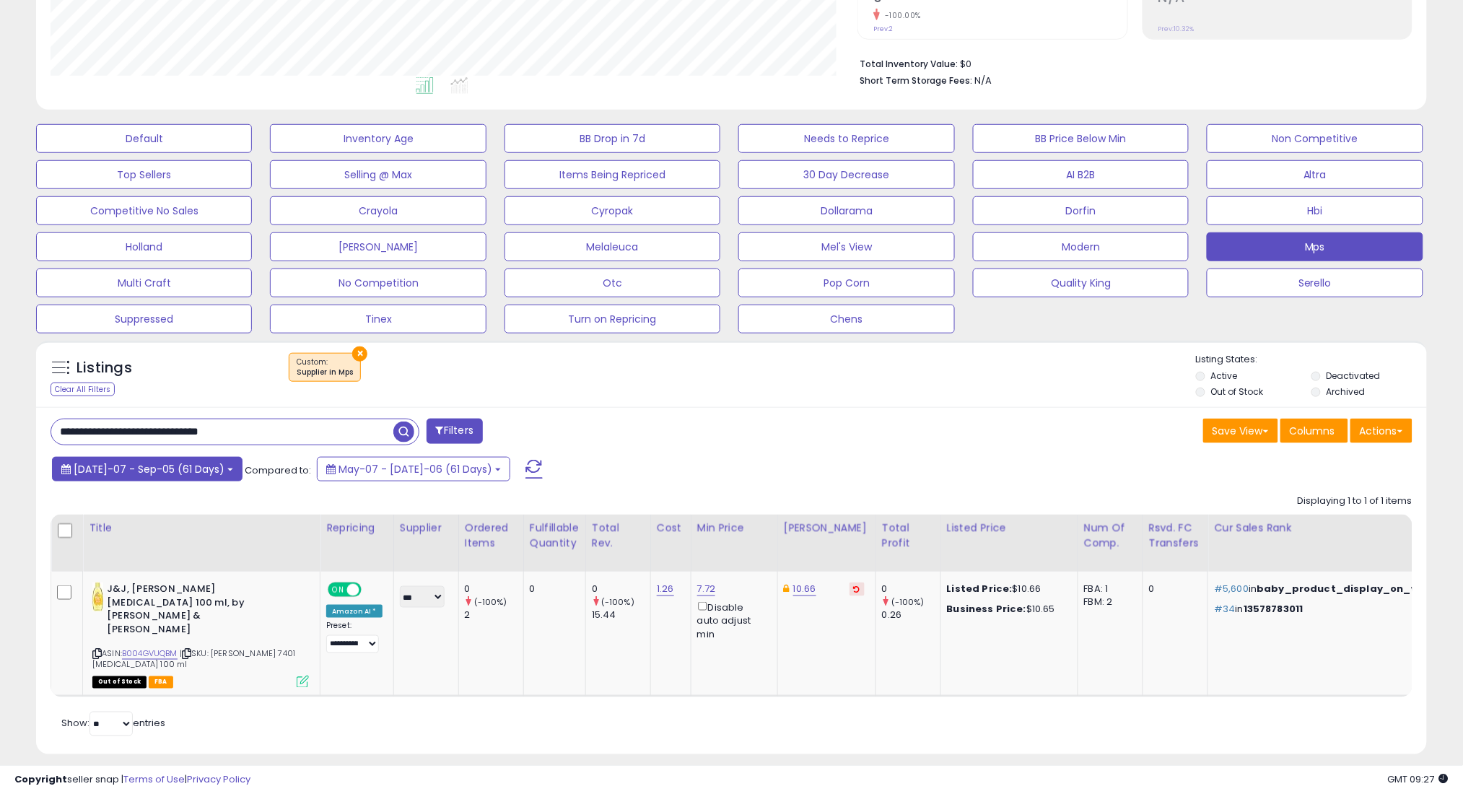
drag, startPoint x: 75, startPoint y: 468, endPoint x: 83, endPoint y: 469, distance: 8.0
click at [76, 468] on span "[DATE]-07 - Sep-05 (61 Days)" at bounding box center [149, 469] width 151 height 14
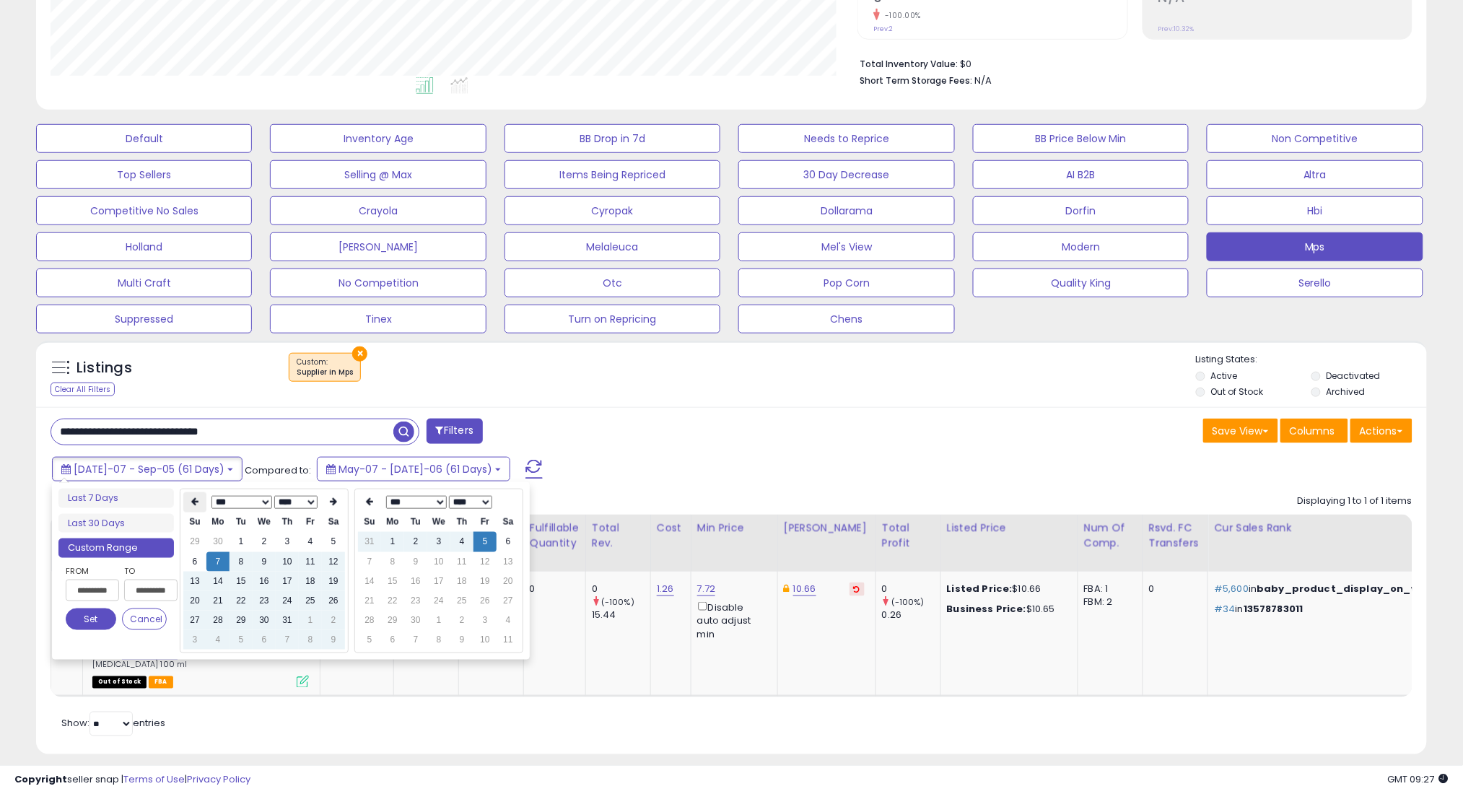
click at [193, 494] on th at bounding box center [194, 502] width 23 height 20
click at [328, 559] on td "7" at bounding box center [333, 561] width 23 height 19
type input "**********"
click at [93, 625] on button "Set" at bounding box center [91, 619] width 51 height 22
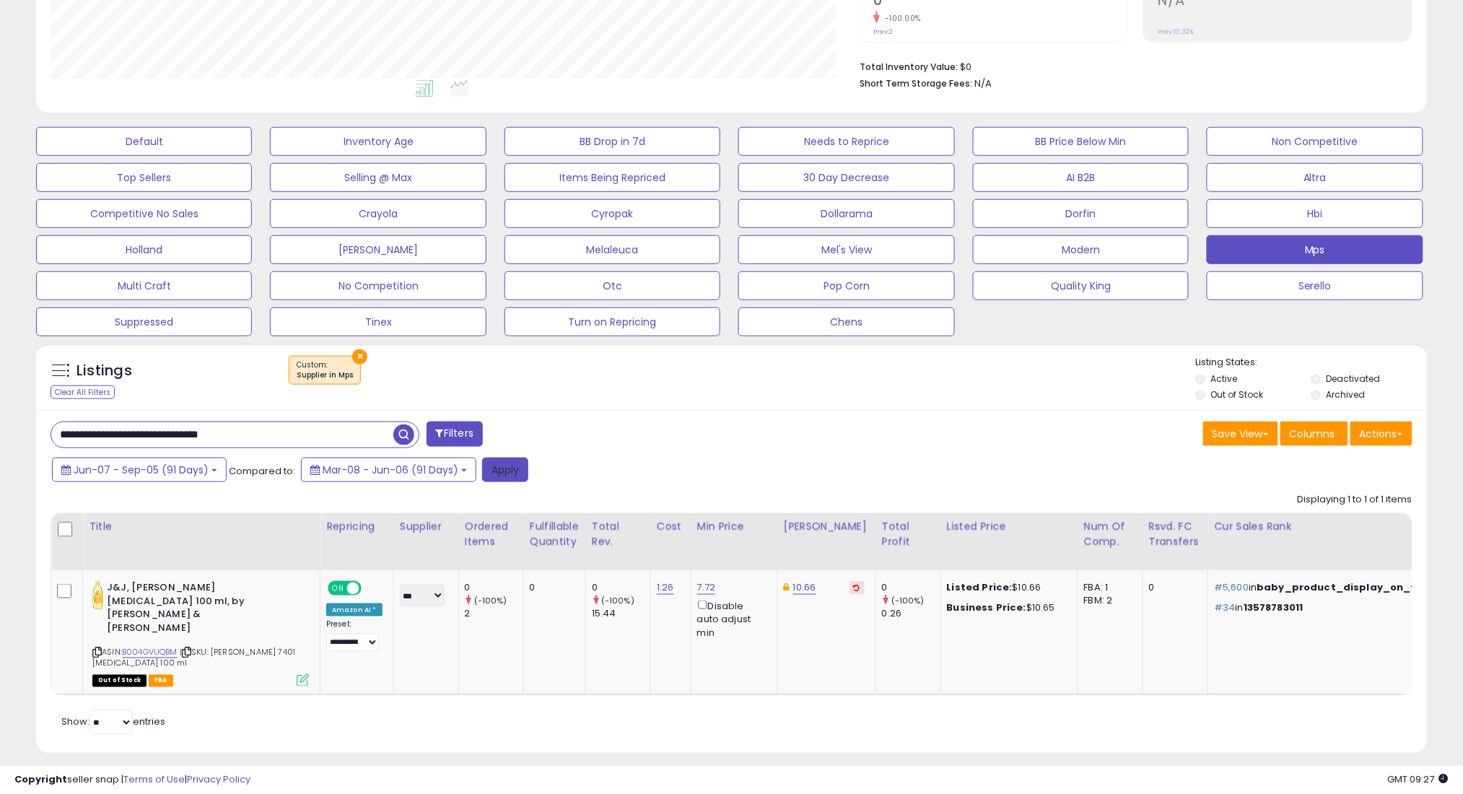
click at [485, 468] on button "Apply" at bounding box center [505, 470] width 46 height 25
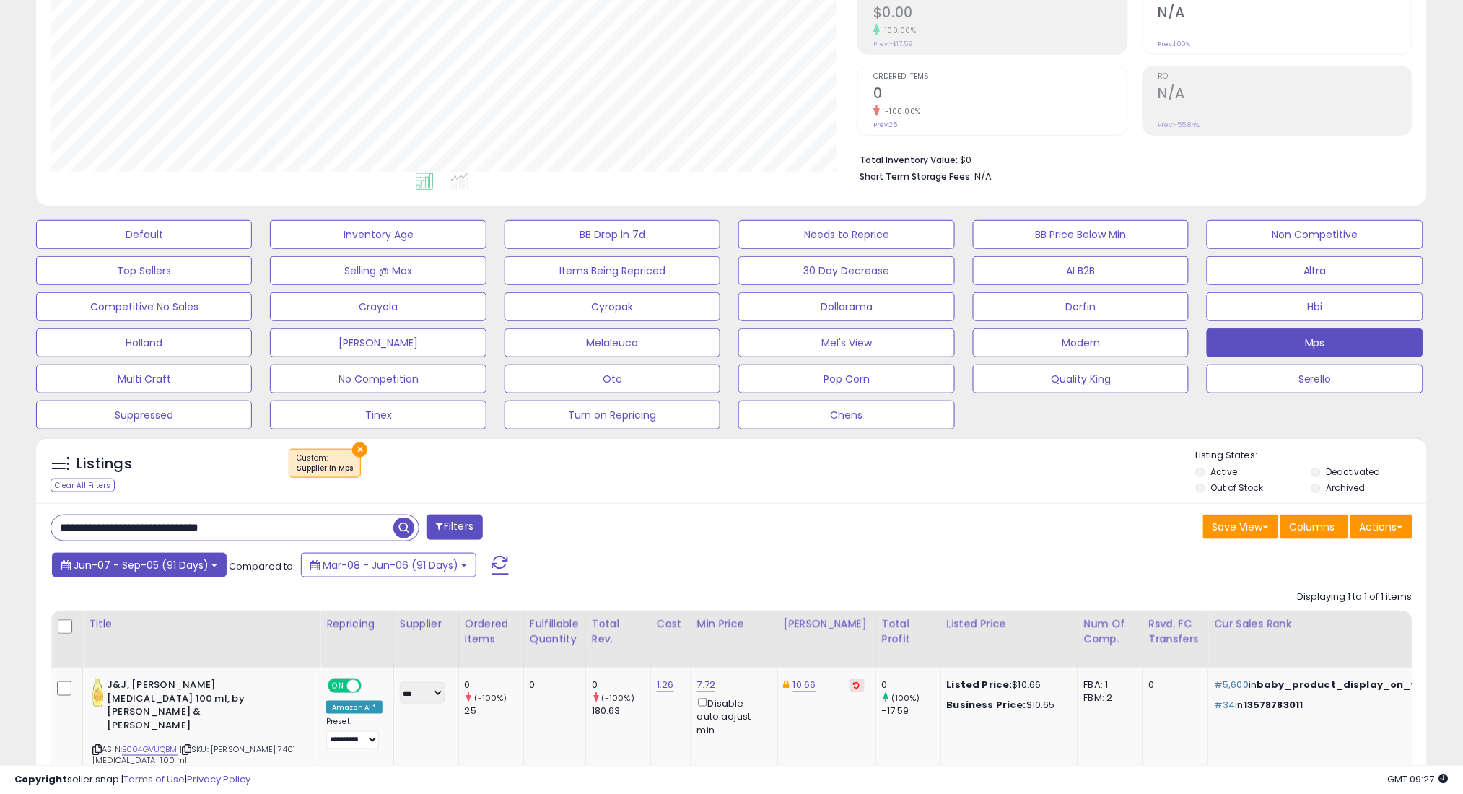
click at [146, 558] on span "Jun-07 - Sep-05 (91 Days)" at bounding box center [141, 565] width 135 height 14
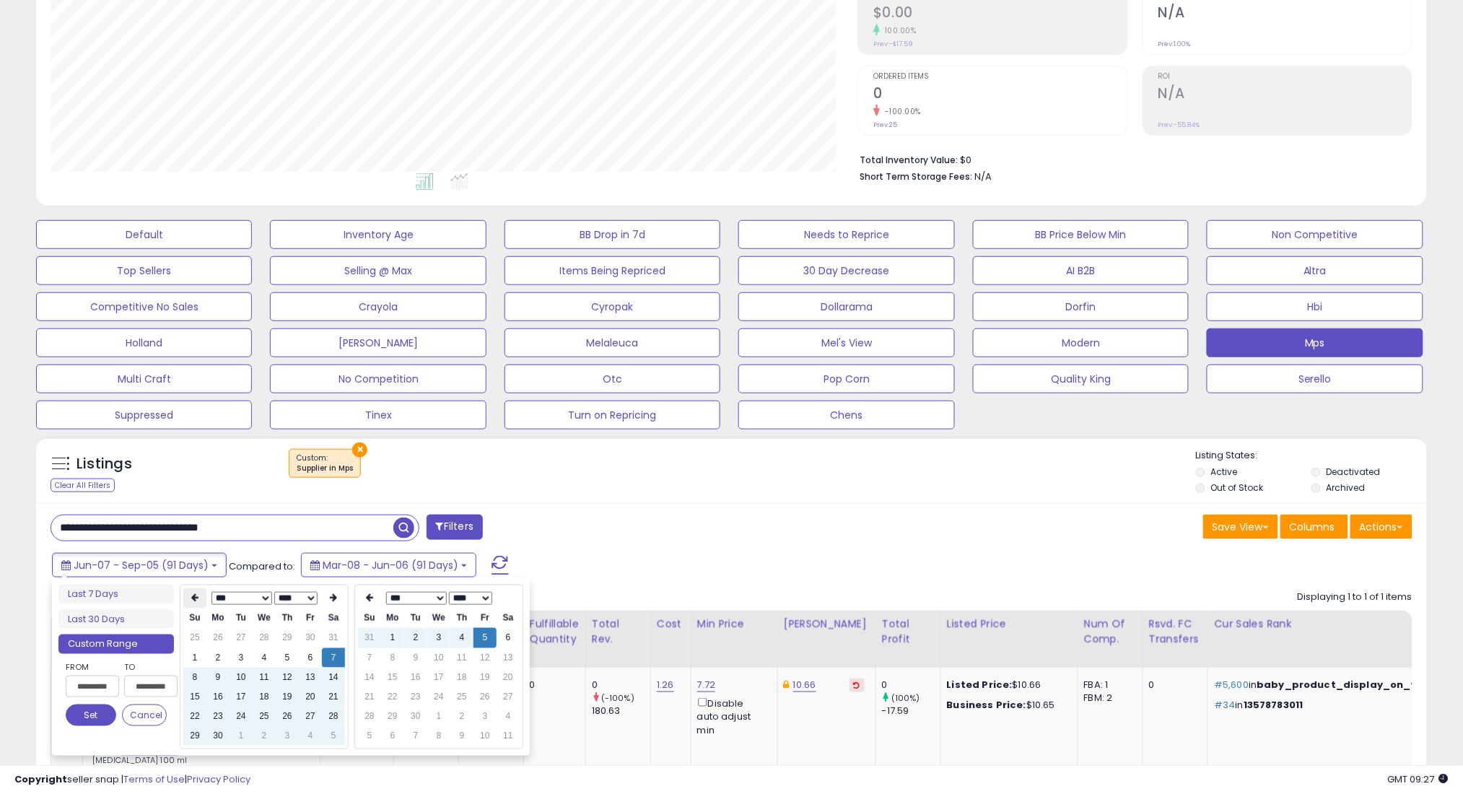
click at [193, 596] on icon at bounding box center [194, 598] width 7 height 9
click at [256, 658] on td "7" at bounding box center [264, 657] width 23 height 19
type input "**********"
click at [89, 714] on button "Set" at bounding box center [91, 715] width 51 height 22
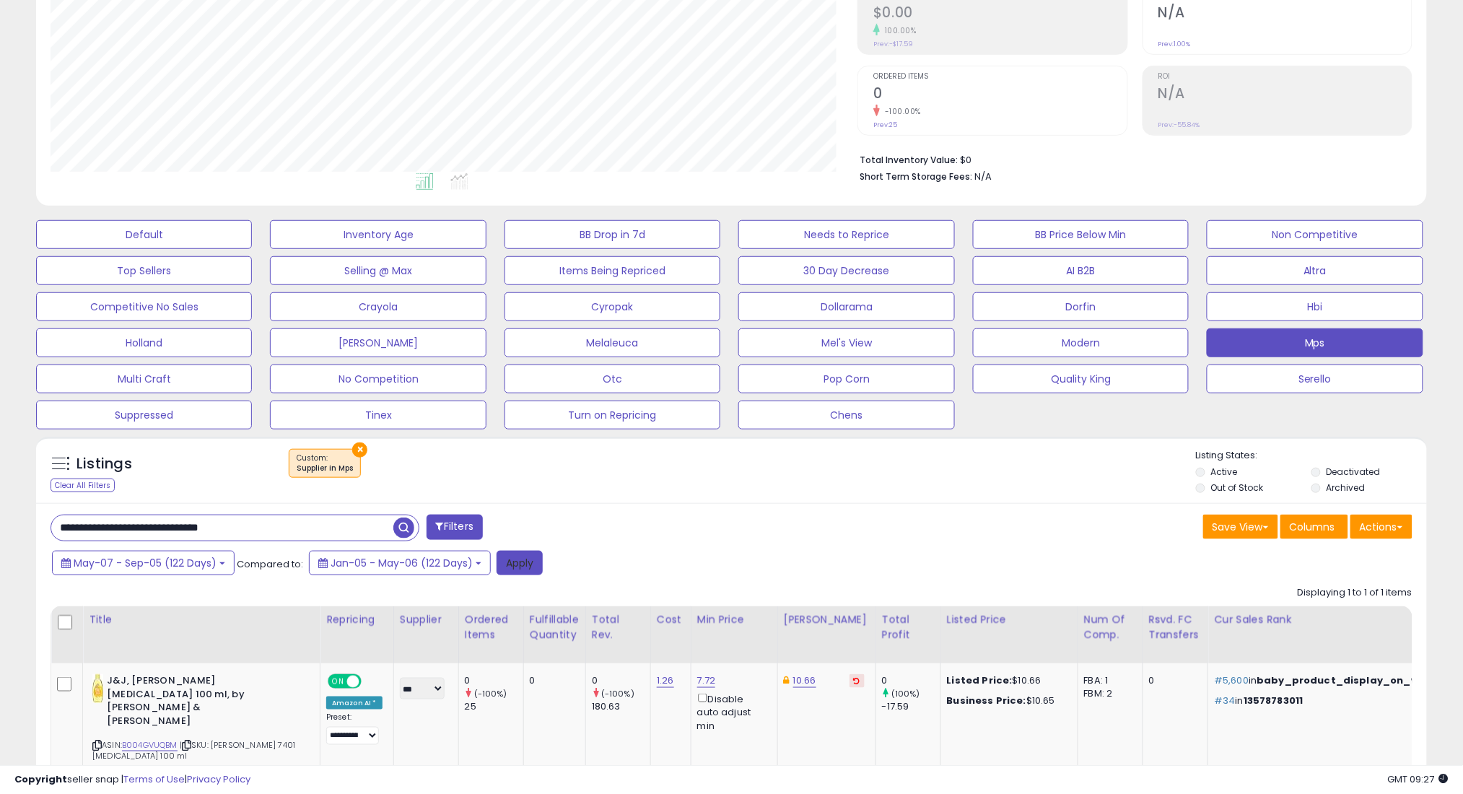
click at [499, 557] on button "Apply" at bounding box center [519, 563] width 46 height 25
click at [292, 533] on input "**********" at bounding box center [222, 527] width 342 height 25
paste input "*****"
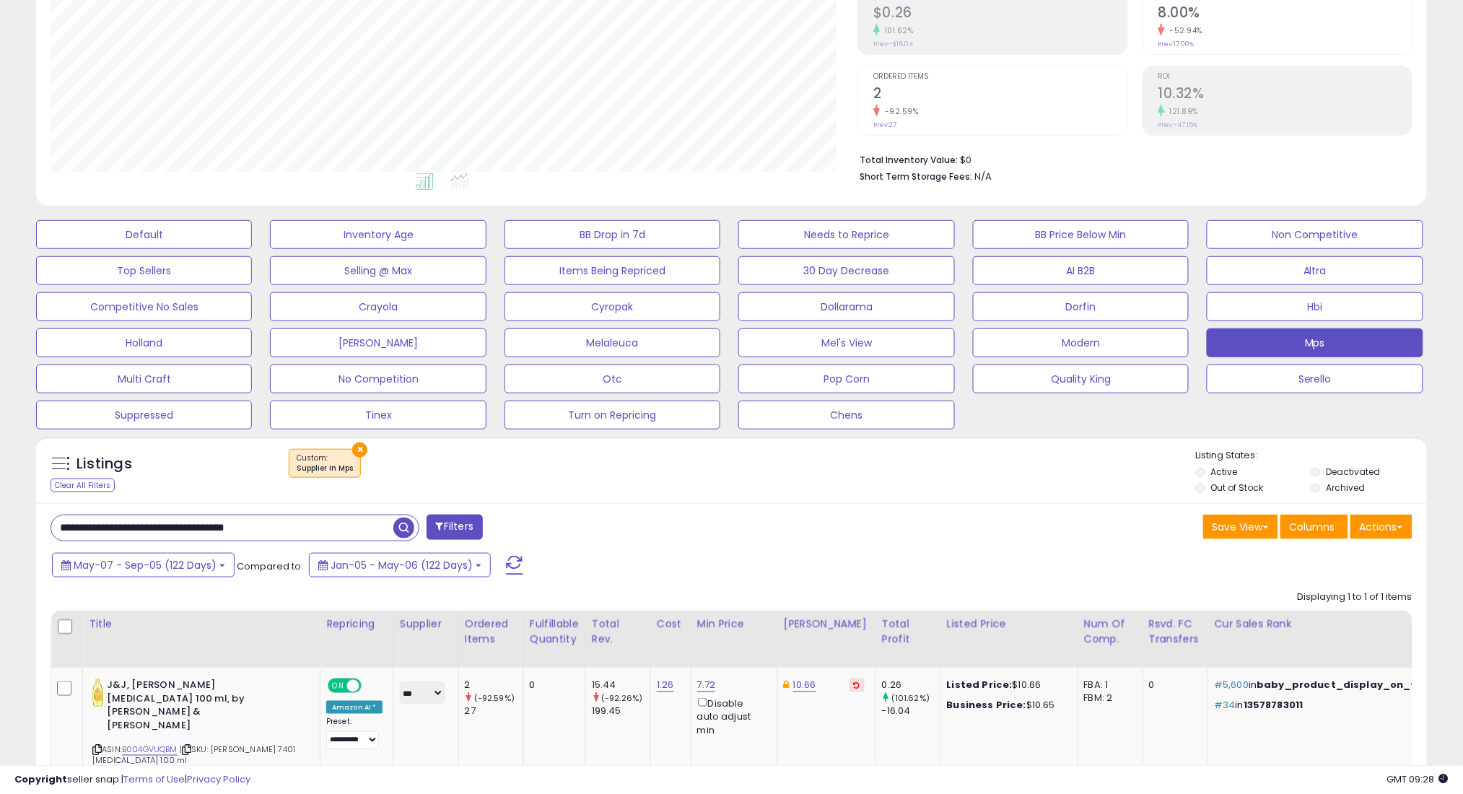
type input "**********"
click at [404, 528] on span "button" at bounding box center [403, 527] width 21 height 21
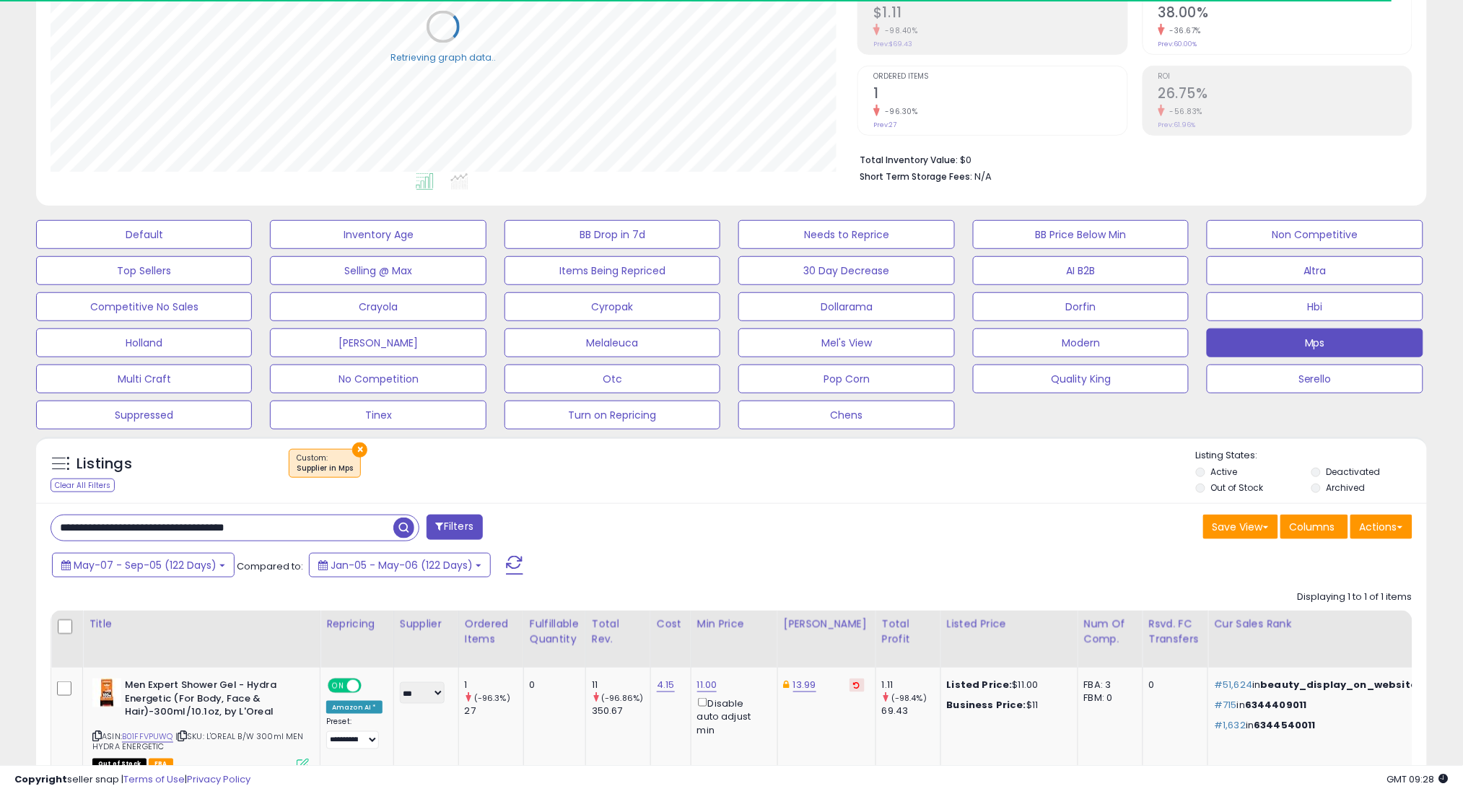
click at [191, 541] on div "**********" at bounding box center [386, 529] width 692 height 29
click at [191, 564] on span "May-07 - Sep-05 (122 Days)" at bounding box center [145, 565] width 143 height 14
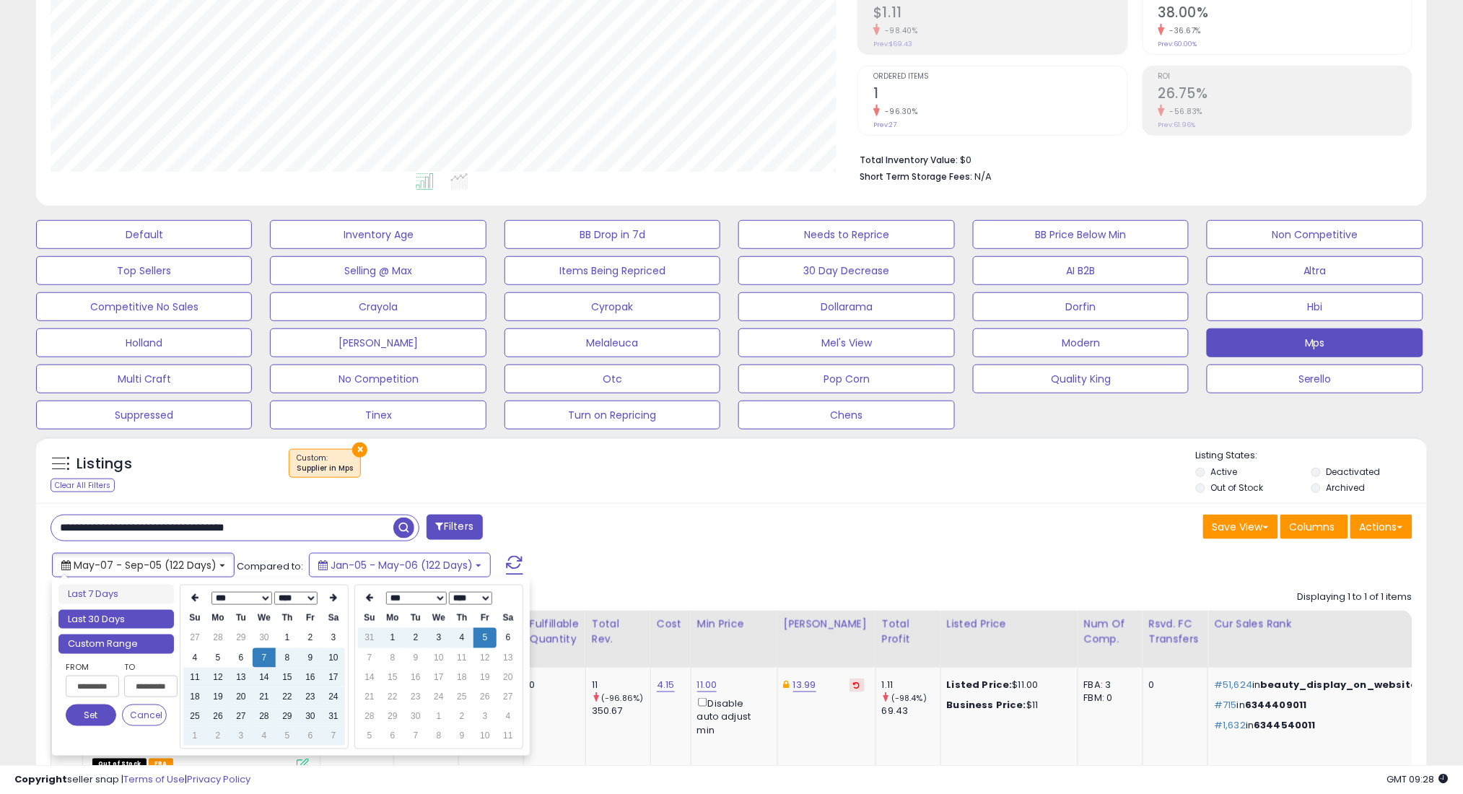
type input "**********"
click at [135, 625] on li "Last 30 Days" at bounding box center [115, 619] width 115 height 19
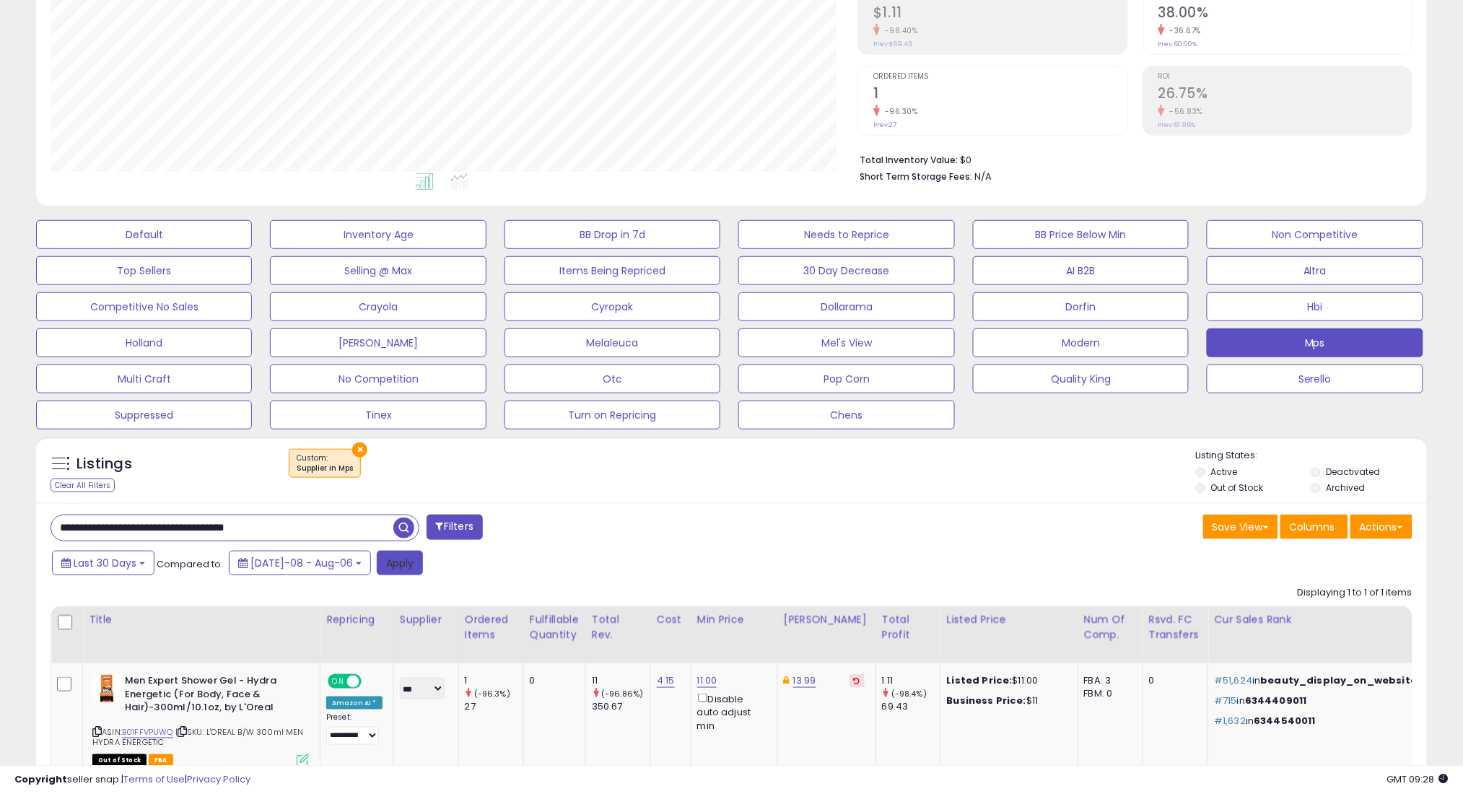
click at [377, 559] on button "Apply" at bounding box center [400, 563] width 46 height 25
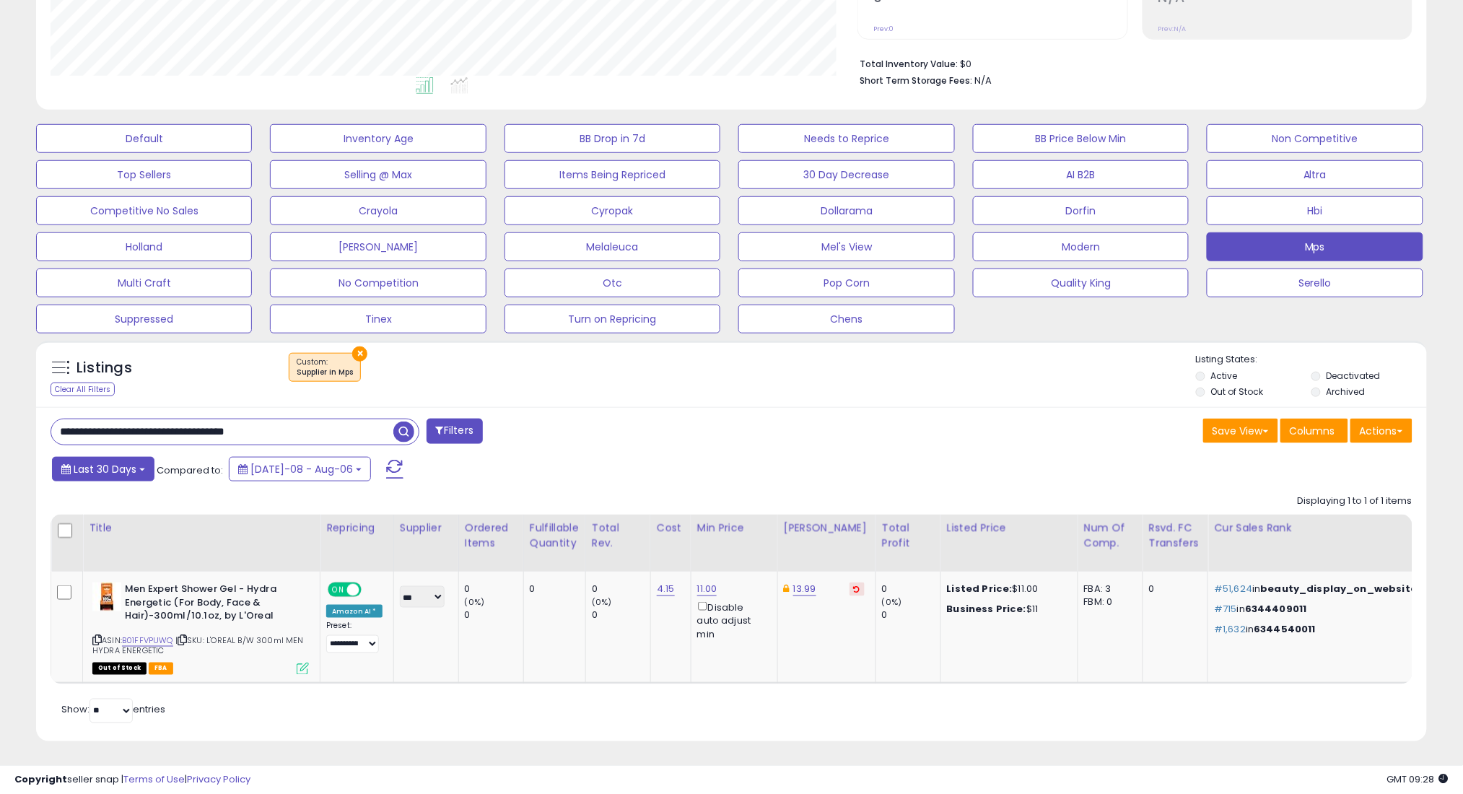
click at [124, 463] on span "Last 30 Days" at bounding box center [105, 469] width 63 height 14
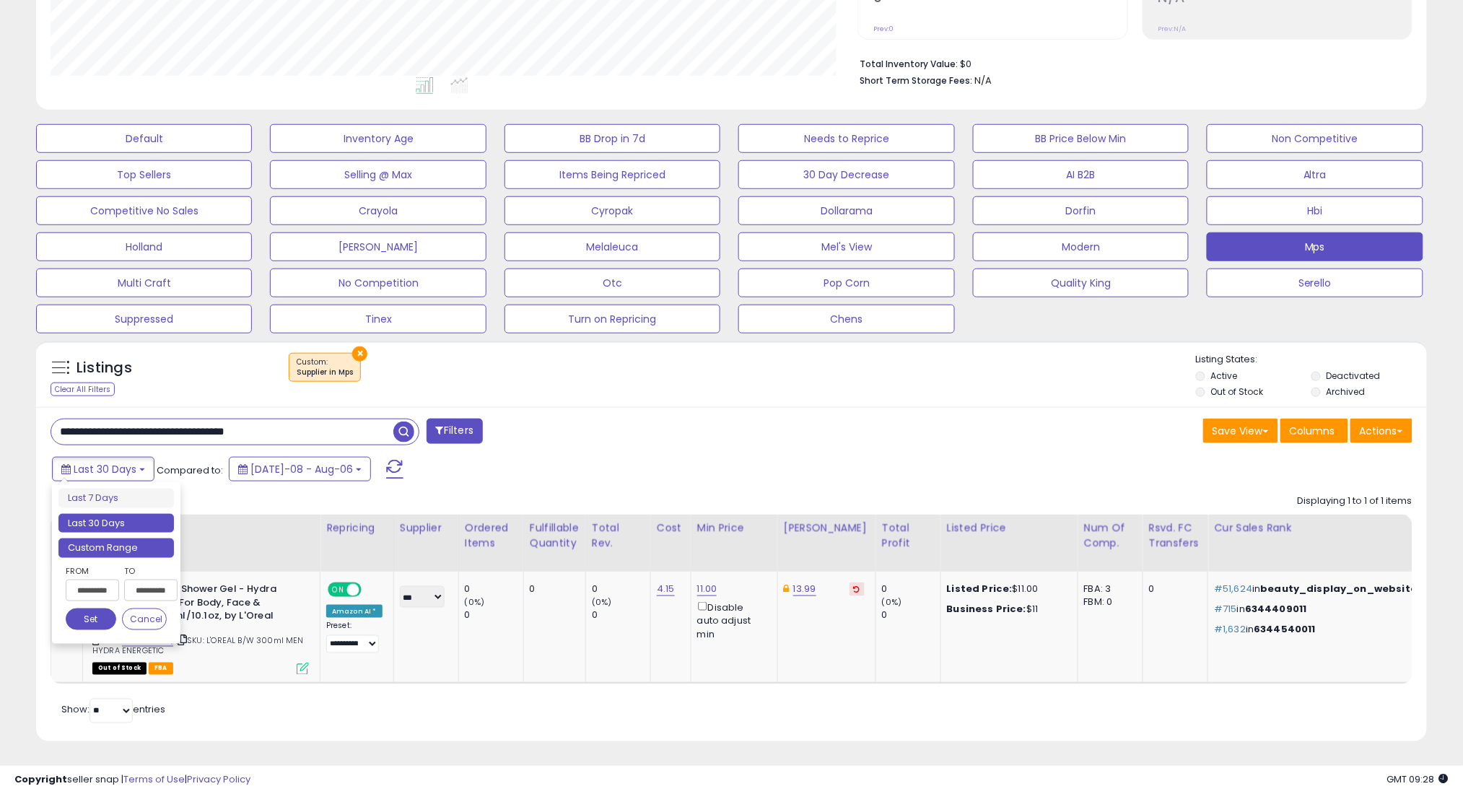
click at [159, 543] on li "Custom Range" at bounding box center [115, 547] width 115 height 19
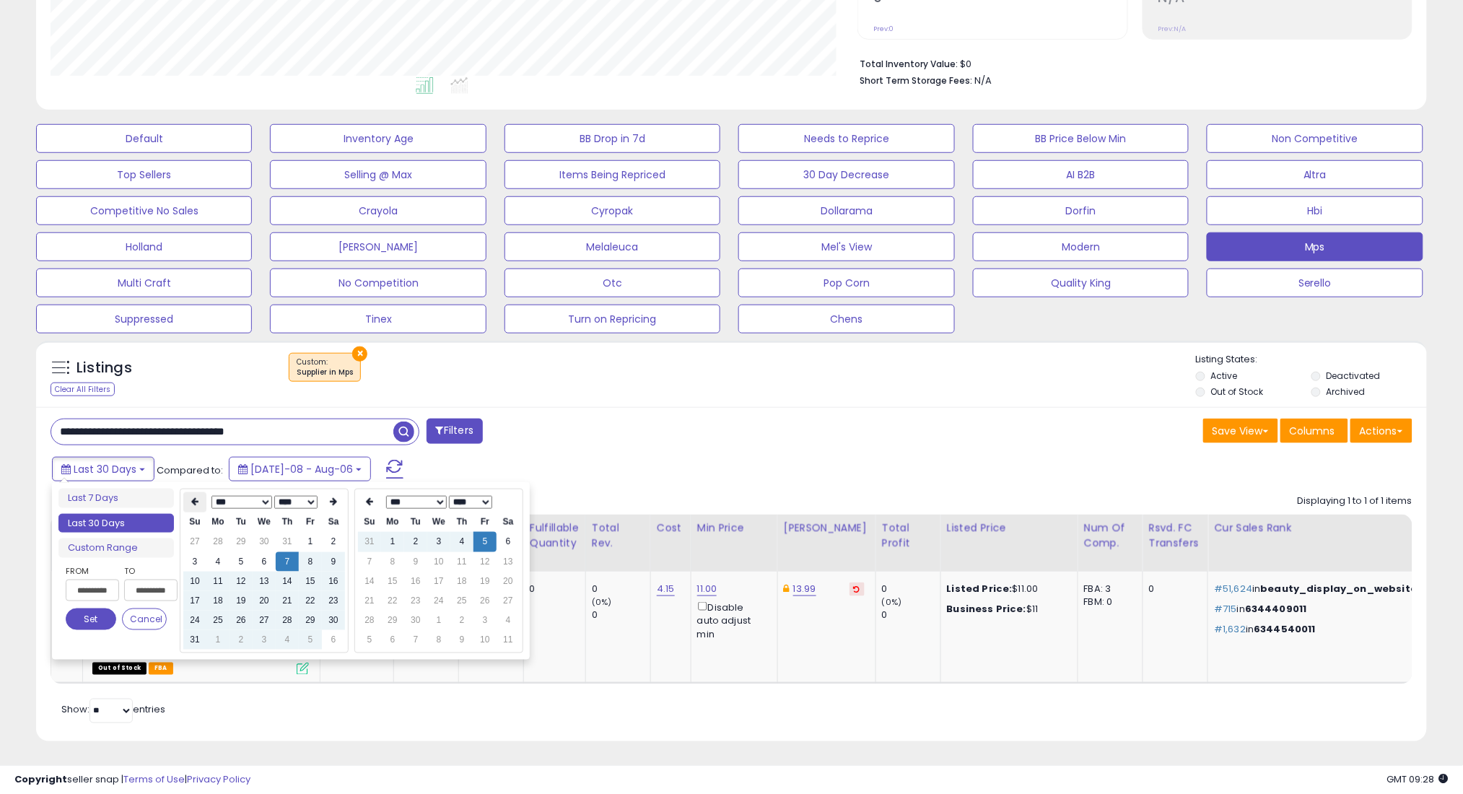
click at [189, 502] on th at bounding box center [194, 502] width 23 height 20
click at [219, 564] on td "7" at bounding box center [217, 561] width 23 height 19
type input "**********"
click at [98, 619] on button "Set" at bounding box center [91, 619] width 51 height 22
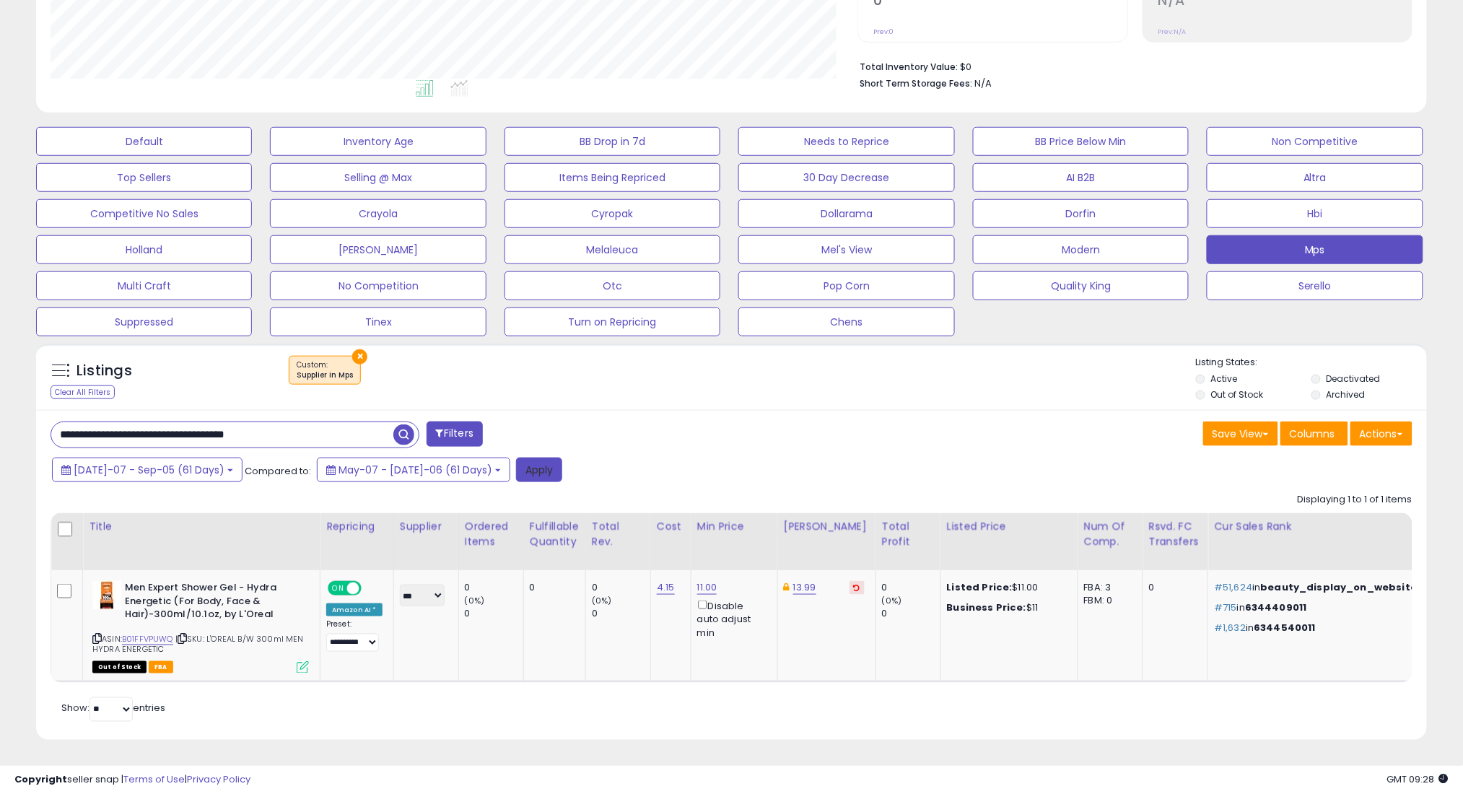
click at [516, 463] on button "Apply" at bounding box center [539, 470] width 46 height 25
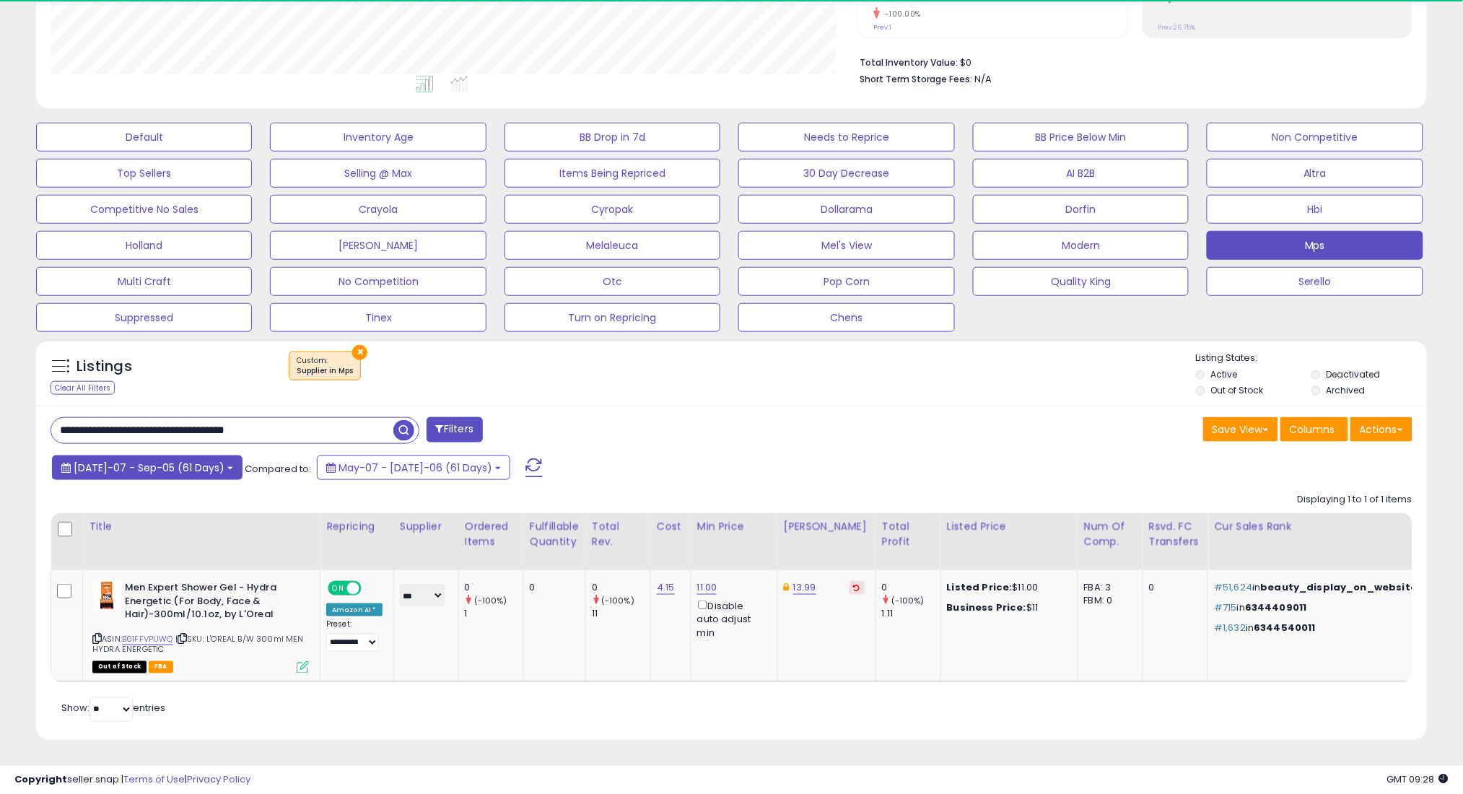
click at [168, 455] on button "[DATE]-07 - Sep-05 (61 Days)" at bounding box center [147, 467] width 191 height 25
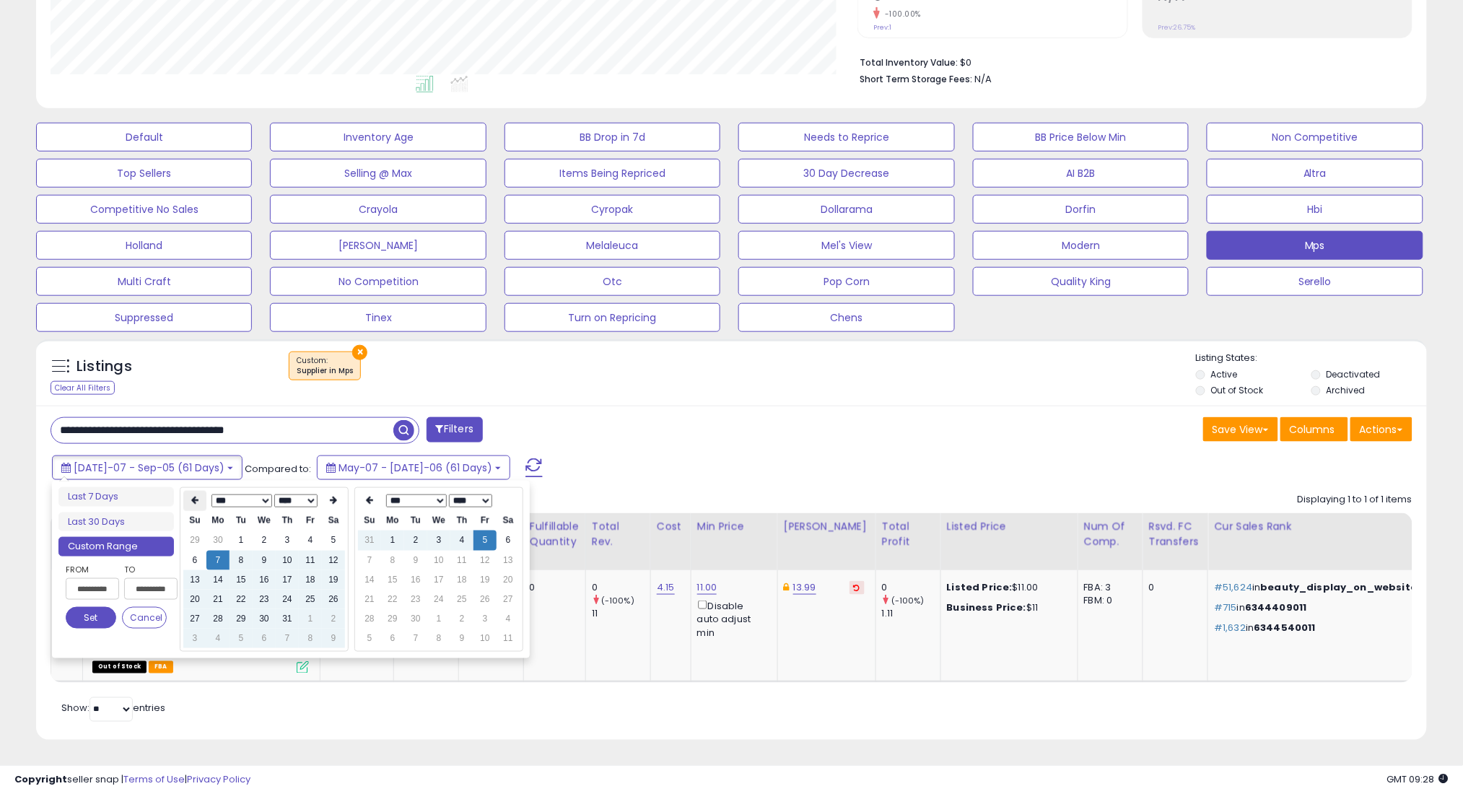
click at [197, 496] on icon at bounding box center [194, 500] width 7 height 9
click at [328, 551] on td "7" at bounding box center [333, 560] width 23 height 19
type input "**********"
click at [79, 609] on button "Set" at bounding box center [91, 618] width 51 height 22
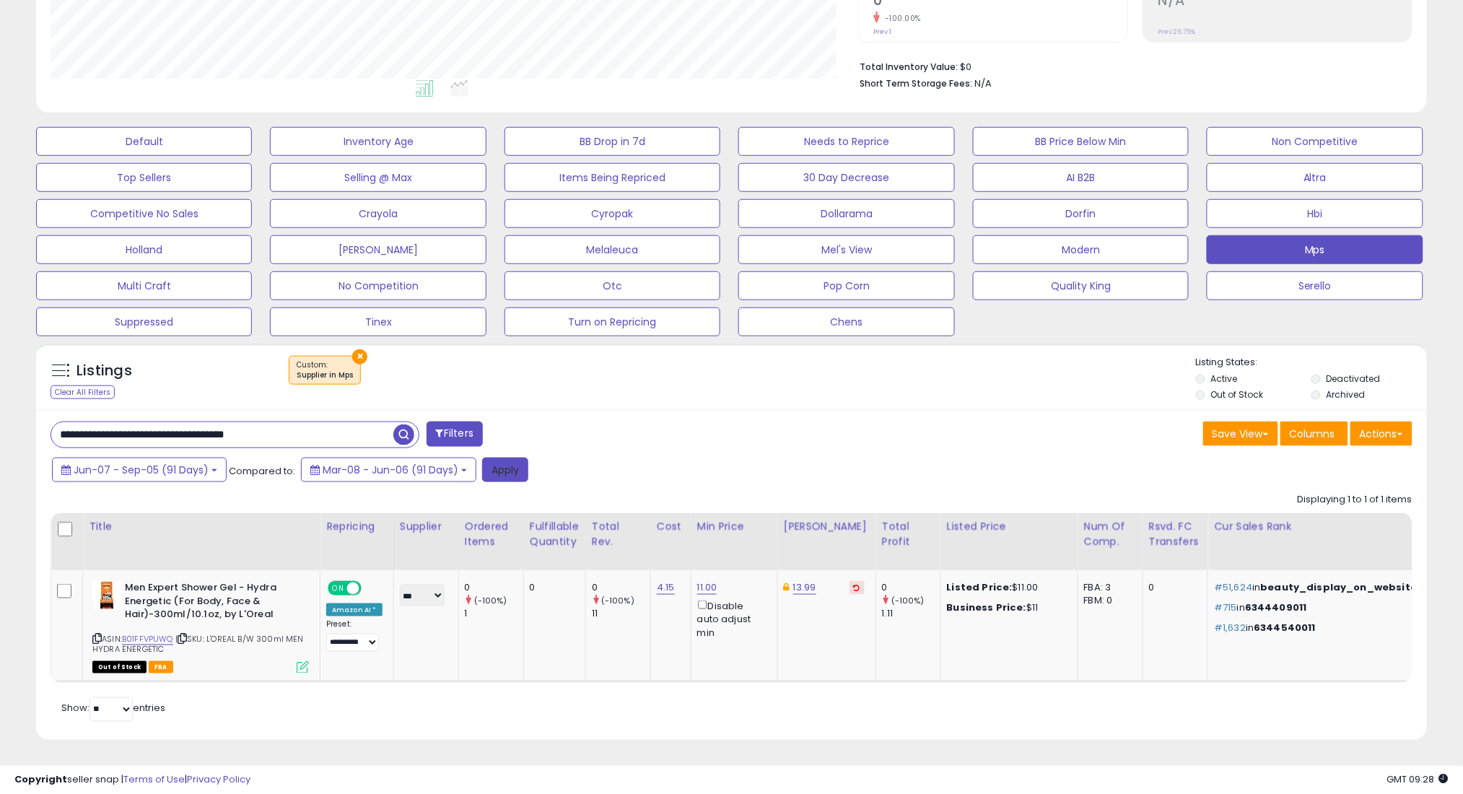
click at [517, 458] on button "Apply" at bounding box center [505, 470] width 46 height 25
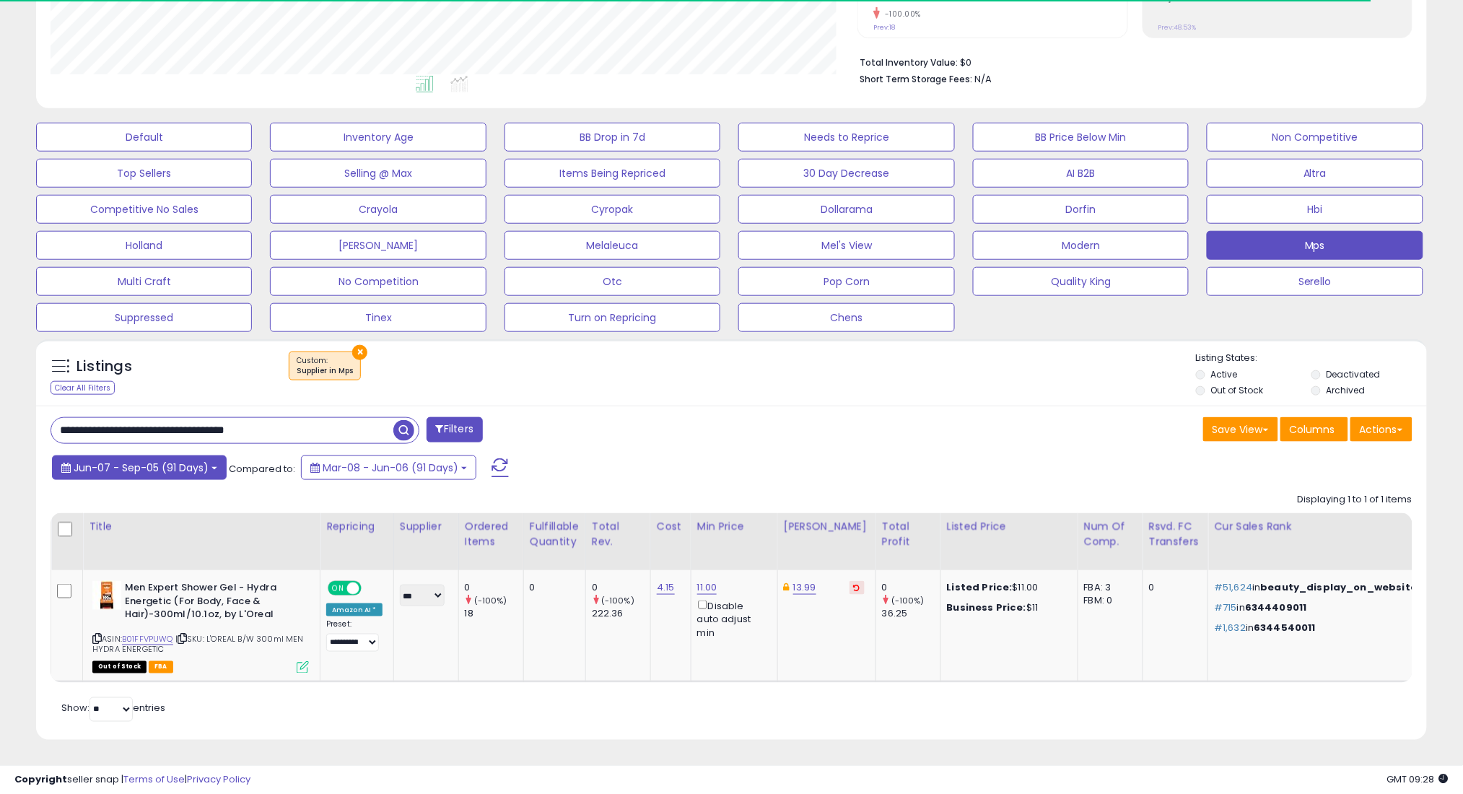
click at [196, 463] on button "Jun-07 - Sep-05 (91 Days)" at bounding box center [139, 467] width 175 height 25
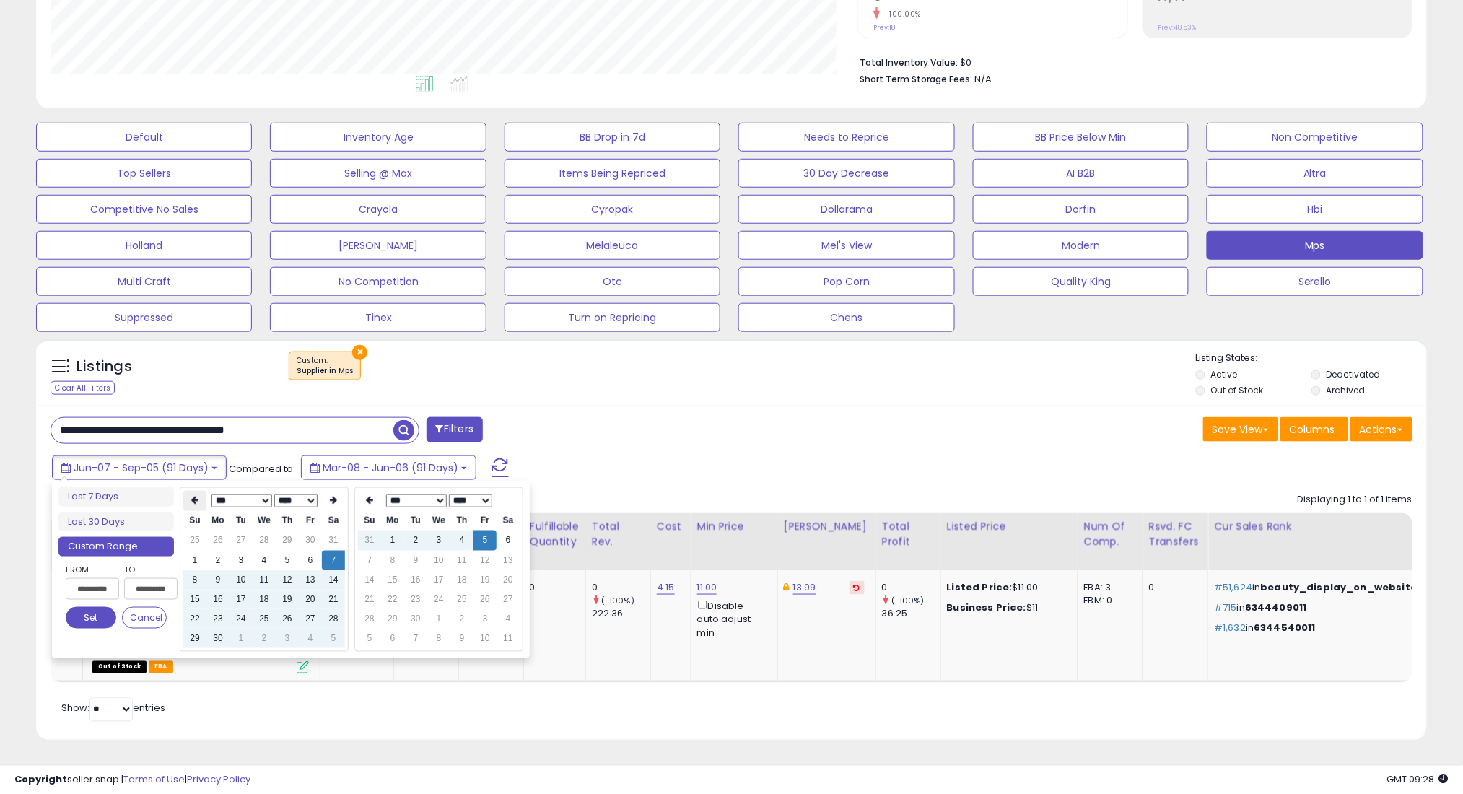
click at [198, 496] on icon at bounding box center [194, 500] width 7 height 9
click at [267, 553] on td "7" at bounding box center [264, 560] width 23 height 19
type input "**********"
click at [81, 607] on button "Set" at bounding box center [91, 618] width 51 height 22
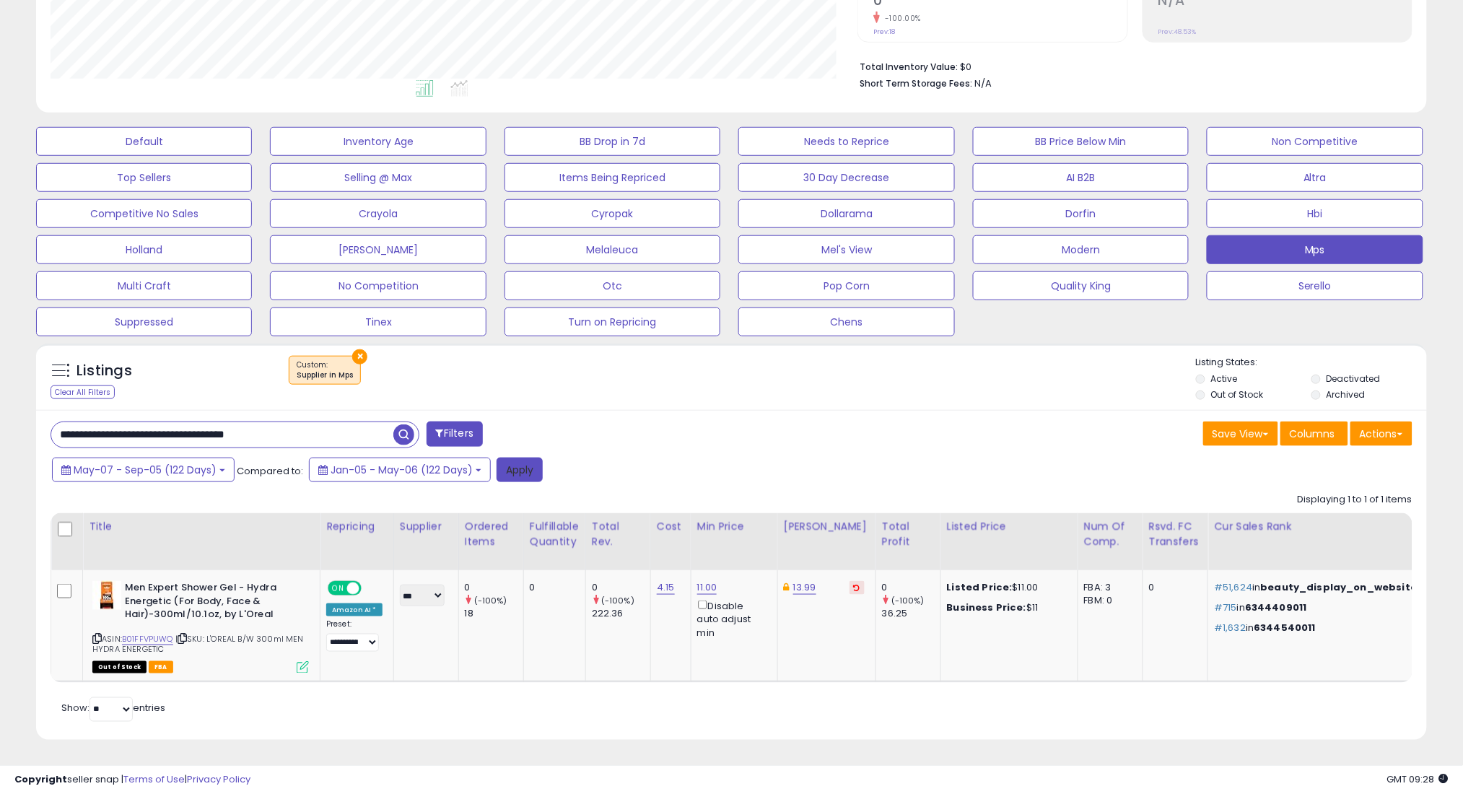
click at [502, 458] on button "Apply" at bounding box center [519, 470] width 46 height 25
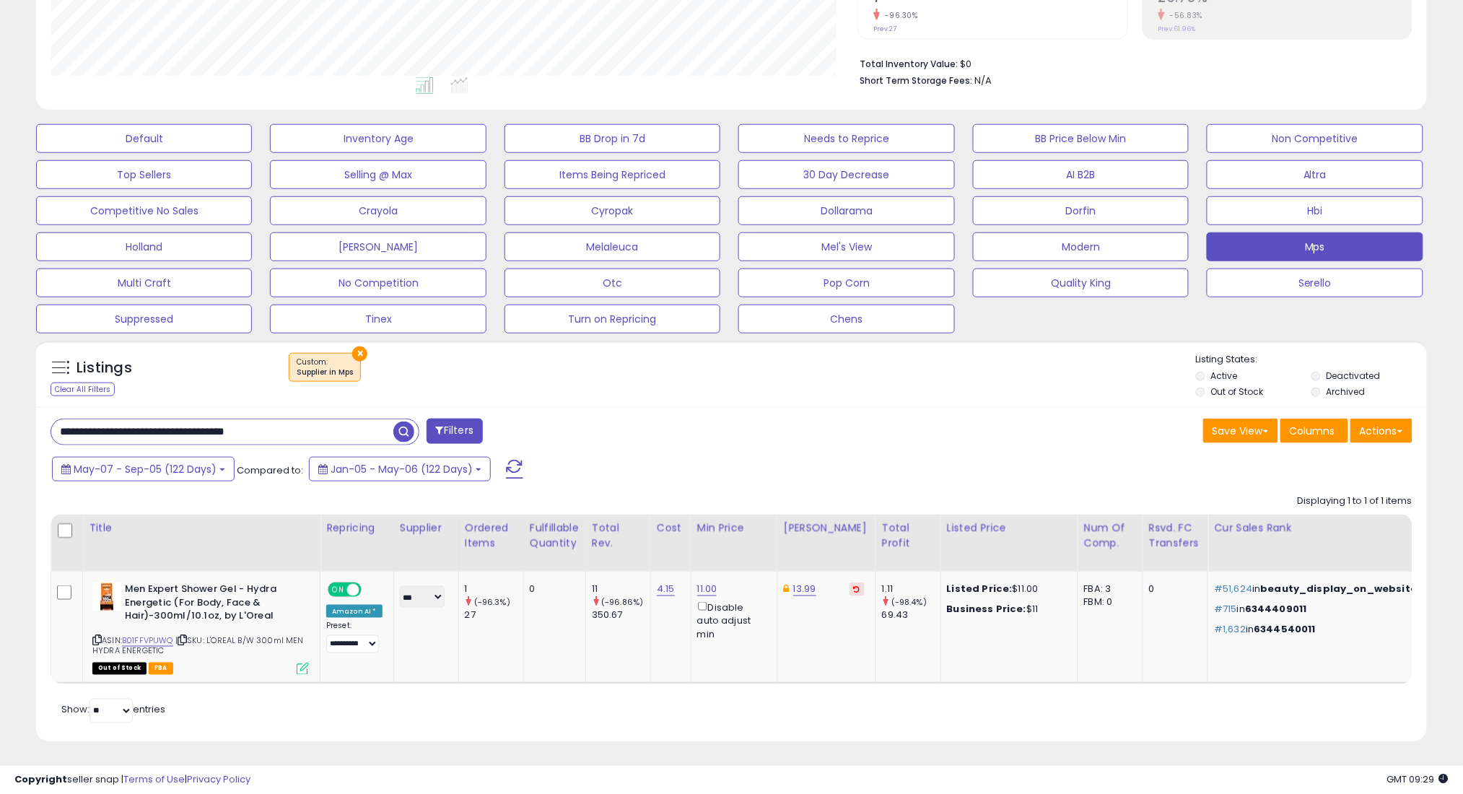
click at [333, 429] on input "**********" at bounding box center [222, 431] width 342 height 25
paste input "**"
type input "**********"
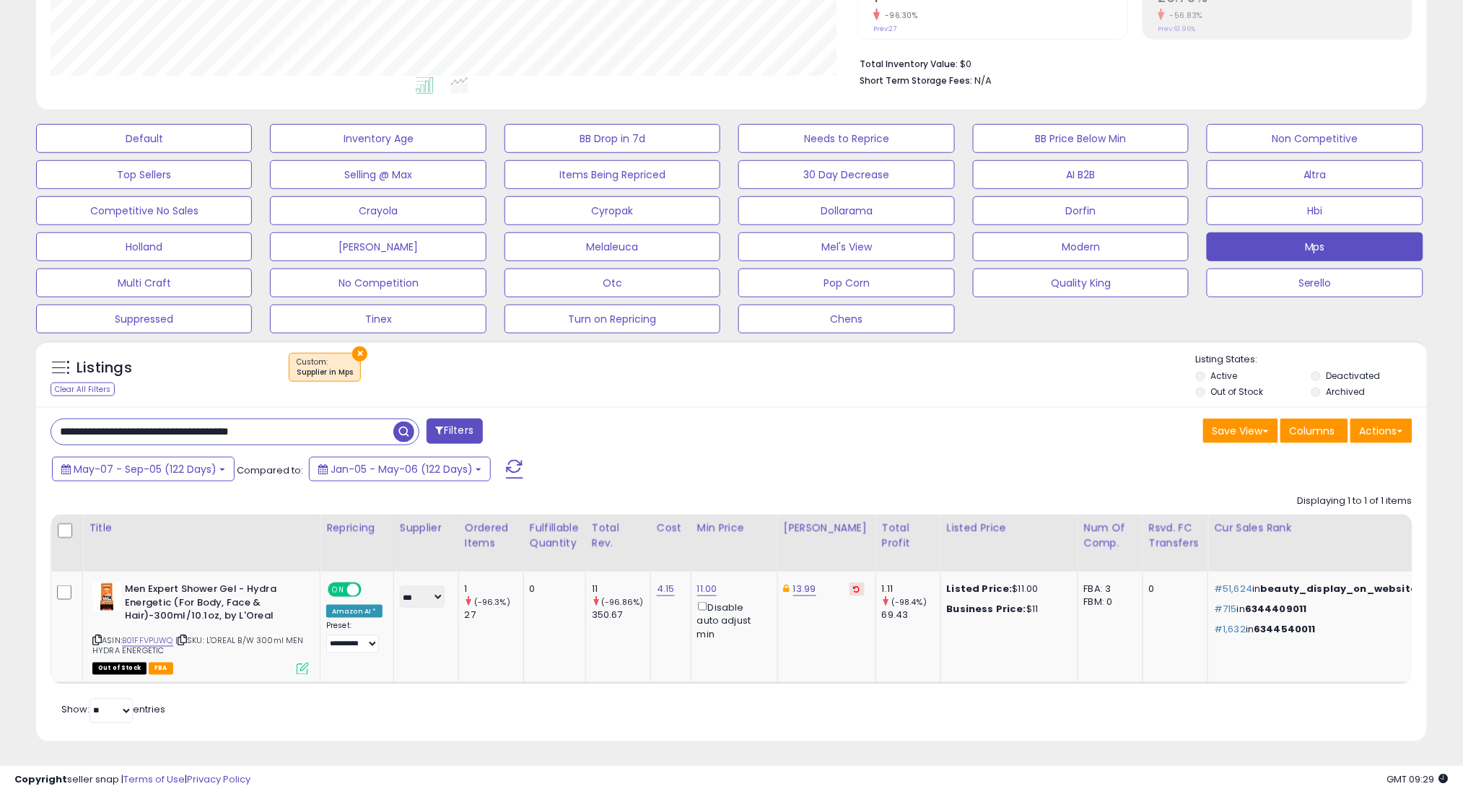
click at [397, 429] on span "button" at bounding box center [403, 431] width 21 height 21
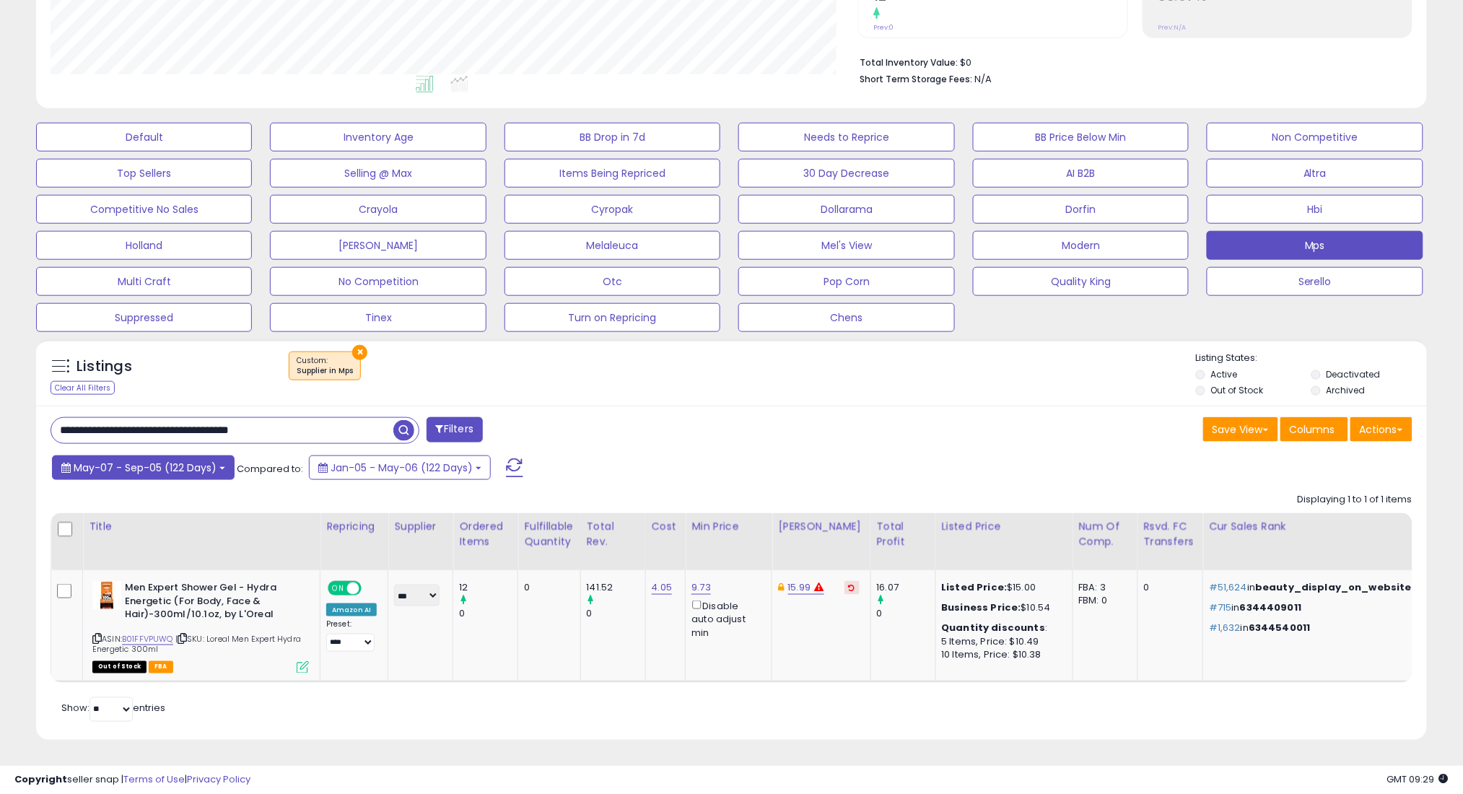
click at [95, 460] on span "May-07 - Sep-05 (122 Days)" at bounding box center [145, 467] width 143 height 14
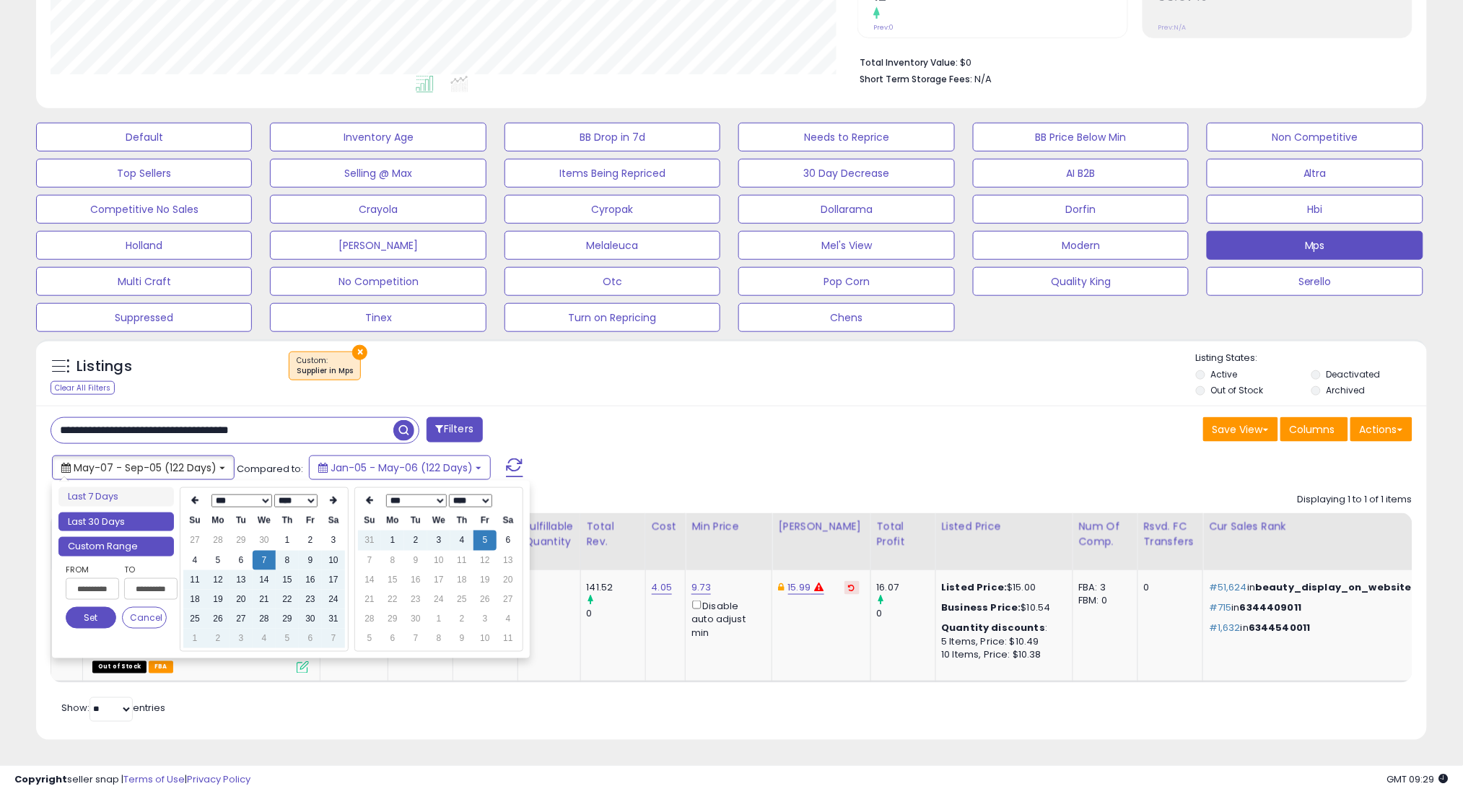
type input "**********"
click at [146, 512] on li "Last 30 Days" at bounding box center [115, 521] width 115 height 19
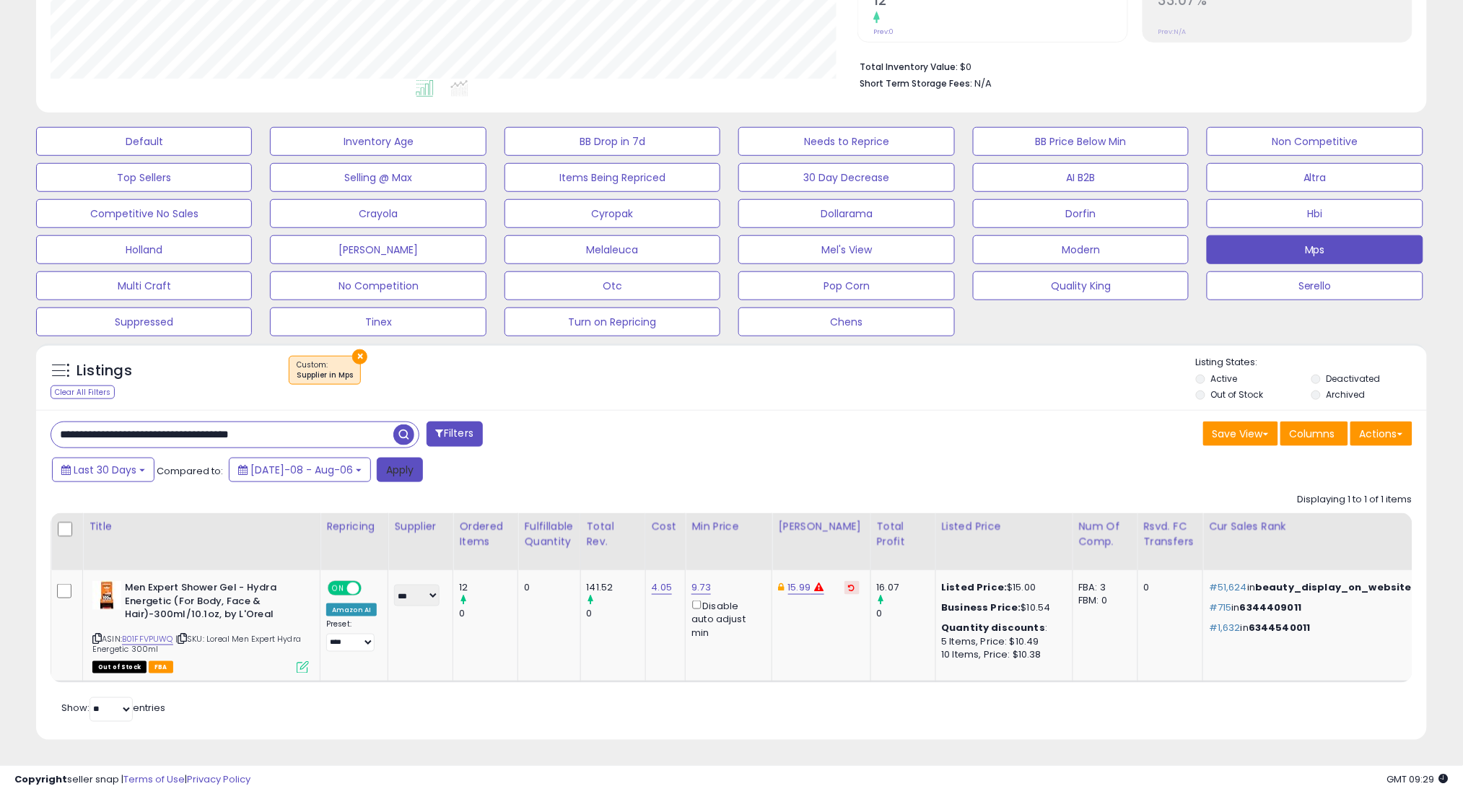
click at [383, 458] on button "Apply" at bounding box center [400, 470] width 46 height 25
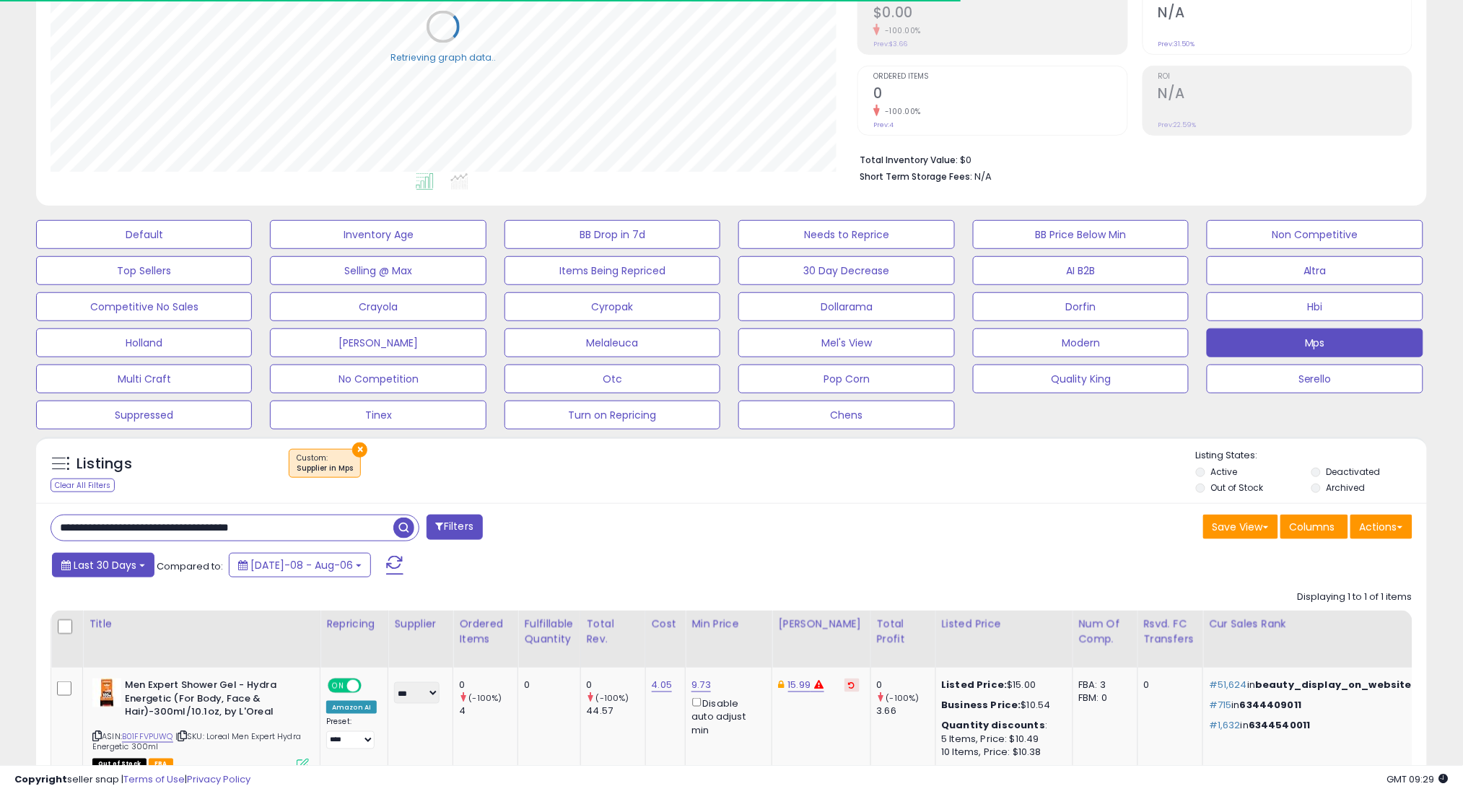
click at [109, 567] on span "Last 30 Days" at bounding box center [105, 565] width 63 height 14
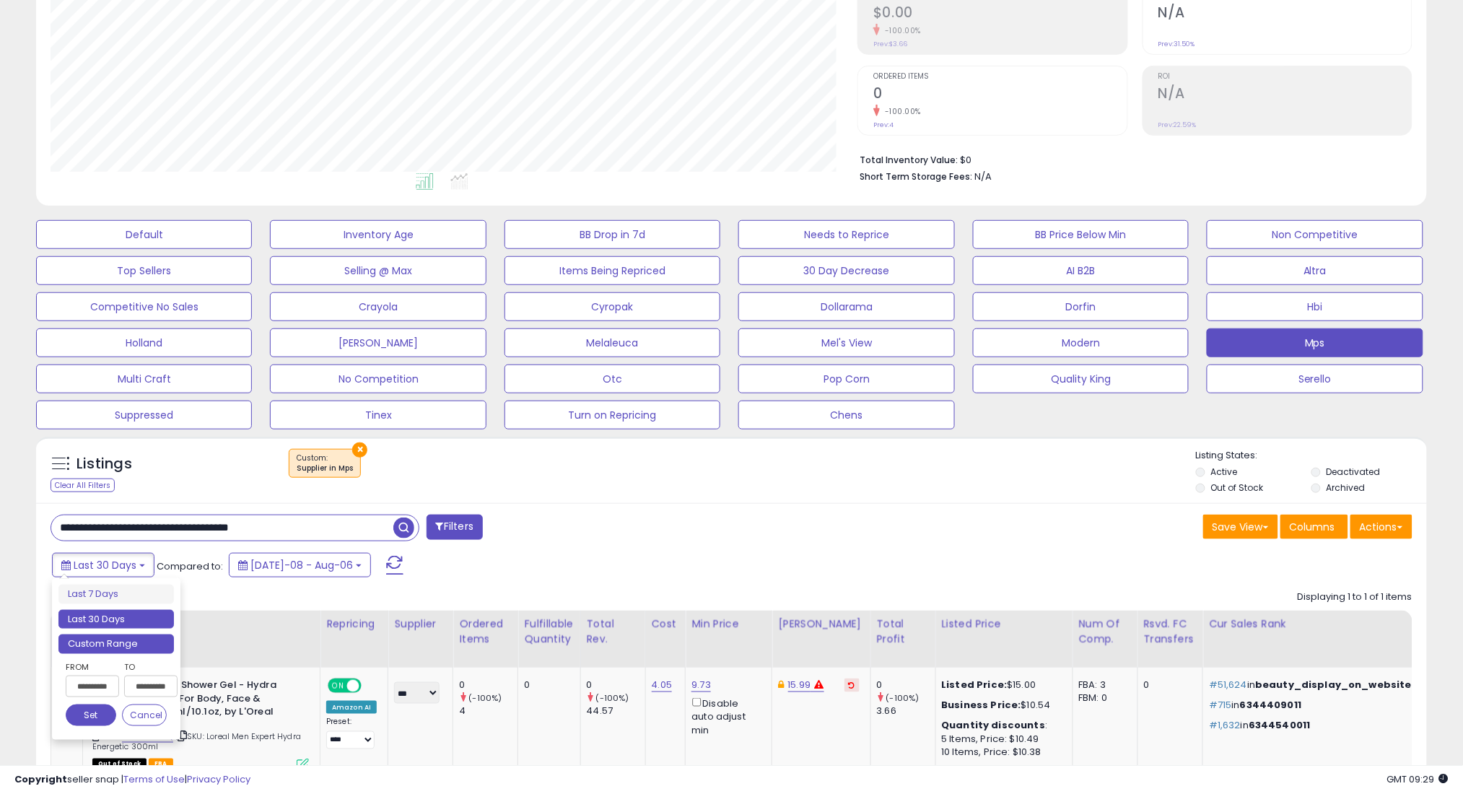
click at [132, 647] on li "Custom Range" at bounding box center [115, 643] width 115 height 19
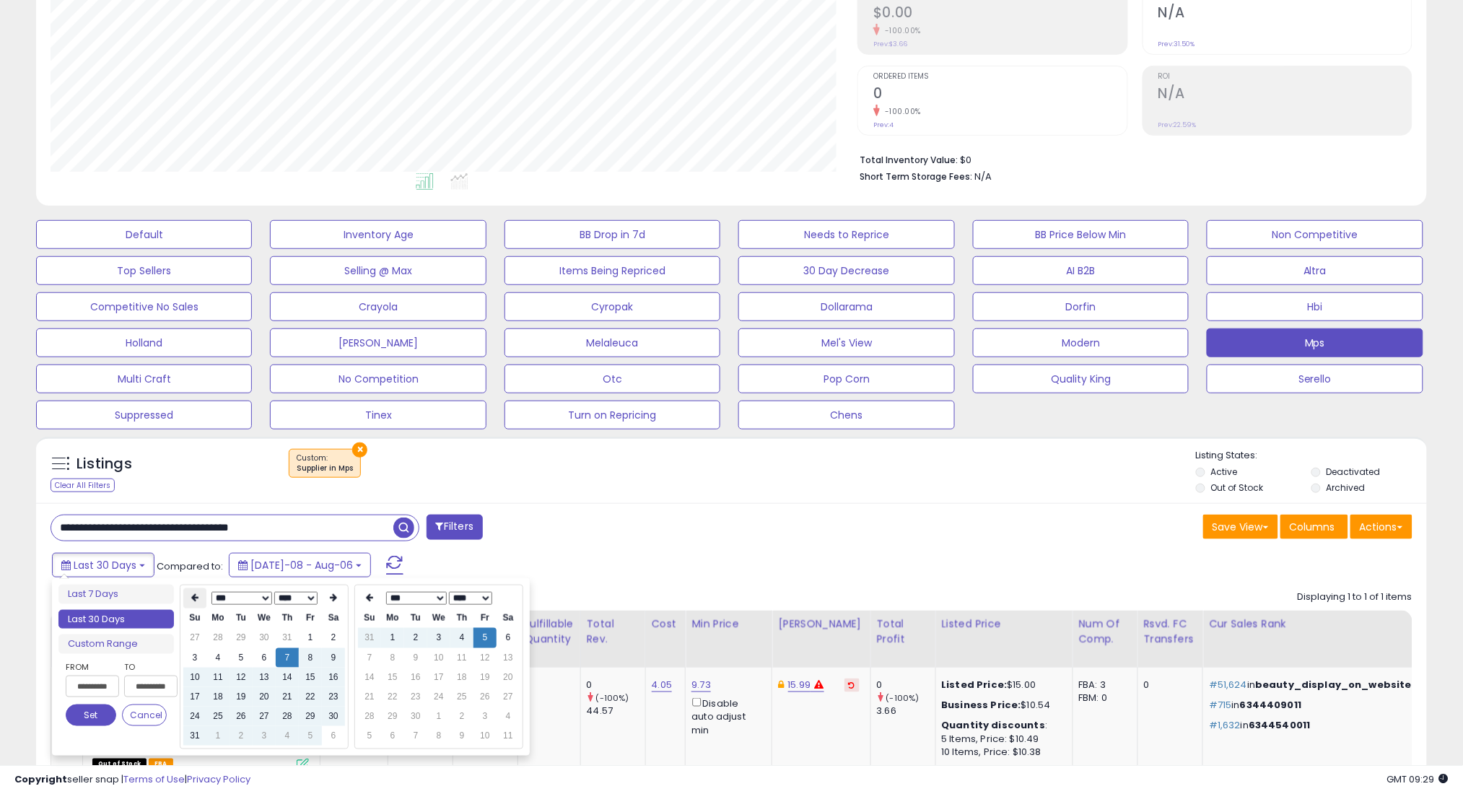
click at [190, 600] on th at bounding box center [194, 598] width 23 height 20
click at [213, 657] on td "7" at bounding box center [217, 657] width 23 height 19
type input "**********"
drag, startPoint x: 112, startPoint y: 709, endPoint x: 99, endPoint y: 712, distance: 13.2
click at [110, 709] on button "Set" at bounding box center [91, 715] width 51 height 22
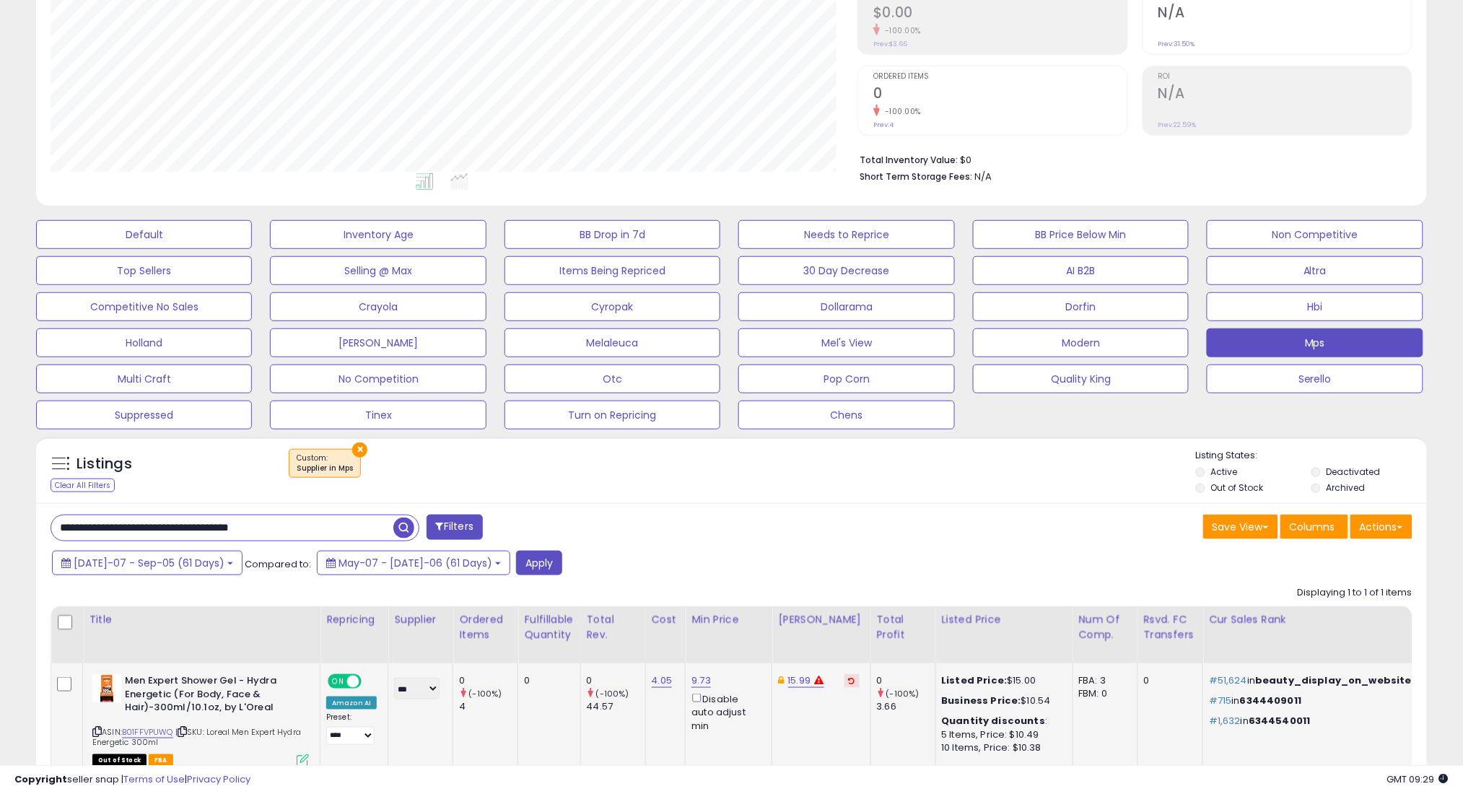
click at [98, 712] on div "Men Expert Shower Gel - Hydra Energetic (For Body, Face & Hair)-300ml/10.1oz, b…" at bounding box center [200, 696] width 216 height 44
click at [516, 561] on button "Apply" at bounding box center [539, 563] width 46 height 25
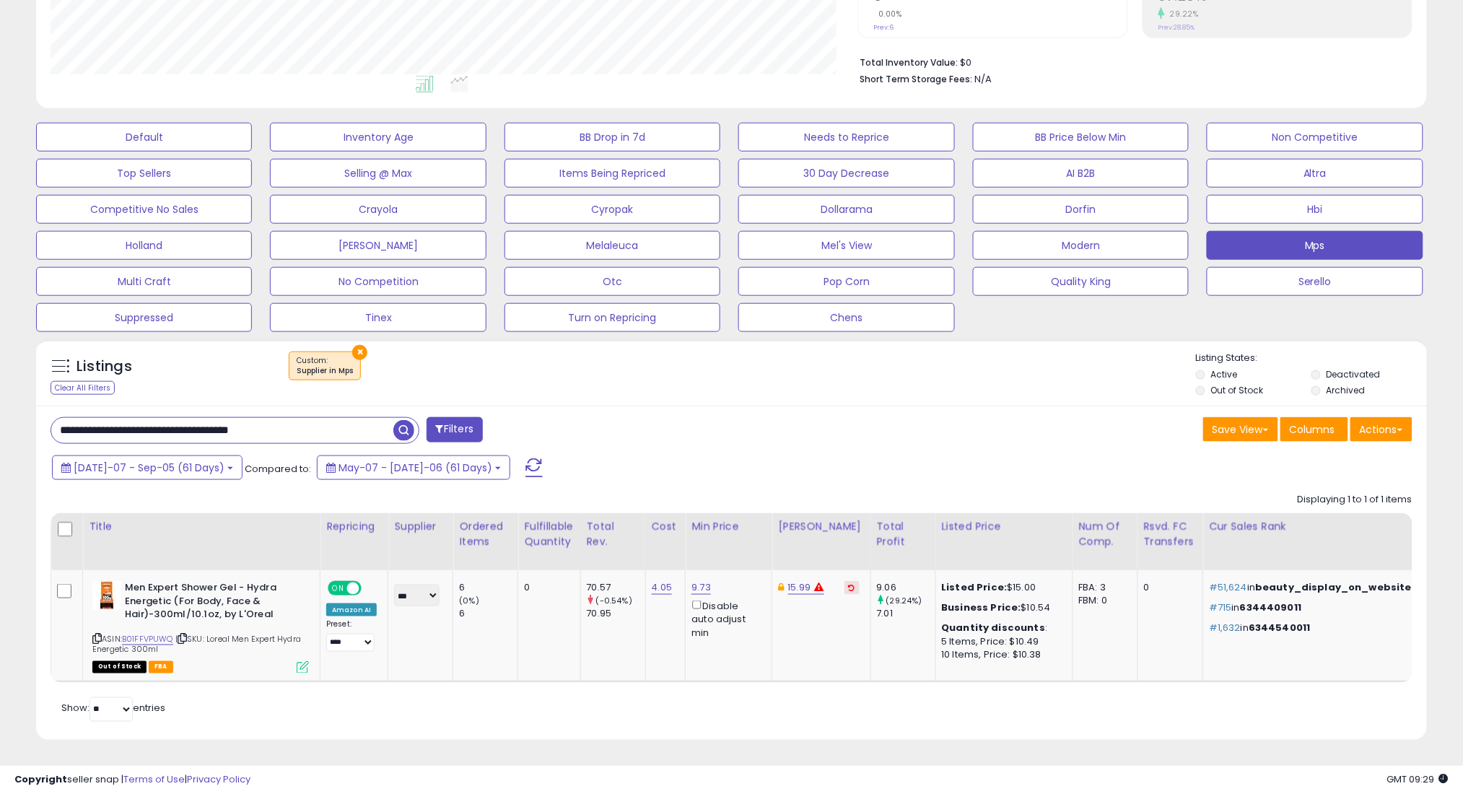
click at [315, 418] on input "**********" at bounding box center [222, 430] width 342 height 25
paste input "text"
type input "**********"
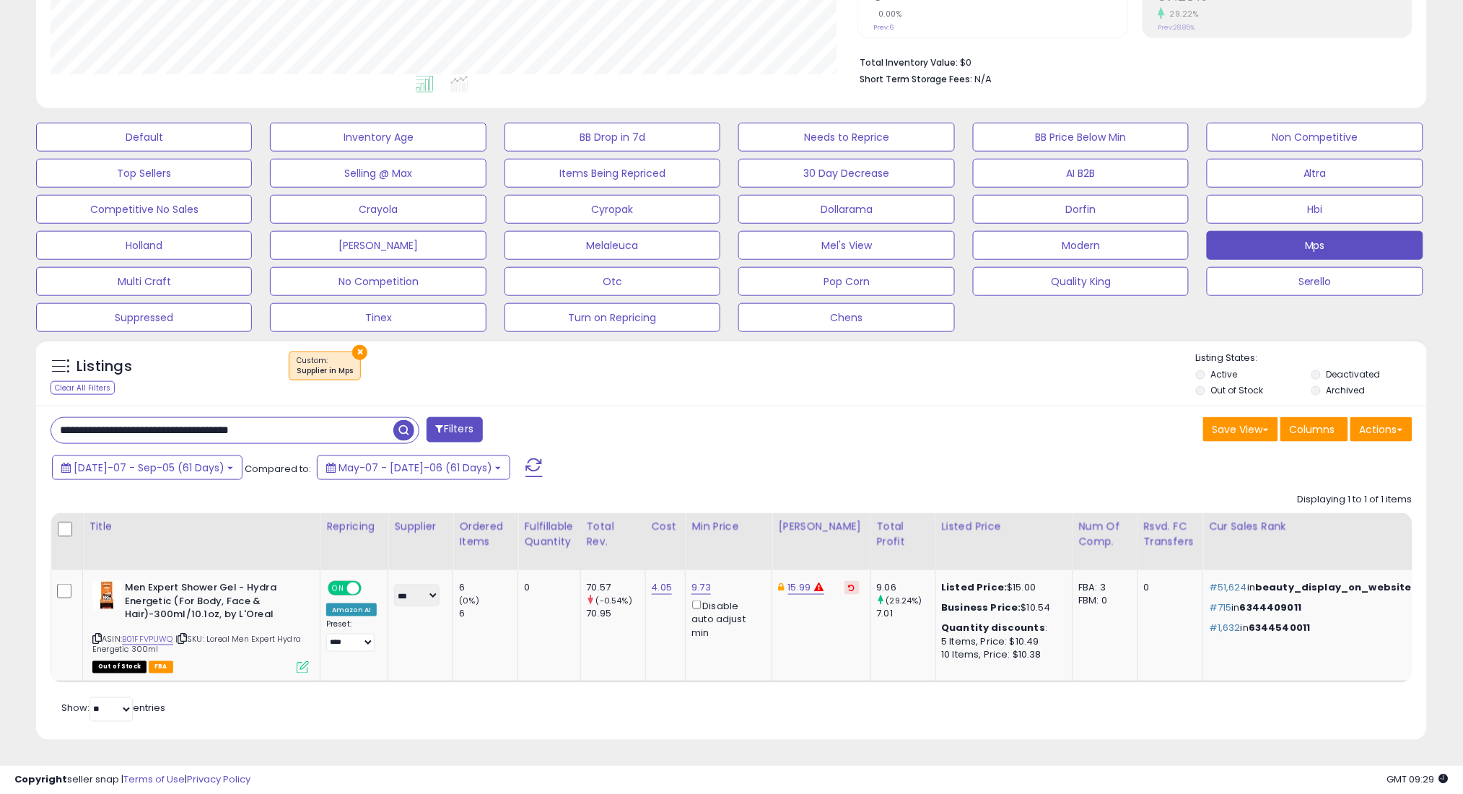
click at [398, 420] on span "button" at bounding box center [403, 430] width 21 height 21
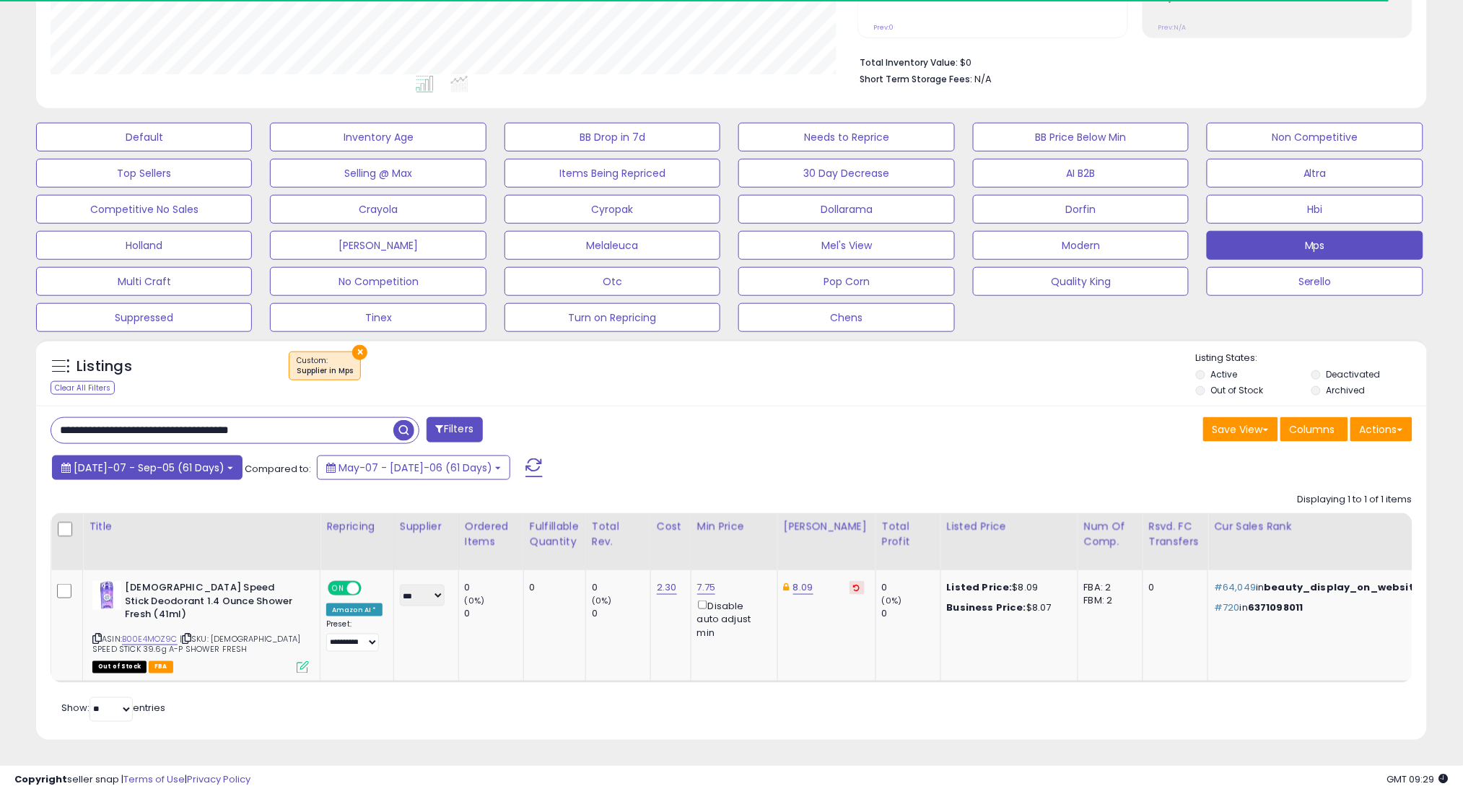
click at [185, 472] on span "[DATE]-07 - Sep-05 (61 Days)" at bounding box center [149, 467] width 151 height 14
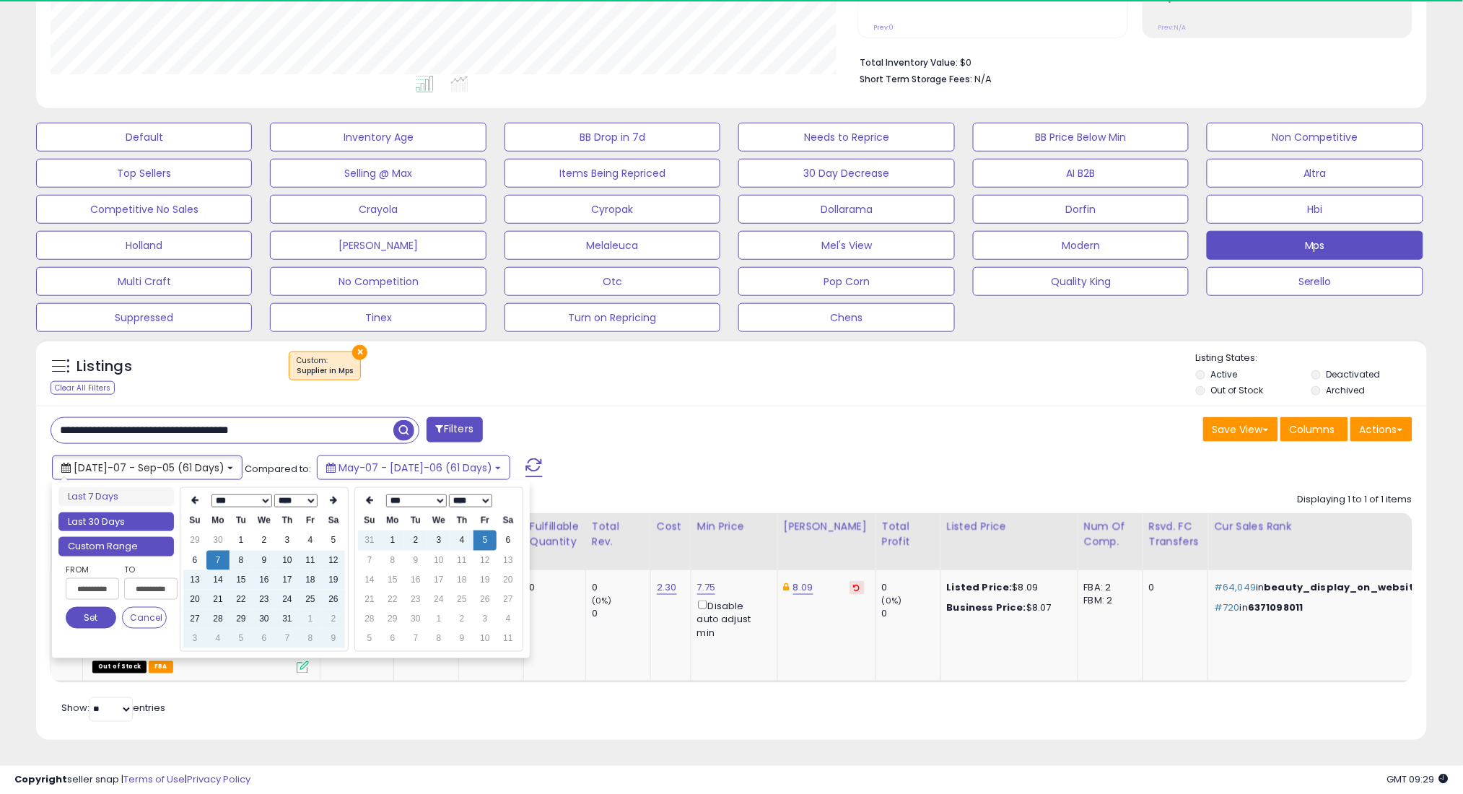
type input "**********"
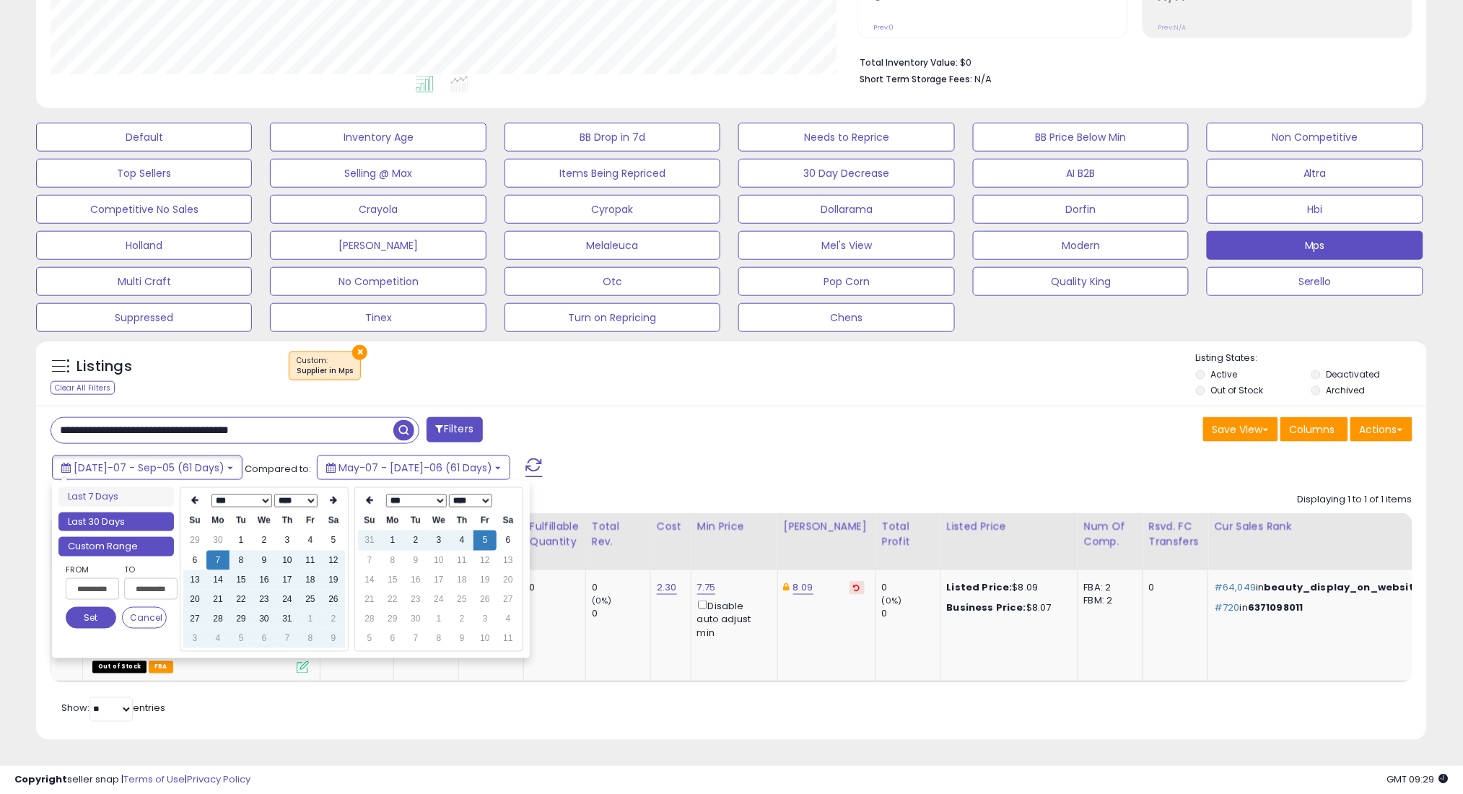
click at [159, 517] on li "Last 30 Days" at bounding box center [115, 521] width 115 height 19
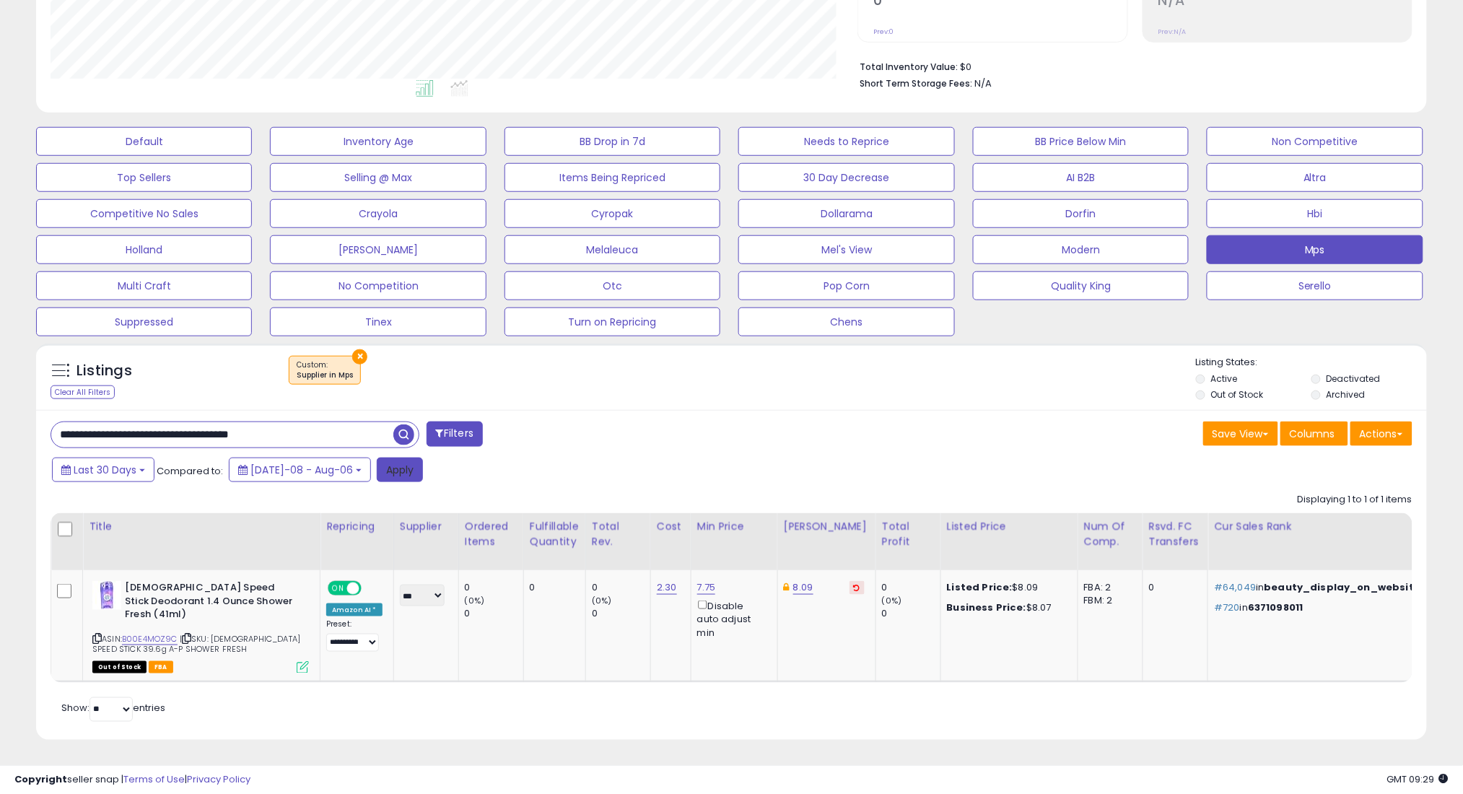
click at [382, 471] on button "Apply" at bounding box center [400, 470] width 46 height 25
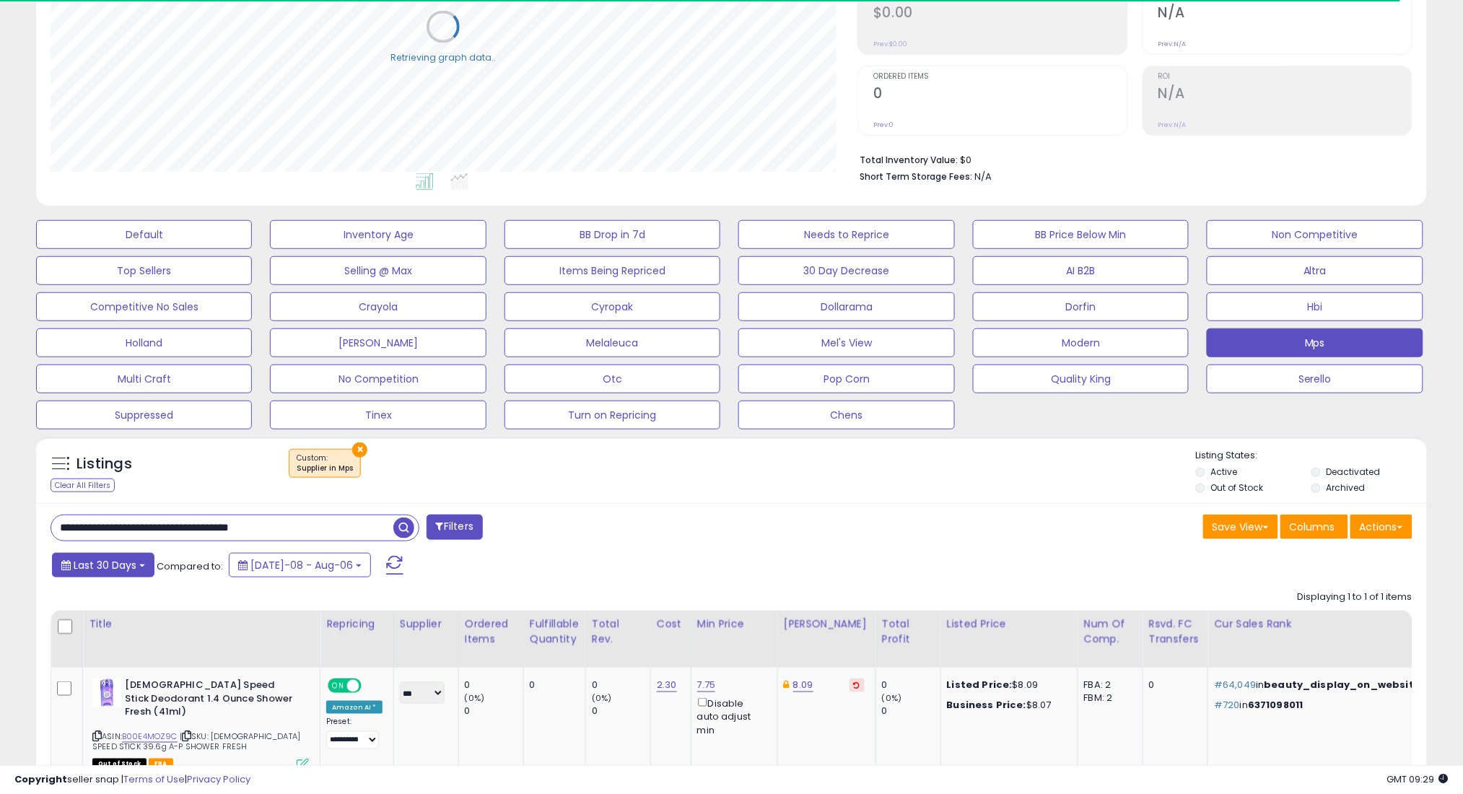
click at [131, 564] on span "Last 30 Days" at bounding box center [105, 565] width 63 height 14
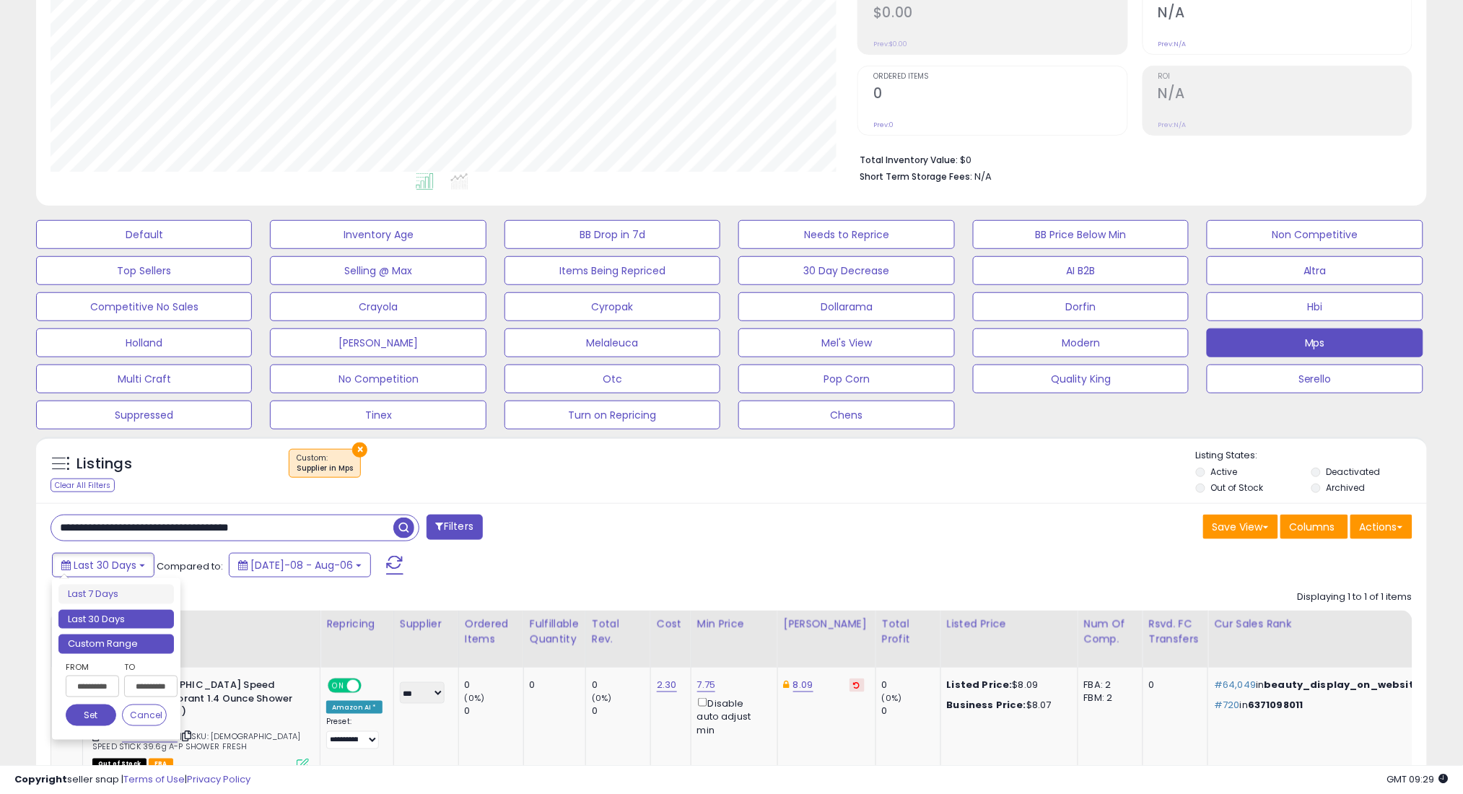
click at [167, 649] on li "Custom Range" at bounding box center [115, 643] width 115 height 19
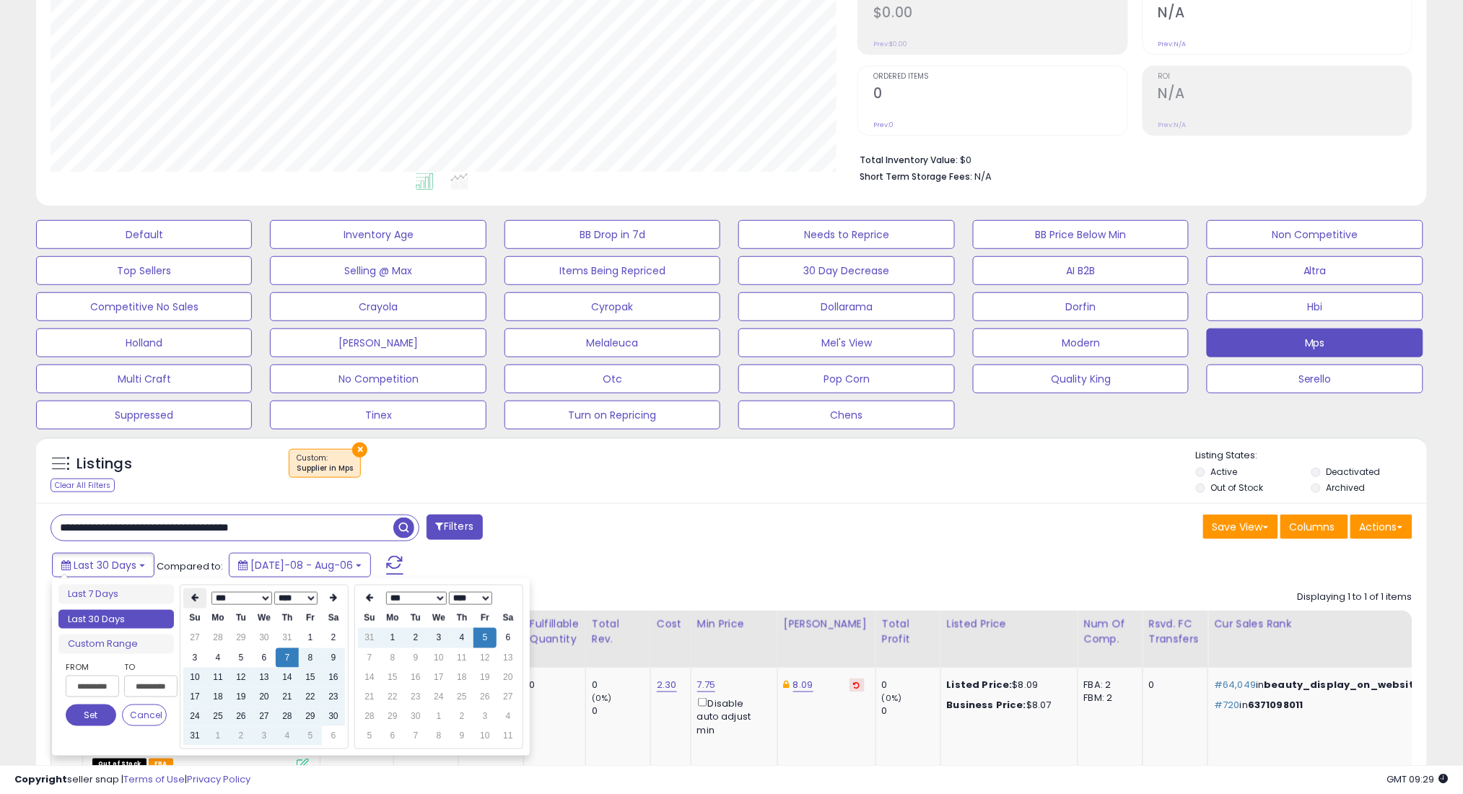
click at [198, 592] on th at bounding box center [194, 598] width 23 height 20
click at [219, 659] on td "7" at bounding box center [217, 657] width 23 height 19
type input "**********"
drag, startPoint x: 97, startPoint y: 722, endPoint x: 305, endPoint y: 649, distance: 221.2
click at [96, 721] on button "Set" at bounding box center [91, 715] width 51 height 22
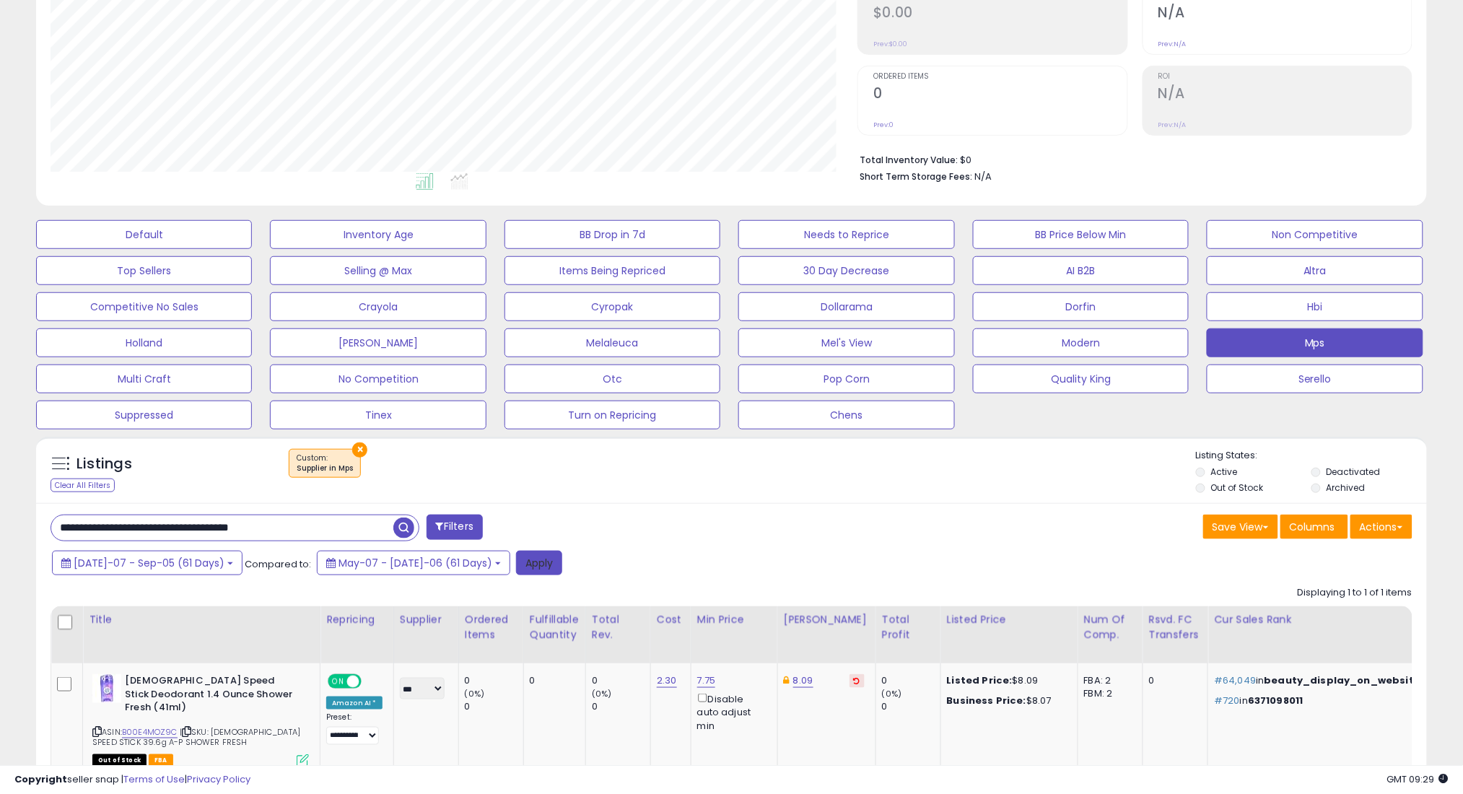
click at [516, 560] on button "Apply" at bounding box center [539, 563] width 46 height 25
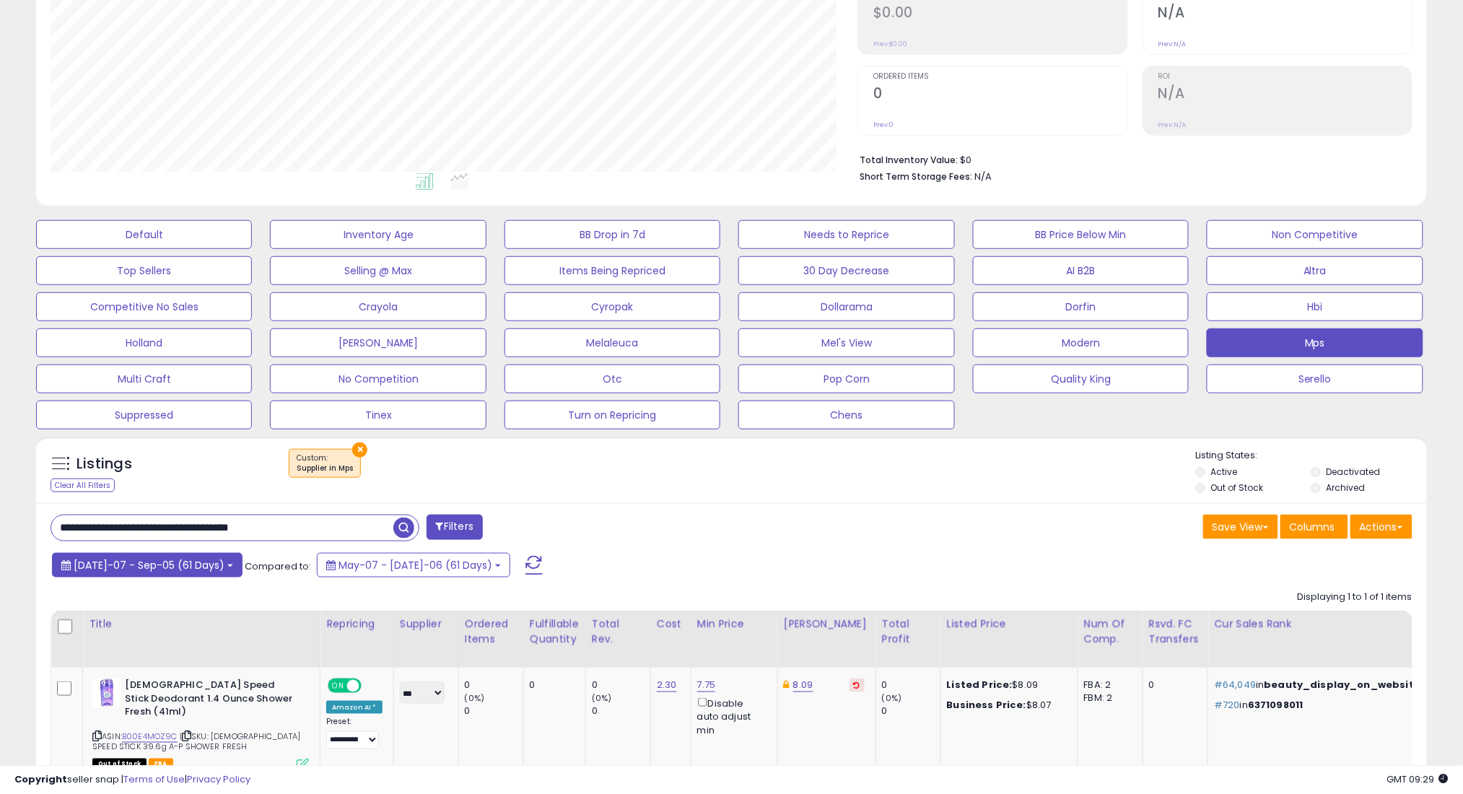
click at [89, 575] on button "[DATE]-07 - Sep-05 (61 Days)" at bounding box center [147, 565] width 191 height 25
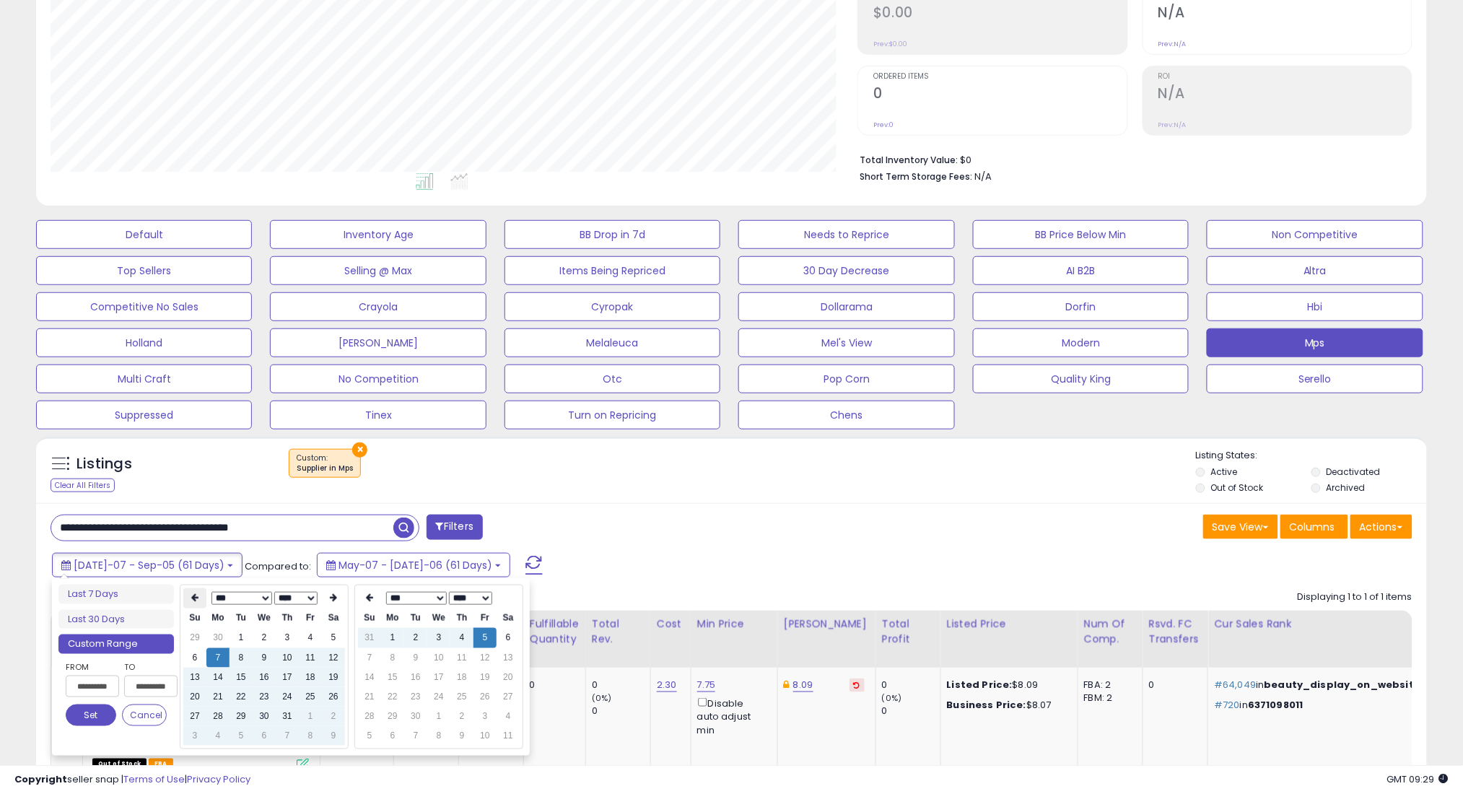
click at [193, 594] on icon at bounding box center [194, 598] width 7 height 9
click at [331, 657] on td "7" at bounding box center [333, 657] width 23 height 19
type input "**********"
drag, startPoint x: 88, startPoint y: 714, endPoint x: 149, endPoint y: 668, distance: 76.2
click at [91, 712] on button "Set" at bounding box center [91, 715] width 51 height 22
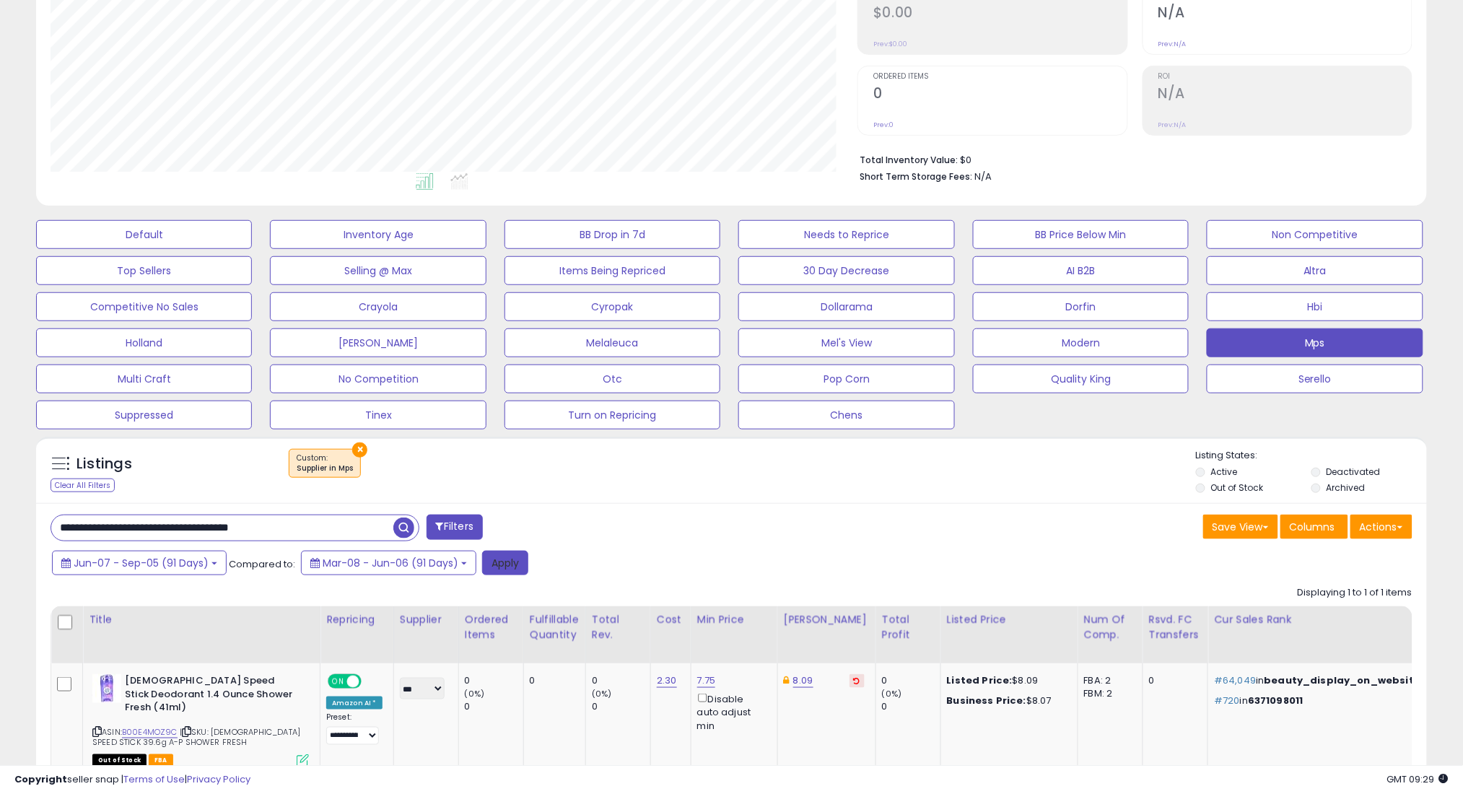
click at [493, 569] on button "Apply" at bounding box center [505, 563] width 46 height 25
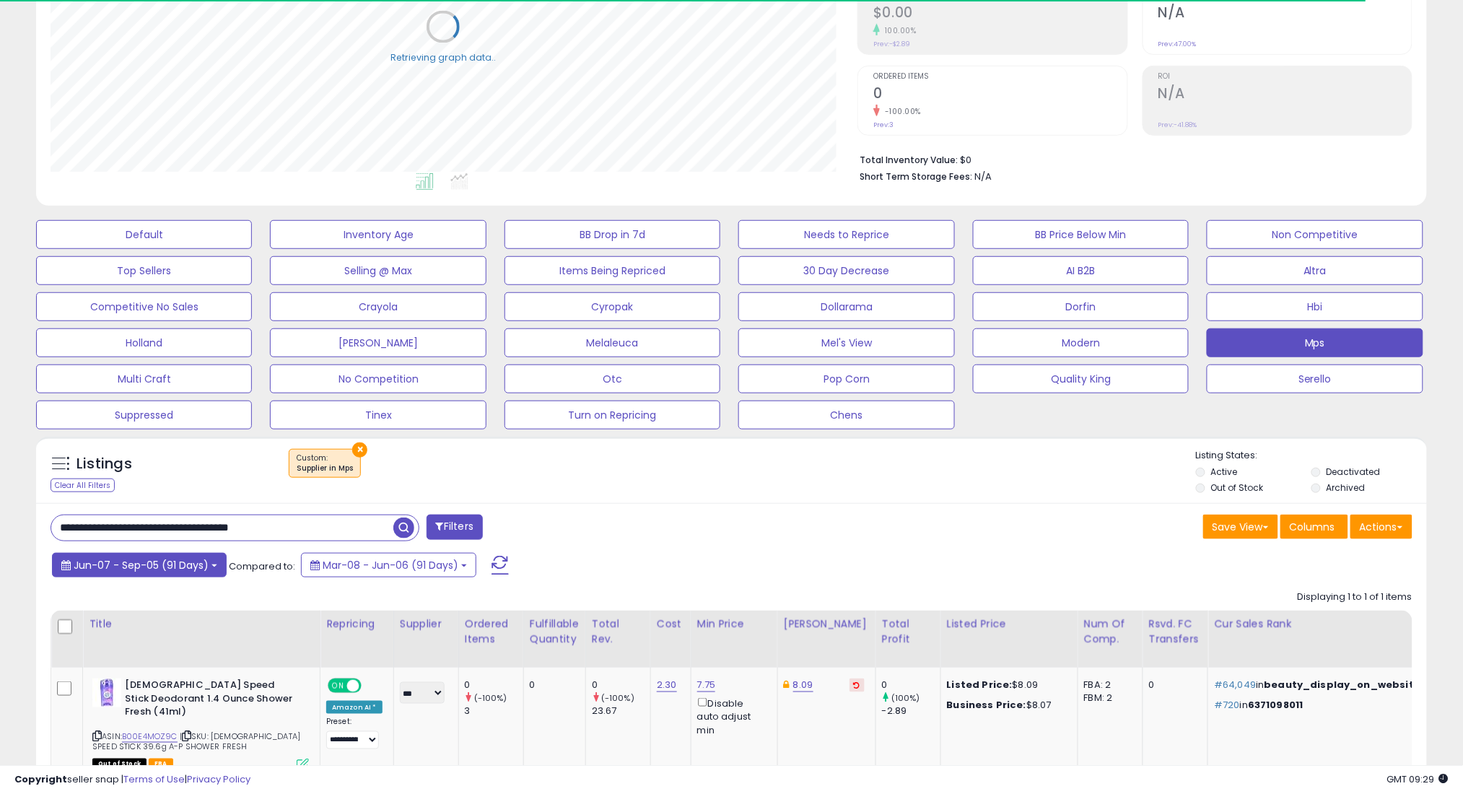
click at [128, 558] on span "Jun-07 - Sep-05 (91 Days)" at bounding box center [141, 565] width 135 height 14
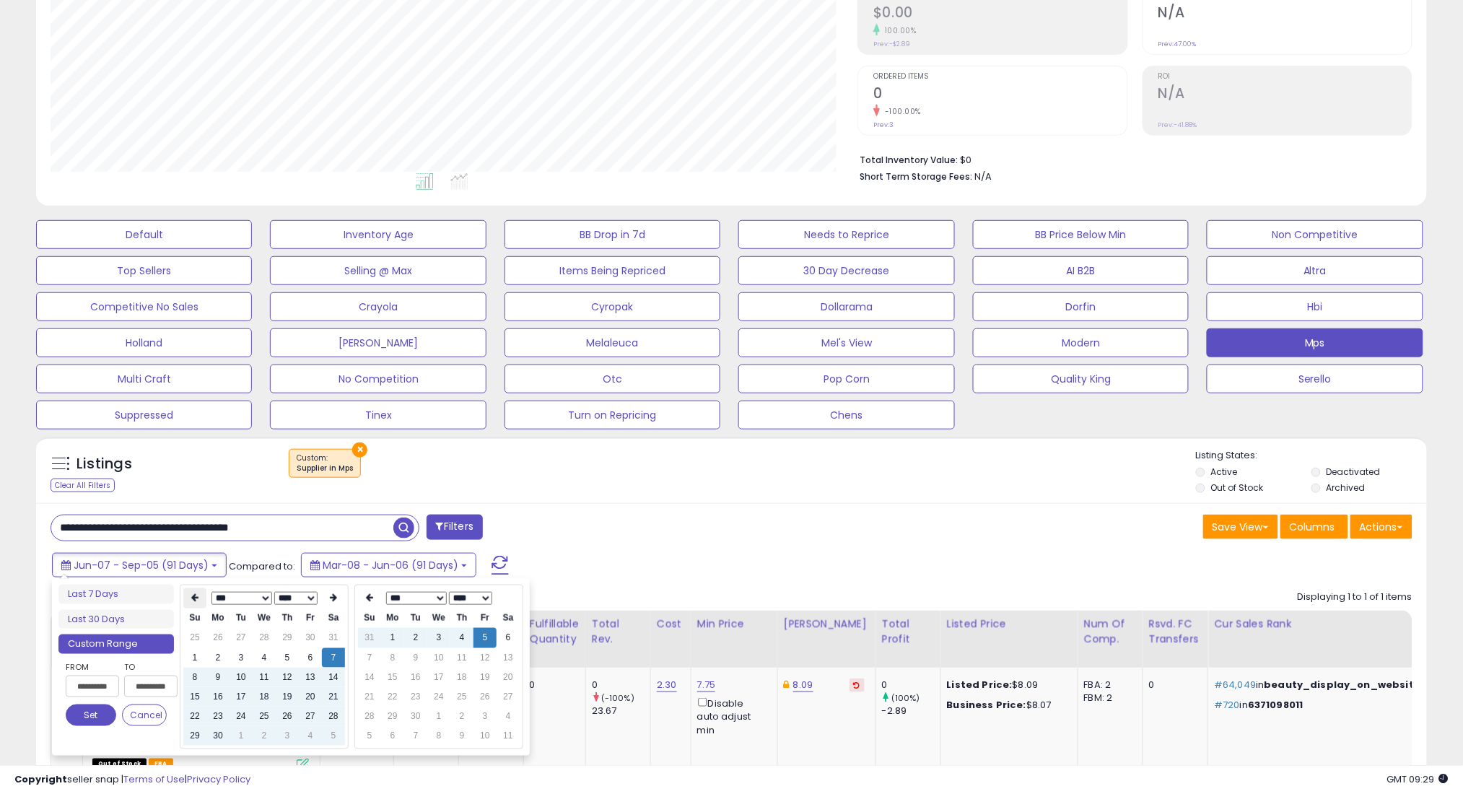
click at [196, 600] on icon at bounding box center [194, 598] width 7 height 9
click at [272, 658] on td "7" at bounding box center [264, 657] width 23 height 19
type input "**********"
click at [95, 712] on button "Set" at bounding box center [91, 715] width 51 height 22
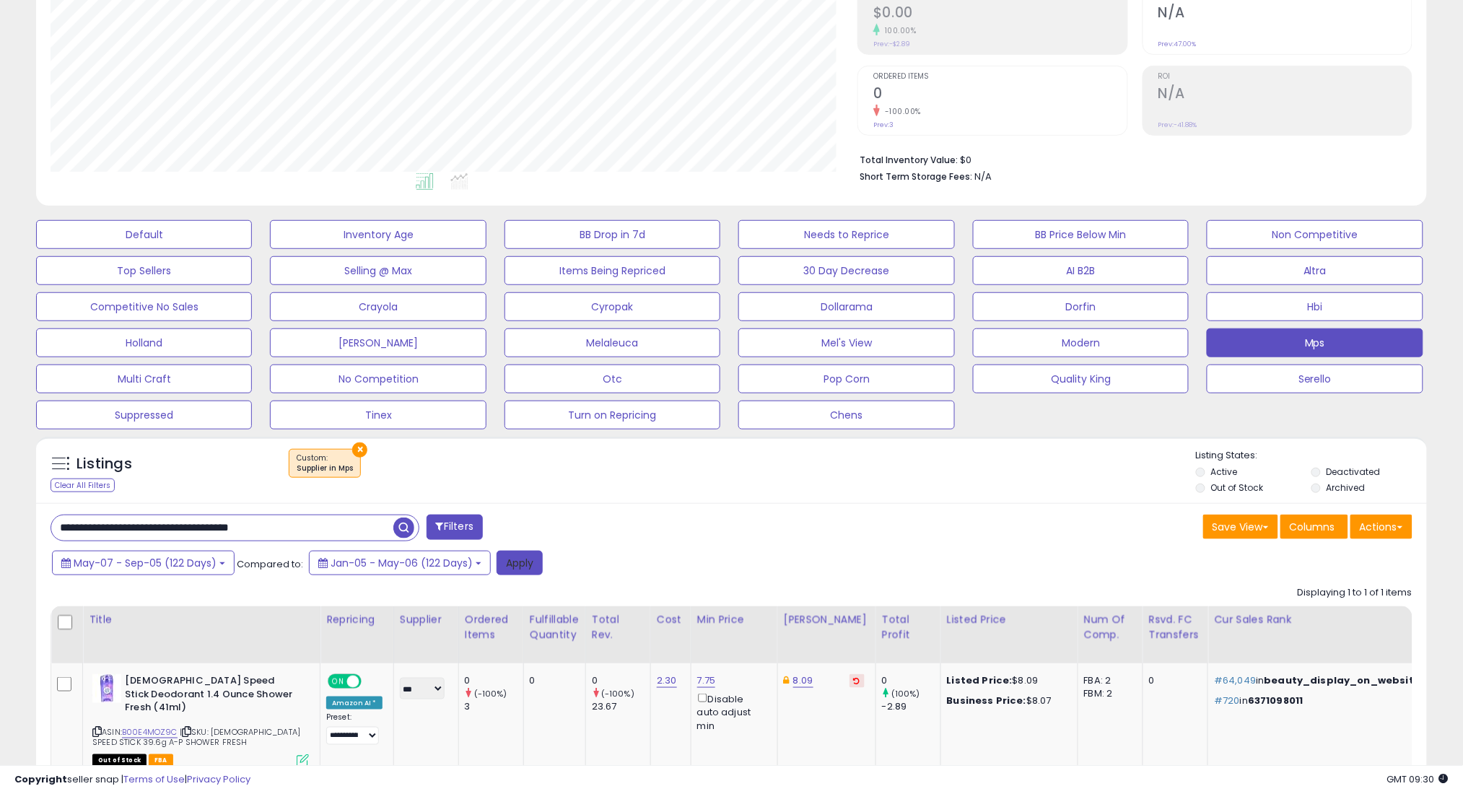
click at [509, 571] on button "Apply" at bounding box center [519, 563] width 46 height 25
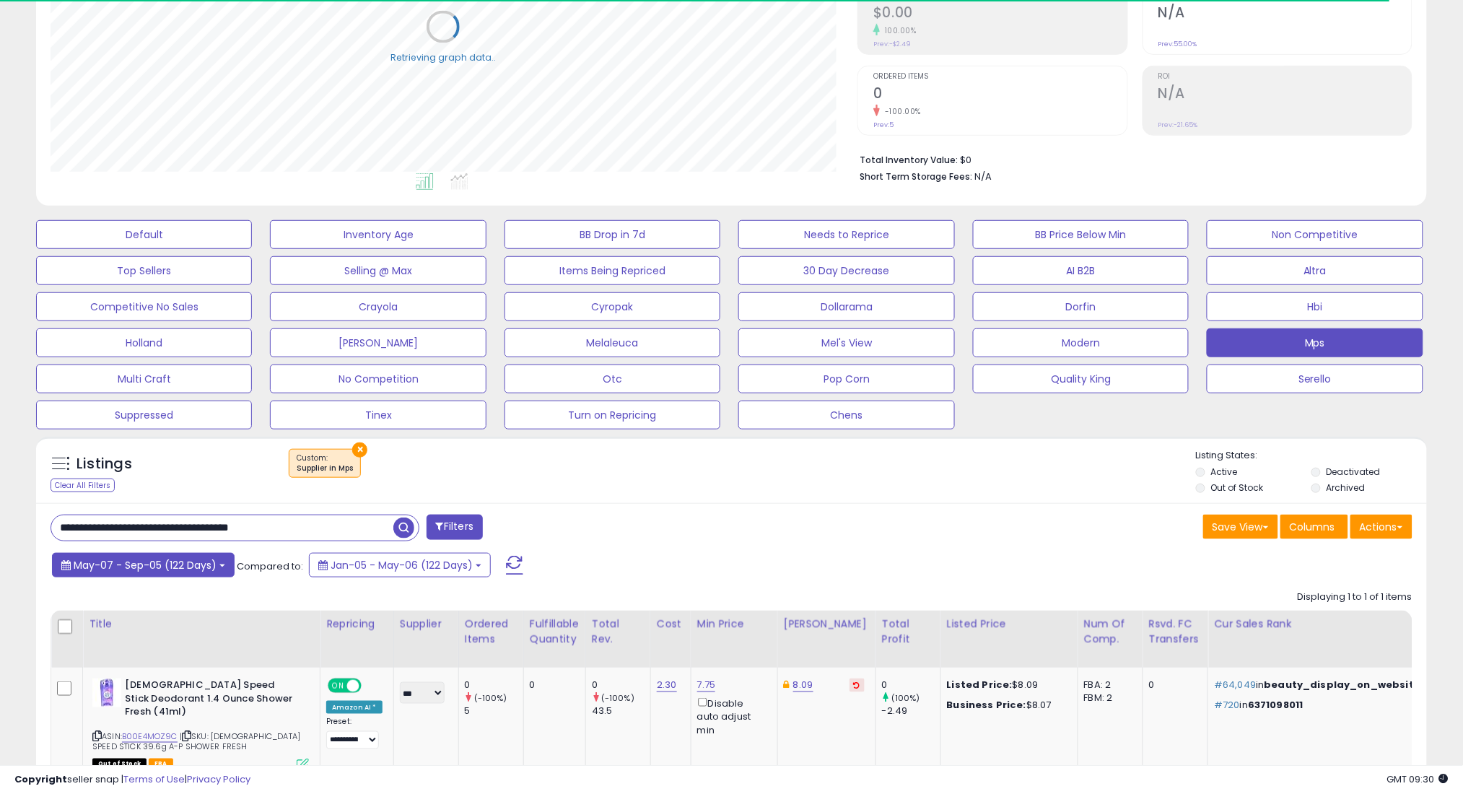
click at [162, 573] on button "May-07 - Sep-05 (122 Days)" at bounding box center [143, 565] width 183 height 25
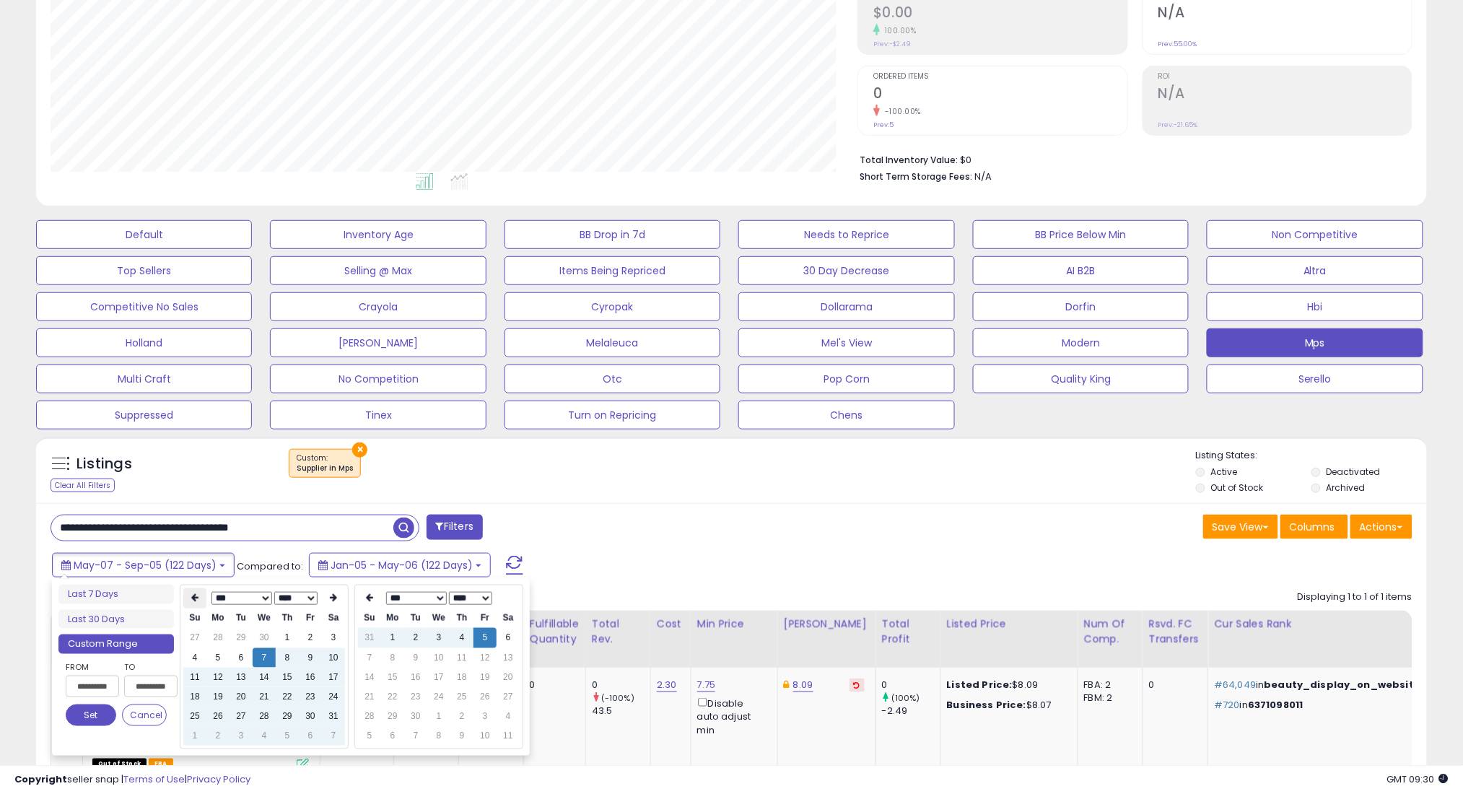
click at [196, 595] on icon at bounding box center [194, 598] width 7 height 9
click at [224, 651] on td "7" at bounding box center [217, 657] width 23 height 19
type input "**********"
click at [100, 717] on button "Set" at bounding box center [91, 715] width 51 height 22
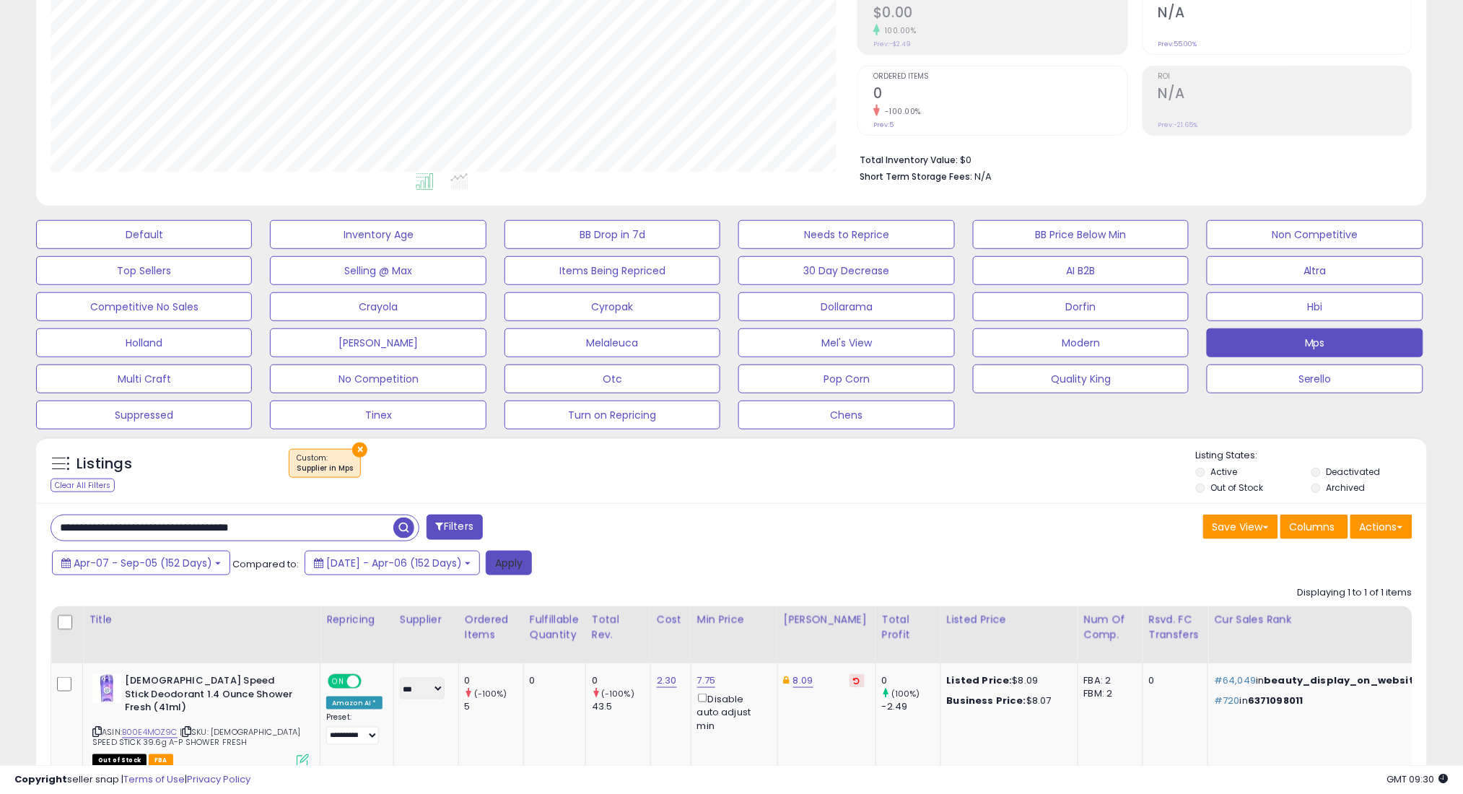
click at [532, 551] on button "Apply" at bounding box center [509, 563] width 46 height 25
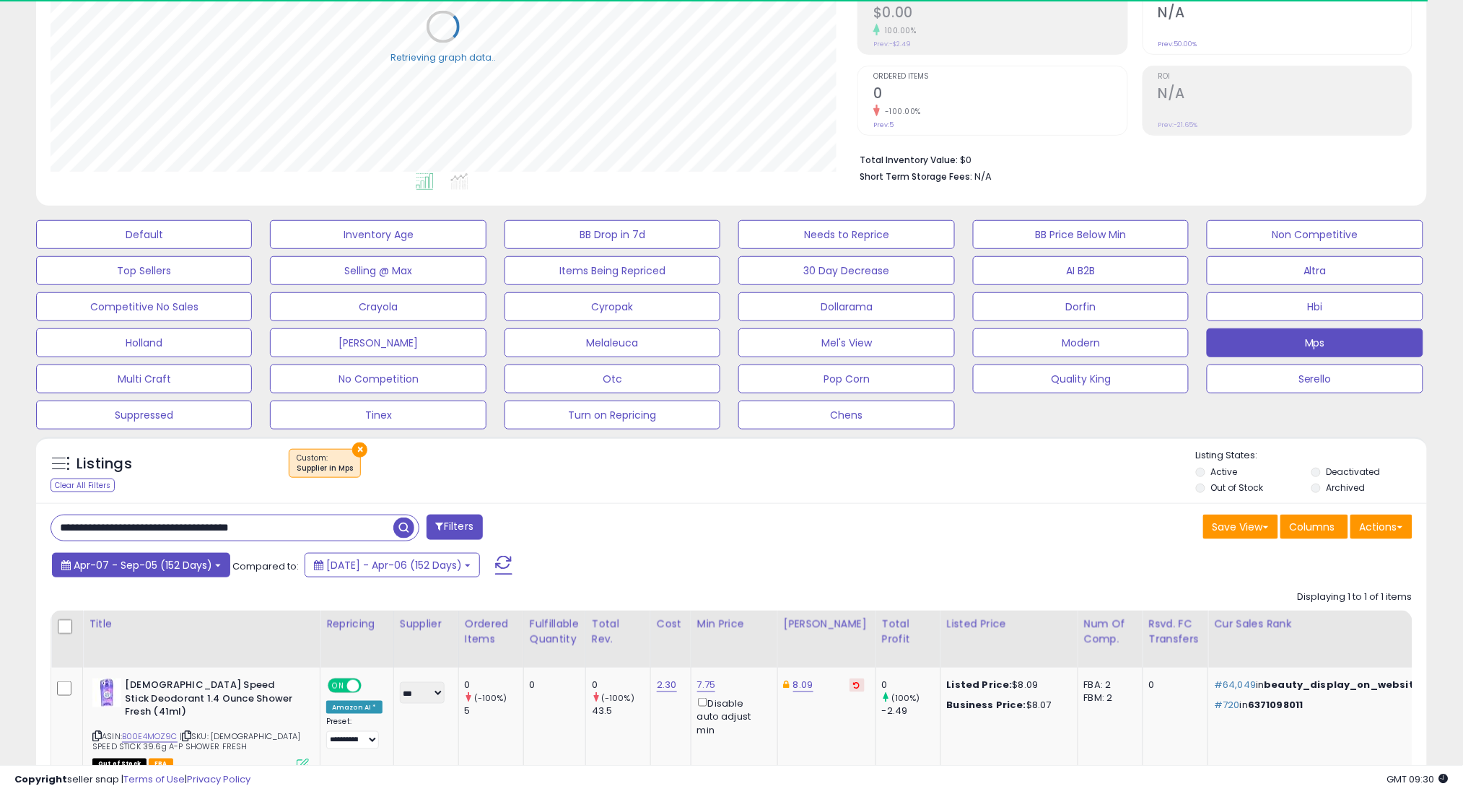
click at [139, 558] on span "Apr-07 - Sep-05 (152 Days)" at bounding box center [143, 565] width 139 height 14
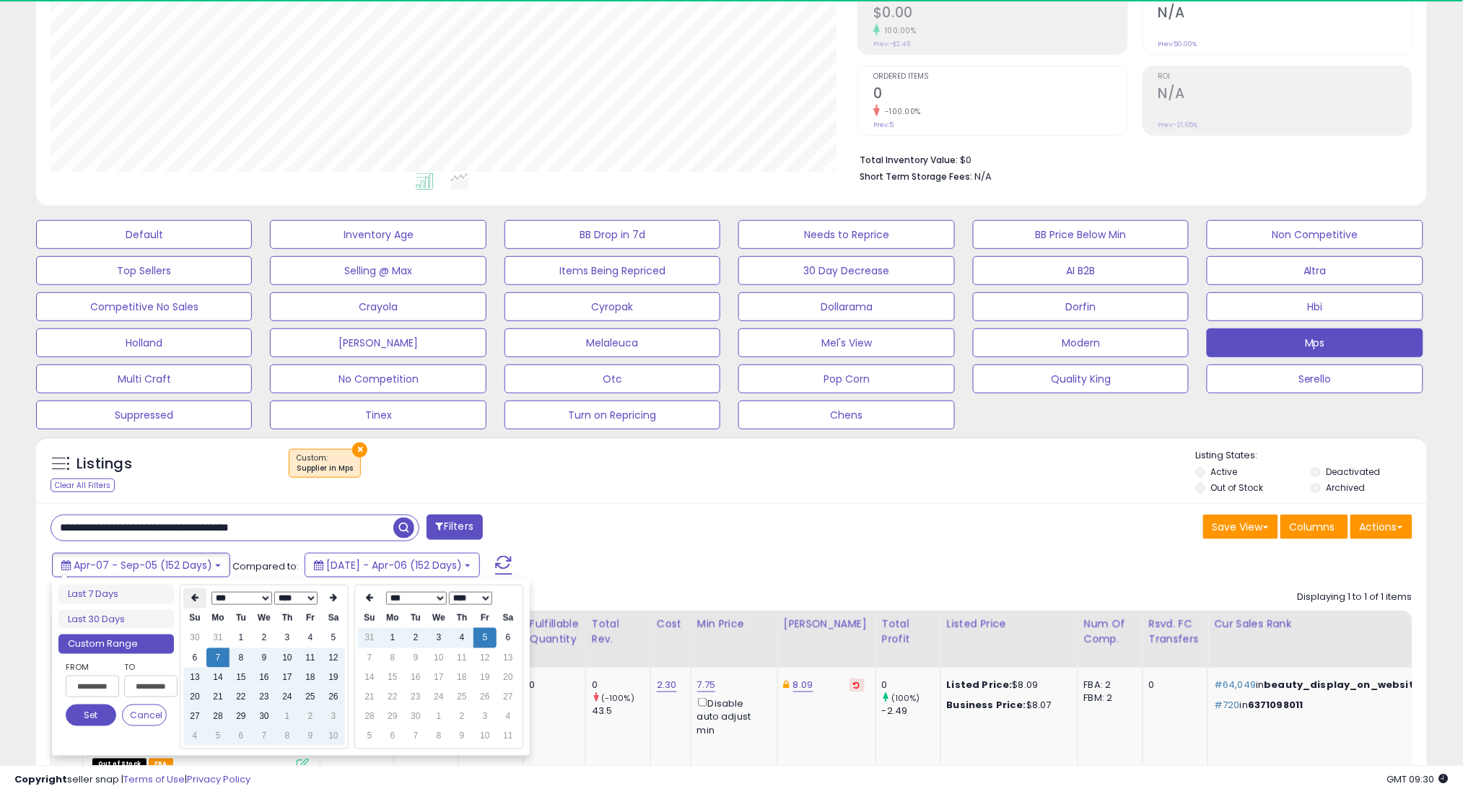
click at [190, 592] on th at bounding box center [194, 598] width 23 height 20
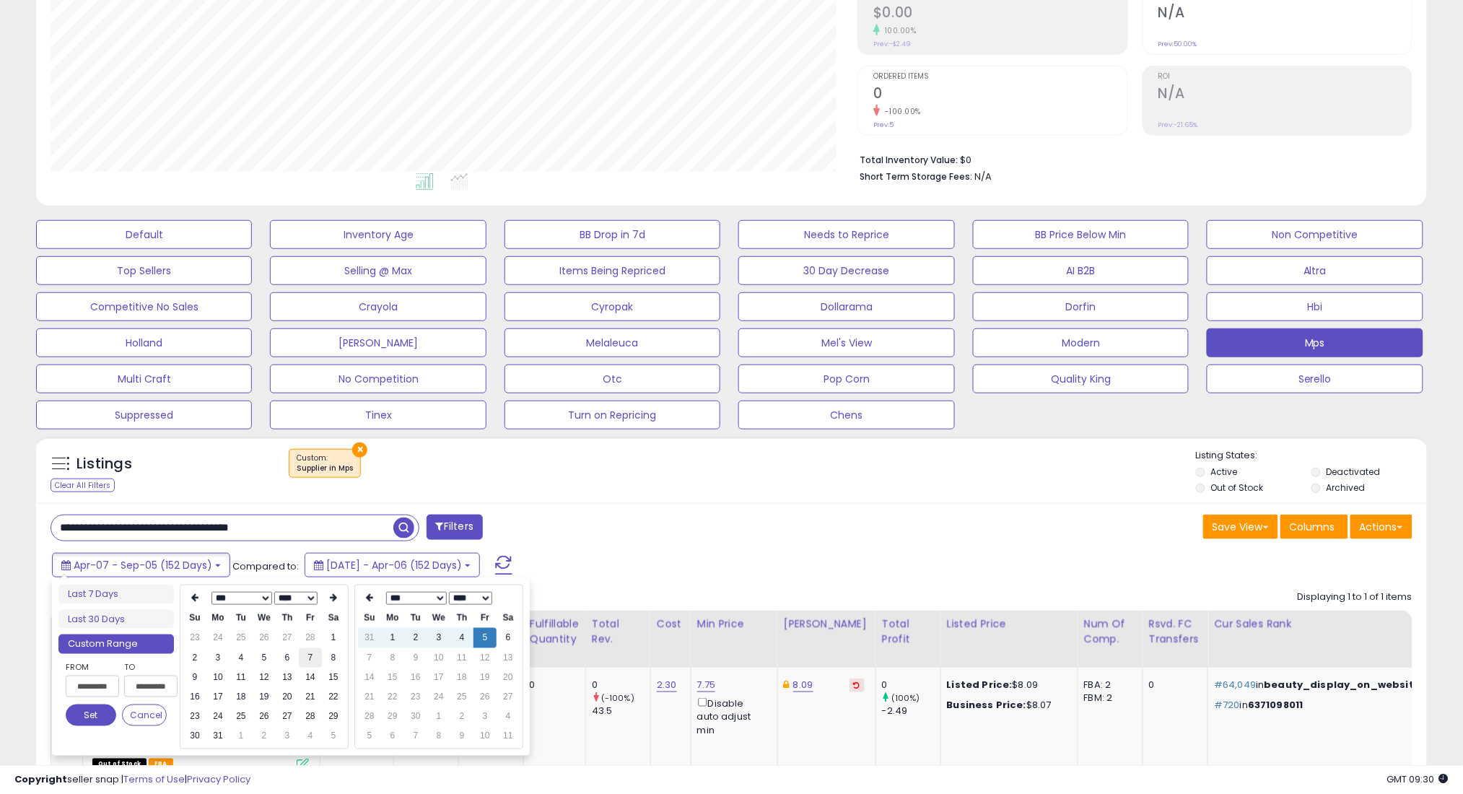
click at [320, 661] on td "7" at bounding box center [310, 657] width 23 height 19
type input "**********"
click at [105, 717] on button "Set" at bounding box center [91, 715] width 51 height 22
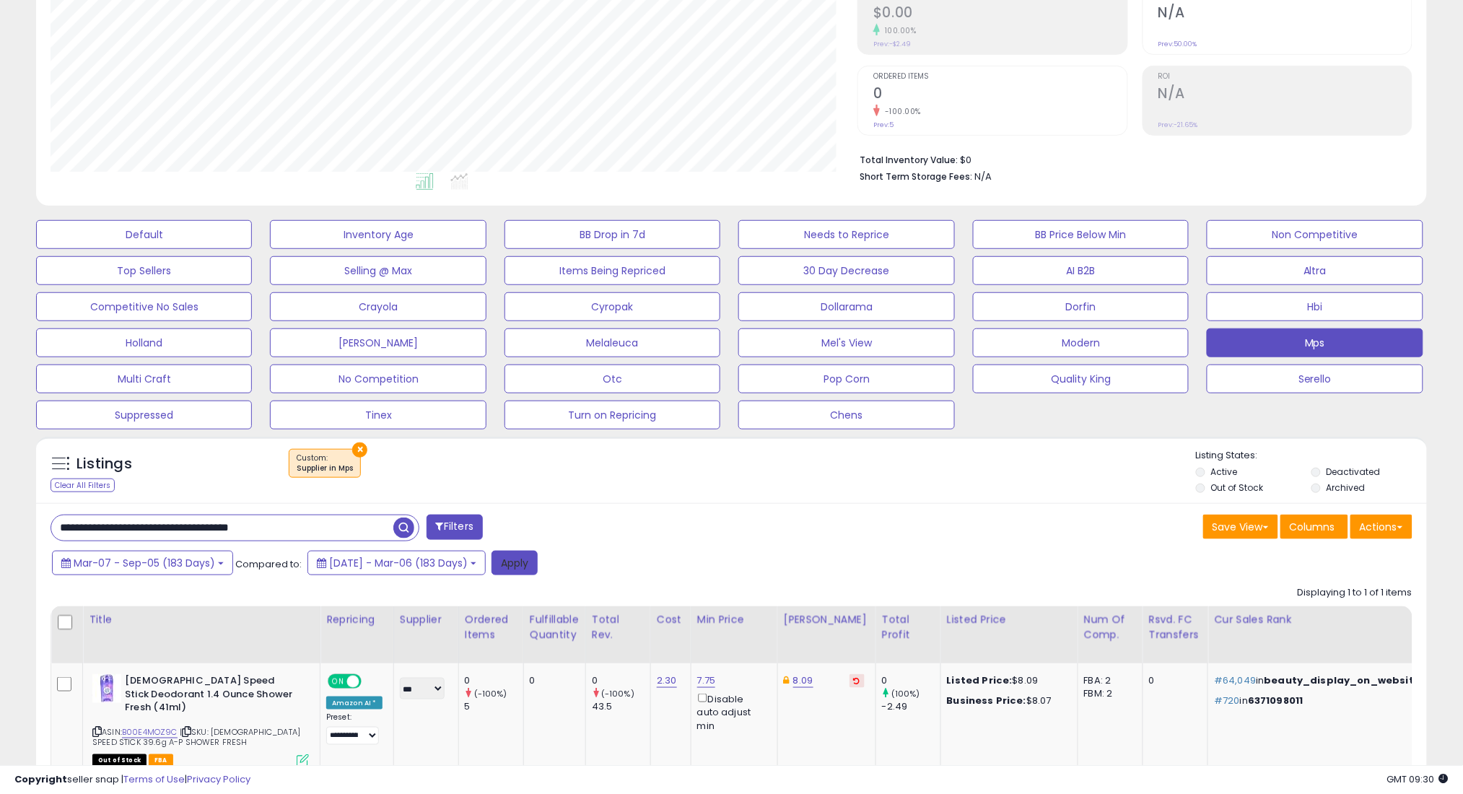
click at [530, 564] on button "Apply" at bounding box center [514, 563] width 46 height 25
click at [370, 525] on input "**********" at bounding box center [222, 527] width 342 height 25
paste input "text"
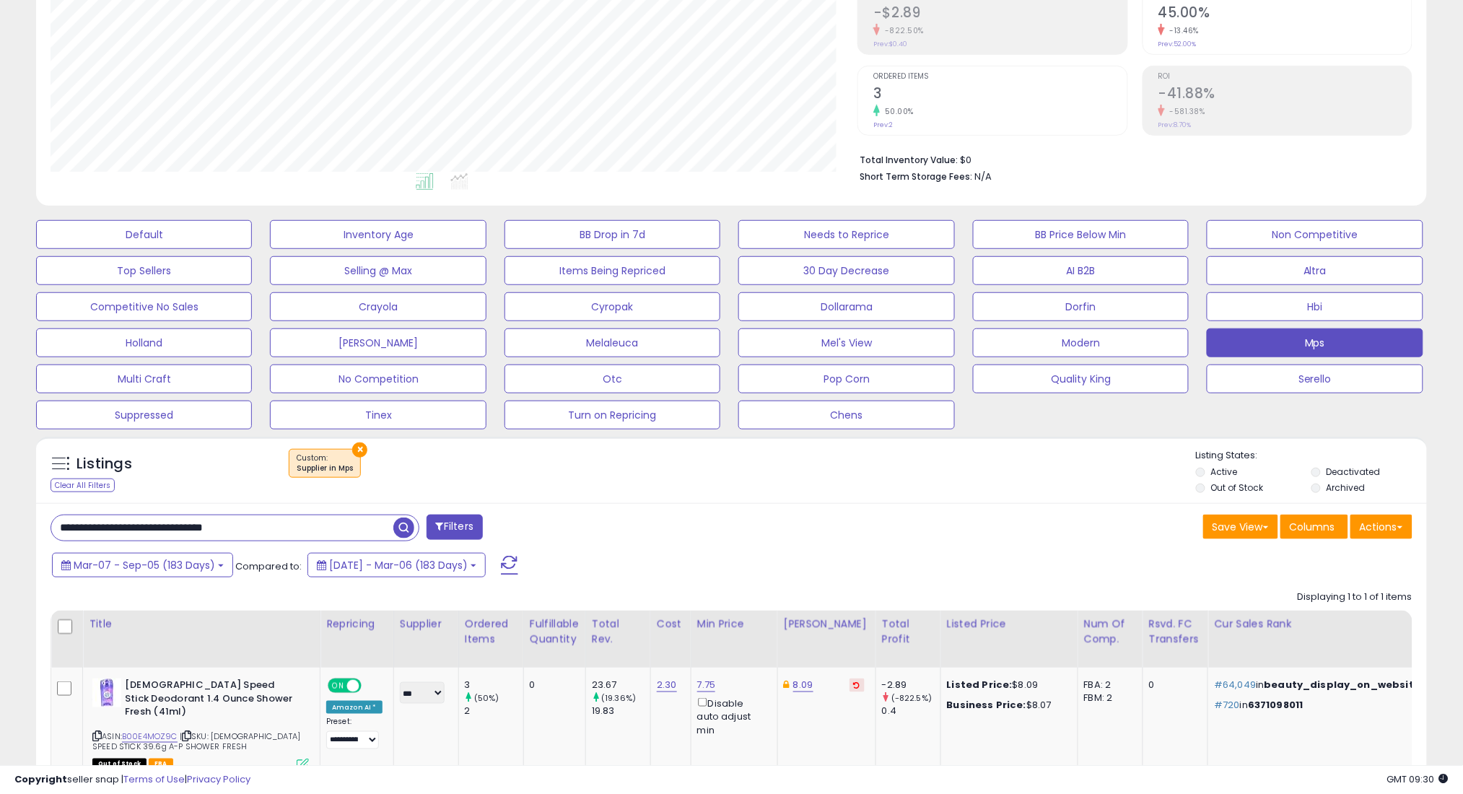
type input "**********"
click at [400, 525] on span "button" at bounding box center [403, 527] width 21 height 21
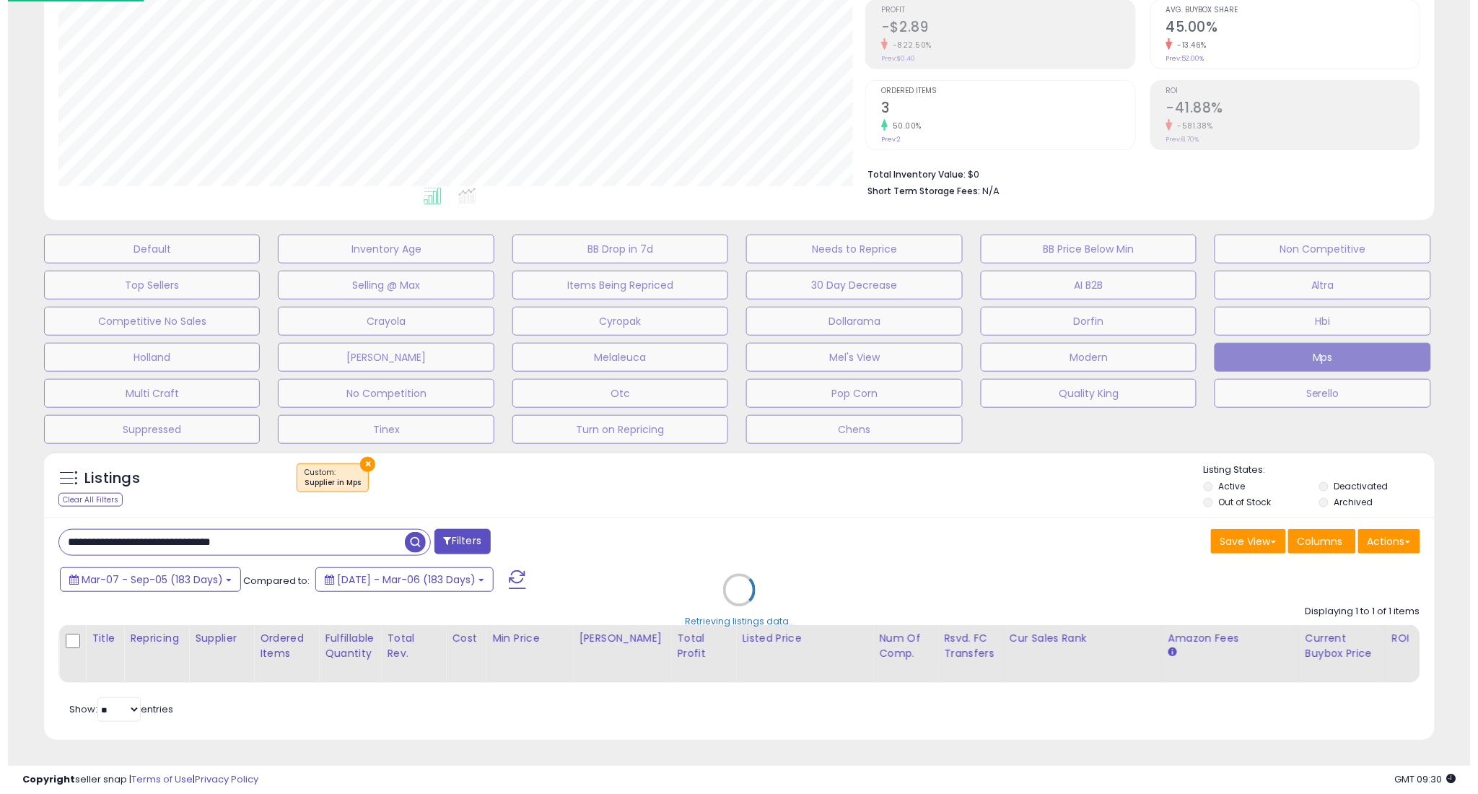
scroll to position [721336, 720816]
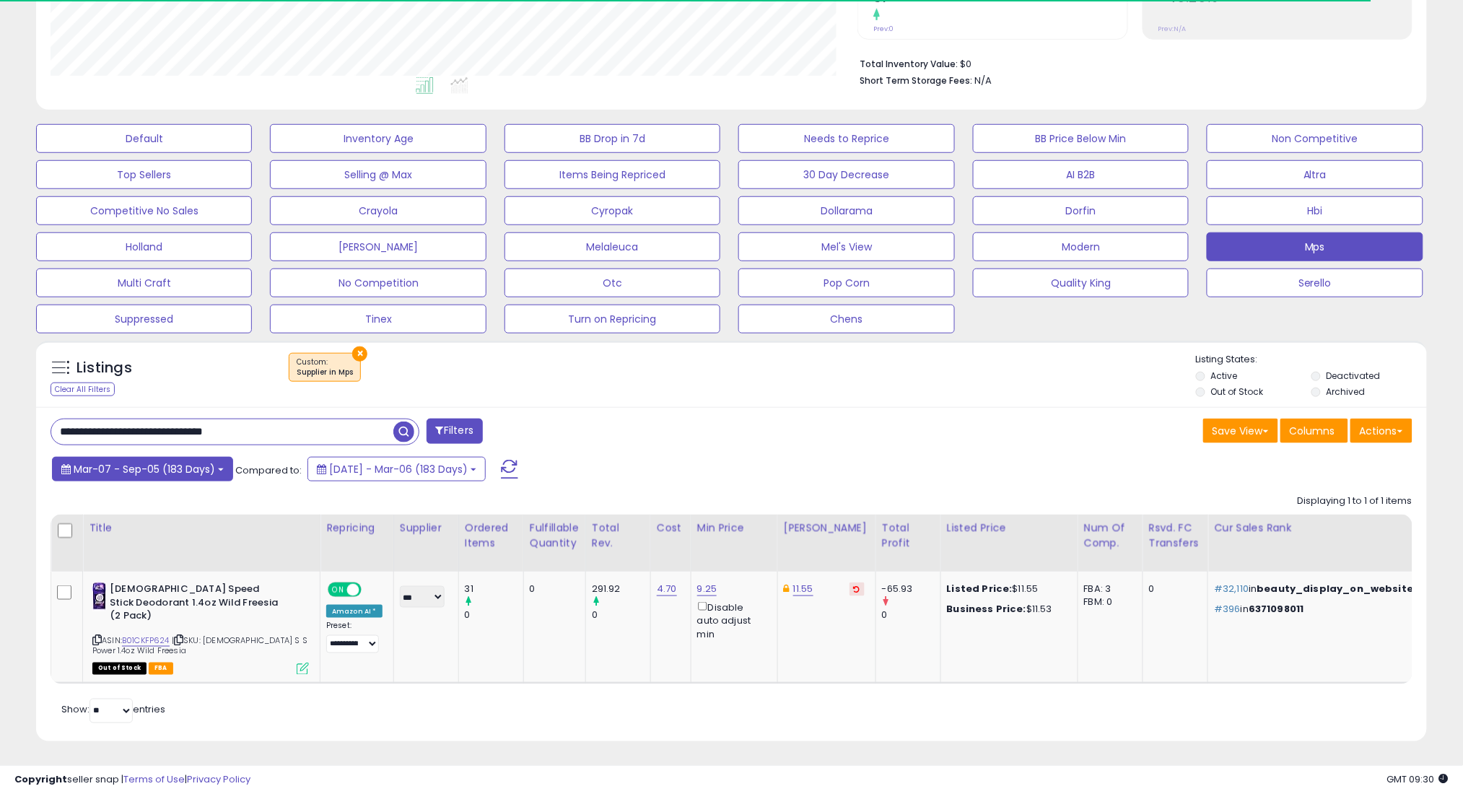
click at [181, 465] on span "Mar-07 - Sep-05 (183 Days)" at bounding box center [144, 469] width 141 height 14
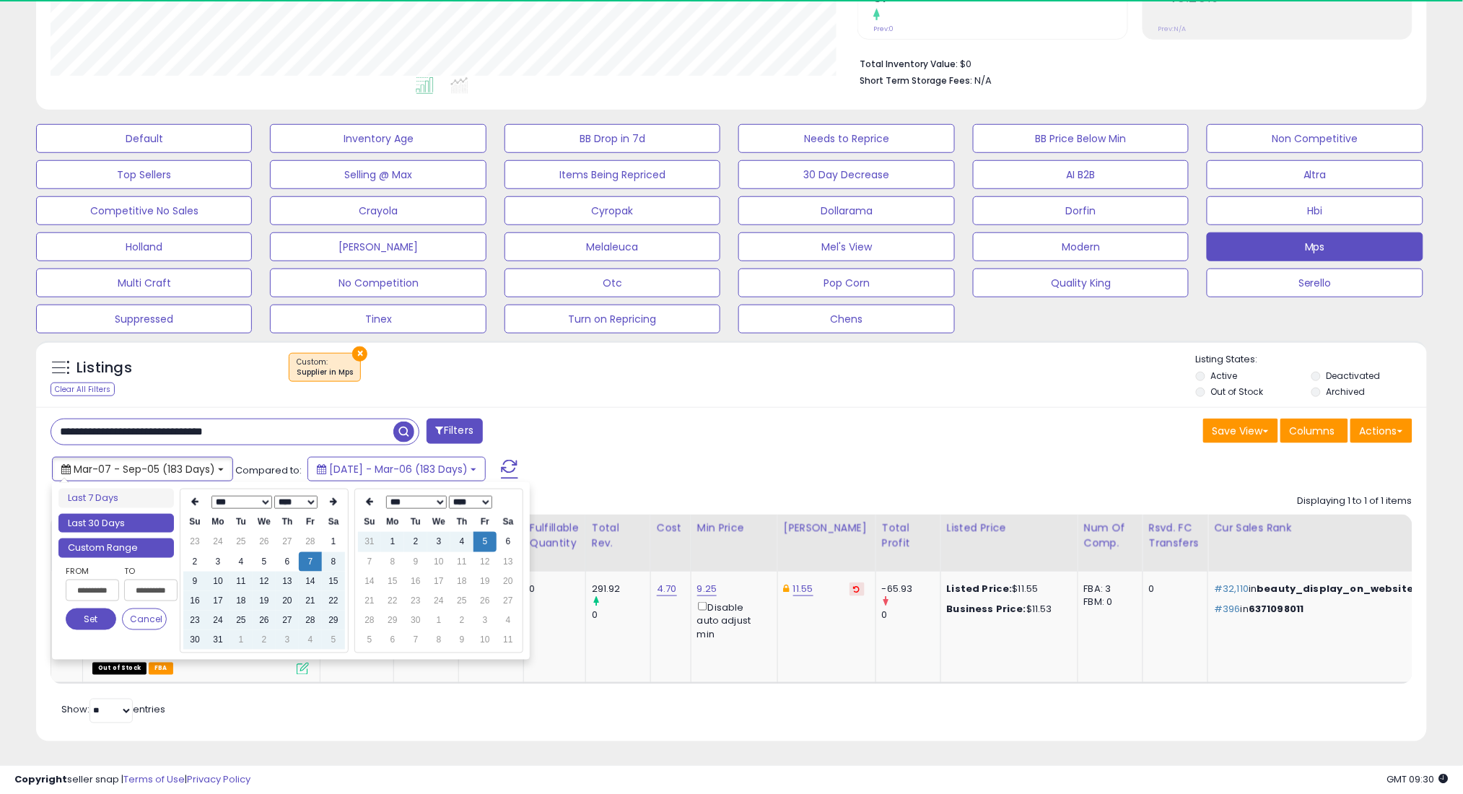
scroll to position [721336, 720824]
type input "**********"
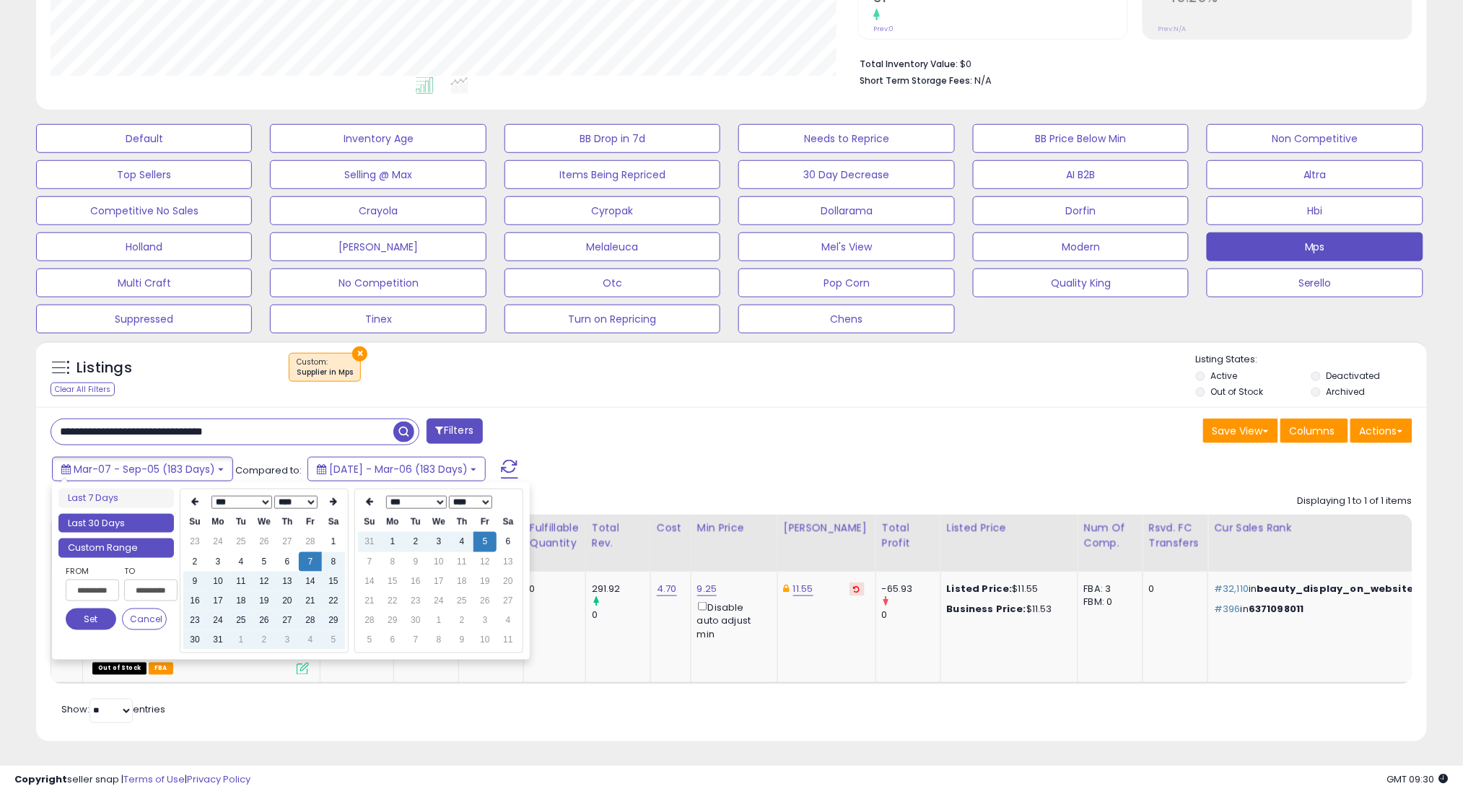
click at [146, 518] on li "Last 30 Days" at bounding box center [115, 523] width 115 height 19
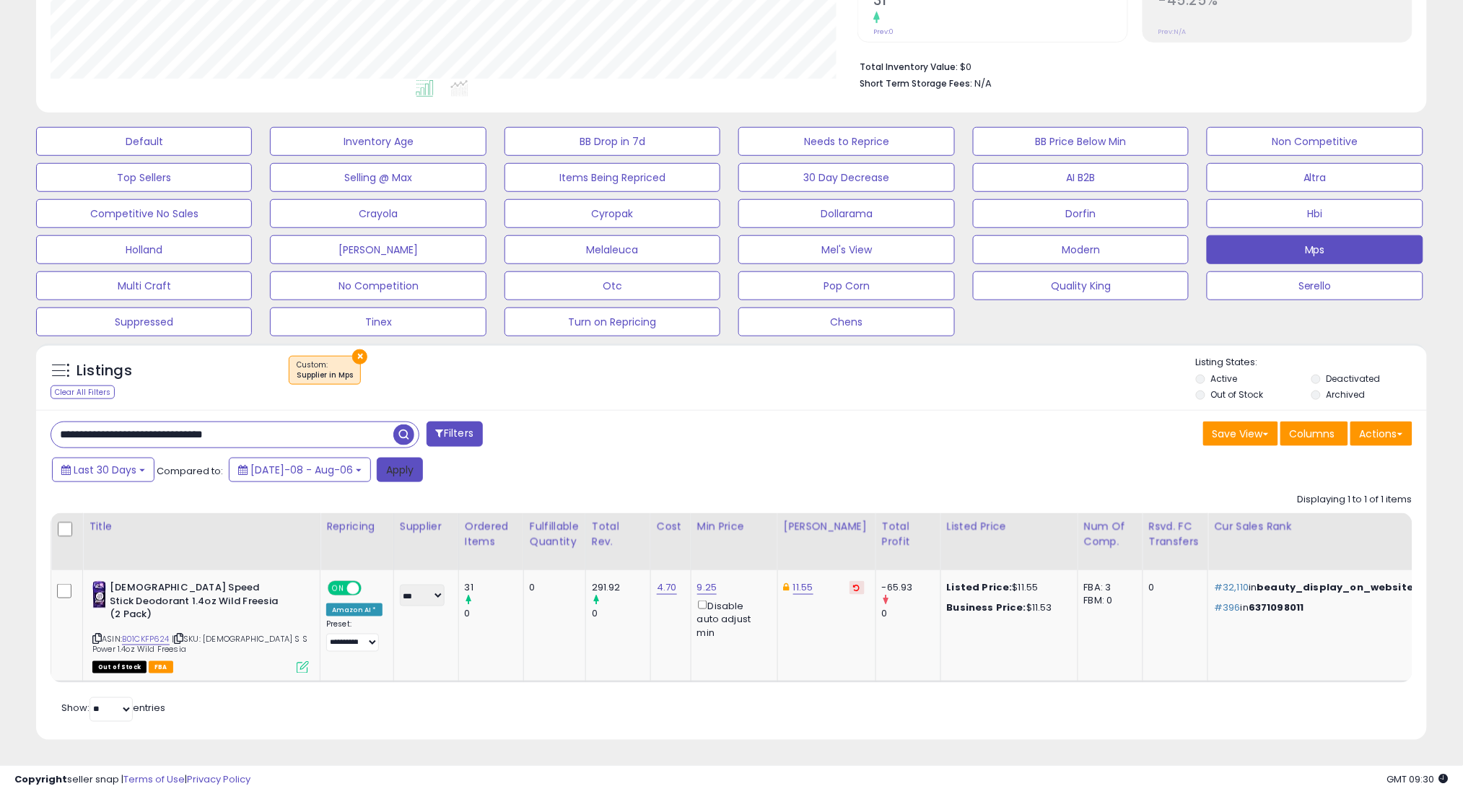
click at [383, 471] on button "Apply" at bounding box center [400, 470] width 46 height 25
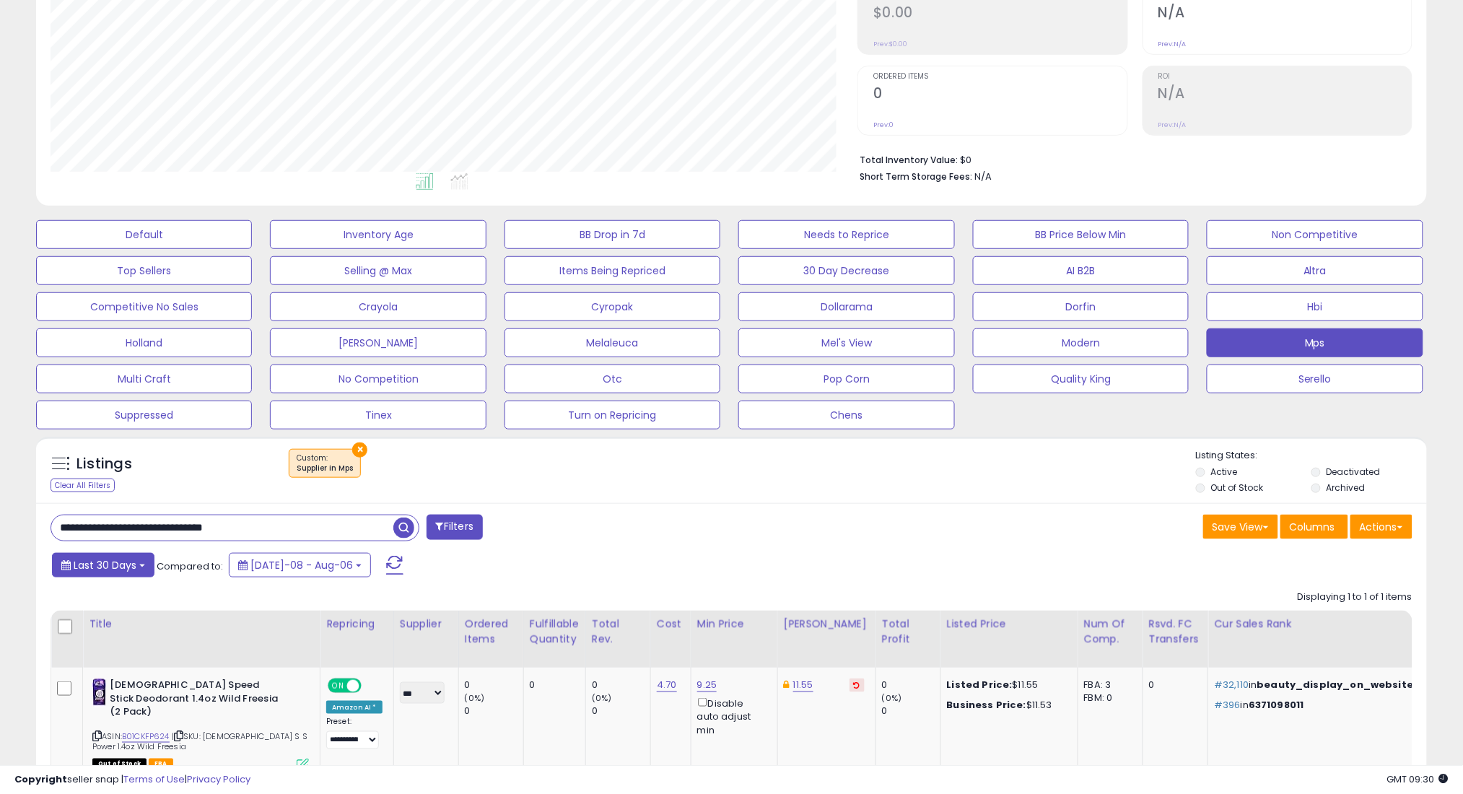
click at [123, 564] on span "Last 30 Days" at bounding box center [105, 565] width 63 height 14
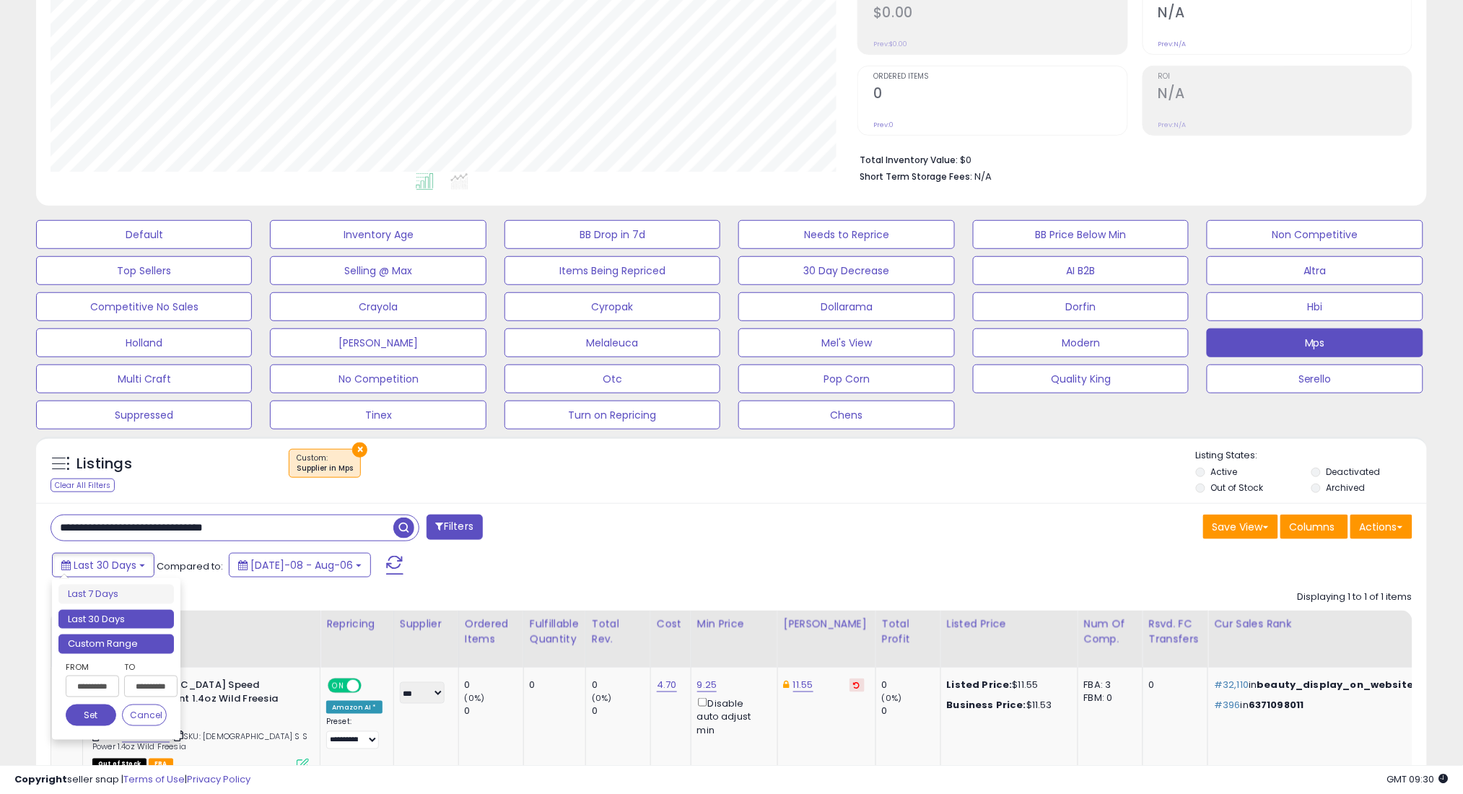
click at [139, 638] on li "Custom Range" at bounding box center [115, 643] width 115 height 19
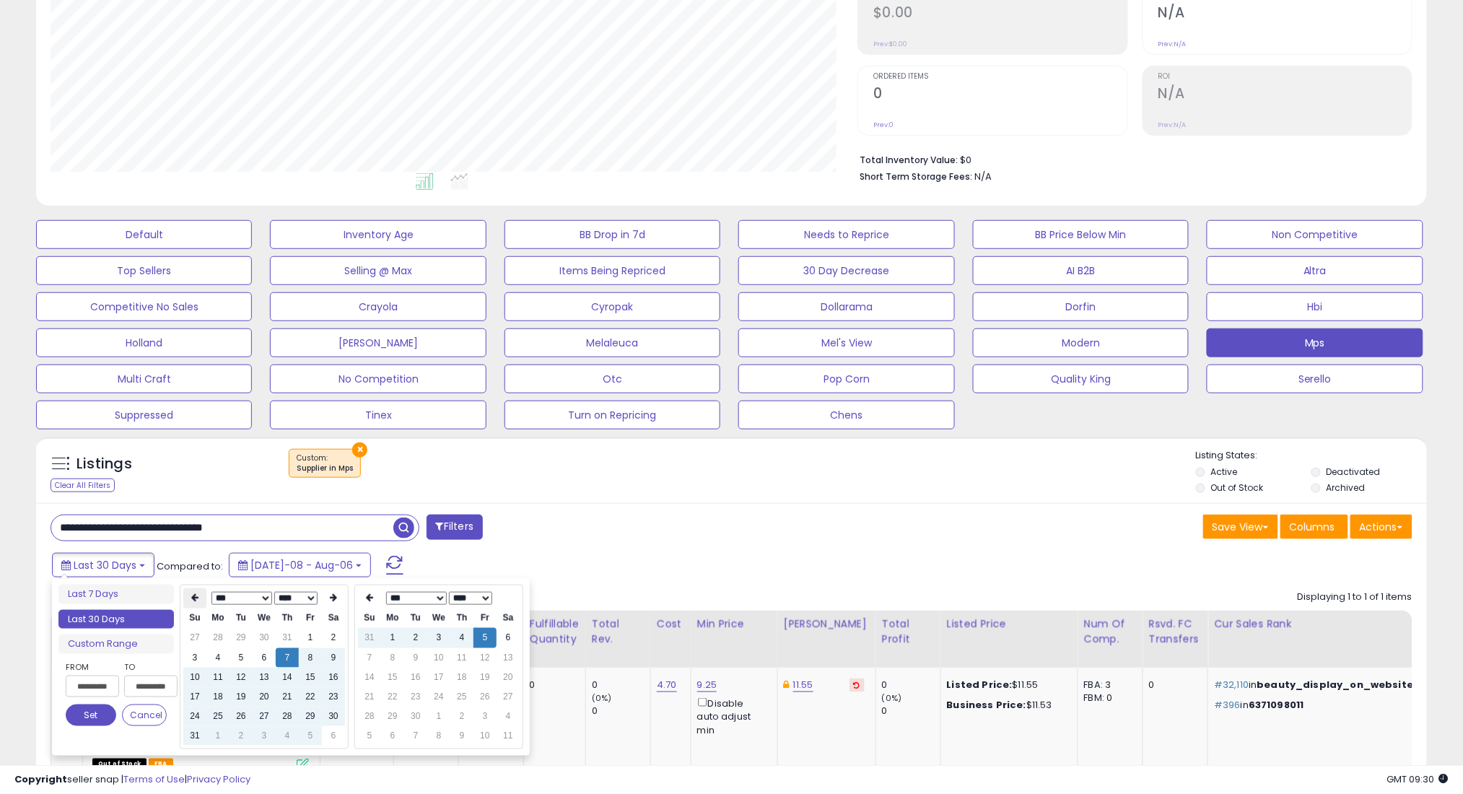
click at [193, 594] on icon at bounding box center [194, 598] width 7 height 9
click at [216, 656] on td "7" at bounding box center [217, 657] width 23 height 19
type input "**********"
drag, startPoint x: 96, startPoint y: 717, endPoint x: 221, endPoint y: 665, distance: 135.2
click at [97, 715] on button "Set" at bounding box center [91, 715] width 51 height 22
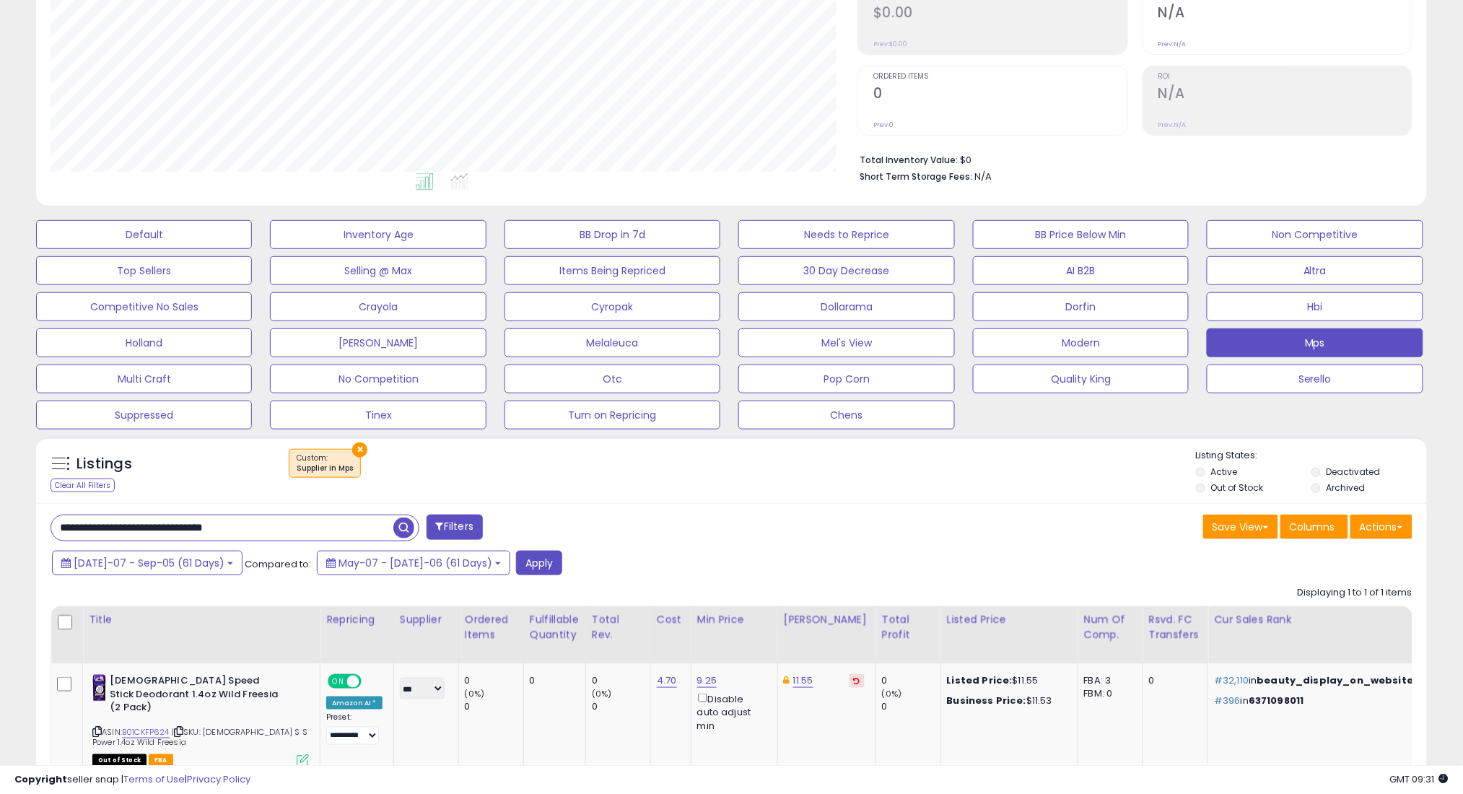
click at [525, 551] on div "[DATE]-07 - Sep-05 (61 Days) Compared to: May-07 - [DATE]-06 (61 Days) Apply" at bounding box center [558, 565] width 1021 height 28
click at [516, 563] on button "Apply" at bounding box center [539, 563] width 46 height 25
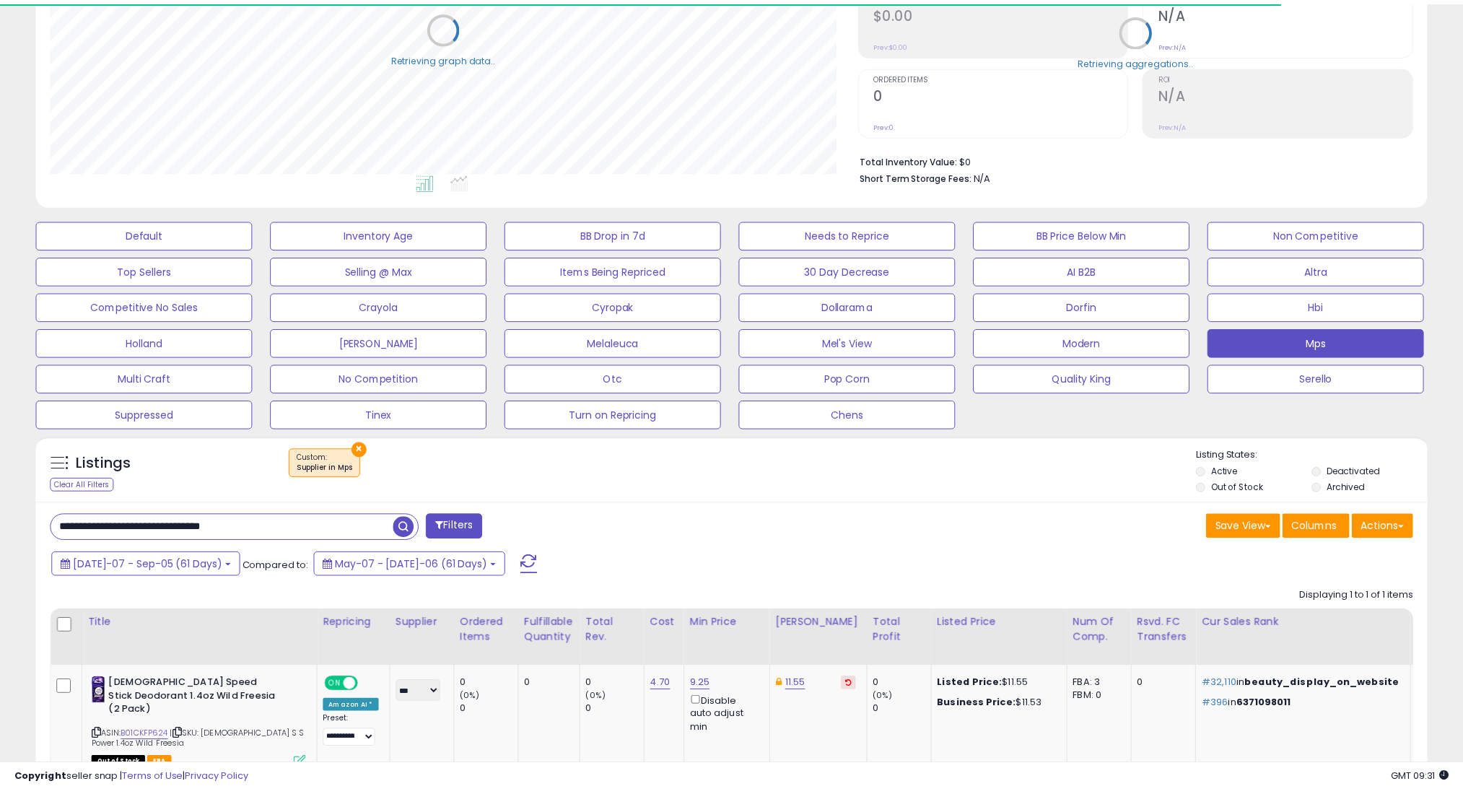
scroll to position [296, 807]
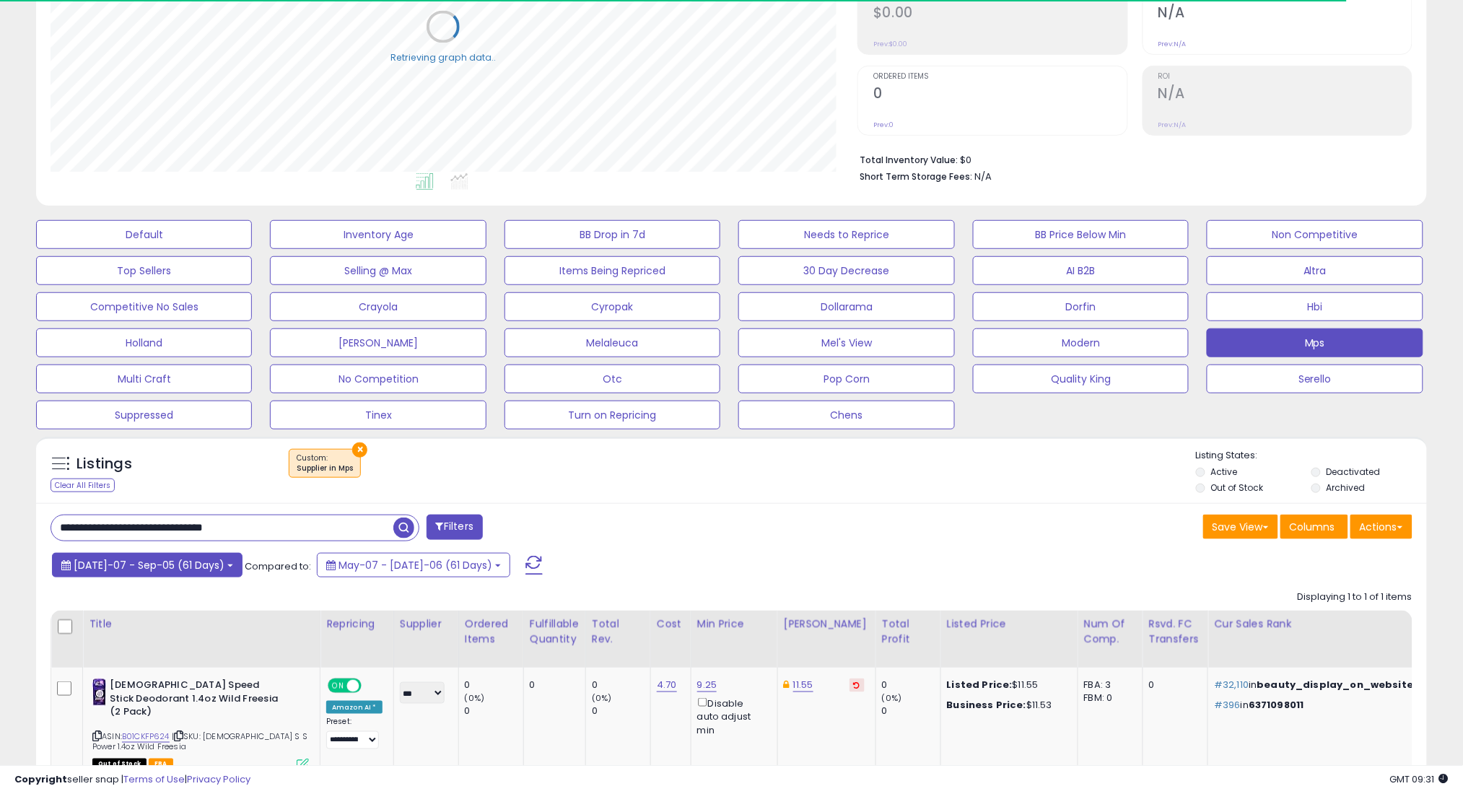
click at [183, 572] on button "[DATE]-07 - Sep-05 (61 Days)" at bounding box center [147, 565] width 191 height 25
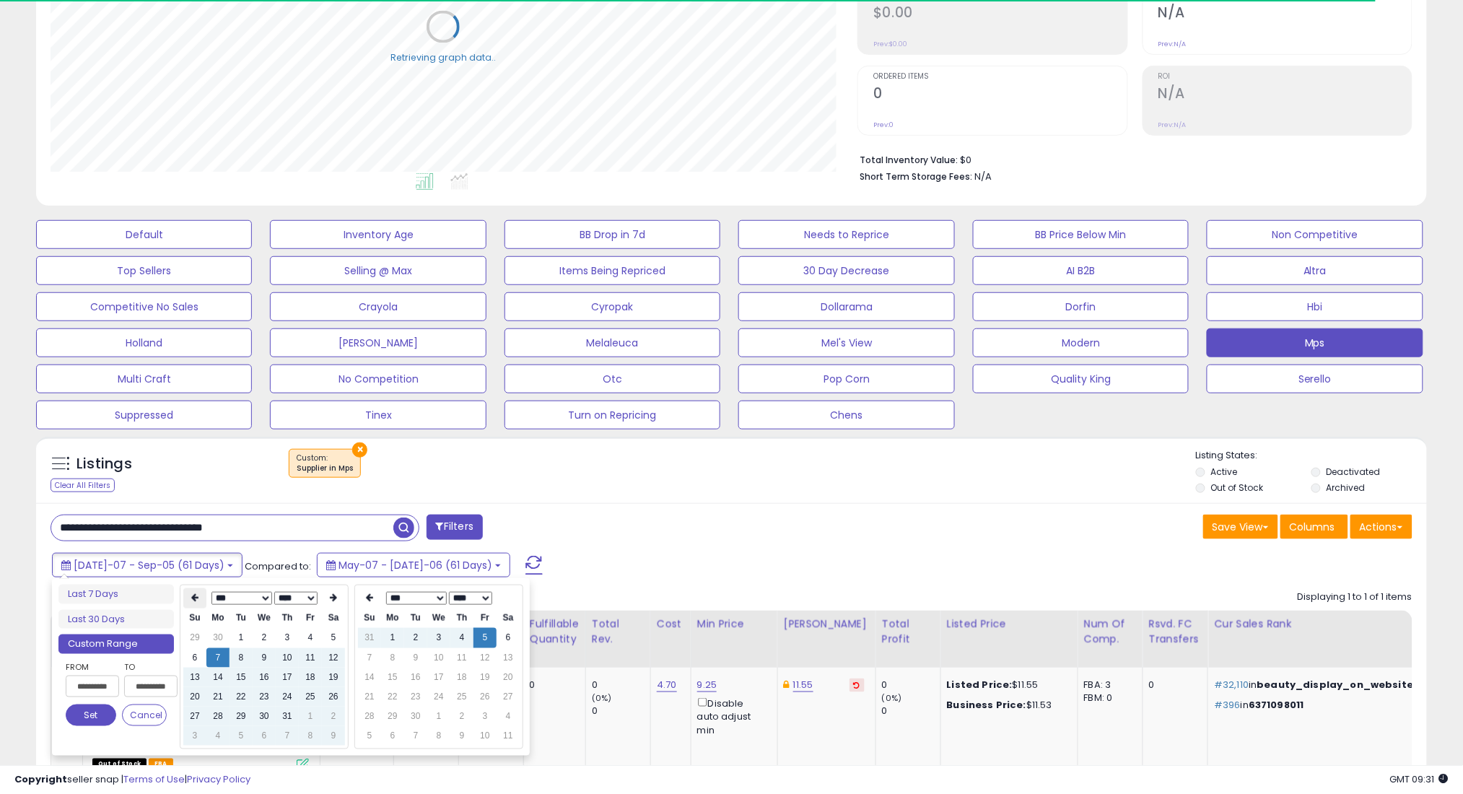
click at [186, 602] on th at bounding box center [194, 598] width 23 height 20
click at [328, 652] on td "7" at bounding box center [333, 657] width 23 height 19
type input "**********"
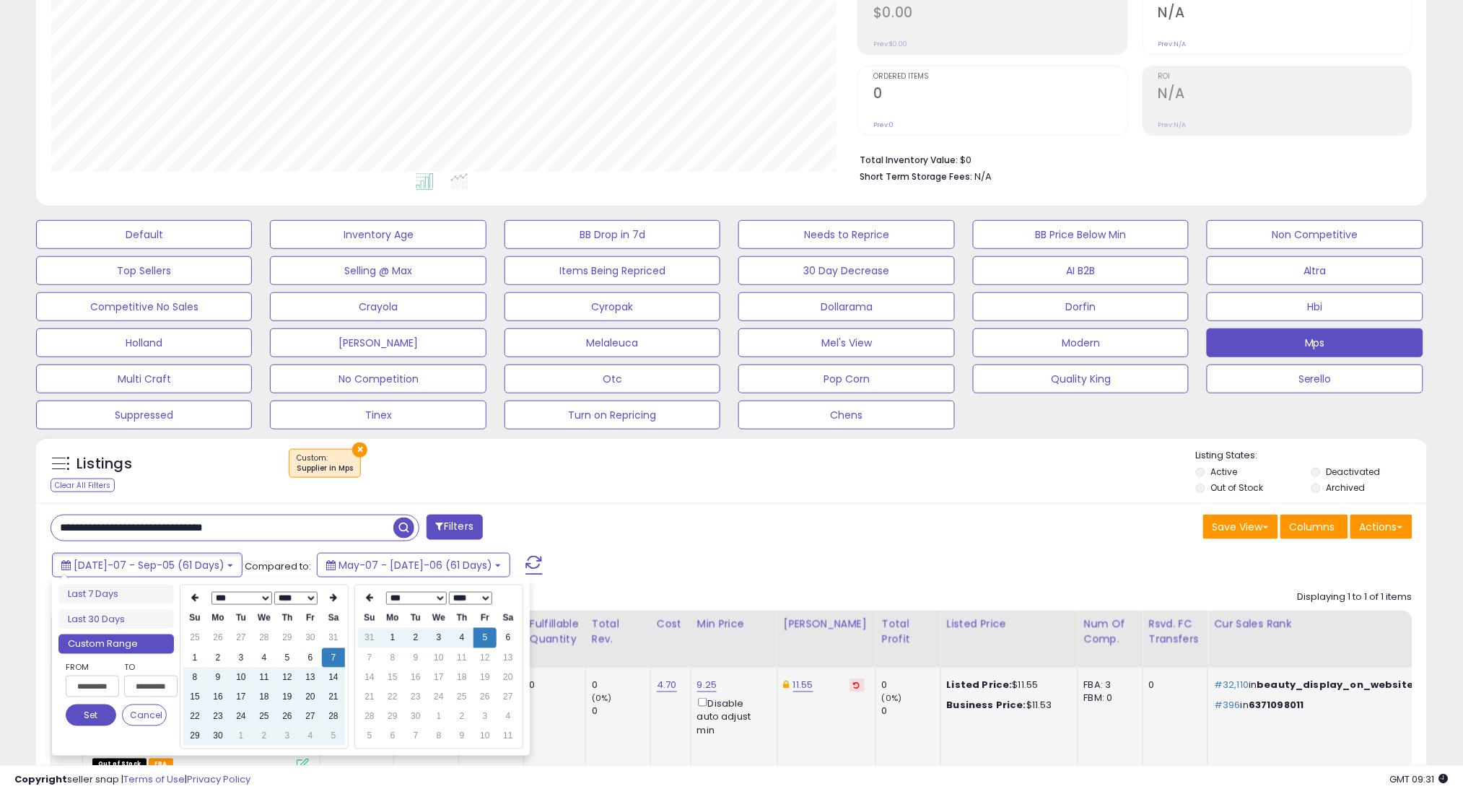
drag, startPoint x: 84, startPoint y: 718, endPoint x: 98, endPoint y: 706, distance: 18.9
click at [84, 717] on button "Set" at bounding box center [91, 715] width 51 height 22
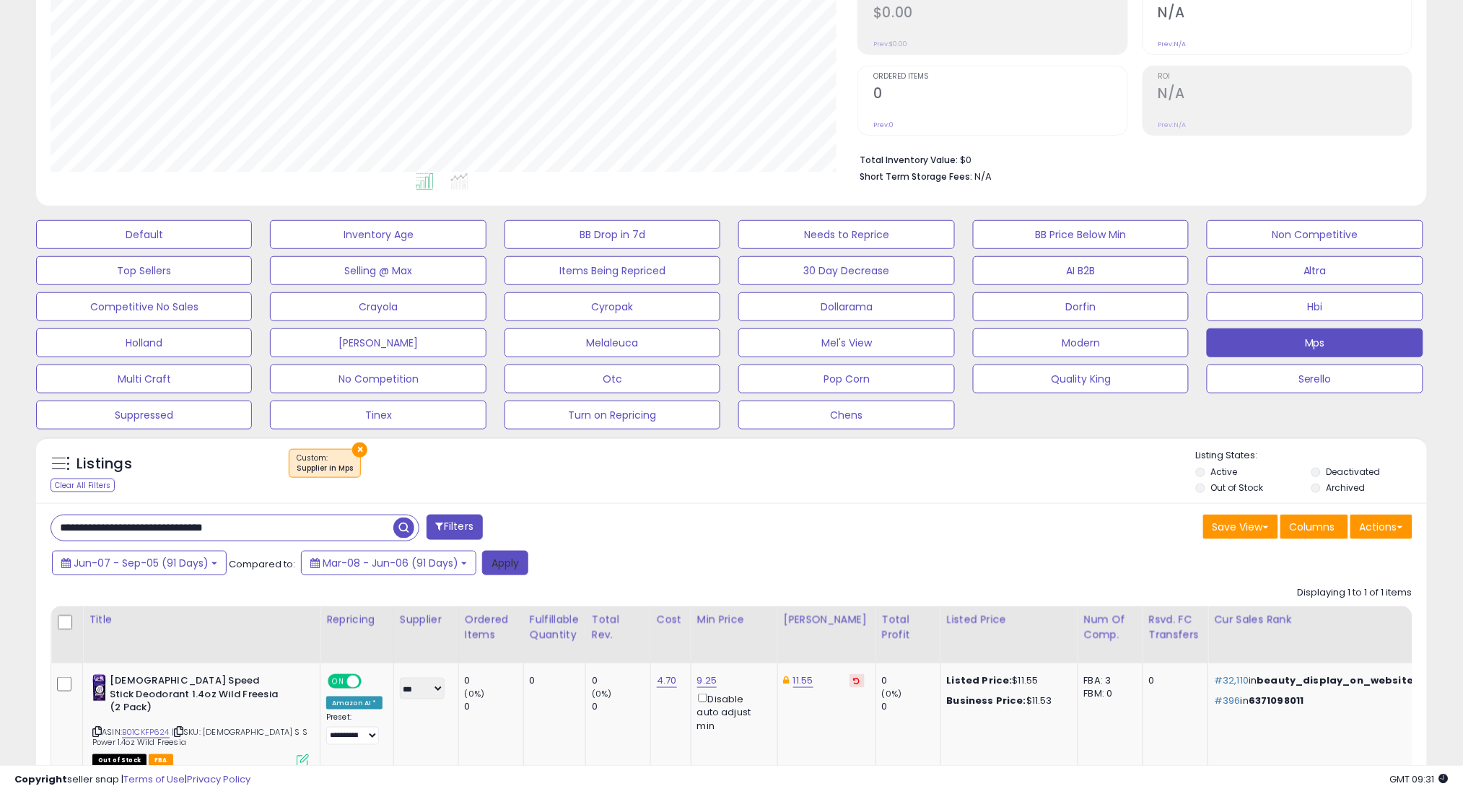
click at [489, 570] on button "Apply" at bounding box center [505, 563] width 46 height 25
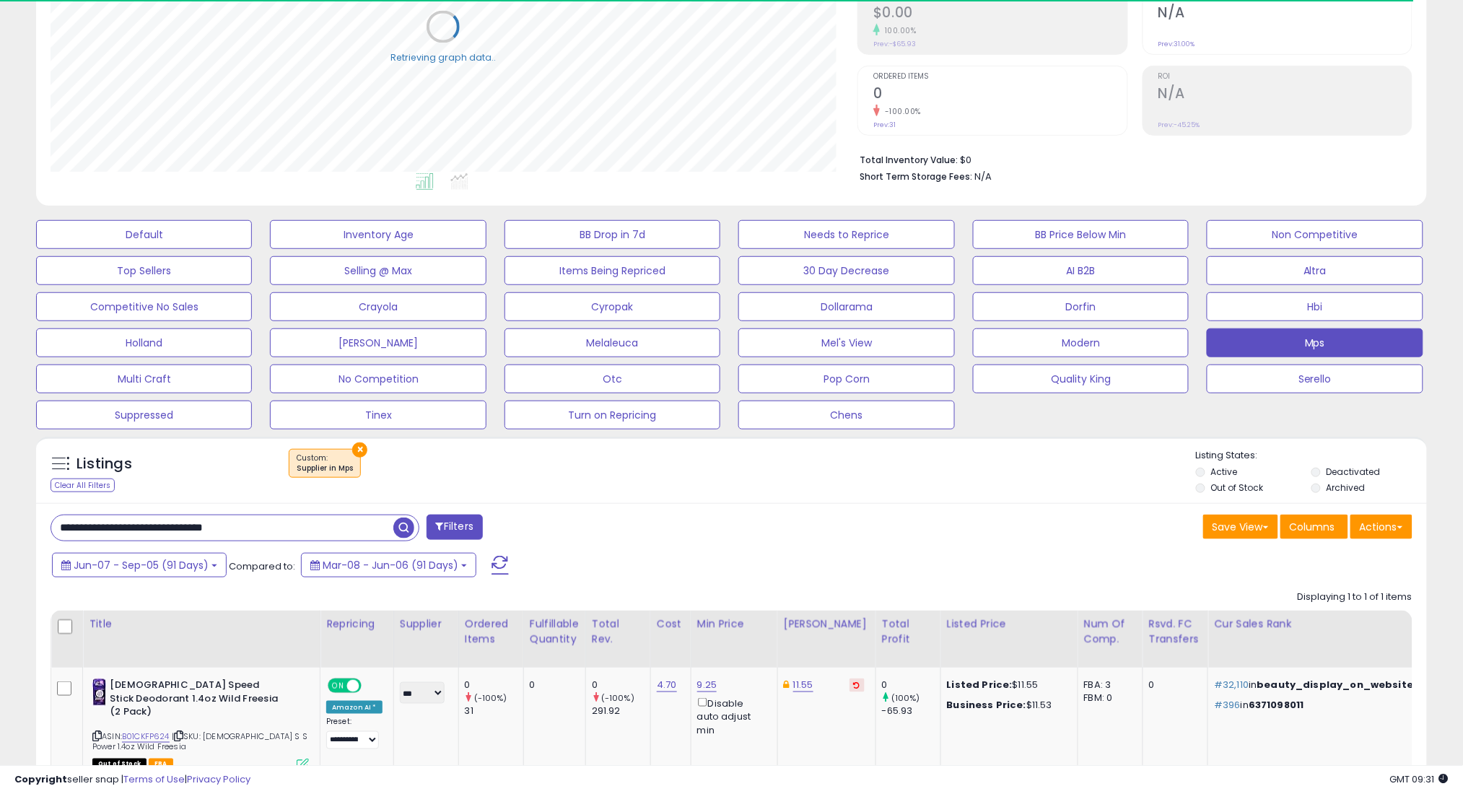
click at [186, 578] on div "Jun-07 - Sep-05 (91 Days) Compared to: Mar-08 - Jun-06 (91 Days)" at bounding box center [558, 567] width 1021 height 32
click at [186, 572] on button "Jun-07 - Sep-05 (91 Days)" at bounding box center [139, 565] width 175 height 25
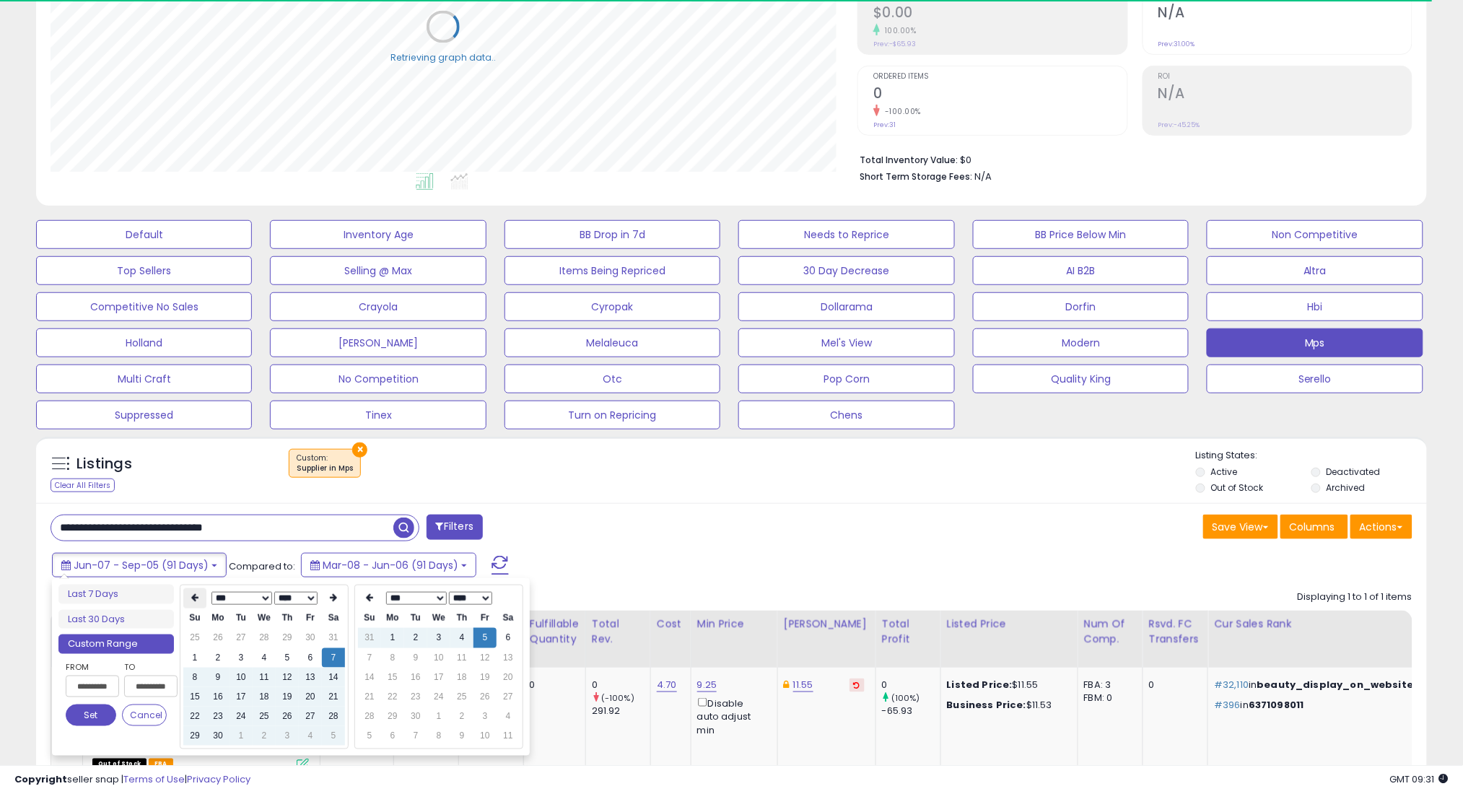
click at [194, 594] on icon at bounding box center [194, 598] width 7 height 9
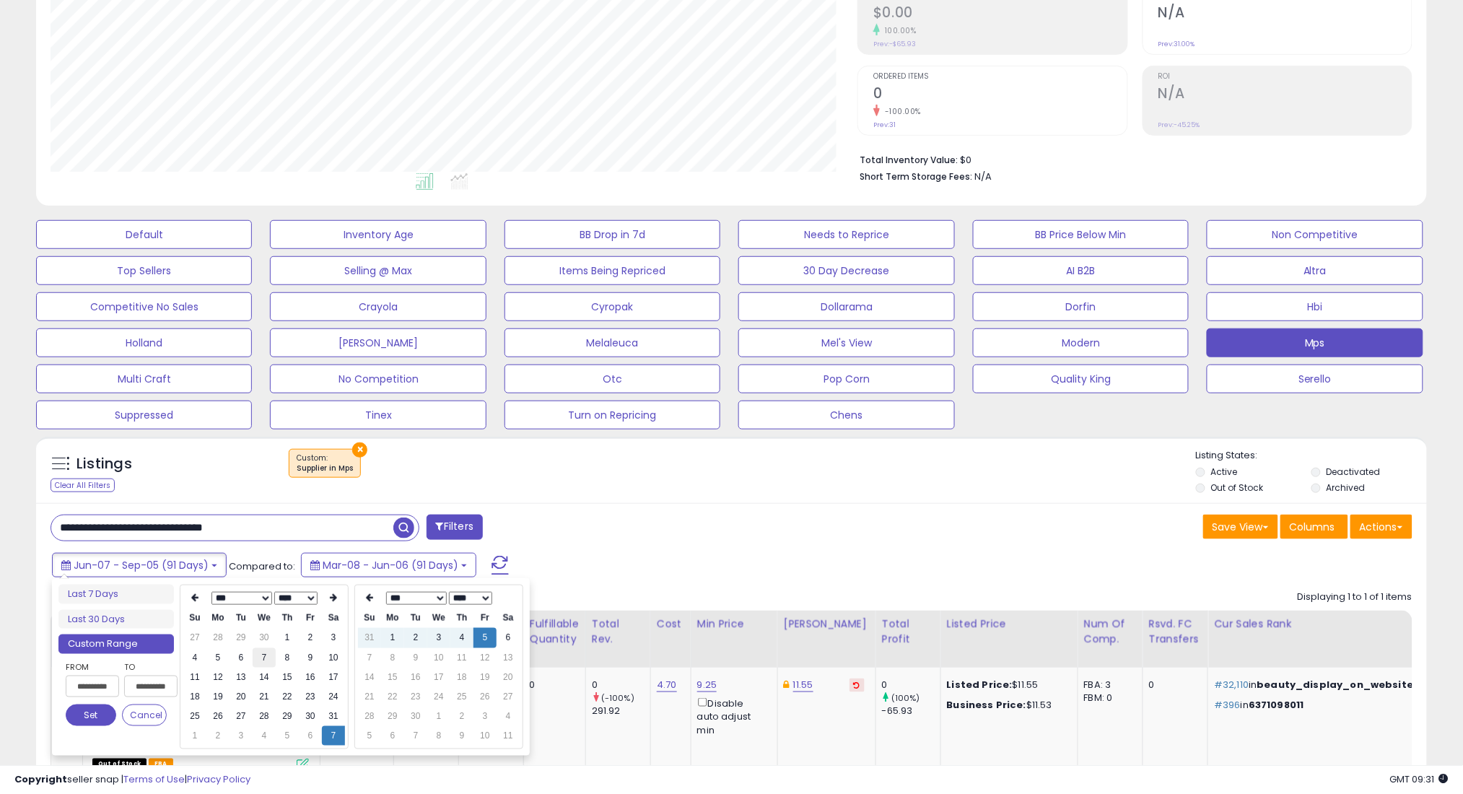
click at [261, 656] on td "7" at bounding box center [264, 657] width 23 height 19
type input "**********"
click at [87, 716] on button "Set" at bounding box center [91, 715] width 51 height 22
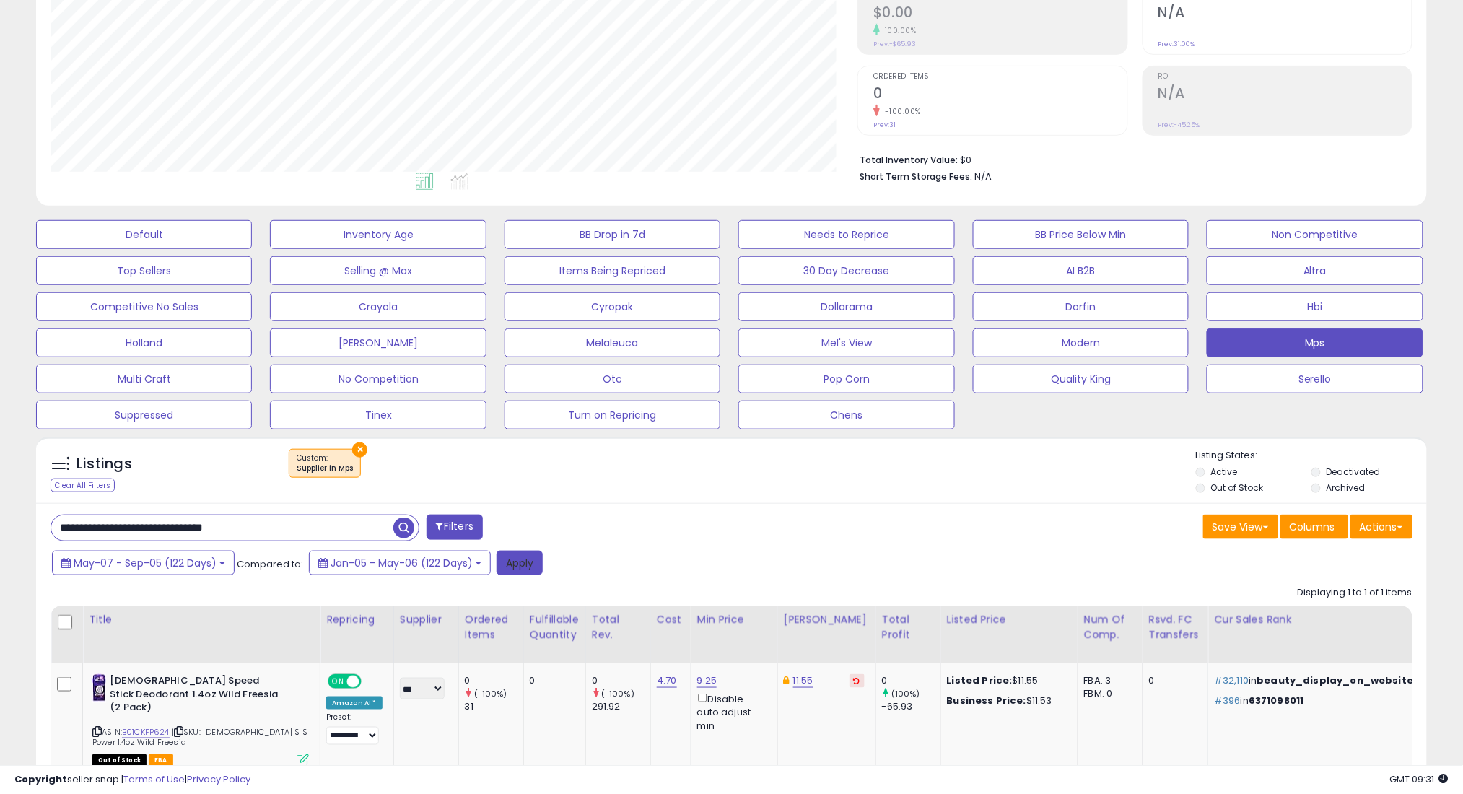
click at [509, 566] on button "Apply" at bounding box center [519, 563] width 46 height 25
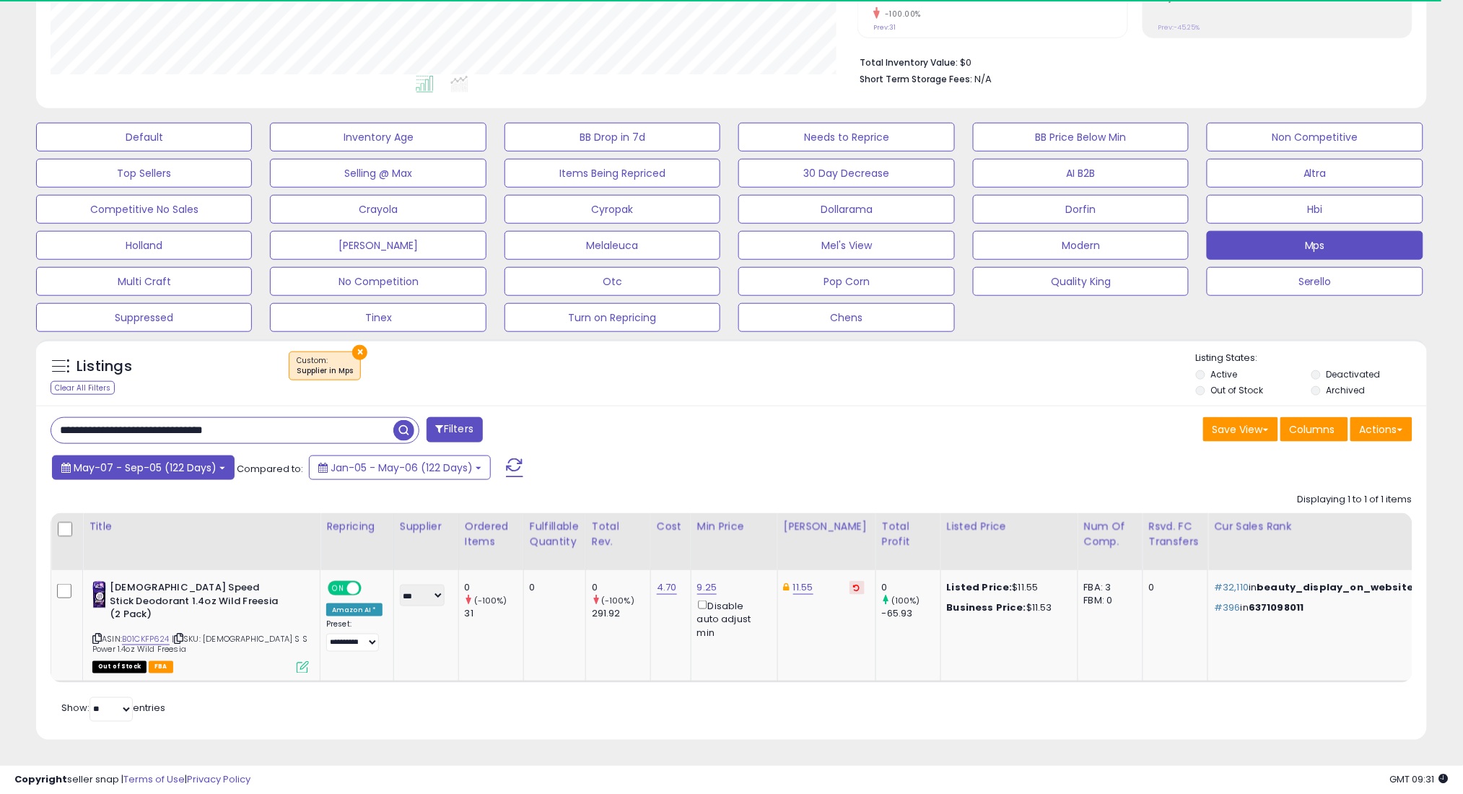
click at [166, 473] on span "May-07 - Sep-05 (122 Days)" at bounding box center [145, 467] width 143 height 14
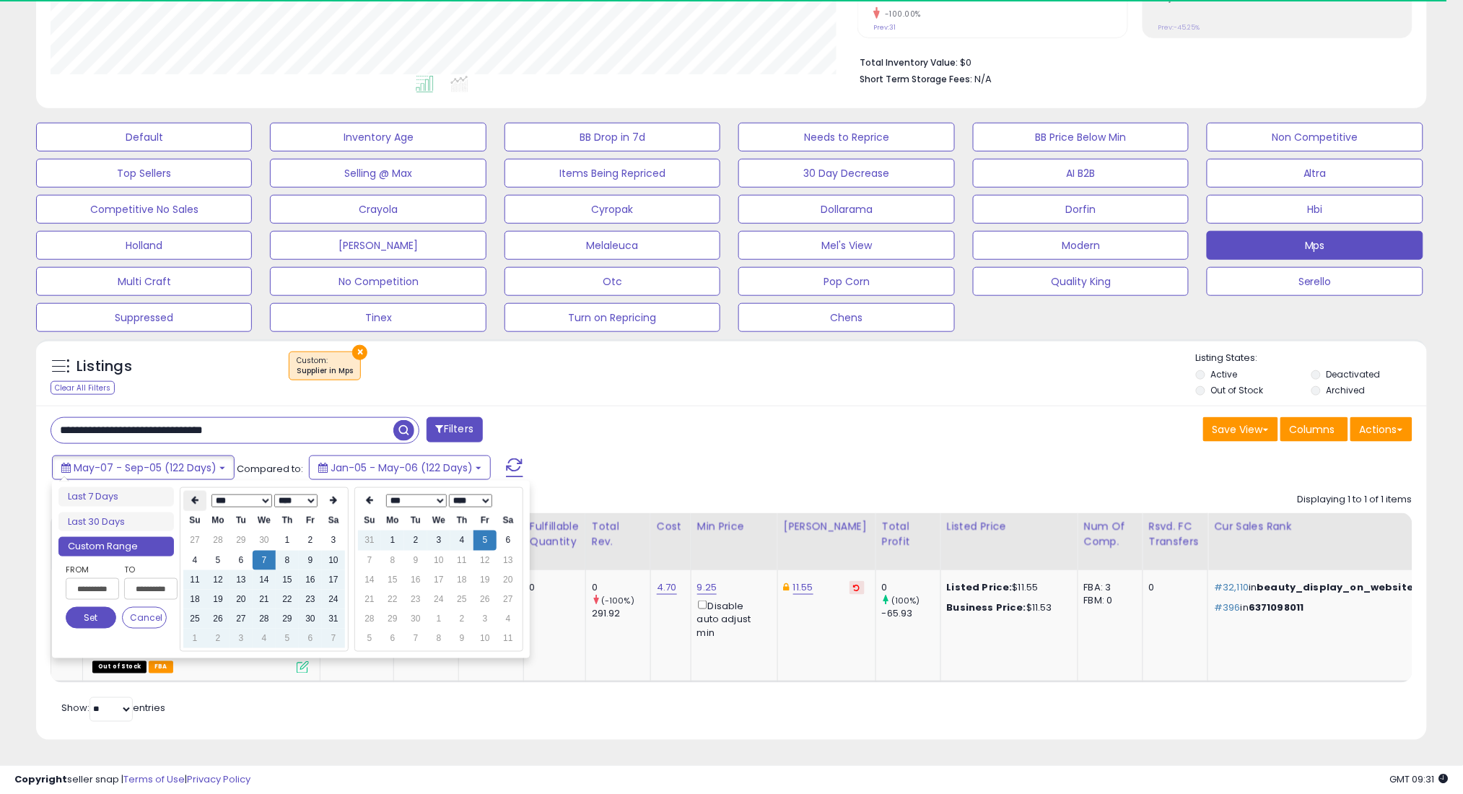
click at [188, 499] on th at bounding box center [194, 501] width 23 height 20
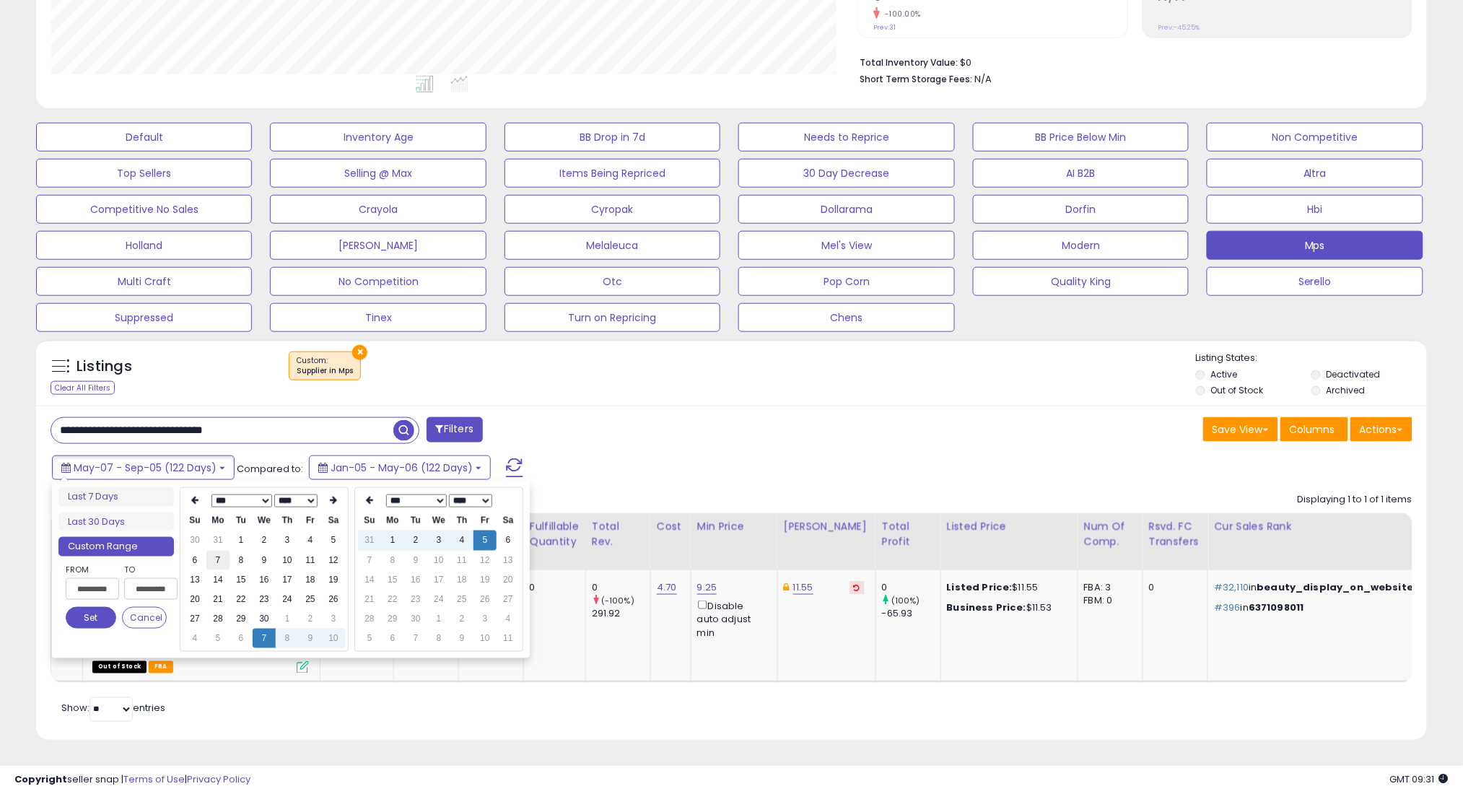
click at [221, 556] on td "7" at bounding box center [217, 560] width 23 height 19
type input "**********"
drag, startPoint x: 105, startPoint y: 621, endPoint x: 318, endPoint y: 573, distance: 219.0
click at [104, 618] on button "Set" at bounding box center [91, 618] width 51 height 22
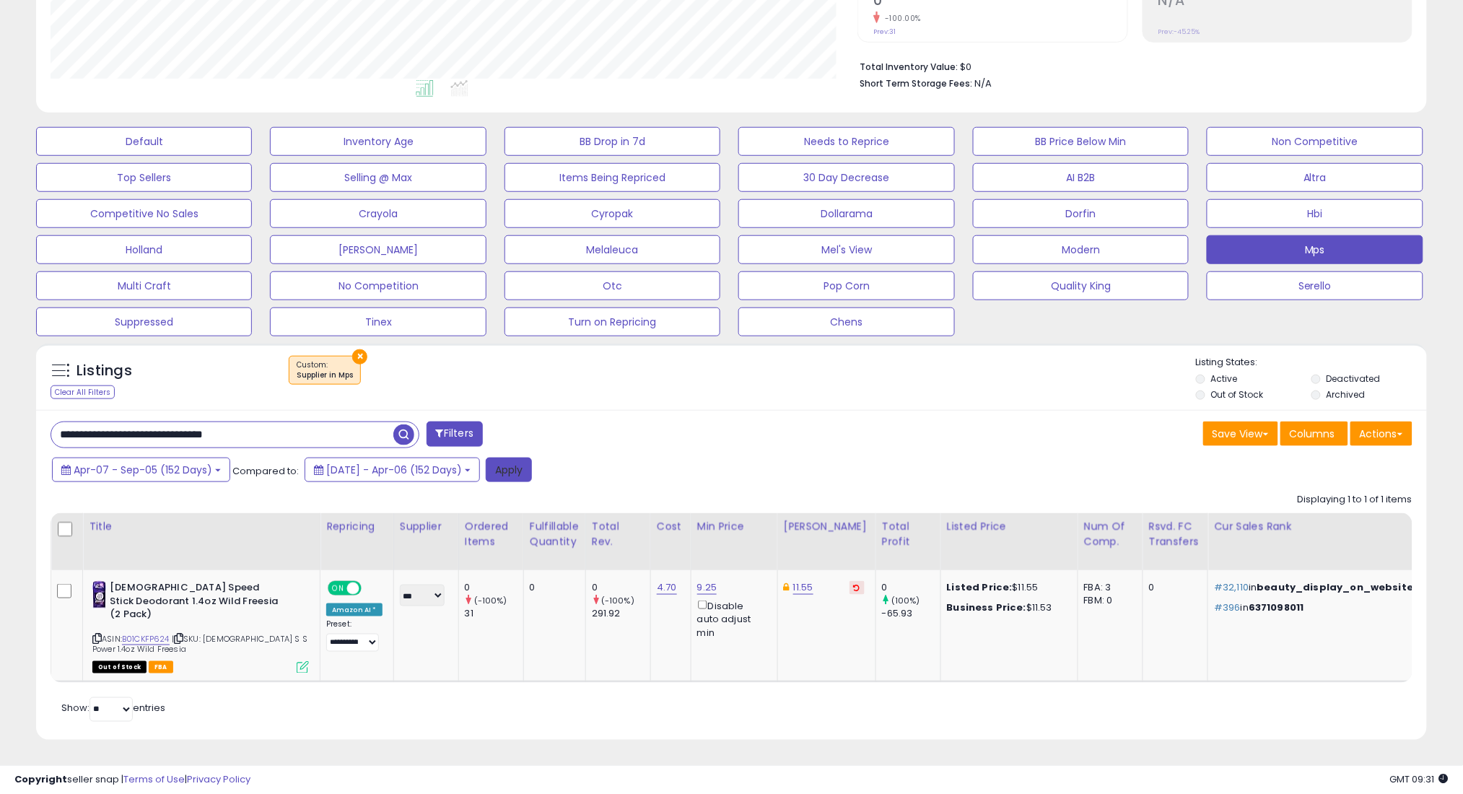
click at [532, 471] on button "Apply" at bounding box center [509, 470] width 46 height 25
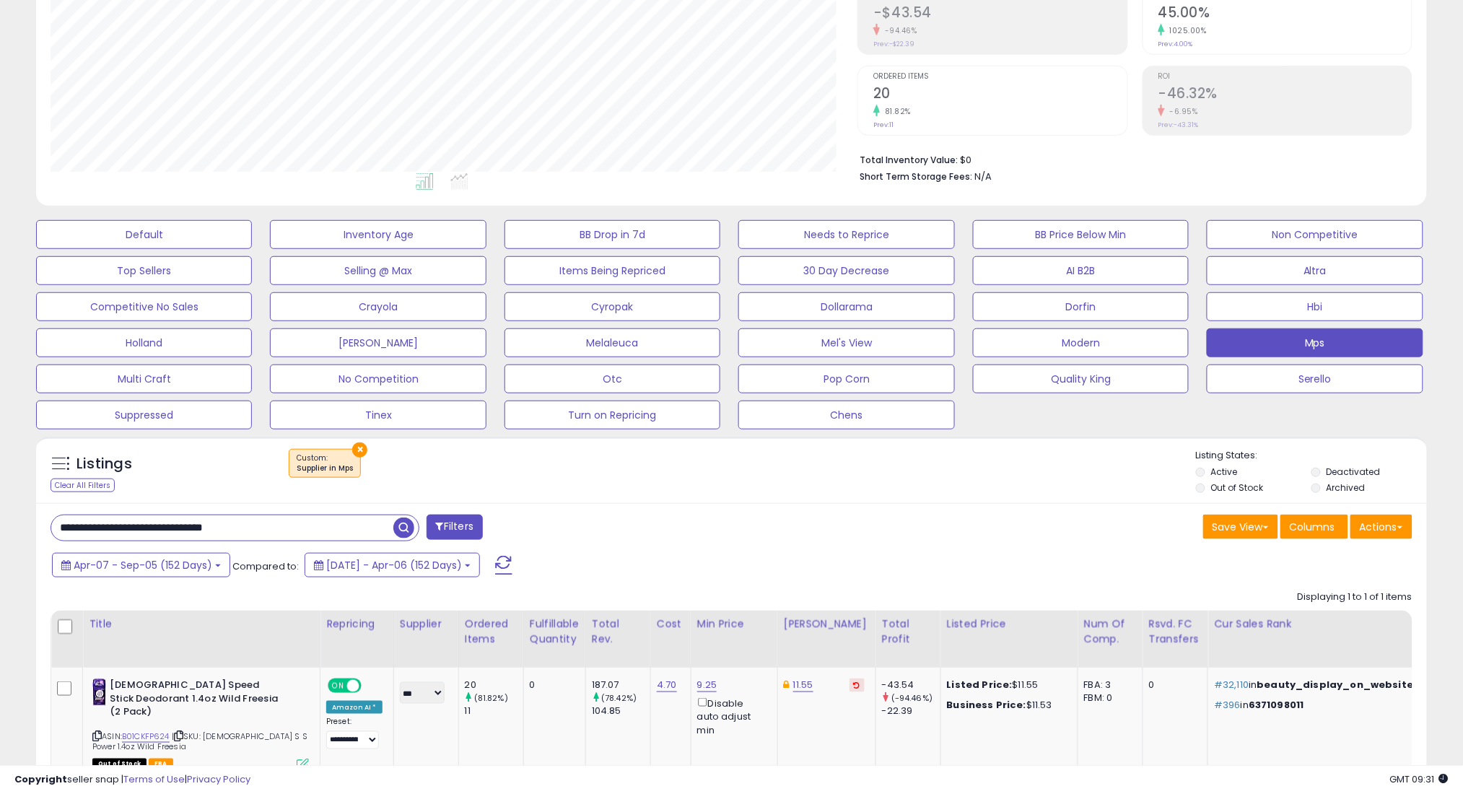
click at [355, 545] on div "**********" at bounding box center [731, 670] width 1391 height 334
click at [362, 529] on input "**********" at bounding box center [222, 527] width 342 height 25
paste input "*"
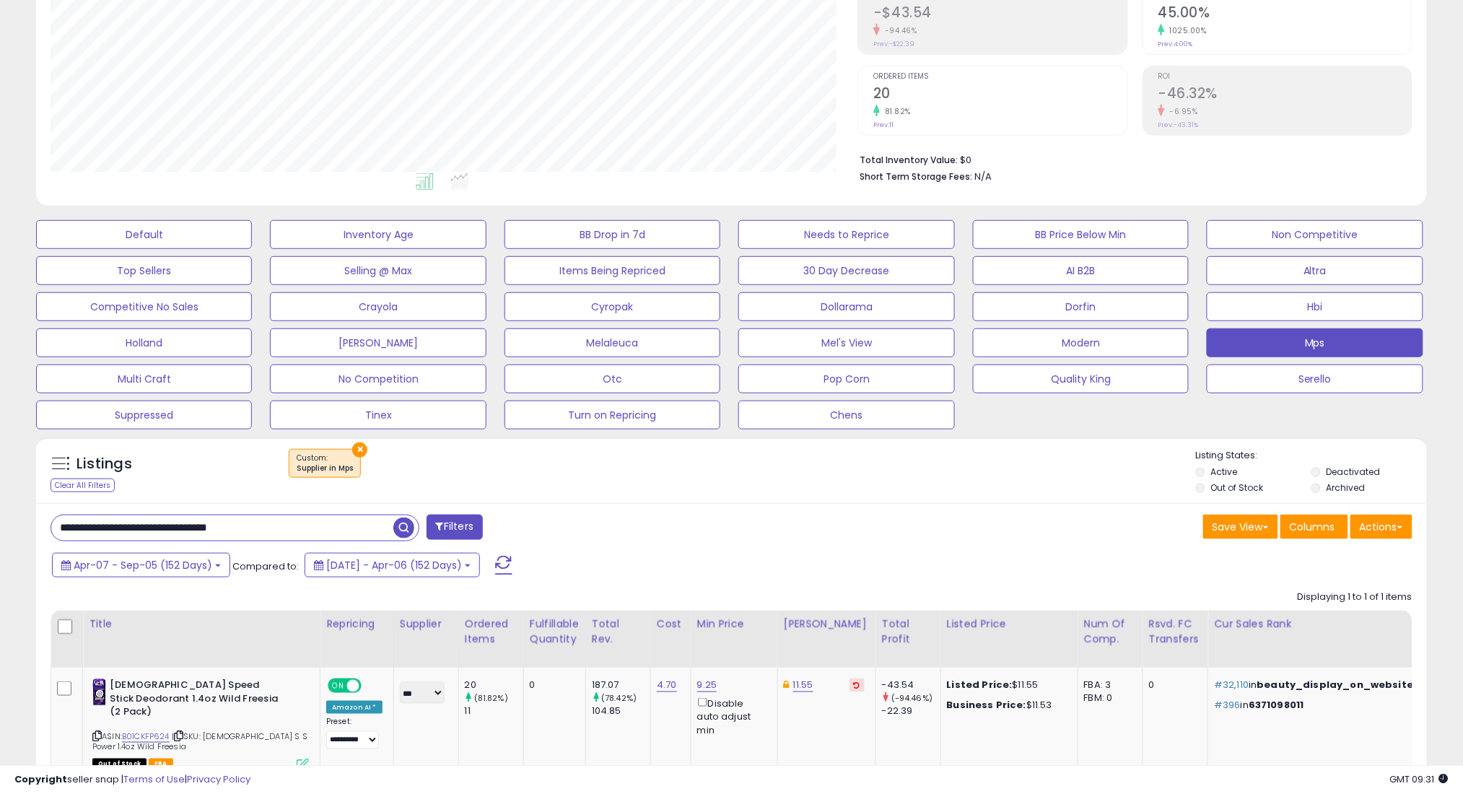
type input "**********"
click at [401, 526] on span "button" at bounding box center [403, 527] width 21 height 21
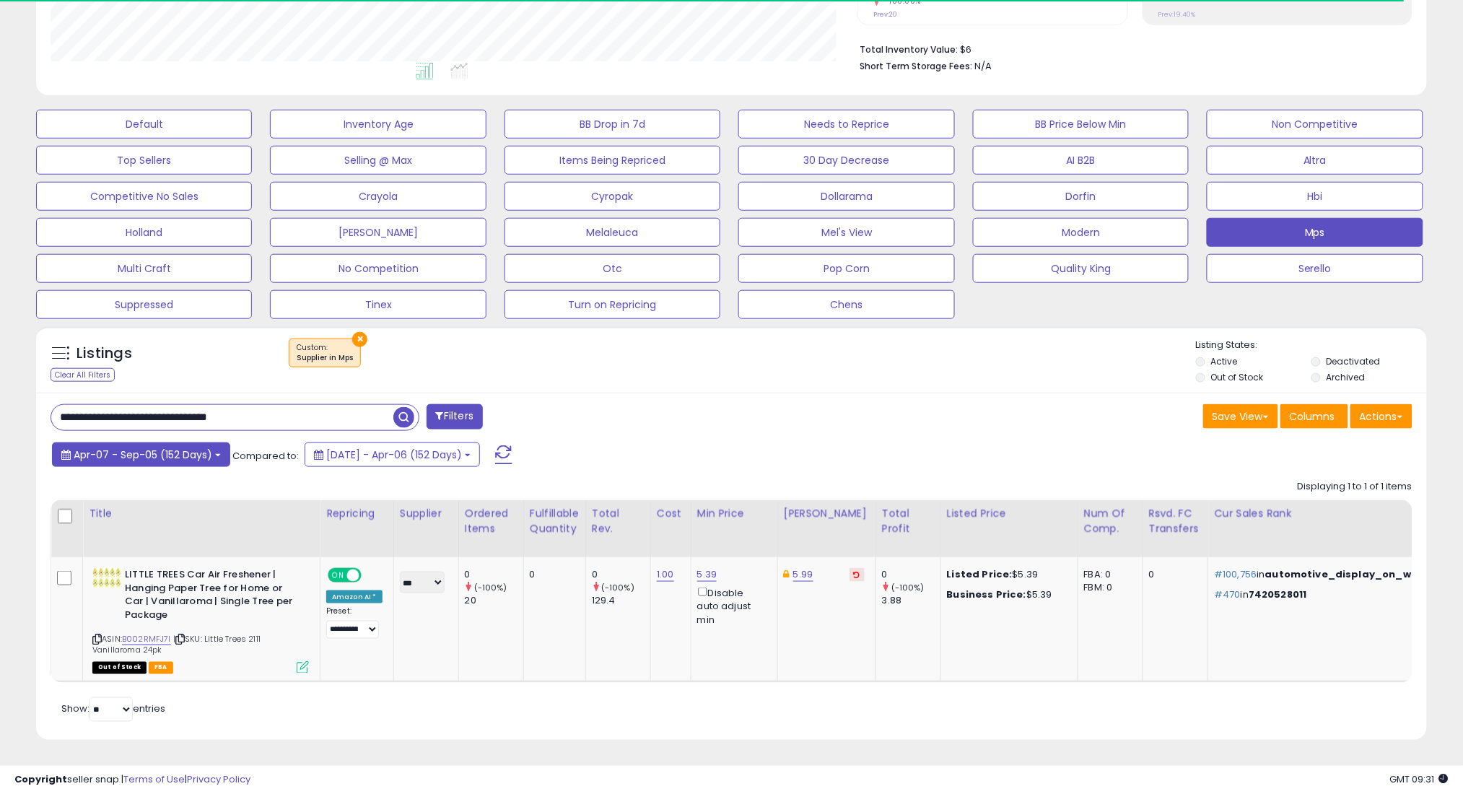
click at [191, 451] on button "Apr-07 - Sep-05 (152 Days)" at bounding box center [141, 454] width 178 height 25
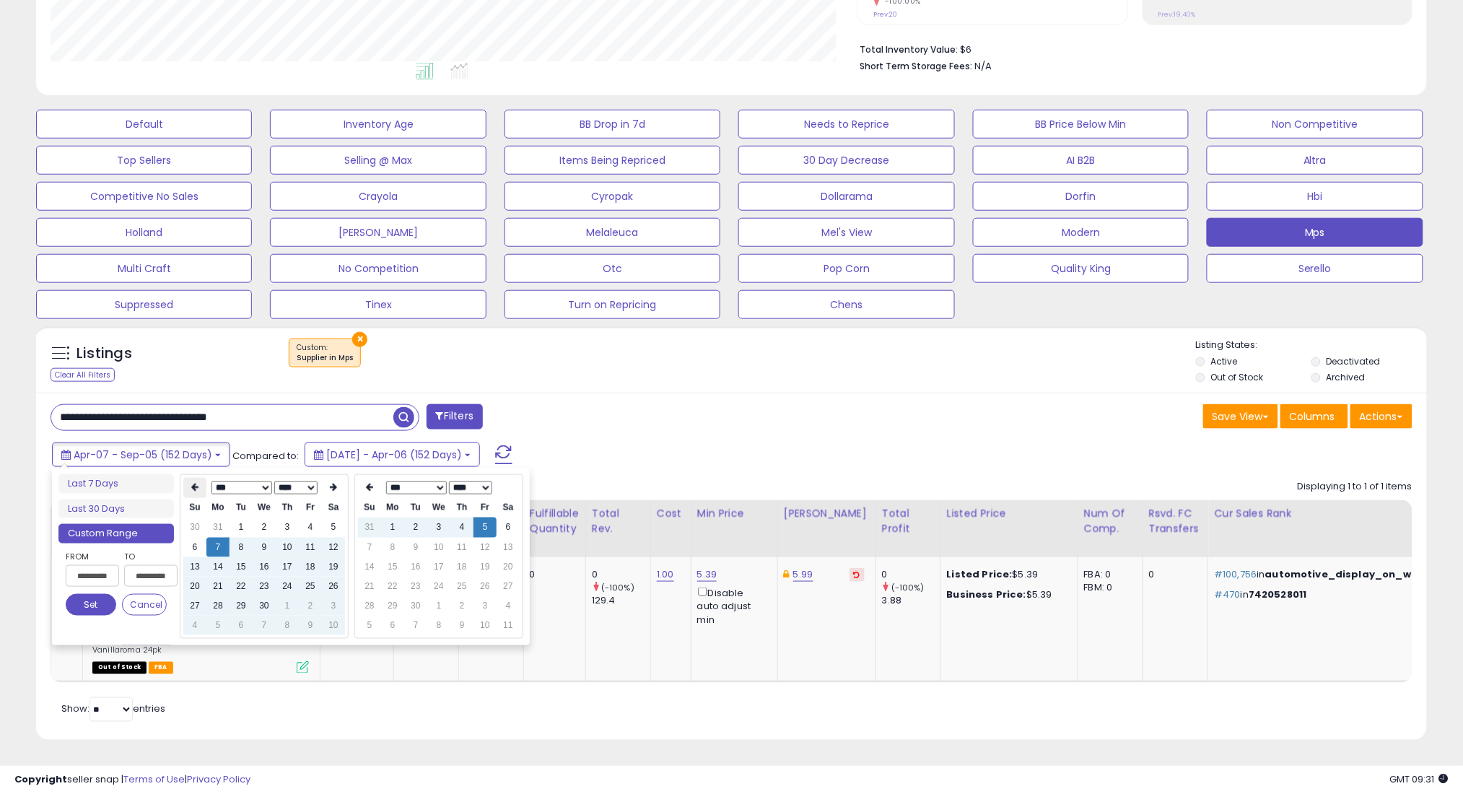
click at [195, 483] on icon at bounding box center [194, 487] width 7 height 9
click at [309, 538] on td "7" at bounding box center [310, 547] width 23 height 19
type input "**********"
drag, startPoint x: 100, startPoint y: 593, endPoint x: 272, endPoint y: 564, distance: 174.2
click at [100, 594] on button "Set" at bounding box center [91, 605] width 51 height 22
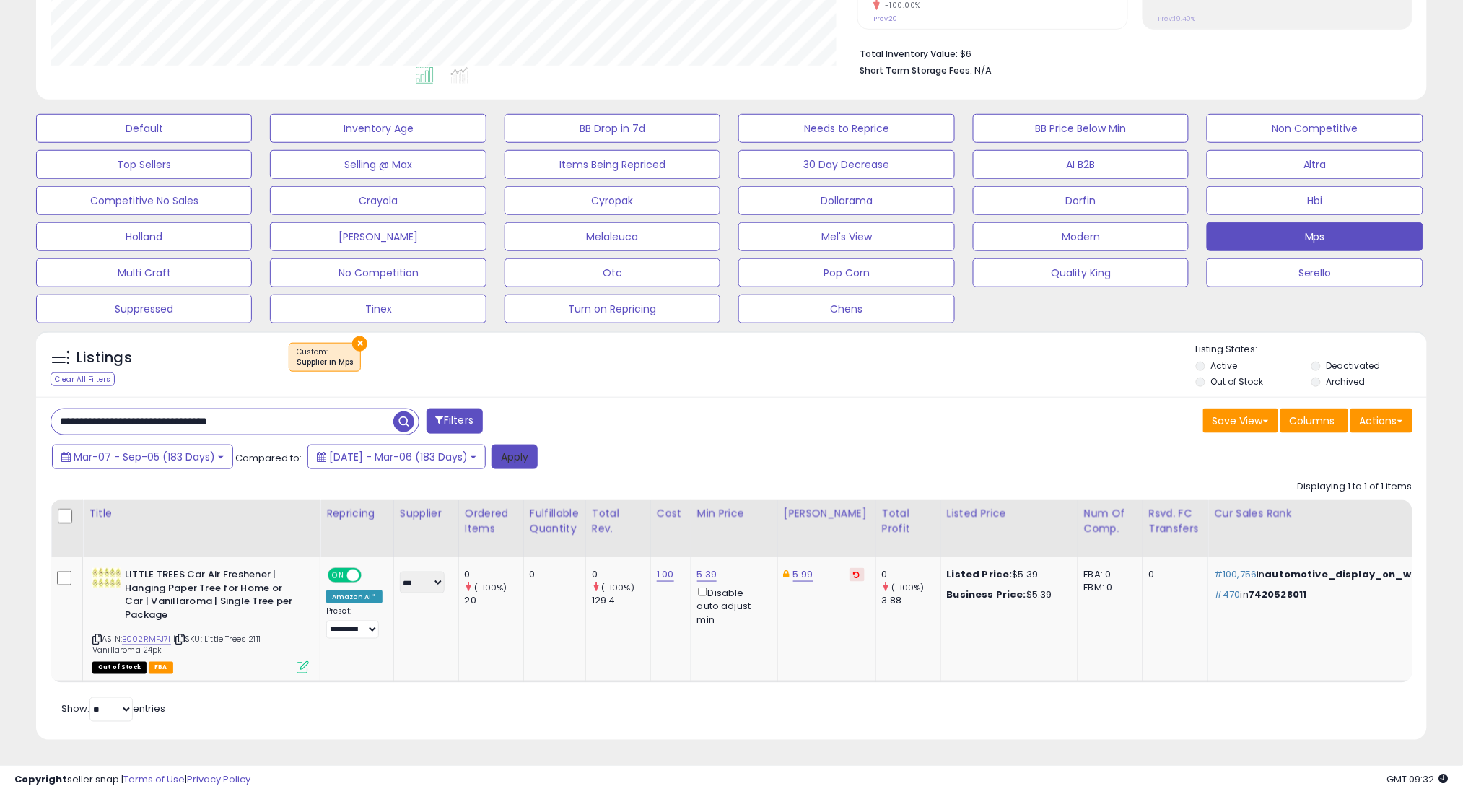
click at [535, 445] on button "Apply" at bounding box center [514, 457] width 46 height 25
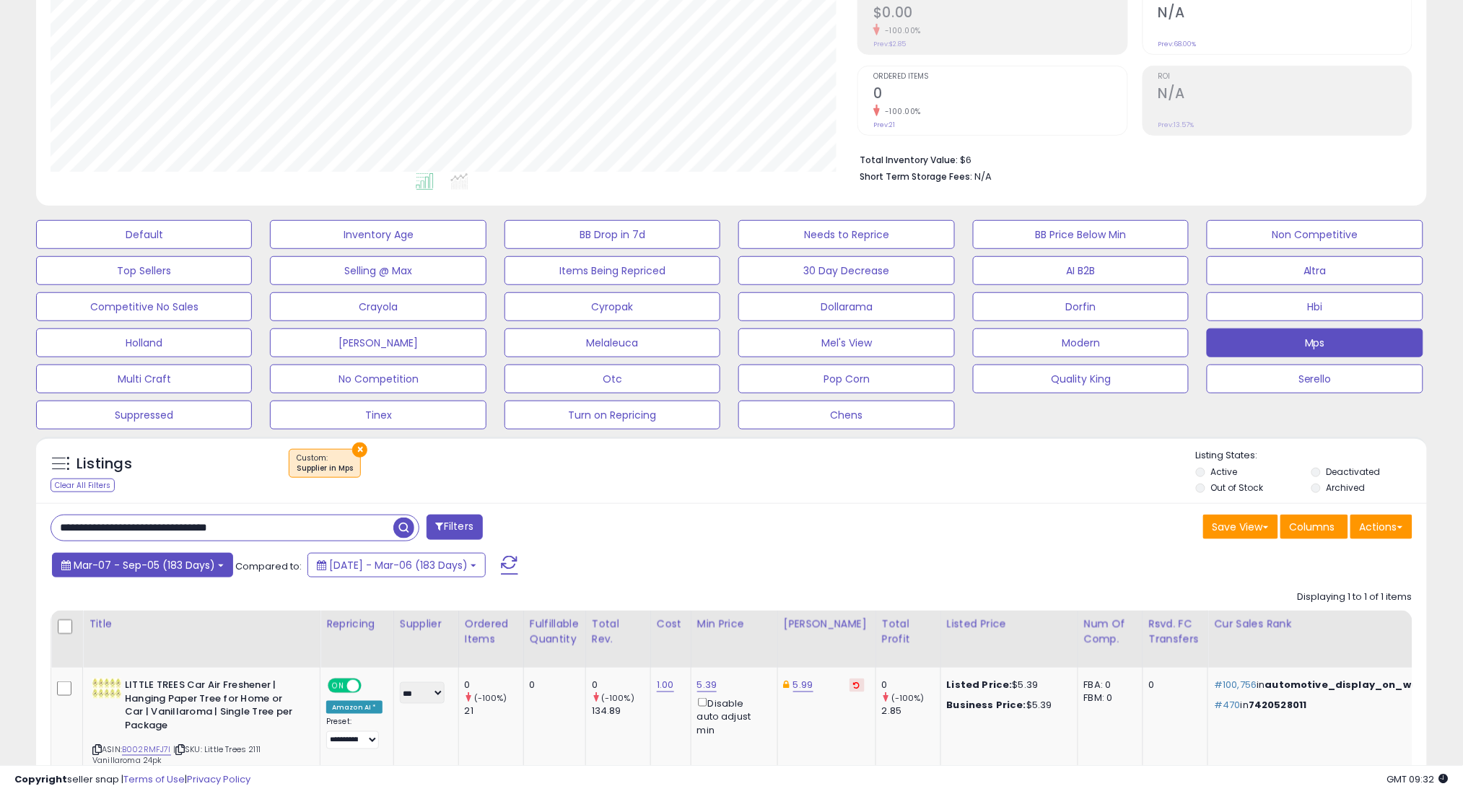
click at [144, 571] on span "Mar-07 - Sep-05 (183 Days)" at bounding box center [144, 565] width 141 height 14
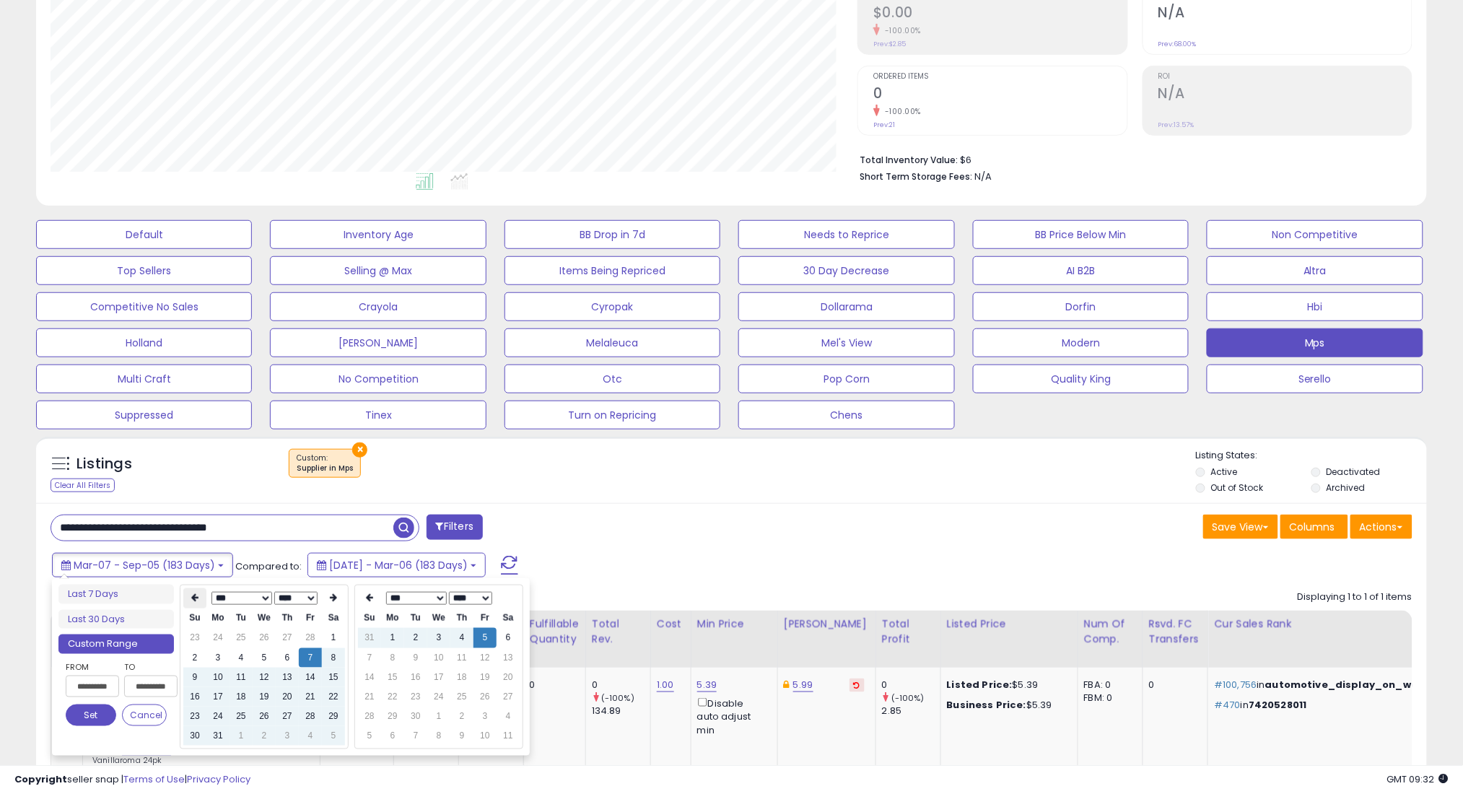
click at [188, 592] on th at bounding box center [194, 598] width 23 height 20
click at [307, 652] on td "7" at bounding box center [310, 657] width 23 height 19
type input "**********"
click at [84, 709] on button "Set" at bounding box center [91, 715] width 51 height 22
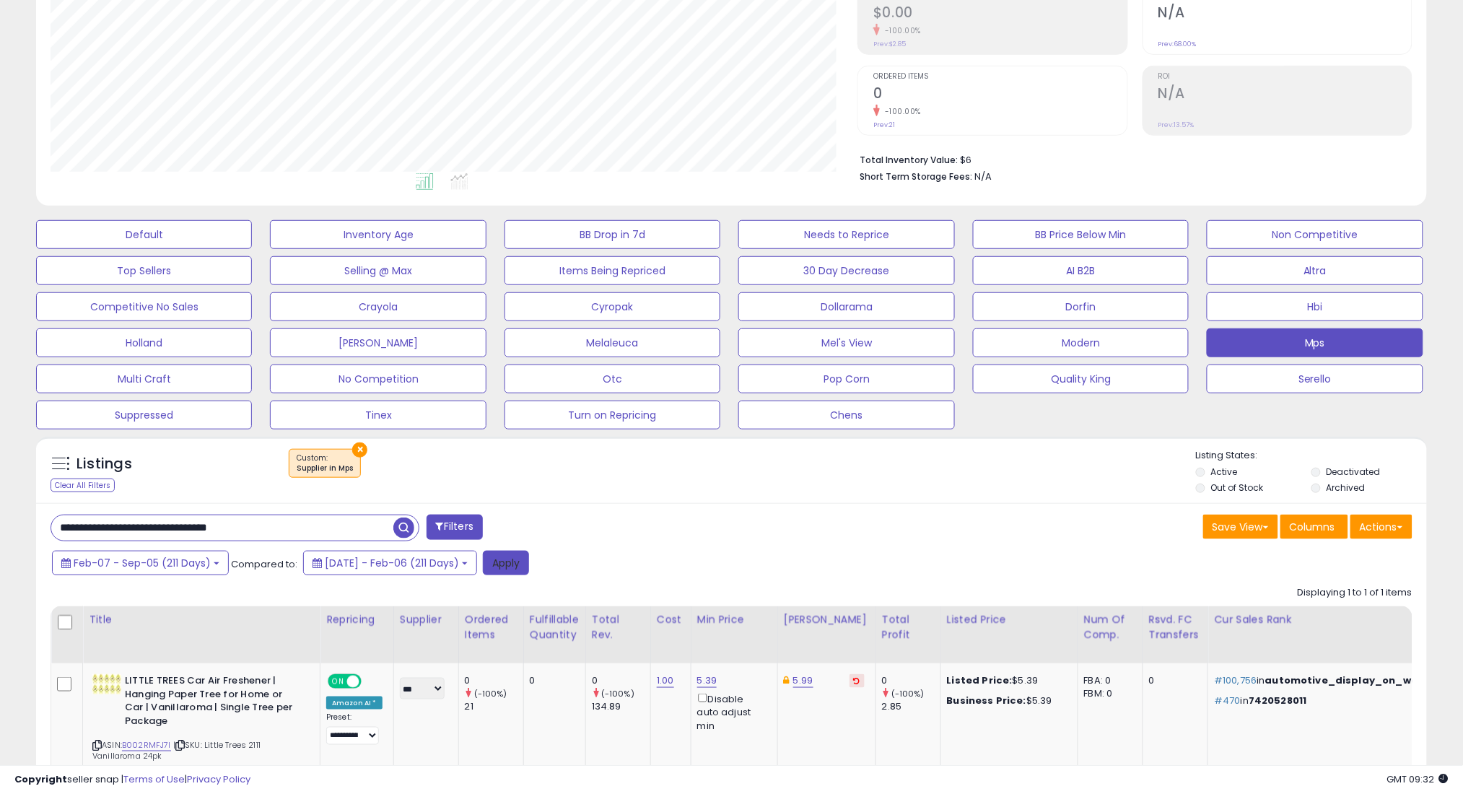
click at [516, 573] on button "Apply" at bounding box center [506, 563] width 46 height 25
click at [372, 525] on input "**********" at bounding box center [222, 527] width 342 height 25
paste input "text"
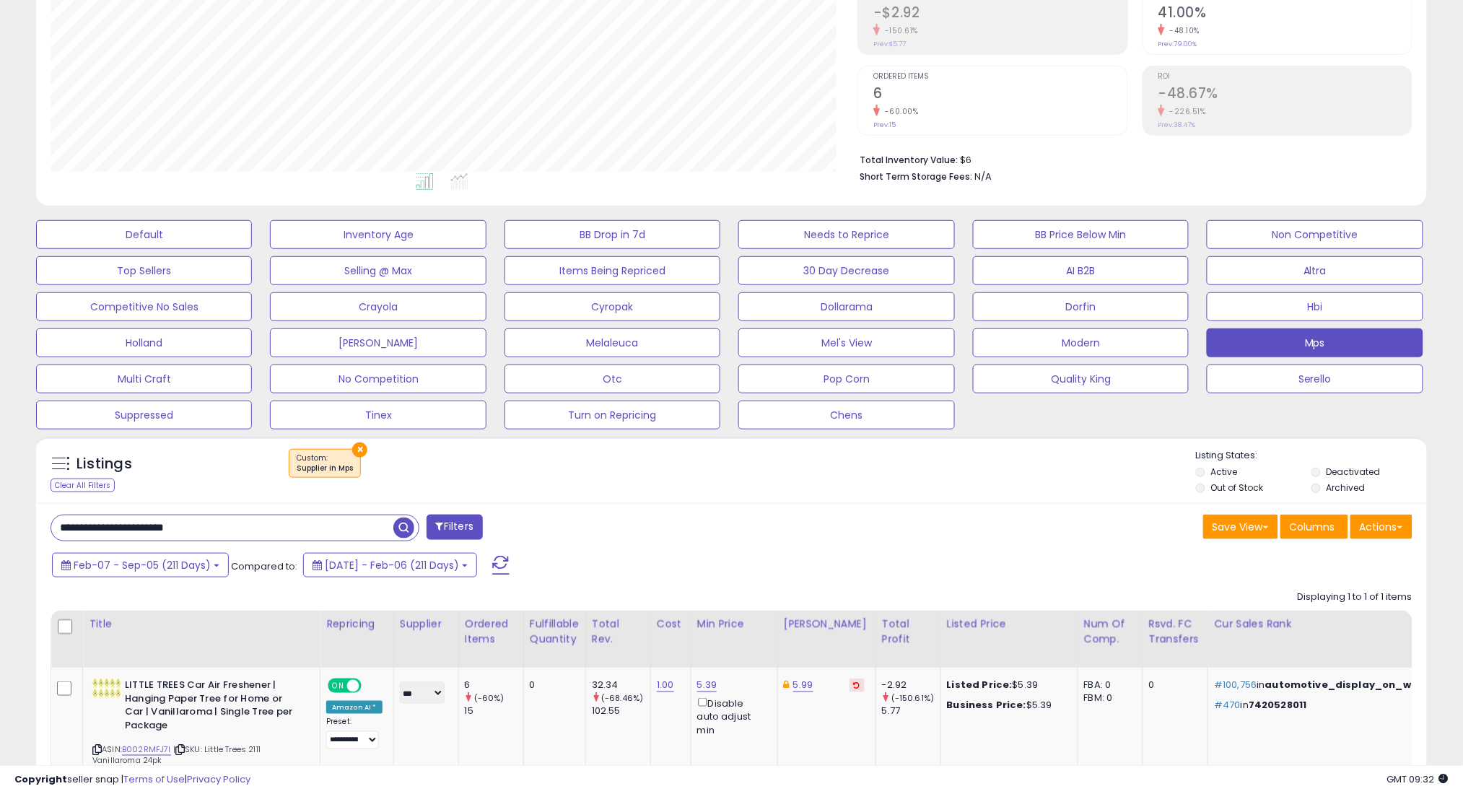
type input "**********"
click at [411, 529] on span "button" at bounding box center [403, 527] width 21 height 21
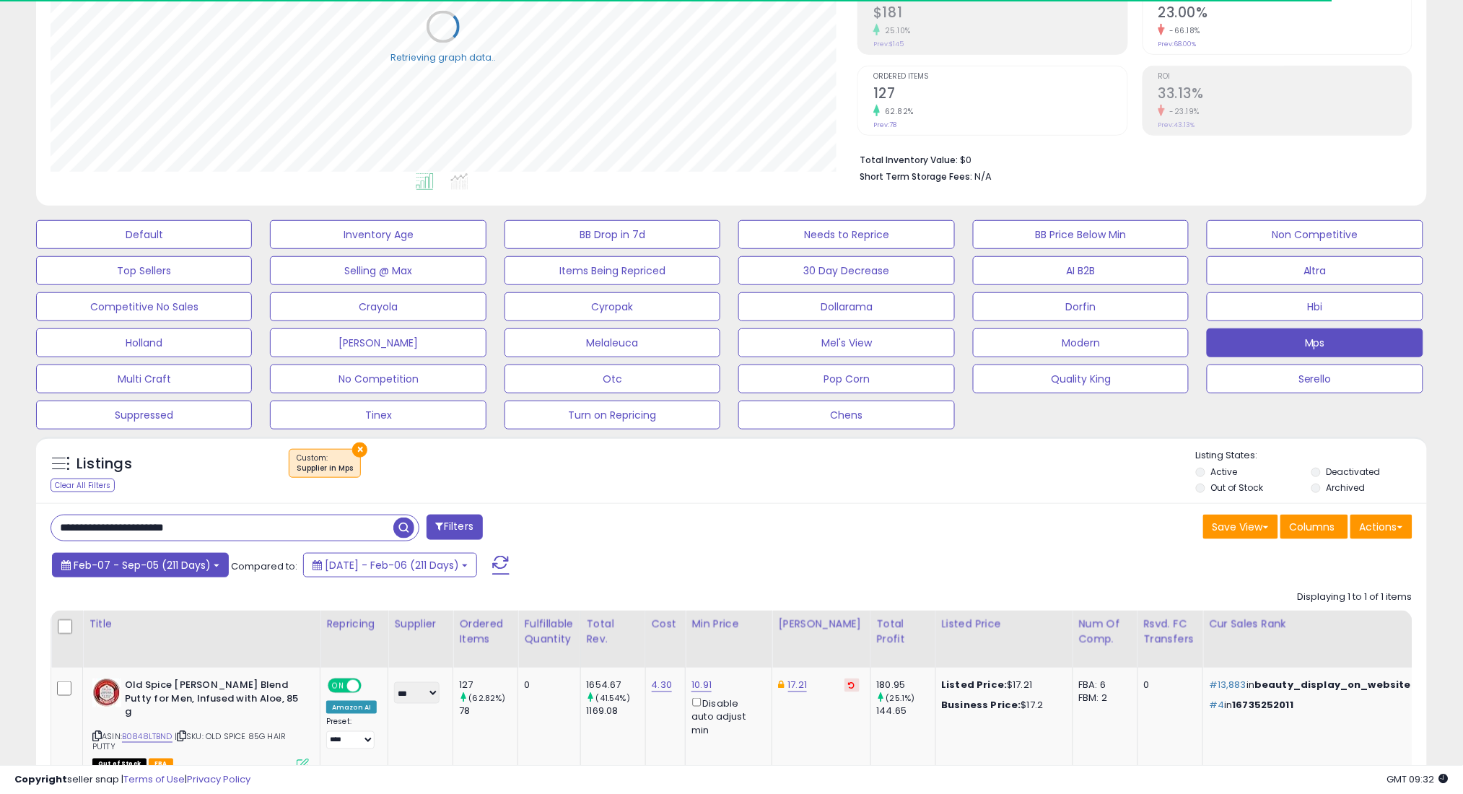
click at [76, 560] on span "Feb-07 - Sep-05 (211 Days)" at bounding box center [142, 565] width 137 height 14
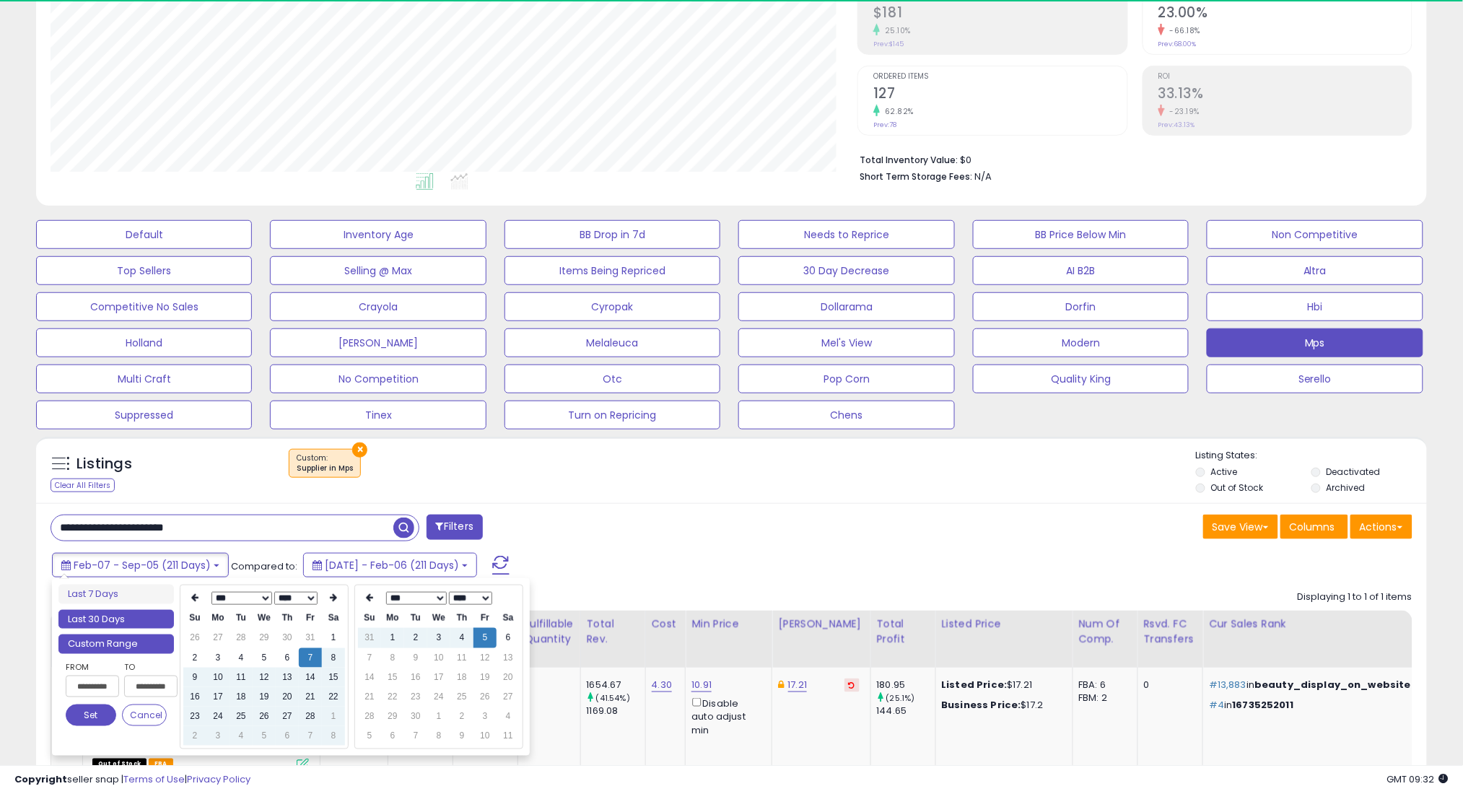
type input "**********"
drag, startPoint x: 107, startPoint y: 609, endPoint x: 118, endPoint y: 605, distance: 11.4
click at [107, 610] on li "Last 30 Days" at bounding box center [115, 619] width 115 height 19
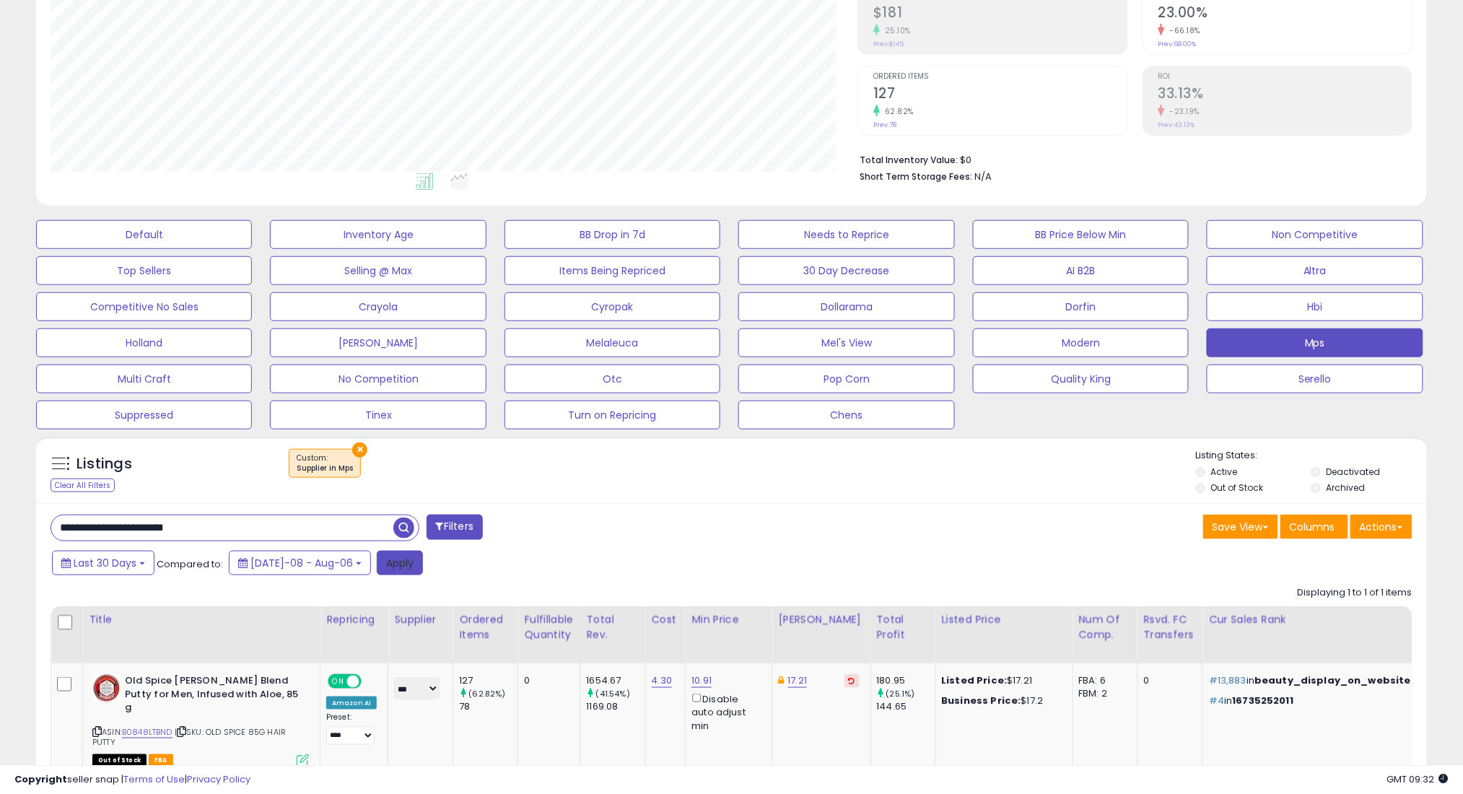
click at [377, 563] on button "Apply" at bounding box center [400, 563] width 46 height 25
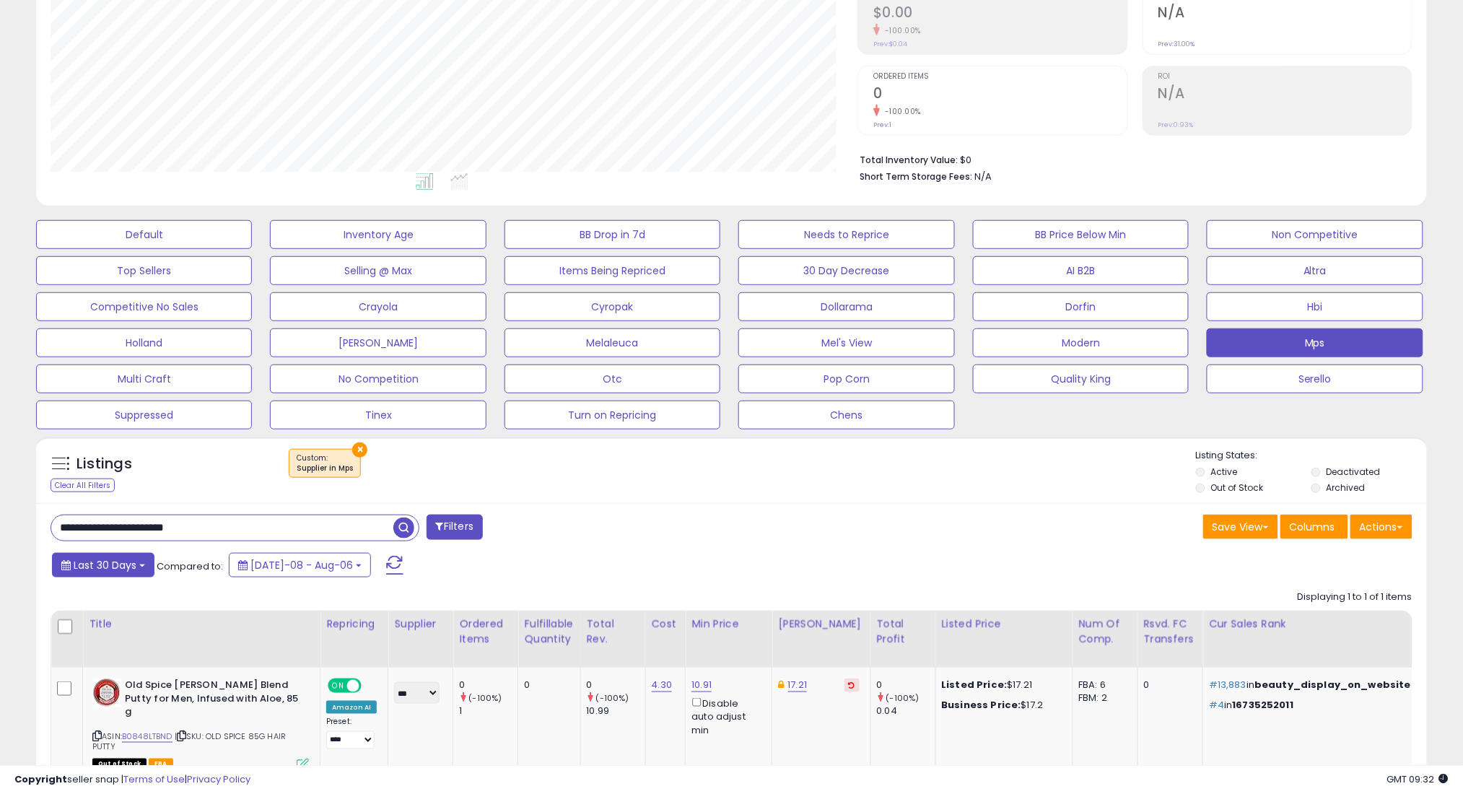
click at [137, 575] on button "Last 30 Days" at bounding box center [103, 565] width 102 height 25
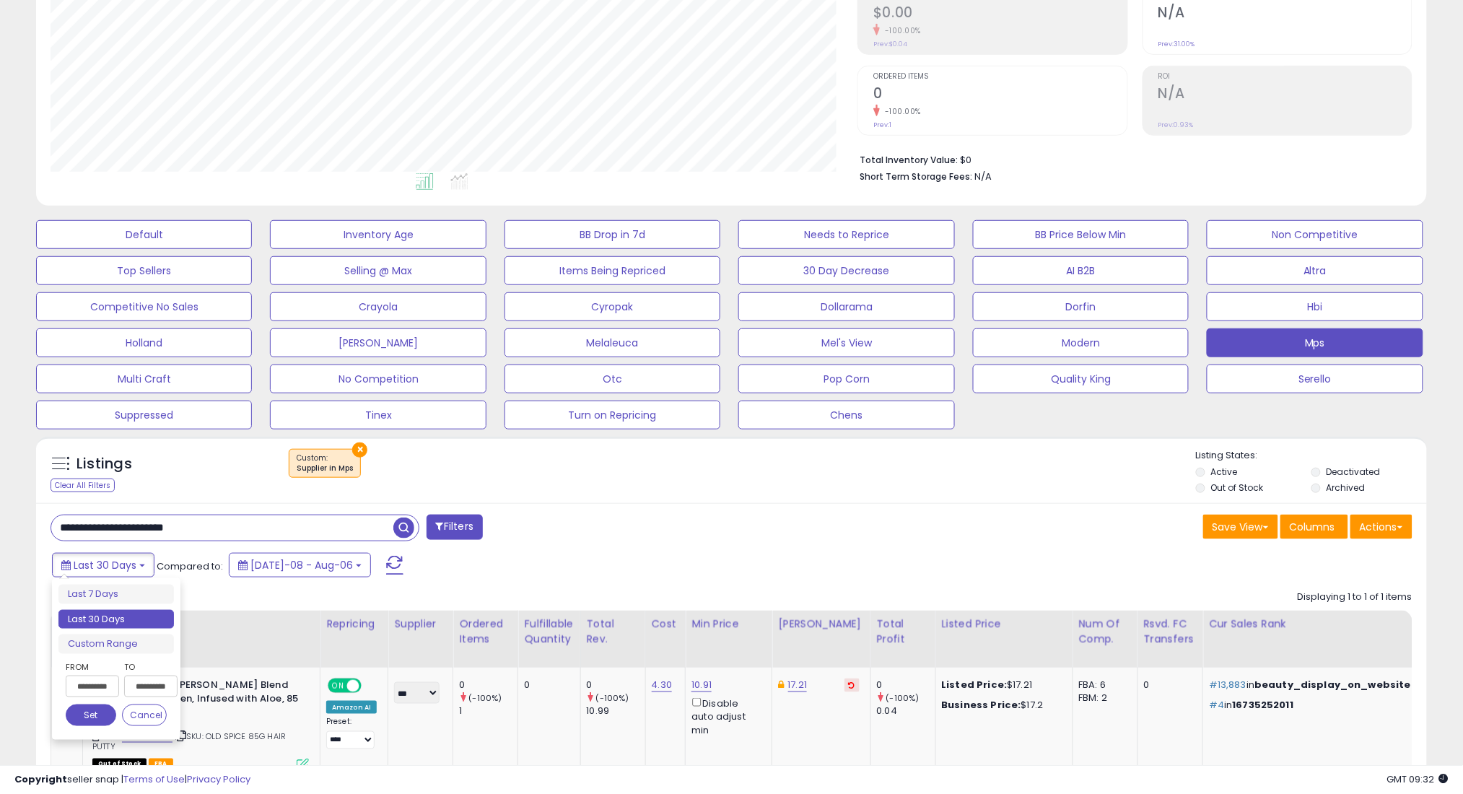
click at [136, 633] on ul "Last 7 Days Last 30 Days Custom Range" at bounding box center [115, 619] width 115 height 69
click at [151, 644] on li "Custom Range" at bounding box center [115, 643] width 115 height 19
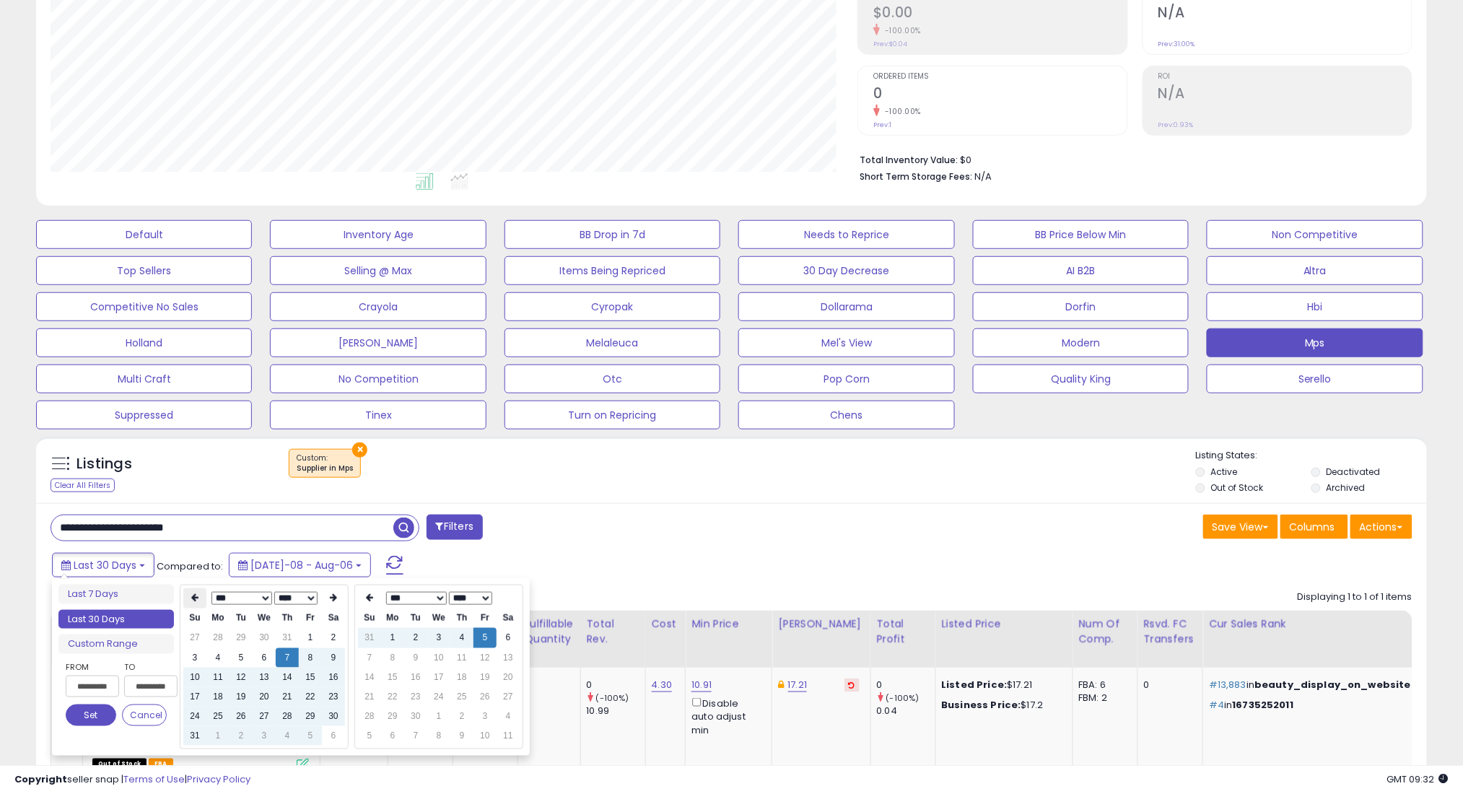
click at [200, 603] on th at bounding box center [194, 598] width 23 height 20
click at [214, 655] on td "7" at bounding box center [217, 657] width 23 height 19
type input "**********"
drag, startPoint x: 87, startPoint y: 718, endPoint x: 349, endPoint y: 670, distance: 266.2
click at [90, 716] on button "Set" at bounding box center [91, 715] width 51 height 22
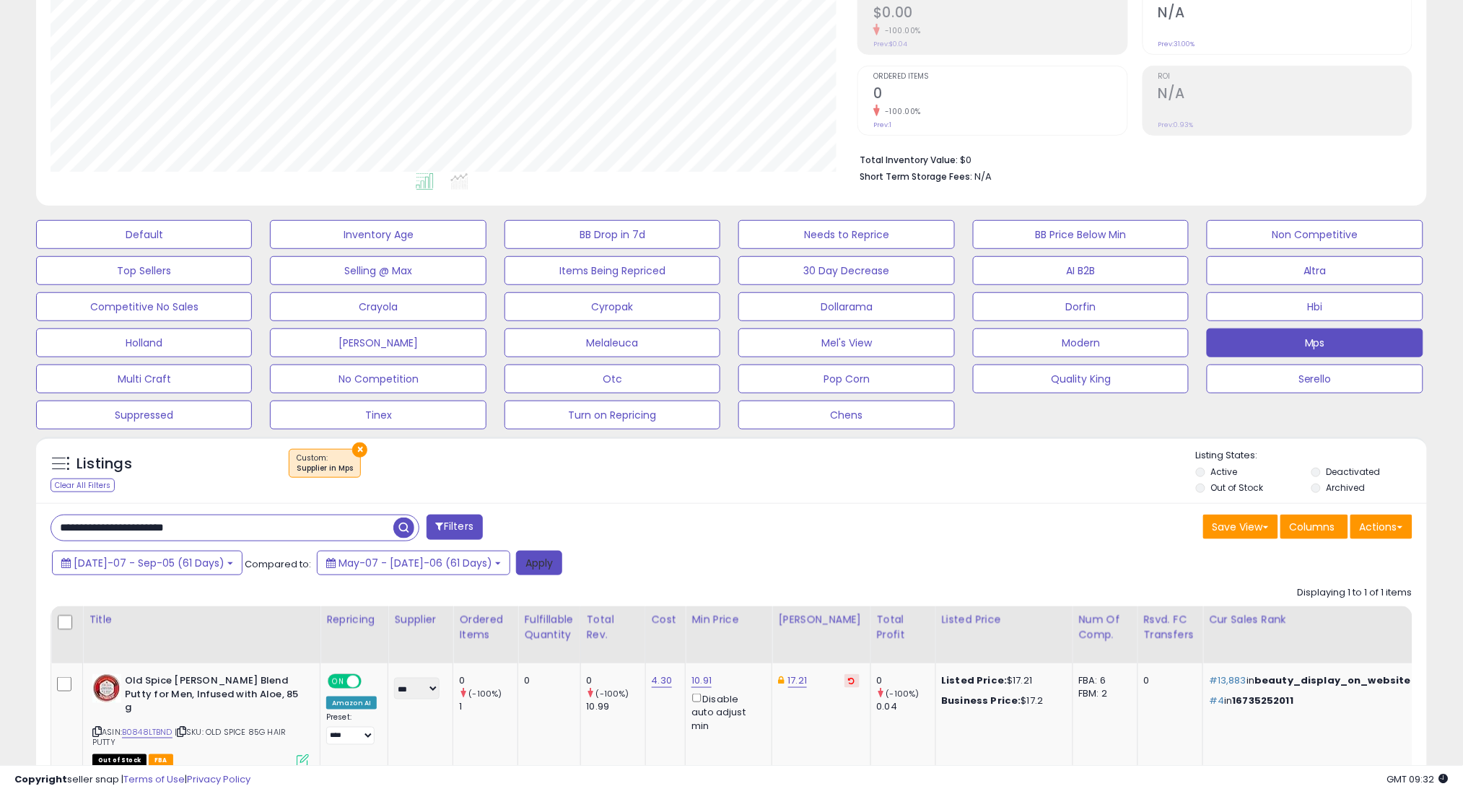
click at [516, 566] on button "Apply" at bounding box center [539, 563] width 46 height 25
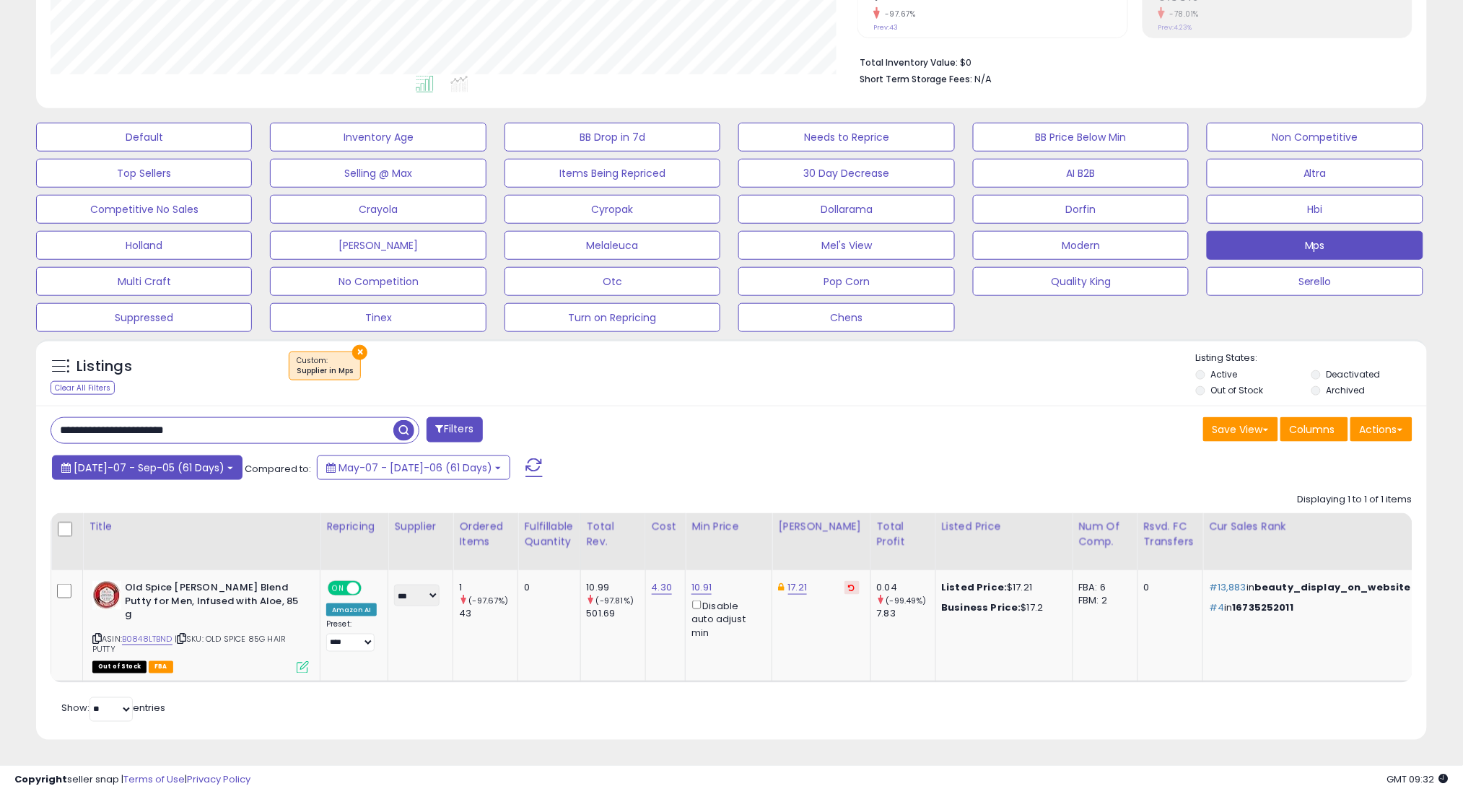
click at [174, 463] on span "[DATE]-07 - Sep-05 (61 Days)" at bounding box center [149, 467] width 151 height 14
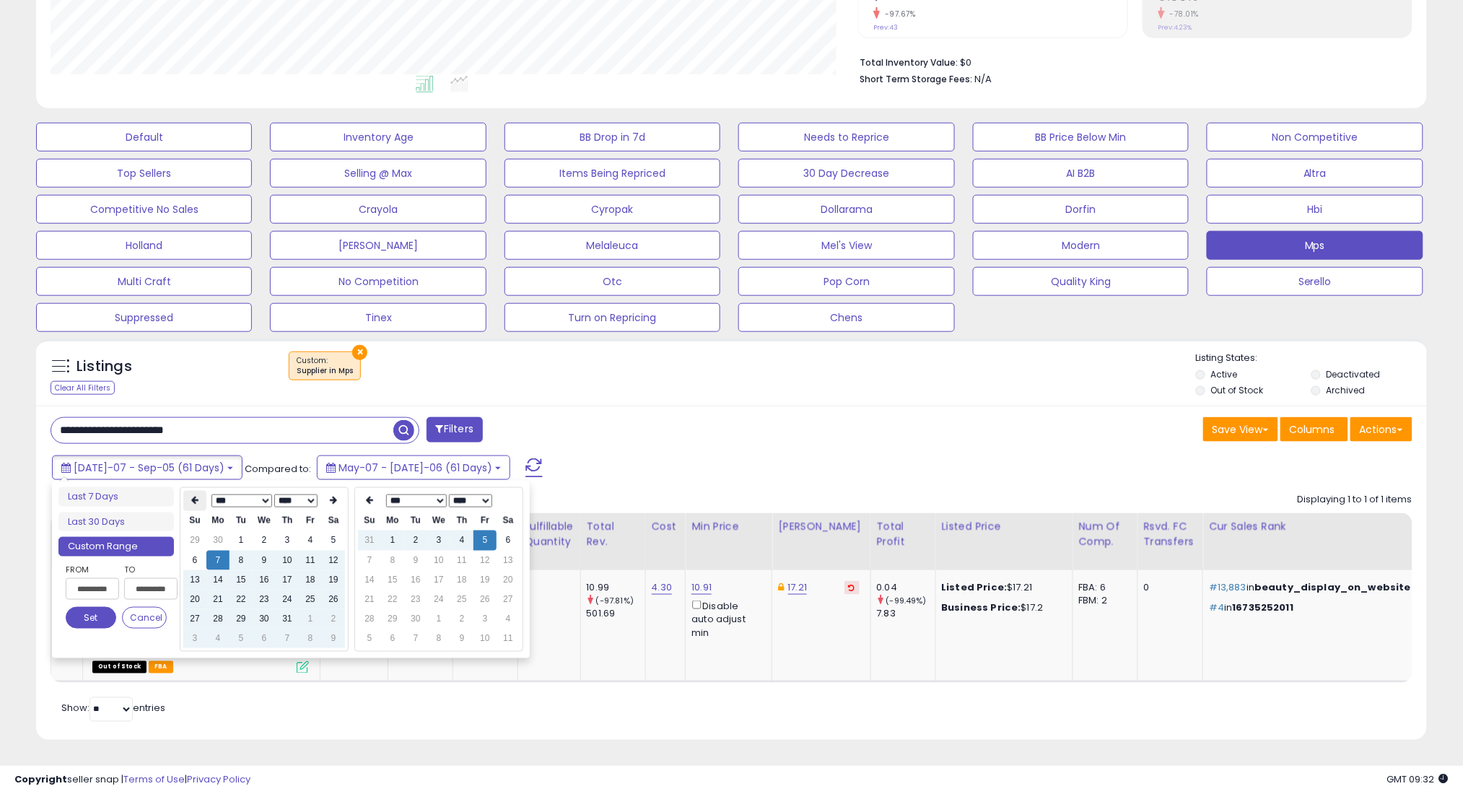
click at [194, 496] on icon at bounding box center [194, 500] width 7 height 9
click at [333, 563] on td "7" at bounding box center [333, 560] width 23 height 19
type input "**********"
click at [90, 623] on button "Set" at bounding box center [91, 618] width 51 height 22
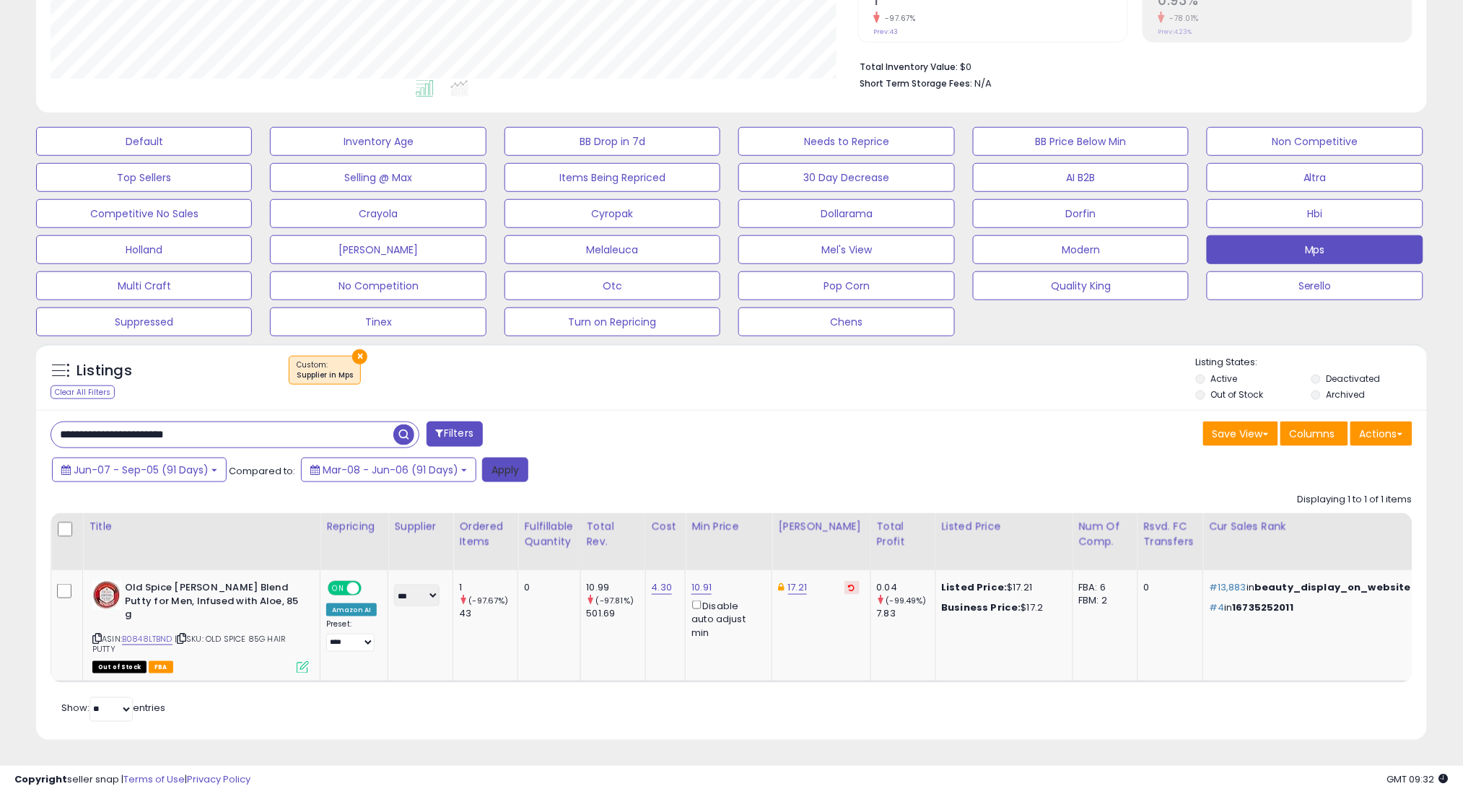
click at [511, 461] on button "Apply" at bounding box center [505, 470] width 46 height 25
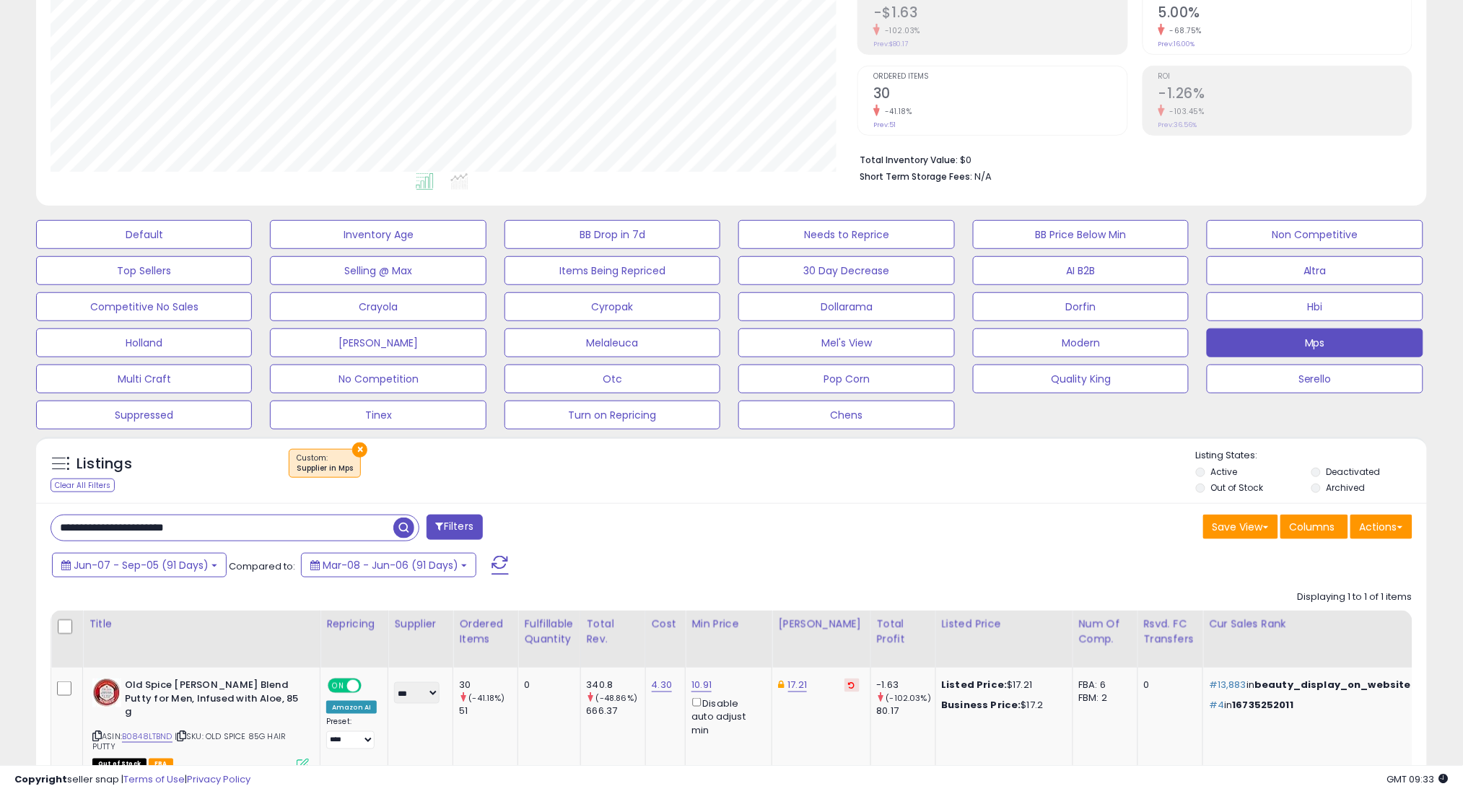
click at [355, 526] on input "**********" at bounding box center [222, 527] width 342 height 25
paste input "**********"
type input "**********"
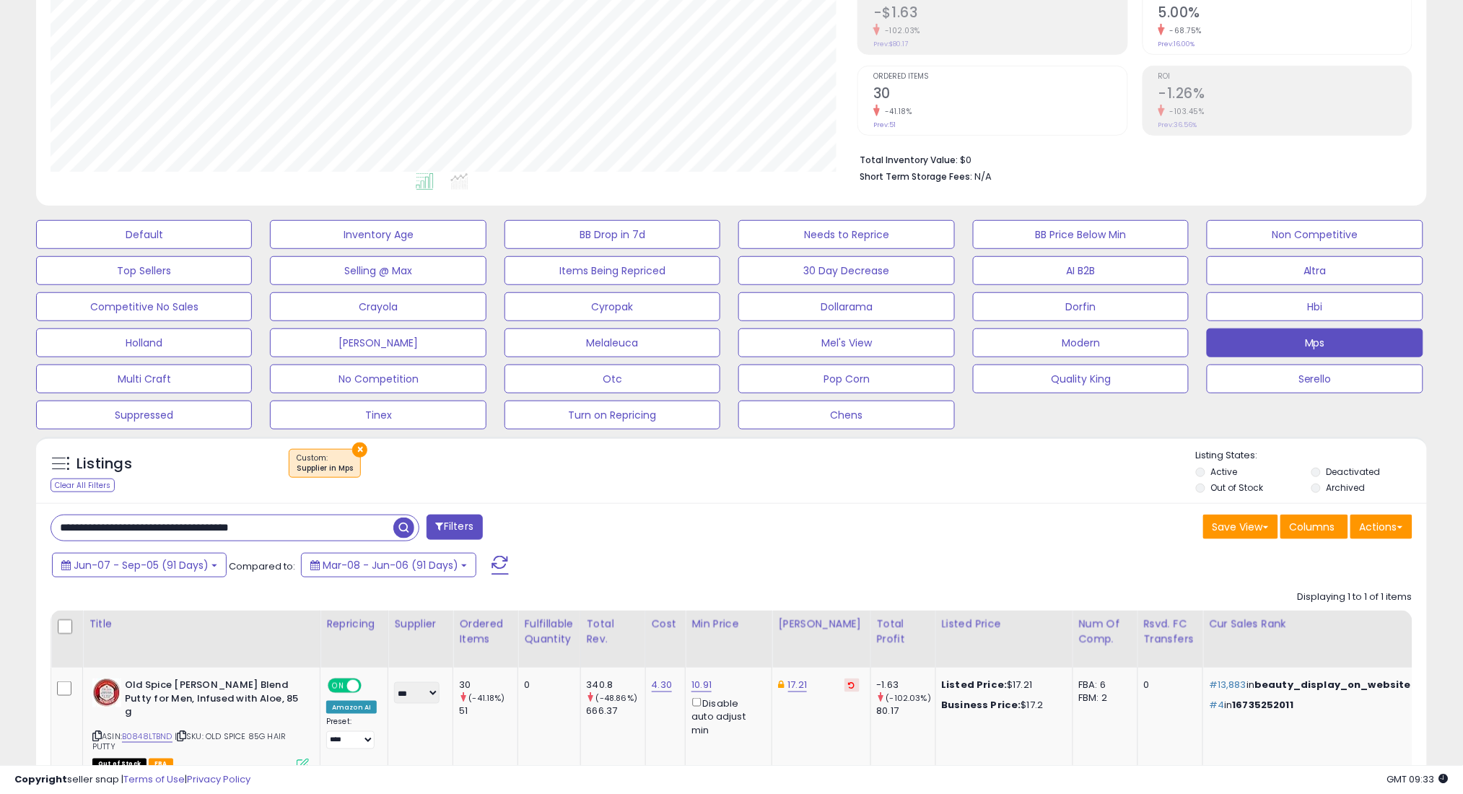
click at [404, 527] on span "button" at bounding box center [403, 527] width 21 height 21
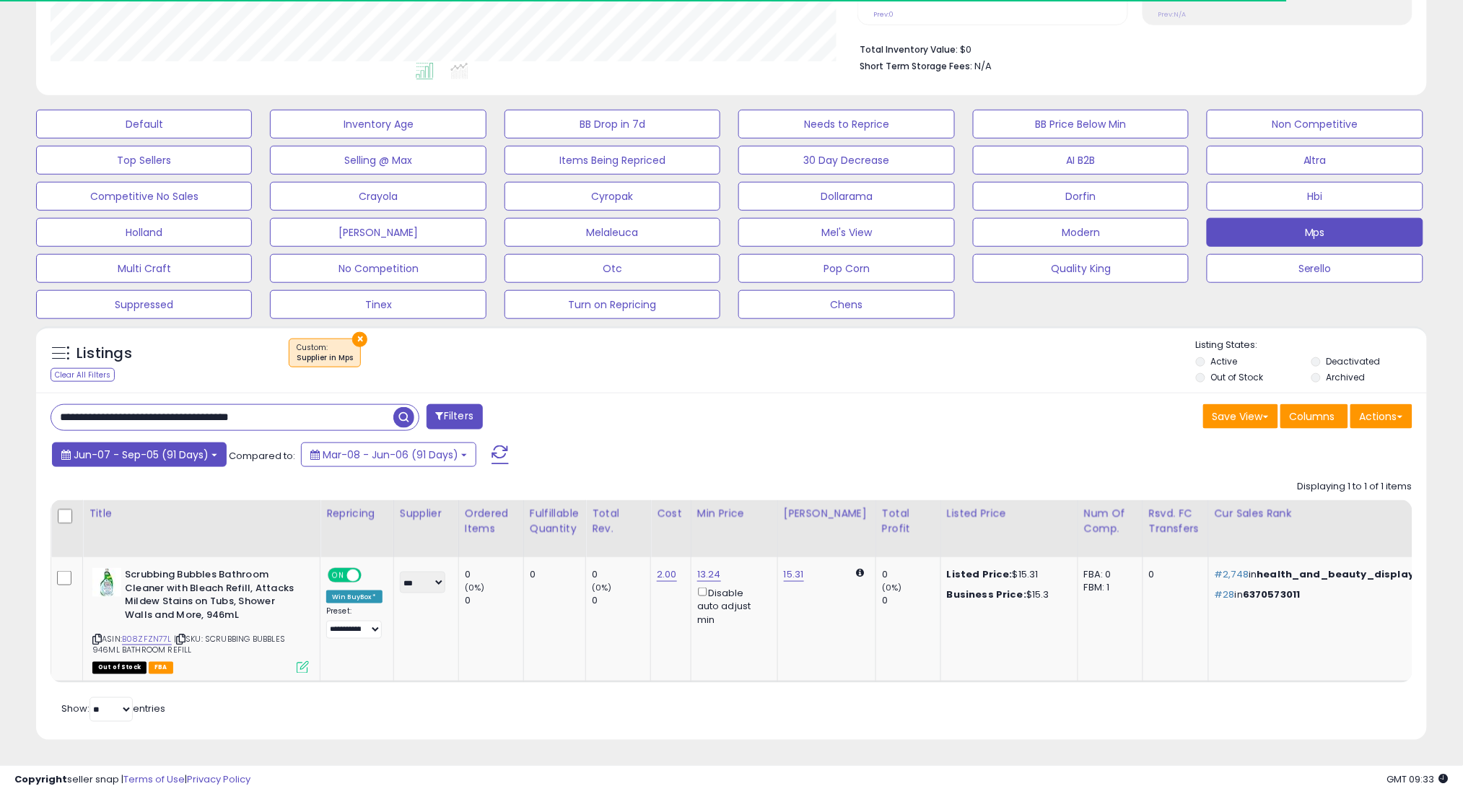
click at [166, 447] on span "Jun-07 - Sep-05 (91 Days)" at bounding box center [141, 454] width 135 height 14
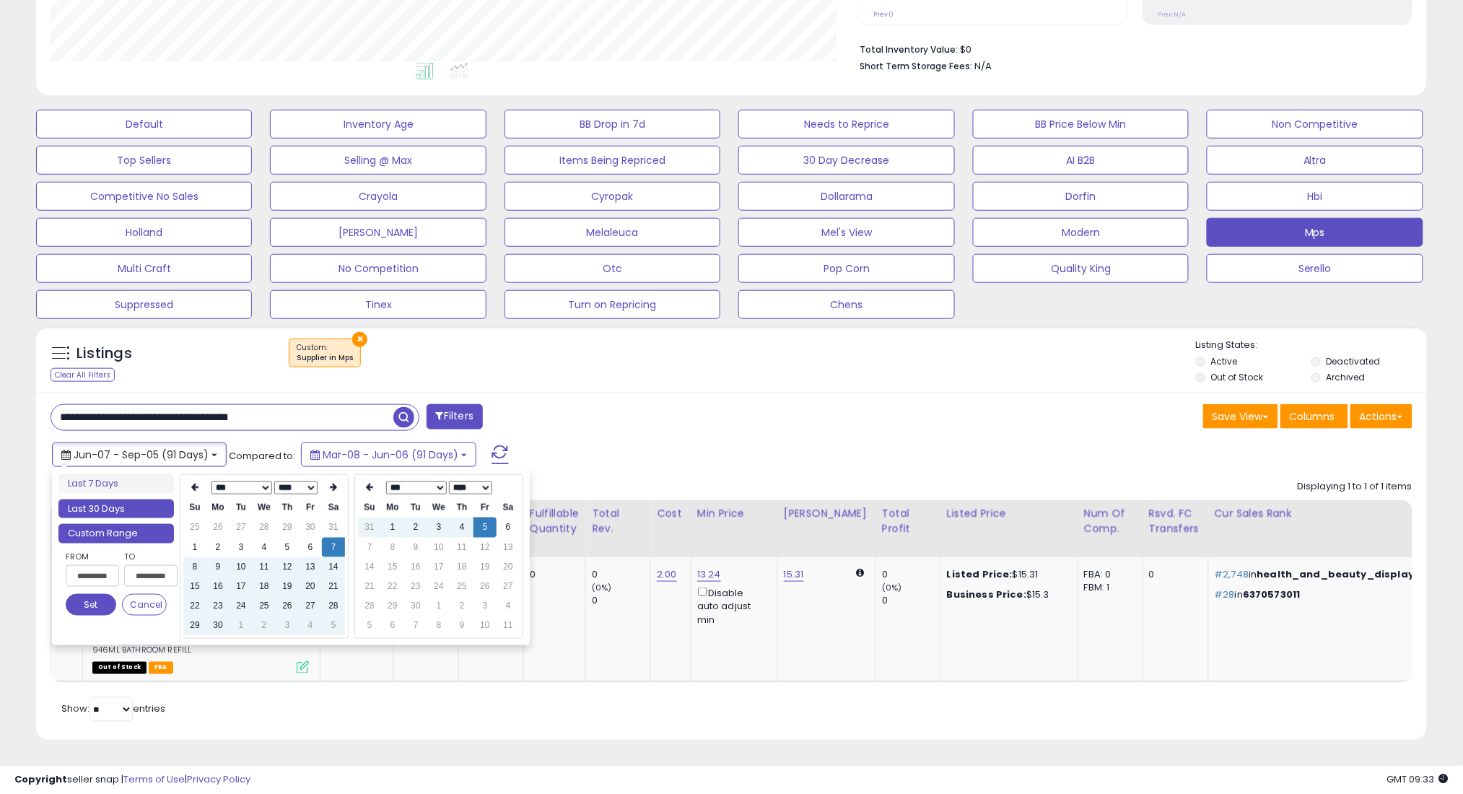
type input "**********"
click at [130, 499] on li "Last 30 Days" at bounding box center [115, 508] width 115 height 19
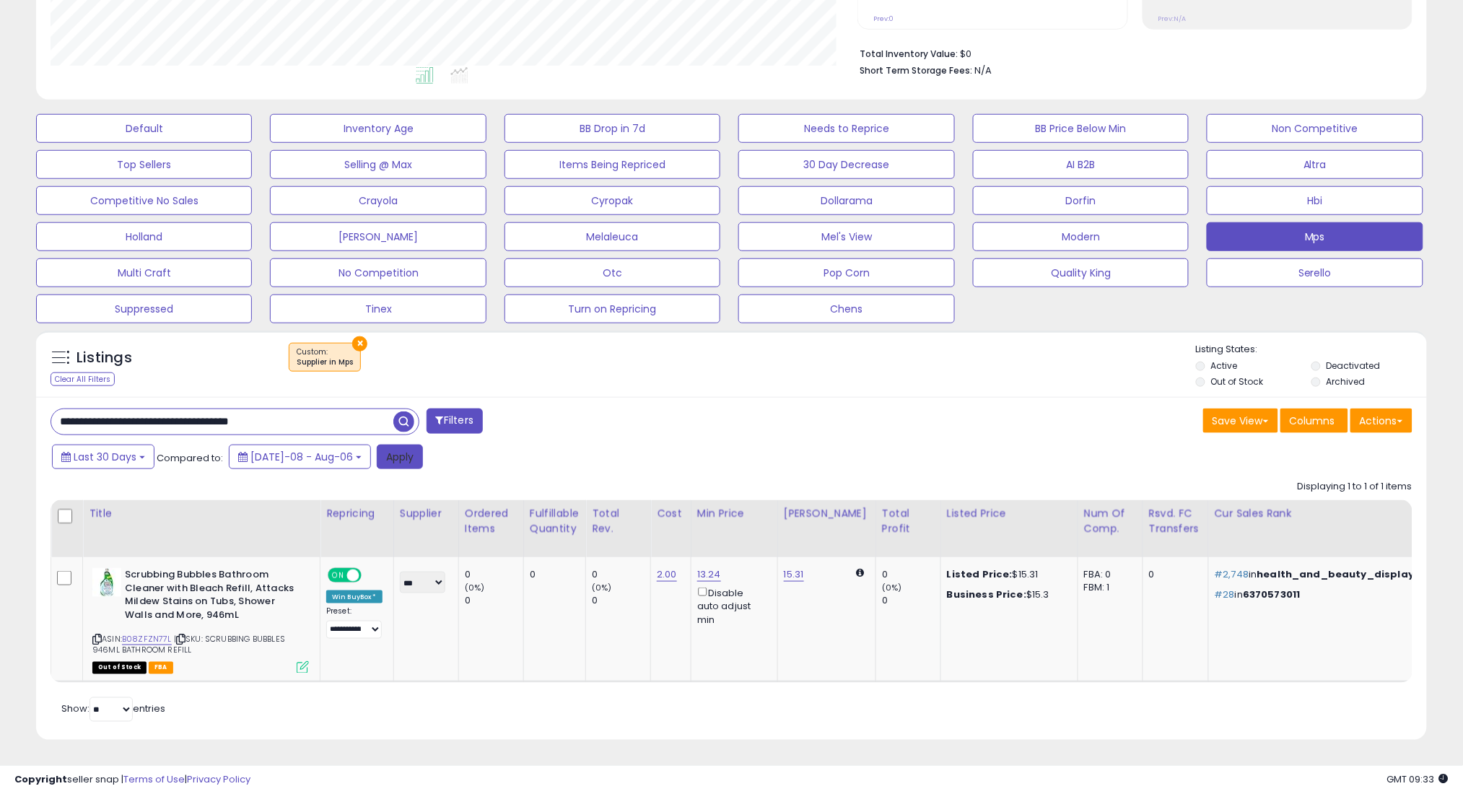
click at [377, 447] on button "Apply" at bounding box center [400, 457] width 46 height 25
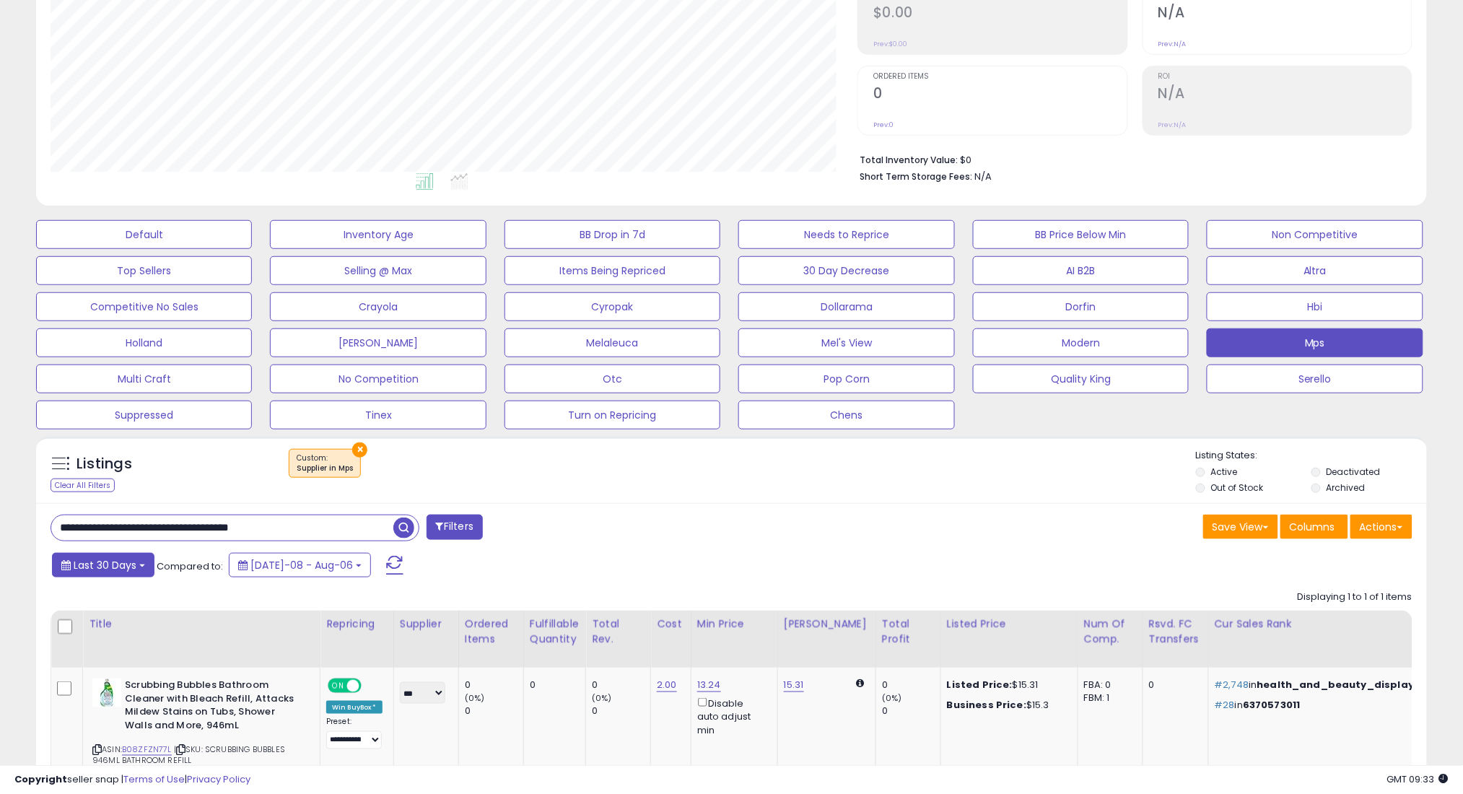
click at [133, 560] on span "Last 30 Days" at bounding box center [105, 565] width 63 height 14
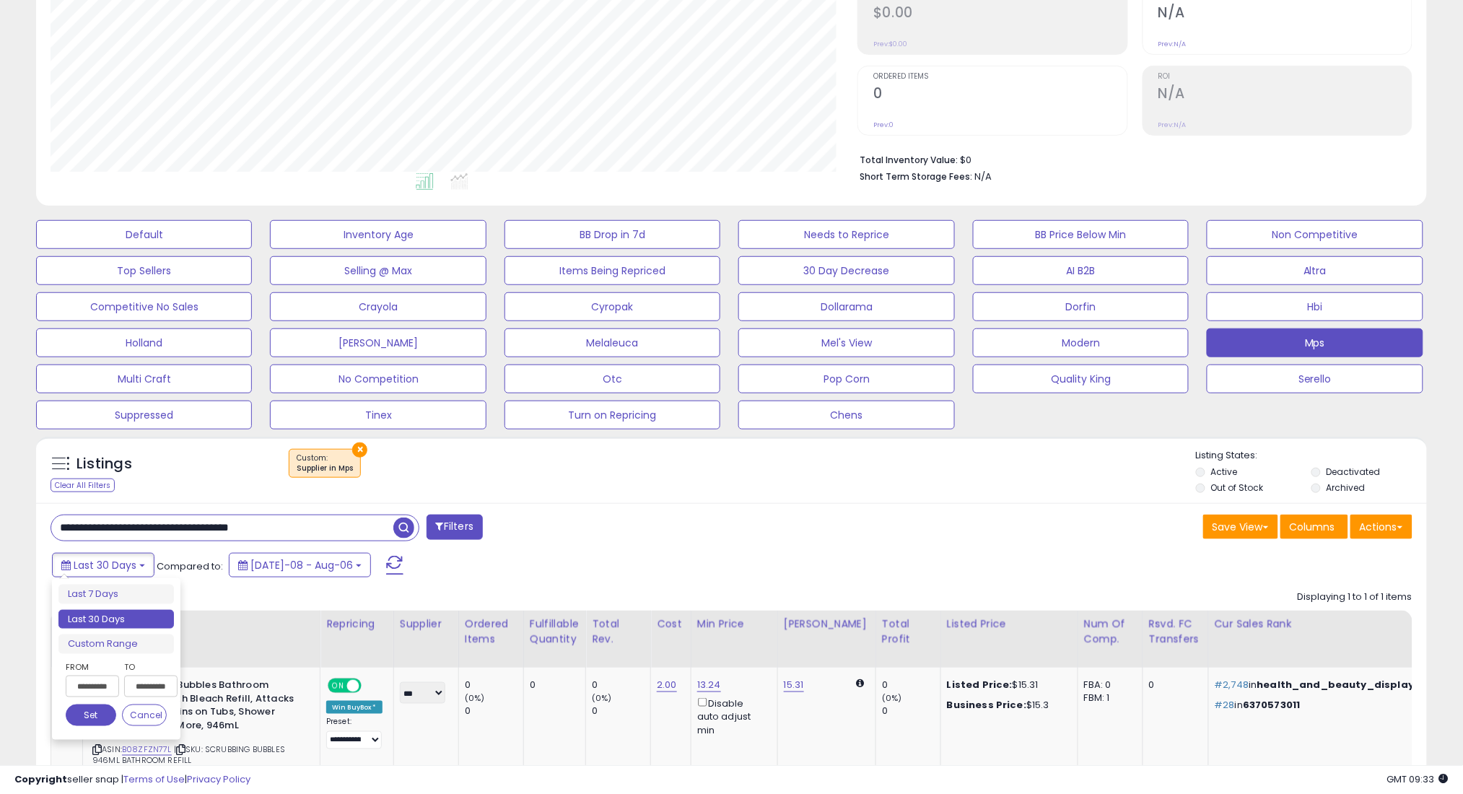
click at [158, 654] on div "**********" at bounding box center [115, 659] width 115 height 149
click at [157, 642] on li "Custom Range" at bounding box center [115, 643] width 115 height 19
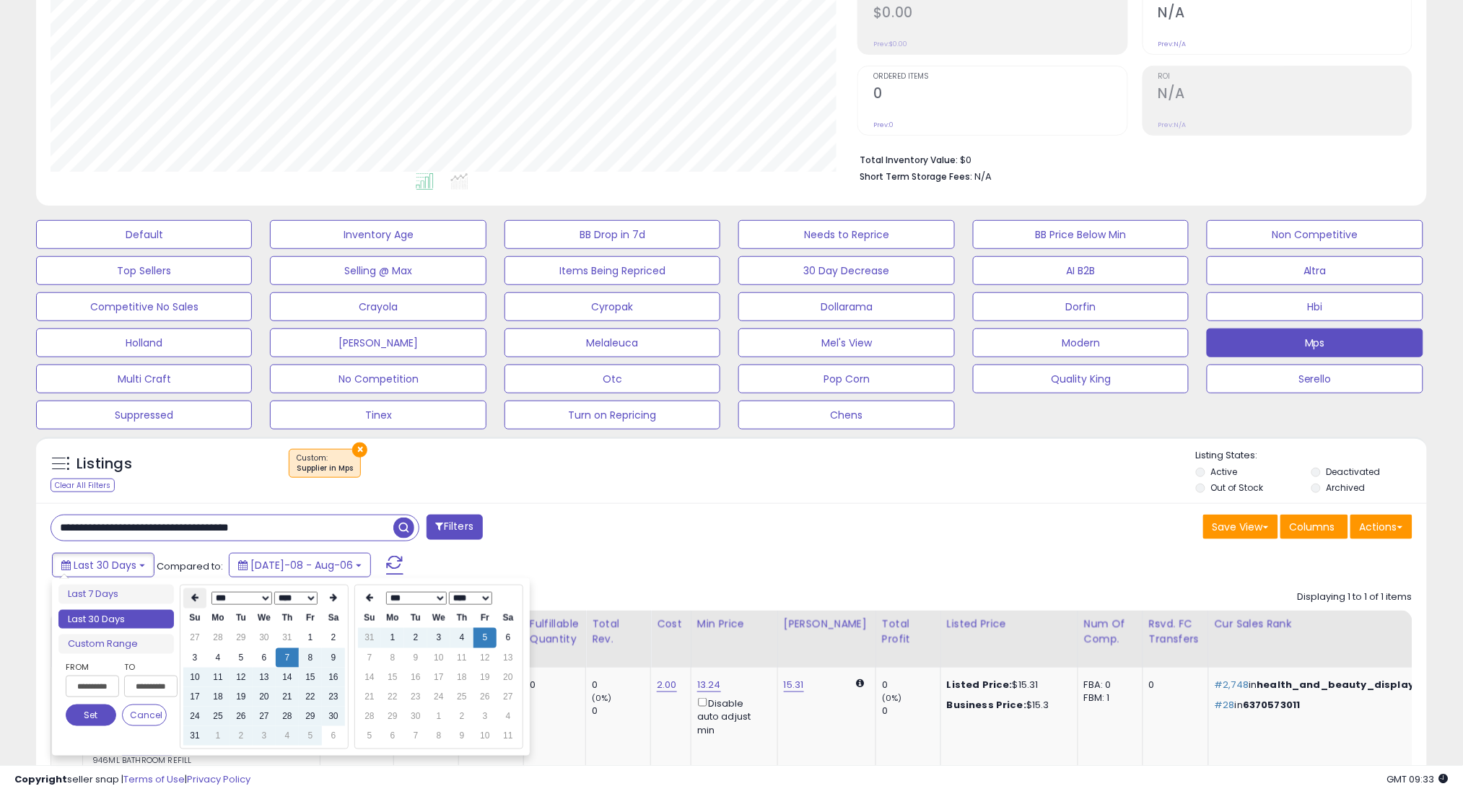
click at [191, 595] on icon at bounding box center [194, 598] width 7 height 9
click at [216, 657] on td "7" at bounding box center [217, 657] width 23 height 19
type input "**********"
click at [92, 718] on button "Set" at bounding box center [91, 715] width 51 height 22
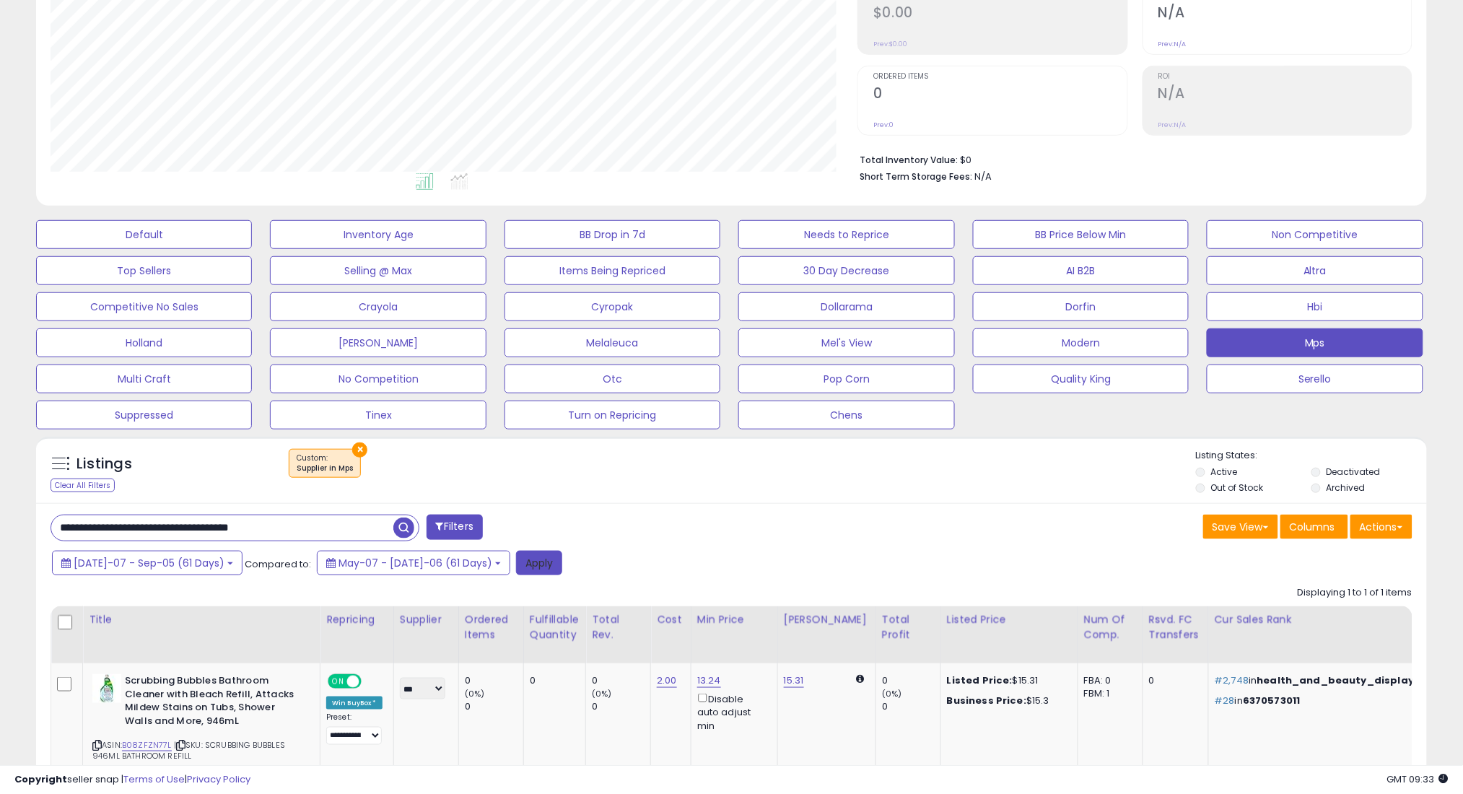
click at [516, 553] on button "Apply" at bounding box center [539, 563] width 46 height 25
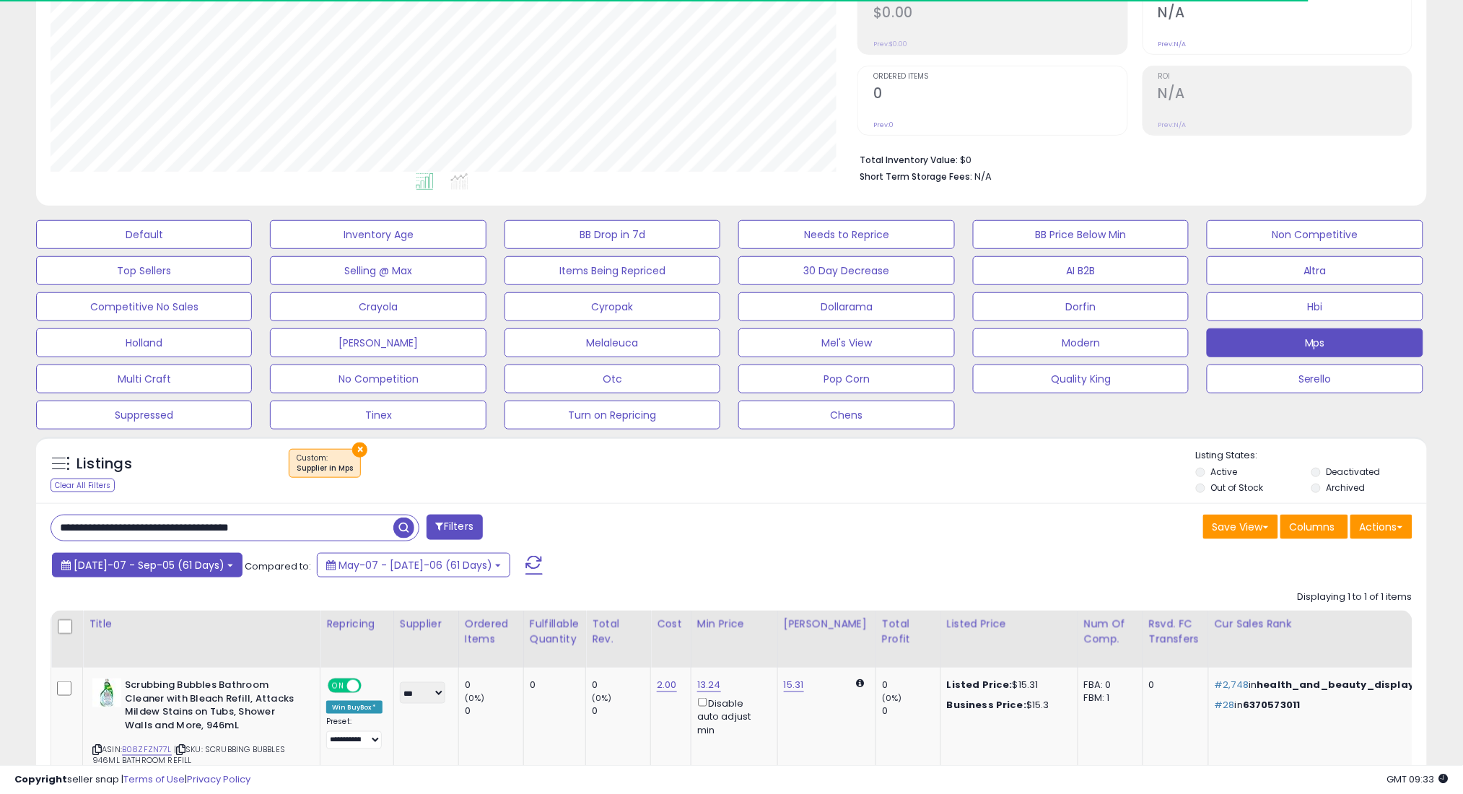
click at [125, 563] on span "[DATE]-07 - Sep-05 (61 Days)" at bounding box center [149, 565] width 151 height 14
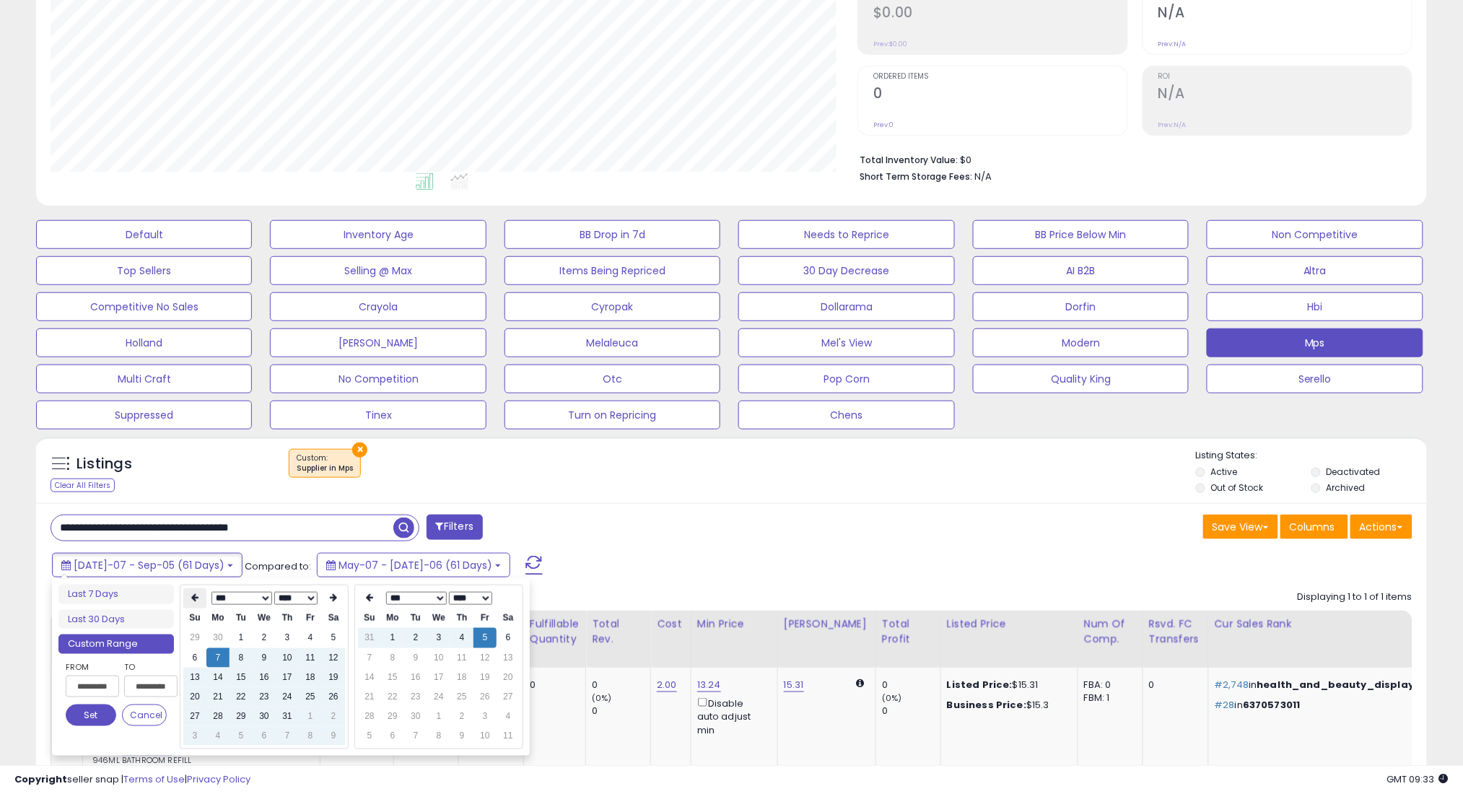
click at [191, 595] on th at bounding box center [194, 598] width 23 height 20
click at [336, 662] on td "7" at bounding box center [333, 657] width 23 height 19
type input "**********"
click at [89, 707] on button "Set" at bounding box center [91, 715] width 51 height 22
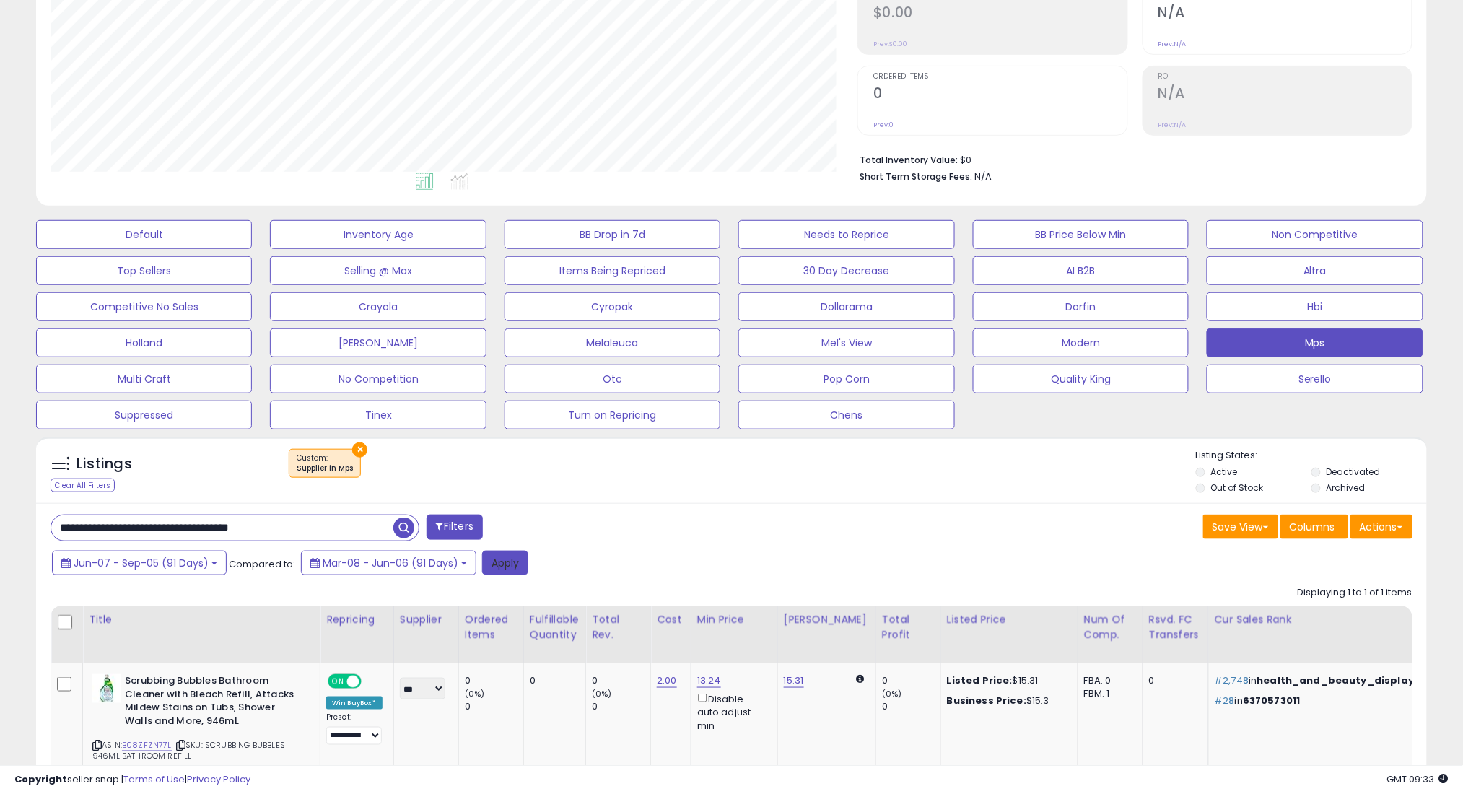
click at [482, 566] on button "Apply" at bounding box center [505, 563] width 46 height 25
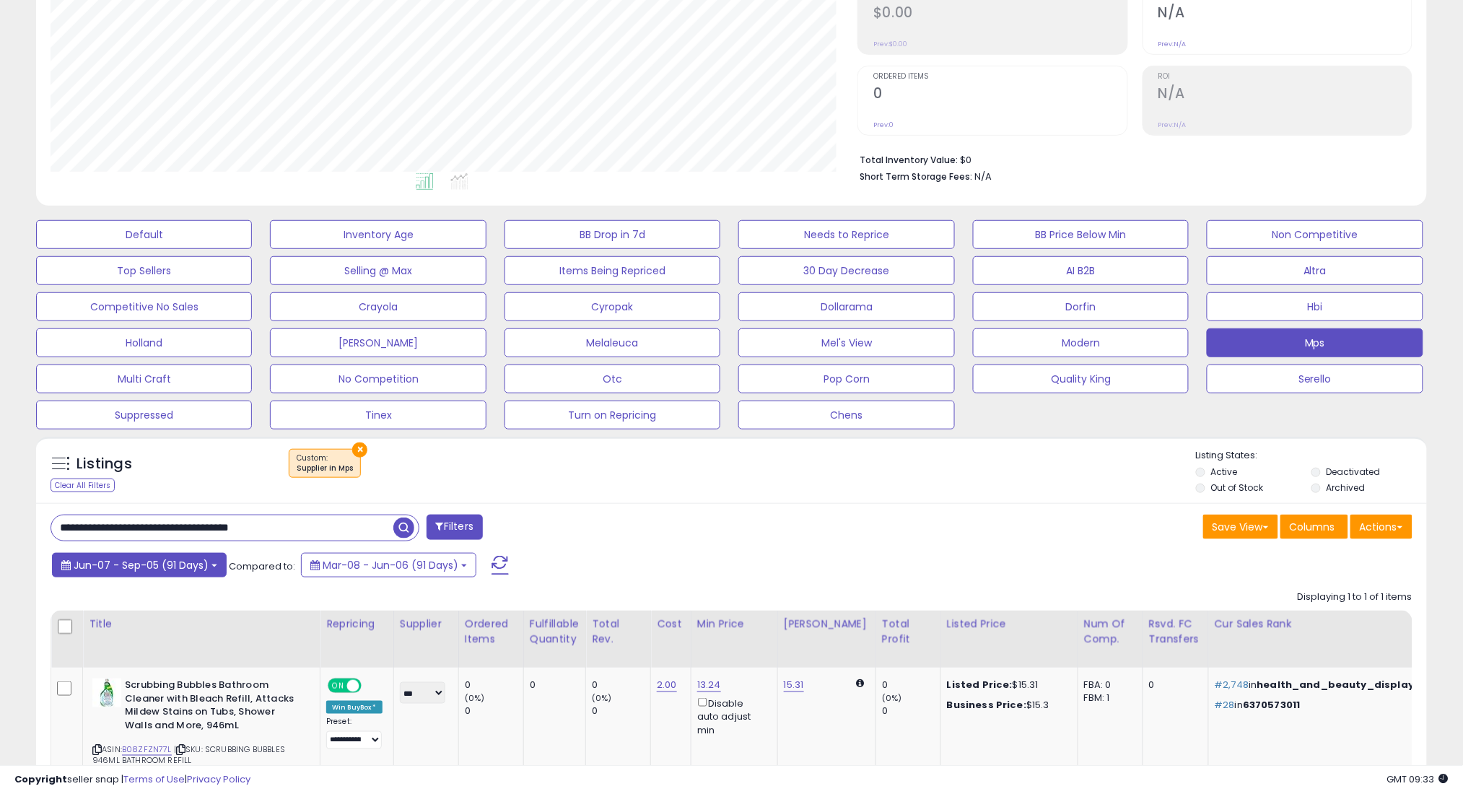
click at [165, 566] on span "Jun-07 - Sep-05 (91 Days)" at bounding box center [141, 565] width 135 height 14
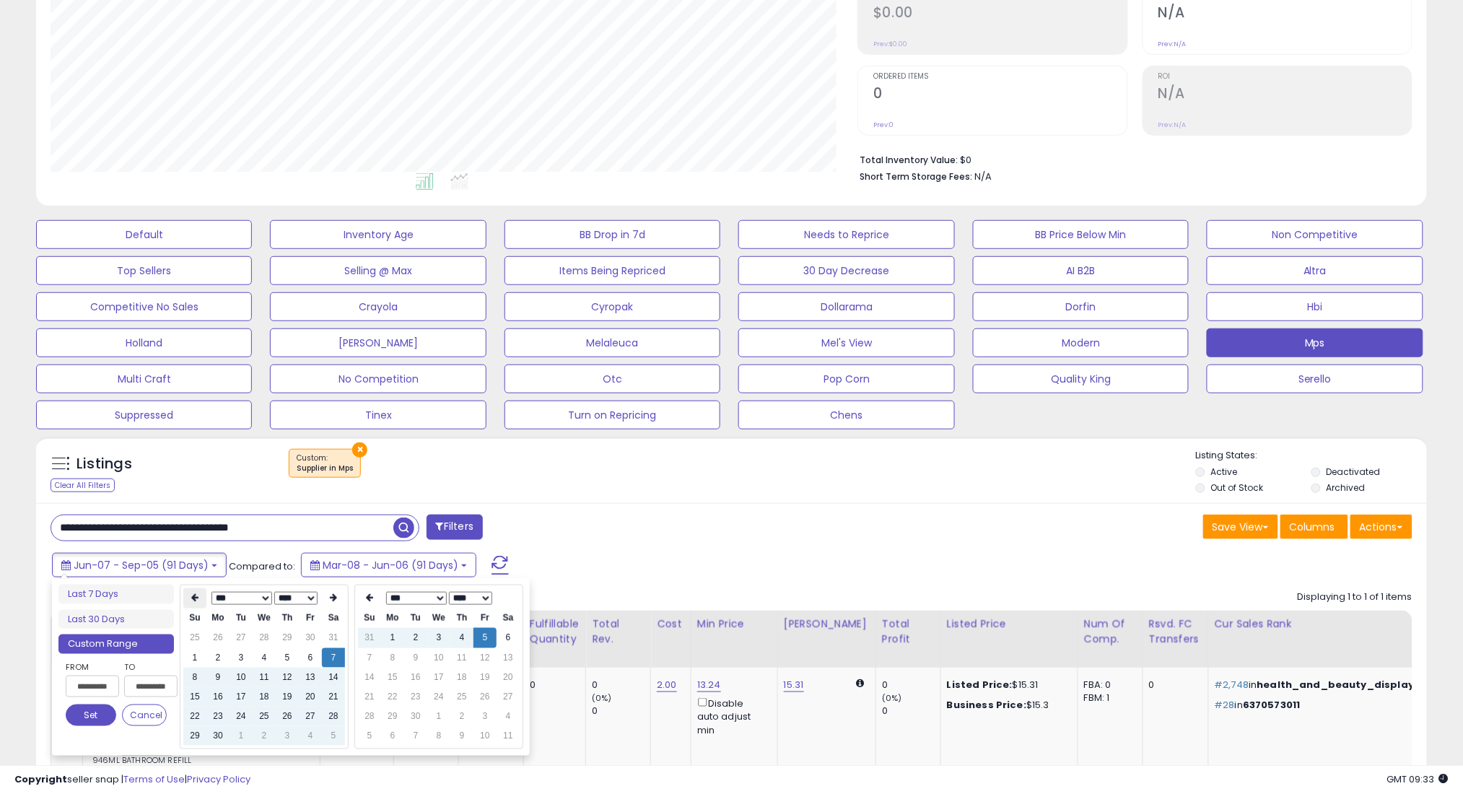
click at [197, 595] on icon at bounding box center [194, 598] width 7 height 9
click at [261, 652] on td "7" at bounding box center [264, 657] width 23 height 19
type input "**********"
drag, startPoint x: 87, startPoint y: 717, endPoint x: 422, endPoint y: 619, distance: 349.6
click at [87, 717] on button "Set" at bounding box center [91, 715] width 51 height 22
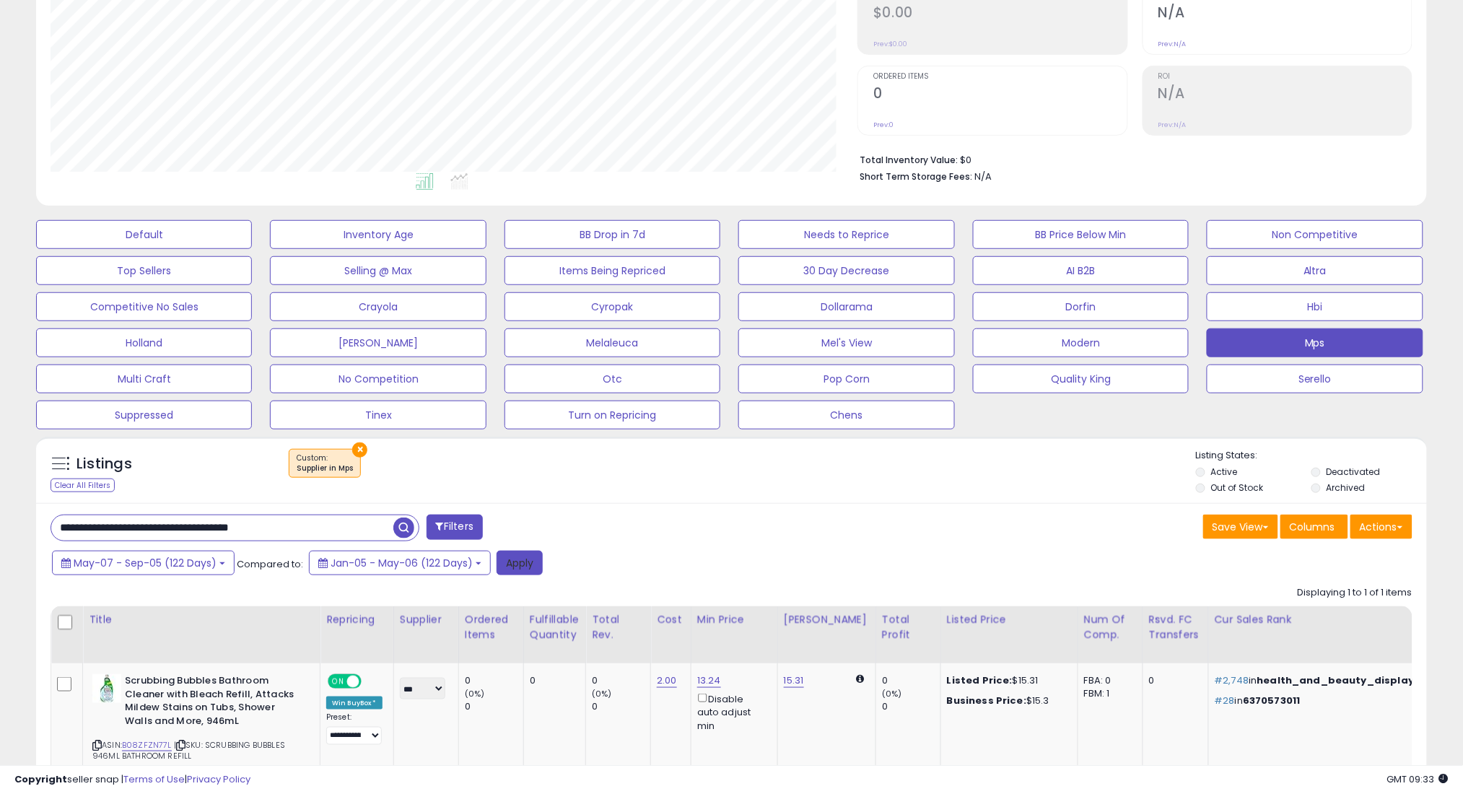
click at [520, 561] on button "Apply" at bounding box center [519, 563] width 46 height 25
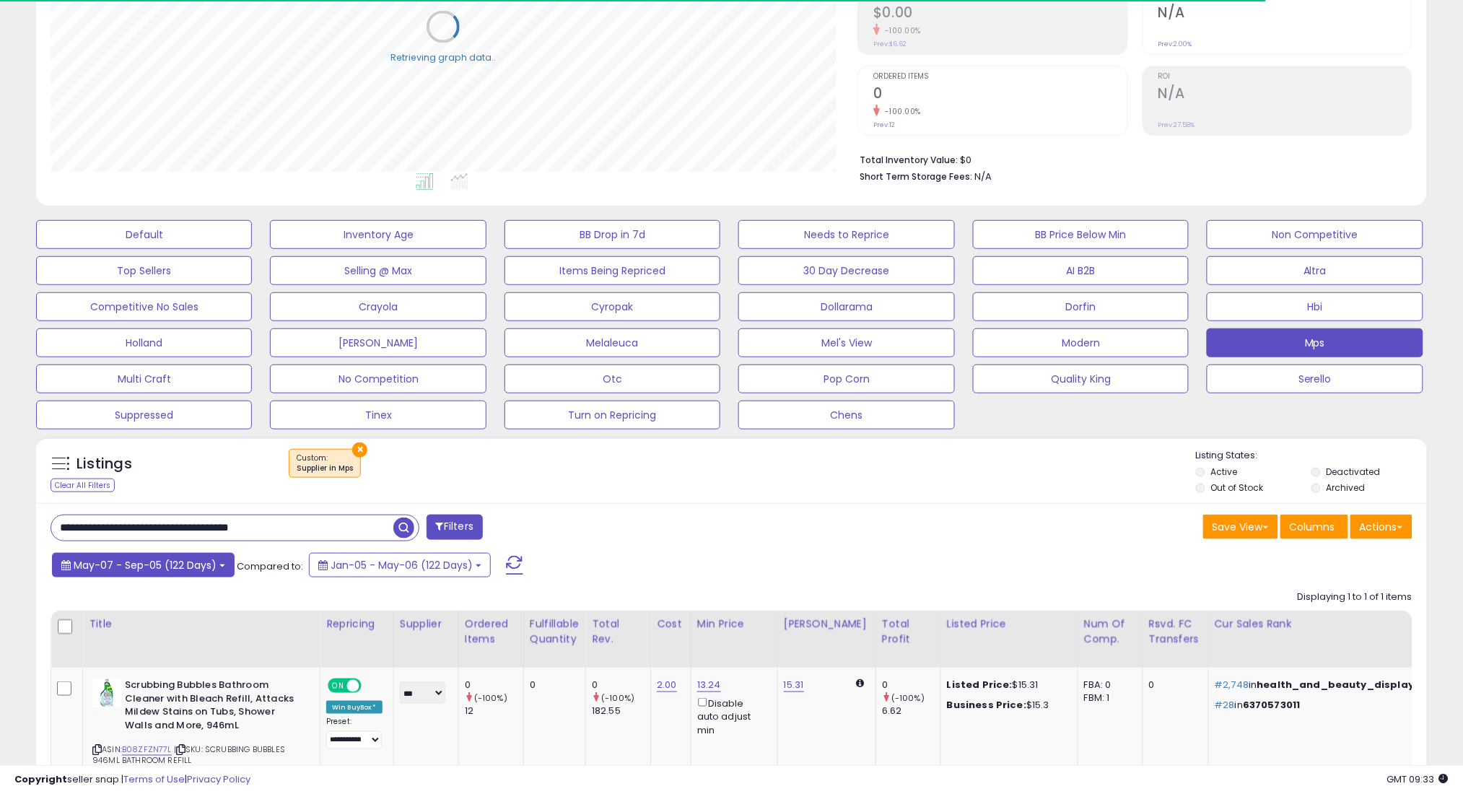
click at [193, 560] on span "May-07 - Sep-05 (122 Days)" at bounding box center [145, 565] width 143 height 14
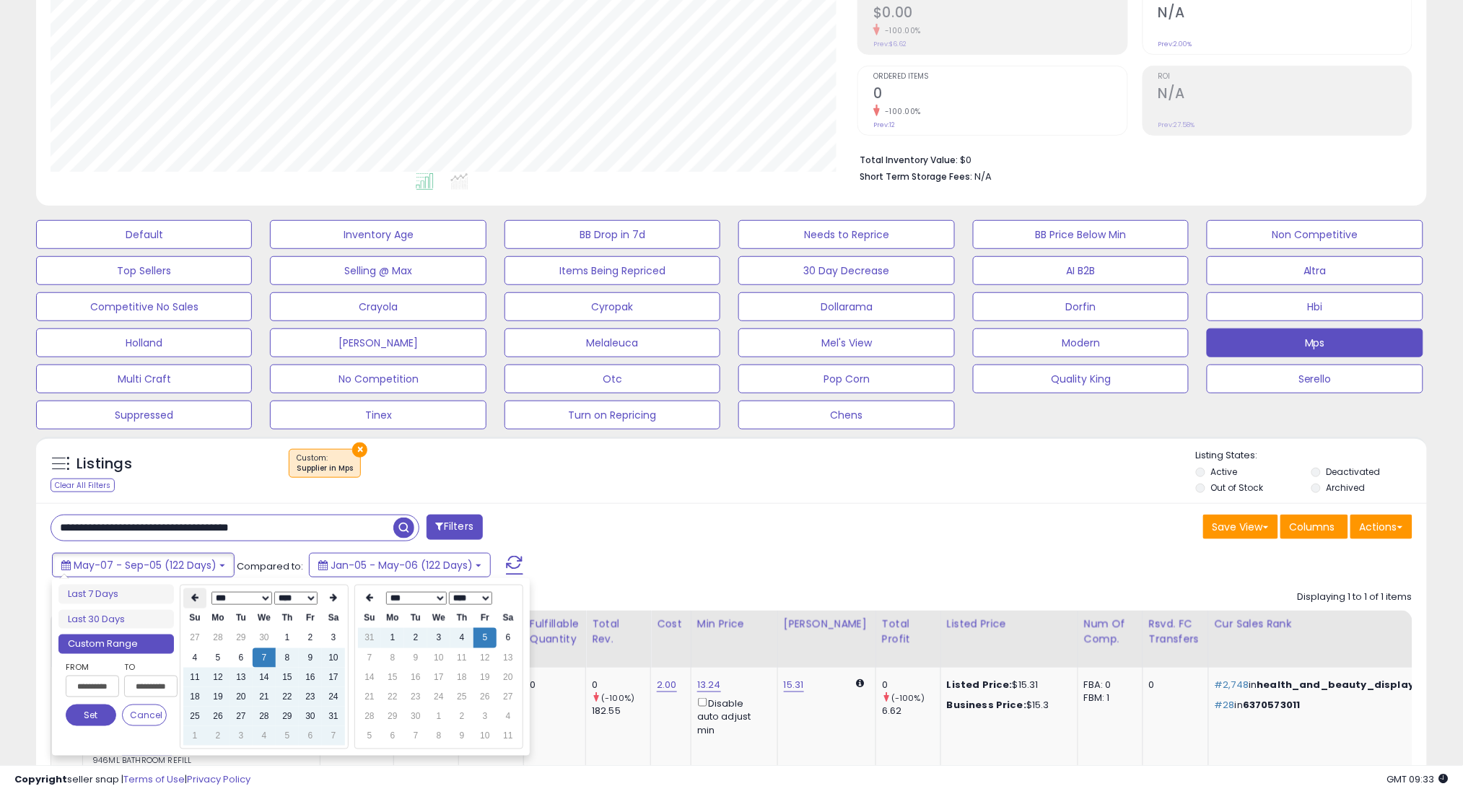
click at [187, 588] on th at bounding box center [194, 598] width 23 height 20
click at [221, 656] on td "7" at bounding box center [217, 657] width 23 height 19
type input "**********"
click at [93, 720] on button "Set" at bounding box center [91, 715] width 51 height 22
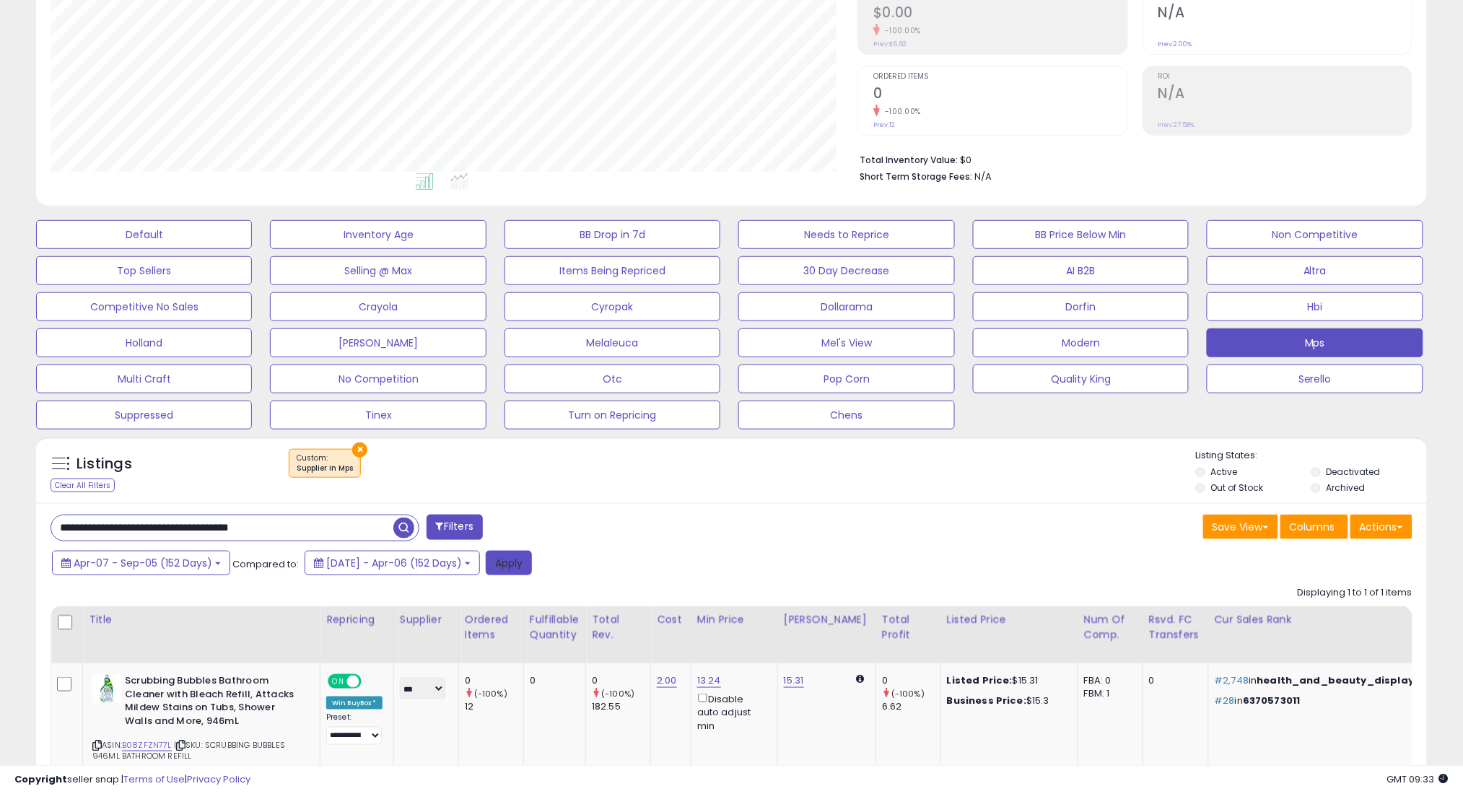
click at [532, 555] on button "Apply" at bounding box center [509, 563] width 46 height 25
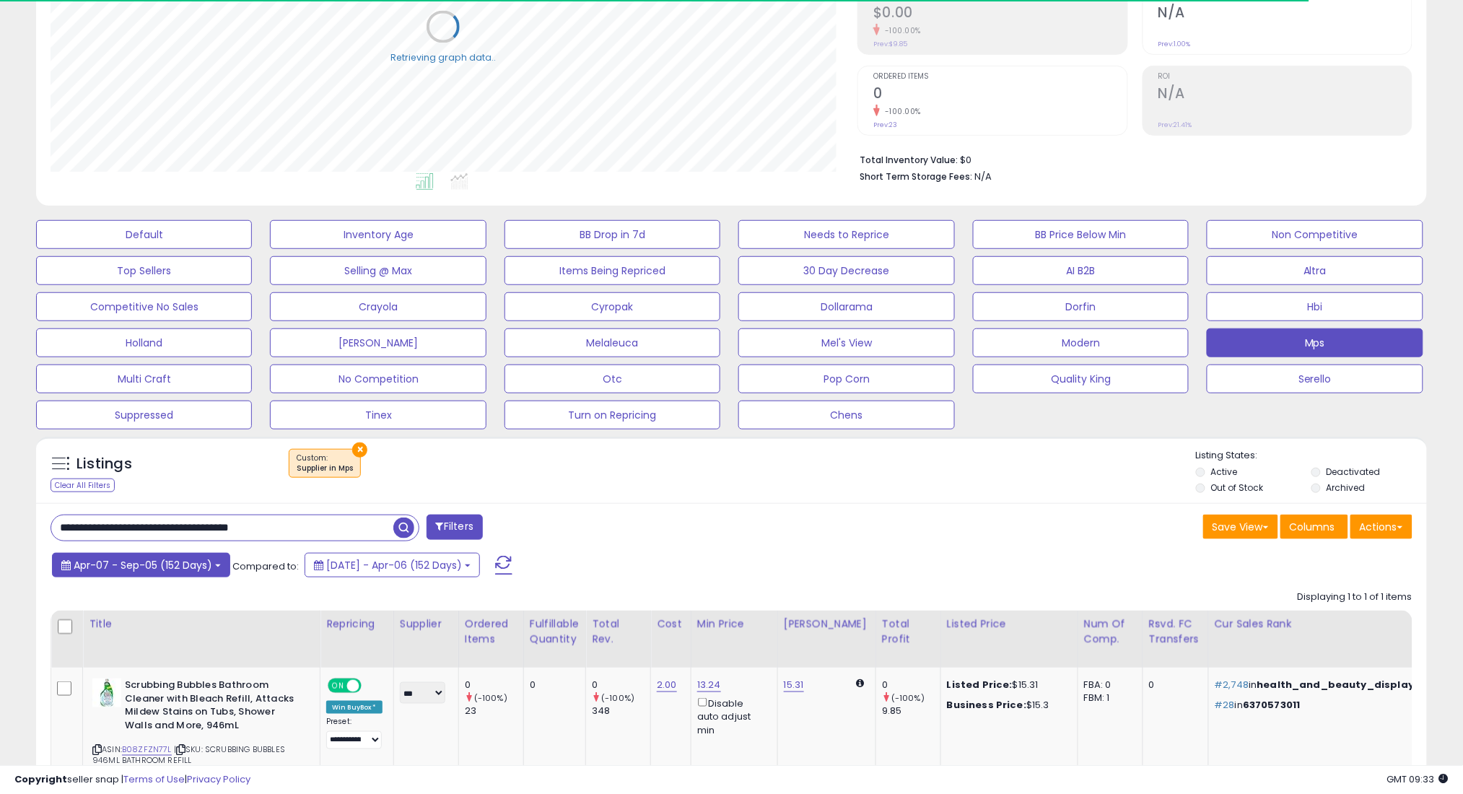
click at [102, 556] on button "Apr-07 - Sep-05 (152 Days)" at bounding box center [141, 565] width 178 height 25
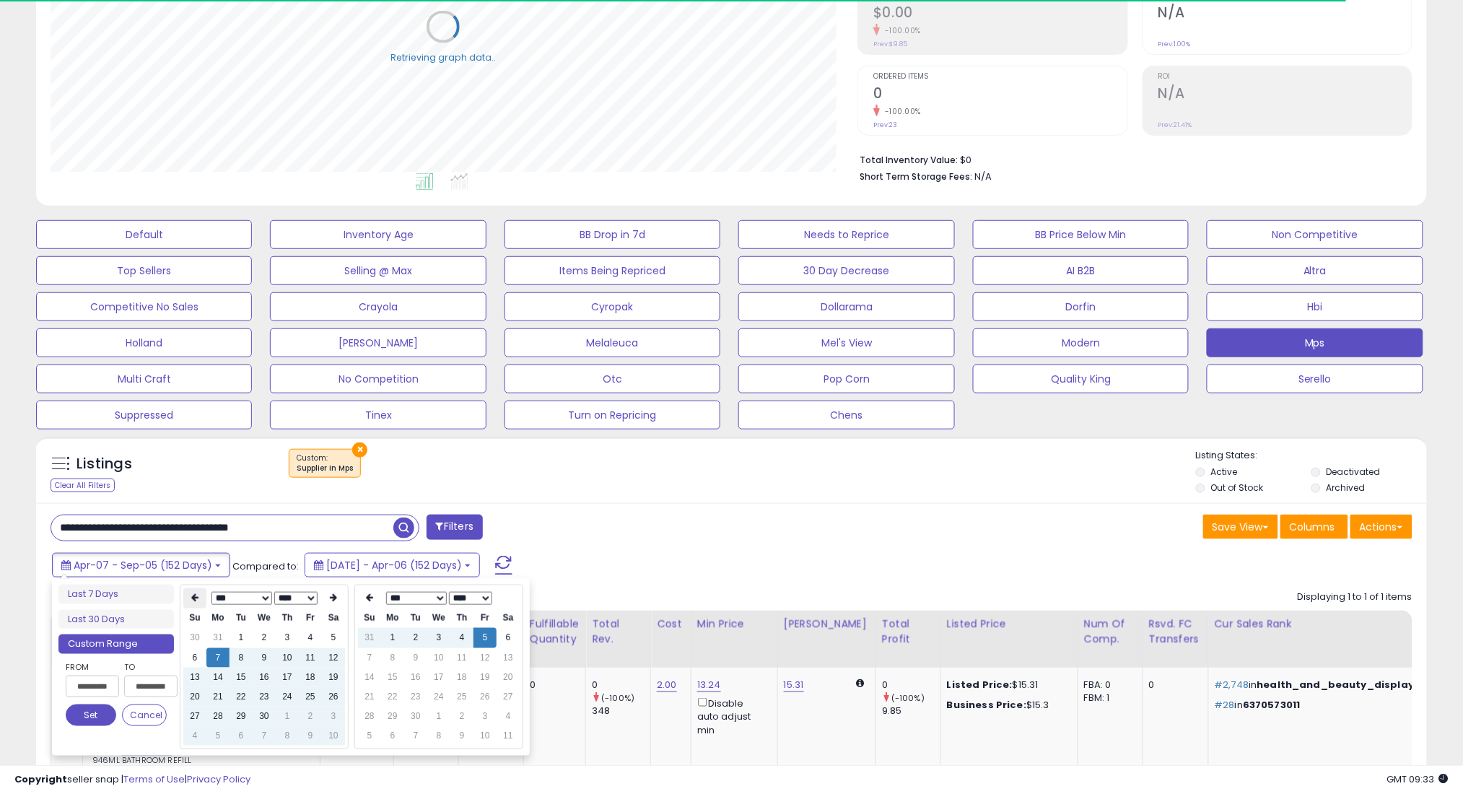
click at [196, 594] on icon at bounding box center [194, 598] width 7 height 9
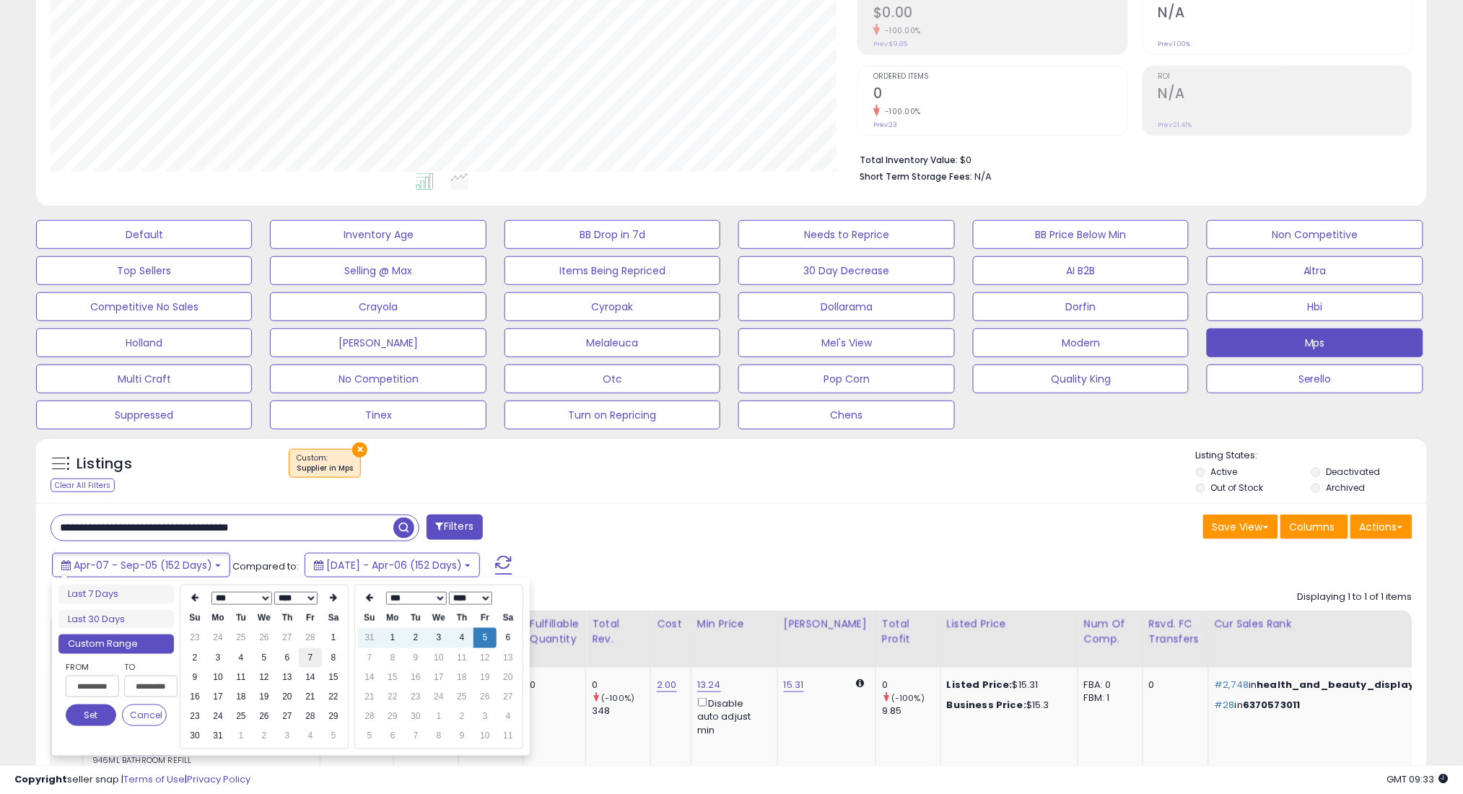
click at [301, 657] on td "7" at bounding box center [310, 657] width 23 height 19
type input "**********"
click at [102, 709] on button "Set" at bounding box center [91, 715] width 51 height 22
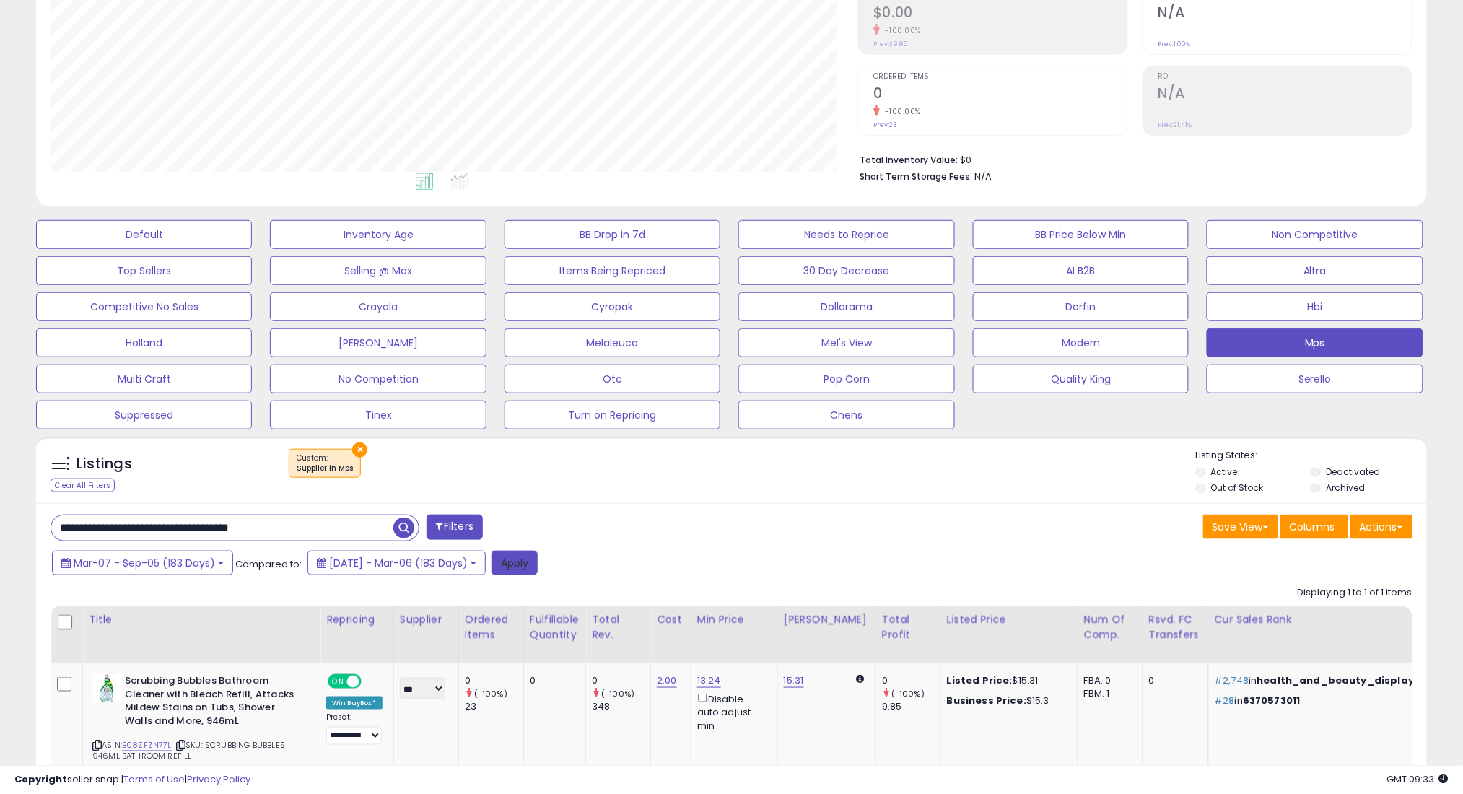
click at [535, 573] on button "Apply" at bounding box center [514, 563] width 46 height 25
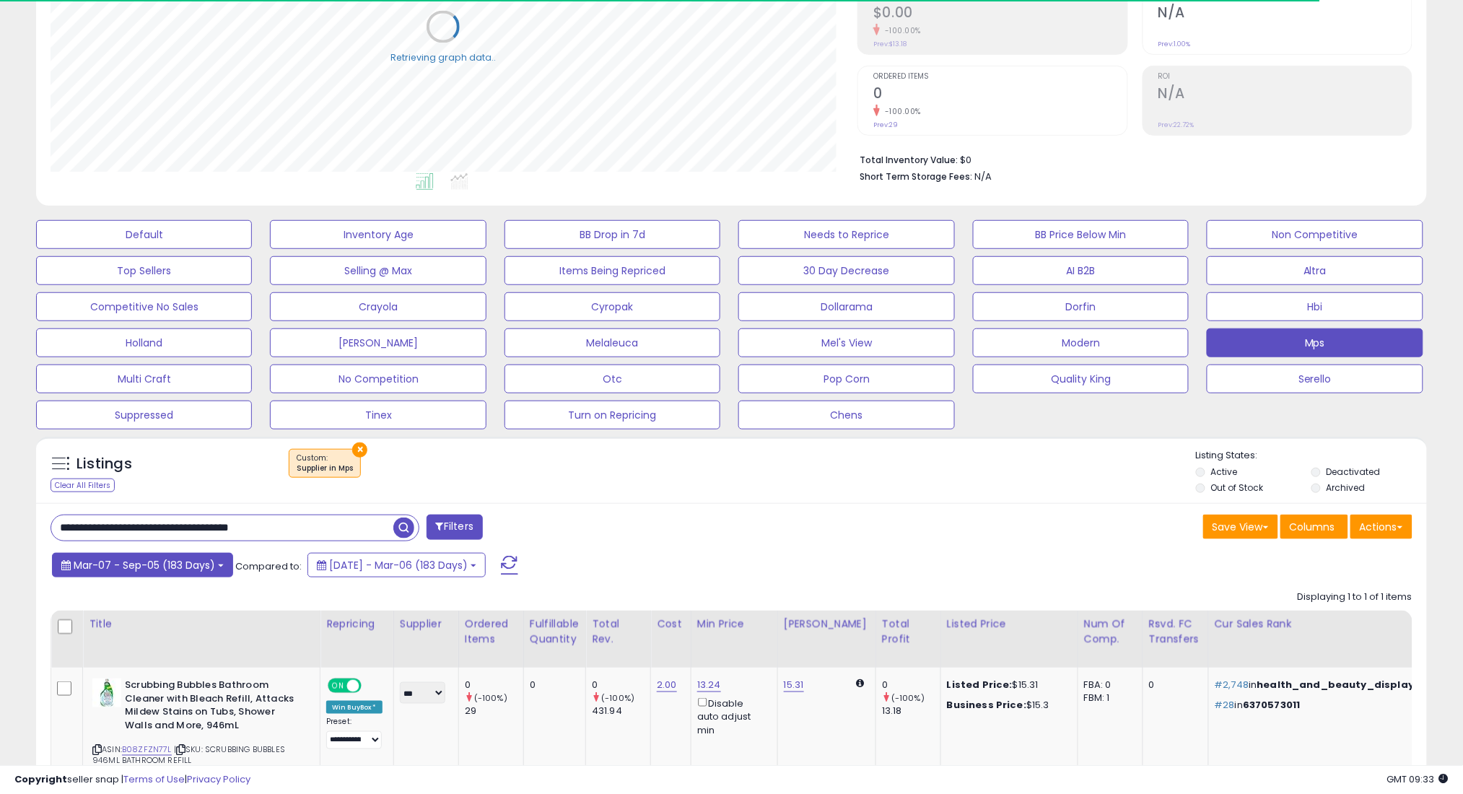
click at [165, 559] on span "Mar-07 - Sep-05 (183 Days)" at bounding box center [144, 565] width 141 height 14
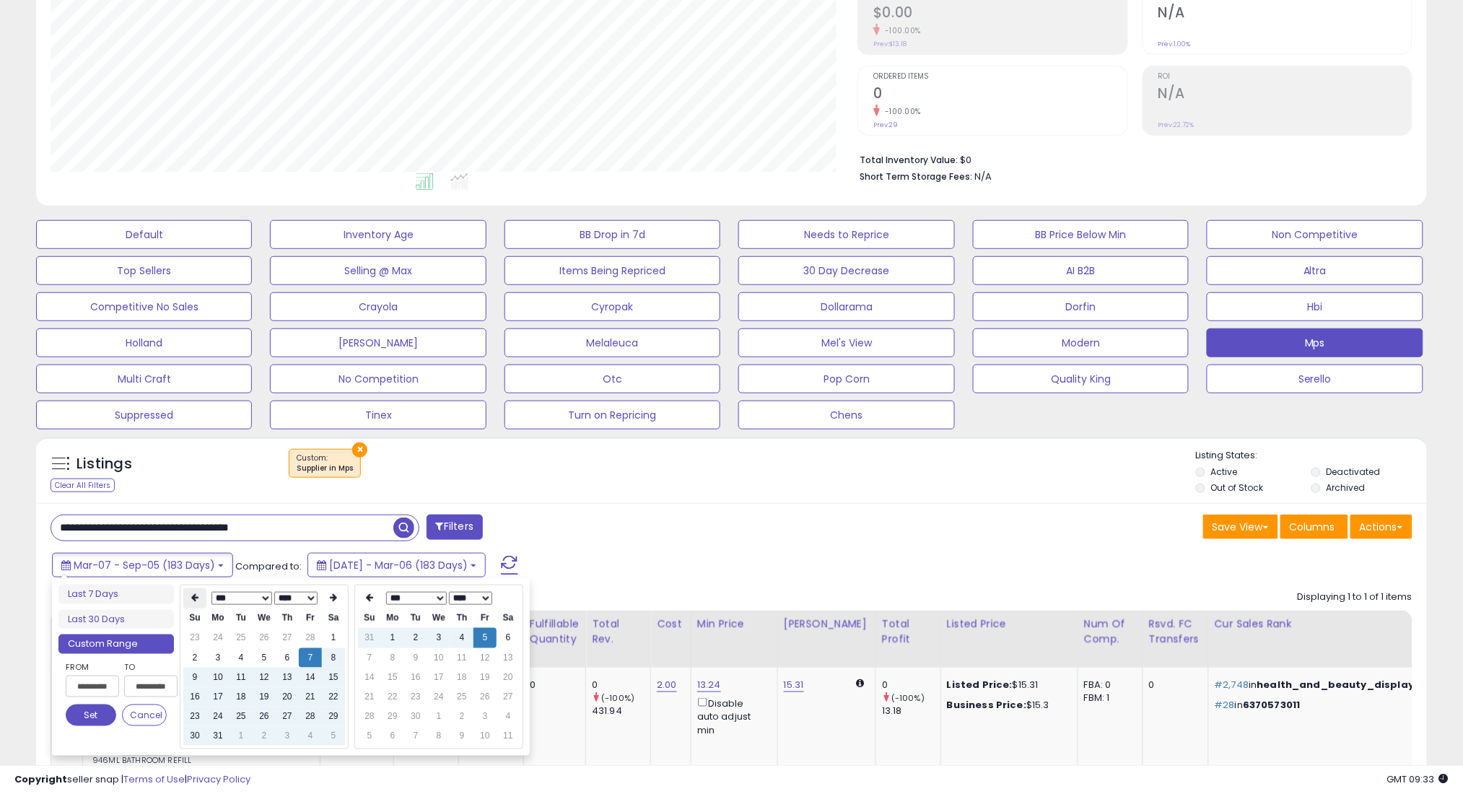
click at [198, 600] on icon at bounding box center [194, 598] width 7 height 9
click at [307, 651] on td "7" at bounding box center [310, 657] width 23 height 19
type input "**********"
drag, startPoint x: 78, startPoint y: 723, endPoint x: 257, endPoint y: 685, distance: 183.0
click at [85, 719] on button "Set" at bounding box center [91, 715] width 51 height 22
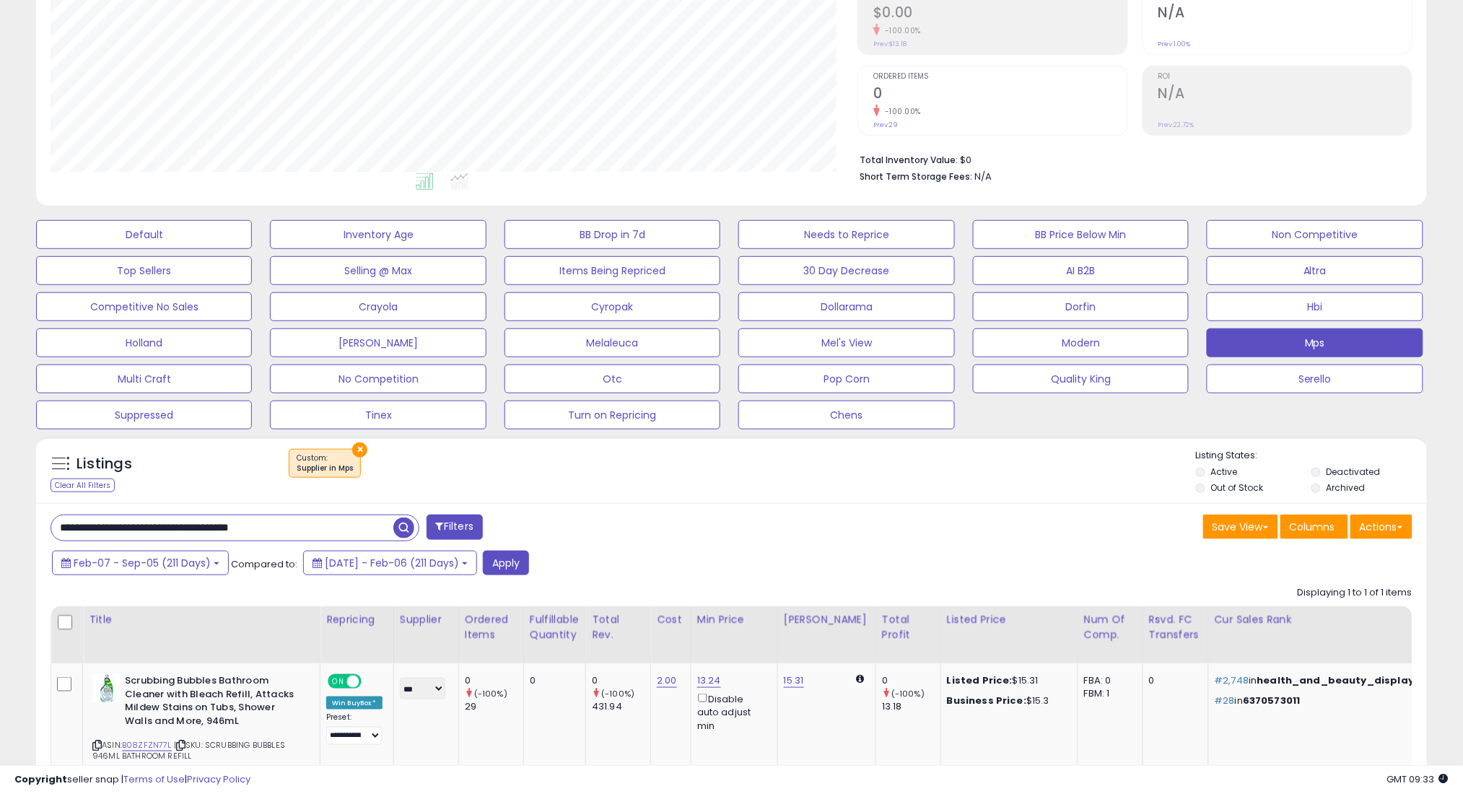
click at [550, 559] on div "Feb-07 - Sep-05 (211 Days) Compared to: [DATE] - Feb-06 (211 Days) Apply" at bounding box center [558, 565] width 1021 height 28
click at [529, 564] on button "Apply" at bounding box center [506, 563] width 46 height 25
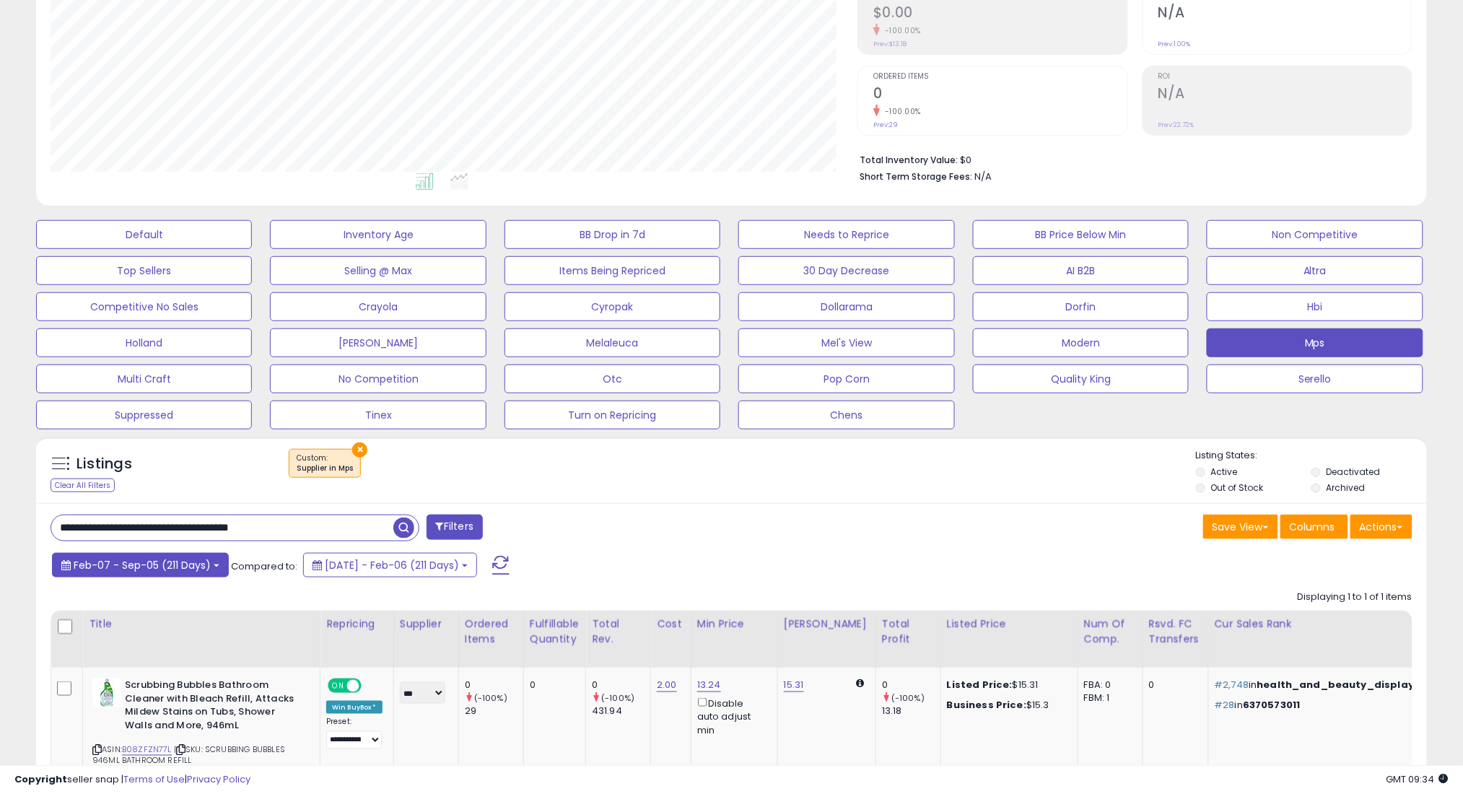
click at [202, 560] on span "Feb-07 - Sep-05 (211 Days)" at bounding box center [142, 565] width 137 height 14
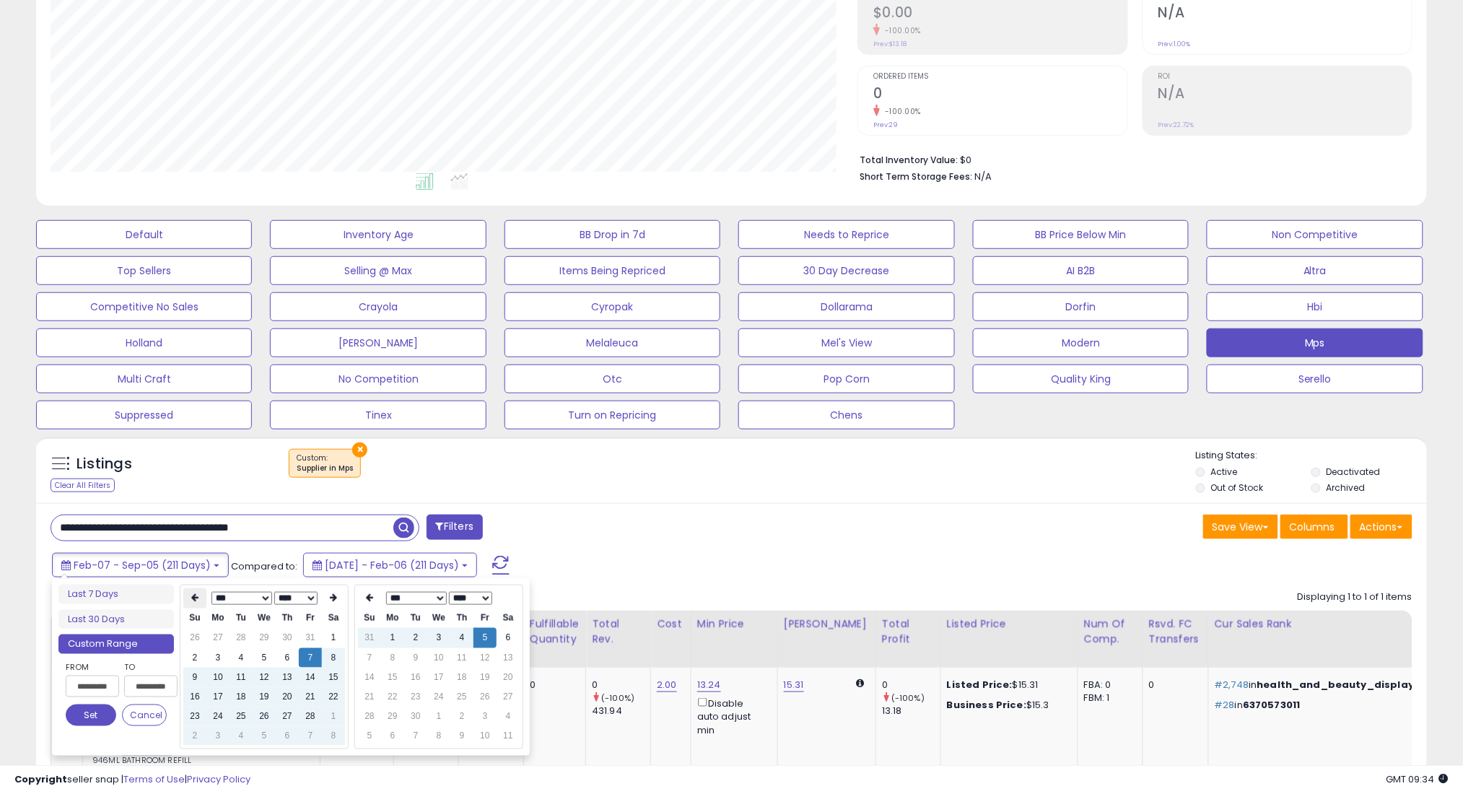
click at [197, 595] on icon at bounding box center [194, 598] width 7 height 9
click at [245, 652] on td "7" at bounding box center [240, 657] width 23 height 19
type input "**********"
drag, startPoint x: 93, startPoint y: 719, endPoint x: 107, endPoint y: 715, distance: 14.4
click at [93, 719] on button "Set" at bounding box center [91, 715] width 51 height 22
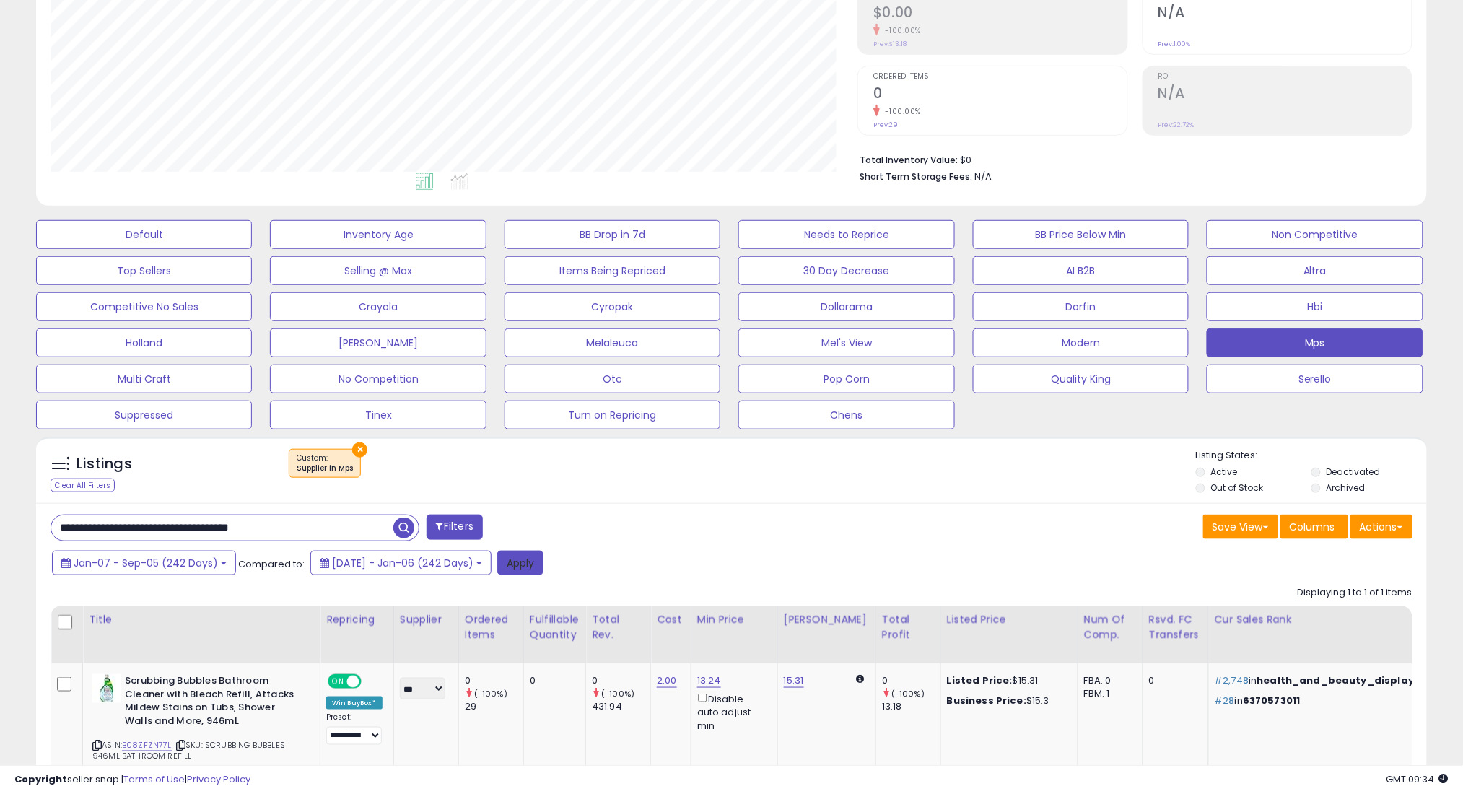
click at [534, 564] on button "Apply" at bounding box center [520, 563] width 46 height 25
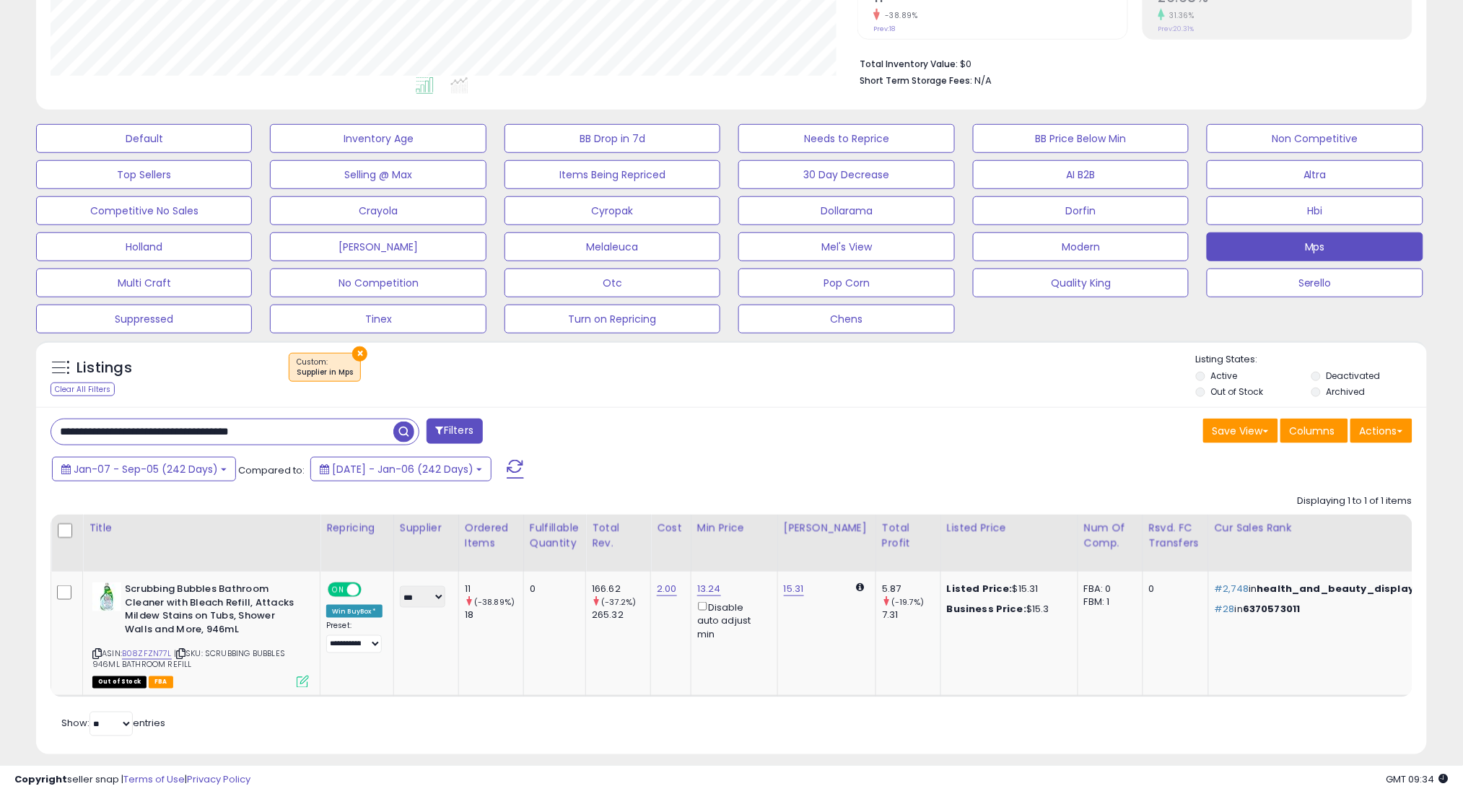
click at [349, 426] on input "**********" at bounding box center [222, 431] width 342 height 25
paste input "text"
type input "**********"
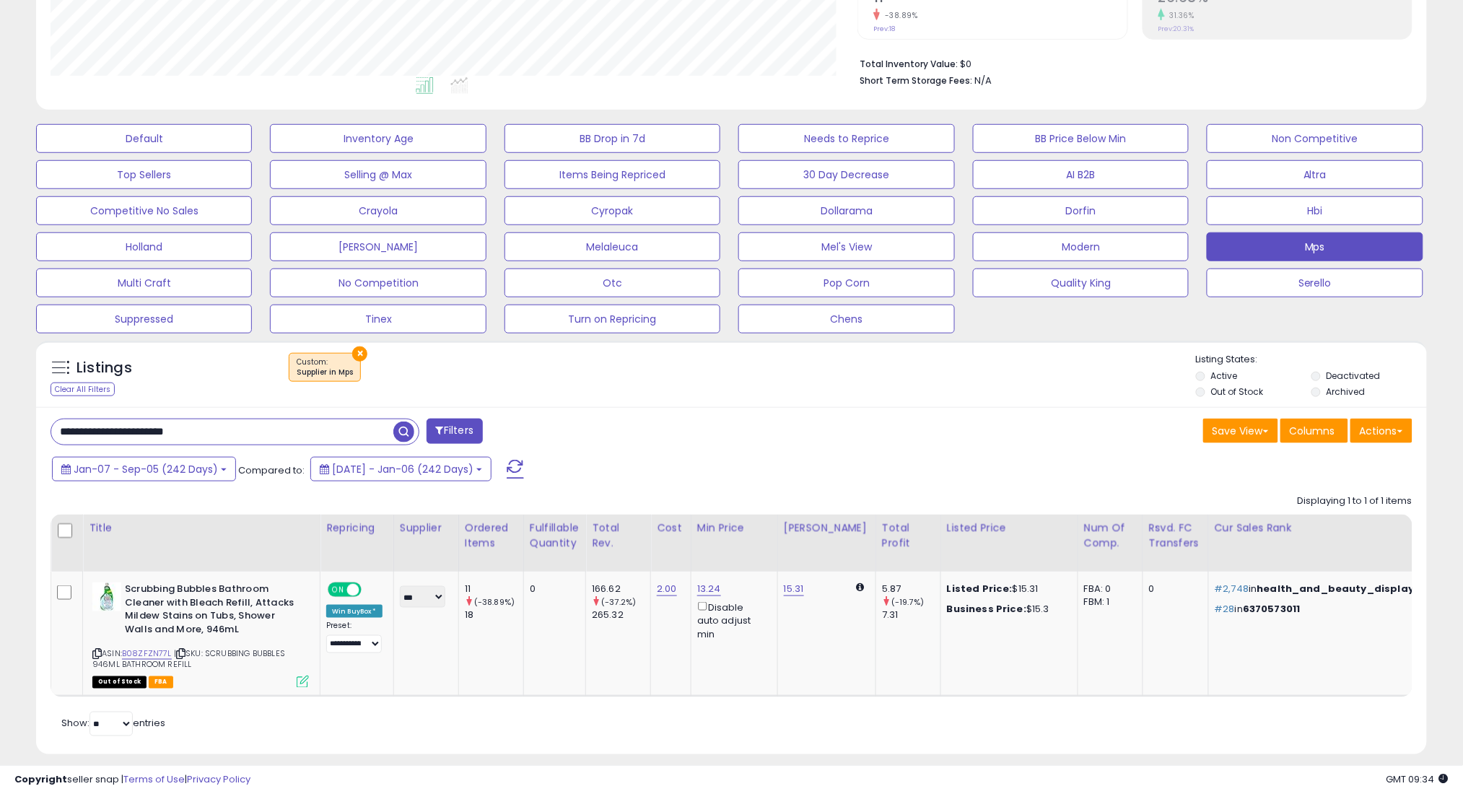
click at [406, 432] on span "button" at bounding box center [403, 431] width 21 height 21
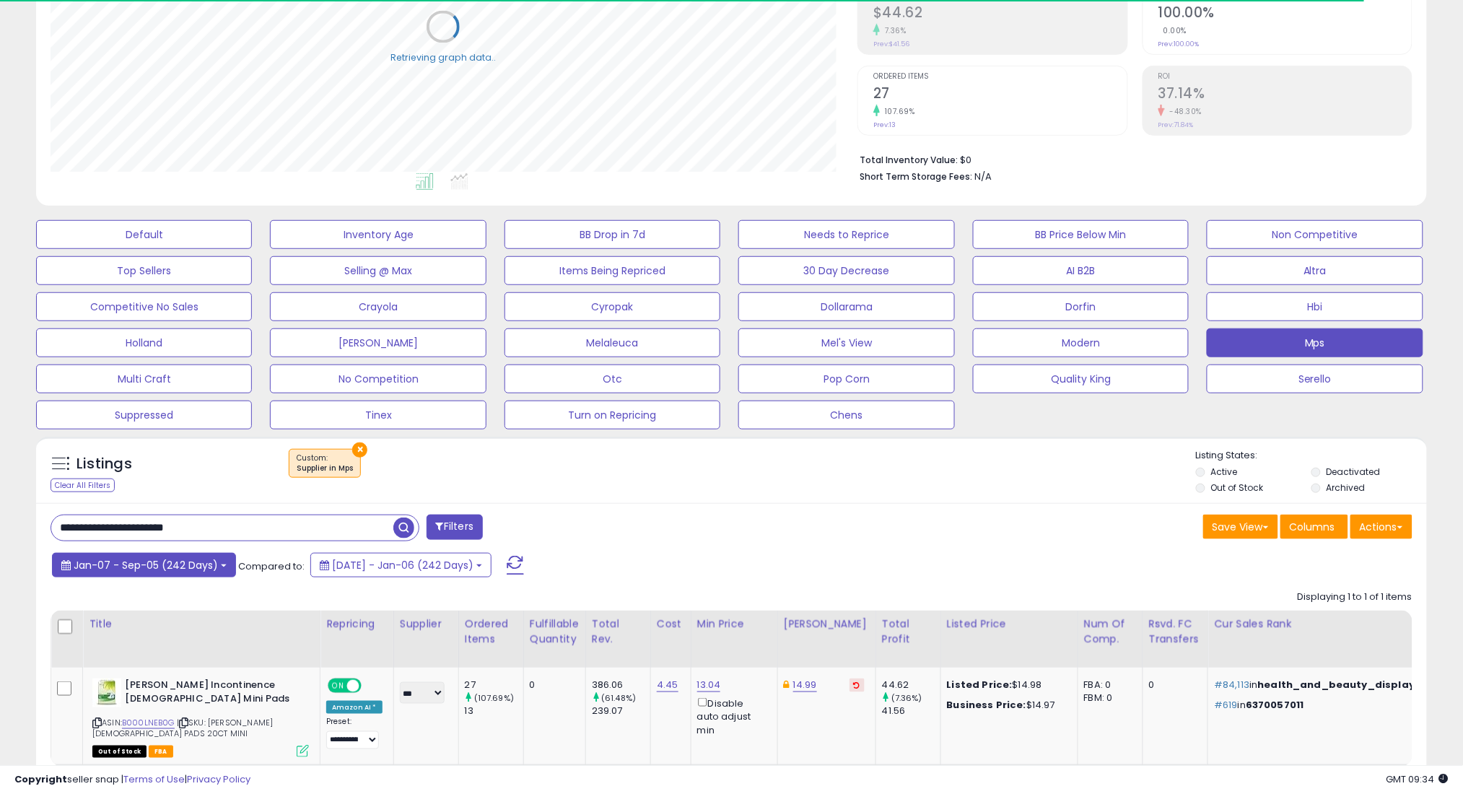
click at [194, 569] on span "Jan-07 - Sep-05 (242 Days)" at bounding box center [146, 565] width 144 height 14
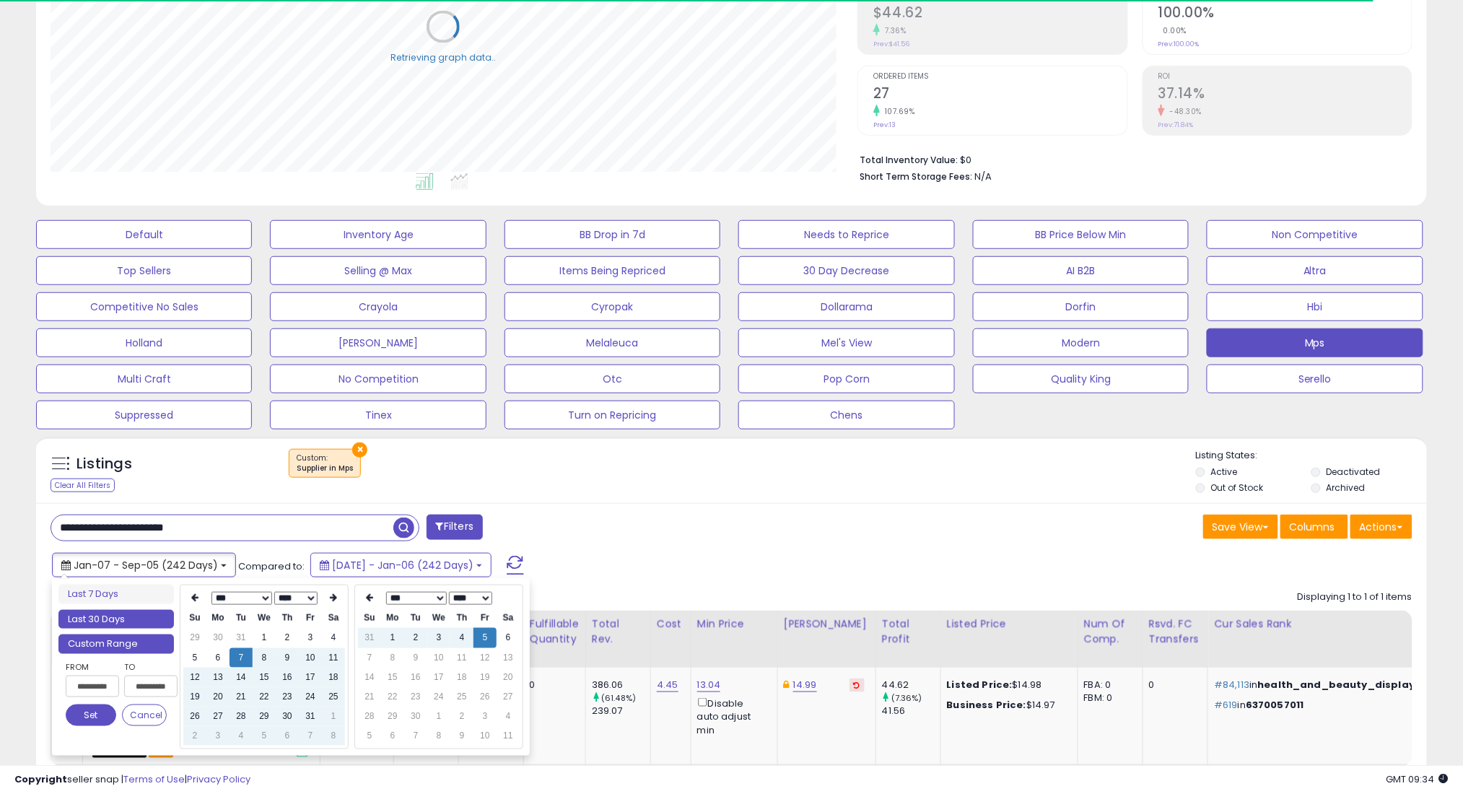
type input "**********"
click at [147, 619] on li "Last 30 Days" at bounding box center [115, 619] width 115 height 19
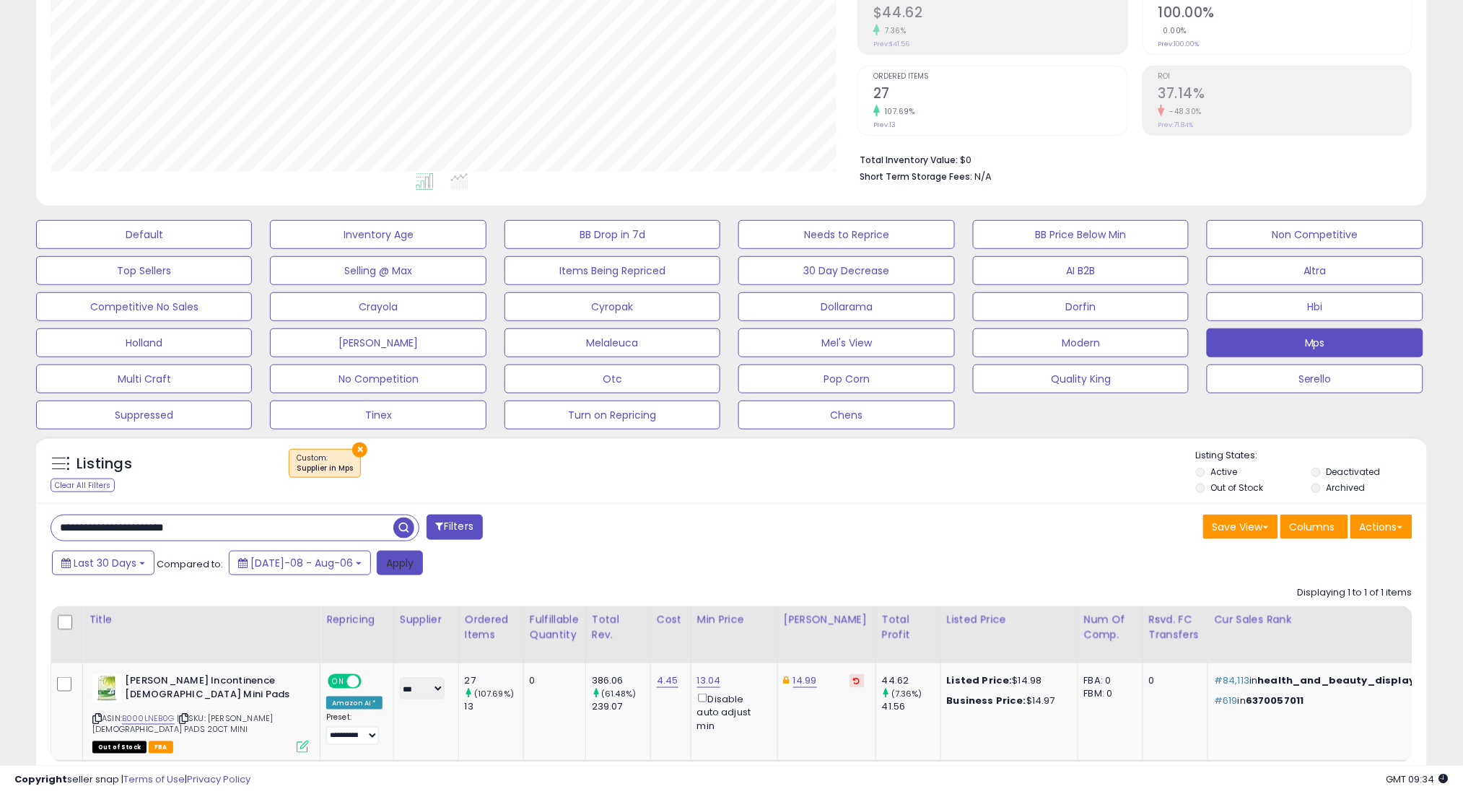
click at [396, 561] on button "Apply" at bounding box center [400, 563] width 46 height 25
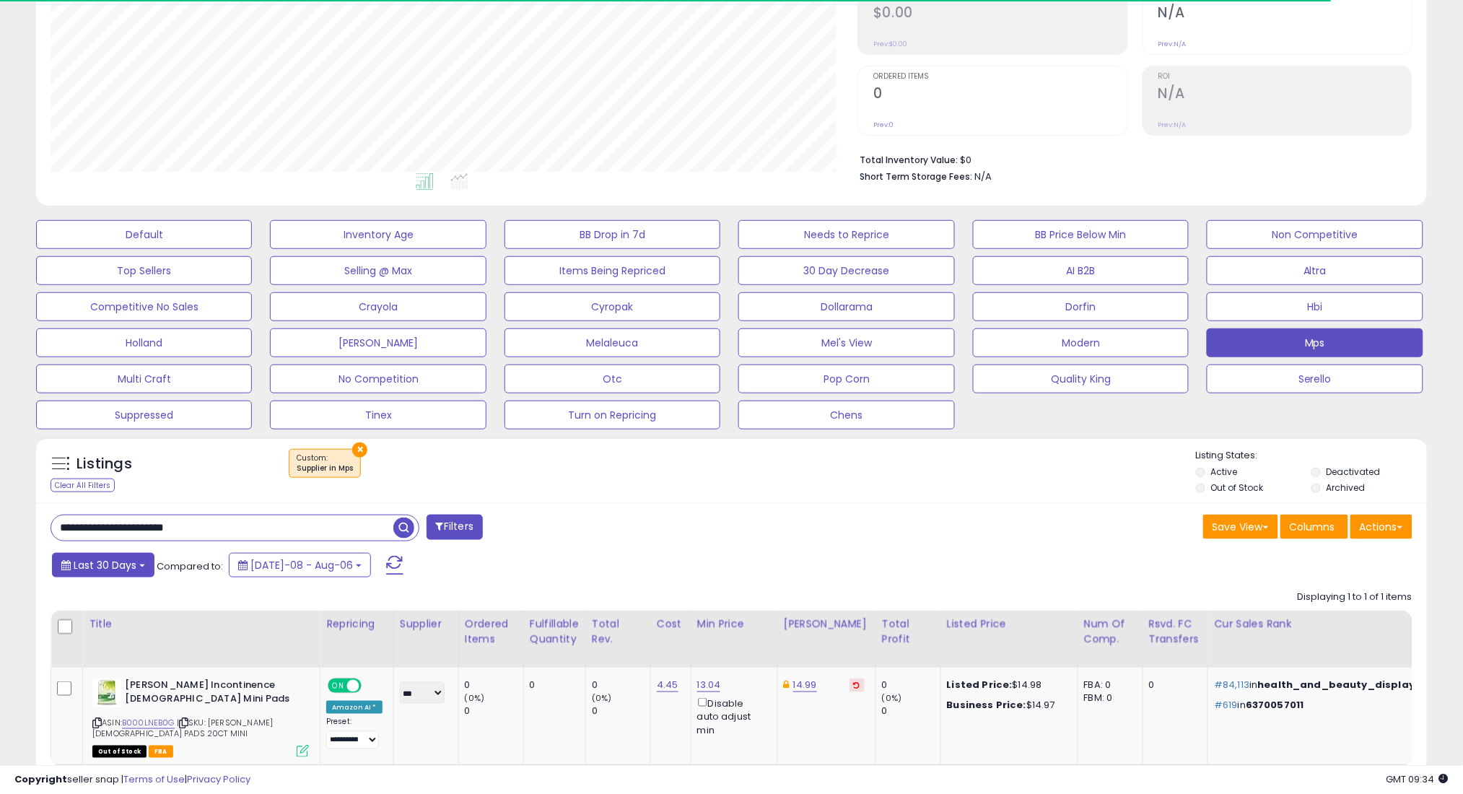
click at [123, 566] on span "Last 30 Days" at bounding box center [105, 565] width 63 height 14
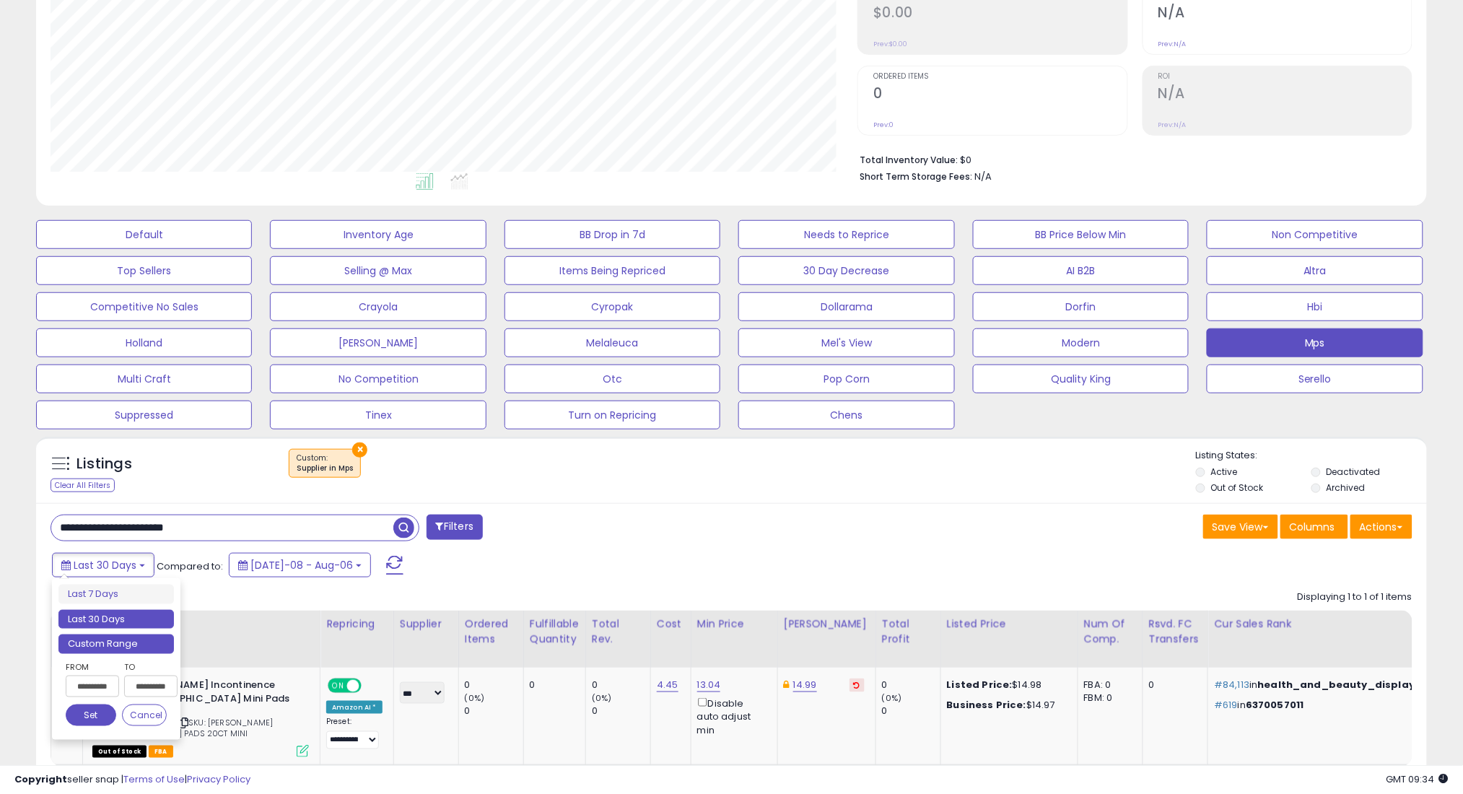
click at [142, 644] on li "Custom Range" at bounding box center [115, 643] width 115 height 19
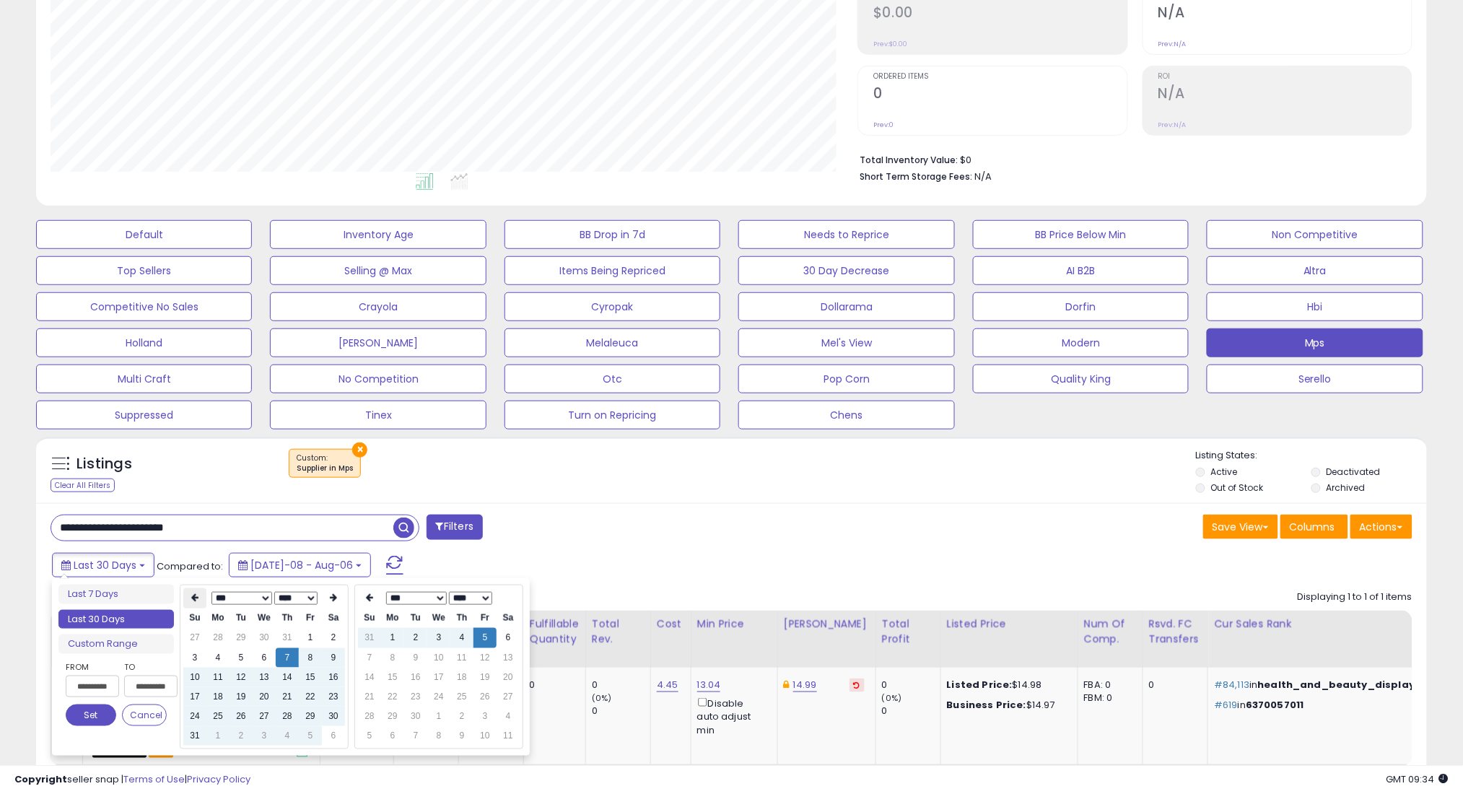
click at [187, 595] on th at bounding box center [194, 598] width 23 height 20
click at [220, 656] on td "7" at bounding box center [217, 657] width 23 height 19
type input "**********"
click at [86, 723] on button "Set" at bounding box center [91, 715] width 51 height 22
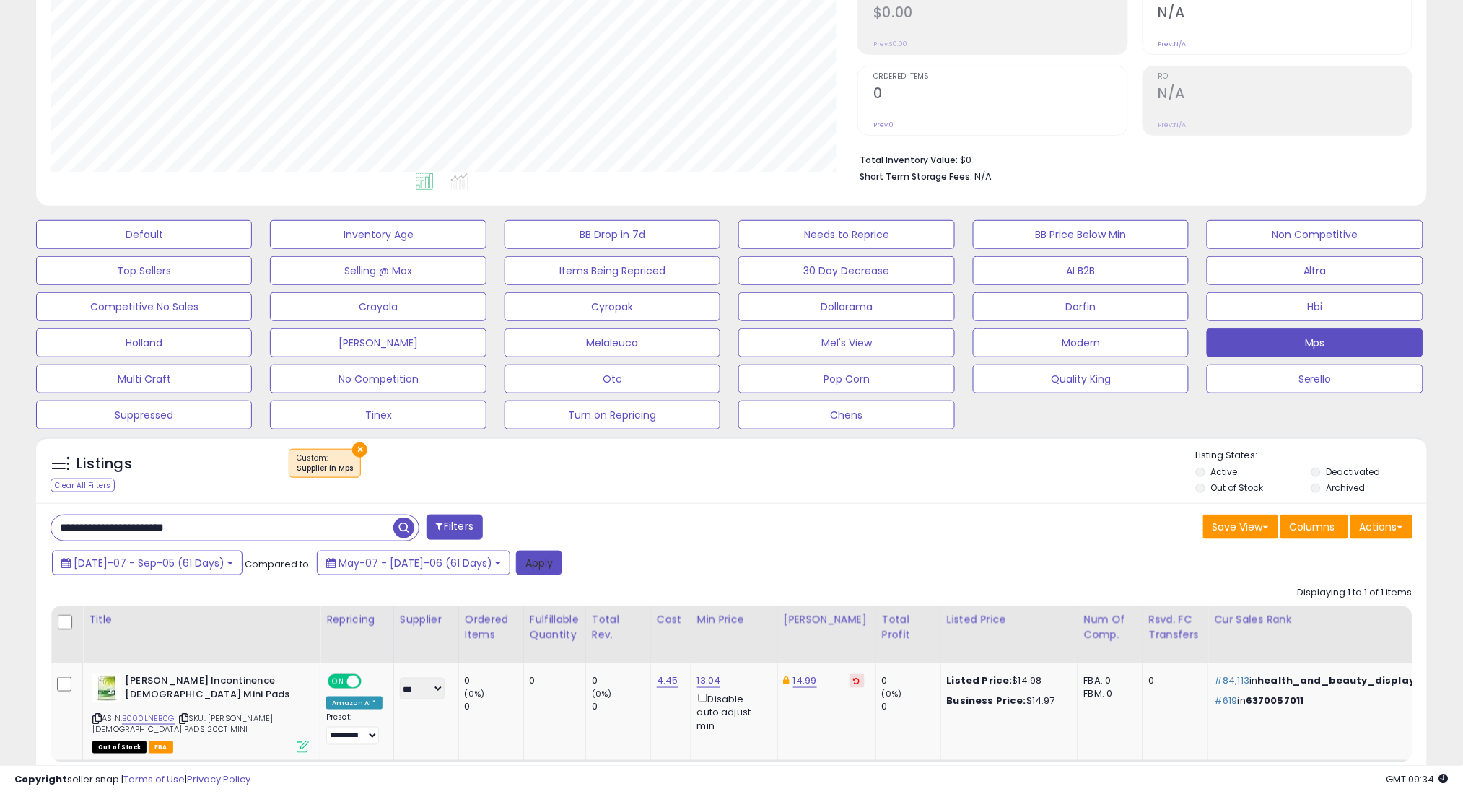
click at [516, 559] on button "Apply" at bounding box center [539, 563] width 46 height 25
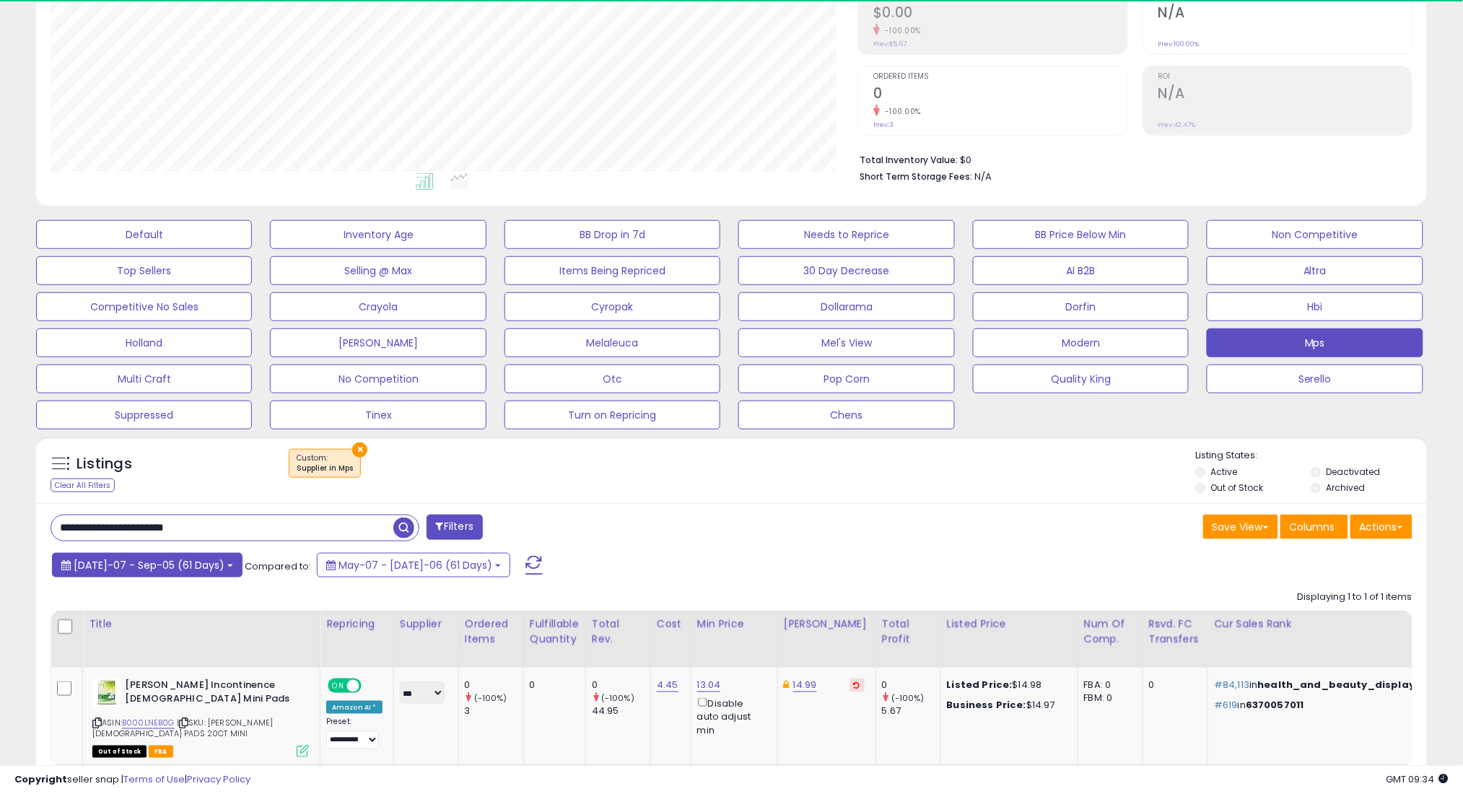
click at [131, 570] on span "[DATE]-07 - Sep-05 (61 Days)" at bounding box center [149, 565] width 151 height 14
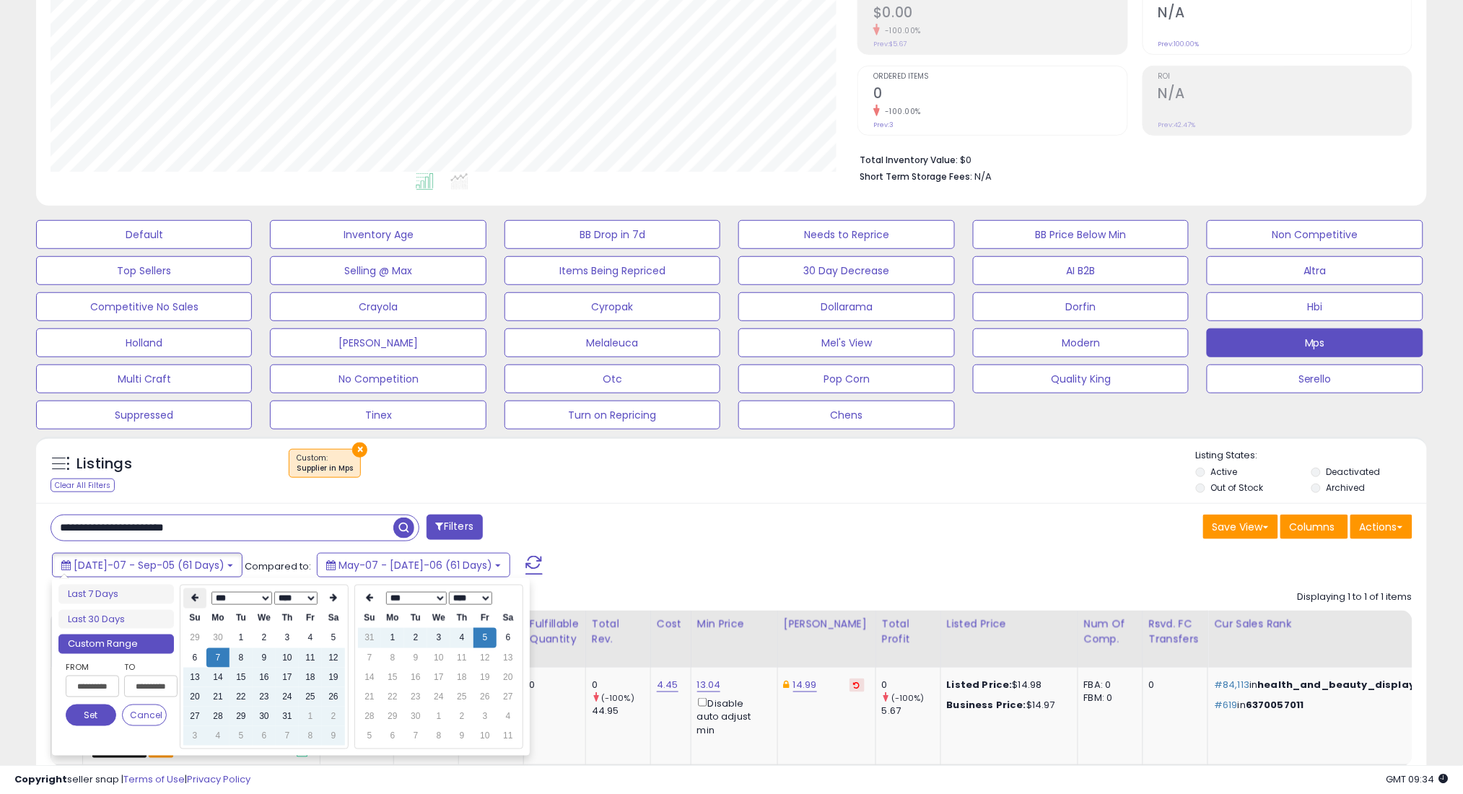
click at [185, 593] on th at bounding box center [194, 598] width 23 height 20
click at [331, 652] on td "7" at bounding box center [333, 657] width 23 height 19
type input "**********"
drag, startPoint x: 74, startPoint y: 713, endPoint x: 225, endPoint y: 671, distance: 157.2
click at [74, 713] on button "Set" at bounding box center [91, 715] width 51 height 22
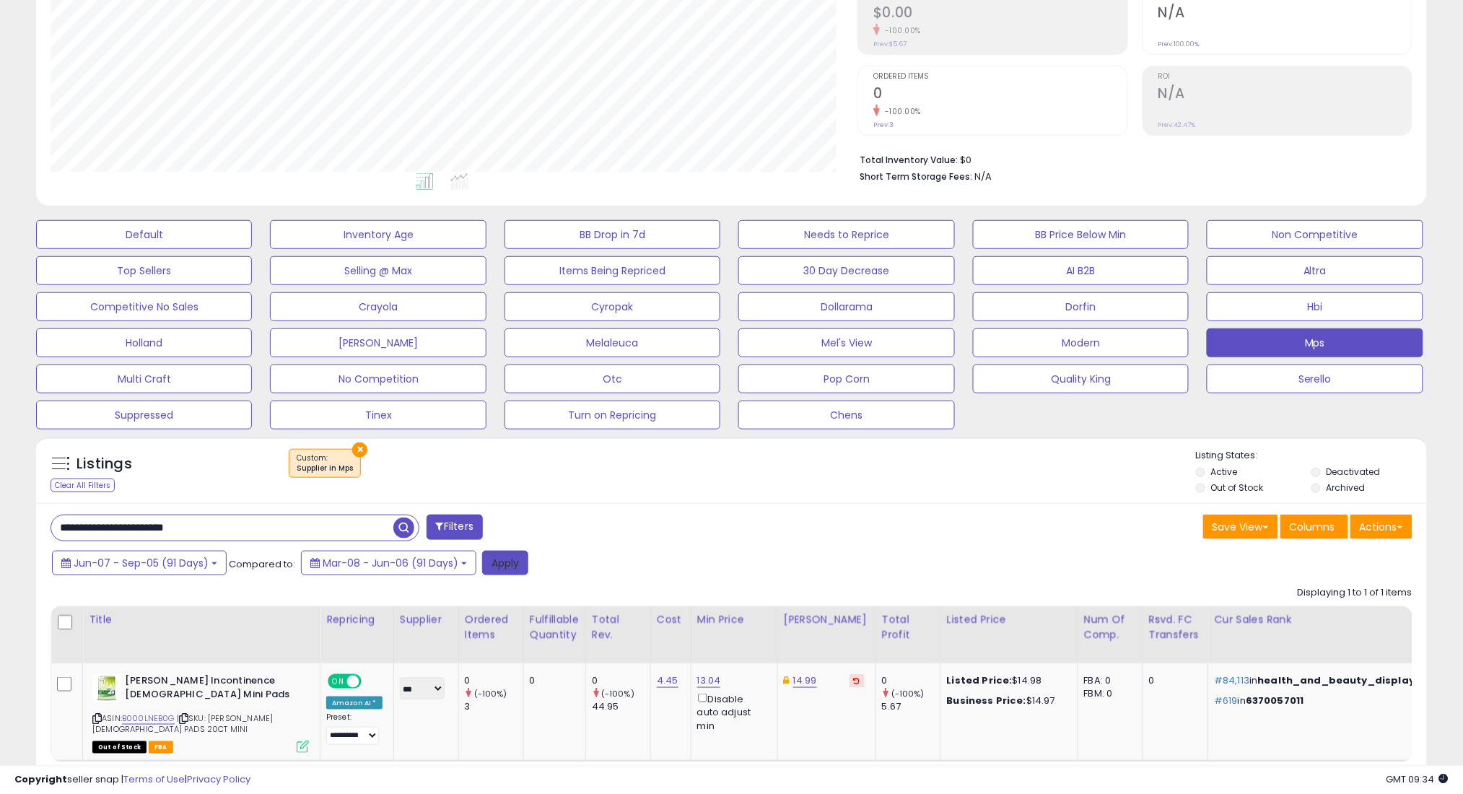
click at [510, 564] on button "Apply" at bounding box center [505, 563] width 46 height 25
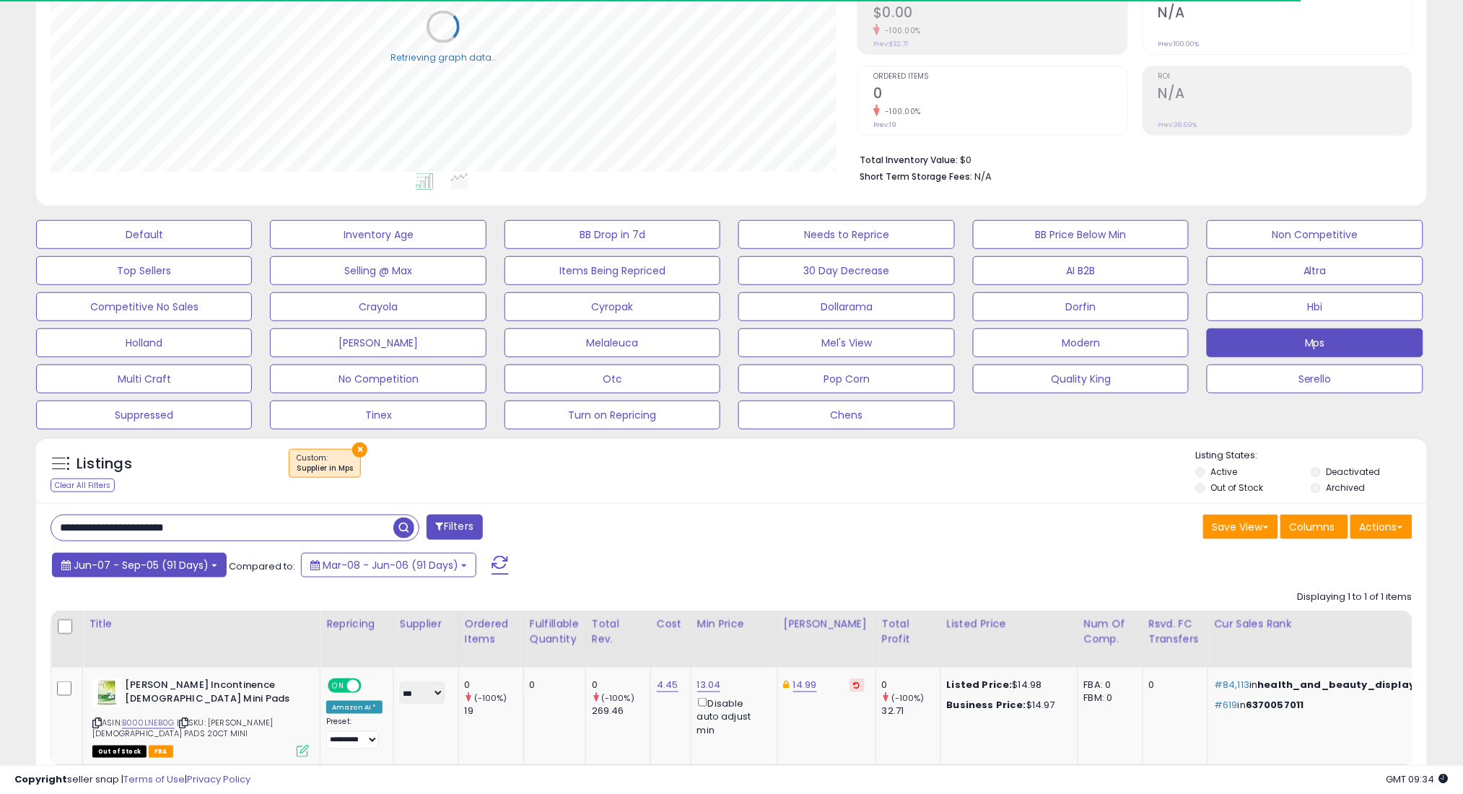
click at [178, 569] on span "Jun-07 - Sep-05 (91 Days)" at bounding box center [141, 565] width 135 height 14
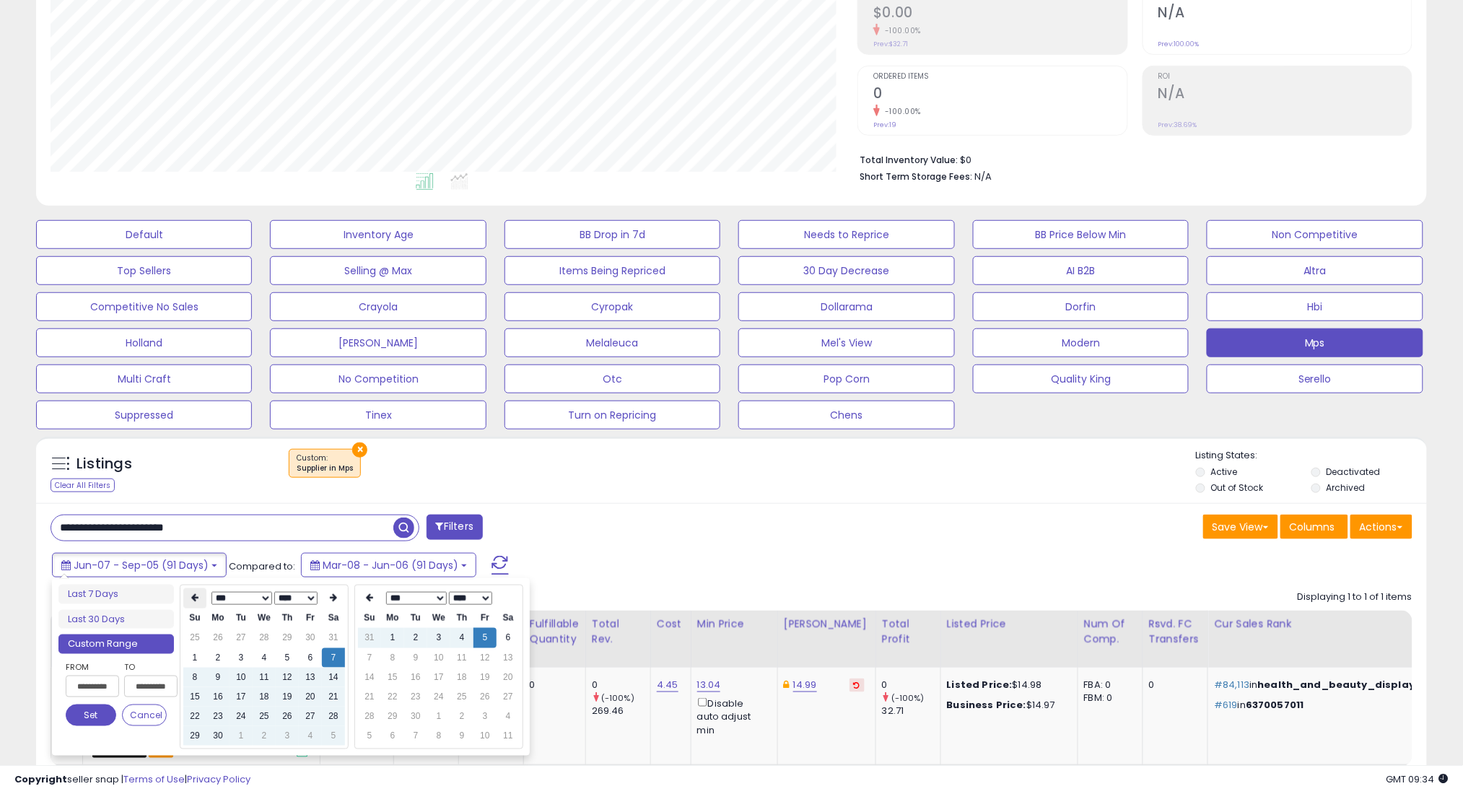
click at [197, 594] on icon at bounding box center [194, 598] width 7 height 9
click at [271, 656] on td "7" at bounding box center [264, 657] width 23 height 19
type input "**********"
drag, startPoint x: 97, startPoint y: 721, endPoint x: 266, endPoint y: 665, distance: 177.8
click at [98, 717] on button "Set" at bounding box center [91, 715] width 51 height 22
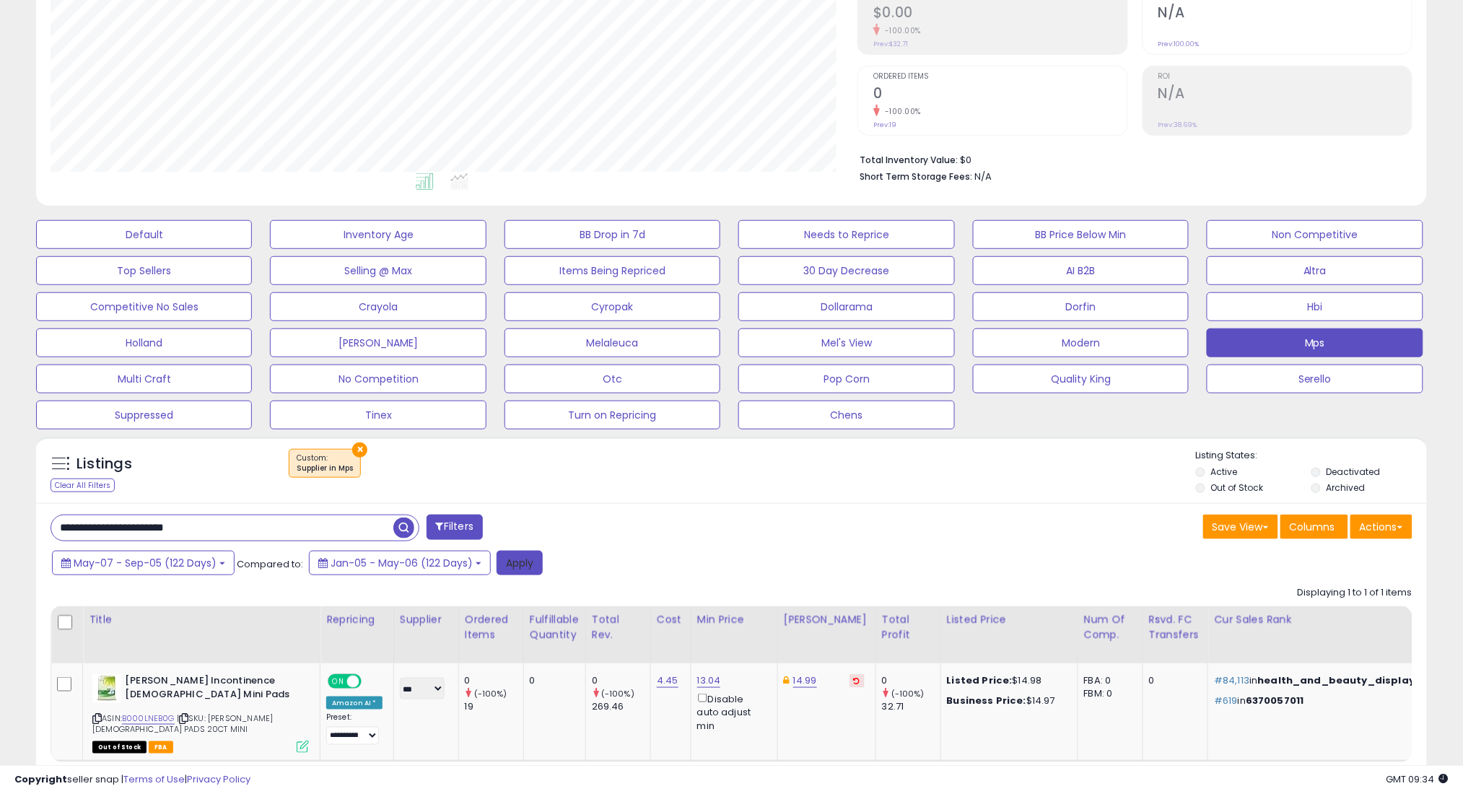
click at [504, 569] on button "Apply" at bounding box center [519, 563] width 46 height 25
click at [375, 522] on input "**********" at bounding box center [222, 527] width 342 height 25
paste input "*******"
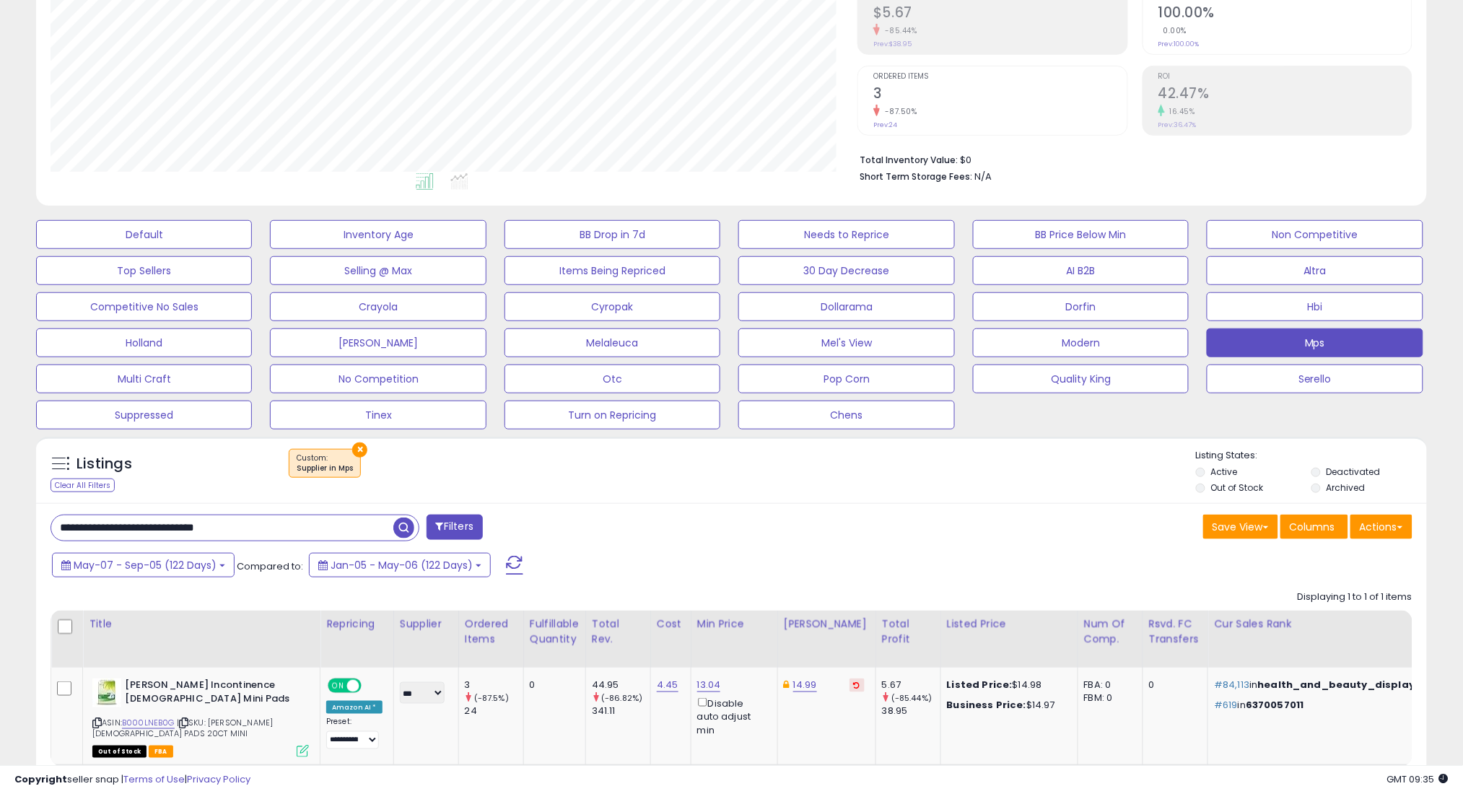
type input "**********"
click at [406, 526] on span "button" at bounding box center [403, 527] width 21 height 21
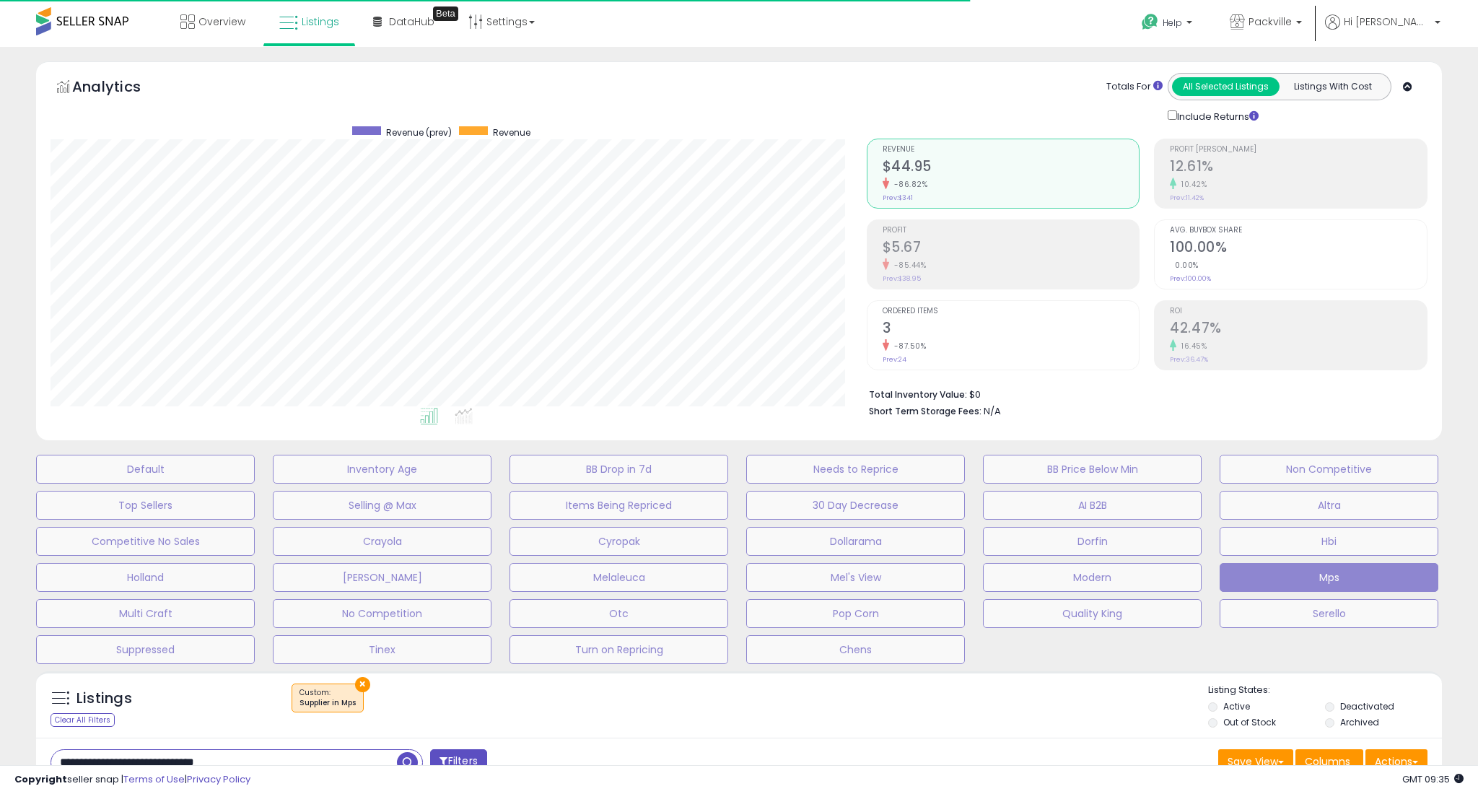
select select "**"
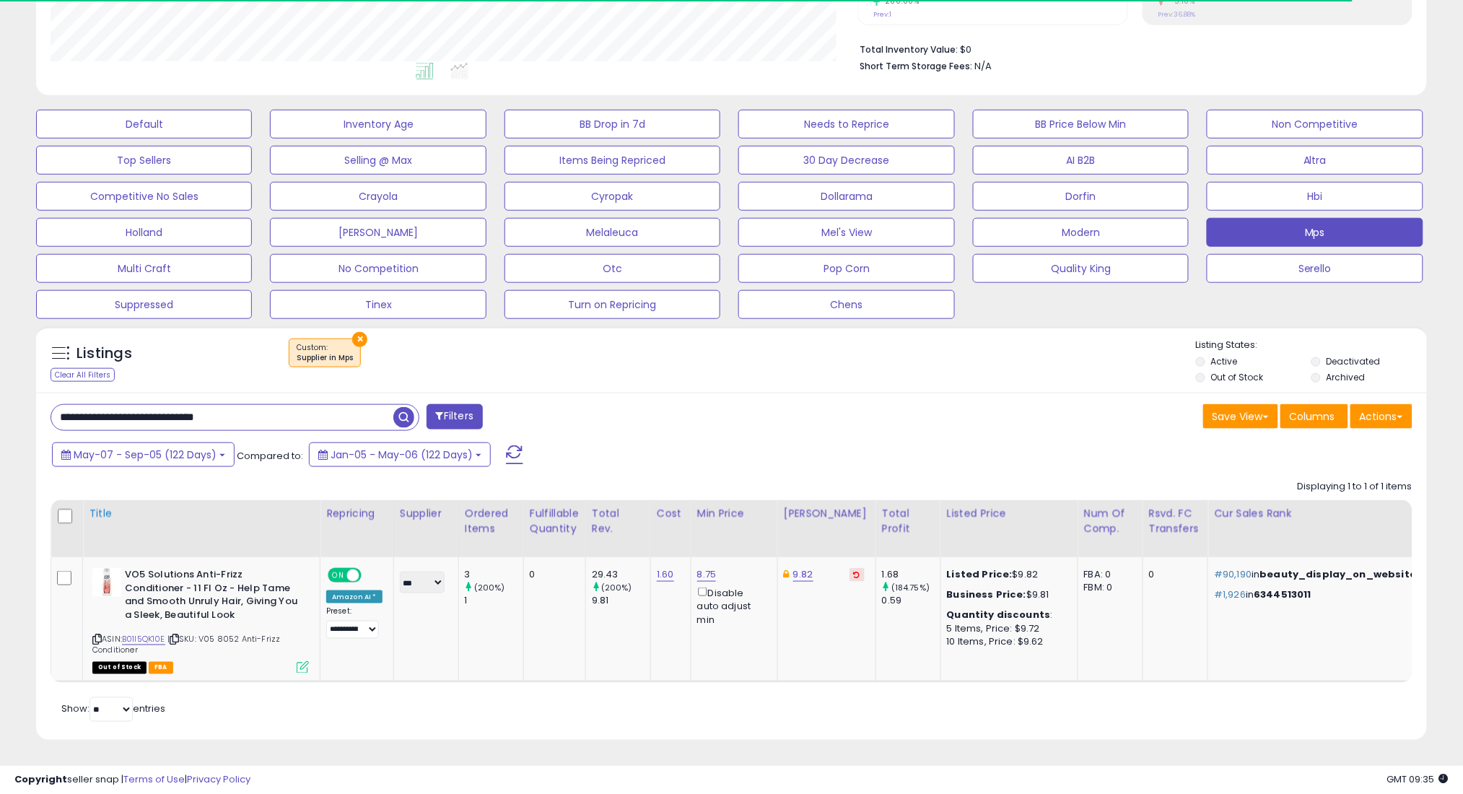
scroll to position [359, 0]
click at [208, 447] on button "May-07 - Sep-05 (122 Days)" at bounding box center [143, 454] width 183 height 25
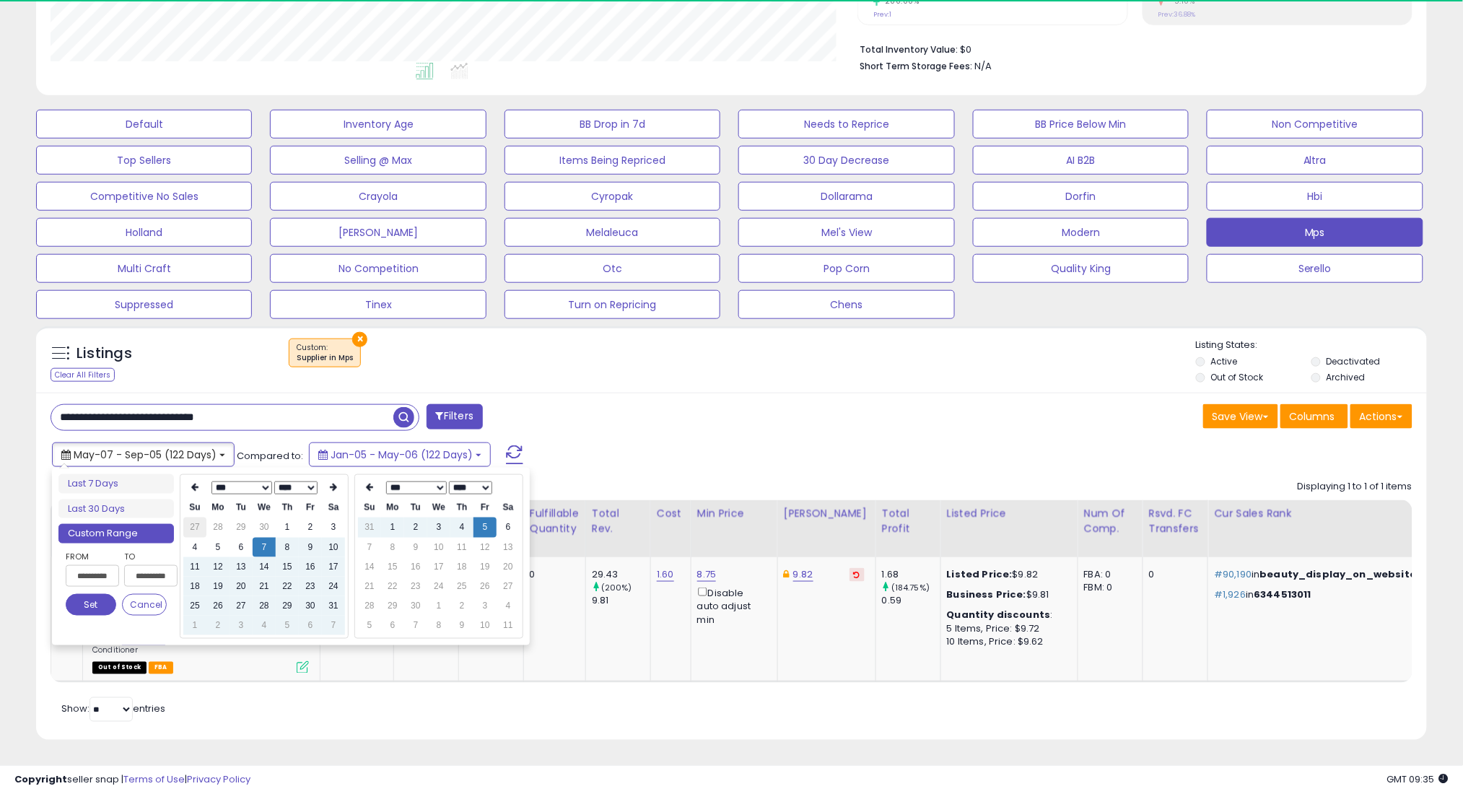
scroll to position [296, 807]
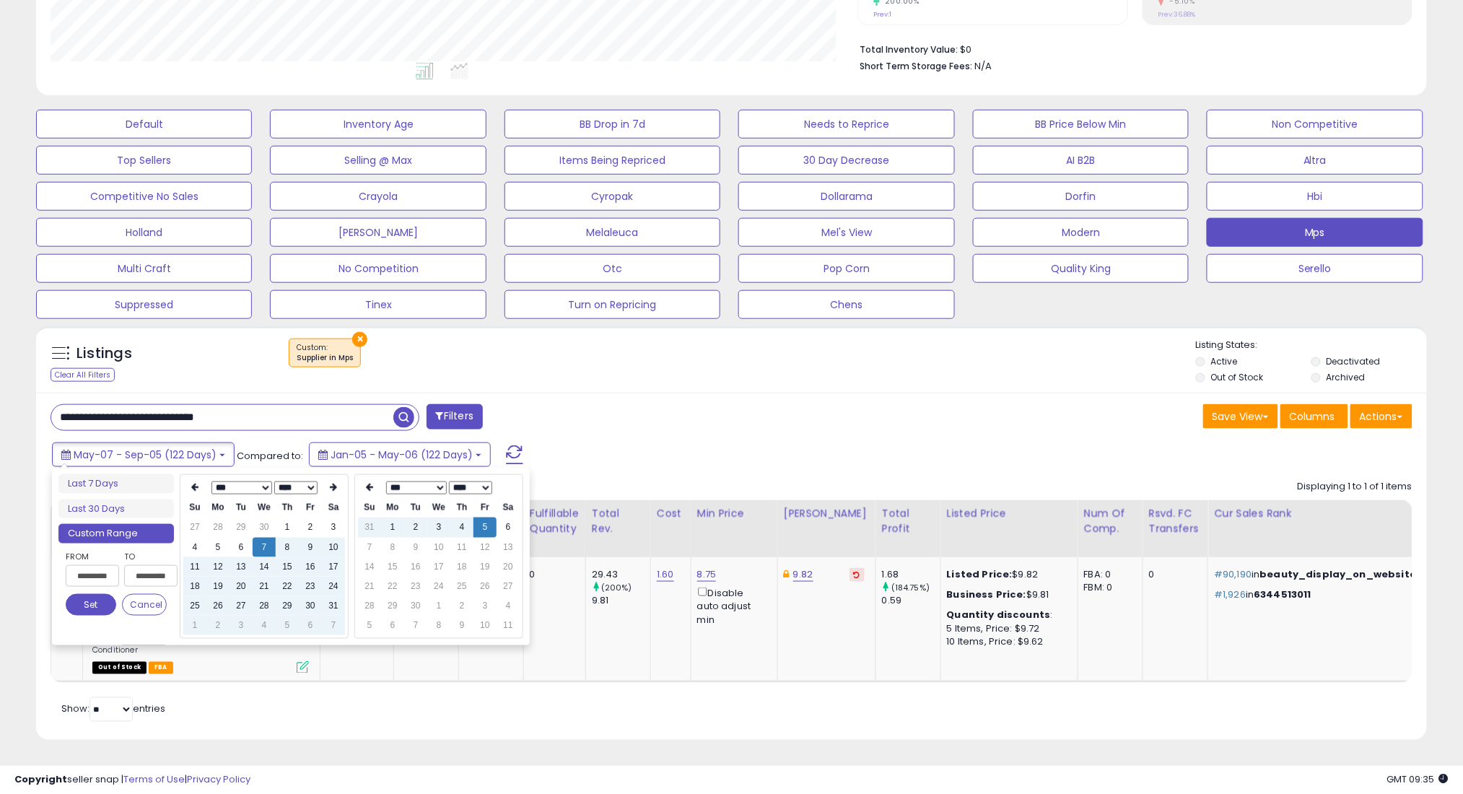
click at [141, 505] on ul "Last 7 Days Last 30 Days Custom Range" at bounding box center [115, 508] width 115 height 69
type input "**********"
click at [143, 499] on li "Last 30 Days" at bounding box center [115, 508] width 115 height 19
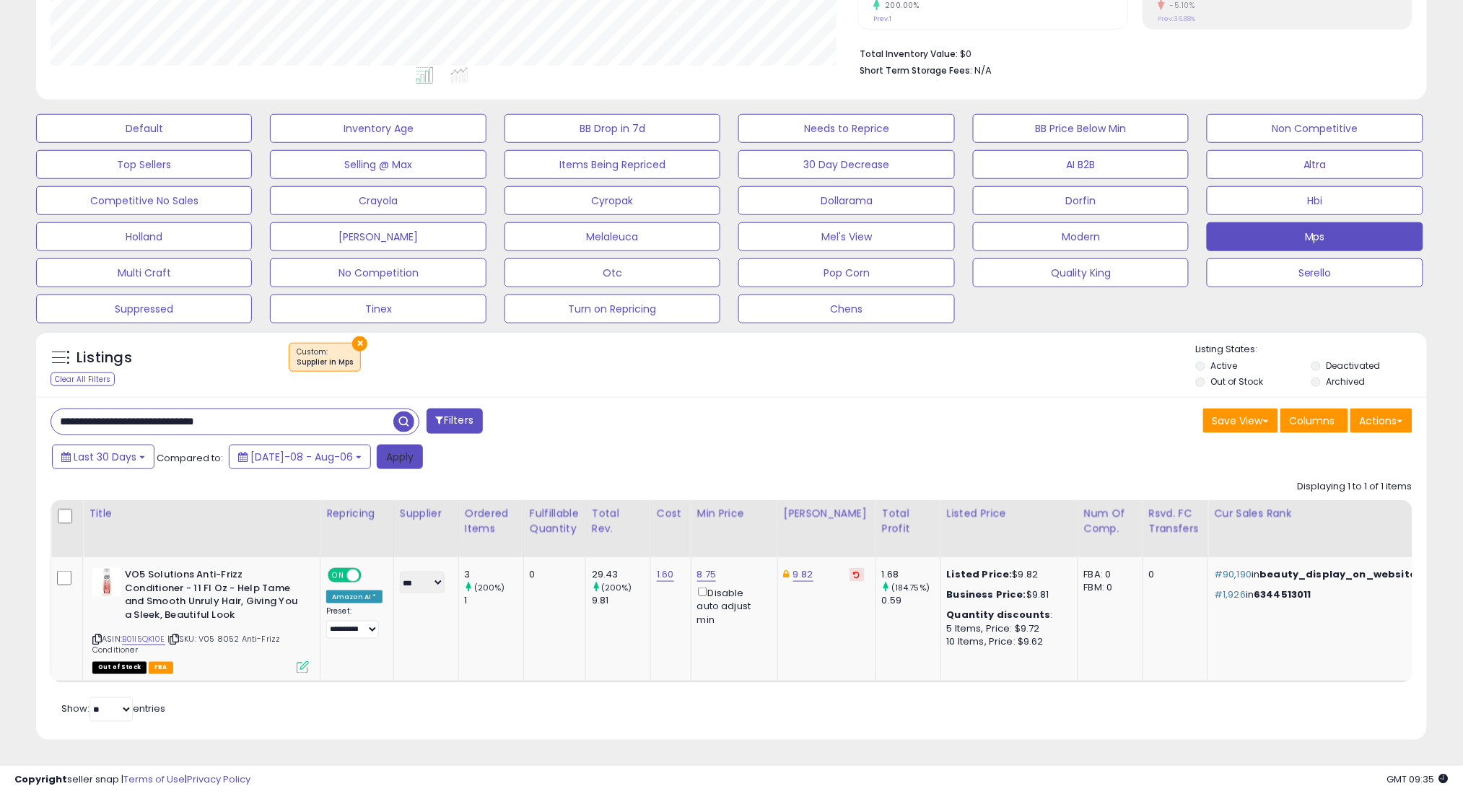
click at [388, 445] on button "Apply" at bounding box center [400, 457] width 46 height 25
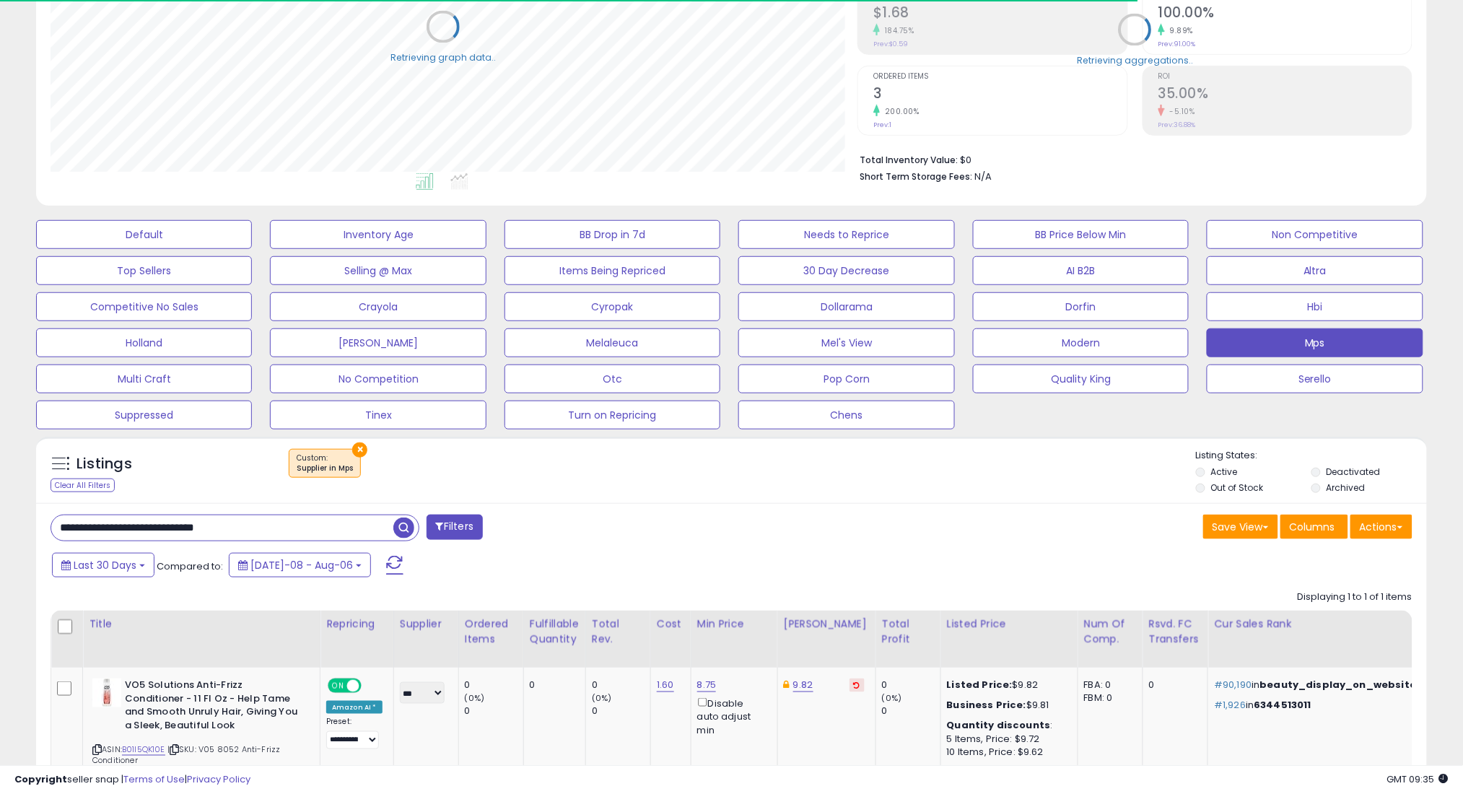
scroll to position [721336, 720824]
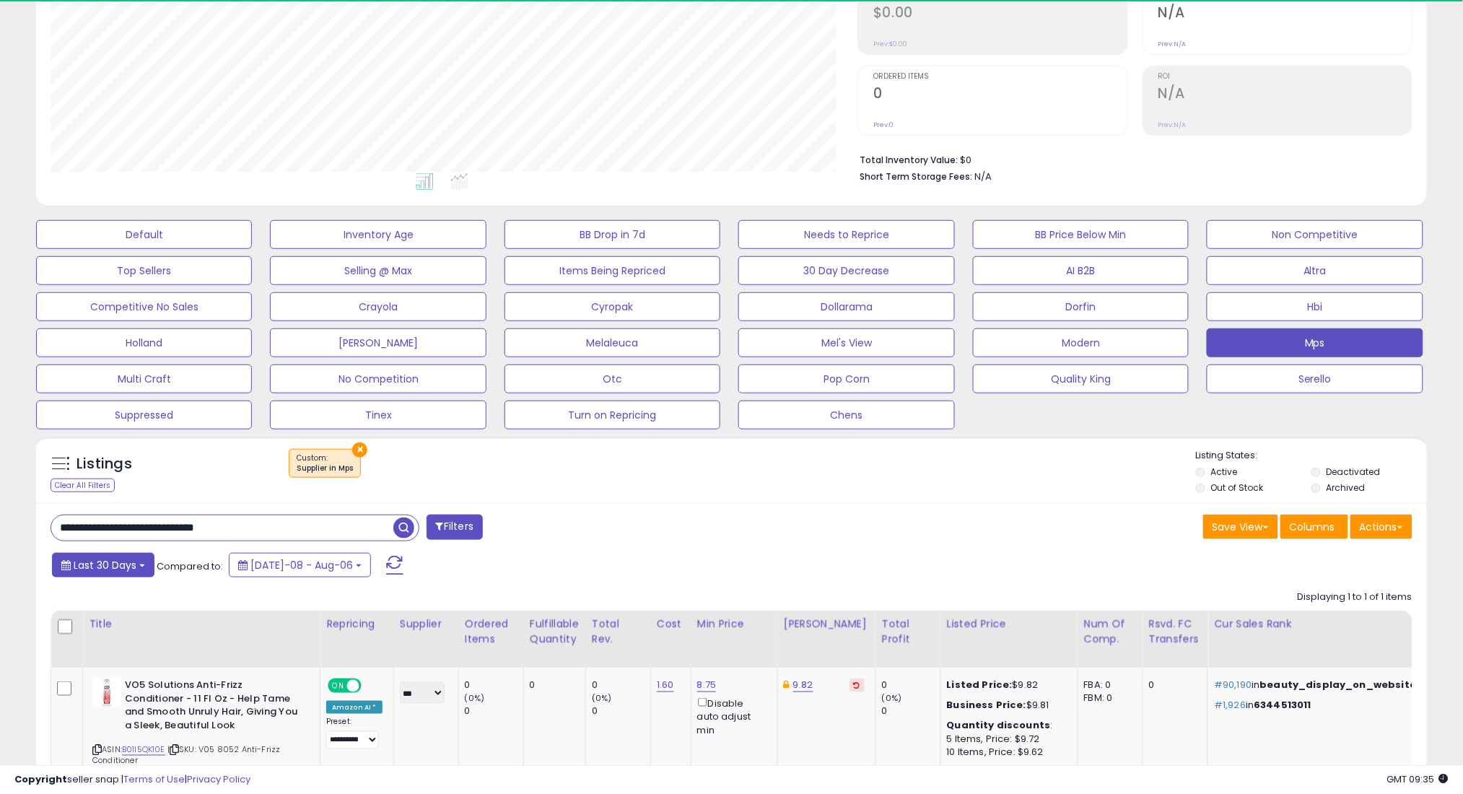
click at [132, 563] on span "Last 30 Days" at bounding box center [105, 565] width 63 height 14
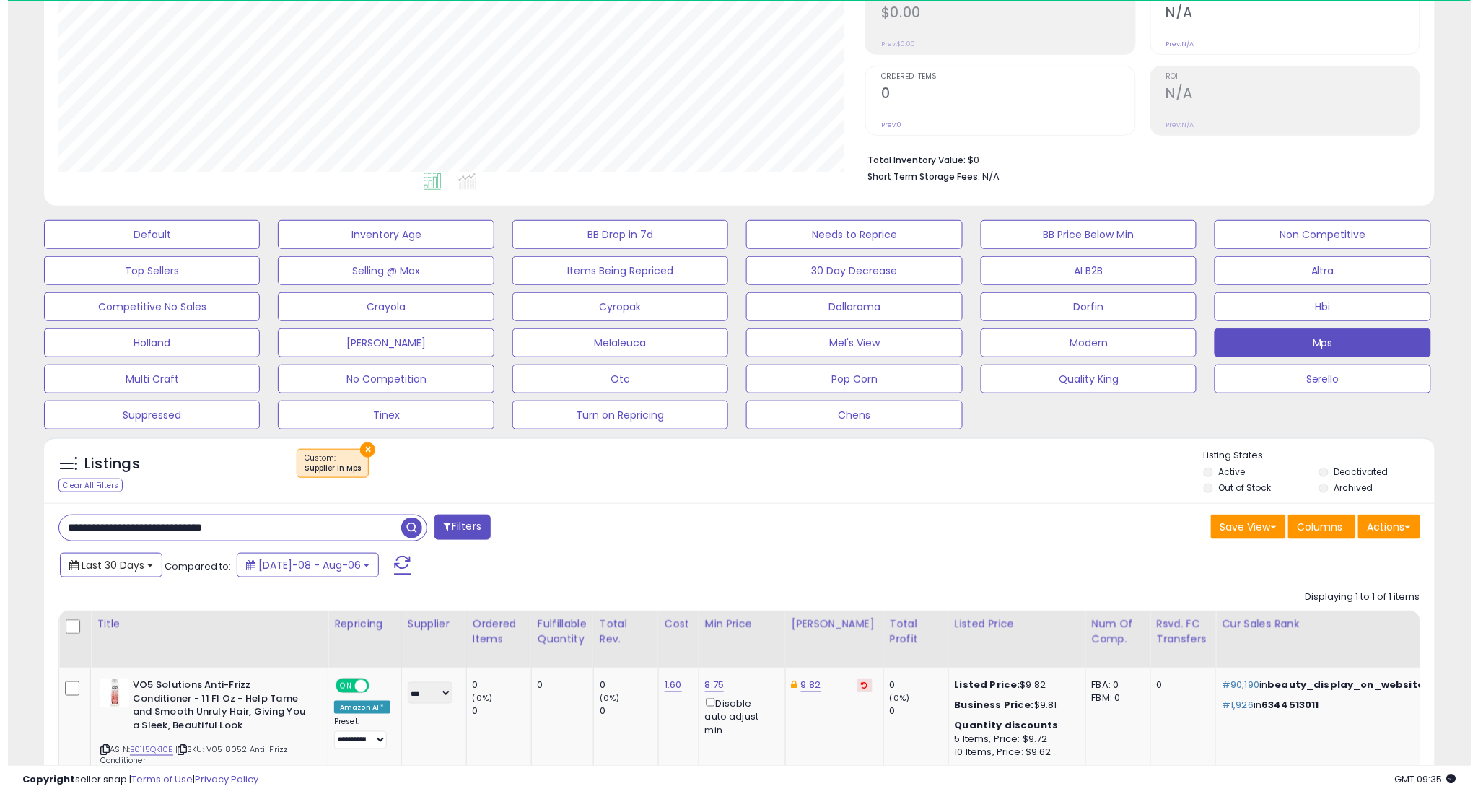
scroll to position [296, 807]
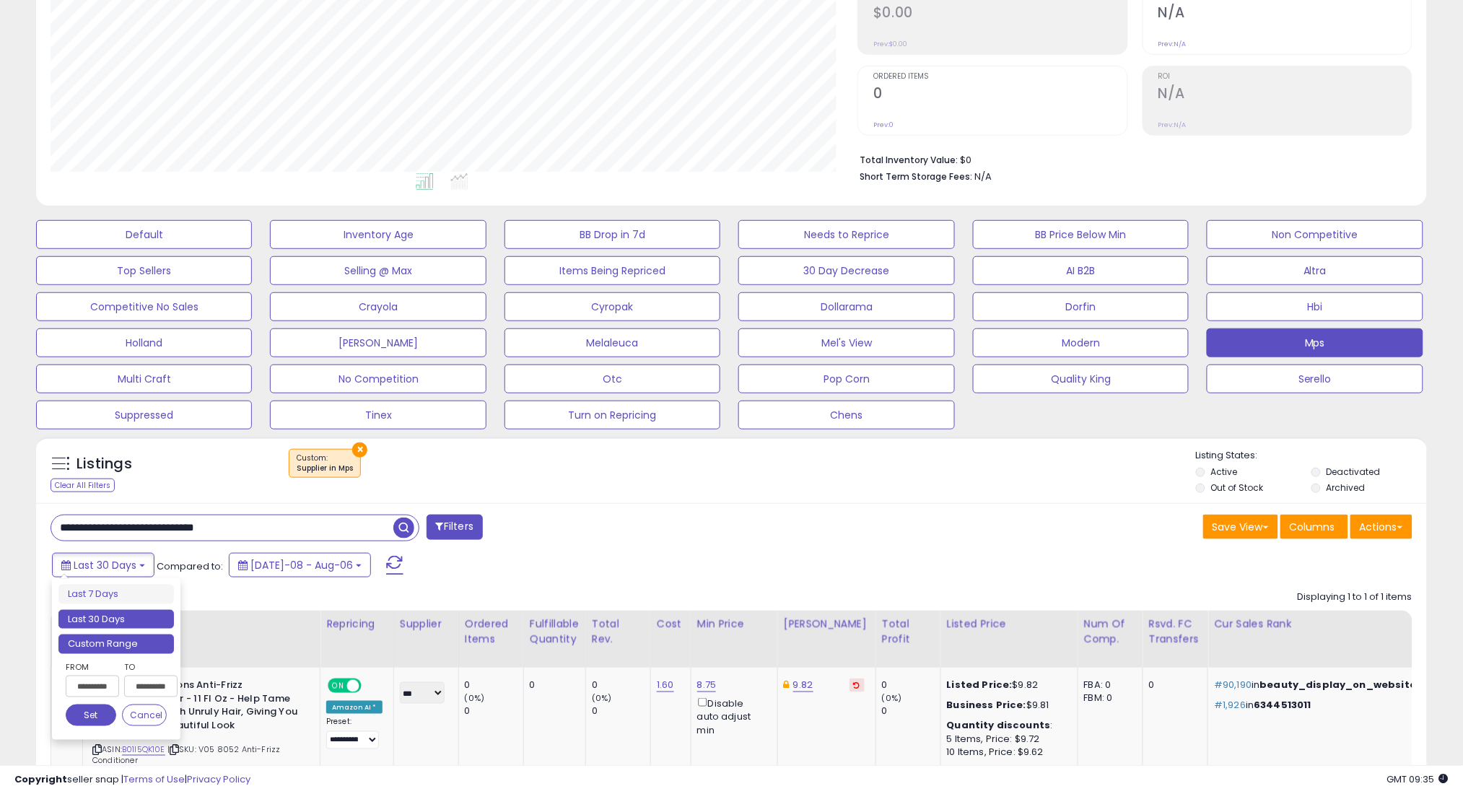
click at [151, 650] on li "Custom Range" at bounding box center [115, 643] width 115 height 19
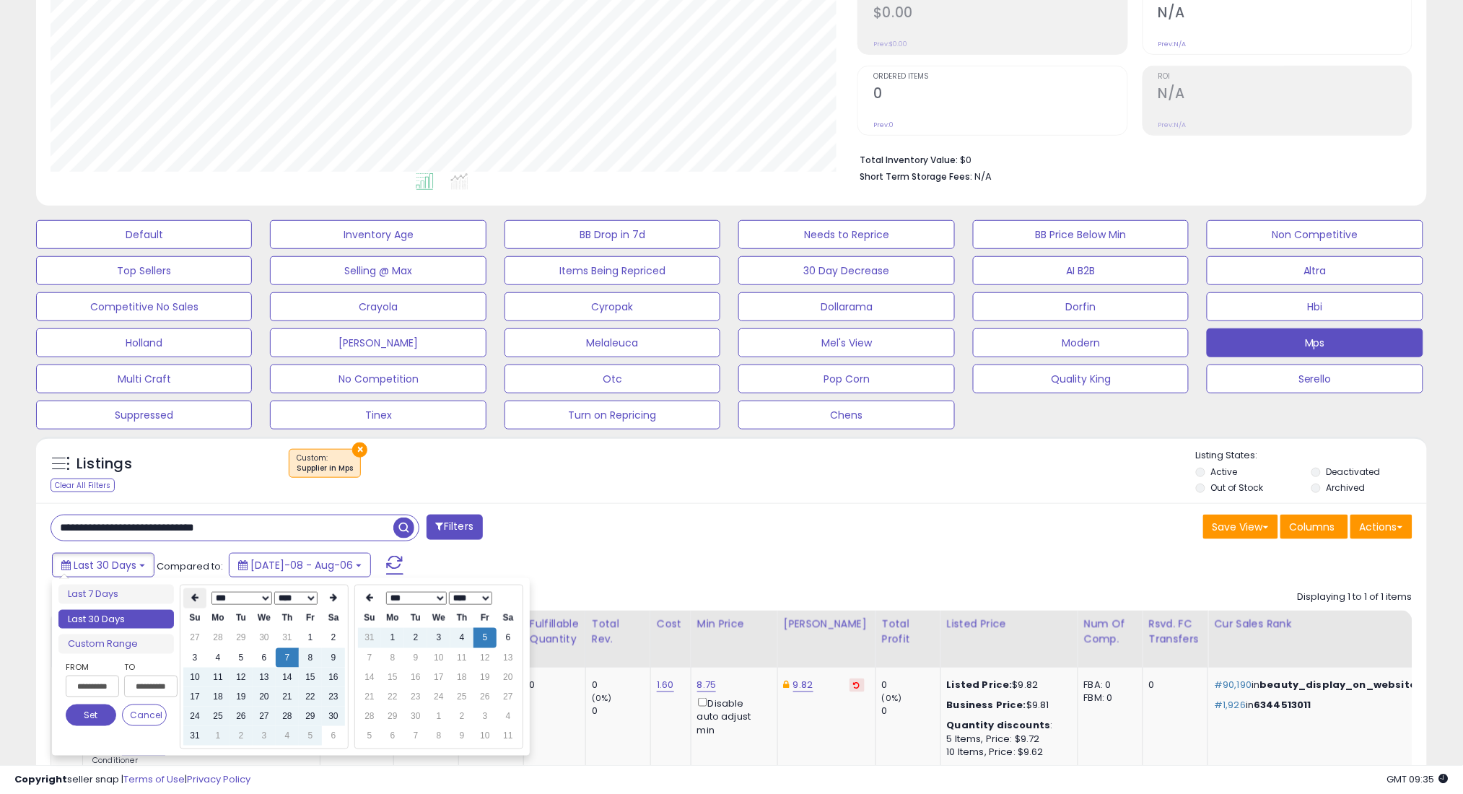
click at [188, 596] on th at bounding box center [194, 598] width 23 height 20
click at [223, 656] on td "7" at bounding box center [217, 657] width 23 height 19
type input "**********"
click at [91, 722] on button "Set" at bounding box center [91, 715] width 51 height 22
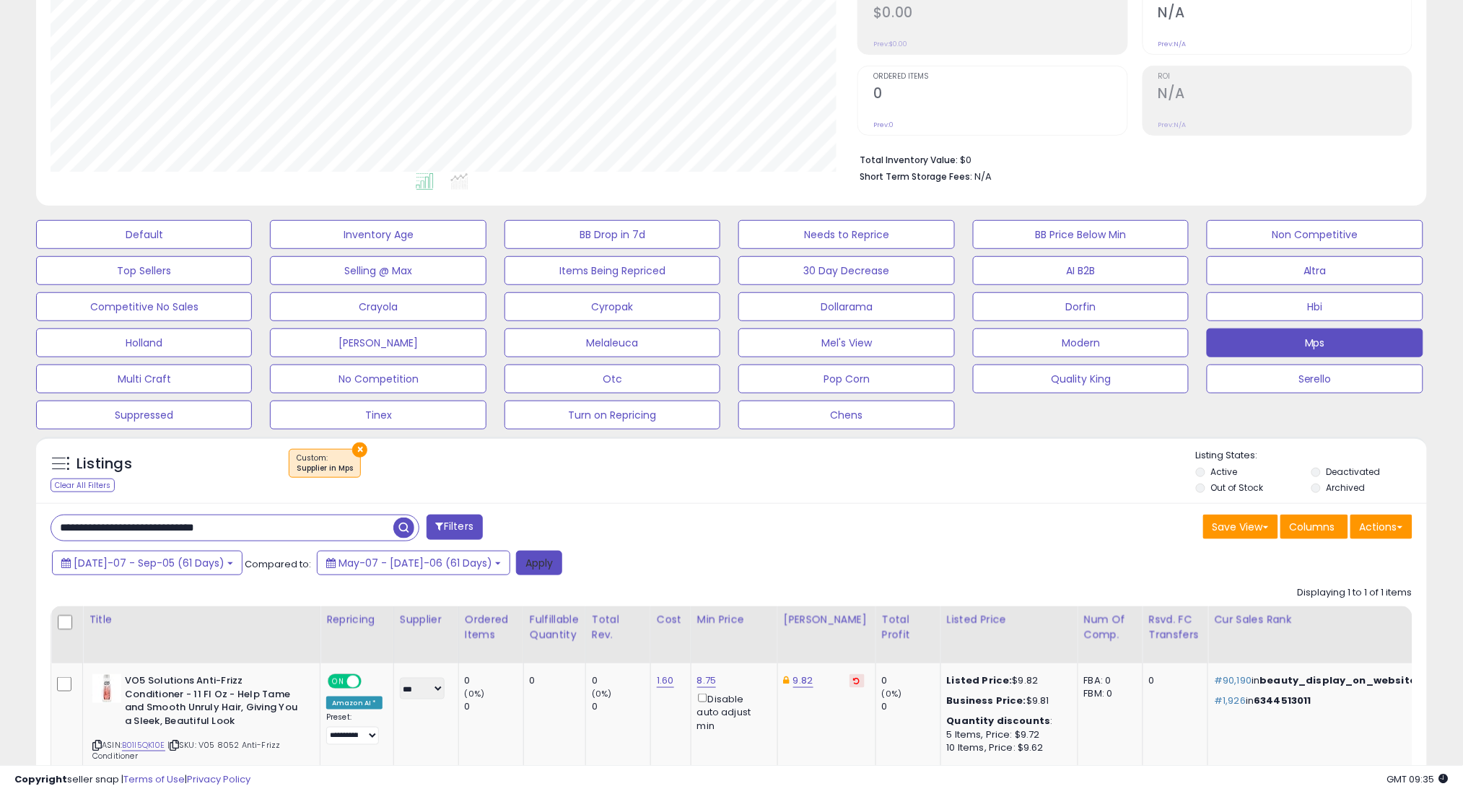
click at [516, 561] on button "Apply" at bounding box center [539, 563] width 46 height 25
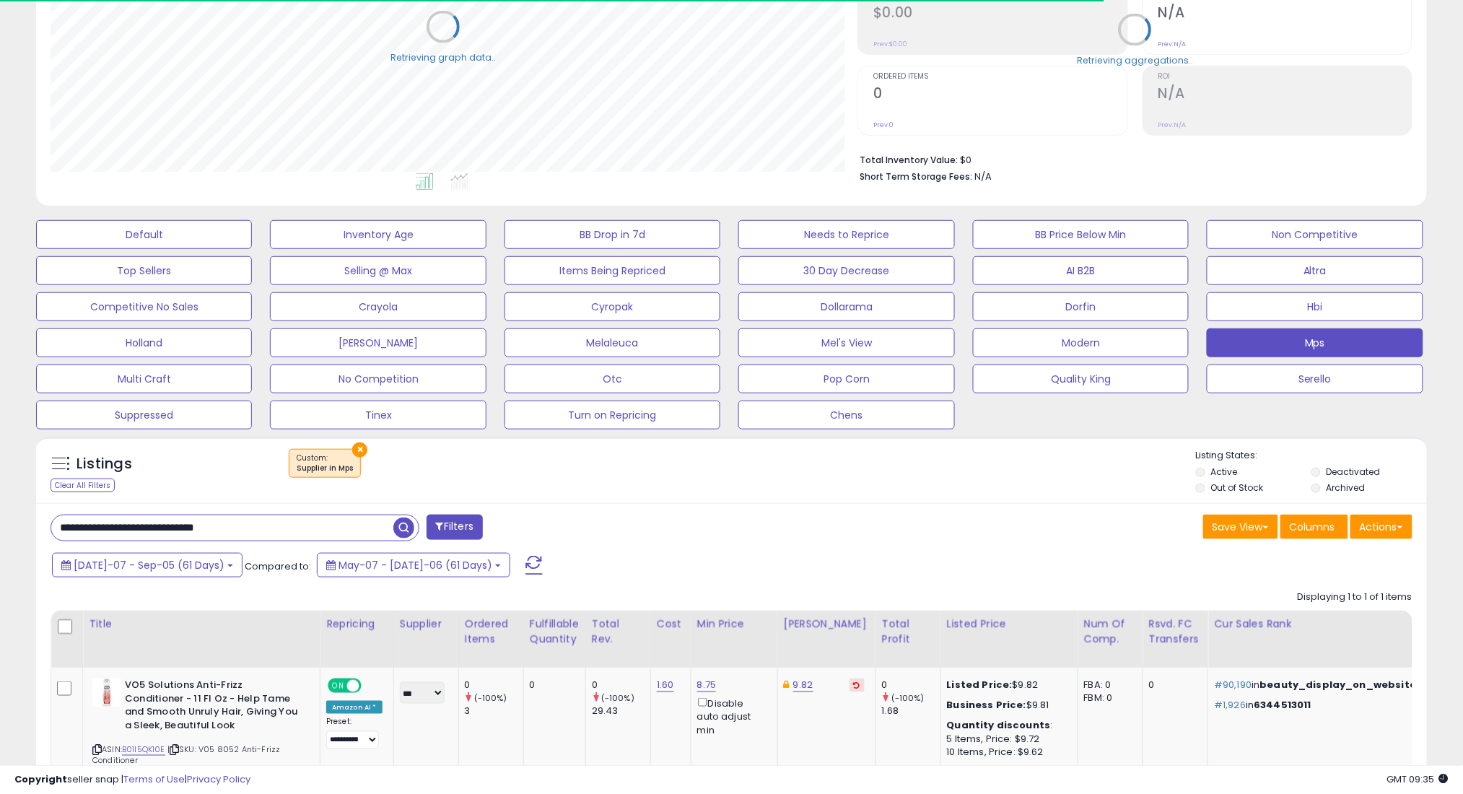
scroll to position [721336, 720824]
click at [198, 566] on span "[DATE]-07 - Sep-05 (61 Days)" at bounding box center [149, 565] width 151 height 14
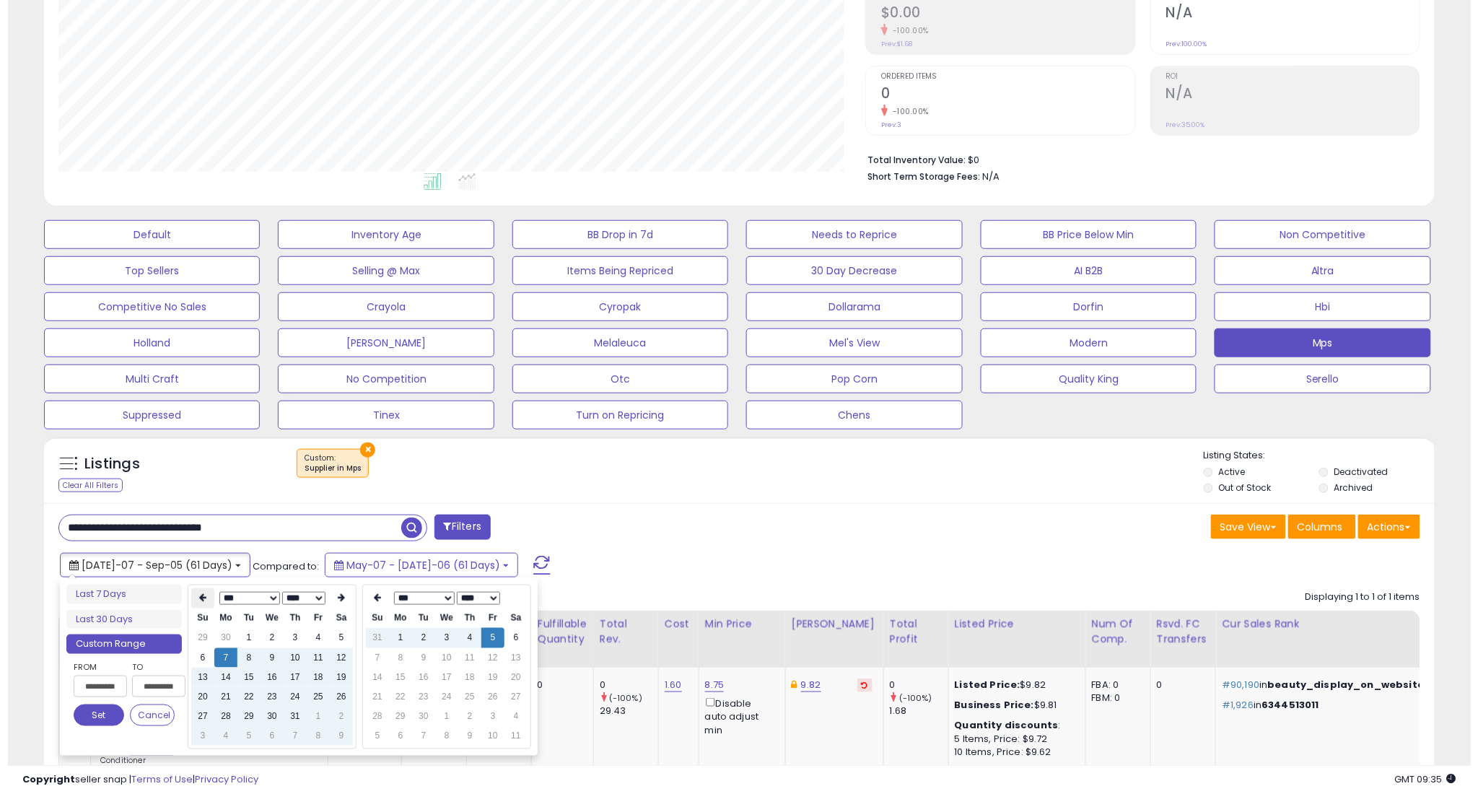
scroll to position [296, 807]
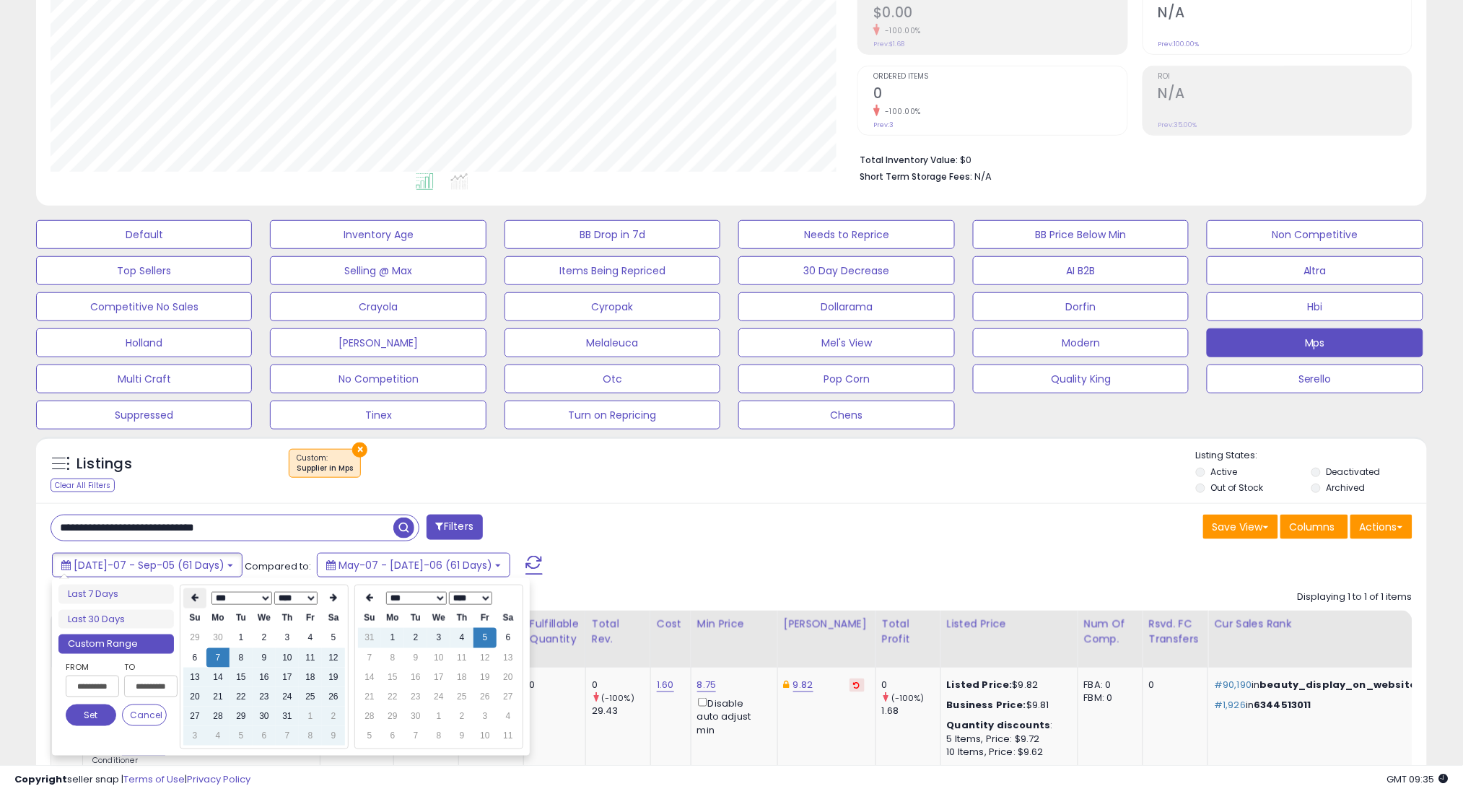
click at [198, 595] on icon at bounding box center [194, 598] width 7 height 9
click at [333, 657] on td "7" at bounding box center [333, 657] width 23 height 19
type input "**********"
drag, startPoint x: 88, startPoint y: 717, endPoint x: 97, endPoint y: 707, distance: 13.3
click at [89, 716] on button "Set" at bounding box center [91, 715] width 51 height 22
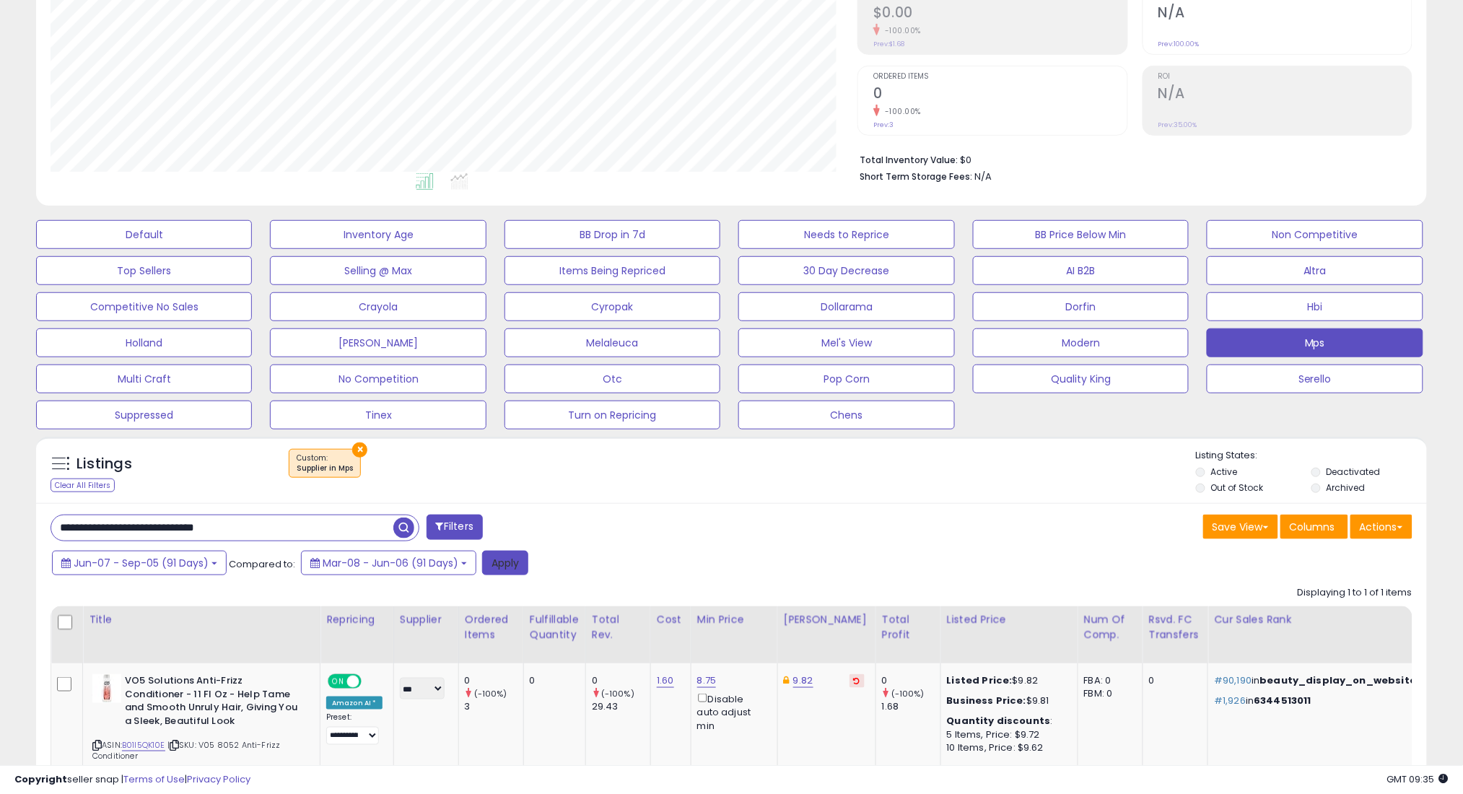
click at [496, 558] on button "Apply" at bounding box center [505, 563] width 46 height 25
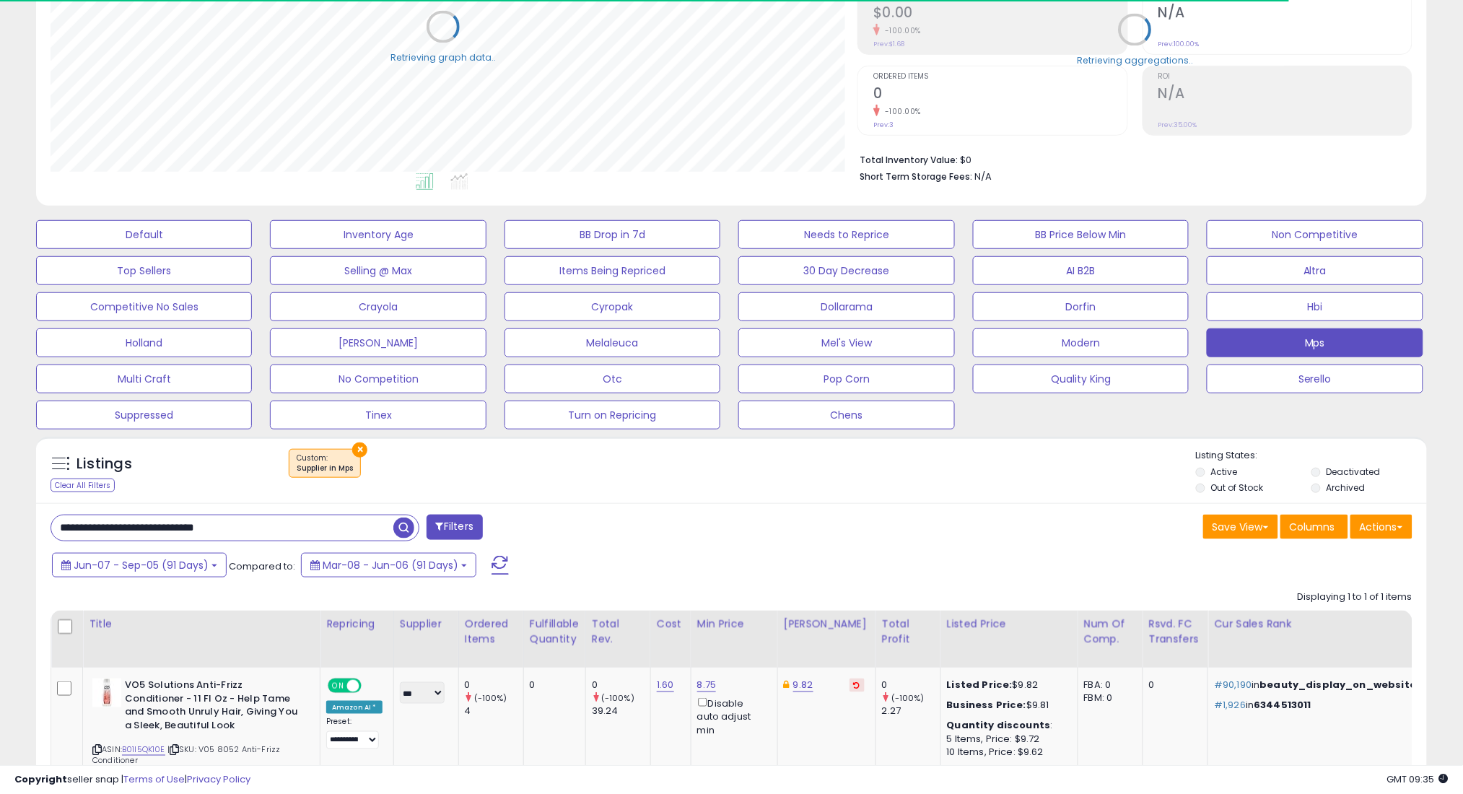
scroll to position [721336, 720824]
click at [189, 570] on span "Jun-07 - Sep-05 (91 Days)" at bounding box center [141, 565] width 135 height 14
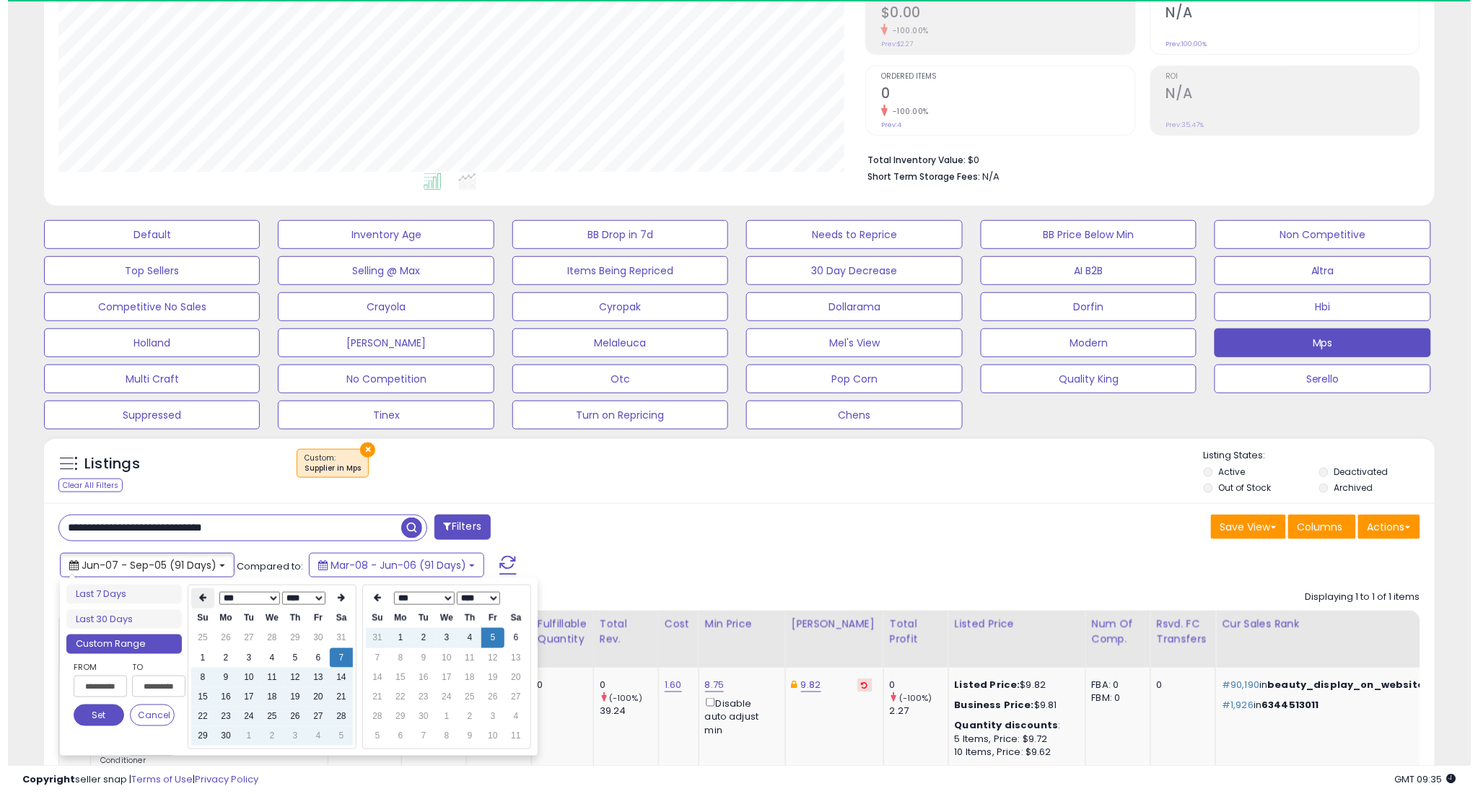
scroll to position [296, 807]
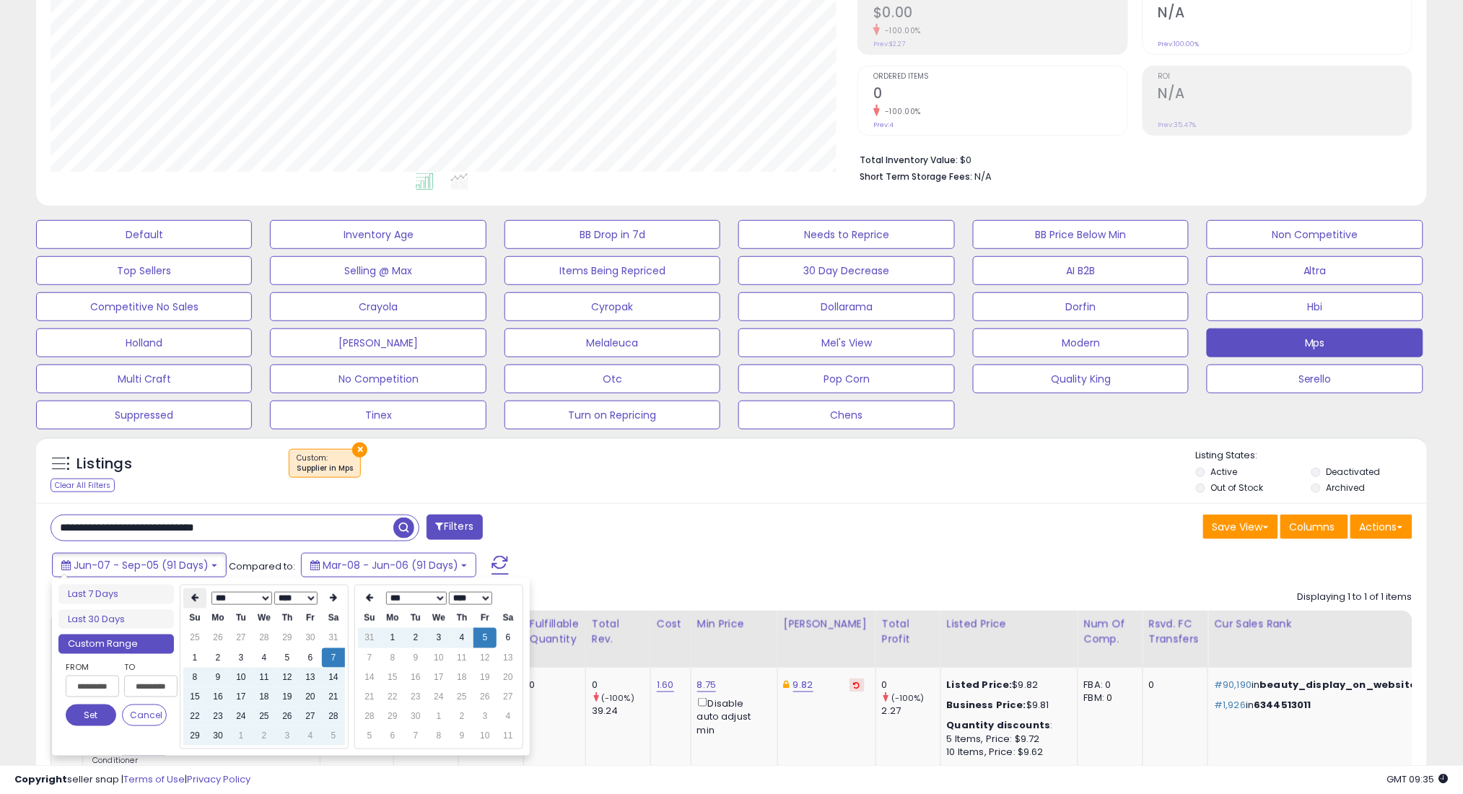
click at [194, 598] on icon at bounding box center [194, 598] width 7 height 9
click at [276, 660] on td "8" at bounding box center [287, 657] width 23 height 19
click at [266, 660] on td "7" at bounding box center [264, 657] width 23 height 19
type input "**********"
drag, startPoint x: 96, startPoint y: 715, endPoint x: 450, endPoint y: 652, distance: 359.8
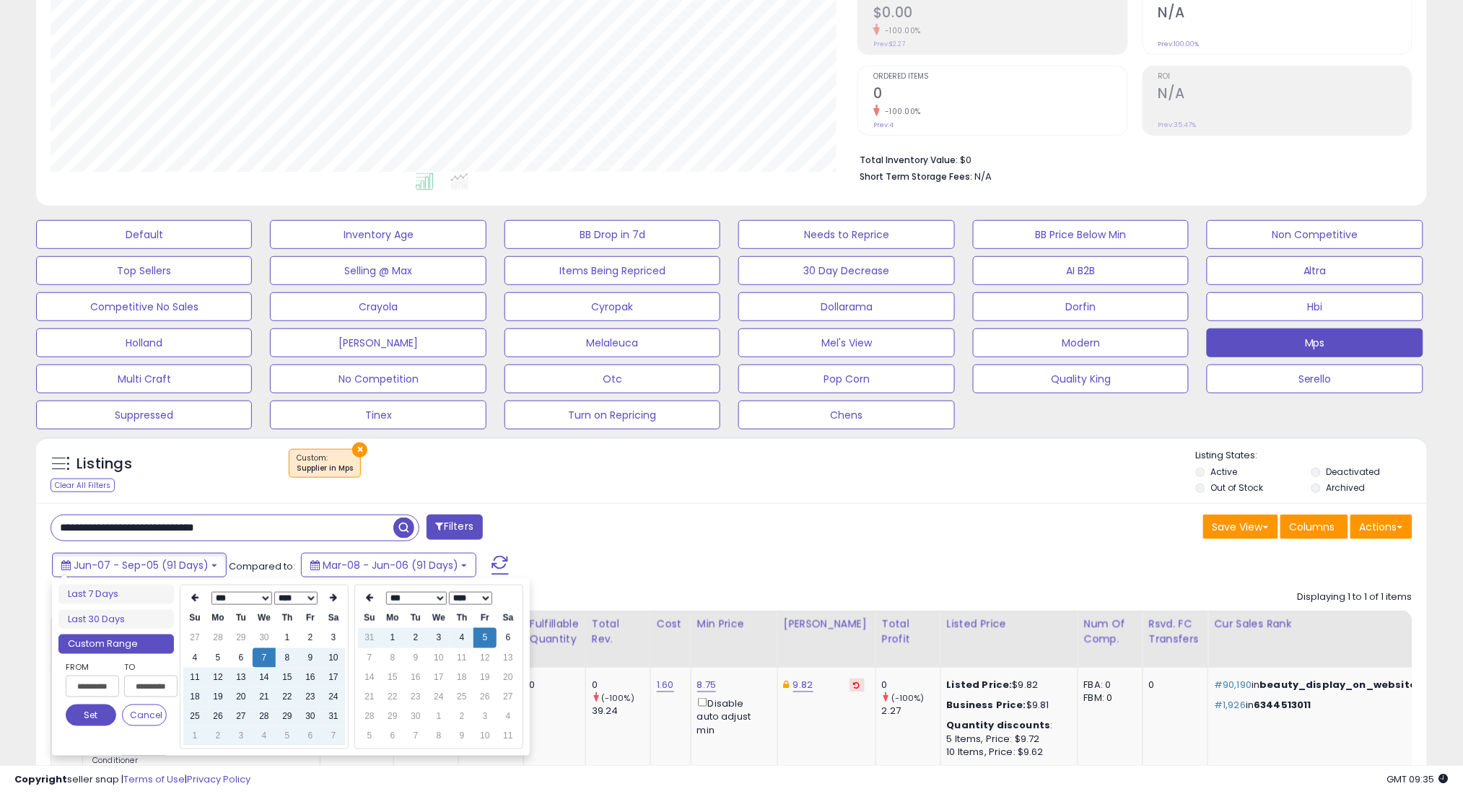
click at [96, 714] on button "Set" at bounding box center [91, 715] width 51 height 22
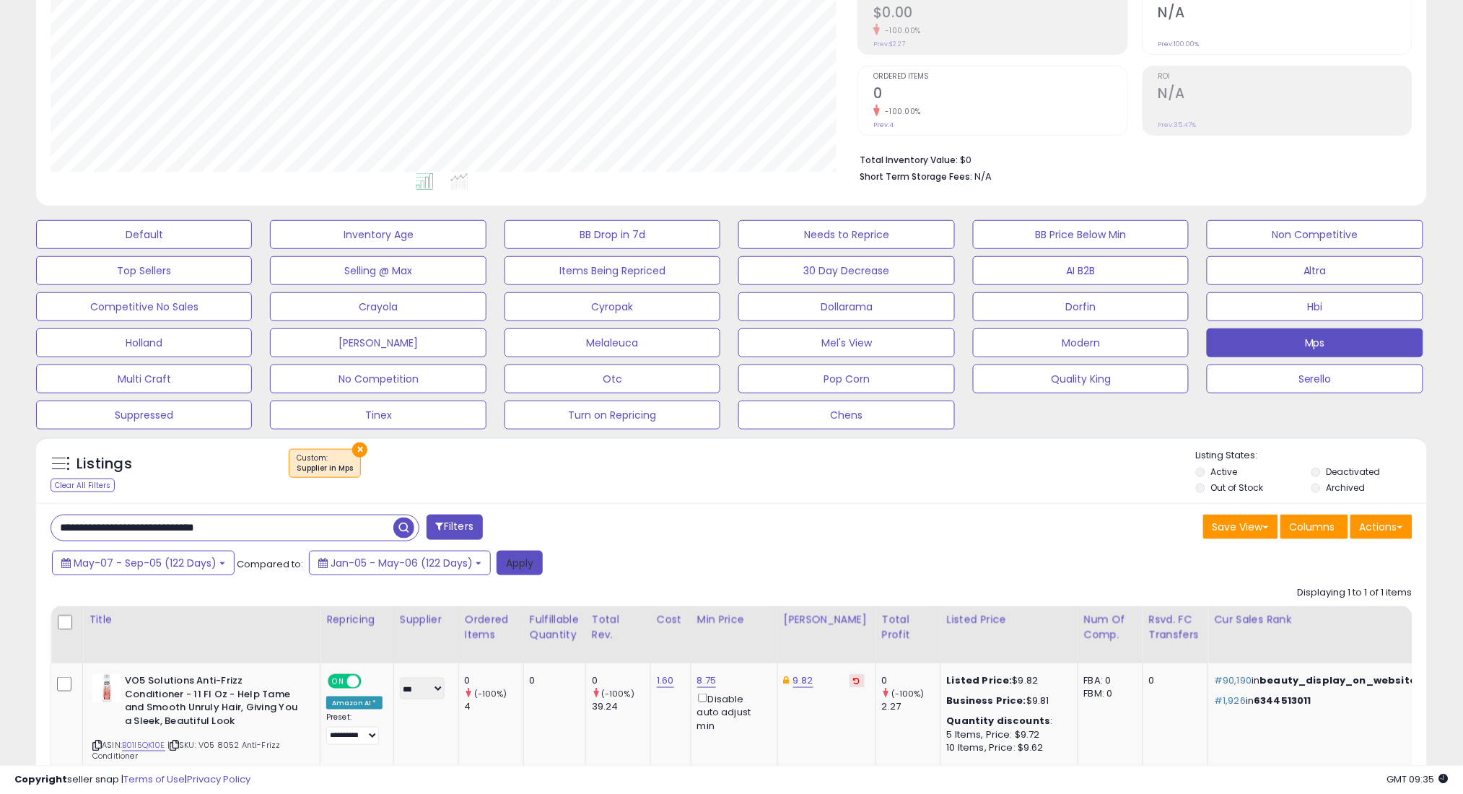
click at [517, 561] on button "Apply" at bounding box center [519, 563] width 46 height 25
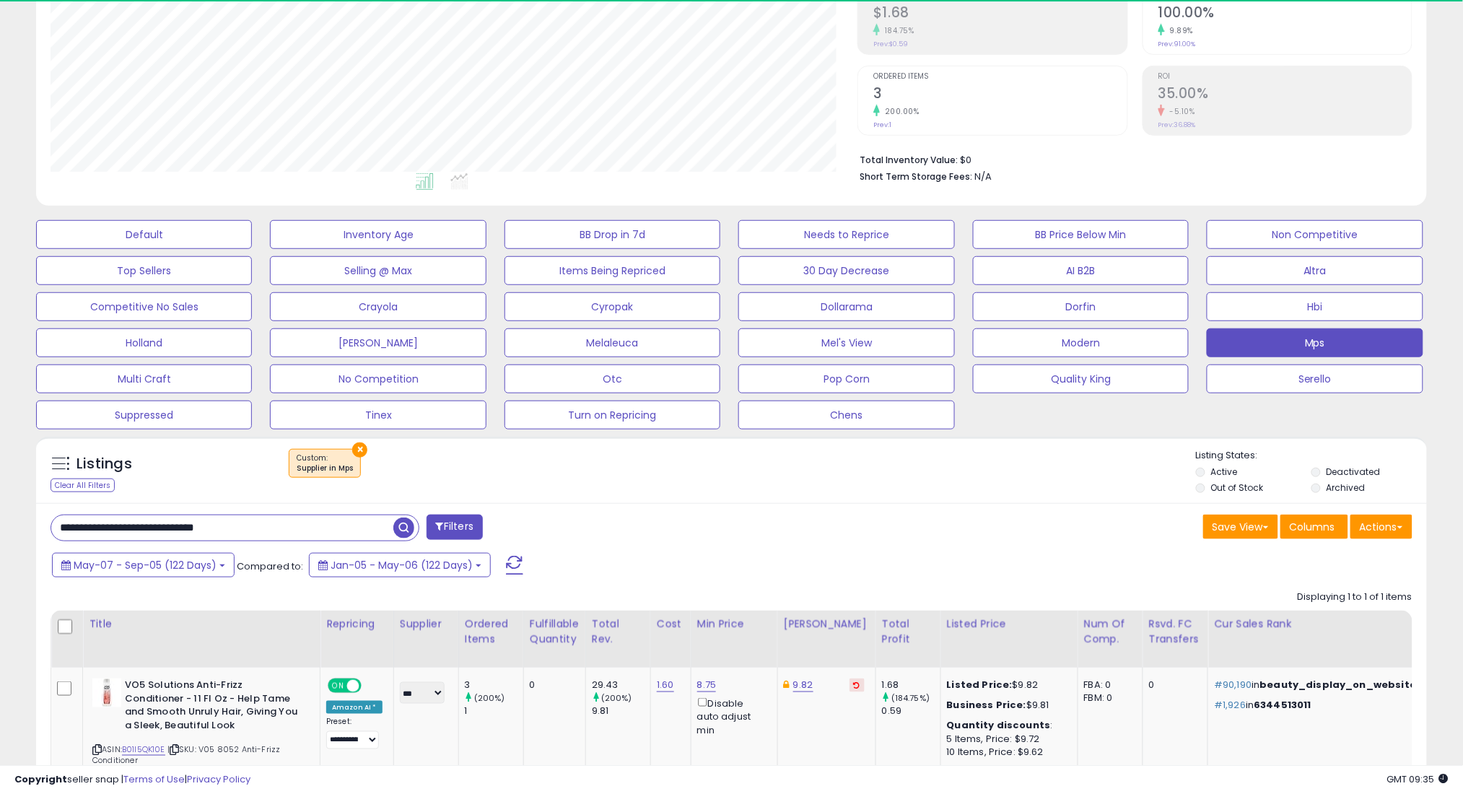
scroll to position [0, 0]
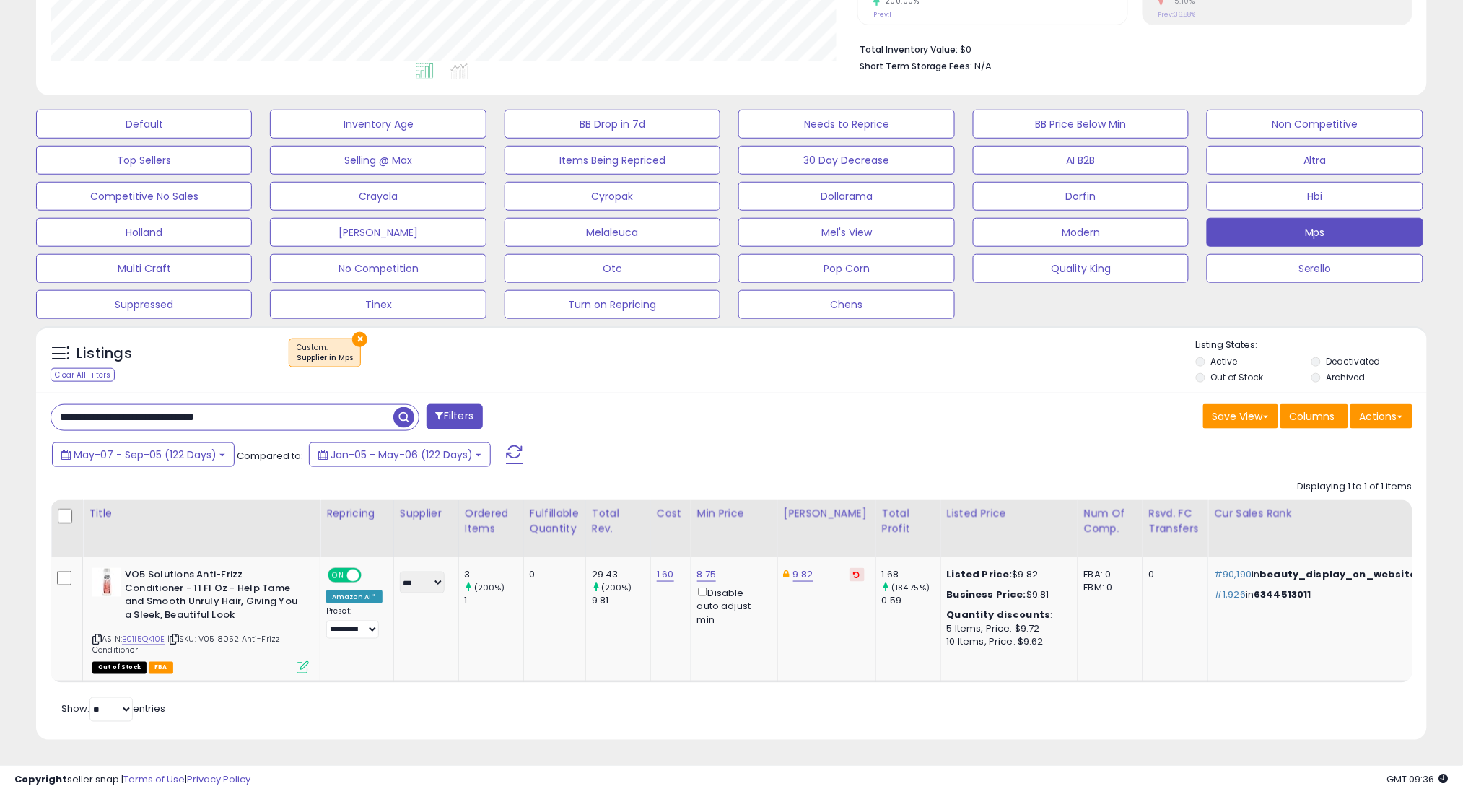
click at [375, 405] on input "**********" at bounding box center [222, 417] width 342 height 25
paste input "text"
click at [400, 404] on div "**********" at bounding box center [235, 417] width 369 height 27
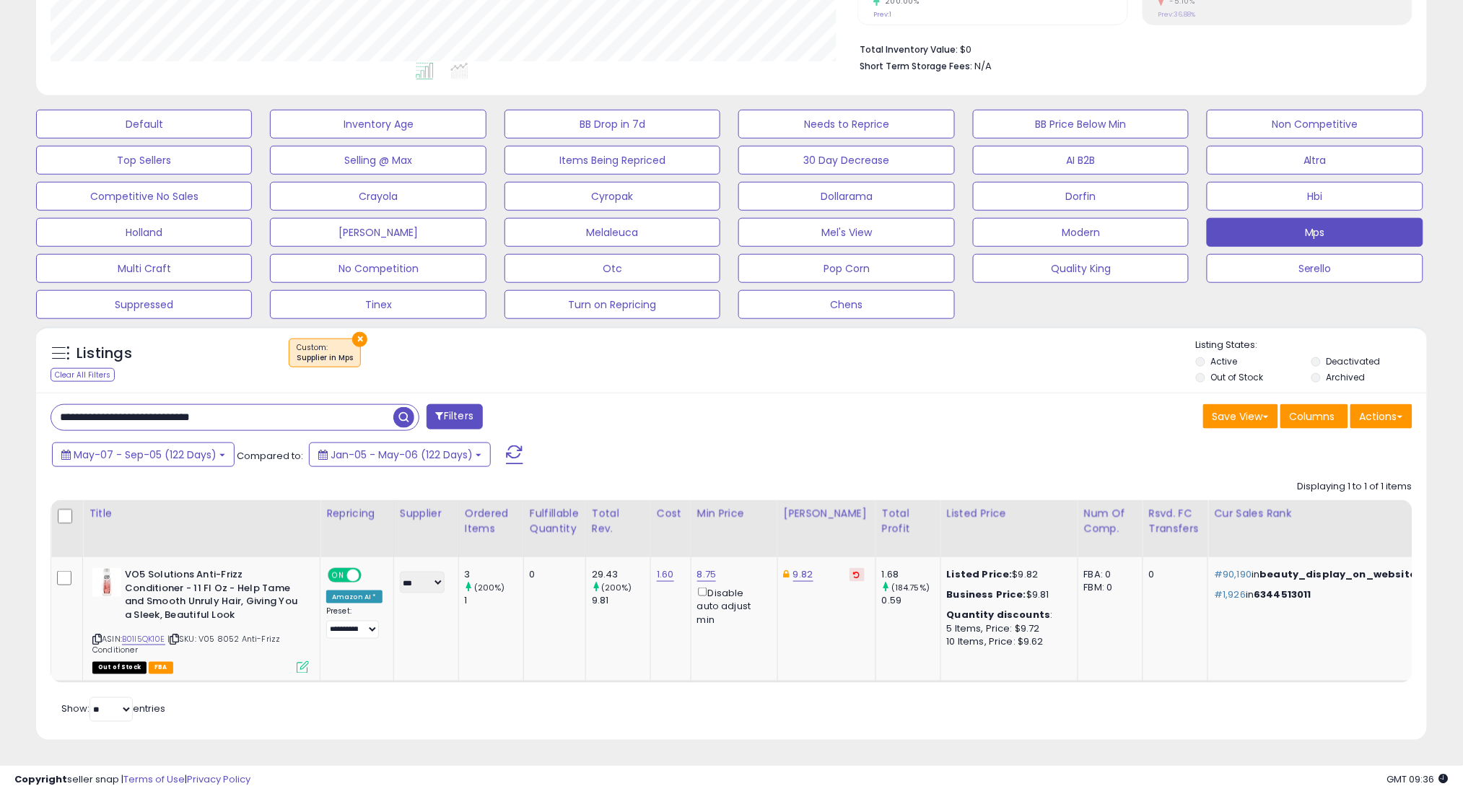
type input "**********"
click at [402, 407] on span "button" at bounding box center [403, 417] width 21 height 21
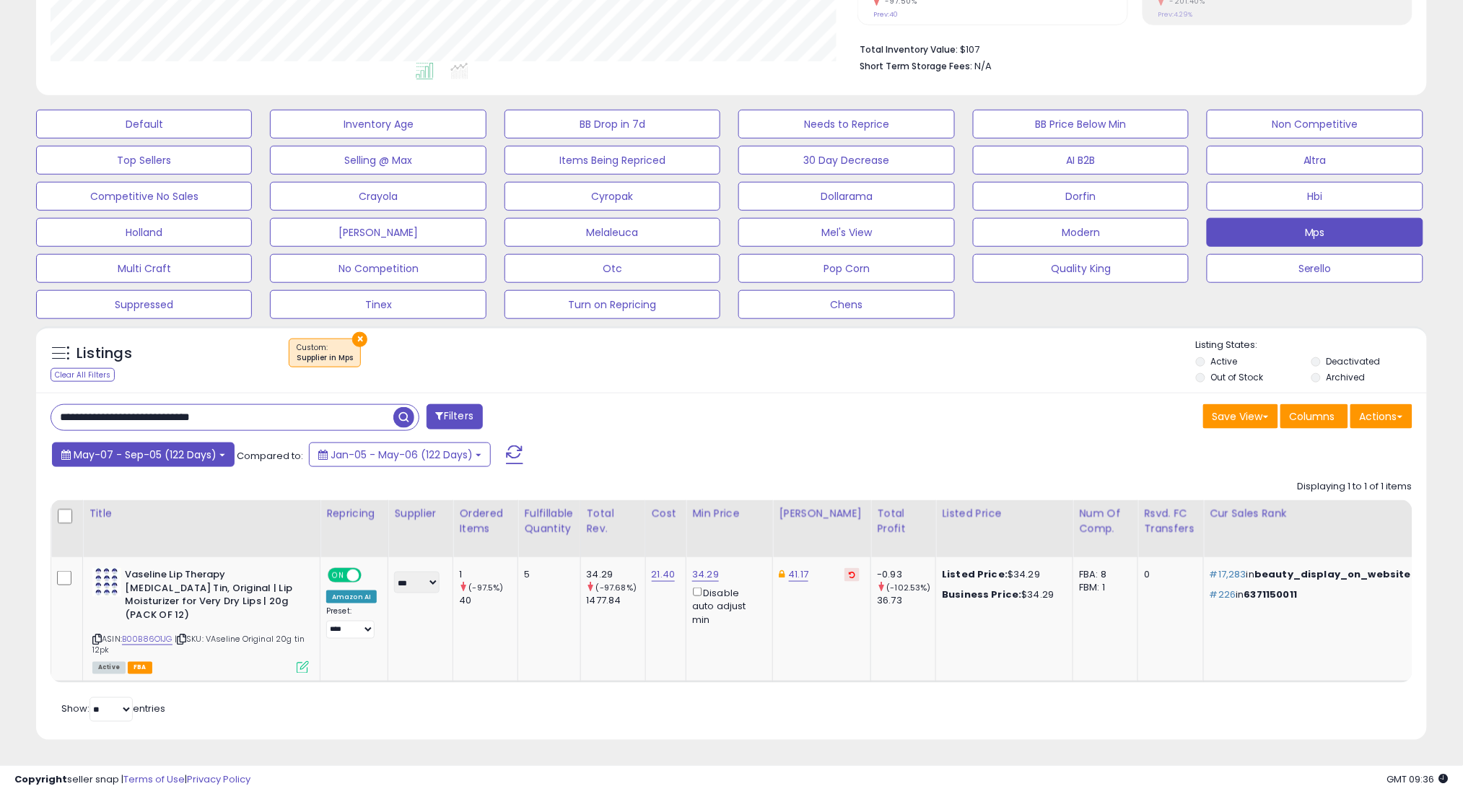
click at [167, 462] on button "May-07 - Sep-05 (122 Days)" at bounding box center [143, 454] width 183 height 25
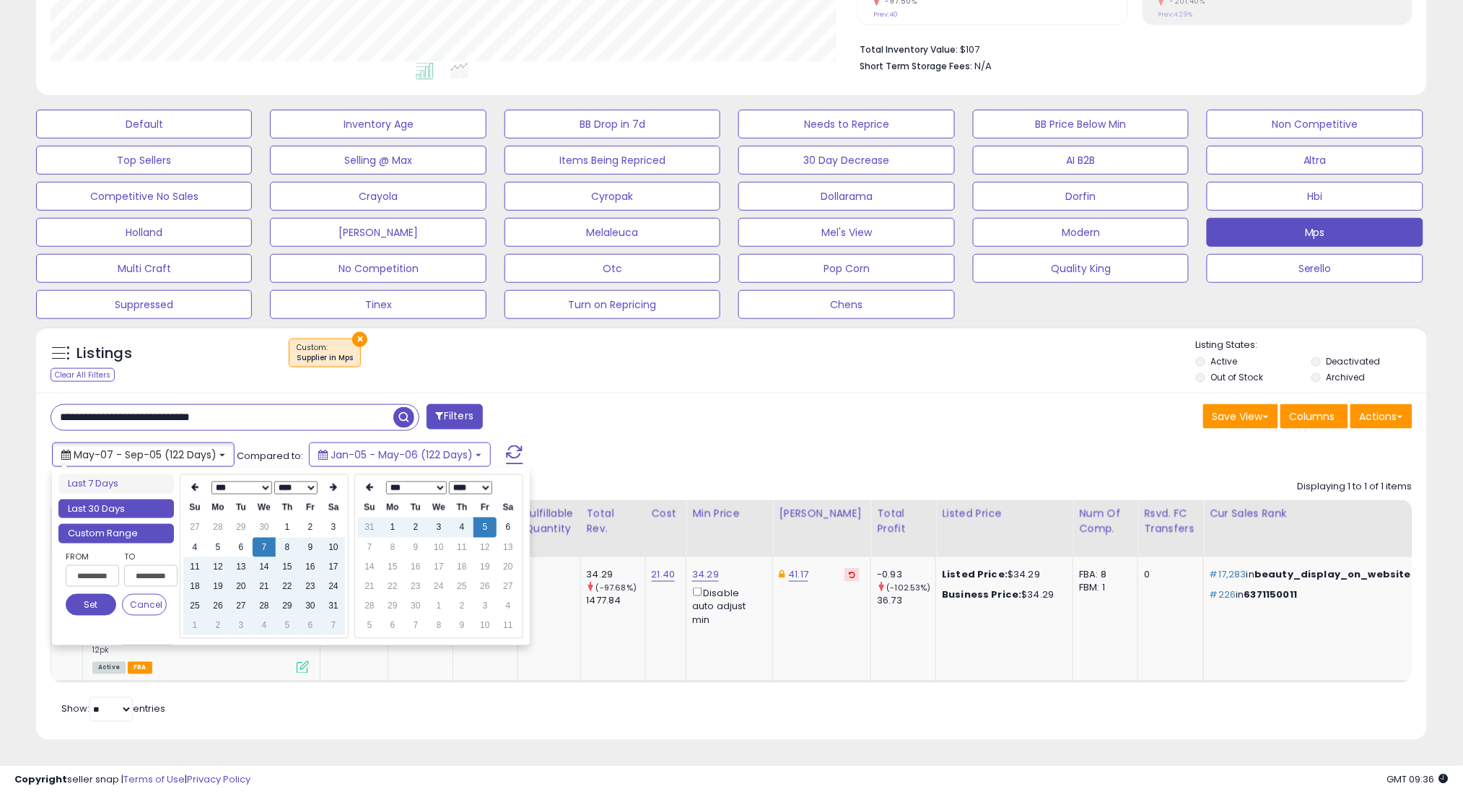
type input "**********"
click at [149, 506] on li "Last 30 Days" at bounding box center [115, 508] width 115 height 19
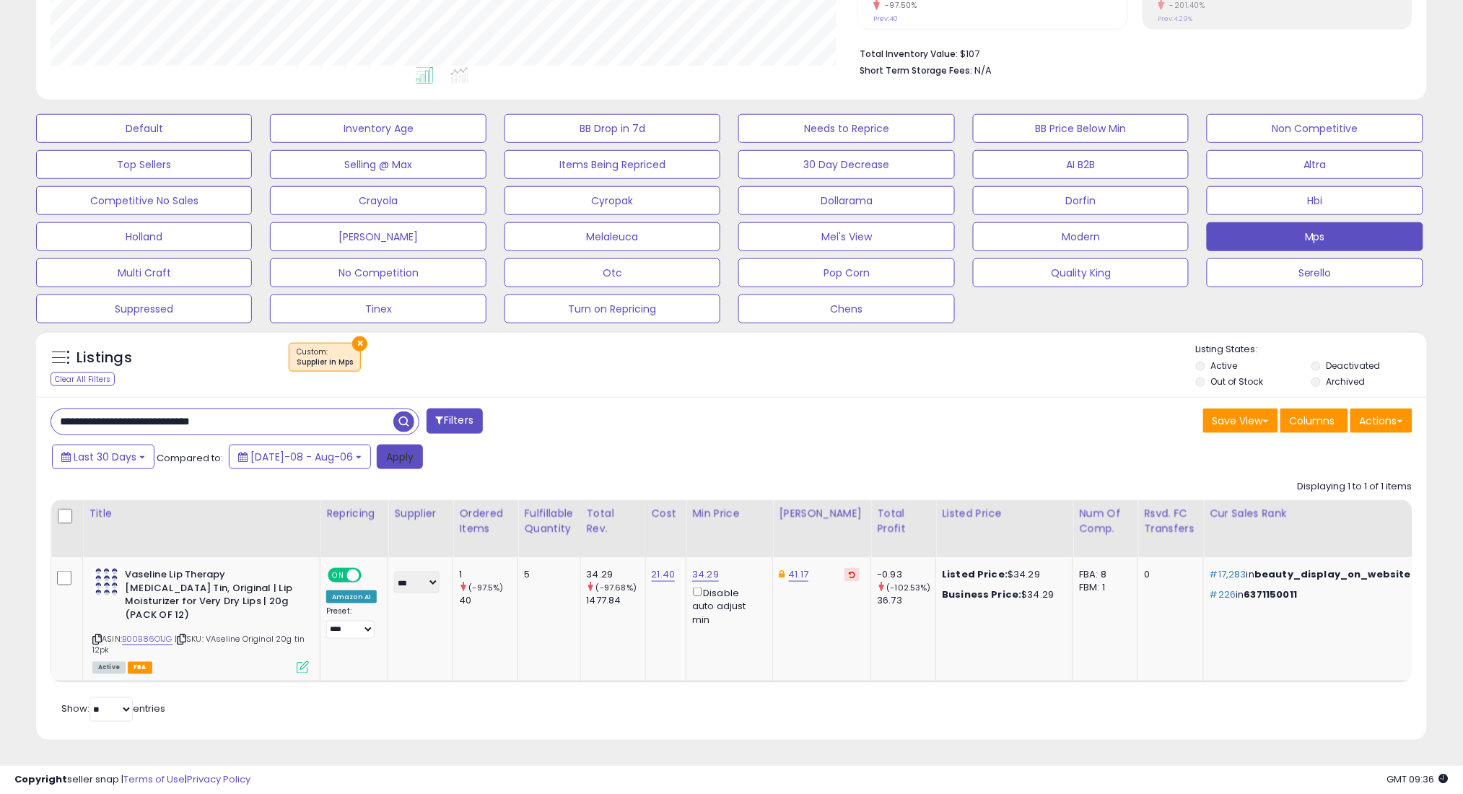
click at [377, 460] on button "Apply" at bounding box center [400, 457] width 46 height 25
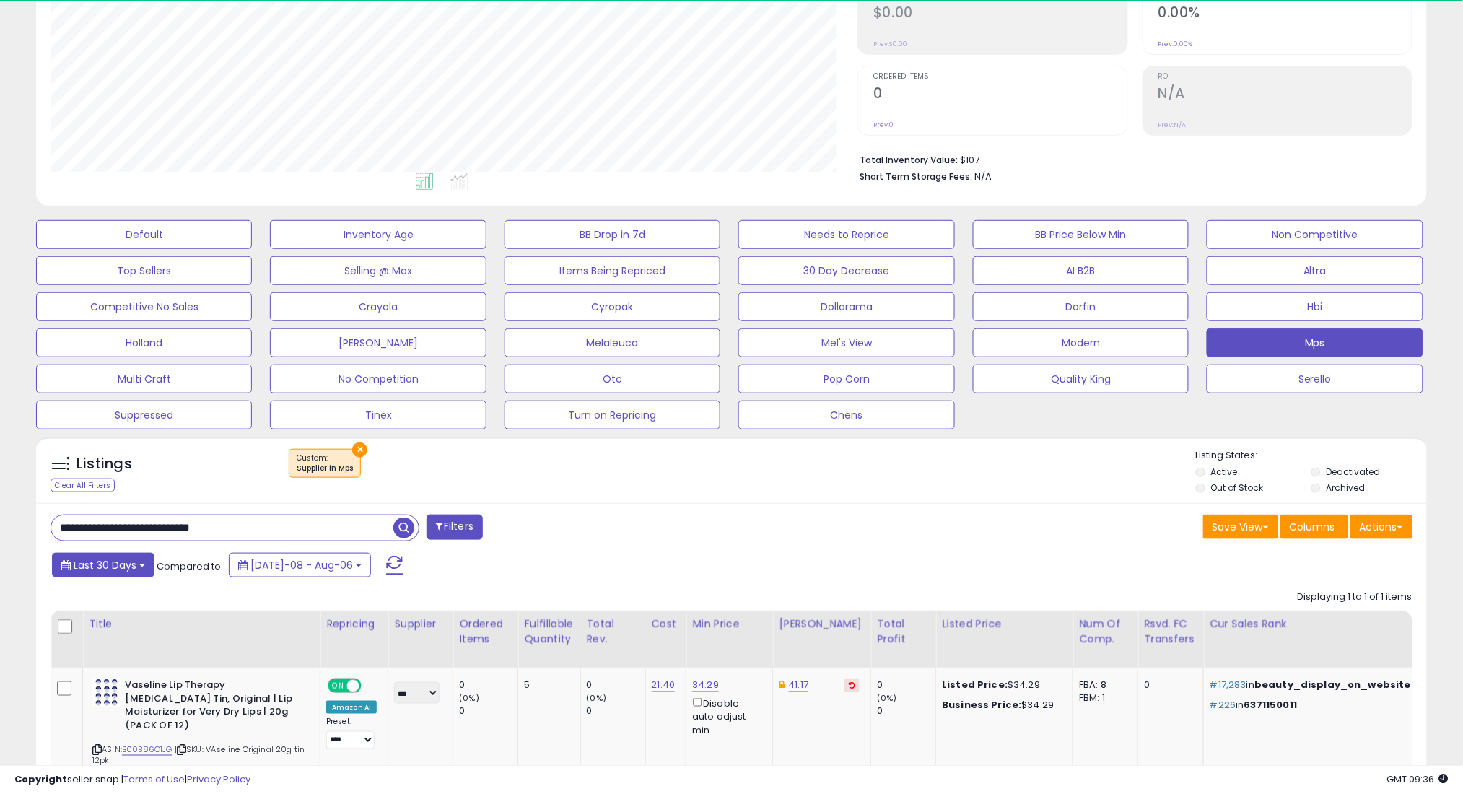
click at [145, 564] on button "Last 30 Days" at bounding box center [103, 565] width 102 height 25
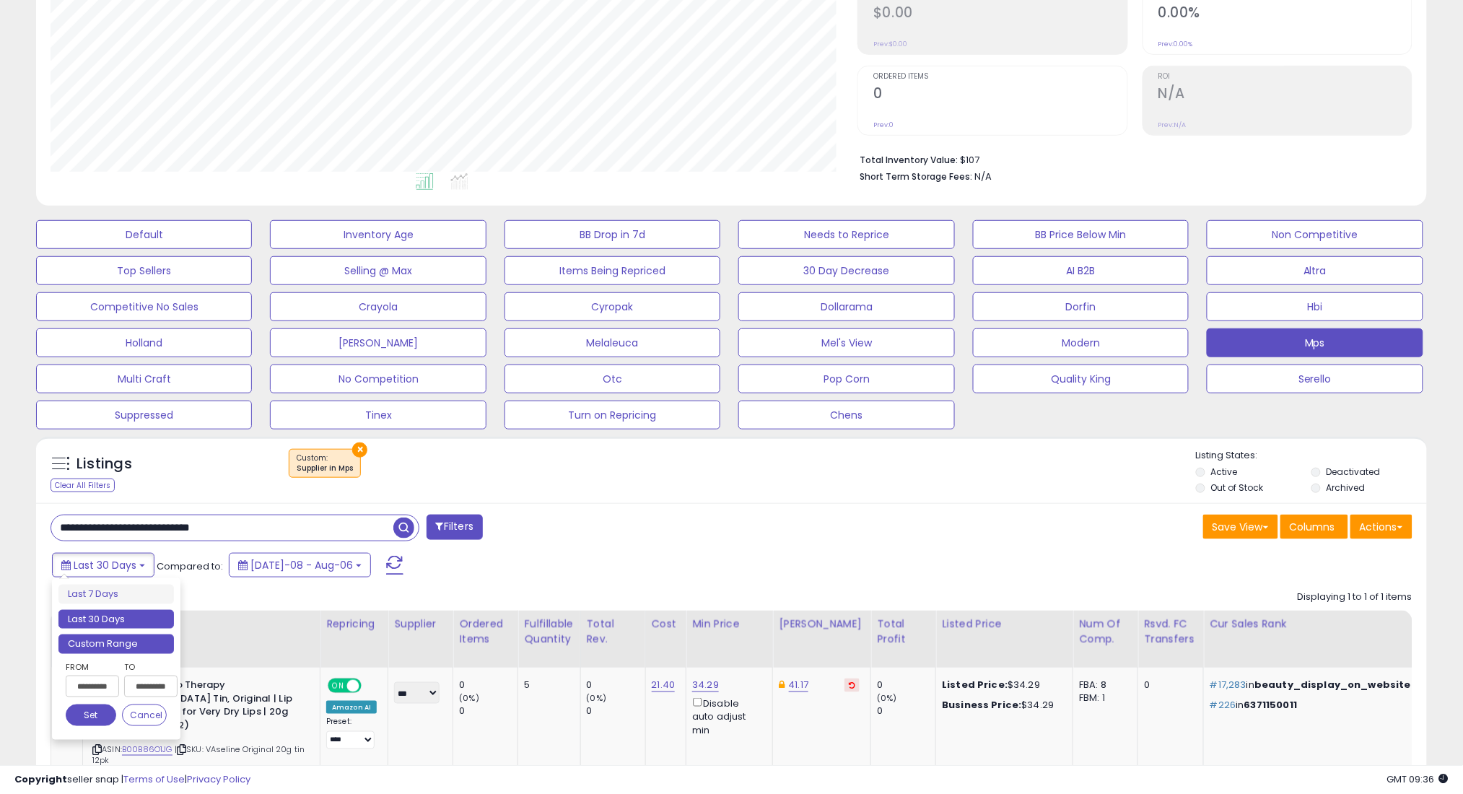
click at [156, 642] on li "Custom Range" at bounding box center [115, 643] width 115 height 19
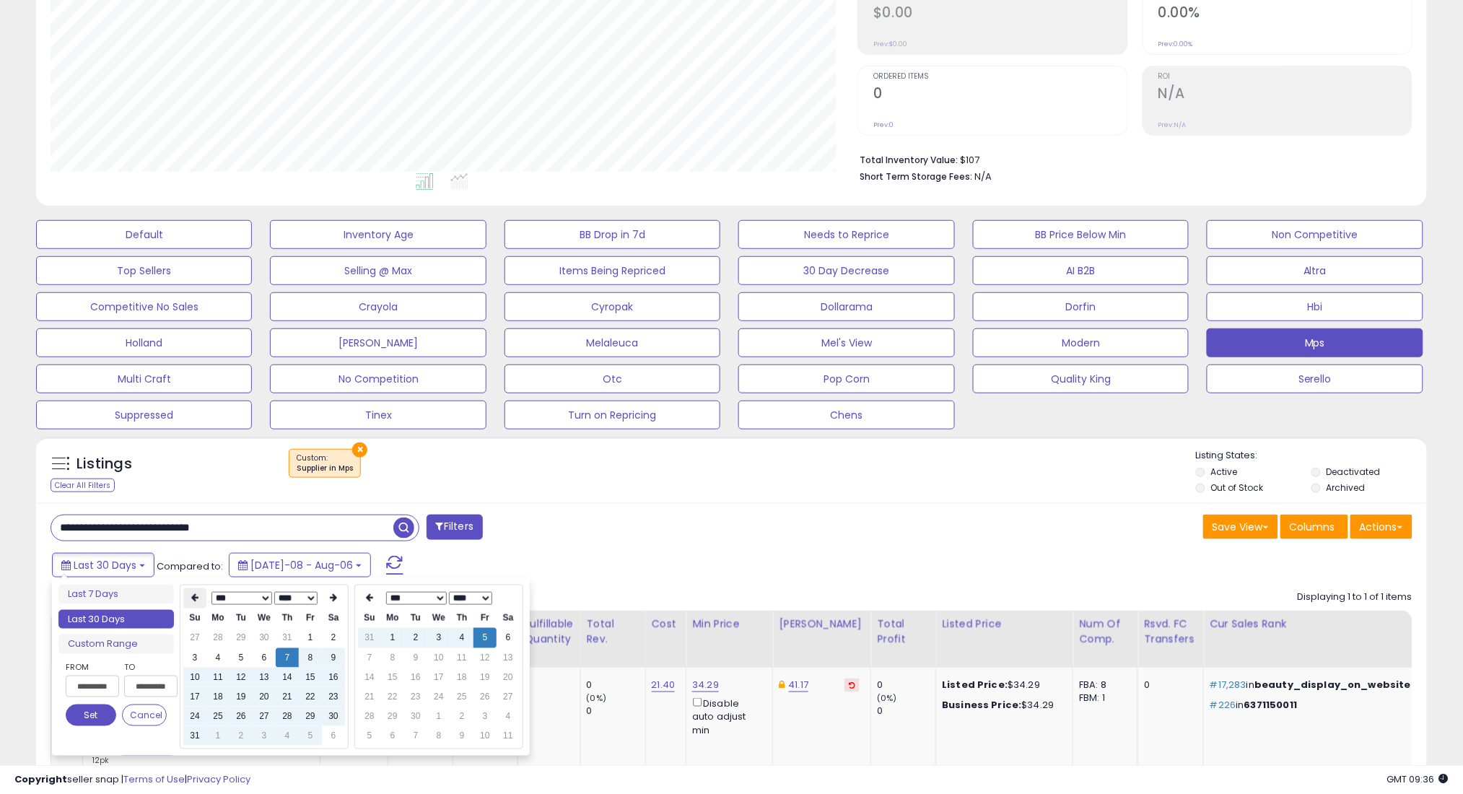
click at [192, 594] on icon at bounding box center [194, 598] width 7 height 9
click at [225, 657] on td "7" at bounding box center [217, 657] width 23 height 19
type input "**********"
click at [87, 715] on button "Set" at bounding box center [91, 715] width 51 height 22
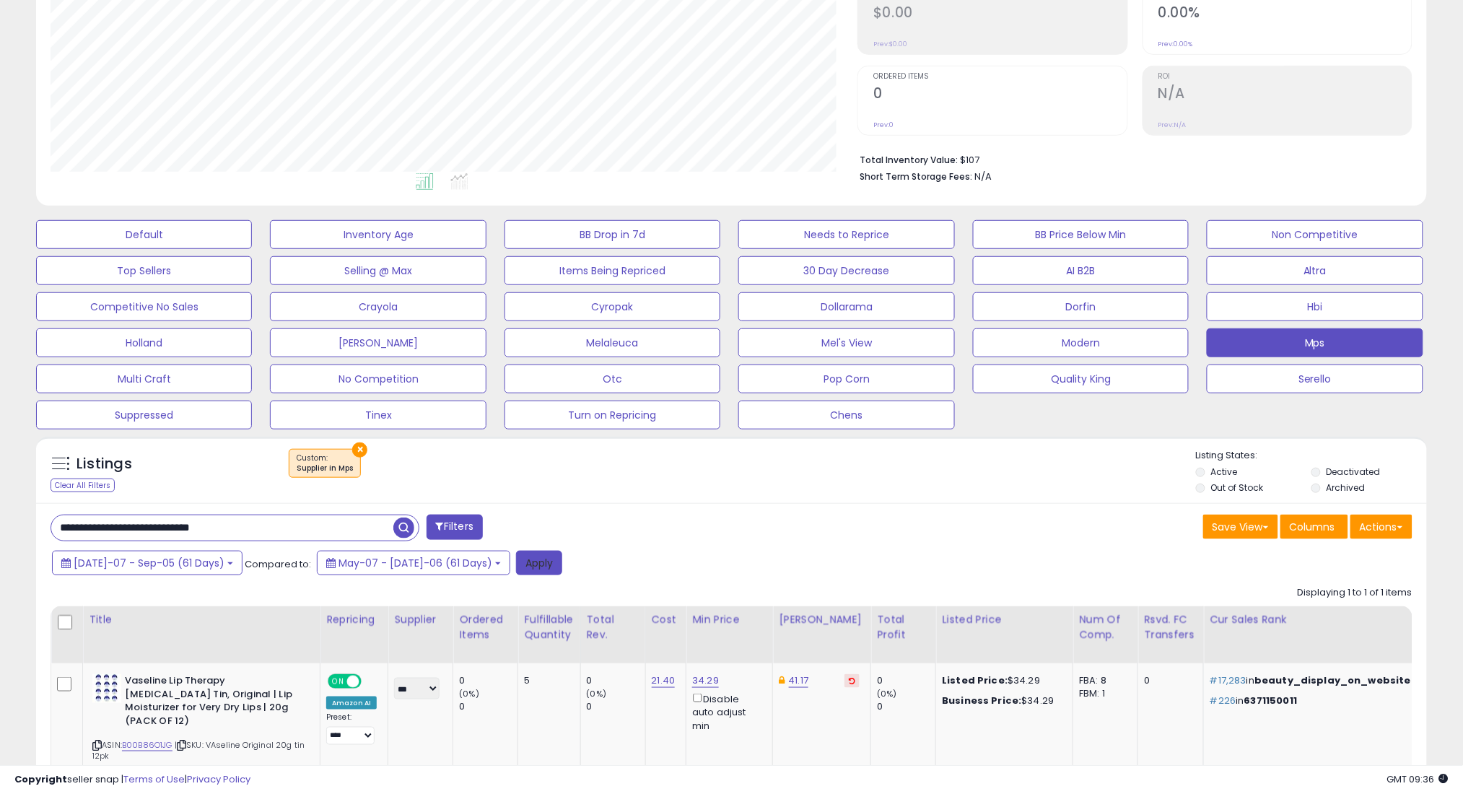
click at [516, 568] on button "Apply" at bounding box center [539, 563] width 46 height 25
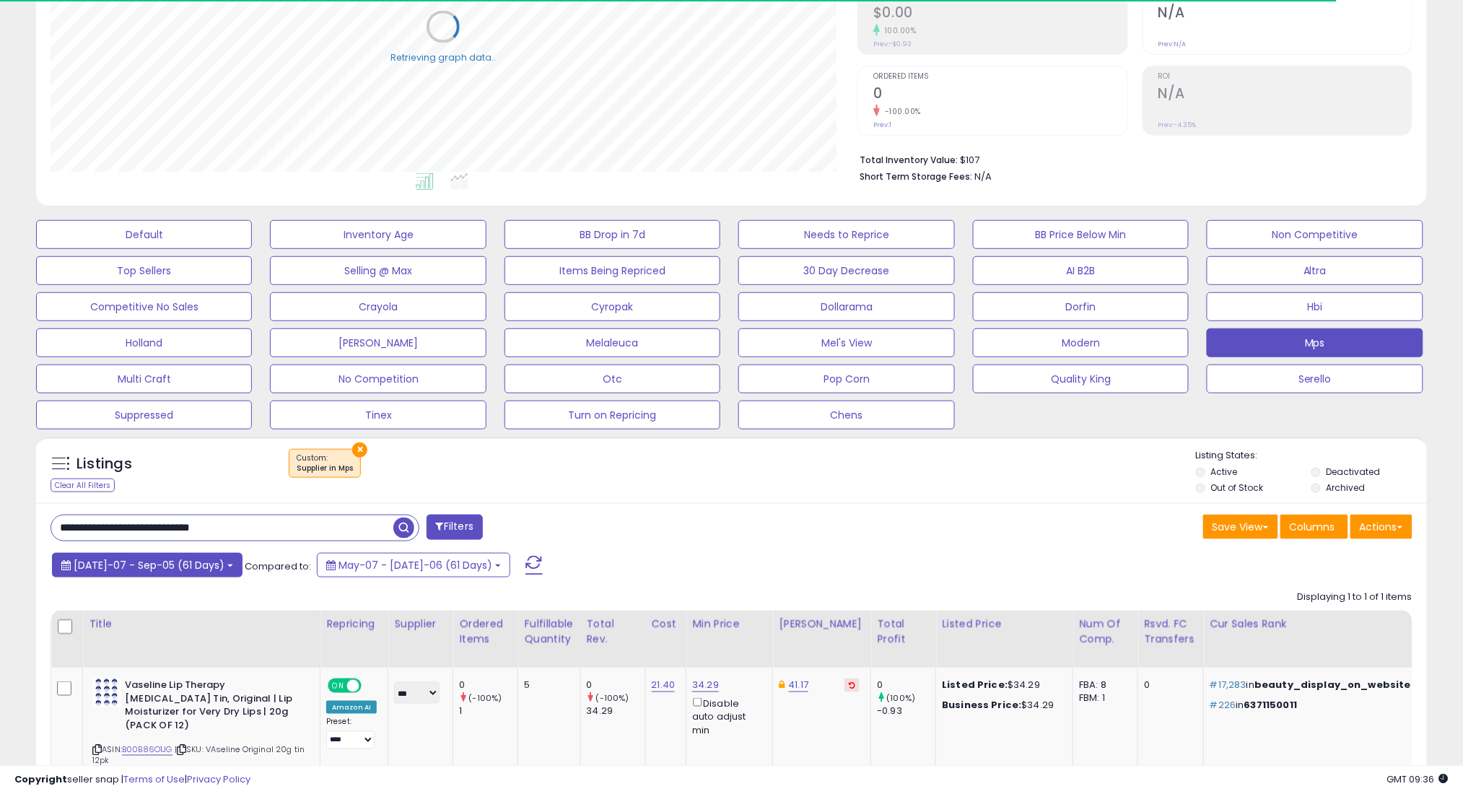
click at [136, 561] on span "[DATE]-07 - Sep-05 (61 Days)" at bounding box center [149, 565] width 151 height 14
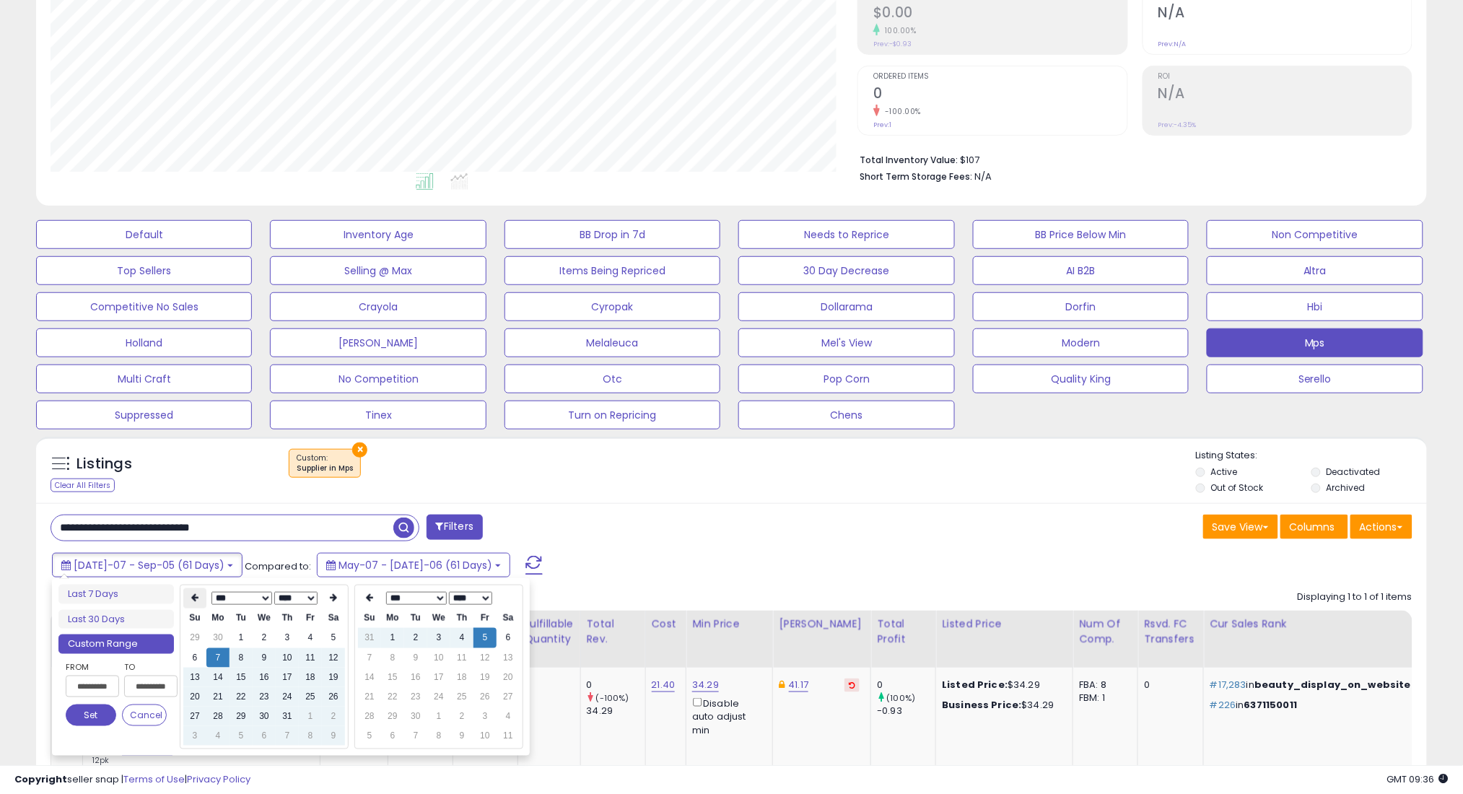
click at [194, 595] on icon at bounding box center [194, 598] width 7 height 9
click at [333, 658] on td "7" at bounding box center [333, 657] width 23 height 19
type input "**********"
drag, startPoint x: 74, startPoint y: 714, endPoint x: 227, endPoint y: 661, distance: 161.8
click at [78, 711] on button "Set" at bounding box center [91, 715] width 51 height 22
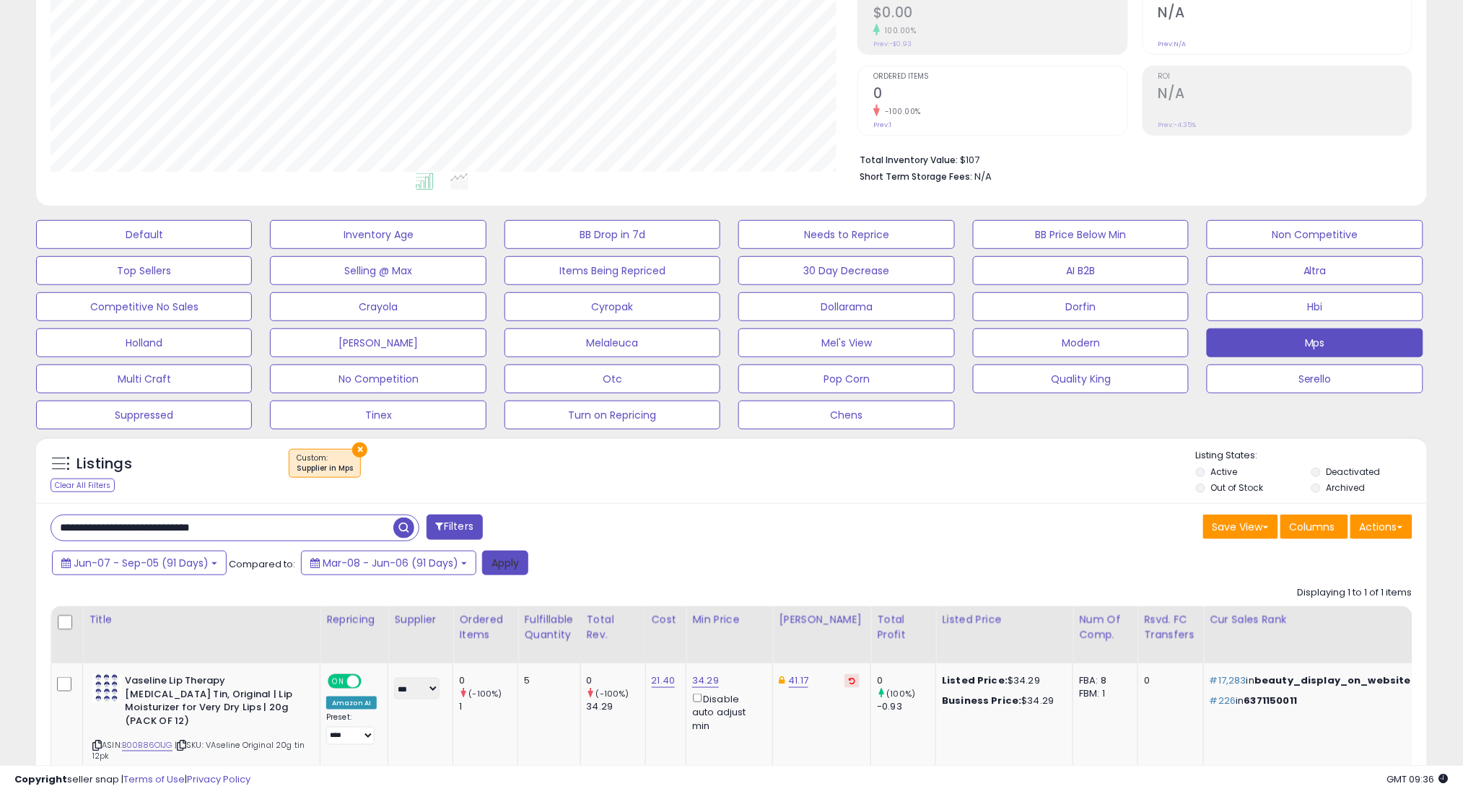
click at [502, 553] on button "Apply" at bounding box center [505, 563] width 46 height 25
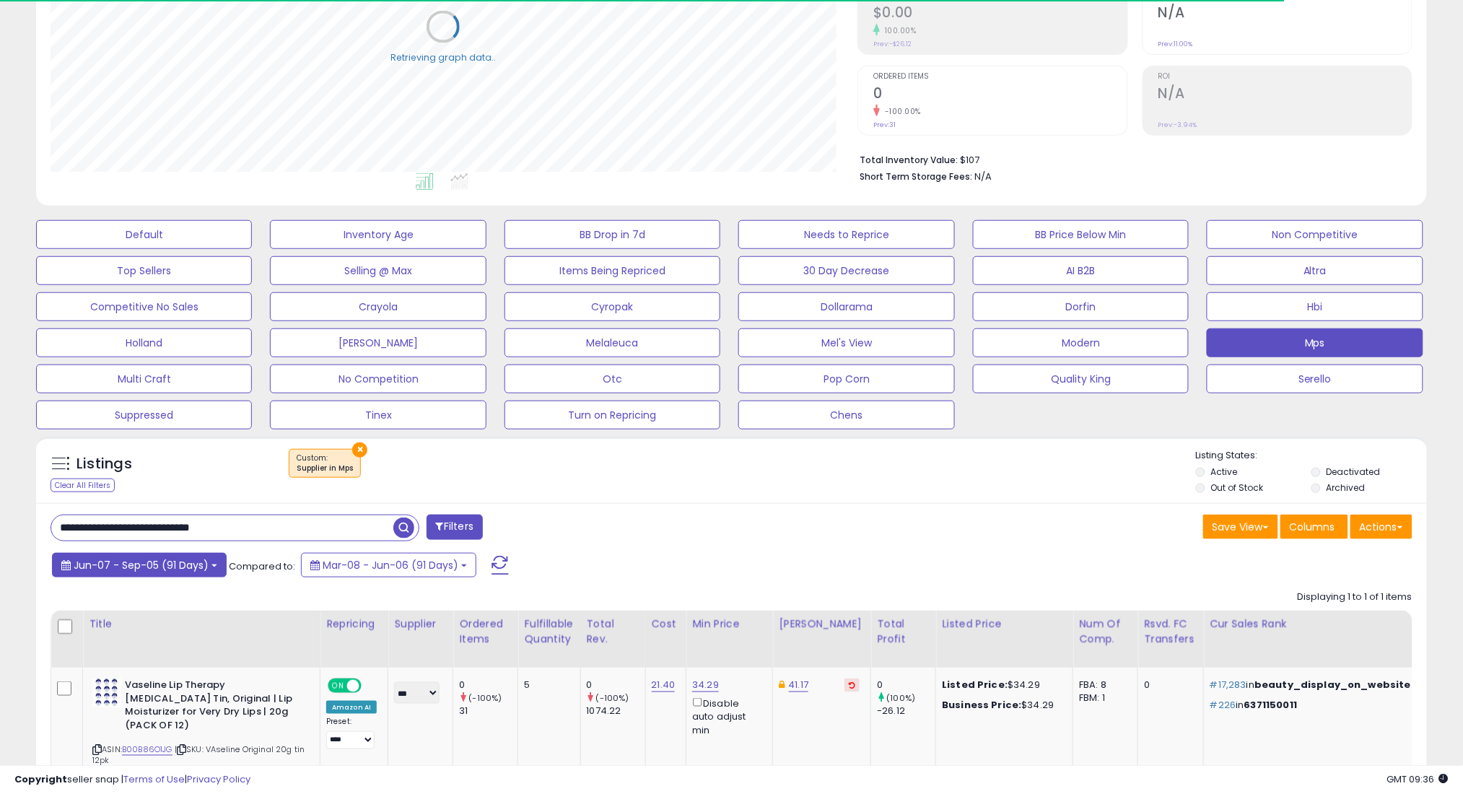
click at [177, 573] on button "Jun-07 - Sep-05 (91 Days)" at bounding box center [139, 565] width 175 height 25
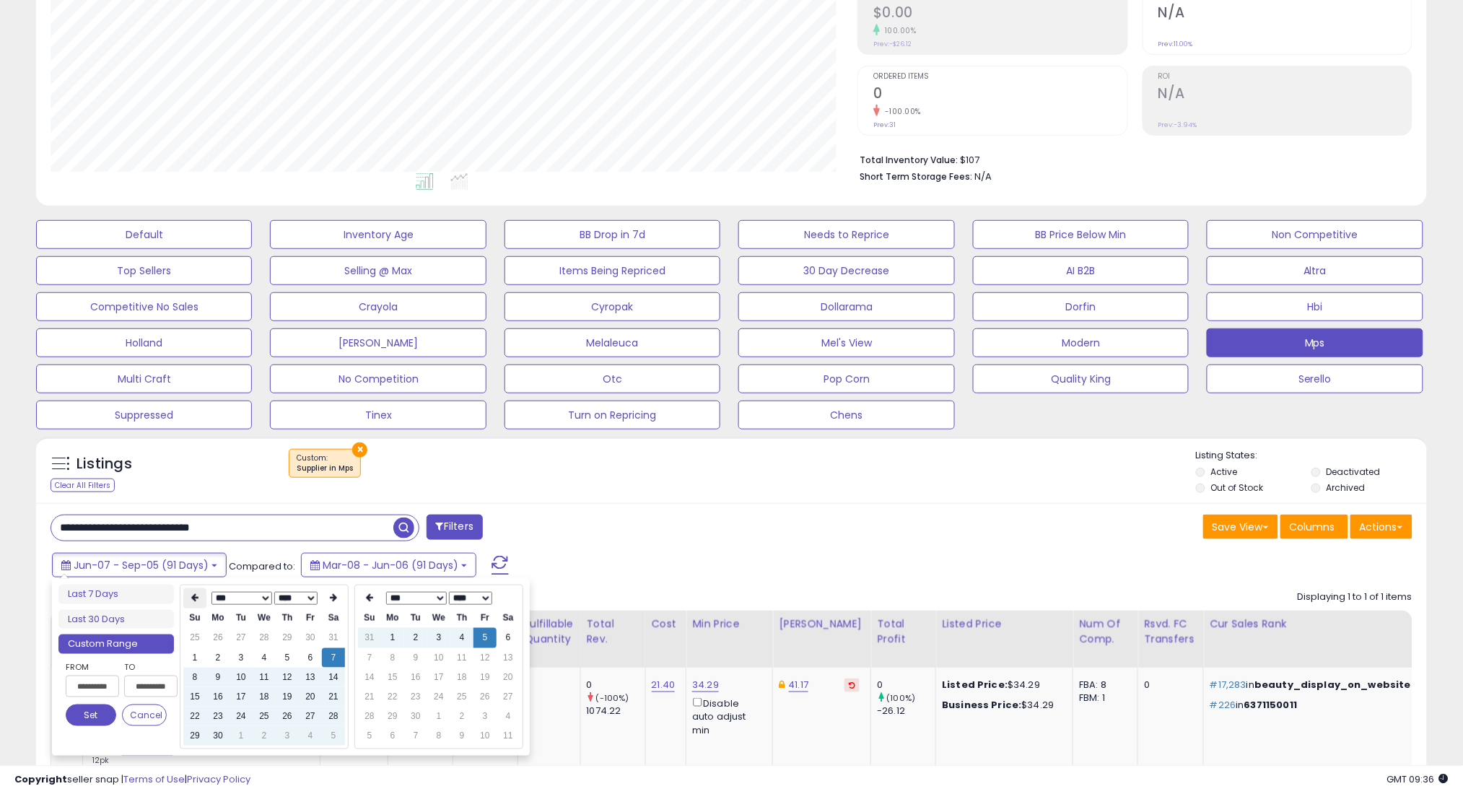
click at [200, 600] on th at bounding box center [194, 598] width 23 height 20
click at [261, 661] on td "7" at bounding box center [264, 657] width 23 height 19
type input "**********"
click at [78, 720] on button "Set" at bounding box center [91, 715] width 51 height 22
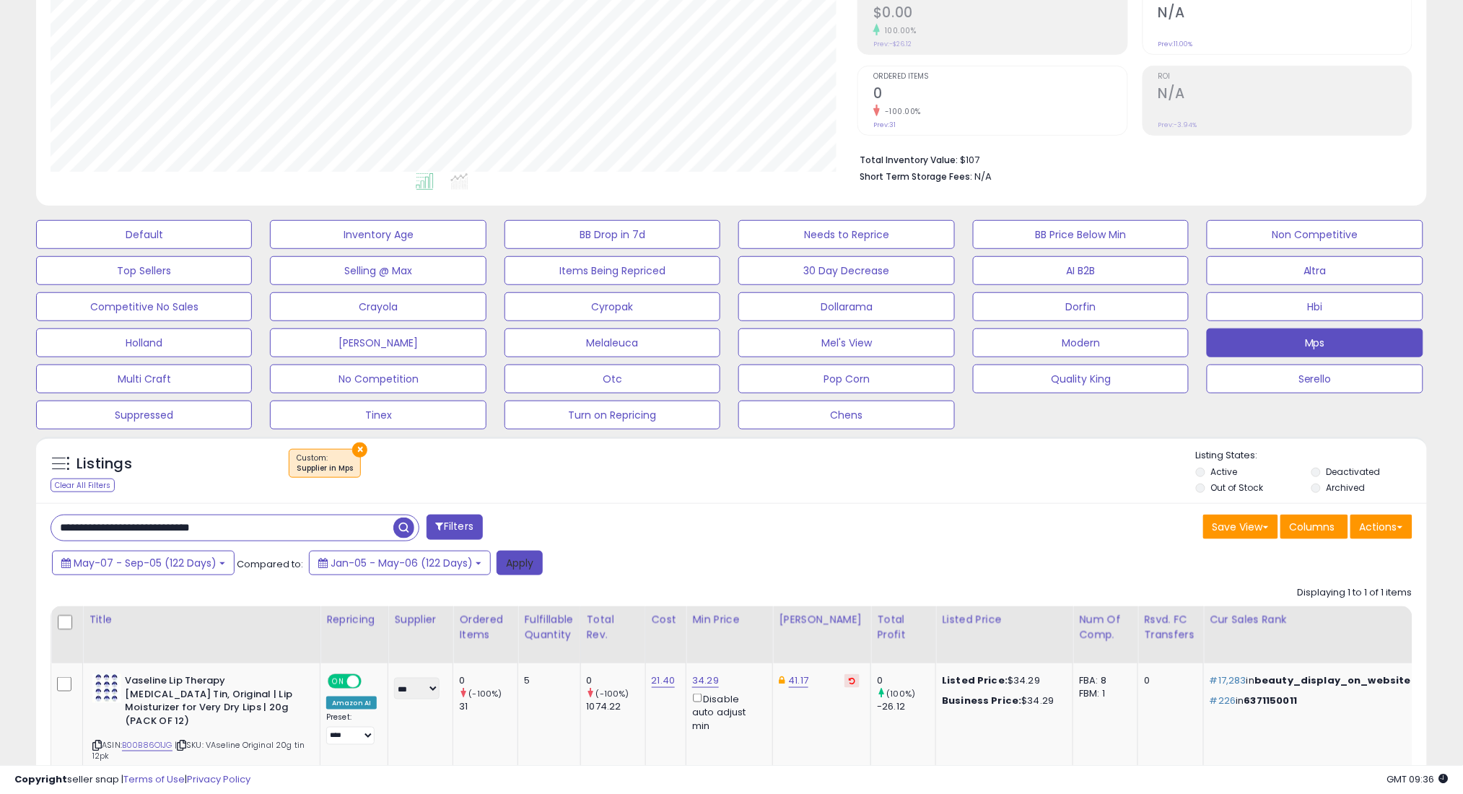
click at [517, 560] on button "Apply" at bounding box center [519, 563] width 46 height 25
click at [372, 527] on input "**********" at bounding box center [222, 527] width 342 height 25
paste input "text"
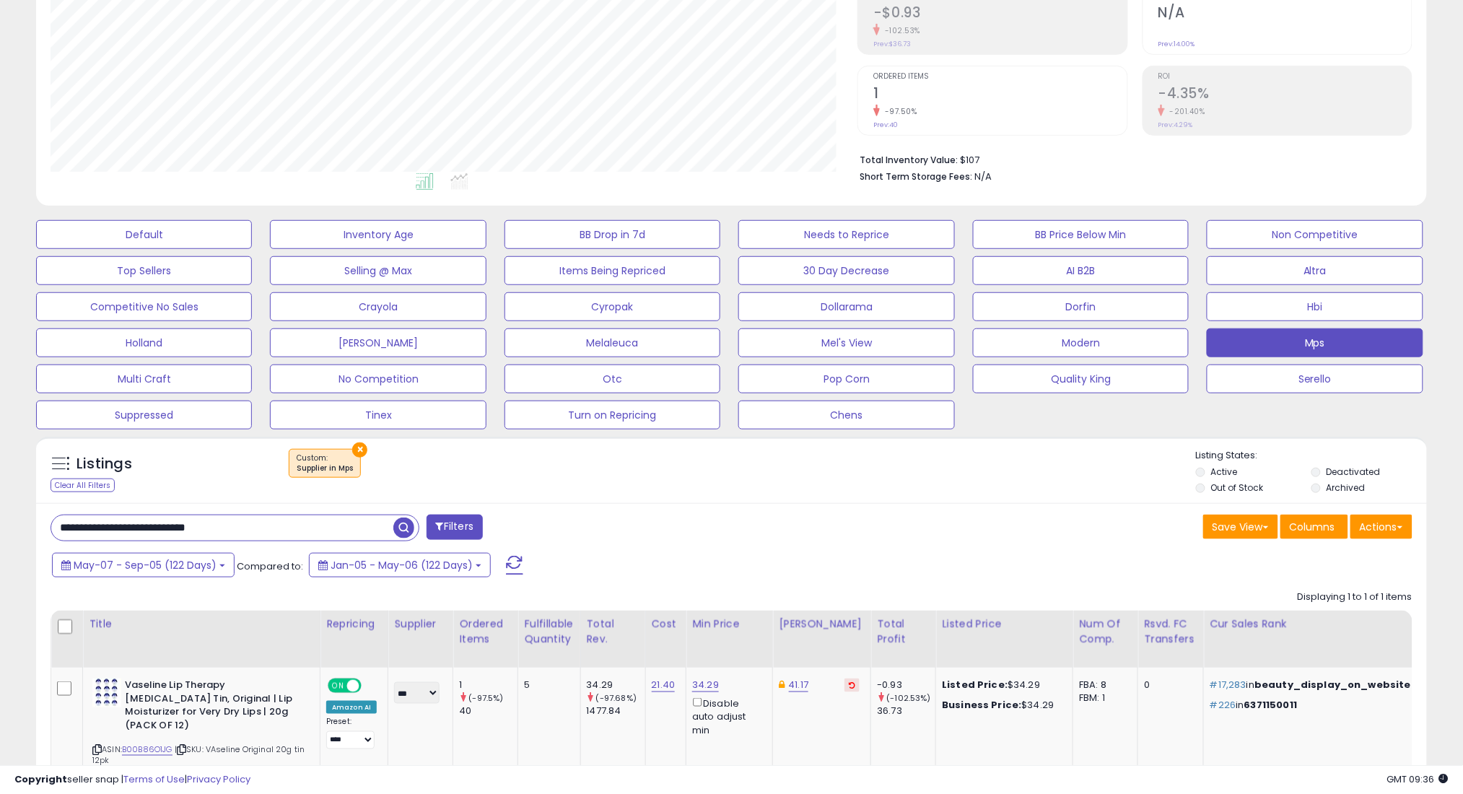
type input "**********"
click at [403, 526] on span "button" at bounding box center [403, 527] width 21 height 21
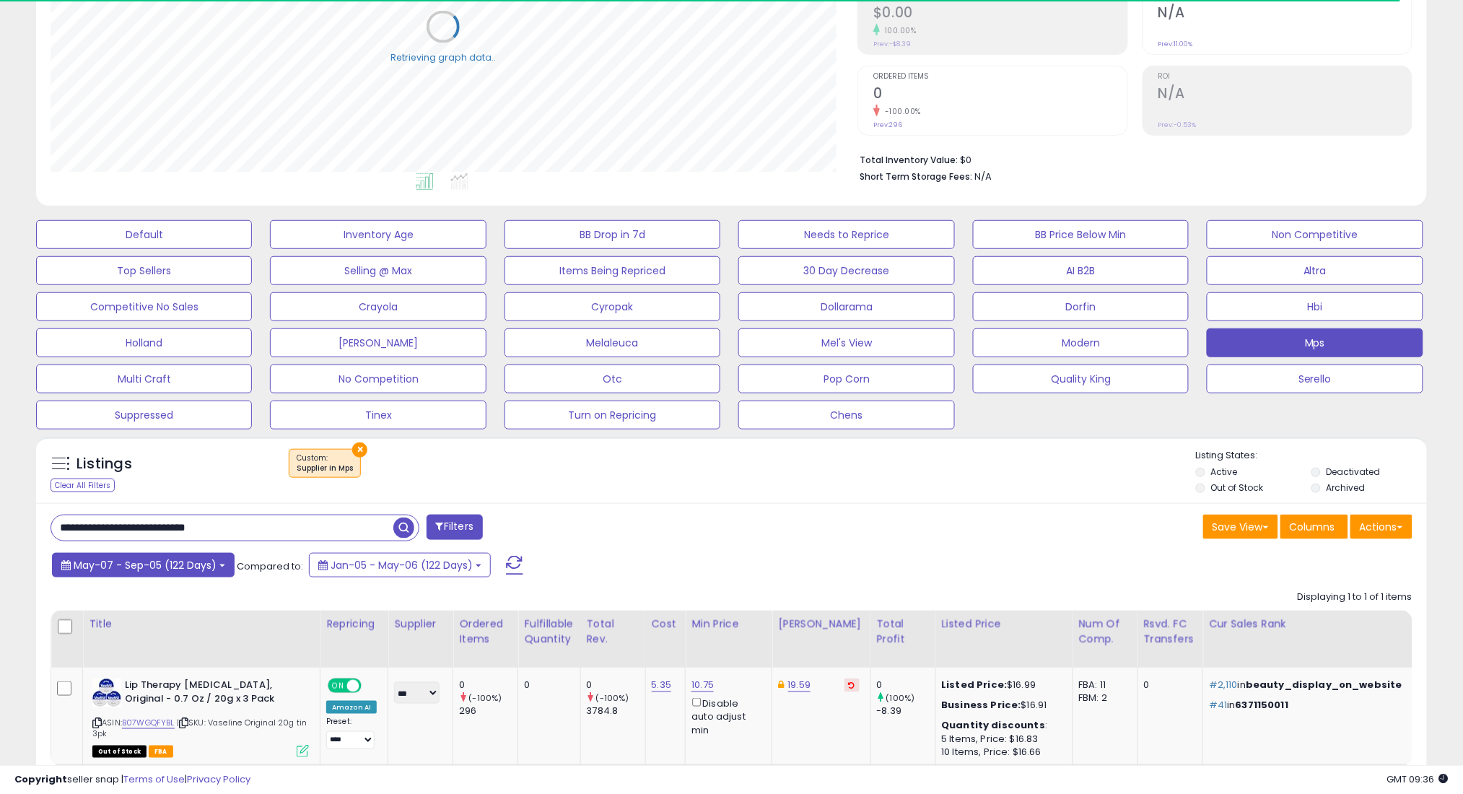
click at [172, 566] on span "May-07 - Sep-05 (122 Days)" at bounding box center [145, 565] width 143 height 14
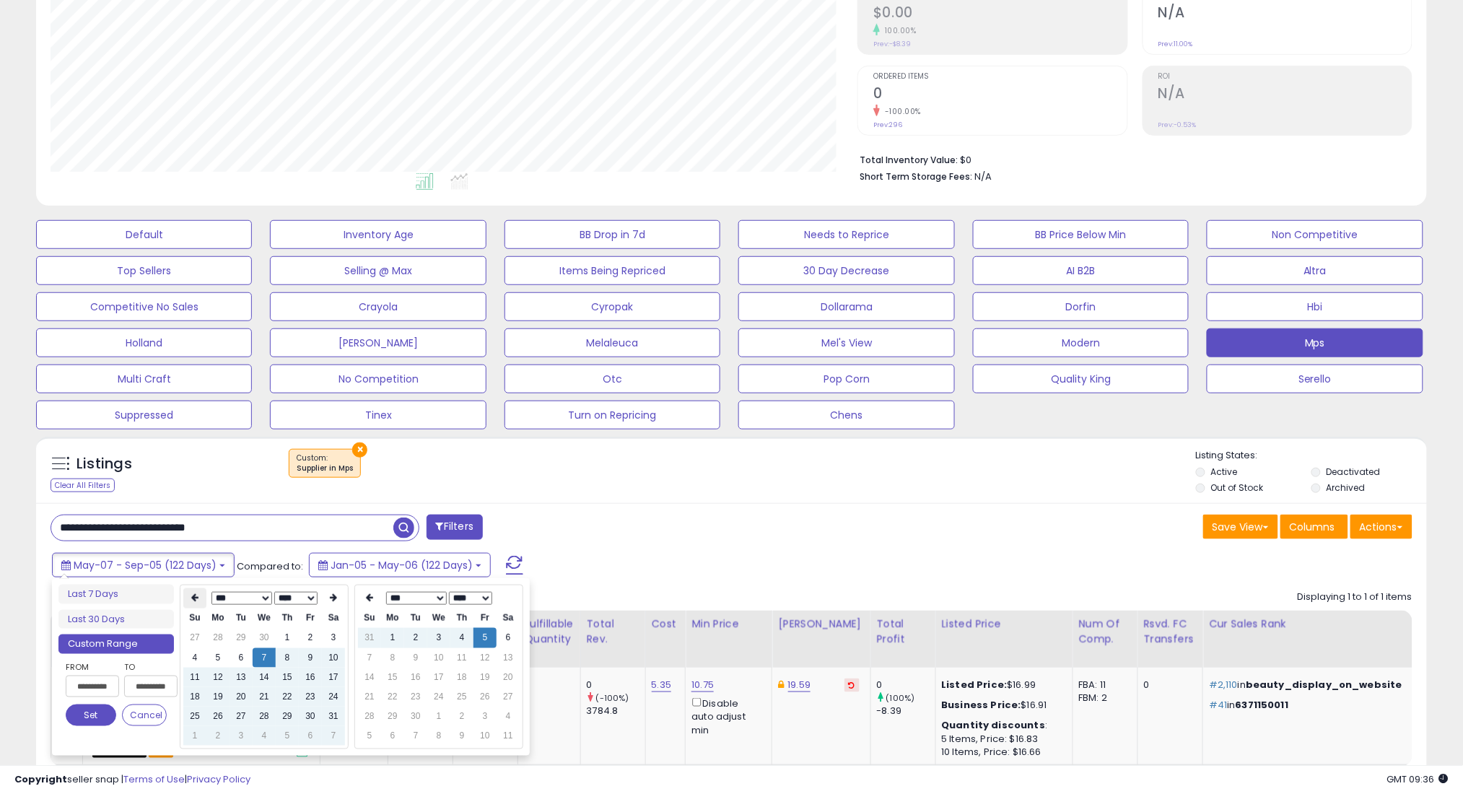
click at [193, 600] on icon at bounding box center [194, 598] width 7 height 9
click at [219, 657] on td "7" at bounding box center [217, 657] width 23 height 19
type input "**********"
click at [100, 717] on button "Set" at bounding box center [91, 715] width 51 height 22
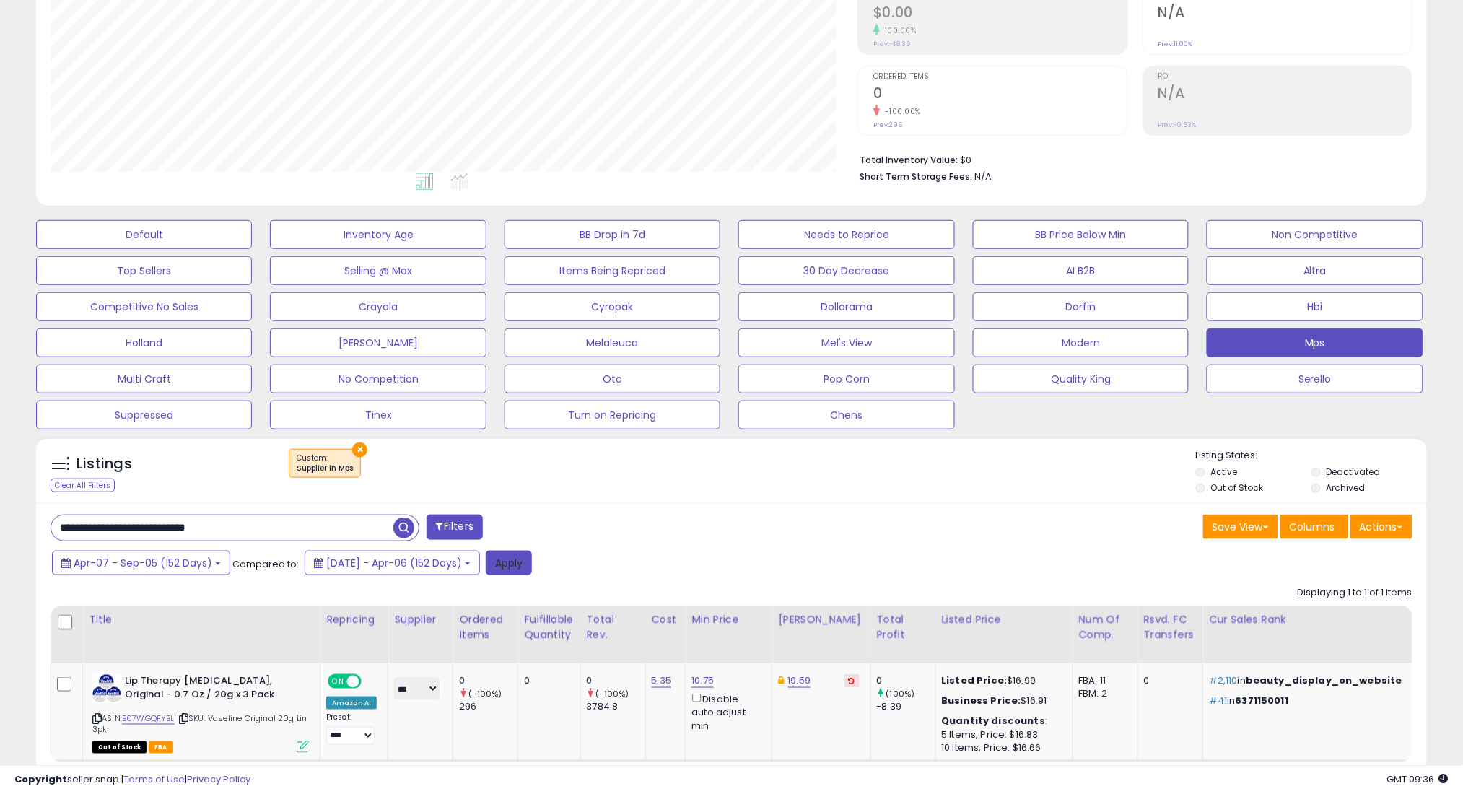
click at [532, 553] on button "Apply" at bounding box center [509, 563] width 46 height 25
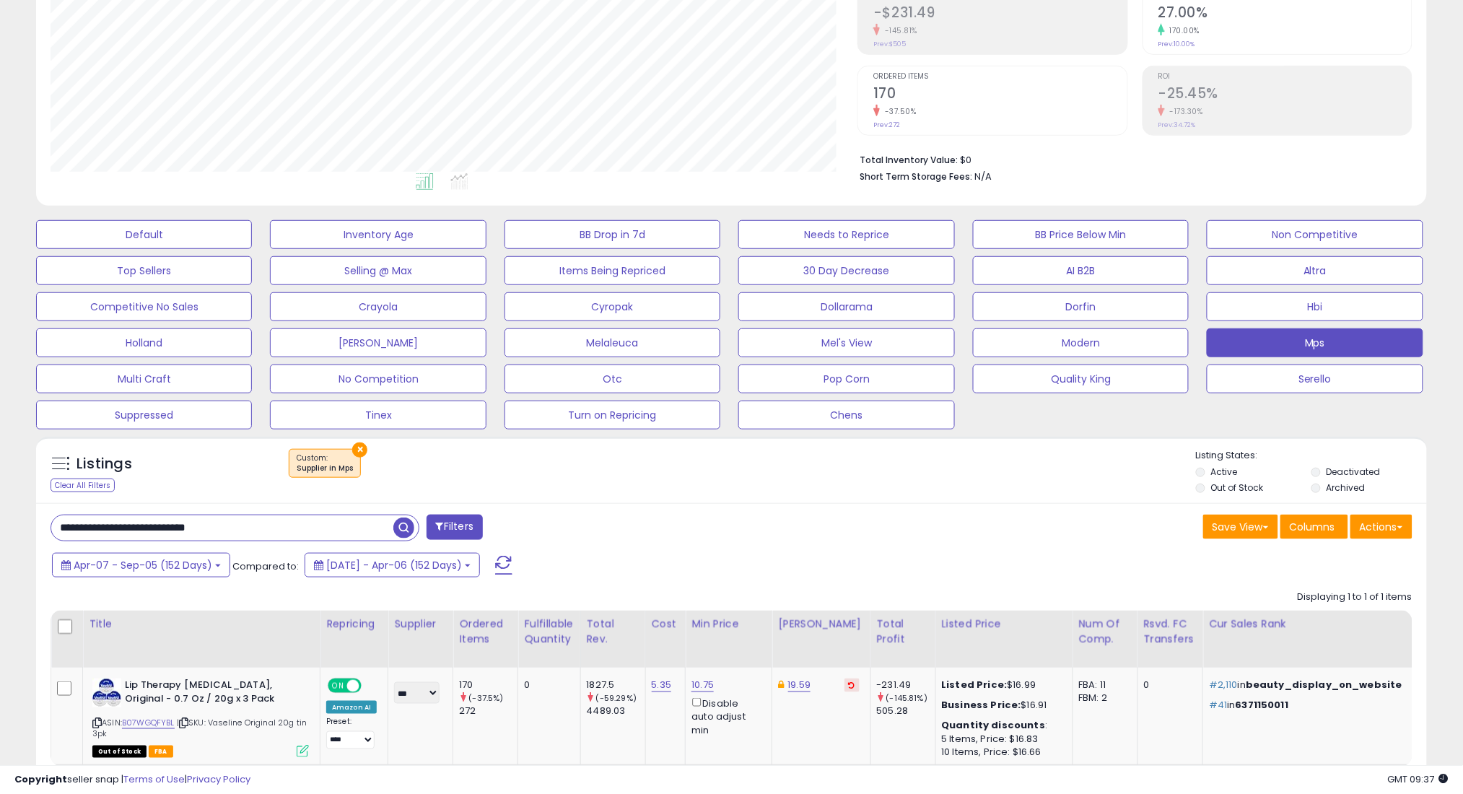
click at [314, 534] on input "**********" at bounding box center [222, 527] width 342 height 25
paste input "****"
type input "**********"
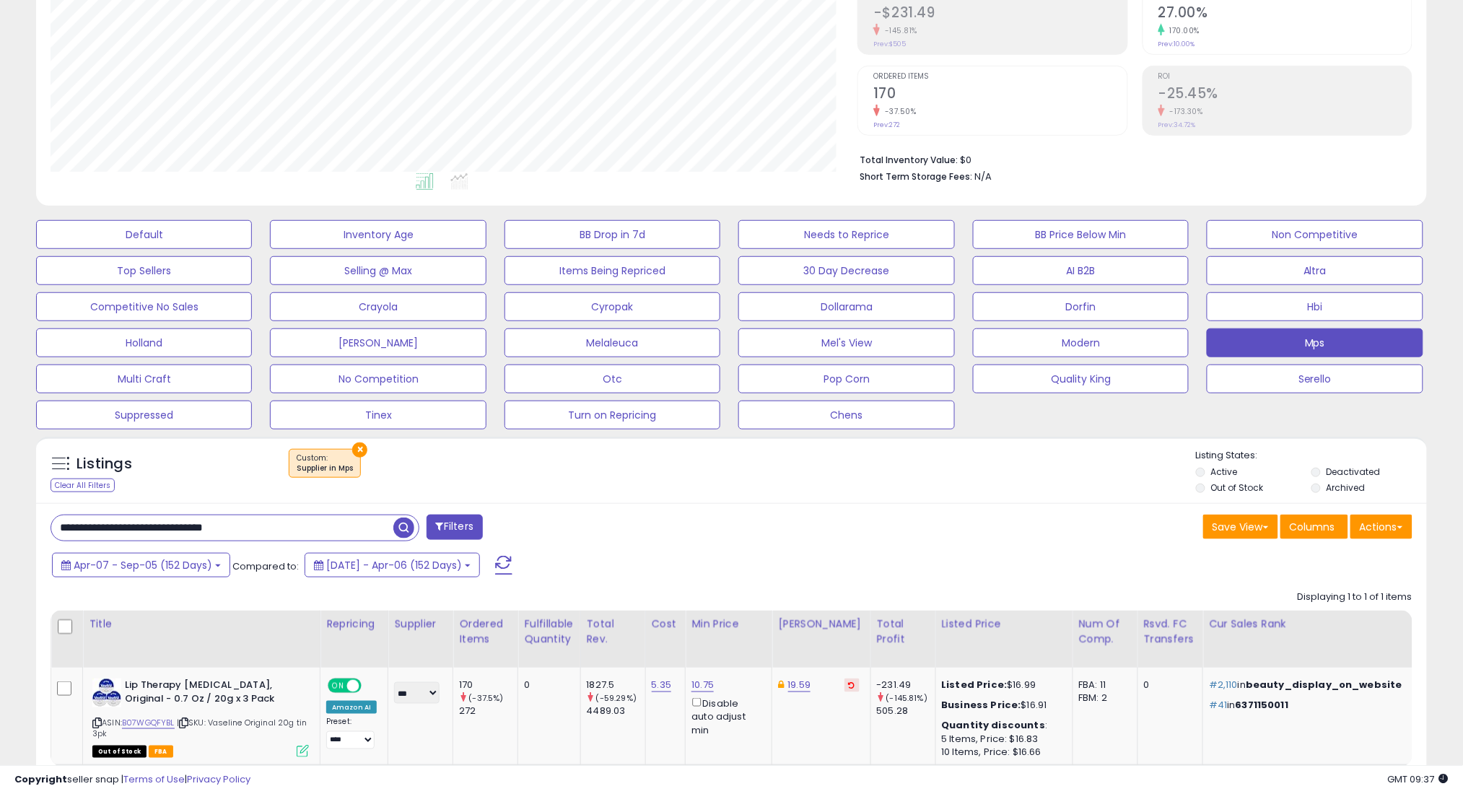
click at [408, 529] on span "button" at bounding box center [403, 527] width 21 height 21
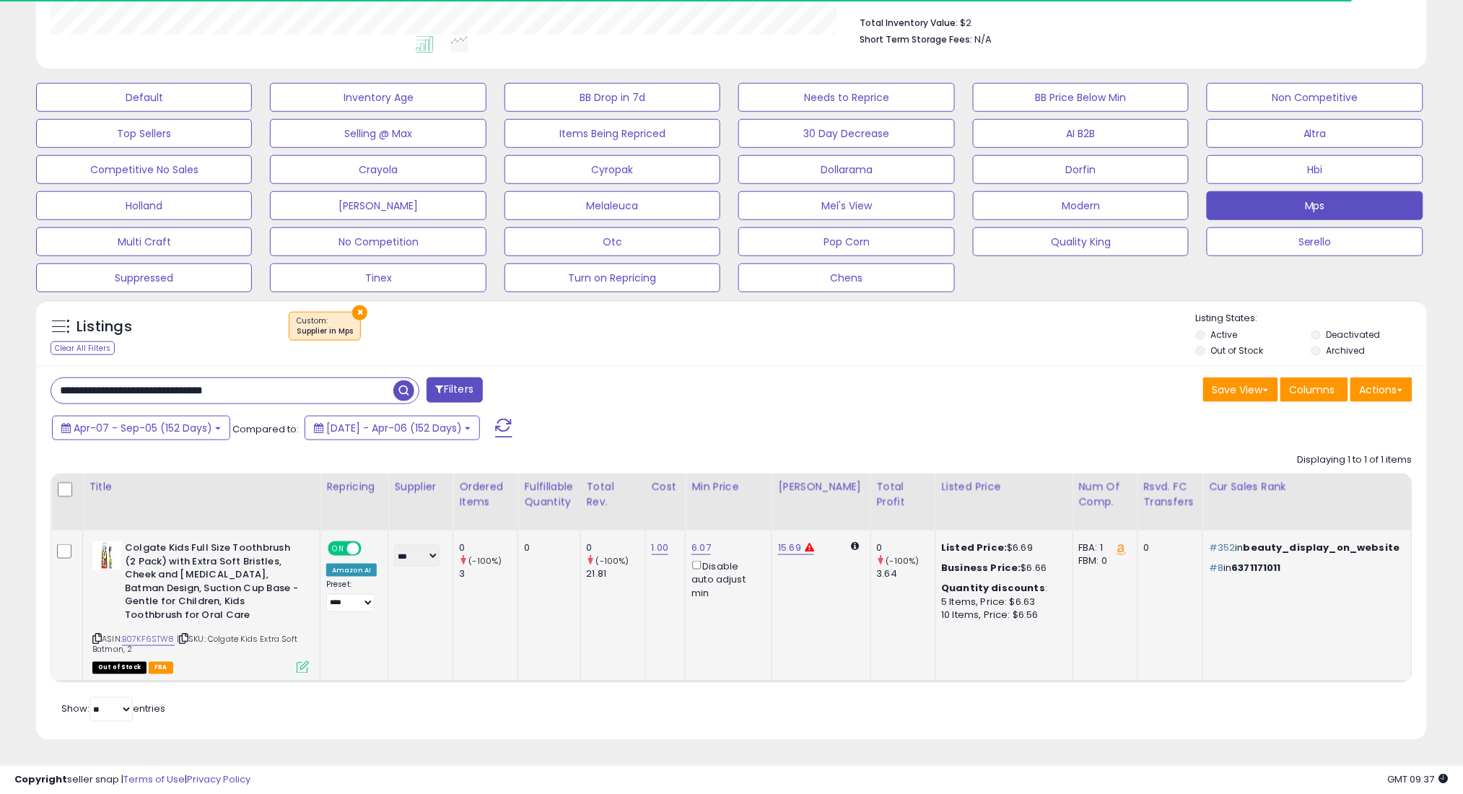
scroll to position [385, 0]
click at [157, 421] on span "Apr-07 - Sep-05 (152 Days)" at bounding box center [143, 428] width 139 height 14
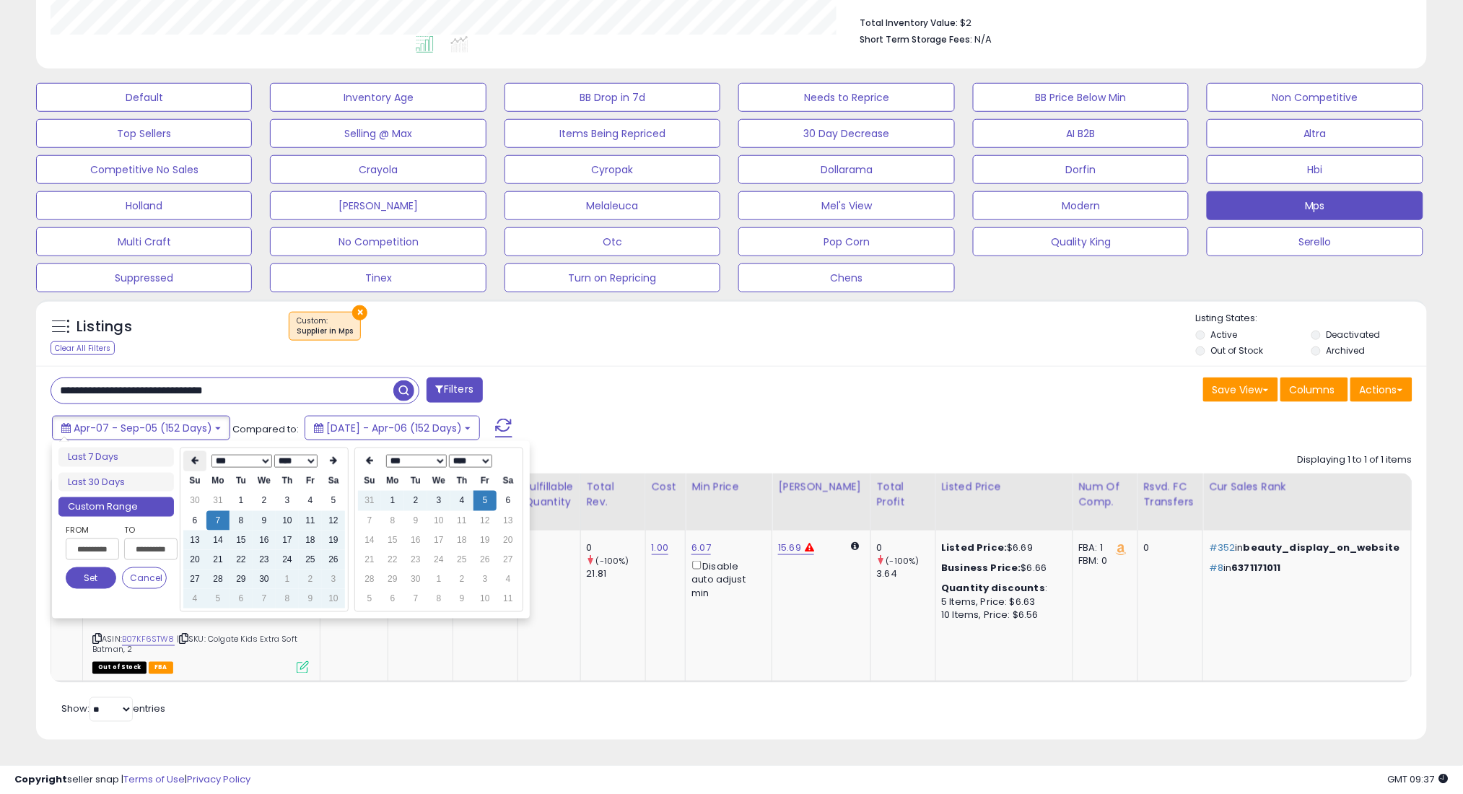
click at [196, 457] on icon at bounding box center [194, 461] width 7 height 9
click at [305, 511] on td "7" at bounding box center [310, 520] width 23 height 19
type input "**********"
click at [102, 567] on button "Set" at bounding box center [91, 578] width 51 height 22
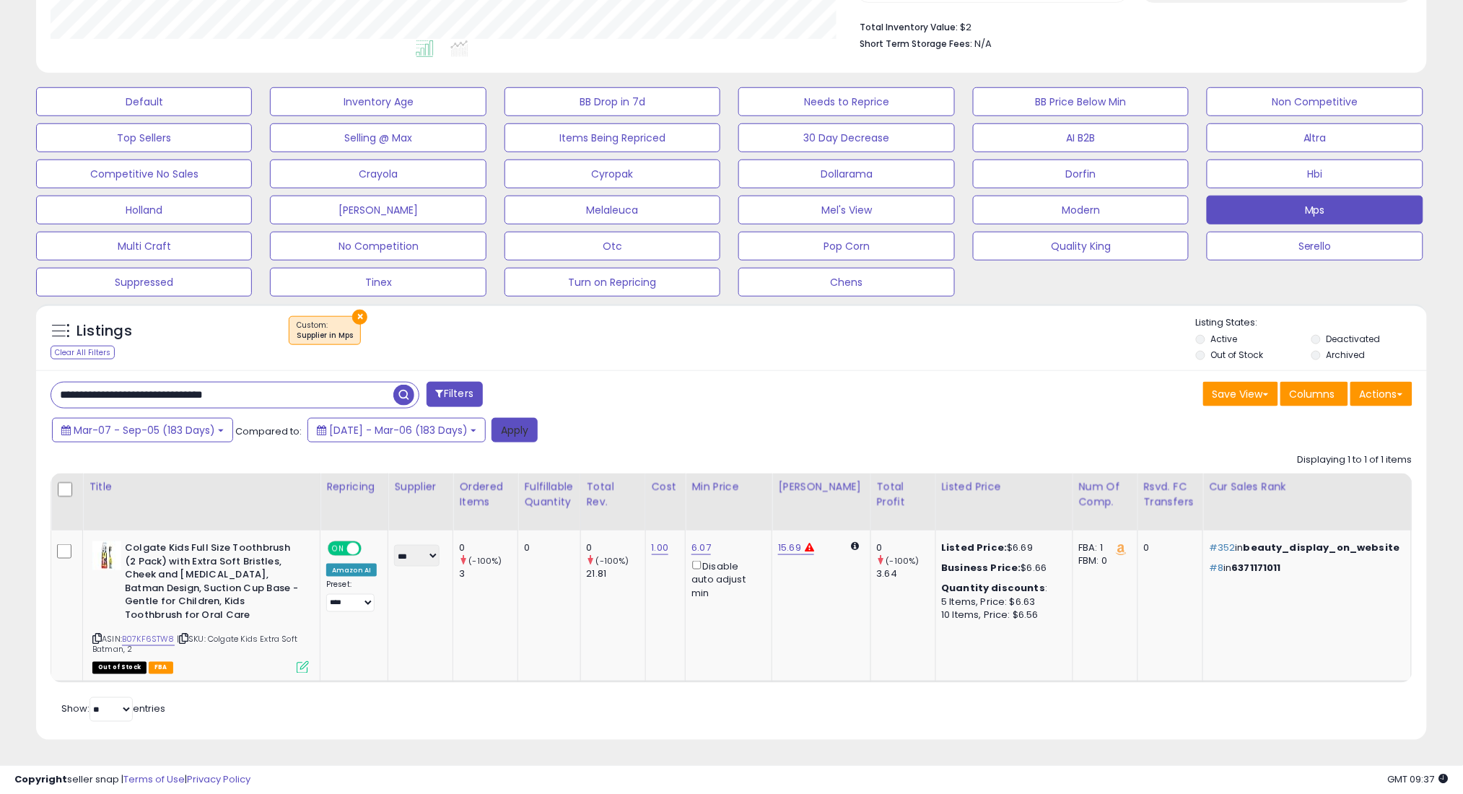
click at [538, 418] on button "Apply" at bounding box center [514, 430] width 46 height 25
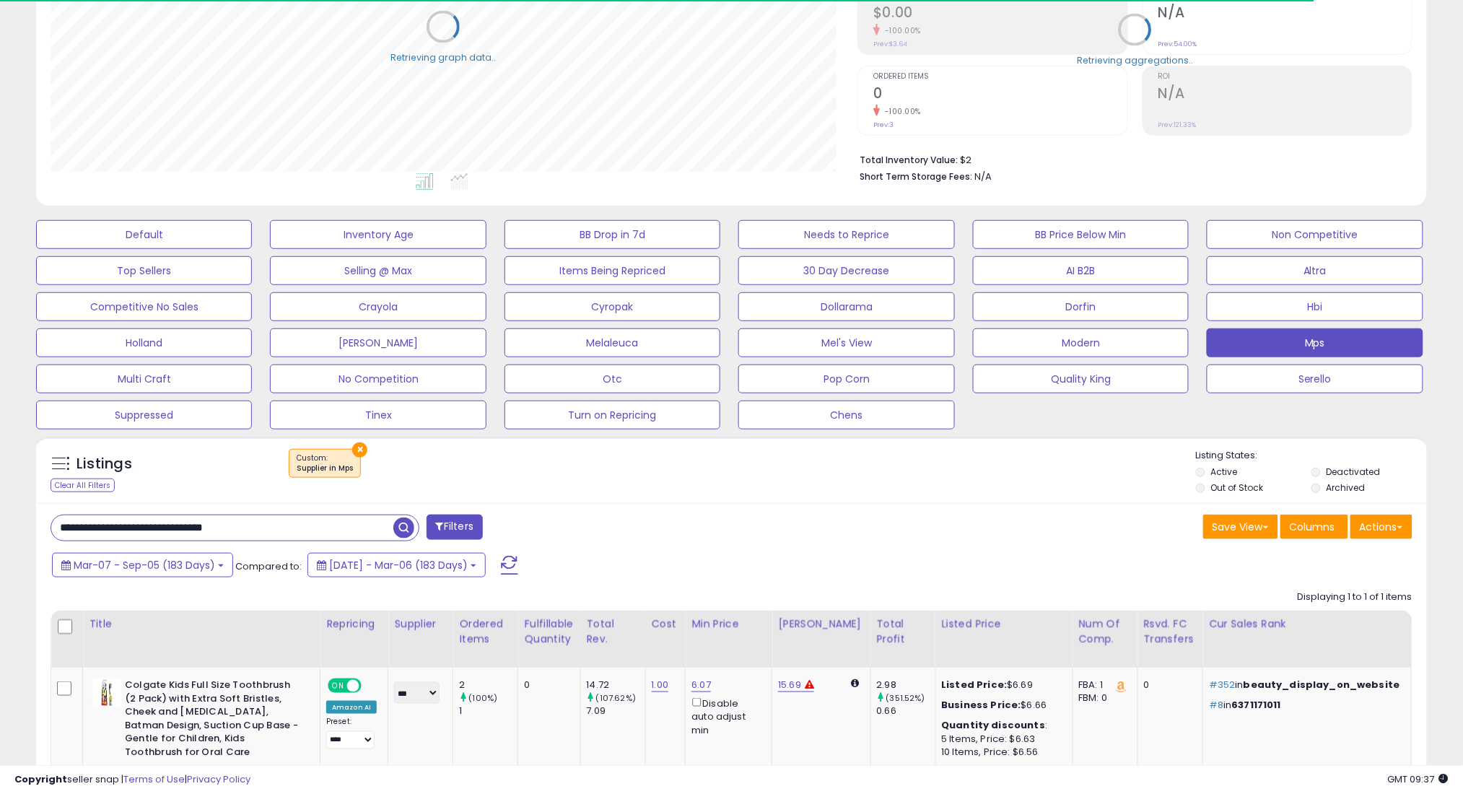
scroll to position [296, 807]
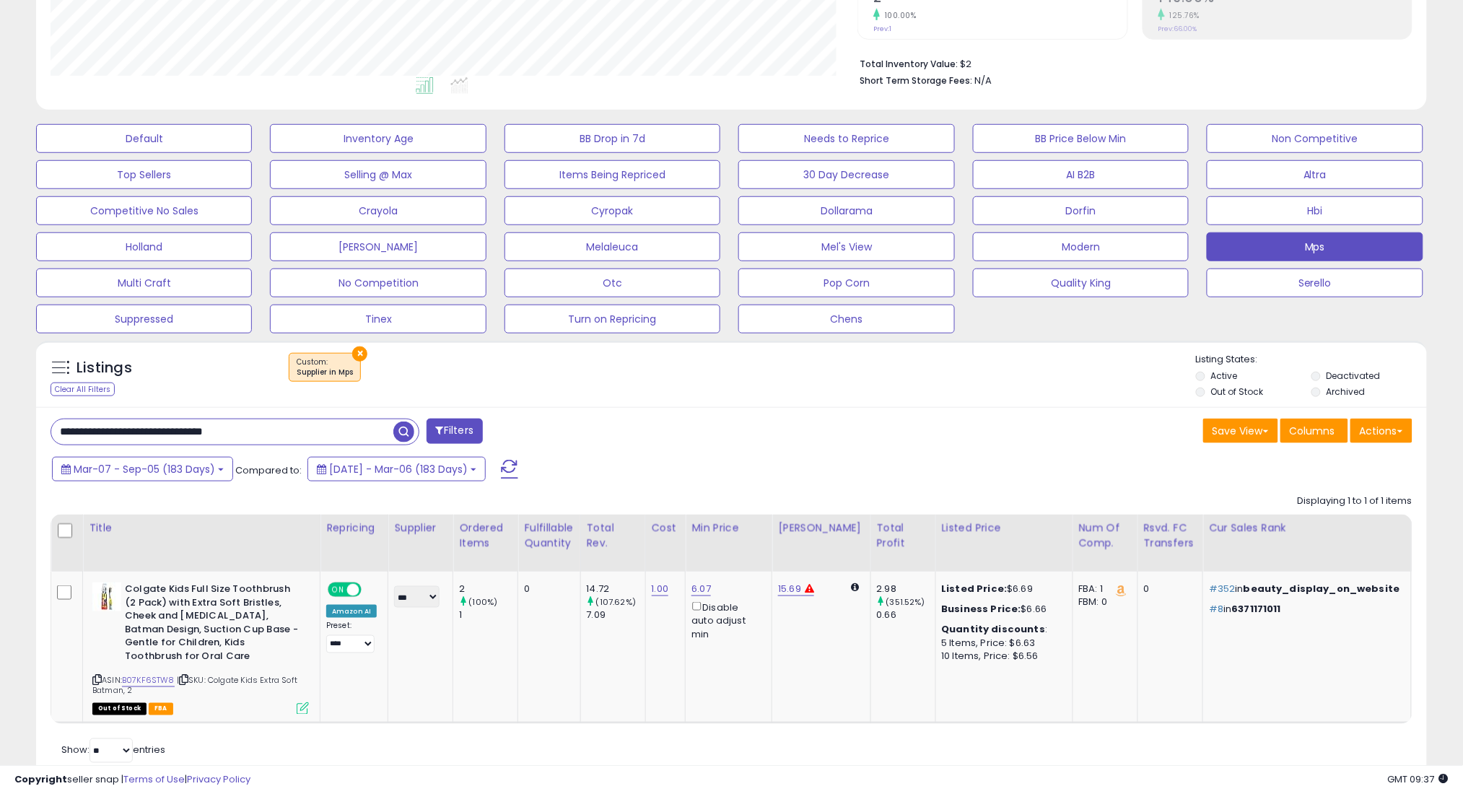
click at [362, 419] on input "**********" at bounding box center [222, 431] width 342 height 25
click at [363, 419] on input "**********" at bounding box center [222, 431] width 342 height 25
paste input "*"
click at [406, 426] on span "button" at bounding box center [403, 431] width 21 height 21
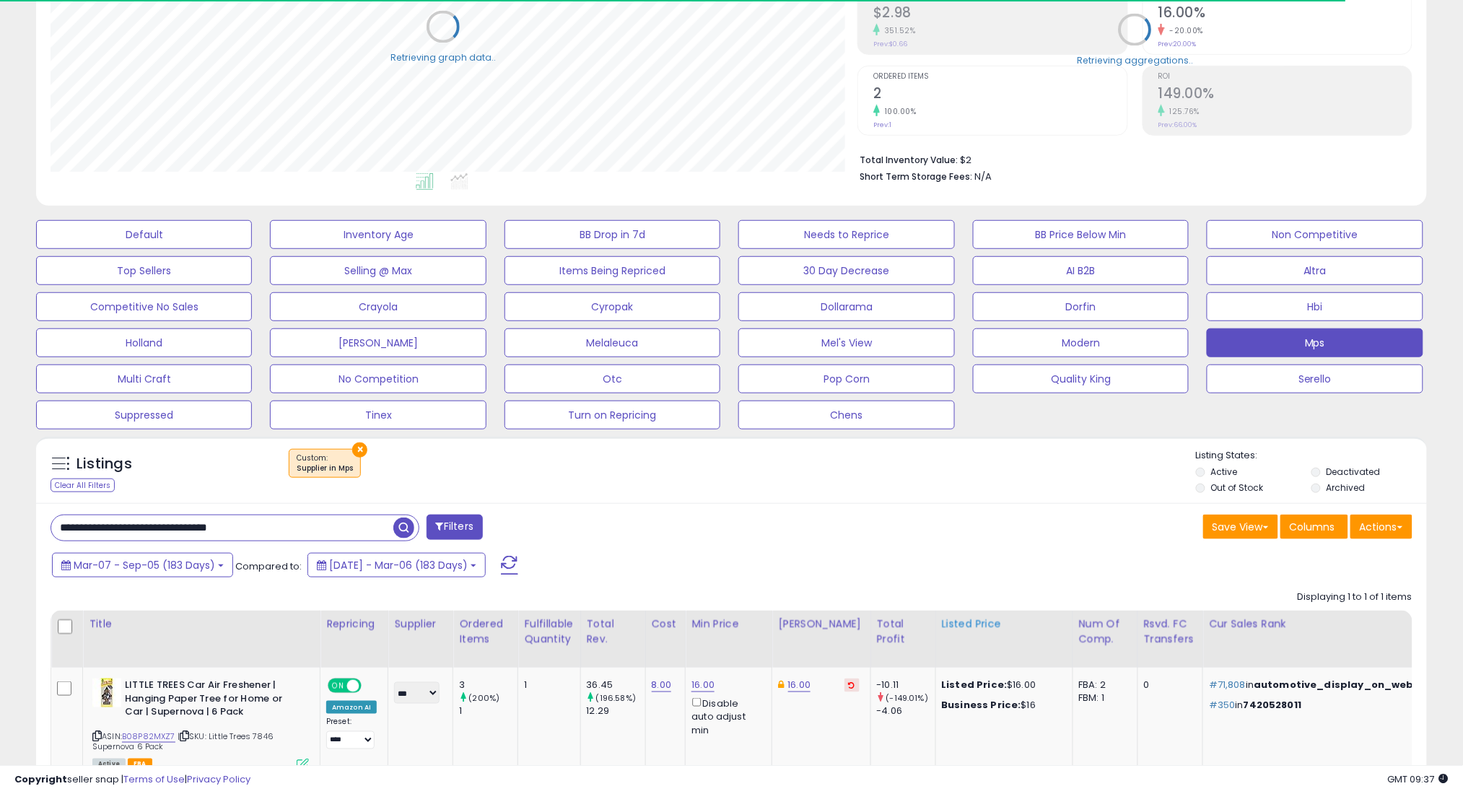
scroll to position [721336, 720824]
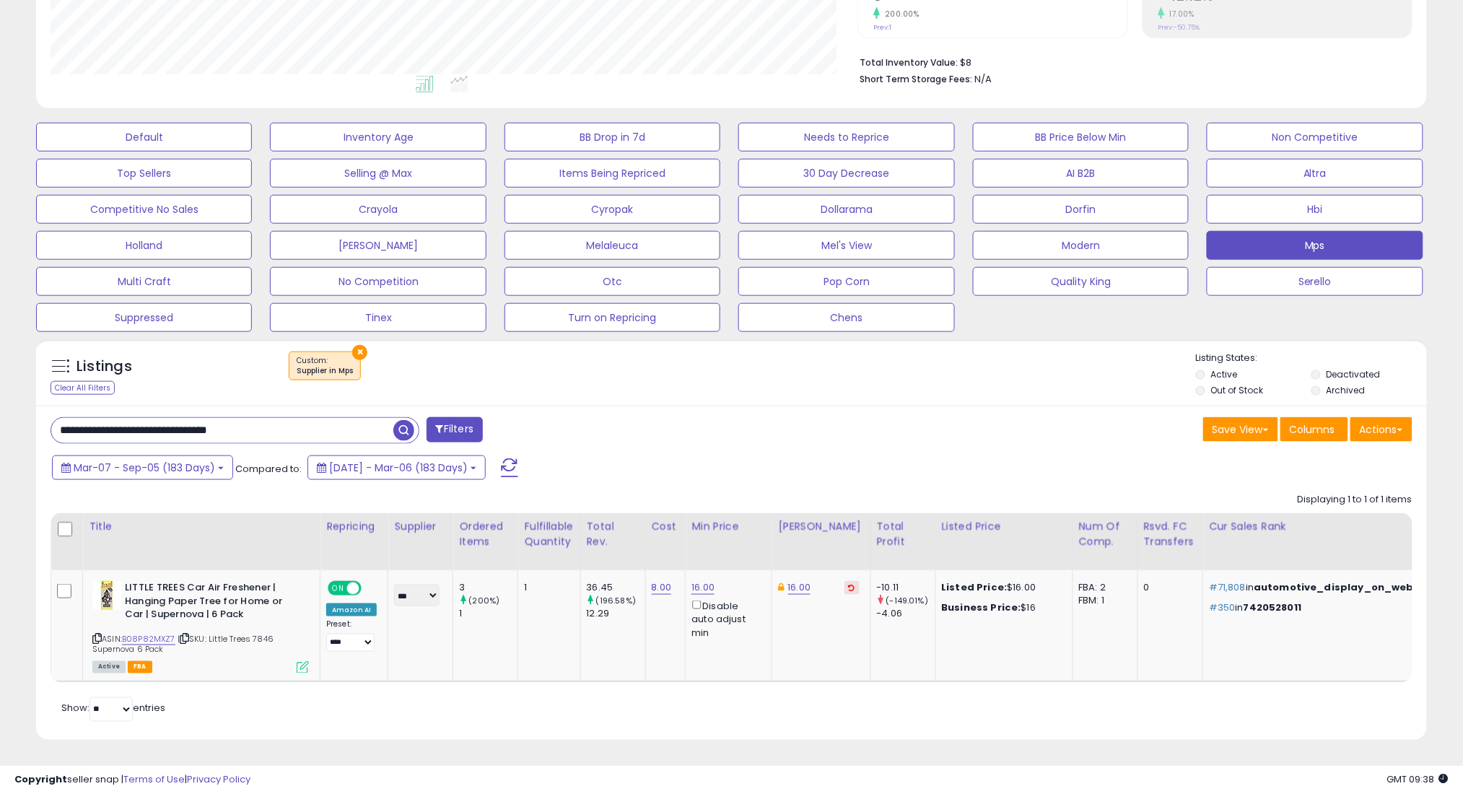
click at [320, 419] on input "**********" at bounding box center [222, 430] width 342 height 25
paste input "**"
click at [406, 420] on span "button" at bounding box center [403, 430] width 21 height 21
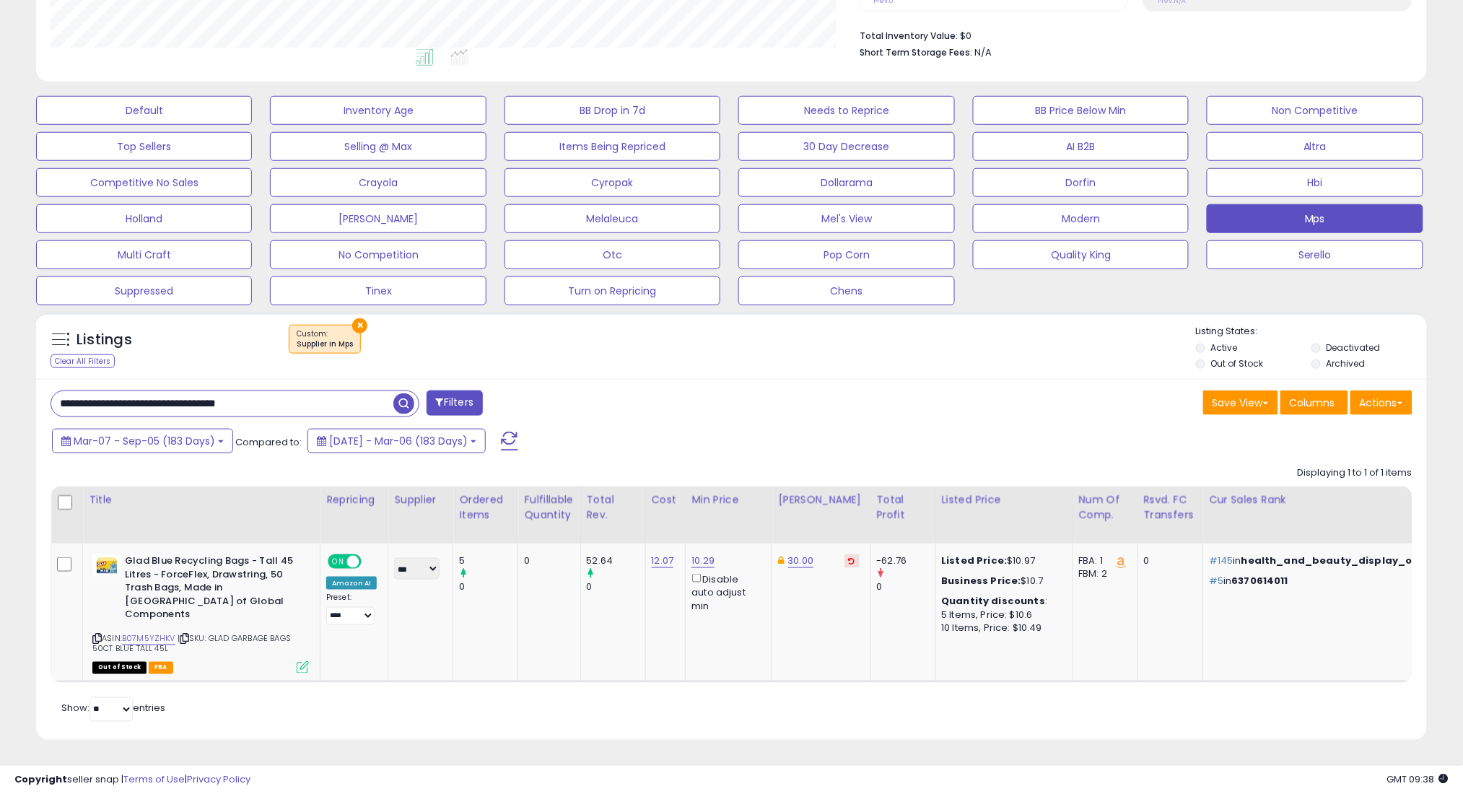
click at [332, 408] on input "**********" at bounding box center [222, 403] width 342 height 25
paste input "***"
click at [403, 399] on span "button" at bounding box center [403, 403] width 21 height 21
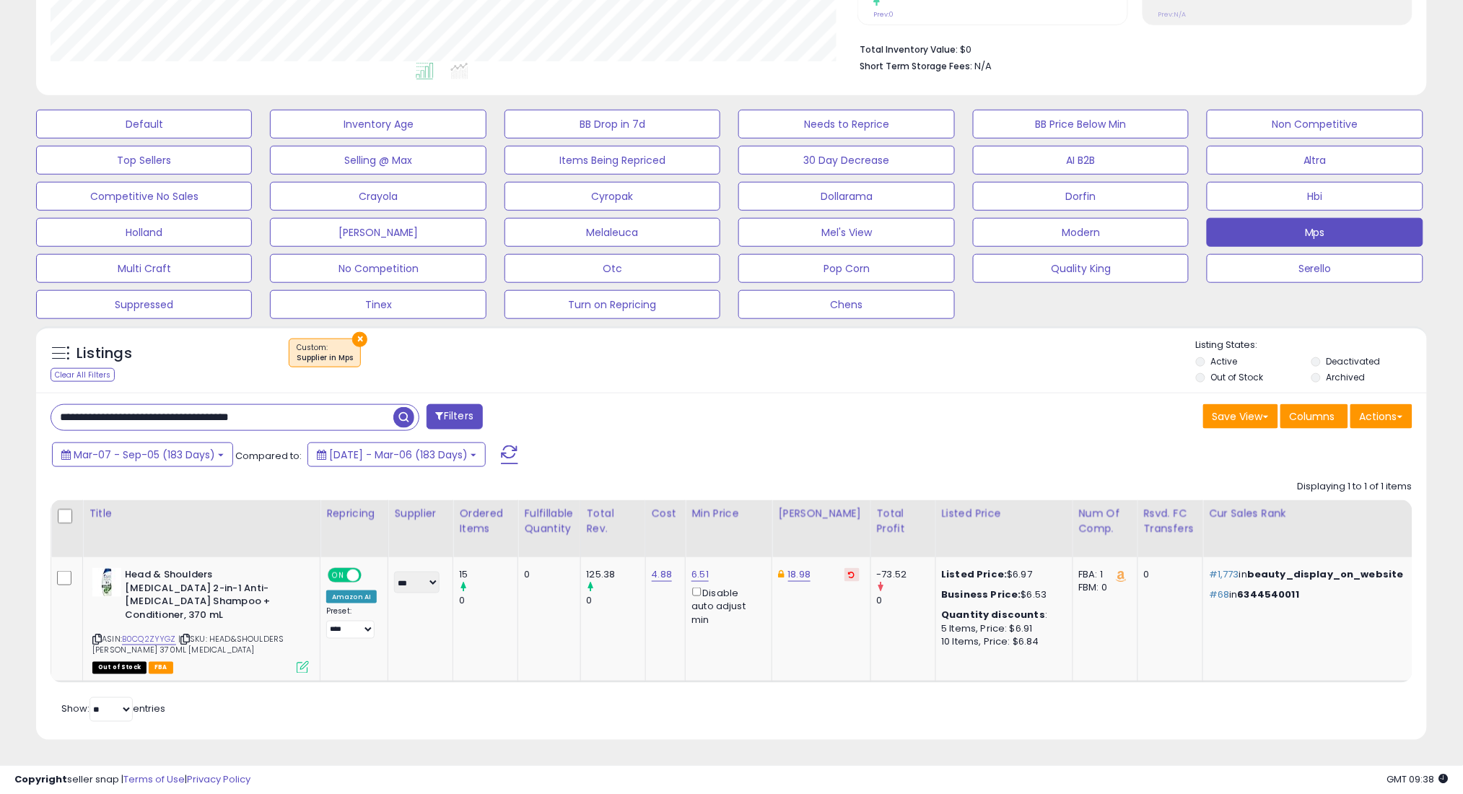
scroll to position [296, 807]
click at [340, 417] on input "**********" at bounding box center [222, 417] width 342 height 25
paste input "text"
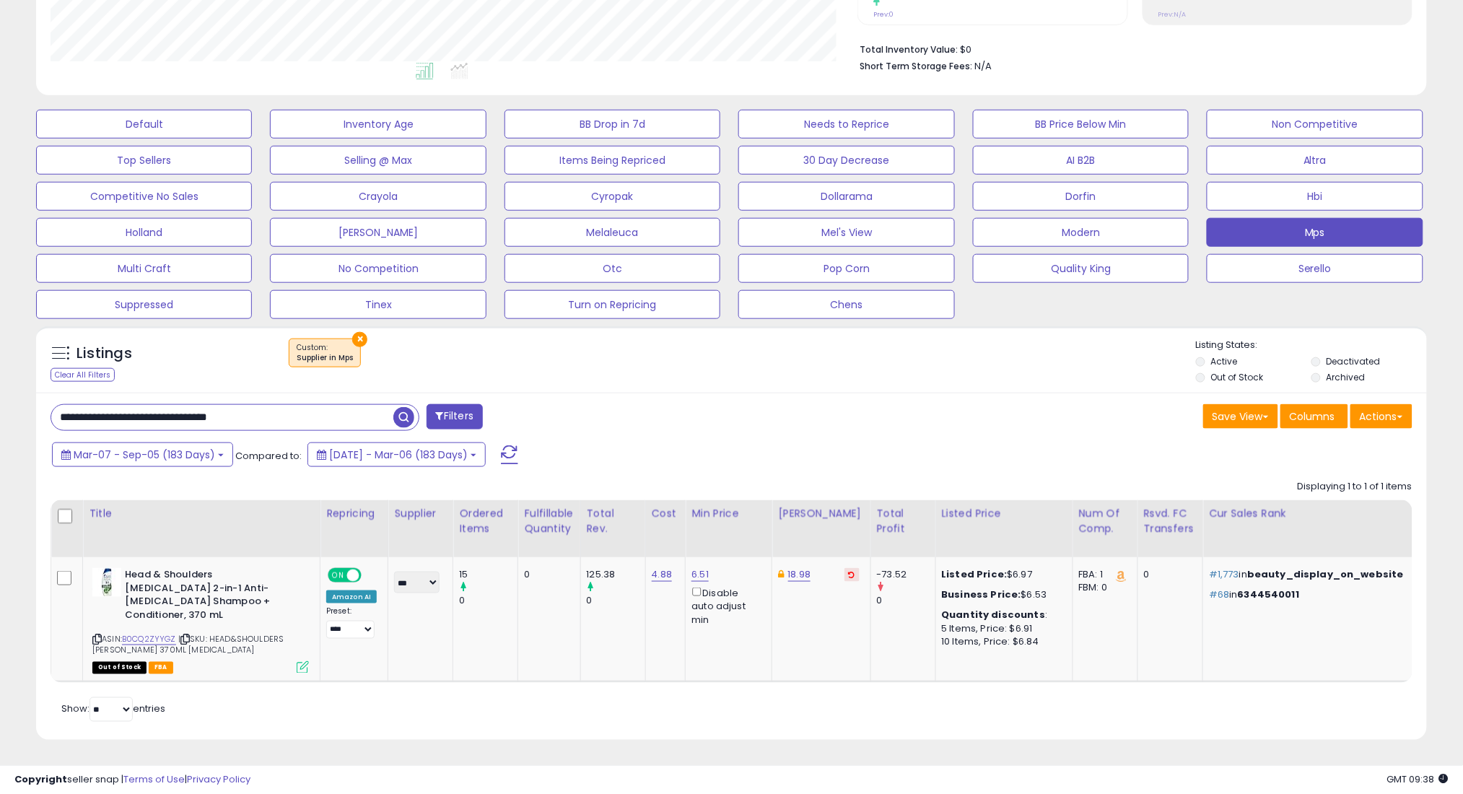
click at [395, 415] on span "button" at bounding box center [403, 417] width 21 height 21
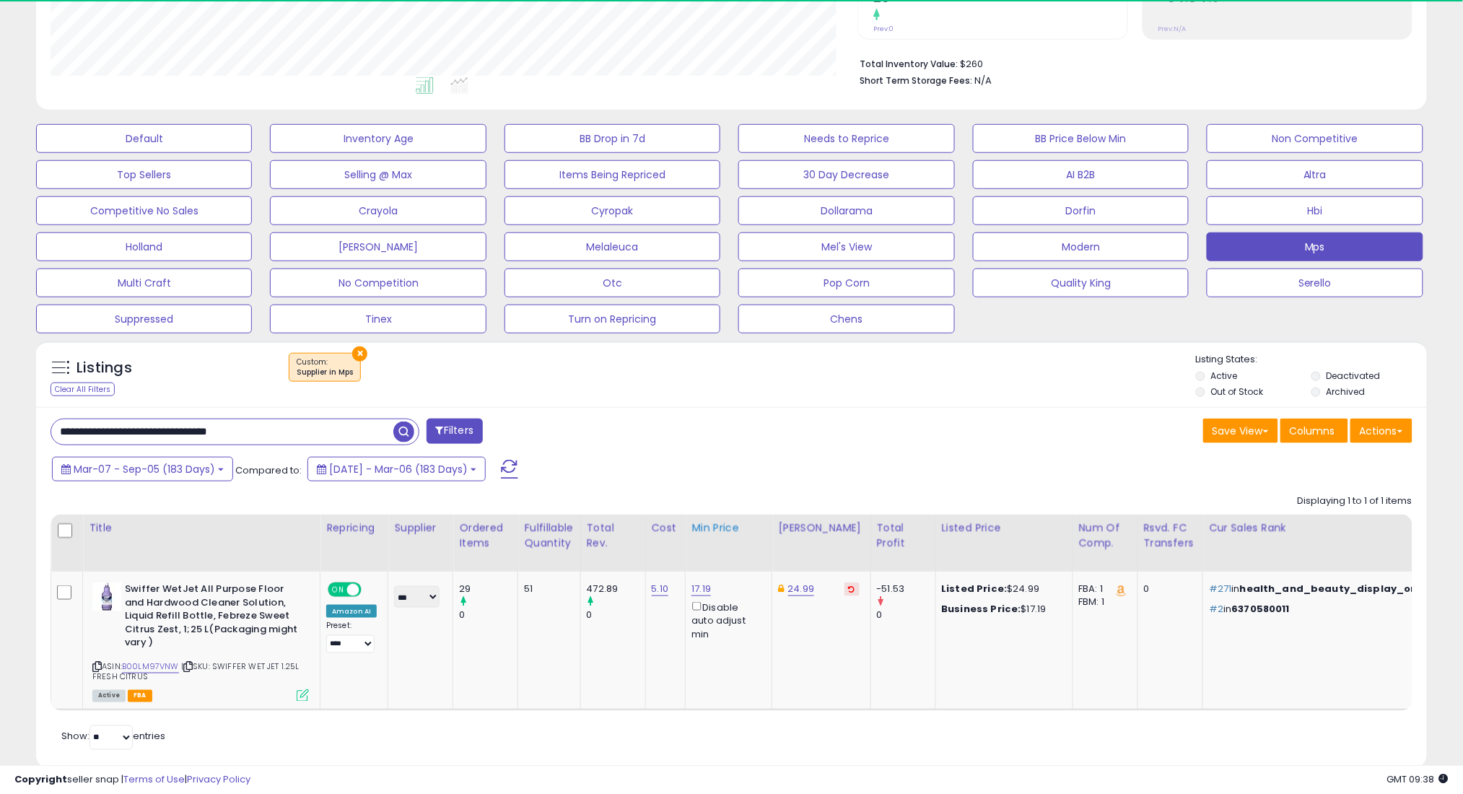
scroll to position [359, 0]
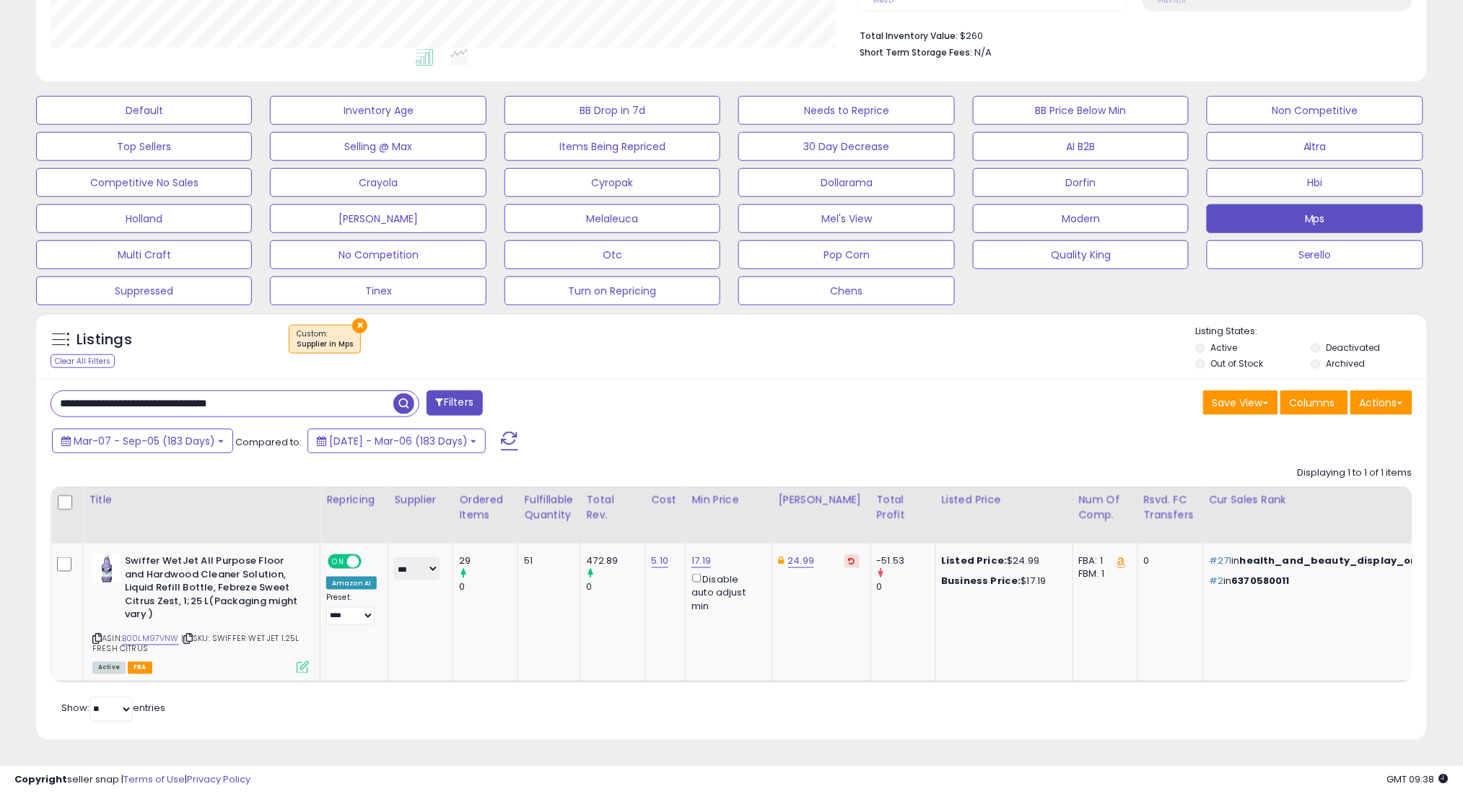
click at [375, 391] on input "**********" at bounding box center [222, 403] width 342 height 25
paste input "text"
click at [407, 407] on span "button" at bounding box center [403, 403] width 21 height 21
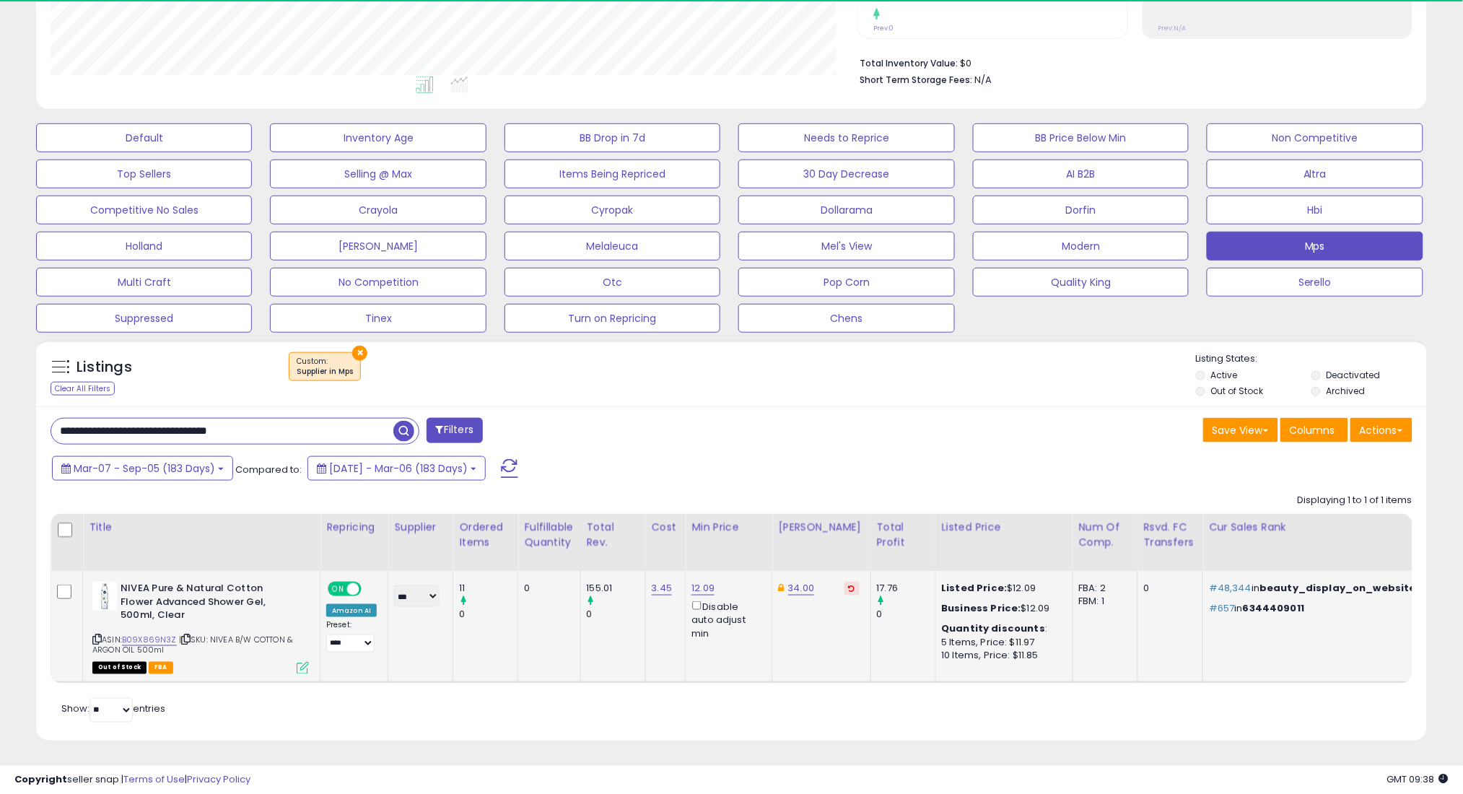
scroll to position [332, 0]
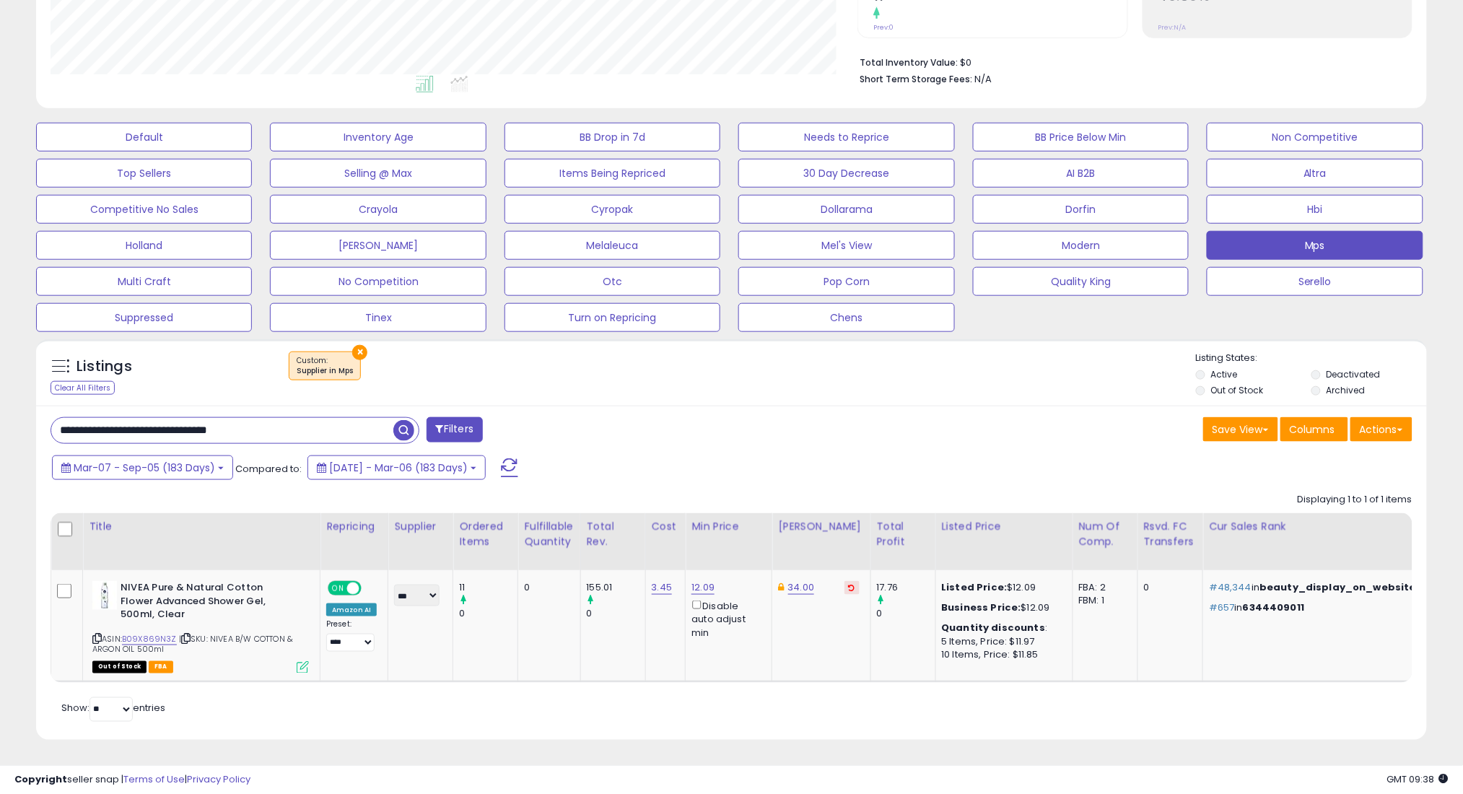
click at [383, 422] on input "**********" at bounding box center [222, 430] width 342 height 25
paste input "text"
click at [401, 431] on span "button" at bounding box center [403, 430] width 21 height 21
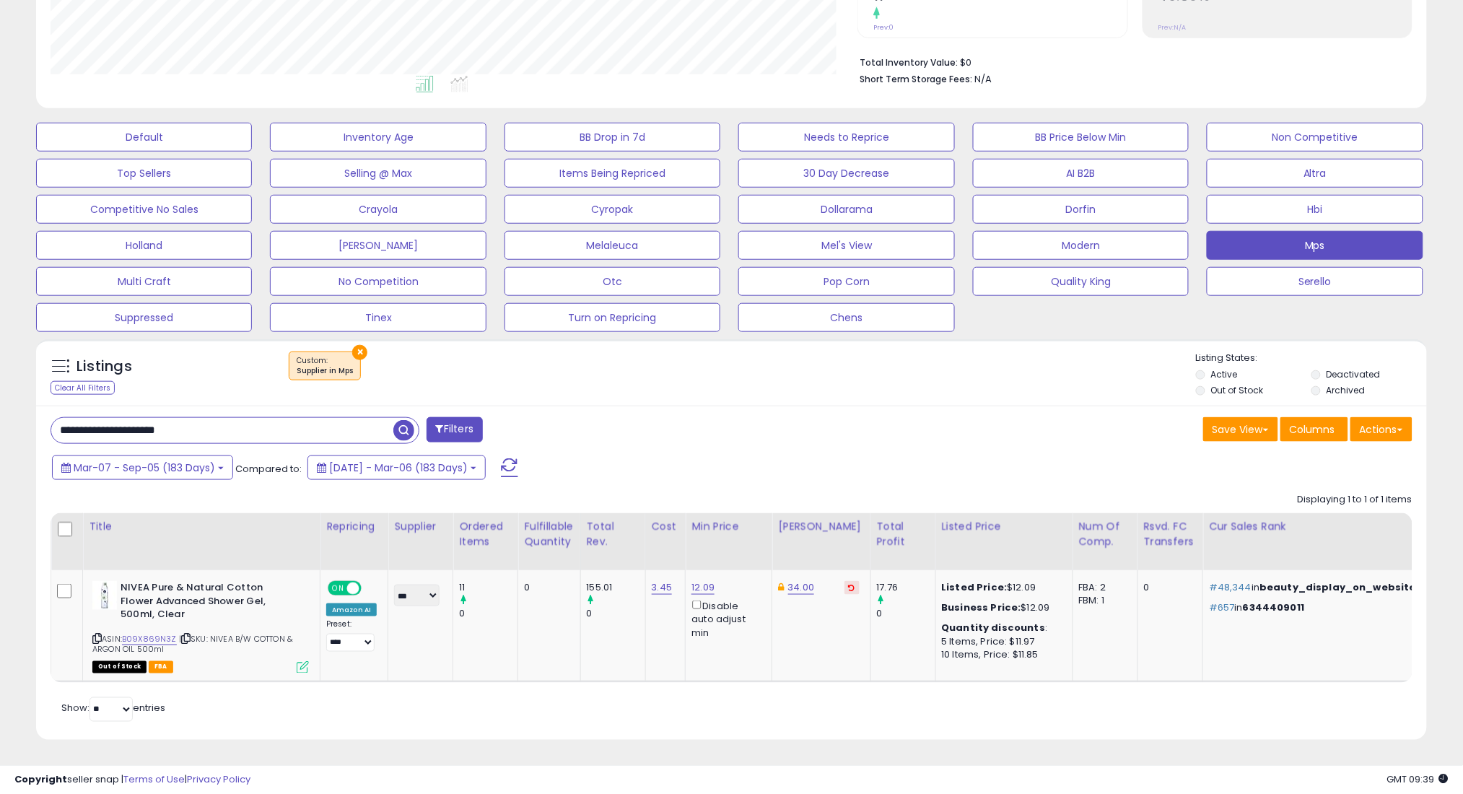
scroll to position [721336, 720816]
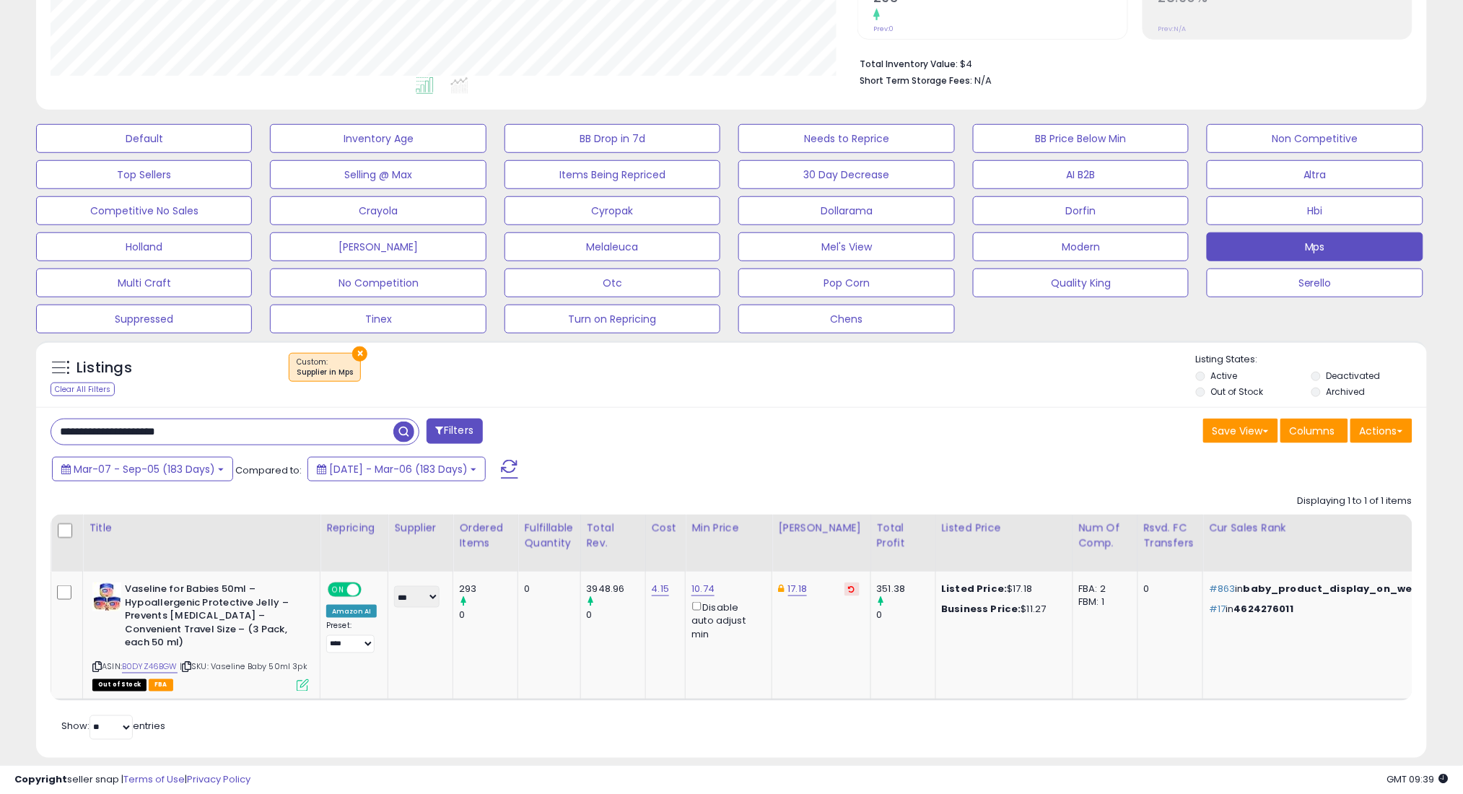
click at [822, 437] on div "Save View Save As New View Update Current View Columns Actions Import Export Vi…" at bounding box center [1078, 433] width 692 height 28
click at [341, 437] on input "**********" at bounding box center [222, 431] width 342 height 25
paste input "**"
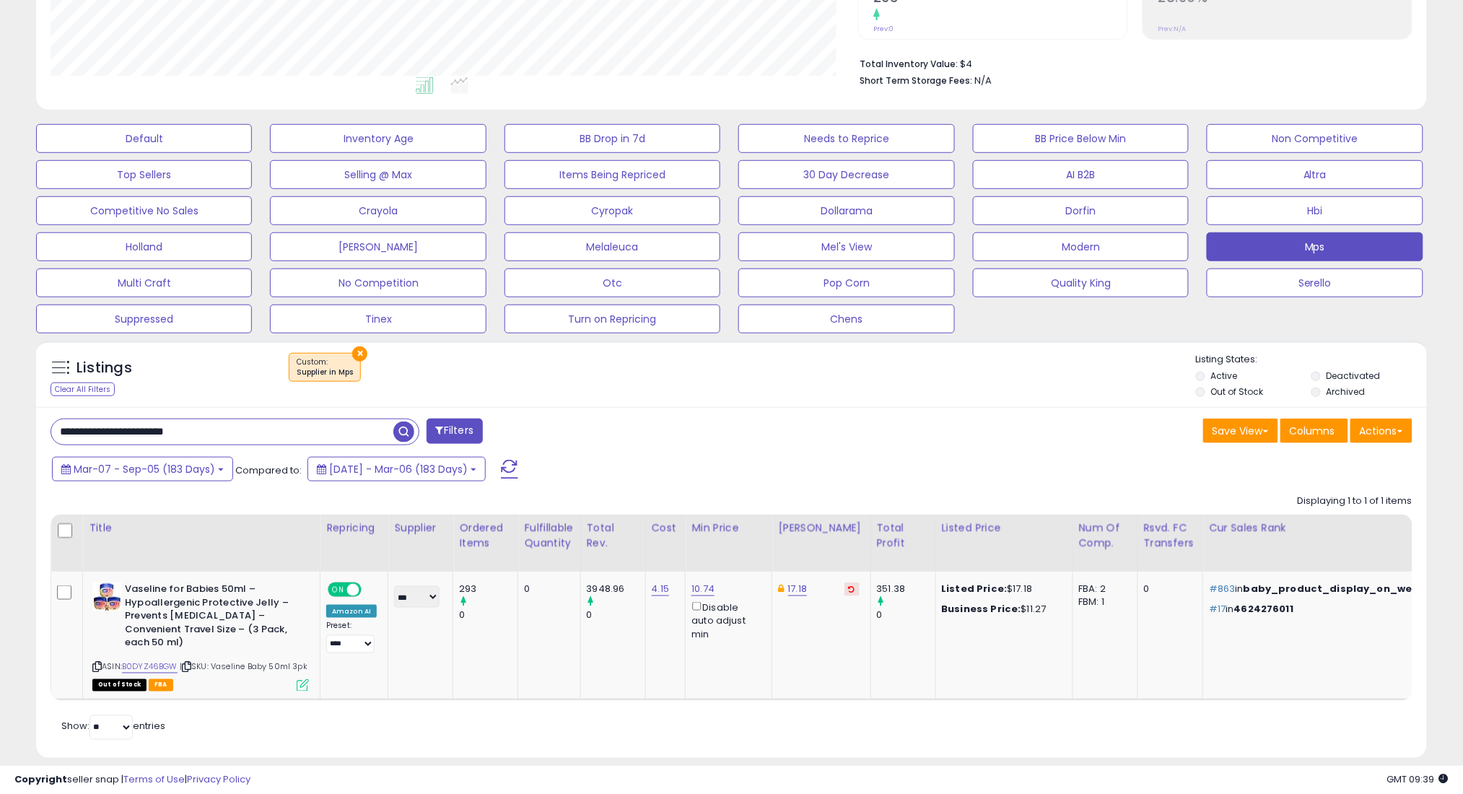
click at [409, 433] on span "button" at bounding box center [403, 431] width 21 height 21
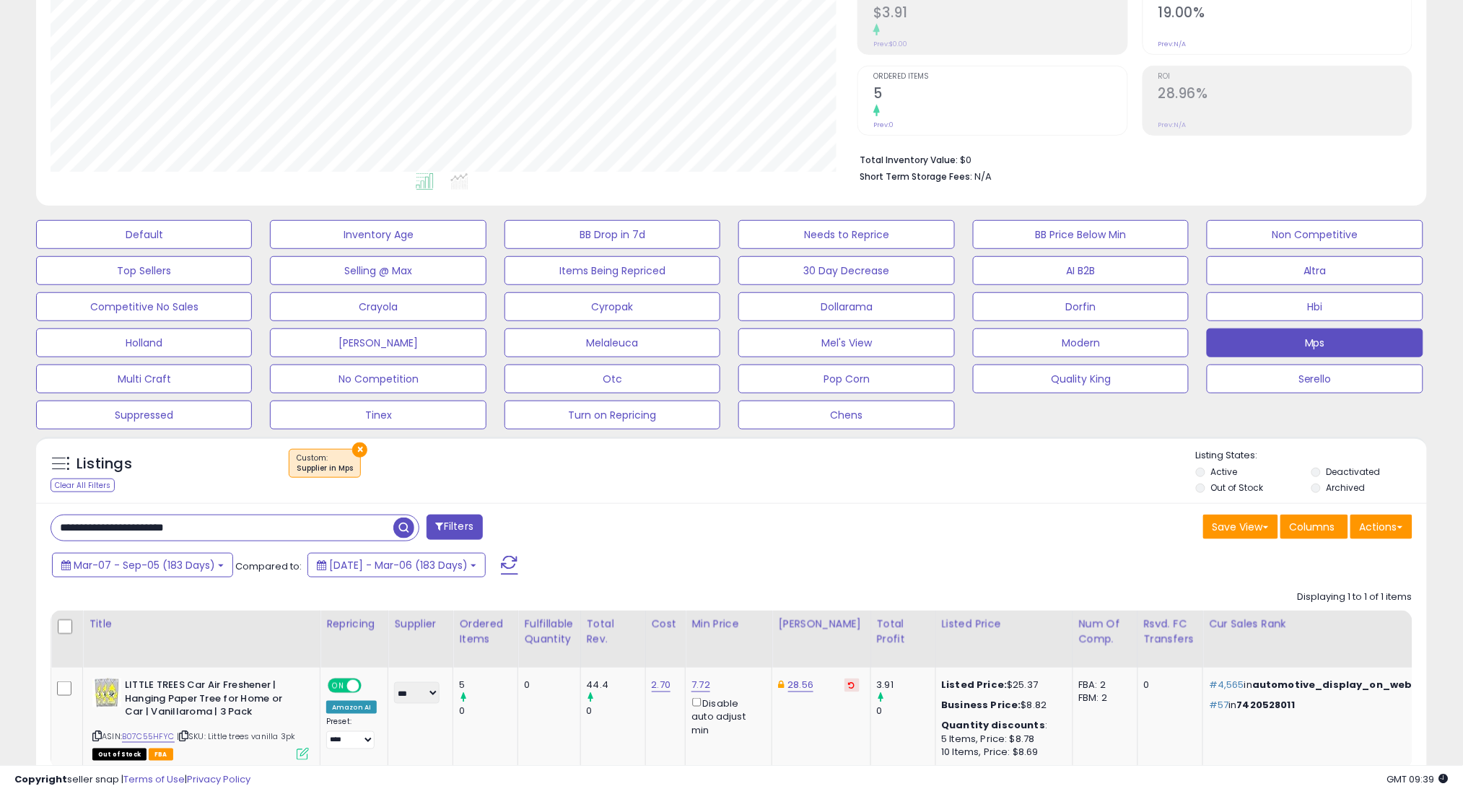
scroll to position [296, 807]
click at [327, 530] on input "**********" at bounding box center [222, 527] width 342 height 25
paste input "***"
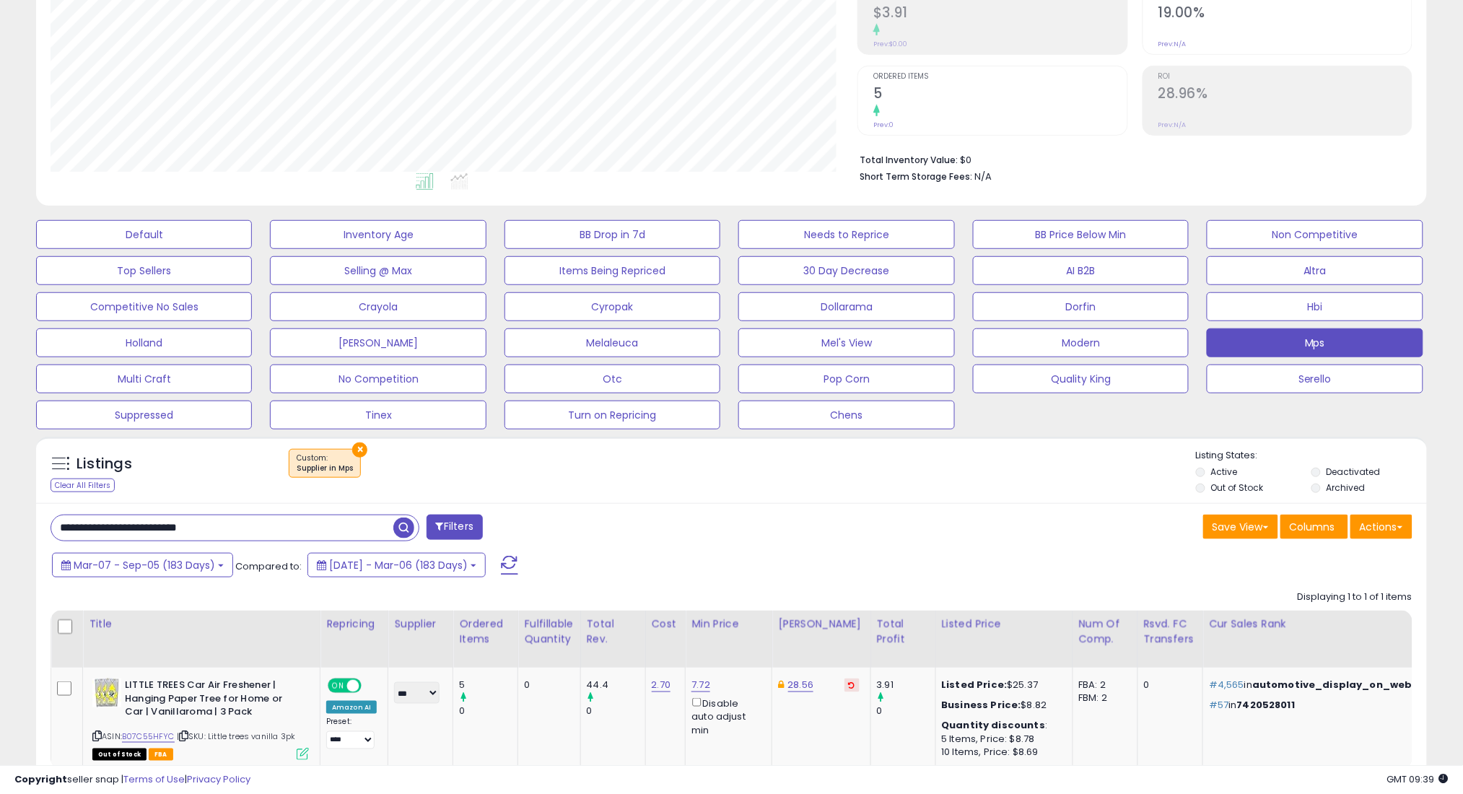
click at [401, 525] on span "button" at bounding box center [403, 527] width 21 height 21
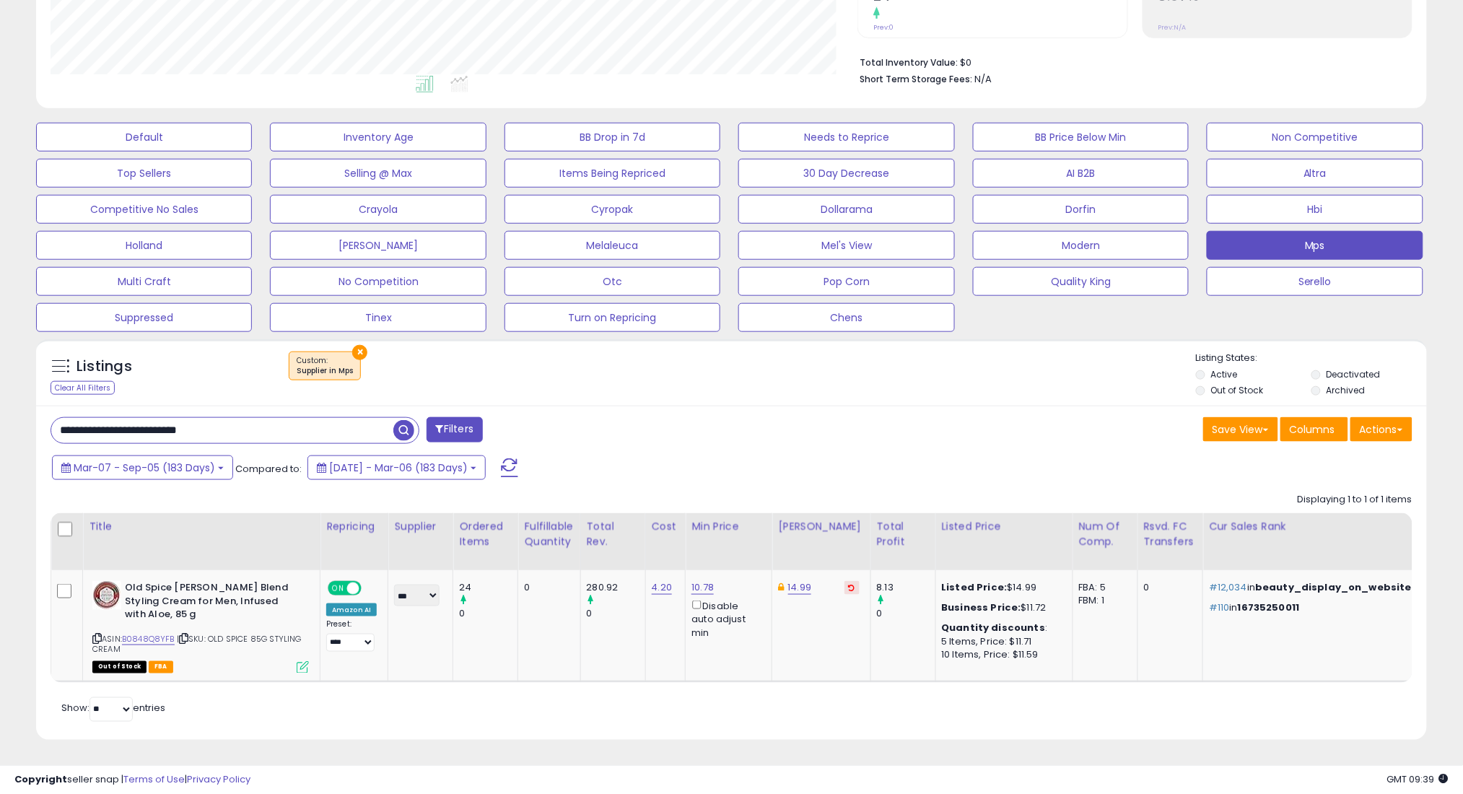
click at [342, 418] on input "**********" at bounding box center [222, 430] width 342 height 25
paste input "text"
type input "**********"
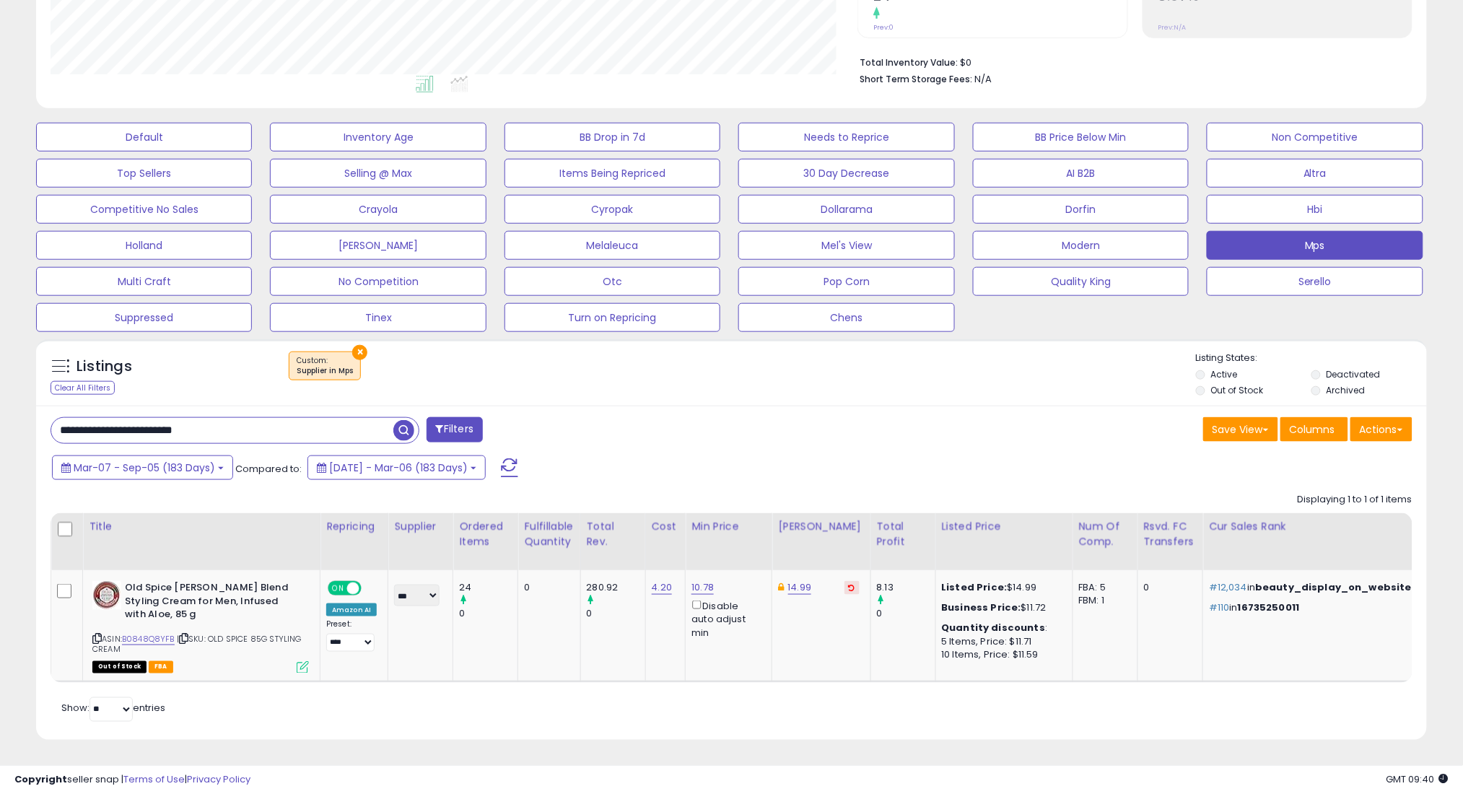
click at [404, 420] on span "button" at bounding box center [403, 430] width 21 height 21
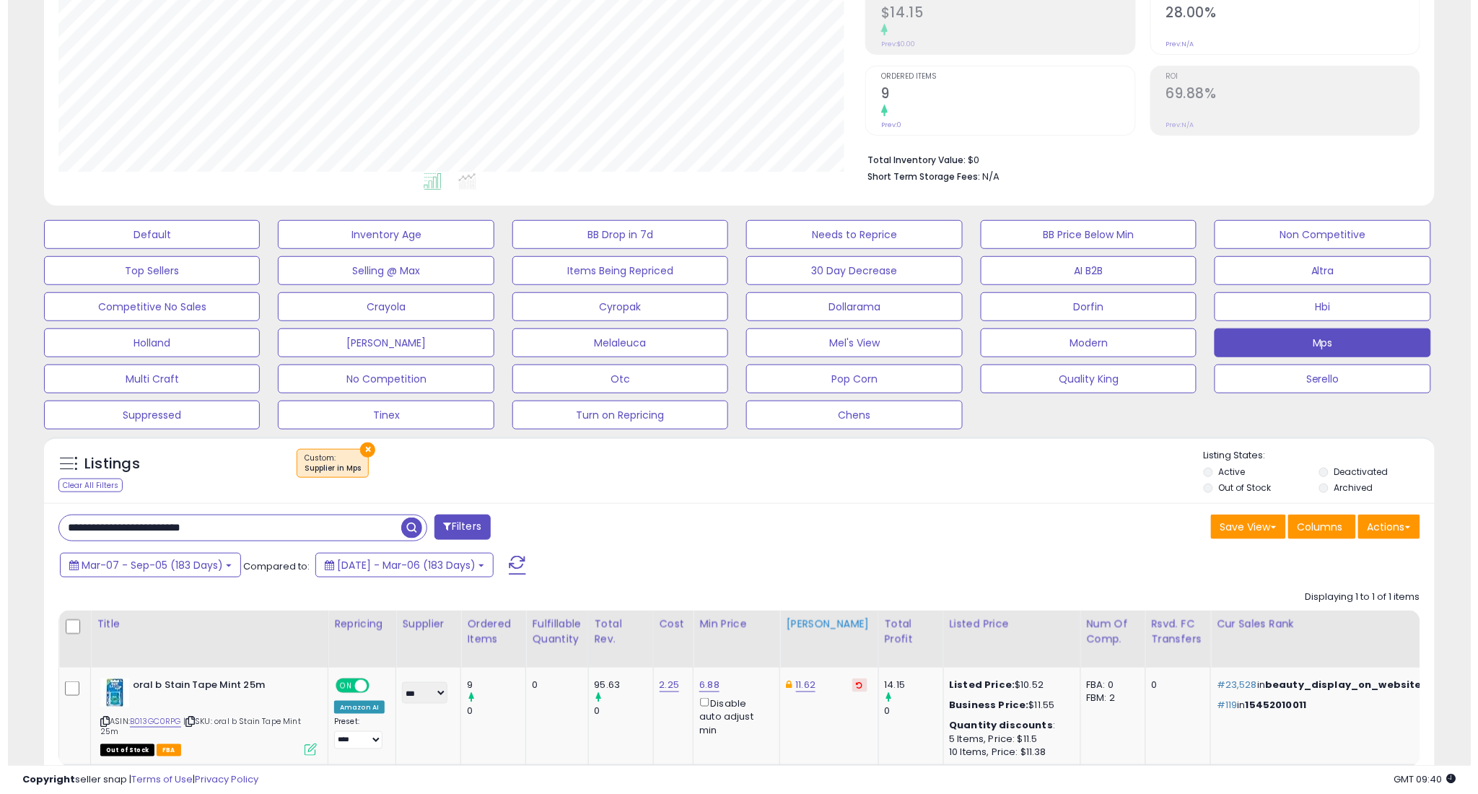
scroll to position [296, 807]
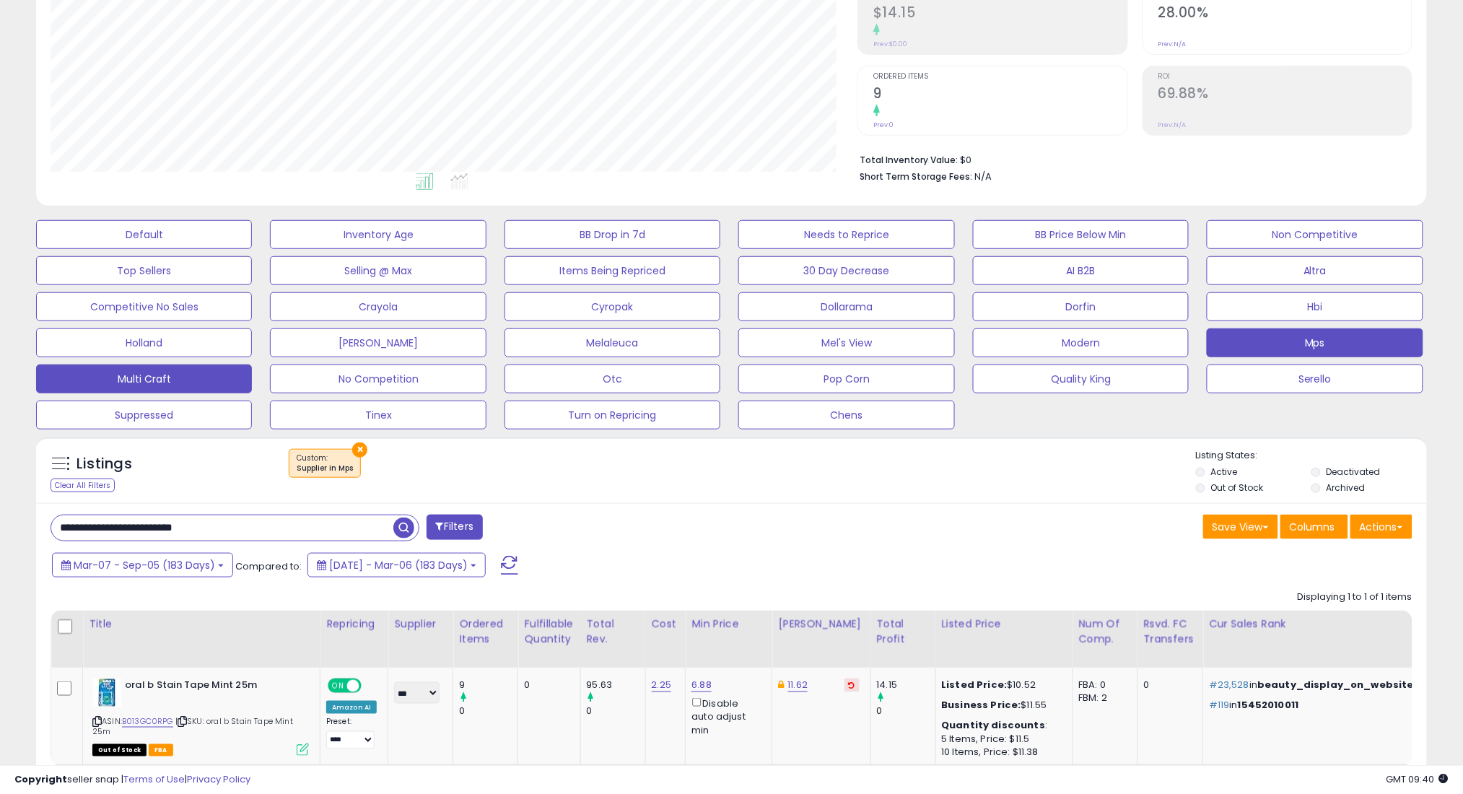
click at [203, 377] on button "Multi Craft" at bounding box center [144, 378] width 216 height 29
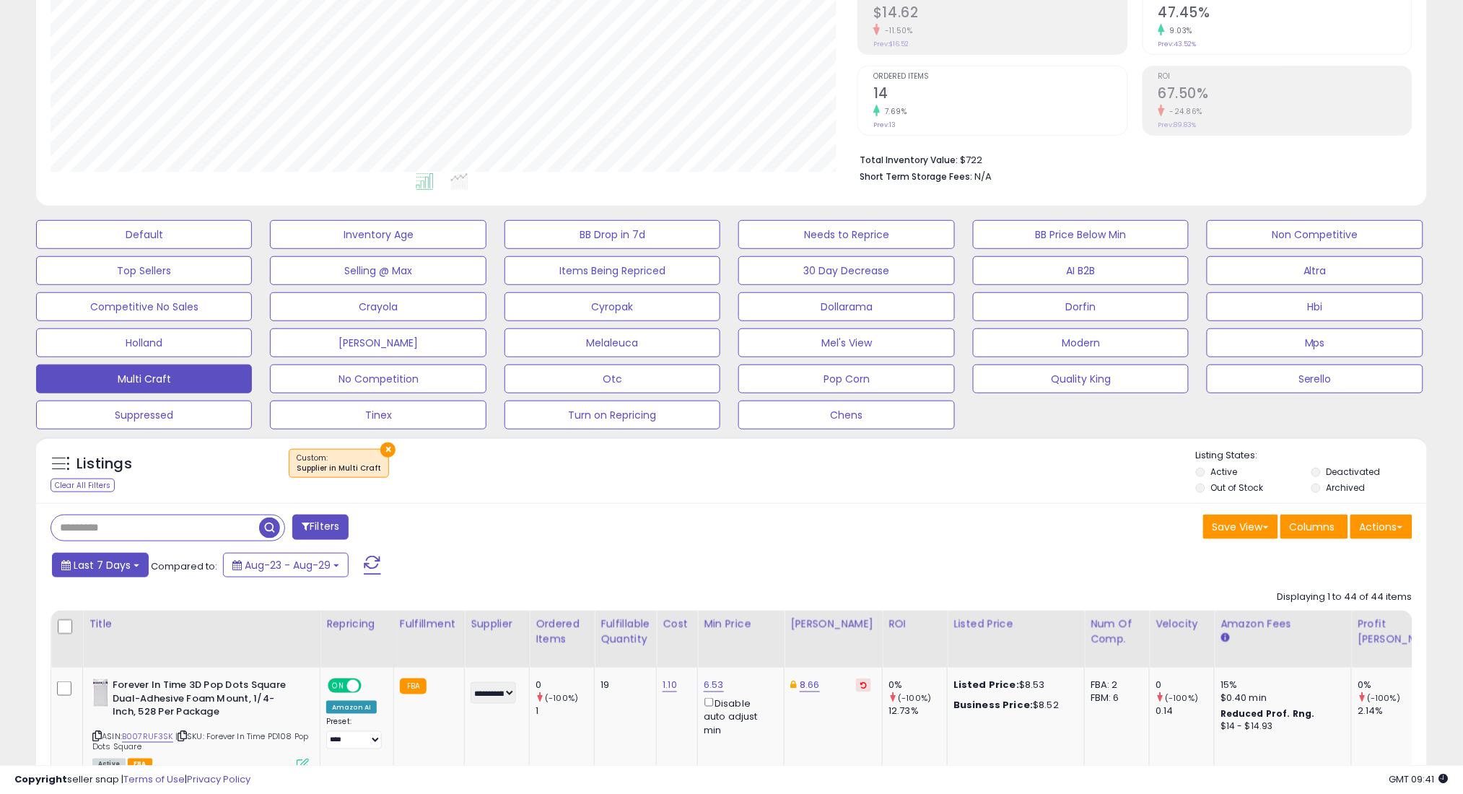
click at [121, 571] on span "Last 7 Days" at bounding box center [102, 565] width 57 height 14
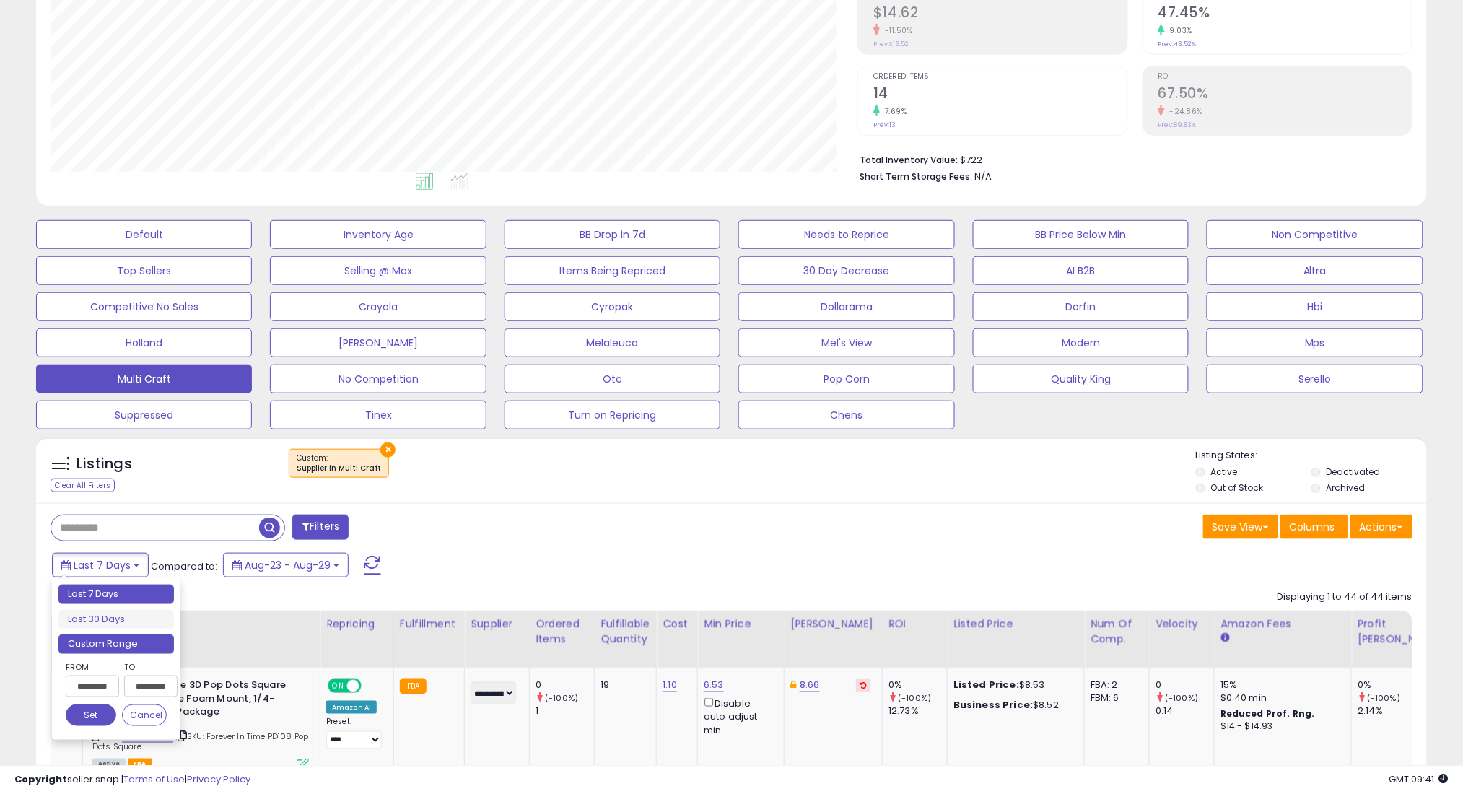
click at [136, 648] on li "Custom Range" at bounding box center [115, 643] width 115 height 19
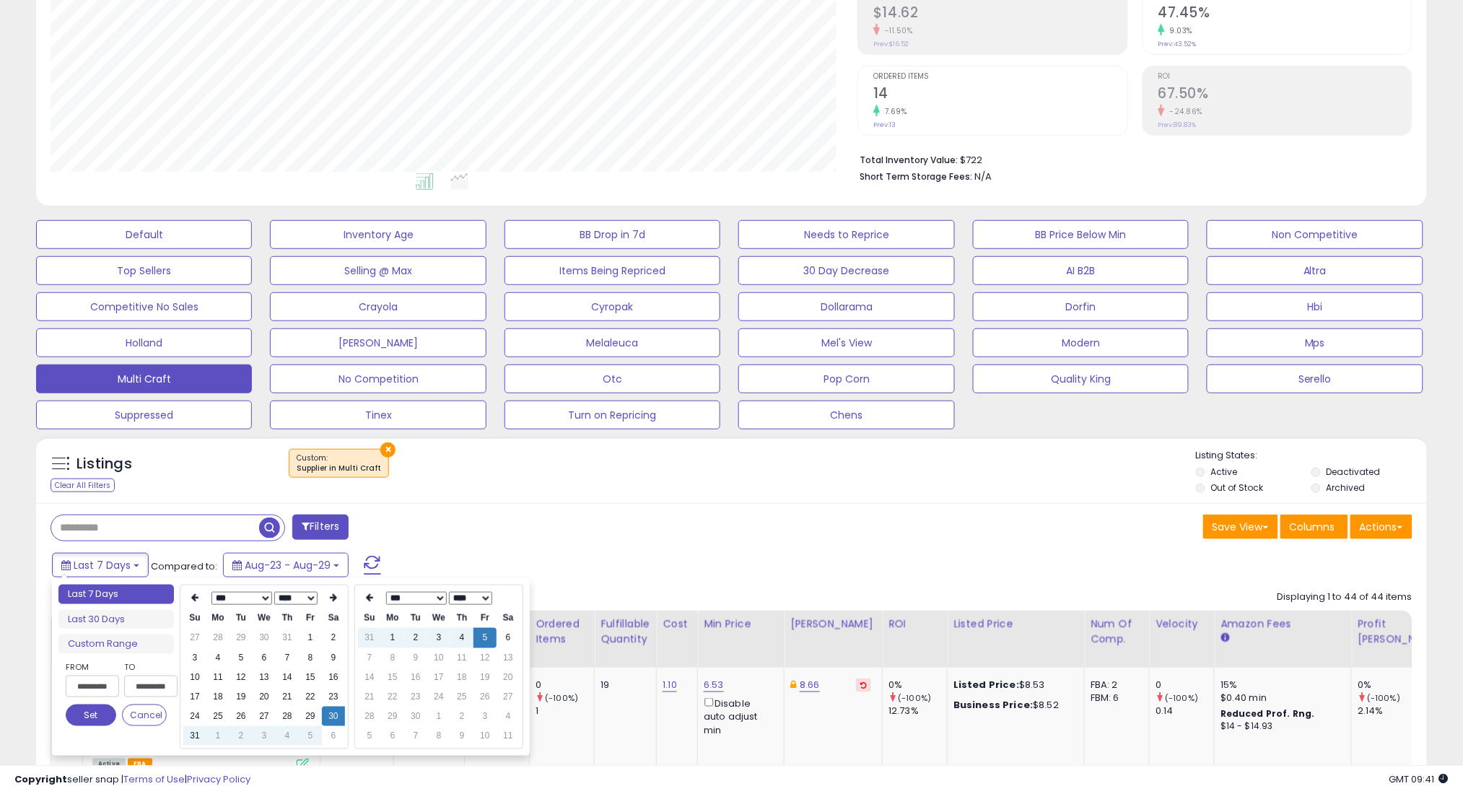
click at [258, 598] on select "*** *** *** *** *** *** *** *** ***" at bounding box center [241, 598] width 61 height 13
click at [269, 639] on td "1" at bounding box center [264, 637] width 23 height 19
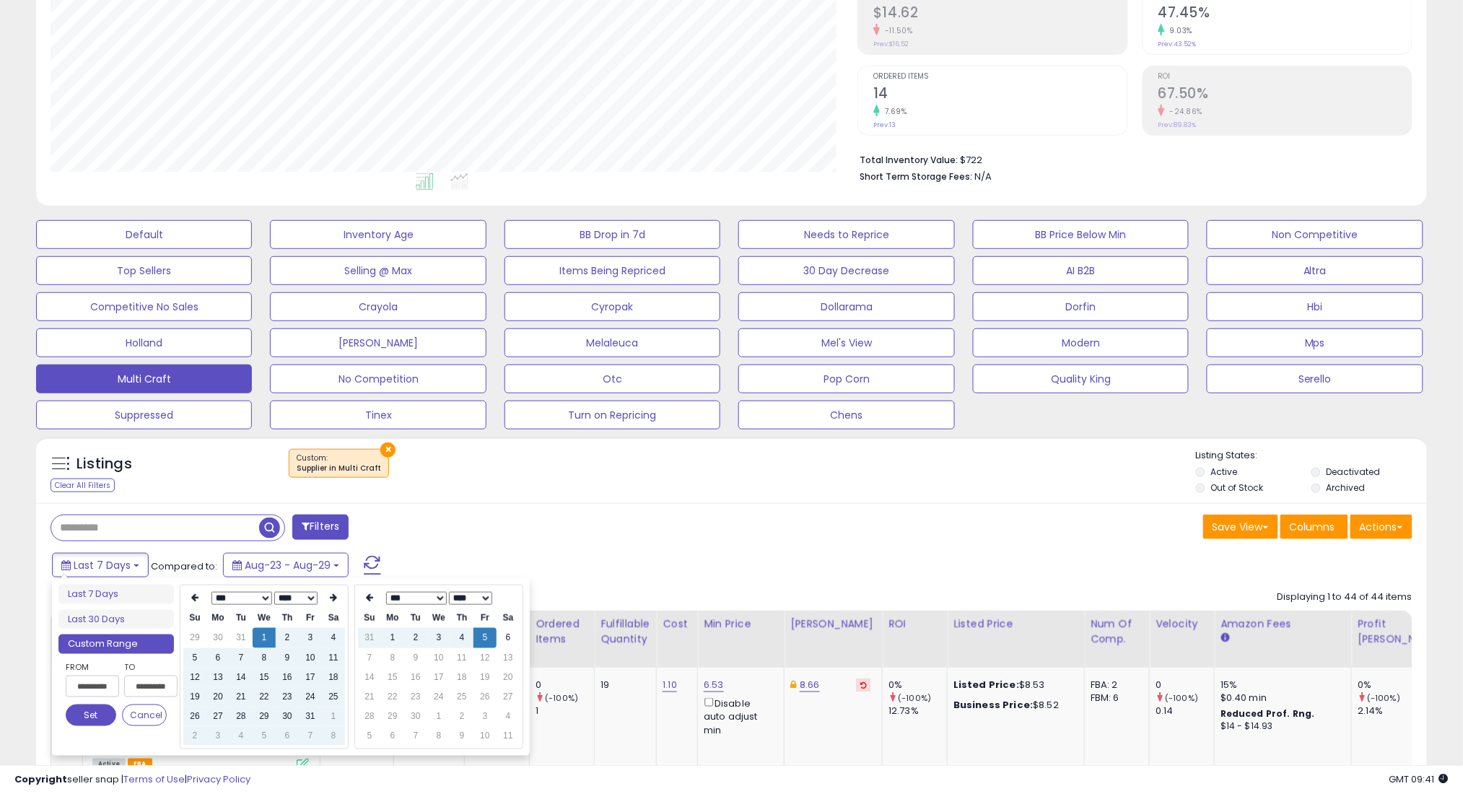
type input "**********"
click at [87, 716] on button "Set" at bounding box center [91, 715] width 51 height 22
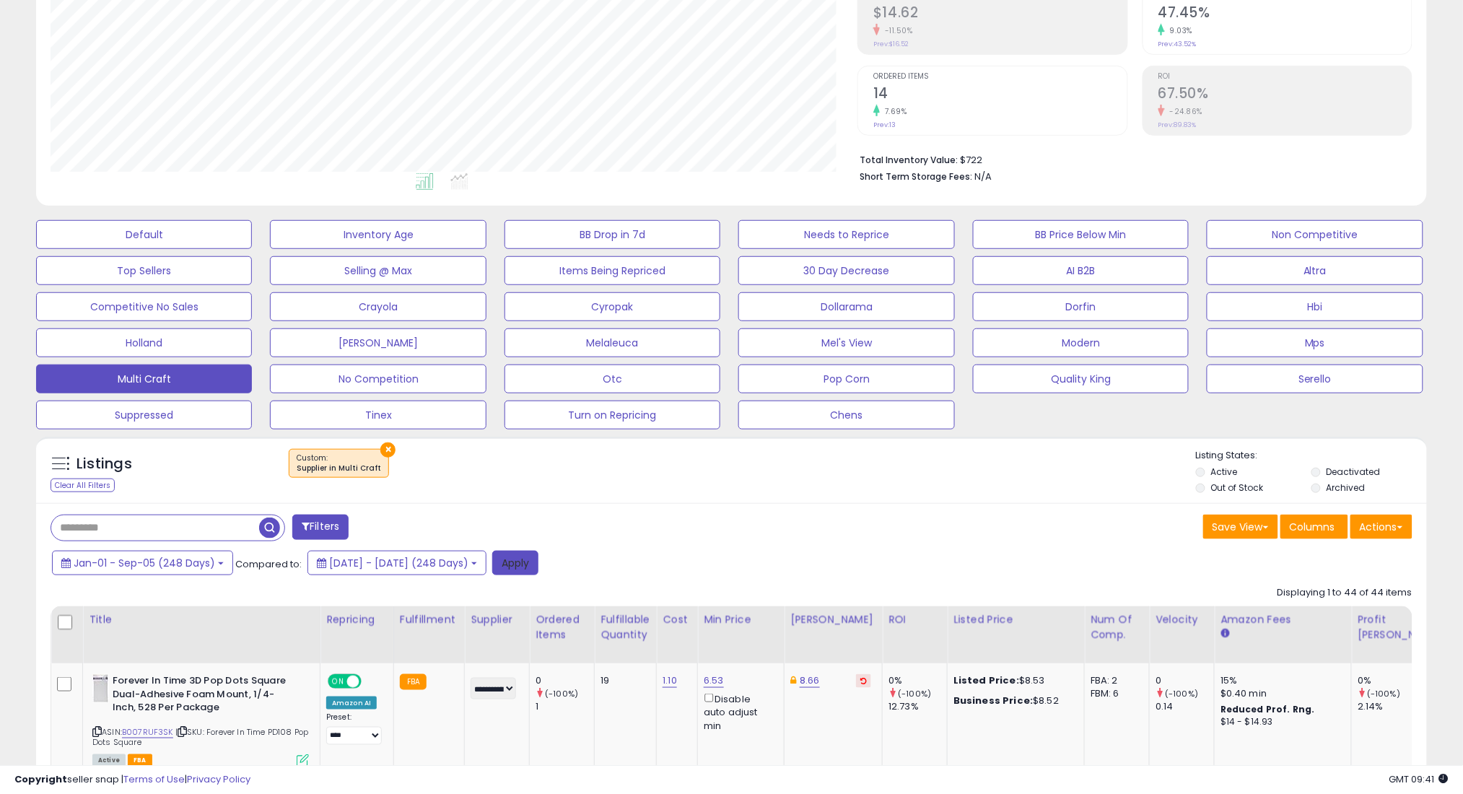
click at [538, 558] on button "Apply" at bounding box center [515, 563] width 46 height 25
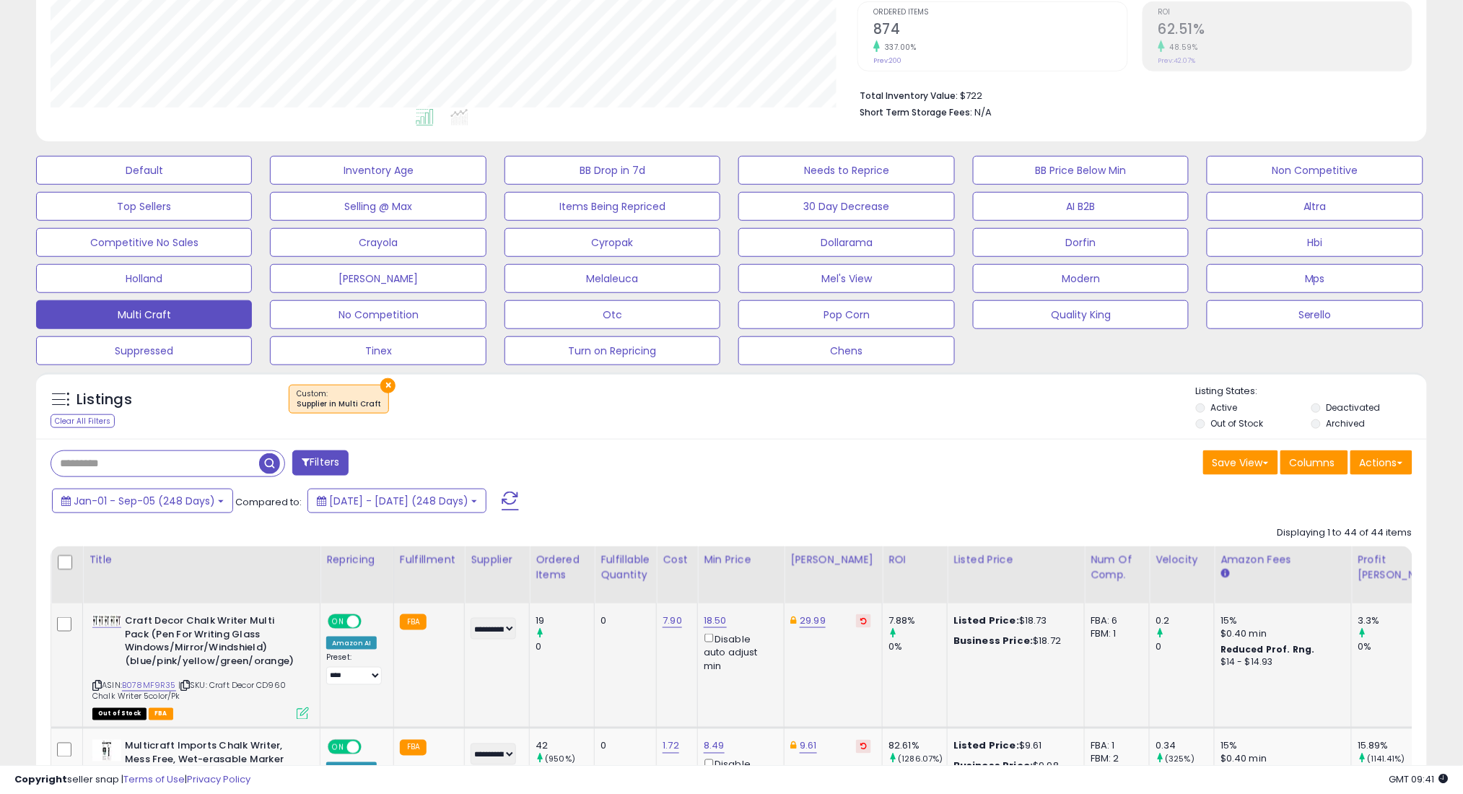
scroll to position [331, 0]
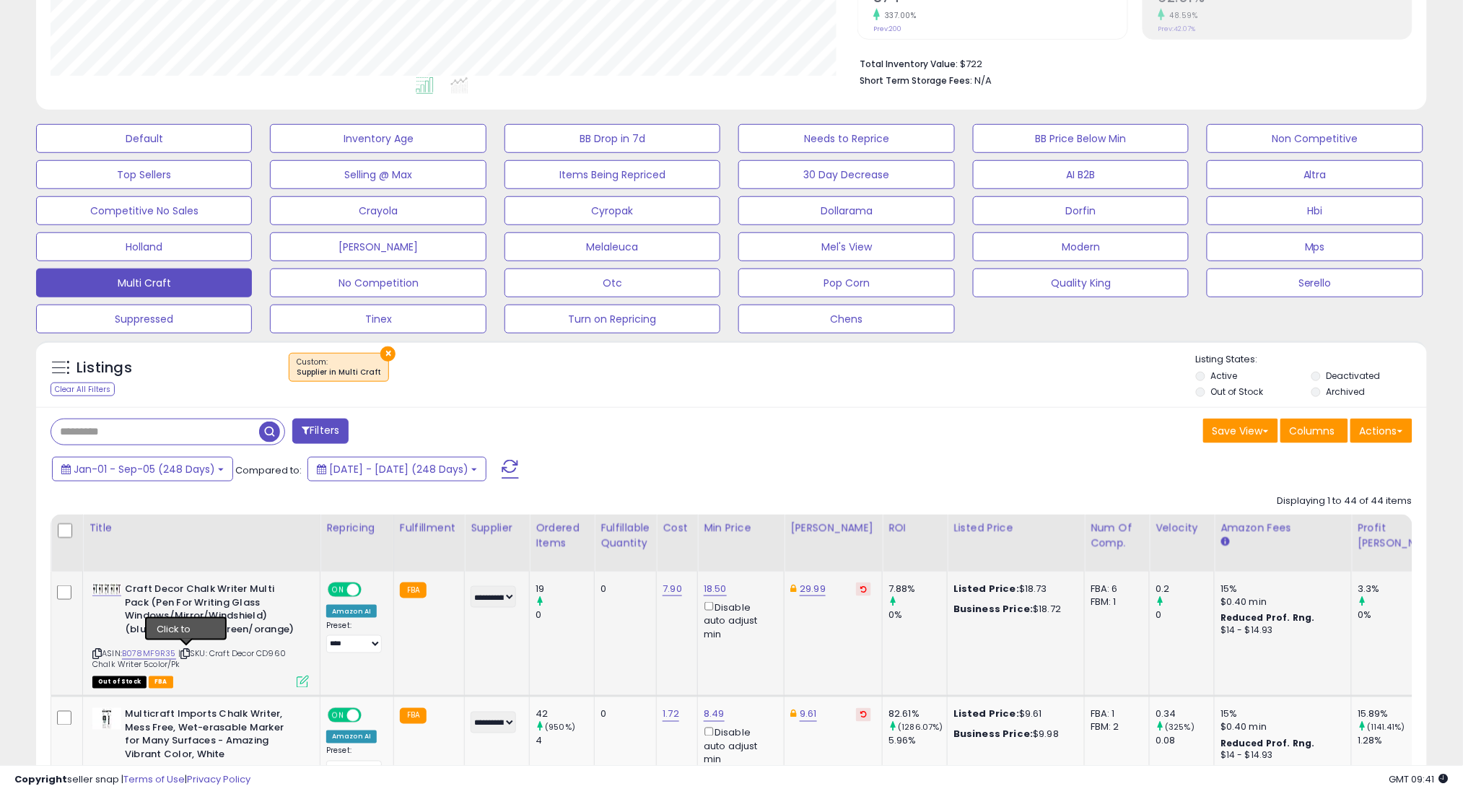
click at [185, 652] on icon at bounding box center [184, 653] width 9 height 8
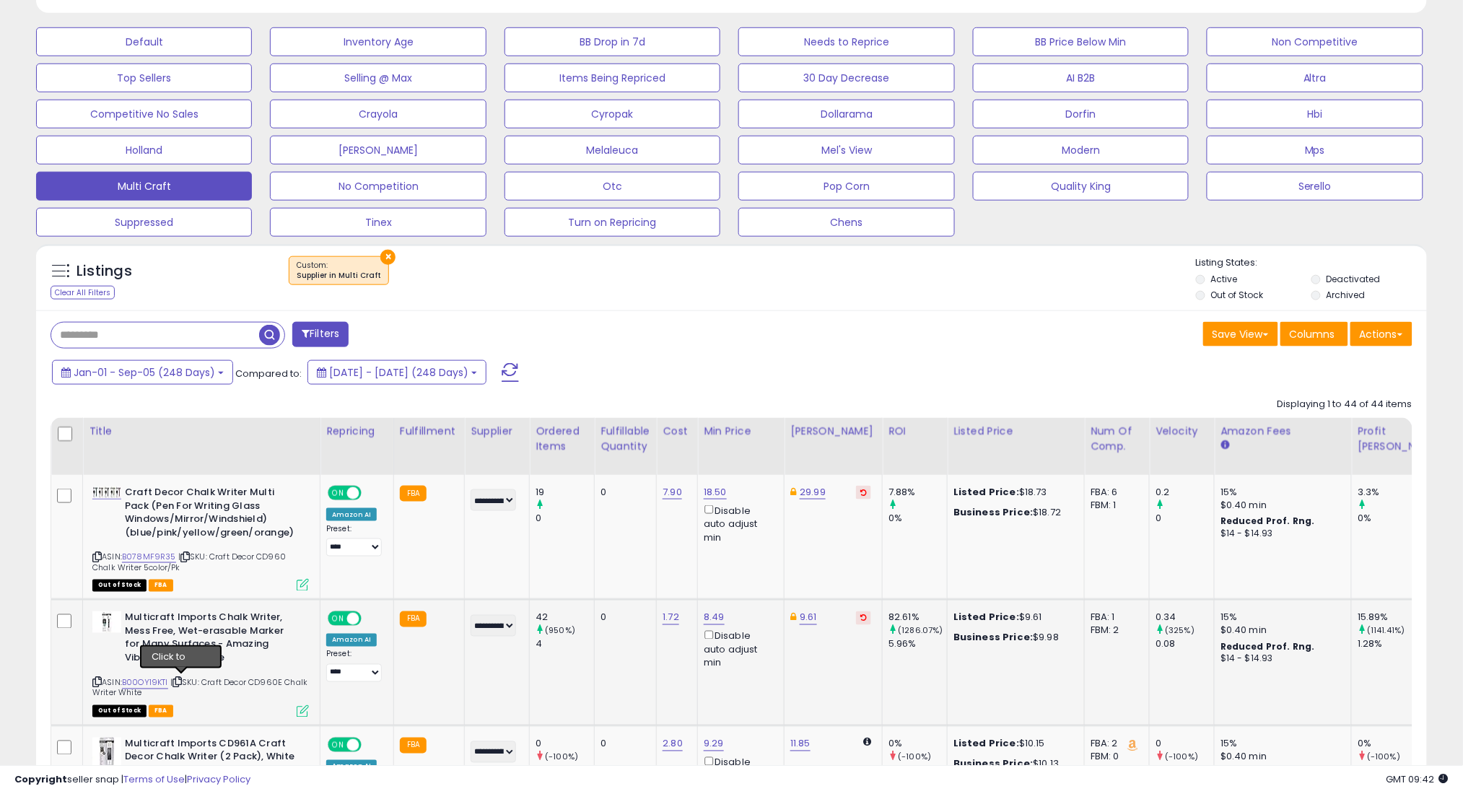
click at [181, 680] on icon at bounding box center [176, 682] width 9 height 8
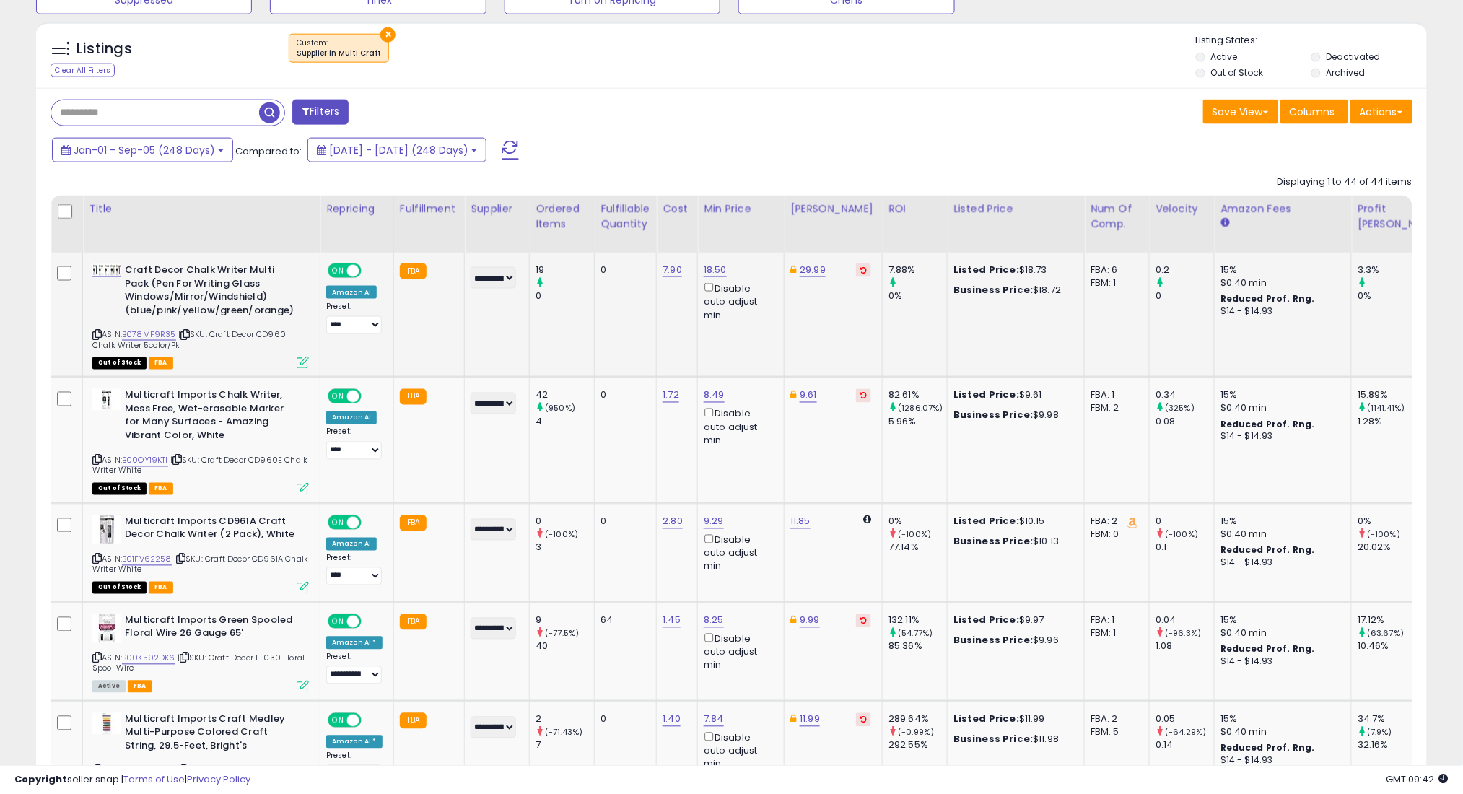
scroll to position [716, 0]
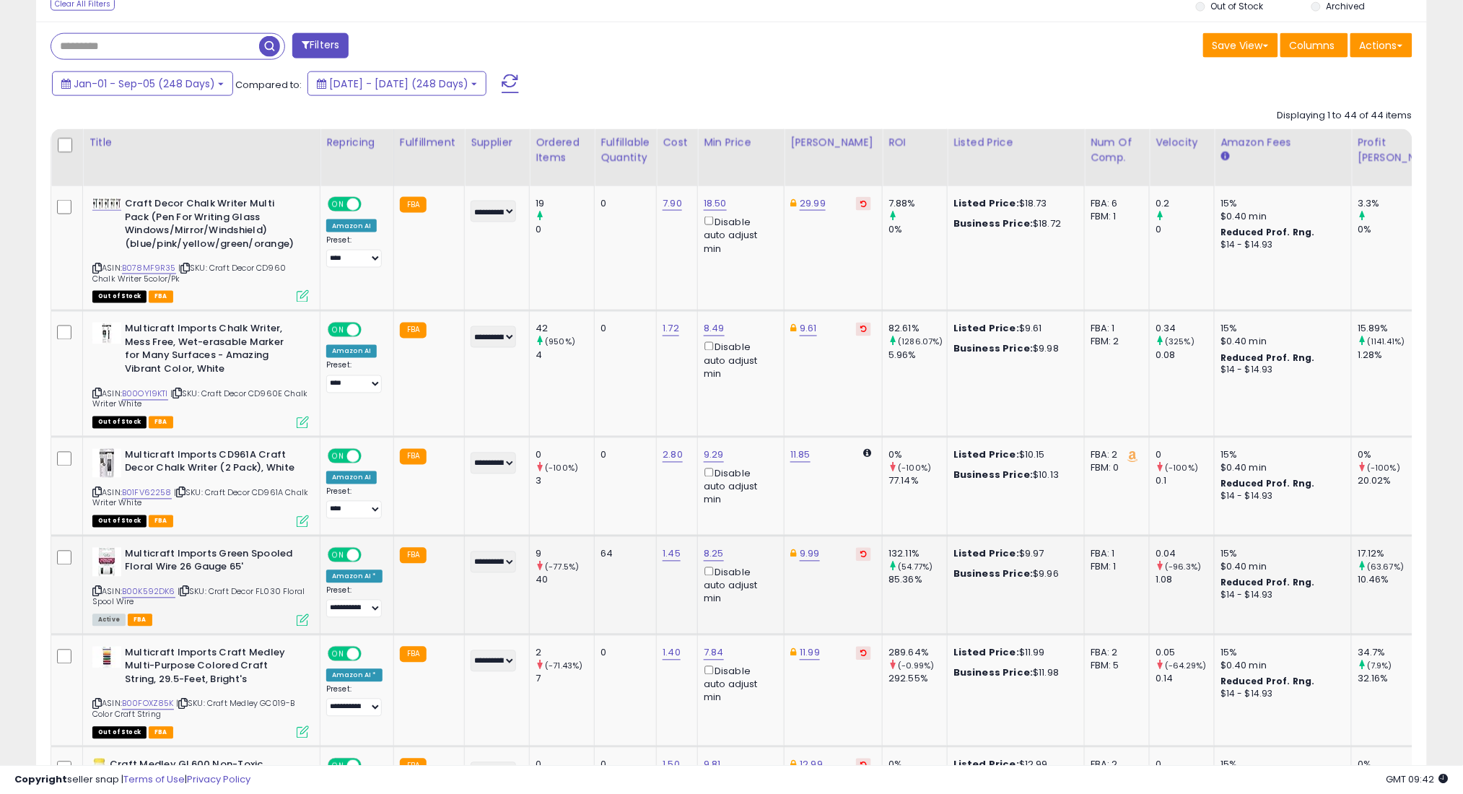
click at [188, 590] on icon at bounding box center [184, 591] width 9 height 8
click at [186, 703] on icon at bounding box center [182, 704] width 9 height 8
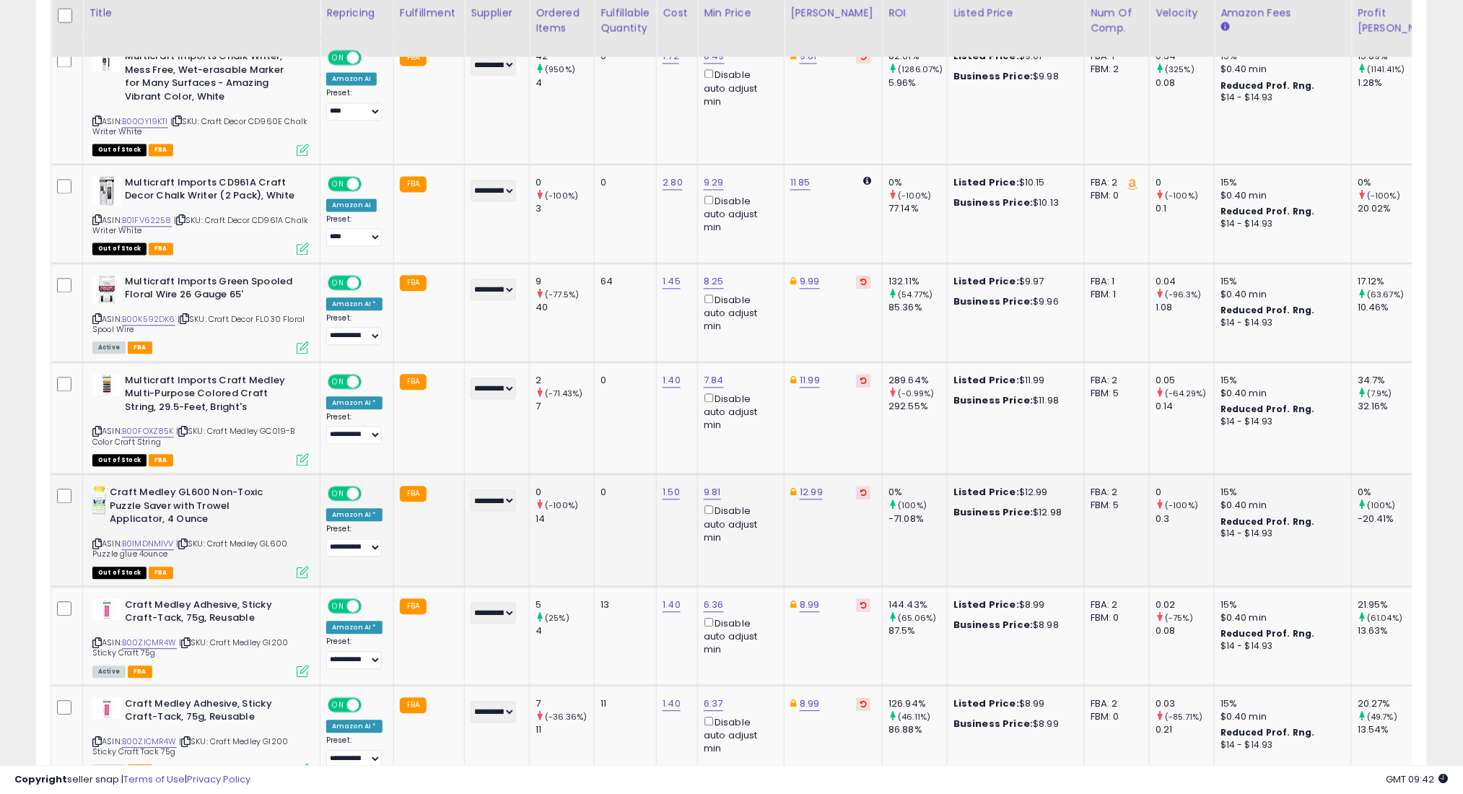
scroll to position [1005, 0]
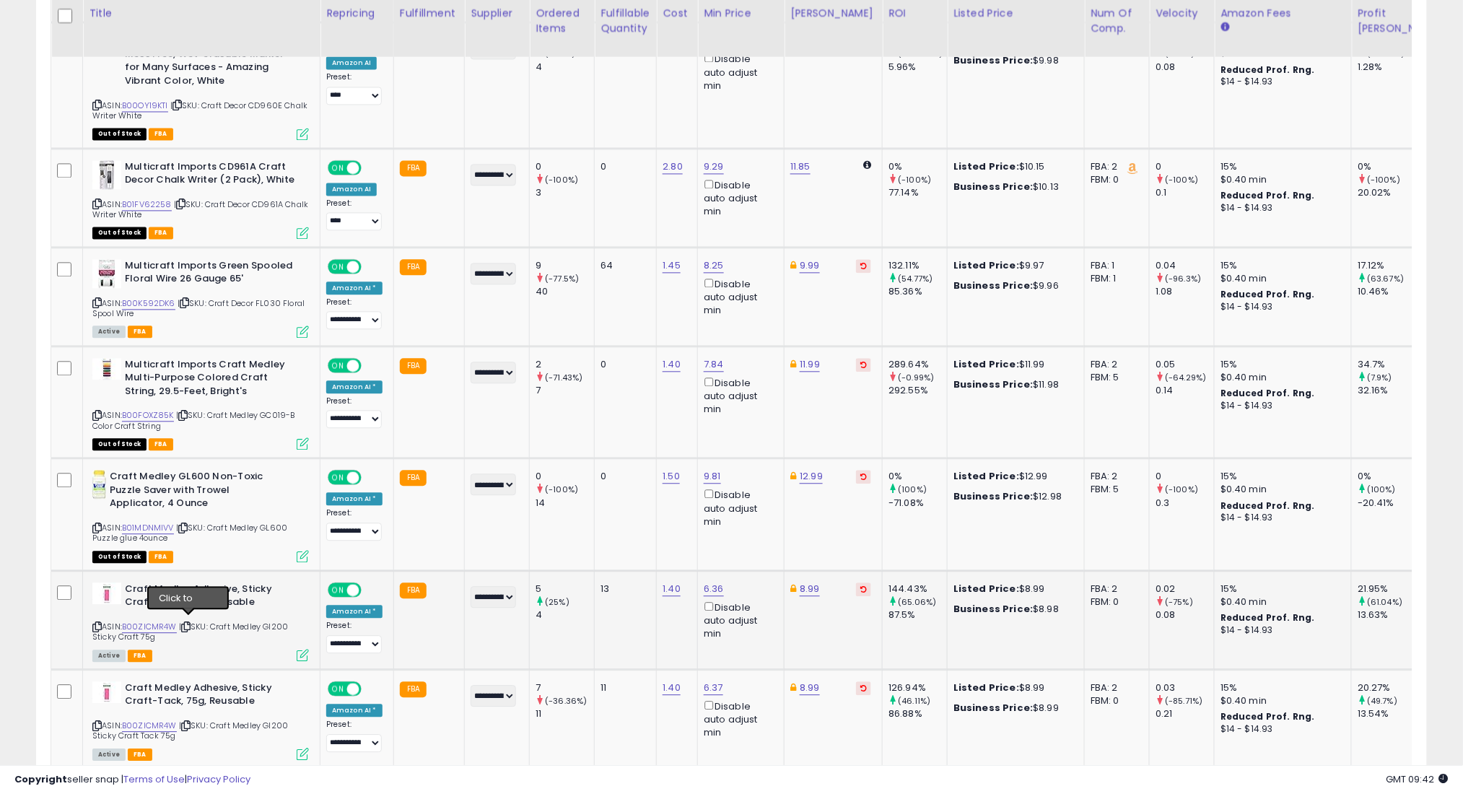
click at [190, 623] on icon at bounding box center [185, 627] width 9 height 8
click at [188, 722] on icon at bounding box center [185, 726] width 9 height 8
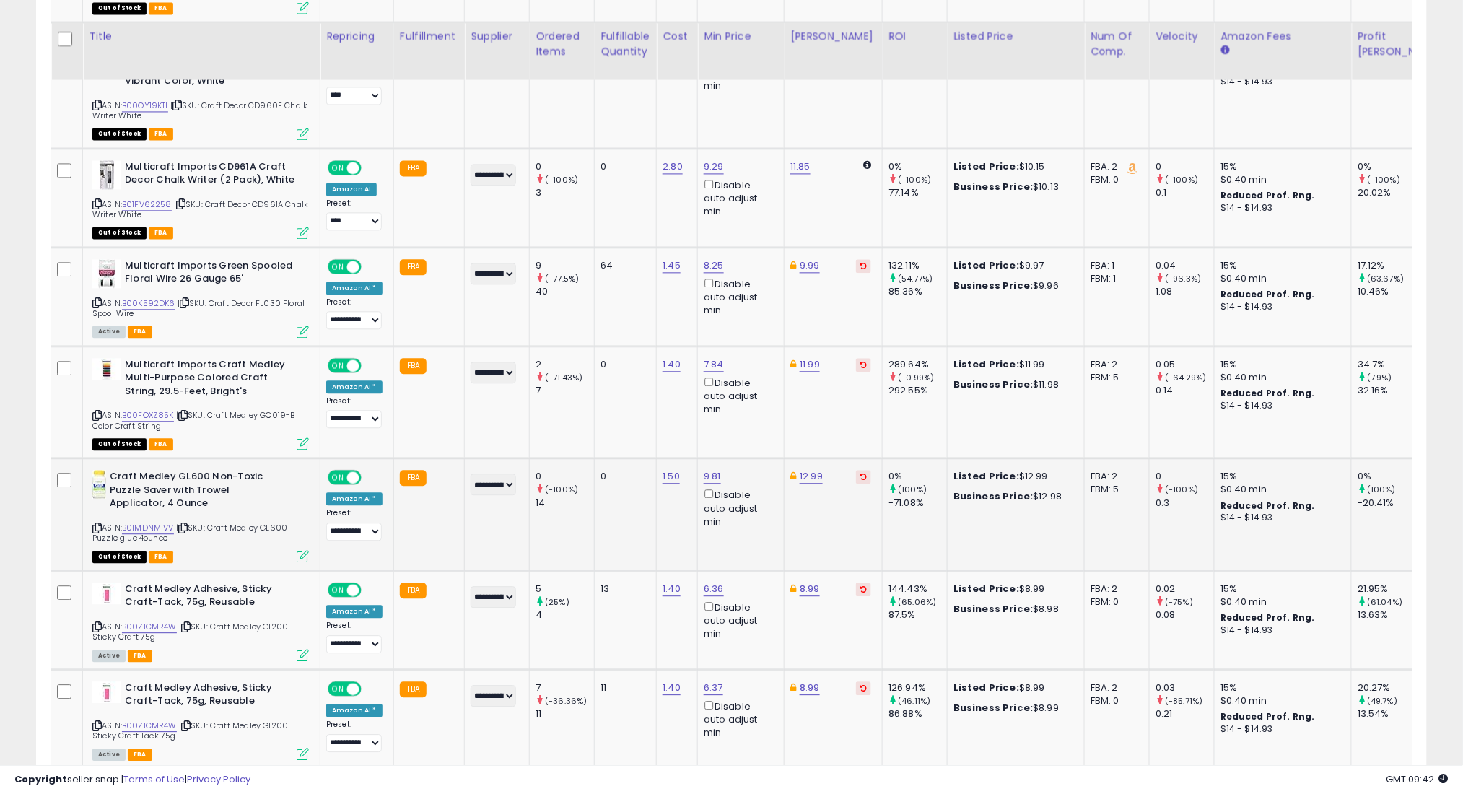
scroll to position [1100, 0]
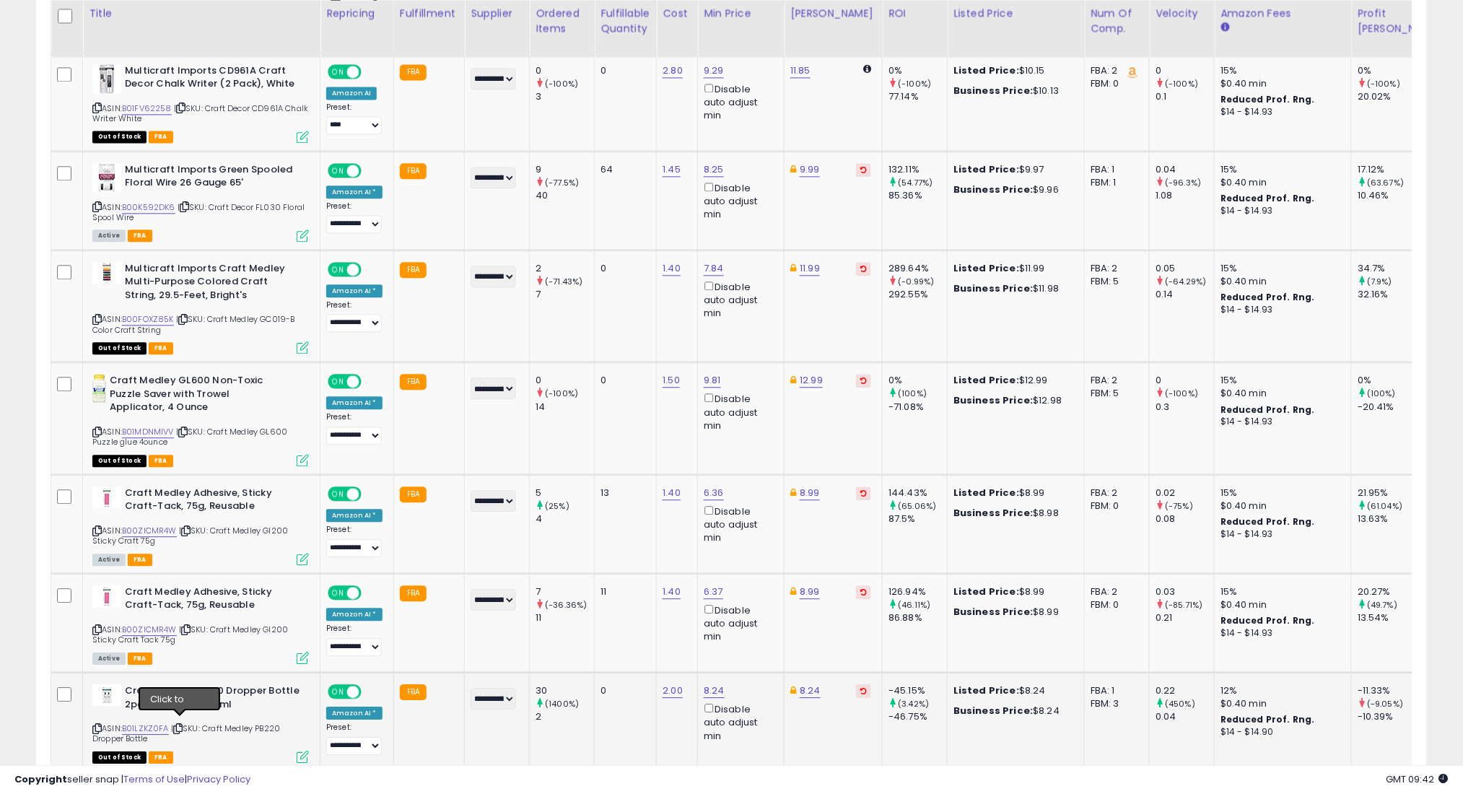
click at [181, 725] on icon at bounding box center [177, 729] width 9 height 8
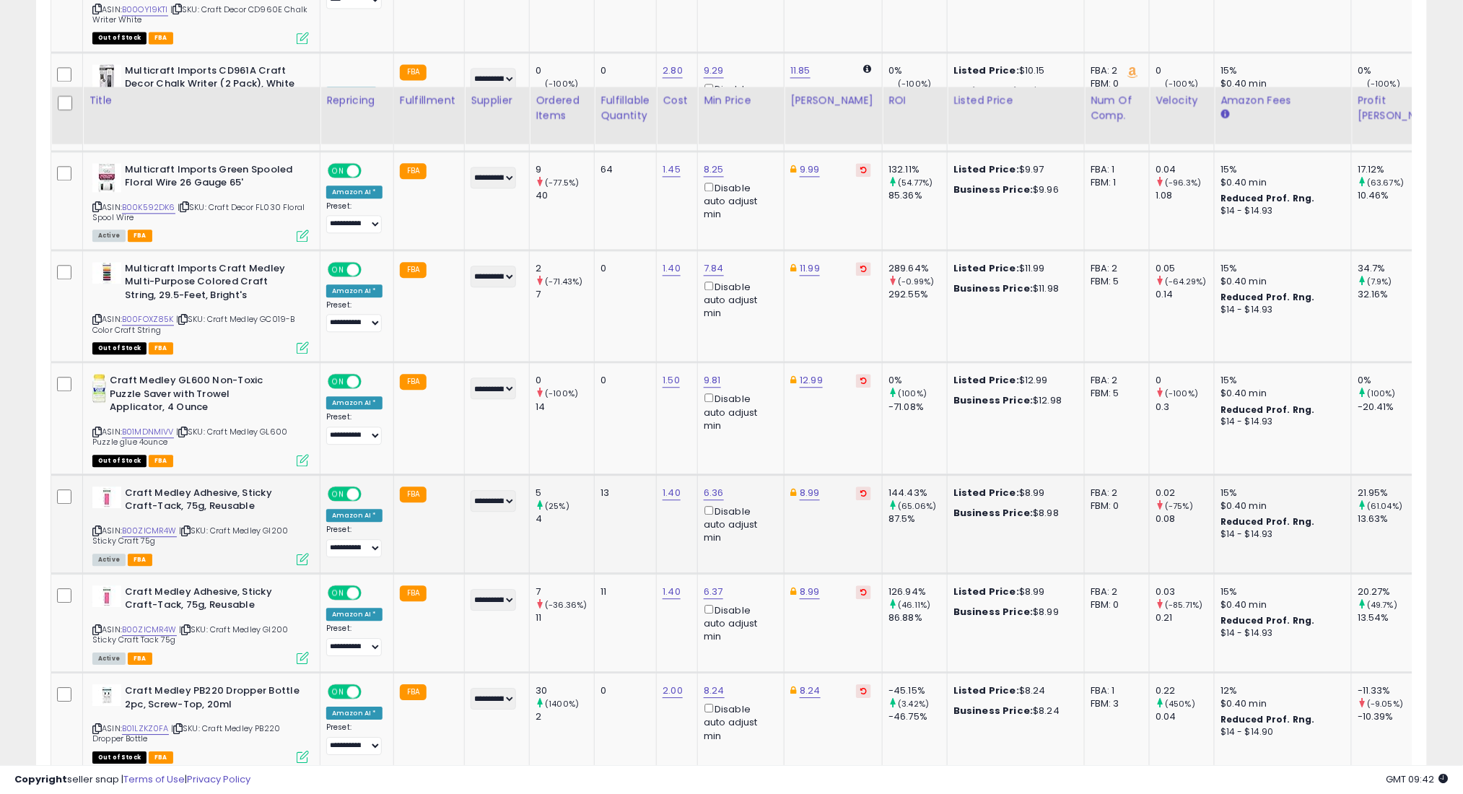
scroll to position [1196, 0]
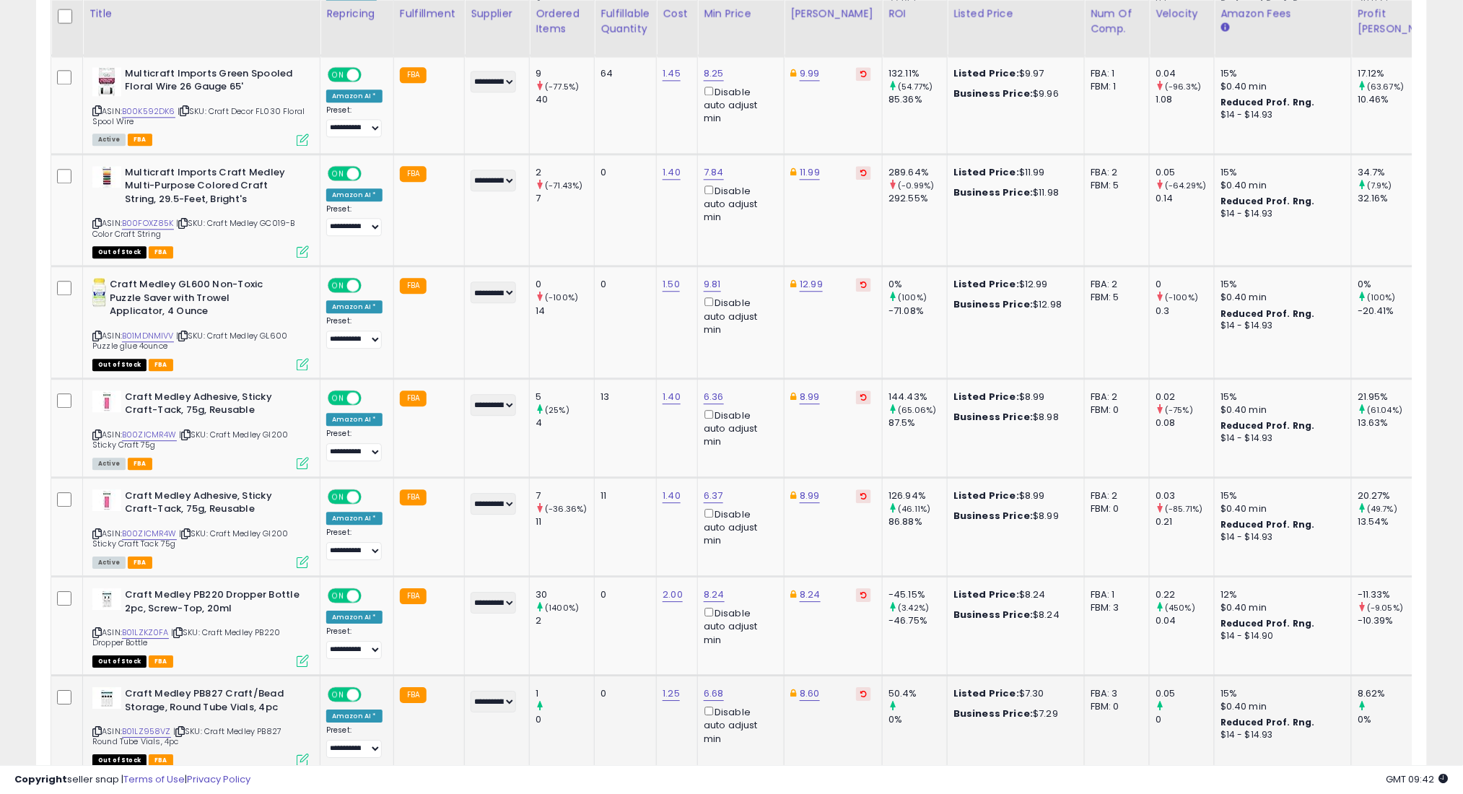
click at [182, 727] on icon at bounding box center [179, 731] width 9 height 8
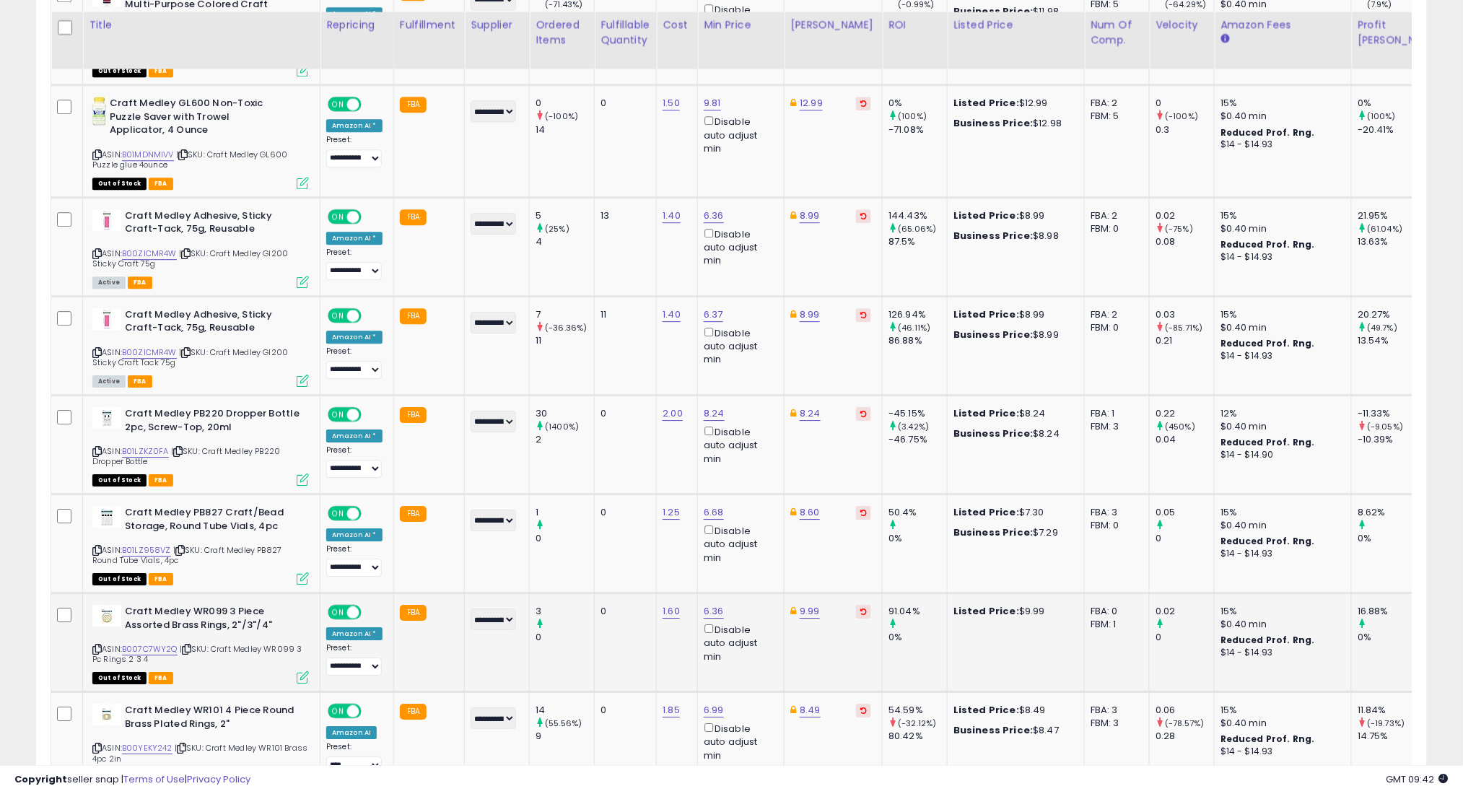
scroll to position [1389, 0]
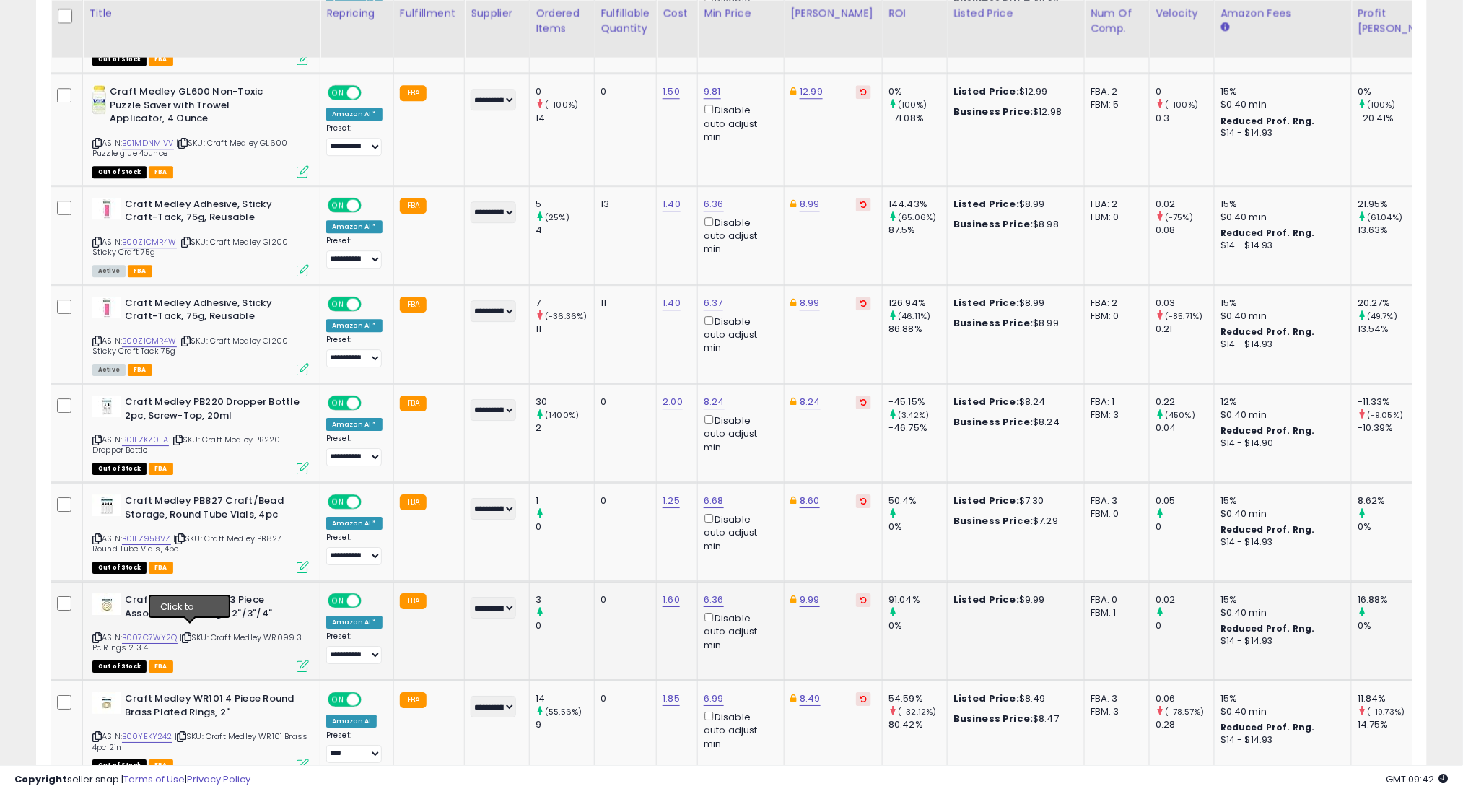
click at [189, 634] on icon at bounding box center [186, 638] width 9 height 8
click at [183, 732] on icon at bounding box center [181, 736] width 9 height 8
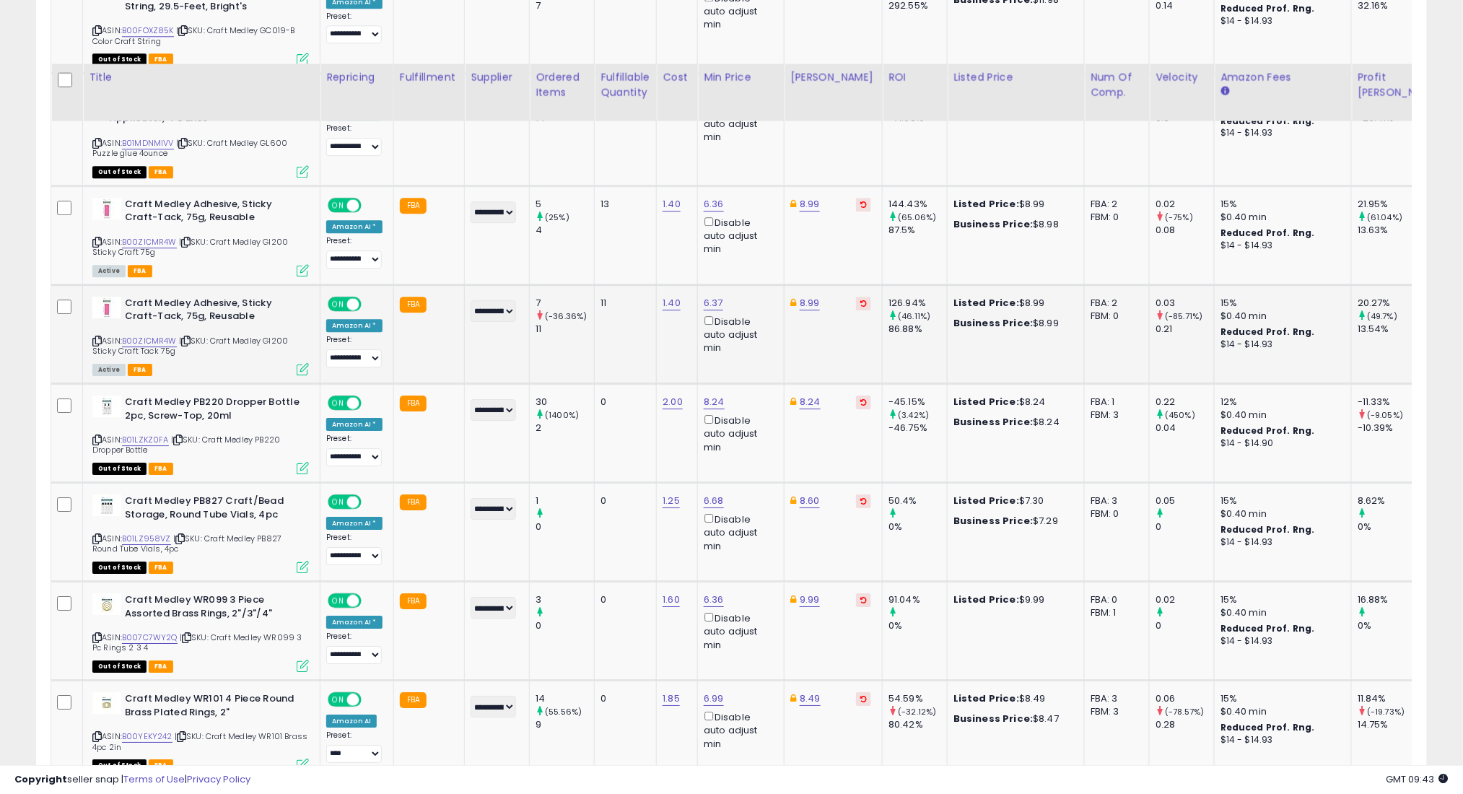
scroll to position [1485, 0]
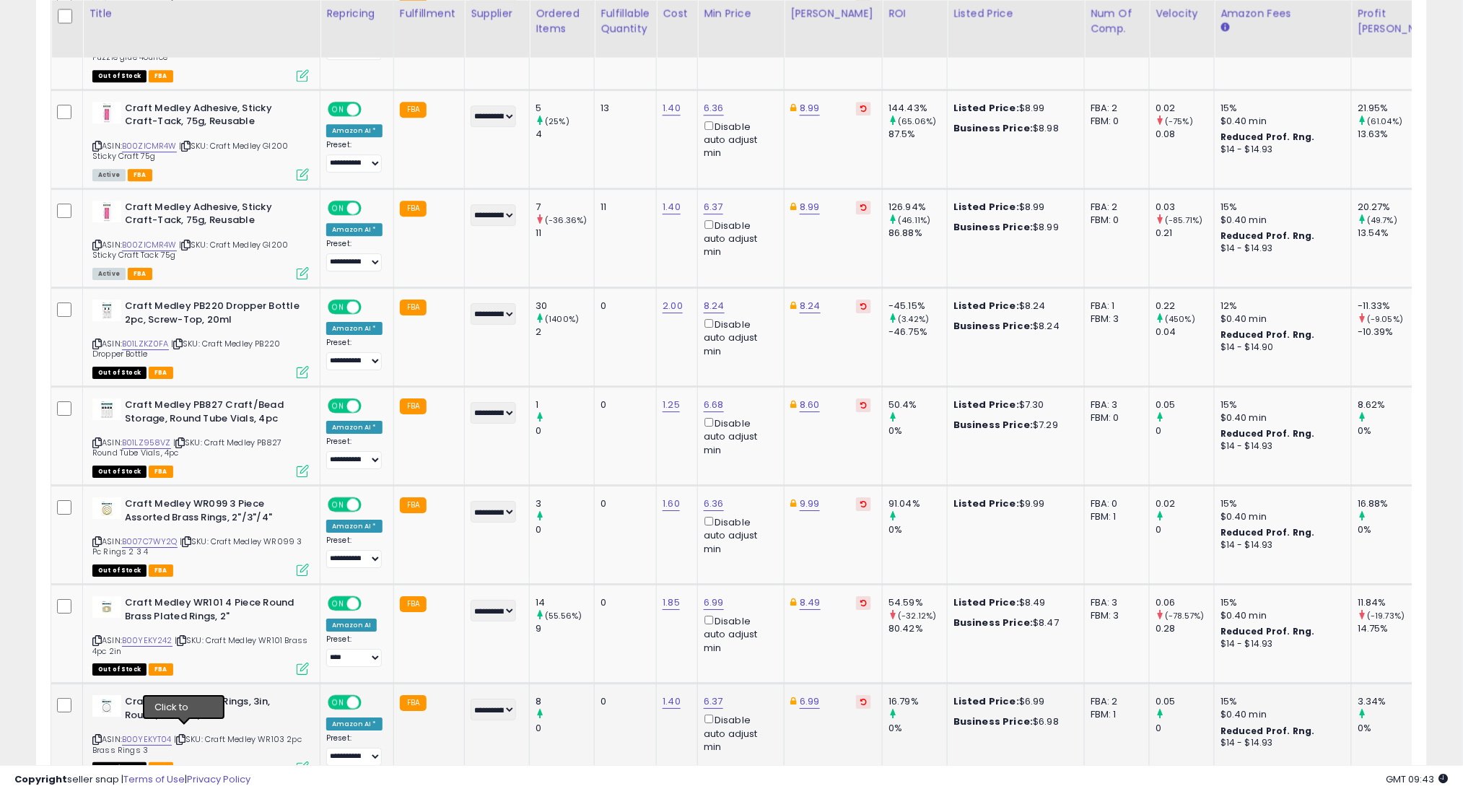
click at [185, 735] on icon at bounding box center [180, 739] width 9 height 8
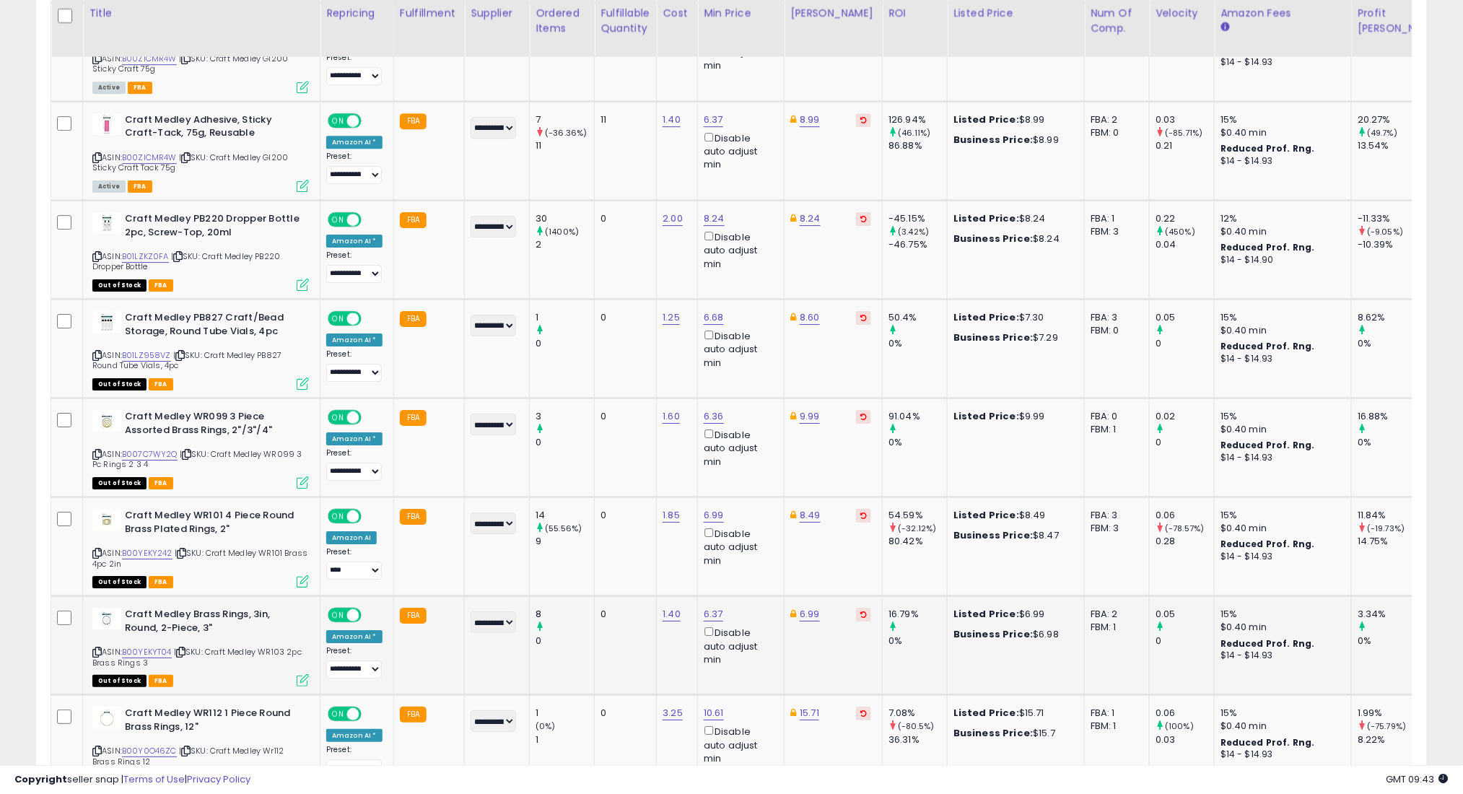
scroll to position [1582, 0]
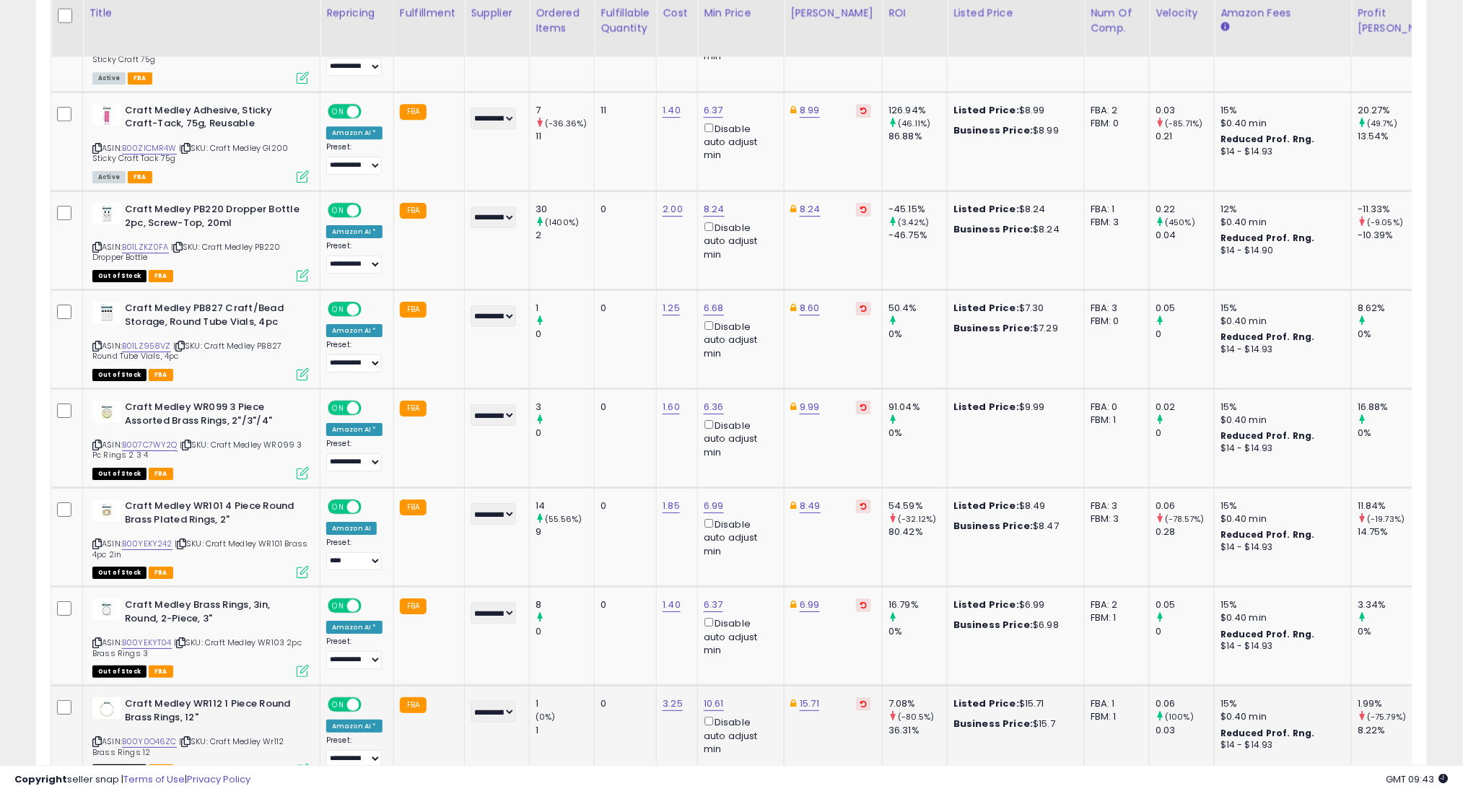
click at [187, 738] on icon at bounding box center [185, 742] width 9 height 8
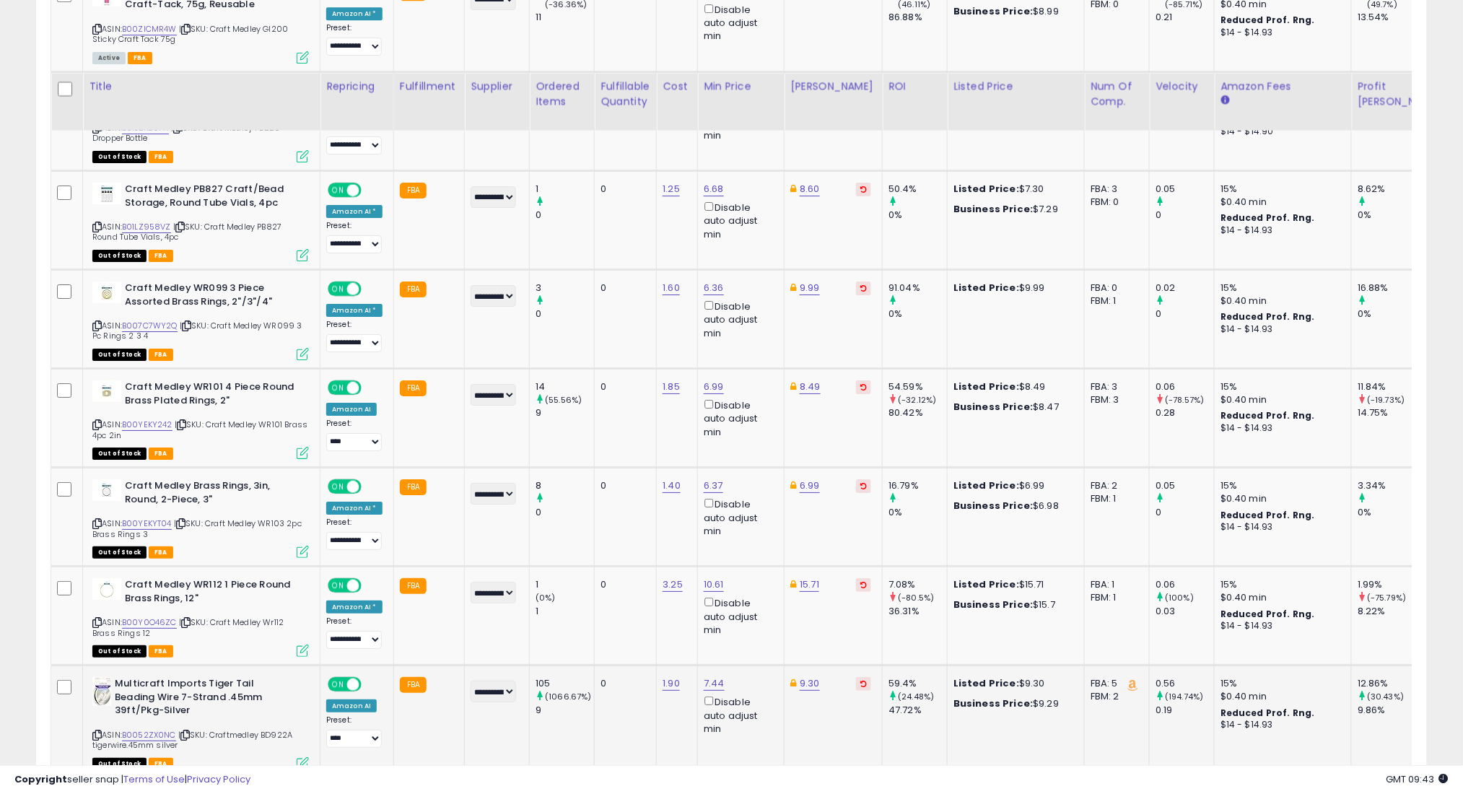
scroll to position [1774, 0]
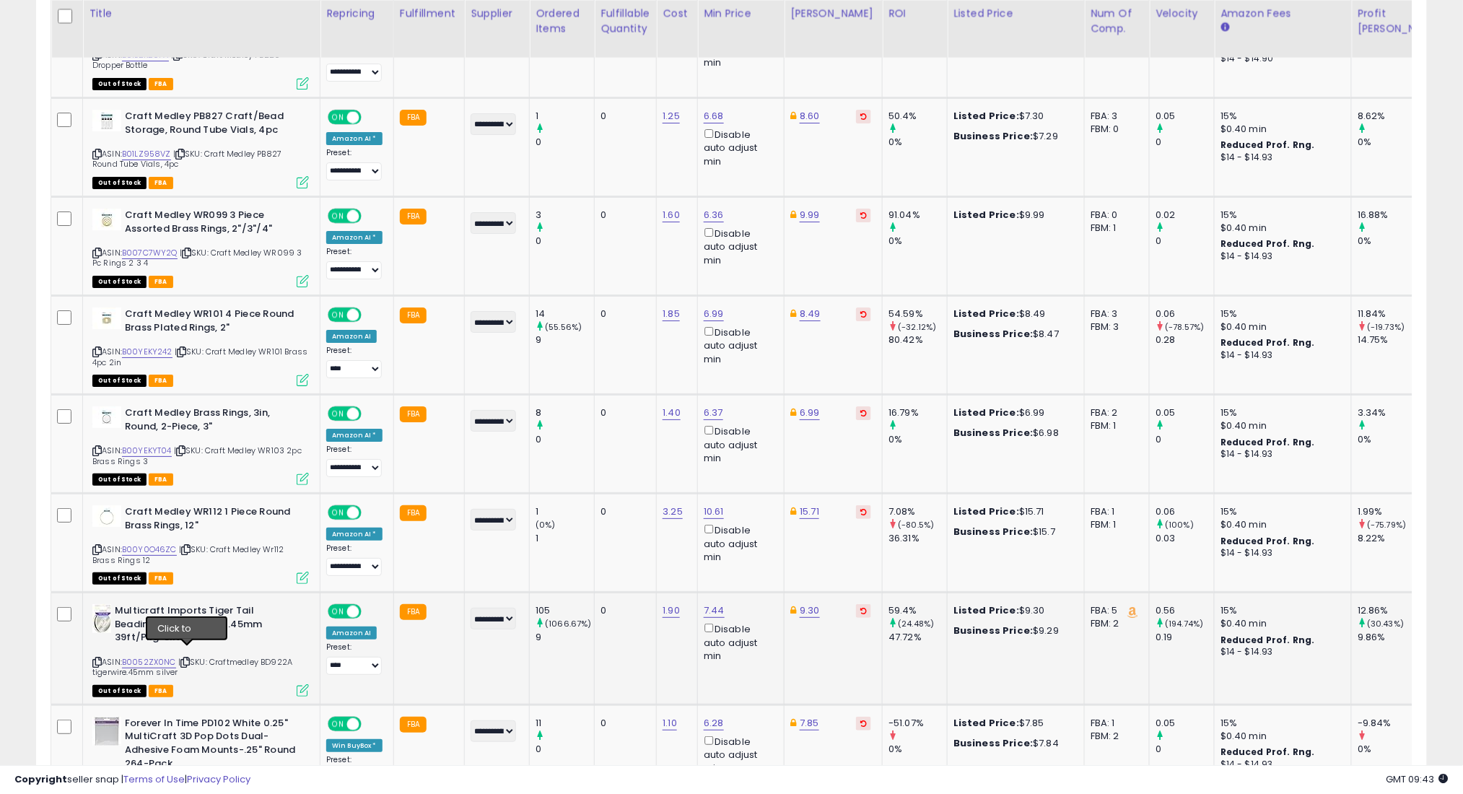
click at [189, 658] on icon at bounding box center [184, 662] width 9 height 8
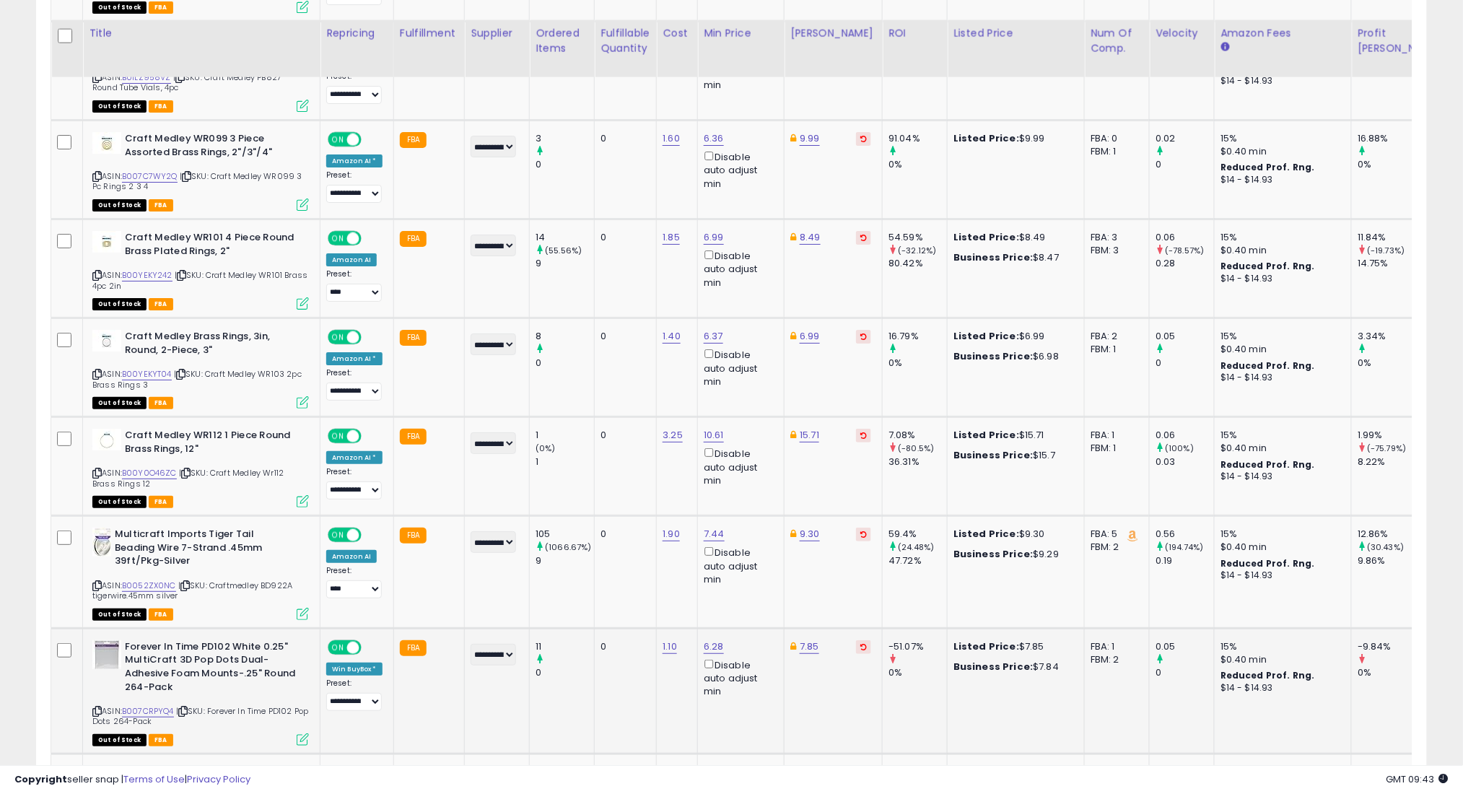
scroll to position [1870, 0]
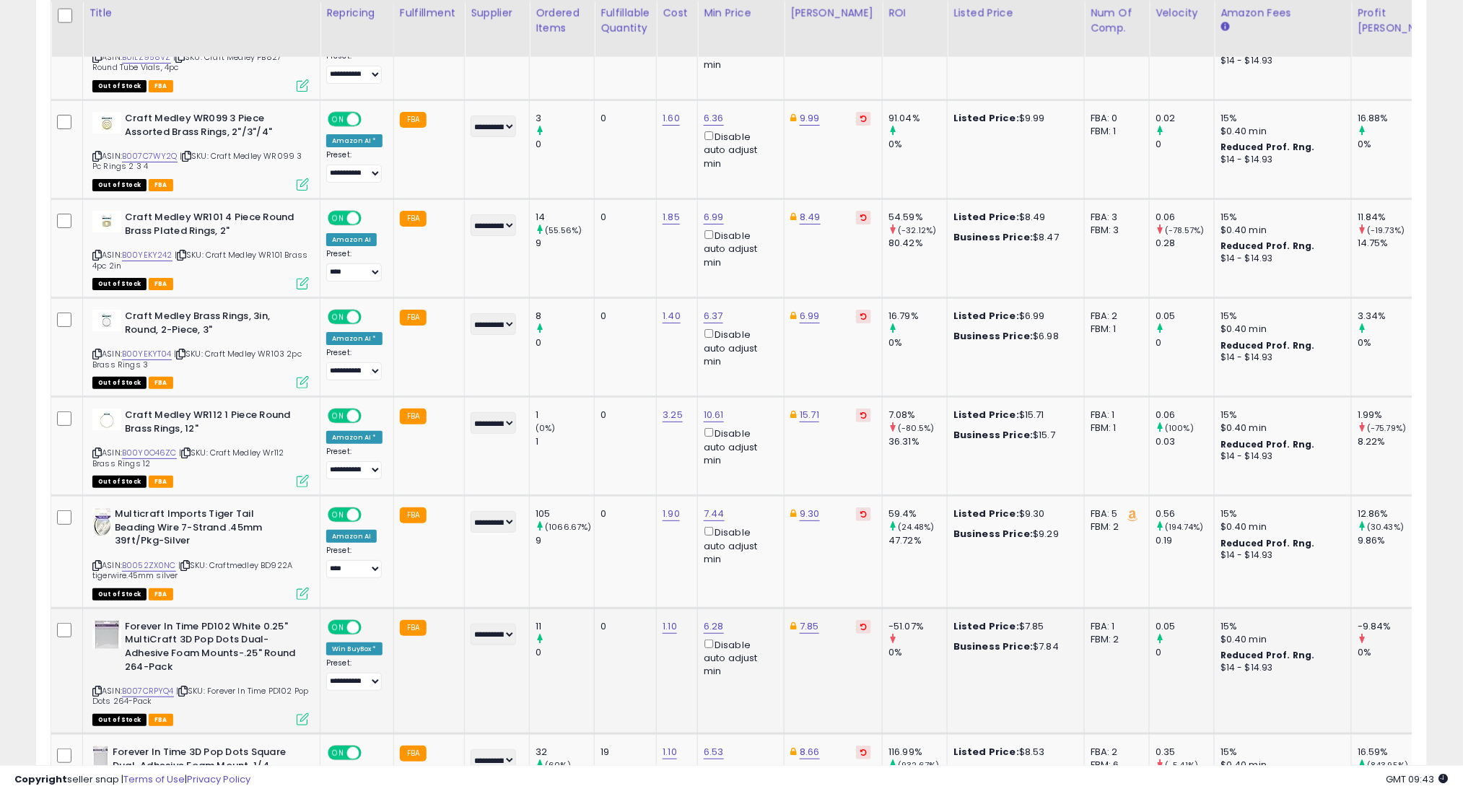
click at [188, 687] on icon at bounding box center [182, 691] width 9 height 8
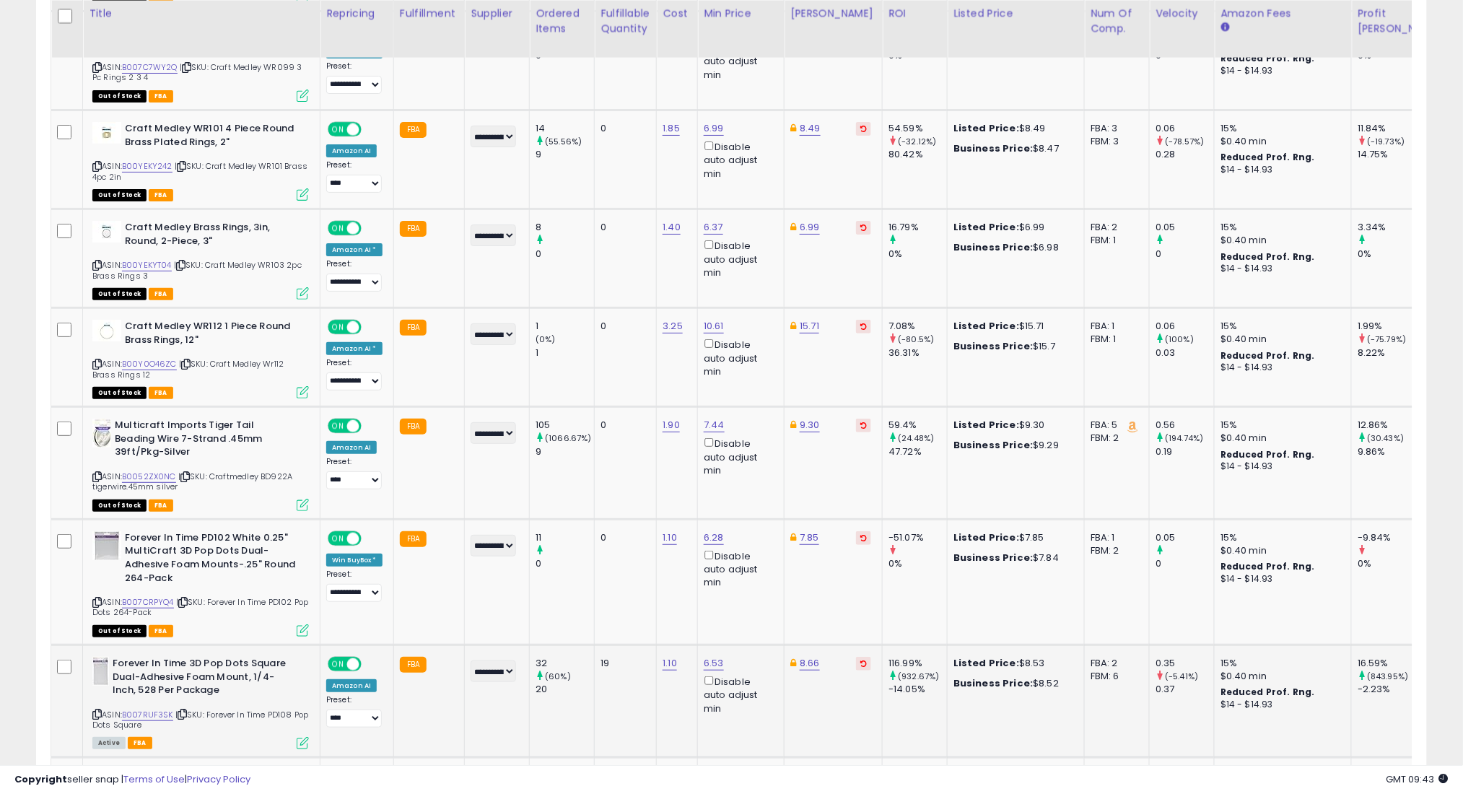
scroll to position [1966, 0]
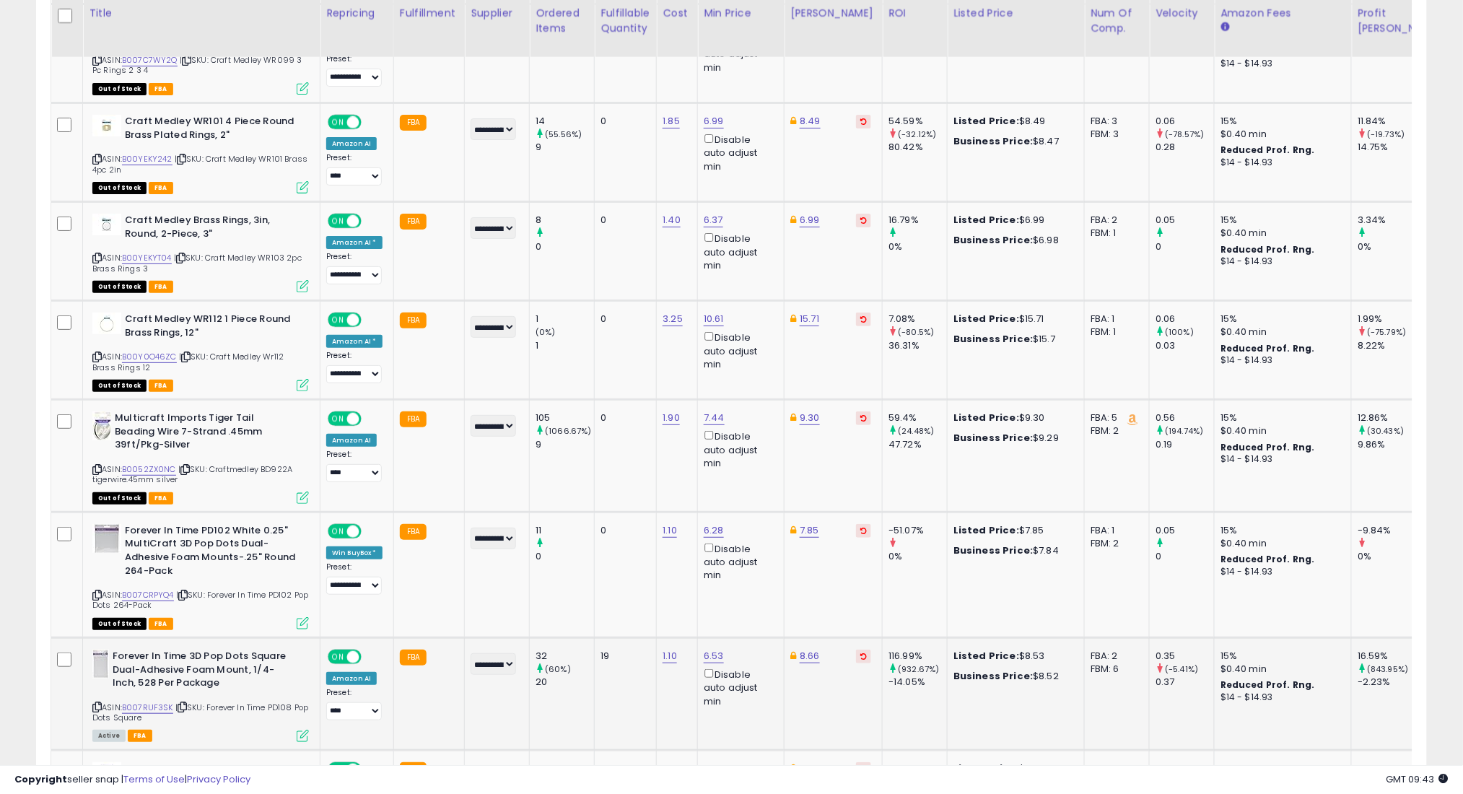
click at [182, 703] on icon at bounding box center [182, 707] width 9 height 8
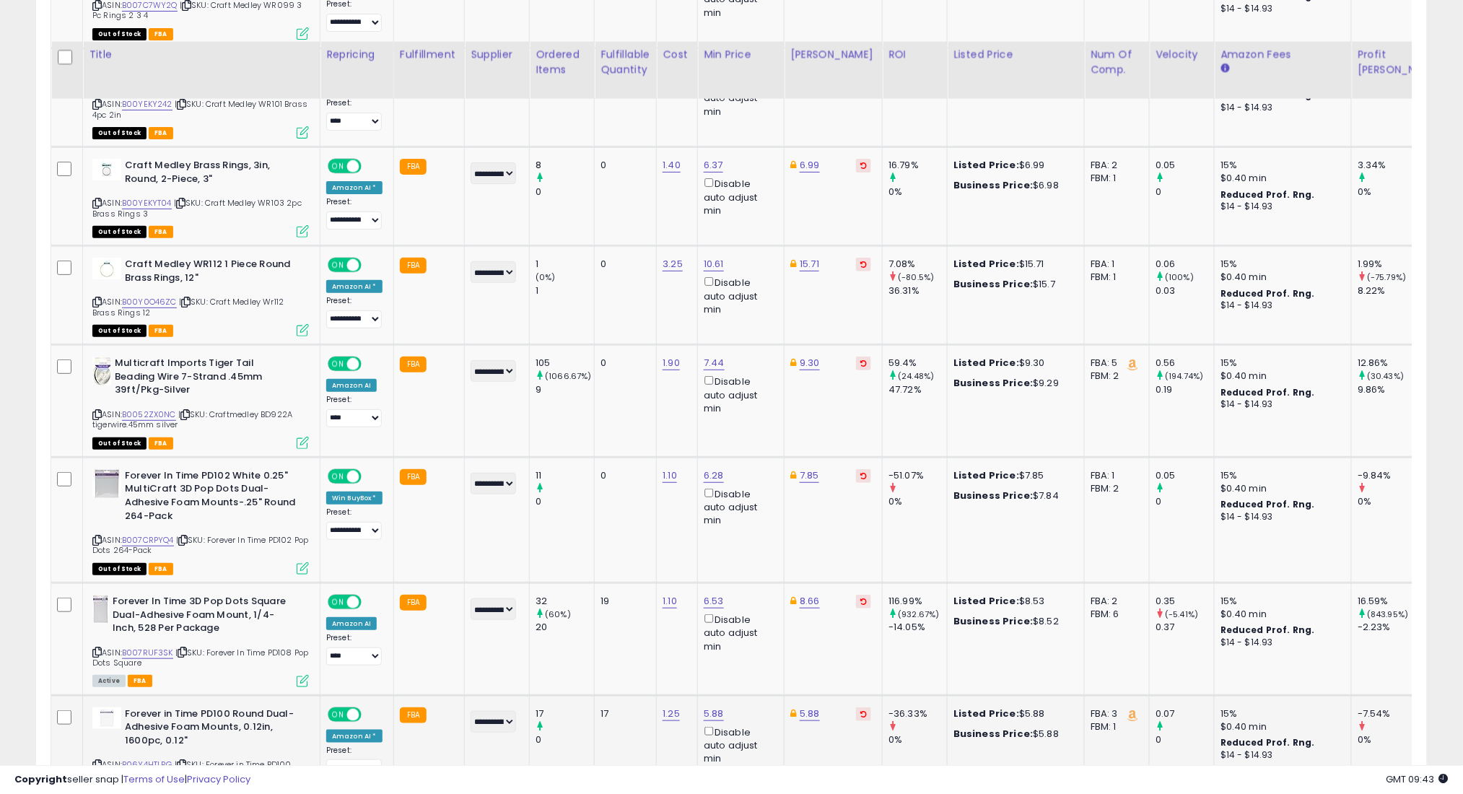
scroll to position [2062, 0]
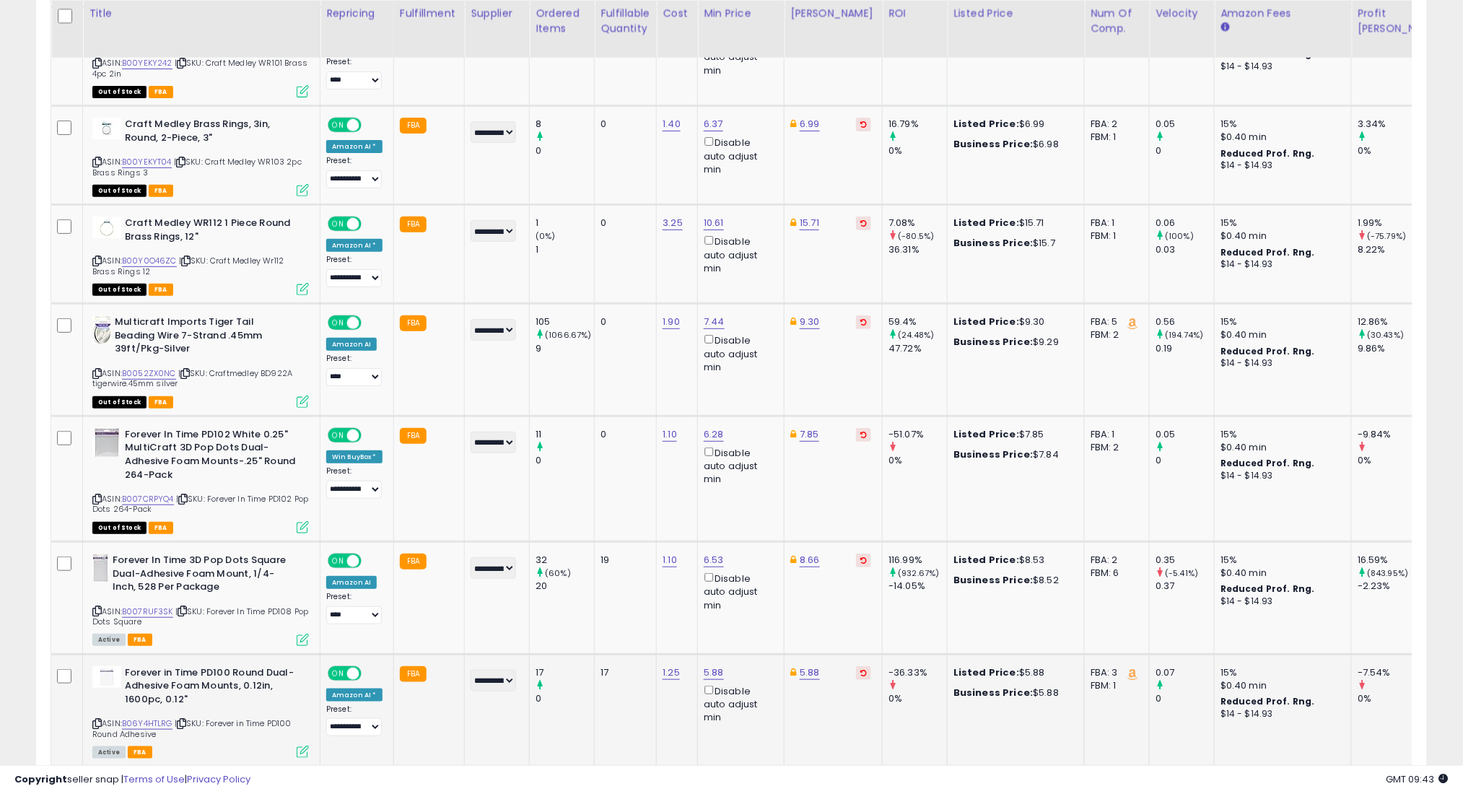
click at [185, 719] on icon at bounding box center [181, 723] width 9 height 8
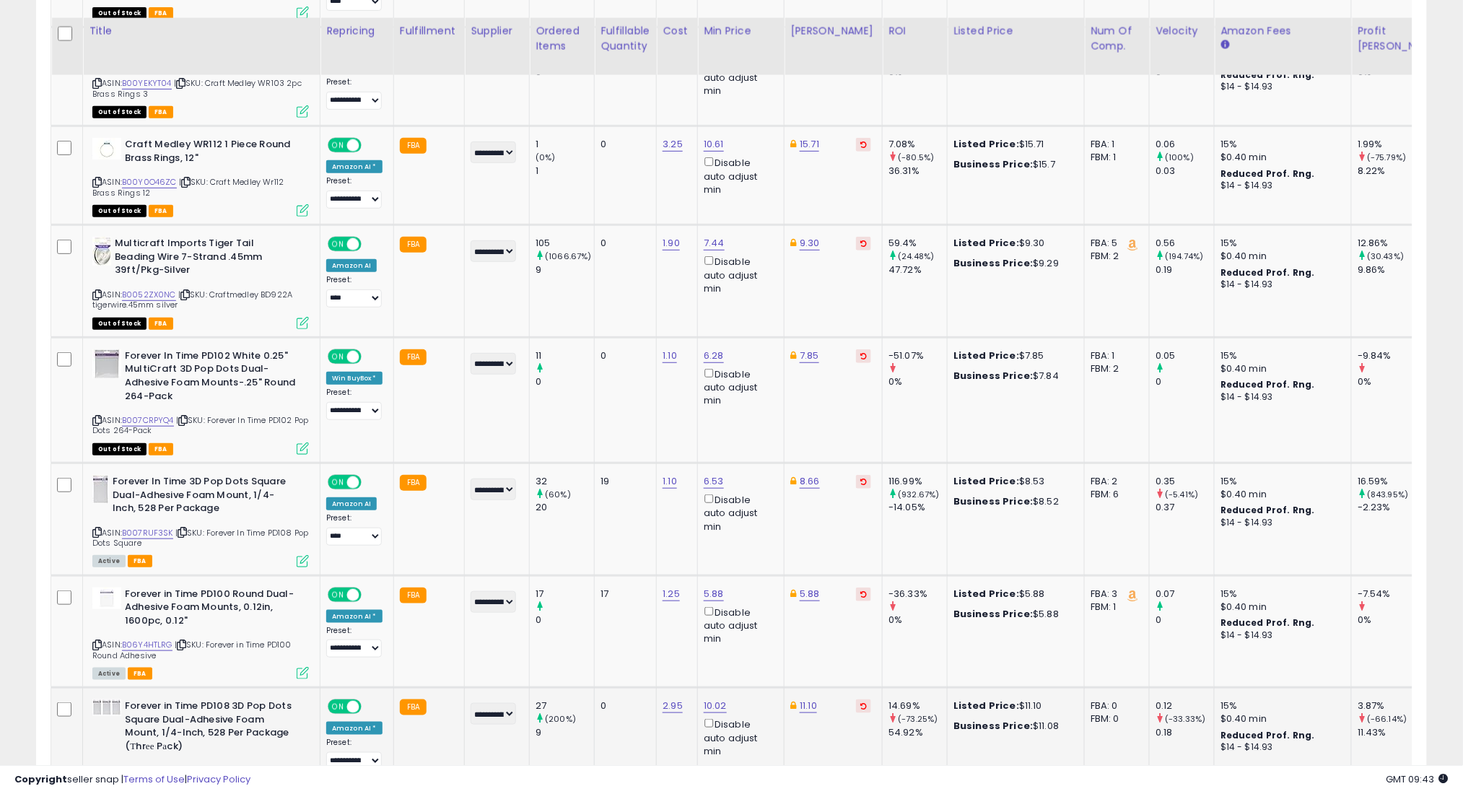
scroll to position [2159, 0]
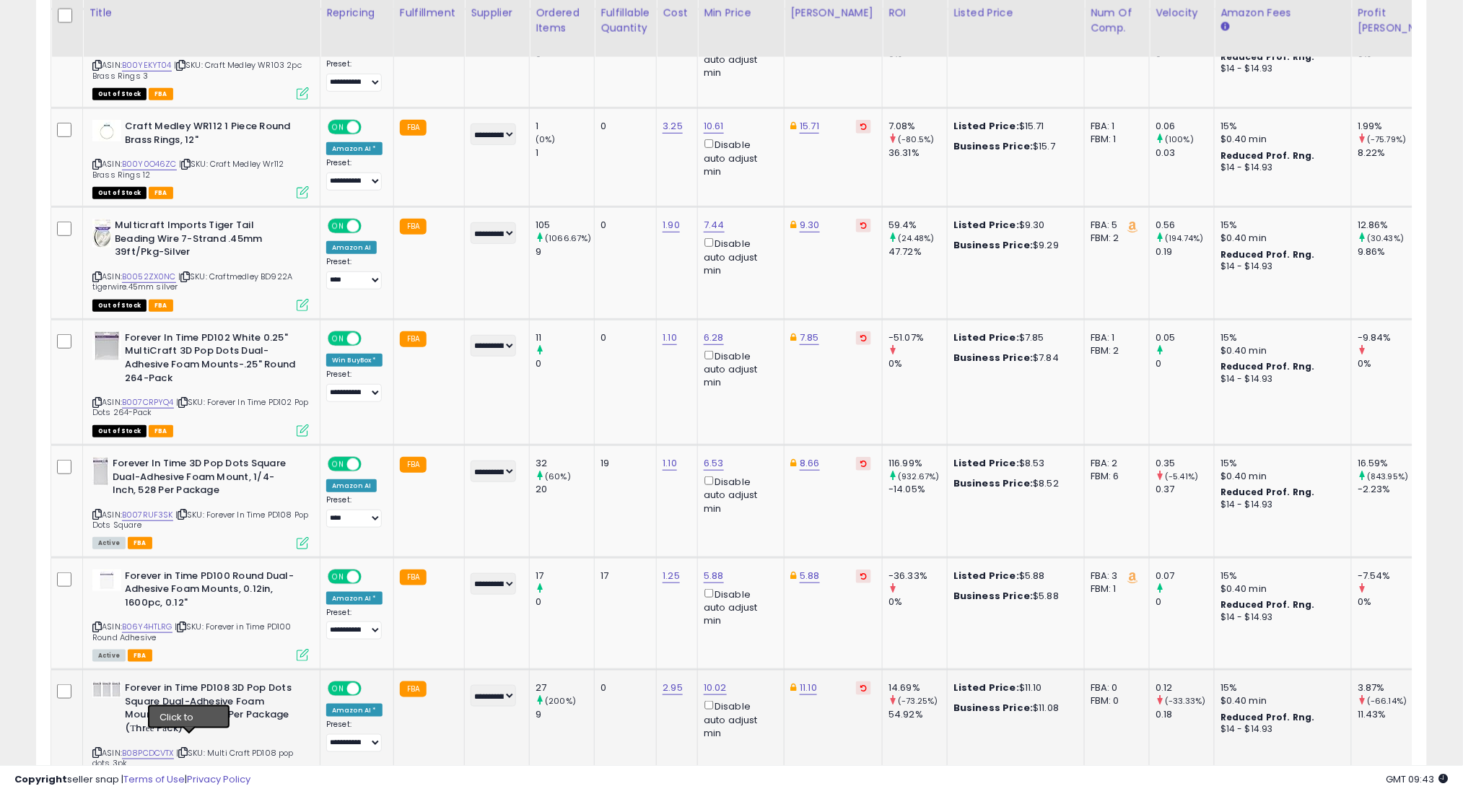
click at [188, 748] on icon at bounding box center [182, 752] width 9 height 8
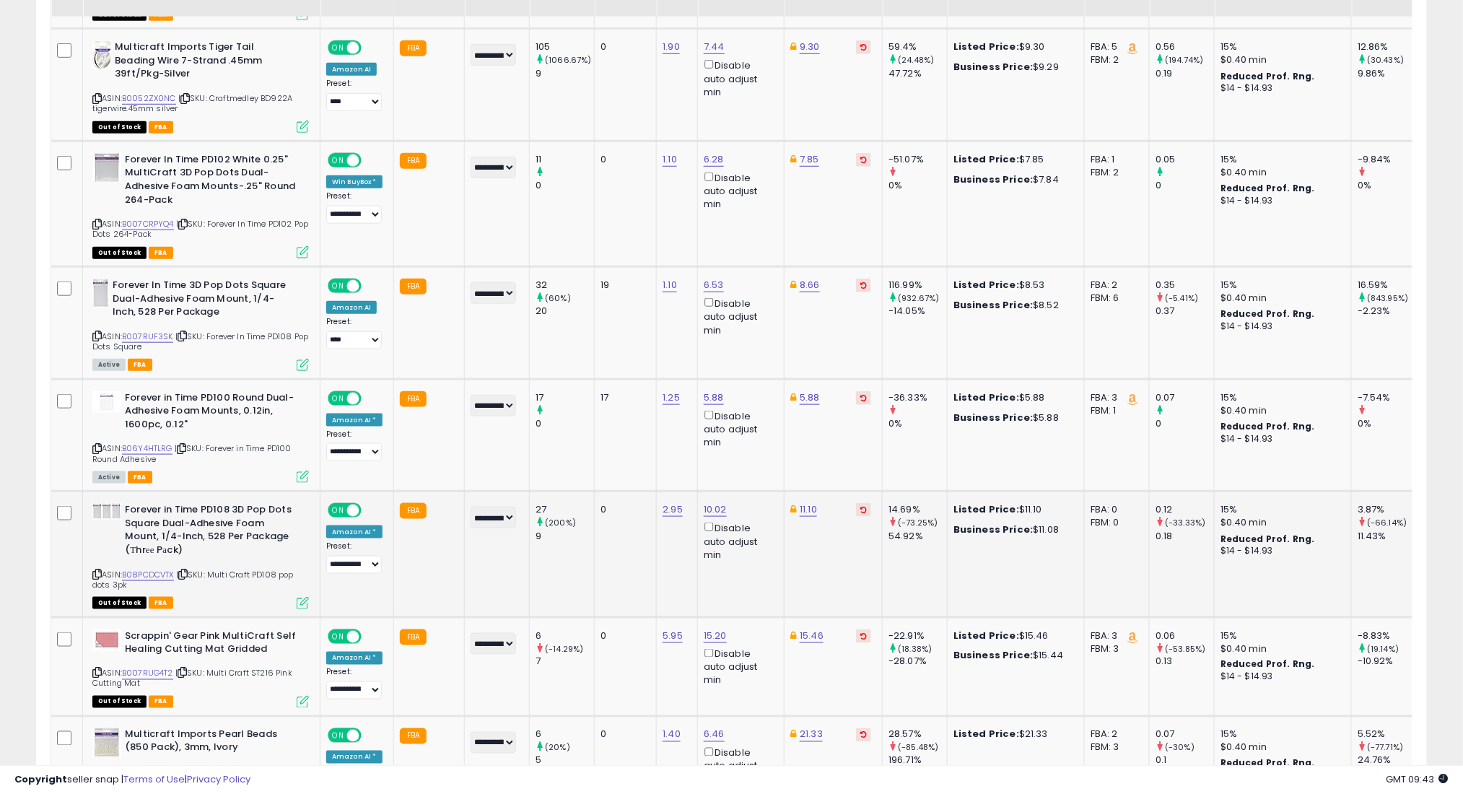
scroll to position [2351, 0]
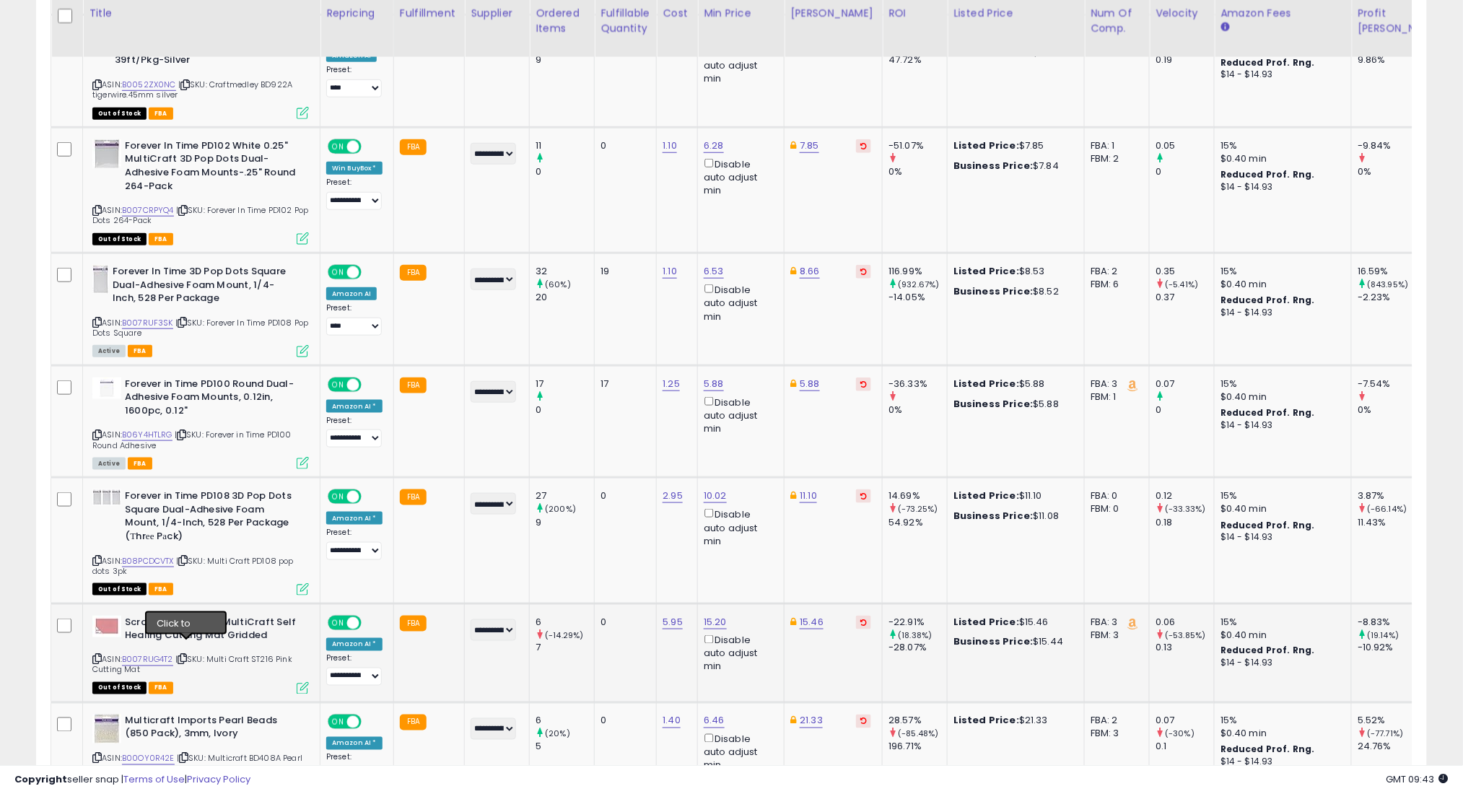
click at [186, 655] on icon at bounding box center [182, 659] width 9 height 8
click at [186, 754] on icon at bounding box center [183, 758] width 9 height 8
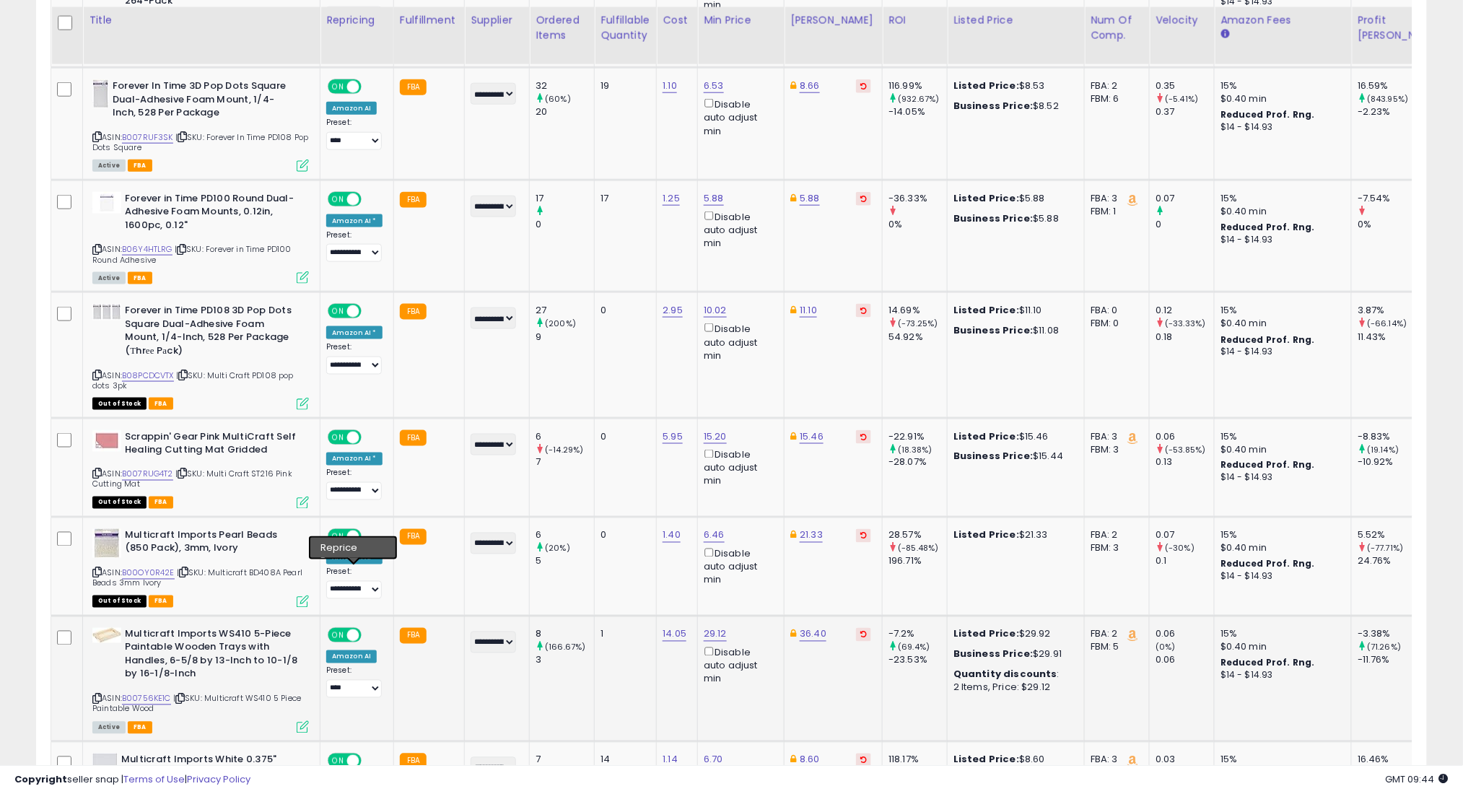
scroll to position [2544, 0]
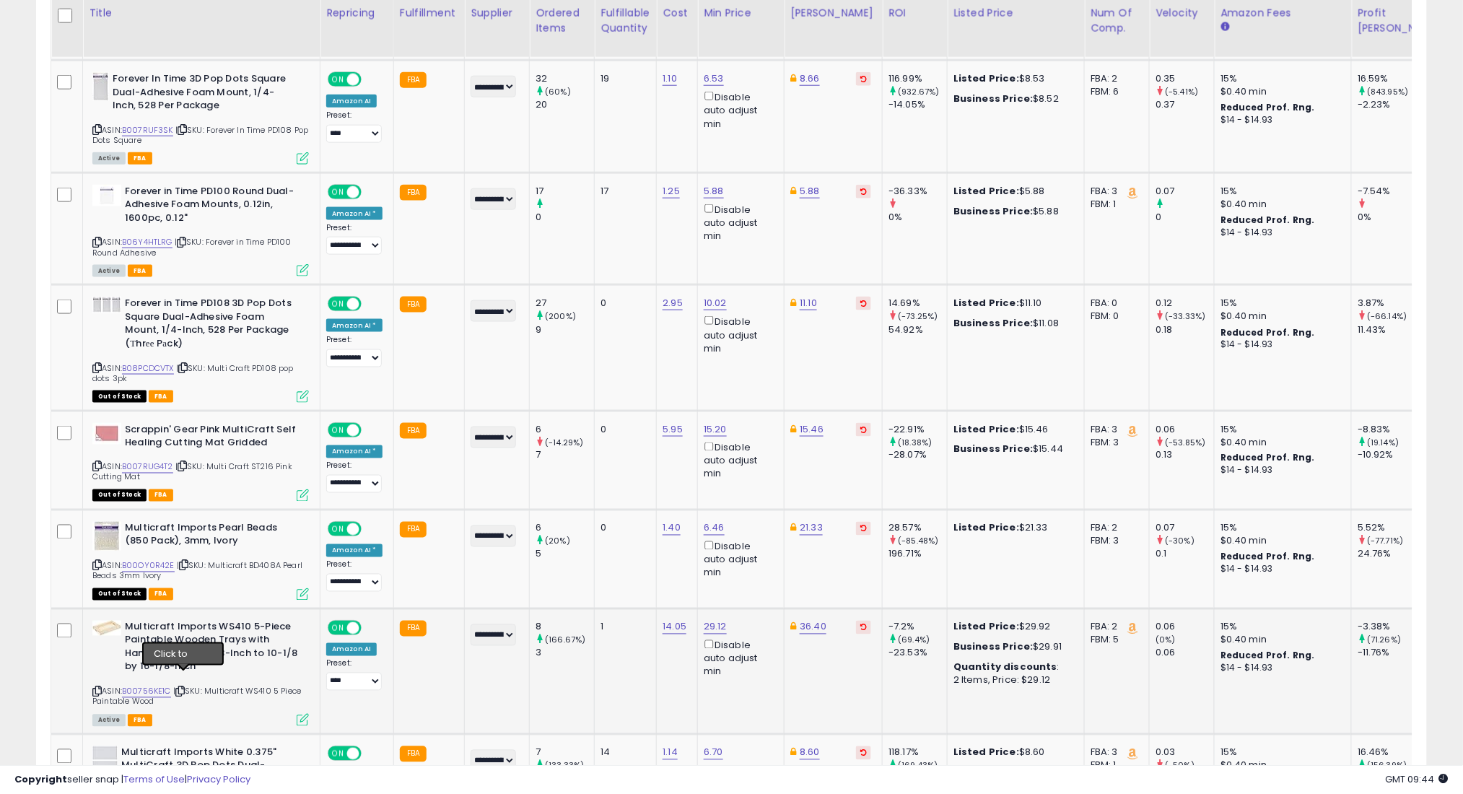
click at [185, 688] on icon at bounding box center [179, 692] width 9 height 8
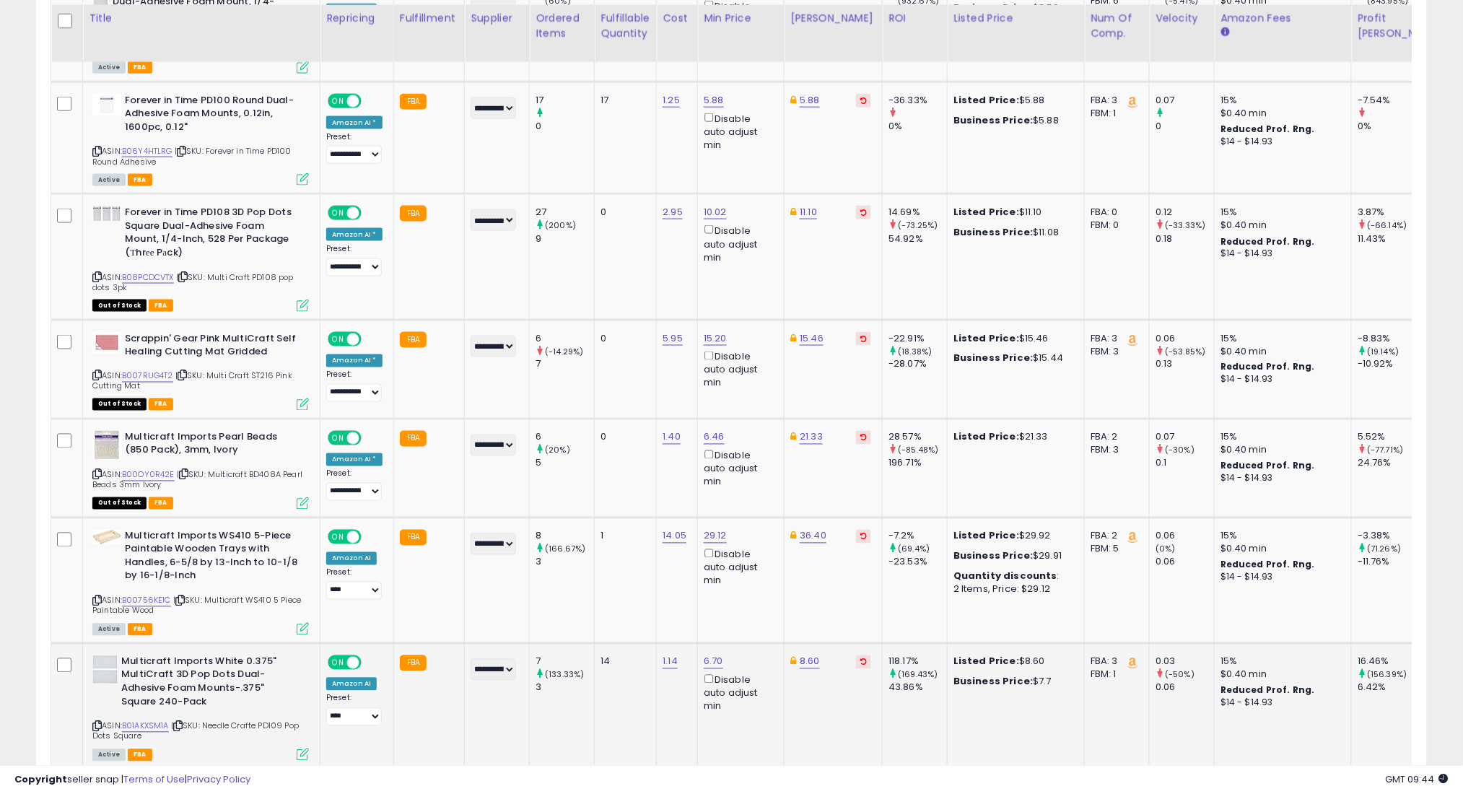
scroll to position [2640, 0]
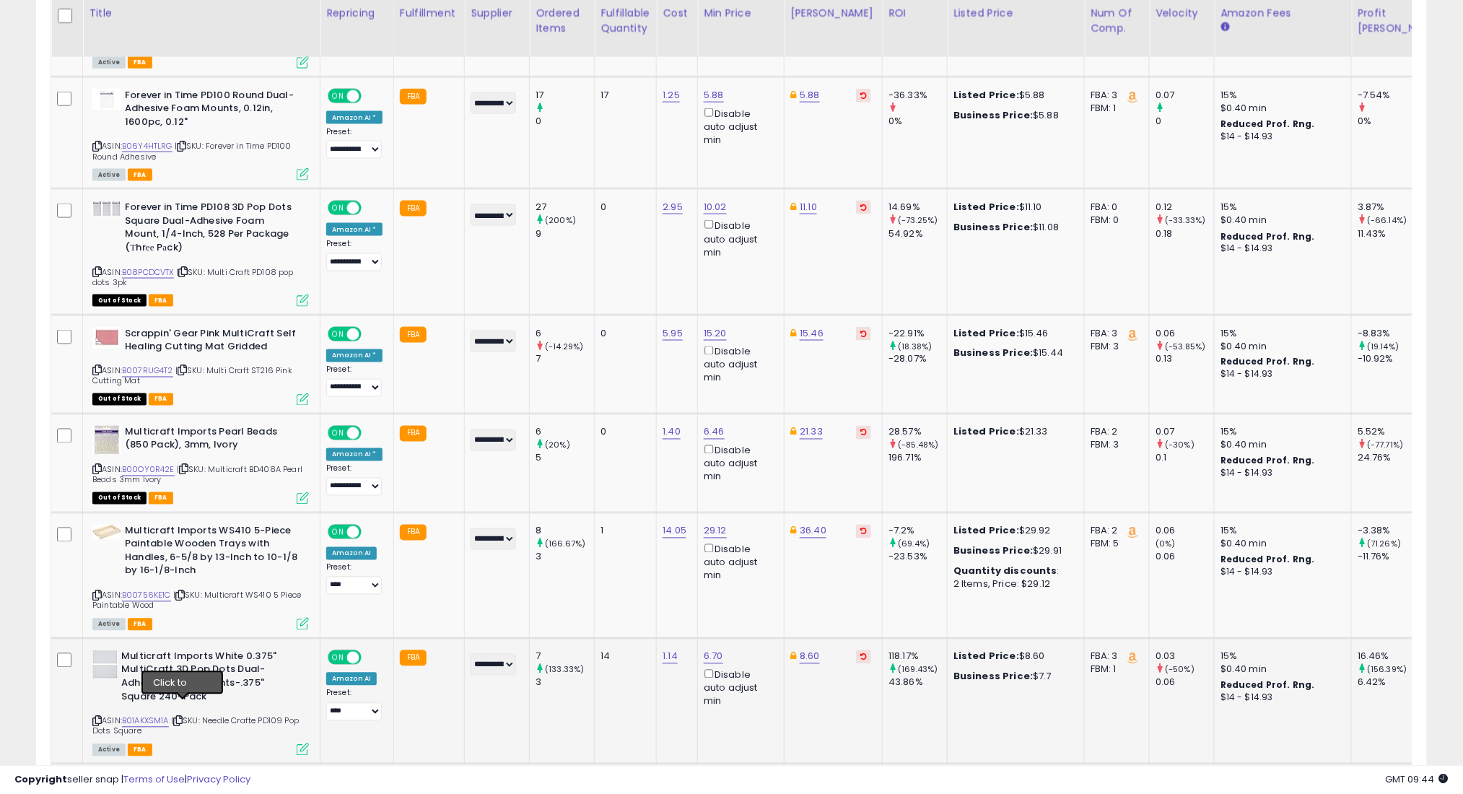
click at [183, 717] on icon at bounding box center [177, 721] width 9 height 8
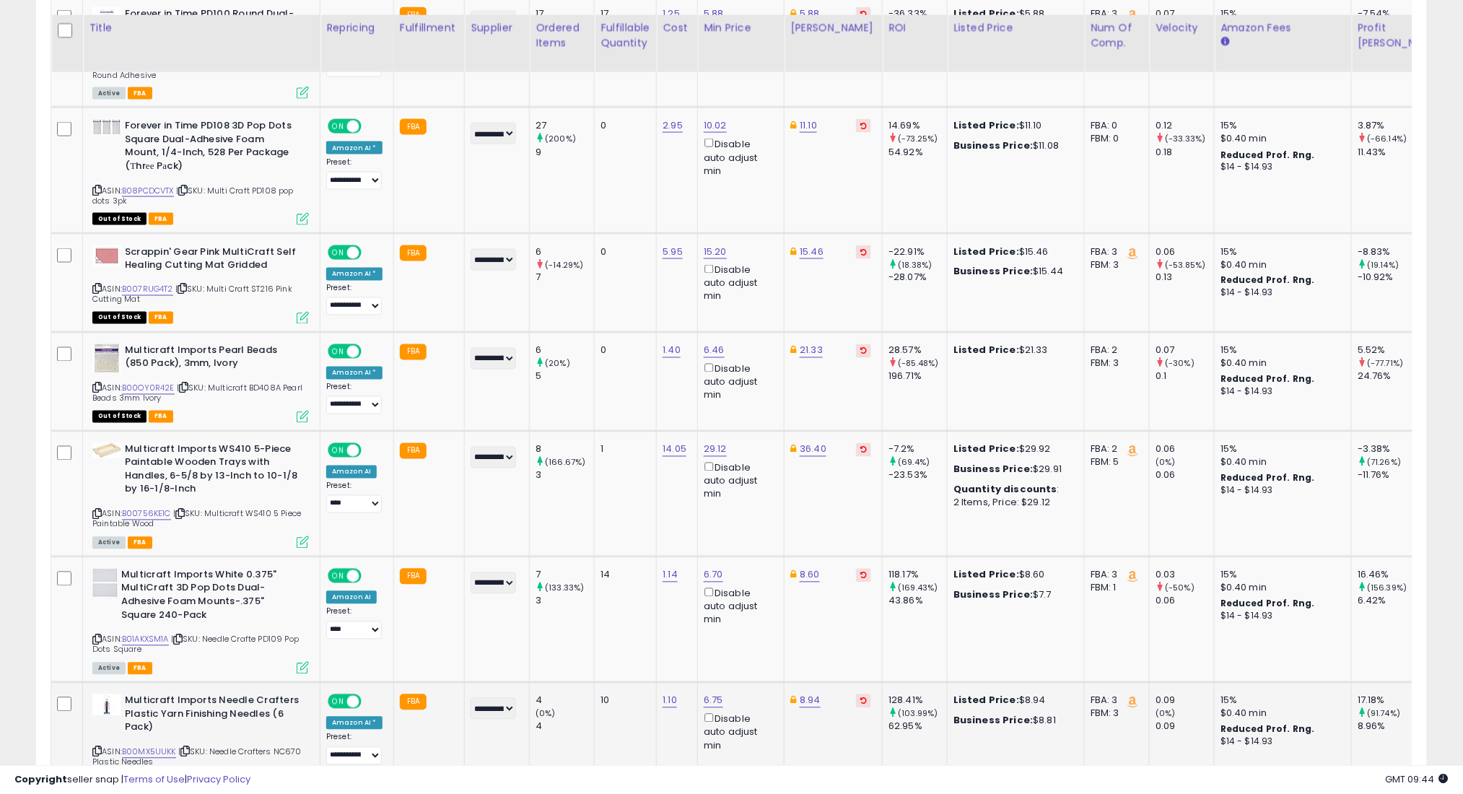
scroll to position [2736, 0]
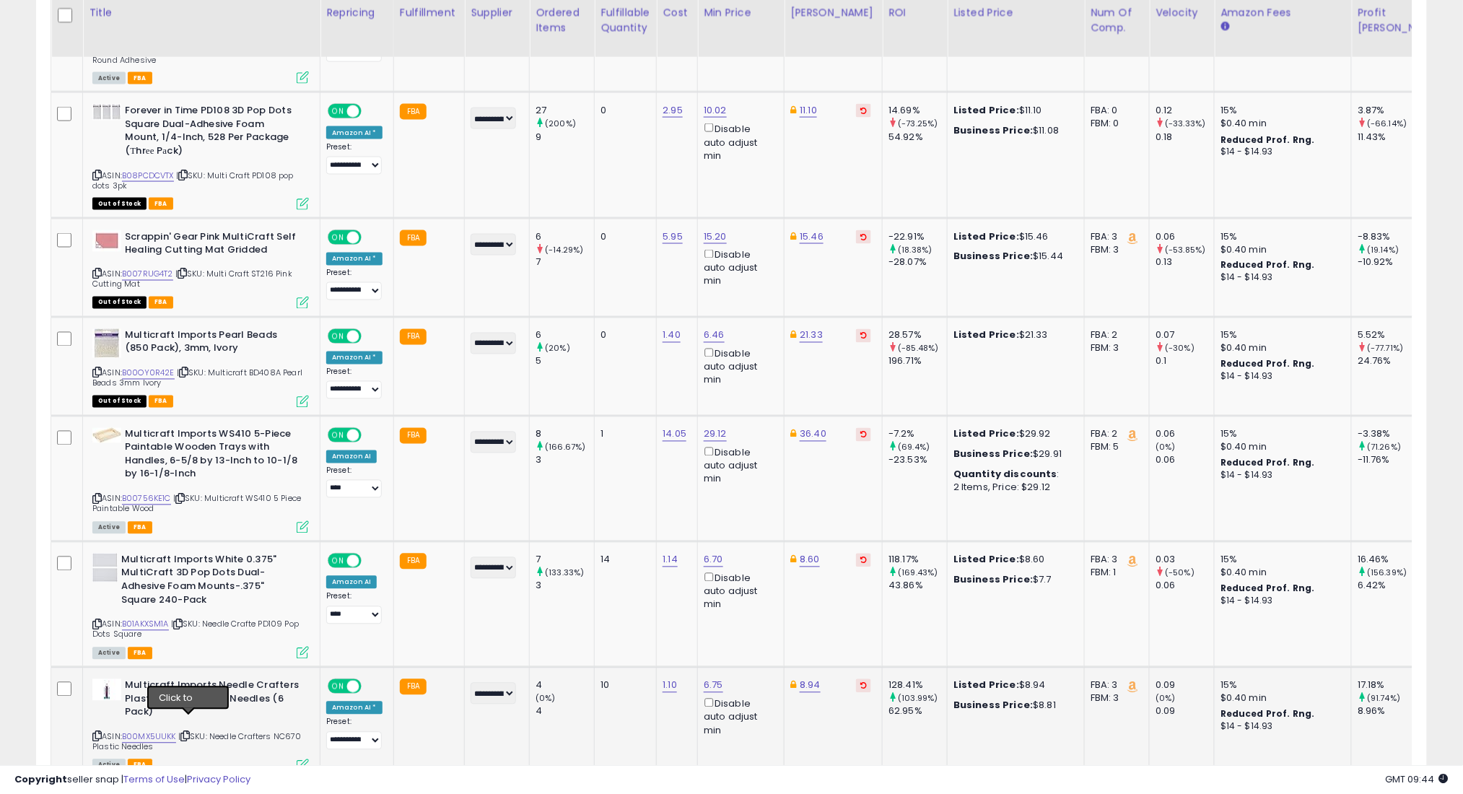
click at [185, 732] on icon at bounding box center [184, 736] width 9 height 8
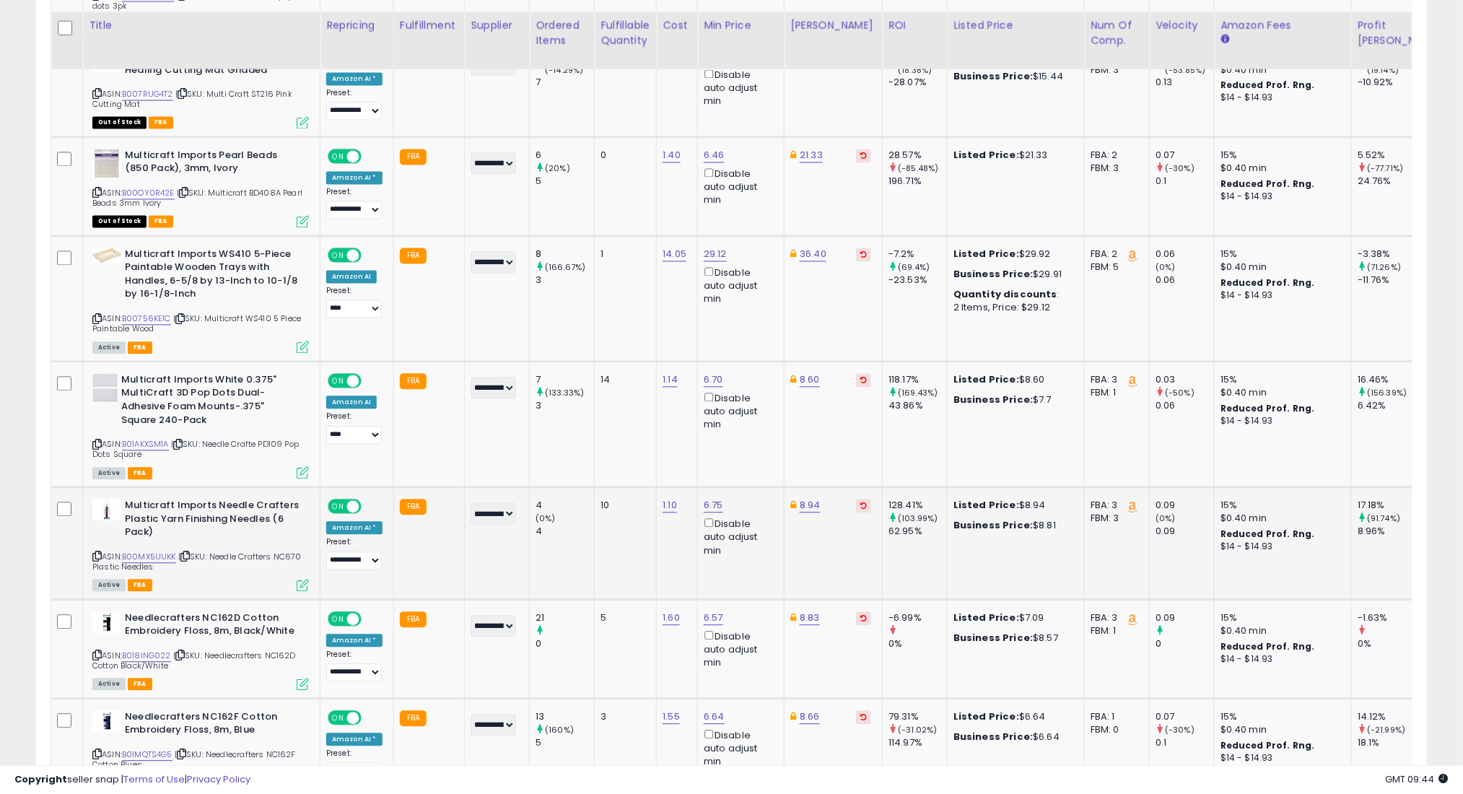
scroll to position [2928, 0]
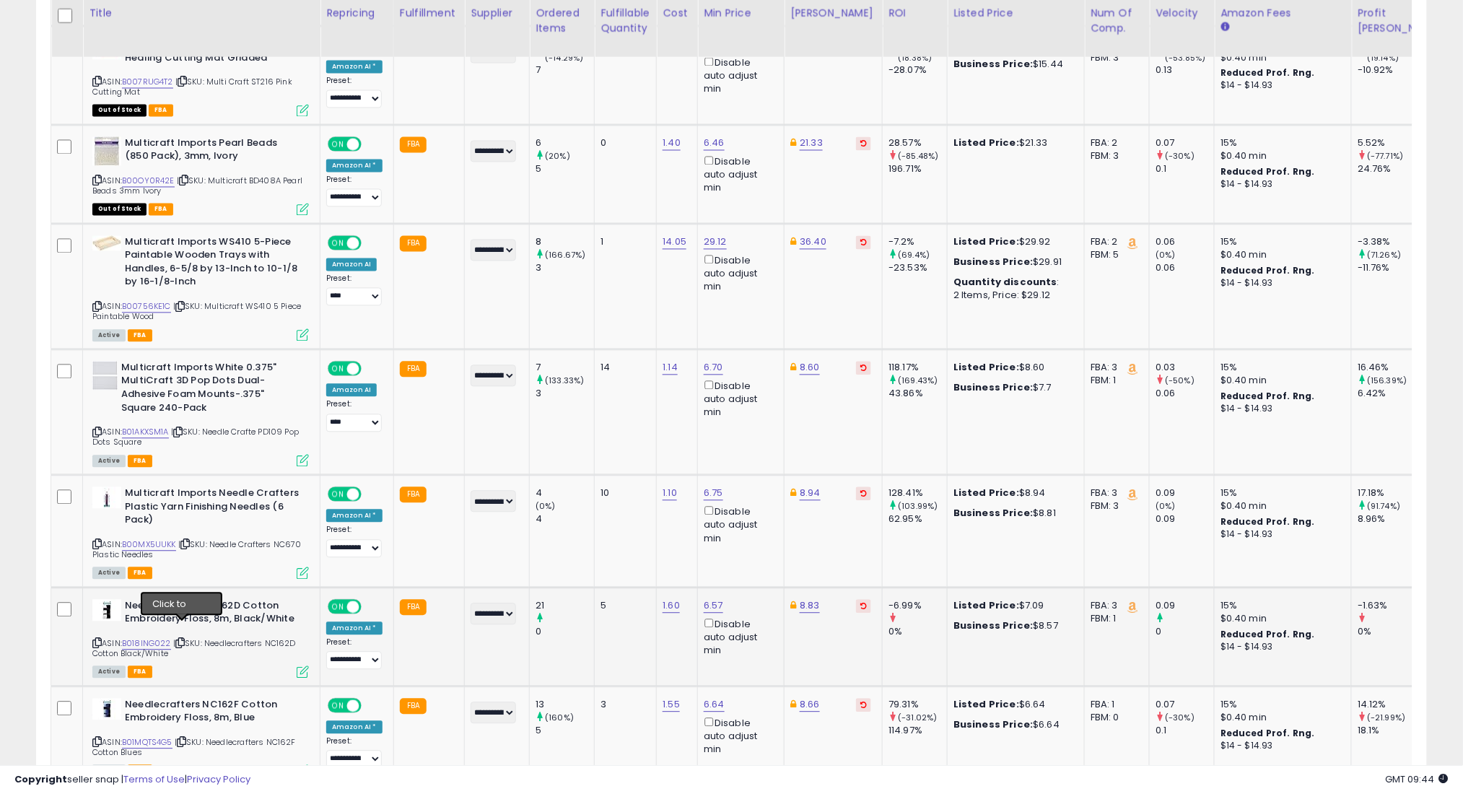
click at [183, 639] on icon at bounding box center [179, 643] width 9 height 8
click at [186, 738] on icon at bounding box center [181, 742] width 9 height 8
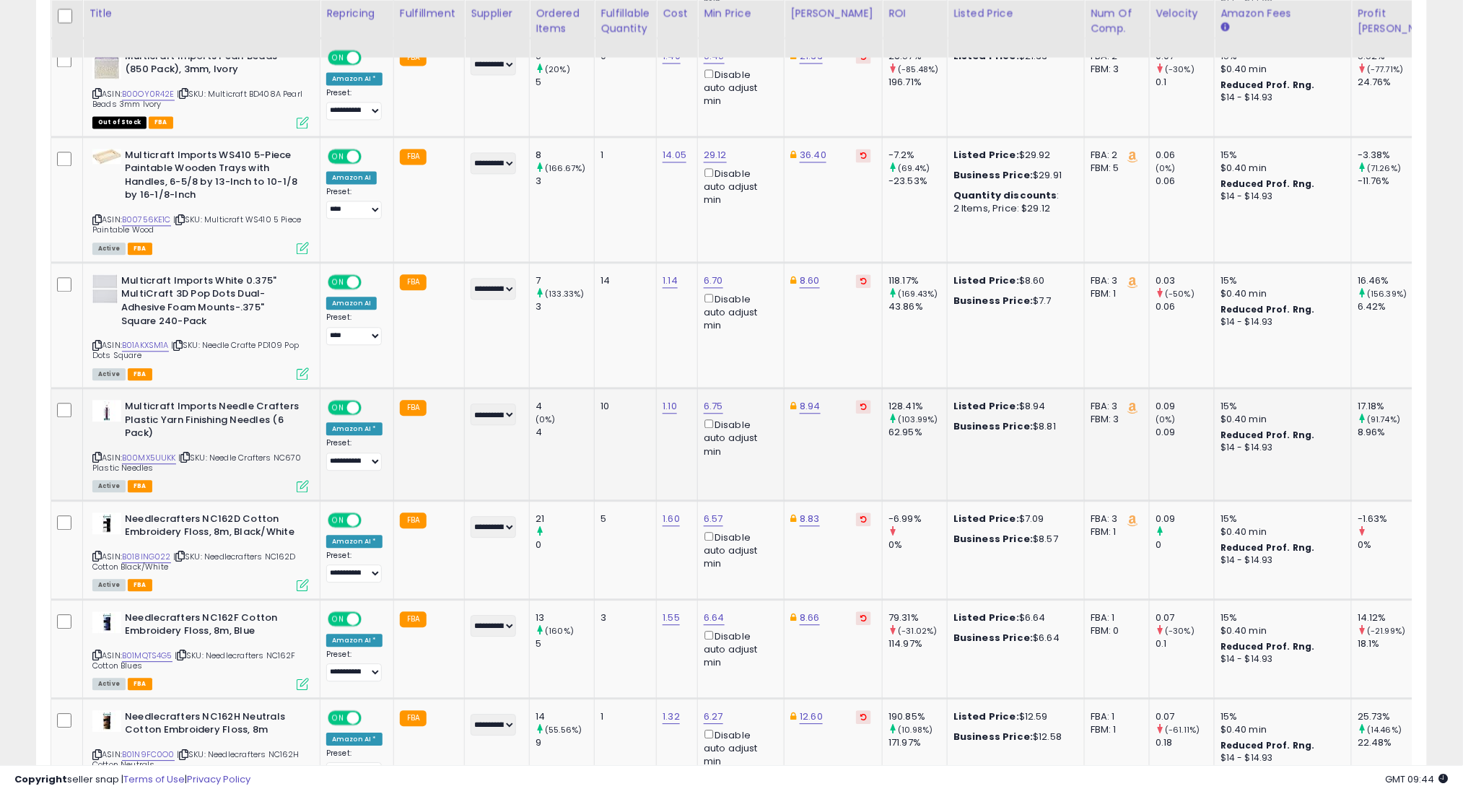
scroll to position [3025, 0]
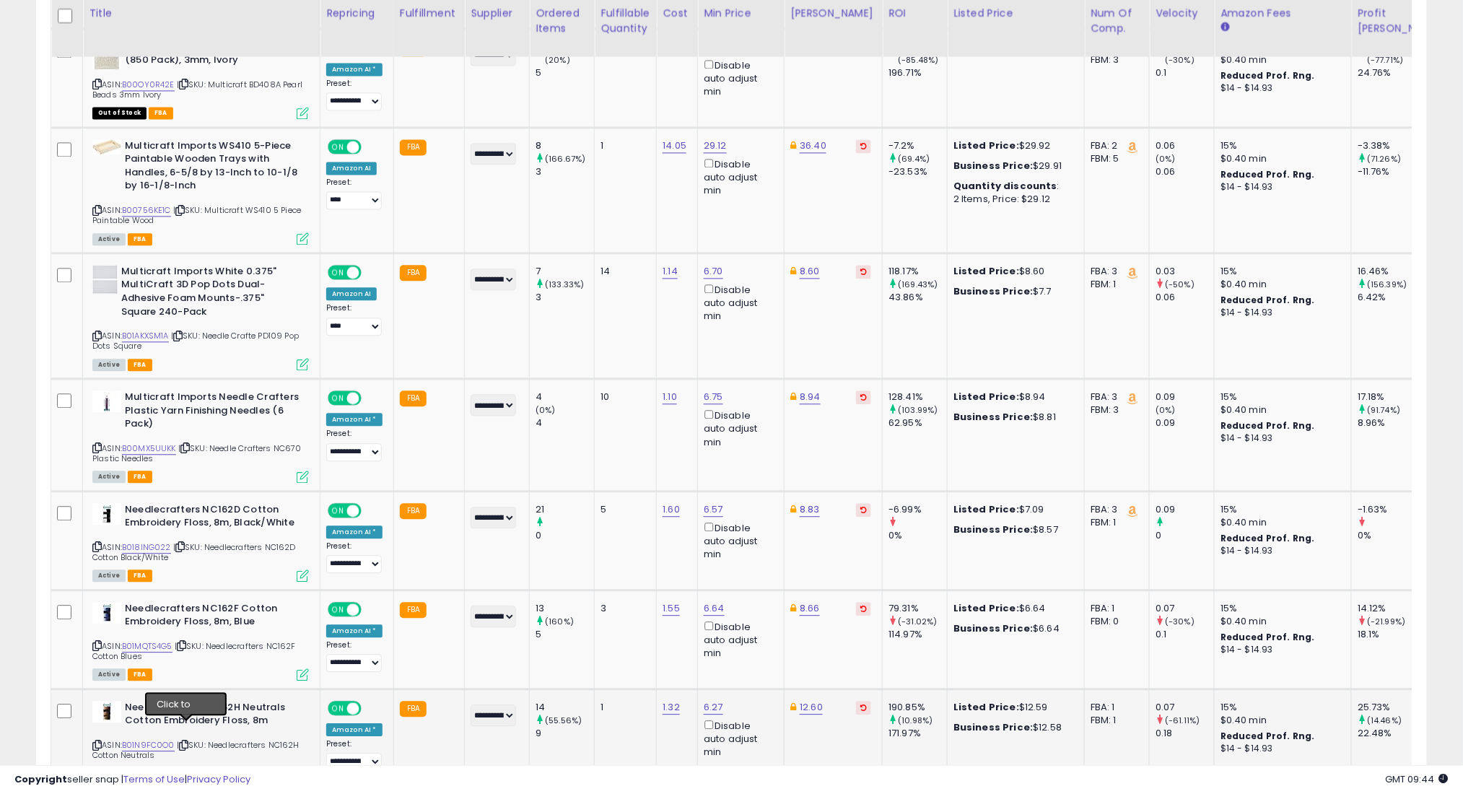
click at [186, 741] on icon at bounding box center [183, 745] width 9 height 8
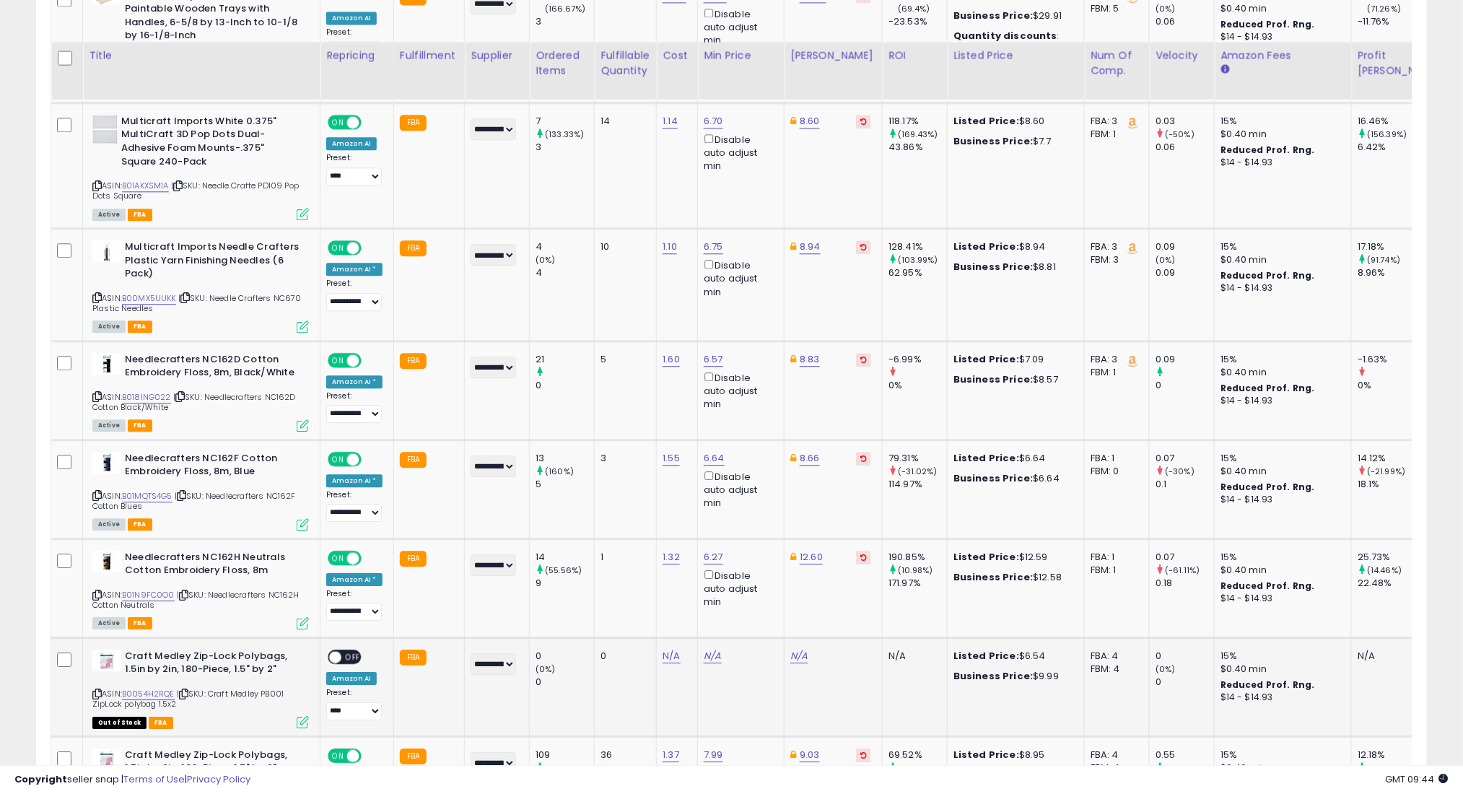
scroll to position [3217, 0]
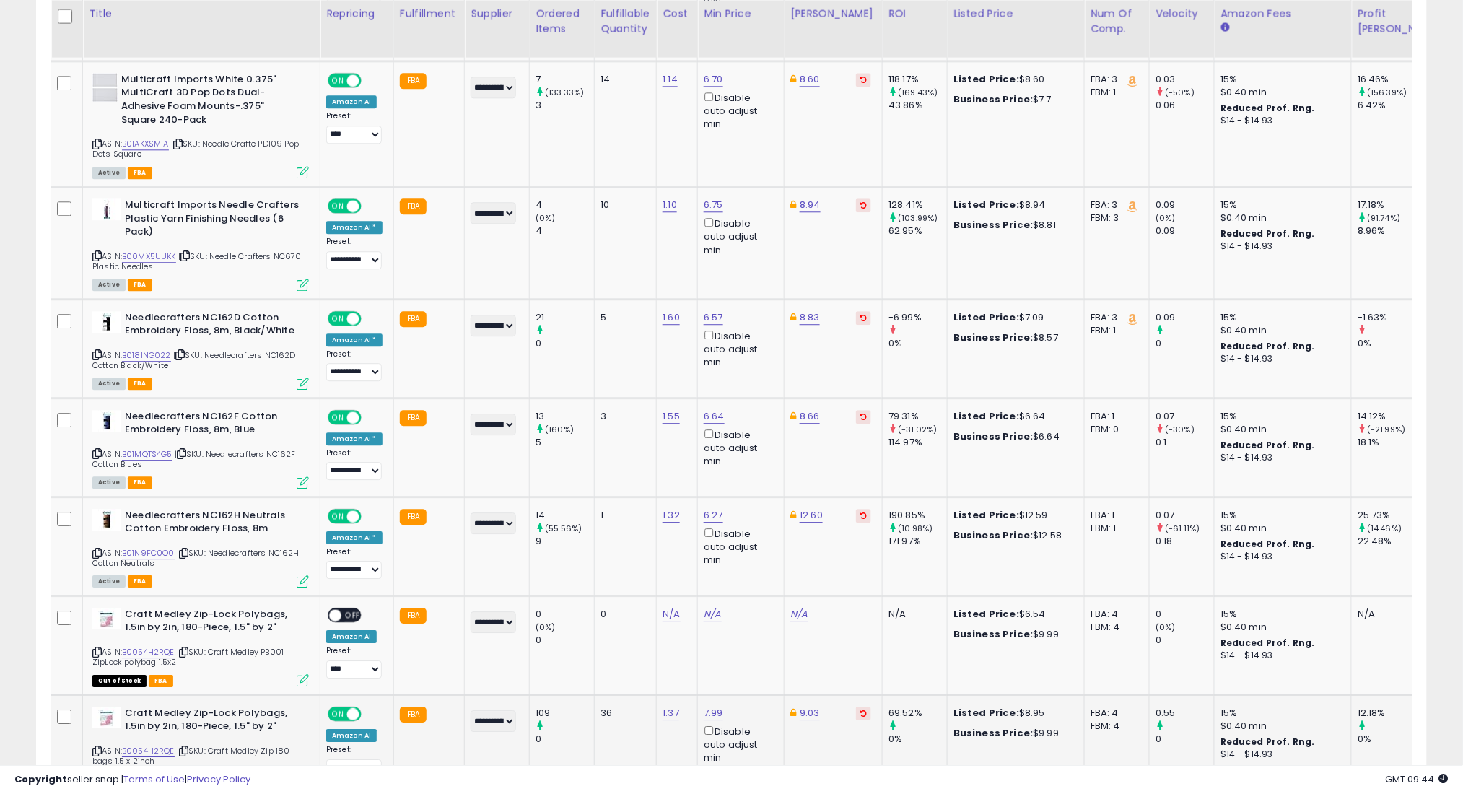
click at [187, 747] on icon at bounding box center [183, 751] width 9 height 8
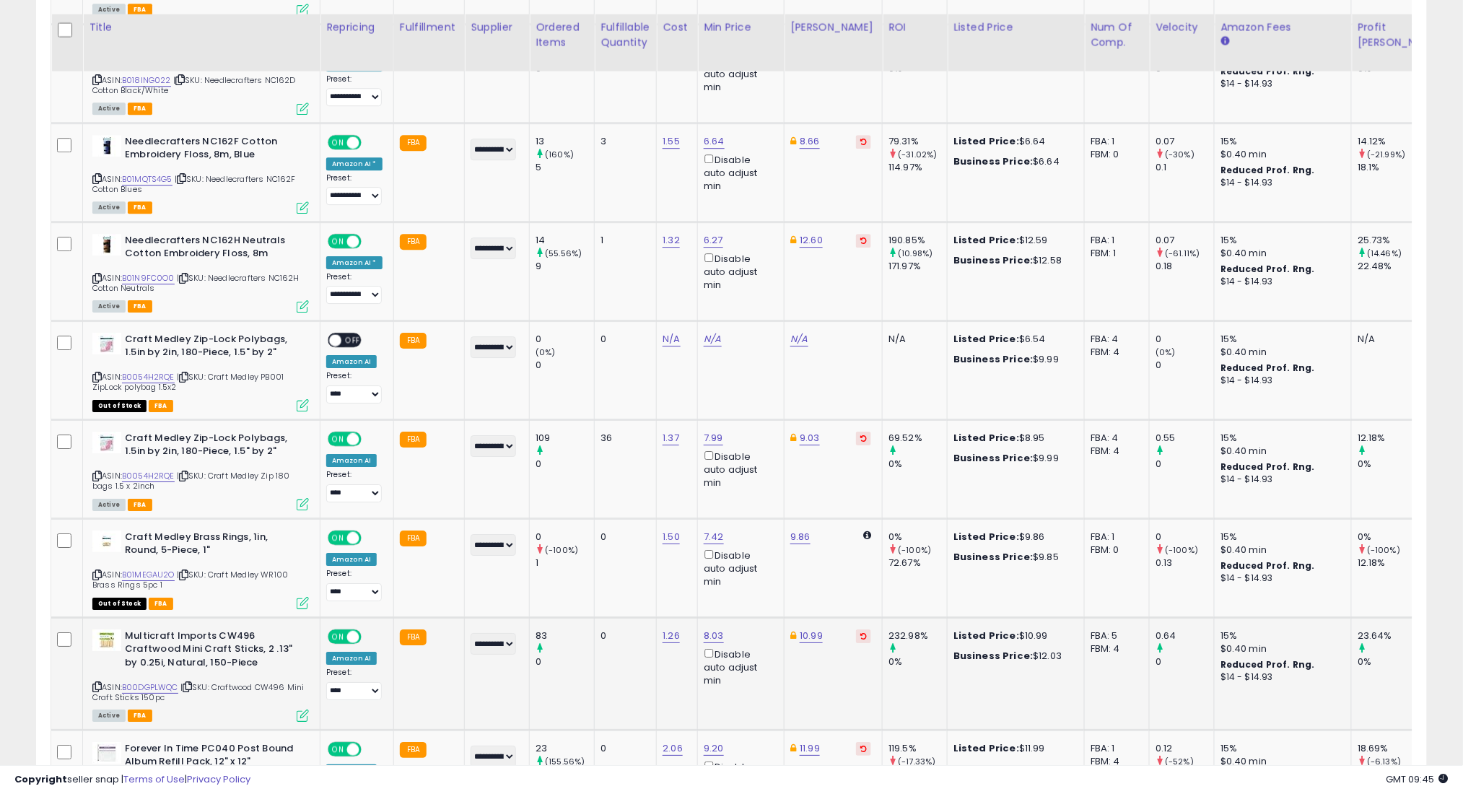
scroll to position [3506, 0]
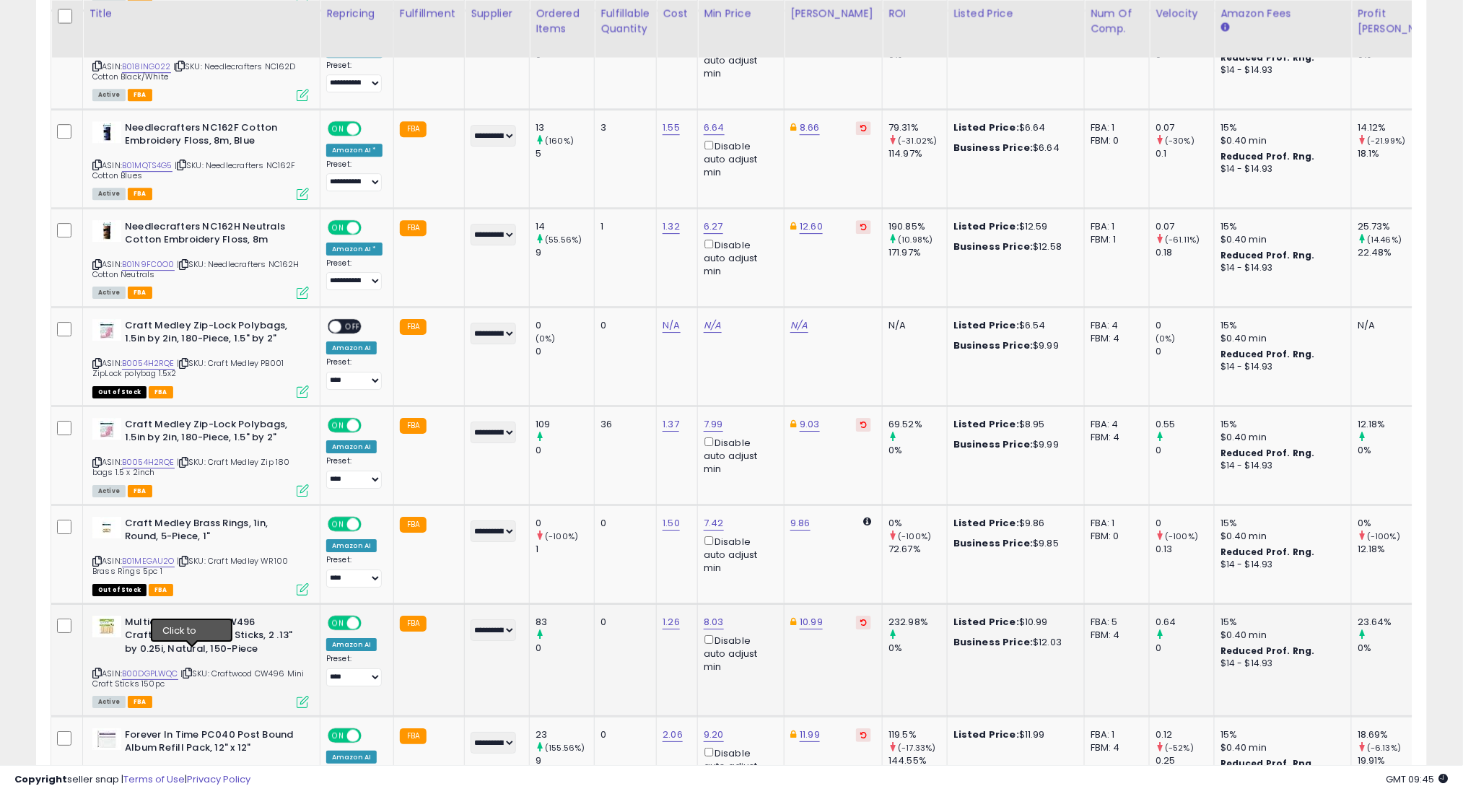
click at [191, 669] on icon at bounding box center [187, 673] width 9 height 8
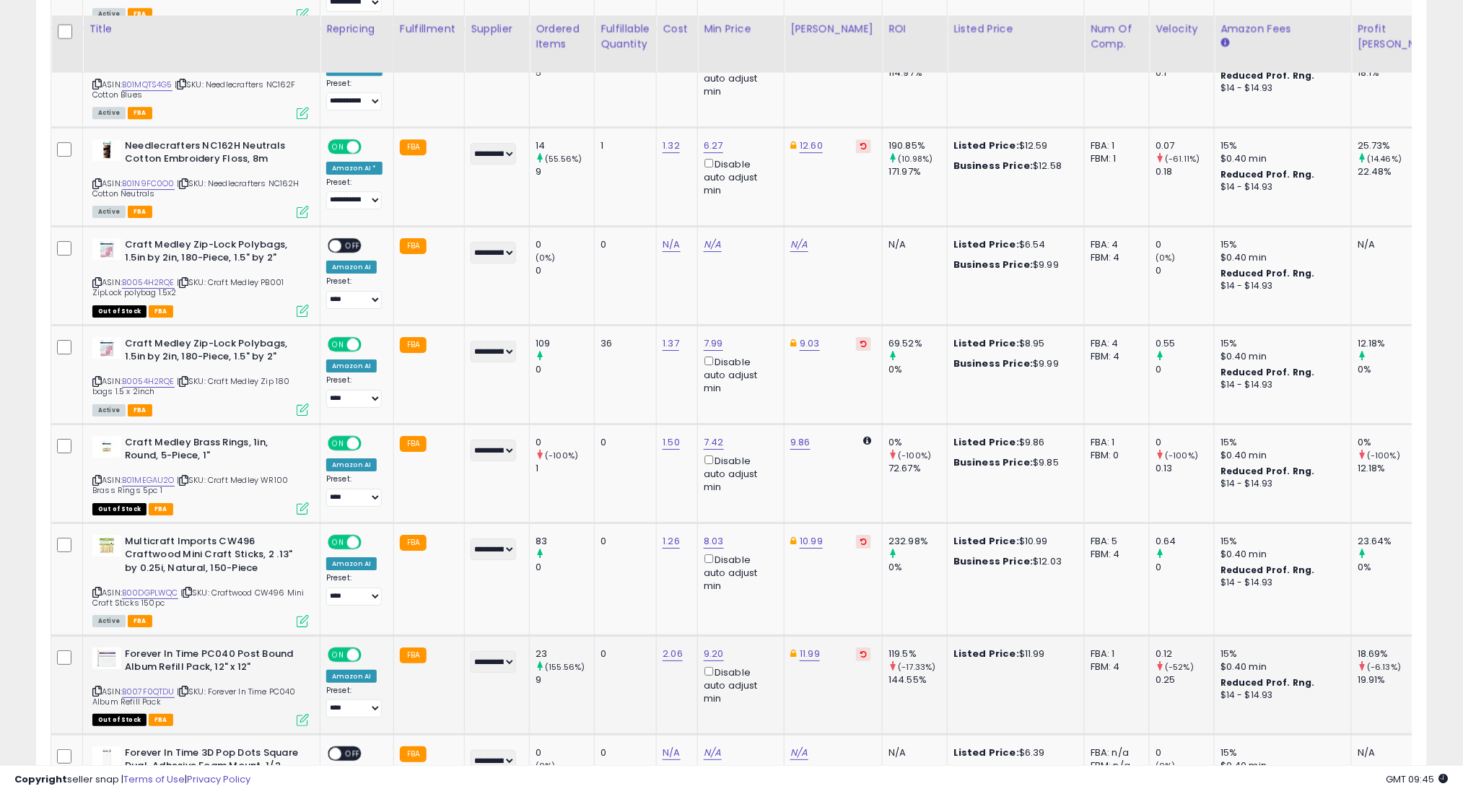
scroll to position [3602, 0]
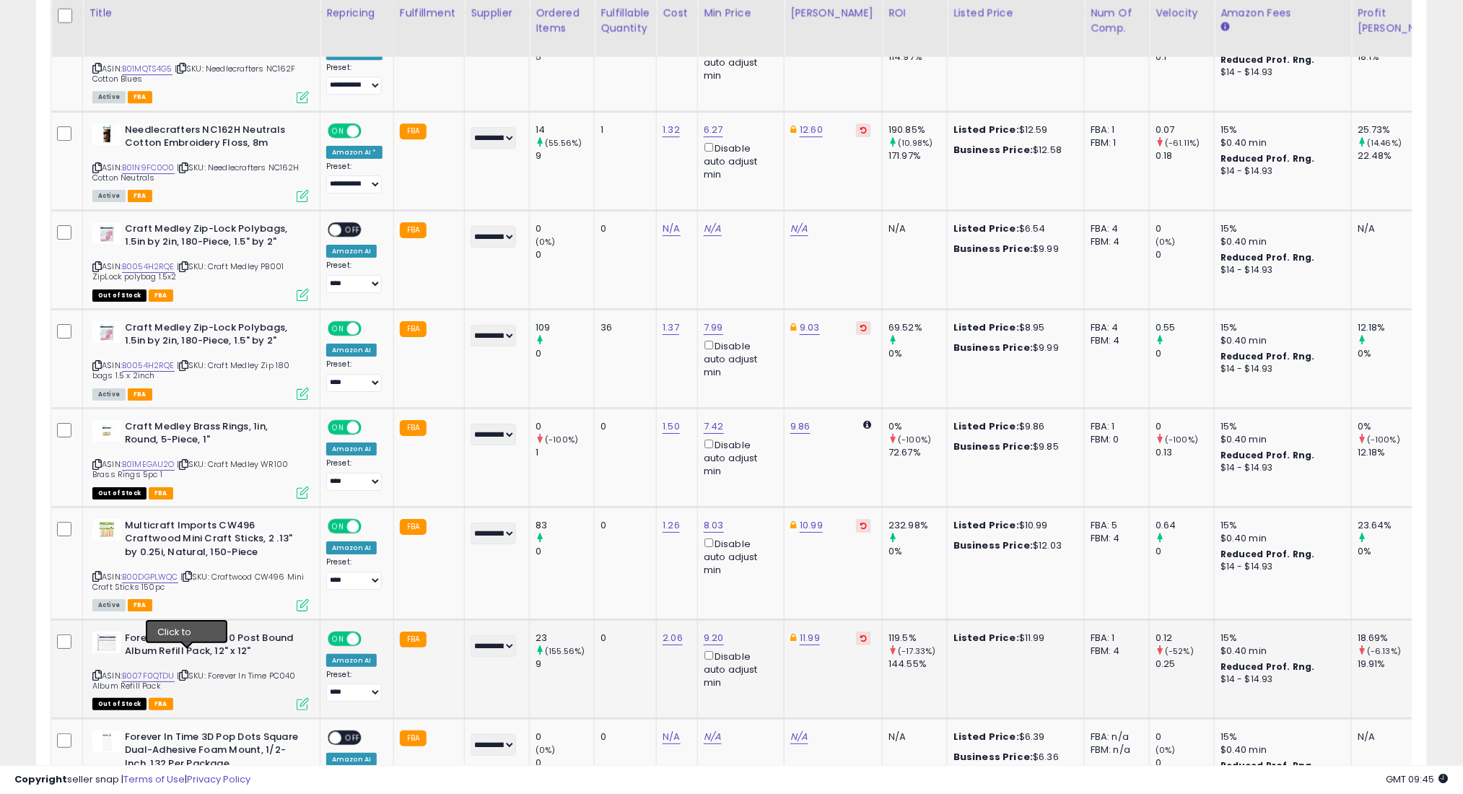
click at [185, 671] on icon at bounding box center [183, 675] width 9 height 8
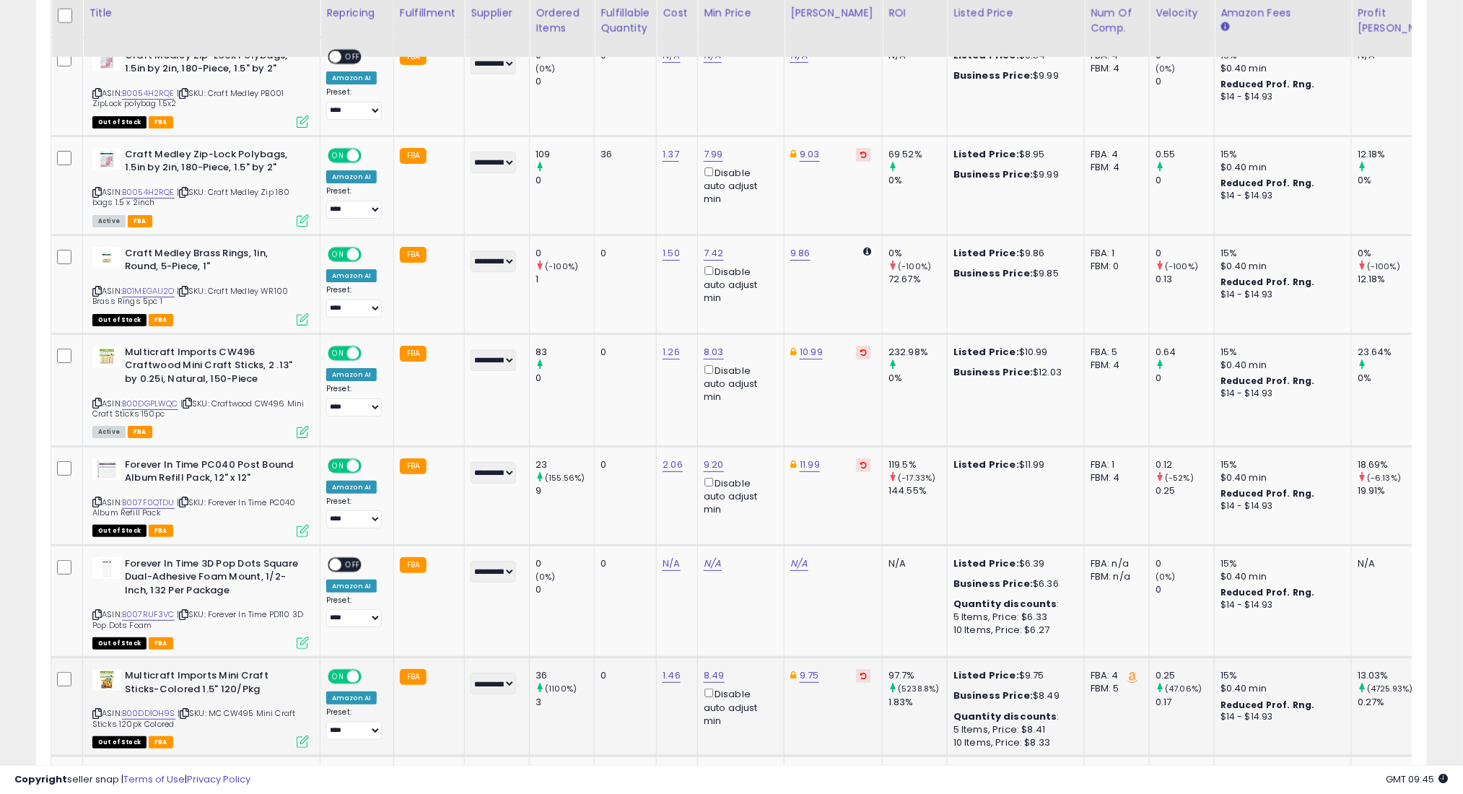
scroll to position [3794, 0]
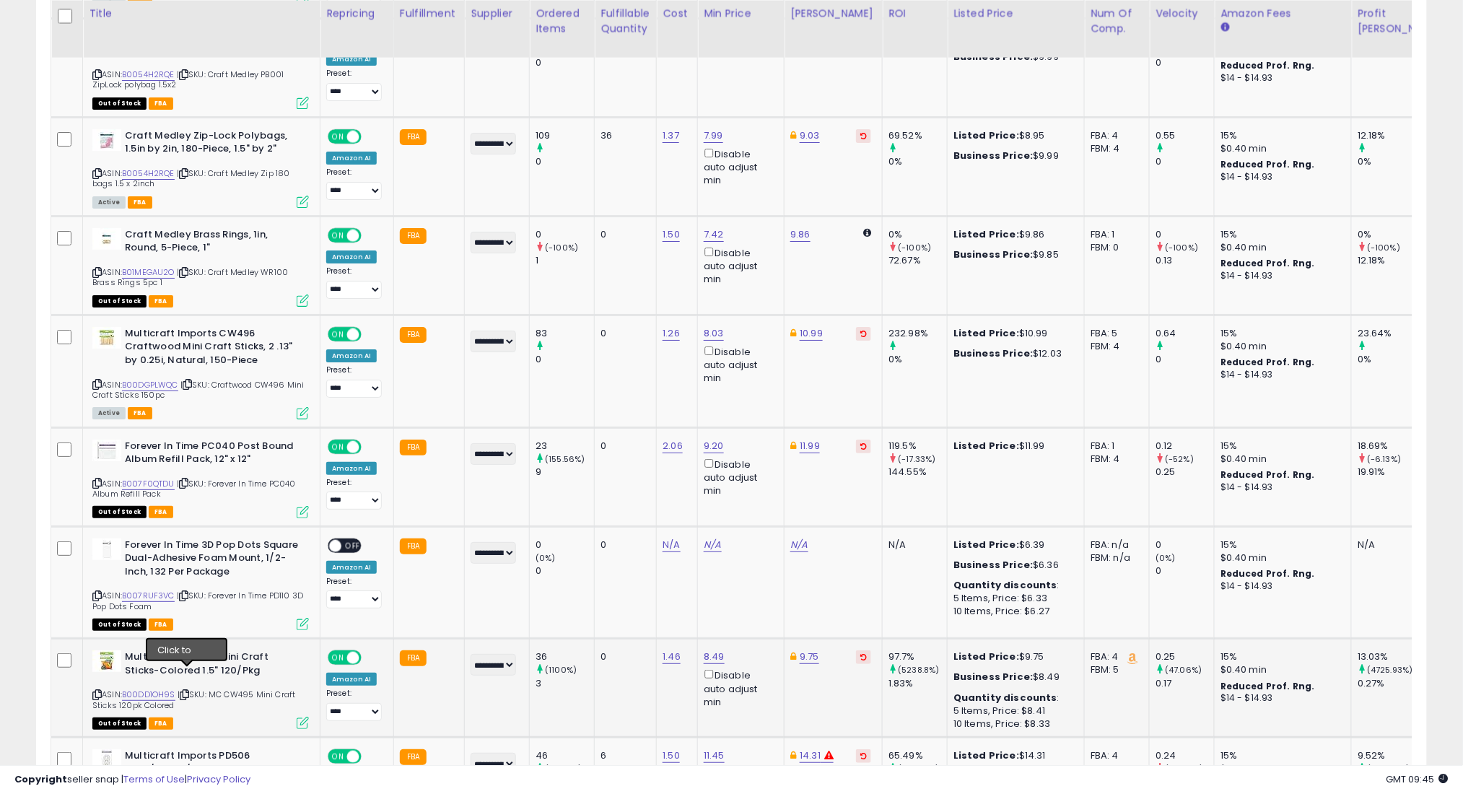
click at [189, 691] on icon at bounding box center [184, 695] width 9 height 8
click at [187, 691] on icon at bounding box center [184, 695] width 9 height 8
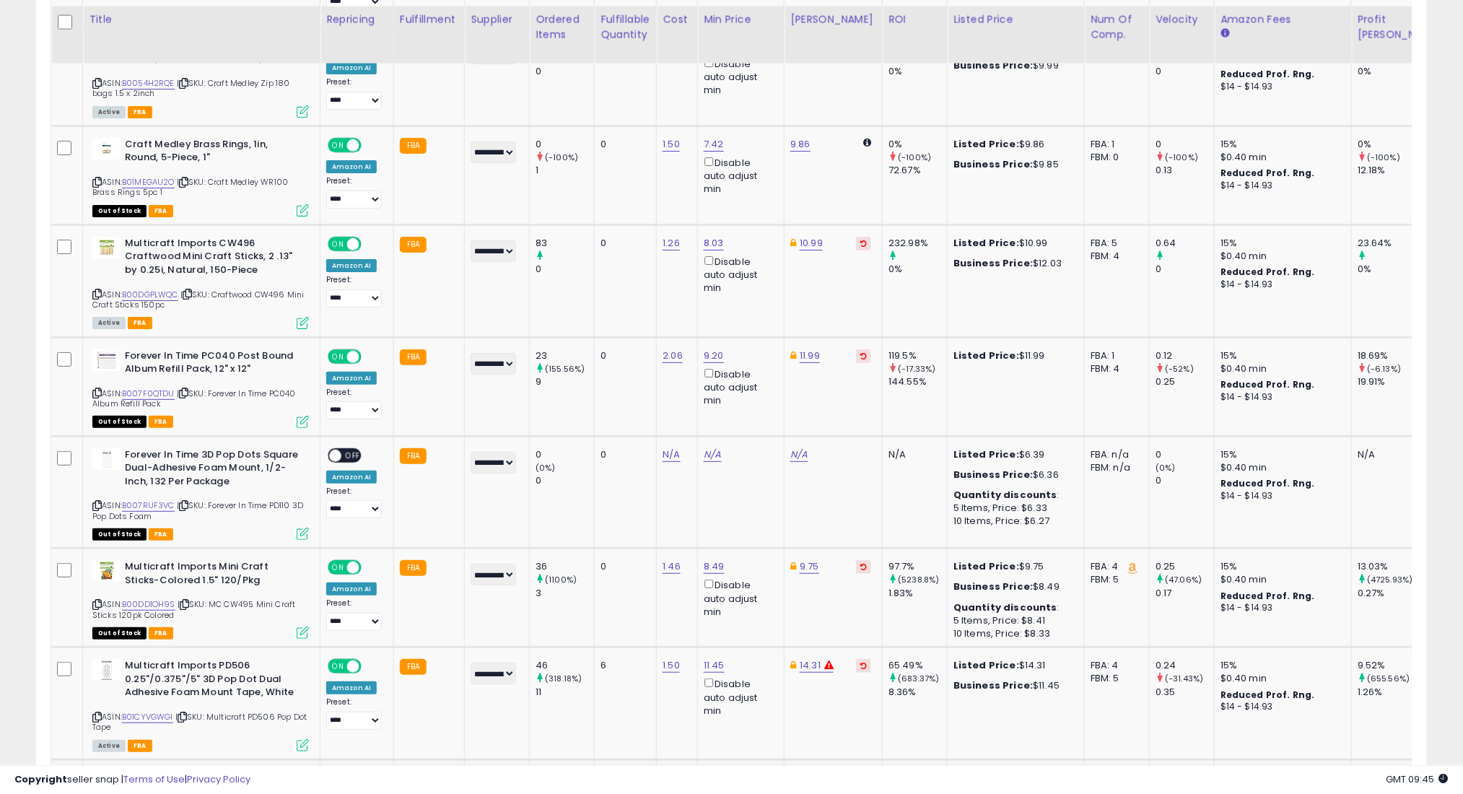
scroll to position [3891, 0]
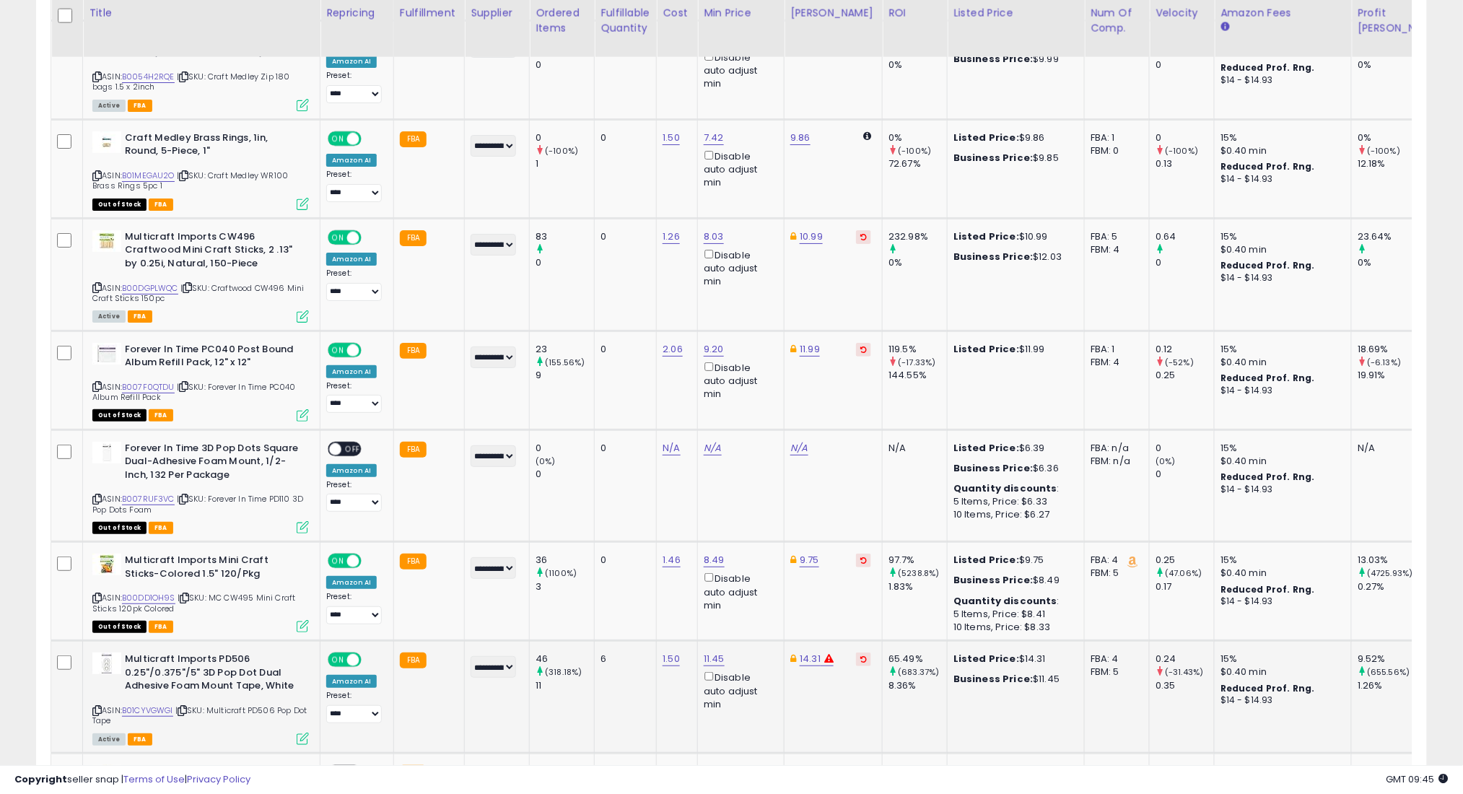
click at [187, 706] on icon at bounding box center [182, 710] width 9 height 8
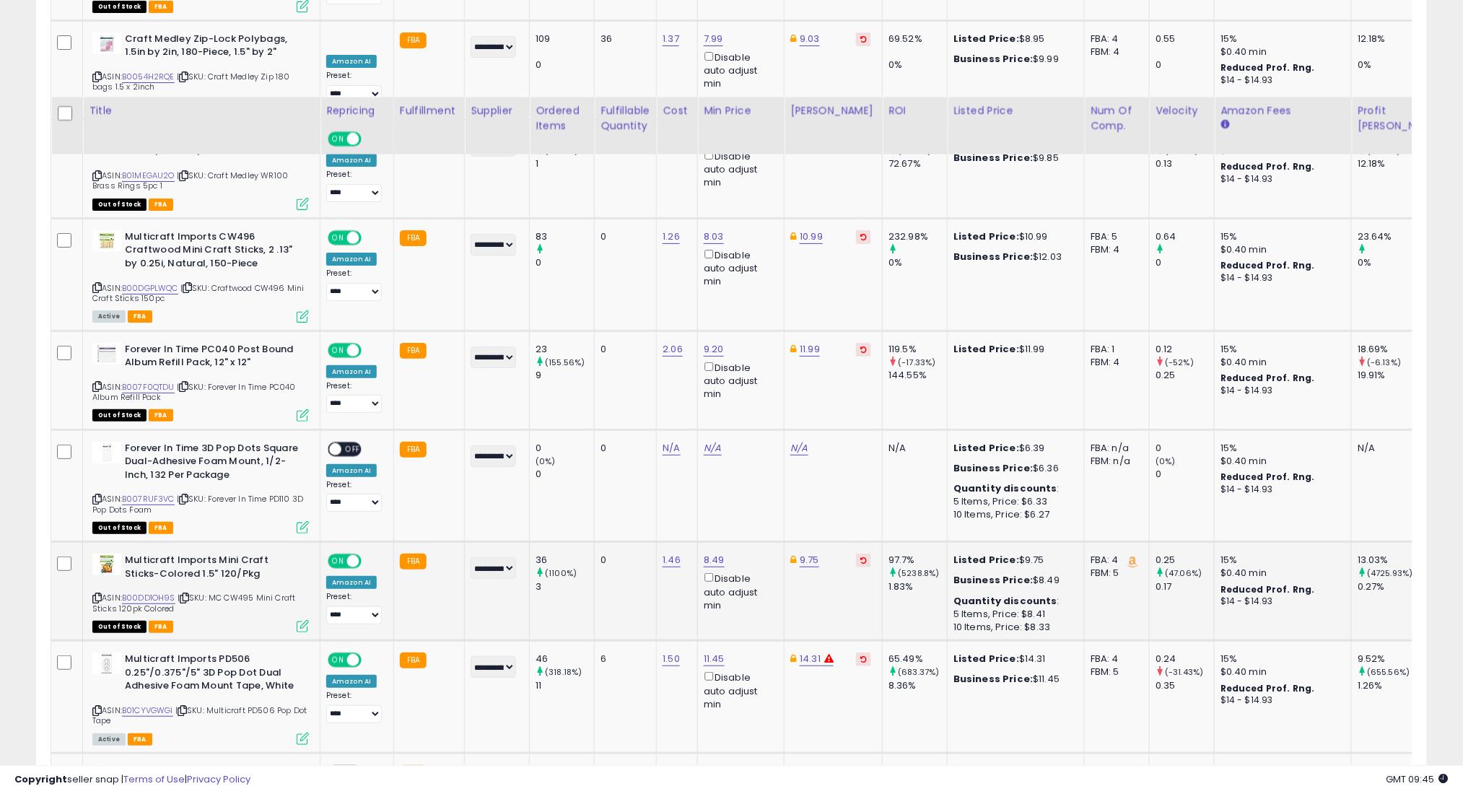
scroll to position [4083, 0]
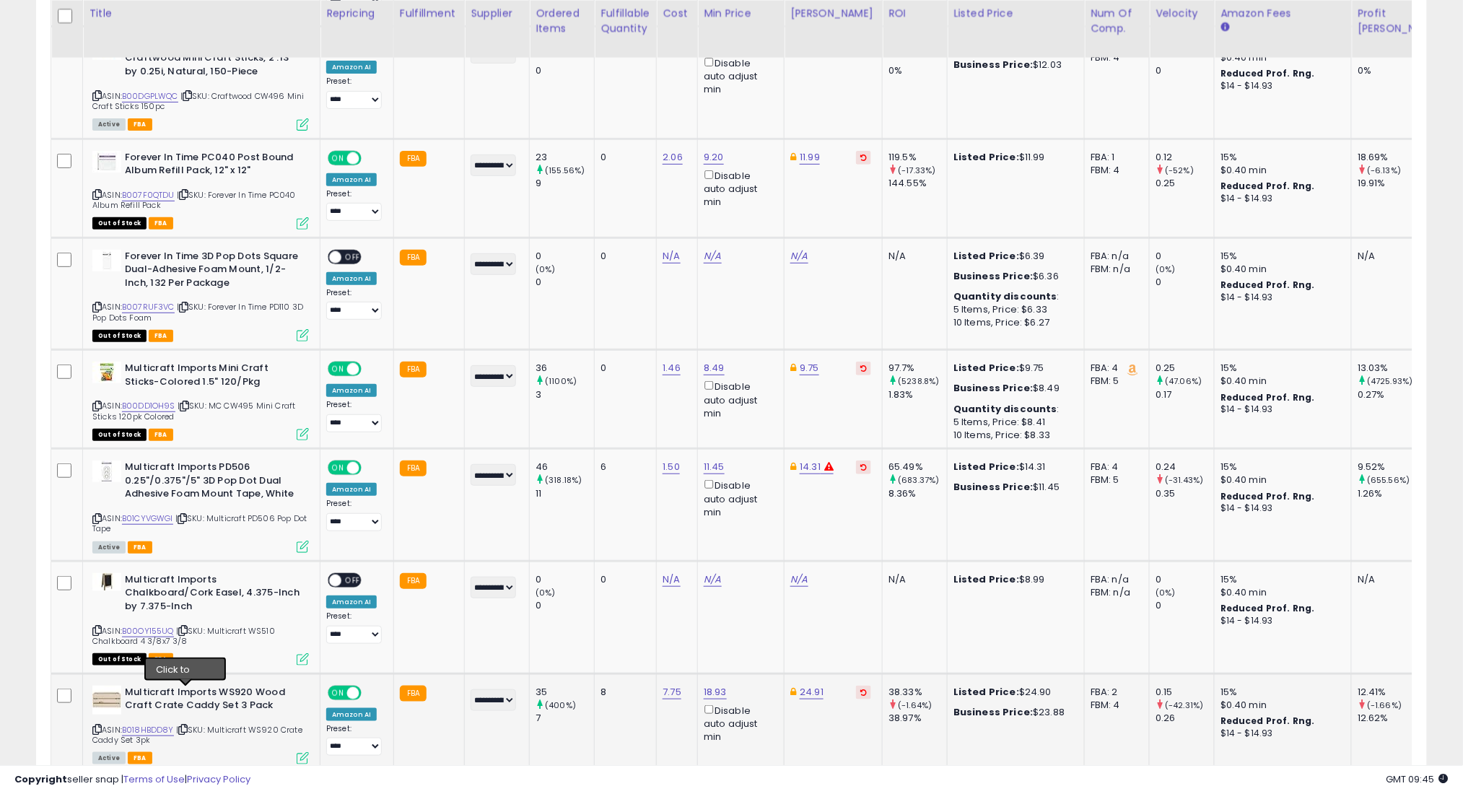
click at [186, 725] on icon at bounding box center [182, 729] width 9 height 8
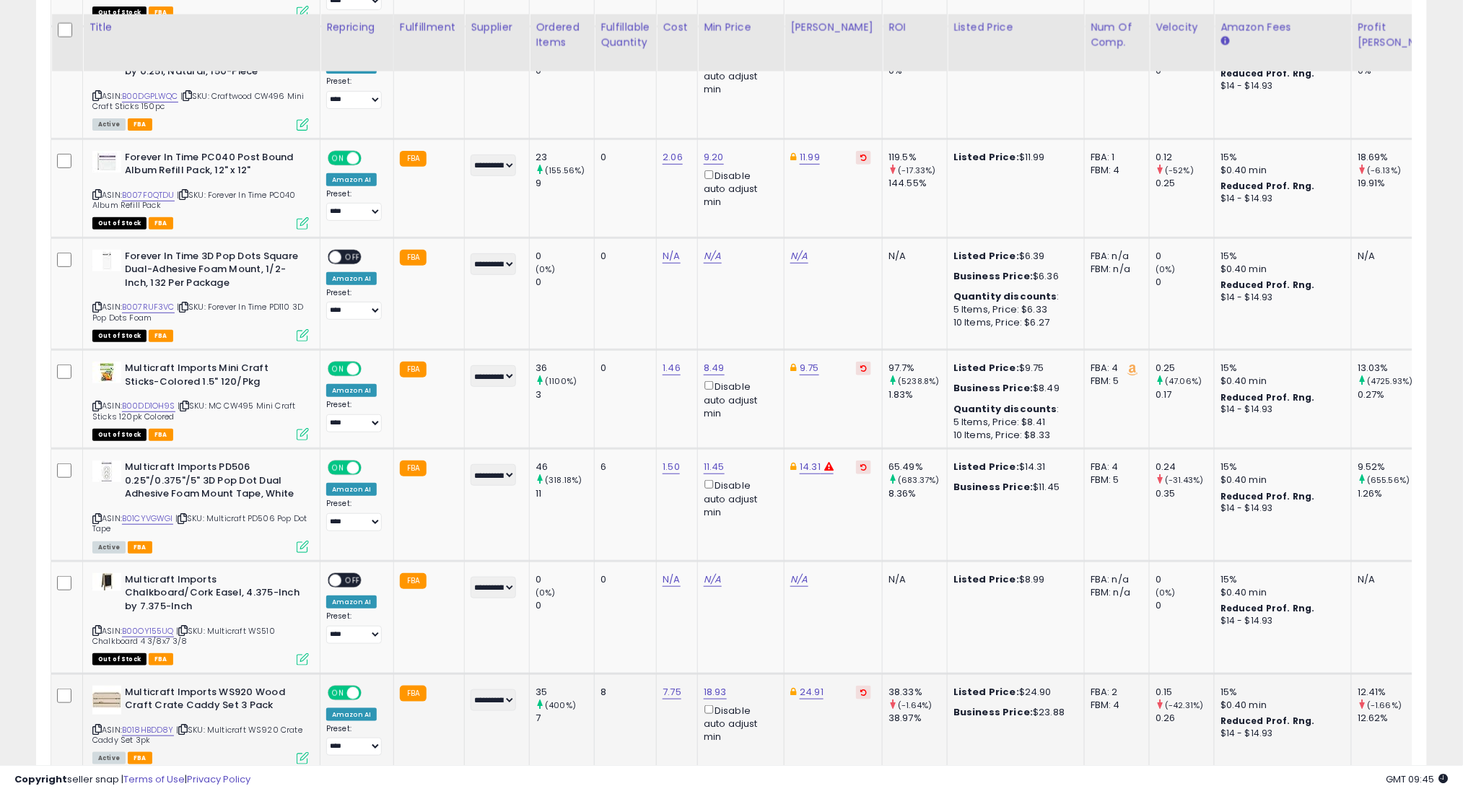
scroll to position [4180, 0]
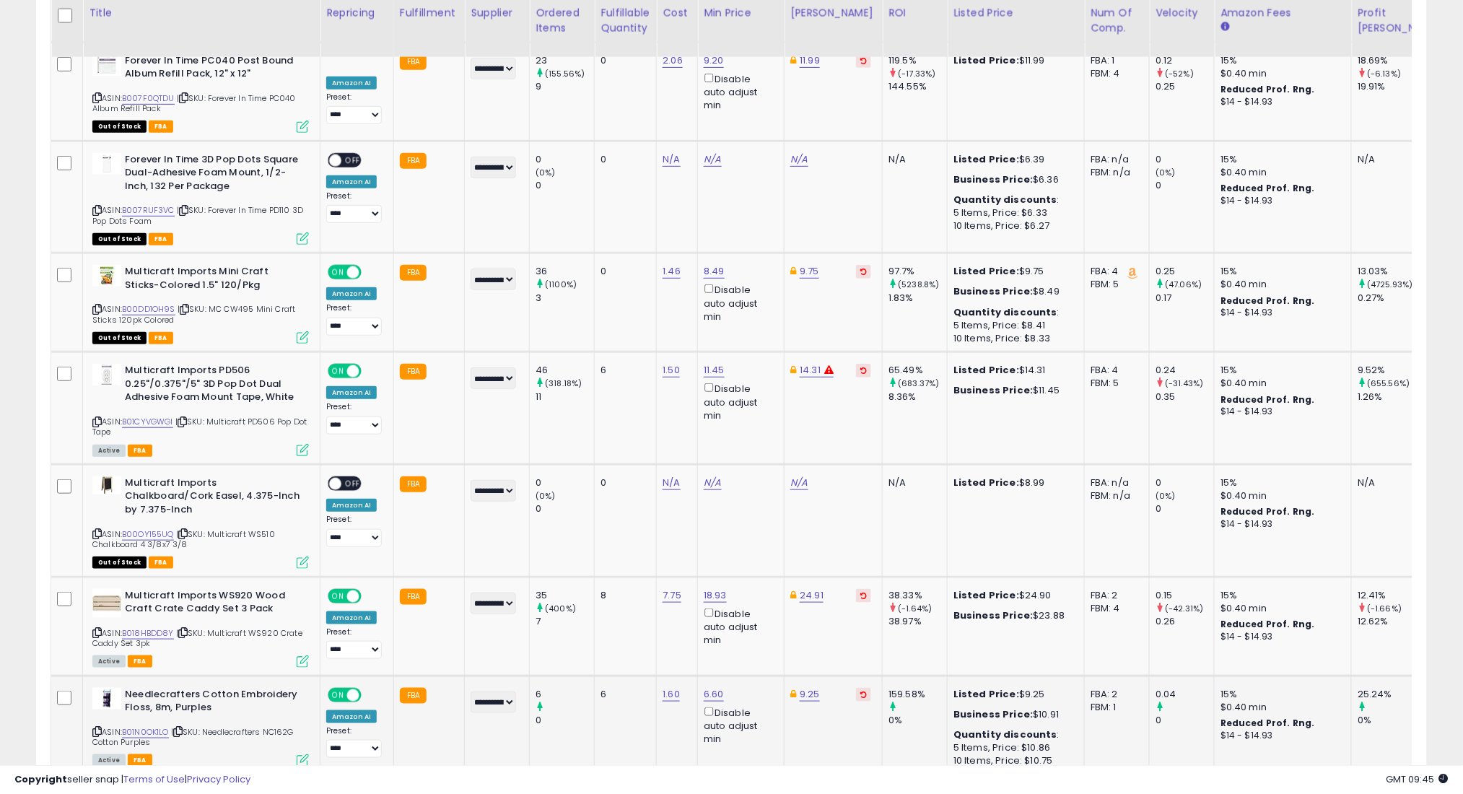
click at [183, 727] on icon at bounding box center [177, 731] width 9 height 8
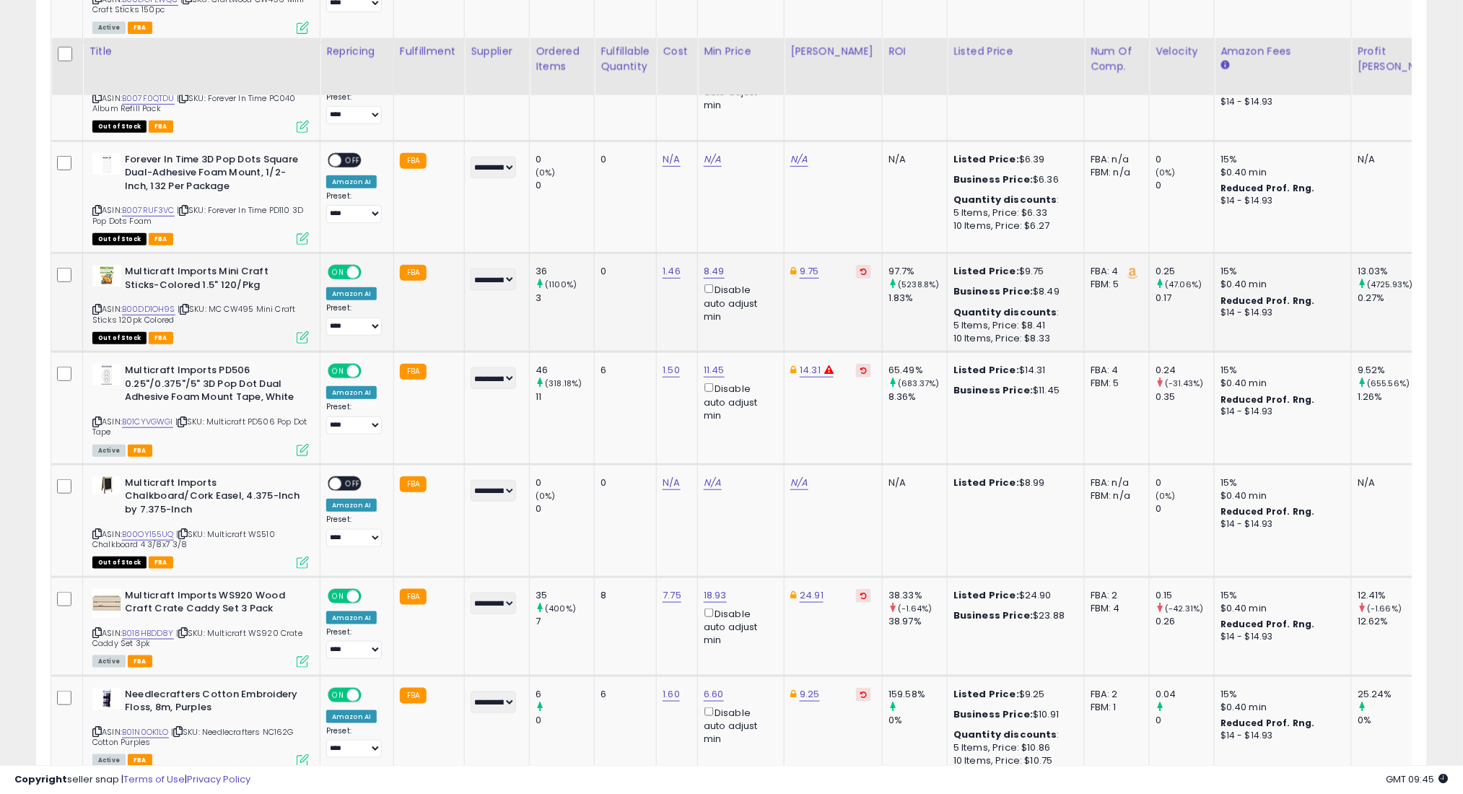
scroll to position [4276, 0]
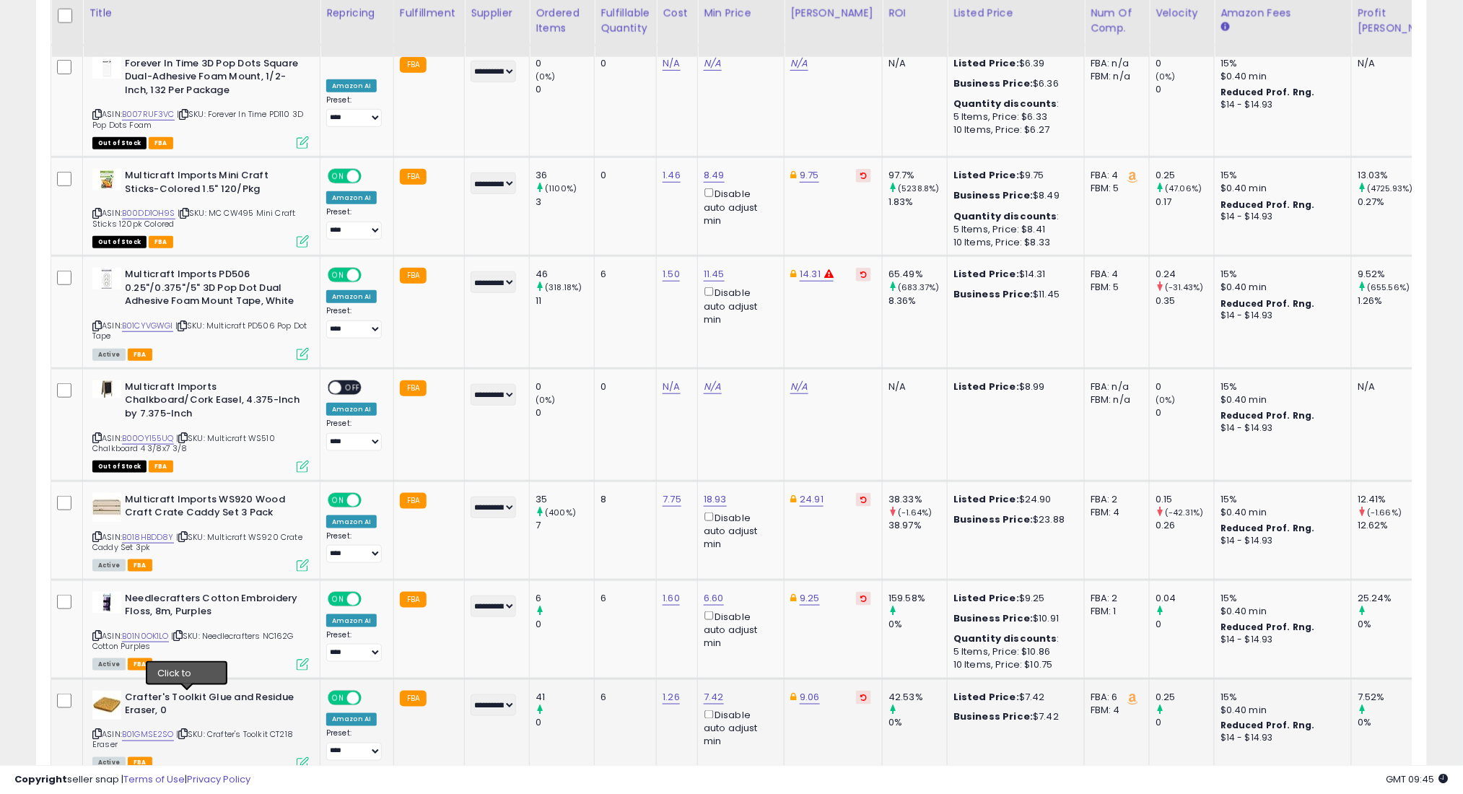
click at [186, 730] on icon at bounding box center [182, 734] width 9 height 8
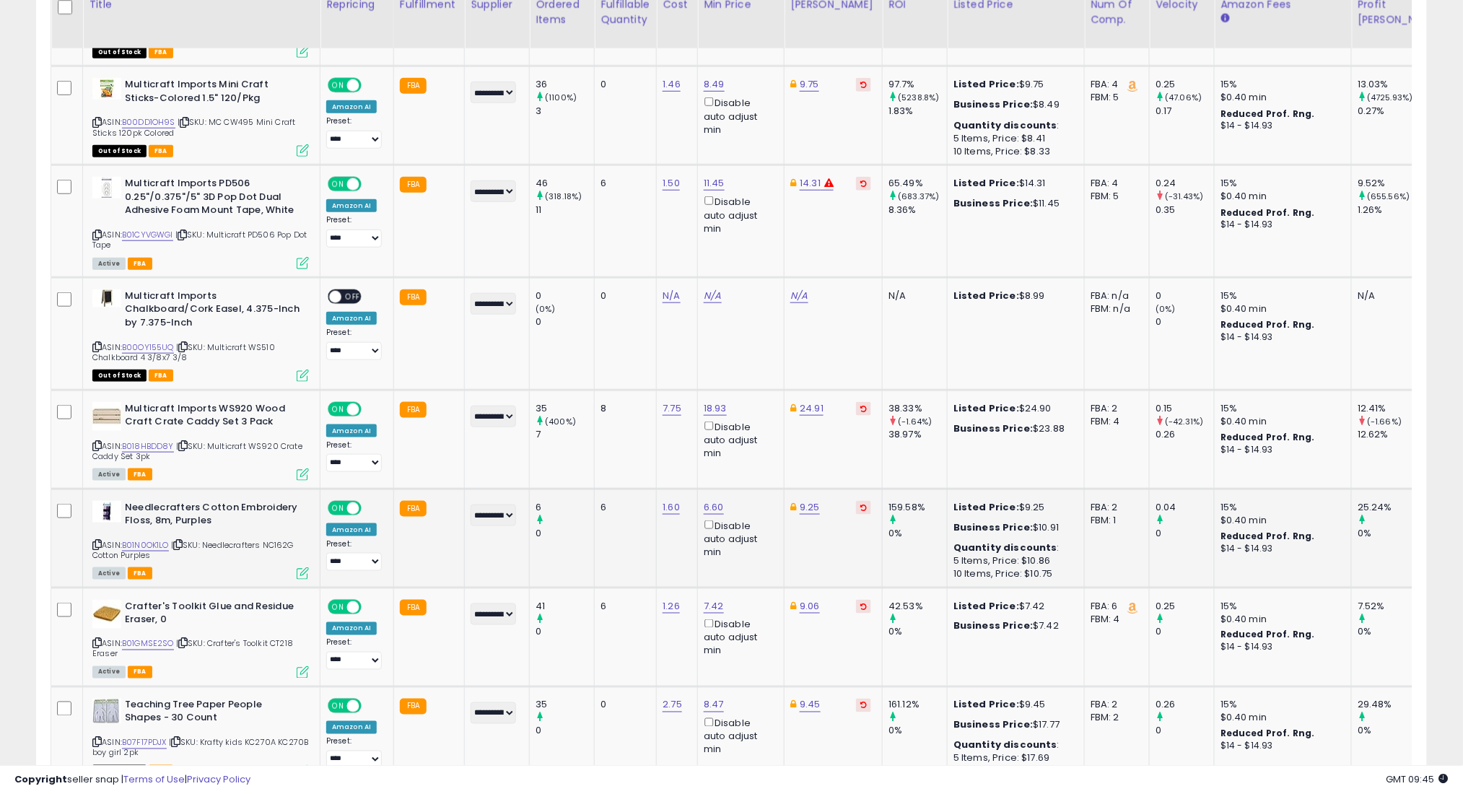
scroll to position [4372, 0]
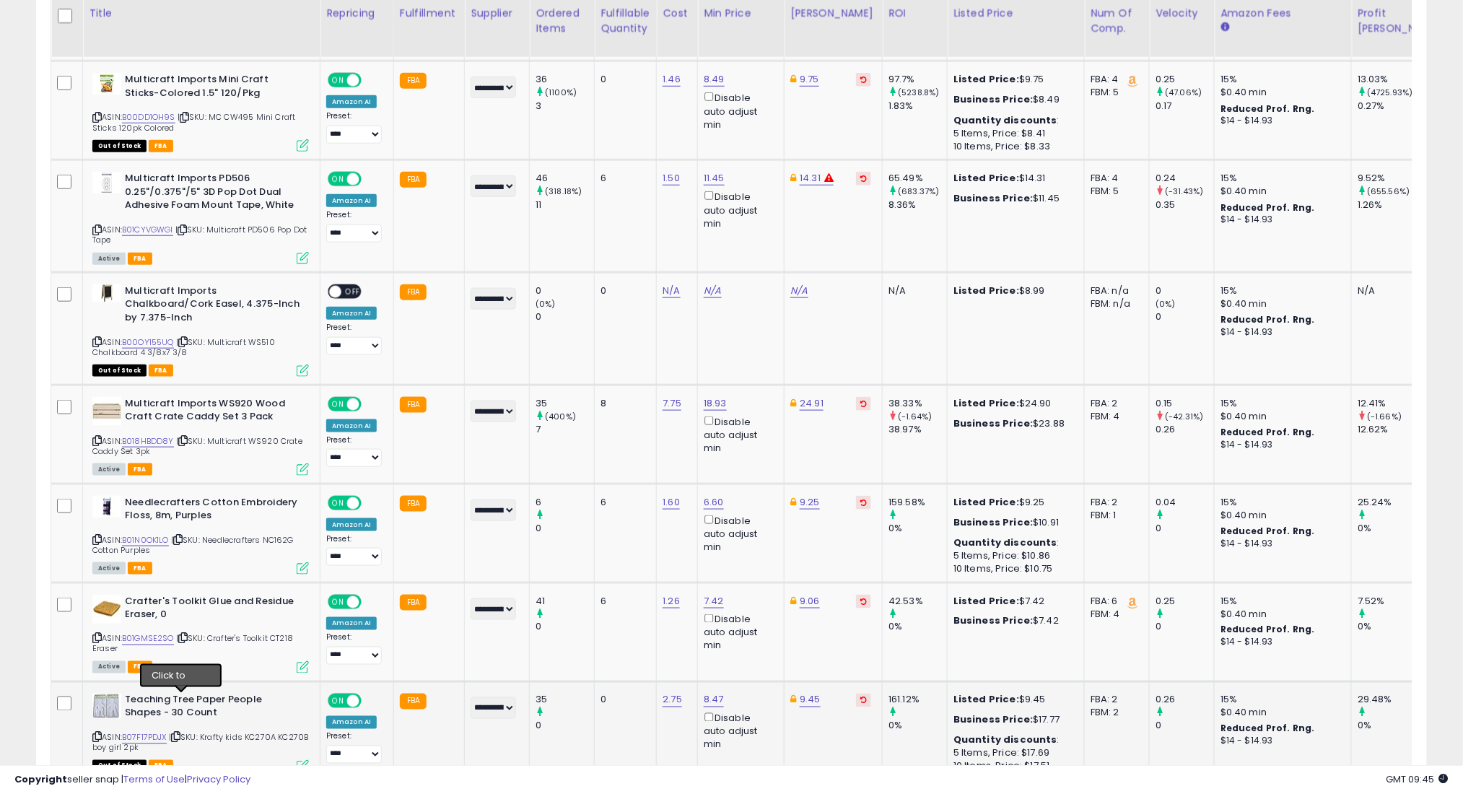
click at [178, 733] on icon at bounding box center [175, 737] width 9 height 8
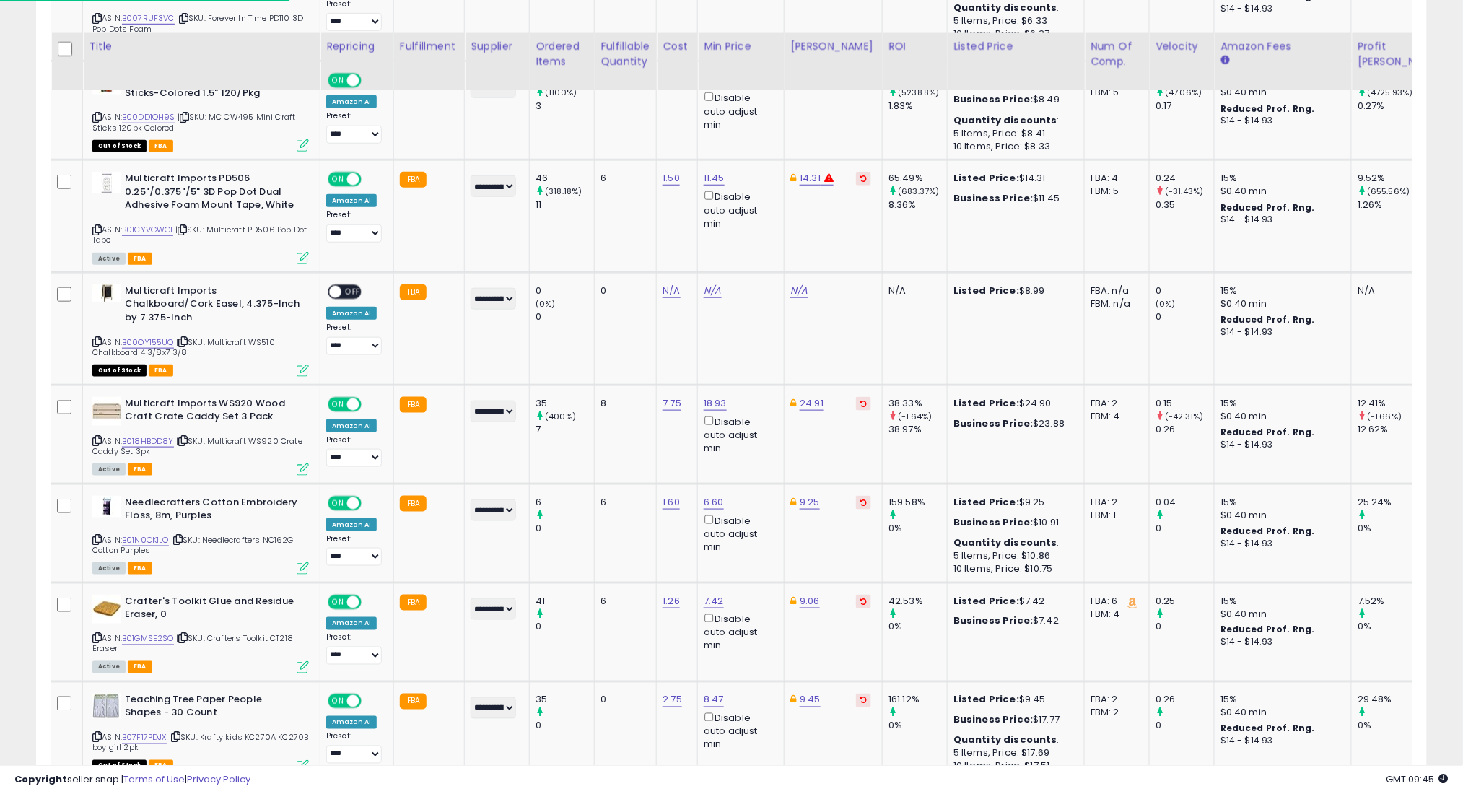
scroll to position [4468, 0]
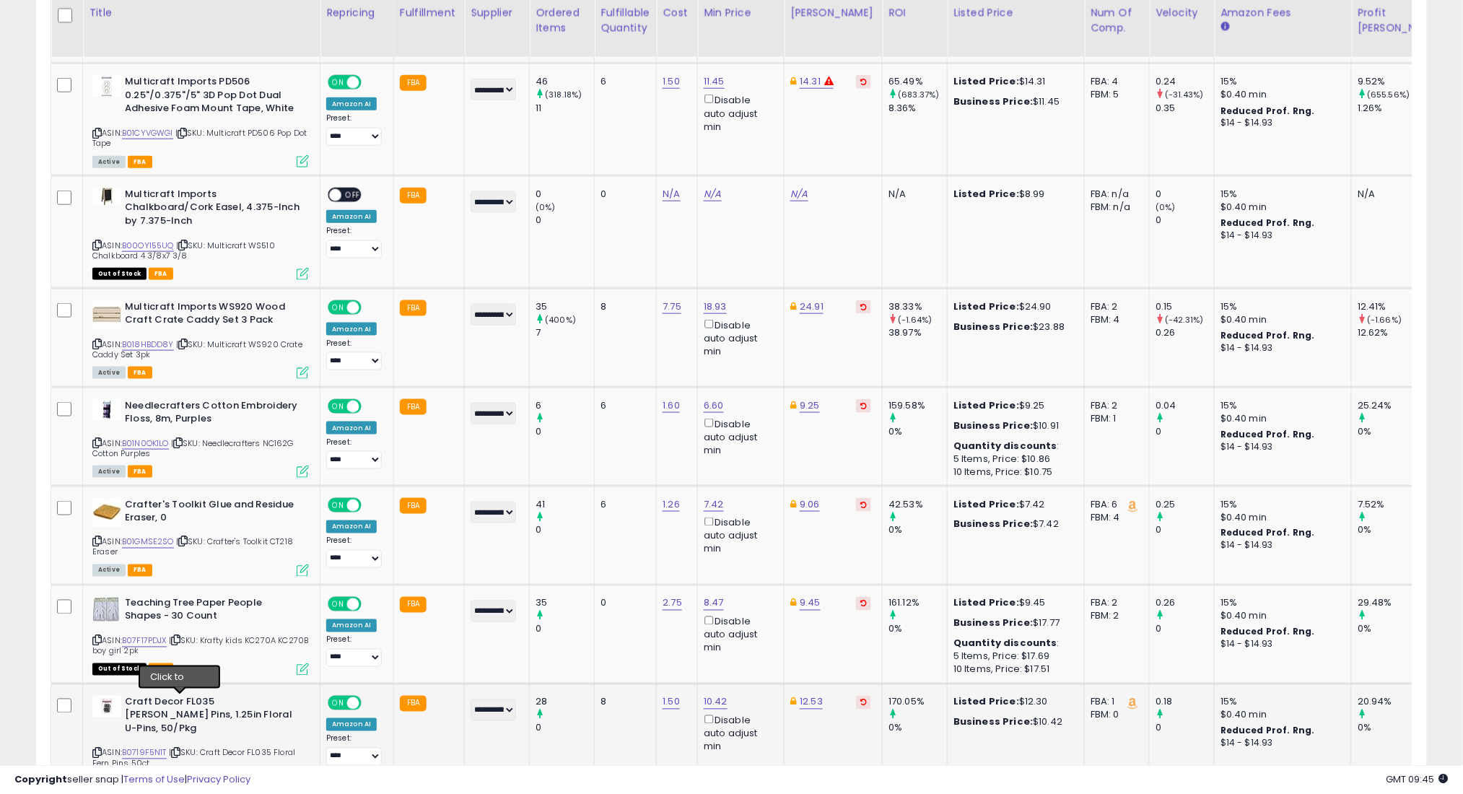
click at [180, 749] on icon at bounding box center [175, 753] width 9 height 8
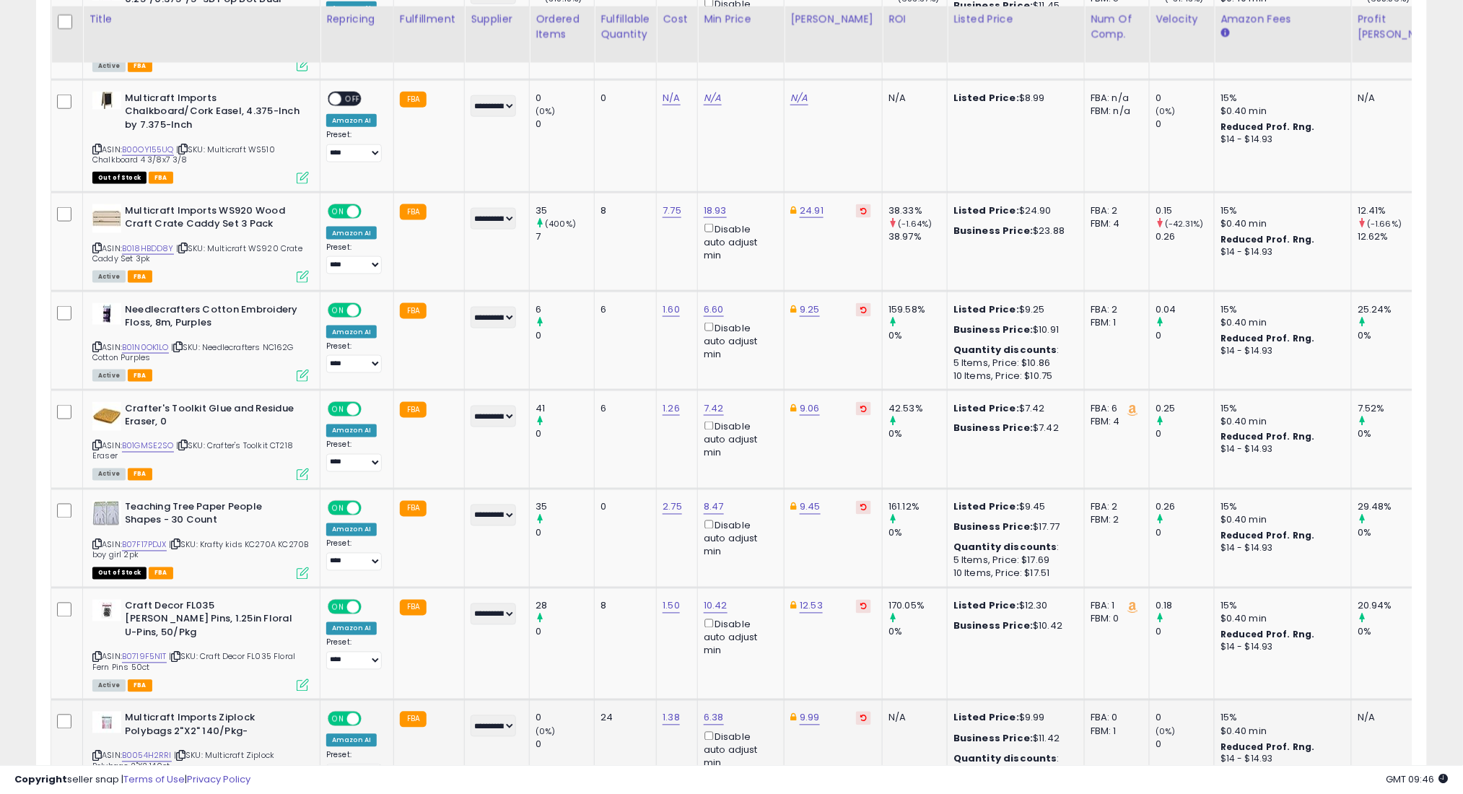
scroll to position [4660, 0]
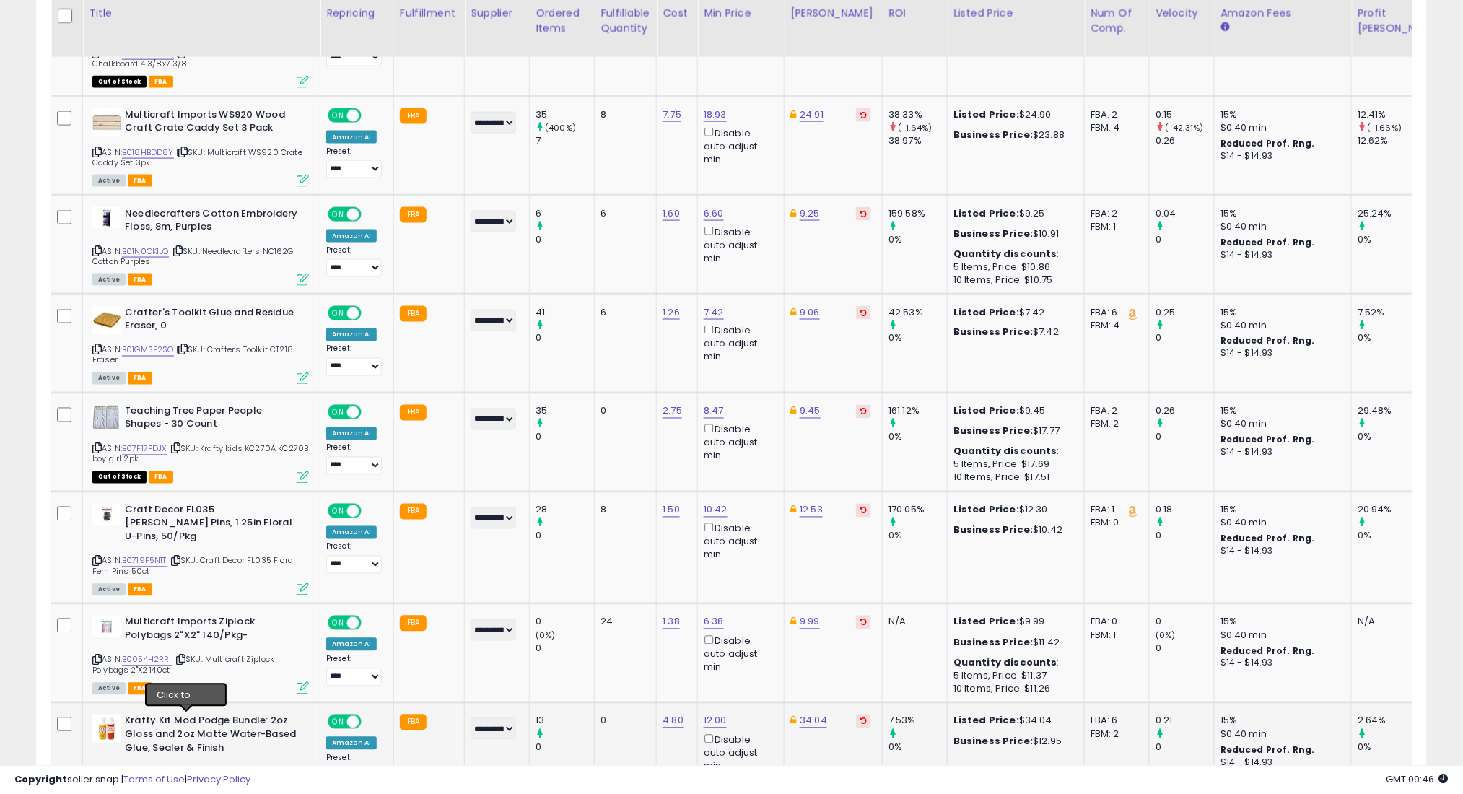
click at [183, 769] on icon at bounding box center [183, 773] width 9 height 8
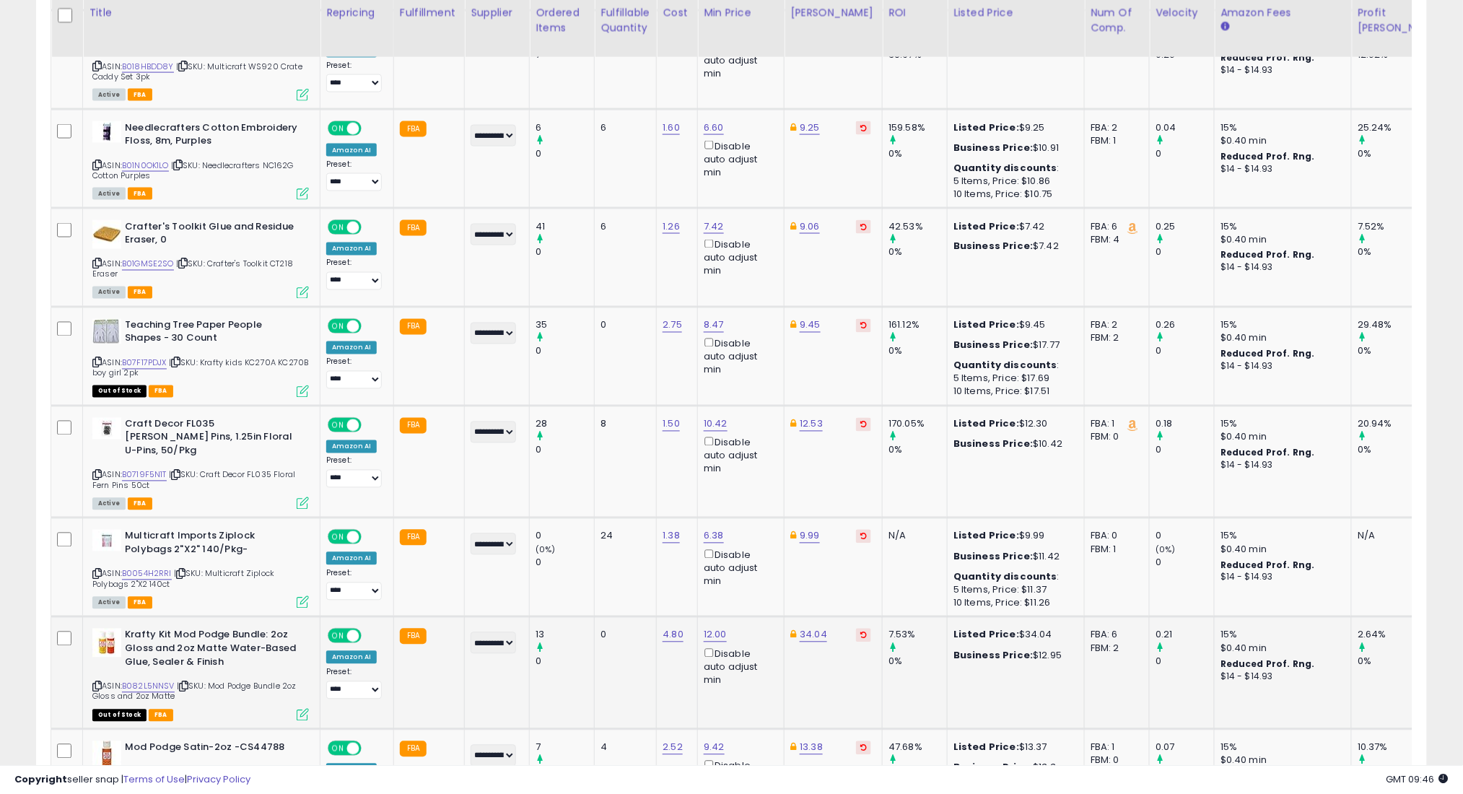
scroll to position [4757, 0]
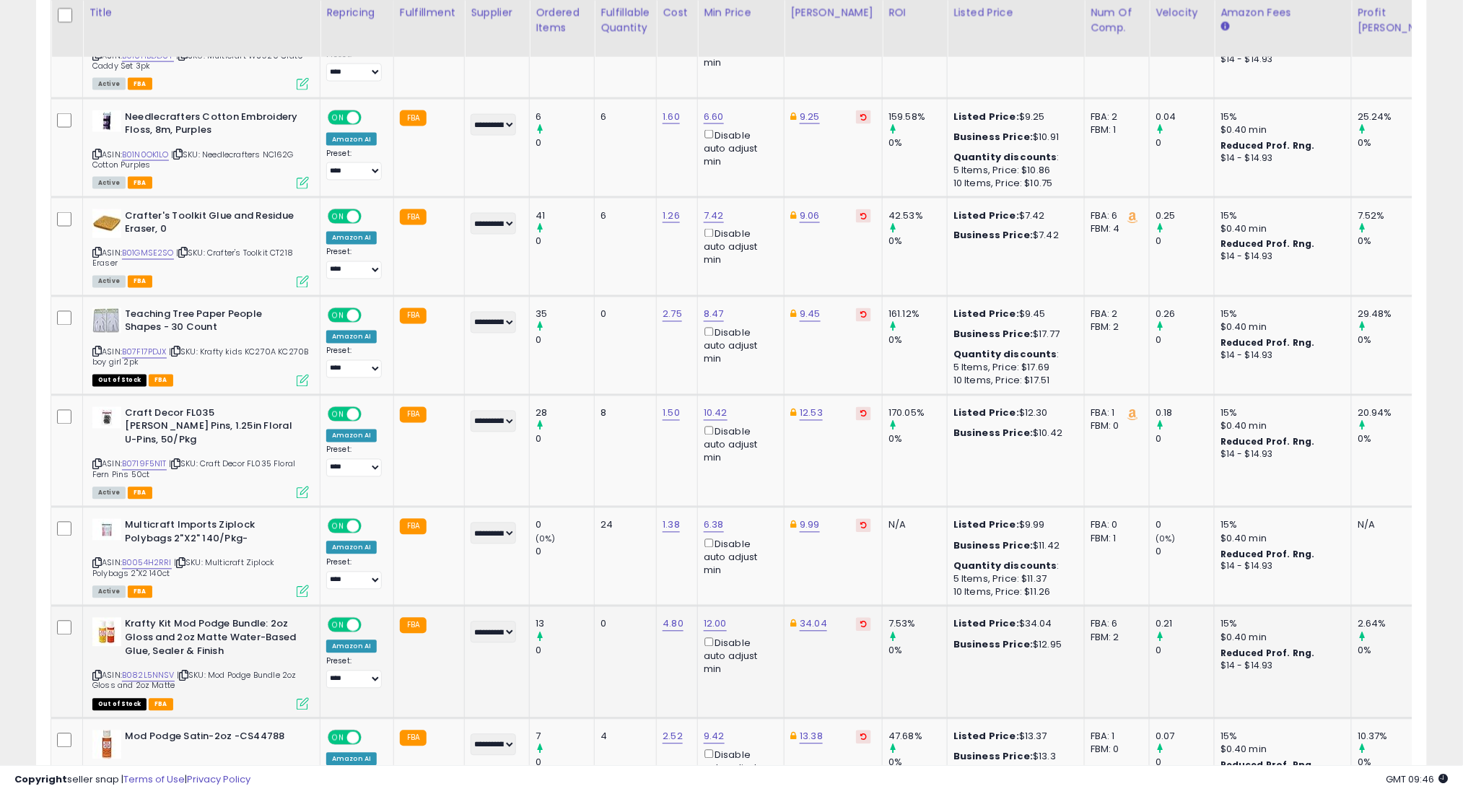
drag, startPoint x: 189, startPoint y: 717, endPoint x: 209, endPoint y: 641, distance: 78.9
click at [189, 769] on icon at bounding box center [184, 773] width 9 height 8
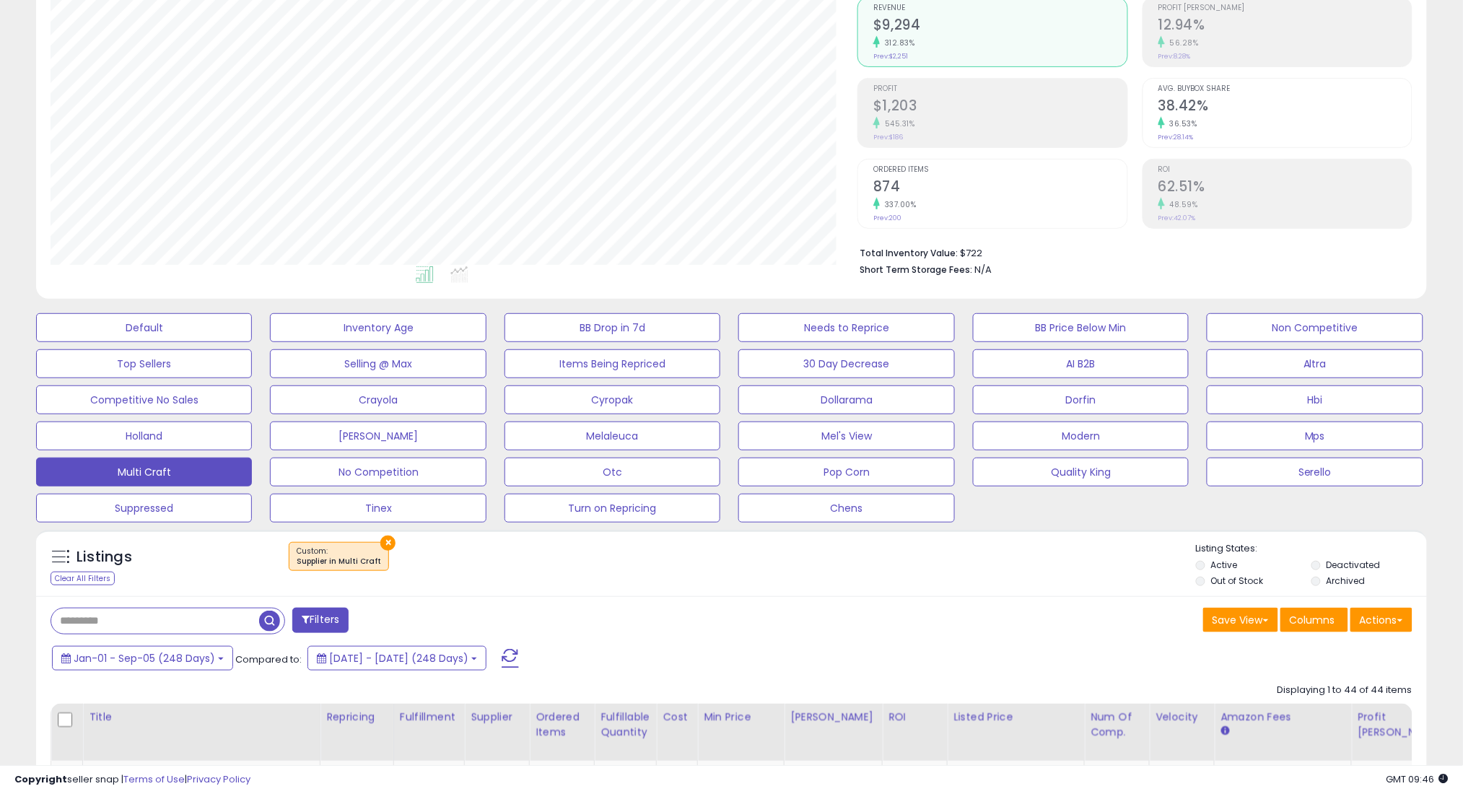
scroll to position [136, 0]
